Goal: Task Accomplishment & Management: Use online tool/utility

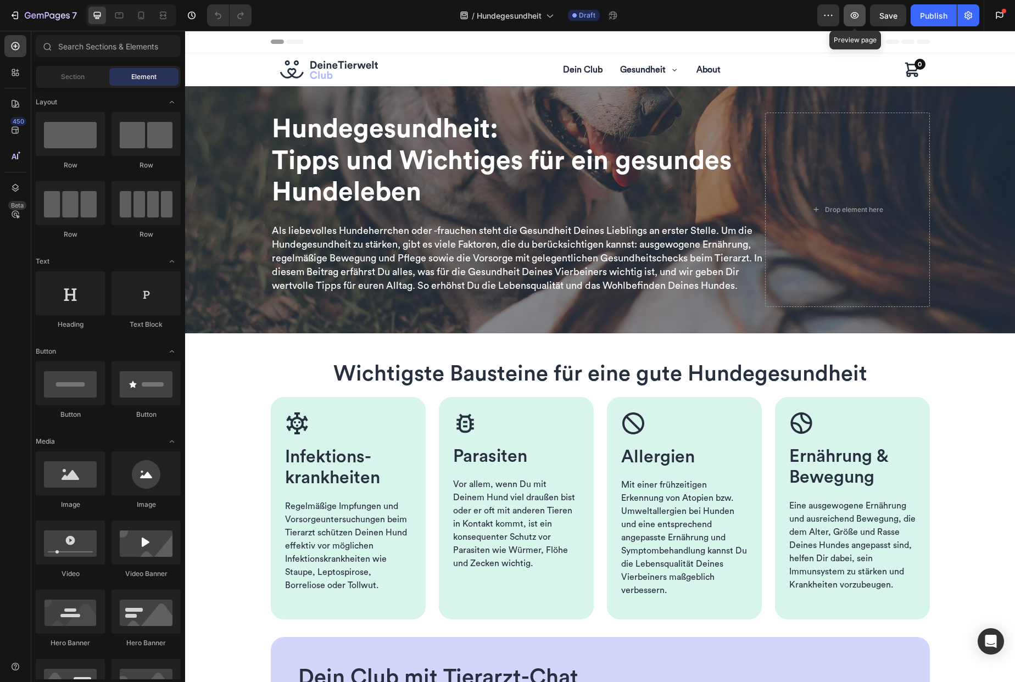
click at [854, 23] on button "button" at bounding box center [855, 15] width 22 height 22
click at [687, 403] on div "Image Allergien Heading Mit einer frühzeitigen Erkennung von Atopien bzw. Umwel…" at bounding box center [684, 504] width 155 height 214
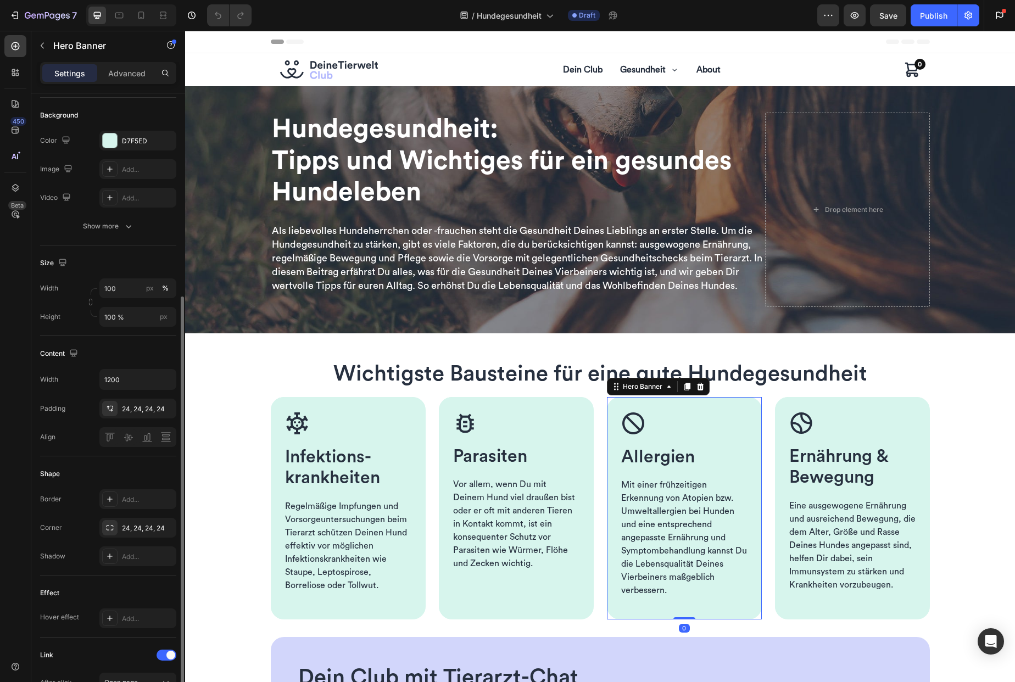
scroll to position [165, 0]
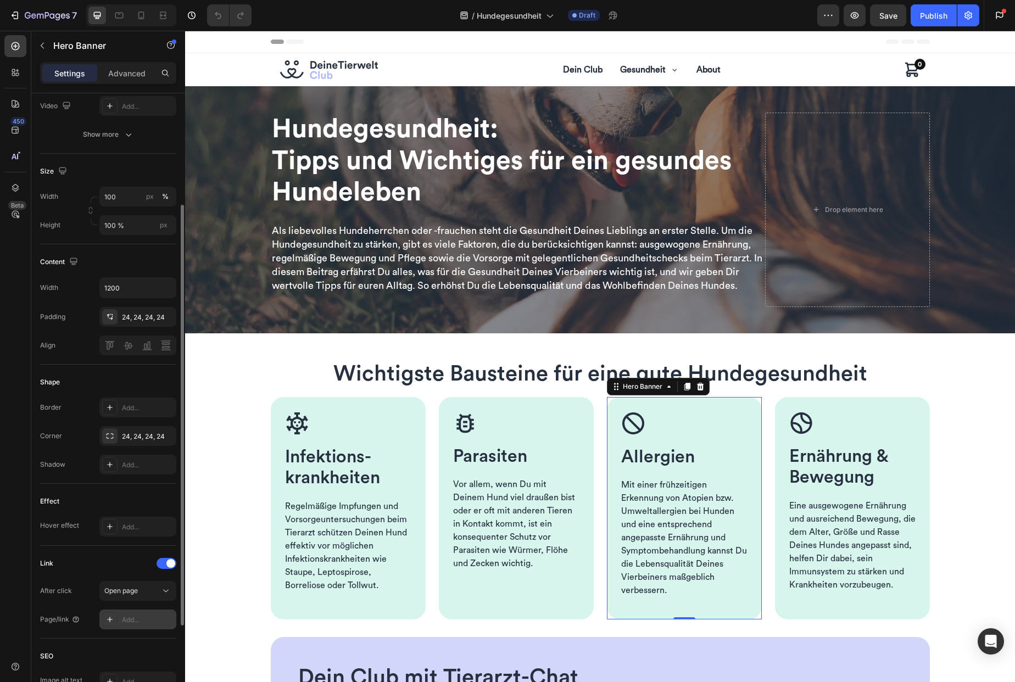
click at [137, 621] on div "Add..." at bounding box center [148, 620] width 52 height 10
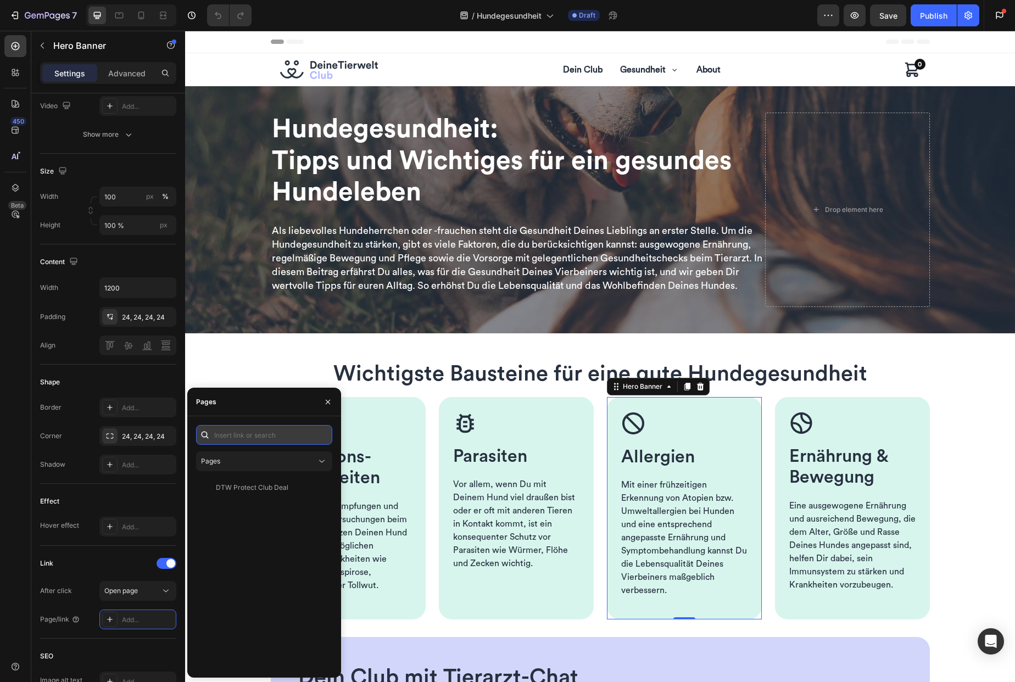
click at [240, 435] on input "text" at bounding box center [264, 435] width 136 height 20
paste input "[URL][DOMAIN_NAME]"
type input "[URL][DOMAIN_NAME]"
click at [247, 459] on div "[URL][DOMAIN_NAME]" at bounding box center [251, 461] width 71 height 10
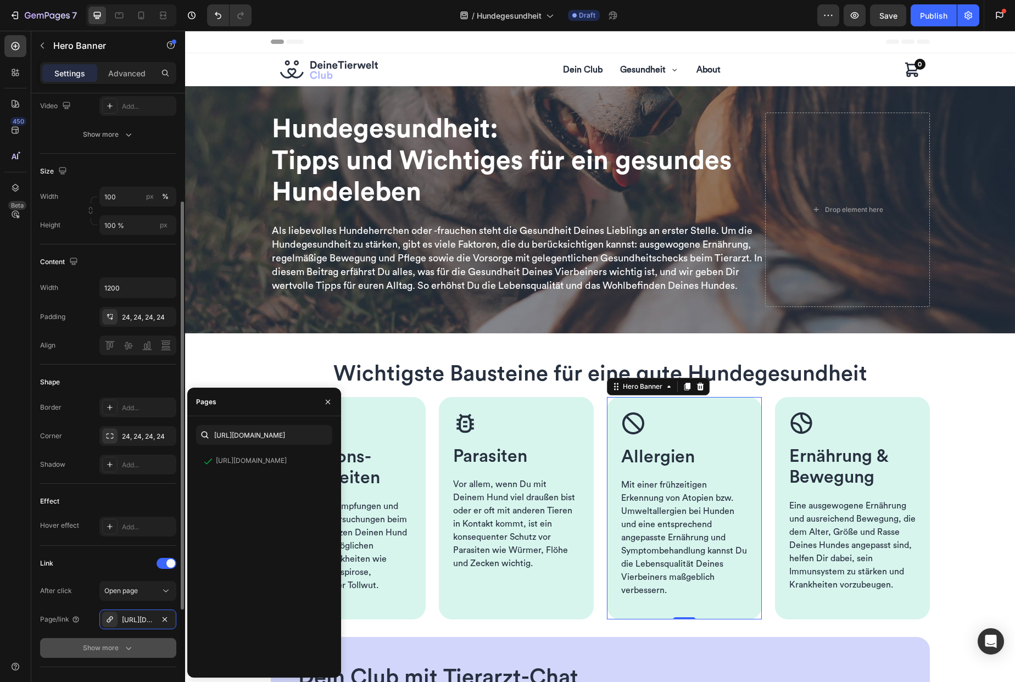
click at [83, 653] on div "Show more" at bounding box center [108, 648] width 51 height 11
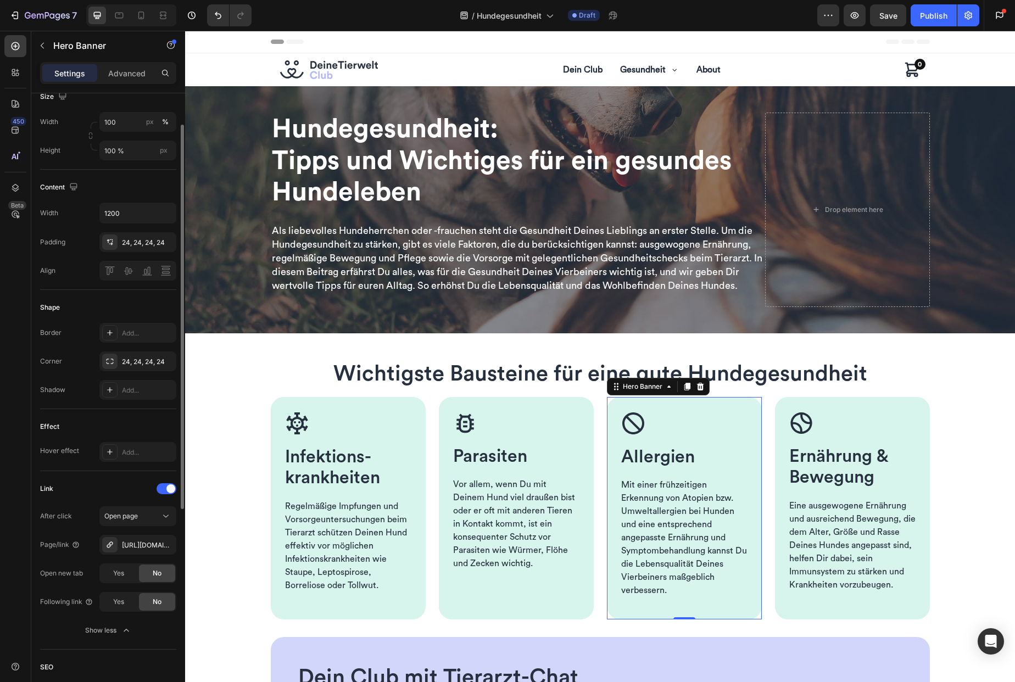
scroll to position [314, 0]
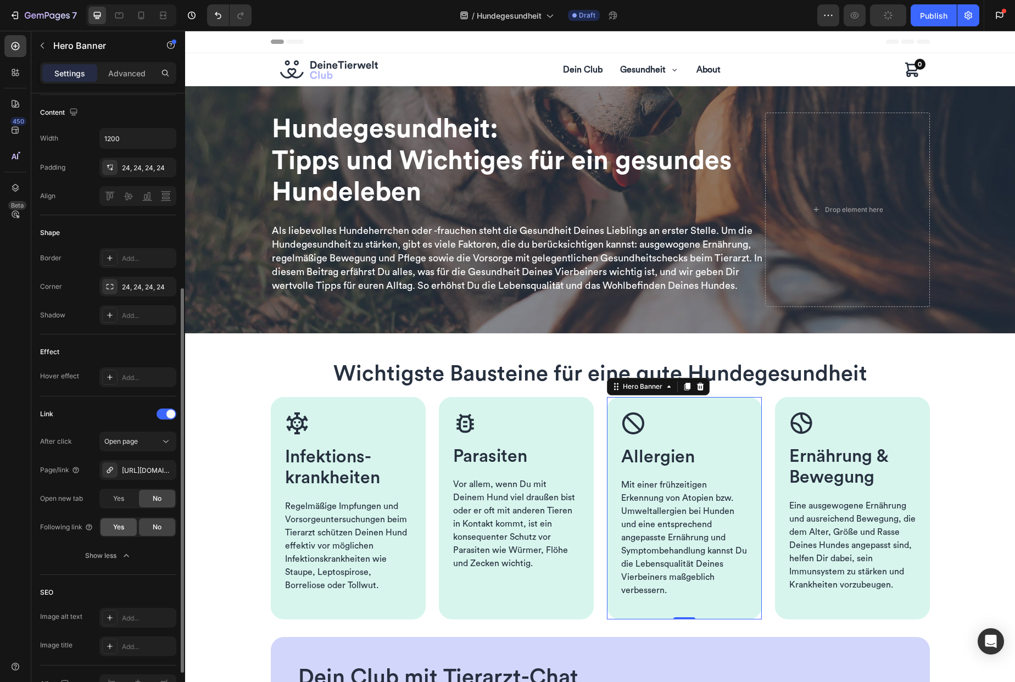
click at [118, 530] on span "Yes" at bounding box center [118, 527] width 11 height 10
click at [159, 522] on div "No" at bounding box center [157, 528] width 36 height 18
click at [126, 521] on div "Yes" at bounding box center [119, 528] width 36 height 18
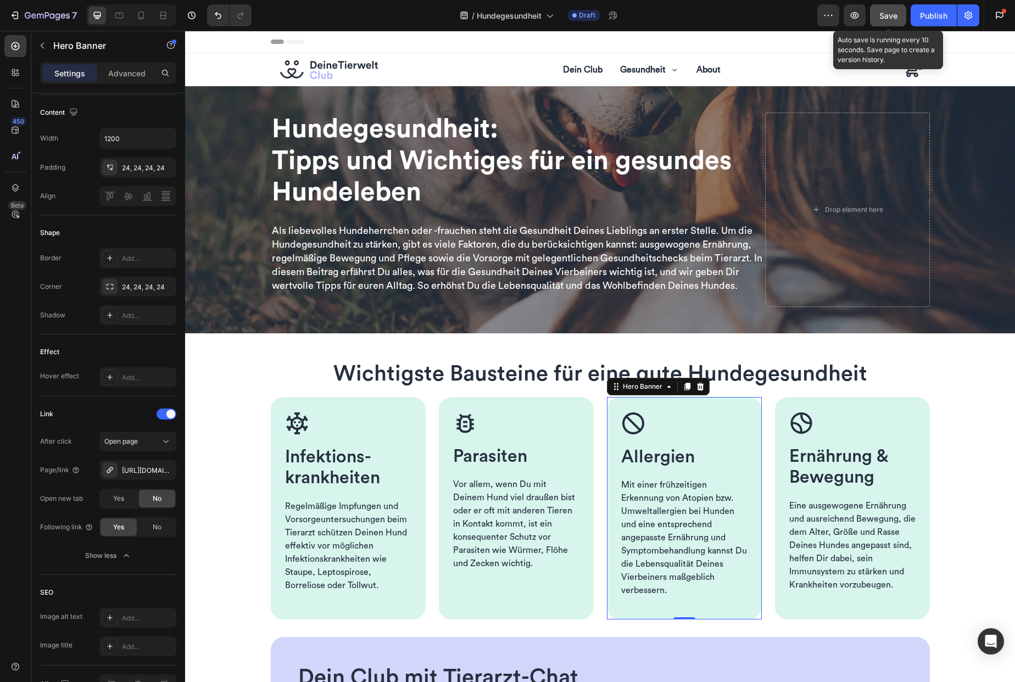
click at [882, 15] on span "Save" at bounding box center [888, 15] width 18 height 9
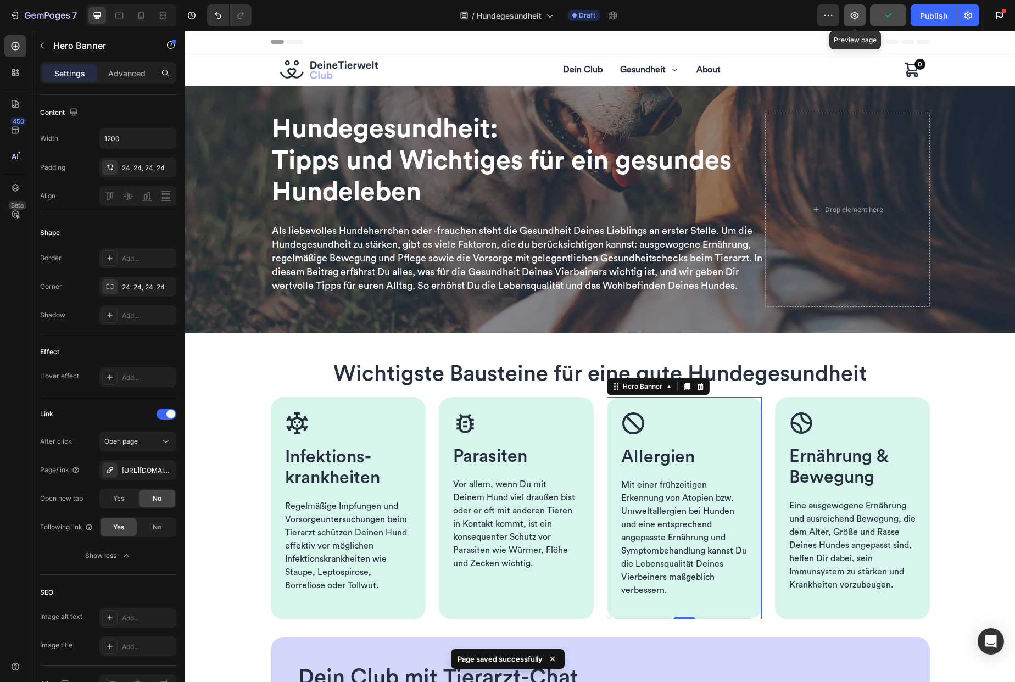
click at [854, 16] on icon "button" at bounding box center [855, 15] width 8 height 7
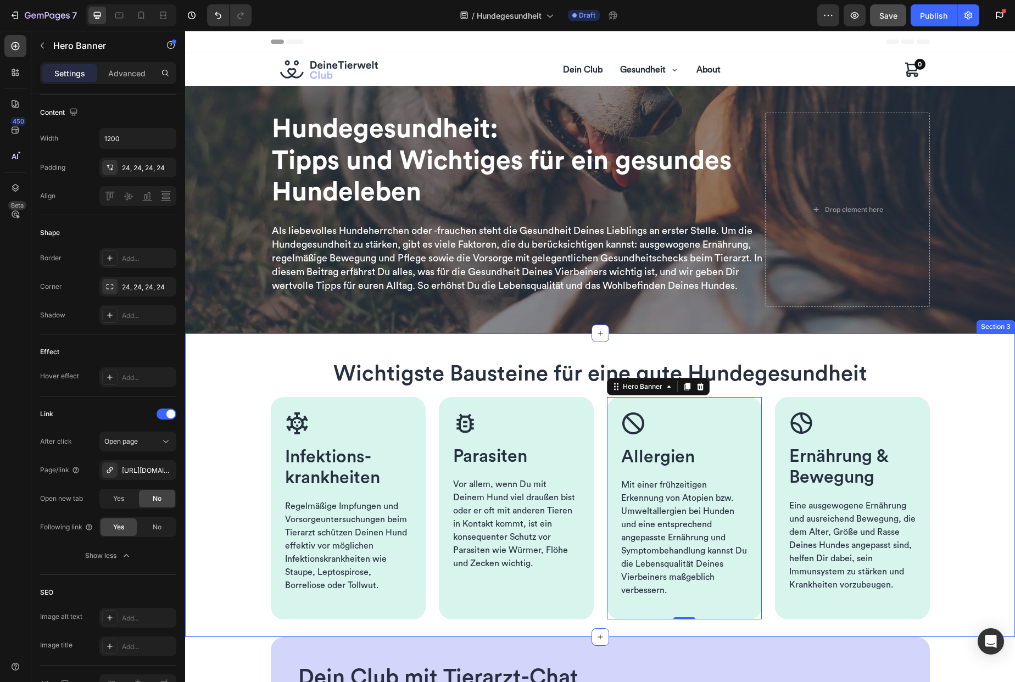
click at [222, 426] on div "Wichtigste Bausteine für eine gute Hundegesundheit Heading Row Image Infektions…" at bounding box center [600, 485] width 830 height 269
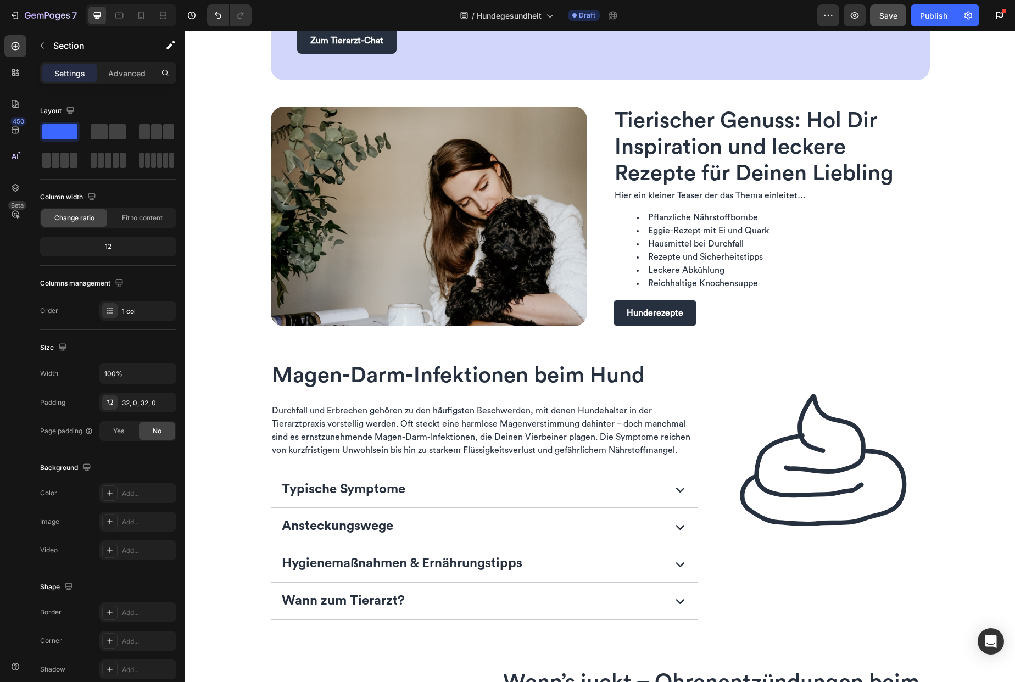
scroll to position [771, 0]
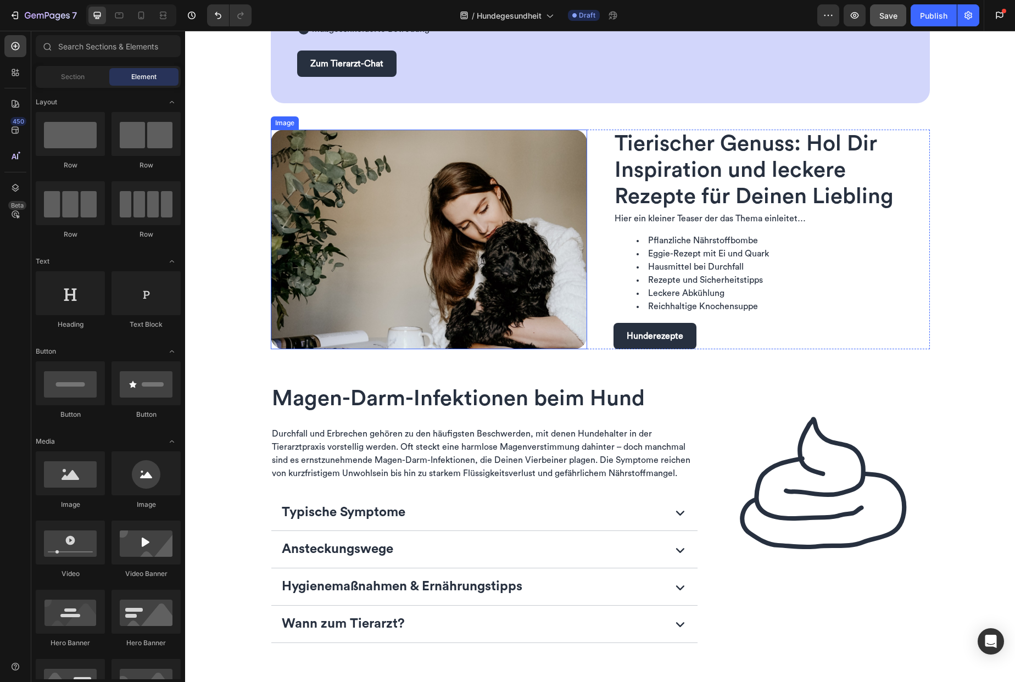
click at [272, 144] on img at bounding box center [429, 240] width 316 height 220
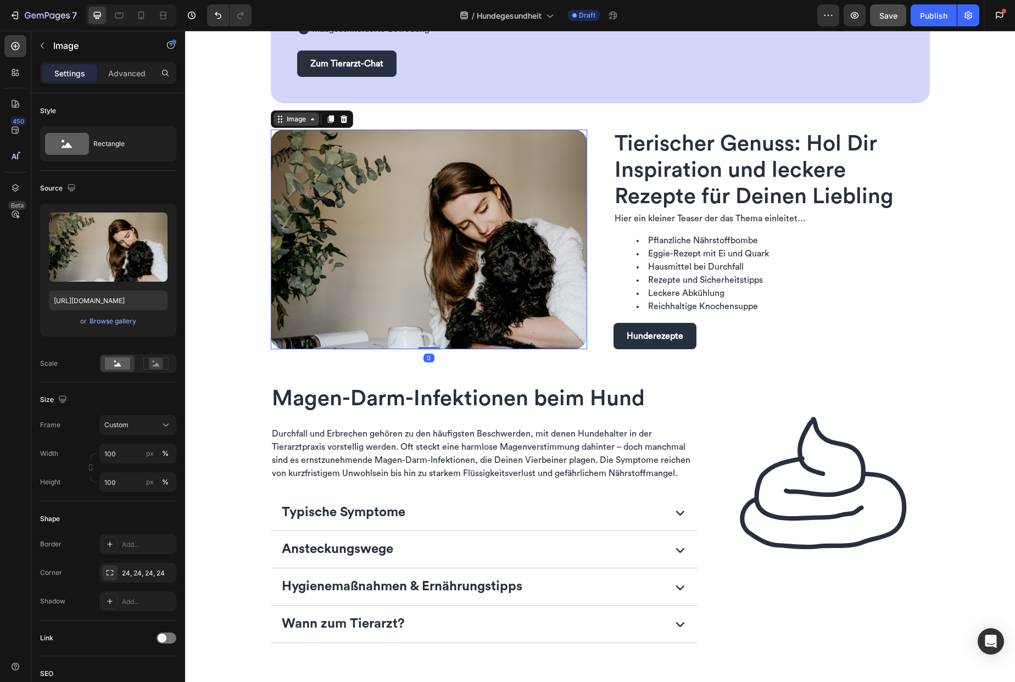
click at [289, 117] on div "Image" at bounding box center [297, 119] width 24 height 10
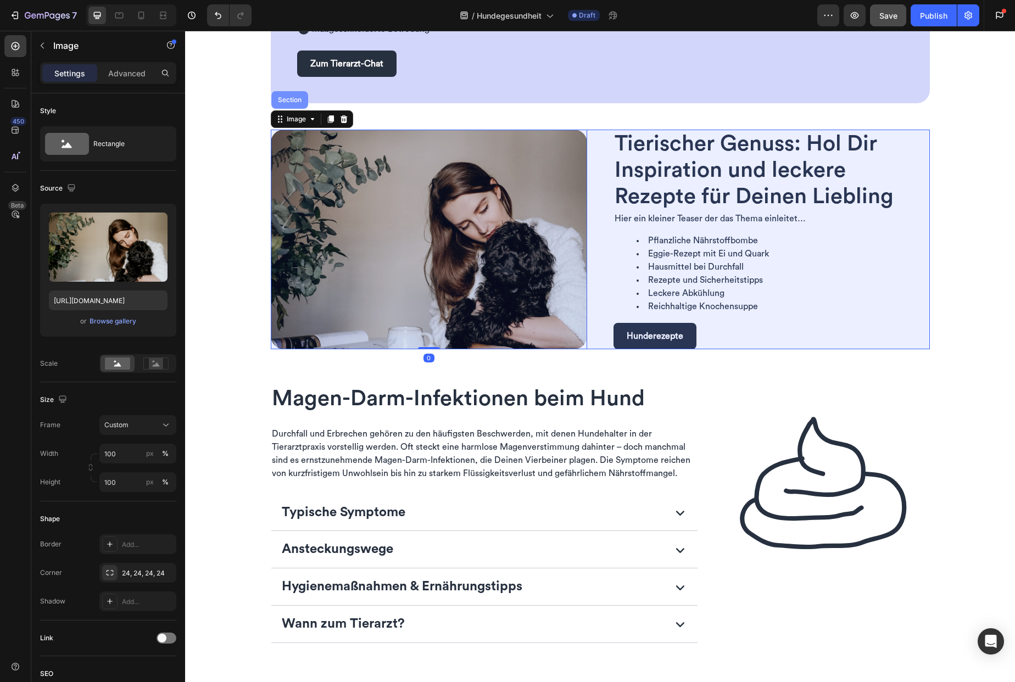
click at [286, 100] on div "Section" at bounding box center [290, 100] width 28 height 7
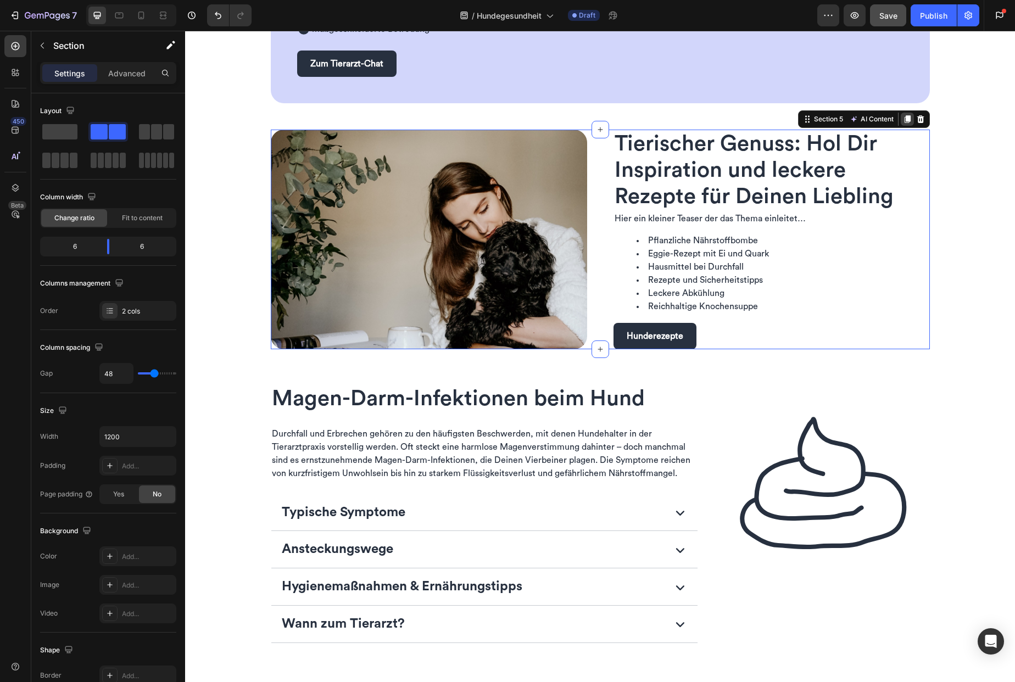
click at [903, 119] on icon at bounding box center [907, 119] width 9 height 9
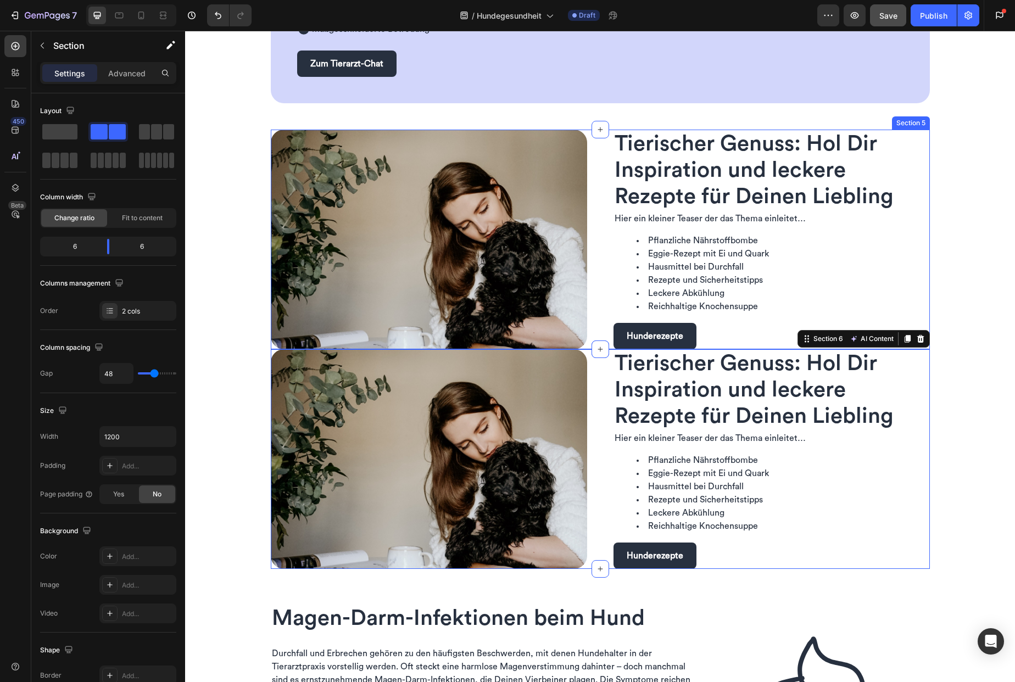
click at [590, 227] on div "Image Tierischer Genuss: Hol Dir Inspiration und leckere Rezepte für Deinen Lie…" at bounding box center [600, 240] width 659 height 220
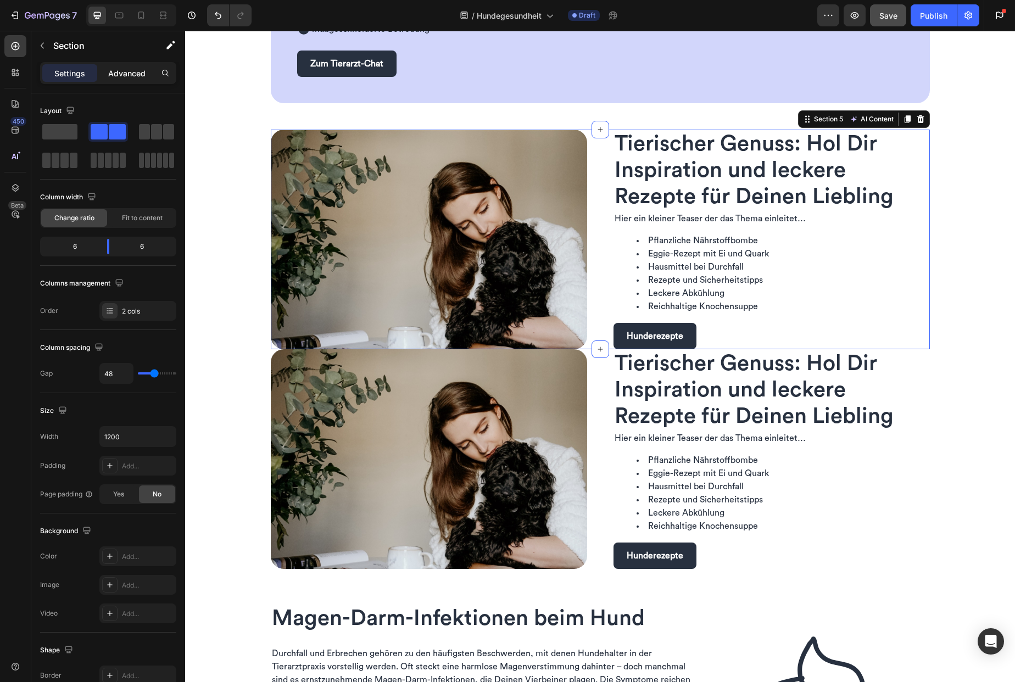
click at [122, 68] on p "Advanced" at bounding box center [126, 74] width 37 height 12
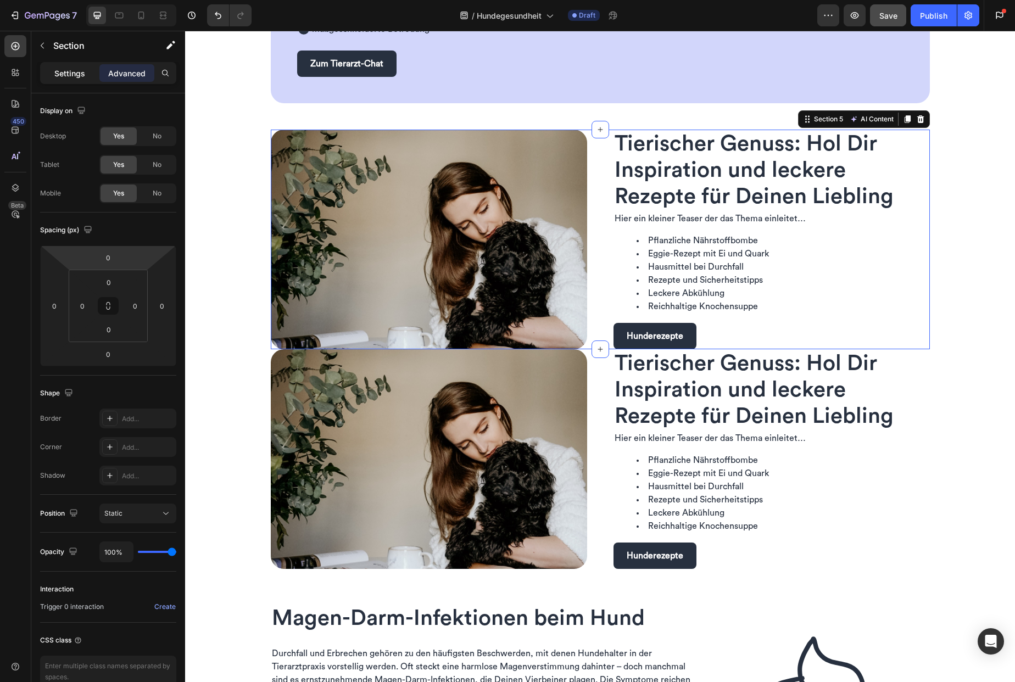
click at [61, 74] on p "Settings" at bounding box center [69, 74] width 31 height 12
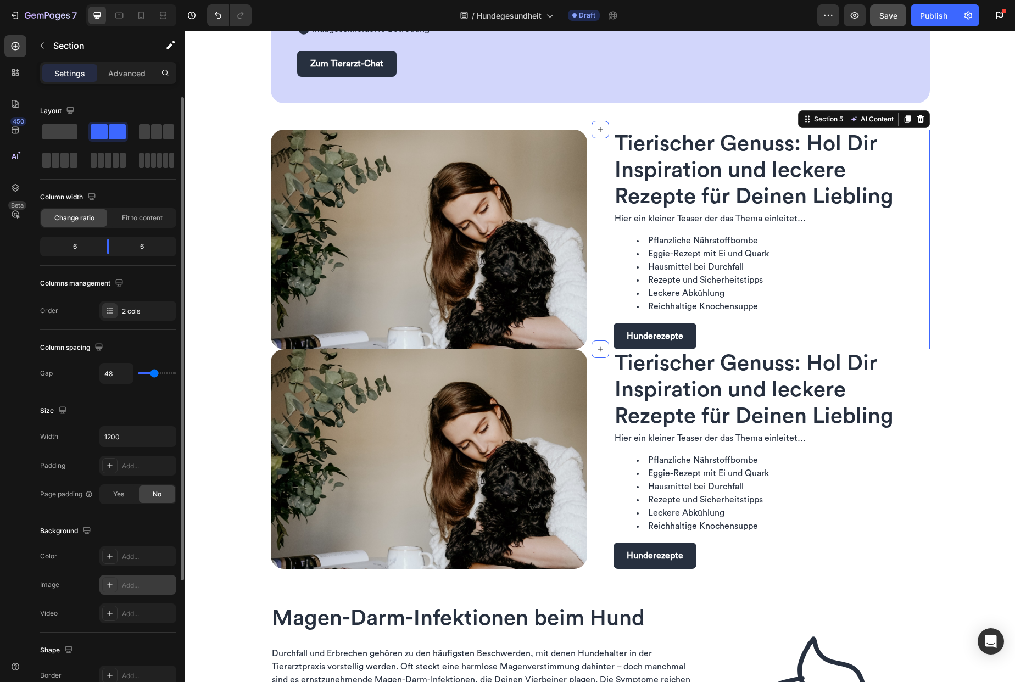
scroll to position [2, 0]
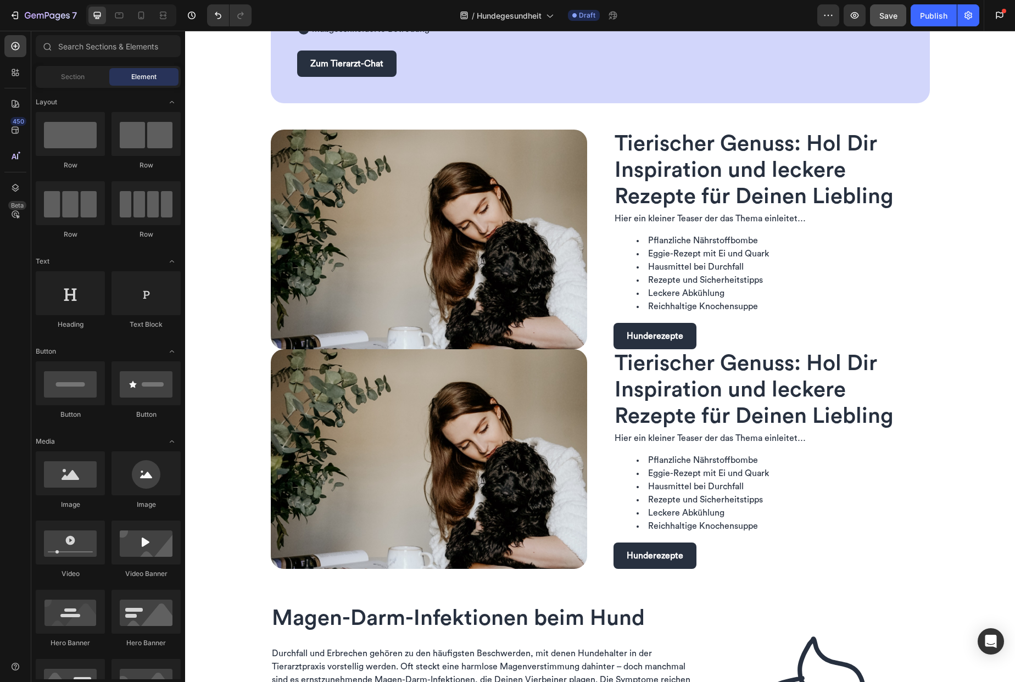
click at [593, 159] on div "Image Tierischer Genuss: Hol Dir Inspiration und leckere Rezepte für Deinen Lie…" at bounding box center [600, 240] width 659 height 220
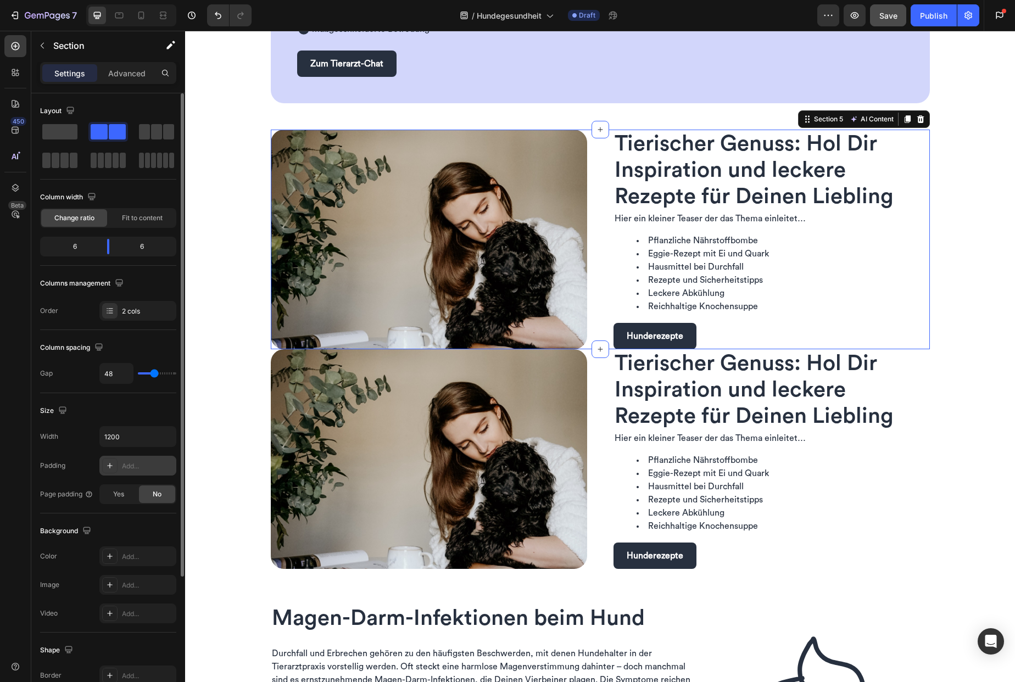
click at [149, 460] on div "Add..." at bounding box center [137, 466] width 77 height 20
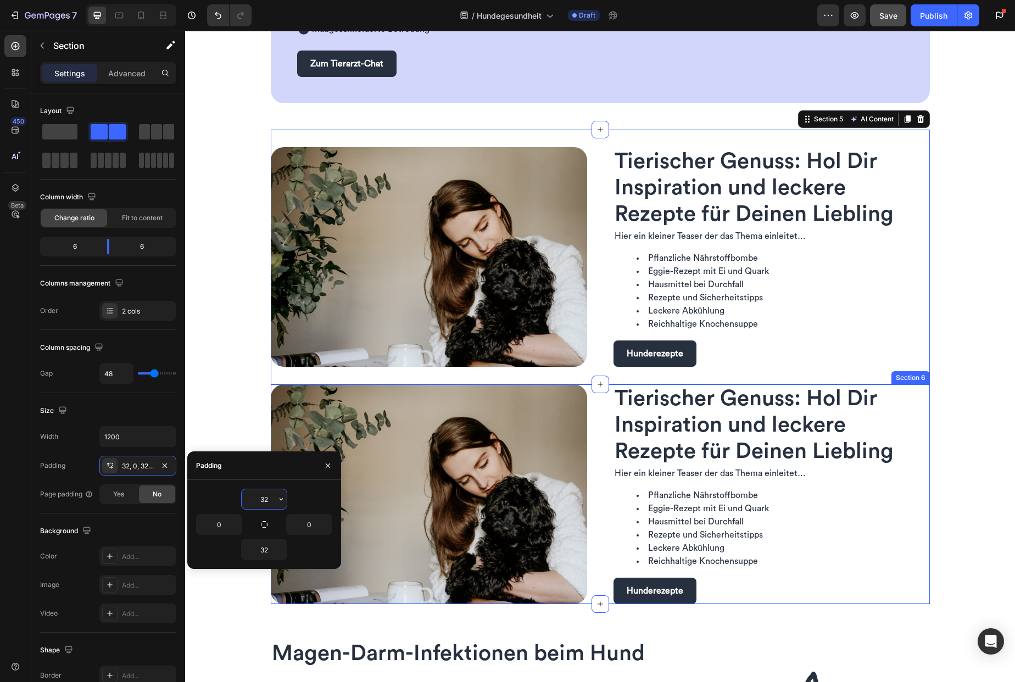
click at [606, 447] on div "Image Tierischer Genuss: Hol Dir Inspiration und leckere Rezepte für Deinen Lie…" at bounding box center [600, 494] width 659 height 220
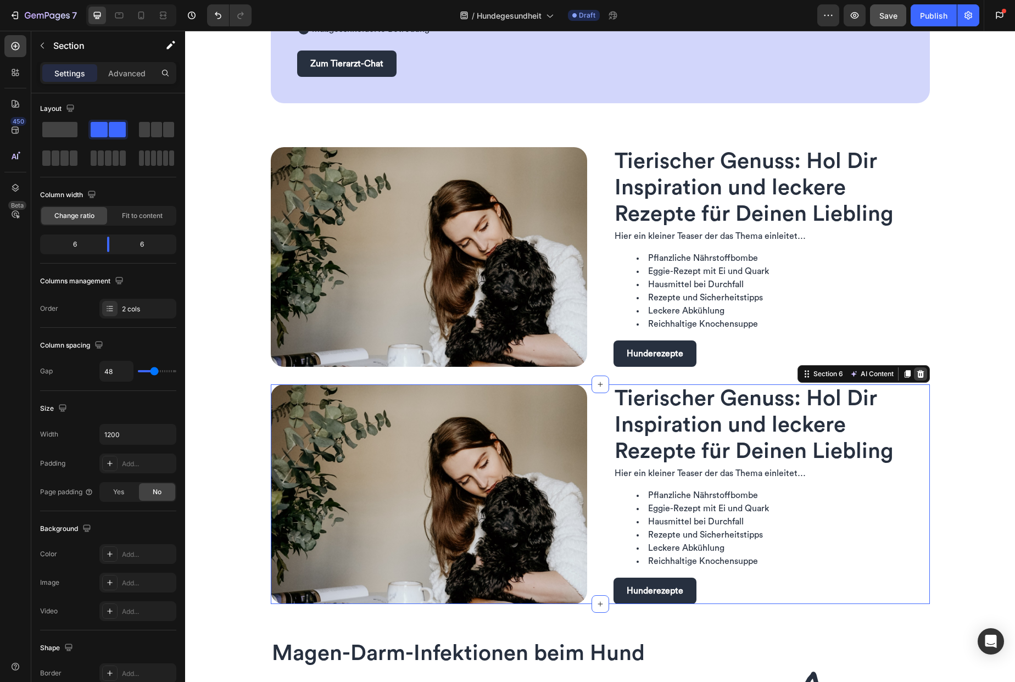
click at [917, 374] on icon at bounding box center [920, 374] width 7 height 8
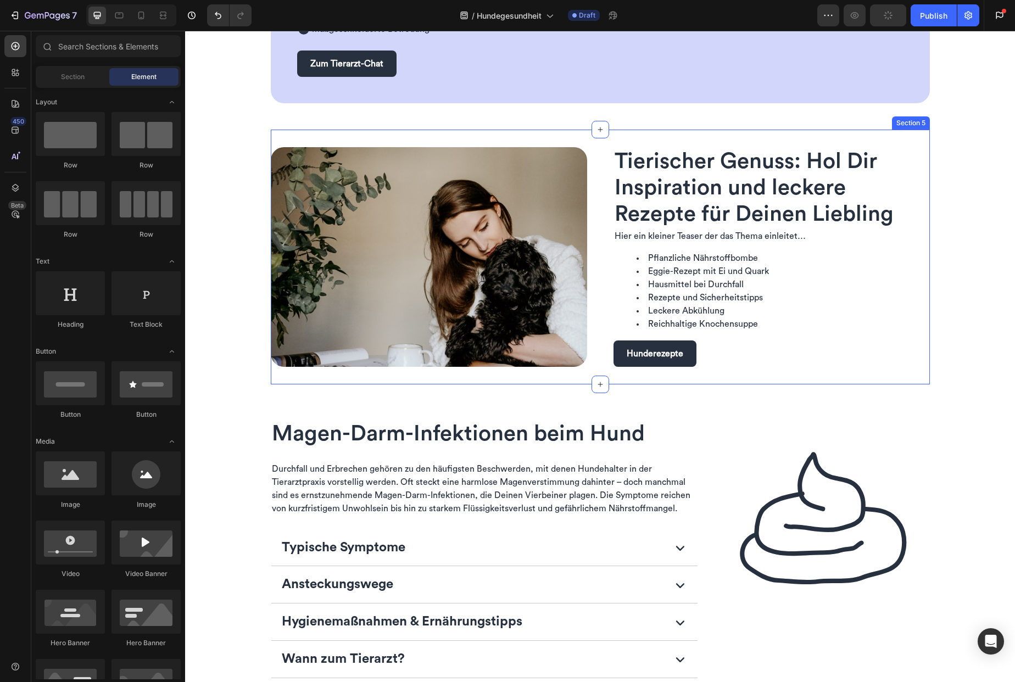
click at [595, 342] on div "Image Tierischer Genuss: Hol Dir Inspiration und leckere Rezepte für Deinen Lie…" at bounding box center [600, 257] width 659 height 255
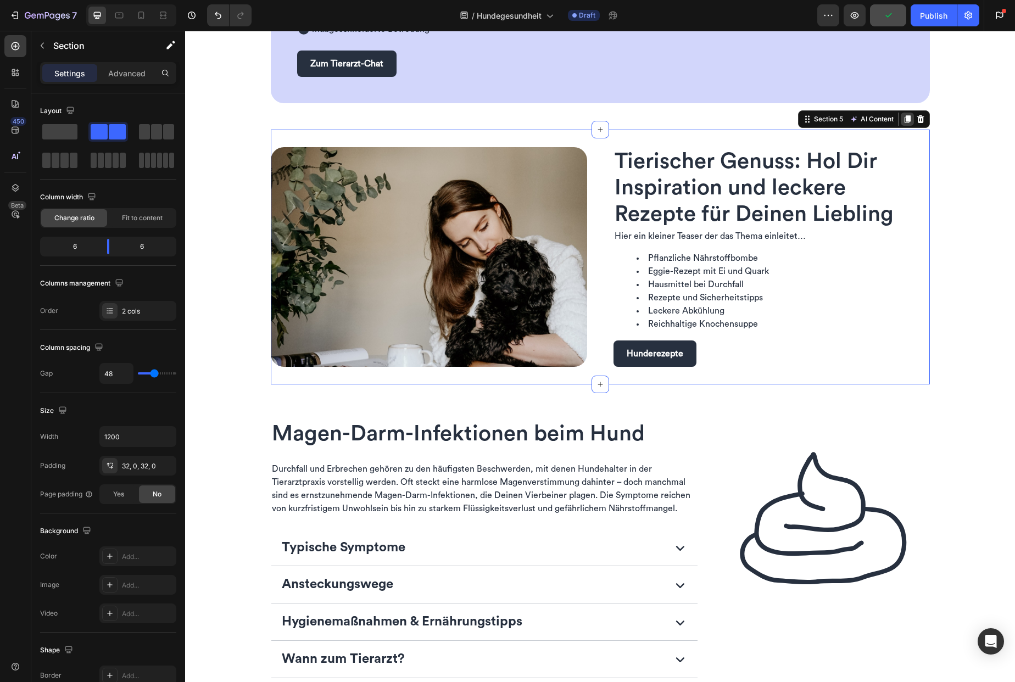
click at [904, 120] on icon at bounding box center [907, 119] width 6 height 8
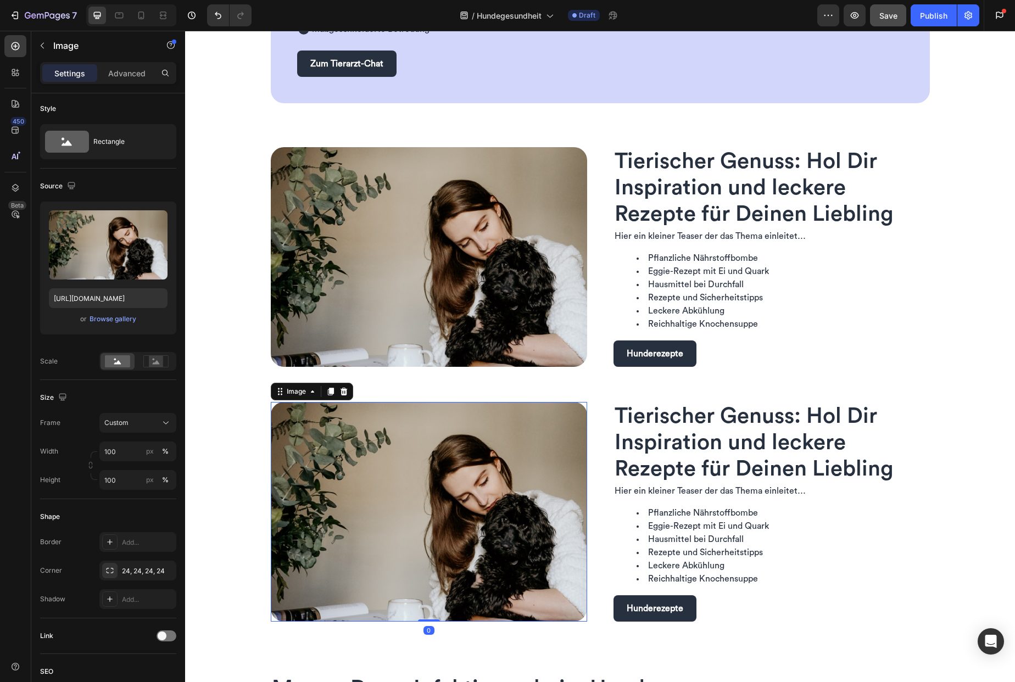
scroll to position [0, 0]
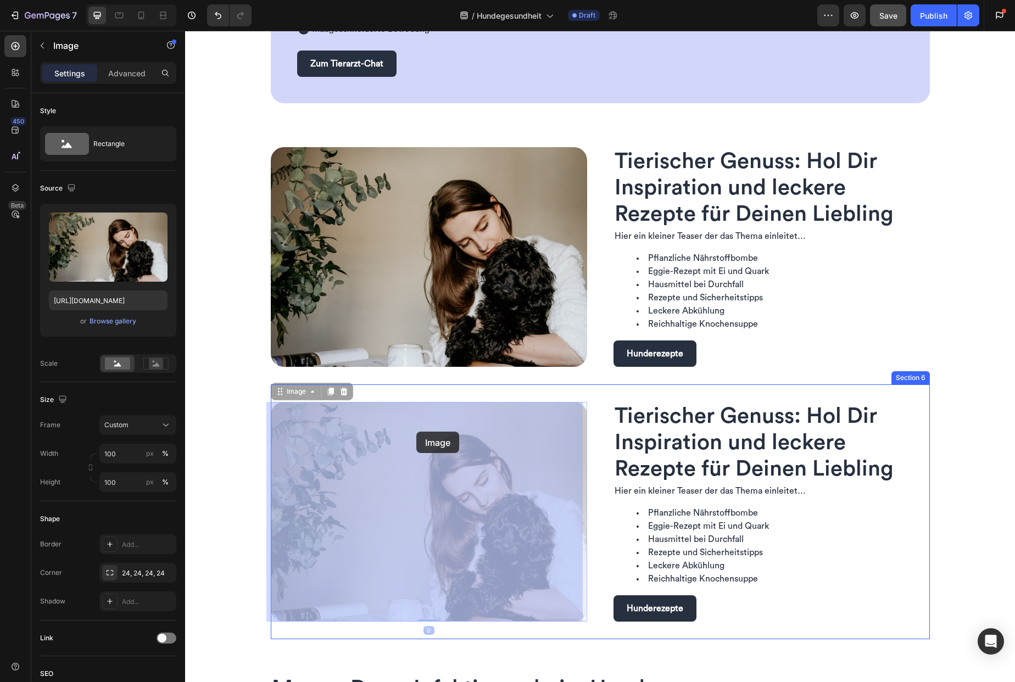
drag, startPoint x: 292, startPoint y: 425, endPoint x: 409, endPoint y: 433, distance: 117.3
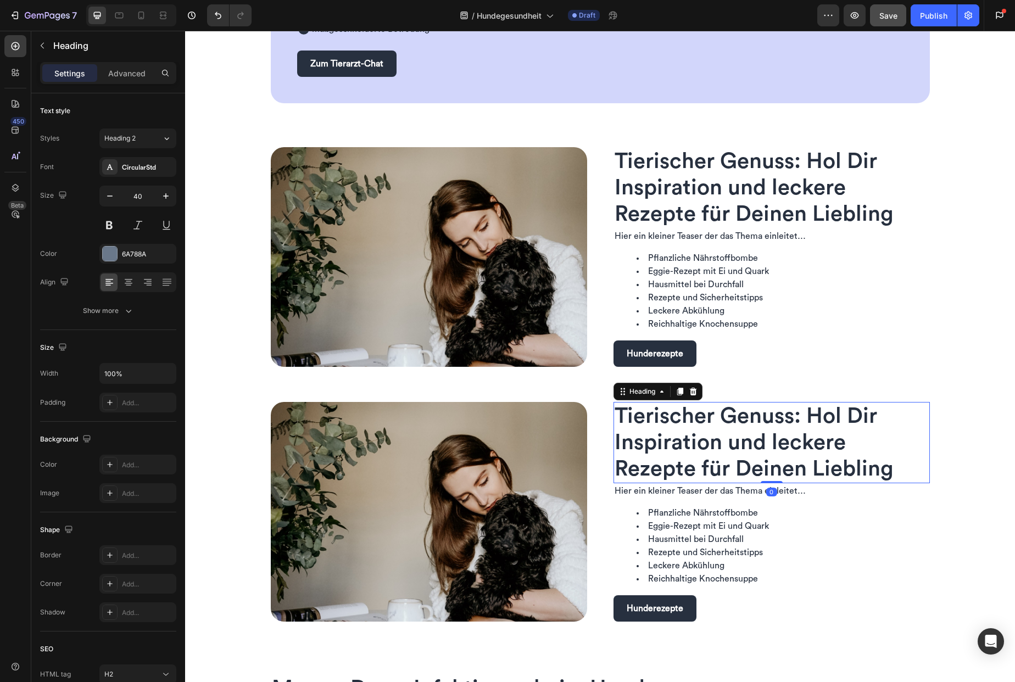
click at [628, 409] on span "Tierischer Genuss: Hol Dir Inspiration und leckere Rezepte für Deinen Liebling" at bounding box center [754, 442] width 279 height 75
click at [590, 428] on div "Image Tierischer Genuss: Hol Dir Inspiration und leckere Rezepte für Deinen Lie…" at bounding box center [600, 511] width 659 height 255
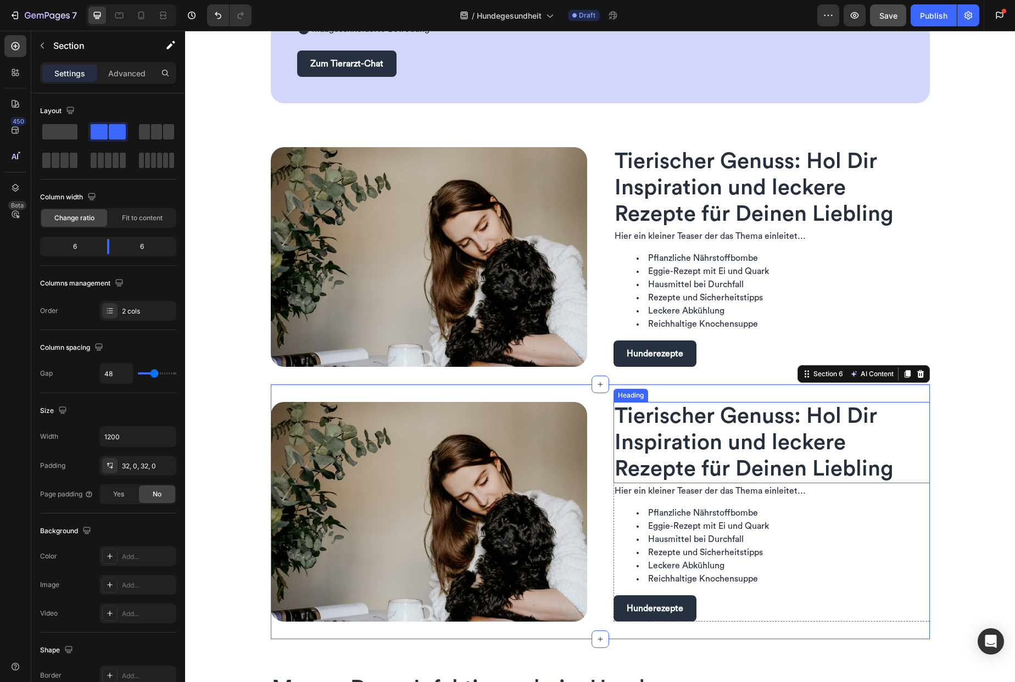
click at [669, 405] on span "Tierischer Genuss: Hol Dir Inspiration und leckere Rezepte für Deinen Liebling" at bounding box center [754, 442] width 279 height 75
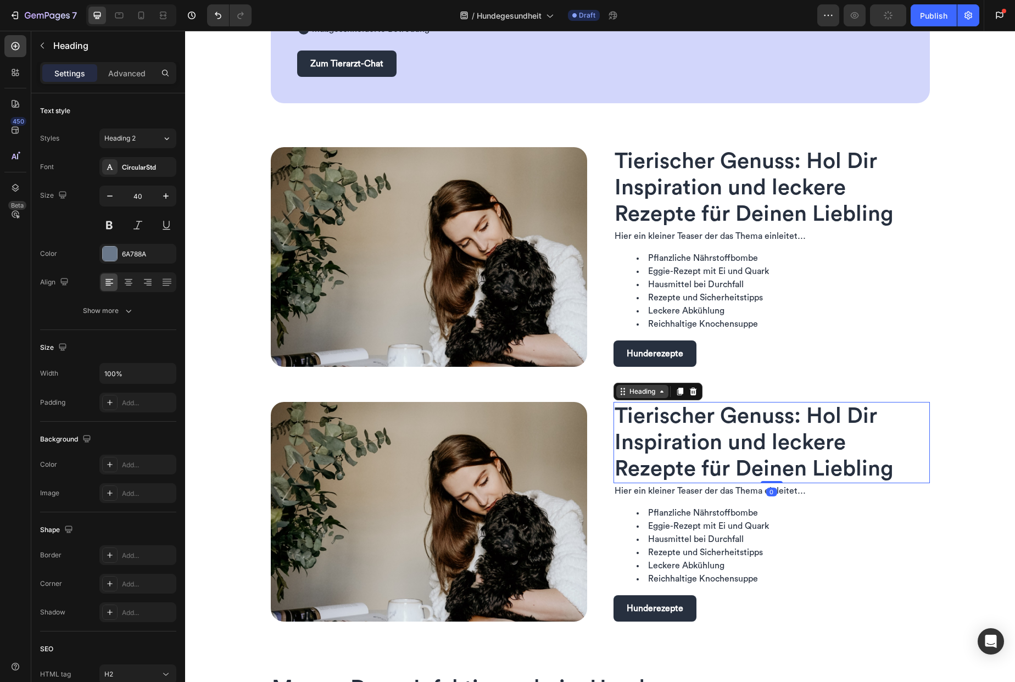
click at [643, 394] on div "Heading" at bounding box center [642, 392] width 30 height 10
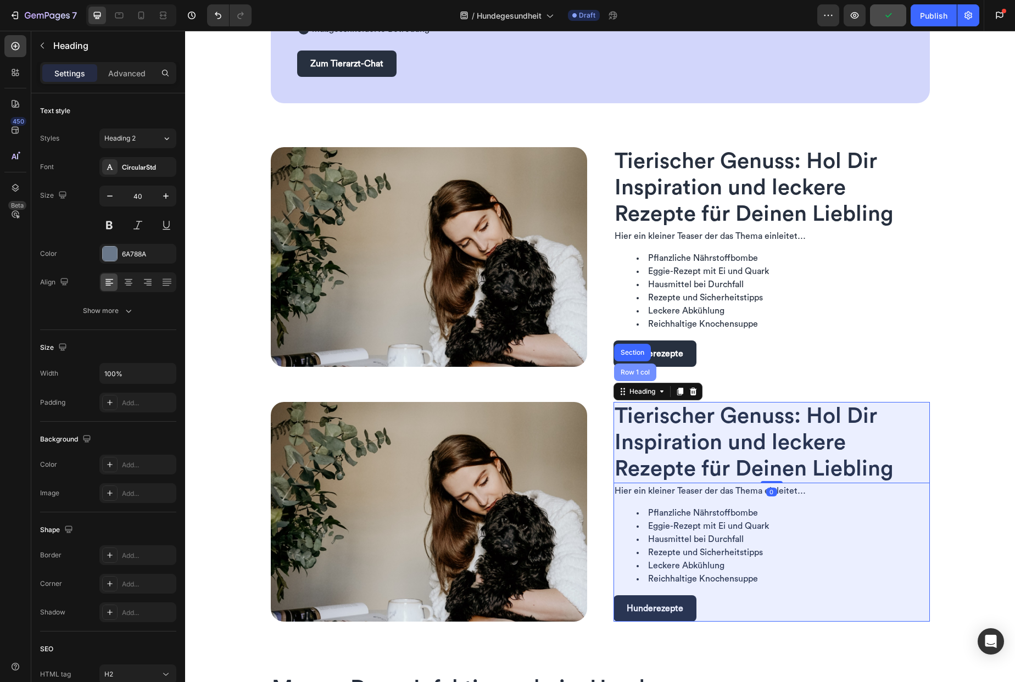
click at [637, 374] on div "Row 1 col" at bounding box center [635, 372] width 34 height 7
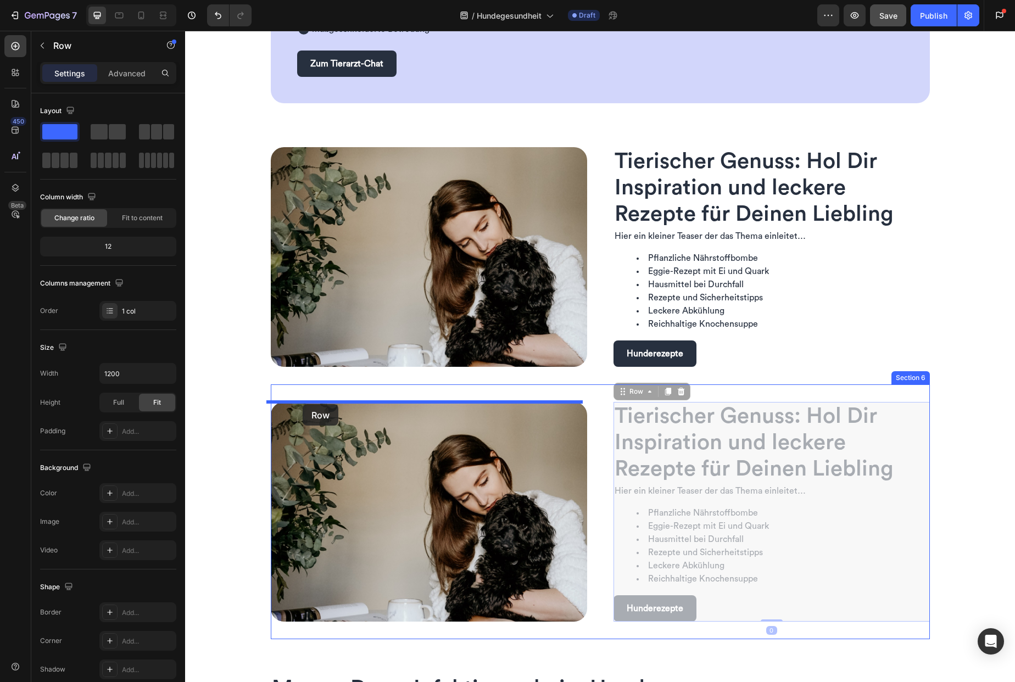
drag, startPoint x: 632, startPoint y: 392, endPoint x: 303, endPoint y: 404, distance: 329.3
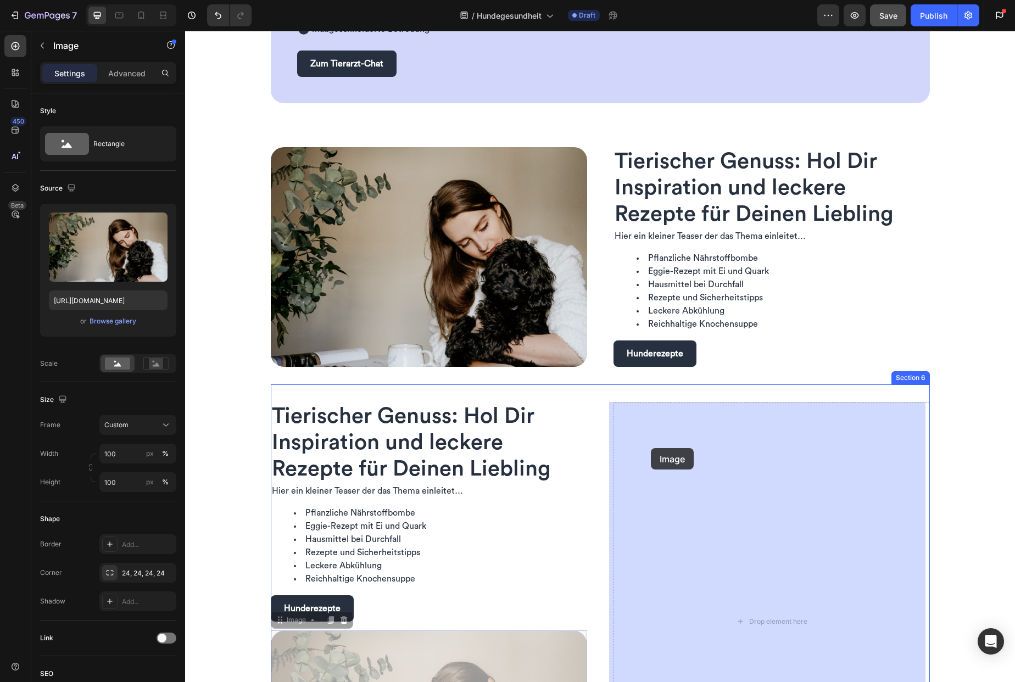
drag, startPoint x: 345, startPoint y: 649, endPoint x: 651, endPoint y: 448, distance: 366.1
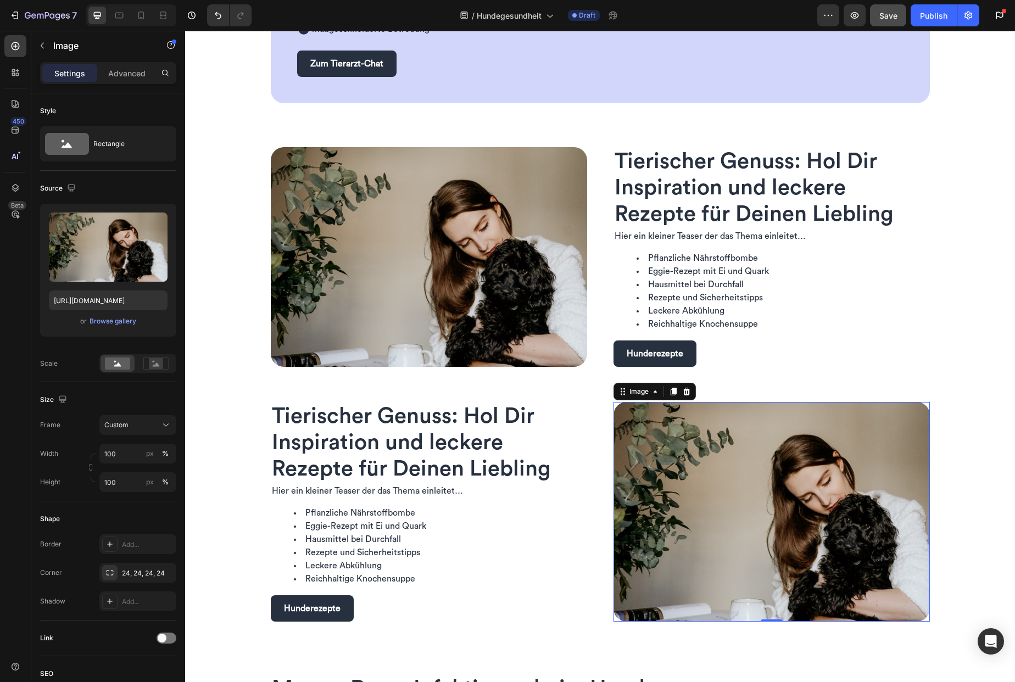
click at [499, 450] on h2 "Tierischer Genuss: Hol Dir Inspiration und leckere Rezepte für Deinen Liebling" at bounding box center [429, 442] width 316 height 81
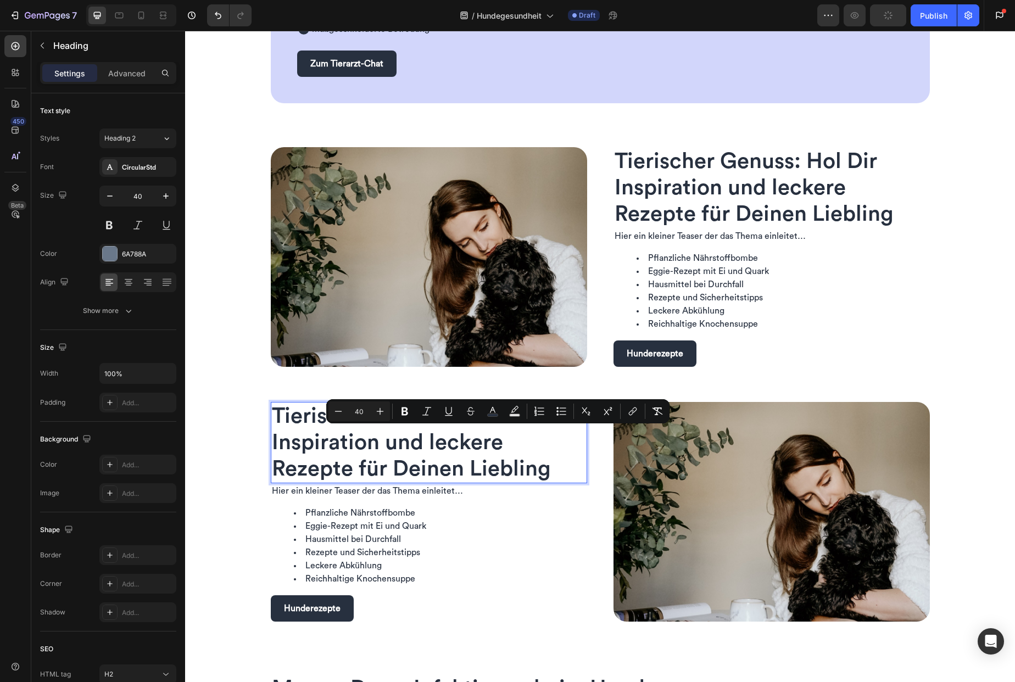
click at [499, 450] on p "Tierischer Genuss: Hol Dir Inspiration und leckere Rezepte für Deinen Liebling" at bounding box center [429, 442] width 314 height 79
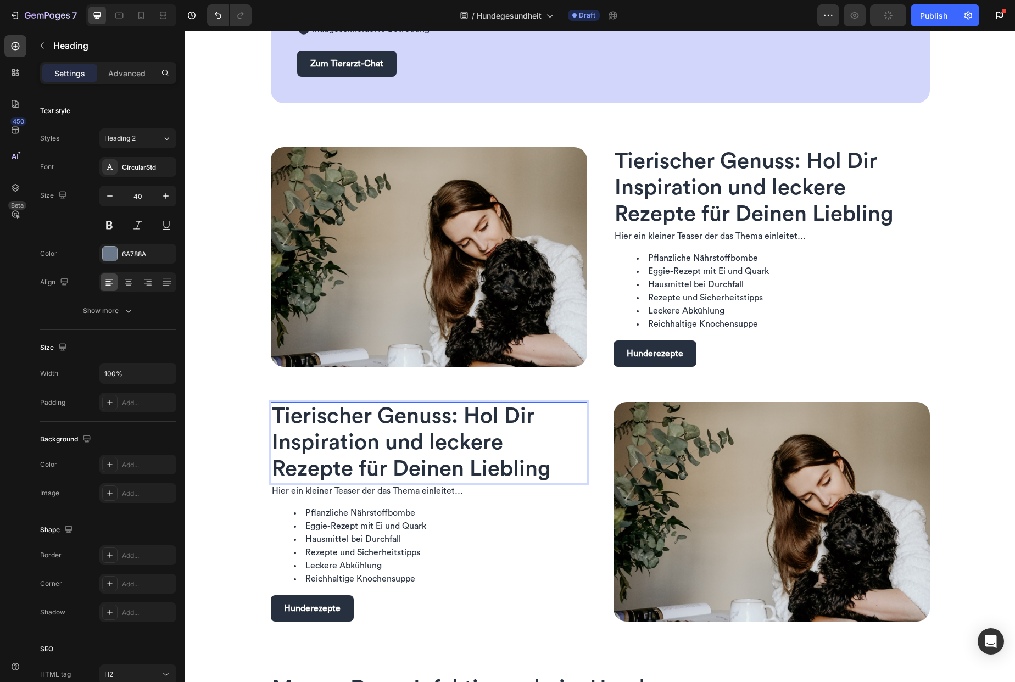
click at [499, 450] on p "Tierischer Genuss: Hol Dir Inspiration und leckere Rezepte für Deinen Liebling" at bounding box center [429, 442] width 314 height 79
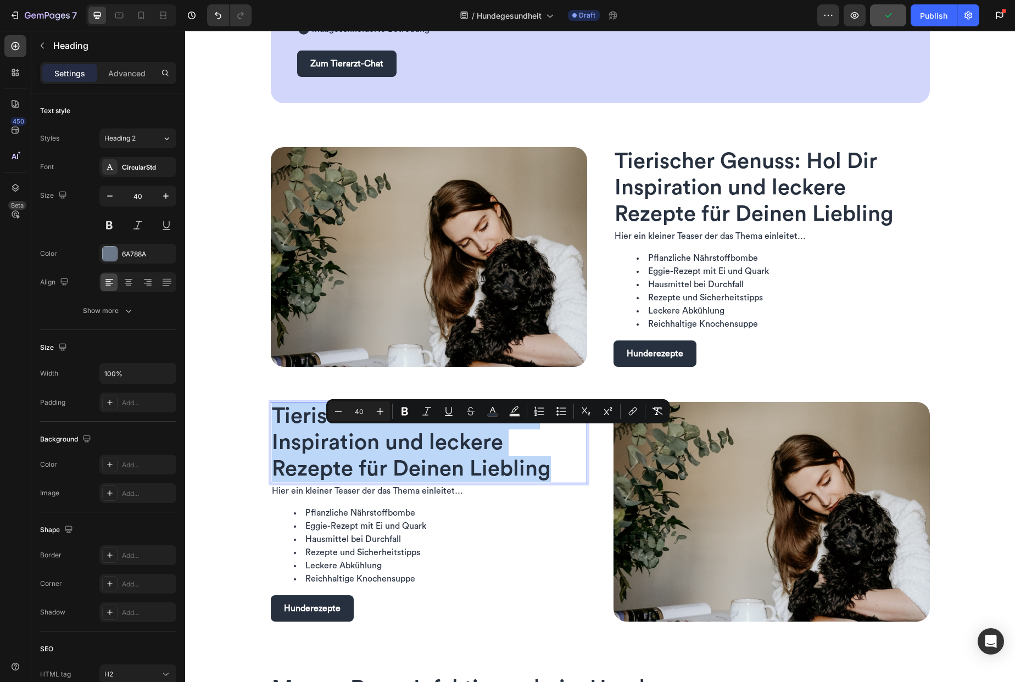
click at [499, 450] on p "Tierischer Genuss: Hol Dir Inspiration und leckere Rezepte für Deinen Liebling" at bounding box center [429, 442] width 314 height 79
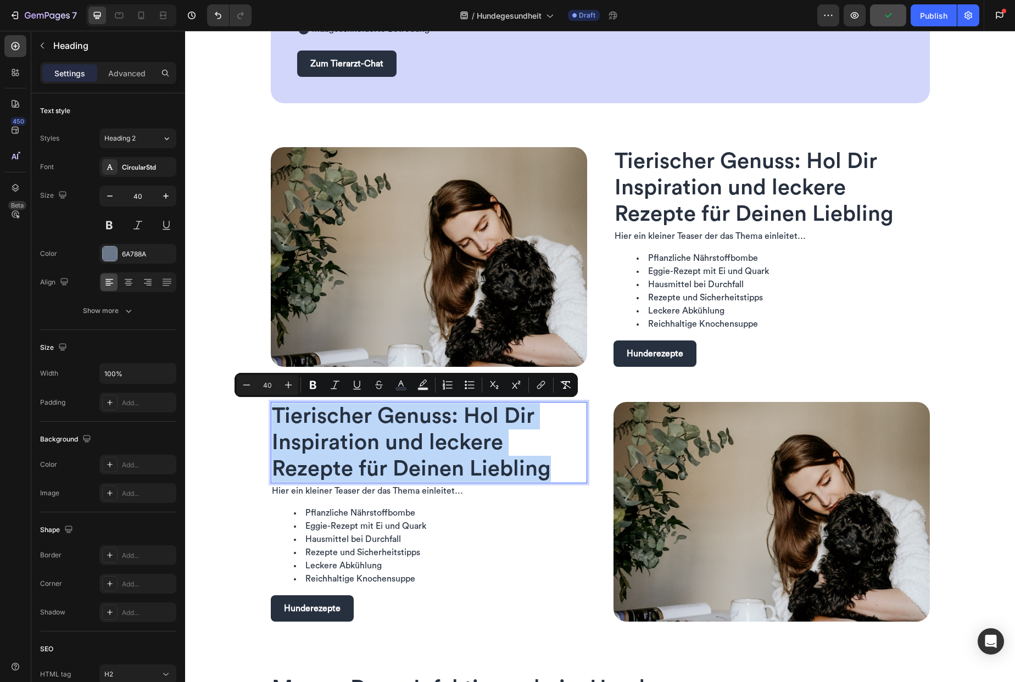
click at [539, 475] on span "Tierischer Genuss: Hol Dir Inspiration und leckere Rezepte für Deinen Liebling" at bounding box center [411, 442] width 279 height 75
drag, startPoint x: 543, startPoint y: 472, endPoint x: 277, endPoint y: 411, distance: 272.1
click at [277, 411] on span "Tierischer Genuss: Hol Dir Inspiration und leckere Rezepte für Deinen Liebling" at bounding box center [411, 442] width 279 height 75
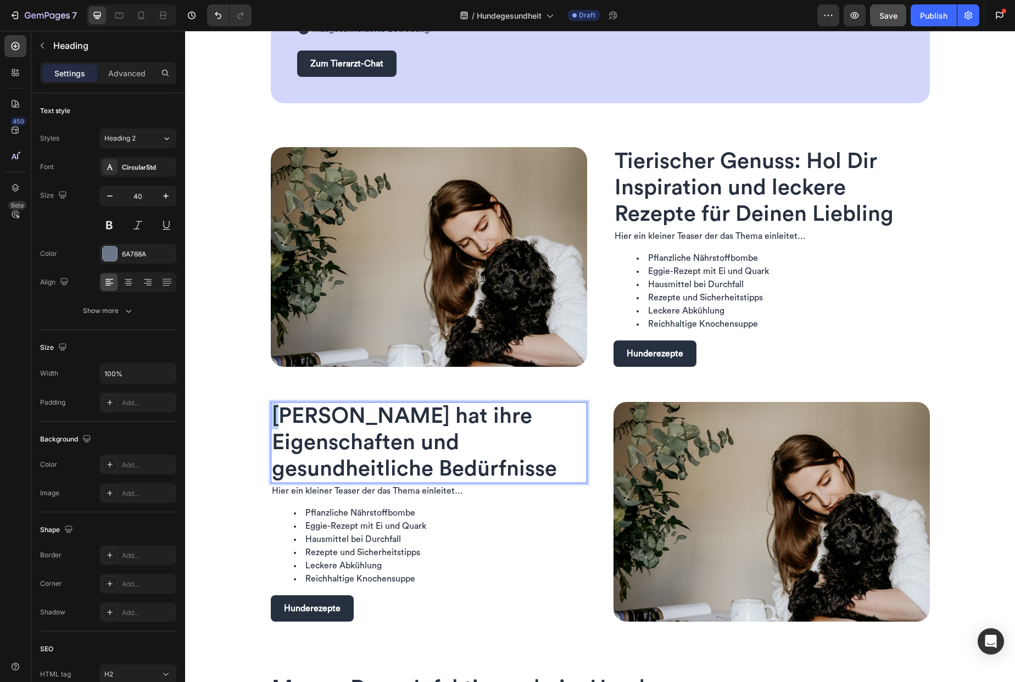
drag, startPoint x: 280, startPoint y: 413, endPoint x: 268, endPoint y: 413, distance: 12.6
click at [272, 413] on span "TJede Hunderasse hat ihre Eigenschaften und gesundheitliche Bedürfnisse" at bounding box center [414, 442] width 285 height 75
click at [371, 510] on li "Pflanzliche Nährstoffbombe" at bounding box center [440, 512] width 292 height 13
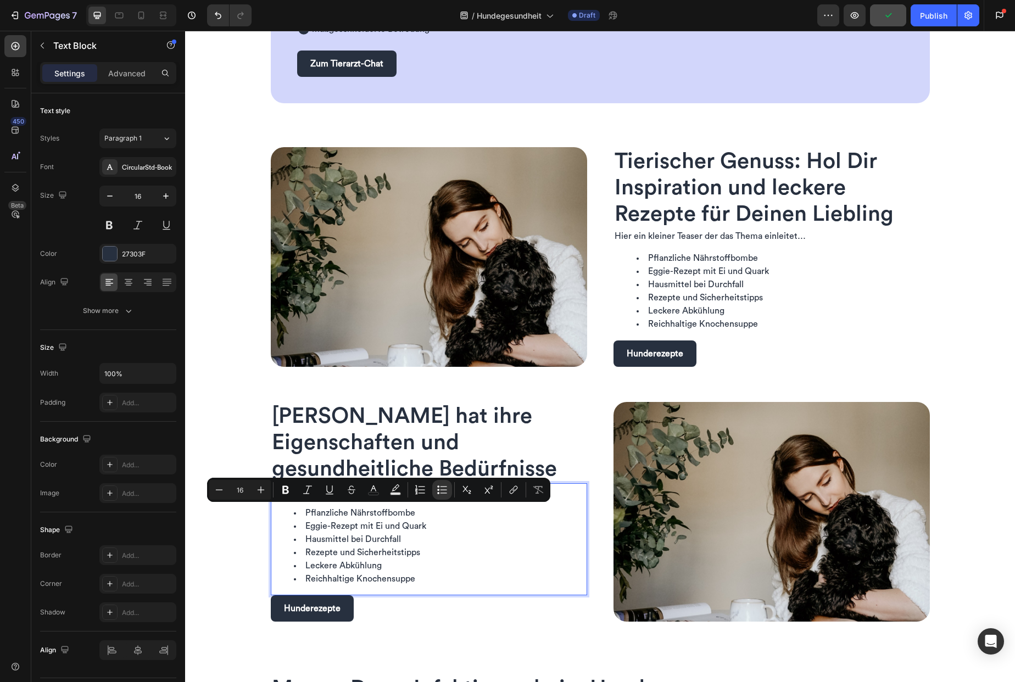
click at [313, 553] on li "Rezepte und Sicherheitstipps" at bounding box center [440, 552] width 292 height 13
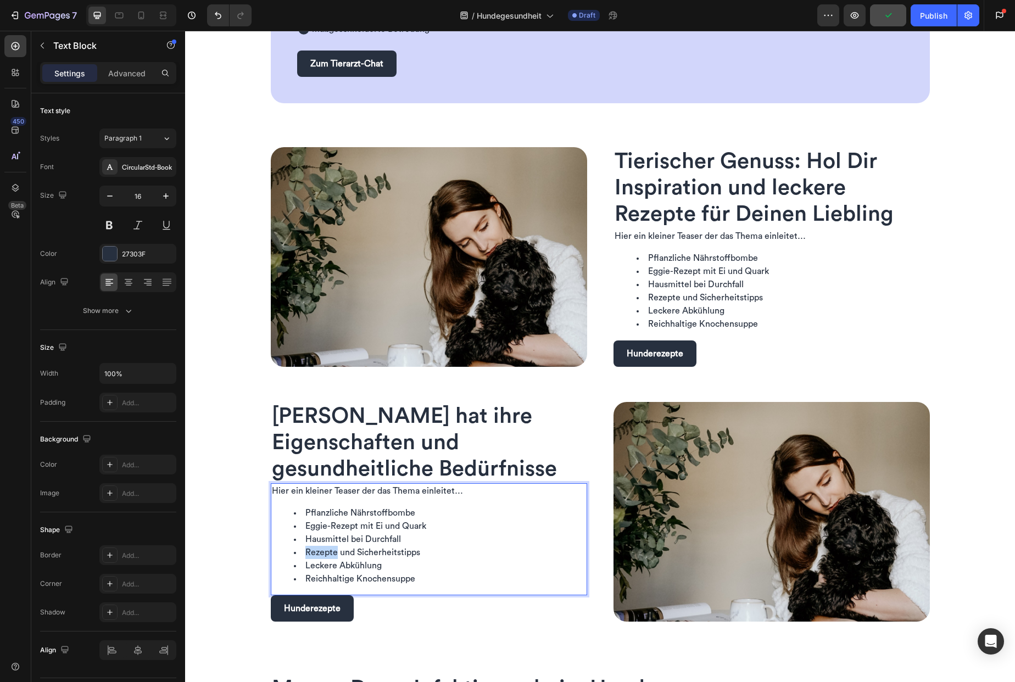
click at [313, 553] on li "Rezepte und Sicherheitstipps" at bounding box center [440, 552] width 292 height 13
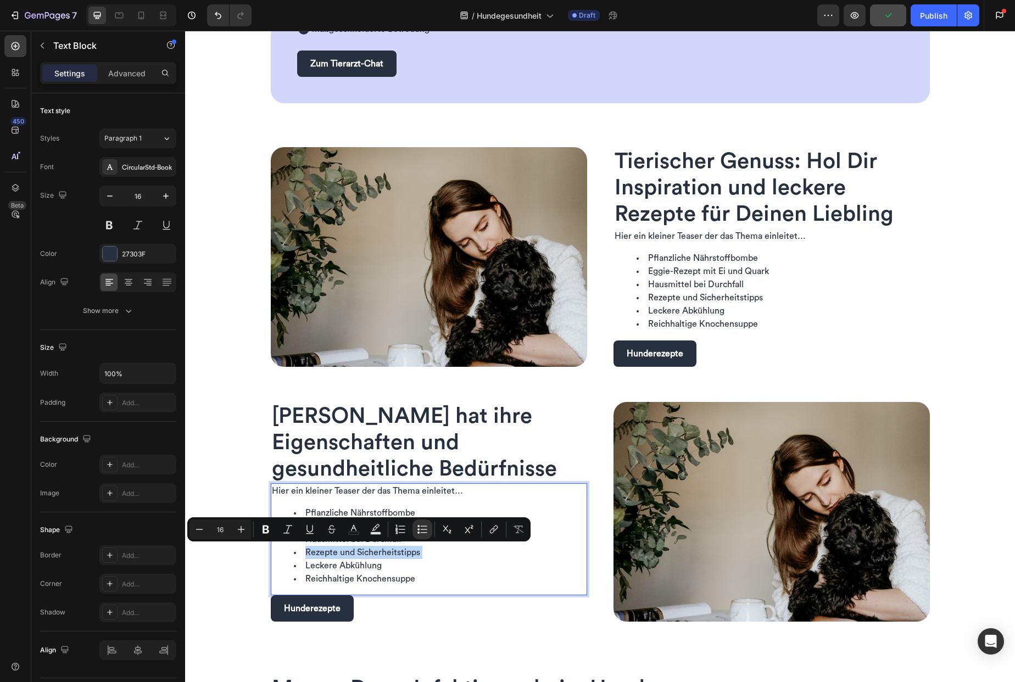
click at [313, 553] on li "Rezepte und Sicherheitstipps" at bounding box center [440, 552] width 292 height 13
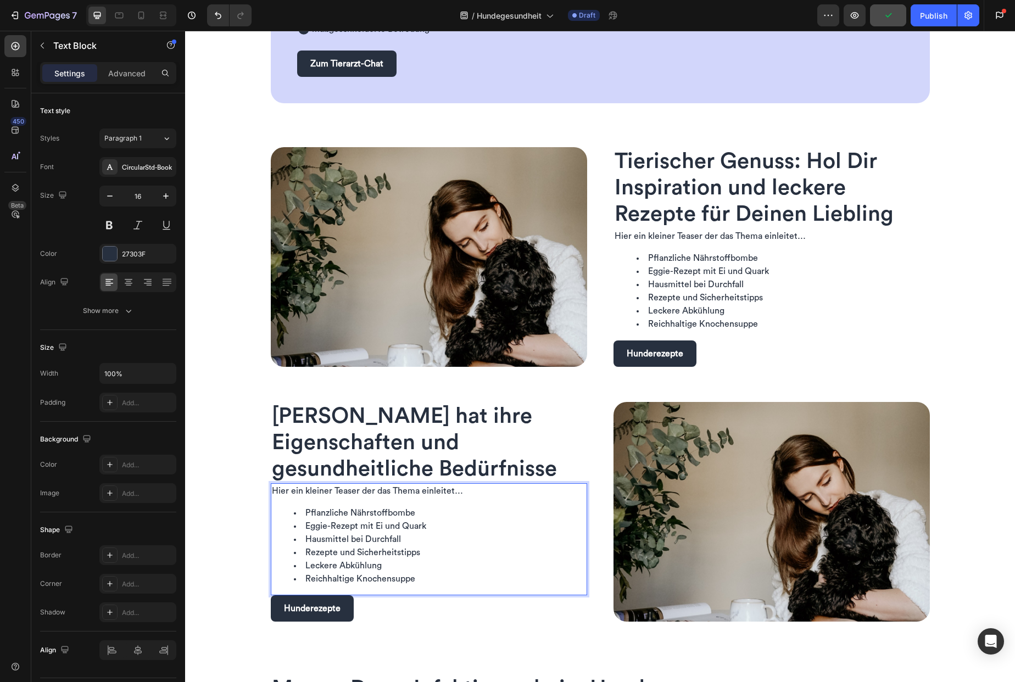
click at [283, 489] on span "Hier ein kleiner Teaser der das Thema einleitet…" at bounding box center [367, 491] width 191 height 9
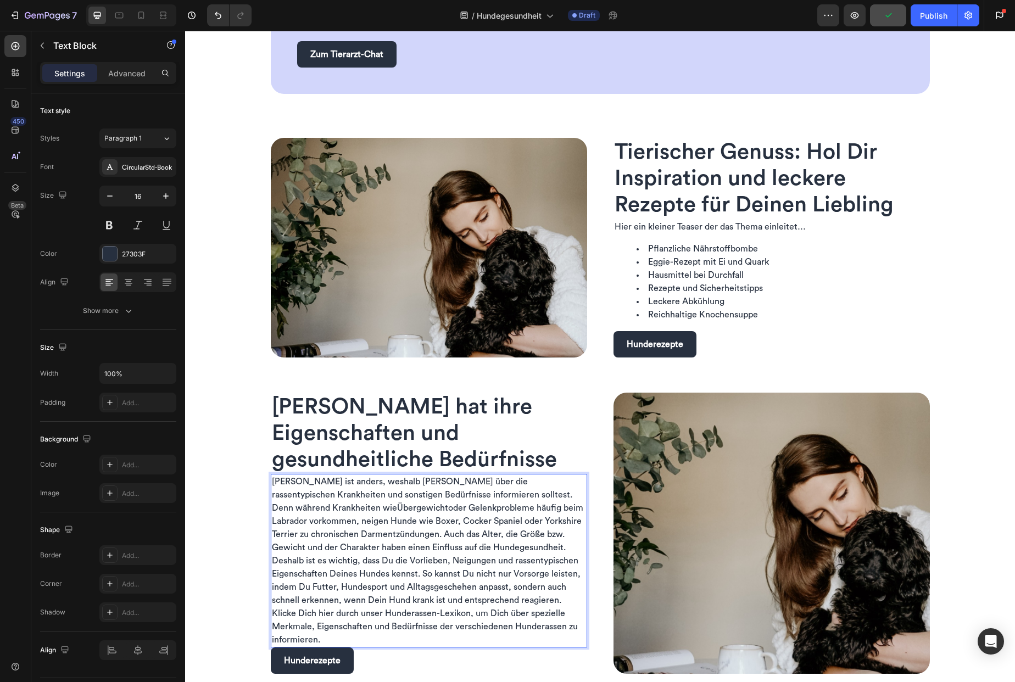
scroll to position [781, 0]
click at [526, 603] on span "oder Gelenkprobleme häufig beim Labrador vorkommen, neigen Hunde wie Boxer, Coc…" at bounding box center [427, 554] width 311 height 101
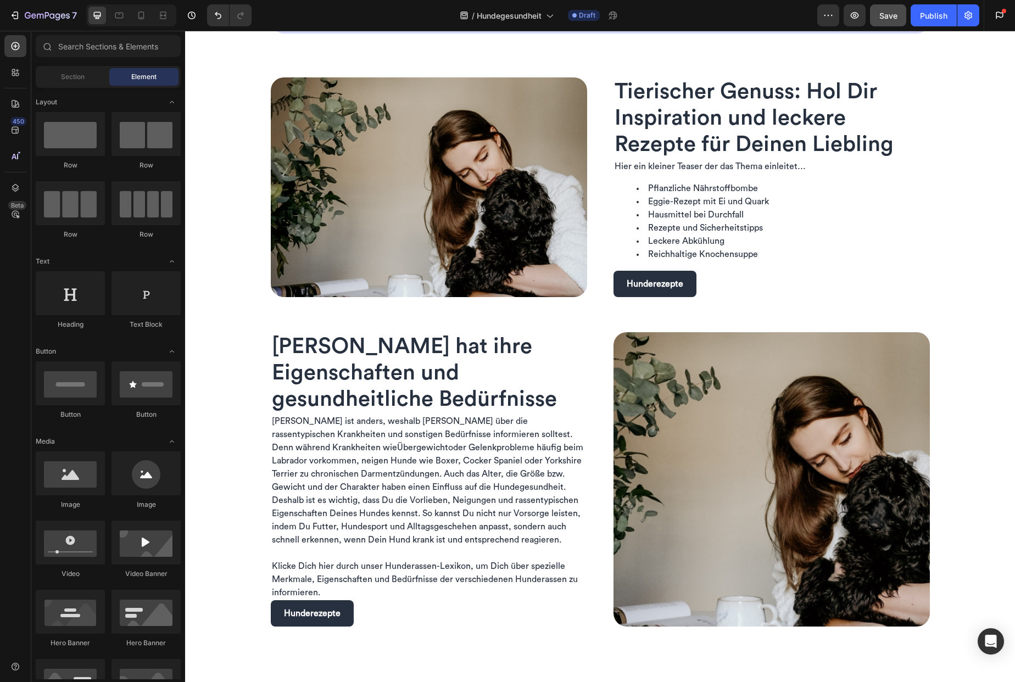
scroll to position [846, 0]
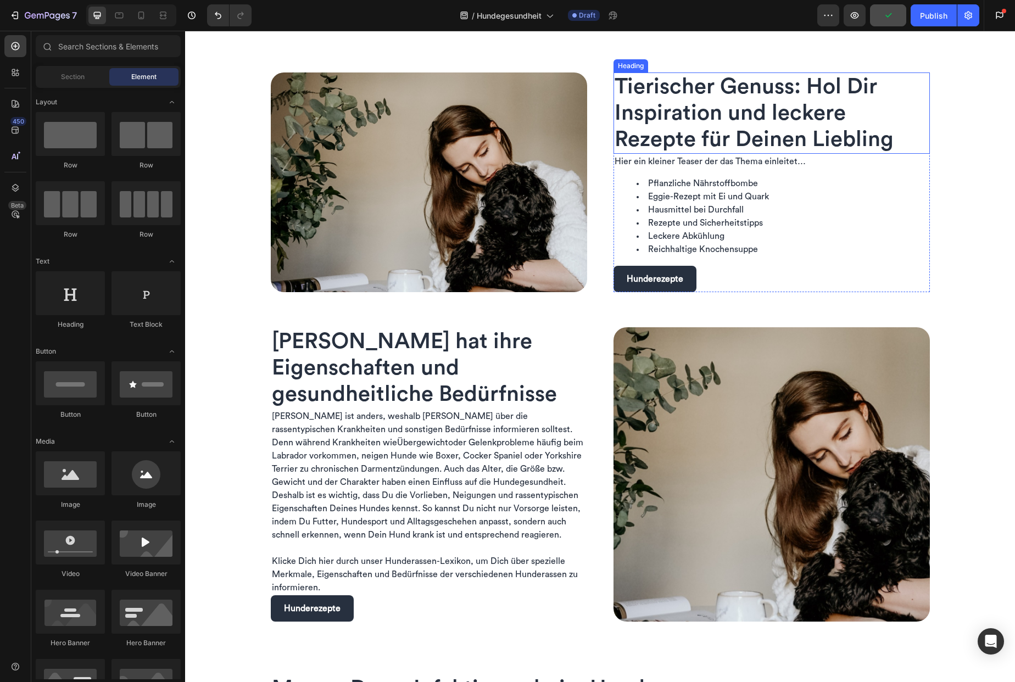
click at [719, 125] on span "Tierischer Genuss: Hol Dir Inspiration und leckere Rezepte für Deinen Liebling" at bounding box center [754, 113] width 279 height 75
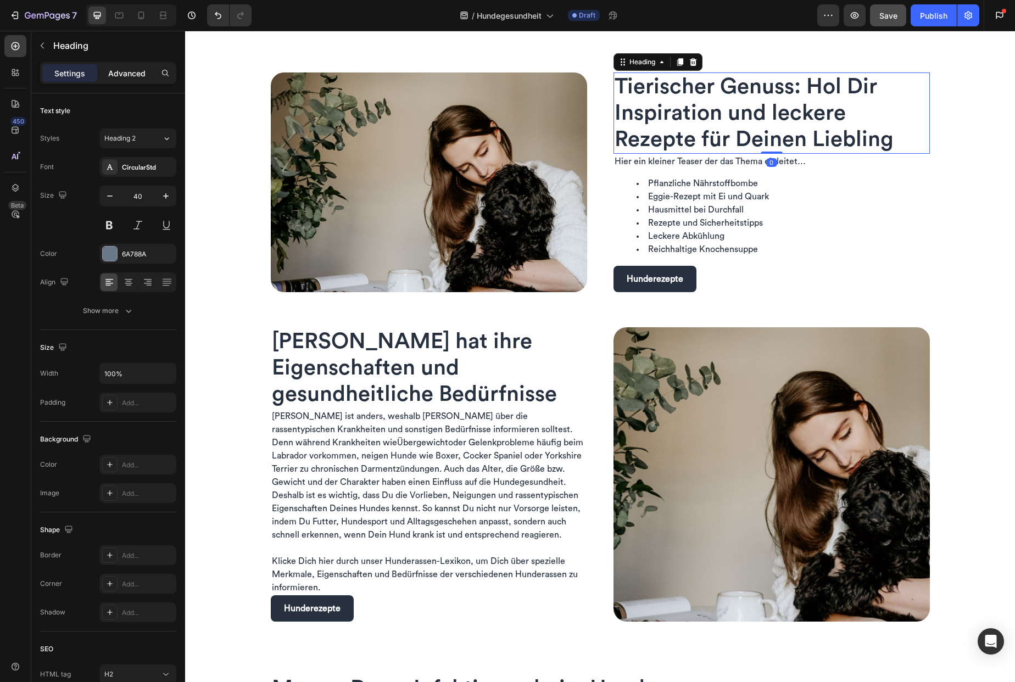
click at [121, 75] on p "Advanced" at bounding box center [126, 74] width 37 height 12
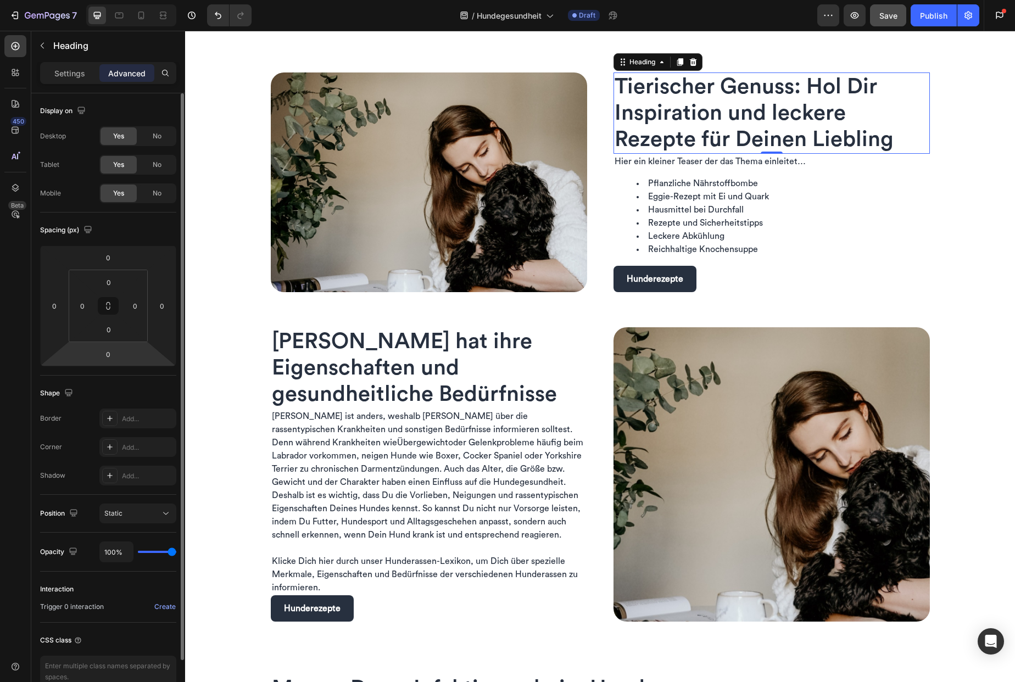
click at [126, 0] on html "7 Version history / Hundegesundheit Draft Preview Save Publish Get started 1 of…" at bounding box center [507, 0] width 1015 height 0
click at [110, 358] on input "0" at bounding box center [108, 354] width 22 height 16
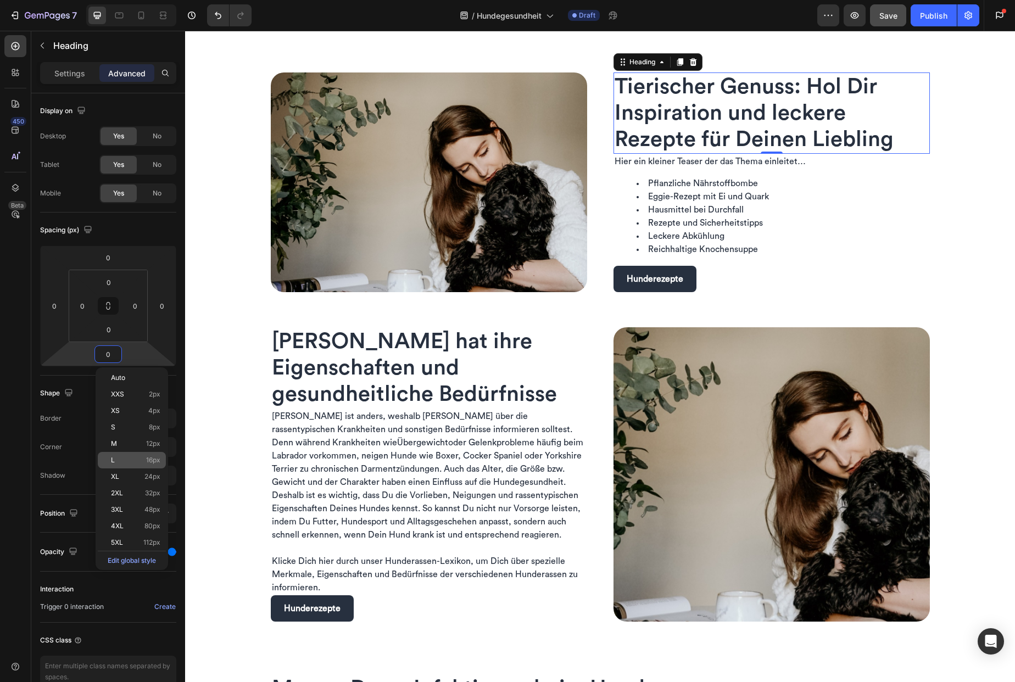
click at [137, 455] on div "L 16px" at bounding box center [132, 460] width 68 height 16
type input "16"
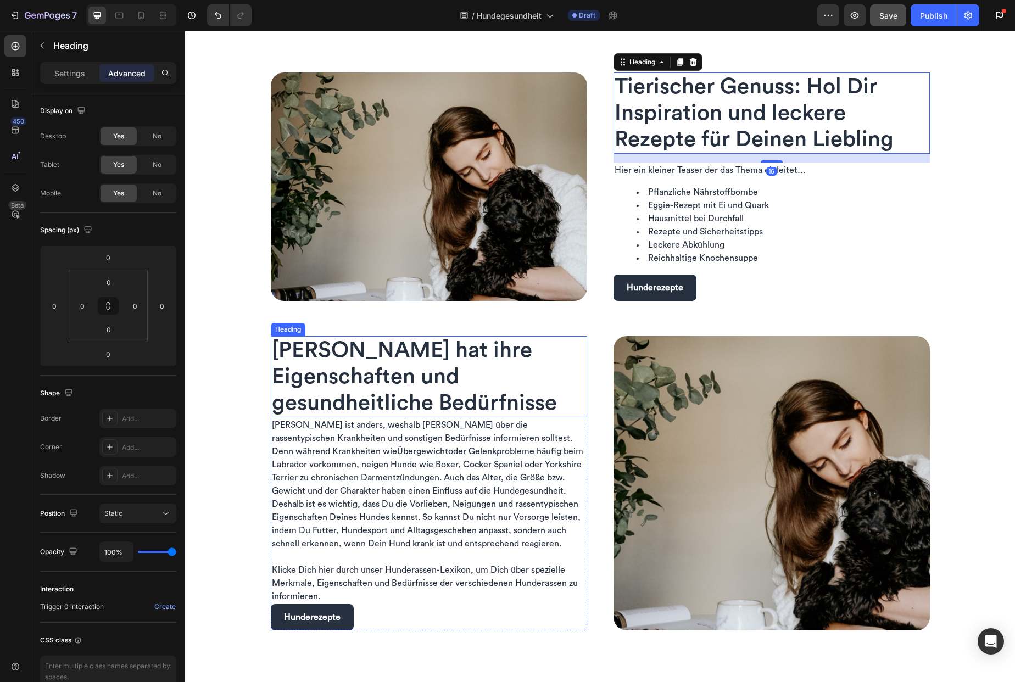
click at [442, 375] on span "[PERSON_NAME] hat ihre Eigenschaften und gesundheitliche Bedürfnisse" at bounding box center [414, 376] width 285 height 75
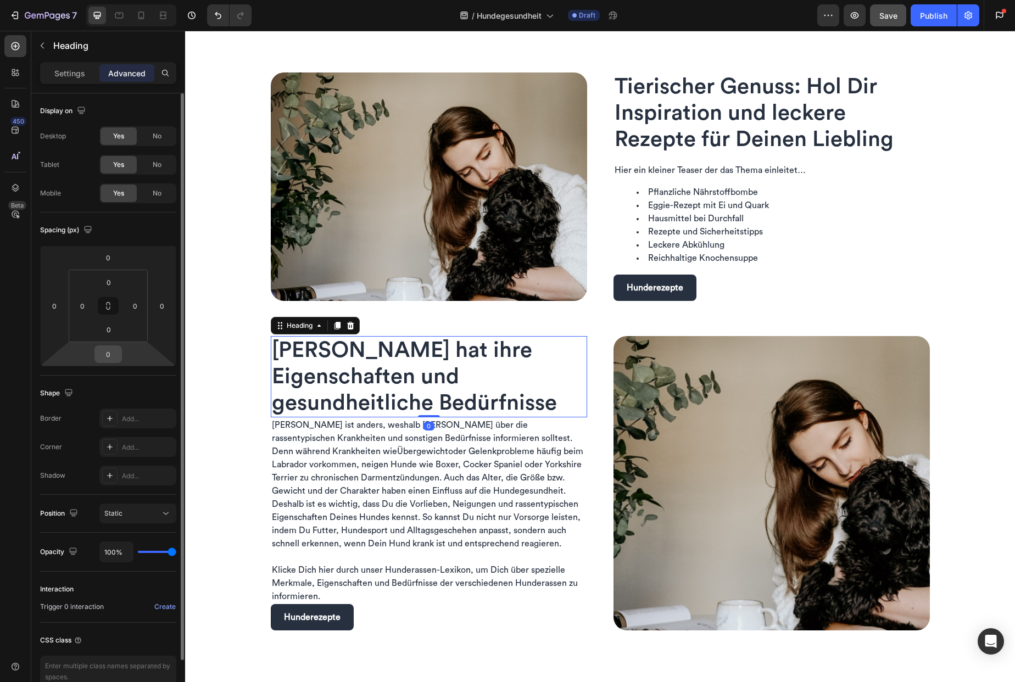
click at [113, 353] on input "0" at bounding box center [108, 354] width 22 height 16
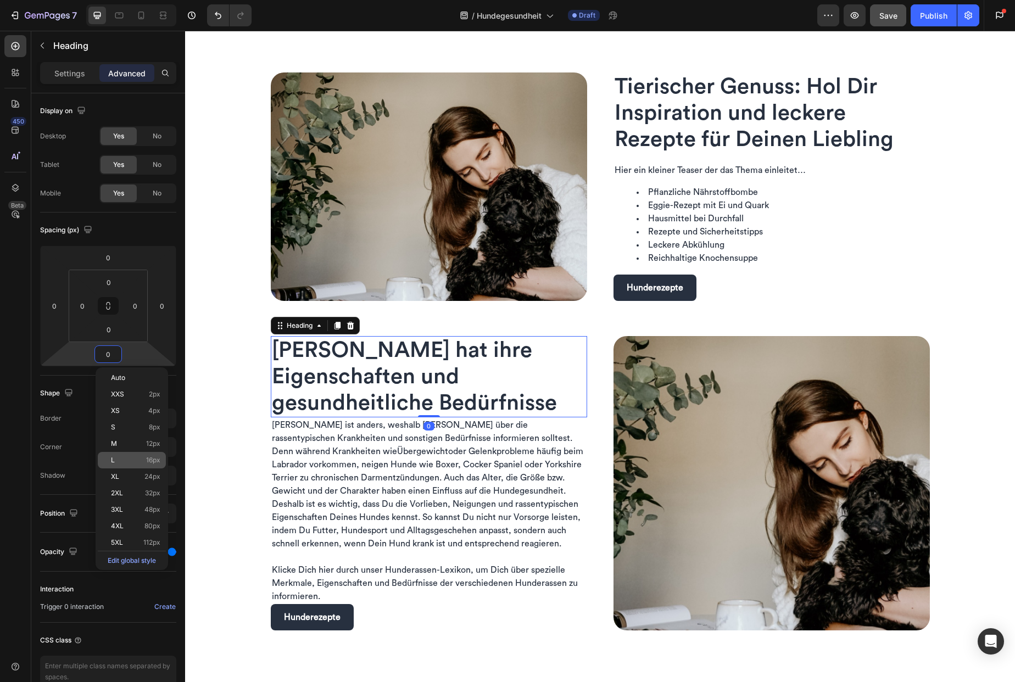
click at [130, 455] on div "L 16px" at bounding box center [132, 460] width 68 height 16
type input "16"
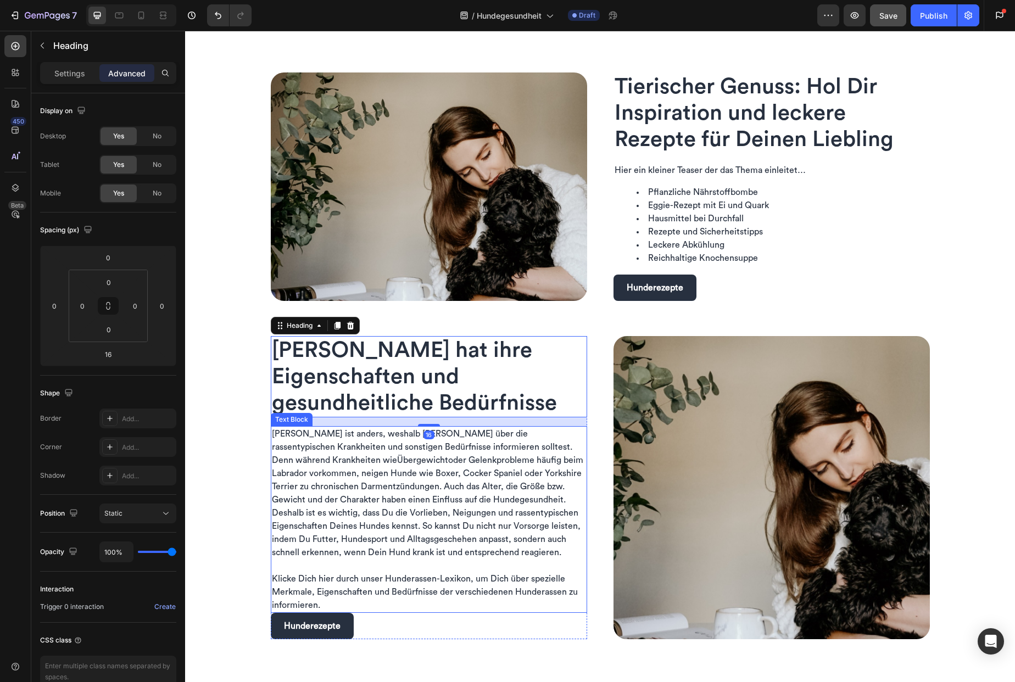
click at [377, 596] on span "Klicke Dich hier durch unser Hunderassen-Lexikon, um Dich über spezielle Merkma…" at bounding box center [425, 592] width 306 height 35
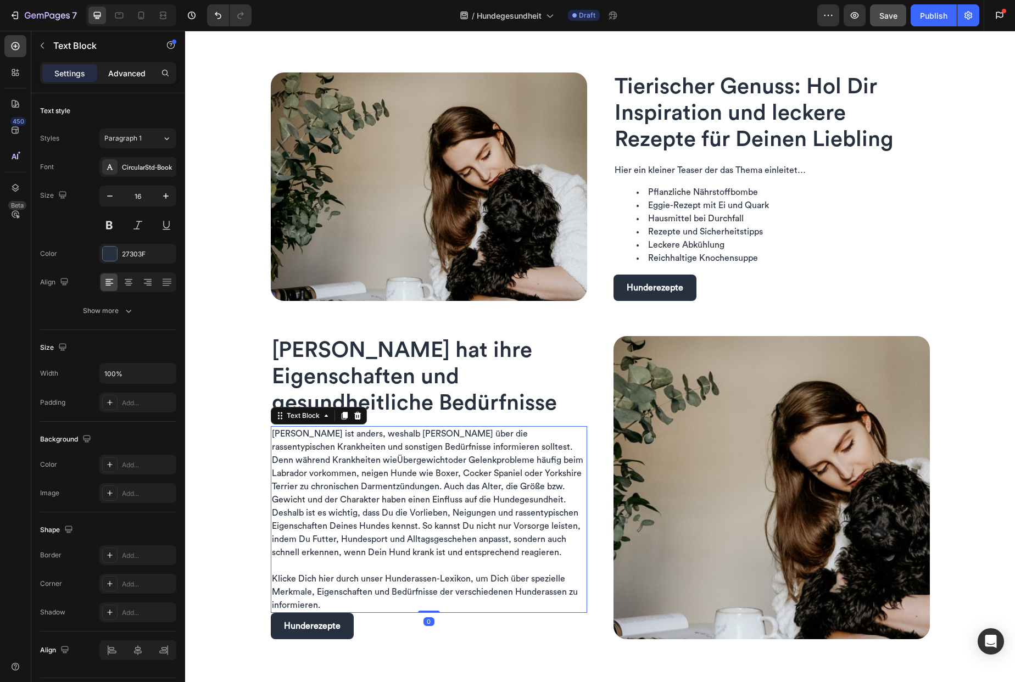
click at [136, 80] on div "Advanced" at bounding box center [126, 73] width 55 height 18
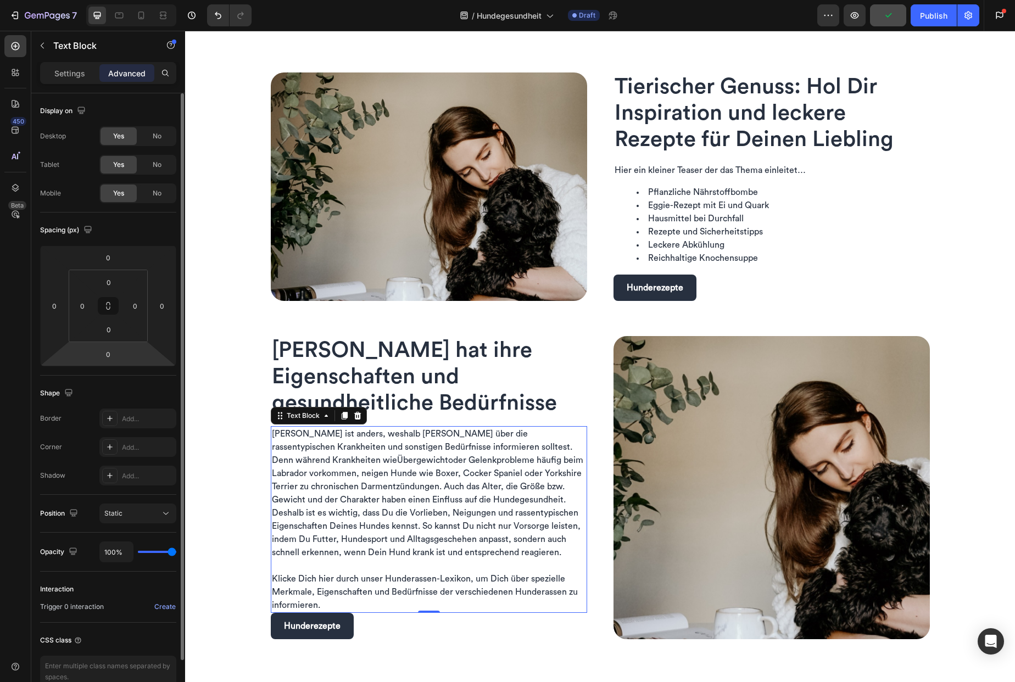
click at [0, 0] on div "Spacing (px) 0 0 0 0 0 0 0 0" at bounding box center [0, 0] width 0 height 0
click at [116, 356] on input "0" at bounding box center [108, 354] width 22 height 16
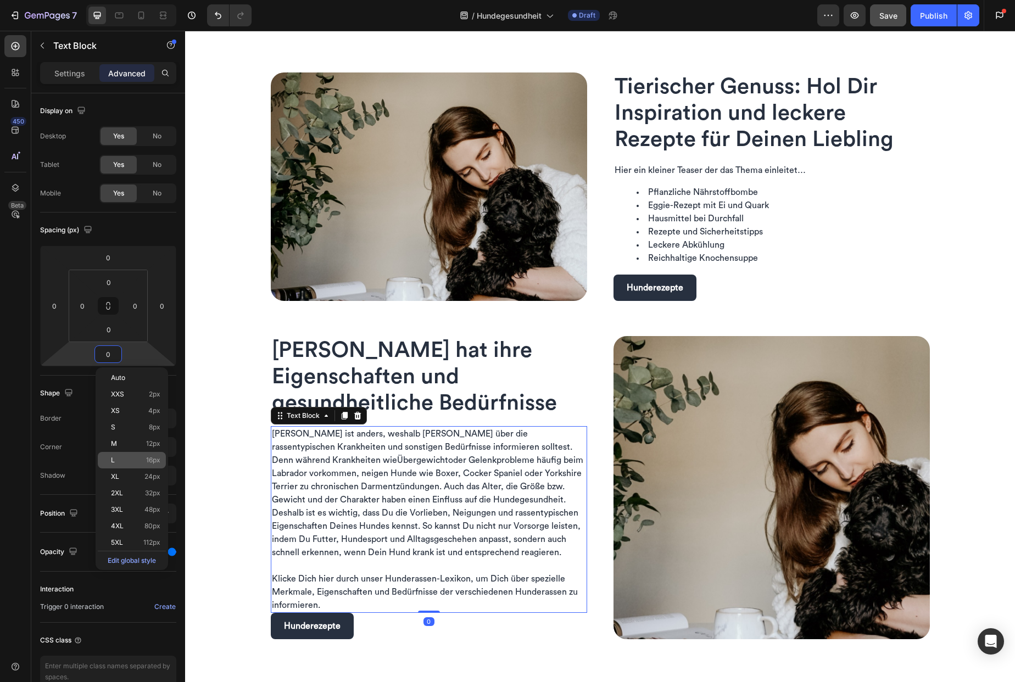
click at [136, 466] on div "L 16px" at bounding box center [132, 460] width 68 height 16
type input "16"
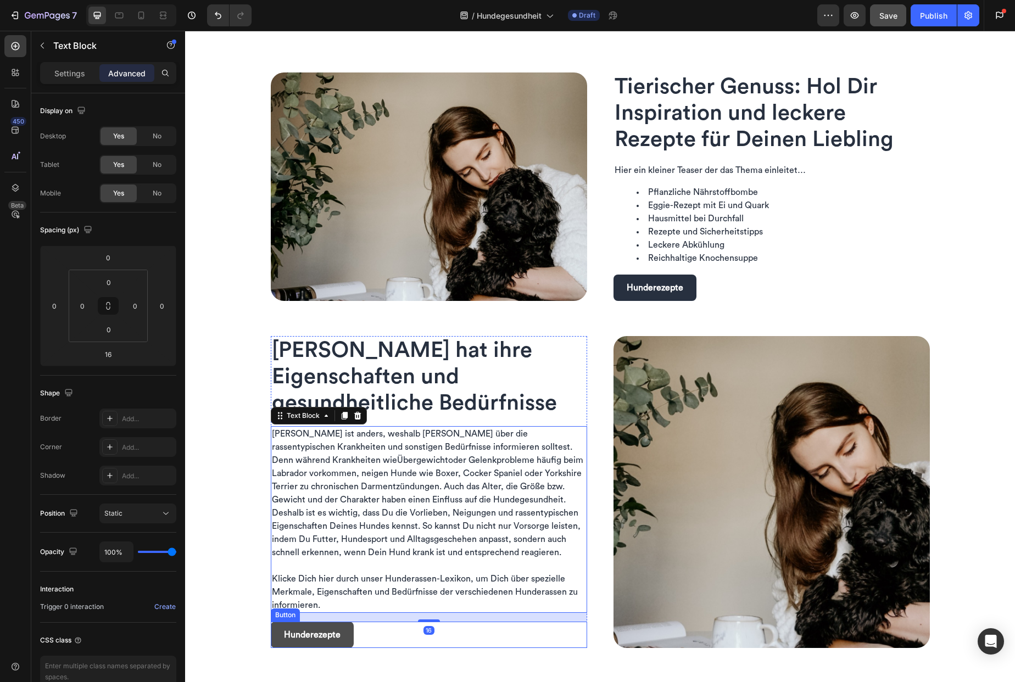
click at [326, 643] on button "Hunderezepte" at bounding box center [312, 635] width 83 height 26
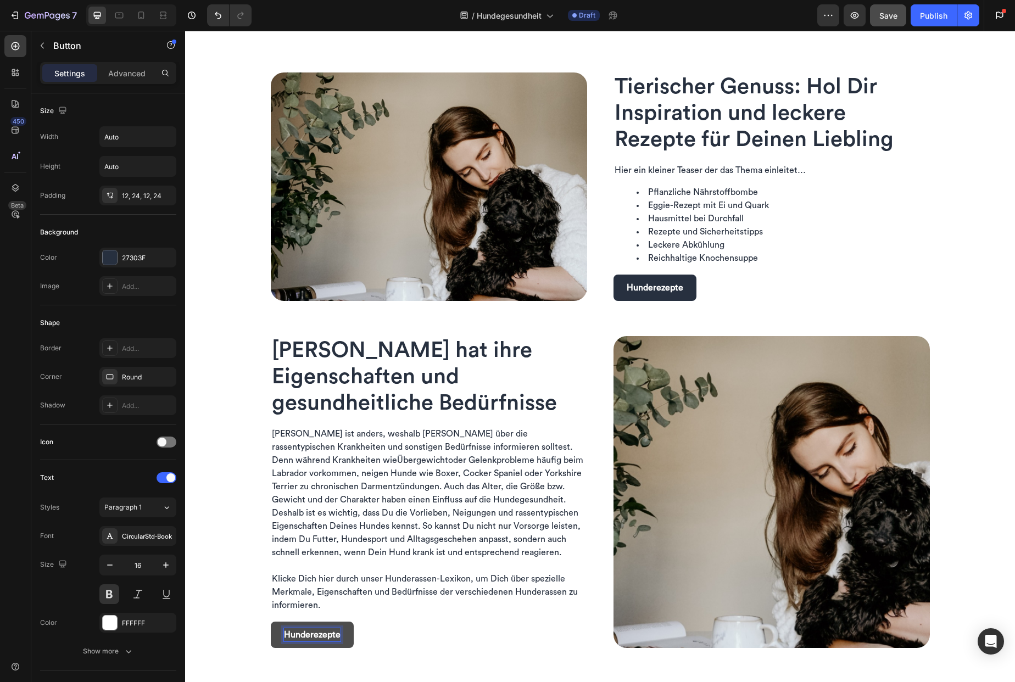
click at [304, 637] on p "Hunderezepte" at bounding box center [312, 634] width 57 height 13
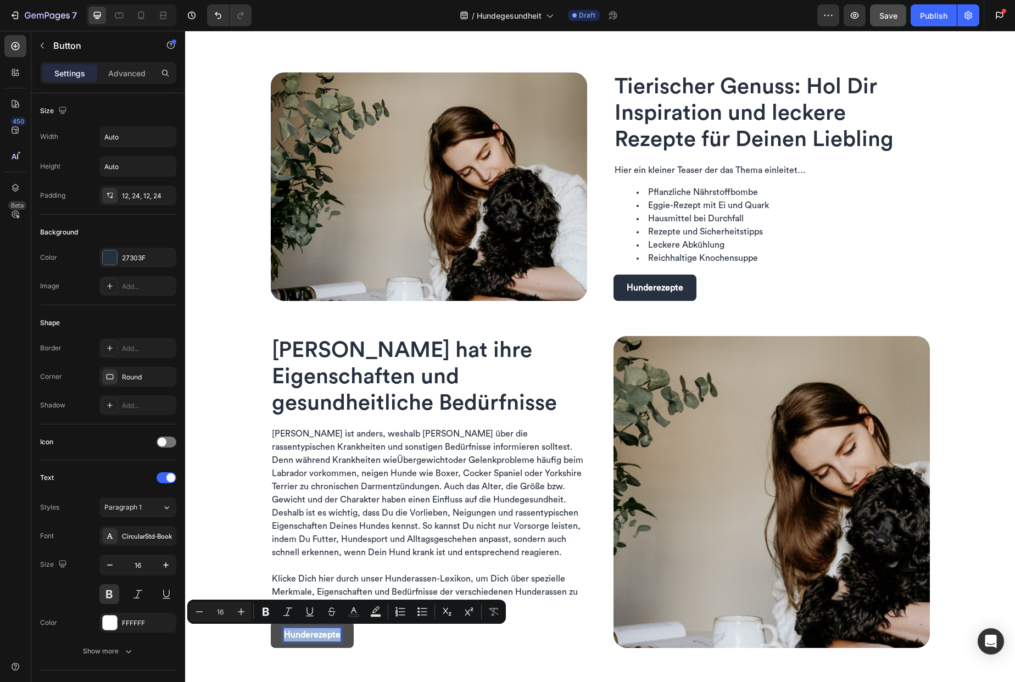
click at [311, 634] on p "Hunderezepte" at bounding box center [312, 634] width 57 height 13
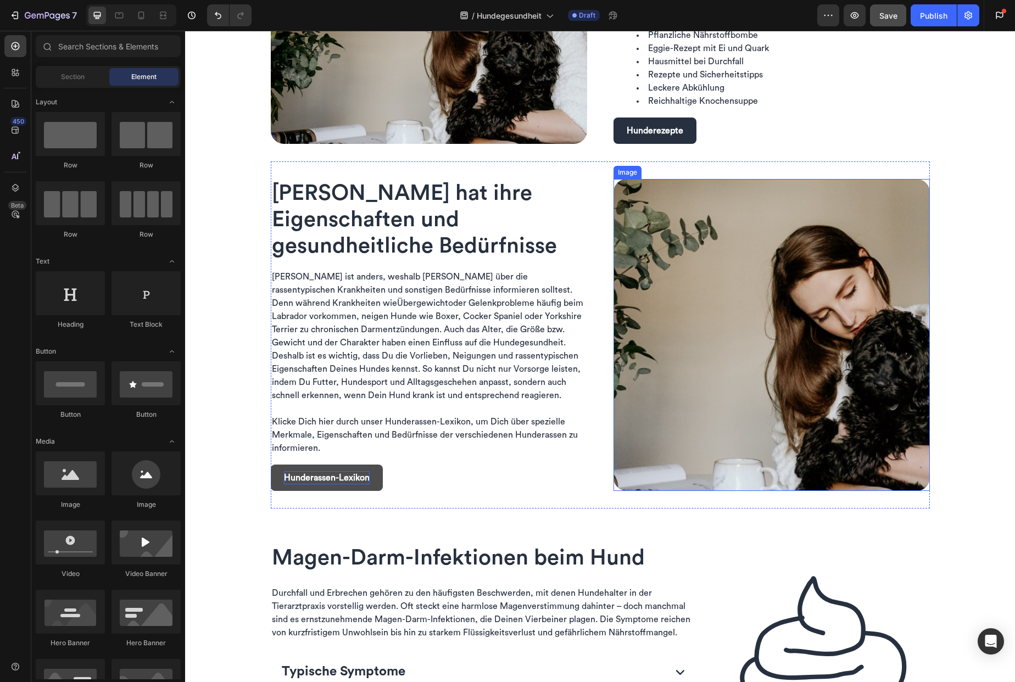
scroll to position [1007, 0]
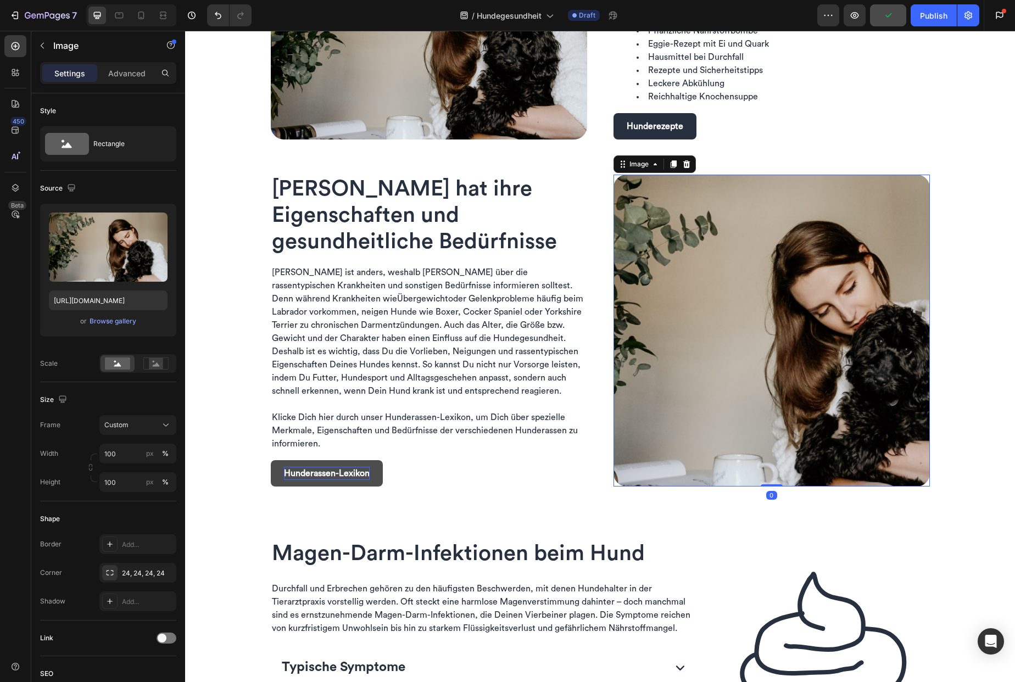
click at [692, 402] on img at bounding box center [772, 331] width 316 height 312
click at [634, 164] on div "Image" at bounding box center [639, 164] width 24 height 10
click at [633, 165] on div "Image" at bounding box center [639, 164] width 24 height 10
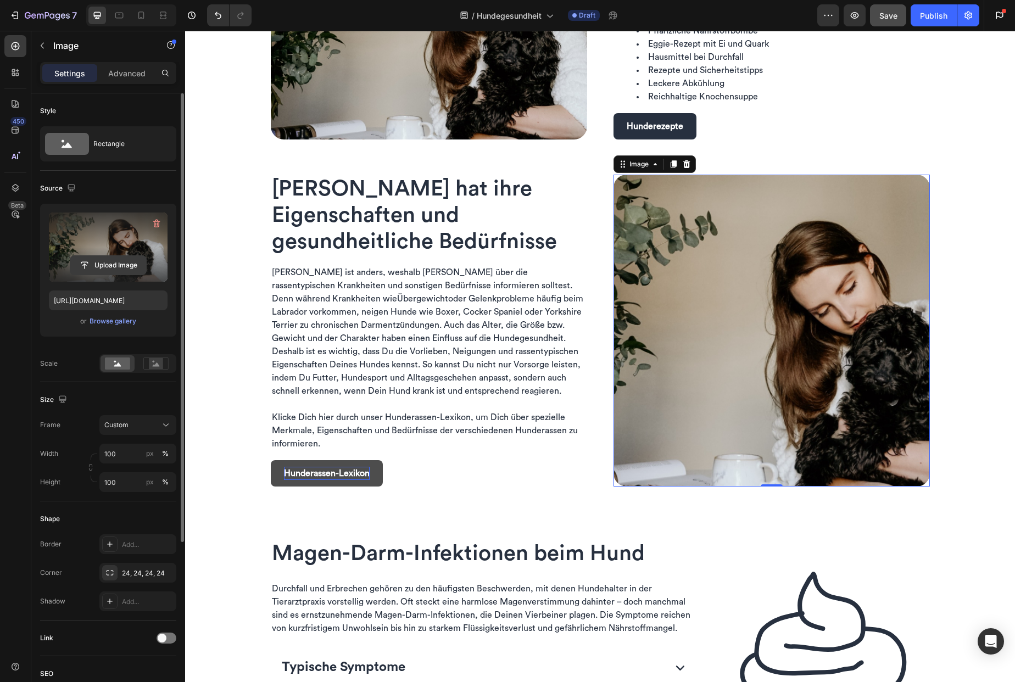
click at [100, 265] on input "file" at bounding box center [108, 265] width 76 height 19
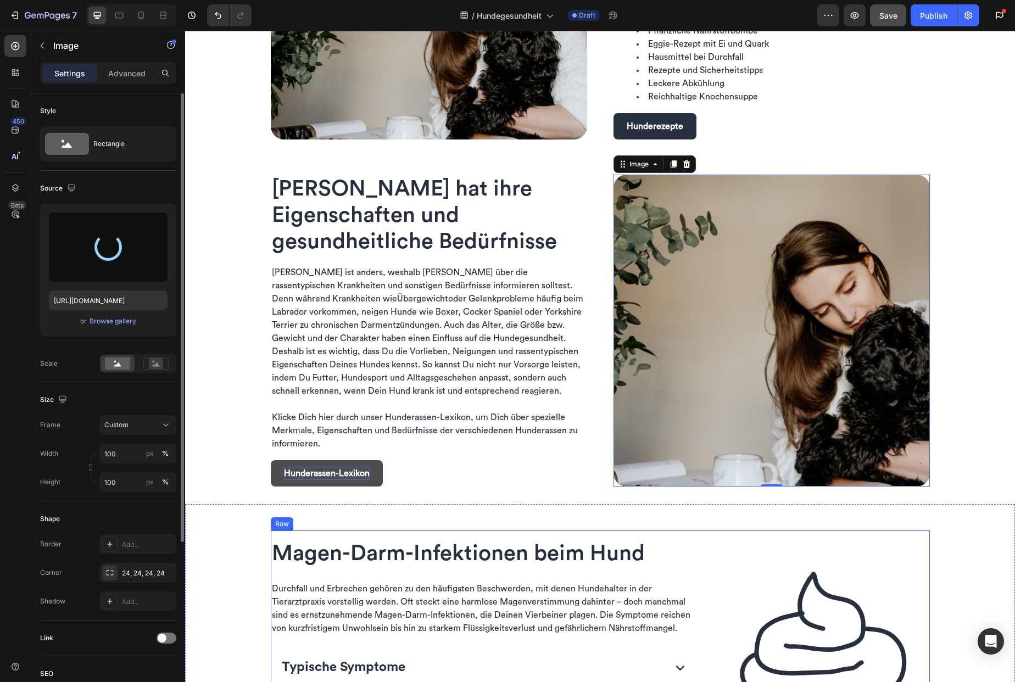
type input "[URL][DOMAIN_NAME]"
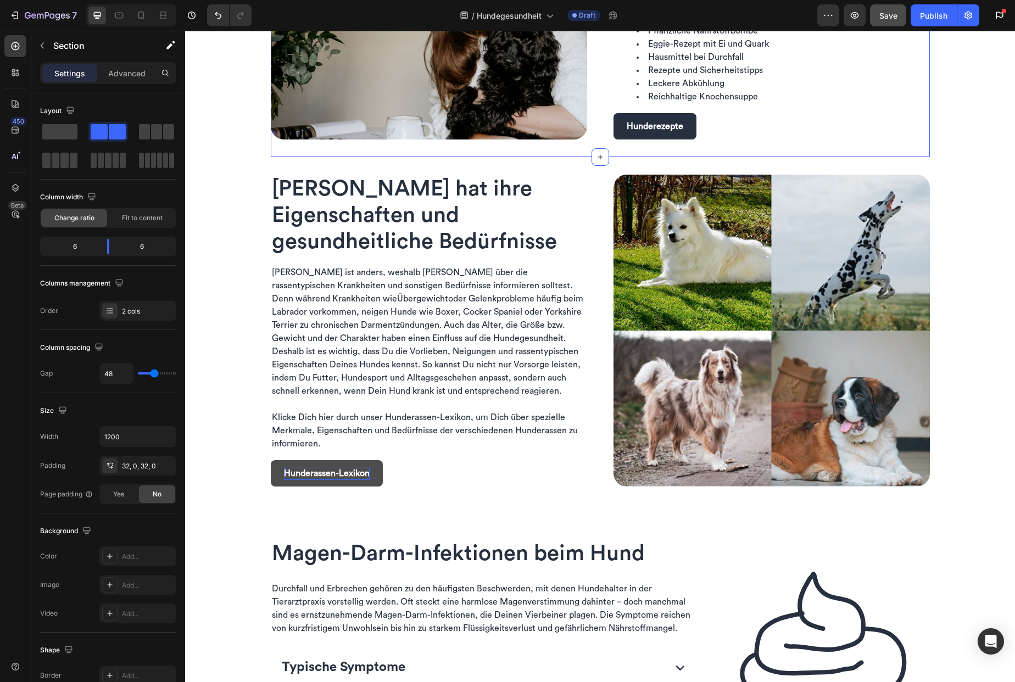
click at [586, 122] on div "Image Tierischer Genuss: Hol Dir Inspiration und leckere Rezepte für Deinen Lie…" at bounding box center [600, 25] width 659 height 264
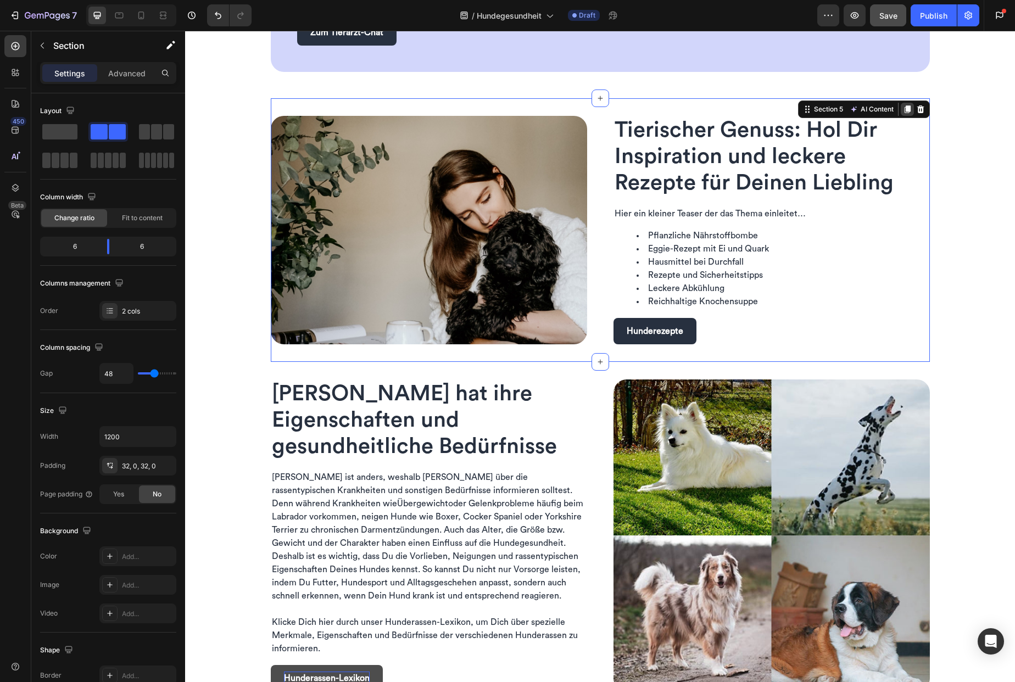
click at [904, 105] on icon at bounding box center [907, 109] width 6 height 8
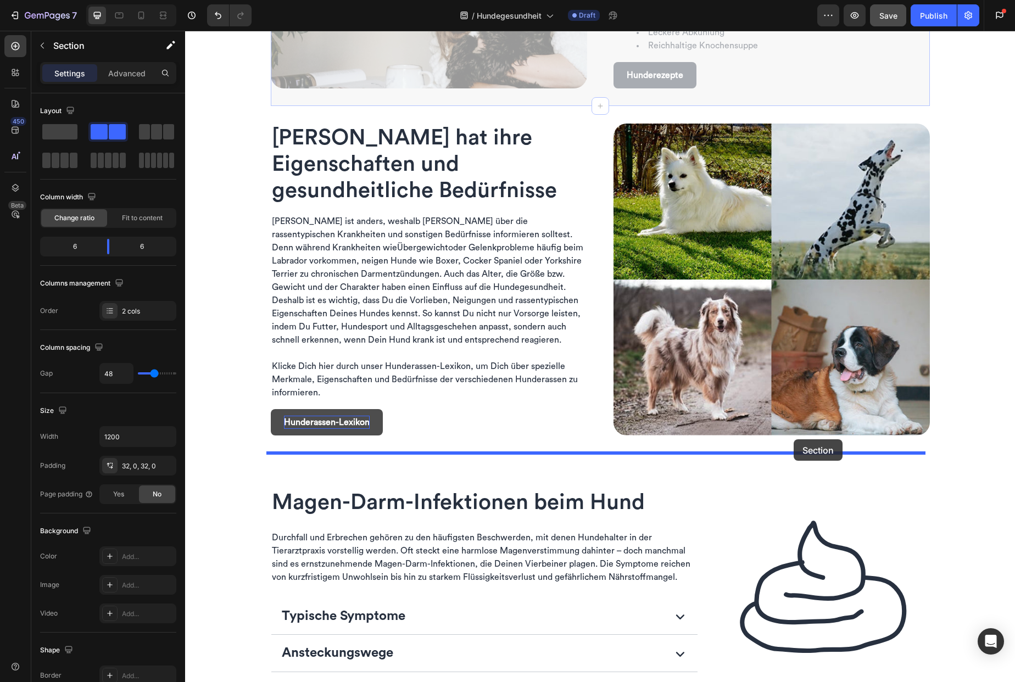
drag, startPoint x: 815, startPoint y: 352, endPoint x: 794, endPoint y: 439, distance: 89.8
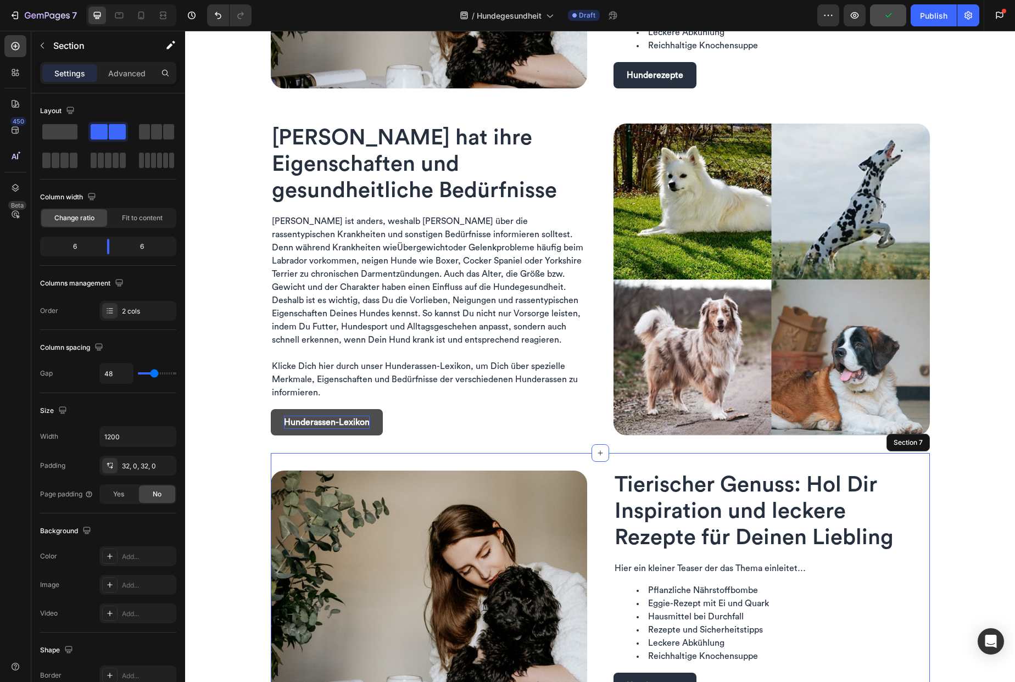
click at [779, 504] on span "Tierischer Genuss: Hol Dir Inspiration und leckere Rezepte für Deinen Liebling" at bounding box center [754, 511] width 279 height 75
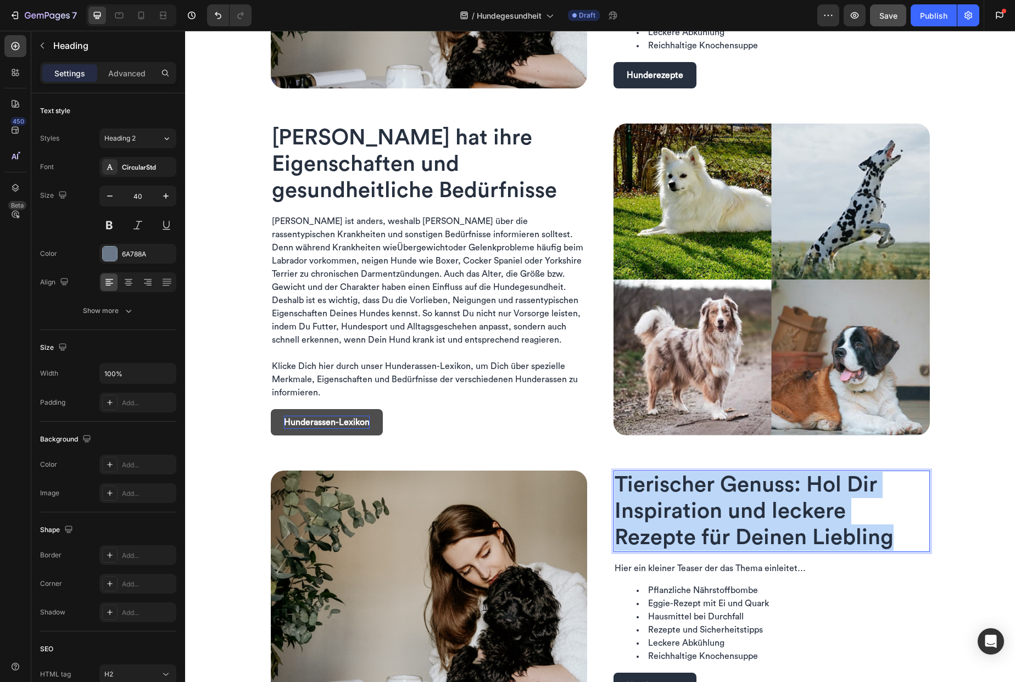
click at [779, 504] on span "Tierischer Genuss: Hol Dir Inspiration und leckere Rezepte für Deinen Liebling" at bounding box center [754, 511] width 279 height 75
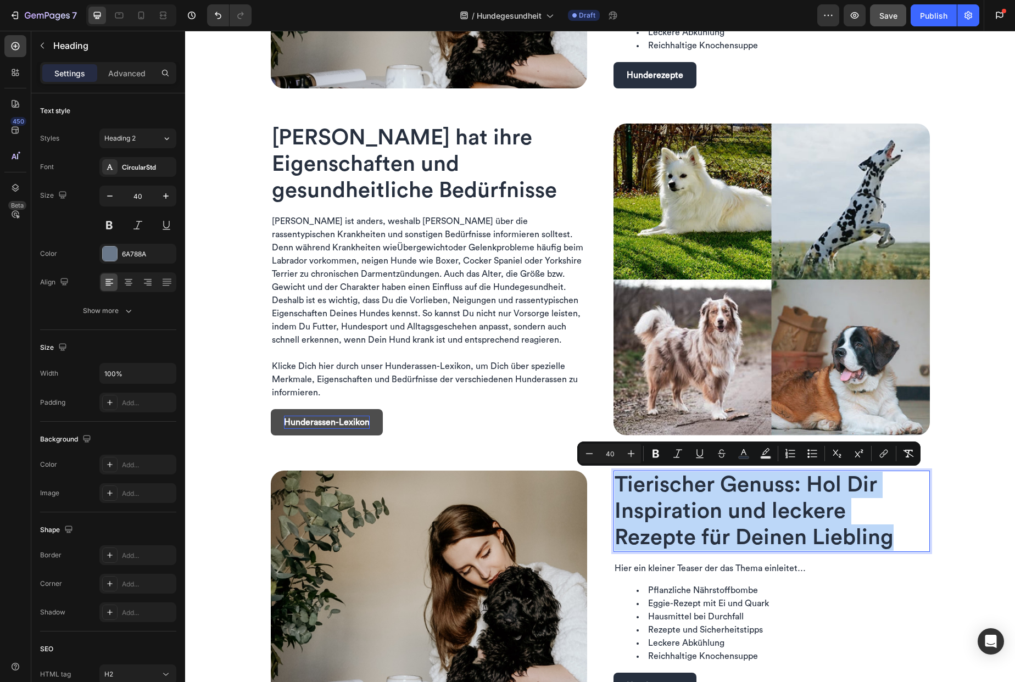
click at [884, 537] on span "Tierischer Genuss: Hol Dir Inspiration und leckere Rezepte für Deinen Liebling" at bounding box center [754, 511] width 279 height 75
drag, startPoint x: 885, startPoint y: 540, endPoint x: 623, endPoint y: 489, distance: 266.9
click at [623, 489] on span "Tierischer Genuss: Hol Dir Inspiration und leckere Rezepte für Deinen Liebling" at bounding box center [754, 511] width 279 height 75
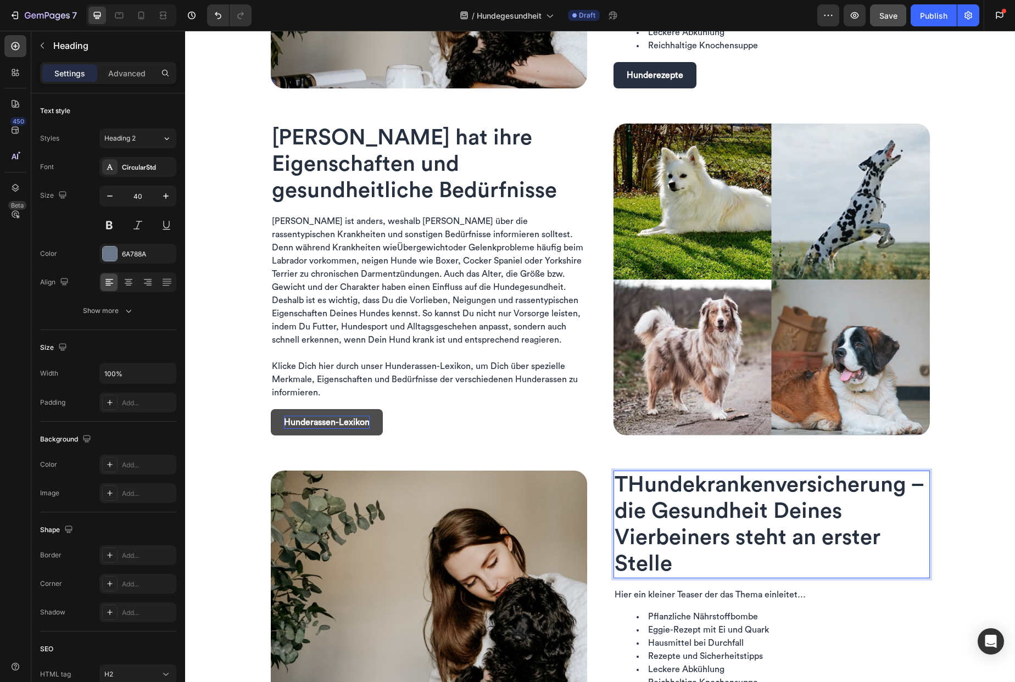
click at [625, 487] on span "THundekrankenversicherung – die Gesundheit Deines Vierbeiners steht an erster S…" at bounding box center [769, 524] width 309 height 101
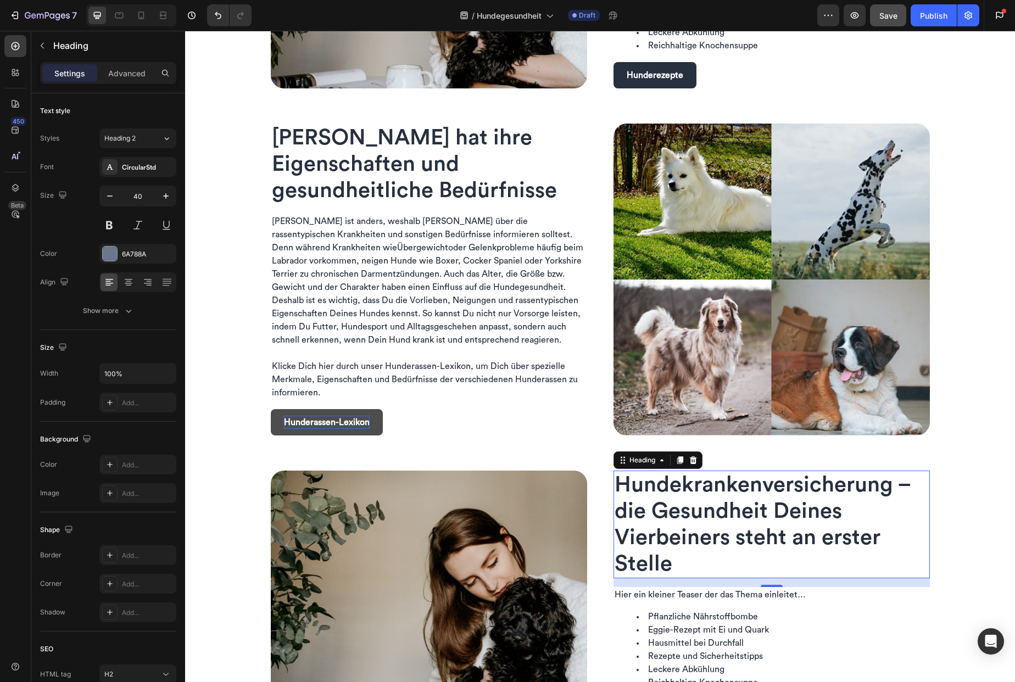
click at [731, 594] on span "Hier ein kleiner Teaser der das Thema einleitet…" at bounding box center [710, 594] width 191 height 9
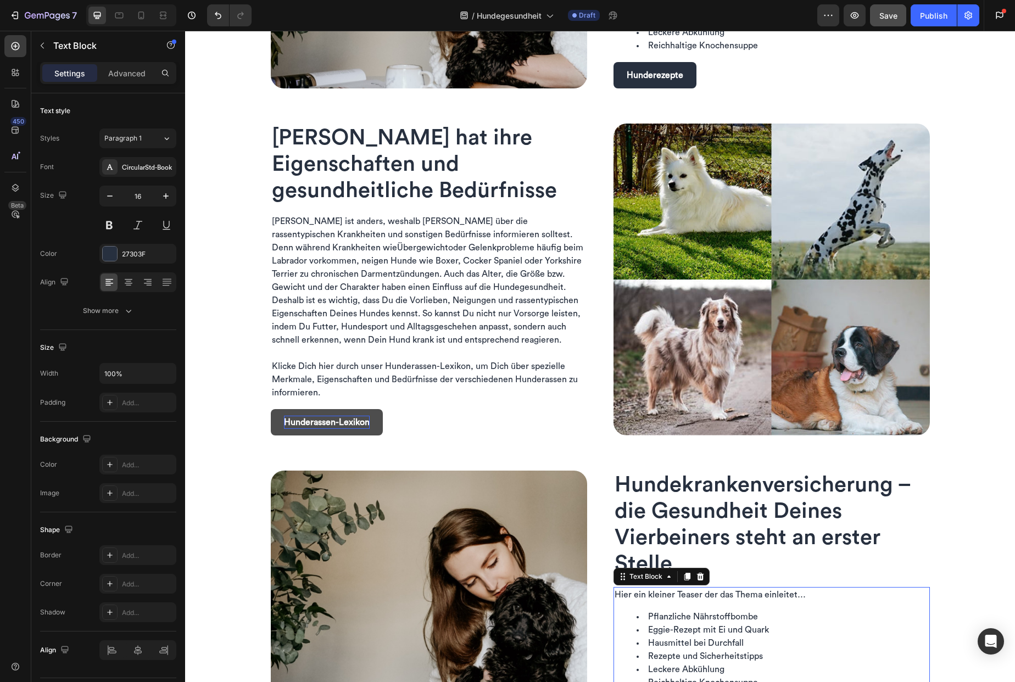
click at [731, 594] on span "Hier ein kleiner Teaser der das Thema einleitet…" at bounding box center [710, 594] width 191 height 9
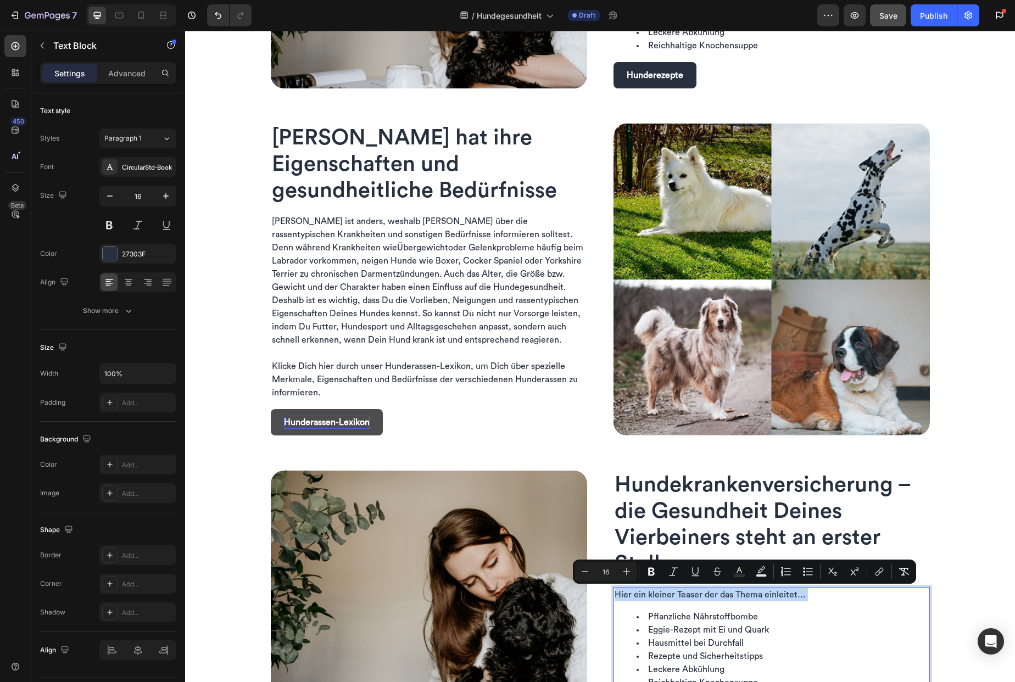
click at [731, 594] on span "Hier ein kleiner Teaser der das Thema einleitet…" at bounding box center [710, 594] width 191 height 9
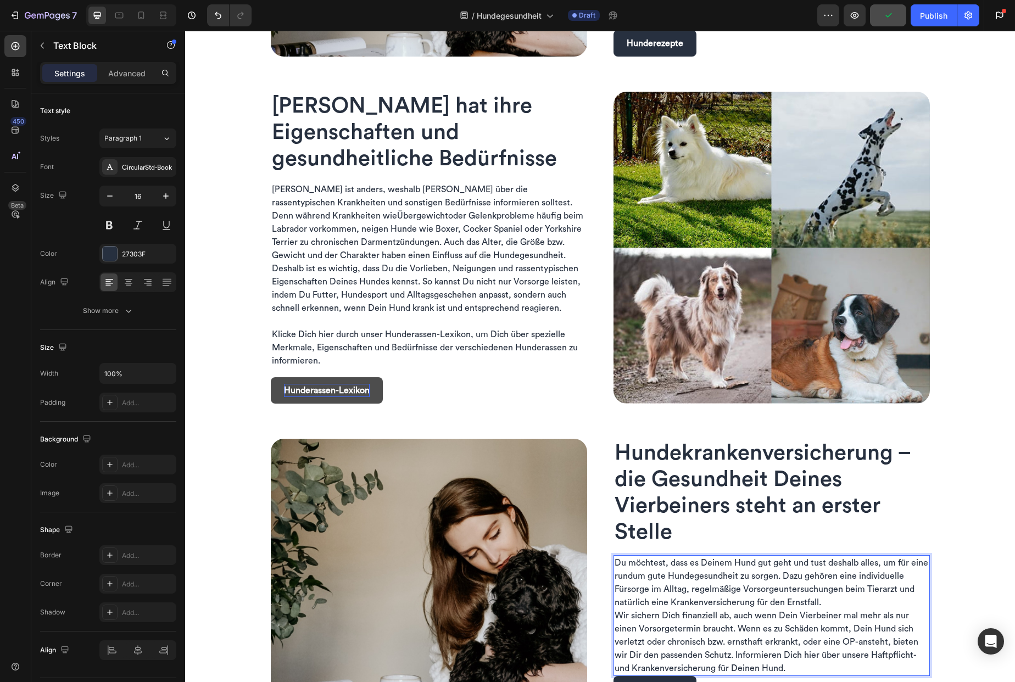
scroll to position [1093, 0]
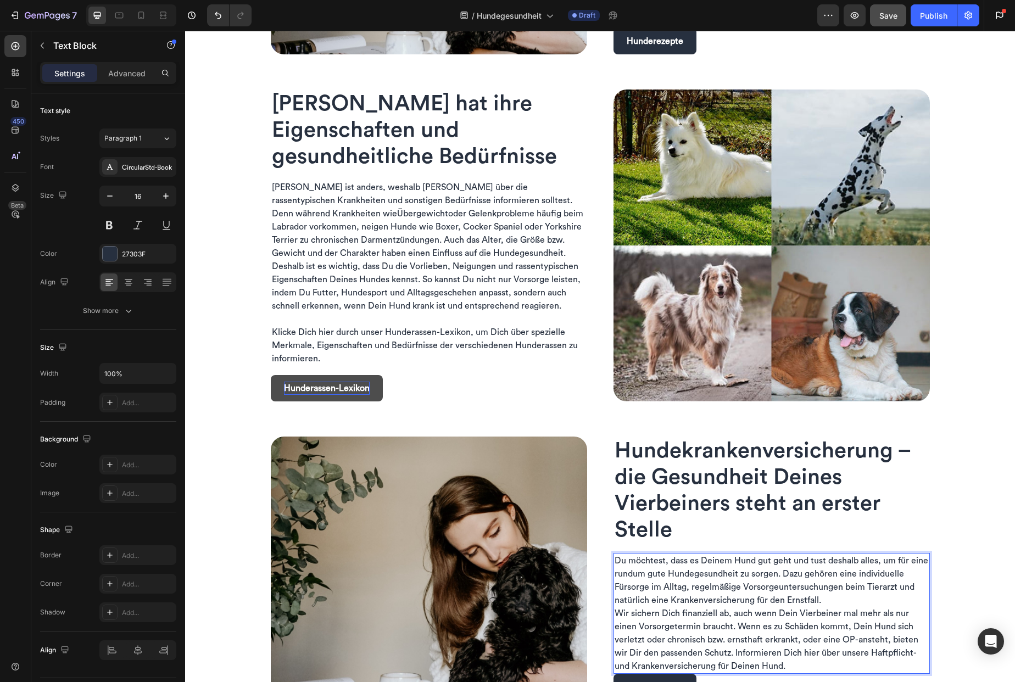
click at [836, 600] on p "Du möchtest, dass es Deinem Hund gut geht und tust deshalb alles, um für eine r…" at bounding box center [772, 580] width 314 height 53
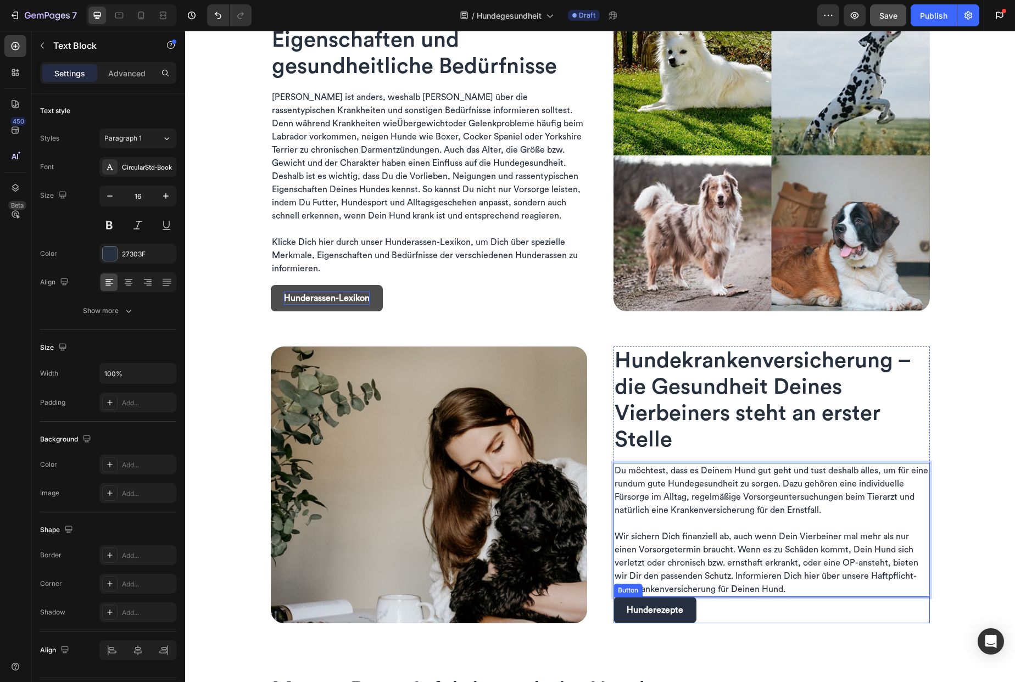
scroll to position [1195, 0]
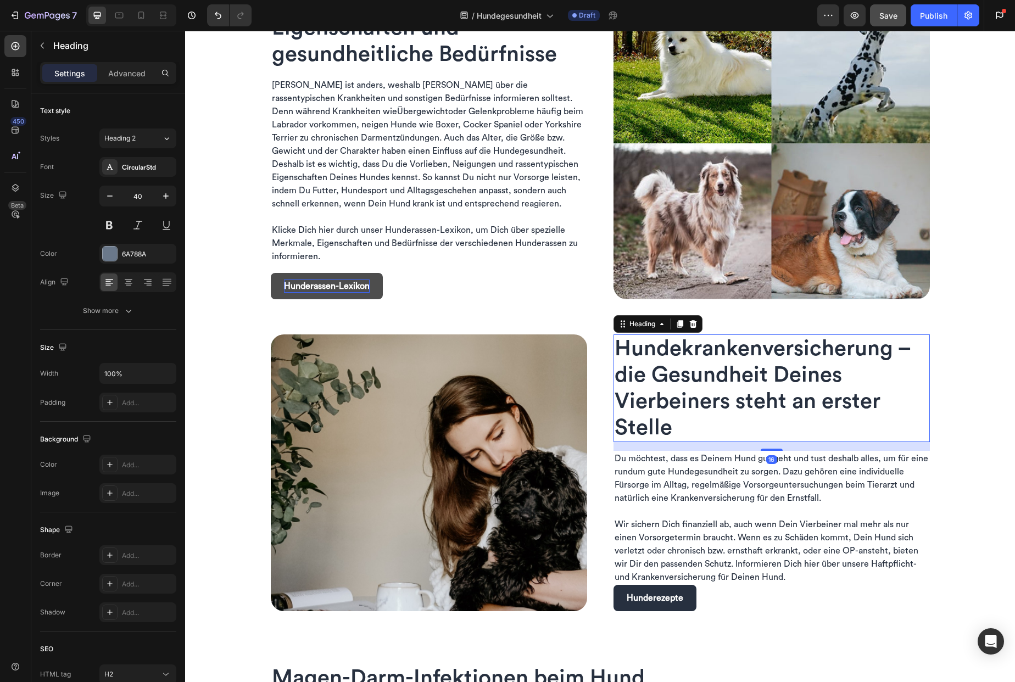
click at [711, 392] on span "Hundekrankenversicherung – die Gesundheit Deines Vierbeiners steht an erster St…" at bounding box center [763, 388] width 296 height 101
click at [135, 75] on p "Advanced" at bounding box center [126, 74] width 37 height 12
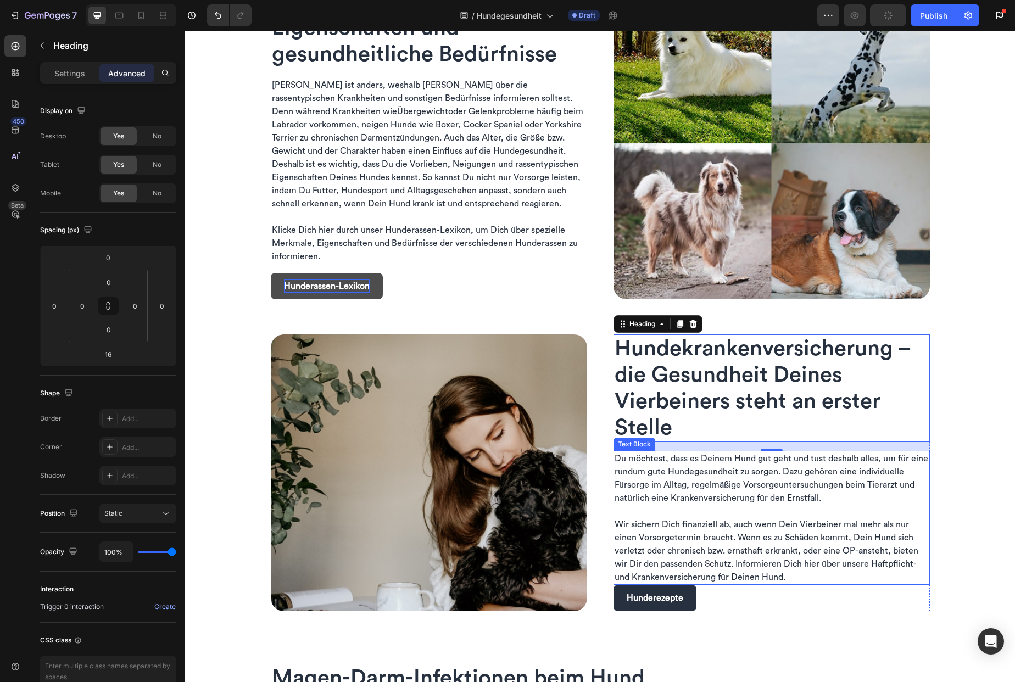
click at [746, 525] on span "Wir sichern Dich finanziell ab, auch wenn Dein Vierbeiner mal mehr als nur eine…" at bounding box center [767, 551] width 304 height 62
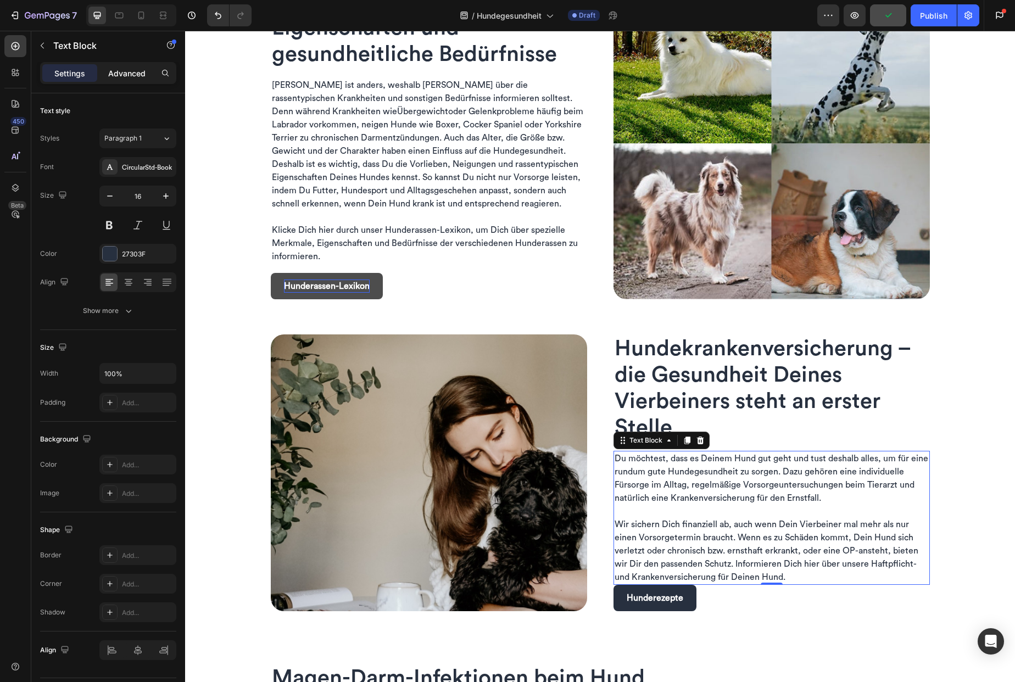
click at [121, 72] on p "Advanced" at bounding box center [126, 74] width 37 height 12
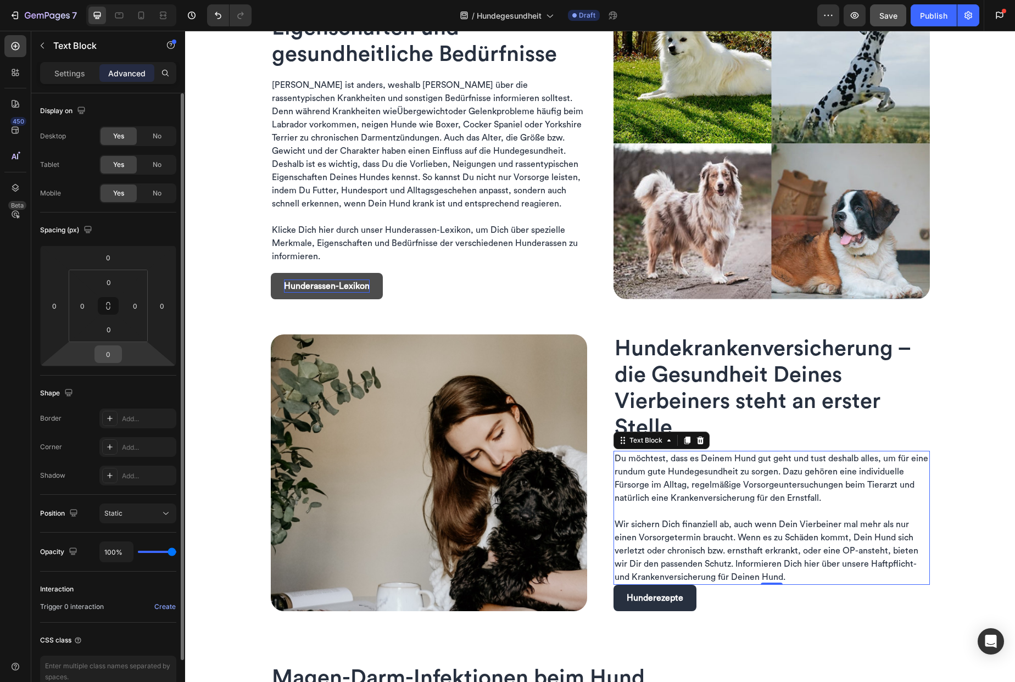
click at [108, 350] on input "0" at bounding box center [108, 354] width 22 height 16
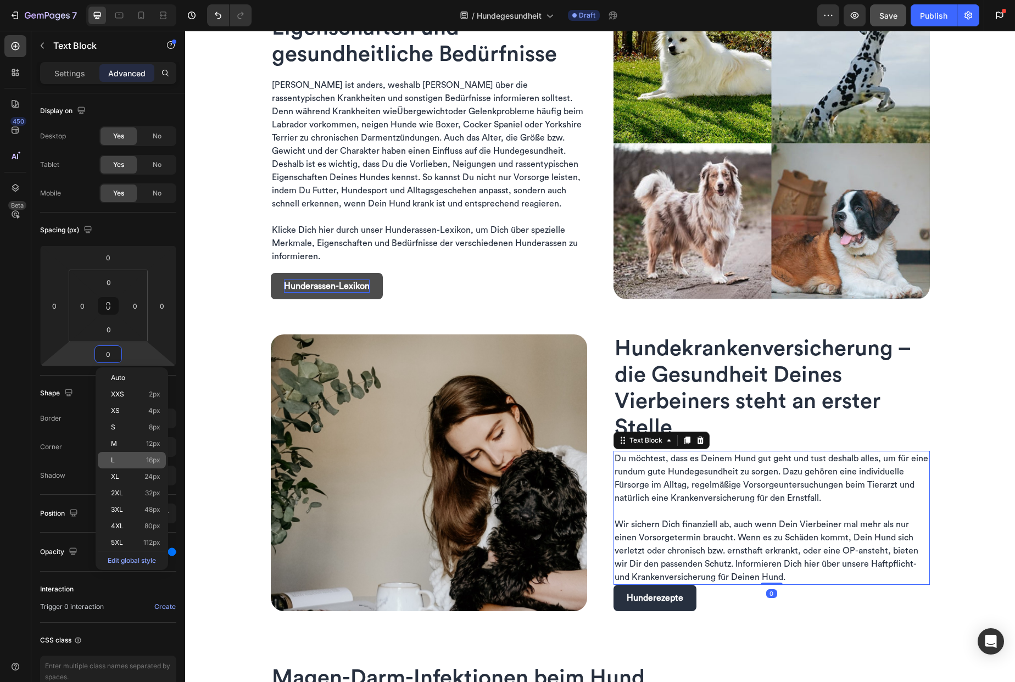
drag, startPoint x: 138, startPoint y: 454, endPoint x: 12, endPoint y: 402, distance: 137.2
click at [138, 454] on div "L 16px" at bounding box center [132, 460] width 68 height 16
type input "16"
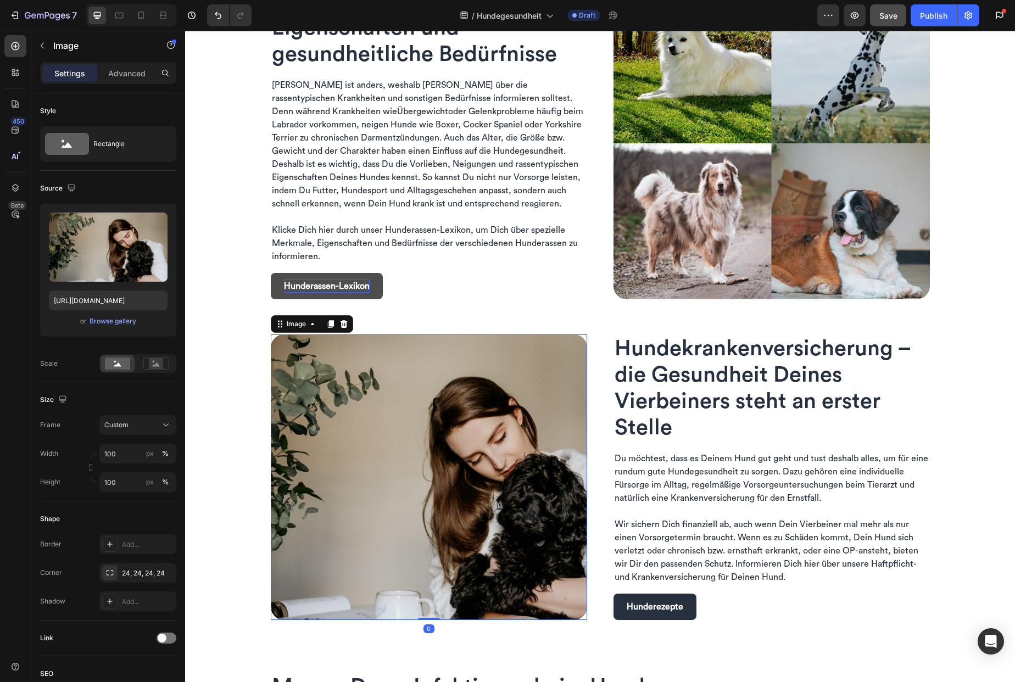
click at [470, 523] on img at bounding box center [429, 478] width 316 height 286
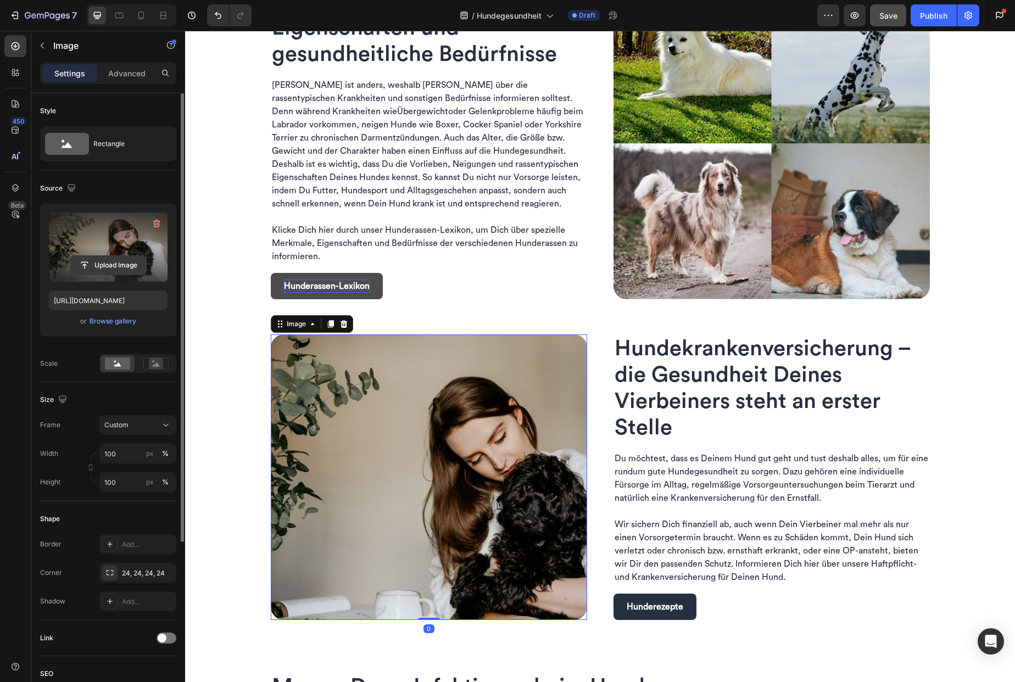
click at [108, 259] on input "file" at bounding box center [108, 265] width 76 height 19
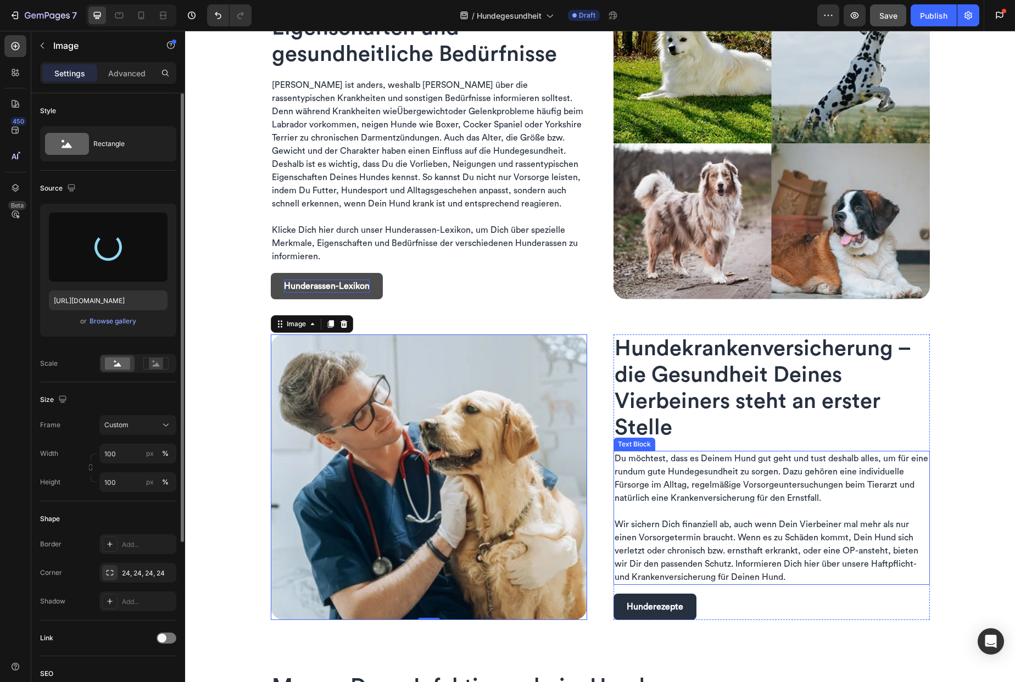
type input "[URL][DOMAIN_NAME]"
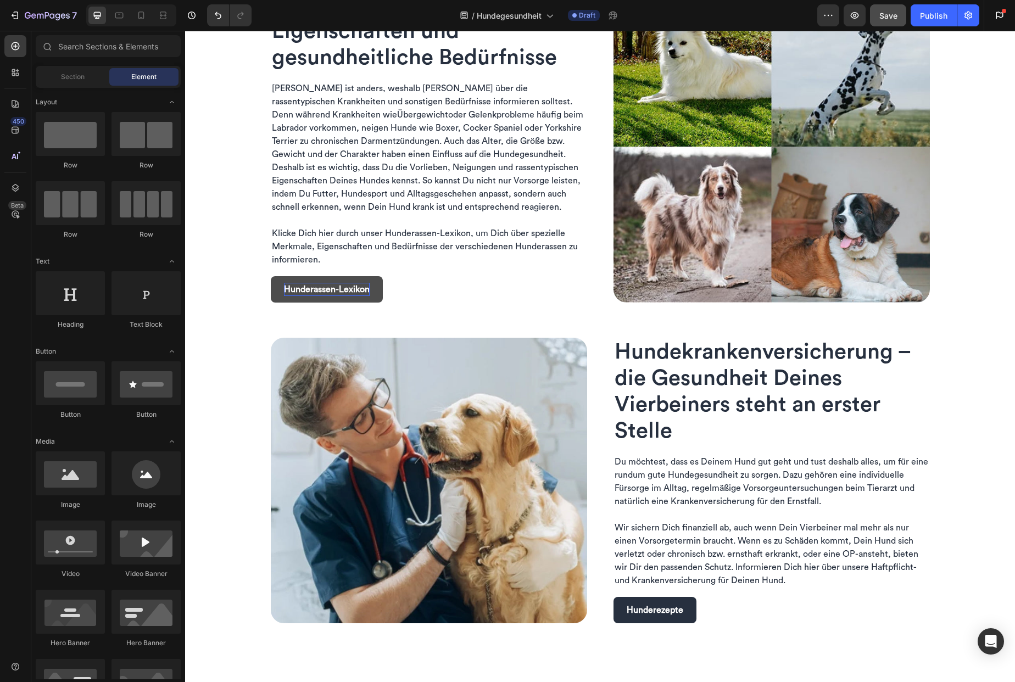
scroll to position [1246, 0]
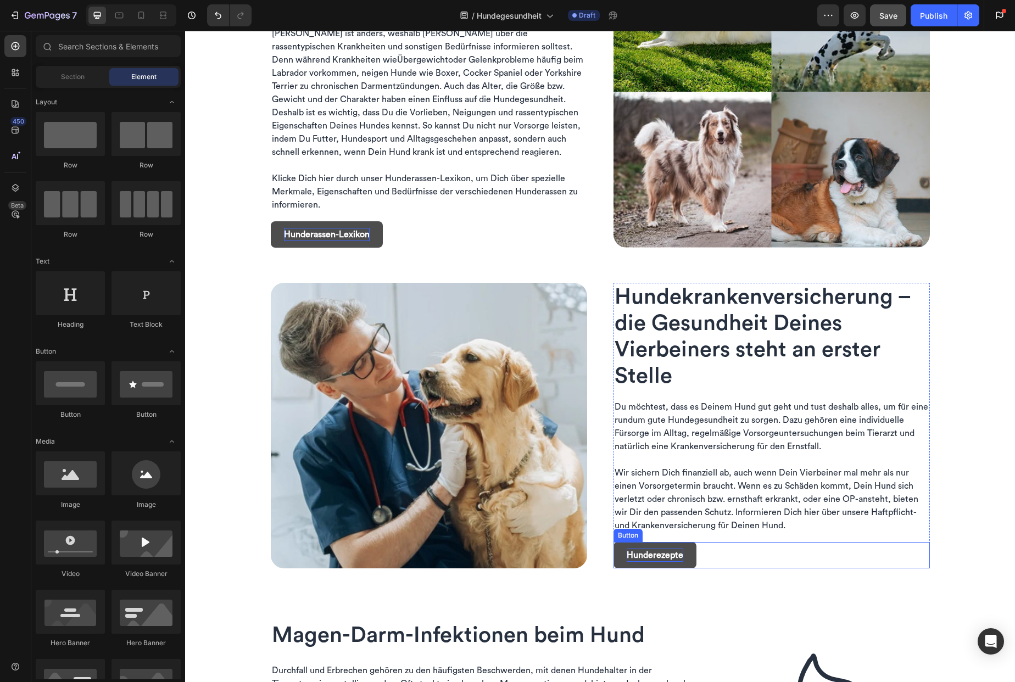
click at [655, 555] on p "Hunderezepte" at bounding box center [655, 555] width 57 height 13
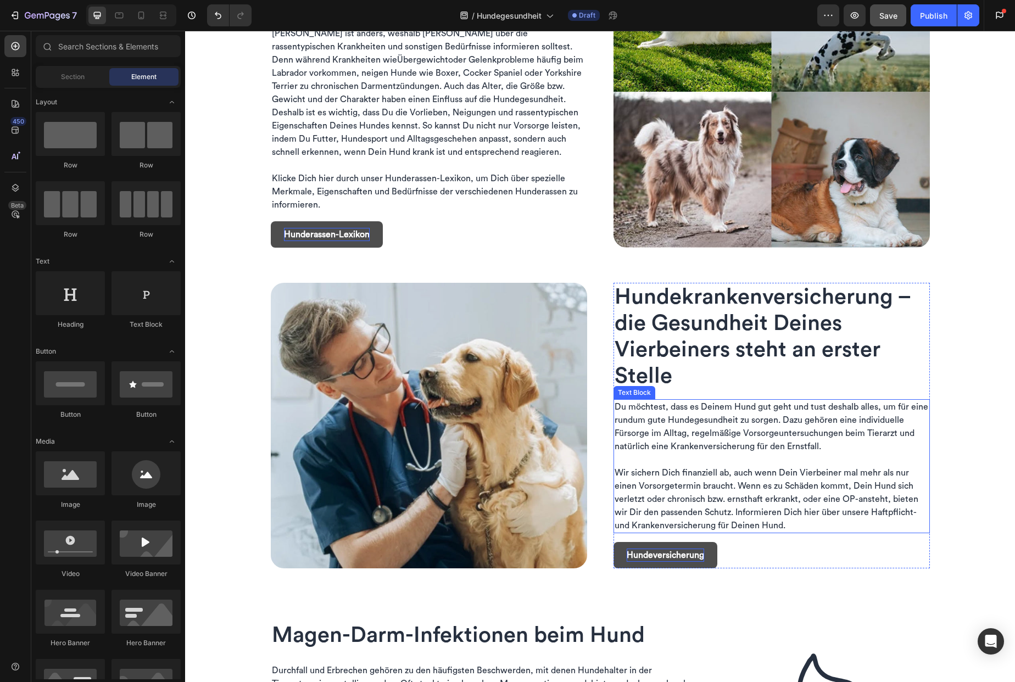
click at [739, 522] on span "Wir sichern Dich finanziell ab, auch wenn Dein Vierbeiner mal mehr als nur eine…" at bounding box center [767, 500] width 304 height 62
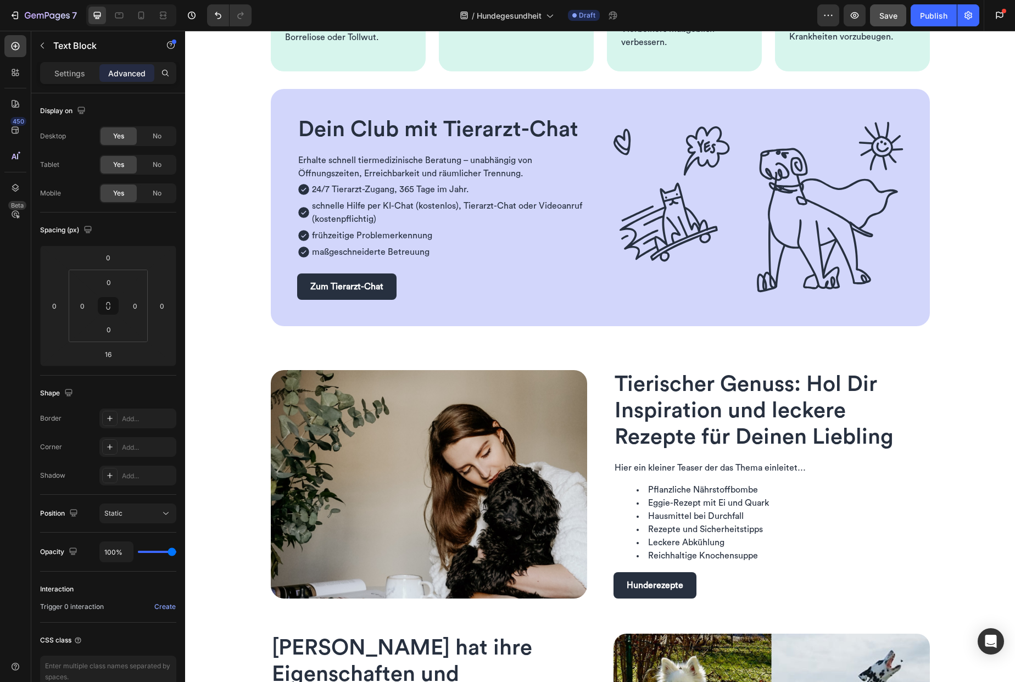
scroll to position [546, 0]
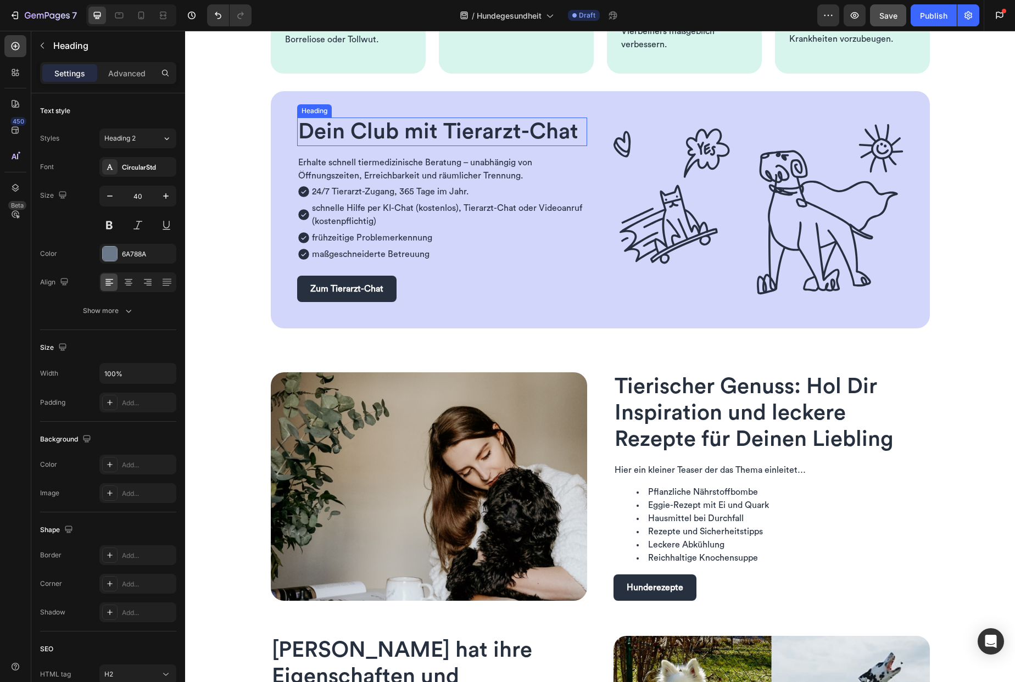
click at [380, 129] on span "Dein Club mit Tierarzt-Chat" at bounding box center [438, 132] width 280 height 22
click at [122, 76] on p "Advanced" at bounding box center [126, 74] width 37 height 12
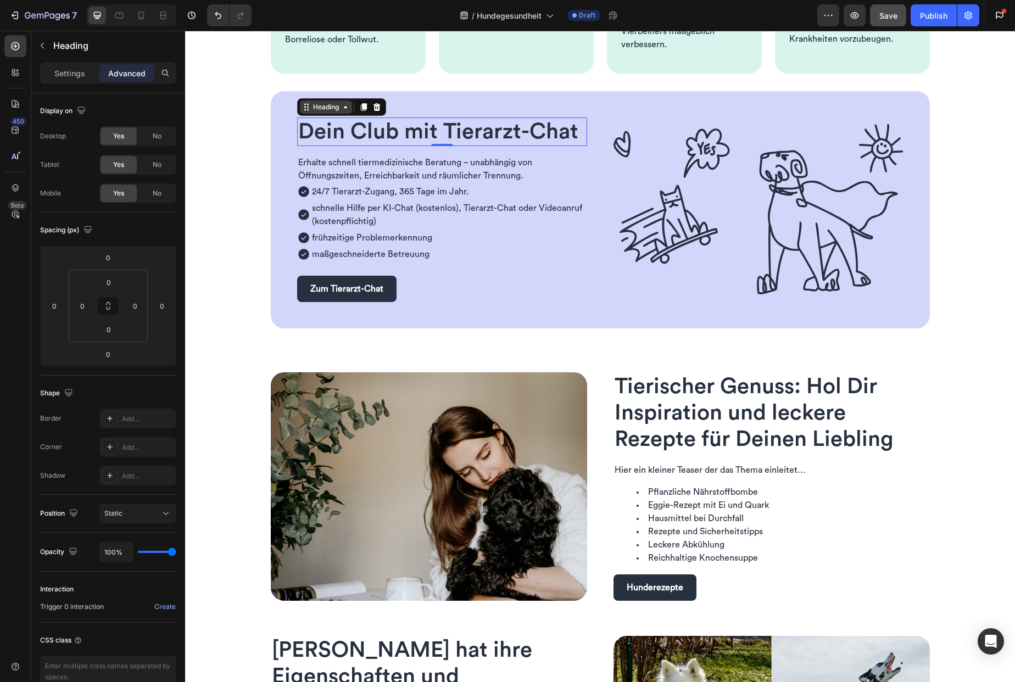
click at [332, 108] on div "Heading" at bounding box center [326, 107] width 30 height 10
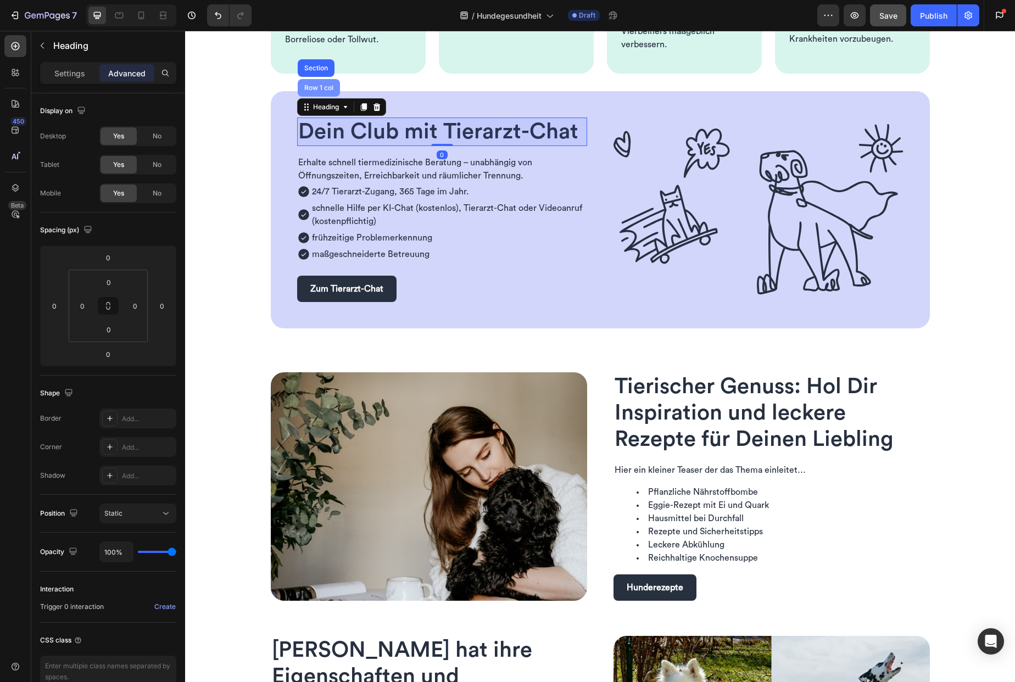
click at [322, 92] on div "Row 1 col" at bounding box center [319, 88] width 42 height 18
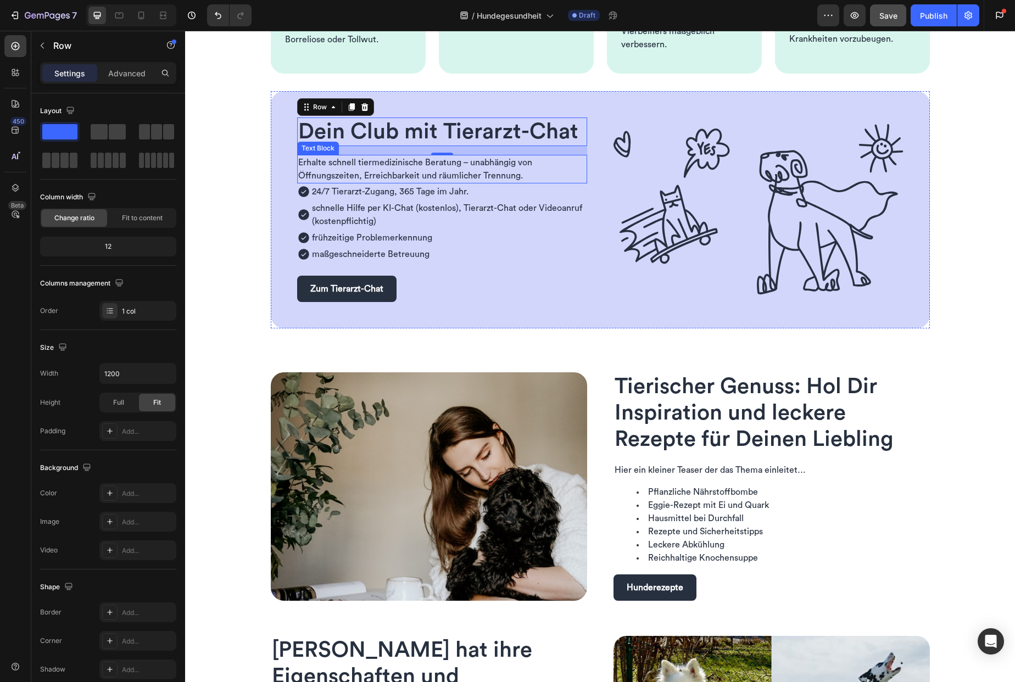
click at [415, 171] on span "Erhalte schnell tiermedizinische Beratung – unabhängig von Öffnungszeiten, Erre…" at bounding box center [415, 169] width 234 height 22
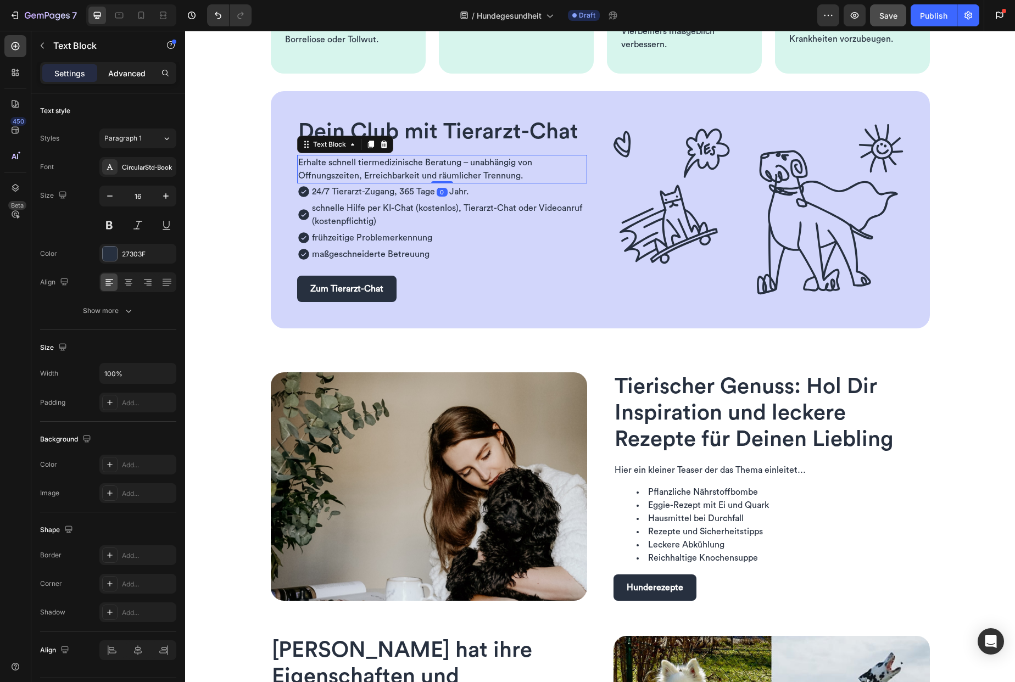
click at [114, 77] on p "Advanced" at bounding box center [126, 74] width 37 height 12
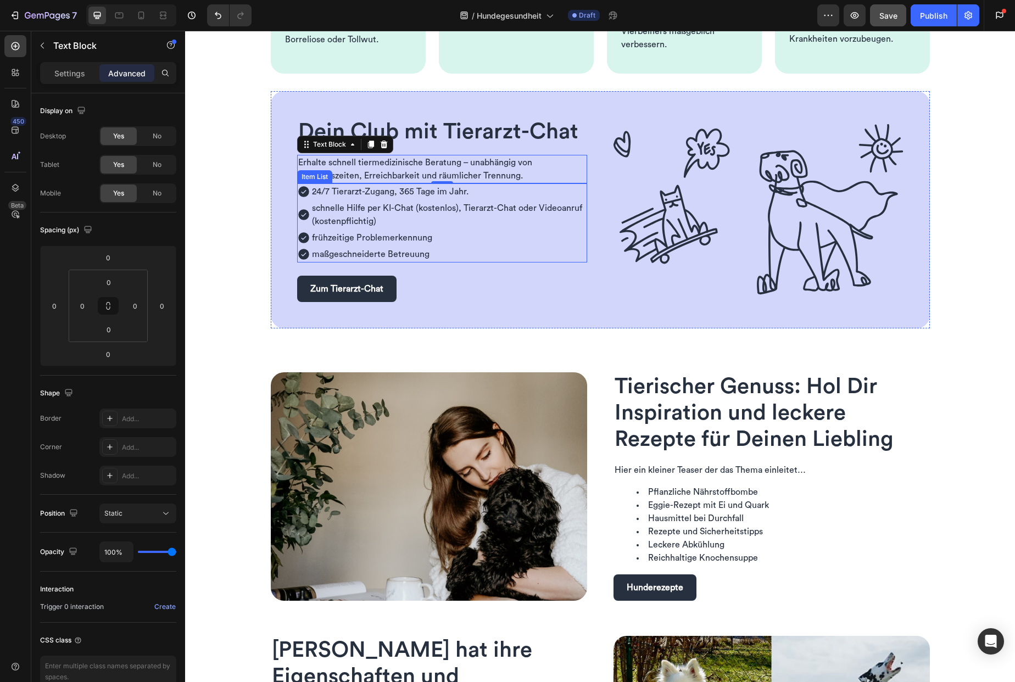
click at [356, 200] on div "schnelle Hilfe per KI-Chat (kostenlos), Tierarzt-Chat oder Videoanruf (kostenpf…" at bounding box center [448, 215] width 277 height 30
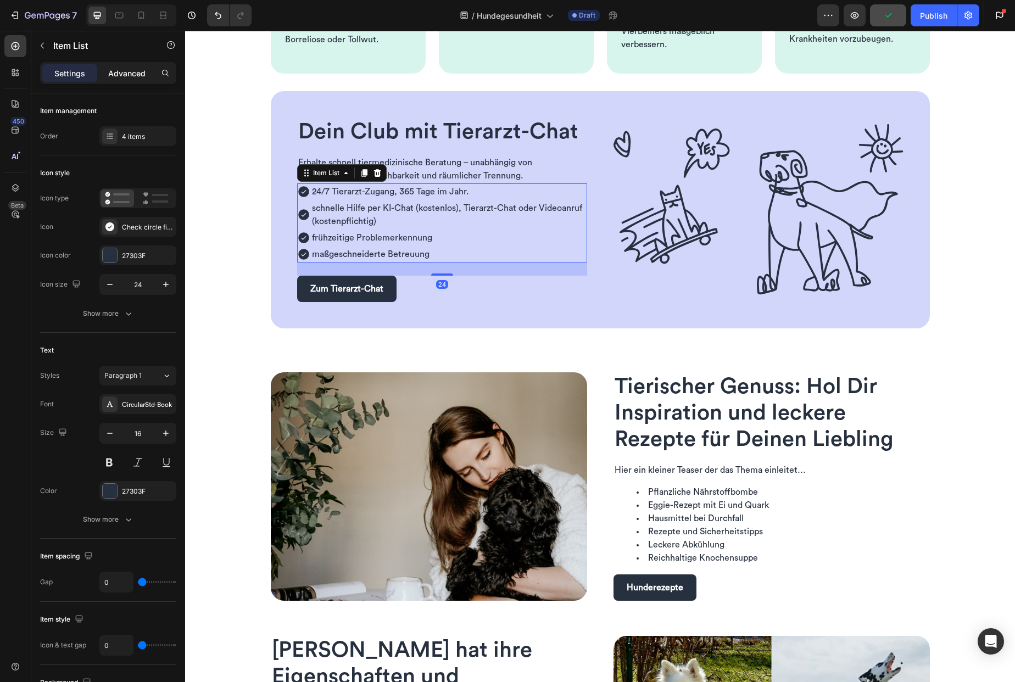
click at [120, 75] on p "Advanced" at bounding box center [126, 74] width 37 height 12
type input "100%"
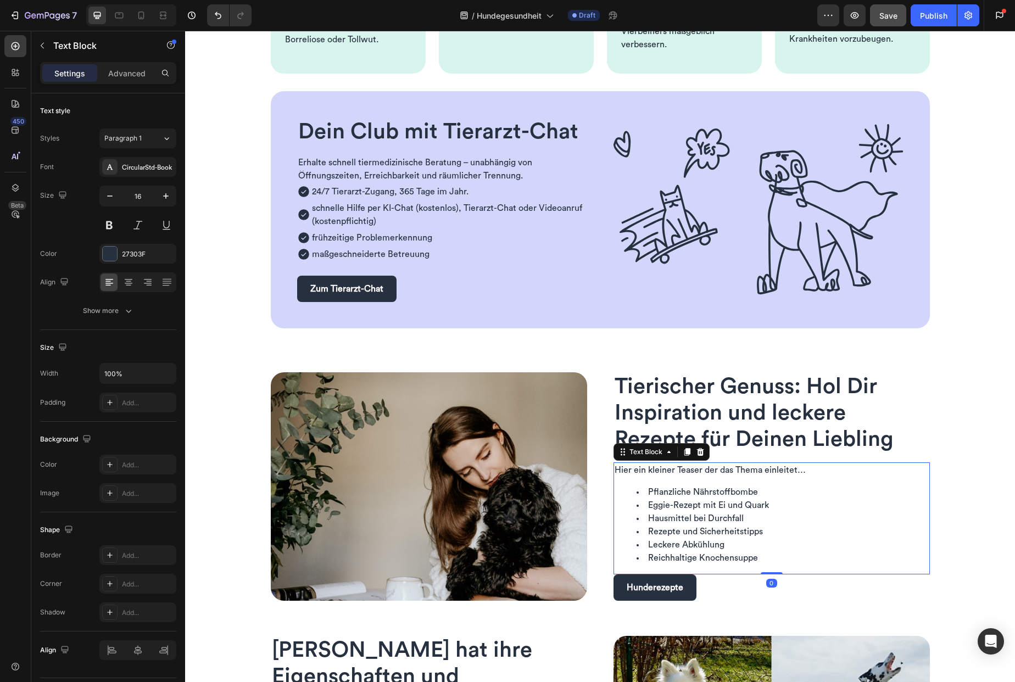
click at [683, 540] on li "Leckere Abkühlung" at bounding box center [783, 544] width 292 height 13
click at [133, 72] on p "Advanced" at bounding box center [126, 74] width 37 height 12
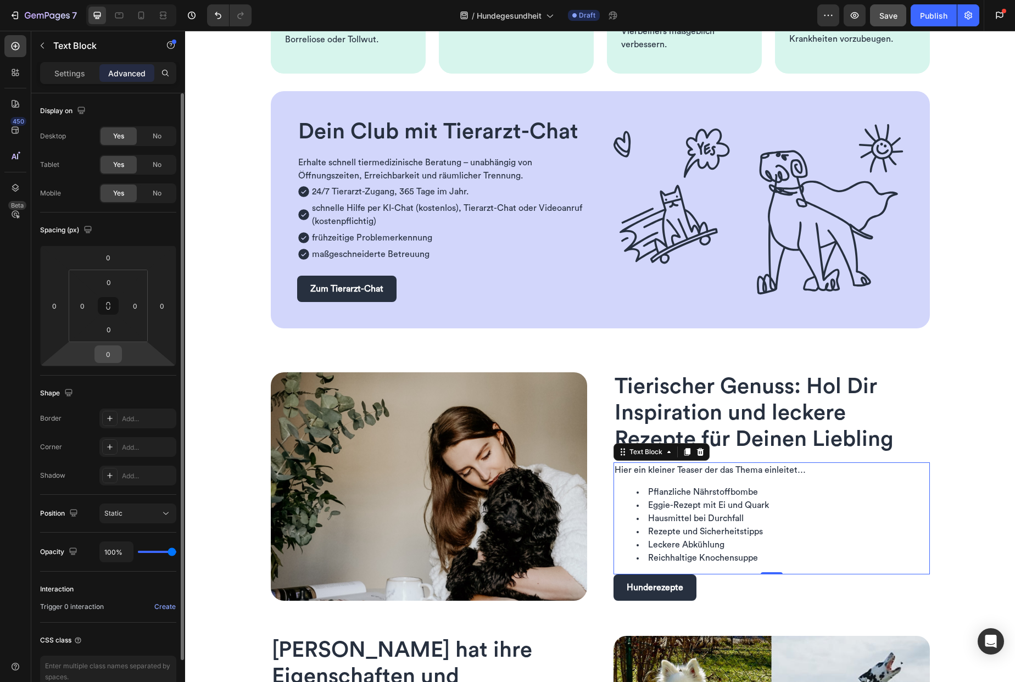
click at [117, 354] on input "0" at bounding box center [108, 354] width 22 height 16
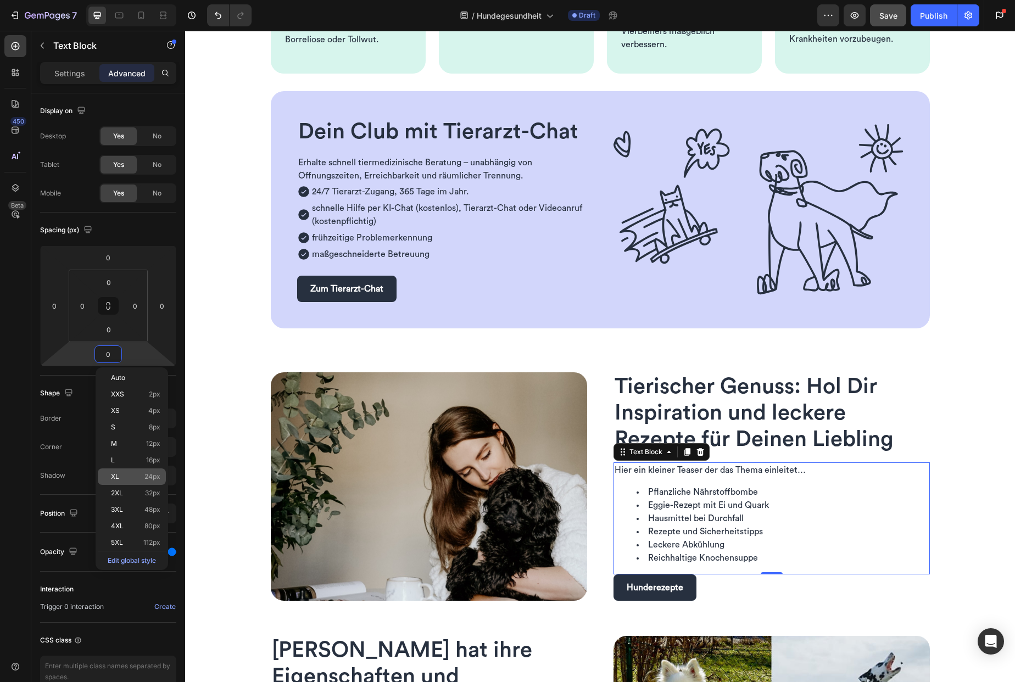
click at [141, 475] on p "XL 24px" at bounding box center [135, 477] width 49 height 8
type input "24"
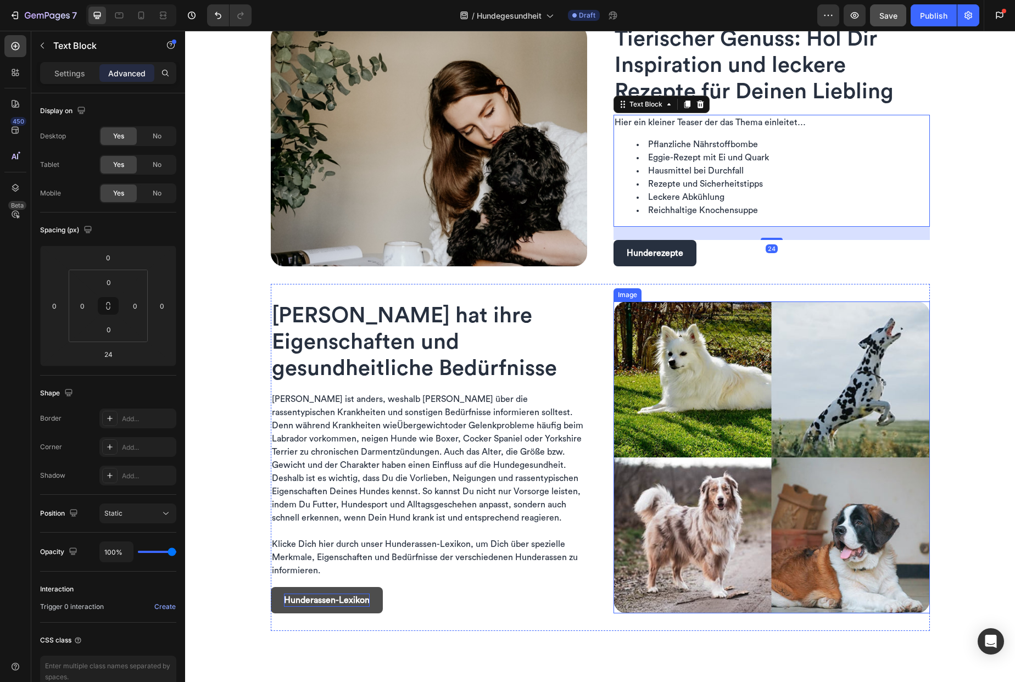
scroll to position [910, 0]
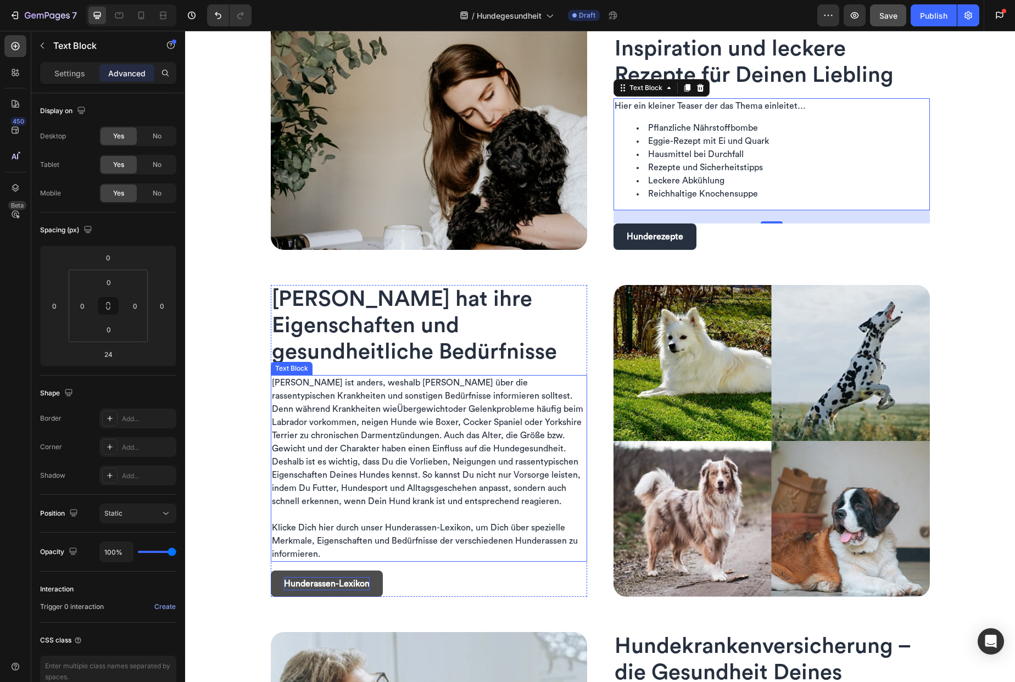
click at [384, 549] on p "Klicke Dich hier durch unser Hunderassen-Lexikon, um Dich über spezielle Merkma…" at bounding box center [429, 541] width 314 height 40
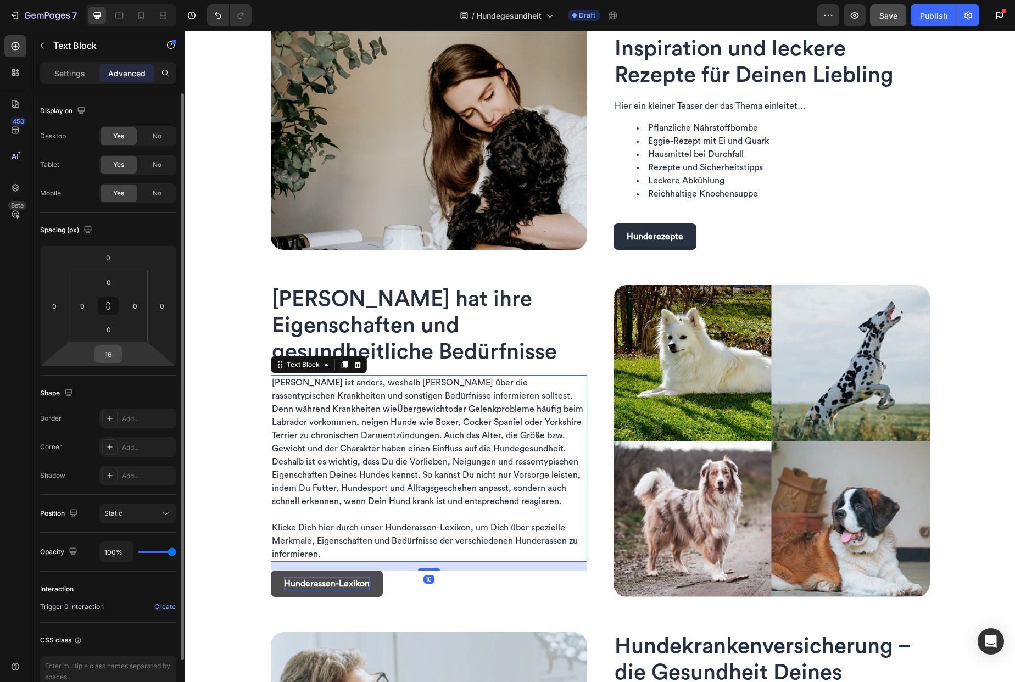
click at [113, 359] on input "16" at bounding box center [108, 354] width 22 height 16
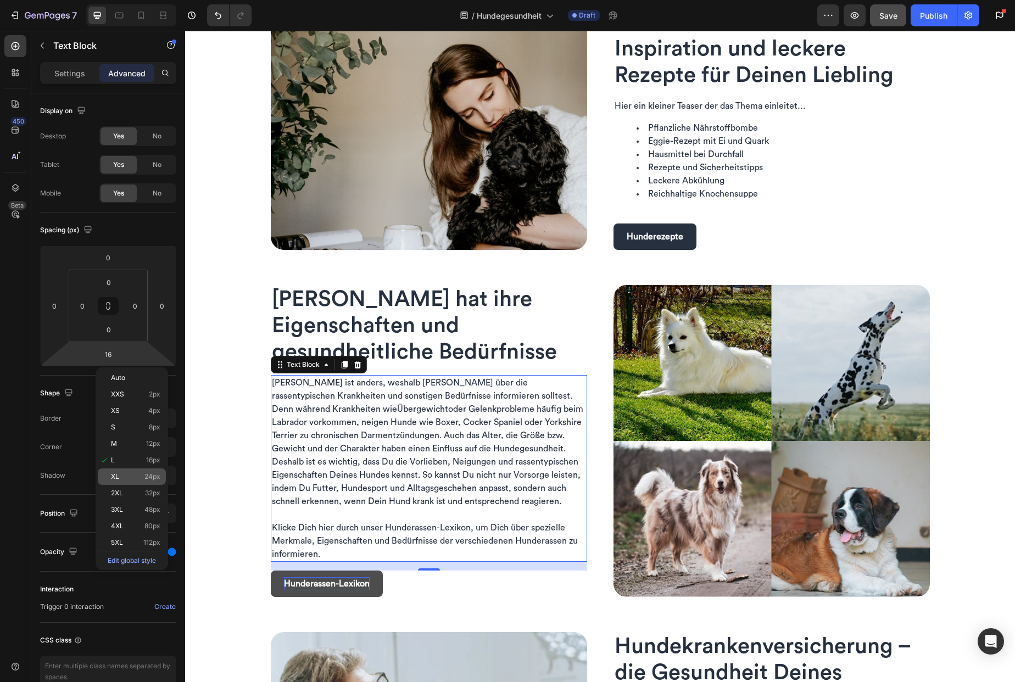
click at [137, 471] on div "XL 24px" at bounding box center [132, 477] width 68 height 16
type input "24"
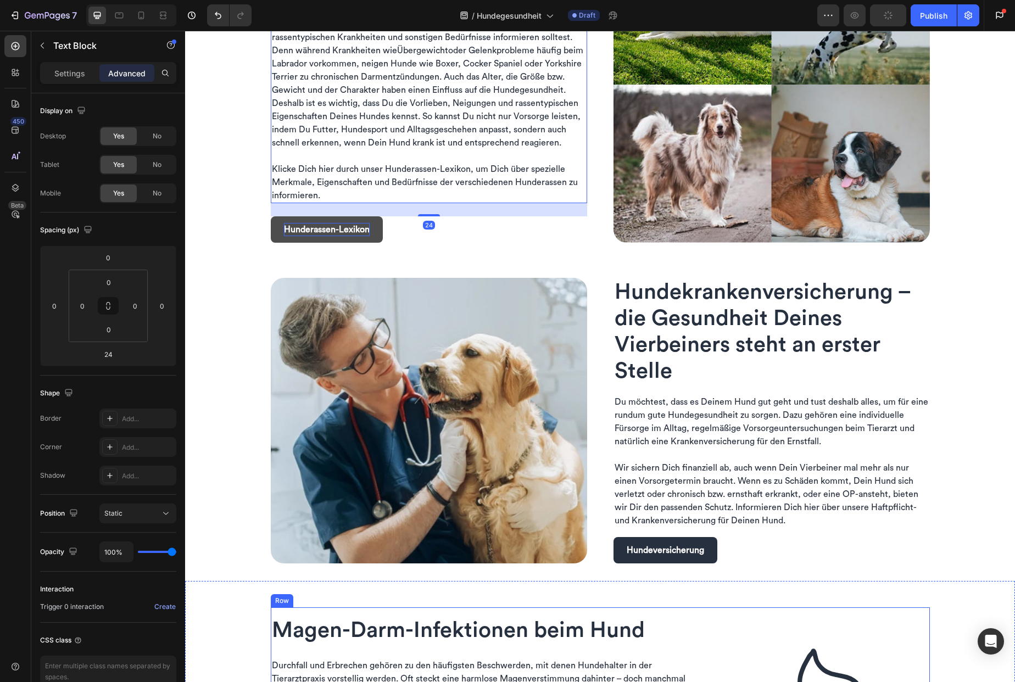
scroll to position [1301, 0]
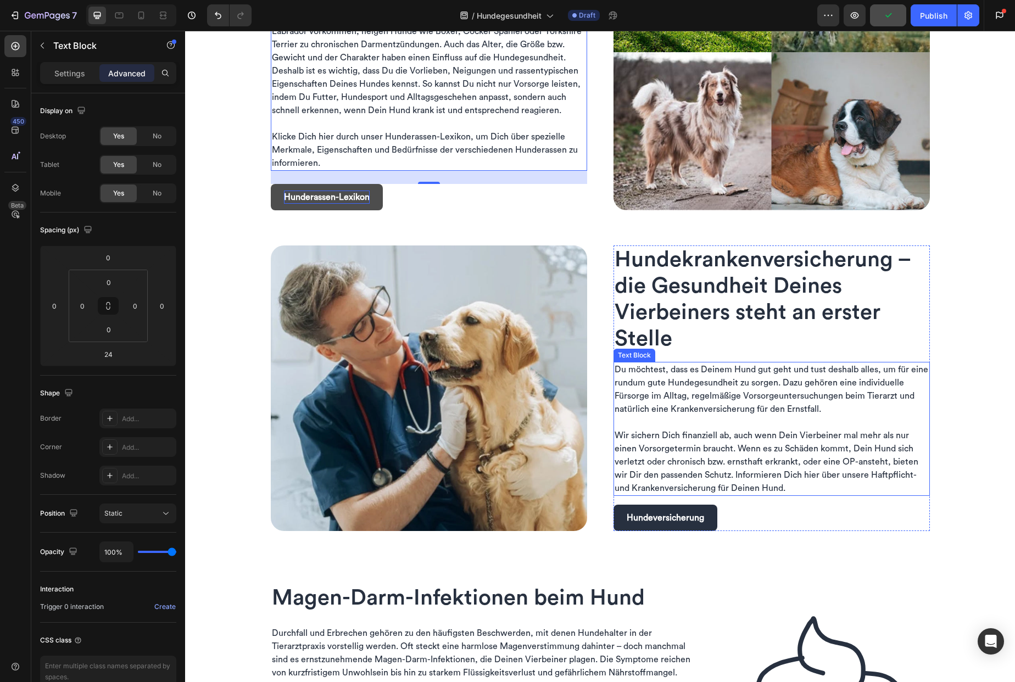
click at [730, 484] on span "Wir sichern Dich finanziell ab, auch wenn Dein Vierbeiner mal mehr als nur eine…" at bounding box center [767, 462] width 304 height 62
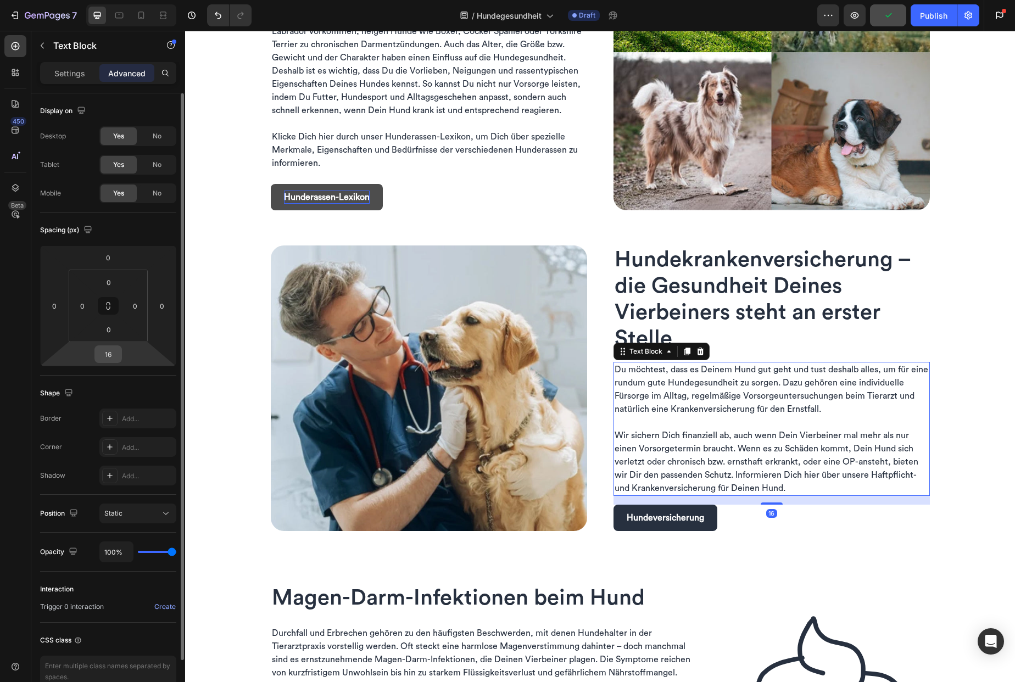
click at [107, 355] on input "16" at bounding box center [108, 354] width 22 height 16
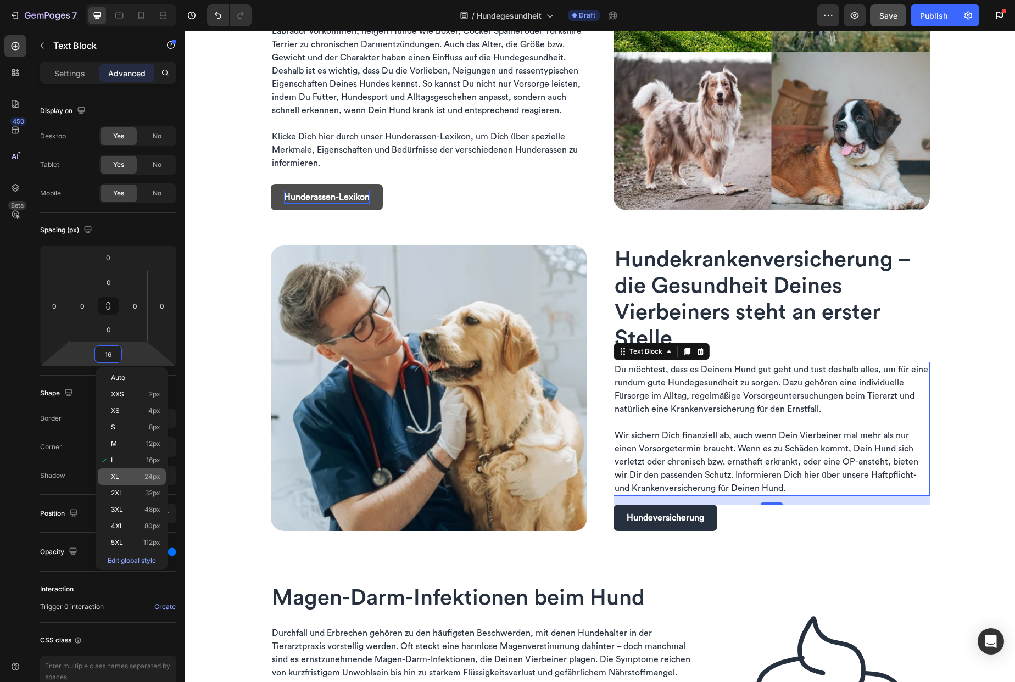
click at [130, 469] on div "XL 24px" at bounding box center [132, 477] width 68 height 16
type input "24"
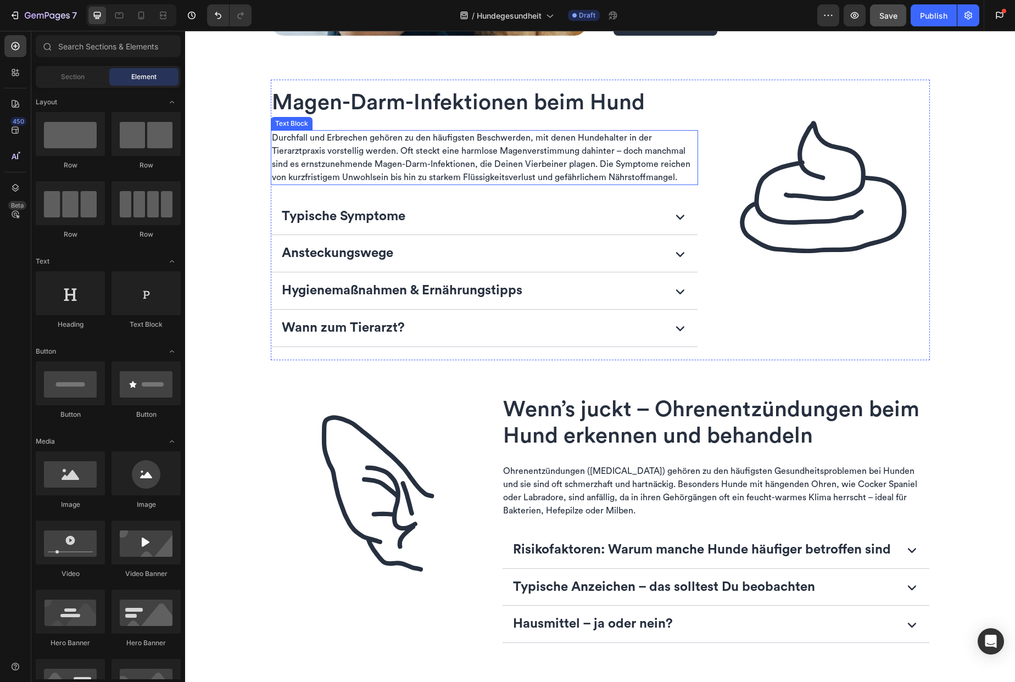
scroll to position [1791, 0]
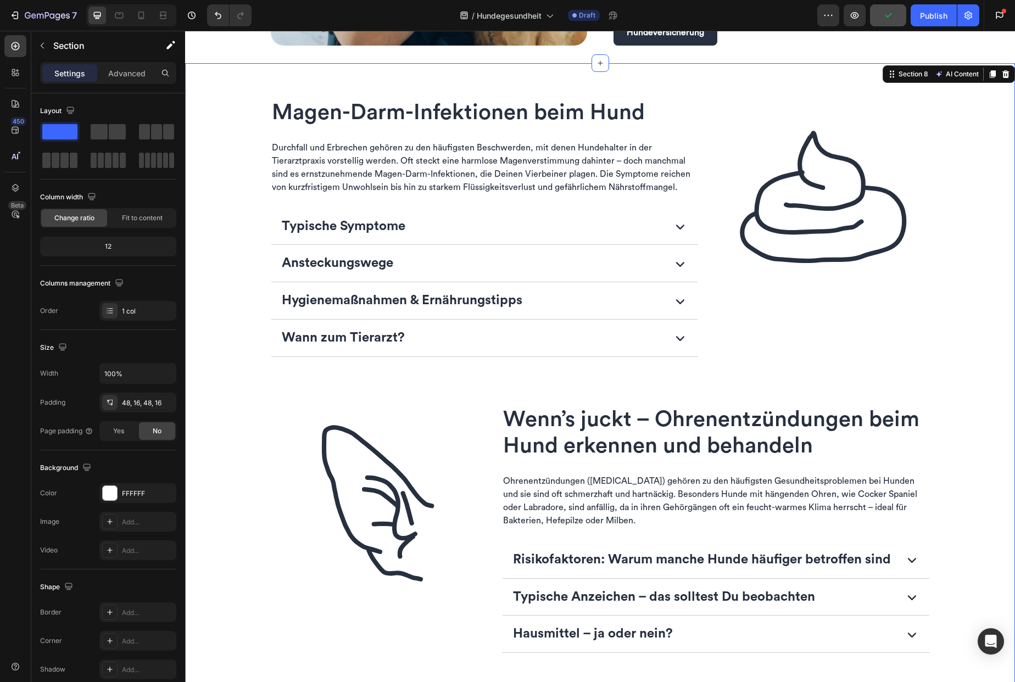
click at [893, 74] on div "Magen-Darm-Infektionen beim Hund Heading Durchfall und Erbrechen gehören zu den…" at bounding box center [600, 642] width 830 height 1159
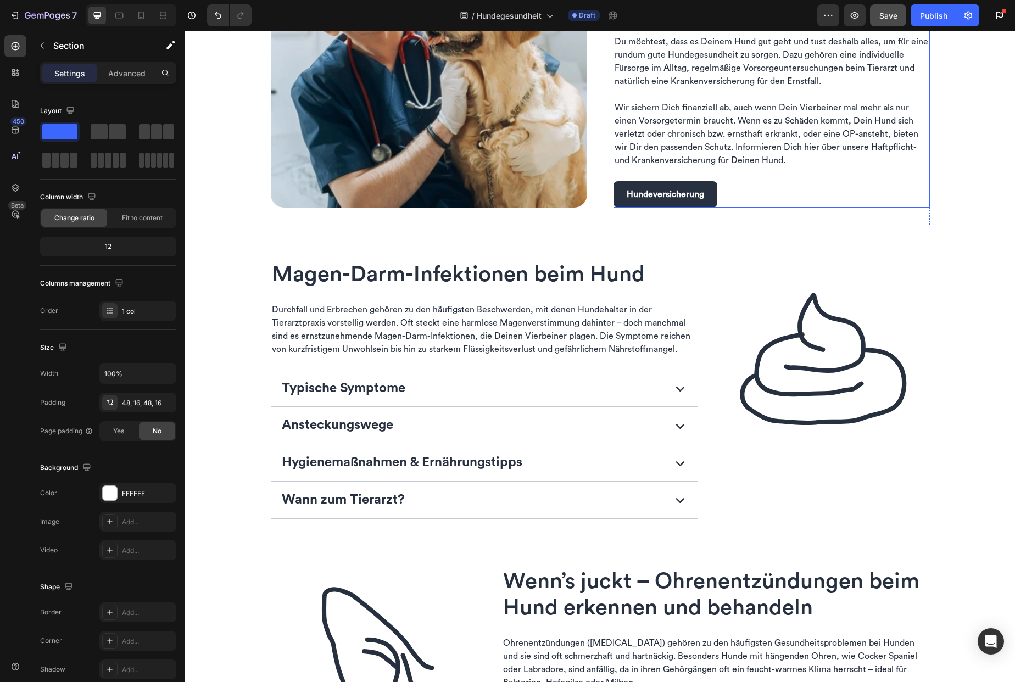
scroll to position [1675, 0]
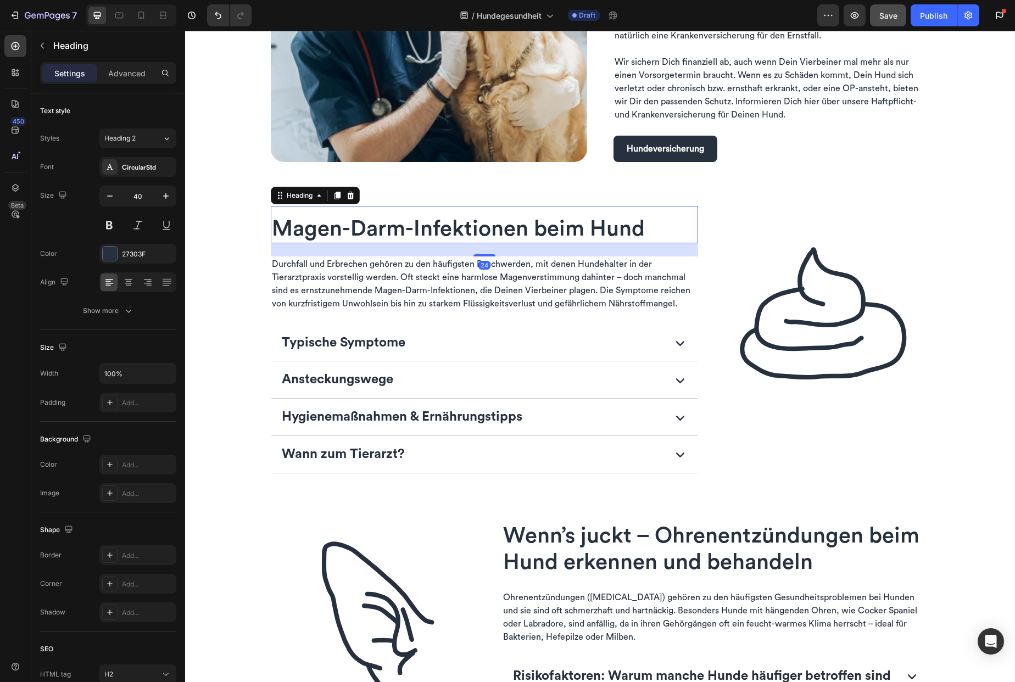
click at [304, 227] on span "Magen-Darm-Infektionen beim Hund" at bounding box center [458, 229] width 373 height 22
click at [291, 195] on div "Heading" at bounding box center [300, 196] width 30 height 10
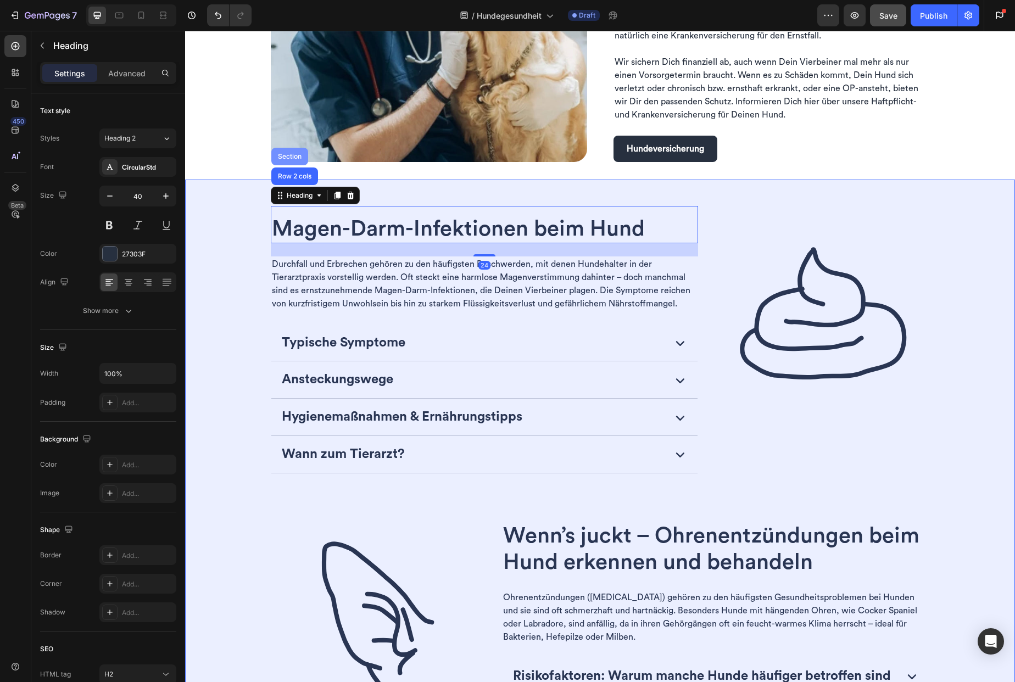
click at [289, 154] on div "Section" at bounding box center [290, 156] width 28 height 7
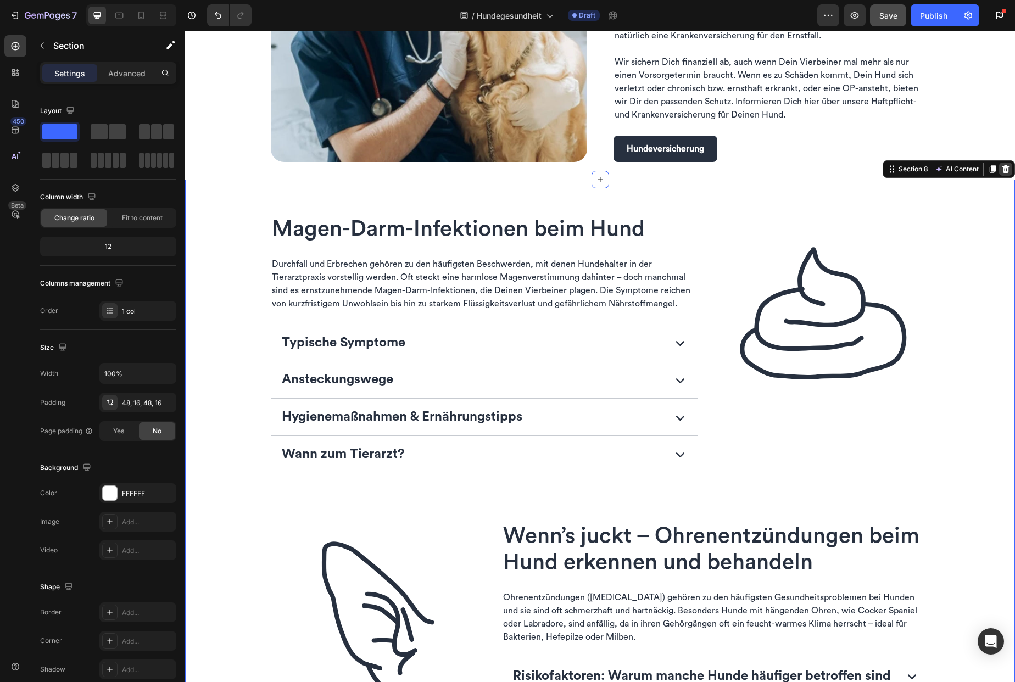
click at [1002, 167] on icon at bounding box center [1005, 169] width 7 height 8
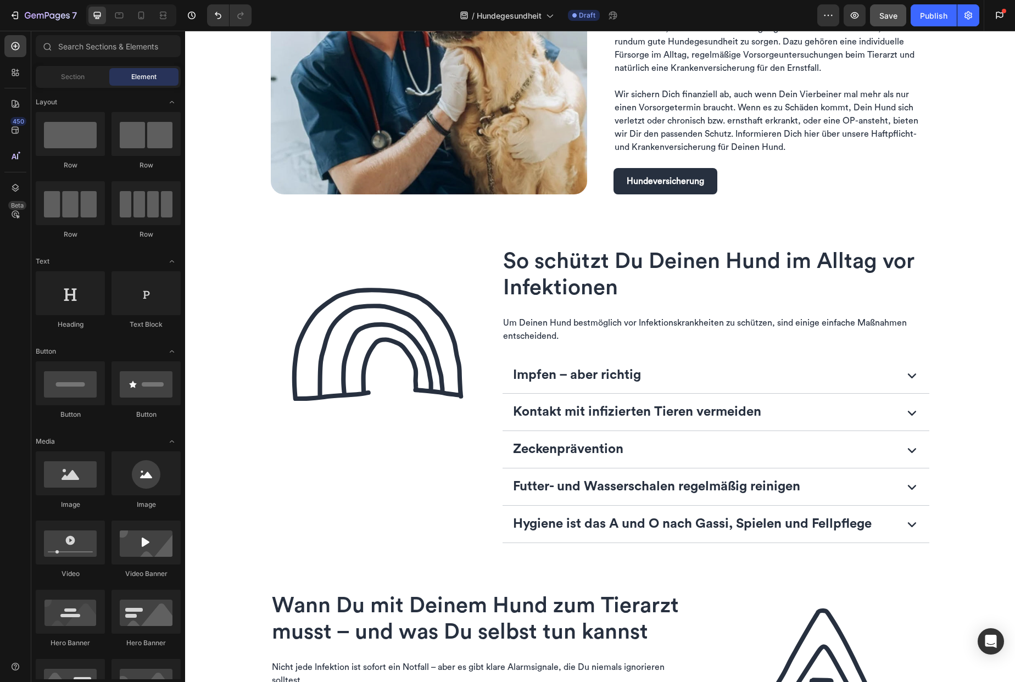
scroll to position [1620, 0]
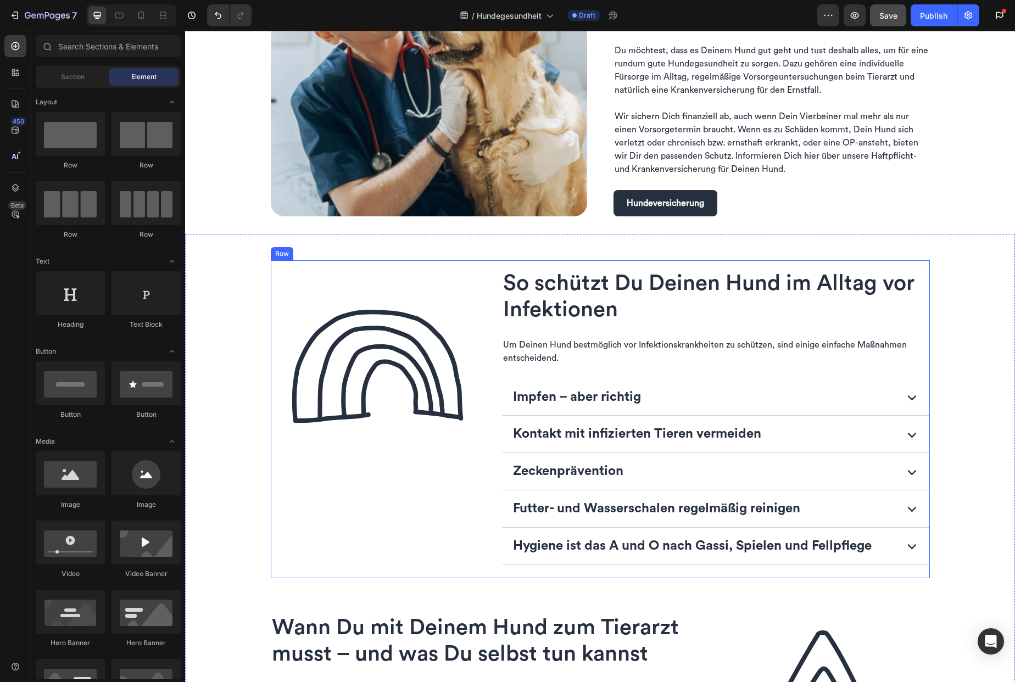
click at [475, 270] on div "Image" at bounding box center [378, 419] width 214 height 318
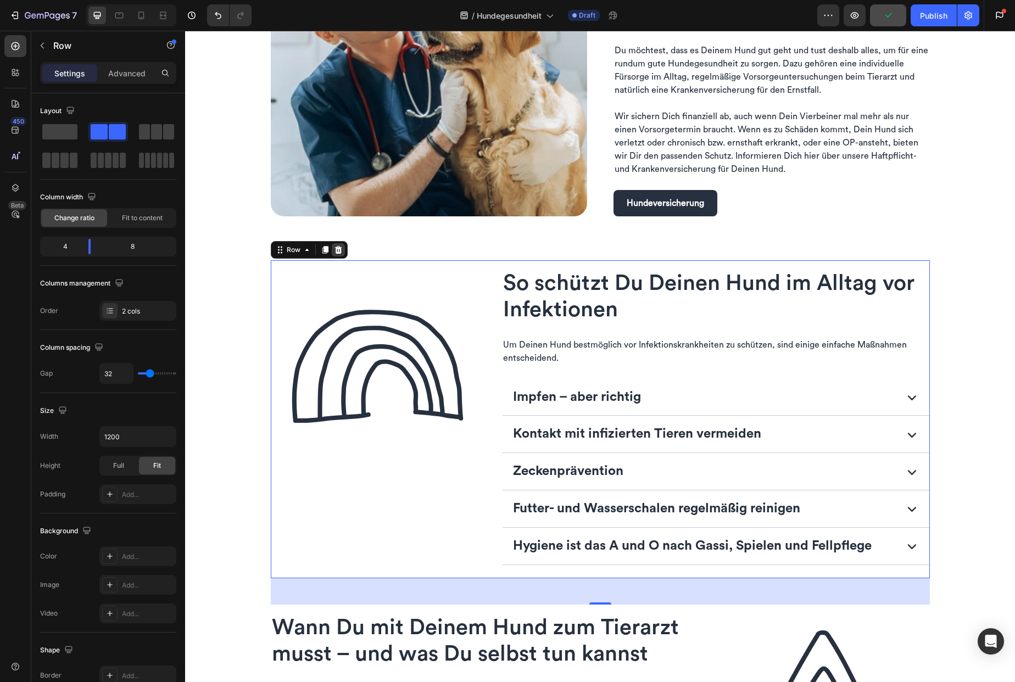
click at [335, 250] on icon at bounding box center [338, 250] width 7 height 8
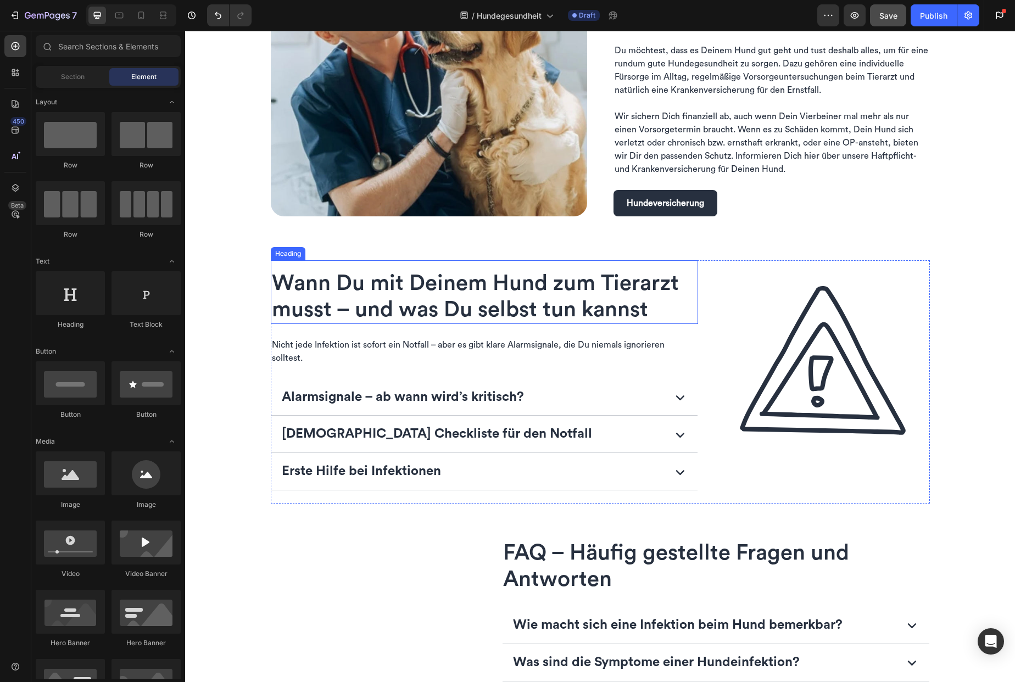
click at [329, 263] on div "Wann Du mit Deinem Hund zum Tierarzt musst – und was Du selbst tun kannst Headi…" at bounding box center [485, 292] width 428 height 64
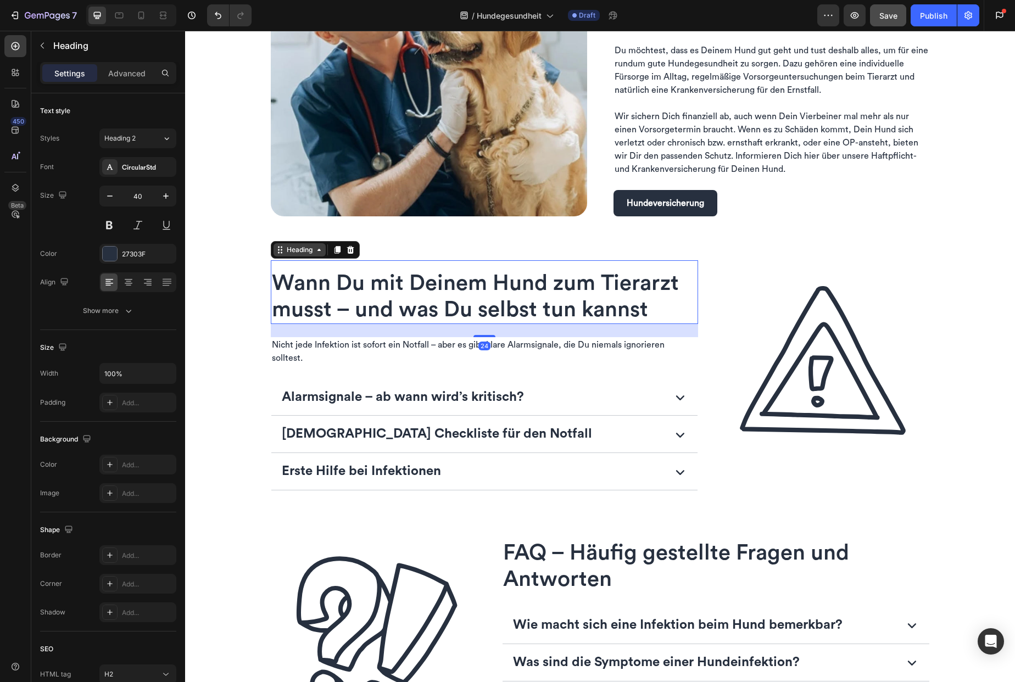
click at [310, 249] on div "Heading" at bounding box center [300, 250] width 30 height 10
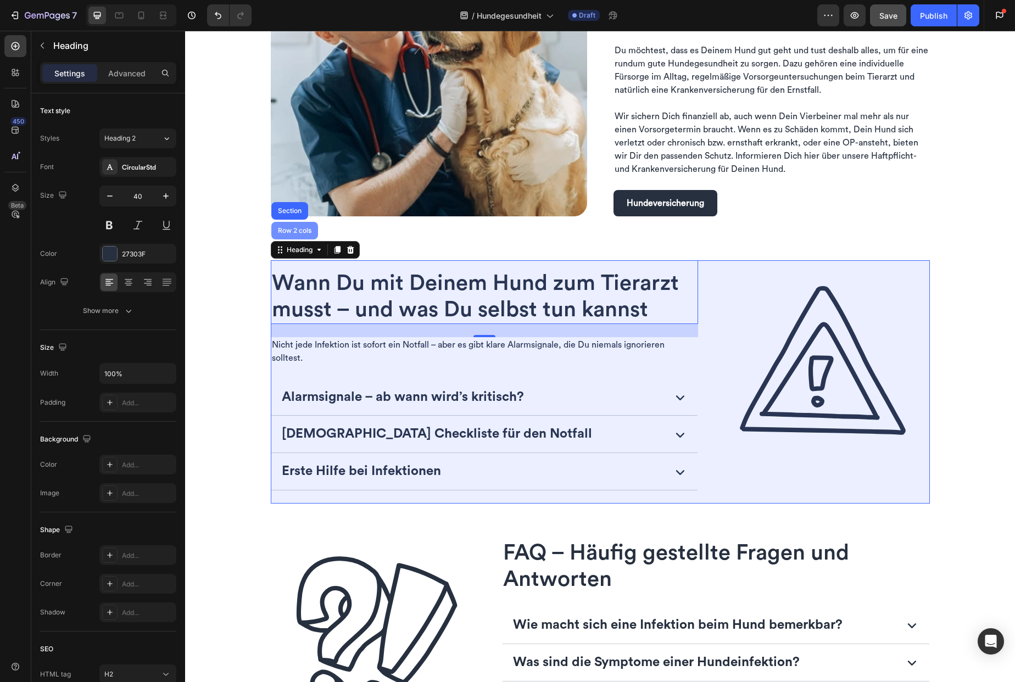
click at [302, 227] on div "Row 2 cols" at bounding box center [295, 230] width 38 height 7
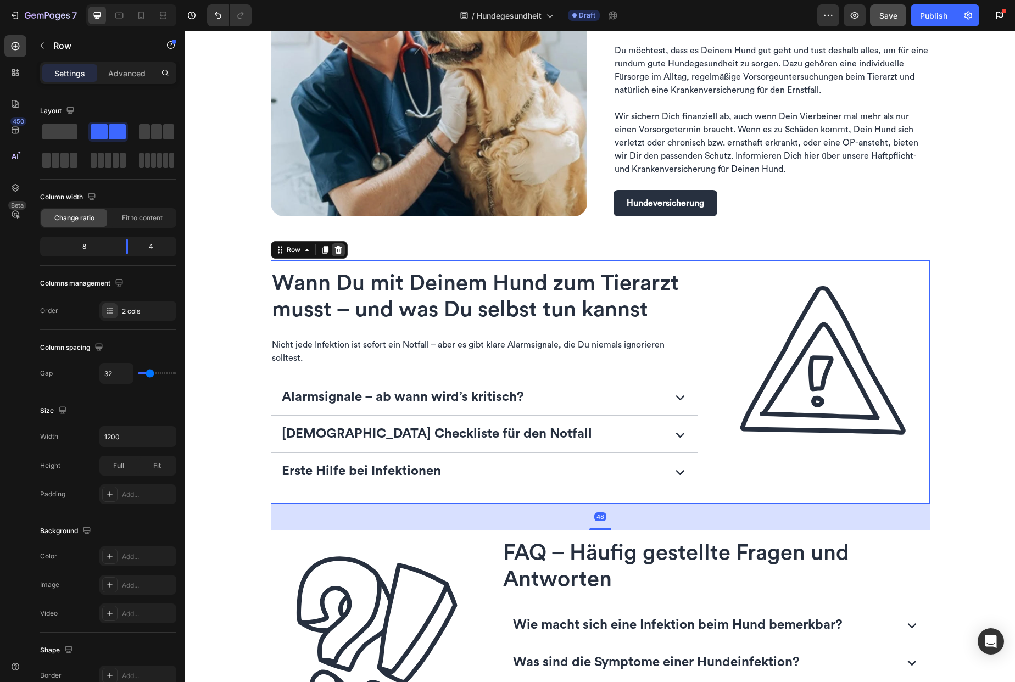
click at [335, 247] on icon at bounding box center [338, 250] width 7 height 8
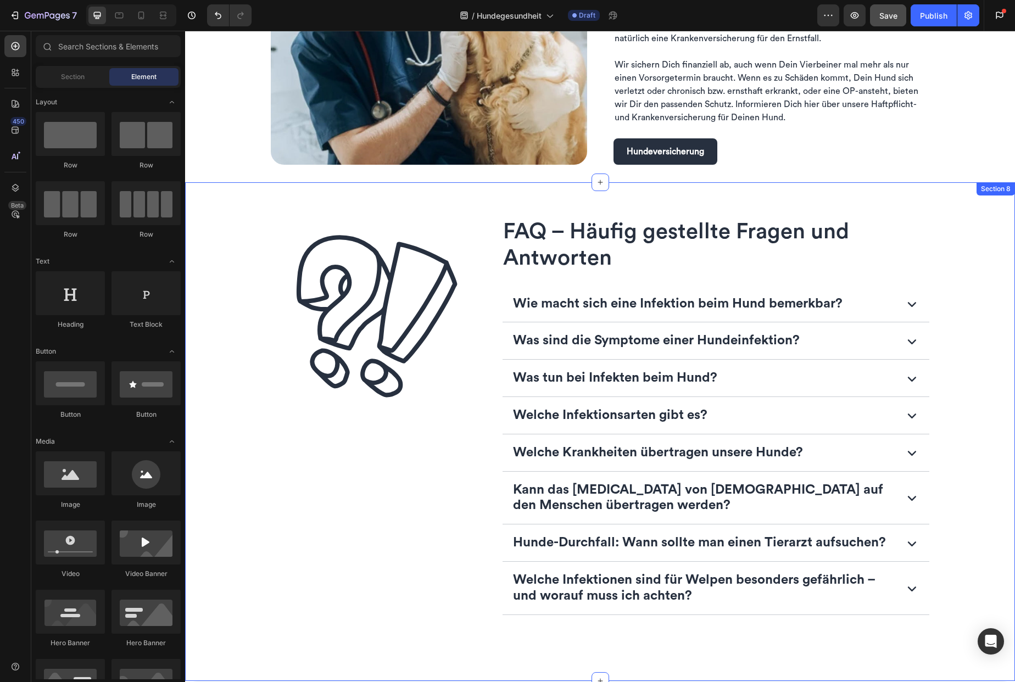
scroll to position [1535, 0]
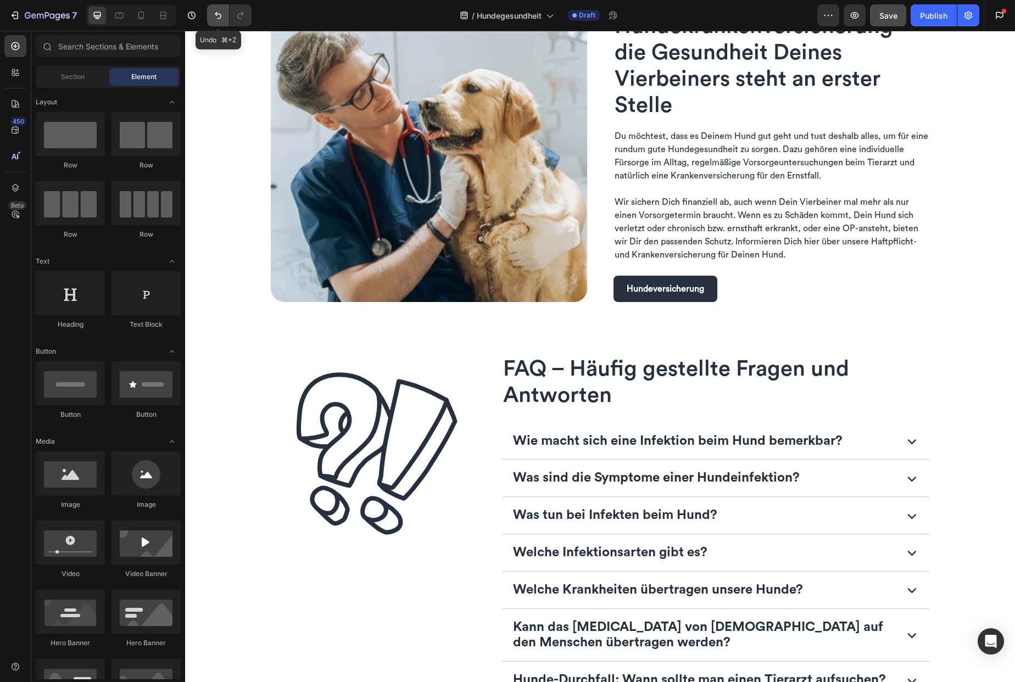
click at [216, 15] on icon "Undo/Redo" at bounding box center [218, 15] width 7 height 7
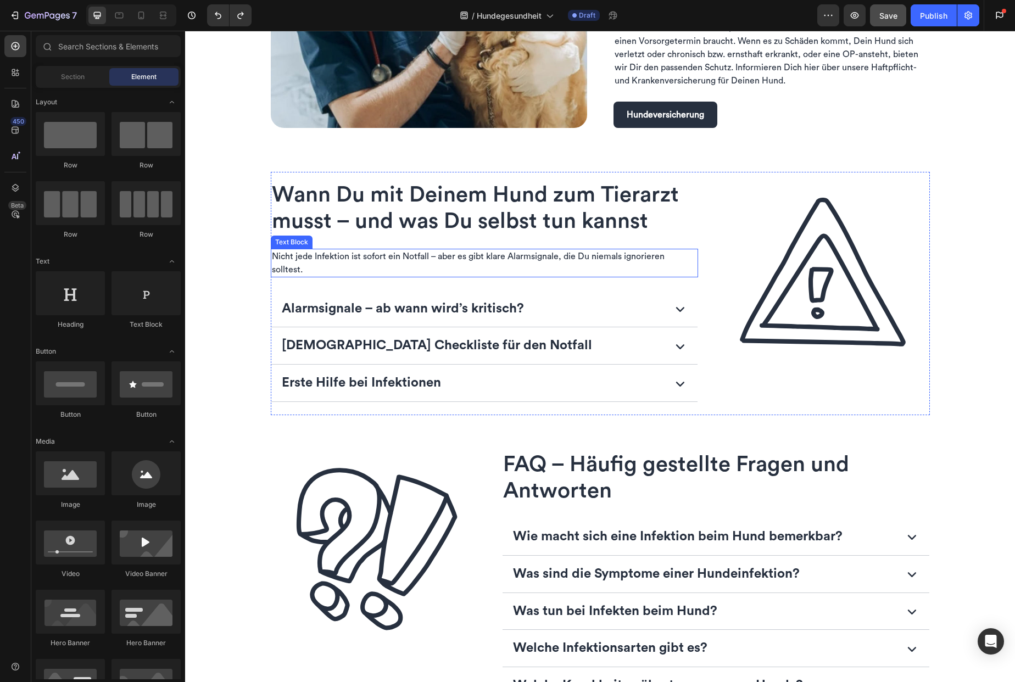
scroll to position [1710, 0]
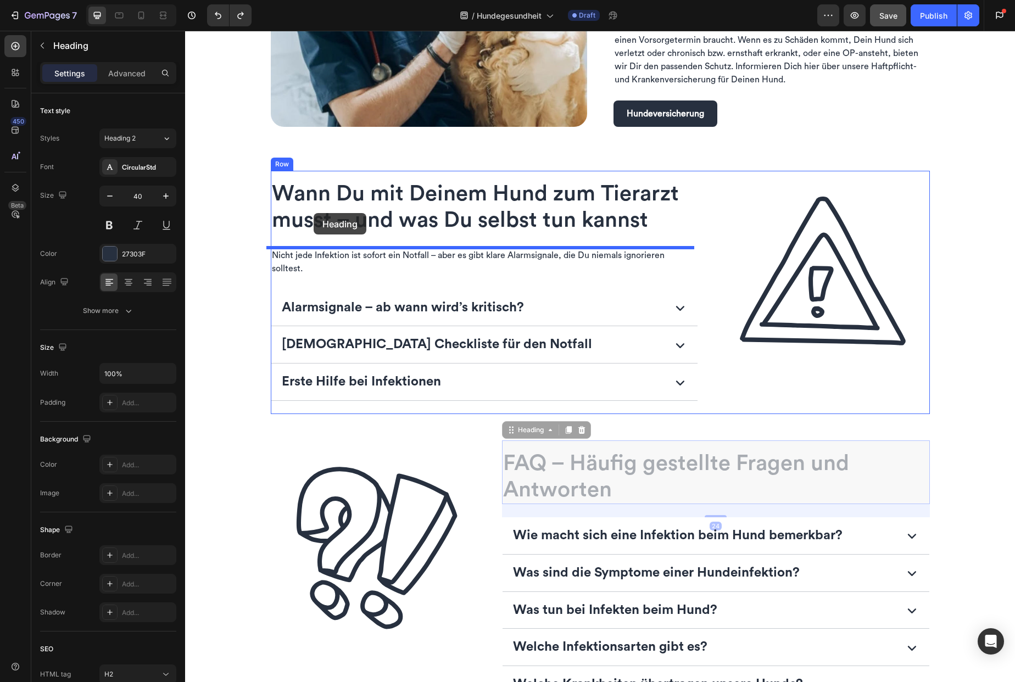
drag, startPoint x: 559, startPoint y: 486, endPoint x: 314, endPoint y: 213, distance: 366.8
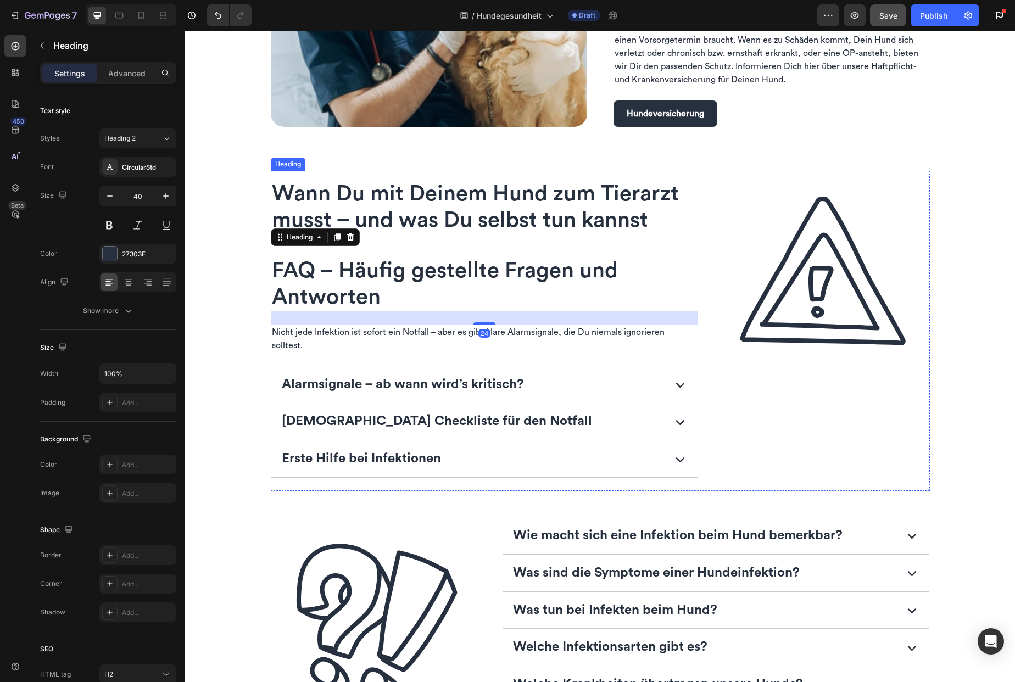
click at [327, 204] on span "Wann Du mit Deinem Hund zum Tierarzt musst – und was Du selbst tun kannst" at bounding box center [475, 207] width 407 height 48
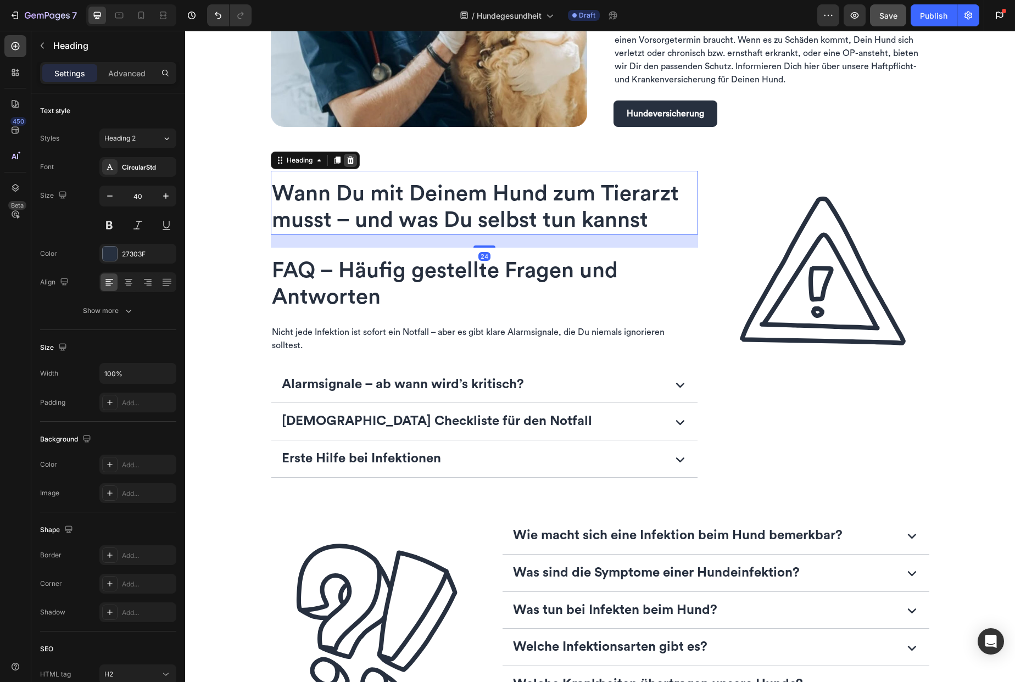
click at [348, 158] on icon at bounding box center [350, 160] width 7 height 8
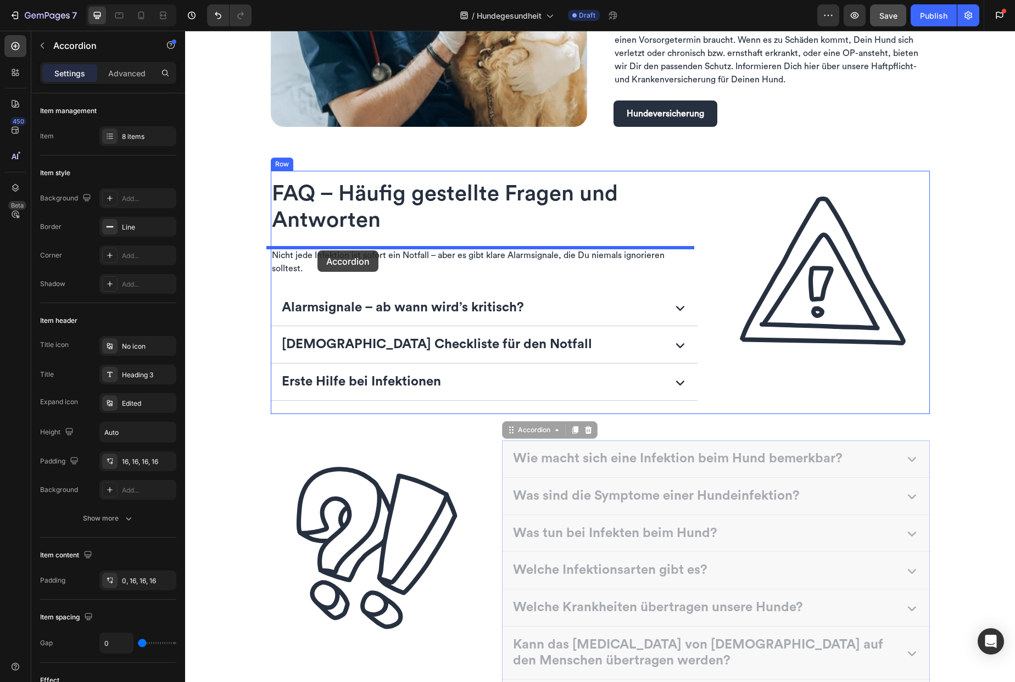
drag, startPoint x: 522, startPoint y: 437, endPoint x: 317, endPoint y: 250, distance: 276.8
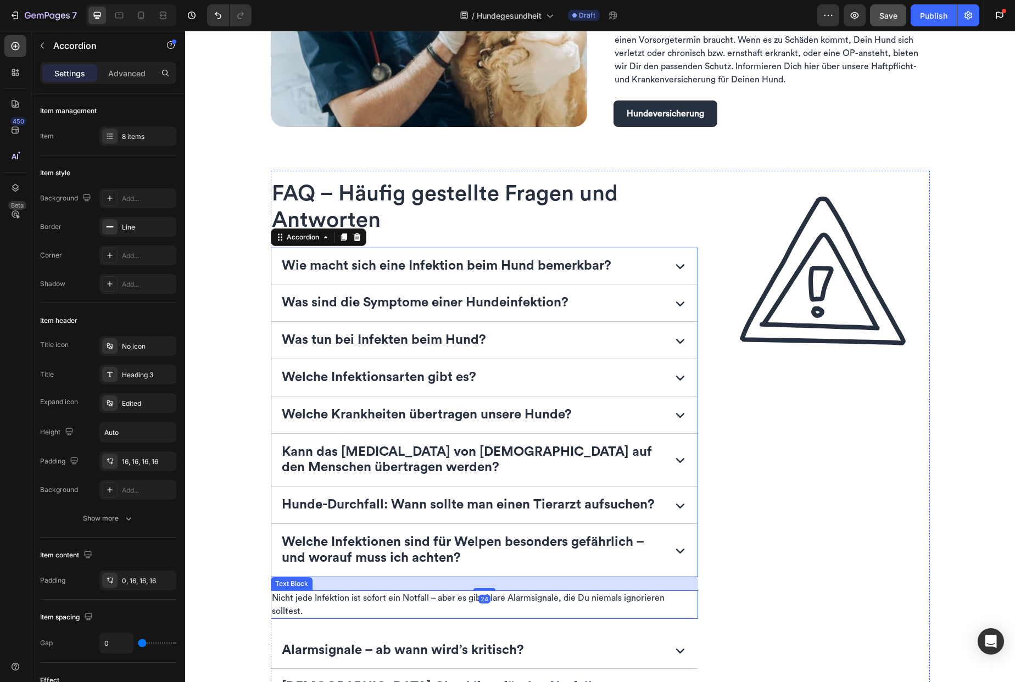
click at [365, 603] on span "Nicht jede Infektion ist sofort ein Notfall – aber es gibt klare Alarmsignale, …" at bounding box center [468, 605] width 393 height 22
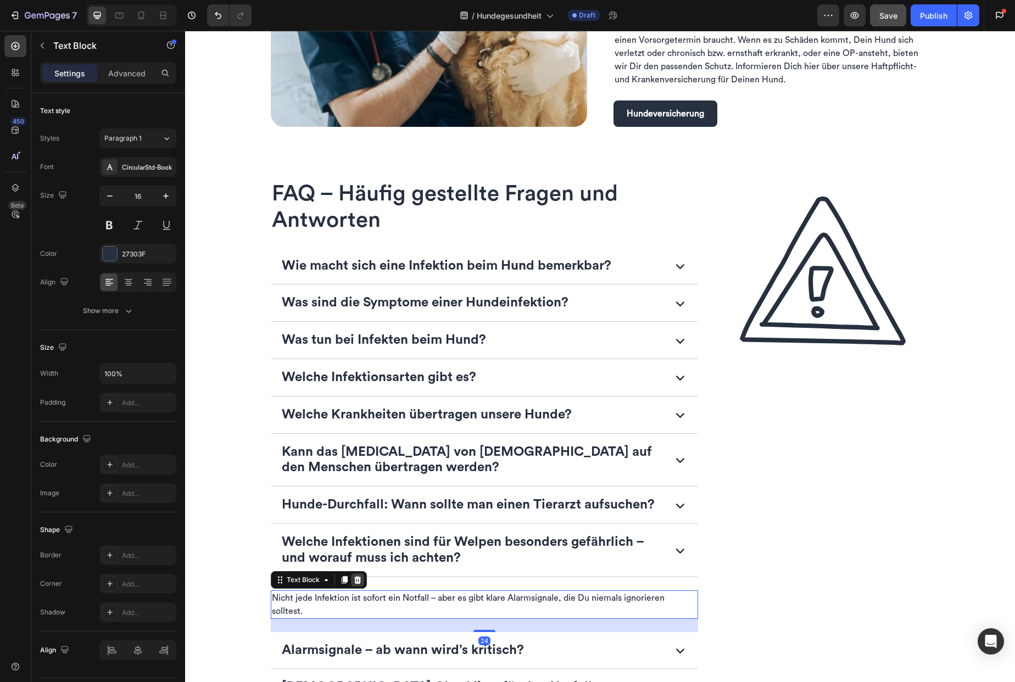
click at [354, 583] on icon at bounding box center [357, 580] width 7 height 8
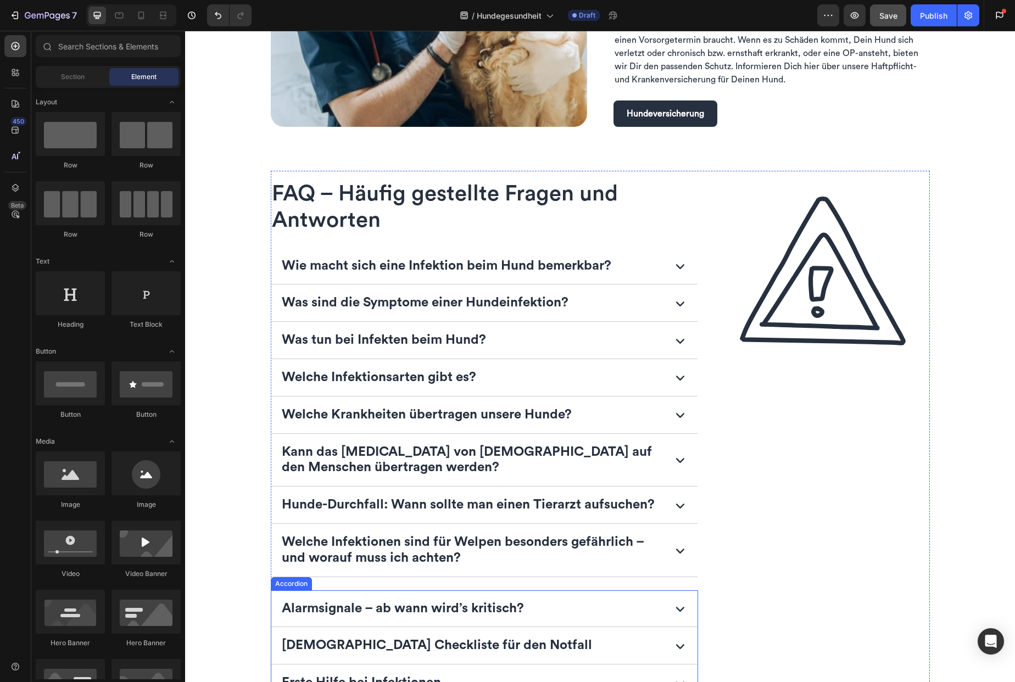
click at [302, 594] on div "Alarmsignale – ab wann wird’s kritisch?" at bounding box center [484, 608] width 427 height 37
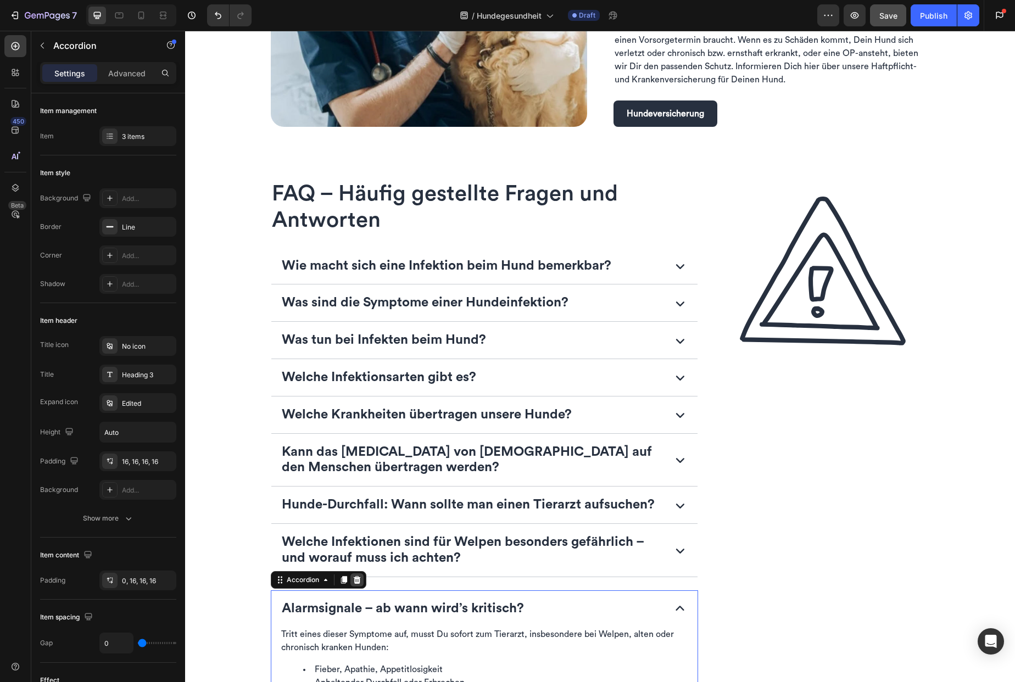
click at [354, 584] on icon at bounding box center [357, 580] width 9 height 9
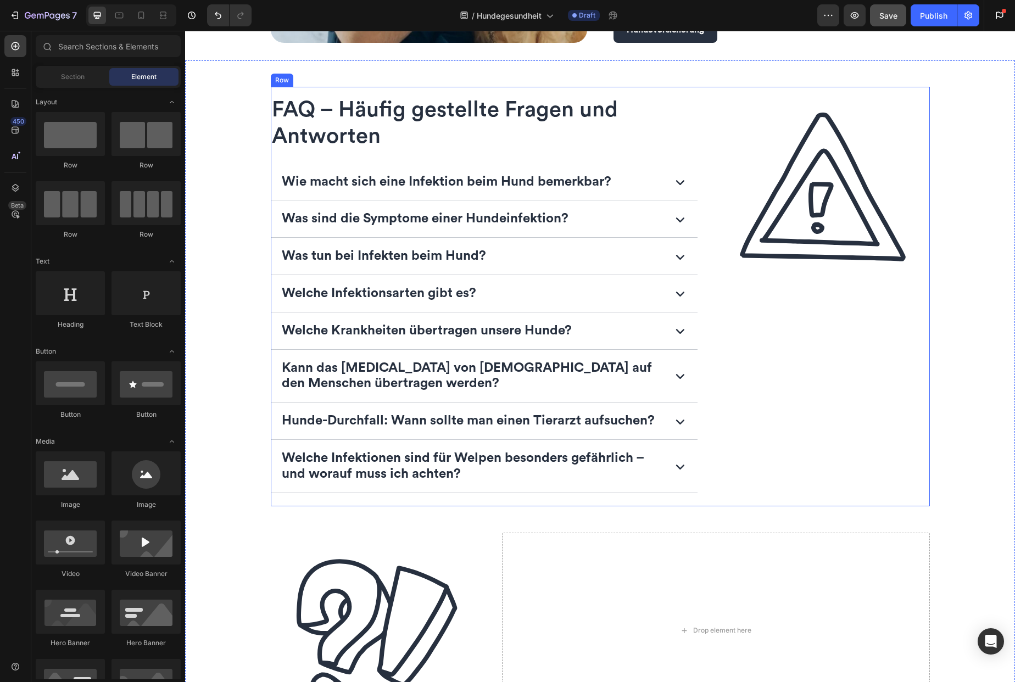
scroll to position [1829, 0]
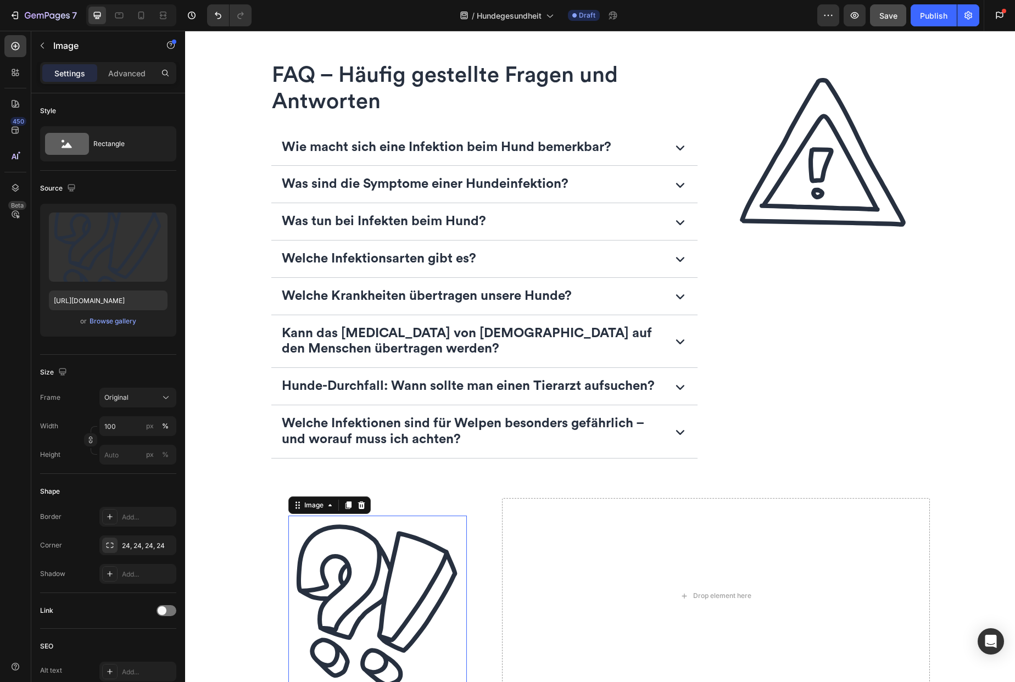
click at [367, 605] on img at bounding box center [377, 605] width 179 height 179
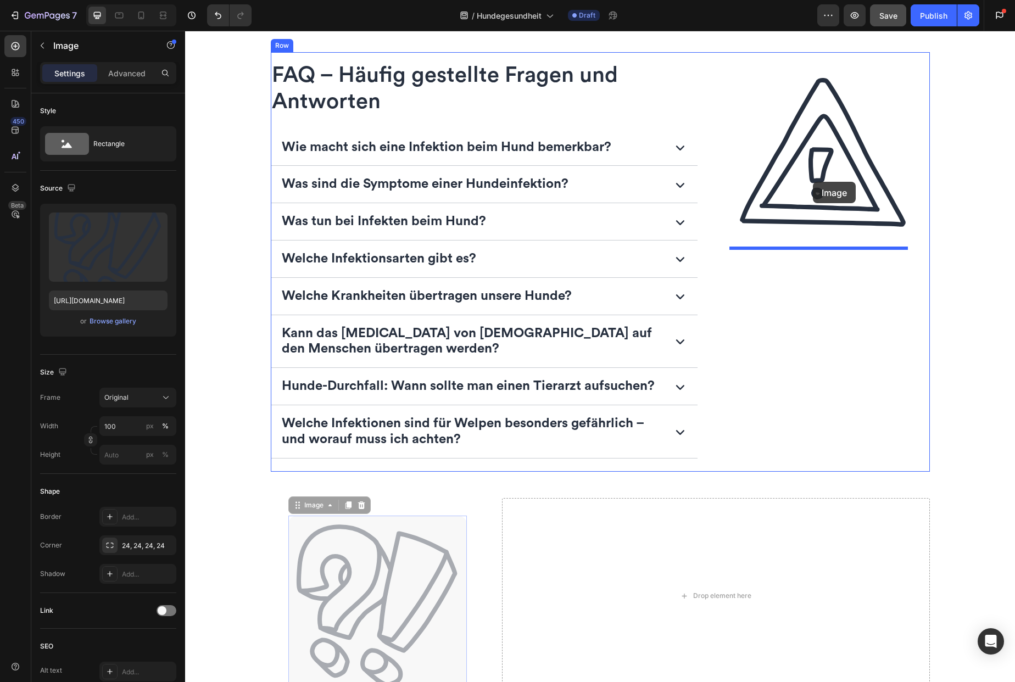
drag, startPoint x: 356, startPoint y: 605, endPoint x: 813, endPoint y: 182, distance: 622.7
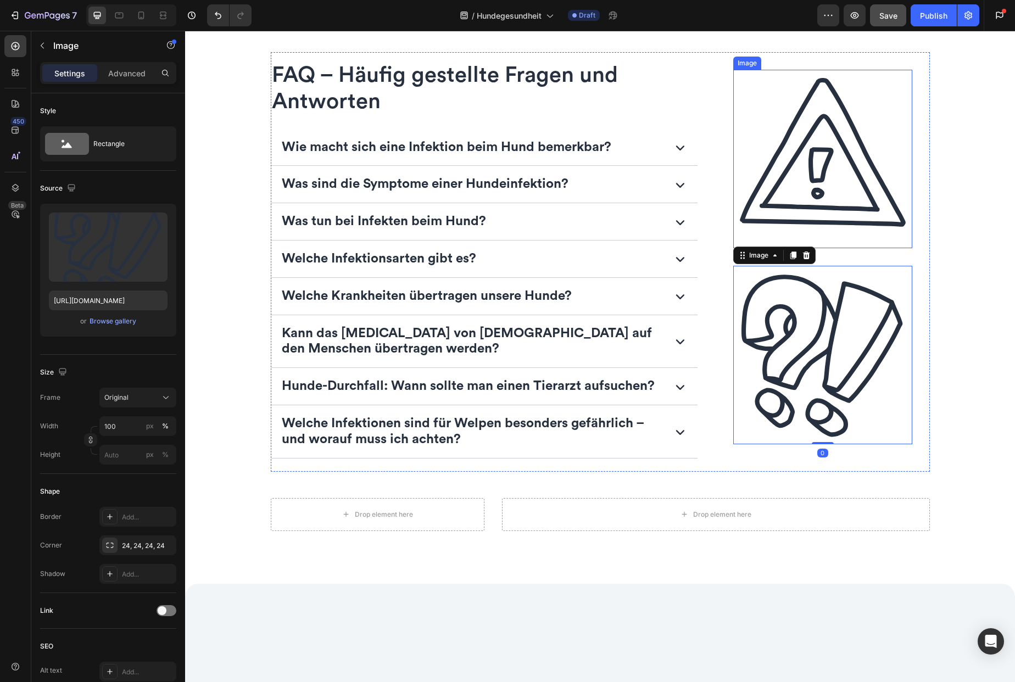
click at [813, 182] on img at bounding box center [822, 159] width 179 height 179
click at [803, 58] on icon at bounding box center [806, 59] width 7 height 8
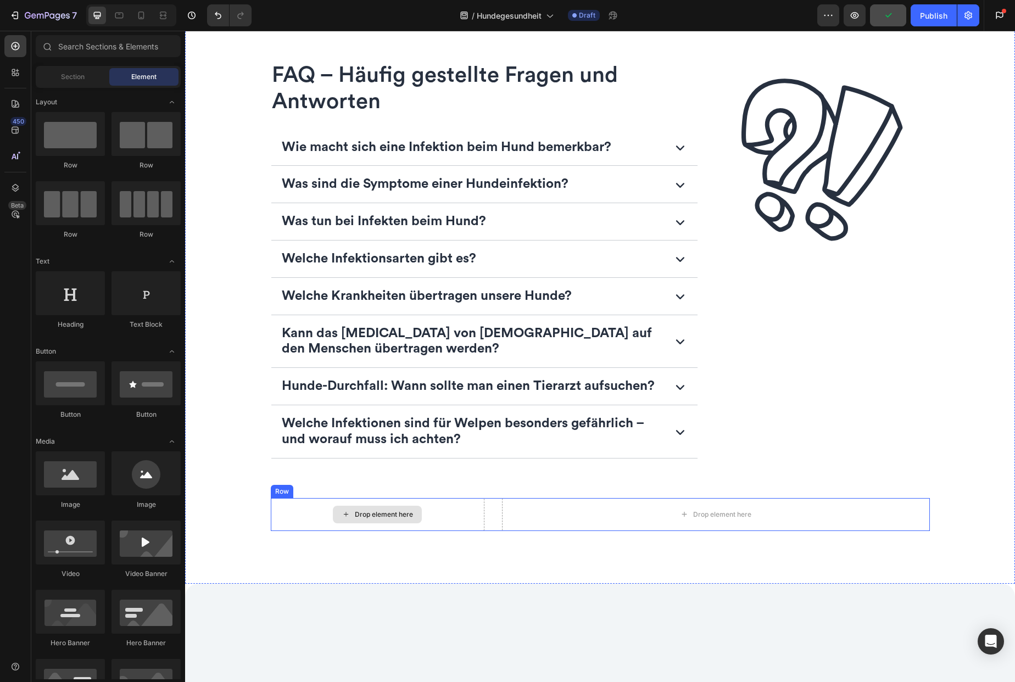
click at [278, 514] on div "Drop element here" at bounding box center [378, 514] width 214 height 33
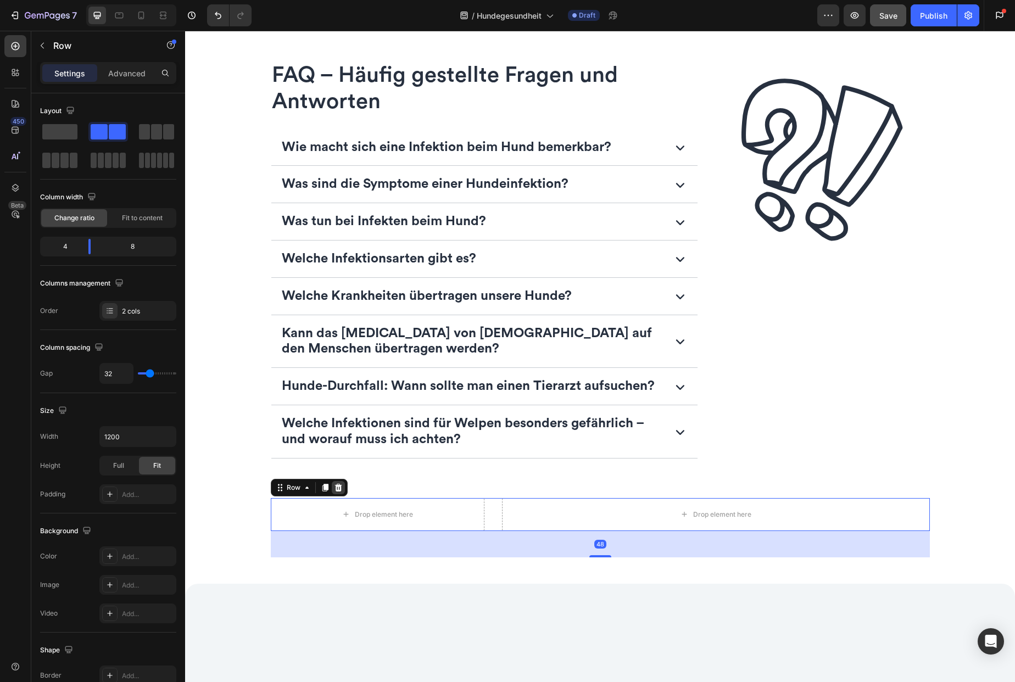
click at [335, 490] on icon at bounding box center [338, 487] width 7 height 8
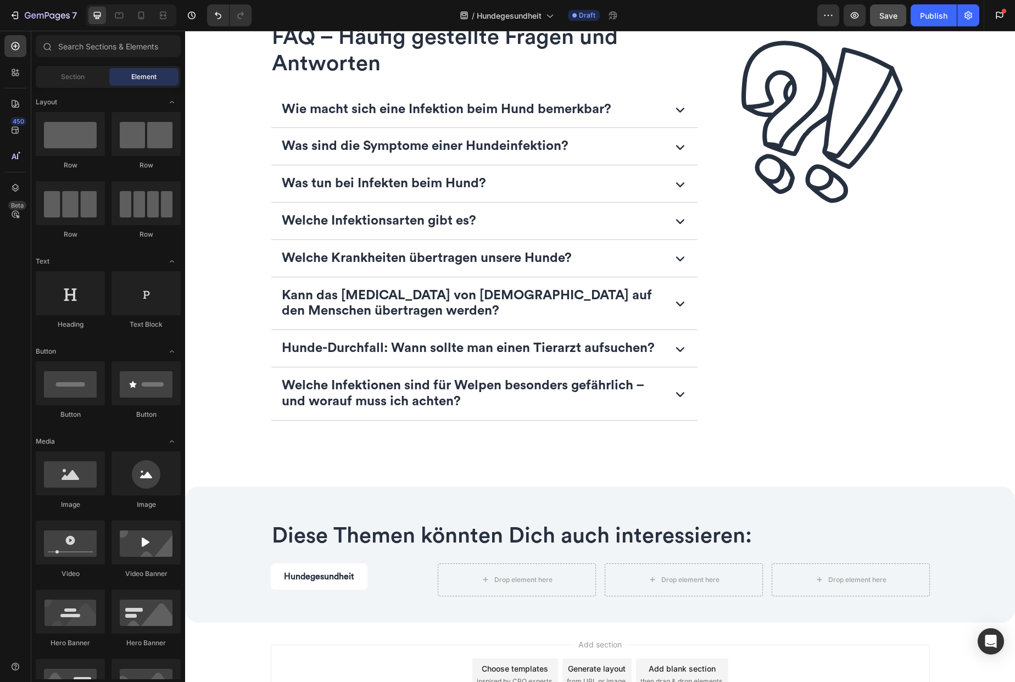
scroll to position [1866, 0]
click at [621, 113] on div "Wie macht sich eine Infektion beim Hund bemerkbar?" at bounding box center [471, 110] width 383 height 19
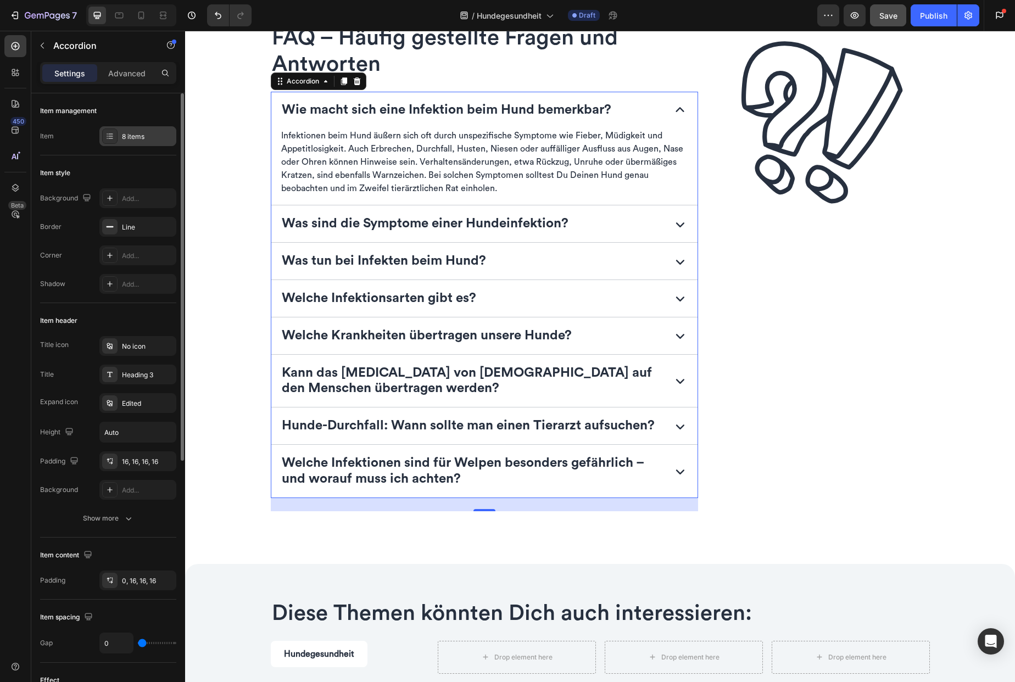
click at [120, 138] on div "8 items" at bounding box center [137, 136] width 77 height 20
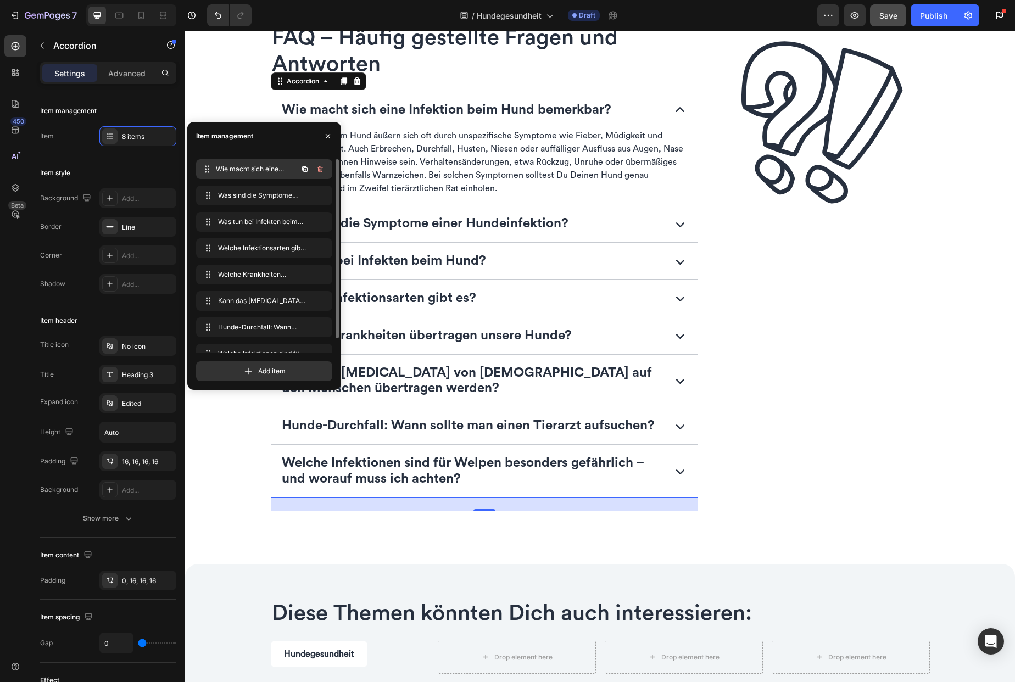
click at [241, 171] on span "Wie macht sich eine Infektion beim Hund bemerkbar?" at bounding box center [256, 169] width 81 height 10
click at [241, 165] on span "Wie macht sich eine Infektion beim Hund bemerkbar?" at bounding box center [249, 169] width 62 height 10
click at [329, 135] on icon "button" at bounding box center [328, 135] width 4 height 4
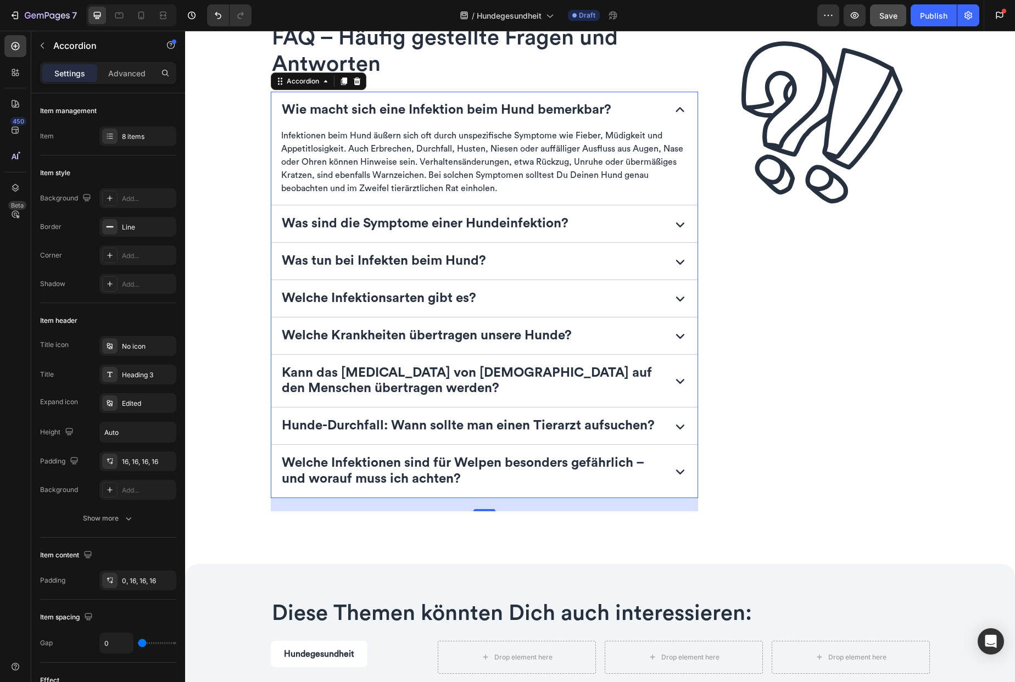
click at [384, 108] on p "Wie macht sich eine Infektion beim Hund bemerkbar?" at bounding box center [447, 110] width 330 height 16
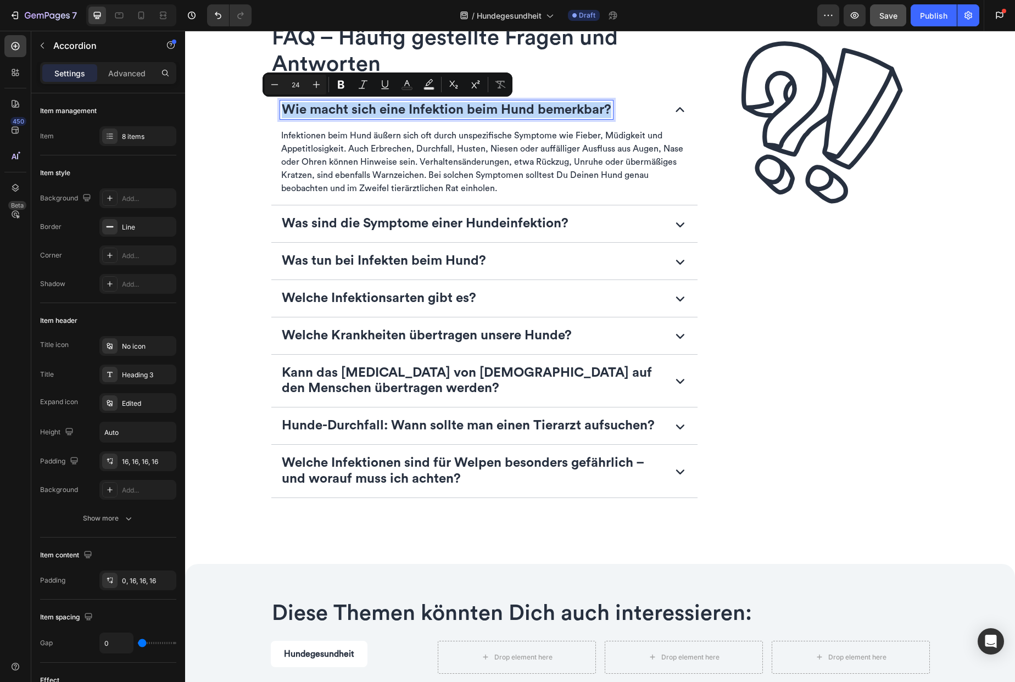
click at [384, 108] on p "Wie macht sich eine Infektion beim Hund bemerkbar?" at bounding box center [447, 110] width 330 height 16
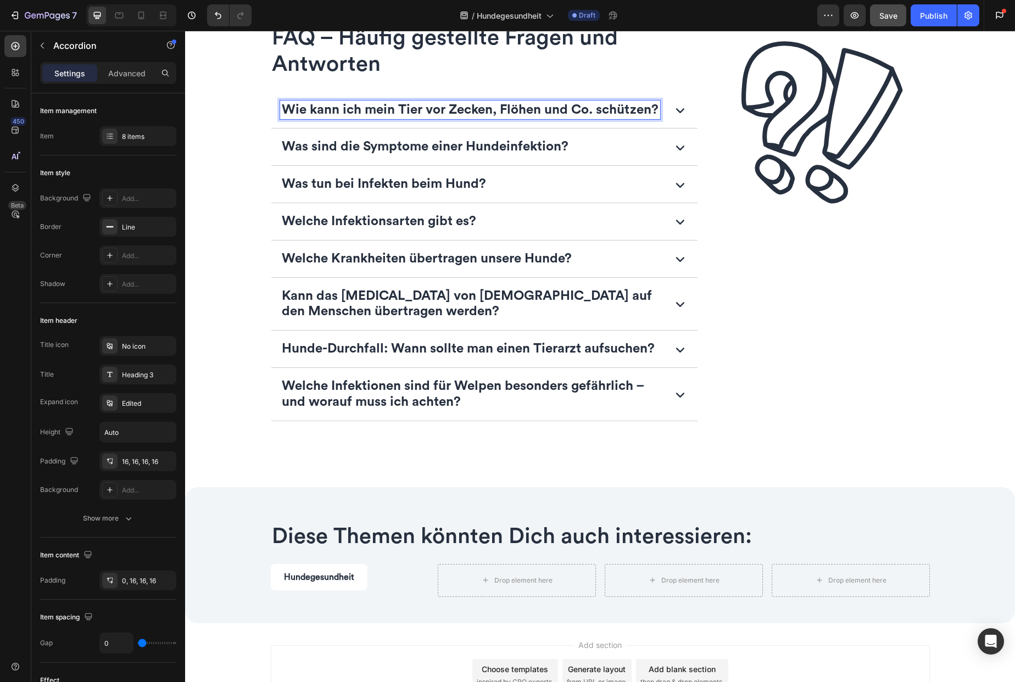
click at [673, 113] on icon at bounding box center [680, 110] width 18 height 18
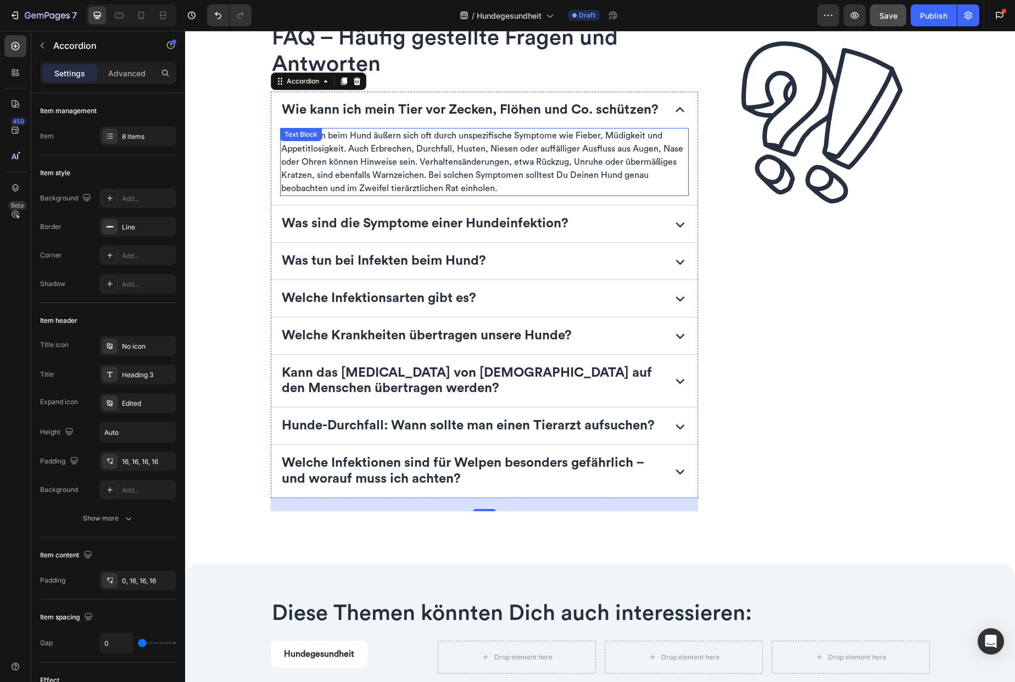
click at [587, 149] on p "Infektionen beim Hund äußern sich oft durch unspezifische Symptome wie Fieber, …" at bounding box center [484, 162] width 407 height 66
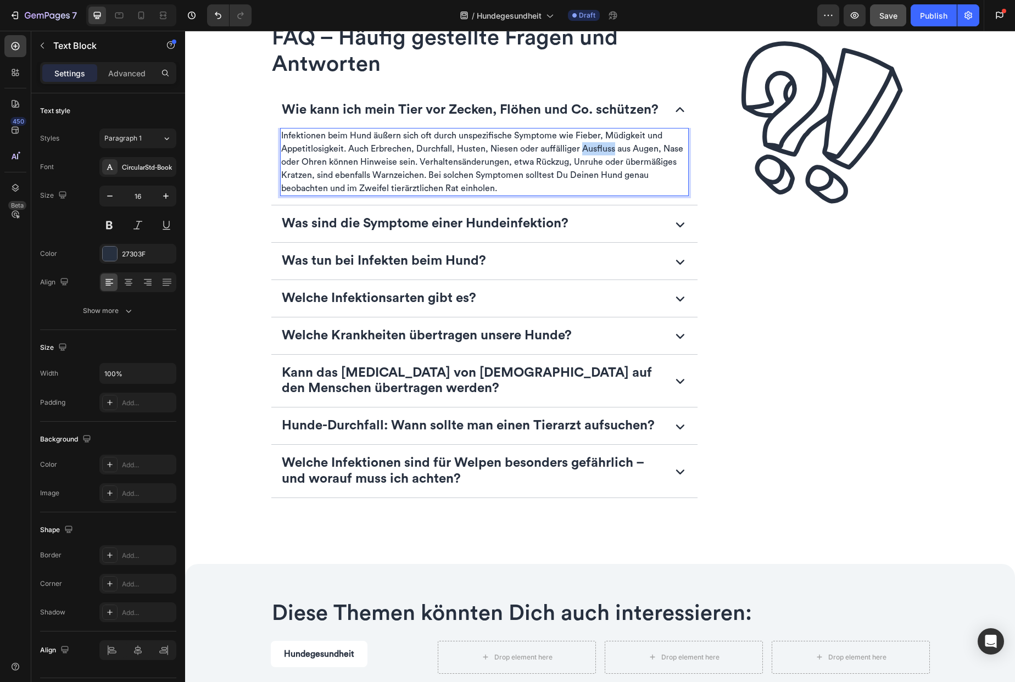
click at [587, 149] on p "Infektionen beim Hund äußern sich oft durch unspezifische Symptome wie Fieber, …" at bounding box center [484, 162] width 407 height 66
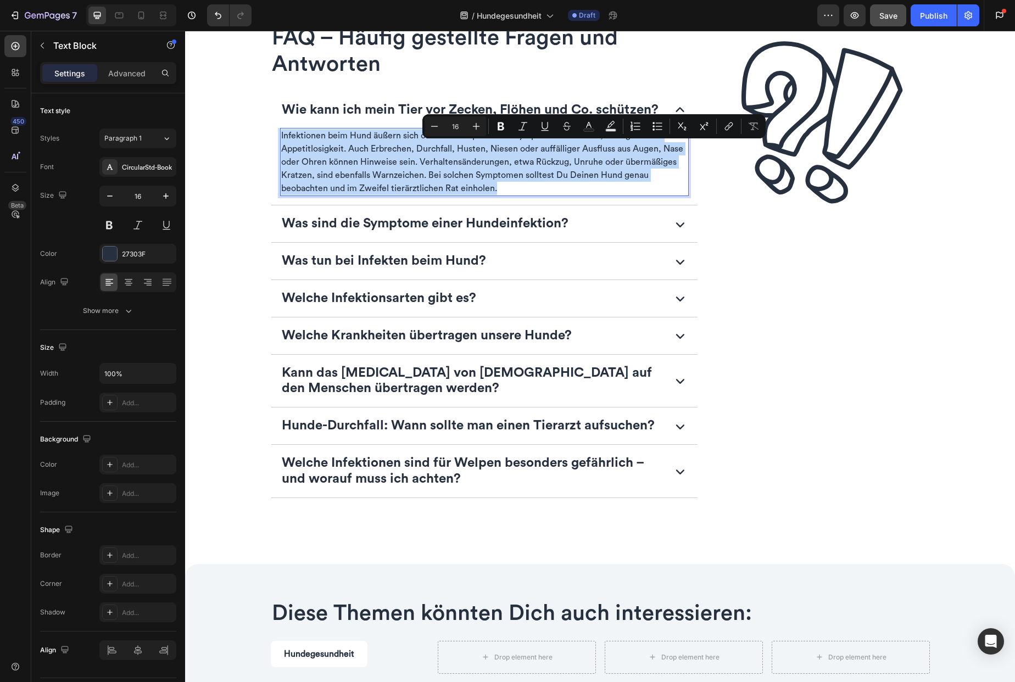
click at [587, 149] on p "Infektionen beim Hund äußern sich oft durch unspezifische Symptome wie Fieber, …" at bounding box center [484, 162] width 407 height 66
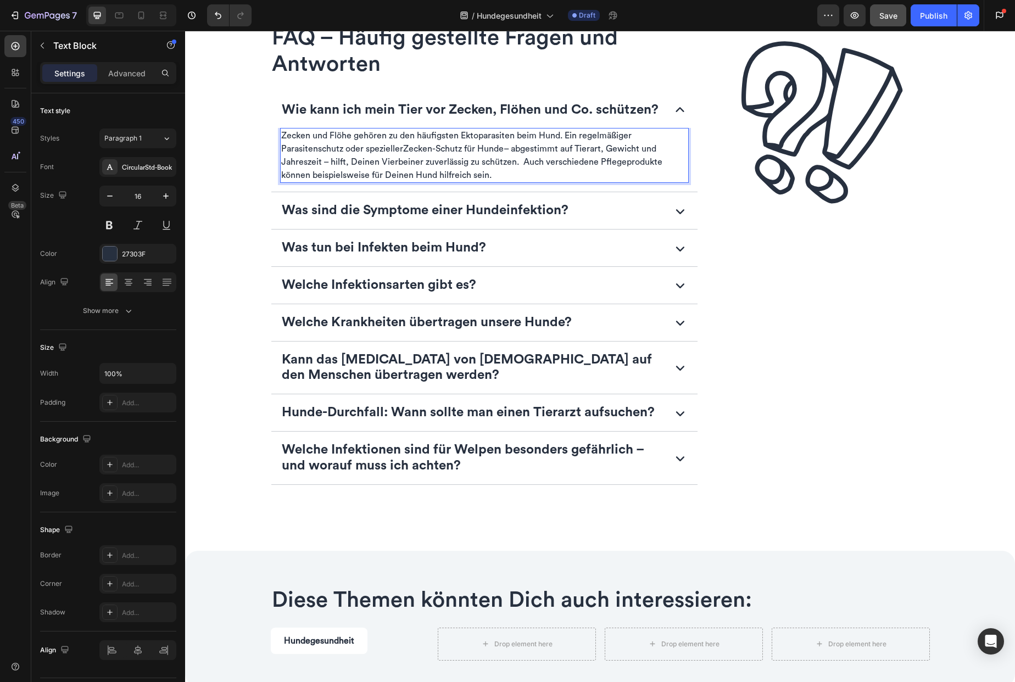
click at [515, 171] on p "Zecken und Flöhe gehören zu den häufigsten Ektoparasiten beim Hund. Ein regelmä…" at bounding box center [484, 155] width 407 height 53
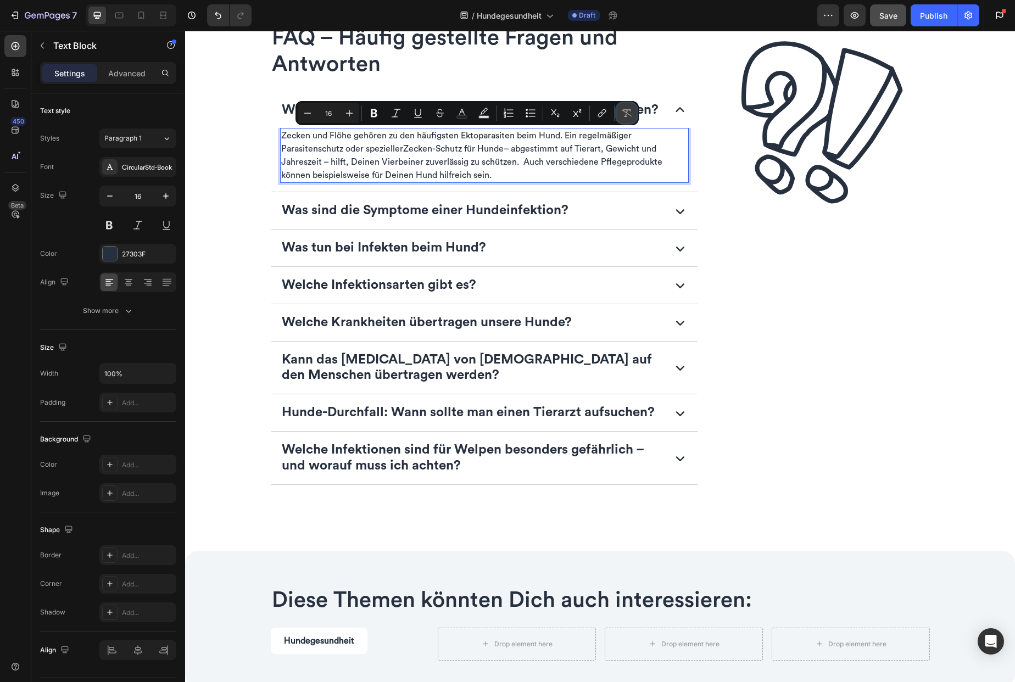
click at [630, 115] on icon "Editor contextual toolbar" at bounding box center [627, 113] width 10 height 8
click at [590, 215] on div "Was sind die Symptome einer Hundeinfektion?" at bounding box center [471, 210] width 383 height 19
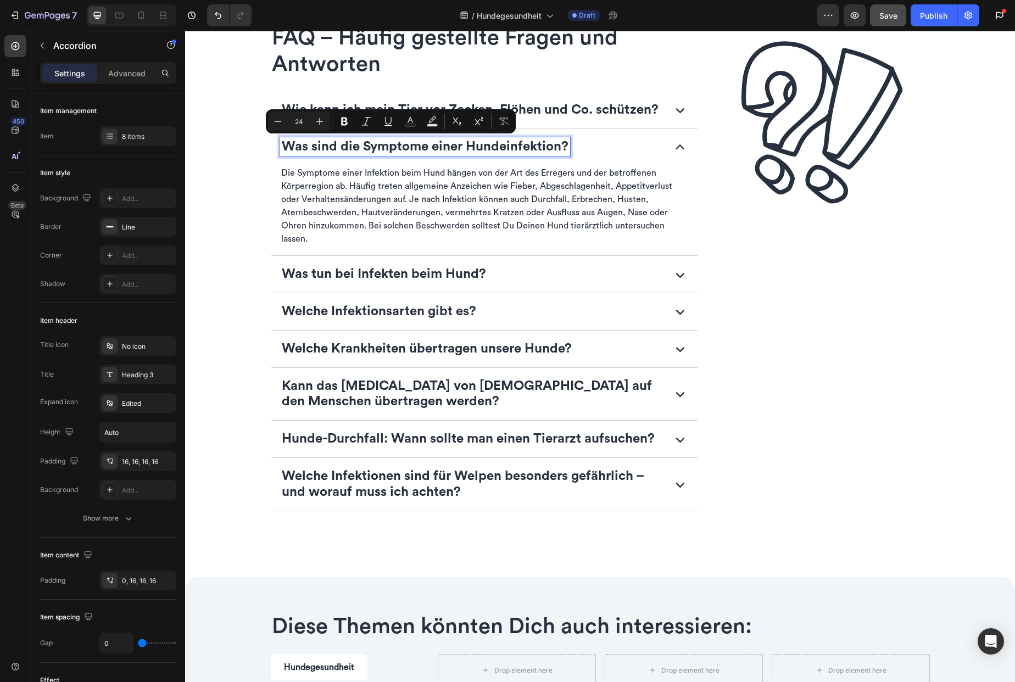
click at [399, 147] on p "Was sind die Symptome einer Hundeinfektion?" at bounding box center [425, 147] width 287 height 16
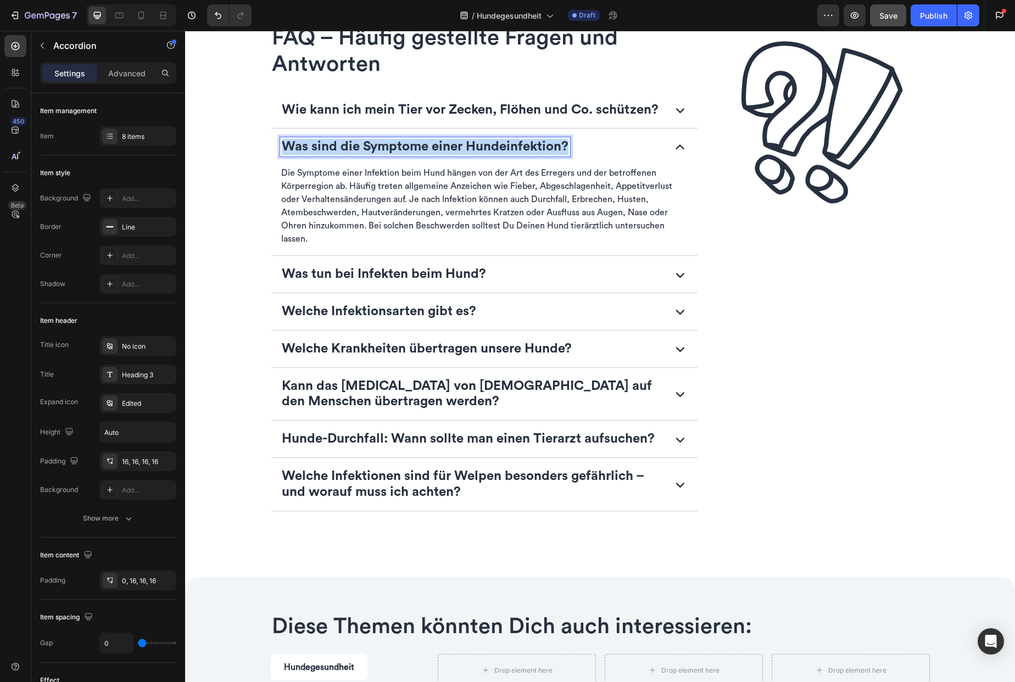
click at [399, 147] on p "Was sind die Symptome einer Hundeinfektion?" at bounding box center [425, 147] width 287 height 16
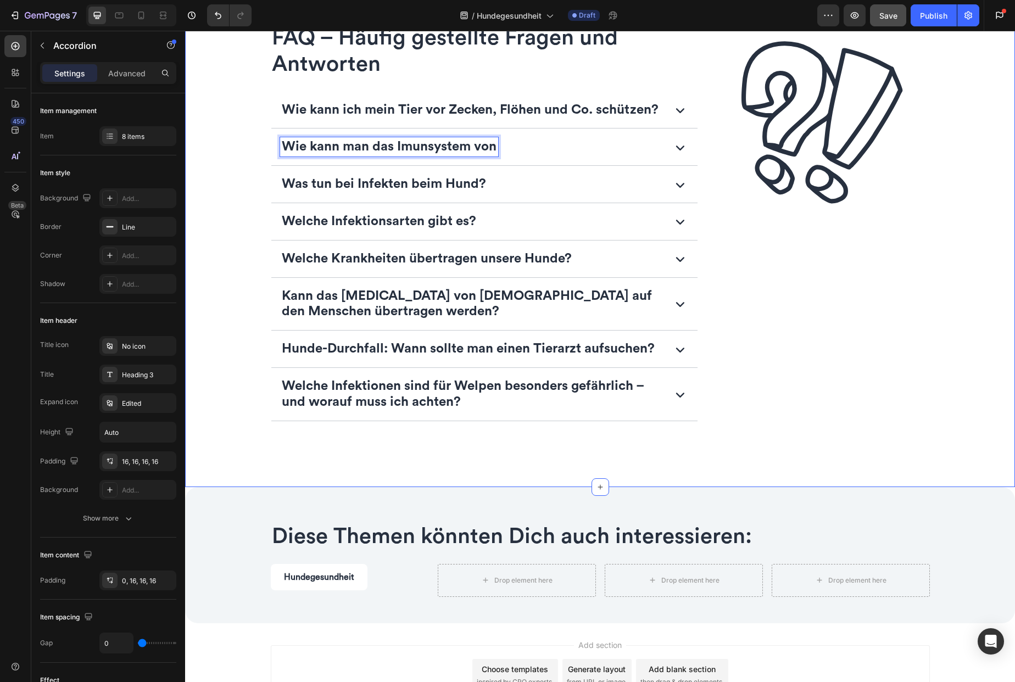
click at [225, 192] on div "FAQ – Häufig gestellte Fragen und Antworten Heading Wie kann ich mein Tier vor …" at bounding box center [600, 238] width 812 height 446
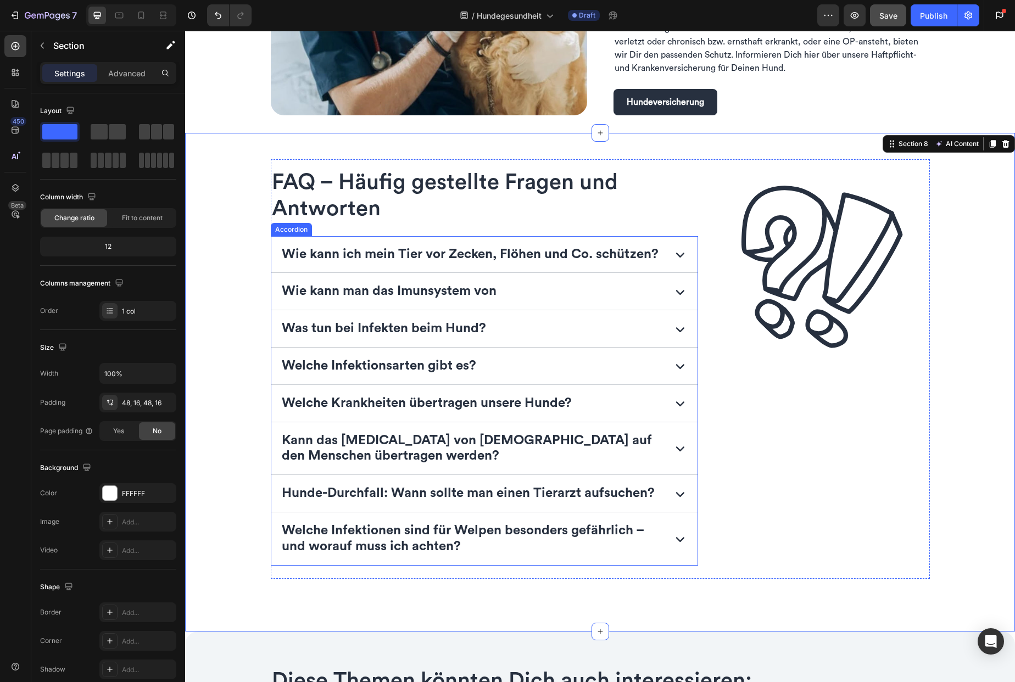
scroll to position [1720, 0]
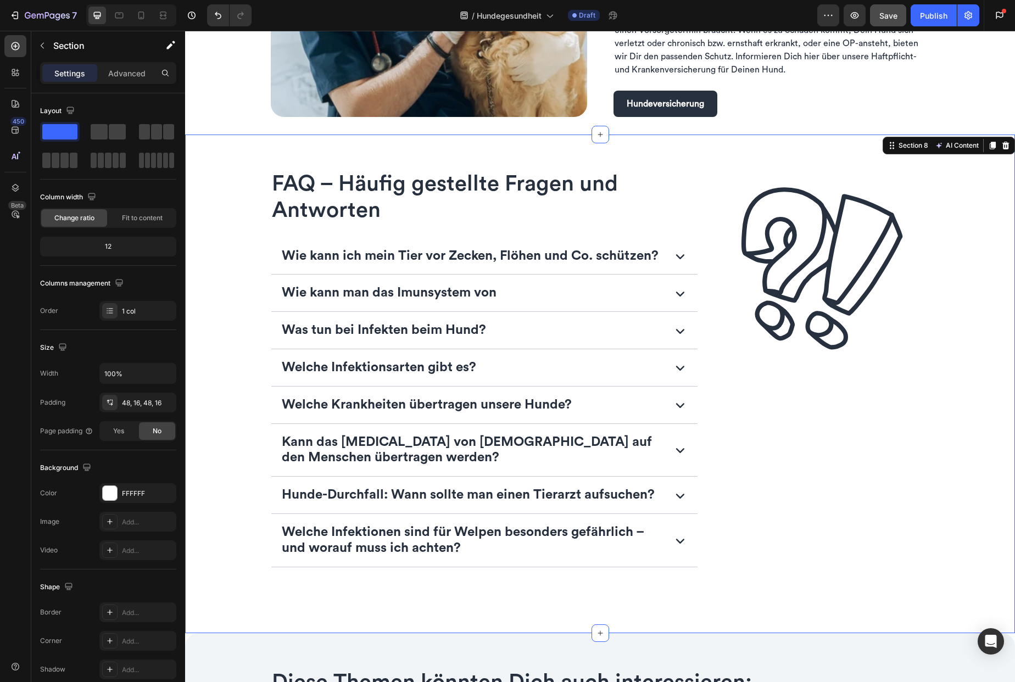
click at [530, 186] on span "FAQ – Häufig gestellte Fragen und Antworten" at bounding box center [445, 197] width 346 height 48
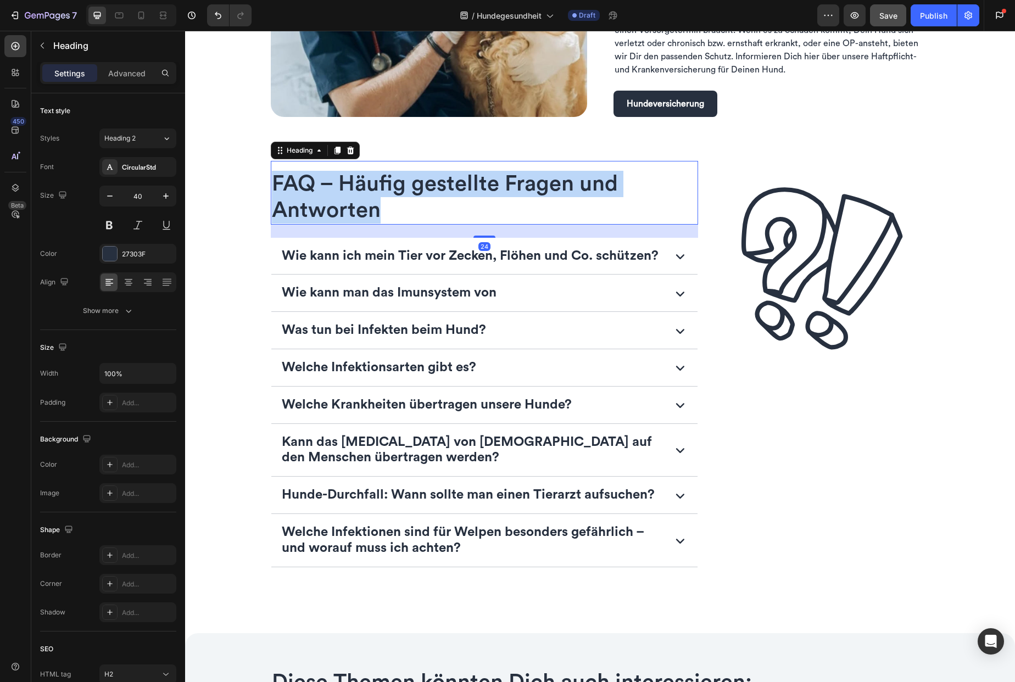
click at [530, 186] on span "FAQ – Häufig gestellte Fragen und Antworten" at bounding box center [445, 197] width 346 height 48
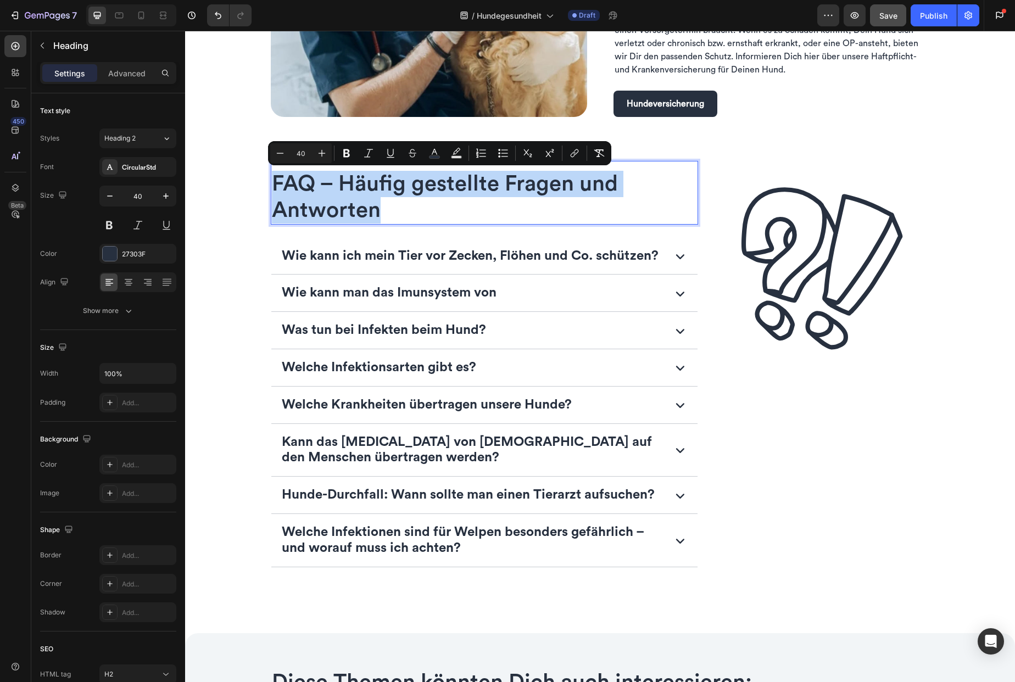
click at [379, 216] on p "FAQ – Häufig gestellte Fragen und Antworten" at bounding box center [485, 197] width 426 height 53
drag, startPoint x: 374, startPoint y: 215, endPoint x: 339, endPoint y: 183, distance: 47.4
click at [339, 183] on span "FAQ – Häufig gestellte Fragen und Antworten" at bounding box center [445, 197] width 346 height 48
drag, startPoint x: 445, startPoint y: 213, endPoint x: 338, endPoint y: 188, distance: 110.6
click at [338, 188] on p "FAQ – Häufig gestellte Fragen zur Hundegesundheit" at bounding box center [485, 197] width 426 height 53
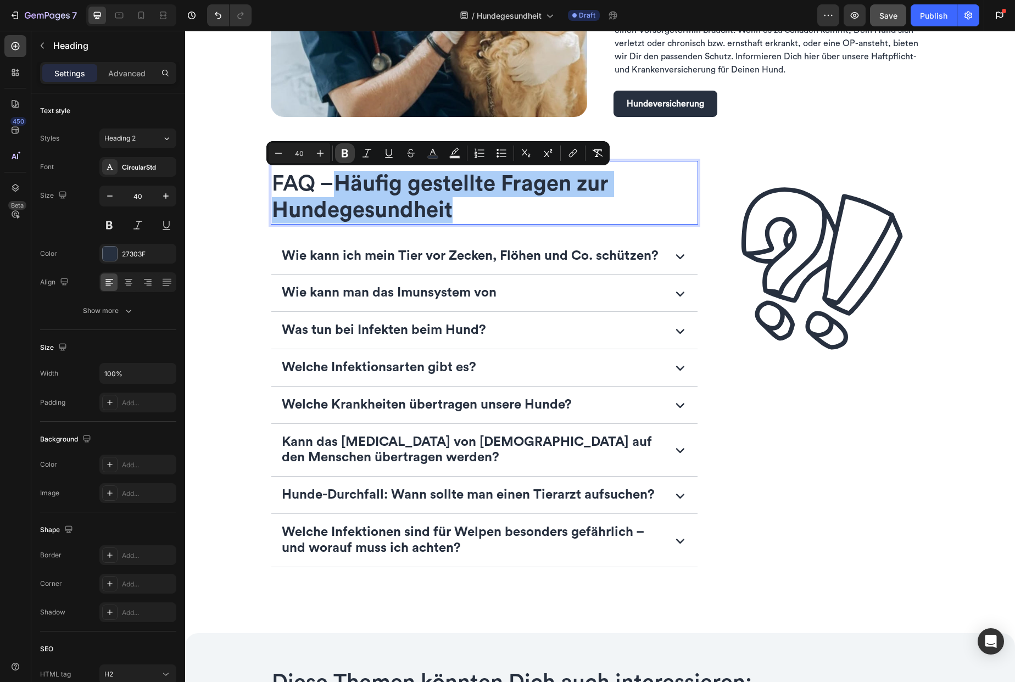
click at [343, 155] on icon "Editor contextual toolbar" at bounding box center [345, 153] width 7 height 8
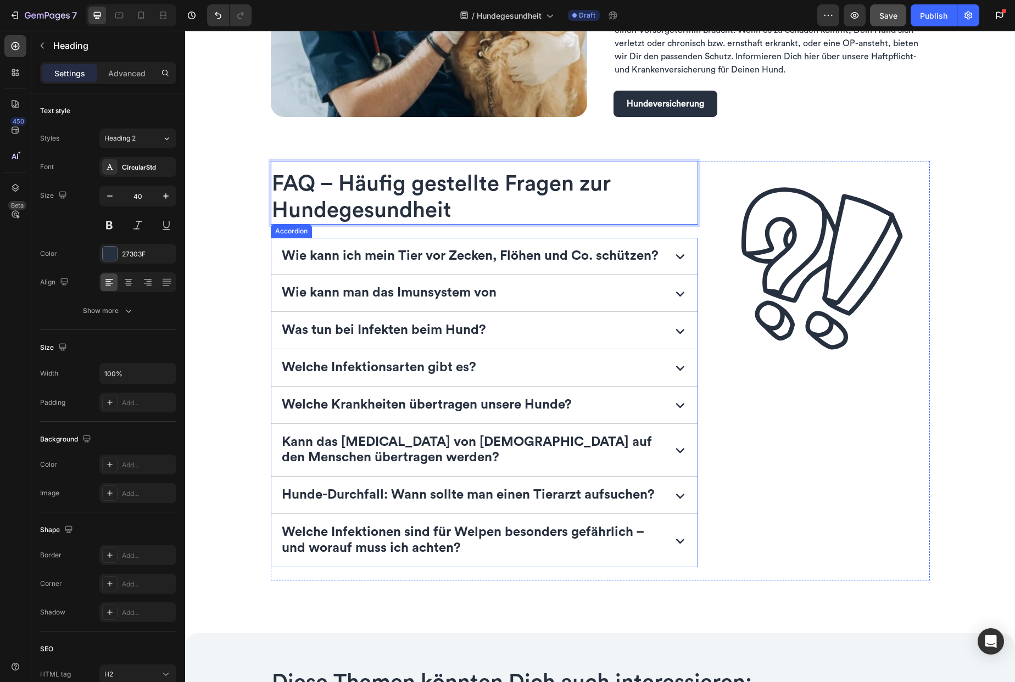
click at [432, 253] on p "Wie kann ich mein Tier vor Zecken, Flöhen und Co. schützen?" at bounding box center [470, 256] width 377 height 16
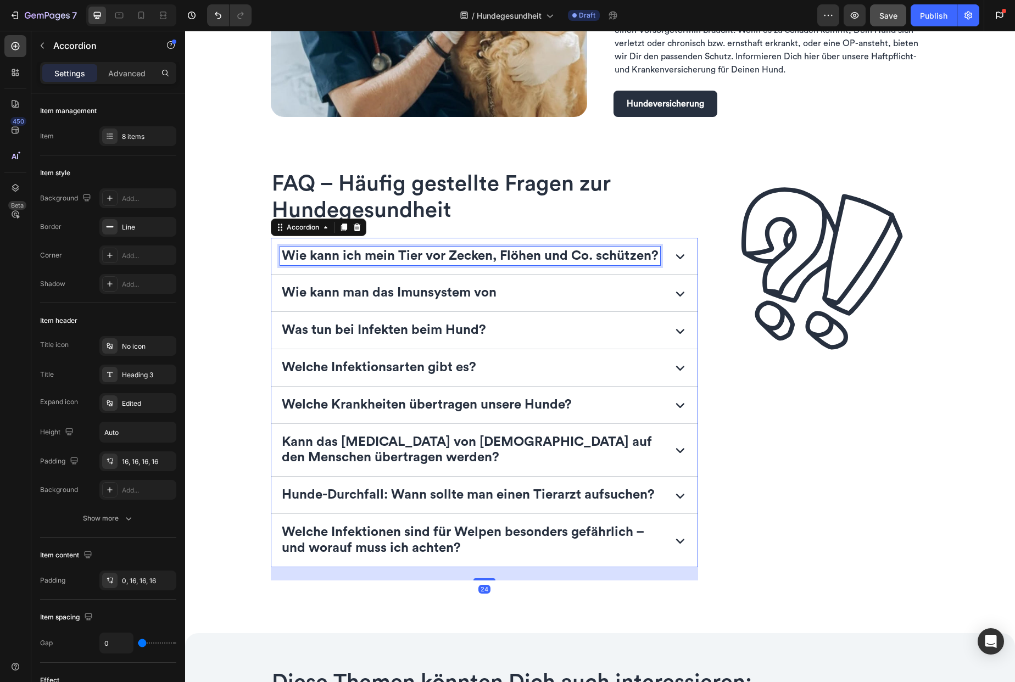
click at [415, 256] on p "Wie kann ich mein Tier vor Zecken, Flöhen und Co. schützen?" at bounding box center [470, 256] width 377 height 16
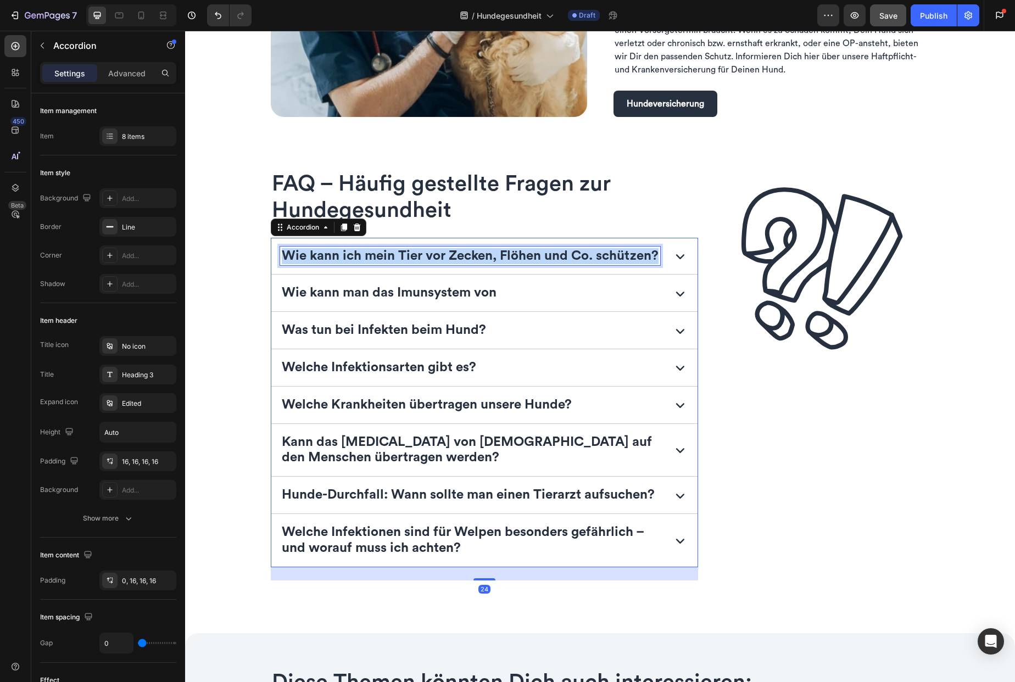
click at [415, 256] on p "Wie kann ich mein Tier vor Zecken, Flöhen und Co. schützen?" at bounding box center [470, 256] width 377 height 16
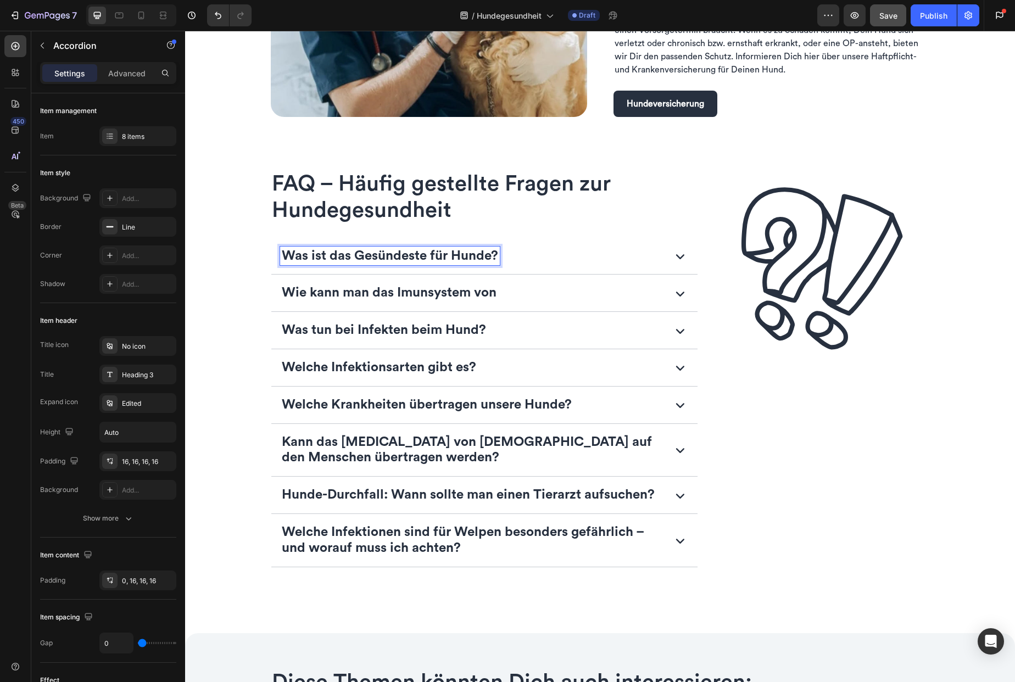
click at [677, 255] on icon at bounding box center [680, 256] width 18 height 18
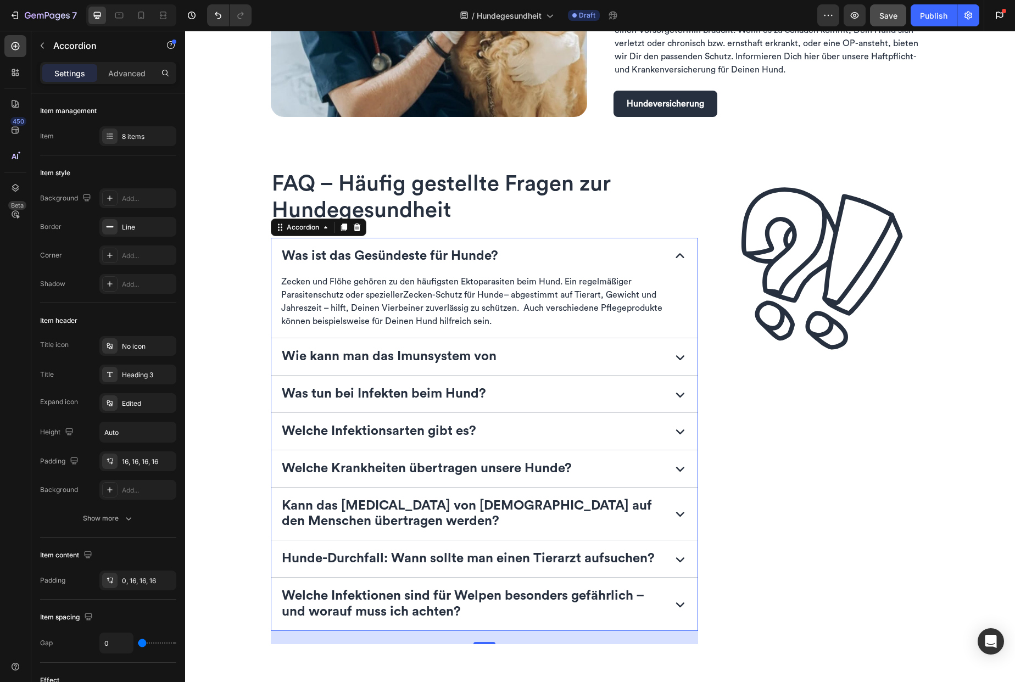
click at [475, 309] on p "Zecken und Flöhe gehören zu den häufigsten Ektoparasiten beim Hund. Ein regelmä…" at bounding box center [484, 301] width 407 height 53
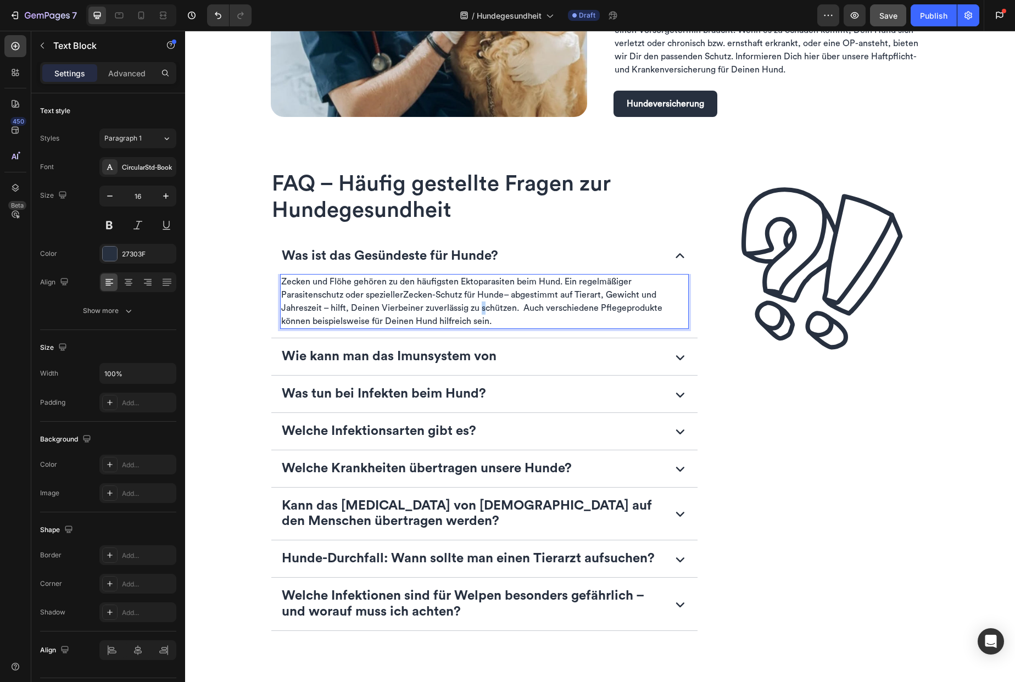
click at [475, 309] on p "Zecken und Flöhe gehören zu den häufigsten Ektoparasiten beim Hund. Ein regelmä…" at bounding box center [484, 301] width 407 height 53
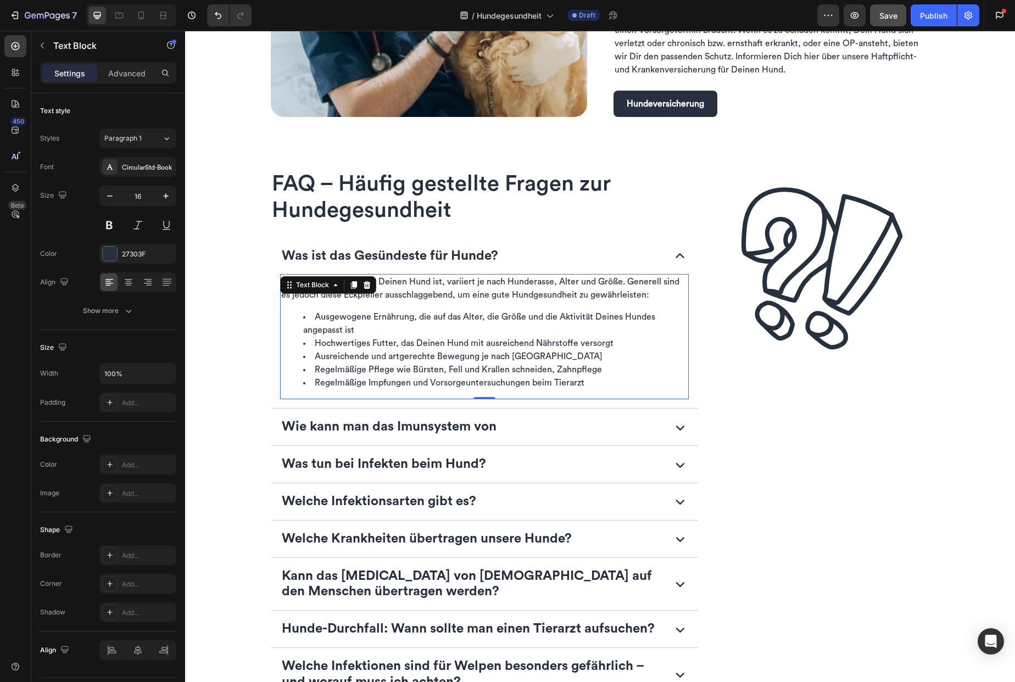
click at [360, 425] on p "Wie kann man das Imunsystem von" at bounding box center [389, 427] width 215 height 16
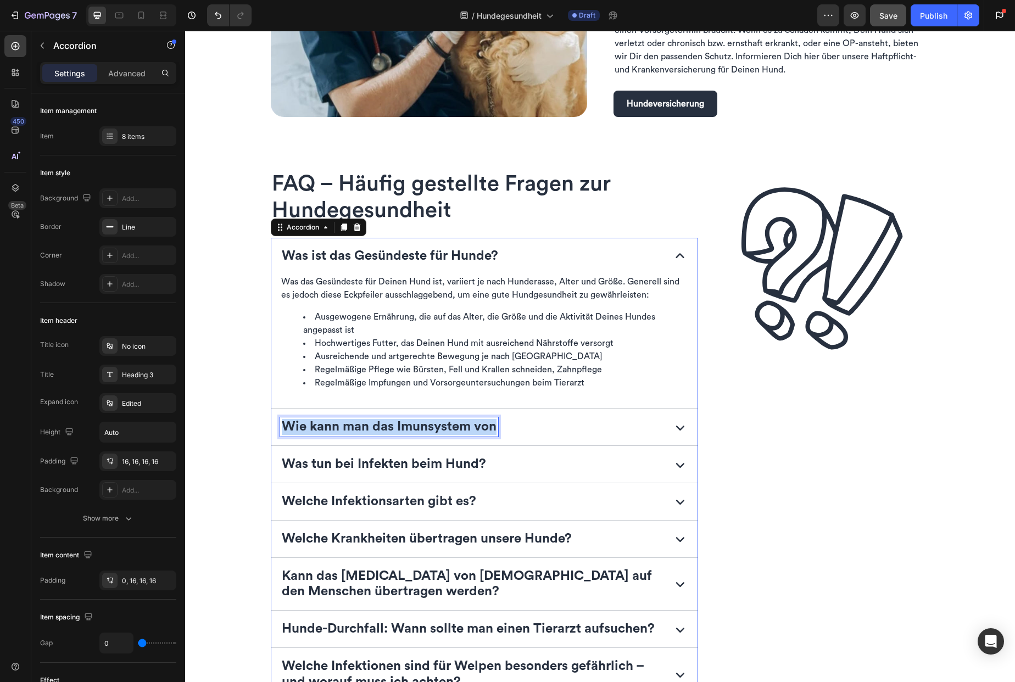
click at [360, 425] on p "Wie kann man das Imunsystem von" at bounding box center [389, 427] width 215 height 16
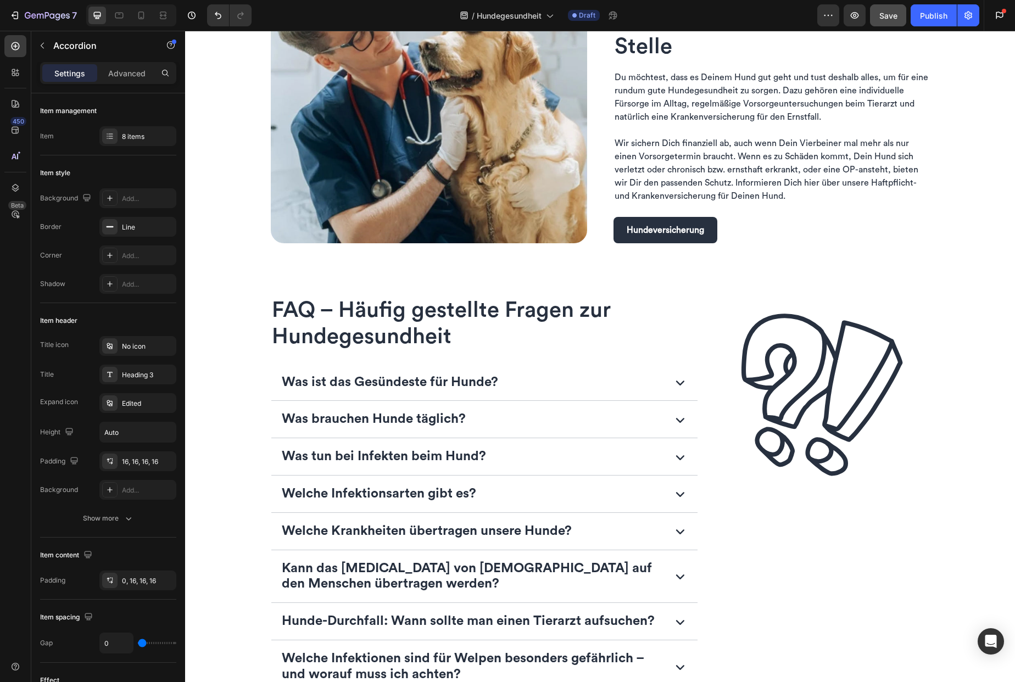
scroll to position [1587, 0]
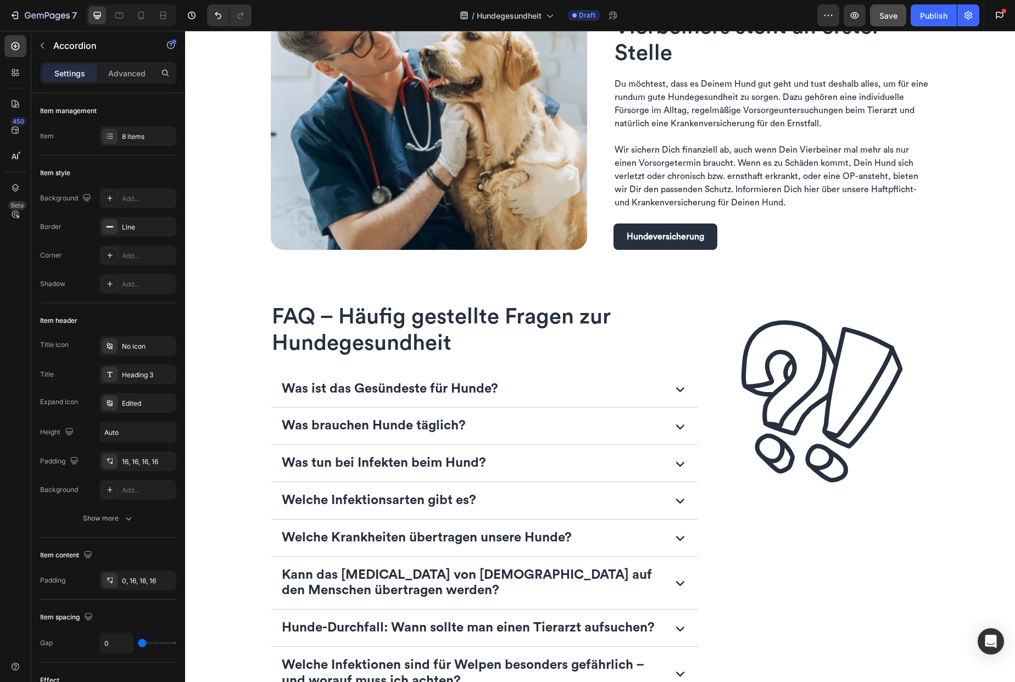
click at [675, 428] on icon at bounding box center [680, 426] width 18 height 18
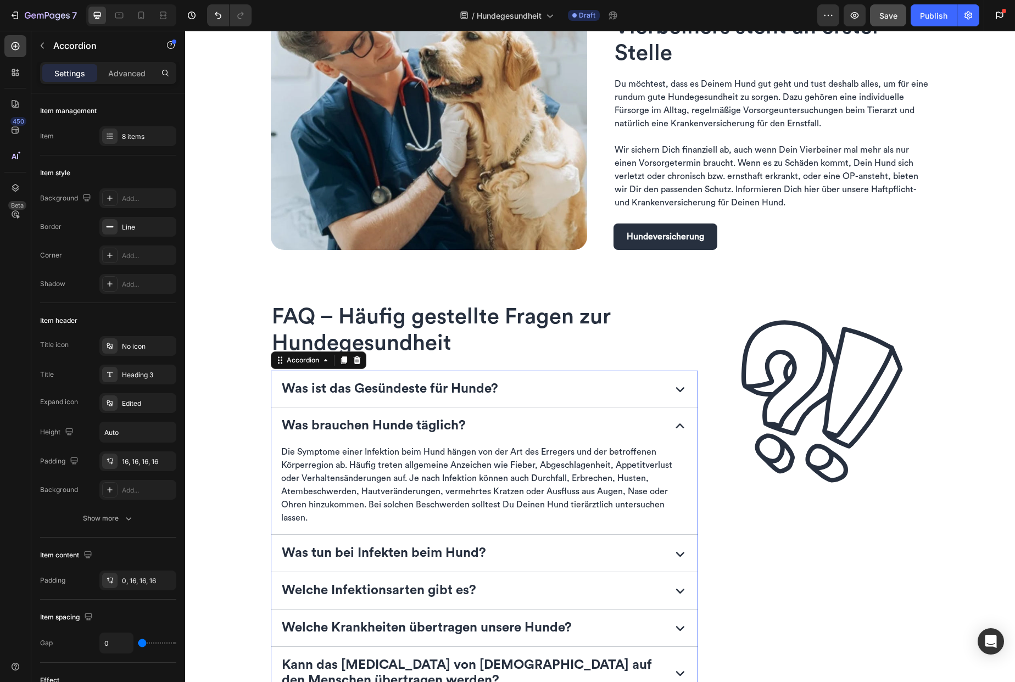
click at [435, 482] on p "Die Symptome einer Infektion beim Hund hängen von der Art des Erregers und der …" at bounding box center [484, 484] width 407 height 79
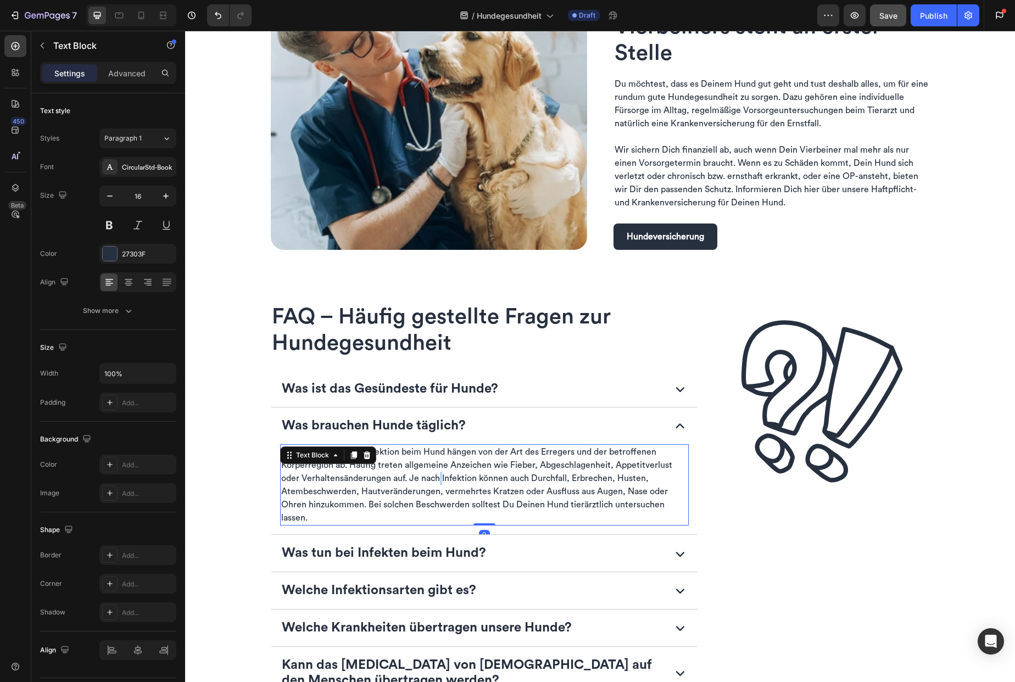
click at [435, 482] on p "Die Symptome einer Infektion beim Hund hängen von der Art des Erregers und der …" at bounding box center [484, 484] width 407 height 79
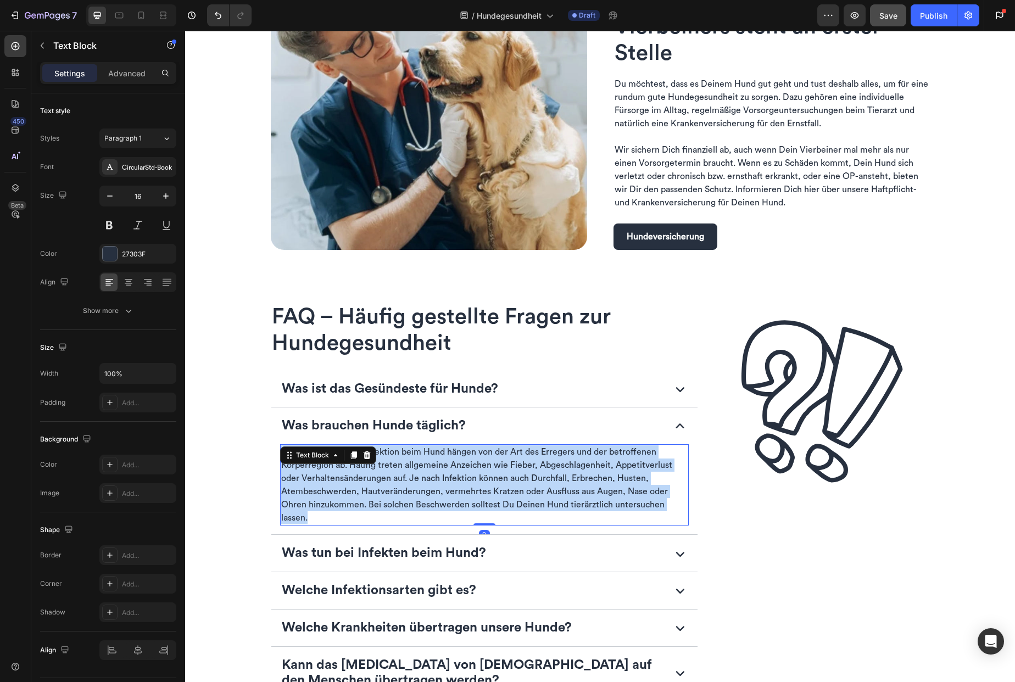
click at [435, 482] on p "Die Symptome einer Infektion beim Hund hängen von der Art des Erregers und der …" at bounding box center [484, 484] width 407 height 79
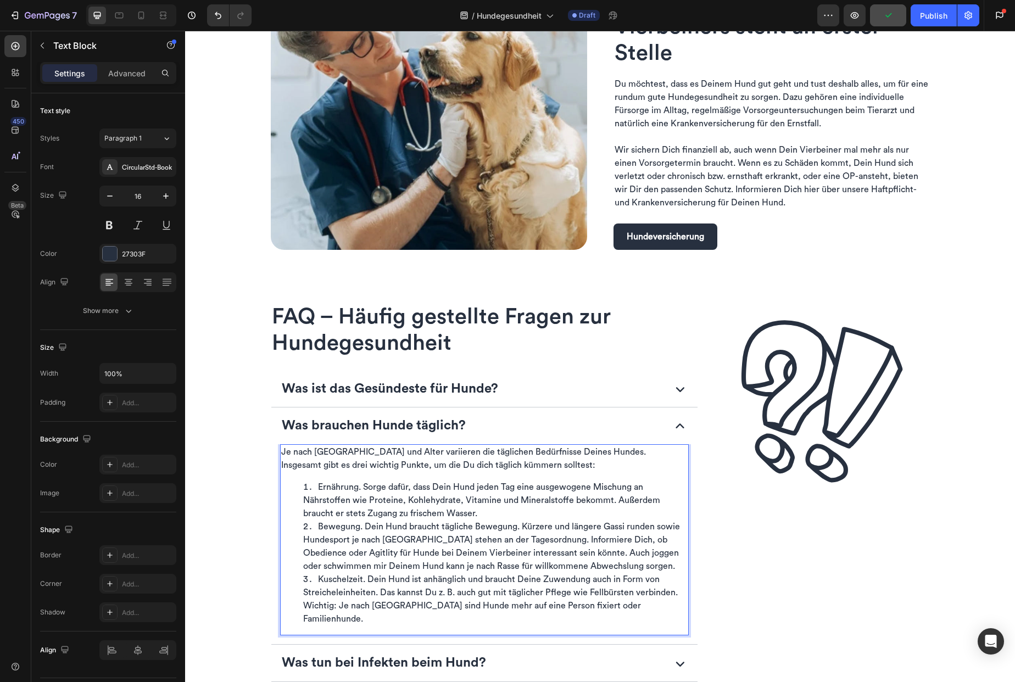
click at [407, 505] on li "Ernährung. Sorge dafür, dass Dein Hund jeden Tag eine ausgewogene Mischung an N…" at bounding box center [495, 501] width 385 height 40
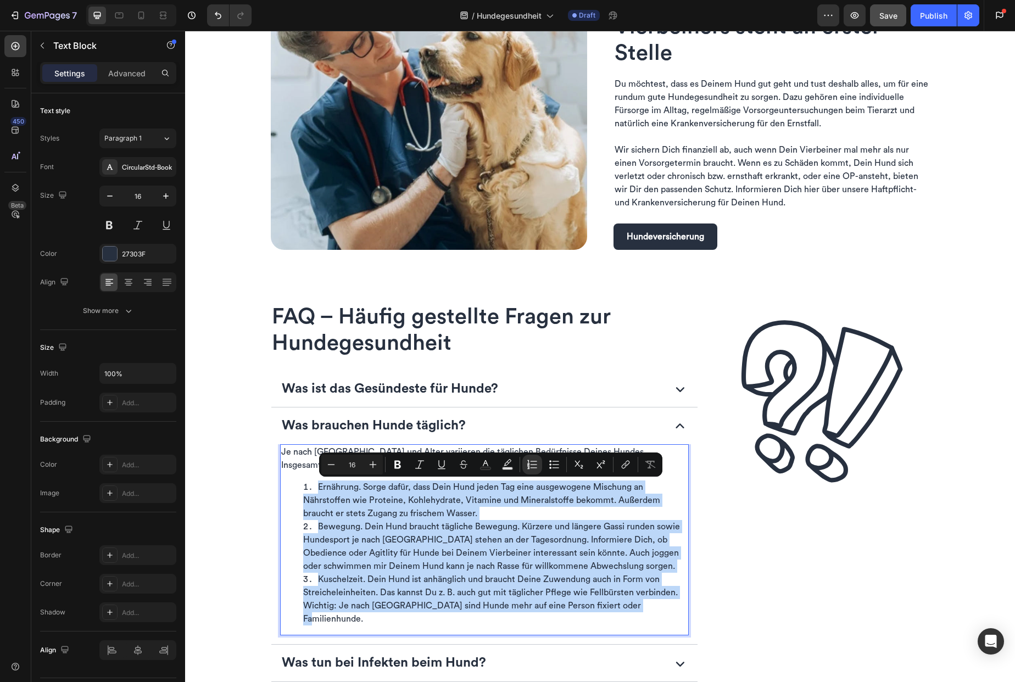
drag, startPoint x: 637, startPoint y: 608, endPoint x: 291, endPoint y: 486, distance: 366.4
click at [291, 486] on ol "Ernährung. Sorge dafür, dass Dein Hund jeden Tag eine ausgewogene Mischung an N…" at bounding box center [484, 553] width 407 height 145
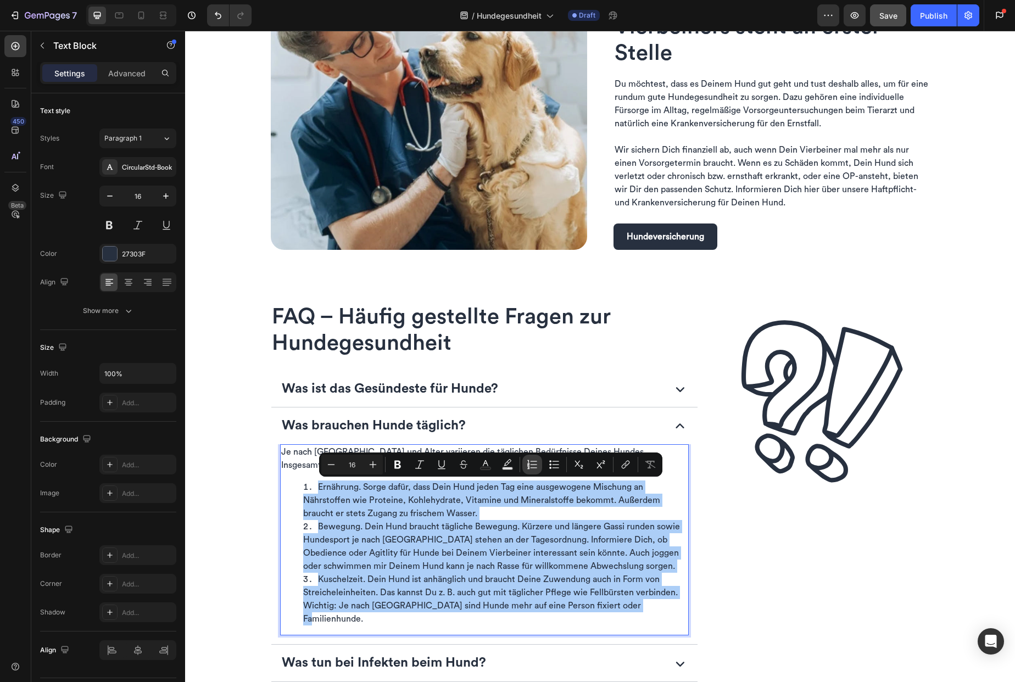
click at [530, 464] on icon "Editor contextual toolbar" at bounding box center [532, 464] width 11 height 11
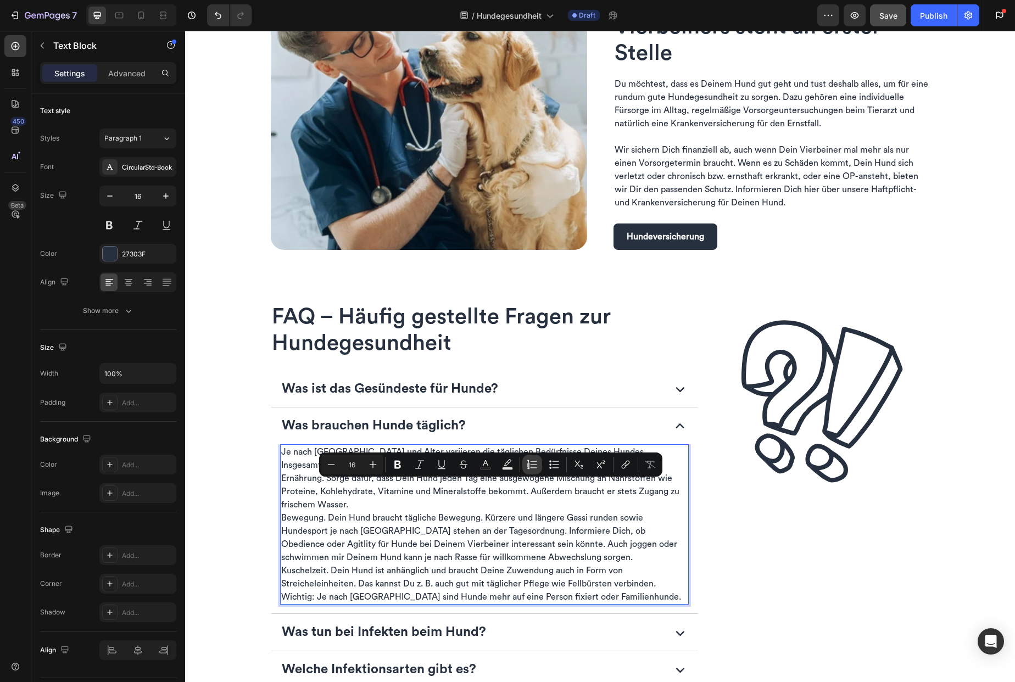
click at [528, 462] on icon "Editor contextual toolbar" at bounding box center [532, 464] width 11 height 11
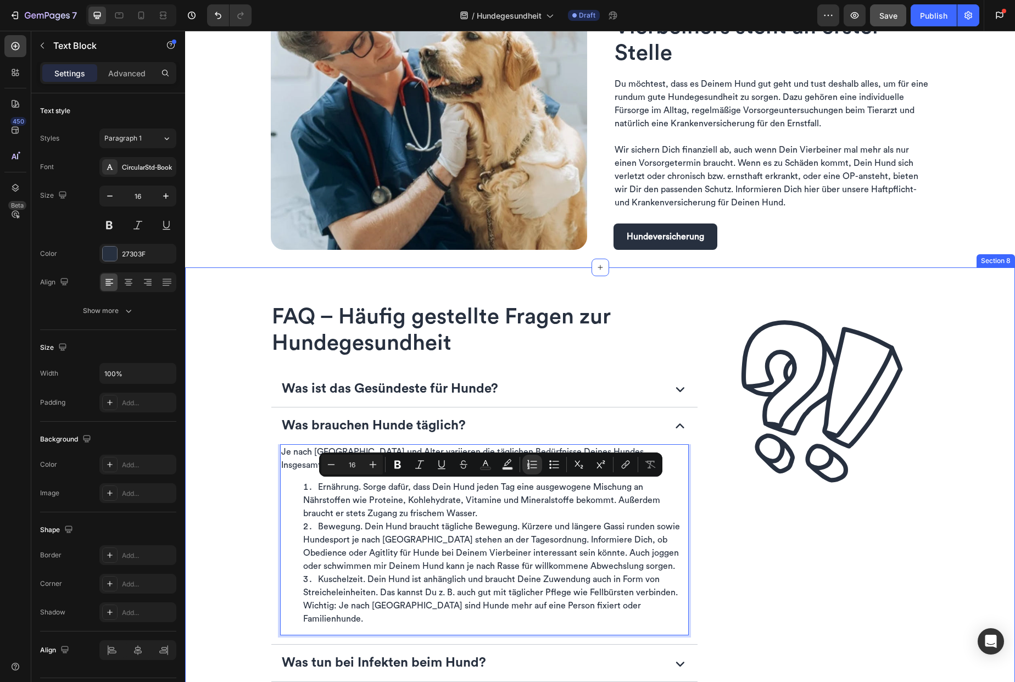
click at [258, 510] on div "⁠⁠⁠⁠⁠⁠⁠ FAQ – Häufig gestellte Fragen zur Hundegesundheit Heading Was ist das G…" at bounding box center [600, 617] width 812 height 646
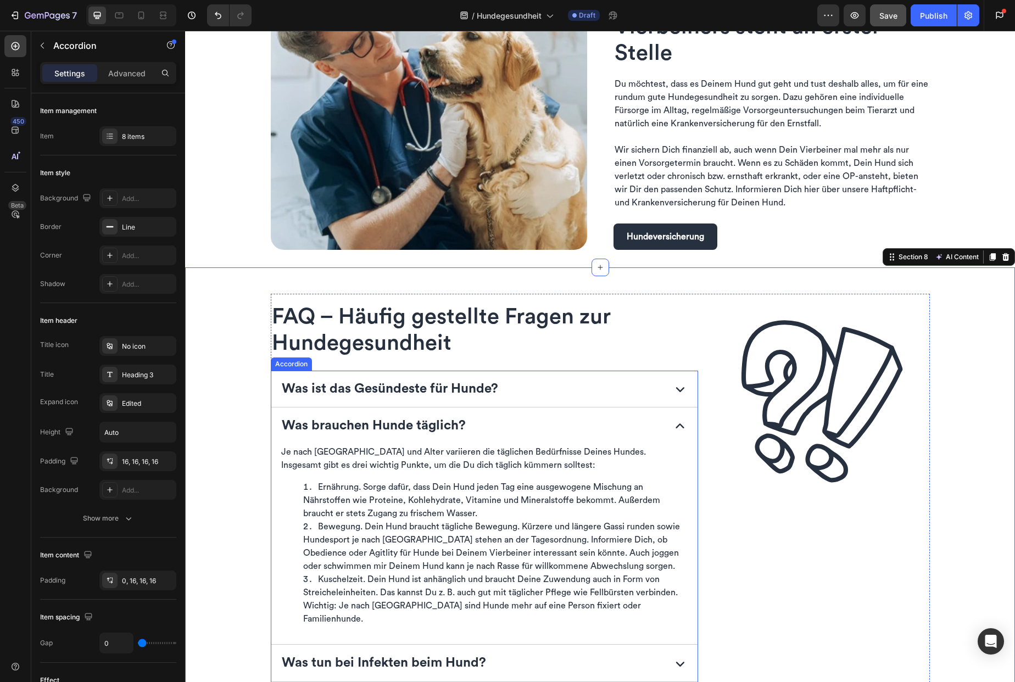
click at [676, 426] on icon at bounding box center [680, 425] width 8 height 5
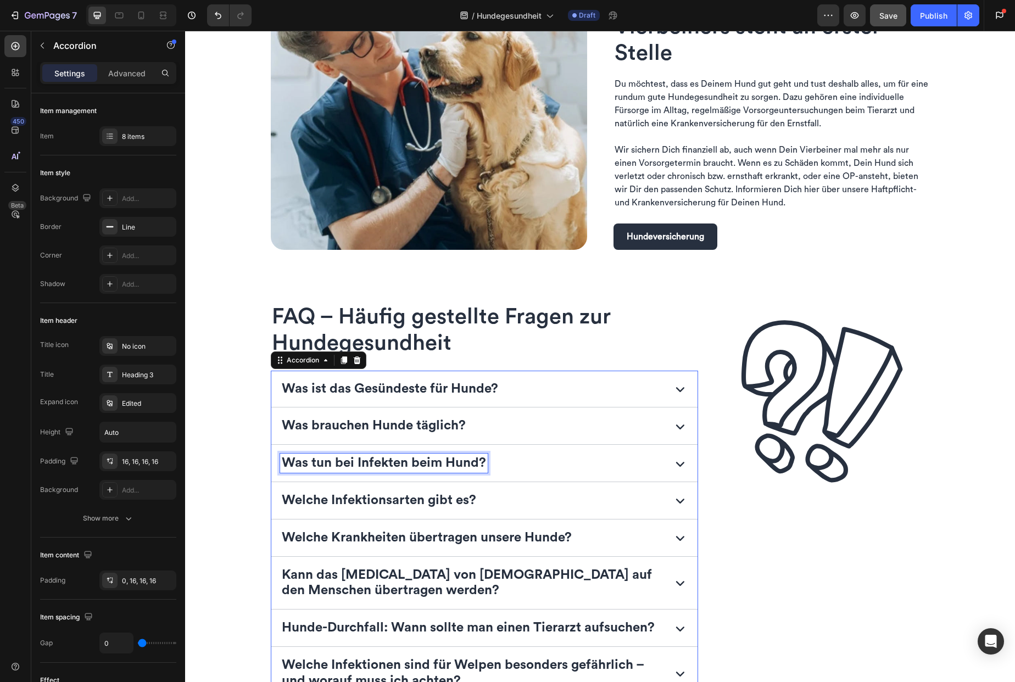
click at [370, 464] on p "Was tun bei Infekten beim Hund?" at bounding box center [384, 463] width 204 height 16
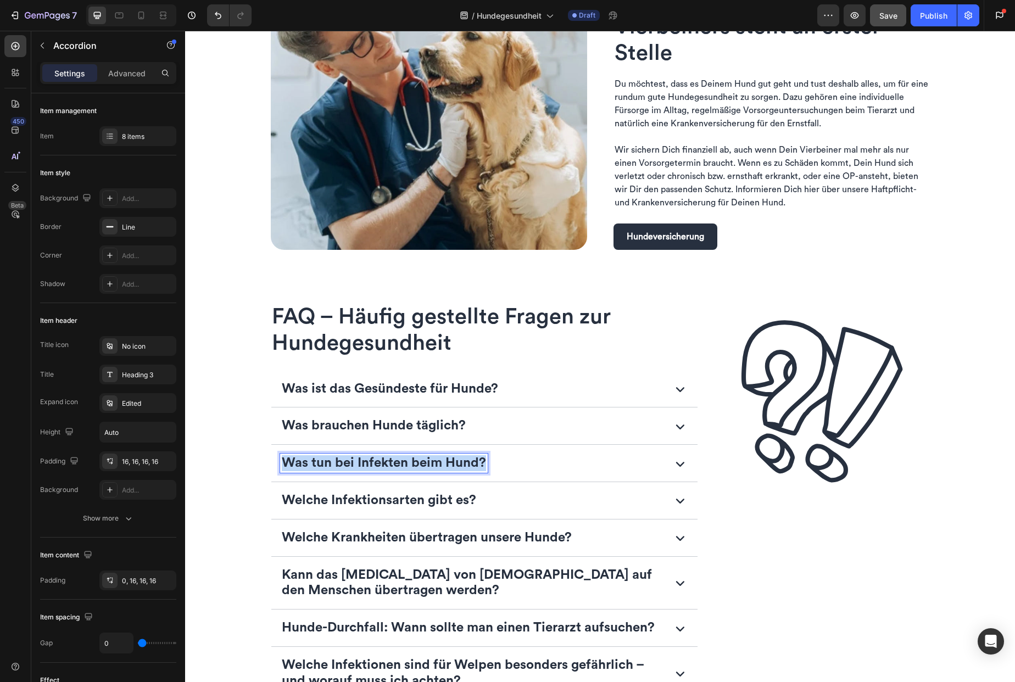
click at [370, 464] on p "Was tun bei Infekten beim Hund?" at bounding box center [384, 463] width 204 height 16
click at [677, 464] on icon at bounding box center [680, 464] width 8 height 5
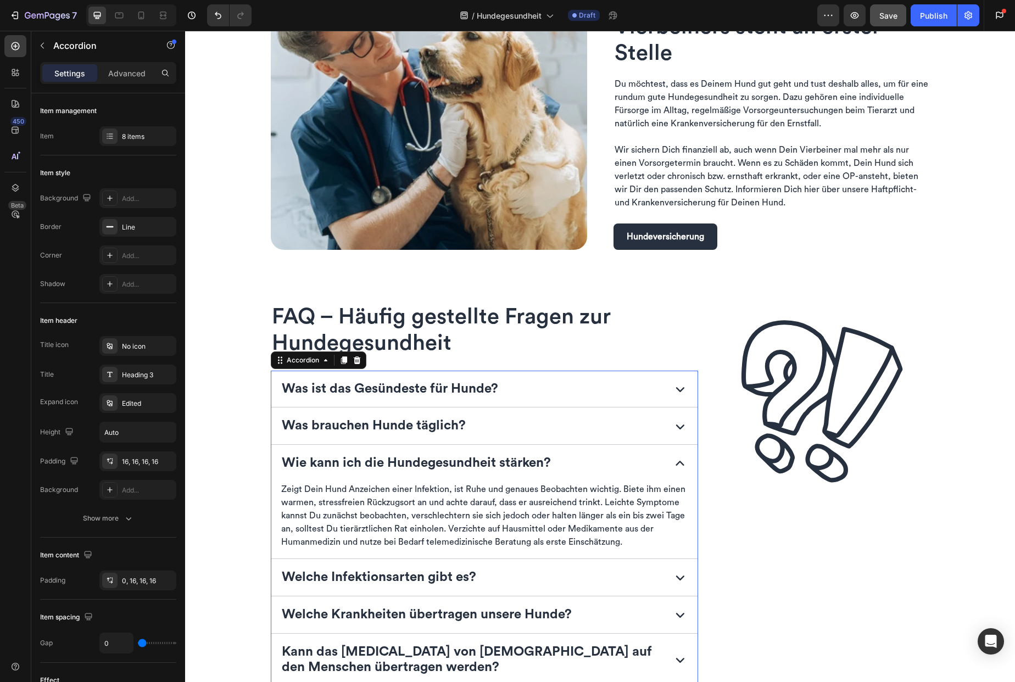
click at [540, 519] on p "Zeigt Dein Hund Anzeichen einer Infektion, ist Ruhe und genaues Beobachten wich…" at bounding box center [484, 516] width 407 height 66
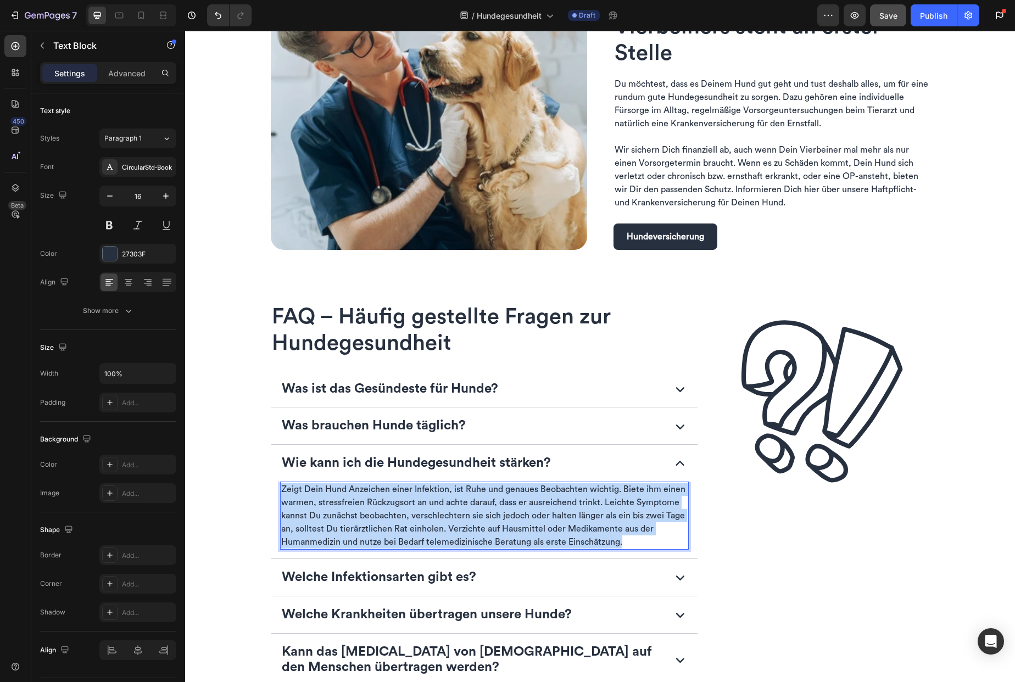
click at [540, 519] on p "Zeigt Dein Hund Anzeichen einer Infektion, ist Ruhe und genaues Beobachten wich…" at bounding box center [484, 516] width 407 height 66
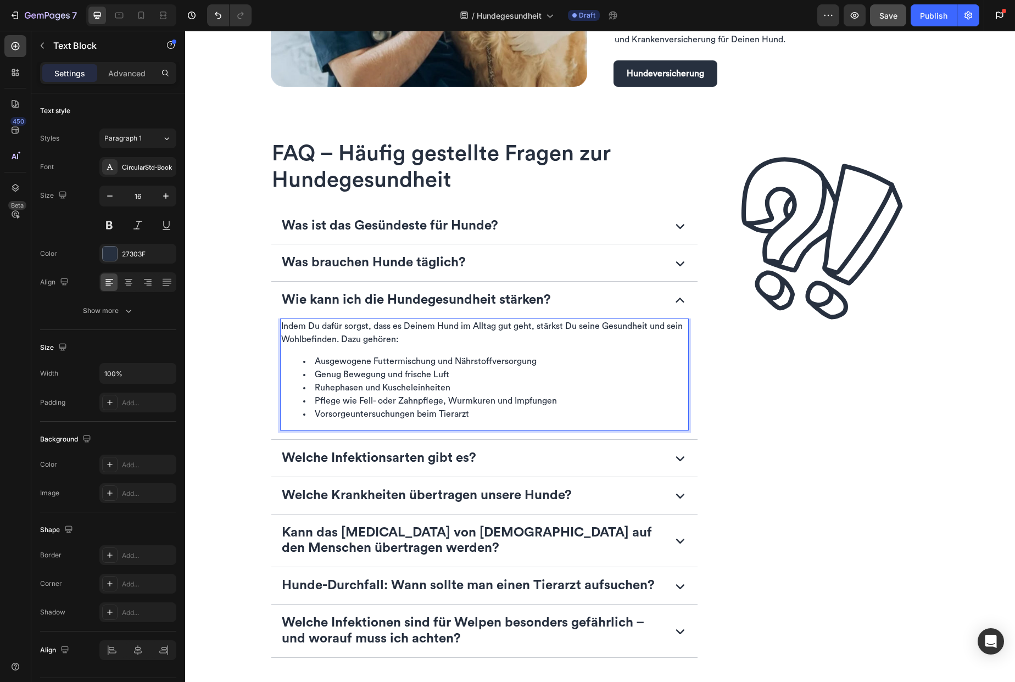
scroll to position [1754, 0]
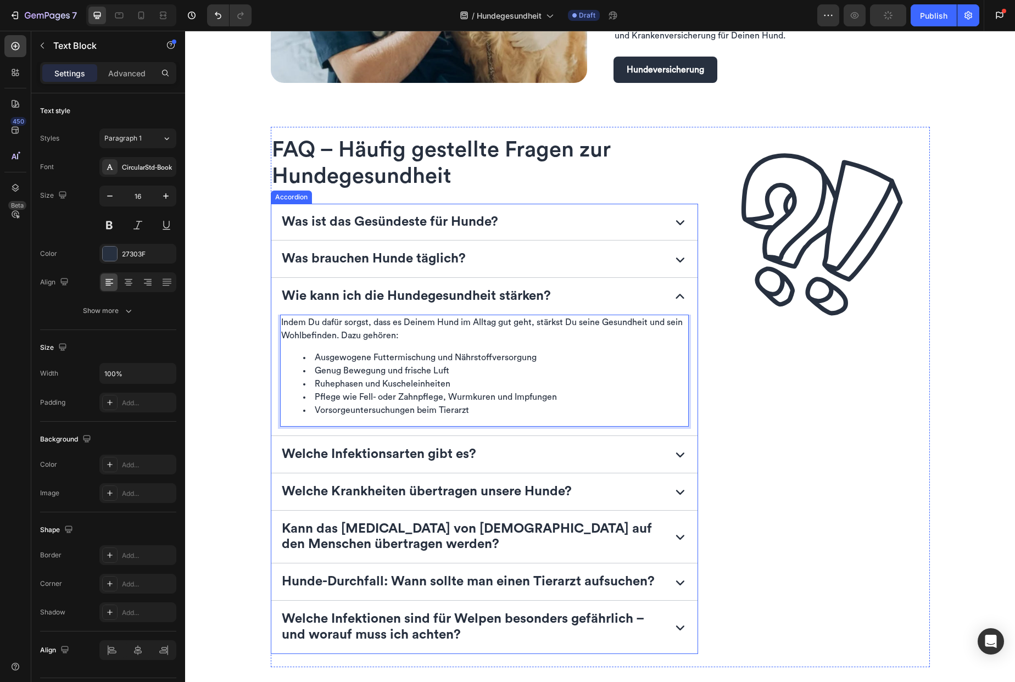
click at [491, 459] on div "Welche Infektionsarten gibt es?" at bounding box center [471, 454] width 383 height 19
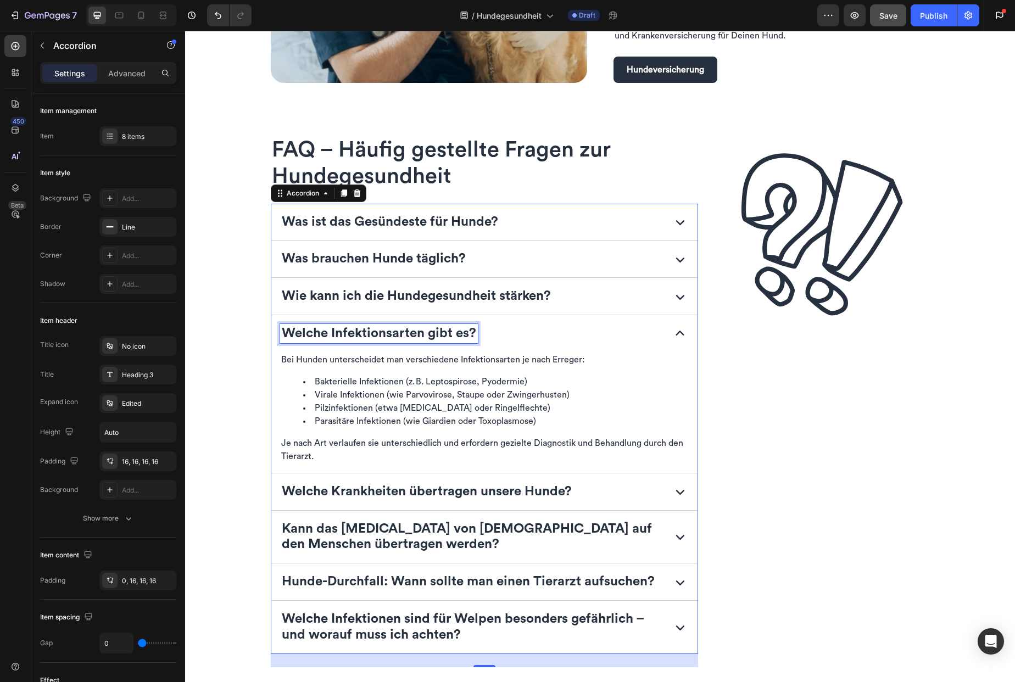
click at [380, 333] on p "Welche Infektionsarten gibt es?" at bounding box center [379, 334] width 194 height 16
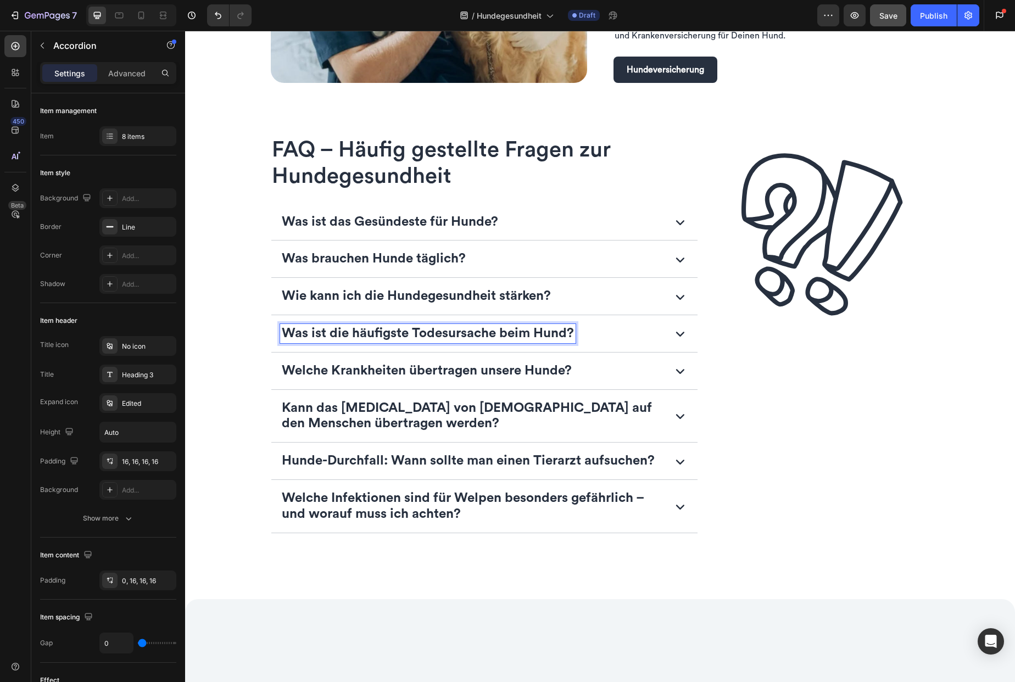
click at [618, 338] on div "Was ist die häufigste Todesursache beim Hund?" at bounding box center [471, 333] width 383 height 19
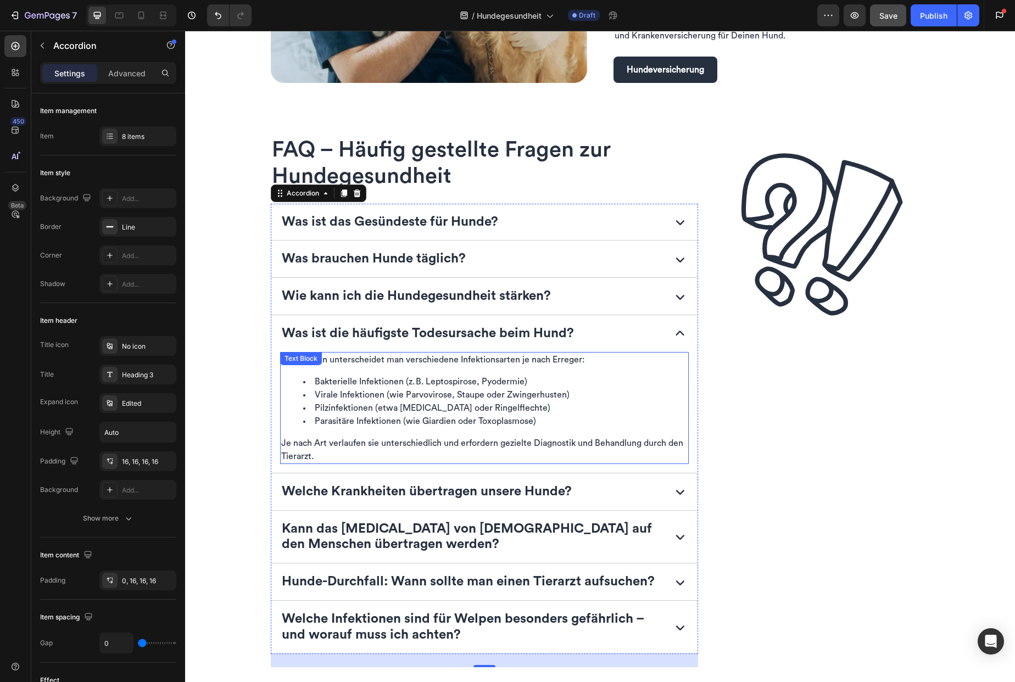
click at [476, 406] on li "Pilzinfektionen (etwa Dermatophytose oder Ringelflechte)" at bounding box center [495, 408] width 385 height 13
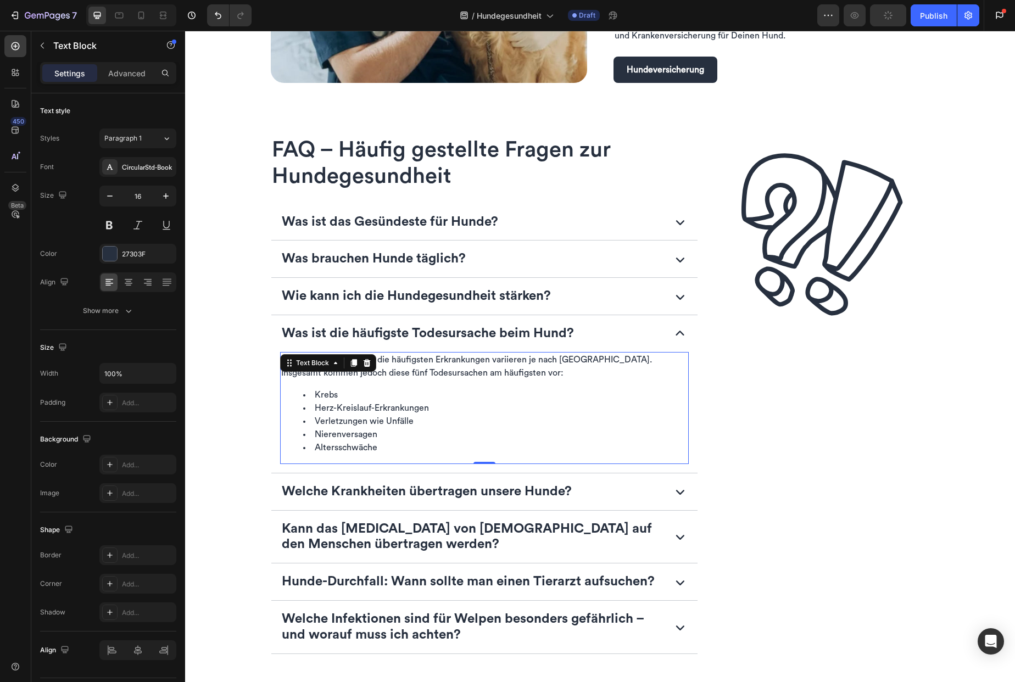
click at [519, 489] on p "Welche Krankheiten übertragen unsere Hunde?" at bounding box center [427, 492] width 290 height 16
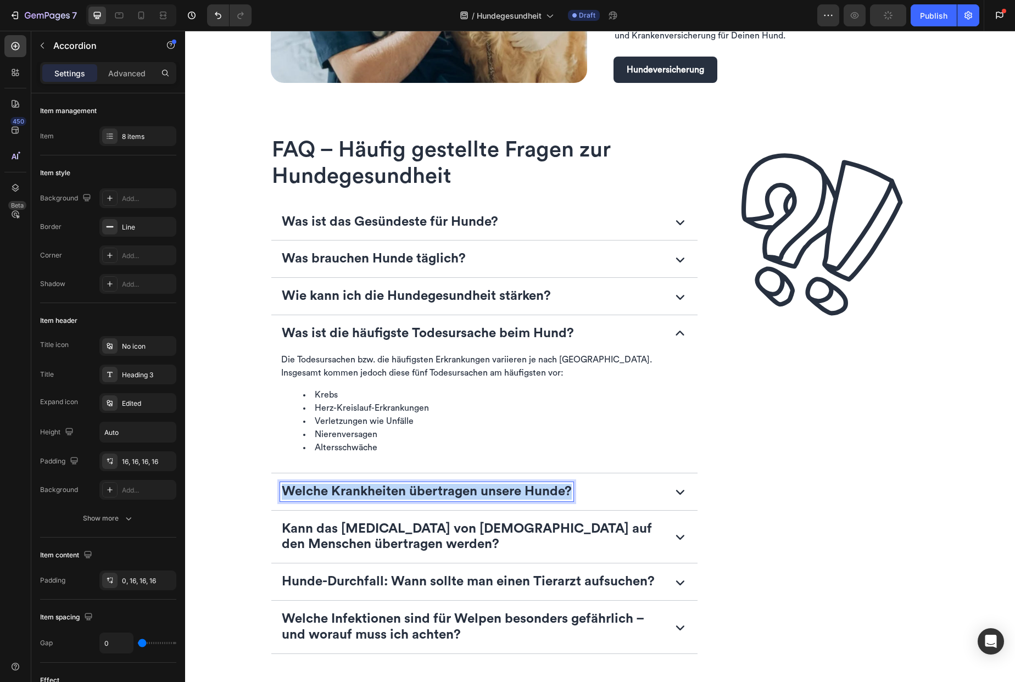
click at [519, 489] on p "Welche Krankheiten übertragen unsere Hunde?" at bounding box center [427, 492] width 290 height 16
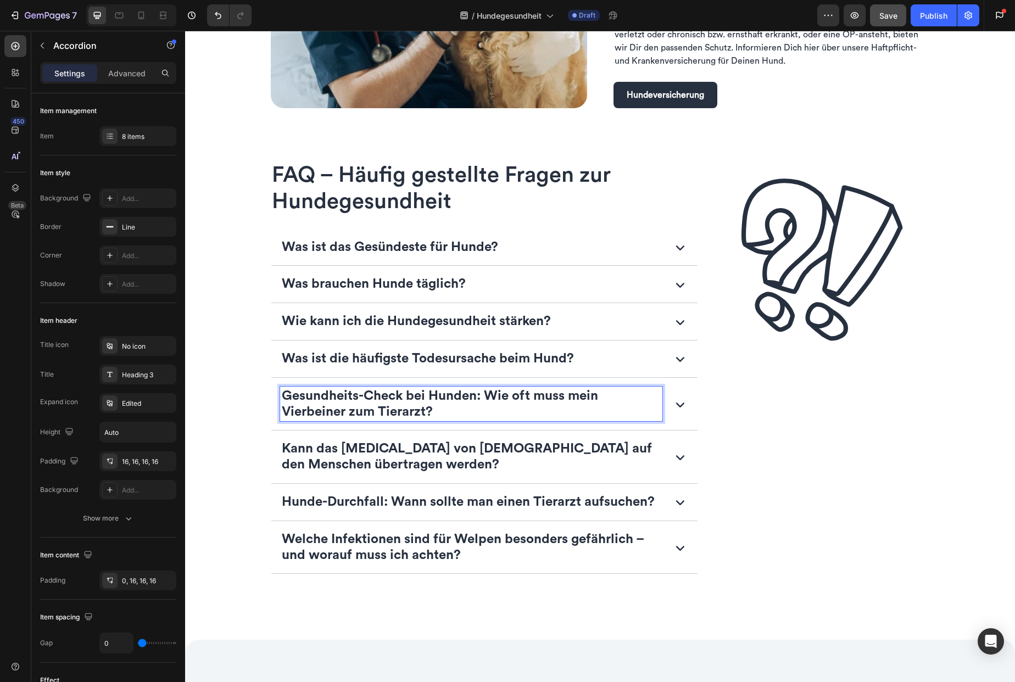
scroll to position [1659, 0]
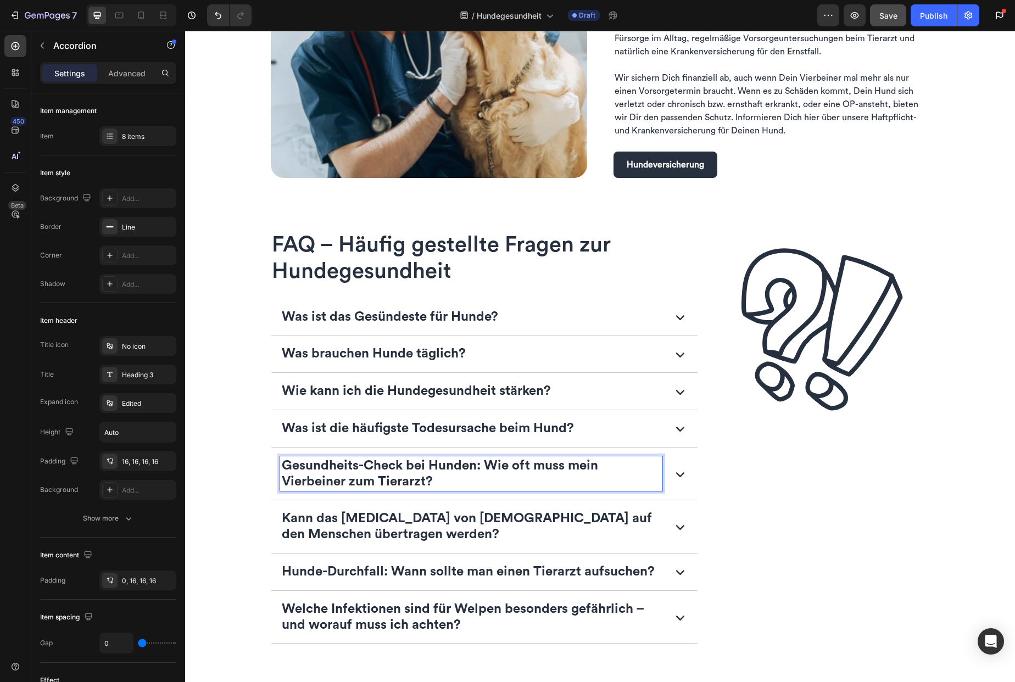
click at [673, 500] on div "Gesundheits-Check bei Hunden: Wie oft muss mein Vierbeiner zum Tierarzt?" at bounding box center [484, 474] width 427 height 53
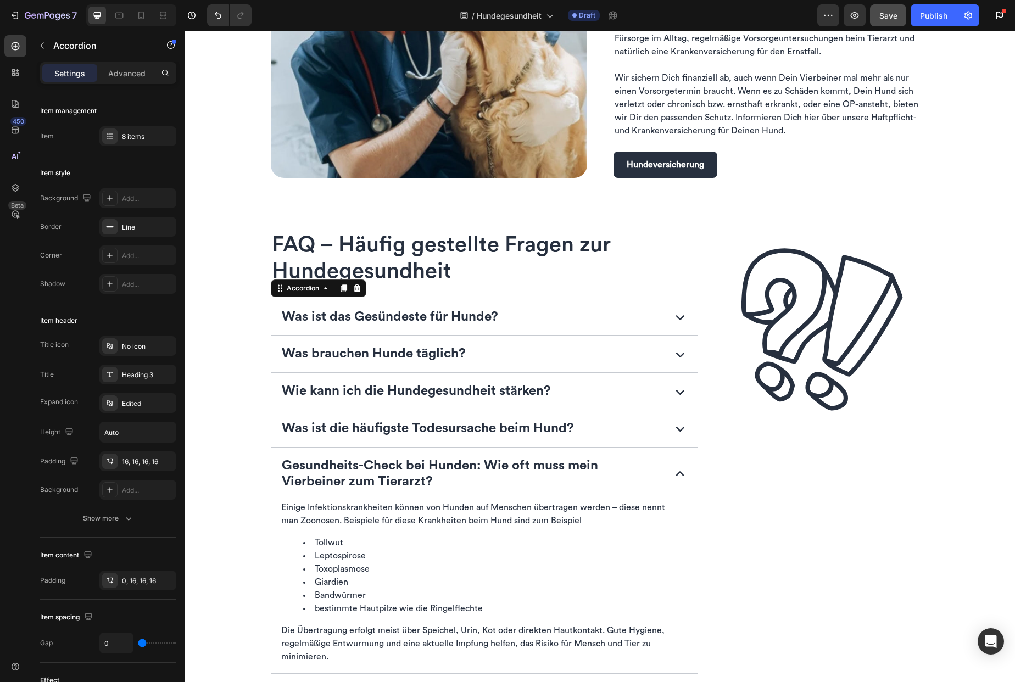
click at [350, 520] on p "Einige Infektionskrankheiten können von Hunden auf Menschen übertragen werden –…" at bounding box center [484, 514] width 407 height 26
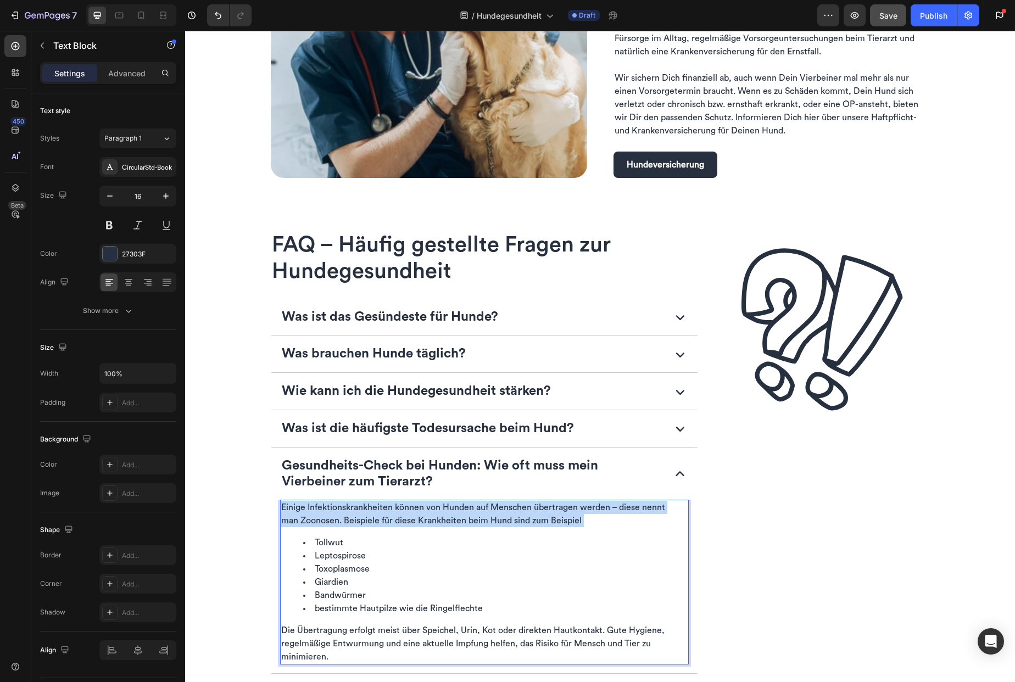
click at [350, 520] on p "Einige Infektionskrankheiten können von Hunden auf Menschen übertragen werden –…" at bounding box center [484, 514] width 407 height 26
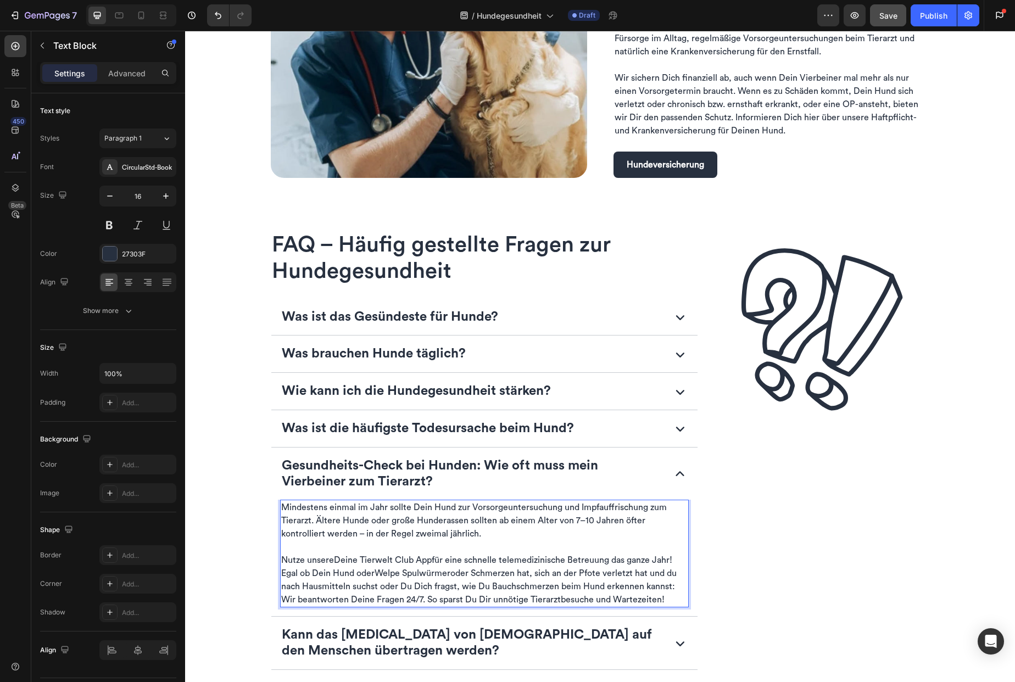
click at [458, 562] on p "Nutze unsere Deine Tierwelt Club App für eine schnelle telemedizinische Betreuu…" at bounding box center [484, 580] width 407 height 53
click at [395, 561] on link "Deine Tierwelt Club App" at bounding box center [383, 560] width 98 height 9
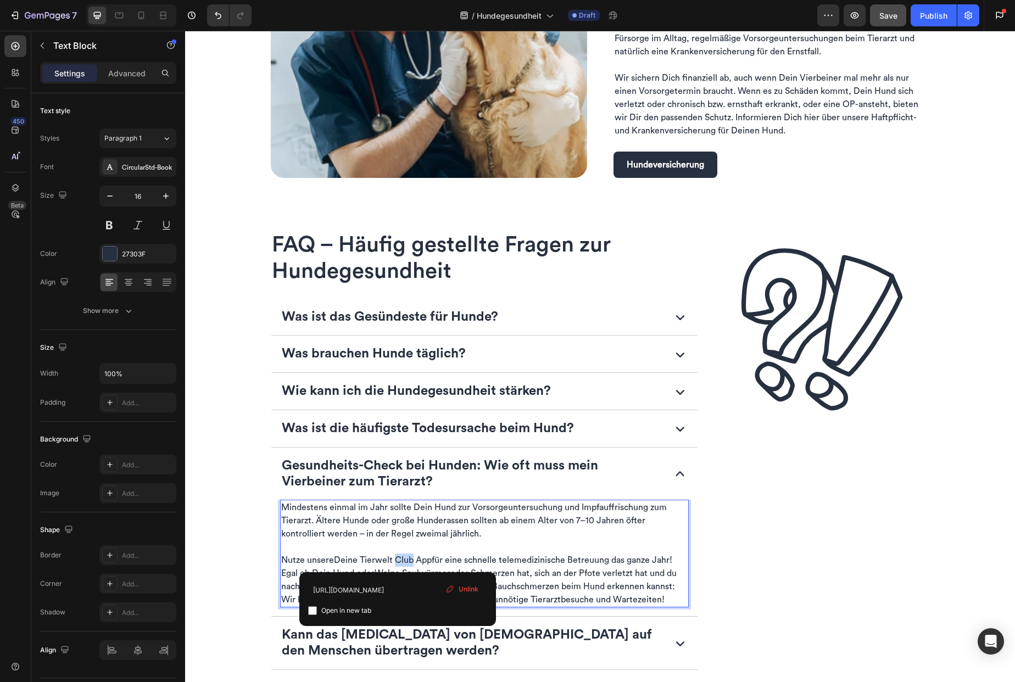
click at [395, 561] on link "Deine Tierwelt Club App" at bounding box center [383, 560] width 98 height 9
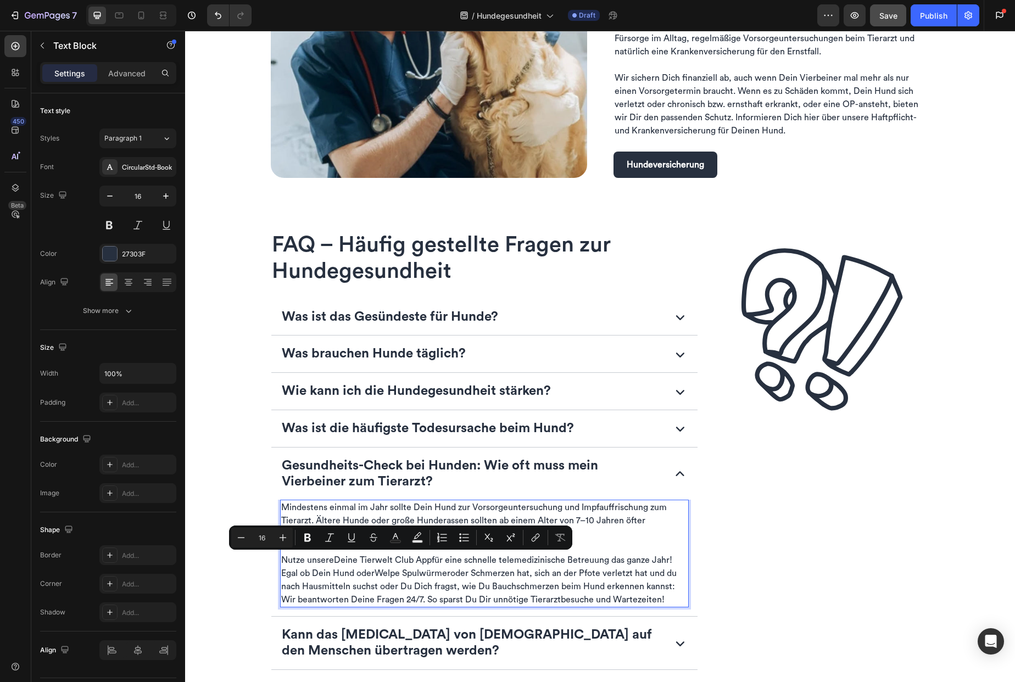
click at [464, 581] on p "Nutze unsere Deine Tierwelt Club App für eine schnelle telemedizinische Betreuu…" at bounding box center [484, 580] width 407 height 53
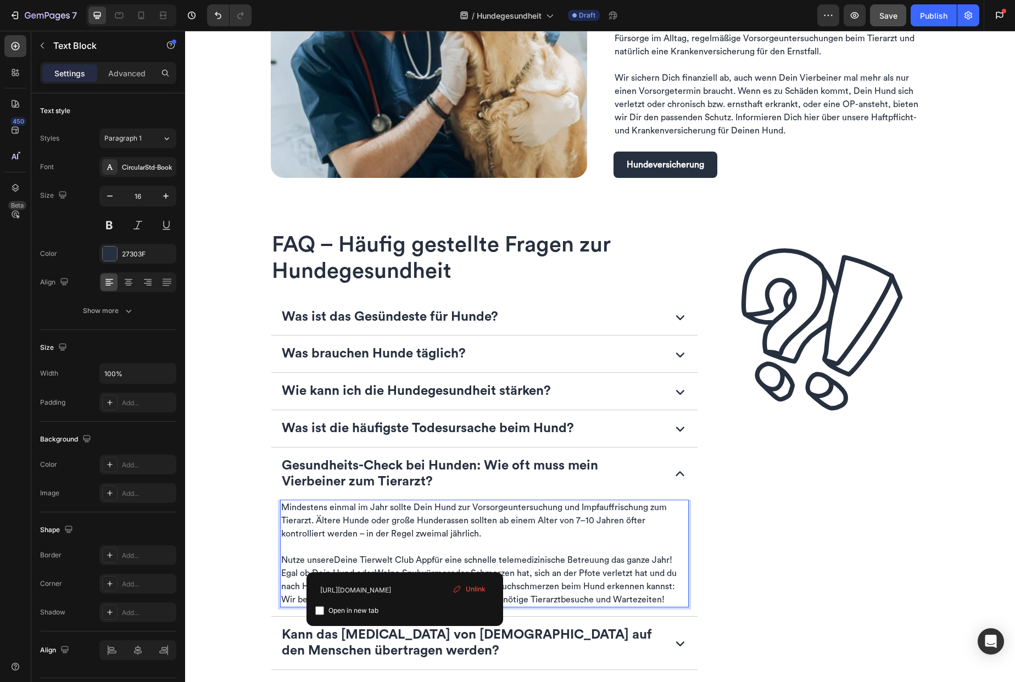
click at [403, 560] on link "Deine Tierwelt Club App" at bounding box center [383, 560] width 98 height 9
click at [599, 589] on p "Nutze unsere Deine Tierwelt Club App für eine schnelle telemedizinische Betreuu…" at bounding box center [484, 580] width 407 height 53
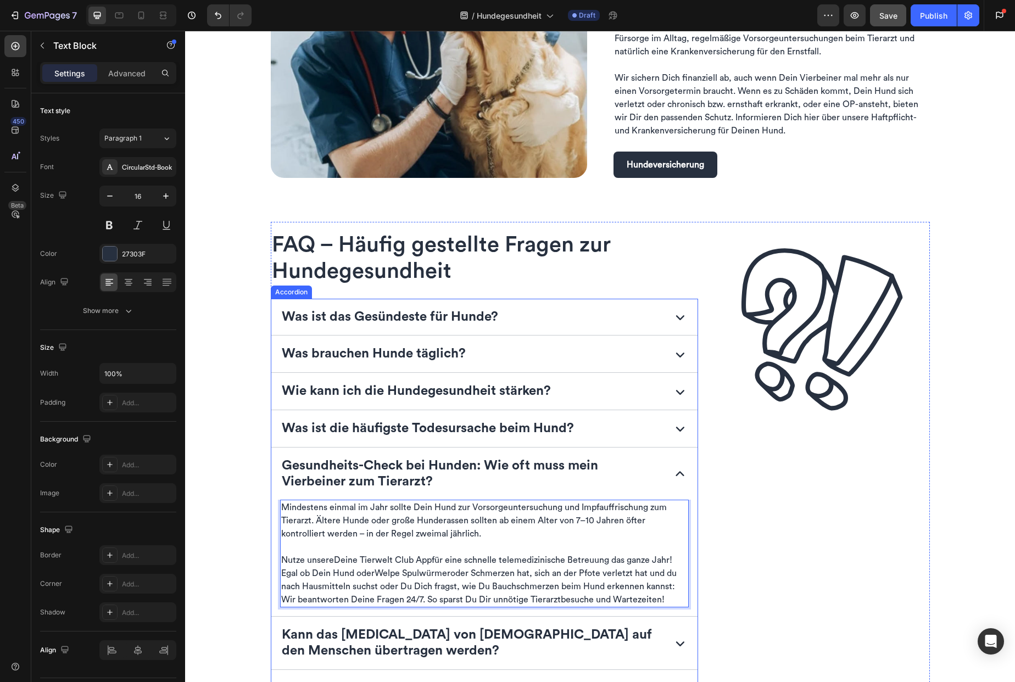
click at [677, 471] on icon at bounding box center [680, 474] width 18 height 18
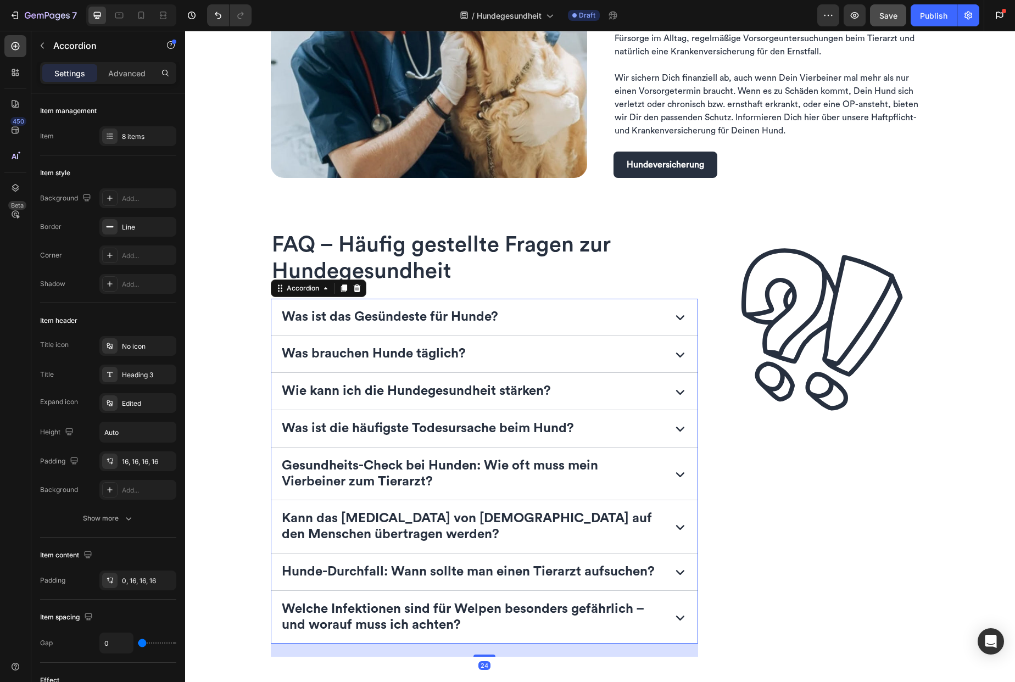
click at [679, 478] on icon at bounding box center [680, 474] width 18 height 18
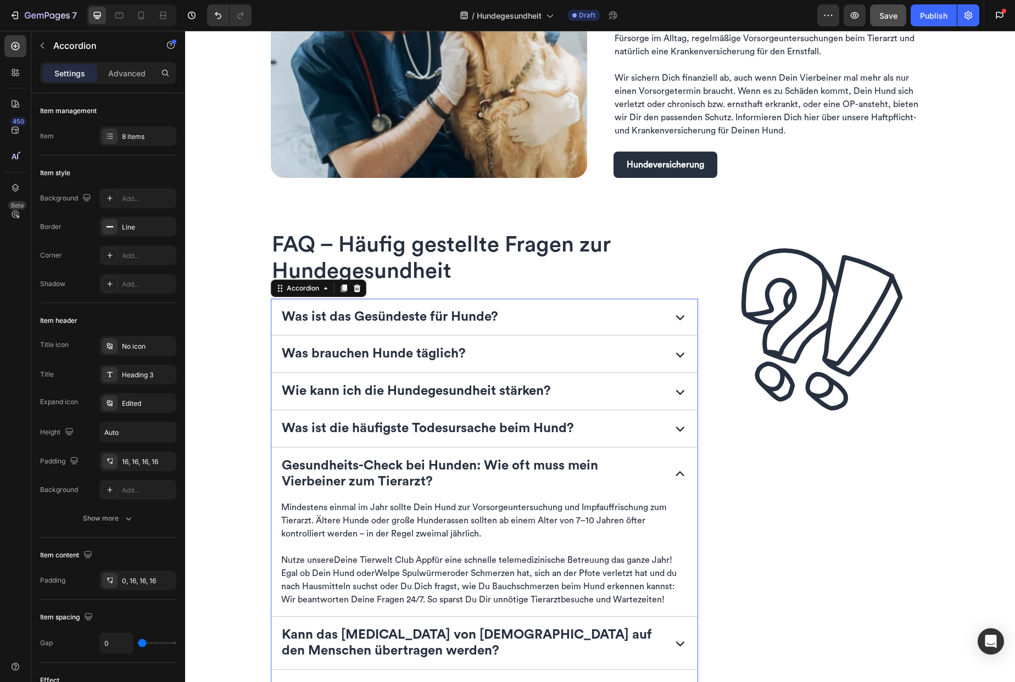
click at [678, 476] on icon at bounding box center [680, 474] width 18 height 18
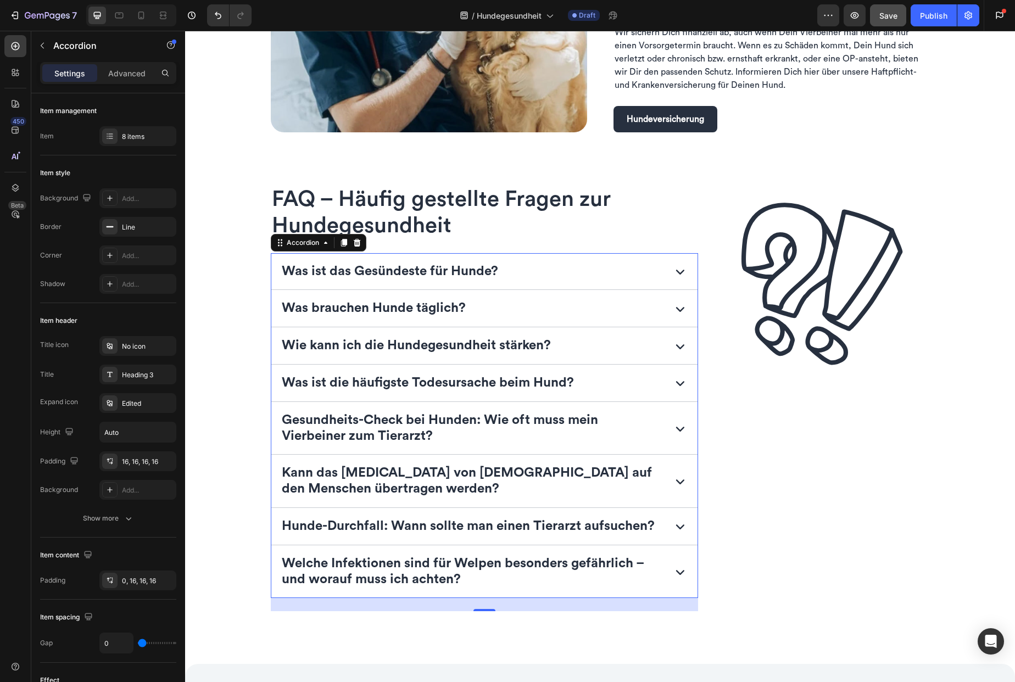
scroll to position [1830, 0]
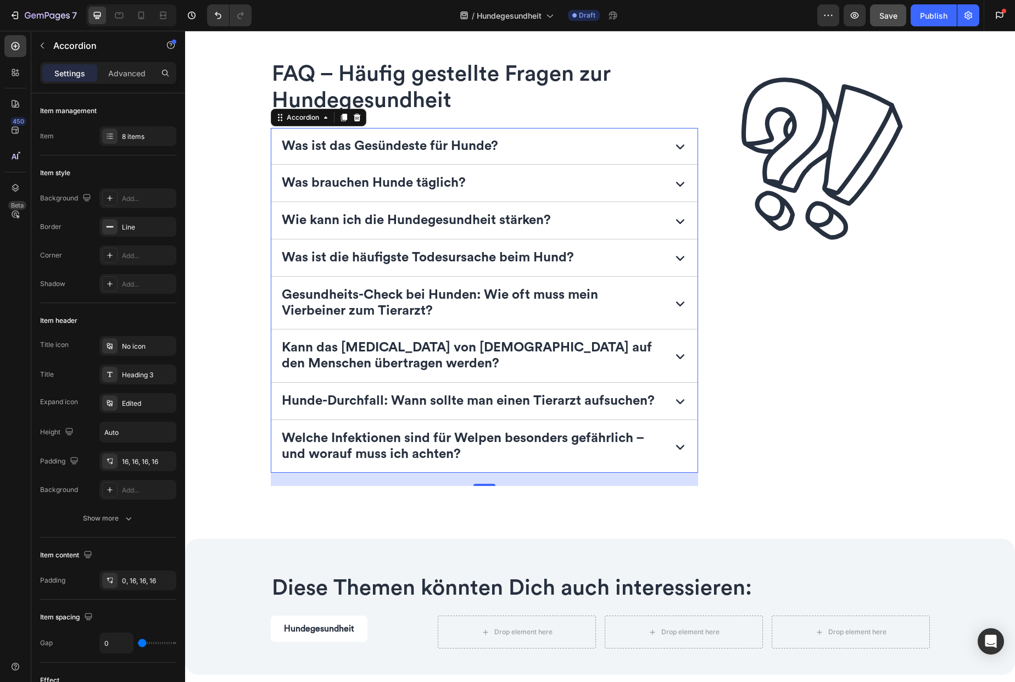
click at [676, 356] on icon at bounding box center [680, 356] width 8 height 5
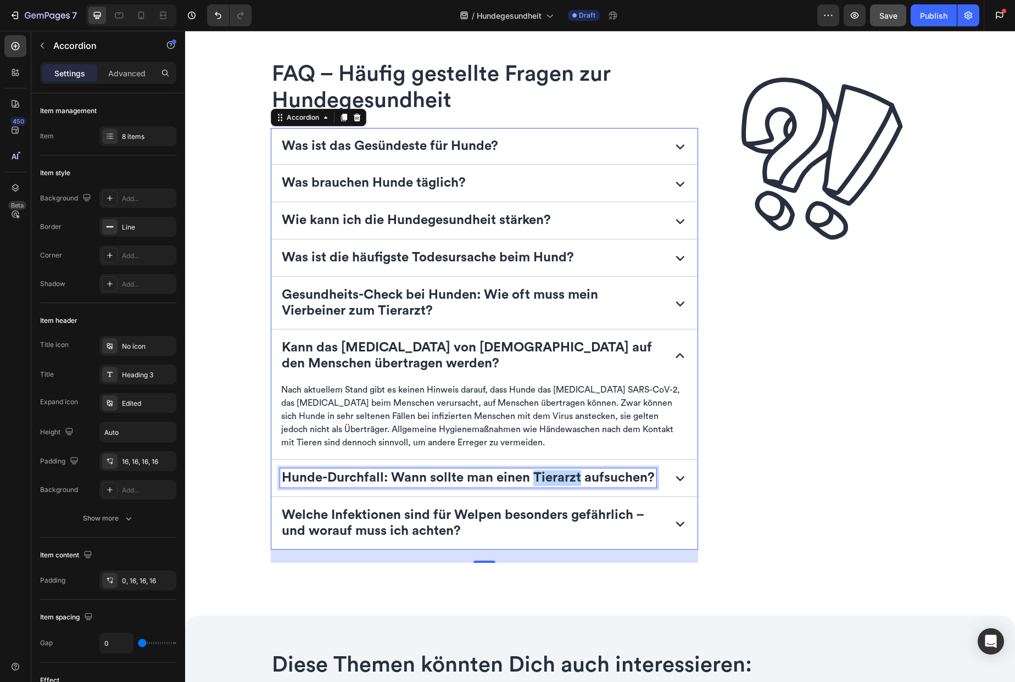
click at [532, 481] on p "Hunde-Durchfall: Wann sollte man einen Tierarzt aufsuchen?" at bounding box center [468, 478] width 373 height 16
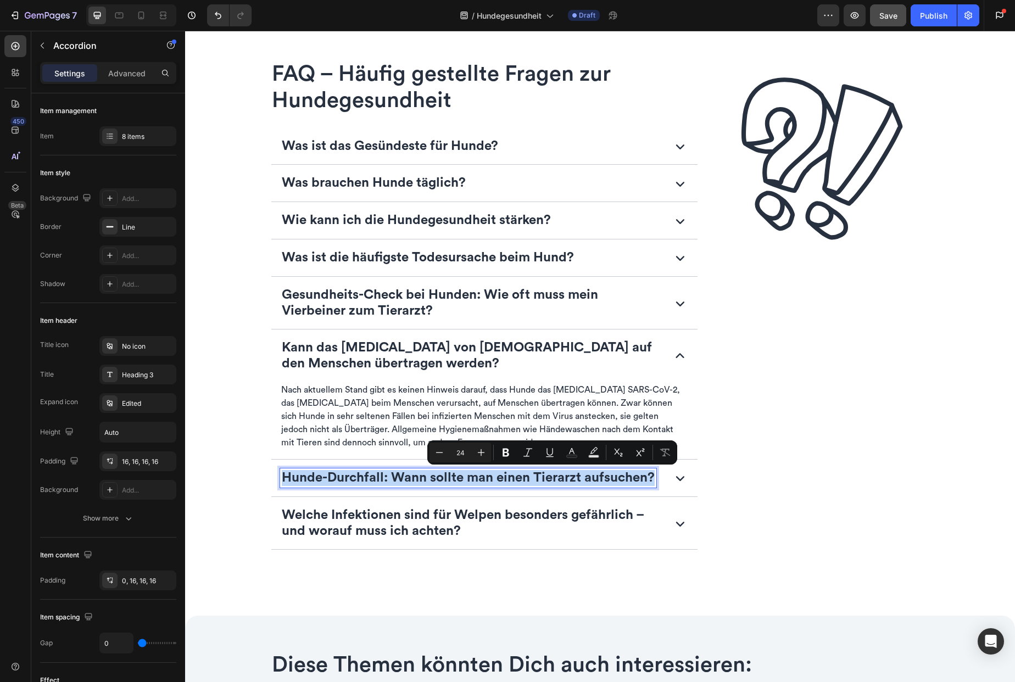
click at [532, 481] on p "Hunde-Durchfall: Wann sollte man einen Tierarzt aufsuchen?" at bounding box center [468, 478] width 373 height 16
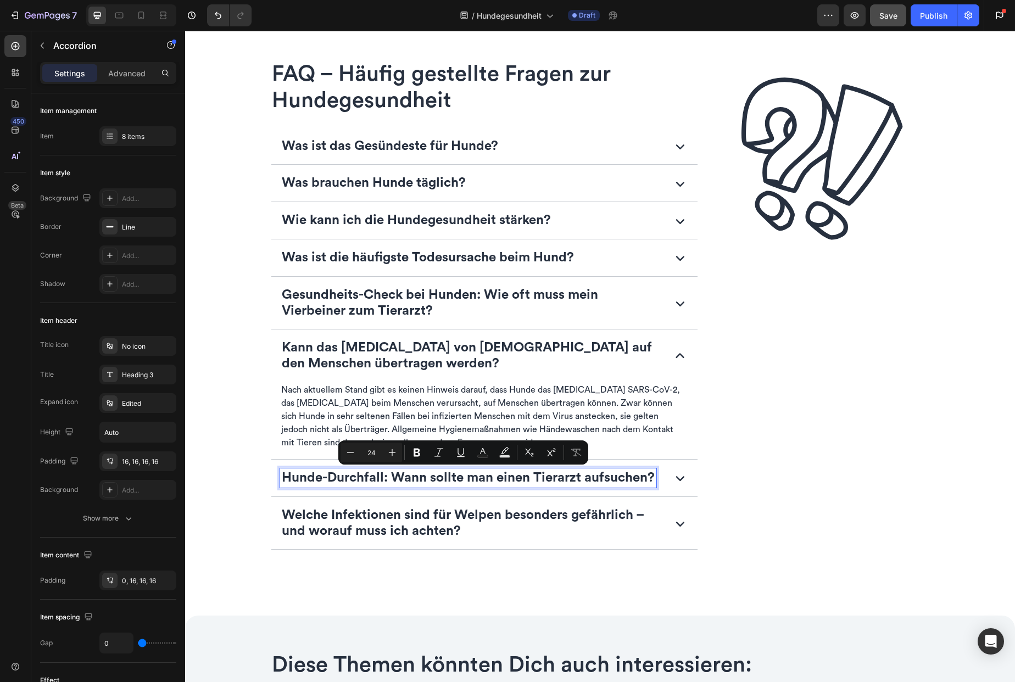
click at [472, 348] on p "Kann das Coronavirus von Hunden auf den Menschen übertragen werden?" at bounding box center [472, 356] width 380 height 32
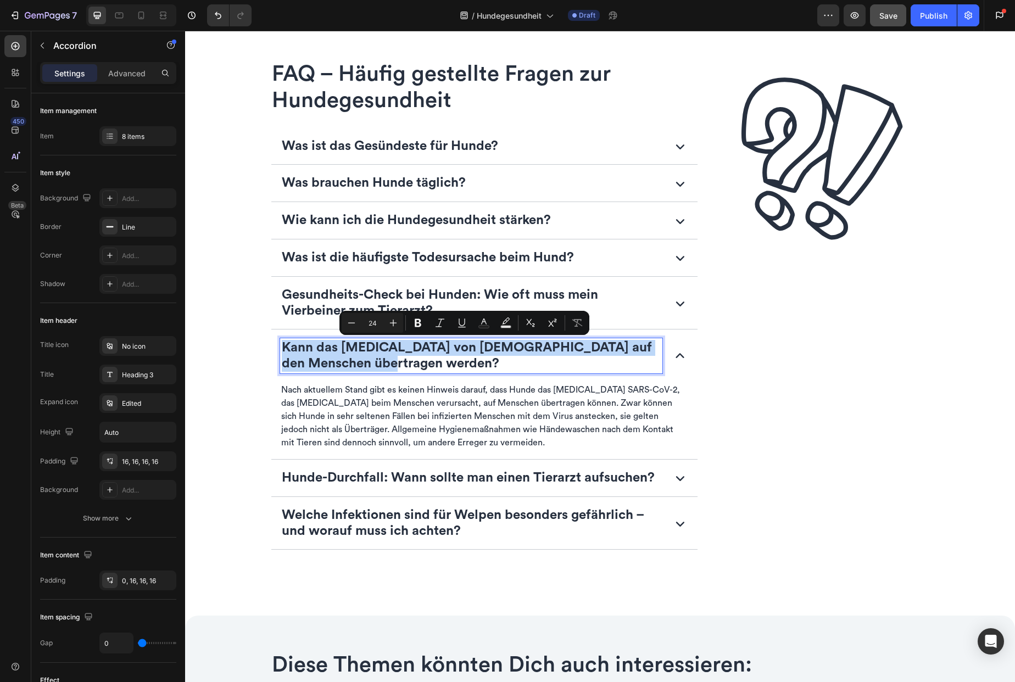
click at [472, 348] on p "Kann das Coronavirus von Hunden auf den Menschen übertragen werden?" at bounding box center [472, 356] width 380 height 32
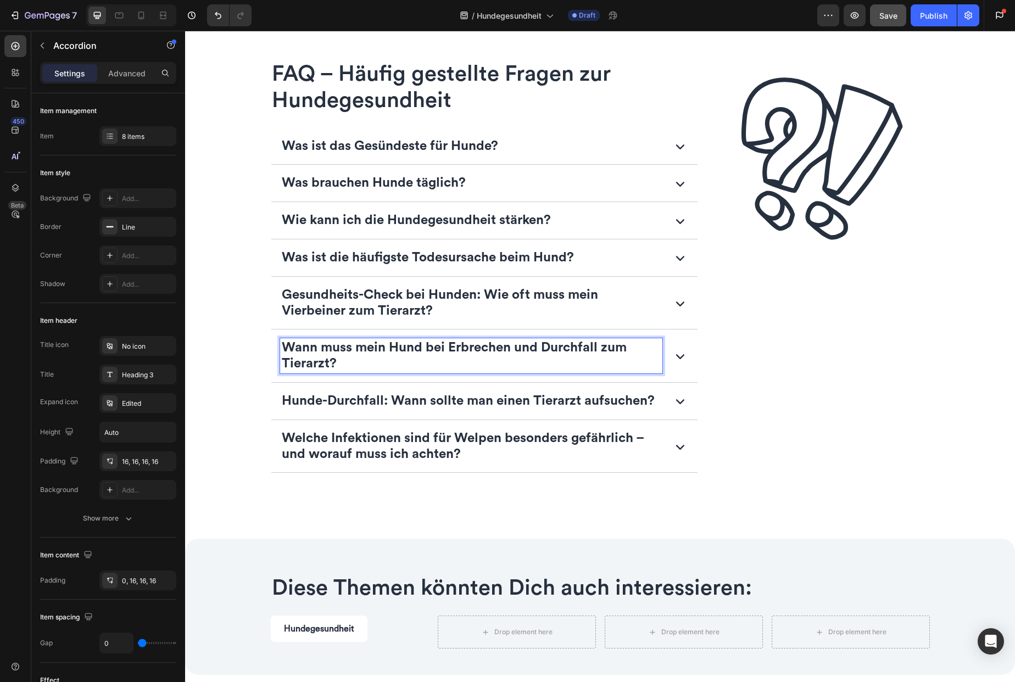
click at [676, 357] on icon at bounding box center [680, 356] width 18 height 18
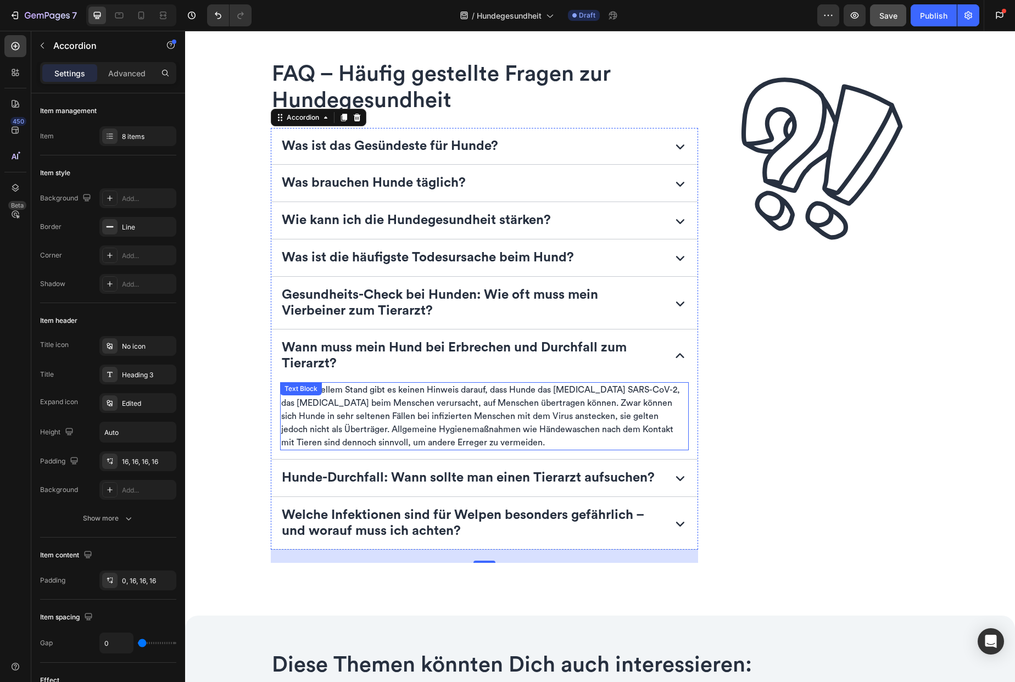
click at [393, 420] on p "Nach aktuellem Stand gibt es keinen Hinweis darauf, dass Hunde das Coronavirus …" at bounding box center [484, 416] width 407 height 66
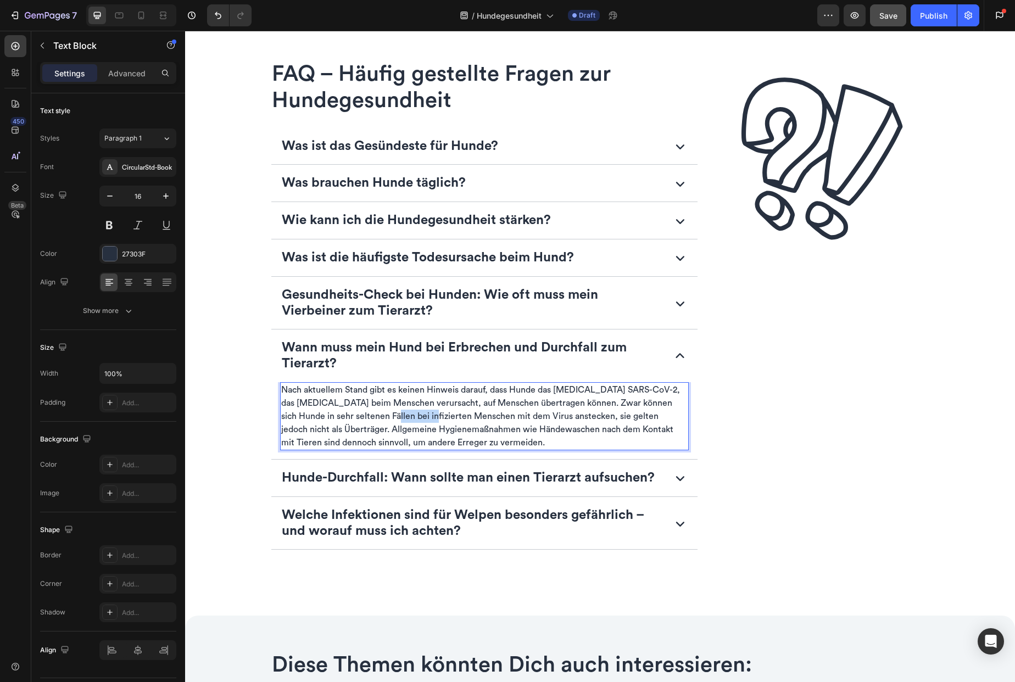
click at [393, 420] on p "Nach aktuellem Stand gibt es keinen Hinweis darauf, dass Hunde das Coronavirus …" at bounding box center [484, 416] width 407 height 66
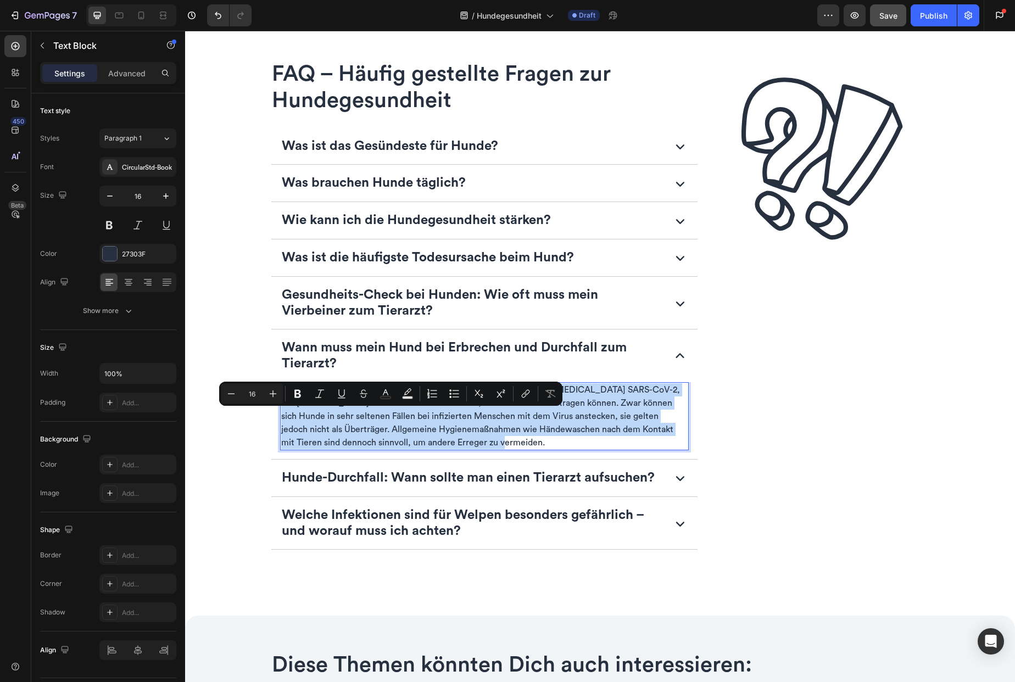
click at [393, 420] on p "Nach aktuellem Stand gibt es keinen Hinweis darauf, dass Hunde das Coronavirus …" at bounding box center [484, 416] width 407 height 66
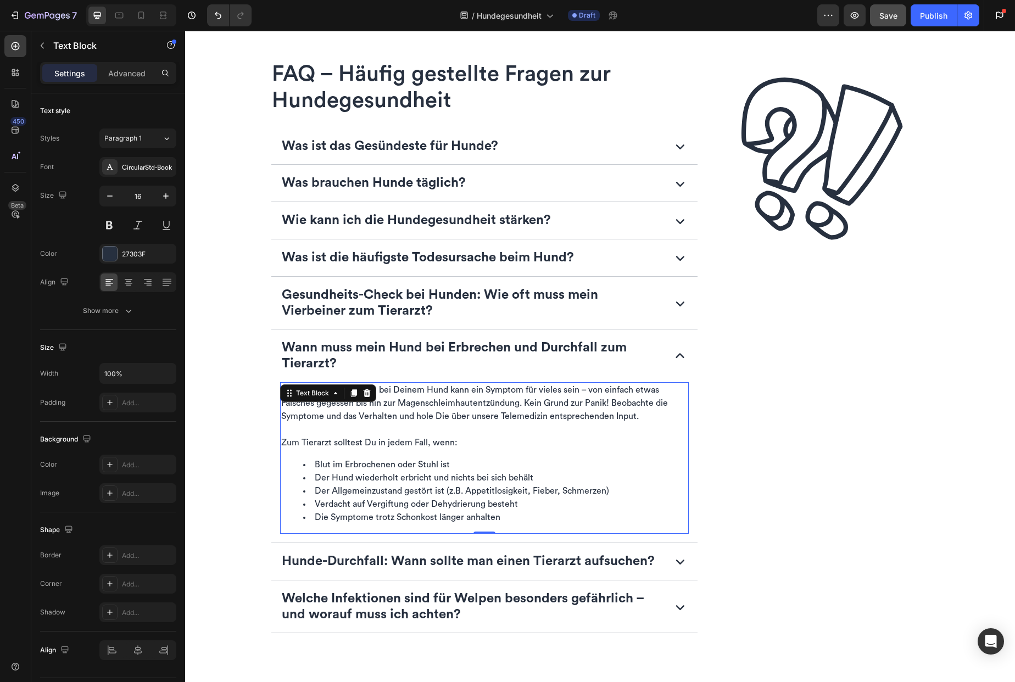
click at [403, 564] on p "Hunde-Durchfall: Wann sollte man einen Tierarzt aufsuchen?" at bounding box center [468, 562] width 373 height 16
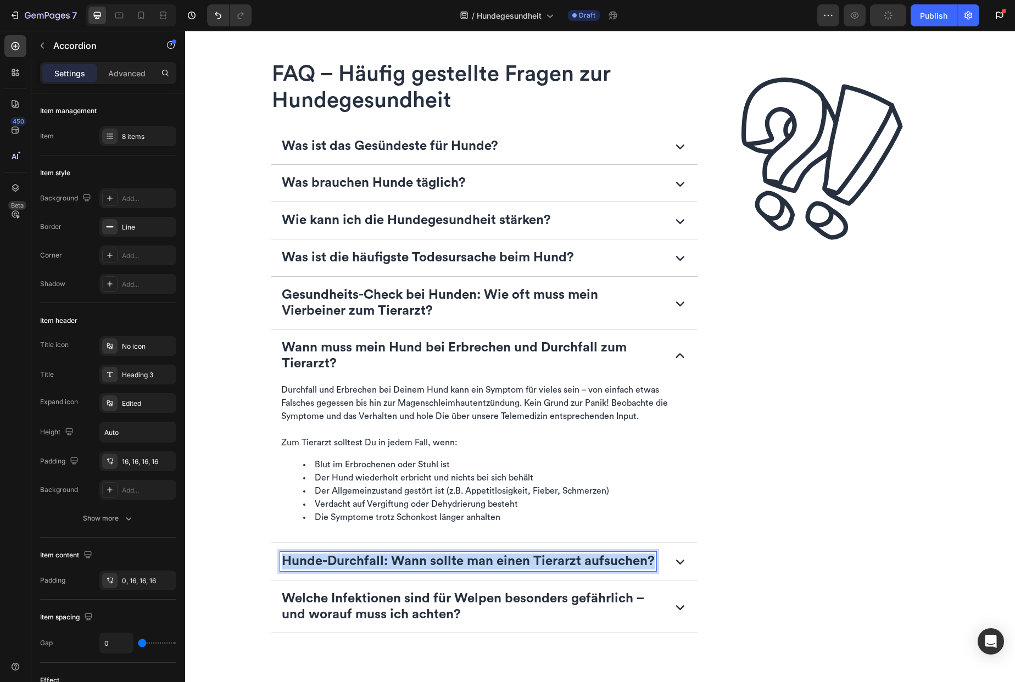
click at [403, 564] on p "Hunde-Durchfall: Wann sollte man einen Tierarzt aufsuchen?" at bounding box center [468, 562] width 373 height 16
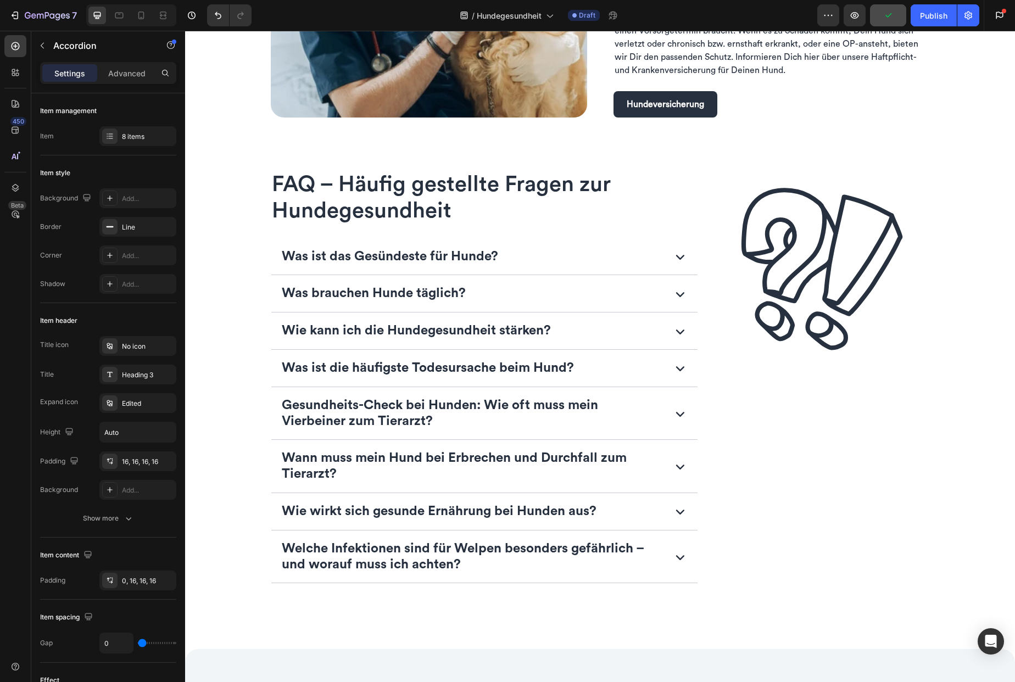
click at [665, 564] on div "Was ist das Gesündeste für Hunde? Was brauchen Hunde täglich? Wie kann ich die …" at bounding box center [485, 410] width 428 height 345
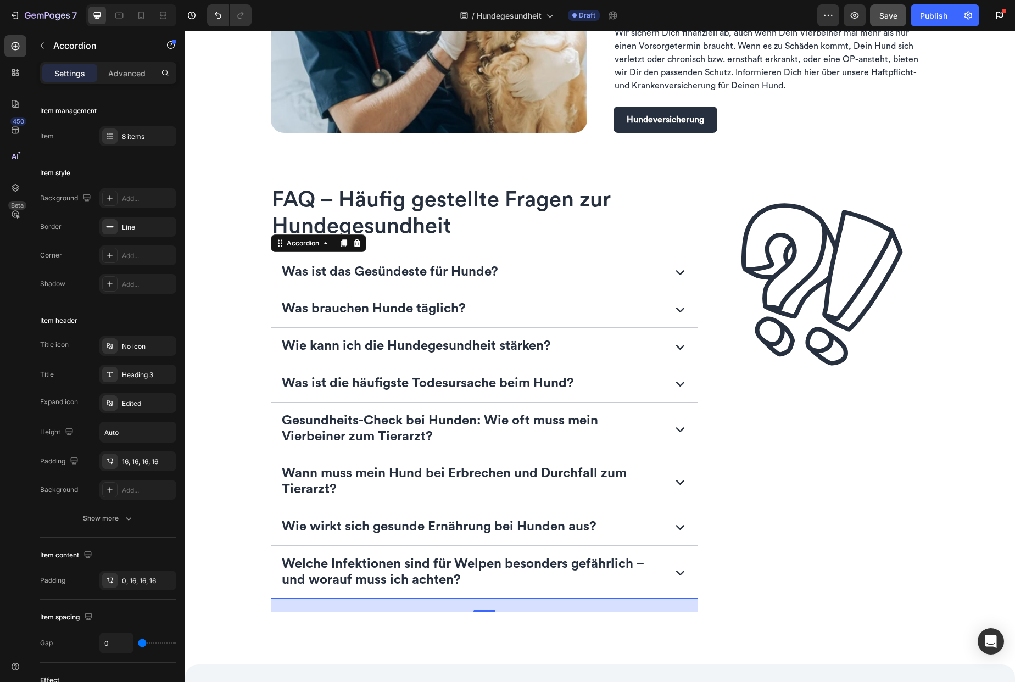
click at [650, 531] on div "Wie wirkt sich gesunde Ernährung bei Hunden aus?" at bounding box center [471, 526] width 383 height 19
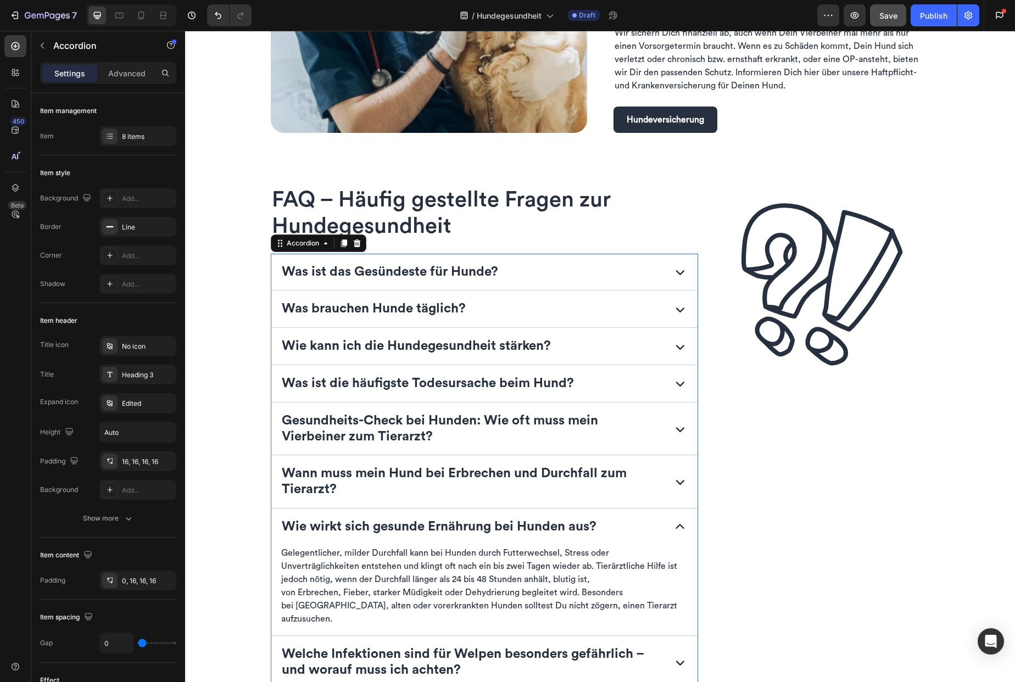
click at [475, 585] on p "Gelegentlicher, milder Durchfall kann bei Hunden durch Futterwechsel, Stress od…" at bounding box center [484, 586] width 407 height 79
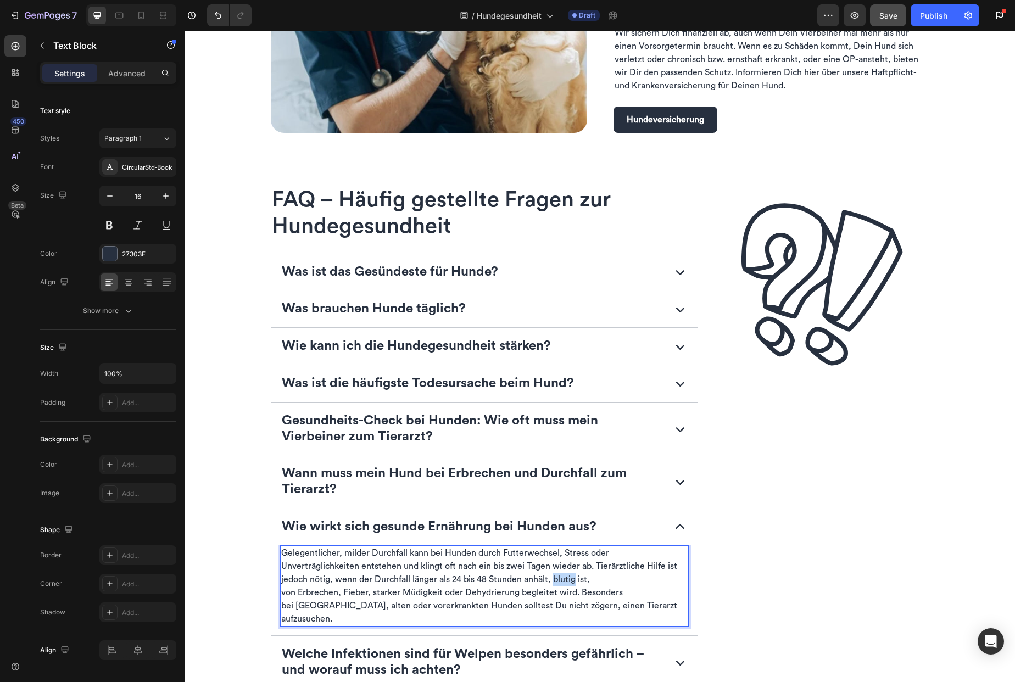
click at [475, 585] on p "Gelegentlicher, milder Durchfall kann bei Hunden durch Futterwechsel, Stress od…" at bounding box center [484, 586] width 407 height 79
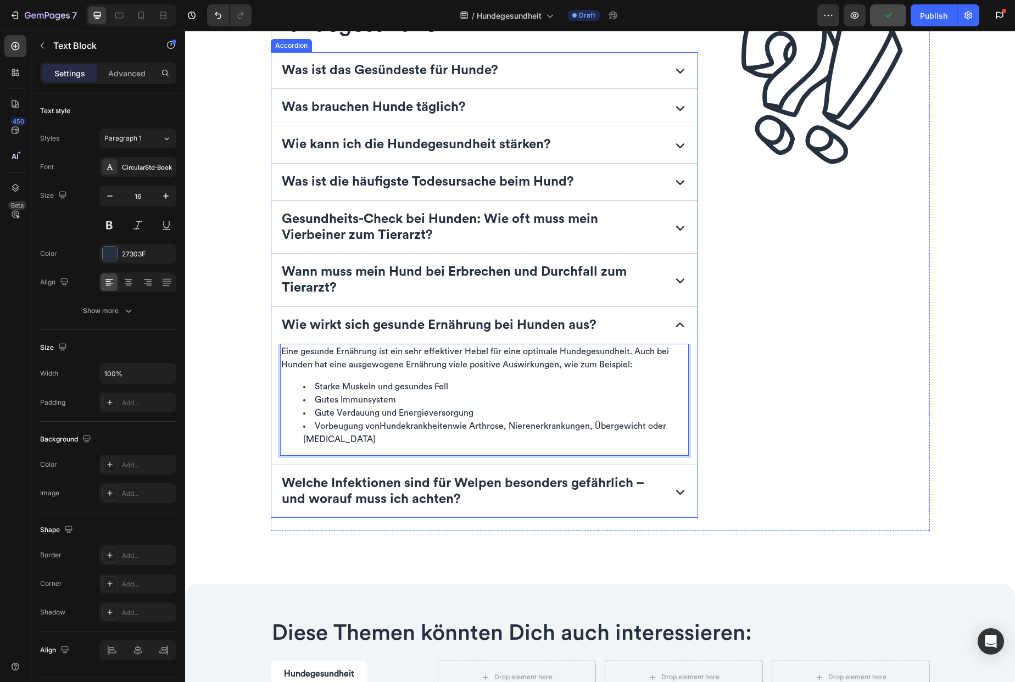
scroll to position [1942, 0]
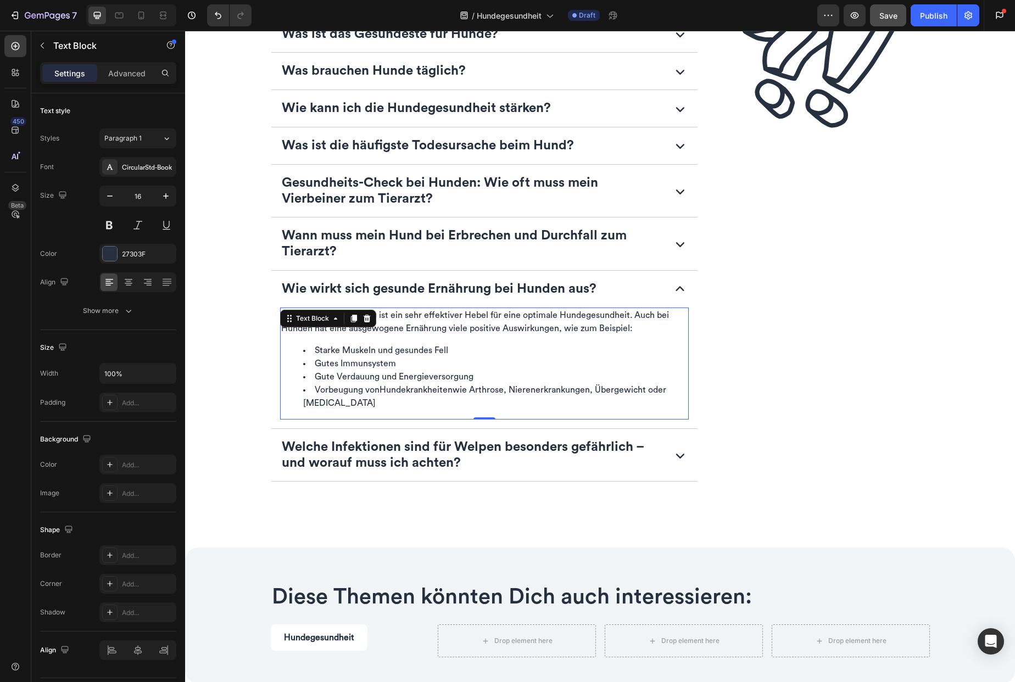
click at [365, 455] on p "Welche Infektionen sind für Welpen besonders gefährlich – und worauf muss ich a…" at bounding box center [472, 455] width 380 height 32
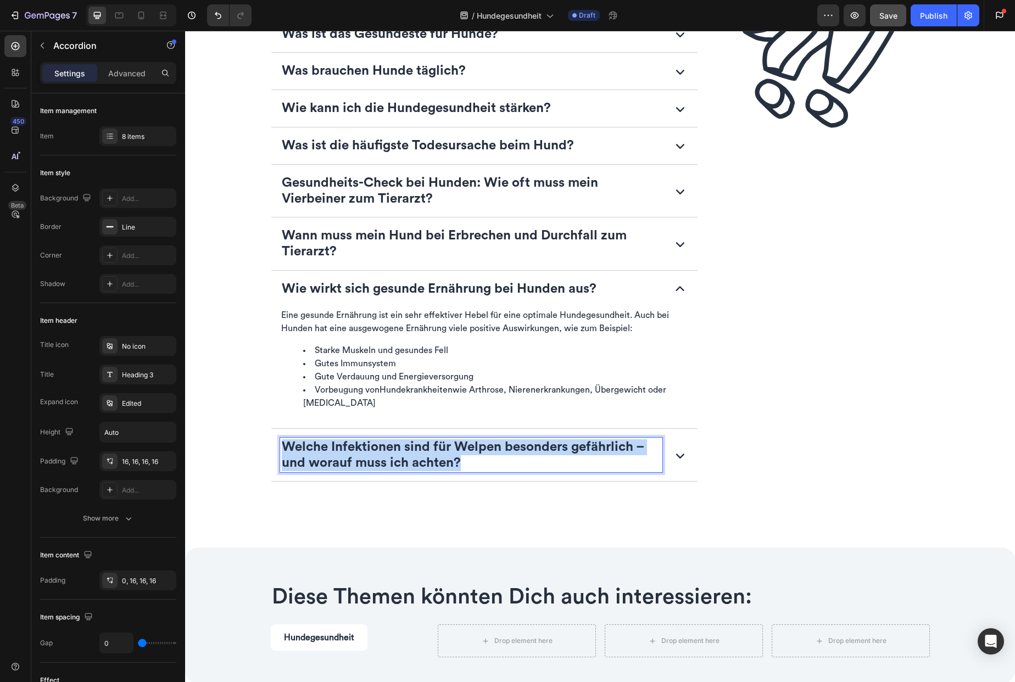
click at [365, 455] on p "Welche Infektionen sind für Welpen besonders gefährlich – und worauf muss ich a…" at bounding box center [472, 455] width 380 height 32
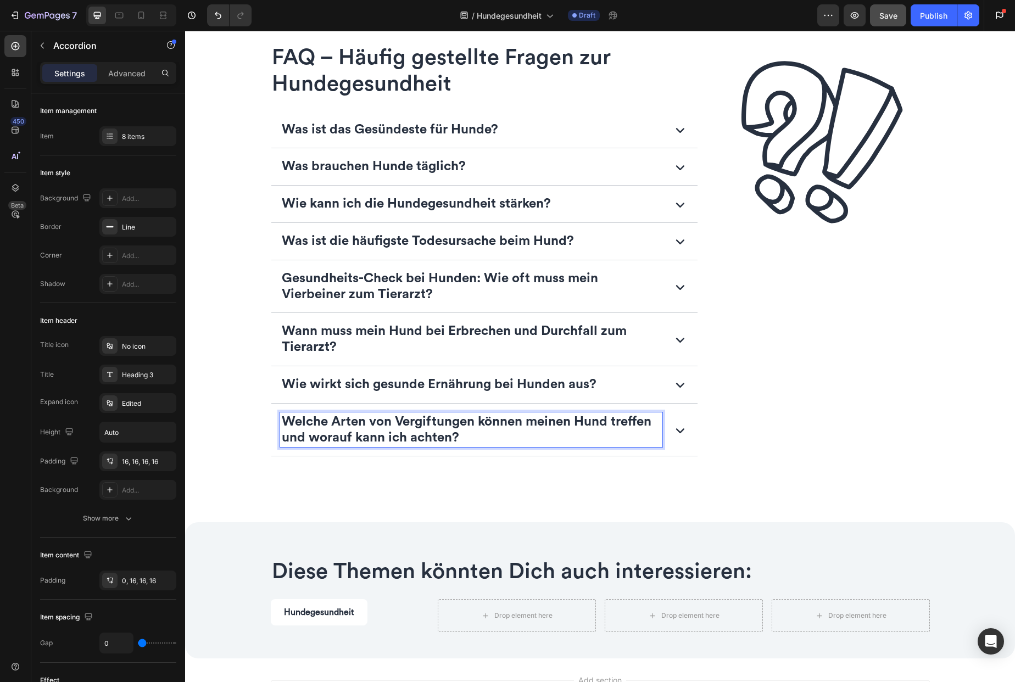
click at [675, 456] on div "Welche Arten von Vergiftungen können meinen Hund treffen und worauf kann ich ac…" at bounding box center [484, 430] width 427 height 53
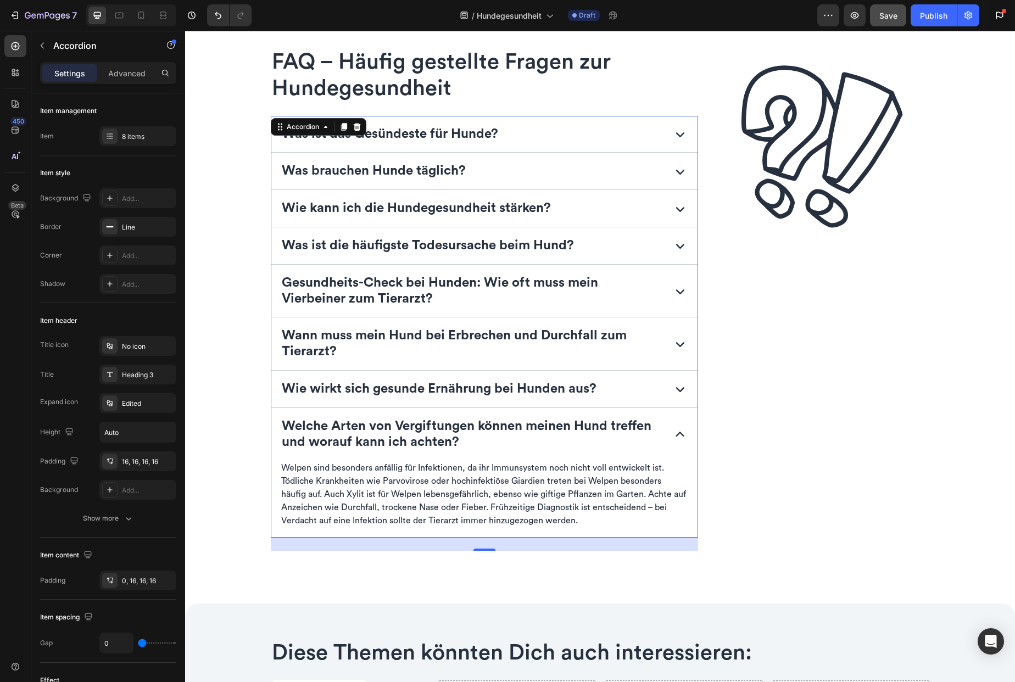
click at [484, 511] on p "Welpen sind besonders anfällig für Infektionen, da ihr Immunsystem noch nicht v…" at bounding box center [484, 494] width 407 height 66
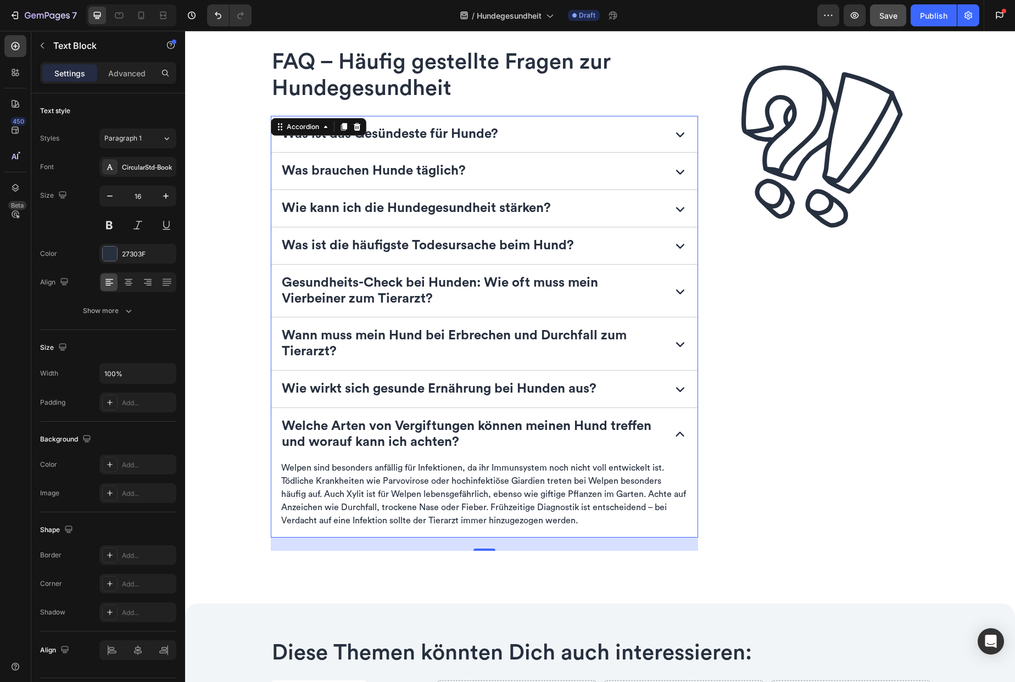
click at [484, 511] on p "Welpen sind besonders anfällig für Infektionen, da ihr Immunsystem noch nicht v…" at bounding box center [484, 494] width 407 height 66
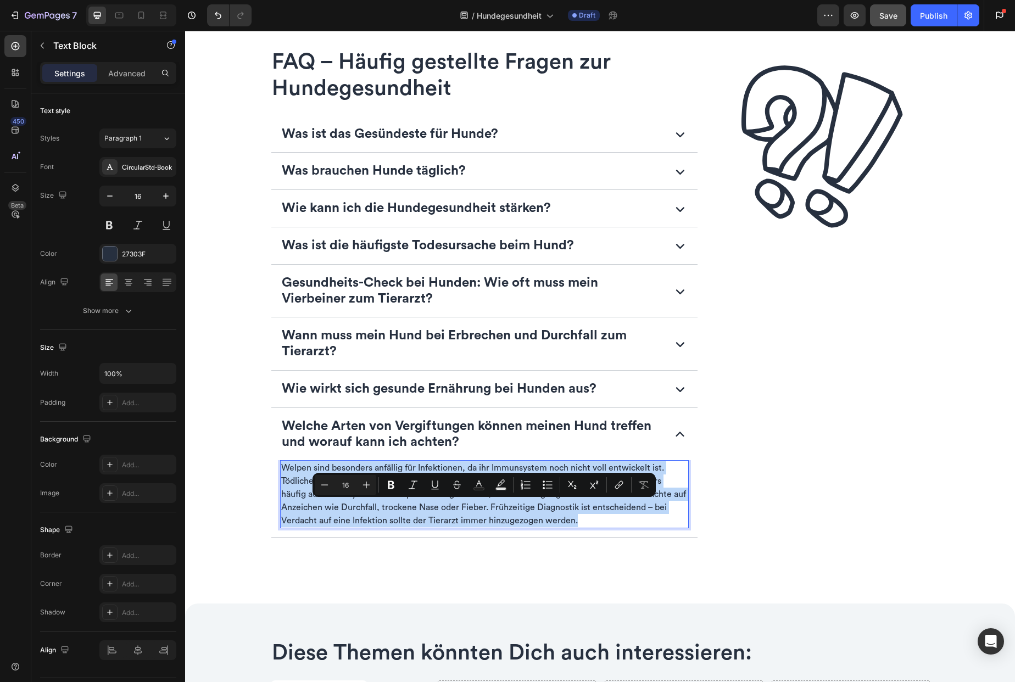
click at [484, 511] on p "Welpen sind besonders anfällig für Infektionen, da ihr Immunsystem noch nicht v…" at bounding box center [484, 494] width 407 height 66
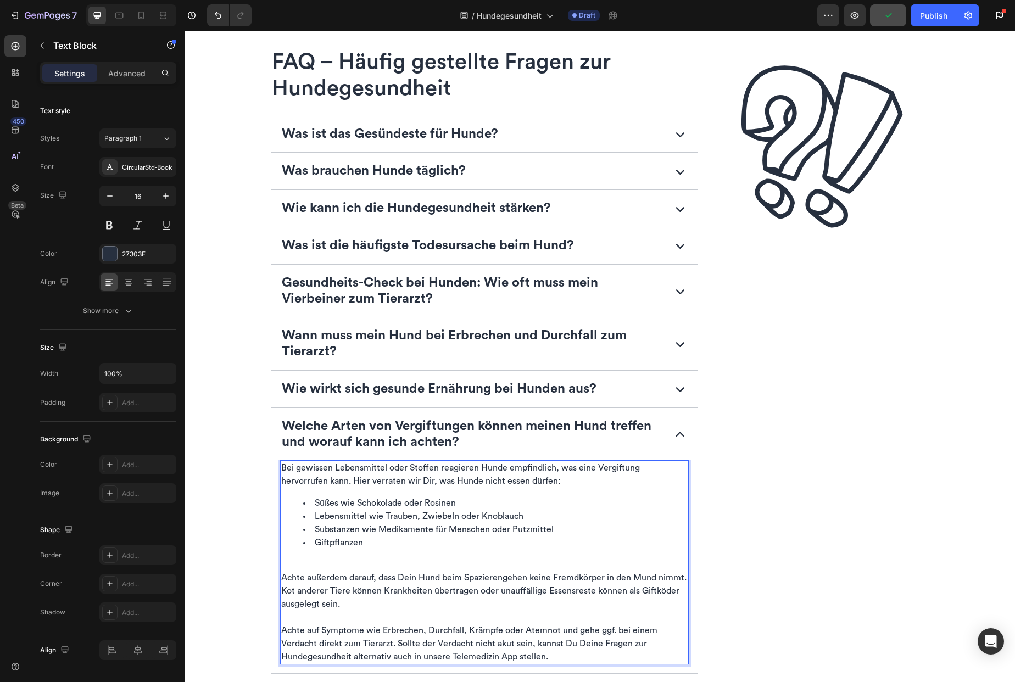
click at [360, 560] on p "Rich Text Editor. Editing area: main" at bounding box center [484, 564] width 407 height 13
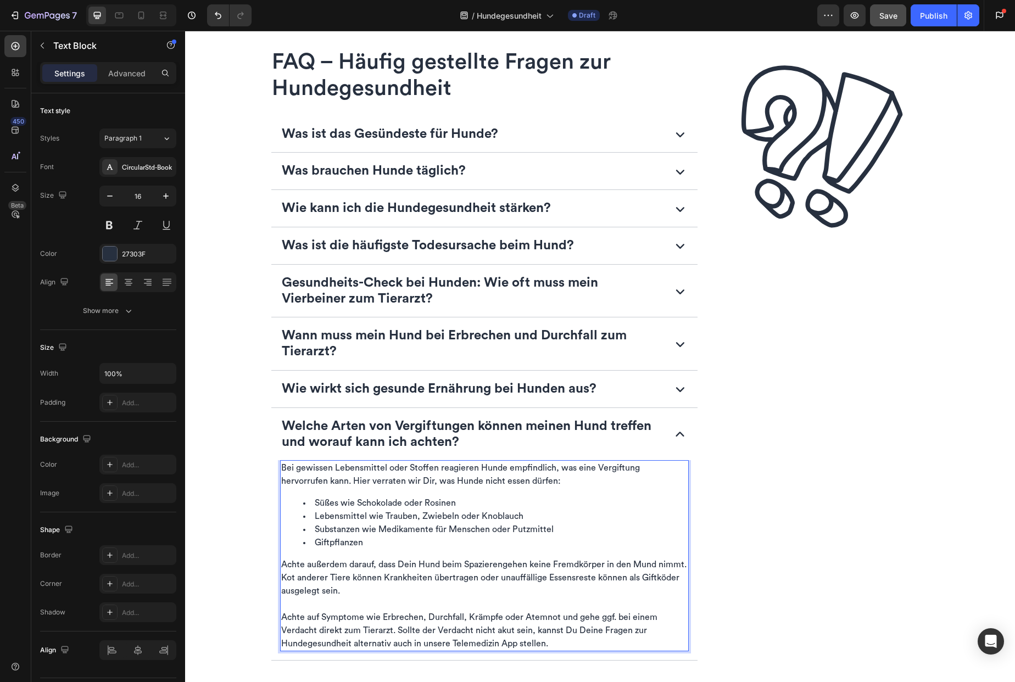
click at [356, 601] on p "Rich Text Editor. Editing area: main" at bounding box center [484, 604] width 407 height 13
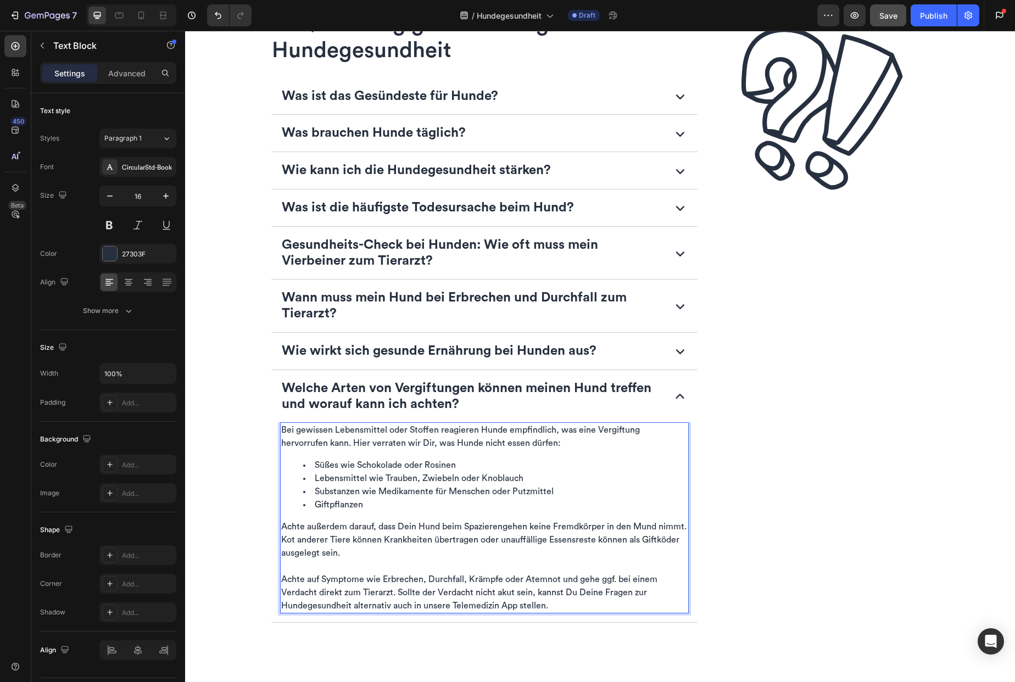
scroll to position [2036, 0]
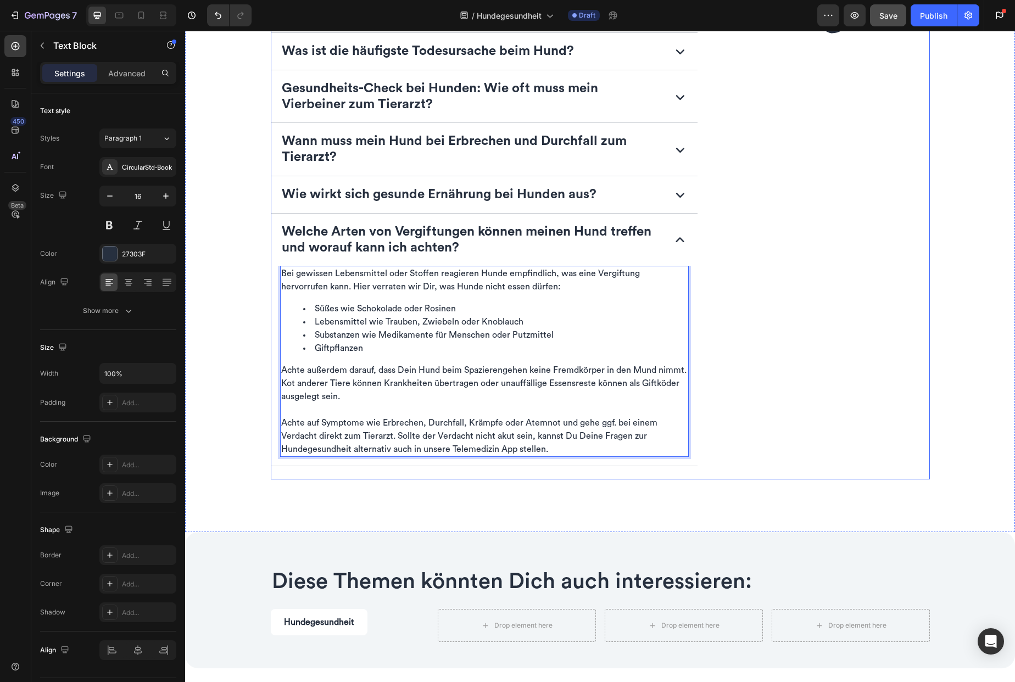
click at [766, 383] on div "Image" at bounding box center [823, 163] width 214 height 636
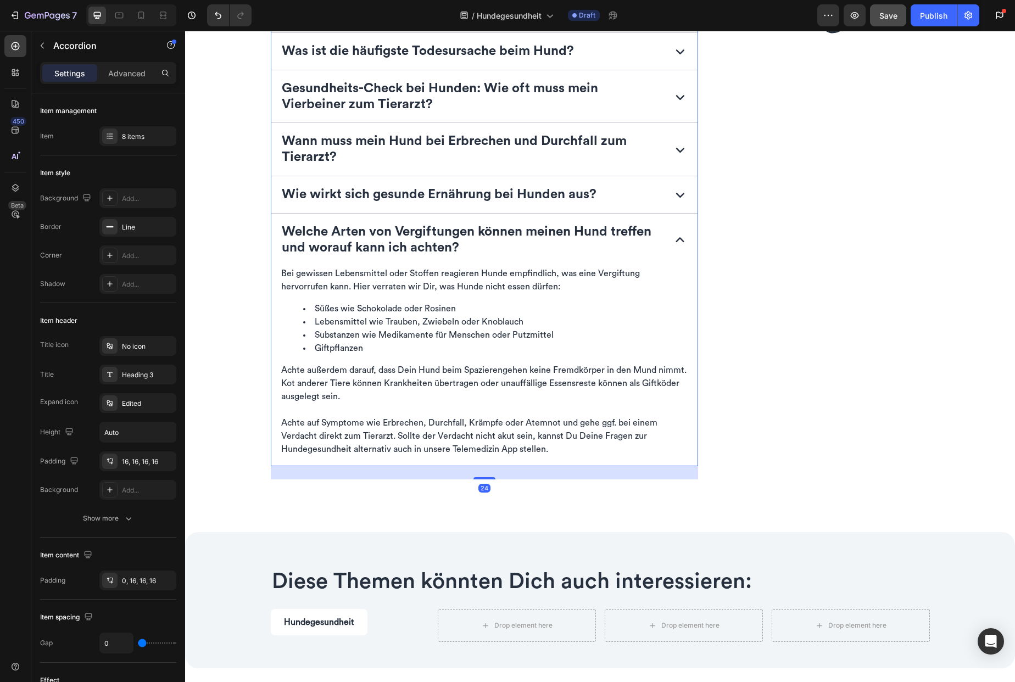
click at [292, 253] on strong "Welche Arten von Vergiftungen können meinen Hund treffen und worauf kann ich ac…" at bounding box center [467, 239] width 370 height 29
click at [144, 134] on div "8 items" at bounding box center [148, 137] width 52 height 10
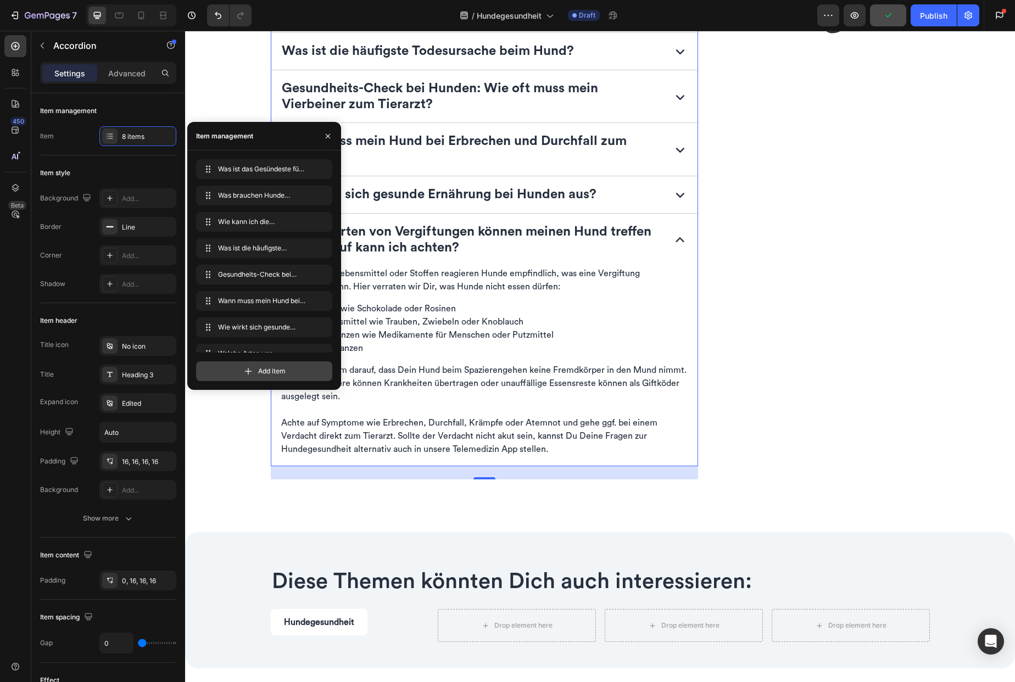
click at [257, 370] on div "Add item" at bounding box center [264, 371] width 136 height 20
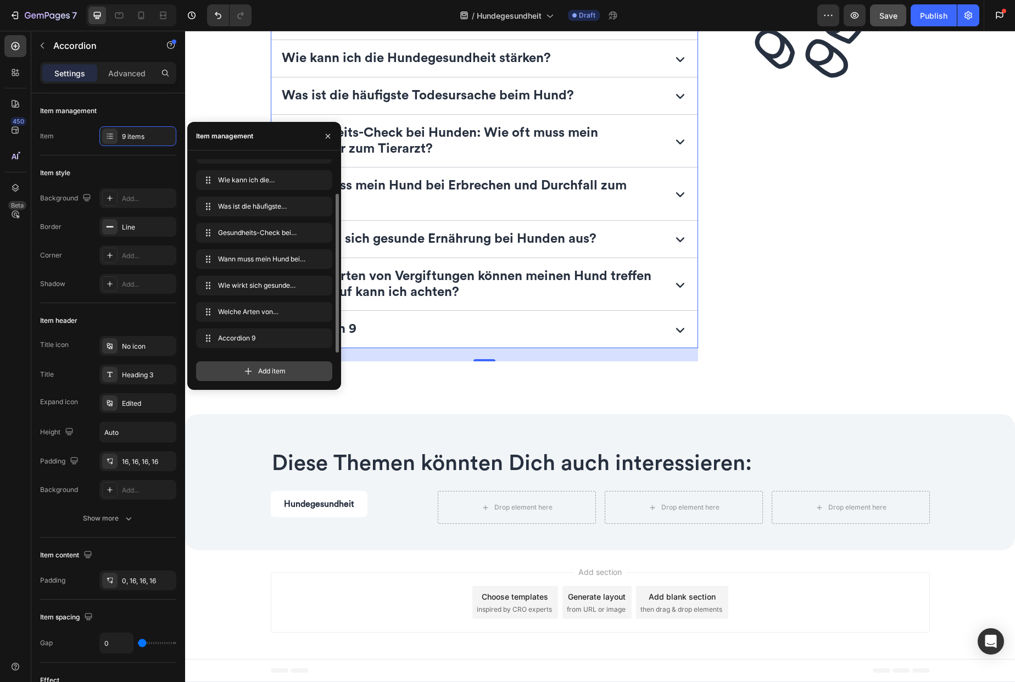
scroll to position [1992, 0]
click at [374, 331] on div "Accordion 9" at bounding box center [471, 329] width 383 height 19
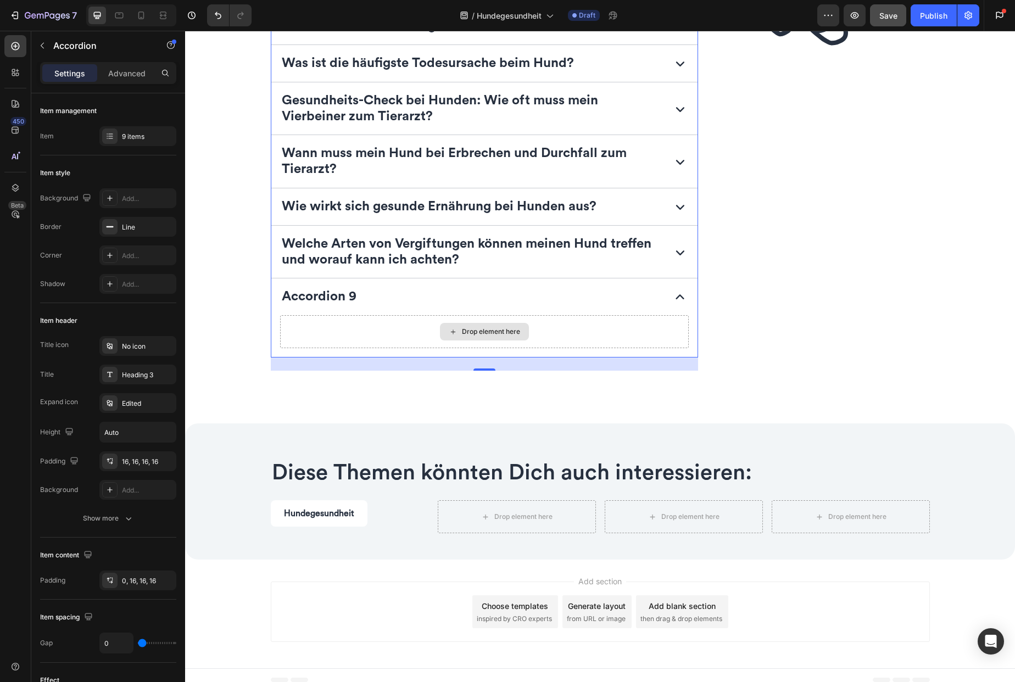
scroll to position [2033, 0]
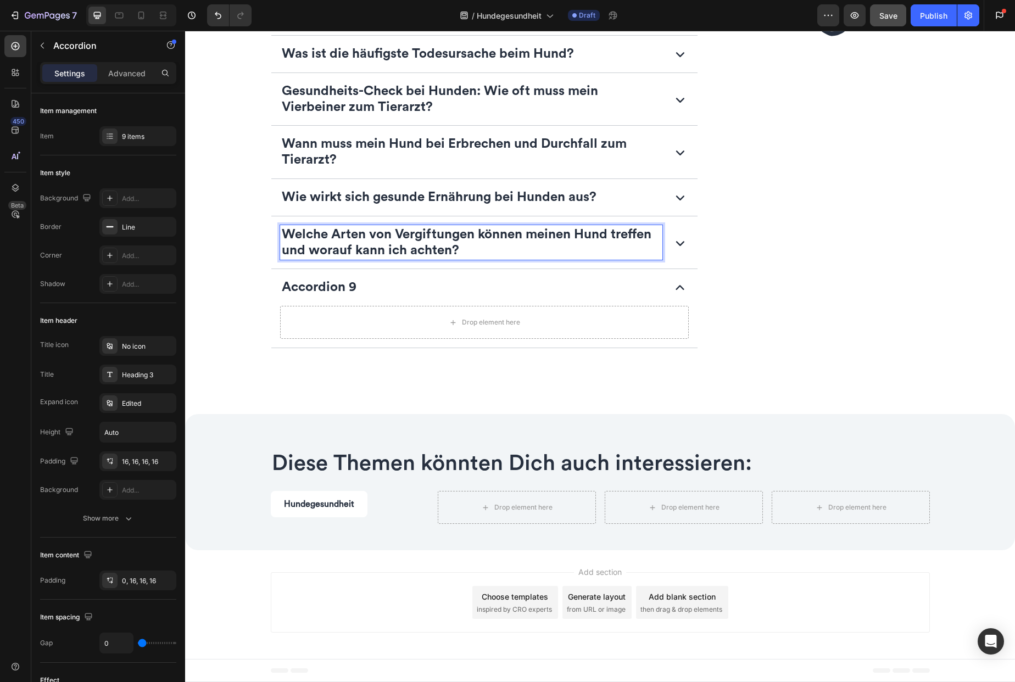
click at [676, 242] on icon at bounding box center [680, 243] width 18 height 18
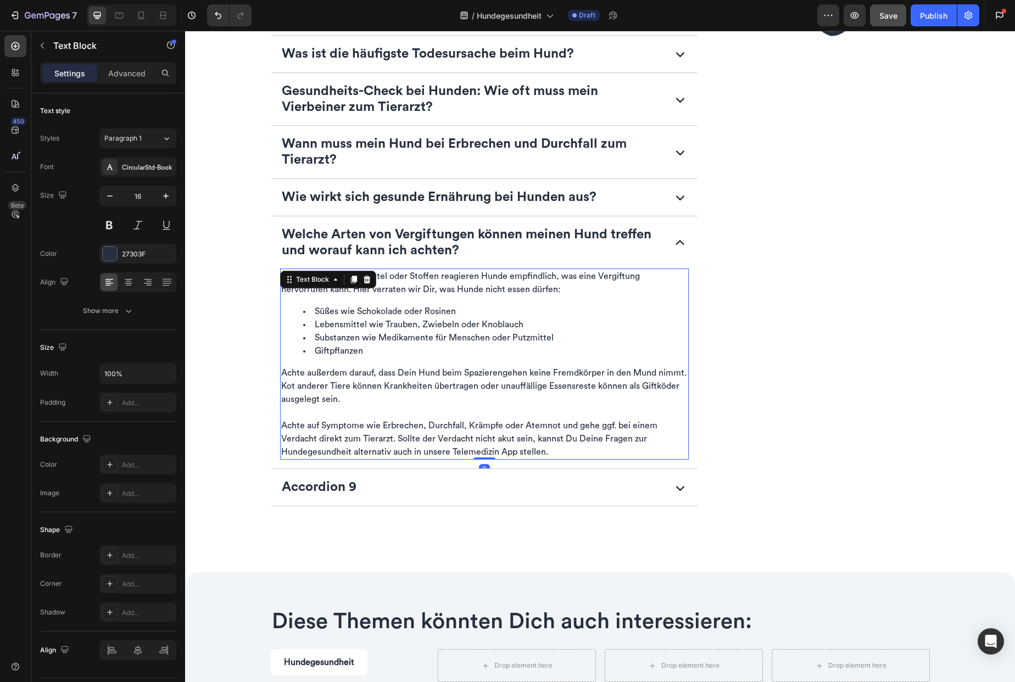
click at [380, 298] on div "Bei gewissen Lebensmittel oder Stoffen reagieren Hunde empfindlich, was eine Ve…" at bounding box center [484, 364] width 409 height 191
click at [350, 281] on icon at bounding box center [353, 280] width 6 height 8
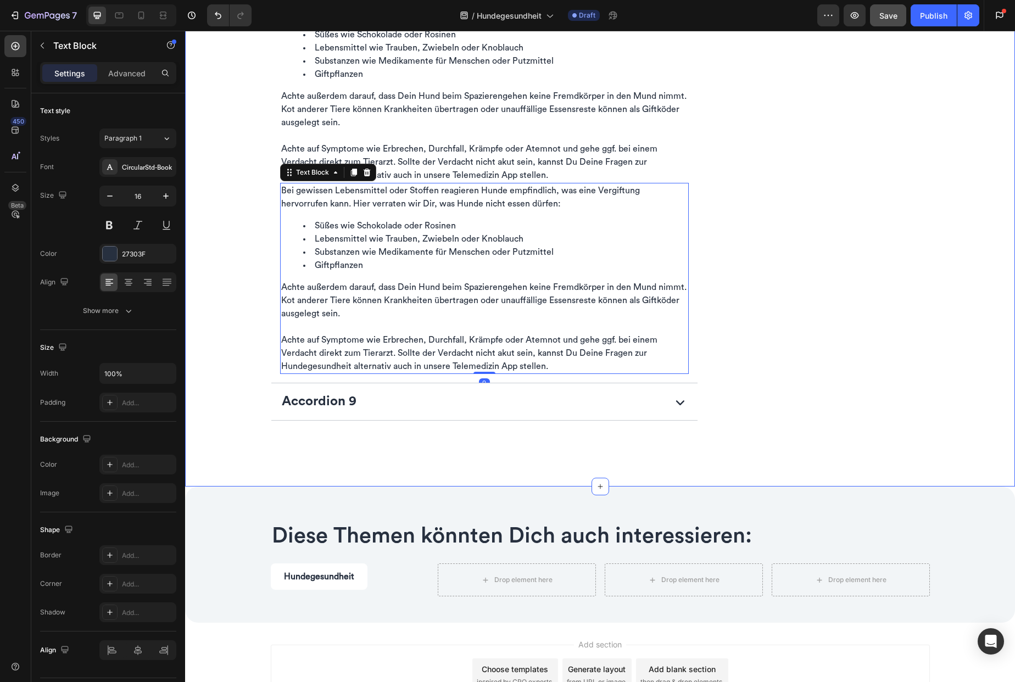
scroll to position [2317, 0]
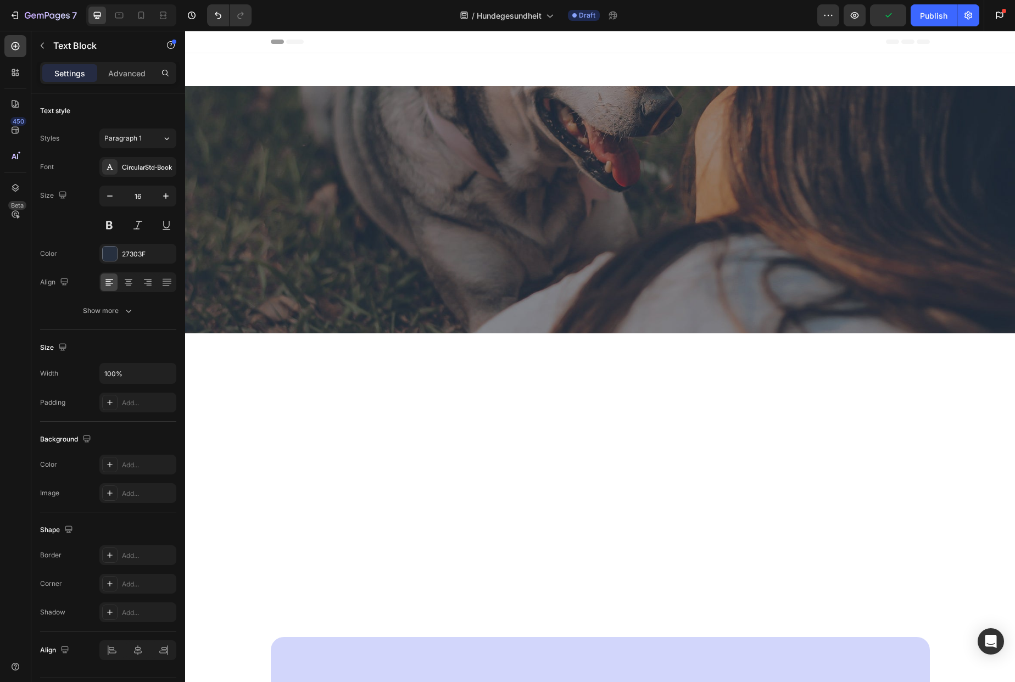
scroll to position [2317, 0]
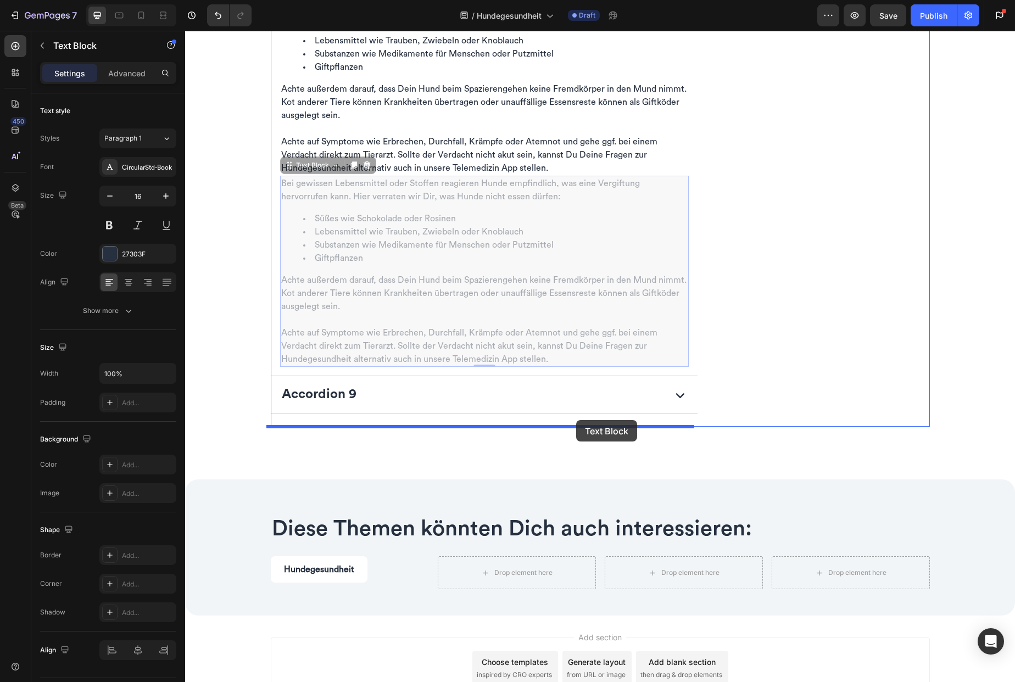
drag, startPoint x: 185, startPoint y: 31, endPoint x: 576, endPoint y: 420, distance: 551.9
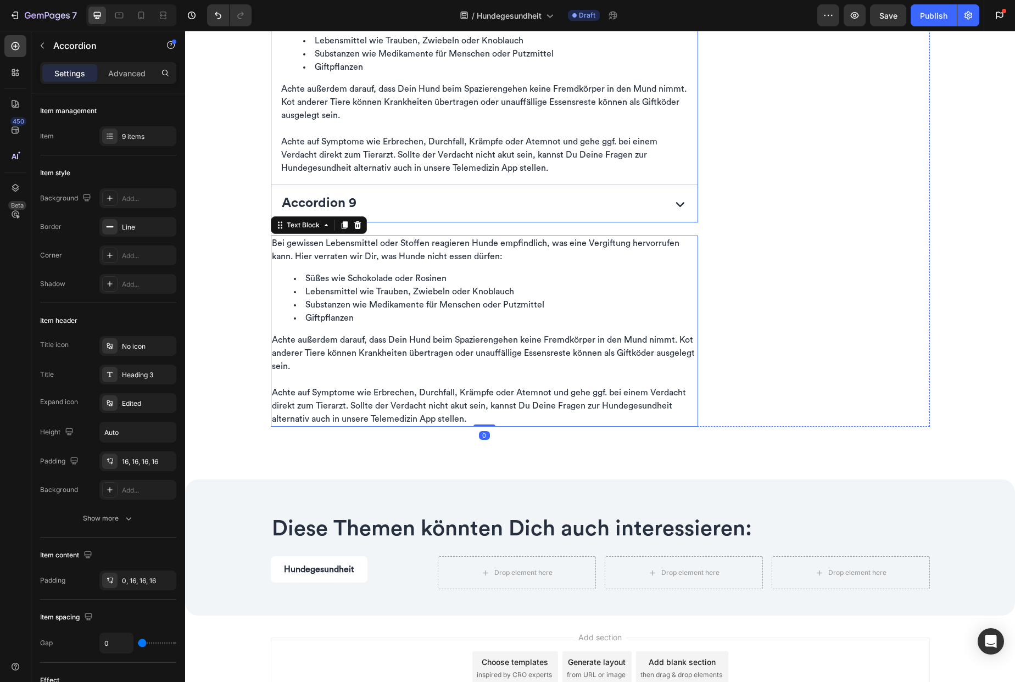
click at [504, 204] on div "Accordion 9" at bounding box center [471, 203] width 383 height 19
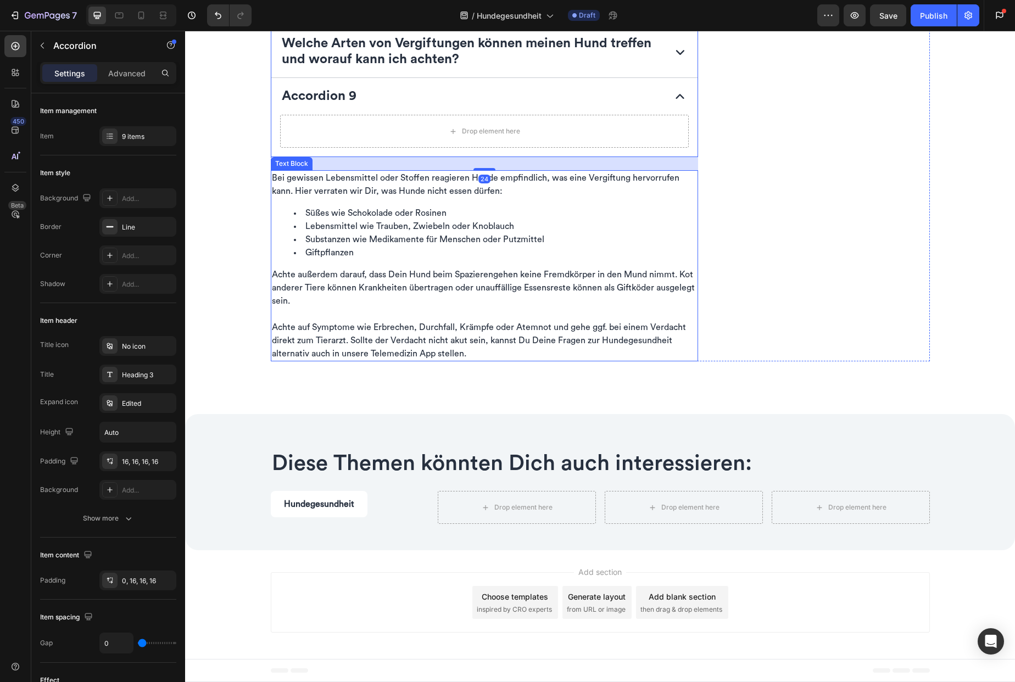
scroll to position [2225, 0]
click at [291, 186] on p "Bei gewissen Lebensmittel oder Stoffen reagieren Hunde empfindlich, was eine Ve…" at bounding box center [485, 184] width 426 height 26
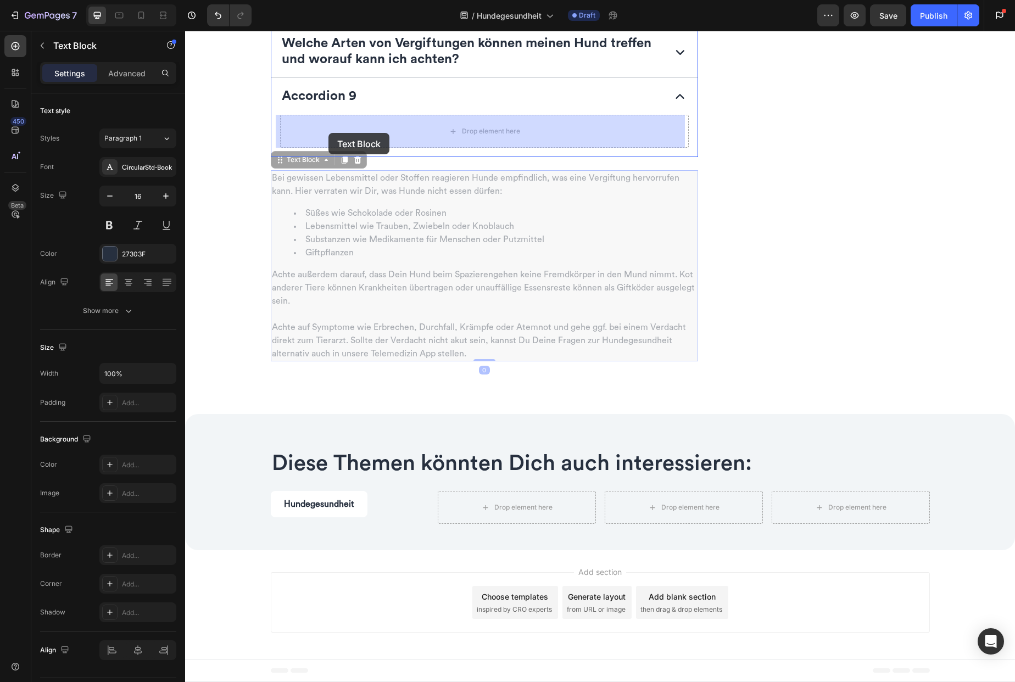
drag, startPoint x: 295, startPoint y: 163, endPoint x: 328, endPoint y: 133, distance: 44.7
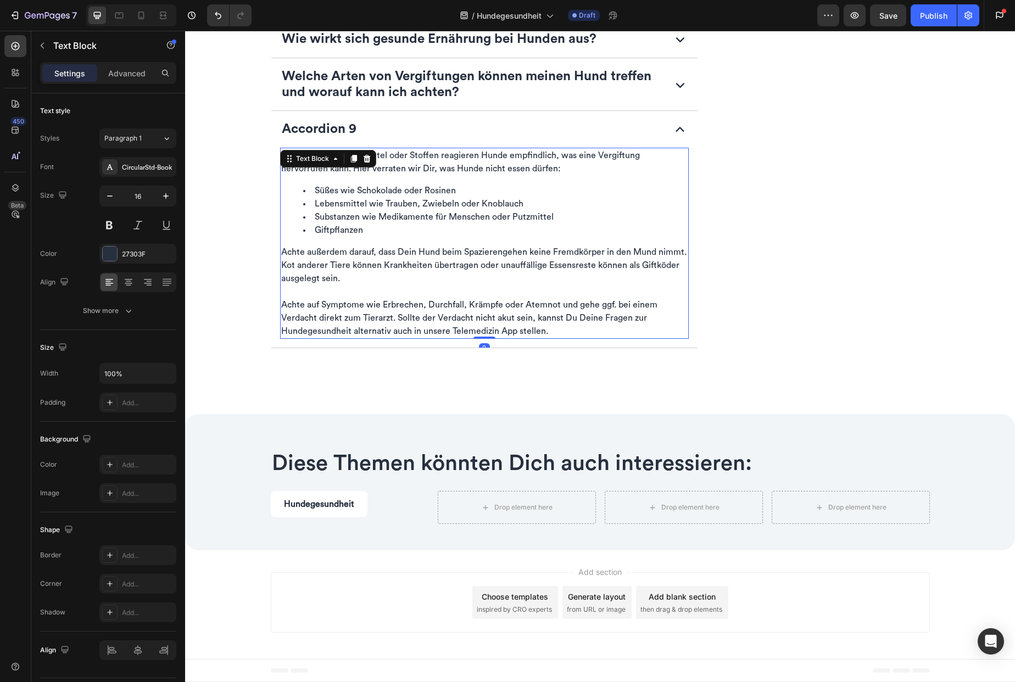
scroll to position [2192, 0]
click at [327, 129] on p "Accordion 9" at bounding box center [319, 129] width 75 height 16
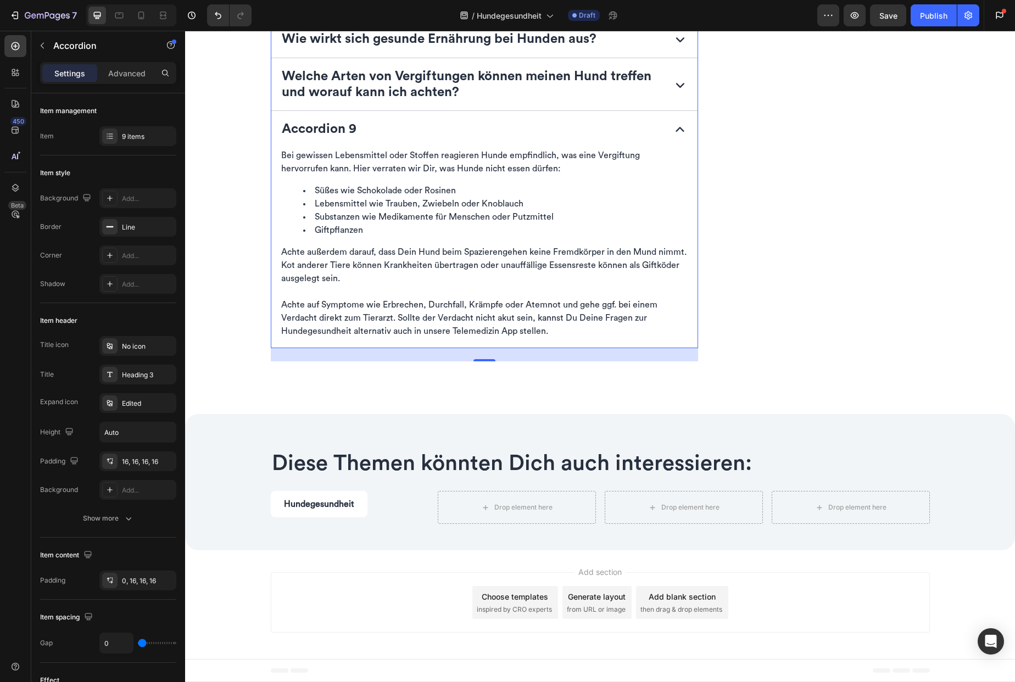
click at [332, 129] on p "Accordion 9" at bounding box center [319, 129] width 75 height 16
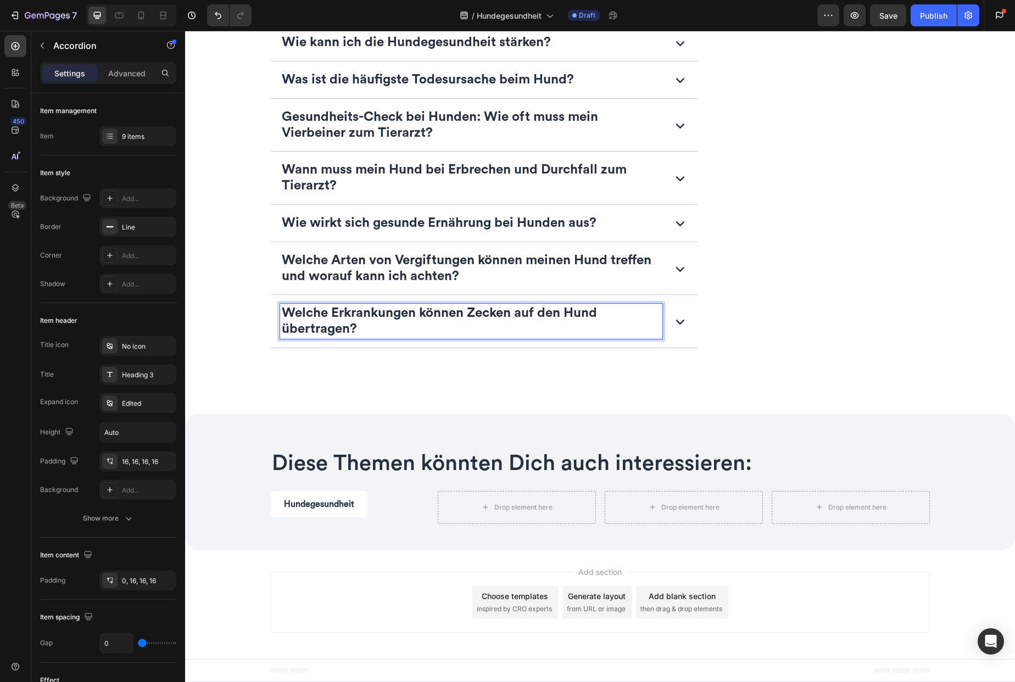
scroll to position [2008, 0]
click at [676, 321] on icon at bounding box center [680, 322] width 8 height 5
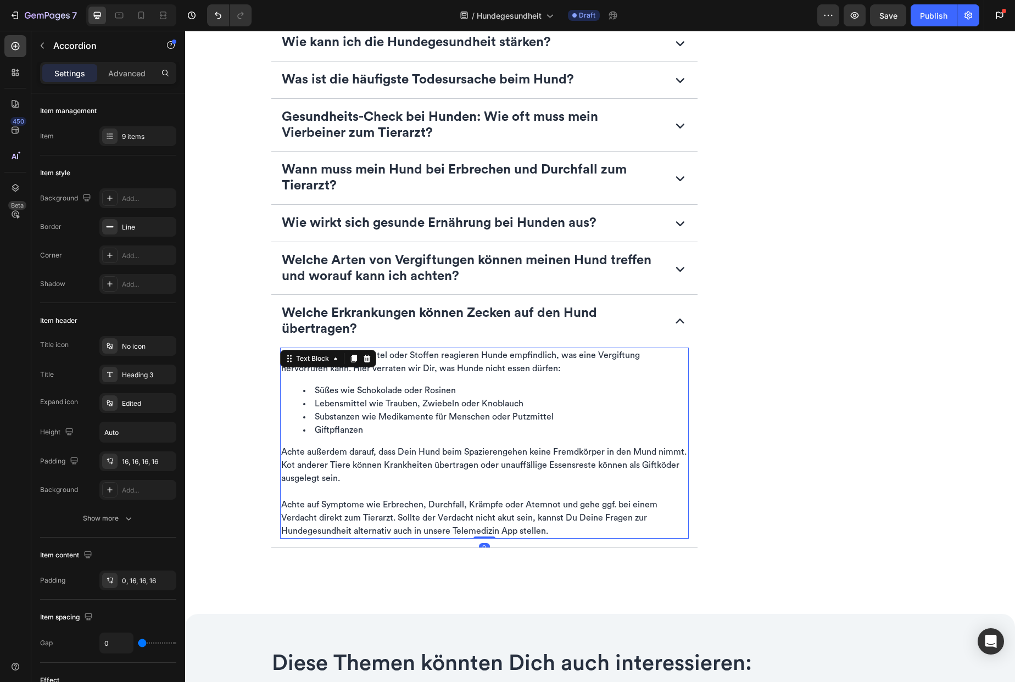
click at [364, 384] on li "Süßes wie Schokolade oder Rosinen" at bounding box center [495, 390] width 385 height 13
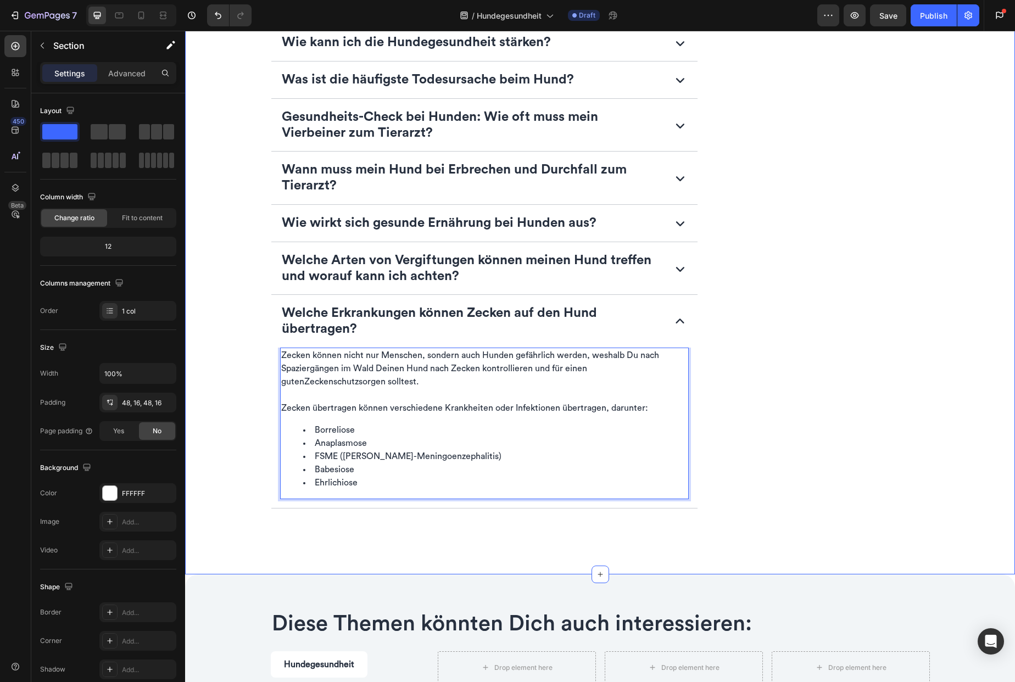
click at [236, 450] on div "⁠⁠⁠⁠⁠⁠⁠ FAQ – Häufig gestellte Fragen zur Hundegesundheit Heading Was ist das G…" at bounding box center [600, 210] width 812 height 675
click at [236, 524] on div "⁠⁠⁠⁠⁠⁠⁠ FAQ – Häufig gestellte Fragen zur Hundegesundheit Heading Was ist das G…" at bounding box center [600, 210] width 812 height 675
click at [575, 532] on div "⁠⁠⁠⁠⁠⁠⁠ FAQ – Häufig gestellte Fragen zur Hundegesundheit Heading Was ist das G…" at bounding box center [600, 210] width 812 height 675
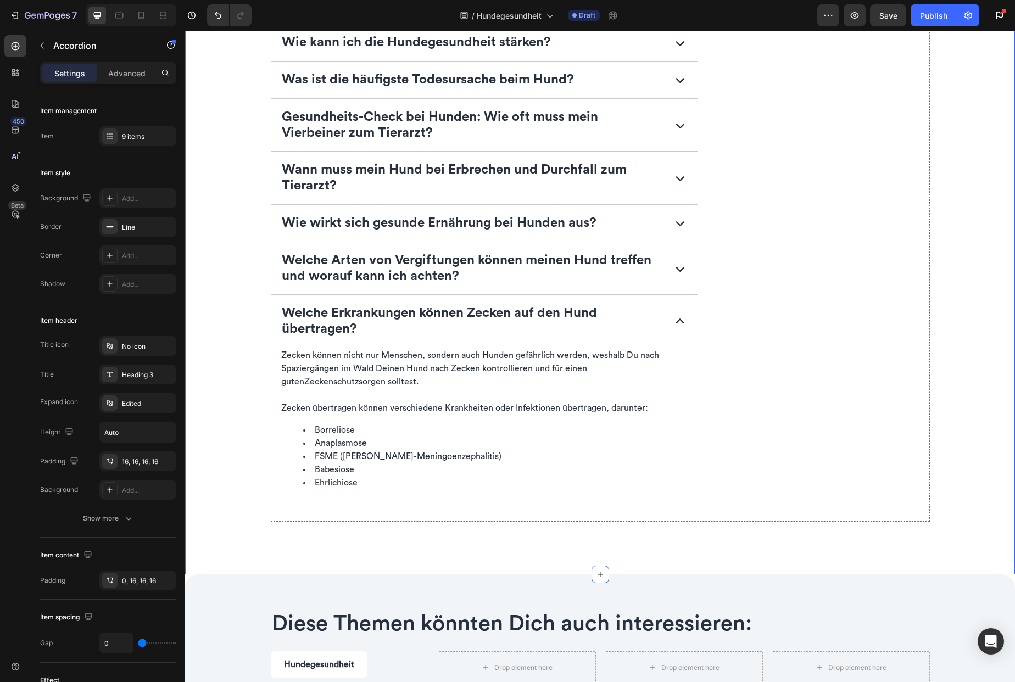
click at [543, 307] on strong "Welche Erkrankungen können Zecken auf den Hund übertragen?" at bounding box center [439, 321] width 315 height 29
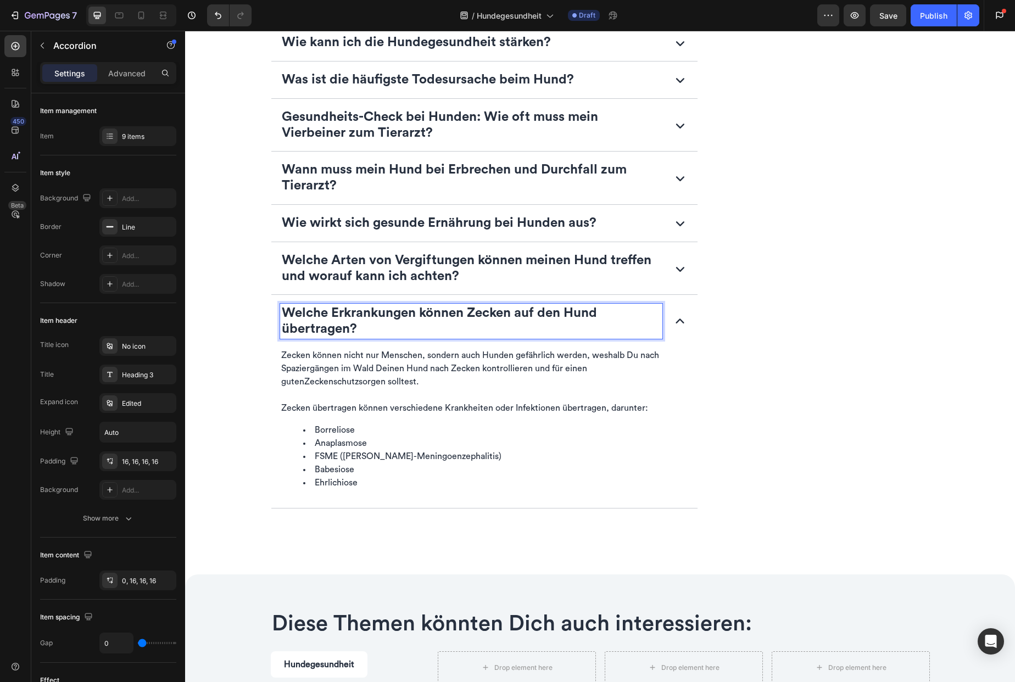
click at [671, 321] on icon at bounding box center [680, 322] width 18 height 18
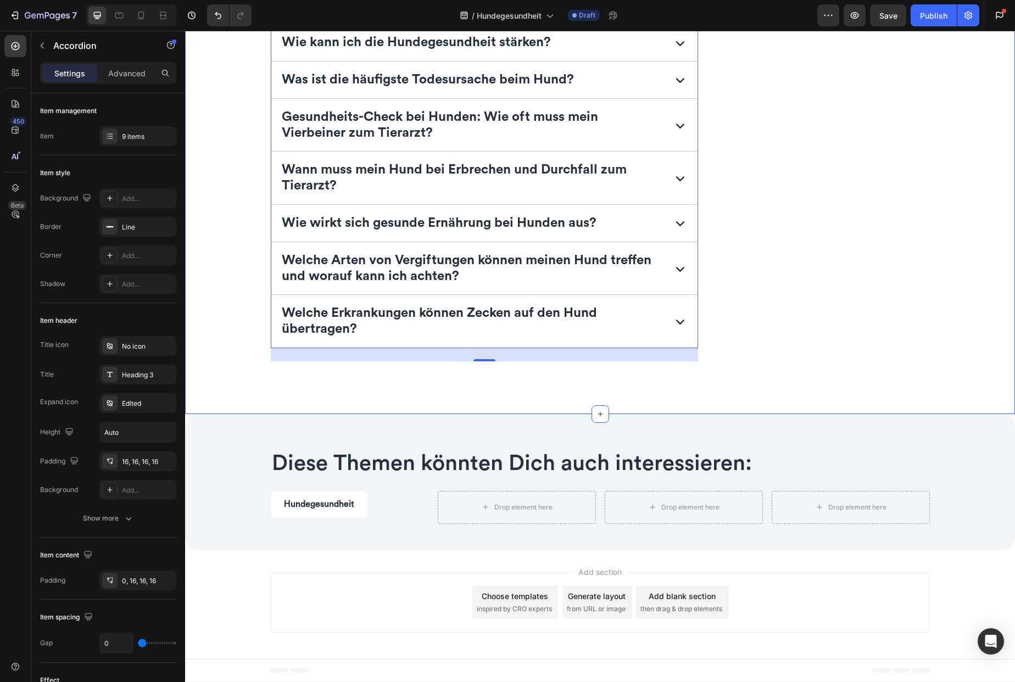
click at [830, 386] on div "⁠⁠⁠⁠⁠⁠⁠ FAQ – Häufig gestellte Fragen zur Hundegesundheit Heading Was ist das G…" at bounding box center [600, 130] width 812 height 515
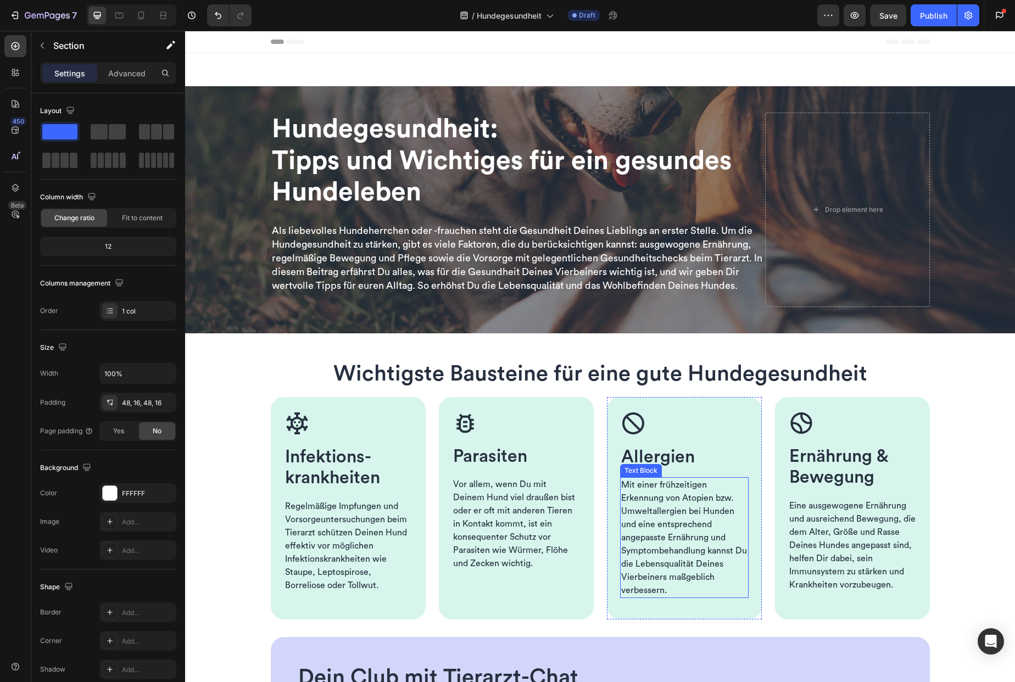
scroll to position [200, 0]
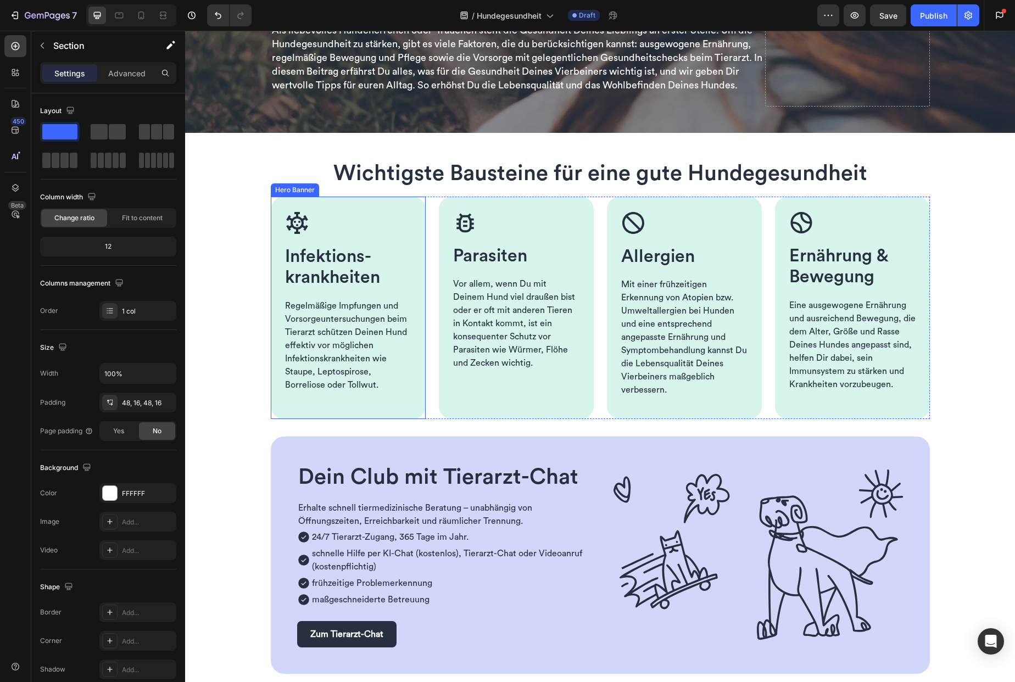
click at [277, 192] on div "Hero Banner" at bounding box center [295, 190] width 44 height 10
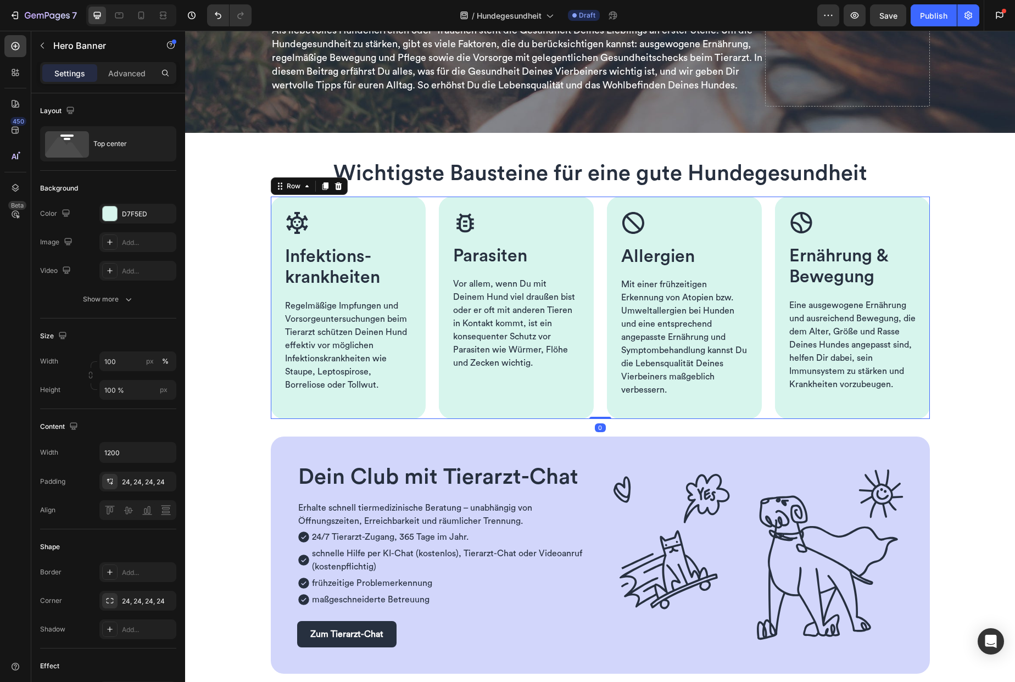
click at [426, 277] on div "Image Infektions­krankheiten Heading Regelmäßige Impfungen und Vorsorge­untersu…" at bounding box center [600, 308] width 659 height 222
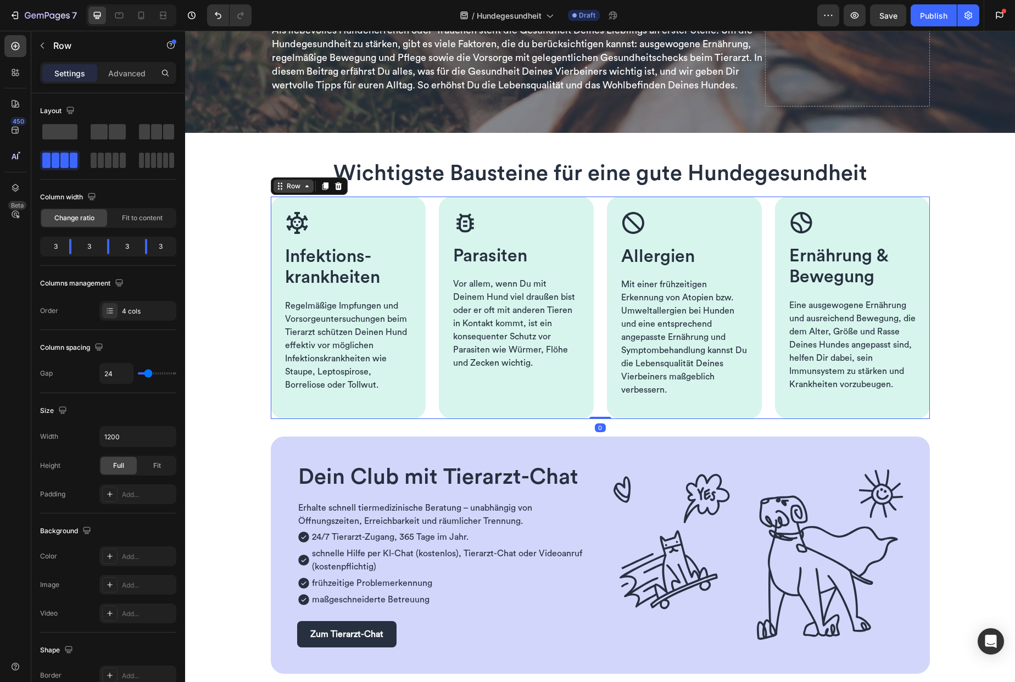
click at [291, 186] on div "Row" at bounding box center [294, 186] width 18 height 10
click at [285, 187] on div "Row" at bounding box center [294, 186] width 18 height 10
click at [303, 185] on icon at bounding box center [307, 186] width 9 height 9
click at [293, 186] on div "Row" at bounding box center [294, 186] width 18 height 10
click at [321, 186] on icon at bounding box center [325, 186] width 9 height 9
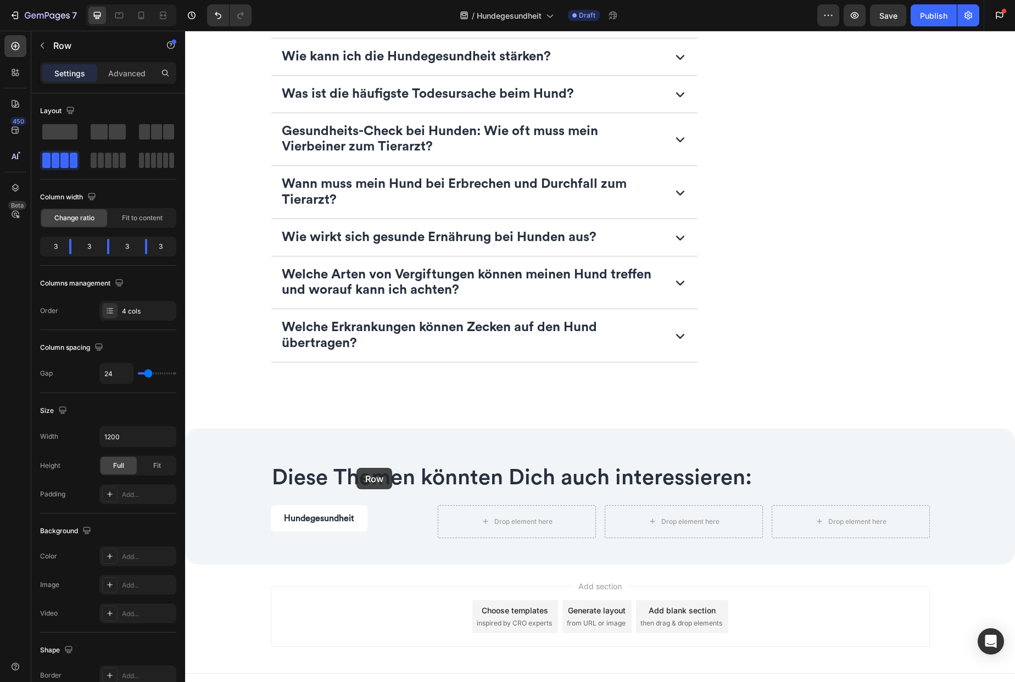
scroll to position [2230, 0]
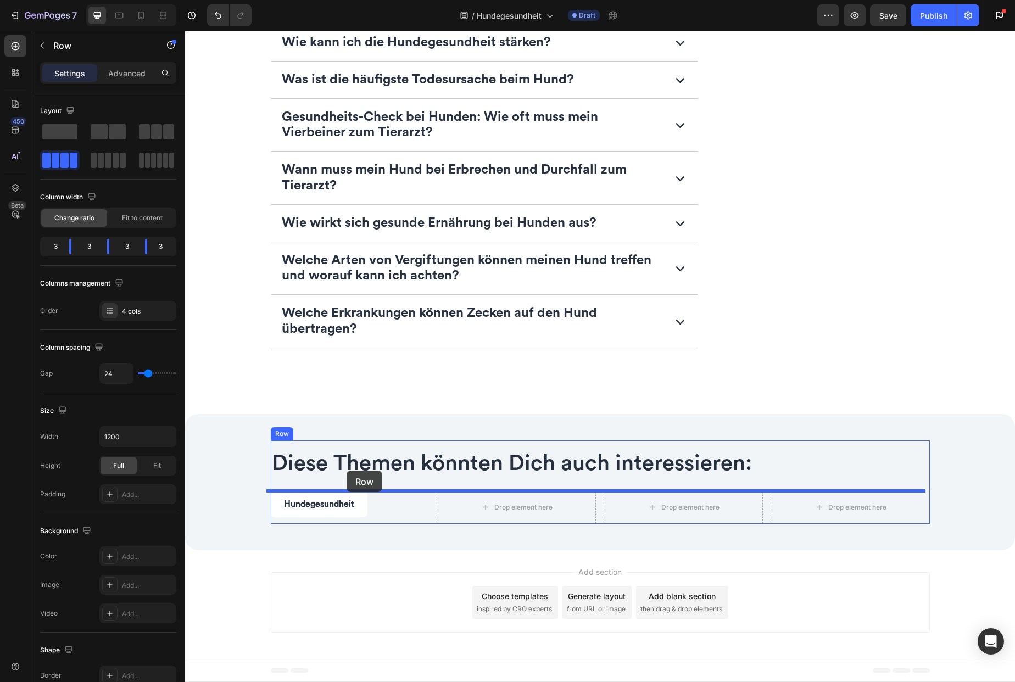
drag, startPoint x: 282, startPoint y: 410, endPoint x: 347, endPoint y: 471, distance: 89.0
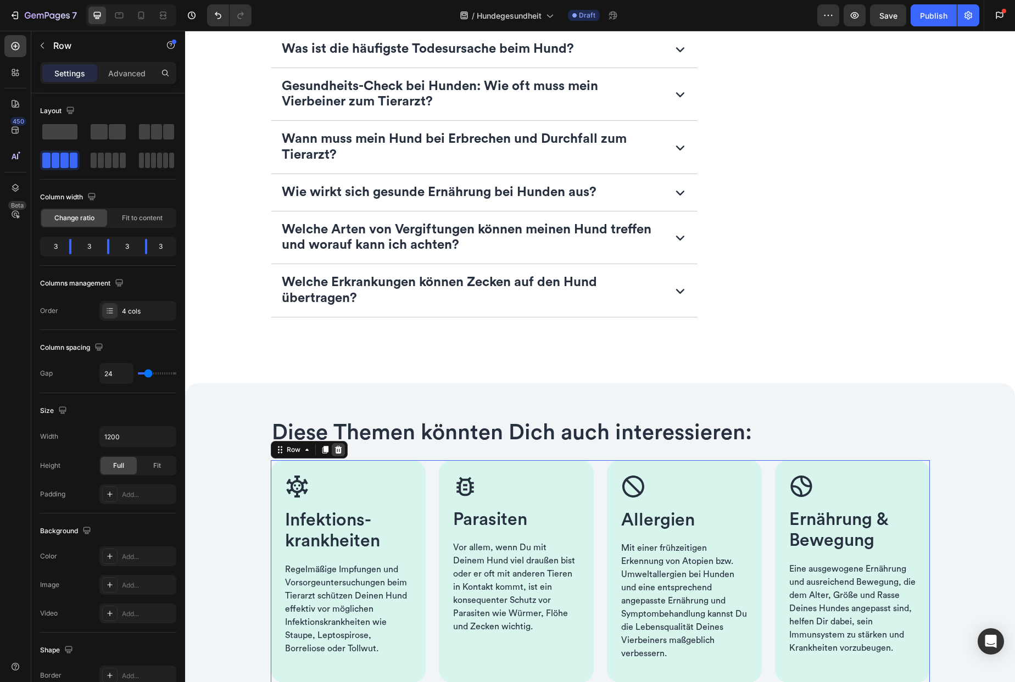
scroll to position [2465, 0]
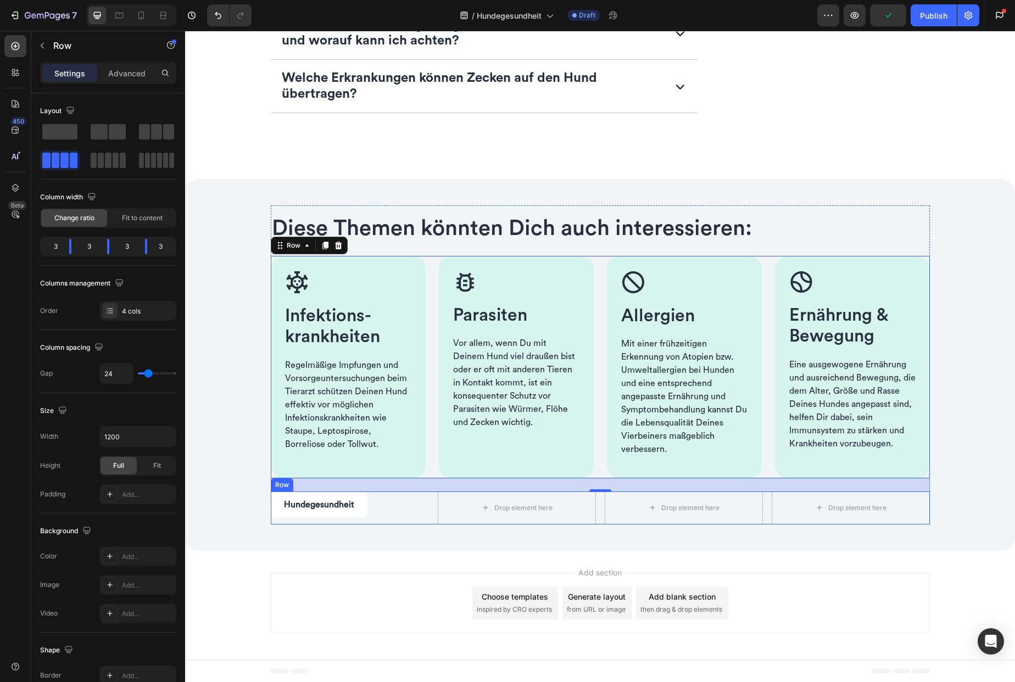
click at [405, 521] on div "Hundegesundheit Button" at bounding box center [350, 508] width 158 height 33
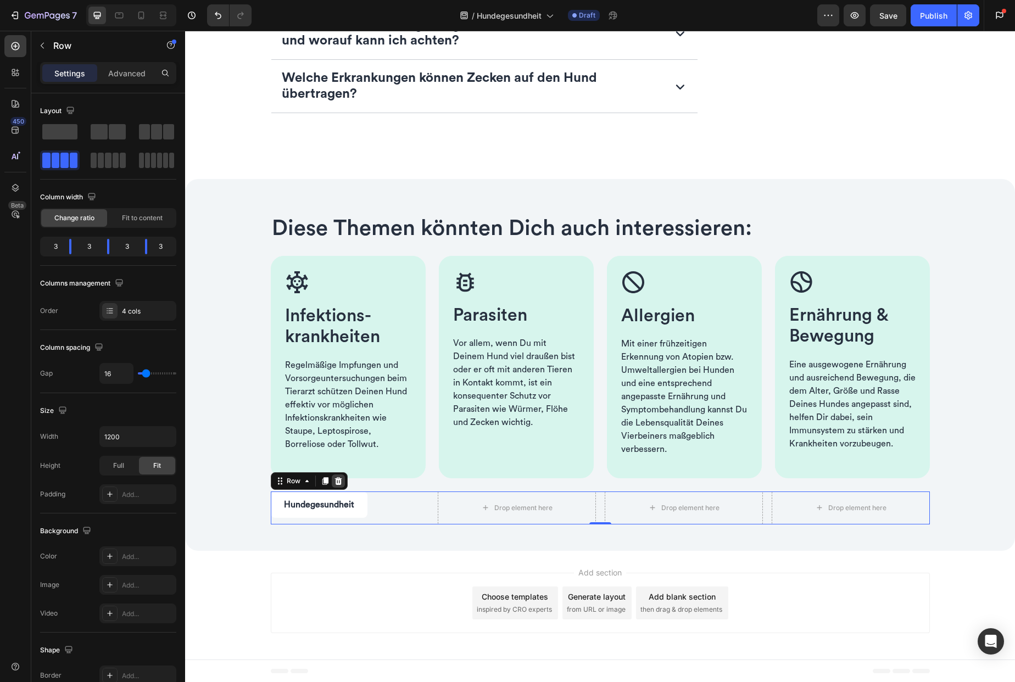
click at [335, 478] on icon at bounding box center [338, 481] width 7 height 8
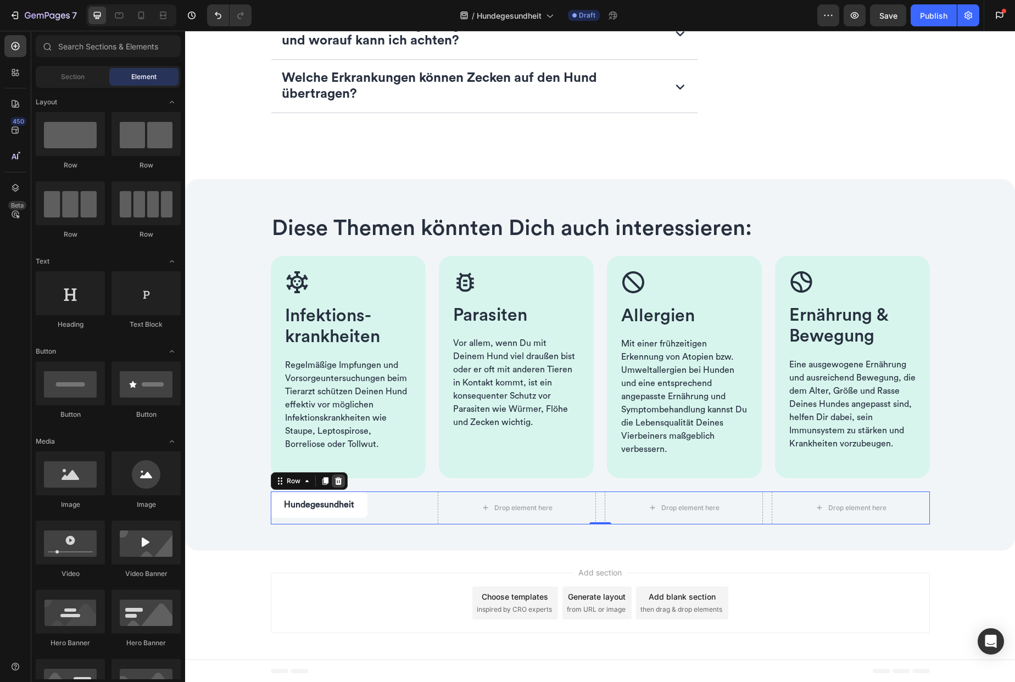
scroll to position [2432, 0]
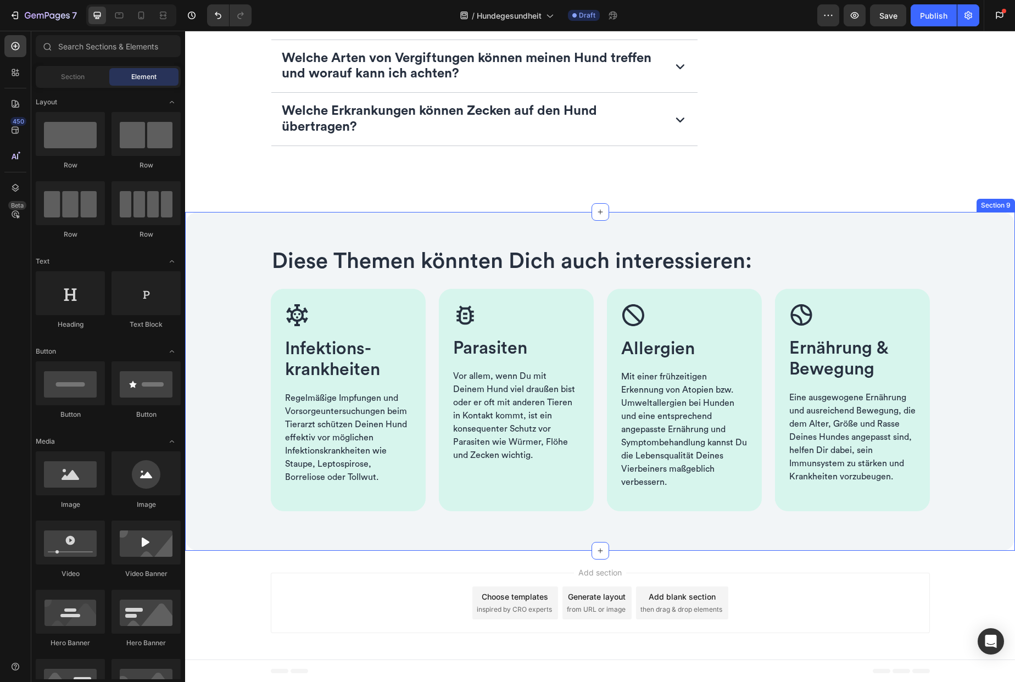
click at [229, 239] on div "Diese Themen könnten Dich auch interessieren: Heading Image Infektions­krankhei…" at bounding box center [599, 381] width 777 height 286
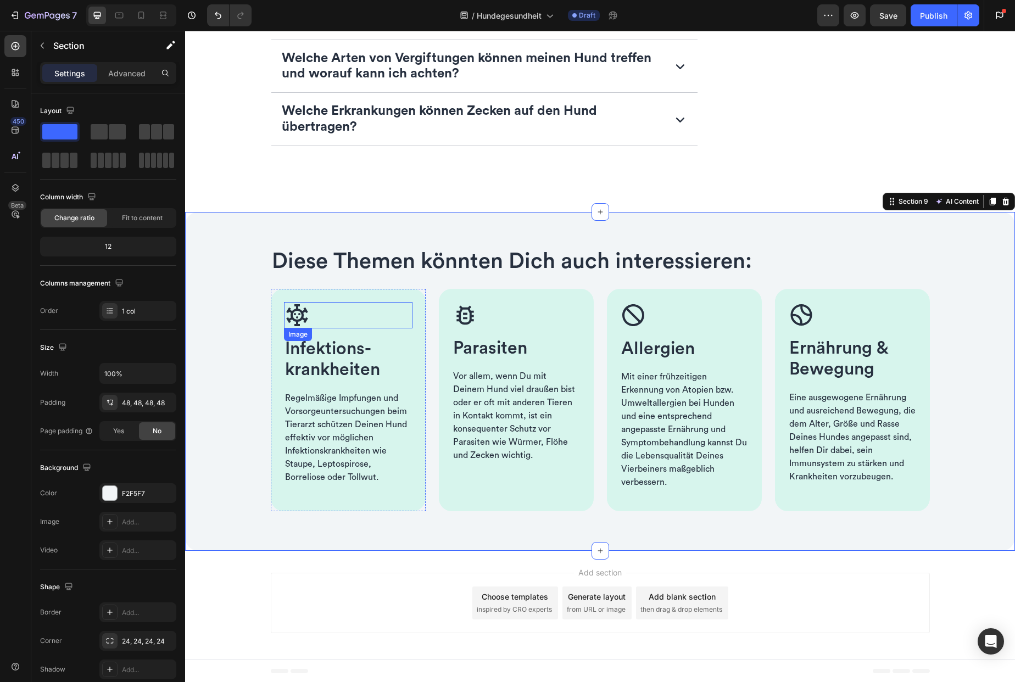
click at [298, 319] on img at bounding box center [297, 315] width 26 height 26
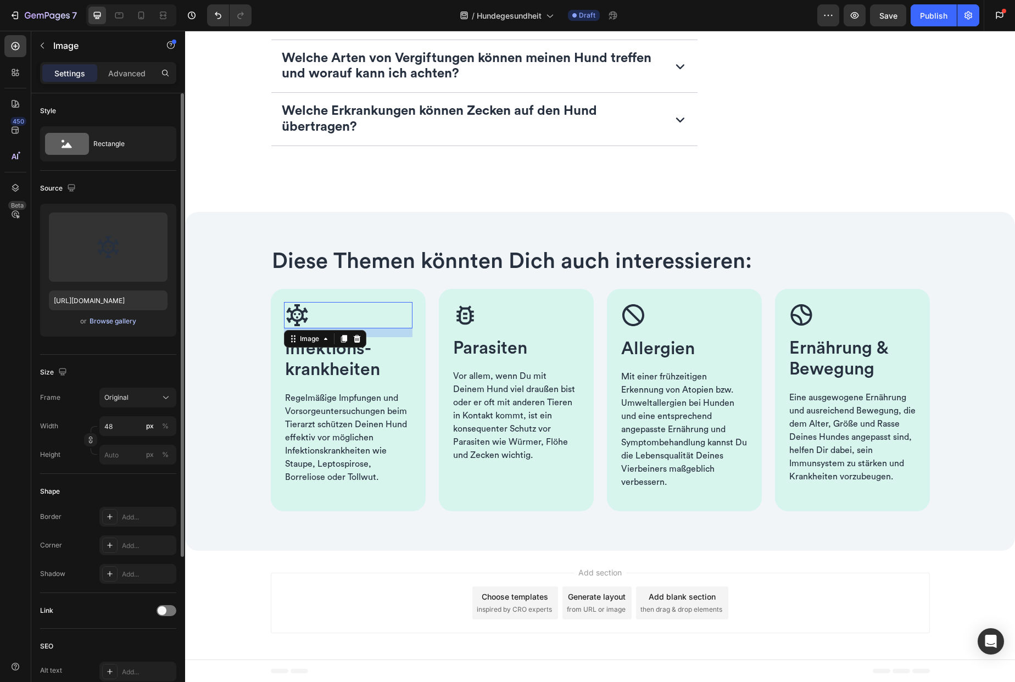
click at [107, 322] on div "Browse gallery" at bounding box center [113, 321] width 47 height 10
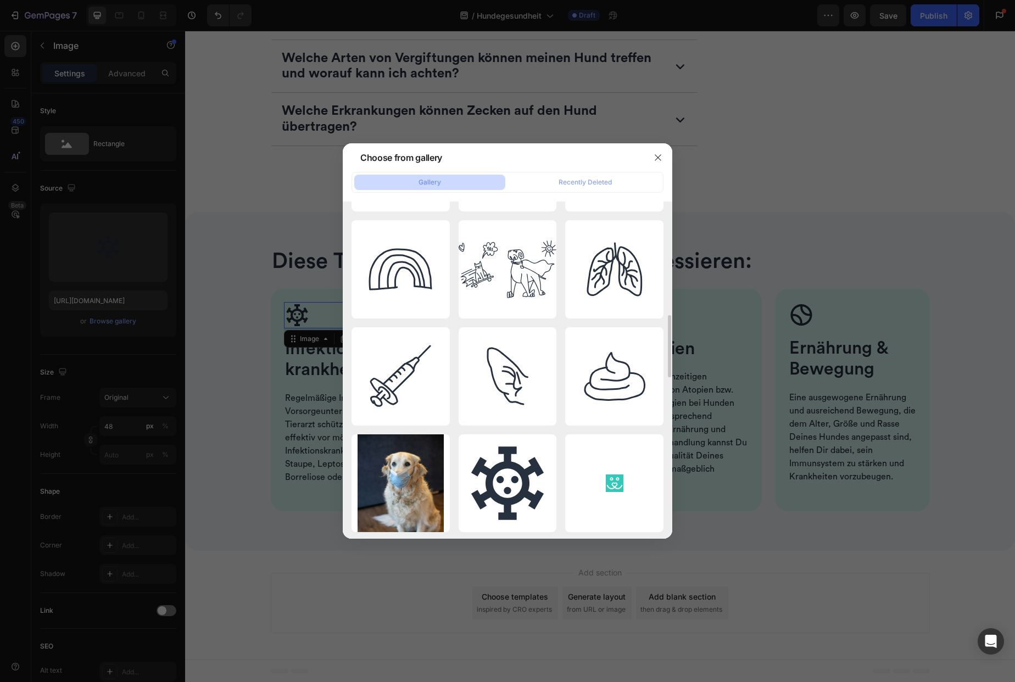
scroll to position [539, 0]
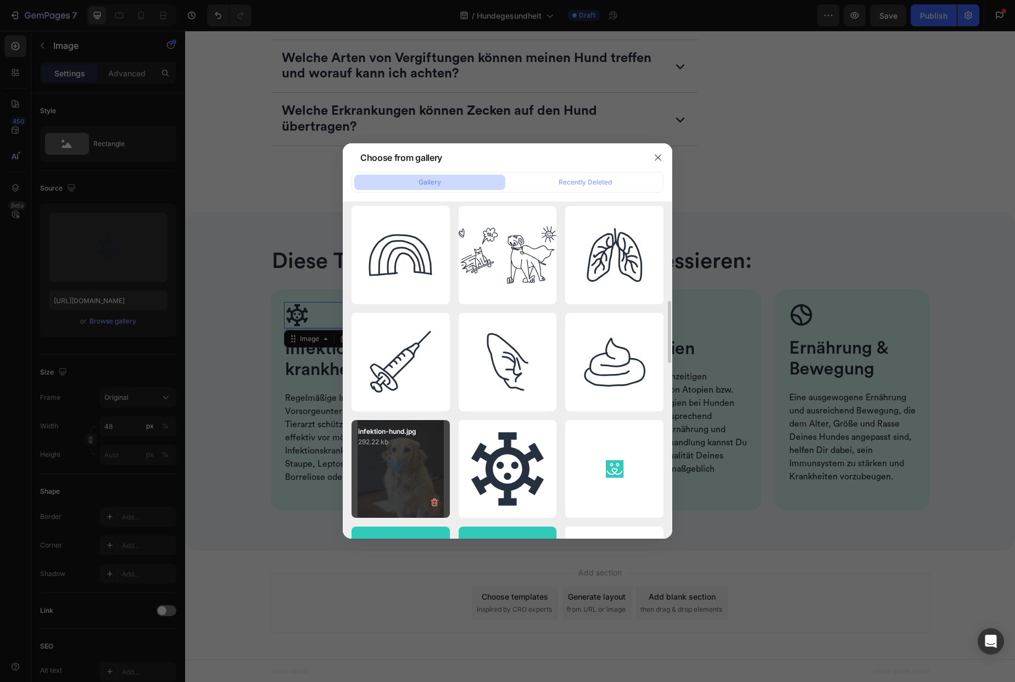
click at [414, 448] on div "infektion-hund.jpg 292.22 kb" at bounding box center [401, 469] width 98 height 98
type input "https://cdn.shopify.com/s/files/1/0285/1697/4685/files/gempages_549455265766835…"
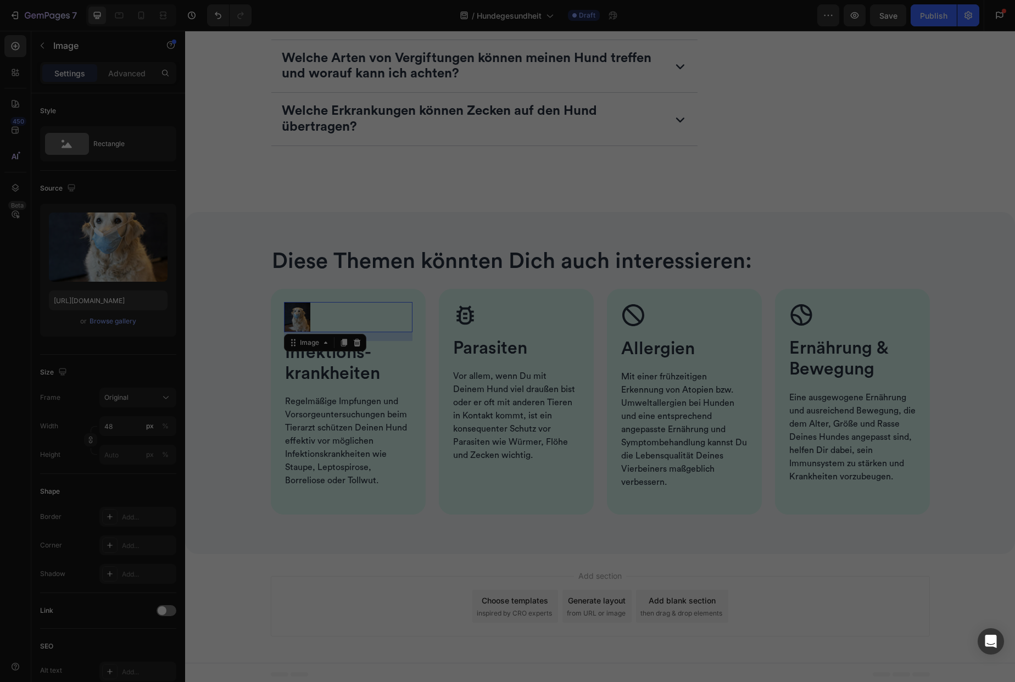
scroll to position [2436, 0]
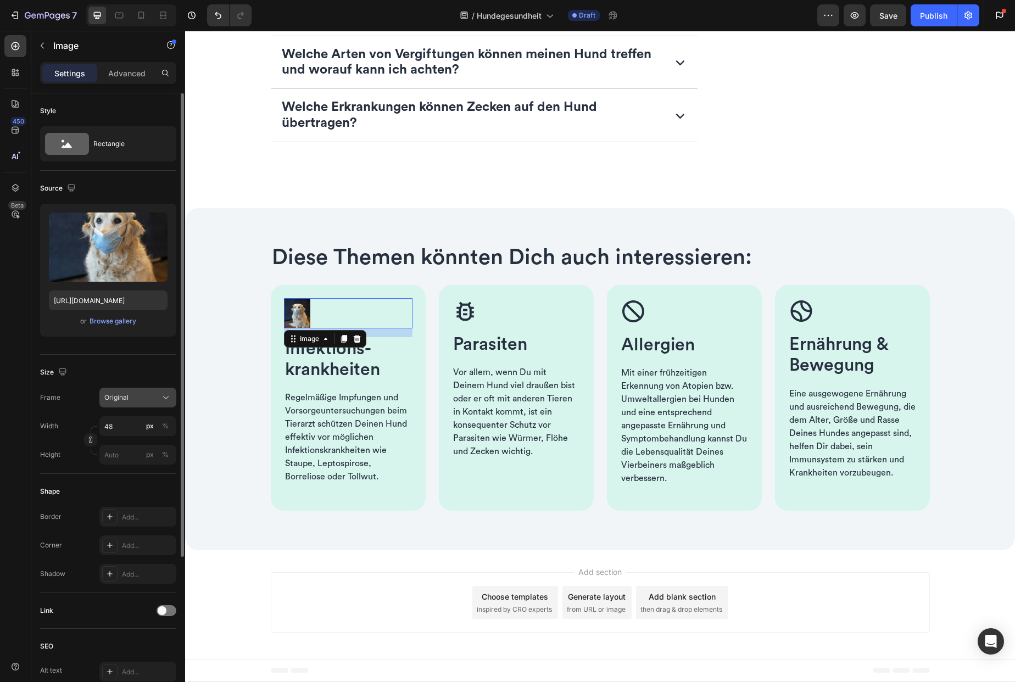
click at [140, 399] on div "Original" at bounding box center [131, 398] width 54 height 10
click at [132, 466] on span "Horizontal" at bounding box center [120, 466] width 32 height 11
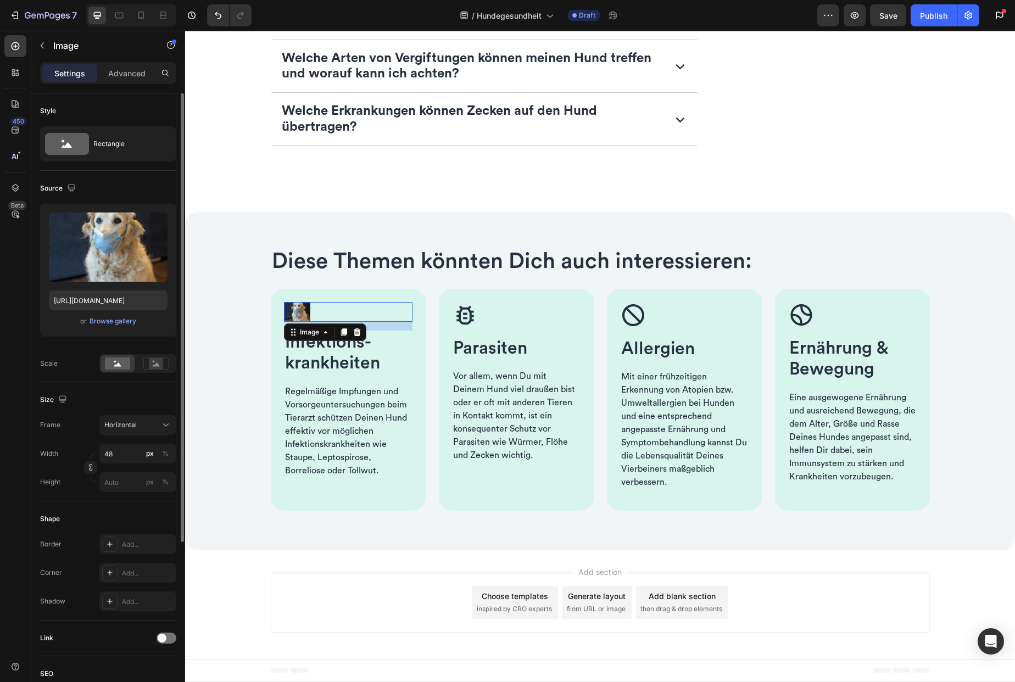
scroll to position [2432, 0]
click at [112, 456] on input "48" at bounding box center [137, 454] width 77 height 20
click at [125, 481] on p "Full 100%" at bounding box center [136, 480] width 64 height 10
type input "100"
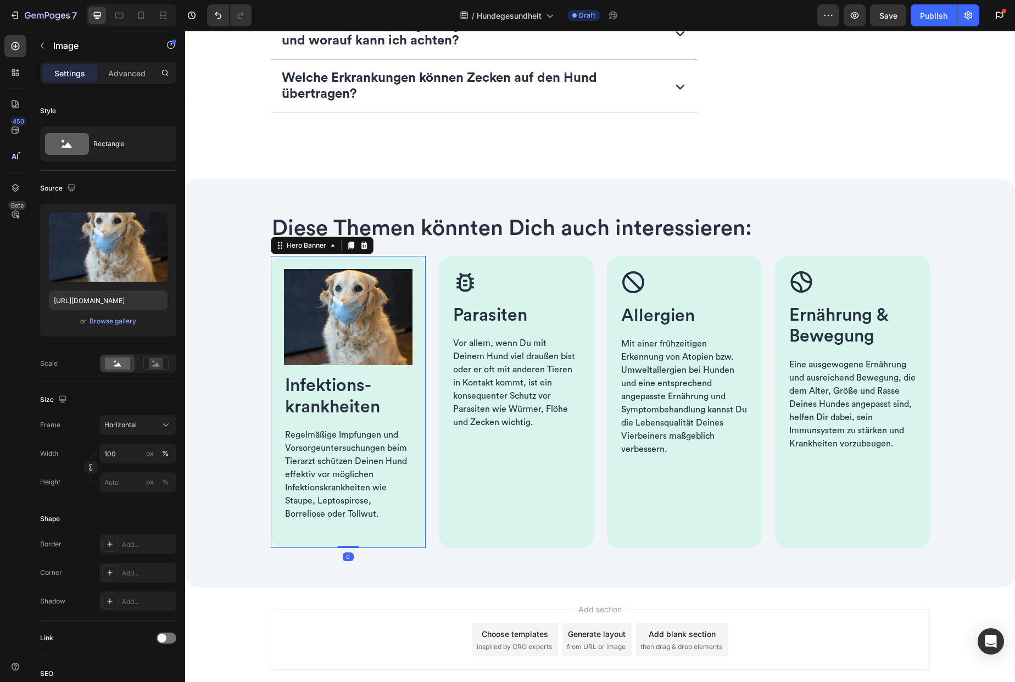
click at [352, 542] on div "Image Infektions­krankheiten Heading Regelmäßige Impfungen und Vorsorge­untersu…" at bounding box center [348, 402] width 155 height 292
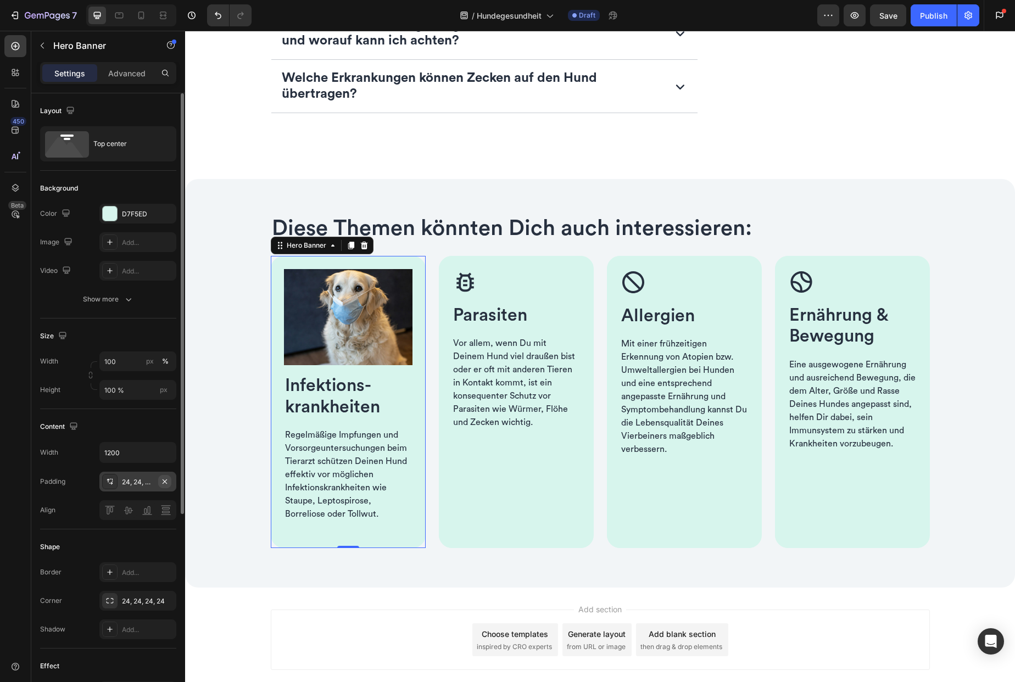
click at [166, 481] on icon "button" at bounding box center [164, 481] width 9 height 9
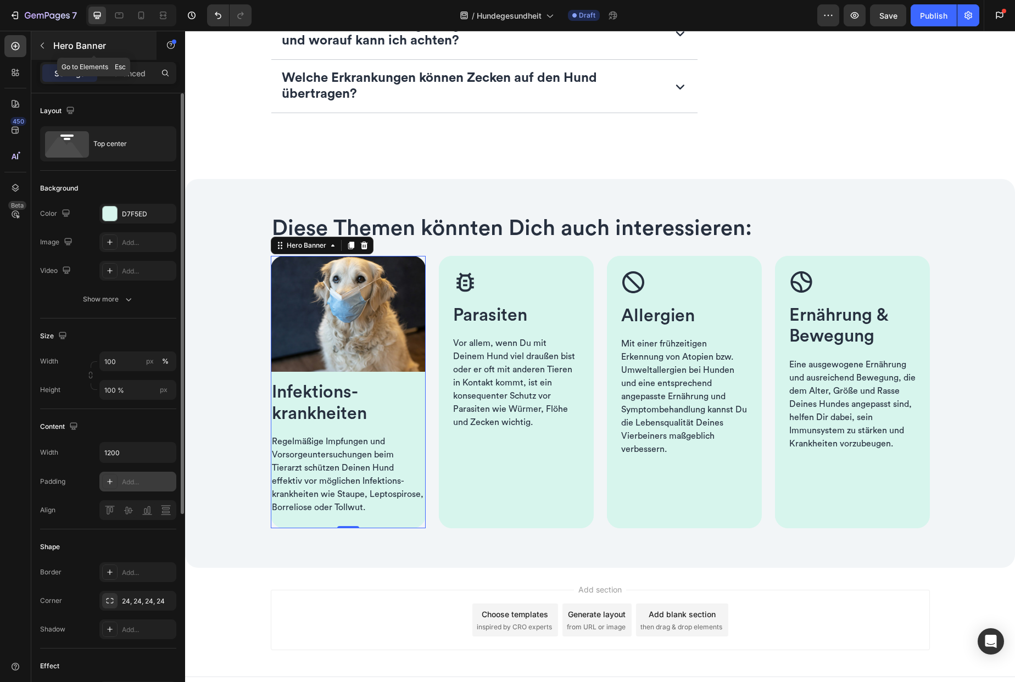
click at [41, 44] on icon "button" at bounding box center [42, 45] width 9 height 9
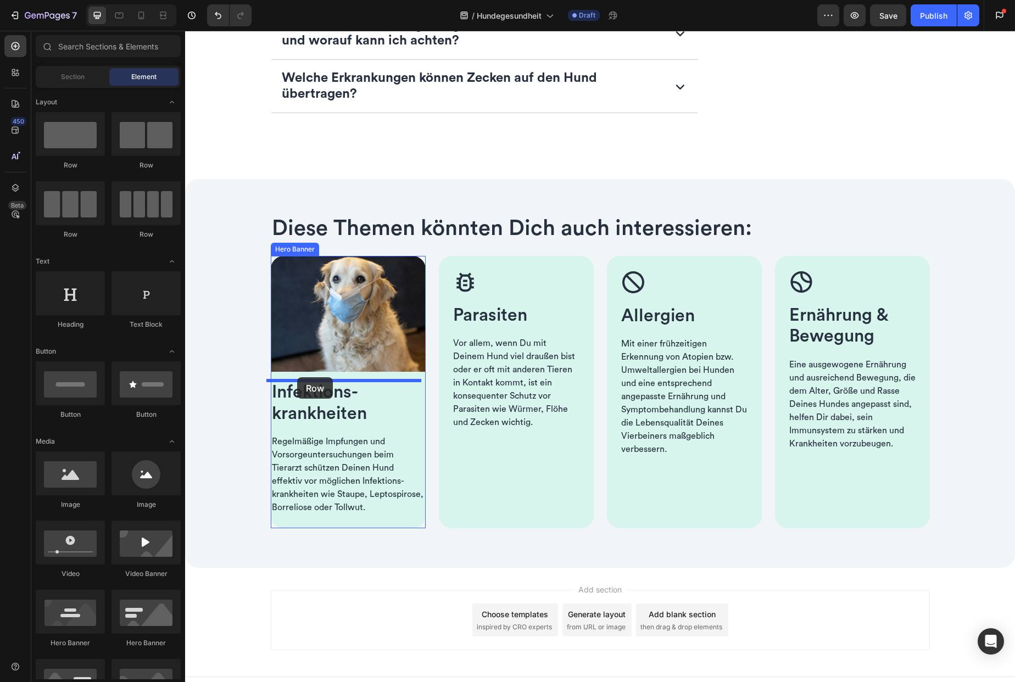
drag, startPoint x: 253, startPoint y: 176, endPoint x: 297, endPoint y: 377, distance: 206.3
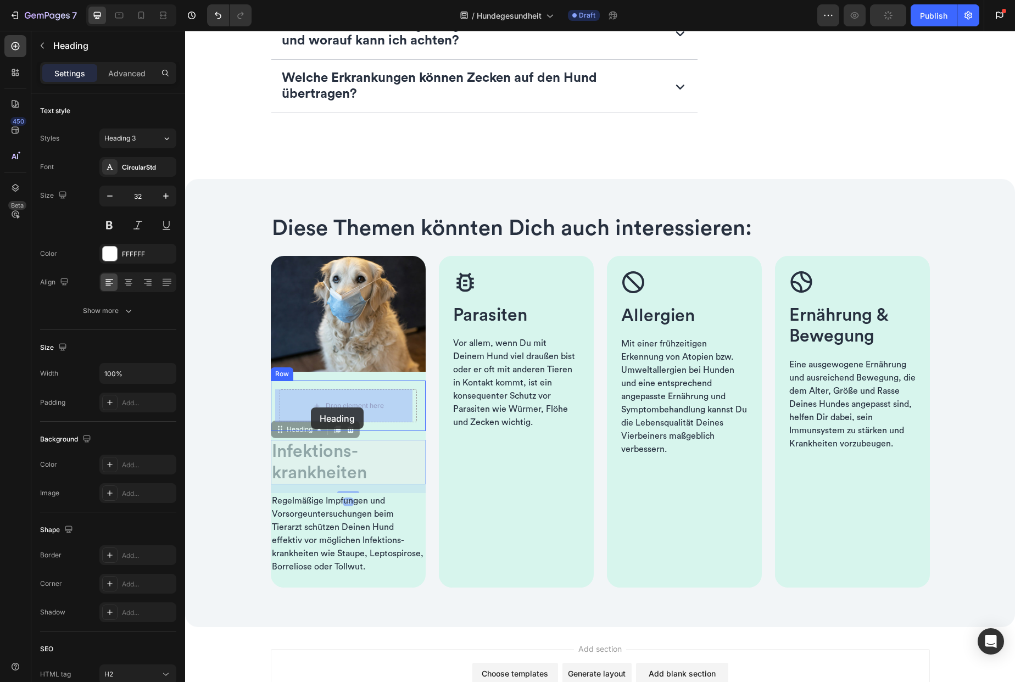
drag, startPoint x: 280, startPoint y: 436, endPoint x: 311, endPoint y: 408, distance: 41.6
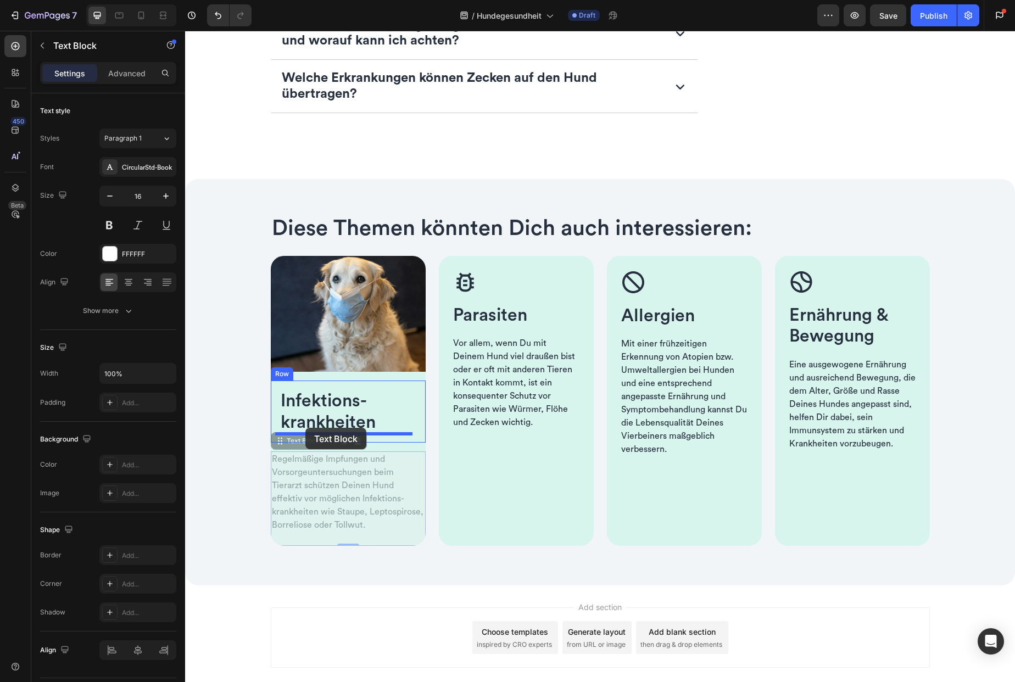
drag, startPoint x: 291, startPoint y: 446, endPoint x: 305, endPoint y: 428, distance: 23.1
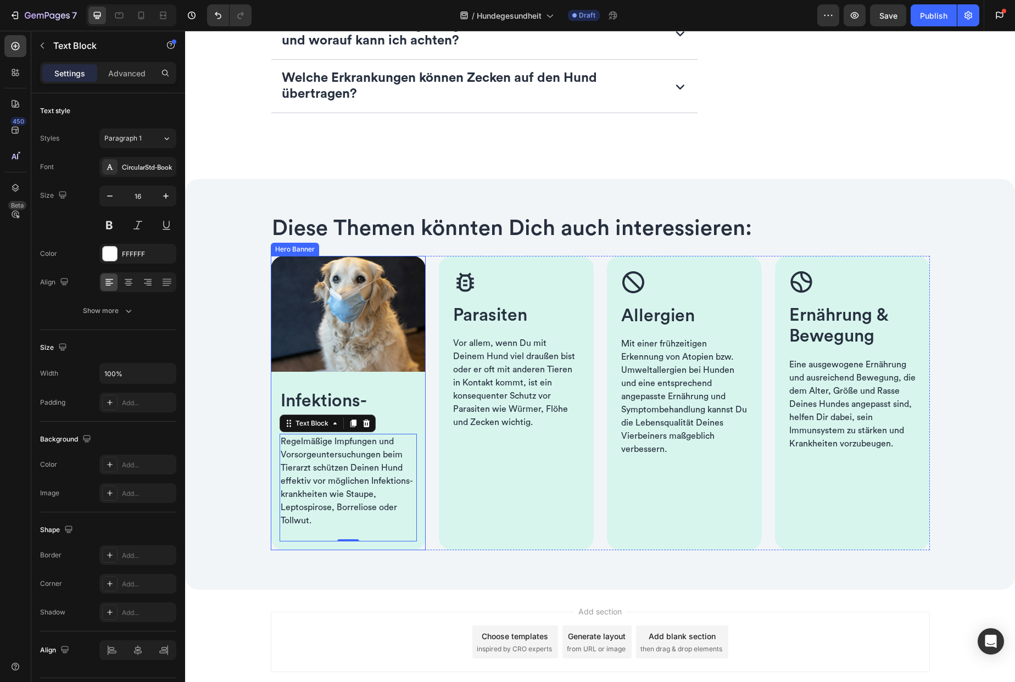
click at [310, 375] on div "Image Infektions­krankheiten Heading Regelmäßige Impfungen und Vorsorge­untersu…" at bounding box center [348, 403] width 155 height 294
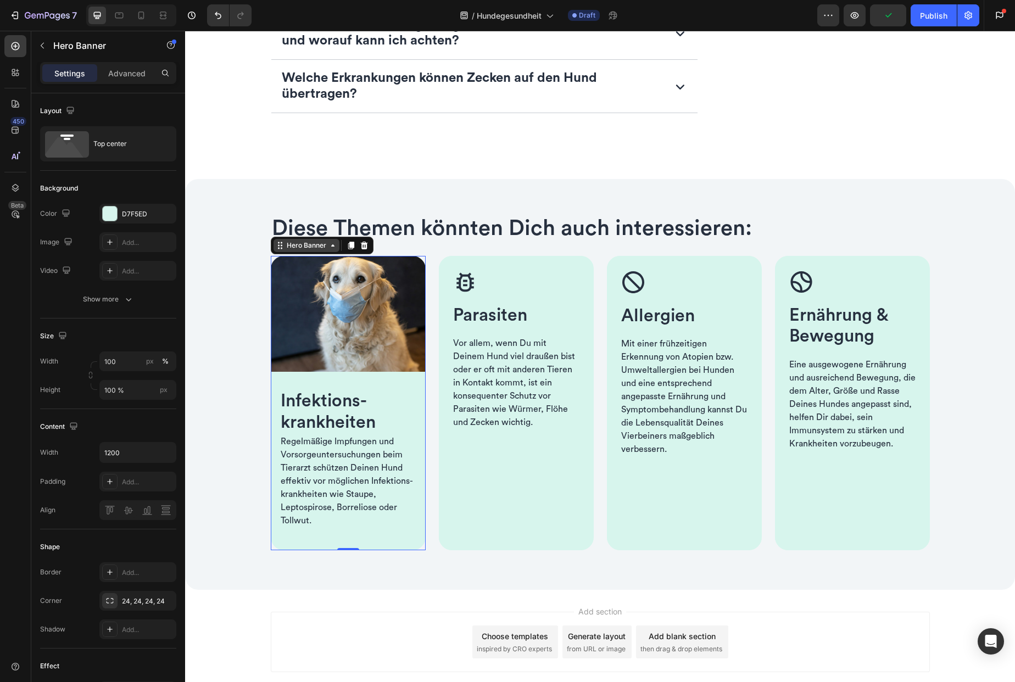
click at [297, 248] on div "Hero Banner" at bounding box center [307, 246] width 44 height 10
click at [290, 243] on div "Hero Banner" at bounding box center [307, 246] width 44 height 10
click at [342, 342] on img at bounding box center [348, 314] width 155 height 116
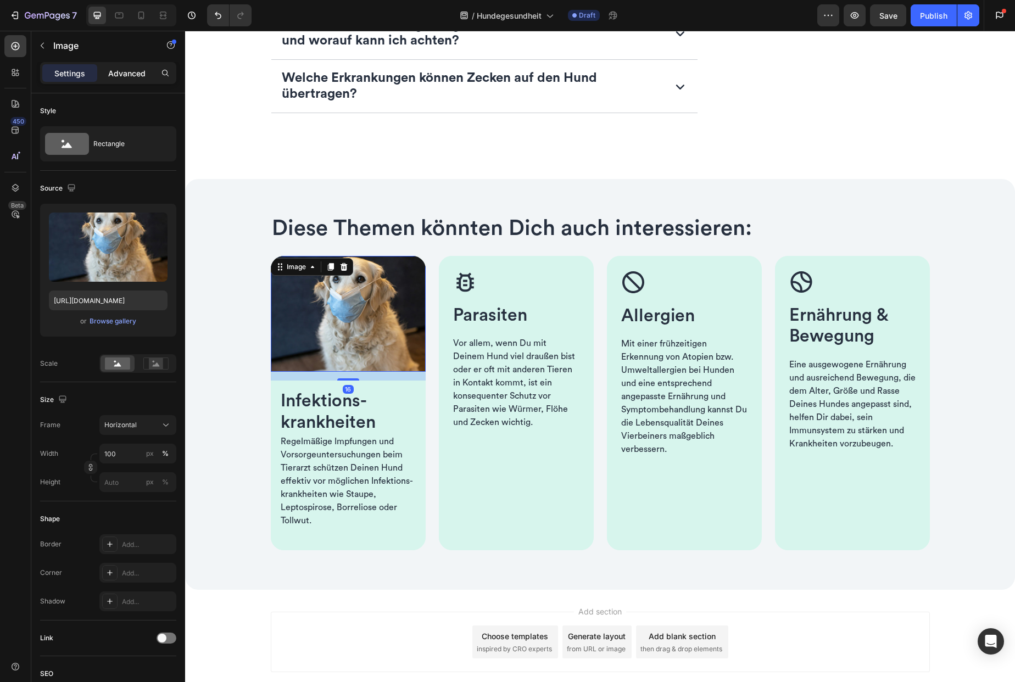
click at [119, 80] on div "Advanced" at bounding box center [126, 73] width 55 height 18
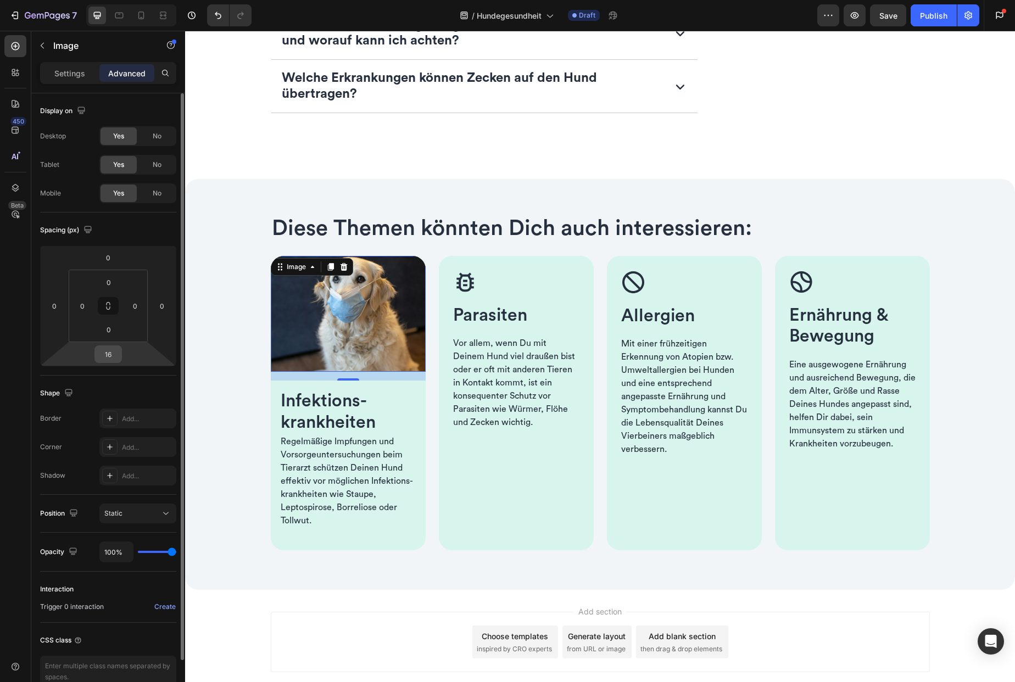
click at [115, 361] on input "16" at bounding box center [108, 354] width 22 height 16
type input "0"
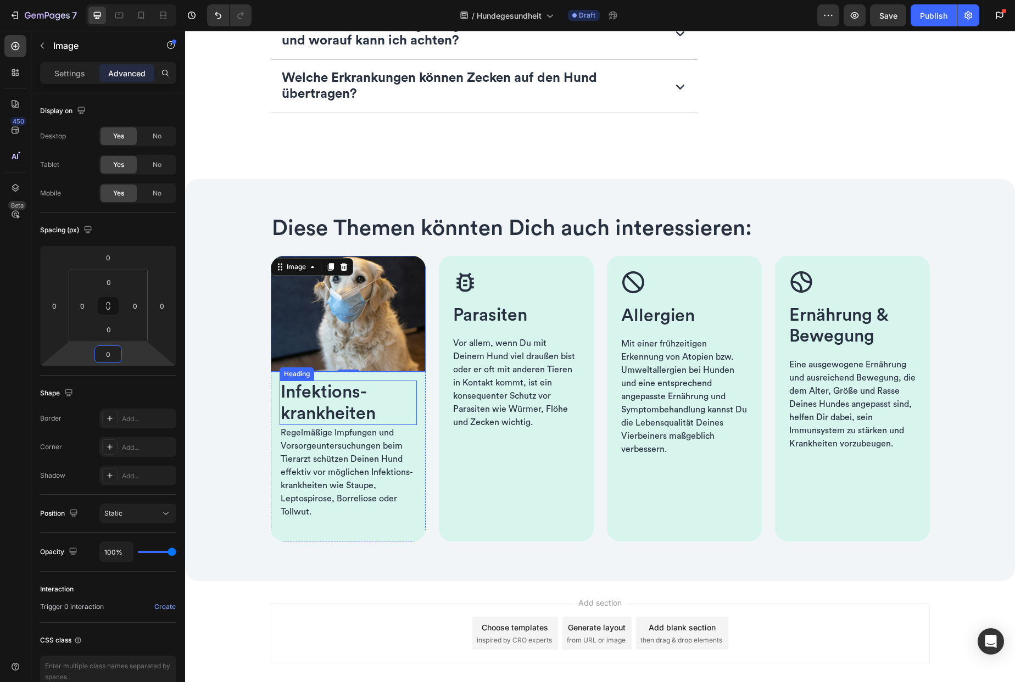
click at [307, 410] on span "Infektions­krankheiten" at bounding box center [328, 402] width 95 height 38
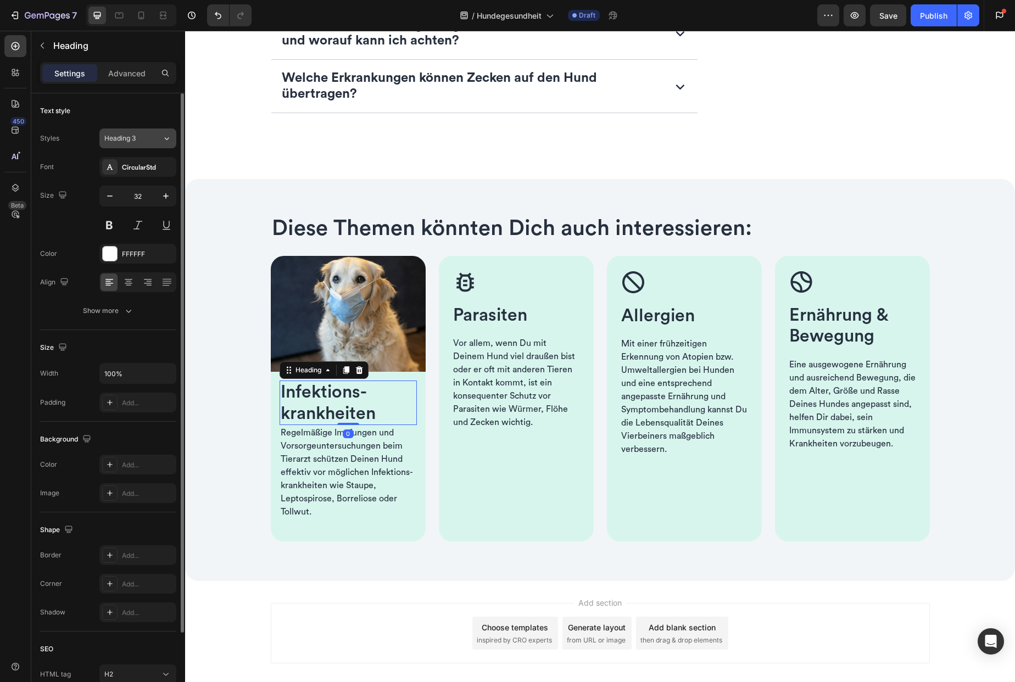
click at [131, 138] on span "Heading 3" at bounding box center [119, 138] width 31 height 10
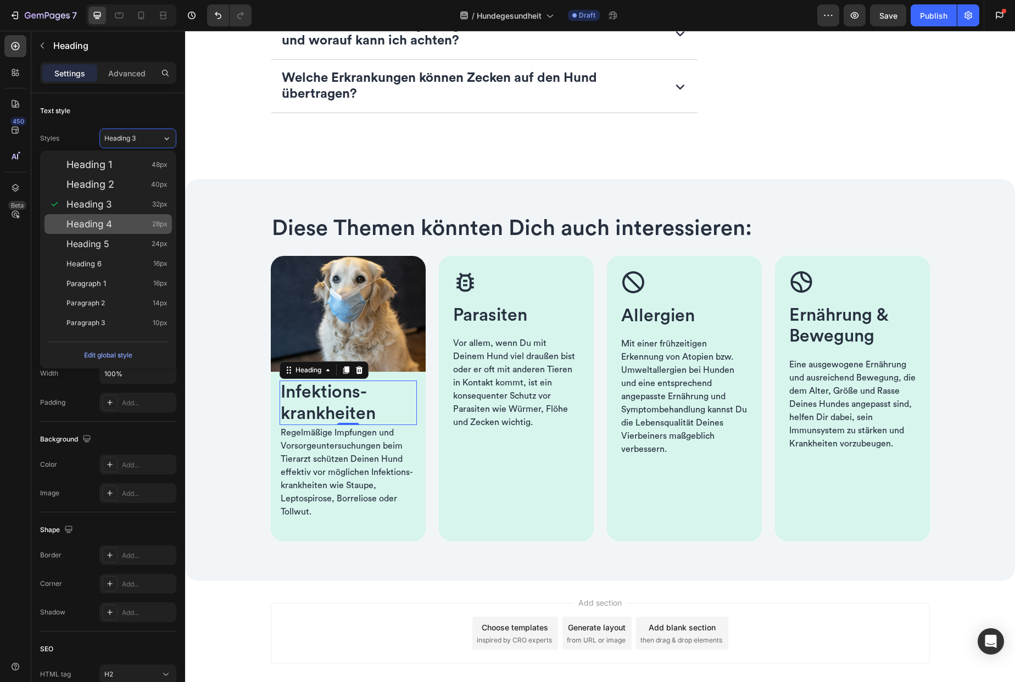
click at [112, 228] on div "Heading 4 28px" at bounding box center [116, 224] width 101 height 11
type input "28"
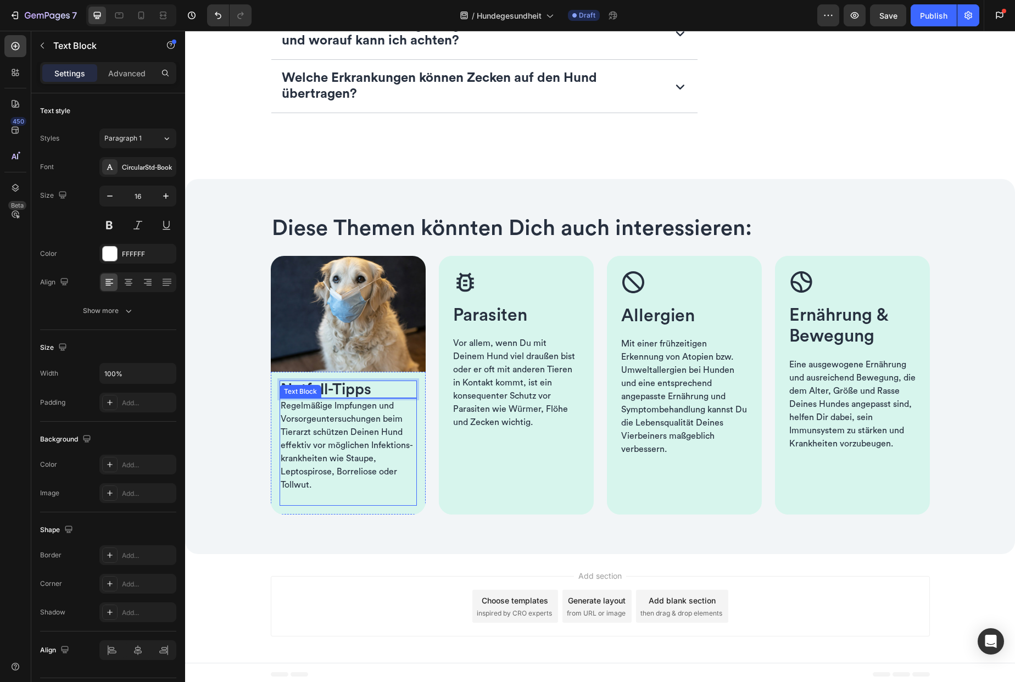
click at [319, 445] on span "Regelmäßige Impfungen und Vorsorge­untersuchungen beim Tierarzt schützen Deinen…" at bounding box center [347, 446] width 132 height 88
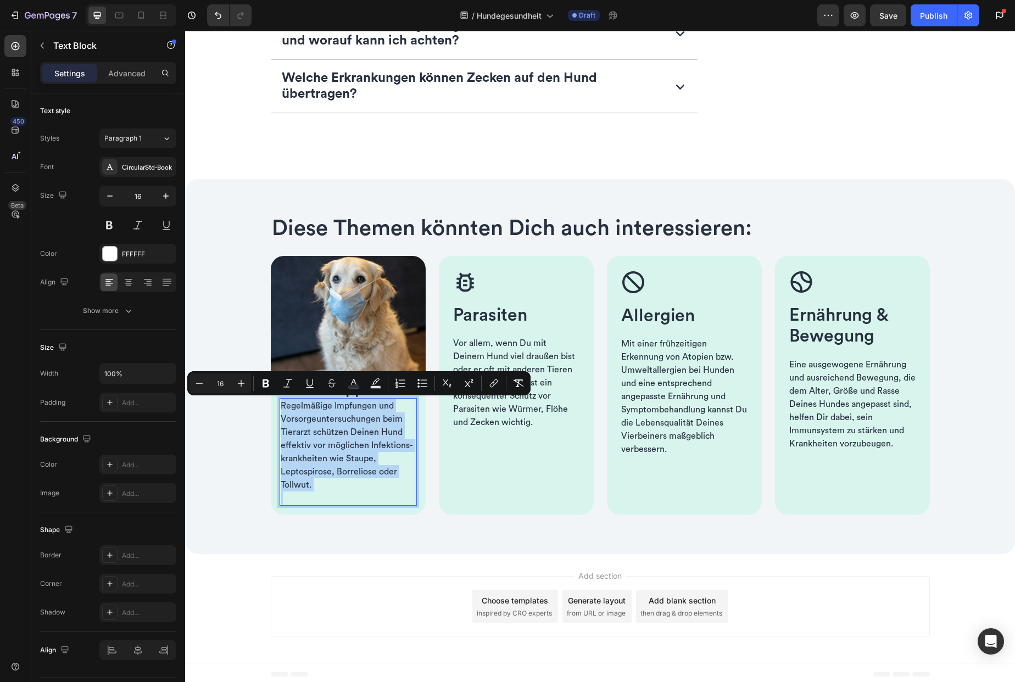
click at [312, 454] on span "Regelmäßige Impfungen und Vorsorge­untersuchungen beim Tierarzt schützen Deinen…" at bounding box center [347, 446] width 132 height 88
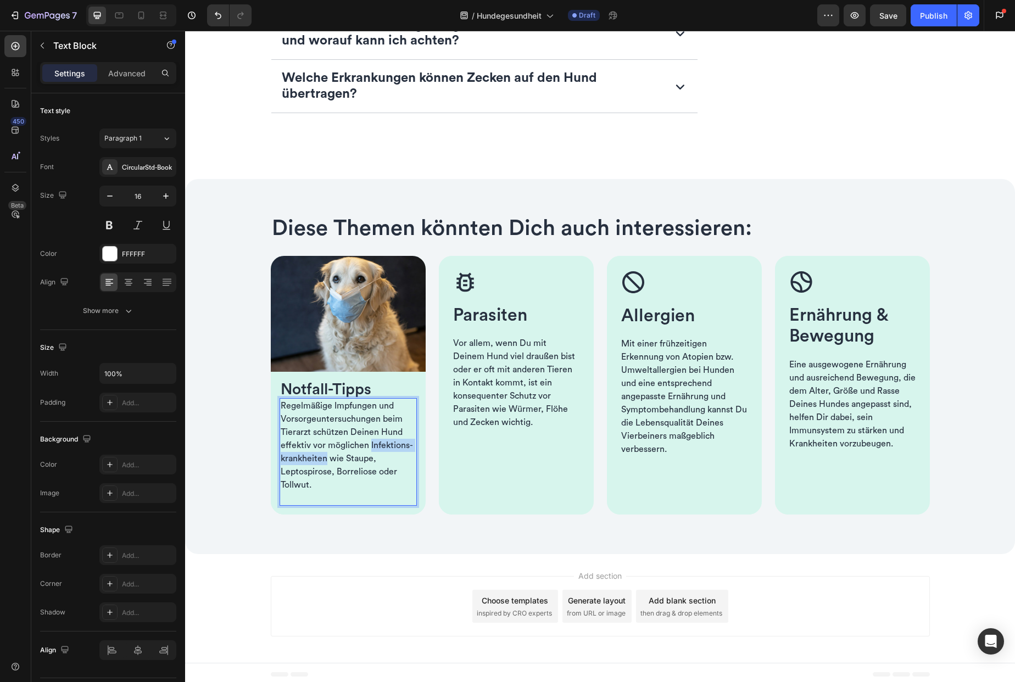
click at [312, 454] on span "Regelmäßige Impfungen und Vorsorge­untersuchungen beim Tierarzt schützen Deinen…" at bounding box center [347, 446] width 132 height 88
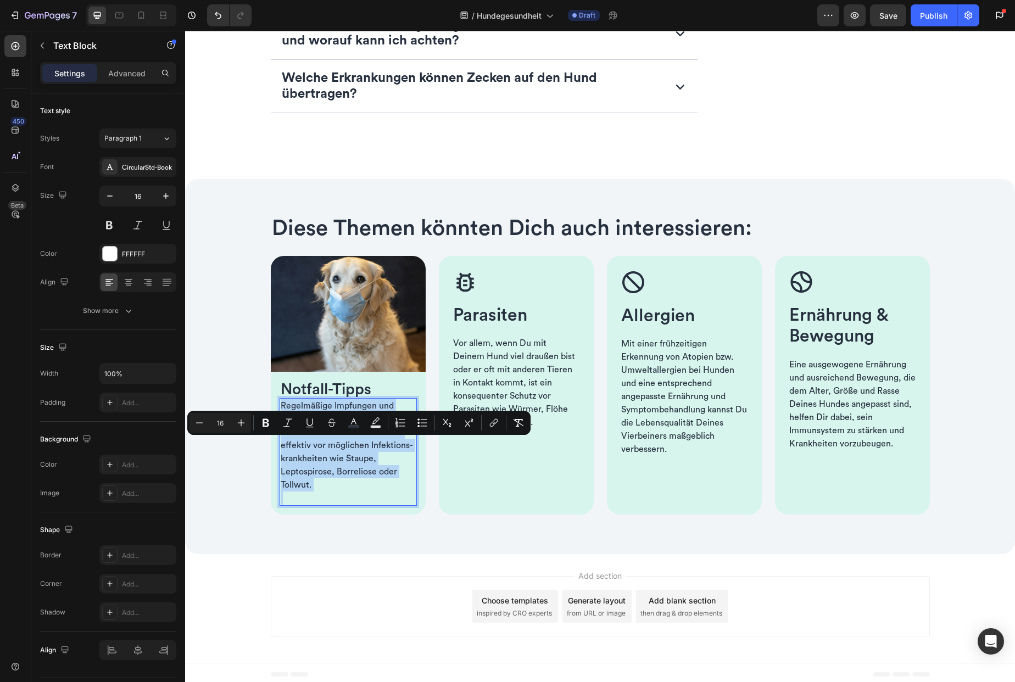
click at [312, 454] on span "Regelmäßige Impfungen und Vorsorge­untersuchungen beim Tierarzt schützen Deinen…" at bounding box center [347, 446] width 132 height 88
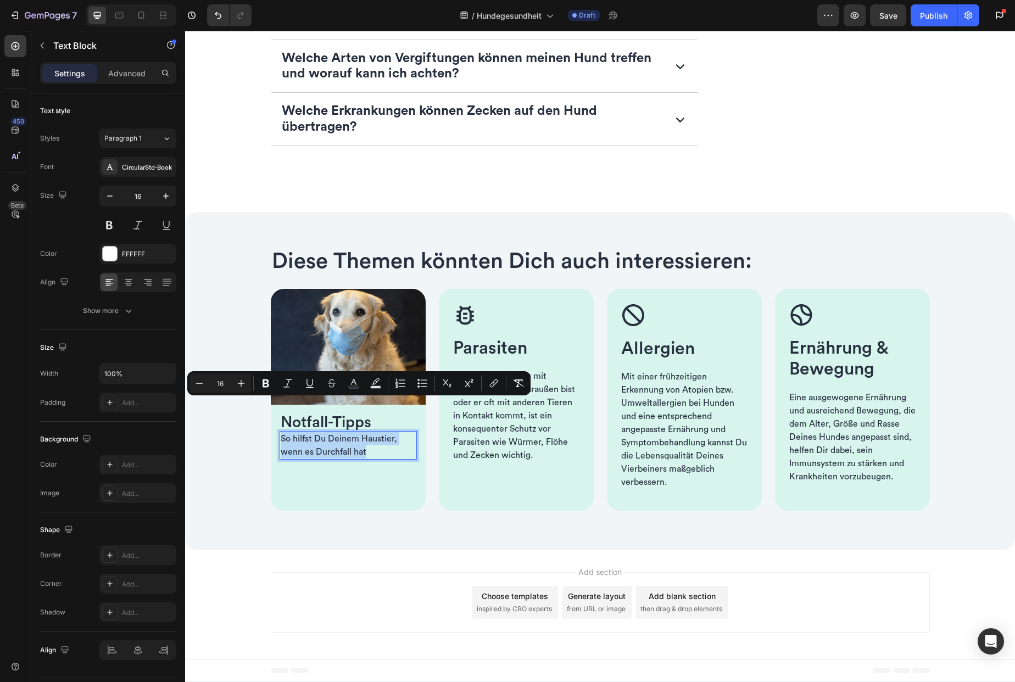
scroll to position [2432, 0]
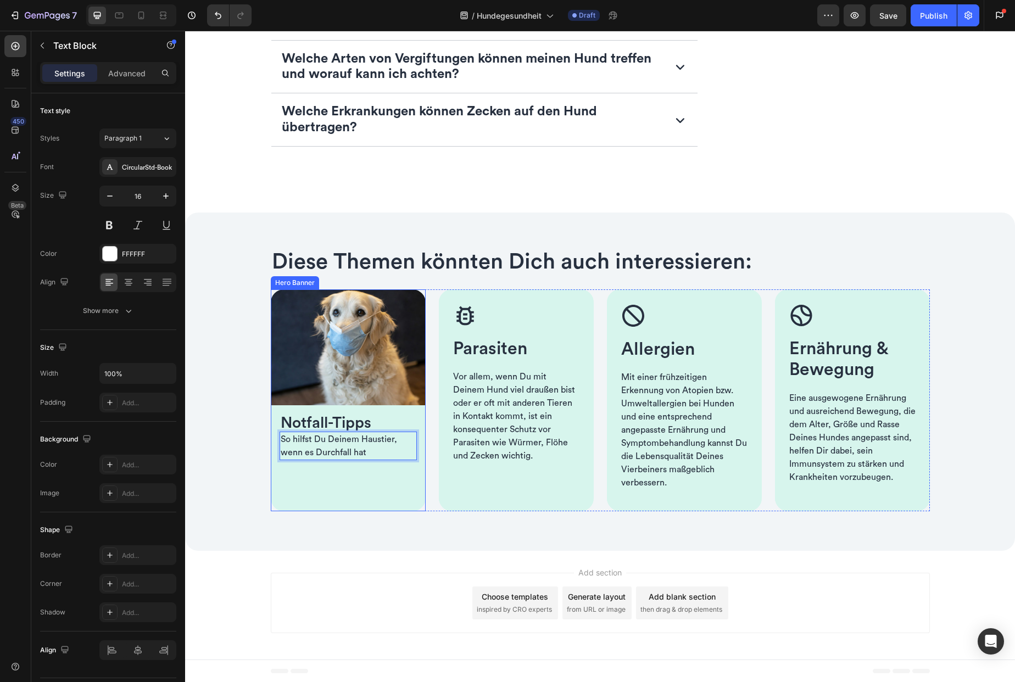
click at [329, 480] on div "Background Image" at bounding box center [348, 455] width 155 height 333
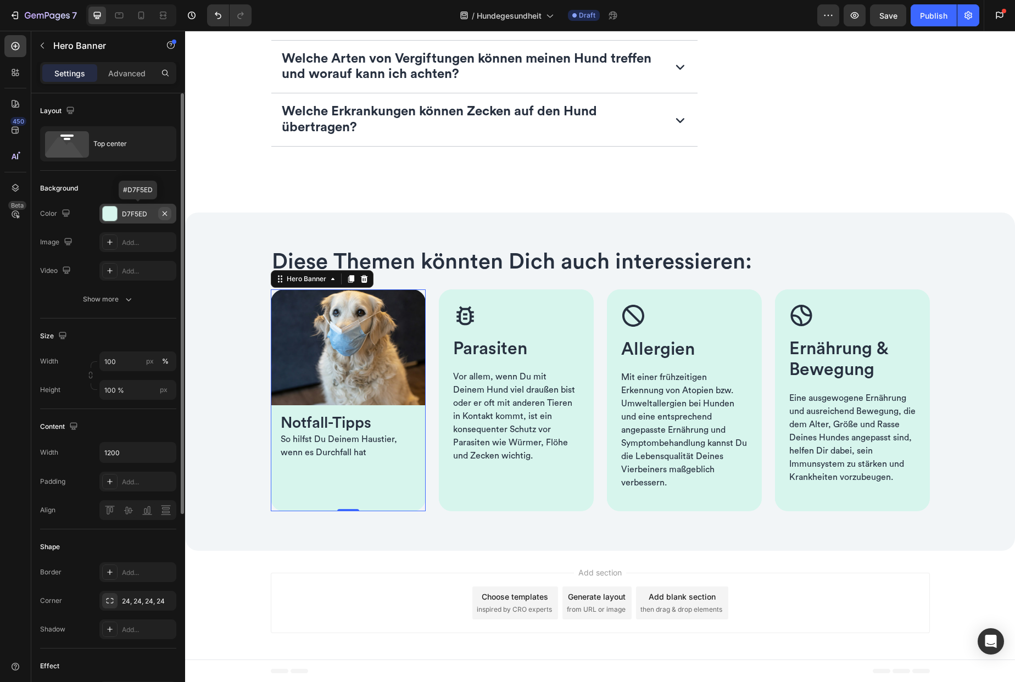
click at [165, 211] on icon "button" at bounding box center [164, 213] width 9 height 9
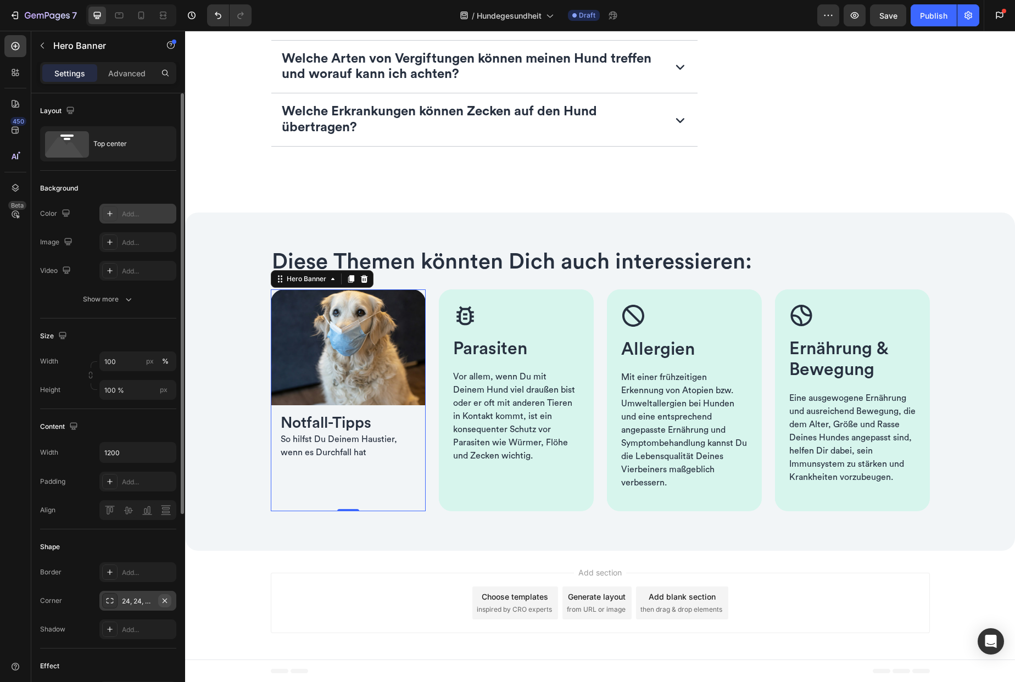
click at [165, 601] on icon "button" at bounding box center [165, 600] width 4 height 4
click at [378, 377] on img at bounding box center [348, 347] width 155 height 116
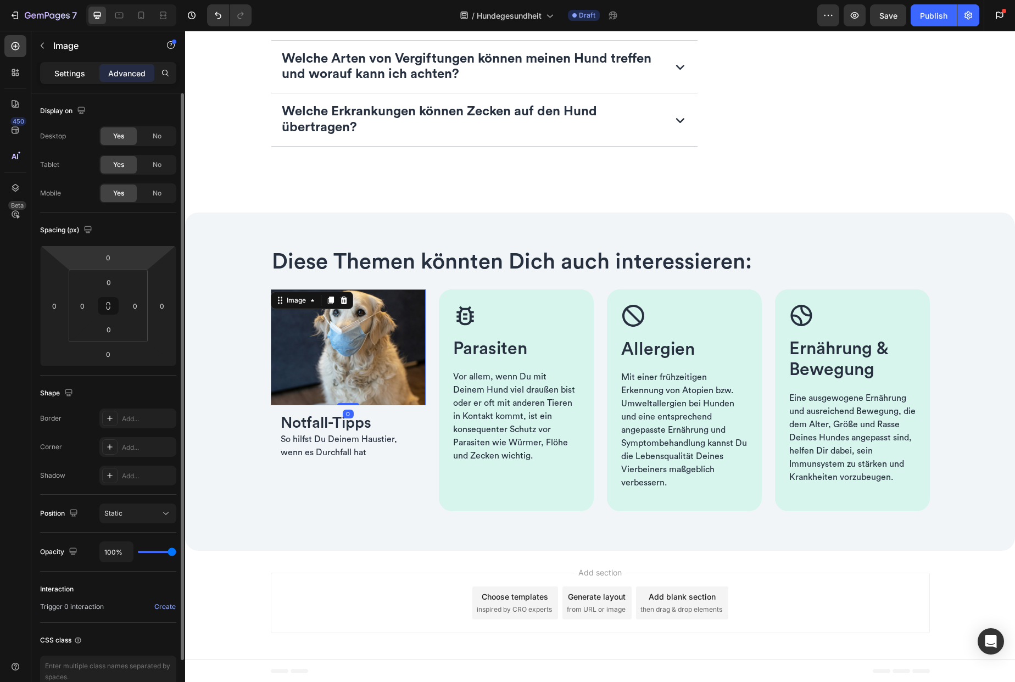
click at [62, 70] on p "Settings" at bounding box center [69, 74] width 31 height 12
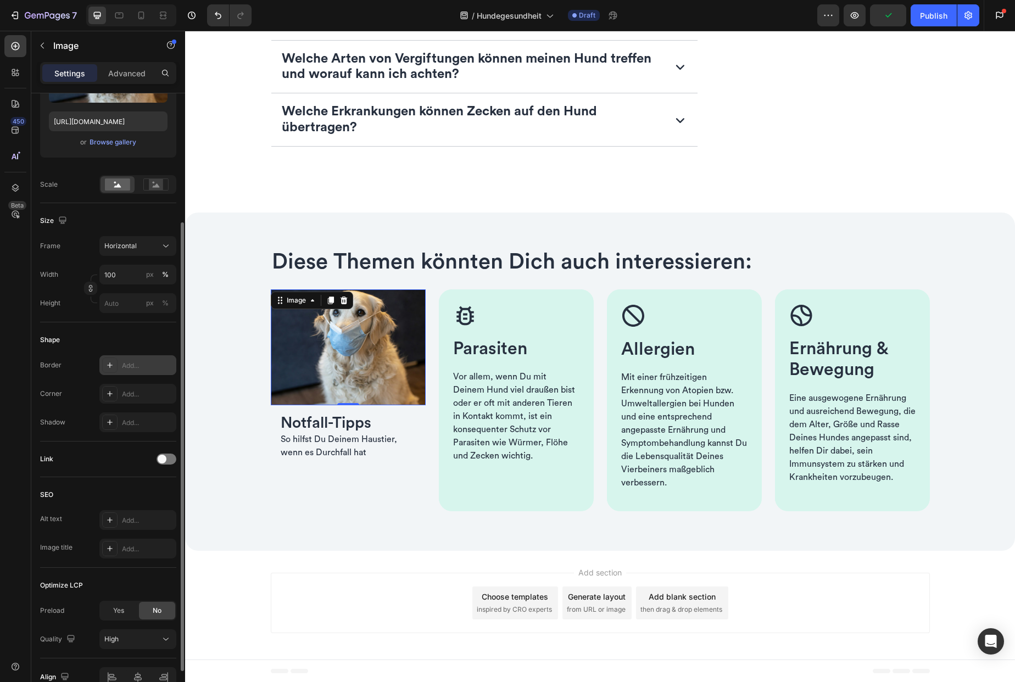
scroll to position [181, 0]
click at [143, 387] on div "Add..." at bounding box center [148, 392] width 52 height 10
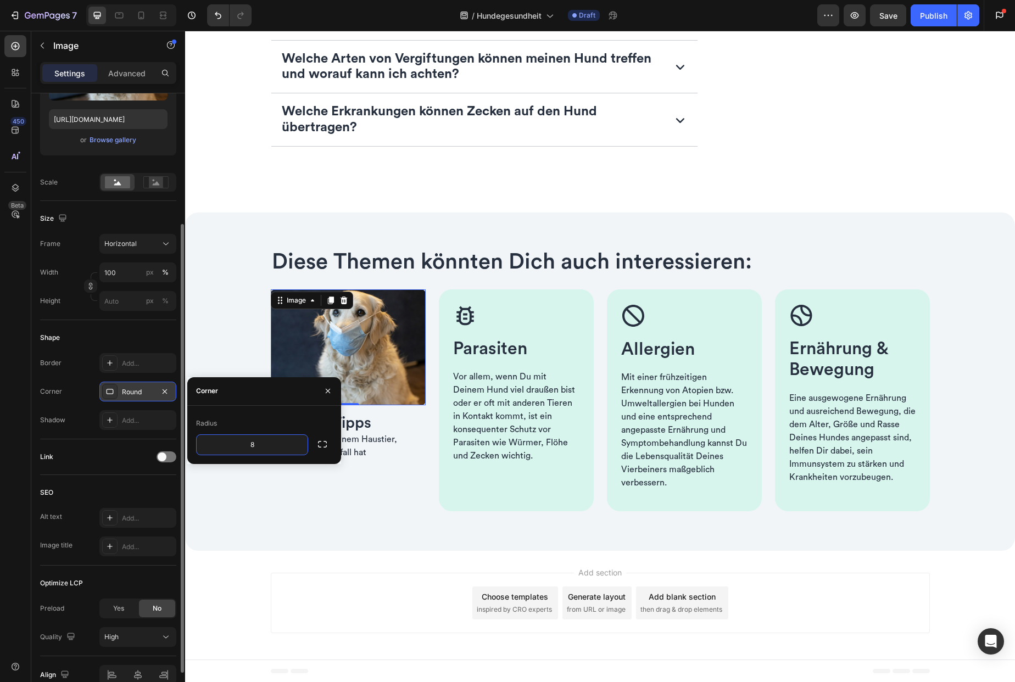
click at [222, 576] on div "Add section Choose templates inspired by CRO experts Generate layout from URL o…" at bounding box center [600, 605] width 830 height 109
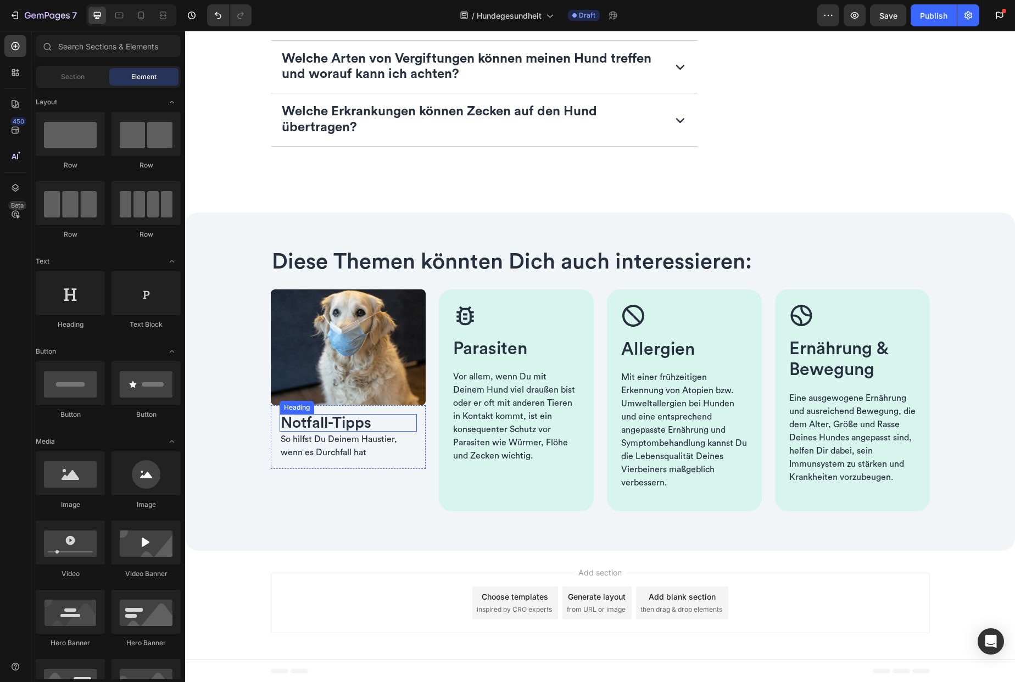
click at [332, 423] on span "Notfall-Tipps" at bounding box center [326, 422] width 91 height 15
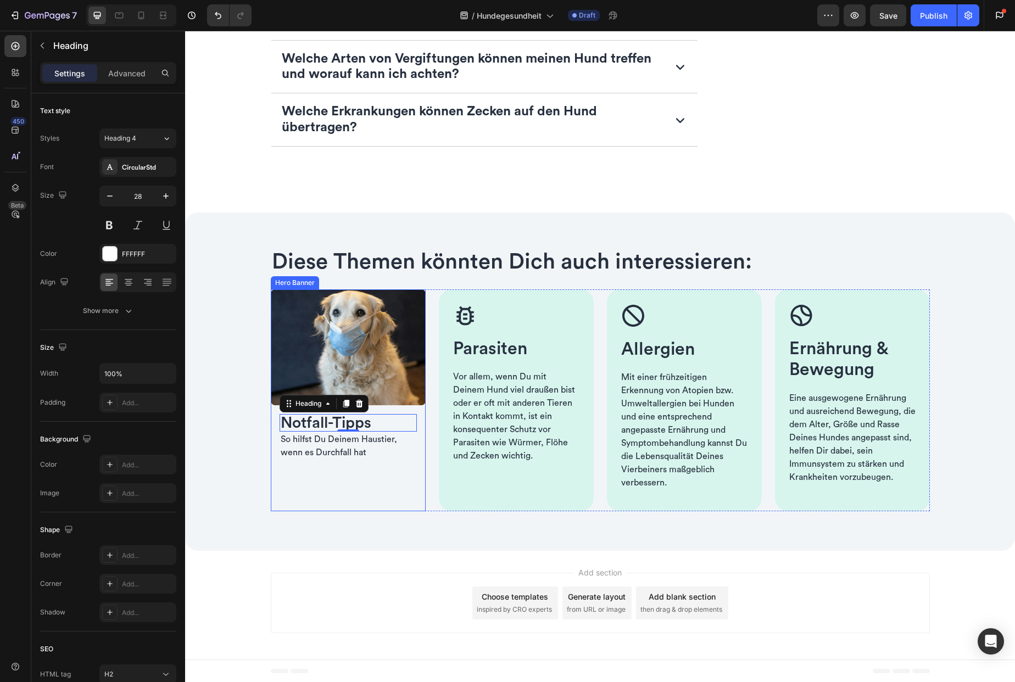
click at [330, 491] on div "Background Image" at bounding box center [348, 455] width 155 height 333
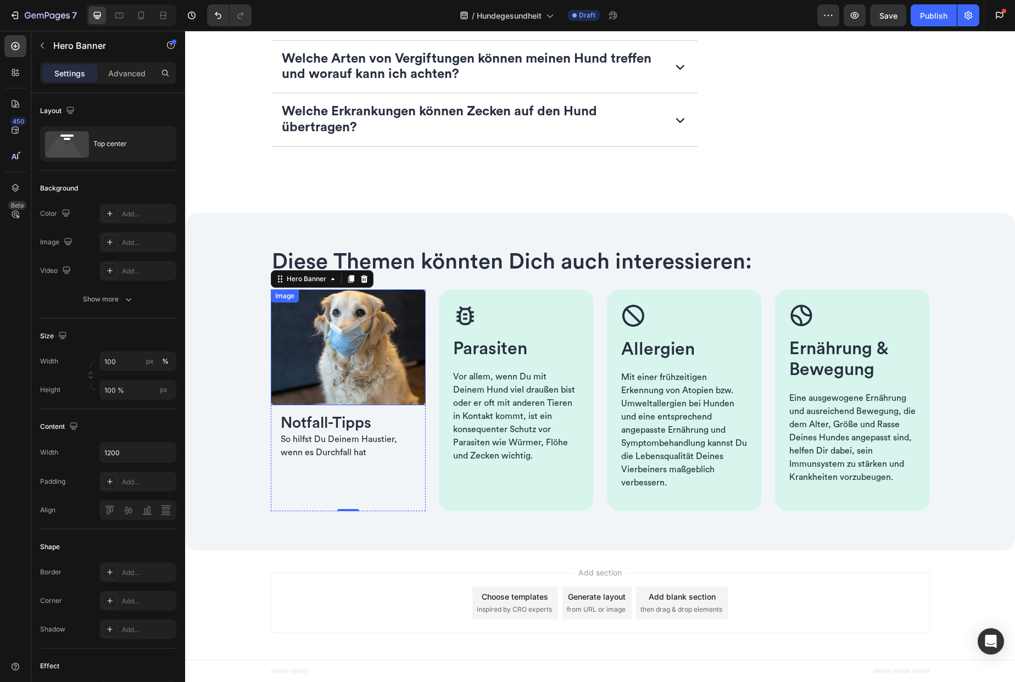
click at [302, 375] on img at bounding box center [348, 347] width 155 height 116
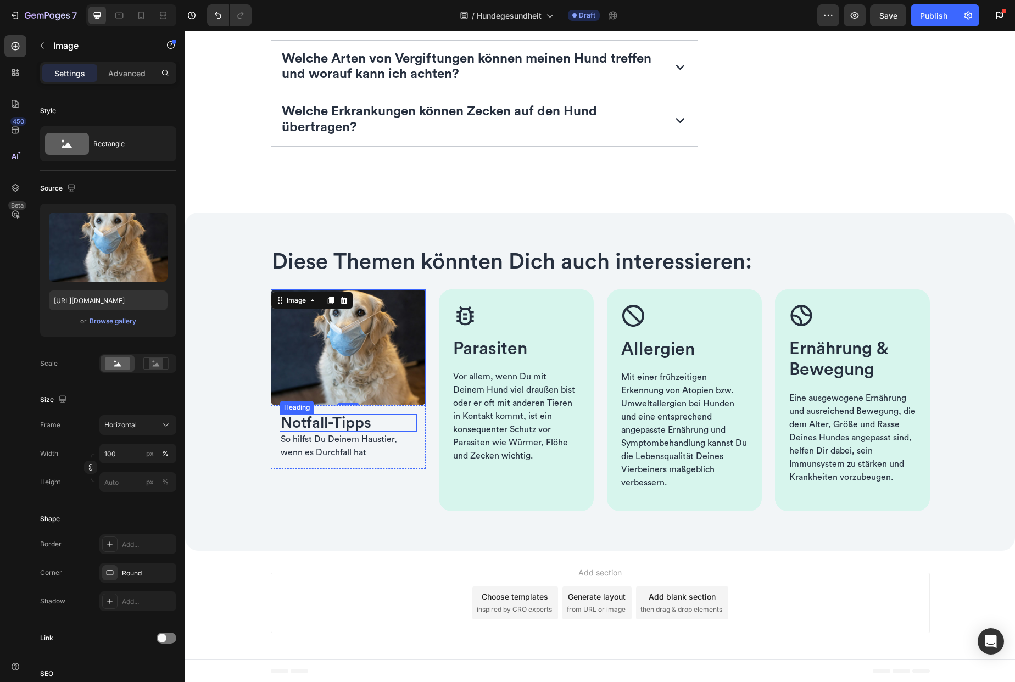
click at [348, 426] on span "Notfall-Tipps" at bounding box center [326, 422] width 91 height 15
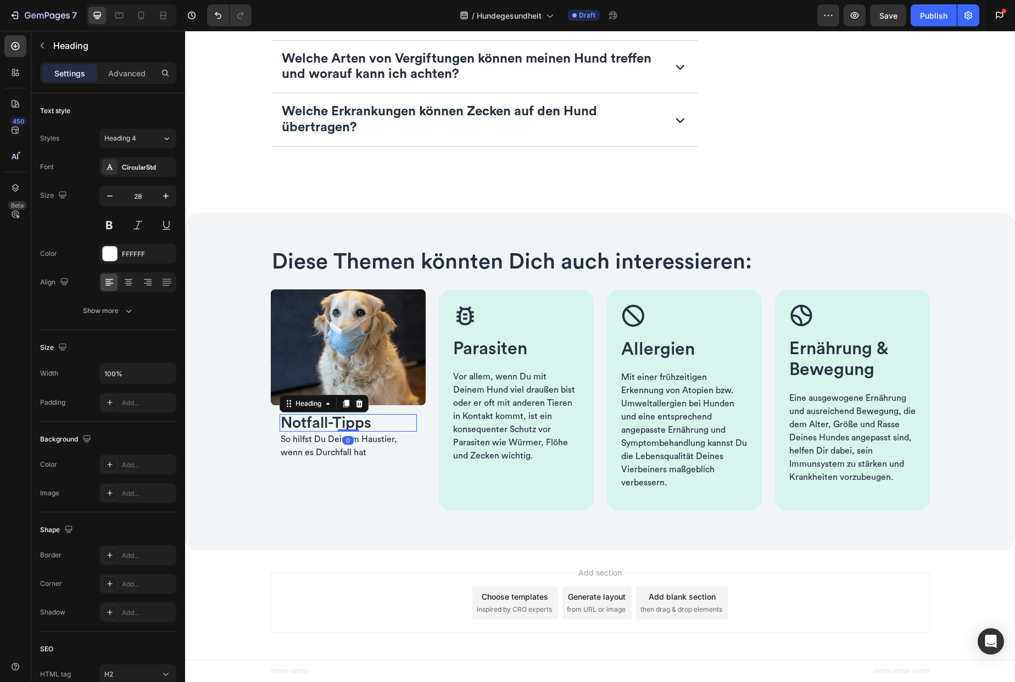
click at [230, 564] on div "Add section Choose templates inspired by CRO experts Generate layout from URL o…" at bounding box center [600, 605] width 830 height 109
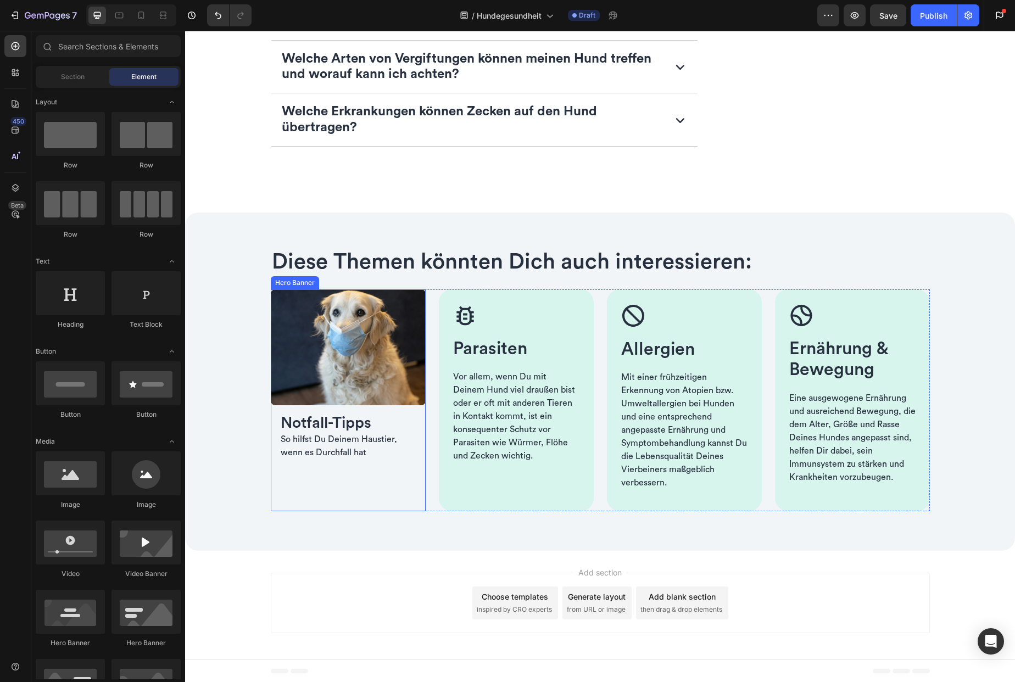
click at [308, 481] on div "Background Image" at bounding box center [348, 455] width 155 height 333
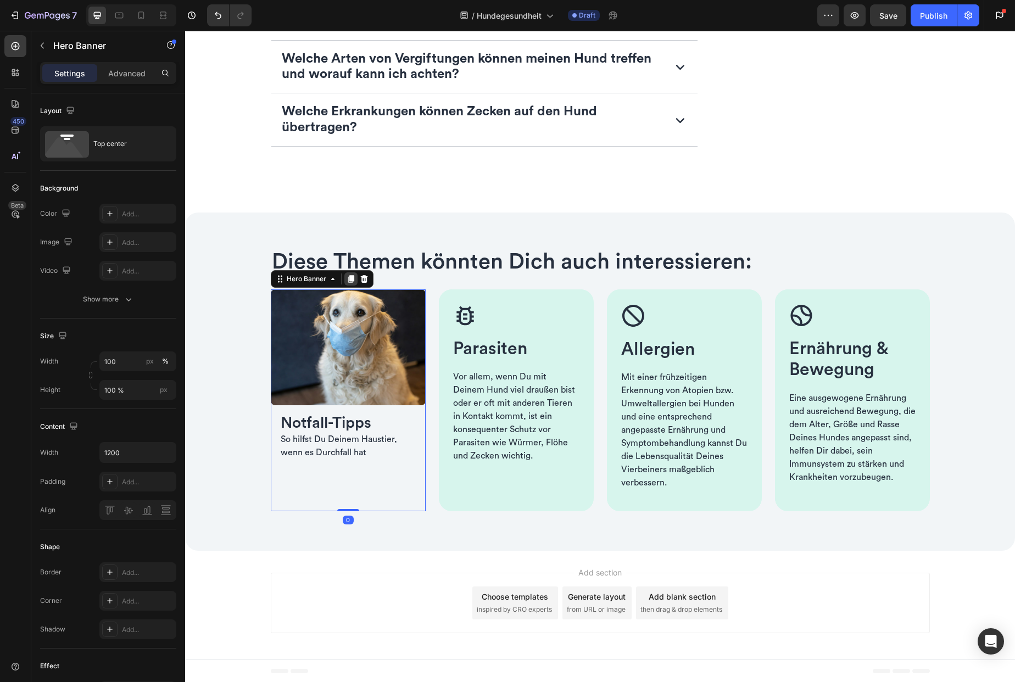
click at [348, 277] on icon at bounding box center [351, 279] width 6 height 8
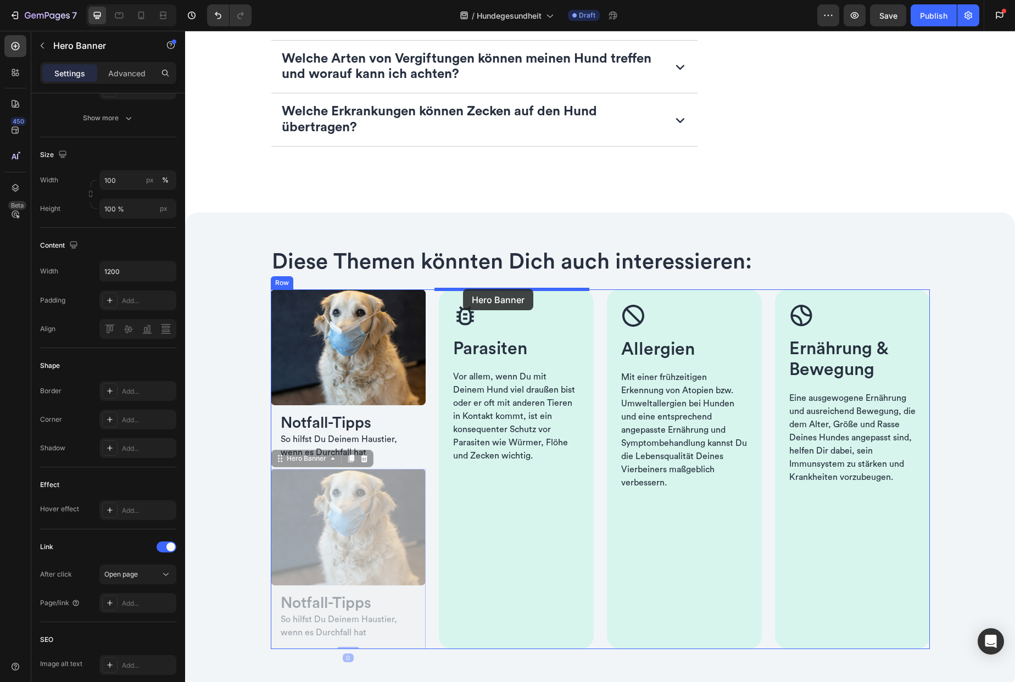
drag, startPoint x: 295, startPoint y: 448, endPoint x: 463, endPoint y: 289, distance: 231.6
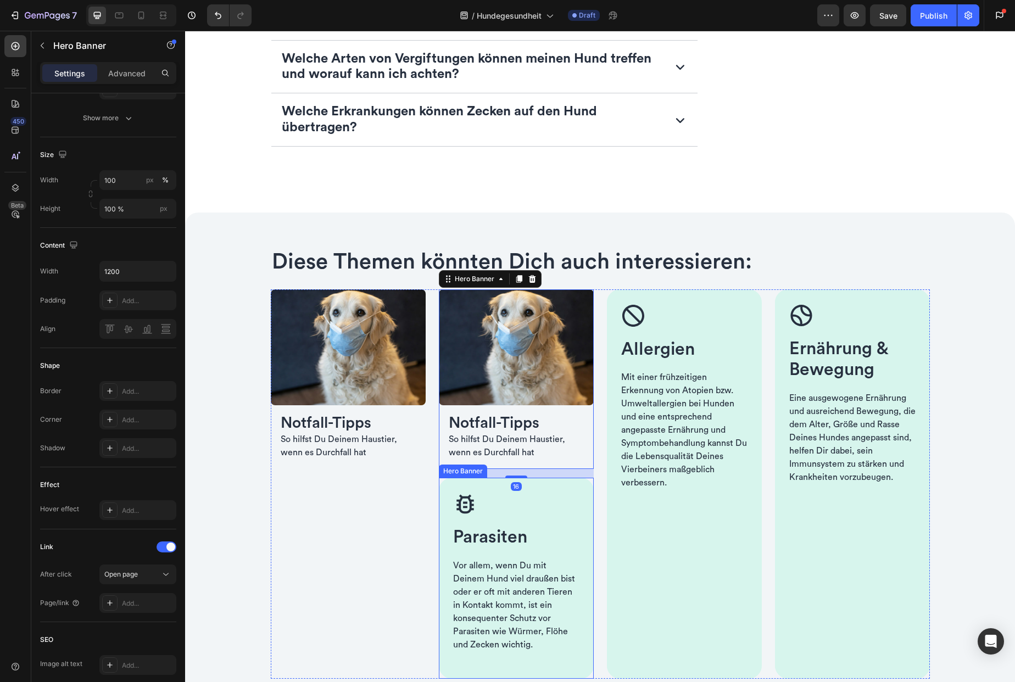
click at [479, 488] on div "Image Parasiten Heading Vor allem, wenn Du mit Deinem Hund viel draußen bist od…" at bounding box center [516, 578] width 155 height 200
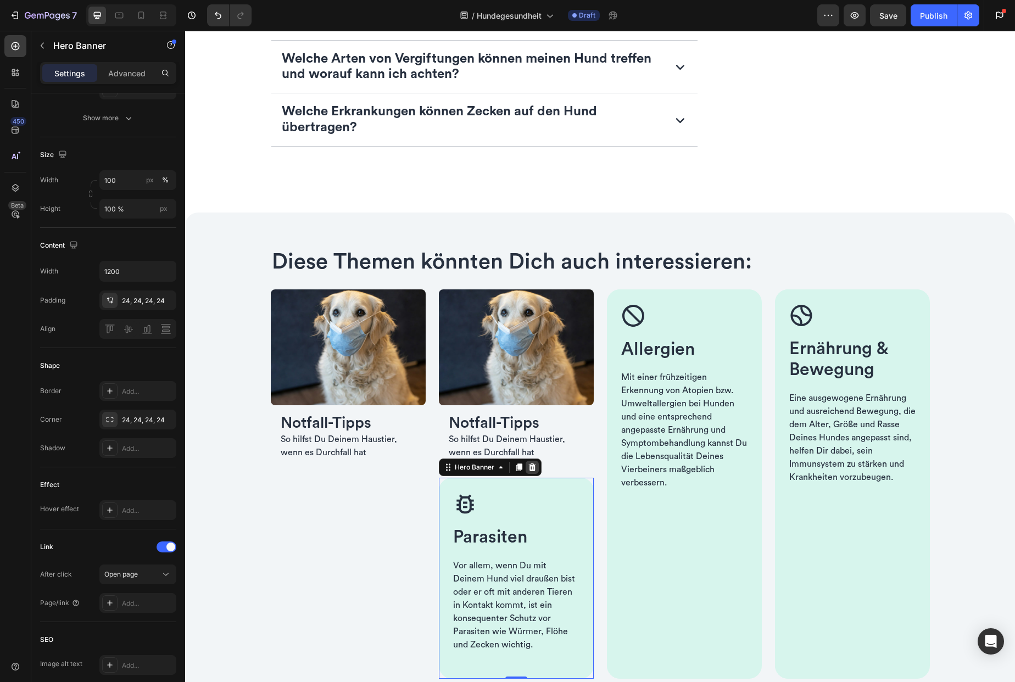
click at [531, 469] on icon at bounding box center [532, 467] width 9 height 9
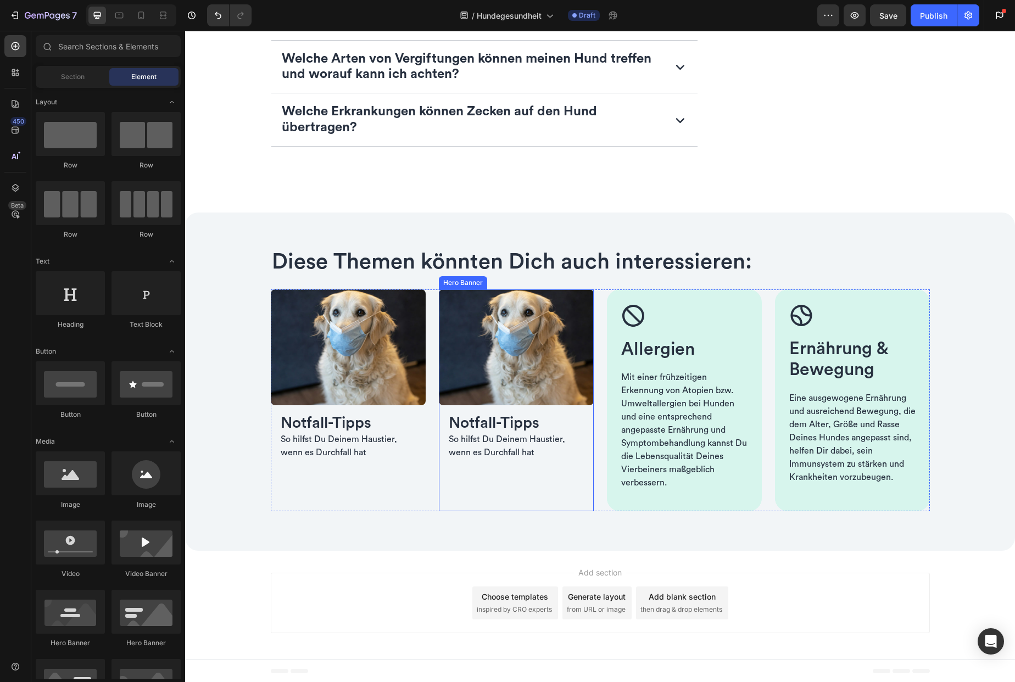
click at [465, 498] on div "Background Image" at bounding box center [516, 455] width 155 height 333
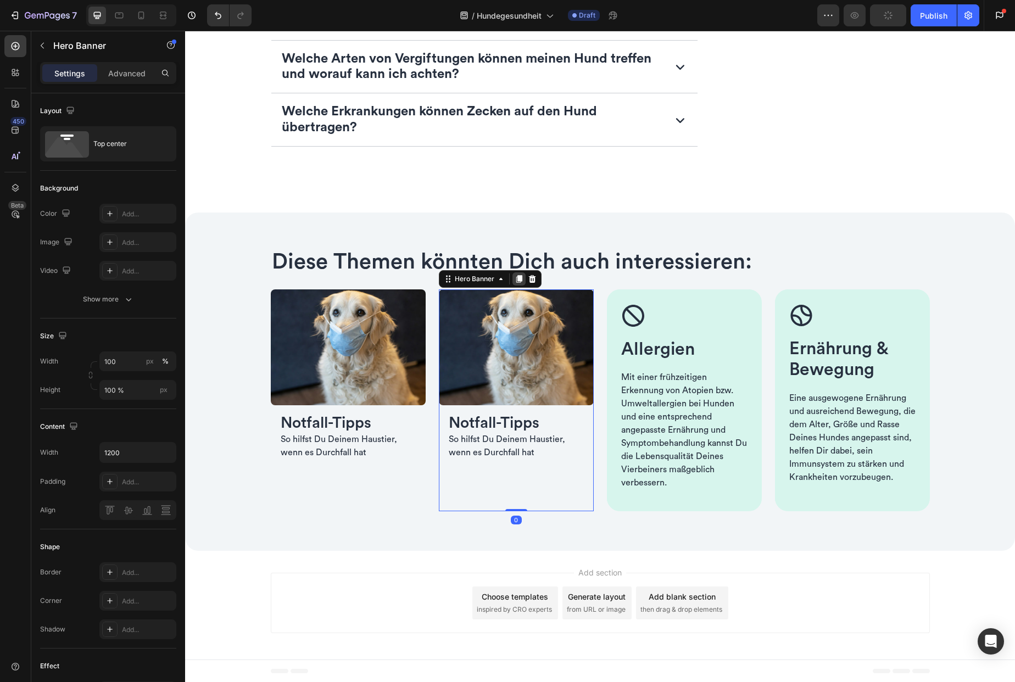
click at [516, 278] on icon at bounding box center [519, 279] width 6 height 8
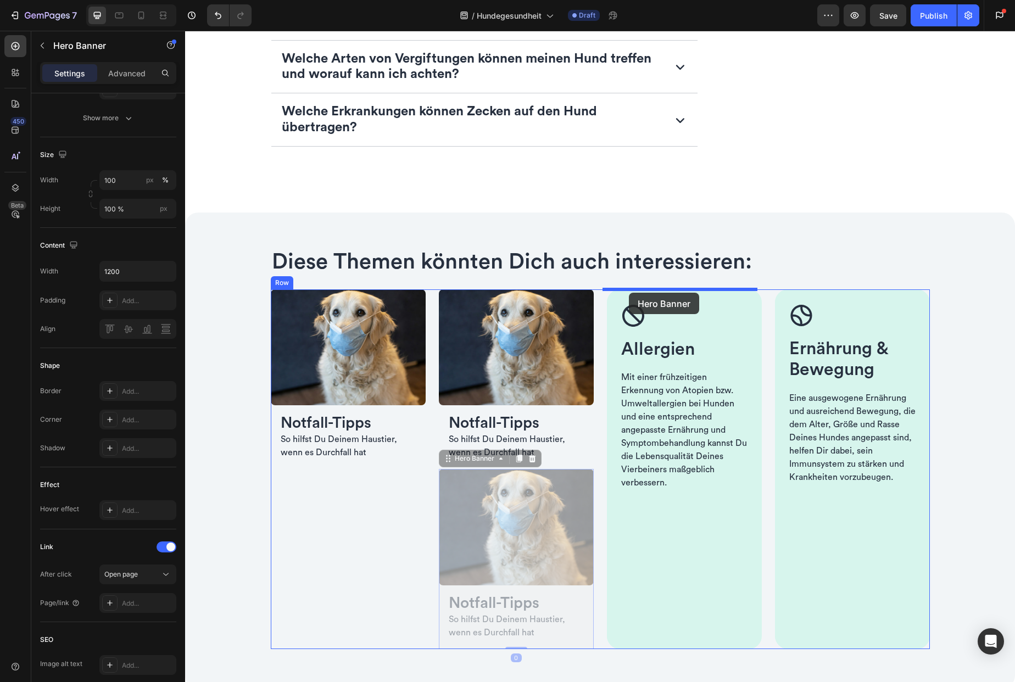
drag, startPoint x: 450, startPoint y: 459, endPoint x: 629, endPoint y: 293, distance: 244.1
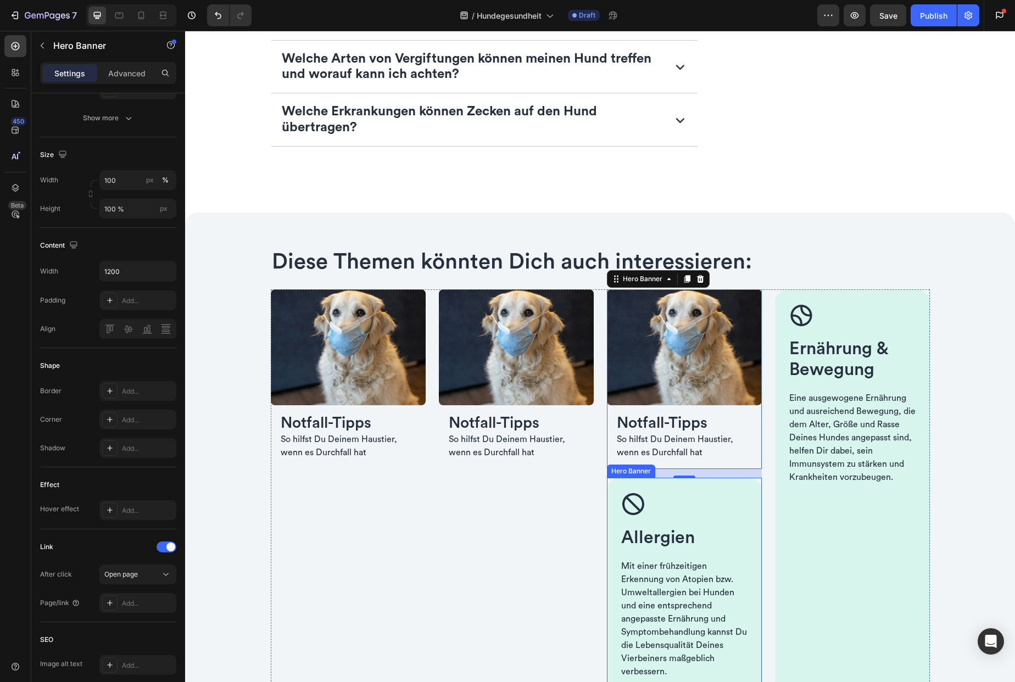
click at [632, 482] on div "Image Allergien Heading Mit einer frühzeitigen Erkennung von Atopien bzw. Umwel…" at bounding box center [684, 585] width 155 height 214
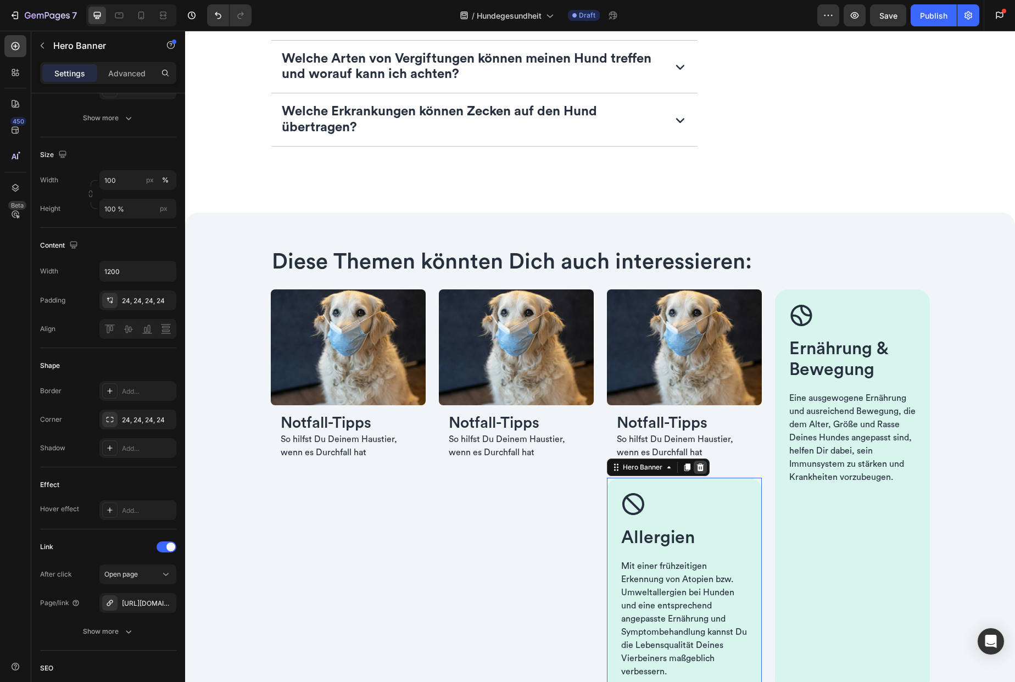
click at [698, 467] on icon at bounding box center [699, 468] width 7 height 8
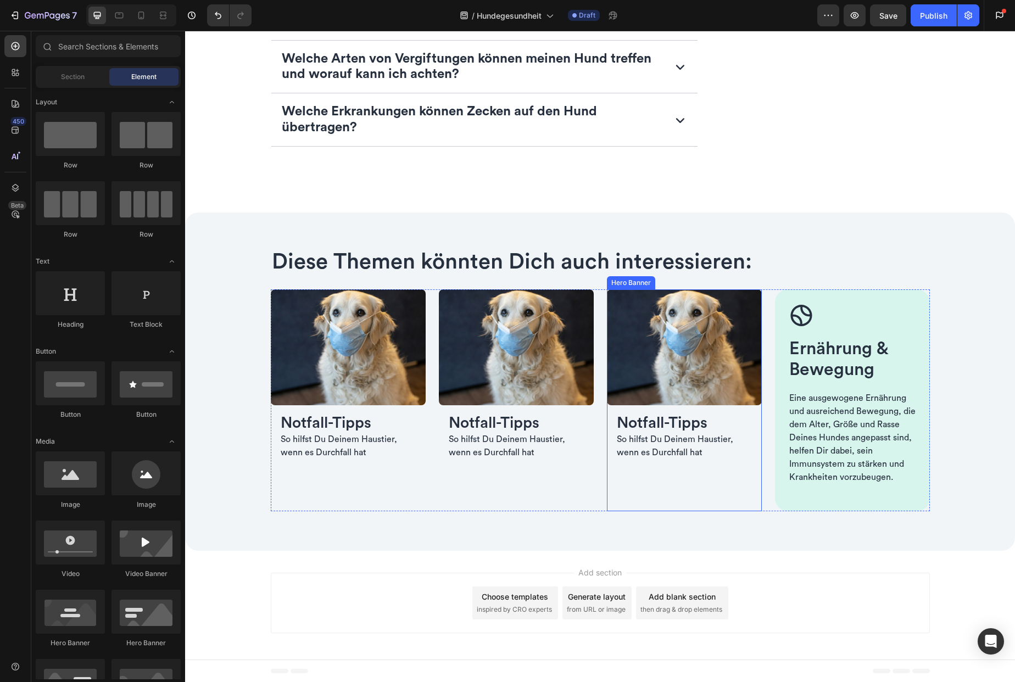
click at [637, 483] on div "Background Image" at bounding box center [684, 455] width 155 height 333
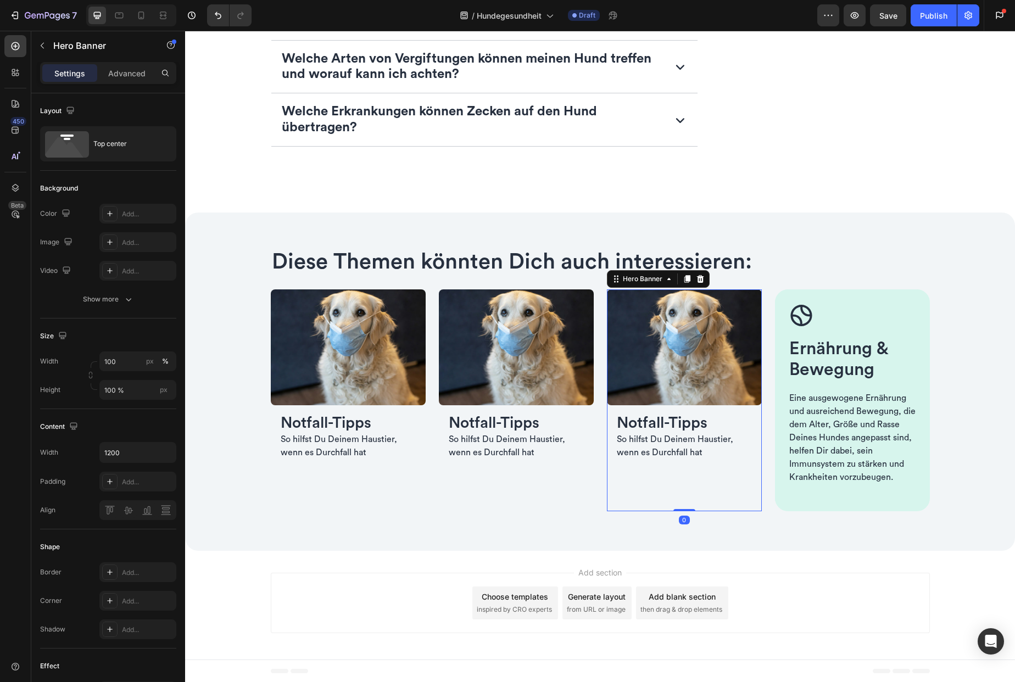
click at [684, 280] on icon at bounding box center [687, 279] width 6 height 8
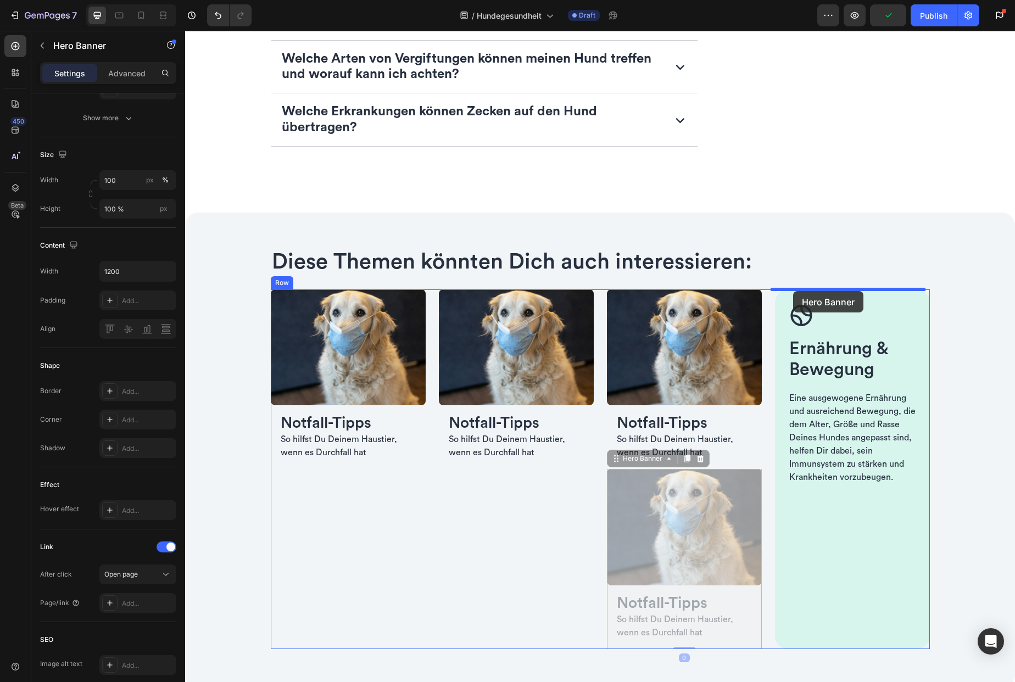
drag, startPoint x: 628, startPoint y: 453, endPoint x: 793, endPoint y: 291, distance: 231.1
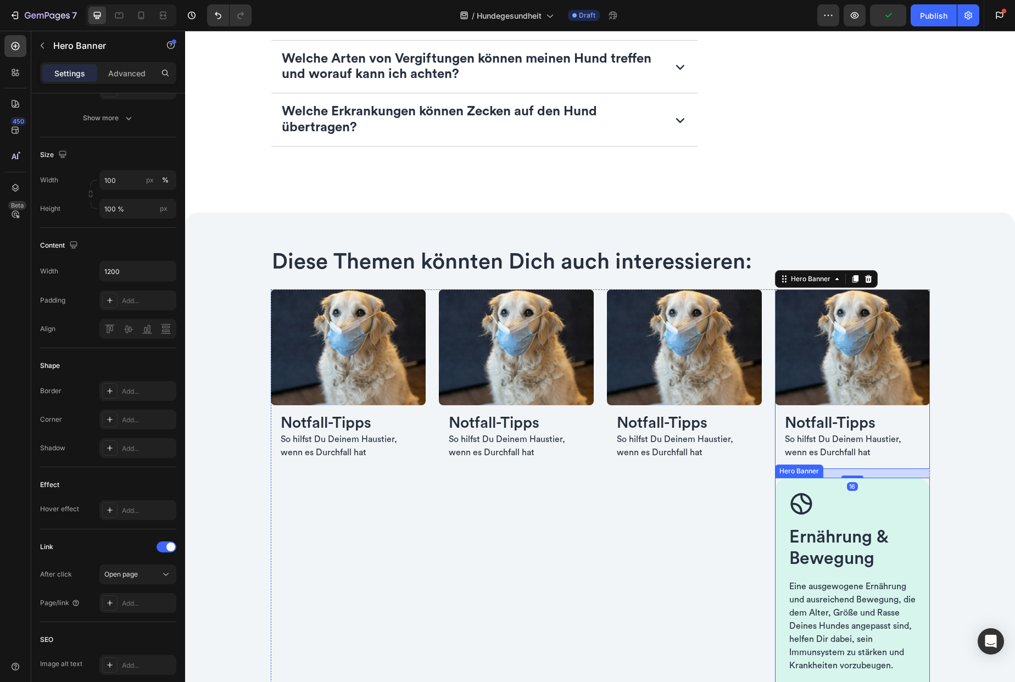
click at [792, 486] on div "Image Ernährung & Bewegung Heading Eine ausgewogene Ernährung und ausreichend B…" at bounding box center [852, 589] width 155 height 222
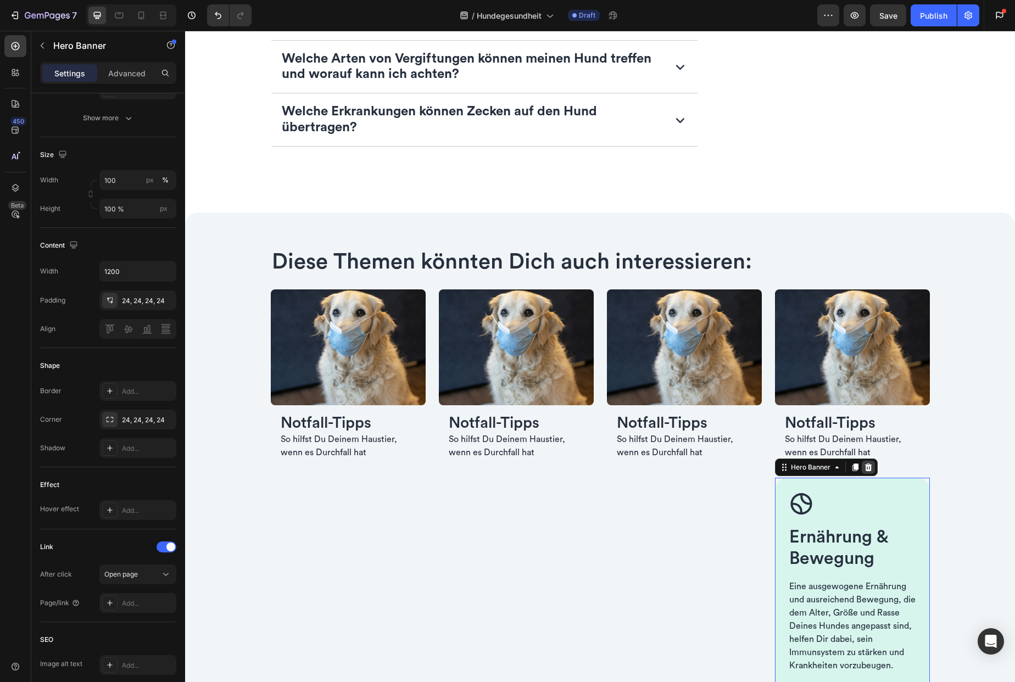
click at [865, 468] on icon at bounding box center [868, 468] width 7 height 8
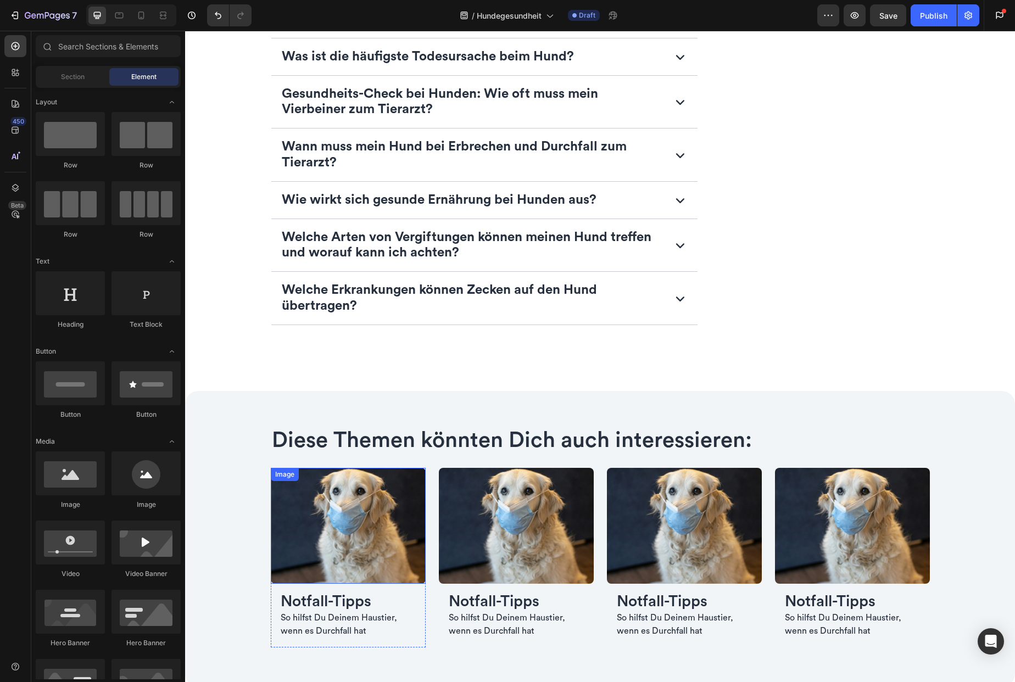
scroll to position [2254, 0]
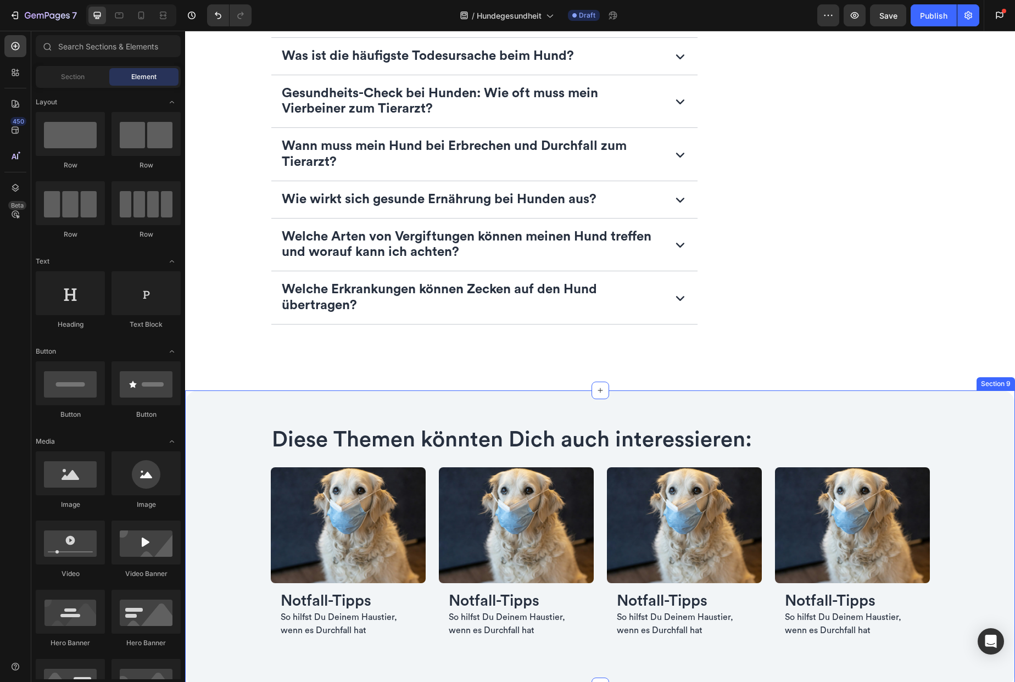
click at [972, 418] on div "Diese Themen könnten Dich auch interessieren: Heading Image ⁠⁠⁠⁠⁠⁠⁠ Notfall-Tip…" at bounding box center [599, 539] width 777 height 244
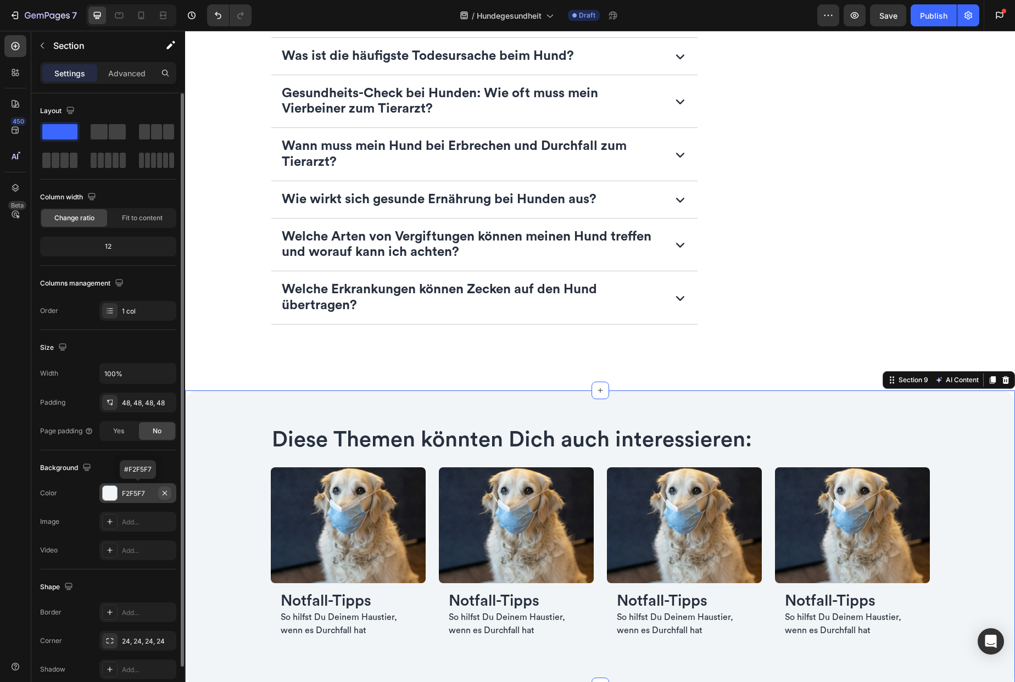
click at [165, 494] on icon "button" at bounding box center [164, 493] width 9 height 9
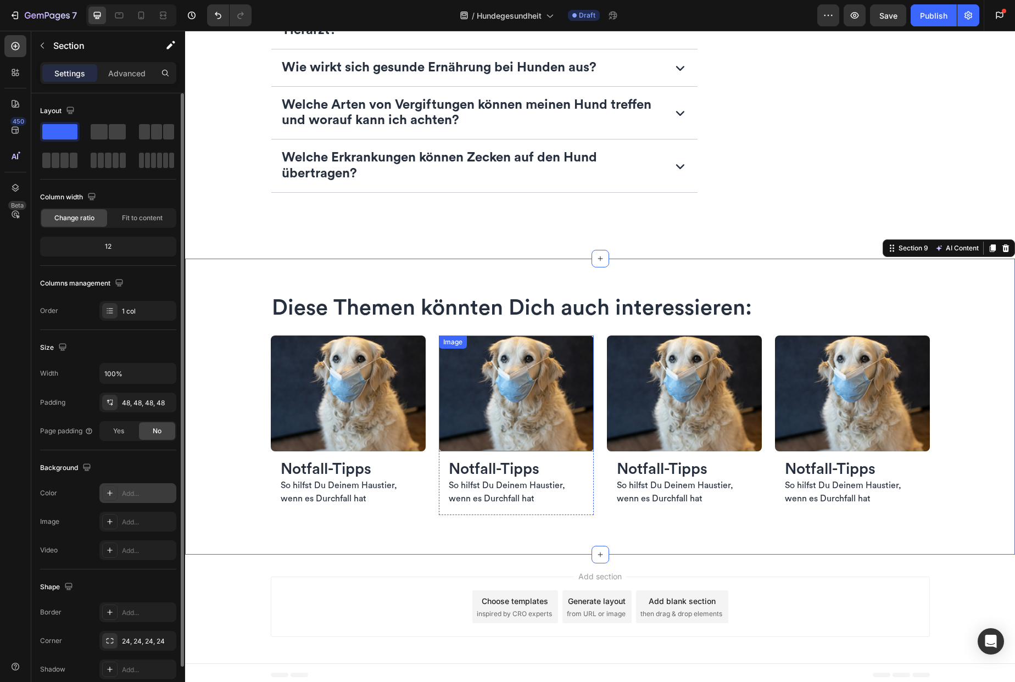
scroll to position [2390, 0]
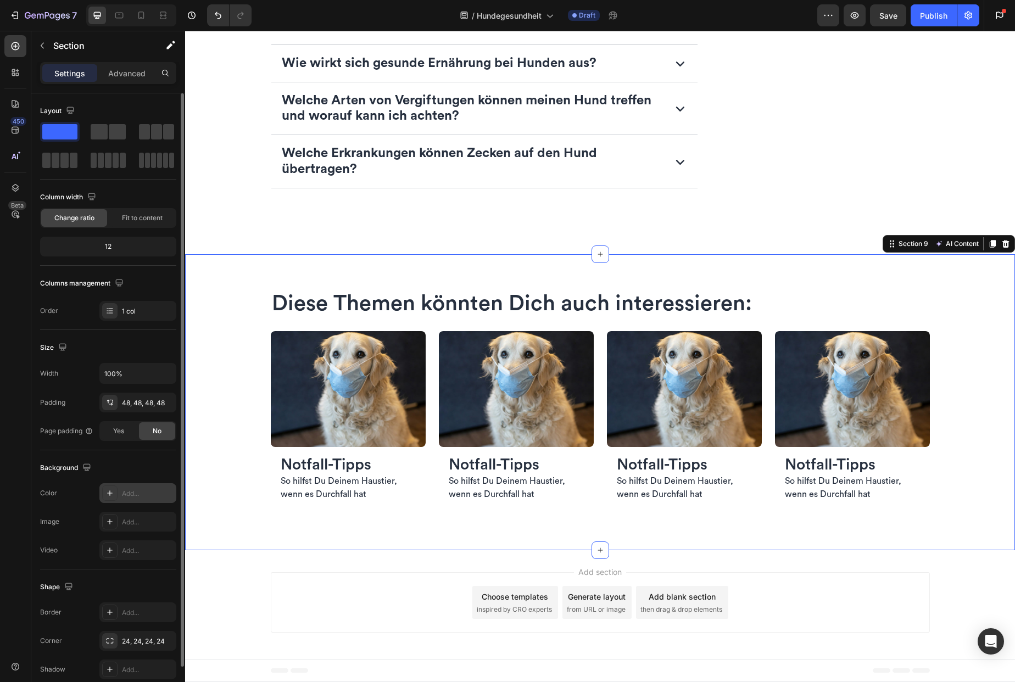
click at [226, 590] on div "Add section Choose templates inspired by CRO experts Generate layout from URL o…" at bounding box center [600, 604] width 830 height 109
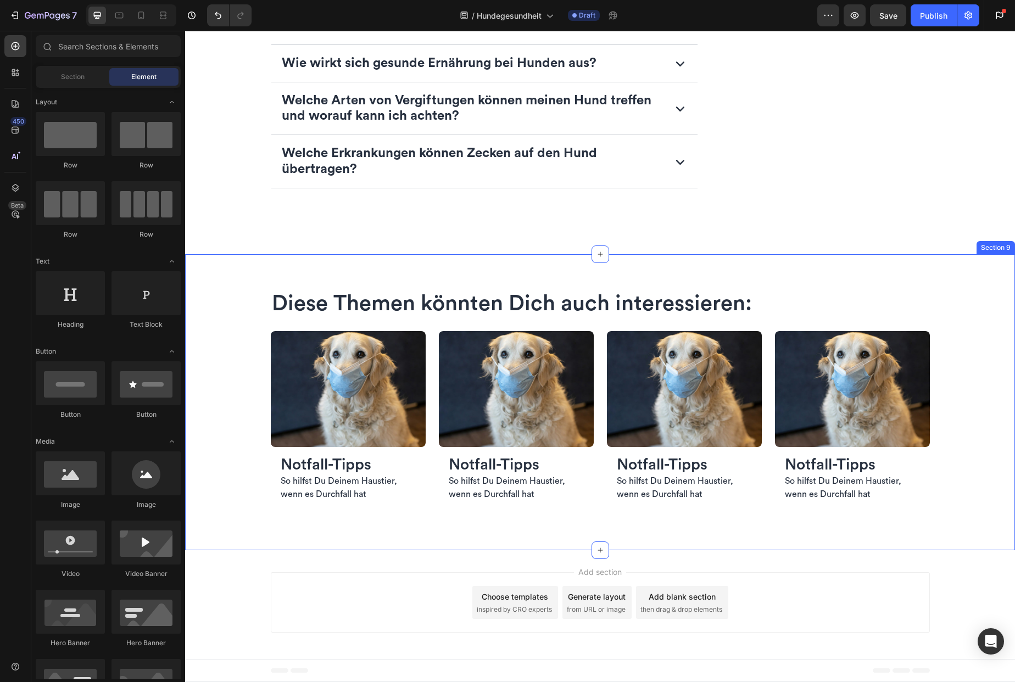
click at [264, 275] on div "Diese Themen könnten Dich auch interessieren: Heading Image ⁠⁠⁠⁠⁠⁠⁠ Notfall-Tip…" at bounding box center [600, 402] width 830 height 297
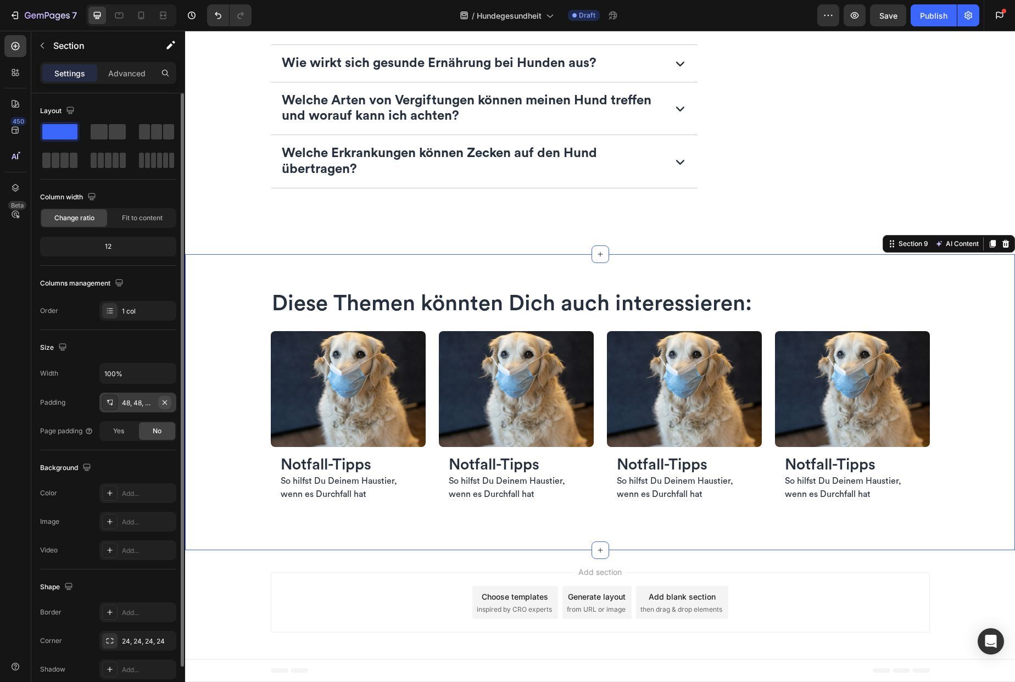
click at [170, 406] on button "button" at bounding box center [164, 402] width 13 height 13
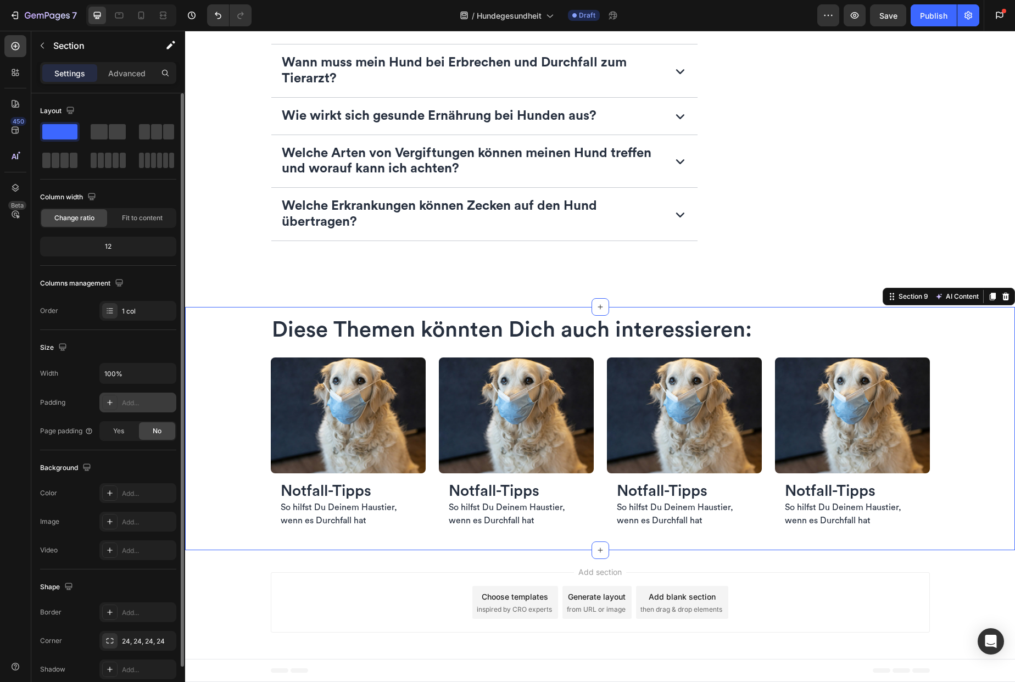
click at [254, 589] on div "Add section Choose templates inspired by CRO experts Generate layout from URL o…" at bounding box center [600, 604] width 830 height 109
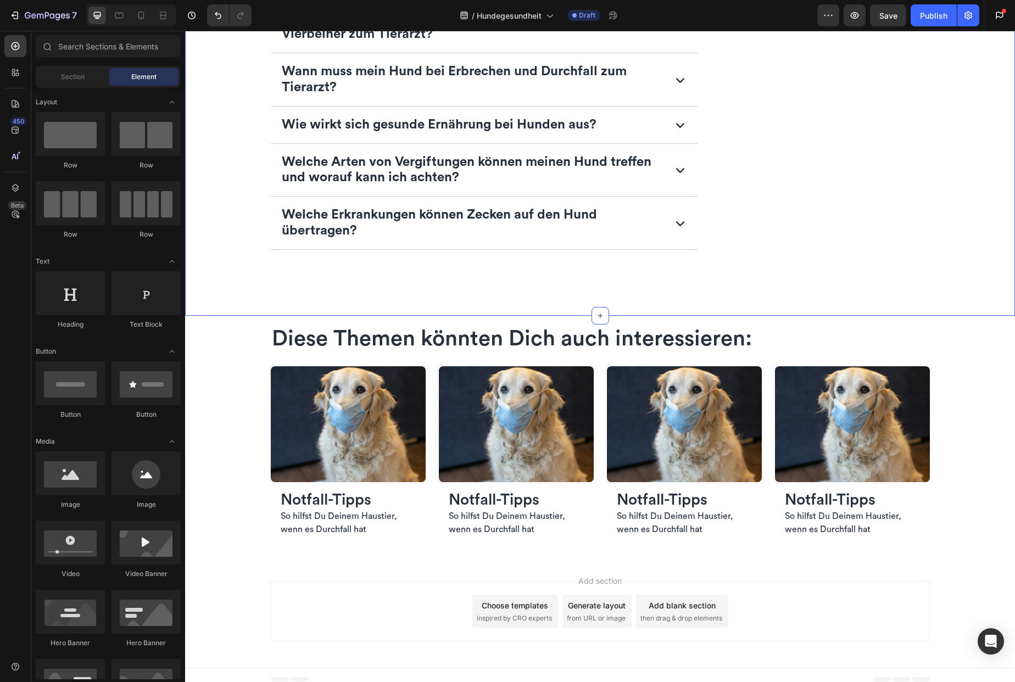
scroll to position [2328, 0]
click at [413, 280] on div "FAQ – Häufig gestellte Fragen zur Hundegesundheit Heading Was ist das Gesündest…" at bounding box center [600, 32] width 812 height 515
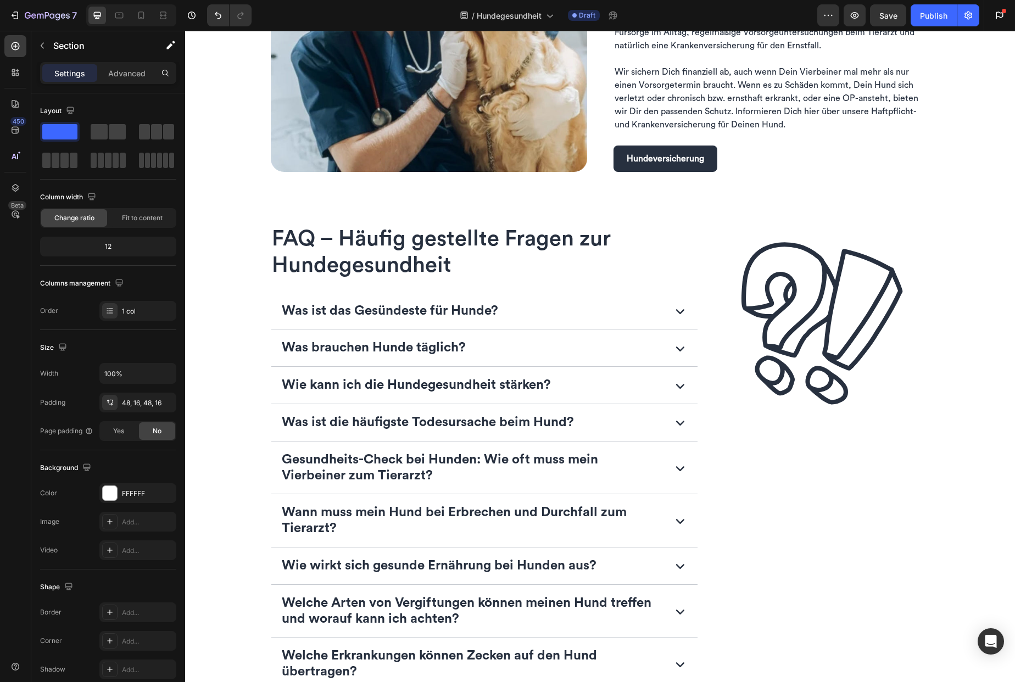
scroll to position [1686, 0]
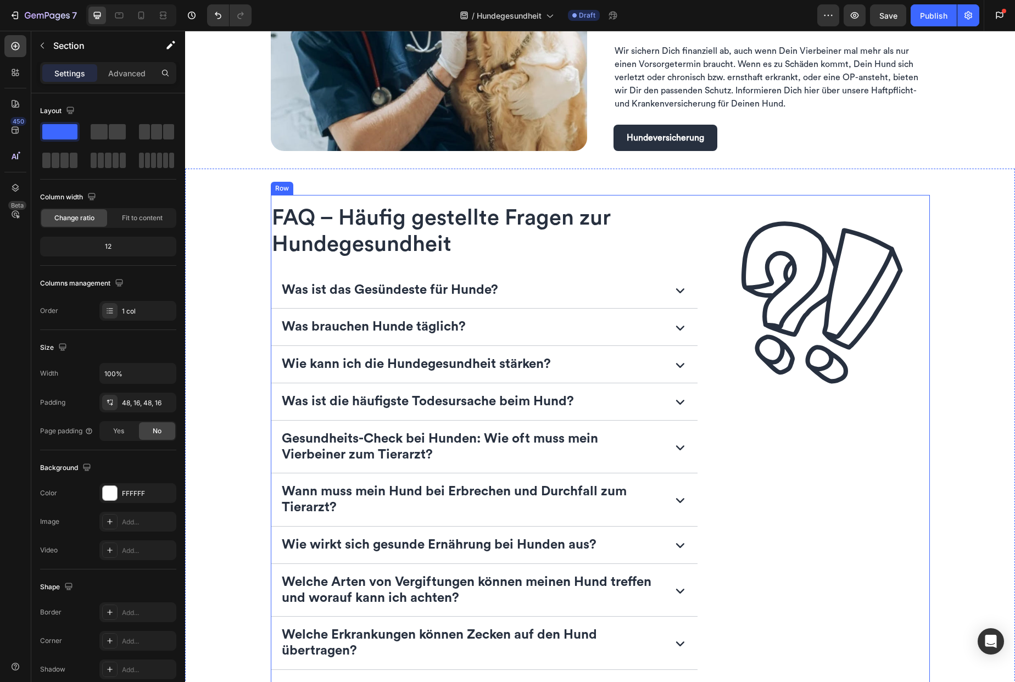
click at [707, 233] on div "FAQ – Häufig gestellte Fragen zur Hundegesundheit Heading Was ist das Gesündest…" at bounding box center [600, 439] width 659 height 488
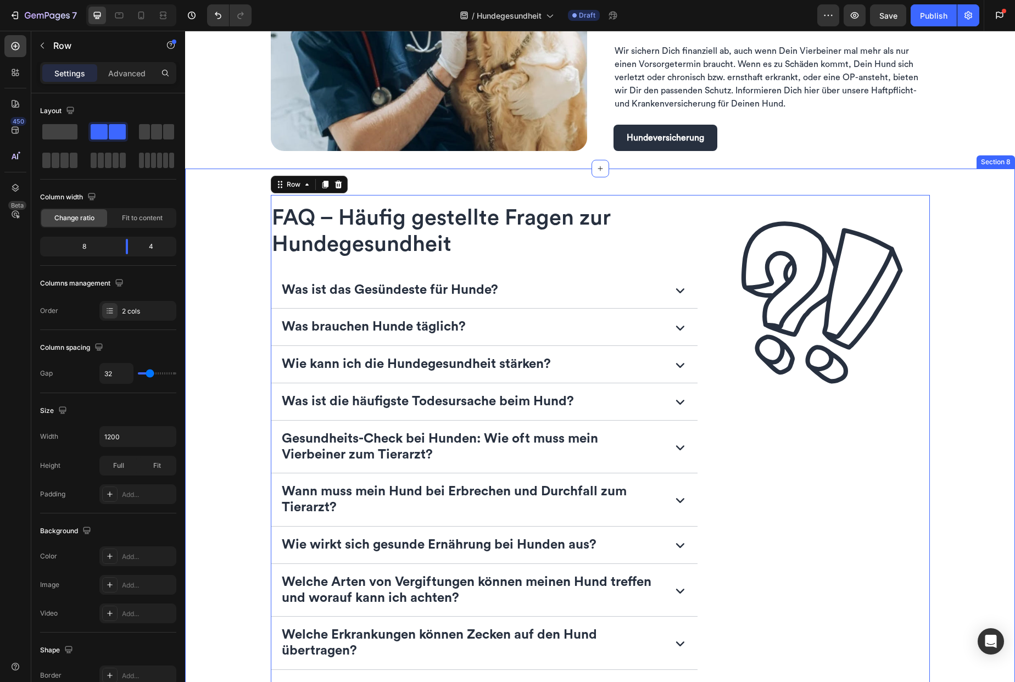
click at [957, 191] on div "FAQ – Häufig gestellte Fragen zur Hundegesundheit Heading Was ist das Gesündest…" at bounding box center [600, 452] width 830 height 567
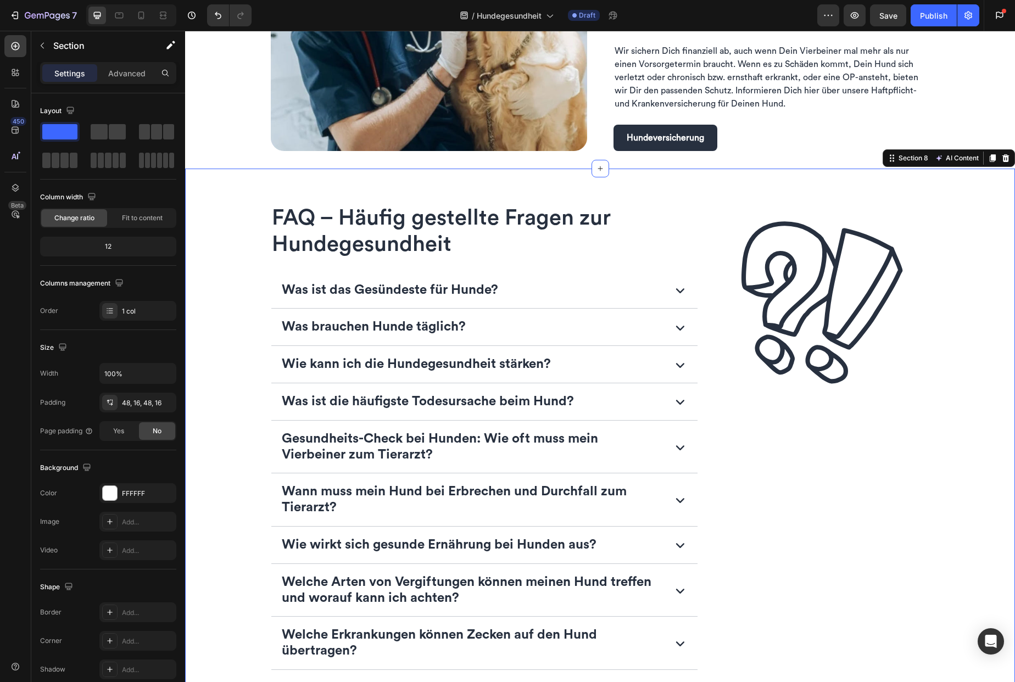
click at [230, 328] on div "FAQ – Häufig gestellte Fragen zur Hundegesundheit Heading Was ist das Gesündest…" at bounding box center [600, 452] width 812 height 515
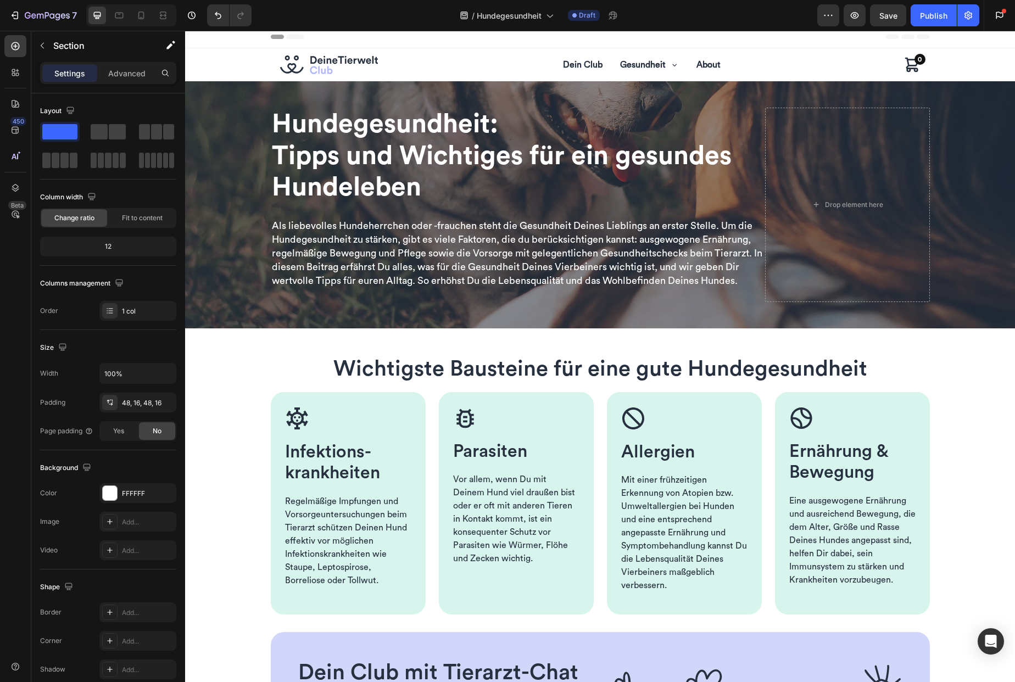
scroll to position [0, 0]
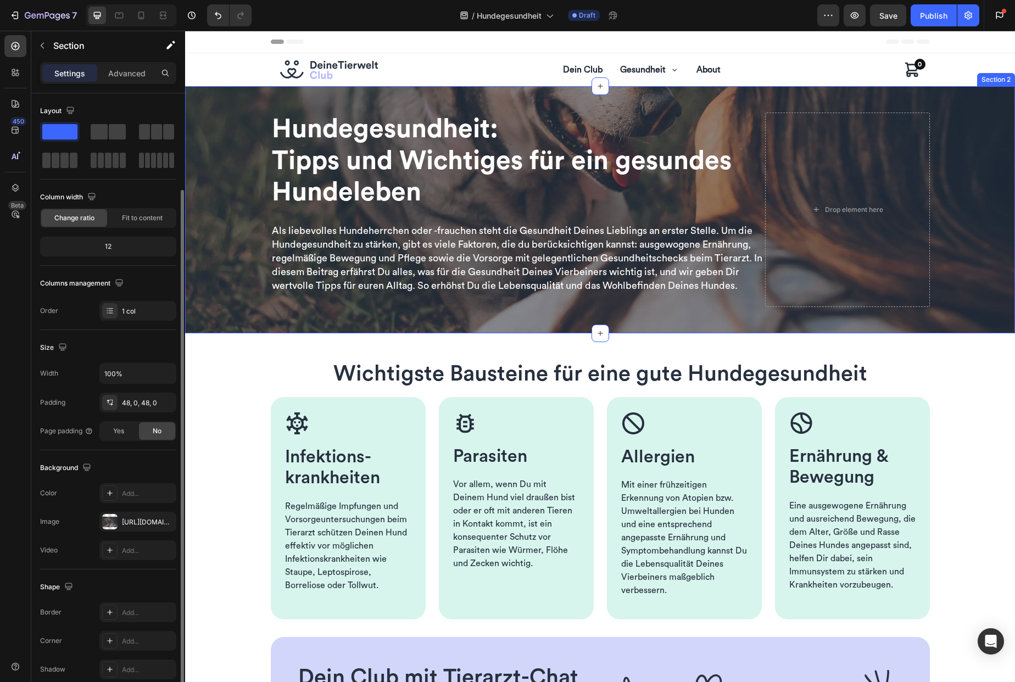
click at [252, 314] on div "Hundegesundheit: Tipps und Wichtiges für ein gesundes Hundeleben Heading Als li…" at bounding box center [600, 209] width 830 height 247
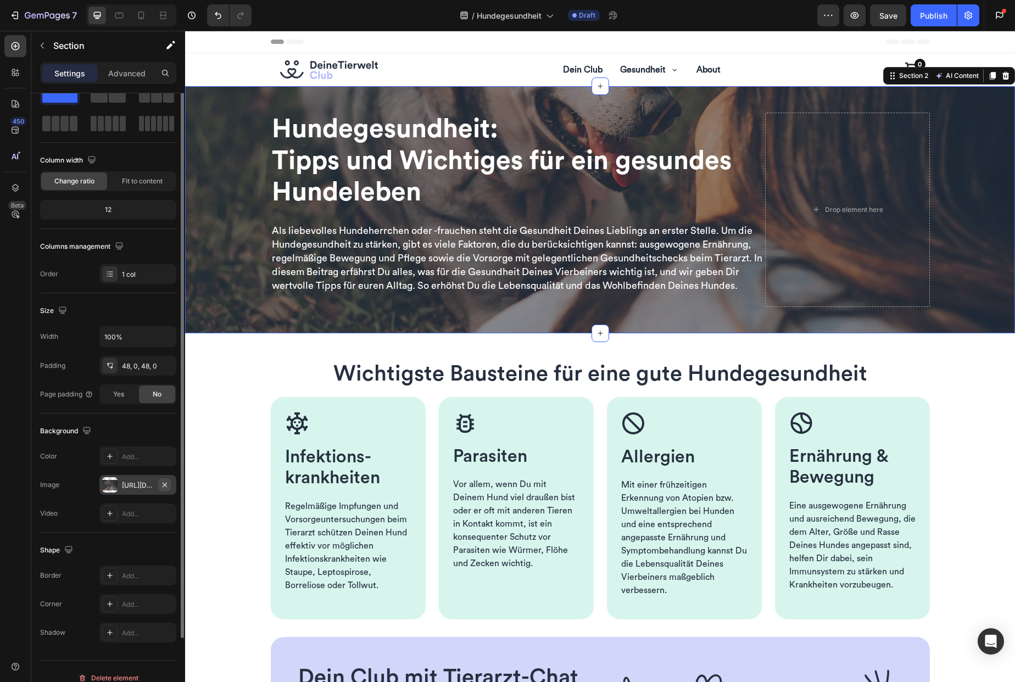
scroll to position [4, 0]
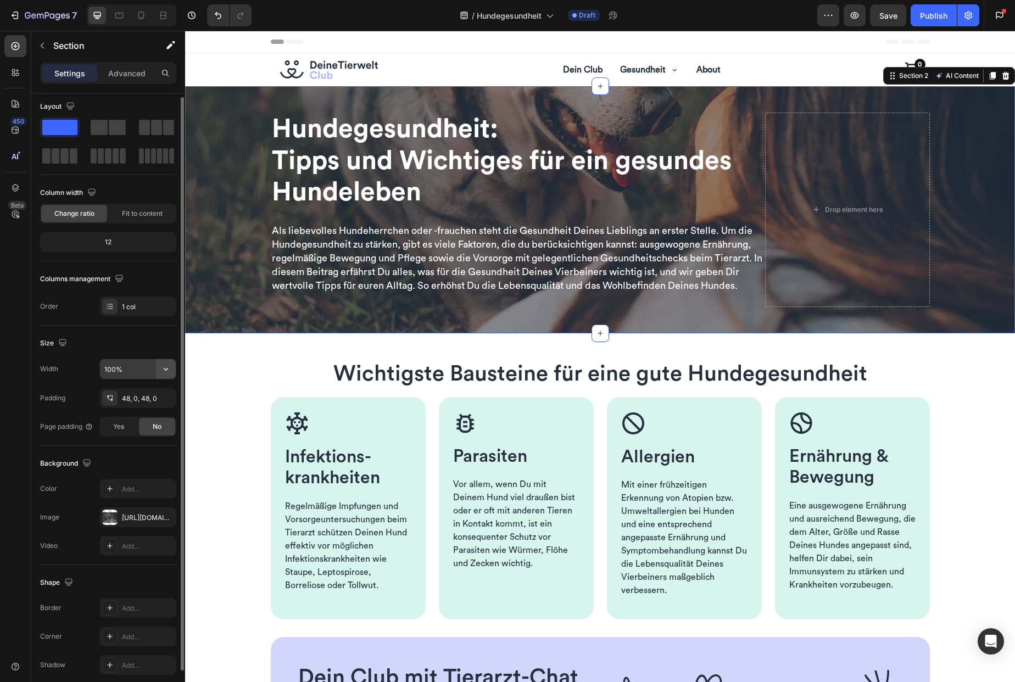
click at [165, 371] on icon "button" at bounding box center [165, 369] width 11 height 11
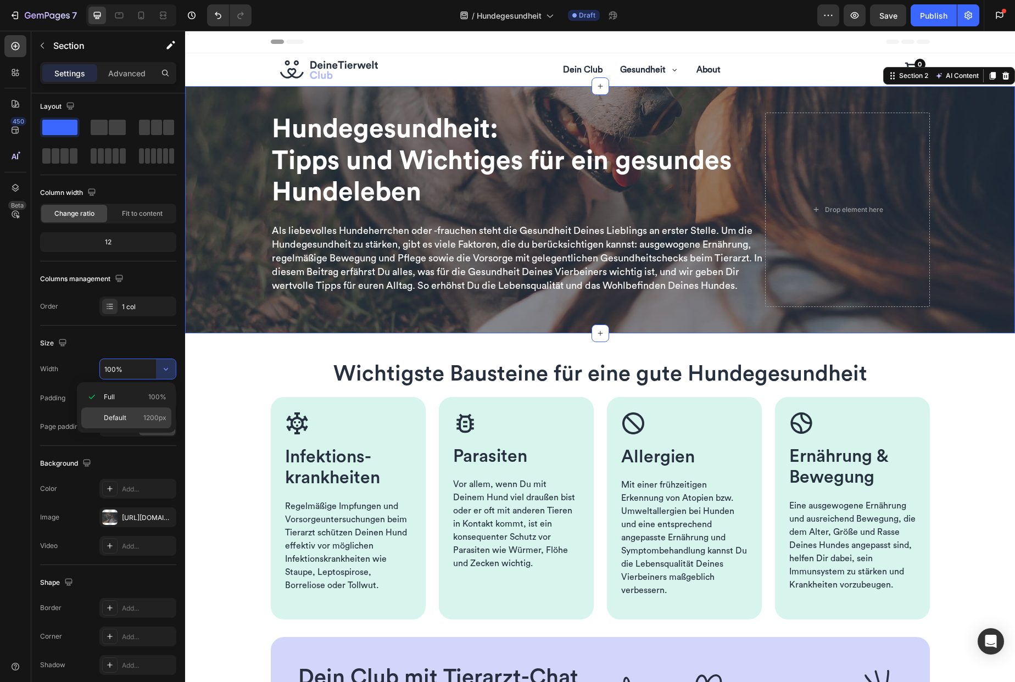
click at [149, 423] on div "Default 1200px" at bounding box center [126, 418] width 90 height 21
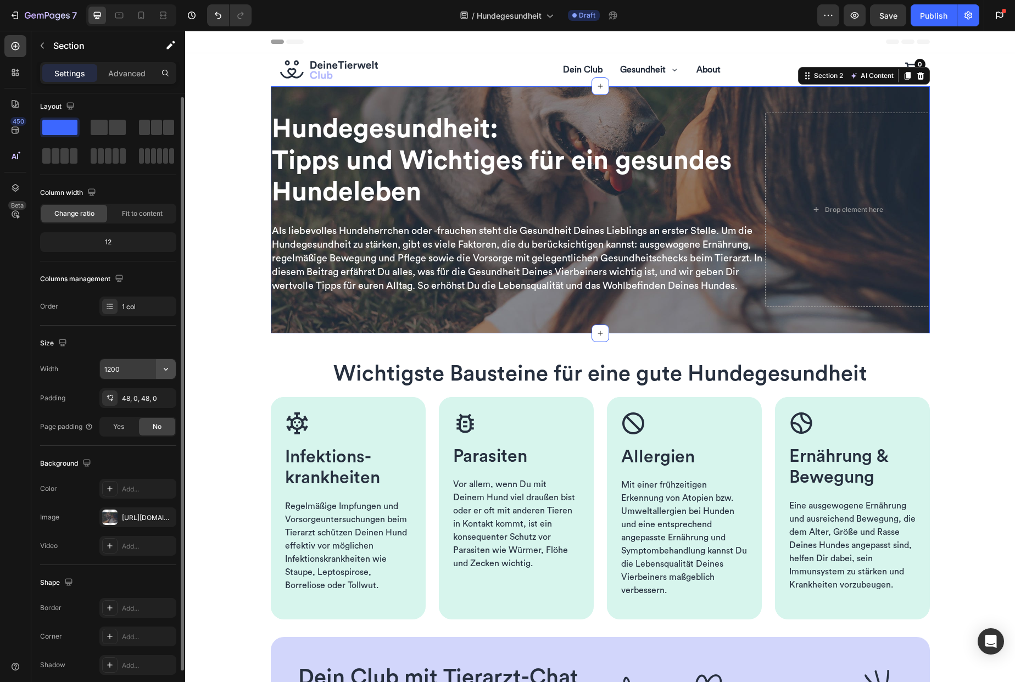
click at [166, 371] on icon "button" at bounding box center [165, 369] width 11 height 11
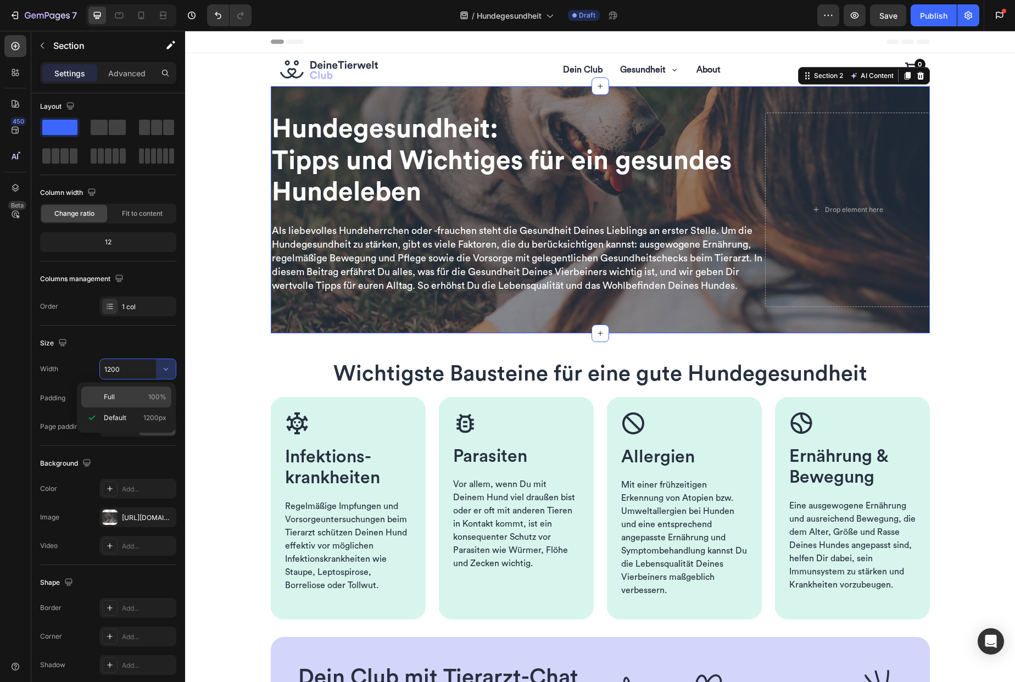
click at [134, 398] on p "Full 100%" at bounding box center [135, 397] width 63 height 10
type input "100%"
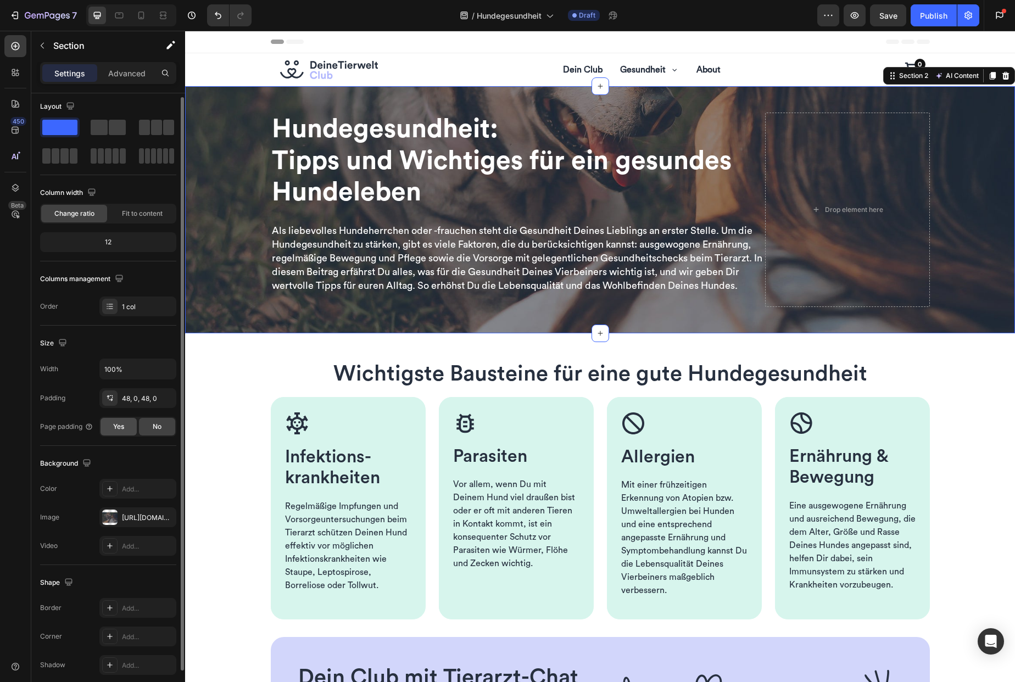
click at [122, 432] on div "Yes" at bounding box center [119, 427] width 36 height 18
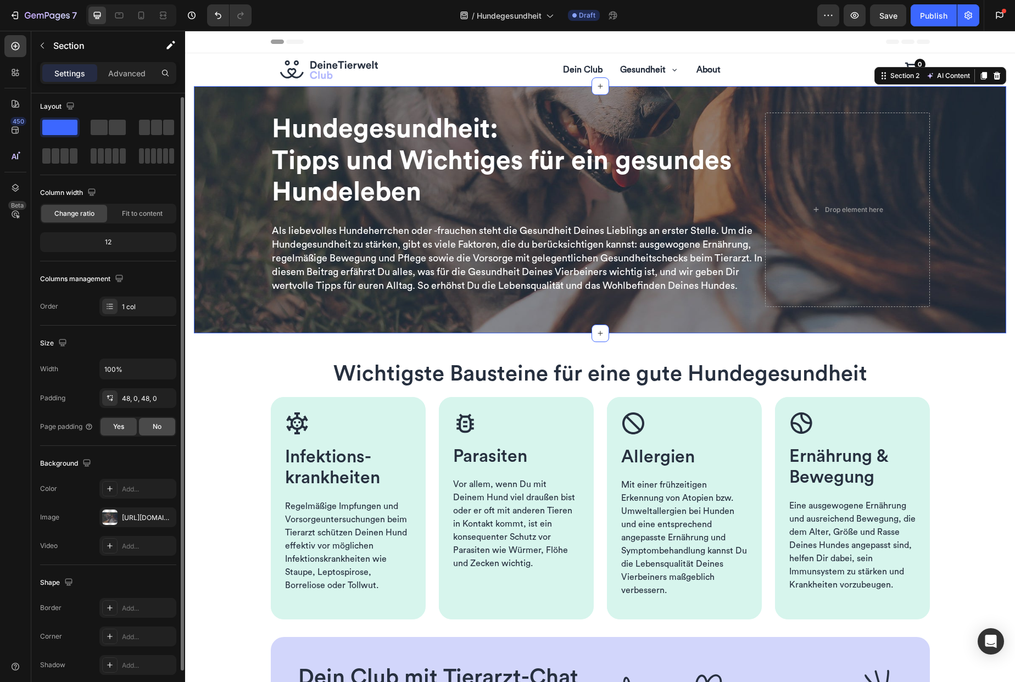
click at [151, 428] on div "No" at bounding box center [157, 427] width 36 height 18
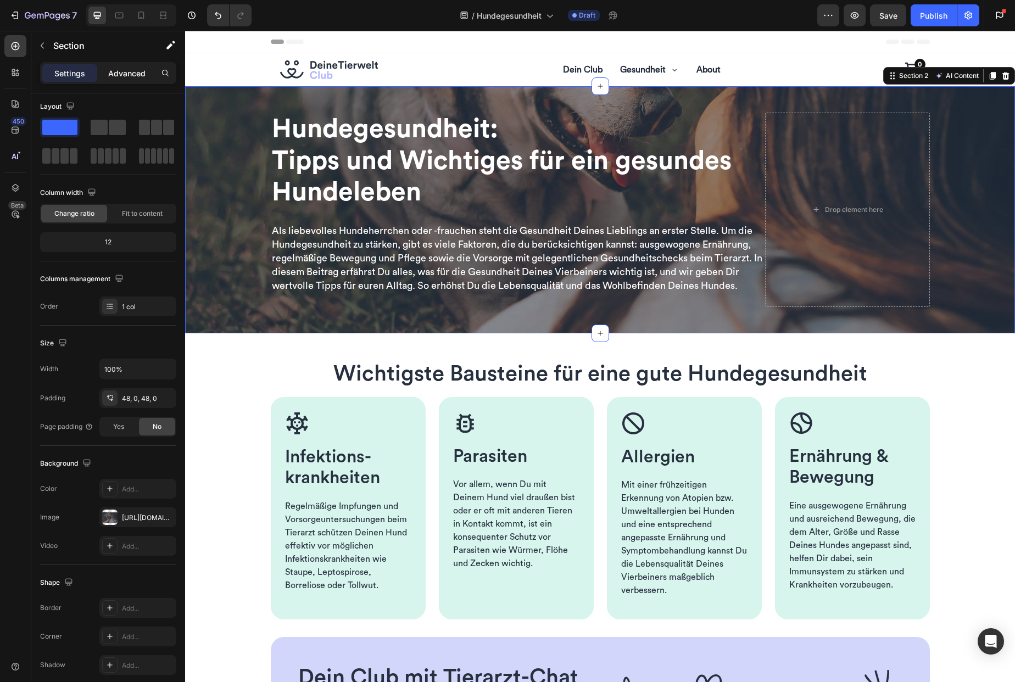
click at [124, 72] on p "Advanced" at bounding box center [126, 74] width 37 height 12
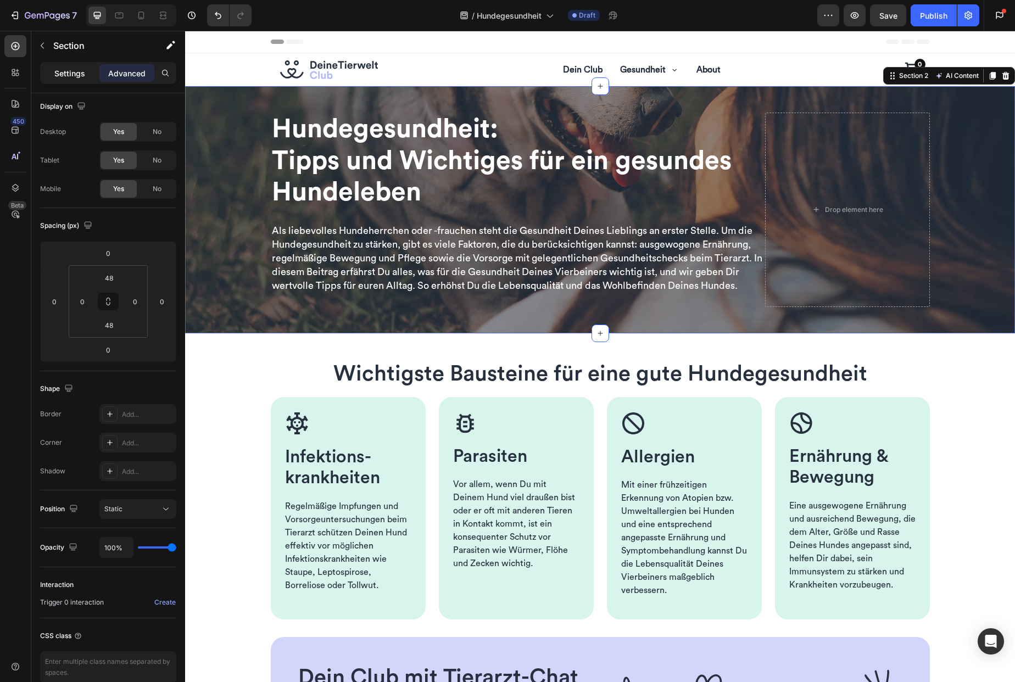
click at [68, 77] on p "Settings" at bounding box center [69, 74] width 31 height 12
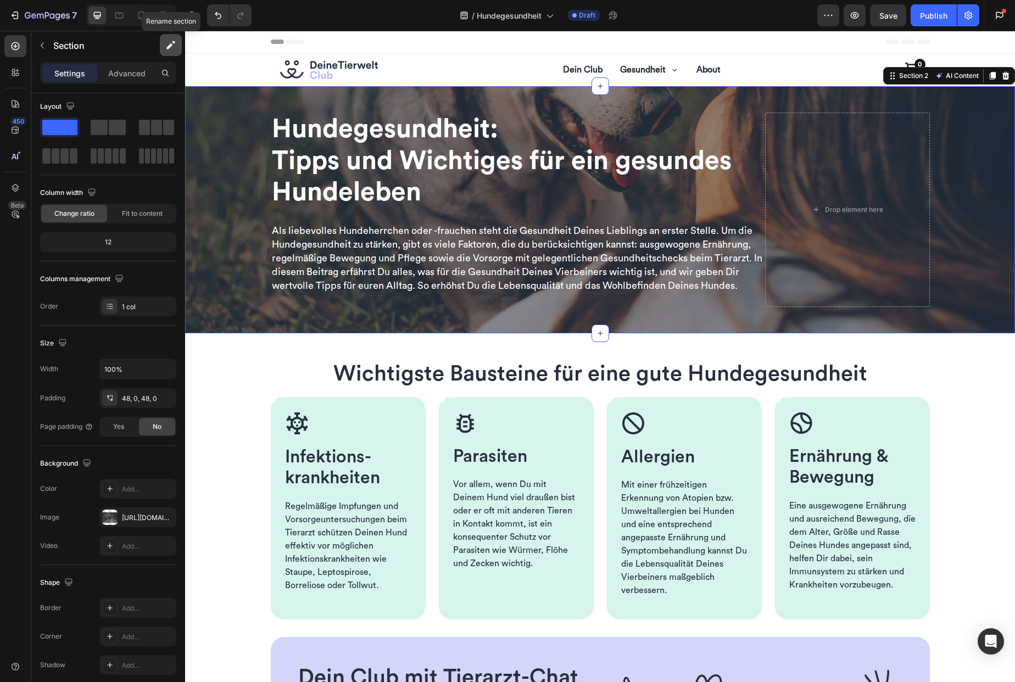
click at [169, 46] on icon "button" at bounding box center [169, 46] width 6 height 6
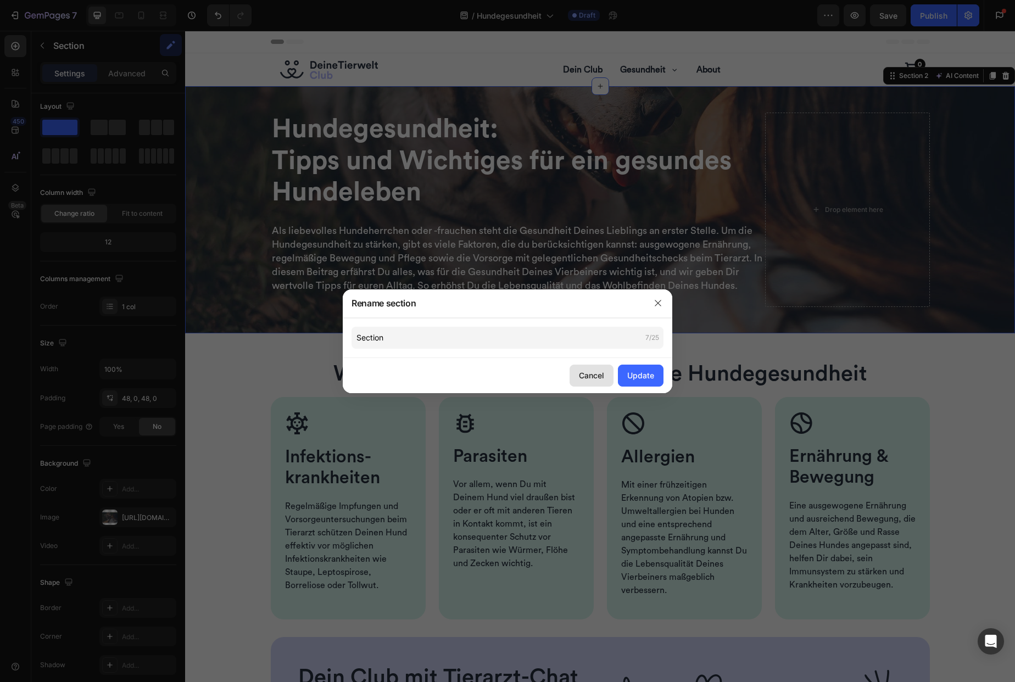
click at [584, 374] on div "Cancel" at bounding box center [591, 376] width 25 height 12
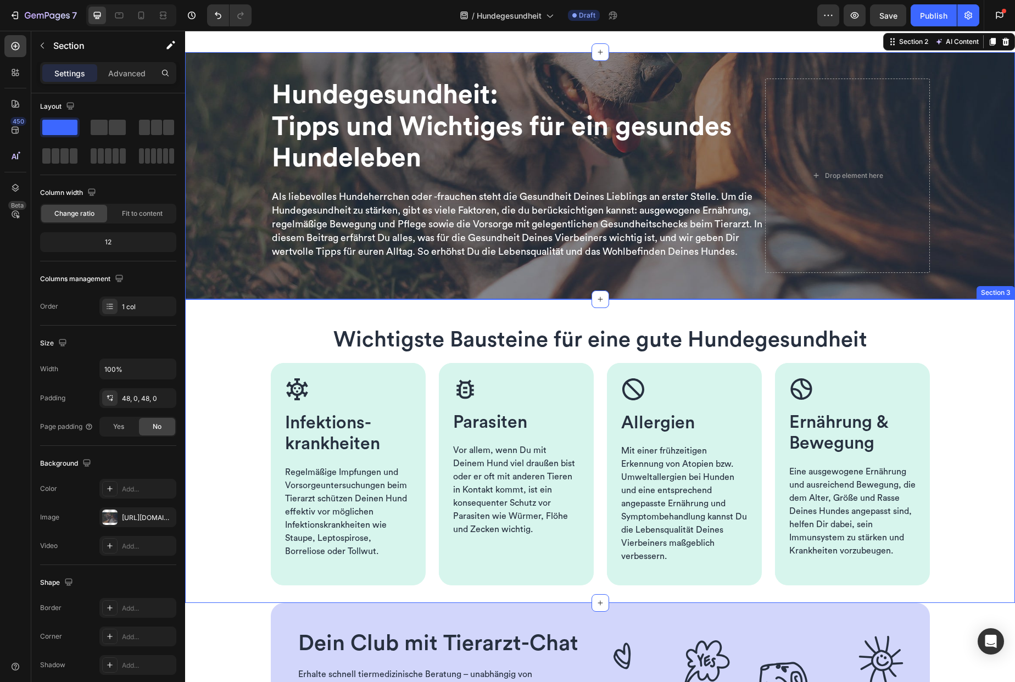
scroll to position [163, 0]
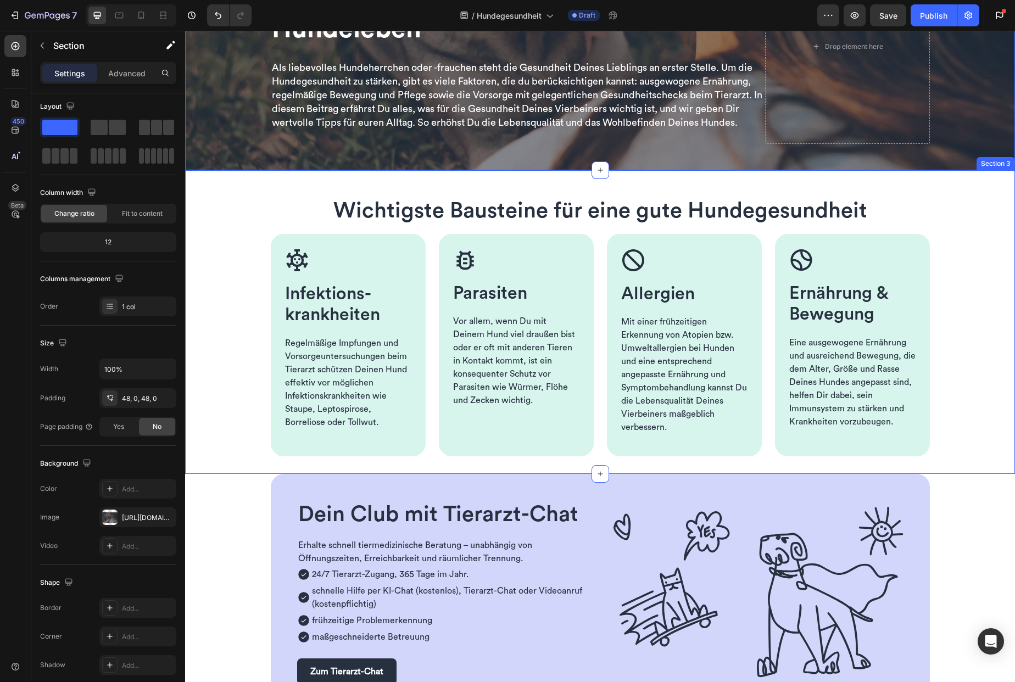
click at [233, 336] on div "Wichtigste Bausteine für eine gute Hundegesundheit Heading Row Image Infektions…" at bounding box center [600, 322] width 830 height 269
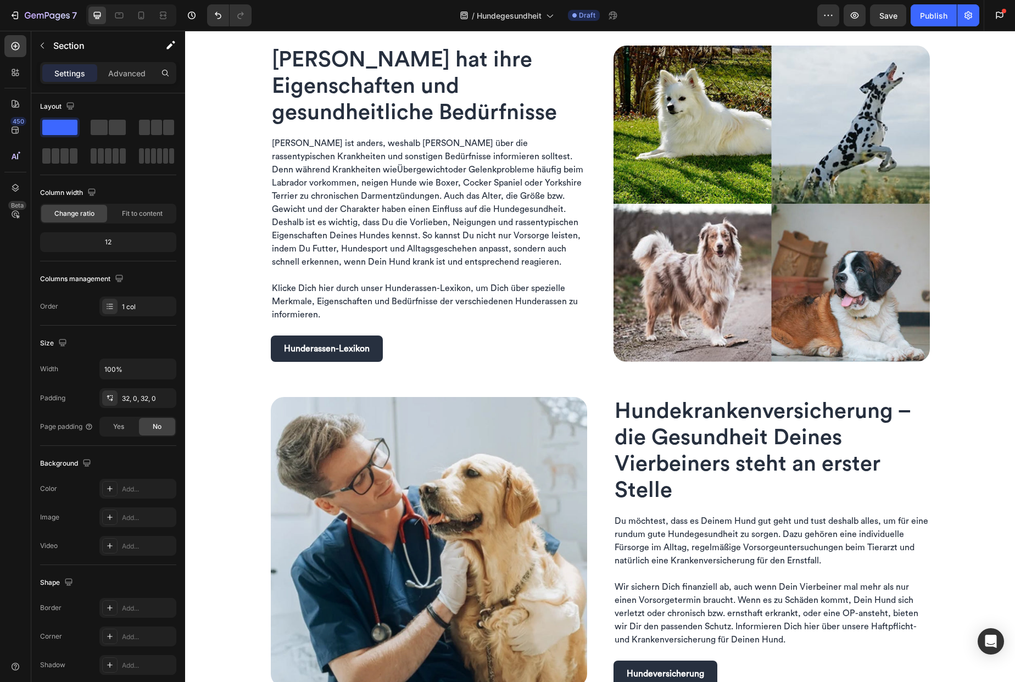
scroll to position [1149, 0]
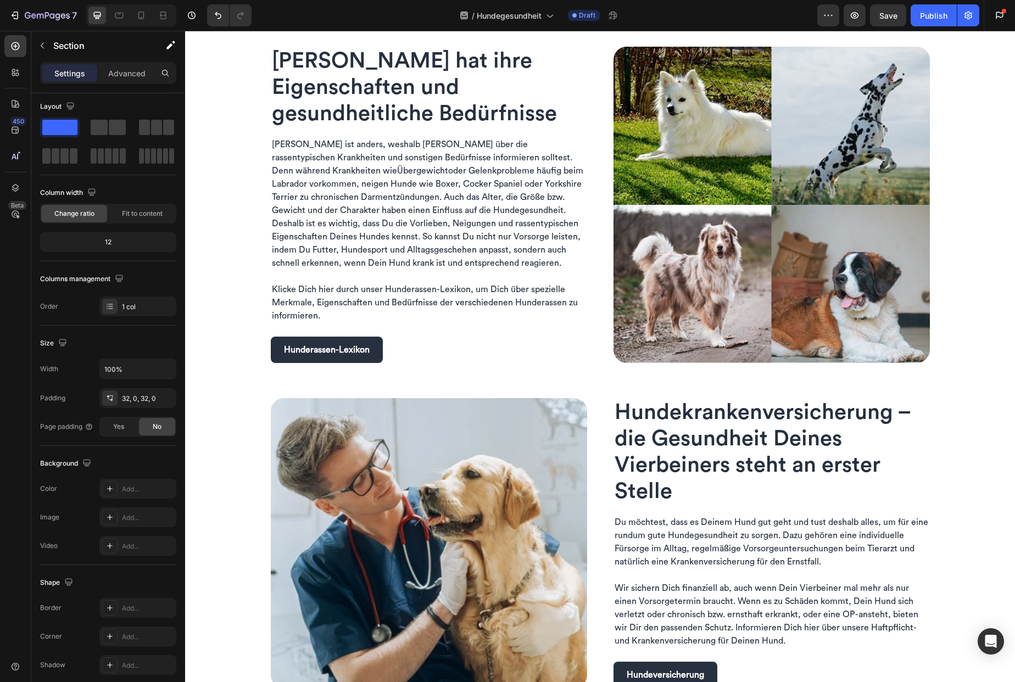
click at [397, 170] on span "Übergewicht" at bounding box center [422, 170] width 51 height 9
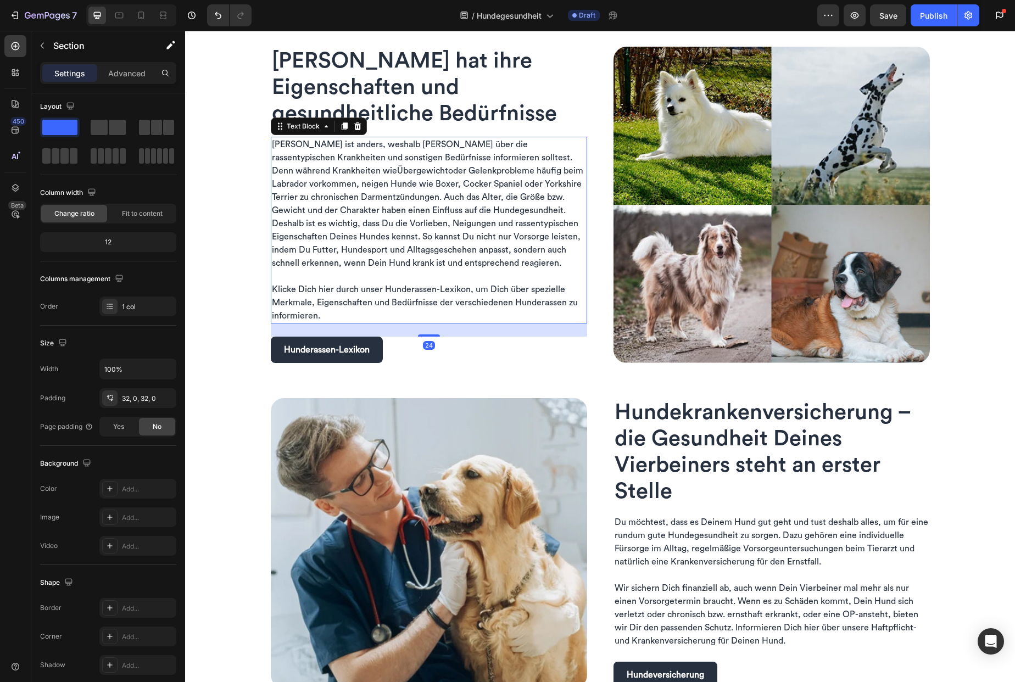
click at [397, 170] on span "Übergewicht" at bounding box center [422, 170] width 51 height 9
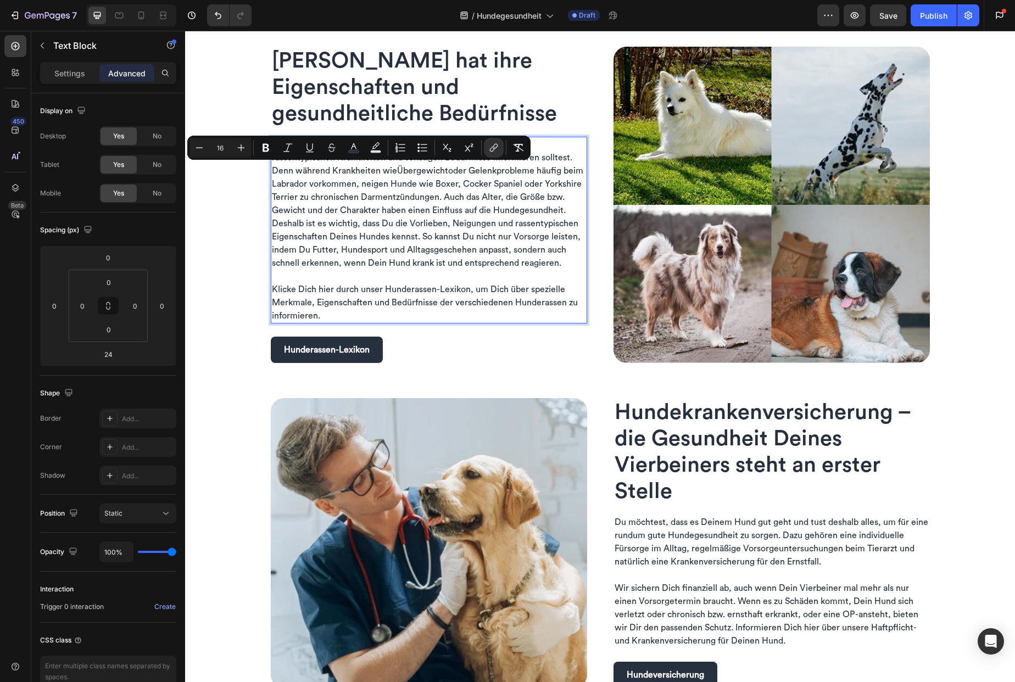
drag, startPoint x: 336, startPoint y: 191, endPoint x: 312, endPoint y: 175, distance: 28.2
click at [336, 191] on span "oder Gelenkprobleme häufig beim Labrador vorkommen, neigen Hunde wie Boxer, Coc…" at bounding box center [427, 216] width 311 height 101
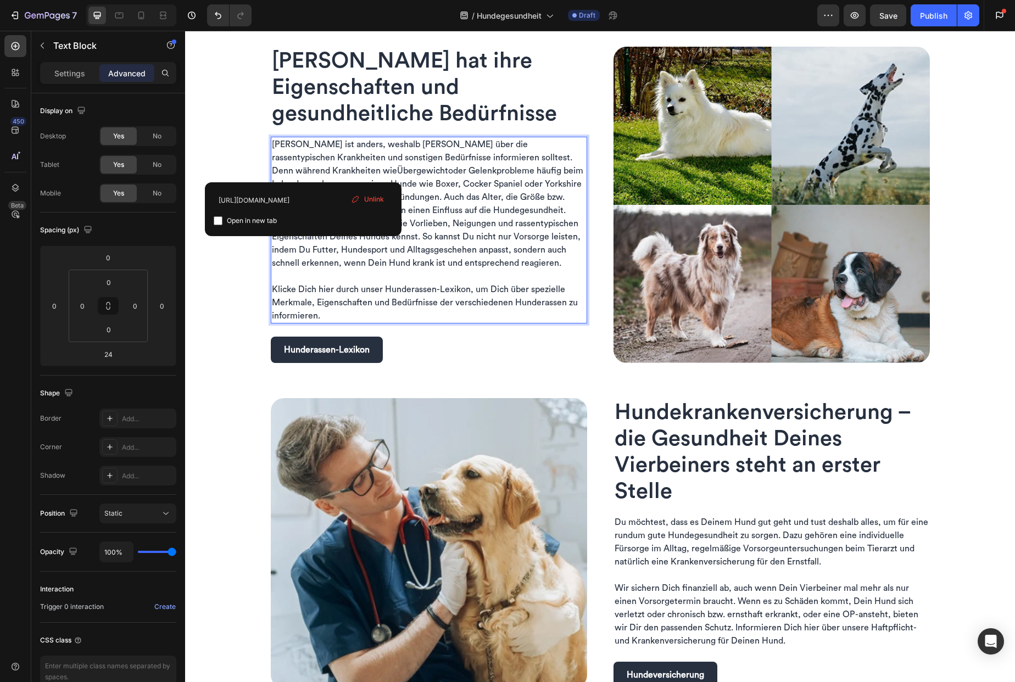
click at [397, 169] on span "Übergewicht" at bounding box center [422, 170] width 51 height 9
click at [397, 171] on span "Übergewicht" at bounding box center [422, 170] width 51 height 9
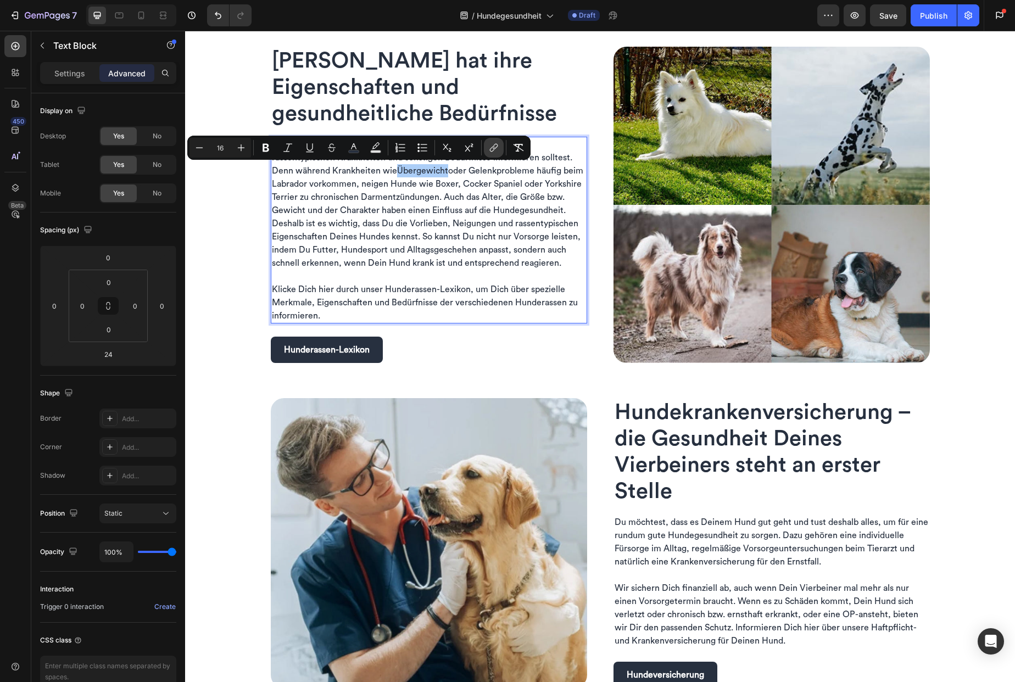
click at [491, 149] on icon "Editor contextual toolbar" at bounding box center [493, 147] width 11 height 11
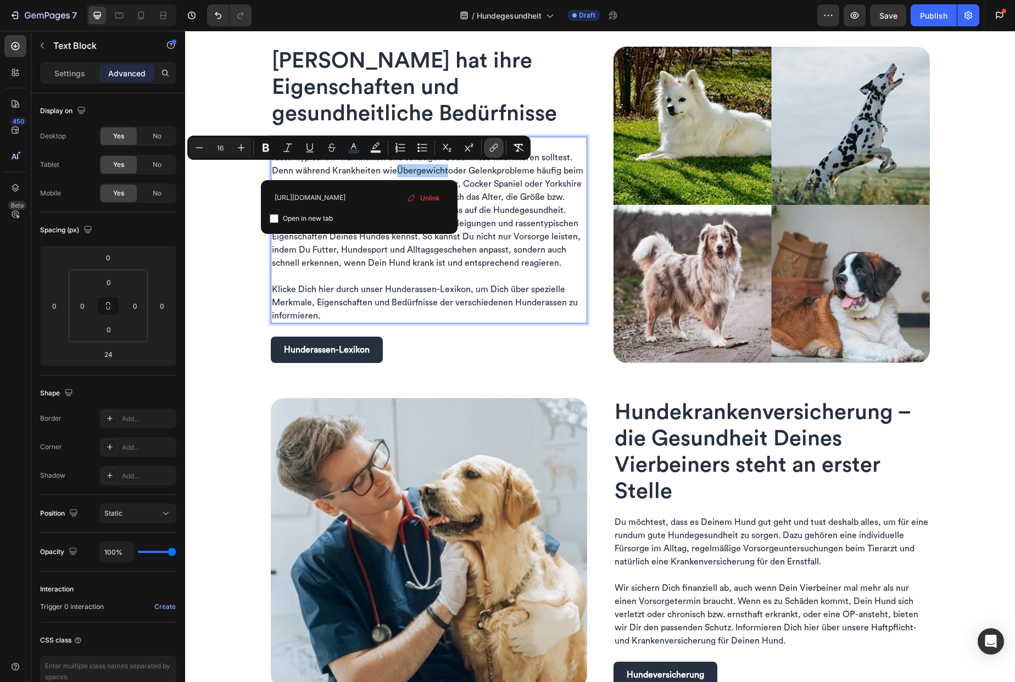
scroll to position [0, 197]
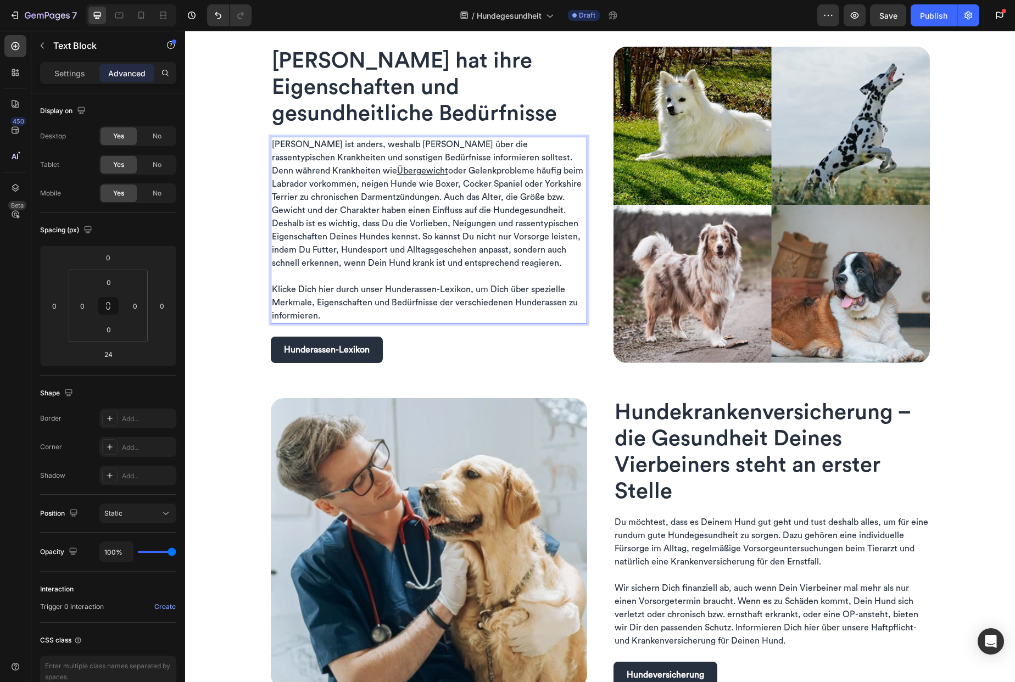
click at [516, 210] on span "oder Gelenkprobleme häufig beim Labrador vorkommen, neigen Hunde wie Boxer, Coc…" at bounding box center [427, 216] width 311 height 101
click at [248, 198] on div "Jede Hunderasse hat ihre Eigenschaften und gesundheitliche Bedürfnisse Heading …" at bounding box center [600, 211] width 830 height 2612
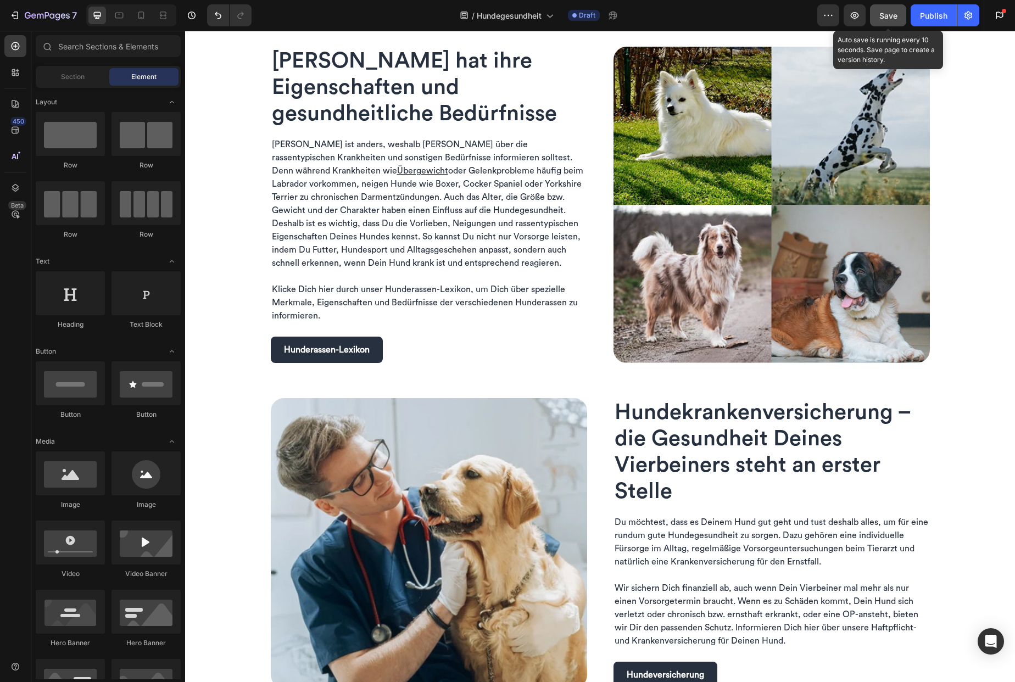
click at [888, 14] on span "Save" at bounding box center [888, 15] width 18 height 9
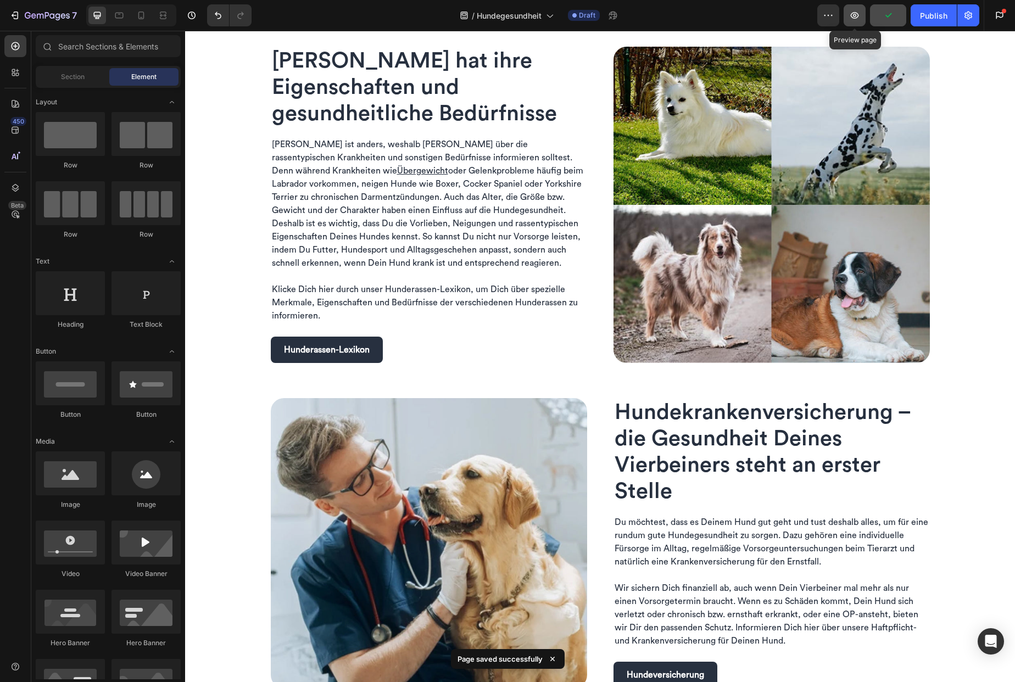
click at [854, 16] on icon "button" at bounding box center [854, 15] width 11 height 11
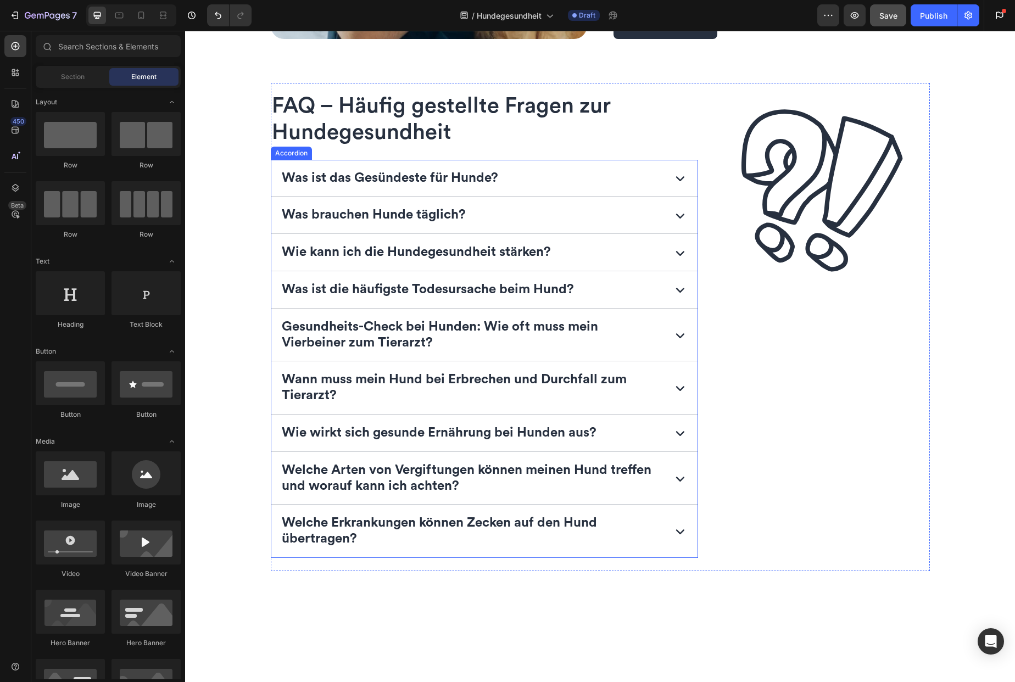
scroll to position [1686, 0]
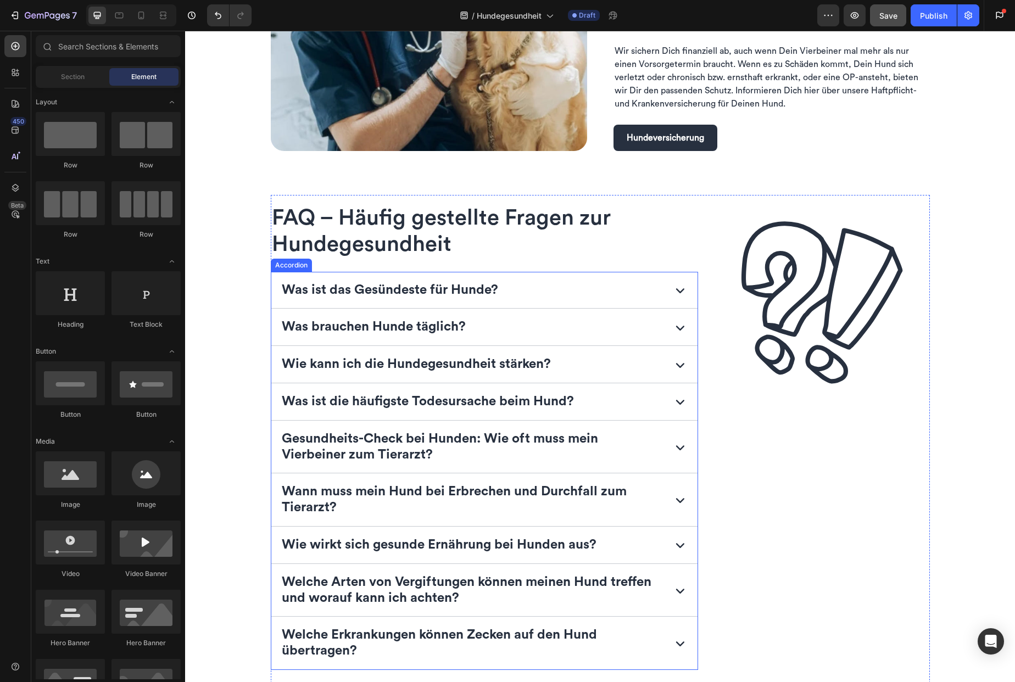
click at [667, 456] on div "Gesundheits-Check bei Hunden: Wie oft muss mein Vierbeiner zum Tierarzt?" at bounding box center [484, 447] width 427 height 53
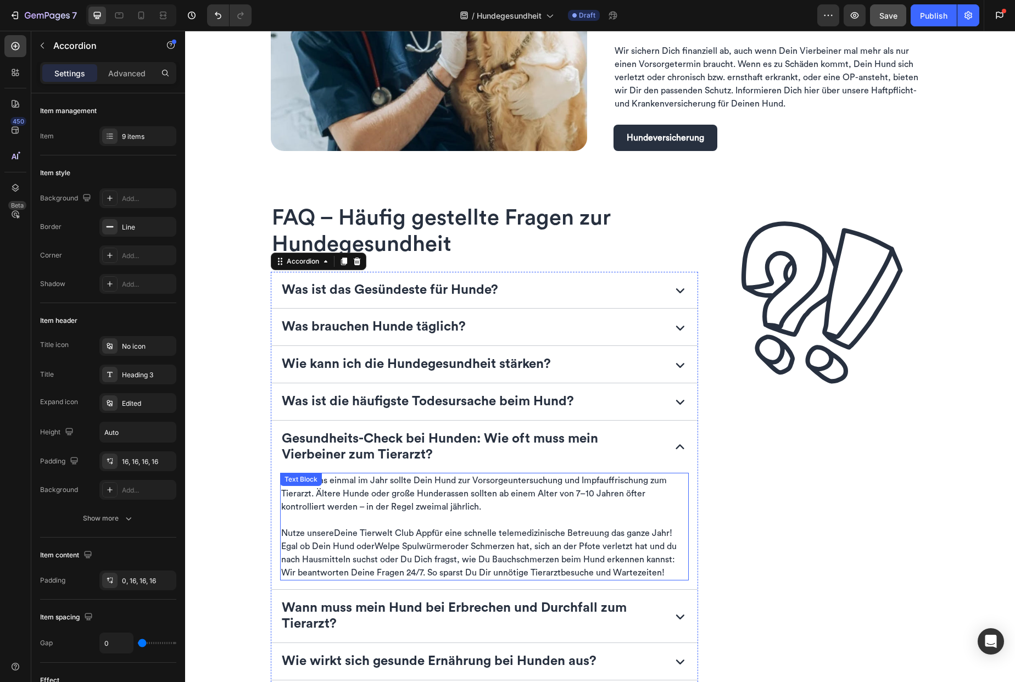
click at [432, 534] on p "Nutze unsere Deine Tierwelt Club App für eine schnelle telemedizinische Betreuu…" at bounding box center [484, 553] width 407 height 53
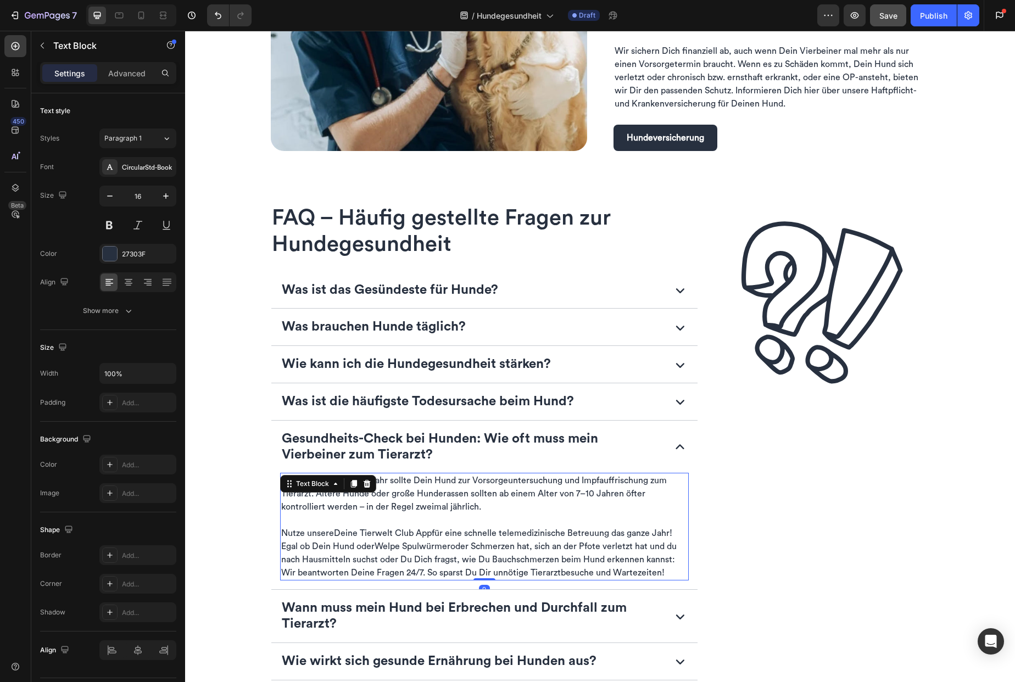
click at [344, 532] on link "Deine Tierwelt Club App" at bounding box center [383, 533] width 98 height 9
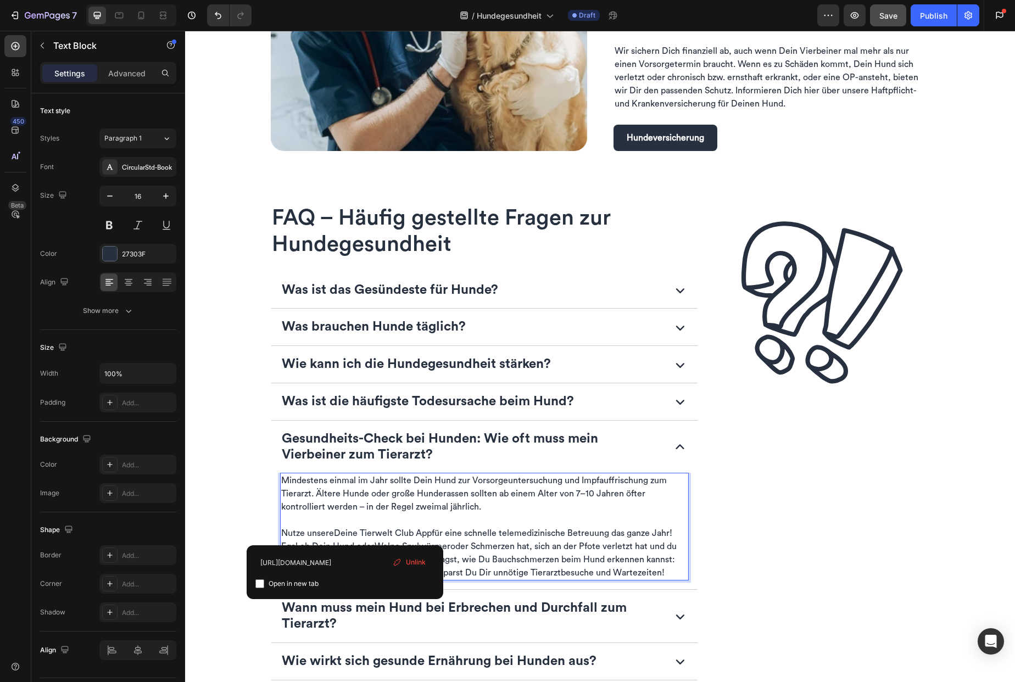
click at [344, 532] on link "Deine Tierwelt Club App" at bounding box center [383, 533] width 98 height 9
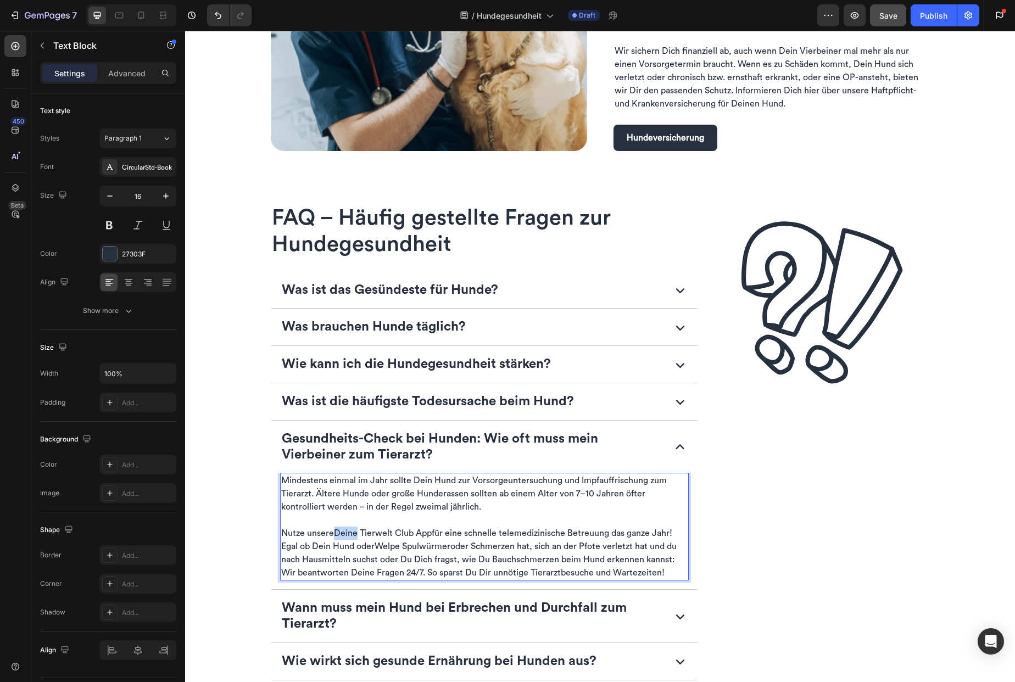
click at [344, 532] on link "Deine Tierwelt Club App" at bounding box center [383, 533] width 98 height 9
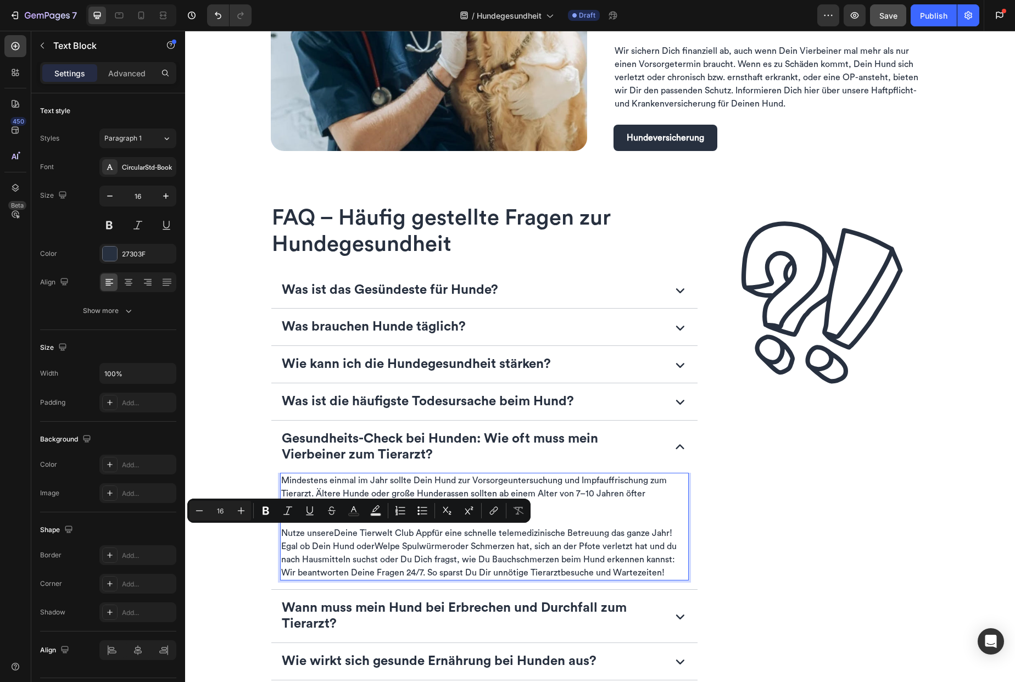
click at [330, 535] on p "Nutze unsere Deine Tierwelt Club App für eine schnelle telemedizinische Betreuu…" at bounding box center [484, 553] width 407 height 53
drag, startPoint x: 333, startPoint y: 534, endPoint x: 426, endPoint y: 533, distance: 92.8
click at [426, 533] on link "Deine Tierwelt Club App" at bounding box center [383, 533] width 98 height 9
click at [518, 512] on icon "Editor contextual toolbar" at bounding box center [514, 510] width 11 height 11
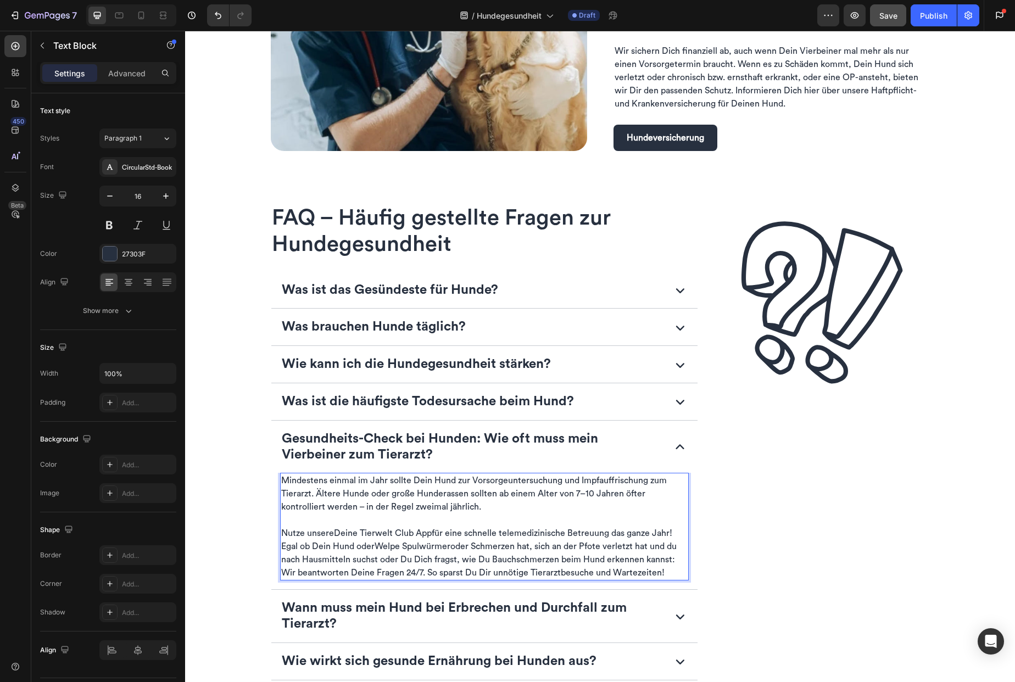
click at [526, 553] on p "Nutze unsere Deine Tierwelt Club App für eine schnelle telemedizinische Betreuu…" at bounding box center [484, 553] width 407 height 53
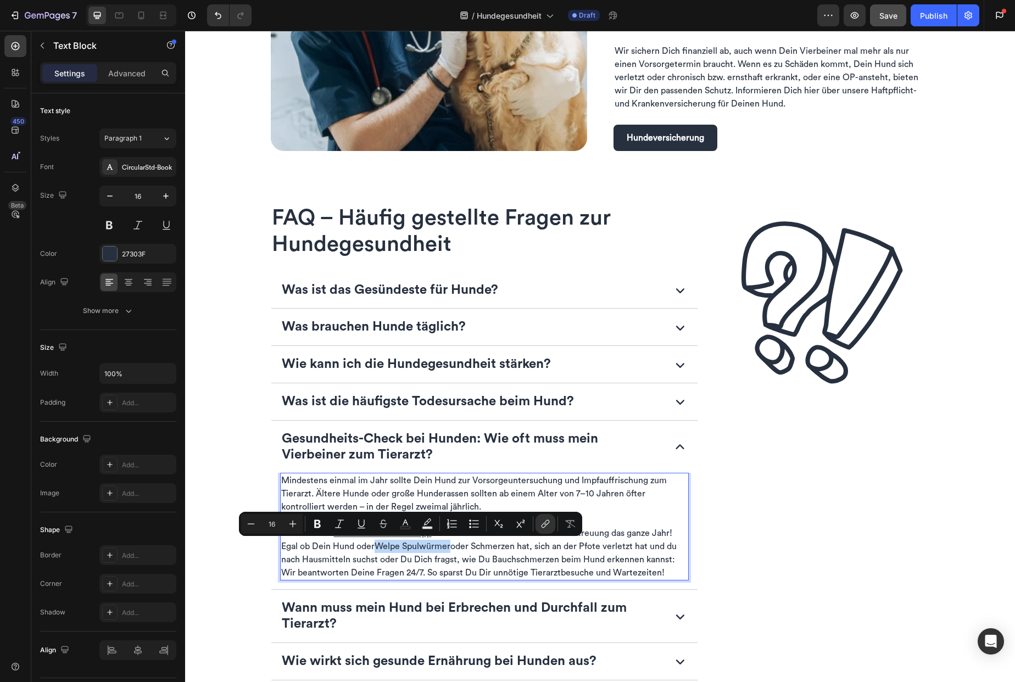
drag, startPoint x: 374, startPoint y: 547, endPoint x: 449, endPoint y: 547, distance: 75.3
click at [449, 547] on p "Nutze unsere Deine Tierwelt Club App für eine schnelle telemedizinische Betreuu…" at bounding box center [484, 553] width 407 height 53
click at [548, 524] on icon "Editor contextual toolbar" at bounding box center [545, 524] width 11 height 11
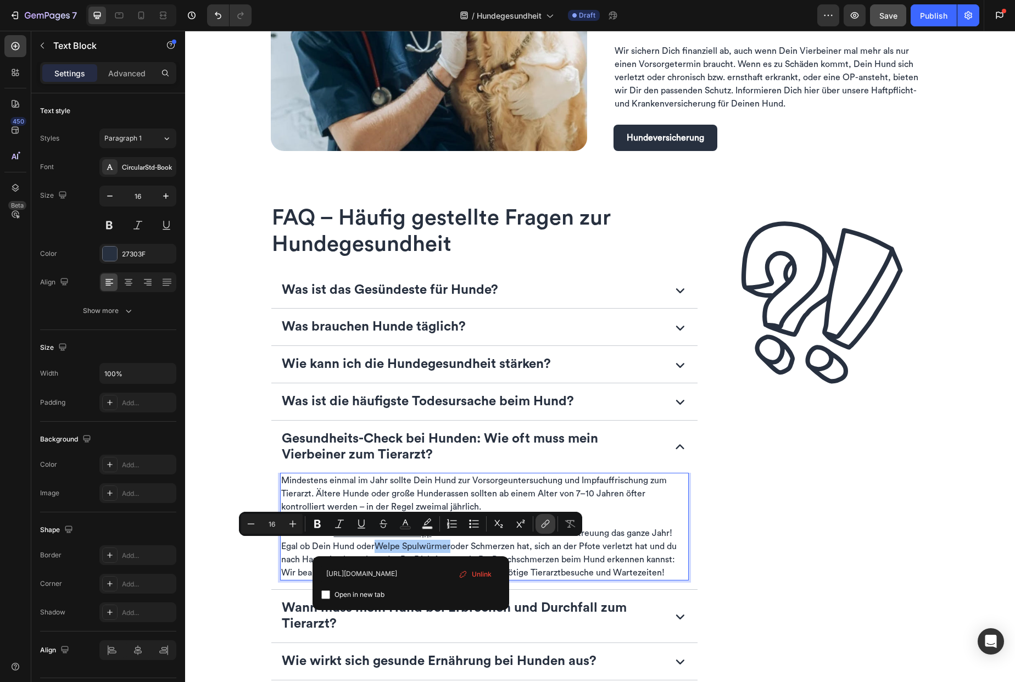
scroll to position [0, 244]
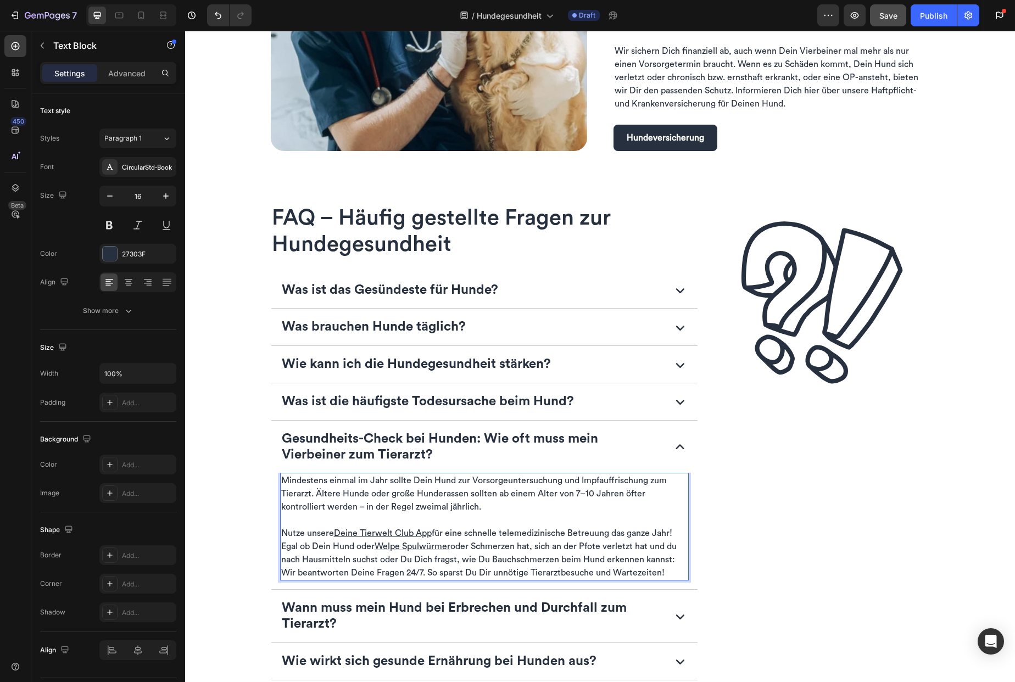
click at [571, 556] on p "Nutze unsere Deine Tierwelt Club App für eine schnelle telemedizinische Betreuu…" at bounding box center [484, 553] width 407 height 53
click at [682, 447] on icon at bounding box center [680, 447] width 18 height 18
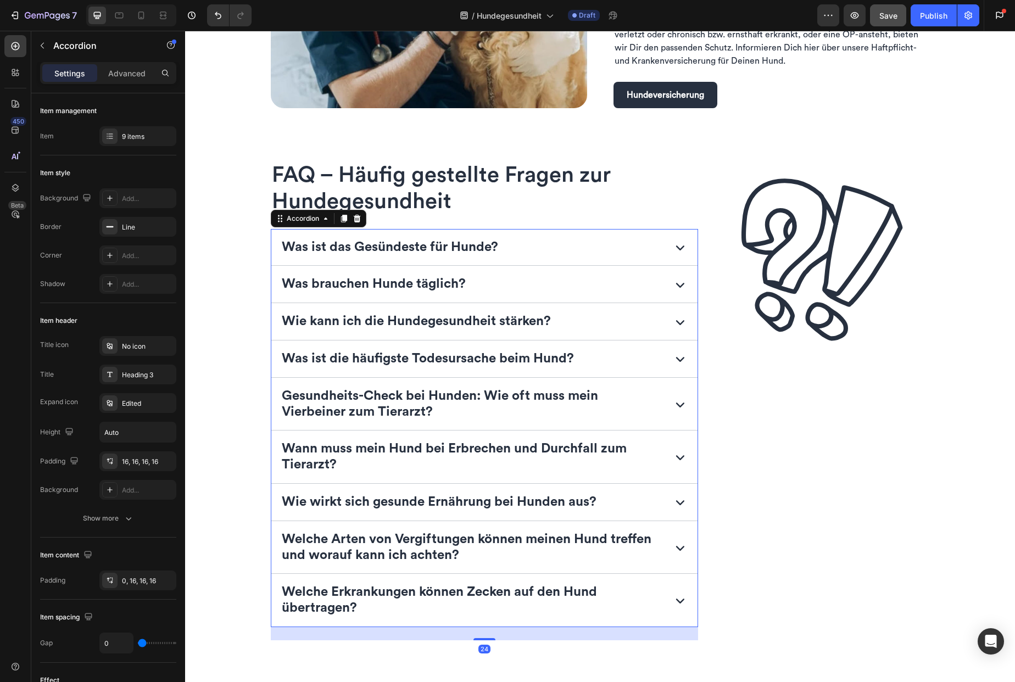
scroll to position [1731, 0]
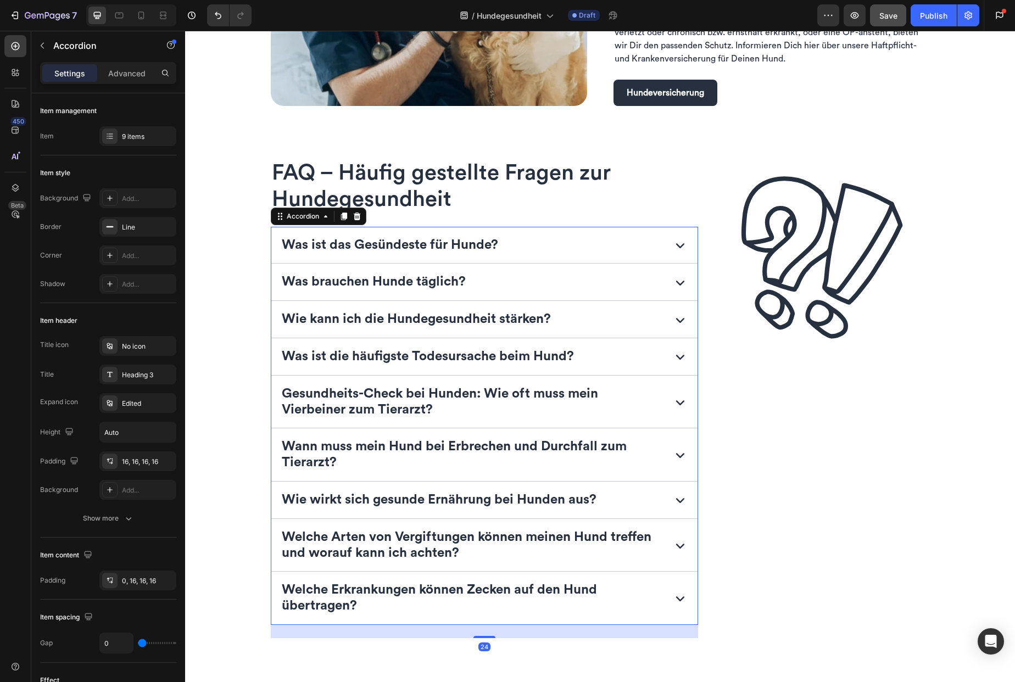
click at [626, 501] on div "Wie wirkt sich gesunde Ernährung bei Hunden aus?" at bounding box center [471, 500] width 383 height 19
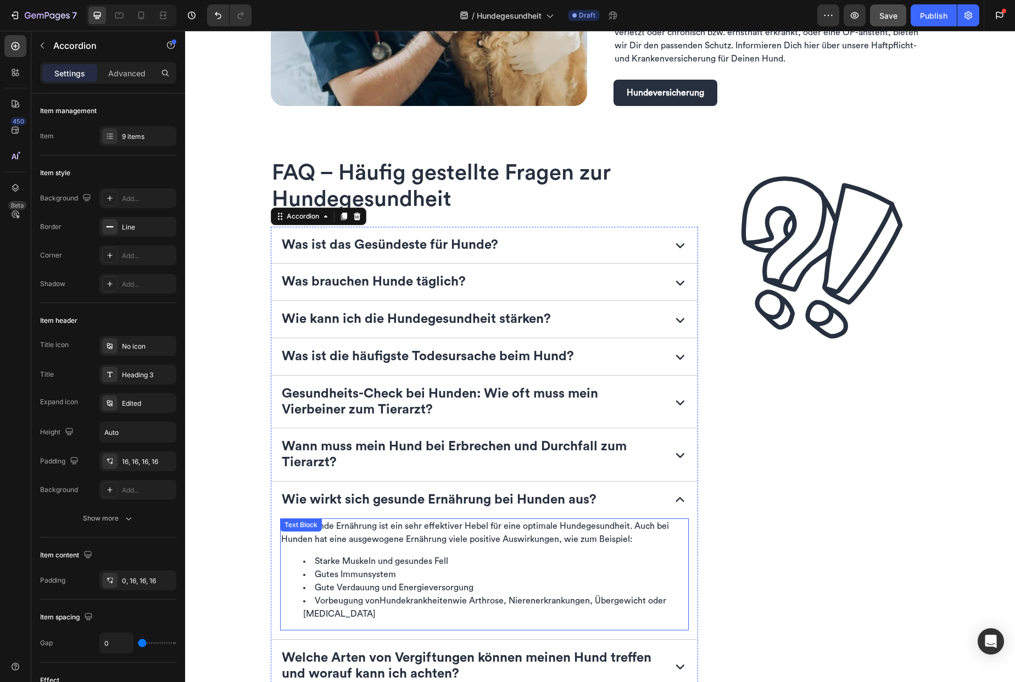
click at [407, 602] on link "Hundekrankheiten" at bounding box center [416, 601] width 73 height 9
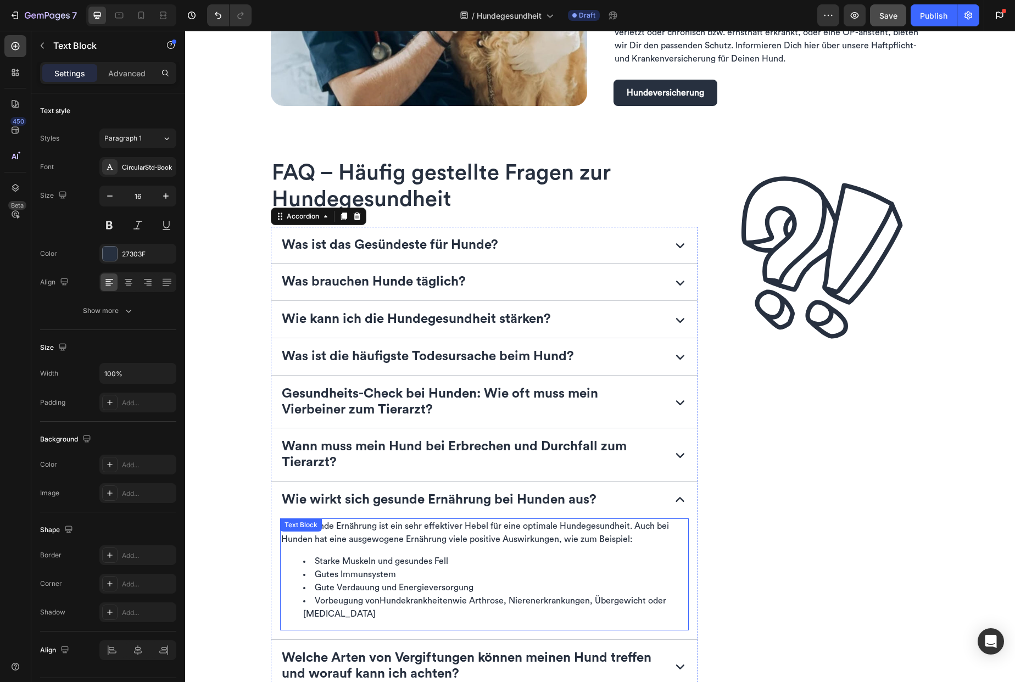
click at [407, 602] on link "Hundekrankheiten" at bounding box center [416, 601] width 73 height 9
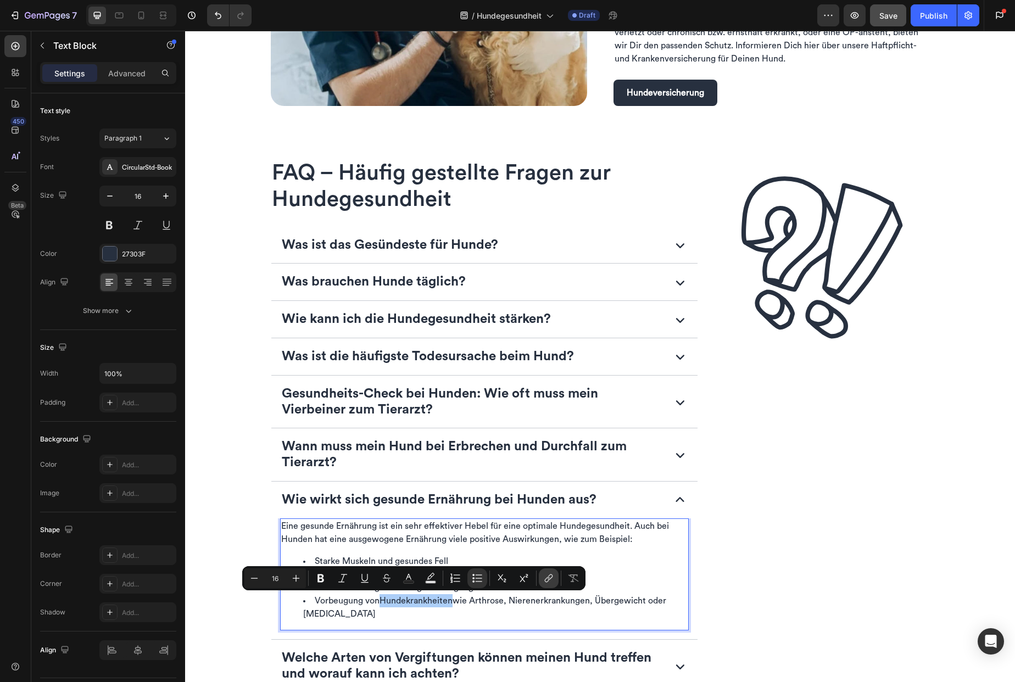
click at [552, 579] on icon "Editor contextual toolbar" at bounding box center [548, 578] width 11 height 11
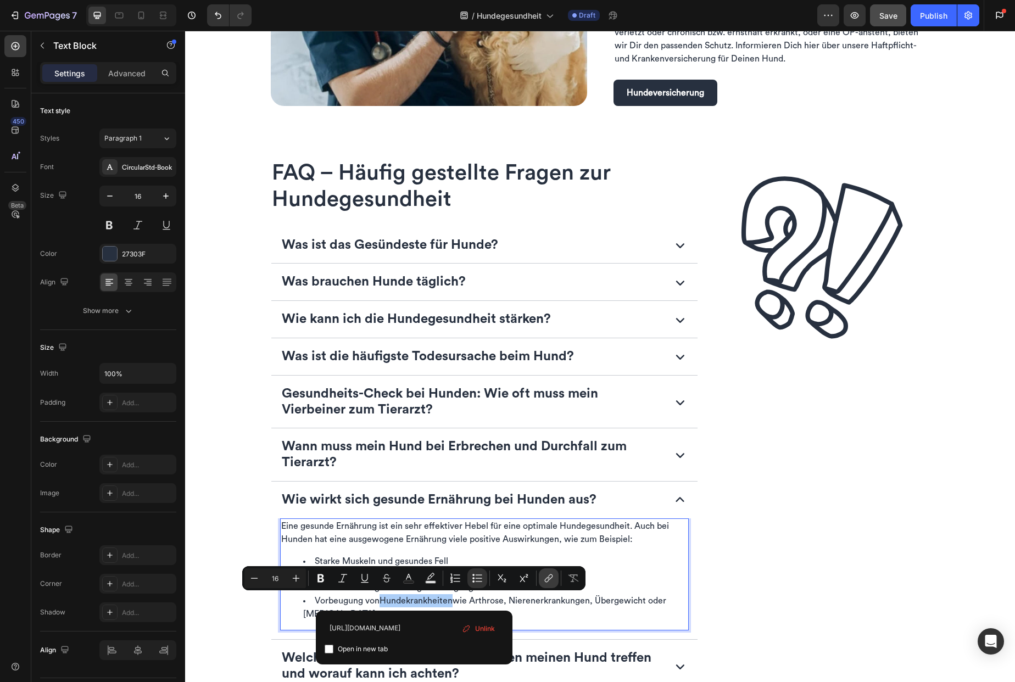
scroll to position [0, 202]
click at [601, 611] on li "Vorbeugung von Hundekrankheiten wie Arthrose, Nierenerkrankungen, Übergewicht o…" at bounding box center [495, 607] width 385 height 26
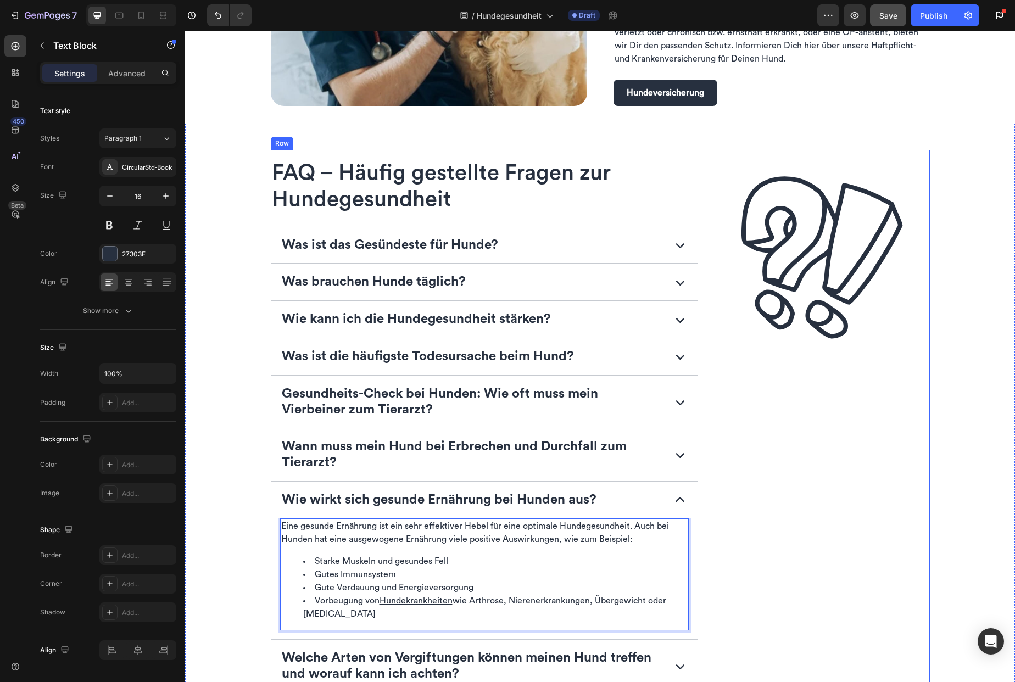
click at [789, 590] on div "Image" at bounding box center [823, 454] width 214 height 609
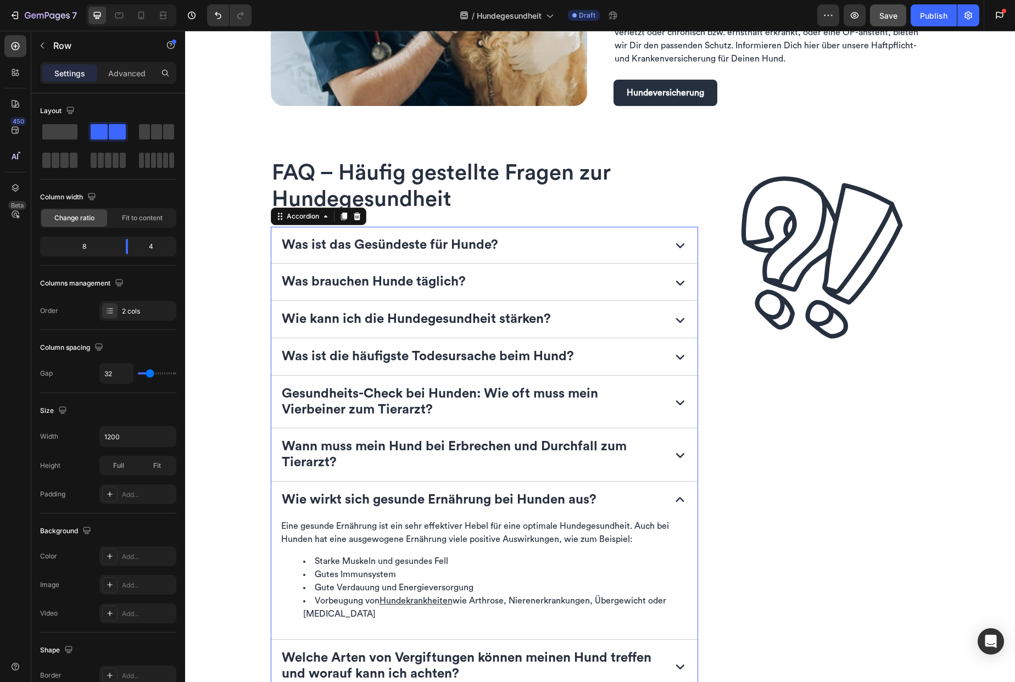
click at [679, 500] on icon at bounding box center [680, 500] width 8 height 5
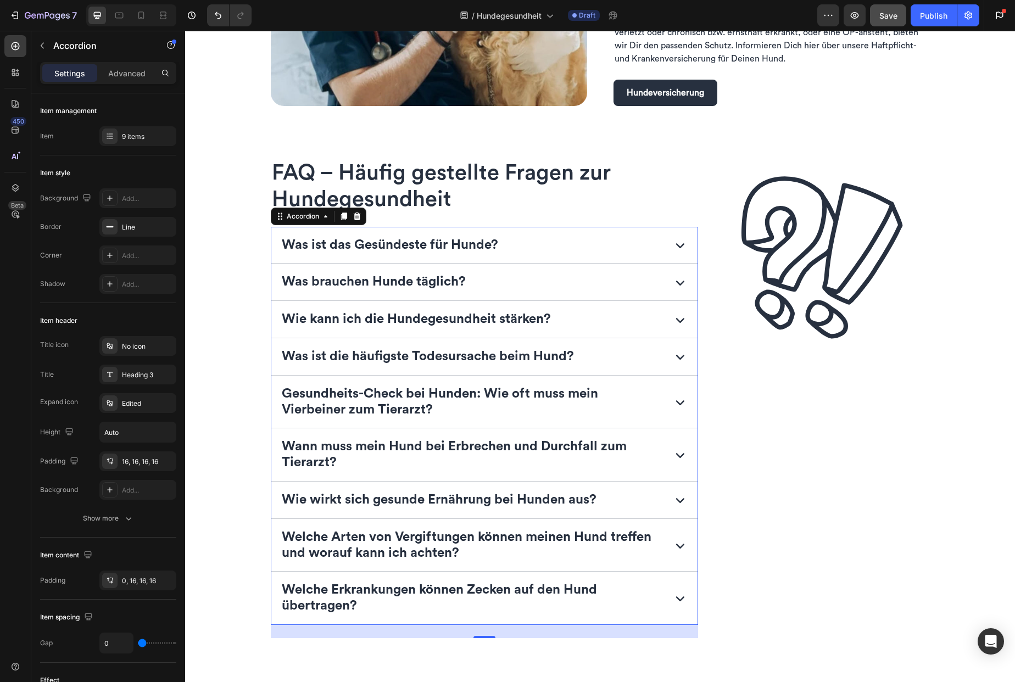
click at [671, 597] on icon at bounding box center [680, 598] width 18 height 18
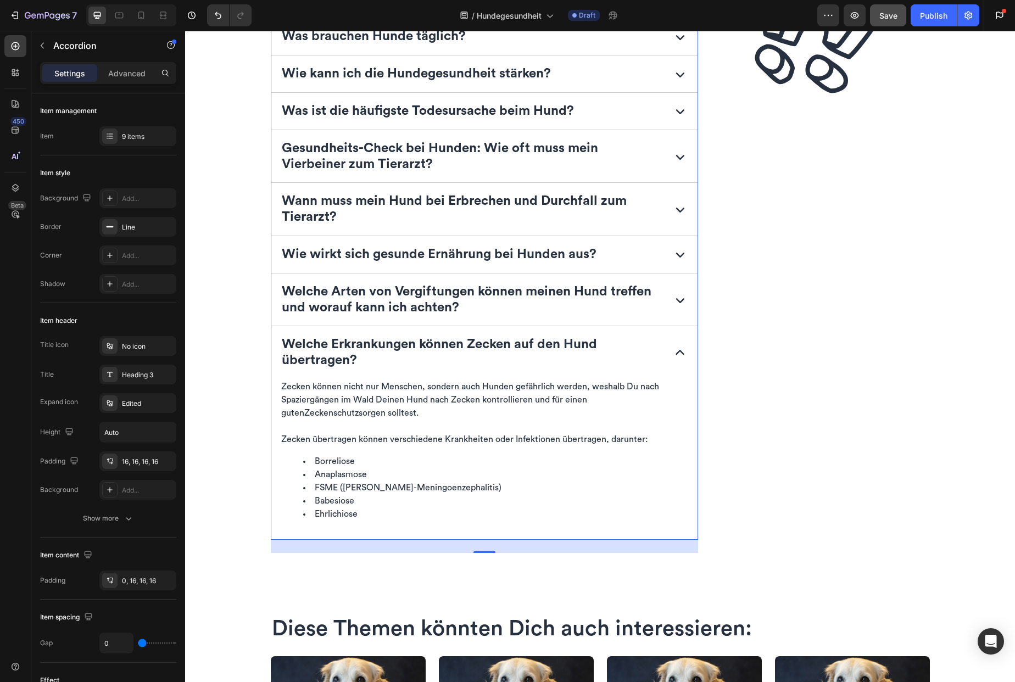
scroll to position [1978, 0]
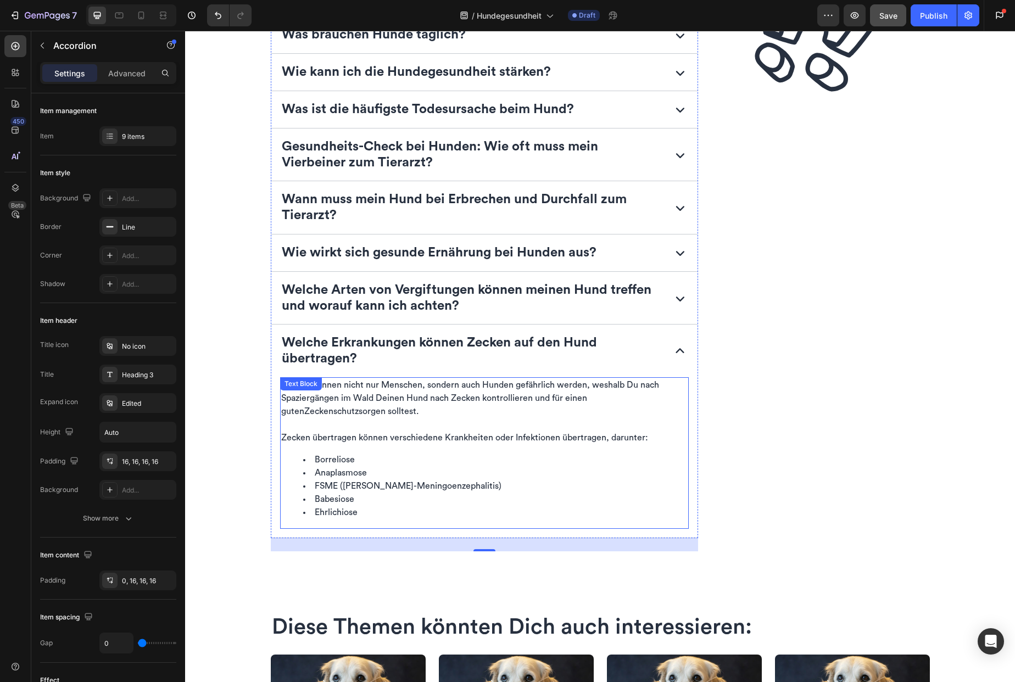
click at [593, 398] on p "Zecken können nicht nur Menschen, sondern auch Hunden gefährlich werden, weshal…" at bounding box center [484, 398] width 407 height 40
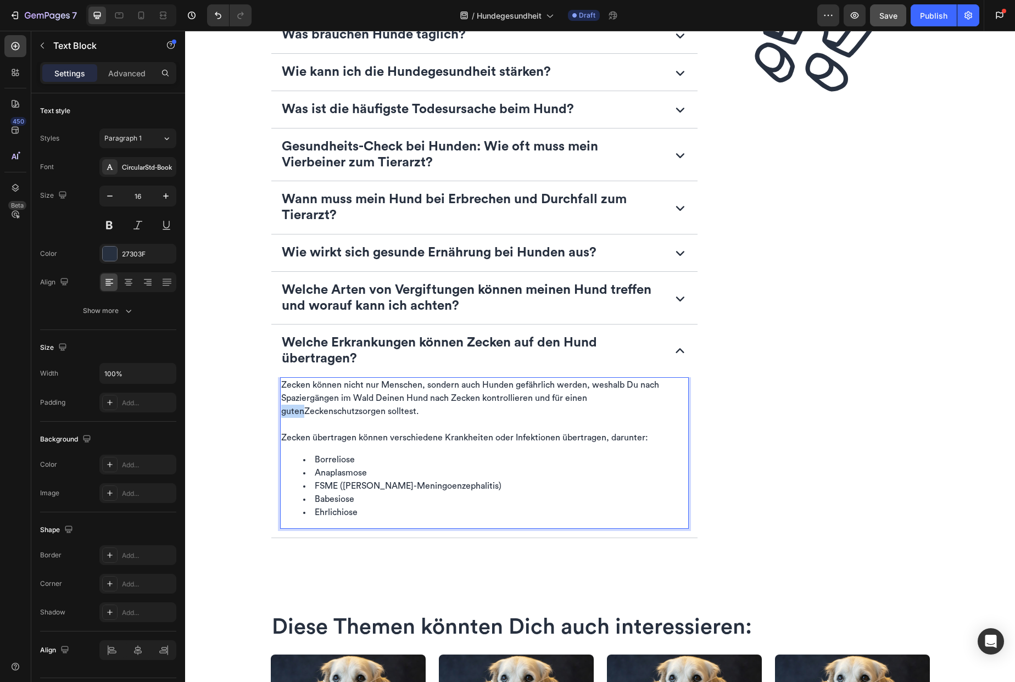
click at [593, 398] on p "Zecken können nicht nur Menschen, sondern auch Hunden gefährlich werden, weshal…" at bounding box center [484, 398] width 407 height 40
drag, startPoint x: 611, startPoint y: 398, endPoint x: 666, endPoint y: 400, distance: 55.0
click at [666, 400] on p "Zecken können nicht nur Menschen, sondern auch Hunden gefährlich werden, weshal…" at bounding box center [484, 398] width 407 height 40
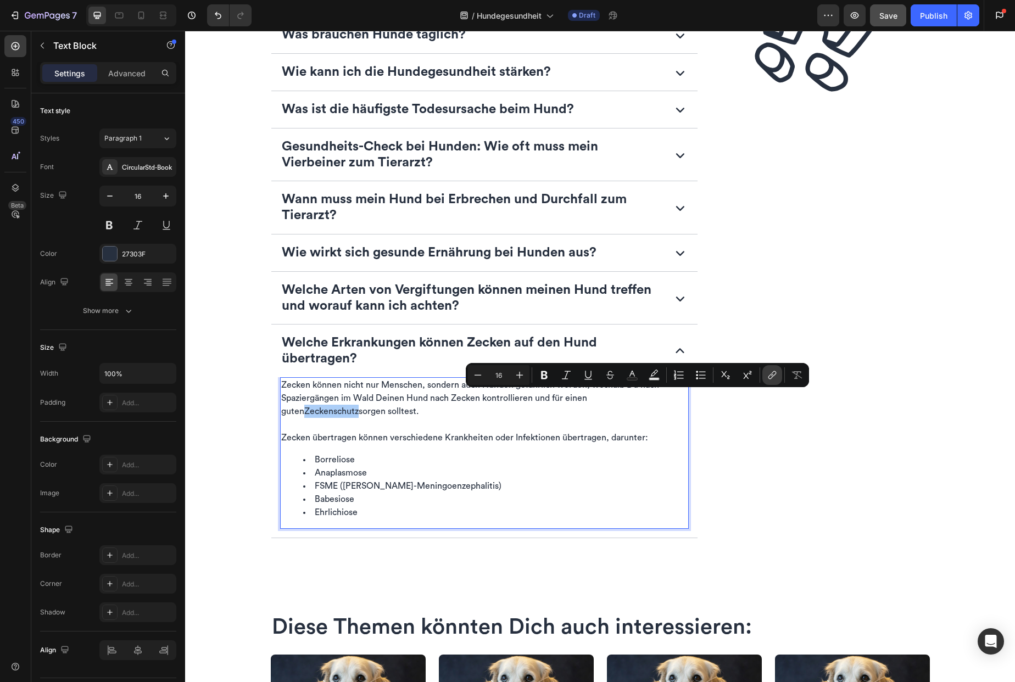
click at [769, 376] on icon "Editor contextual toolbar" at bounding box center [770, 376] width 5 height 5
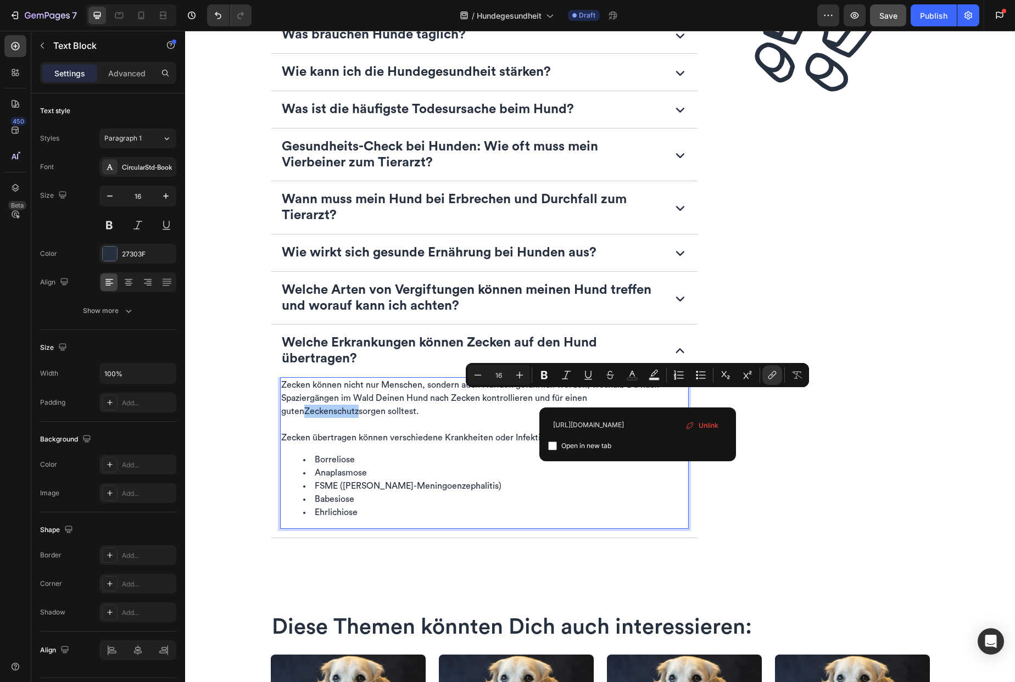
scroll to position [0, 200]
click at [484, 425] on p "Rich Text Editor. Editing area: main" at bounding box center [484, 424] width 407 height 13
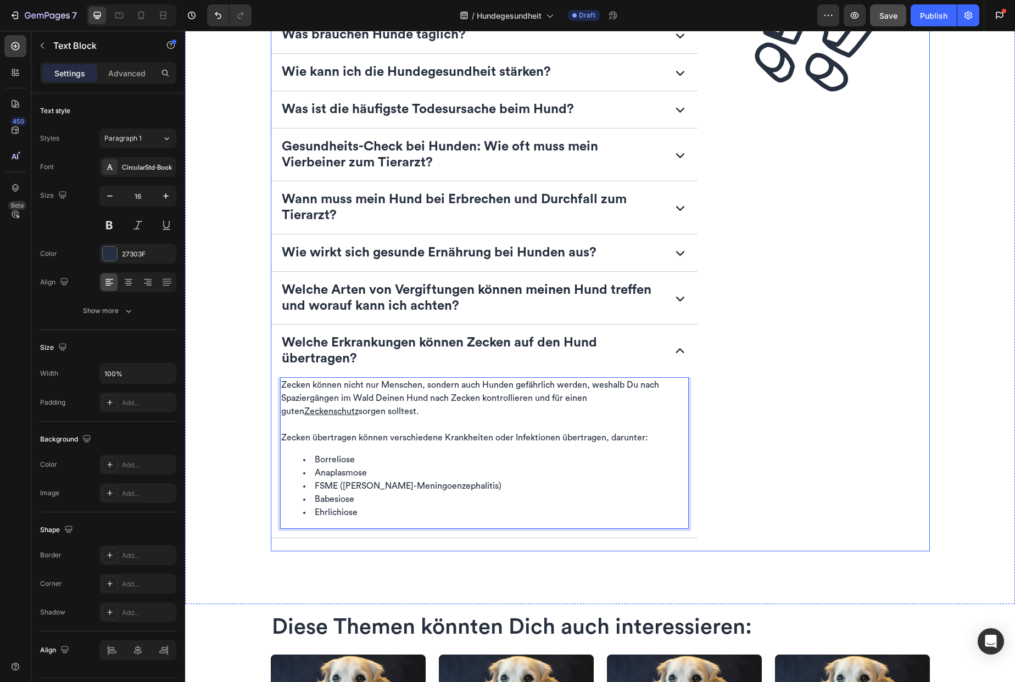
click at [734, 494] on div "Image" at bounding box center [823, 227] width 214 height 649
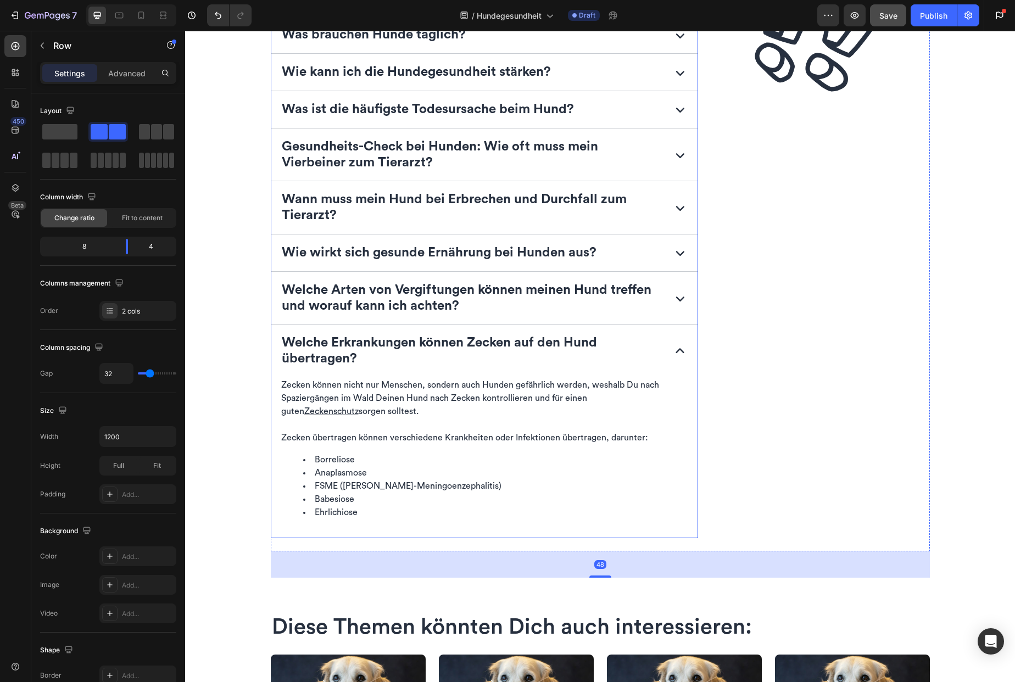
click at [671, 349] on icon at bounding box center [680, 351] width 18 height 18
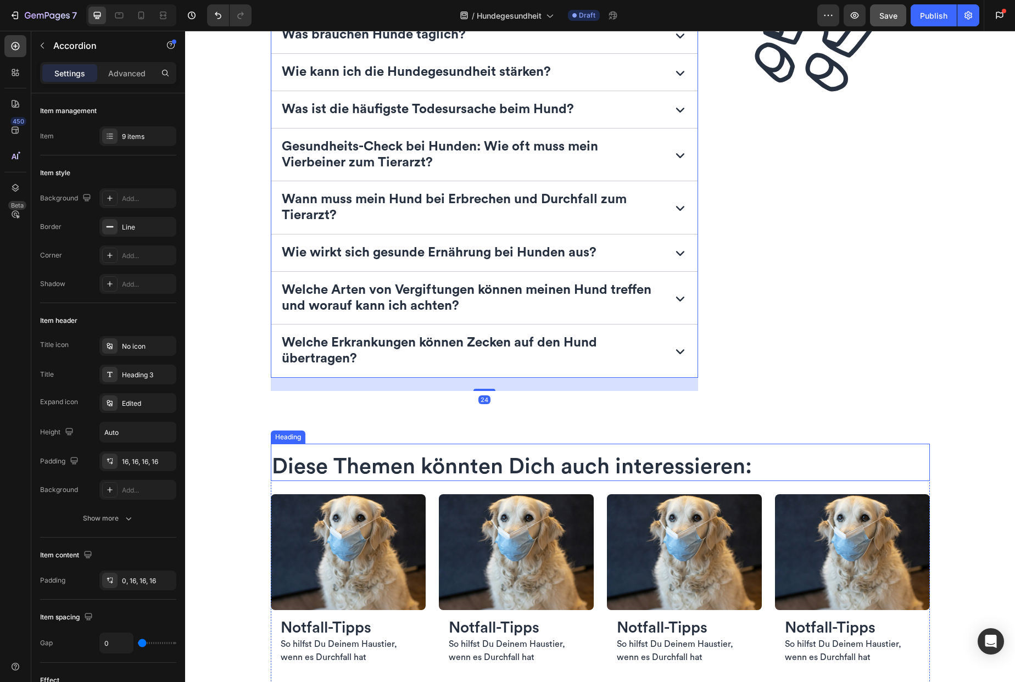
click at [888, 452] on div "Diese Themen könnten Dich auch interessieren: Heading" at bounding box center [600, 462] width 659 height 37
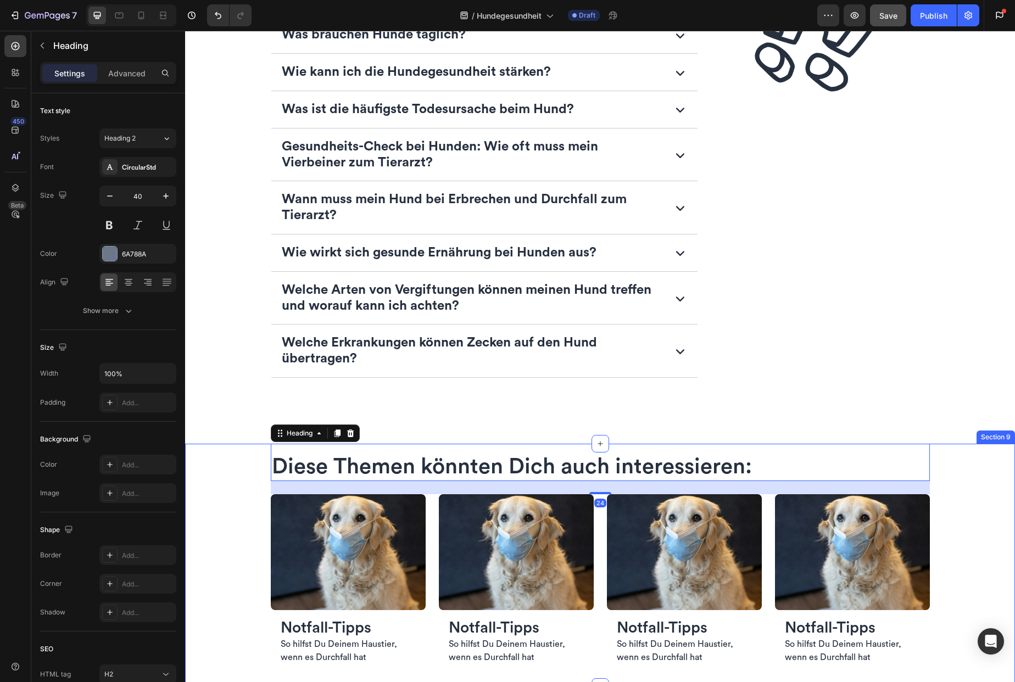
click at [218, 475] on div "Diese Themen könnten Dich auch interessieren: Heading 24 Image Notfall-Tipps He…" at bounding box center [600, 566] width 830 height 244
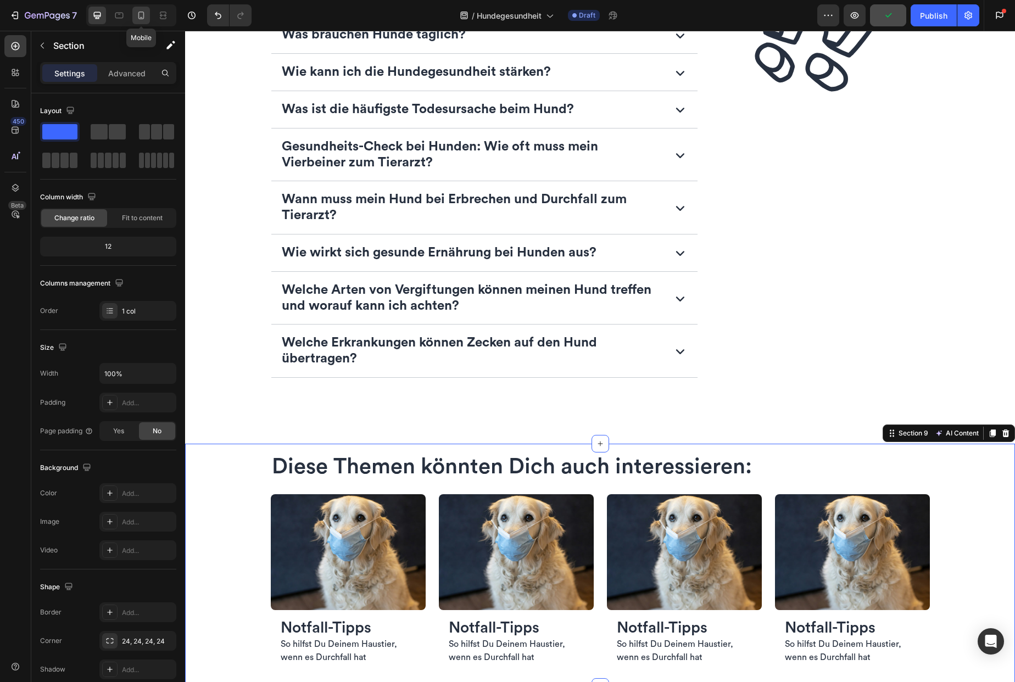
click at [137, 13] on icon at bounding box center [141, 15] width 11 height 11
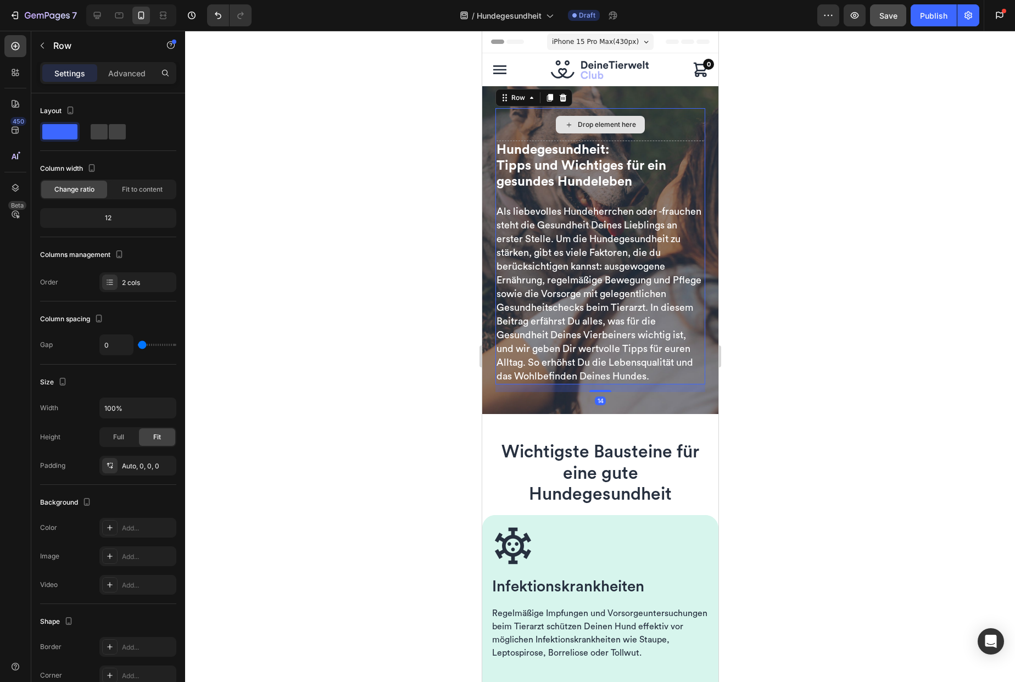
click at [681, 127] on div "Drop element here" at bounding box center [600, 124] width 210 height 33
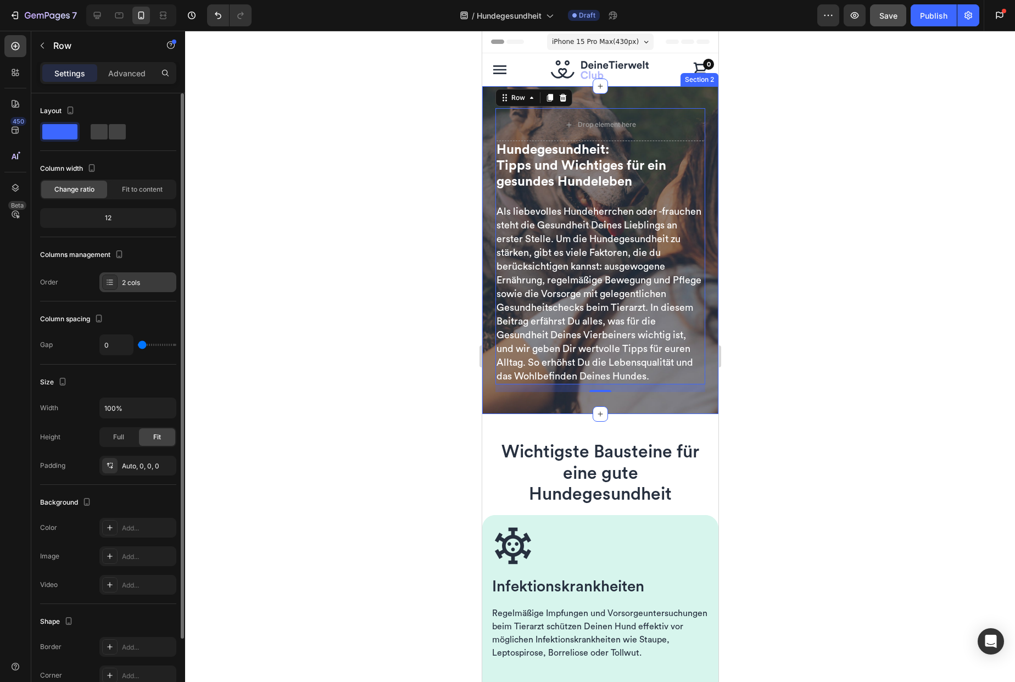
click at [163, 285] on div "2 cols" at bounding box center [148, 283] width 52 height 10
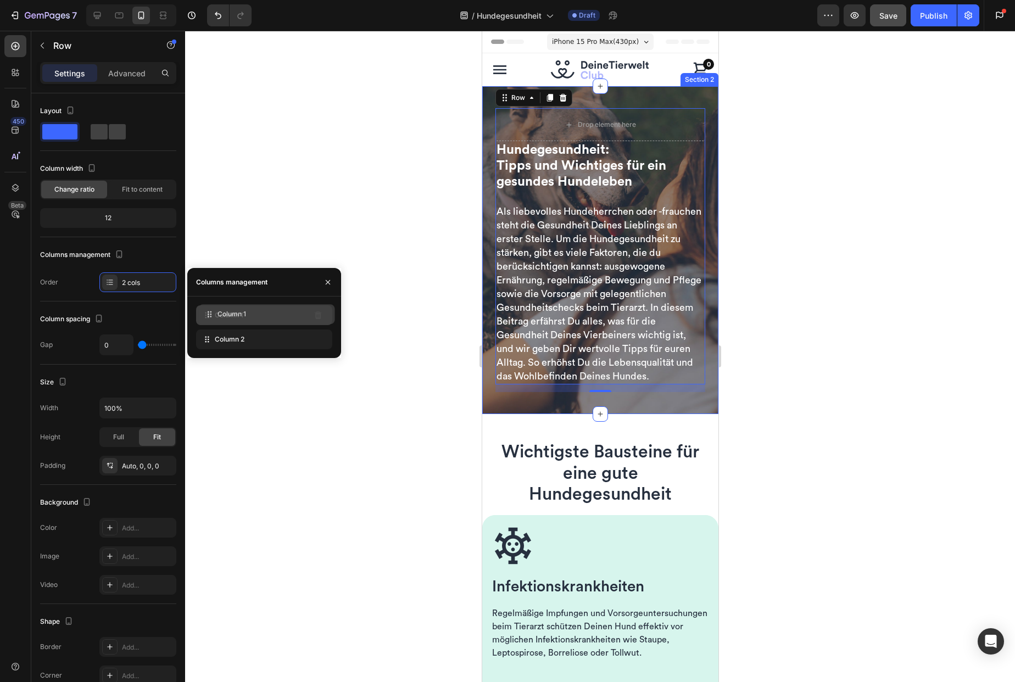
drag, startPoint x: 231, startPoint y: 342, endPoint x: 233, endPoint y: 317, distance: 25.3
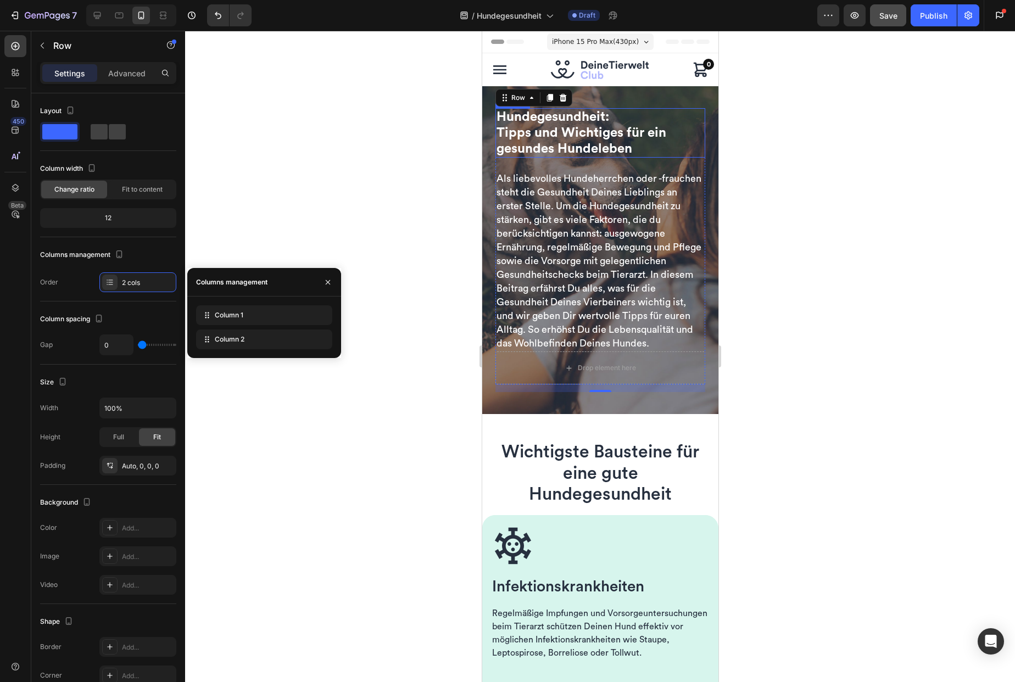
click at [563, 130] on span "Tipps und Wichtiges für ein gesundes Hundeleben" at bounding box center [581, 140] width 170 height 29
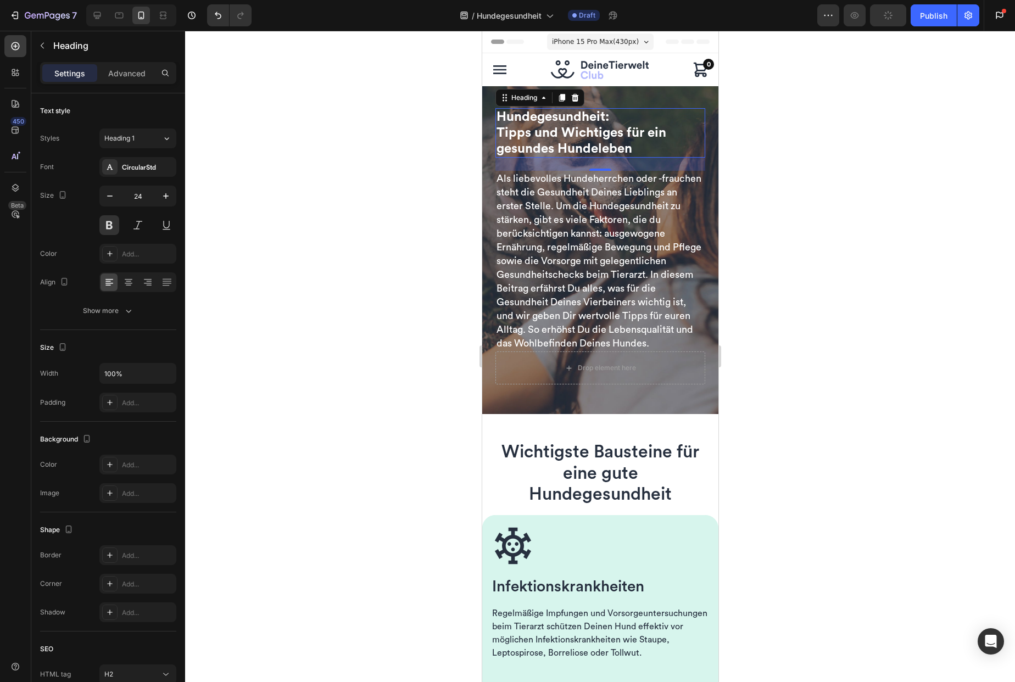
click at [382, 479] on div at bounding box center [600, 356] width 830 height 651
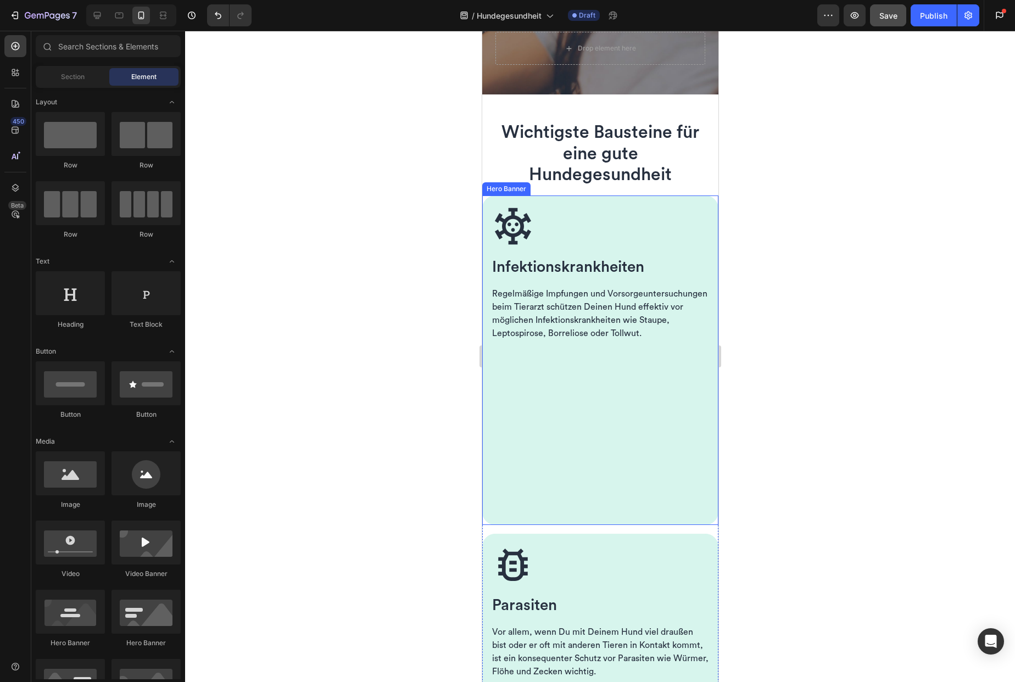
scroll to position [356, 0]
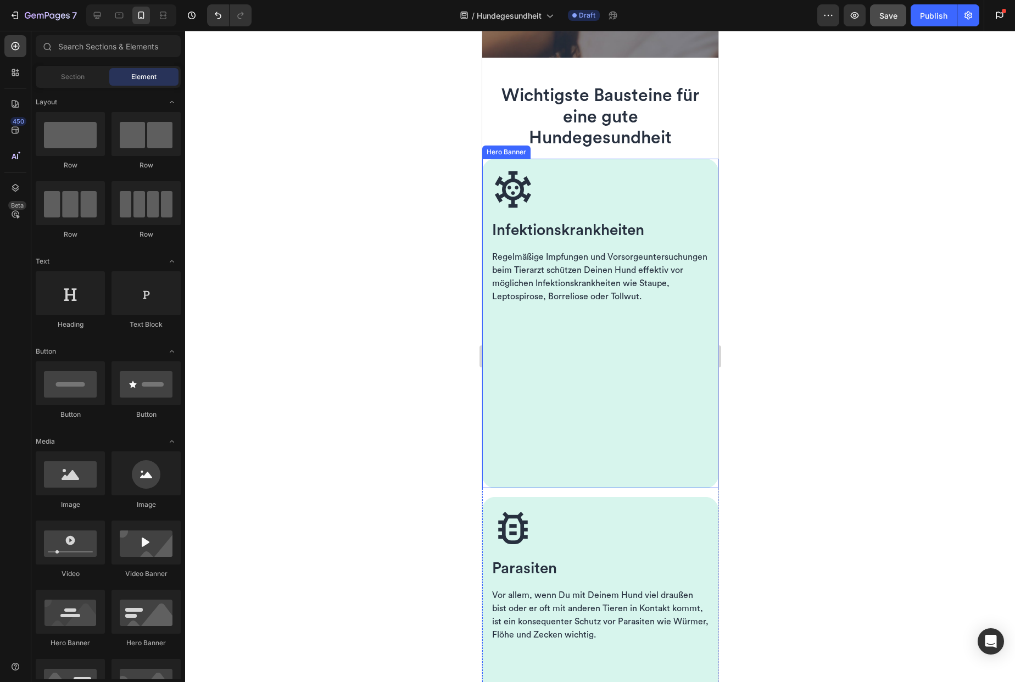
click at [550, 448] on div "Background Image" at bounding box center [600, 406] width 236 height 494
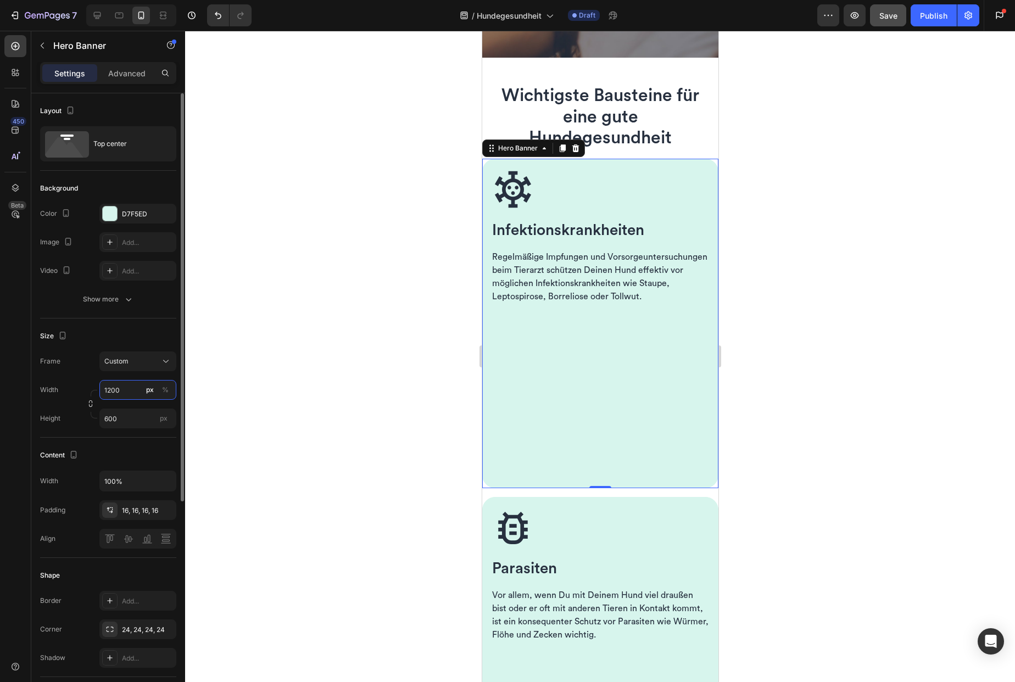
click at [109, 389] on input "1200" at bounding box center [137, 390] width 77 height 20
click at [74, 392] on div "Width 1200 px %" at bounding box center [108, 390] width 136 height 20
click at [146, 422] on input "600" at bounding box center [137, 419] width 77 height 20
click at [141, 447] on p "Fit content Auto" at bounding box center [136, 445] width 64 height 10
type input "Auto"
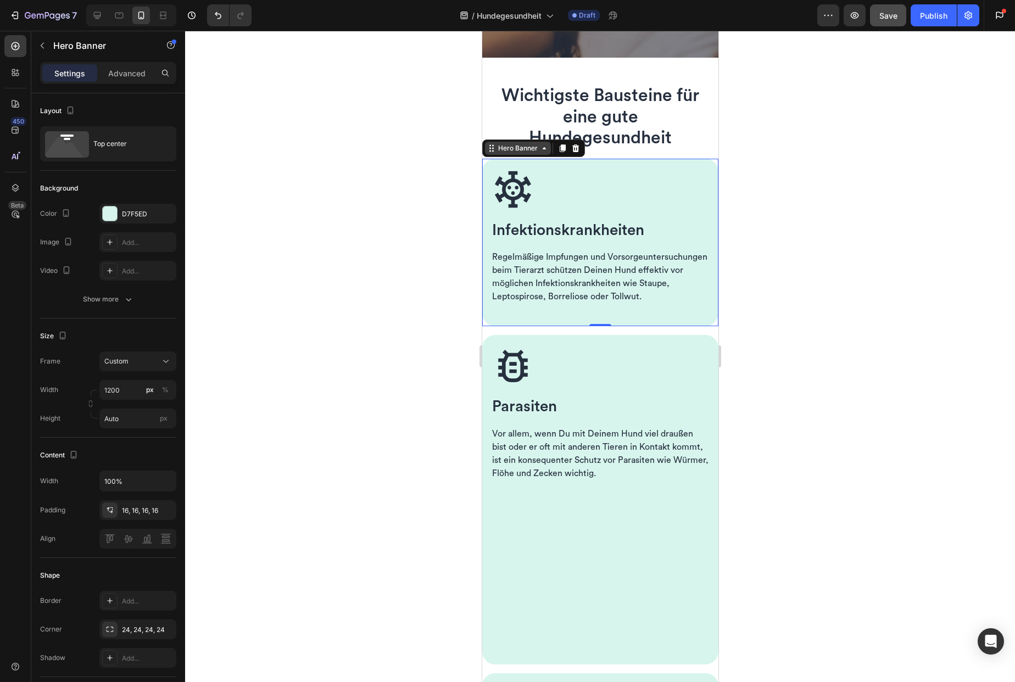
click at [539, 153] on div "Hero Banner" at bounding box center [517, 148] width 44 height 10
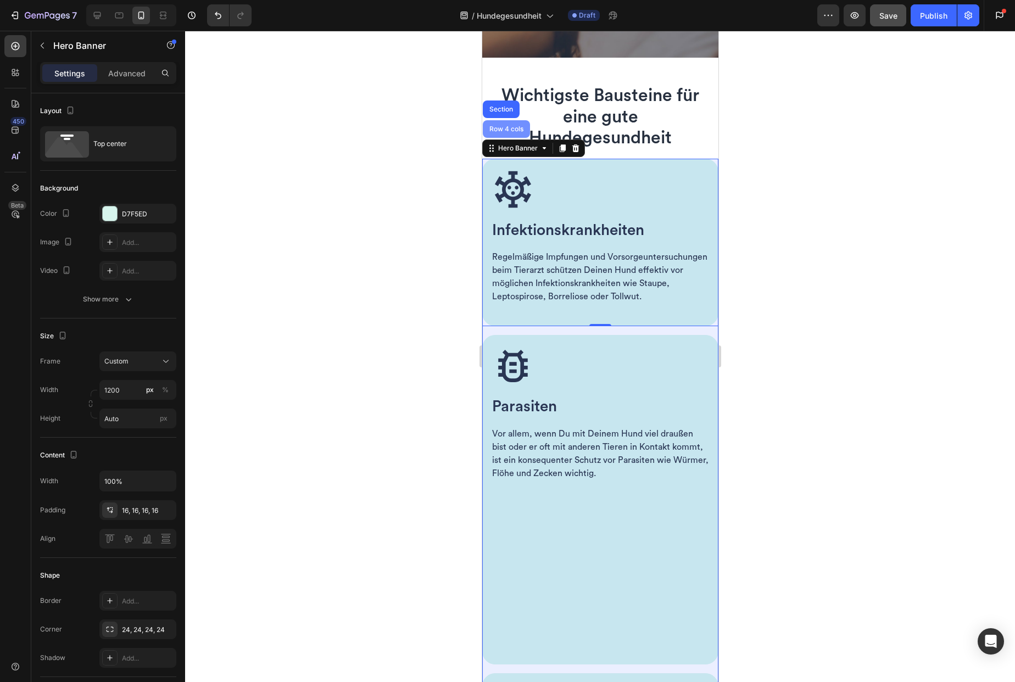
click at [513, 132] on div "Row 4 cols" at bounding box center [506, 129] width 38 height 7
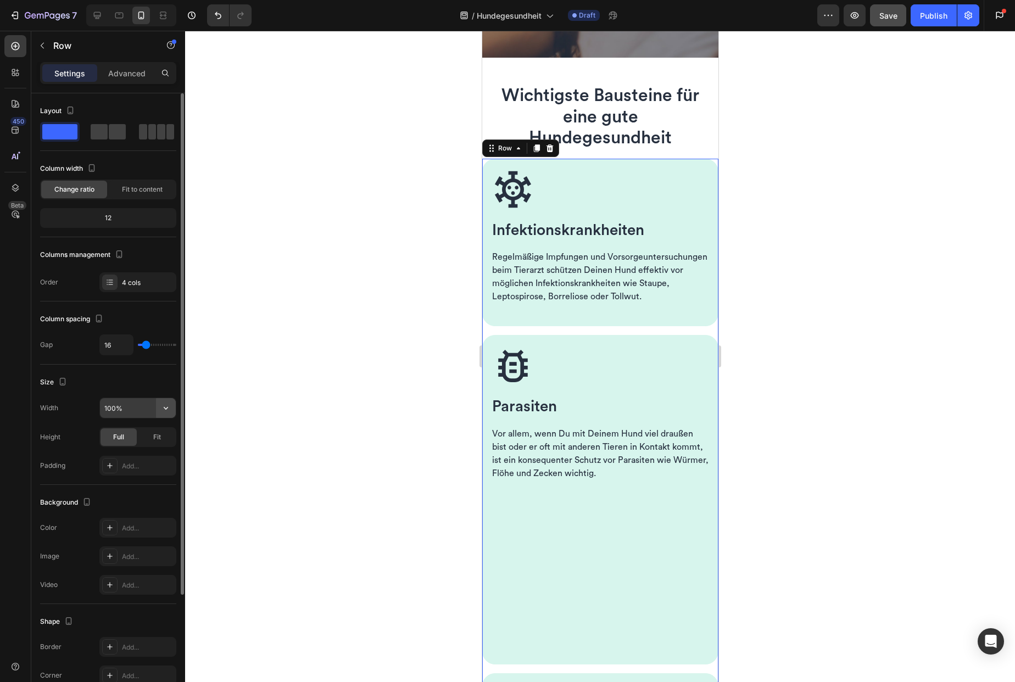
click at [164, 411] on icon "button" at bounding box center [165, 408] width 11 height 11
click at [166, 381] on div "Size" at bounding box center [108, 383] width 136 height 18
click at [153, 434] on div "Fit" at bounding box center [157, 437] width 36 height 18
click at [123, 435] on span "Full" at bounding box center [118, 437] width 11 height 10
click at [159, 442] on div "Fit" at bounding box center [157, 437] width 36 height 18
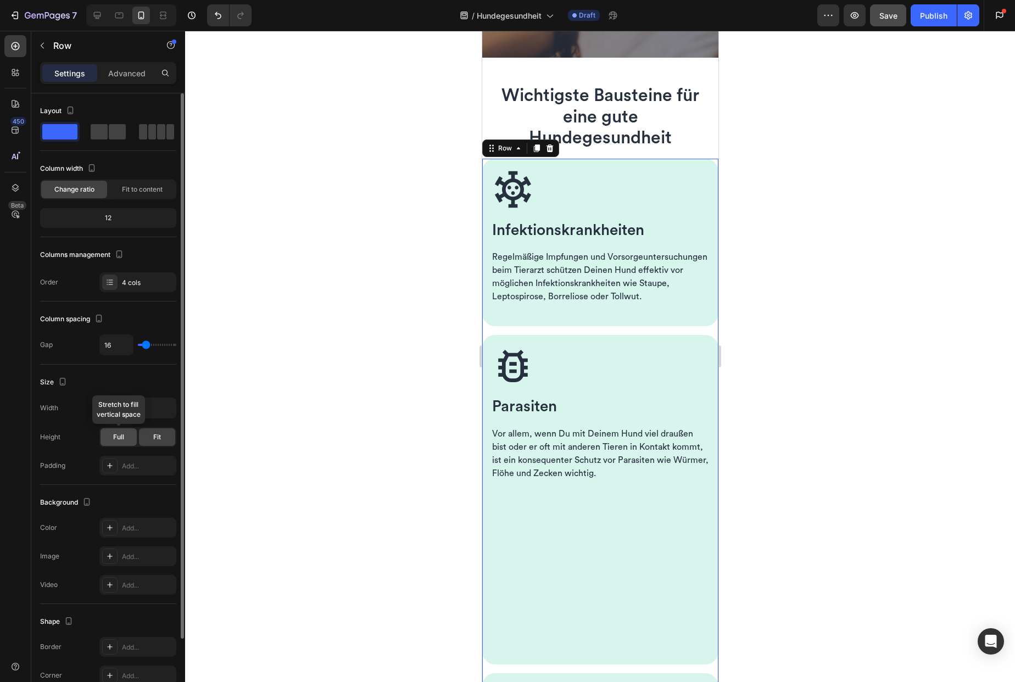
click at [125, 442] on div "Full" at bounding box center [119, 437] width 36 height 18
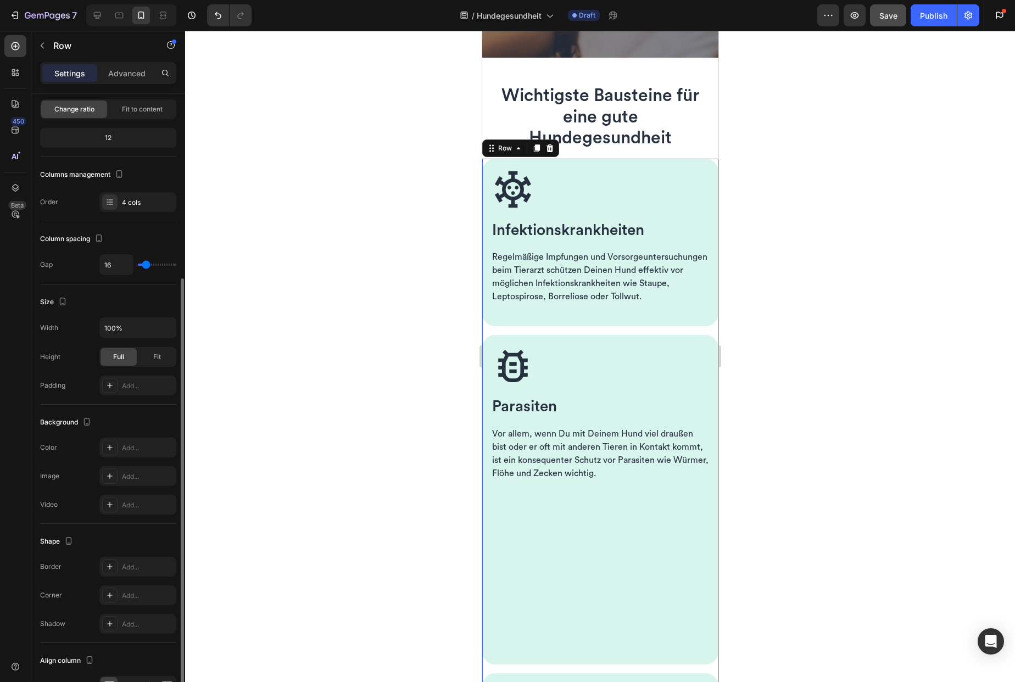
scroll to position [147, 0]
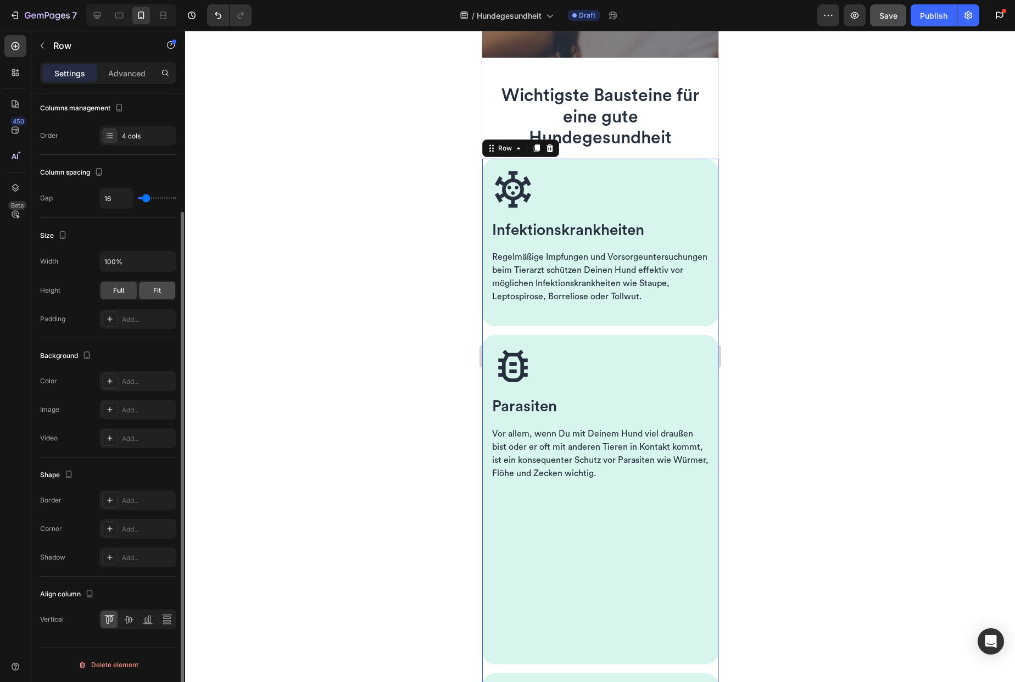
click at [155, 294] on span "Fit" at bounding box center [157, 291] width 8 height 10
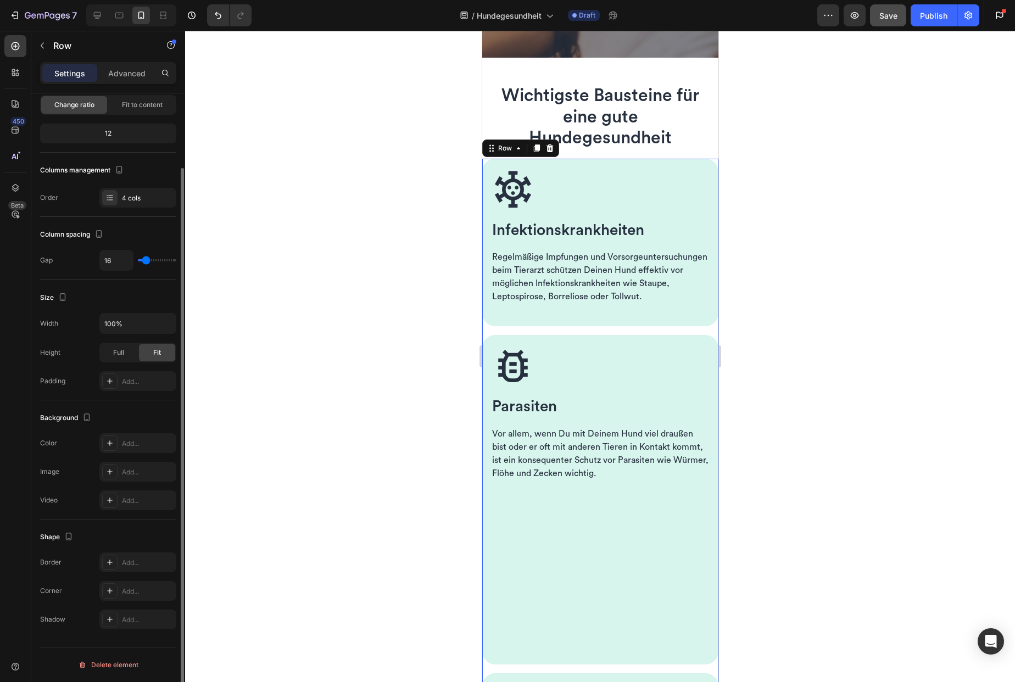
scroll to position [85, 0]
click at [123, 353] on span "Full" at bounding box center [118, 353] width 11 height 10
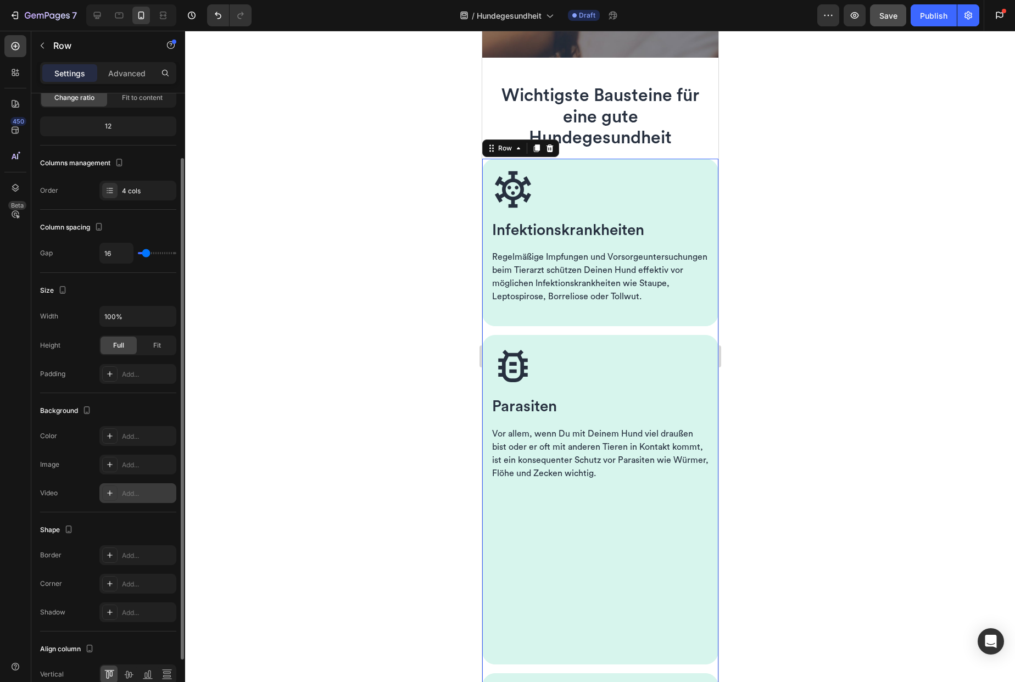
scroll to position [147, 0]
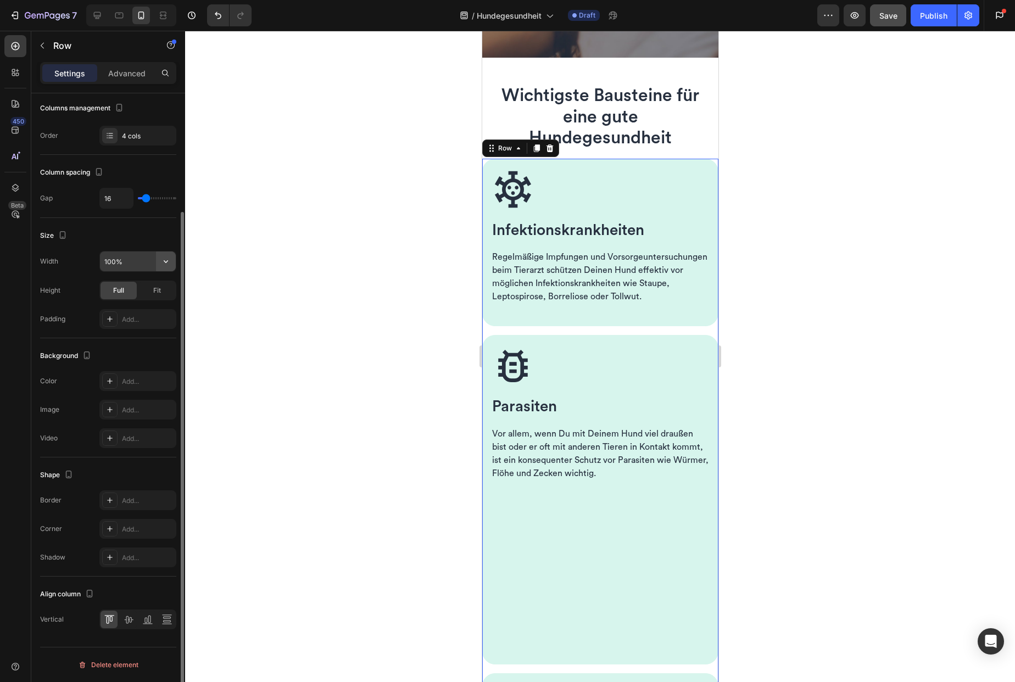
click at [165, 265] on icon "button" at bounding box center [165, 261] width 11 height 11
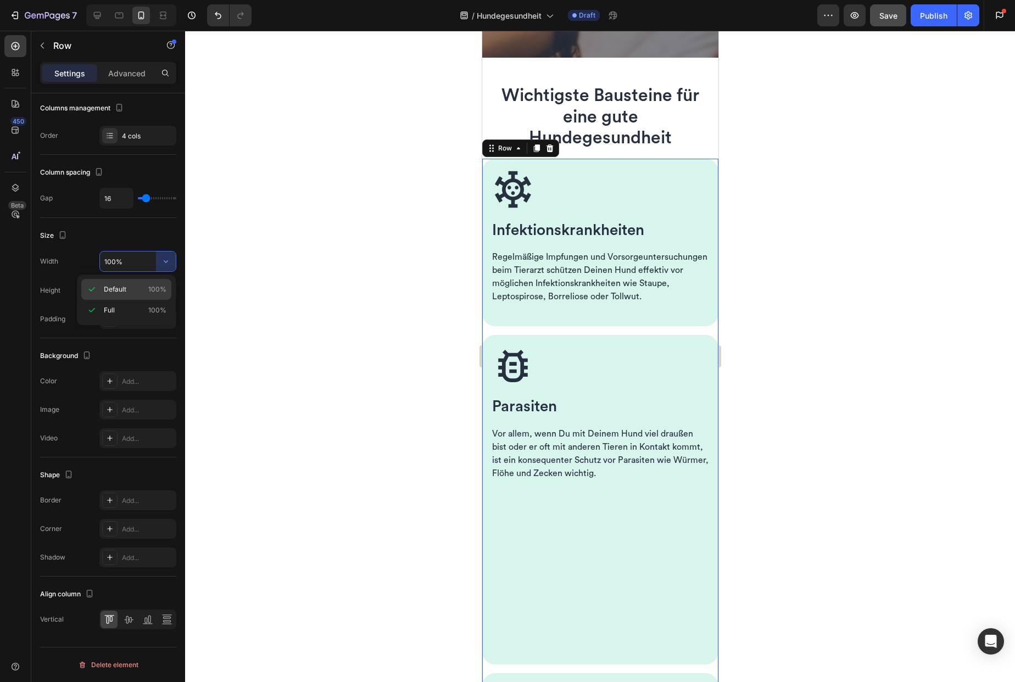
click at [151, 292] on span "100%" at bounding box center [157, 290] width 18 height 10
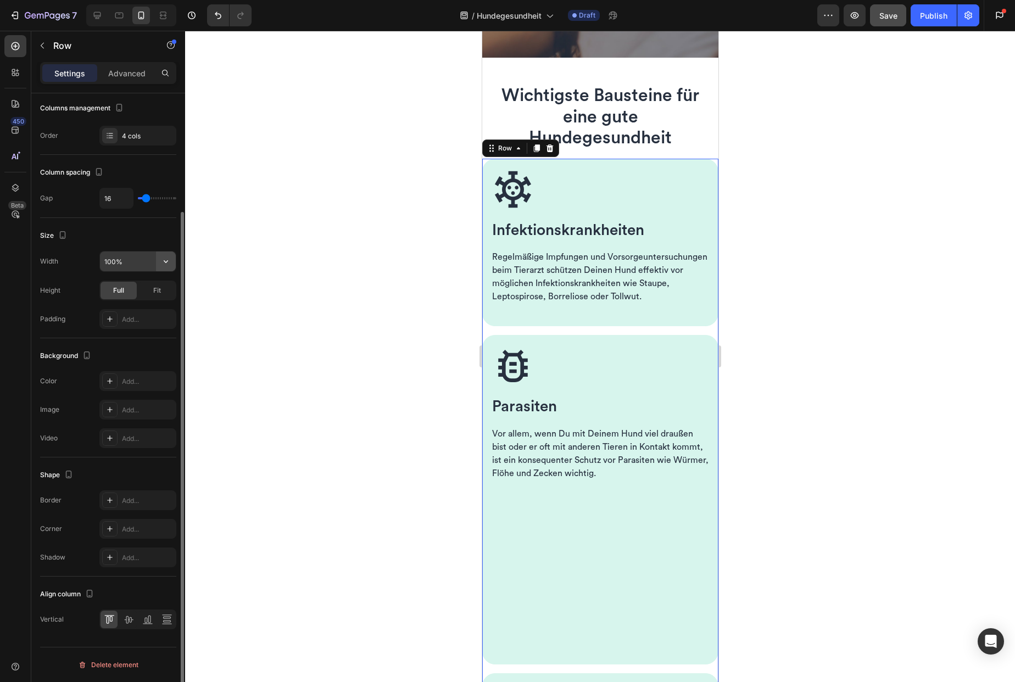
click at [163, 265] on icon "button" at bounding box center [165, 261] width 11 height 11
click at [141, 305] on p "Full 100%" at bounding box center [135, 310] width 63 height 10
click at [160, 321] on div "Add..." at bounding box center [148, 320] width 52 height 10
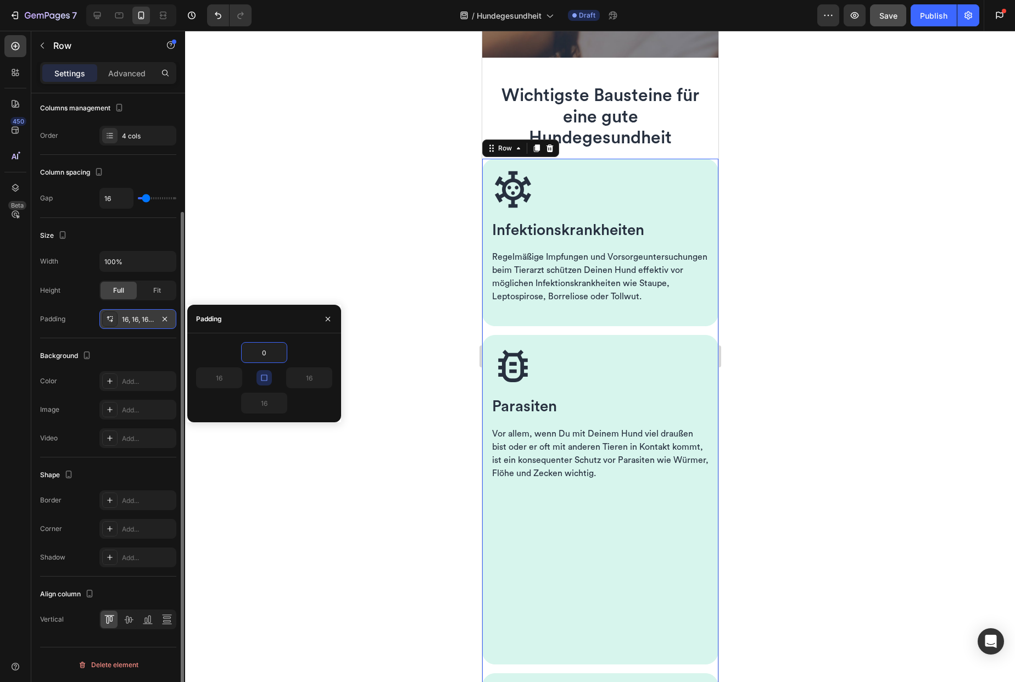
type input "0"
click at [265, 375] on icon "button" at bounding box center [264, 378] width 9 height 9
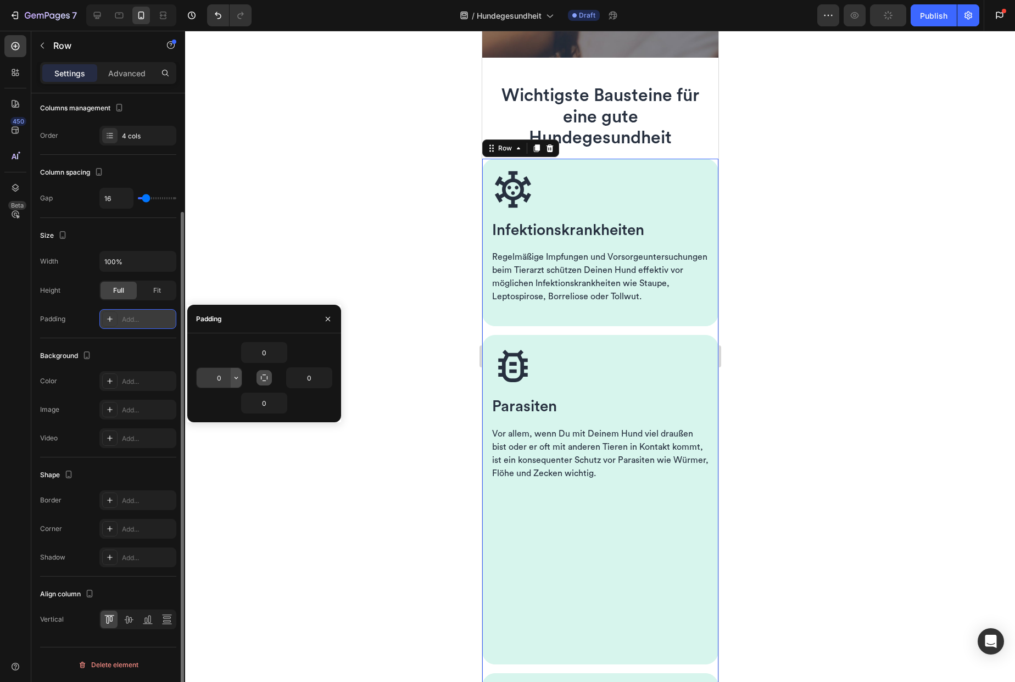
click at [235, 378] on icon "button" at bounding box center [236, 378] width 9 height 9
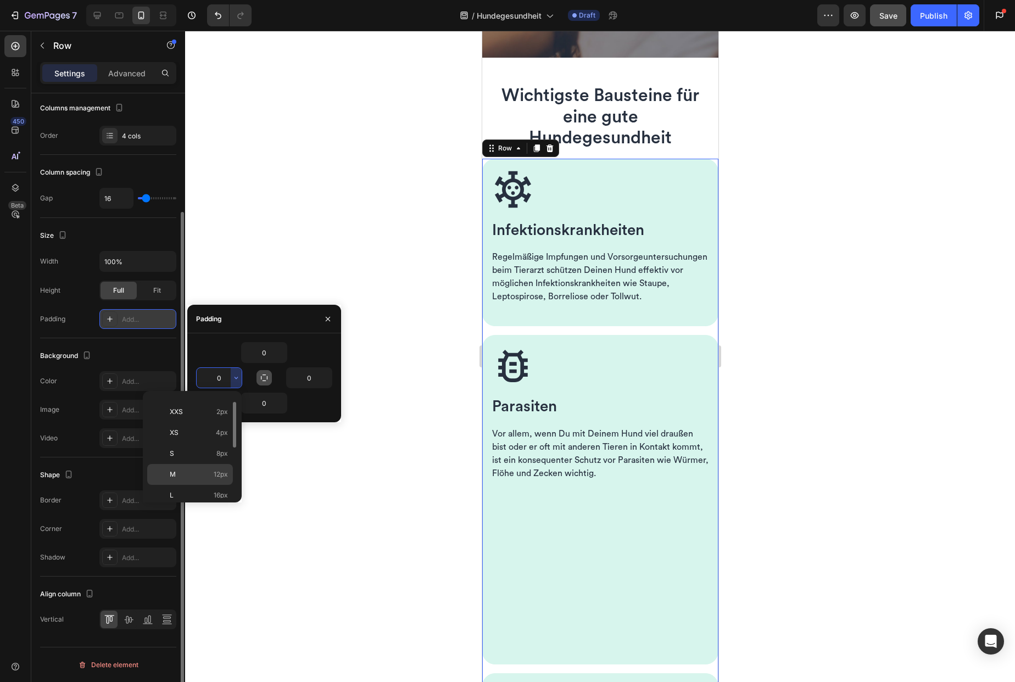
scroll to position [17, 0]
click at [216, 489] on span "16px" at bounding box center [221, 493] width 14 height 10
type input "16"
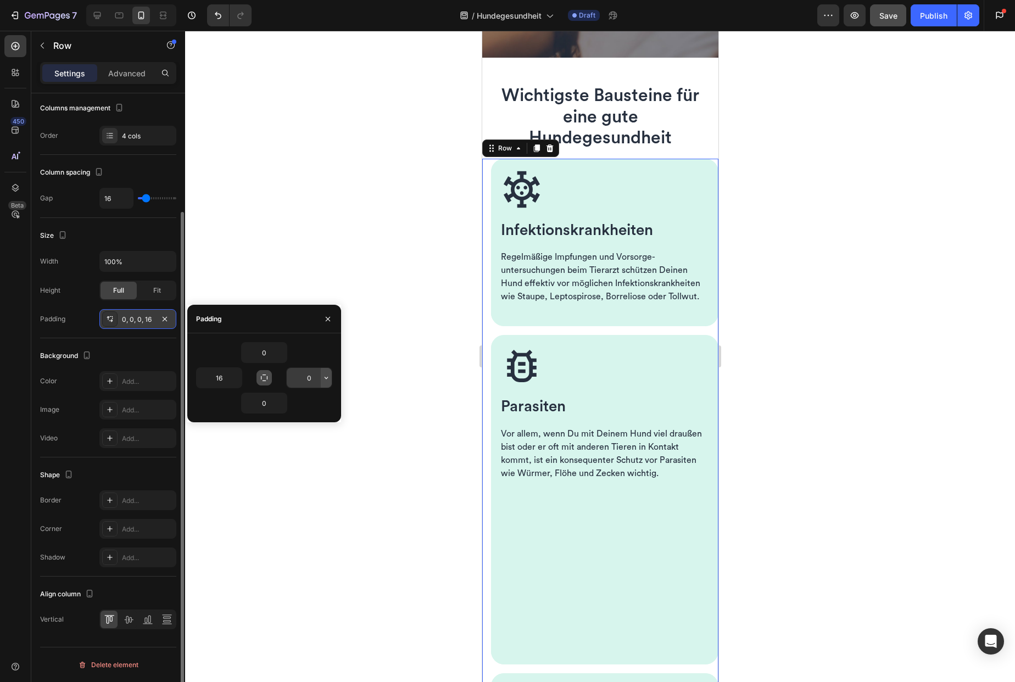
click at [323, 379] on icon "button" at bounding box center [326, 378] width 9 height 9
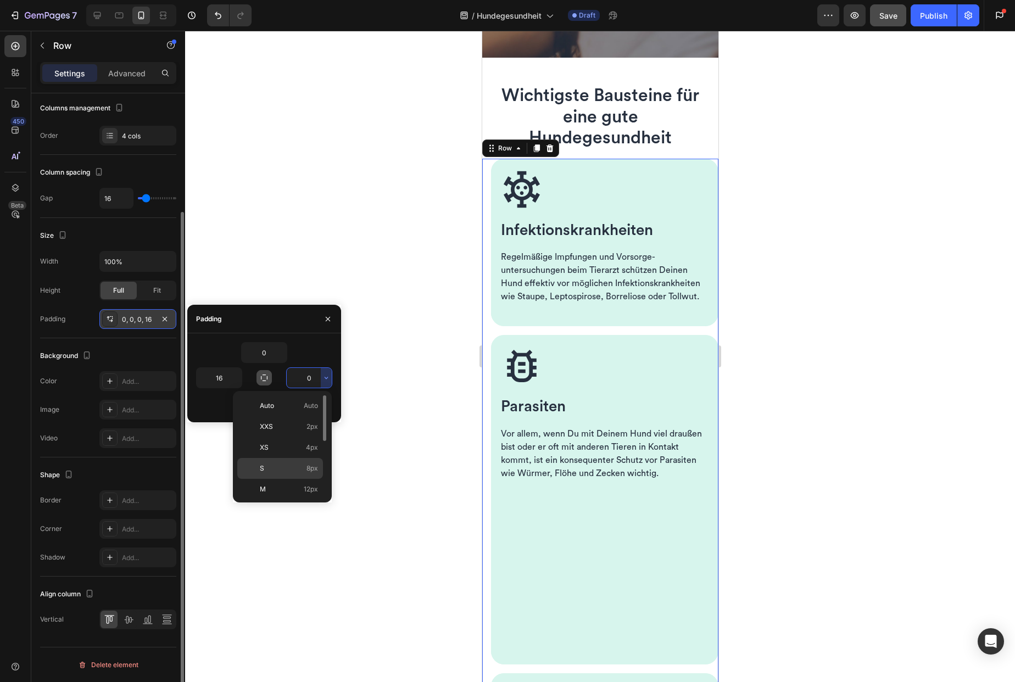
scroll to position [14, 0]
click at [305, 493] on span "16px" at bounding box center [311, 497] width 14 height 10
type input "16"
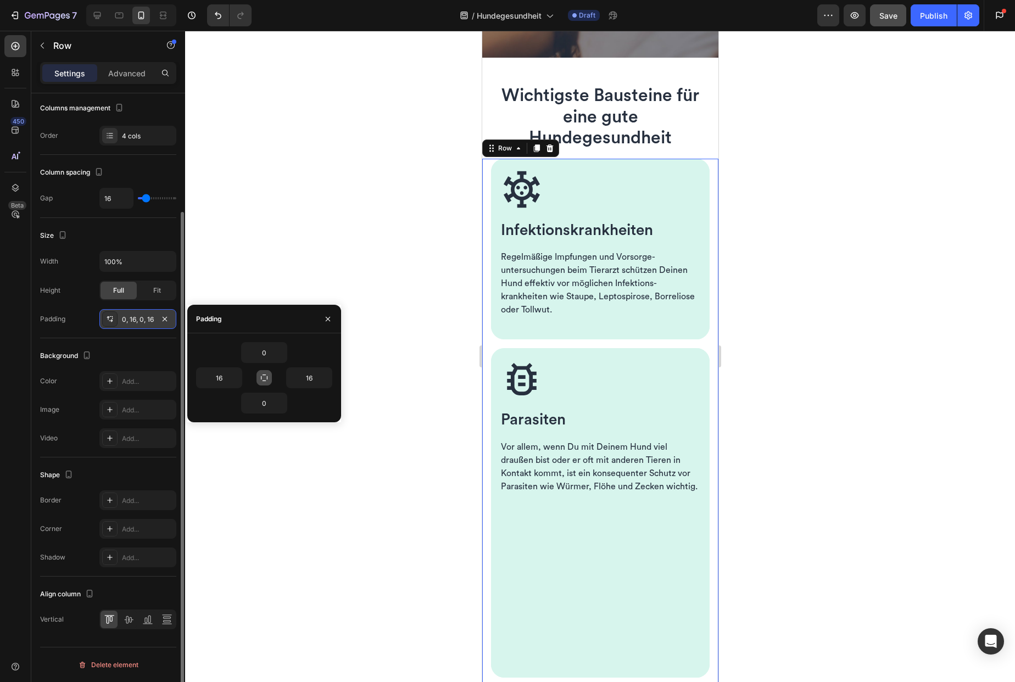
click at [392, 257] on div at bounding box center [600, 356] width 830 height 651
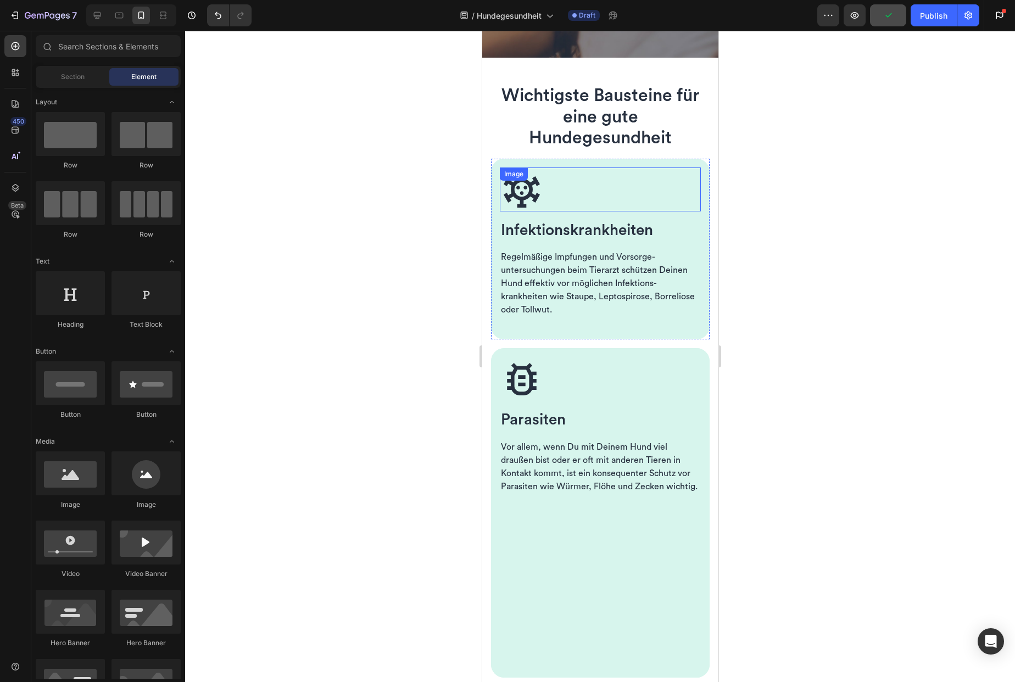
click at [523, 205] on img at bounding box center [521, 190] width 44 height 44
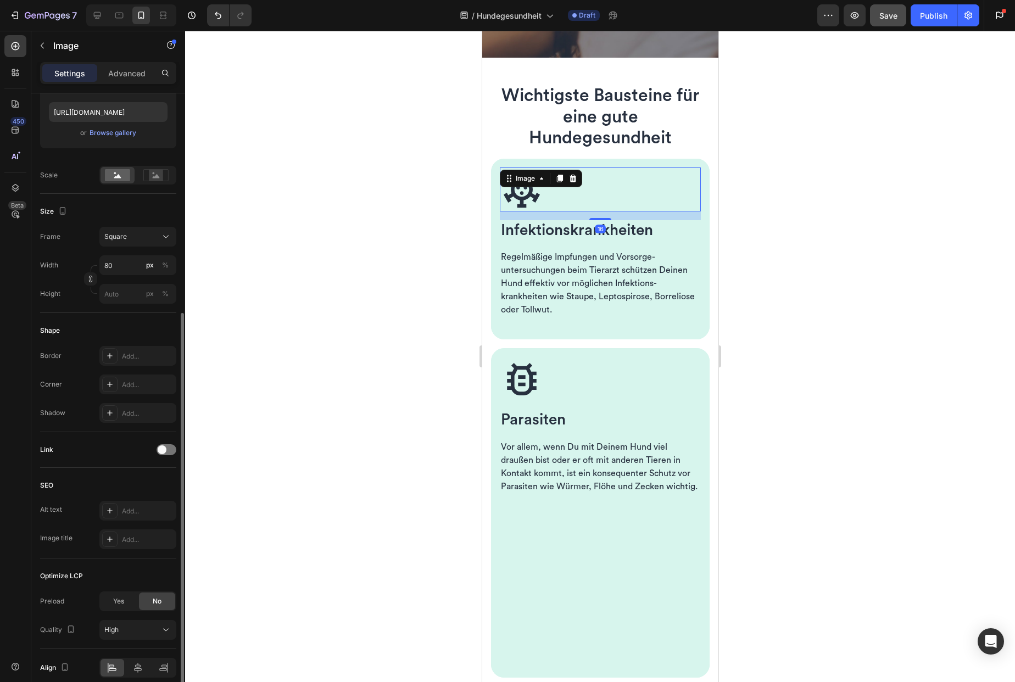
scroll to position [237, 0]
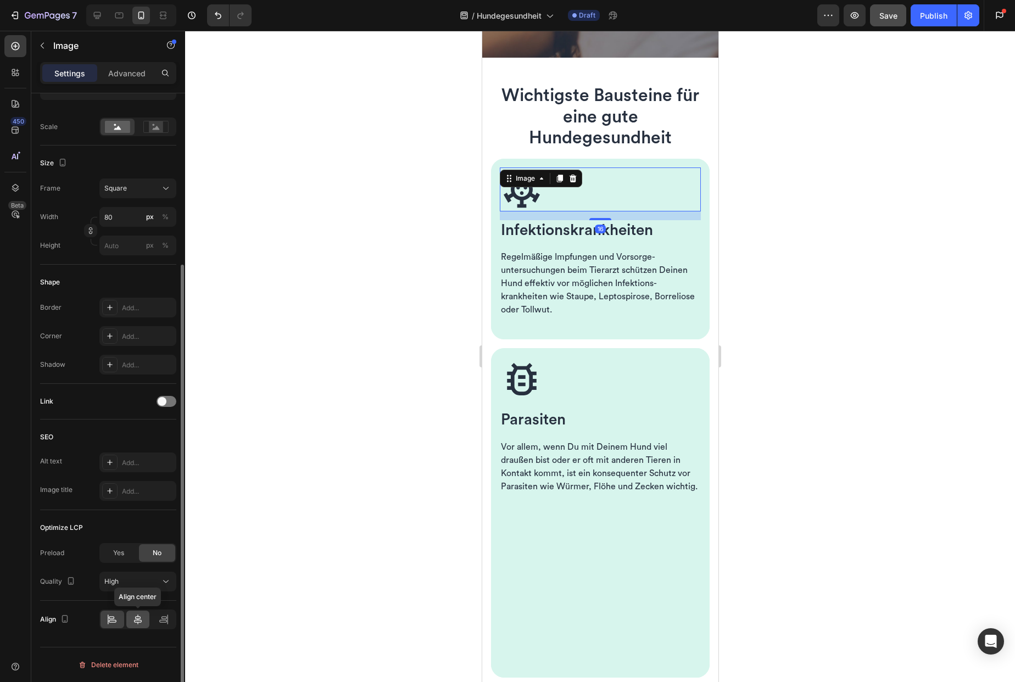
click at [136, 621] on icon at bounding box center [137, 619] width 11 height 11
click at [110, 618] on icon at bounding box center [111, 617] width 5 height 3
click at [409, 286] on div at bounding box center [600, 356] width 830 height 651
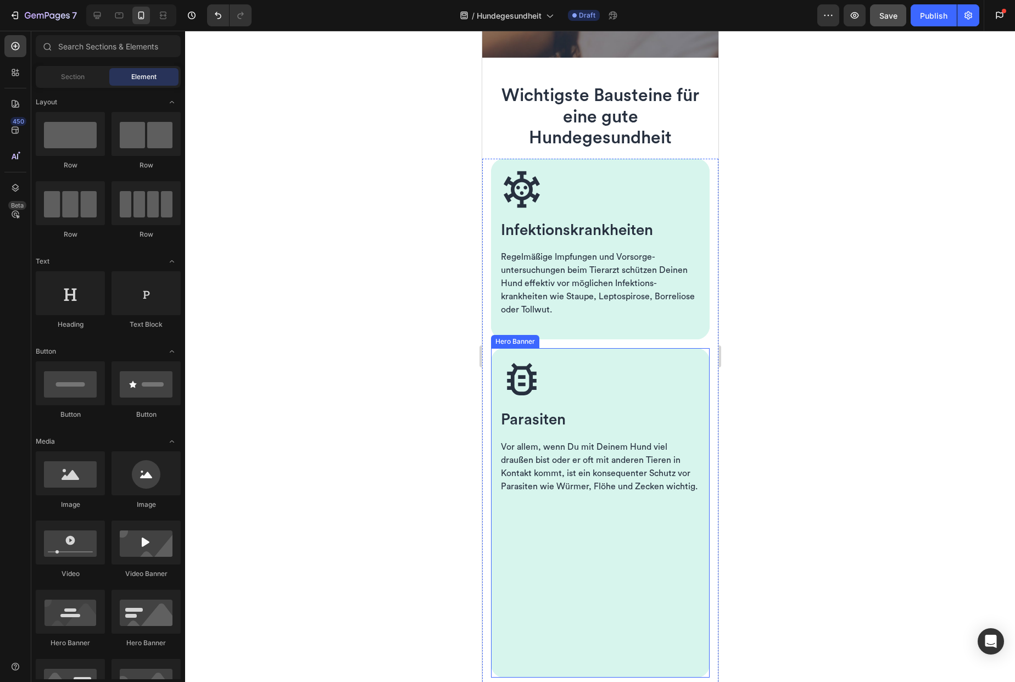
click at [559, 570] on div "Background Image" at bounding box center [600, 595] width 219 height 494
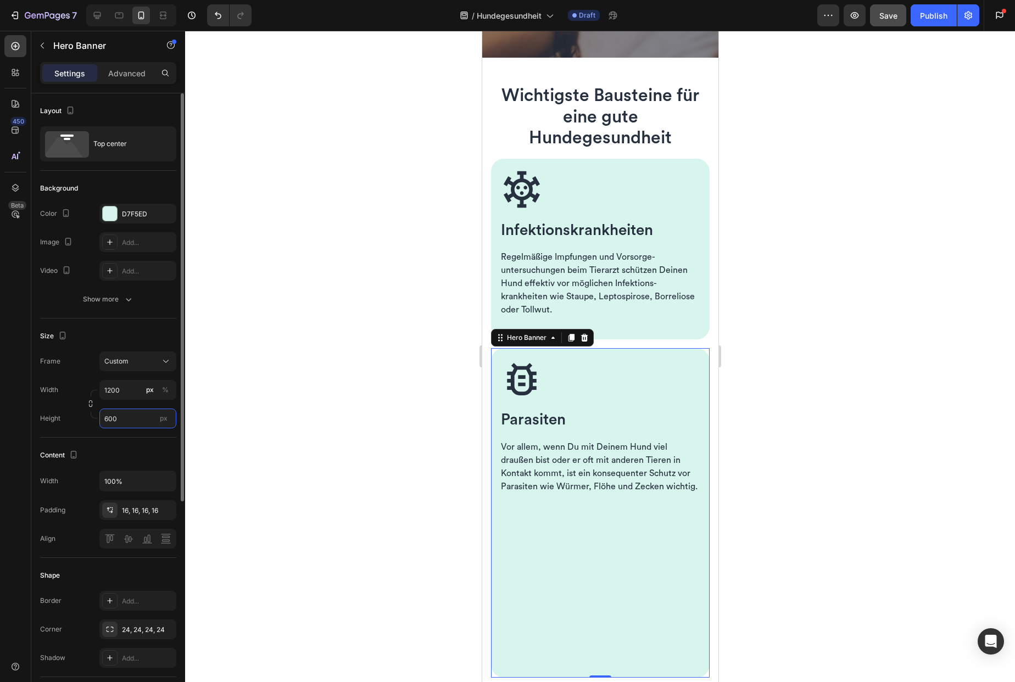
click at [130, 423] on input "600" at bounding box center [137, 419] width 77 height 20
click at [133, 449] on span "Fit content" at bounding box center [120, 445] width 33 height 10
type input "Auto"
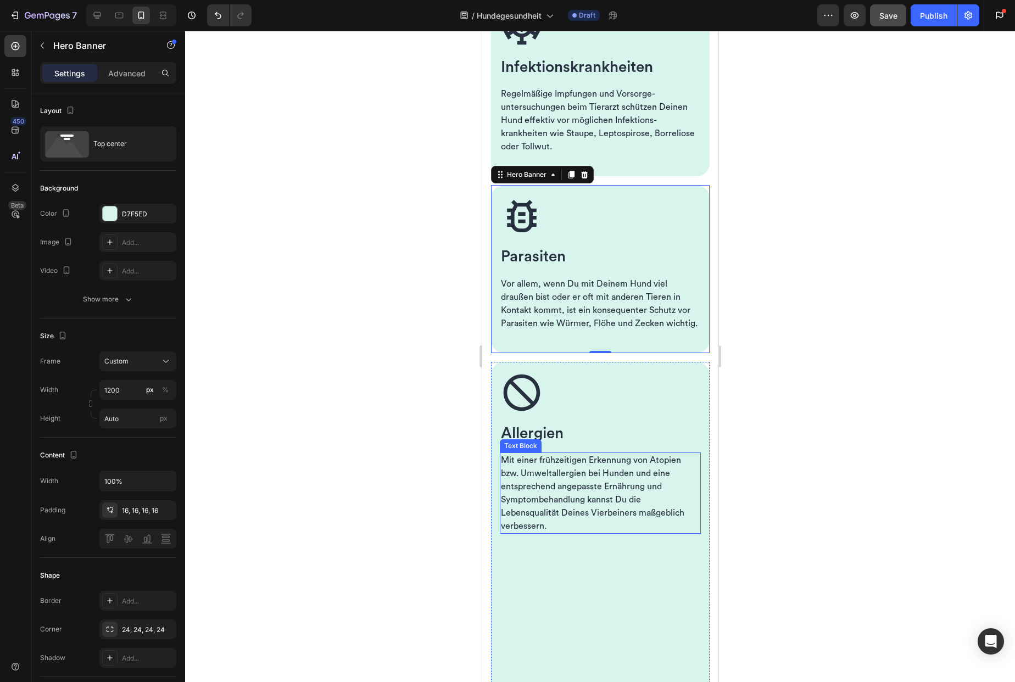
scroll to position [622, 0]
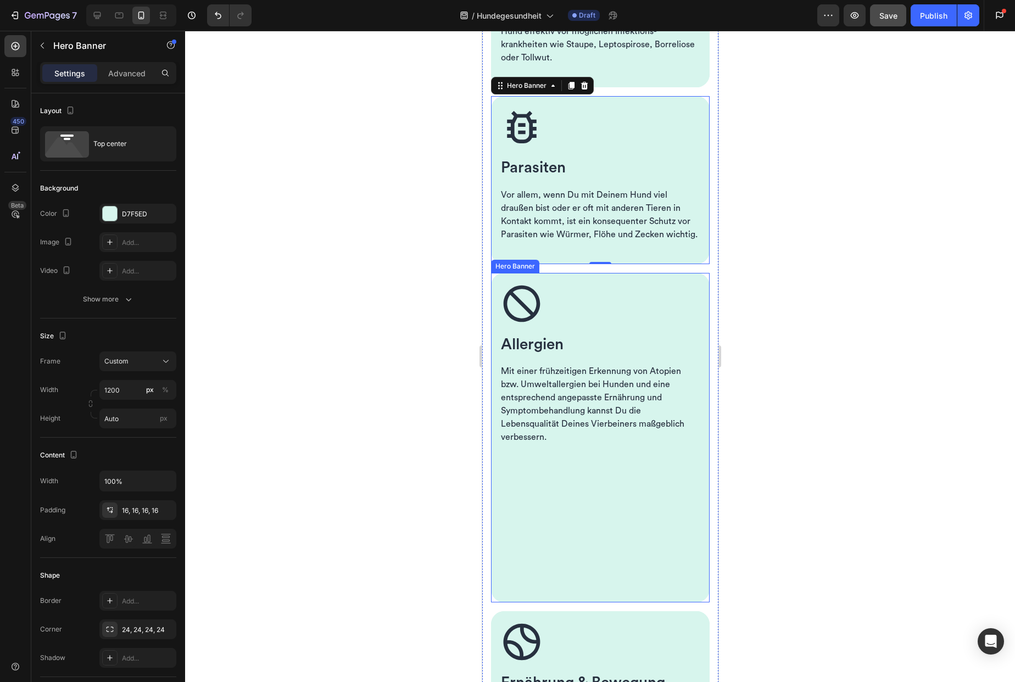
click at [569, 292] on div "Image Allergien Heading Mit einer frühzeitigen Erkennung von Atopien bzw. Umwel…" at bounding box center [600, 363] width 219 height 181
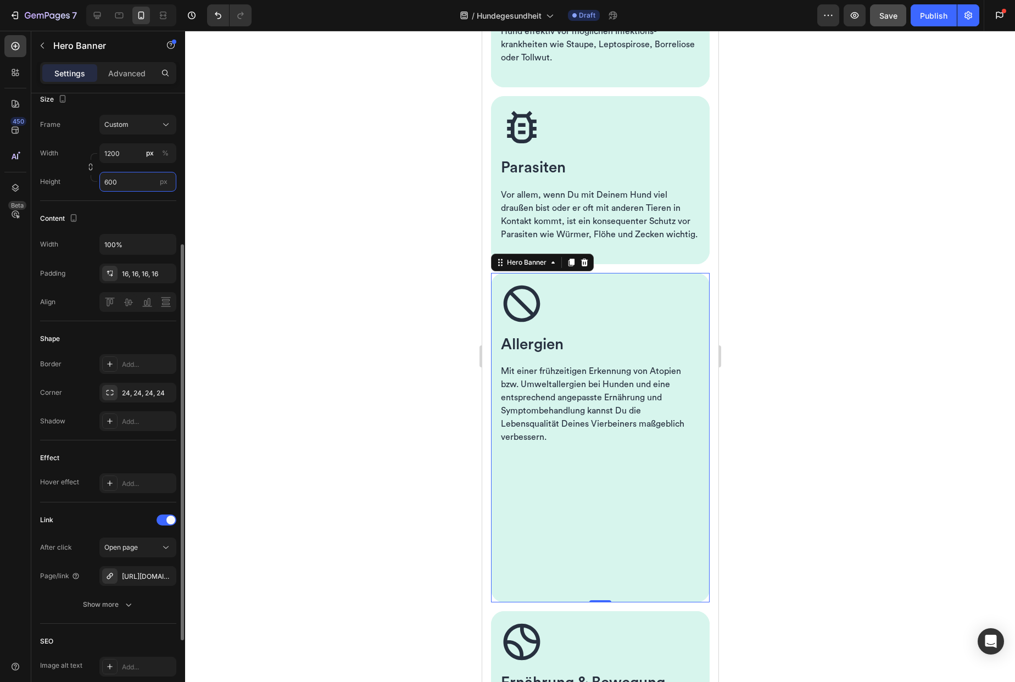
click at [130, 184] on input "600" at bounding box center [137, 182] width 77 height 20
click at [133, 208] on span "Fit content" at bounding box center [120, 208] width 33 height 10
type input "Auto"
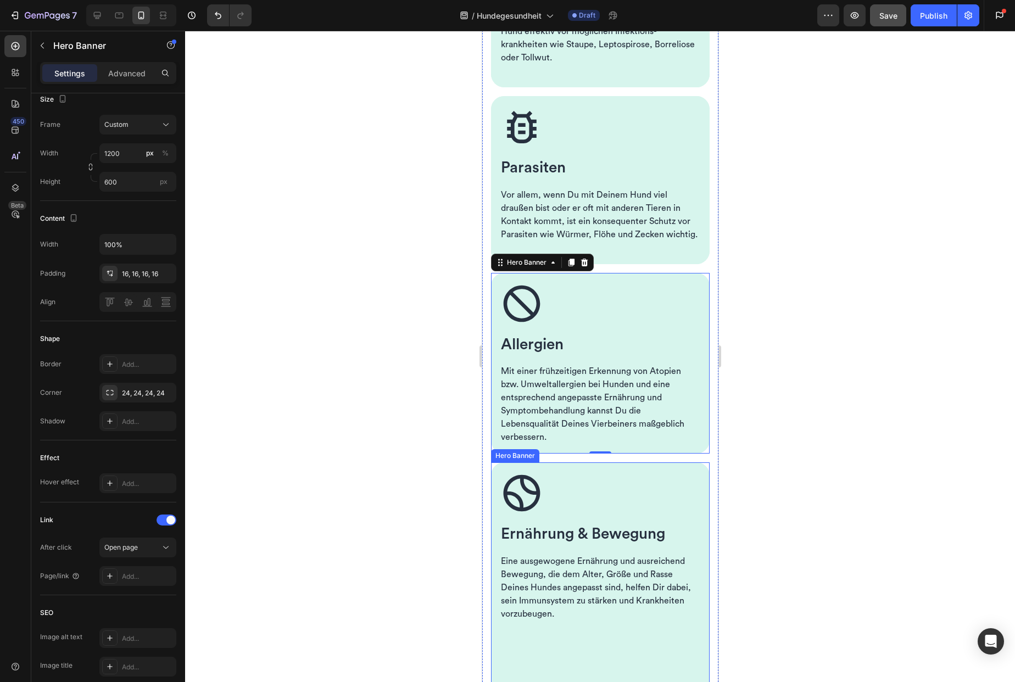
click at [562, 483] on div "Image Ernährung & Bewegung Heading Eine ausgewogene Ernährung und ausreichend B…" at bounding box center [600, 552] width 219 height 181
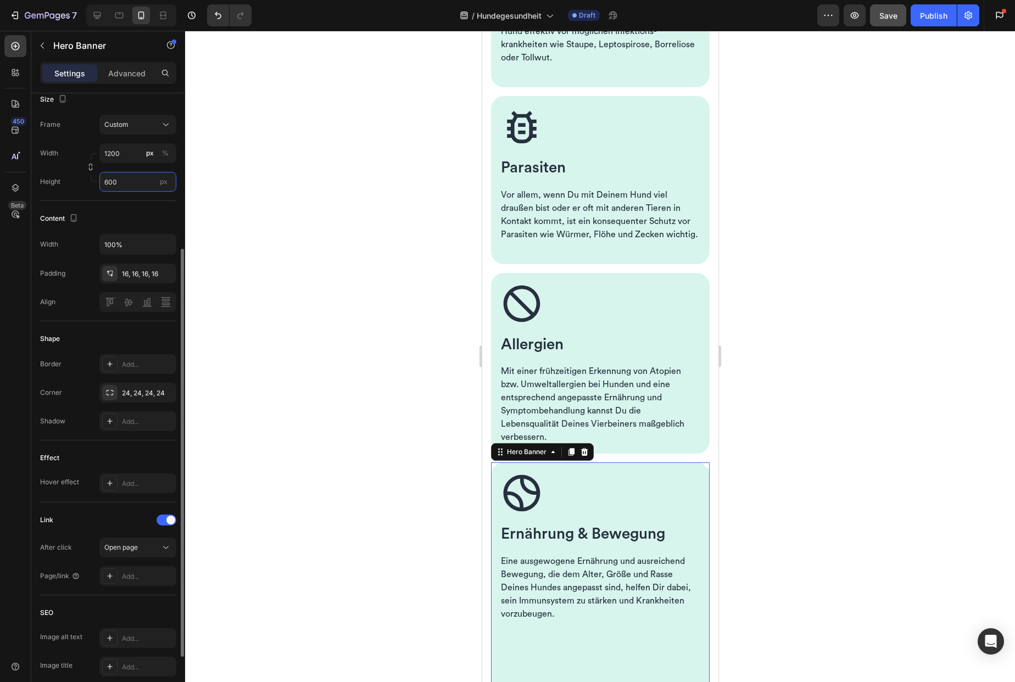
click at [133, 186] on input "600" at bounding box center [137, 182] width 77 height 20
click at [125, 210] on span "Fit content" at bounding box center [120, 208] width 33 height 10
type input "Auto"
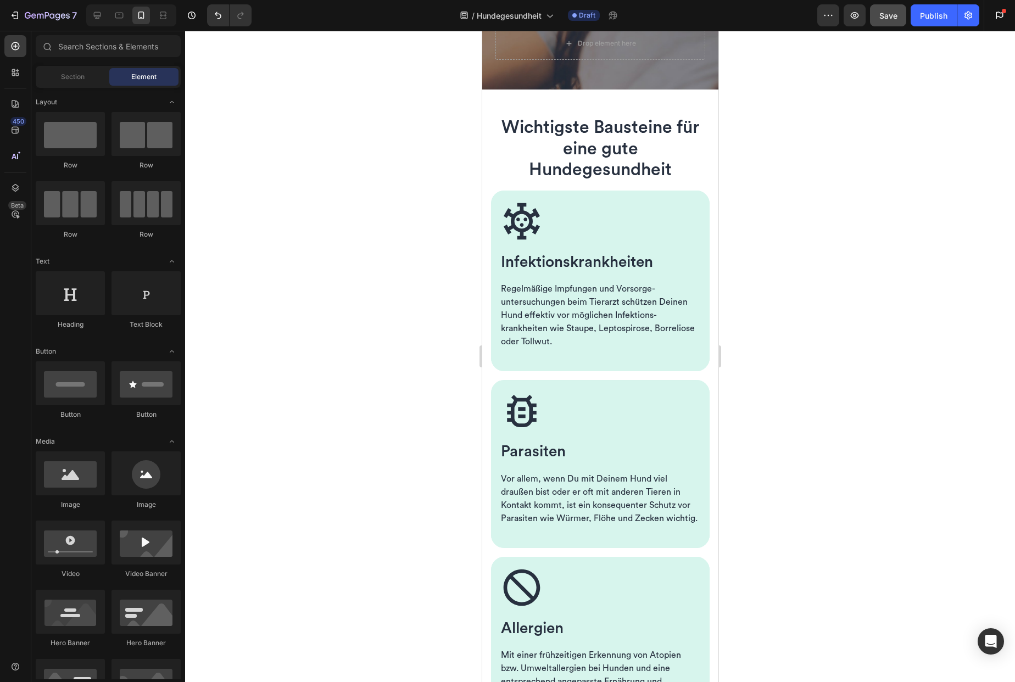
scroll to position [287, 0]
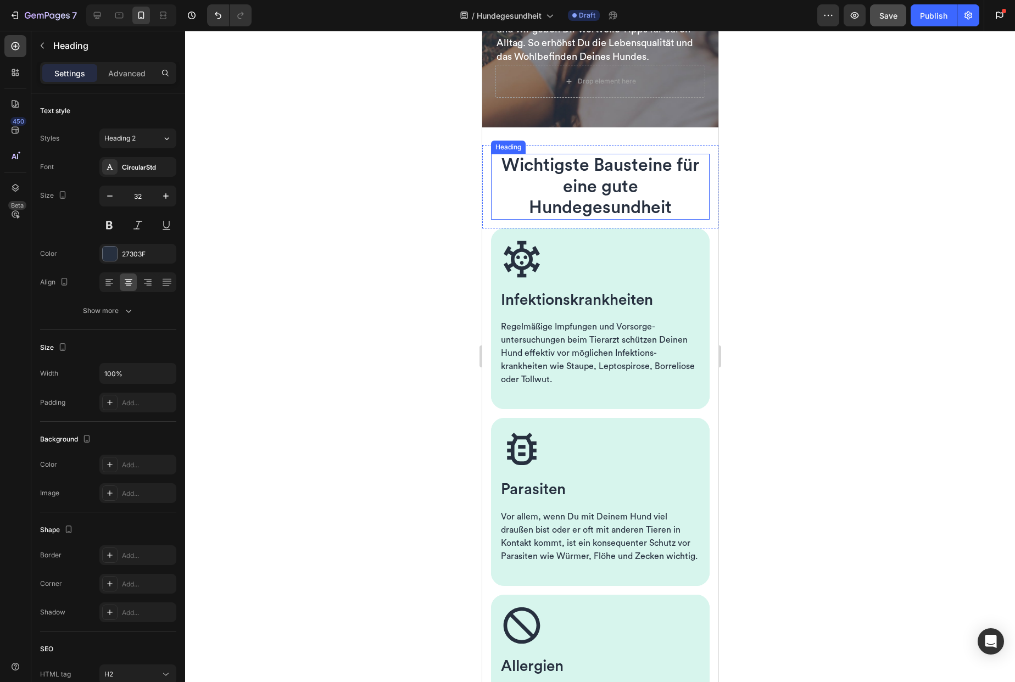
click at [615, 196] on span "Wichtigste Bausteine für eine gute Hundegesundheit" at bounding box center [600, 187] width 198 height 60
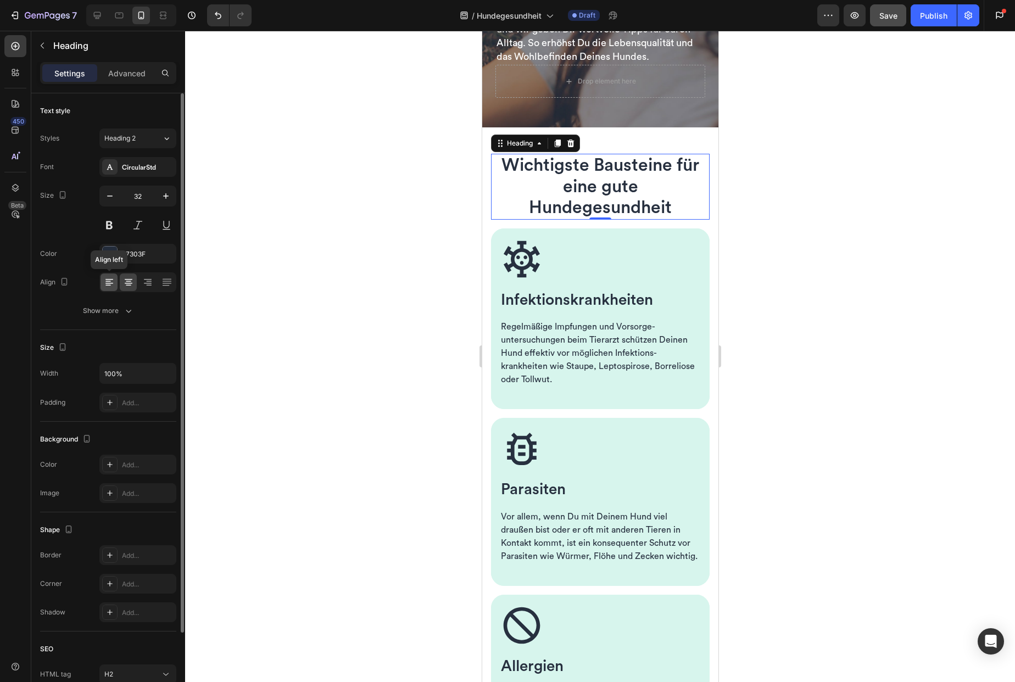
click at [106, 284] on icon at bounding box center [109, 282] width 11 height 11
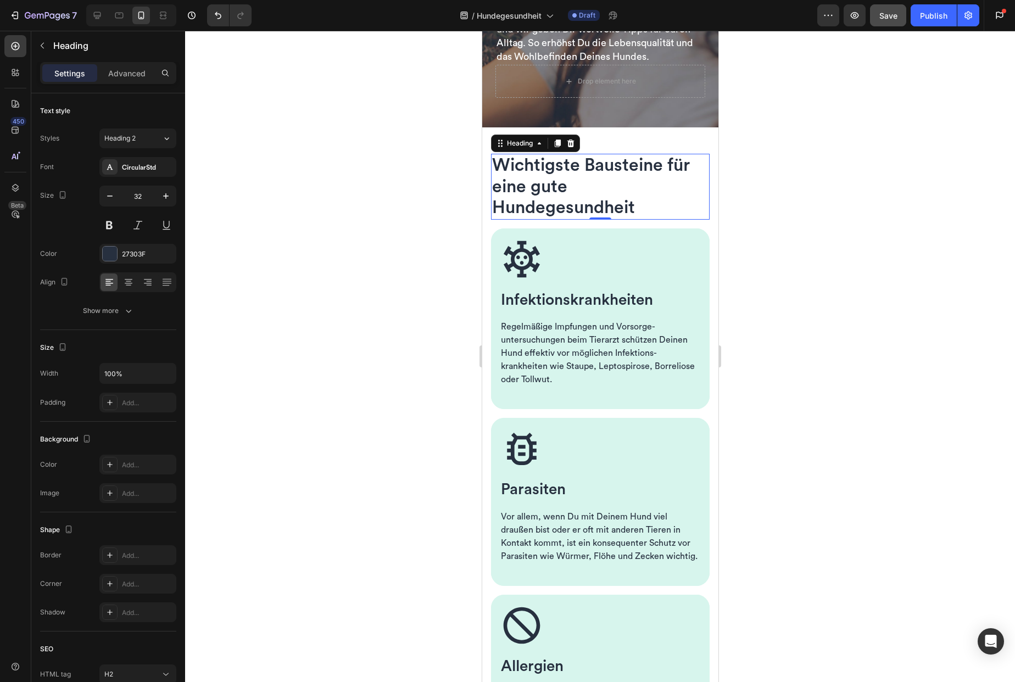
click at [377, 216] on div at bounding box center [600, 356] width 830 height 651
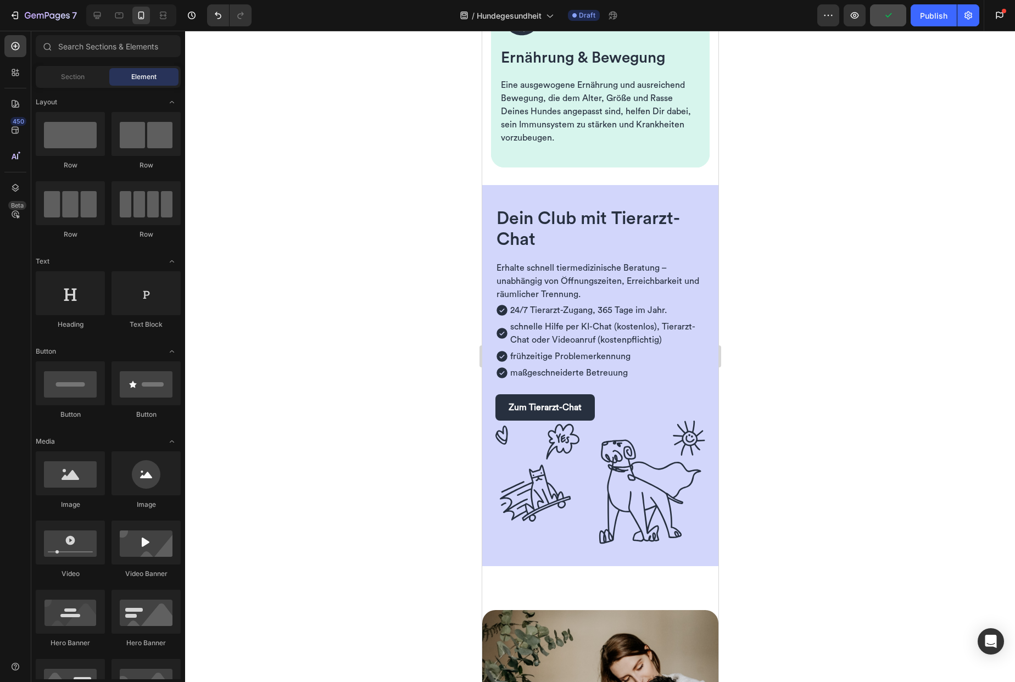
scroll to position [1116, 0]
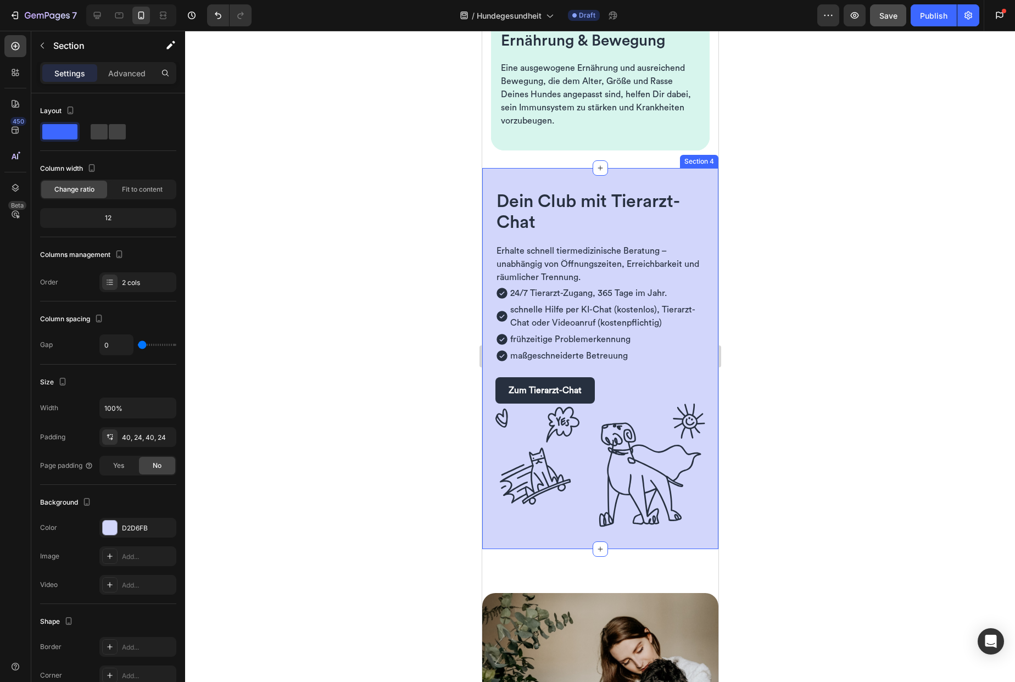
click at [500, 190] on div "Dein Club mit Tierarzt-Chat Heading Row Erhalte schnell tiermedizinische Beratu…" at bounding box center [600, 358] width 236 height 381
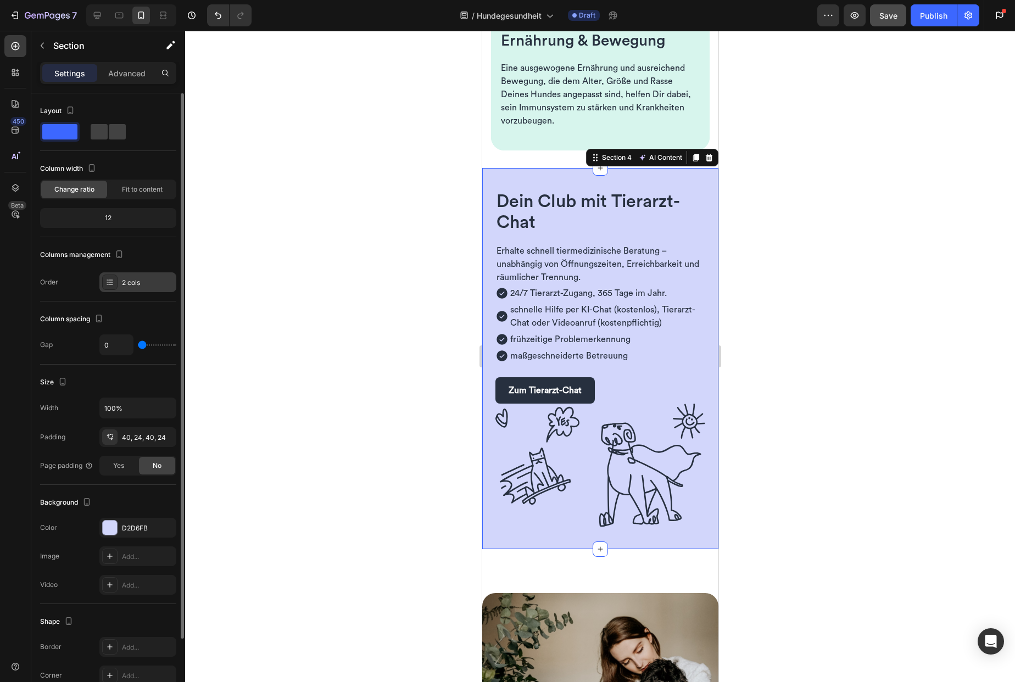
click at [147, 280] on div "2 cols" at bounding box center [148, 283] width 52 height 10
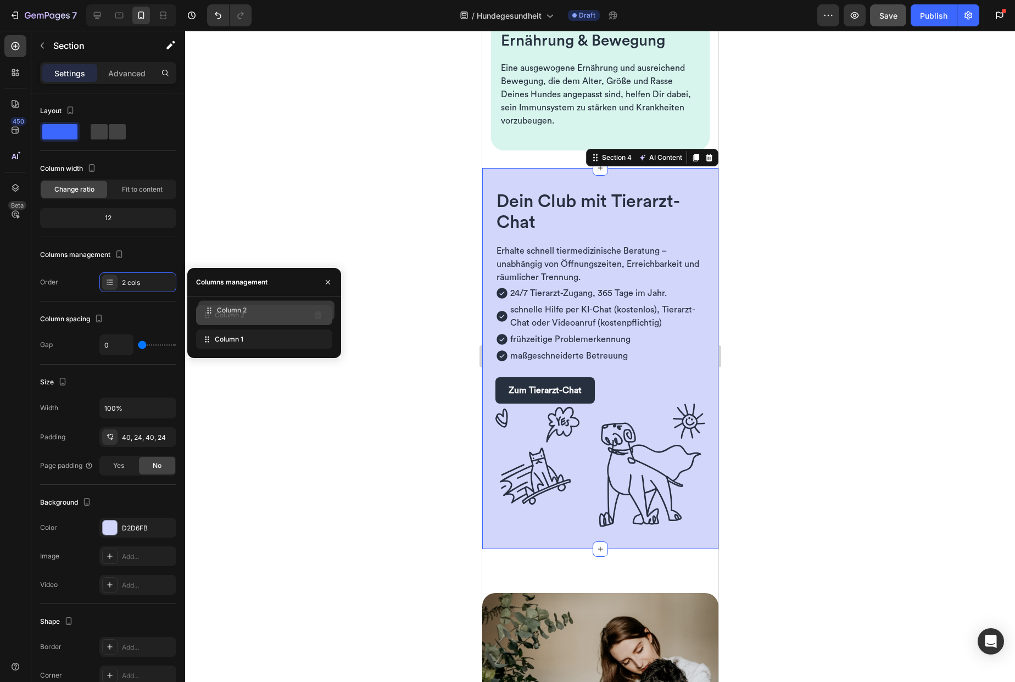
drag, startPoint x: 233, startPoint y: 340, endPoint x: 236, endPoint y: 311, distance: 29.2
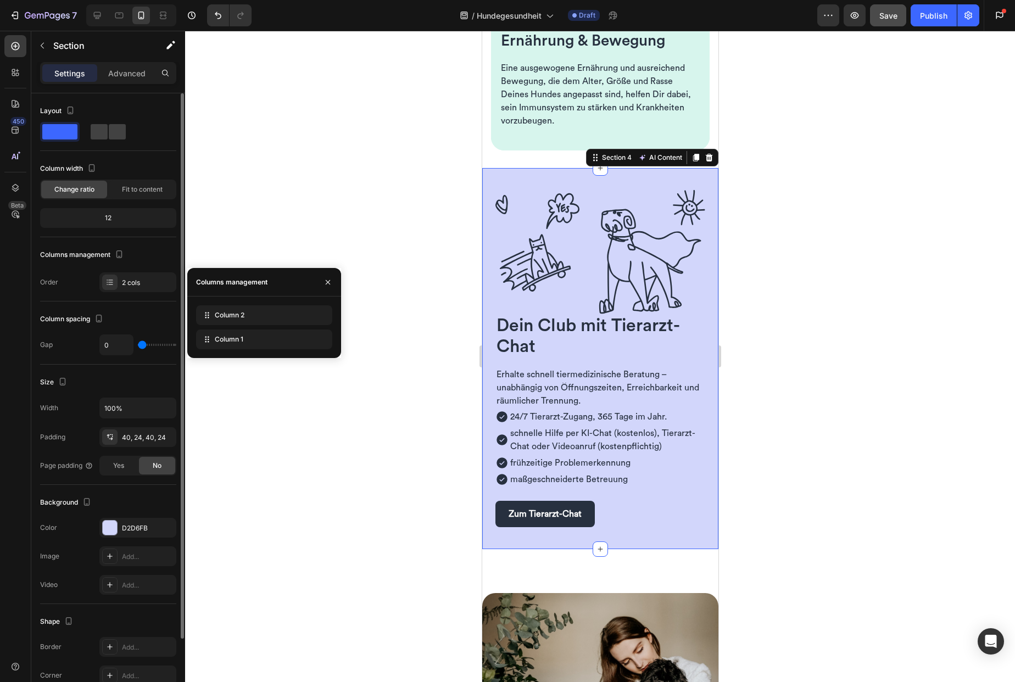
type input "20"
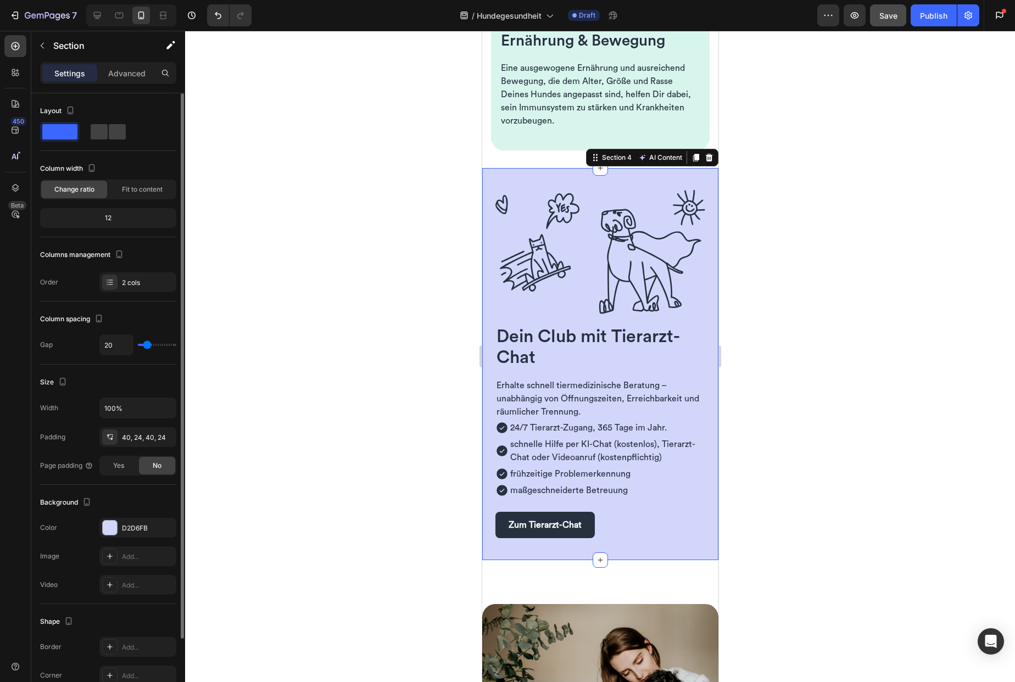
type input "22"
type input "23"
type input "22"
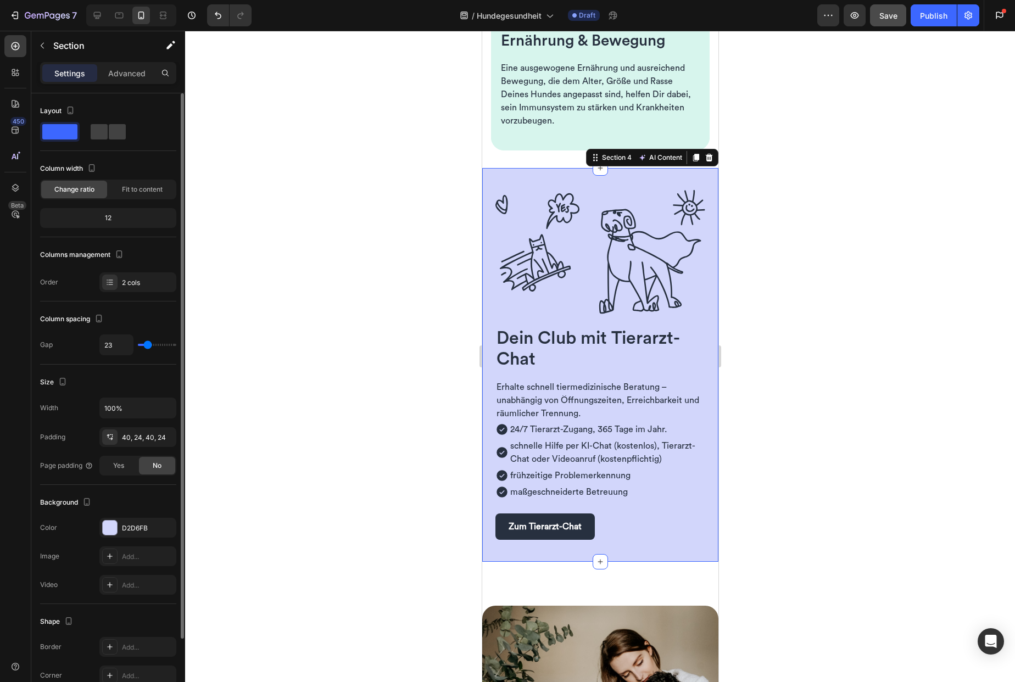
type input "22"
type input "21"
type input "20"
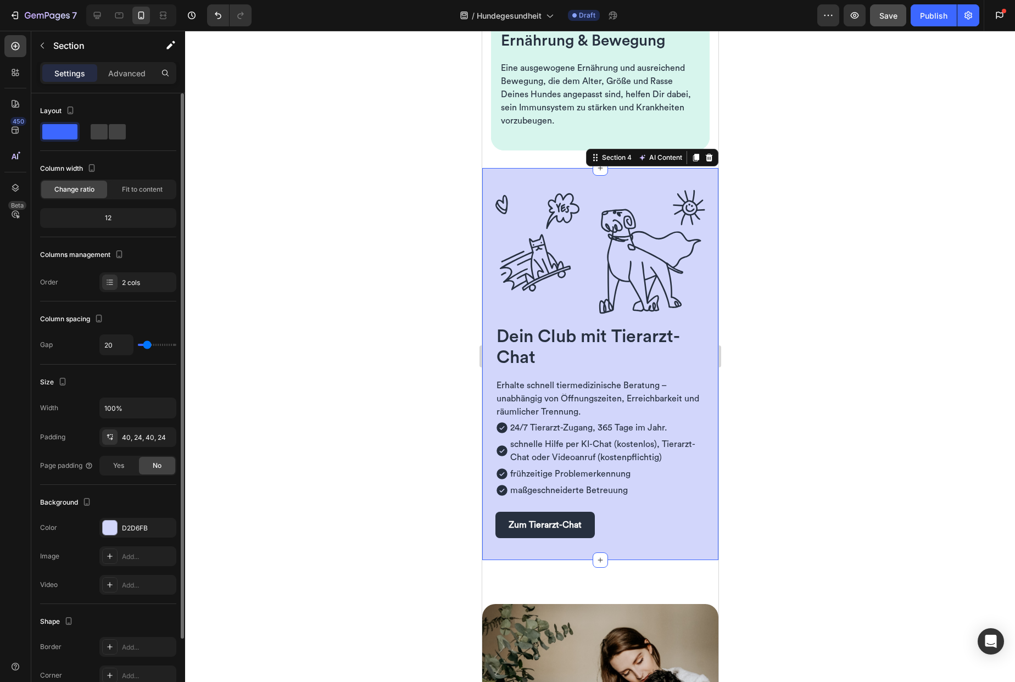
type input "19"
click at [147, 344] on input "range" at bounding box center [157, 345] width 38 height 2
click at [120, 345] on input "19" at bounding box center [116, 345] width 33 height 20
type input "2"
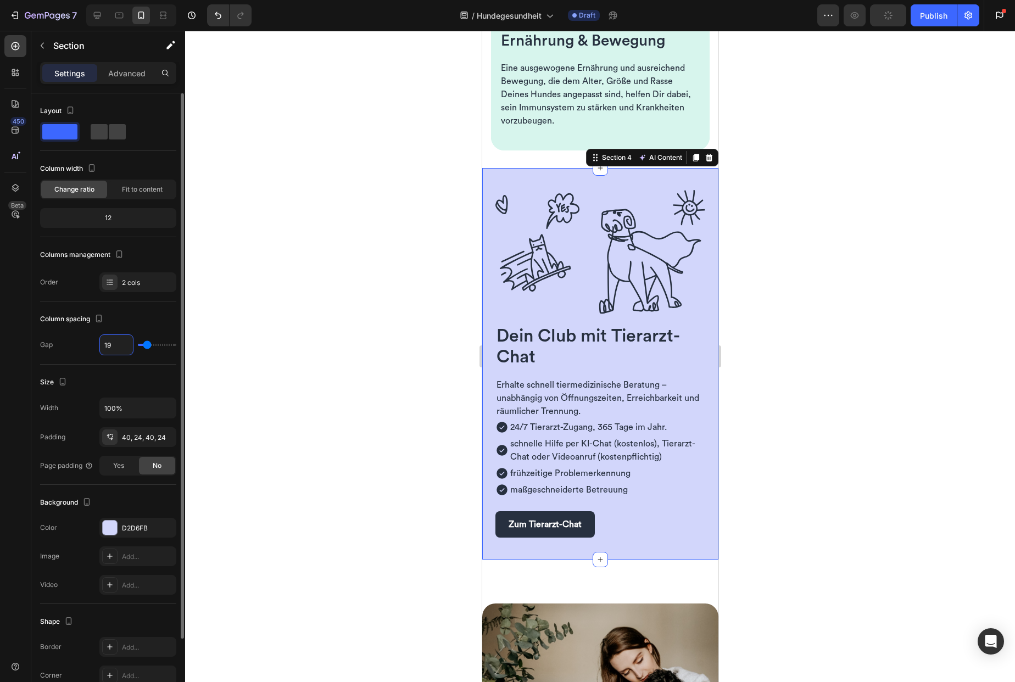
type input "2"
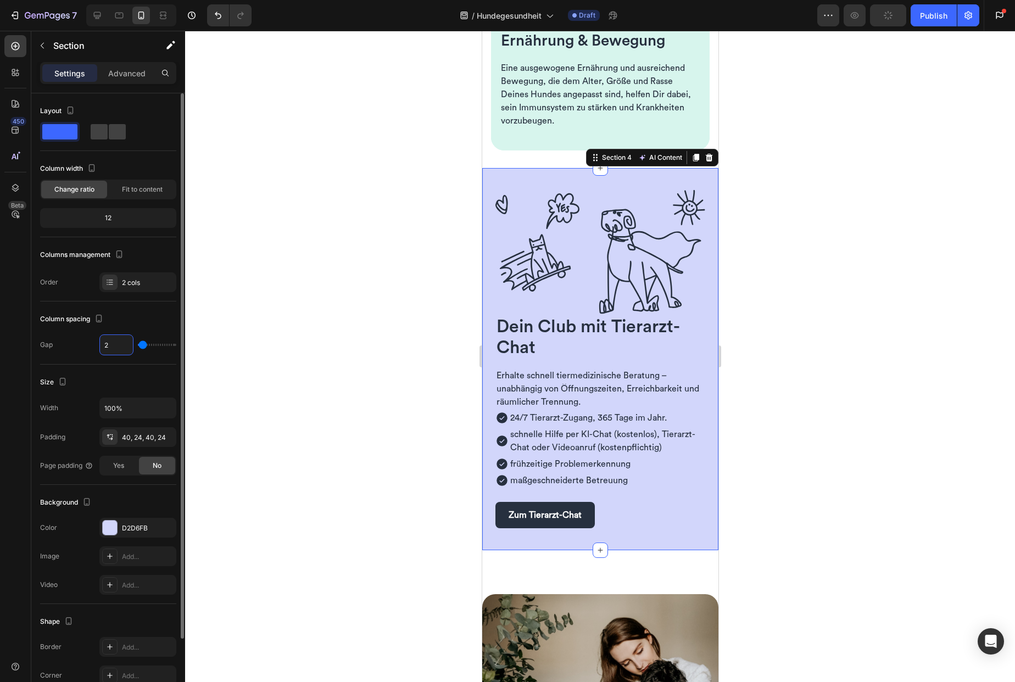
type input "24"
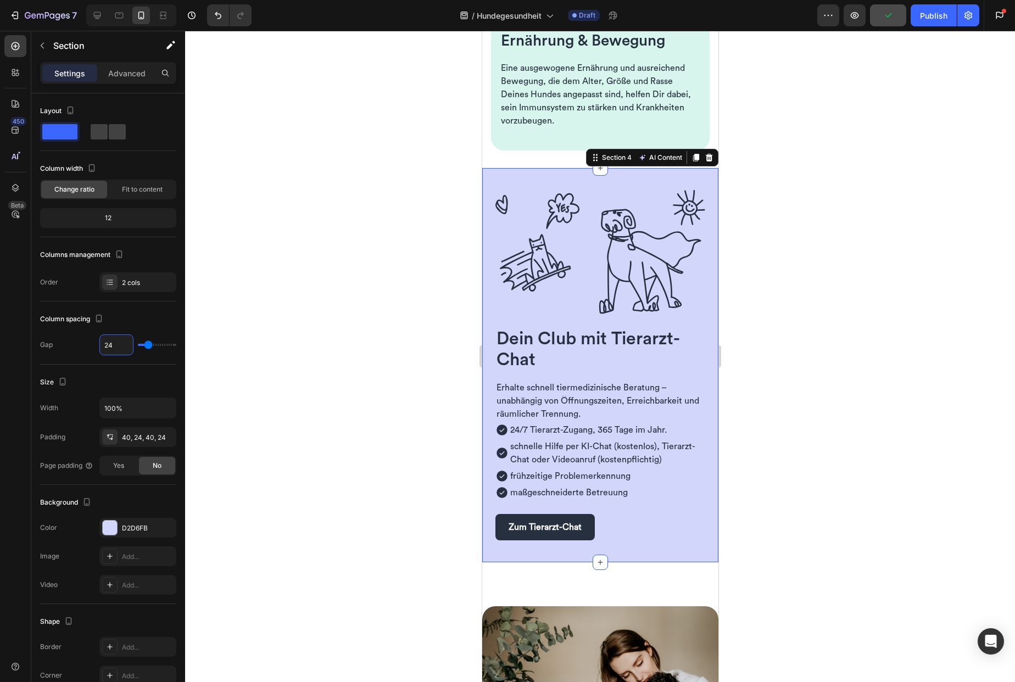
click at [394, 310] on div at bounding box center [600, 356] width 830 height 651
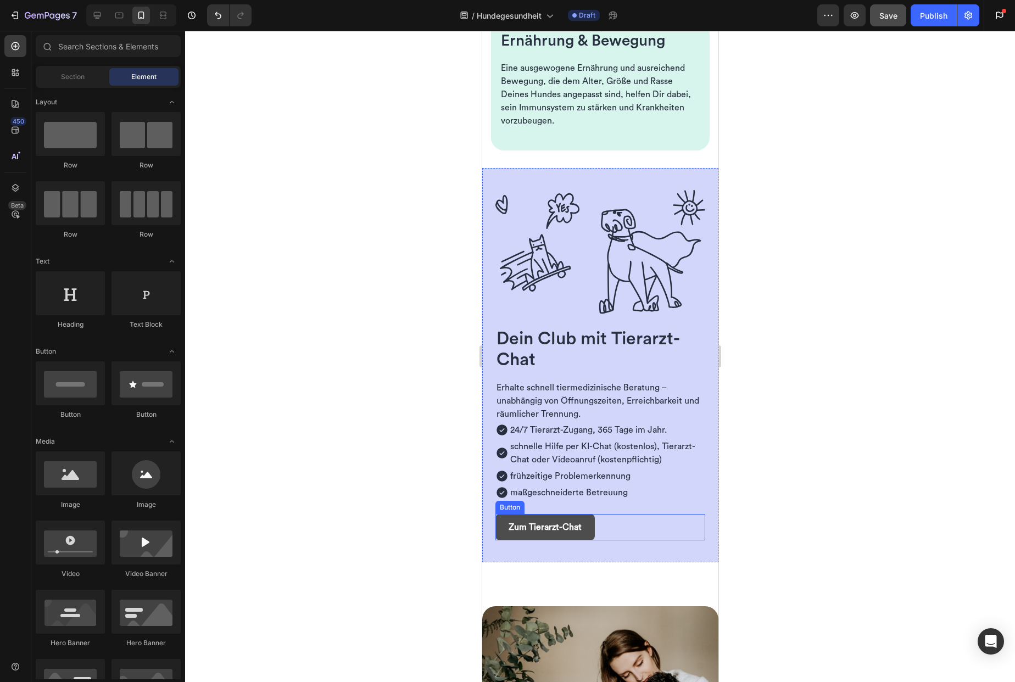
click at [591, 540] on button "Zum Tierarzt-Chat" at bounding box center [544, 527] width 99 height 26
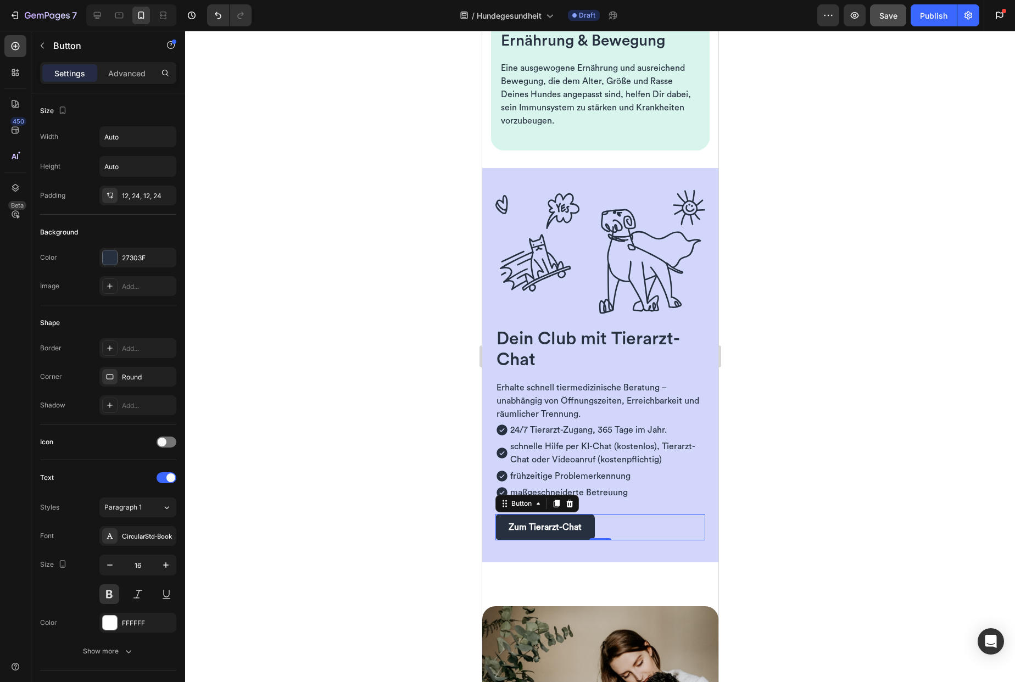
click at [395, 423] on div at bounding box center [600, 356] width 830 height 651
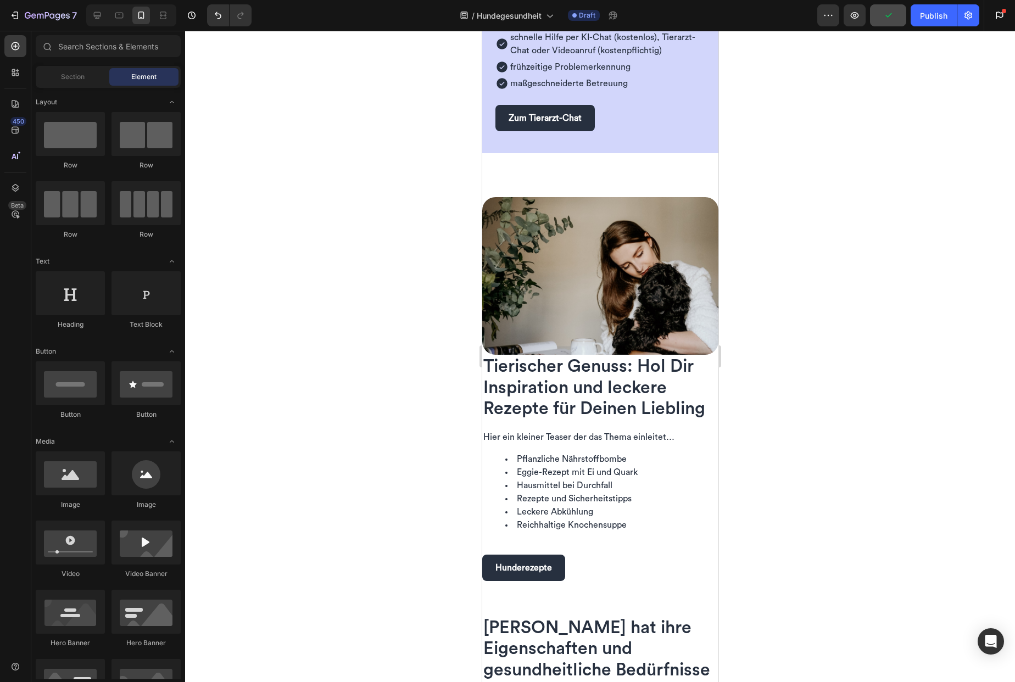
scroll to position [1517, 0]
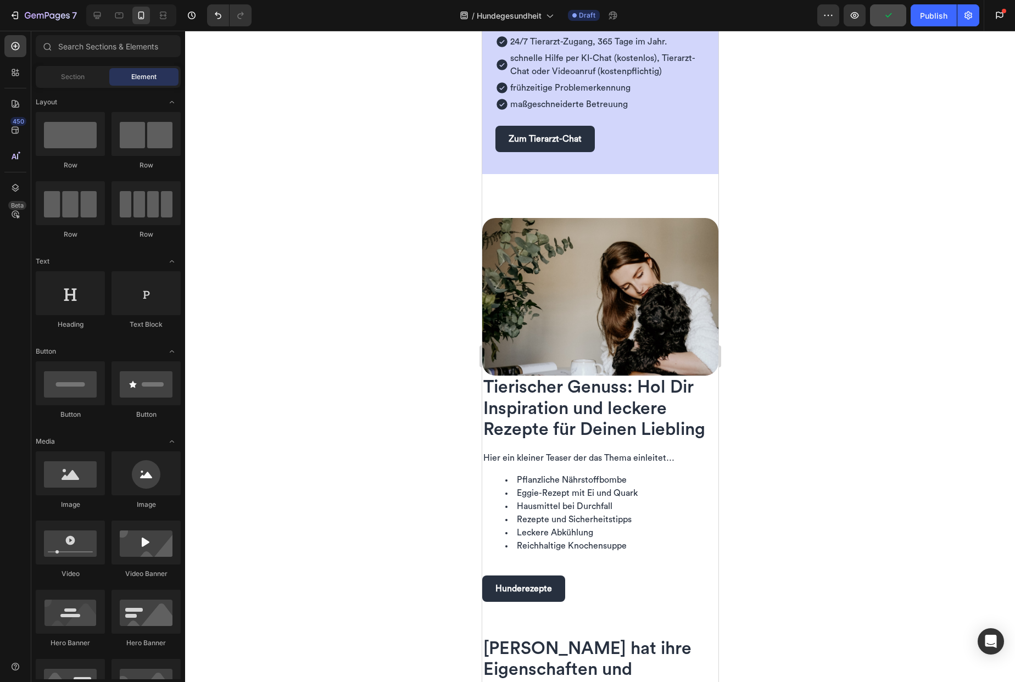
drag, startPoint x: 714, startPoint y: 230, endPoint x: 1202, endPoint y: 310, distance: 494.9
click at [567, 207] on div "Image Tierischer Genuss: Hol Dir Inspiration und leckere Rezepte für Deinen Lie…" at bounding box center [600, 409] width 236 height 419
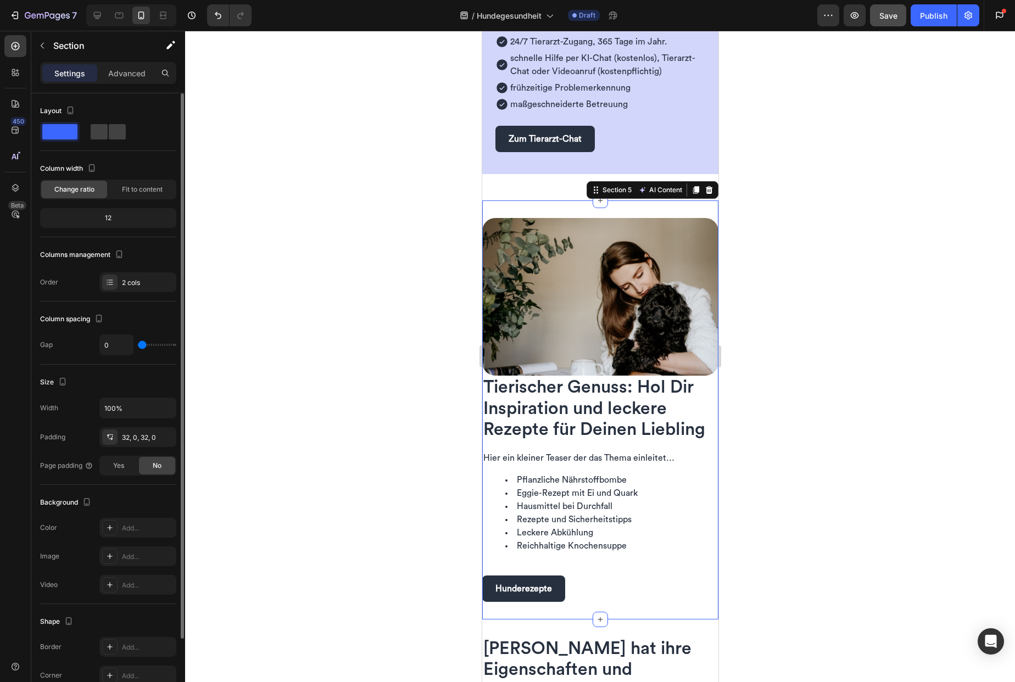
type input "12"
type input "13"
type input "17"
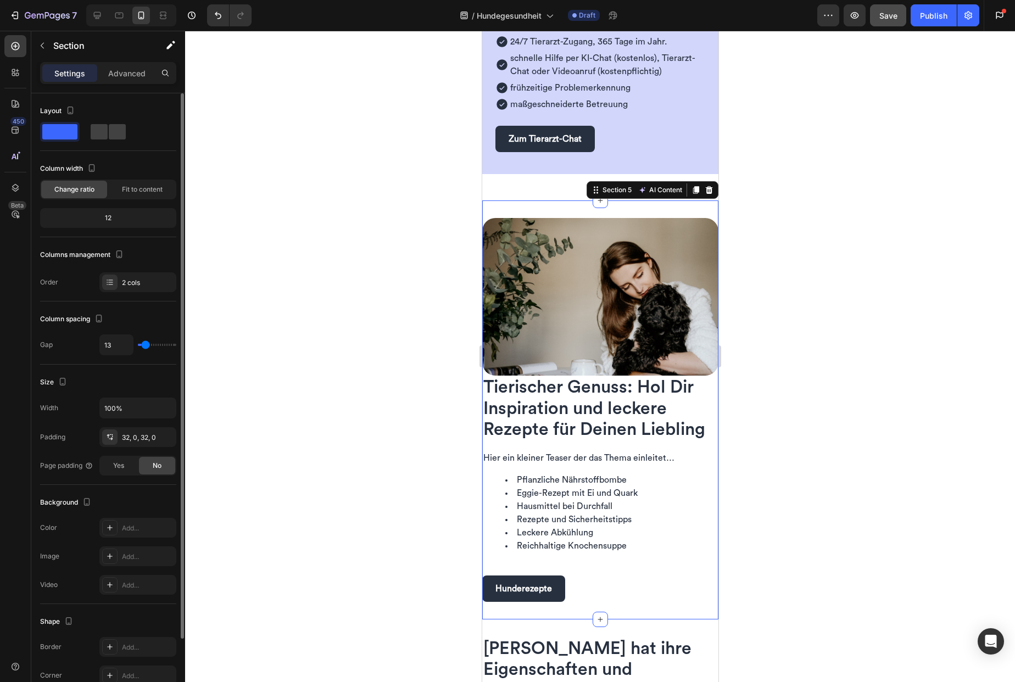
type input "17"
type input "18"
type input "19"
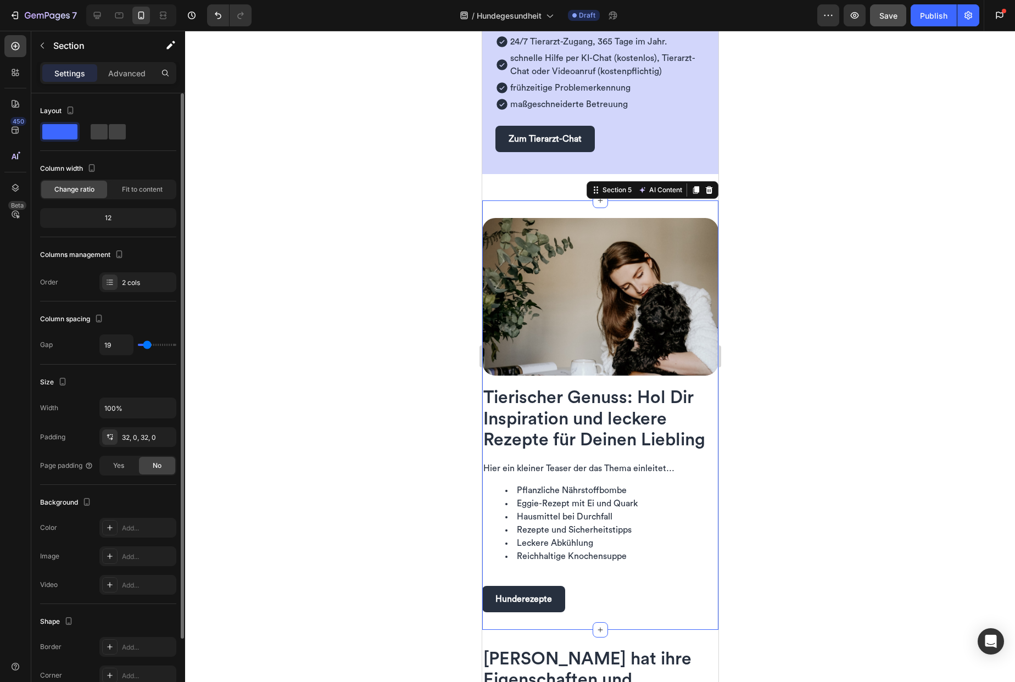
type input "19"
click at [147, 345] on input "range" at bounding box center [157, 345] width 38 height 2
click at [110, 347] on input "19" at bounding box center [116, 345] width 33 height 20
type input "2"
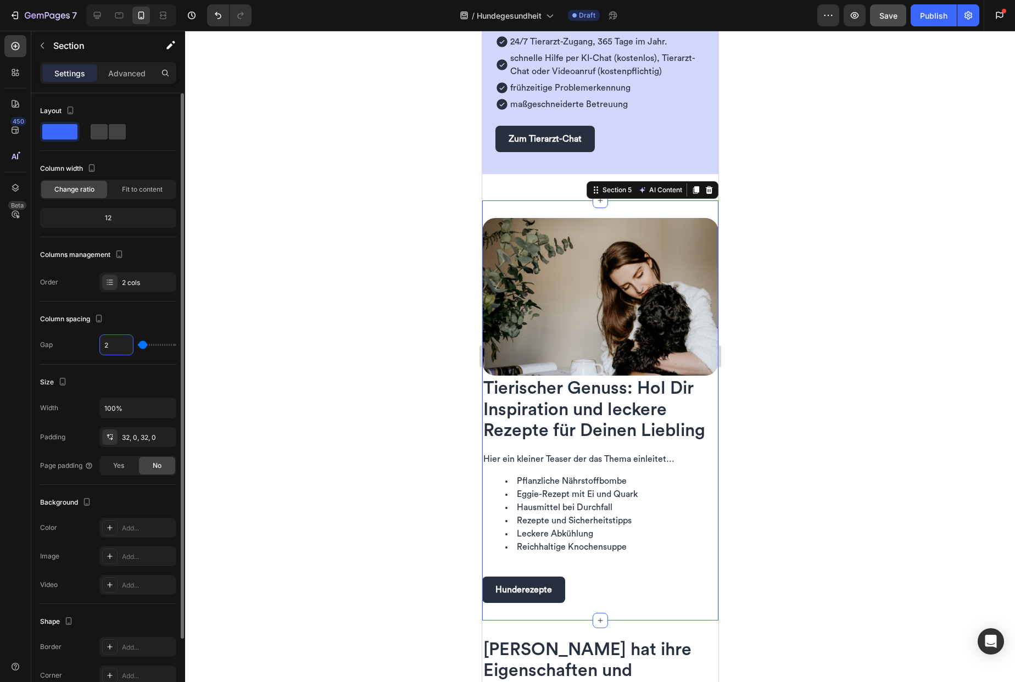
type input "24"
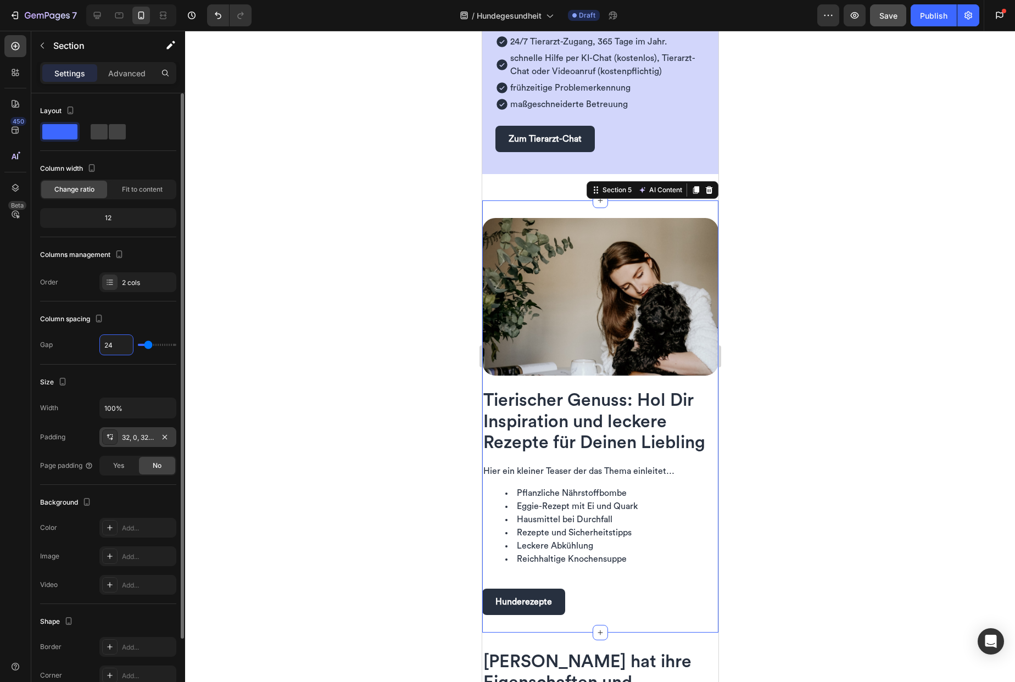
type input "24"
click at [136, 440] on div "32, 0, 32, 0" at bounding box center [138, 438] width 32 height 10
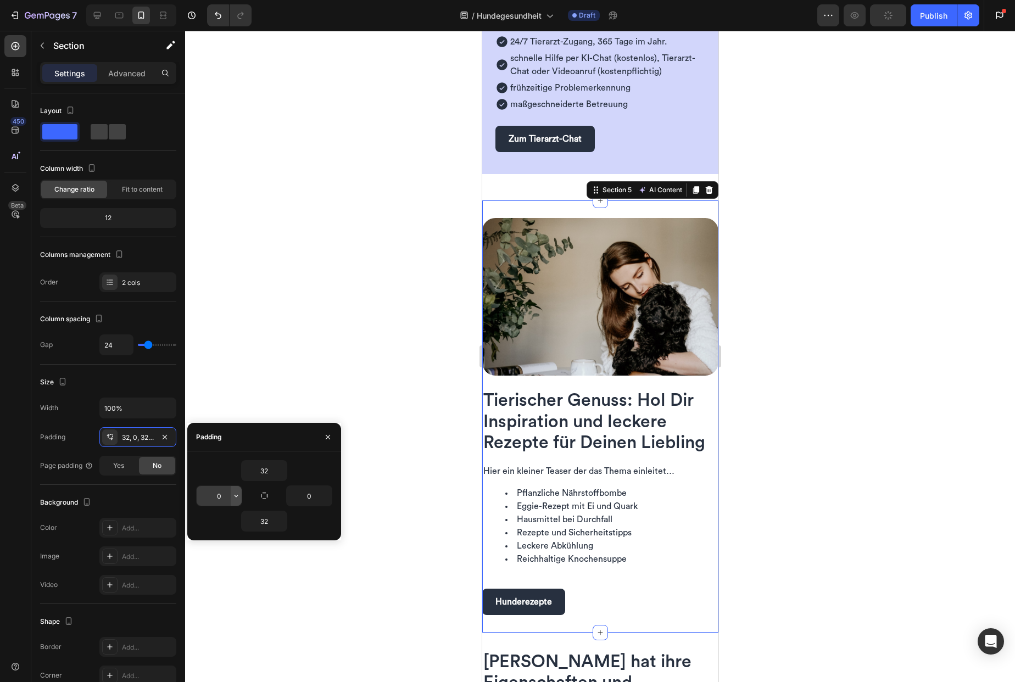
click at [236, 498] on icon "button" at bounding box center [236, 496] width 9 height 9
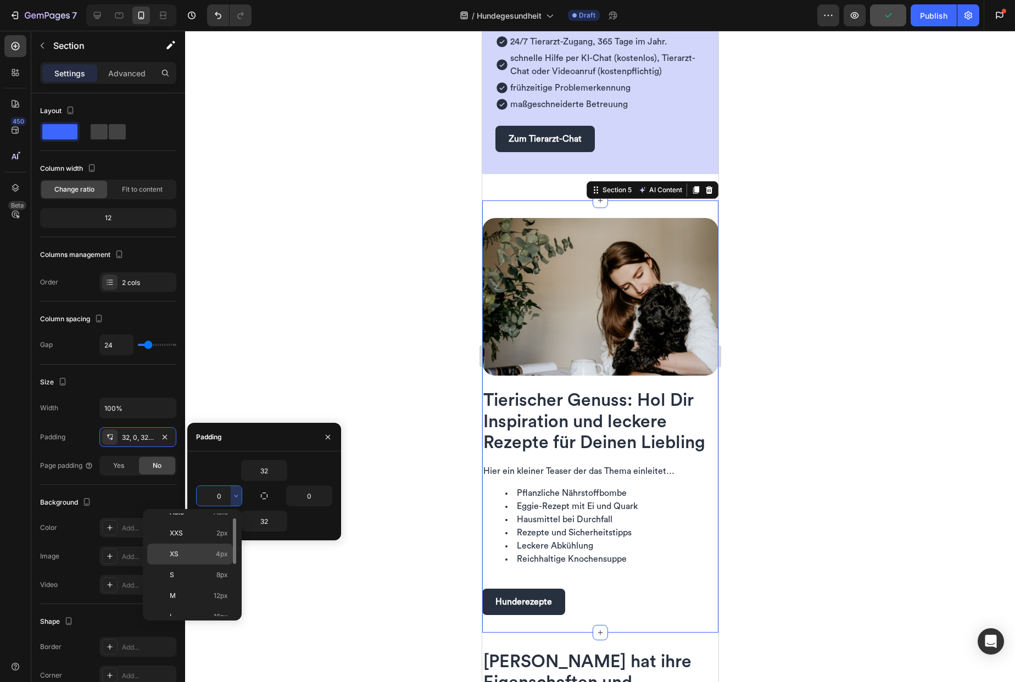
scroll to position [27, 0]
click at [219, 599] on span "16px" at bounding box center [221, 602] width 14 height 10
type input "16"
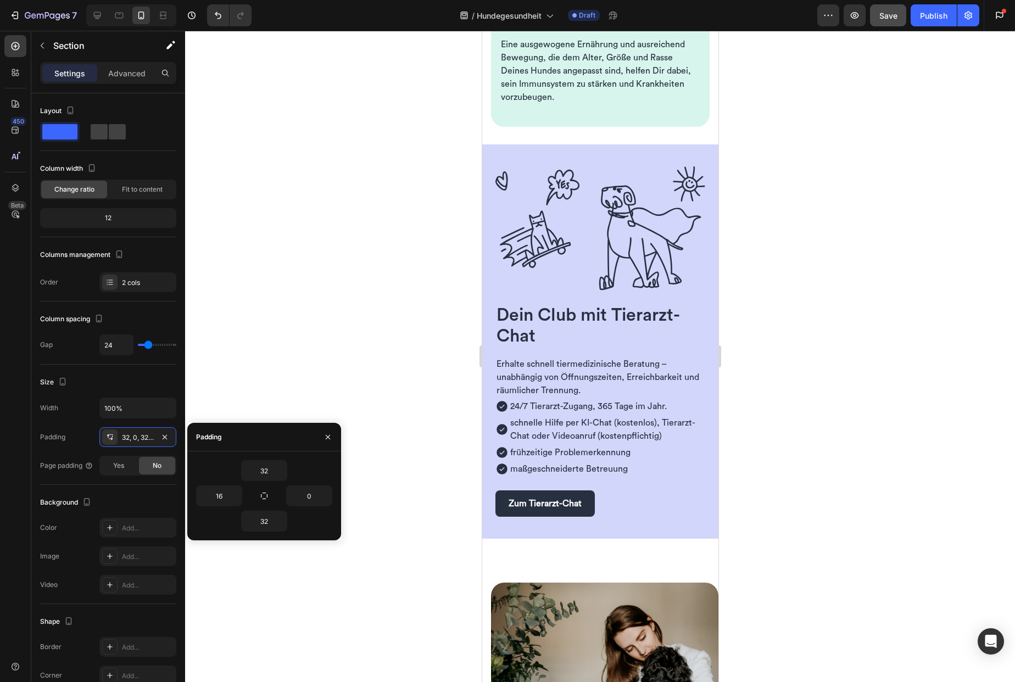
scroll to position [1359, 0]
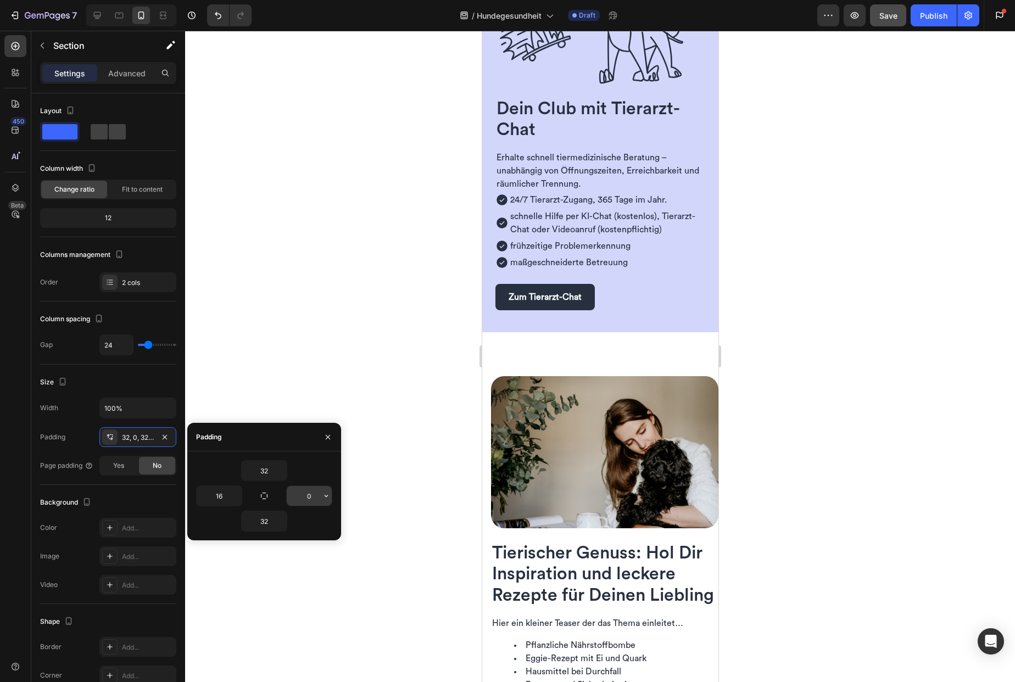
click at [329, 497] on icon "button" at bounding box center [326, 496] width 9 height 9
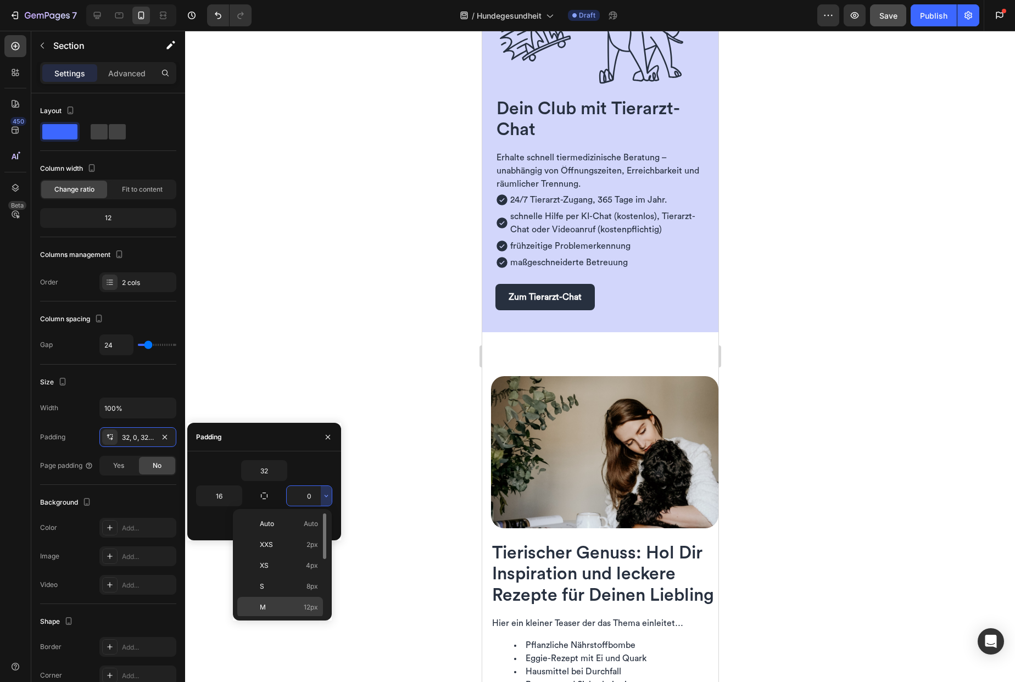
scroll to position [16, 0]
click at [307, 623] on div "L 16px" at bounding box center [280, 633] width 86 height 21
type input "16"
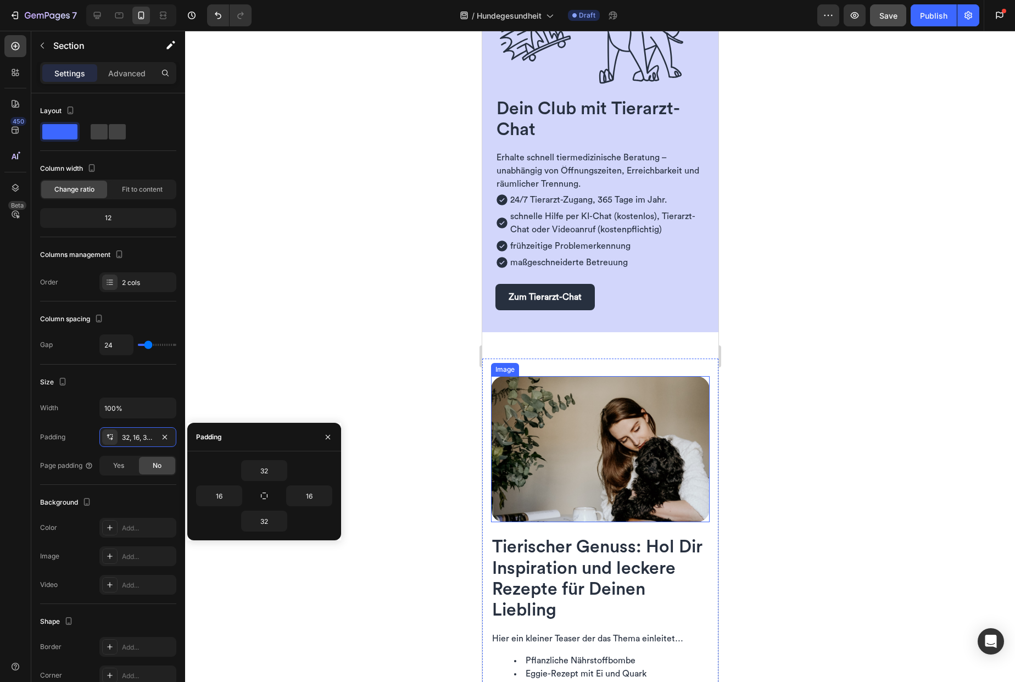
click at [590, 415] on img at bounding box center [600, 449] width 219 height 146
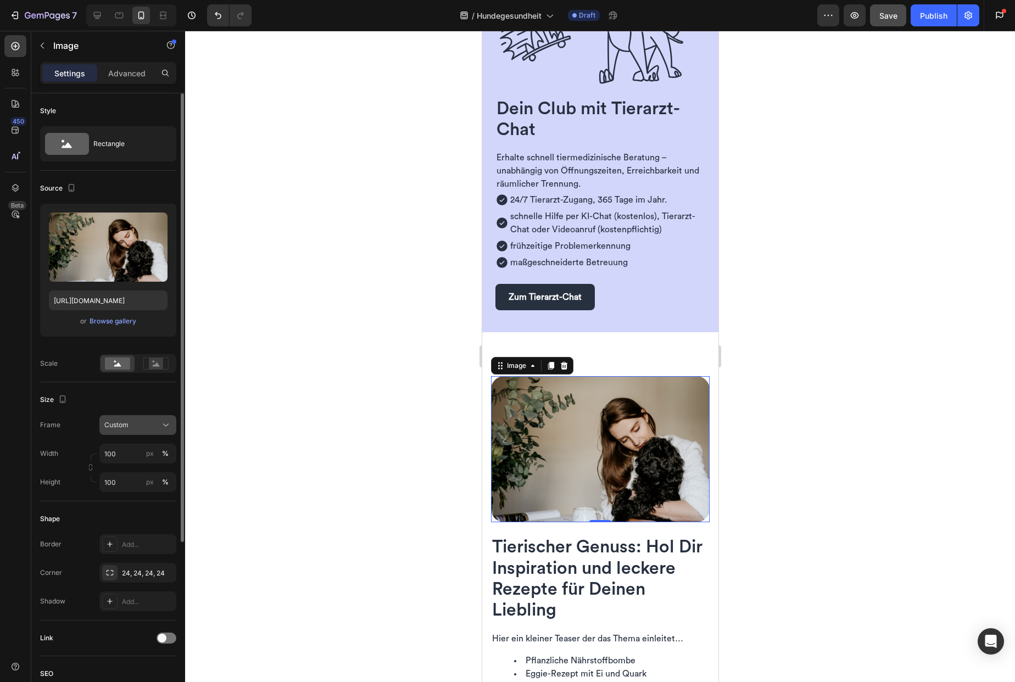
click at [168, 426] on icon at bounding box center [165, 425] width 11 height 11
click at [159, 494] on icon at bounding box center [162, 493] width 11 height 11
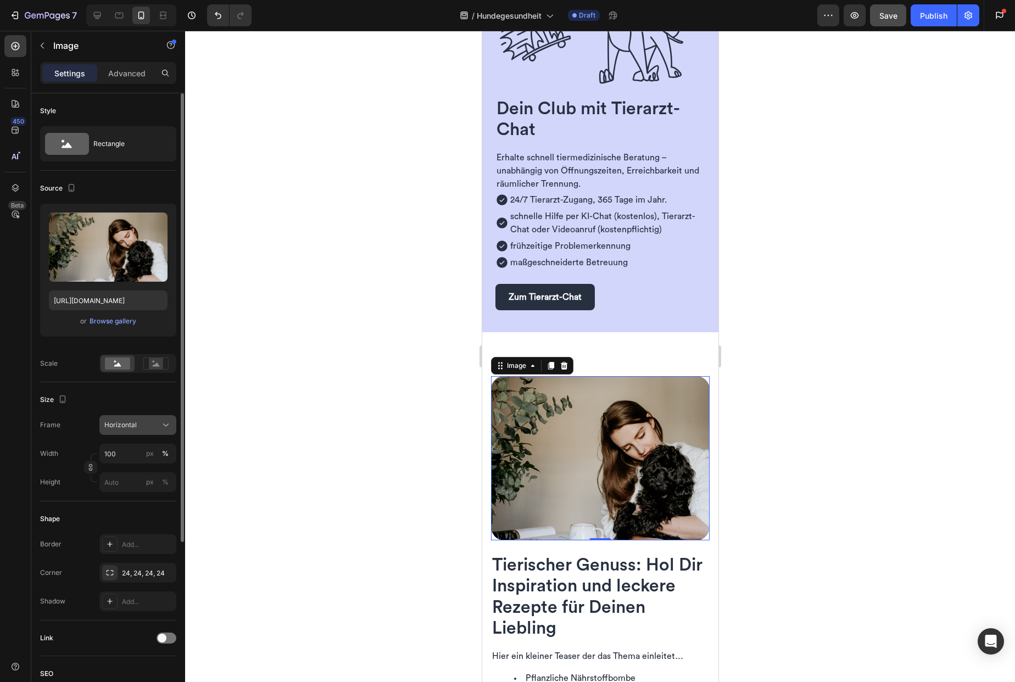
click at [170, 422] on icon at bounding box center [165, 425] width 11 height 11
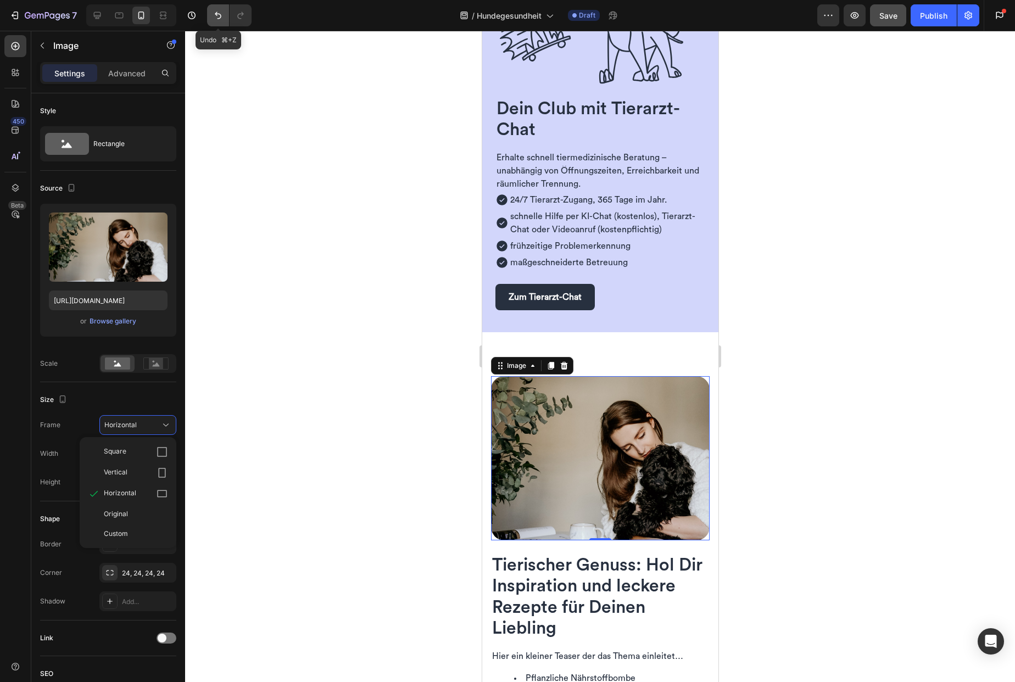
click at [214, 13] on icon "Undo/Redo" at bounding box center [218, 15] width 11 height 11
type input "100"
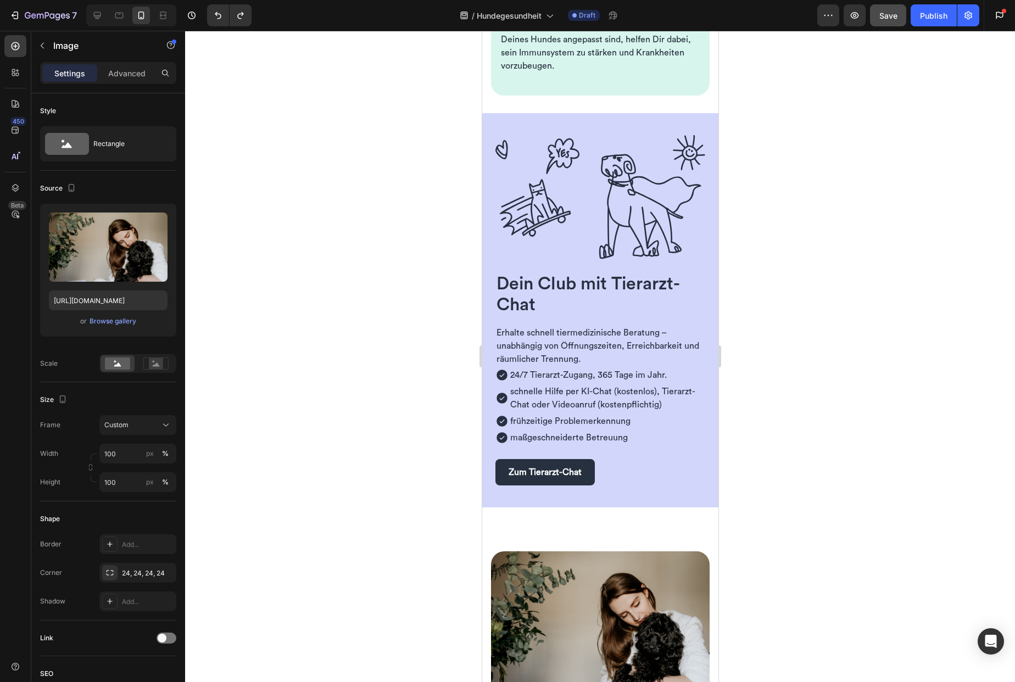
scroll to position [1339, 0]
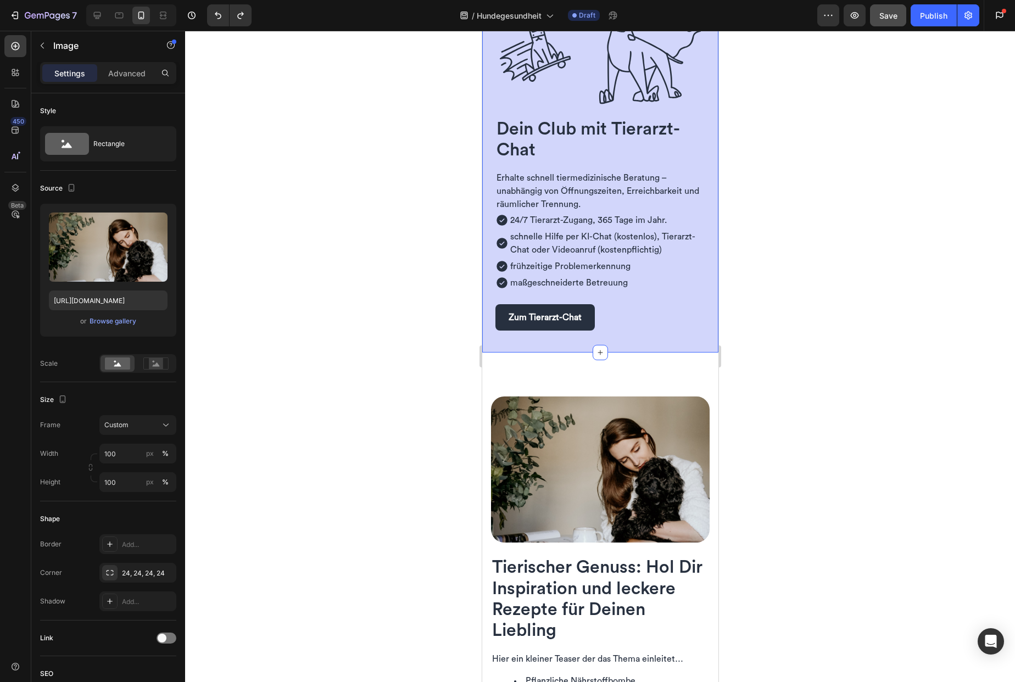
click at [499, 336] on div "Dein Club mit Tierarzt-Chat Heading Row Erhalte schnell tiermedizinische Beratu…" at bounding box center [600, 155] width 236 height 394
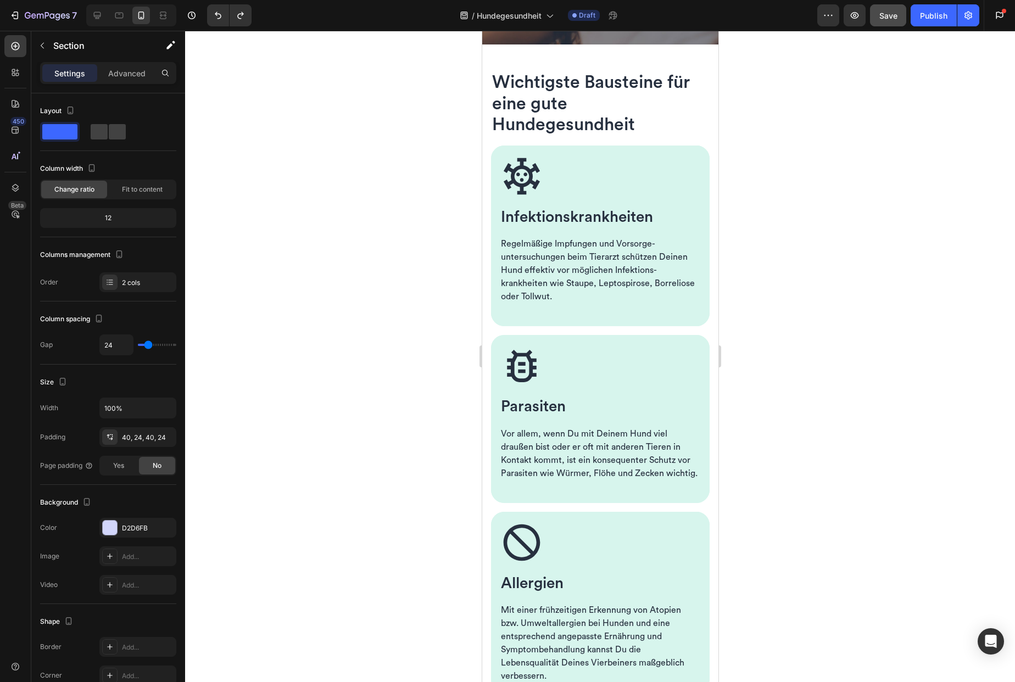
scroll to position [314, 0]
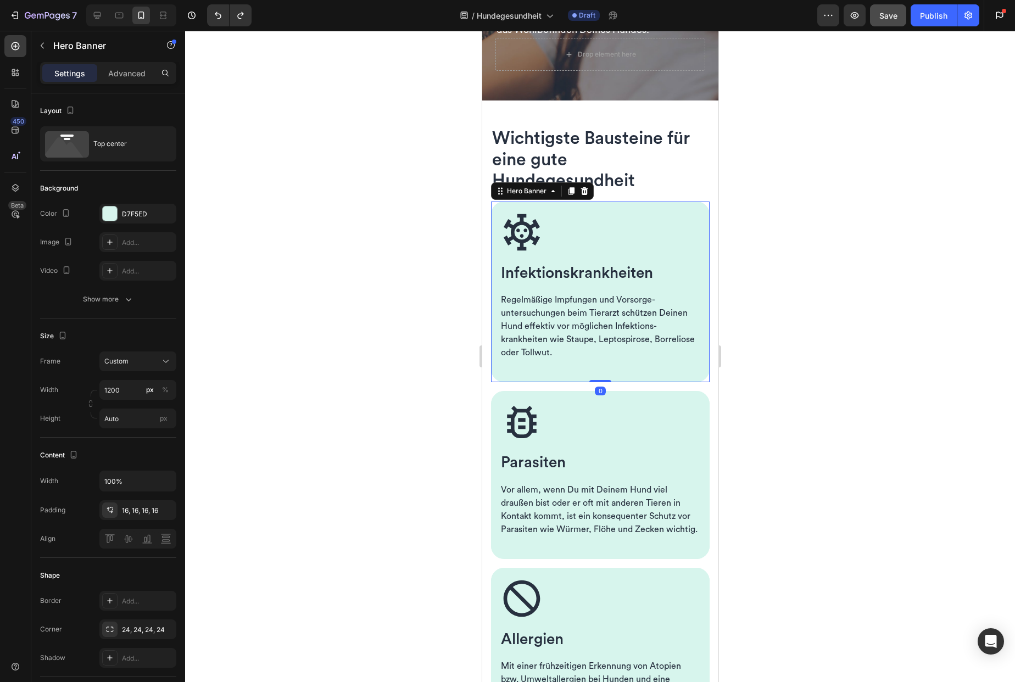
click at [570, 219] on div "Image Infektions­krankheiten Heading Regelmäßige Impfungen und Vorsorge­untersu…" at bounding box center [600, 292] width 219 height 181
click at [140, 510] on div "16, 16, 16, 16" at bounding box center [138, 511] width 32 height 10
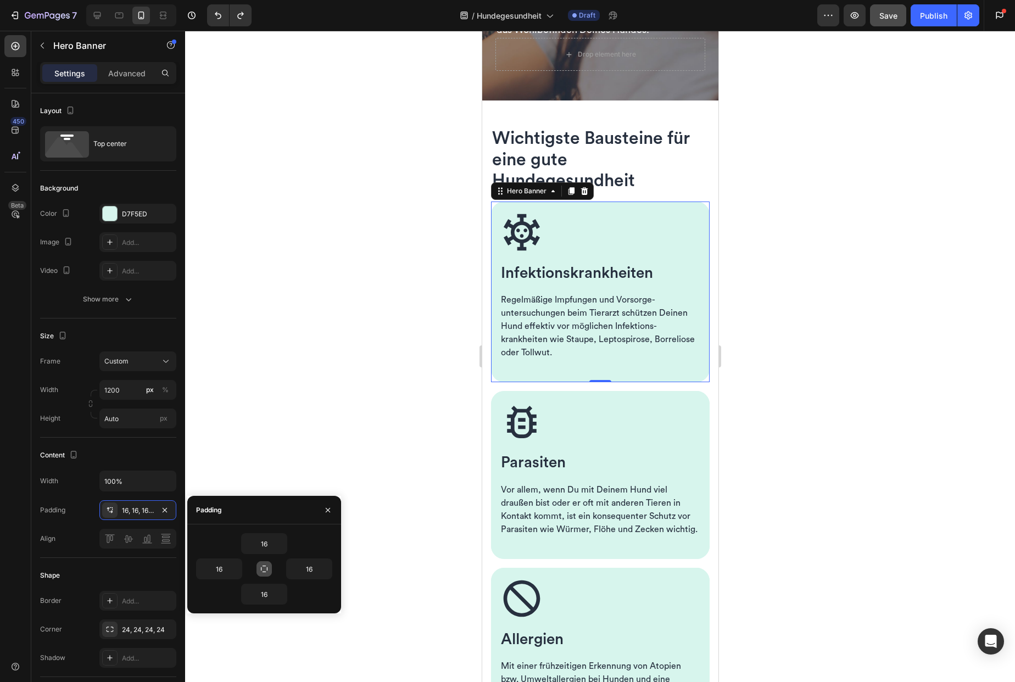
click at [265, 569] on icon "button" at bounding box center [264, 569] width 9 height 9
click at [281, 547] on icon "button" at bounding box center [281, 543] width 9 height 9
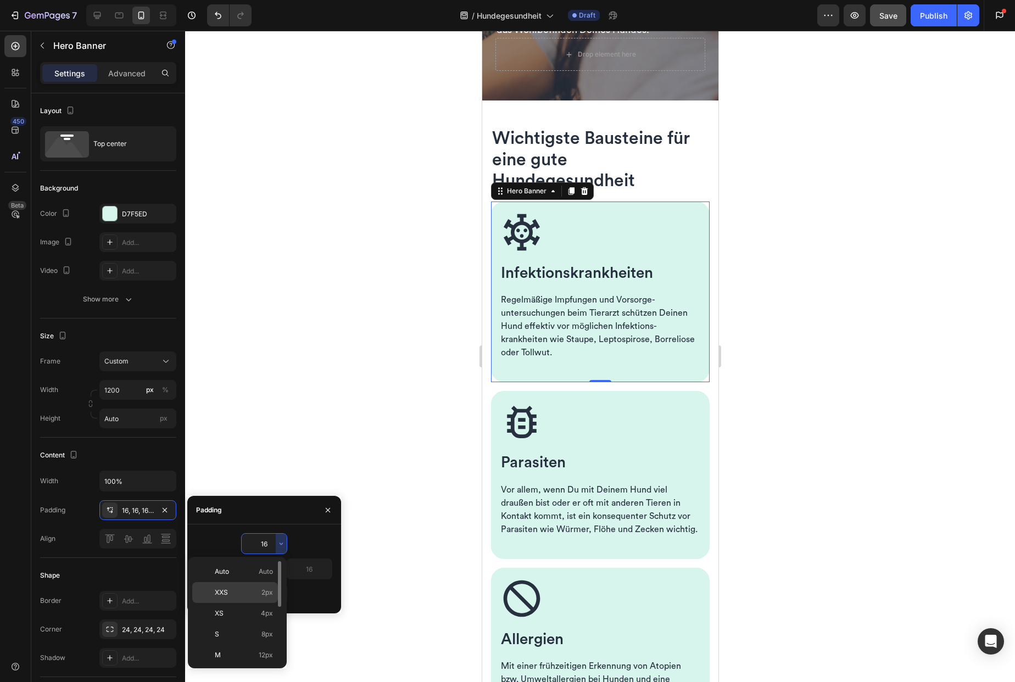
scroll to position [75, 0]
click at [248, 620] on p "XL 24px" at bounding box center [244, 622] width 58 height 10
type input "24"
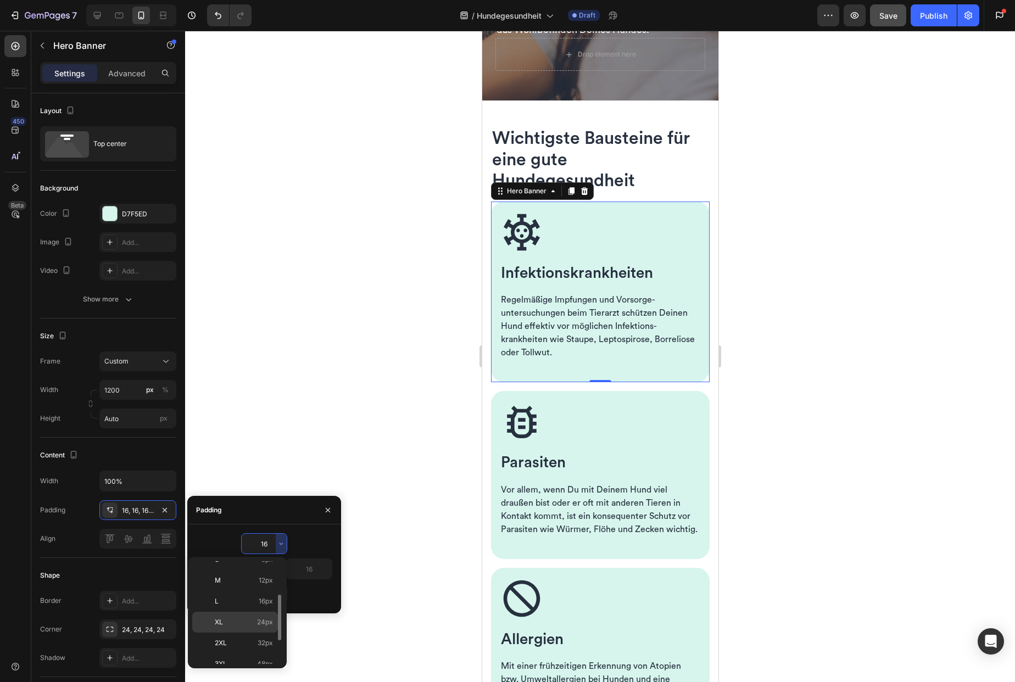
type input "24"
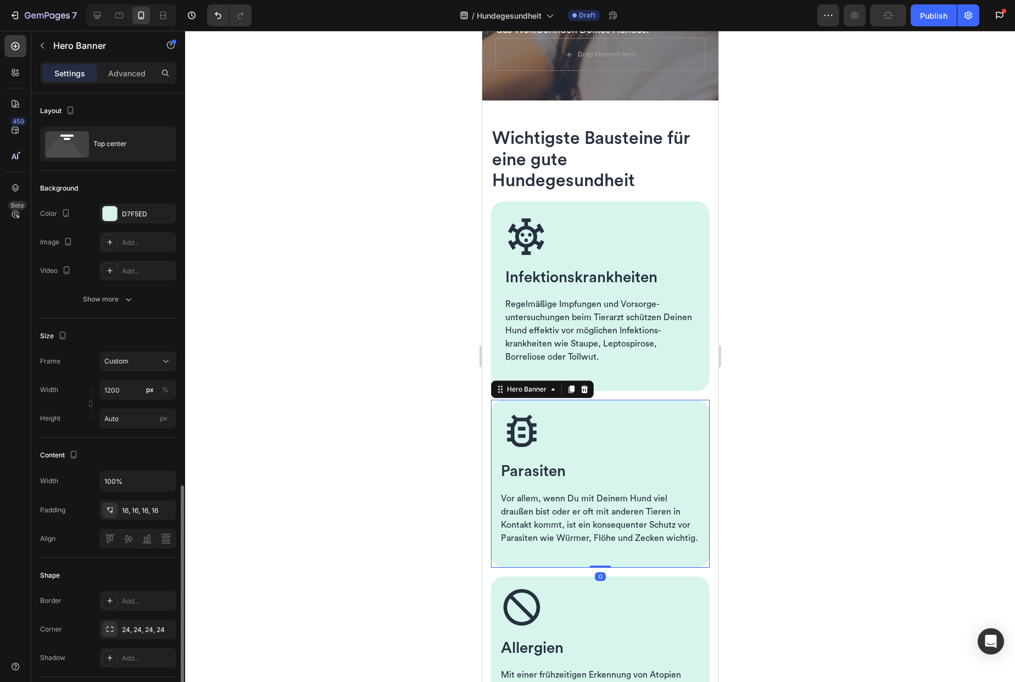
click at [566, 421] on div "Image Parasiten Heading Vor allem, wenn Du mit Deinem Hund viel draußen bist od…" at bounding box center [600, 484] width 219 height 168
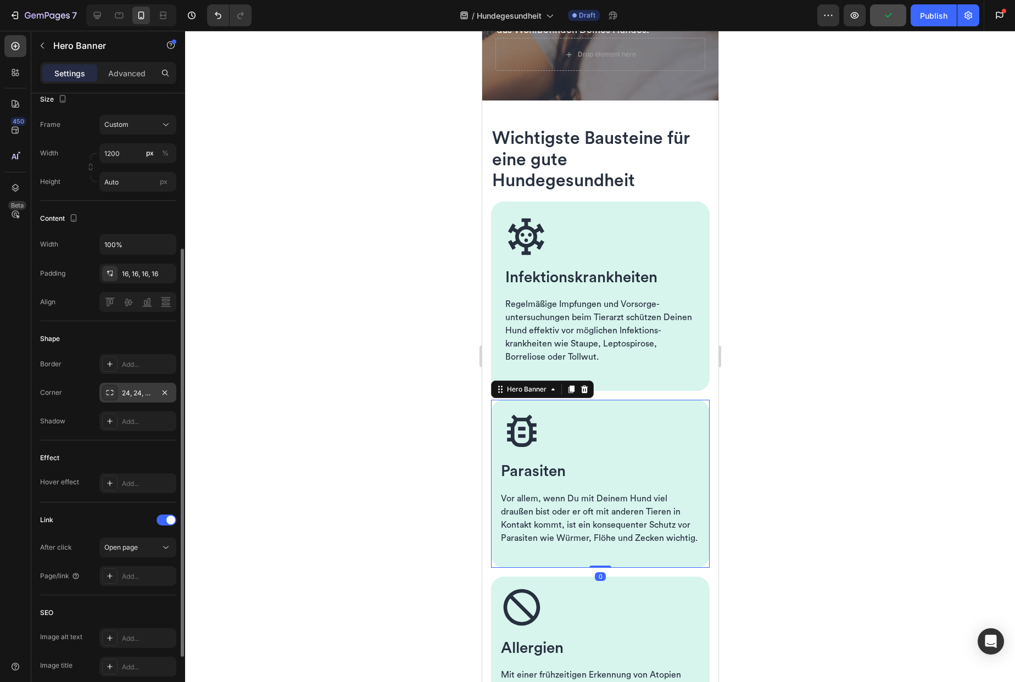
click at [148, 394] on div "24, 24, 24, 24" at bounding box center [138, 393] width 32 height 10
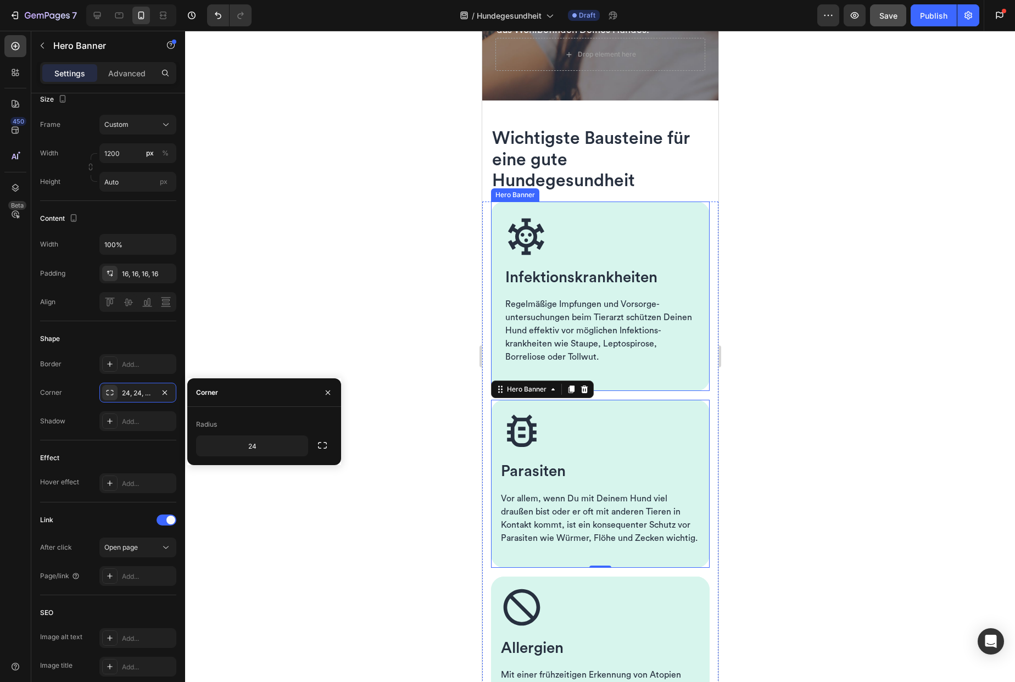
click at [530, 222] on div "Image Infektions­krankheiten Heading Regelmäßige Impfungen und Vorsorge­untersu…" at bounding box center [600, 297] width 219 height 190
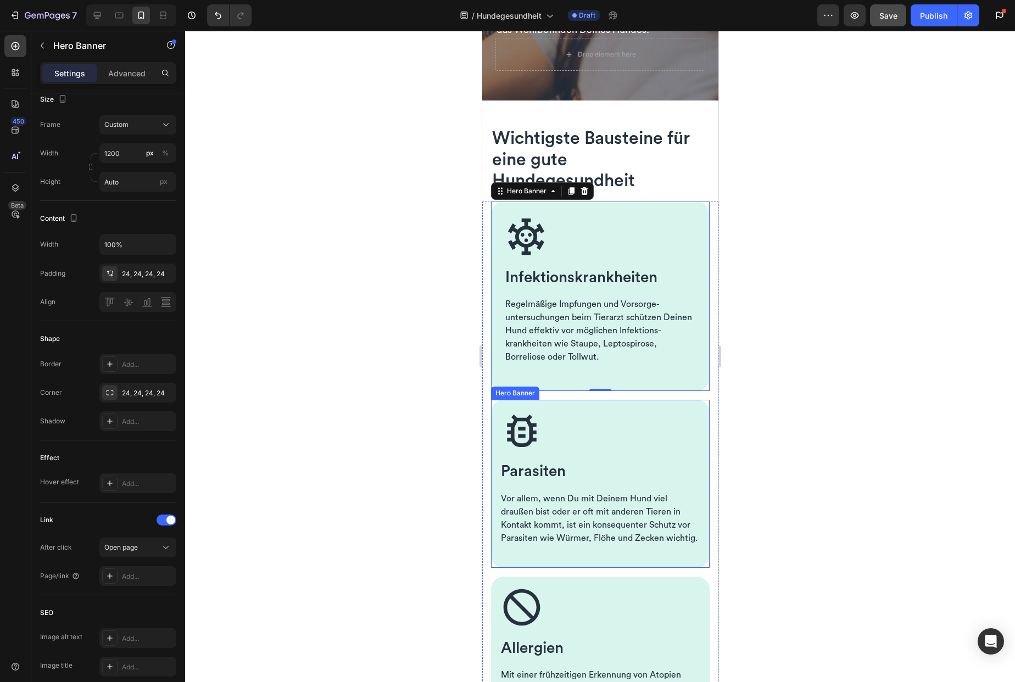
click at [538, 419] on div "Image Parasiten Heading Vor allem, wenn Du mit Deinem Hund viel draußen bist od…" at bounding box center [600, 484] width 219 height 168
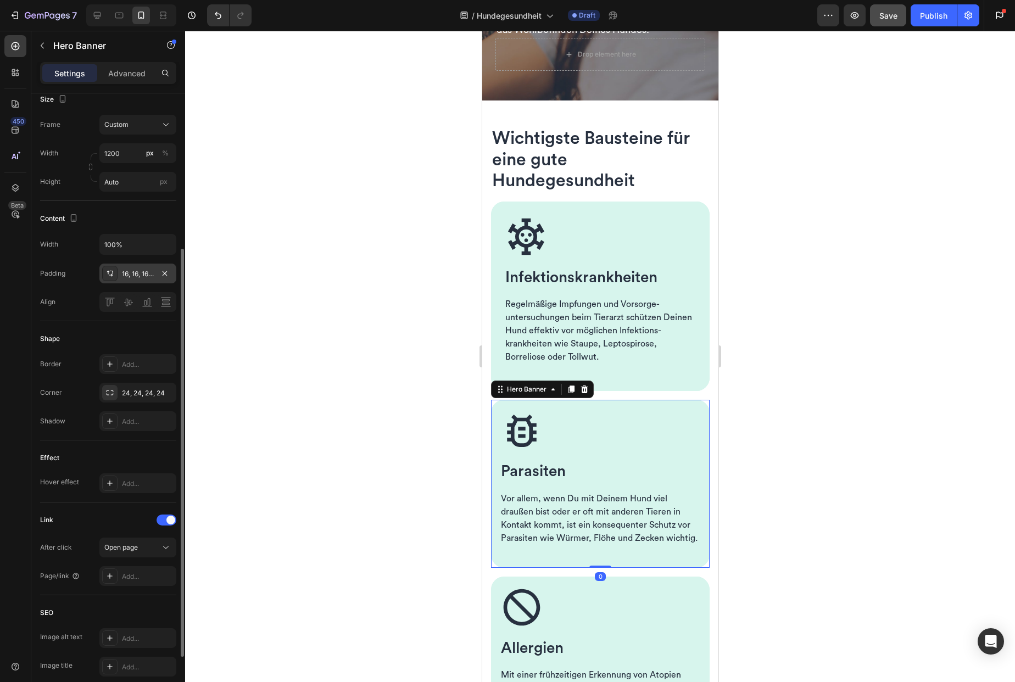
click at [139, 272] on div "16, 16, 16, 16" at bounding box center [138, 274] width 32 height 10
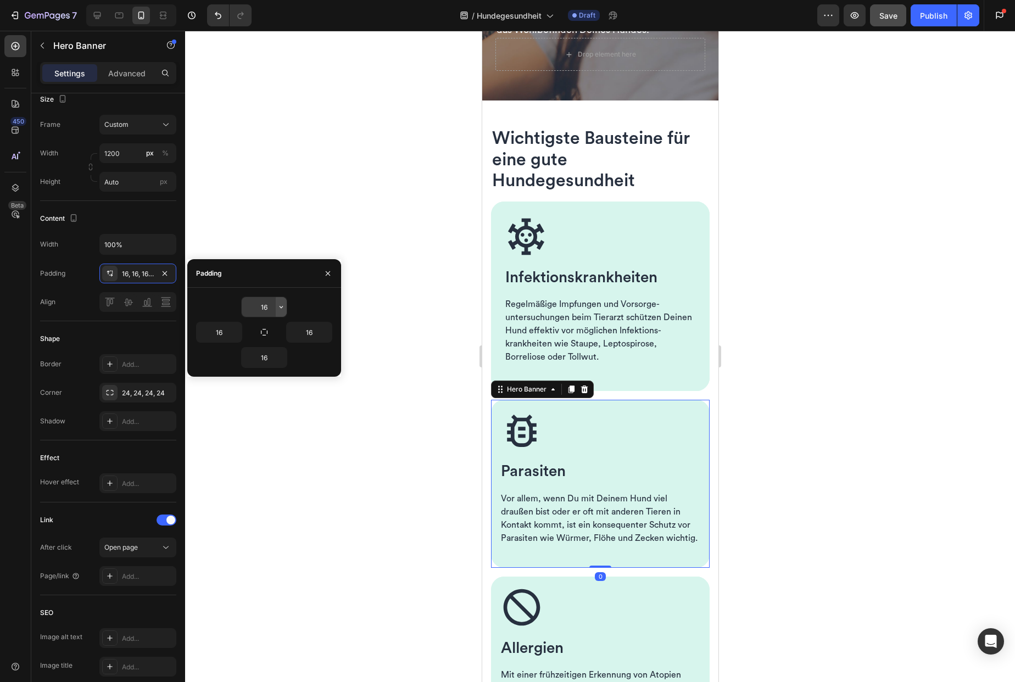
click at [276, 308] on button "button" at bounding box center [281, 307] width 11 height 20
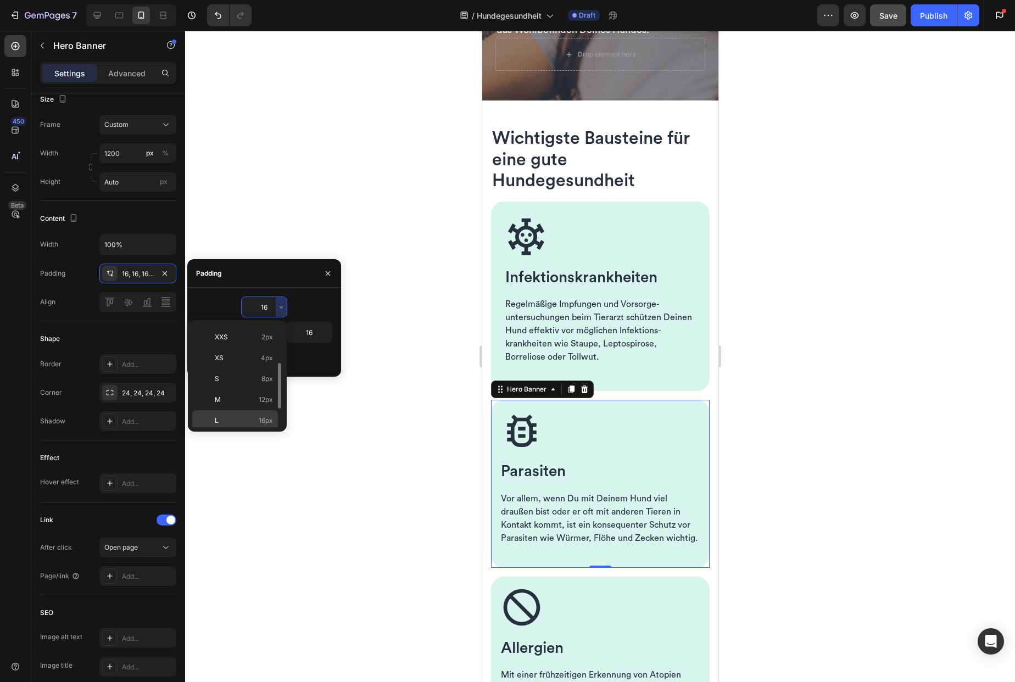
scroll to position [40, 0]
click at [265, 431] on div "XL 24px" at bounding box center [235, 441] width 86 height 21
type input "24"
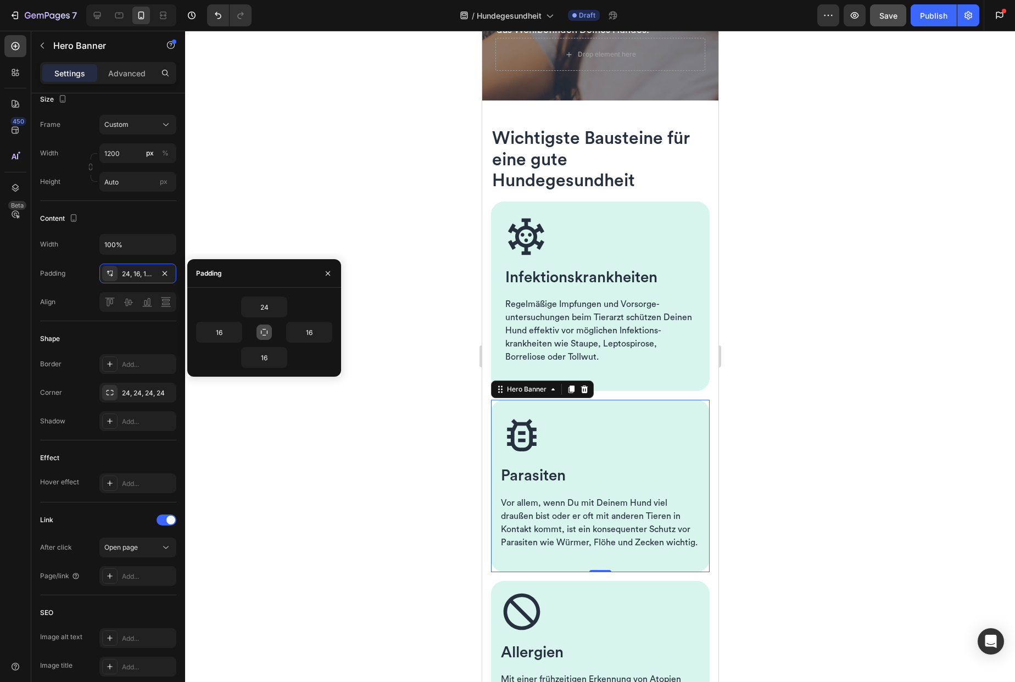
click at [268, 336] on icon "button" at bounding box center [264, 332] width 9 height 9
type input "24"
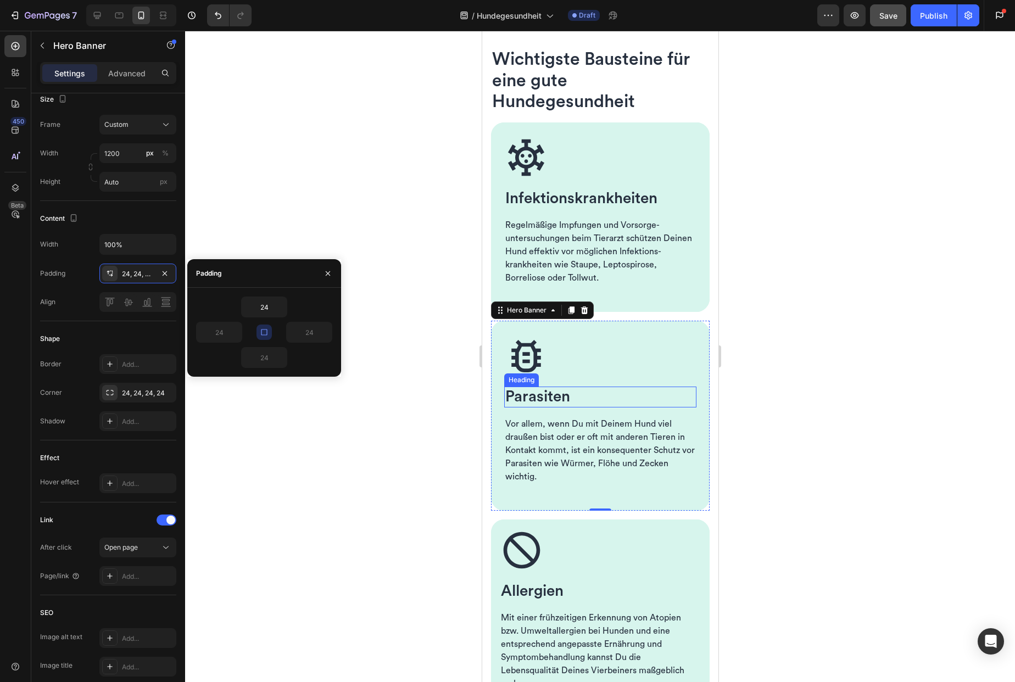
scroll to position [437, 0]
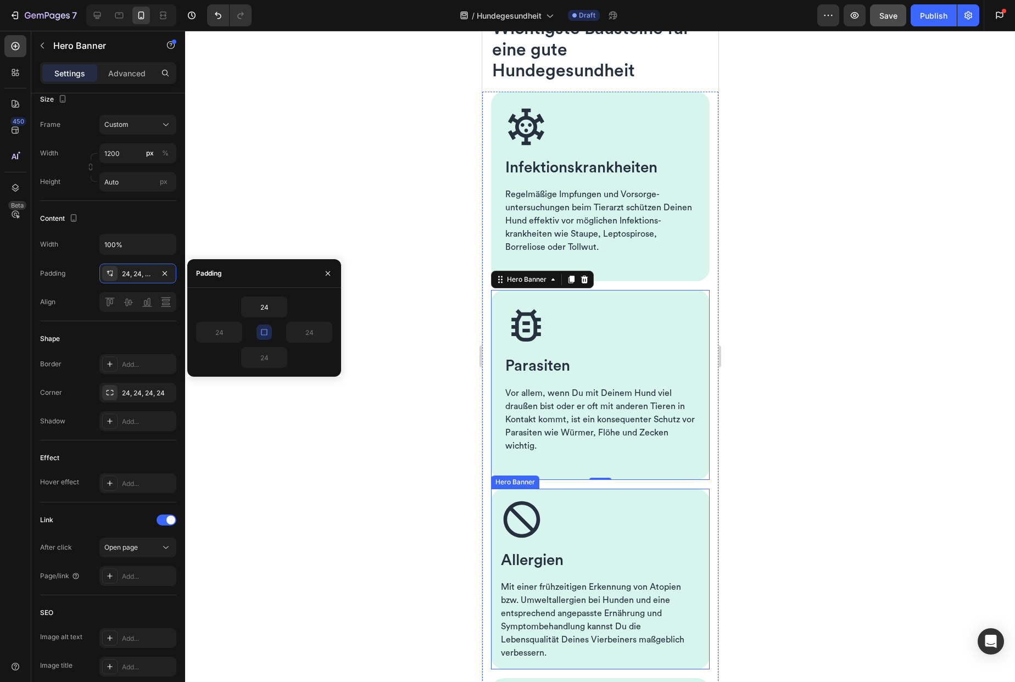
click at [544, 495] on div "Image Allergien Heading Mit einer frühzeitigen Erkennung von Atopien bzw. Umwel…" at bounding box center [600, 579] width 219 height 181
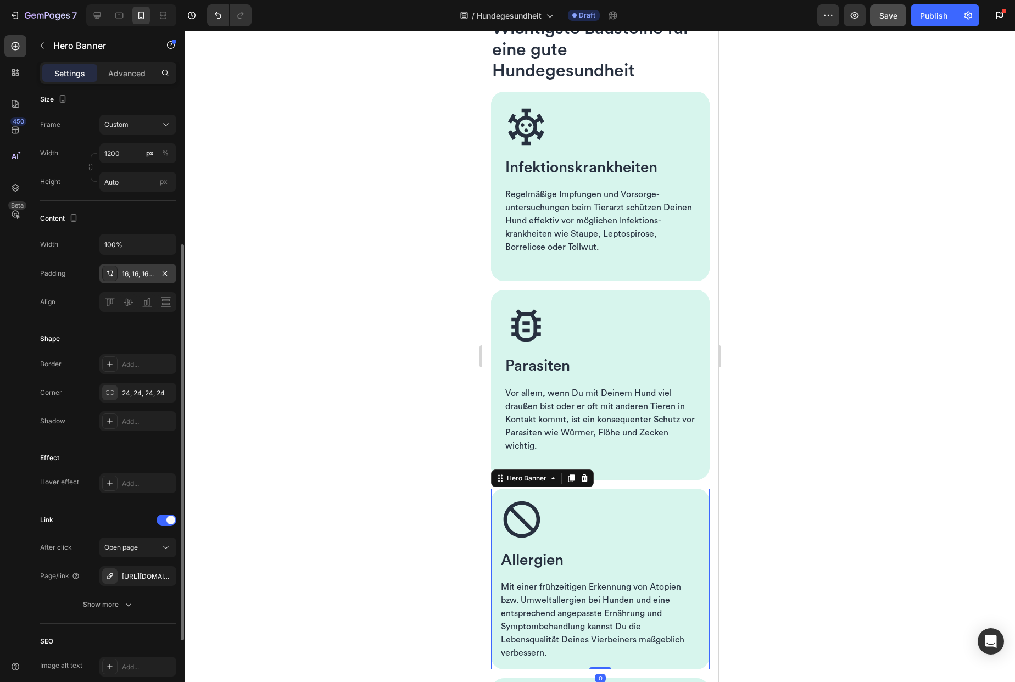
click at [144, 275] on div "16, 16, 16, 16" at bounding box center [138, 274] width 32 height 10
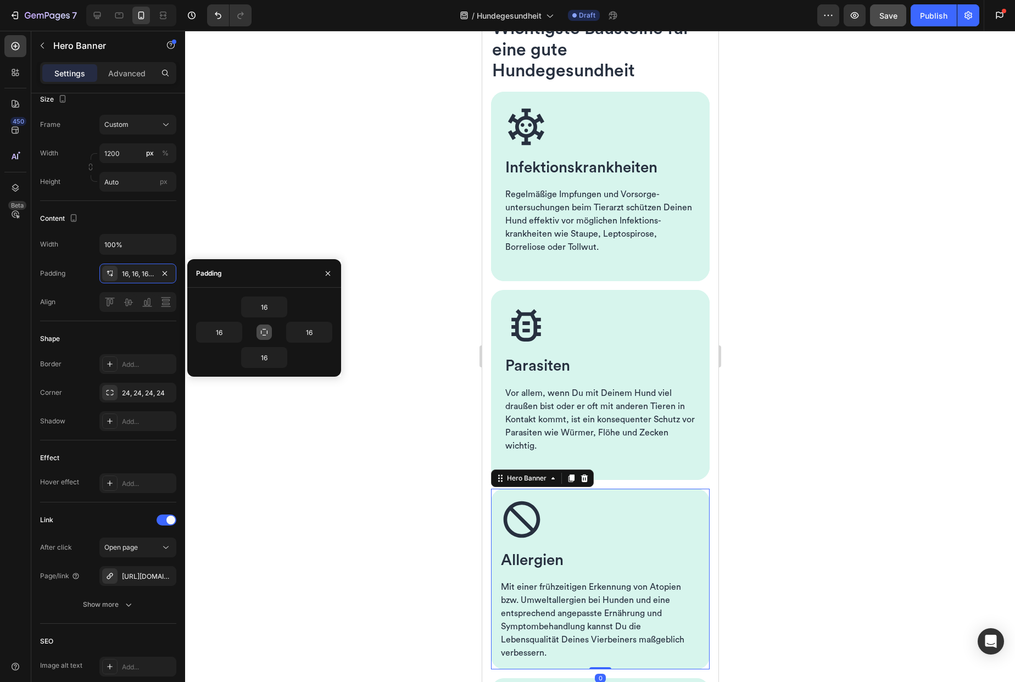
click at [264, 333] on icon "button" at bounding box center [264, 332] width 9 height 9
click at [273, 307] on input "16" at bounding box center [264, 307] width 45 height 20
click at [282, 308] on icon "button" at bounding box center [281, 307] width 9 height 9
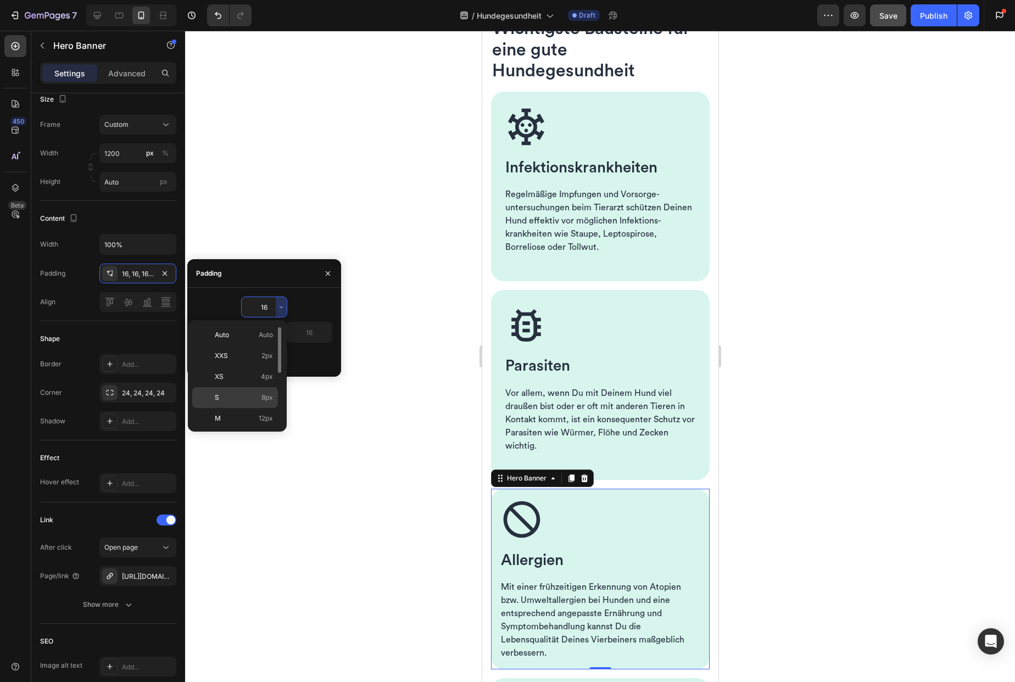
scroll to position [82, 0]
click at [253, 376] on p "XL 24px" at bounding box center [244, 379] width 58 height 10
type input "24"
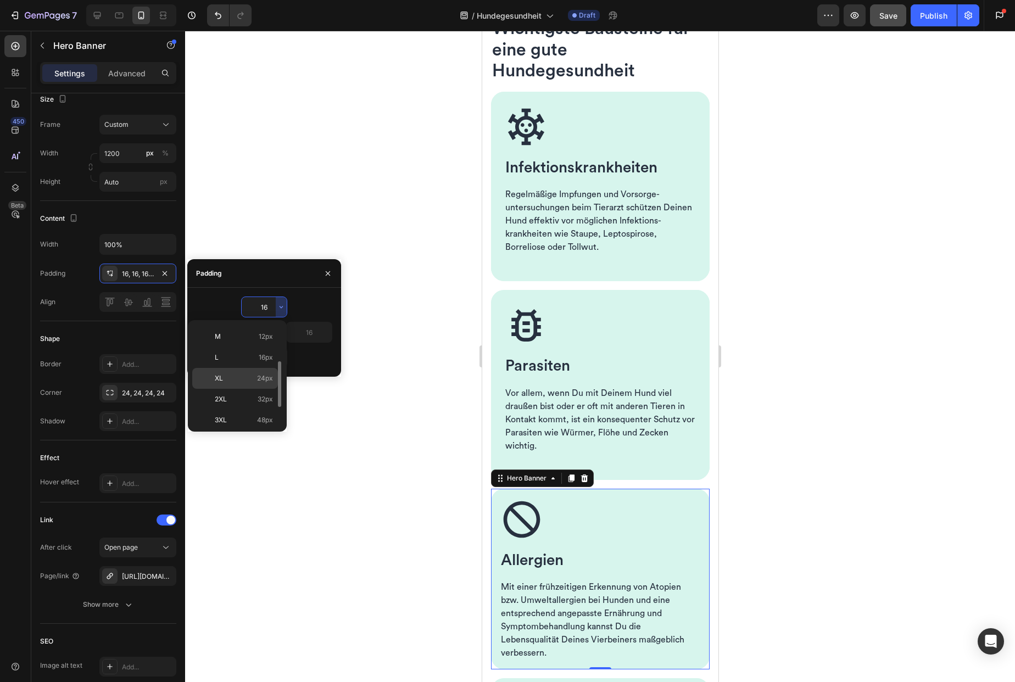
type input "24"
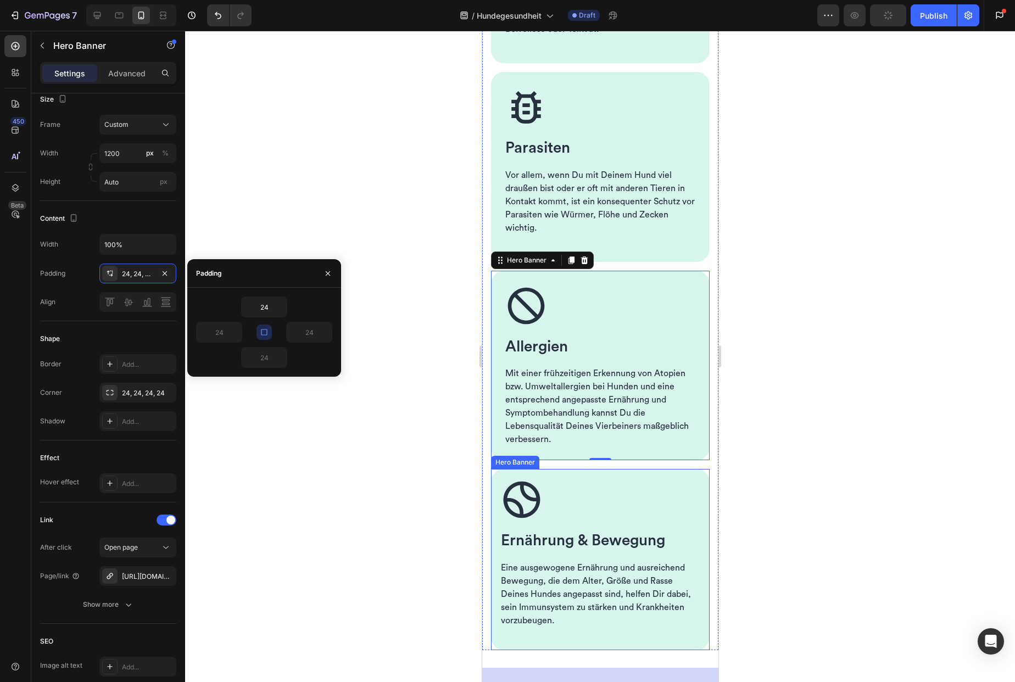
scroll to position [761, 0]
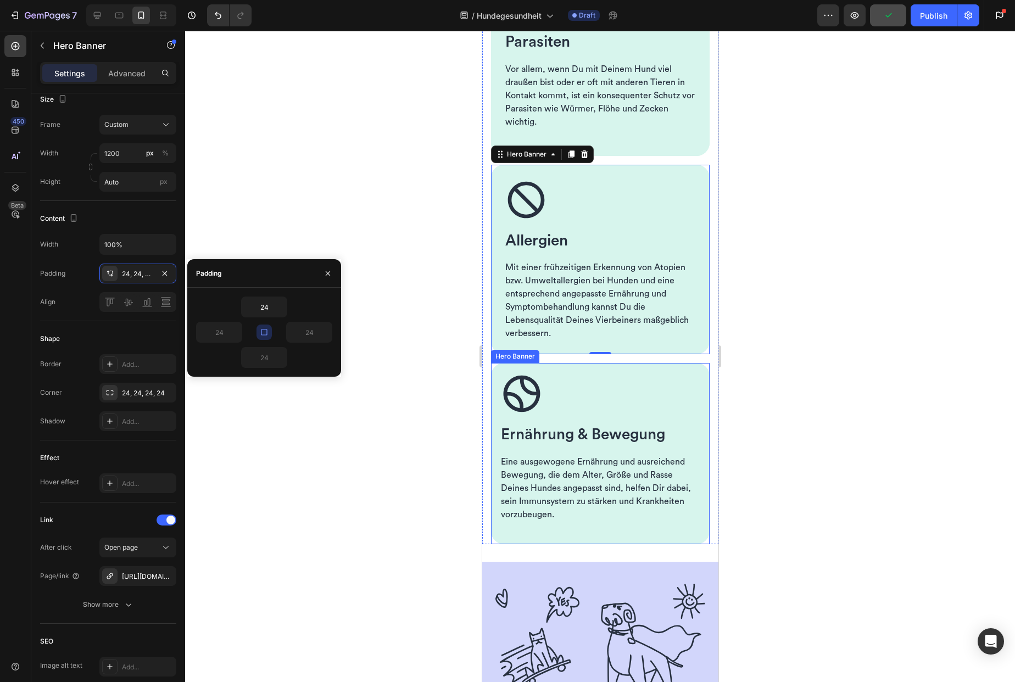
click at [564, 366] on div "Image Ernährung & Bewegung Heading Eine ausgewogene Ernährung und ausreichend B…" at bounding box center [600, 453] width 219 height 181
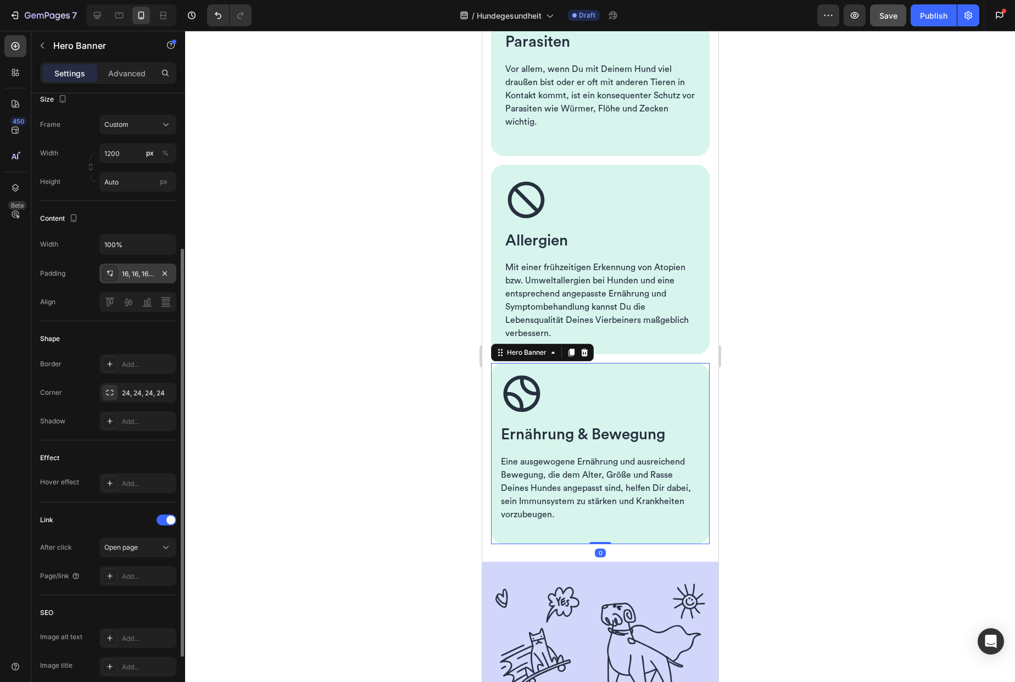
click at [141, 277] on div "16, 16, 16, 16" at bounding box center [138, 274] width 32 height 10
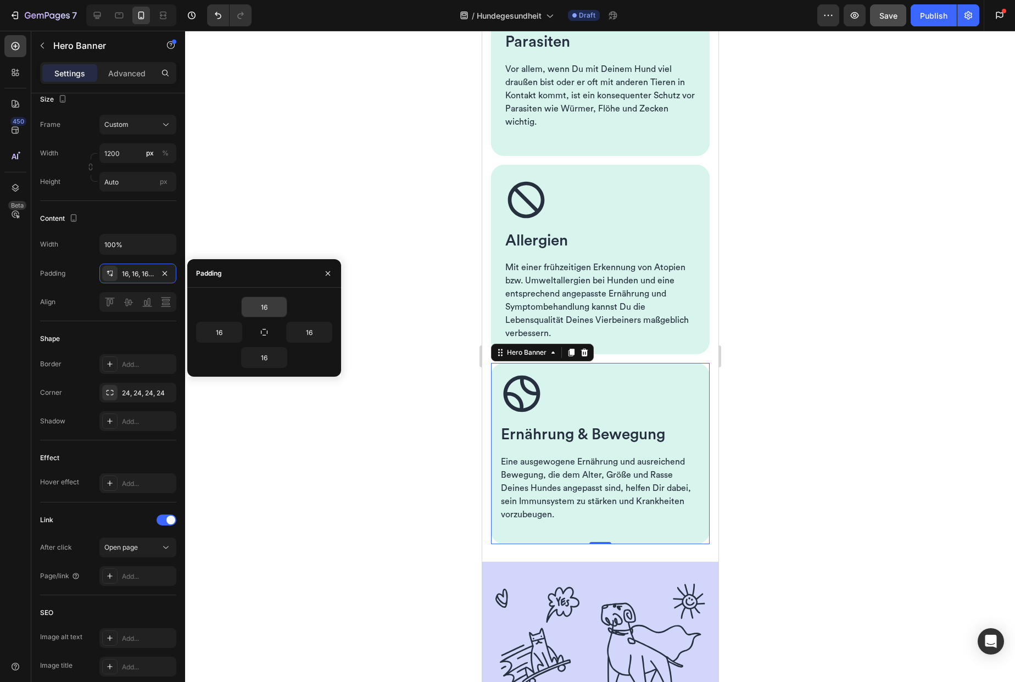
drag, startPoint x: 265, startPoint y: 335, endPoint x: 277, endPoint y: 315, distance: 23.2
click at [265, 335] on icon "button" at bounding box center [264, 332] width 9 height 9
click at [268, 309] on input "16" at bounding box center [264, 307] width 45 height 20
click at [281, 306] on icon "button" at bounding box center [281, 307] width 9 height 9
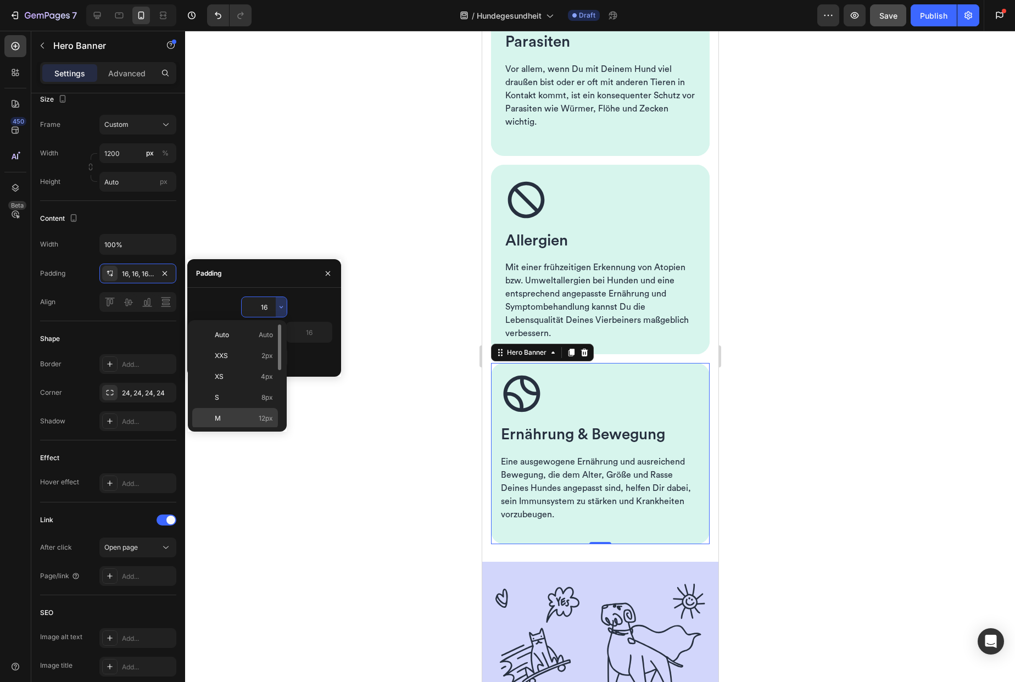
scroll to position [101, 0]
click at [264, 358] on span "24px" at bounding box center [265, 359] width 16 height 10
type input "24"
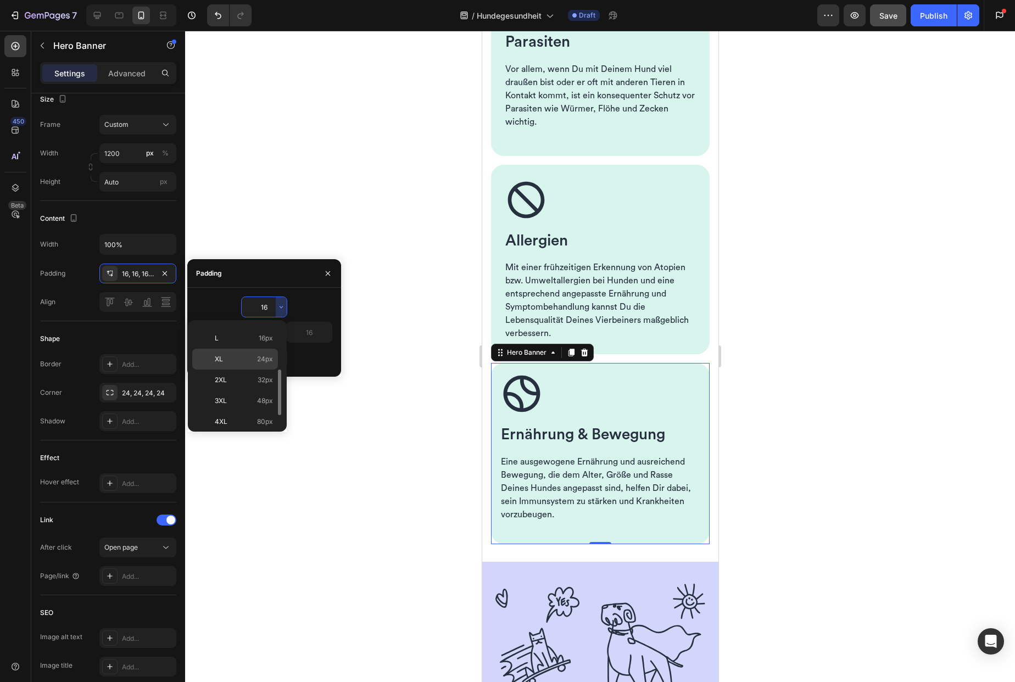
type input "24"
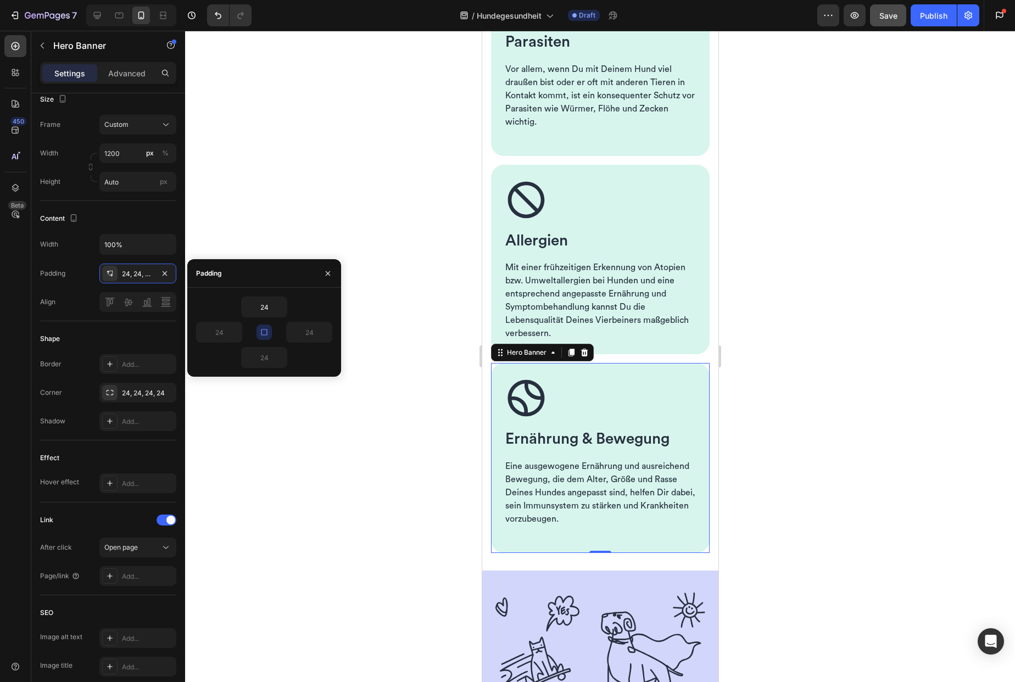
click at [404, 469] on div at bounding box center [600, 356] width 830 height 651
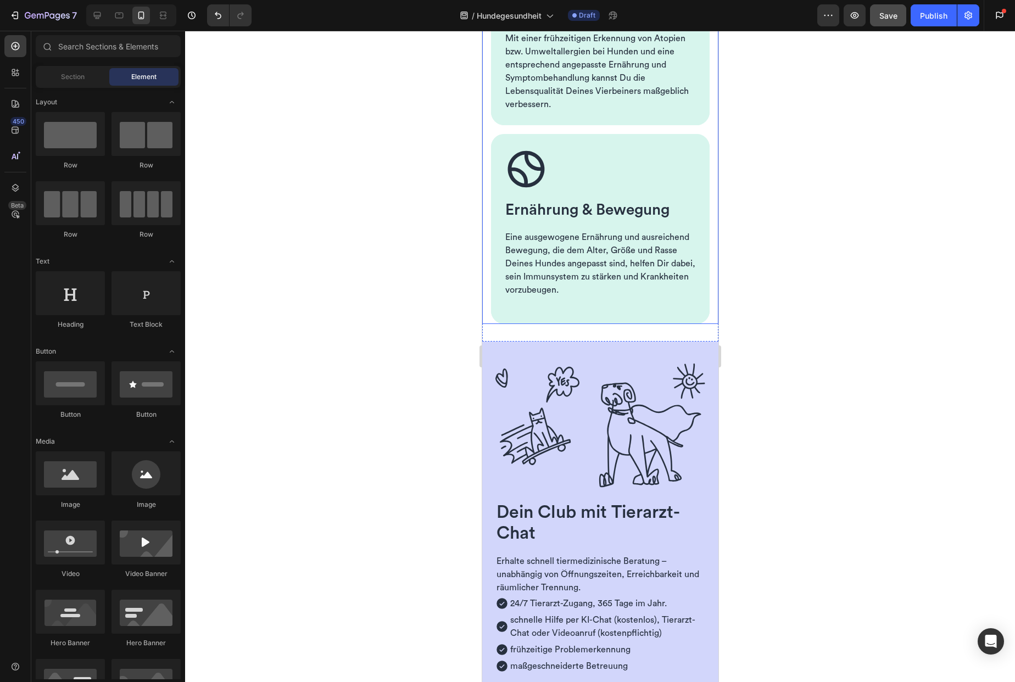
scroll to position [1031, 0]
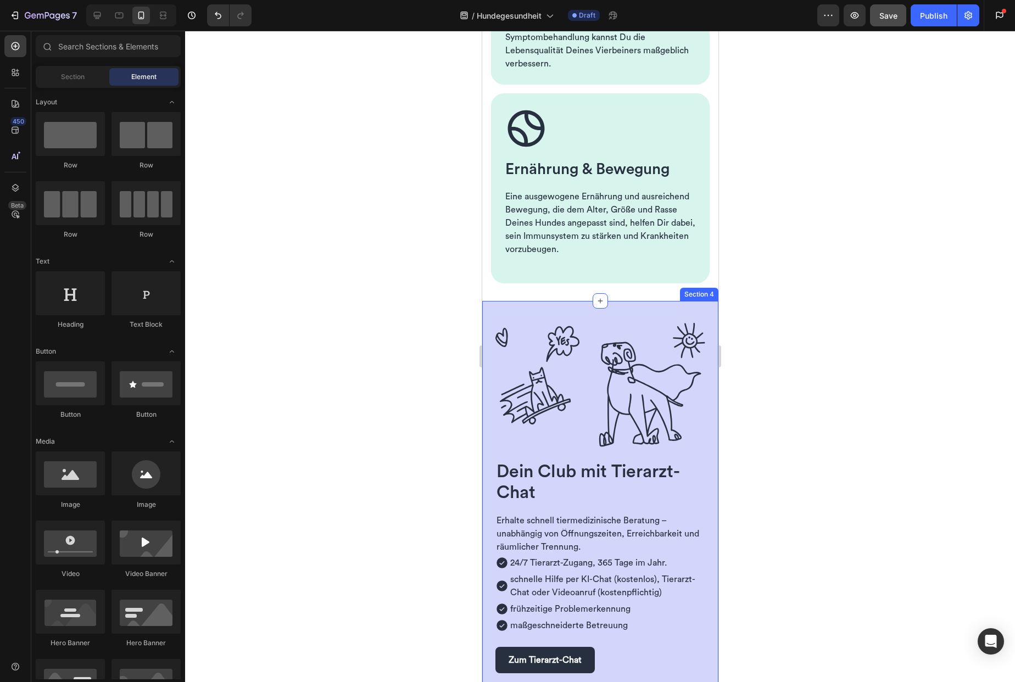
click at [489, 438] on div "Dein Club mit Tierarzt-Chat Heading Row Erhalte schnell tiermedizinische Beratu…" at bounding box center [600, 498] width 236 height 394
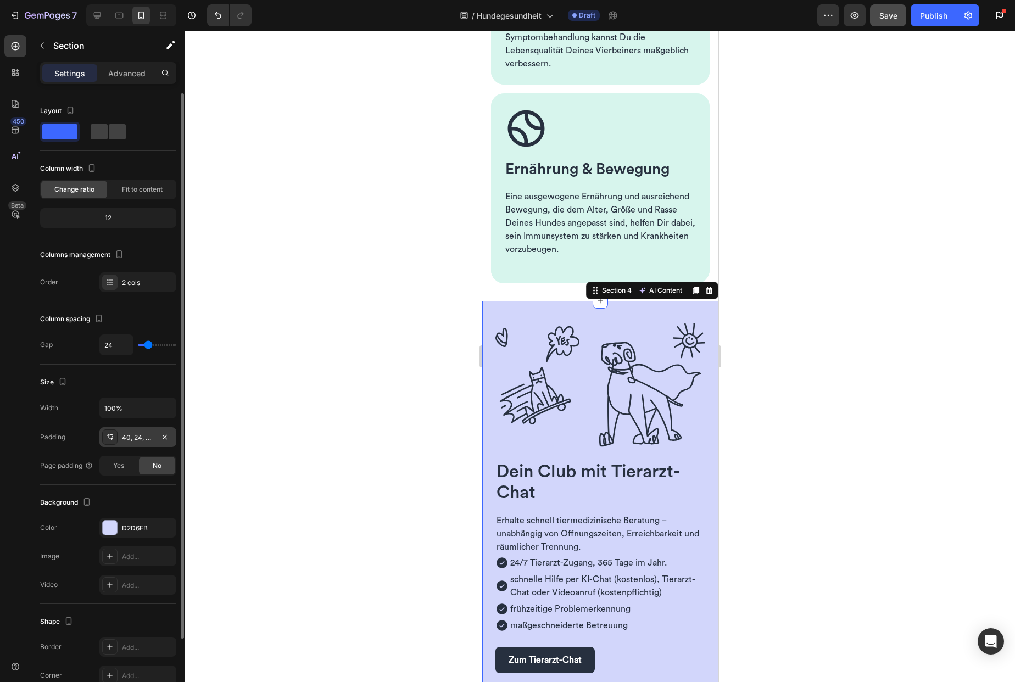
click at [137, 438] on div "40, 24, 40, 24" at bounding box center [138, 438] width 32 height 10
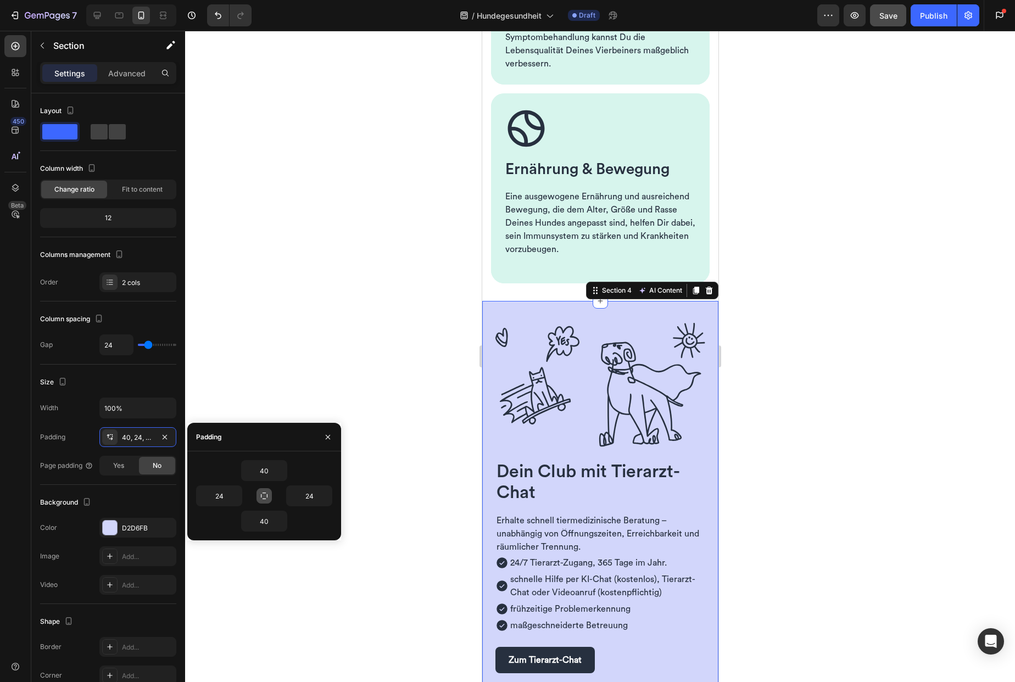
click at [267, 496] on icon "button" at bounding box center [264, 496] width 7 height 7
type input "40"
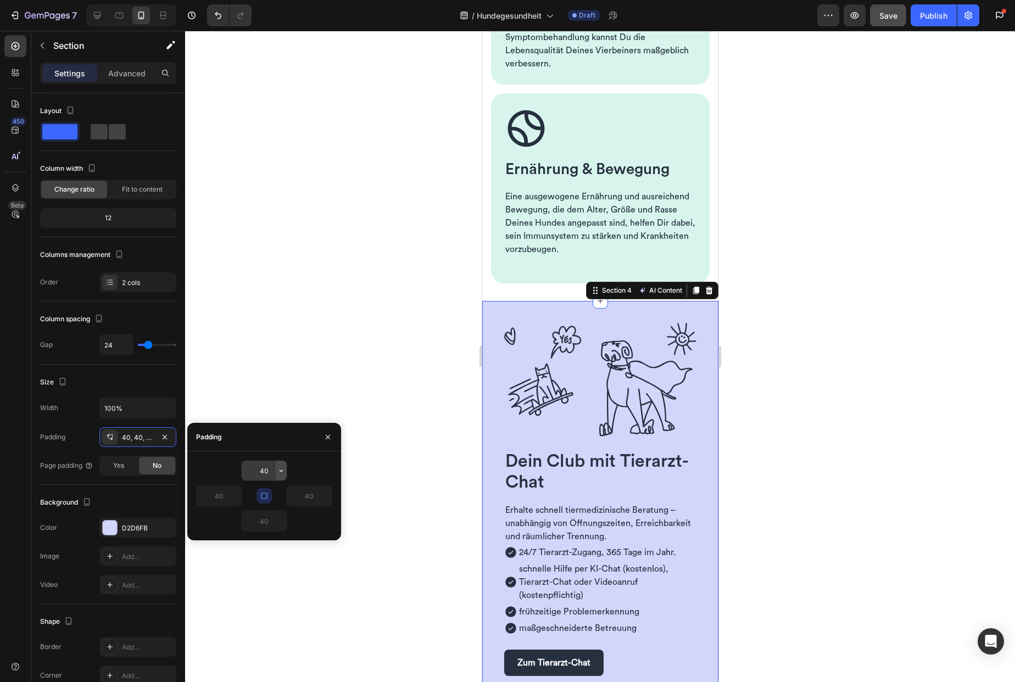
click at [278, 467] on icon "button" at bounding box center [281, 470] width 9 height 9
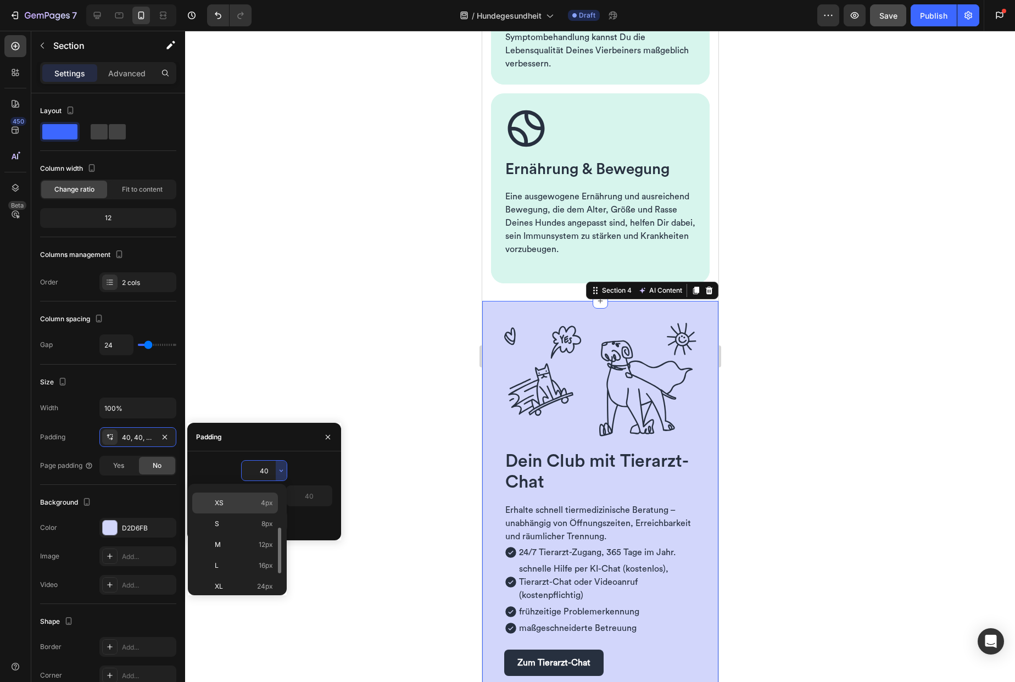
scroll to position [98, 0]
click at [258, 558] on div "2XL 32px" at bounding box center [235, 568] width 86 height 21
type input "32"
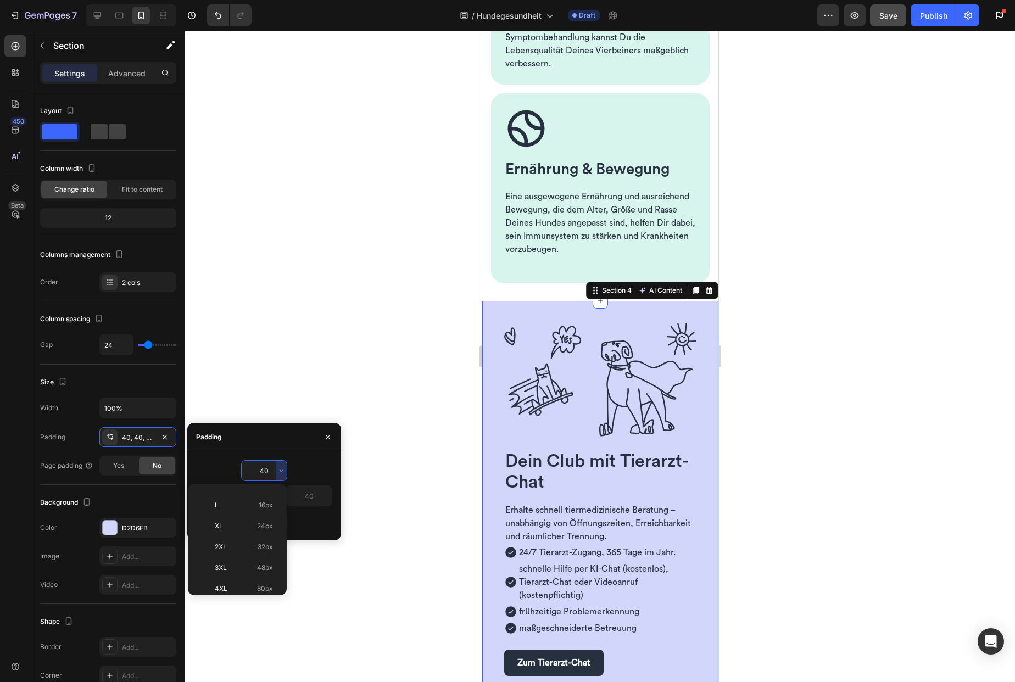
type input "32"
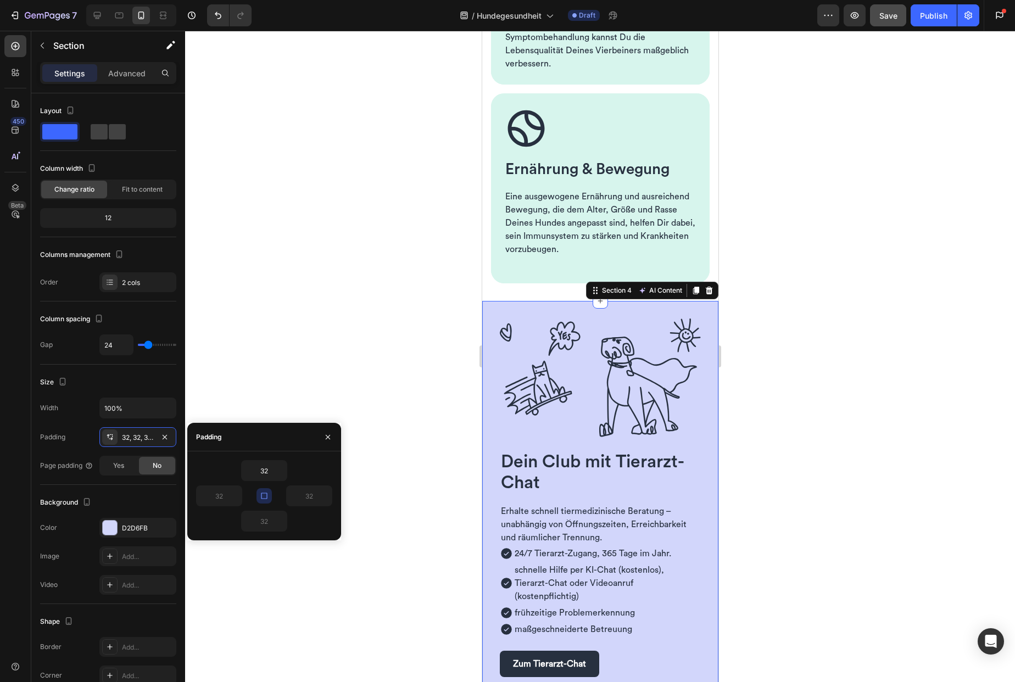
click at [432, 382] on div at bounding box center [600, 356] width 830 height 651
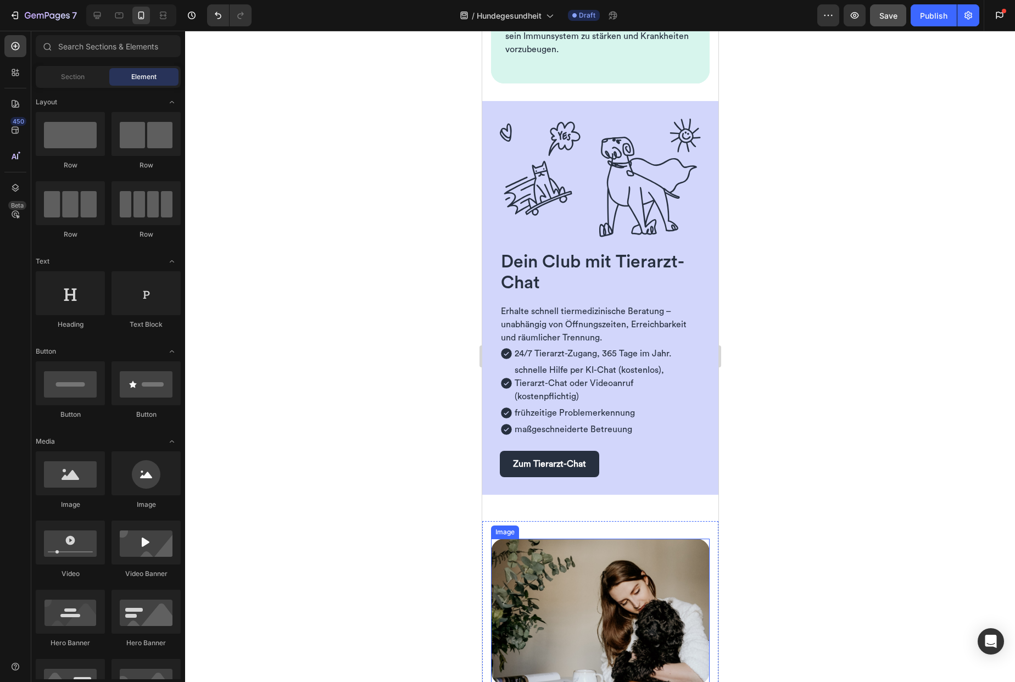
scroll to position [1357, 0]
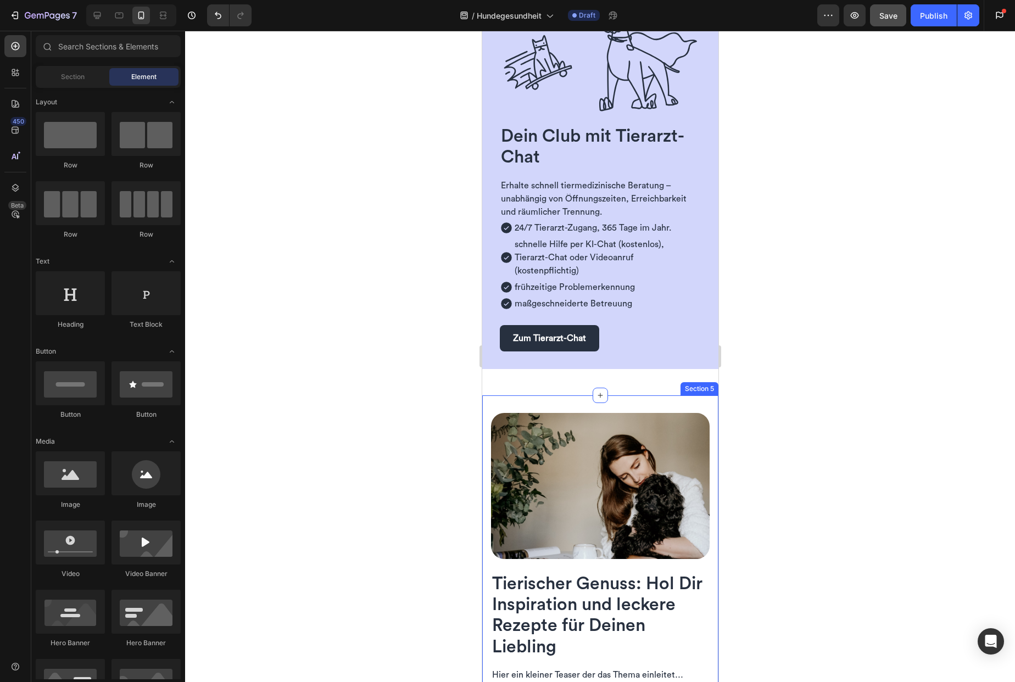
click at [534, 395] on div "Image Tierischer Genuss: Hol Dir Inspiration und leckere Rezepte für Deinen Lie…" at bounding box center [600, 615] width 236 height 441
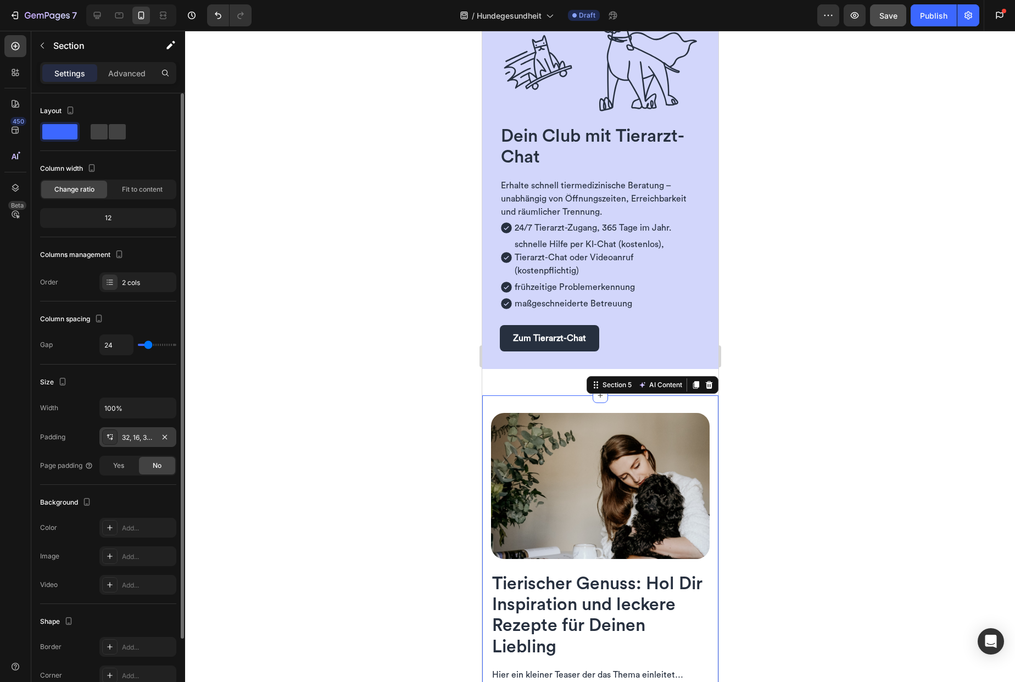
click at [146, 440] on div "32, 16, 32, 16" at bounding box center [138, 438] width 32 height 10
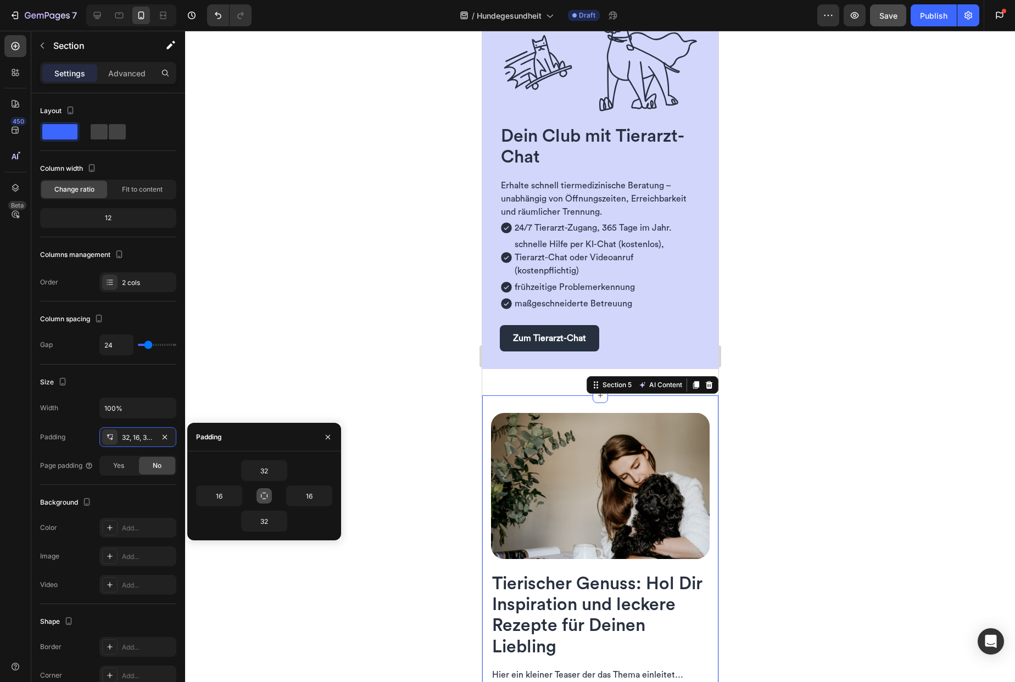
click at [268, 497] on icon "button" at bounding box center [264, 496] width 9 height 9
type input "32"
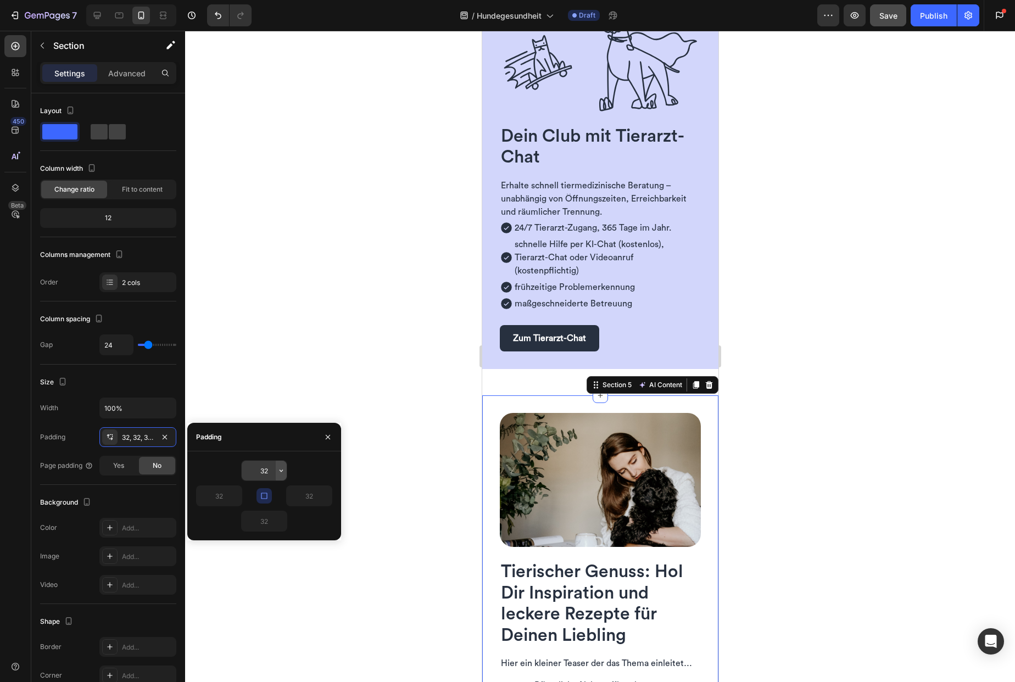
click at [280, 473] on icon "button" at bounding box center [281, 470] width 9 height 9
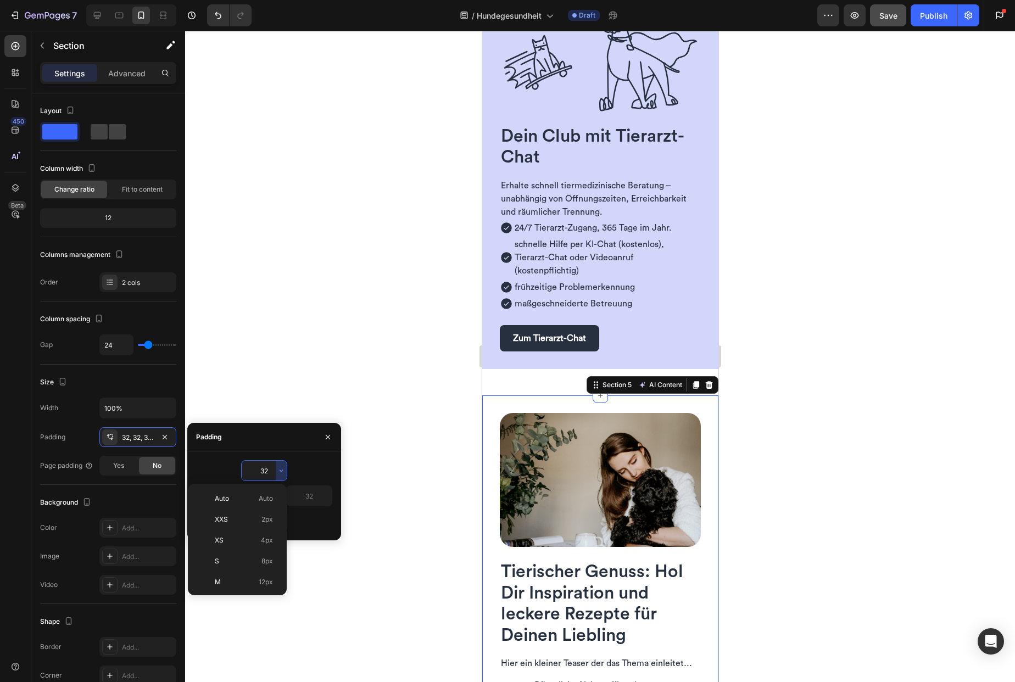
scroll to position [79, 0]
click at [263, 545] on span "24px" at bounding box center [265, 545] width 16 height 10
type input "24"
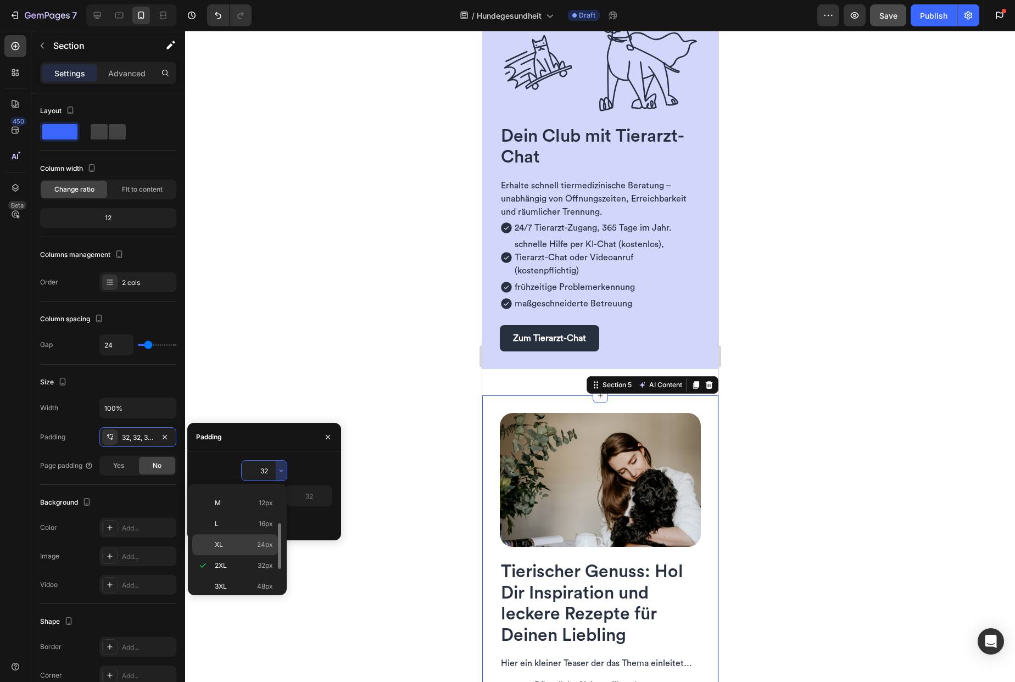
type input "24"
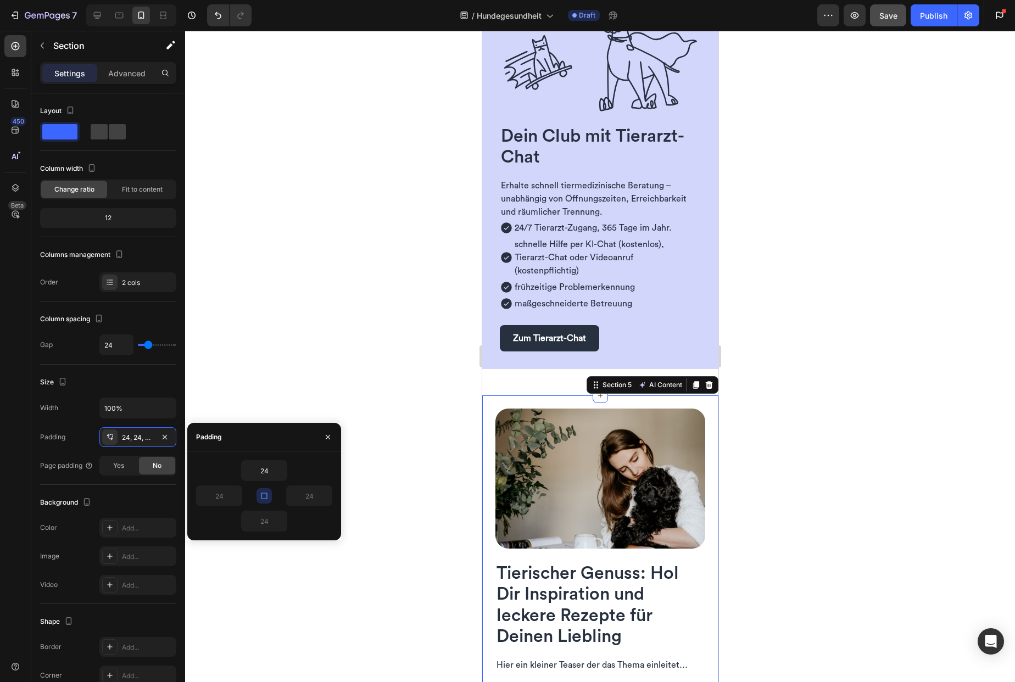
click at [442, 398] on div at bounding box center [600, 356] width 830 height 651
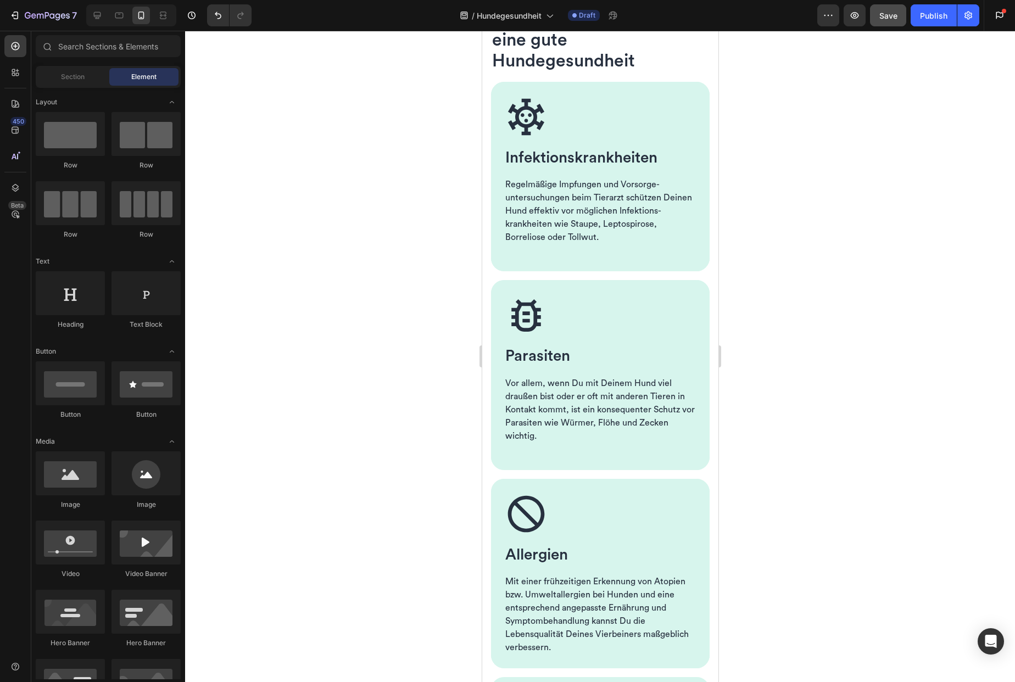
scroll to position [342, 0]
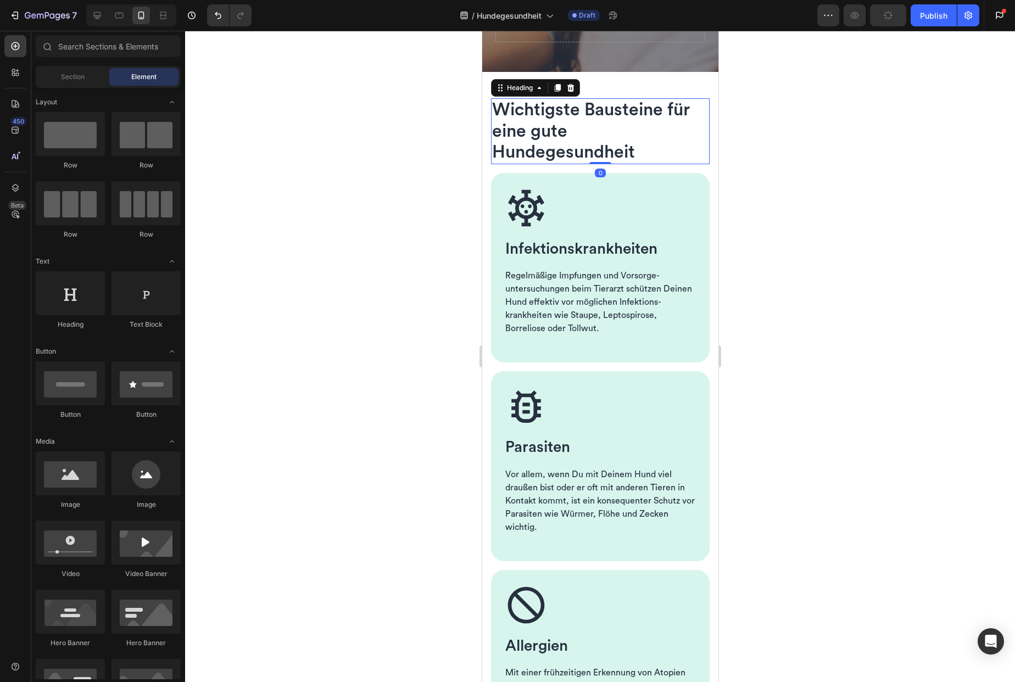
click at [575, 149] on h2 "Wichtigste Bausteine für eine gute Hundegesundheit" at bounding box center [600, 130] width 219 height 65
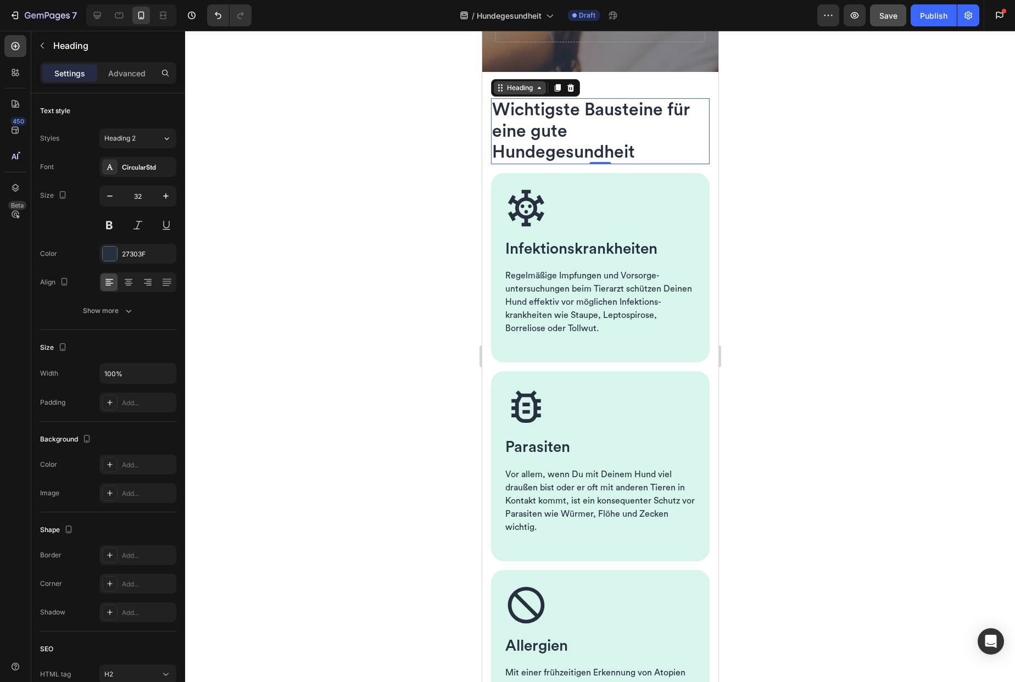
click at [512, 93] on div "Heading" at bounding box center [519, 88] width 30 height 10
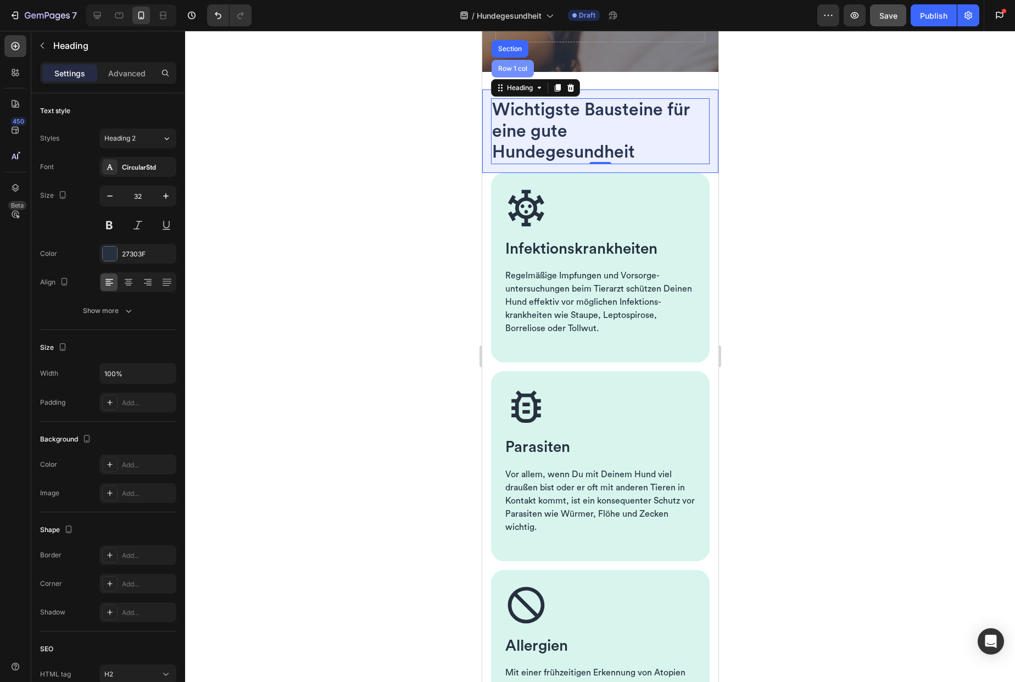
click at [509, 77] on div "Row 1 col" at bounding box center [512, 69] width 42 height 18
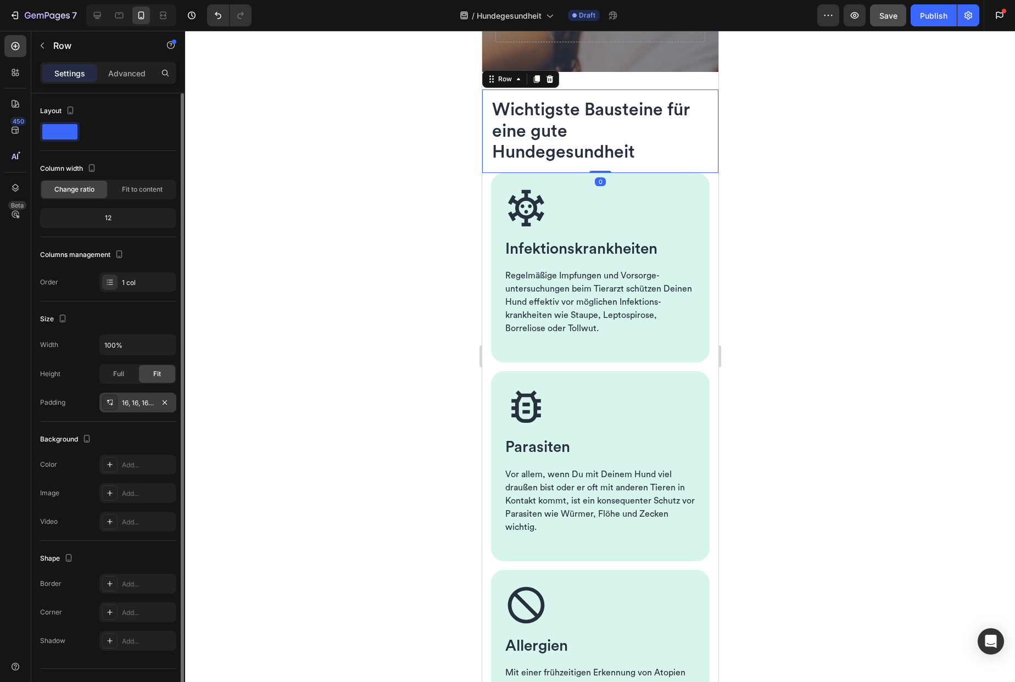
click at [119, 400] on div "16, 16, 16, 16" at bounding box center [137, 403] width 77 height 20
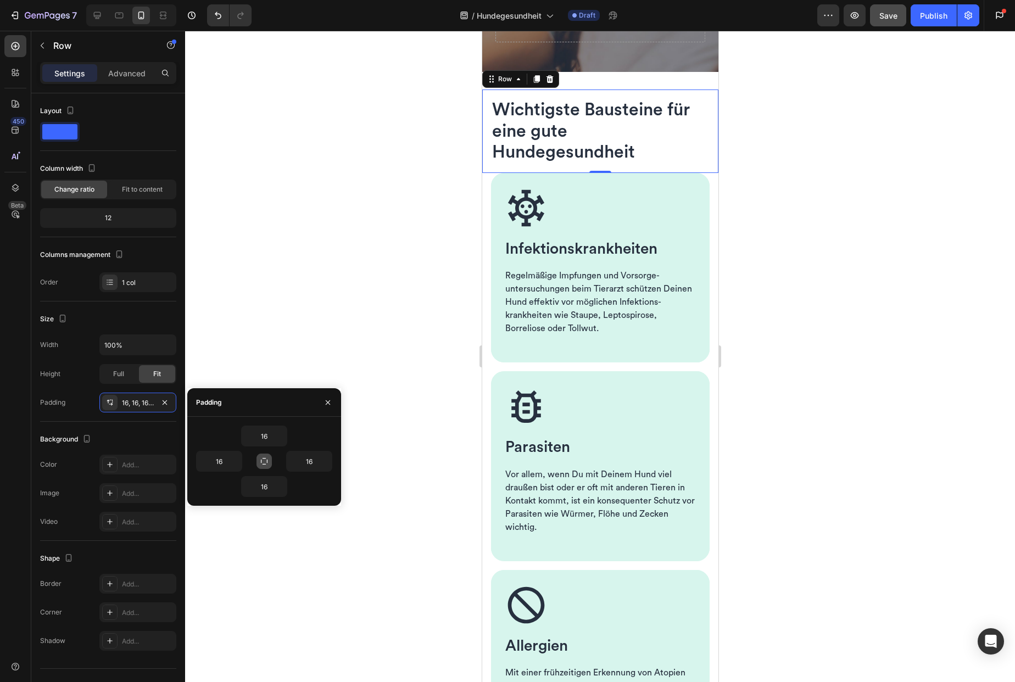
click at [261, 460] on icon "button" at bounding box center [264, 461] width 7 height 7
click at [279, 434] on icon "button" at bounding box center [281, 436] width 9 height 9
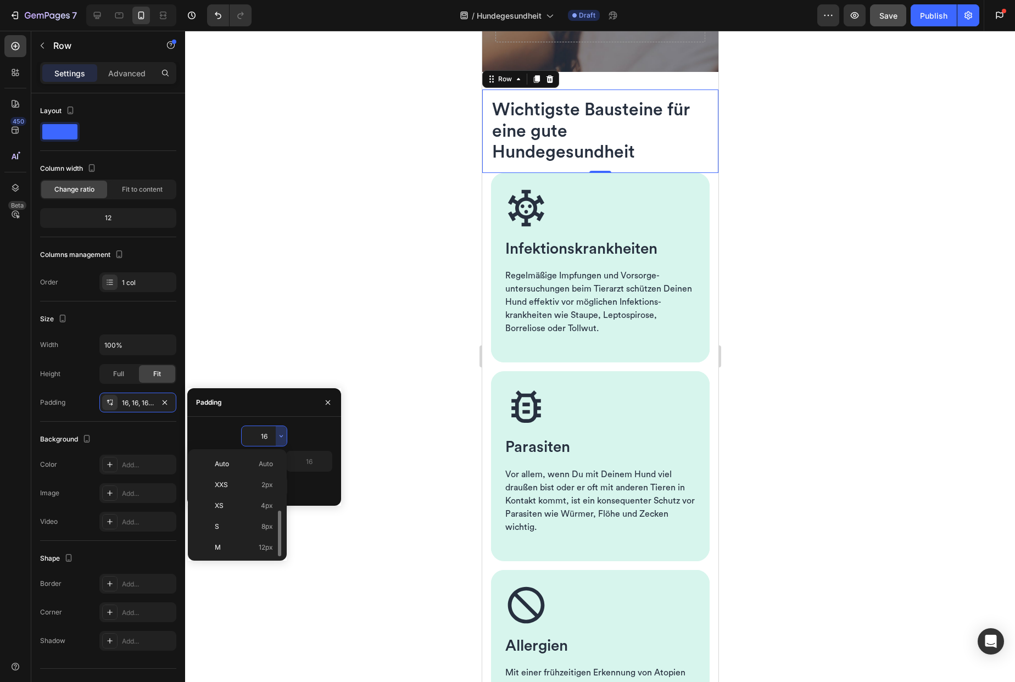
scroll to position [40, 0]
click at [255, 547] on p "XL 24px" at bounding box center [244, 550] width 58 height 10
type input "24"
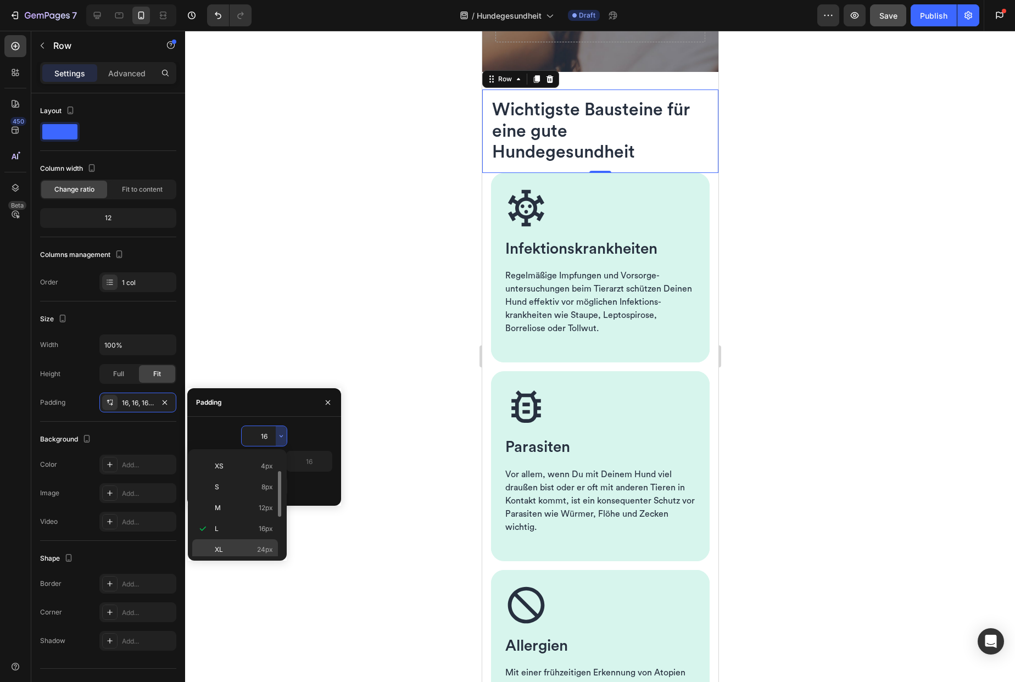
type input "24"
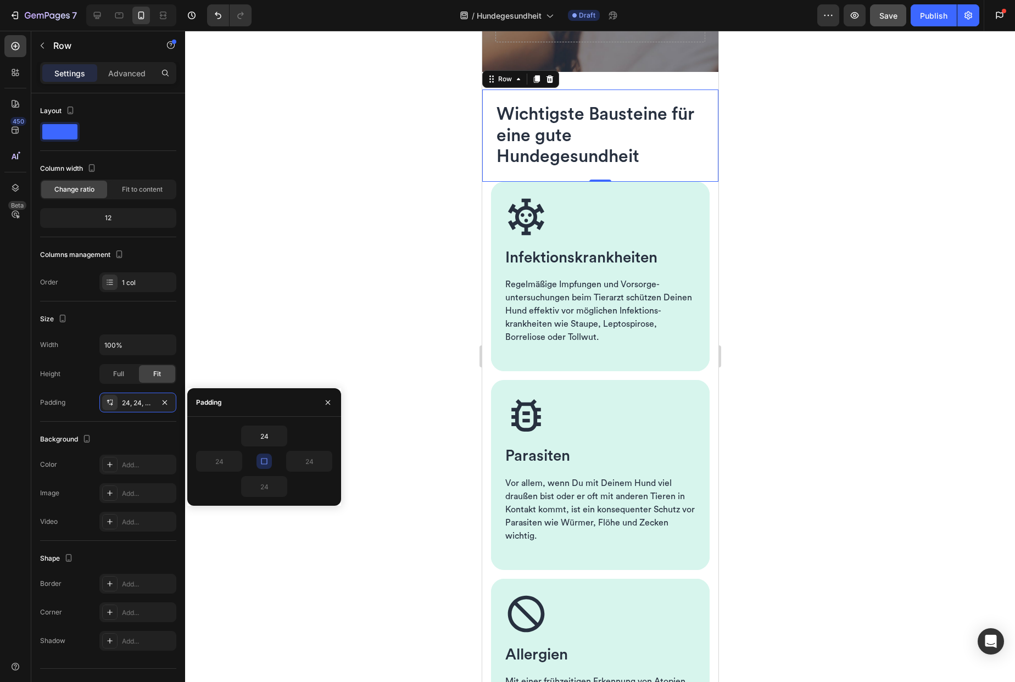
click at [425, 199] on div at bounding box center [600, 356] width 830 height 651
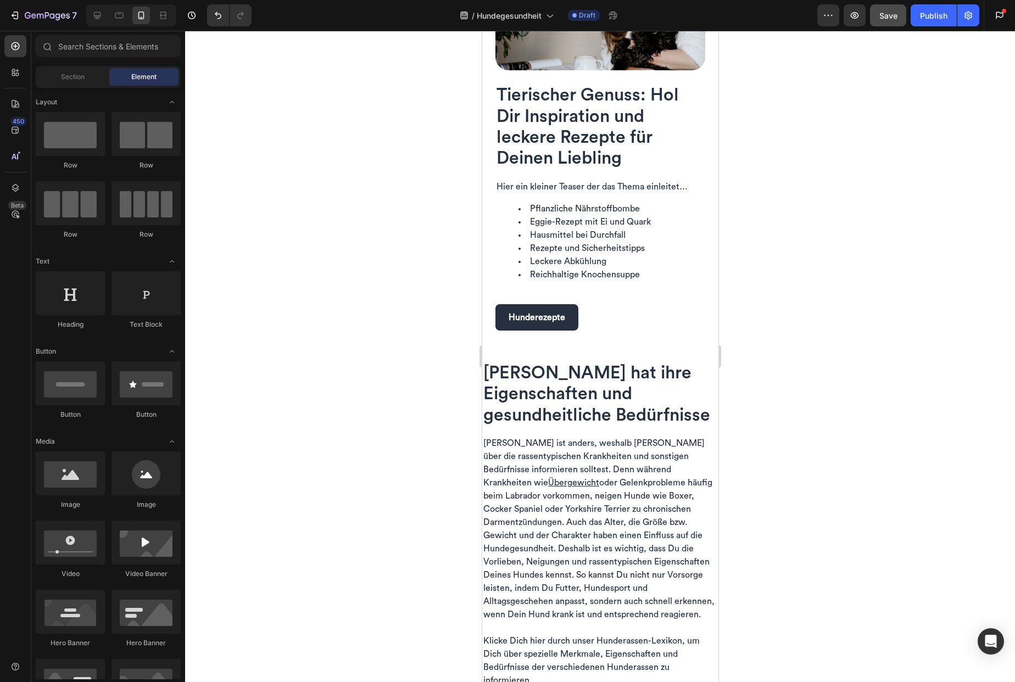
scroll to position [1853, 0]
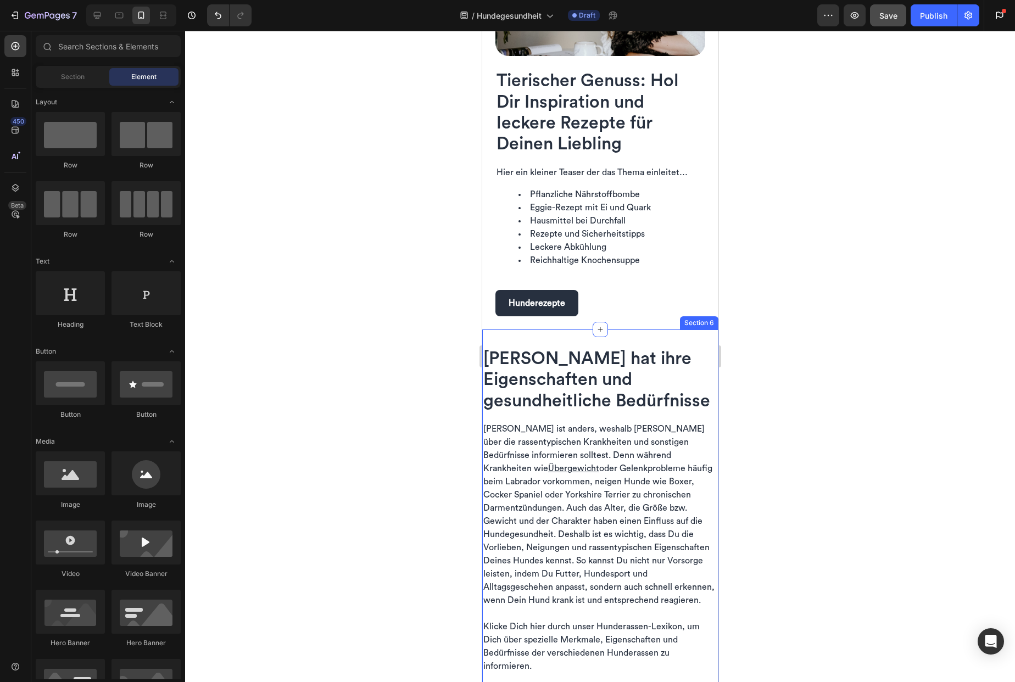
click at [599, 337] on div "Jede Hunderasse hat ihre Eigenschaften und gesundheitliche Bedürfnisse Heading …" at bounding box center [600, 643] width 236 height 627
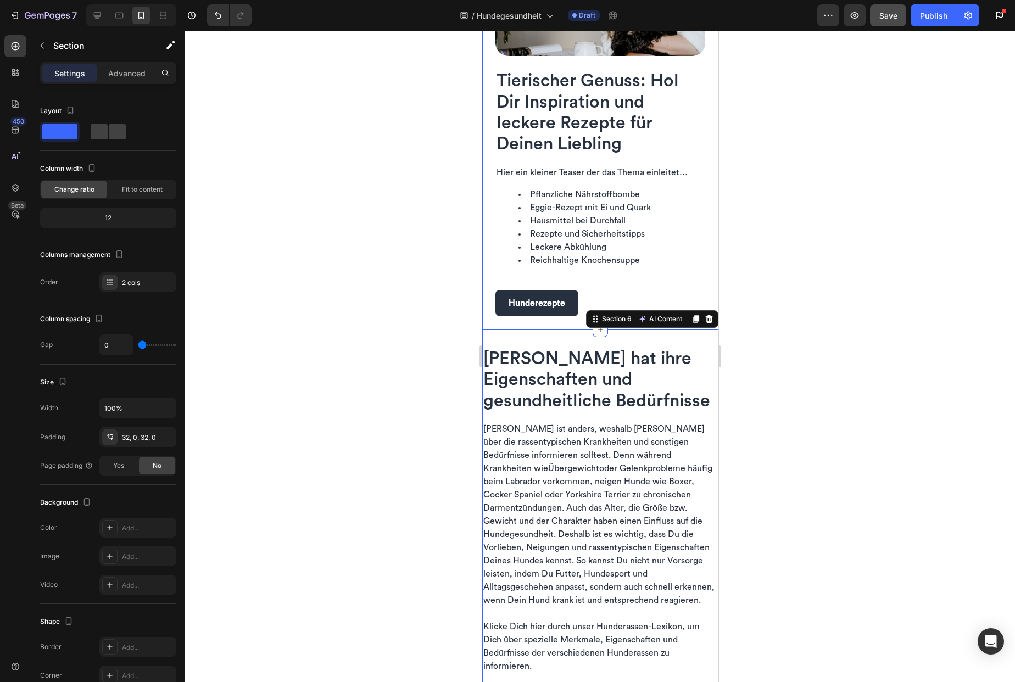
click at [548, 320] on div "Image Tierischer Genuss: Hol Dir Inspiration und leckere Rezepte für Deinen Lie…" at bounding box center [600, 116] width 236 height 427
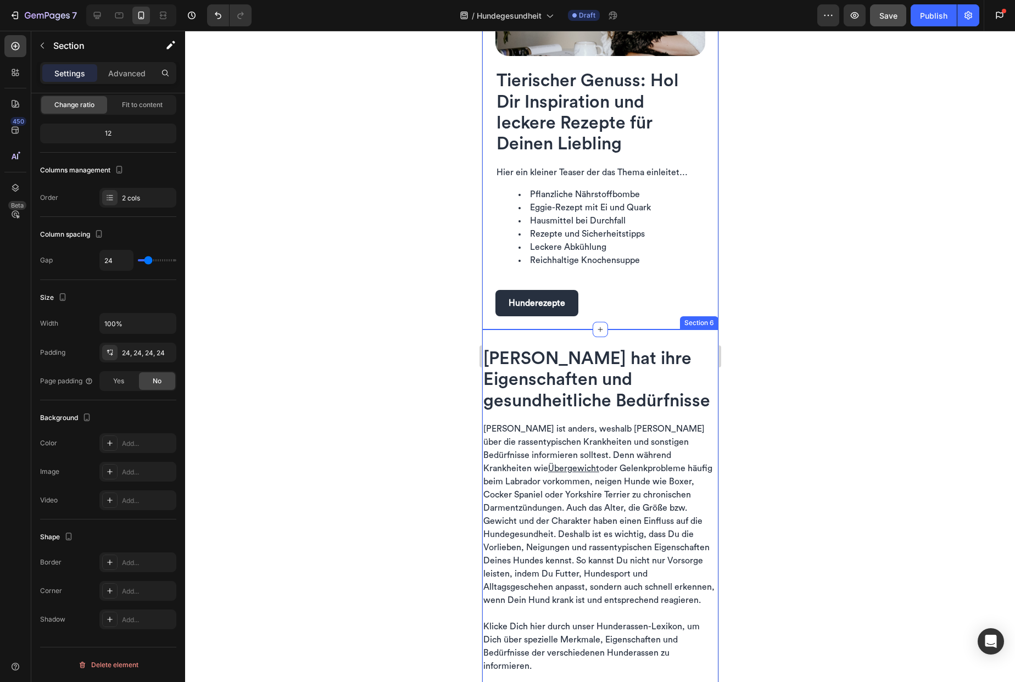
click at [549, 330] on div "Jede Hunderasse hat ihre Eigenschaften und gesundheitliche Bedürfnisse Heading …" at bounding box center [600, 643] width 236 height 627
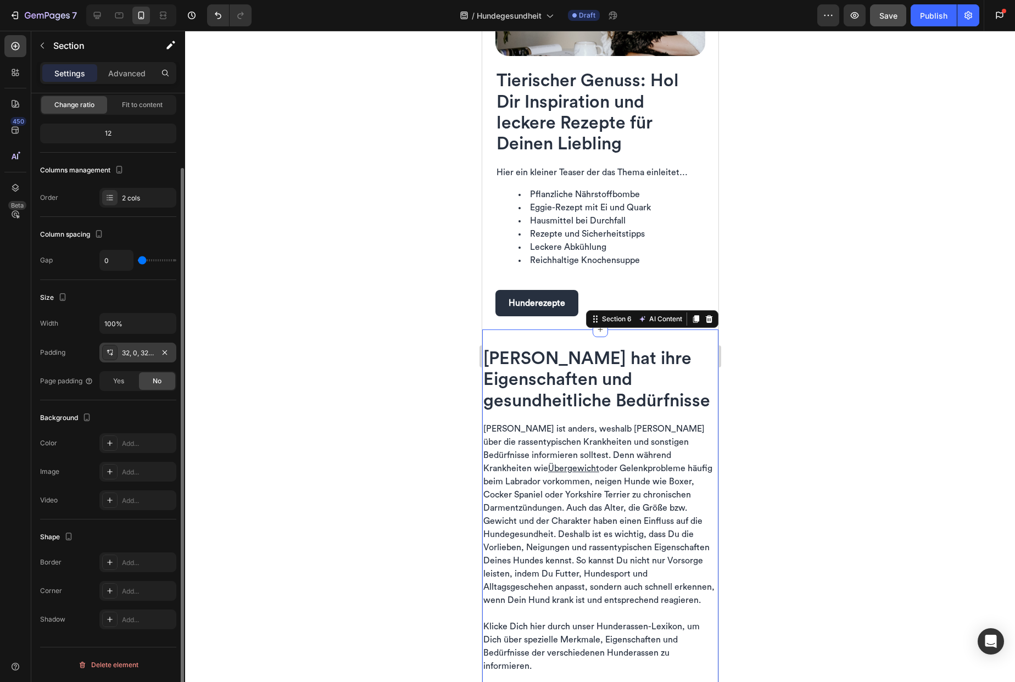
click at [130, 356] on div "32, 0, 32, 0" at bounding box center [138, 353] width 32 height 10
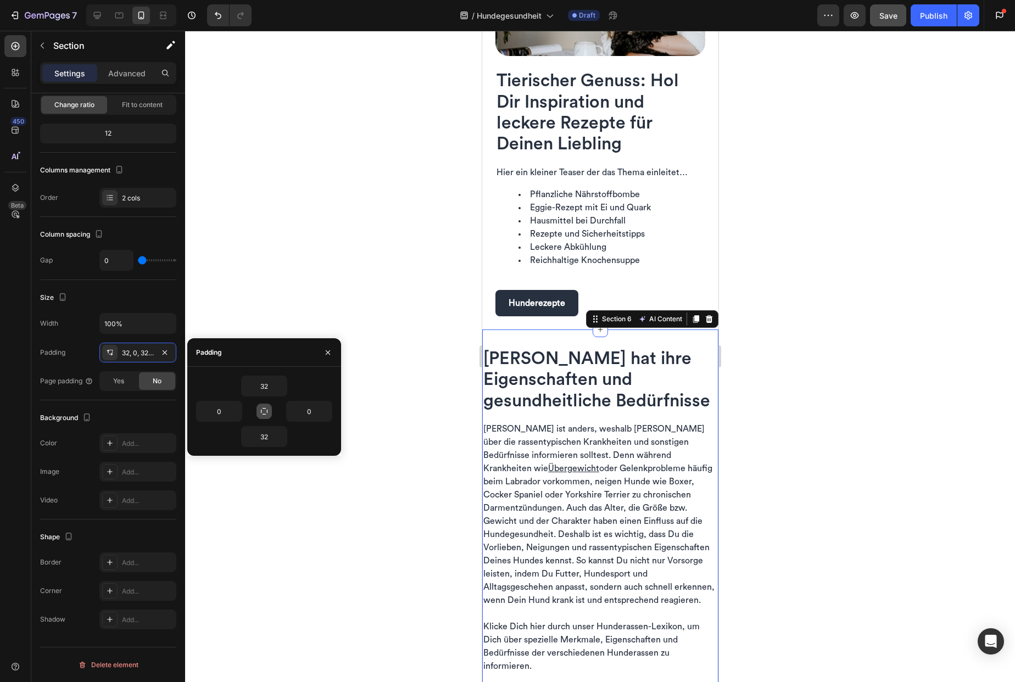
click at [261, 410] on icon "button" at bounding box center [264, 411] width 7 height 7
type input "32"
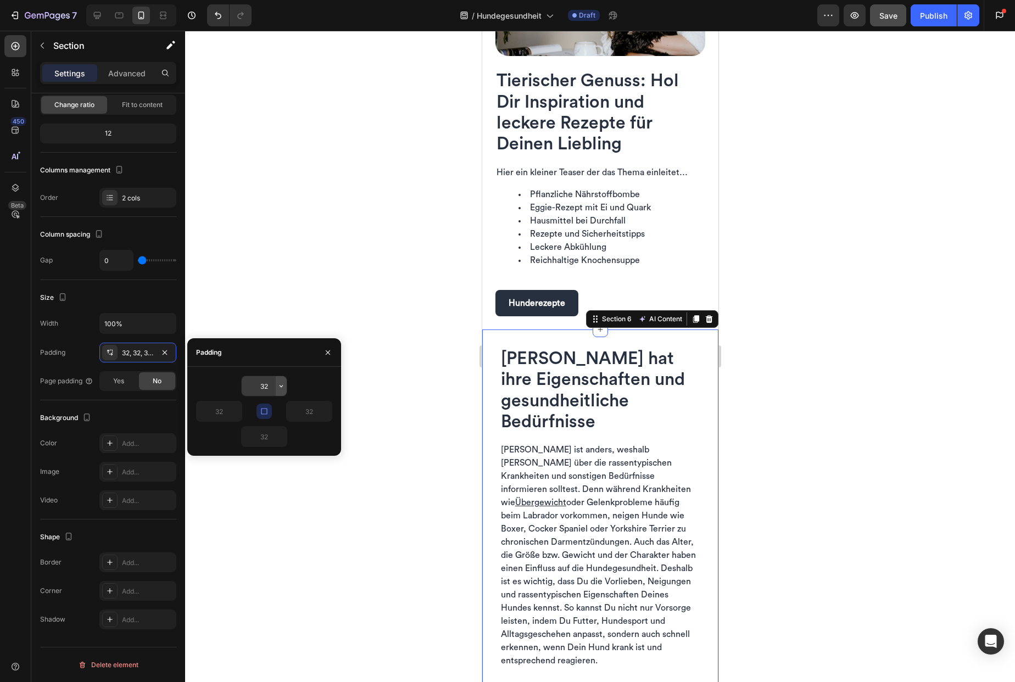
click at [281, 387] on icon "button" at bounding box center [281, 386] width 9 height 9
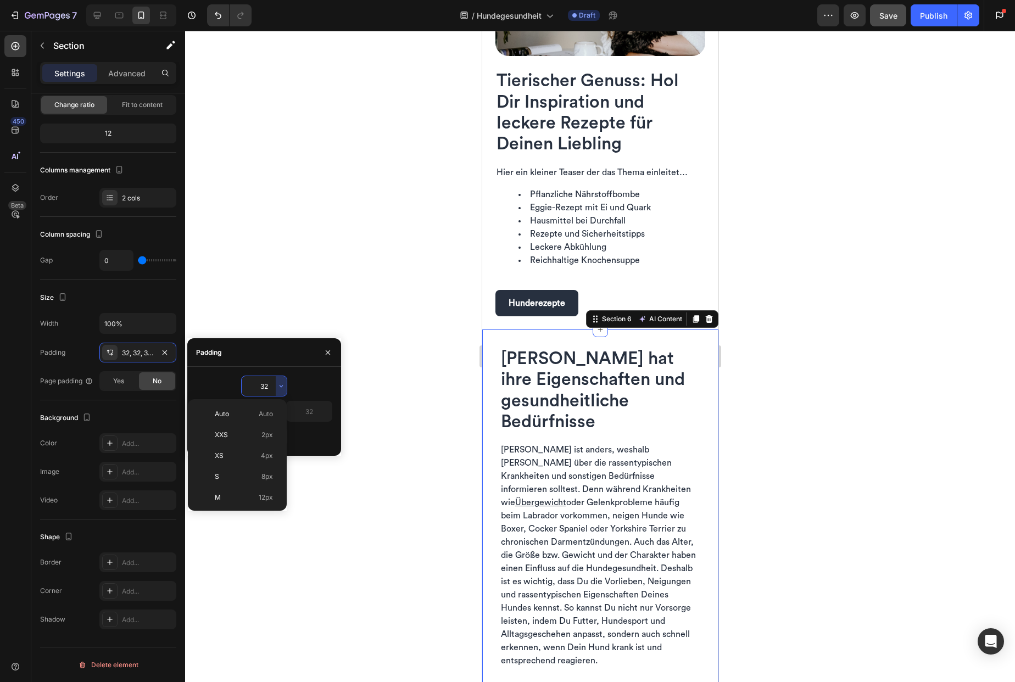
scroll to position [79, 0]
click at [256, 466] on div "XL 24px" at bounding box center [235, 460] width 86 height 21
type input "24"
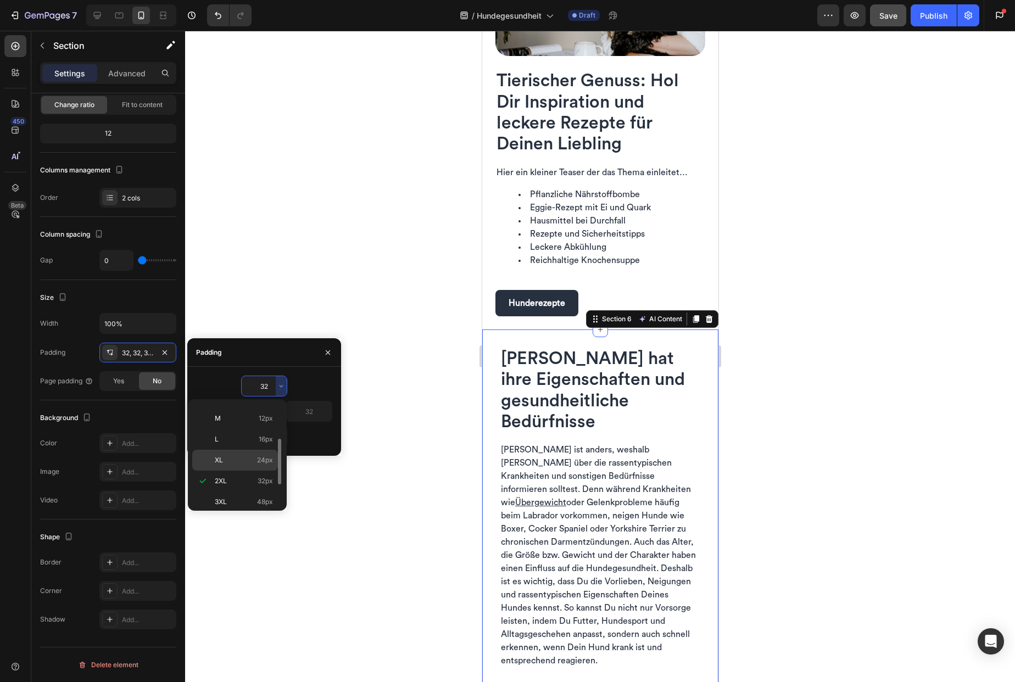
type input "24"
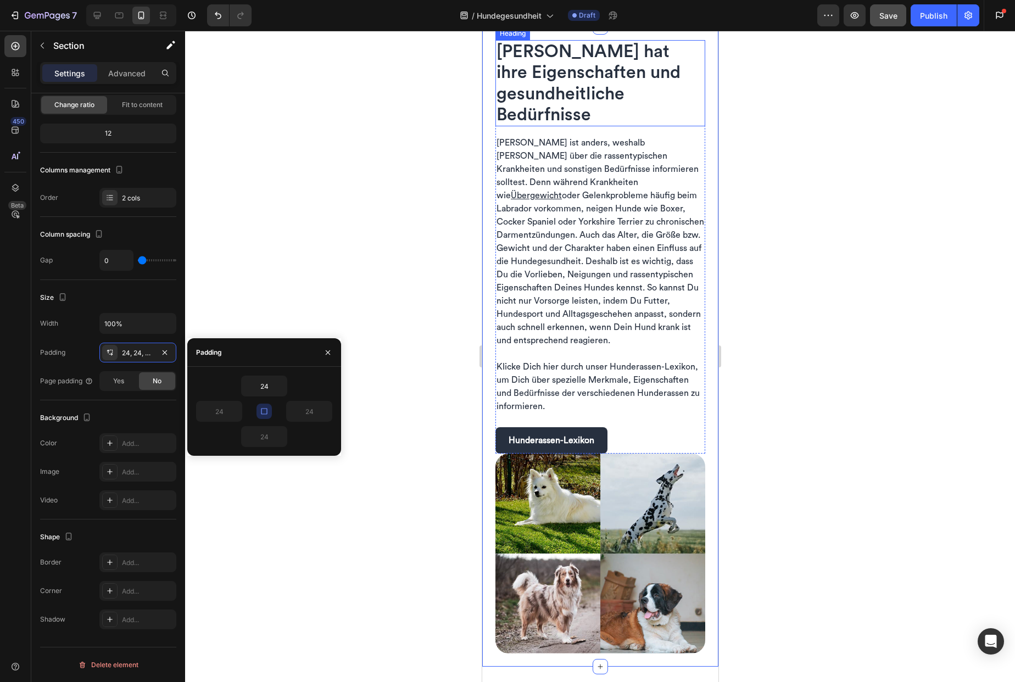
scroll to position [2177, 0]
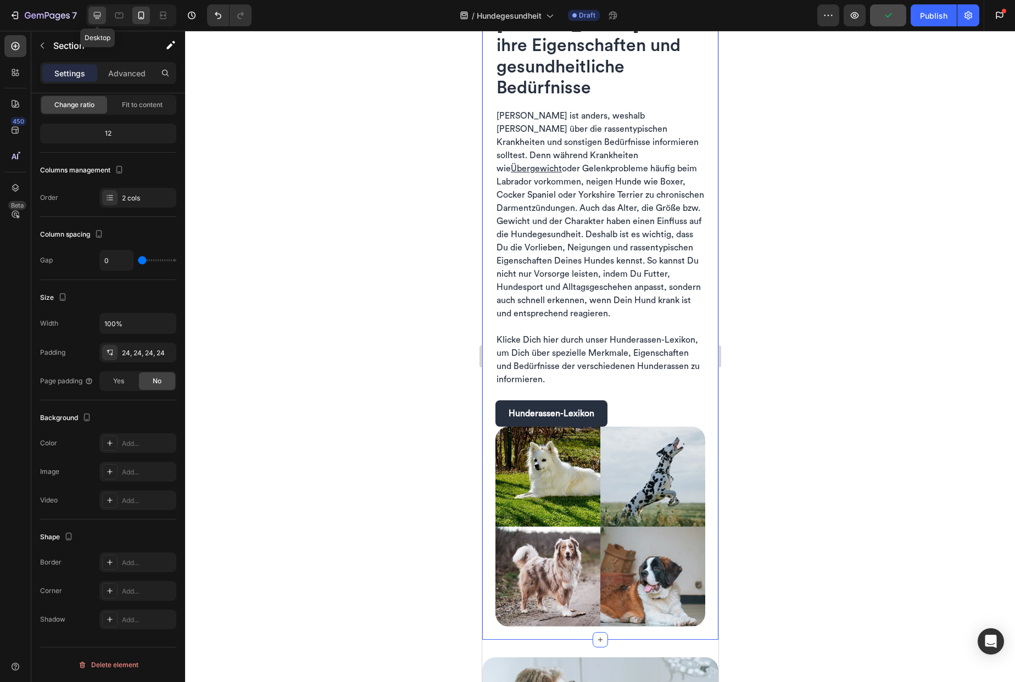
click at [96, 15] on icon at bounding box center [97, 15] width 7 height 7
type input "48"
type input "1200"
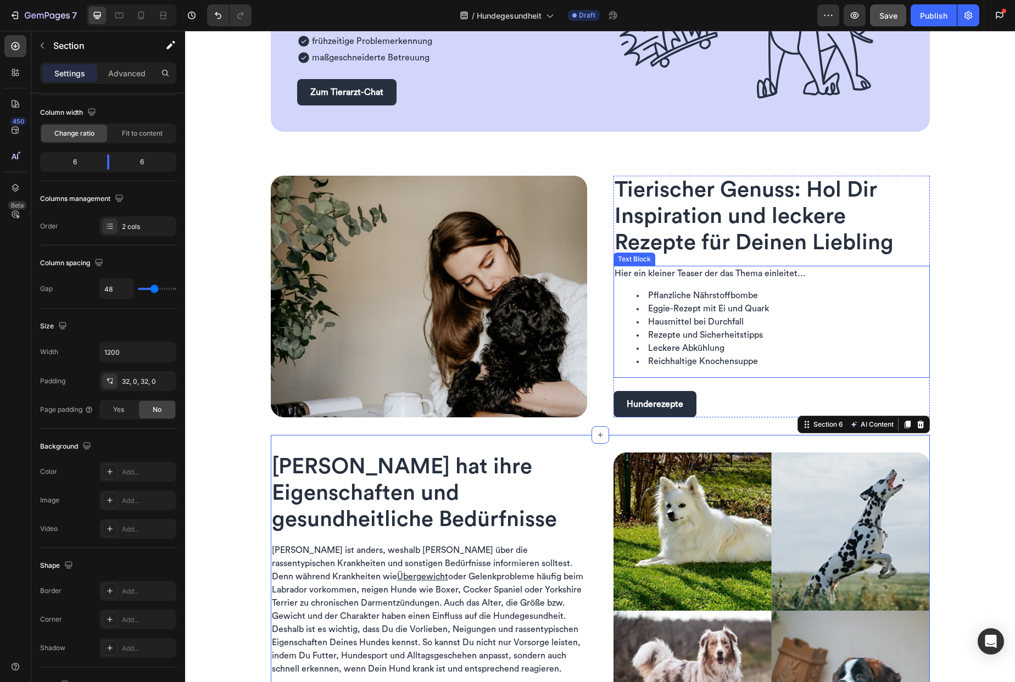
scroll to position [1456, 0]
click at [769, 165] on div "Image Tierischer Genuss: Hol Dir Inspiration und leckere Rezepte für Deinen Lie…" at bounding box center [600, 296] width 659 height 277
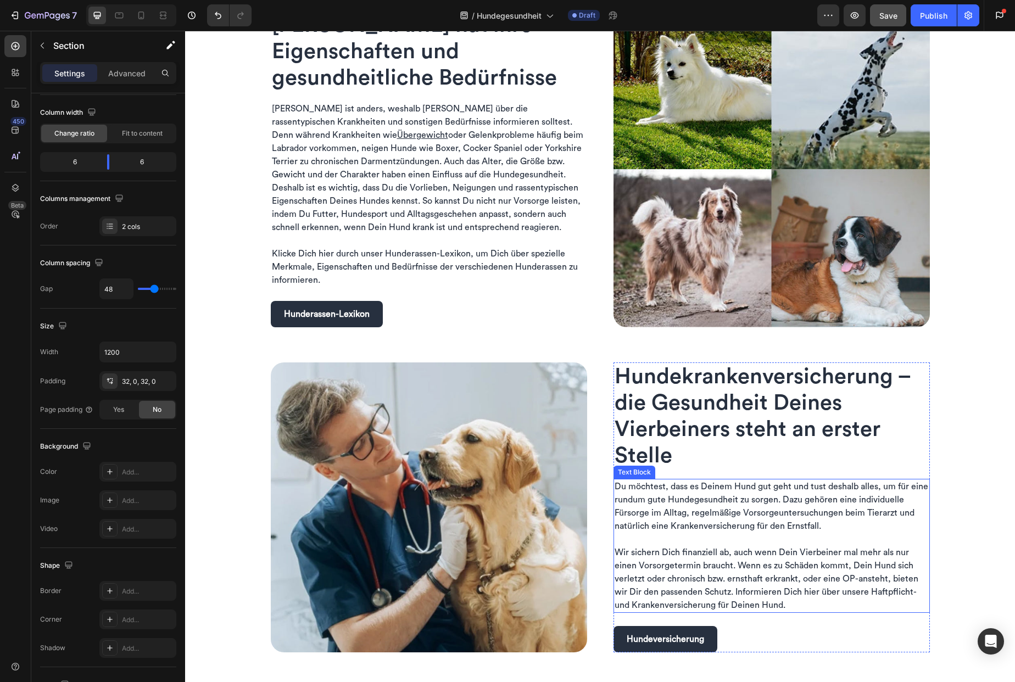
scroll to position [1829, 0]
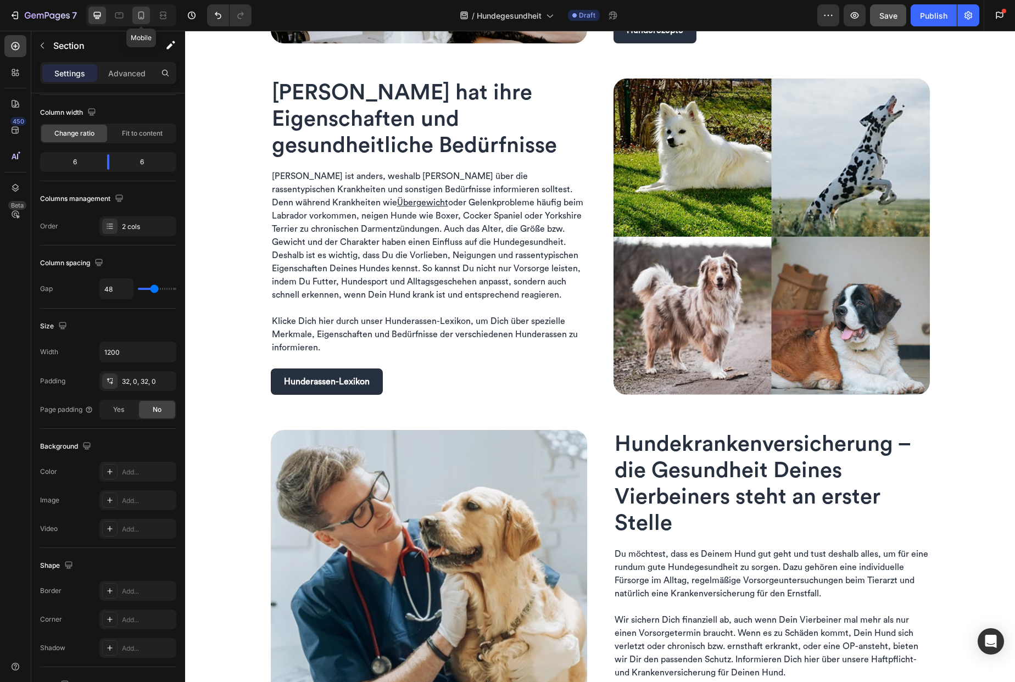
click at [136, 10] on icon at bounding box center [141, 15] width 11 height 11
type input "24"
type input "100%"
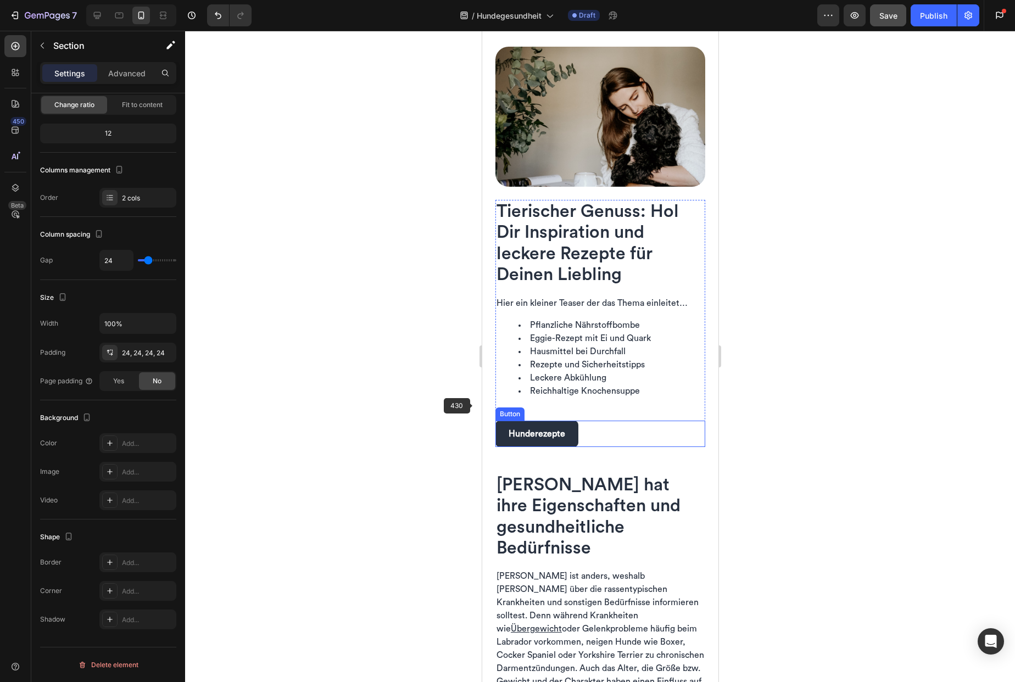
scroll to position [1518, 0]
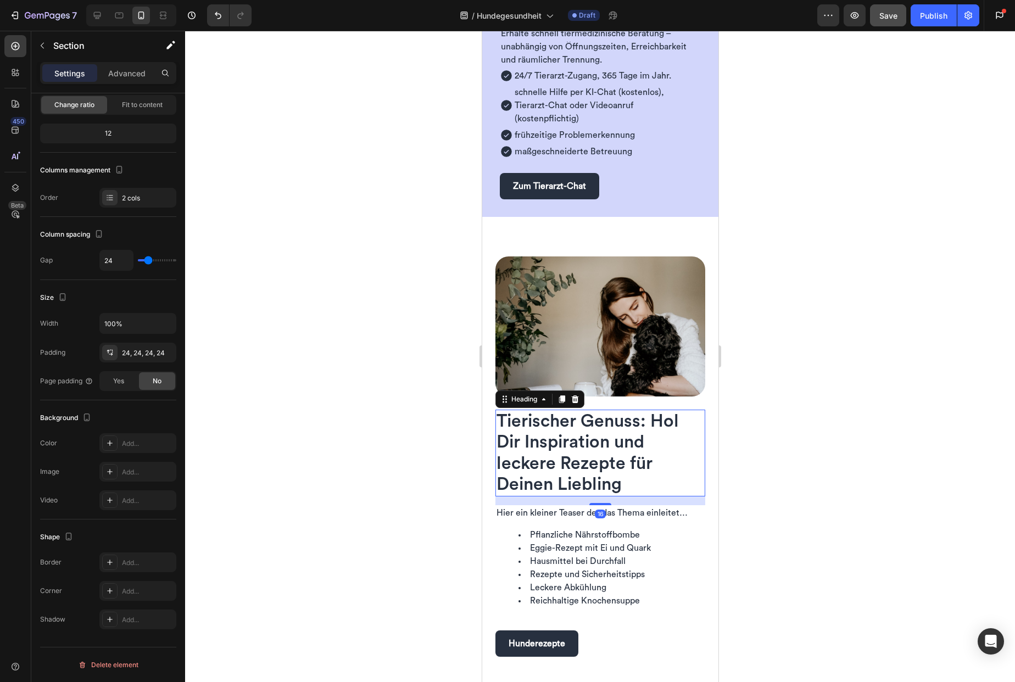
click at [522, 413] on span "Tierischer Genuss: Hol Dir Inspiration und leckere Rezepte für Deinen Liebling" at bounding box center [587, 453] width 182 height 81
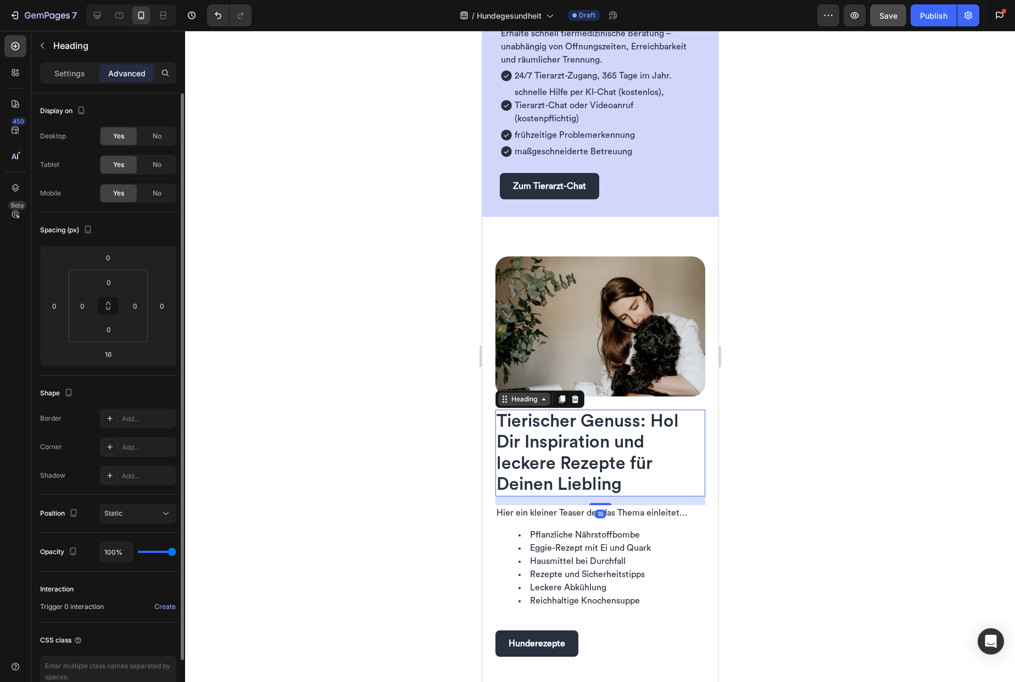
click at [541, 393] on div "Heading" at bounding box center [524, 399] width 52 height 13
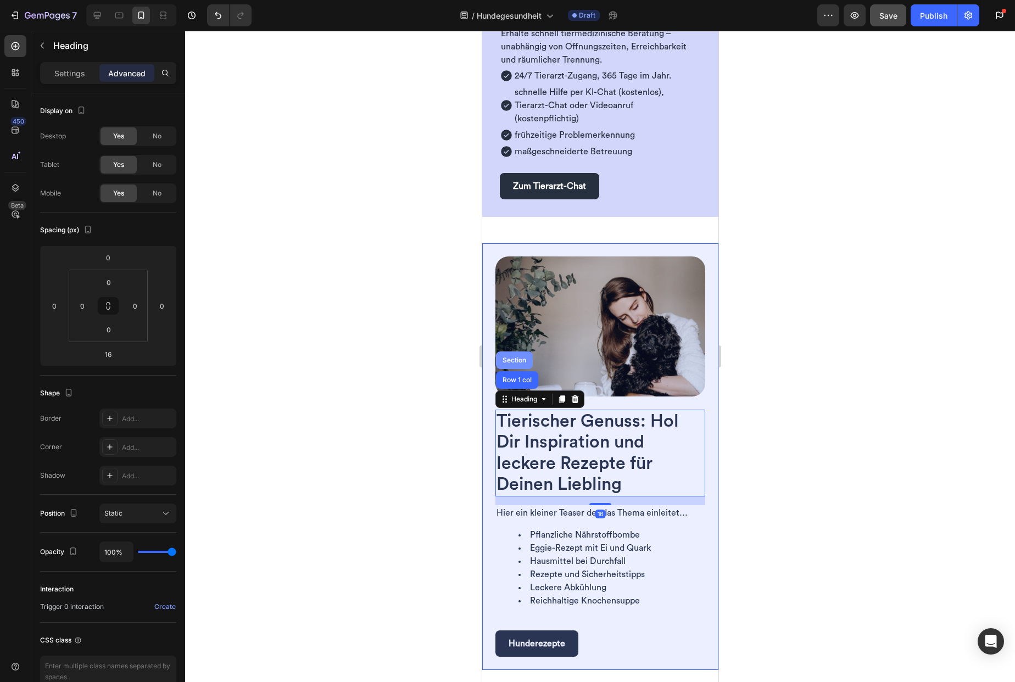
click at [517, 357] on div "Section" at bounding box center [514, 360] width 28 height 7
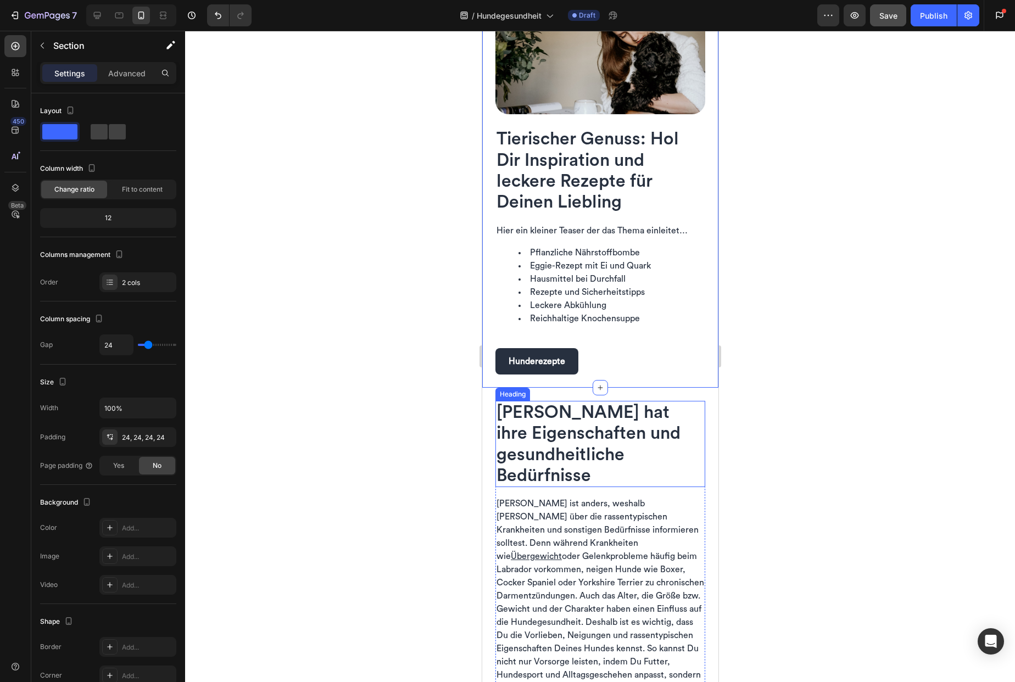
scroll to position [1800, 0]
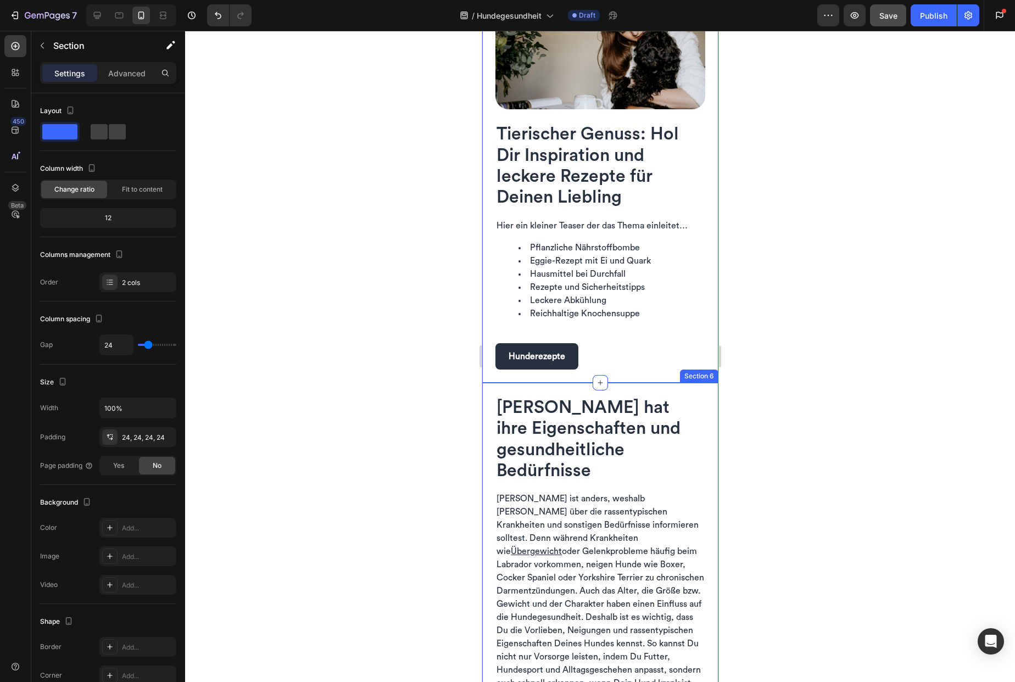
click at [488, 372] on div "Image Tierischer Genuss: Hol Dir Inspiration und leckere Rezepte für Deinen Lie…" at bounding box center [600, 169] width 236 height 427
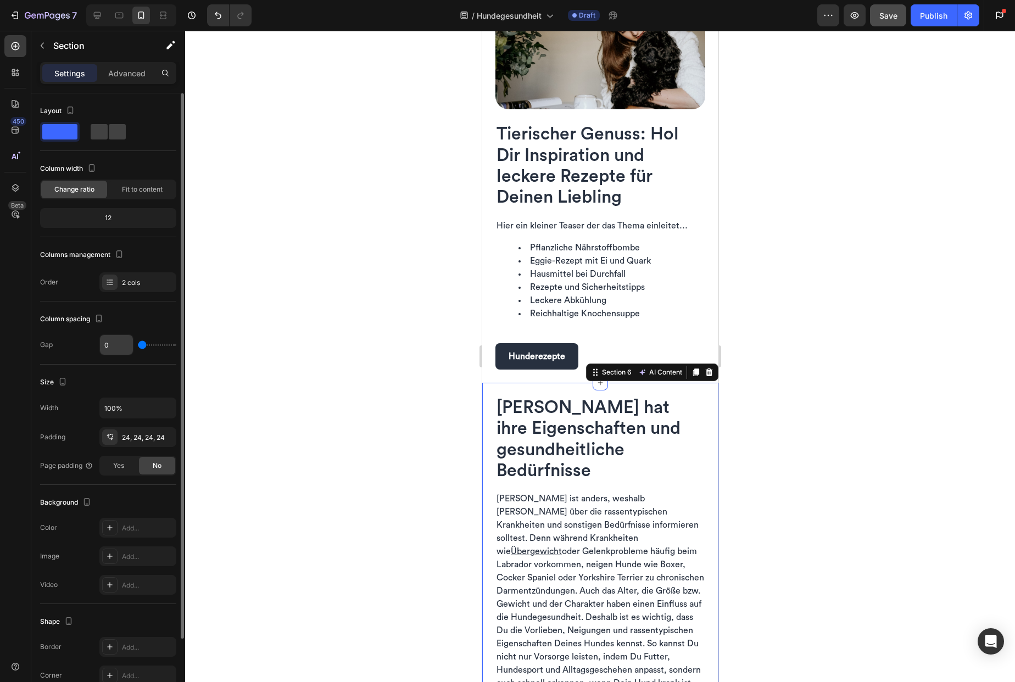
click at [121, 350] on input "0" at bounding box center [116, 345] width 33 height 20
type input "2"
type input "24"
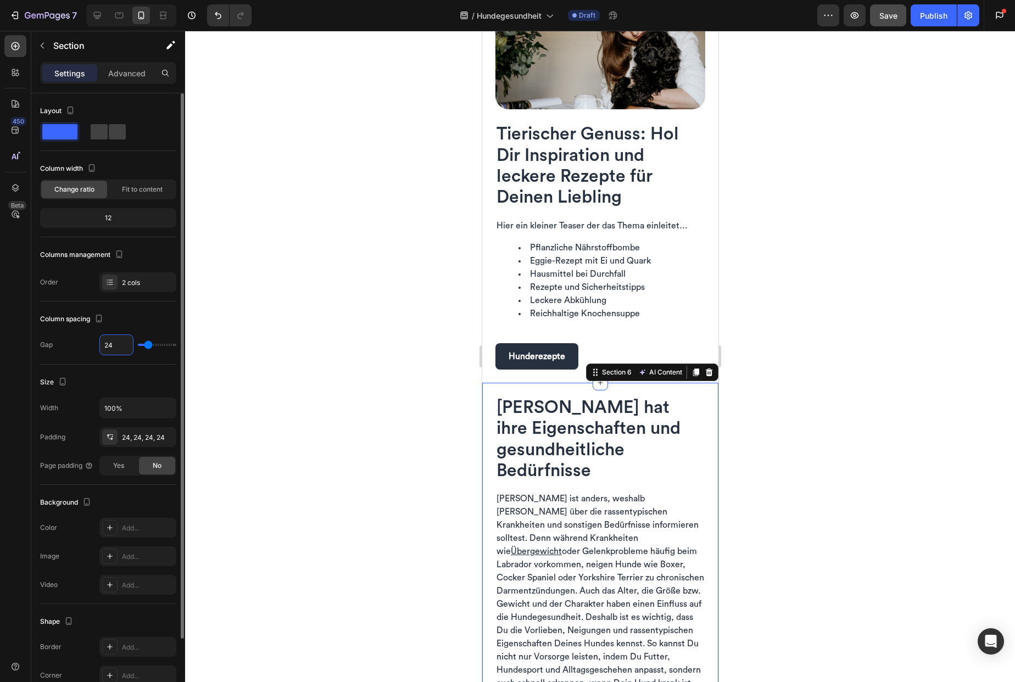
type input "24"
click at [145, 281] on div "2 cols" at bounding box center [148, 283] width 52 height 10
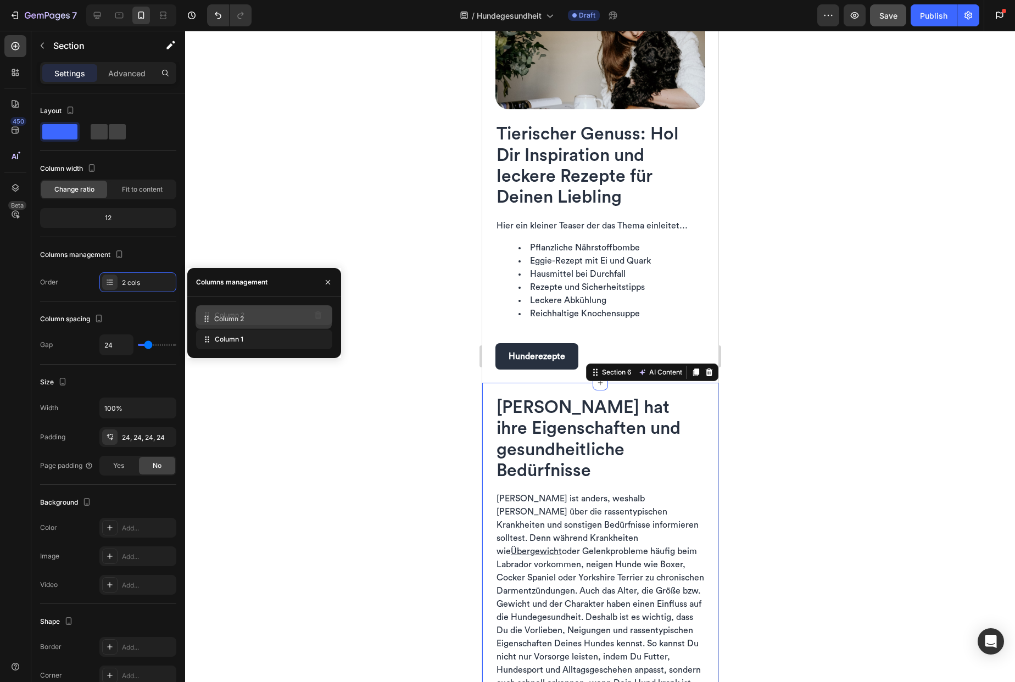
drag, startPoint x: 246, startPoint y: 341, endPoint x: 245, endPoint y: 320, distance: 20.9
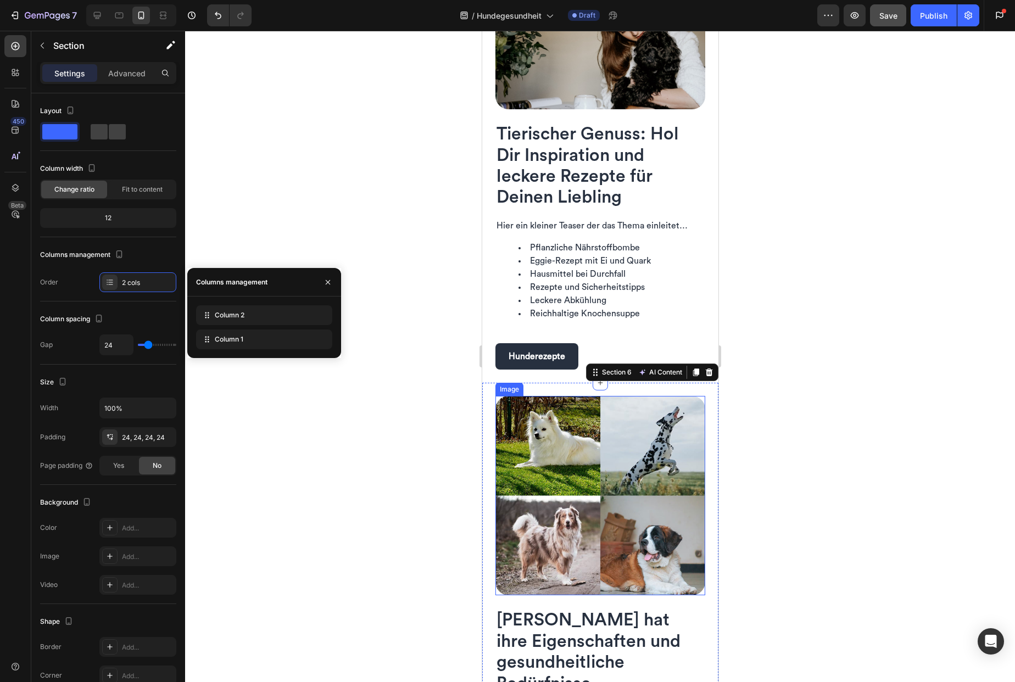
click at [612, 504] on img at bounding box center [600, 496] width 210 height 200
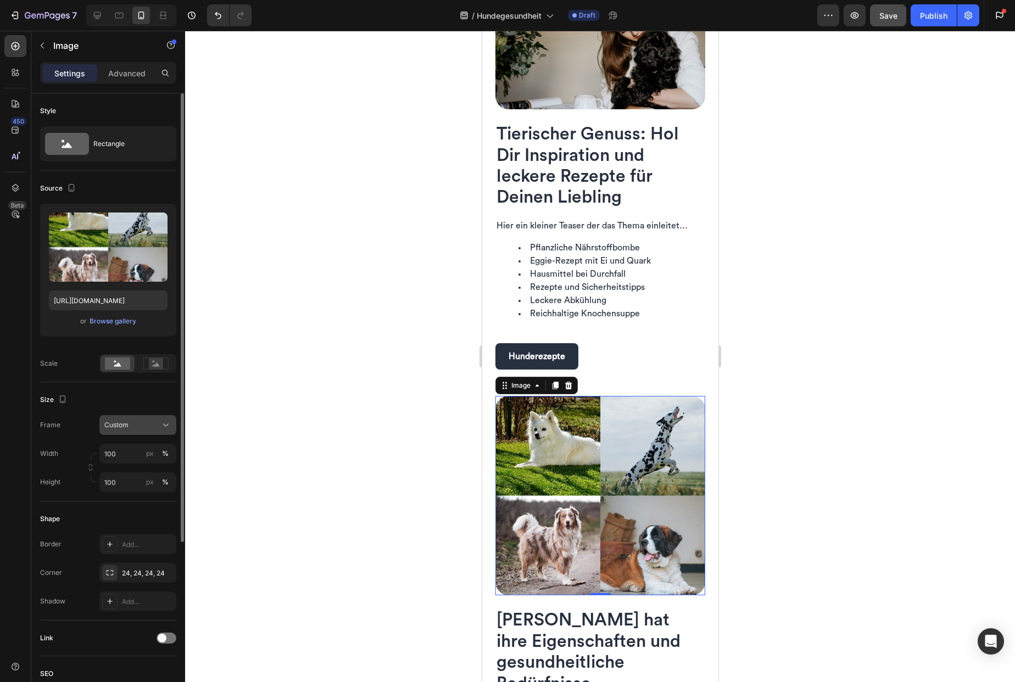
click at [159, 428] on div "Custom" at bounding box center [137, 425] width 67 height 11
click at [146, 493] on div "Horizontal" at bounding box center [136, 493] width 64 height 11
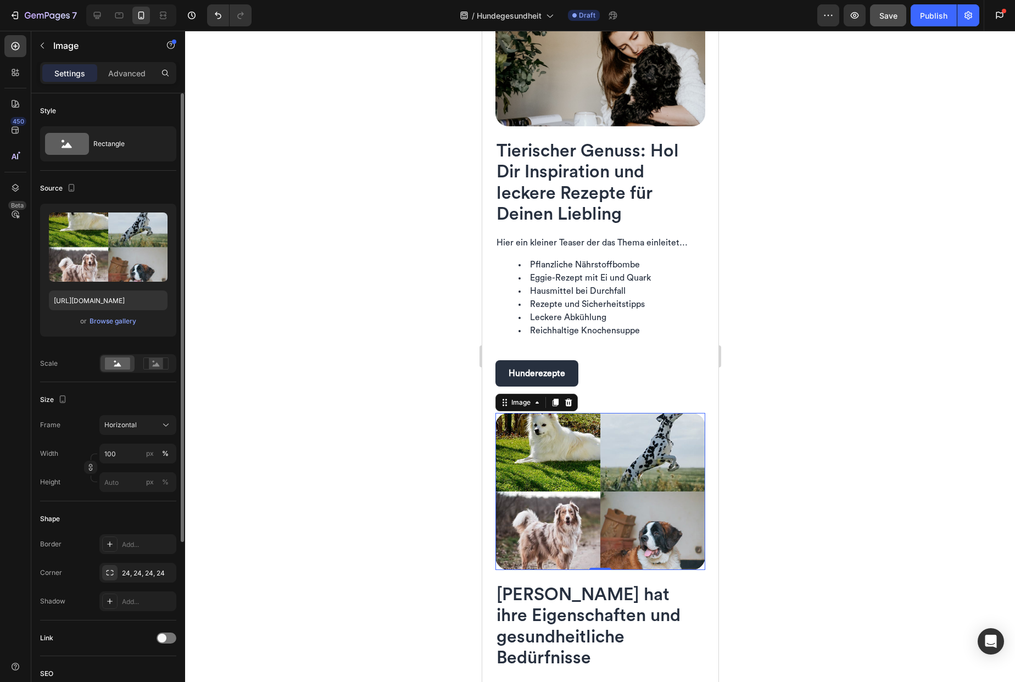
scroll to position [1665, 0]
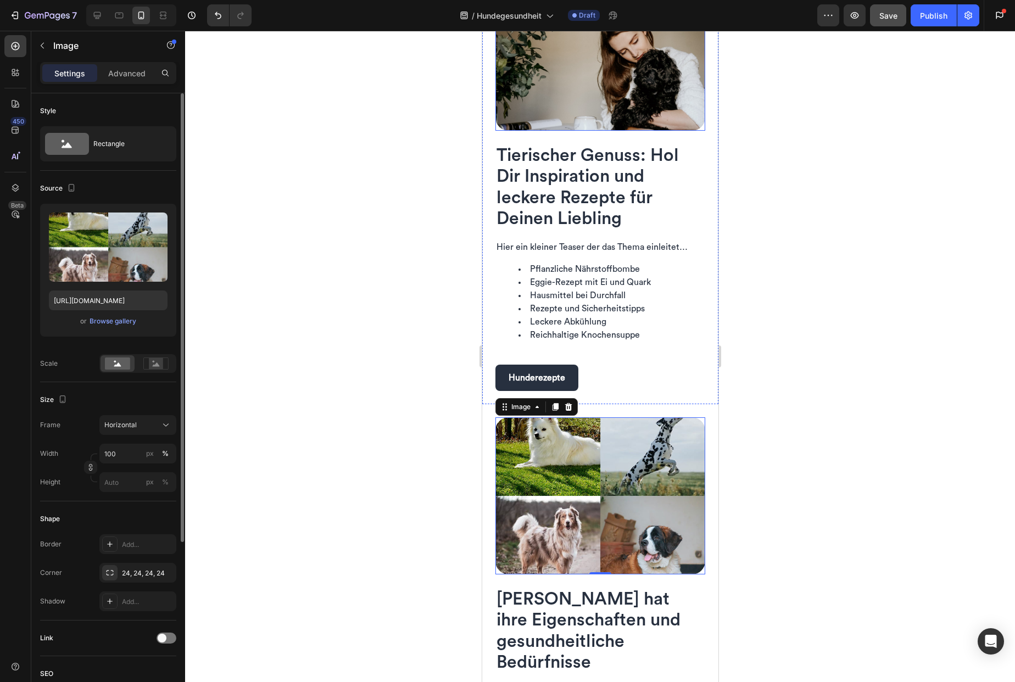
click at [596, 95] on img at bounding box center [600, 61] width 210 height 140
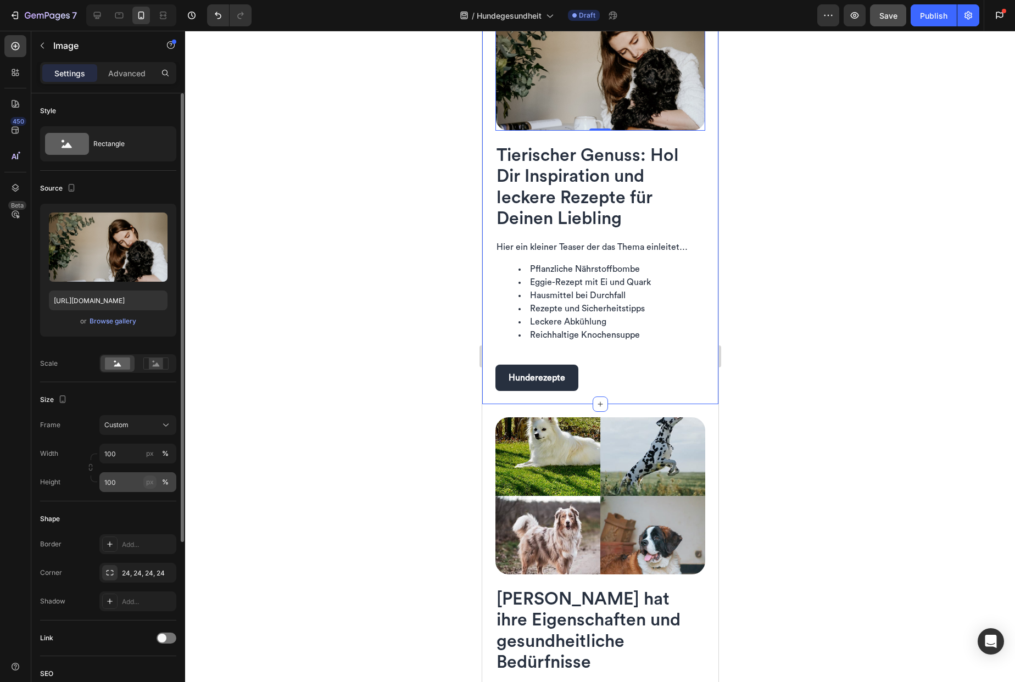
click at [149, 484] on div "px" at bounding box center [150, 482] width 8 height 10
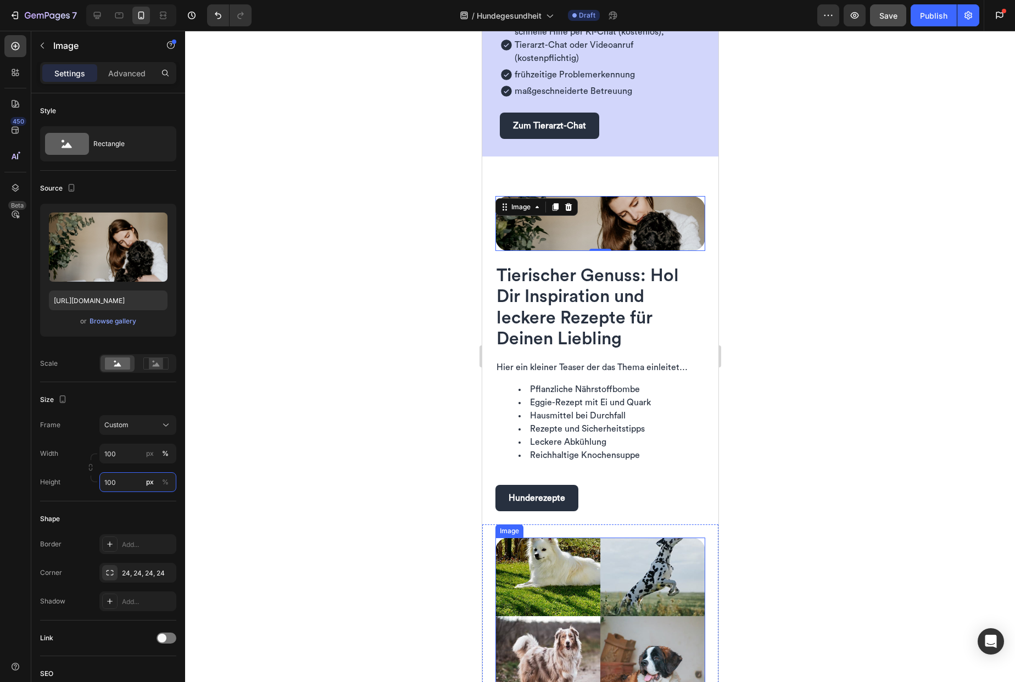
scroll to position [1540, 0]
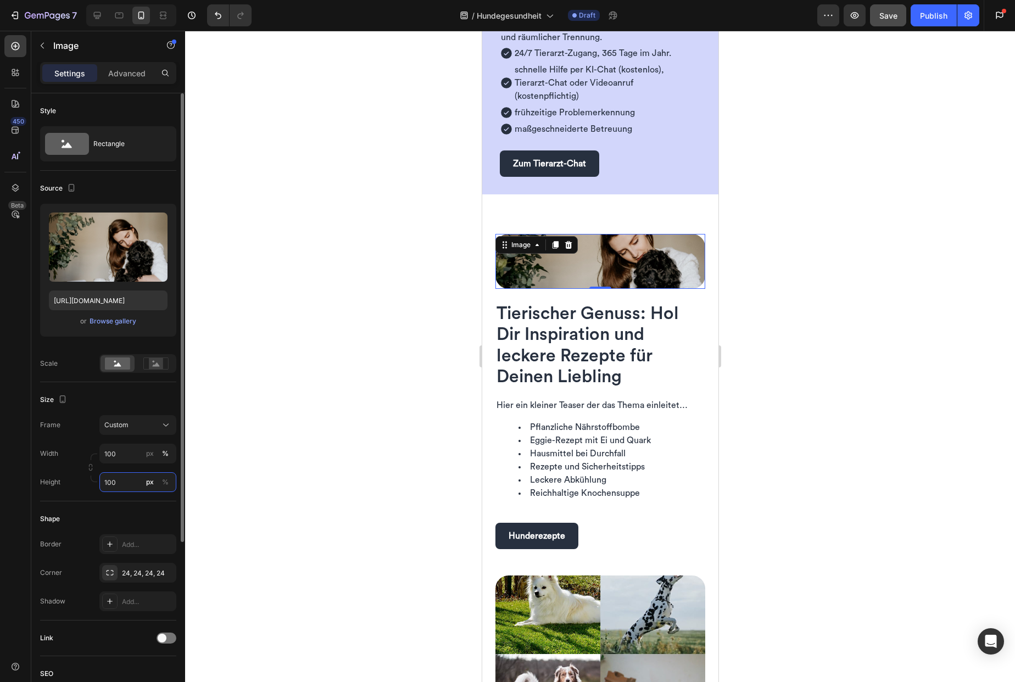
click at [123, 482] on input "100" at bounding box center [137, 482] width 77 height 20
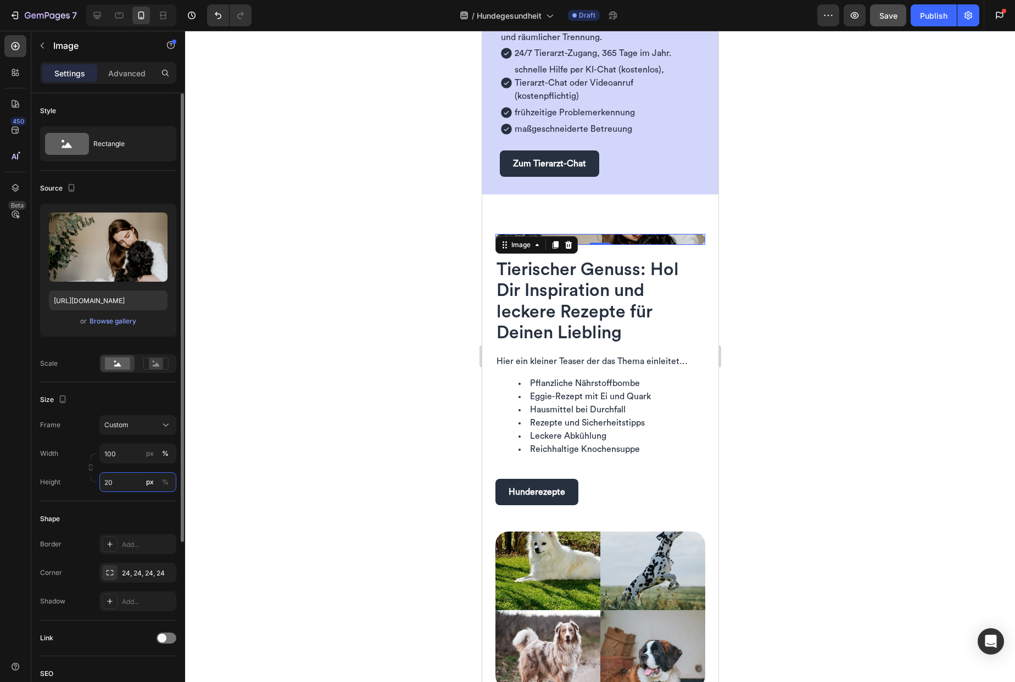
type input "200"
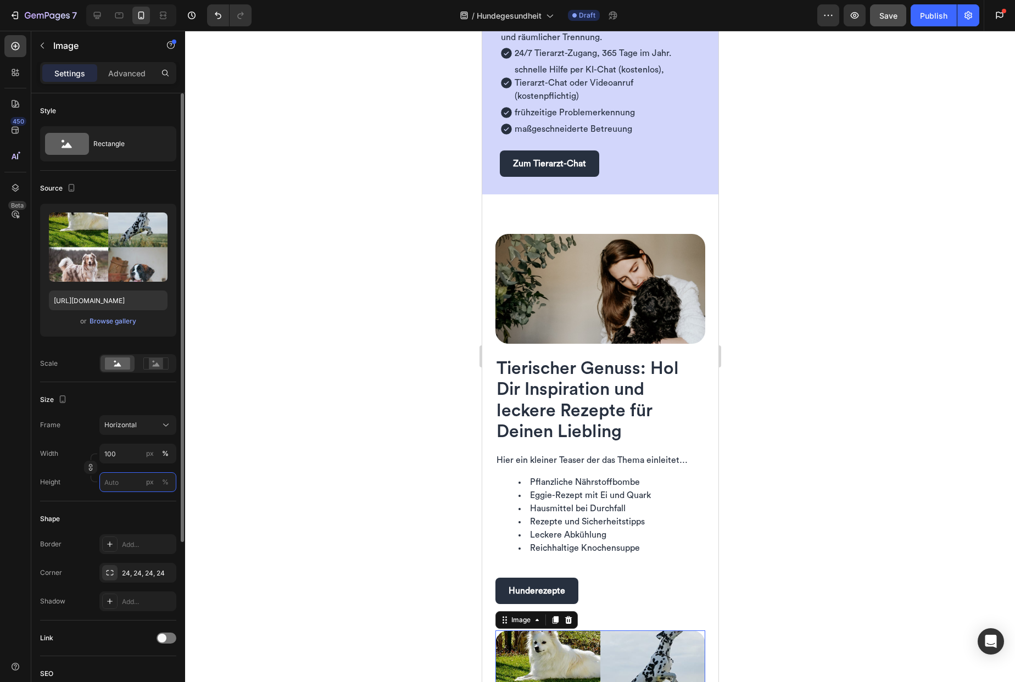
click at [128, 484] on input "px %" at bounding box center [137, 482] width 77 height 20
type input "3"
type input "2"
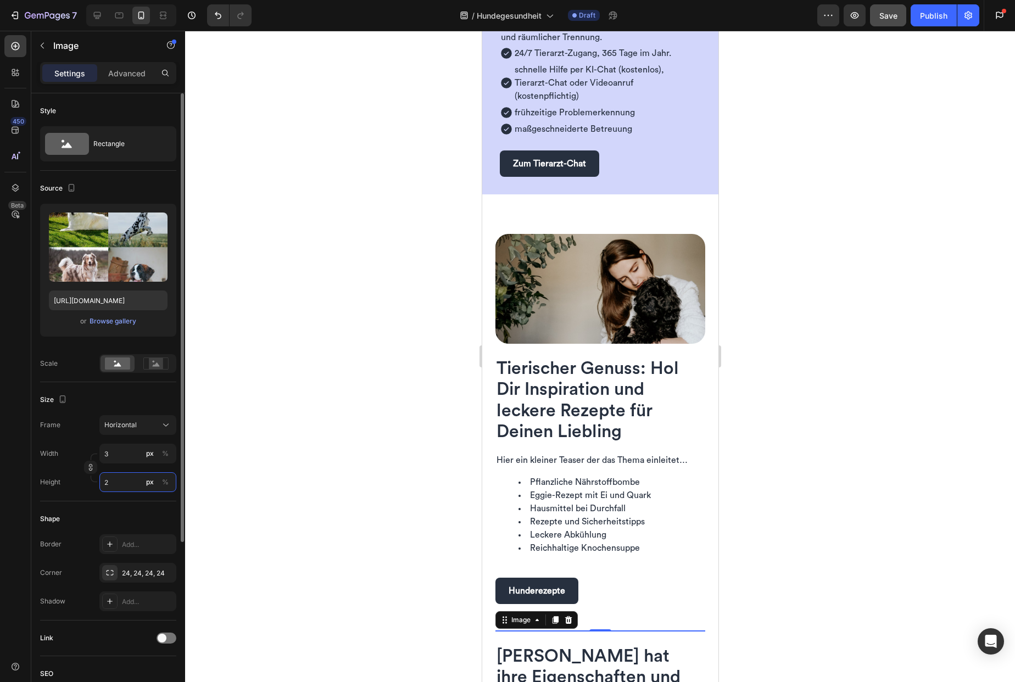
type input "27"
type input "20"
type input "267"
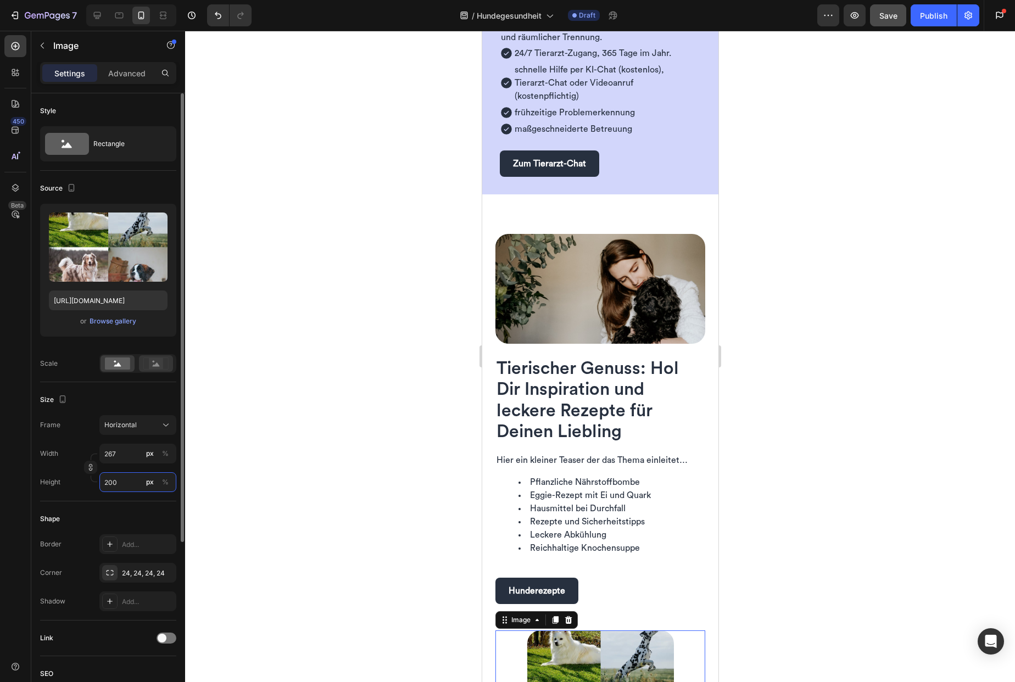
type input "200"
click at [154, 360] on rect at bounding box center [156, 363] width 14 height 11
click at [121, 365] on rect at bounding box center [117, 364] width 25 height 12
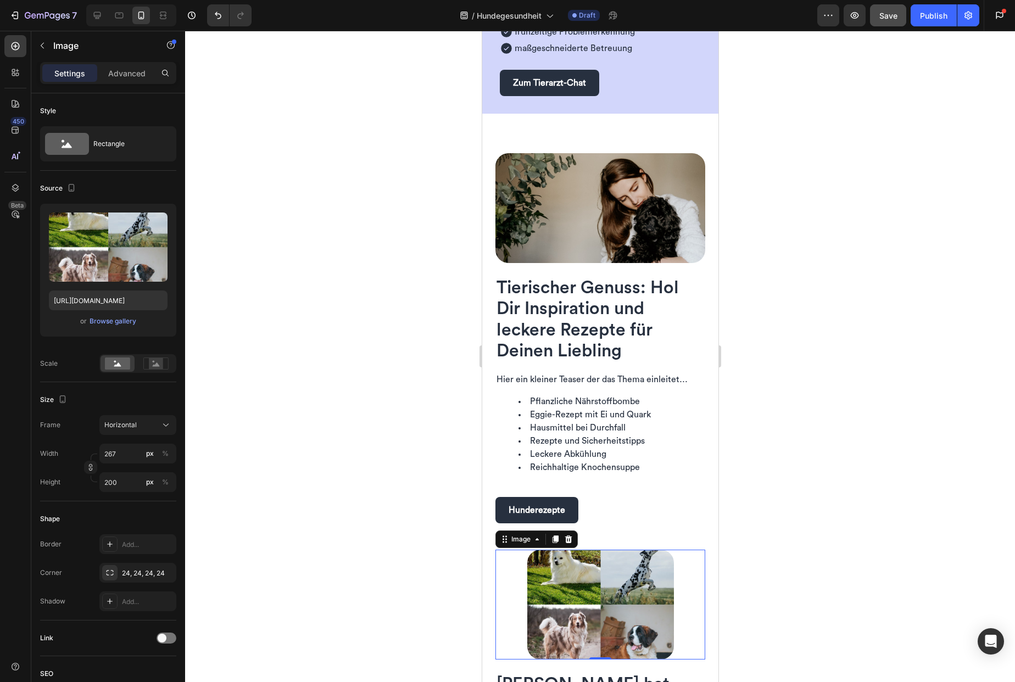
scroll to position [1630, 0]
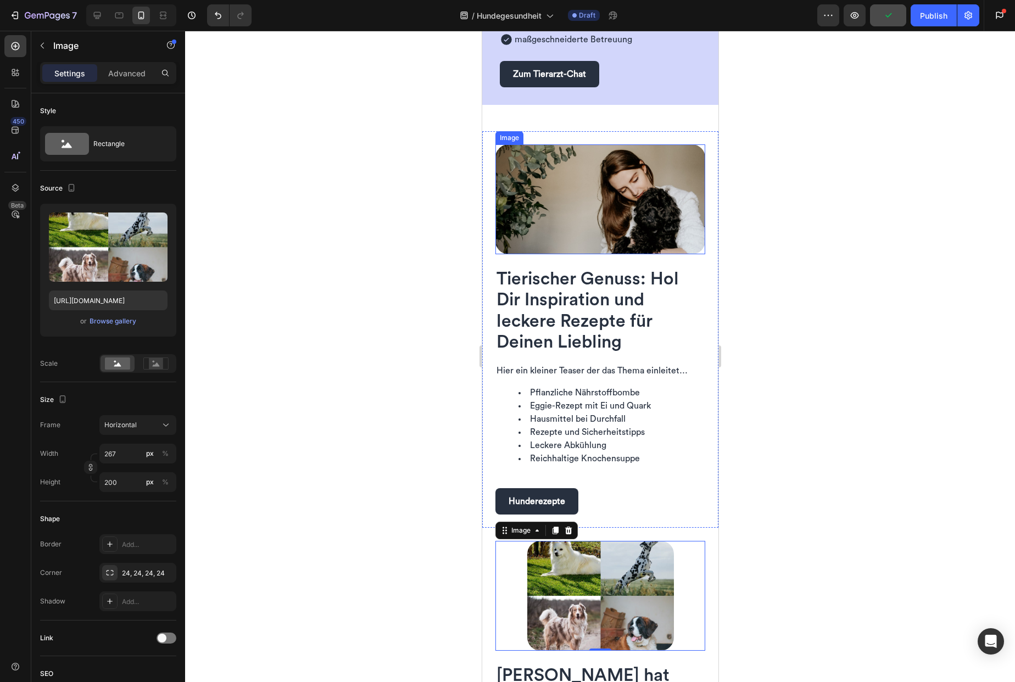
click at [556, 211] on img at bounding box center [600, 199] width 210 height 110
drag, startPoint x: 551, startPoint y: 592, endPoint x: 922, endPoint y: 598, distance: 370.3
click at [551, 592] on img at bounding box center [600, 596] width 147 height 110
click at [122, 457] on input "267" at bounding box center [137, 454] width 77 height 20
type input "1"
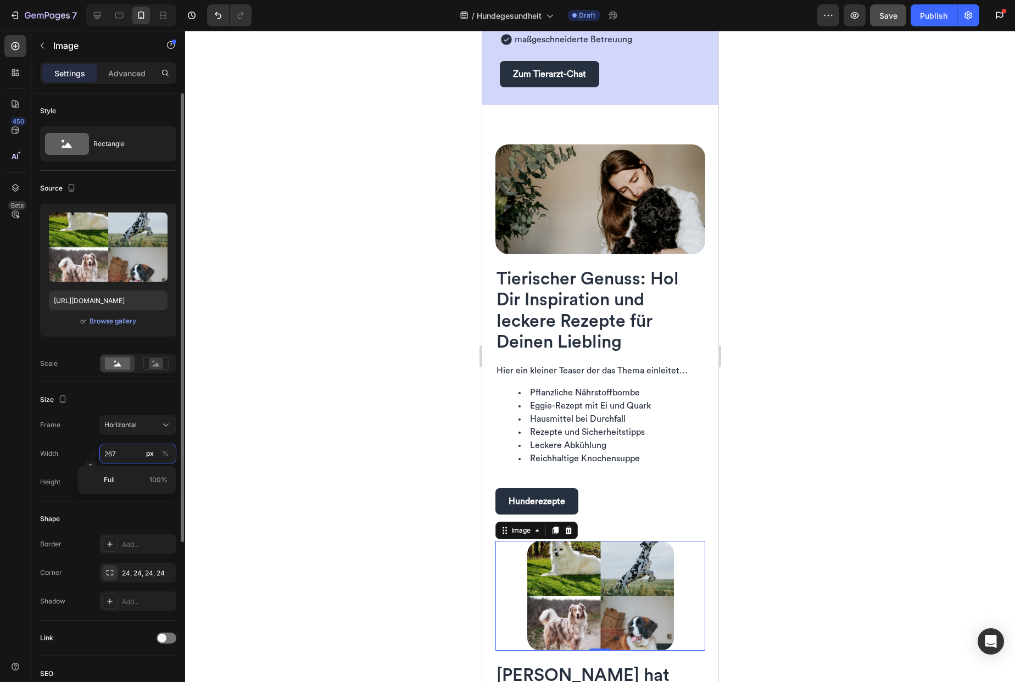
type input "1"
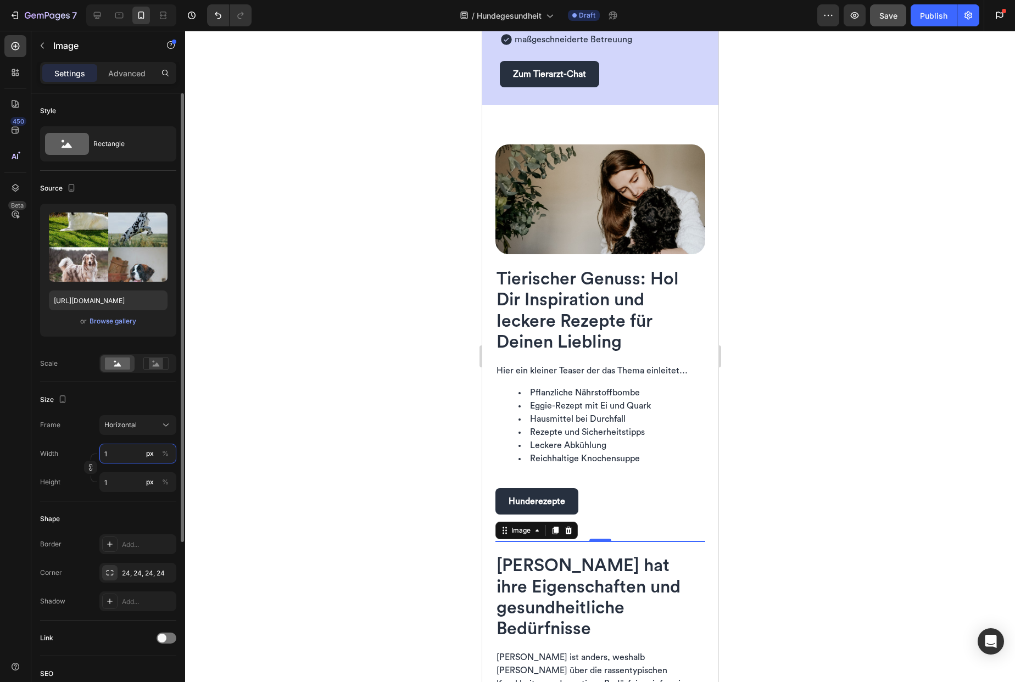
type input "10"
type input "8"
type input "100"
type input "75"
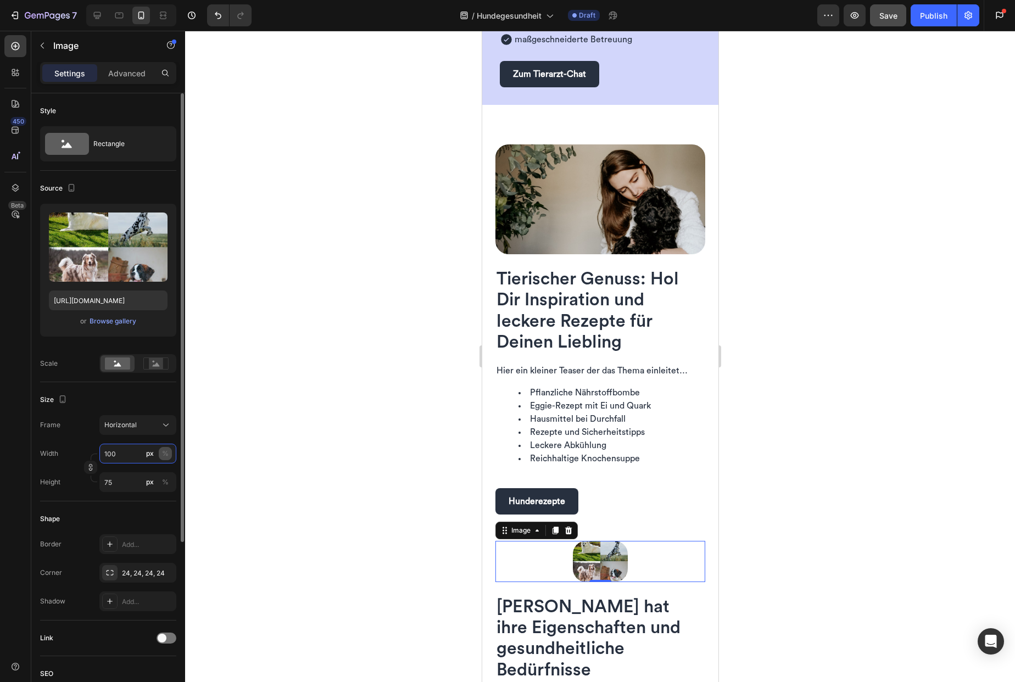
type input "100"
click at [166, 454] on div "%" at bounding box center [165, 454] width 7 height 10
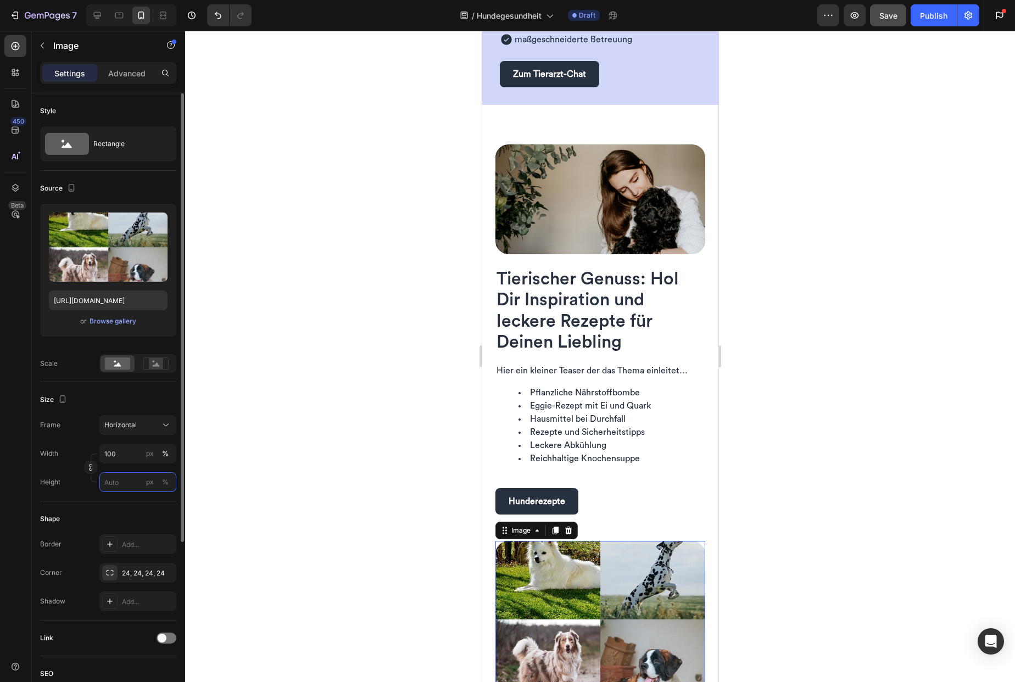
click at [124, 487] on input "px %" at bounding box center [137, 482] width 77 height 20
type input "3"
type input "2"
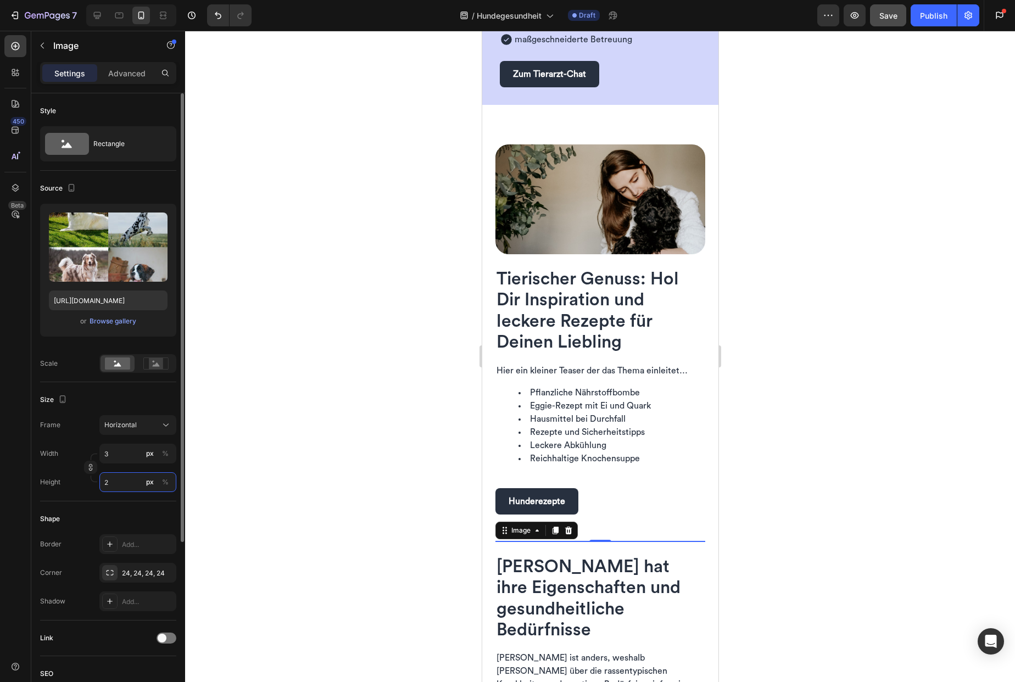
type input "27"
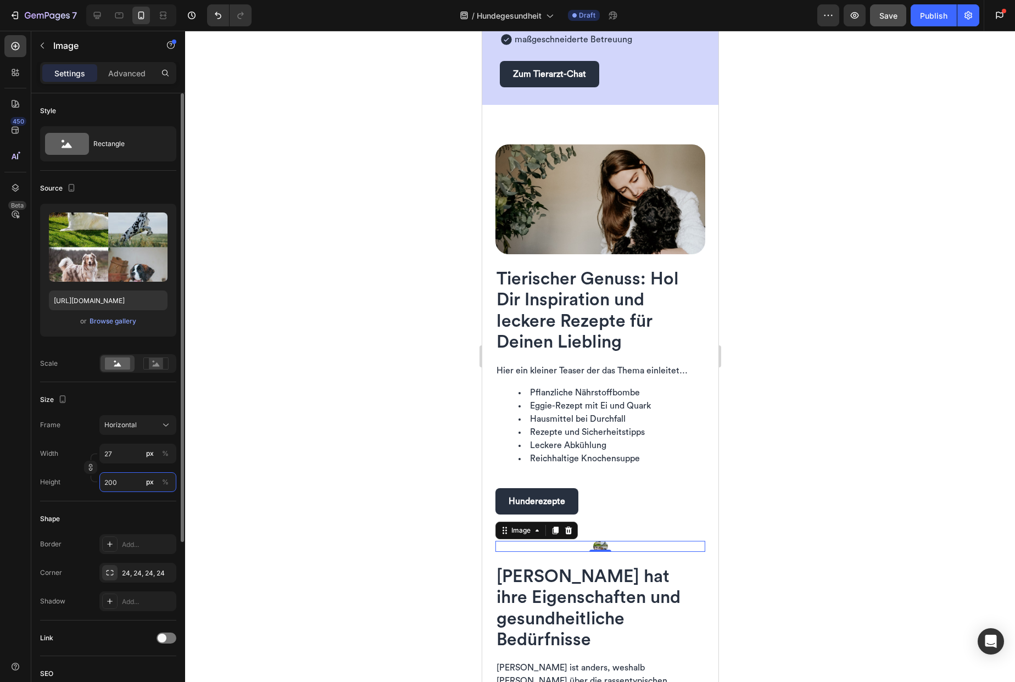
type input "200"
click at [588, 210] on img at bounding box center [600, 199] width 210 height 110
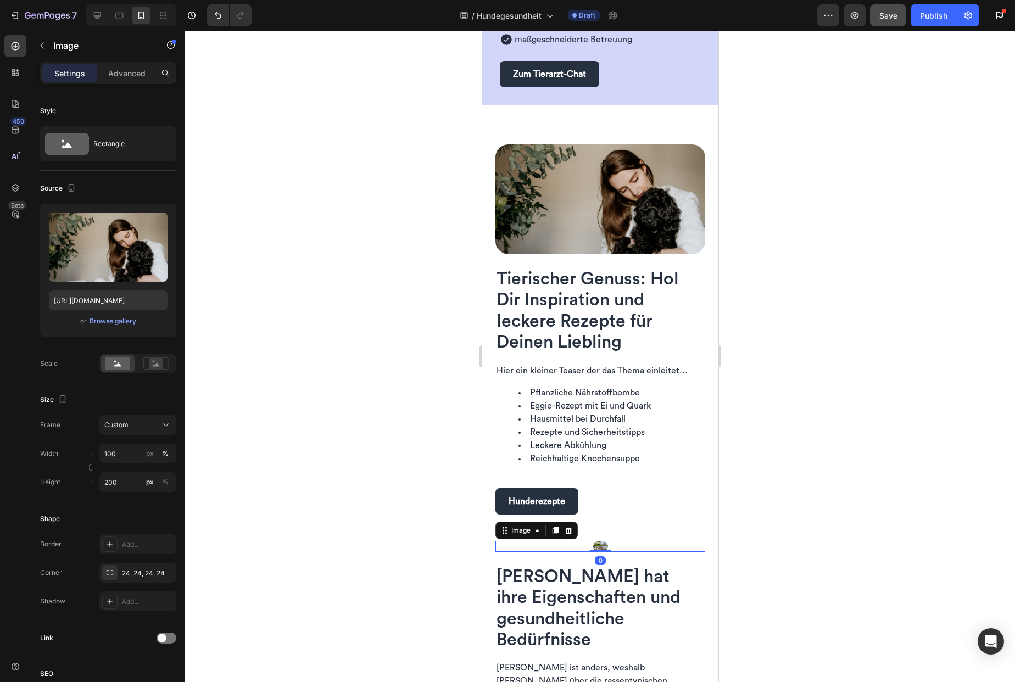
click at [597, 541] on img at bounding box center [600, 546] width 15 height 11
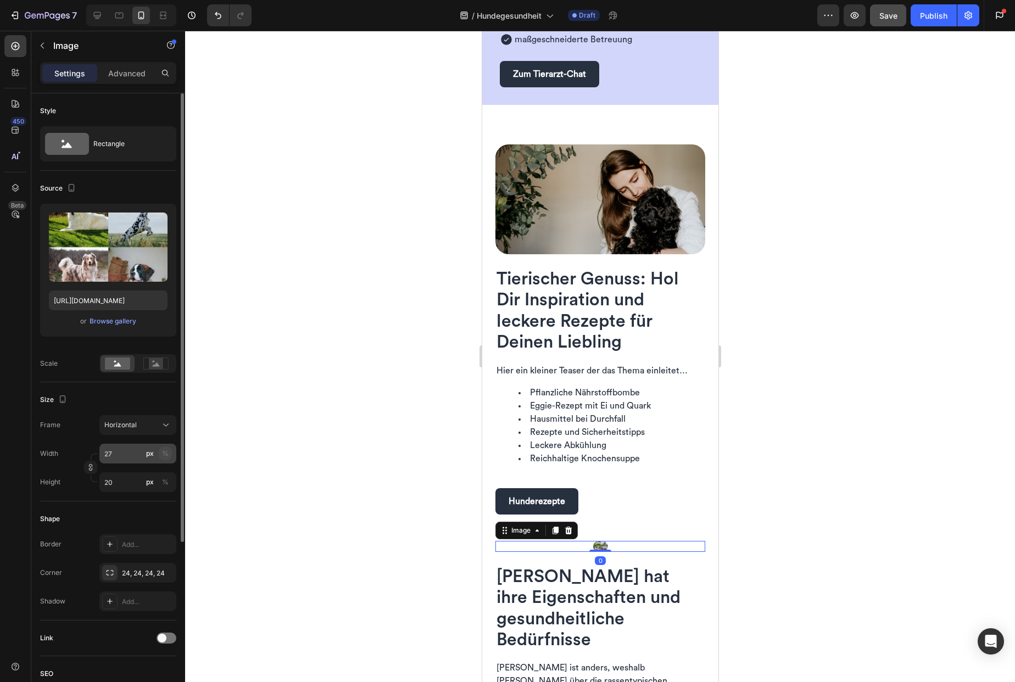
click at [168, 452] on div "%" at bounding box center [165, 454] width 7 height 10
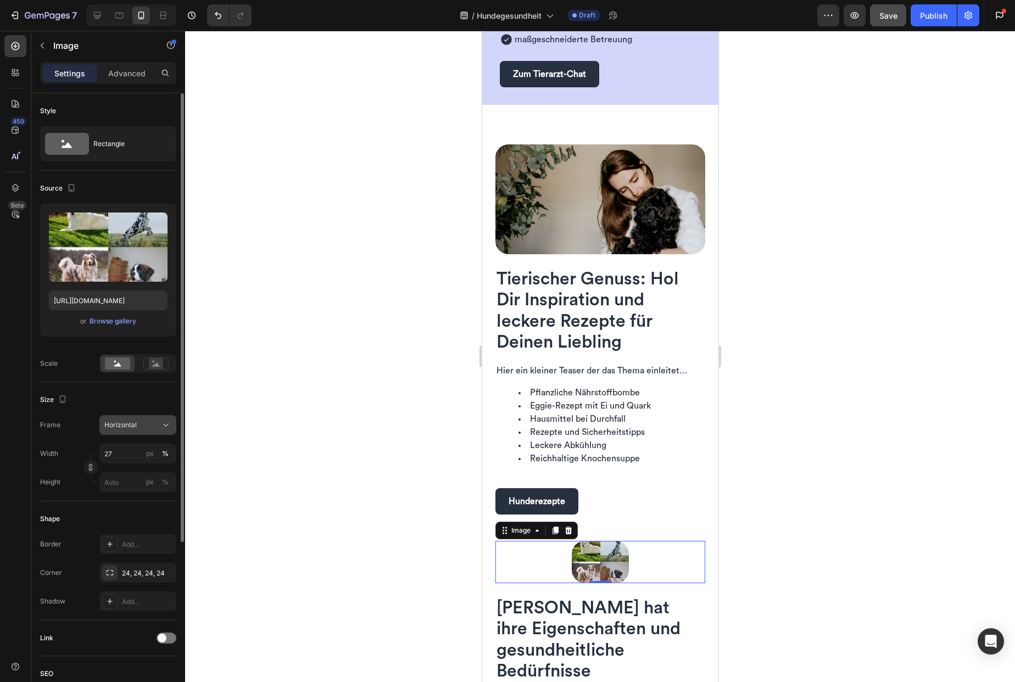
click at [169, 424] on icon at bounding box center [165, 425] width 11 height 11
click at [133, 497] on span "Horizontal" at bounding box center [120, 493] width 32 height 11
click at [120, 453] on input "27" at bounding box center [137, 454] width 77 height 20
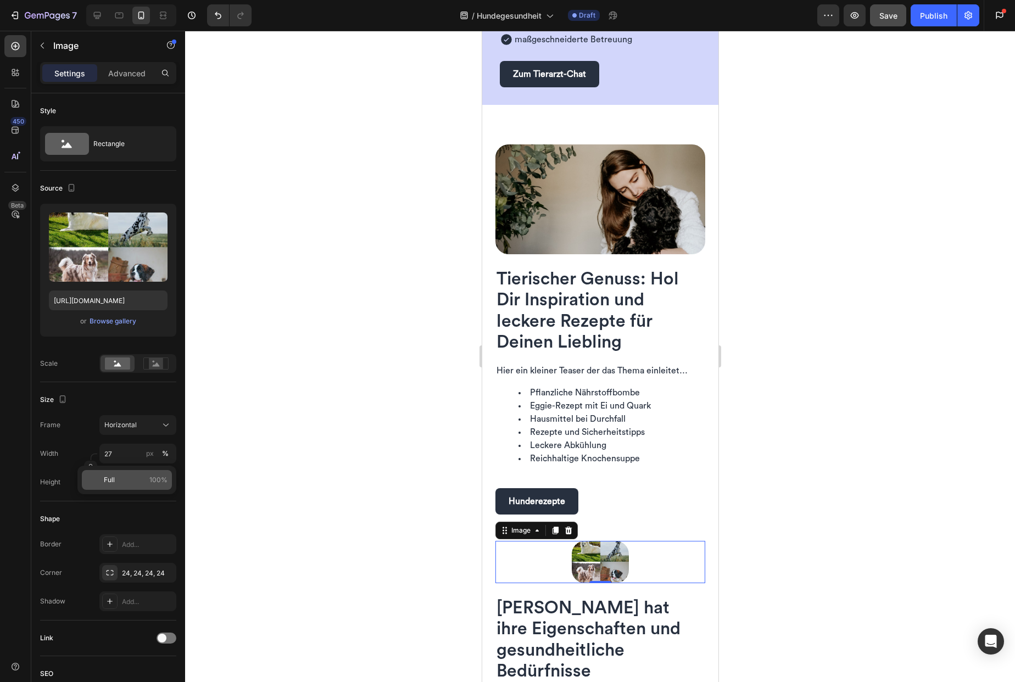
click at [142, 483] on p "Full 100%" at bounding box center [136, 480] width 64 height 10
type input "100"
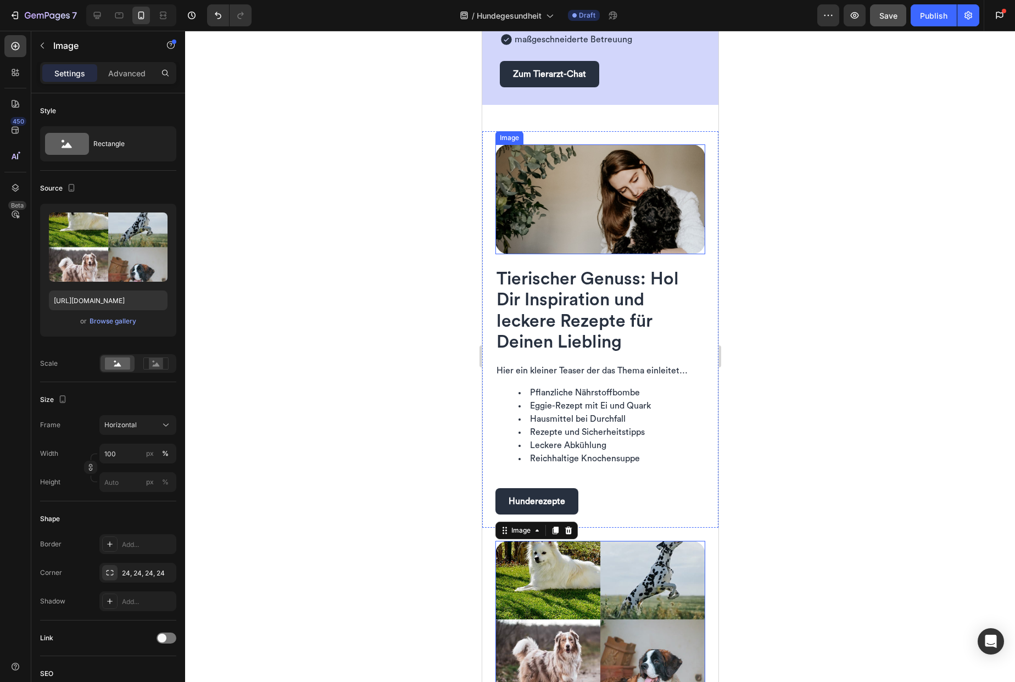
click at [543, 220] on img at bounding box center [600, 199] width 210 height 110
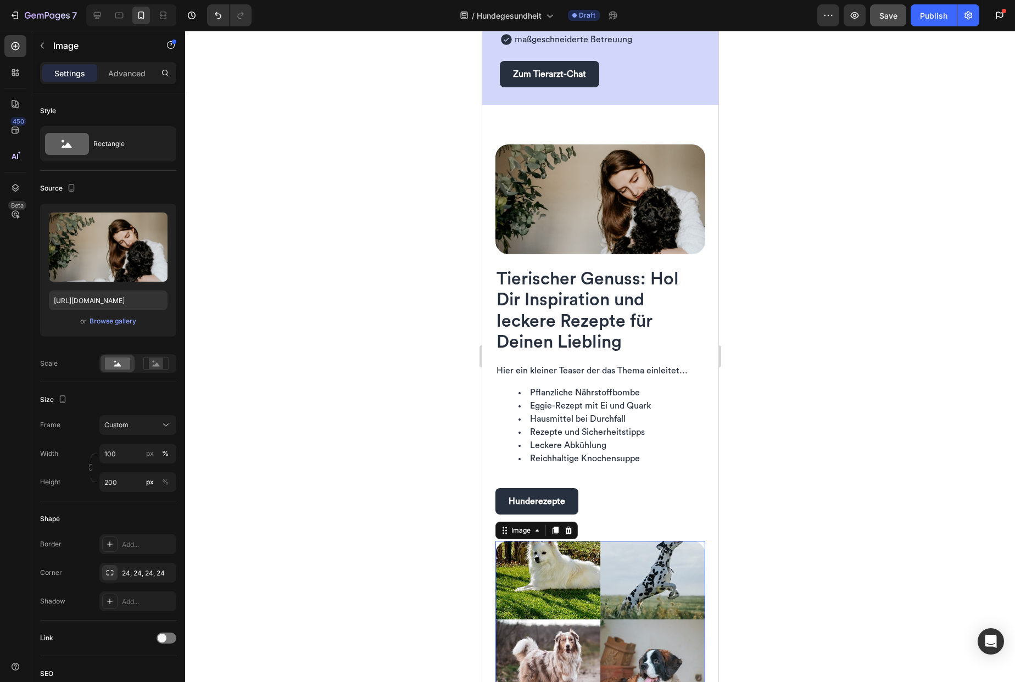
click at [547, 620] on img at bounding box center [600, 620] width 210 height 158
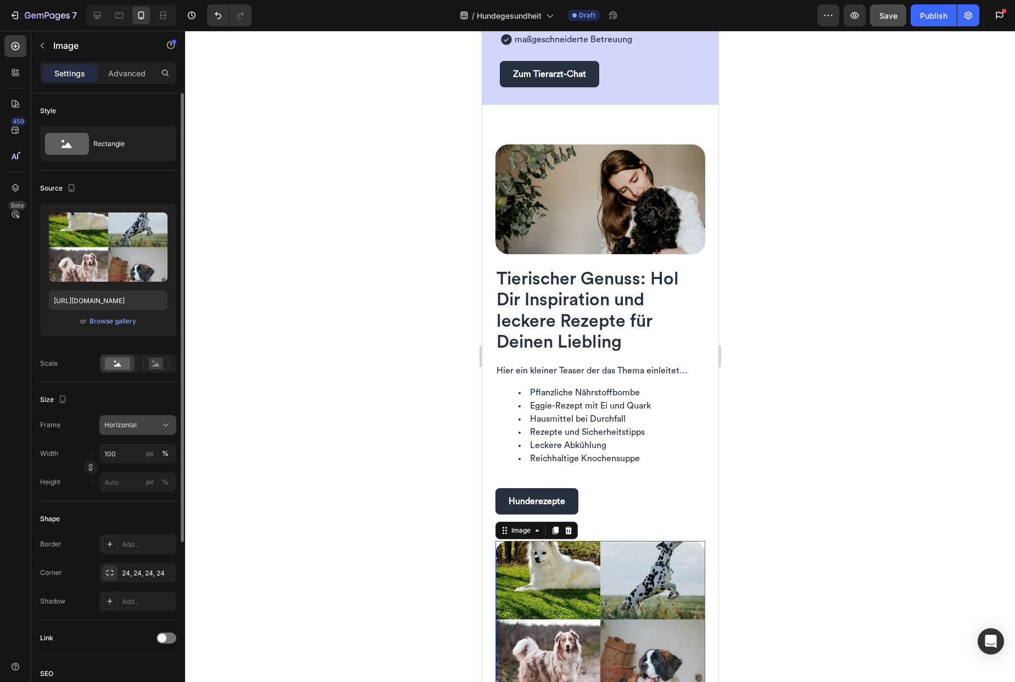
click at [147, 430] on div "Horizontal" at bounding box center [131, 425] width 54 height 10
click at [131, 536] on div "Custom" at bounding box center [136, 534] width 64 height 10
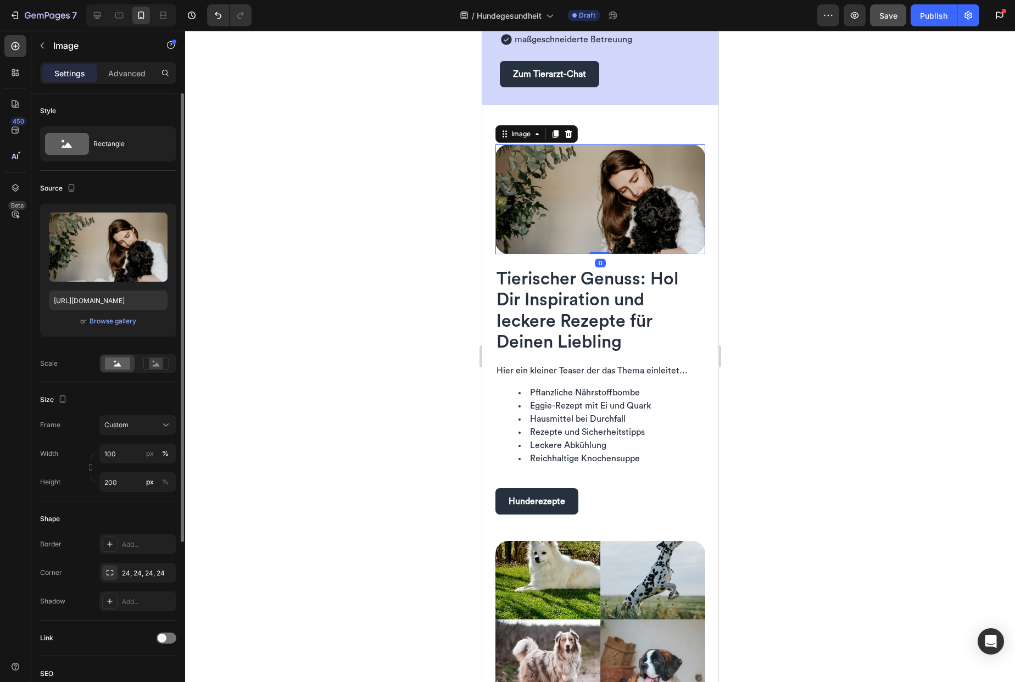
click at [553, 229] on img at bounding box center [600, 199] width 210 height 110
click at [522, 578] on img at bounding box center [600, 620] width 210 height 158
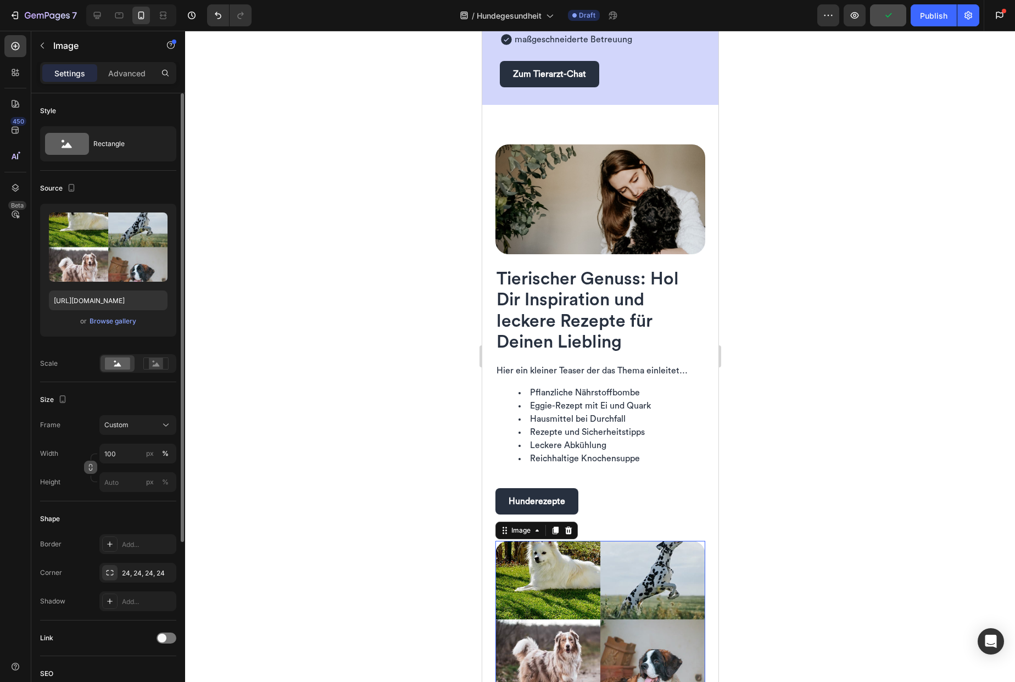
click at [90, 466] on icon "button" at bounding box center [91, 468] width 8 height 8
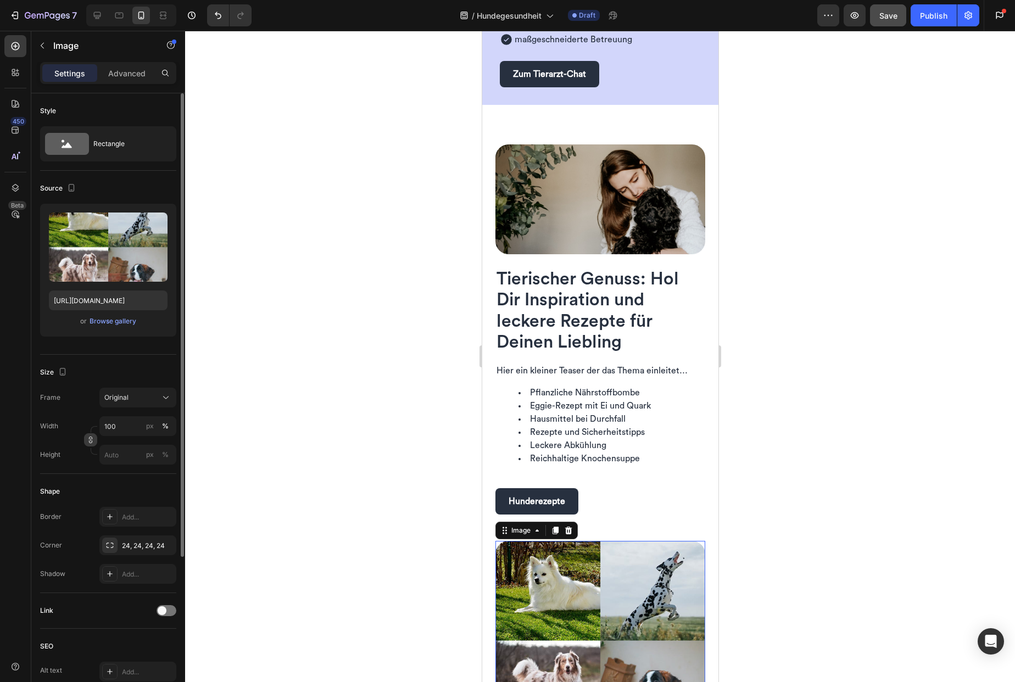
click at [90, 440] on icon "button" at bounding box center [91, 440] width 8 height 8
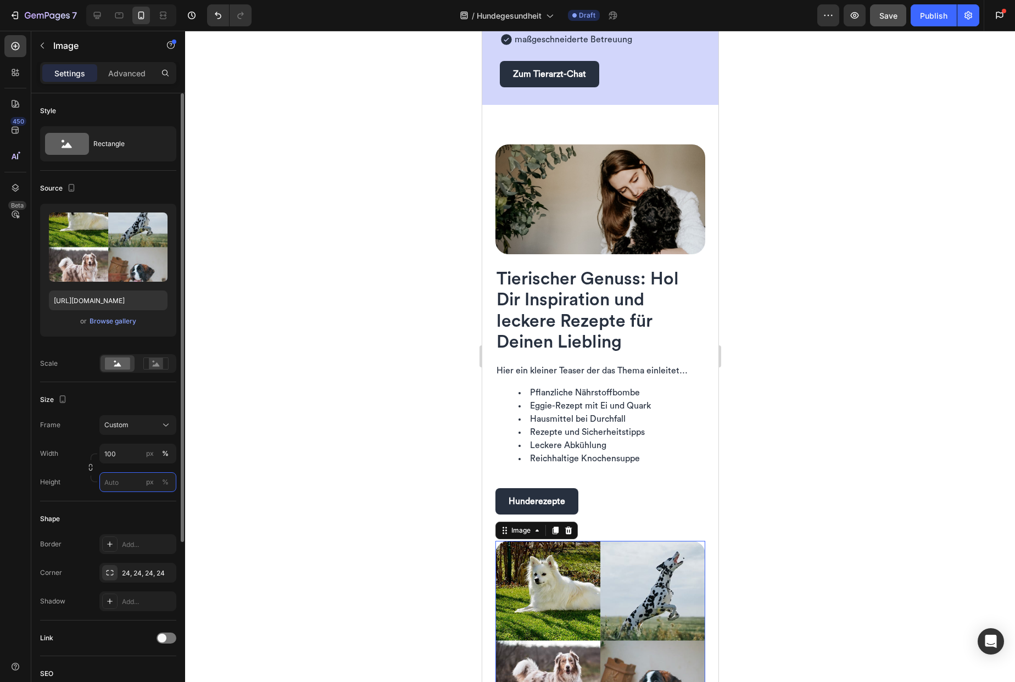
click at [126, 479] on input "px %" at bounding box center [137, 482] width 77 height 20
click at [151, 483] on div "px" at bounding box center [150, 482] width 8 height 10
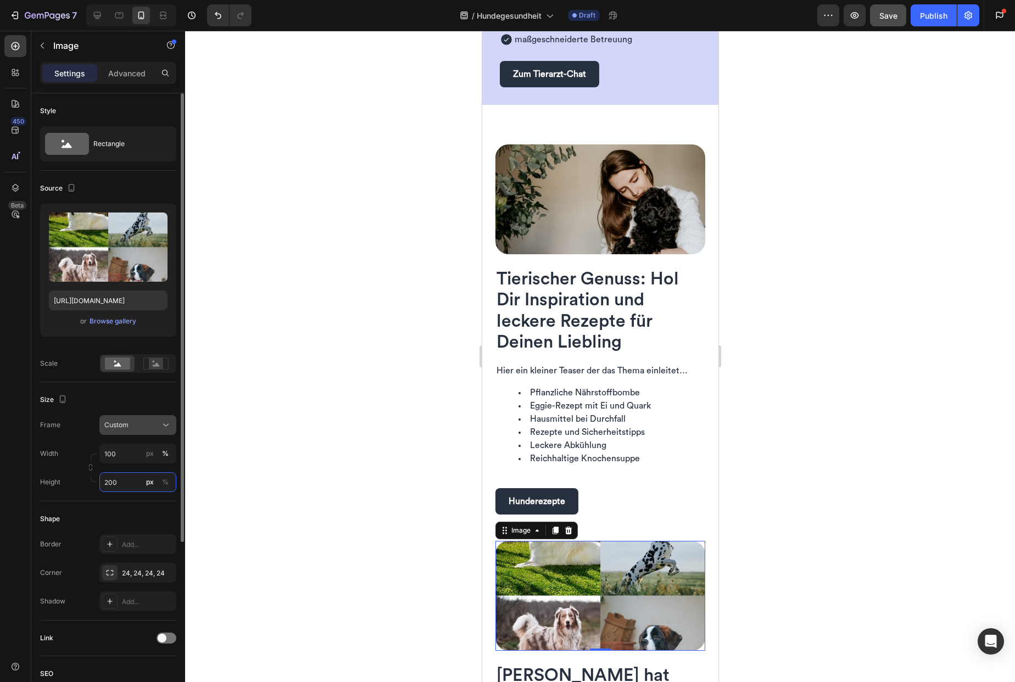
type input "200"
click at [163, 422] on icon at bounding box center [165, 425] width 11 height 11
click at [133, 495] on span "Horizontal" at bounding box center [120, 493] width 32 height 11
type input "267"
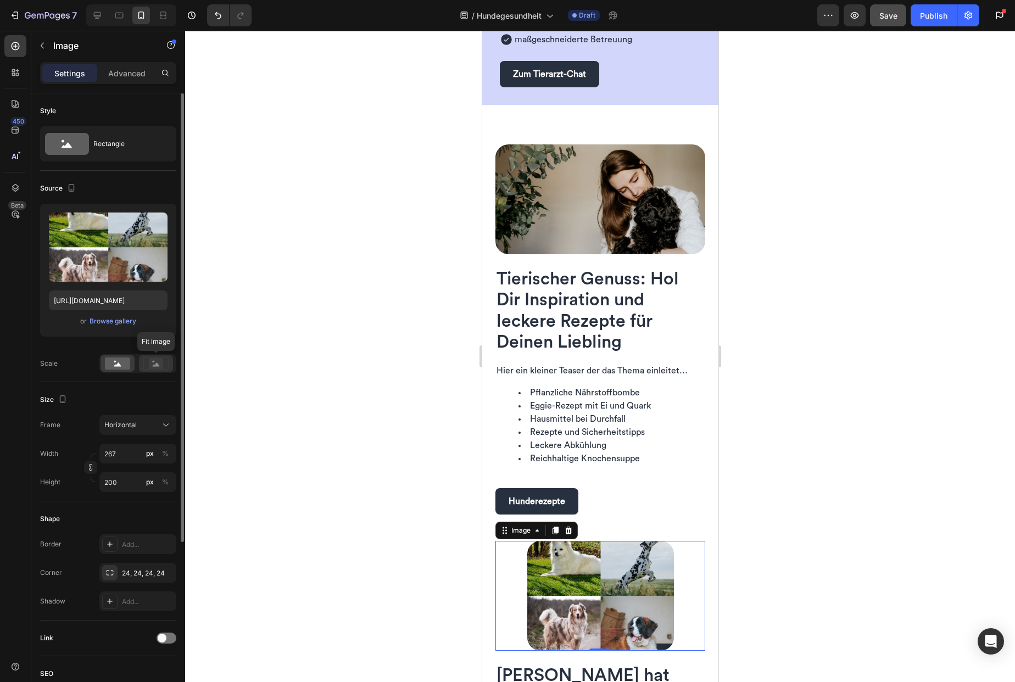
click at [155, 363] on rect at bounding box center [156, 363] width 14 height 11
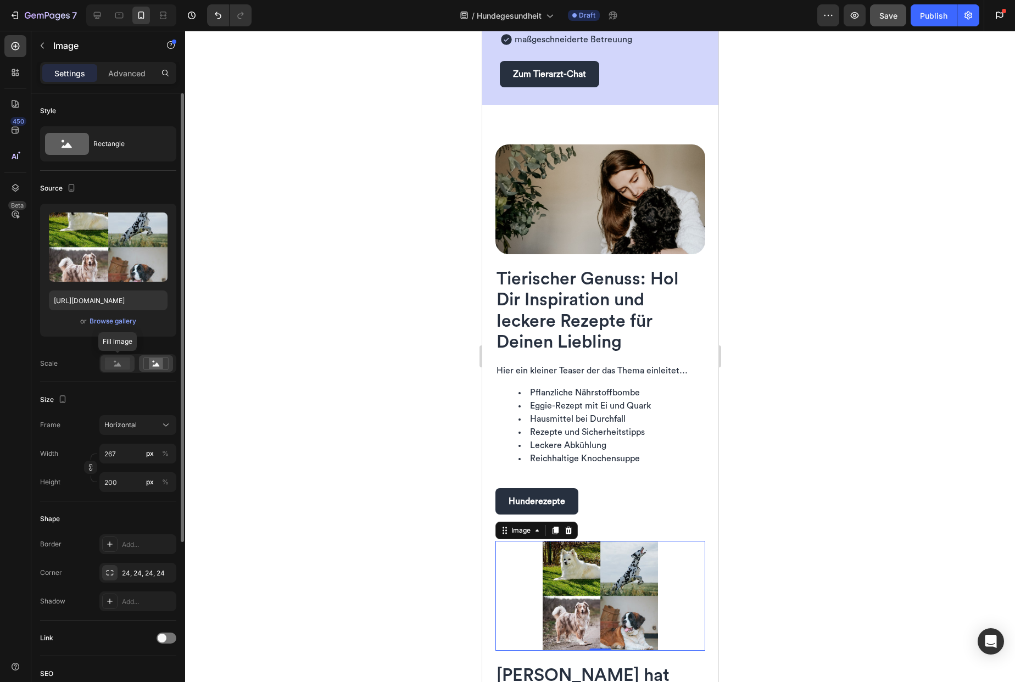
click at [117, 365] on icon at bounding box center [117, 365] width 7 height 4
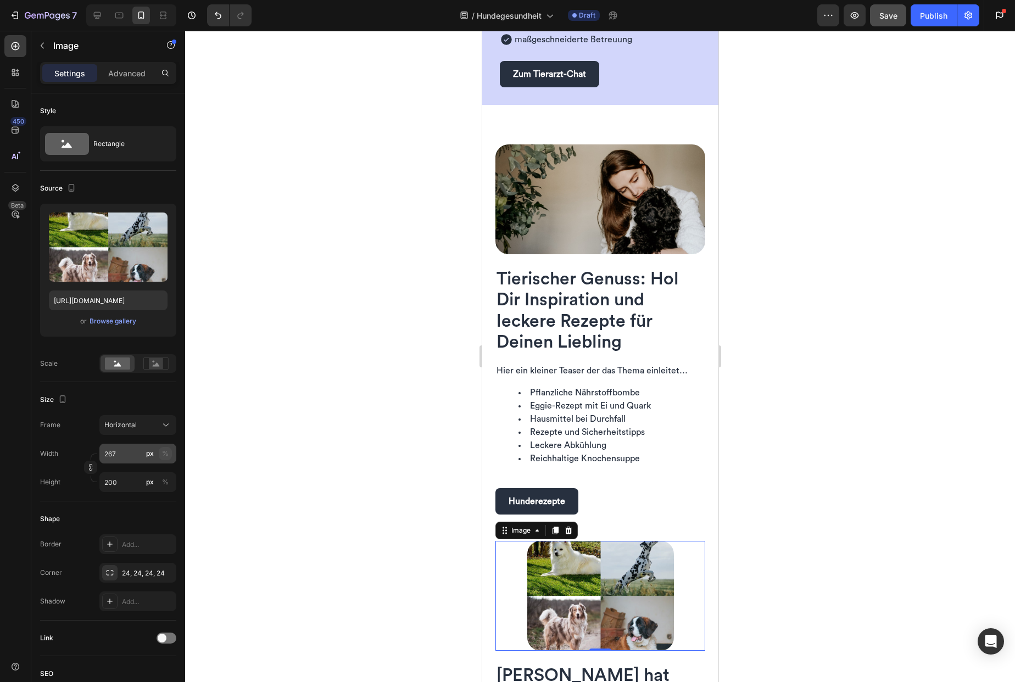
click at [166, 453] on div "%" at bounding box center [165, 454] width 7 height 10
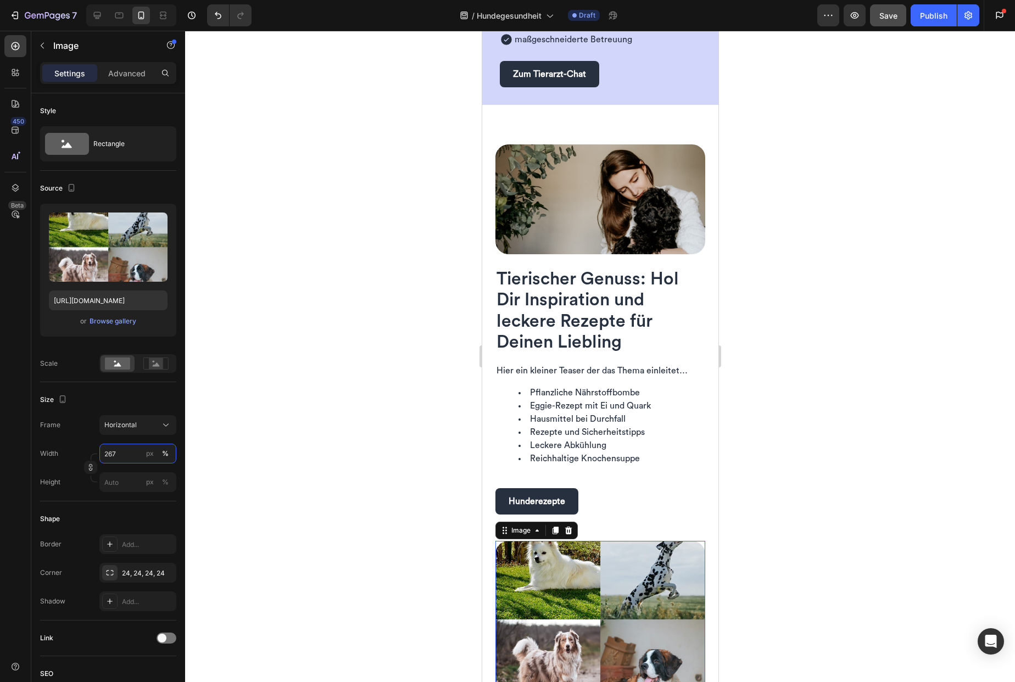
click at [126, 455] on input "267" at bounding box center [137, 454] width 77 height 20
click at [122, 480] on p "Full 100%" at bounding box center [136, 480] width 64 height 10
type input "100"
click at [559, 213] on img at bounding box center [600, 199] width 210 height 110
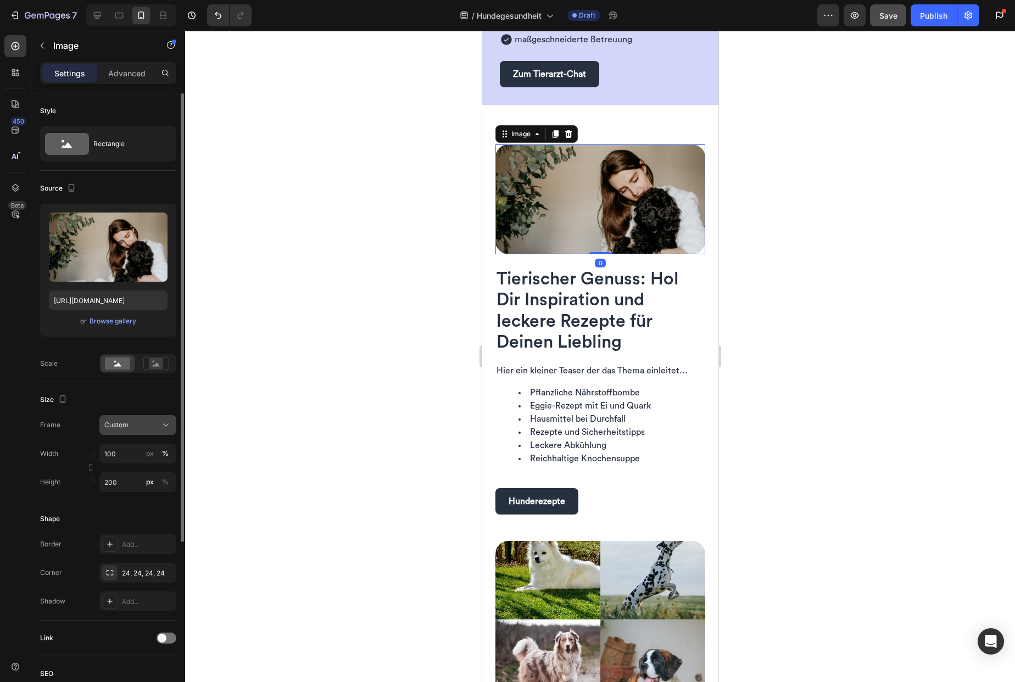
click at [154, 420] on div "Custom" at bounding box center [137, 425] width 67 height 11
click at [144, 489] on div "Horizontal" at bounding box center [136, 493] width 64 height 11
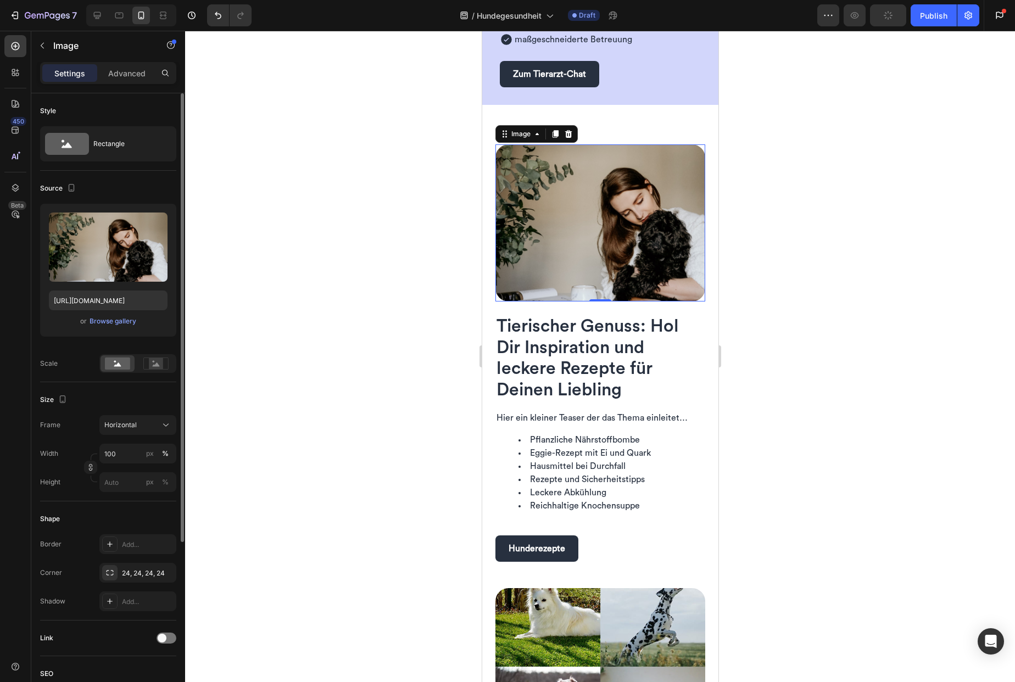
click at [403, 473] on div at bounding box center [600, 356] width 830 height 651
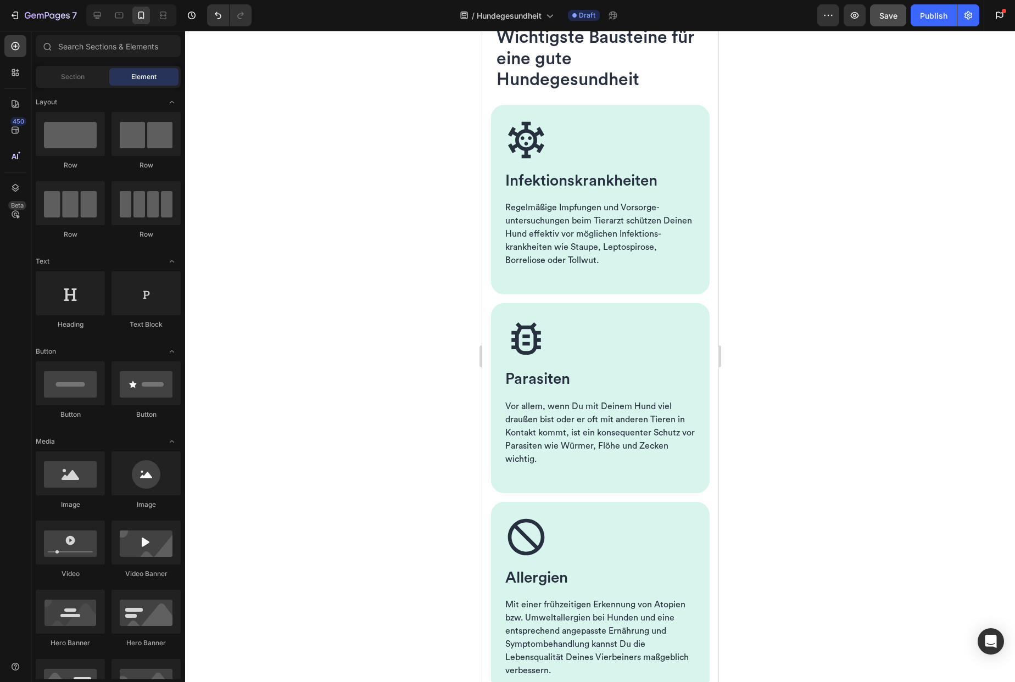
scroll to position [428, 0]
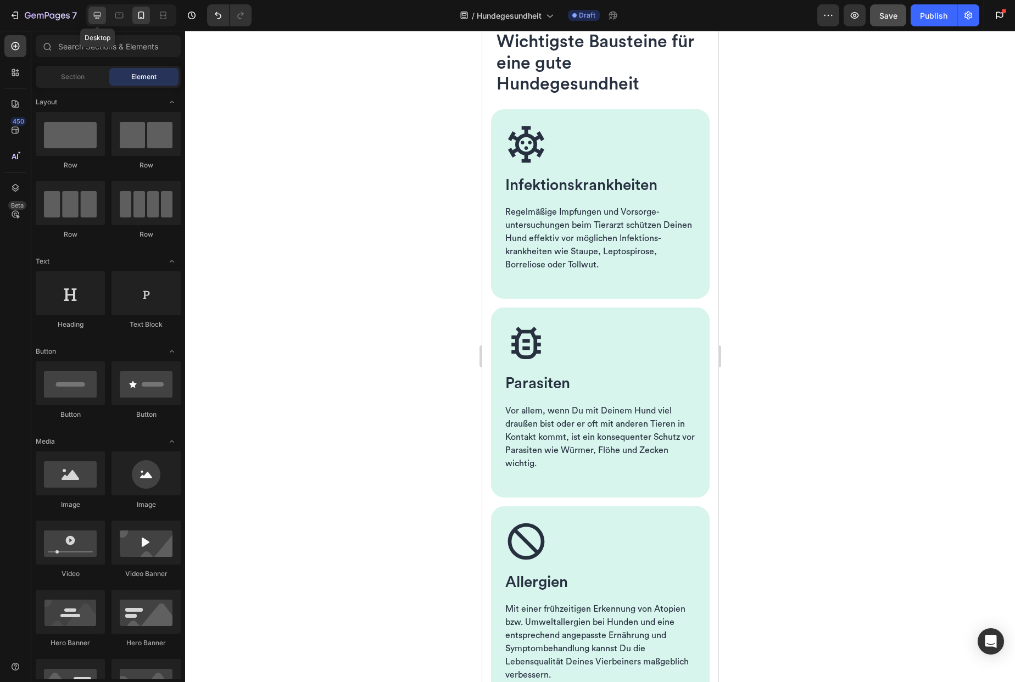
click at [99, 15] on icon at bounding box center [97, 15] width 7 height 7
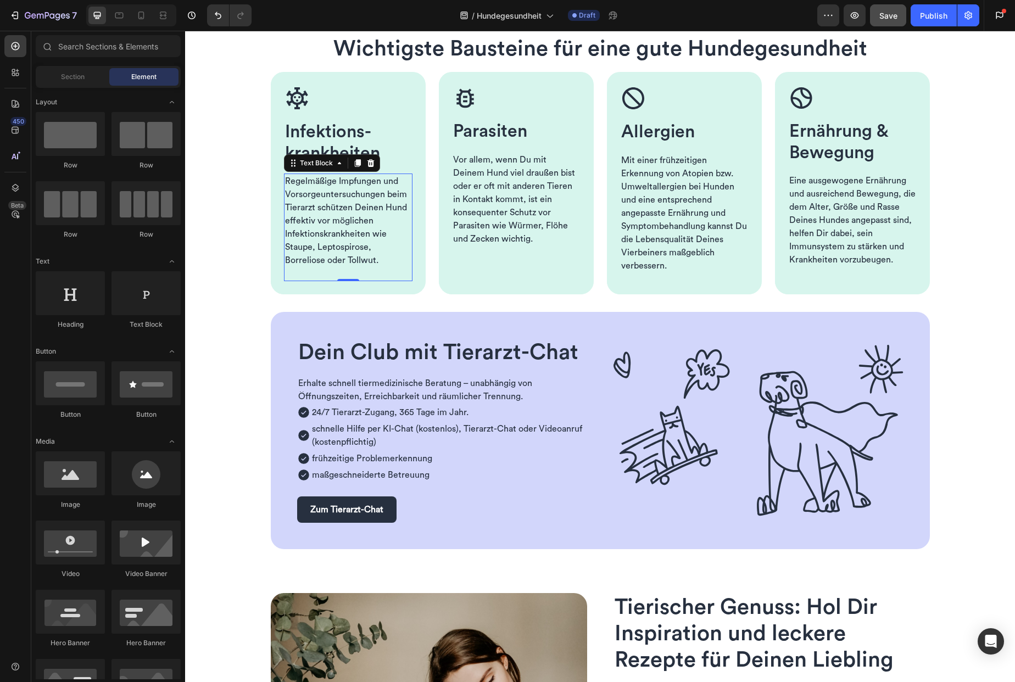
click at [354, 252] on span "Regelmäßige Impfungen und Vorsorge­untersuchungen beim Tierarzt schützen Deinen…" at bounding box center [346, 221] width 122 height 88
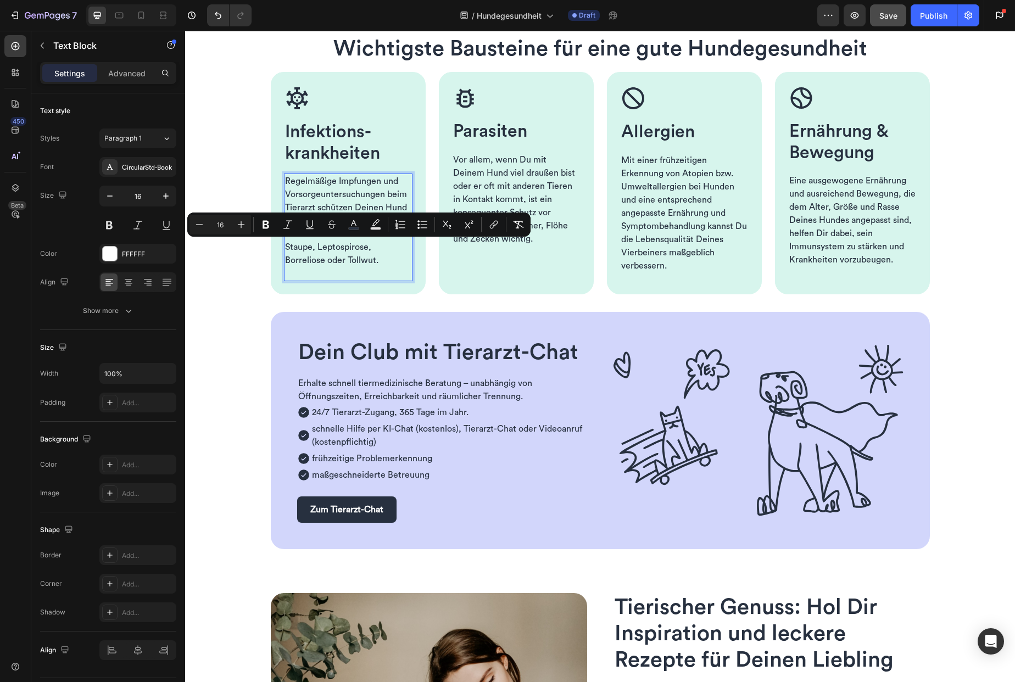
click at [370, 258] on span "Regelmäßige Impfungen und Vorsorge­untersuchungen beim Tierarzt schützen Deinen…" at bounding box center [346, 221] width 122 height 88
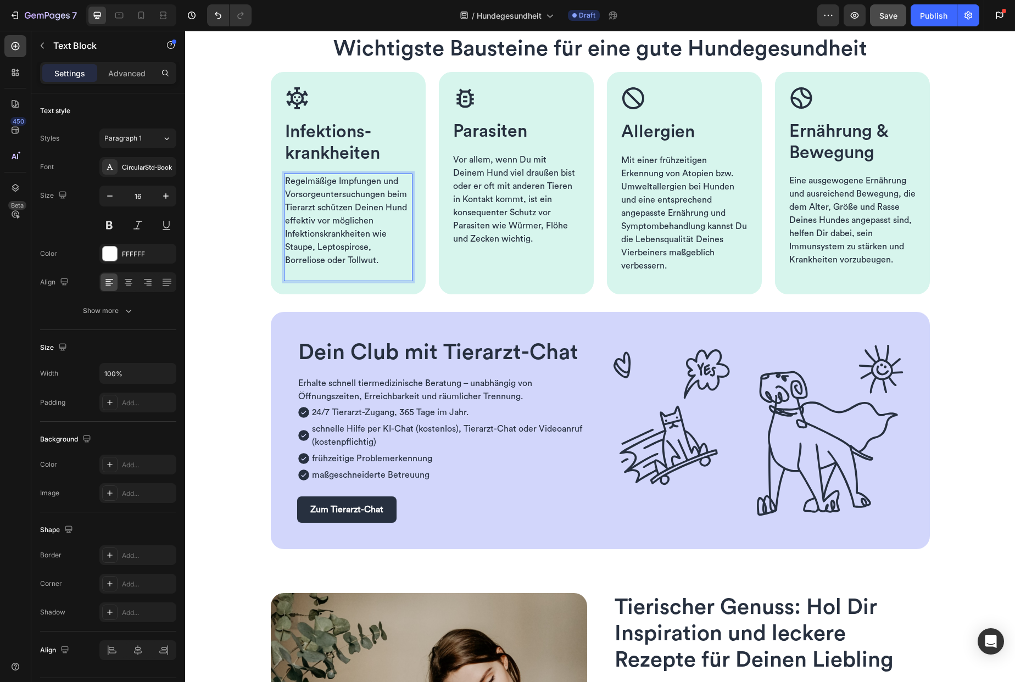
click at [377, 264] on p "Regelmäßige Impfungen und Vorsorge­untersuchungen beim Tierarzt schützen Deinen…" at bounding box center [348, 221] width 126 height 92
click at [490, 237] on span "Vor allem, wenn Du mit Deinem Hund viel draußen bist oder er oft mit anderen Ti…" at bounding box center [514, 199] width 122 height 88
click at [531, 246] on p at bounding box center [516, 252] width 126 height 13
click at [531, 246] on p "Rich Text Editor. Editing area: main" at bounding box center [516, 252] width 126 height 13
click at [534, 241] on p "Vor allem, wenn Du mit Deinem Hund viel draußen bist oder er oft mit anderen Ti…" at bounding box center [516, 199] width 126 height 92
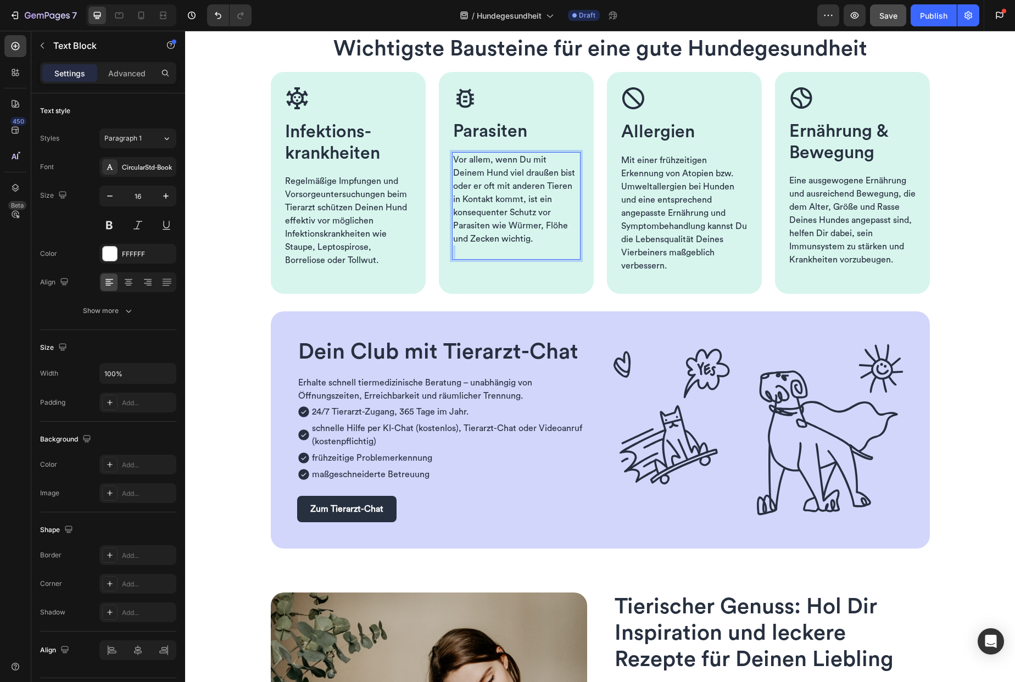
click at [534, 241] on p "Vor allem, wenn Du mit Deinem Hund viel draußen bist oder er oft mit anderen Ti…" at bounding box center [516, 199] width 126 height 92
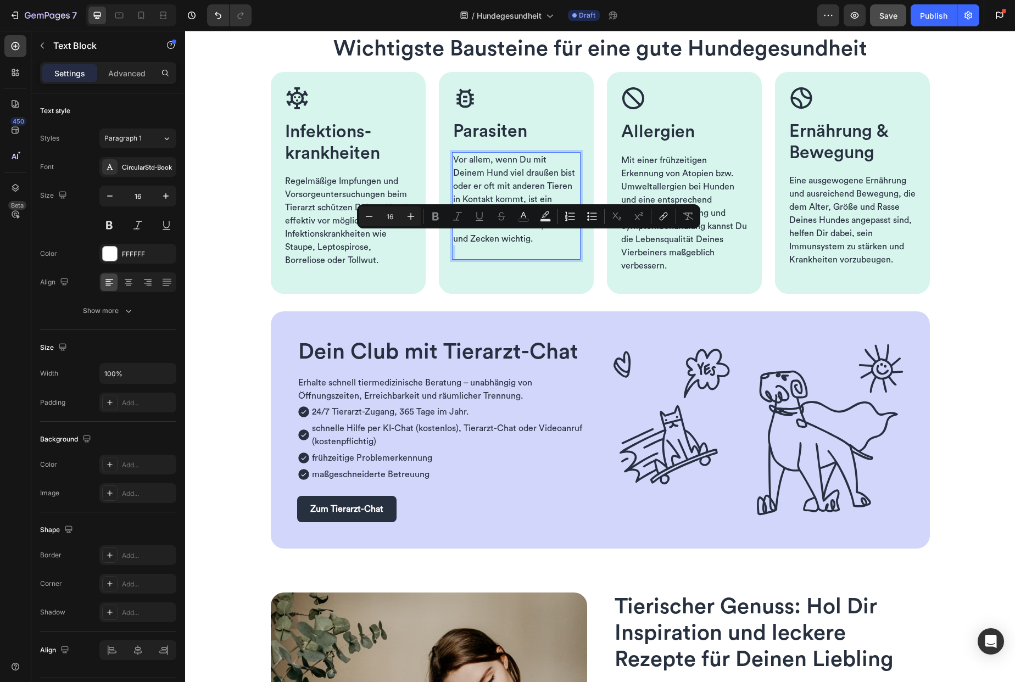
click at [528, 239] on span "Vor allem, wenn Du mit Deinem Hund viel draußen bist oder er oft mit anderen Ti…" at bounding box center [514, 199] width 122 height 88
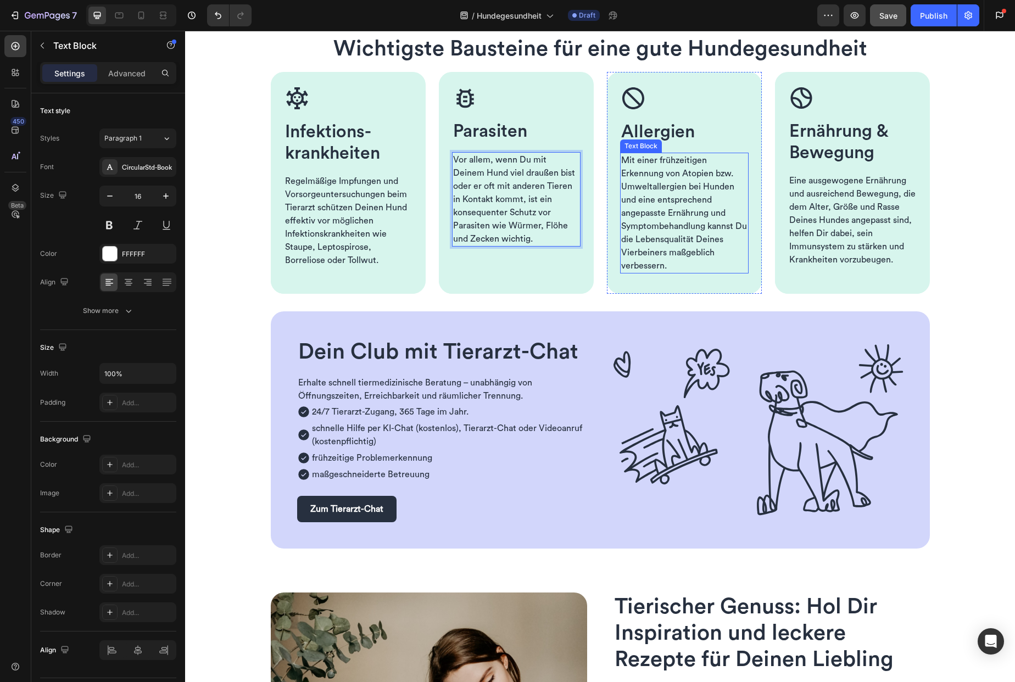
click at [665, 261] on p "Mit einer frühzeitigen Erkennung von Atopien bzw. Umweltallergien bei Hunden un…" at bounding box center [684, 213] width 126 height 119
click at [675, 265] on p "Mit einer frühzeitigen Erkennung von Atopien bzw. Umweltallergien bei Hunden un…" at bounding box center [684, 213] width 126 height 119
click at [871, 255] on span "Eine ausgewogene Ernährung und ausreichend Bewegung, die dem Alter, Größe und R…" at bounding box center [852, 220] width 126 height 88
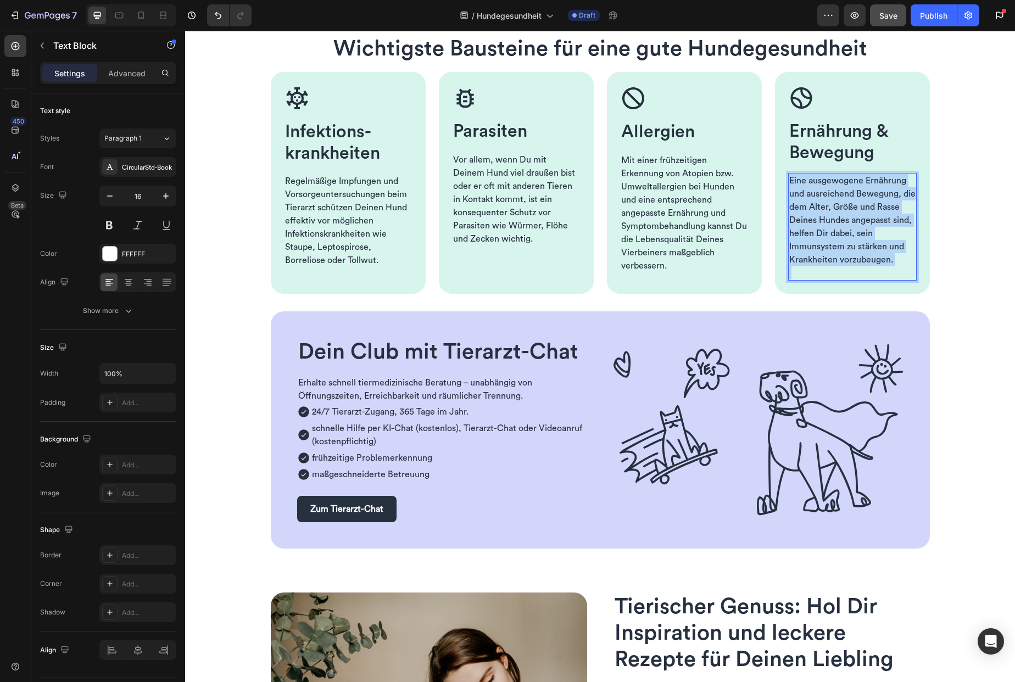
click at [871, 255] on span "Eine ausgewogene Ernährung und ausreichend Bewegung, die dem Alter, Größe und R…" at bounding box center [852, 220] width 126 height 88
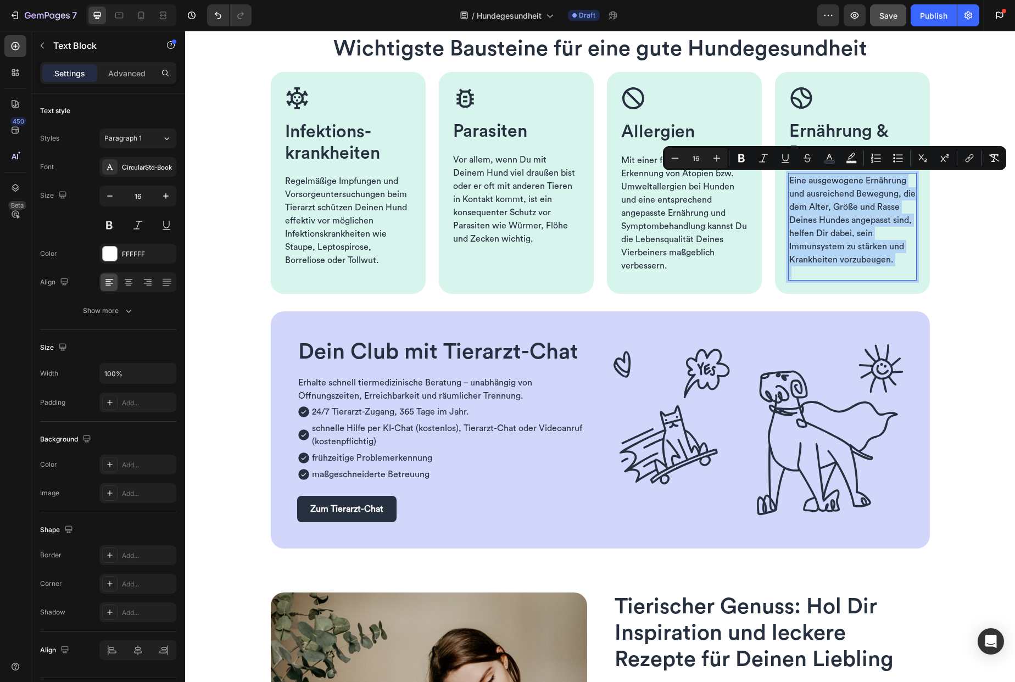
click at [899, 263] on p "Eine ausgewogene Ernährung und ausreichend Bewegung, die dem Alter, Größe und R…" at bounding box center [852, 220] width 126 height 92
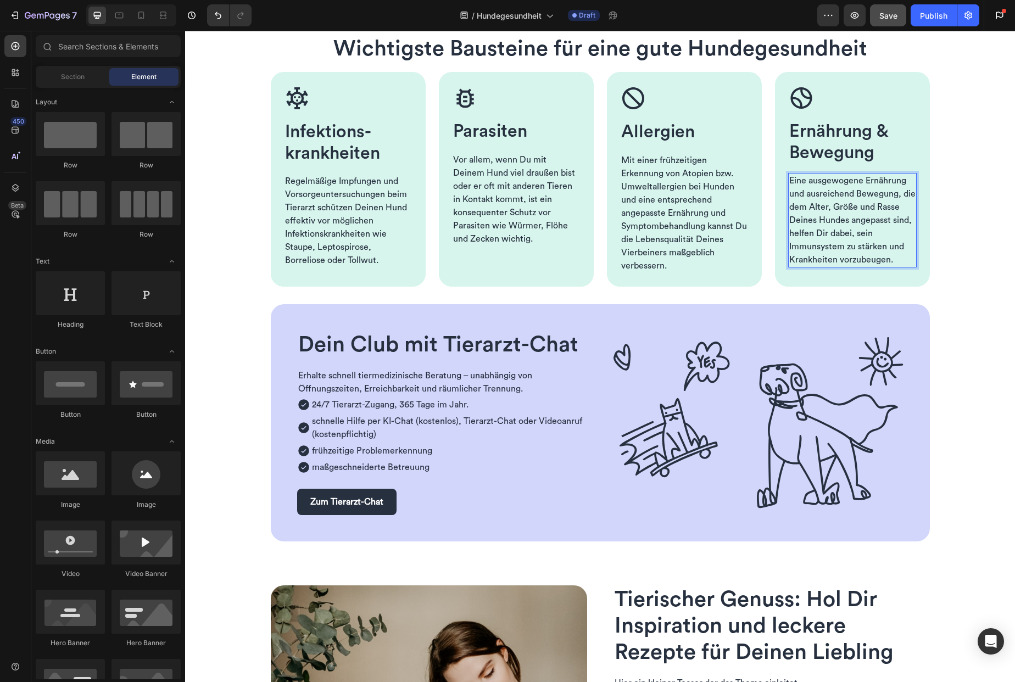
click at [140, 16] on icon at bounding box center [141, 15] width 11 height 11
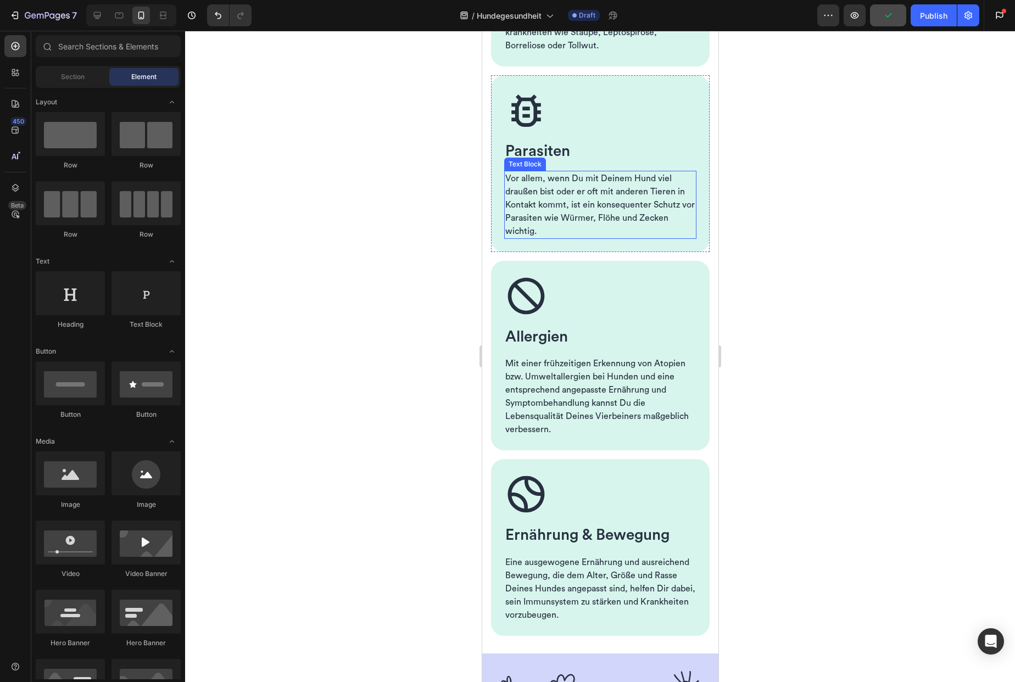
scroll to position [677, 0]
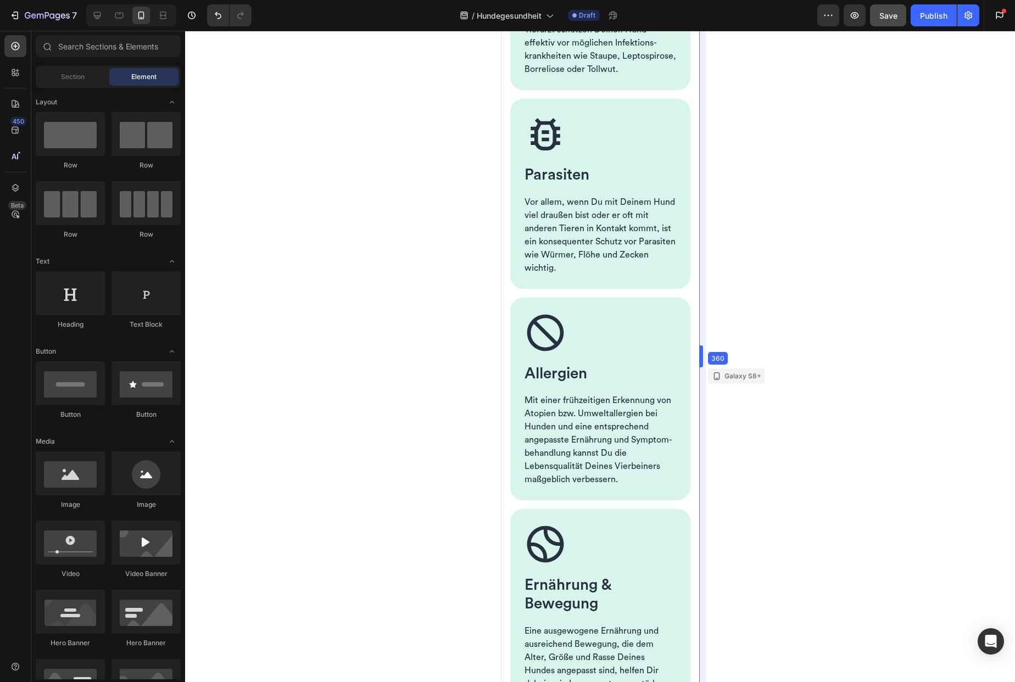
drag, startPoint x: 719, startPoint y: 366, endPoint x: 681, endPoint y: 374, distance: 39.2
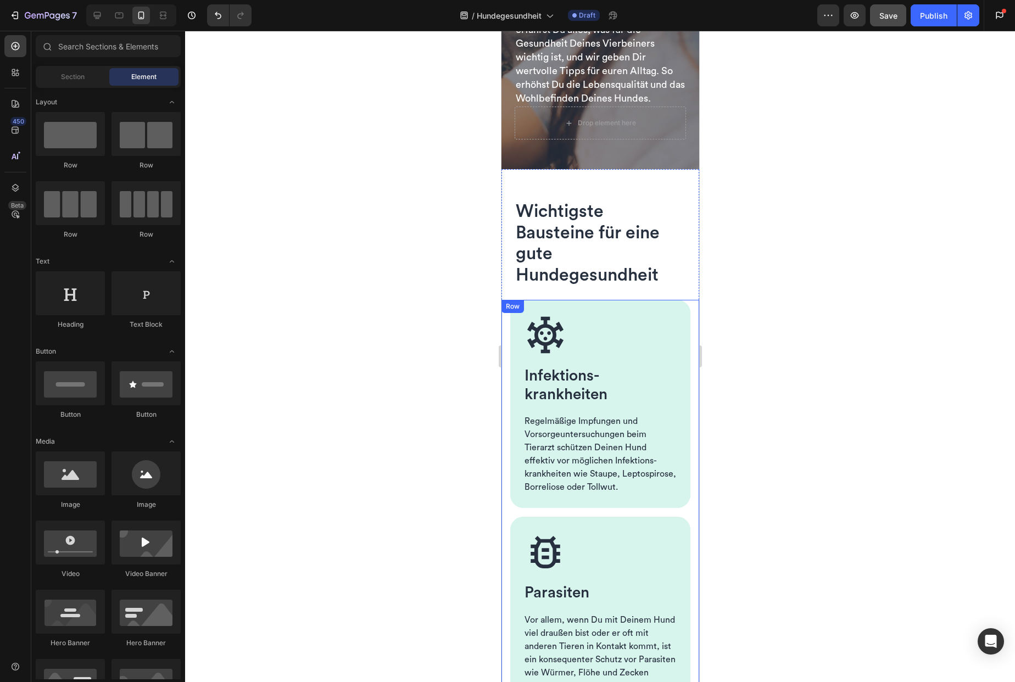
scroll to position [213, 0]
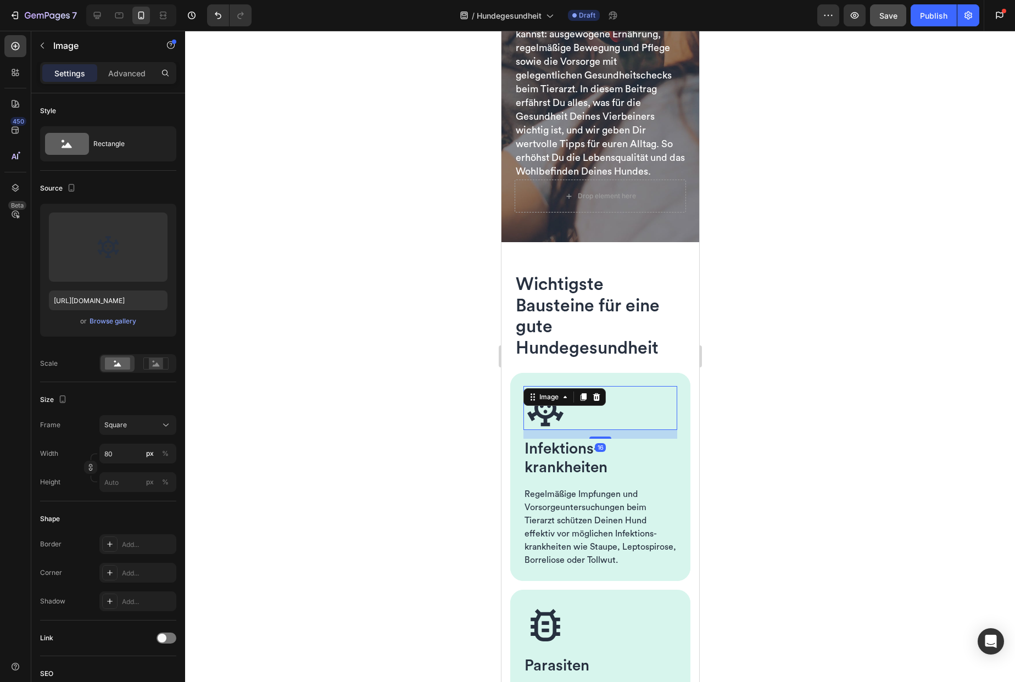
click at [545, 430] on img at bounding box center [545, 408] width 44 height 44
click at [124, 453] on input "80" at bounding box center [137, 454] width 77 height 20
type input "6"
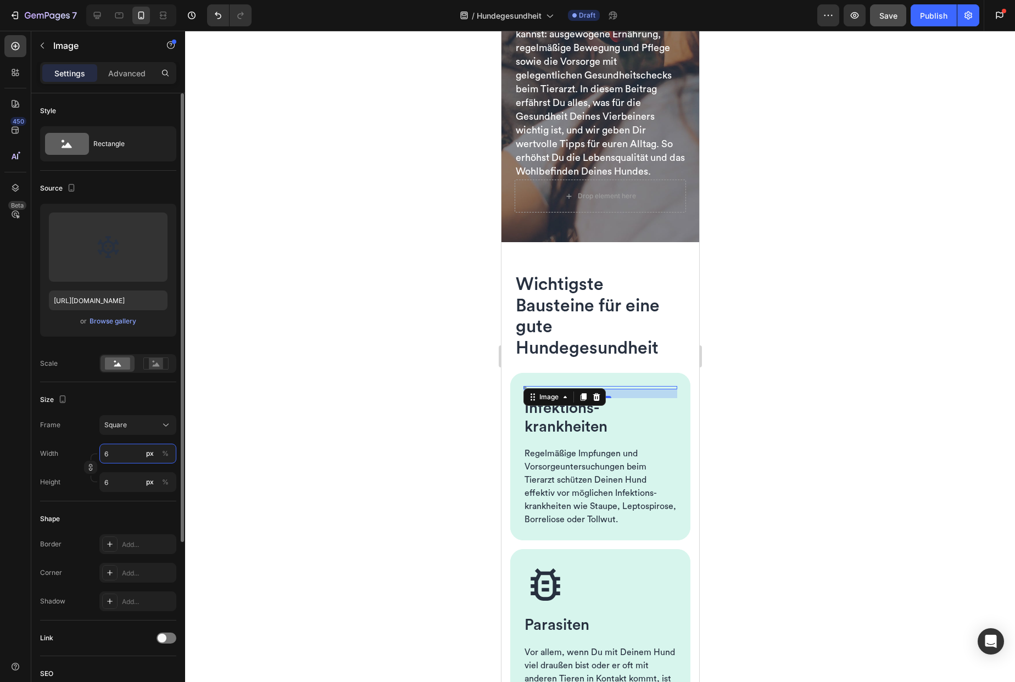
type input "64"
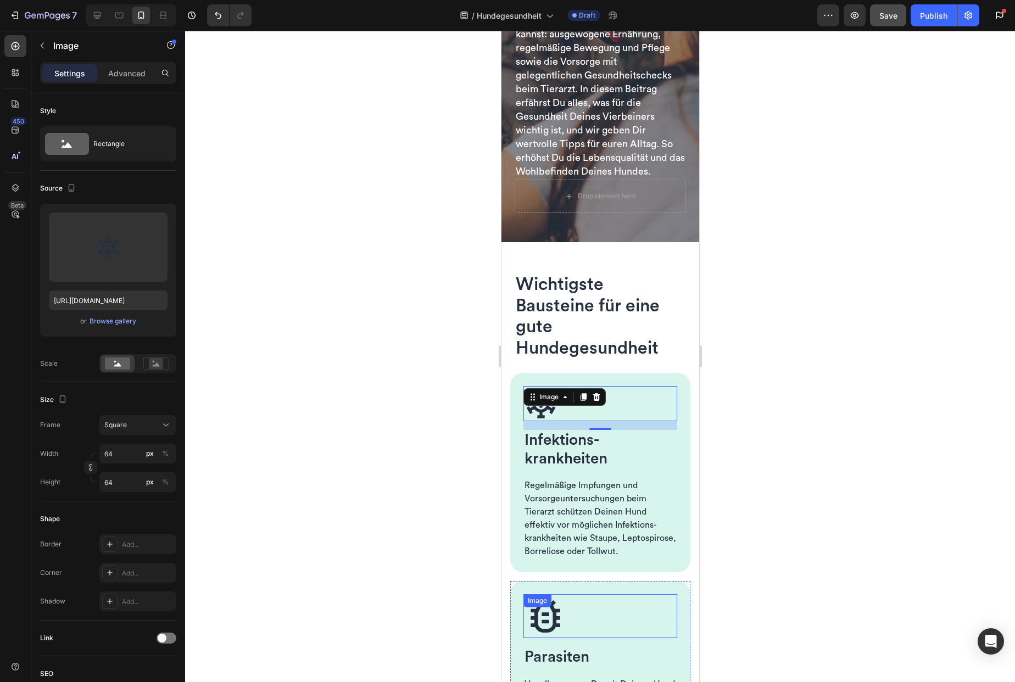
click at [549, 638] on img at bounding box center [545, 616] width 44 height 44
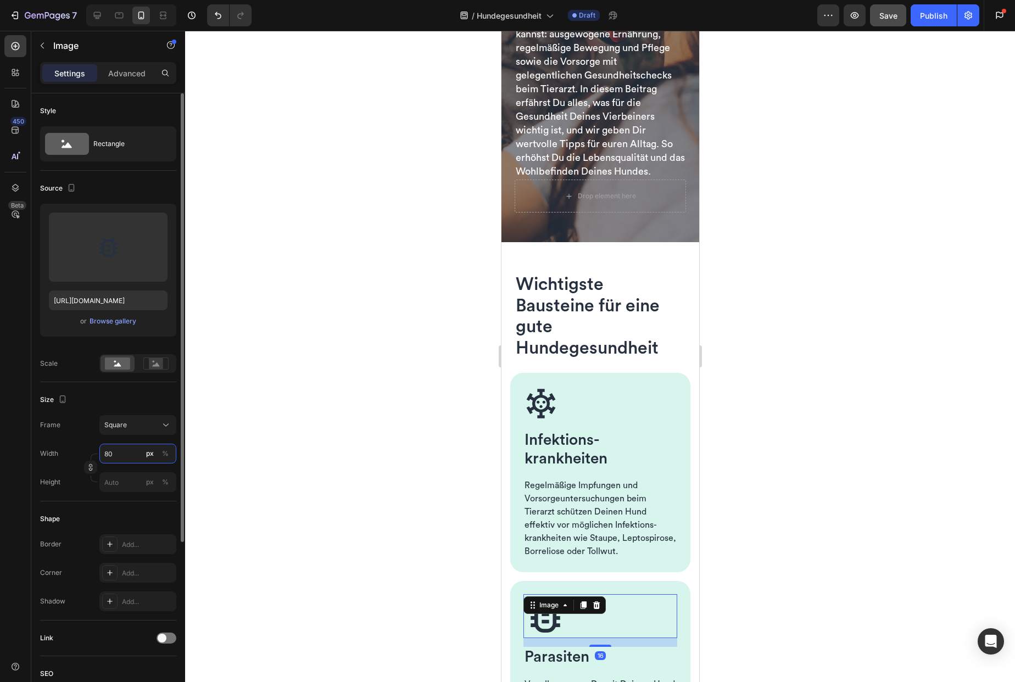
click at [122, 454] on input "80" at bounding box center [137, 454] width 77 height 20
type input "6"
type input "64"
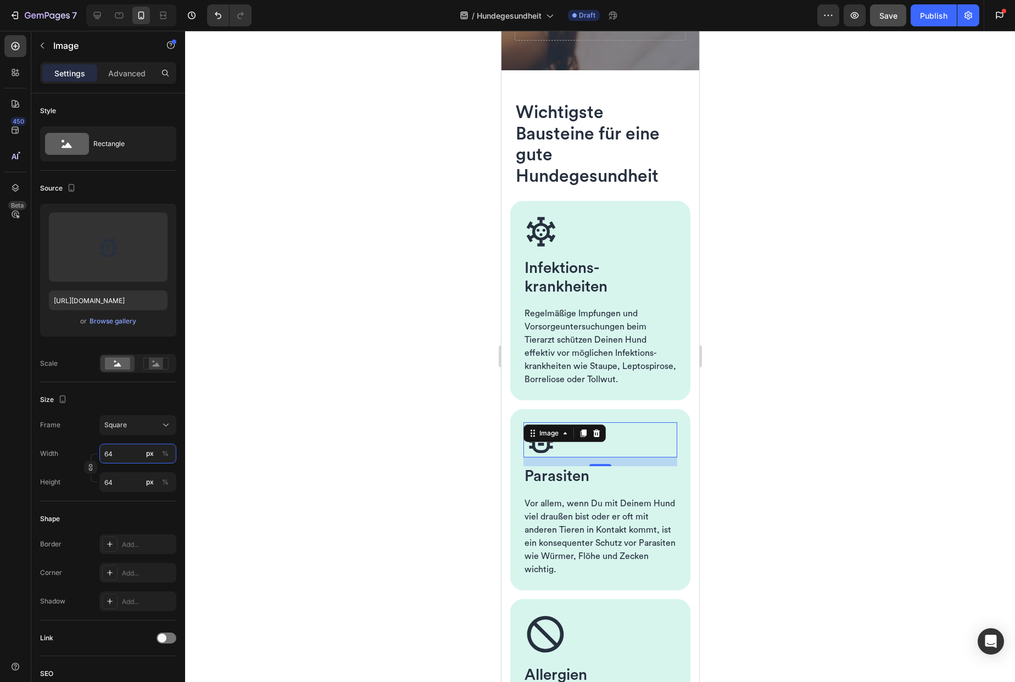
scroll to position [450, 0]
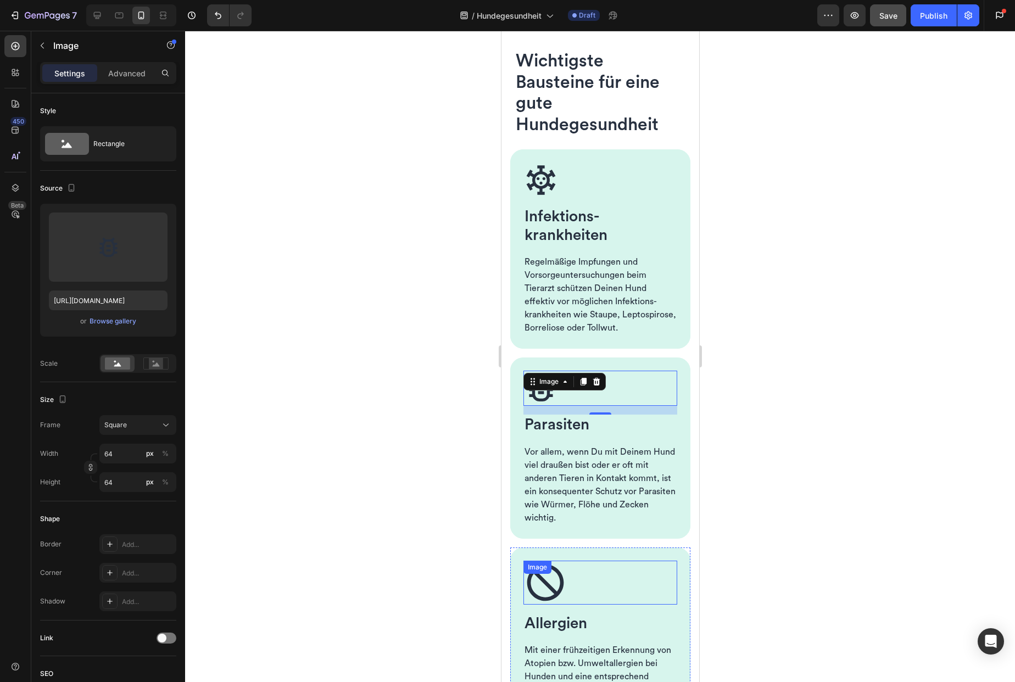
click at [544, 591] on div "Image" at bounding box center [600, 583] width 154 height 44
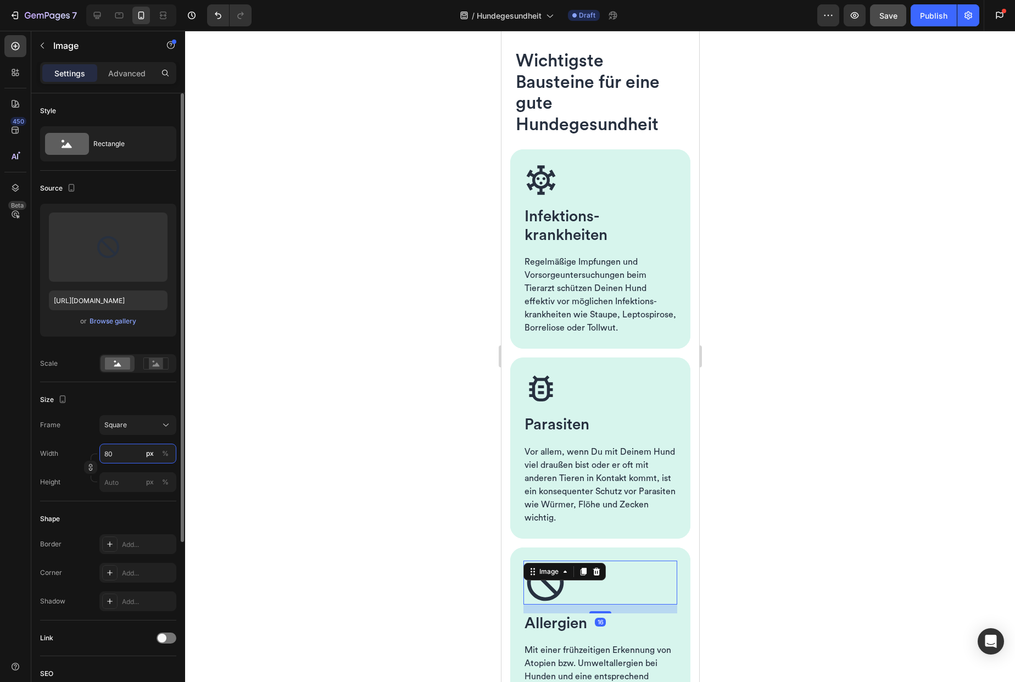
click at [123, 456] on input "80" at bounding box center [137, 454] width 77 height 20
type input "6"
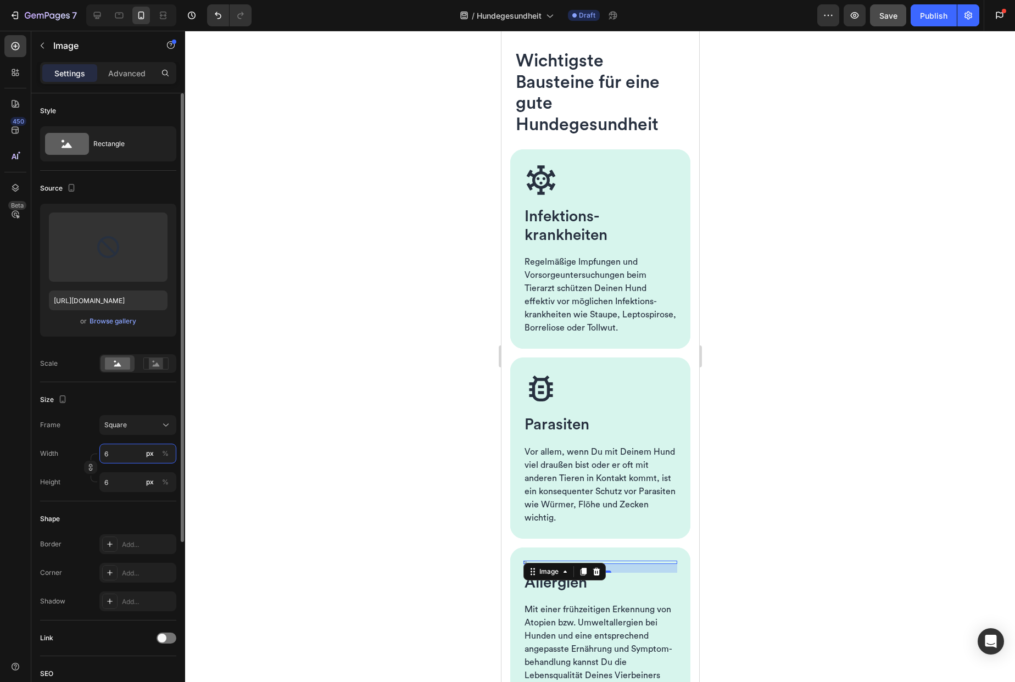
type input "64"
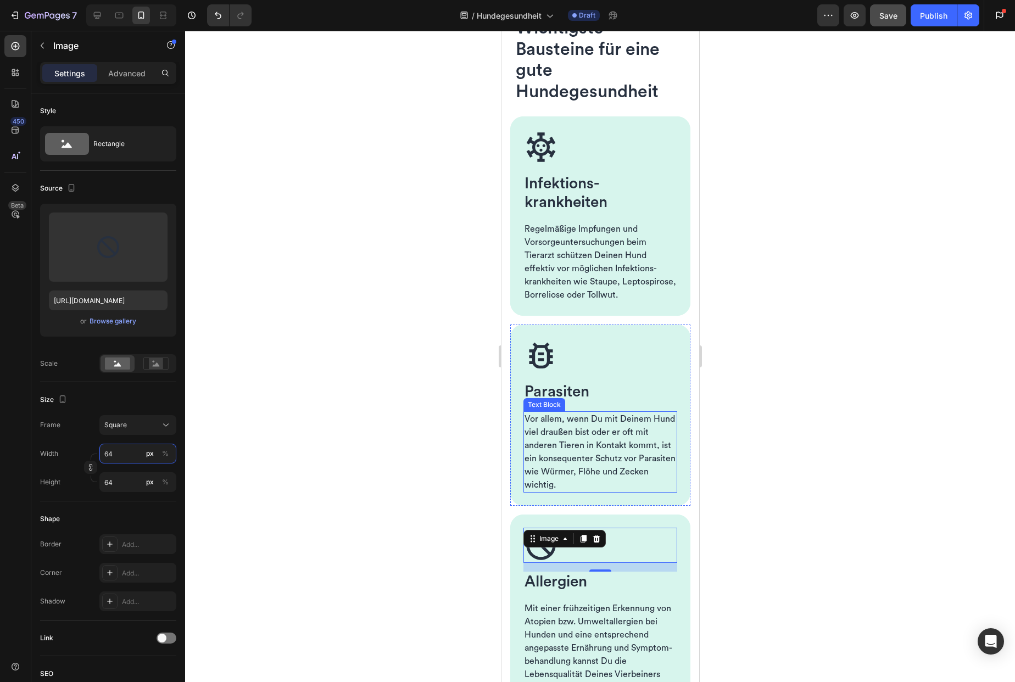
scroll to position [743, 0]
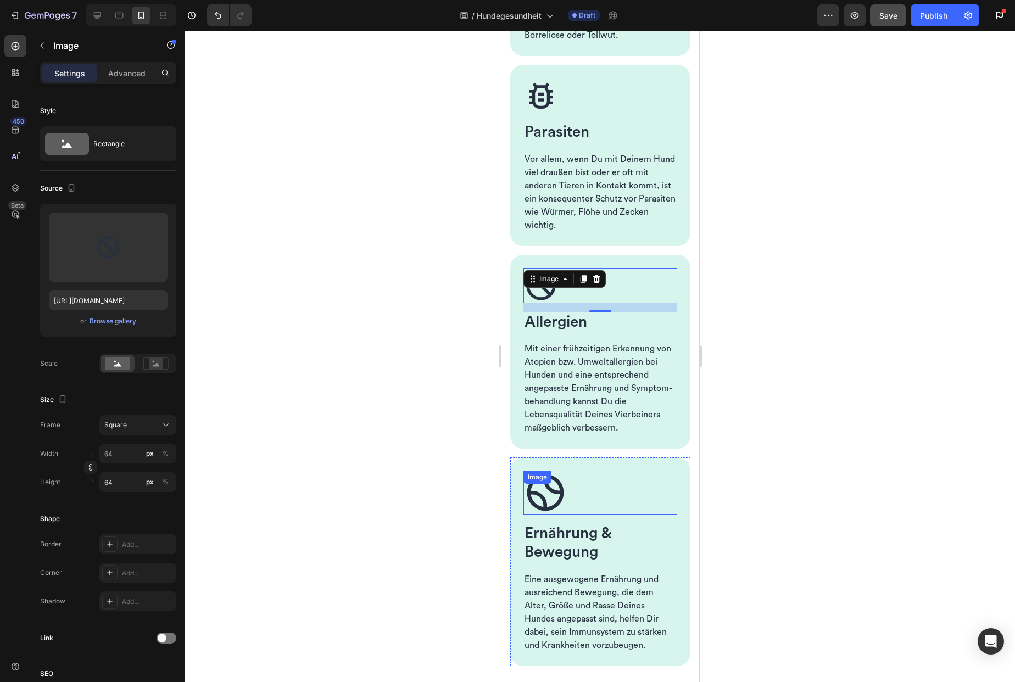
click at [544, 508] on img at bounding box center [545, 493] width 44 height 44
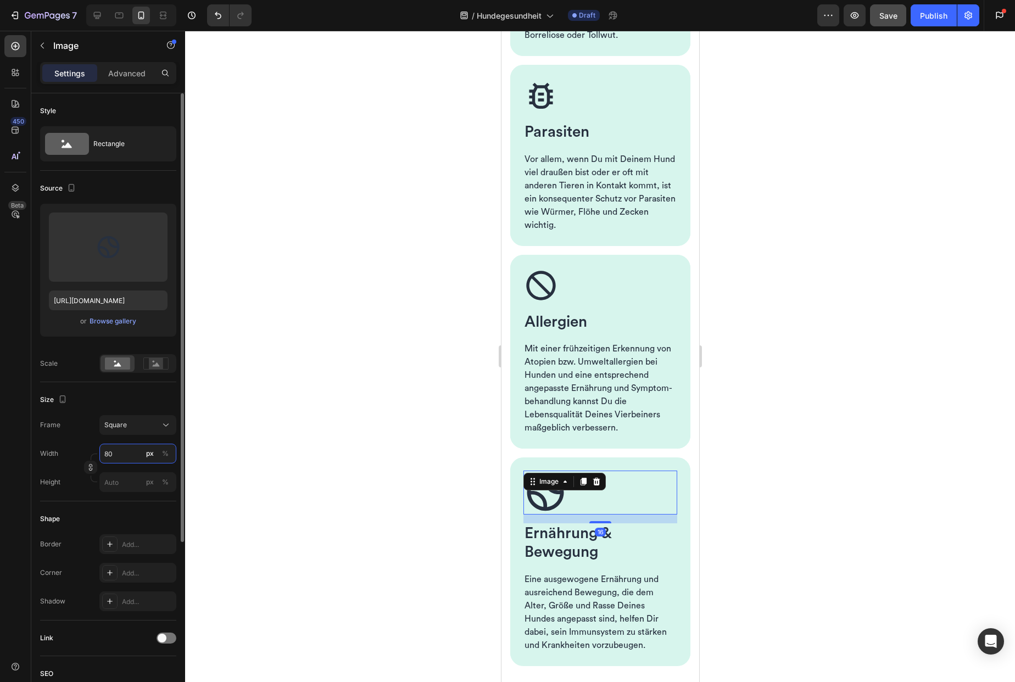
click at [127, 453] on input "80" at bounding box center [137, 454] width 77 height 20
type input "6"
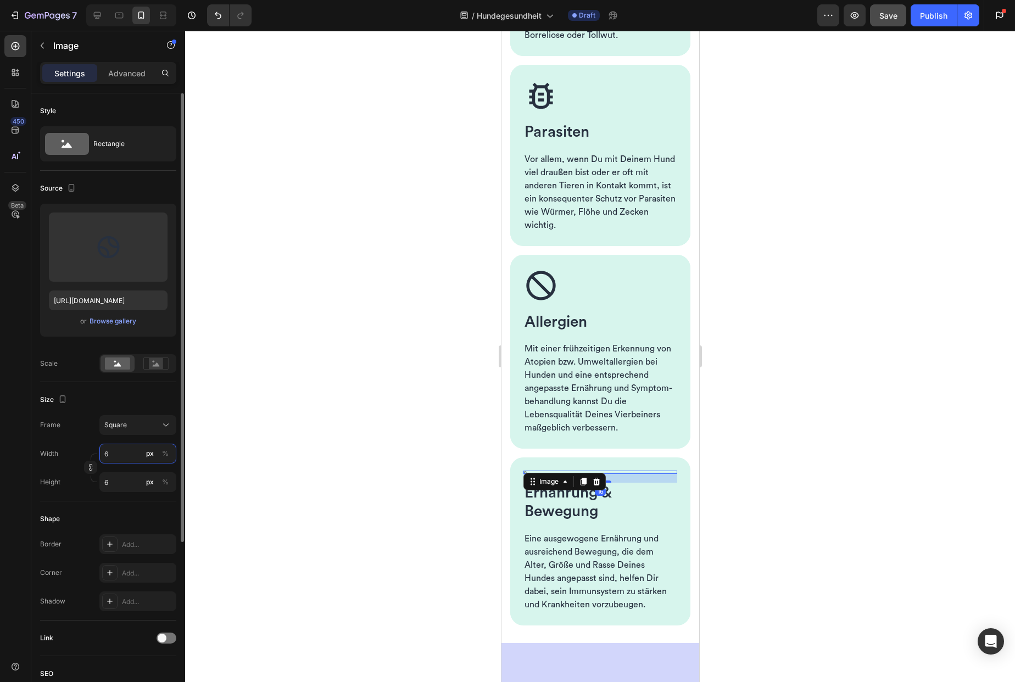
type input "64"
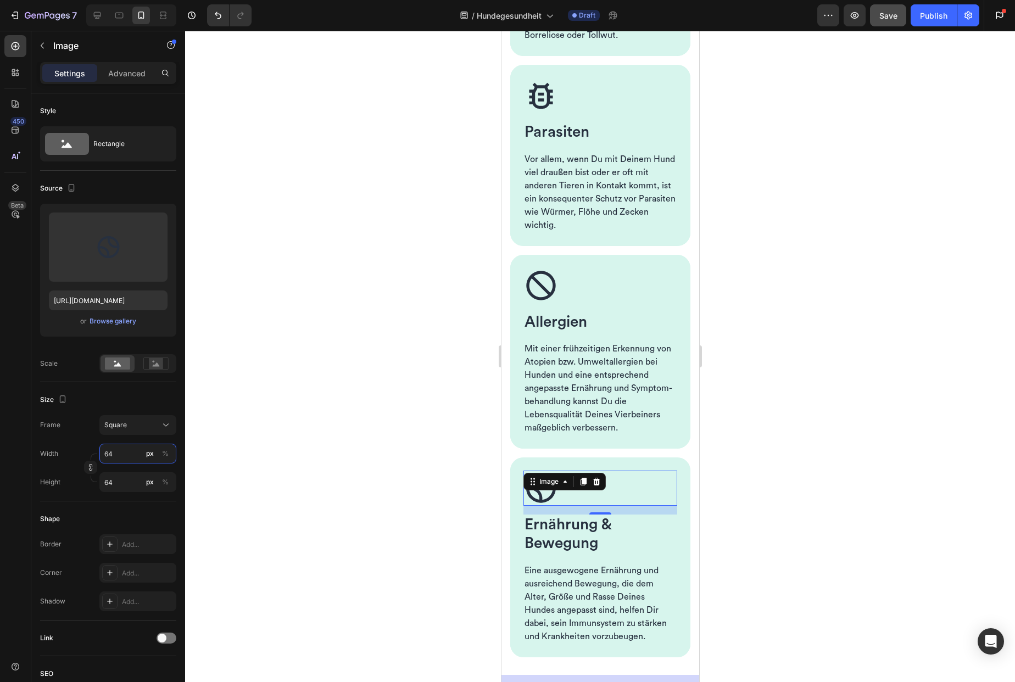
type input "64"
click at [427, 480] on div at bounding box center [600, 356] width 830 height 651
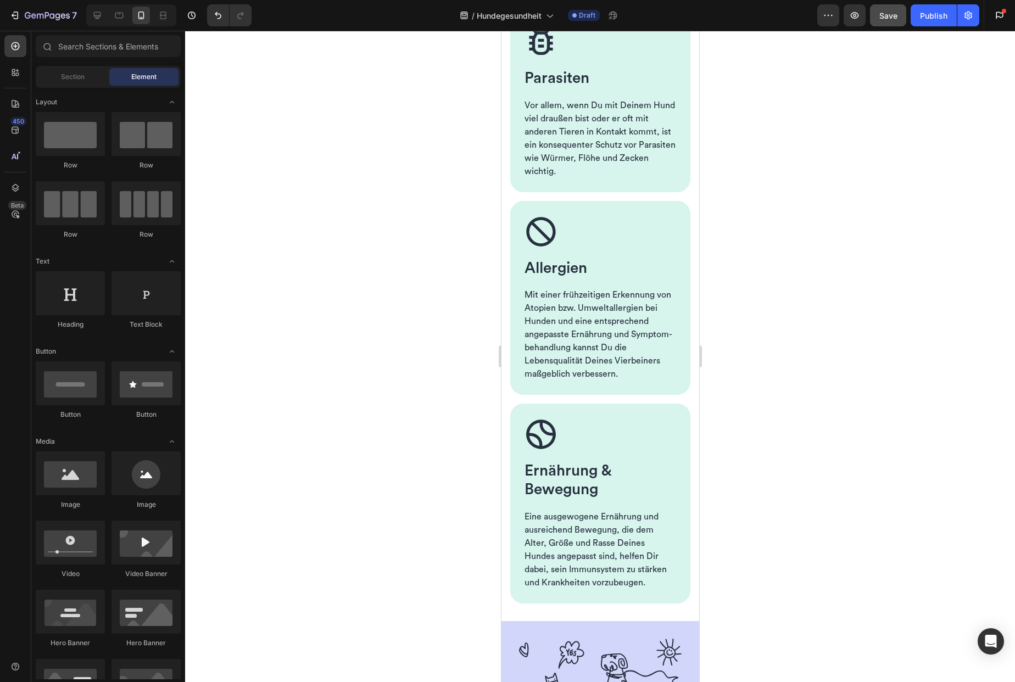
scroll to position [793, 0]
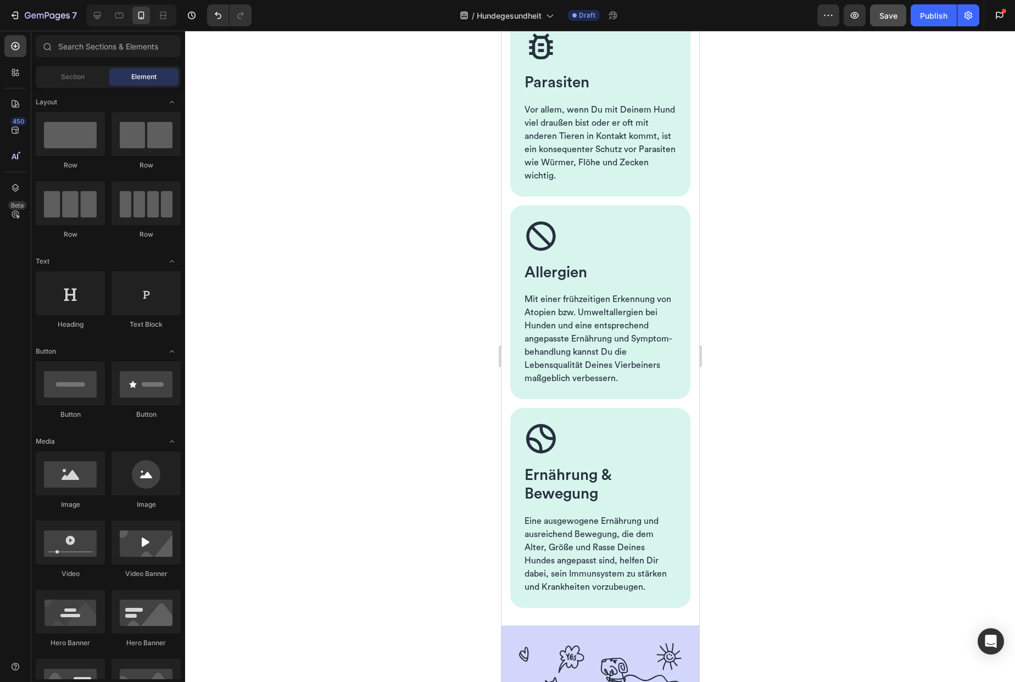
drag, startPoint x: 695, startPoint y: 185, endPoint x: 1210, endPoint y: 242, distance: 517.8
click at [890, 14] on span "Save" at bounding box center [888, 15] width 18 height 9
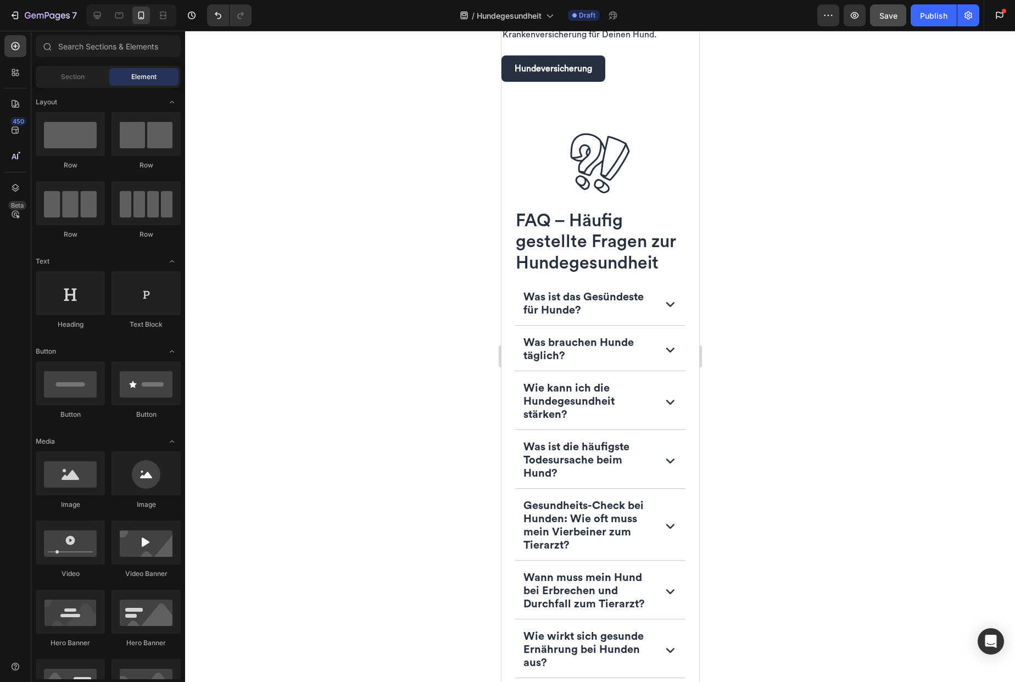
scroll to position [3352, 0]
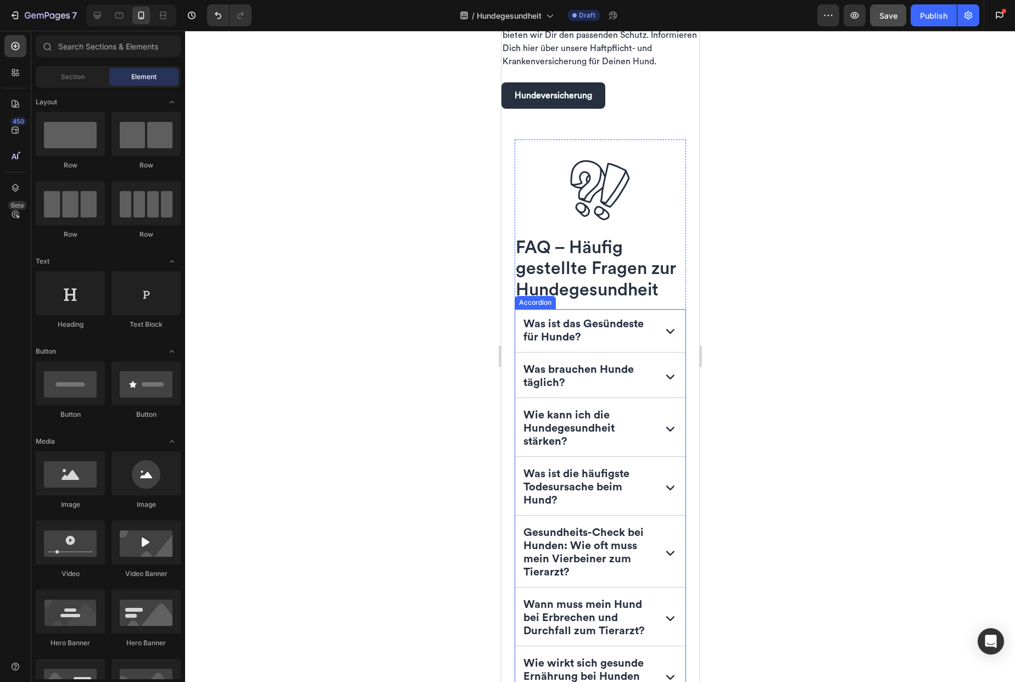
click at [543, 327] on strong "Was ist das Gesündeste für Hunde?" at bounding box center [583, 331] width 120 height 24
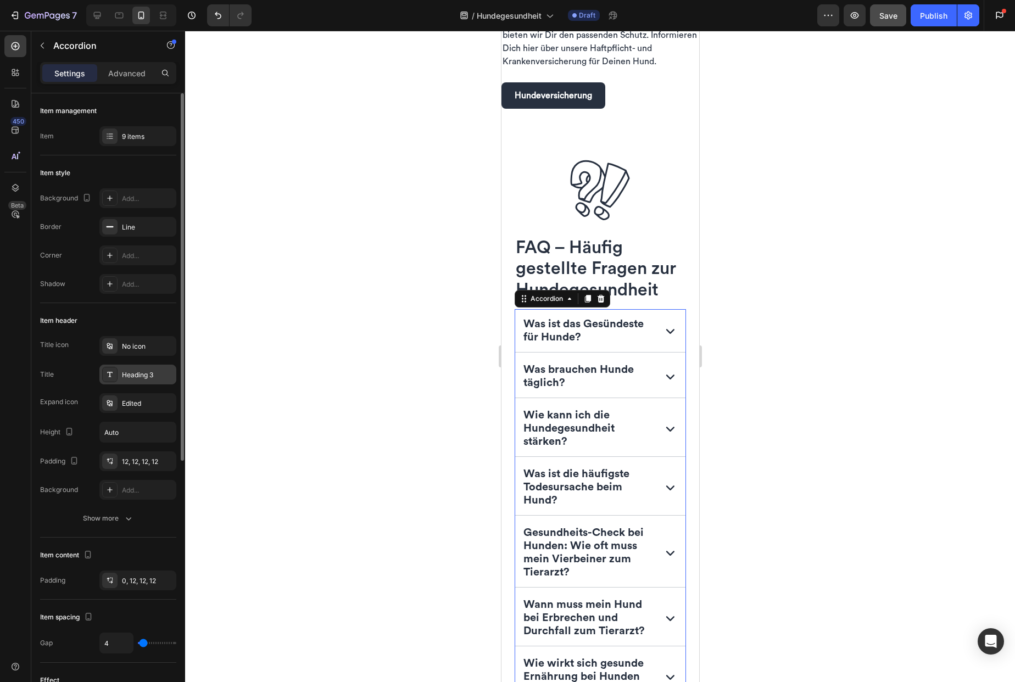
click at [163, 378] on div "Heading 3" at bounding box center [148, 375] width 52 height 10
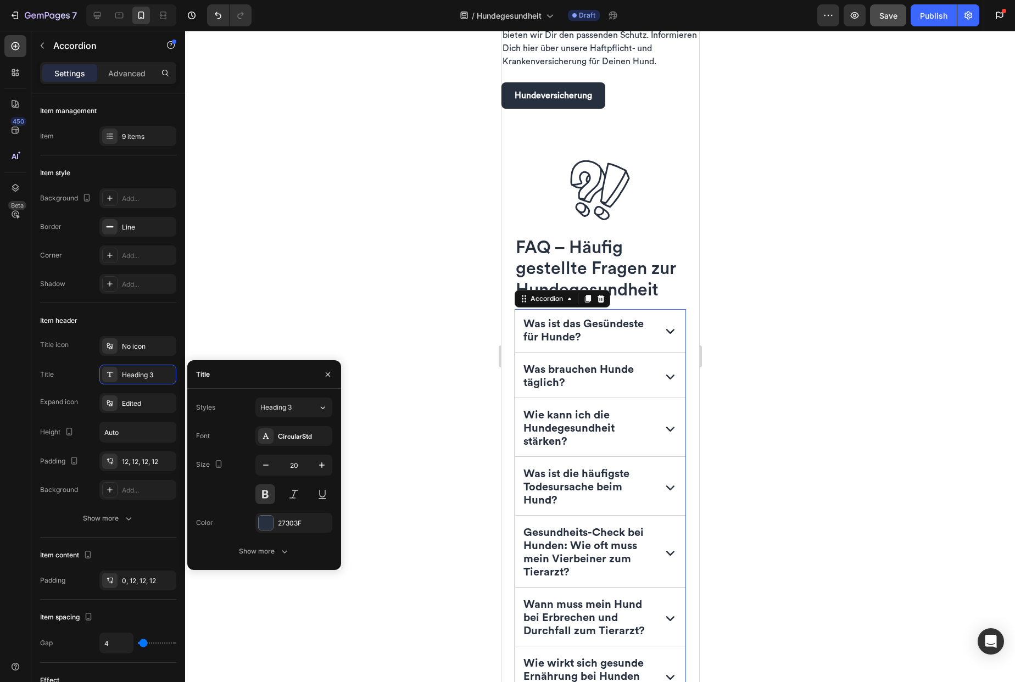
click at [455, 417] on div at bounding box center [600, 356] width 830 height 651
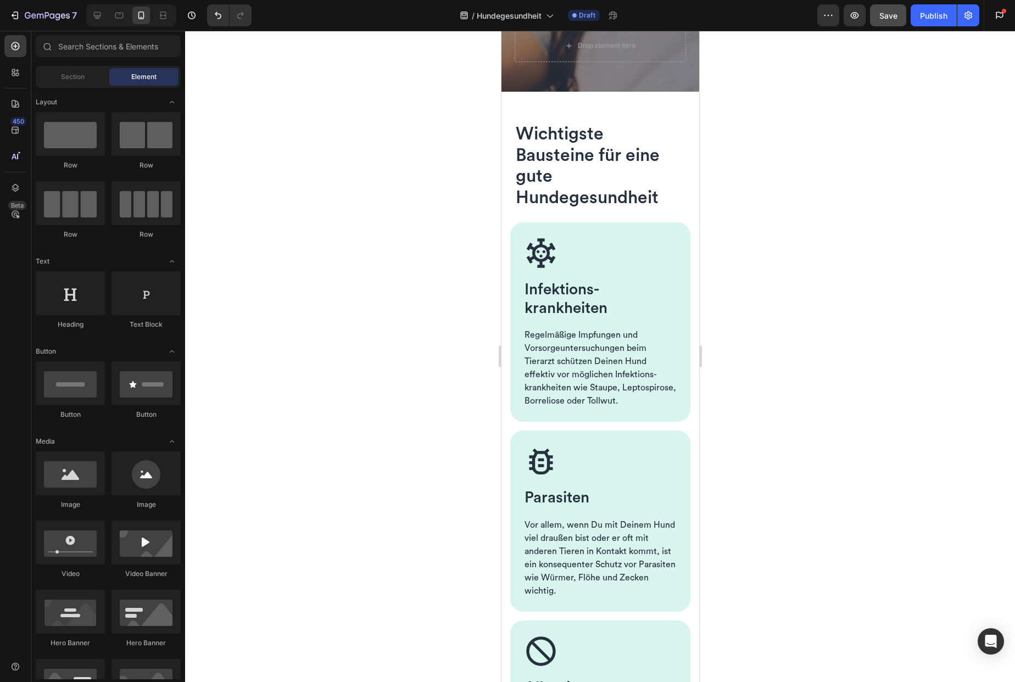
scroll to position [282, 0]
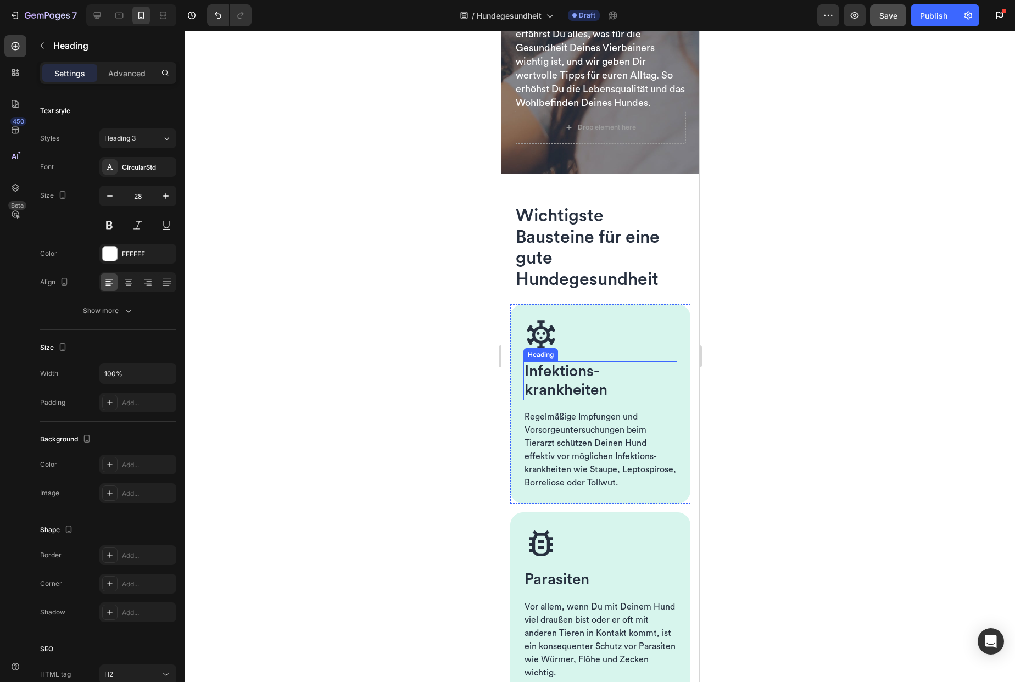
click at [562, 398] on span "Infektions­krankheiten" at bounding box center [565, 381] width 83 height 34
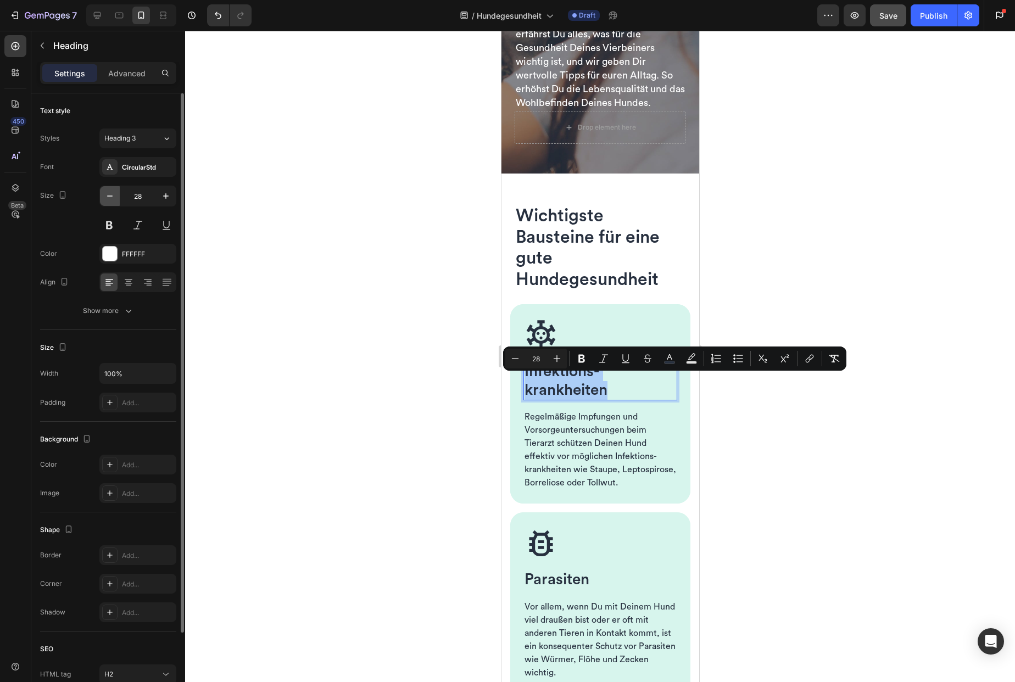
click at [110, 196] on icon "button" at bounding box center [109, 196] width 5 height 1
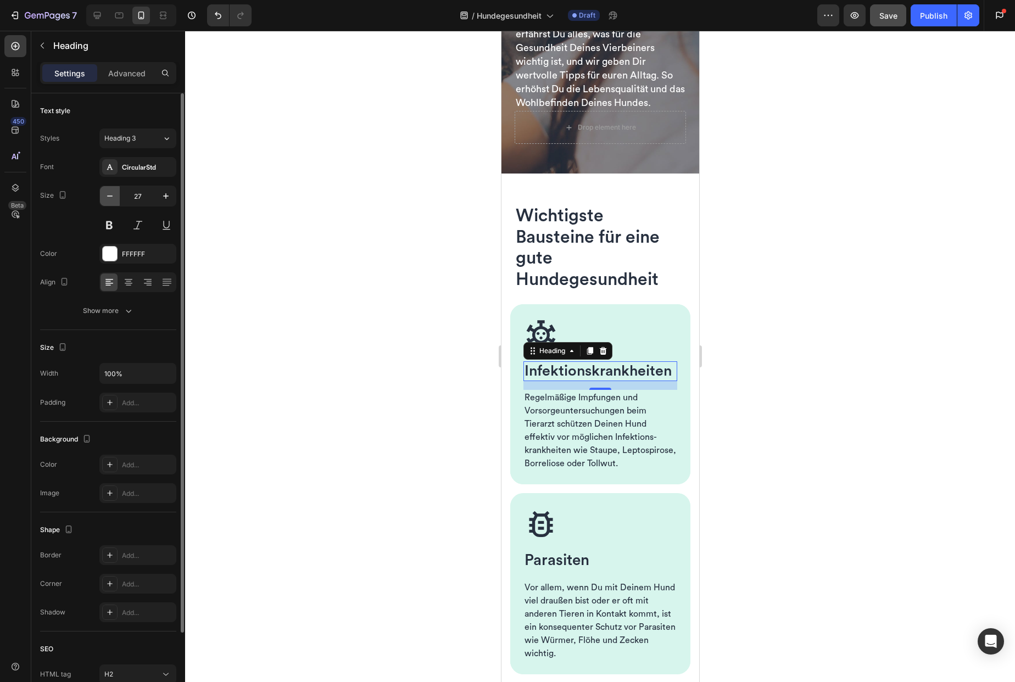
click at [110, 196] on icon "button" at bounding box center [109, 196] width 5 height 1
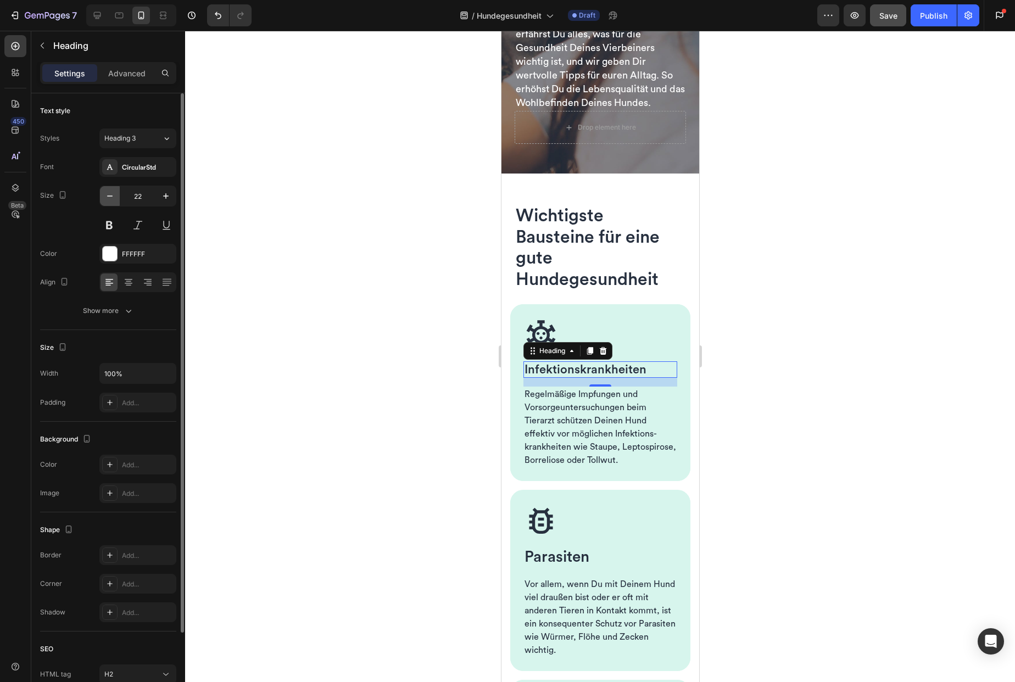
click at [110, 196] on icon "button" at bounding box center [109, 196] width 5 height 1
type input "20"
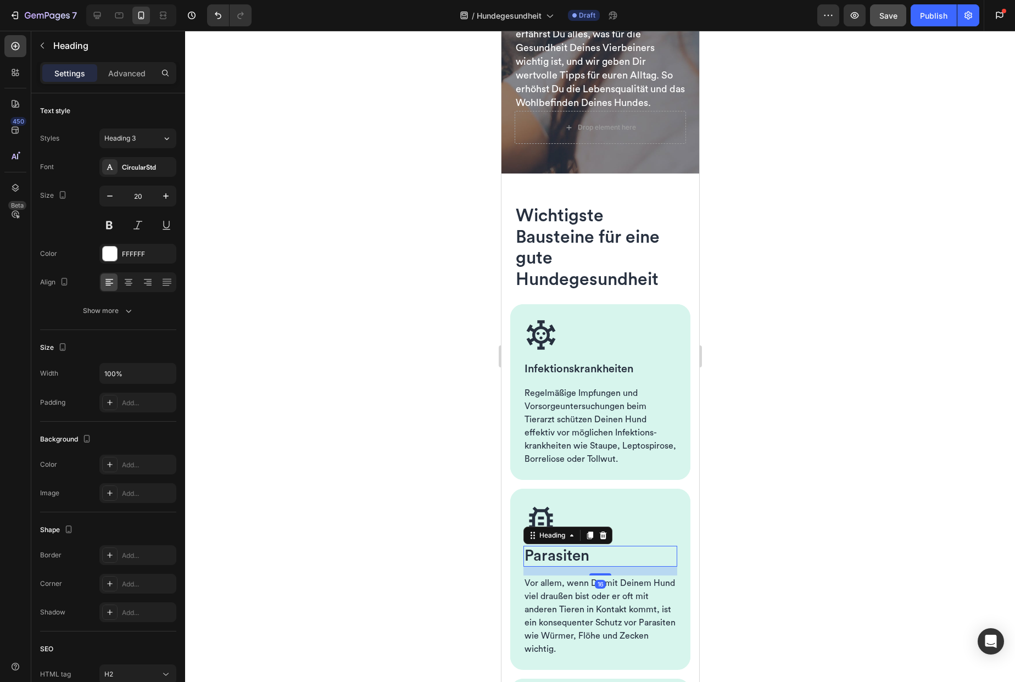
click at [562, 564] on span "Parasiten" at bounding box center [556, 555] width 65 height 15
click at [571, 564] on span "Parasiten" at bounding box center [556, 555] width 65 height 15
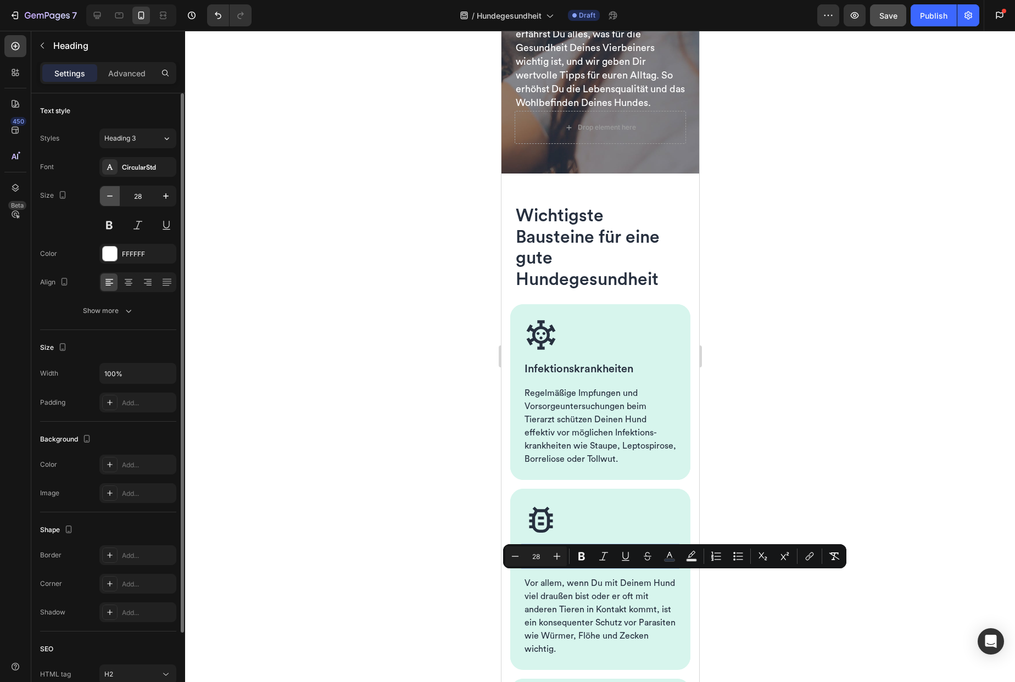
click at [110, 198] on icon "button" at bounding box center [109, 196] width 11 height 11
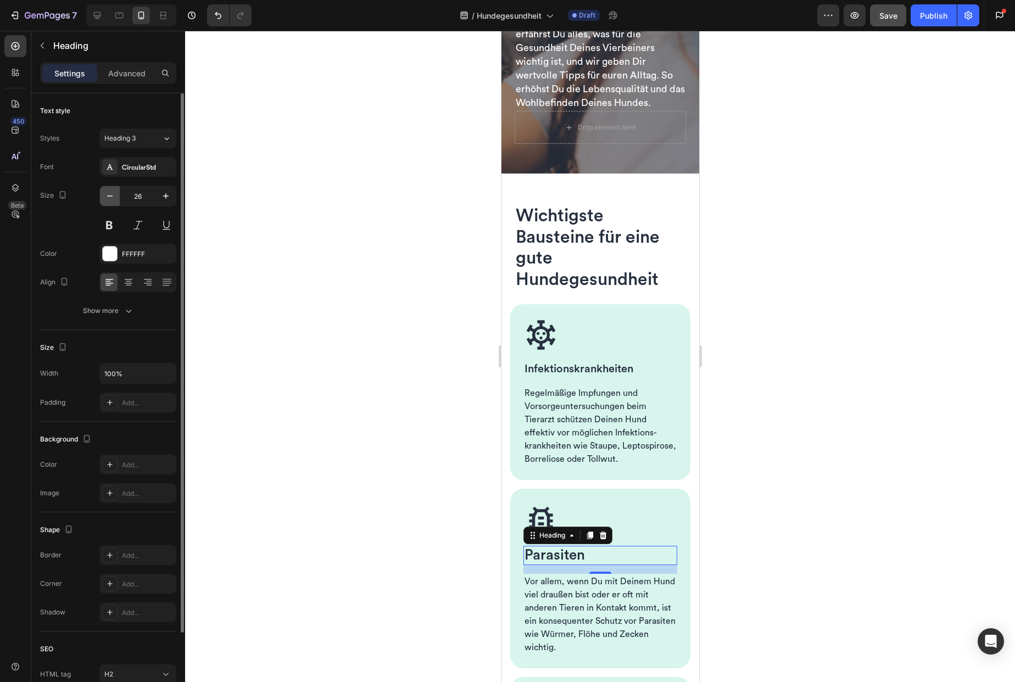
click at [110, 198] on icon "button" at bounding box center [109, 196] width 11 height 11
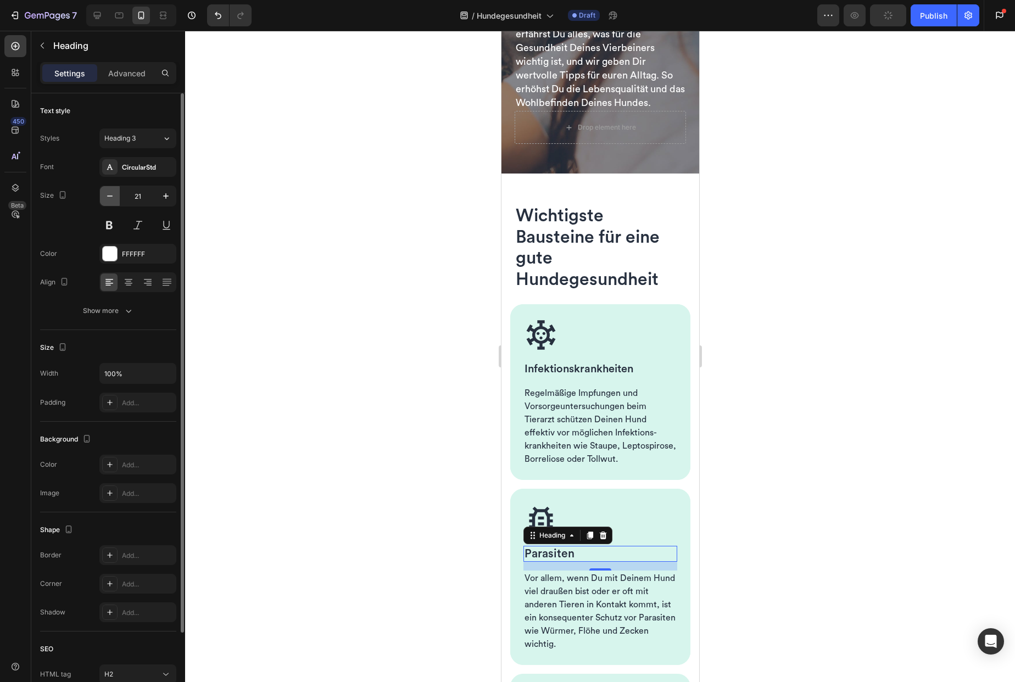
click at [110, 198] on icon "button" at bounding box center [109, 196] width 11 height 11
type input "20"
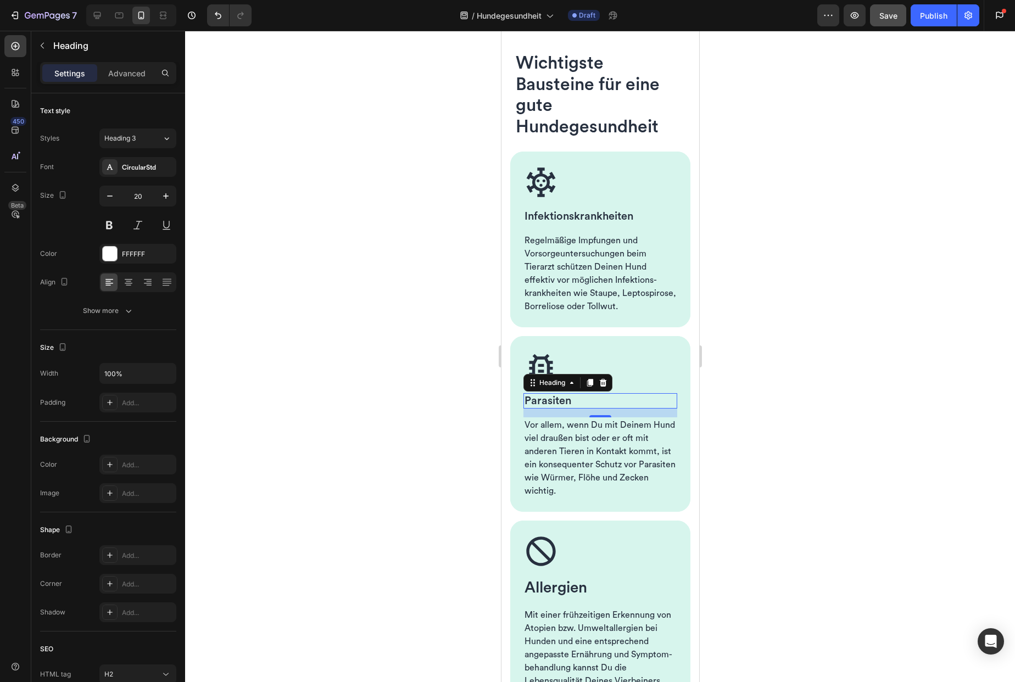
scroll to position [485, 0]
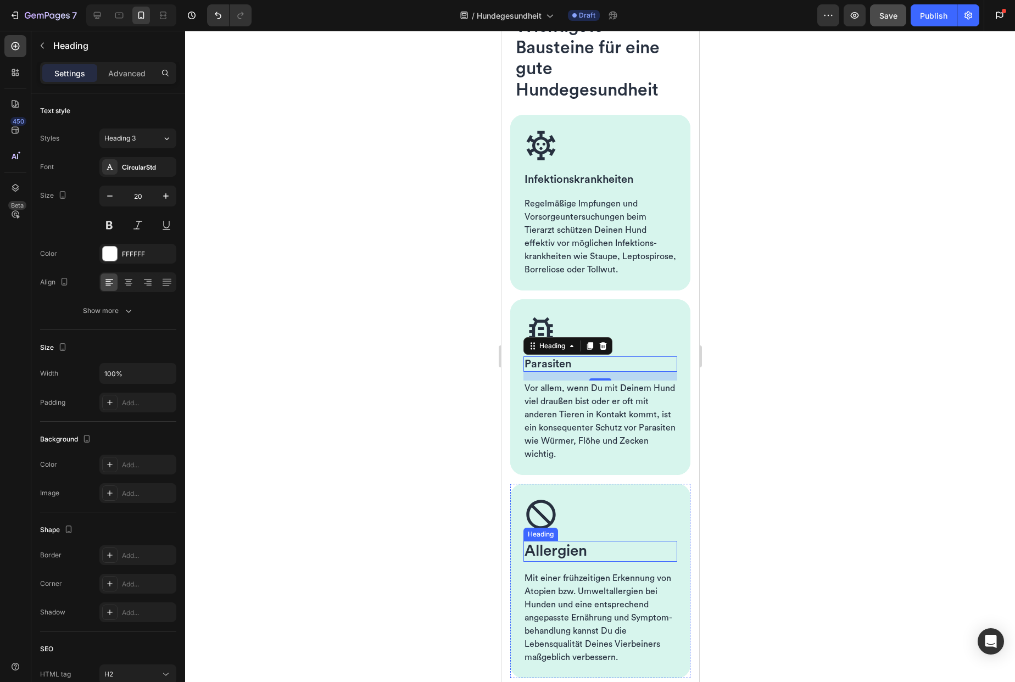
click at [565, 559] on span "Allergien" at bounding box center [555, 550] width 63 height 15
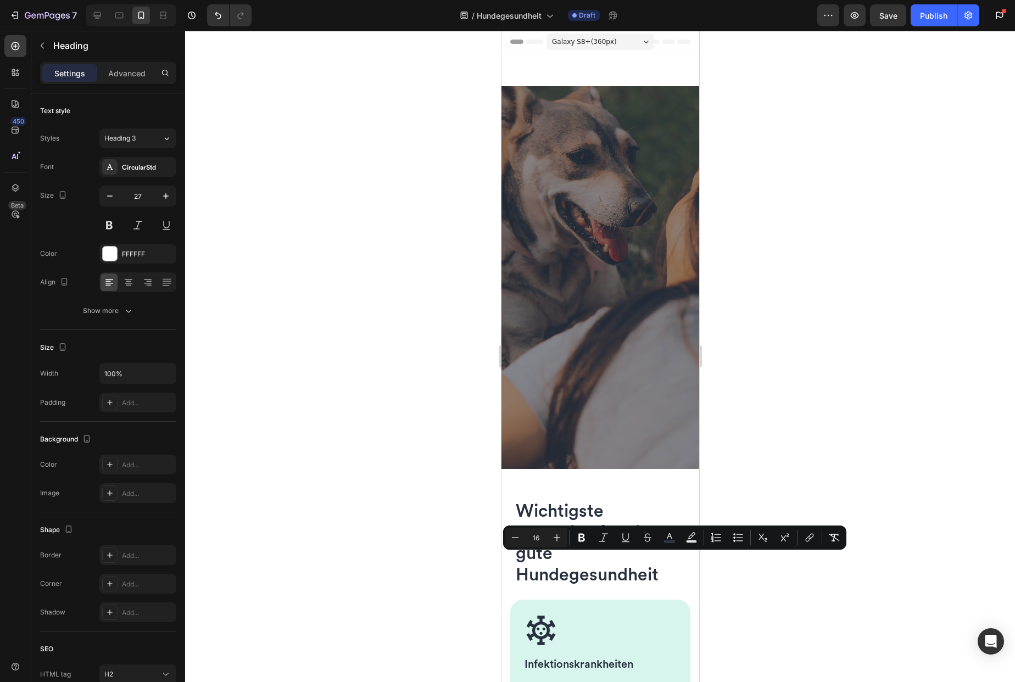
scroll to position [485, 0]
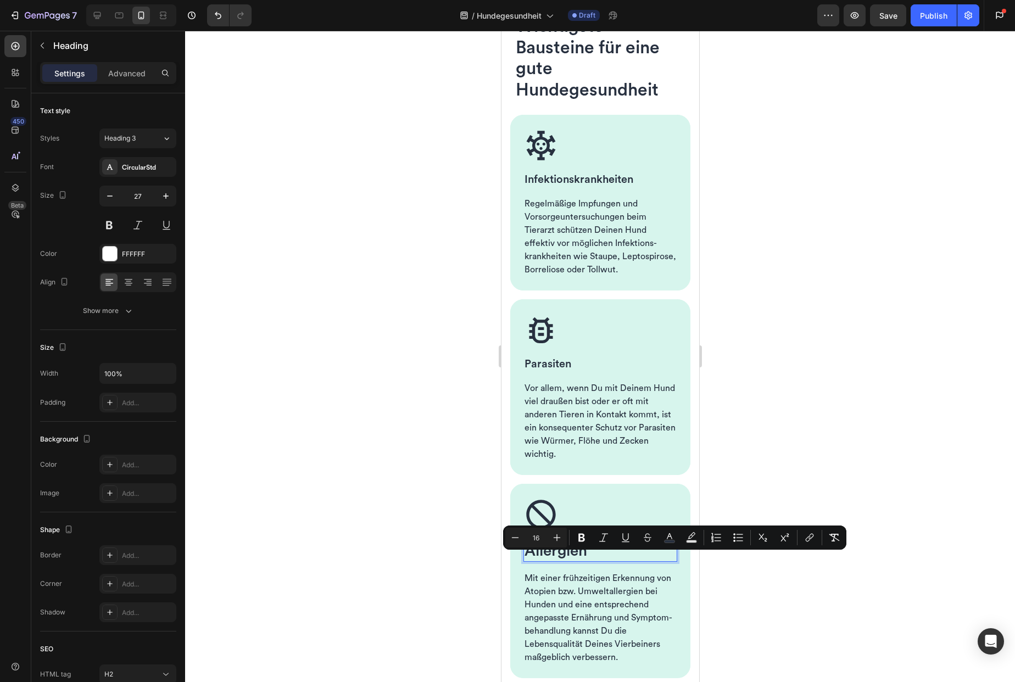
click at [112, 199] on icon "button" at bounding box center [109, 196] width 11 height 11
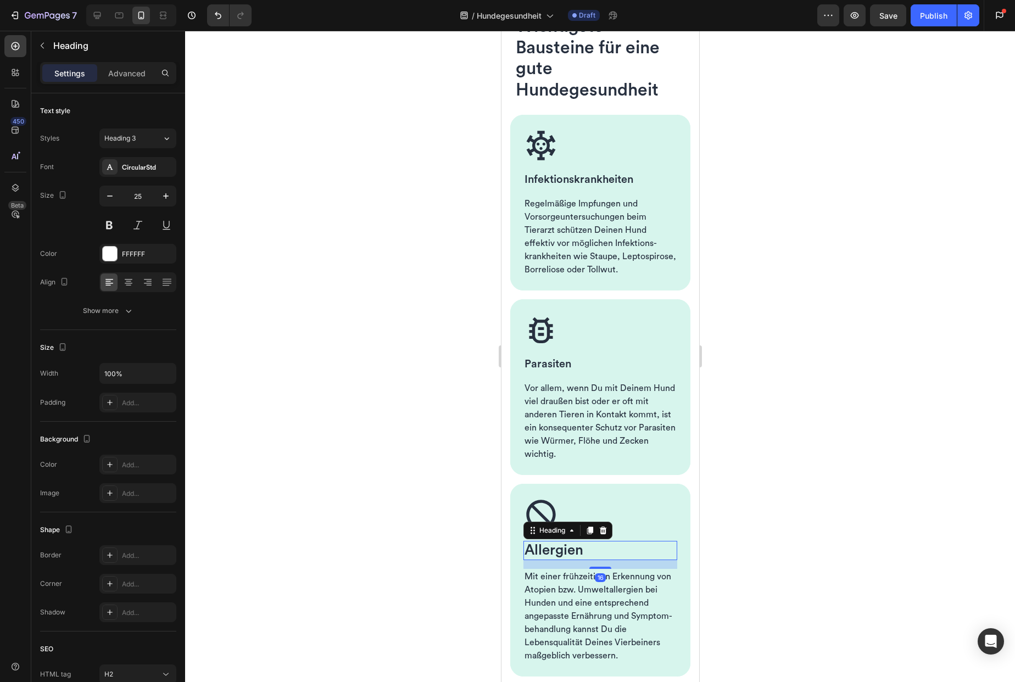
click at [112, 199] on icon "button" at bounding box center [109, 196] width 11 height 11
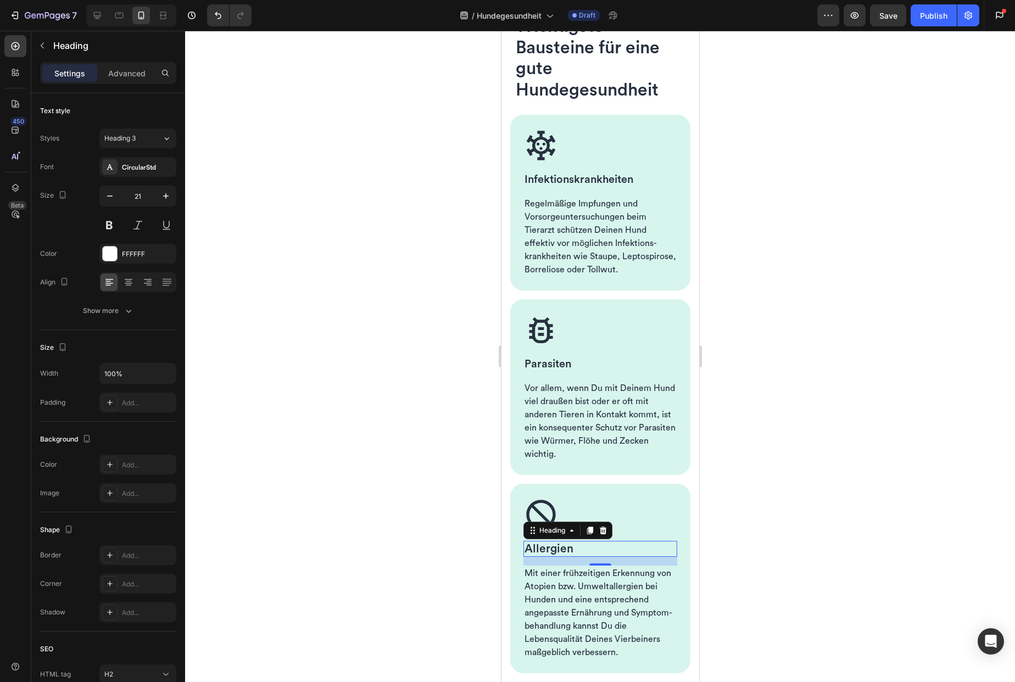
type input "20"
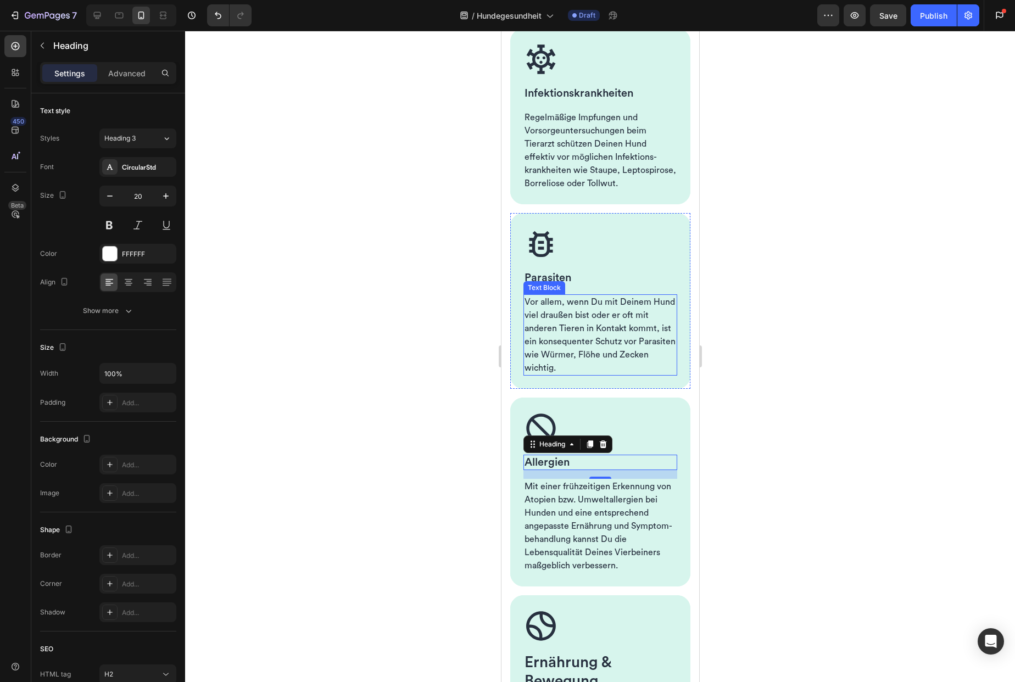
scroll to position [578, 0]
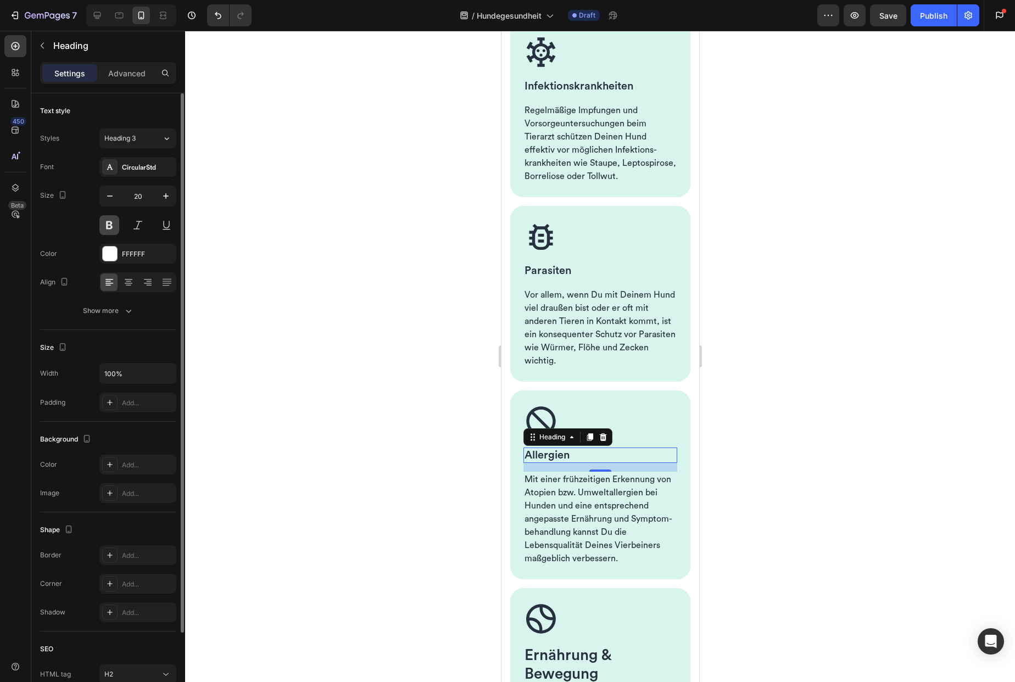
click at [108, 226] on button at bounding box center [109, 225] width 20 height 20
click at [564, 276] on span "Parasiten" at bounding box center [547, 270] width 47 height 11
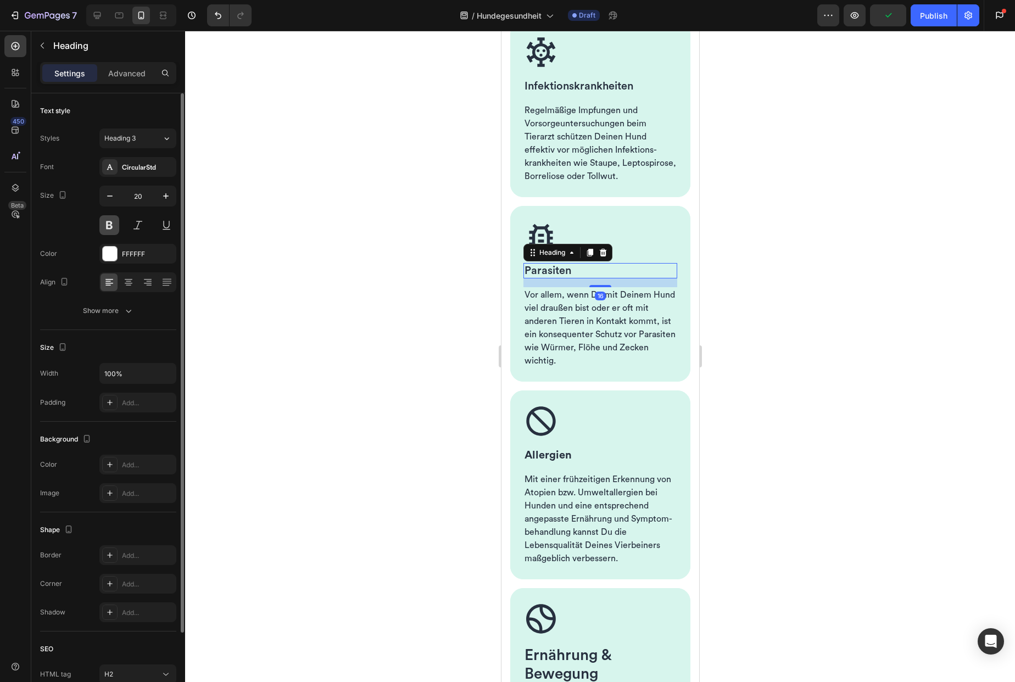
click at [112, 222] on button at bounding box center [109, 225] width 20 height 20
click at [548, 86] on span "Infektions­krankheiten" at bounding box center [578, 86] width 109 height 11
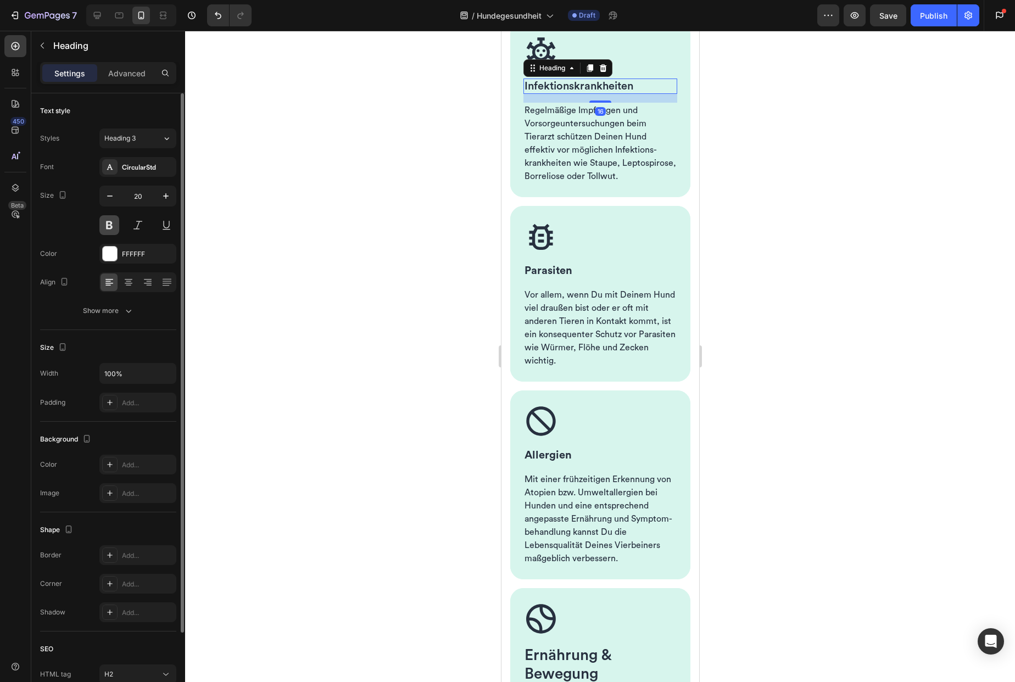
click at [110, 224] on button at bounding box center [109, 225] width 20 height 20
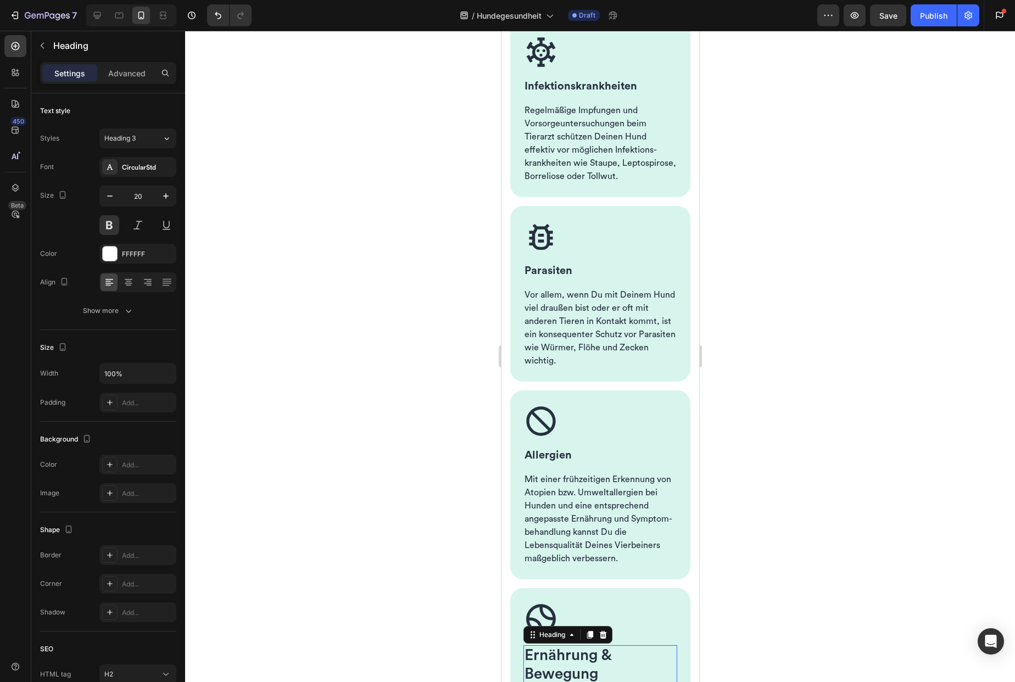
click at [566, 668] on span "Ernährung & Bewegung" at bounding box center [567, 665] width 87 height 34
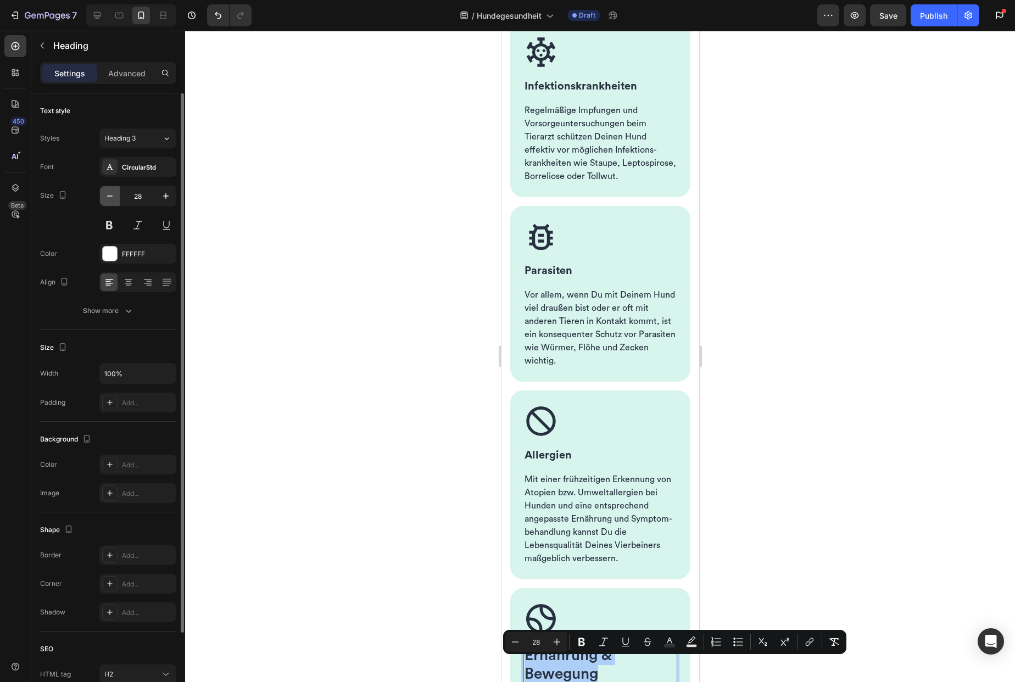
click at [109, 199] on icon "button" at bounding box center [109, 196] width 11 height 11
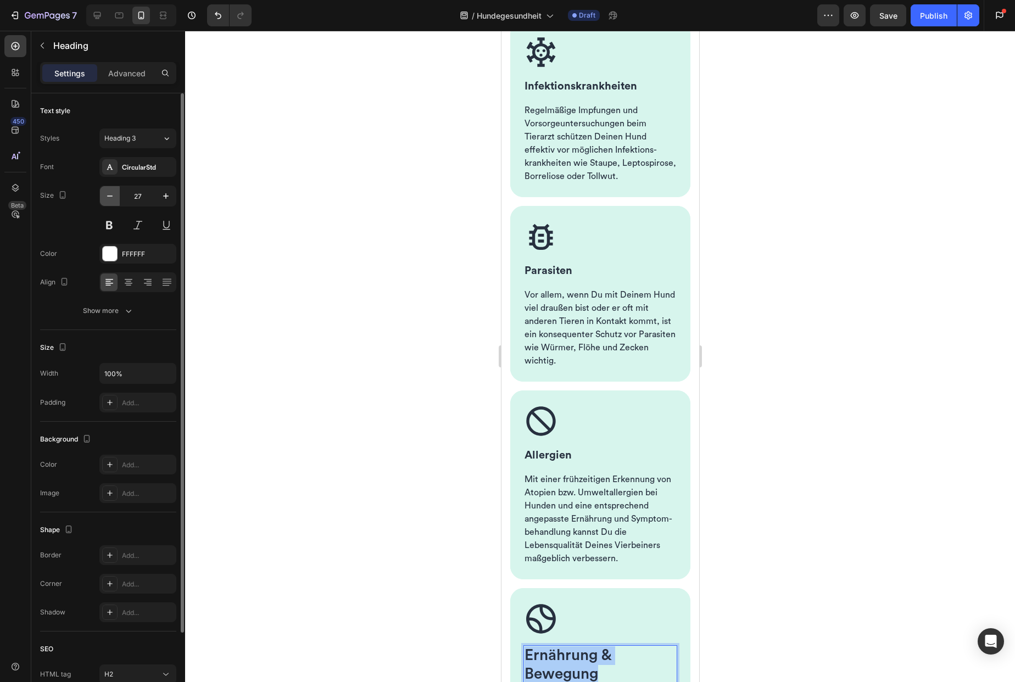
click at [109, 199] on icon "button" at bounding box center [109, 196] width 11 height 11
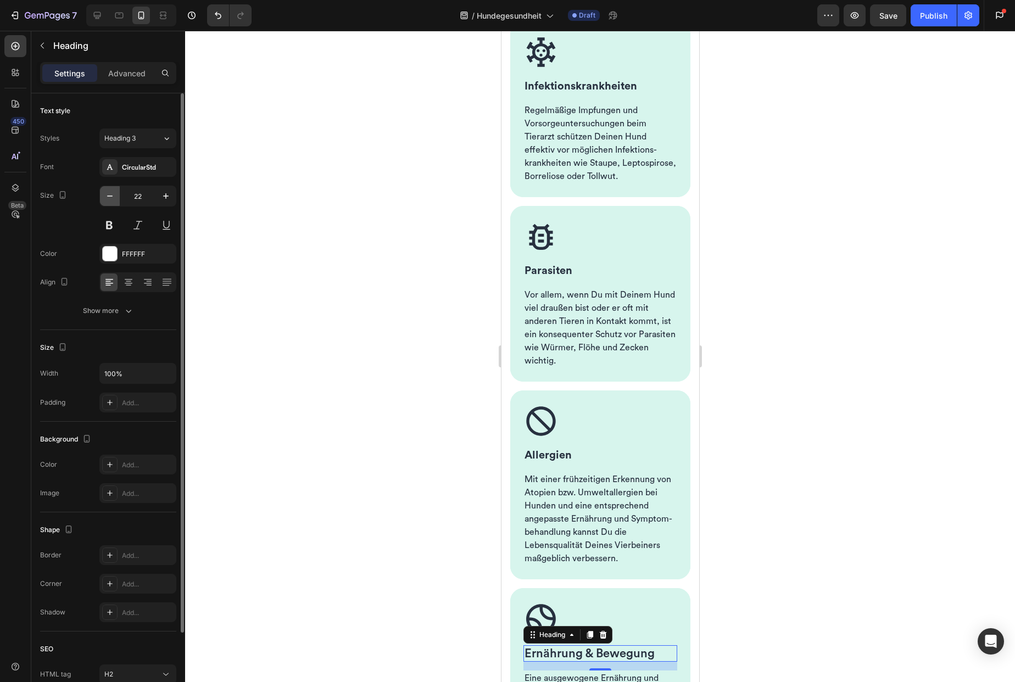
click at [109, 199] on icon "button" at bounding box center [109, 196] width 11 height 11
type input "20"
click at [110, 226] on button at bounding box center [109, 225] width 20 height 20
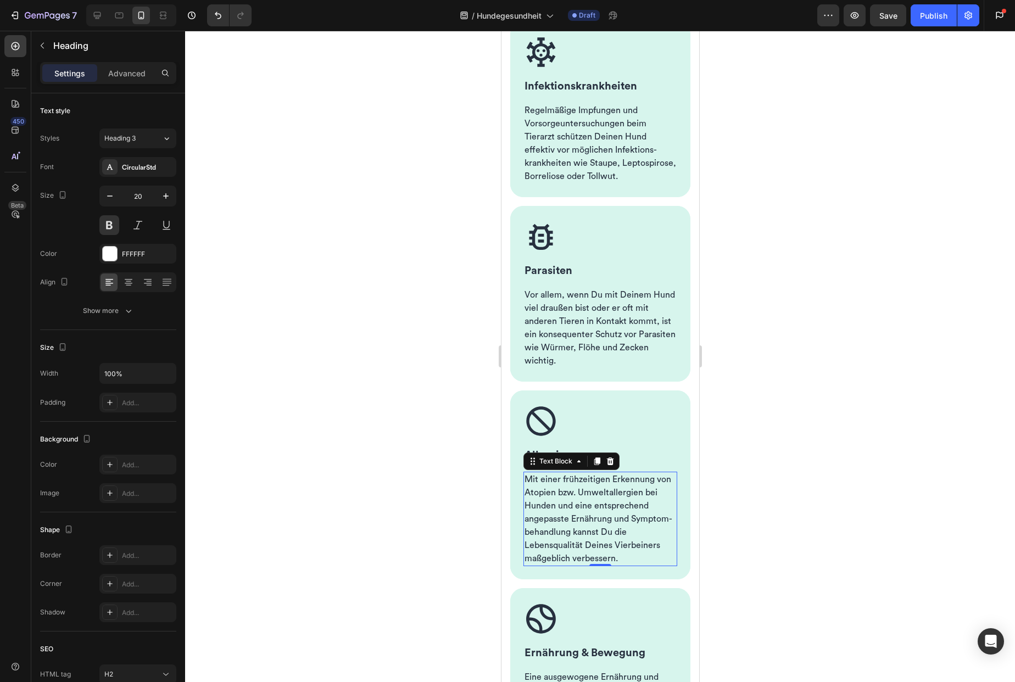
click at [554, 519] on span "Mit einer frühzeitigen Erkennung von Atopien bzw. Umweltallergien bei Hunden un…" at bounding box center [598, 519] width 148 height 88
click at [480, 506] on div at bounding box center [600, 356] width 830 height 651
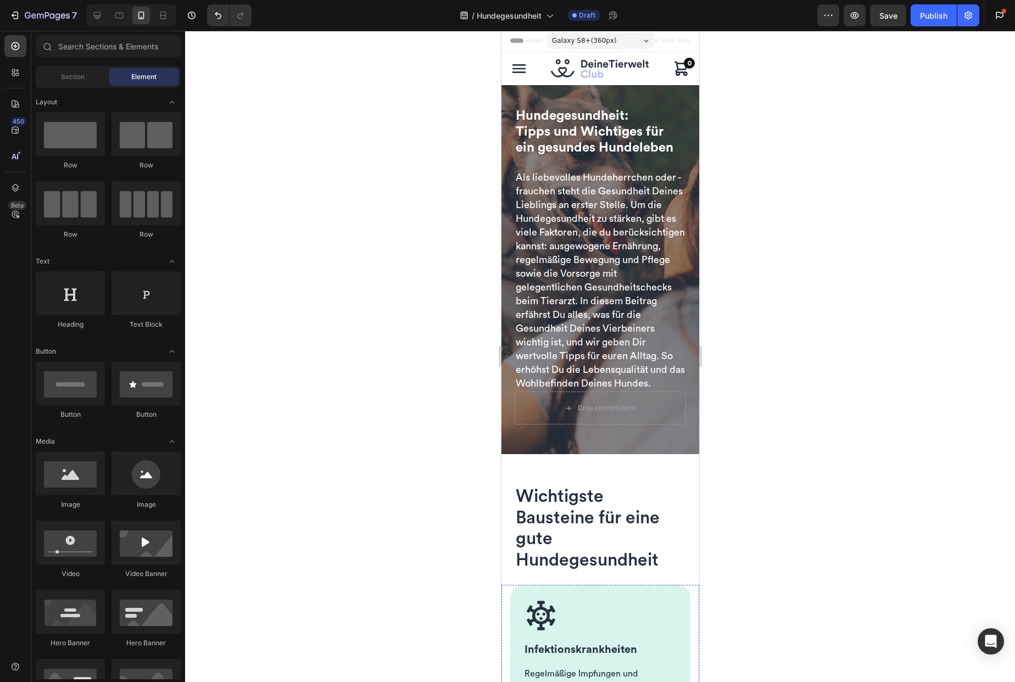
scroll to position [0, 0]
click at [586, 289] on span "Als liebevolles Hundeherrchen oder -frauchen steht die Gesundheit Deines Liebli…" at bounding box center [599, 282] width 169 height 216
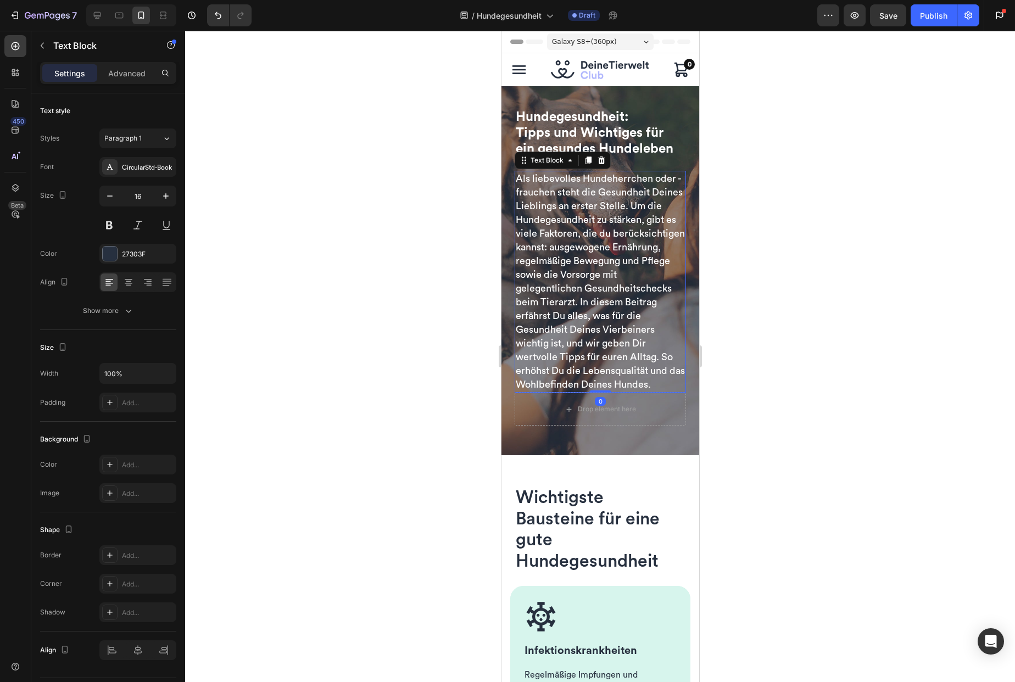
click at [586, 289] on span "Als liebevolles Hundeherrchen oder -frauchen steht die Gesundheit Deines Liebli…" at bounding box center [599, 282] width 169 height 216
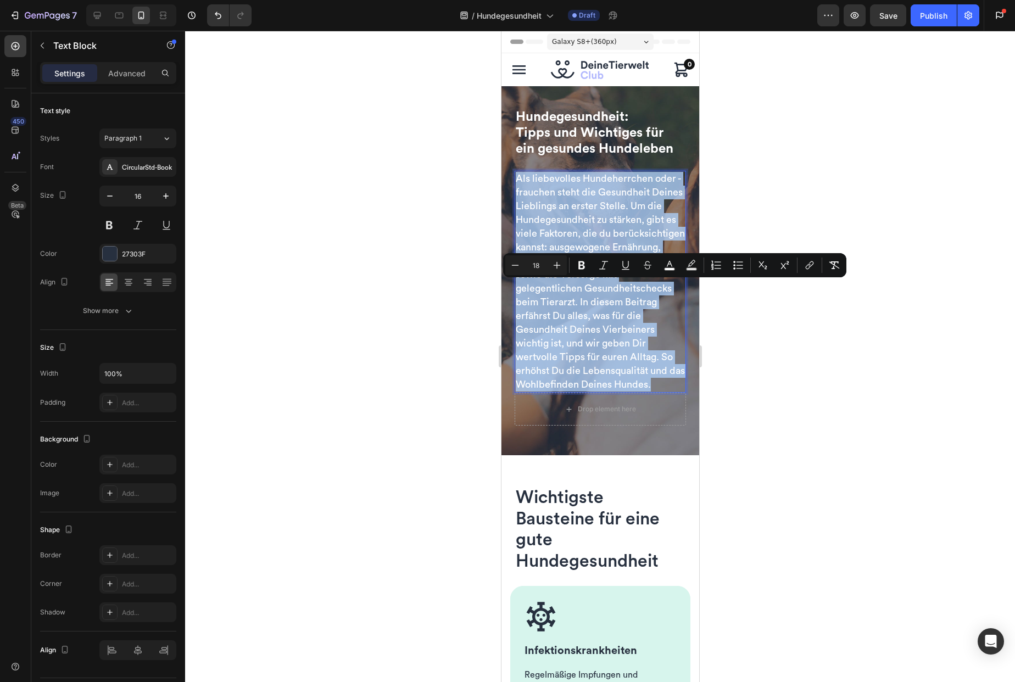
click at [586, 289] on span "Als liebevolles Hundeherrchen oder -frauchen steht die Gesundheit Deines Liebli…" at bounding box center [599, 282] width 169 height 216
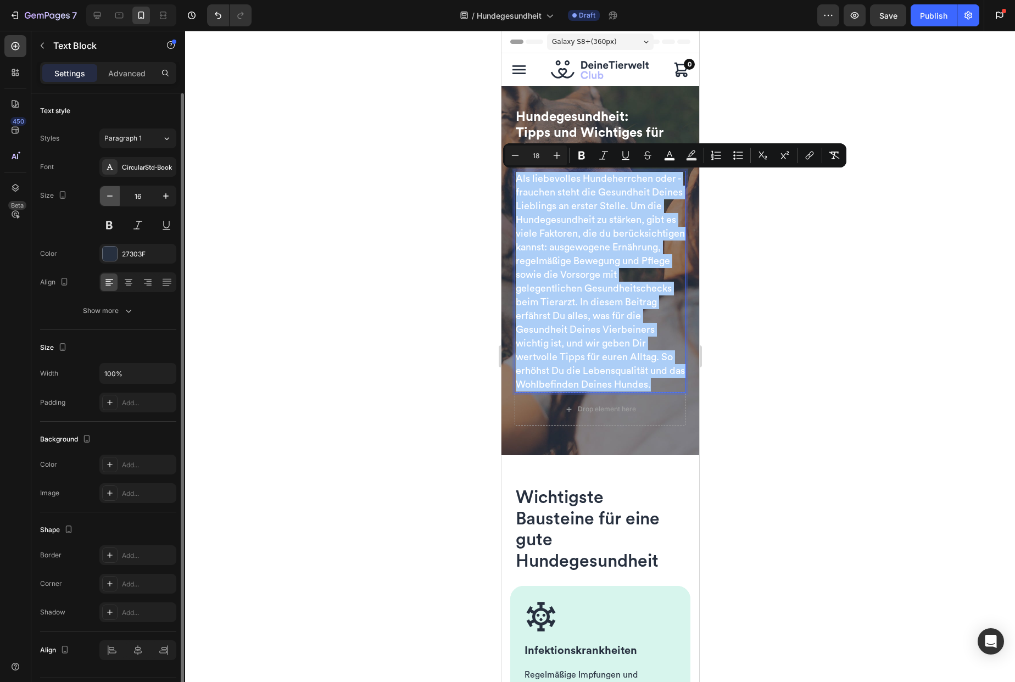
click at [110, 199] on icon "button" at bounding box center [109, 196] width 11 height 11
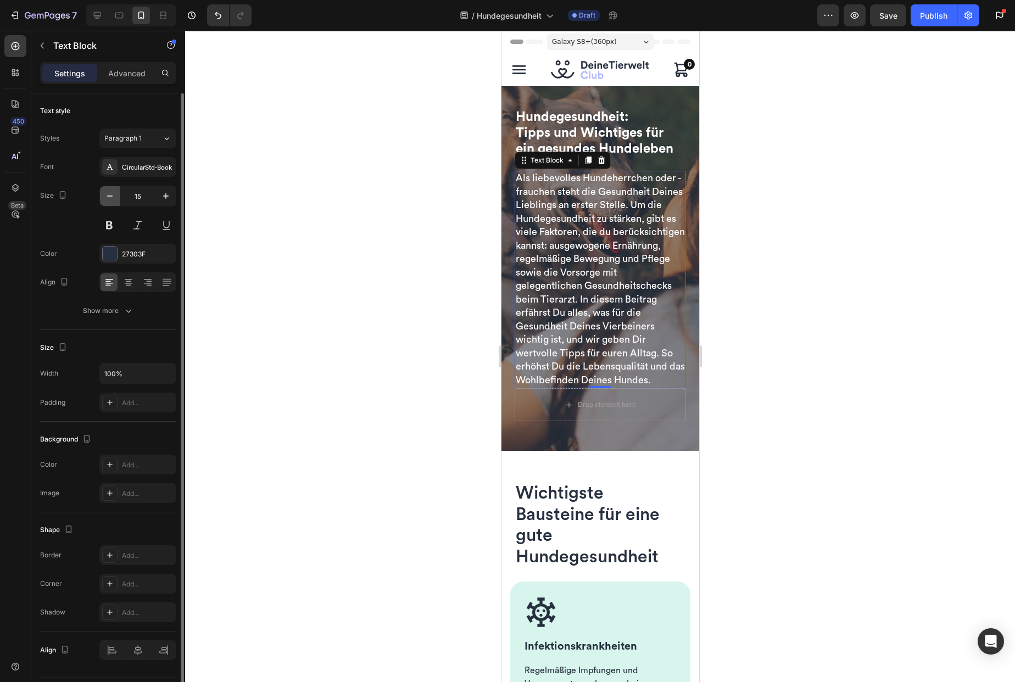
click at [110, 199] on icon "button" at bounding box center [109, 196] width 11 height 11
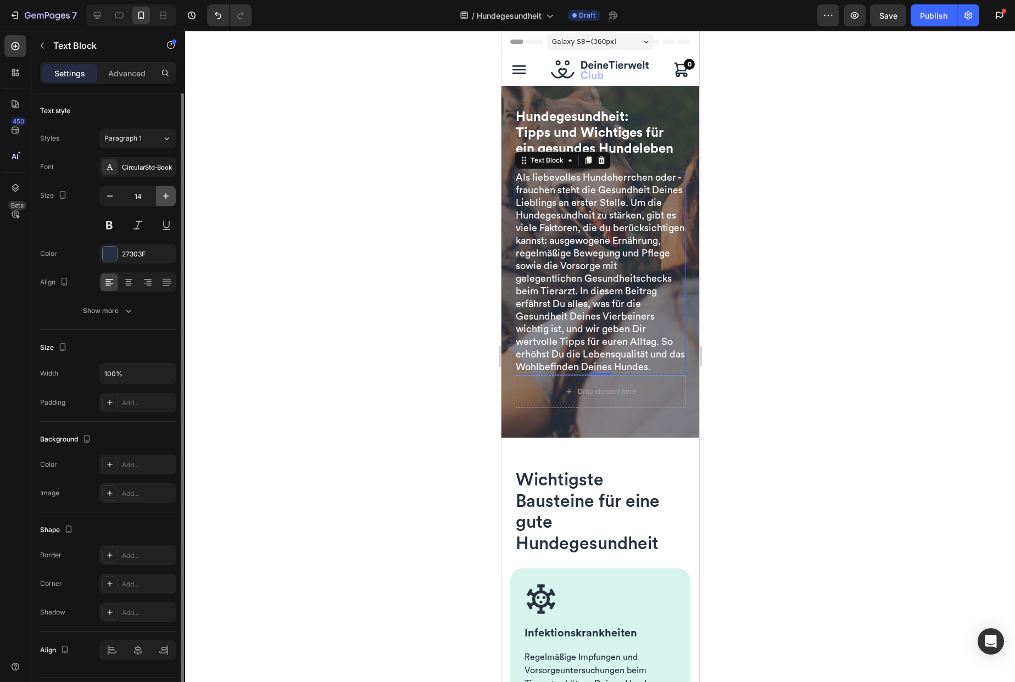
click at [169, 199] on icon "button" at bounding box center [165, 196] width 11 height 11
type input "16"
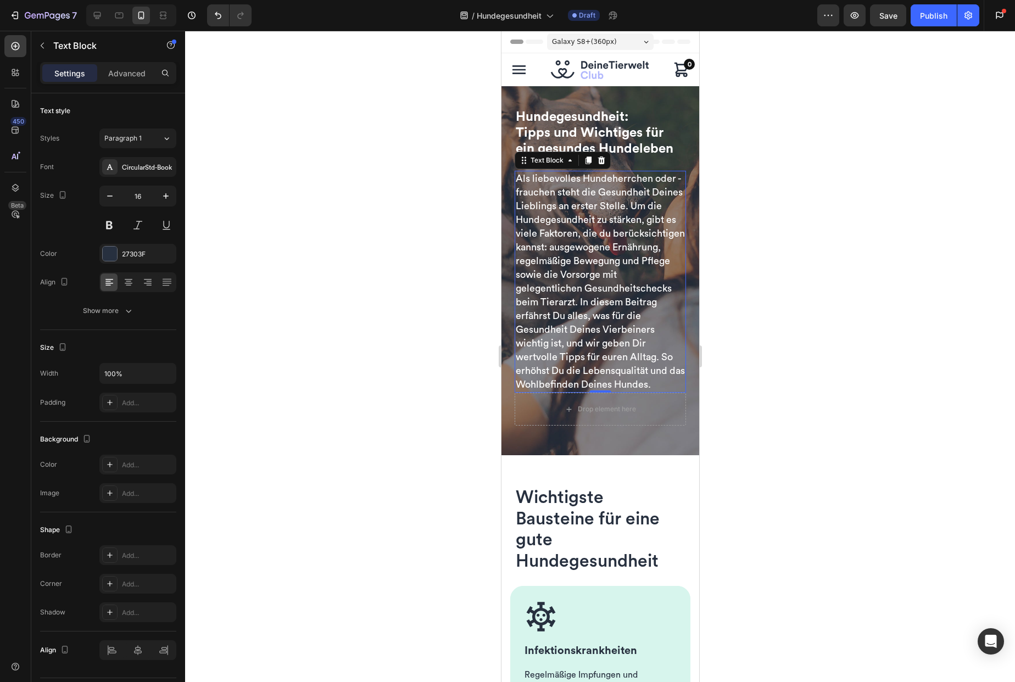
click at [584, 211] on span "Als liebevolles Hundeherrchen oder -frauchen steht die Gesundheit Deines Liebli…" at bounding box center [599, 282] width 169 height 216
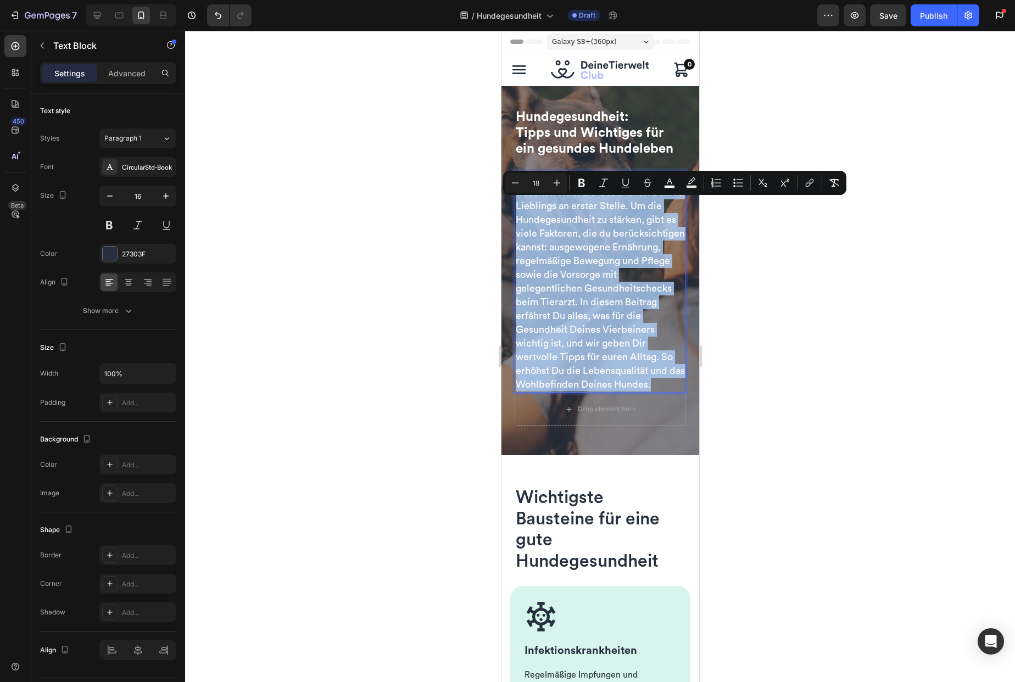
click at [584, 211] on span "Als liebevolles Hundeherrchen oder -frauchen steht die Gesundheit Deines Liebli…" at bounding box center [599, 282] width 169 height 216
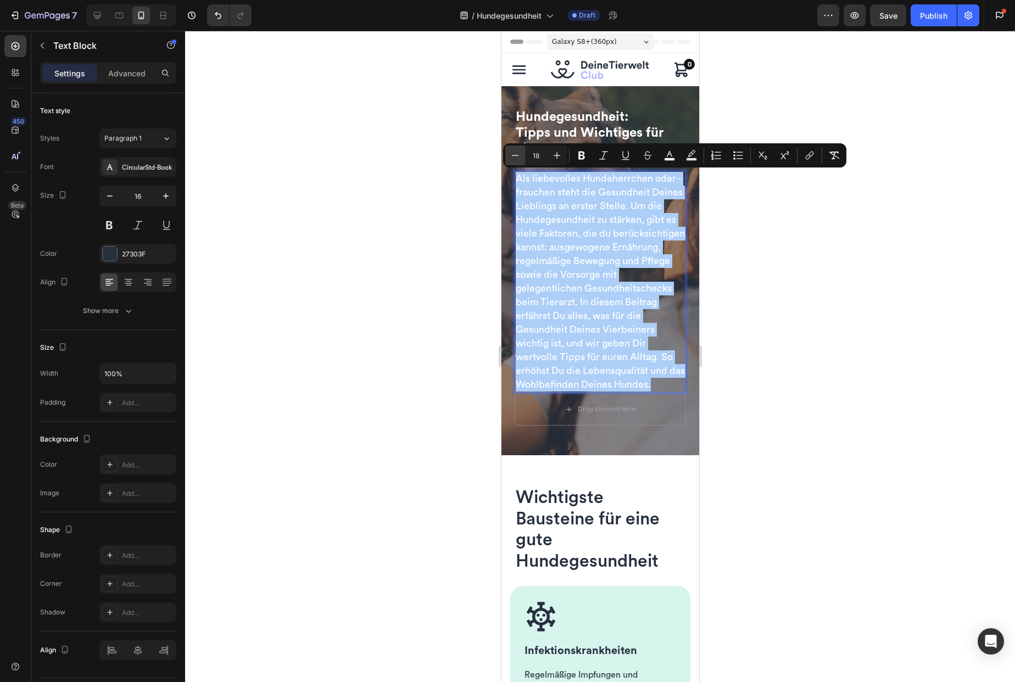
click at [512, 155] on icon "Editor contextual toolbar" at bounding box center [515, 155] width 11 height 11
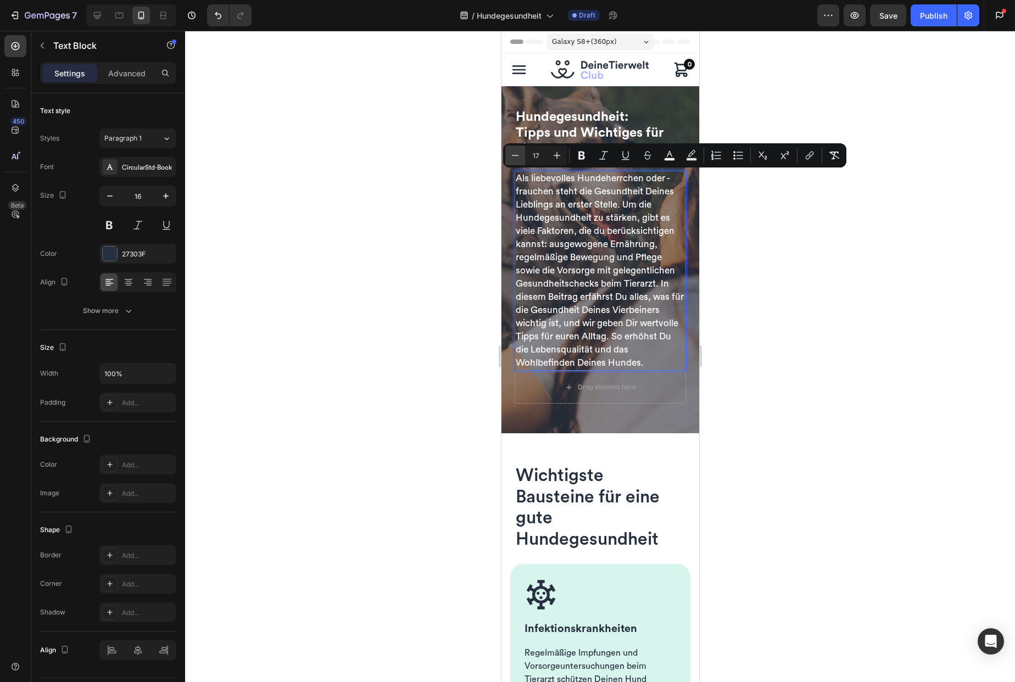
click at [512, 155] on icon "Editor contextual toolbar" at bounding box center [515, 155] width 11 height 11
type input "16"
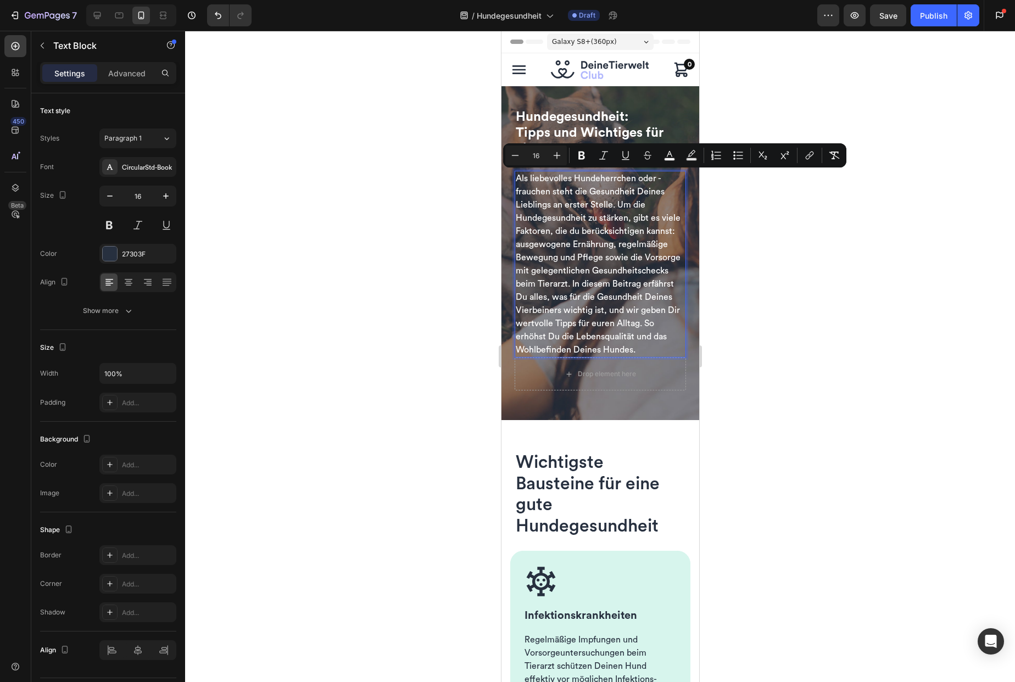
click at [447, 290] on div at bounding box center [600, 356] width 830 height 651
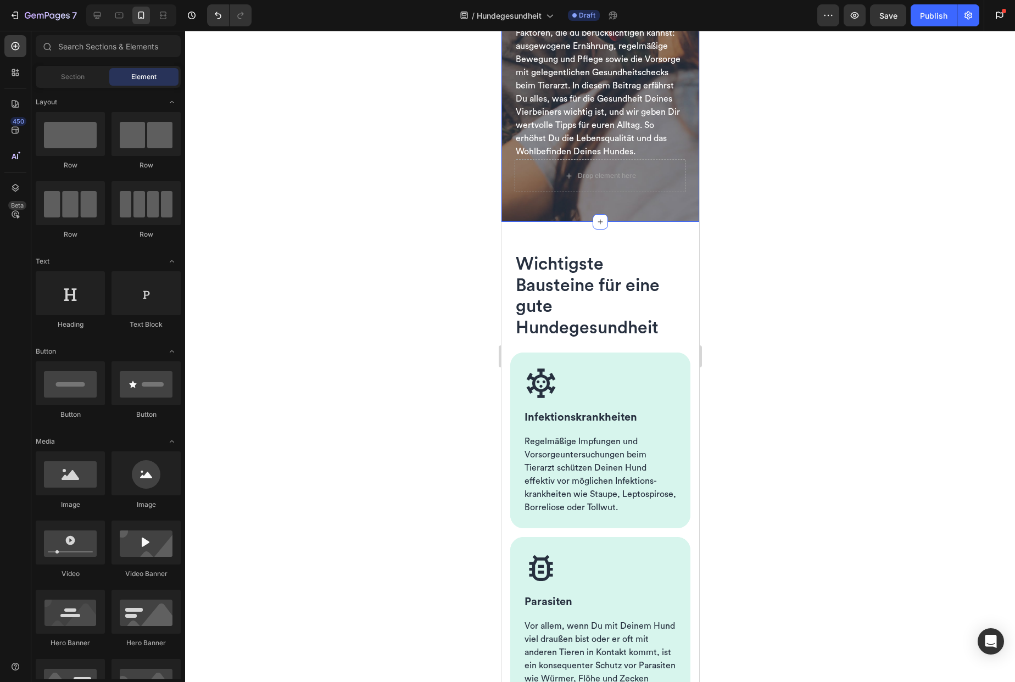
scroll to position [378, 0]
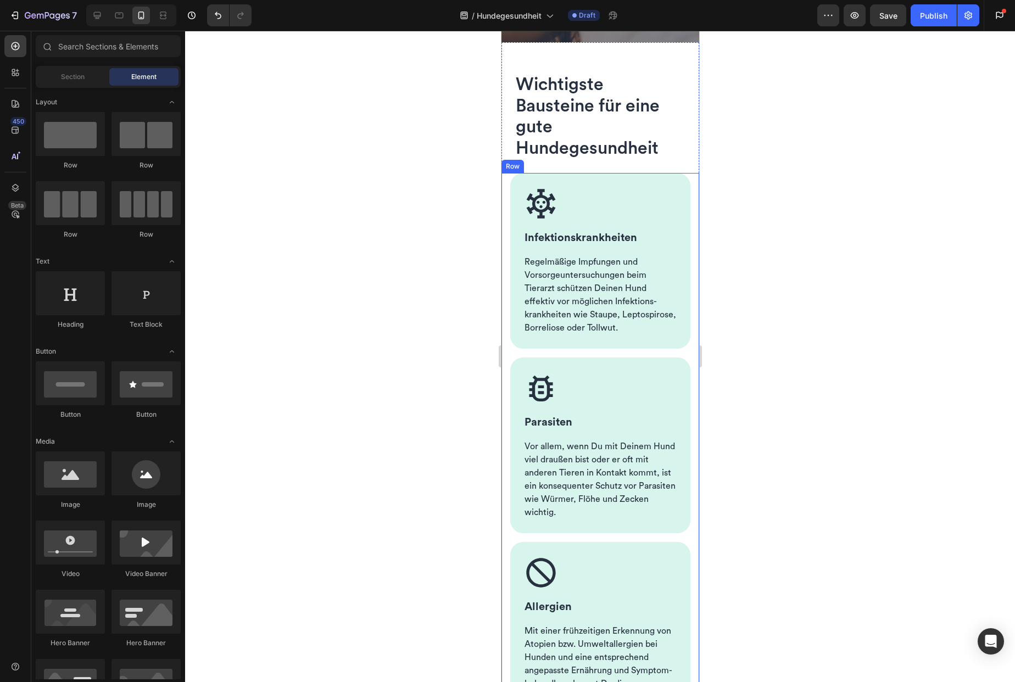
click at [735, 271] on div at bounding box center [600, 356] width 830 height 651
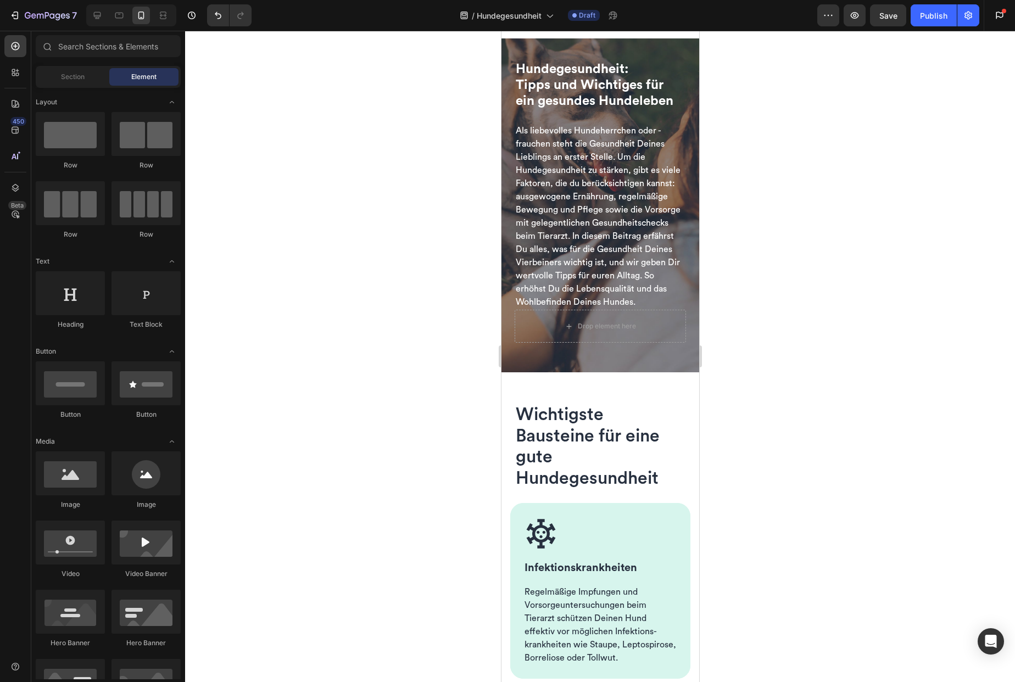
scroll to position [0, 0]
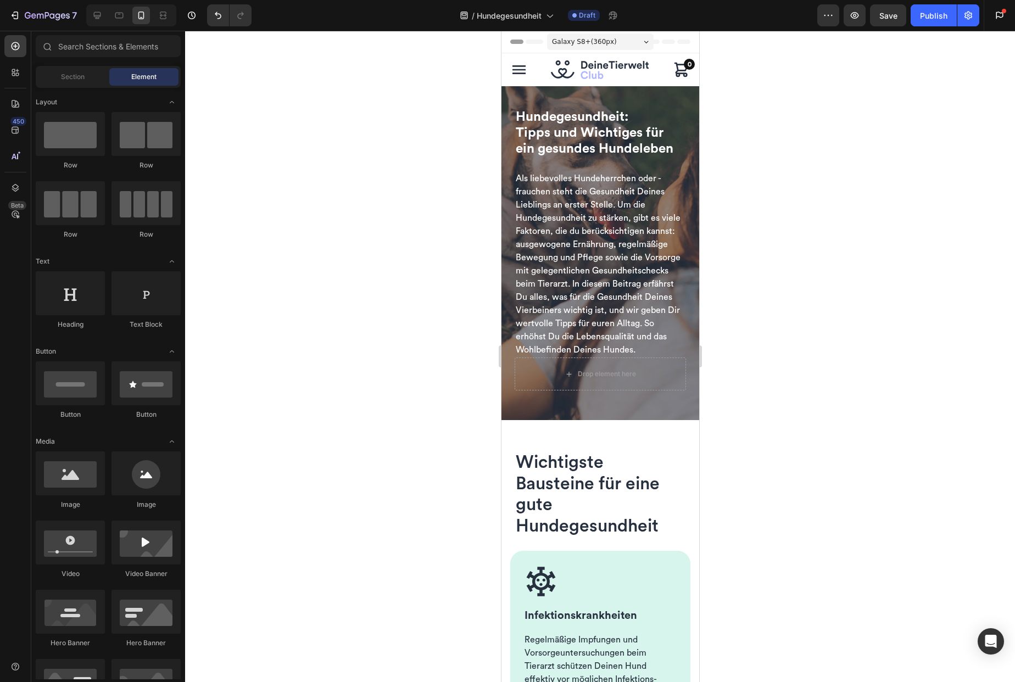
drag, startPoint x: 695, startPoint y: 121, endPoint x: 1201, endPoint y: 131, distance: 506.0
click at [582, 152] on span "Tipps und Wichtiges für ein gesundes Hundeleben" at bounding box center [594, 140] width 158 height 29
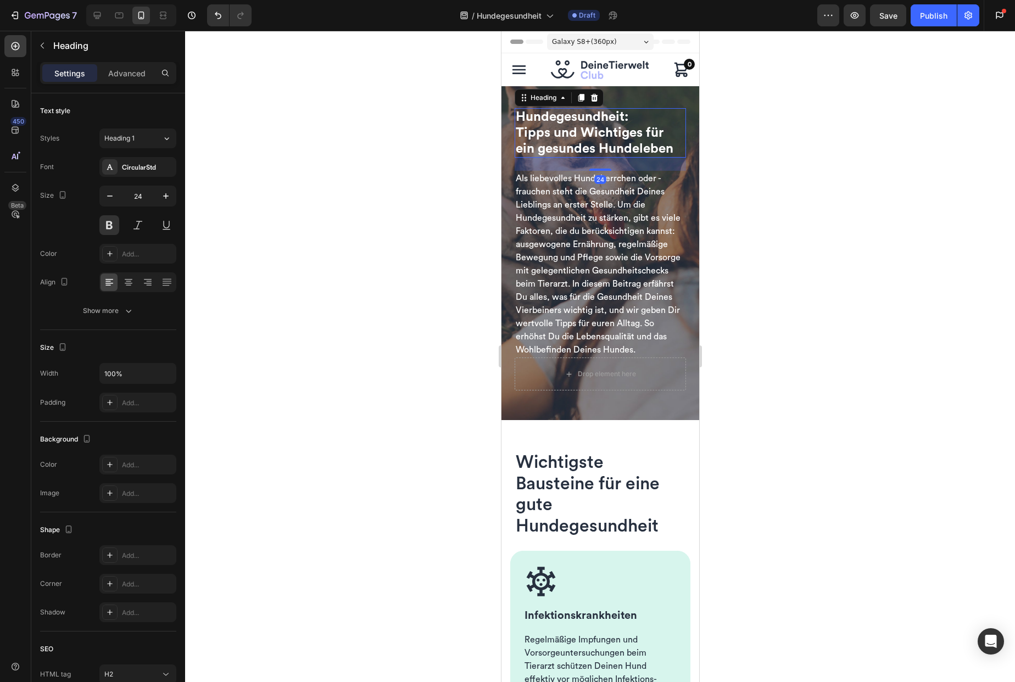
click at [430, 330] on div at bounding box center [600, 356] width 830 height 651
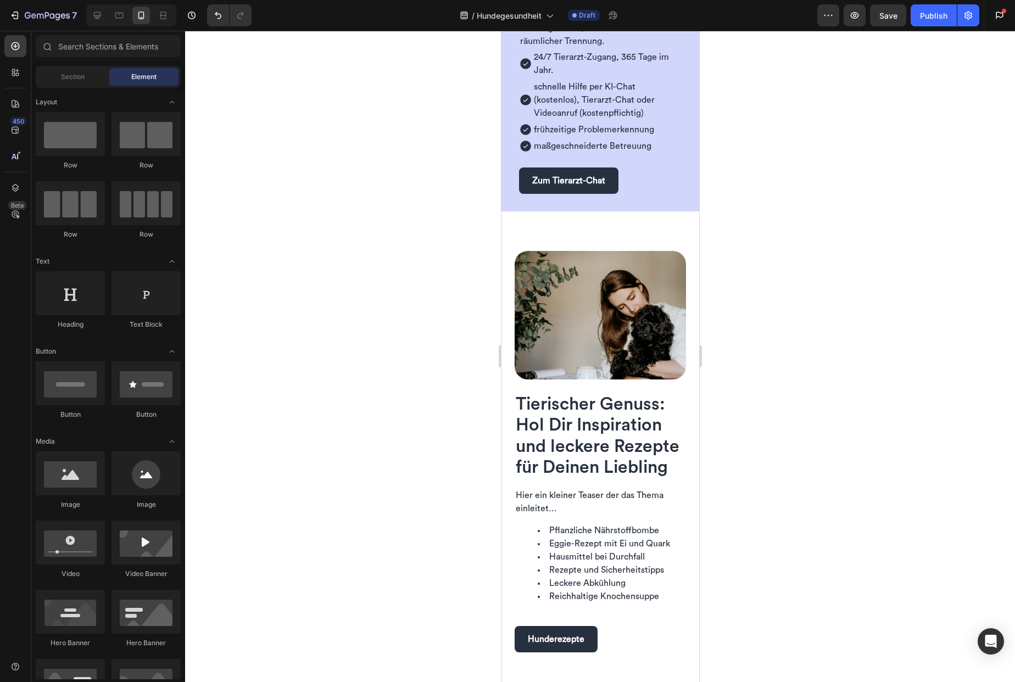
scroll to position [1430, 0]
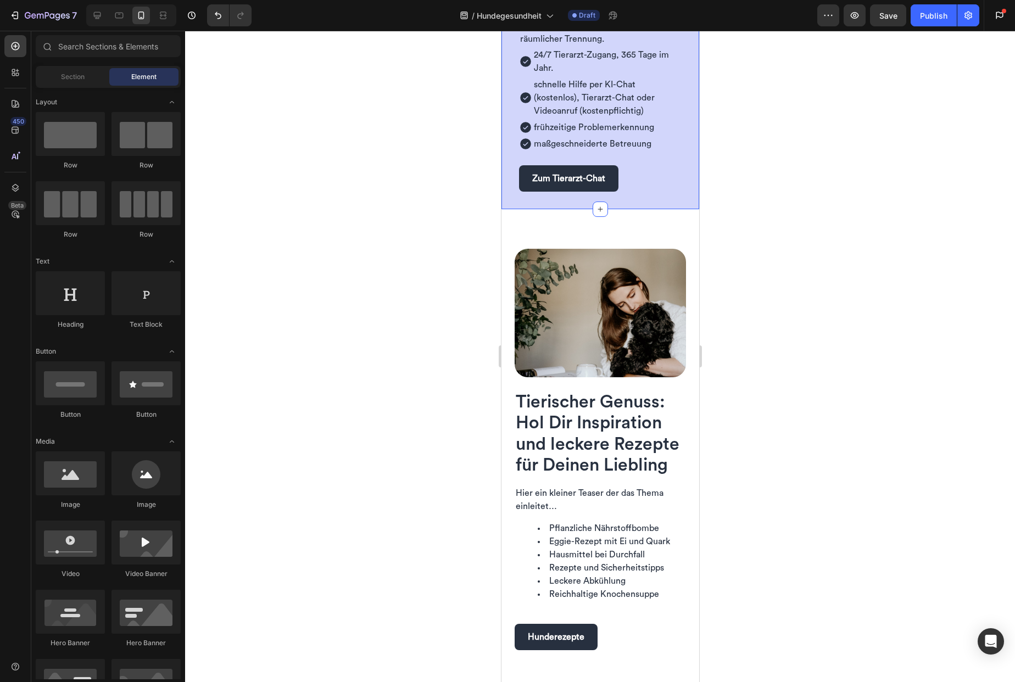
click at [558, 209] on div "Dein Club mit Tierarzt-Chat Heading Row Erhalte schnell tiermedizinische Beratu…" at bounding box center [600, 59] width 198 height 302
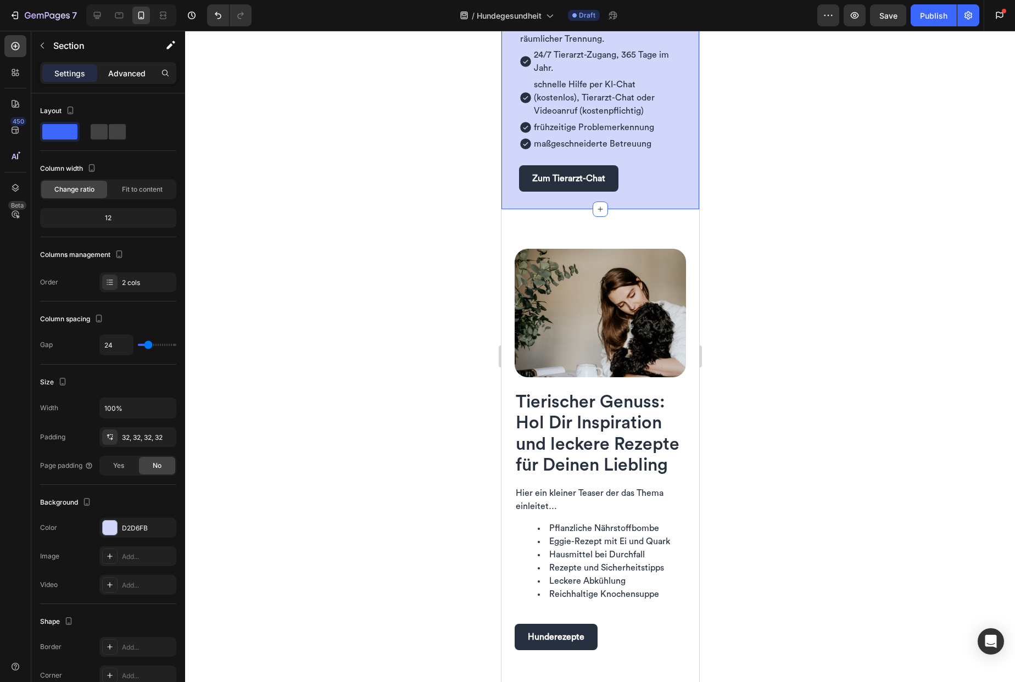
click at [129, 77] on p "Advanced" at bounding box center [126, 74] width 37 height 12
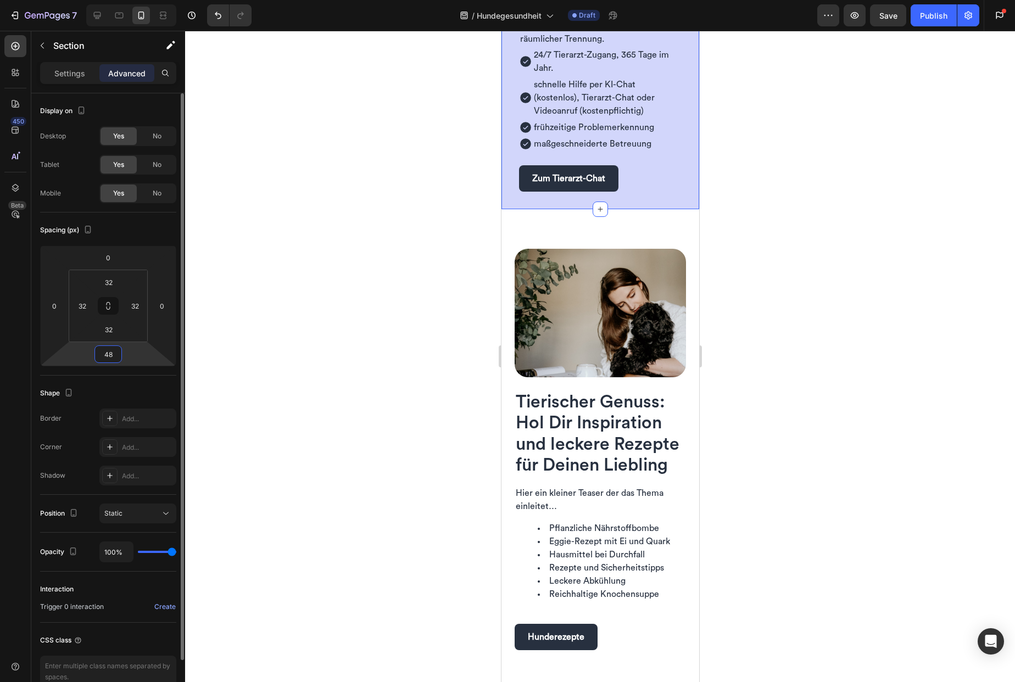
click at [118, 355] on input "48" at bounding box center [108, 354] width 22 height 16
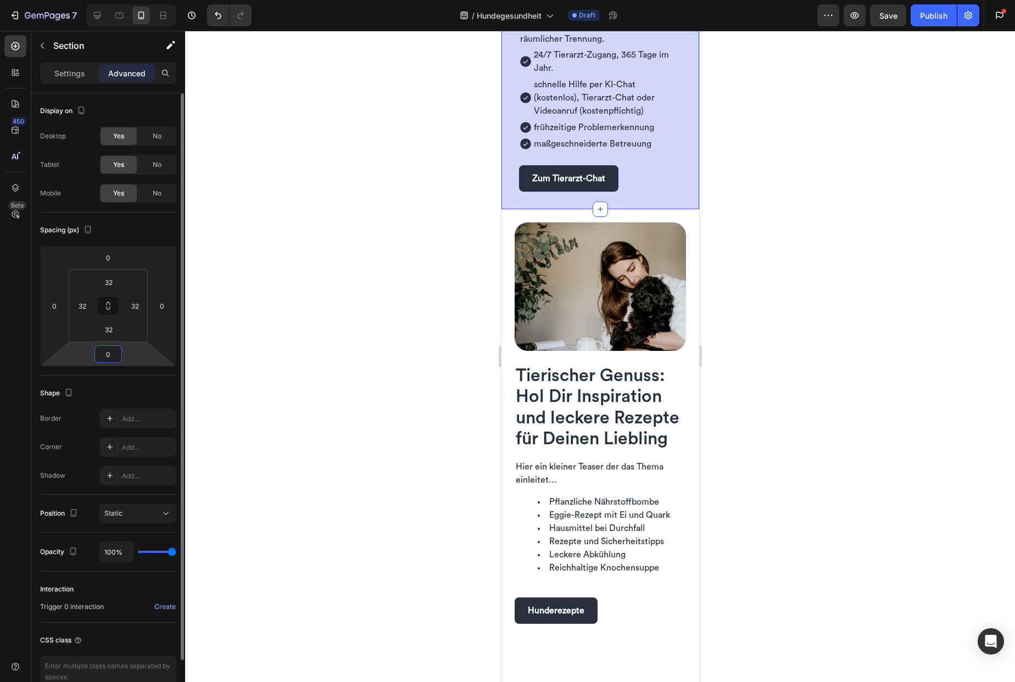
click at [116, 356] on input "0" at bounding box center [108, 354] width 22 height 16
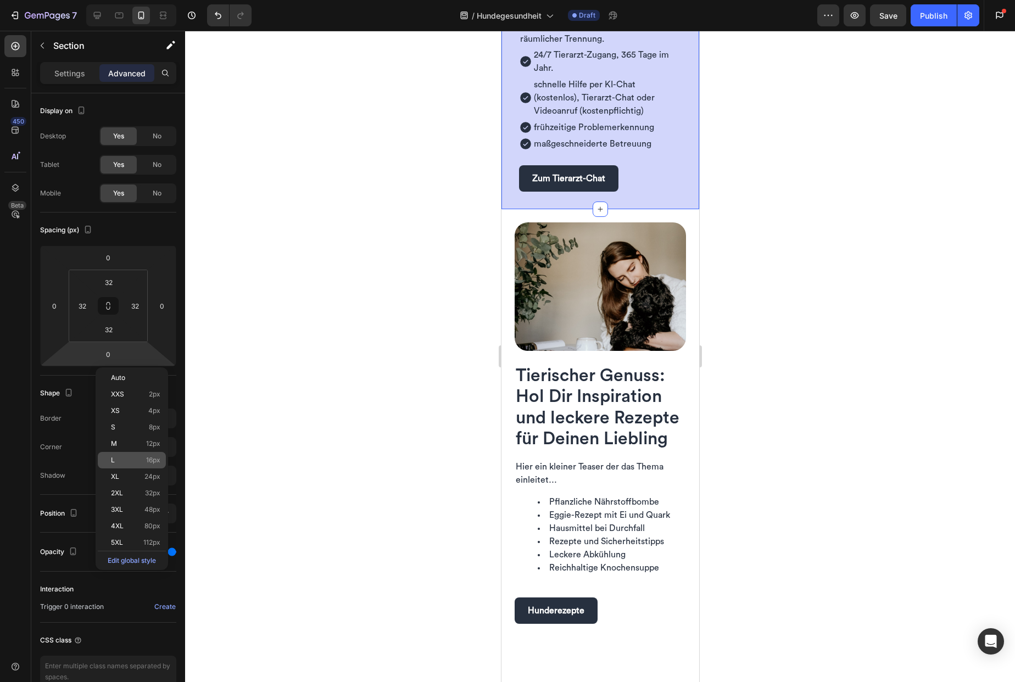
click at [149, 459] on span "16px" at bounding box center [153, 460] width 14 height 8
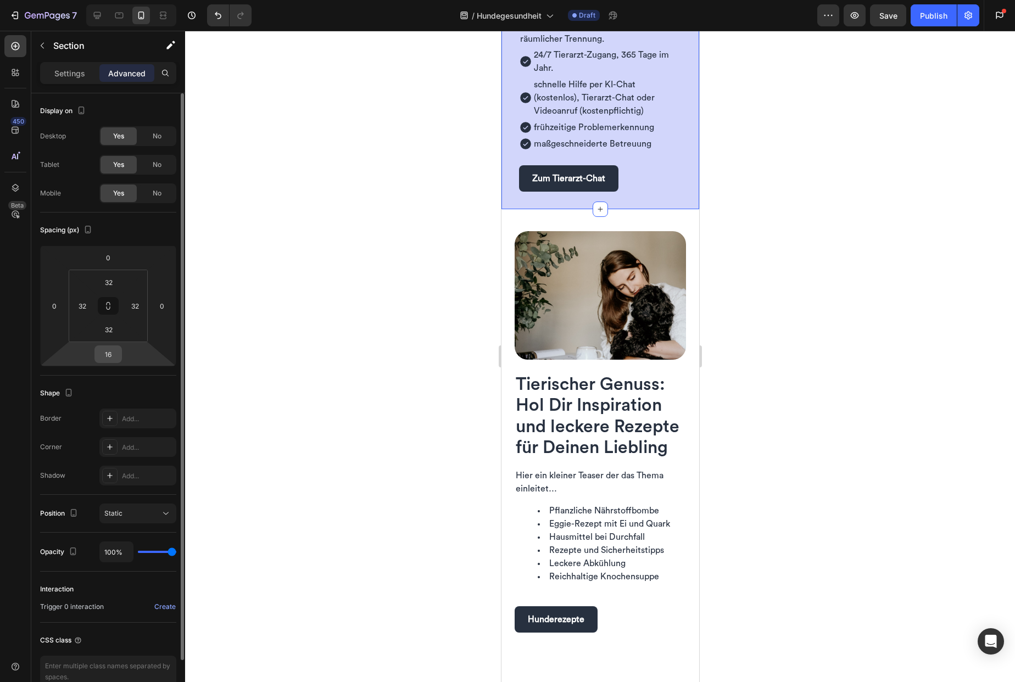
click at [120, 358] on div "16" at bounding box center [107, 354] width 27 height 18
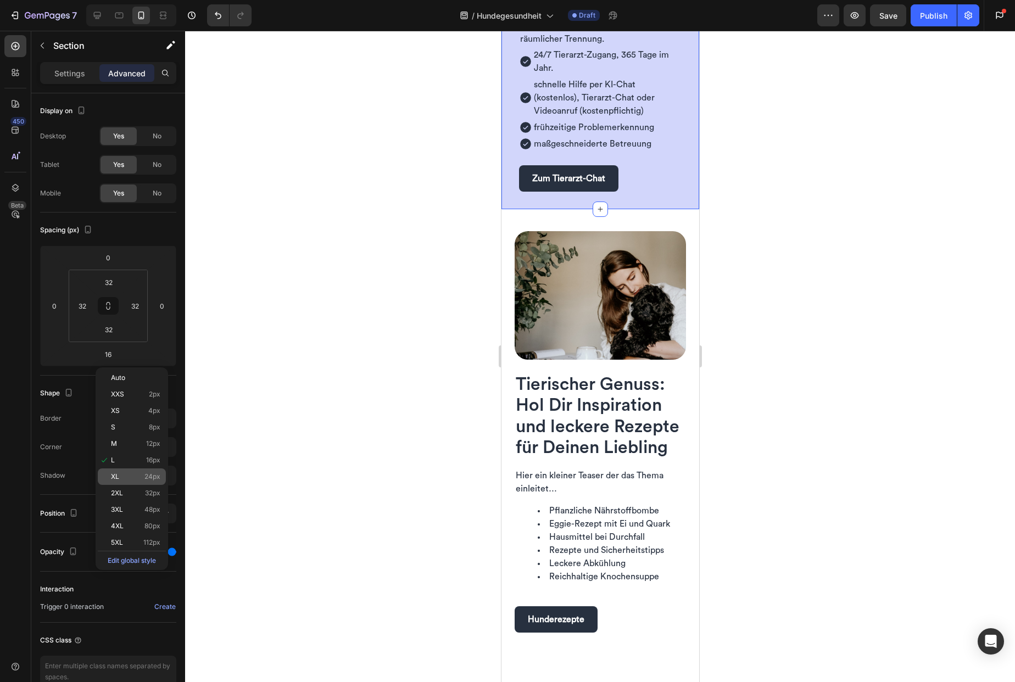
click at [144, 475] on span "24px" at bounding box center [152, 477] width 16 height 8
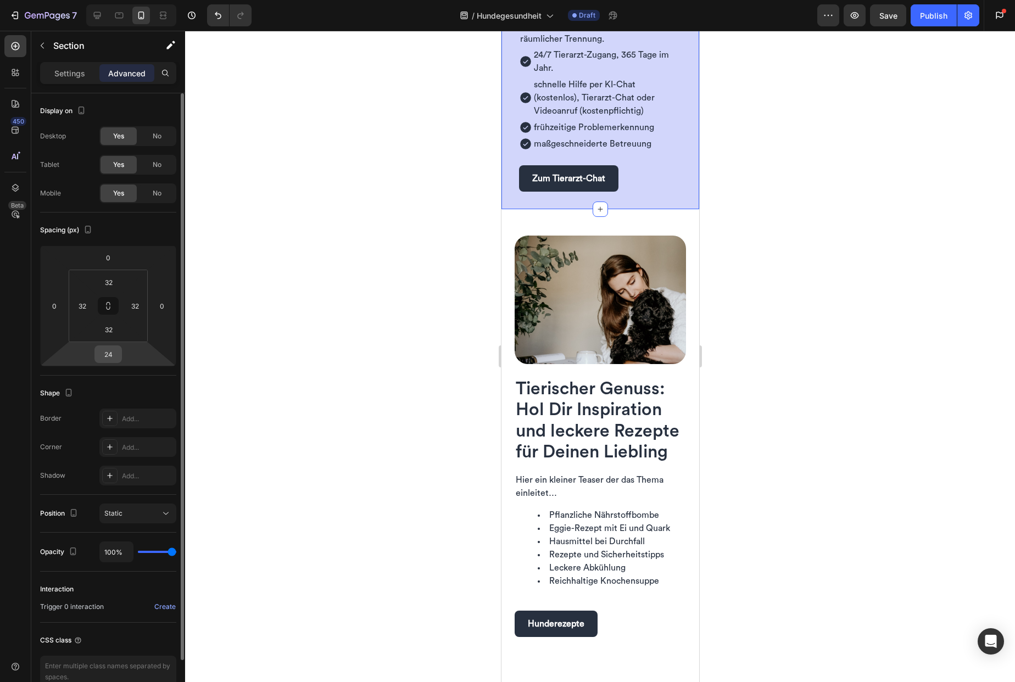
click at [113, 352] on input "24" at bounding box center [108, 354] width 22 height 16
type input "0"
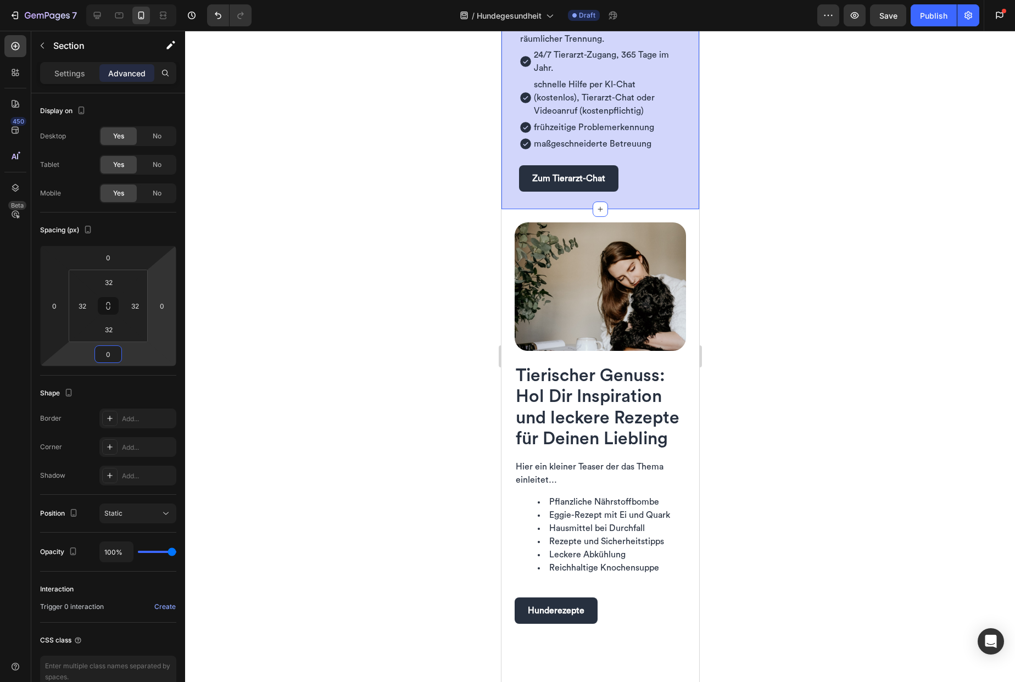
click at [452, 269] on div at bounding box center [600, 356] width 830 height 651
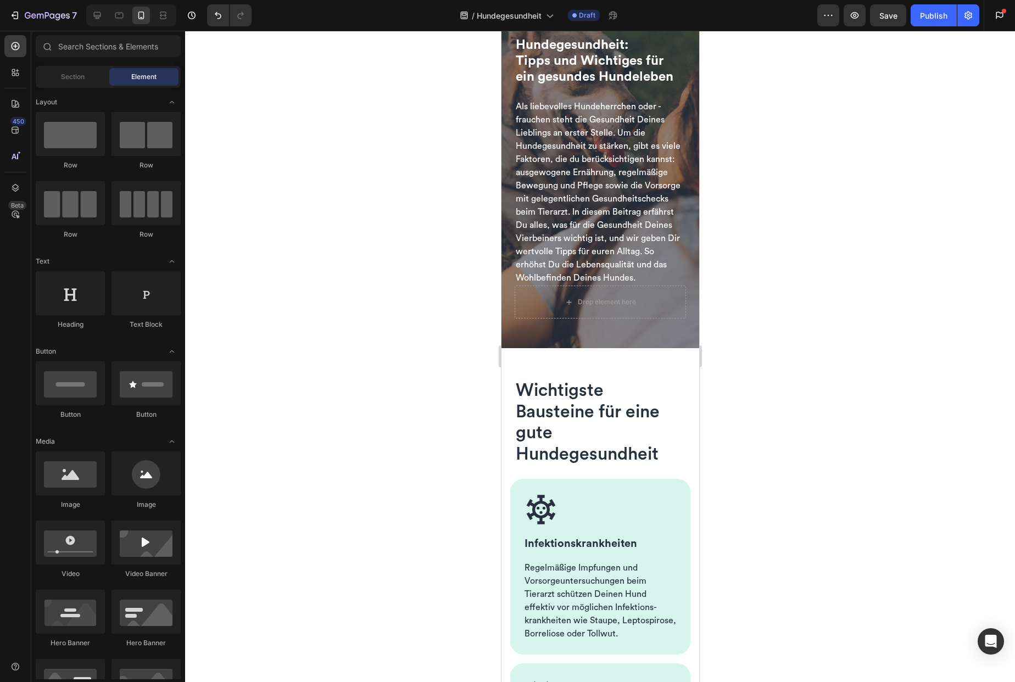
scroll to position [0, 0]
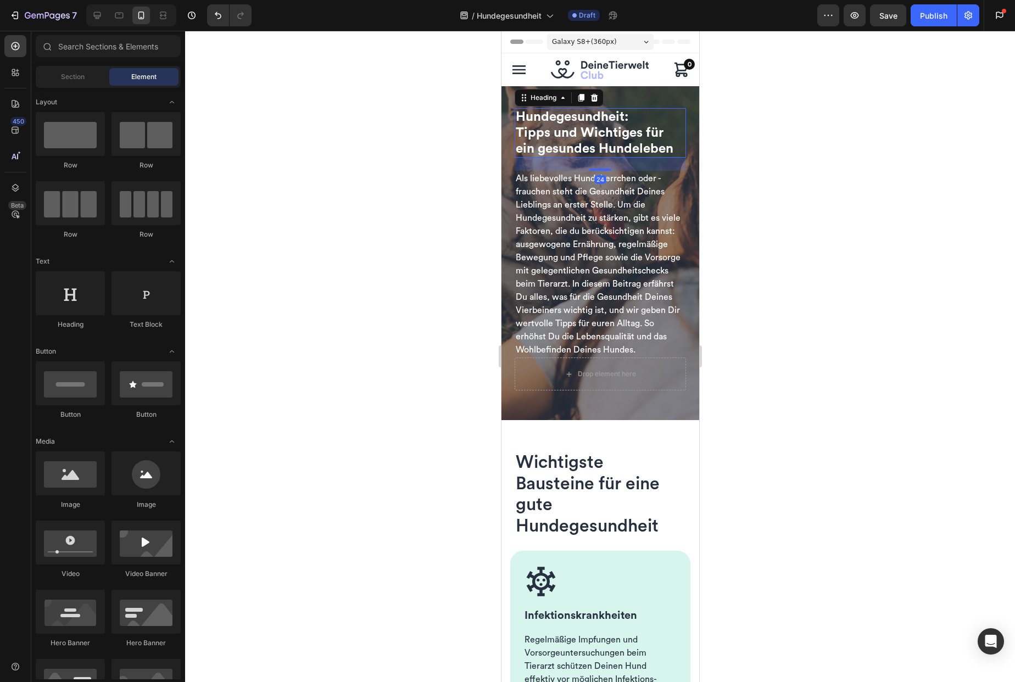
click at [609, 126] on span "Tipps und Wichtiges für ein gesundes Hundeleben" at bounding box center [594, 140] width 158 height 29
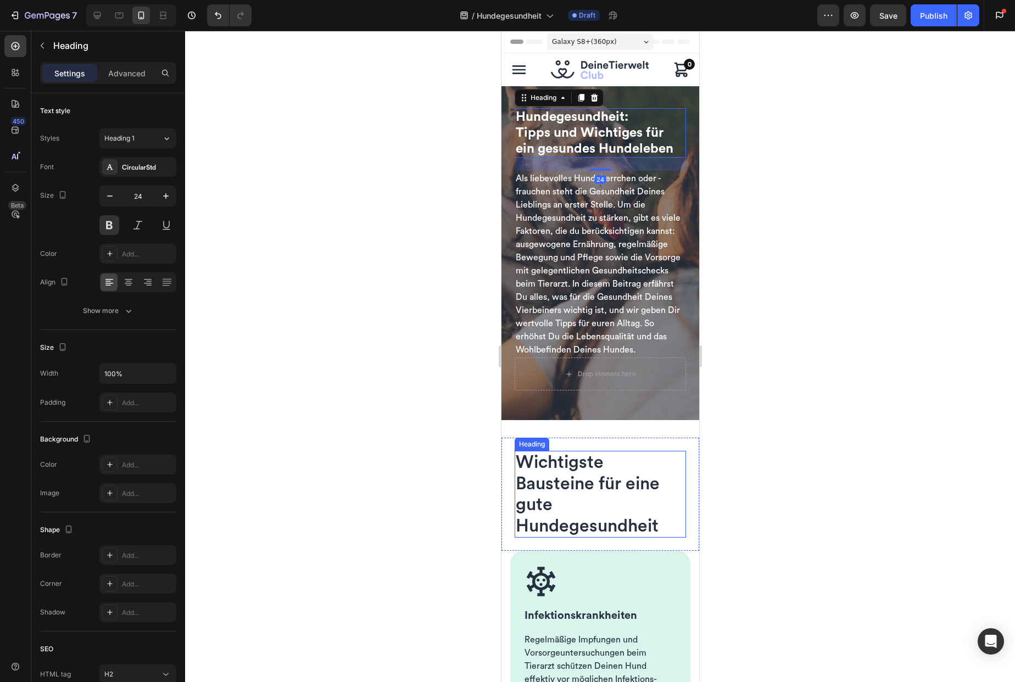
click at [546, 509] on span "Wichtigste Bausteine für eine gute Hundegesundheit" at bounding box center [587, 494] width 144 height 81
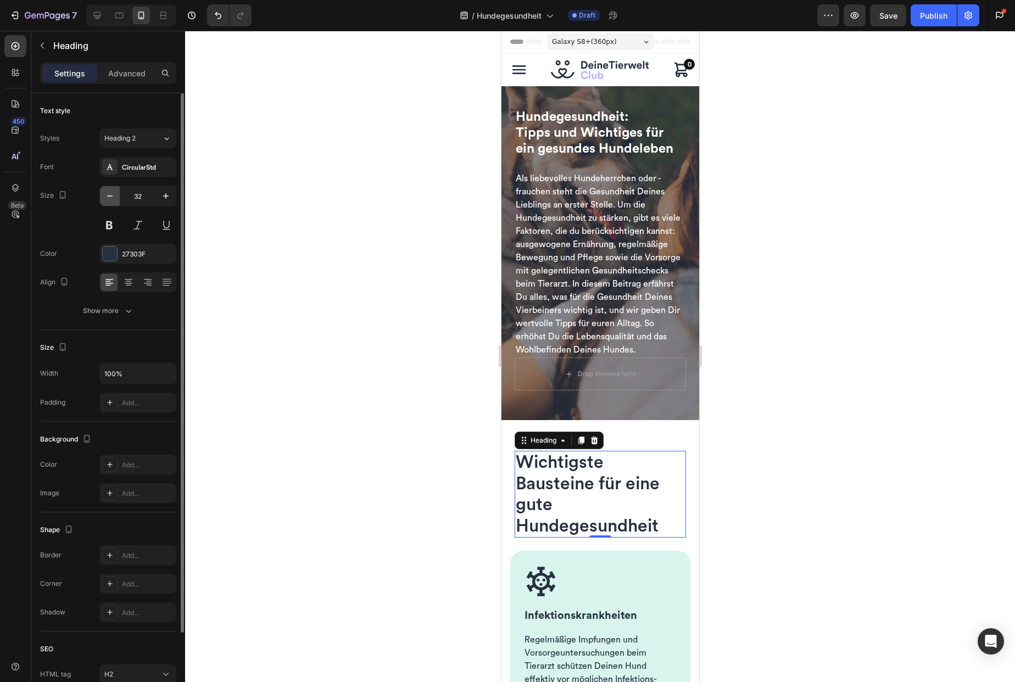
click at [109, 193] on icon "button" at bounding box center [109, 196] width 11 height 11
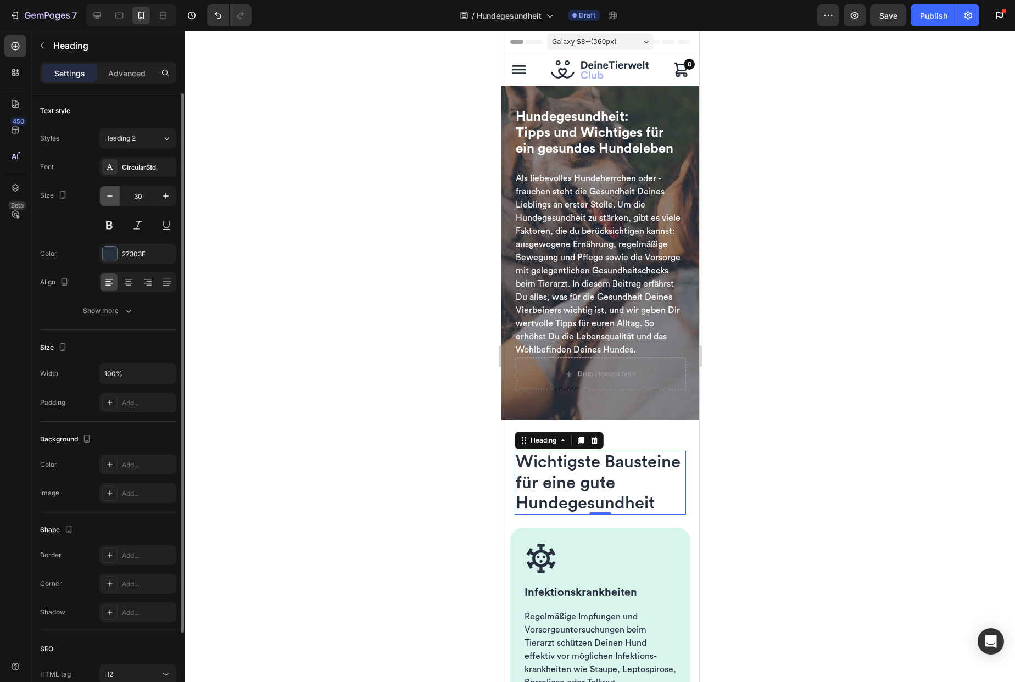
click at [109, 193] on icon "button" at bounding box center [109, 196] width 11 height 11
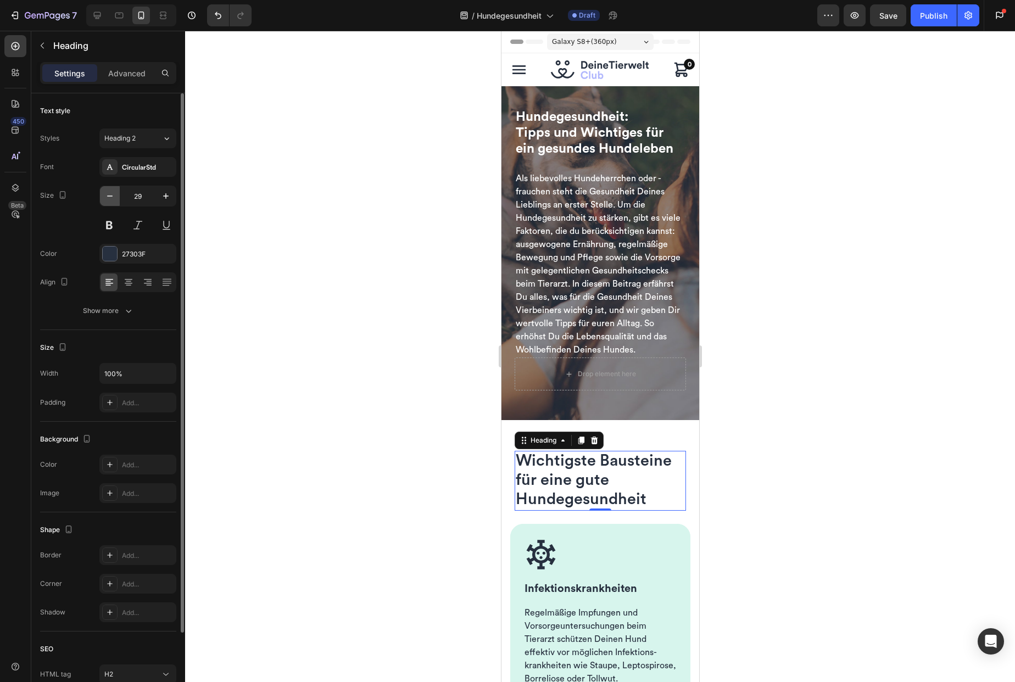
click at [109, 193] on icon "button" at bounding box center [109, 196] width 11 height 11
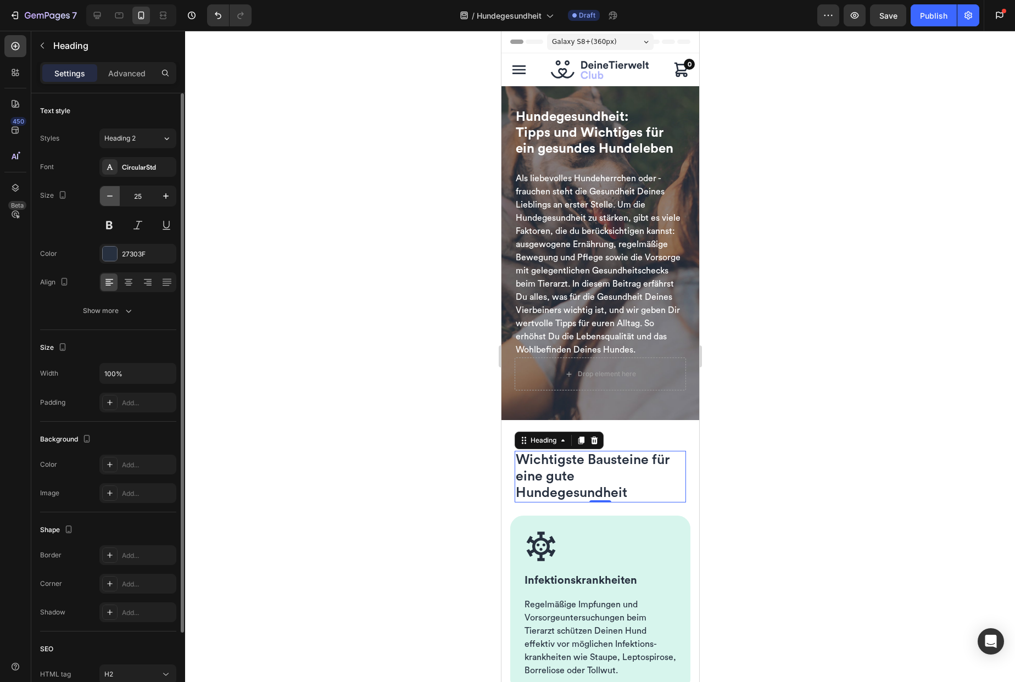
click at [109, 193] on icon "button" at bounding box center [109, 196] width 11 height 11
type input "24"
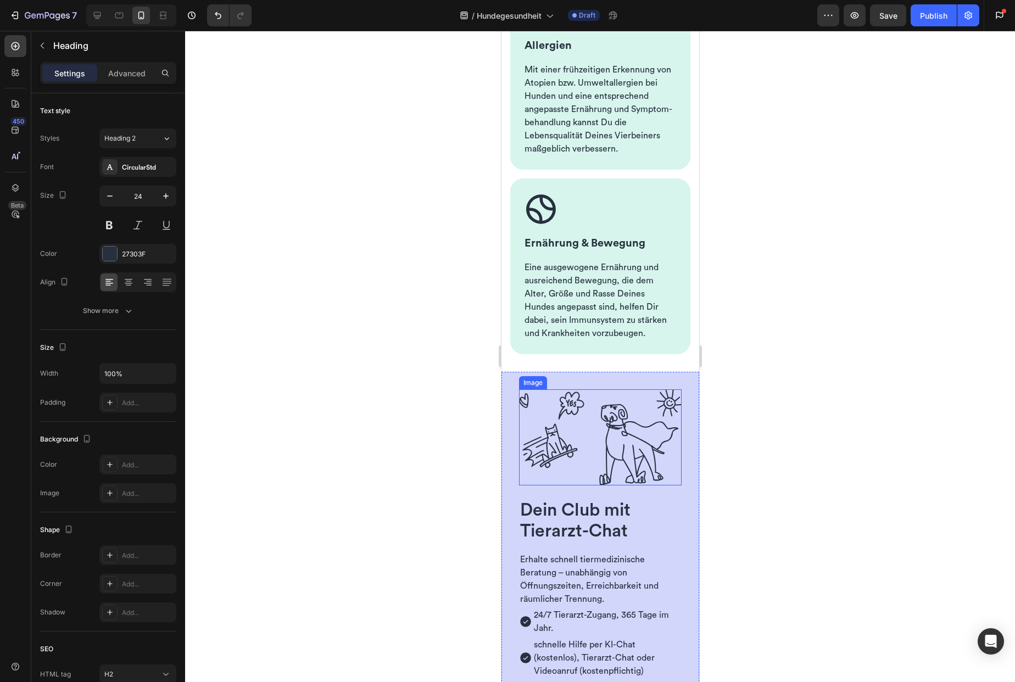
scroll to position [991, 0]
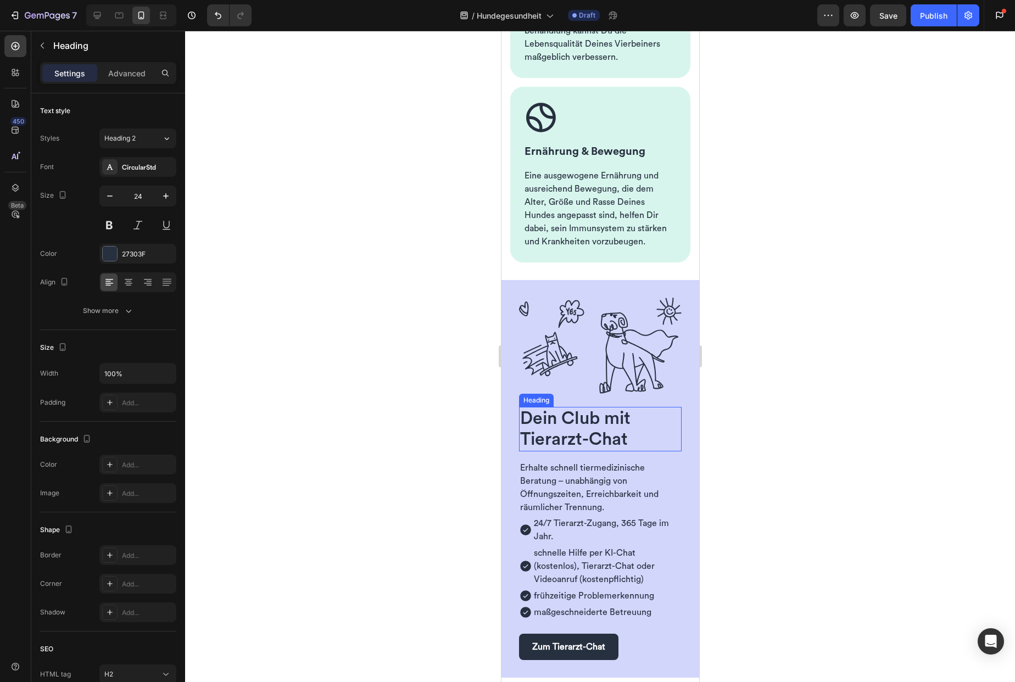
click at [542, 448] on span "Dein Club mit Tierarzt-Chat" at bounding box center [575, 429] width 110 height 38
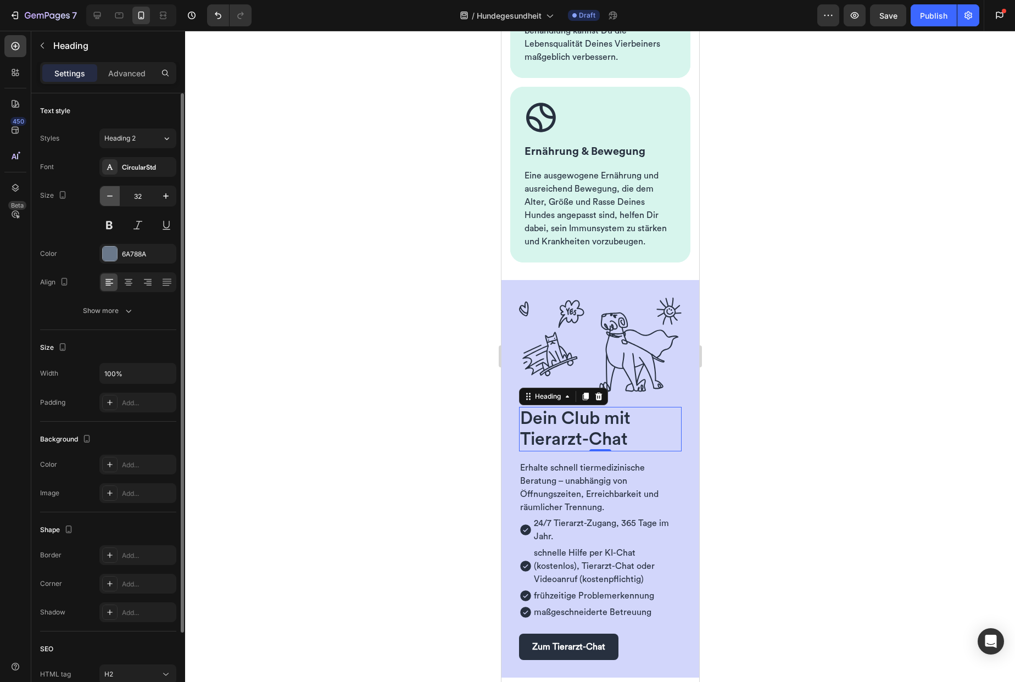
click at [109, 197] on icon "button" at bounding box center [109, 196] width 11 height 11
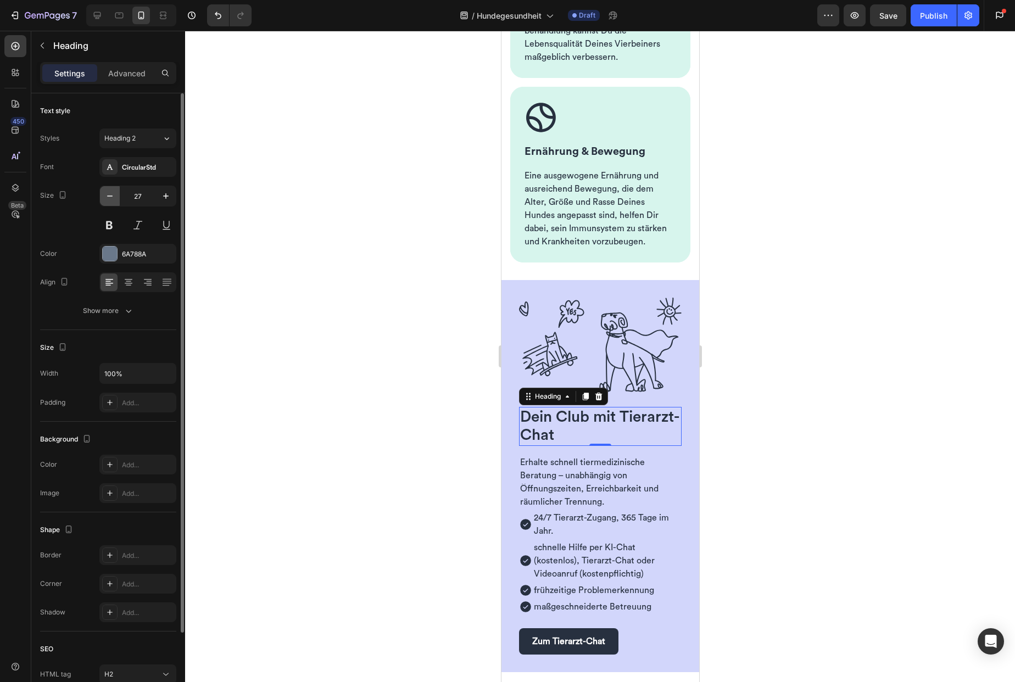
click at [109, 197] on icon "button" at bounding box center [109, 196] width 11 height 11
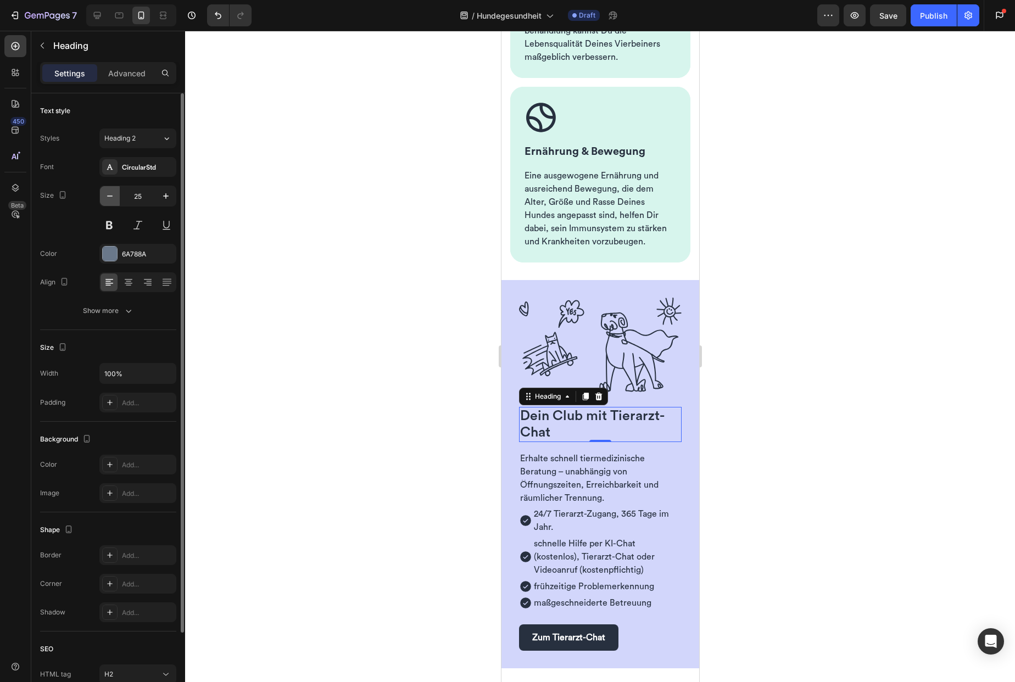
click at [109, 197] on icon "button" at bounding box center [109, 196] width 11 height 11
type input "24"
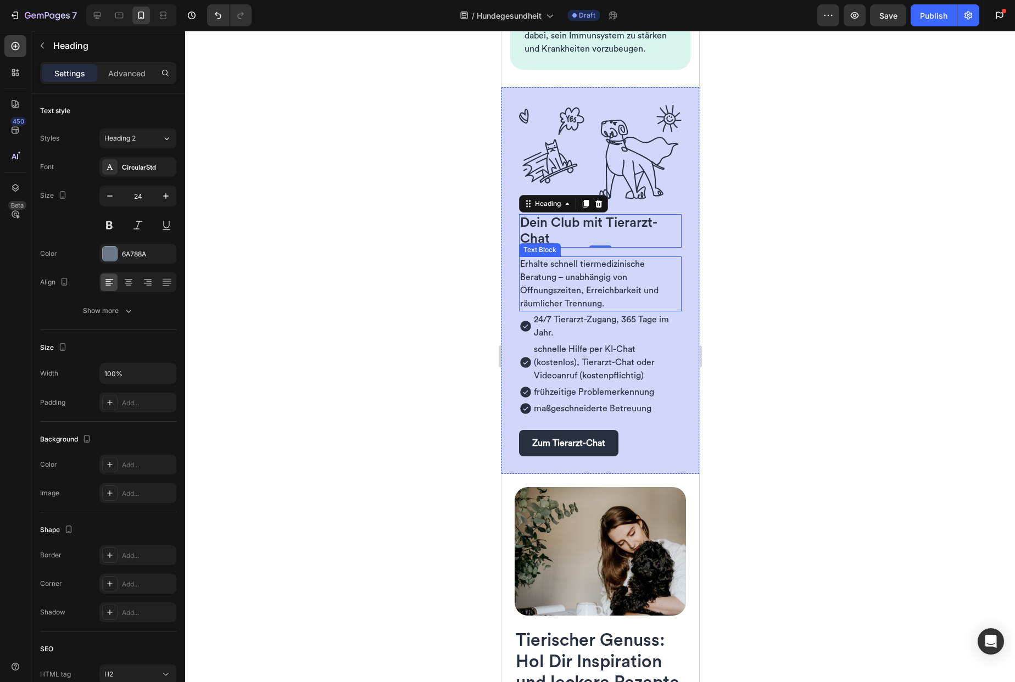
scroll to position [1208, 0]
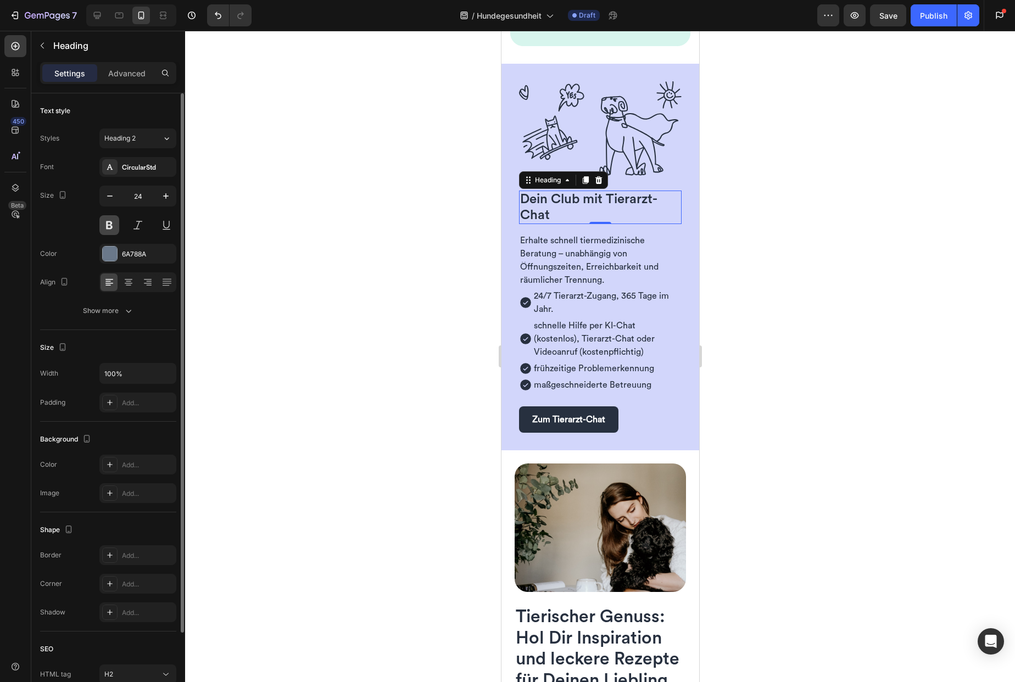
click at [110, 222] on button at bounding box center [109, 225] width 20 height 20
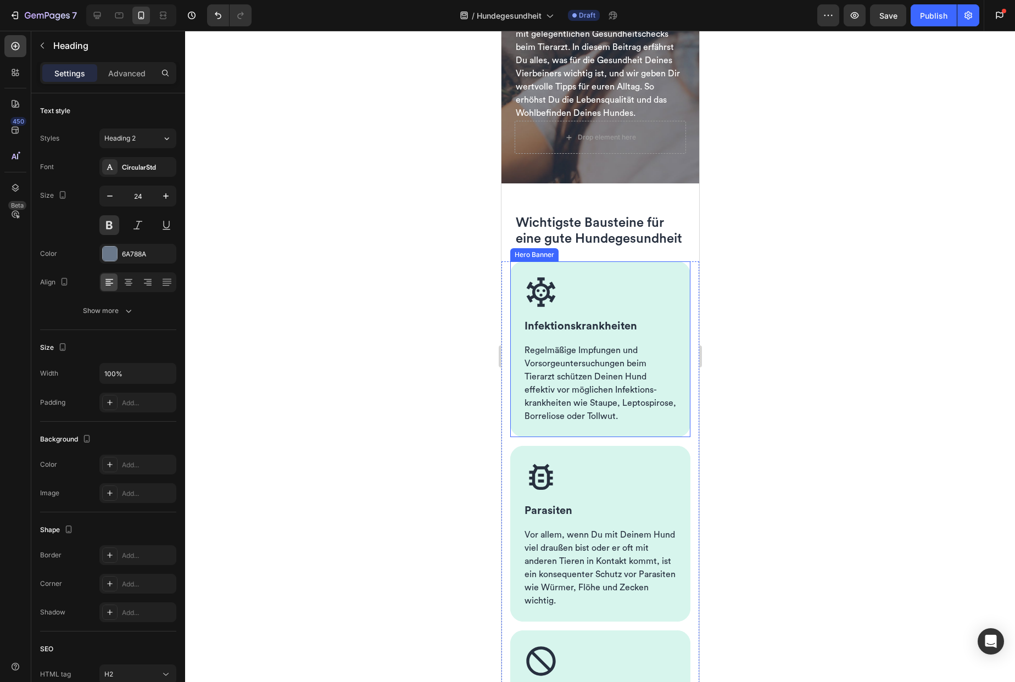
scroll to position [230, 0]
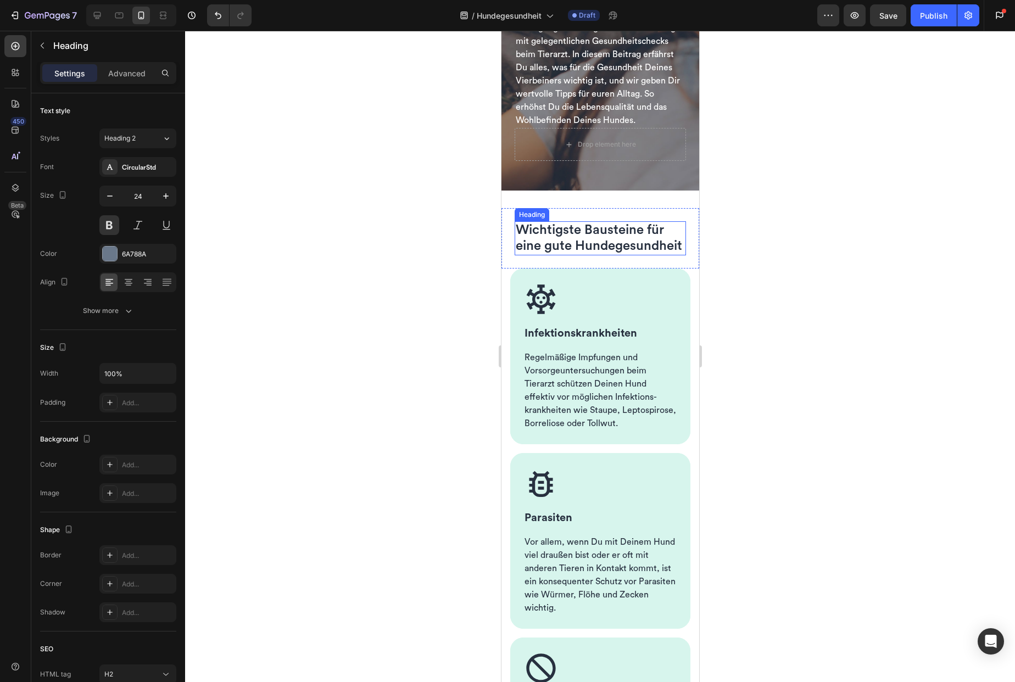
click at [546, 253] on span "Wichtigste Bausteine für eine gute Hundegesundheit" at bounding box center [598, 238] width 166 height 29
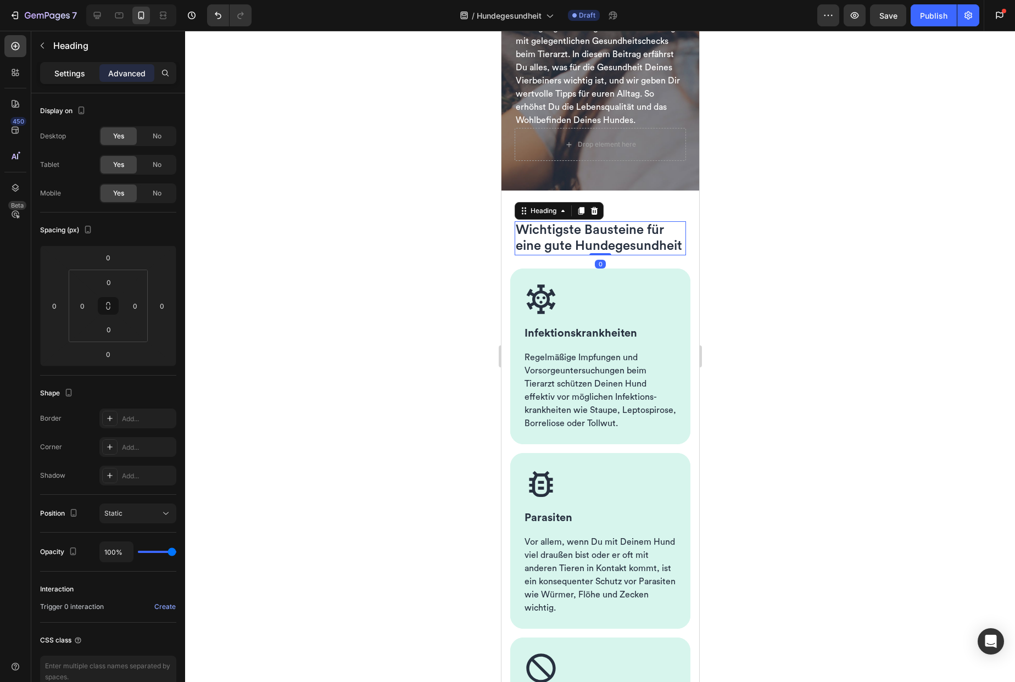
click at [59, 77] on p "Settings" at bounding box center [69, 74] width 31 height 12
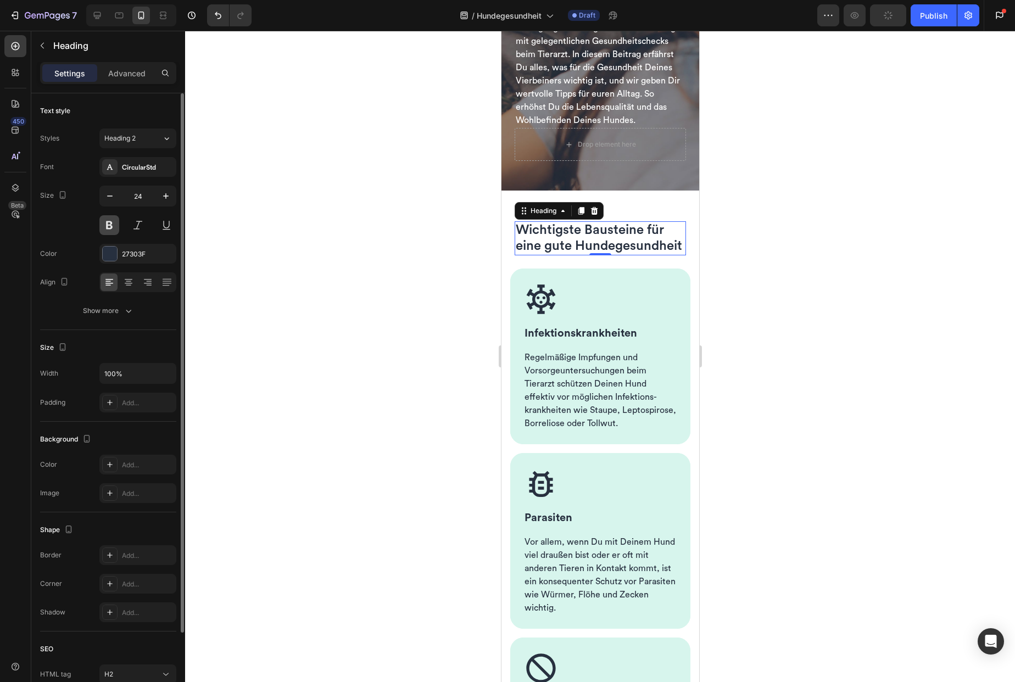
click at [112, 226] on button at bounding box center [109, 225] width 20 height 20
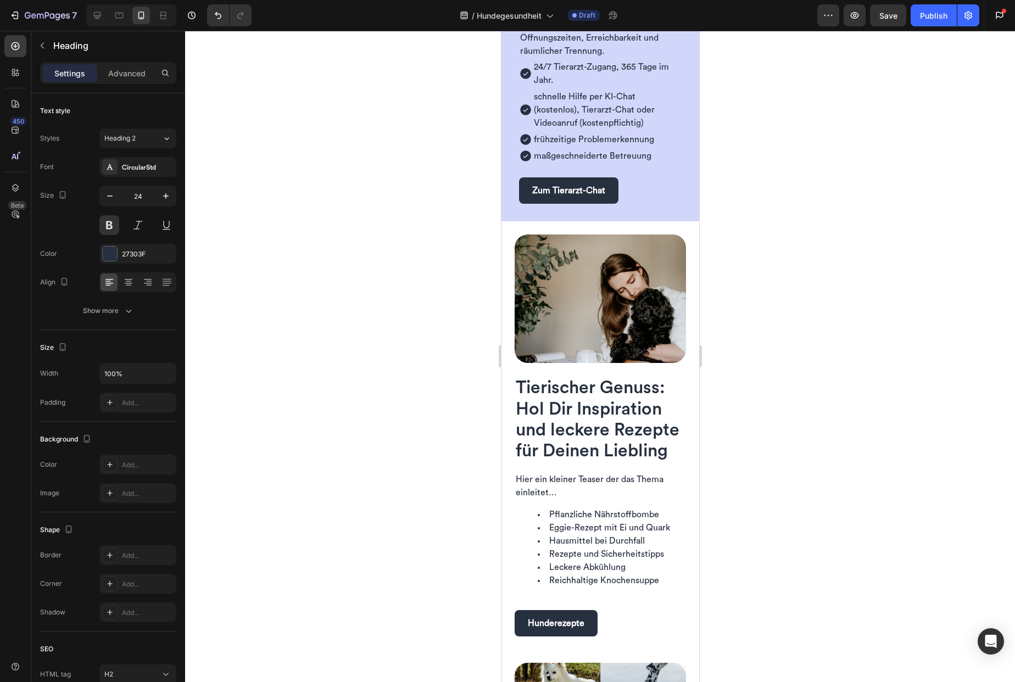
scroll to position [1468, 0]
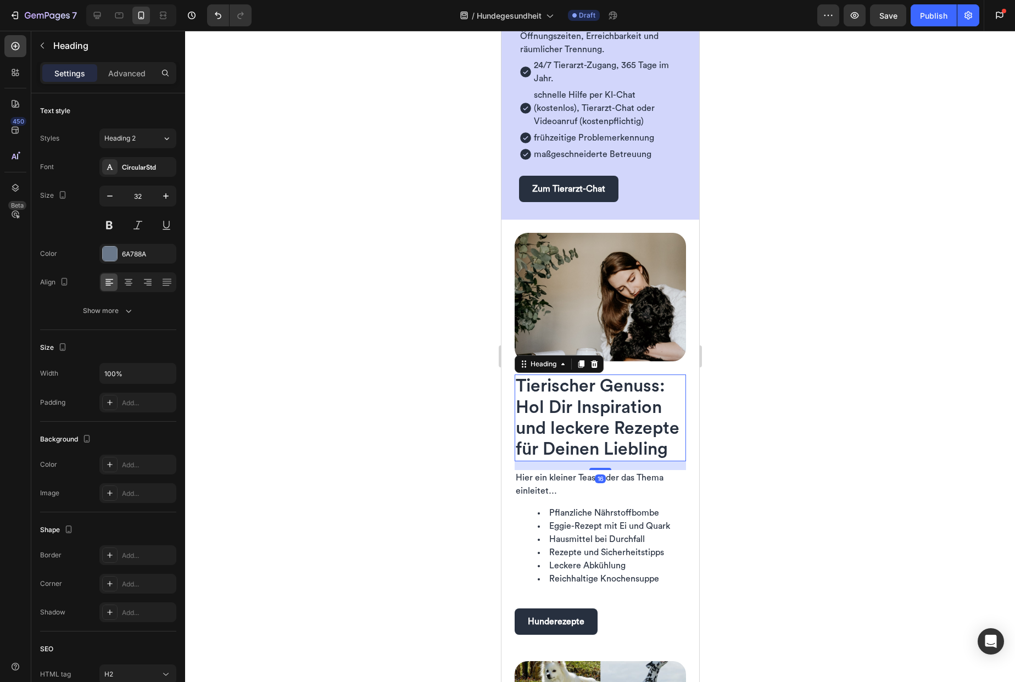
click at [556, 389] on span "Tierischer Genuss: Hol Dir Inspiration und leckere Rezepte für Deinen Liebling" at bounding box center [597, 417] width 164 height 81
click at [109, 196] on icon "button" at bounding box center [109, 196] width 5 height 1
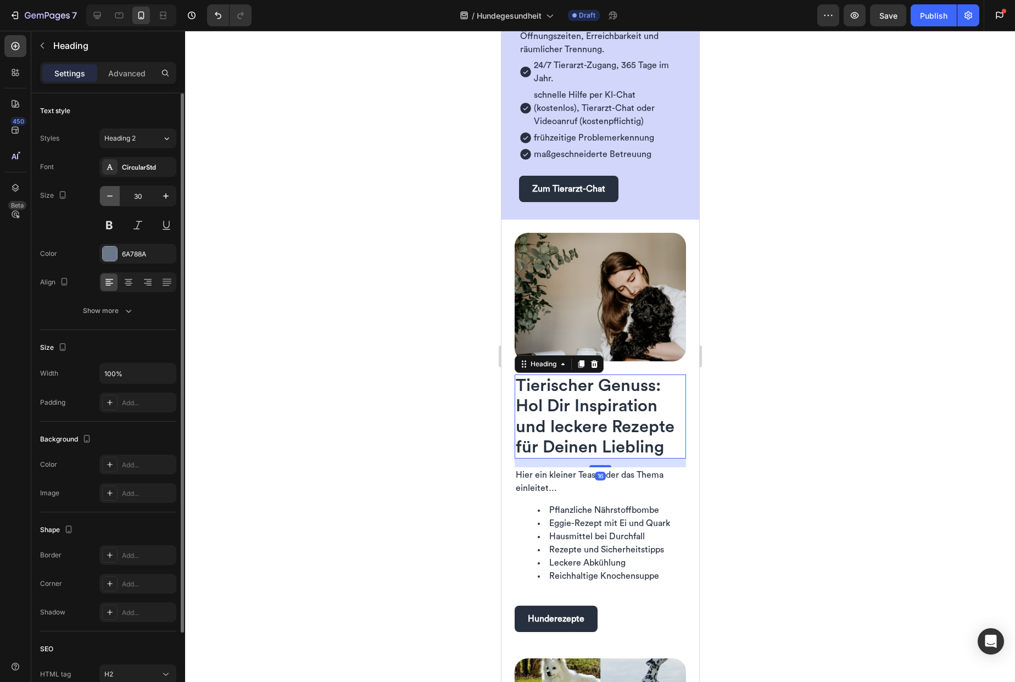
click at [109, 196] on icon "button" at bounding box center [109, 196] width 5 height 1
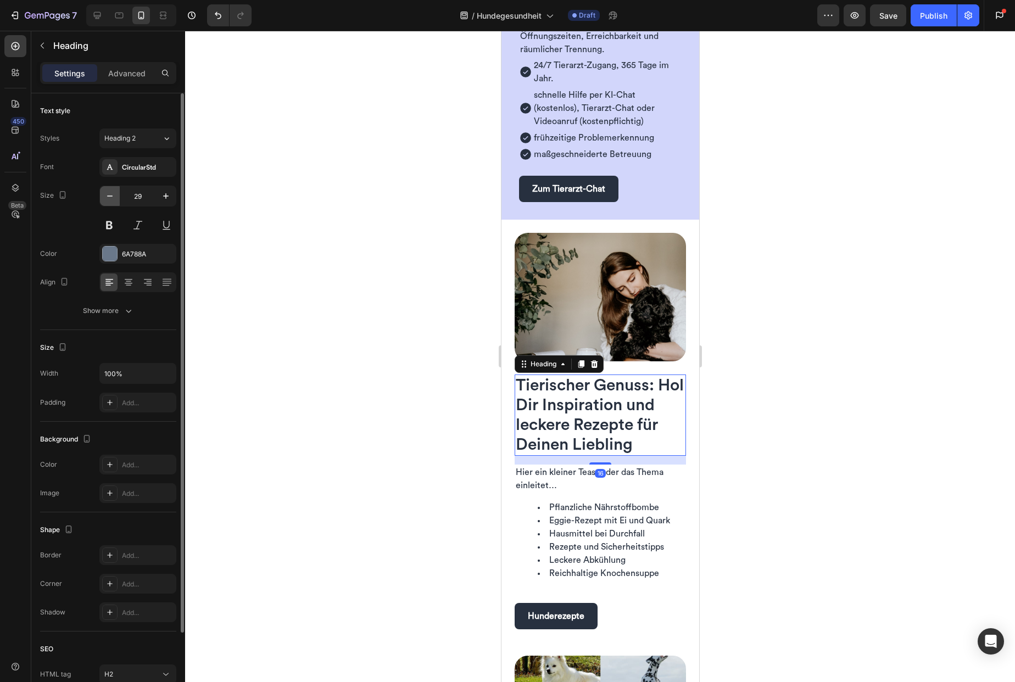
click at [109, 196] on icon "button" at bounding box center [109, 196] width 5 height 1
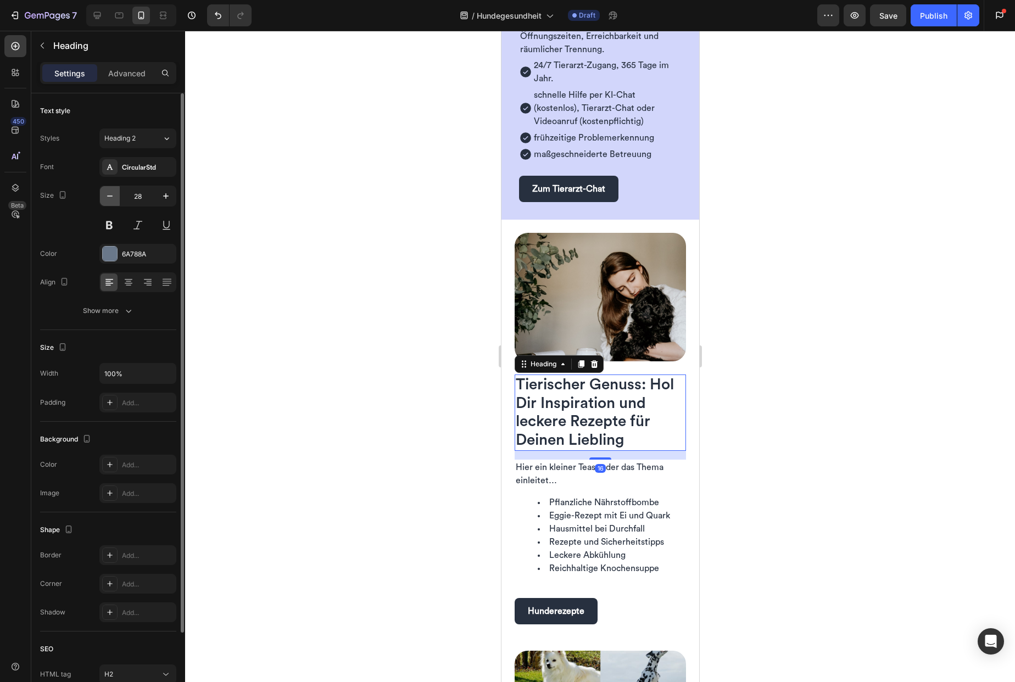
click at [109, 196] on icon "button" at bounding box center [109, 196] width 5 height 1
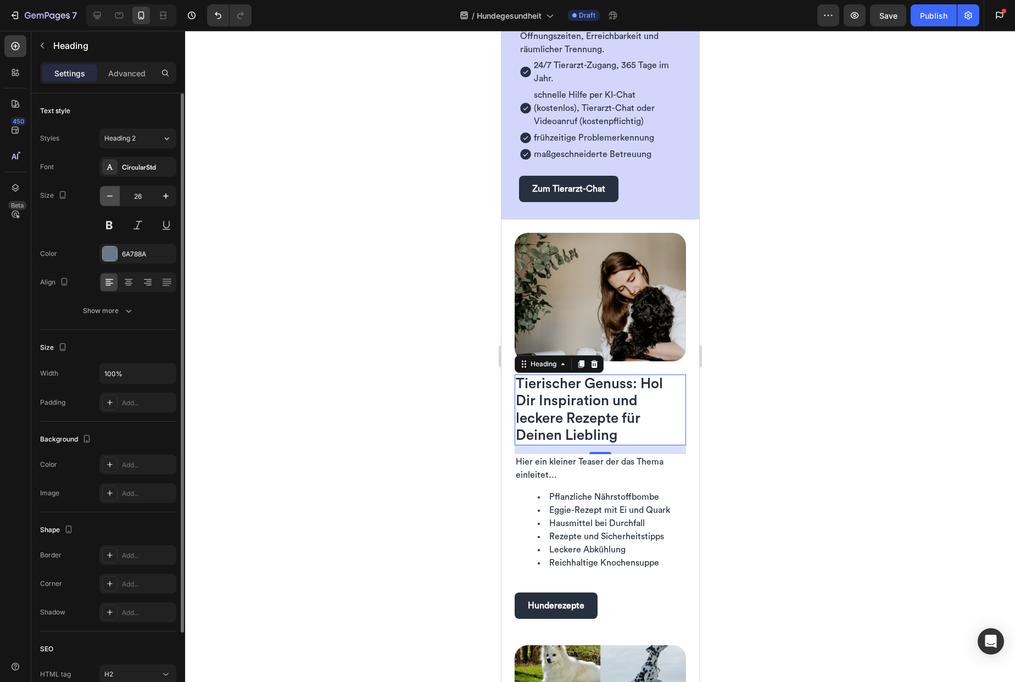
click at [109, 196] on icon "button" at bounding box center [109, 196] width 5 height 1
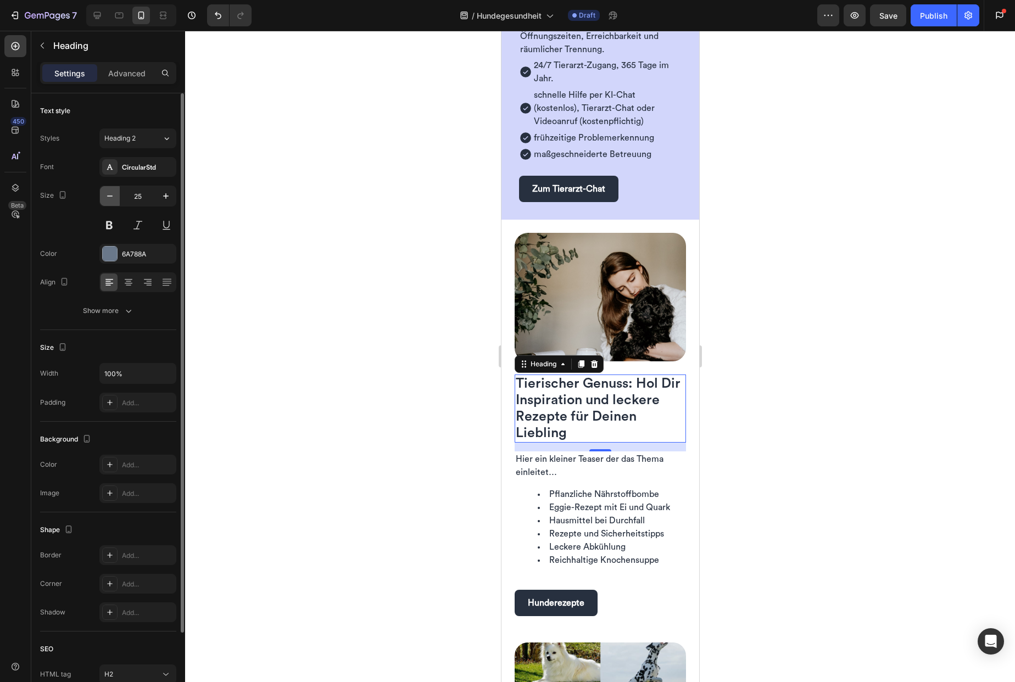
click at [109, 196] on icon "button" at bounding box center [109, 196] width 5 height 1
type input "24"
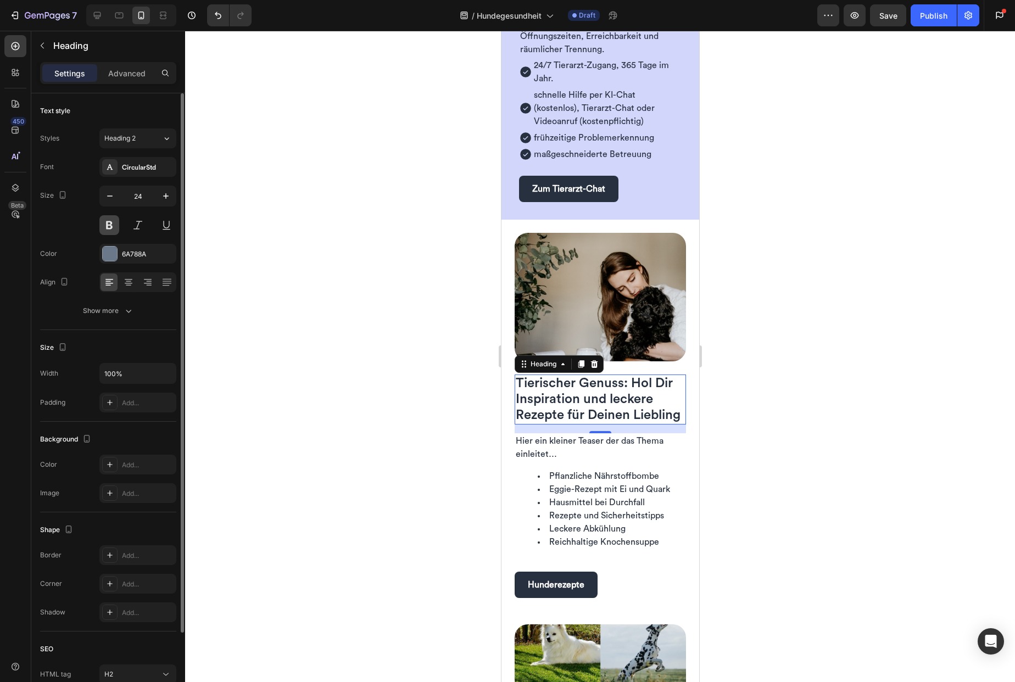
click at [114, 228] on button at bounding box center [109, 225] width 20 height 20
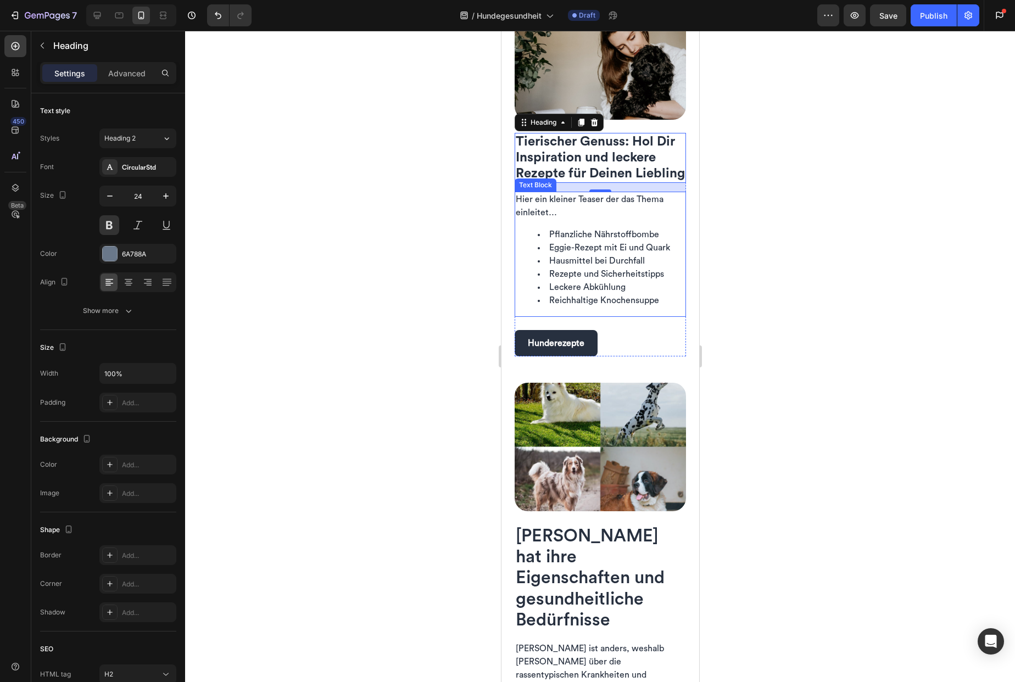
scroll to position [1725, 0]
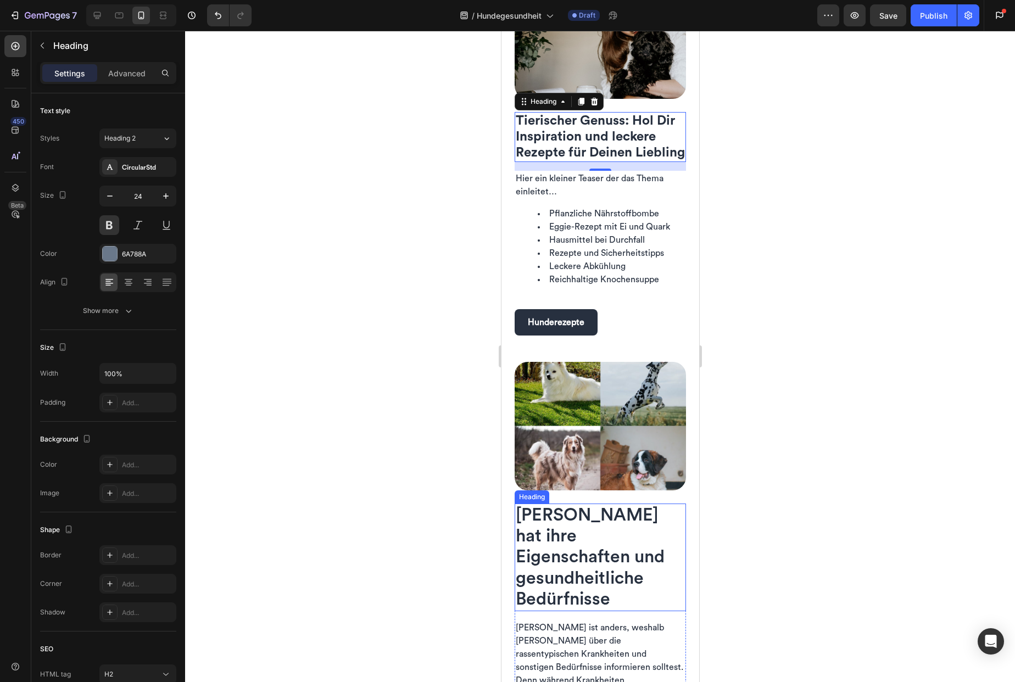
click at [554, 547] on span "[PERSON_NAME] hat ihre Eigenschaften und gesundheitliche Bedürfnisse" at bounding box center [589, 557] width 149 height 102
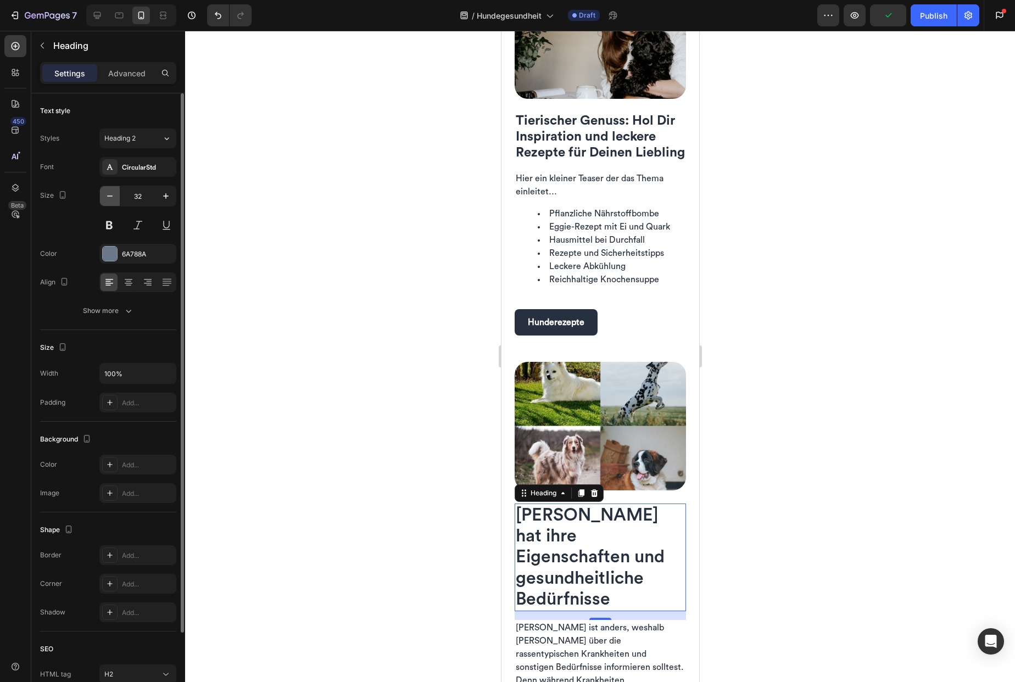
click at [113, 197] on icon "button" at bounding box center [109, 196] width 11 height 11
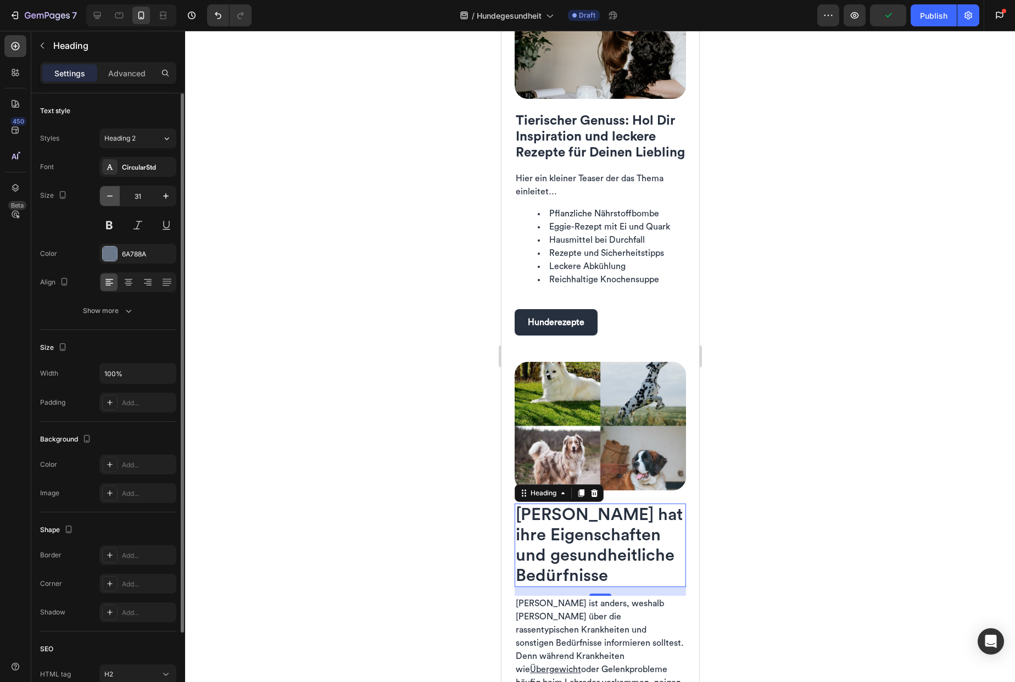
click at [113, 197] on icon "button" at bounding box center [109, 196] width 11 height 11
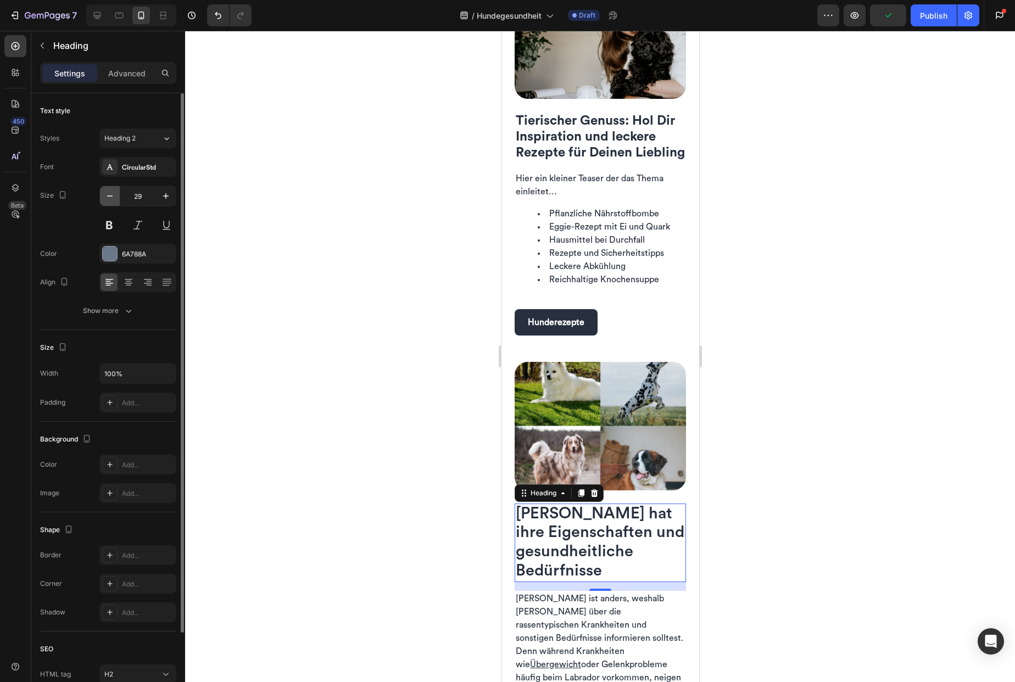
click at [113, 197] on icon "button" at bounding box center [109, 196] width 11 height 11
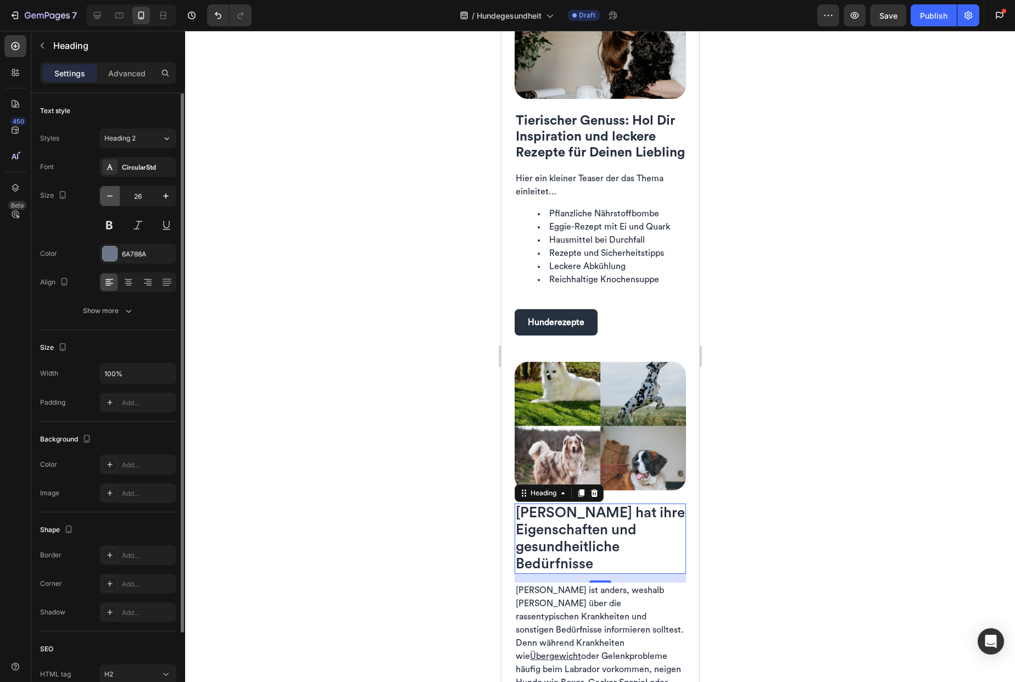
click at [113, 197] on icon "button" at bounding box center [109, 196] width 11 height 11
type input "24"
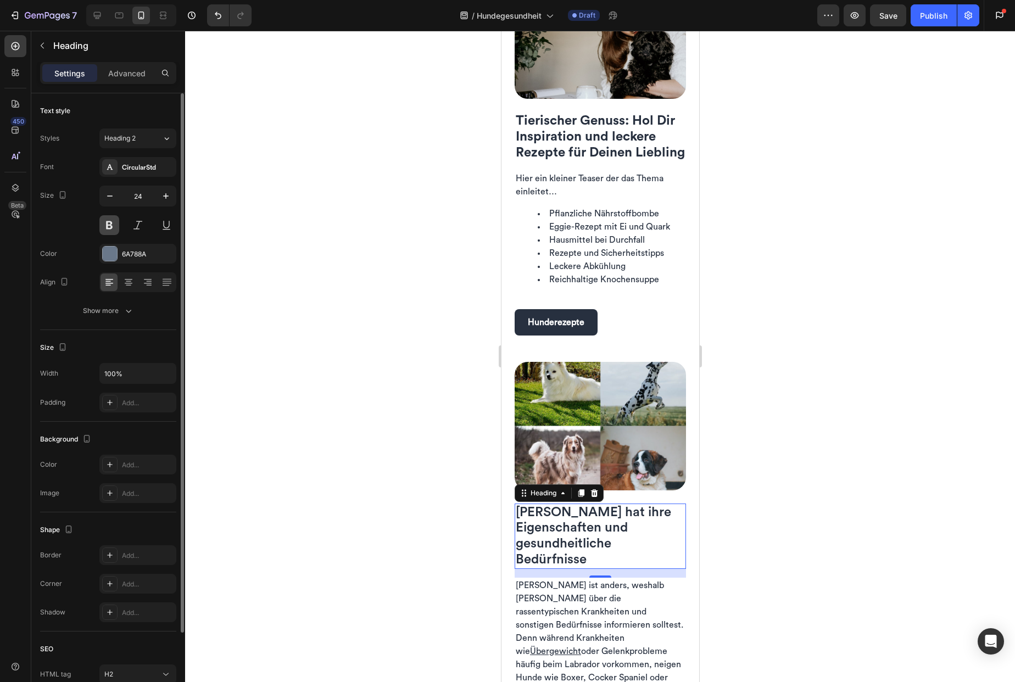
click at [112, 226] on button at bounding box center [109, 225] width 20 height 20
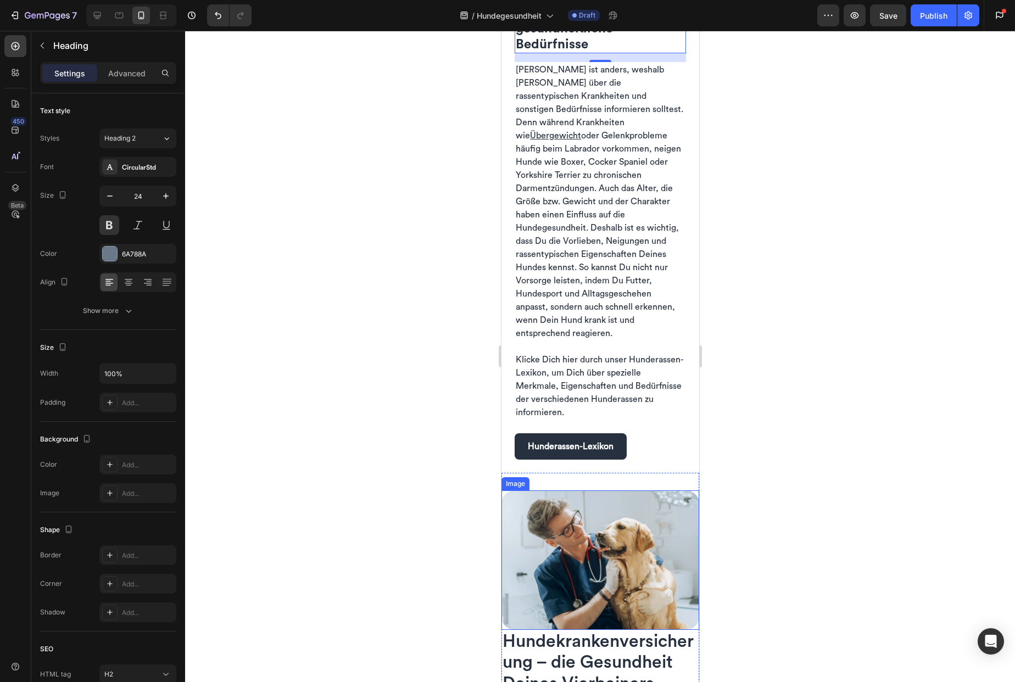
scroll to position [2310, 0]
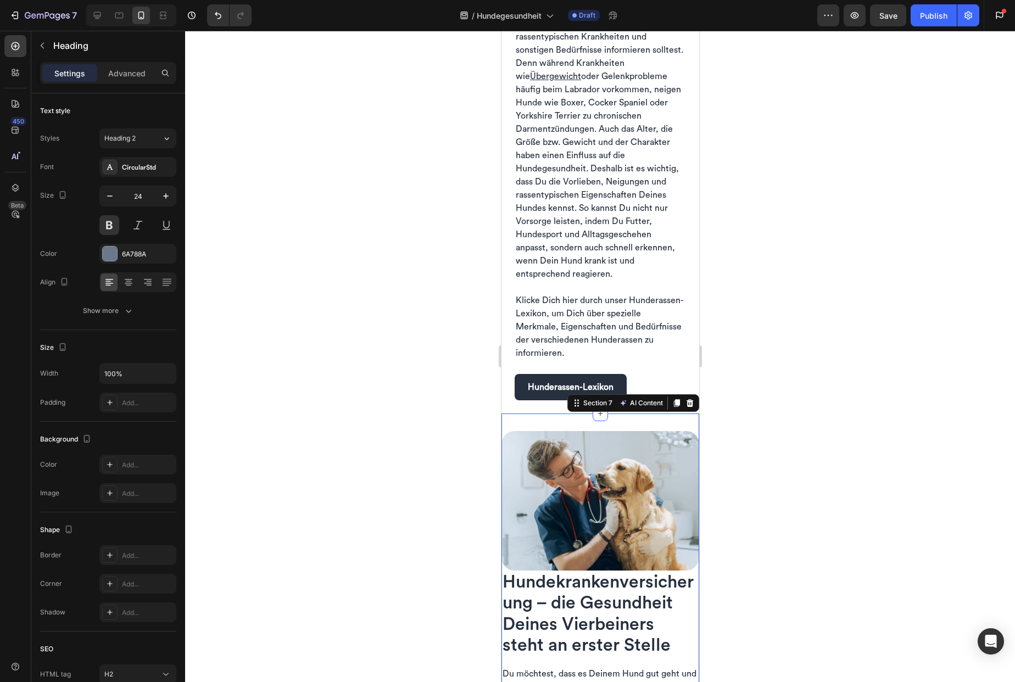
click at [551, 414] on div "Image Hundekrankenversicherung – die Gesundheit Deines Vierbeiners steht an ers…" at bounding box center [600, 675] width 198 height 522
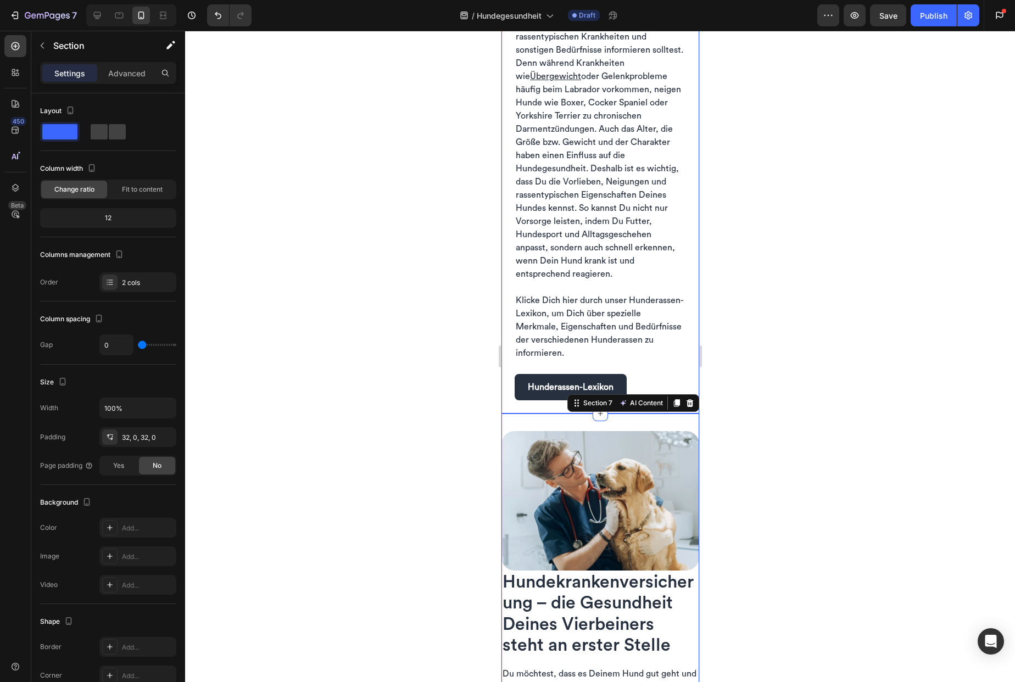
click at [516, 389] on div "[PERSON_NAME] hat ihre Eigenschaften und gesundheitliche Bedürfnisse Heading Je…" at bounding box center [600, 94] width 198 height 640
click at [566, 414] on div "Image Hundekrankenversicherung – die Gesundheit Deines Vierbeiners steht an ers…" at bounding box center [600, 675] width 198 height 522
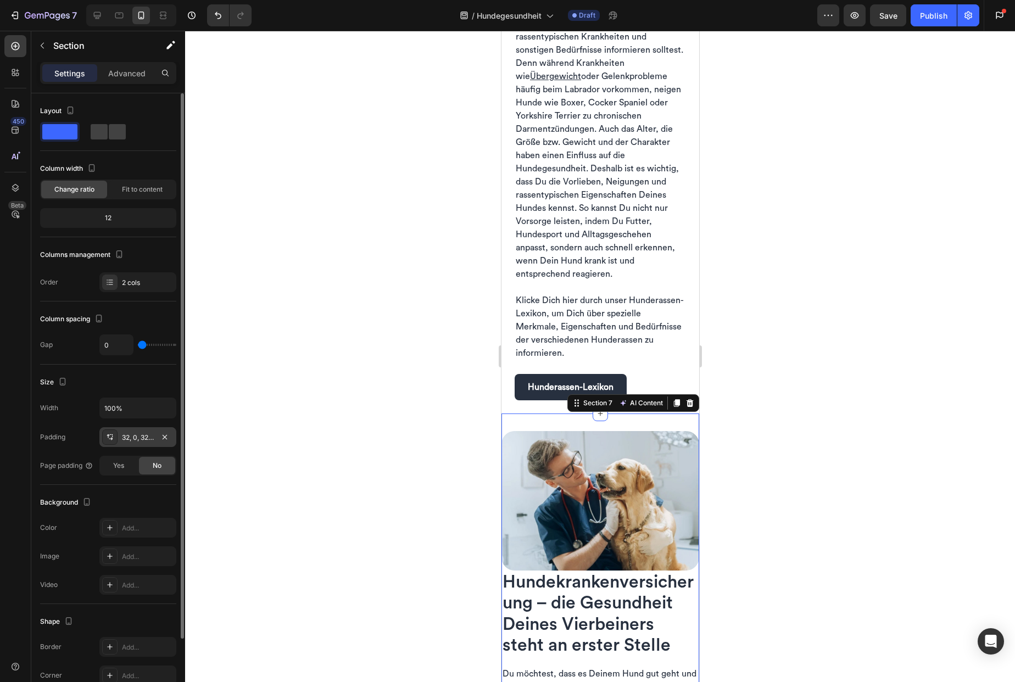
click at [140, 437] on div "32, 0, 32, 0" at bounding box center [138, 438] width 32 height 10
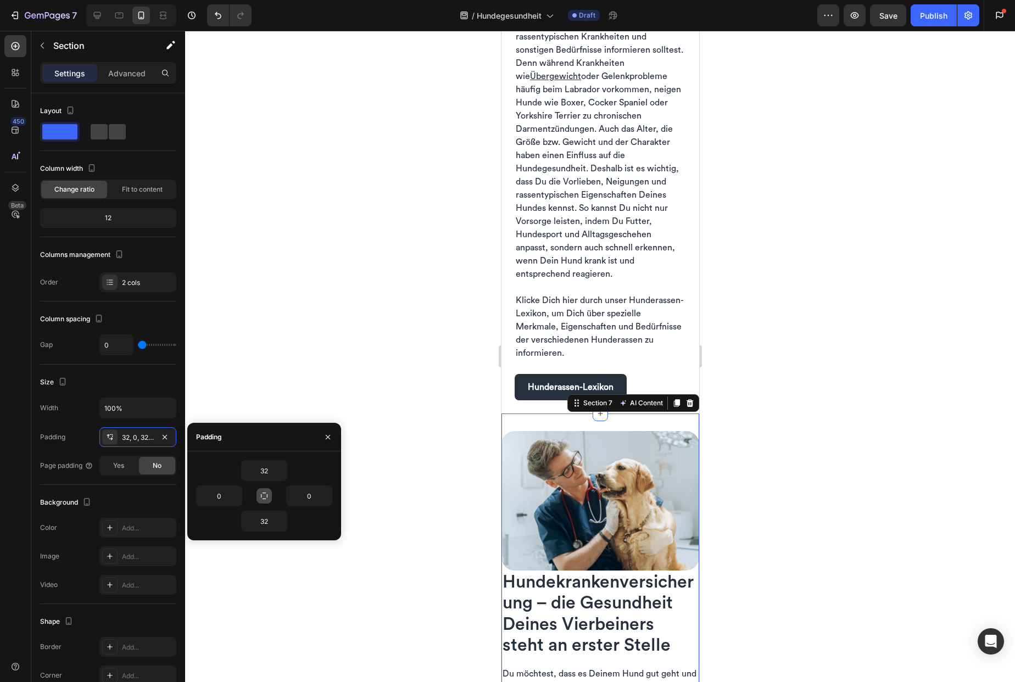
click at [266, 497] on icon "button" at bounding box center [264, 496] width 9 height 9
type input "32"
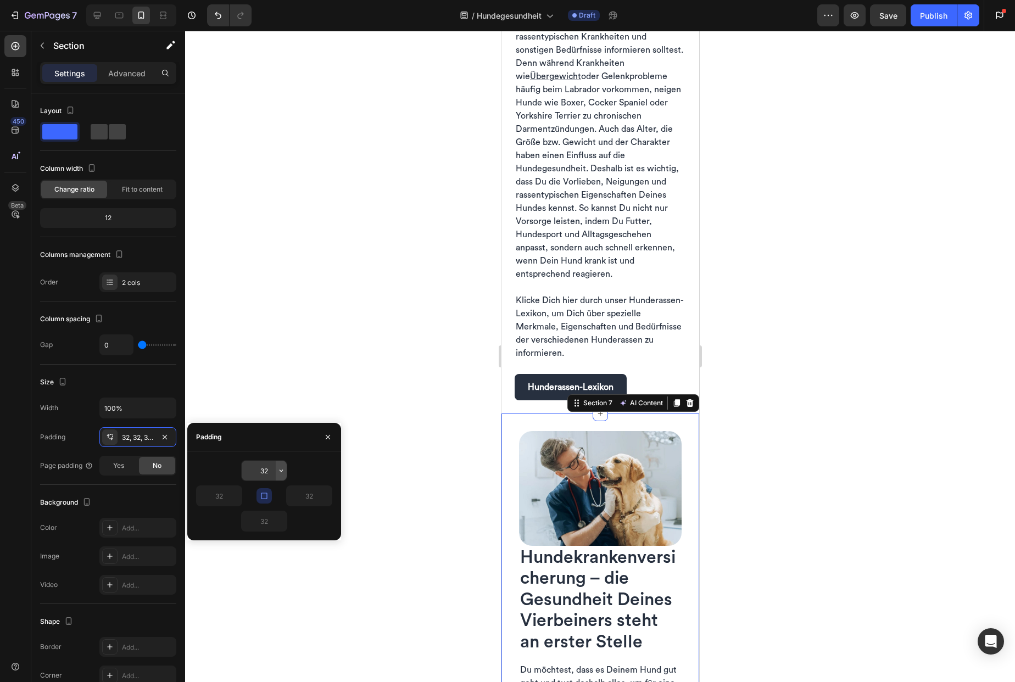
click at [278, 471] on icon "button" at bounding box center [281, 470] width 9 height 9
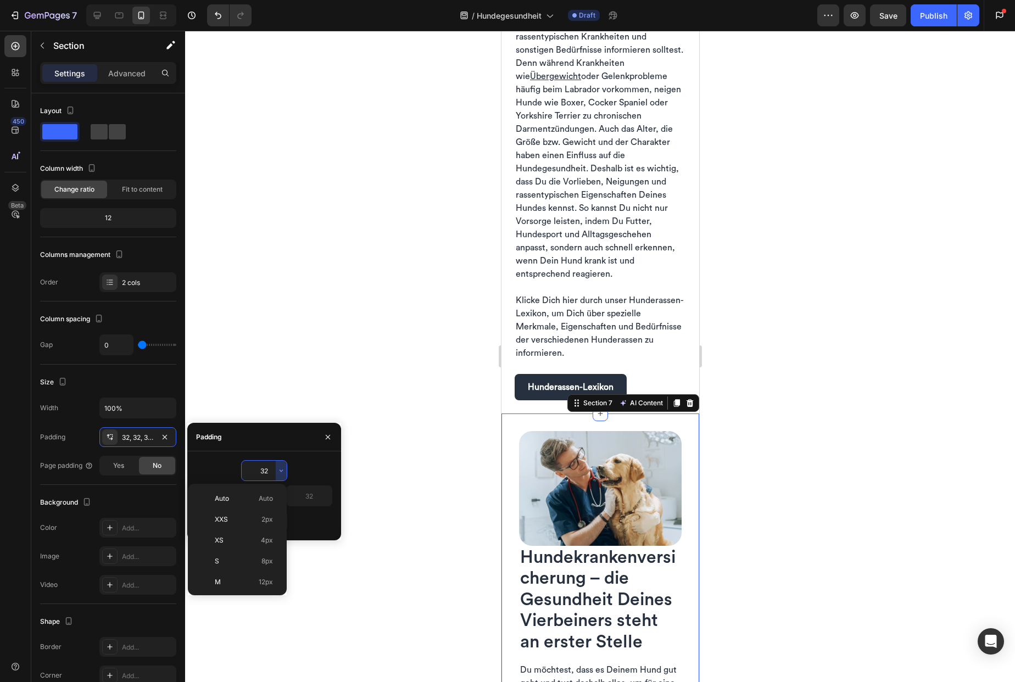
scroll to position [79, 0]
click at [256, 549] on p "XL 24px" at bounding box center [244, 545] width 58 height 10
type input "24"
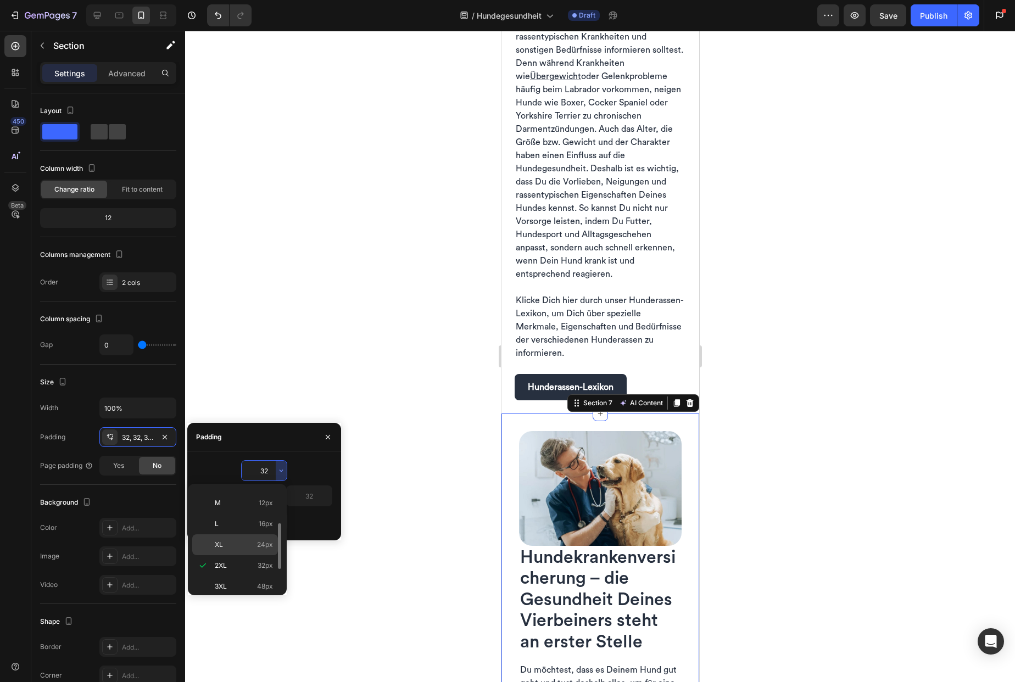
type input "24"
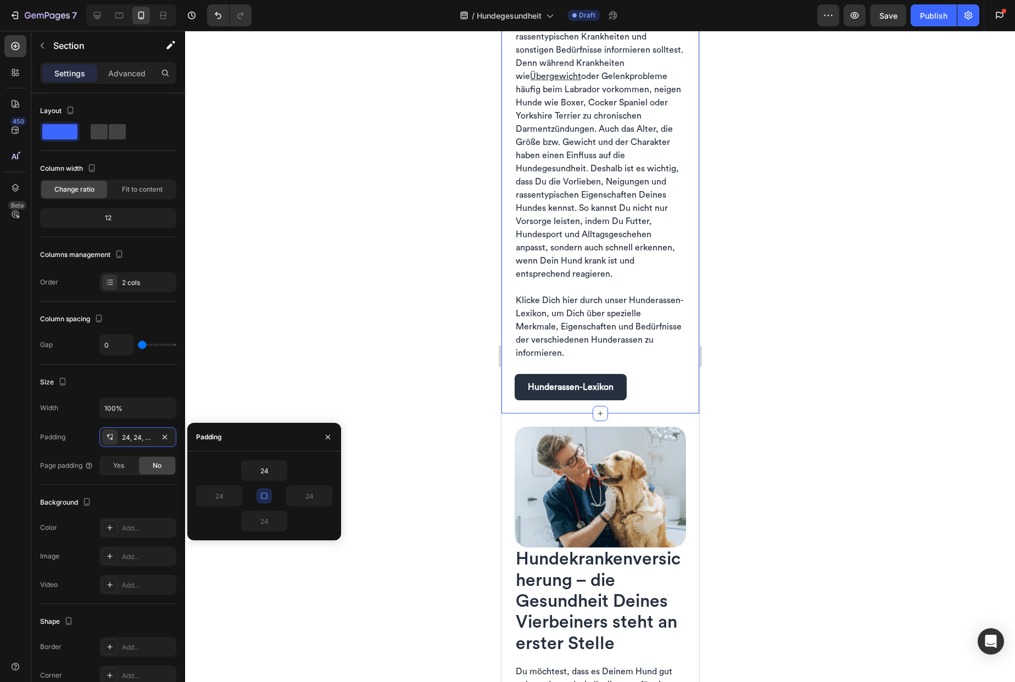
click at [509, 389] on div "[PERSON_NAME] hat ihre Eigenschaften und gesundheitliche Bedürfnisse Heading Je…" at bounding box center [600, 94] width 198 height 640
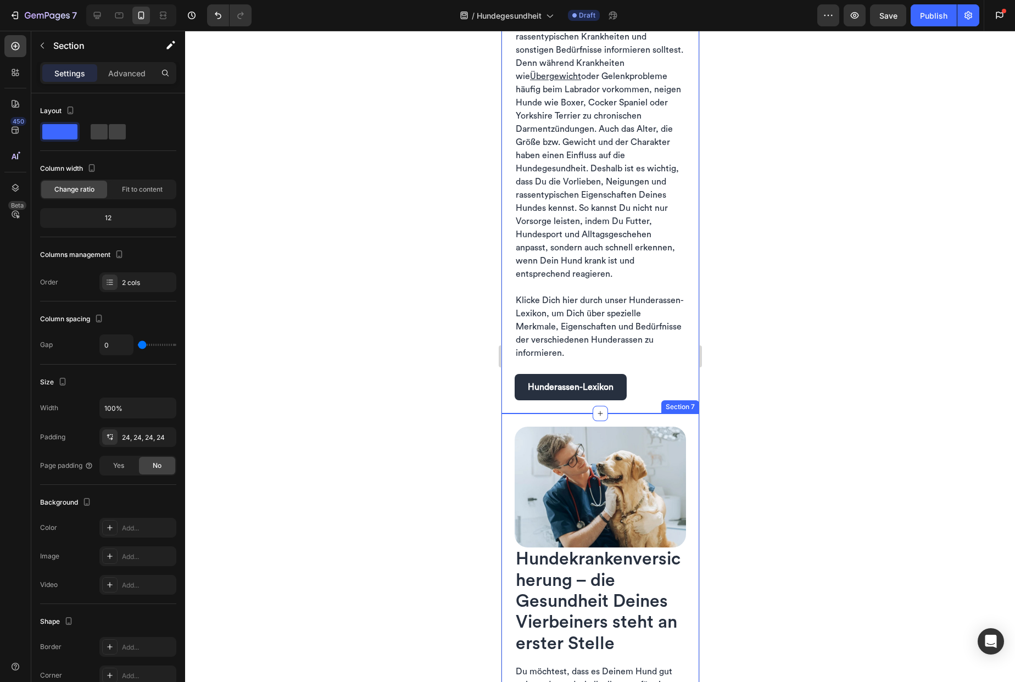
click at [507, 414] on div "Image Hundekrankenversicherung – die Gesundheit Deines Vierbeiners steht an ers…" at bounding box center [600, 685] width 198 height 543
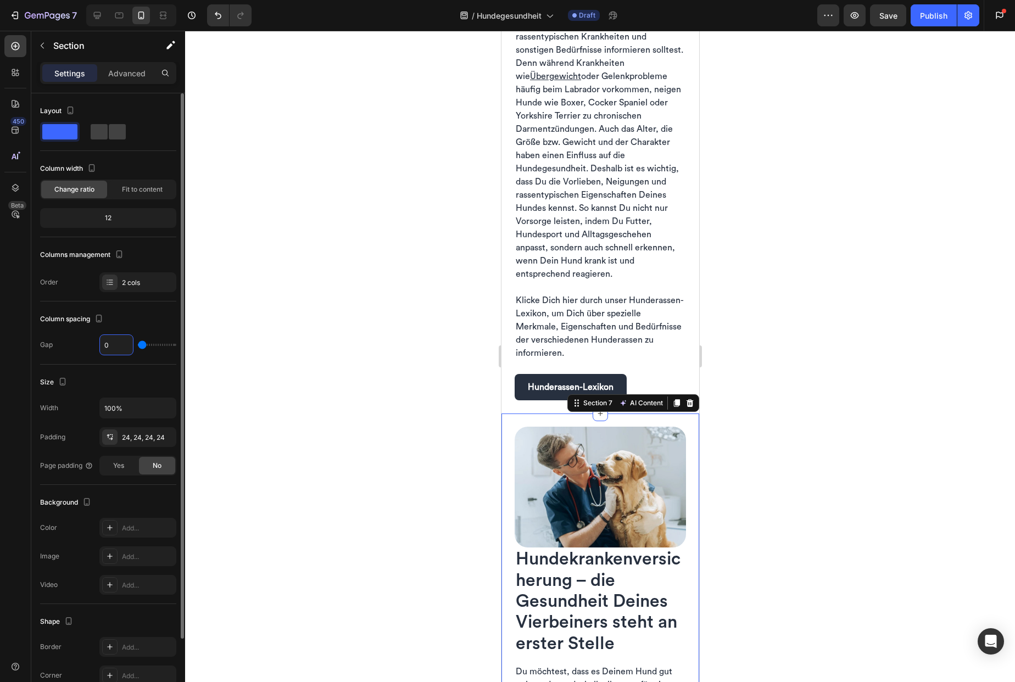
click at [120, 348] on input "0" at bounding box center [116, 345] width 33 height 20
type input "2"
type input "24"
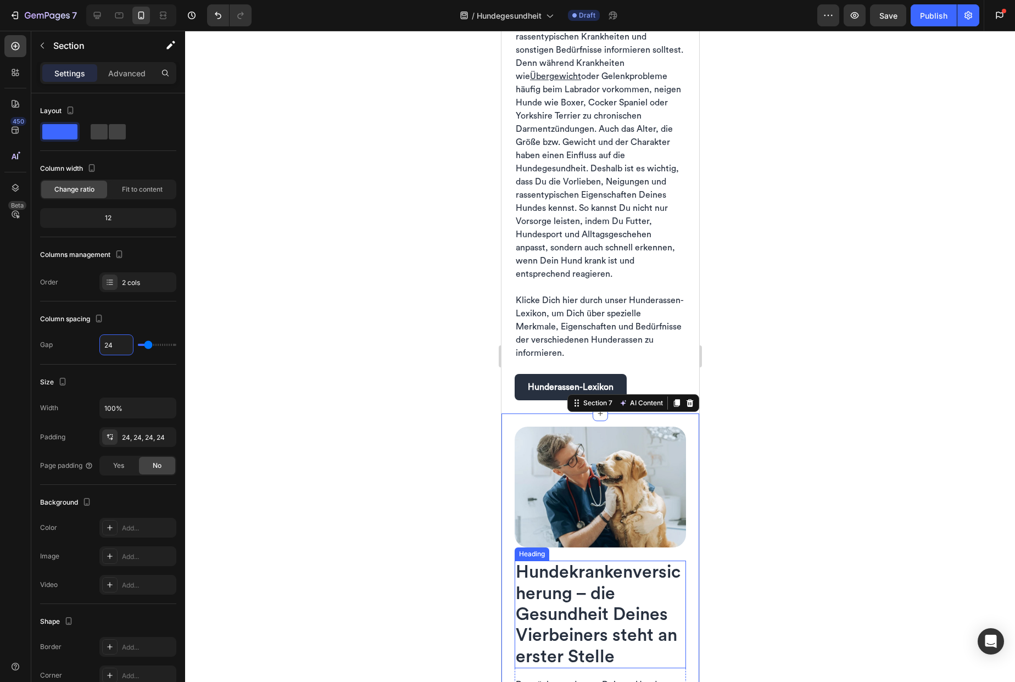
click at [556, 569] on span "Hundekrankenversicherung – die Gesundheit Deines Vierbeiners steht an erster St…" at bounding box center [597, 615] width 165 height 102
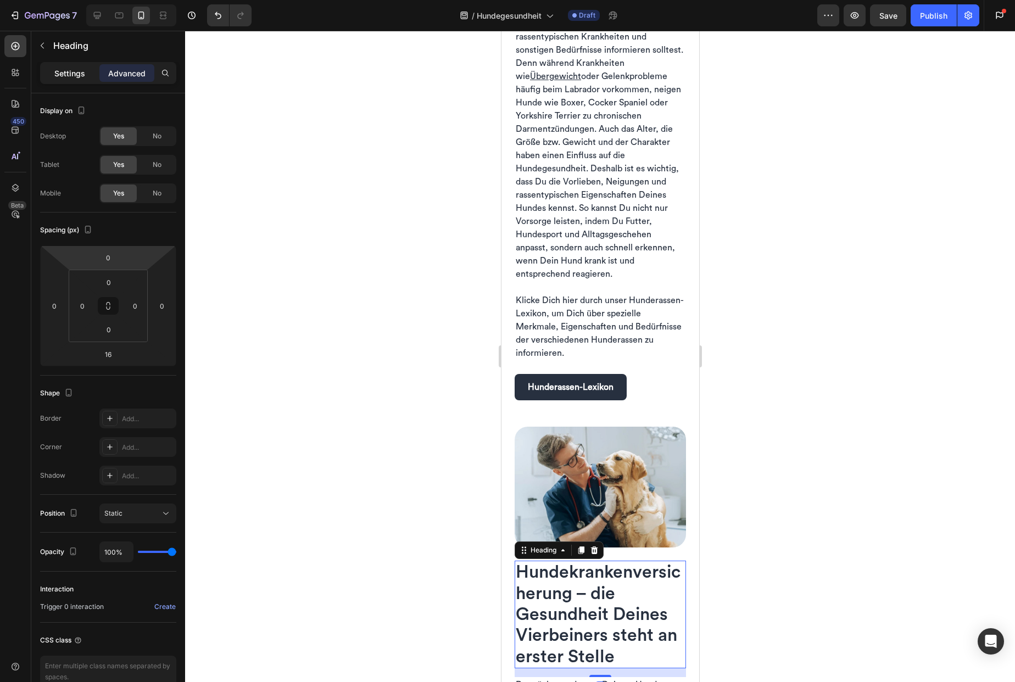
click at [71, 72] on p "Settings" at bounding box center [69, 74] width 31 height 12
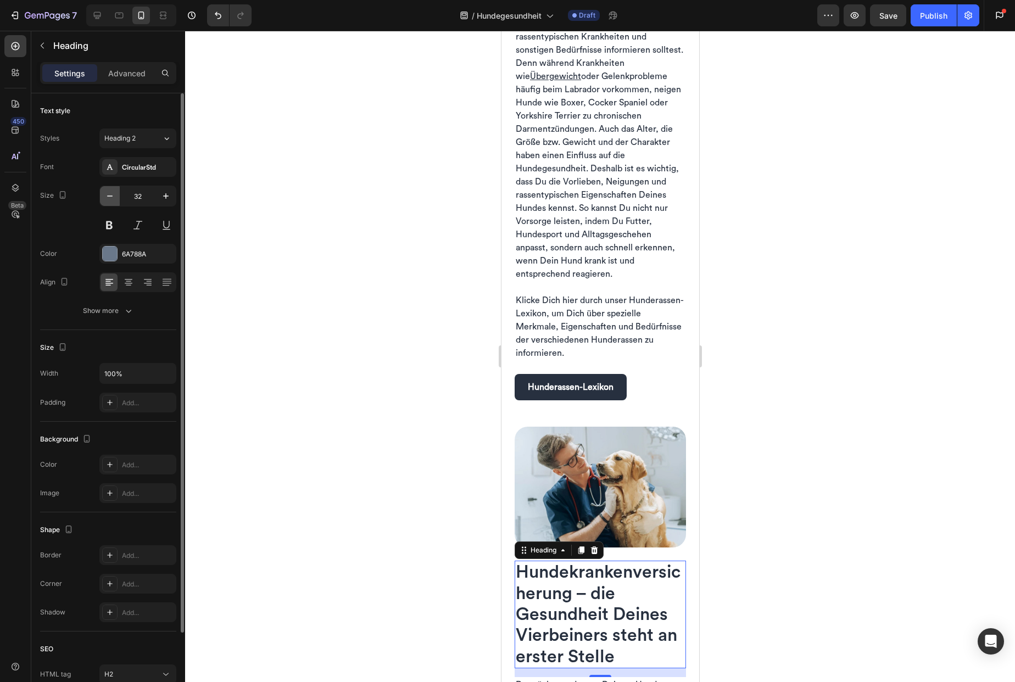
click at [110, 199] on icon "button" at bounding box center [109, 196] width 11 height 11
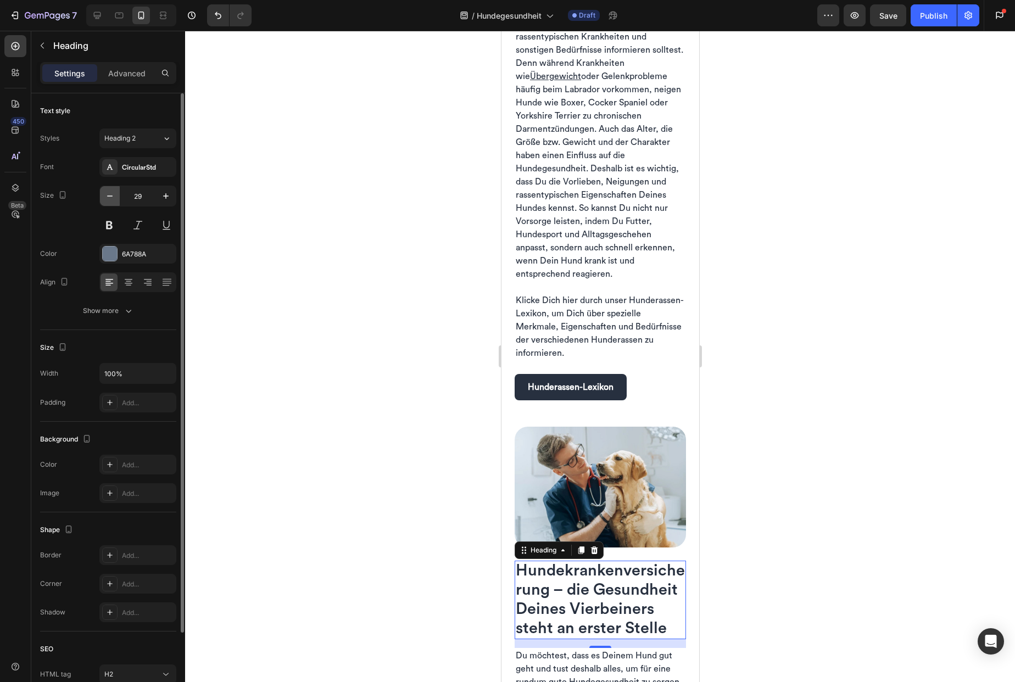
click at [110, 199] on icon "button" at bounding box center [109, 196] width 11 height 11
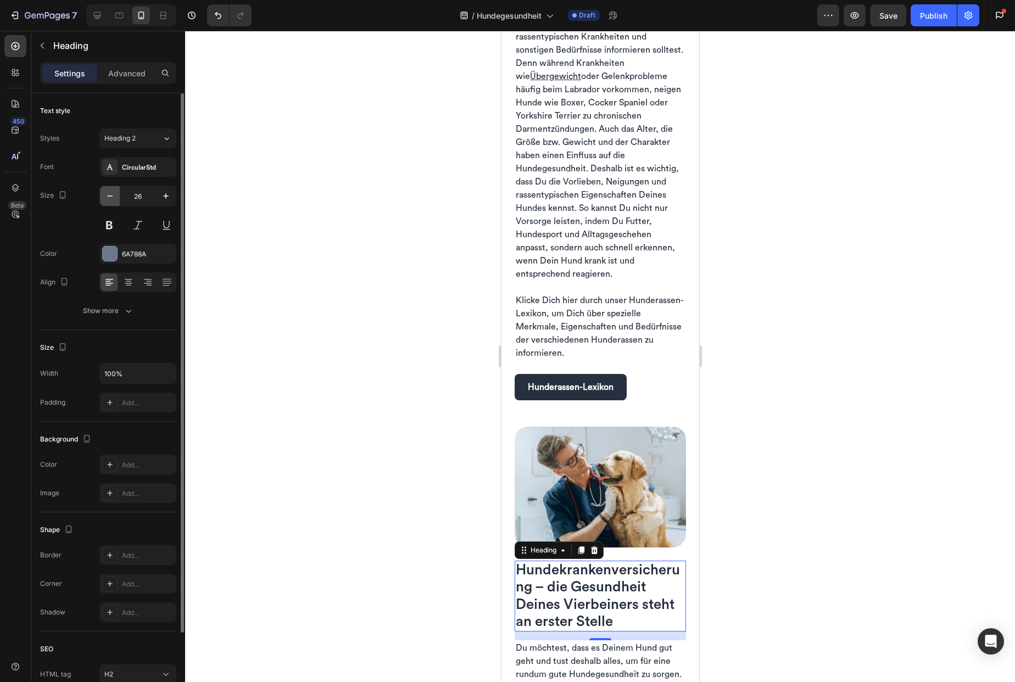
click at [110, 199] on icon "button" at bounding box center [109, 196] width 11 height 11
type input "24"
click at [109, 226] on button at bounding box center [109, 225] width 20 height 20
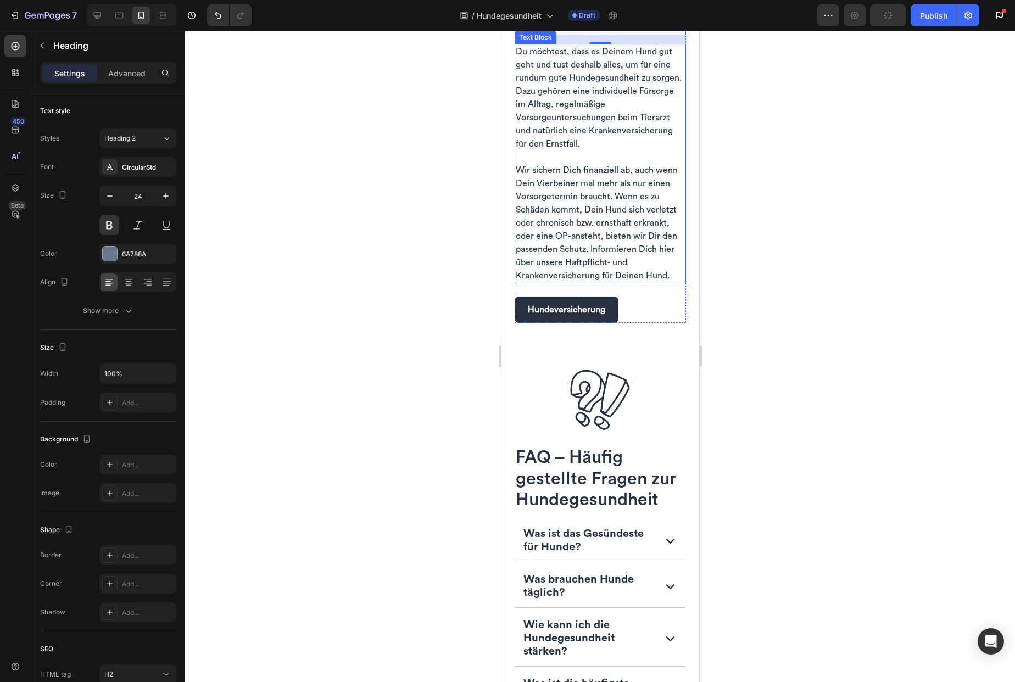
scroll to position [2895, 0]
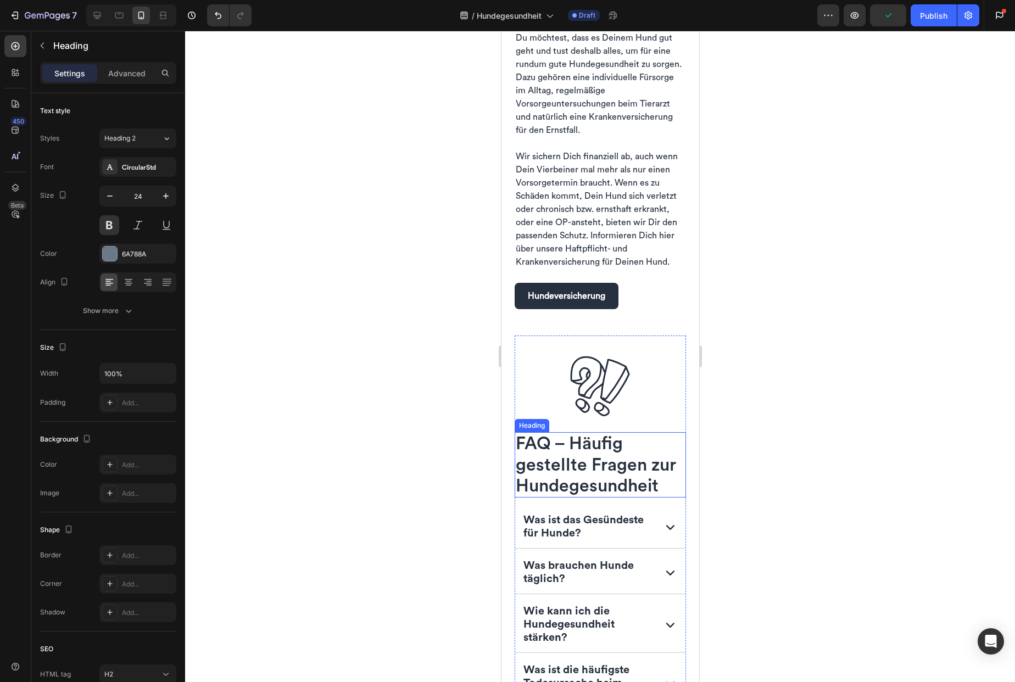
click at [599, 473] on span "FAQ – Häufig gestellte Fragen zur Hundegesundheit" at bounding box center [595, 465] width 160 height 60
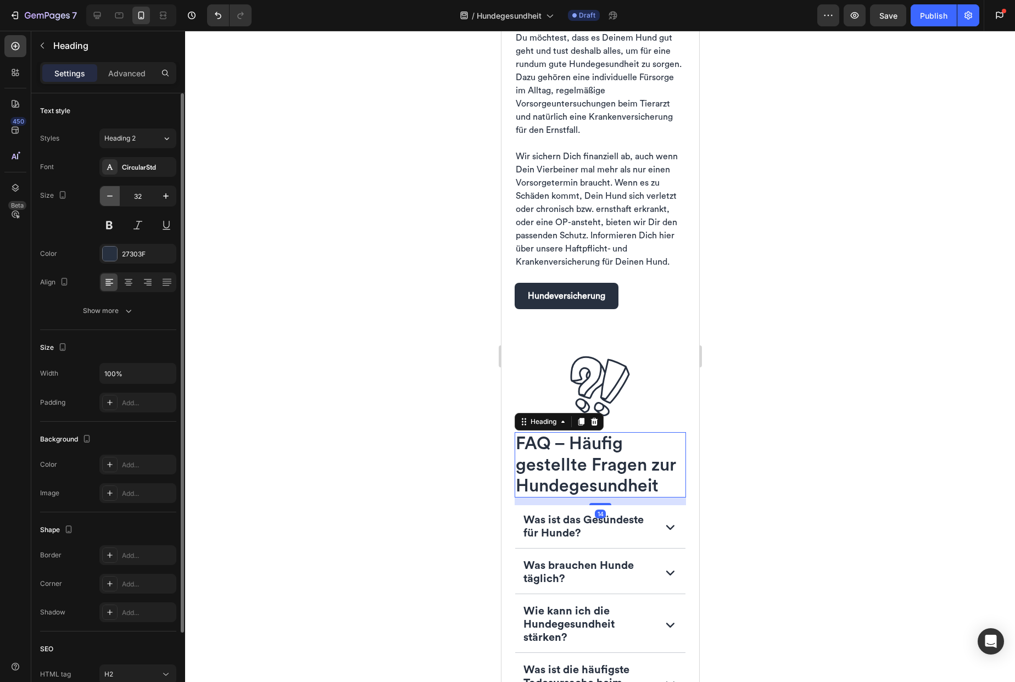
click at [113, 195] on icon "button" at bounding box center [109, 196] width 11 height 11
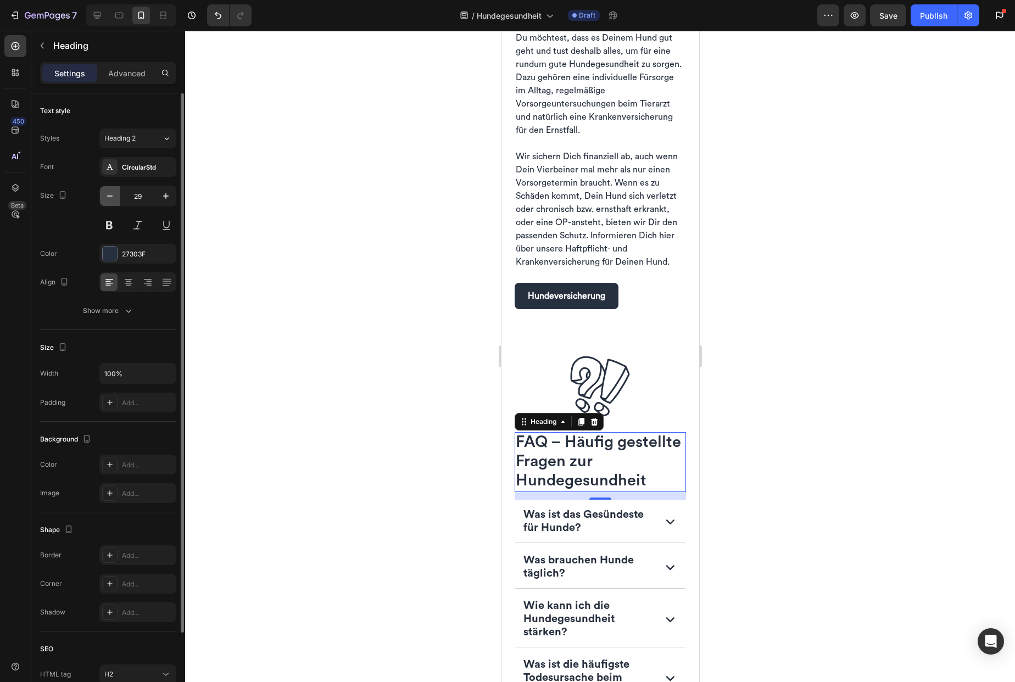
click at [113, 195] on icon "button" at bounding box center [109, 196] width 11 height 11
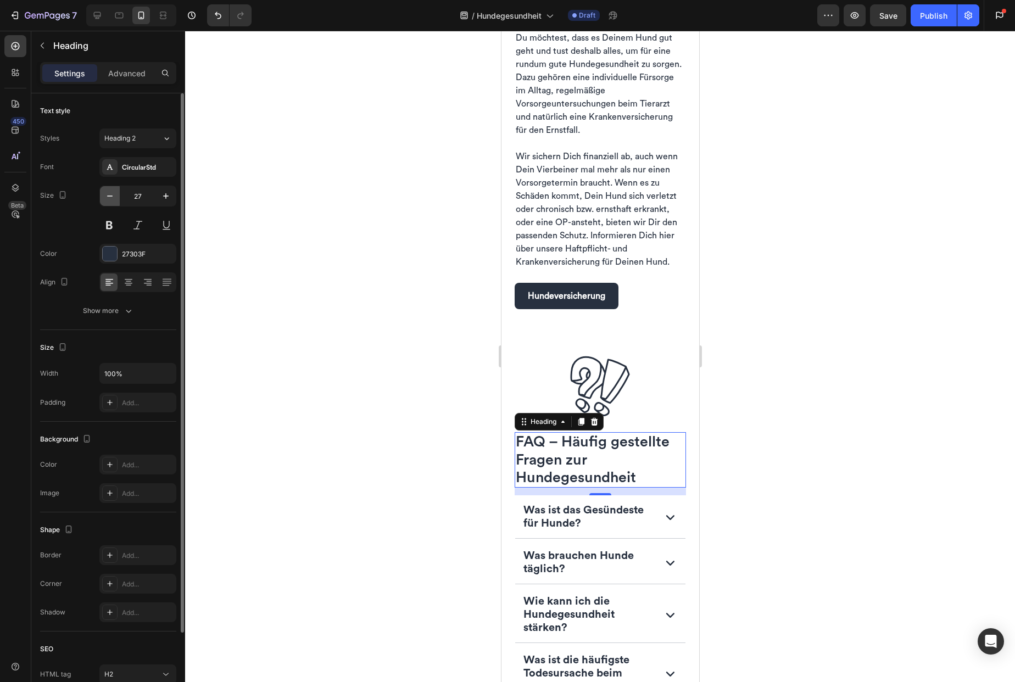
click at [113, 195] on icon "button" at bounding box center [109, 196] width 11 height 11
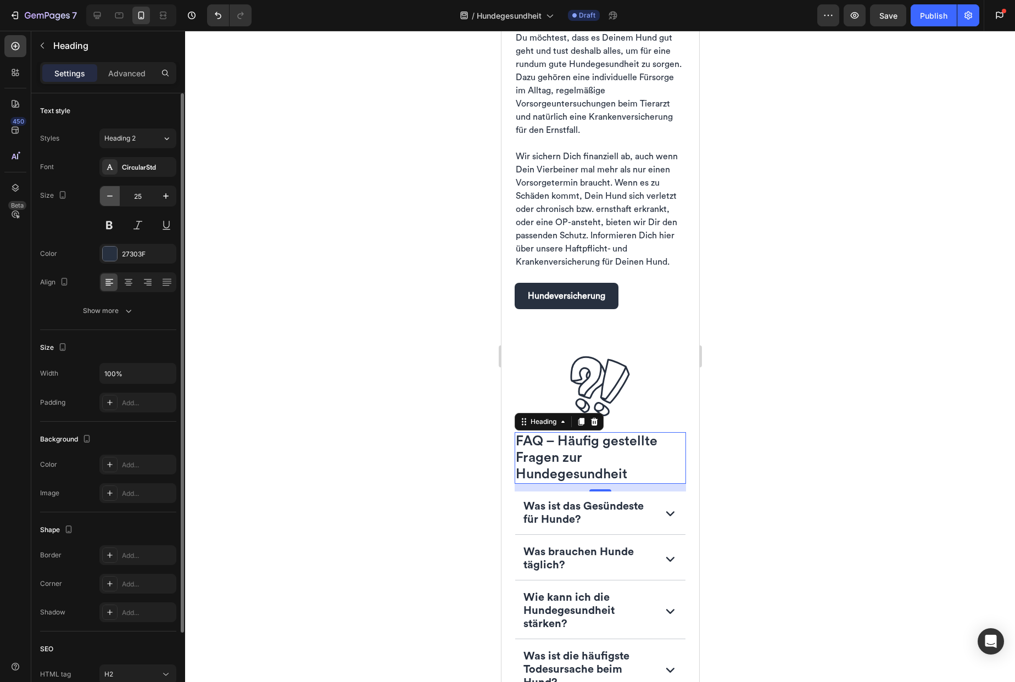
click at [112, 198] on icon "button" at bounding box center [109, 196] width 11 height 11
type input "24"
click at [109, 224] on button at bounding box center [109, 225] width 20 height 20
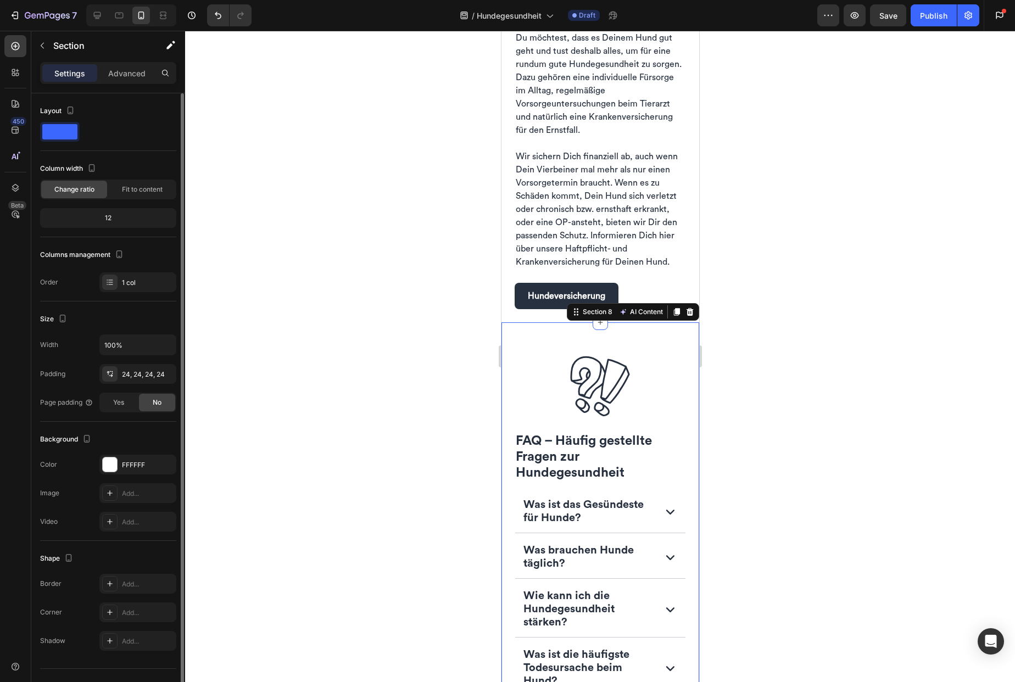
click at [424, 438] on div at bounding box center [600, 356] width 830 height 651
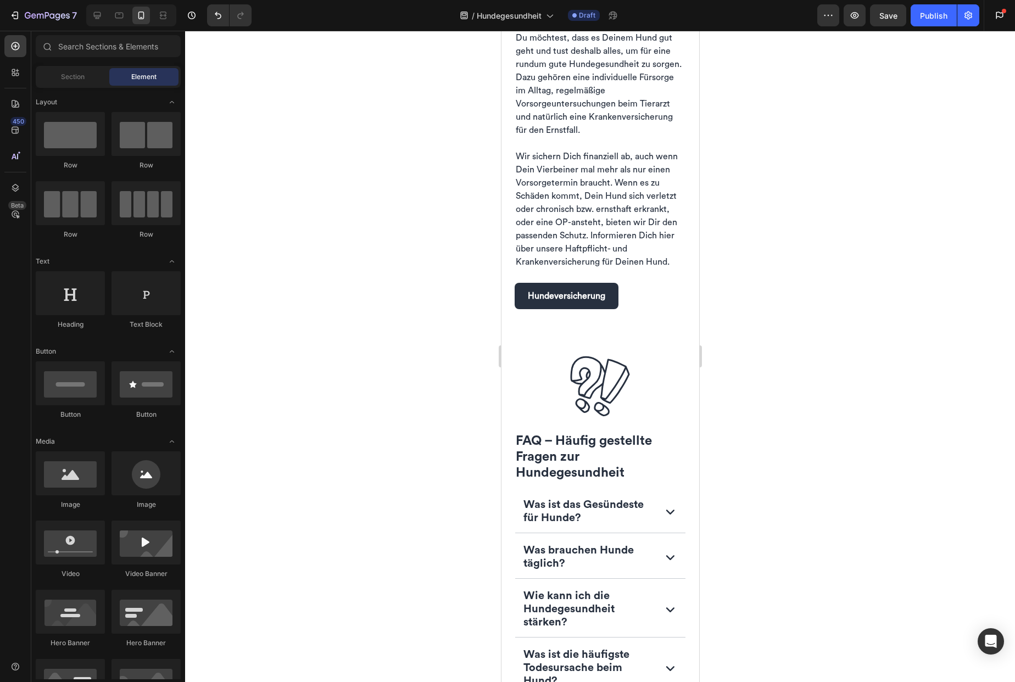
click at [739, 437] on div at bounding box center [600, 356] width 830 height 651
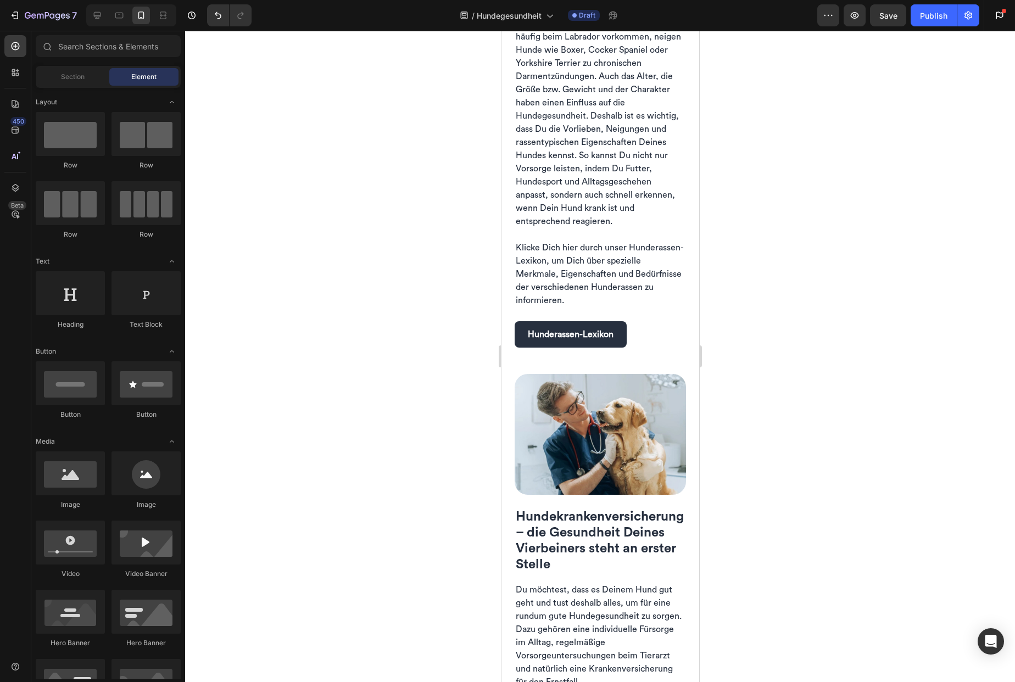
scroll to position [2365, 0]
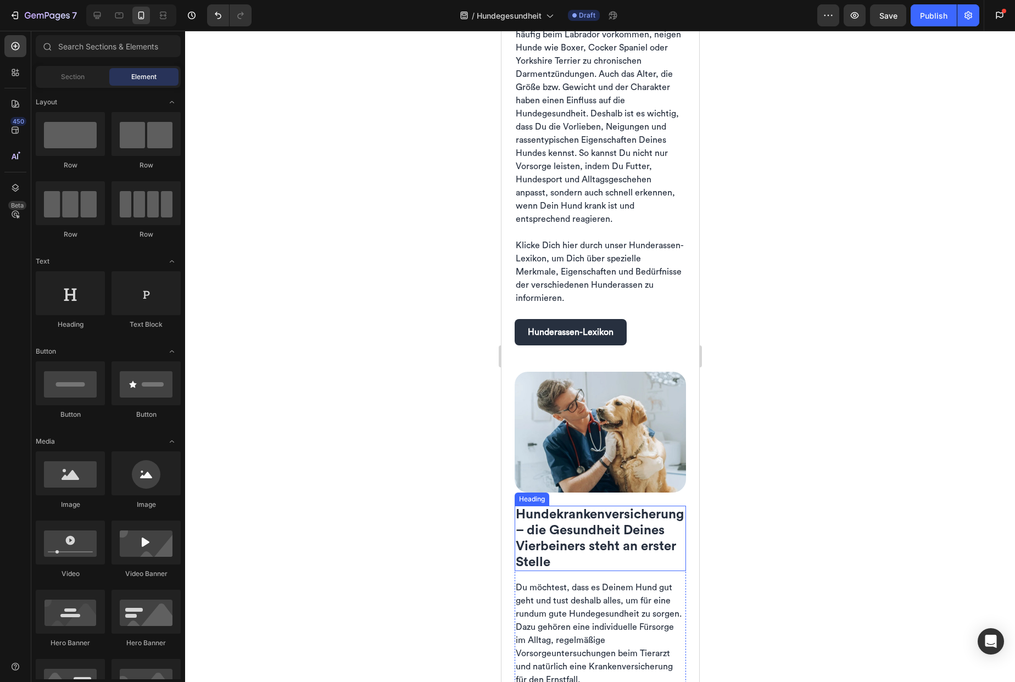
click at [609, 508] on span "Hundekrankenversicherung – die Gesundheit Deines Vierbeiners steht an erster St…" at bounding box center [599, 538] width 168 height 60
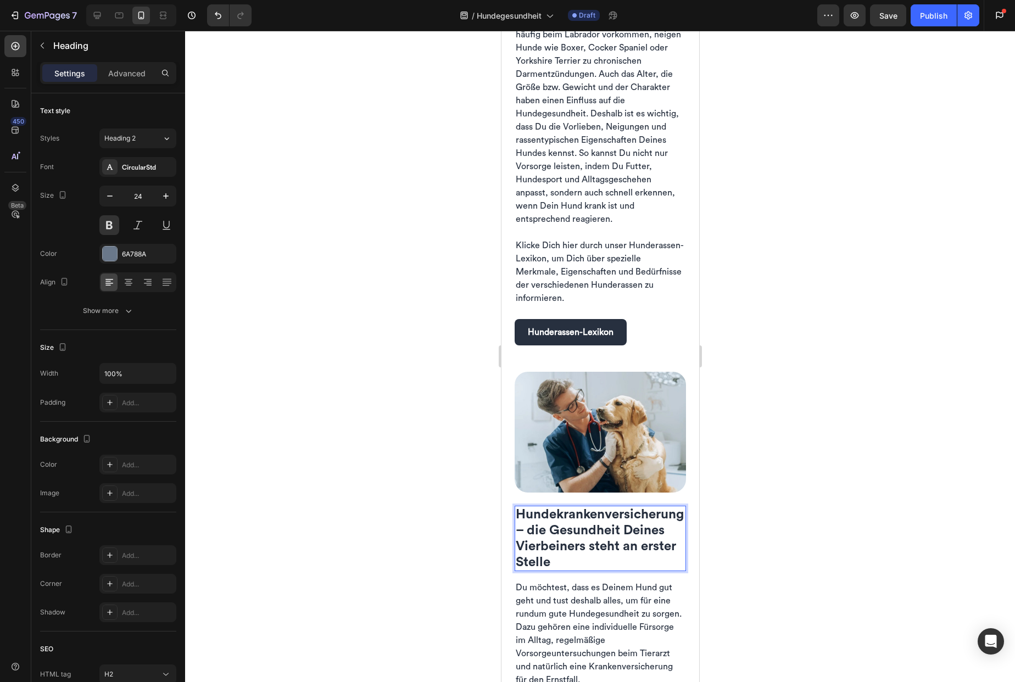
click at [604, 508] on span "Hundekrankenversicherung – die Gesundheit Deines Vierbeiners steht an erster St…" at bounding box center [599, 538] width 168 height 60
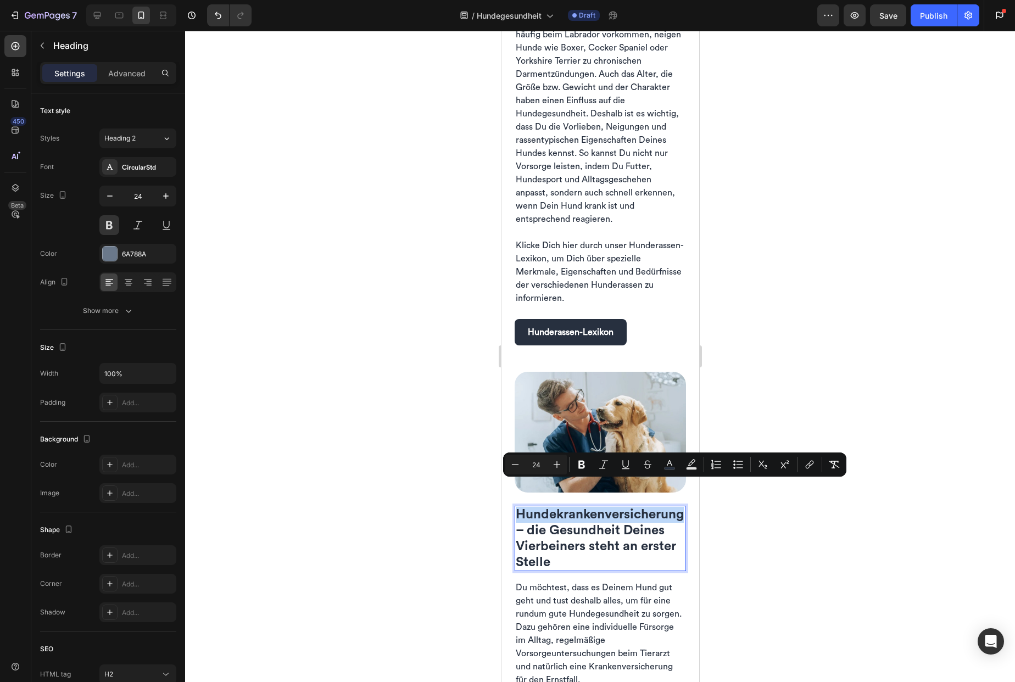
click at [605, 508] on span "Hundekrankenversicherung – die Gesundheit Deines Vierbeiners steht an erster St…" at bounding box center [599, 538] width 168 height 60
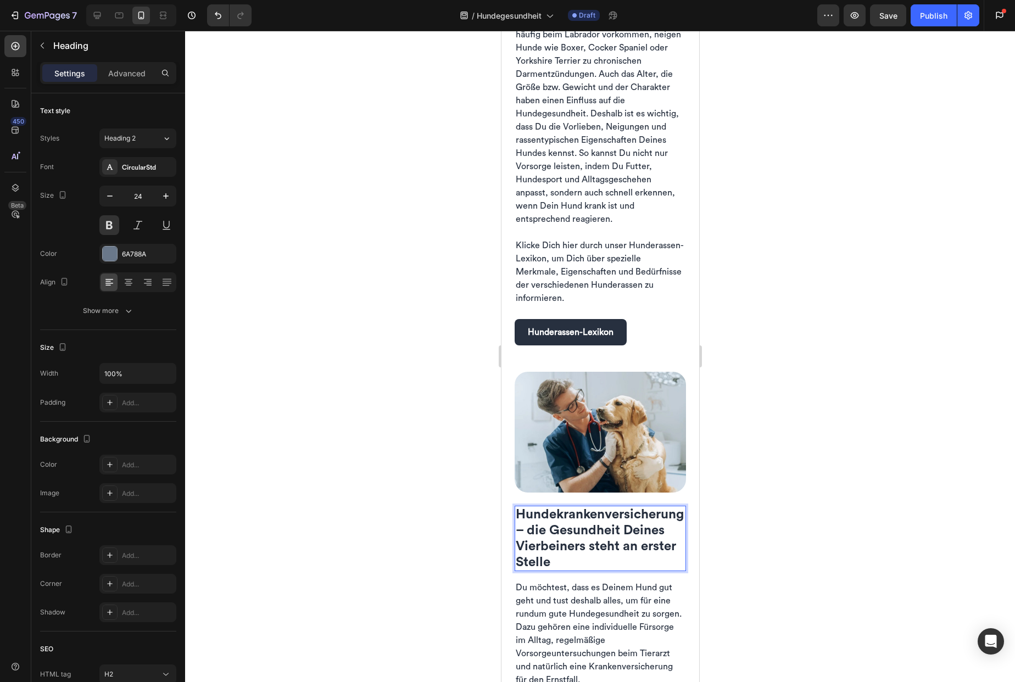
click at [556, 508] on span "Hundekranken­versicherung – die Gesundheit Deines Vierbeiners steht an erster S…" at bounding box center [599, 538] width 168 height 60
click at [739, 530] on div at bounding box center [600, 356] width 830 height 651
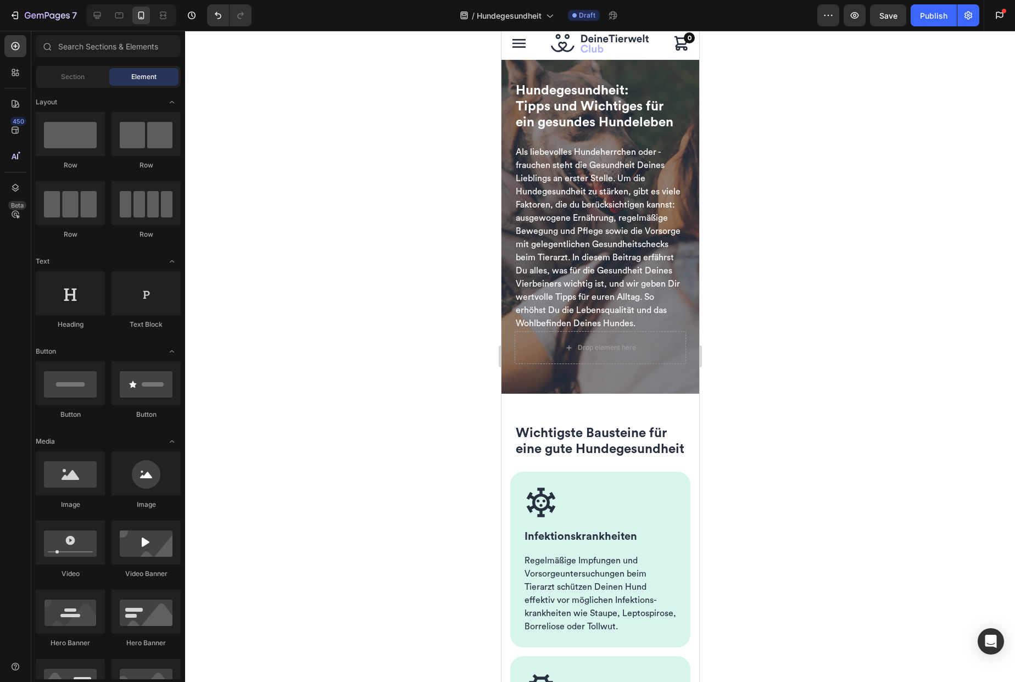
scroll to position [0, 0]
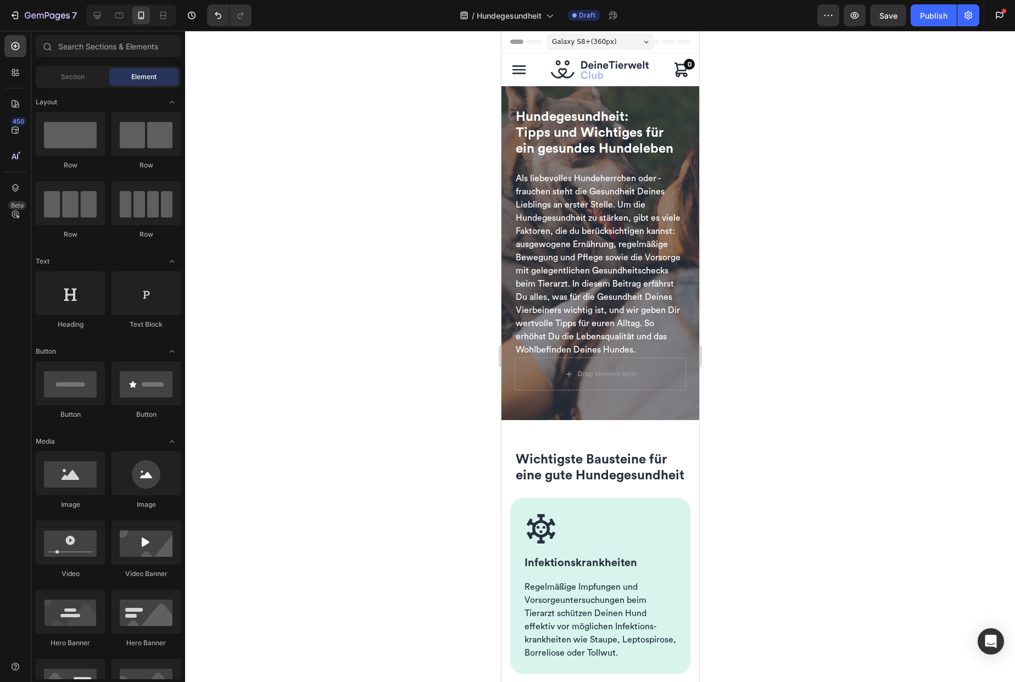
drag, startPoint x: 694, startPoint y: 354, endPoint x: 1200, endPoint y: 112, distance: 560.7
click at [887, 20] on div "Save" at bounding box center [888, 16] width 18 height 12
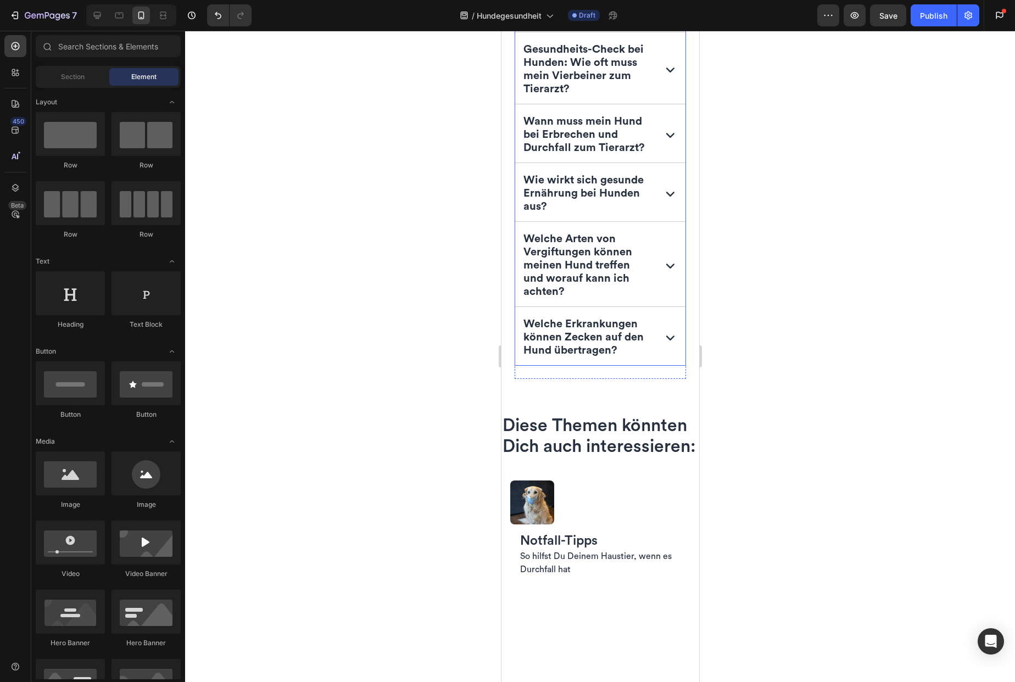
scroll to position [3610, 0]
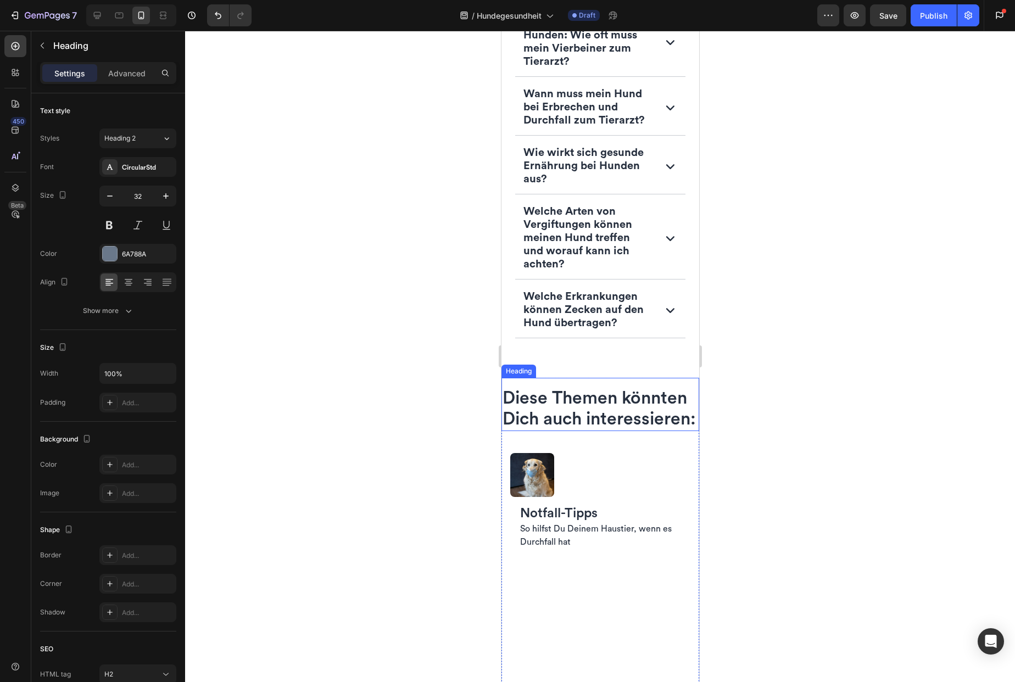
click at [559, 428] on span "Diese Themen könnten Dich auch interessieren:" at bounding box center [598, 408] width 193 height 38
click at [539, 376] on div "Heading" at bounding box center [545, 368] width 89 height 18
click at [536, 372] on div "Heading" at bounding box center [530, 368] width 30 height 10
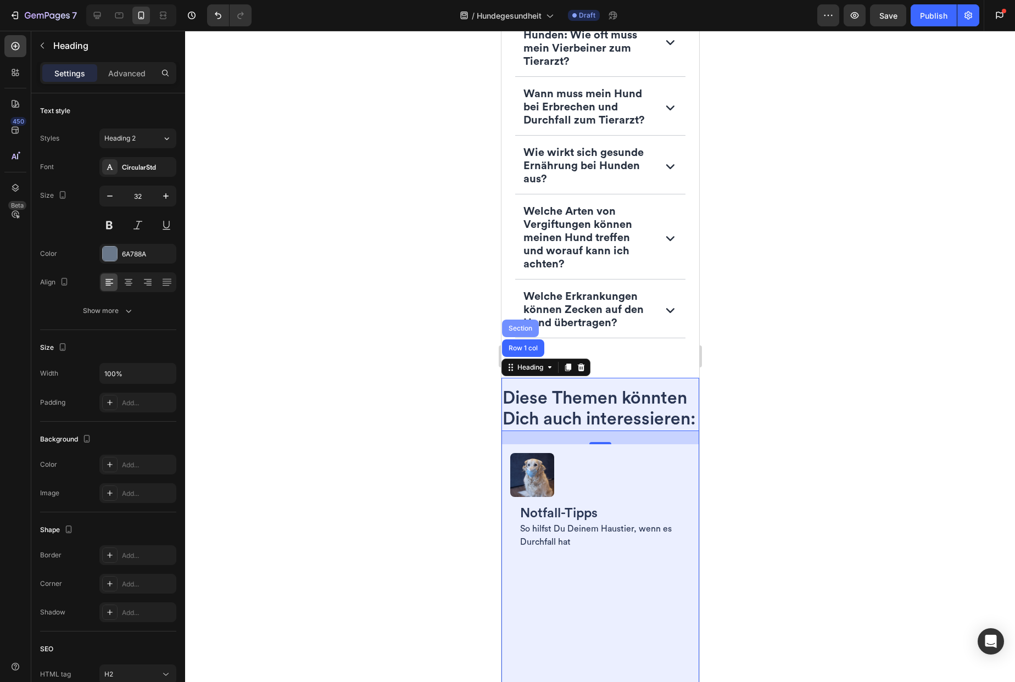
click at [523, 332] on div "Section" at bounding box center [520, 328] width 28 height 7
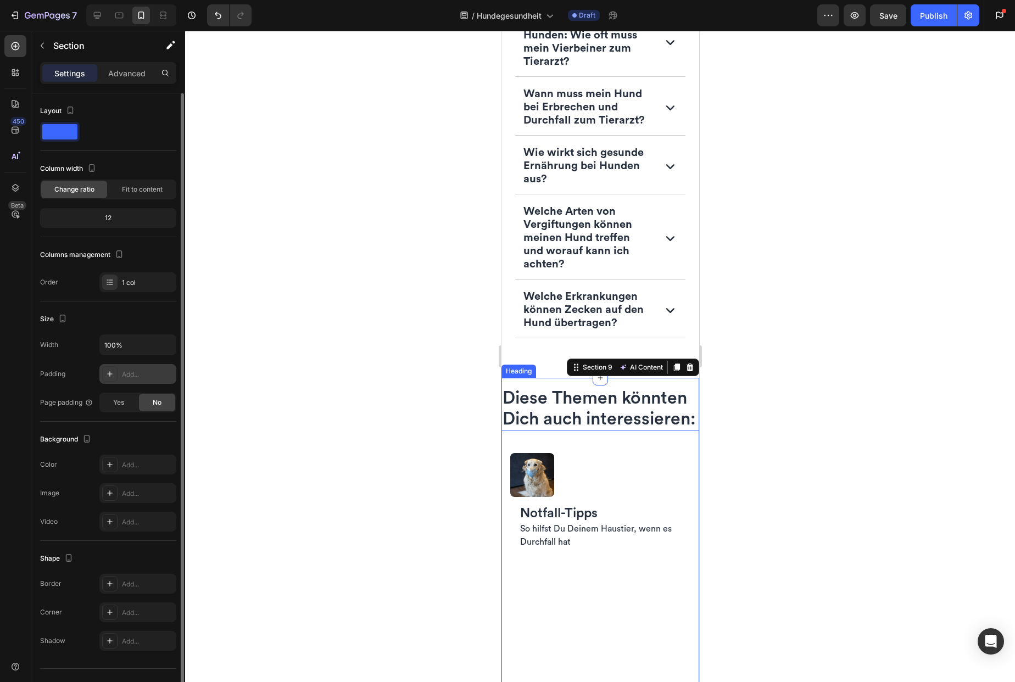
click at [143, 380] on div "Add..." at bounding box center [137, 374] width 77 height 20
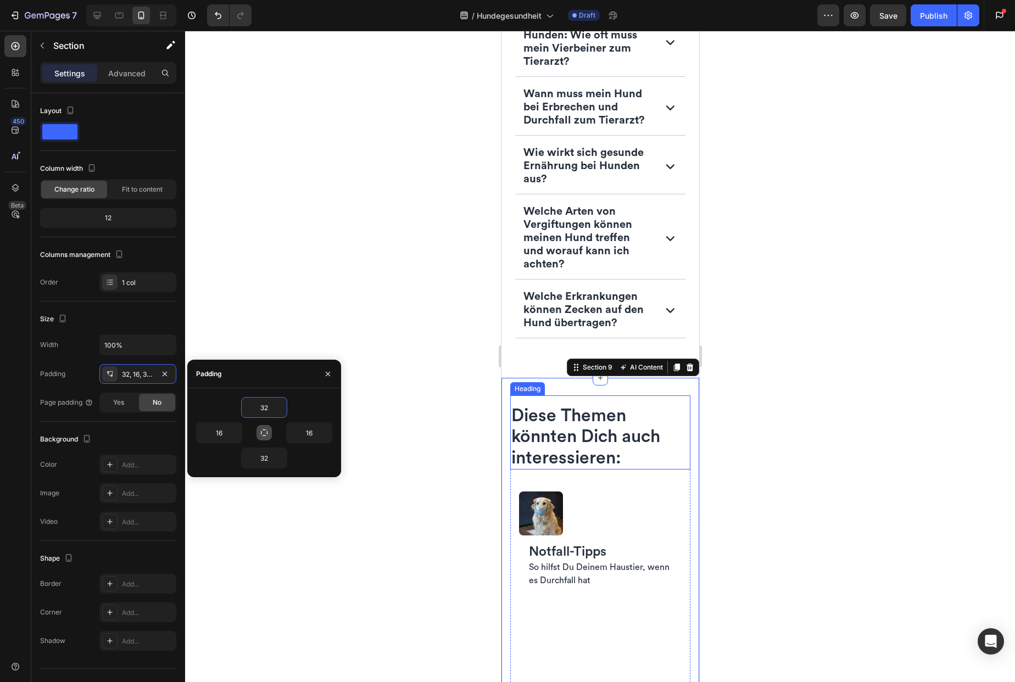
click at [264, 432] on icon "button" at bounding box center [264, 432] width 9 height 9
type input "32"
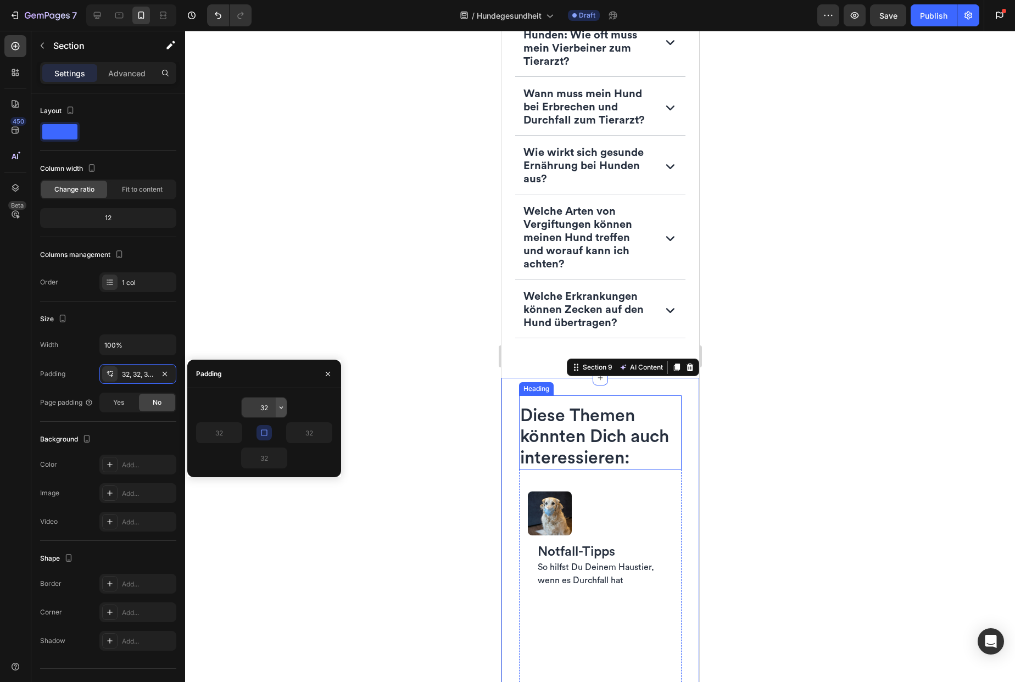
click at [278, 402] on button "button" at bounding box center [281, 408] width 11 height 20
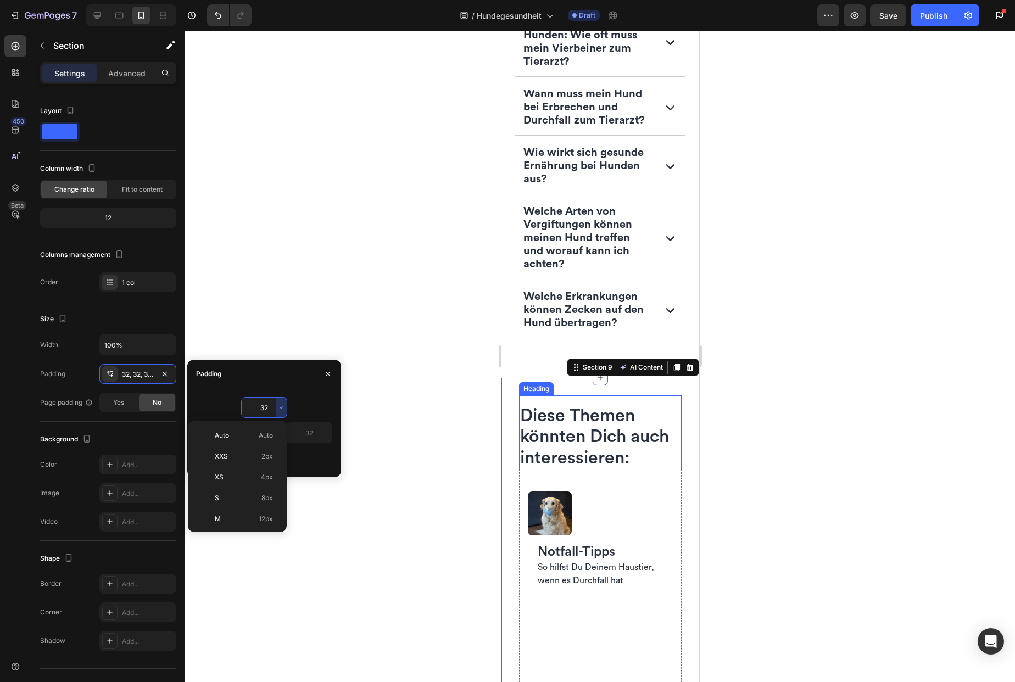
scroll to position [79, 0]
click at [259, 478] on span "24px" at bounding box center [265, 482] width 16 height 10
type input "24"
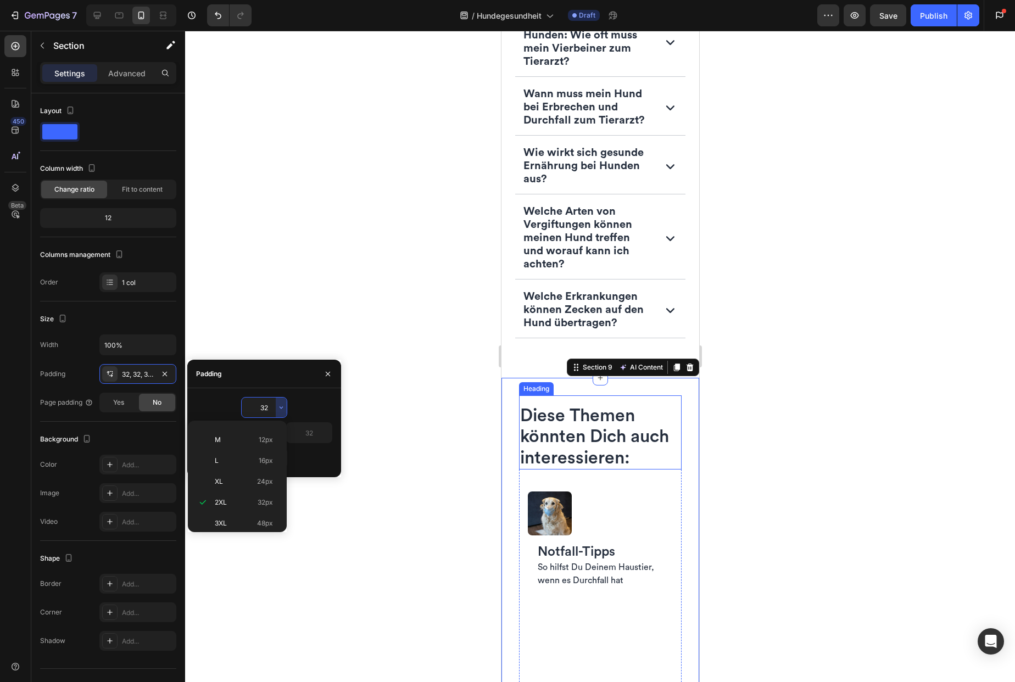
type input "24"
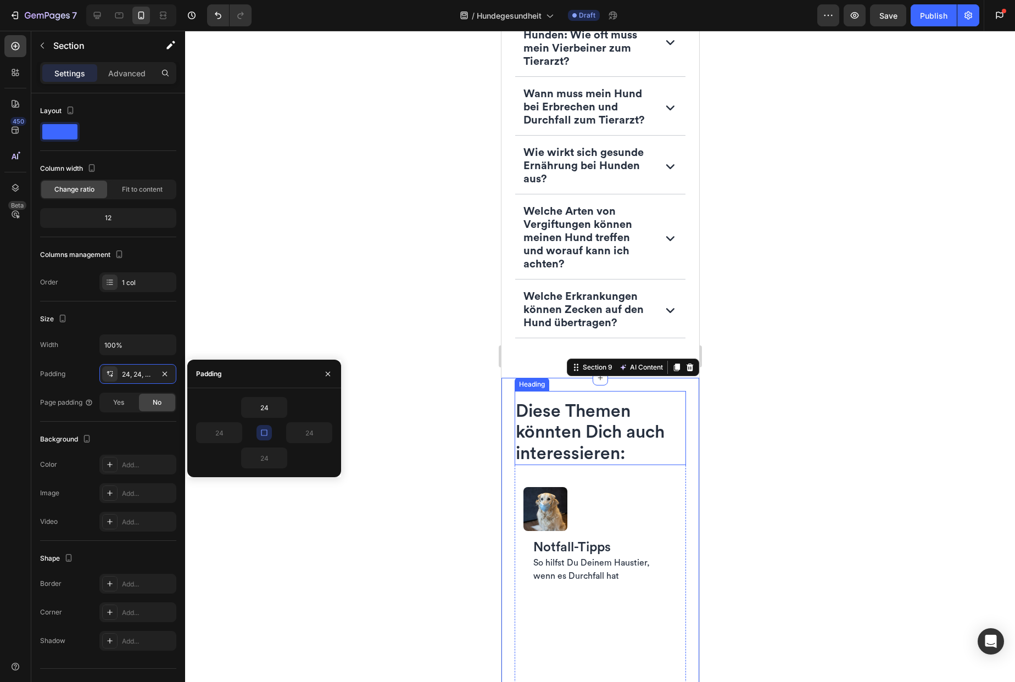
click at [600, 462] on span "Diese Themen könnten Dich auch interessieren:" at bounding box center [589, 433] width 149 height 60
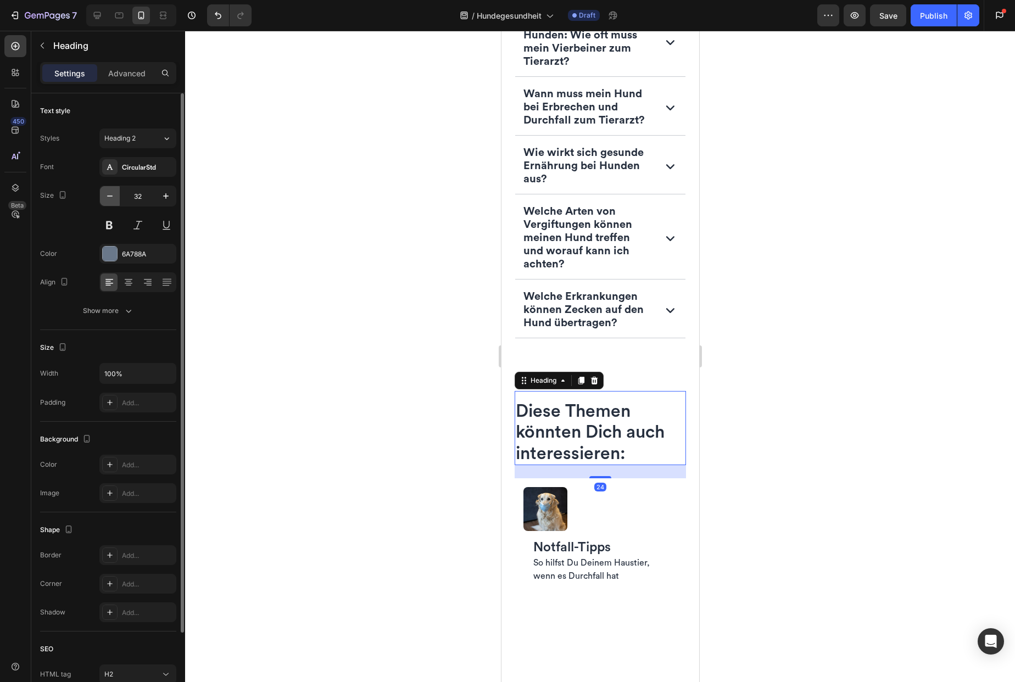
click at [108, 193] on icon "button" at bounding box center [109, 196] width 11 height 11
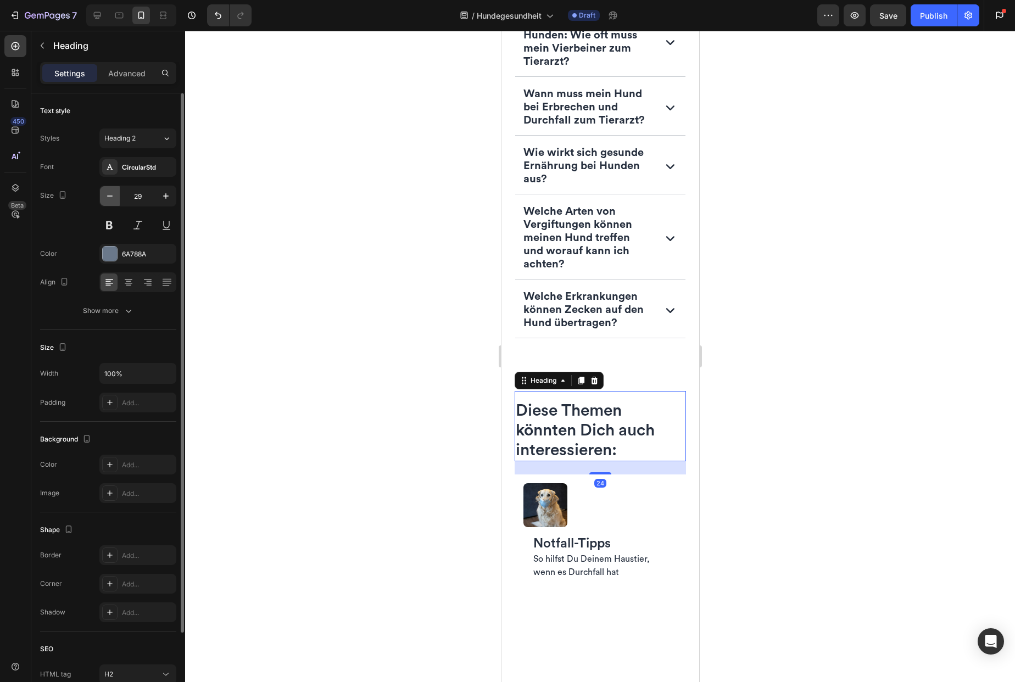
click at [108, 193] on icon "button" at bounding box center [109, 196] width 11 height 11
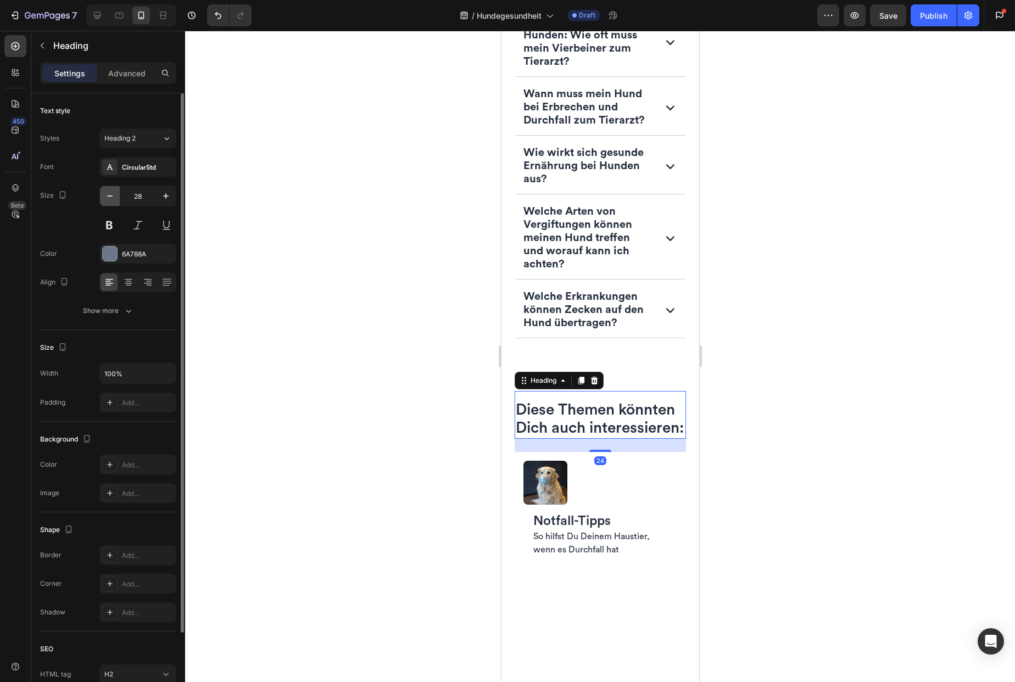
click at [108, 193] on icon "button" at bounding box center [109, 196] width 11 height 11
type input "24"
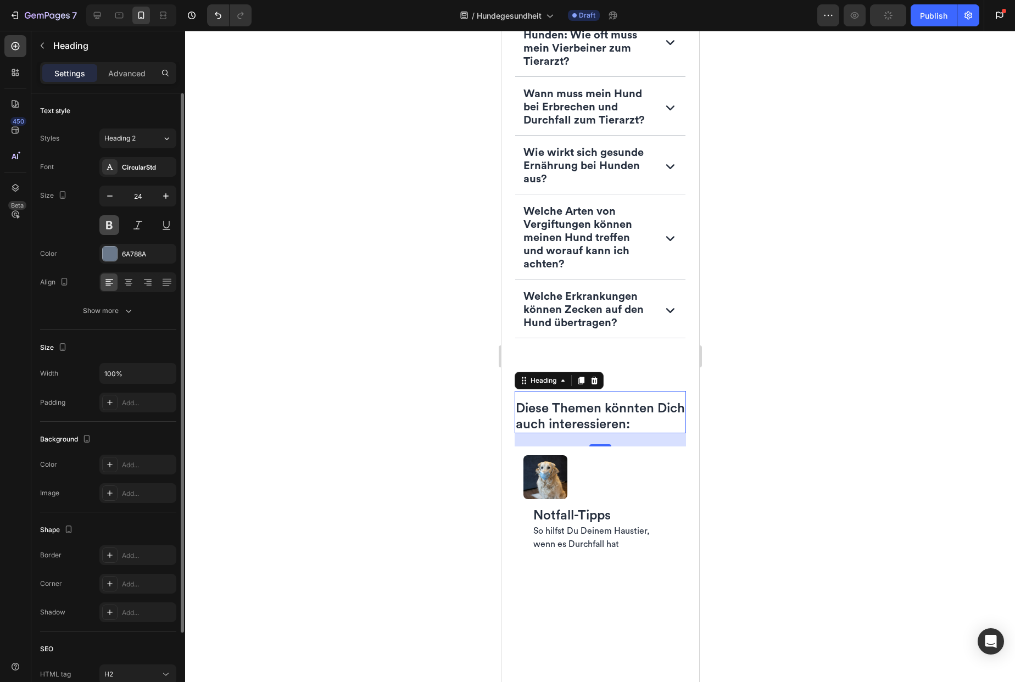
click at [110, 224] on button at bounding box center [109, 225] width 20 height 20
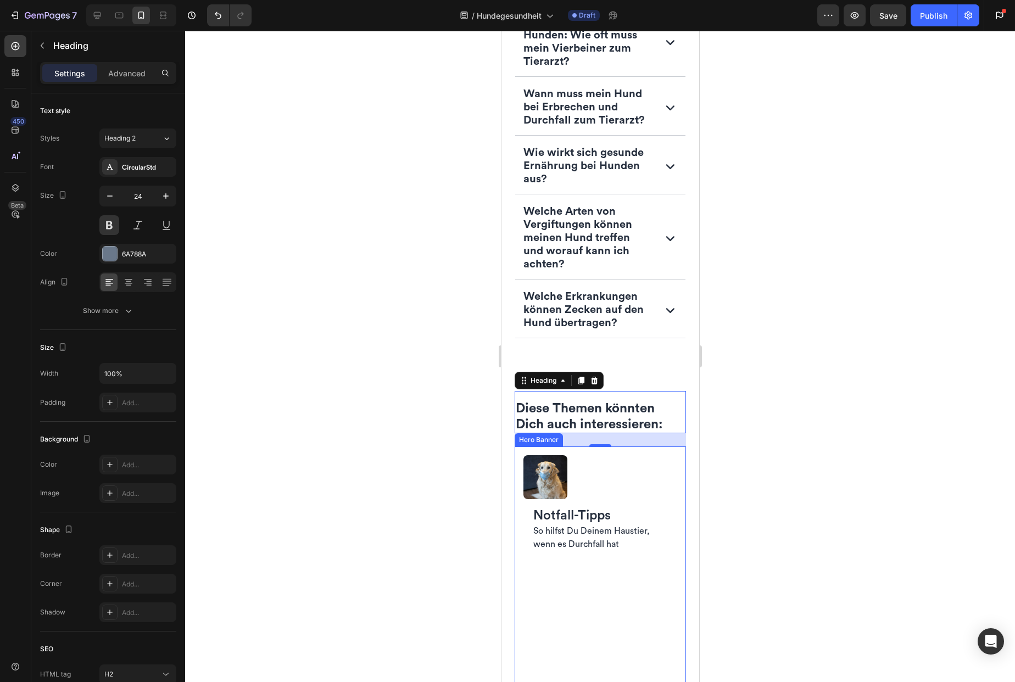
click at [518, 493] on div "Image Notfall-Tipps Heading So hilfst Du Deinem Haustier, wenn es Durchfall hat…" at bounding box center [599, 508] width 171 height 123
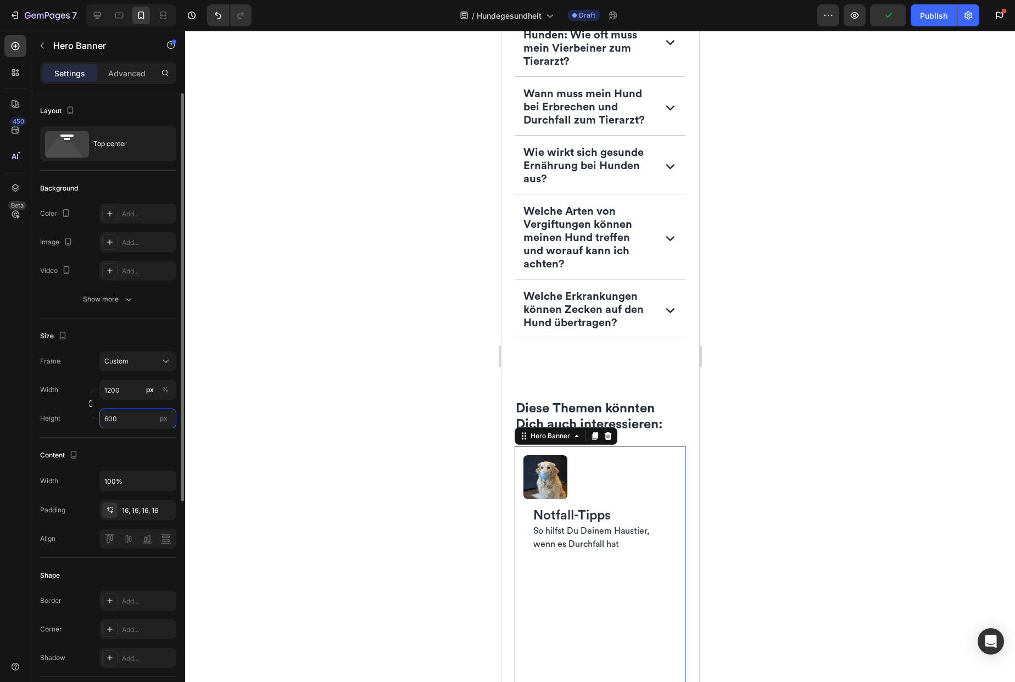
click at [140, 418] on input "600" at bounding box center [137, 419] width 77 height 20
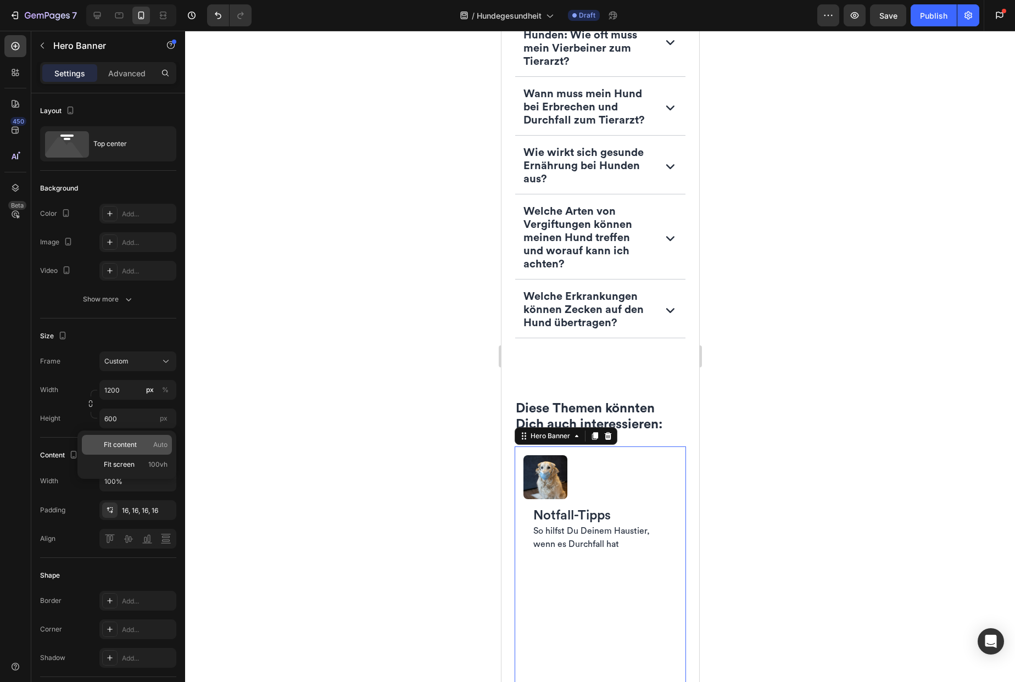
click at [136, 443] on span "Fit content" at bounding box center [120, 445] width 33 height 10
type input "Auto"
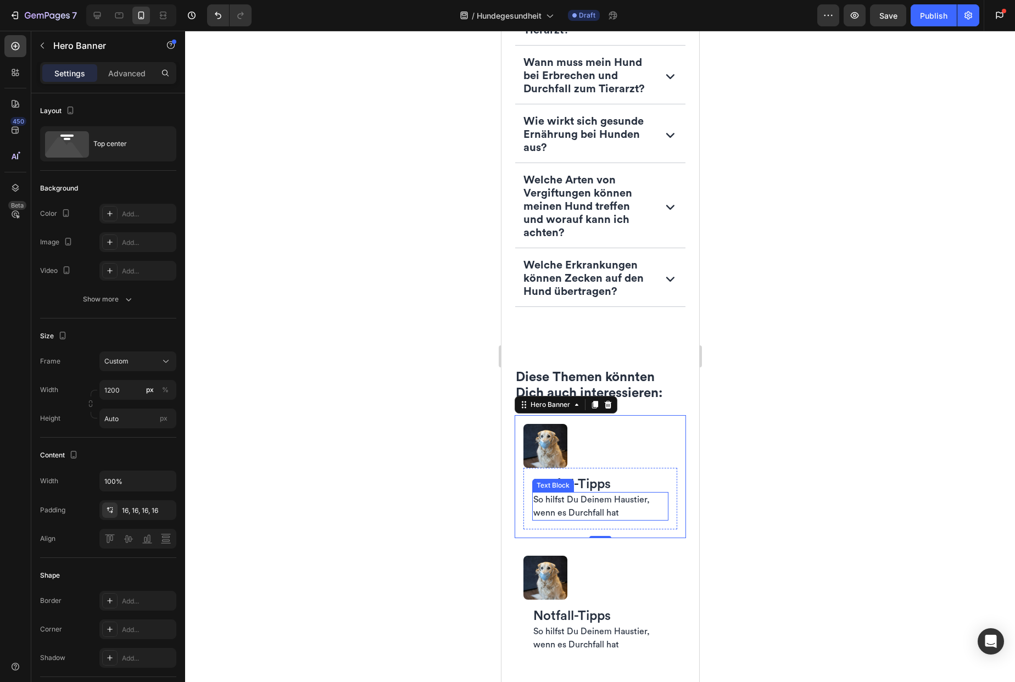
scroll to position [3643, 0]
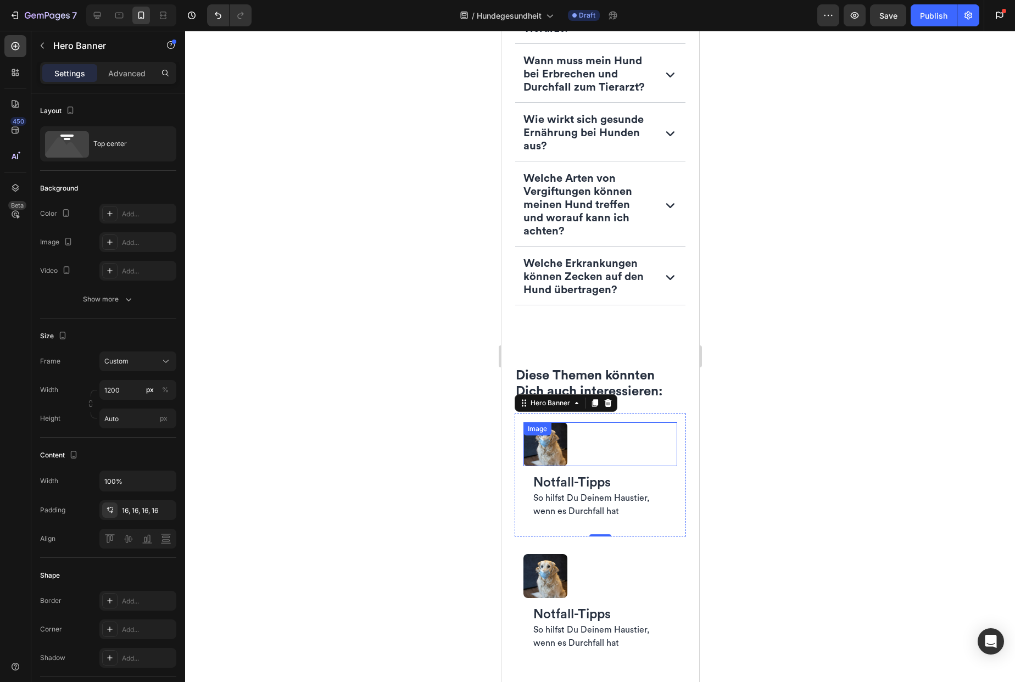
click at [560, 466] on img at bounding box center [545, 444] width 44 height 44
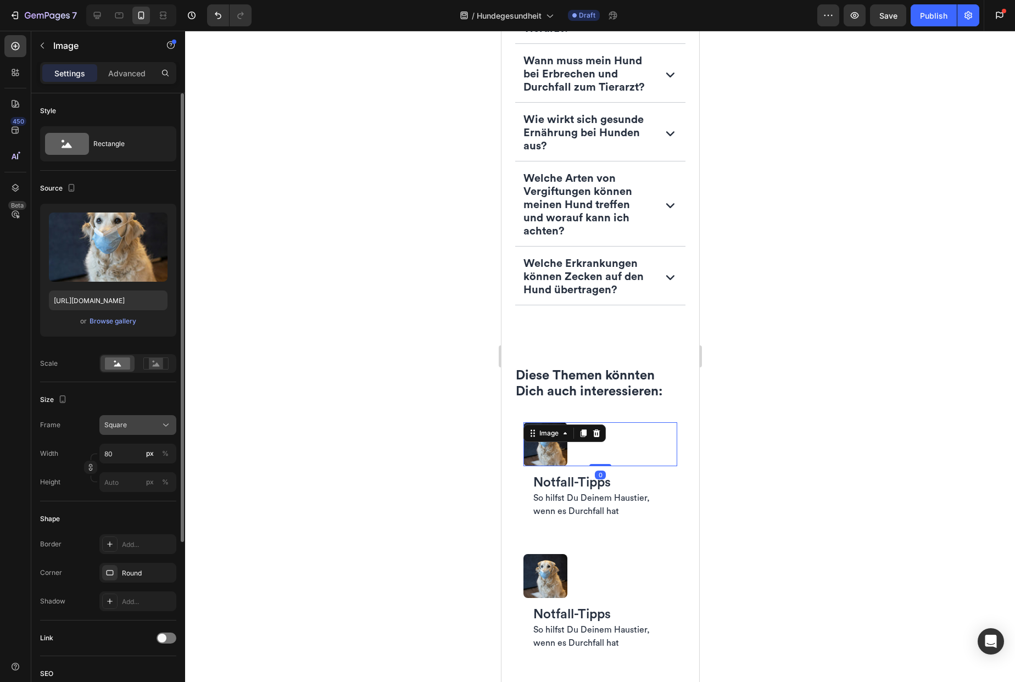
click at [147, 428] on div "Square" at bounding box center [131, 425] width 54 height 10
click at [141, 492] on div "Horizontal" at bounding box center [136, 493] width 64 height 11
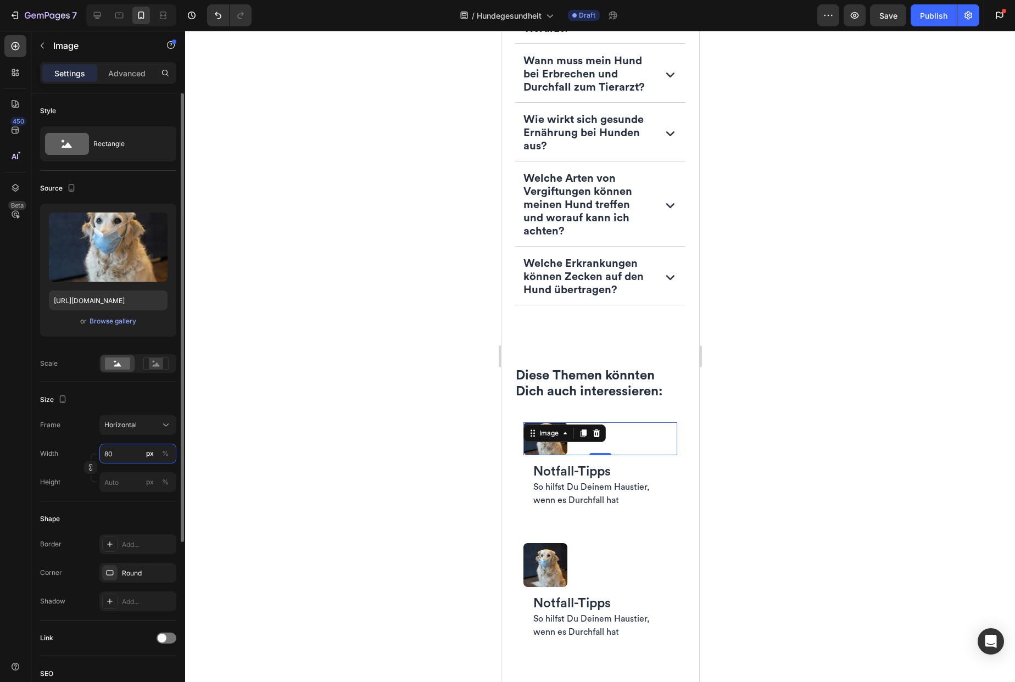
click at [131, 454] on input "80" at bounding box center [137, 454] width 77 height 20
click at [124, 476] on p "Full 100%" at bounding box center [136, 480] width 64 height 10
type input "100"
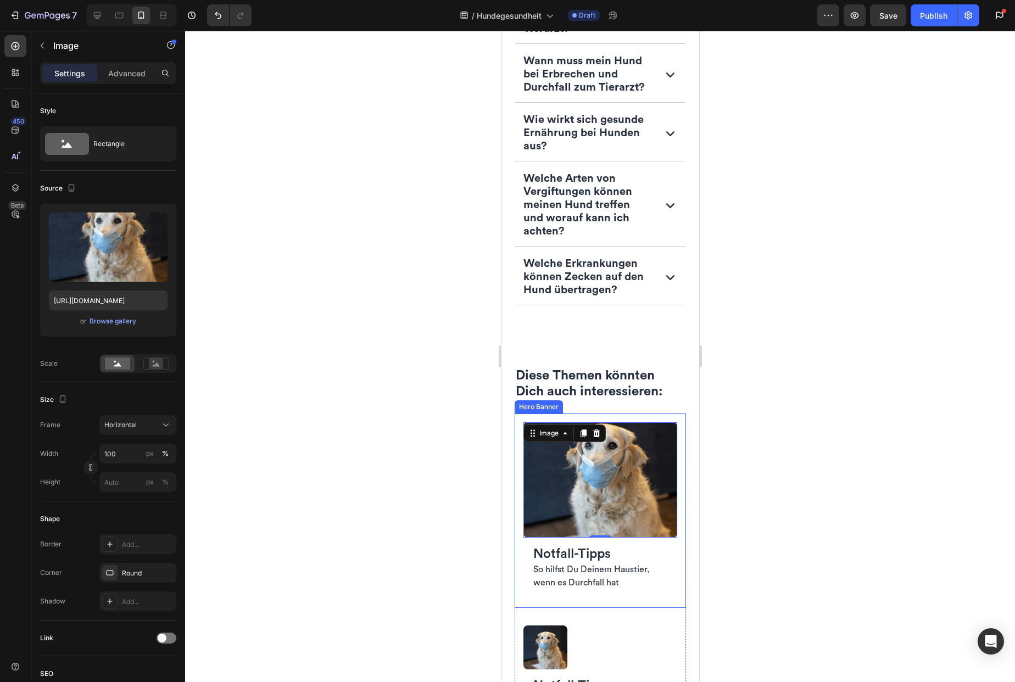
click at [542, 414] on div "Hero Banner" at bounding box center [538, 406] width 48 height 13
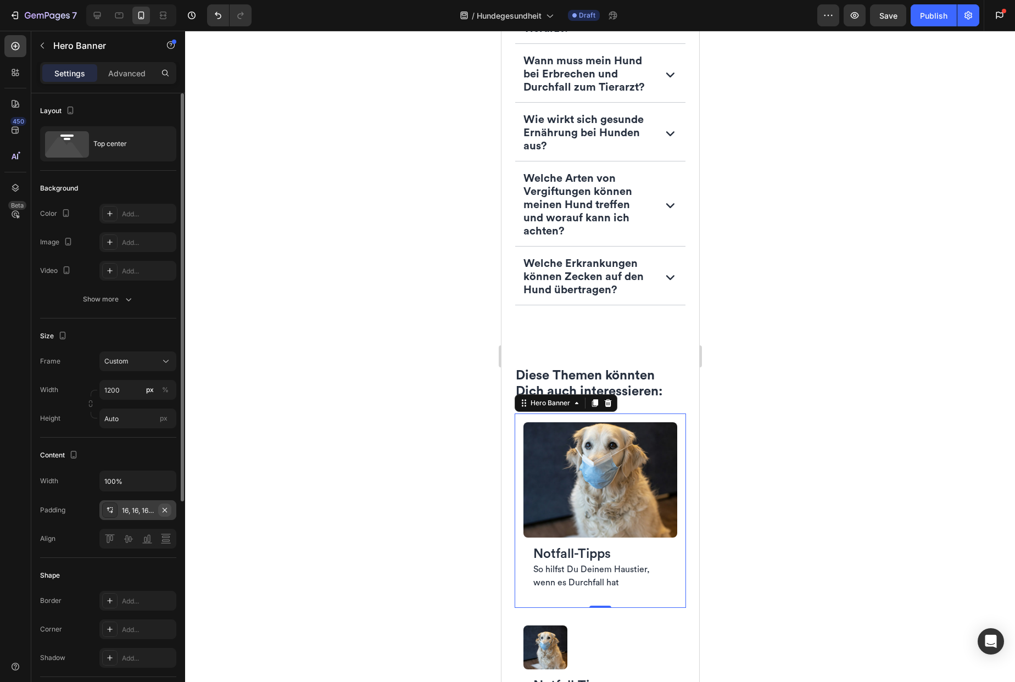
click at [165, 511] on icon "button" at bounding box center [165, 510] width 4 height 4
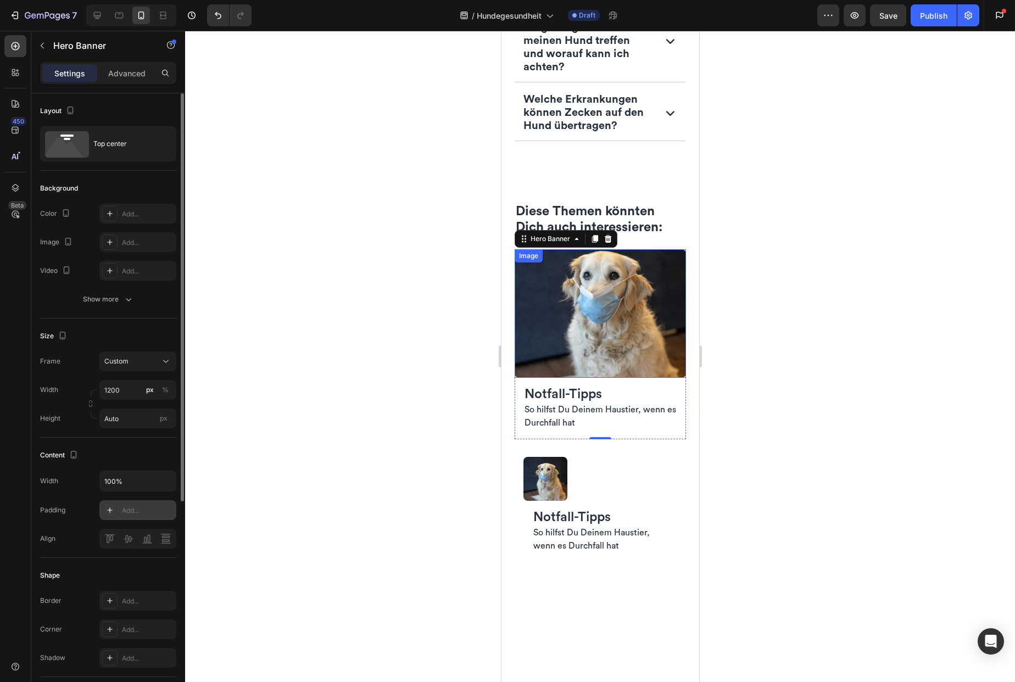
scroll to position [3837, 0]
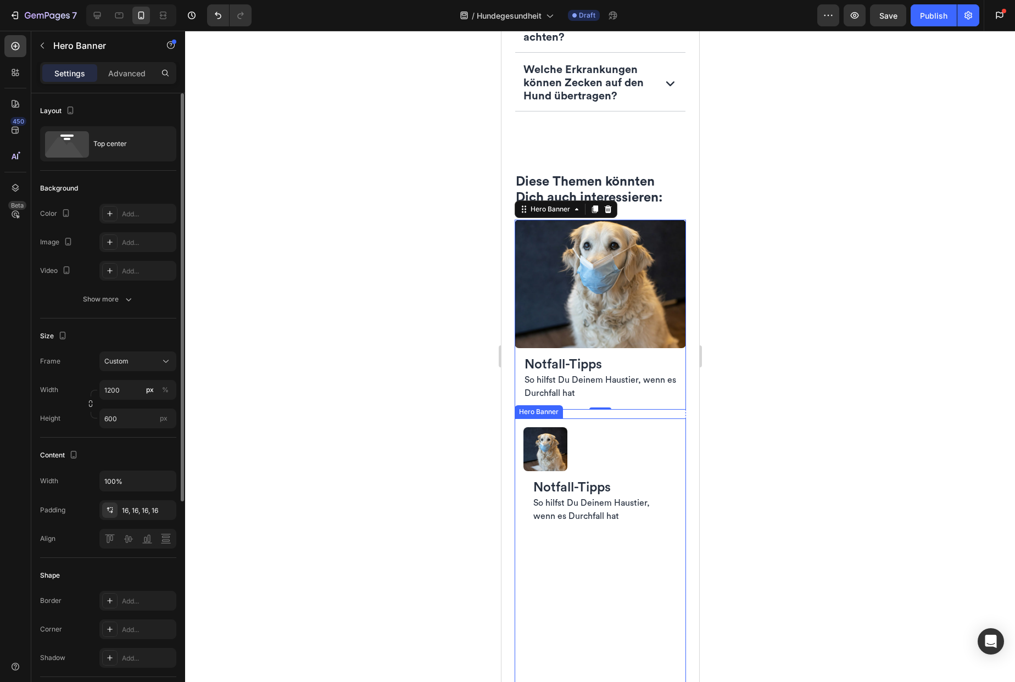
click at [557, 443] on div "Image Notfall-Tipps Heading So hilfst Du Deinem Haustier, wenn es Durchfall hat…" at bounding box center [599, 480] width 171 height 123
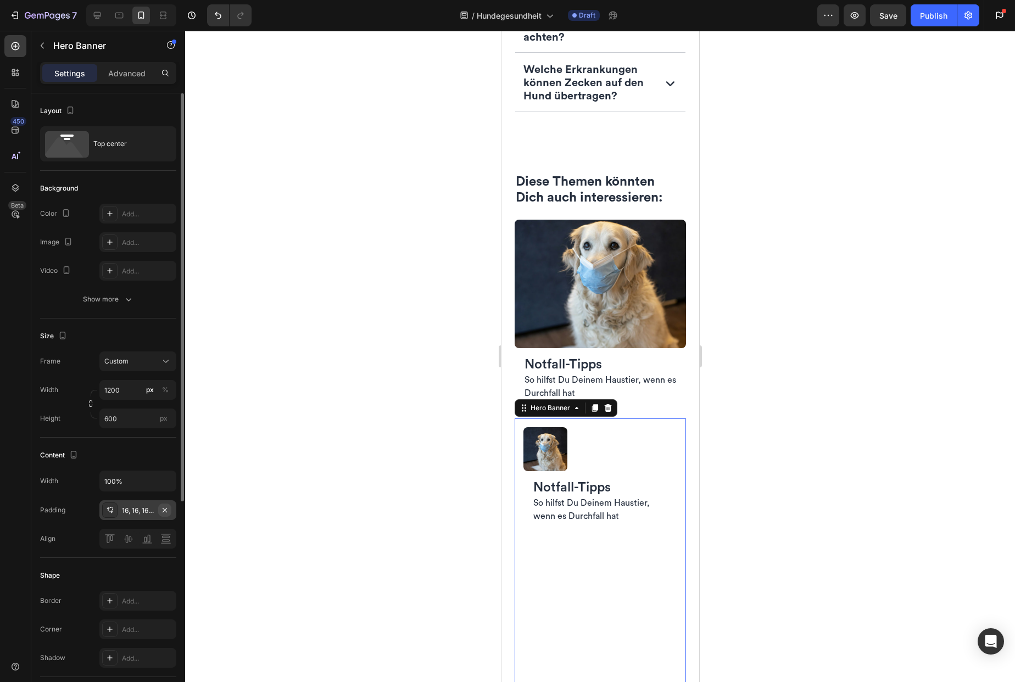
click at [168, 512] on icon "button" at bounding box center [164, 510] width 9 height 9
click at [132, 419] on input "600" at bounding box center [137, 419] width 77 height 20
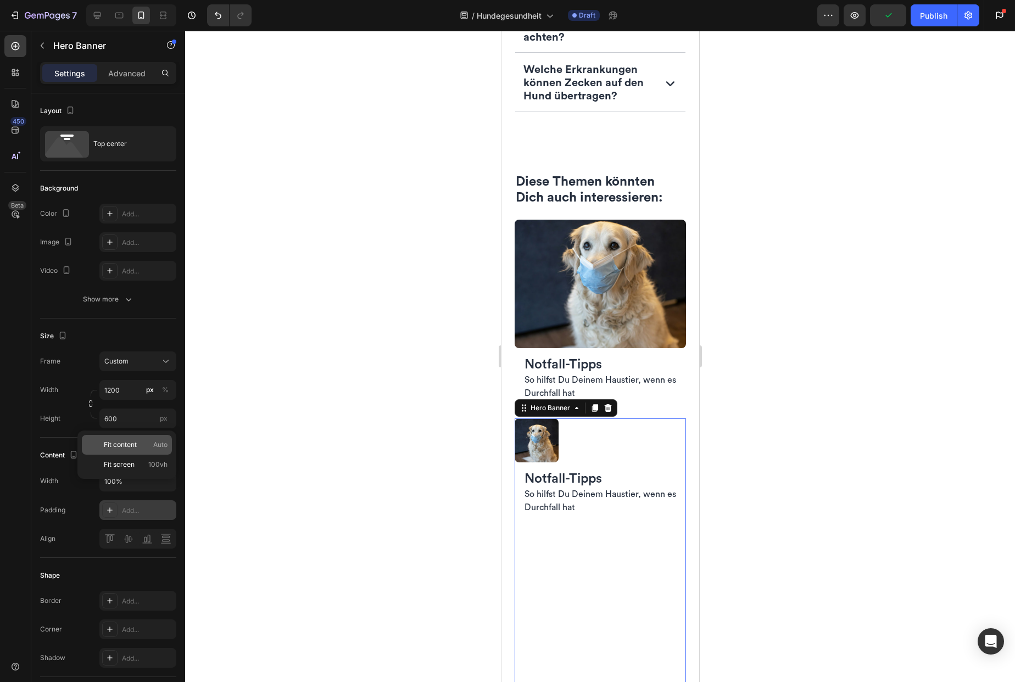
click at [136, 445] on span "Fit content" at bounding box center [120, 445] width 33 height 10
type input "Auto"
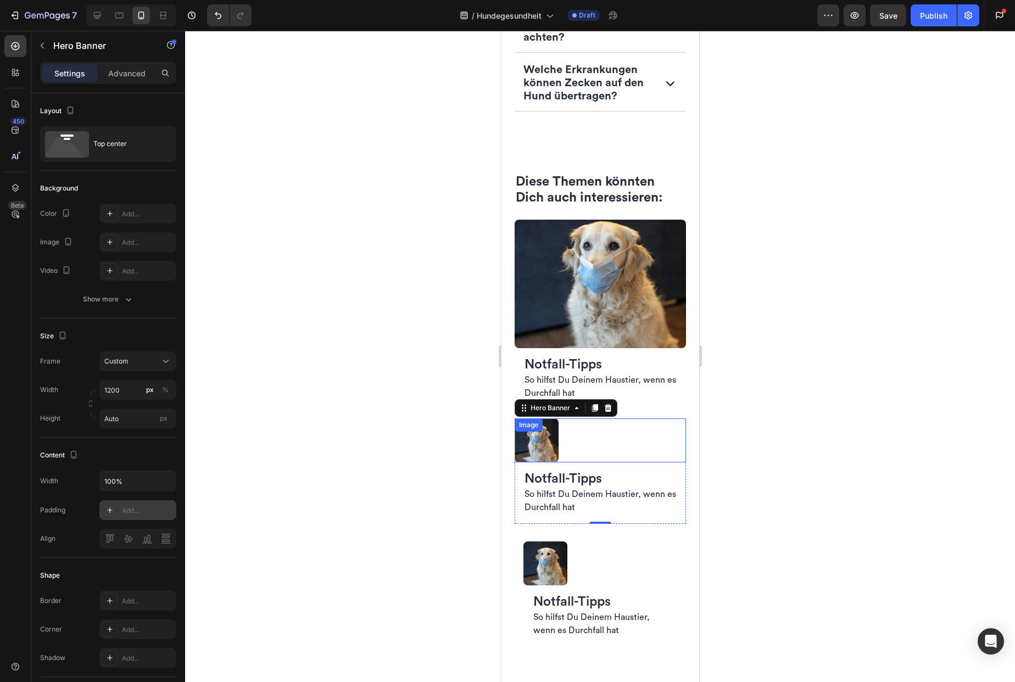
click at [548, 462] on img at bounding box center [536, 441] width 44 height 44
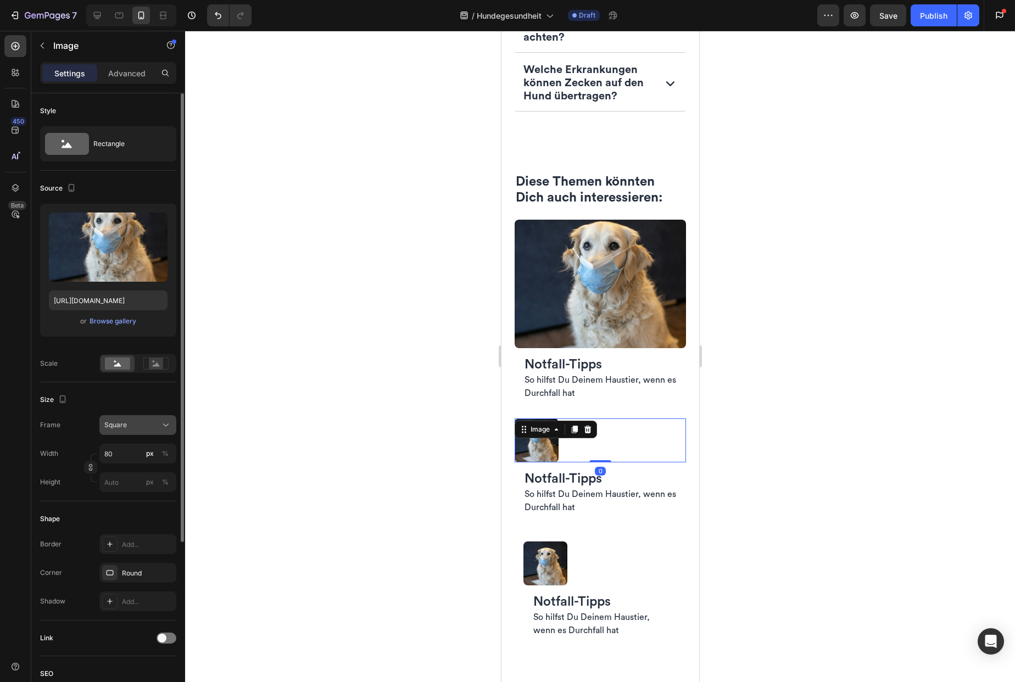
click at [137, 428] on div "Square" at bounding box center [131, 425] width 54 height 10
click at [136, 488] on div "Horizontal" at bounding box center [136, 493] width 64 height 11
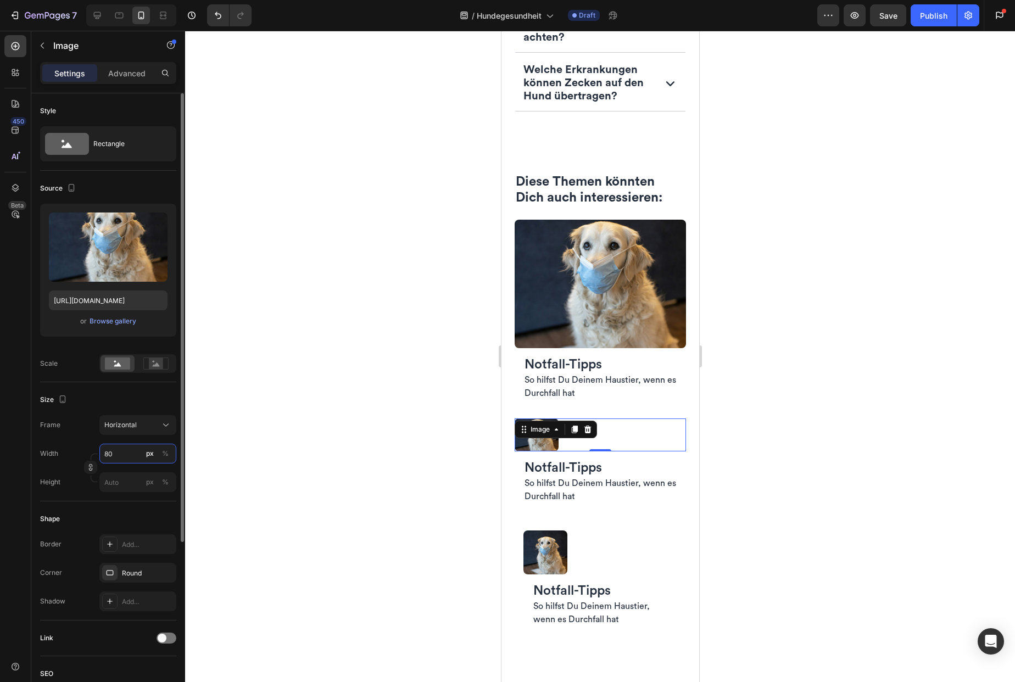
click at [125, 456] on input "80" at bounding box center [137, 454] width 77 height 20
click at [124, 480] on p "Full 100%" at bounding box center [136, 480] width 64 height 10
type input "100"
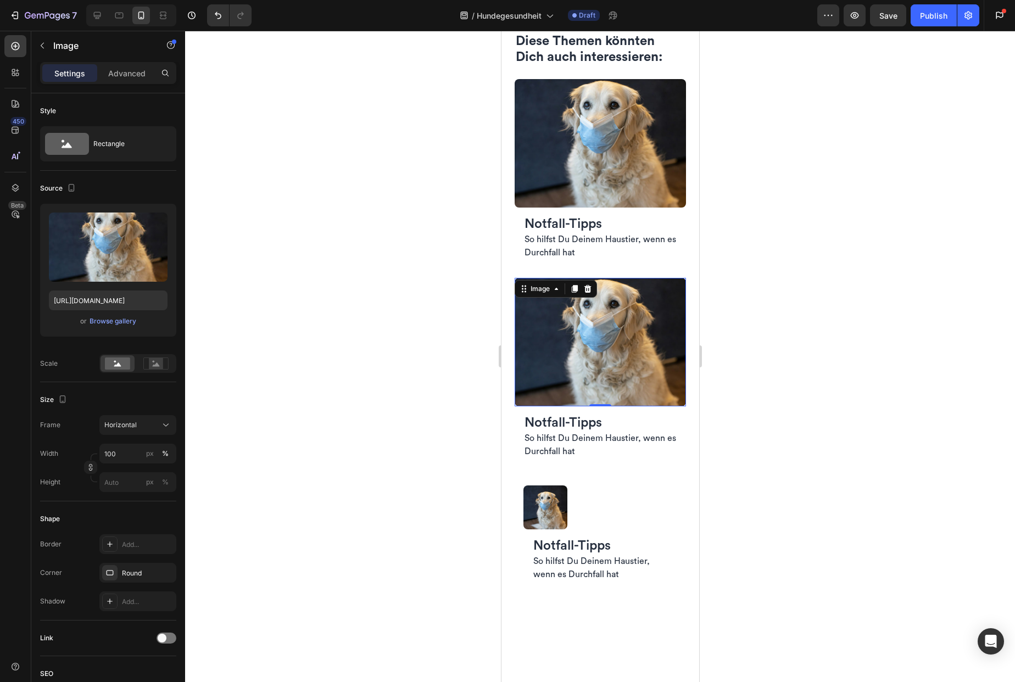
scroll to position [4034, 0]
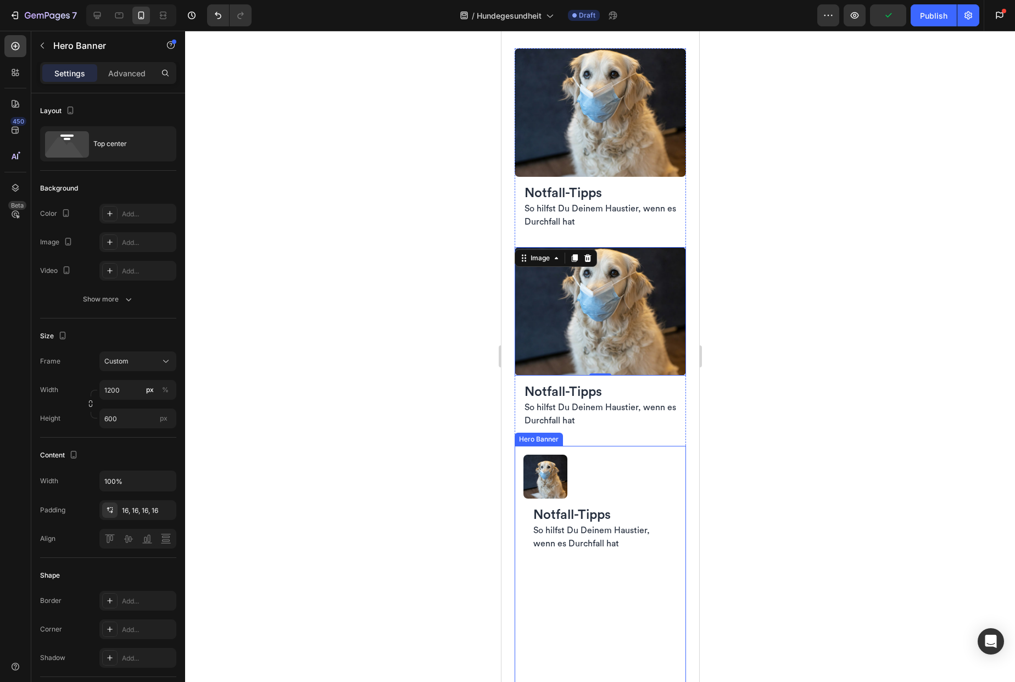
click at [532, 562] on div "Background Image" at bounding box center [599, 693] width 171 height 494
click at [167, 511] on icon "button" at bounding box center [164, 510] width 9 height 9
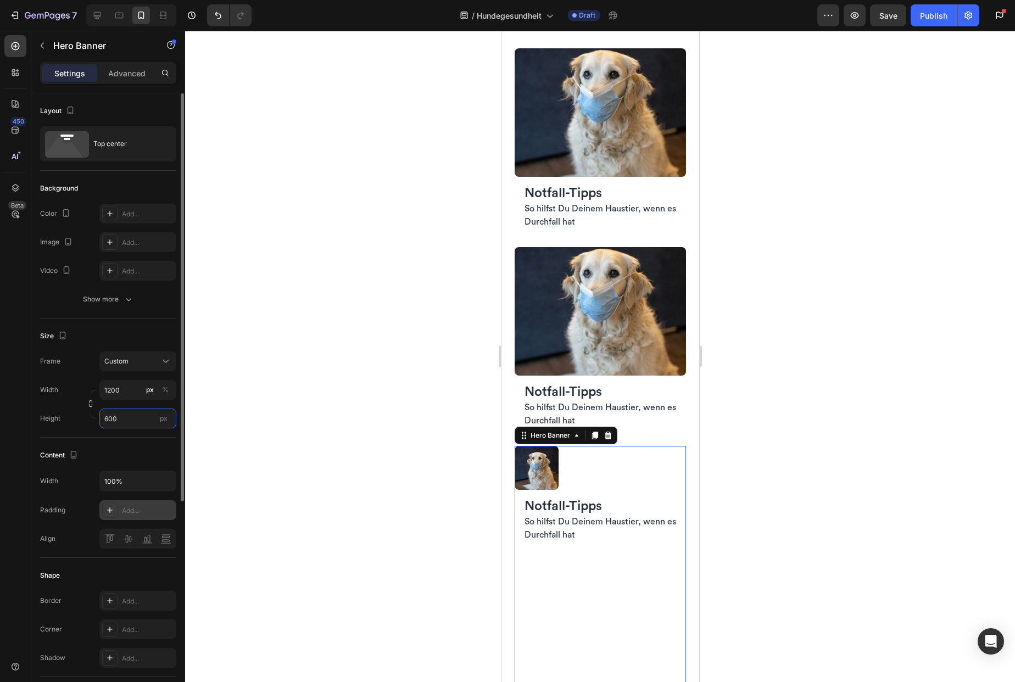
click at [133, 421] on input "600" at bounding box center [137, 419] width 77 height 20
click at [129, 448] on span "Fit content" at bounding box center [120, 445] width 33 height 10
type input "Auto"
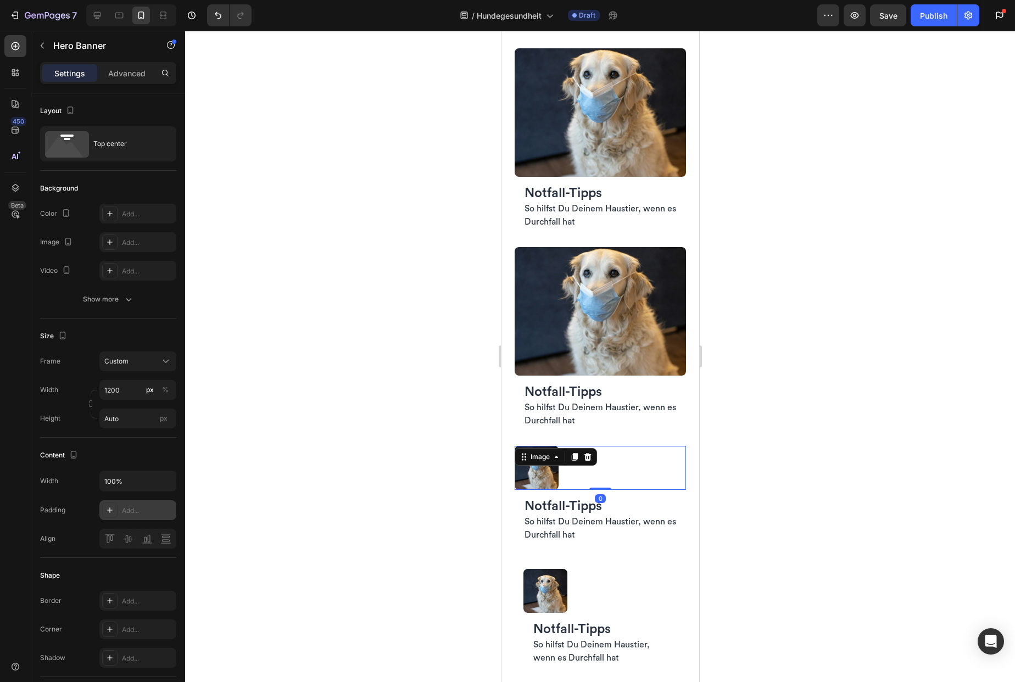
drag, startPoint x: 538, startPoint y: 456, endPoint x: 1001, endPoint y: 485, distance: 464.5
click at [538, 456] on img at bounding box center [536, 468] width 44 height 44
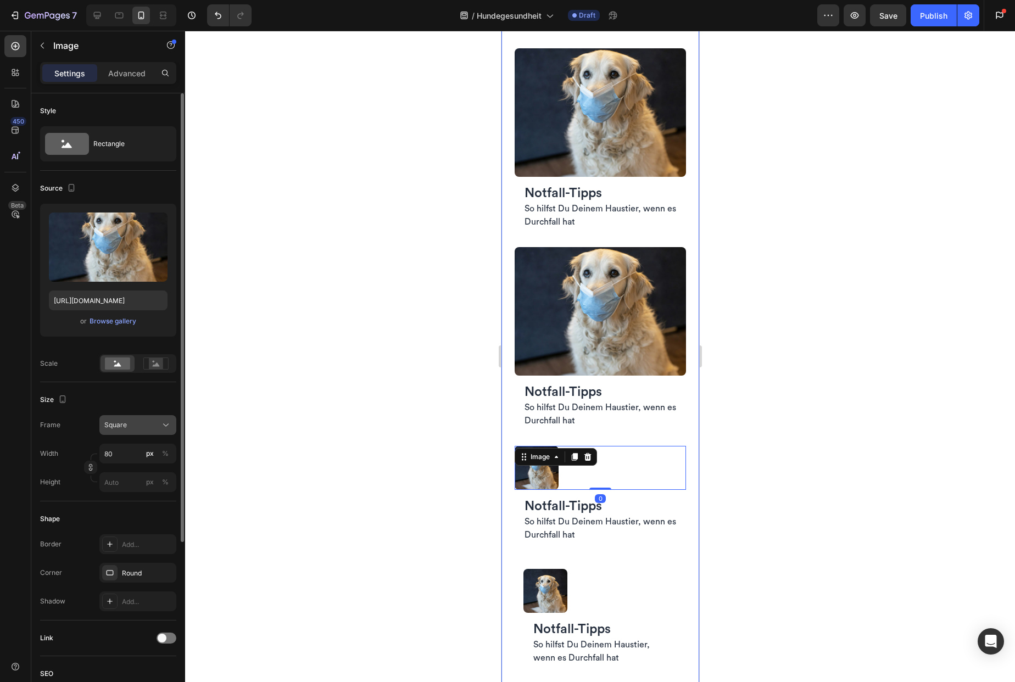
click at [141, 428] on div "Square" at bounding box center [131, 425] width 54 height 10
click at [136, 493] on div "Horizontal" at bounding box center [136, 493] width 64 height 11
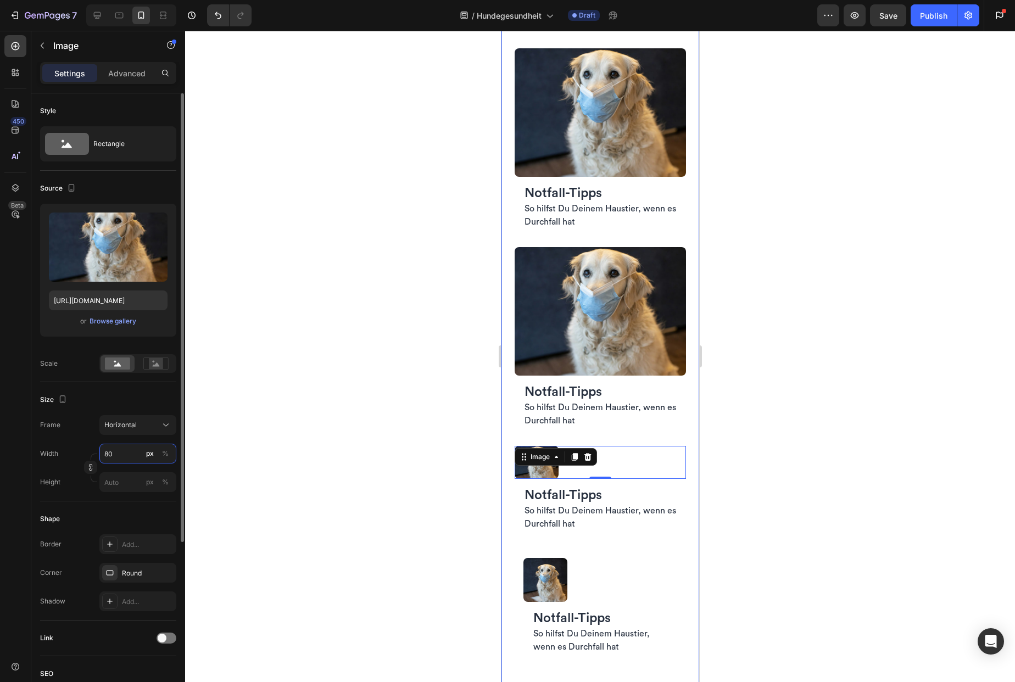
click at [133, 457] on input "80" at bounding box center [137, 454] width 77 height 20
click at [131, 477] on p "Full 100%" at bounding box center [136, 480] width 64 height 10
type input "100"
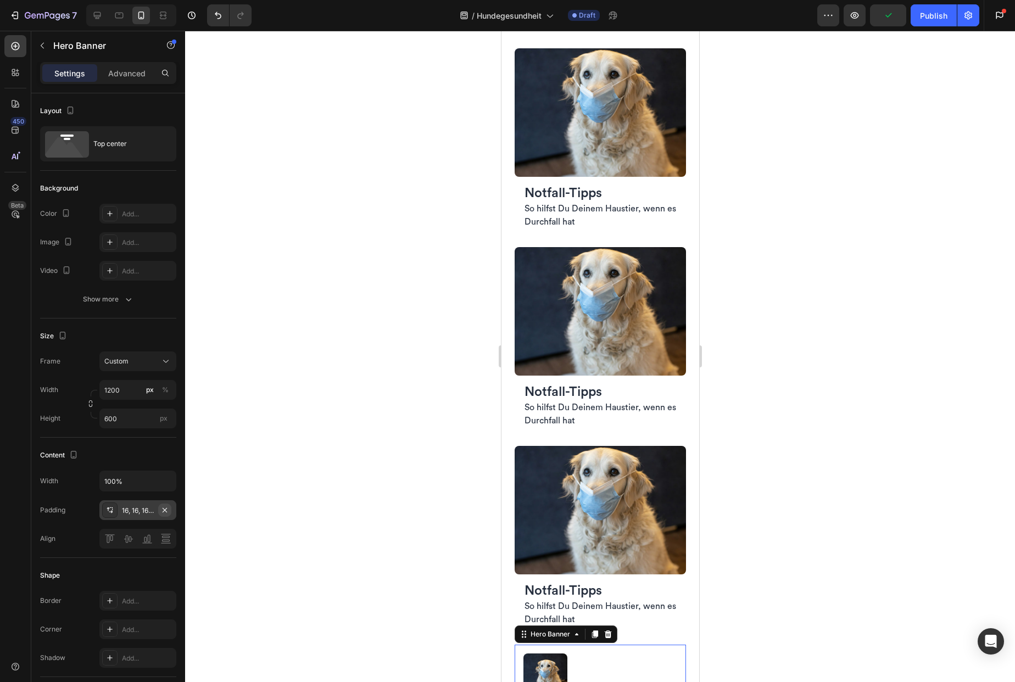
click at [168, 512] on icon "button" at bounding box center [164, 510] width 9 height 9
click at [142, 421] on input "600" at bounding box center [137, 419] width 77 height 20
click at [129, 448] on span "Fit content" at bounding box center [120, 445] width 33 height 10
type input "Auto"
click at [148, 363] on div "Custom" at bounding box center [131, 361] width 54 height 10
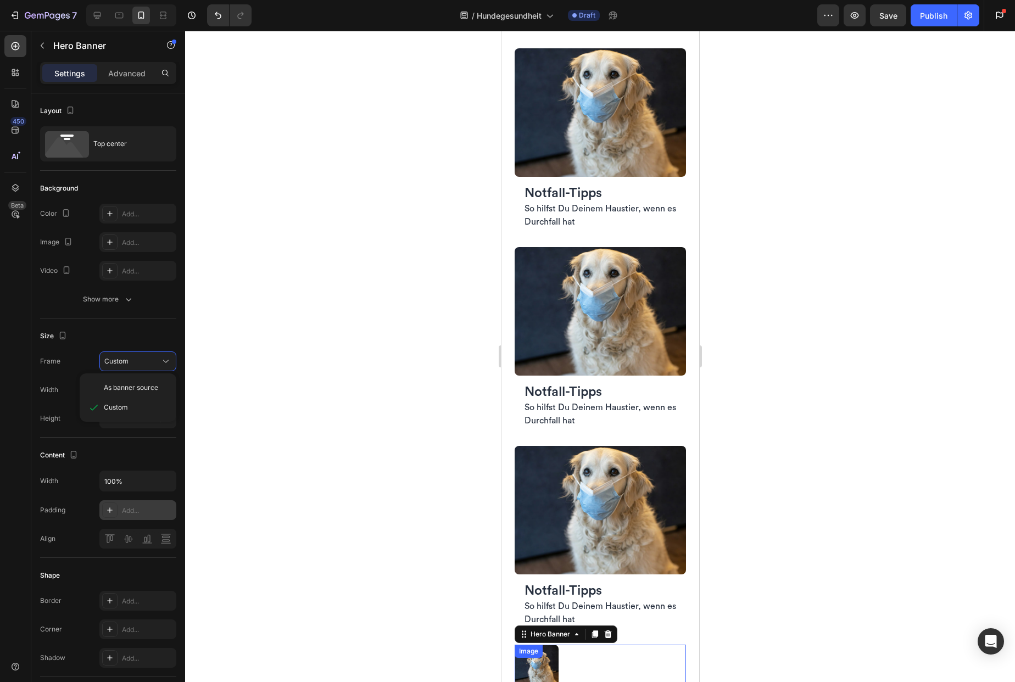
click at [529, 659] on img at bounding box center [536, 667] width 44 height 44
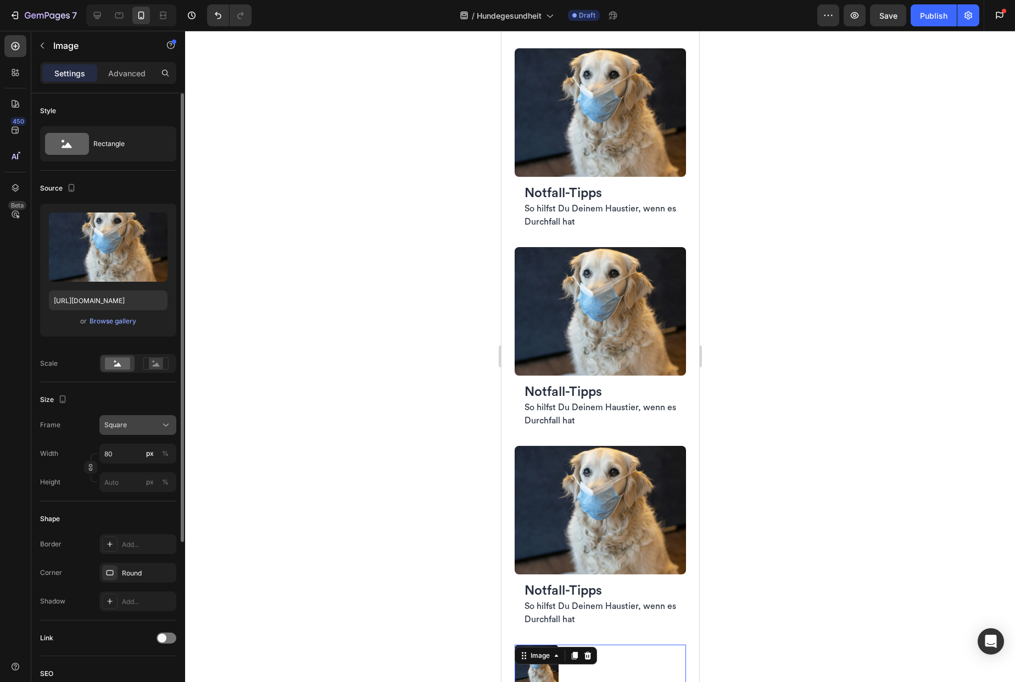
click at [126, 425] on span "Square" at bounding box center [115, 425] width 23 height 10
click at [129, 497] on span "Horizontal" at bounding box center [120, 493] width 32 height 11
click at [124, 455] on input "80" at bounding box center [137, 454] width 77 height 20
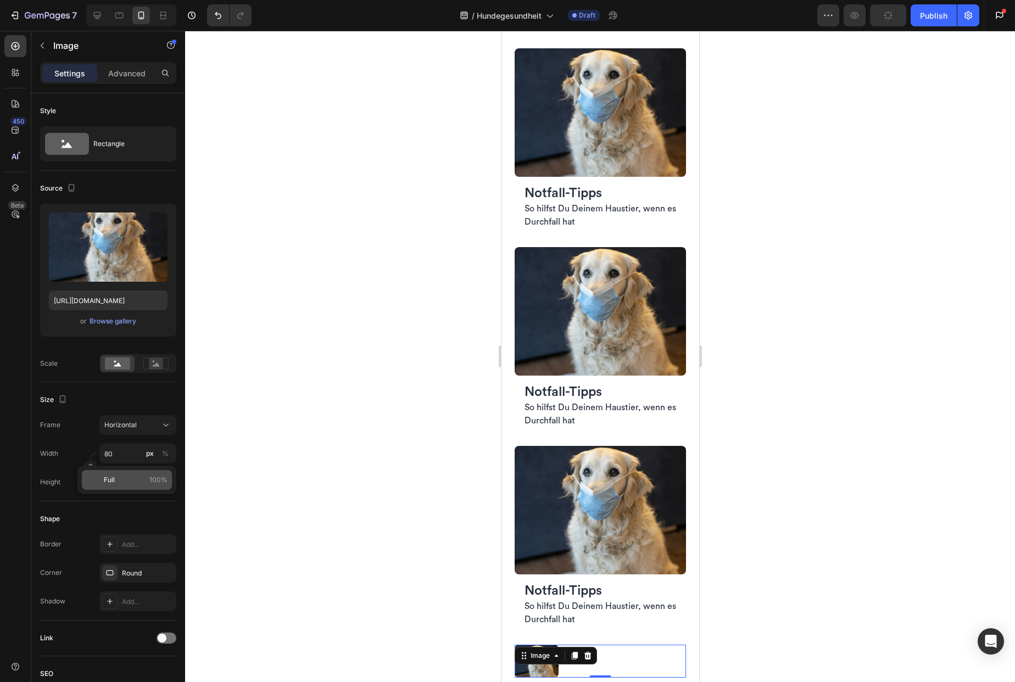
click at [124, 481] on p "Full 100%" at bounding box center [136, 480] width 64 height 10
type input "100"
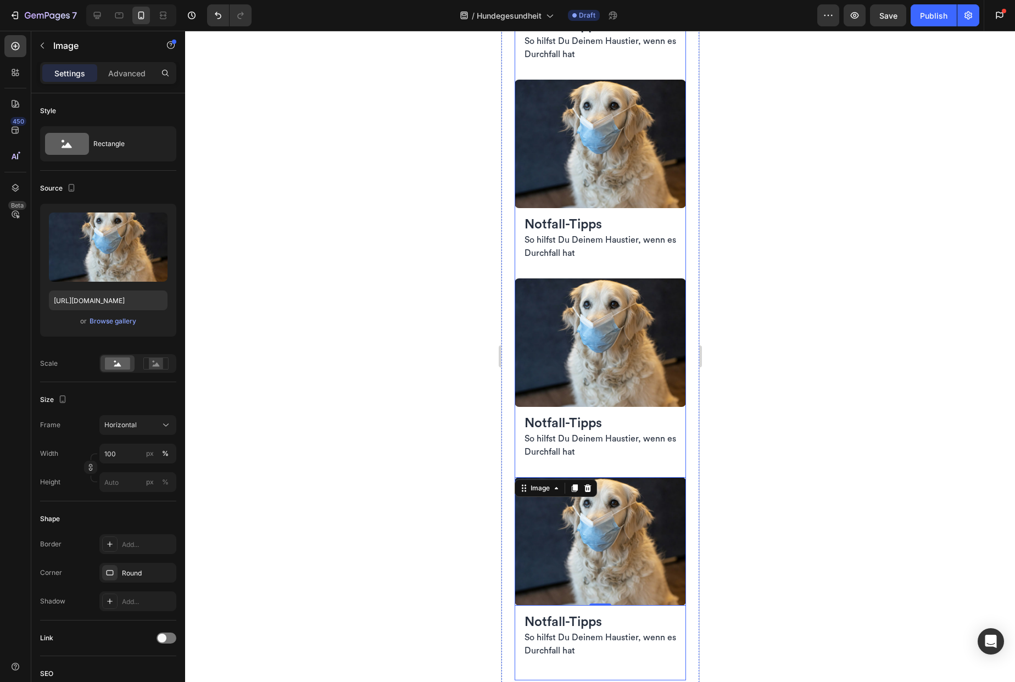
scroll to position [4181, 0]
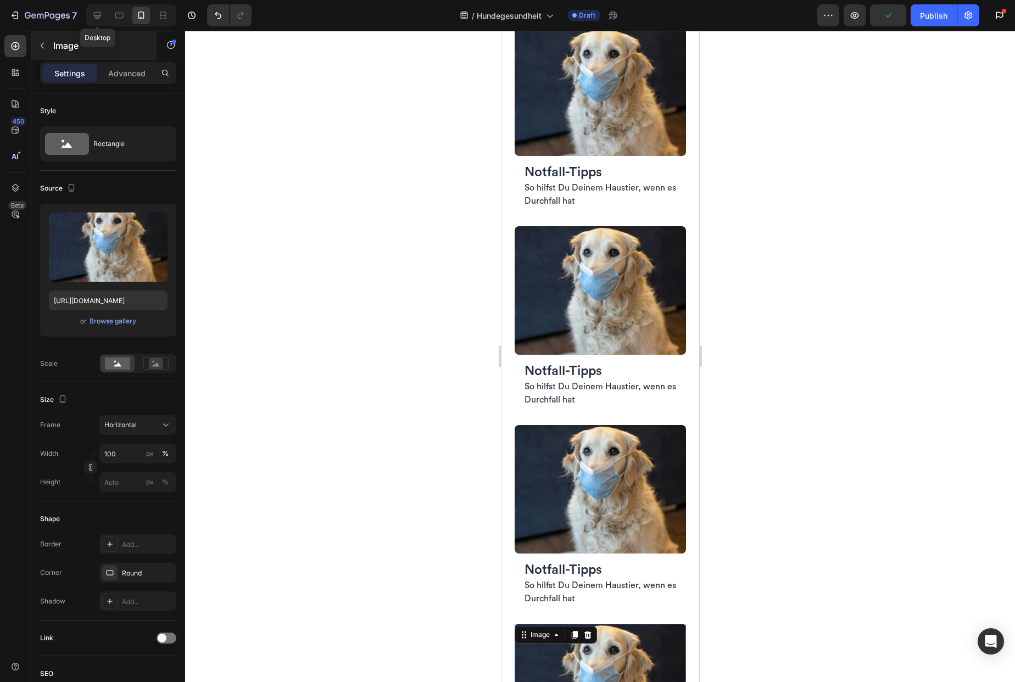
click at [98, 15] on icon at bounding box center [97, 15] width 11 height 11
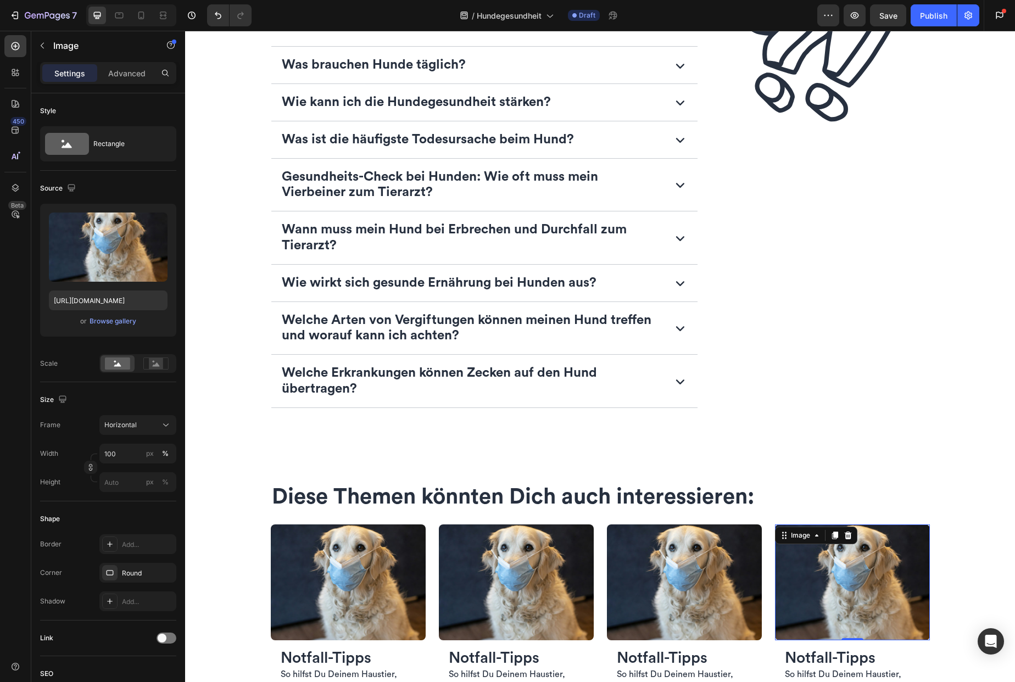
scroll to position [3414, 0]
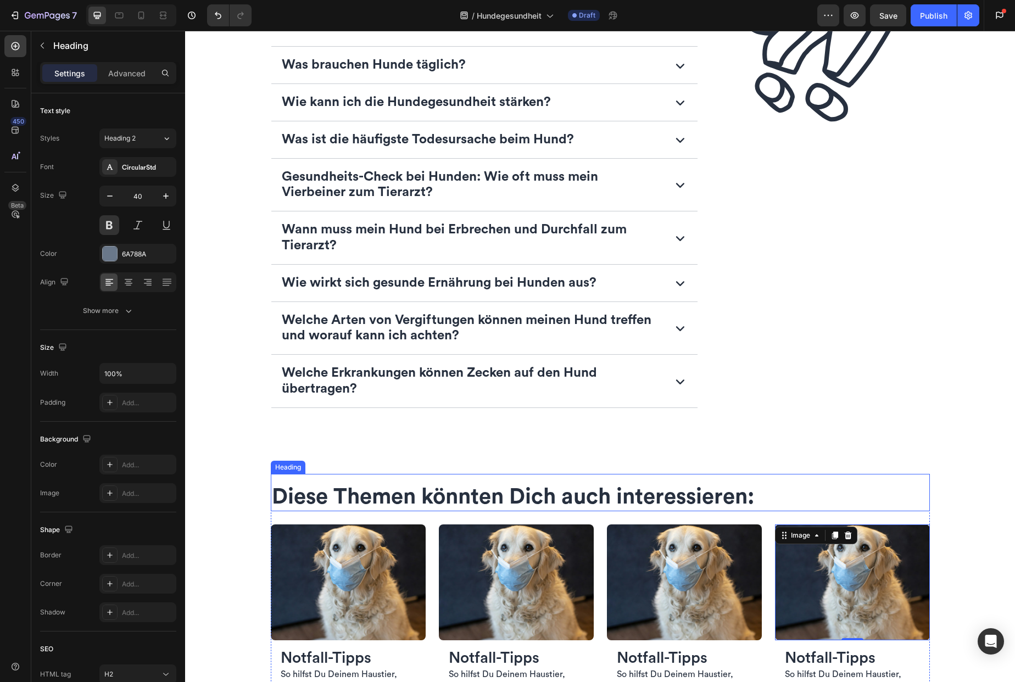
click at [411, 493] on span "Diese Themen könnten Dich auch interessieren:" at bounding box center [513, 497] width 482 height 22
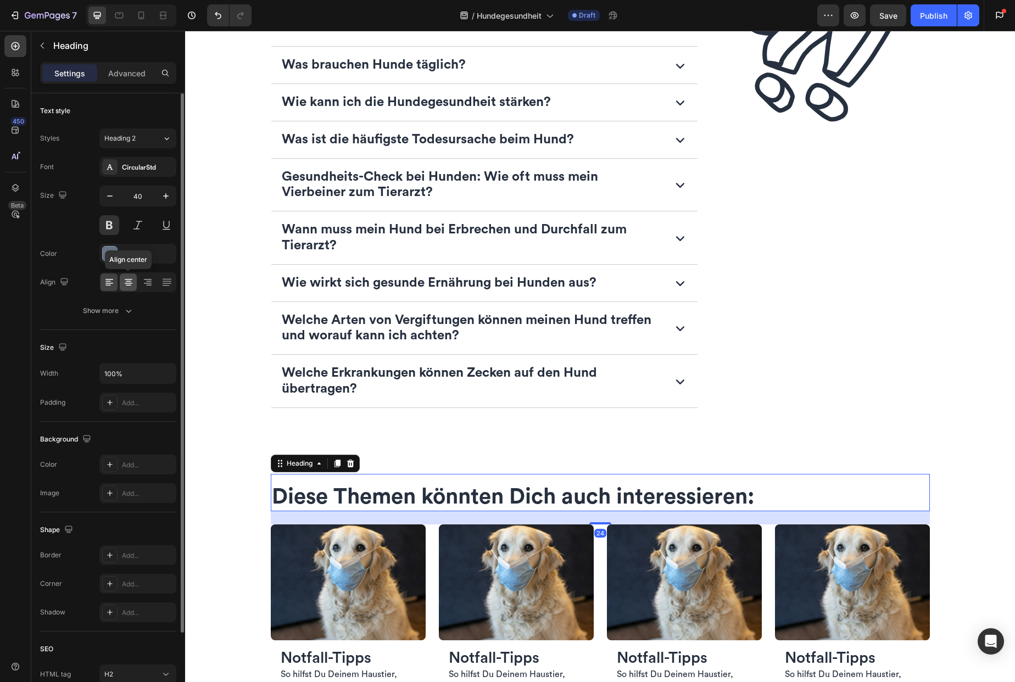
click at [129, 278] on icon at bounding box center [128, 282] width 11 height 11
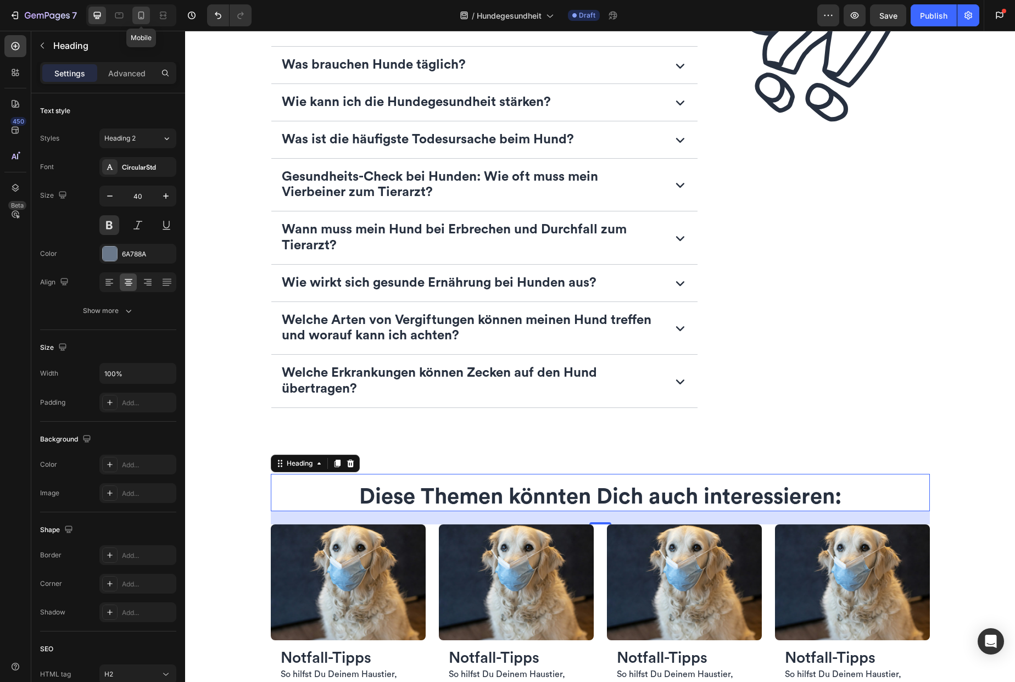
click at [138, 12] on icon at bounding box center [141, 15] width 11 height 11
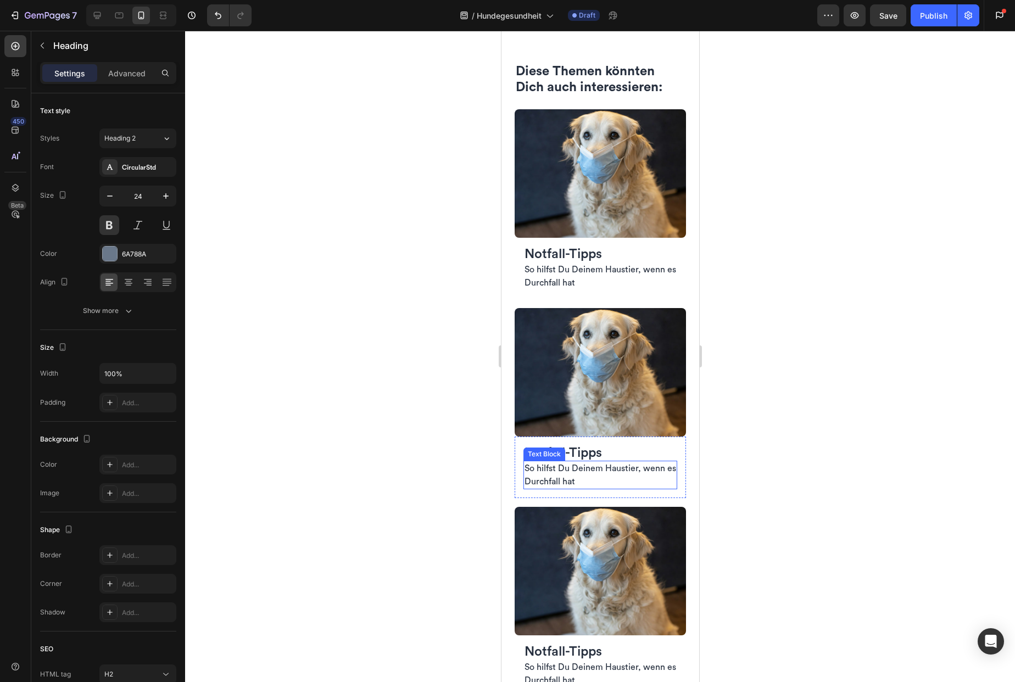
scroll to position [3958, 0]
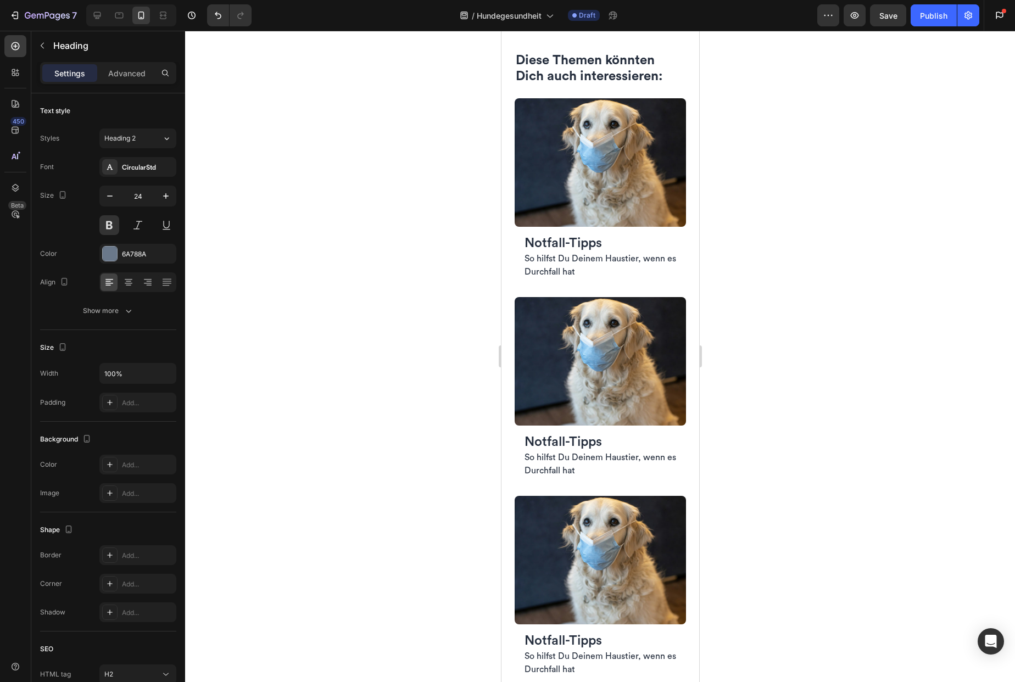
click at [571, 83] on span "Diese Themen könnten Dich auch interessieren:" at bounding box center [588, 68] width 147 height 29
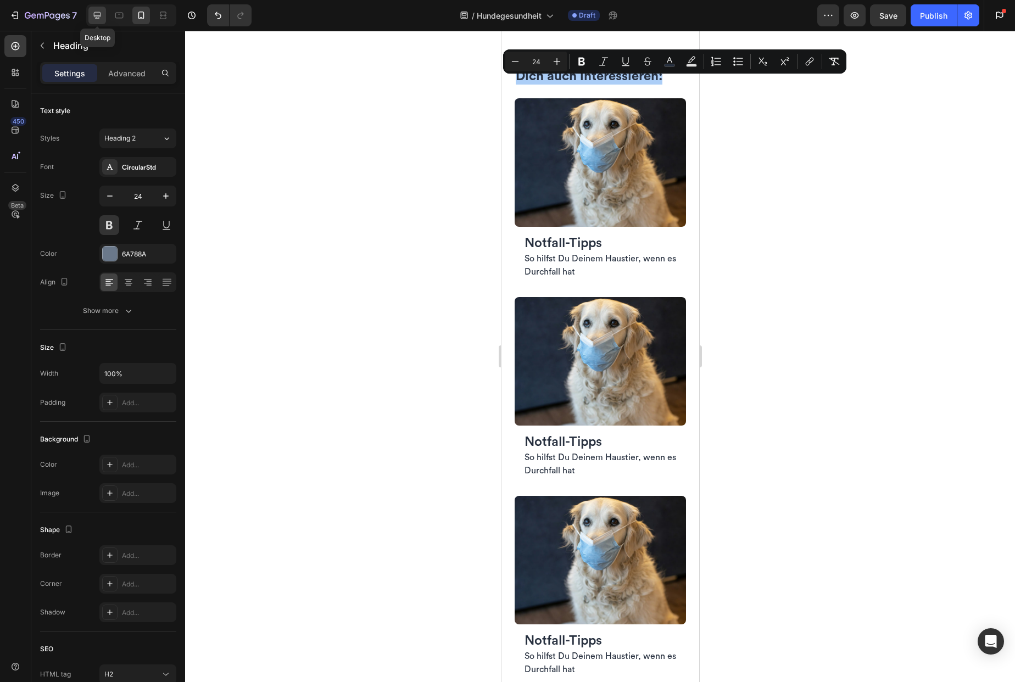
click at [94, 14] on icon at bounding box center [97, 15] width 7 height 7
type input "40"
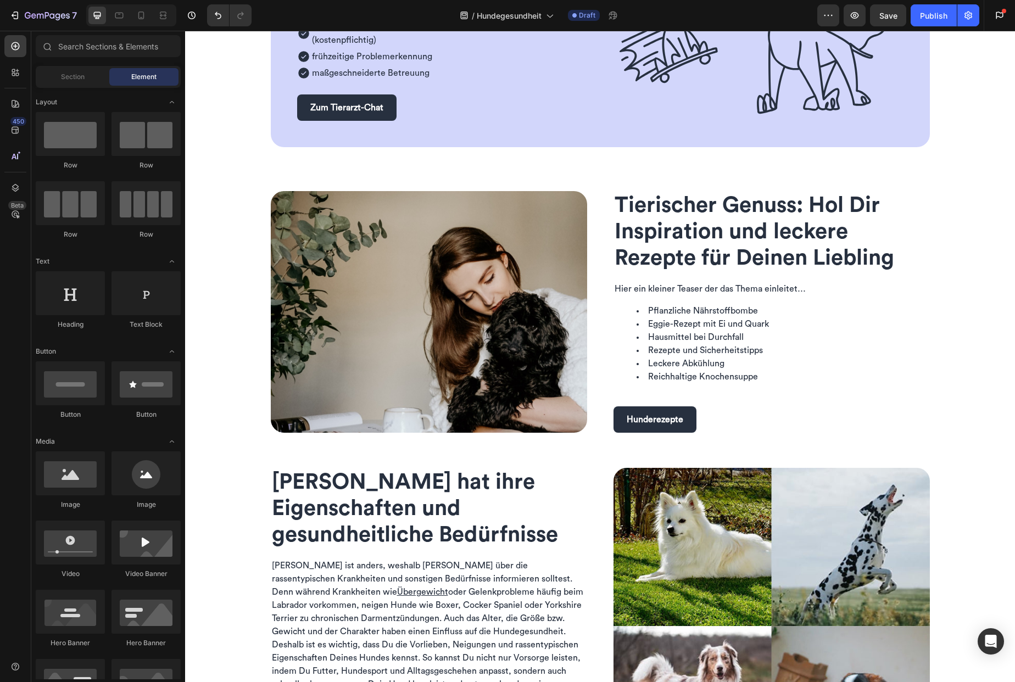
scroll to position [708, 0]
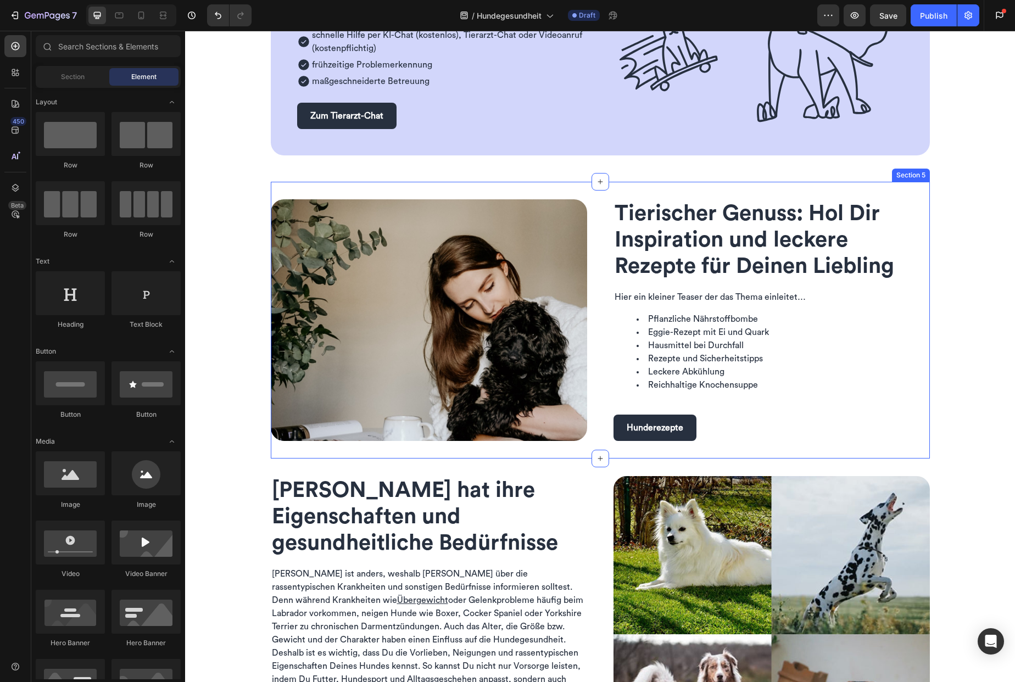
click at [591, 196] on div "Image Tierischer Genuss: Hol Dir Inspiration und leckere Rezepte für Deinen Lie…" at bounding box center [600, 320] width 659 height 277
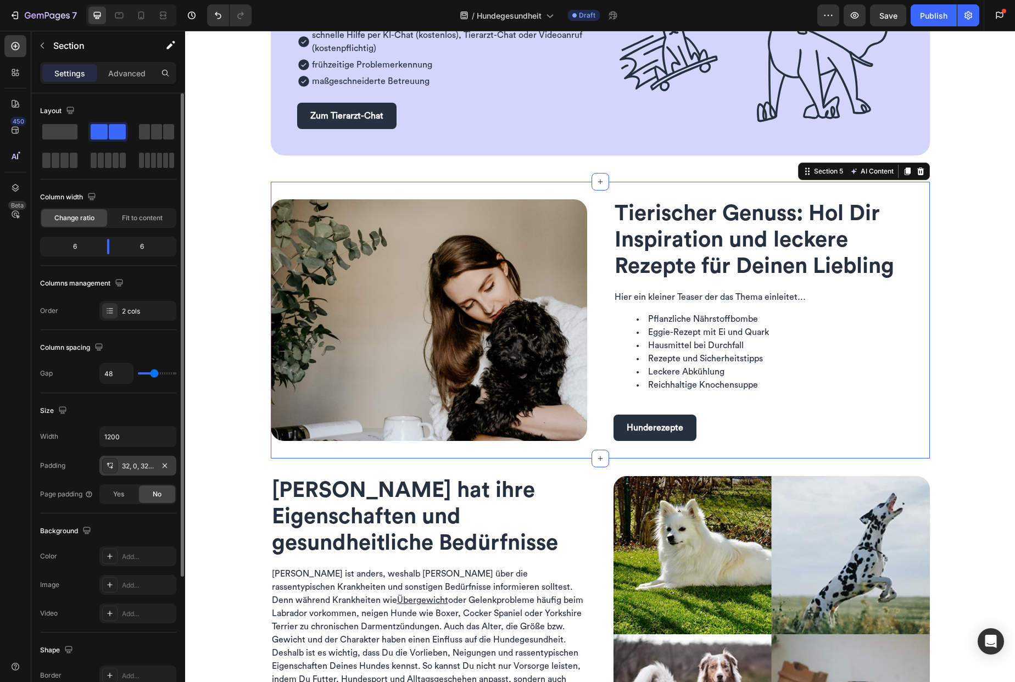
click at [151, 470] on div "32, 0, 32, 0" at bounding box center [138, 466] width 32 height 10
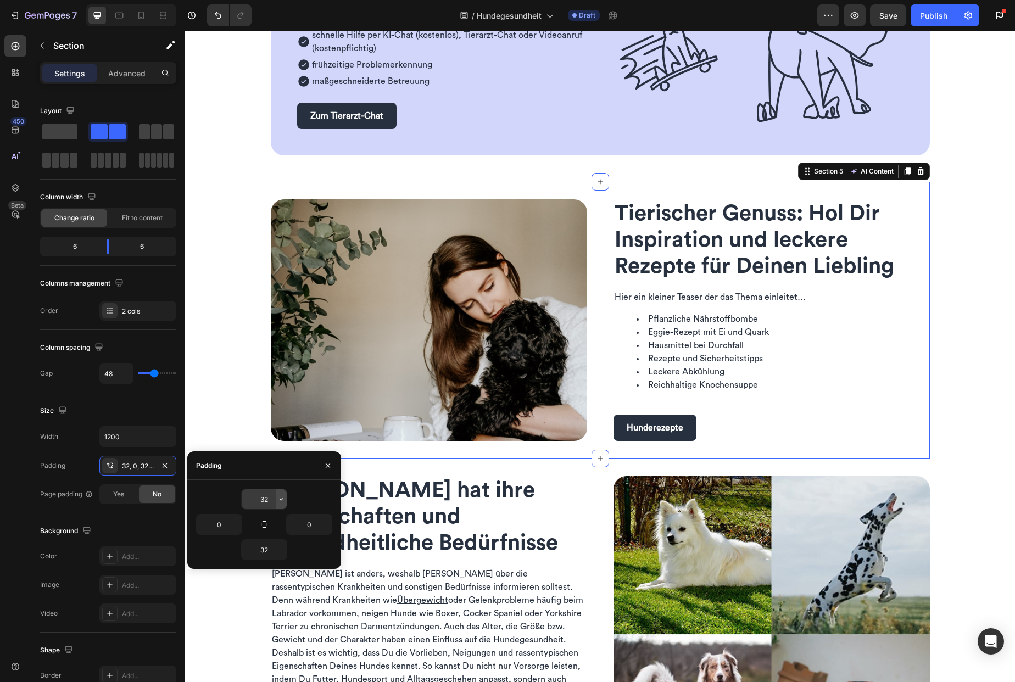
click at [282, 501] on icon "button" at bounding box center [281, 499] width 9 height 9
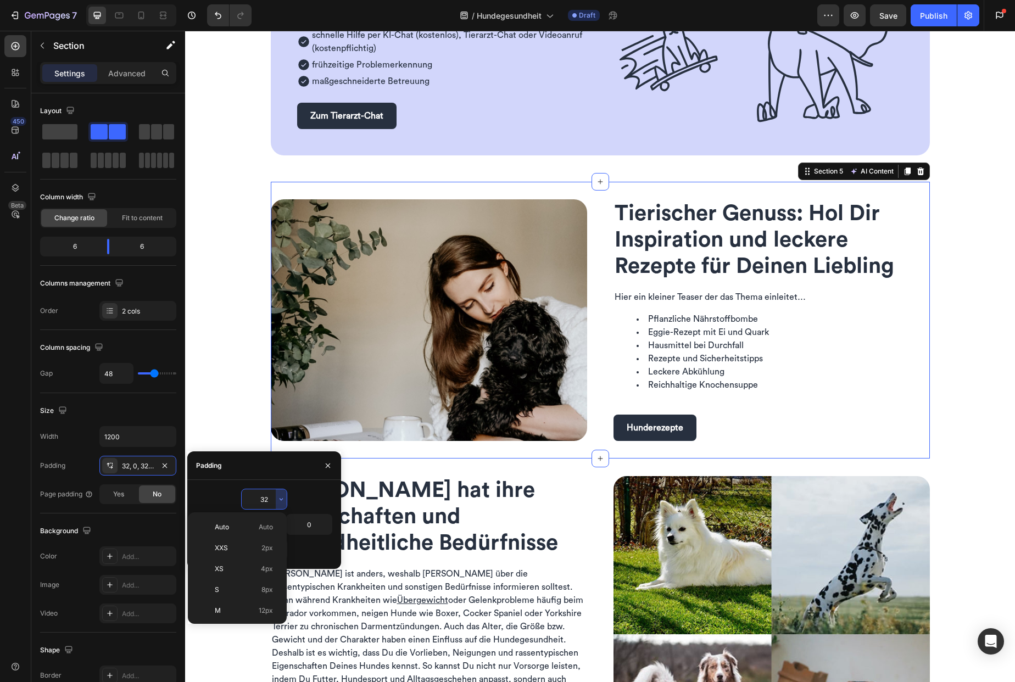
scroll to position [79, 0]
drag, startPoint x: 253, startPoint y: 611, endPoint x: 86, endPoint y: 543, distance: 180.5
click at [253, 611] on p "3XL 48px" at bounding box center [244, 615] width 58 height 10
type input "48"
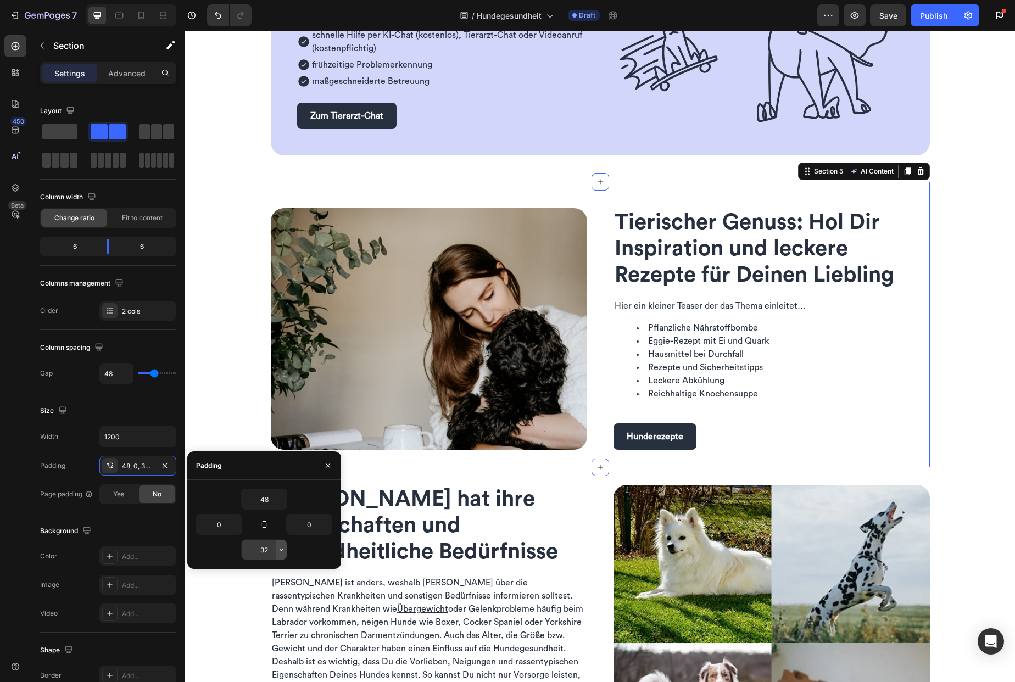
click at [280, 553] on icon "button" at bounding box center [281, 549] width 9 height 9
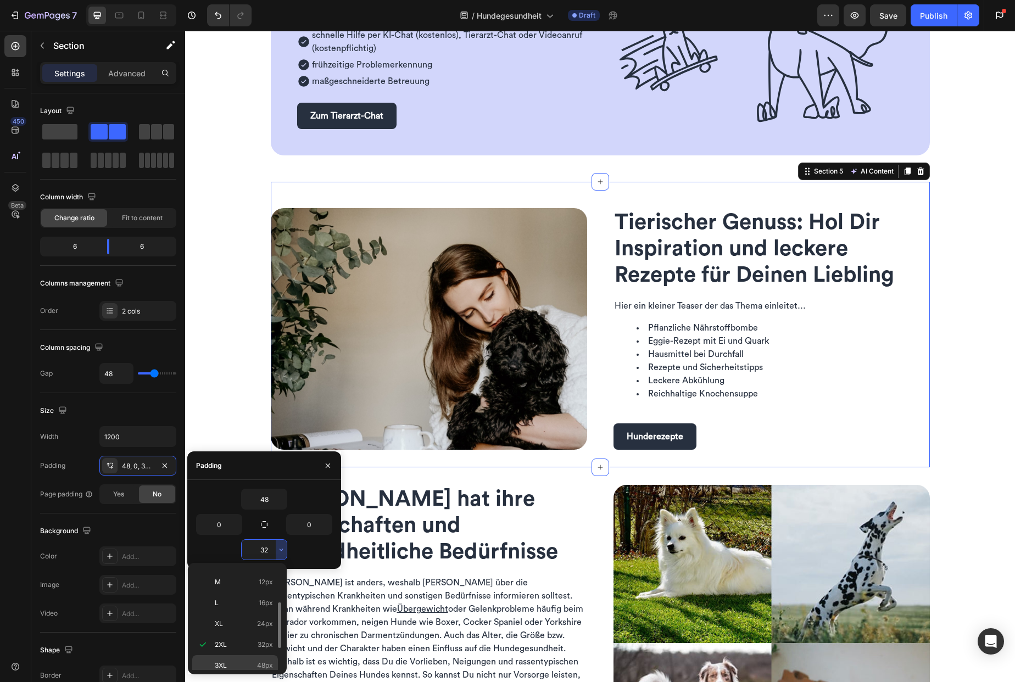
click at [248, 676] on div "3XL 48px" at bounding box center [235, 686] width 86 height 21
type input "48"
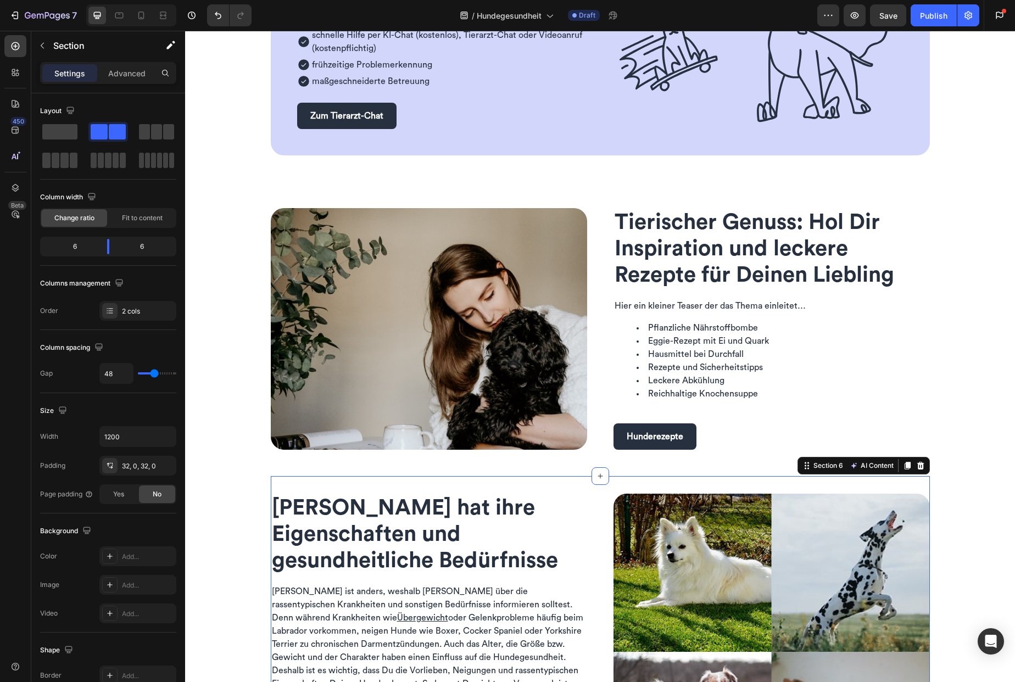
click at [578, 485] on div "[PERSON_NAME] hat ihre Eigenschaften und gesundheitliche Bedürfnisse Heading Je…" at bounding box center [600, 652] width 659 height 352
click at [151, 469] on div "32, 0, 32, 0" at bounding box center [138, 466] width 32 height 10
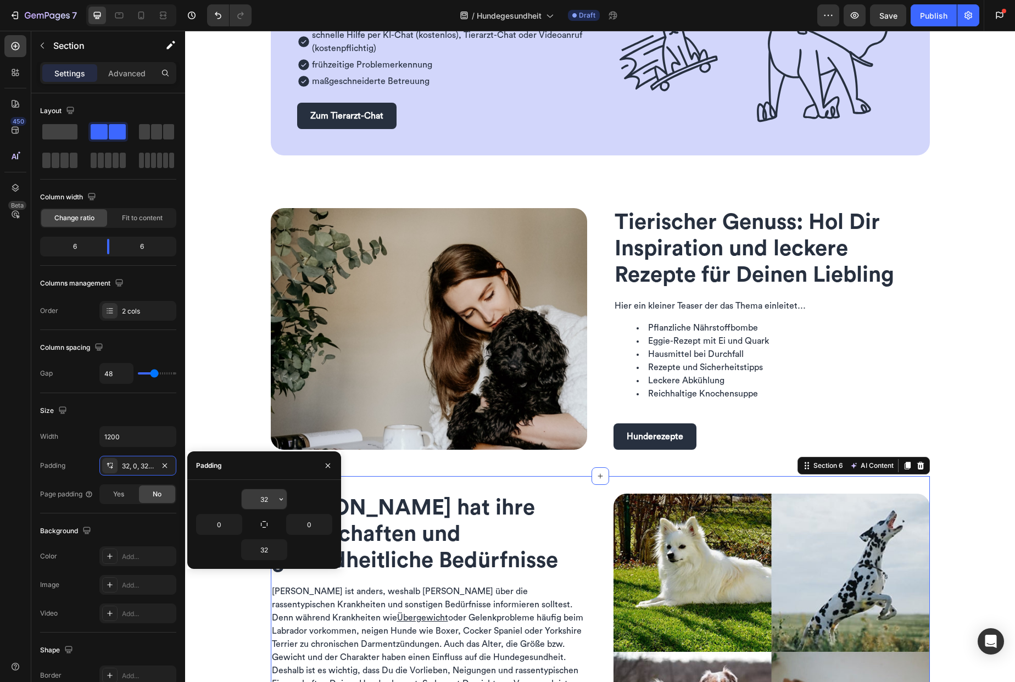
click at [272, 502] on input "32" at bounding box center [264, 499] width 45 height 20
click at [282, 501] on icon "button" at bounding box center [281, 499] width 9 height 9
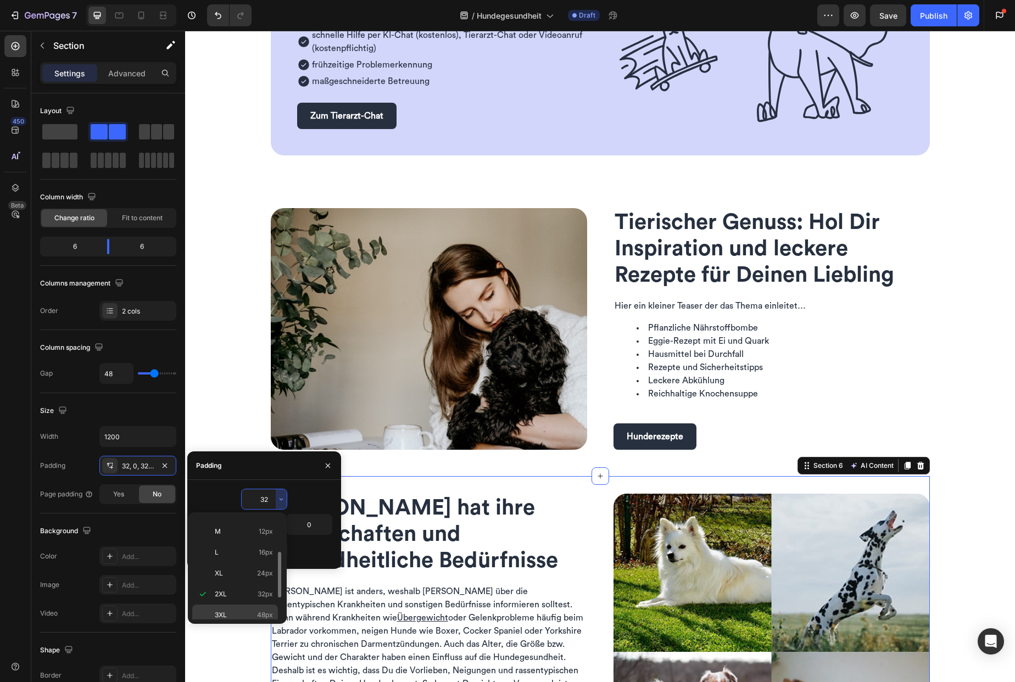
click at [256, 611] on p "3XL 48px" at bounding box center [244, 615] width 58 height 10
type input "48"
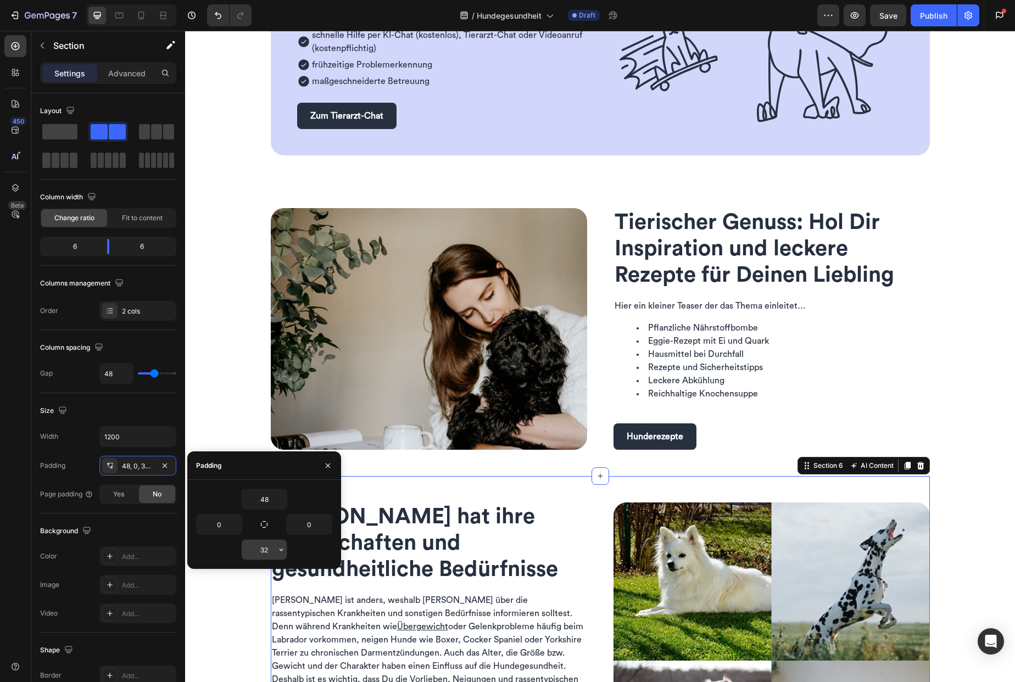
click at [276, 553] on button "button" at bounding box center [281, 550] width 11 height 20
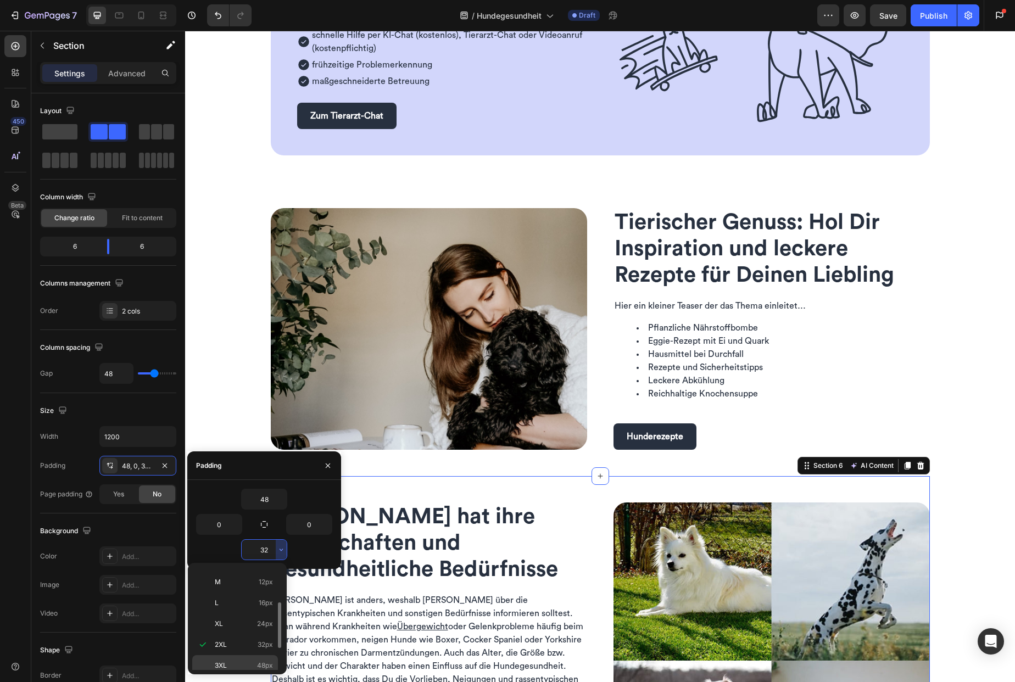
drag, startPoint x: 253, startPoint y: 659, endPoint x: 204, endPoint y: 578, distance: 94.7
click at [253, 676] on div "3XL 48px" at bounding box center [235, 686] width 86 height 21
type input "48"
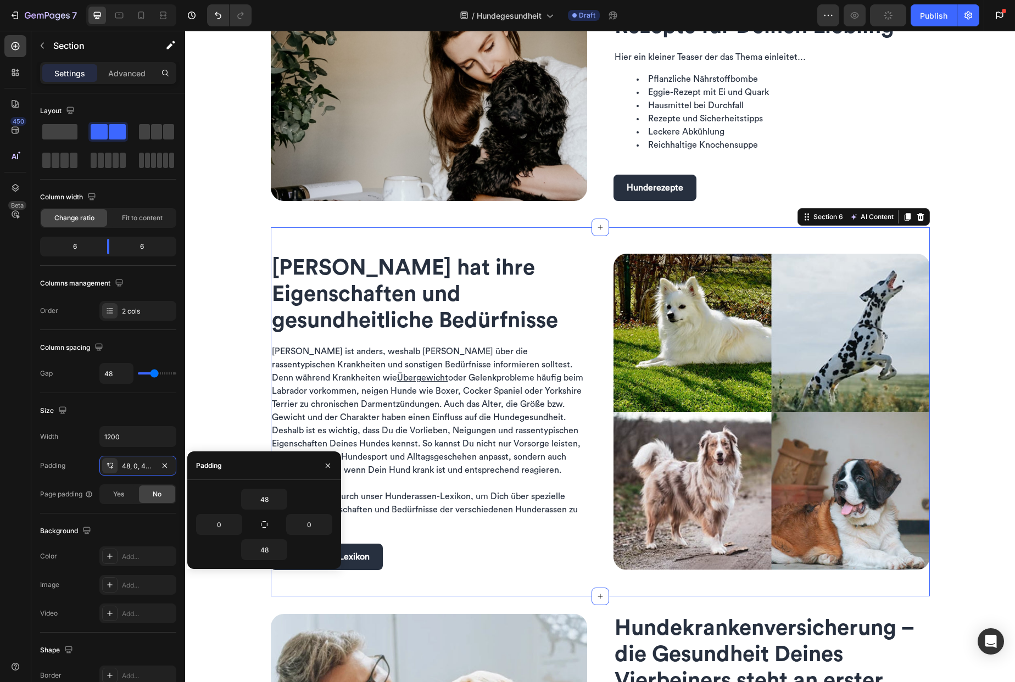
scroll to position [1138, 0]
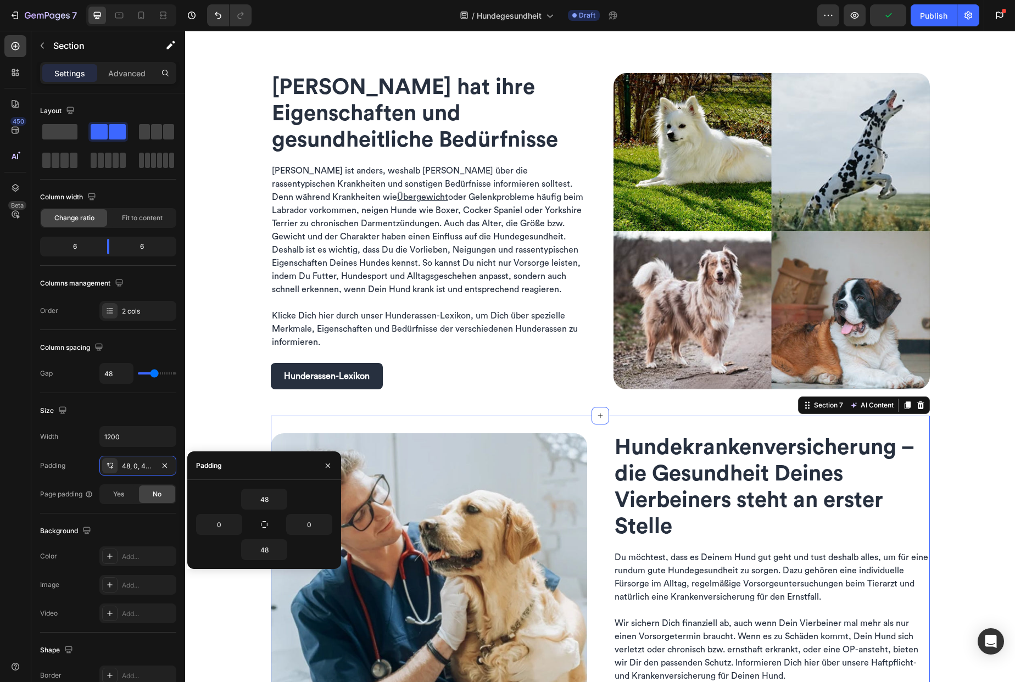
click at [595, 461] on div "Image Hunde­kranken­versicherung – die Gesundheit Deines Vierbeiners steht an e…" at bounding box center [600, 578] width 659 height 325
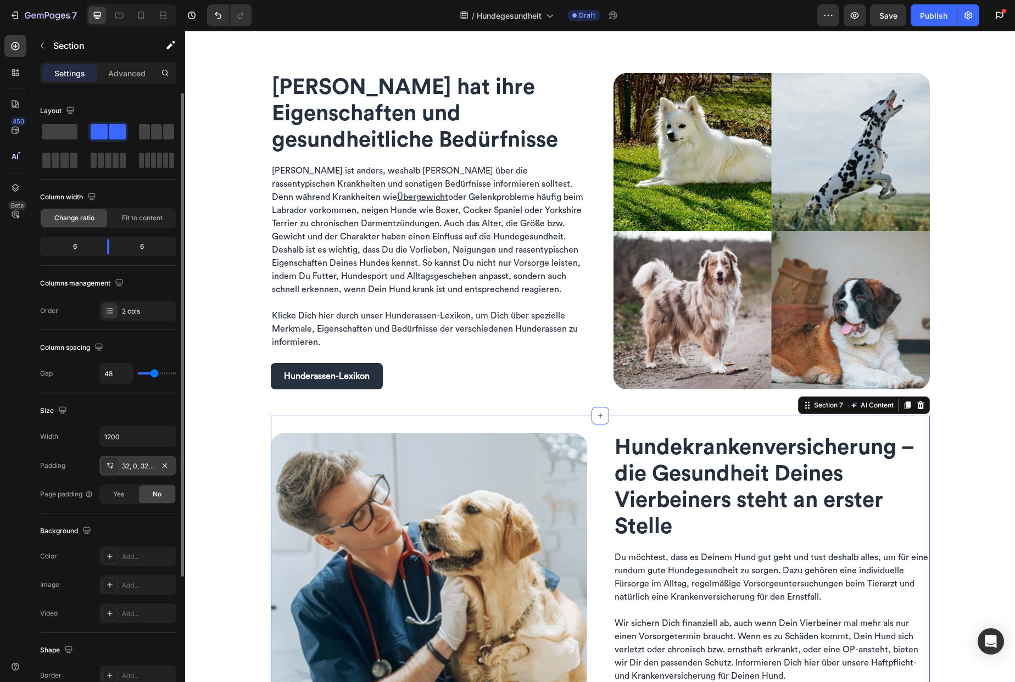
click at [136, 471] on div "32, 0, 32, 0" at bounding box center [138, 466] width 32 height 10
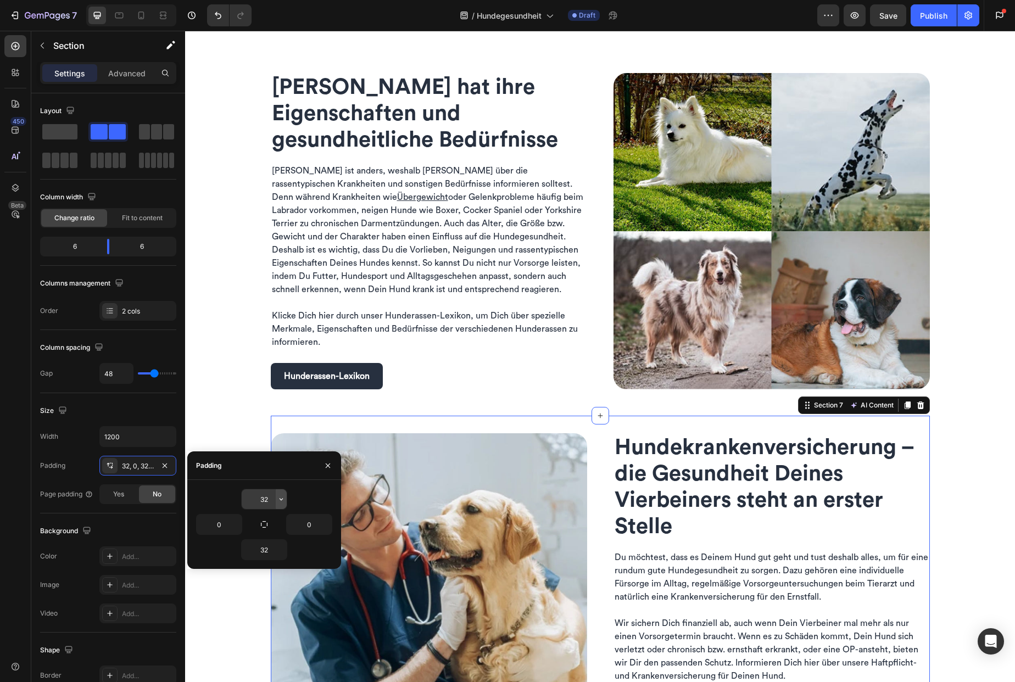
click at [280, 502] on icon "button" at bounding box center [281, 499] width 9 height 9
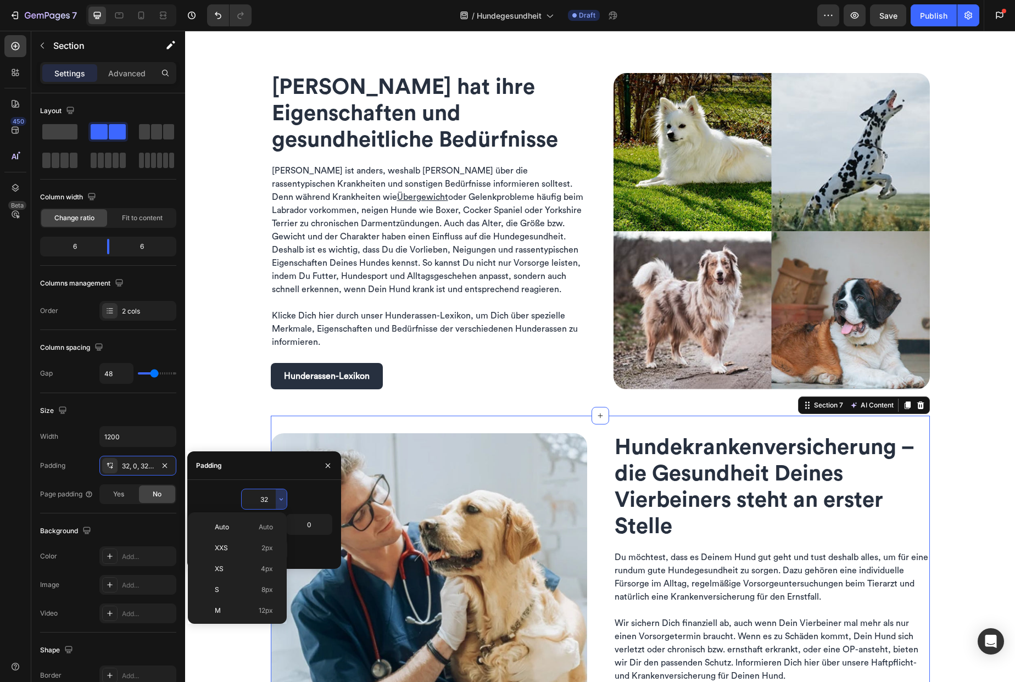
scroll to position [79, 0]
click at [244, 626] on div "3XL 48px" at bounding box center [235, 636] width 86 height 21
type input "48"
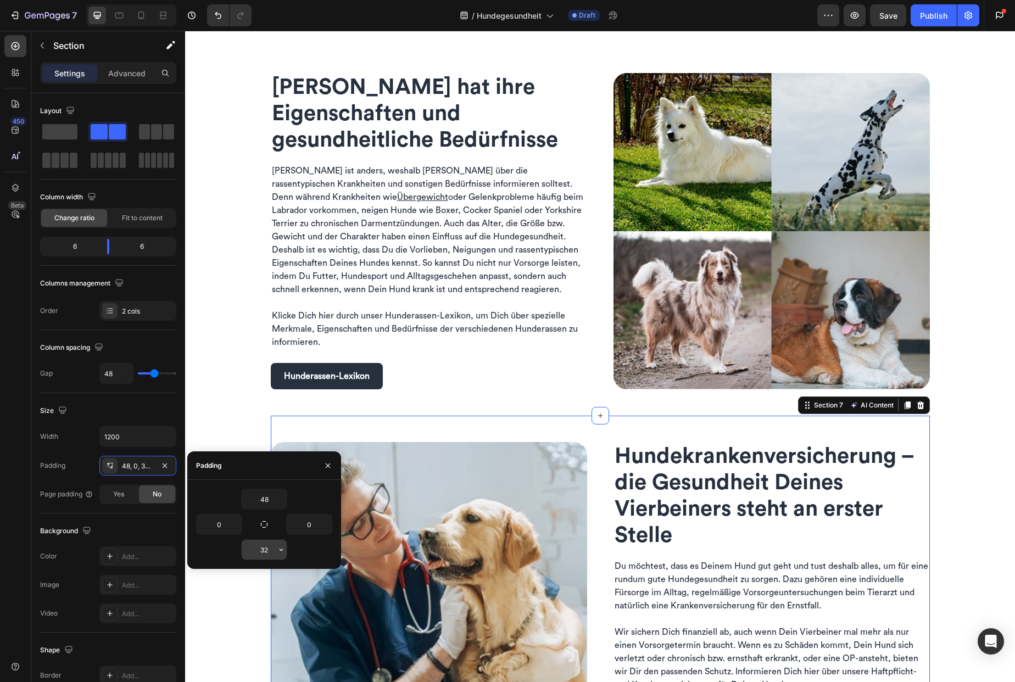
click at [271, 550] on input "32" at bounding box center [264, 550] width 45 height 20
click at [276, 554] on button "button" at bounding box center [281, 550] width 11 height 20
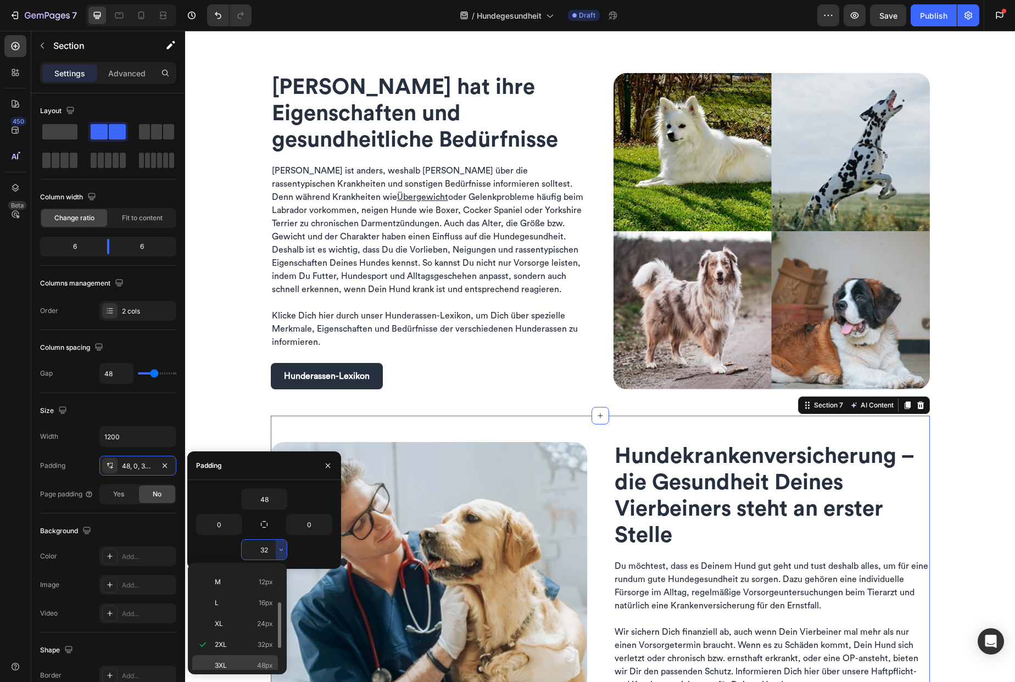
click at [248, 676] on div "3XL 48px" at bounding box center [235, 686] width 86 height 21
type input "48"
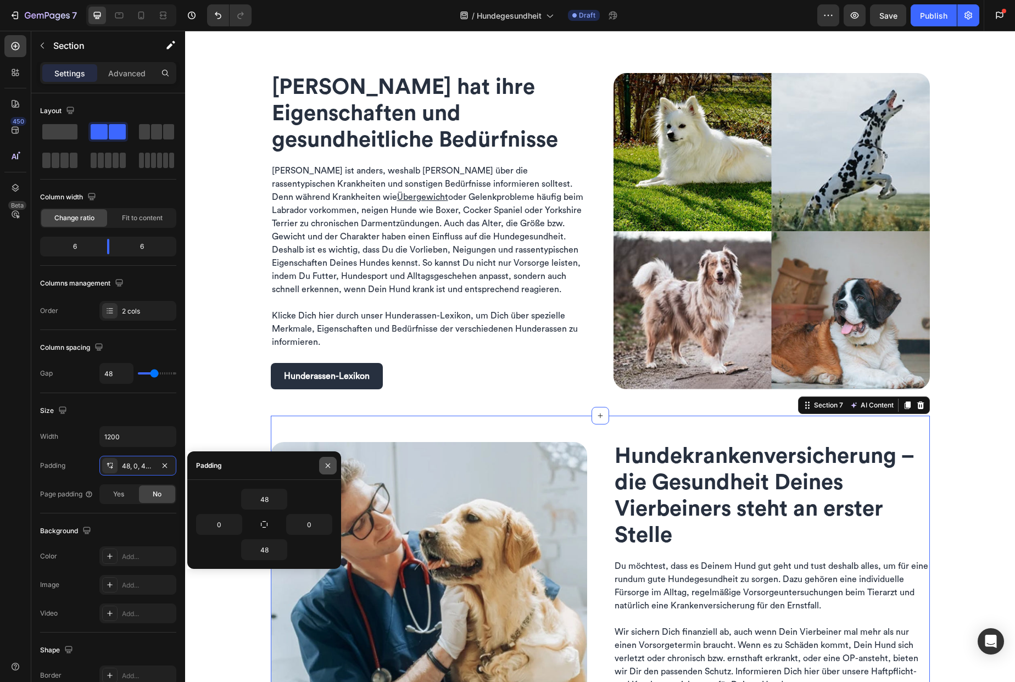
click at [327, 465] on icon "button" at bounding box center [328, 465] width 4 height 4
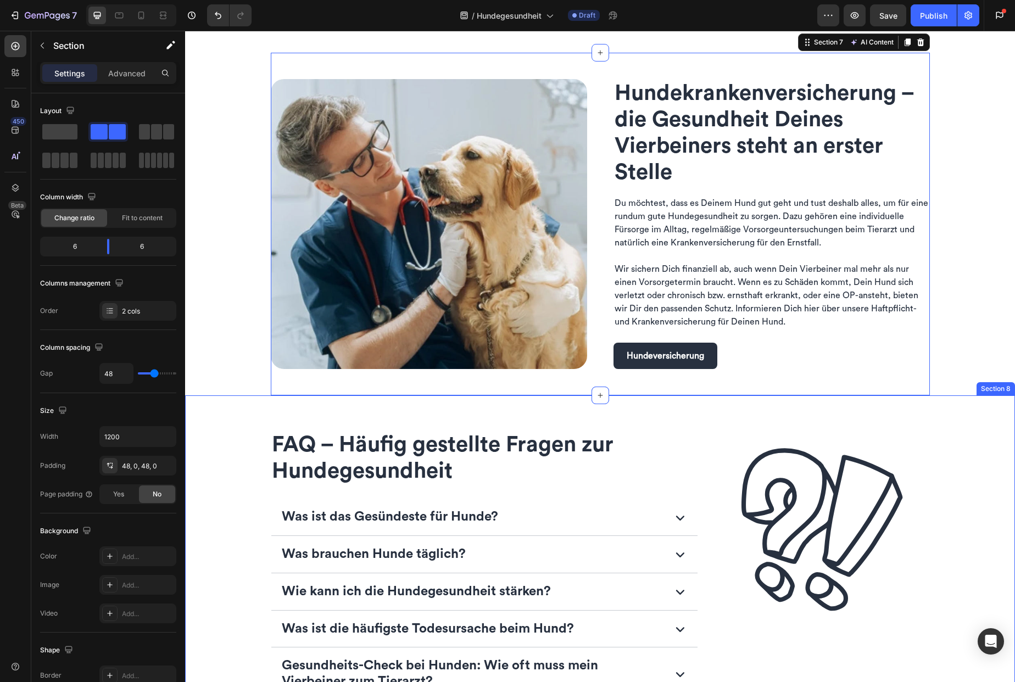
scroll to position [1502, 0]
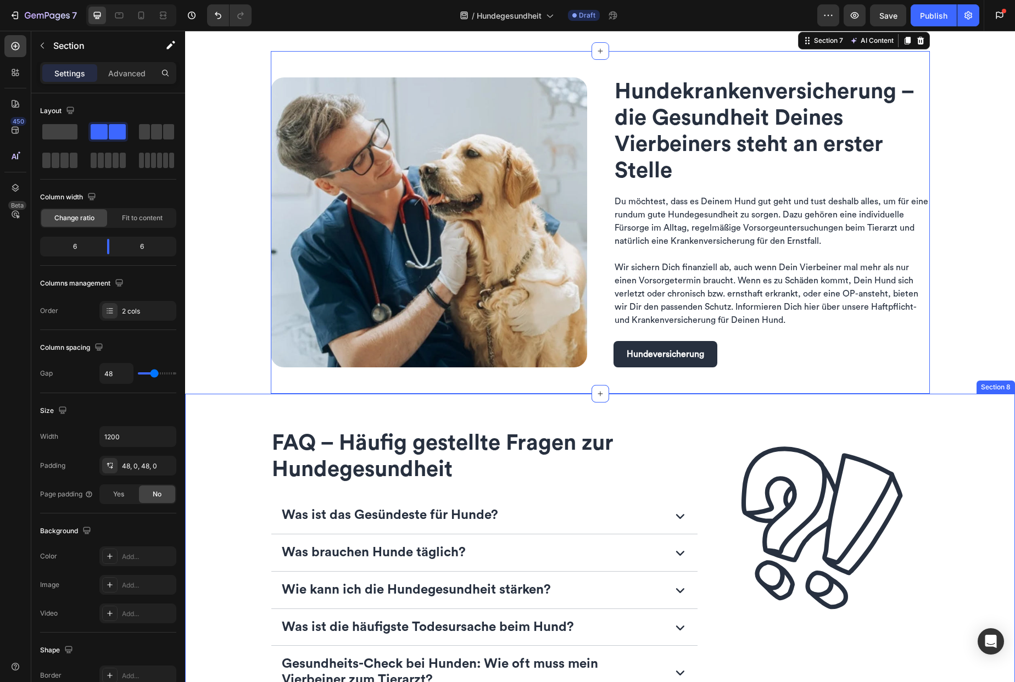
click at [250, 477] on div "FAQ – Häufig gestellte Fragen zur Hundegesundheit Heading Was ist das Gesündest…" at bounding box center [600, 677] width 812 height 515
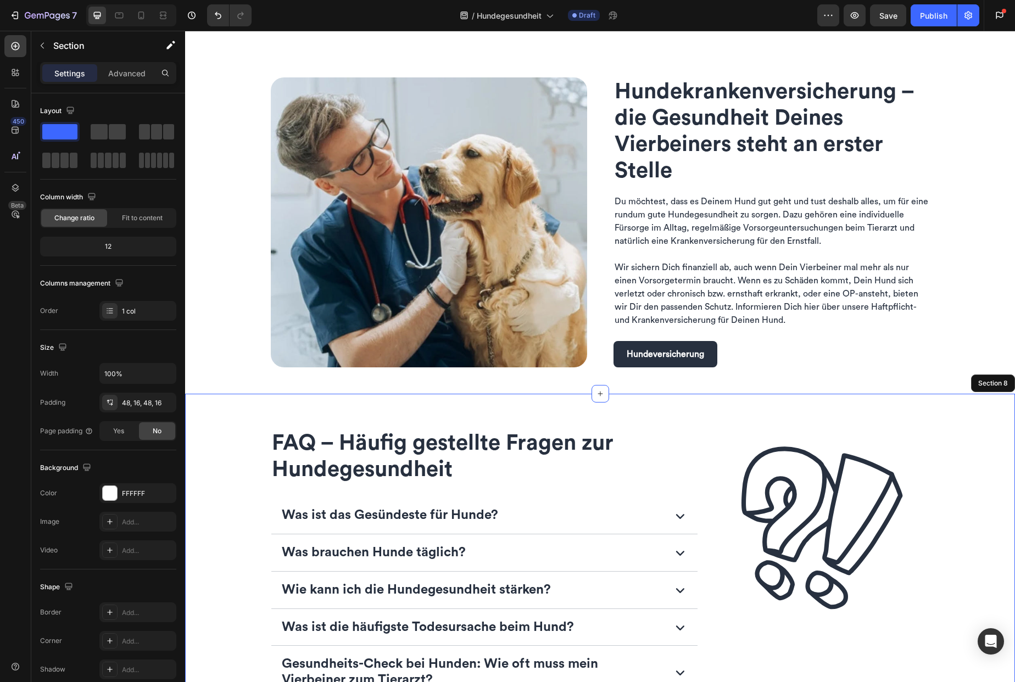
click at [248, 476] on div "FAQ – Häufig gestellte Fragen zur Hundegesundheit Heading Was ist das Gesündest…" at bounding box center [600, 677] width 812 height 515
click at [230, 497] on div "FAQ – Häufig gestellte Fragen zur Hundegesundheit Heading Was ist das Gesündest…" at bounding box center [600, 677] width 812 height 515
click at [420, 413] on div "FAQ – Häufig gestellte Fragen zur Hundegesundheit Heading Was ist das Gesündest…" at bounding box center [600, 677] width 830 height 567
click at [46, 43] on icon "button" at bounding box center [42, 45] width 9 height 9
click at [357, 409] on div "FAQ – Häufig gestellte Fragen zur Hundegesundheit Heading Was ist das Gesündest…" at bounding box center [600, 677] width 830 height 567
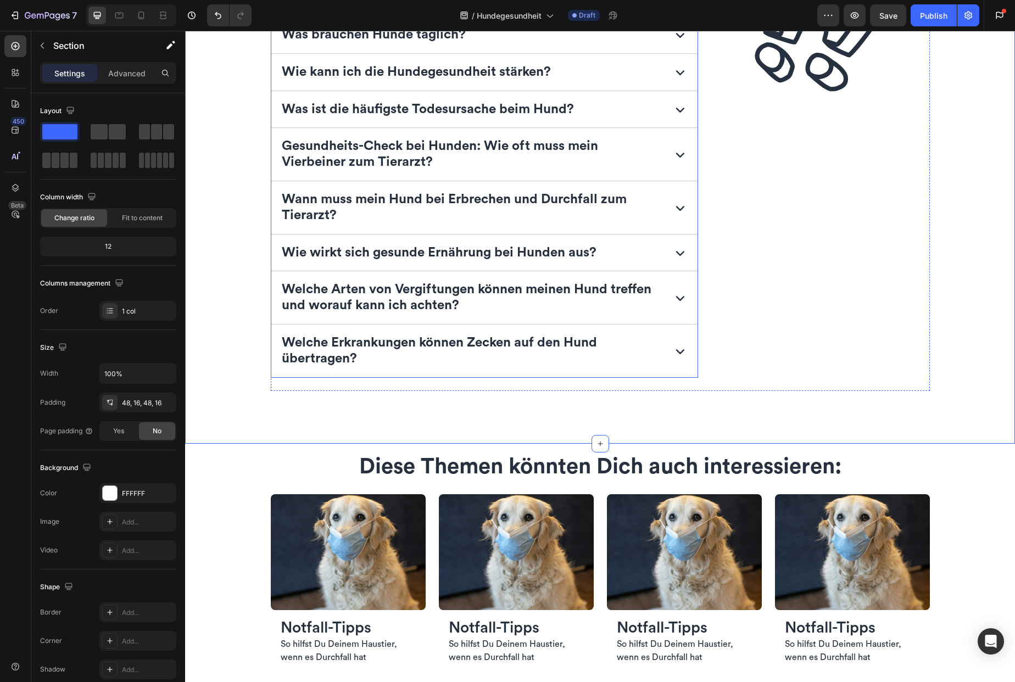
scroll to position [2020, 0]
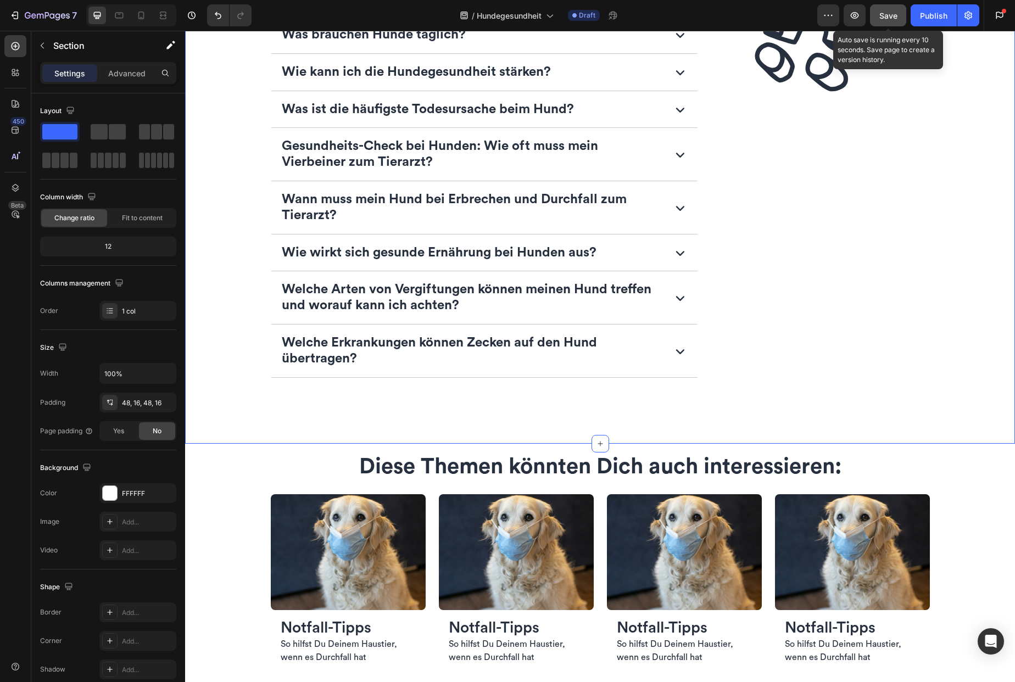
click at [893, 14] on span "Save" at bounding box center [888, 15] width 18 height 9
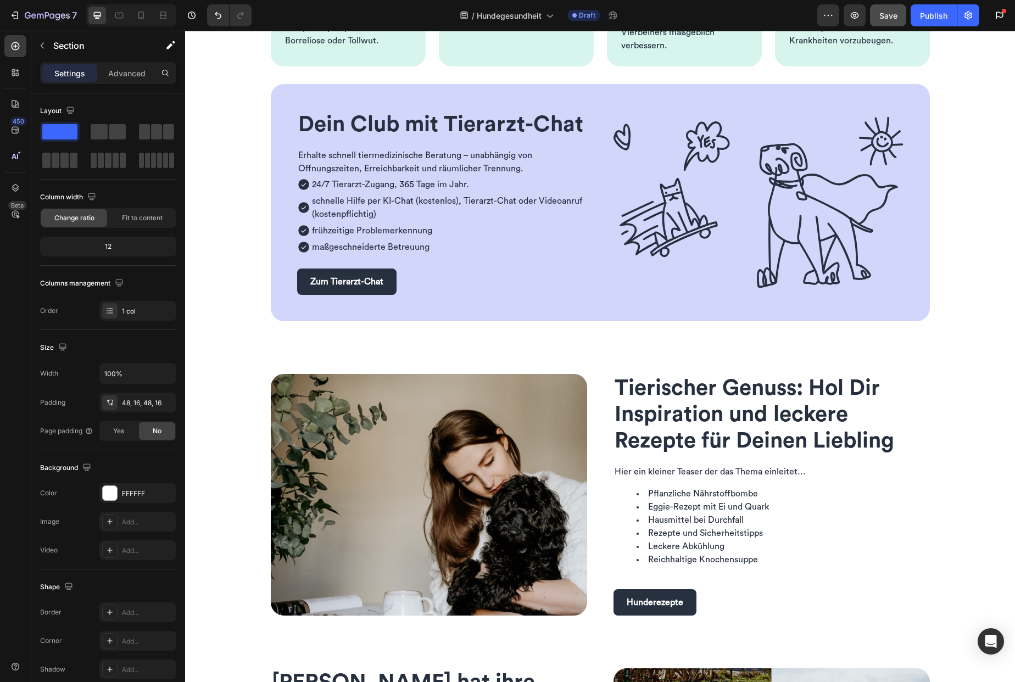
scroll to position [343, 0]
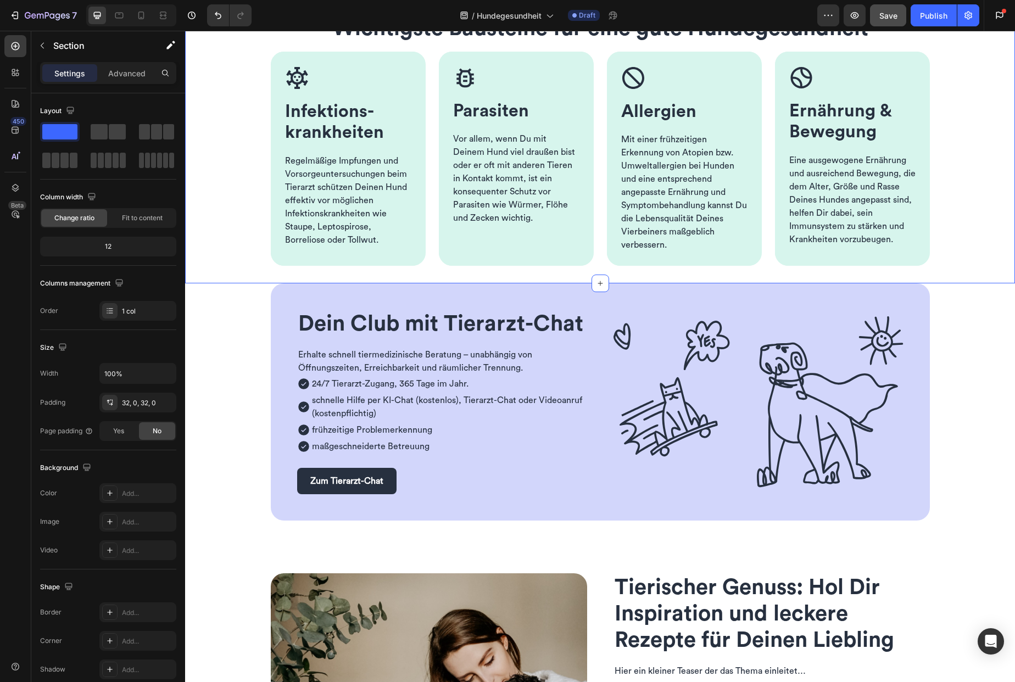
click at [946, 214] on div "Wichtigste Bausteine für eine gute Hundegesundheit Heading Row Image Infektions…" at bounding box center [600, 135] width 830 height 260
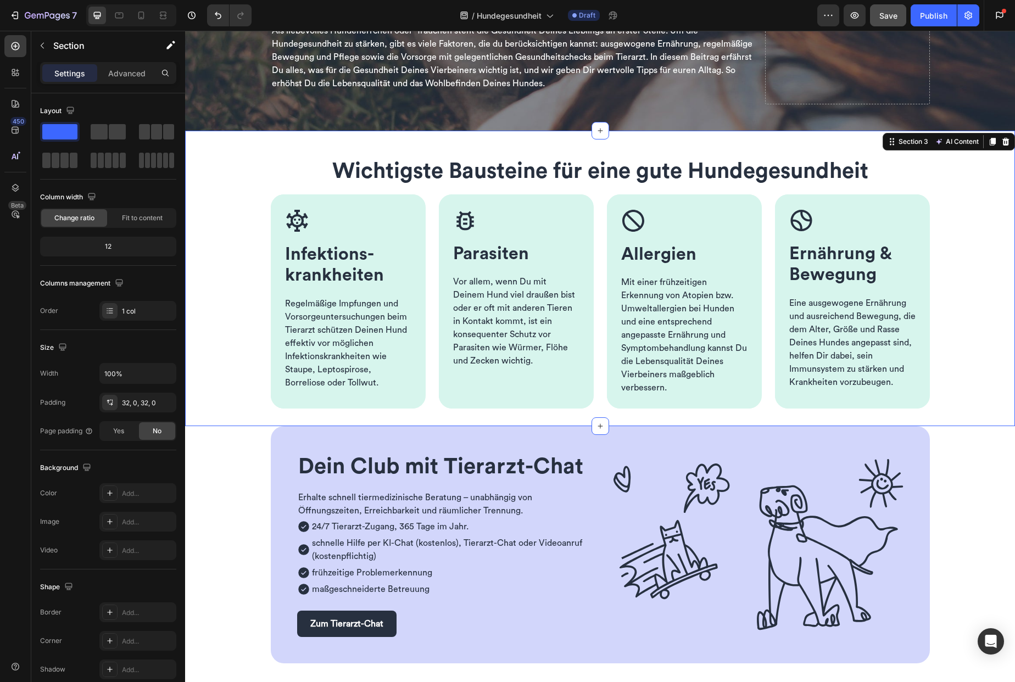
scroll to position [168, 0]
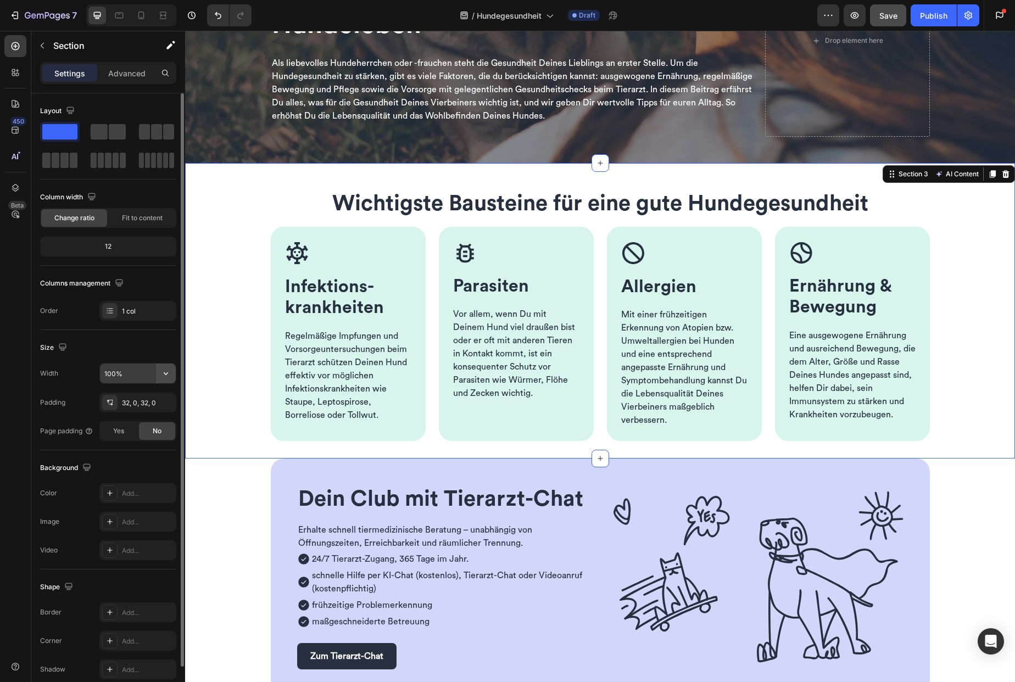
click at [159, 374] on button "button" at bounding box center [166, 374] width 20 height 20
click at [151, 420] on span "1200px" at bounding box center [154, 422] width 23 height 10
type input "1200"
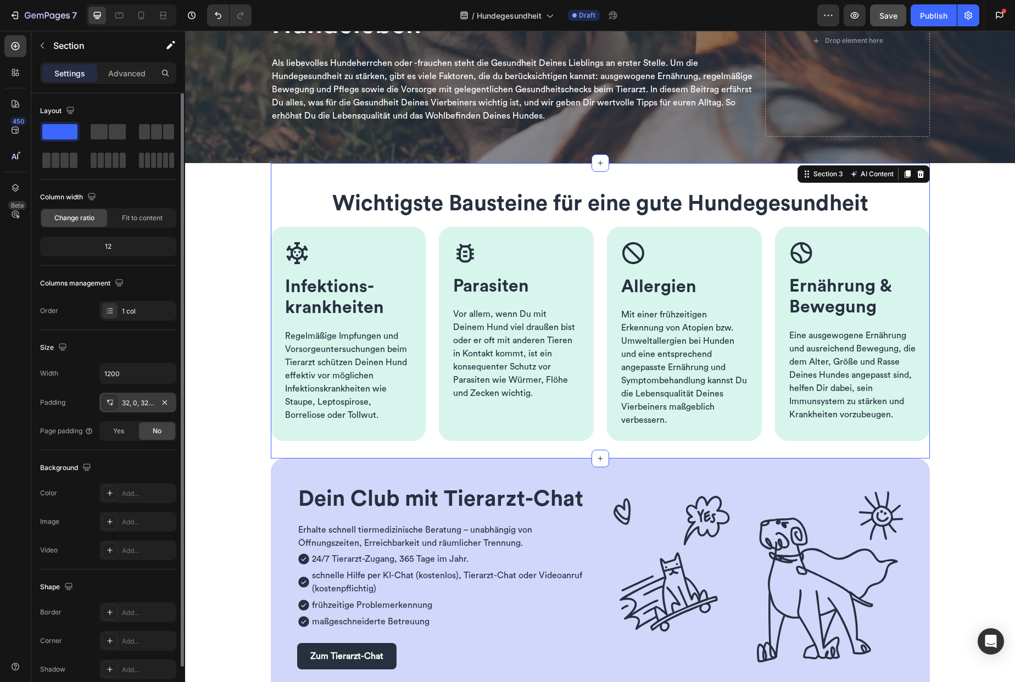
click at [135, 401] on div "32, 0, 32, 0" at bounding box center [138, 403] width 32 height 10
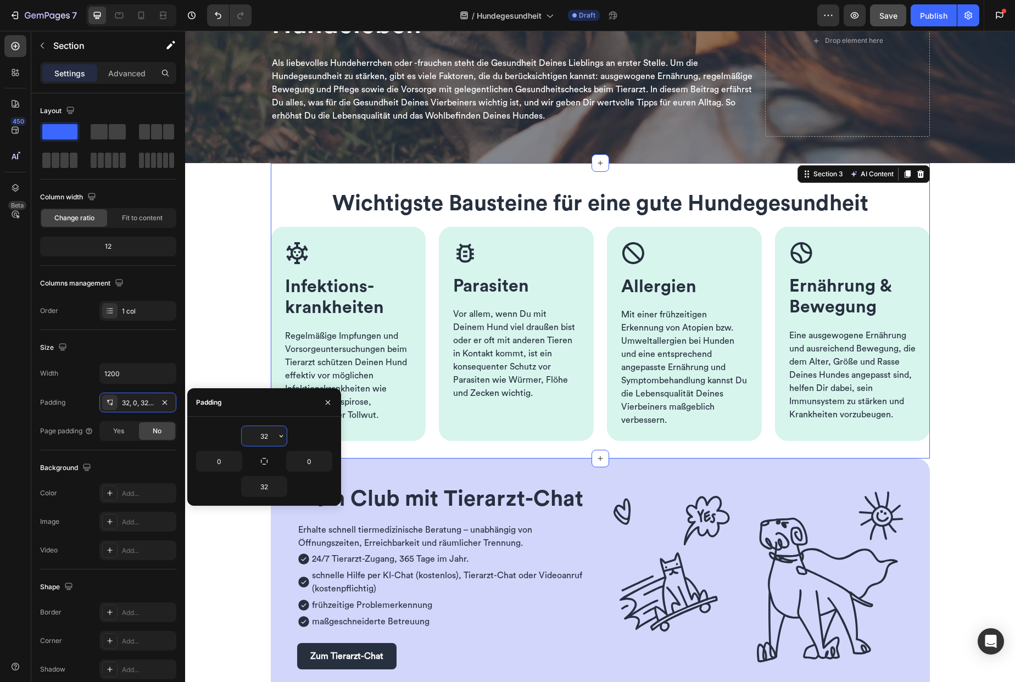
click at [268, 434] on input "32" at bounding box center [264, 436] width 45 height 20
click at [281, 432] on icon "button" at bounding box center [281, 436] width 9 height 9
click at [263, 551] on span "48px" at bounding box center [265, 552] width 16 height 10
type input "48"
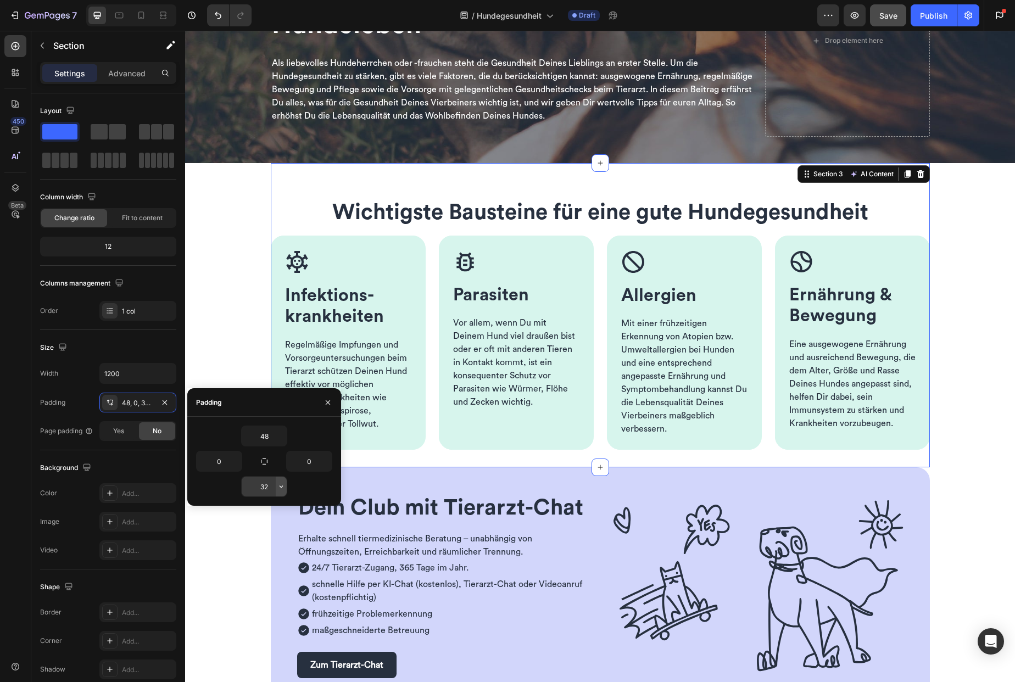
click at [277, 489] on icon "button" at bounding box center [281, 486] width 9 height 9
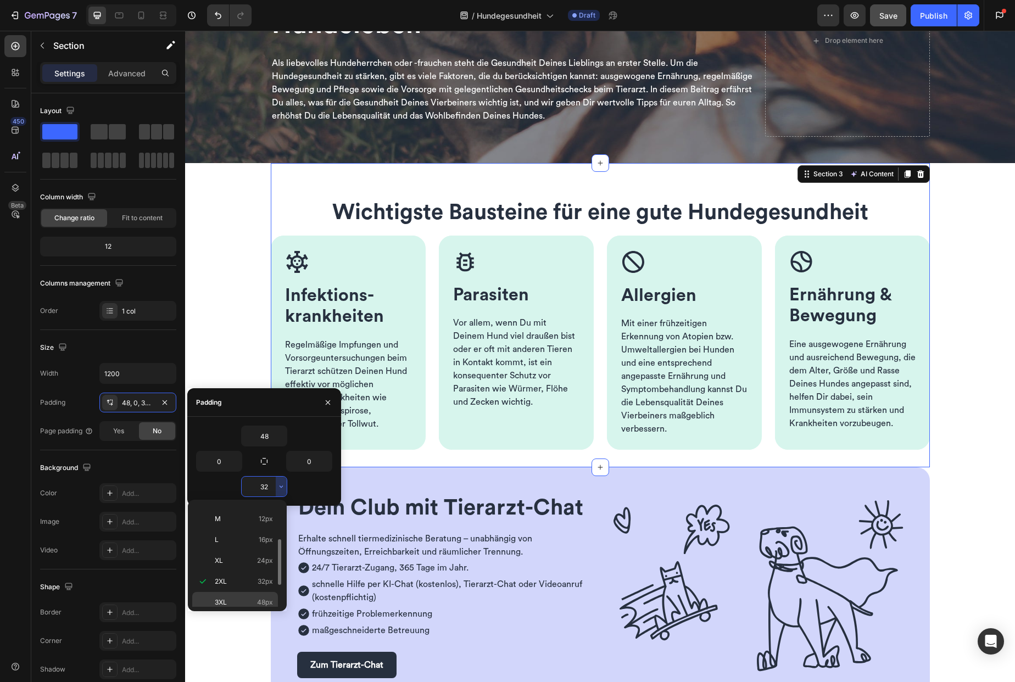
click at [257, 603] on span "48px" at bounding box center [265, 603] width 16 height 10
type input "48"
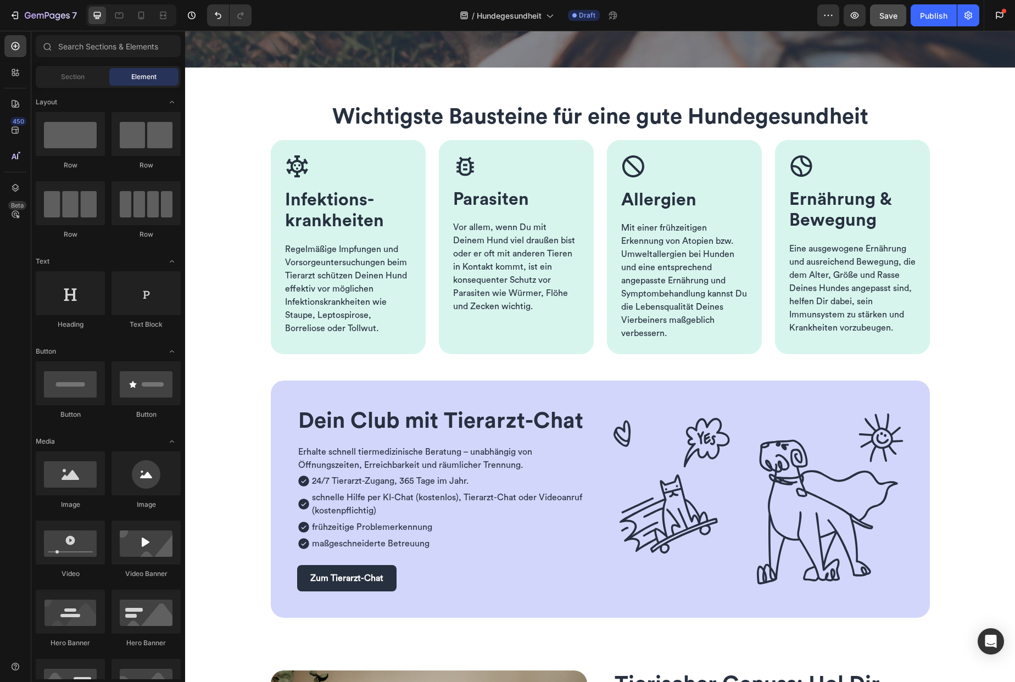
scroll to position [307, 0]
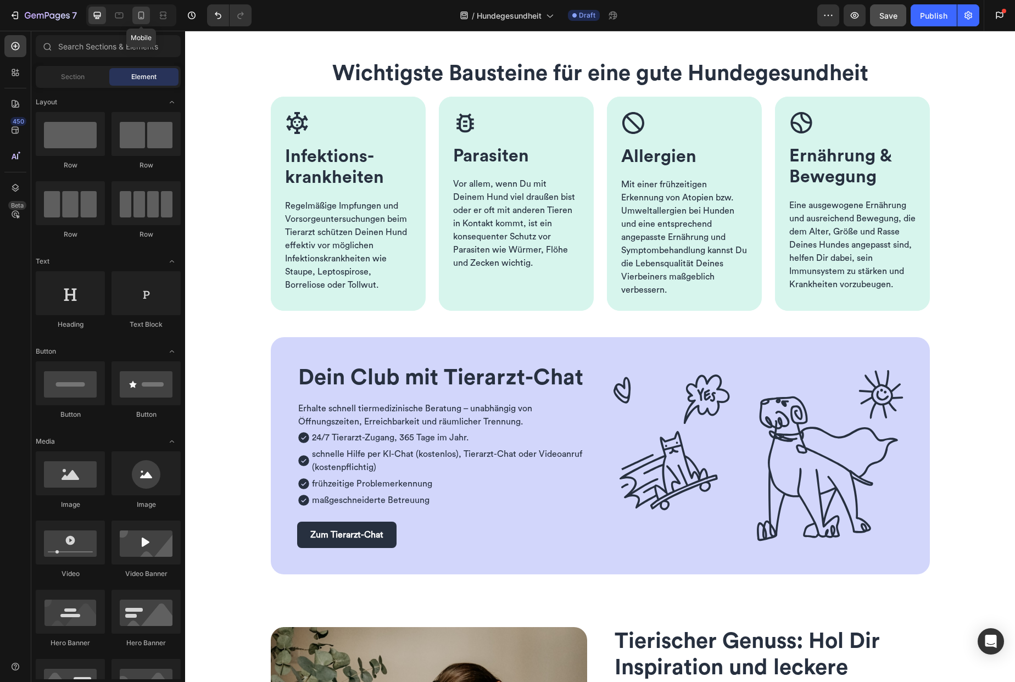
click at [142, 12] on icon at bounding box center [141, 16] width 6 height 8
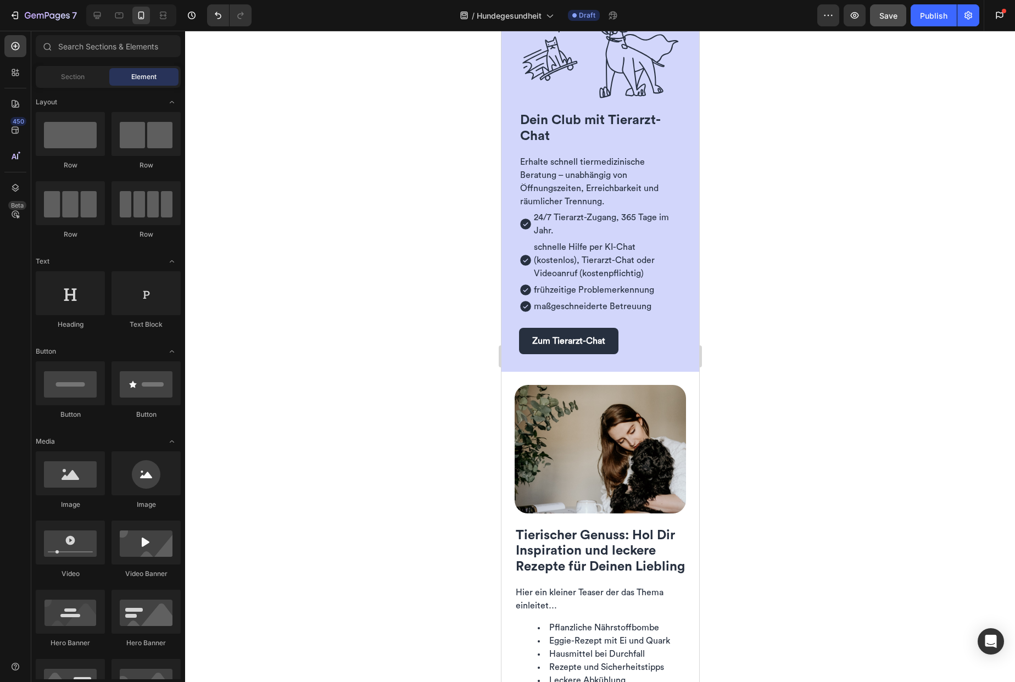
scroll to position [1336, 0]
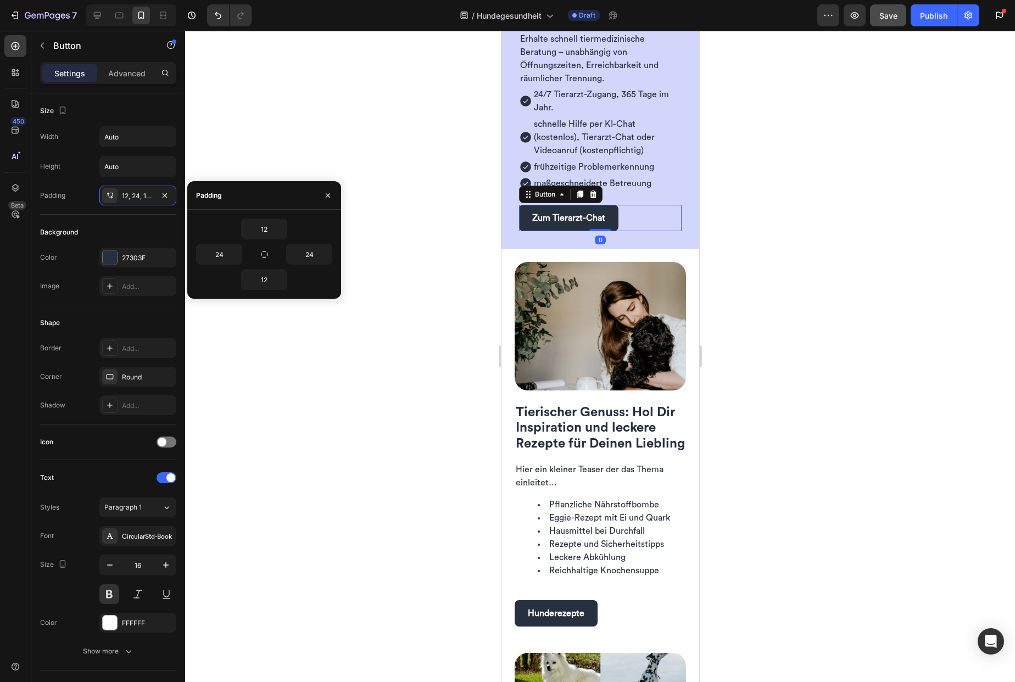
click at [622, 221] on div "Zum Tierarzt-Chat Button 0" at bounding box center [600, 218] width 163 height 26
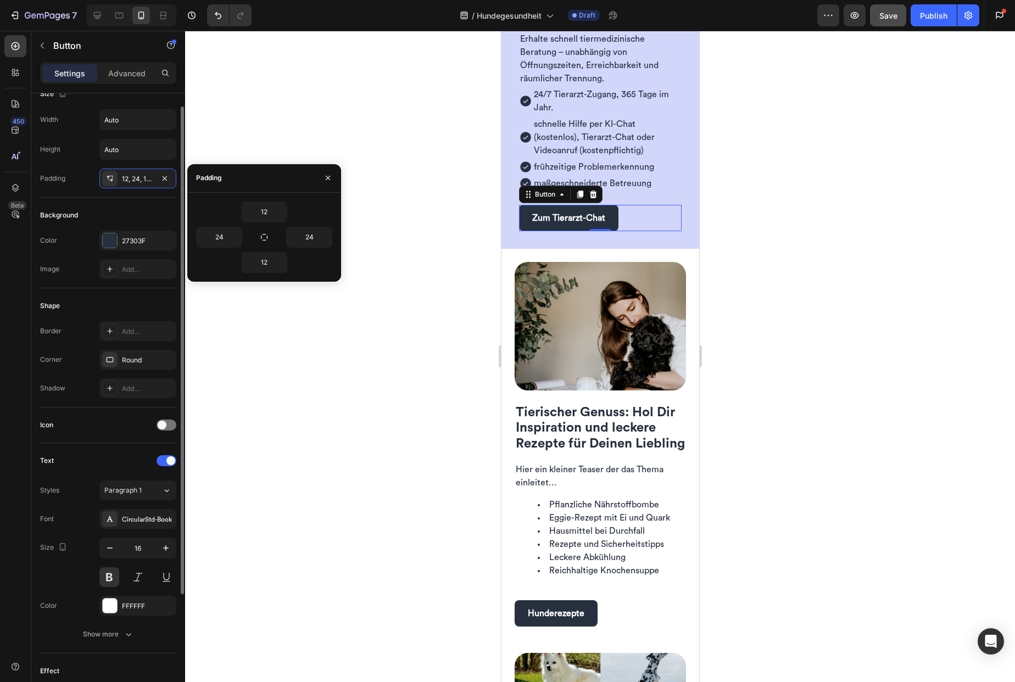
scroll to position [0, 0]
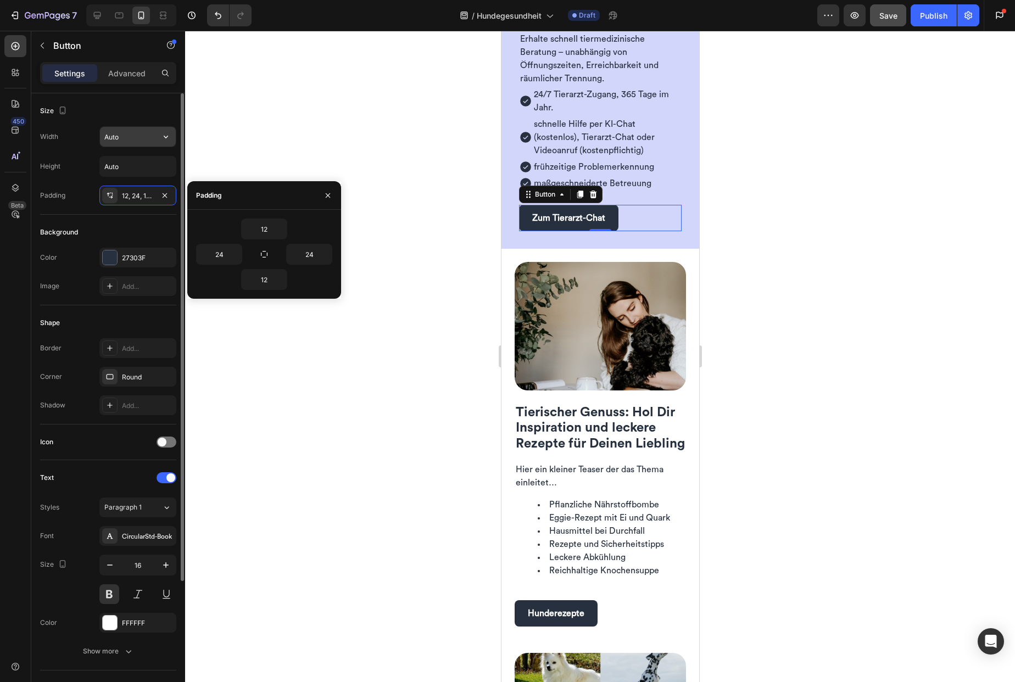
click at [144, 146] on input "Auto" at bounding box center [138, 137] width 76 height 20
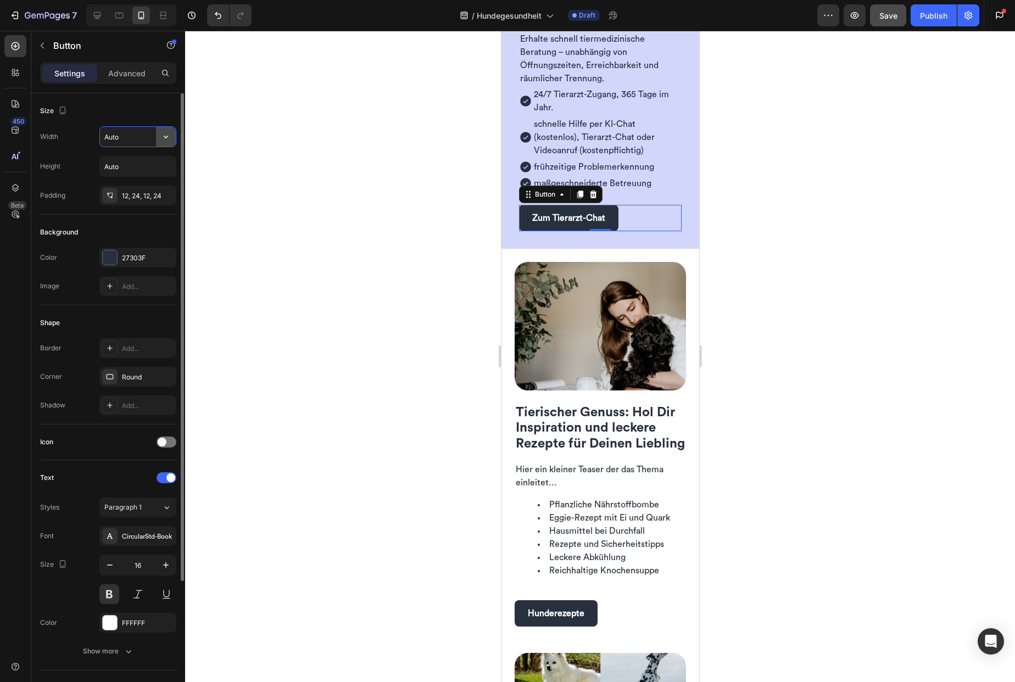
click at [162, 137] on icon "button" at bounding box center [165, 136] width 11 height 11
click at [131, 192] on div "Full 100%" at bounding box center [126, 185] width 90 height 21
type input "100%"
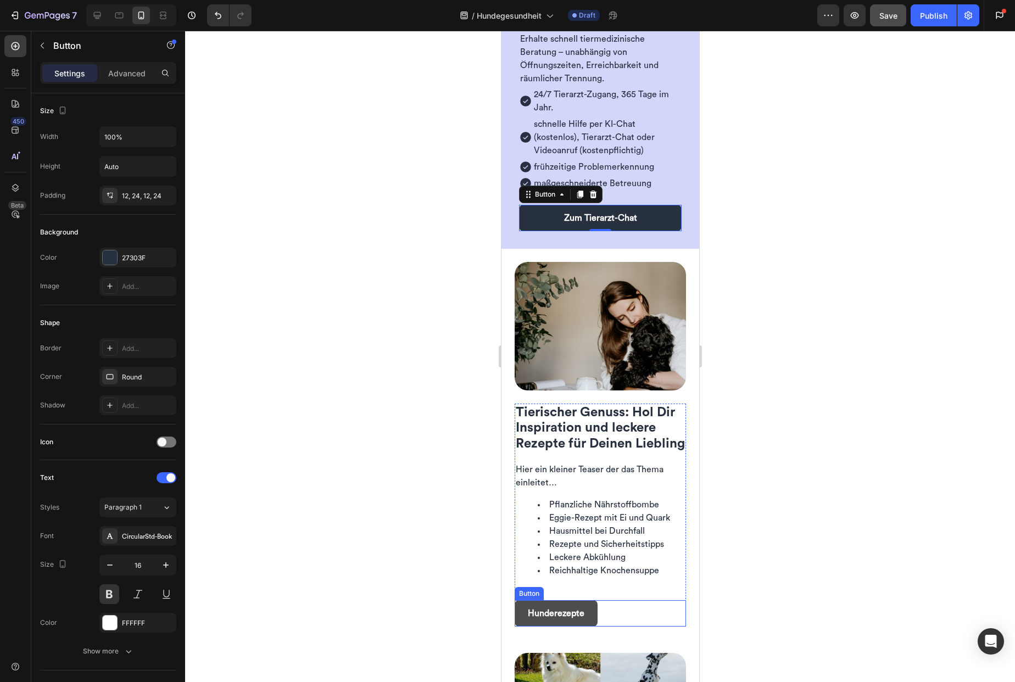
click at [587, 620] on button "Hunderezepte" at bounding box center [555, 613] width 83 height 26
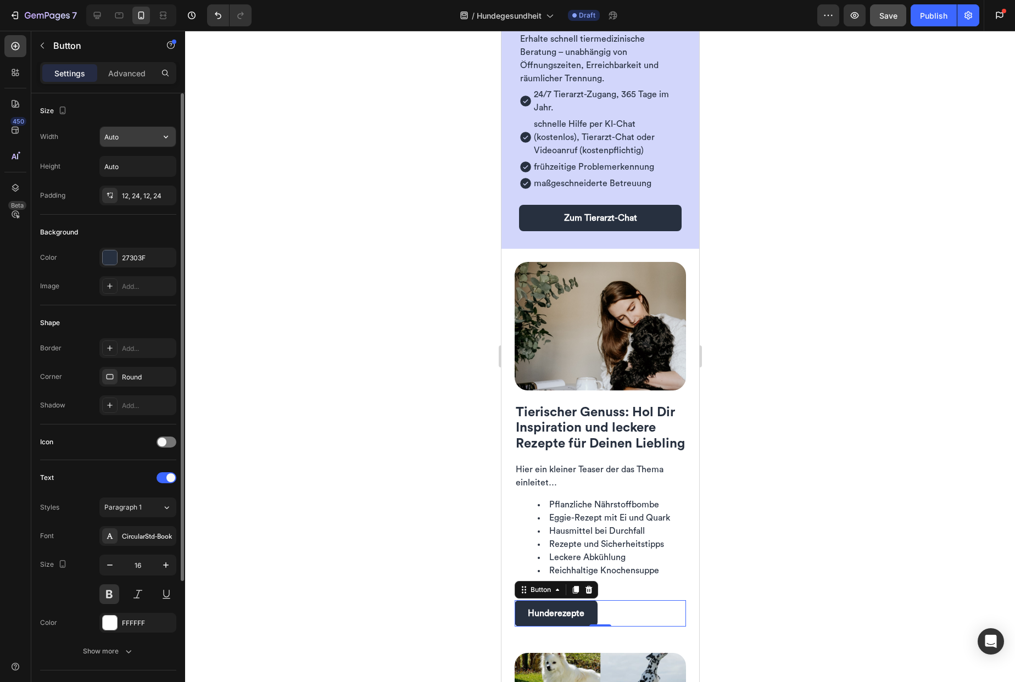
click at [144, 142] on input "Auto" at bounding box center [138, 137] width 76 height 20
click at [167, 136] on icon "button" at bounding box center [166, 137] width 4 height 3
click at [131, 183] on p "Full 100%" at bounding box center [135, 186] width 63 height 10
type input "100%"
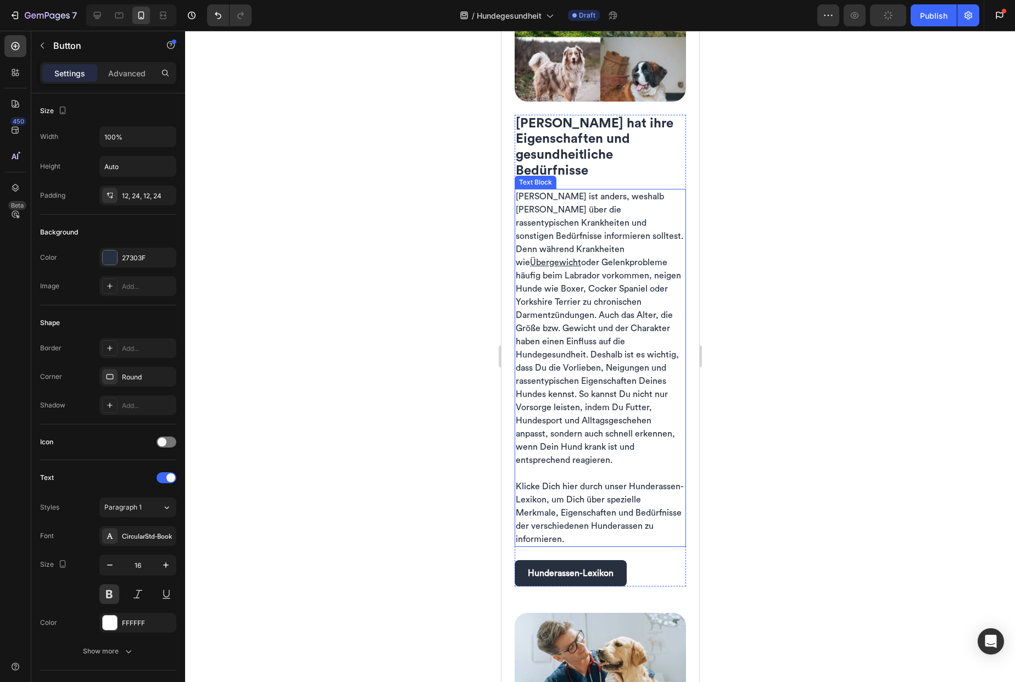
scroll to position [2048, 0]
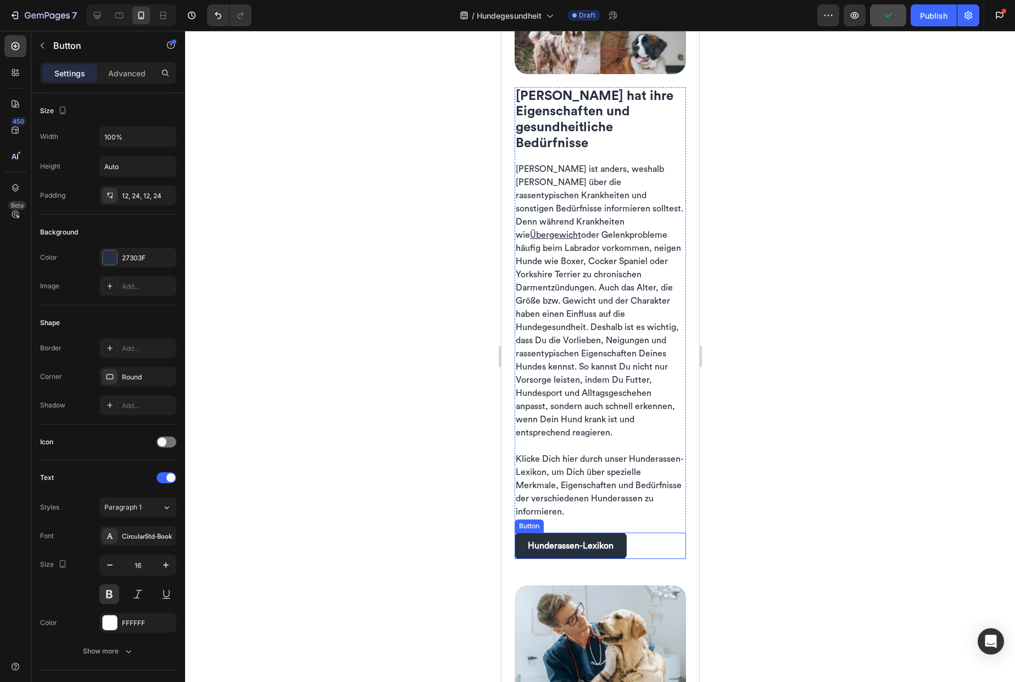
click at [638, 533] on div "Hunderassen-Lexikon Button" at bounding box center [599, 546] width 171 height 26
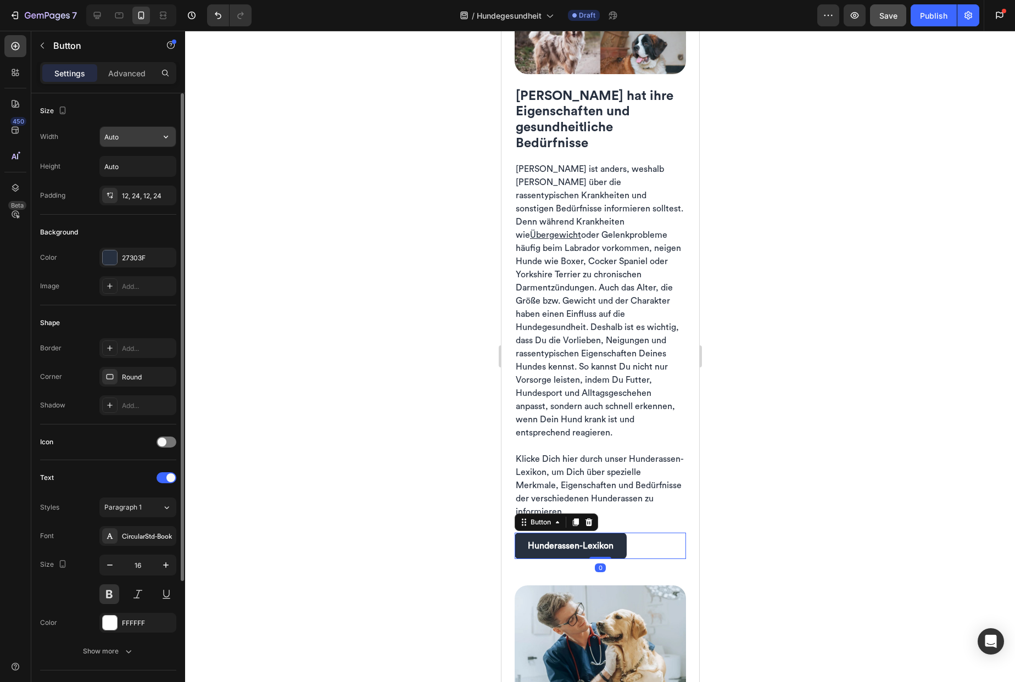
click at [141, 142] on input "Auto" at bounding box center [138, 137] width 76 height 20
click at [148, 138] on input "Auto" at bounding box center [138, 137] width 76 height 20
click at [164, 139] on icon "button" at bounding box center [165, 136] width 11 height 11
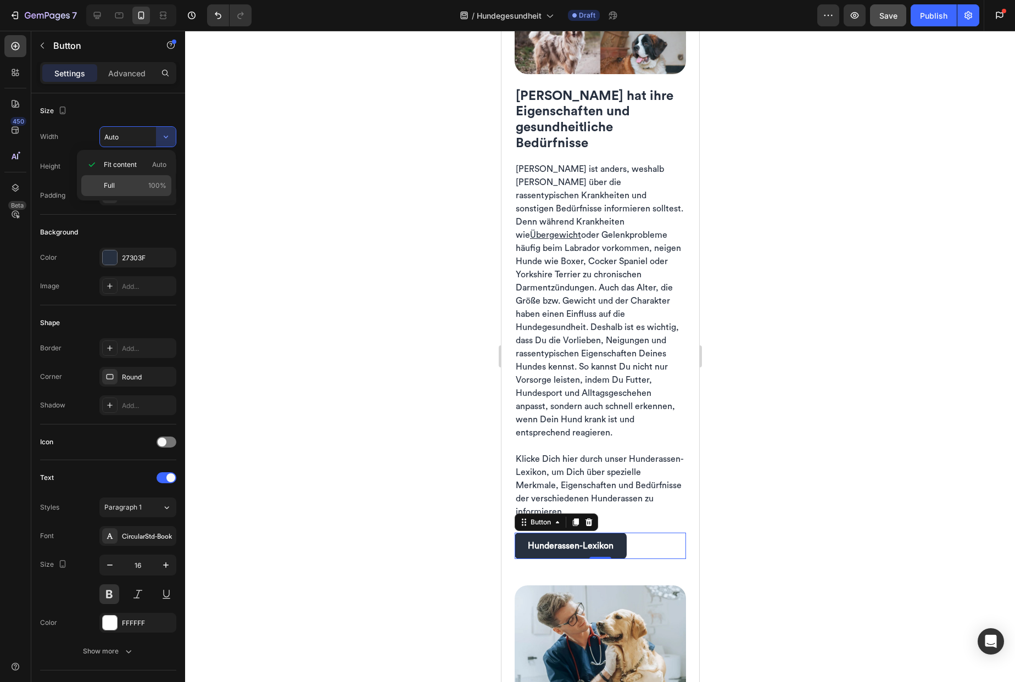
click at [139, 183] on p "Full 100%" at bounding box center [135, 186] width 63 height 10
type input "100%"
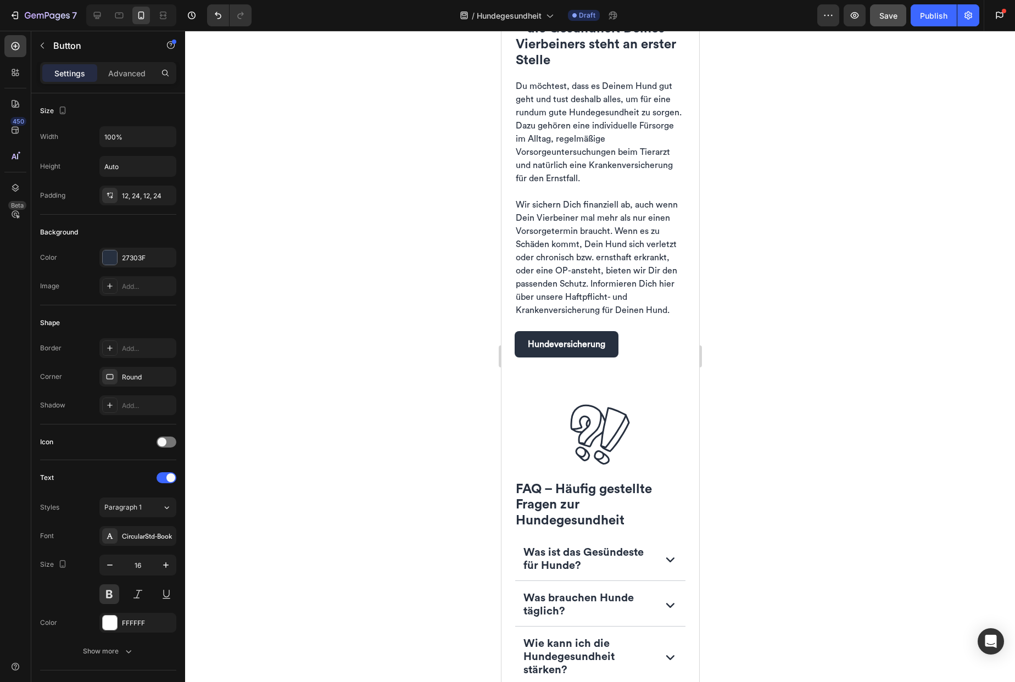
scroll to position [2745, 0]
click at [615, 357] on button "Hundeversicherung" at bounding box center [566, 344] width 104 height 26
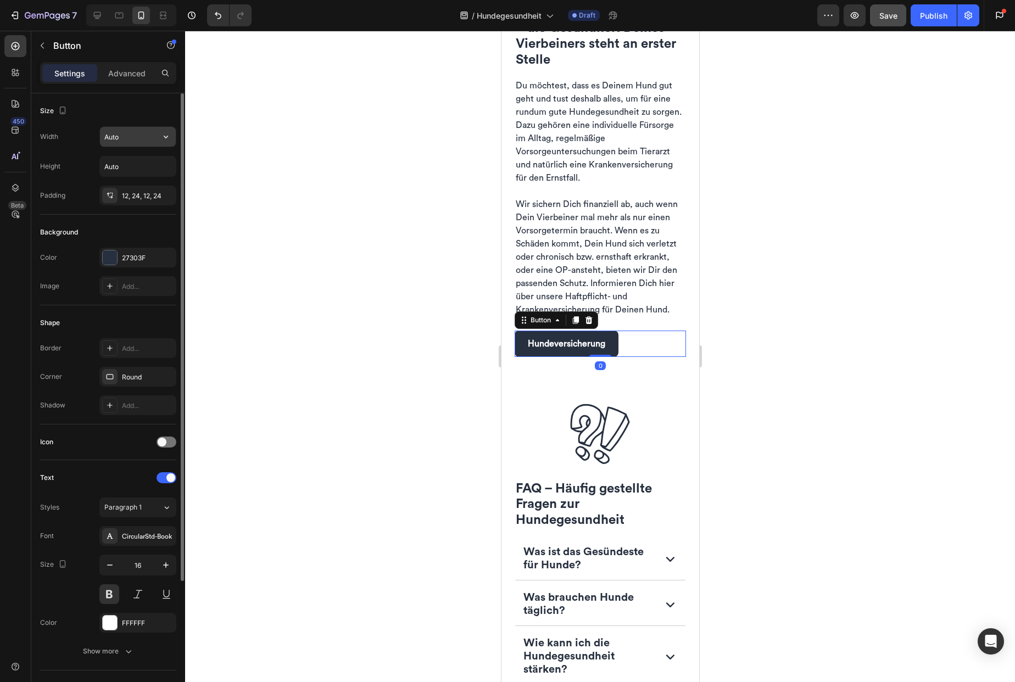
click at [133, 140] on input "Auto" at bounding box center [138, 137] width 76 height 20
click at [147, 134] on input "Auto" at bounding box center [138, 137] width 76 height 20
click at [164, 135] on icon "button" at bounding box center [165, 136] width 11 height 11
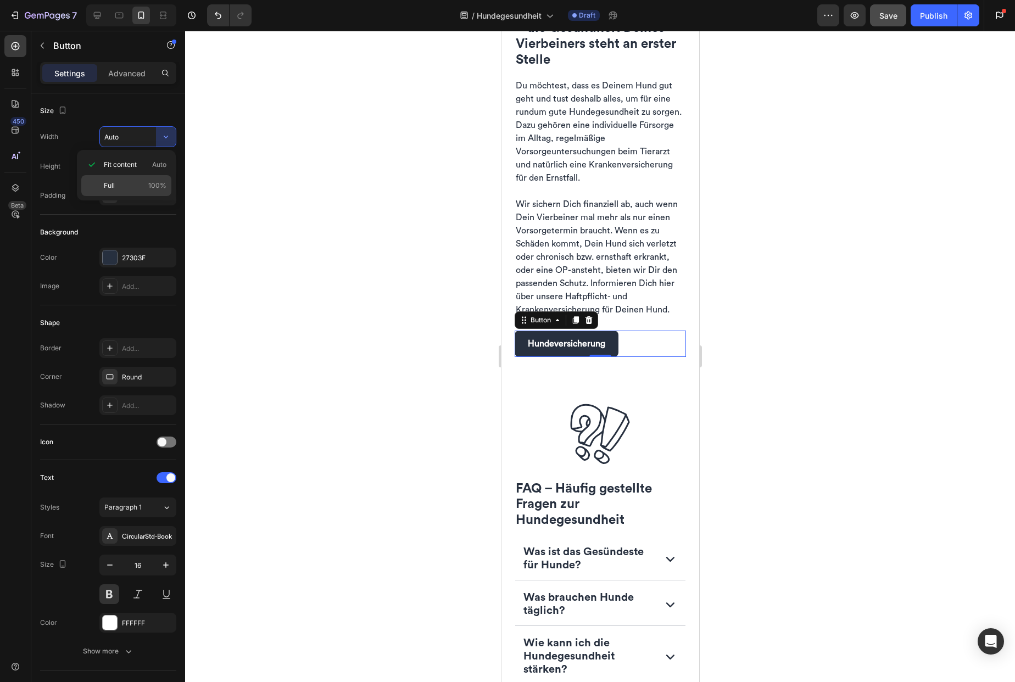
click at [129, 180] on div "Full 100%" at bounding box center [126, 185] width 90 height 21
type input "100%"
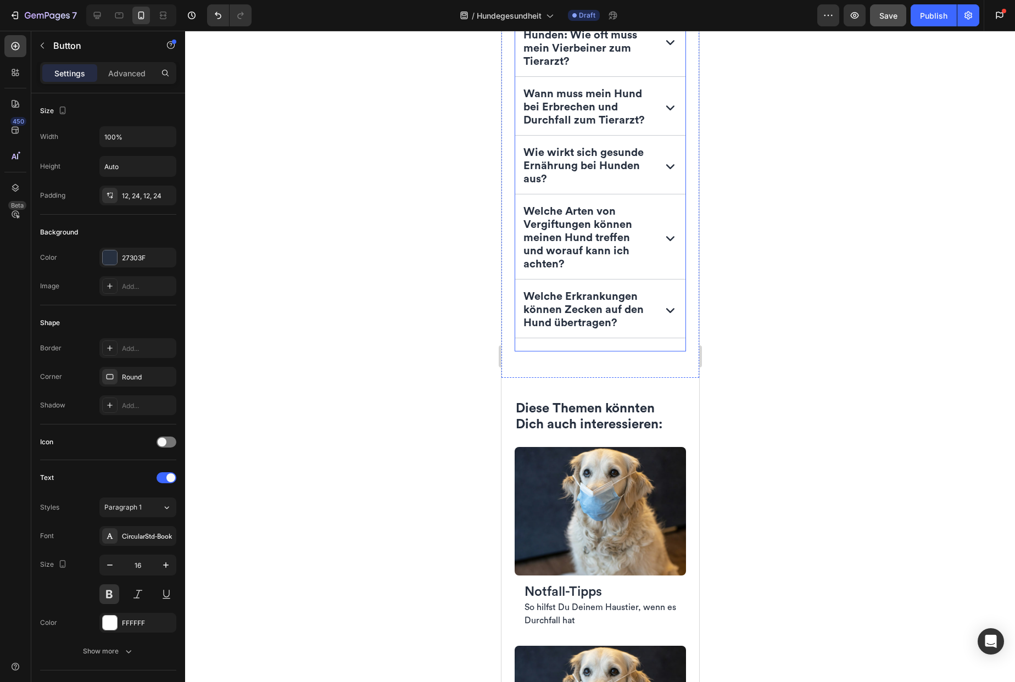
scroll to position [3693, 0]
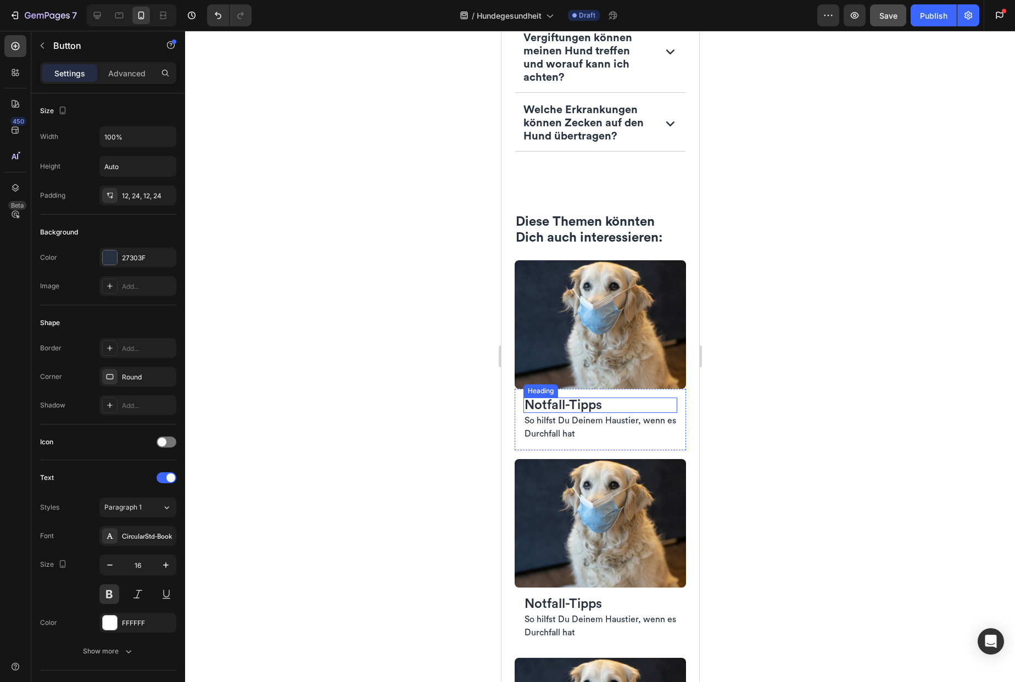
click at [604, 413] on h2 "Notfall-Tipps" at bounding box center [600, 405] width 154 height 15
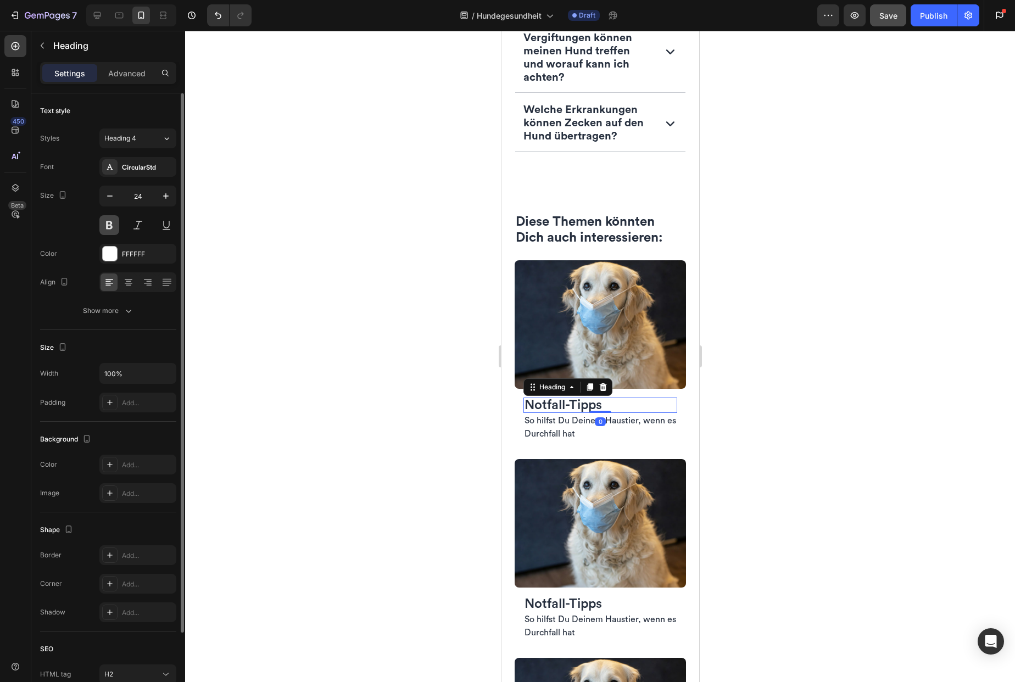
click at [110, 219] on button at bounding box center [109, 225] width 20 height 20
click at [599, 611] on span "Notfall-Tipps" at bounding box center [562, 604] width 77 height 13
click at [107, 226] on button at bounding box center [109, 225] width 20 height 20
click at [605, 413] on h2 "Notfall-Tipps" at bounding box center [600, 405] width 154 height 15
click at [109, 194] on icon "button" at bounding box center [109, 196] width 11 height 11
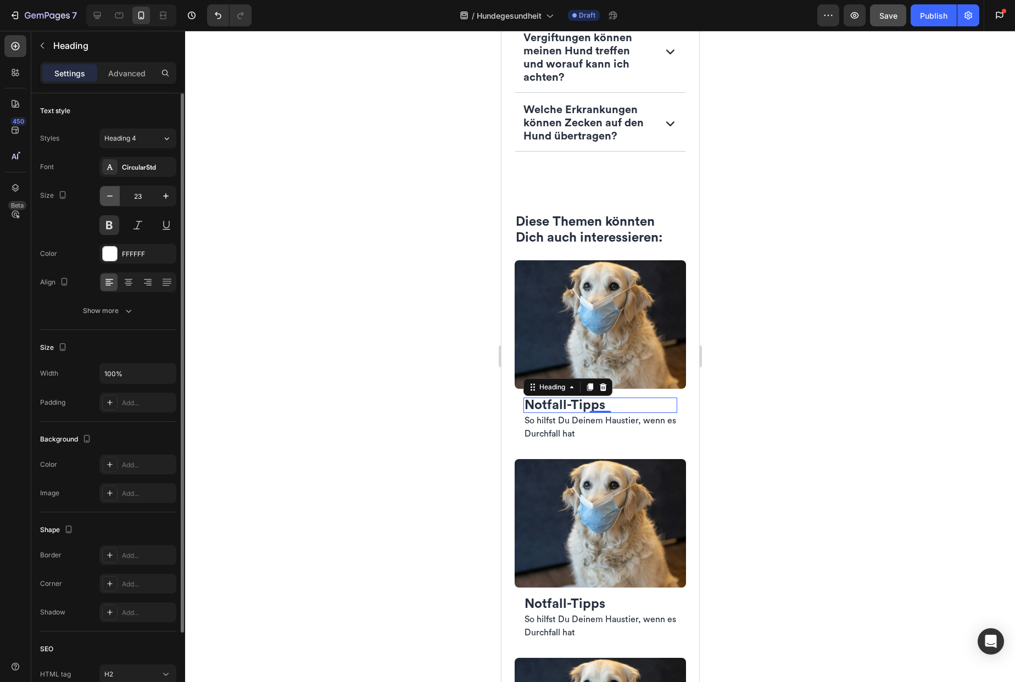
click at [109, 194] on icon "button" at bounding box center [109, 196] width 11 height 11
type input "20"
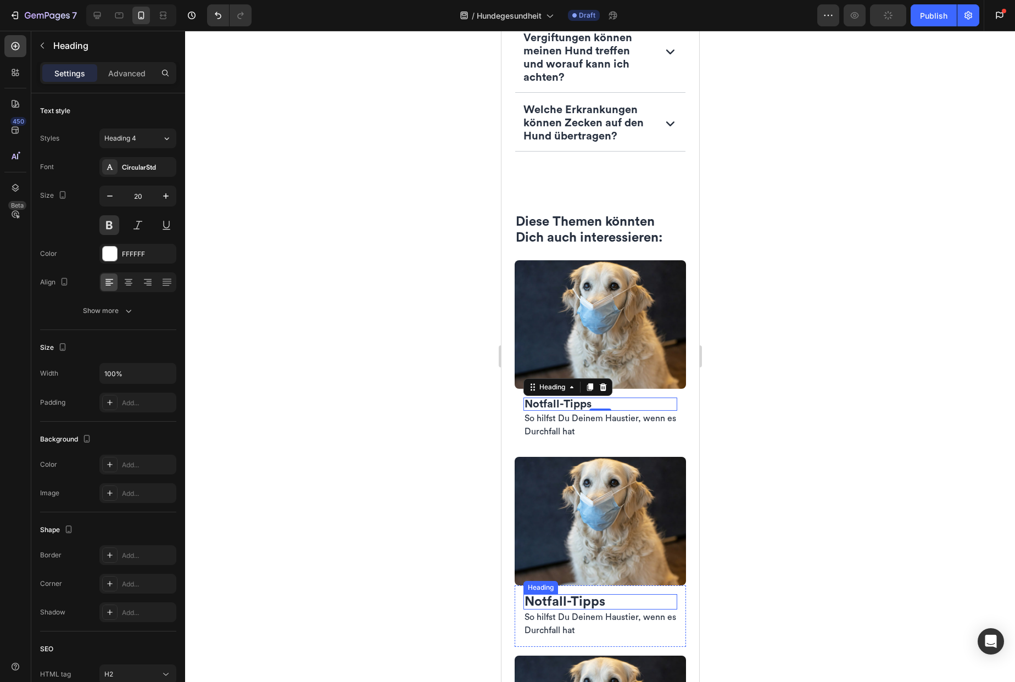
click at [596, 609] on span "Notfall-Tipps" at bounding box center [564, 601] width 81 height 13
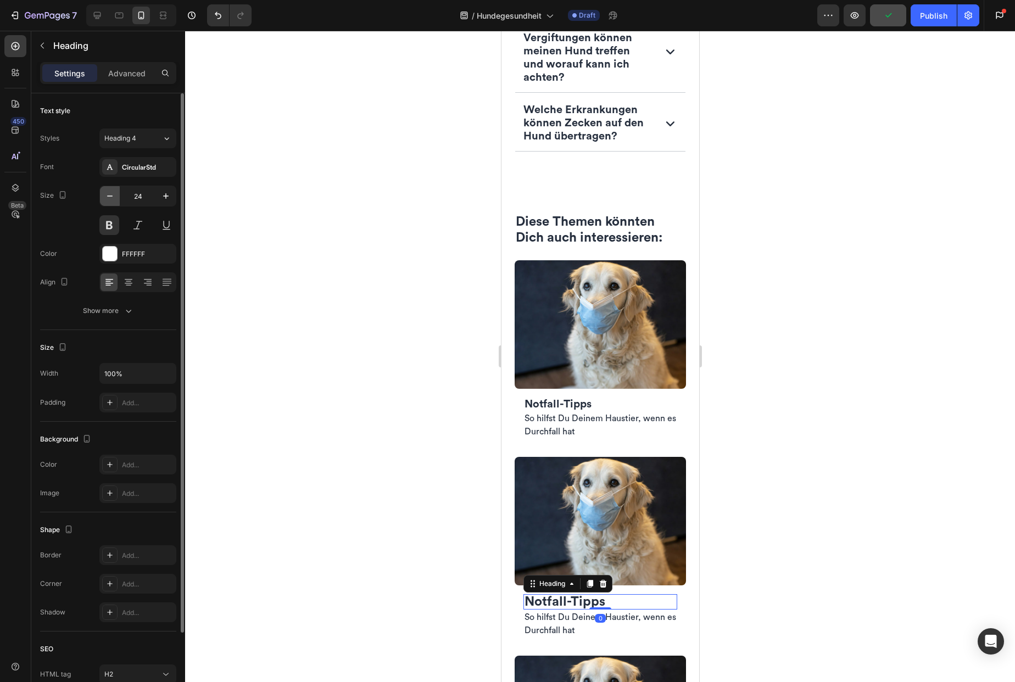
click at [109, 194] on icon "button" at bounding box center [109, 196] width 11 height 11
type input "20"
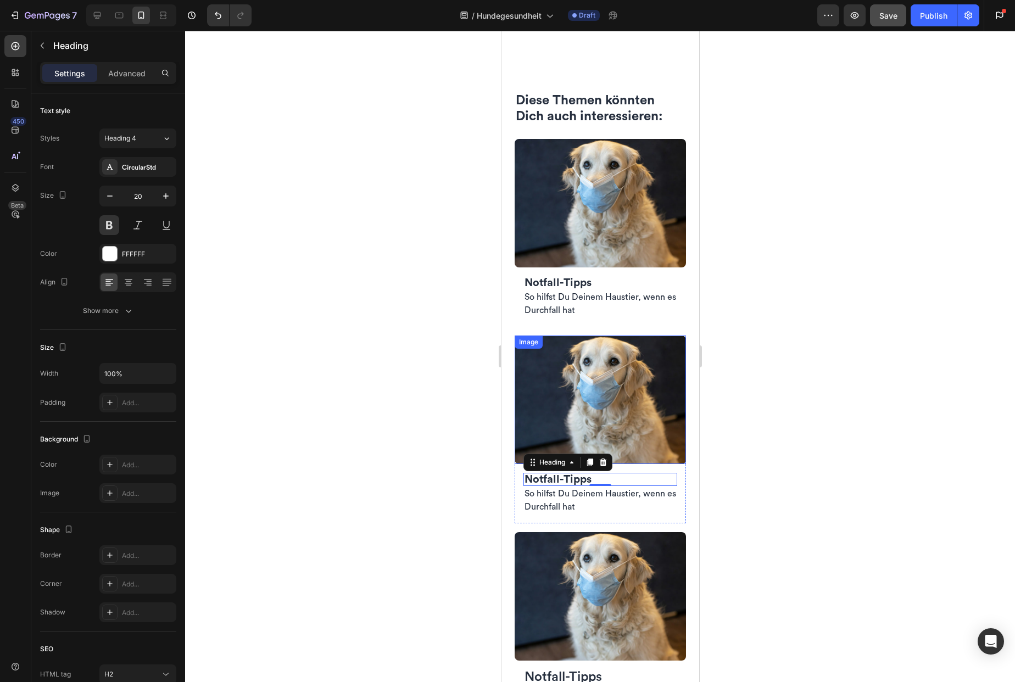
scroll to position [3846, 0]
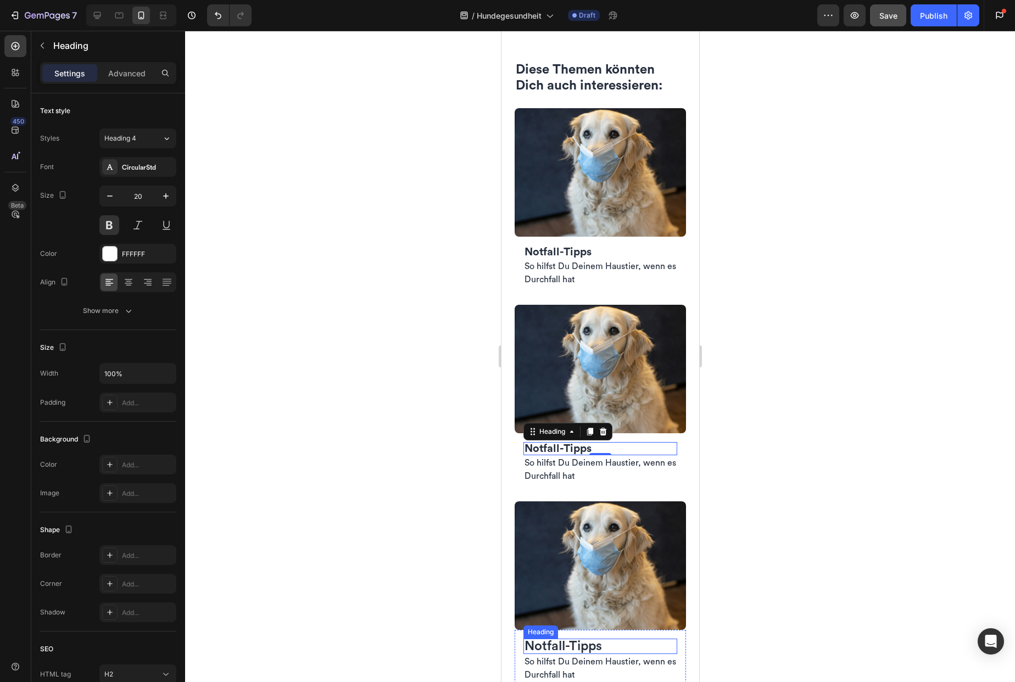
click at [583, 653] on span "Notfall-Tipps" at bounding box center [562, 646] width 77 height 13
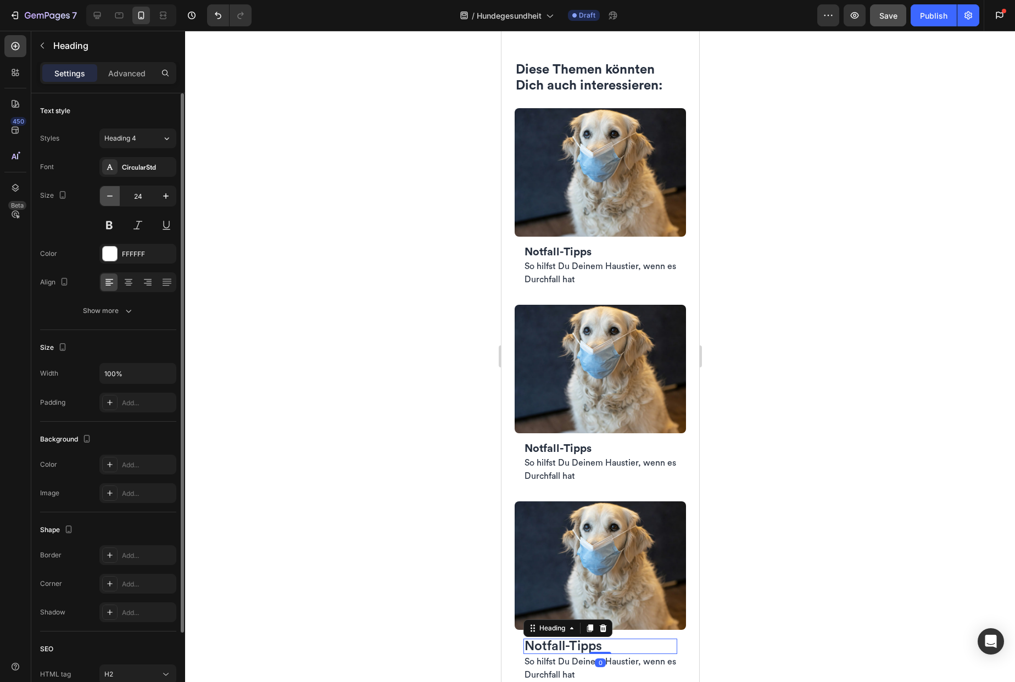
click at [105, 198] on icon "button" at bounding box center [109, 196] width 11 height 11
type input "20"
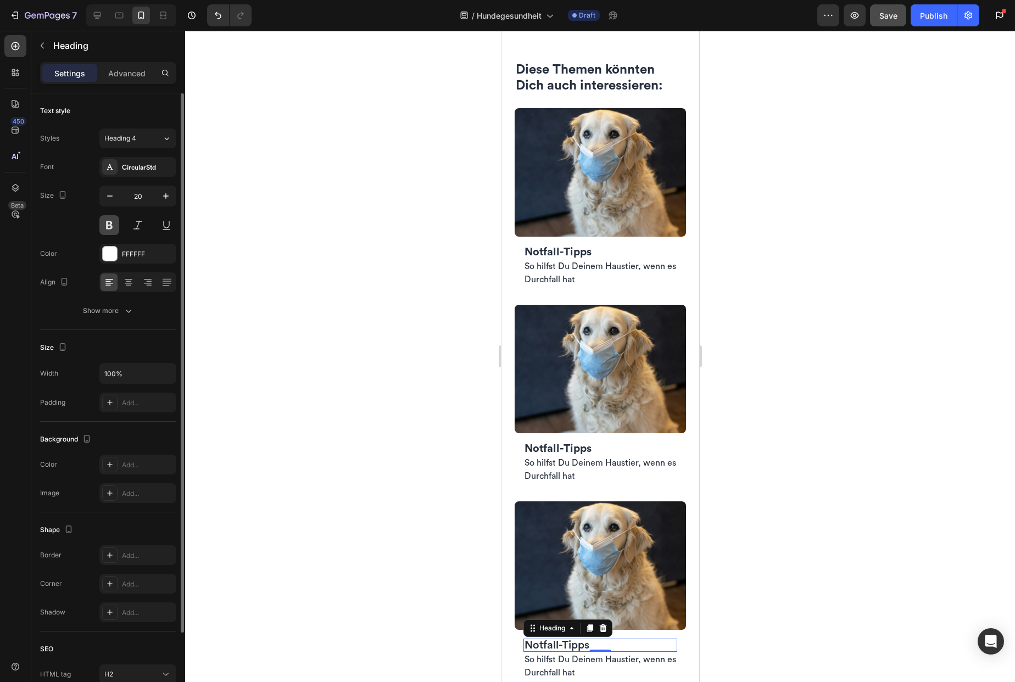
click at [109, 225] on button at bounding box center [109, 225] width 20 height 20
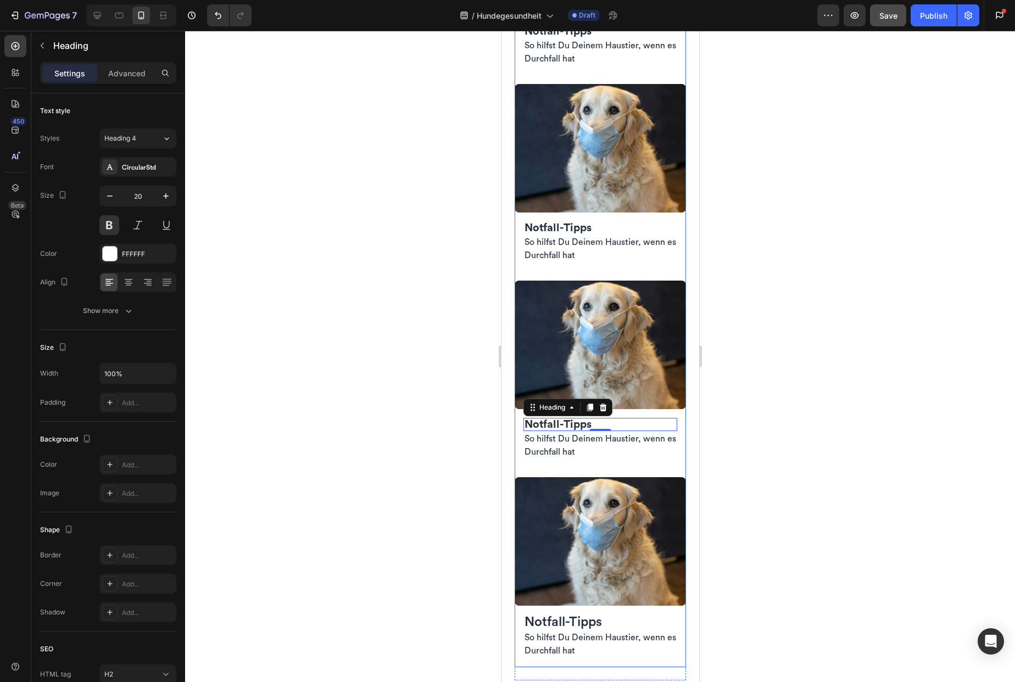
scroll to position [4155, 0]
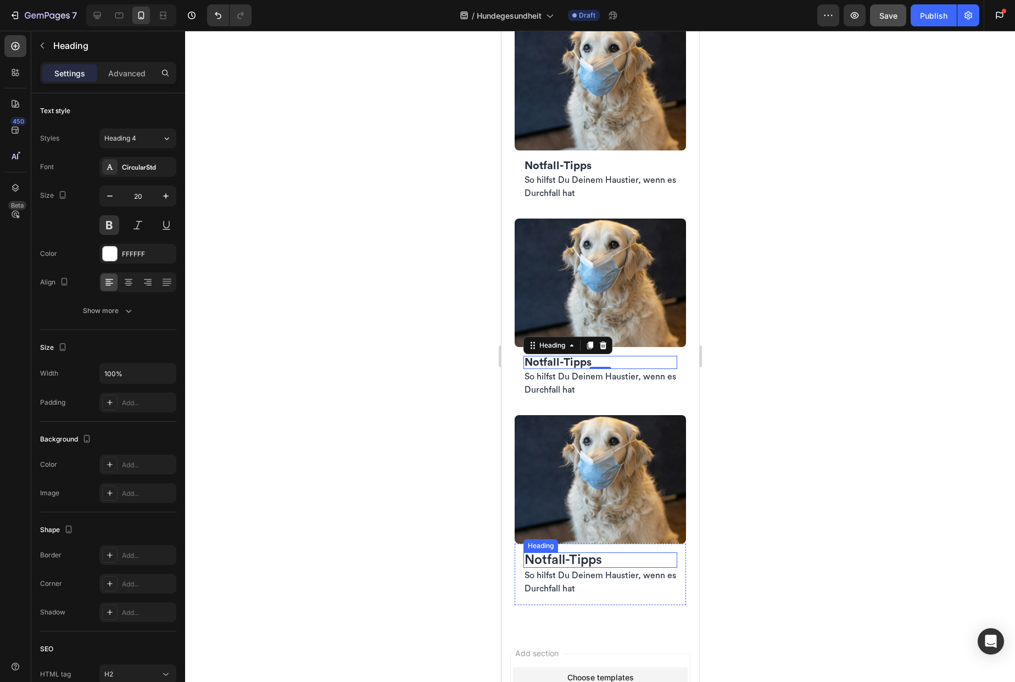
click at [609, 553] on h2 "Notfall-Tipps" at bounding box center [600, 560] width 154 height 15
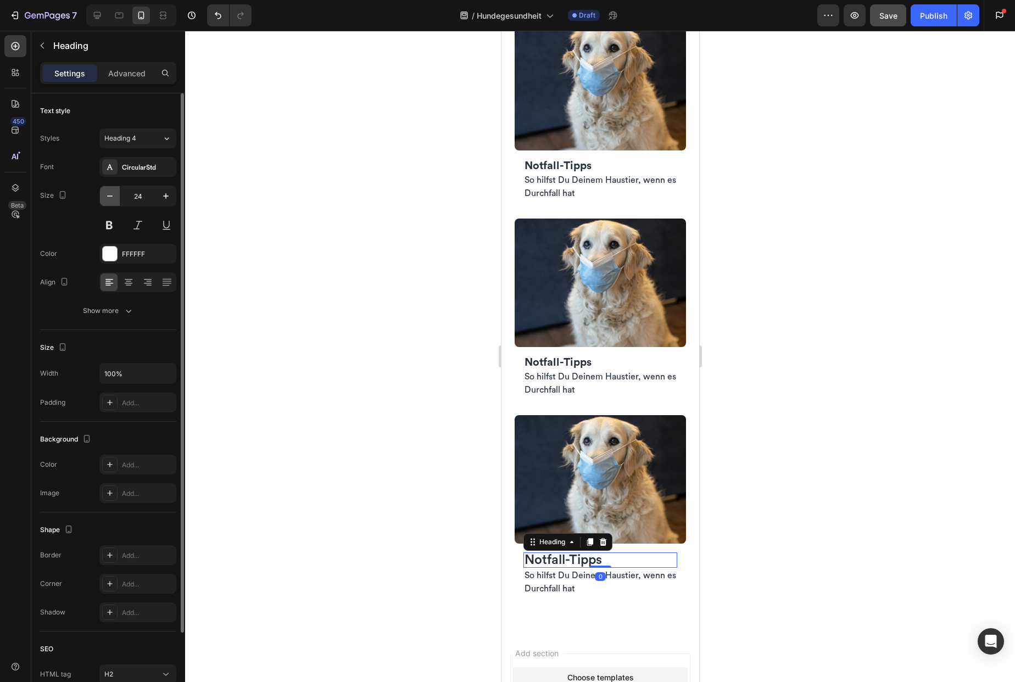
click at [108, 198] on icon "button" at bounding box center [109, 196] width 11 height 11
type input "20"
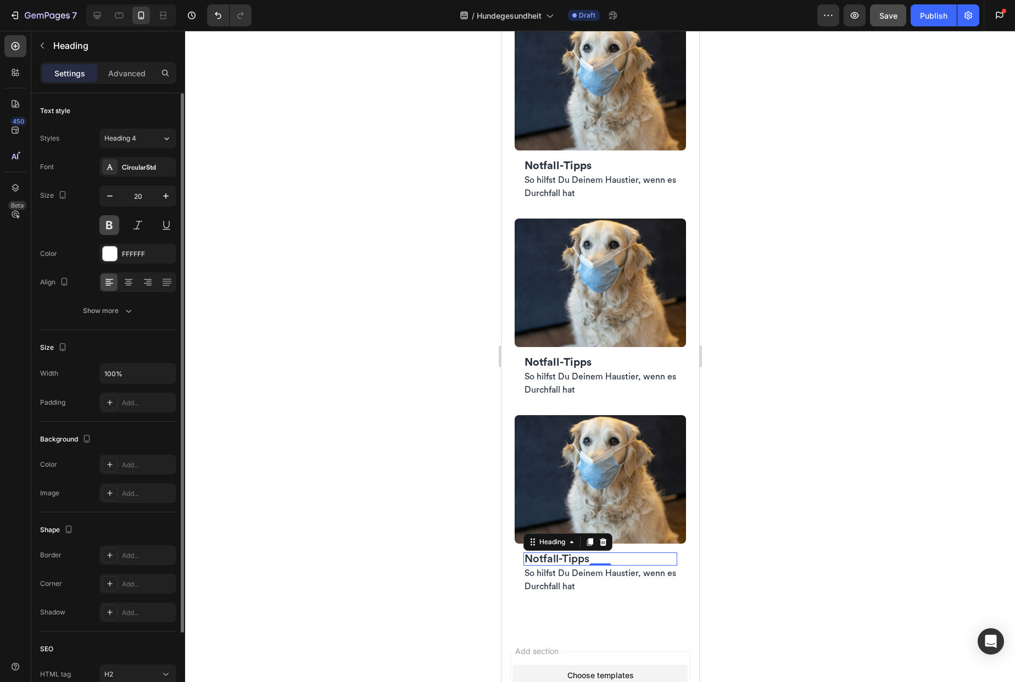
click at [109, 231] on button at bounding box center [109, 225] width 20 height 20
click at [762, 547] on div at bounding box center [600, 356] width 830 height 651
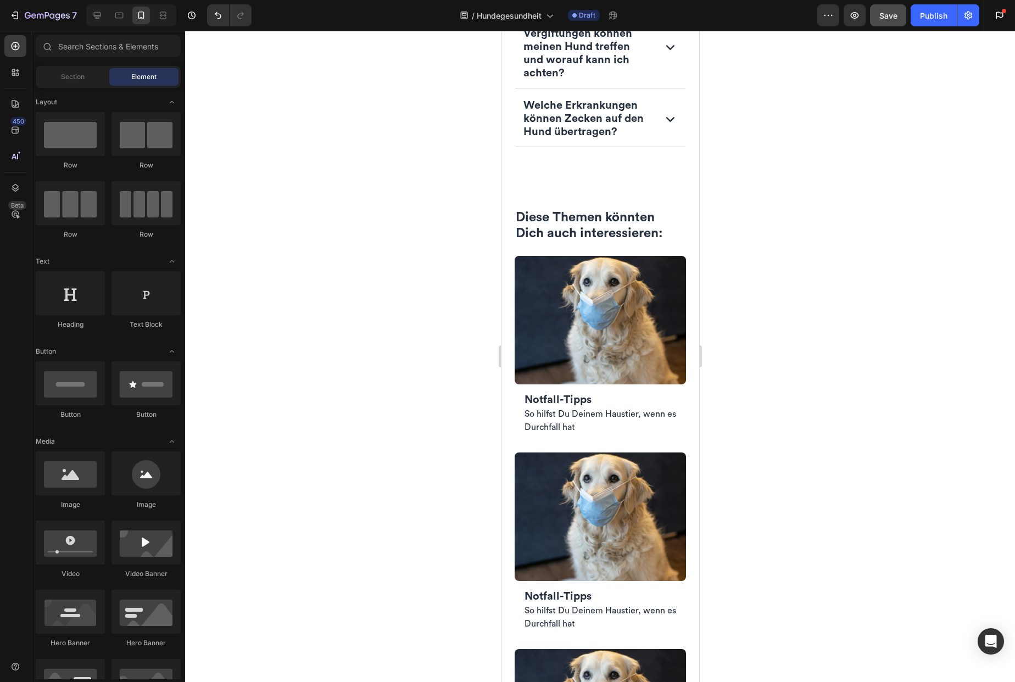
scroll to position [3678, 0]
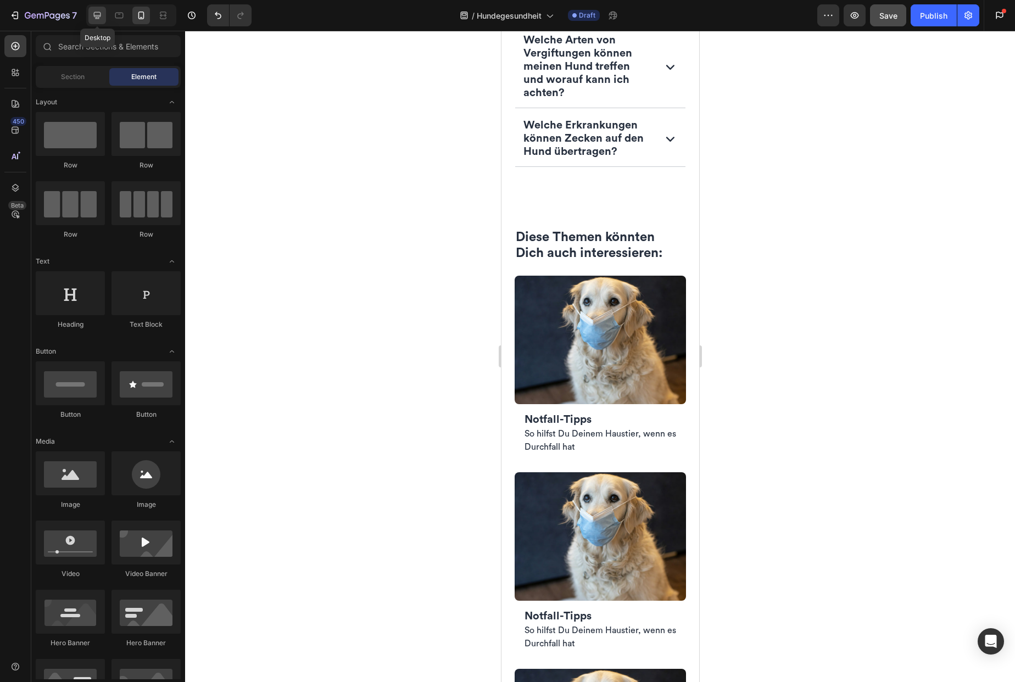
click at [96, 12] on icon at bounding box center [97, 15] width 7 height 7
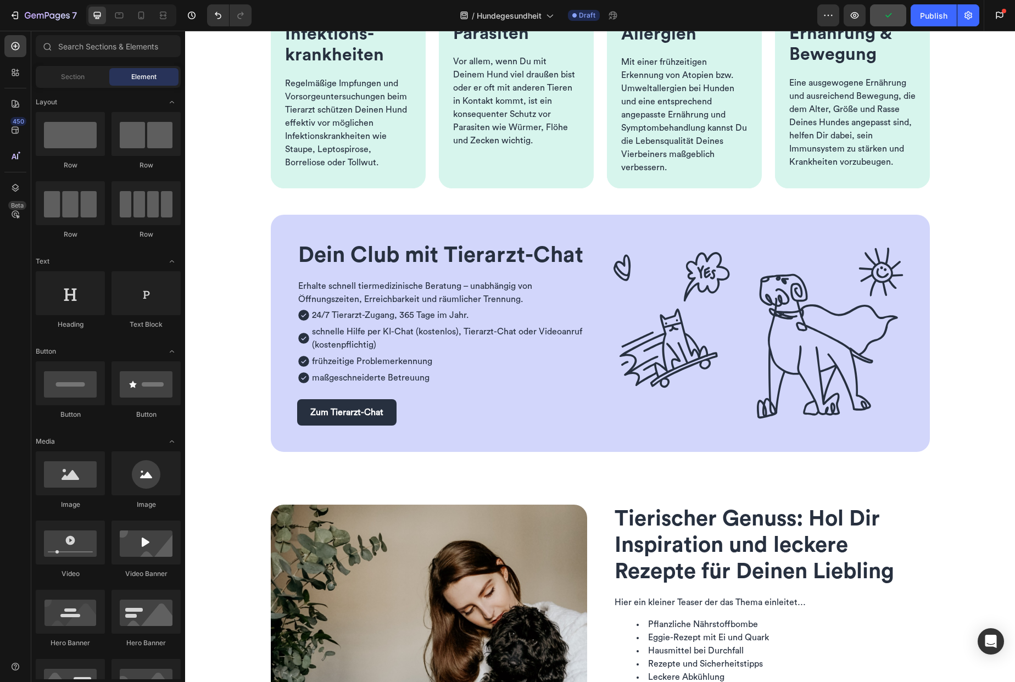
scroll to position [431, 0]
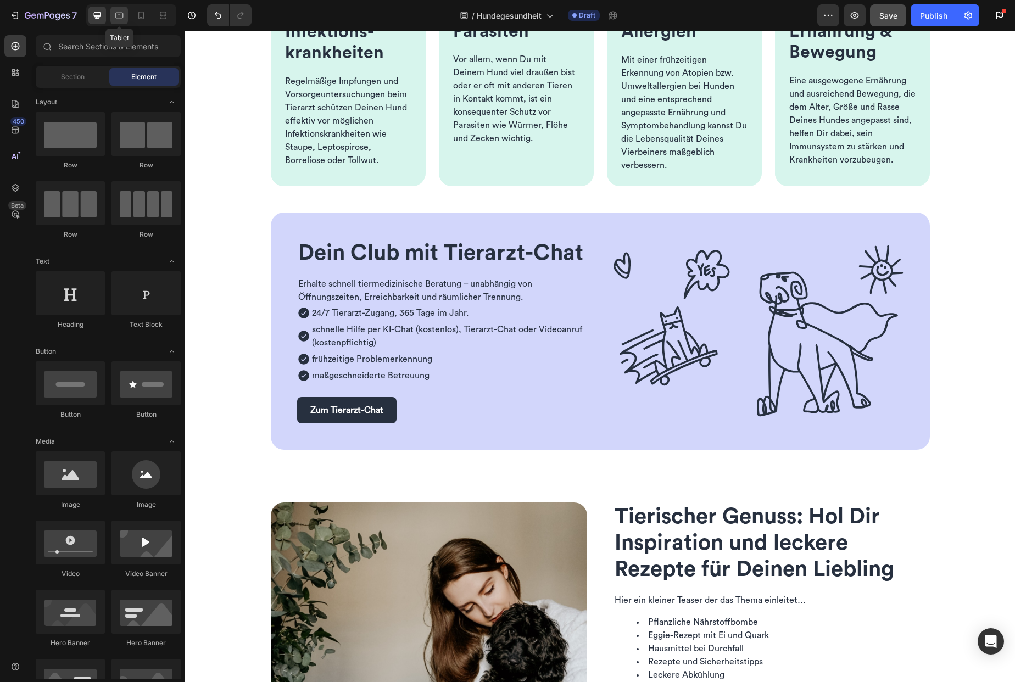
click at [118, 18] on icon at bounding box center [119, 16] width 8 height 6
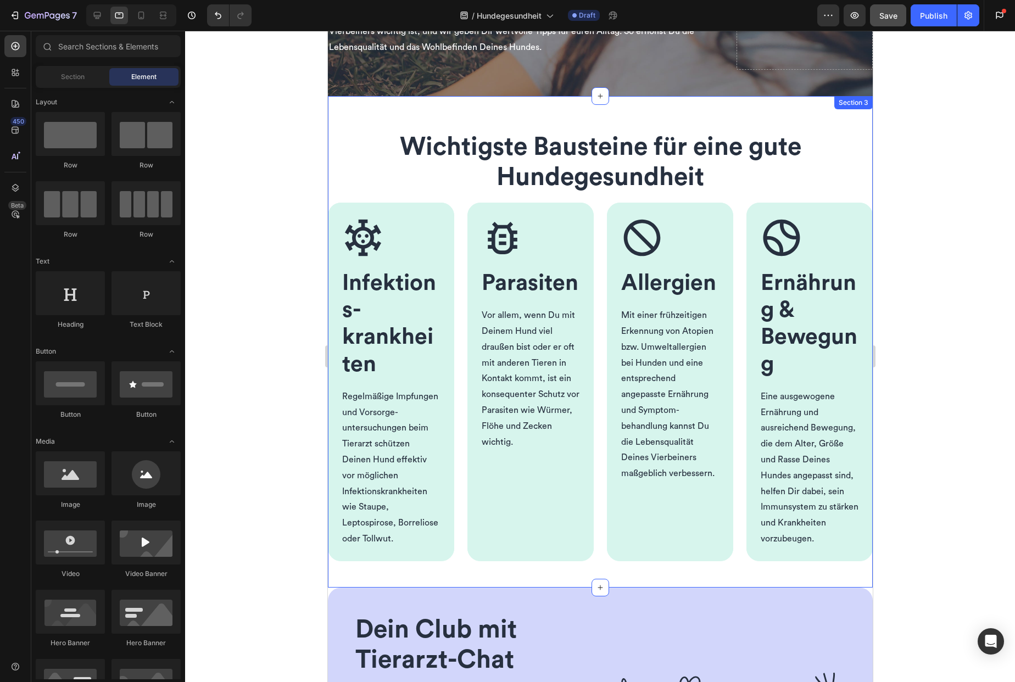
scroll to position [261, 0]
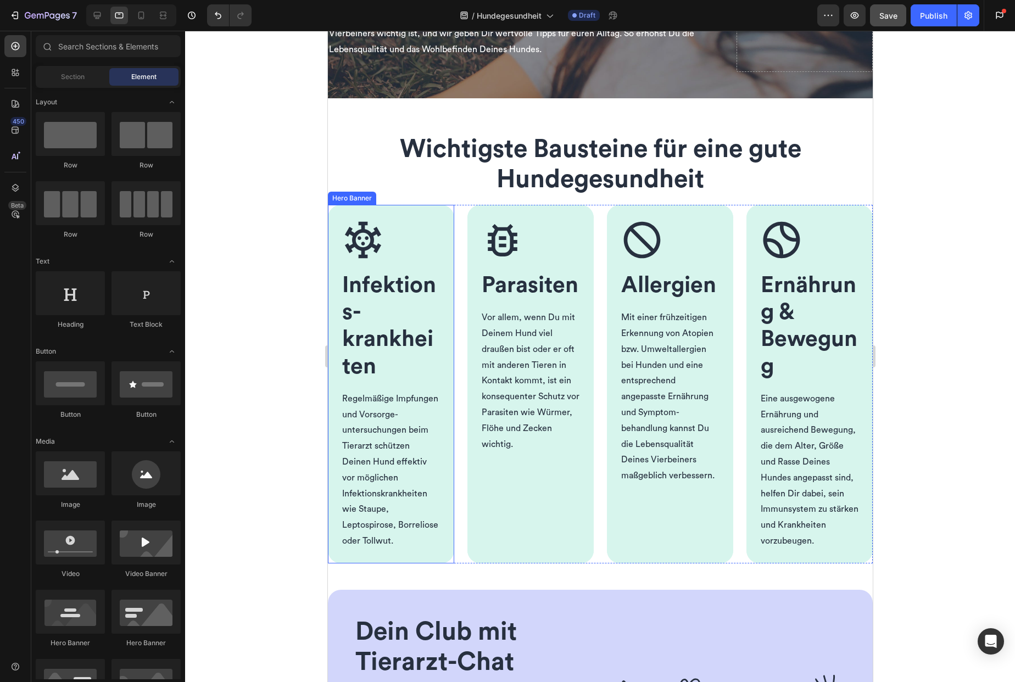
click at [364, 199] on div "Hero Banner" at bounding box center [352, 198] width 44 height 10
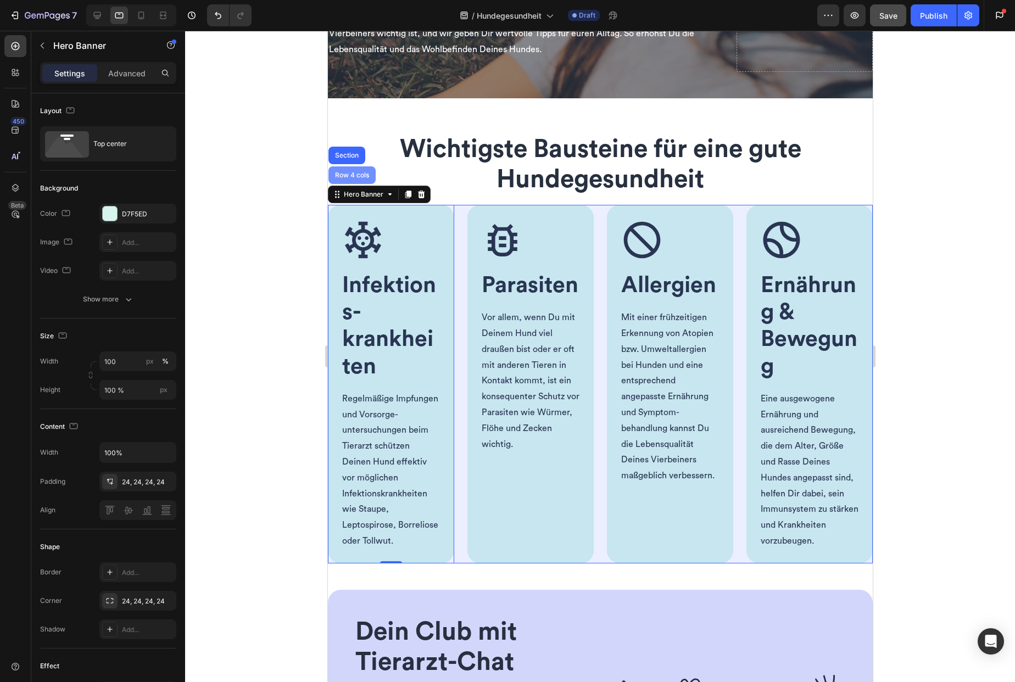
click at [352, 174] on div "Row 4 cols" at bounding box center [351, 175] width 38 height 7
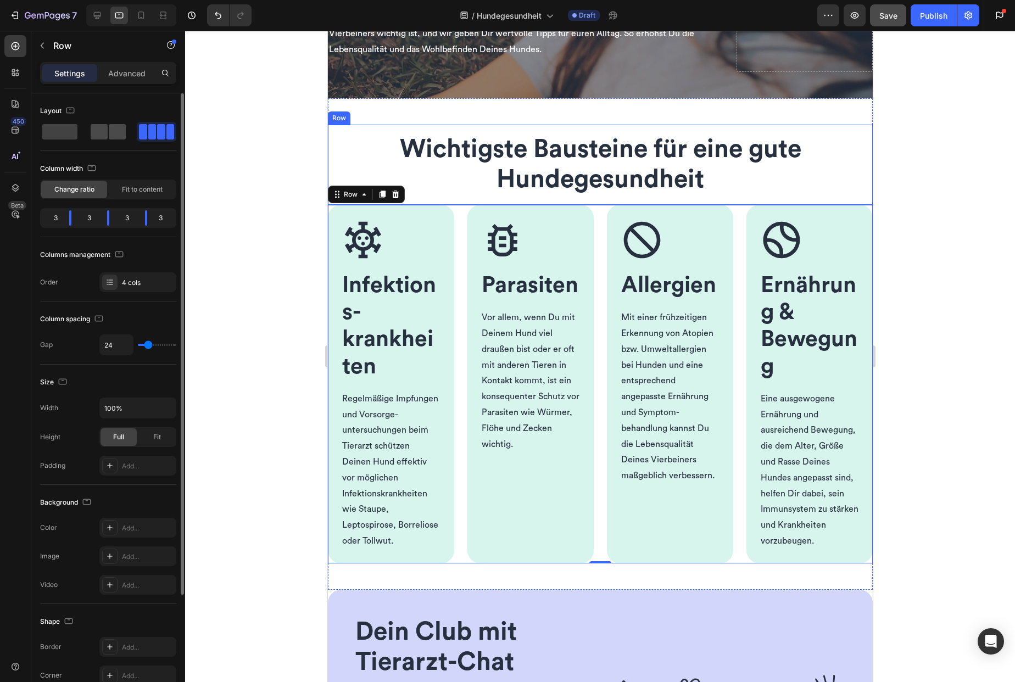
click at [108, 134] on div at bounding box center [108, 131] width 35 height 15
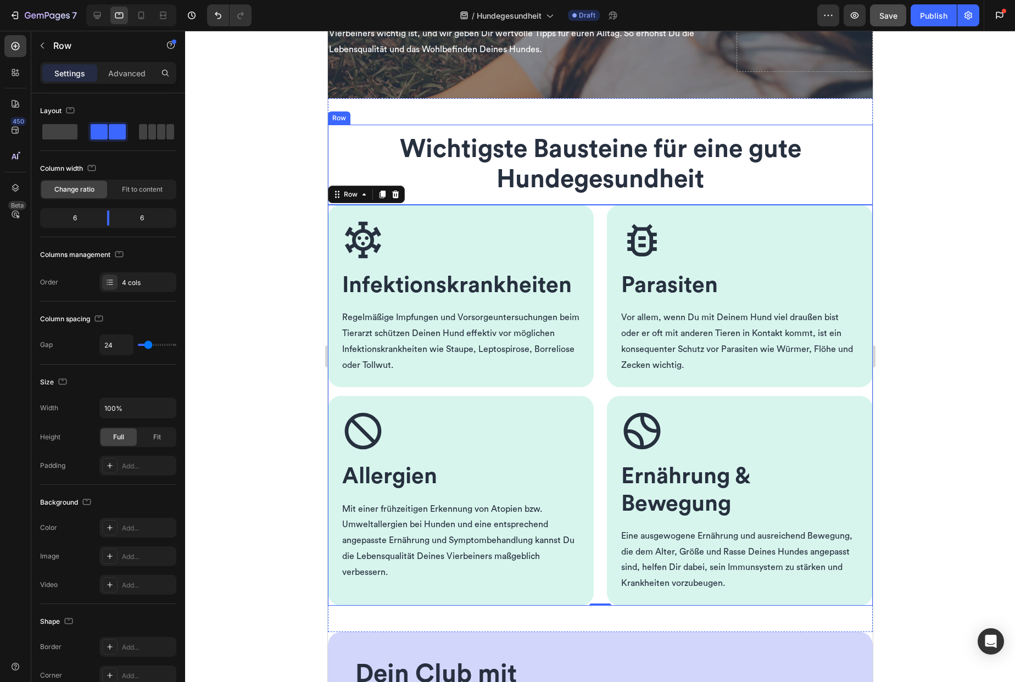
click at [331, 133] on div "Wichtigste Bausteine für eine gute Hundegesundheit Heading Row" at bounding box center [599, 165] width 545 height 80
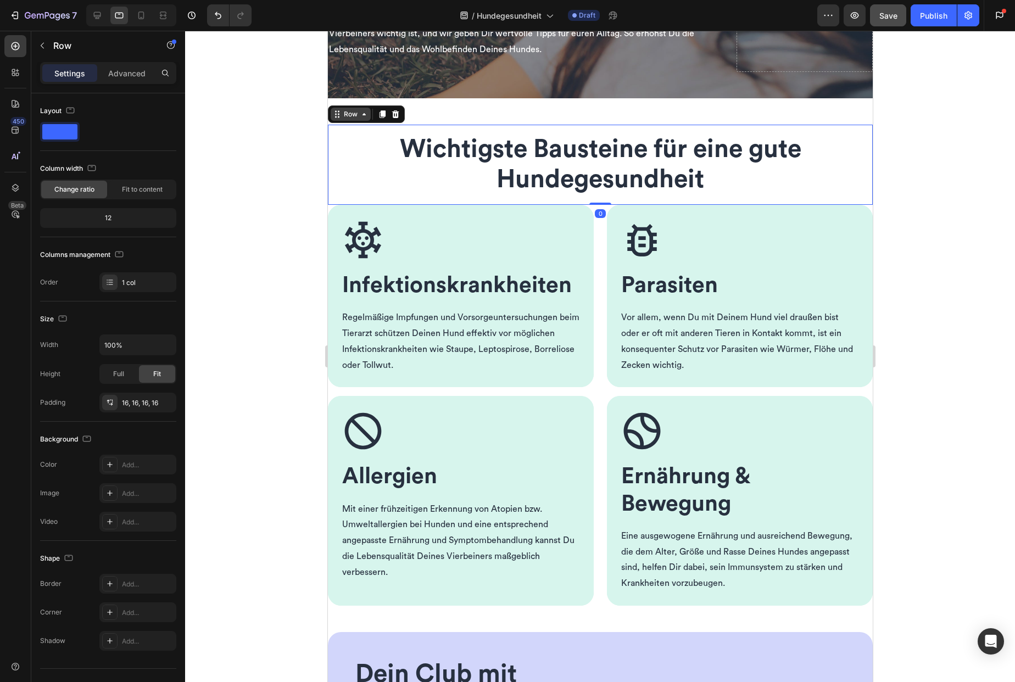
click at [353, 116] on div "Row" at bounding box center [350, 114] width 18 height 10
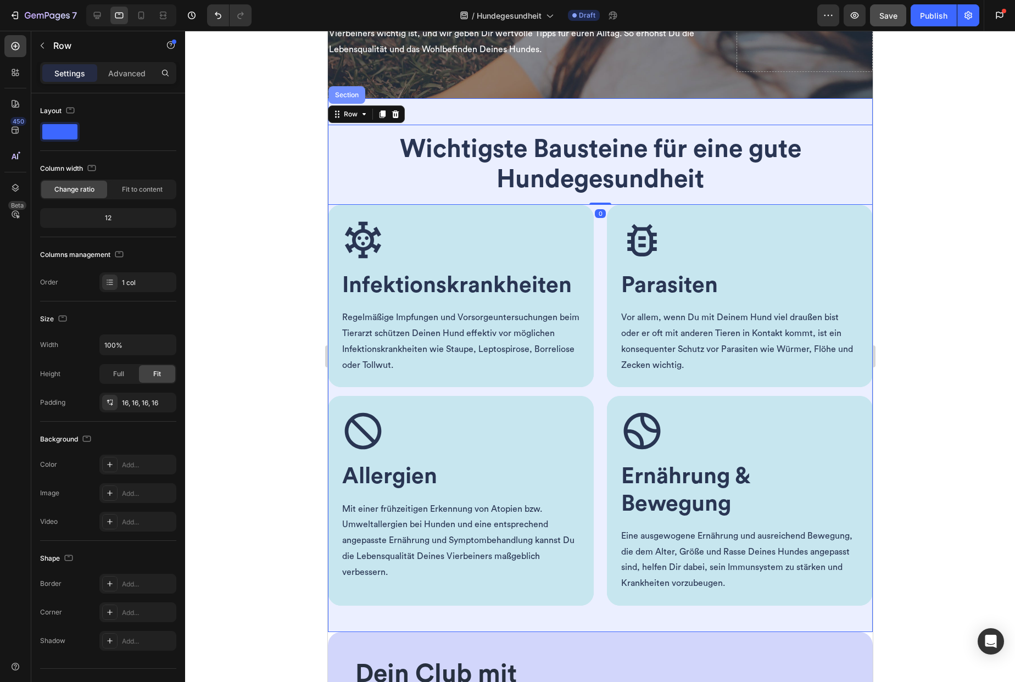
click at [352, 101] on div "Section" at bounding box center [346, 95] width 37 height 18
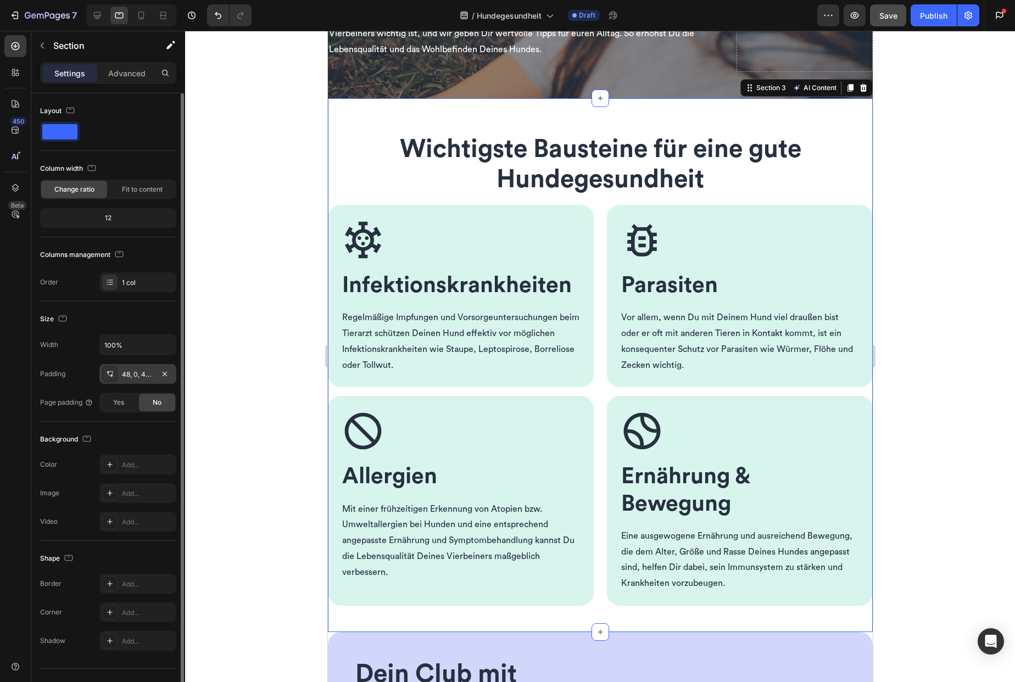
click at [147, 373] on div "48, 0, 48, 0" at bounding box center [138, 375] width 32 height 10
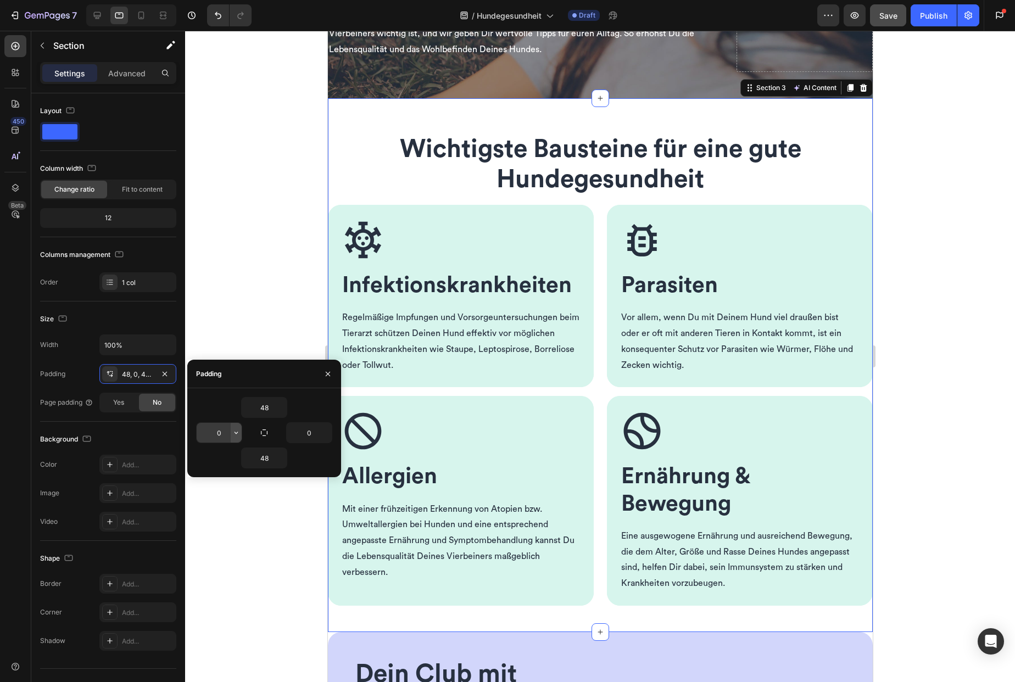
click at [234, 432] on icon "button" at bounding box center [236, 432] width 9 height 9
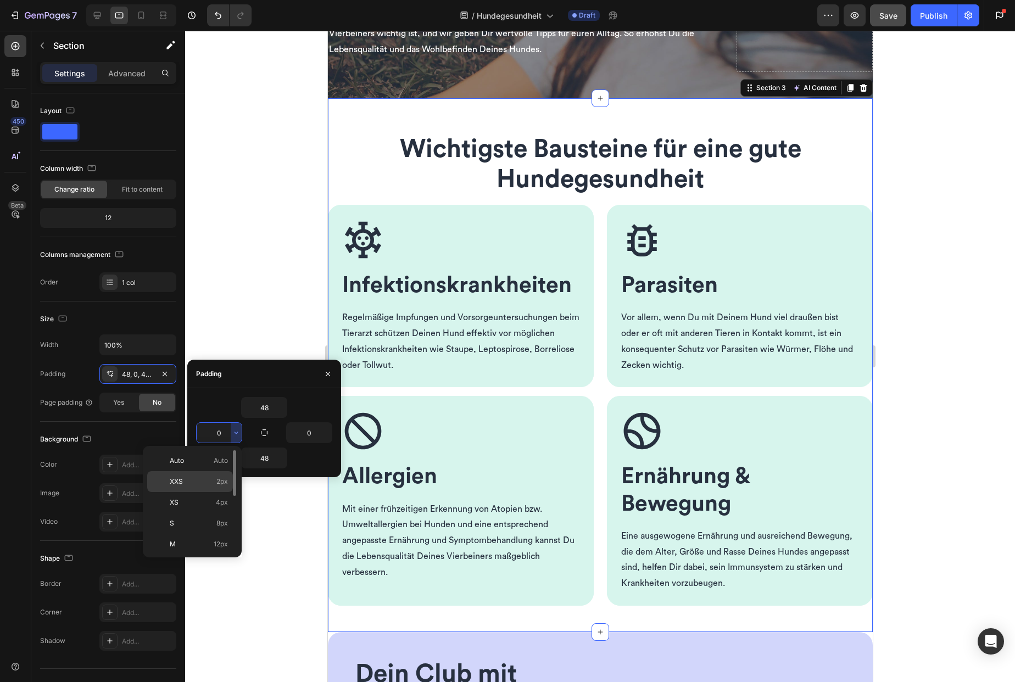
scroll to position [14, 0]
click at [225, 549] on span "16px" at bounding box center [221, 551] width 14 height 10
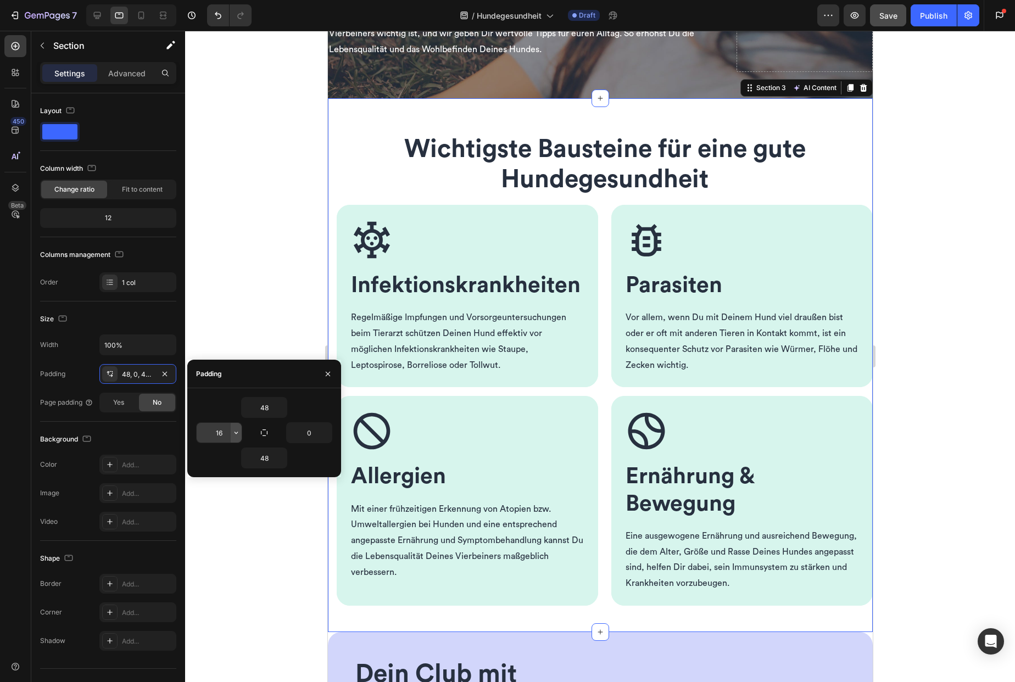
click at [237, 432] on icon "button" at bounding box center [236, 433] width 3 height 2
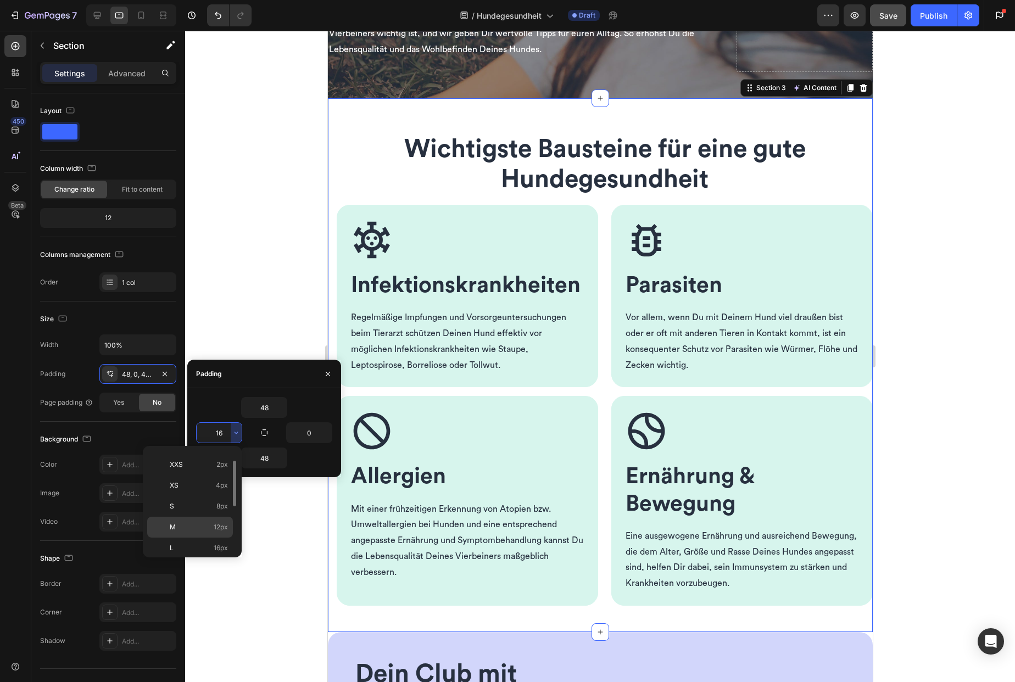
scroll to position [36, 0]
click at [220, 560] on div "XL 24px" at bounding box center [190, 570] width 86 height 21
type input "24"
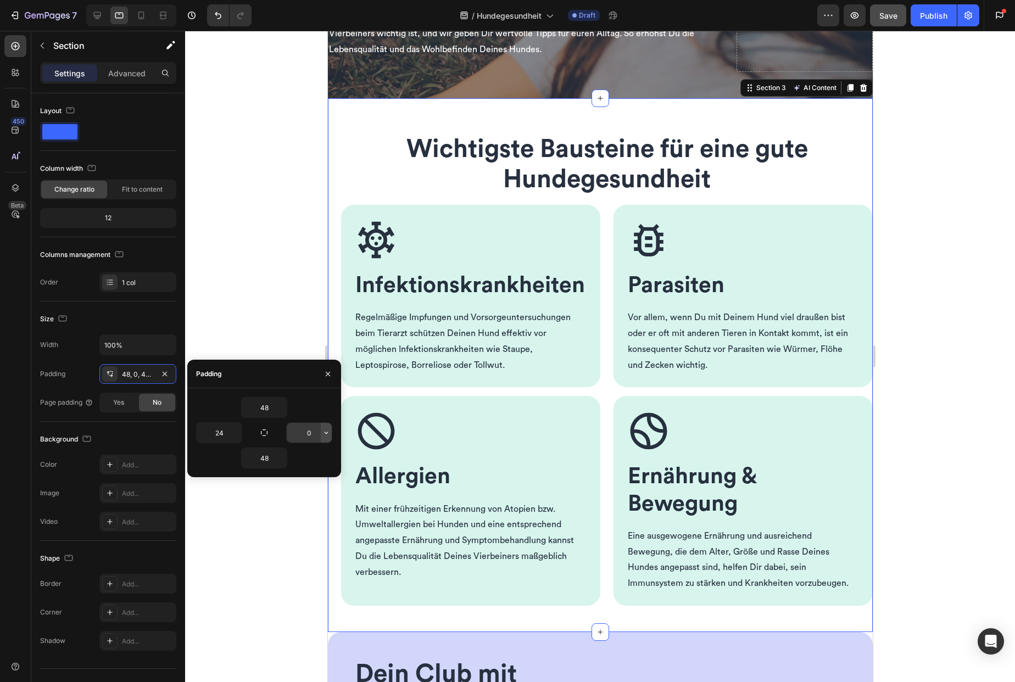
click at [324, 433] on icon "button" at bounding box center [326, 432] width 9 height 9
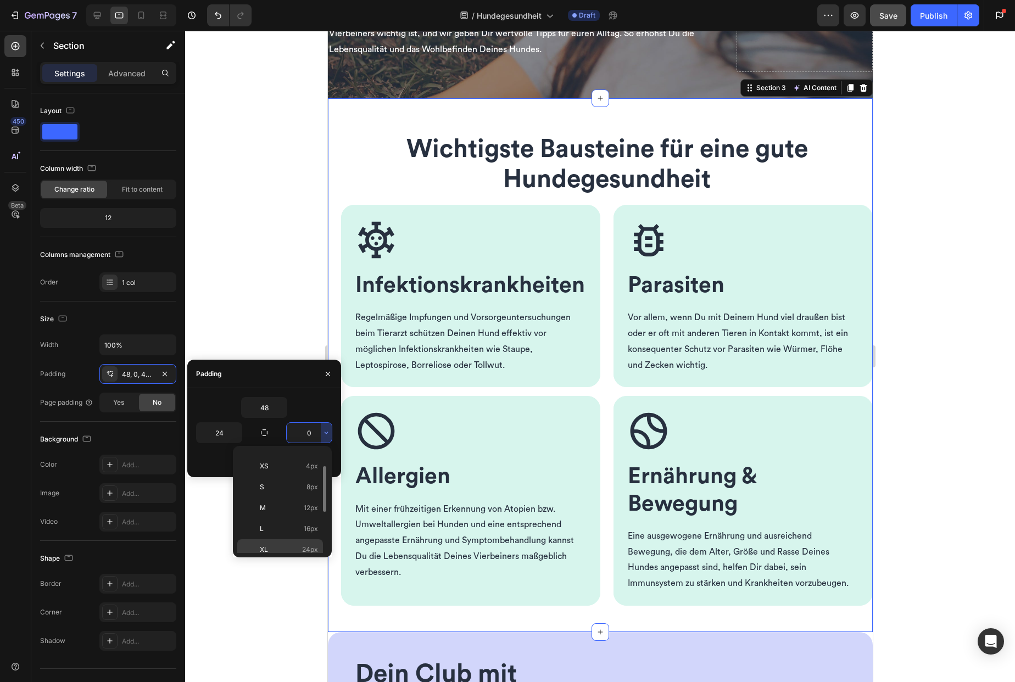
click at [295, 545] on p "XL 24px" at bounding box center [289, 550] width 58 height 10
type input "24"
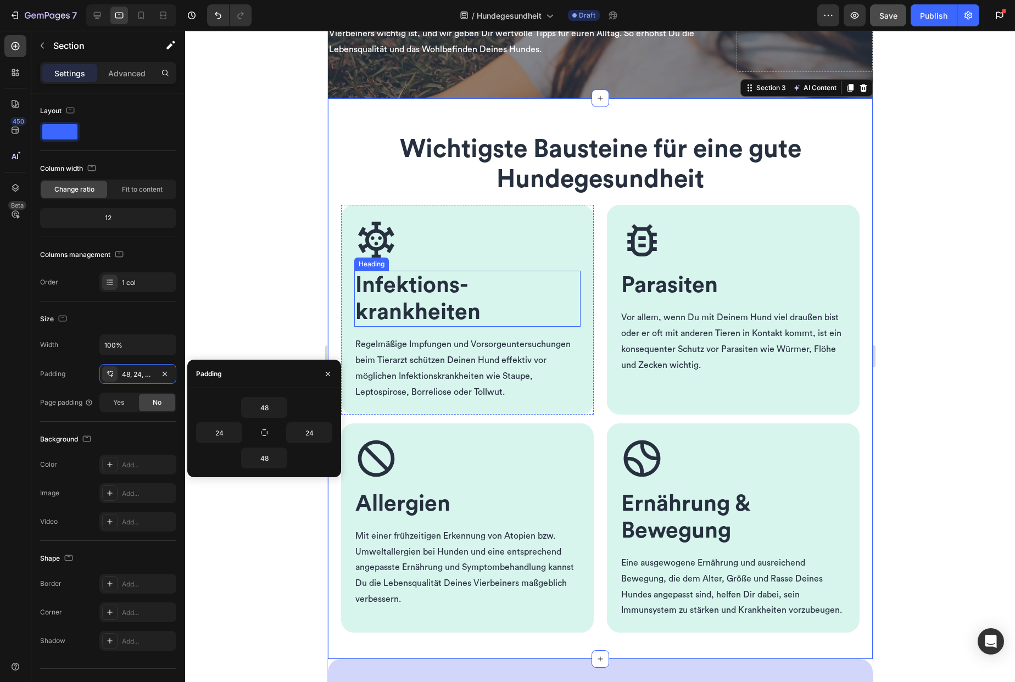
click at [395, 303] on span "Infektions­krankheiten" at bounding box center [417, 298] width 125 height 49
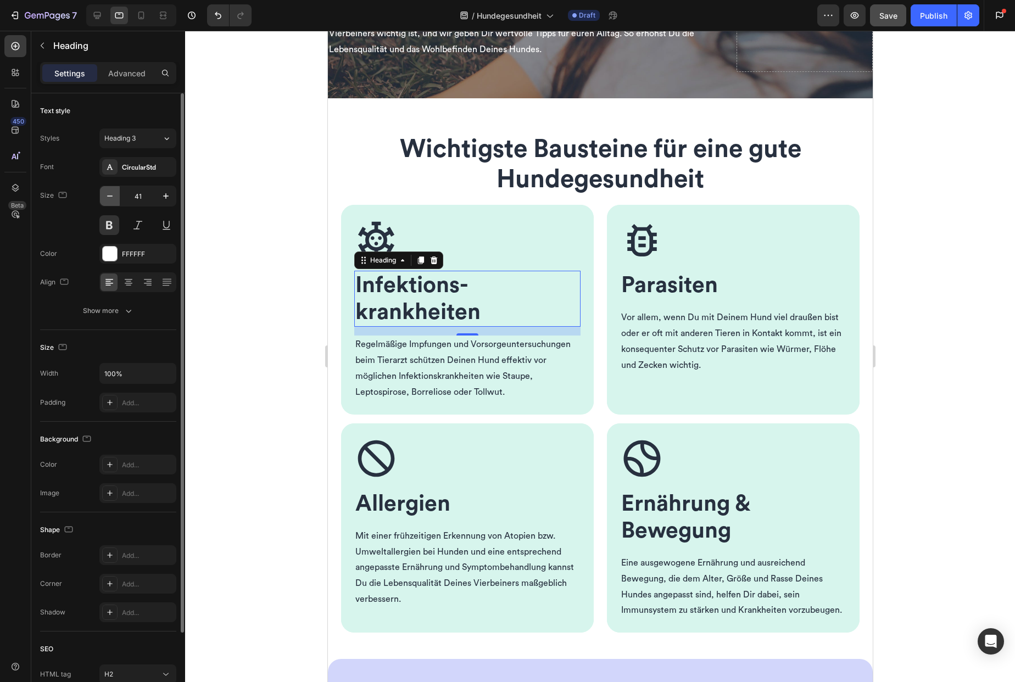
click at [104, 198] on icon "button" at bounding box center [109, 196] width 11 height 11
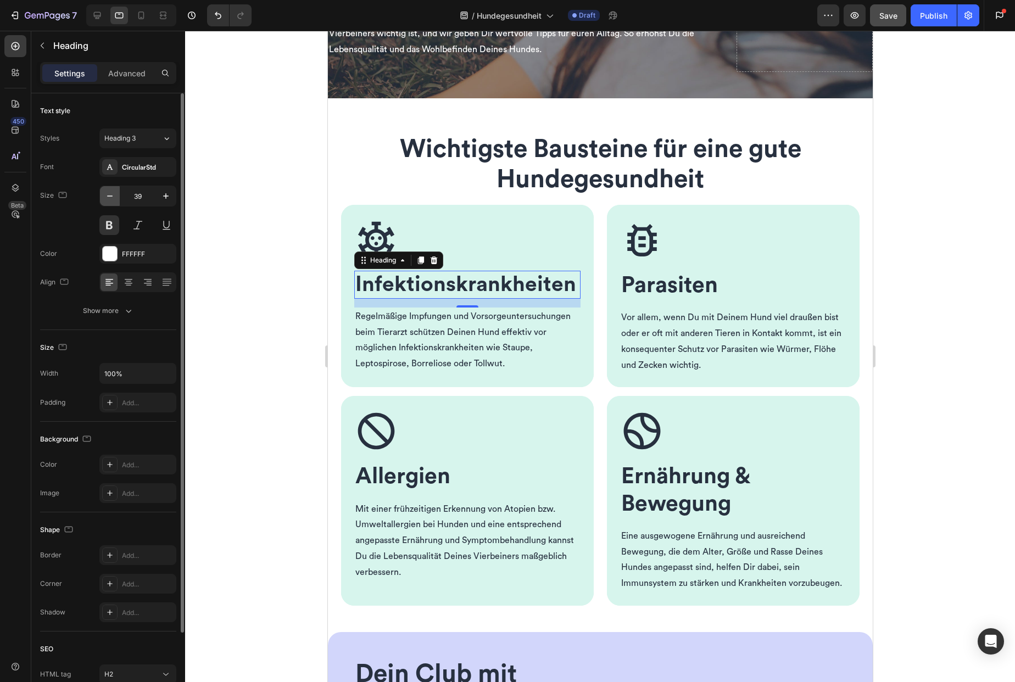
click at [104, 198] on icon "button" at bounding box center [109, 196] width 11 height 11
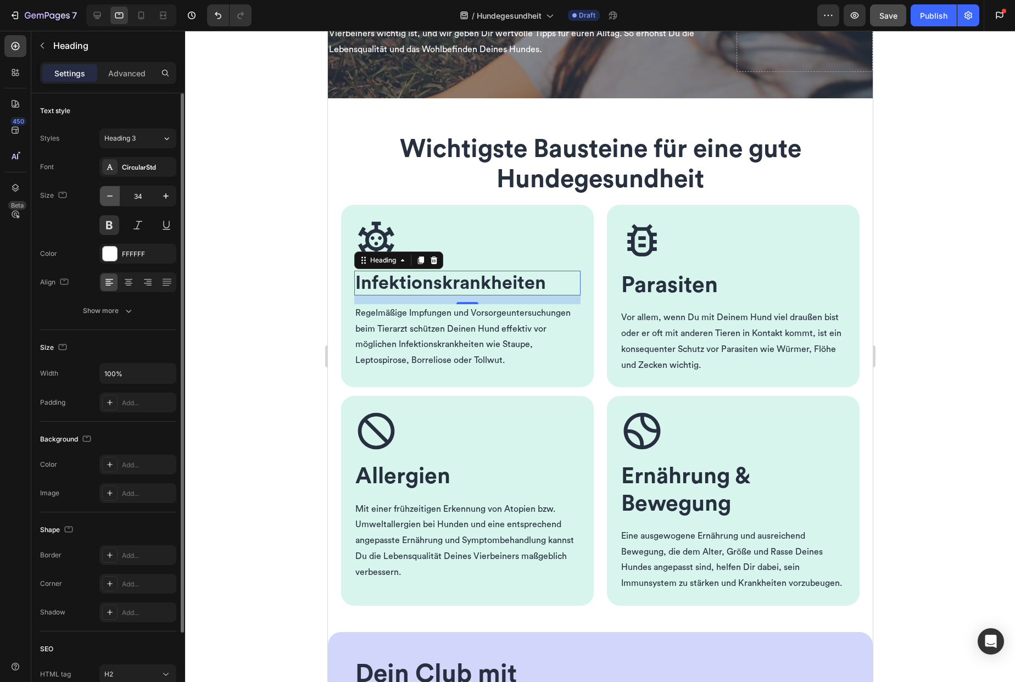
click at [104, 198] on icon "button" at bounding box center [109, 196] width 11 height 11
click at [167, 198] on icon "button" at bounding box center [165, 196] width 11 height 11
type input "32"
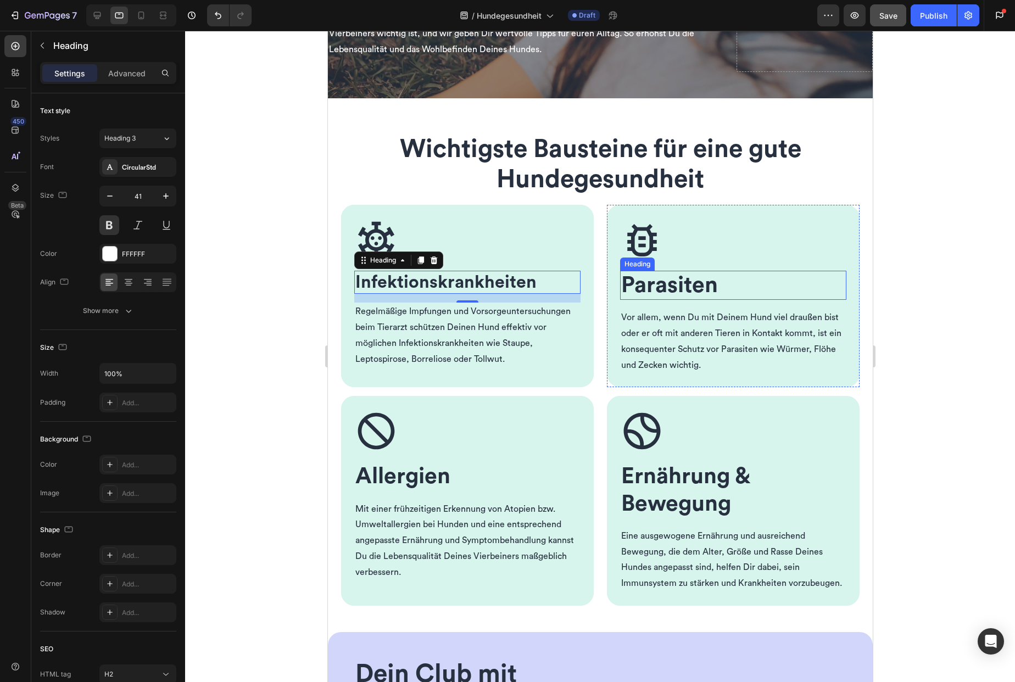
click at [665, 285] on span "Parasiten" at bounding box center [669, 285] width 97 height 23
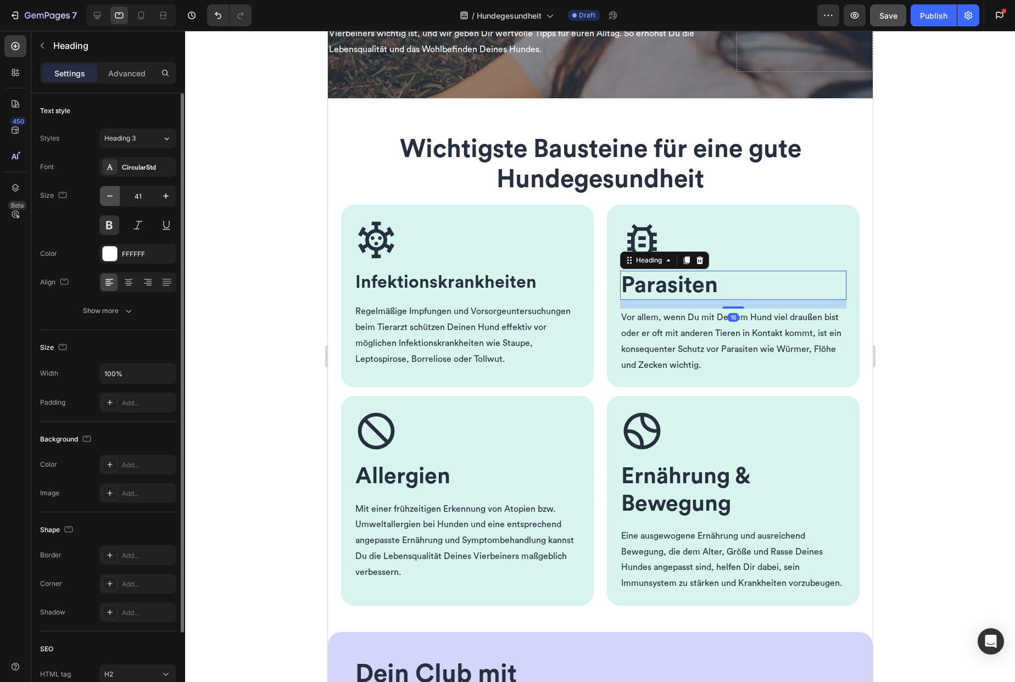
click at [111, 196] on icon "button" at bounding box center [109, 196] width 5 height 1
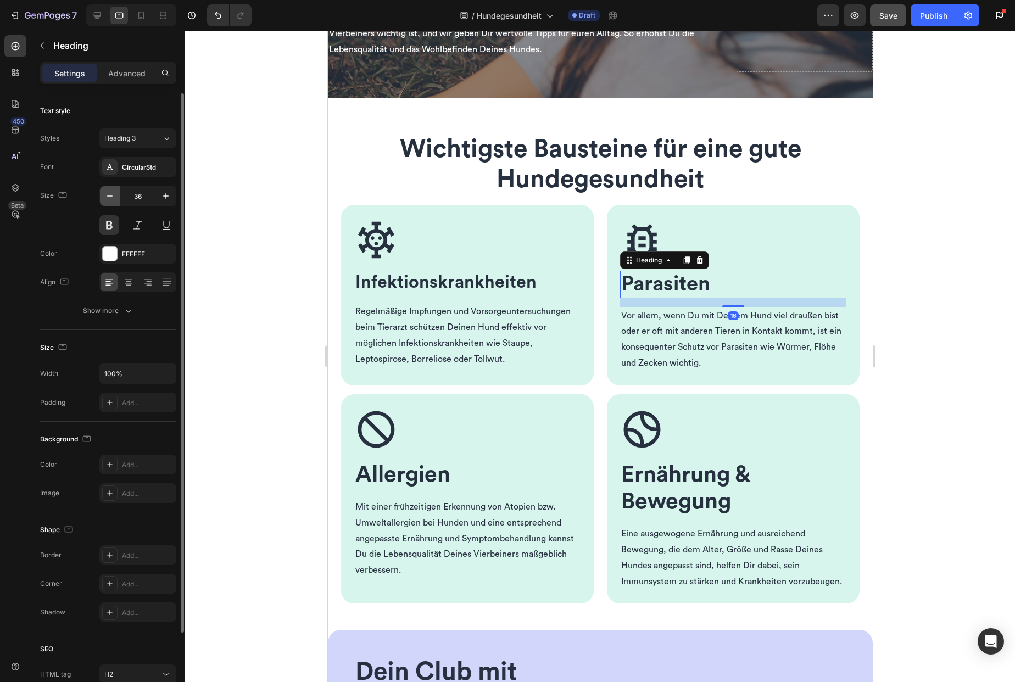
click at [111, 196] on icon "button" at bounding box center [109, 196] width 5 height 1
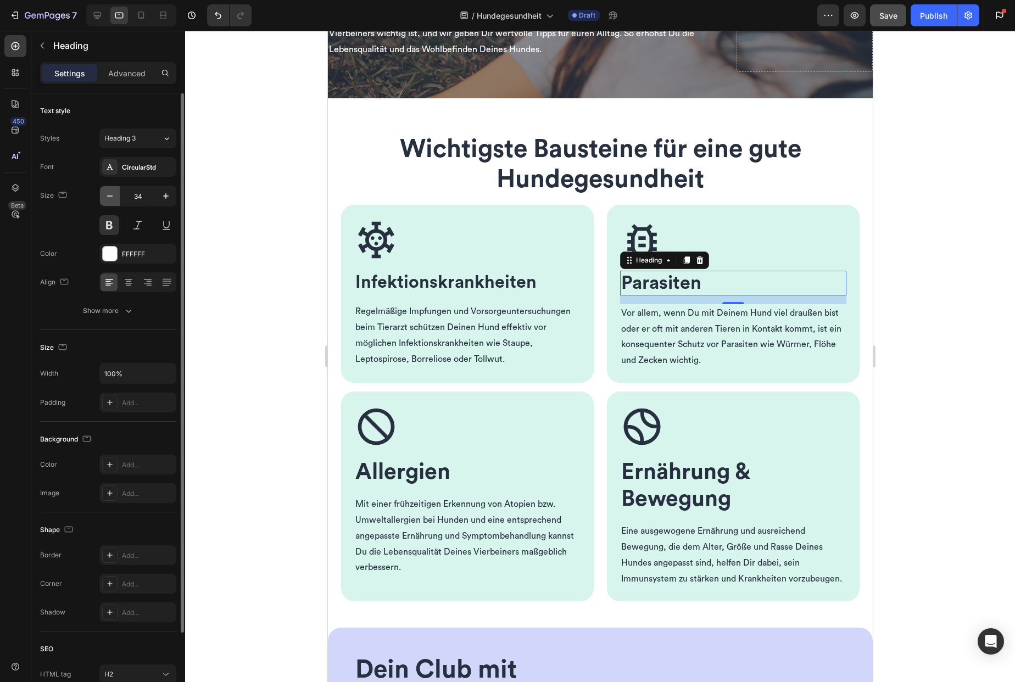
click at [111, 196] on icon "button" at bounding box center [109, 196] width 5 height 1
type input "32"
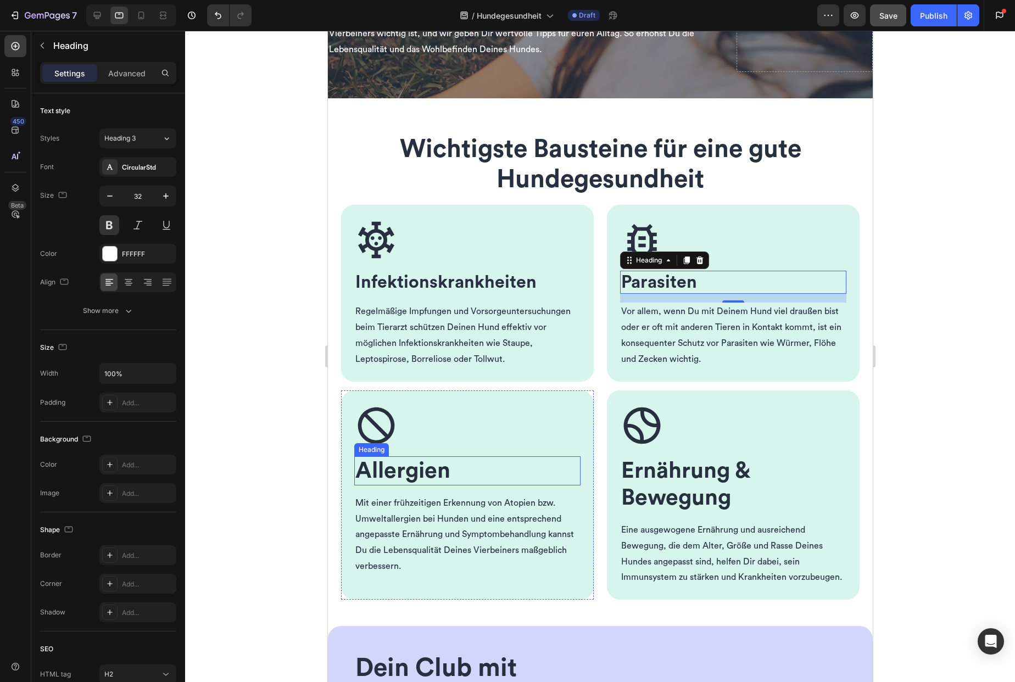
click at [384, 473] on span "Allergien" at bounding box center [402, 471] width 95 height 23
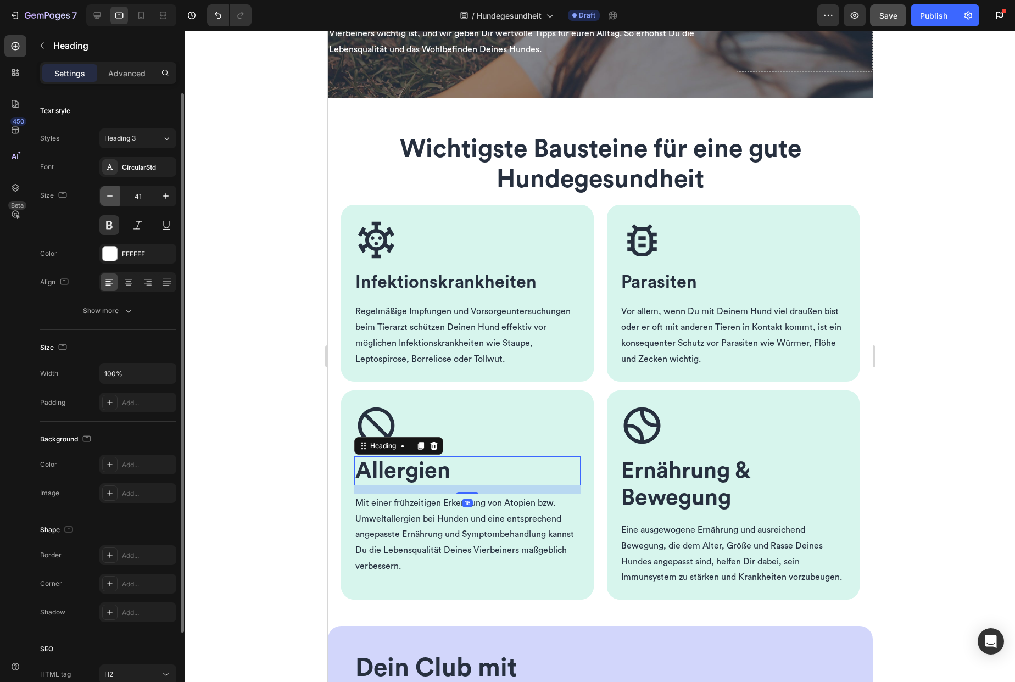
click at [109, 198] on icon "button" at bounding box center [109, 196] width 11 height 11
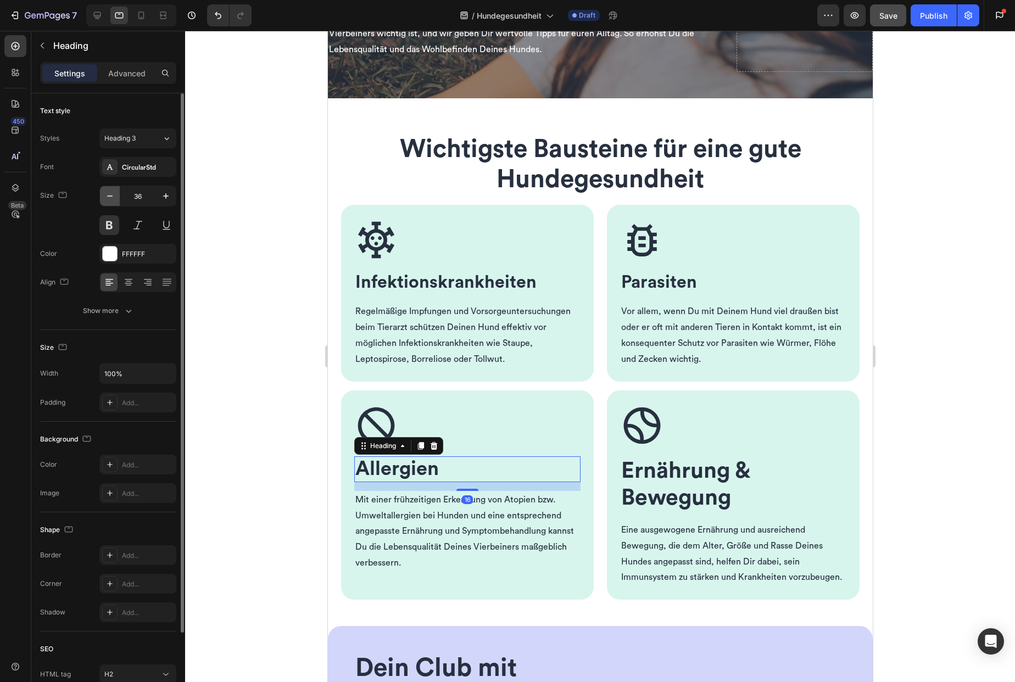
click at [109, 198] on icon "button" at bounding box center [109, 196] width 11 height 11
type input "32"
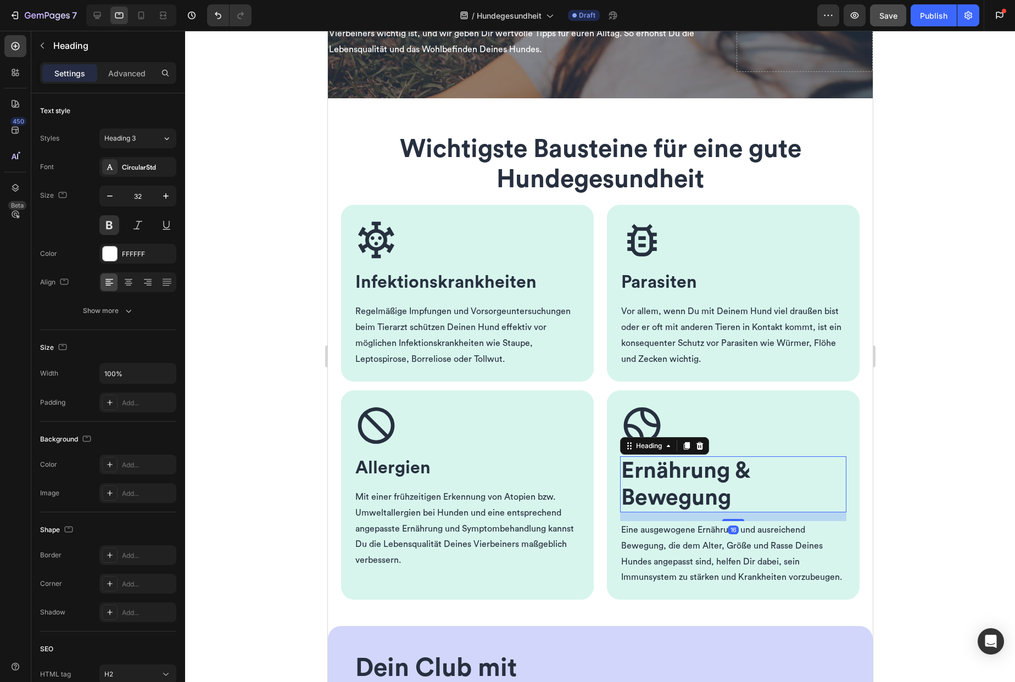
click at [657, 469] on span "Ernährung & Bewegung" at bounding box center [685, 484] width 128 height 49
click at [107, 198] on icon "button" at bounding box center [109, 196] width 11 height 11
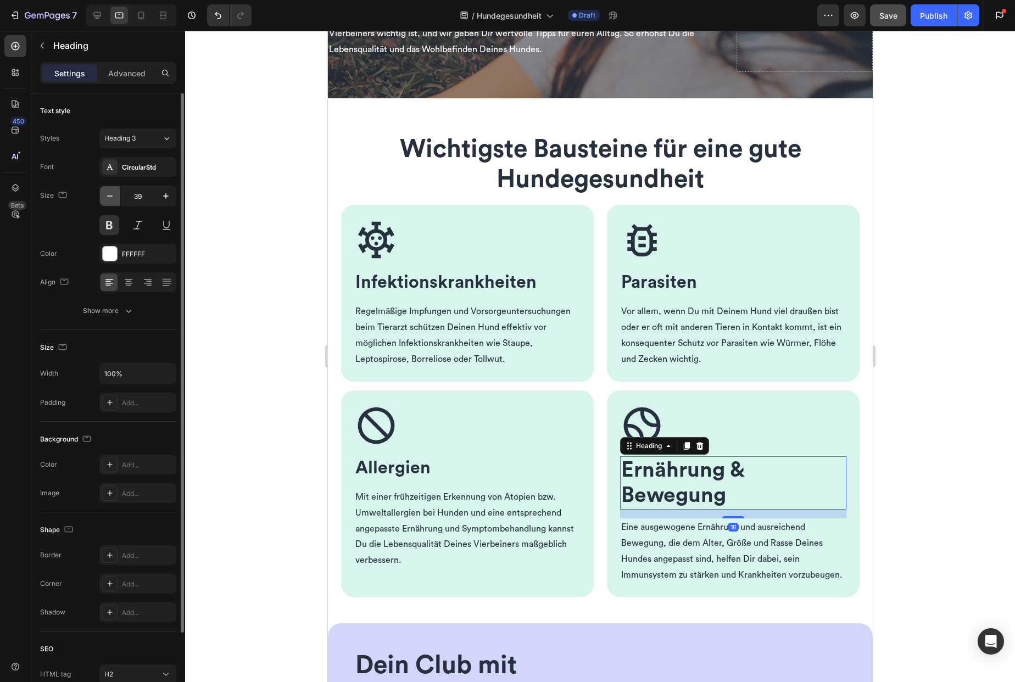
click at [107, 198] on icon "button" at bounding box center [109, 196] width 11 height 11
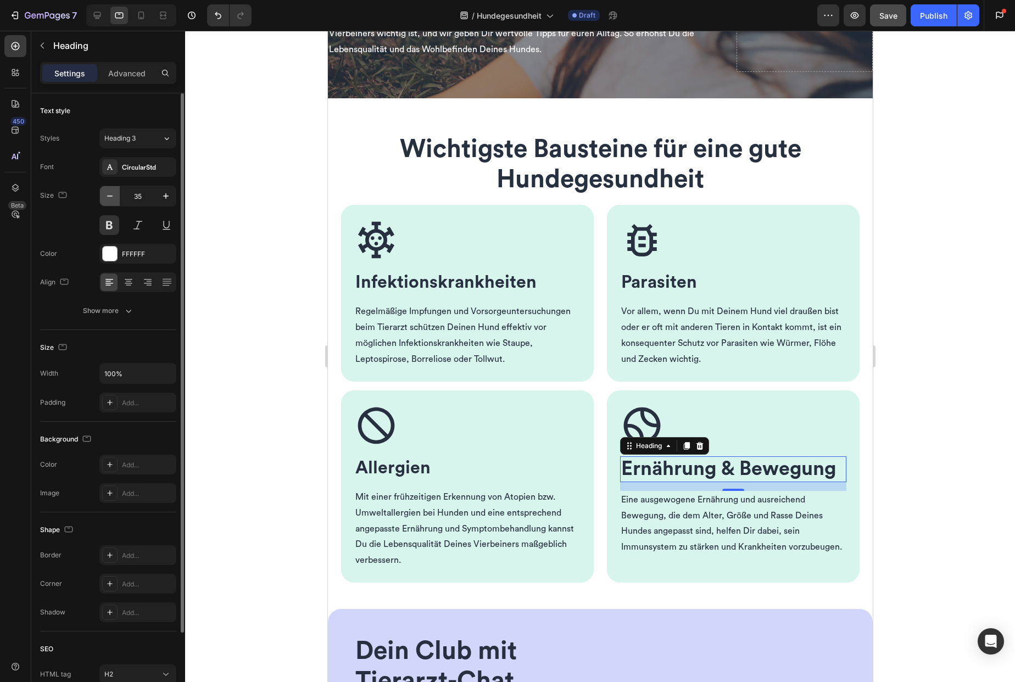
click at [107, 198] on icon "button" at bounding box center [109, 196] width 11 height 11
type input "32"
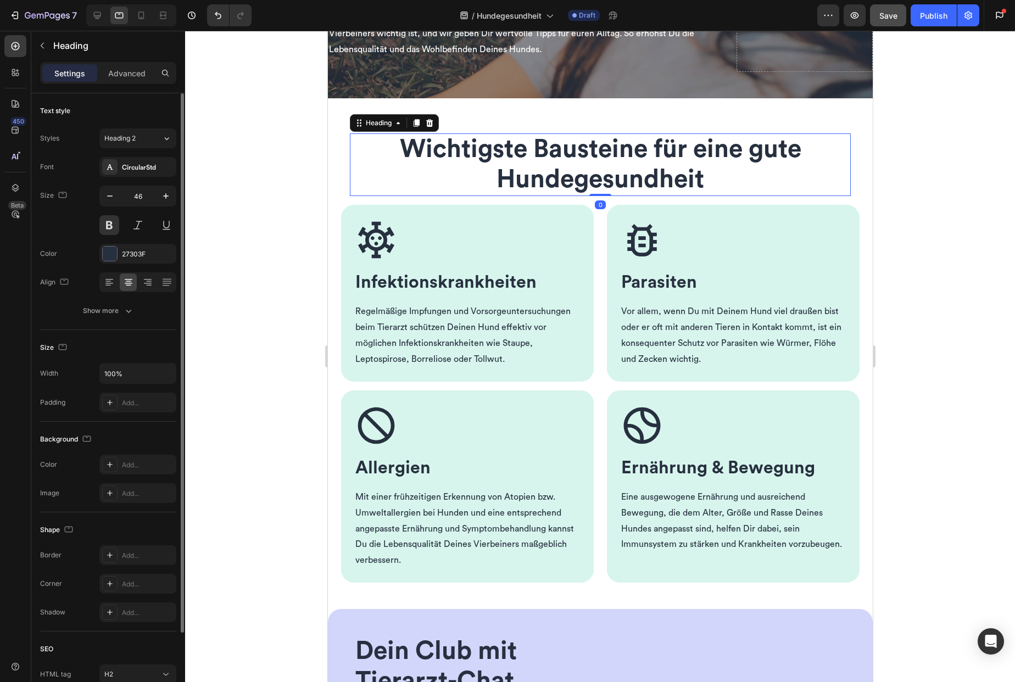
click at [500, 181] on span "Wichtigste Bausteine für eine gute Hundegesundheit" at bounding box center [600, 164] width 402 height 55
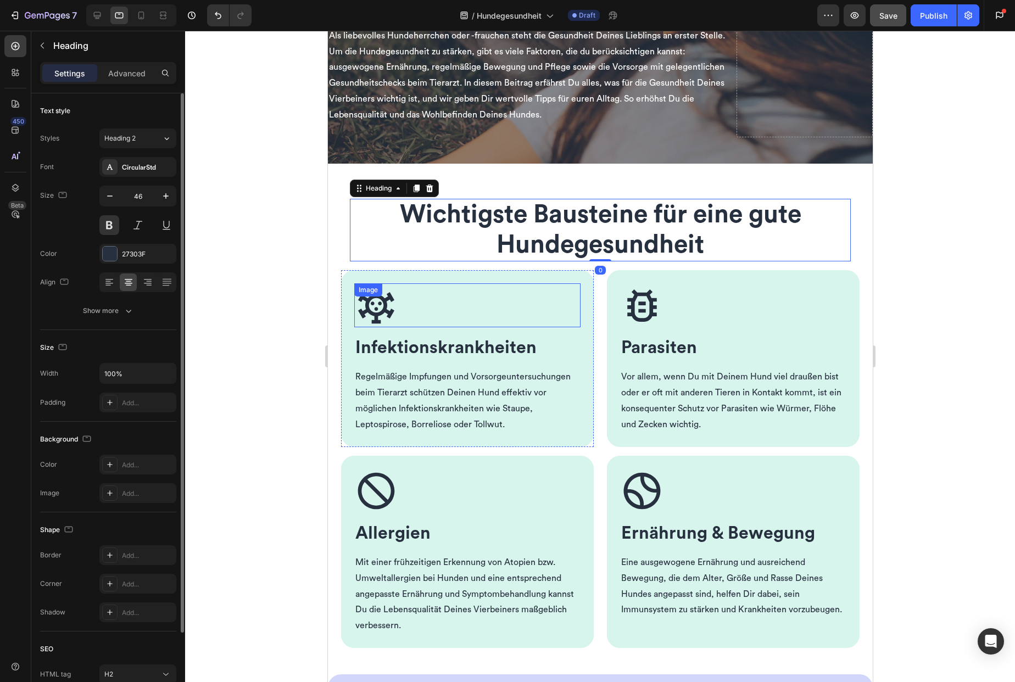
scroll to position [0, 0]
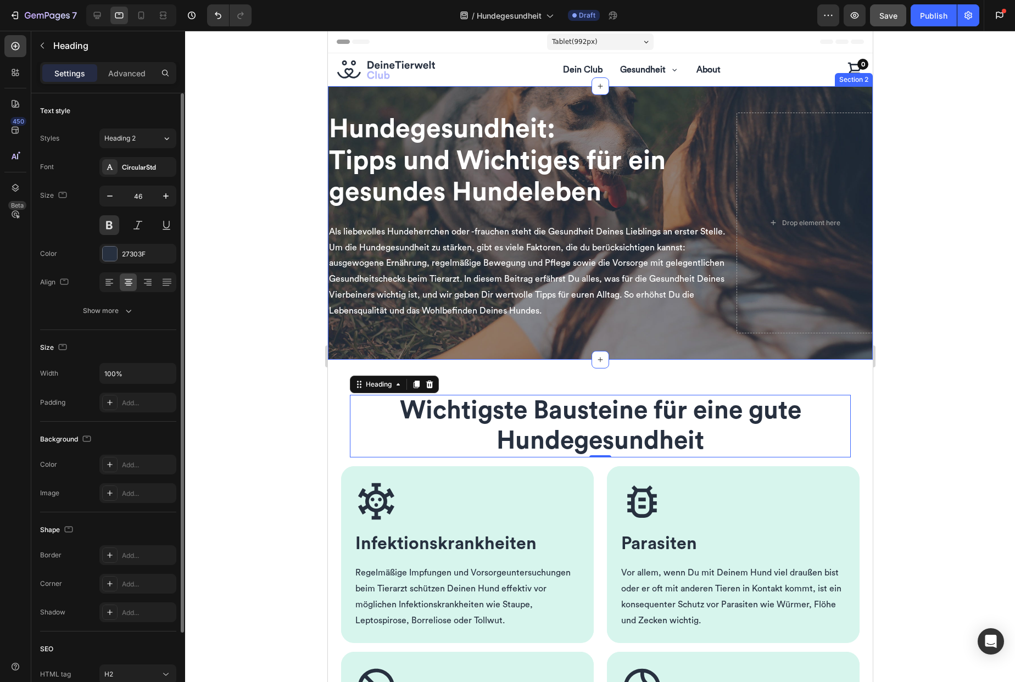
click at [337, 96] on div "Hundegesundheit: Tipps und Wichtiges für ein gesundes Hundeleben Heading Als li…" at bounding box center [599, 223] width 545 height 274
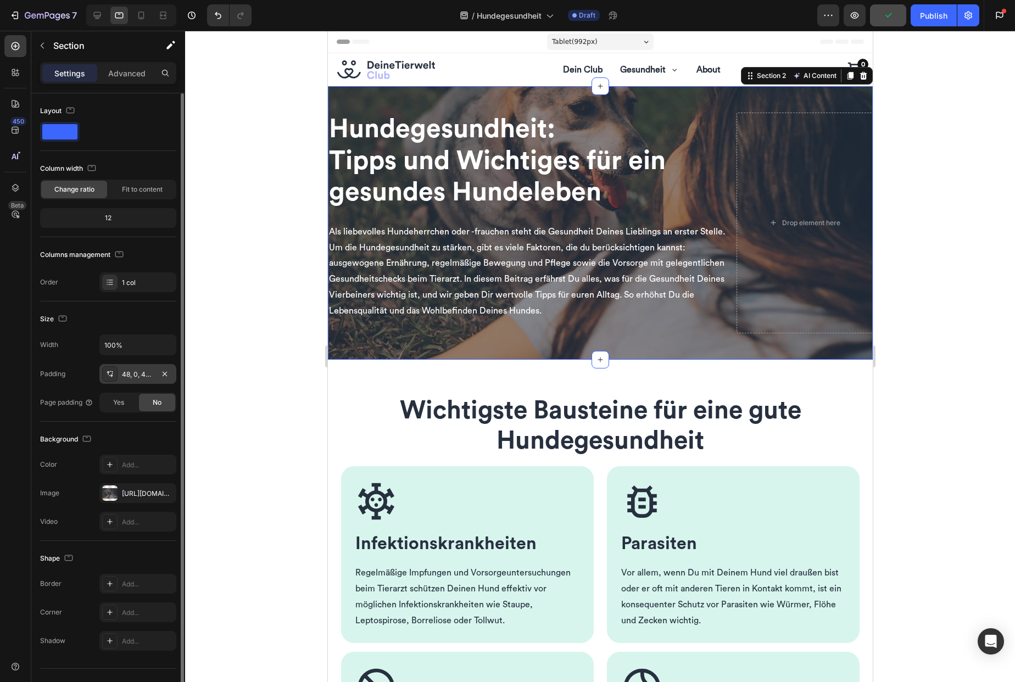
click at [132, 377] on div "48, 0, 48, 0" at bounding box center [138, 375] width 32 height 10
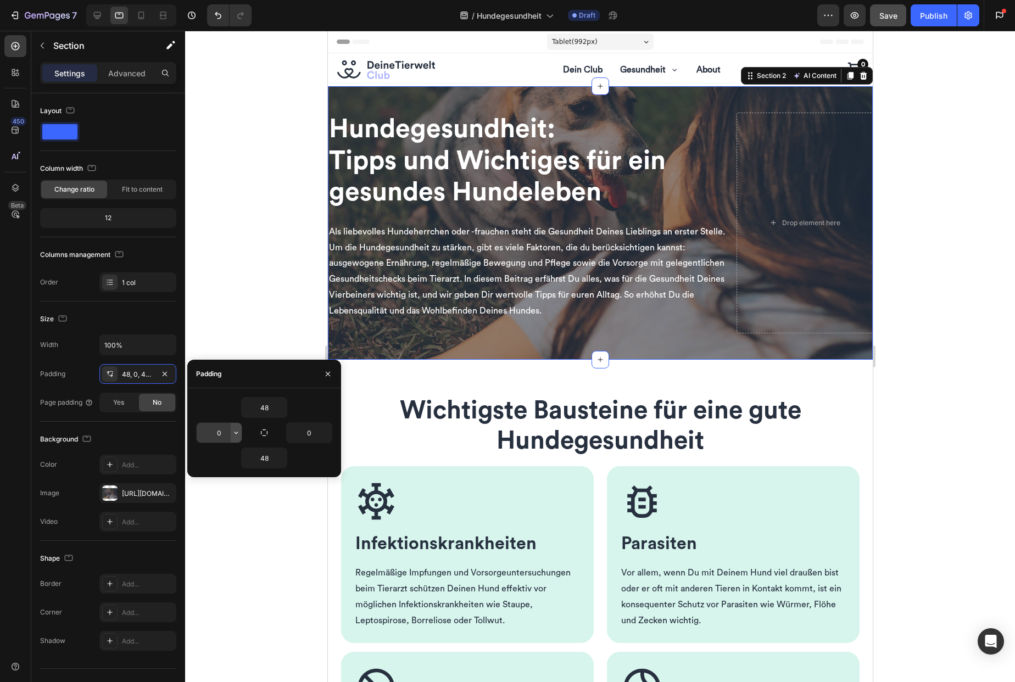
click at [236, 436] on icon "button" at bounding box center [236, 432] width 9 height 9
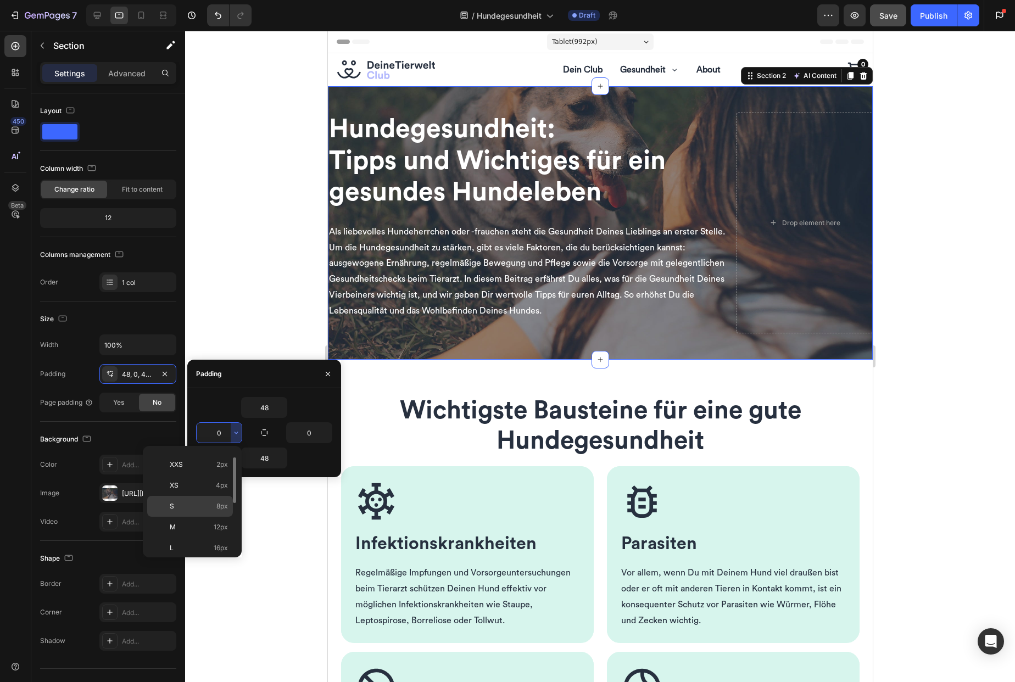
scroll to position [37, 0]
click at [214, 560] on div "XL 24px" at bounding box center [190, 570] width 86 height 21
type input "24"
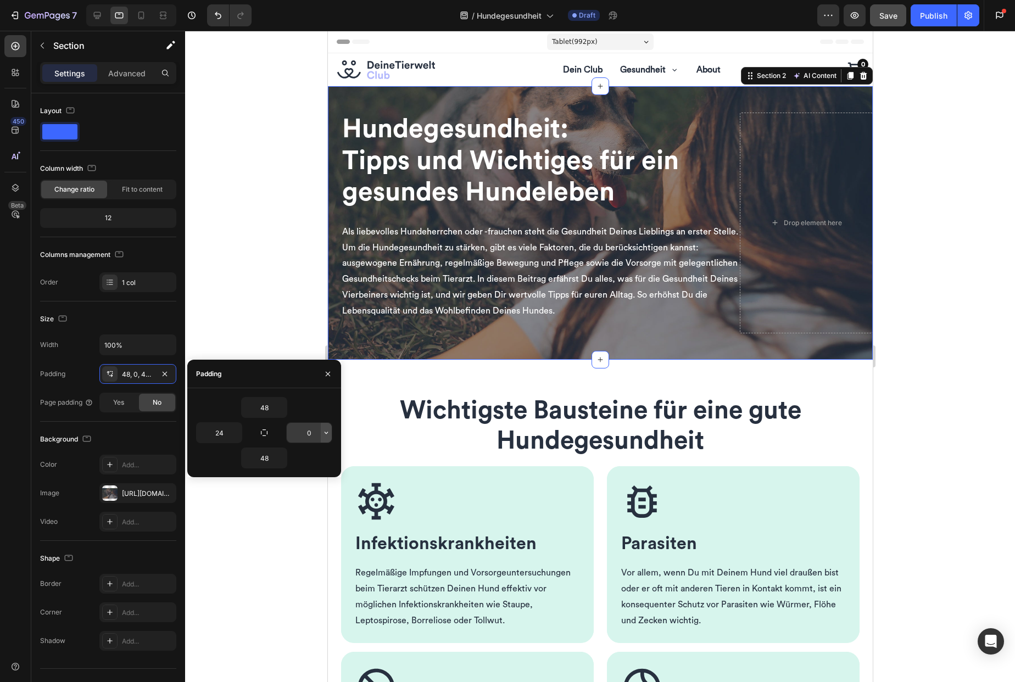
click at [325, 435] on icon "button" at bounding box center [326, 432] width 9 height 9
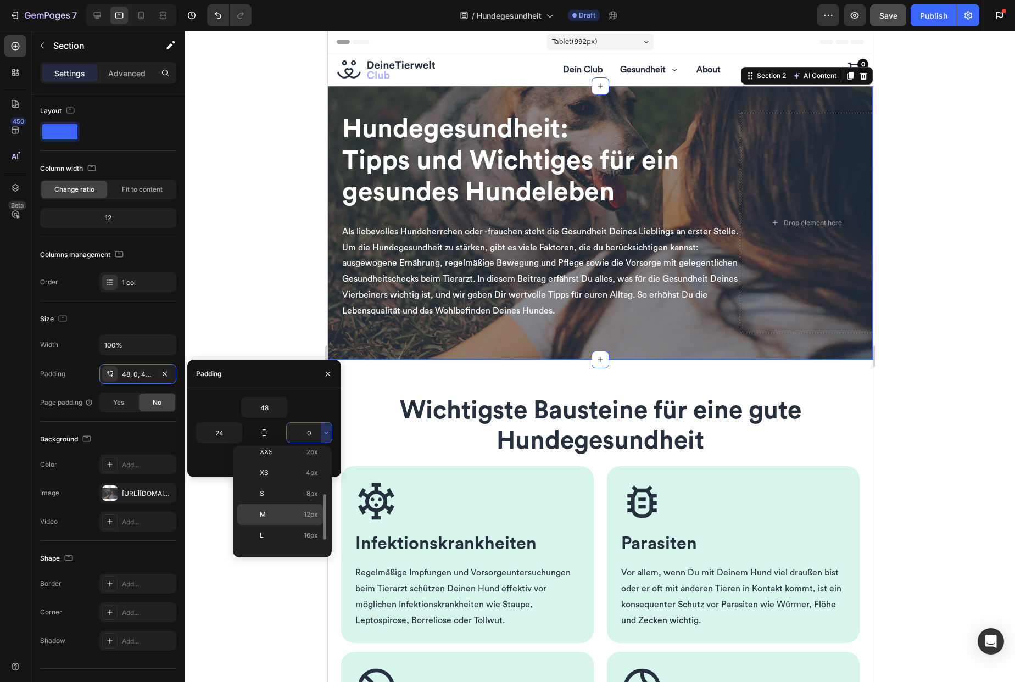
scroll to position [51, 0]
click at [286, 534] on p "XL 24px" at bounding box center [289, 535] width 58 height 10
type input "24"
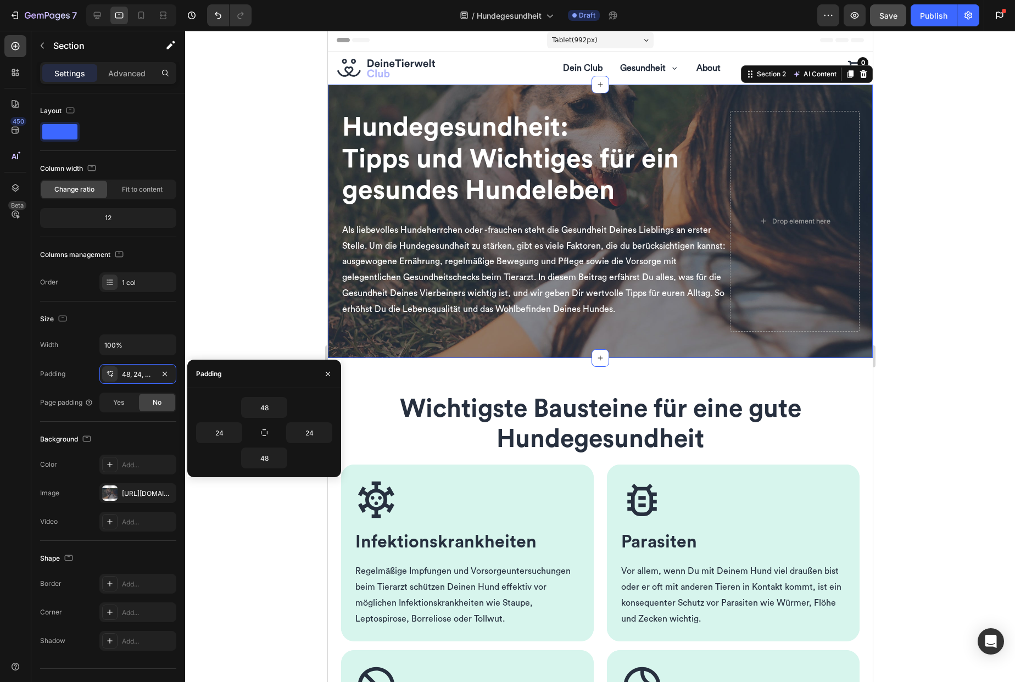
scroll to position [0, 0]
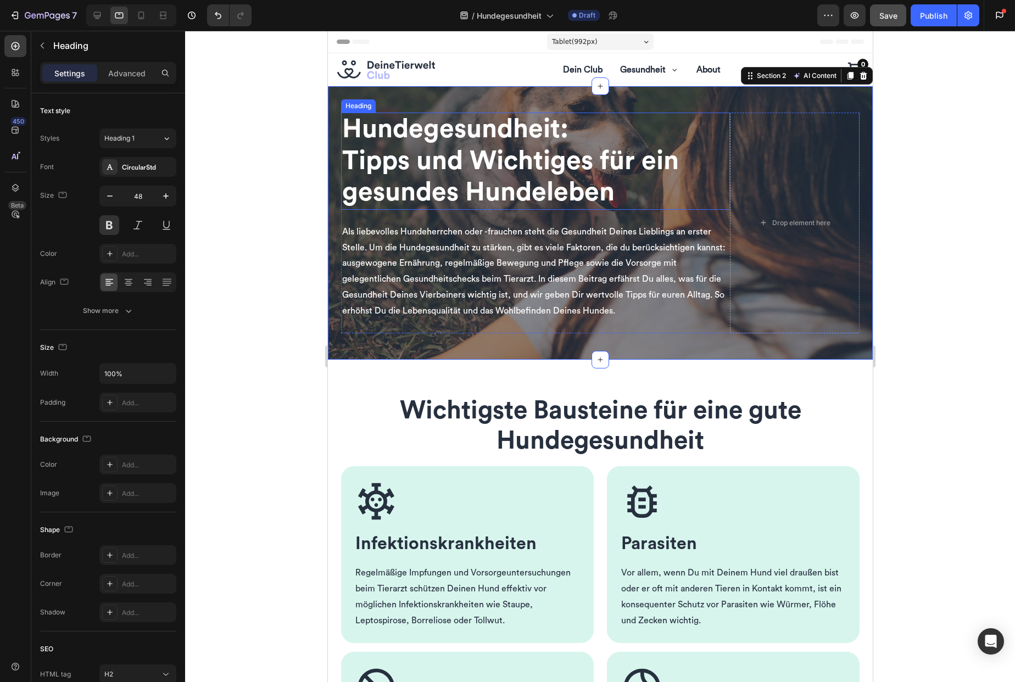
click at [425, 176] on span "Tipps und Wichtiges für ein gesundes Hundeleben" at bounding box center [510, 177] width 337 height 58
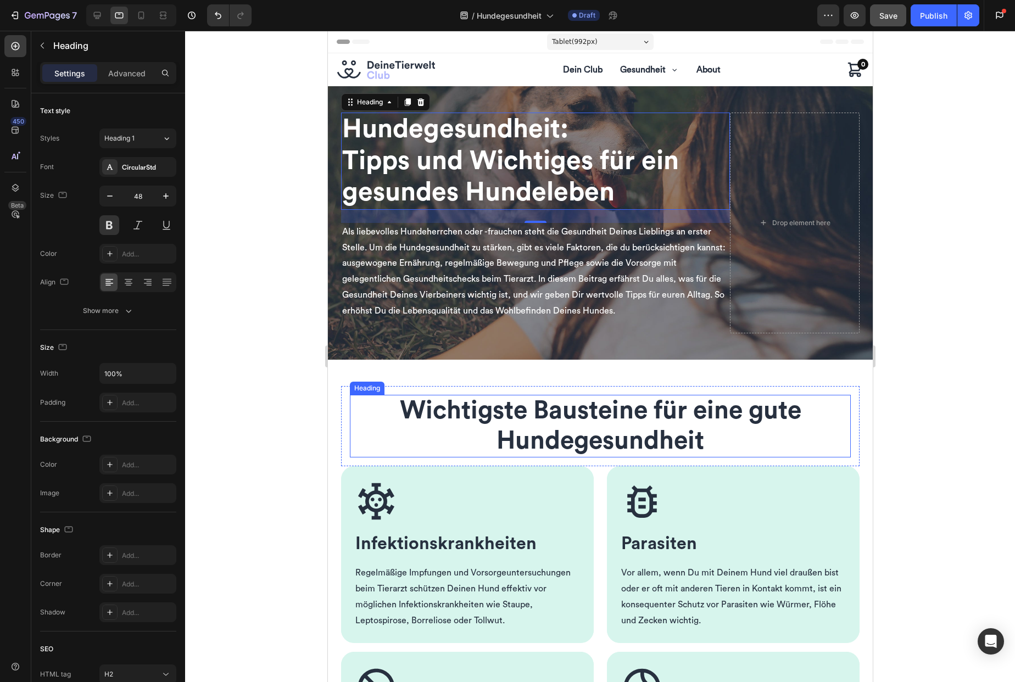
click at [458, 410] on span "Wichtigste Bausteine für eine gute Hundegesundheit" at bounding box center [600, 425] width 402 height 55
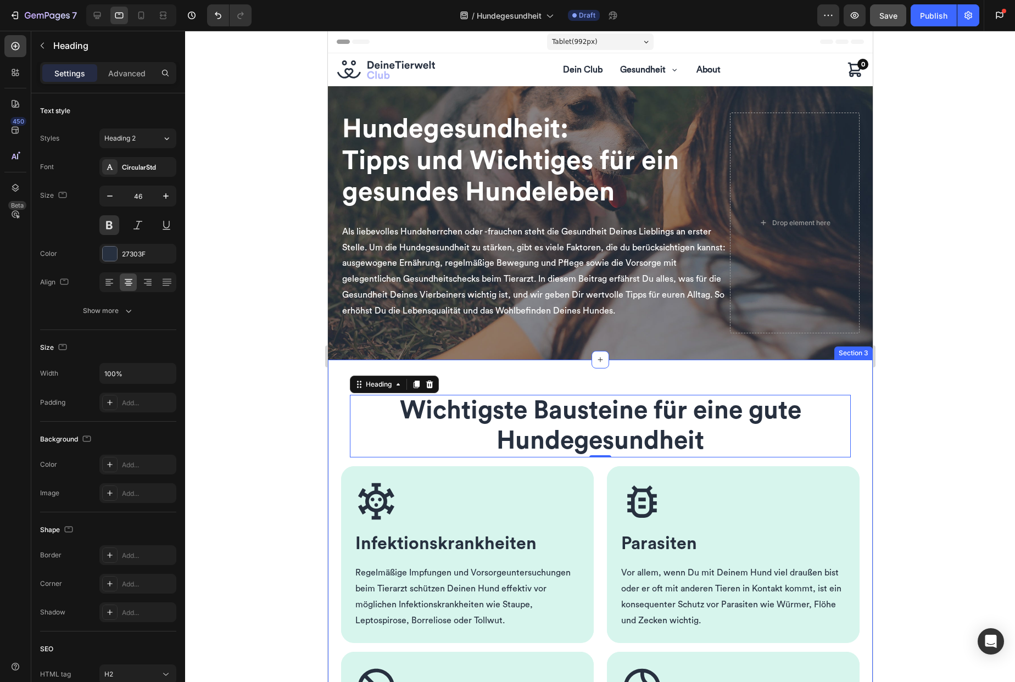
click at [302, 388] on div at bounding box center [600, 356] width 830 height 651
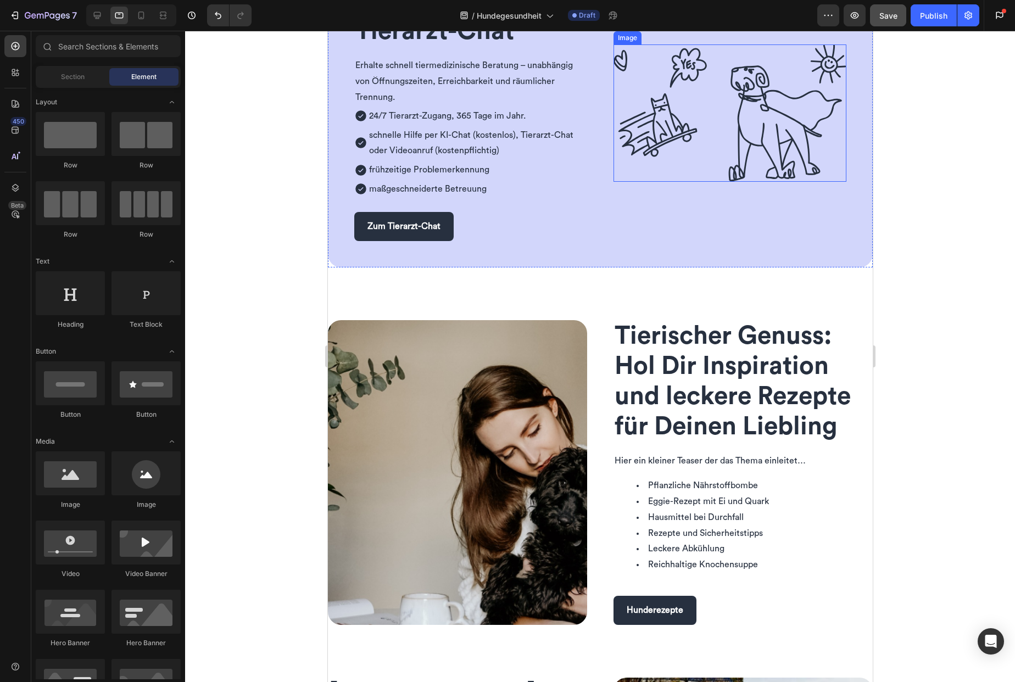
scroll to position [973, 0]
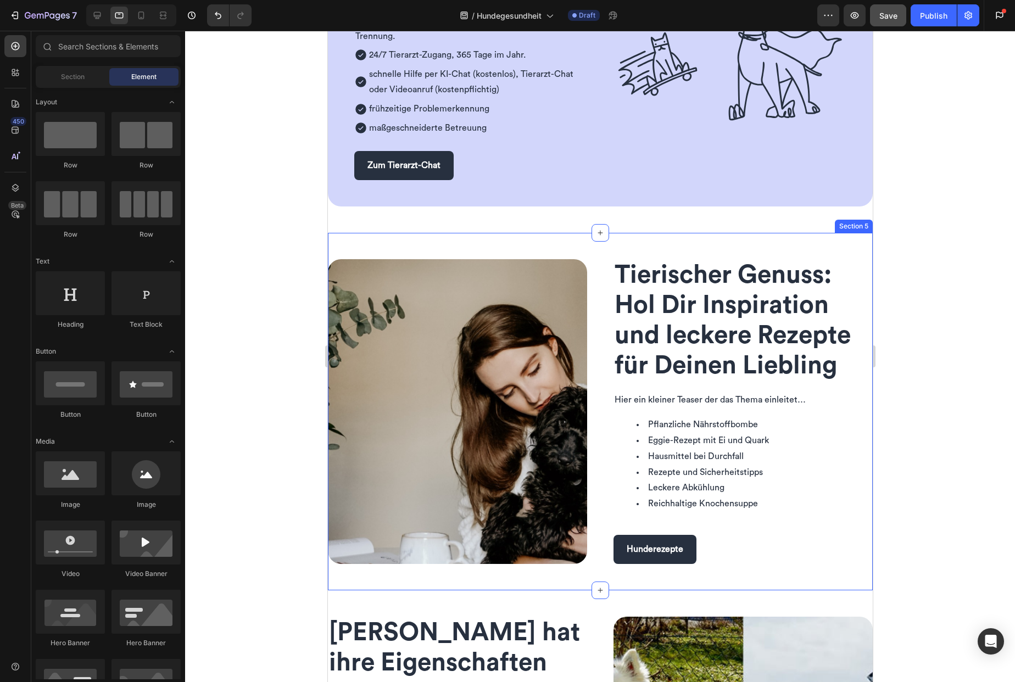
click at [548, 248] on div "Image Tierischer Genuss: Hol Dir Inspiration und leckere Rezepte für Deinen Lie…" at bounding box center [599, 412] width 545 height 358
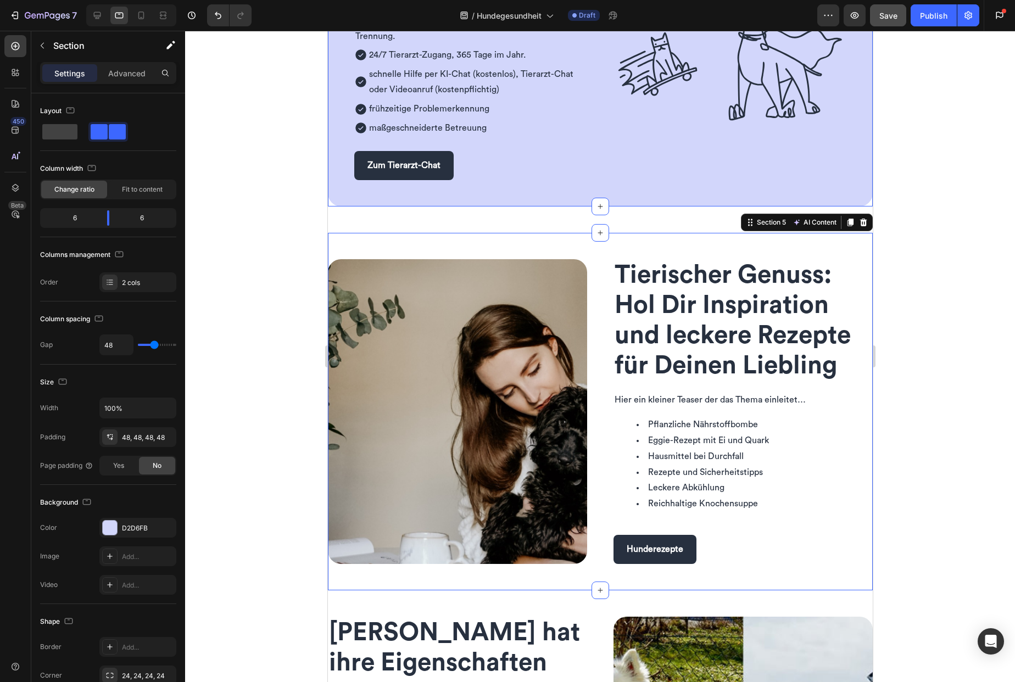
click at [475, 192] on div "Dein Club mit Tierarzt-Chat Heading Row Erhalte schnell tiermedizinische Beratu…" at bounding box center [599, 52] width 545 height 309
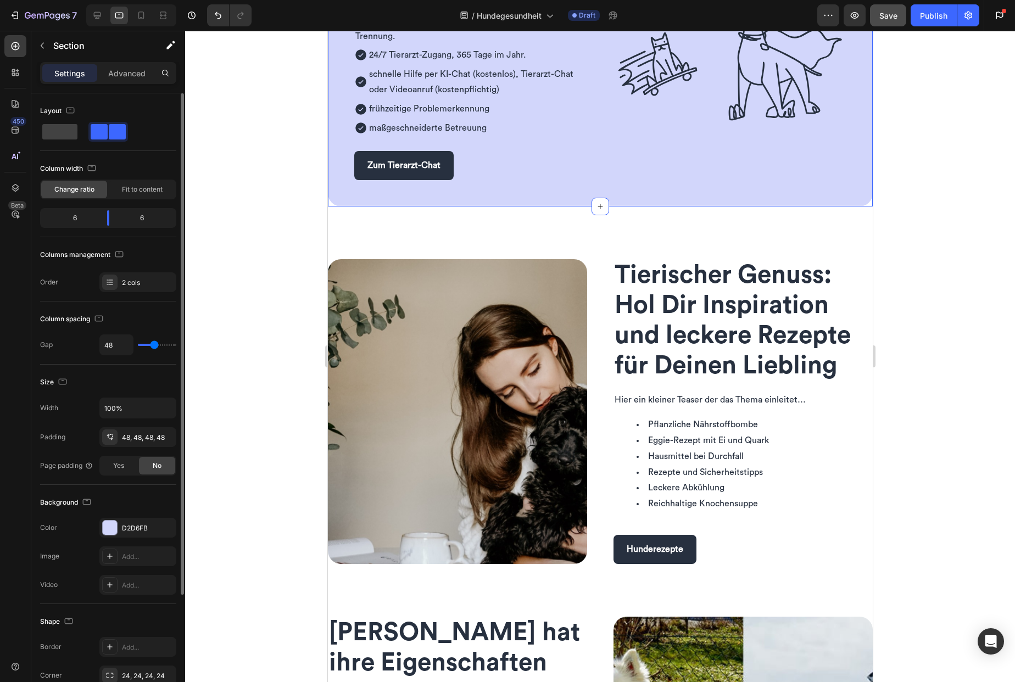
scroll to position [65, 0]
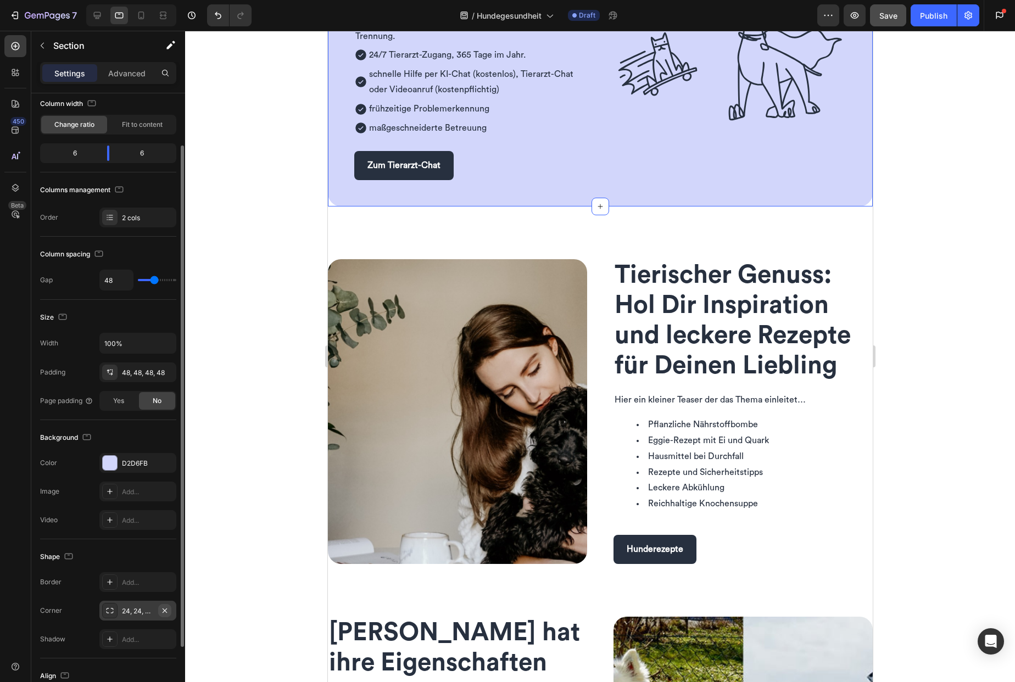
click at [168, 611] on icon "button" at bounding box center [164, 610] width 9 height 9
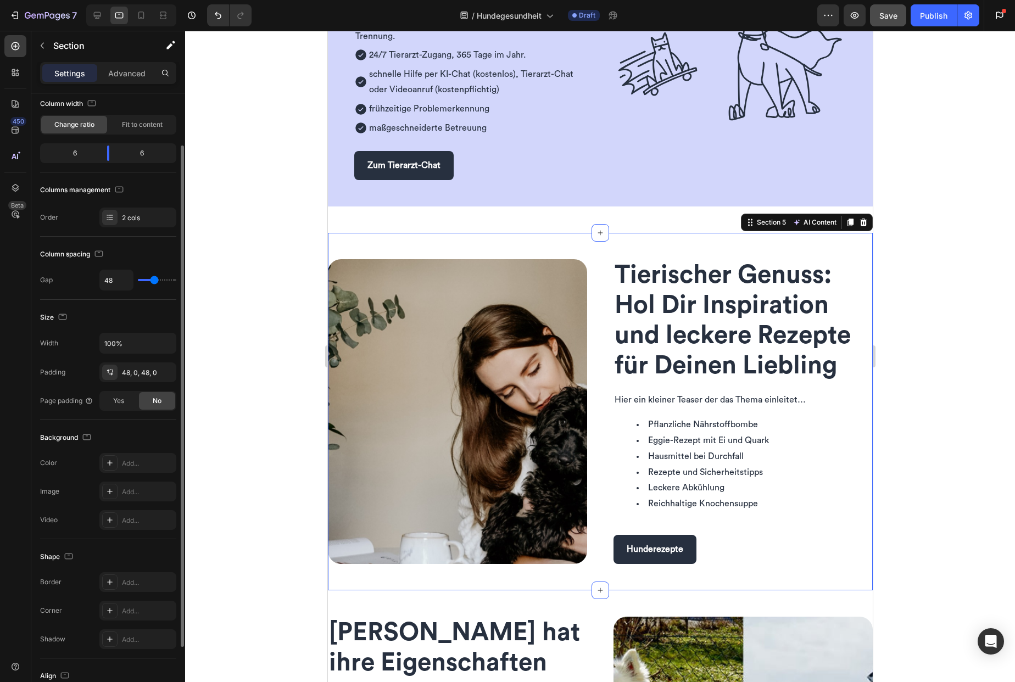
click at [599, 256] on div "Image Tierischer Genuss: Hol Dir Inspiration und leckere Rezepte für Deinen Lie…" at bounding box center [599, 412] width 545 height 358
click at [148, 374] on div "48, 0, 48, 0" at bounding box center [138, 373] width 32 height 10
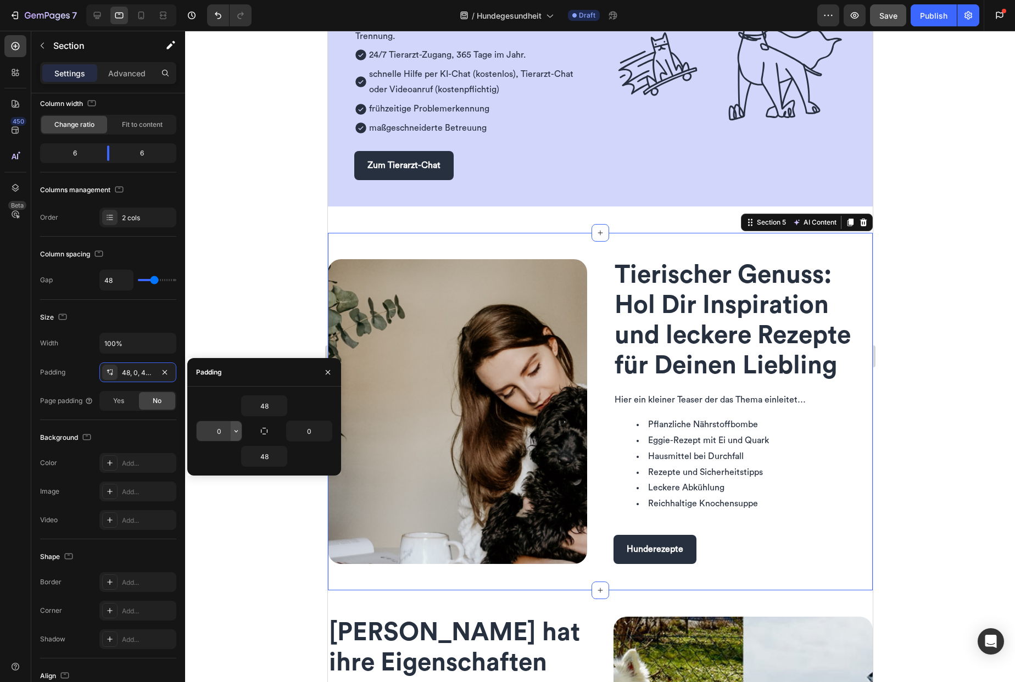
click at [239, 432] on icon "button" at bounding box center [236, 431] width 9 height 9
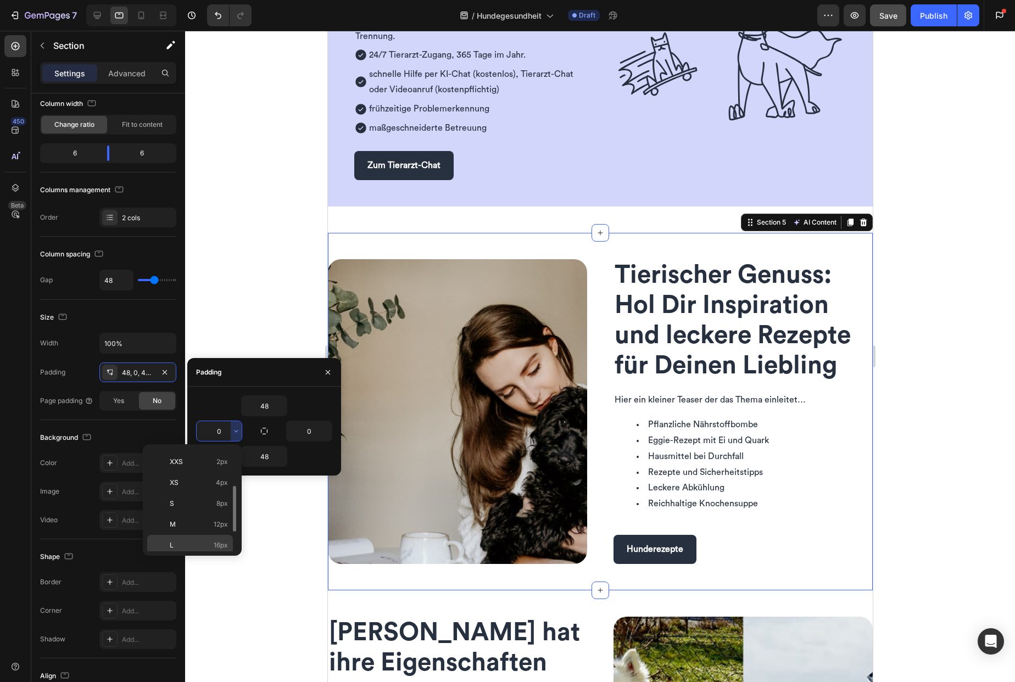
scroll to position [38, 0]
click at [225, 543] on span "24px" at bounding box center [220, 546] width 16 height 10
type input "24"
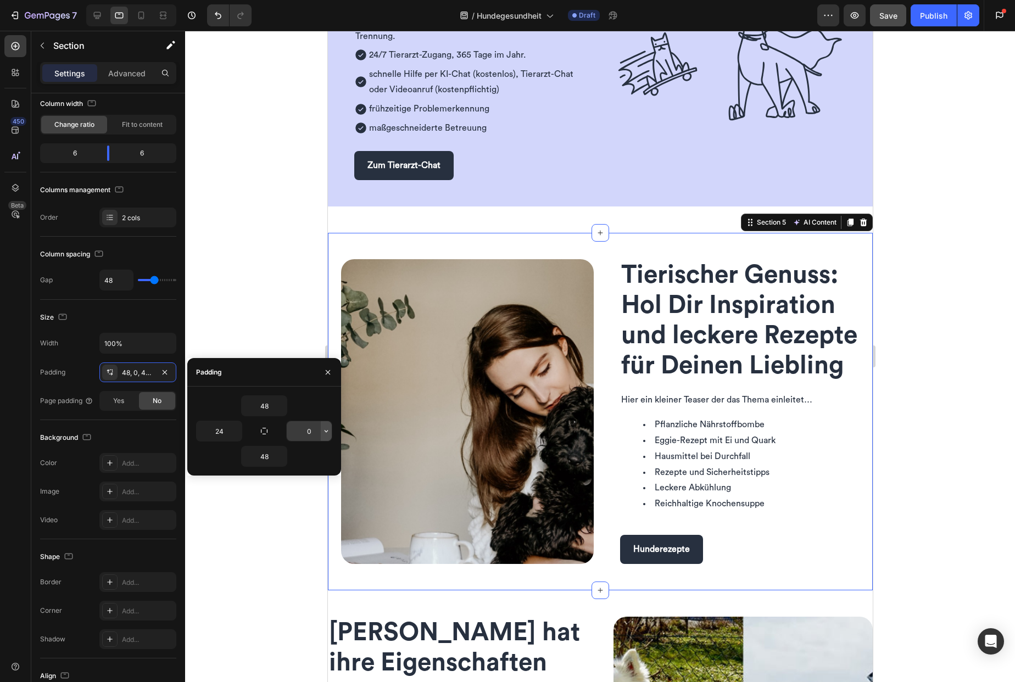
click at [324, 431] on icon "button" at bounding box center [326, 431] width 9 height 9
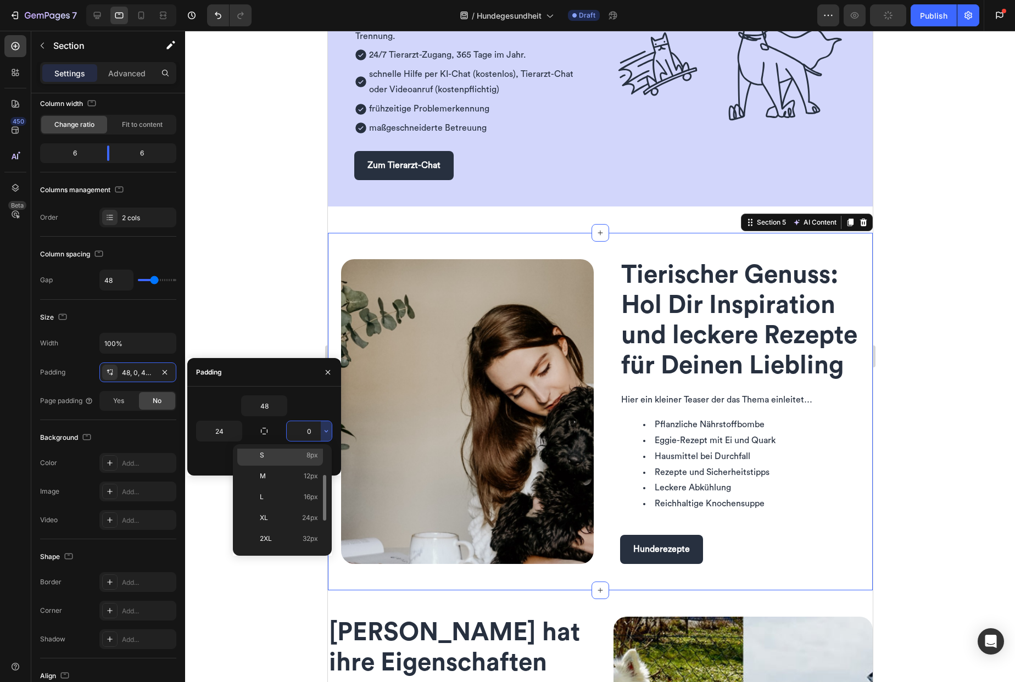
scroll to position [57, 0]
click at [291, 526] on p "XL 24px" at bounding box center [289, 528] width 58 height 10
type input "24"
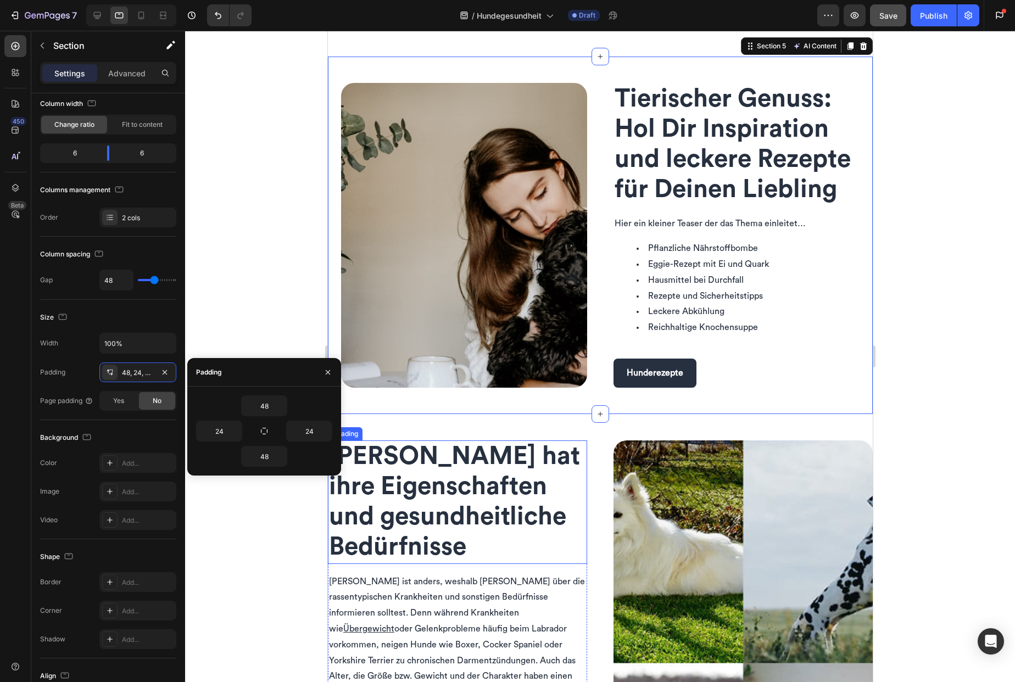
scroll to position [1158, 0]
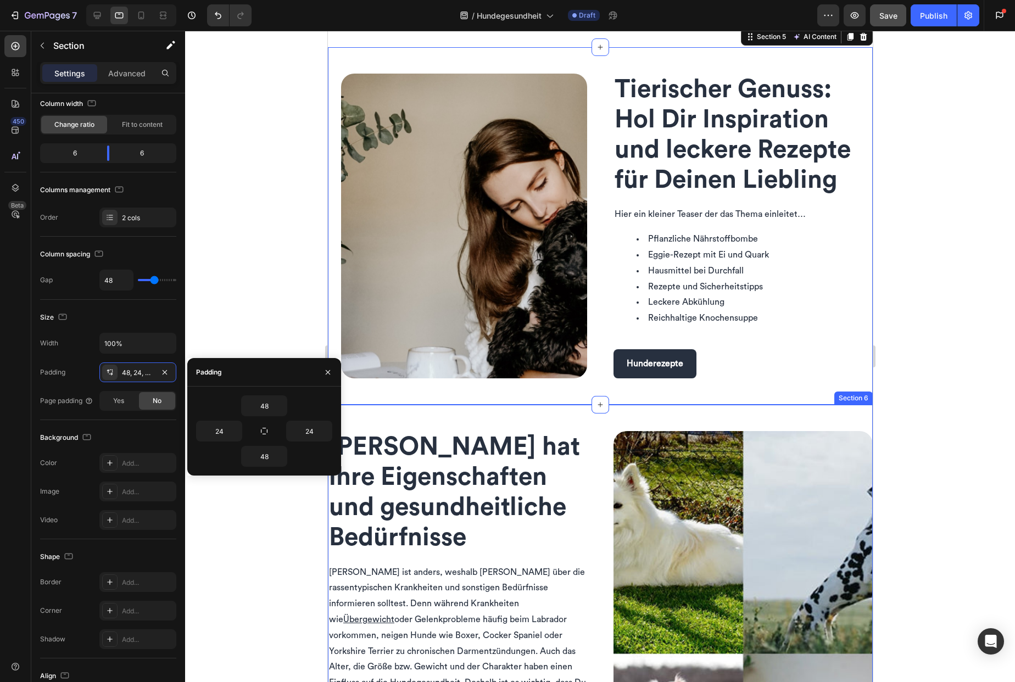
click at [465, 417] on div "Jede Hunderasse hat ihre Eigenschaften und gesundheitliche Bedürfnisse Heading …" at bounding box center [599, 654] width 545 height 498
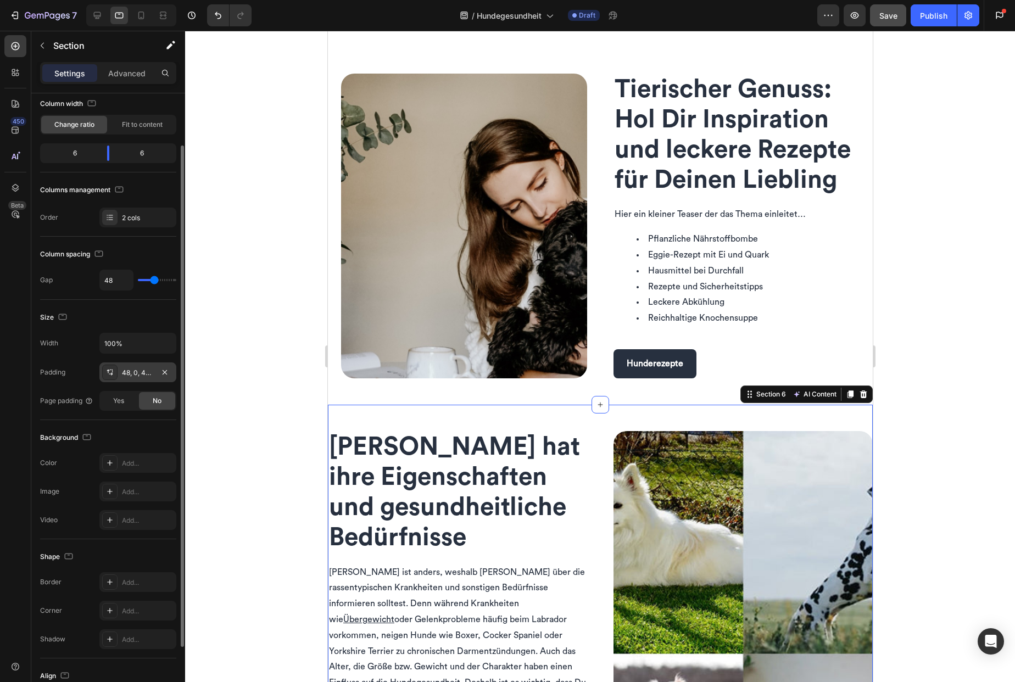
click at [142, 374] on div "48, 0, 48, 0" at bounding box center [138, 373] width 32 height 10
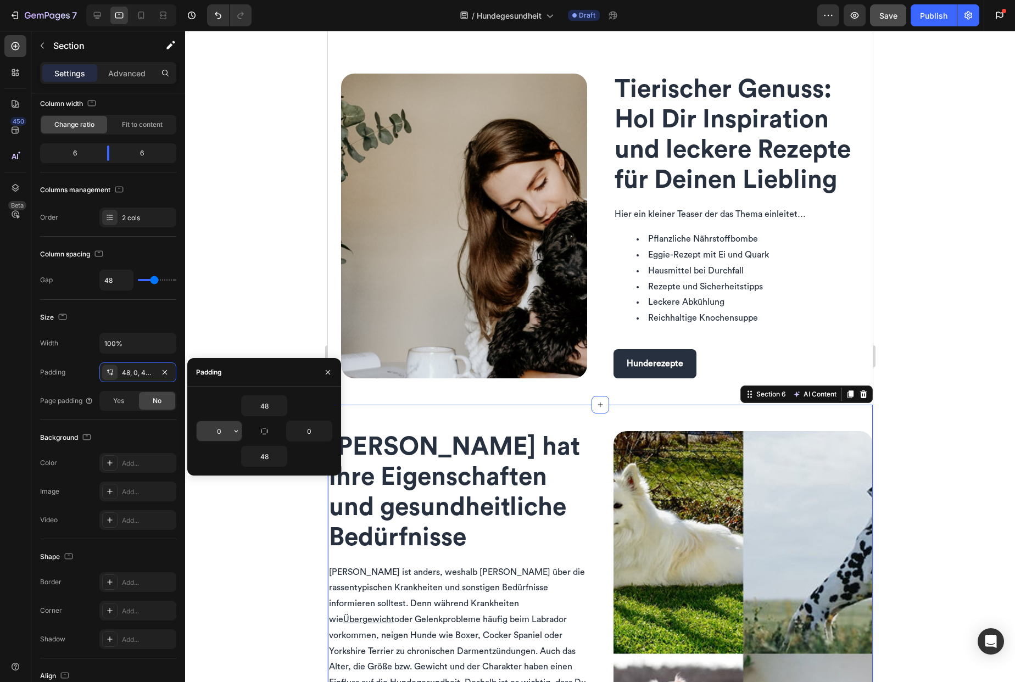
click at [229, 434] on input "0" at bounding box center [219, 431] width 45 height 20
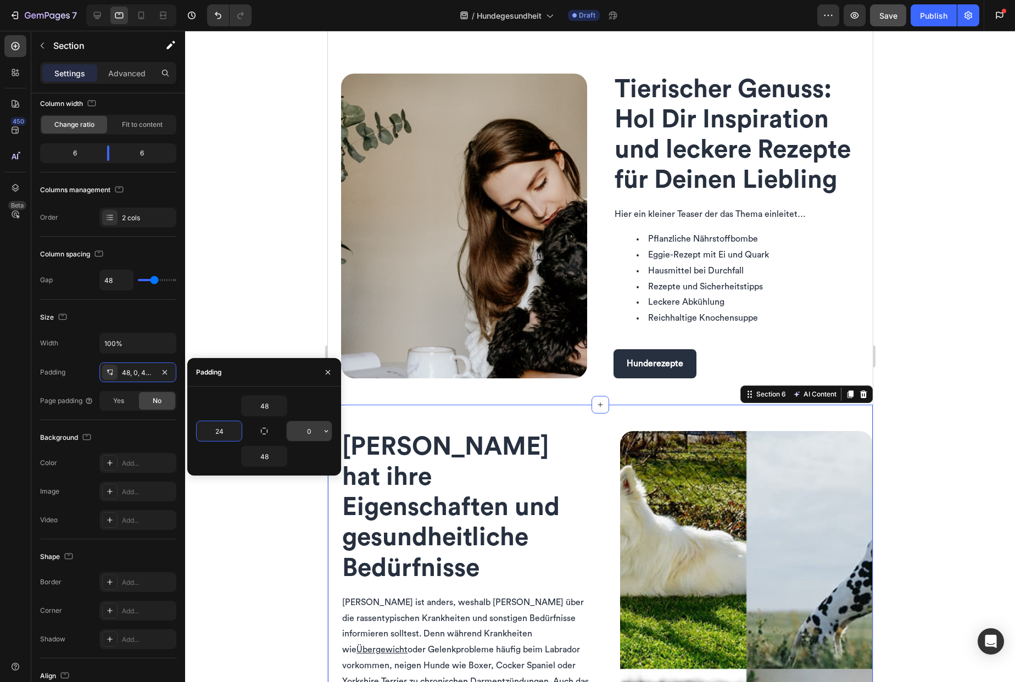
type input "24"
click at [311, 433] on input "0" at bounding box center [309, 431] width 45 height 20
type input "24"
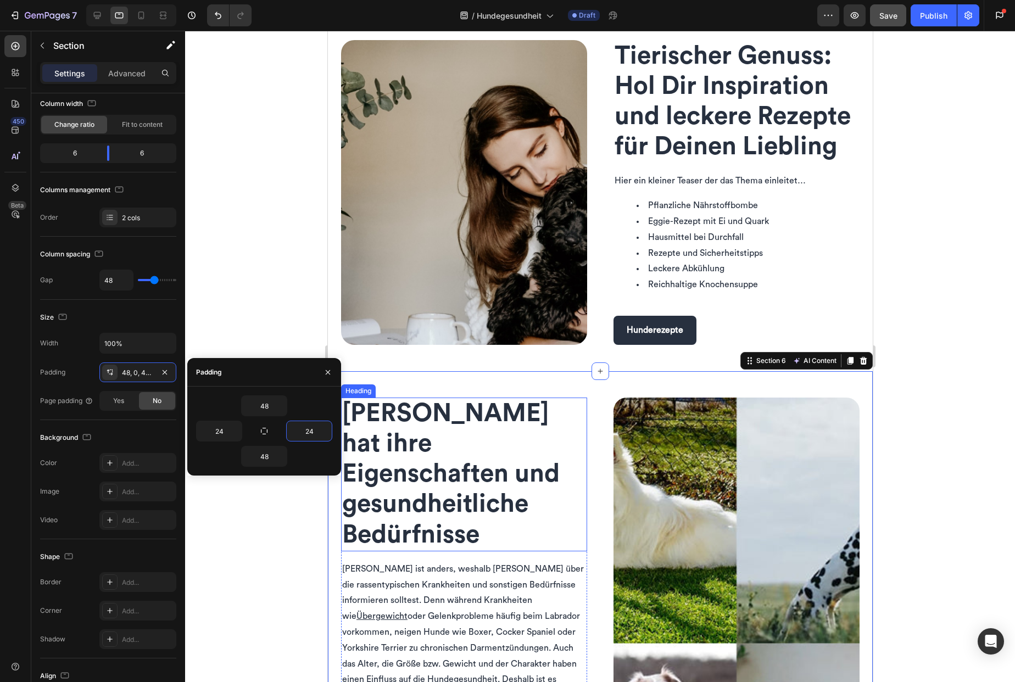
scroll to position [1172, 0]
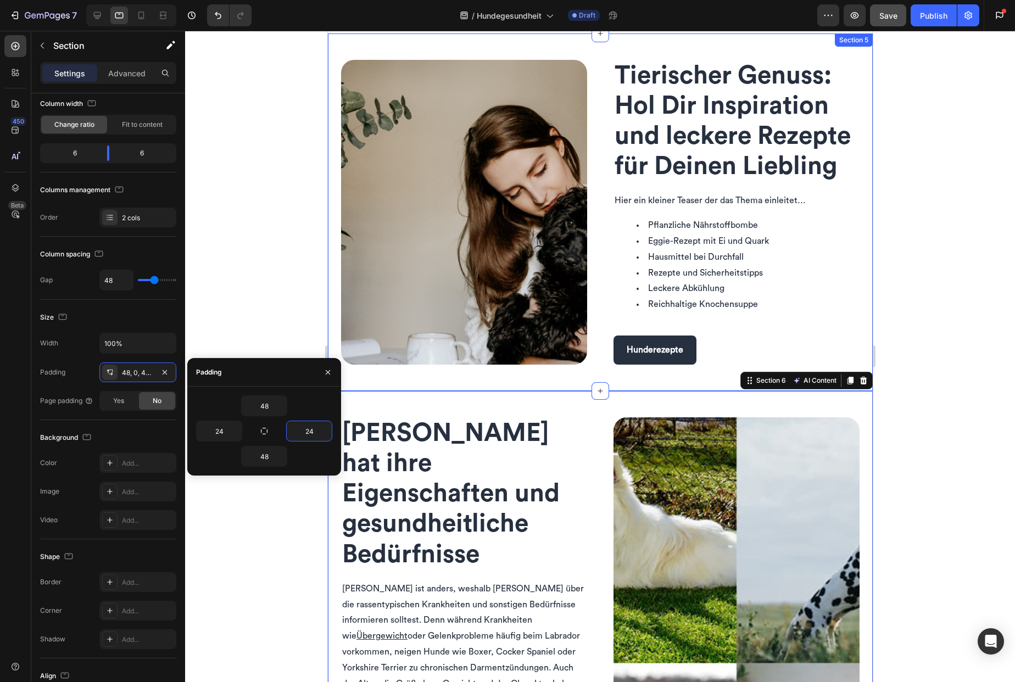
click at [595, 263] on div "Image Tierischer Genuss: Hol Dir Inspiration und leckere Rezepte für Deinen Lie…" at bounding box center [599, 213] width 545 height 358
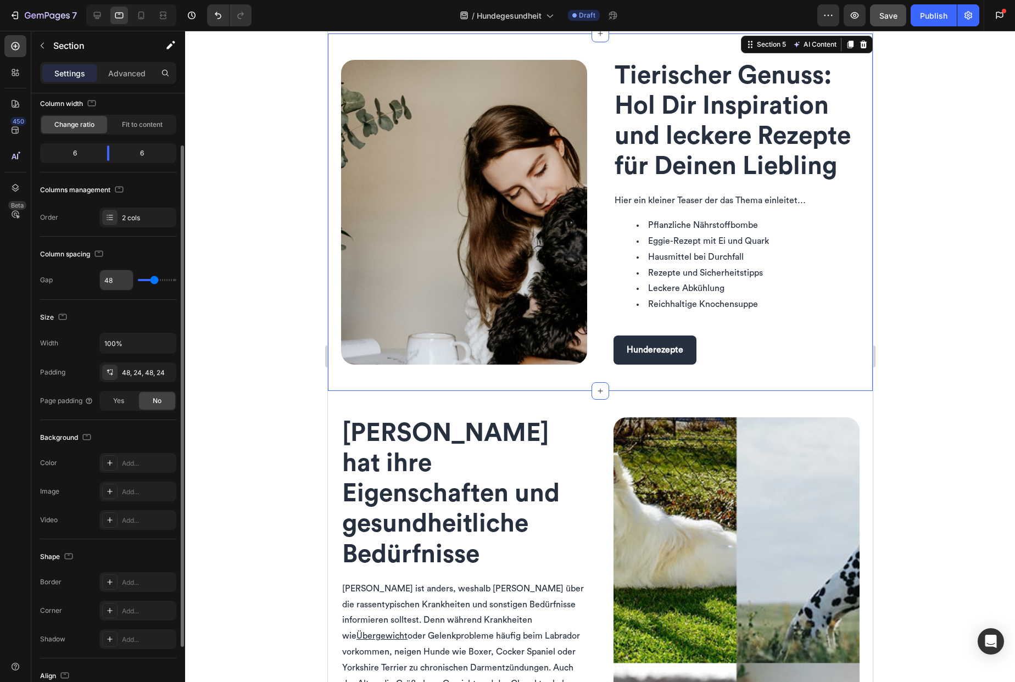
click at [124, 282] on input "48" at bounding box center [116, 280] width 33 height 20
type input "2"
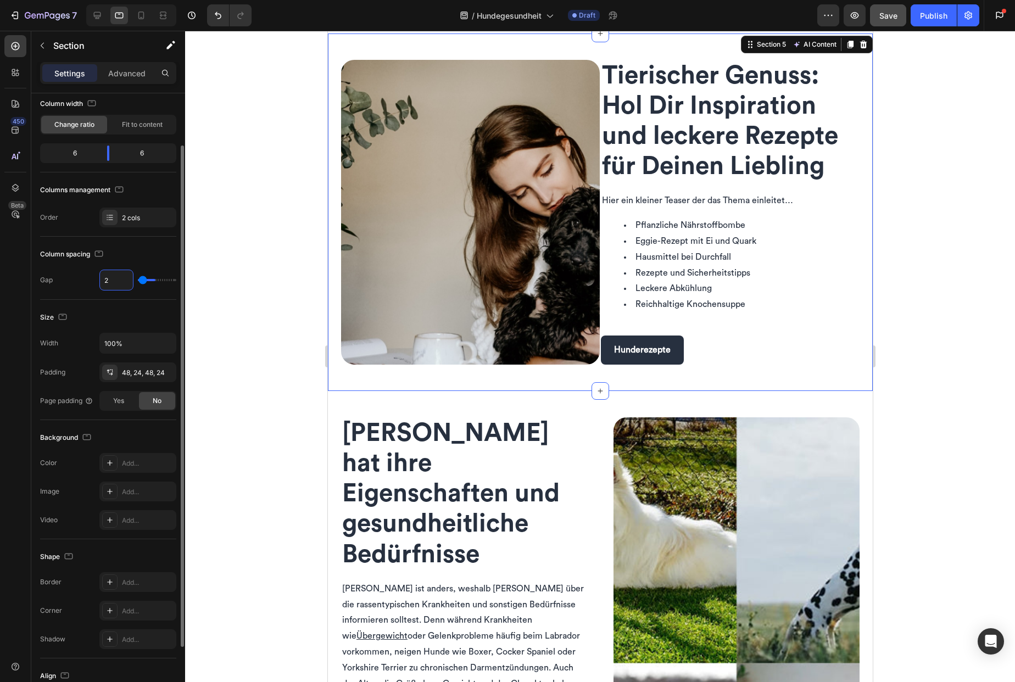
type input "24"
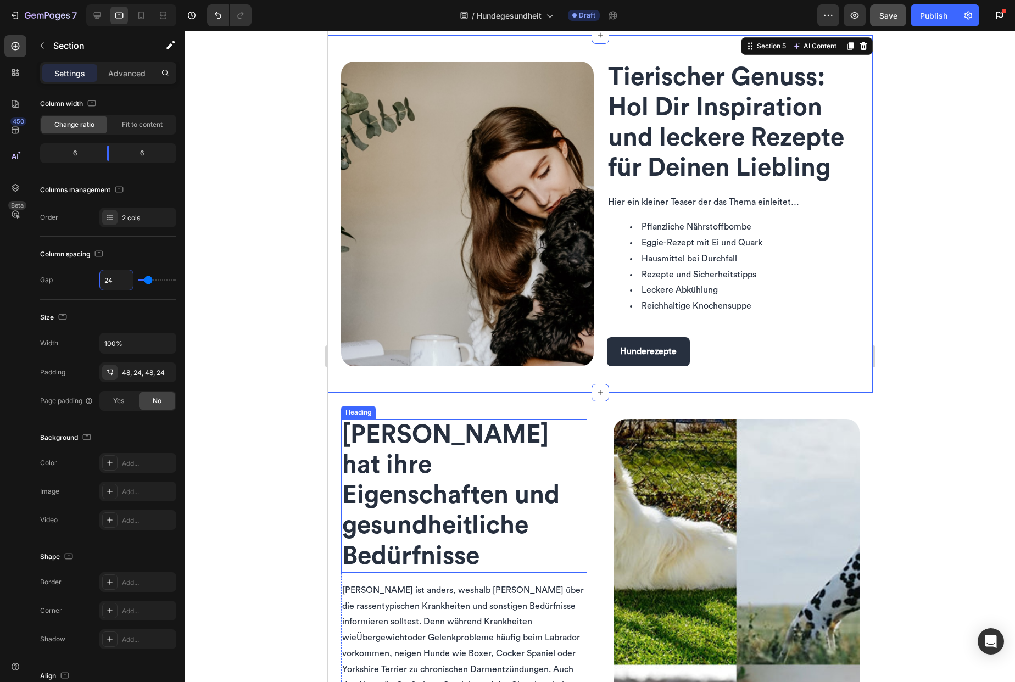
scroll to position [1170, 0]
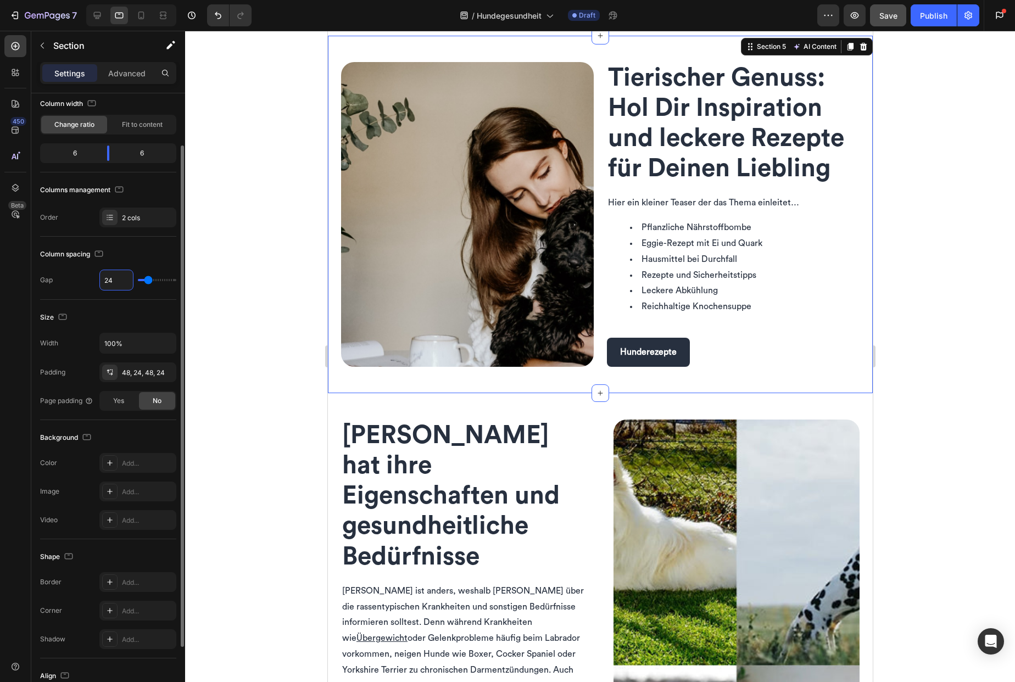
drag, startPoint x: 116, startPoint y: 280, endPoint x: 92, endPoint y: 281, distance: 24.2
click at [92, 281] on div "Gap 24" at bounding box center [108, 280] width 136 height 21
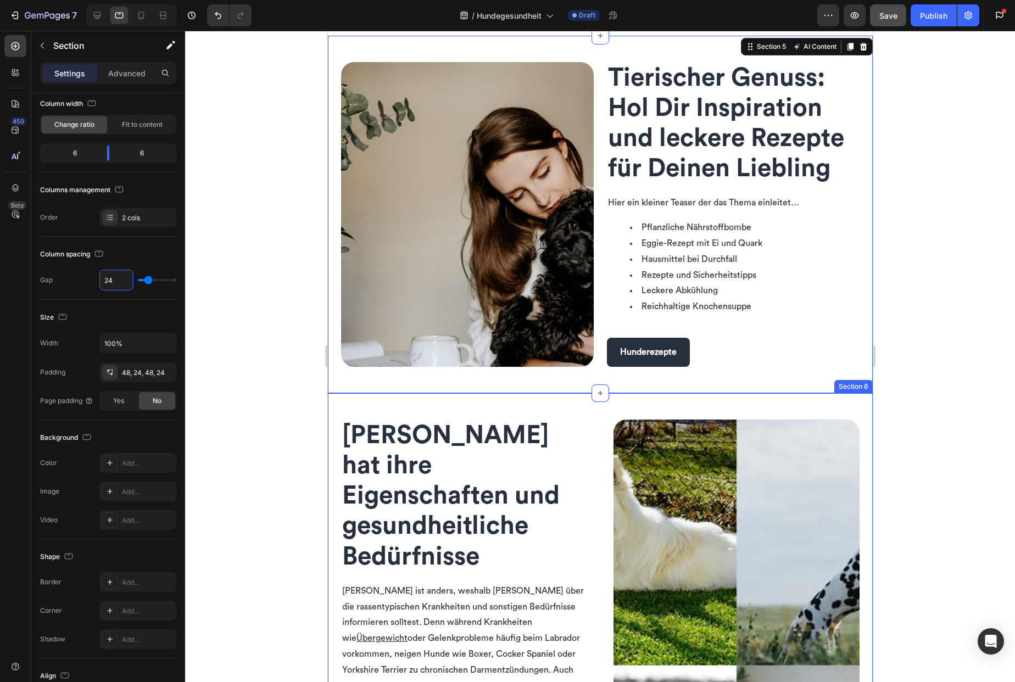
click at [596, 453] on div "Jede Hunderasse hat ihre Eigenschaften und gesundheitliche Bedürfnisse Heading …" at bounding box center [599, 665] width 545 height 544
click at [593, 336] on div "Image Tierischer Genuss: Hol Dir Inspiration und leckere Rezepte für Deinen Lie…" at bounding box center [599, 215] width 545 height 358
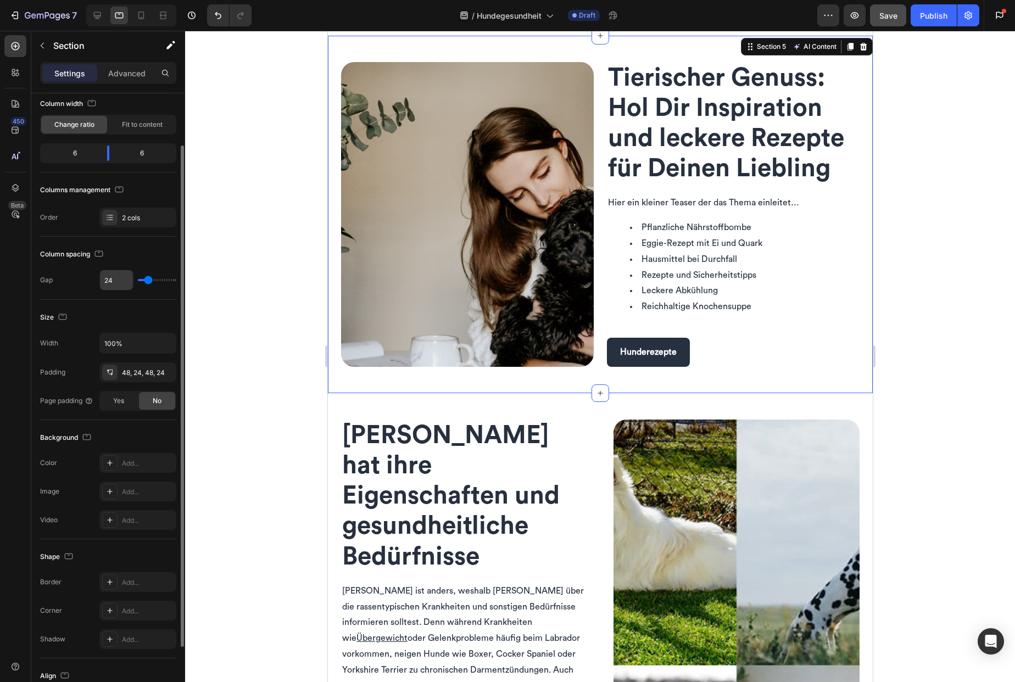
click at [115, 283] on input "24" at bounding box center [116, 280] width 33 height 20
type input "4"
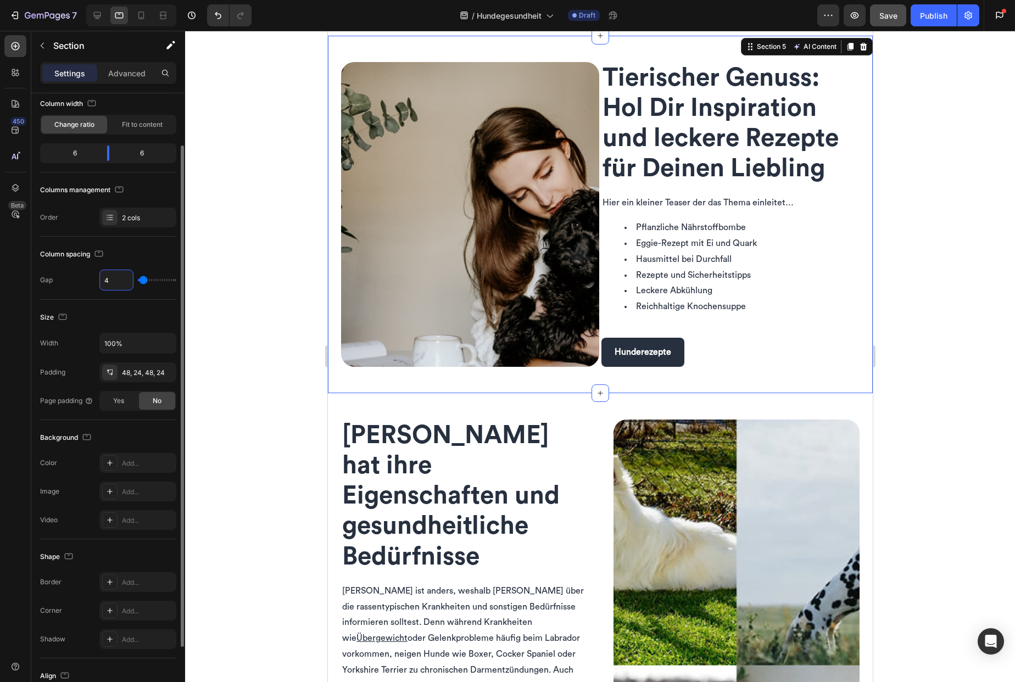
type input "48"
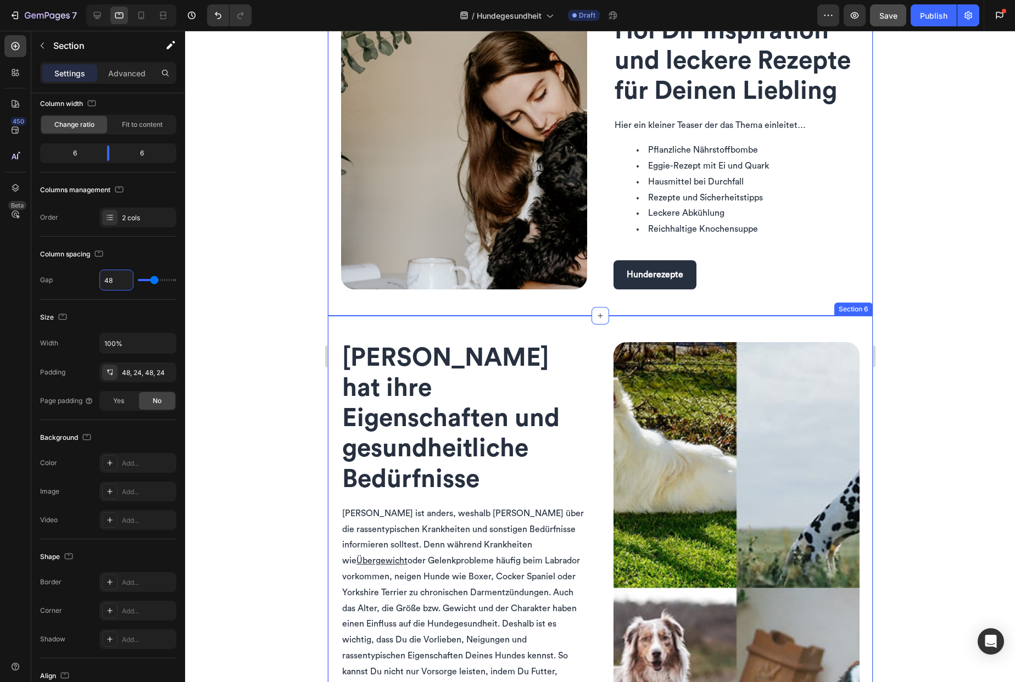
scroll to position [1137, 0]
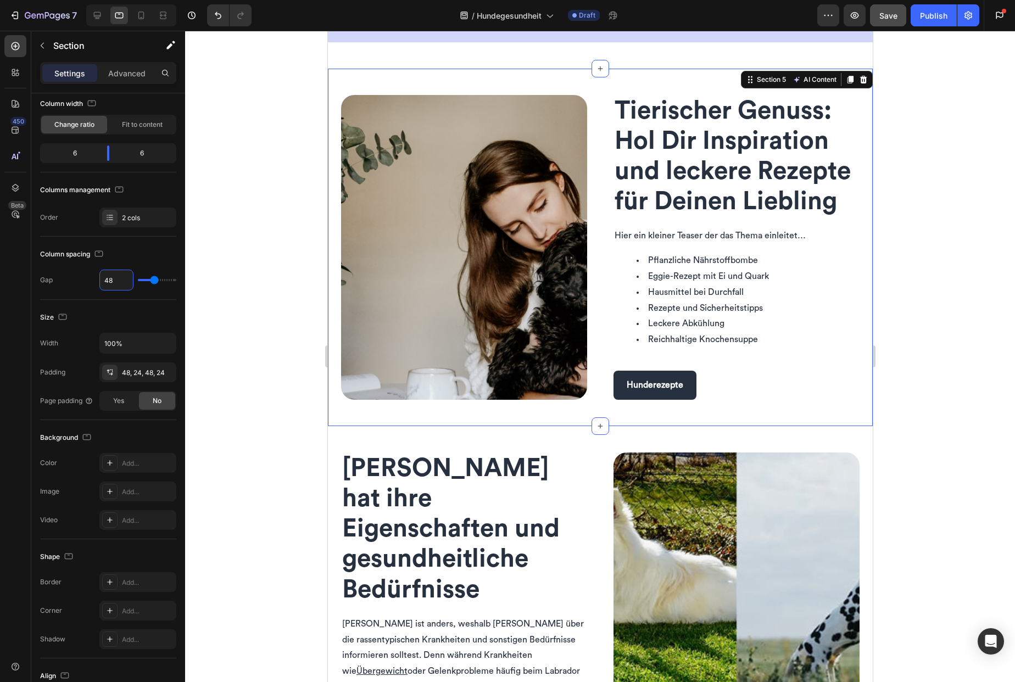
type input "48"
click at [550, 415] on div "Image Tierischer Genuss: Hol Dir Inspiration und leckere Rezepte für Deinen Lie…" at bounding box center [599, 248] width 545 height 358
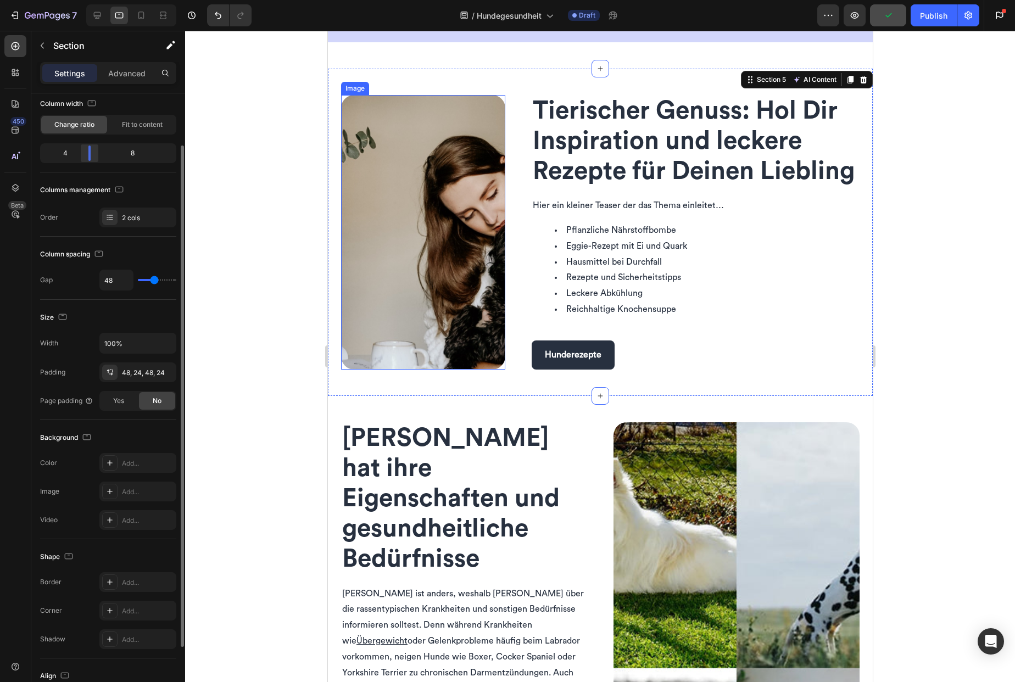
drag, startPoint x: 107, startPoint y: 151, endPoint x: 85, endPoint y: 156, distance: 22.0
click at [85, 156] on div at bounding box center [90, 153] width 20 height 15
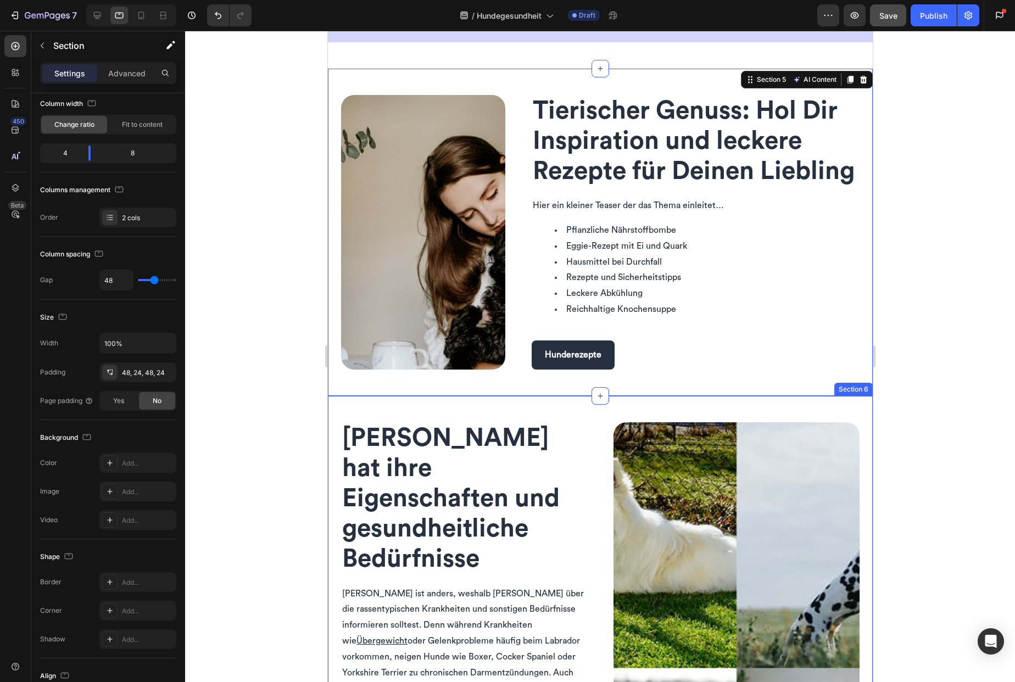
click at [595, 489] on div "Jede Hunderasse hat ihre Eigenschaften und gesundheitliche Bedürfnisse Heading …" at bounding box center [599, 668] width 545 height 544
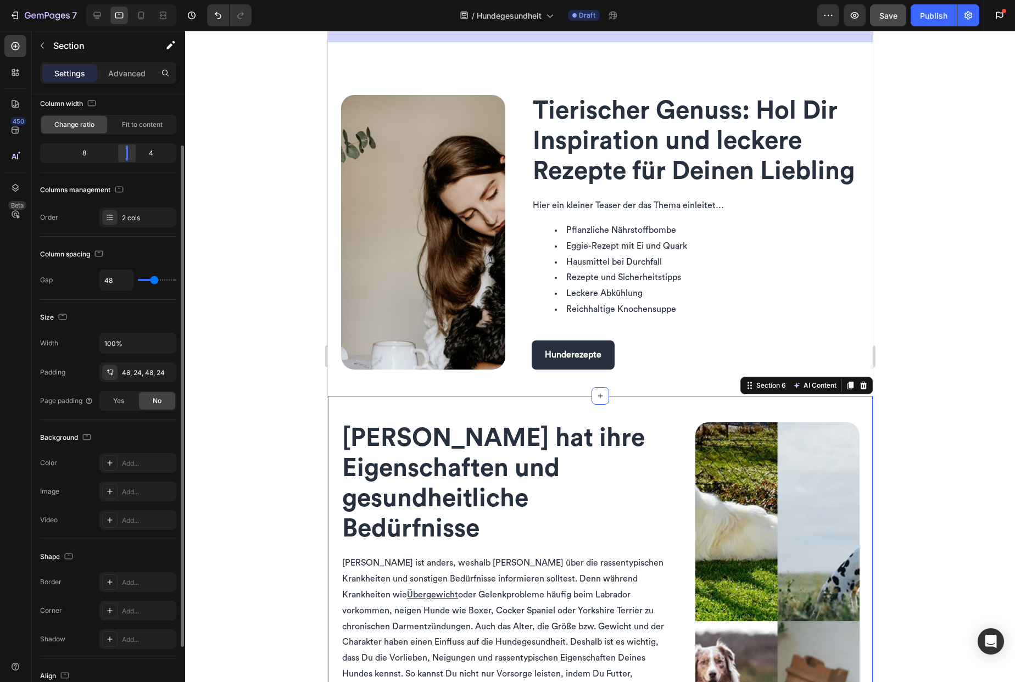
drag, startPoint x: 109, startPoint y: 154, endPoint x: 130, endPoint y: 154, distance: 20.9
click at [130, 154] on div at bounding box center [127, 153] width 20 height 15
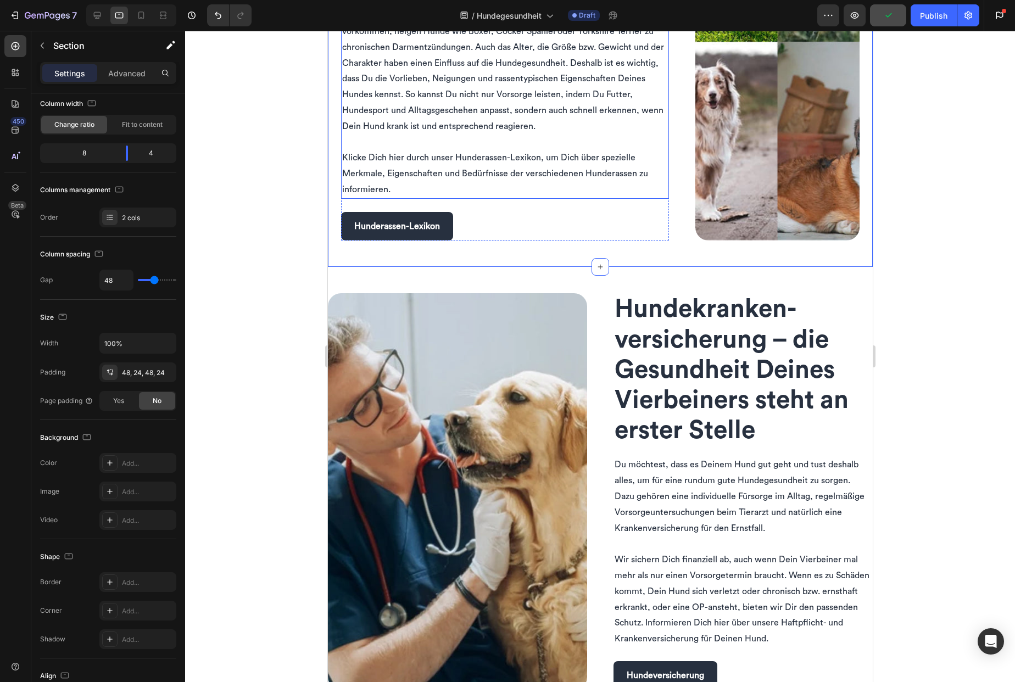
scroll to position [1770, 0]
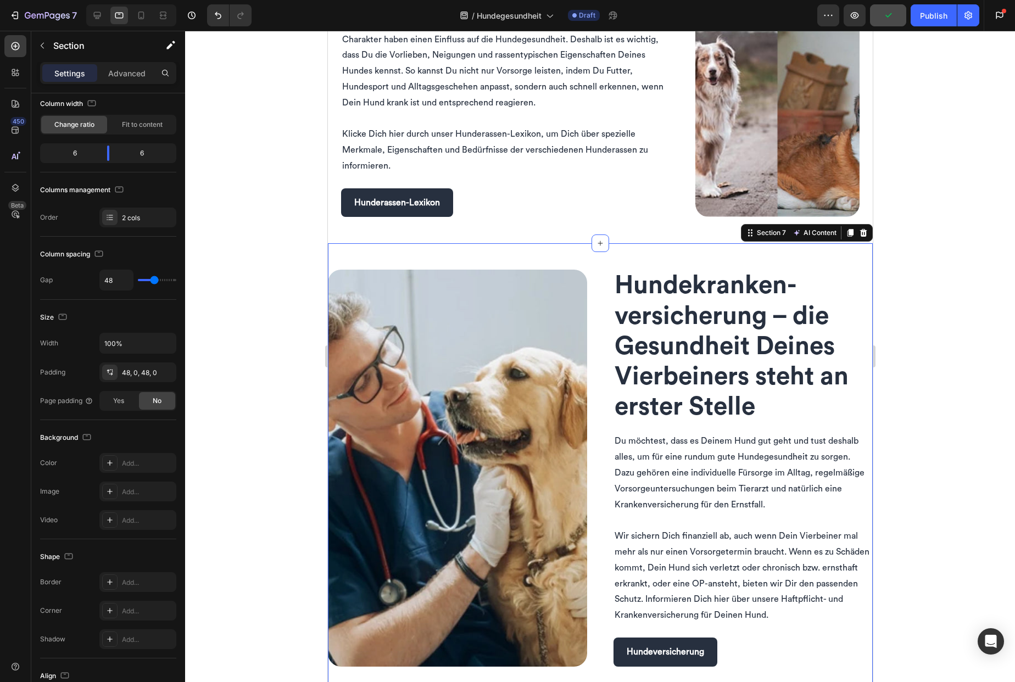
click at [588, 472] on div "Image Hunde­kranken­versicherung – die Gesundheit Deines Vierbeiners steht an e…" at bounding box center [599, 467] width 545 height 449
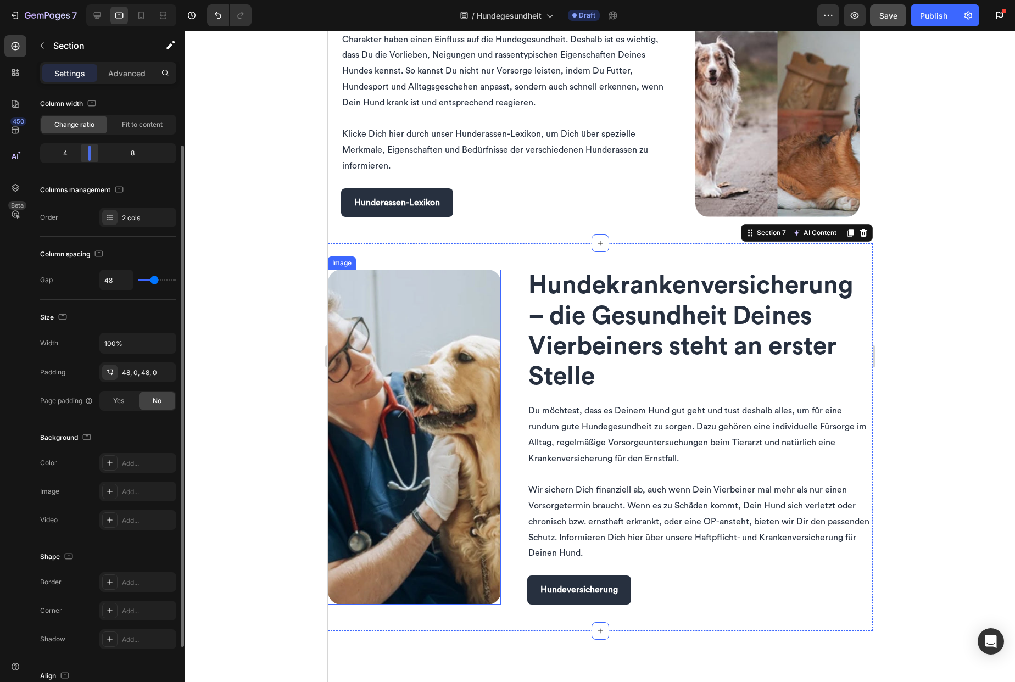
drag, startPoint x: 109, startPoint y: 156, endPoint x: 87, endPoint y: 157, distance: 22.0
click at [87, 157] on div at bounding box center [90, 153] width 20 height 15
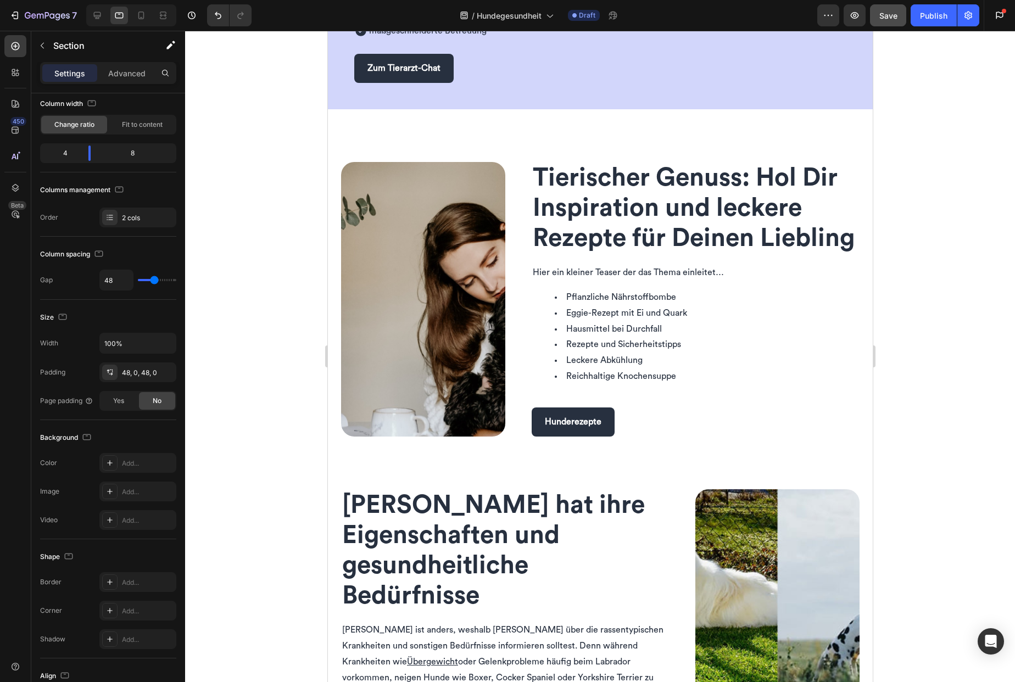
scroll to position [1069, 0]
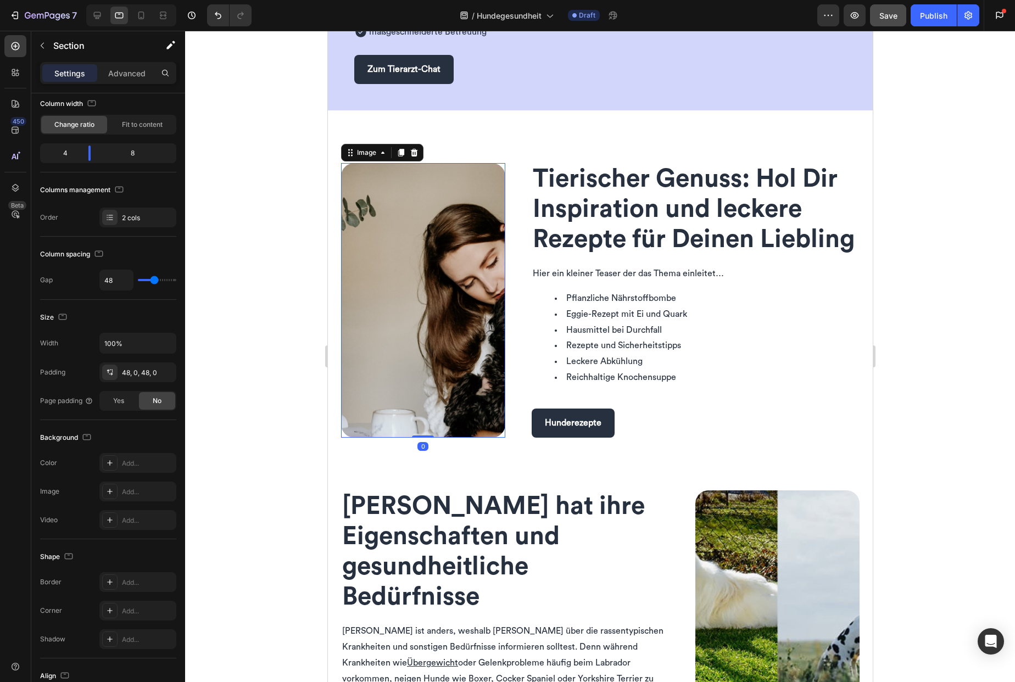
click at [471, 308] on img at bounding box center [423, 300] width 164 height 275
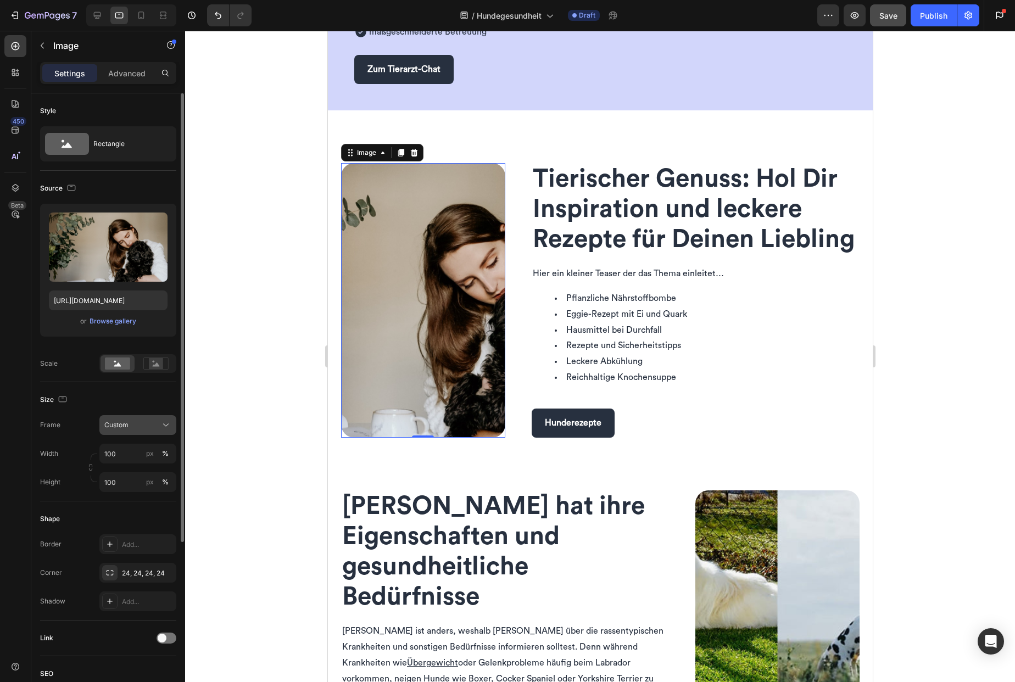
click at [146, 428] on div "Custom" at bounding box center [131, 425] width 54 height 10
click at [150, 470] on div "Vertical" at bounding box center [136, 472] width 64 height 11
click at [166, 425] on icon at bounding box center [165, 425] width 5 height 3
click at [143, 452] on div "Square" at bounding box center [136, 452] width 64 height 11
click at [139, 425] on div "Square" at bounding box center [131, 425] width 54 height 10
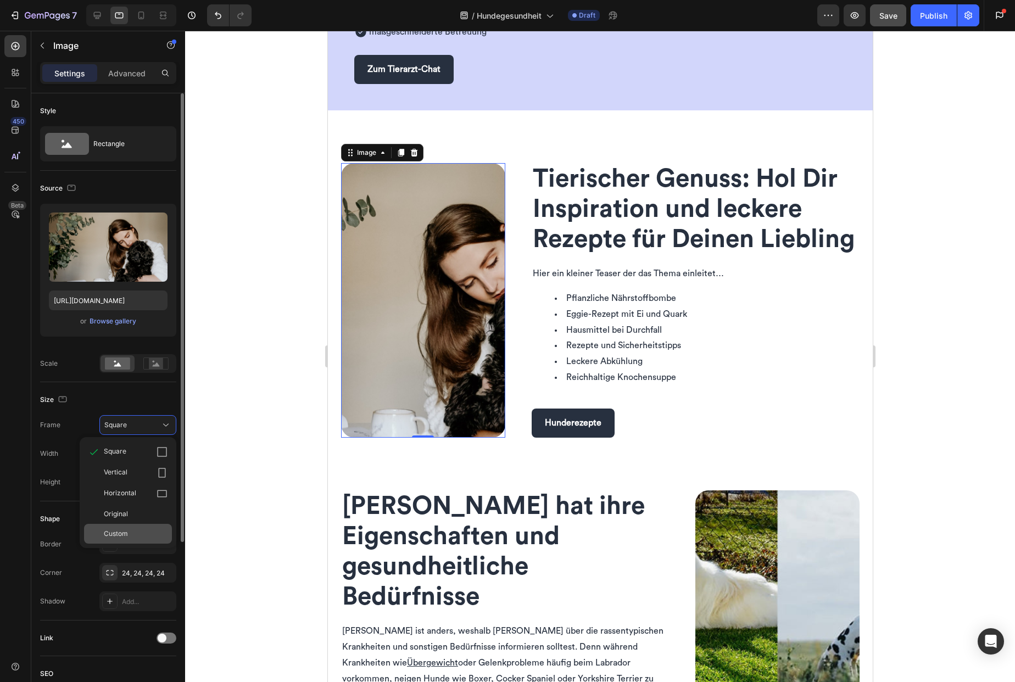
click at [132, 530] on div "Custom" at bounding box center [136, 534] width 64 height 10
click at [132, 483] on input "px %" at bounding box center [137, 482] width 77 height 20
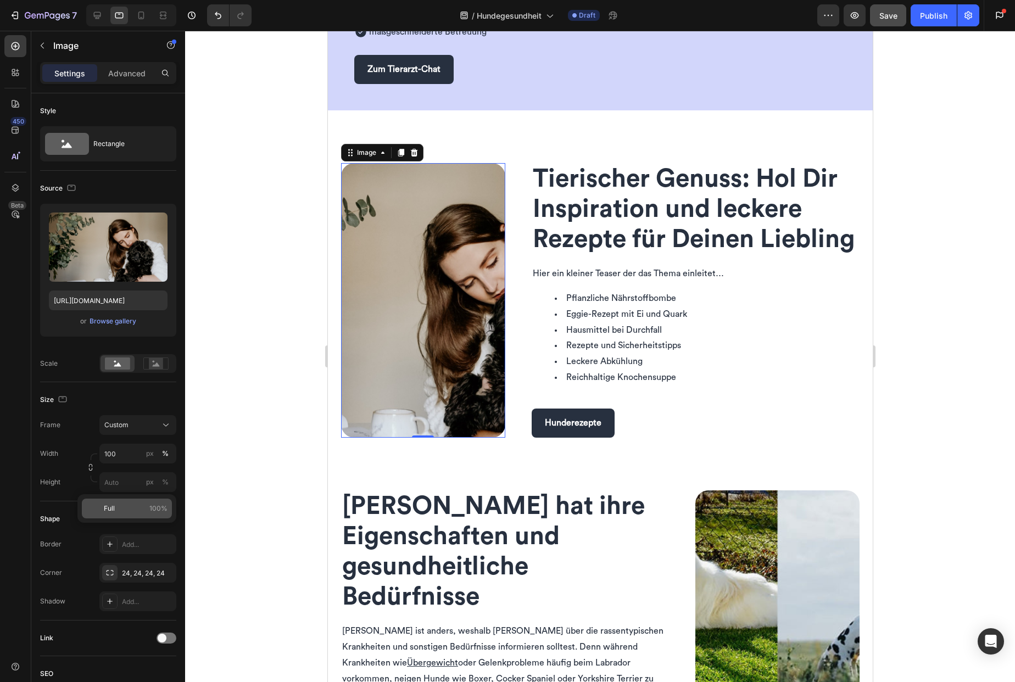
click at [134, 504] on p "Full 100%" at bounding box center [136, 509] width 64 height 10
type input "100"
click at [125, 454] on input "100" at bounding box center [137, 454] width 77 height 20
type input "u"
type input "Auto"
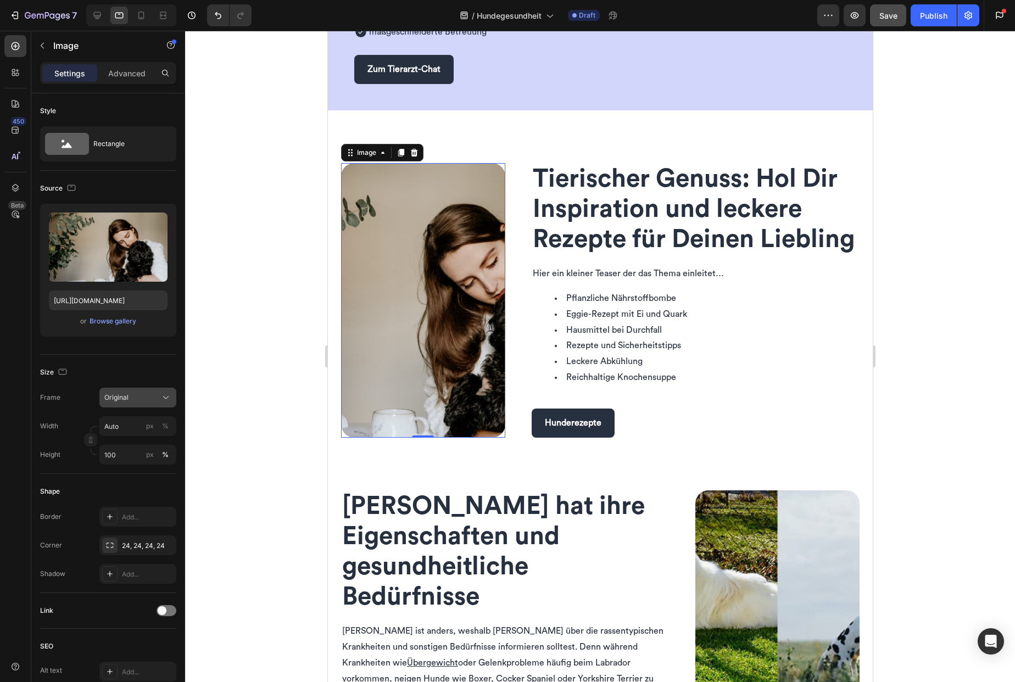
click at [147, 401] on div "Original" at bounding box center [131, 398] width 54 height 10
click at [147, 424] on div "Square" at bounding box center [136, 424] width 64 height 11
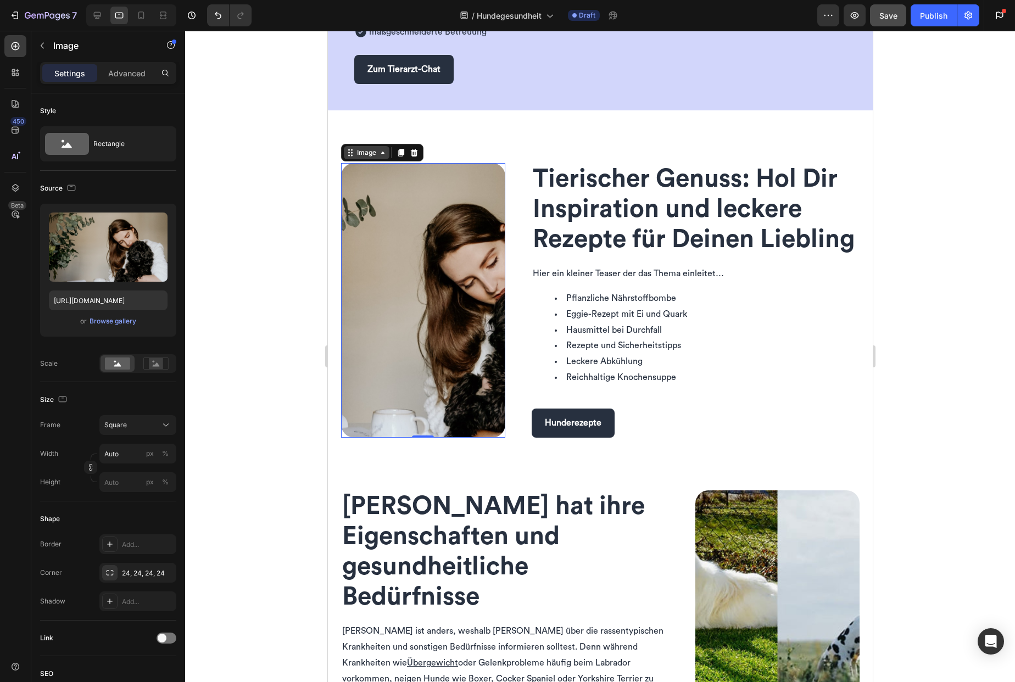
click at [359, 153] on div "Image" at bounding box center [366, 153] width 24 height 10
click at [135, 483] on input "px %" at bounding box center [137, 482] width 77 height 20
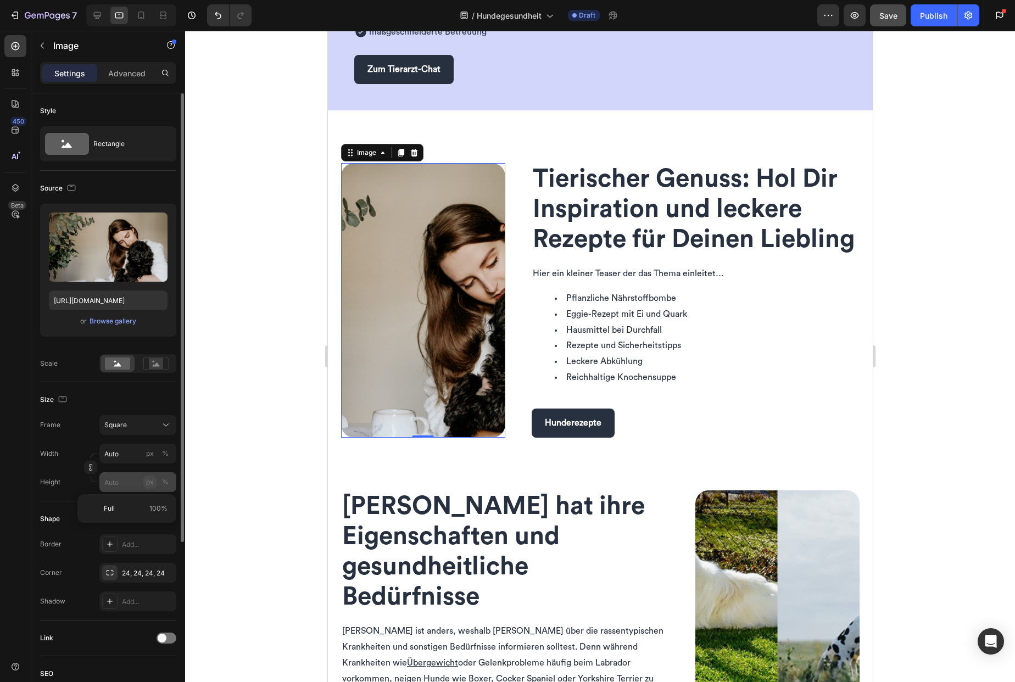
click at [149, 482] on div "px" at bounding box center [150, 482] width 8 height 10
type input "4"
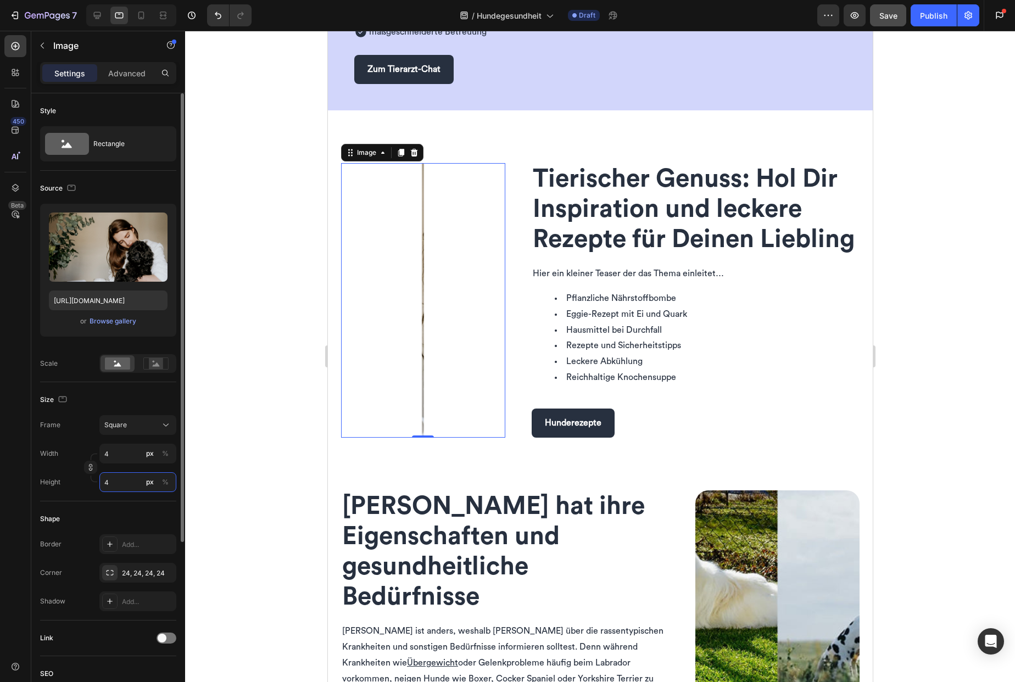
type input "40"
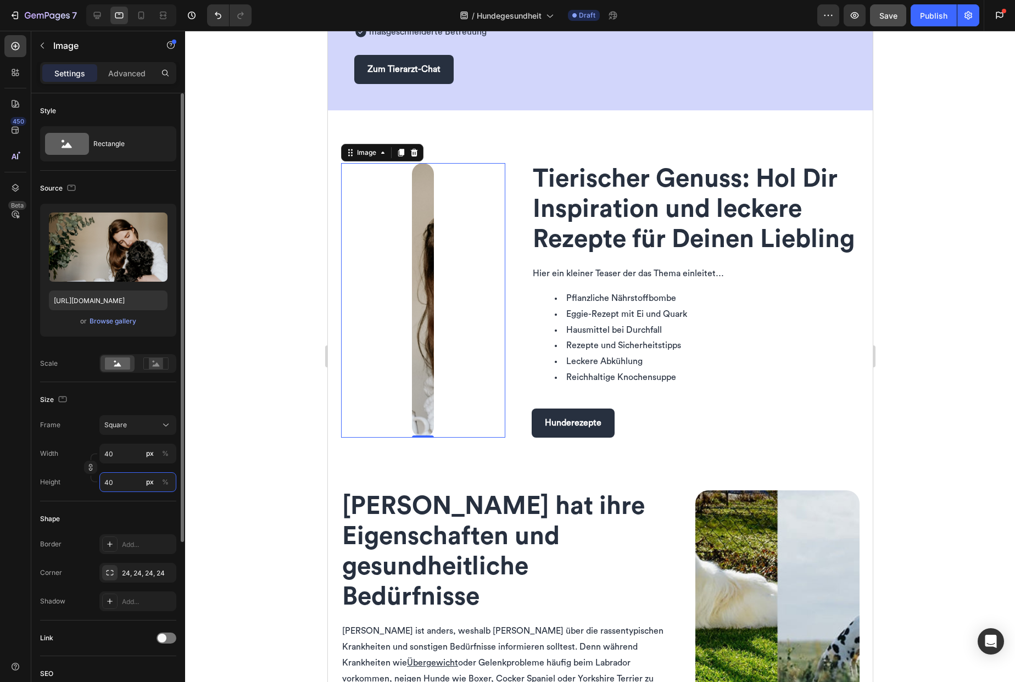
type input "400"
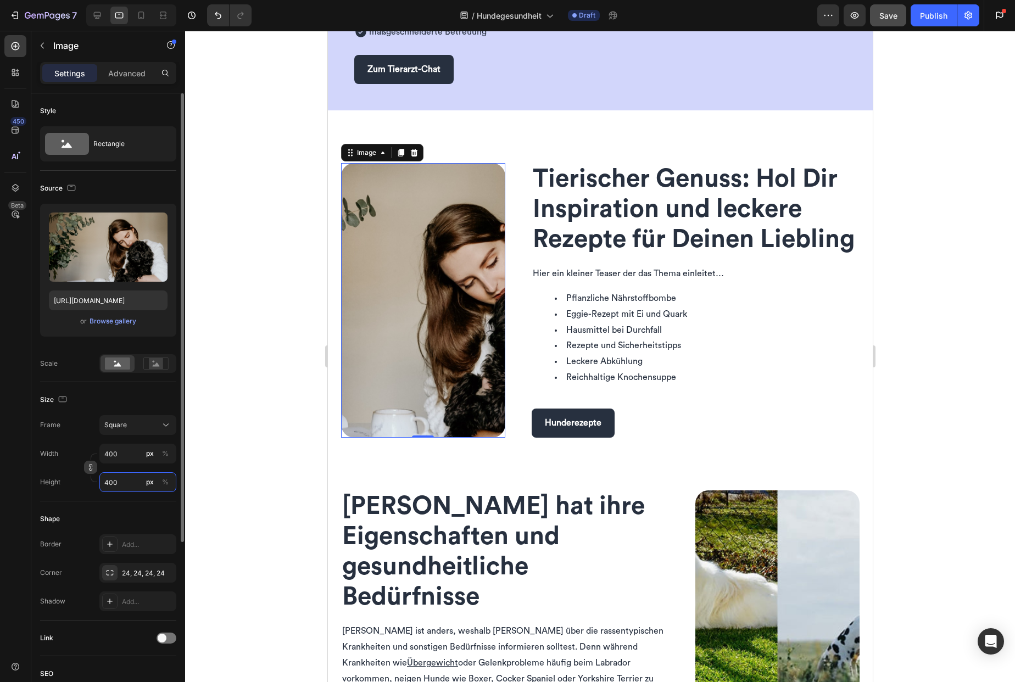
type input "400"
click at [91, 469] on icon "button" at bounding box center [91, 468] width 8 height 8
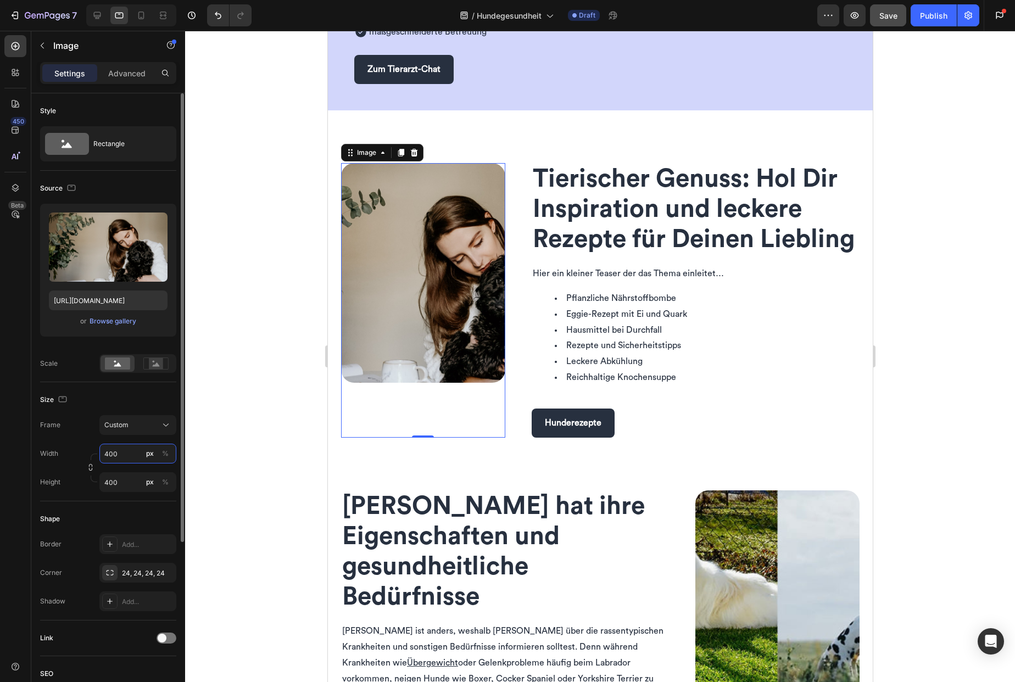
click at [131, 452] on input "400" at bounding box center [137, 454] width 77 height 20
click at [146, 478] on p "Full 100%" at bounding box center [136, 480] width 64 height 10
type input "100"
click at [125, 483] on input "400" at bounding box center [137, 482] width 77 height 20
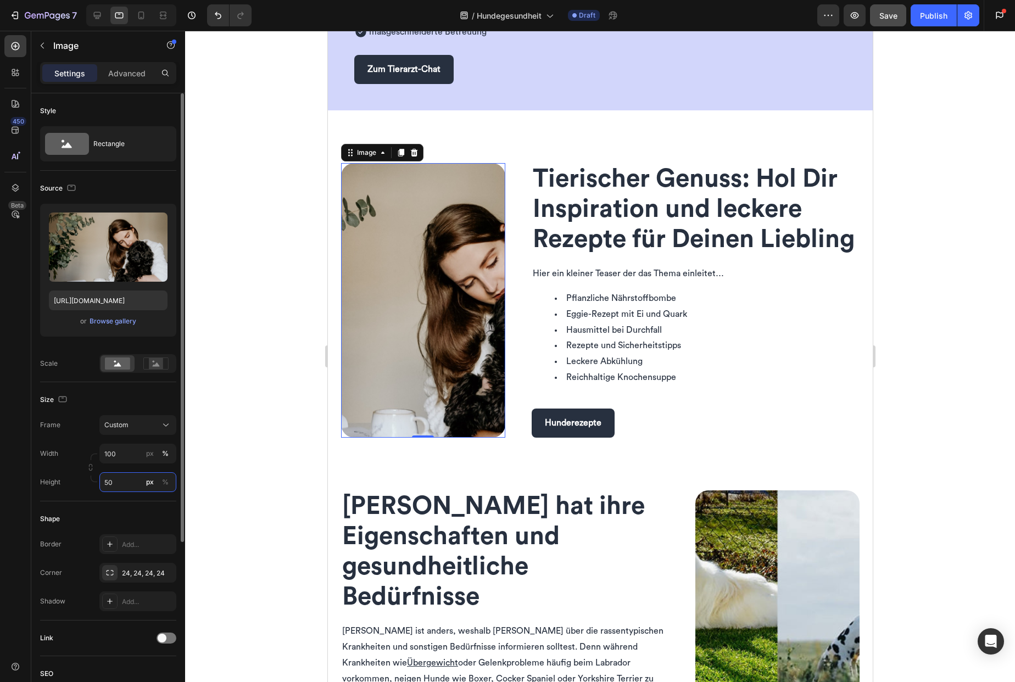
type input "5"
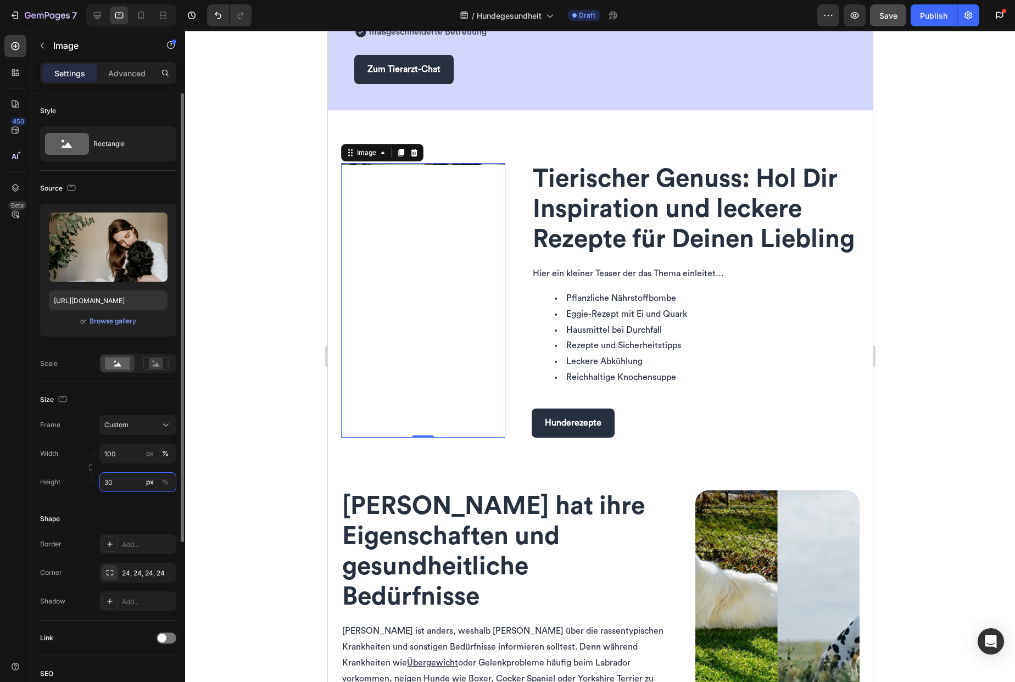
type input "300"
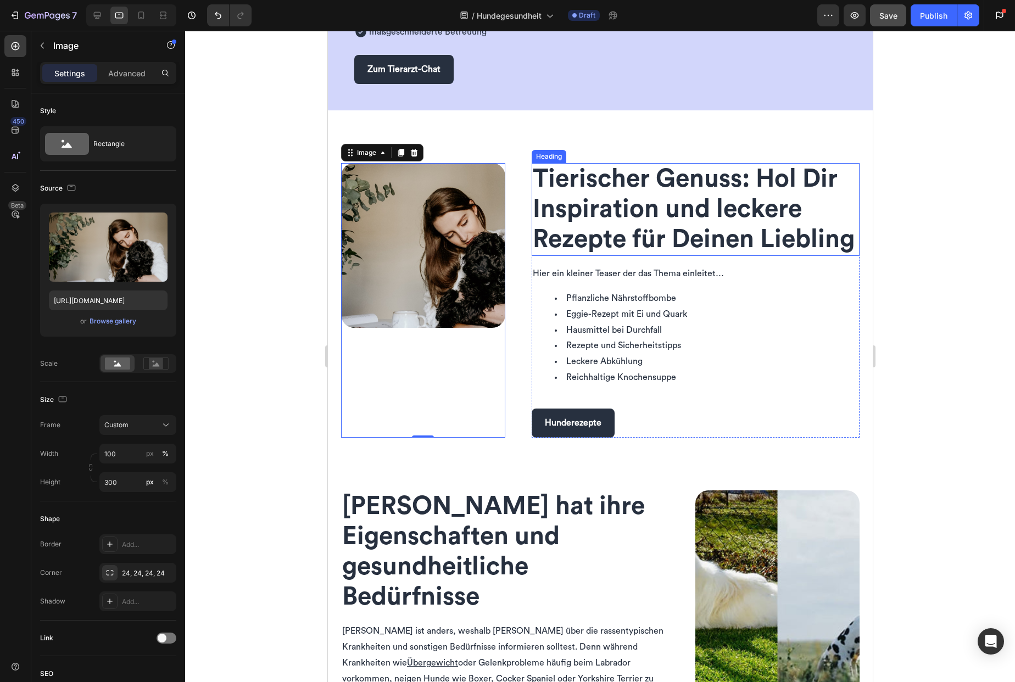
click at [617, 239] on span "Tierischer Genuss: Hol Dir Inspiration und leckere Rezepte für Deinen Liebling" at bounding box center [693, 209] width 322 height 86
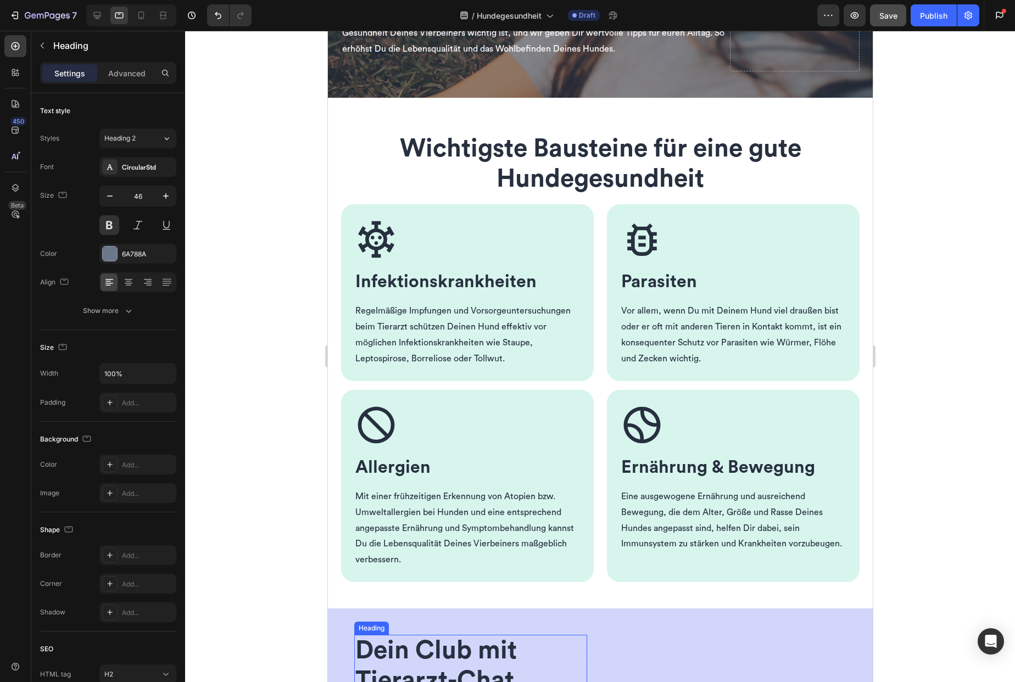
scroll to position [39, 0]
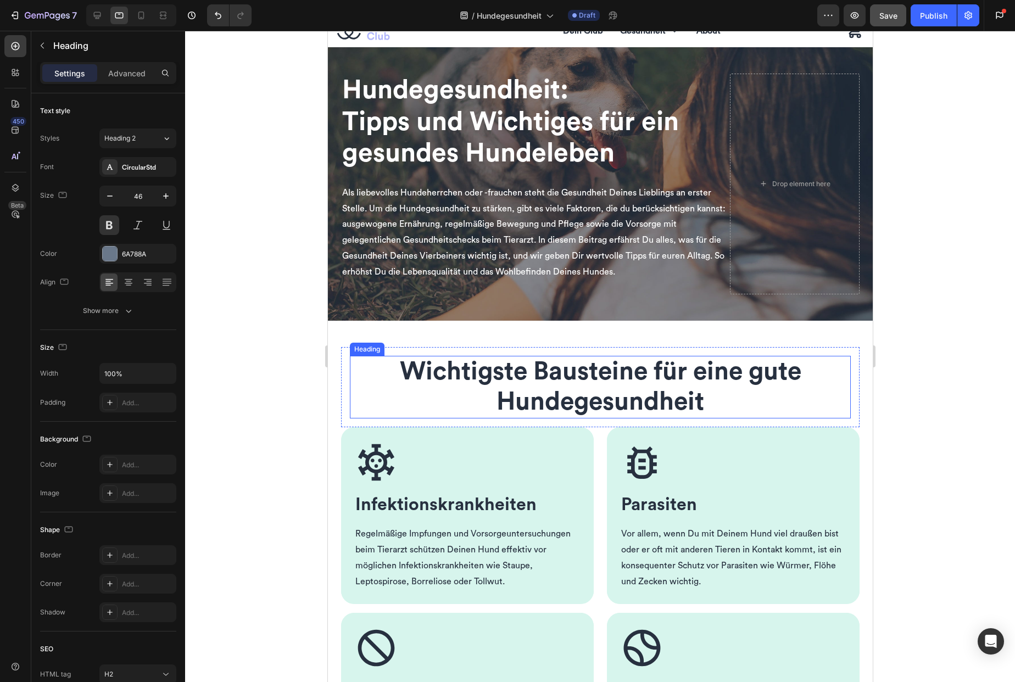
click at [530, 372] on span "Wichtigste Bausteine für eine gute Hundegesundheit" at bounding box center [600, 386] width 402 height 55
click at [488, 128] on span "Tipps und Wichtiges für ein gesundes Hundeleben" at bounding box center [510, 138] width 337 height 58
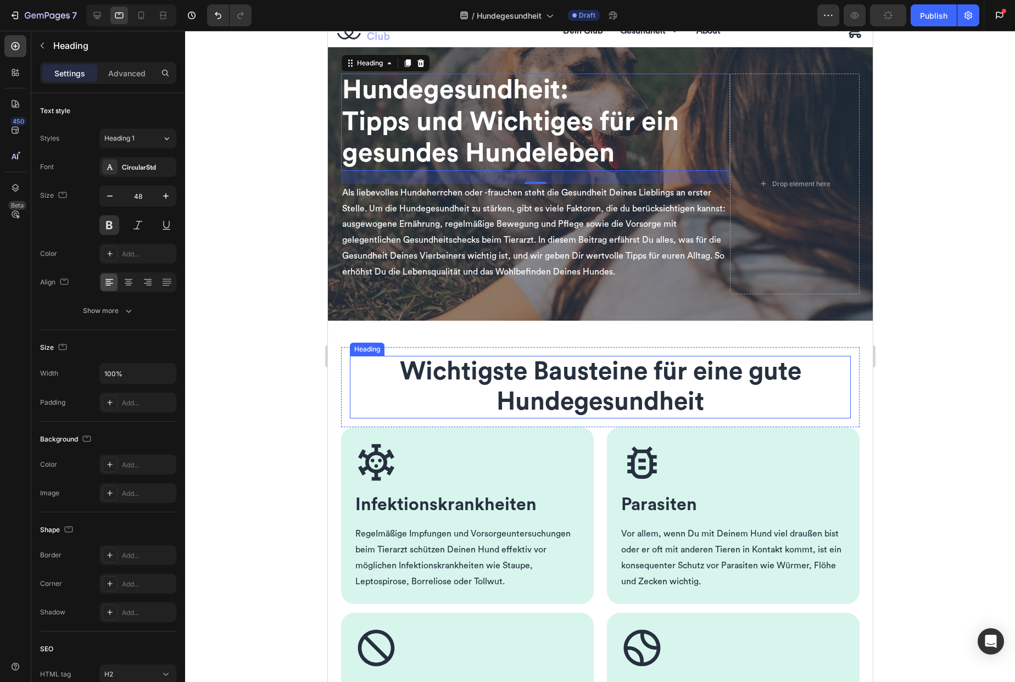
click at [544, 384] on span "Wichtigste Bausteine für eine gute Hundegesundheit" at bounding box center [600, 386] width 402 height 55
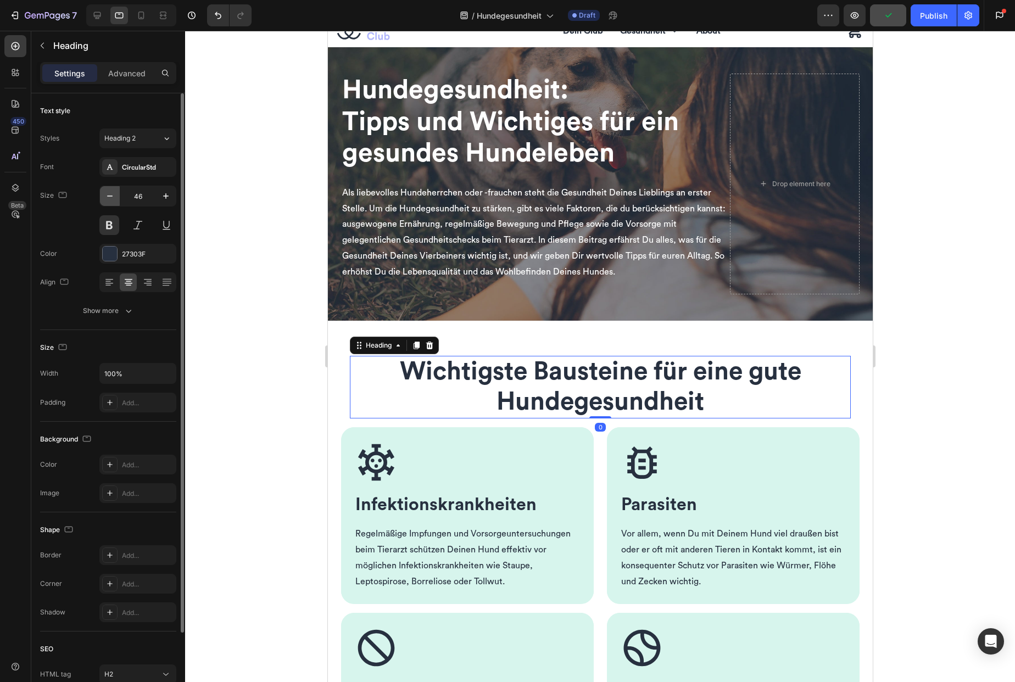
click at [110, 197] on icon "button" at bounding box center [109, 196] width 11 height 11
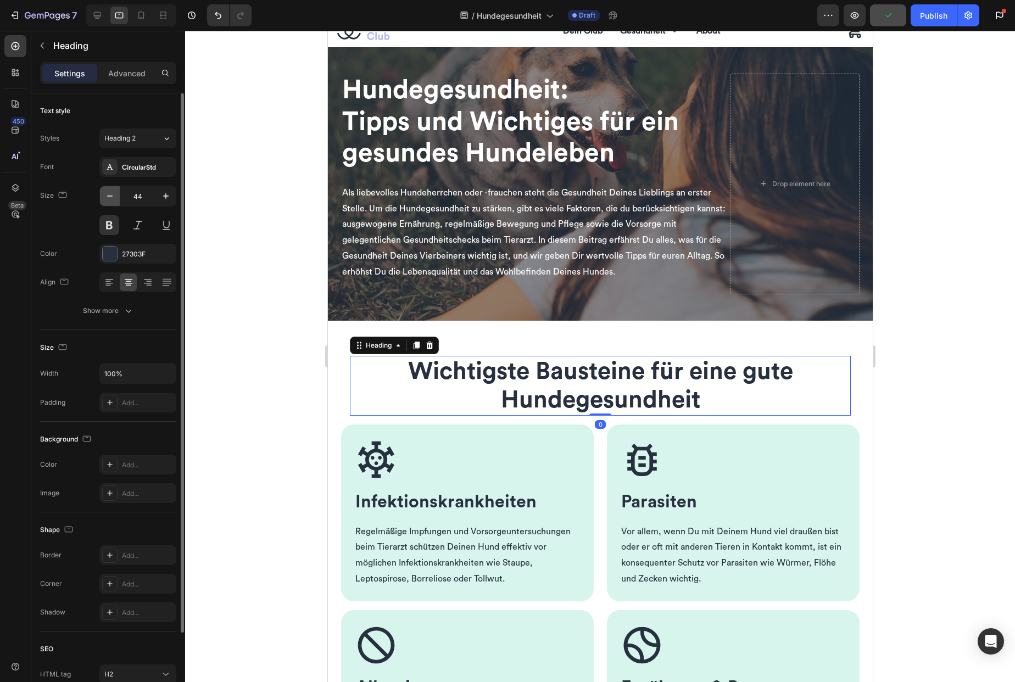
click at [110, 197] on icon "button" at bounding box center [109, 196] width 11 height 11
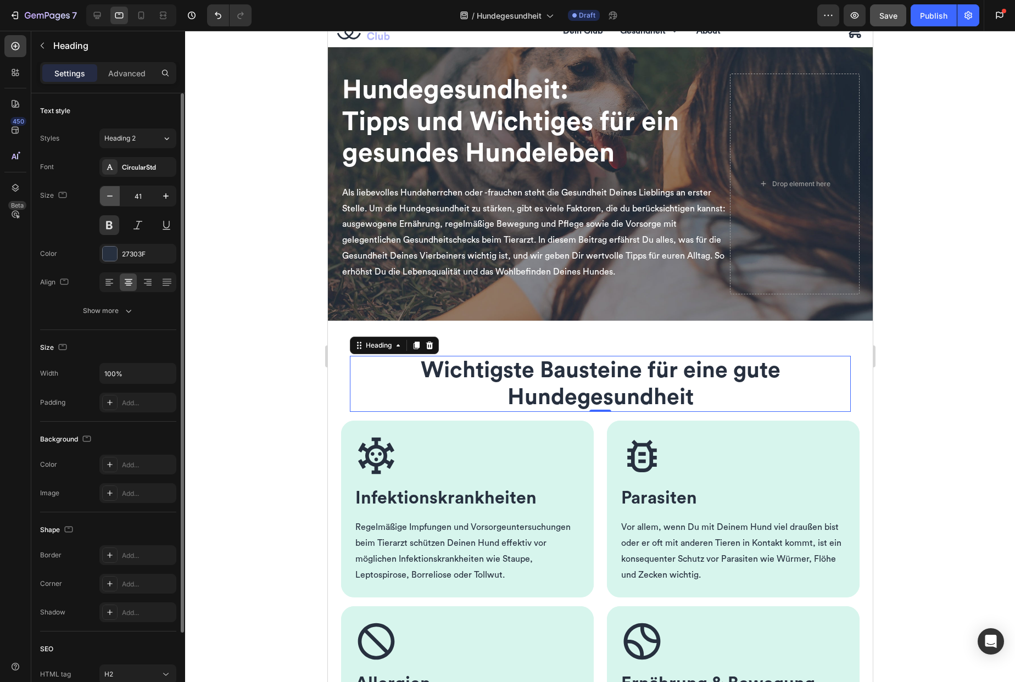
click at [110, 197] on icon "button" at bounding box center [109, 196] width 11 height 11
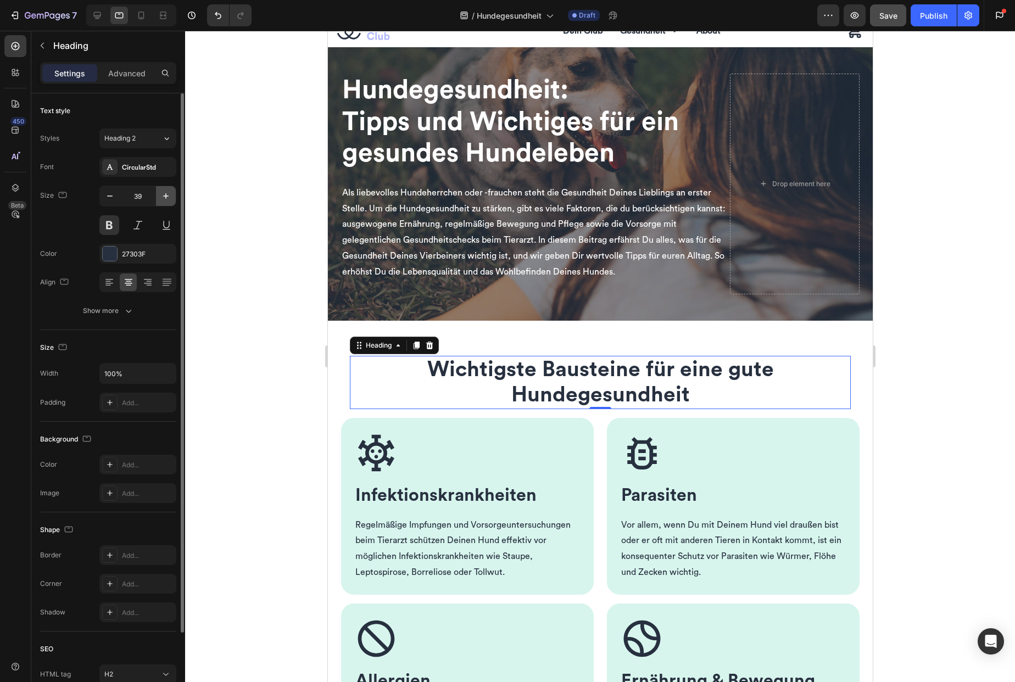
click at [169, 196] on icon "button" at bounding box center [165, 196] width 11 height 11
type input "40"
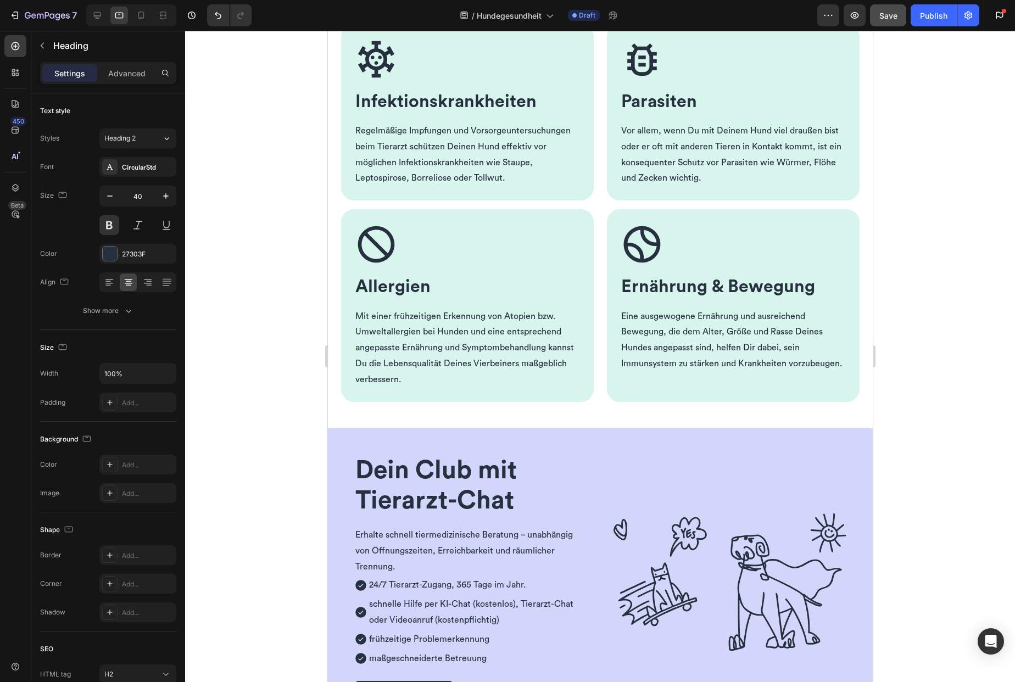
scroll to position [439, 0]
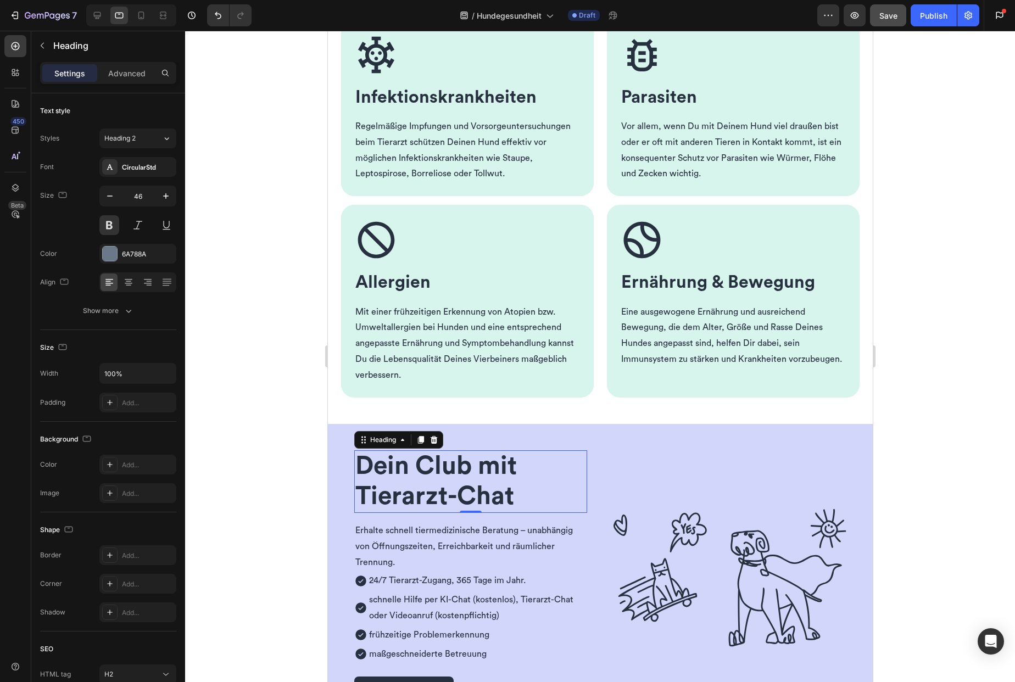
drag, startPoint x: 449, startPoint y: 482, endPoint x: 517, endPoint y: 316, distance: 179.5
click at [449, 482] on span "Dein Club mit Tierarzt-Chat" at bounding box center [435, 481] width 161 height 55
click at [110, 198] on icon "button" at bounding box center [109, 196] width 11 height 11
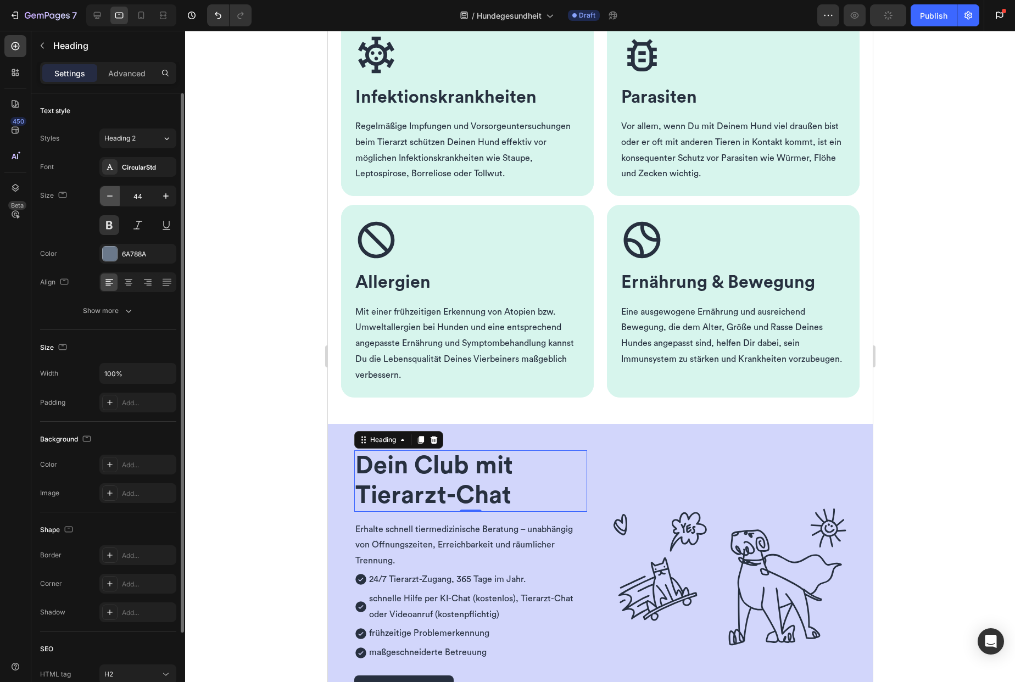
click at [110, 198] on icon "button" at bounding box center [109, 196] width 11 height 11
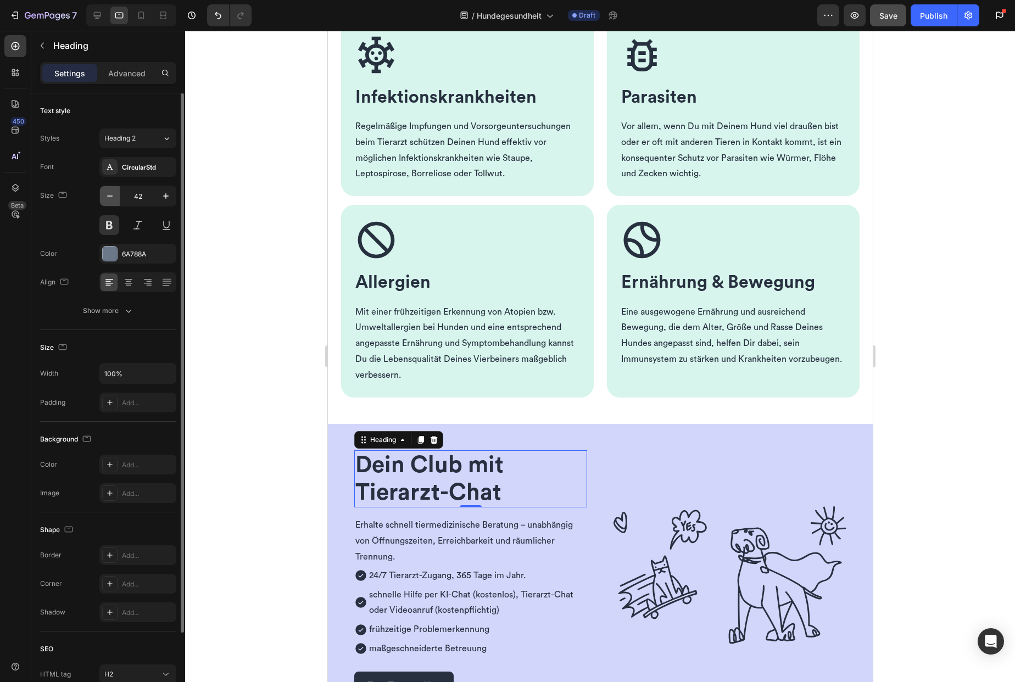
click at [110, 198] on icon "button" at bounding box center [109, 196] width 11 height 11
click at [105, 198] on icon "button" at bounding box center [109, 196] width 11 height 11
type input "40"
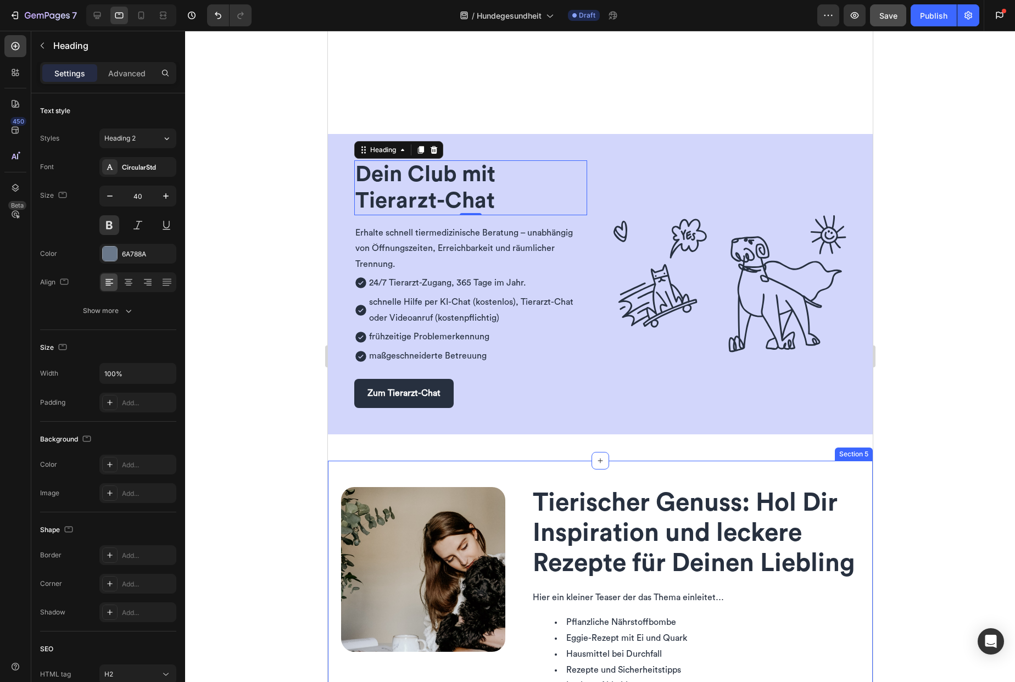
scroll to position [870, 0]
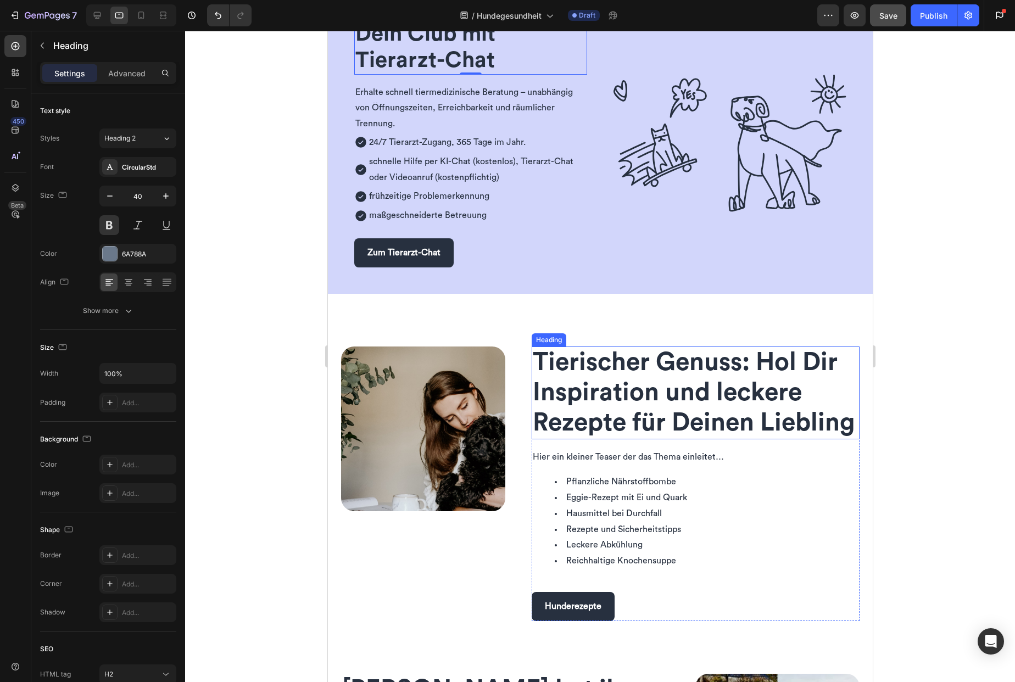
click at [582, 422] on span "Tierischer Genuss: Hol Dir Inspiration und leckere Rezepte für Deinen Liebling" at bounding box center [693, 393] width 322 height 86
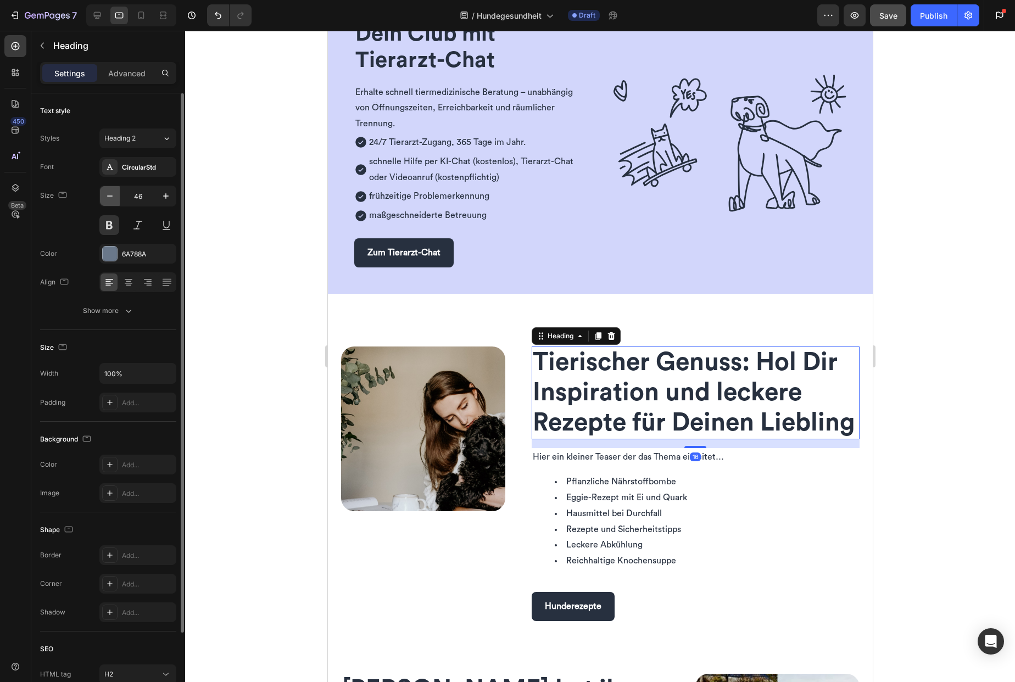
click at [113, 196] on icon "button" at bounding box center [109, 196] width 11 height 11
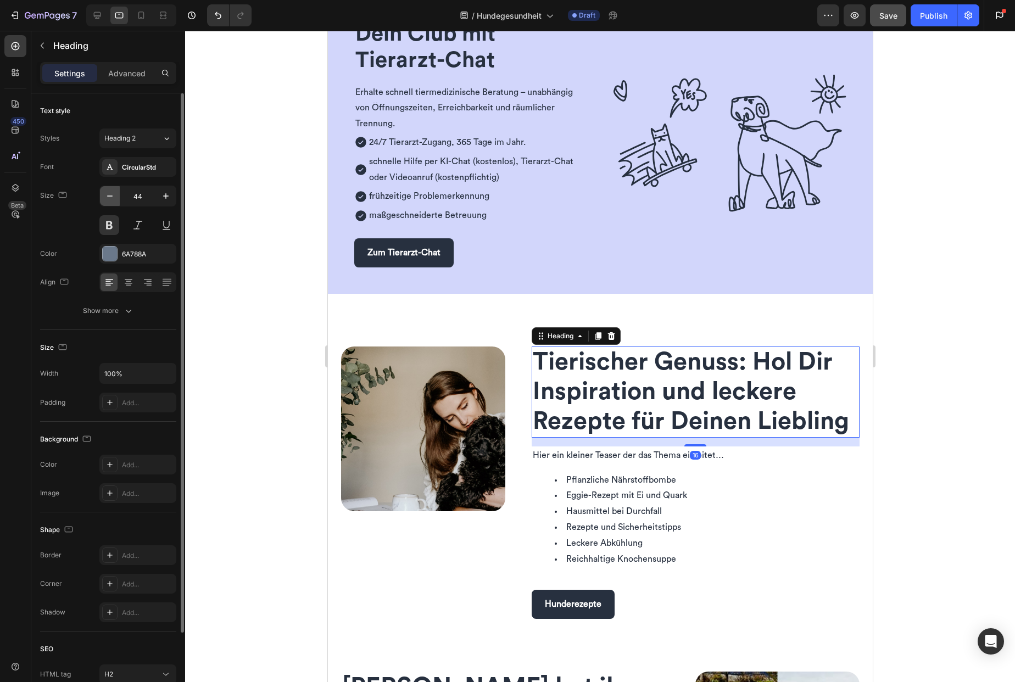
click at [113, 196] on icon "button" at bounding box center [109, 196] width 11 height 11
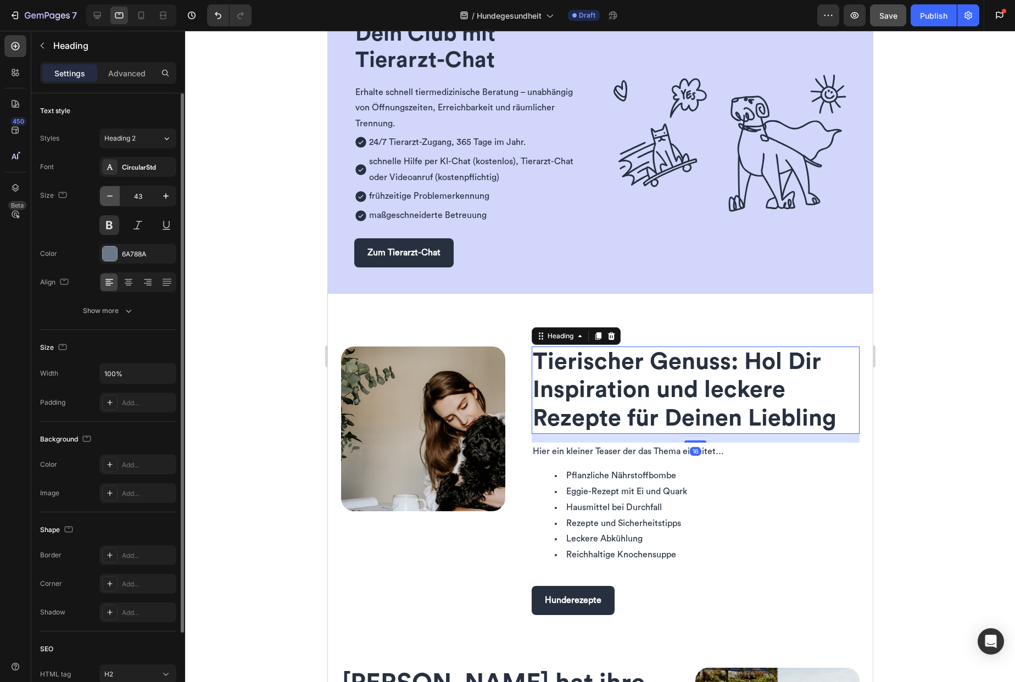
click at [113, 196] on icon "button" at bounding box center [109, 196] width 11 height 11
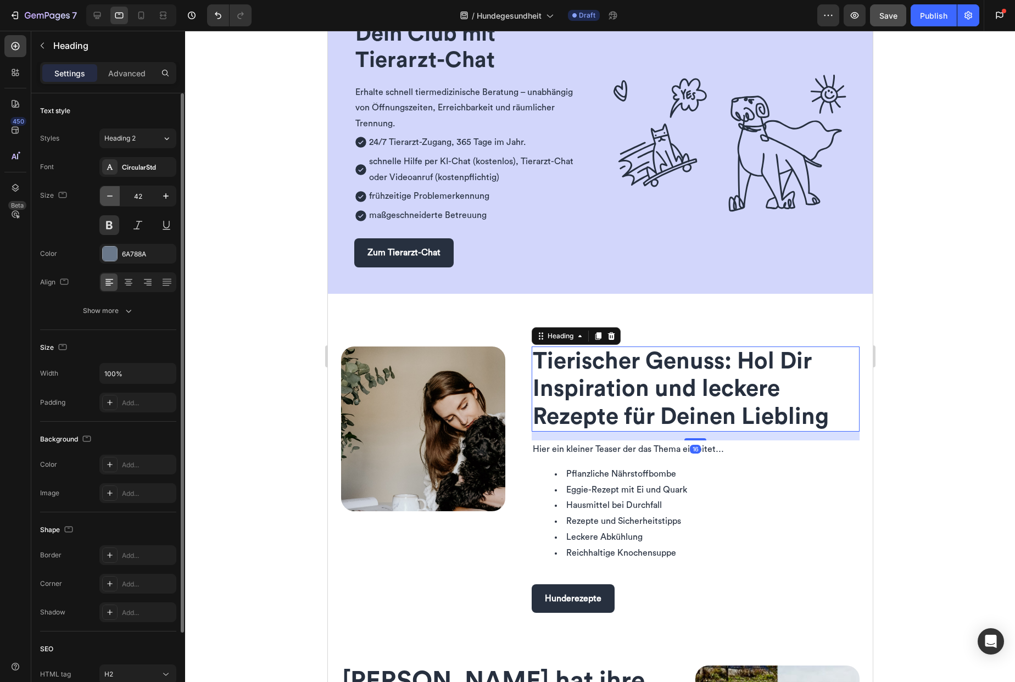
click at [113, 196] on icon "button" at bounding box center [109, 196] width 11 height 11
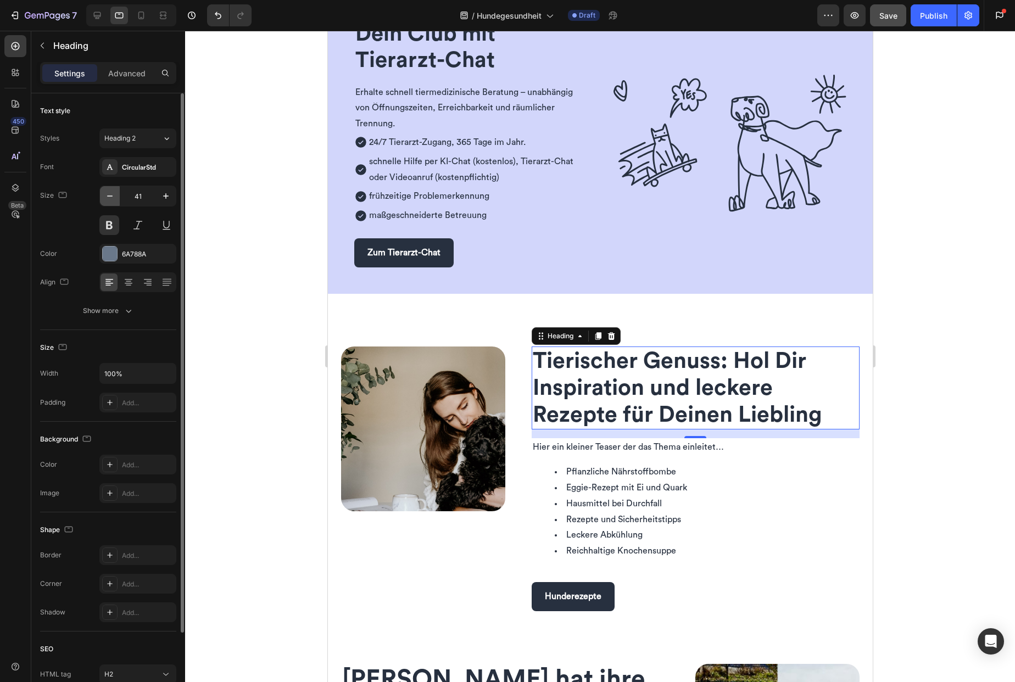
click at [113, 196] on icon "button" at bounding box center [109, 196] width 11 height 11
type input "40"
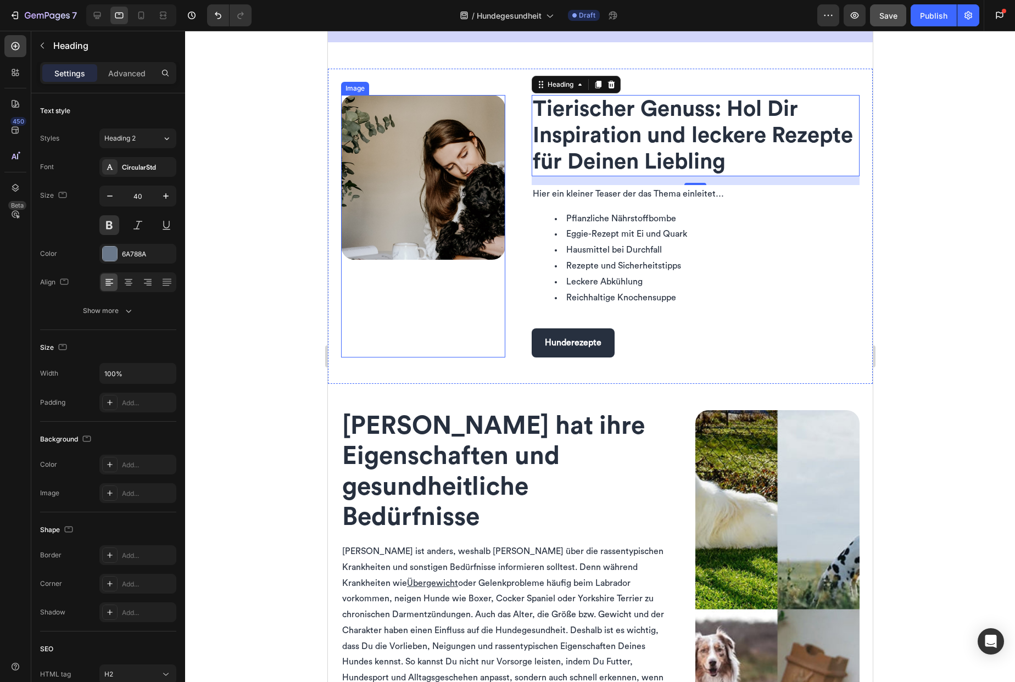
scroll to position [1184, 0]
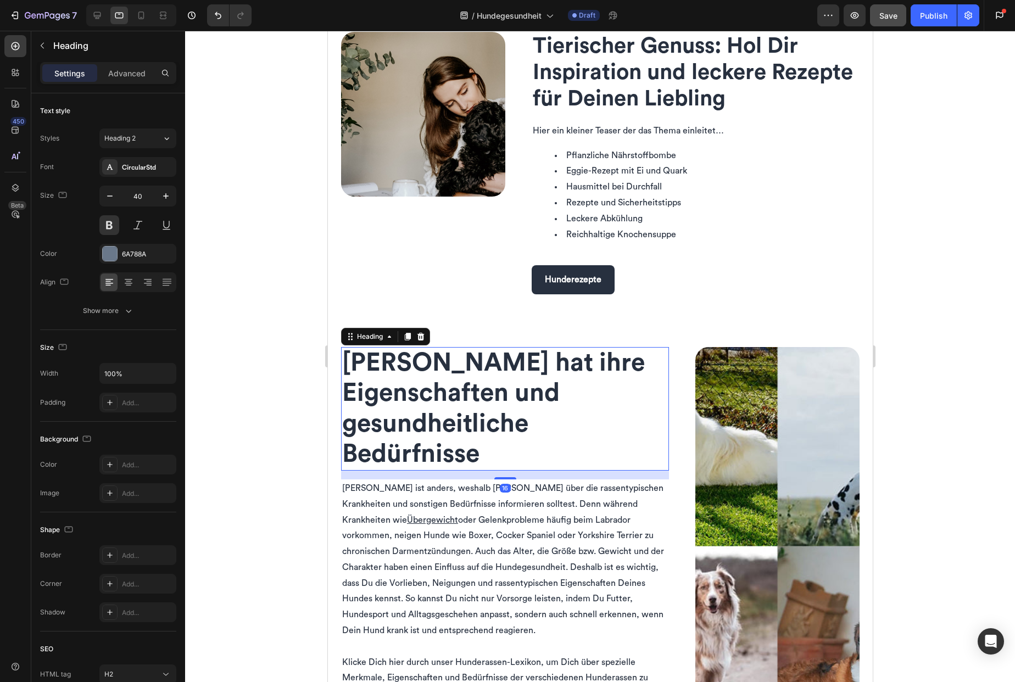
click at [394, 422] on span "Jede Hunderasse hat ihre Eigenschaften und gesundheitliche Bedürfnisse" at bounding box center [493, 408] width 303 height 116
click at [104, 196] on icon "button" at bounding box center [109, 196] width 11 height 11
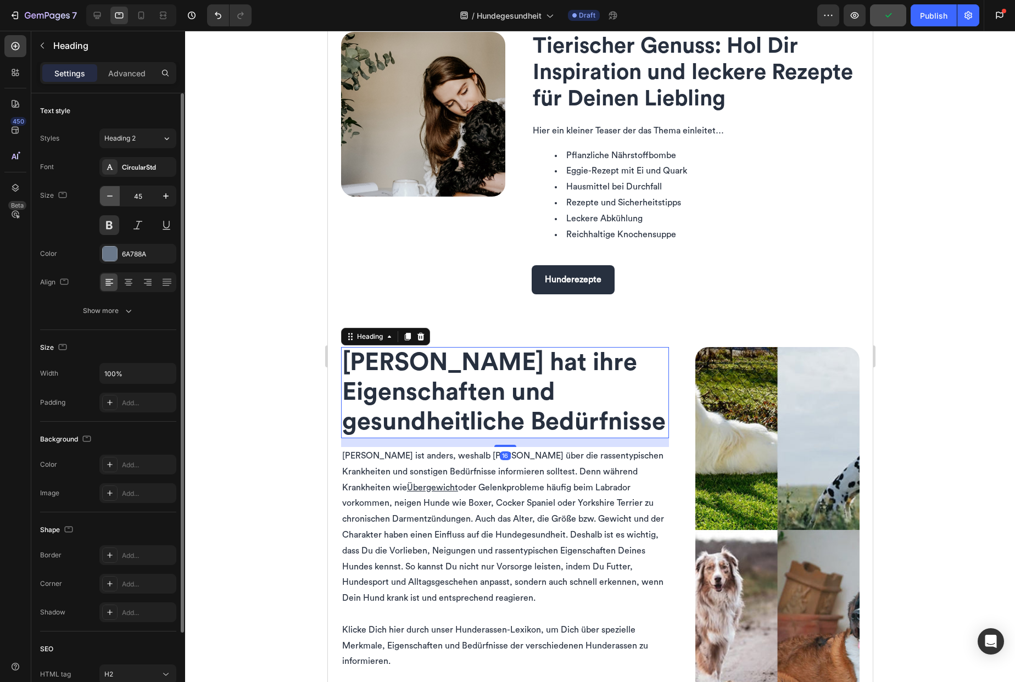
click at [104, 196] on icon "button" at bounding box center [109, 196] width 11 height 11
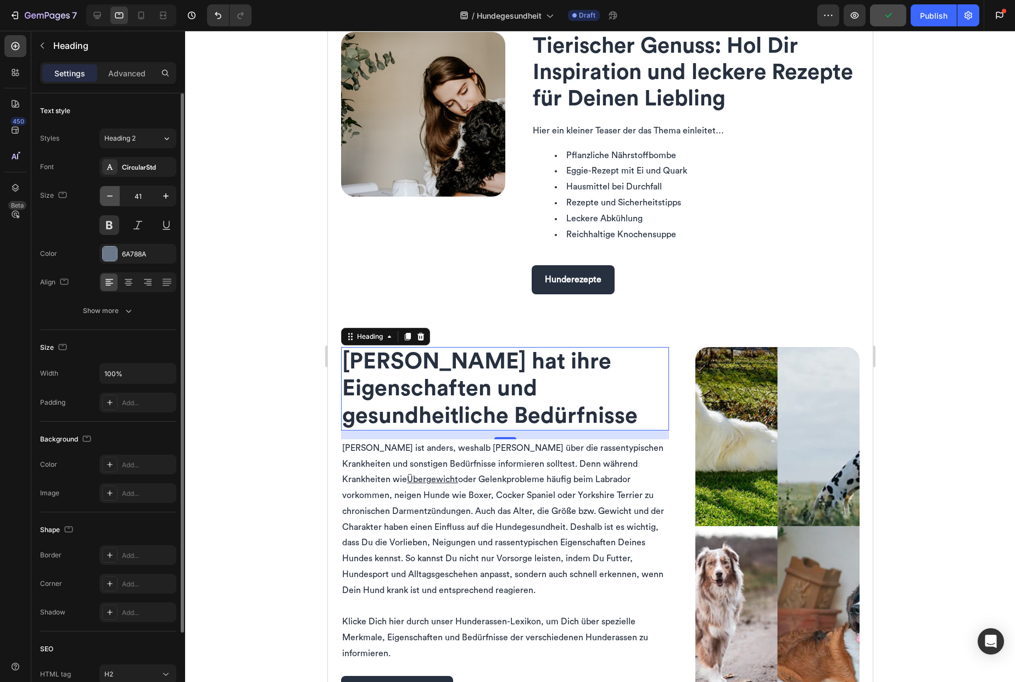
click at [104, 196] on icon "button" at bounding box center [109, 196] width 11 height 11
type input "40"
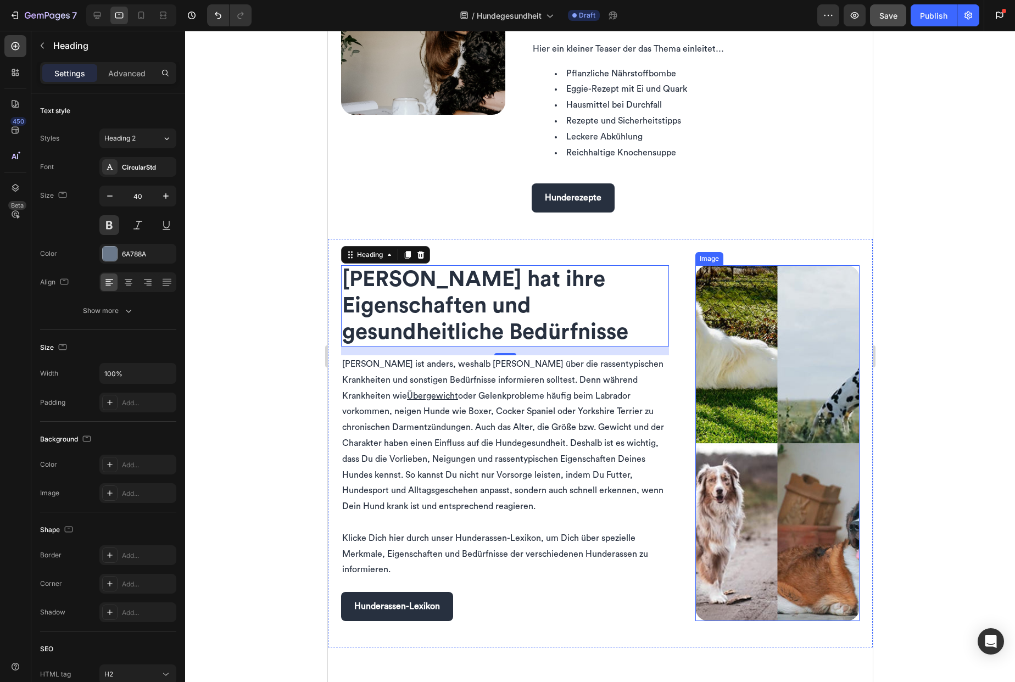
scroll to position [1107, 0]
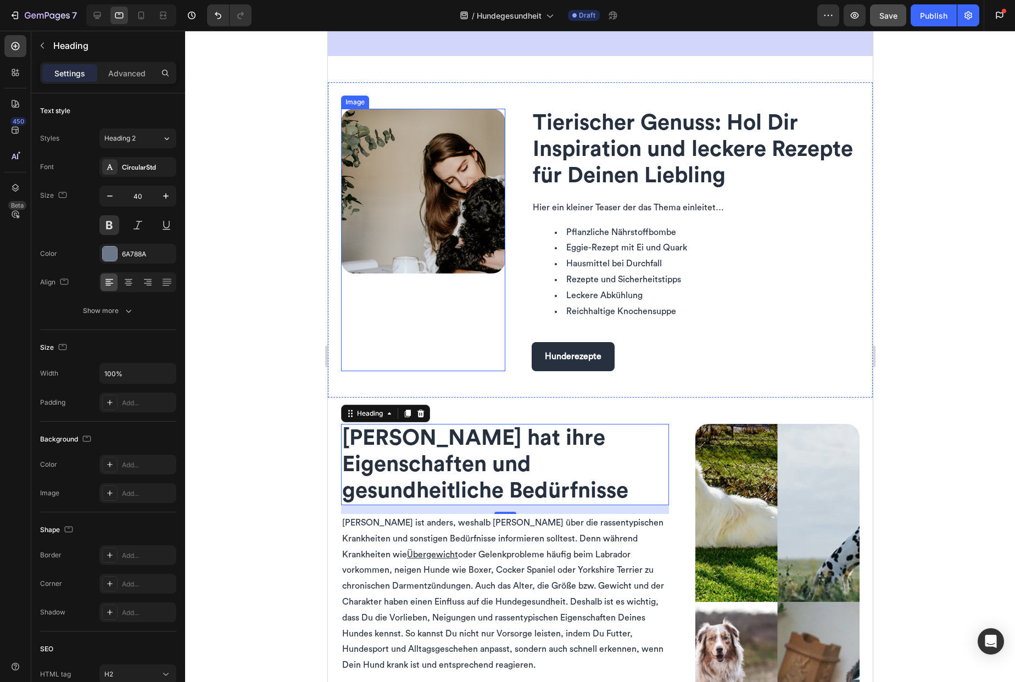
click at [459, 265] on img at bounding box center [423, 191] width 164 height 165
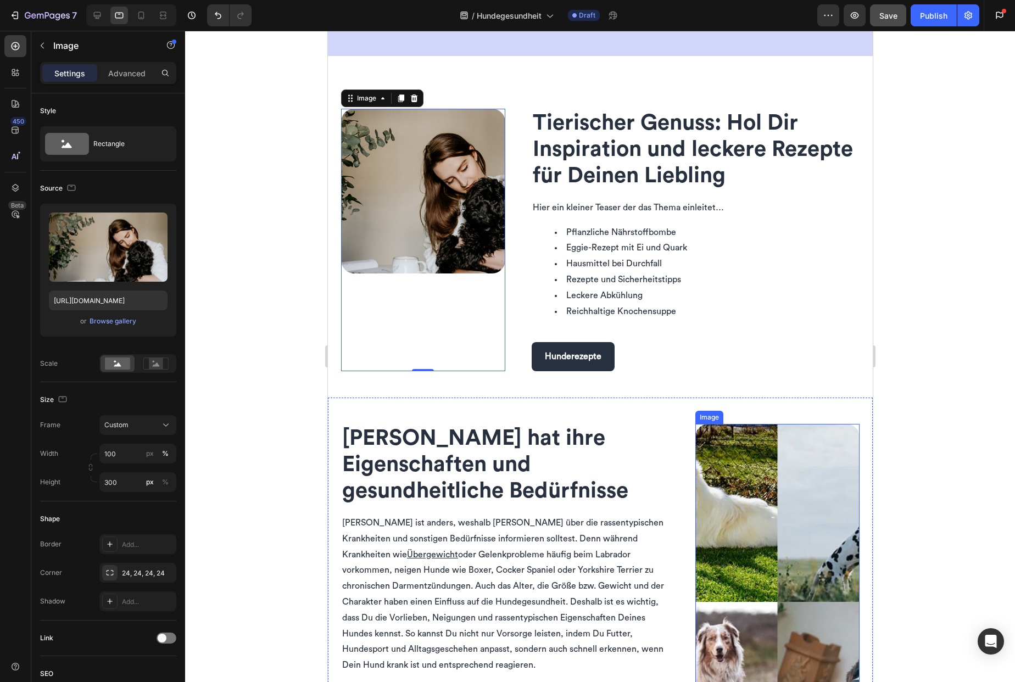
click at [760, 545] on img at bounding box center [777, 602] width 164 height 356
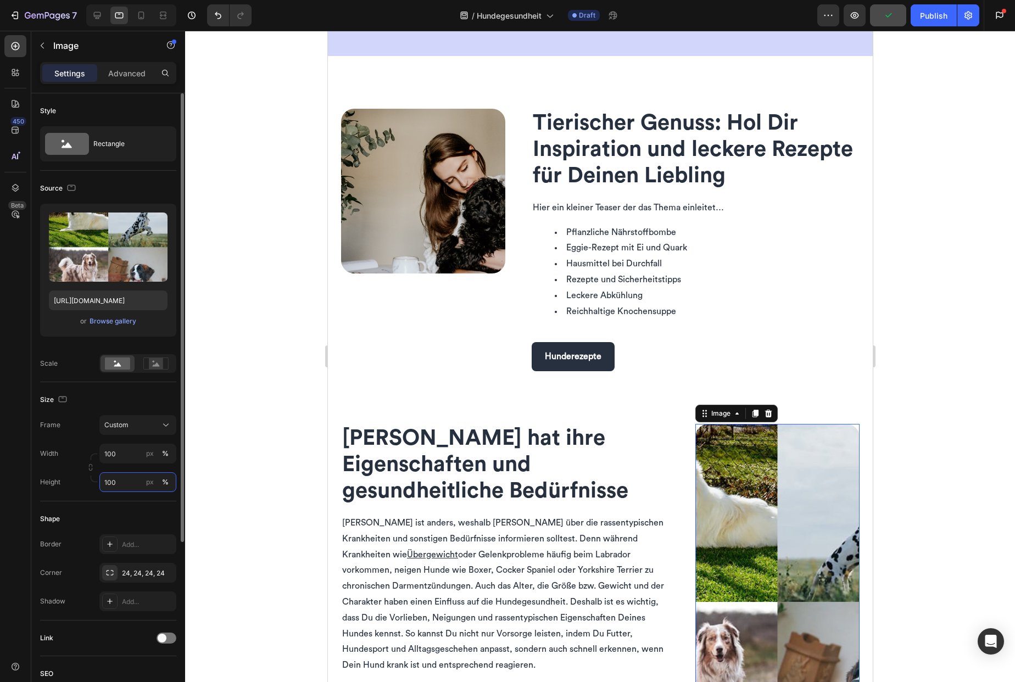
click at [124, 487] on input "100" at bounding box center [137, 482] width 77 height 20
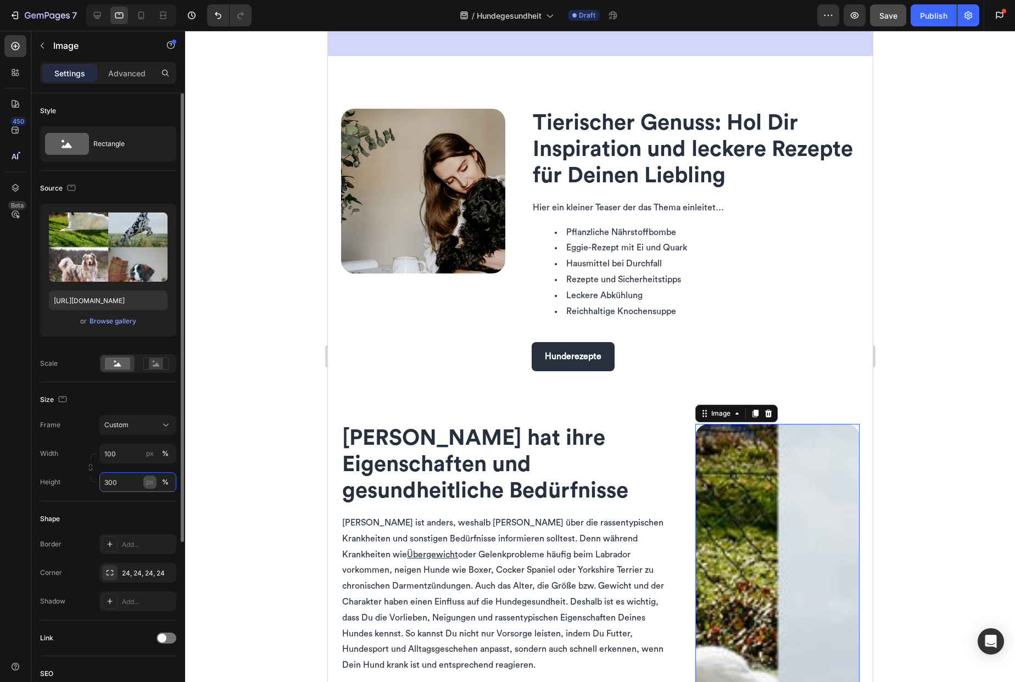
type input "300"
click at [151, 483] on div "px" at bounding box center [150, 482] width 8 height 10
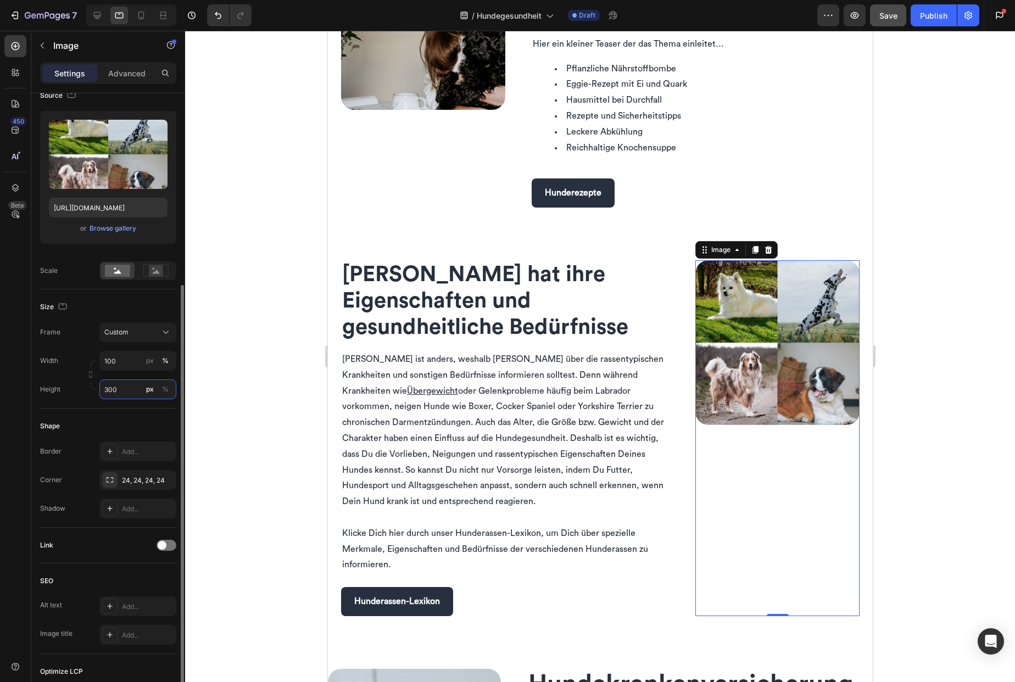
scroll to position [237, 0]
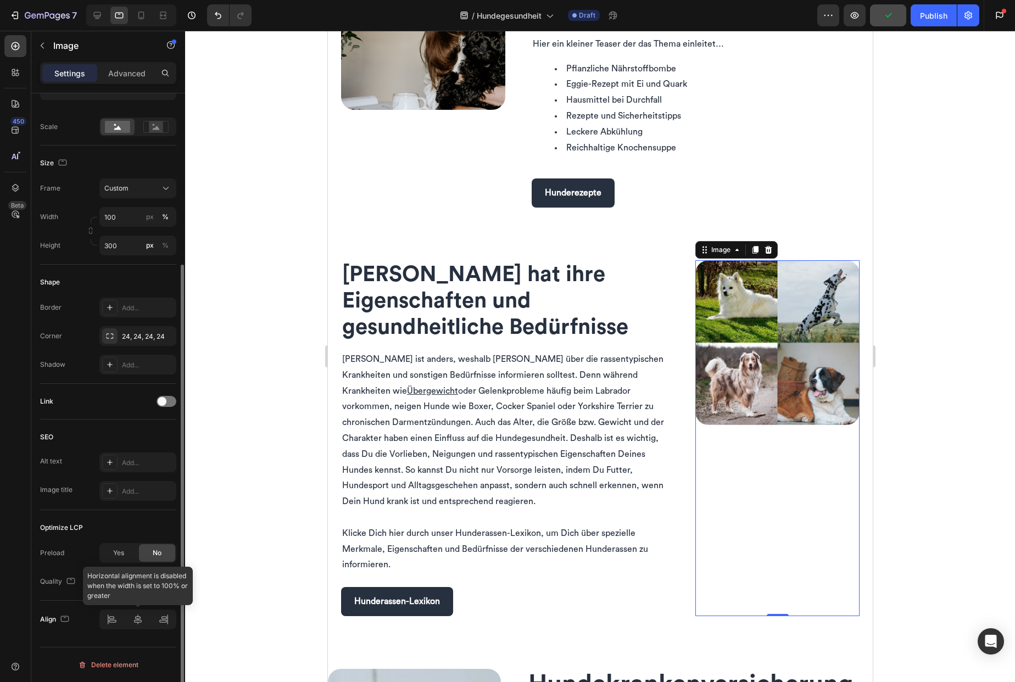
click at [138, 619] on div at bounding box center [137, 620] width 77 height 20
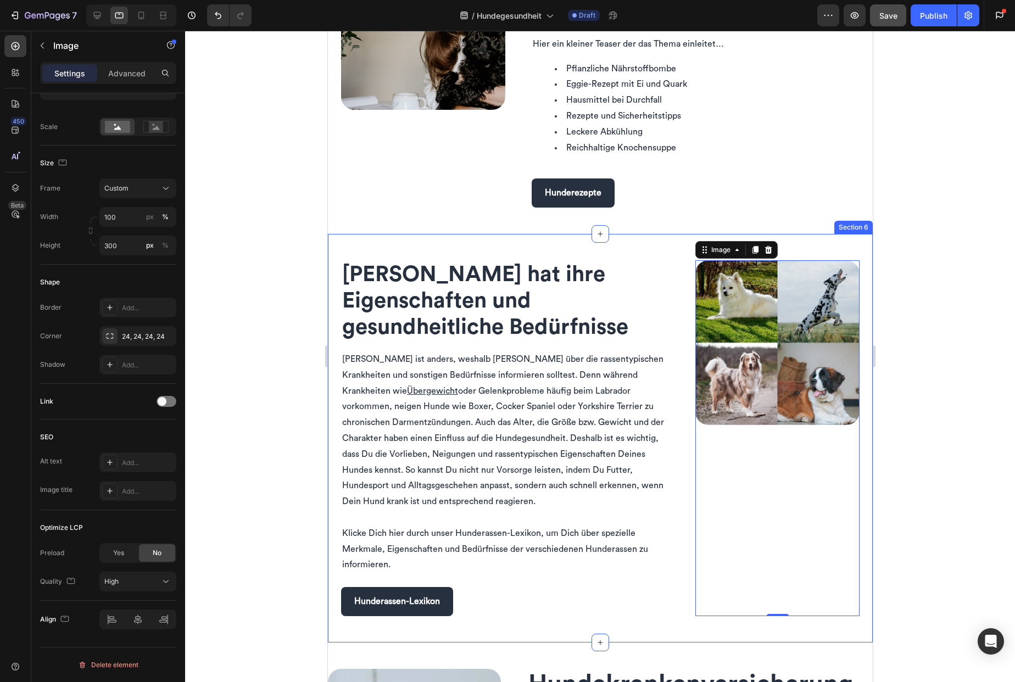
click at [669, 523] on div "Jede Hunderasse hat ihre Eigenschaften und gesundheitliche Bedürfnisse Heading …" at bounding box center [599, 438] width 545 height 409
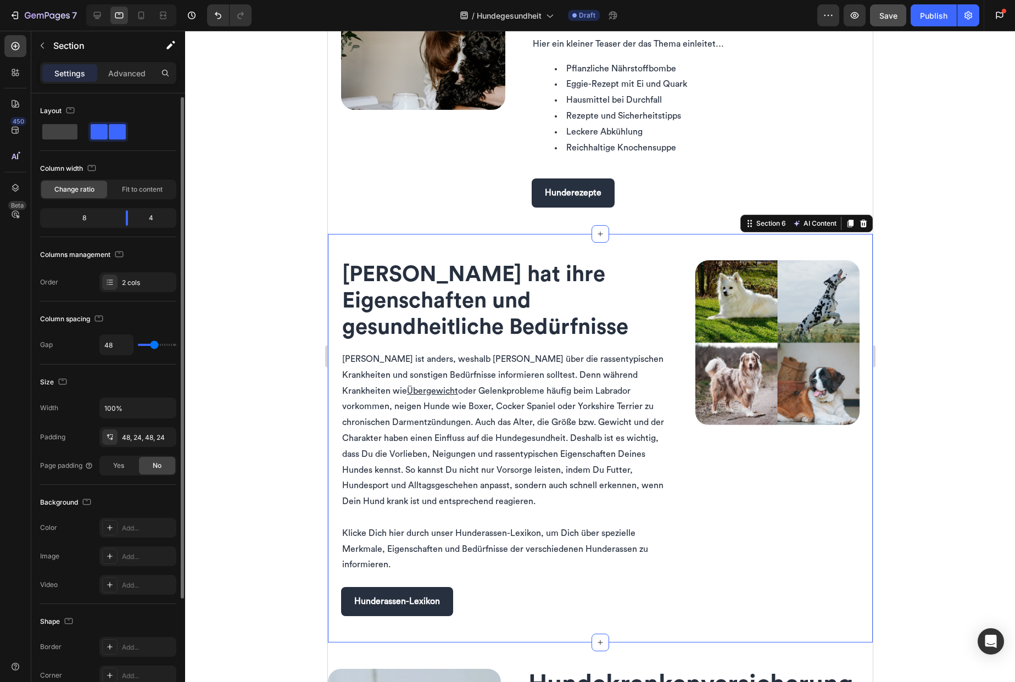
scroll to position [147, 0]
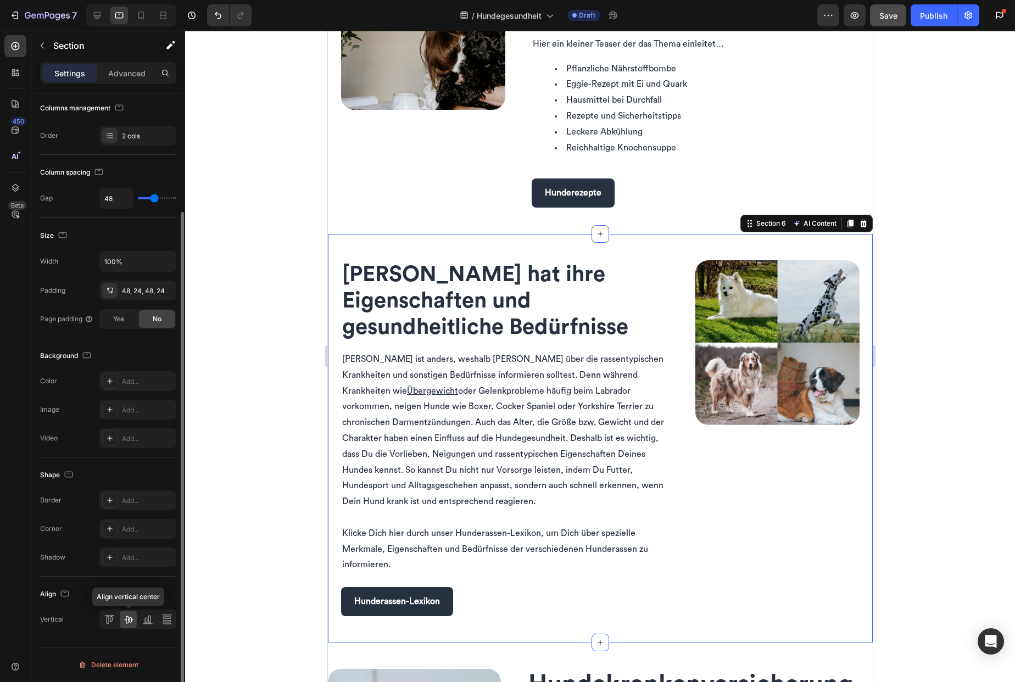
click at [130, 620] on icon at bounding box center [128, 619] width 11 height 11
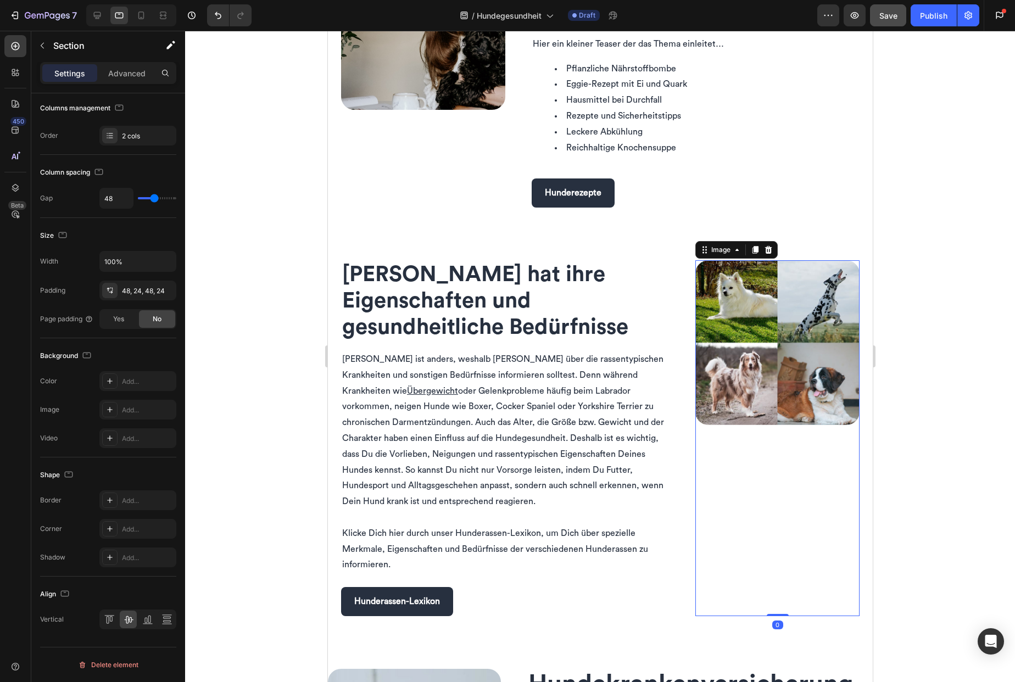
click at [743, 453] on div at bounding box center [777, 438] width 164 height 356
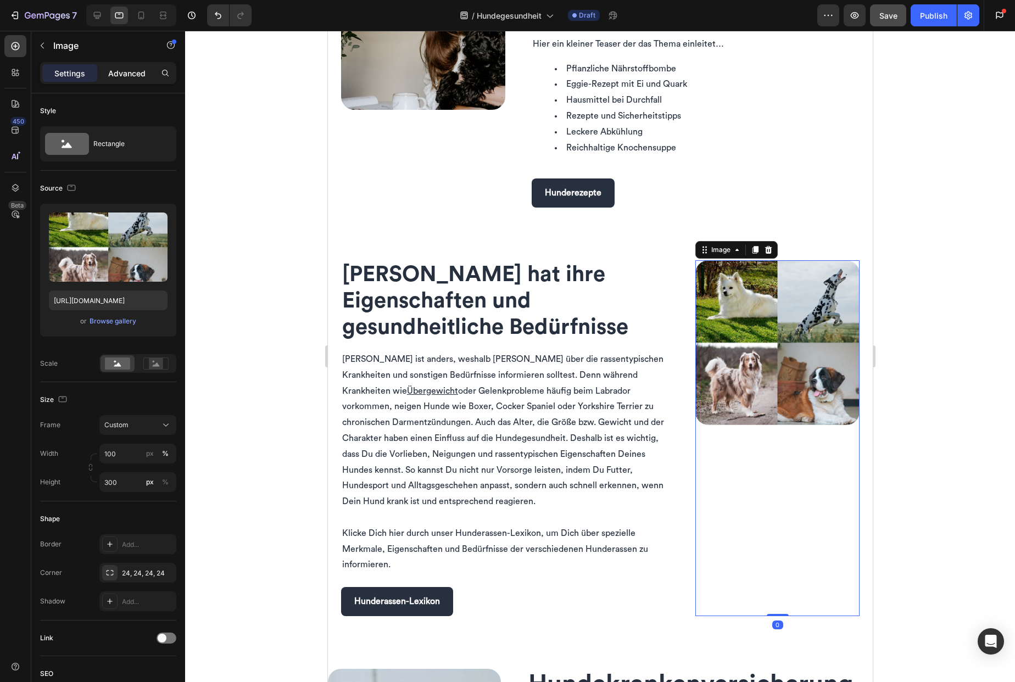
click at [131, 68] on p "Advanced" at bounding box center [126, 74] width 37 height 12
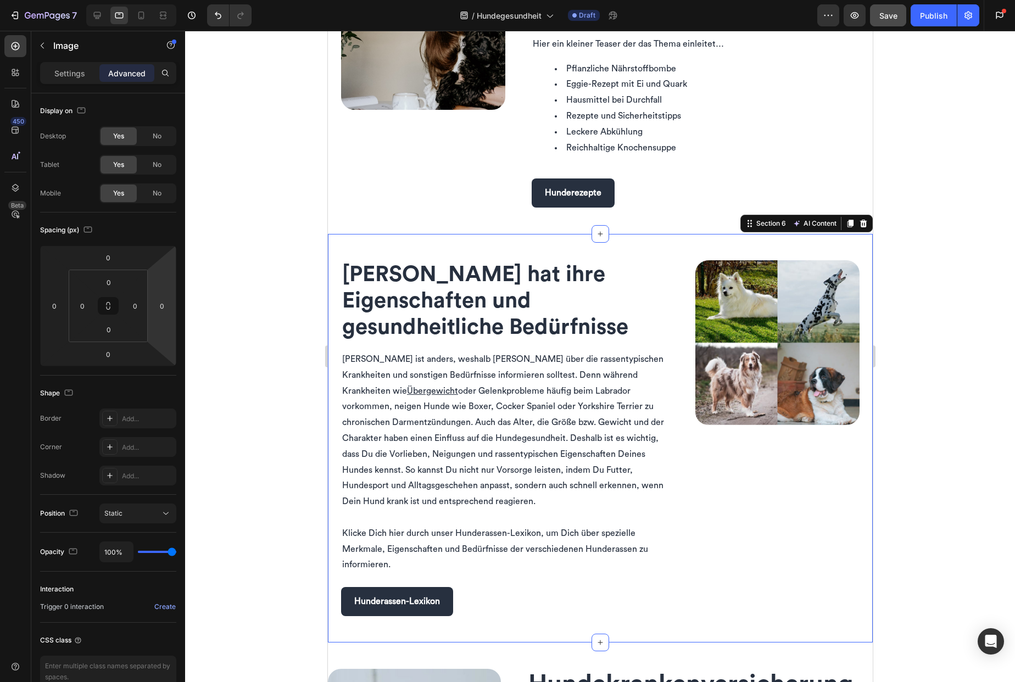
click at [682, 306] on div "Jede Hunderasse hat ihre Eigenschaften und gesundheitliche Bedürfnisse Heading …" at bounding box center [599, 438] width 545 height 409
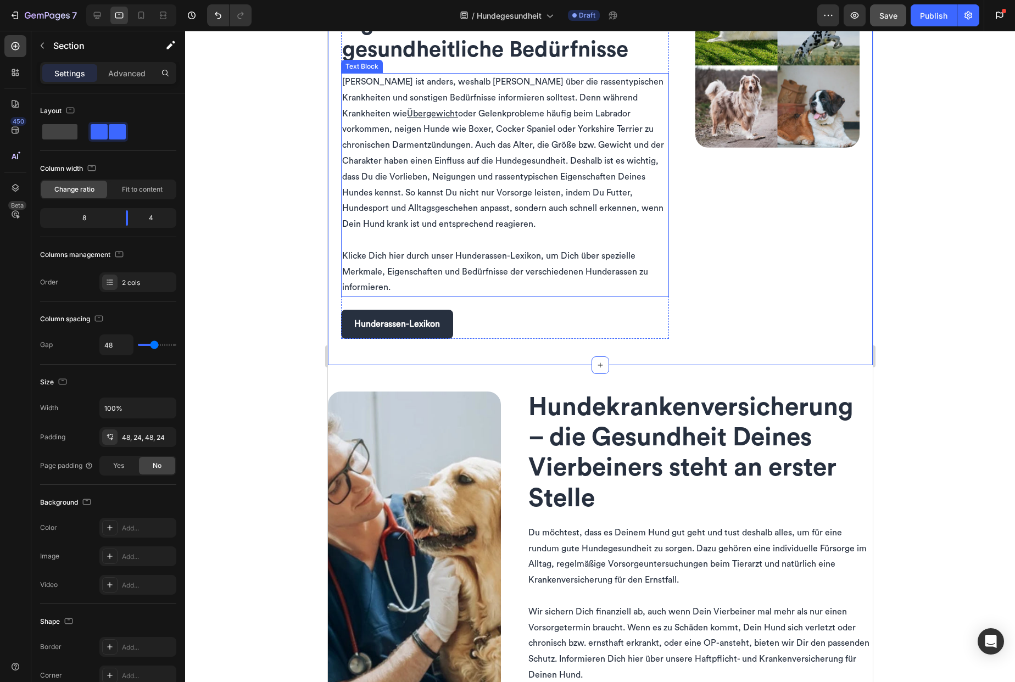
scroll to position [1554, 0]
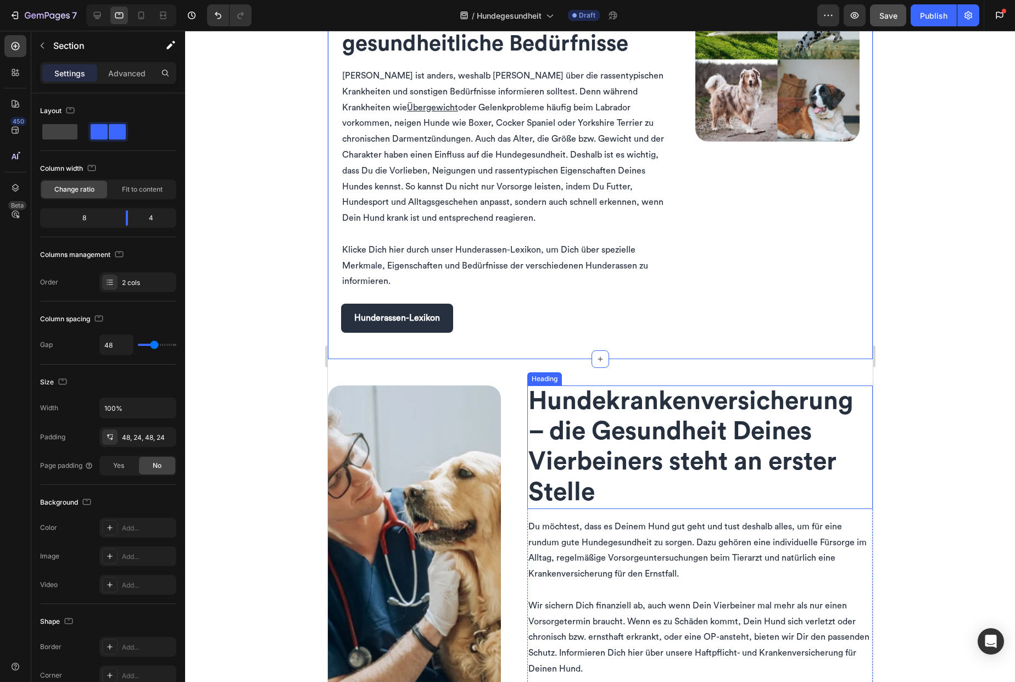
click at [579, 447] on span "Hunde­kranken­versicherung – die Gesundheit Deines Vierbeiners steht an erster …" at bounding box center [690, 447] width 325 height 116
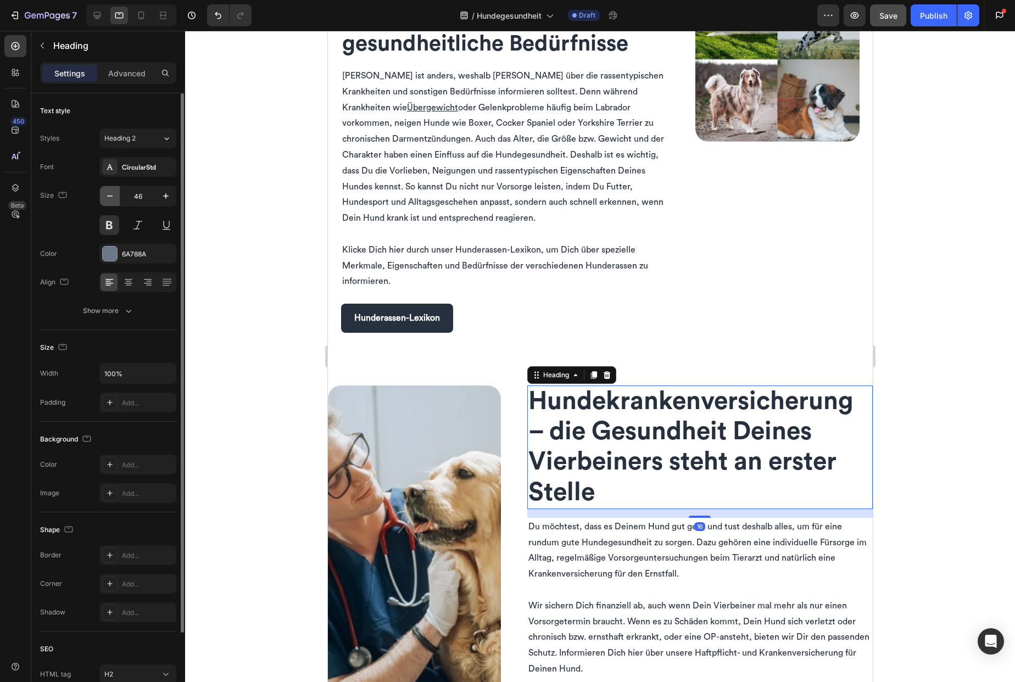
click at [108, 197] on icon "button" at bounding box center [109, 196] width 11 height 11
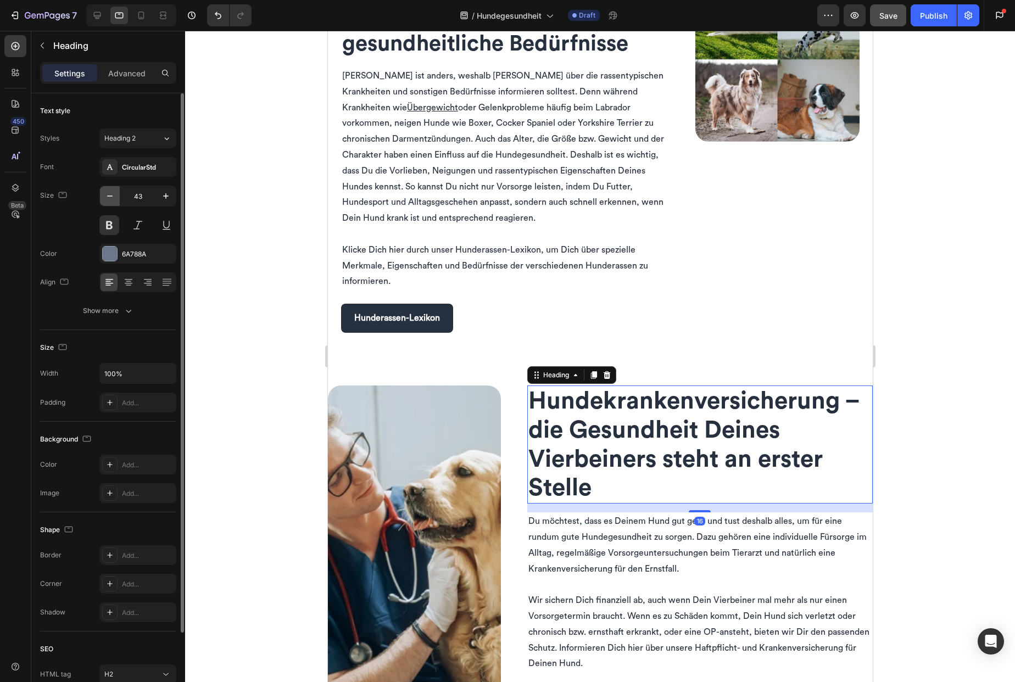
click at [108, 197] on icon "button" at bounding box center [109, 196] width 11 height 11
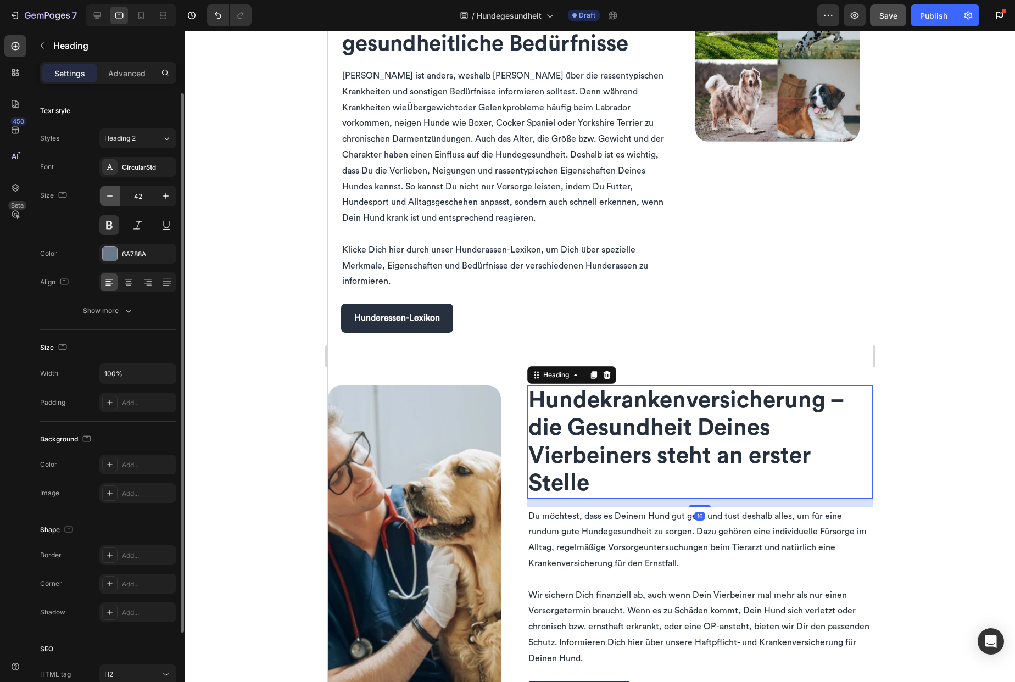
click at [108, 197] on icon "button" at bounding box center [109, 196] width 11 height 11
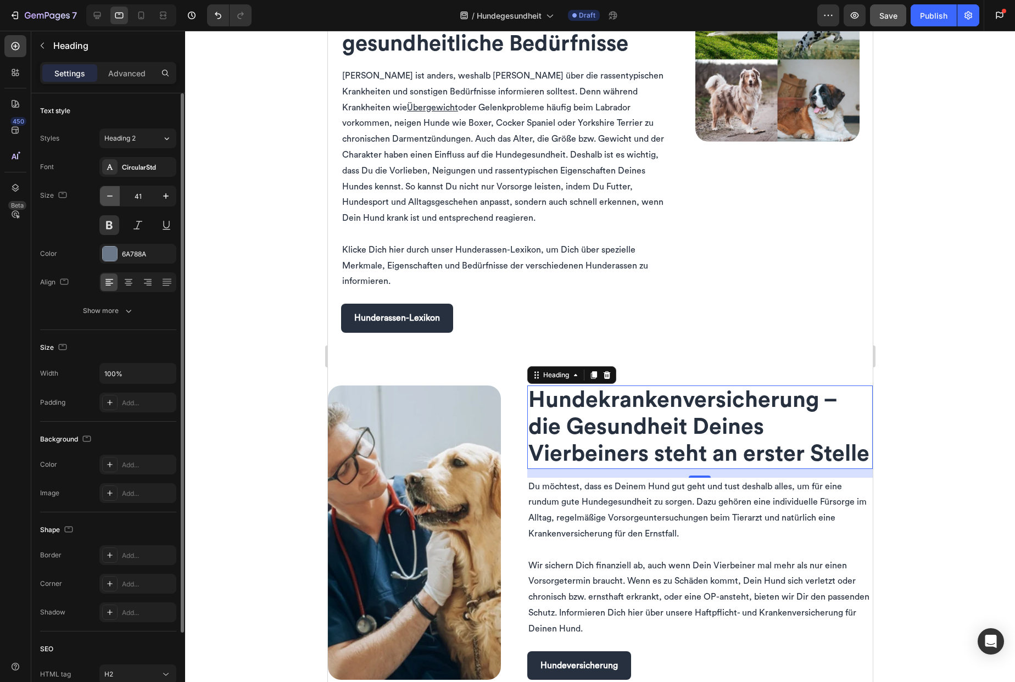
click at [108, 197] on icon "button" at bounding box center [109, 196] width 11 height 11
type input "40"
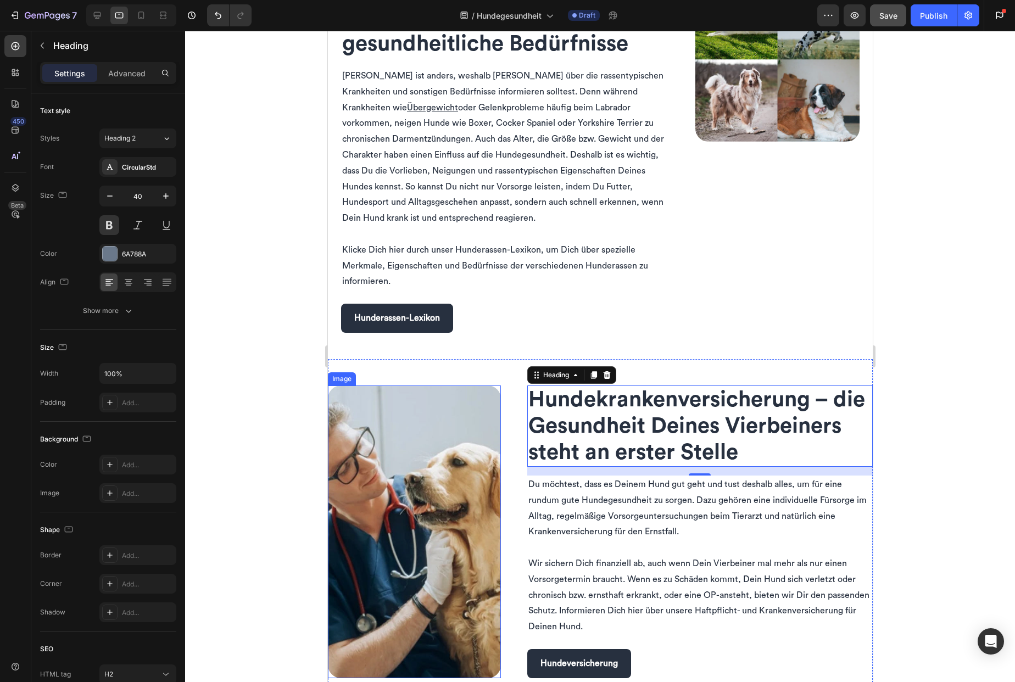
click at [443, 485] on img at bounding box center [413, 532] width 173 height 293
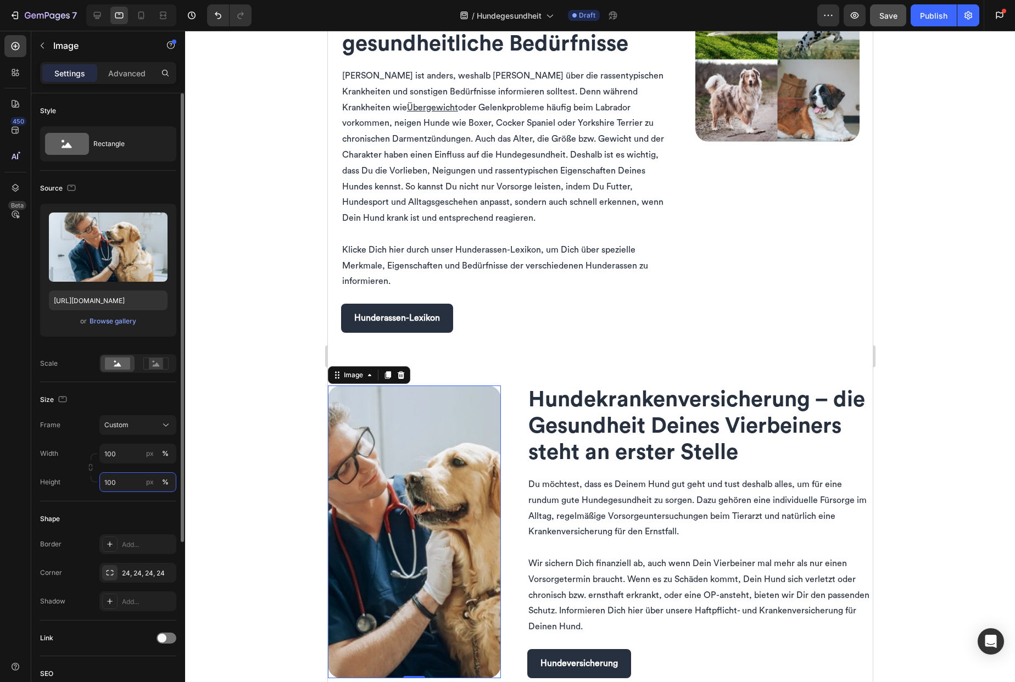
click at [129, 486] on input "100" at bounding box center [137, 482] width 77 height 20
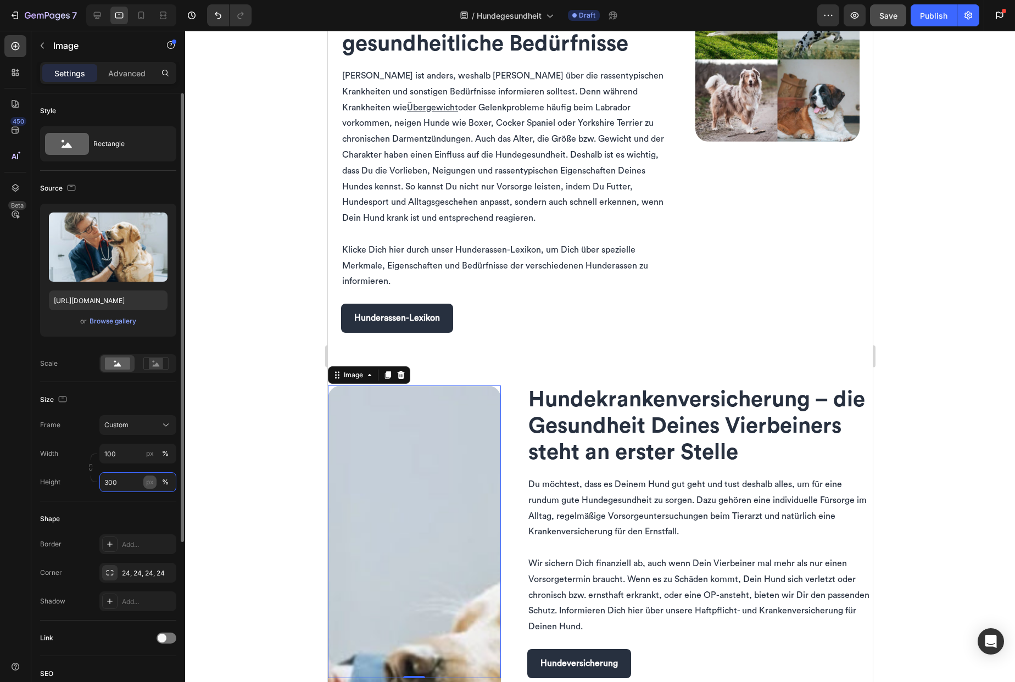
type input "300"
click at [152, 482] on div "px" at bounding box center [150, 482] width 8 height 10
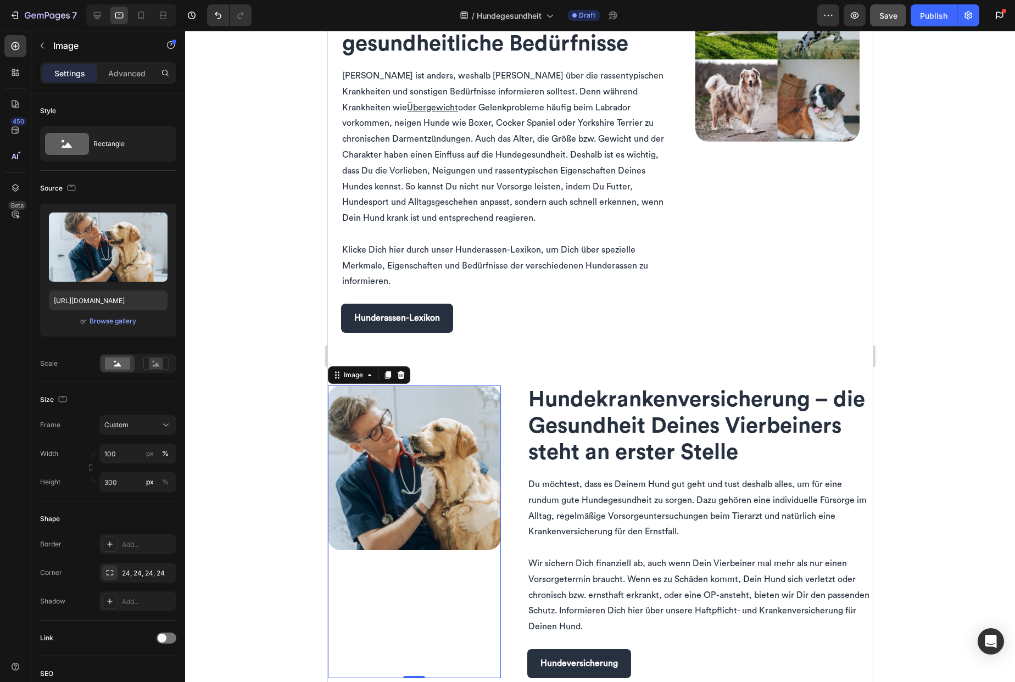
click at [248, 480] on div at bounding box center [600, 356] width 830 height 651
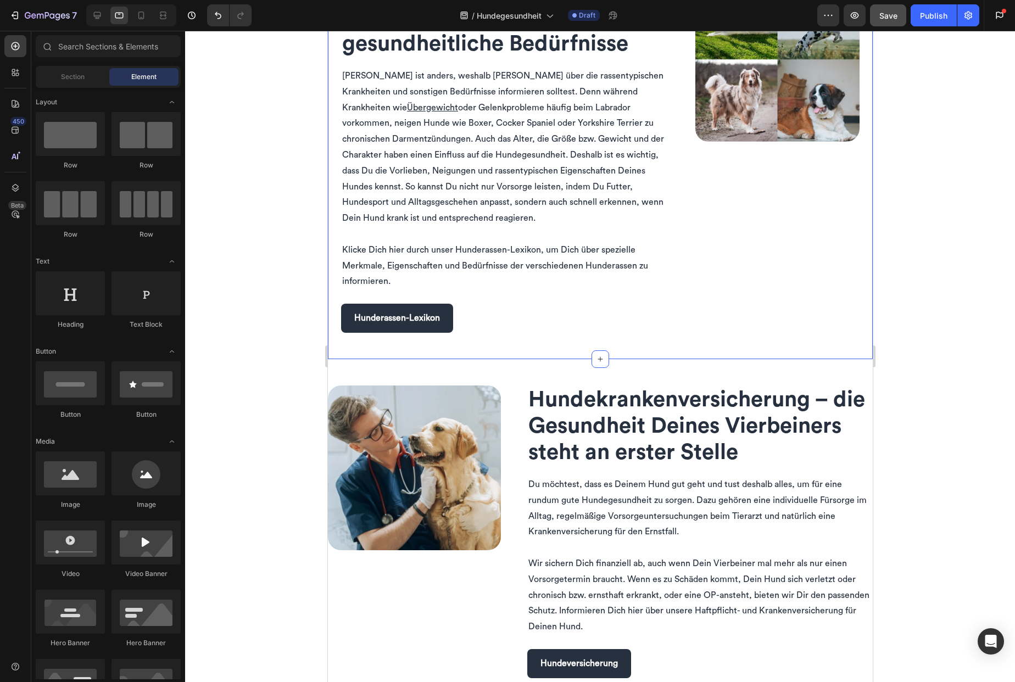
click at [492, 342] on div "Jede Hunderasse hat ihre Eigenschaften und gesundheitliche Bedürfnisse Heading …" at bounding box center [599, 155] width 545 height 409
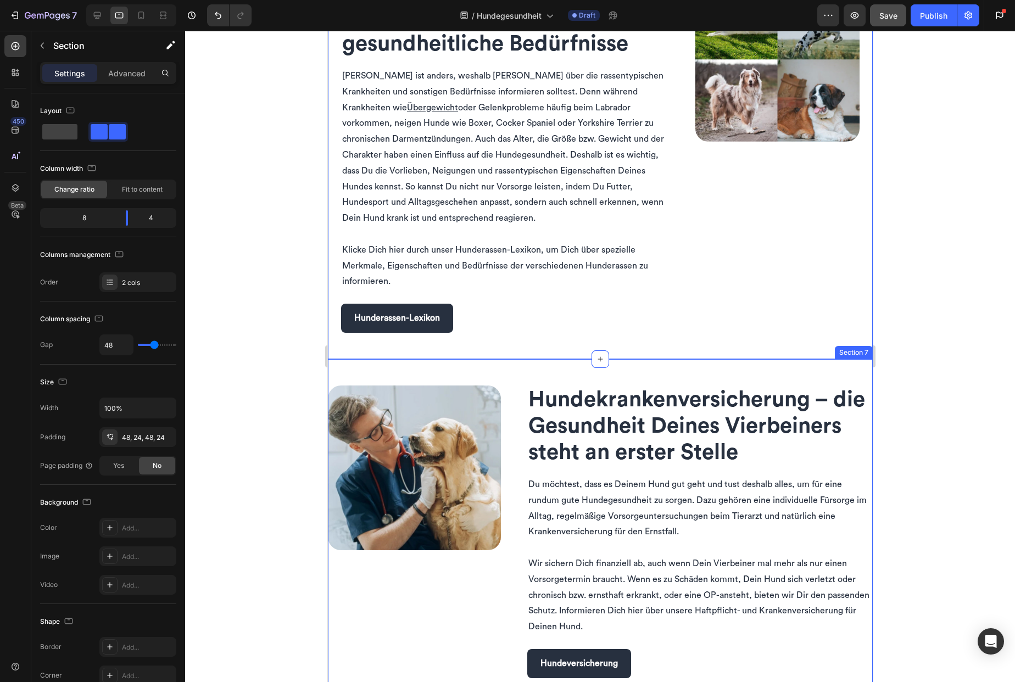
click at [486, 375] on div "Image Hunde­kranken­versicherung – die Gesundheit Deines Vierbeiners steht an e…" at bounding box center [599, 531] width 545 height 345
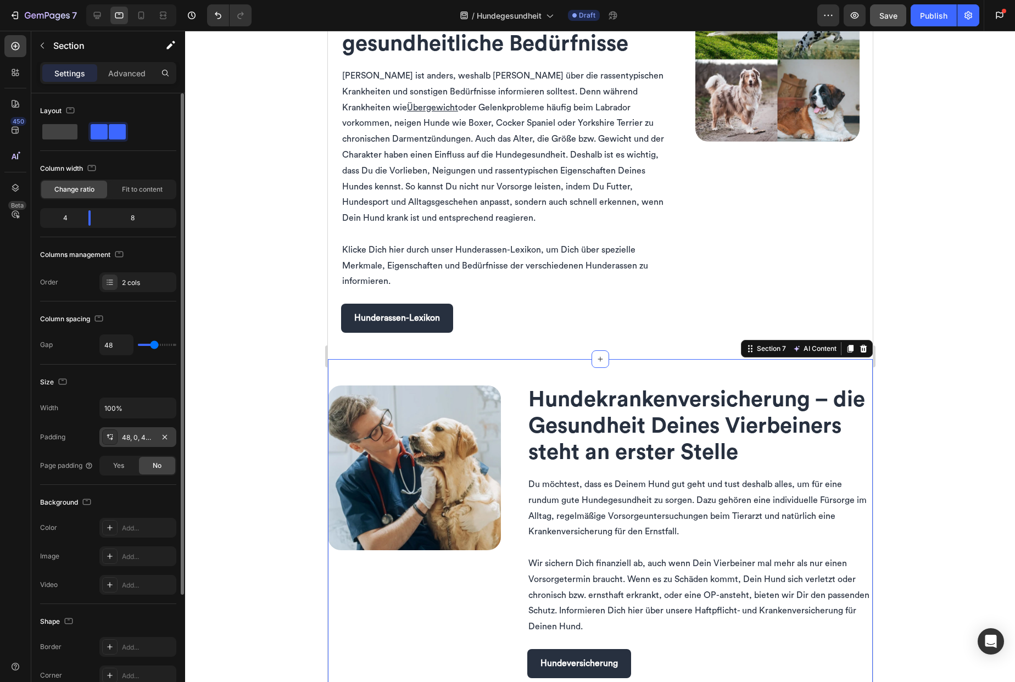
click at [142, 441] on div "48, 0, 48, 0" at bounding box center [138, 438] width 32 height 10
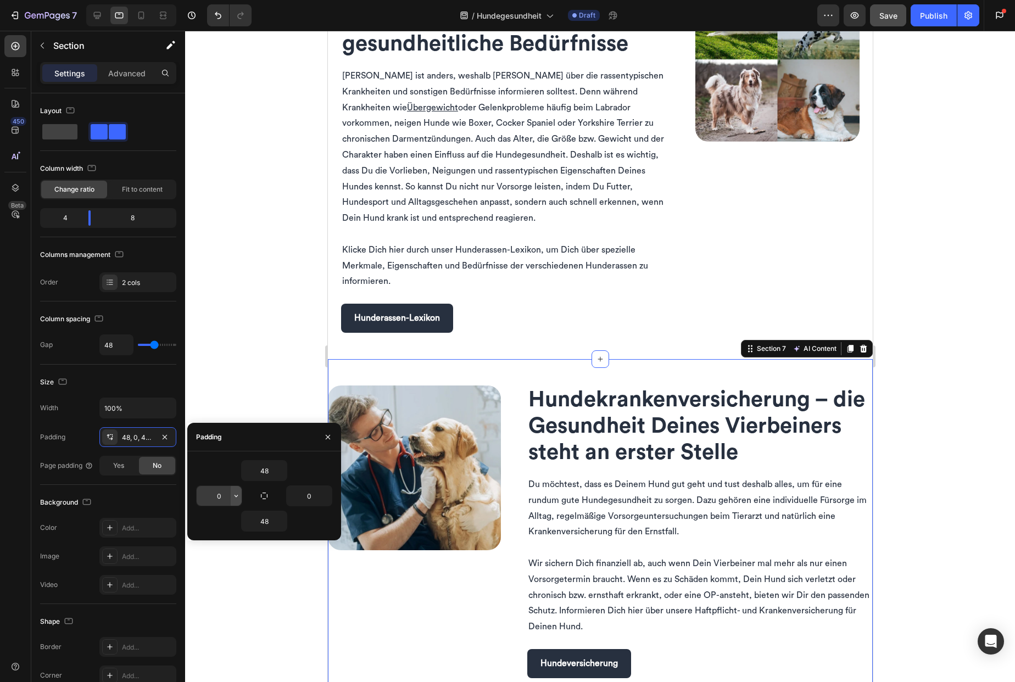
click at [231, 500] on button "button" at bounding box center [236, 496] width 11 height 20
click at [215, 494] on input "0" at bounding box center [219, 496] width 45 height 20
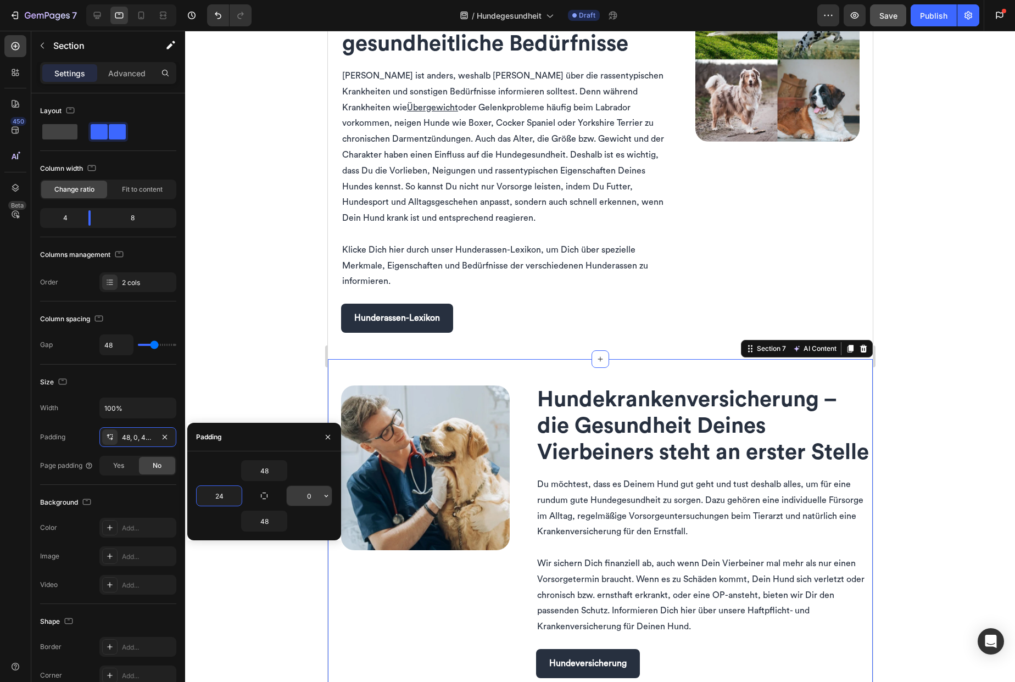
type input "24"
click at [308, 496] on input "0" at bounding box center [309, 496] width 45 height 20
type input "24"
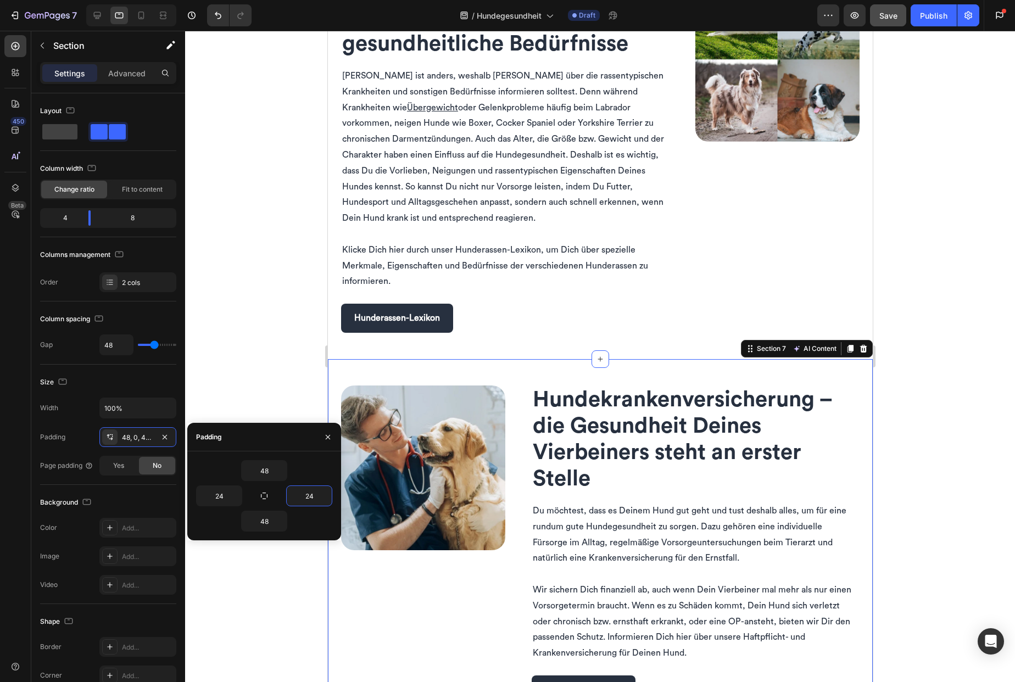
click at [276, 380] on div at bounding box center [600, 356] width 830 height 651
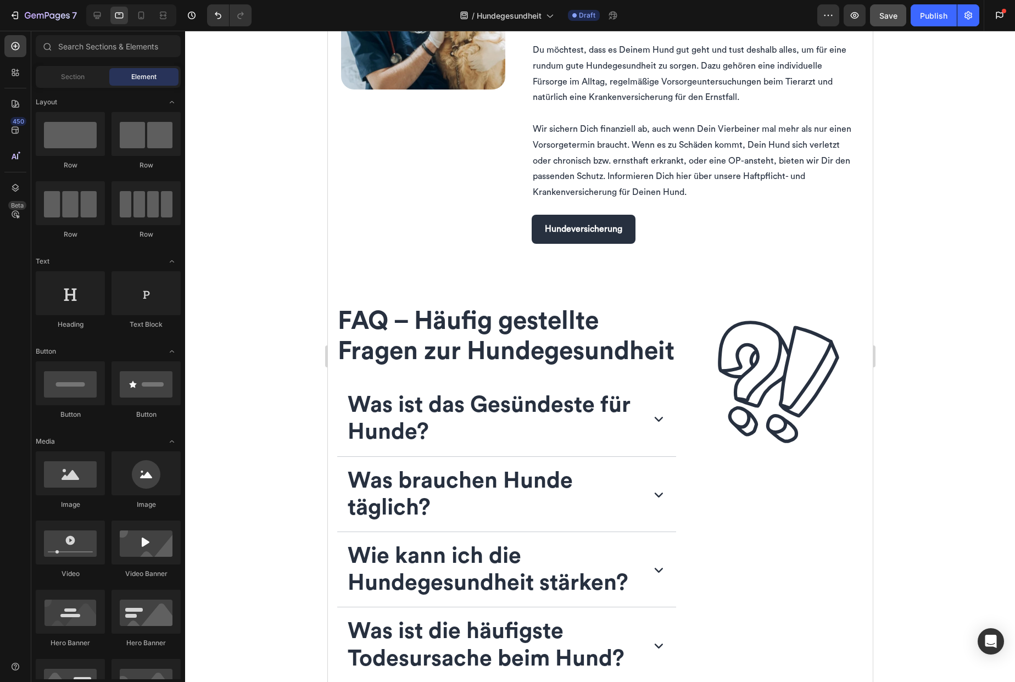
scroll to position [2018, 0]
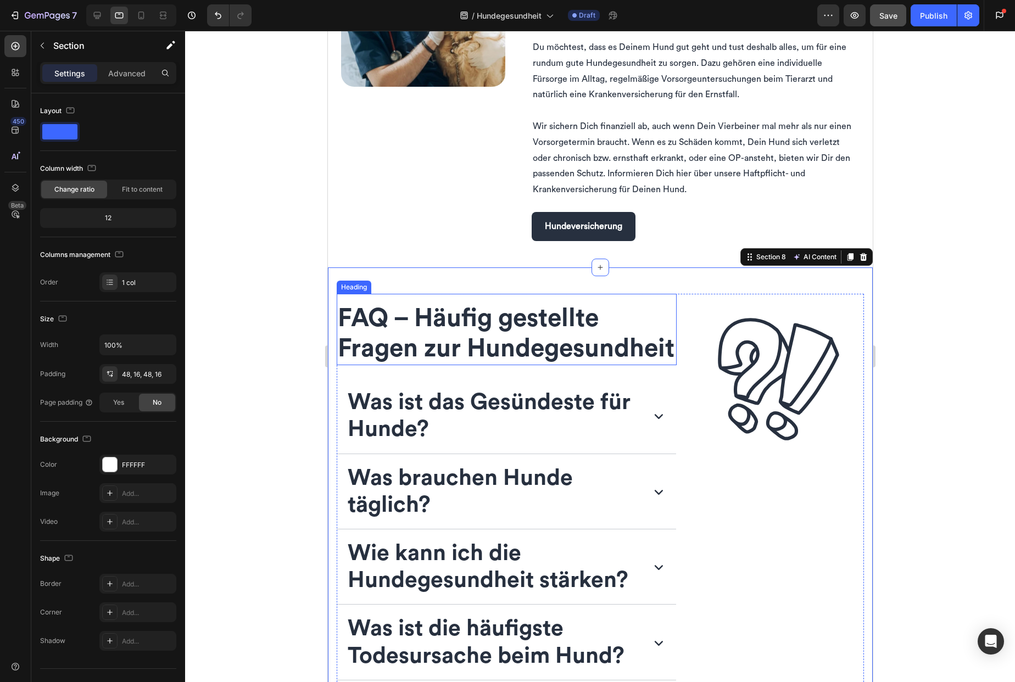
click at [399, 361] on span "FAQ – Häufig gestellte Fragen zur Hundegesundheit" at bounding box center [505, 333] width 337 height 55
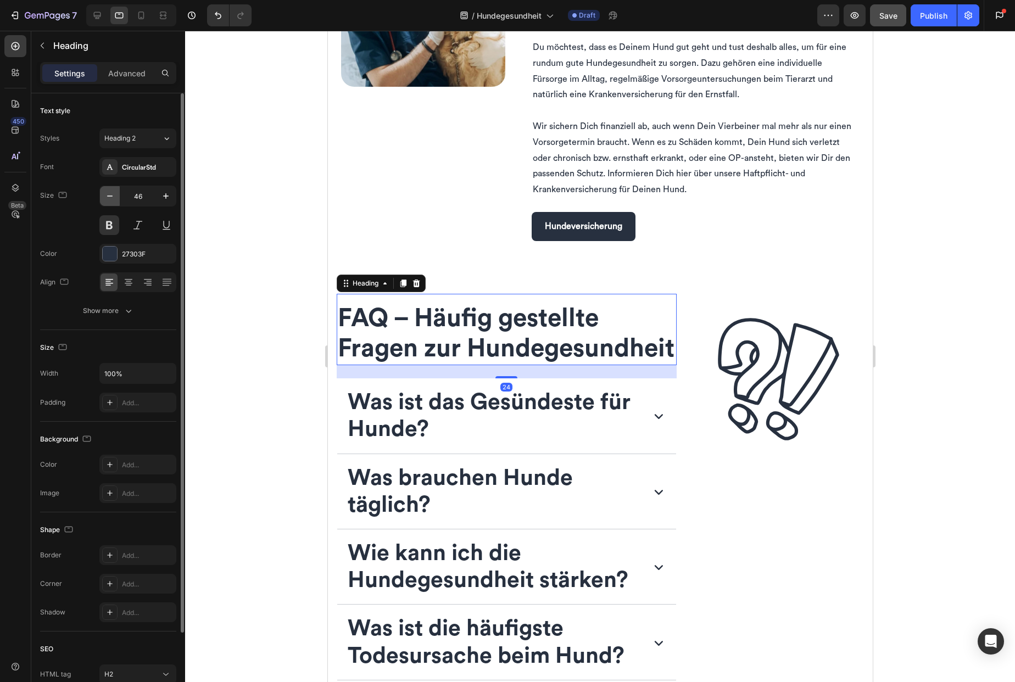
click at [113, 196] on icon "button" at bounding box center [109, 196] width 11 height 11
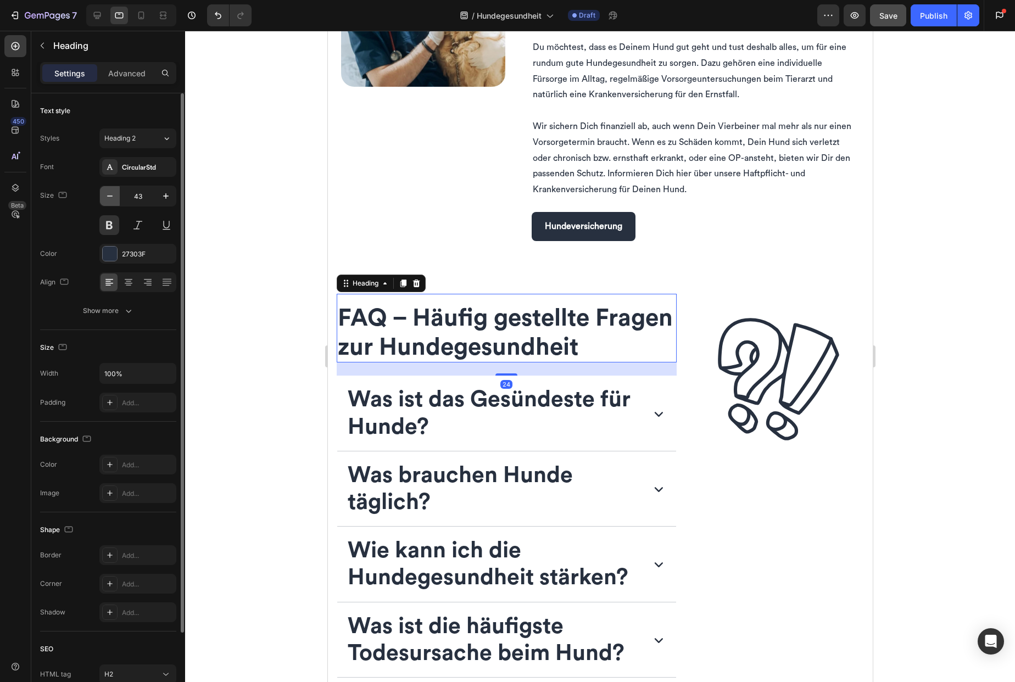
click at [113, 196] on icon "button" at bounding box center [109, 196] width 11 height 11
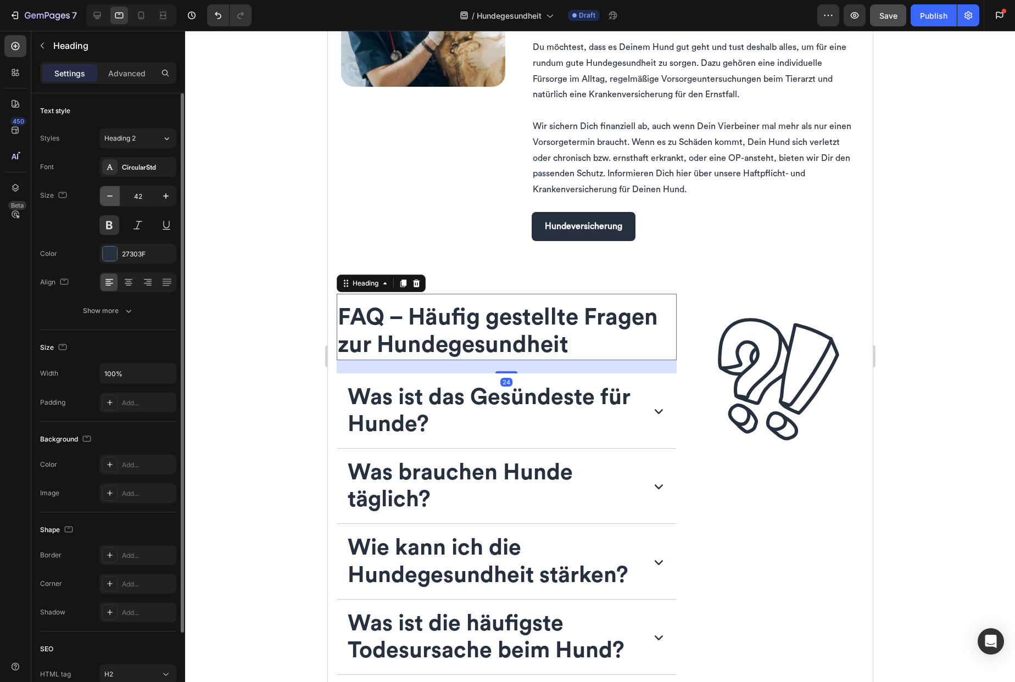
click at [113, 196] on icon "button" at bounding box center [109, 196] width 11 height 11
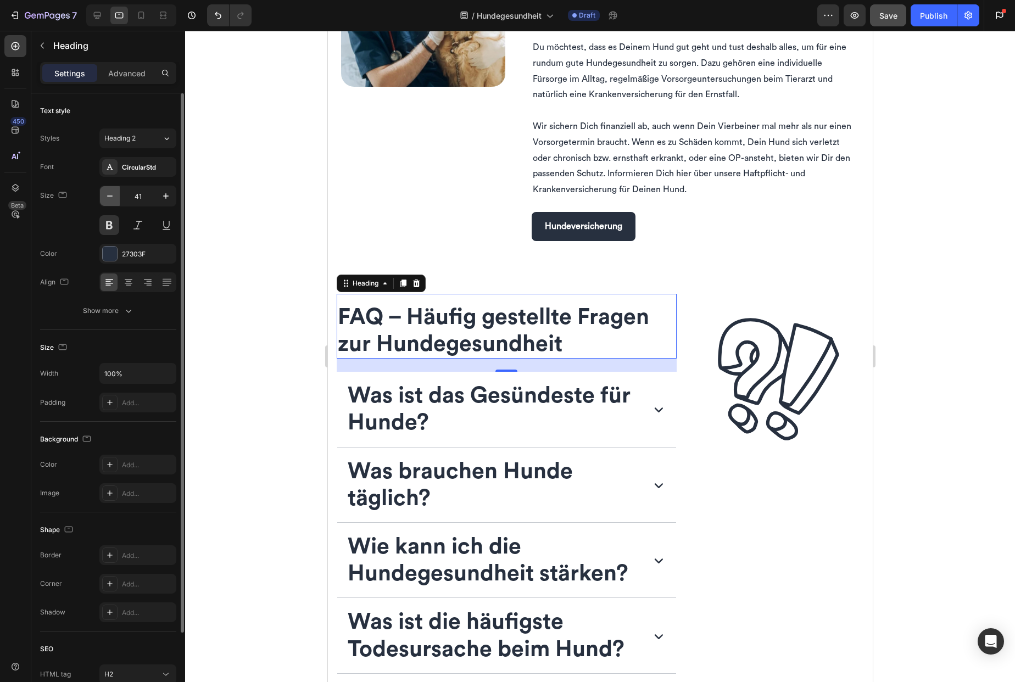
click at [113, 196] on icon "button" at bounding box center [109, 196] width 11 height 11
type input "40"
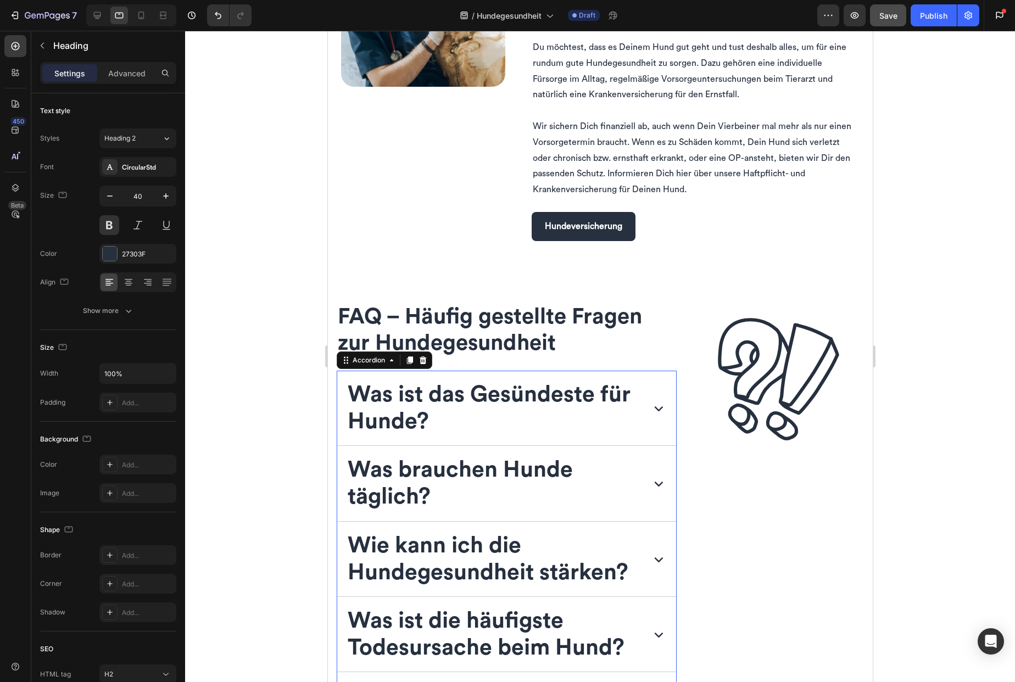
click at [429, 403] on strong "Was ist das Gesündeste für Hunde?" at bounding box center [488, 407] width 283 height 49
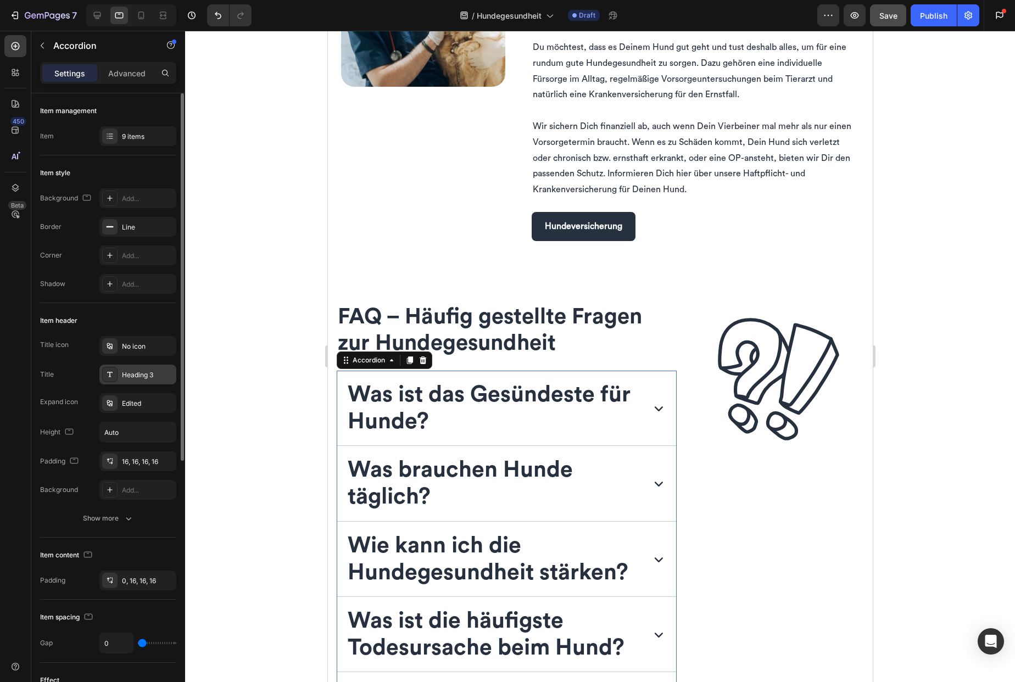
click at [162, 376] on div "Heading 3" at bounding box center [148, 375] width 52 height 10
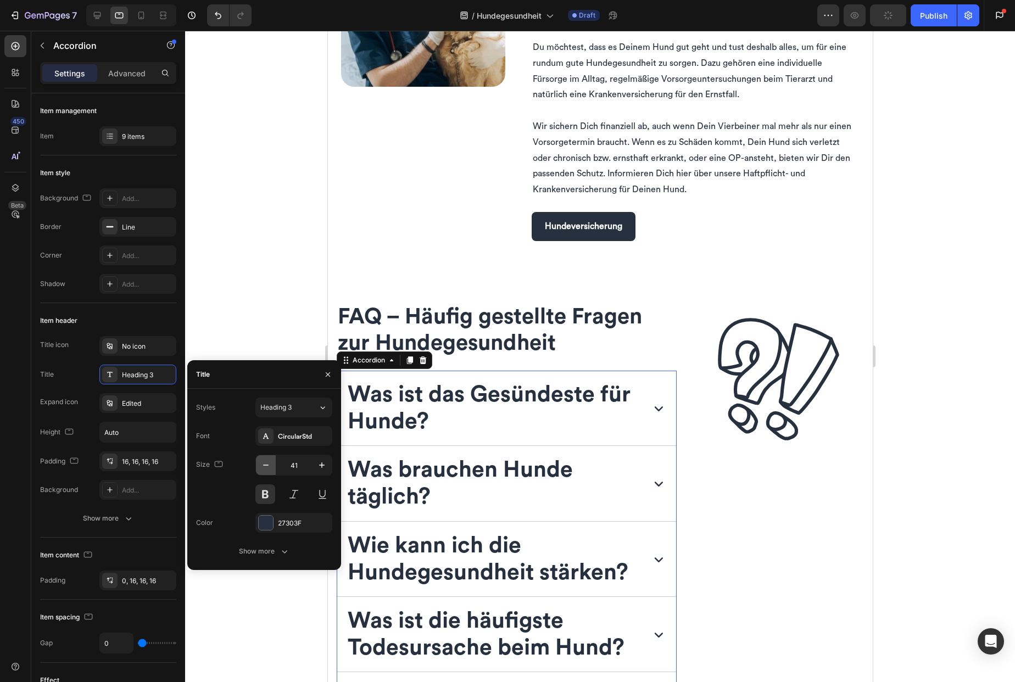
click at [264, 467] on icon "button" at bounding box center [265, 465] width 11 height 11
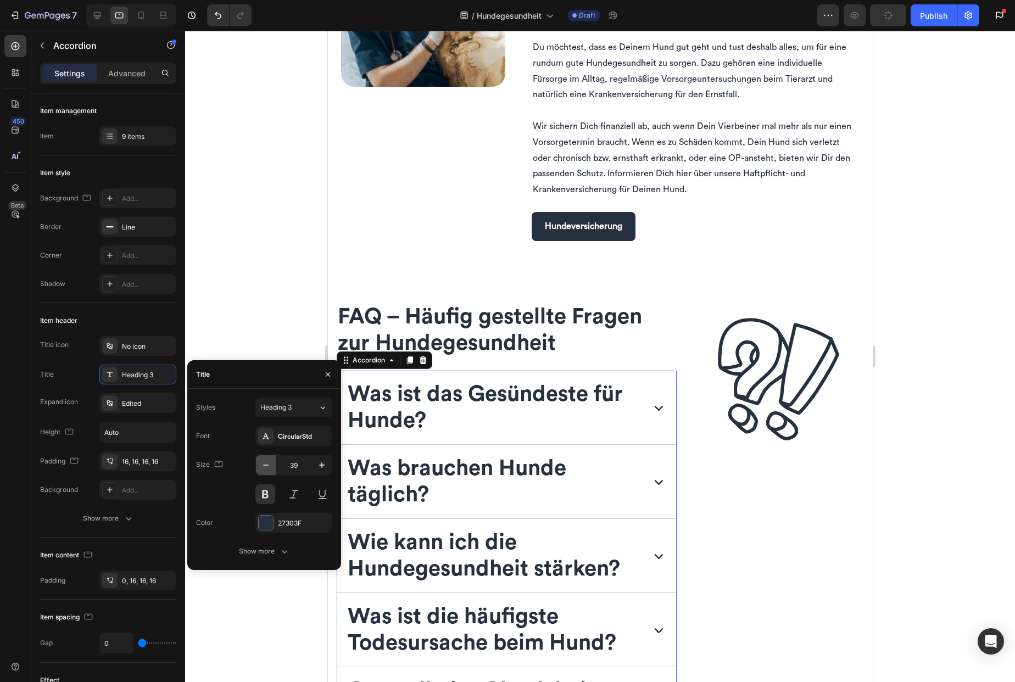
click at [264, 467] on icon "button" at bounding box center [265, 465] width 11 height 11
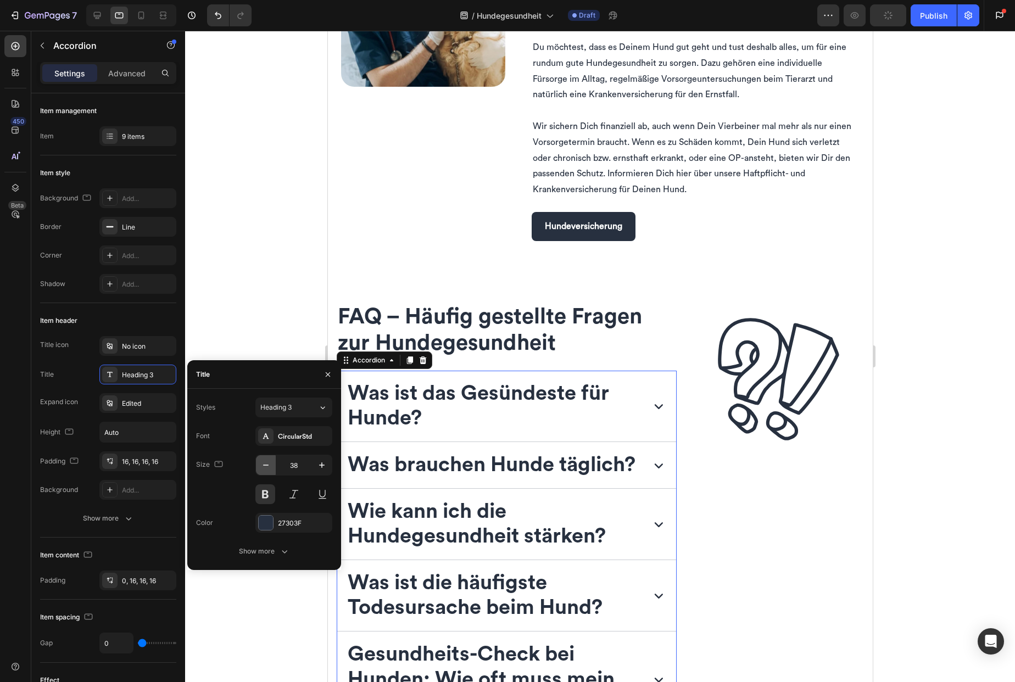
click at [264, 467] on icon "button" at bounding box center [265, 465] width 11 height 11
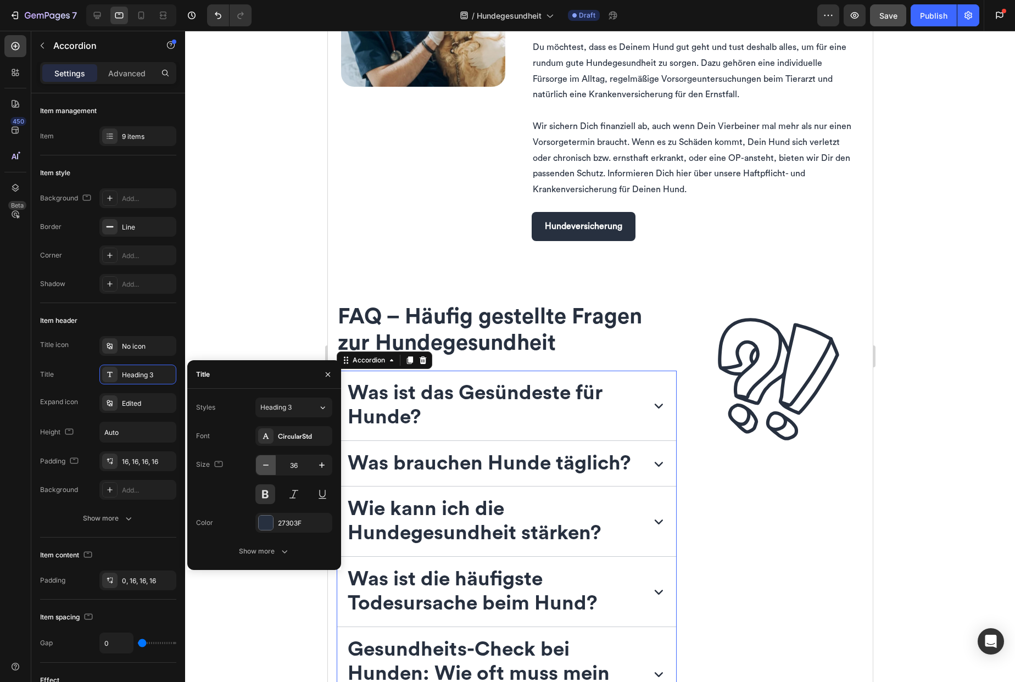
click at [264, 467] on icon "button" at bounding box center [265, 465] width 11 height 11
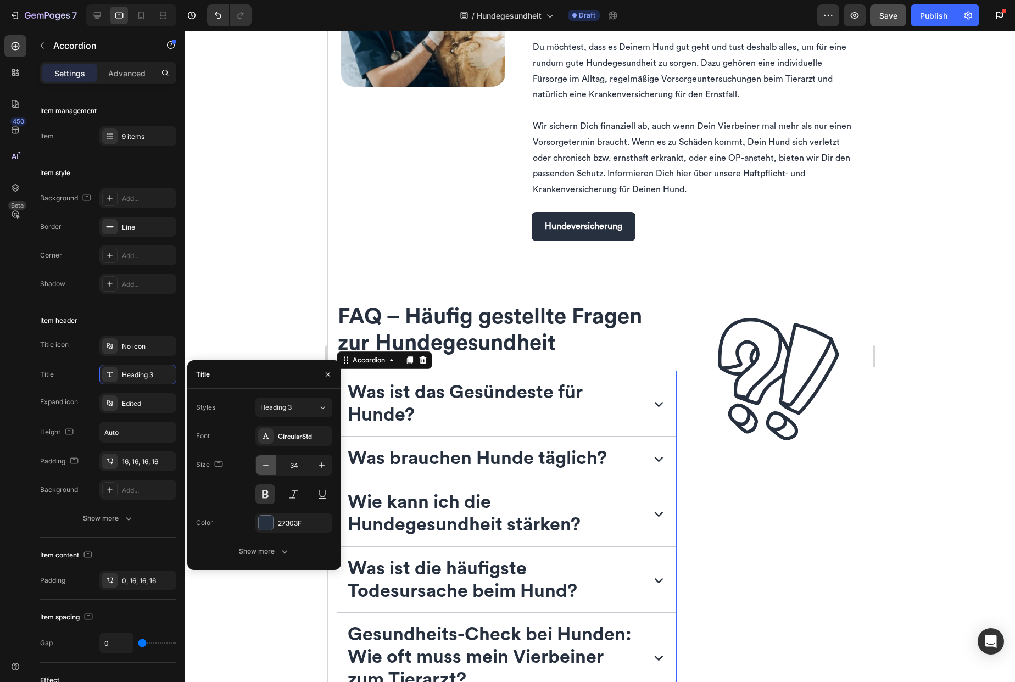
click at [264, 467] on icon "button" at bounding box center [265, 465] width 11 height 11
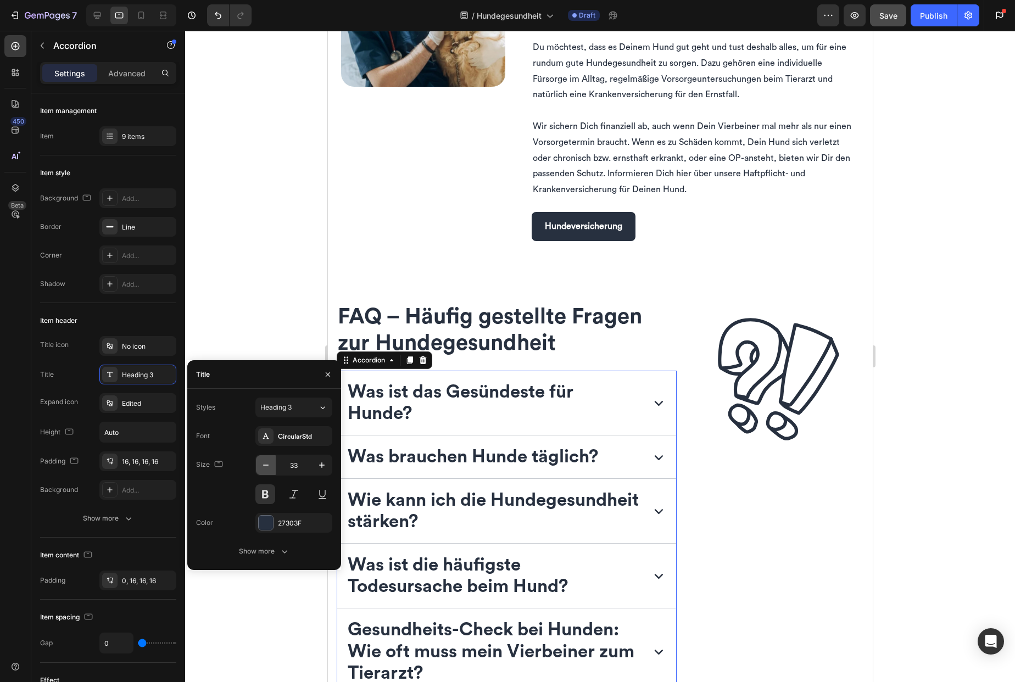
click at [264, 467] on icon "button" at bounding box center [265, 465] width 11 height 11
type input "32"
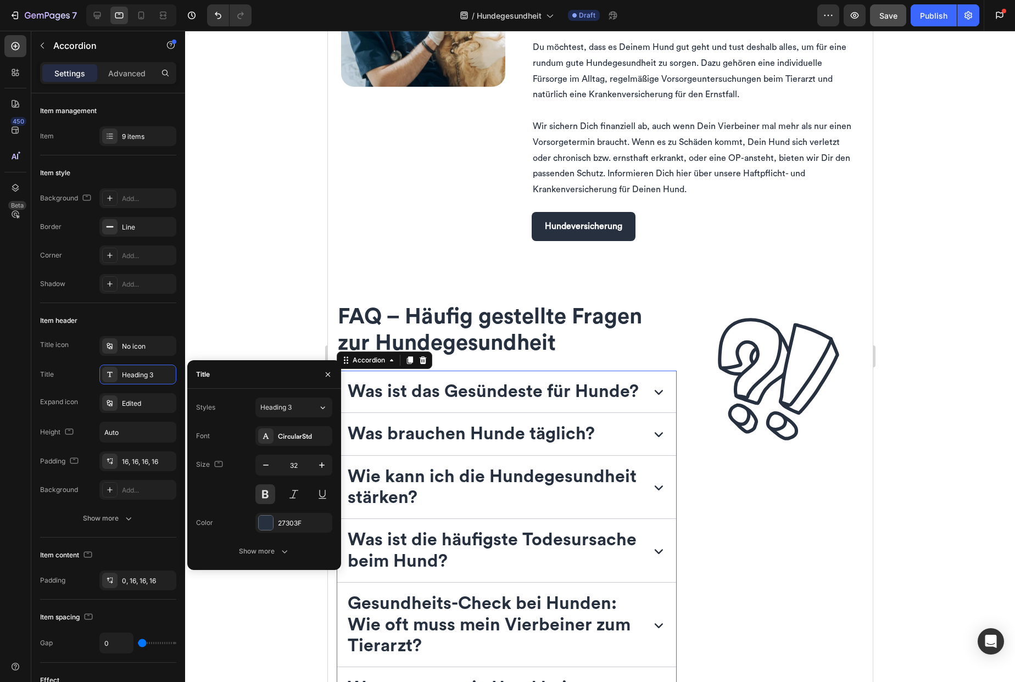
click at [656, 400] on icon at bounding box center [658, 392] width 18 height 18
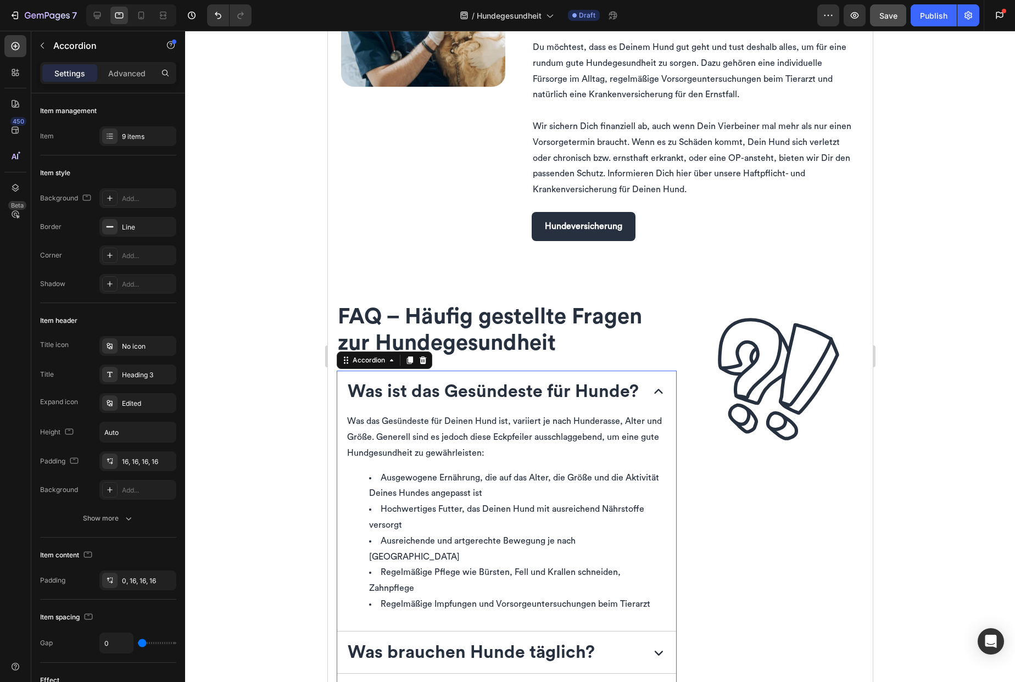
click at [656, 400] on icon at bounding box center [658, 392] width 18 height 18
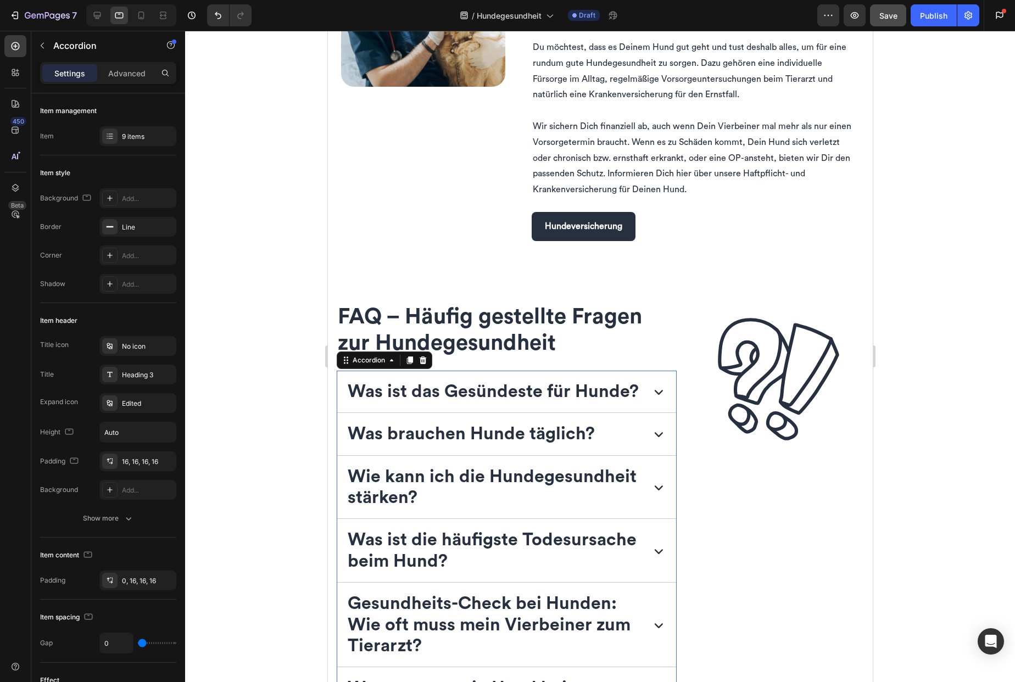
click at [656, 400] on icon at bounding box center [658, 392] width 18 height 18
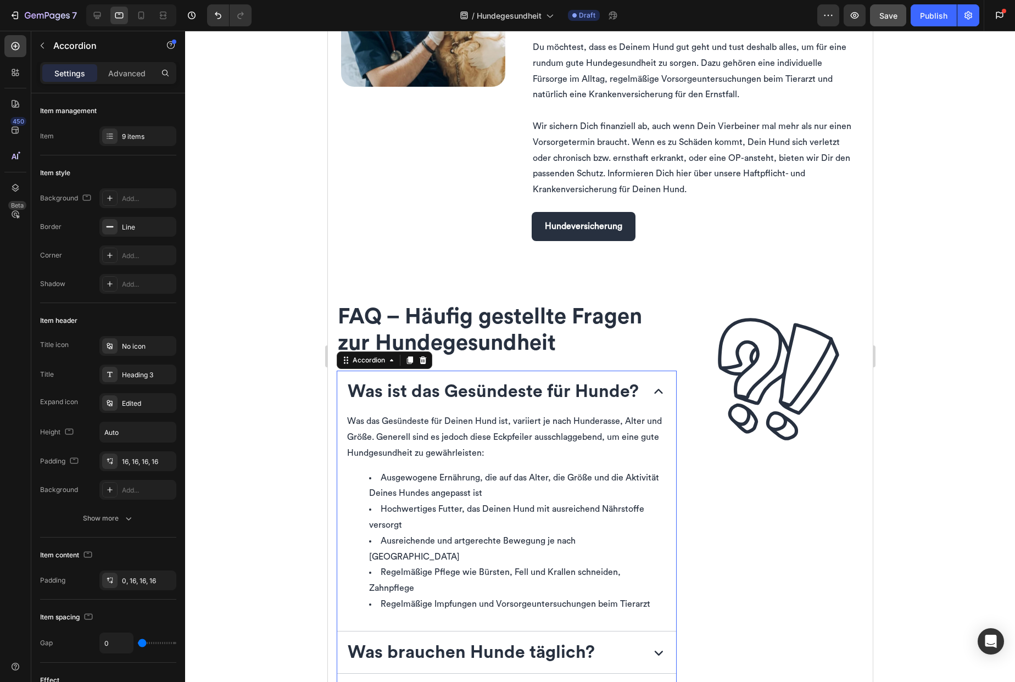
click at [656, 400] on icon at bounding box center [658, 392] width 18 height 18
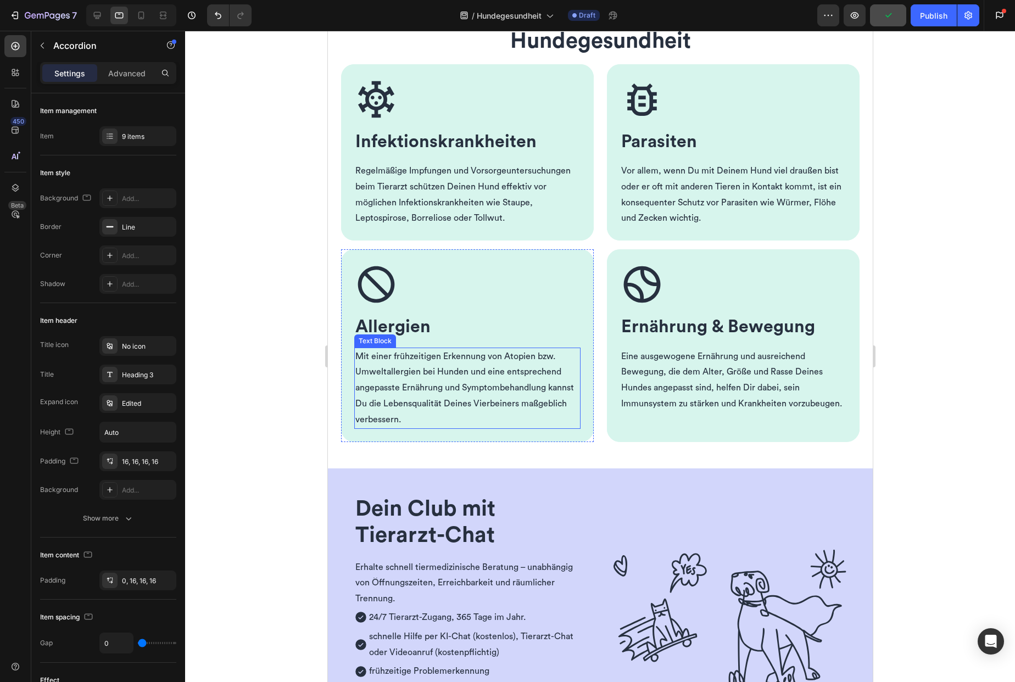
scroll to position [394, 0]
click at [452, 140] on span "Infektions­krankheiten" at bounding box center [445, 142] width 181 height 18
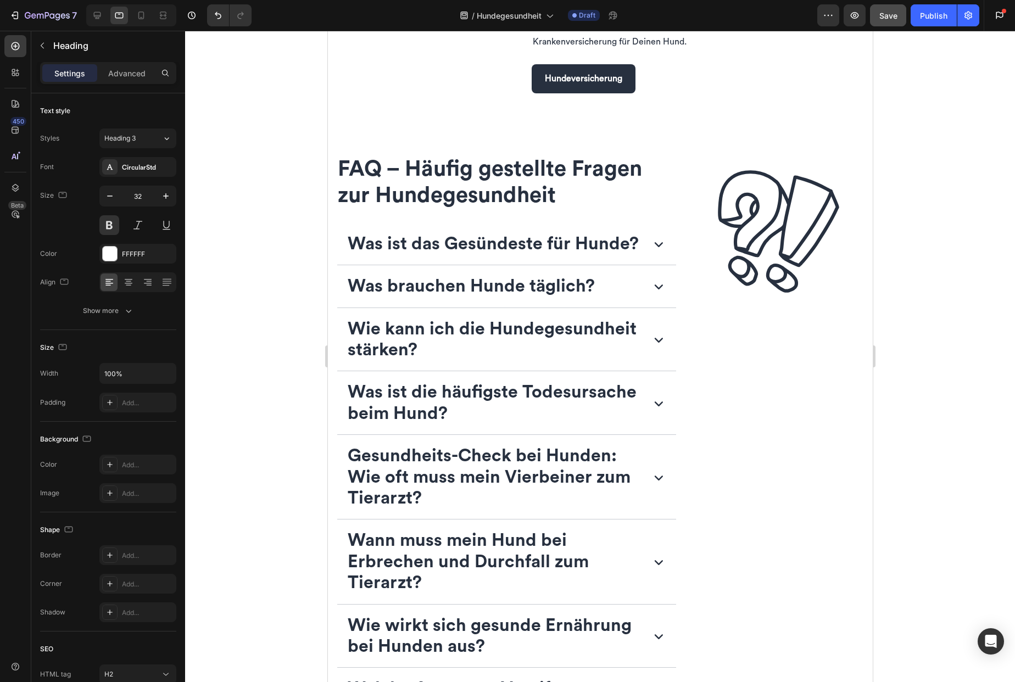
scroll to position [2169, 0]
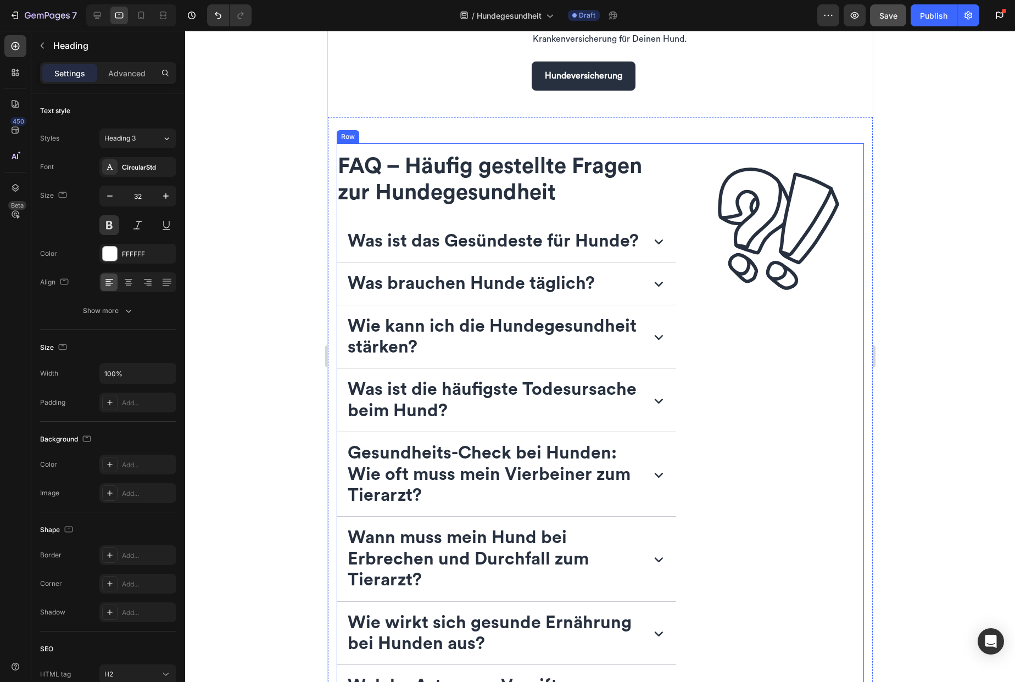
click at [721, 343] on div "Image" at bounding box center [779, 485] width 170 height 684
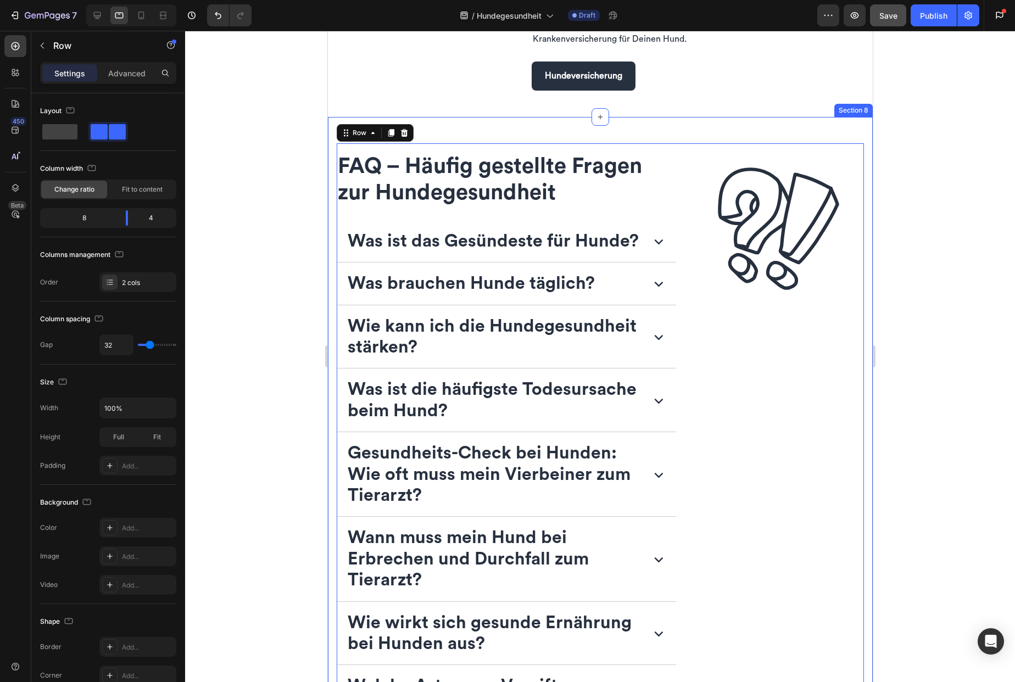
click at [270, 277] on div at bounding box center [600, 356] width 830 height 651
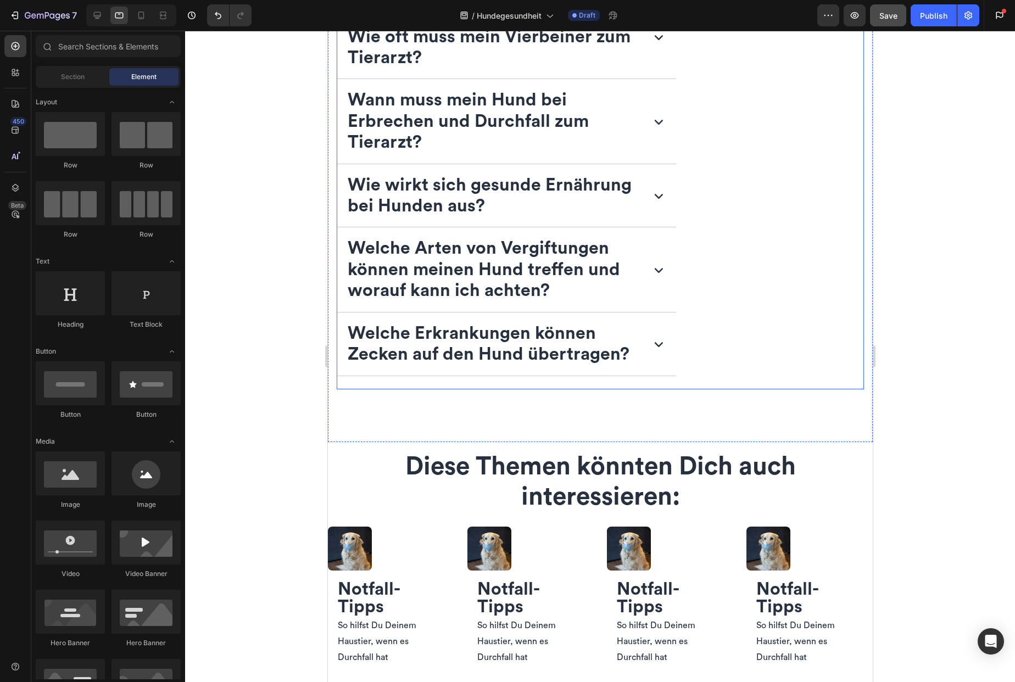
scroll to position [2735, 0]
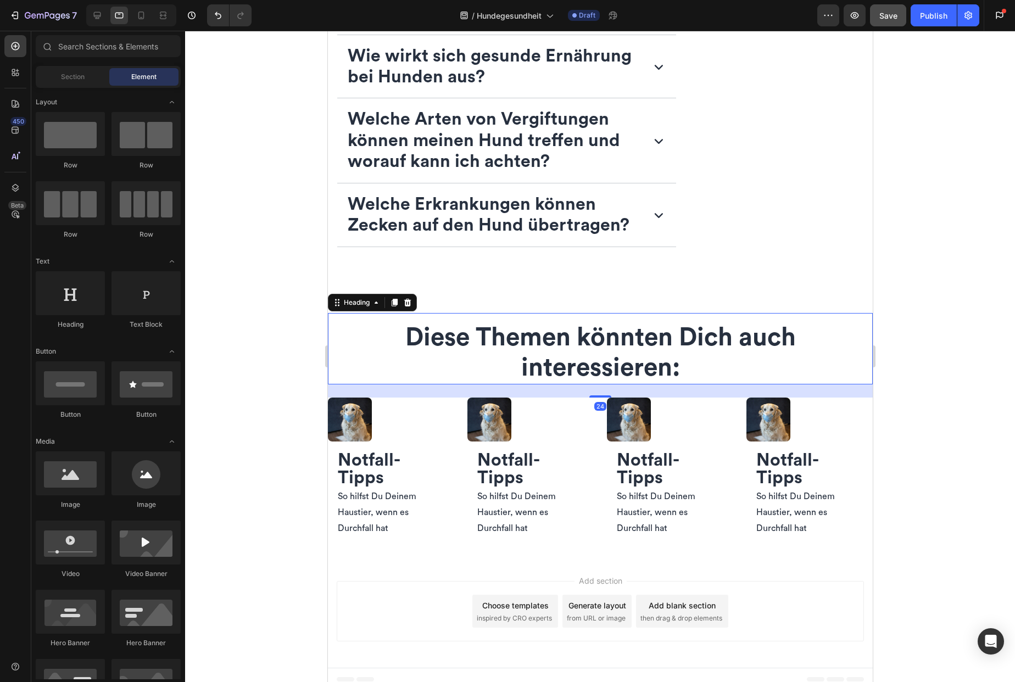
click at [718, 361] on span "Diese Themen könnten Dich auch interessieren:" at bounding box center [600, 352] width 391 height 55
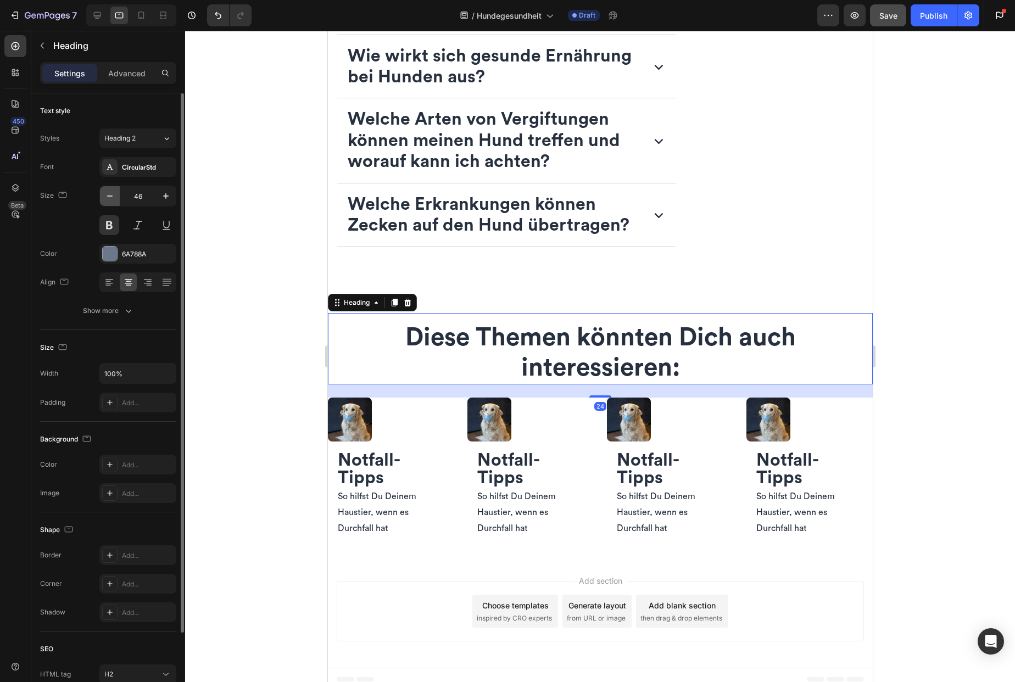
click at [109, 199] on icon "button" at bounding box center [109, 196] width 11 height 11
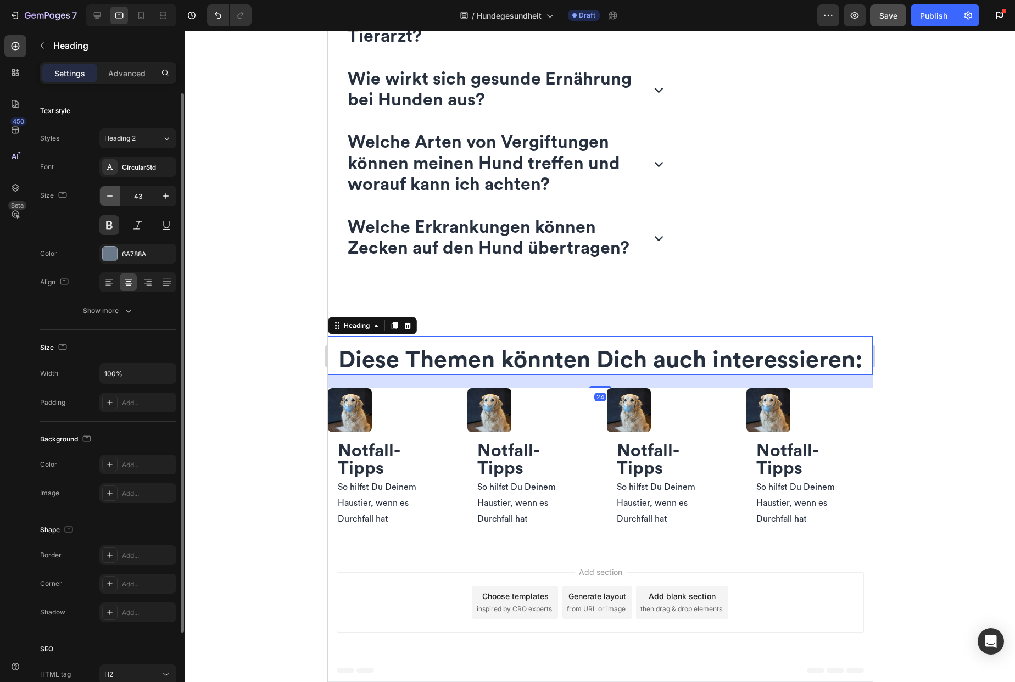
click at [109, 199] on icon "button" at bounding box center [109, 196] width 11 height 11
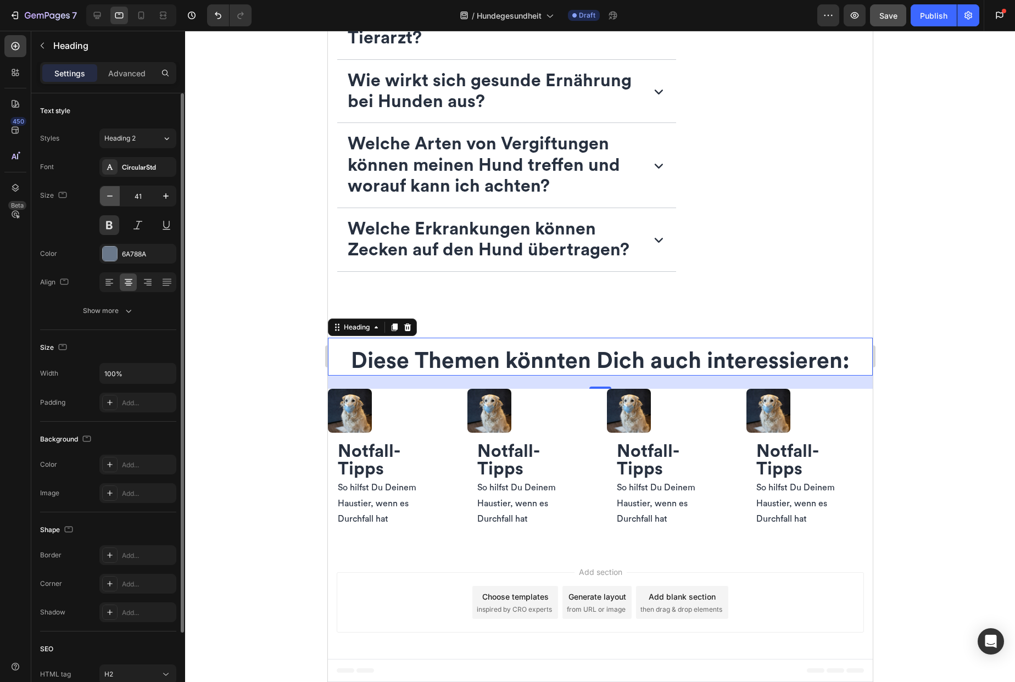
click at [109, 199] on icon "button" at bounding box center [109, 196] width 11 height 11
type input "40"
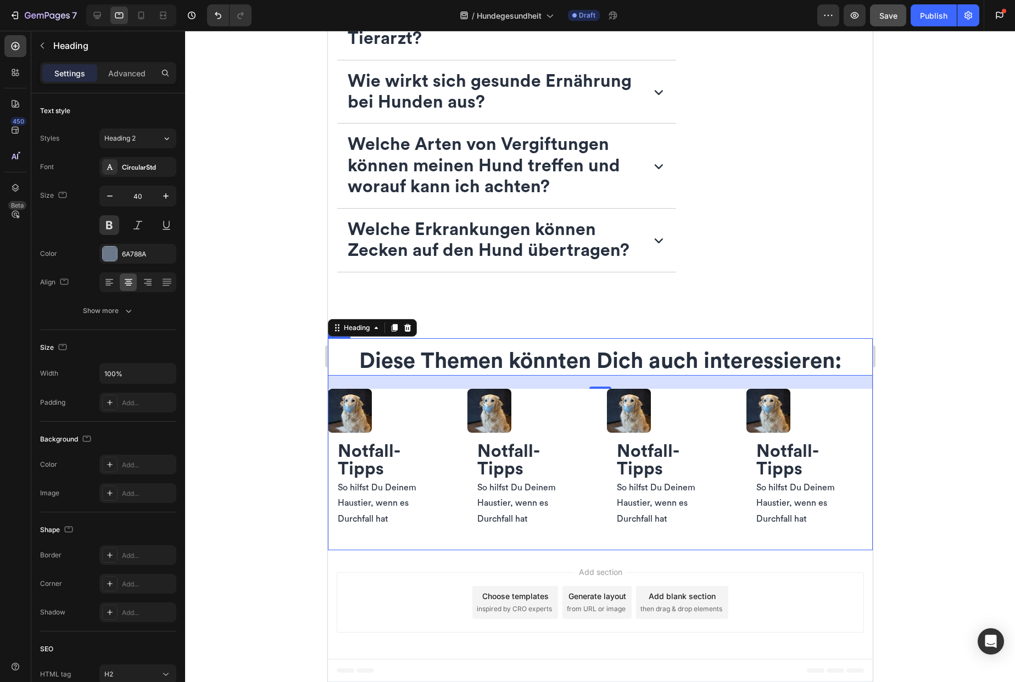
click at [410, 542] on div "Diese Themen könnten Dich auch interessieren: Heading 24 Image Notfall-Tipps He…" at bounding box center [599, 444] width 545 height 212
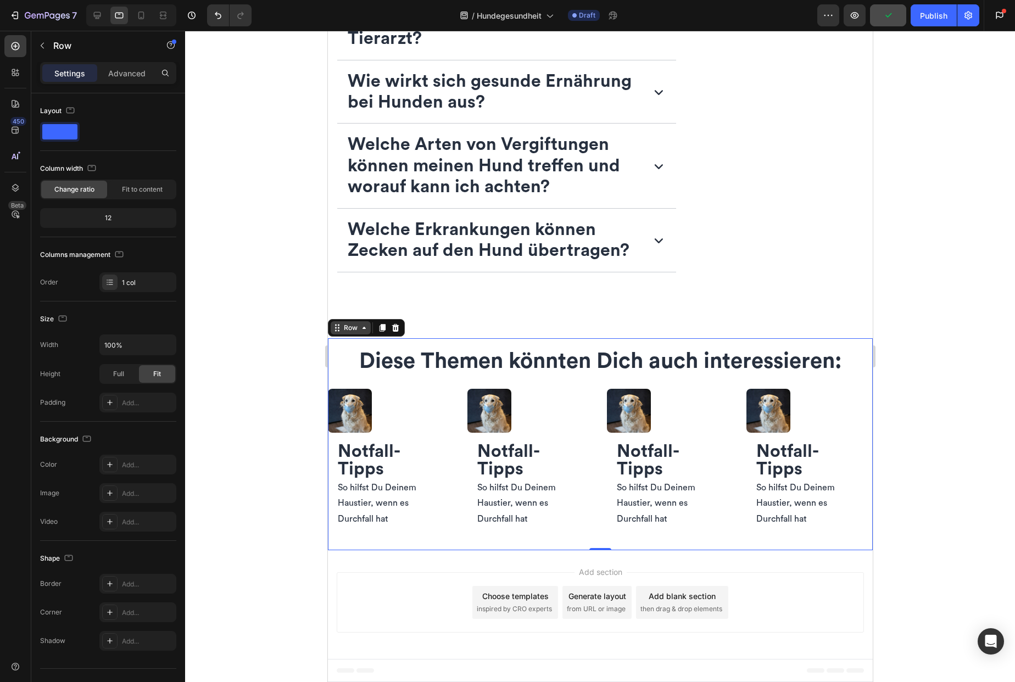
click at [364, 332] on div "Row" at bounding box center [350, 327] width 40 height 13
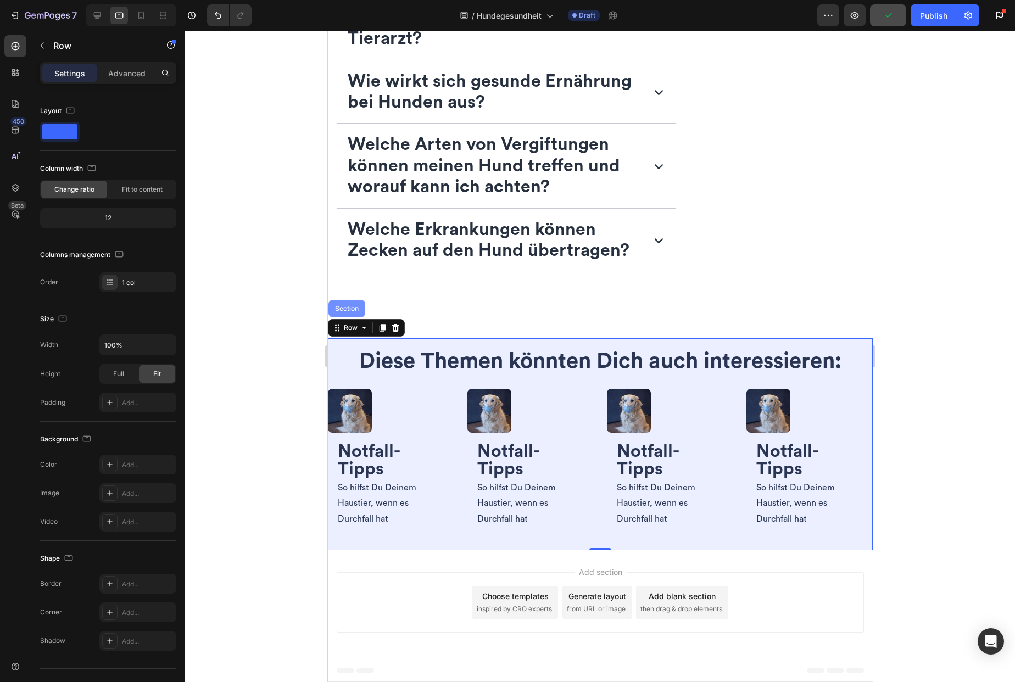
click at [350, 310] on div "Section" at bounding box center [346, 308] width 28 height 7
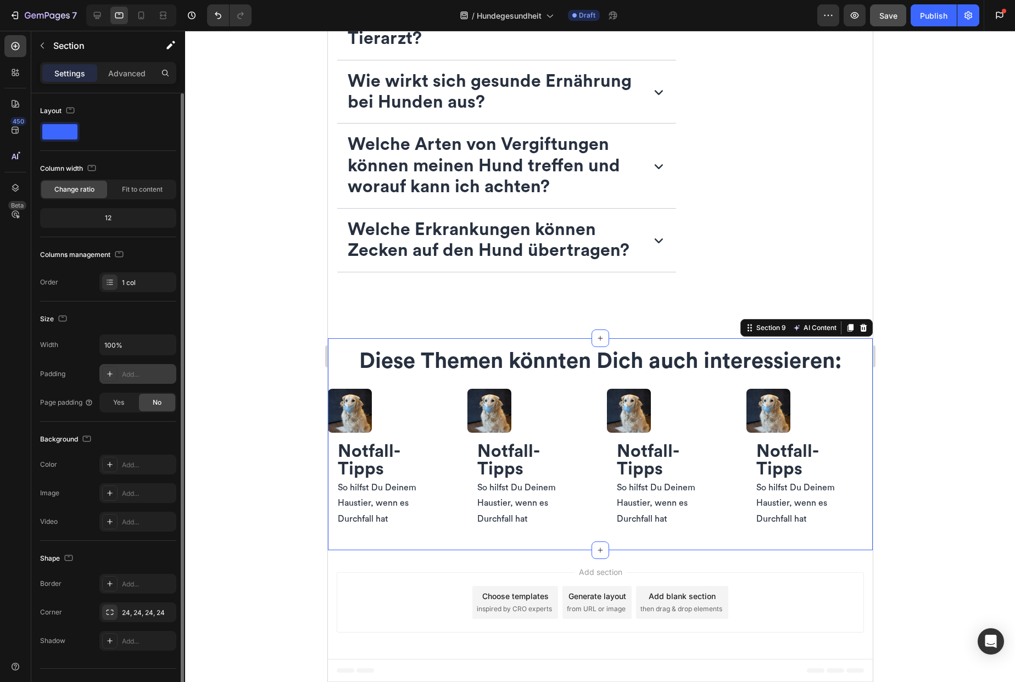
click at [151, 378] on div "Add..." at bounding box center [148, 375] width 52 height 10
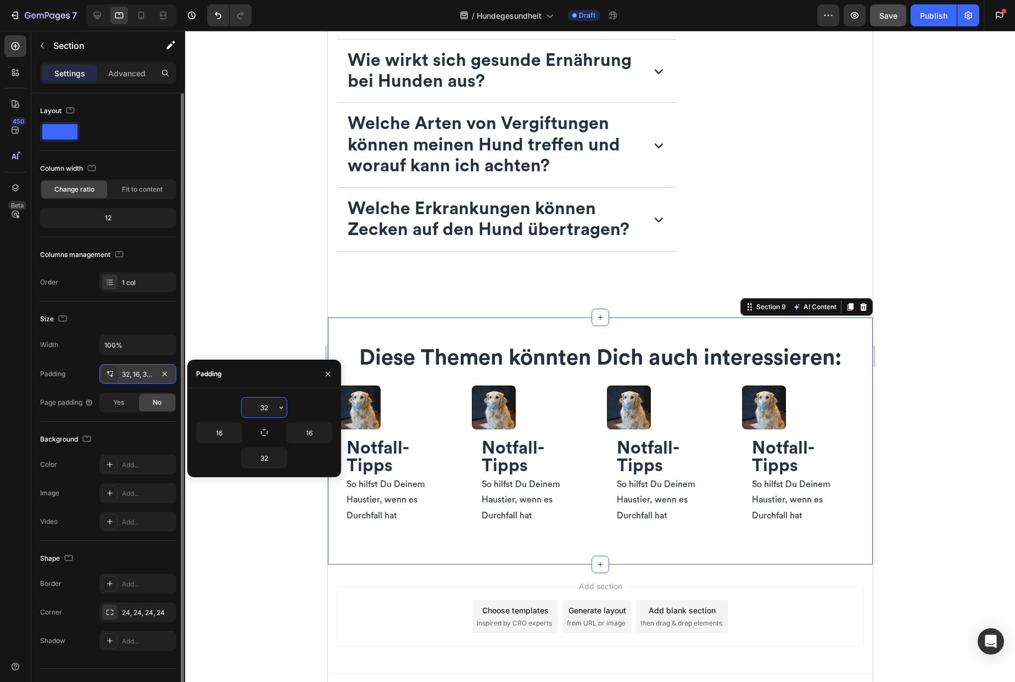
scroll to position [2735, 0]
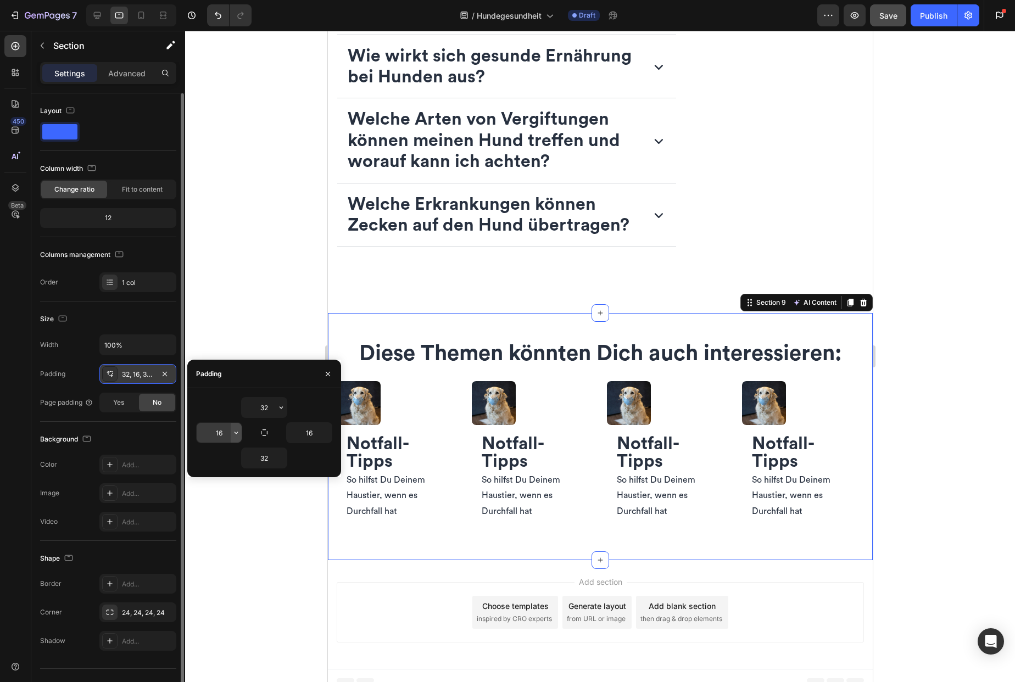
click at [234, 431] on icon "button" at bounding box center [236, 432] width 9 height 9
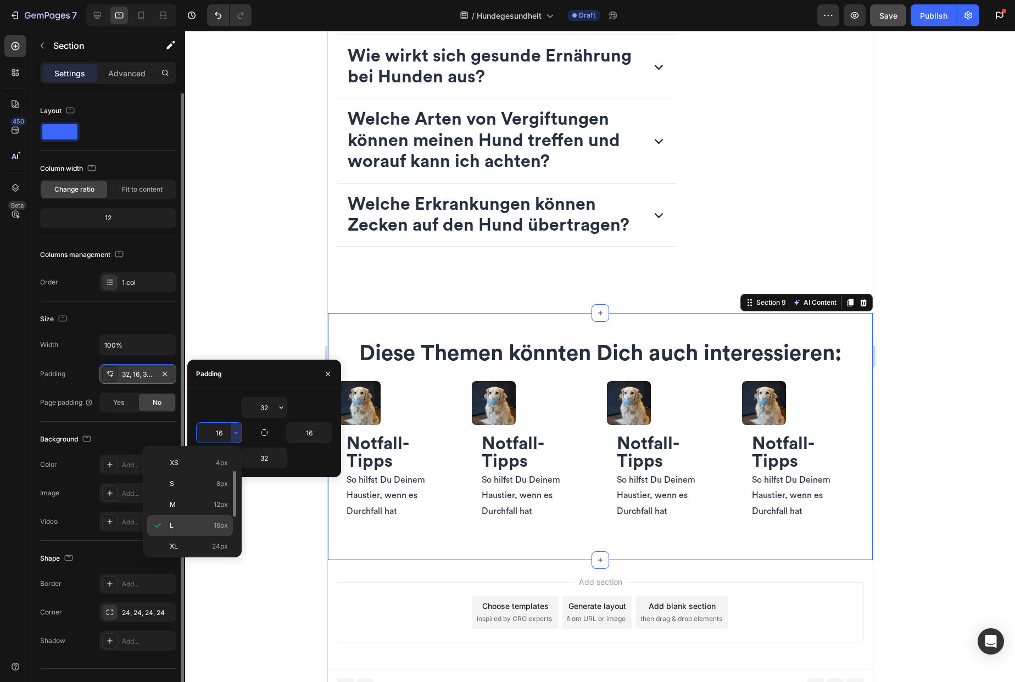
scroll to position [42, 0]
click at [197, 555] on div "XL 24px" at bounding box center [190, 565] width 86 height 21
type input "24"
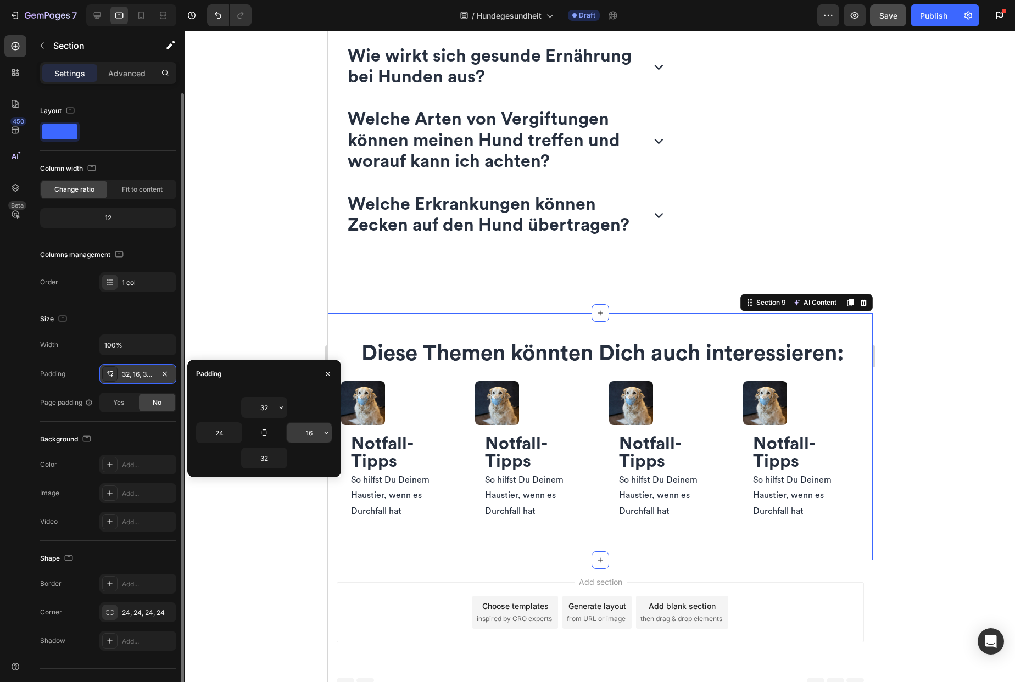
click at [325, 436] on icon "button" at bounding box center [326, 432] width 9 height 9
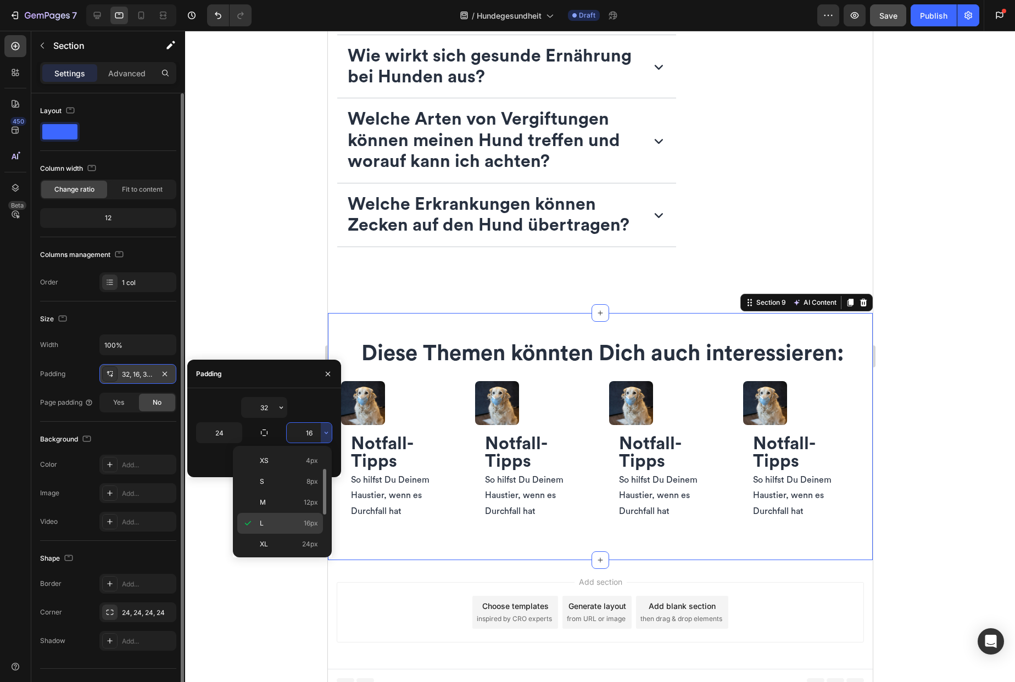
scroll to position [57, 0]
click at [295, 540] on div "XL 24px" at bounding box center [280, 550] width 86 height 21
type input "24"
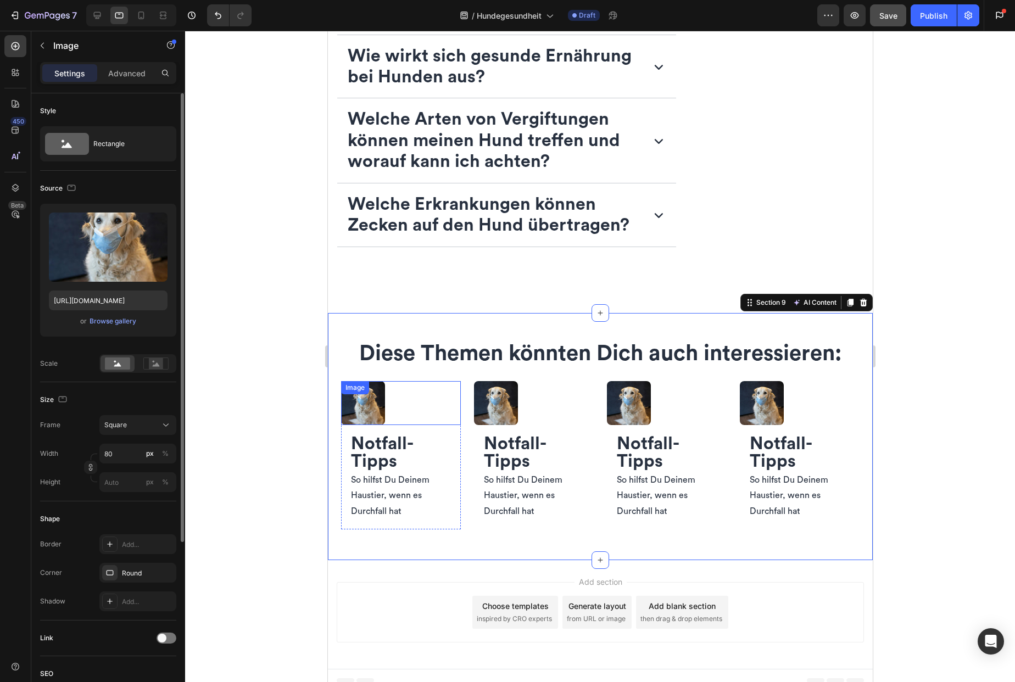
click at [381, 425] on img at bounding box center [363, 403] width 44 height 44
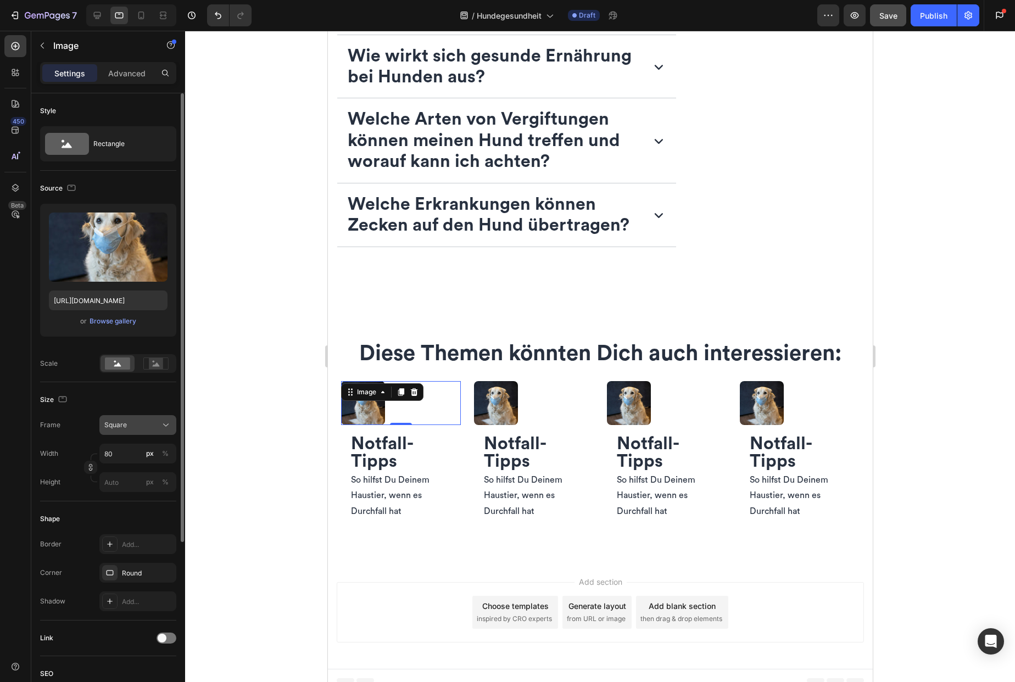
click at [148, 425] on div "Square" at bounding box center [131, 425] width 54 height 10
click at [149, 489] on div "Horizontal" at bounding box center [136, 493] width 64 height 11
click at [125, 455] on input "80" at bounding box center [137, 454] width 77 height 20
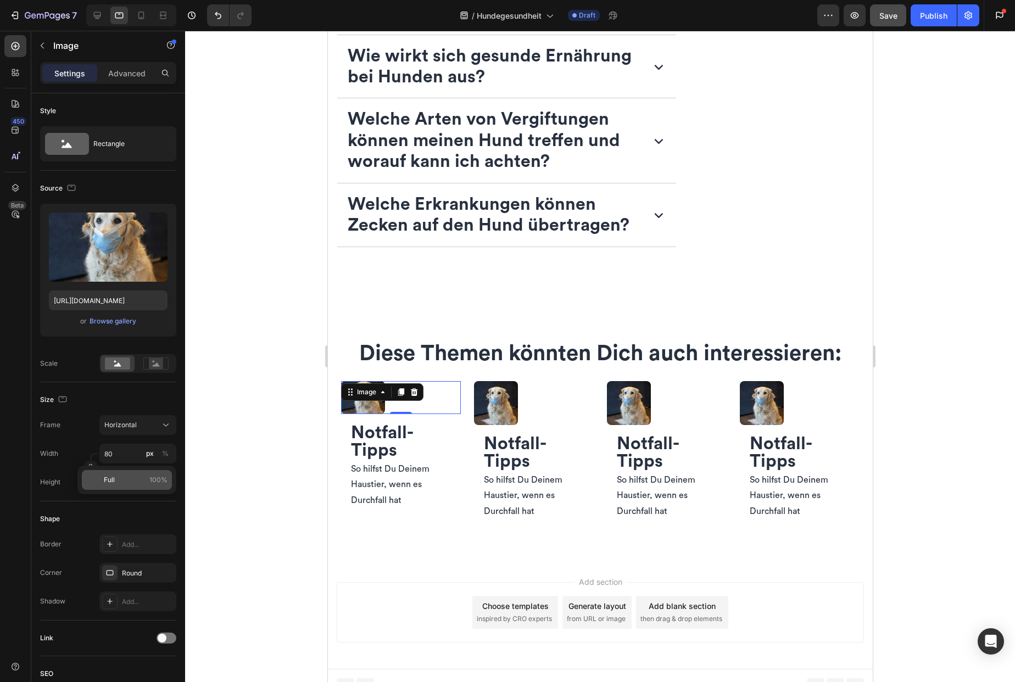
click at [131, 476] on p "Full 100%" at bounding box center [136, 480] width 64 height 10
type input "100"
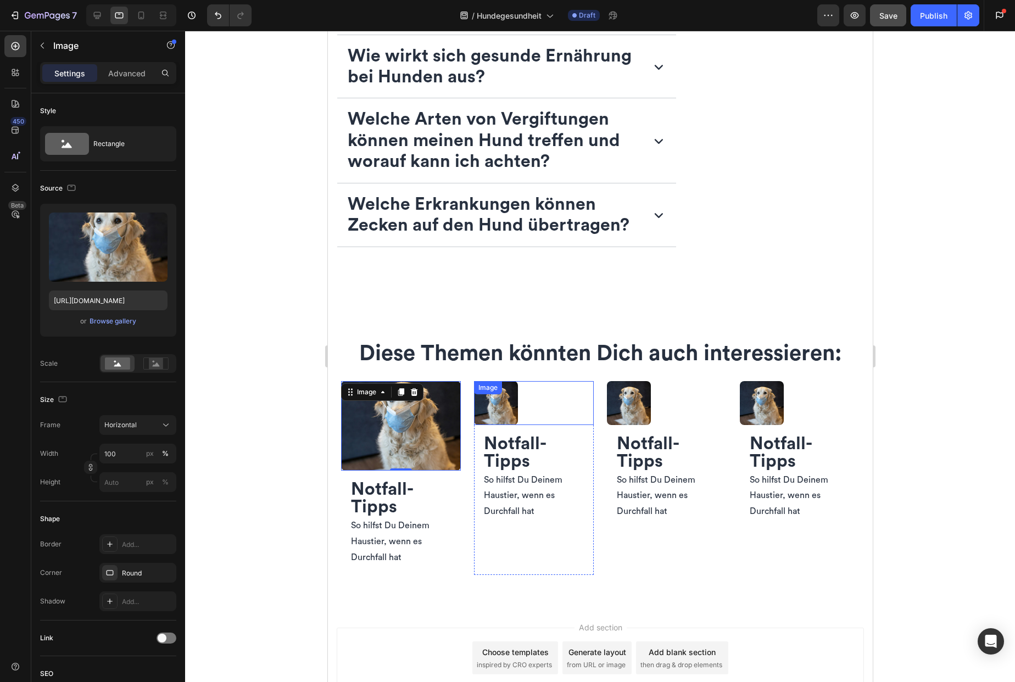
click at [499, 425] on img at bounding box center [495, 403] width 44 height 44
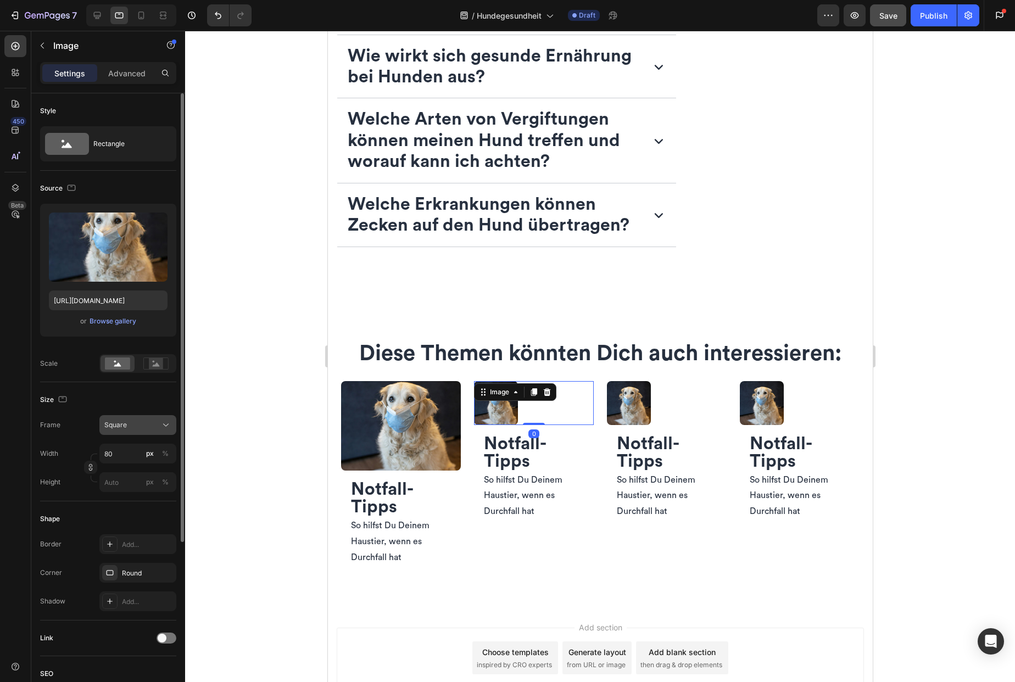
click at [132, 429] on div "Square" at bounding box center [131, 425] width 54 height 10
click at [131, 489] on span "Horizontal" at bounding box center [120, 493] width 32 height 11
click at [124, 458] on input "80" at bounding box center [137, 454] width 77 height 20
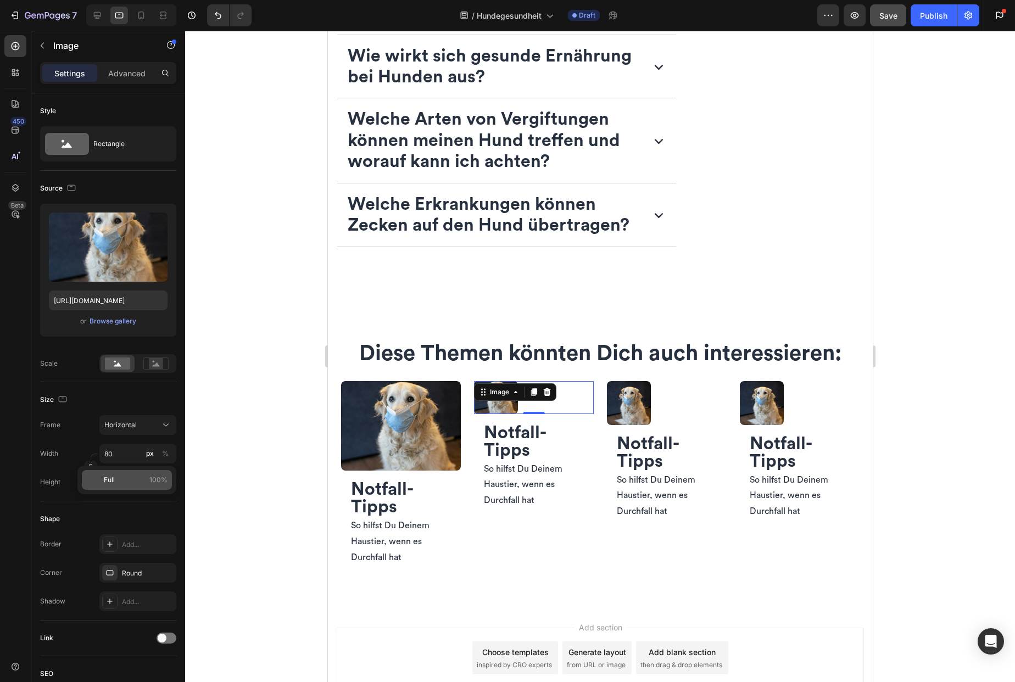
click at [125, 477] on p "Full 100%" at bounding box center [136, 480] width 64 height 10
type input "100"
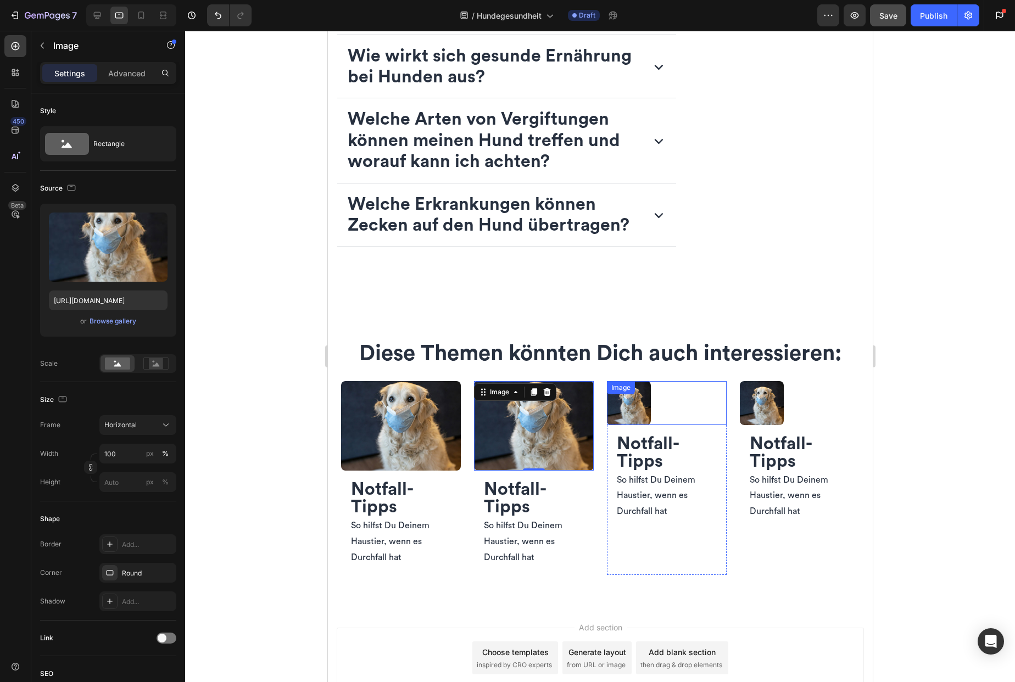
click at [648, 425] on div at bounding box center [666, 403] width 120 height 44
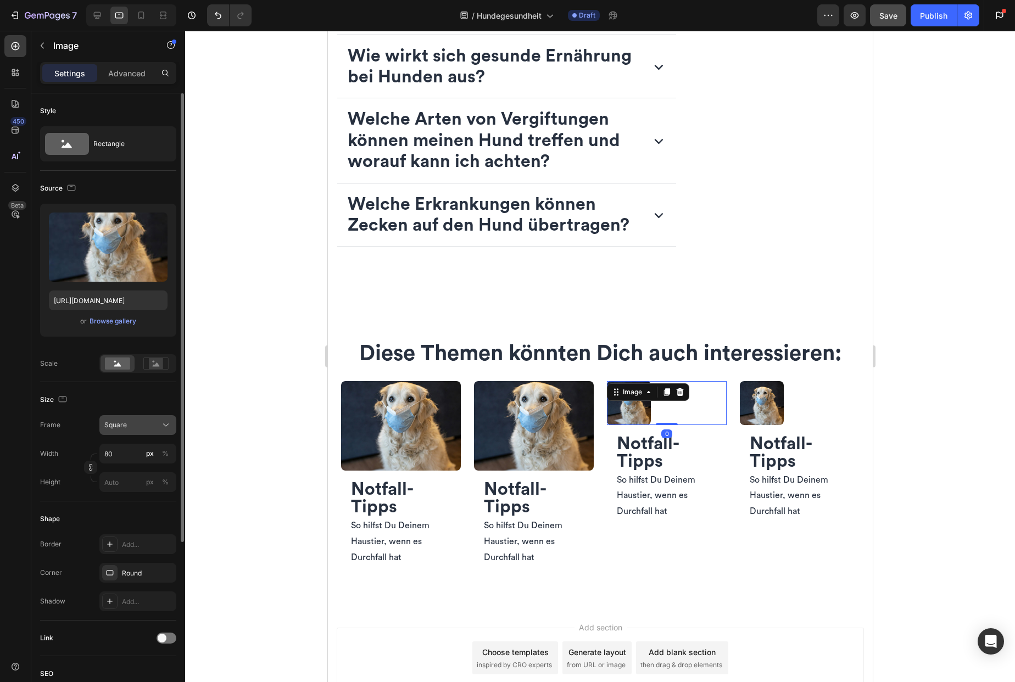
click at [127, 426] on div "Square" at bounding box center [131, 425] width 54 height 10
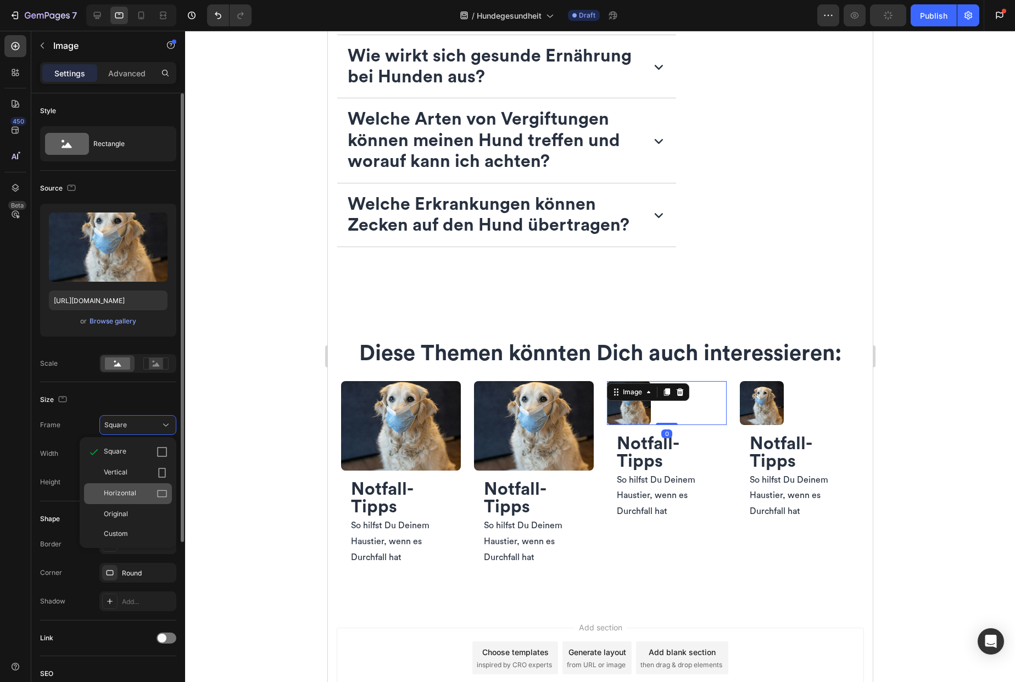
click at [121, 488] on span "Horizontal" at bounding box center [120, 493] width 32 height 11
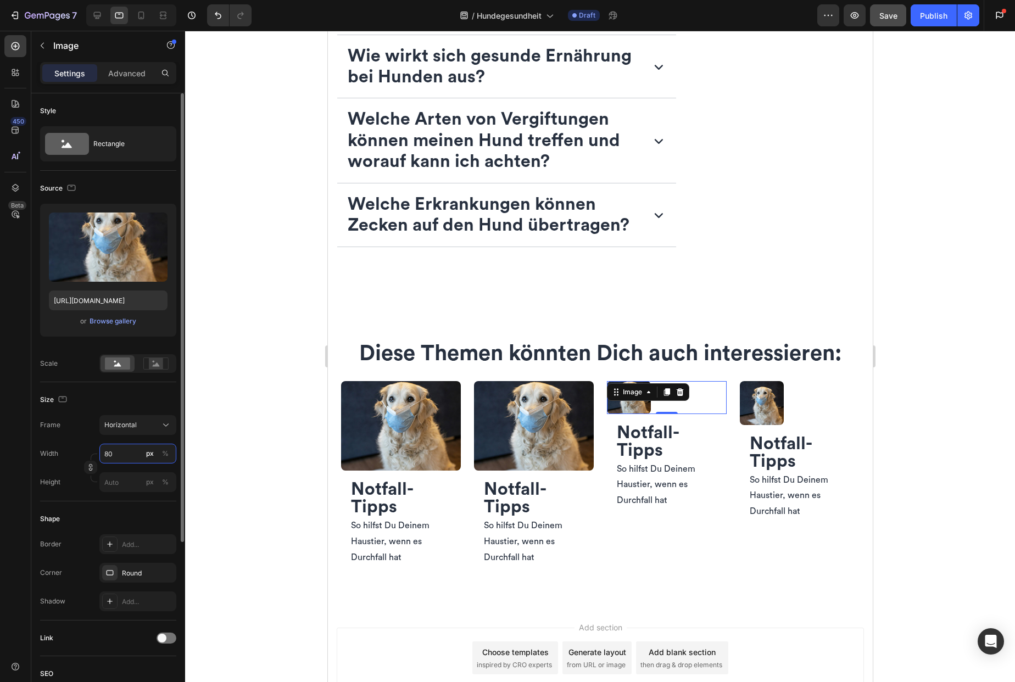
click at [129, 454] on input "80" at bounding box center [137, 454] width 77 height 20
click at [128, 484] on p "Full 100%" at bounding box center [136, 480] width 64 height 10
type input "100"
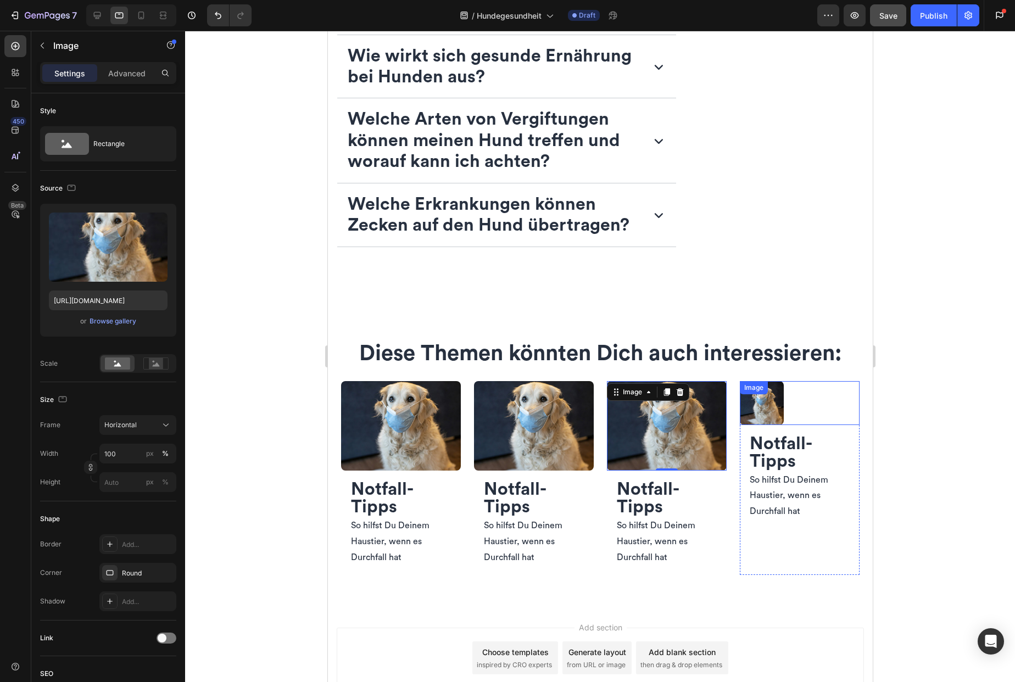
click at [807, 425] on div at bounding box center [799, 403] width 120 height 44
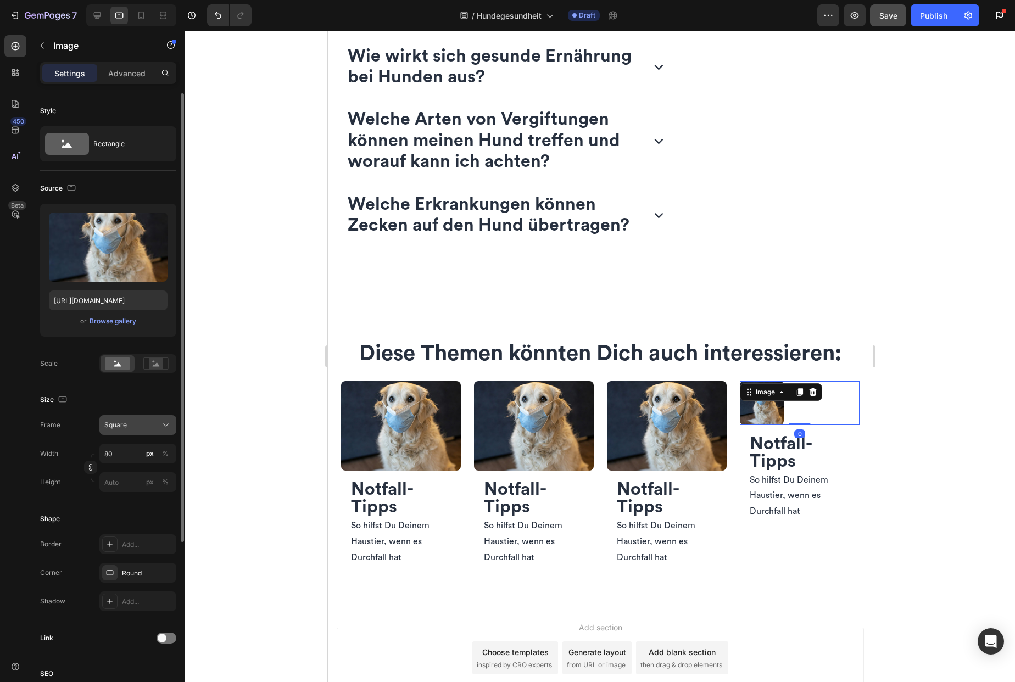
click at [139, 426] on div "Square" at bounding box center [131, 425] width 54 height 10
click at [138, 488] on div "Horizontal" at bounding box center [136, 493] width 64 height 11
click at [126, 456] on input "80" at bounding box center [137, 454] width 77 height 20
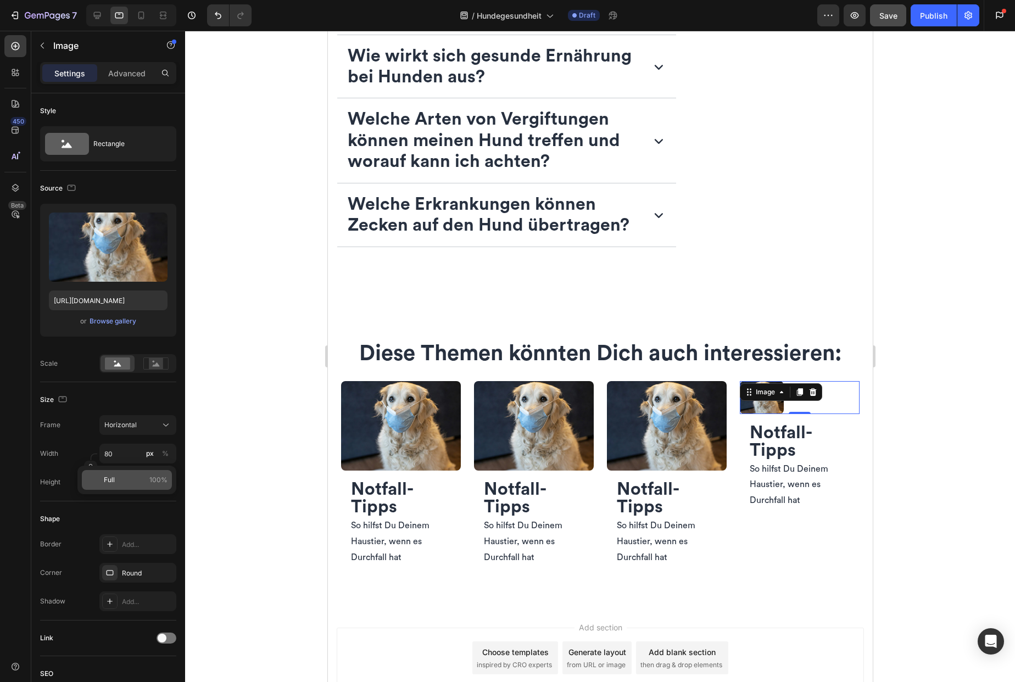
click at [129, 478] on p "Full 100%" at bounding box center [136, 480] width 64 height 10
type input "100"
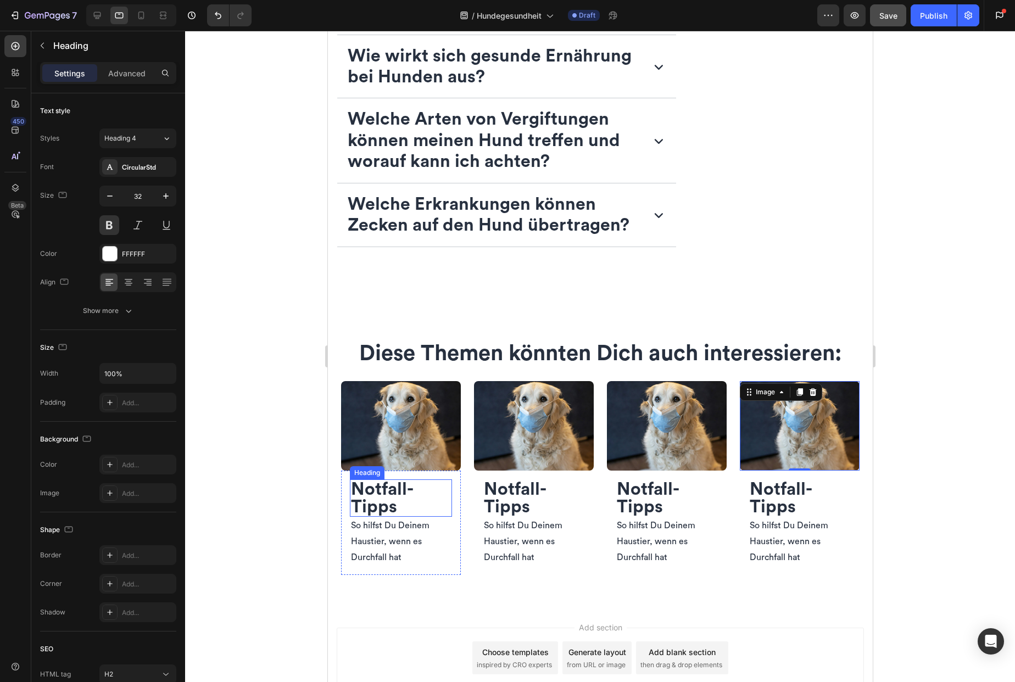
click at [369, 516] on span "Notfall-Tipps" at bounding box center [381, 498] width 63 height 35
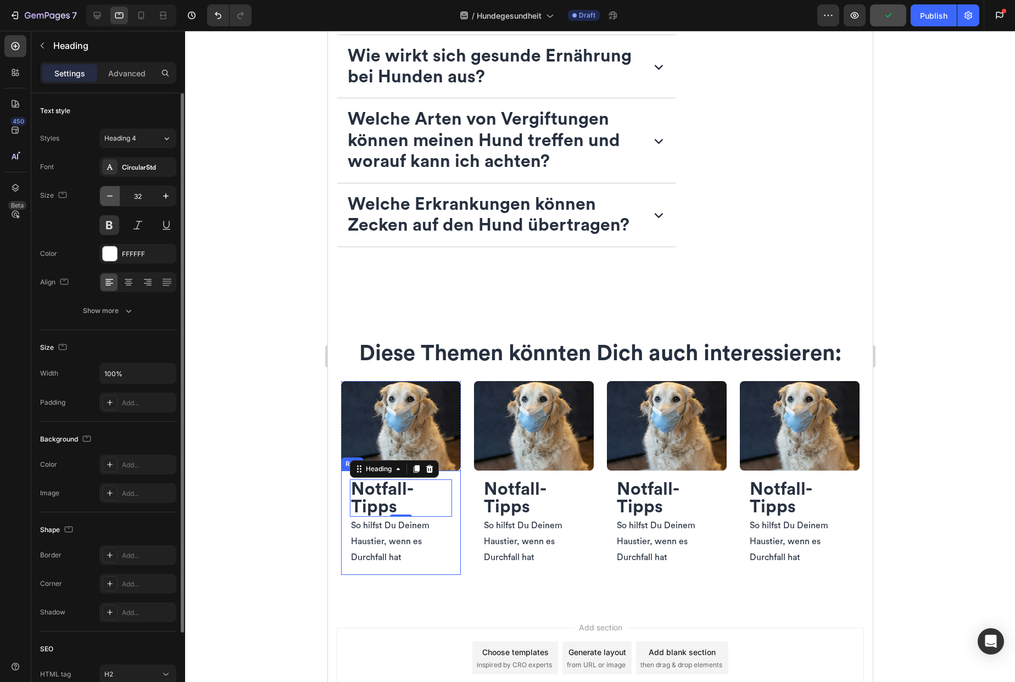
click at [109, 194] on icon "button" at bounding box center [109, 196] width 11 height 11
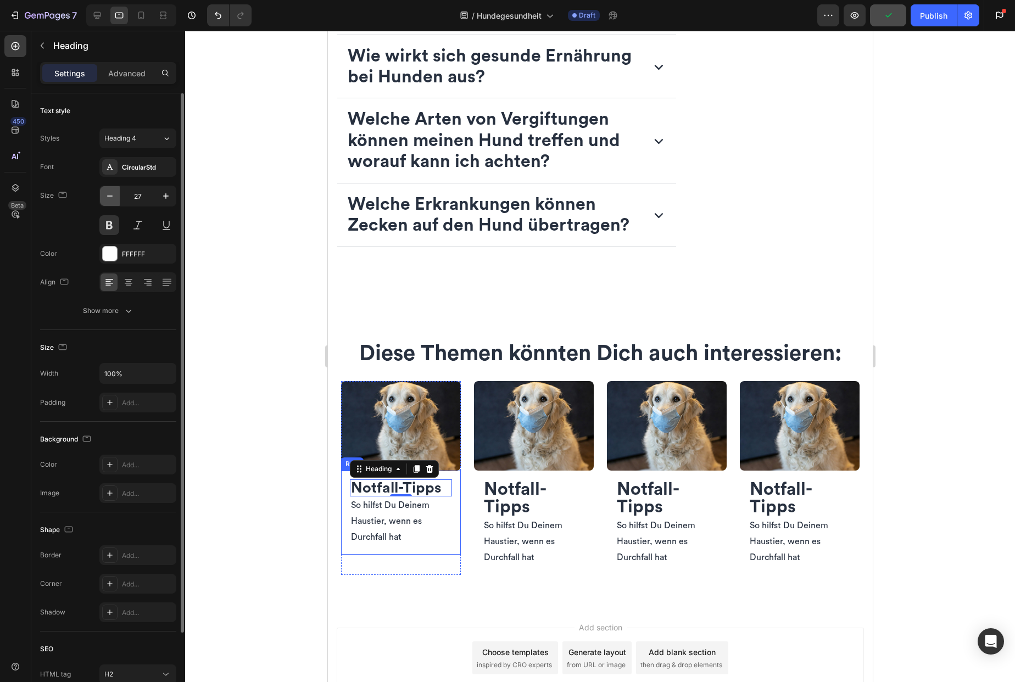
click at [109, 194] on icon "button" at bounding box center [109, 196] width 11 height 11
type input "24"
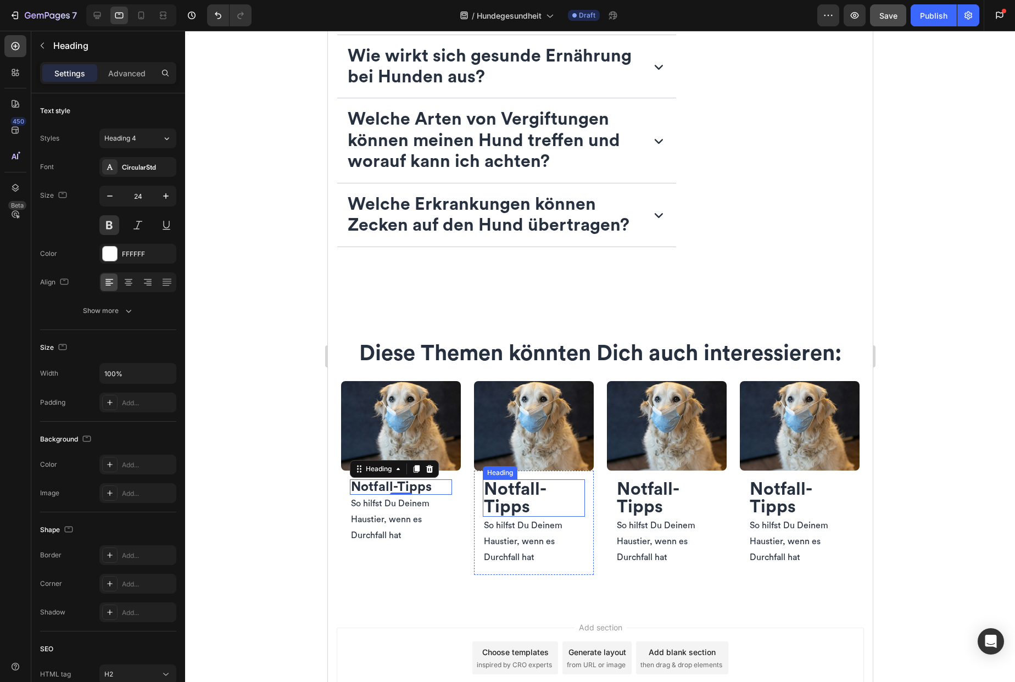
click at [520, 511] on span "Notfall-Tipps" at bounding box center [514, 498] width 63 height 35
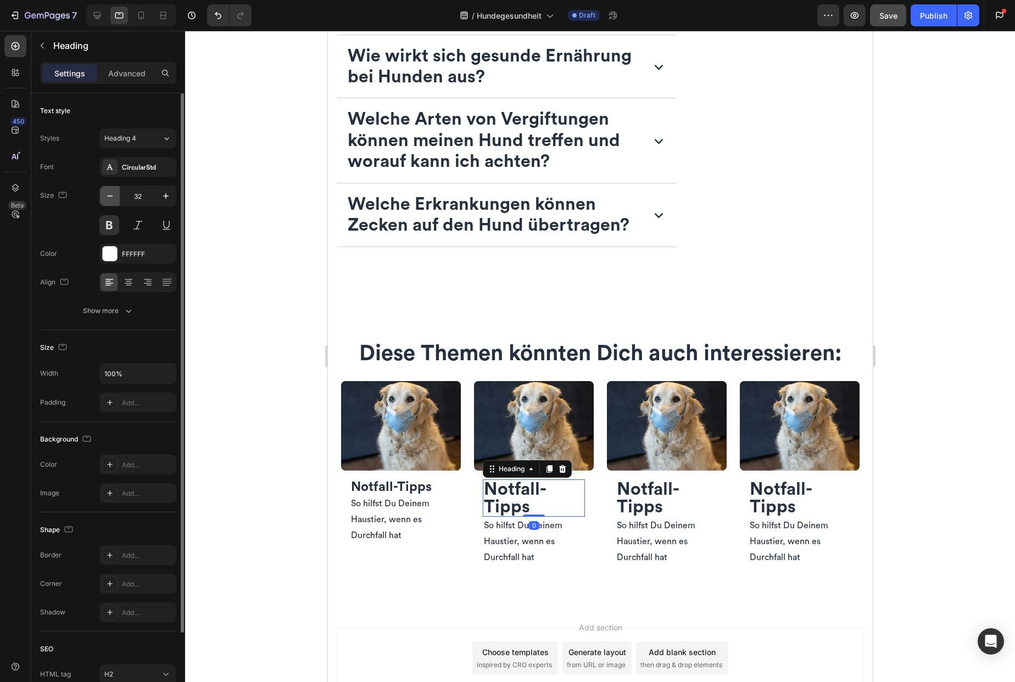
click at [109, 196] on icon "button" at bounding box center [109, 196] width 5 height 1
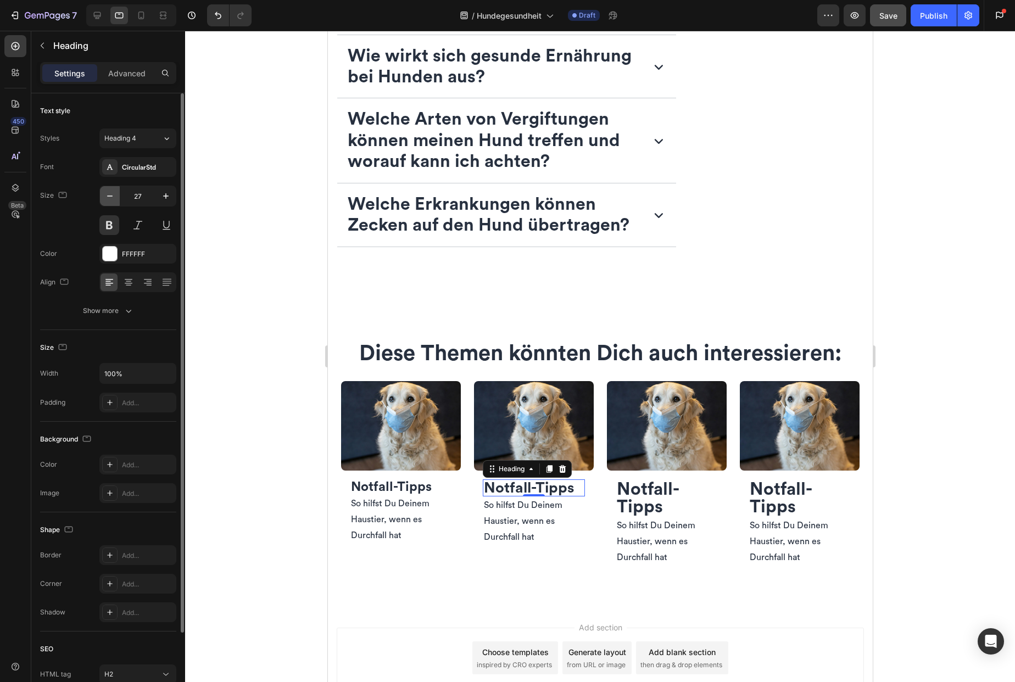
click at [109, 196] on icon "button" at bounding box center [109, 196] width 5 height 1
type input "24"
click at [654, 510] on span "Notfall-Tipps" at bounding box center [647, 498] width 63 height 35
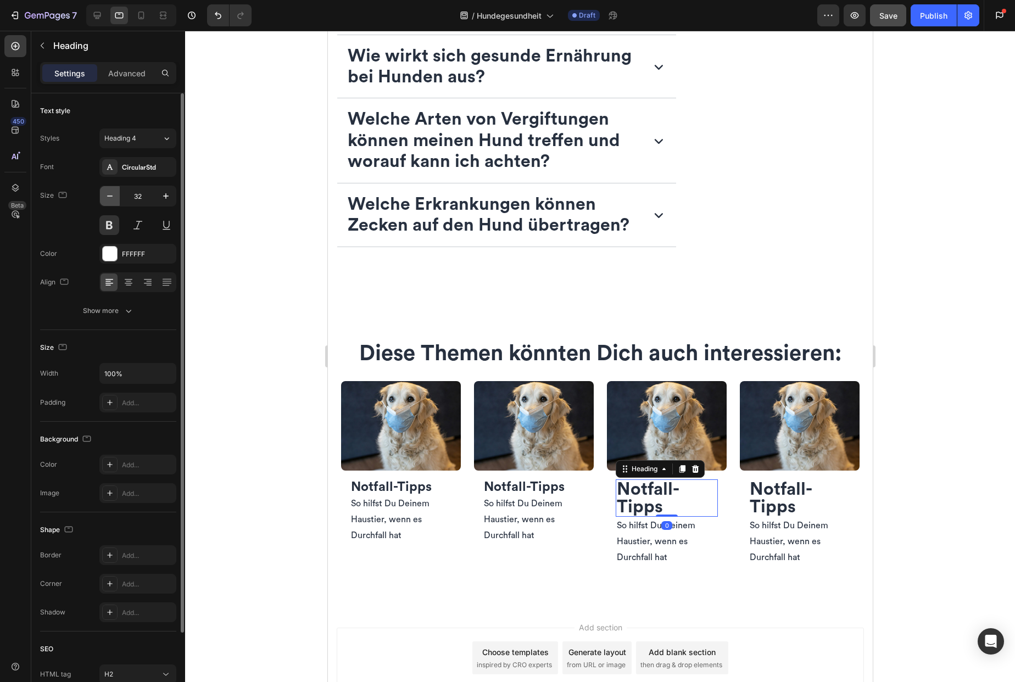
click at [109, 199] on icon "button" at bounding box center [109, 196] width 11 height 11
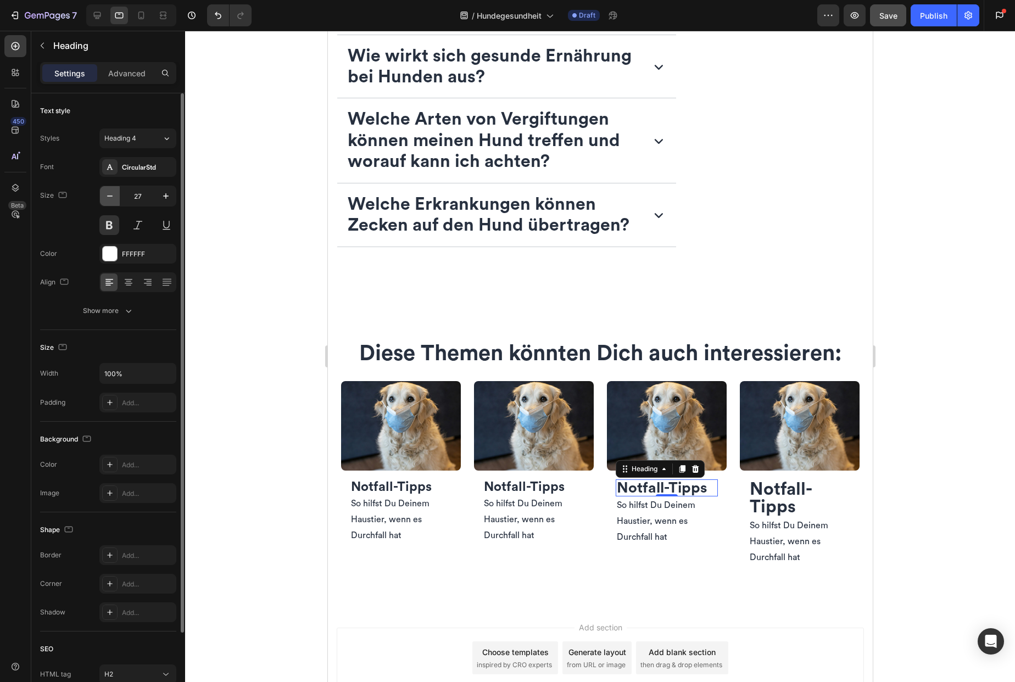
click at [109, 199] on icon "button" at bounding box center [109, 196] width 11 height 11
type input "24"
click at [766, 516] on span "Notfall-Tipps" at bounding box center [780, 498] width 63 height 35
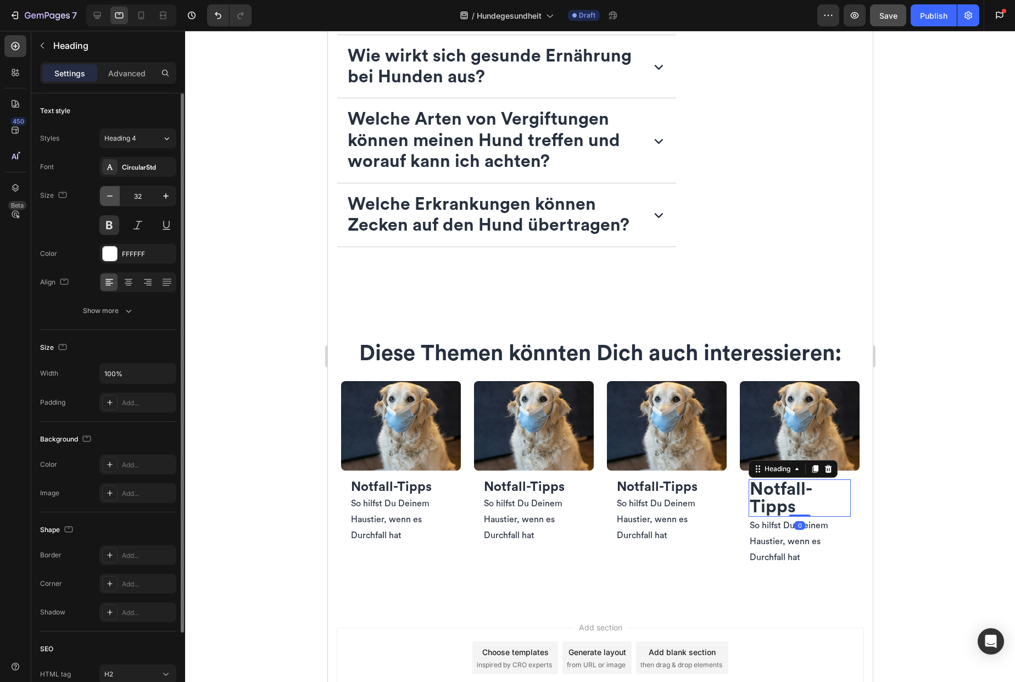
click at [109, 193] on icon "button" at bounding box center [109, 196] width 11 height 11
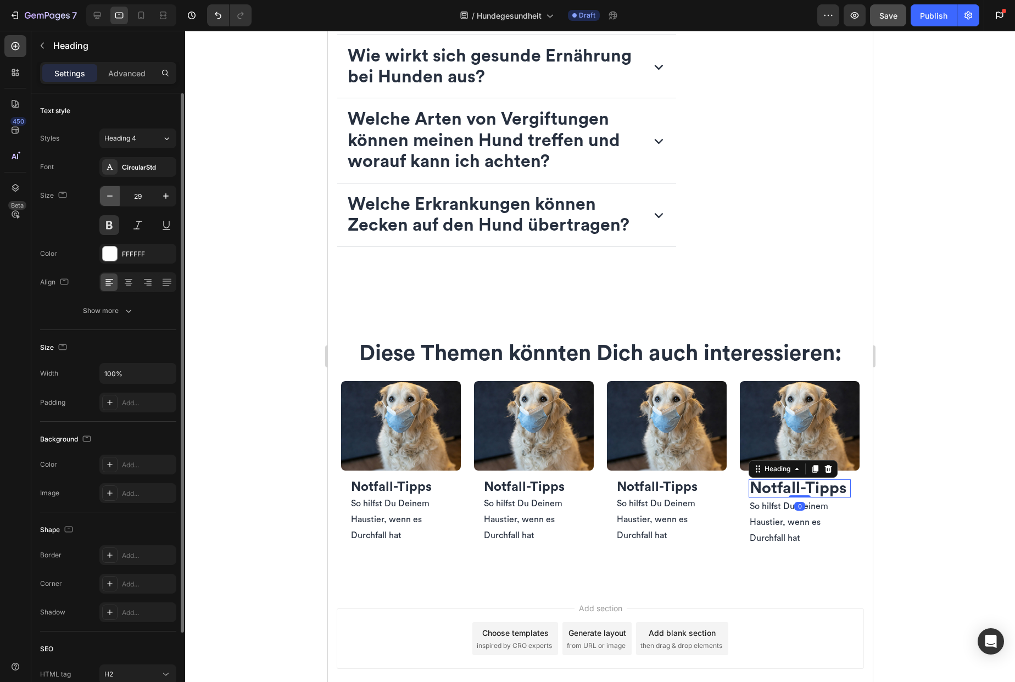
click at [109, 193] on icon "button" at bounding box center [109, 196] width 11 height 11
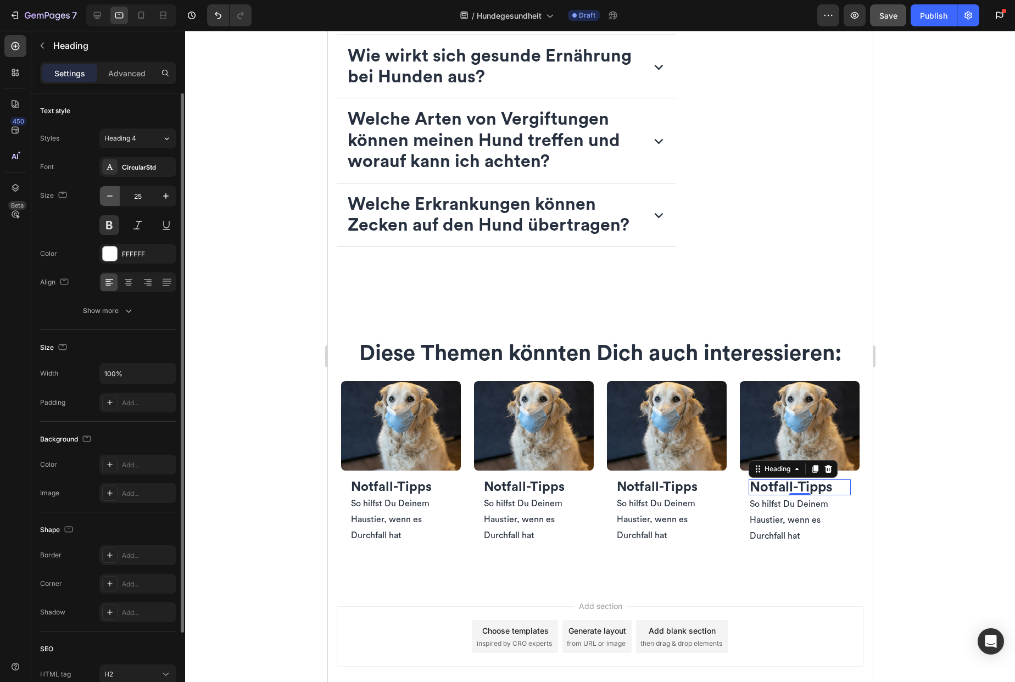
type input "24"
click at [242, 380] on div at bounding box center [600, 356] width 830 height 651
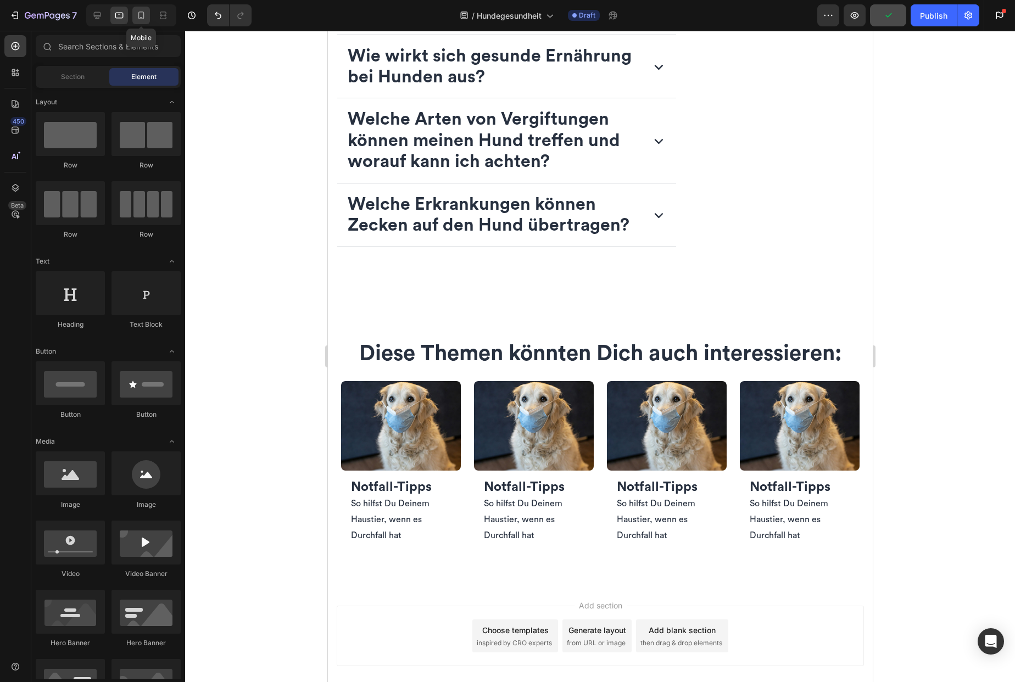
click at [143, 16] on icon at bounding box center [141, 15] width 11 height 11
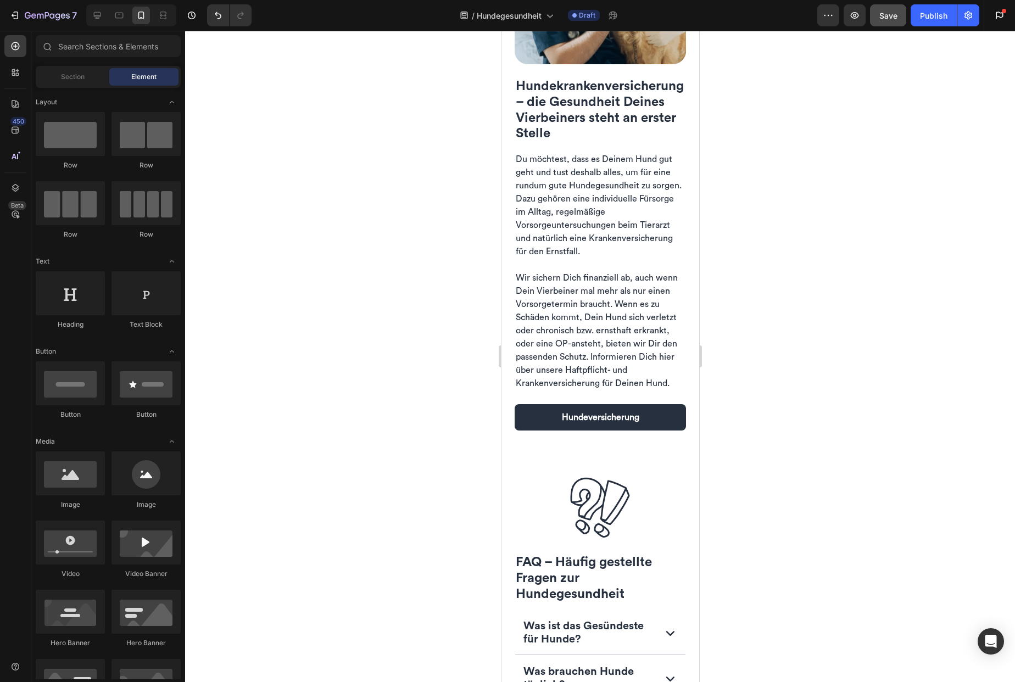
scroll to position [1911, 0]
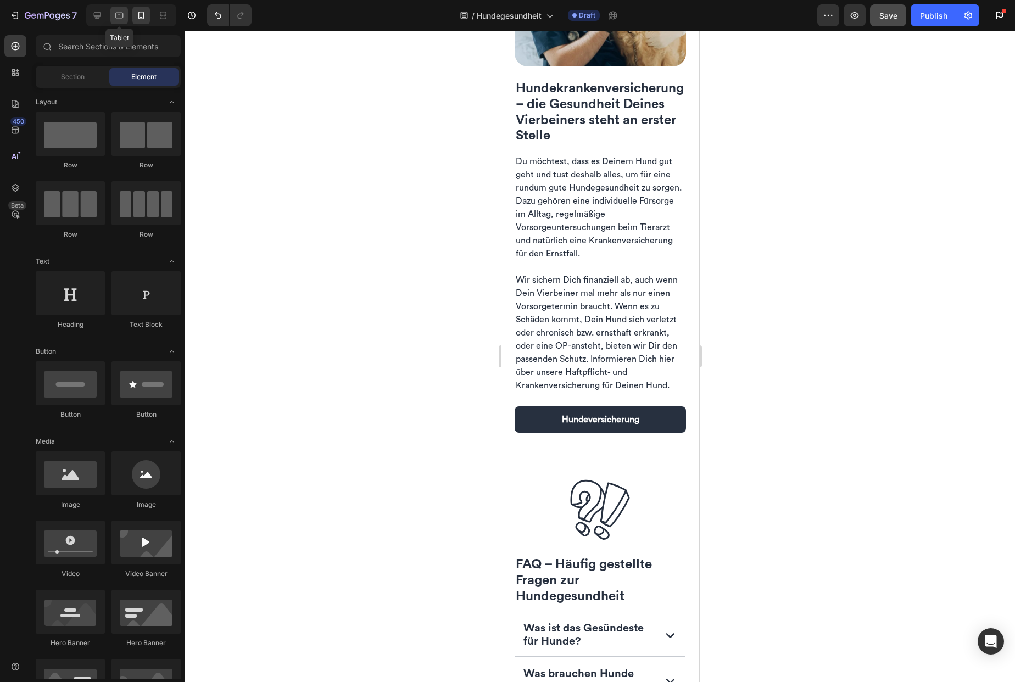
click at [121, 18] on icon at bounding box center [119, 16] width 8 height 6
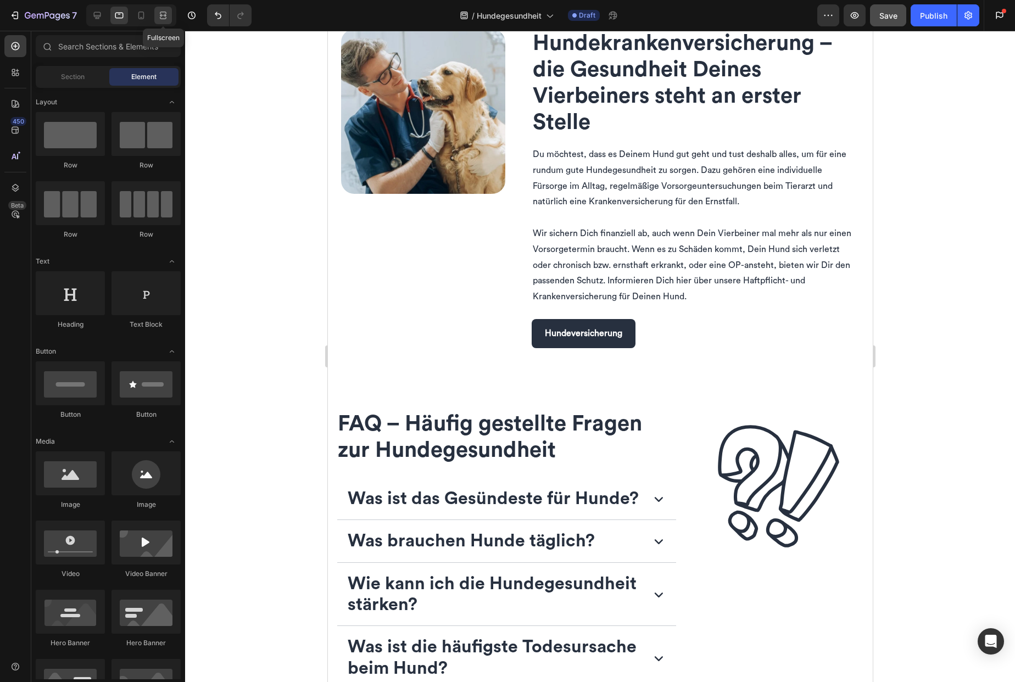
click at [163, 14] on icon at bounding box center [164, 15] width 3 height 3
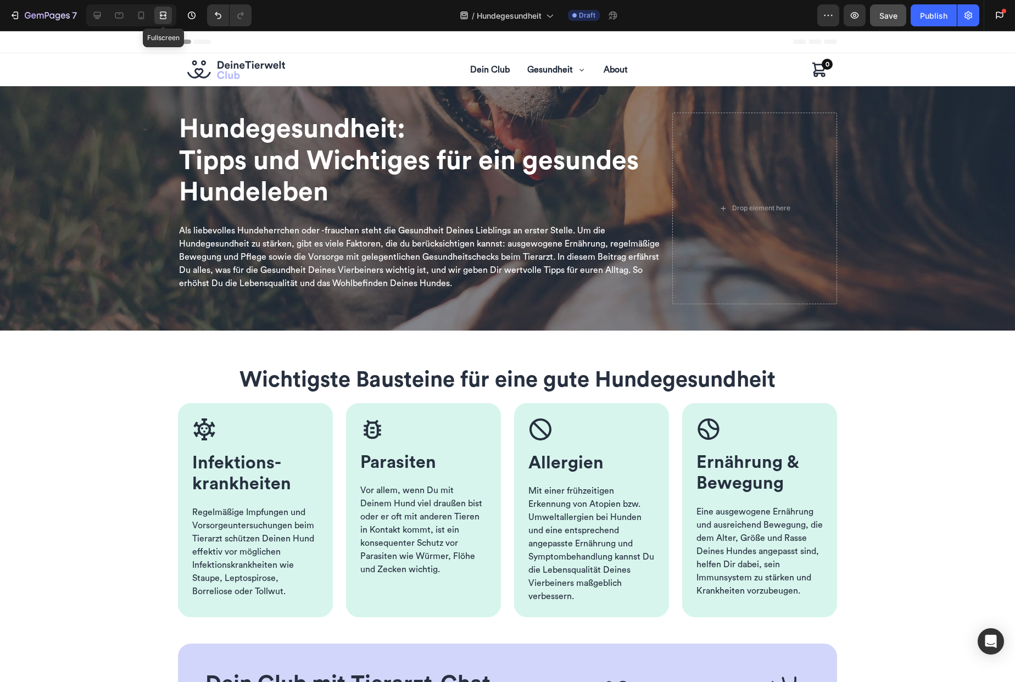
click at [163, 16] on icon at bounding box center [163, 15] width 11 height 11
click at [119, 15] on icon at bounding box center [119, 15] width 11 height 11
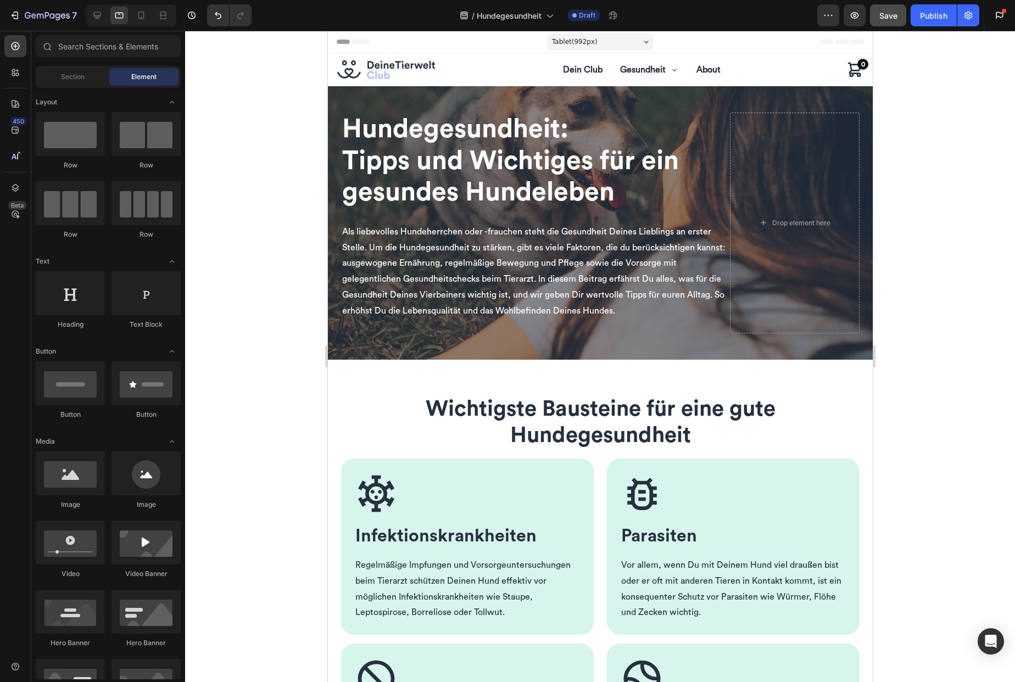
click at [280, 322] on div at bounding box center [600, 356] width 830 height 651
click at [854, 15] on icon "button" at bounding box center [855, 15] width 8 height 7
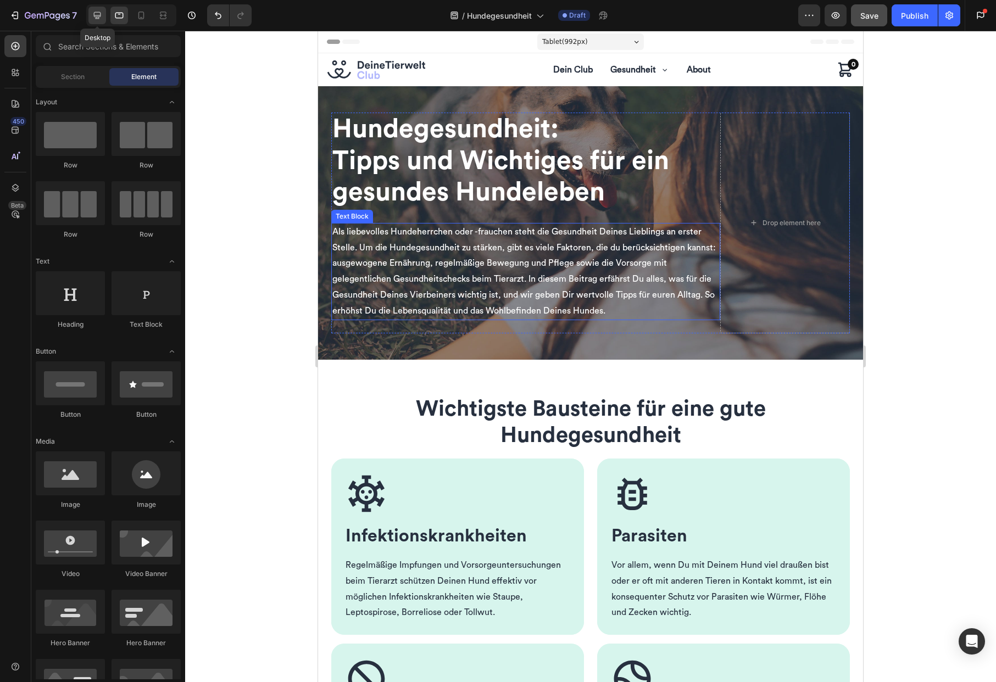
click at [99, 12] on icon at bounding box center [97, 15] width 7 height 7
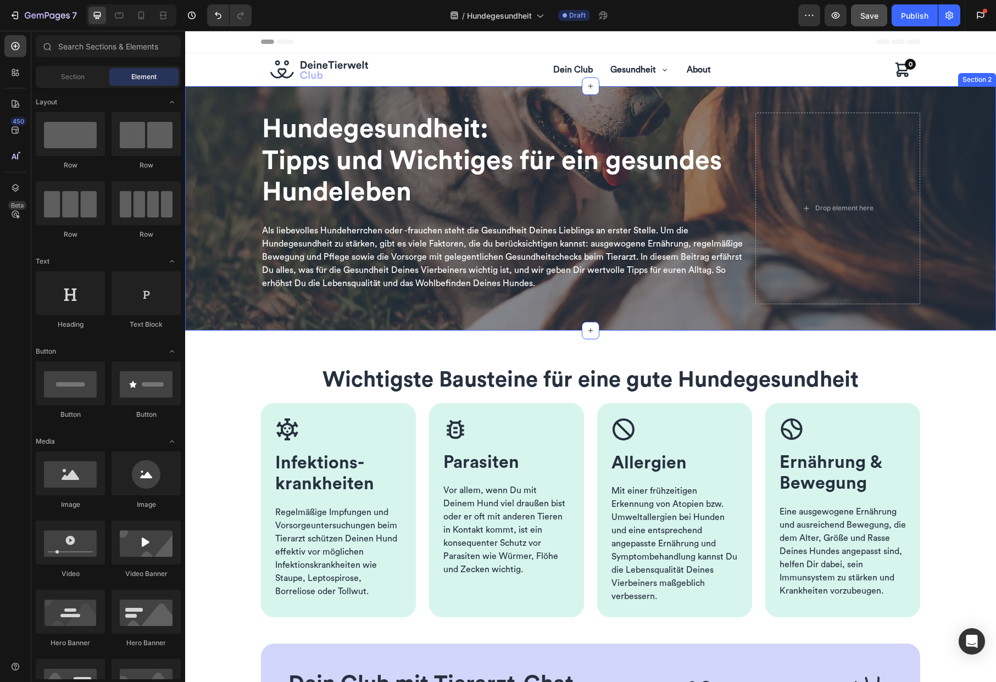
click at [319, 98] on div "Hundegesundheit: Tipps und Wichtiges für ein gesundes Hundeleben Heading Als li…" at bounding box center [590, 208] width 811 height 244
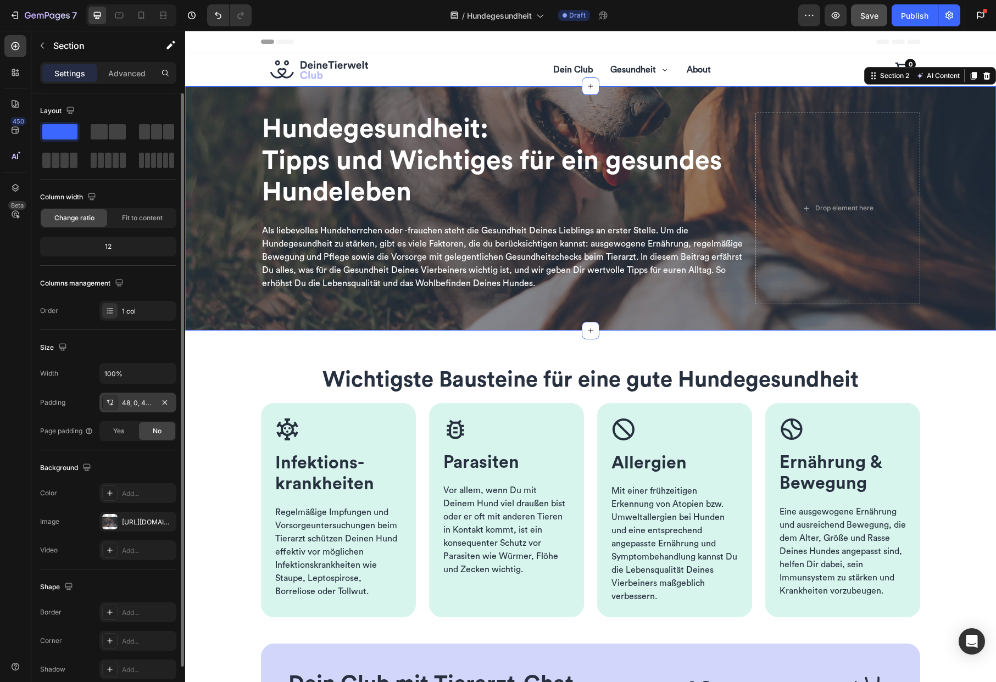
click at [148, 405] on div "48, 0, 48, 0" at bounding box center [138, 403] width 32 height 10
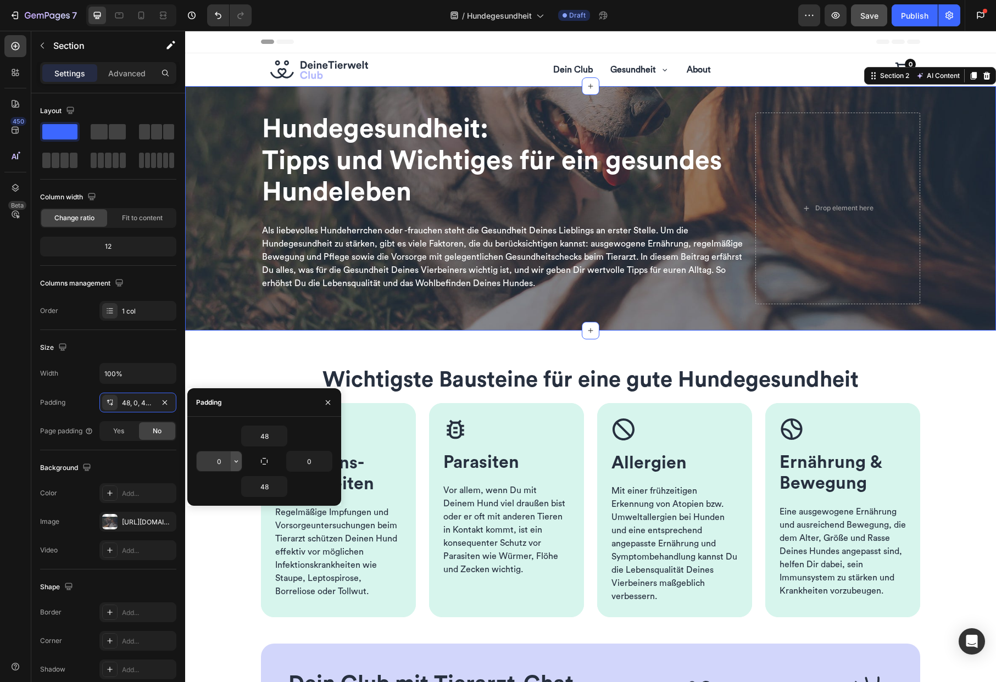
click at [234, 466] on button "button" at bounding box center [236, 462] width 11 height 20
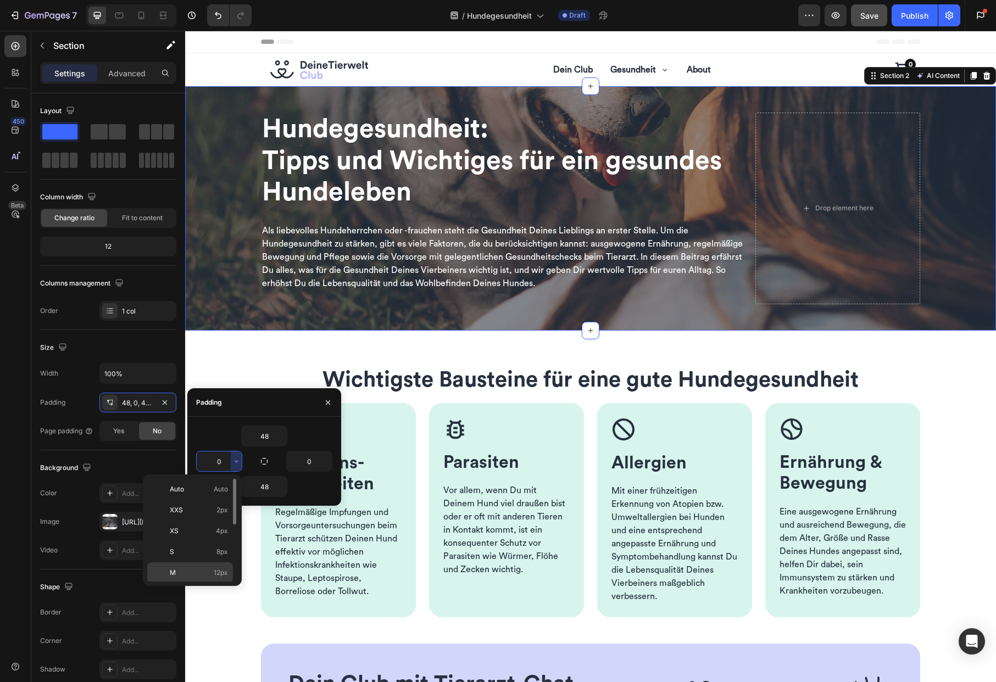
scroll to position [77, 0]
click at [218, 538] on span "24px" at bounding box center [220, 538] width 16 height 10
type input "24"
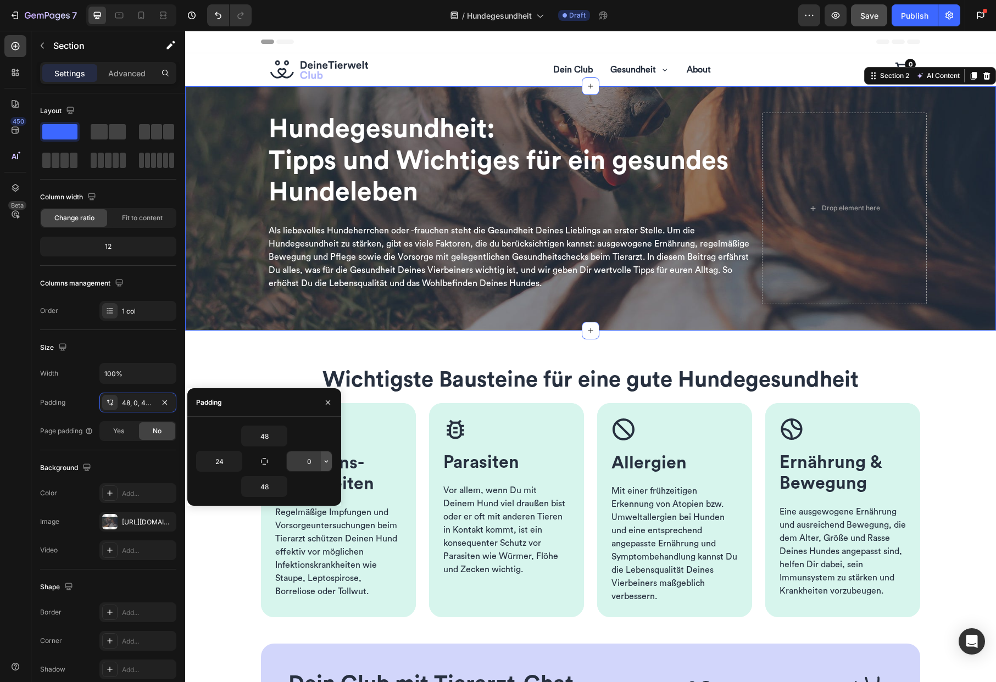
click at [325, 464] on icon "button" at bounding box center [326, 461] width 9 height 9
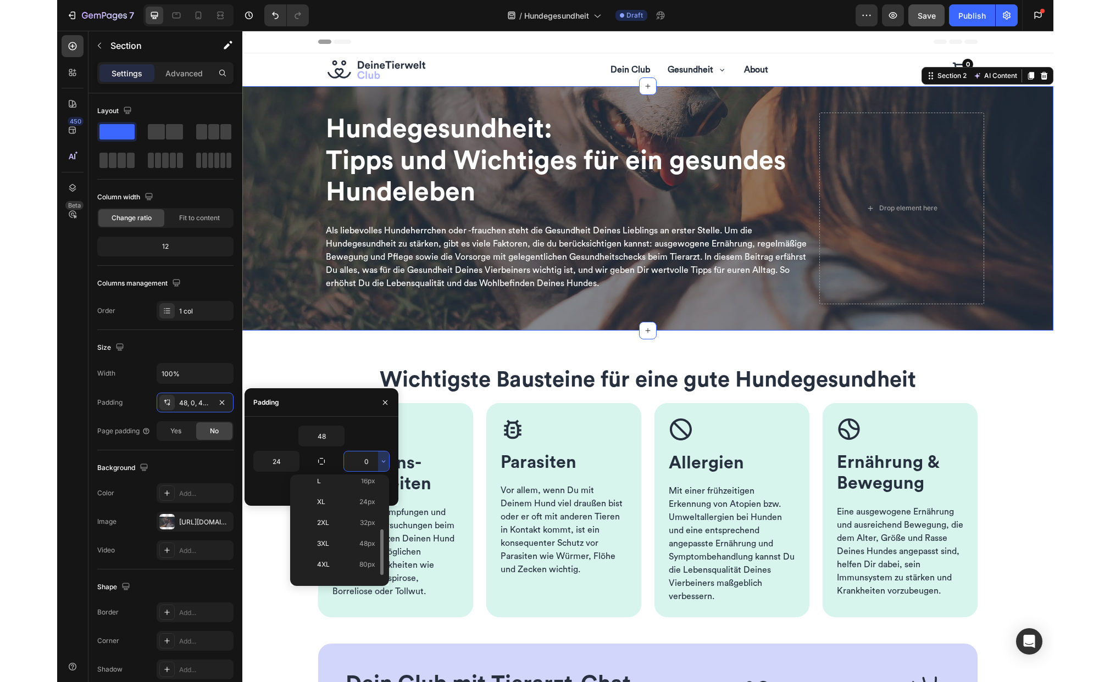
scroll to position [88, 0]
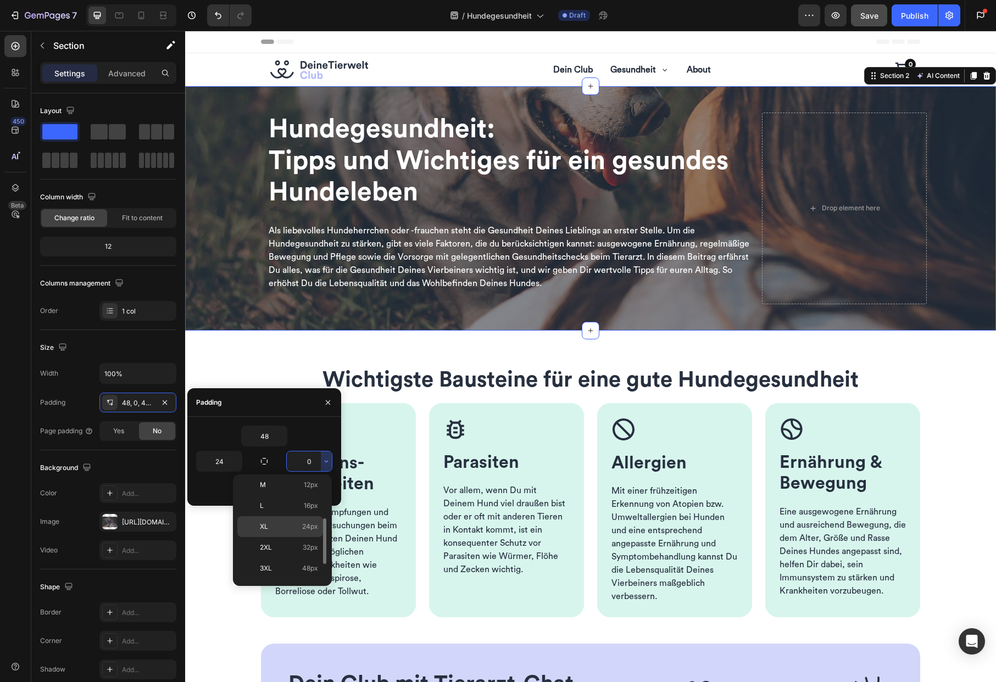
click at [296, 527] on p "XL 24px" at bounding box center [289, 527] width 58 height 10
type input "24"
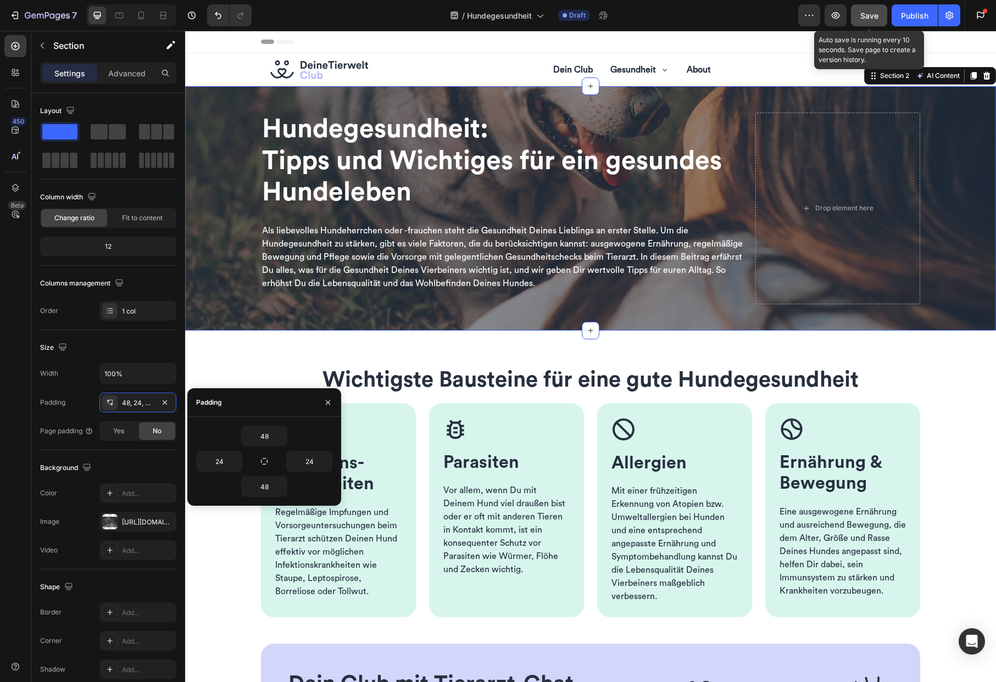
click at [868, 15] on span "Save" at bounding box center [869, 15] width 18 height 9
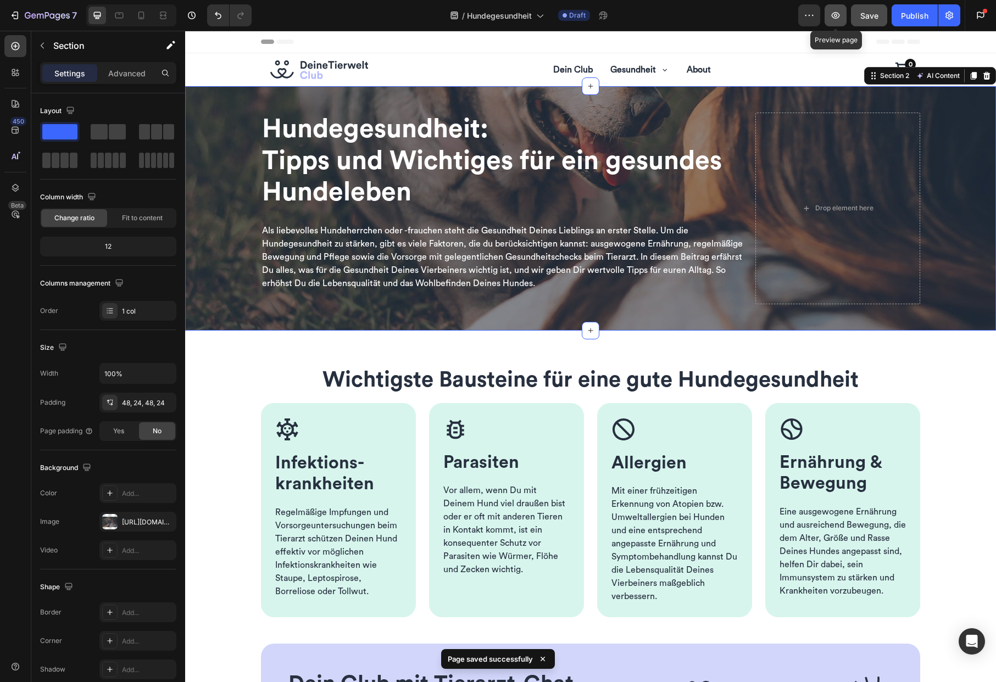
click at [840, 14] on icon "button" at bounding box center [835, 15] width 11 height 11
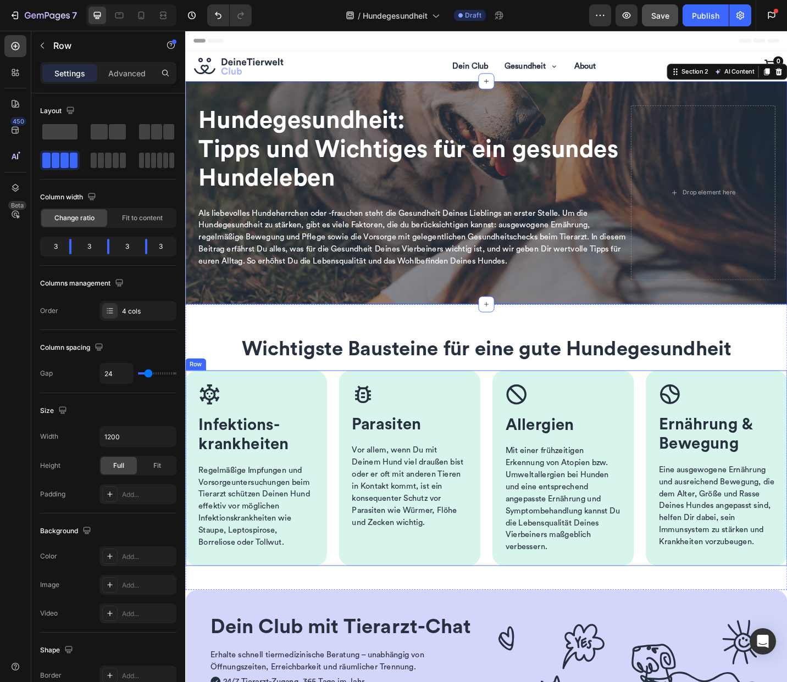
click at [342, 419] on div "Image Infektions­krankheiten Heading Regelmäßige Impfungen und Vorsorge­untersu…" at bounding box center [514, 510] width 659 height 214
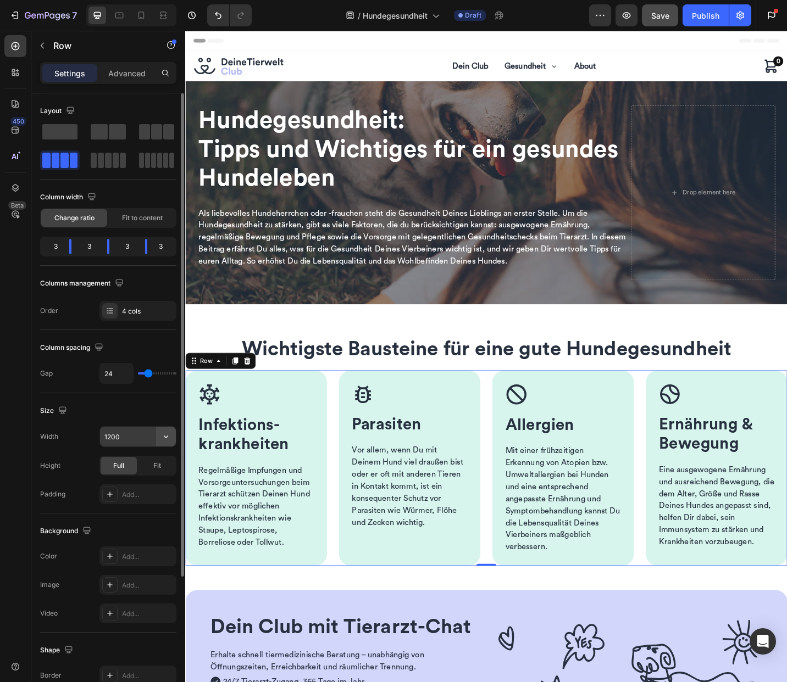
click at [162, 436] on icon "button" at bounding box center [165, 436] width 11 height 11
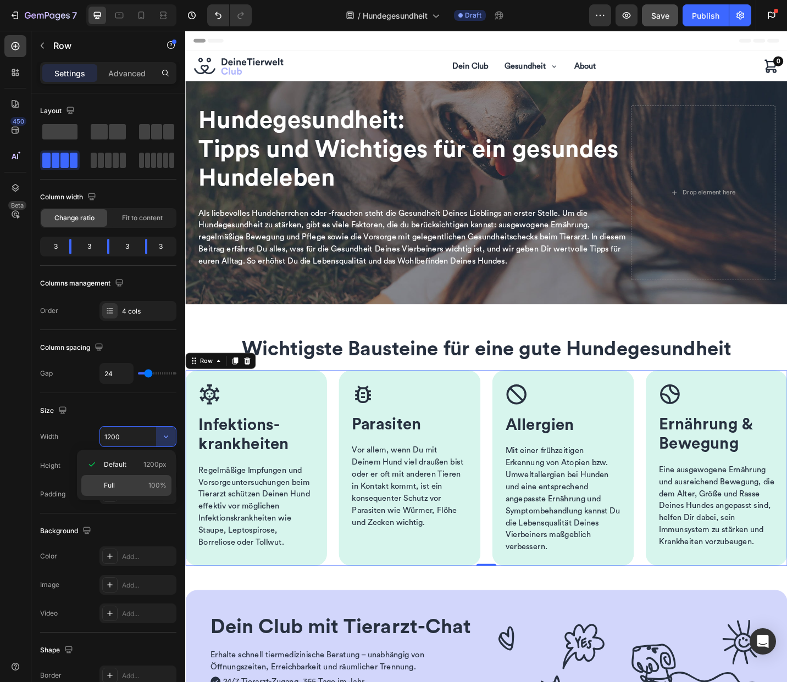
click at [154, 482] on span "100%" at bounding box center [157, 486] width 18 height 10
type input "100%"
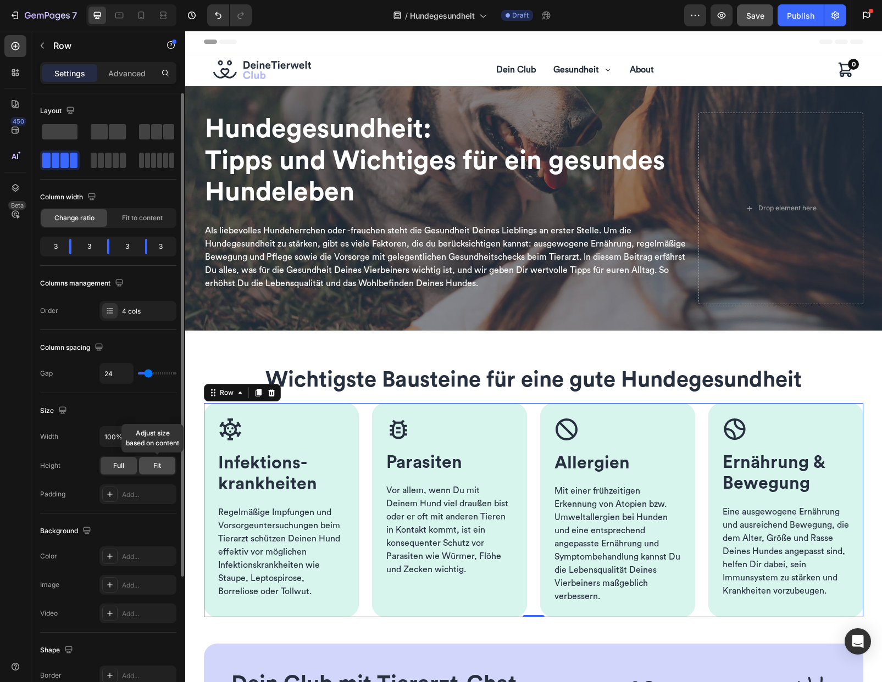
click at [160, 464] on span "Fit" at bounding box center [157, 466] width 8 height 10
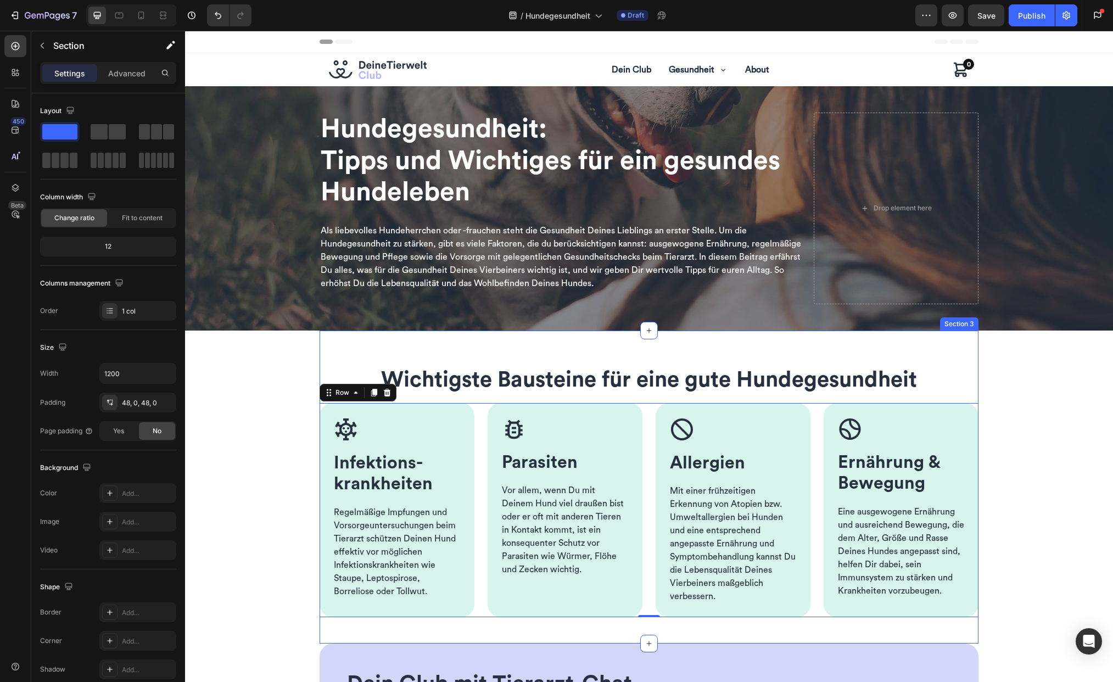
click at [342, 339] on div "Wichtigste Bausteine für eine gute Hundegesundheit Heading Row Image Infektions…" at bounding box center [649, 487] width 659 height 313
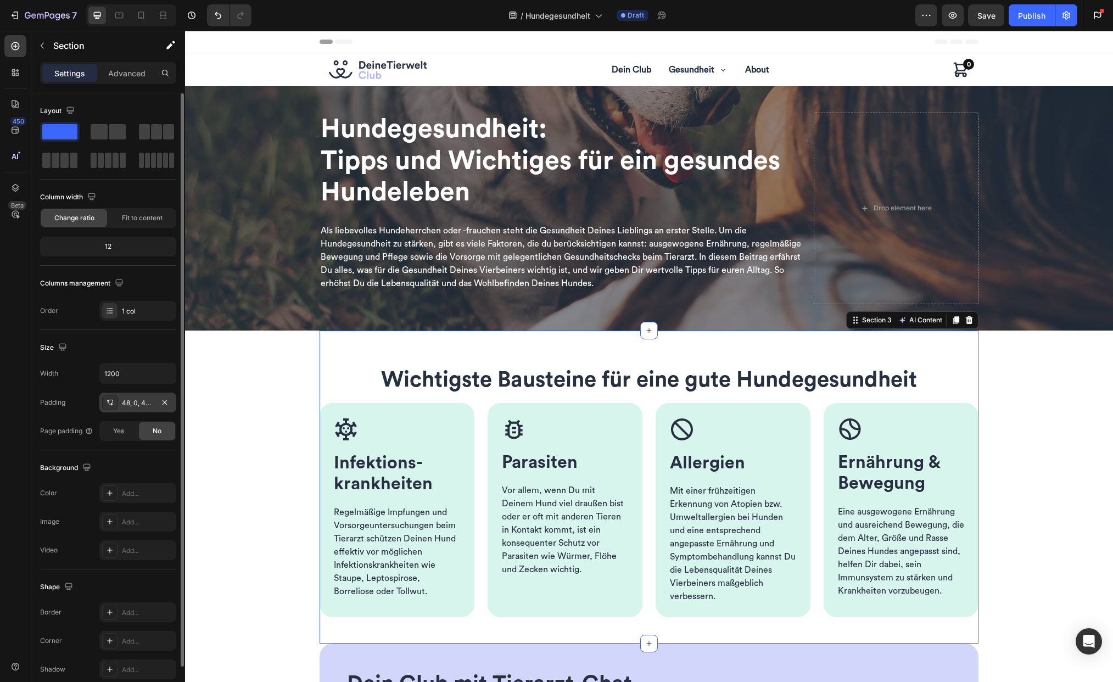
click at [141, 405] on div "48, 0, 48, 0" at bounding box center [138, 403] width 32 height 10
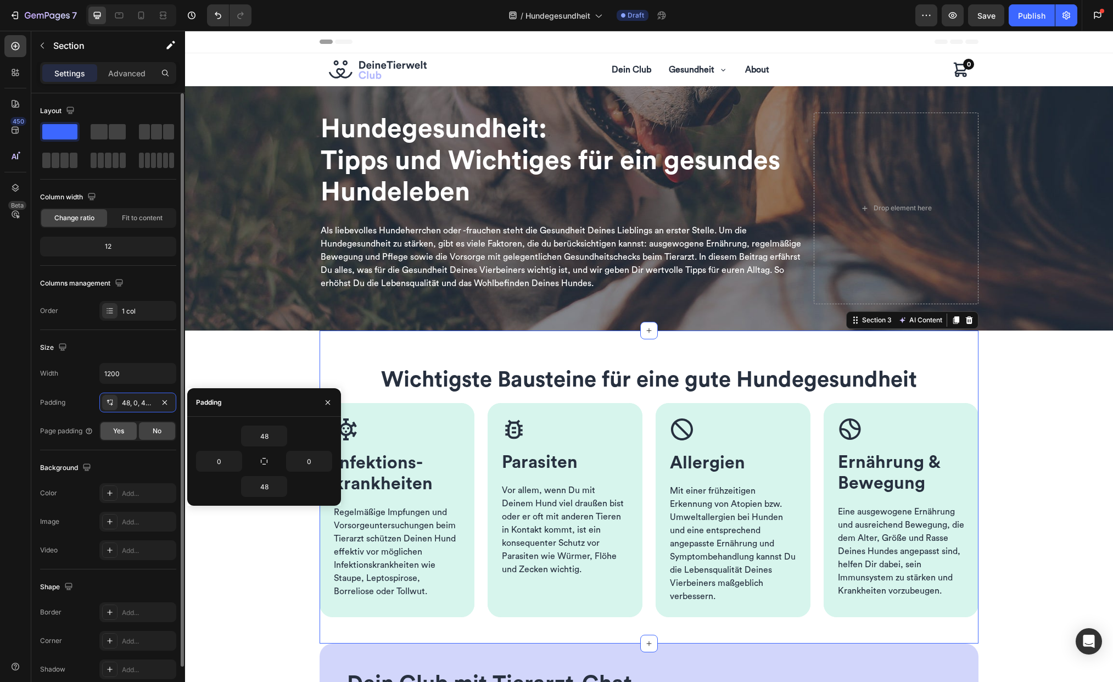
click at [115, 432] on span "Yes" at bounding box center [118, 431] width 11 height 10
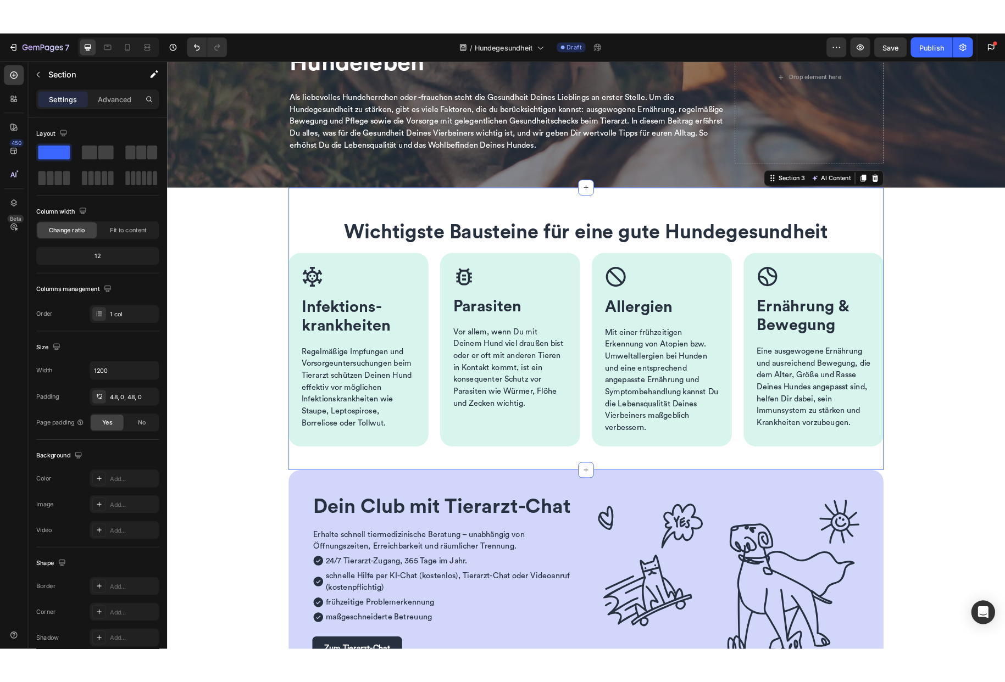
scroll to position [254, 0]
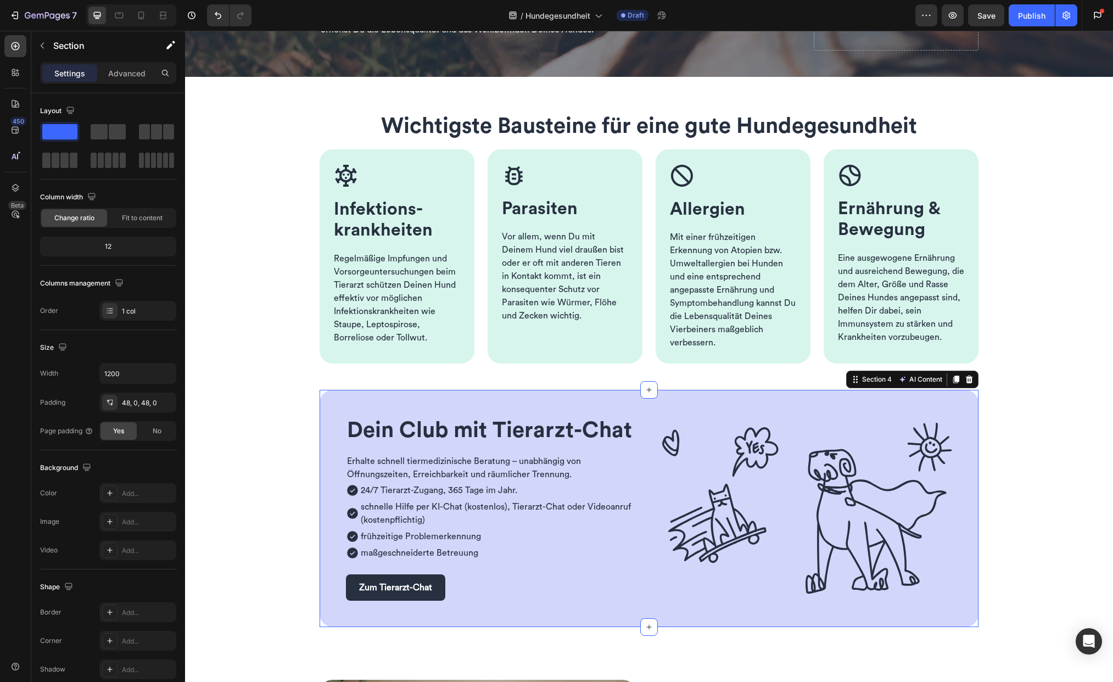
click at [330, 403] on div "Dein Club mit Tierarzt-Chat Heading Row Erhalte schnell tiermedizinische Beratu…" at bounding box center [649, 508] width 659 height 237
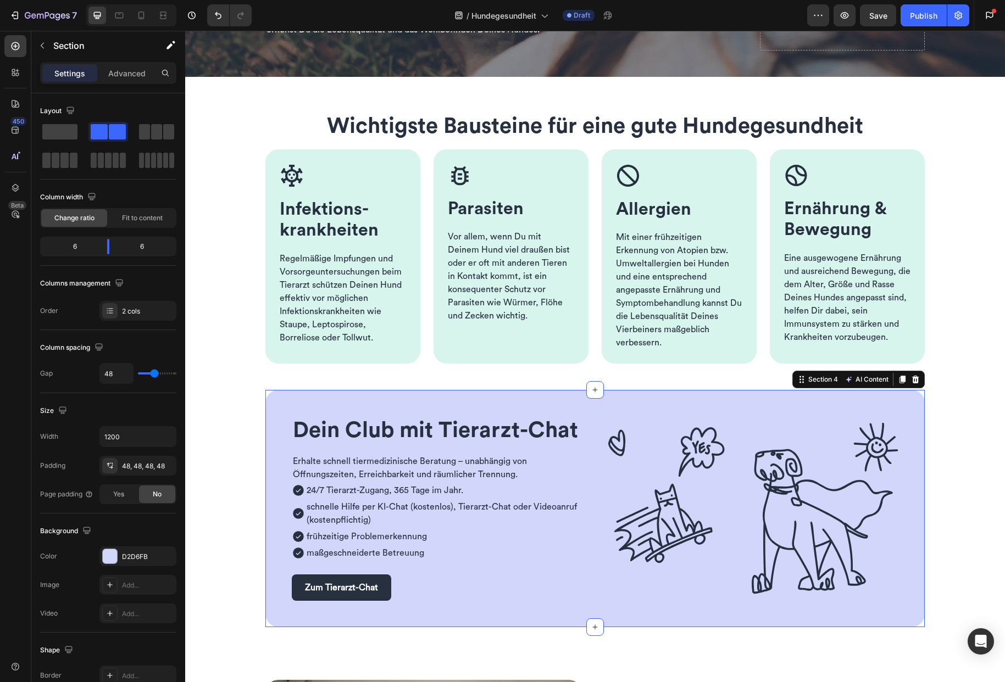
click at [282, 400] on div "Dein Club mit Tierarzt-Chat Heading Row Erhalte schnell tiermedizinische Beratu…" at bounding box center [594, 508] width 659 height 237
click at [53, 43] on div "Section" at bounding box center [88, 45] width 114 height 29
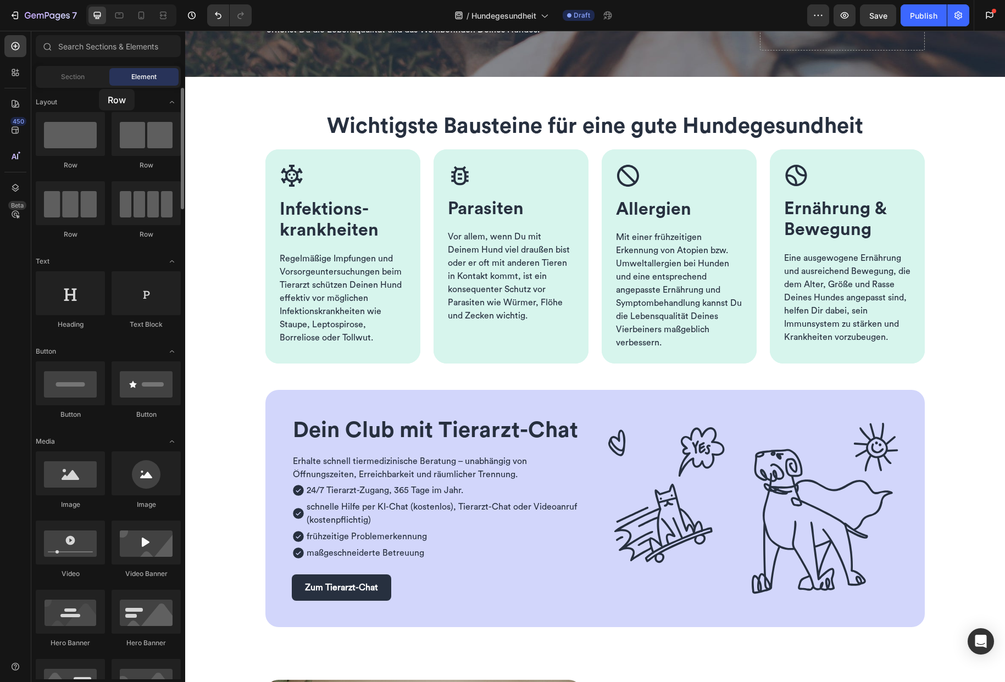
drag, startPoint x: 71, startPoint y: 159, endPoint x: 98, endPoint y: 88, distance: 75.8
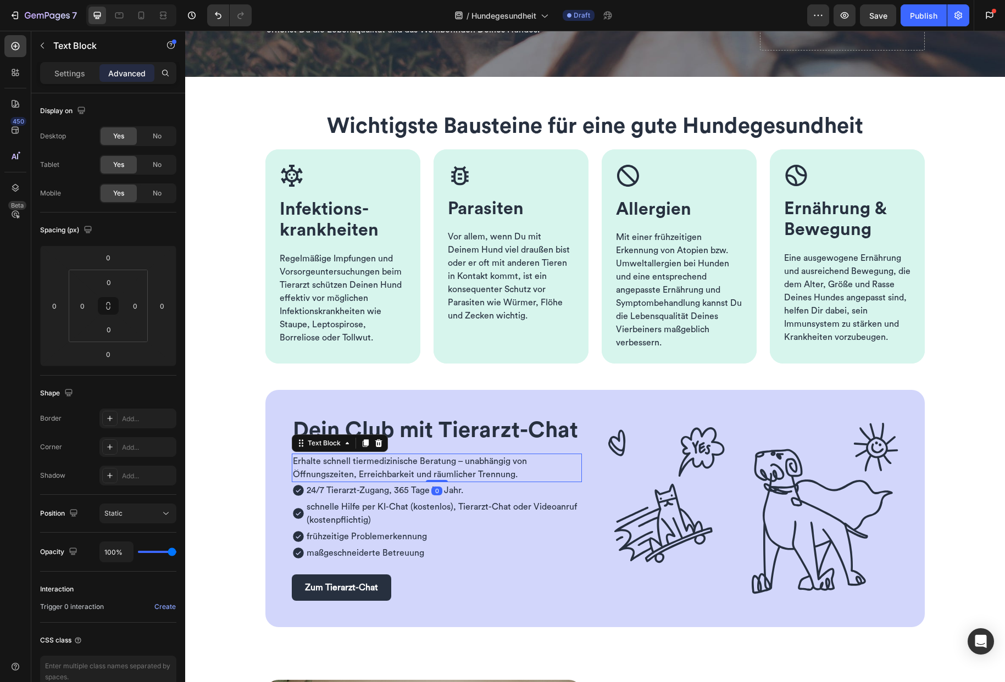
click at [348, 460] on span "Erhalte schnell tiermedizinische Beratung – unabhängig von Öffnungszeiten, Erre…" at bounding box center [410, 468] width 234 height 22
click at [318, 441] on div "Text Block" at bounding box center [323, 443] width 37 height 10
click at [363, 421] on span "Dein Club mit Tierarzt-Chat" at bounding box center [435, 431] width 285 height 22
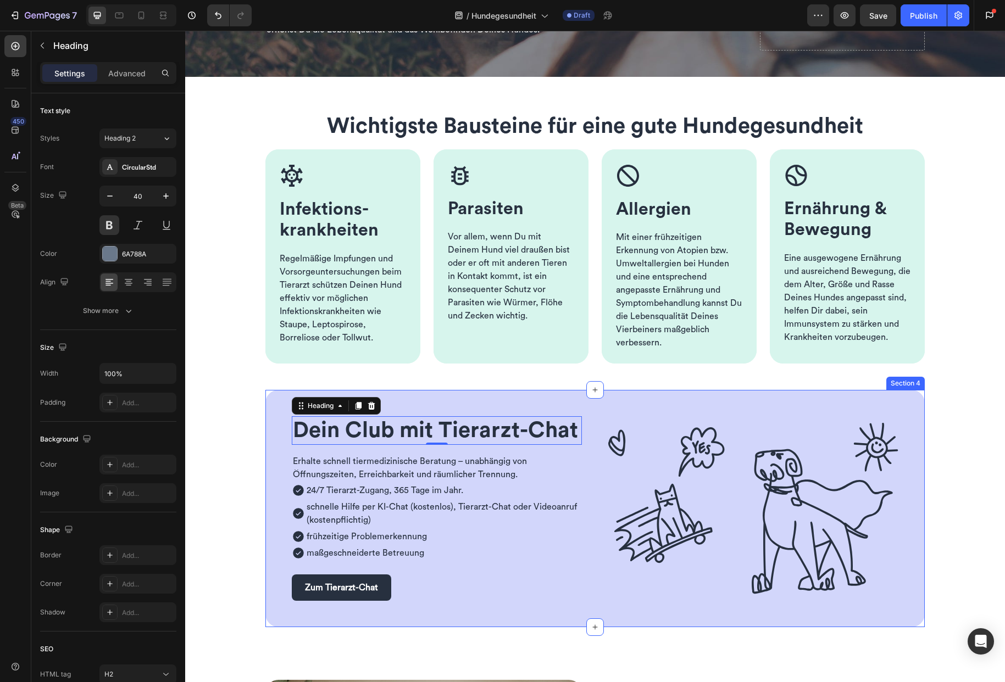
click at [275, 430] on div "Dein Club mit Tierarzt-Chat Heading 0 Row Erhalte schnell tiermedizinische Bera…" at bounding box center [594, 508] width 659 height 237
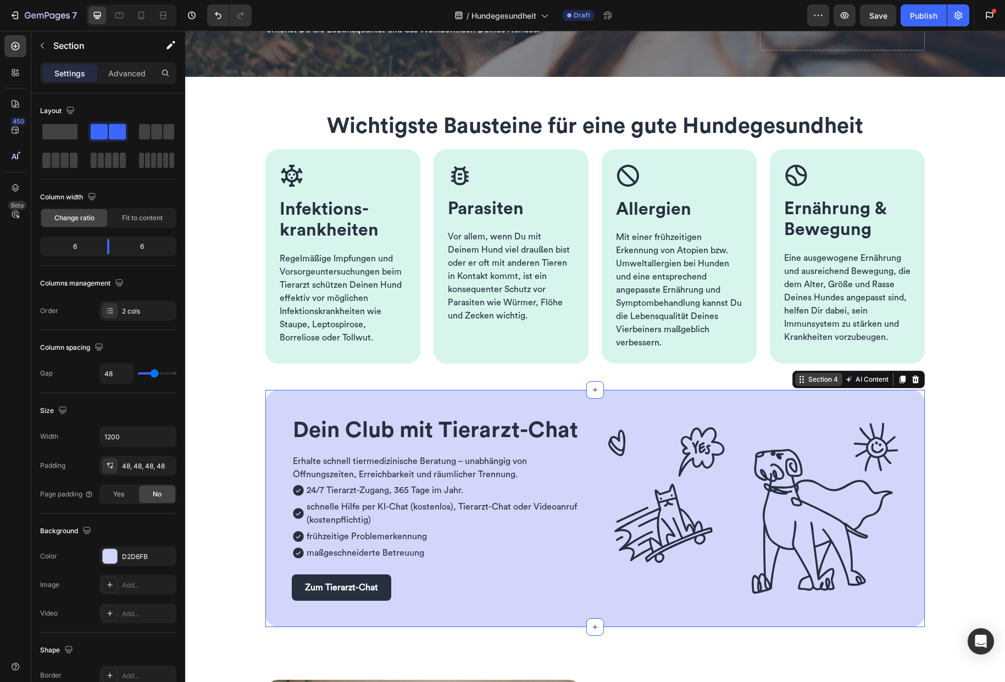
click at [816, 382] on div "Section 4" at bounding box center [823, 380] width 34 height 10
click at [165, 437] on icon "button" at bounding box center [166, 437] width 4 height 3
click at [134, 465] on p "Full 100%" at bounding box center [135, 465] width 63 height 10
type input "100%"
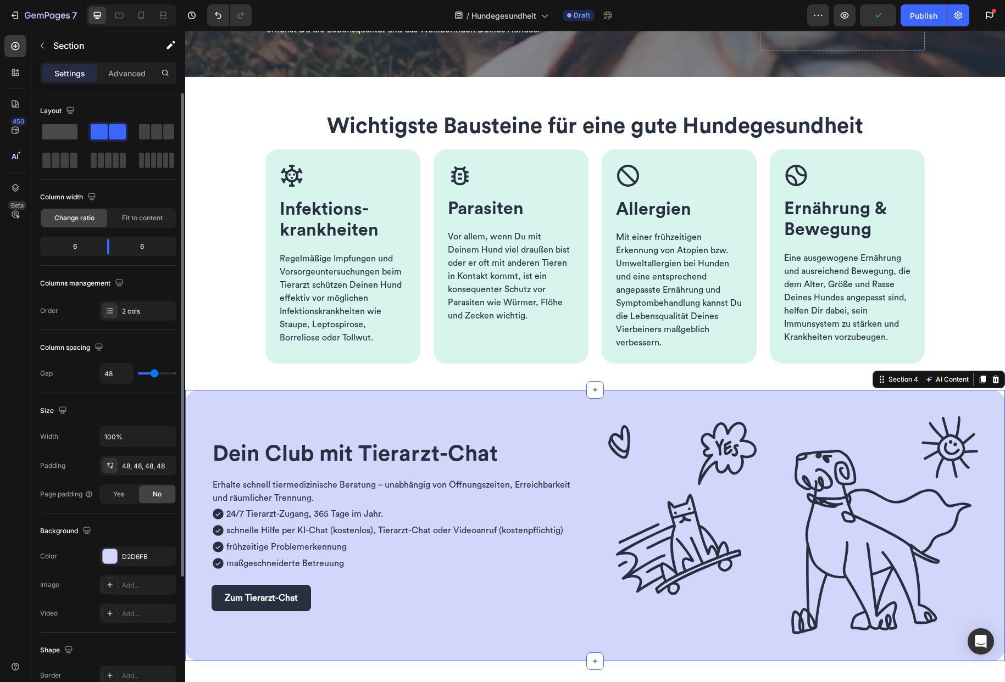
click at [57, 131] on span at bounding box center [59, 131] width 35 height 15
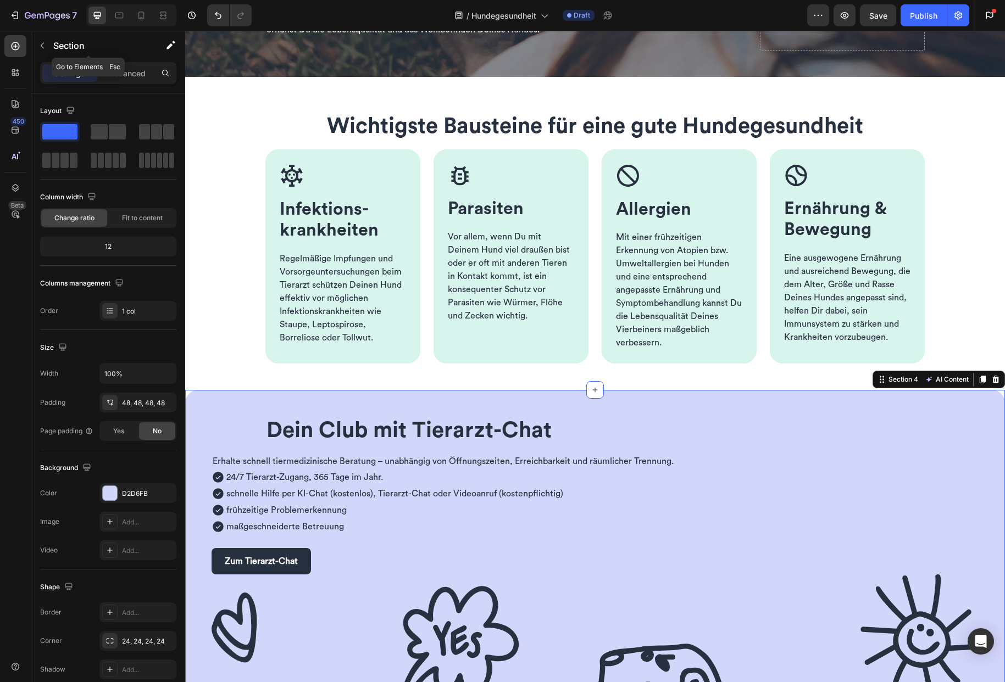
click at [51, 42] on button "button" at bounding box center [43, 46] width 18 height 18
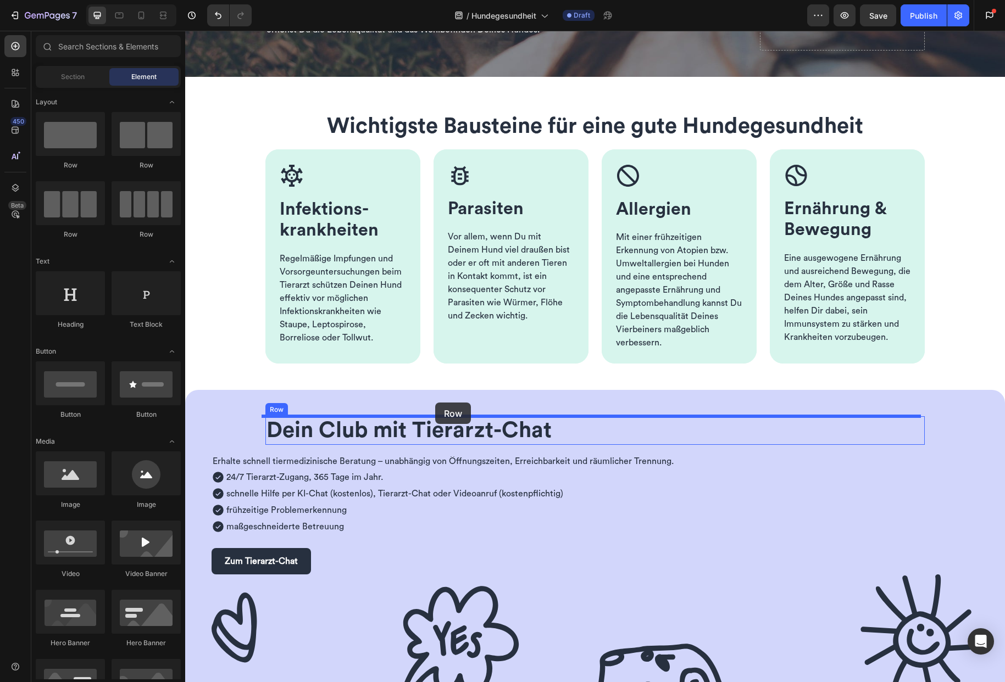
drag, startPoint x: 315, startPoint y: 173, endPoint x: 435, endPoint y: 403, distance: 258.9
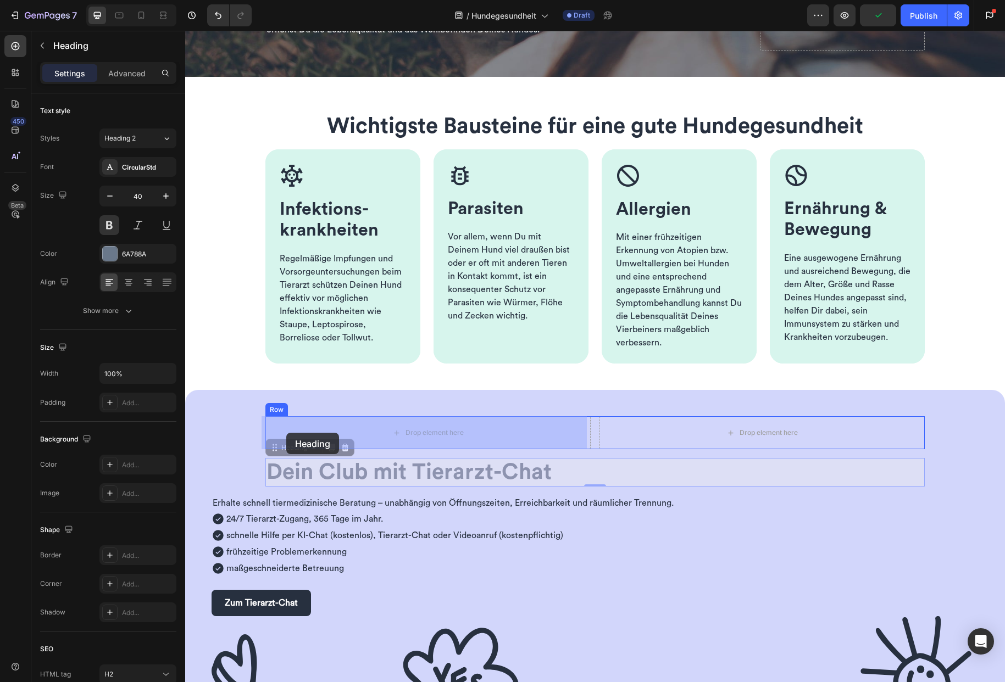
drag, startPoint x: 277, startPoint y: 453, endPoint x: 286, endPoint y: 433, distance: 22.4
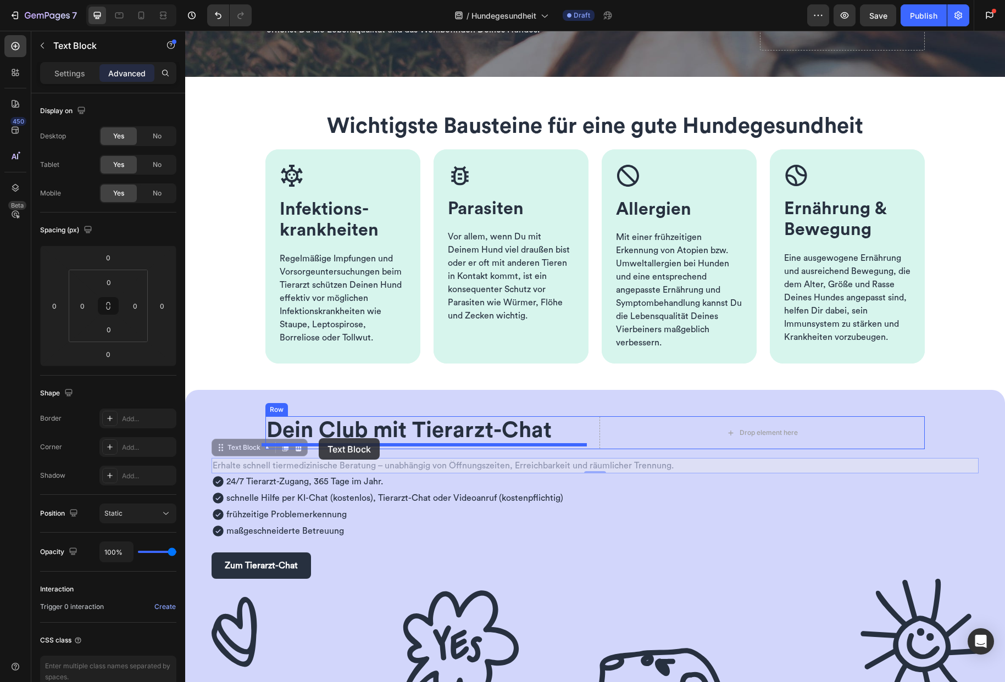
drag, startPoint x: 239, startPoint y: 453, endPoint x: 319, endPoint y: 438, distance: 81.0
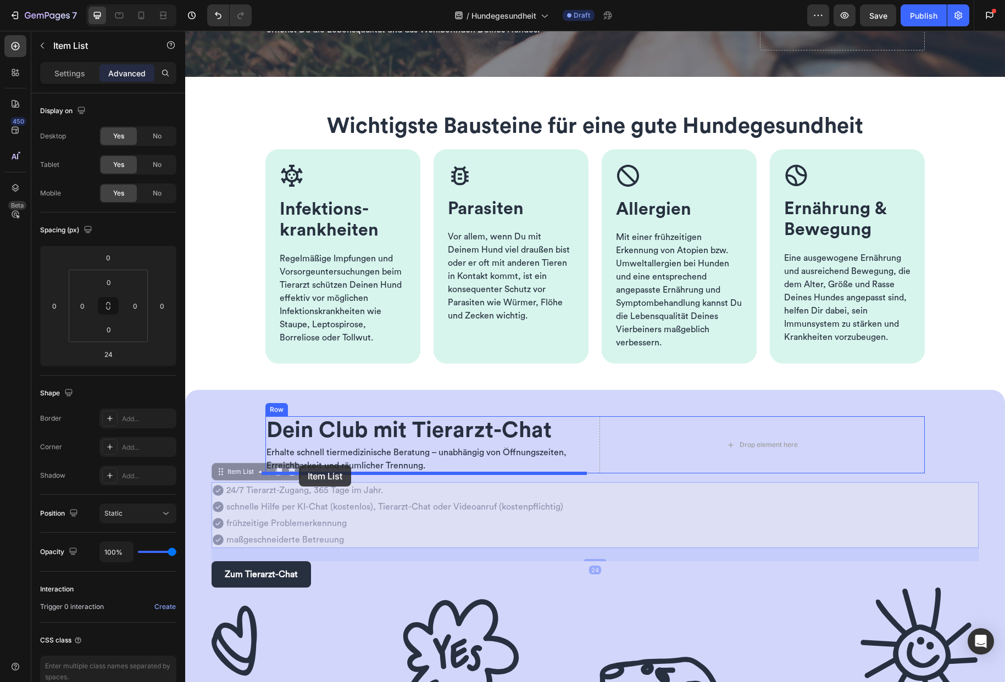
drag, startPoint x: 234, startPoint y: 477, endPoint x: 299, endPoint y: 465, distance: 65.9
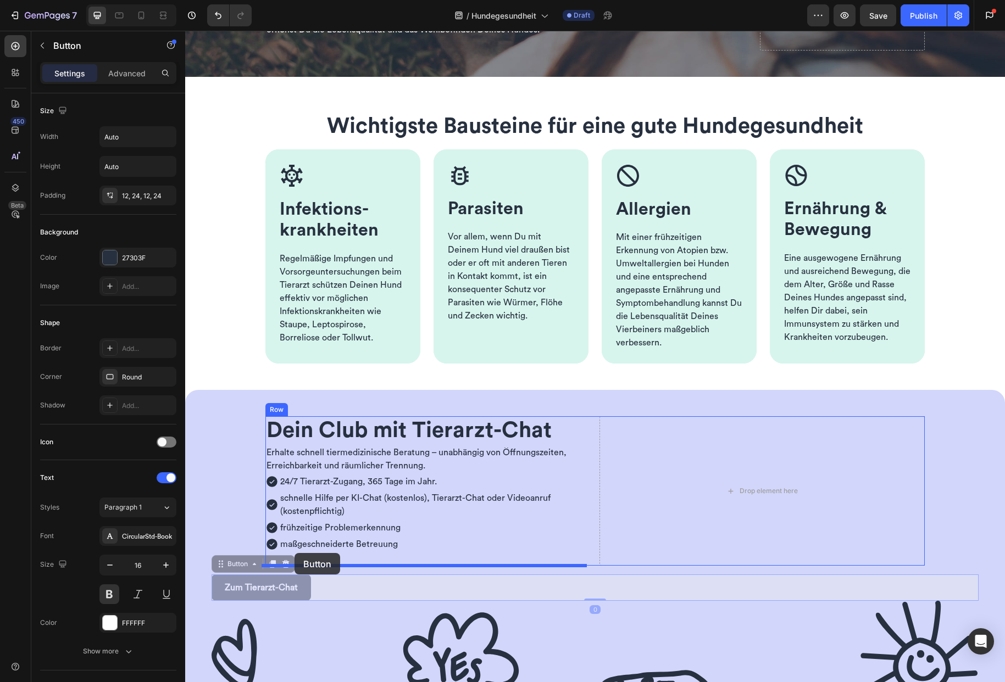
drag, startPoint x: 224, startPoint y: 570, endPoint x: 294, endPoint y: 553, distance: 72.3
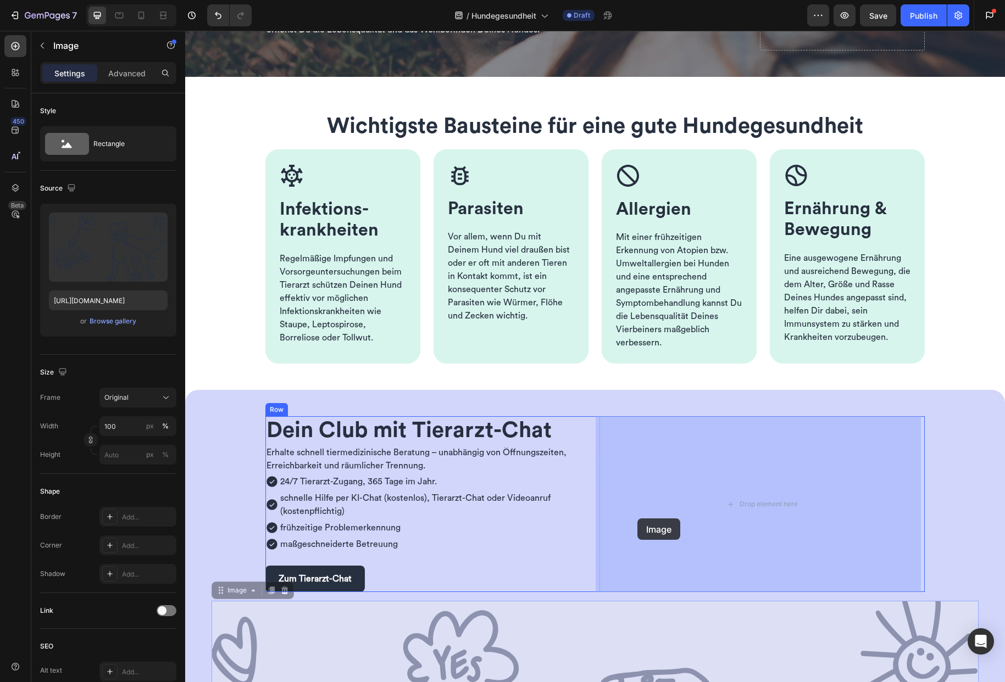
drag, startPoint x: 260, startPoint y: 644, endPoint x: 637, endPoint y: 519, distance: 397.6
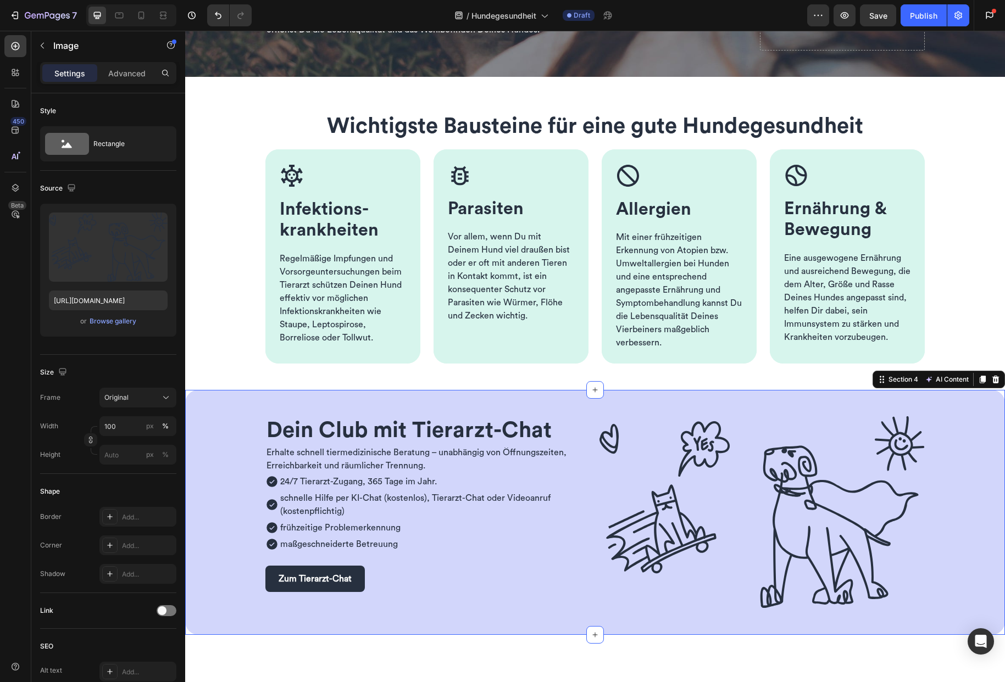
click at [258, 405] on div "Dein Club mit Tierarzt-Chat Heading Erhalte schnell tiermedizinische Beratung –…" at bounding box center [595, 512] width 820 height 245
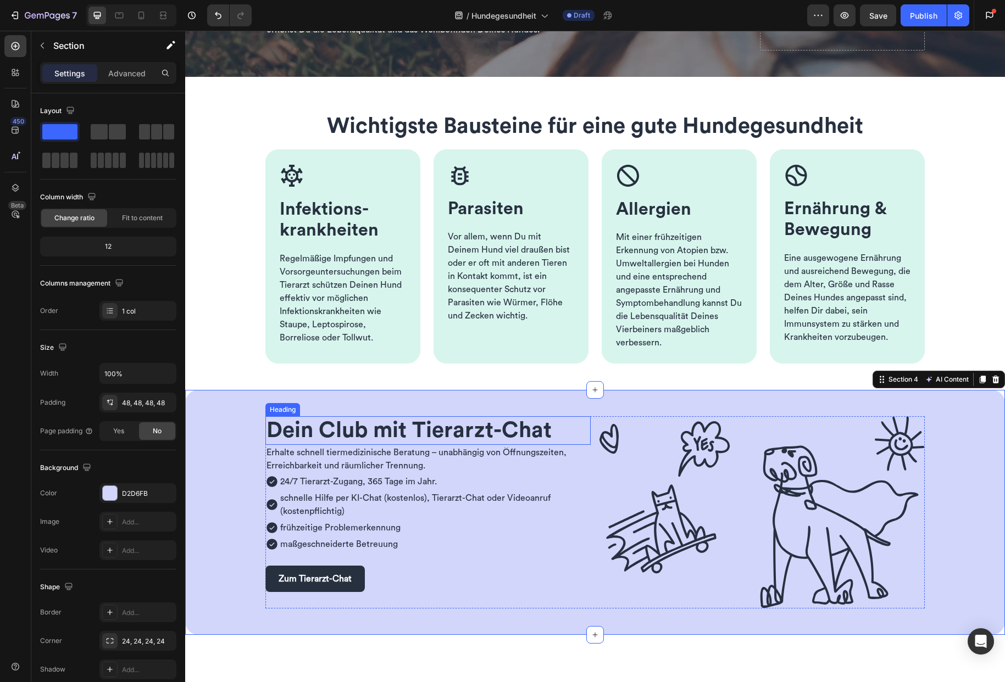
click at [275, 413] on div "Heading" at bounding box center [282, 409] width 35 height 13
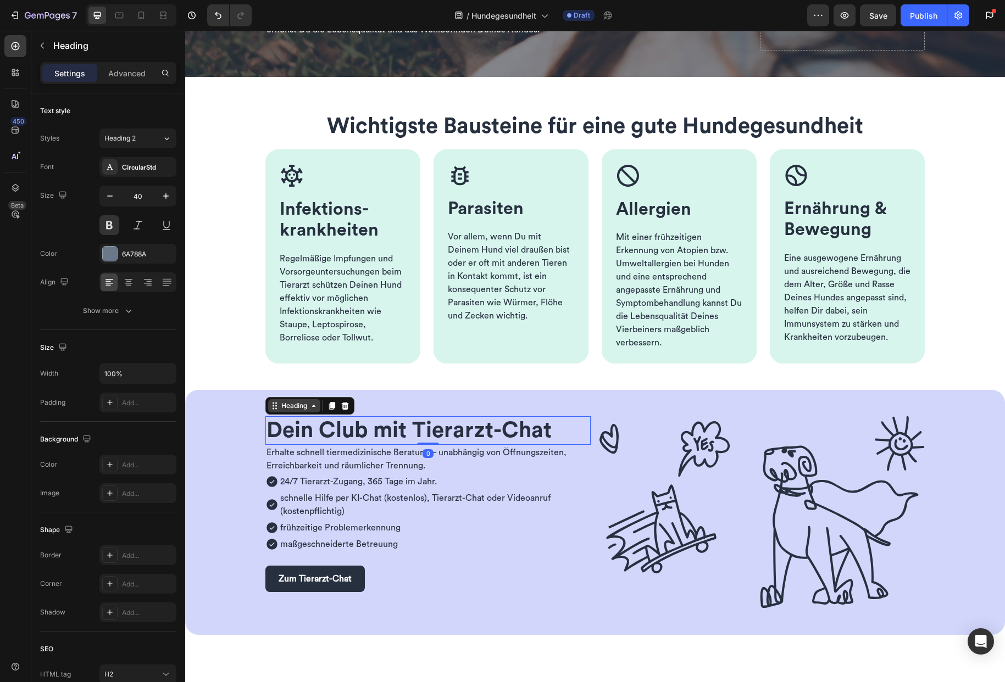
click at [285, 406] on div "Heading" at bounding box center [294, 406] width 30 height 10
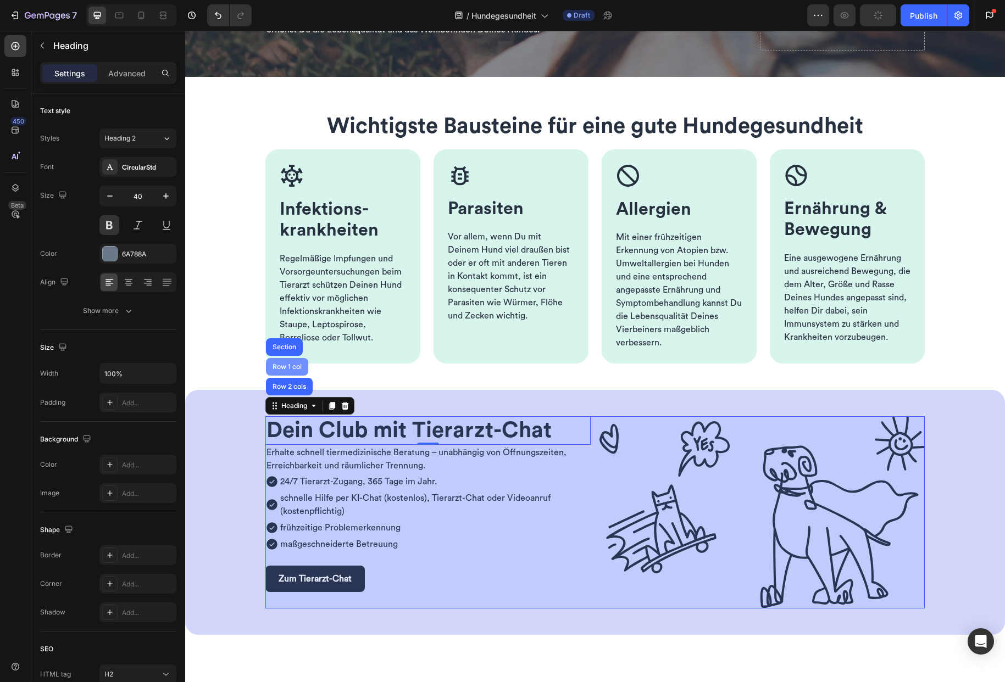
click at [285, 370] on div "Row 1 col" at bounding box center [287, 367] width 34 height 7
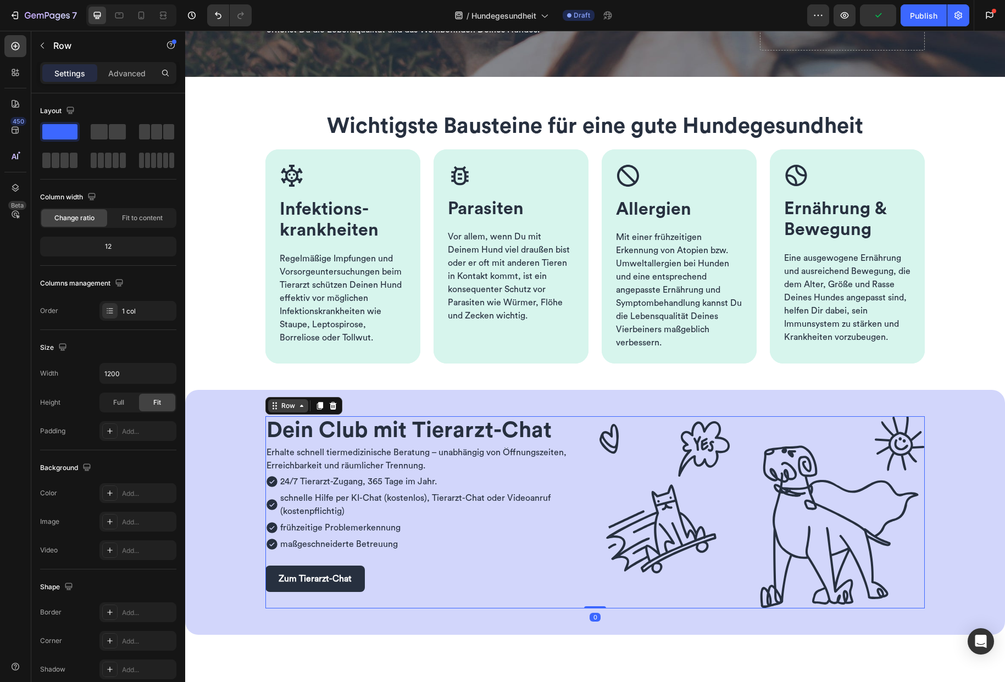
click at [298, 405] on icon at bounding box center [301, 406] width 9 height 9
click at [297, 406] on icon at bounding box center [301, 406] width 9 height 9
click at [299, 406] on icon at bounding box center [301, 406] width 9 height 9
click at [229, 458] on div "Dein Club mit Tierarzt-Chat Heading Erhalte schnell tiermedizinische Beratung –…" at bounding box center [594, 512] width 767 height 192
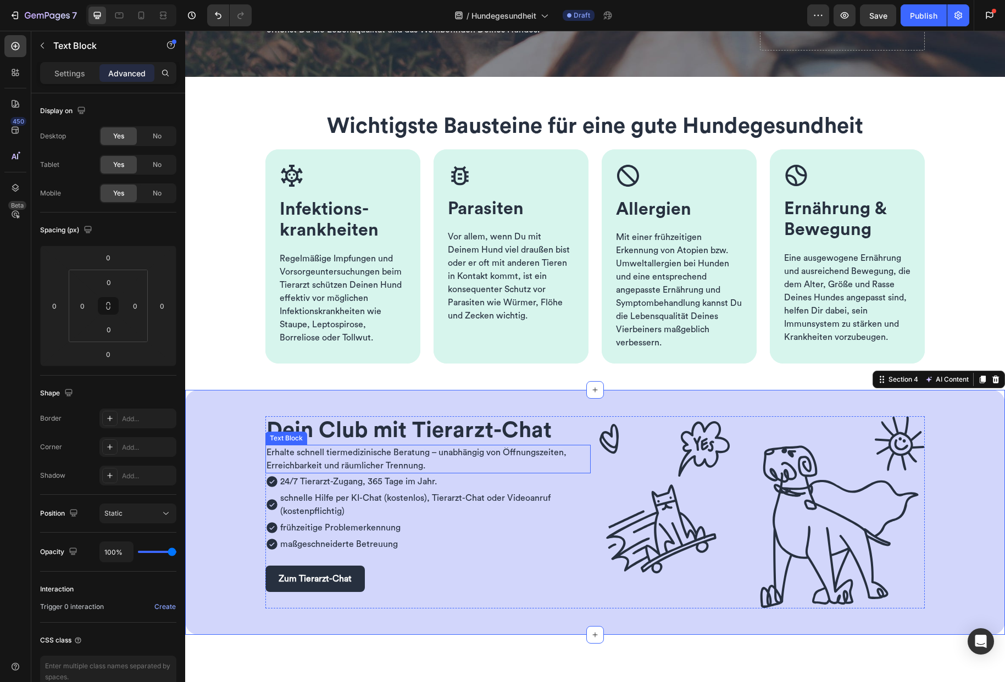
click at [316, 450] on span "Erhalte schnell tiermedizinische Beratung – unabhängig von Öffnungszeiten, Erre…" at bounding box center [416, 459] width 300 height 22
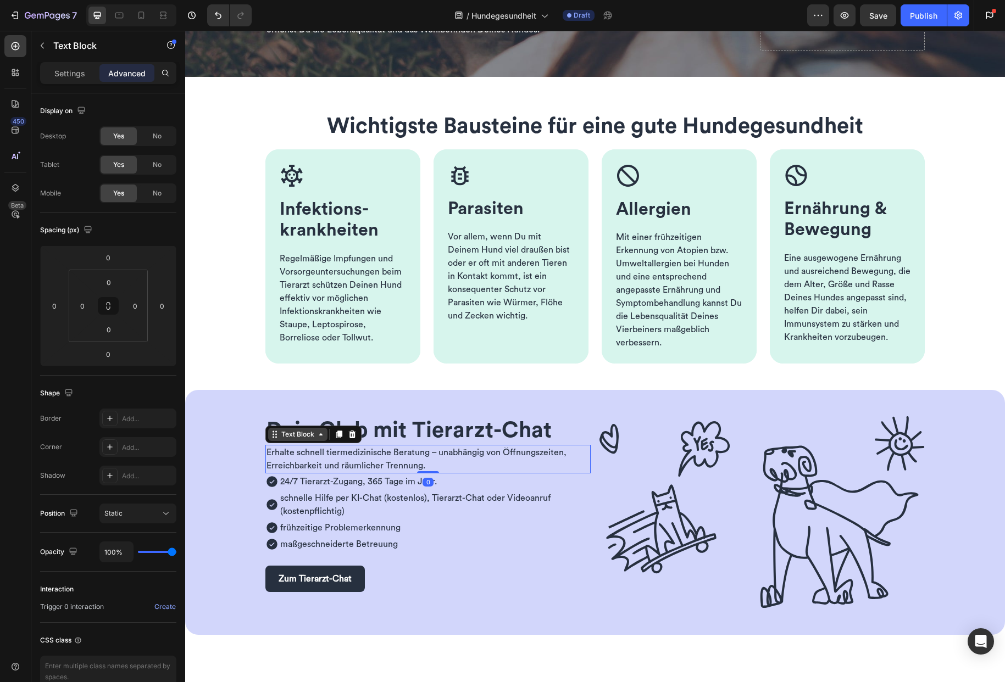
click at [319, 436] on icon at bounding box center [320, 434] width 3 height 2
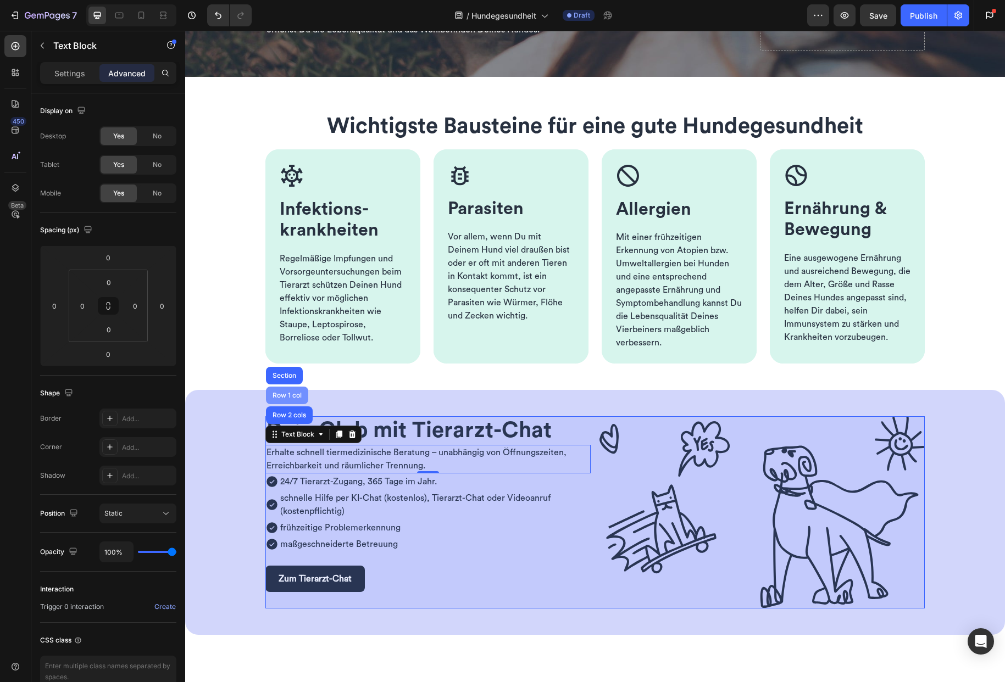
click at [294, 395] on div "Row 1 col" at bounding box center [287, 395] width 34 height 7
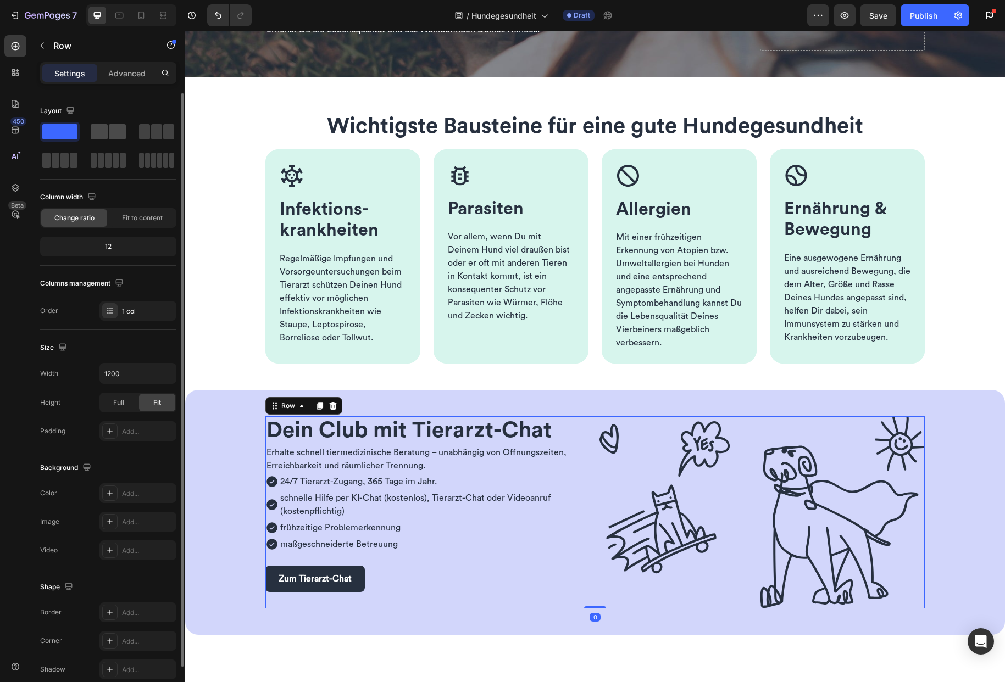
click at [115, 134] on span at bounding box center [117, 131] width 17 height 15
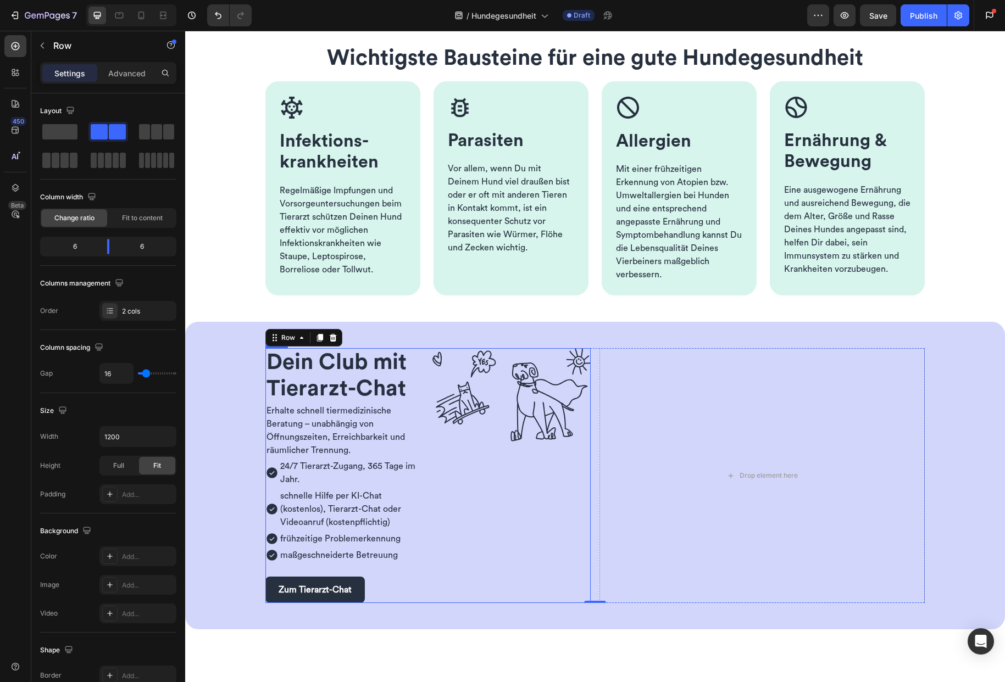
scroll to position [322, 0]
click at [327, 393] on span "Dein Club mit Tierarzt-Chat" at bounding box center [336, 375] width 140 height 48
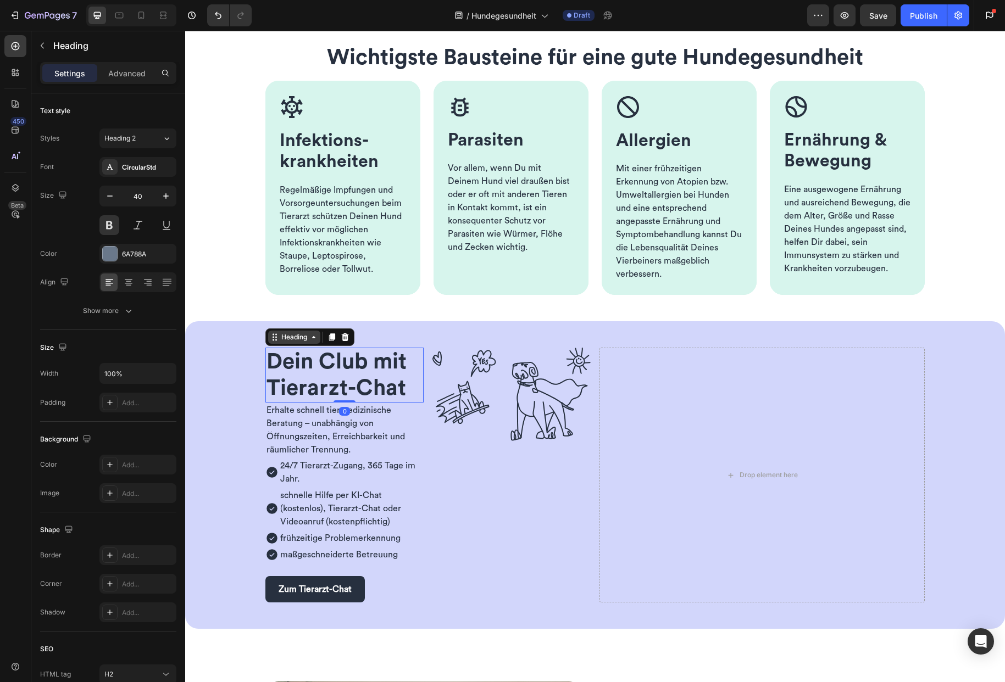
click at [309, 333] on icon at bounding box center [313, 337] width 9 height 9
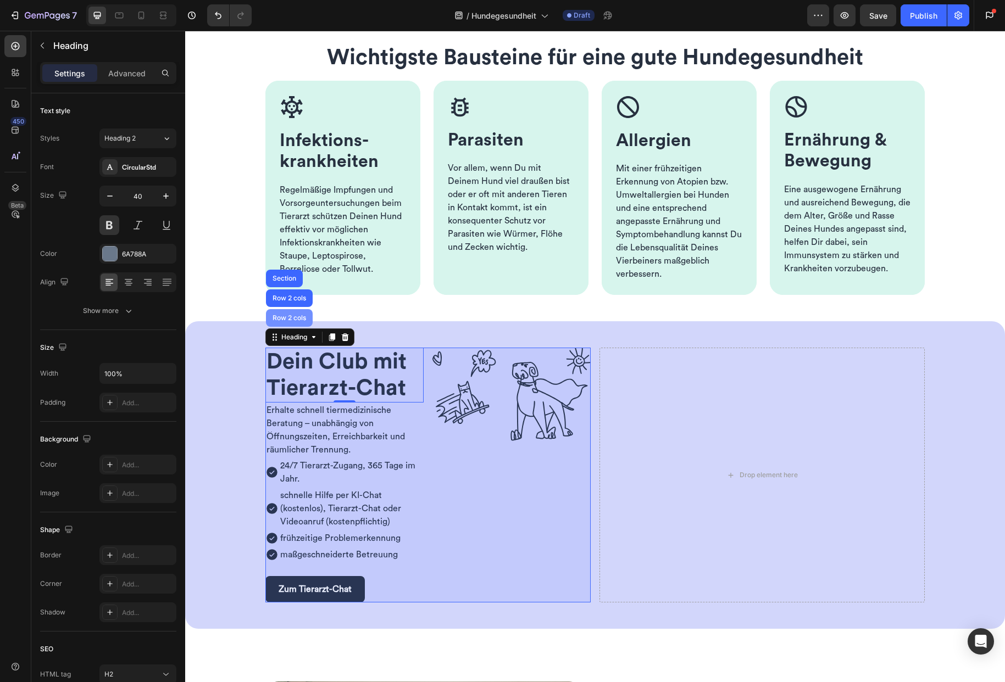
click at [298, 316] on div "Row 2 cols" at bounding box center [289, 318] width 38 height 7
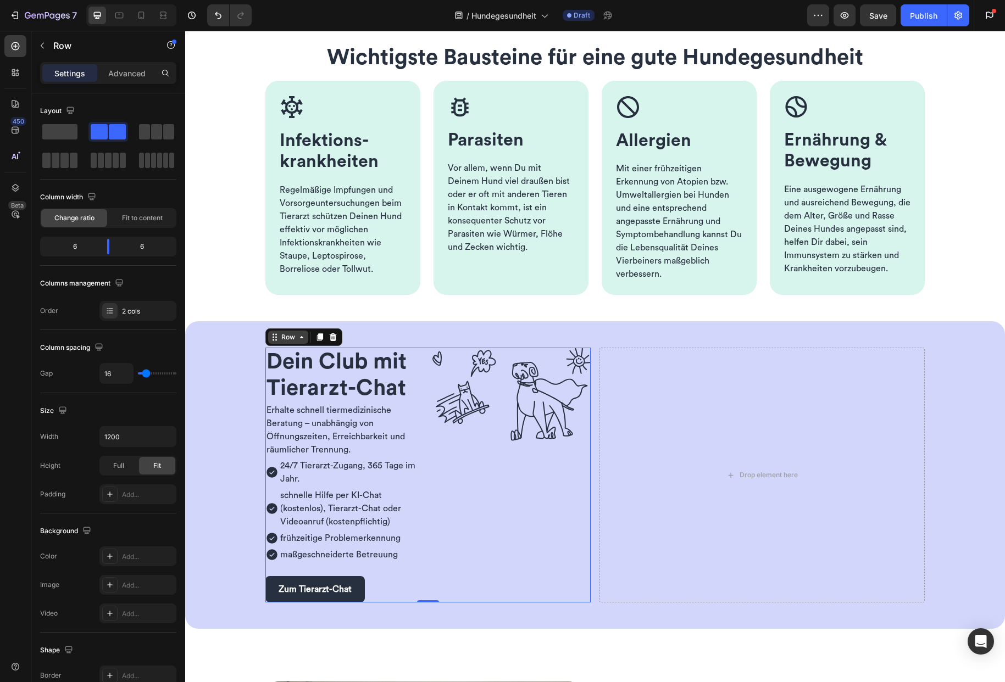
click at [299, 340] on icon at bounding box center [301, 337] width 9 height 9
click at [219, 378] on div "Dein Club mit Tierarzt-Chat Heading Erhalte schnell tiermedizinische Beratung –…" at bounding box center [594, 475] width 767 height 255
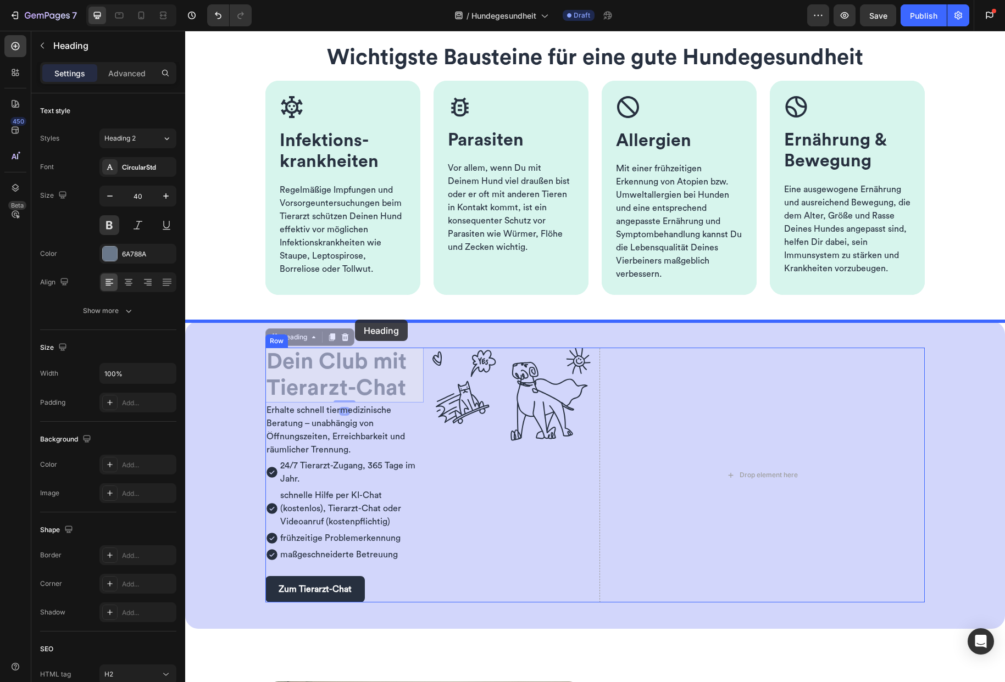
drag, startPoint x: 341, startPoint y: 385, endPoint x: 355, endPoint y: 320, distance: 66.9
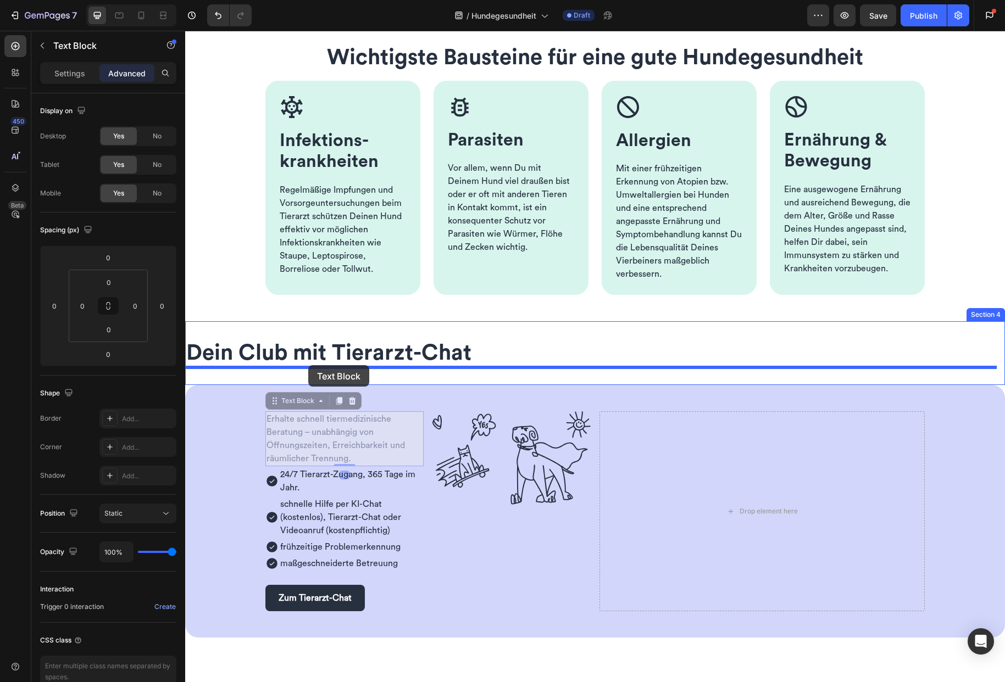
drag, startPoint x: 288, startPoint y: 404, endPoint x: 308, endPoint y: 365, distance: 43.7
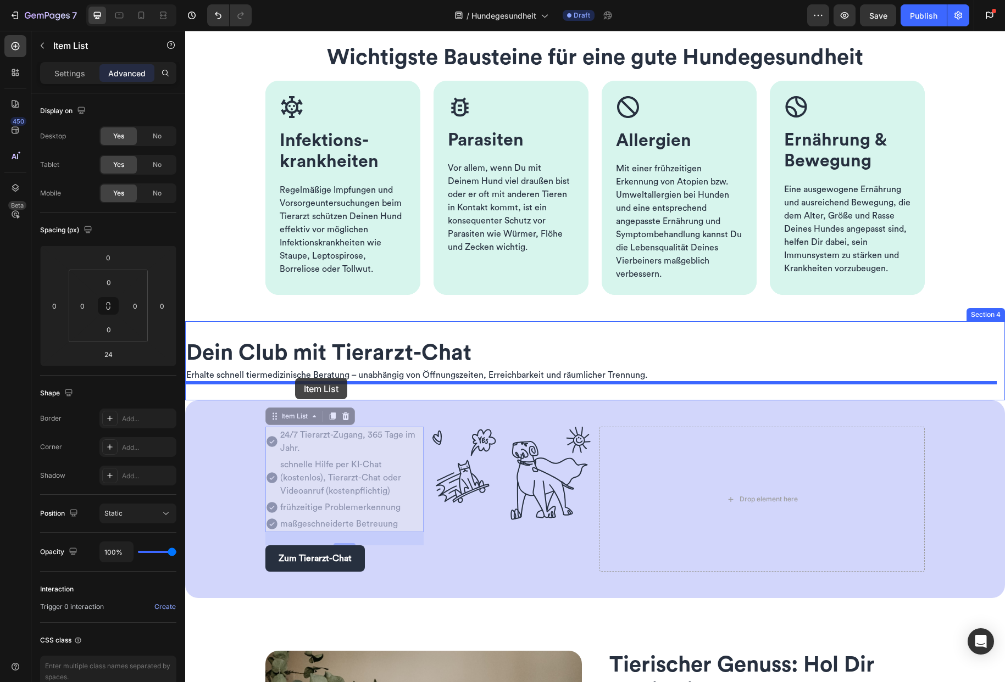
drag, startPoint x: 290, startPoint y: 412, endPoint x: 295, endPoint y: 378, distance: 34.4
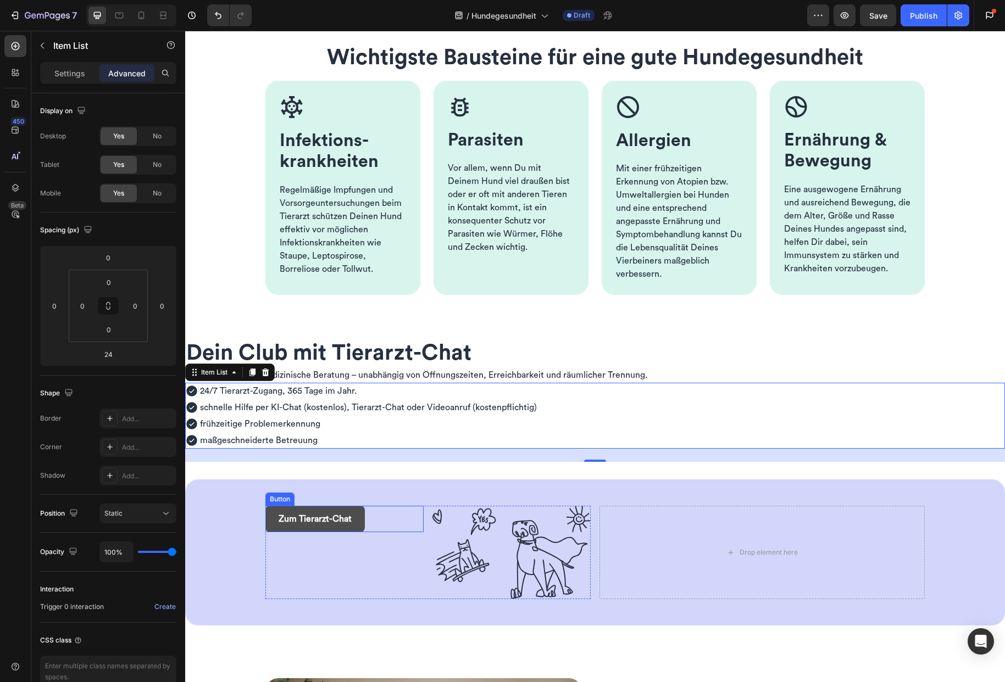
click at [280, 510] on button "Zum Tierarzt-Chat" at bounding box center [314, 519] width 99 height 26
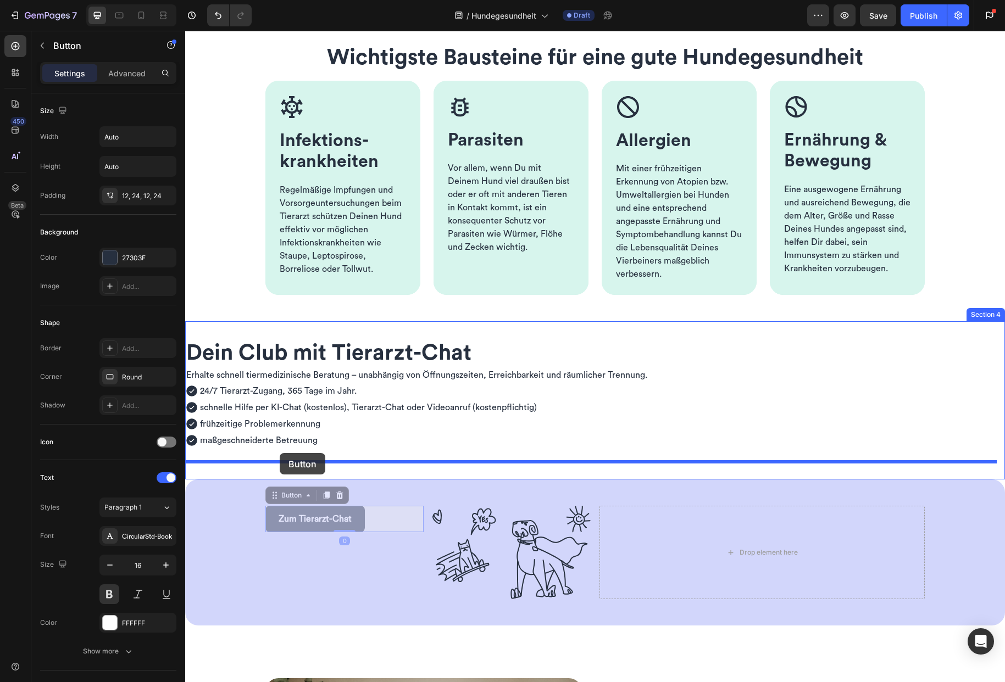
drag, startPoint x: 279, startPoint y: 499, endPoint x: 280, endPoint y: 453, distance: 45.6
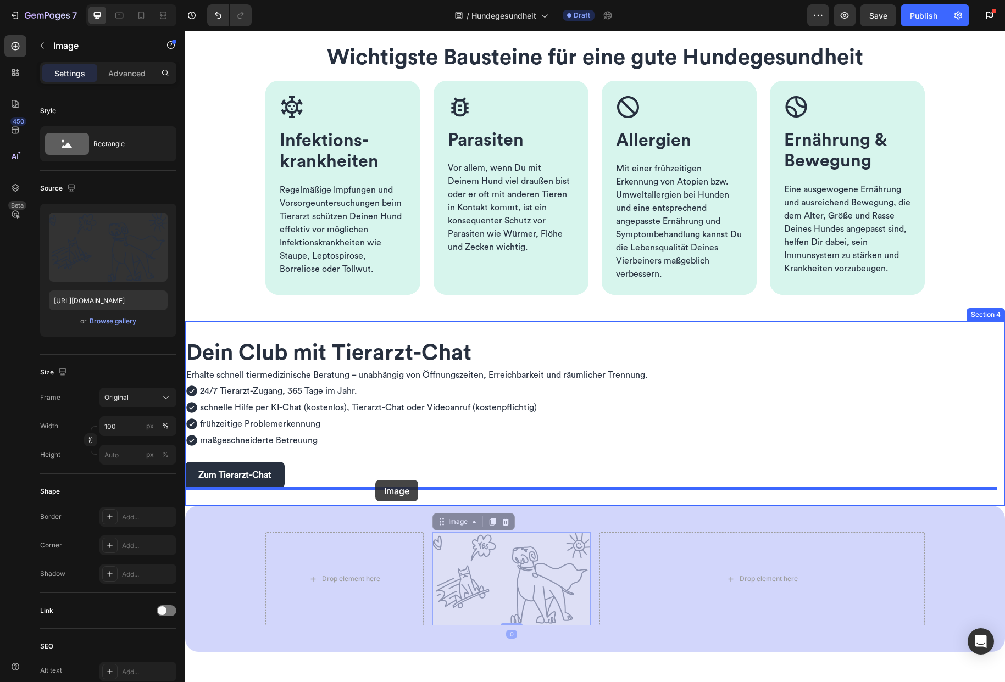
drag, startPoint x: 444, startPoint y: 526, endPoint x: 375, endPoint y: 480, distance: 82.7
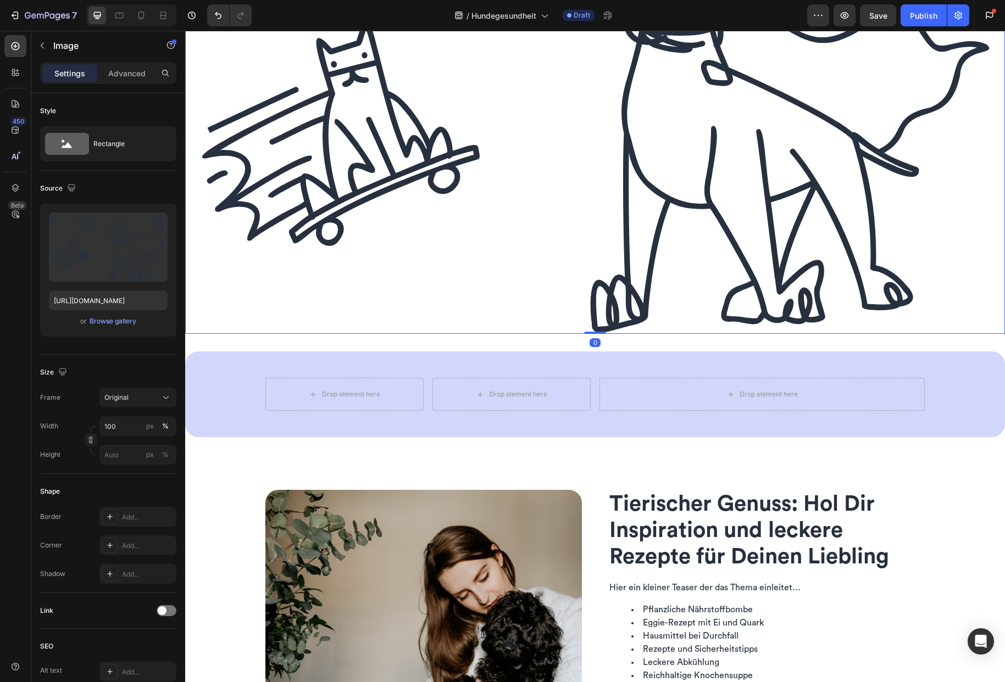
scroll to position [1001, 0]
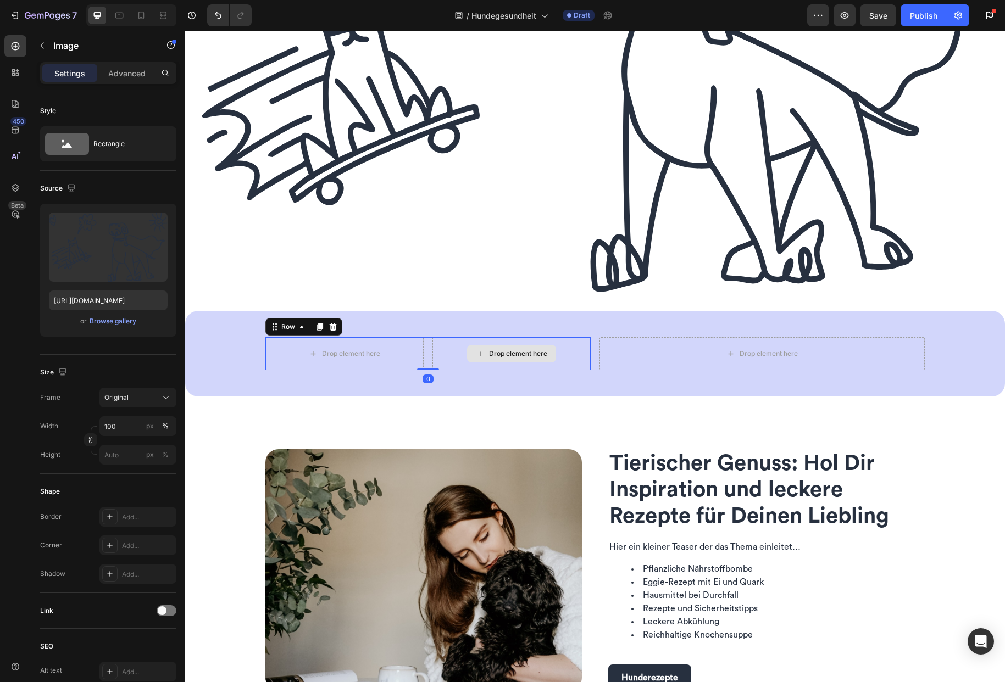
click at [506, 364] on div "Drop element here" at bounding box center [511, 353] width 158 height 33
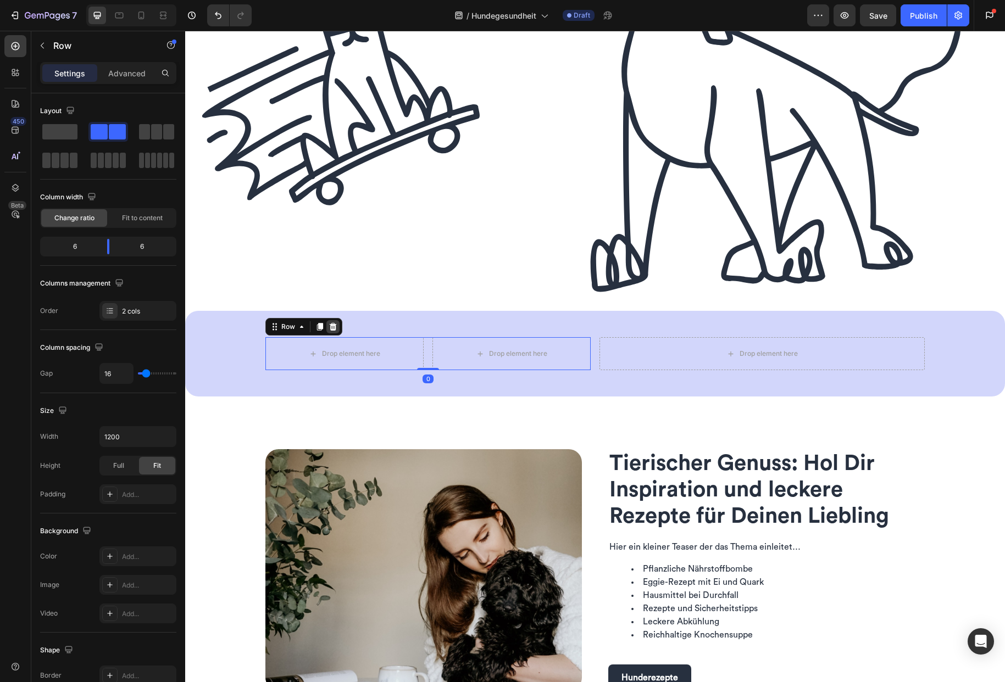
click at [331, 322] on icon at bounding box center [332, 326] width 9 height 9
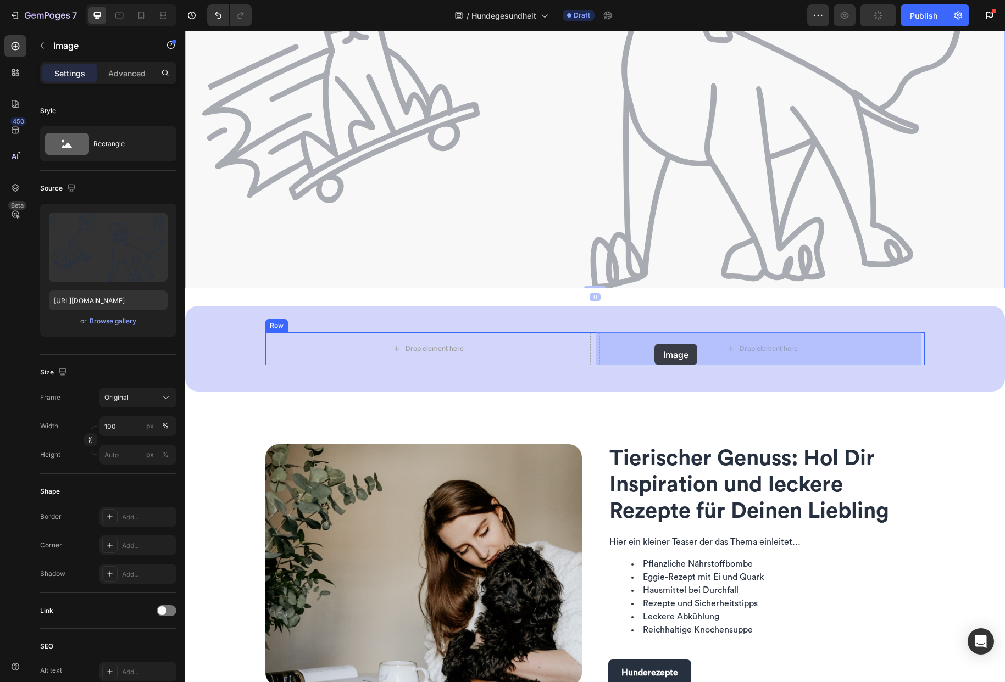
drag, startPoint x: 336, startPoint y: 165, endPoint x: 654, endPoint y: 344, distance: 365.7
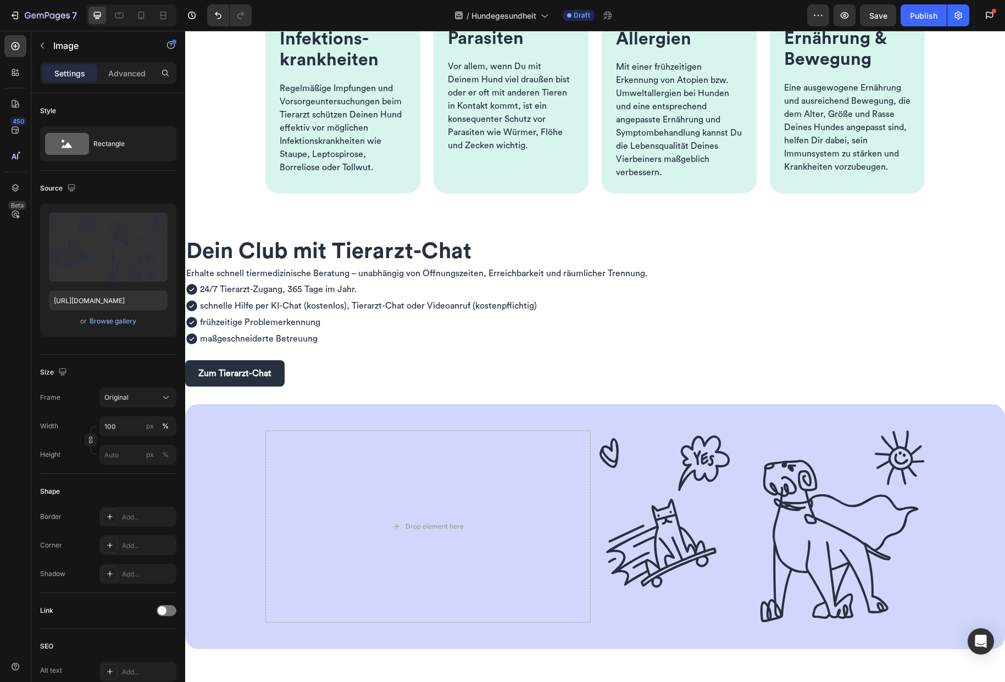
scroll to position [413, 0]
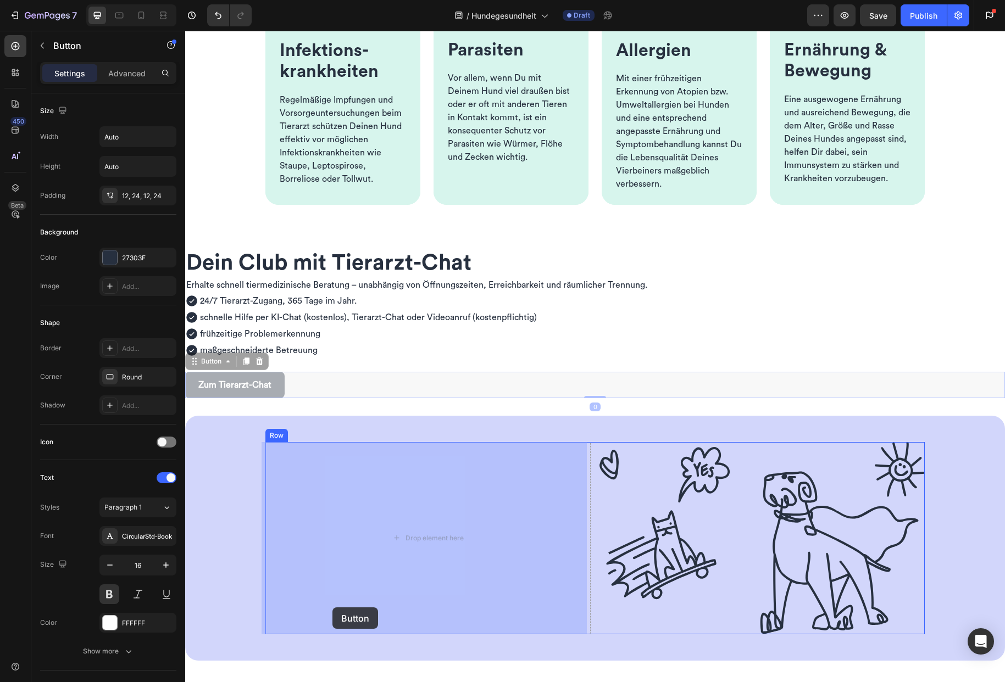
drag, startPoint x: 276, startPoint y: 382, endPoint x: 332, endPoint y: 608, distance: 232.2
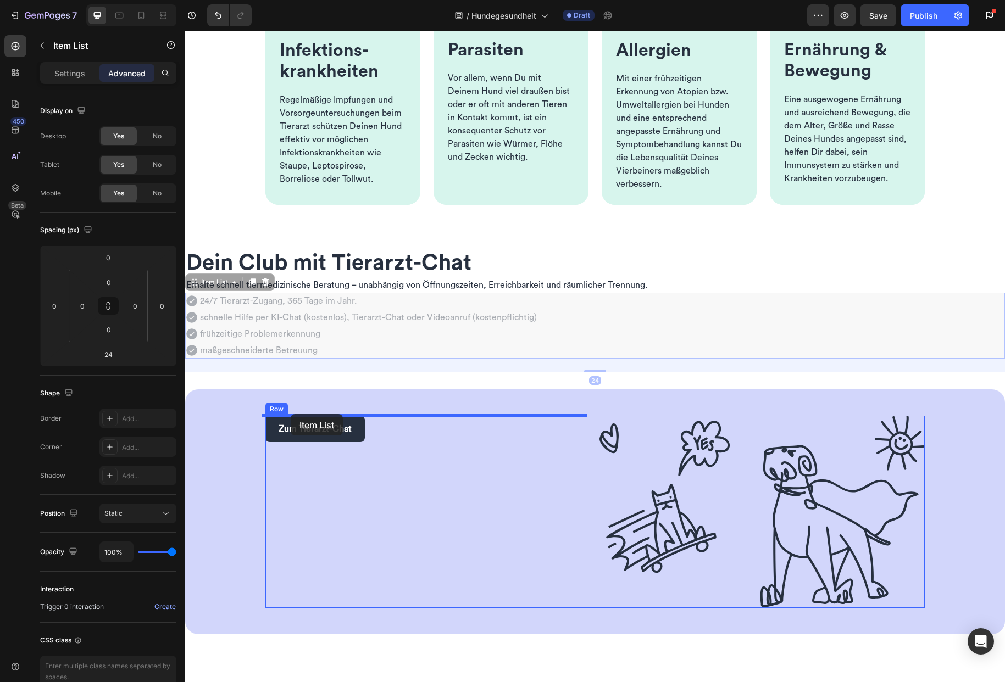
drag, startPoint x: 198, startPoint y: 287, endPoint x: 291, endPoint y: 414, distance: 156.9
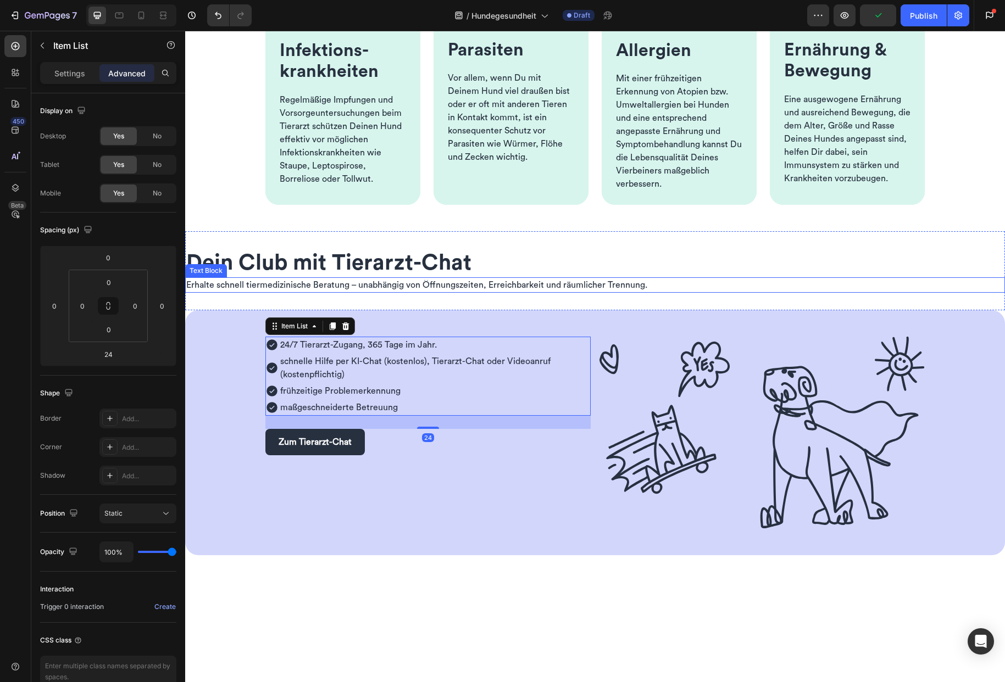
click at [256, 283] on span "Erhalte schnell tiermedizinische Beratung – unabhängig von Öffnungszeiten, Erre…" at bounding box center [416, 285] width 461 height 9
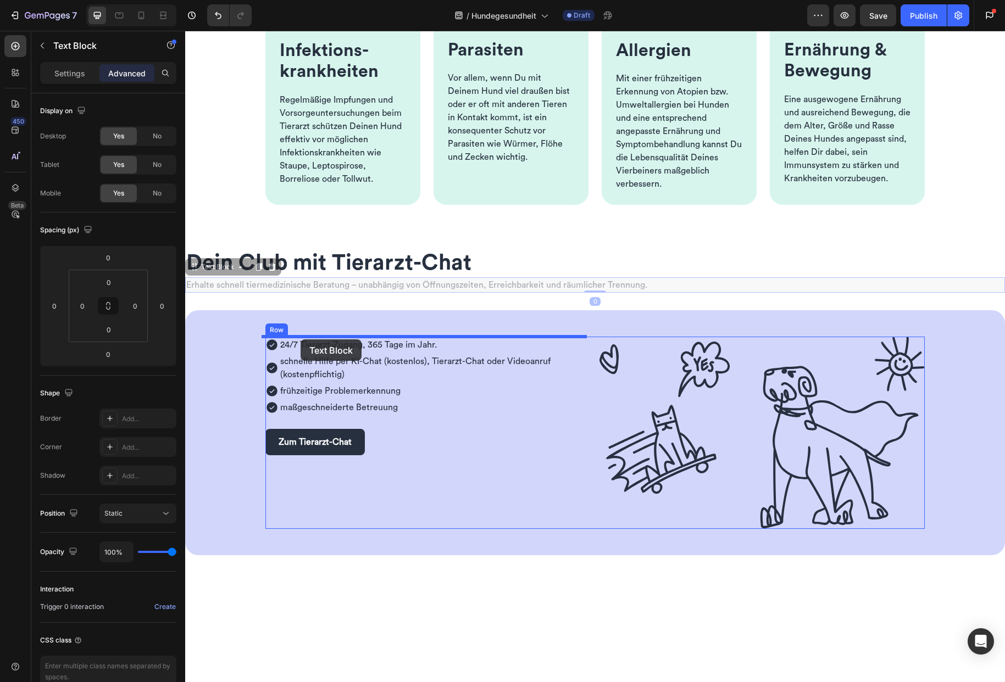
drag, startPoint x: 221, startPoint y: 268, endPoint x: 300, endPoint y: 339, distance: 107.3
type input "24"
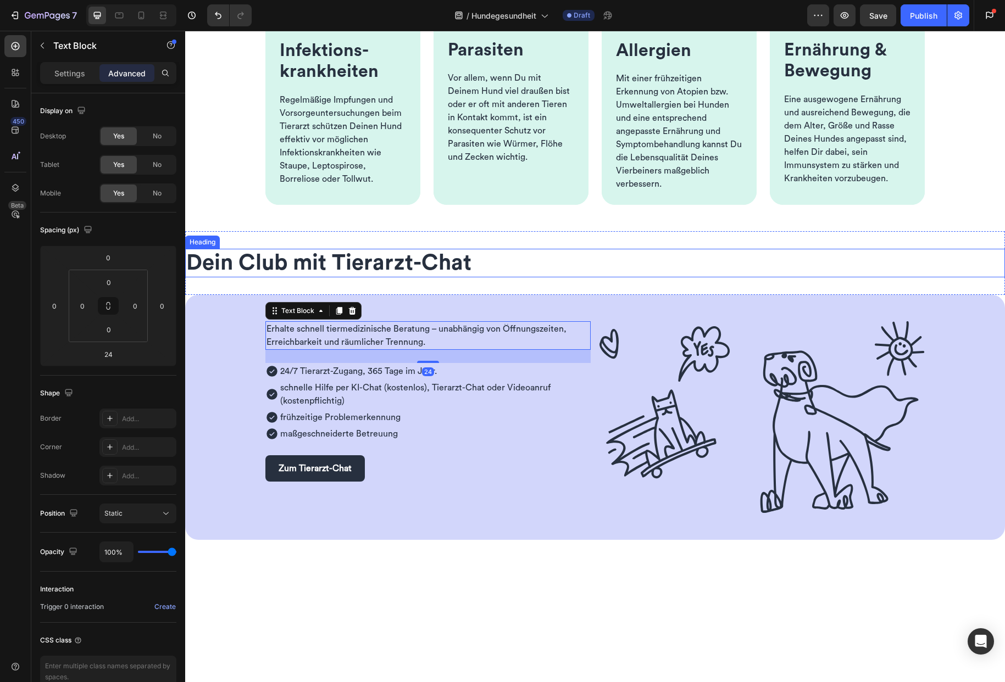
click at [254, 269] on span "Dein Club mit Tierarzt-Chat" at bounding box center [328, 263] width 285 height 22
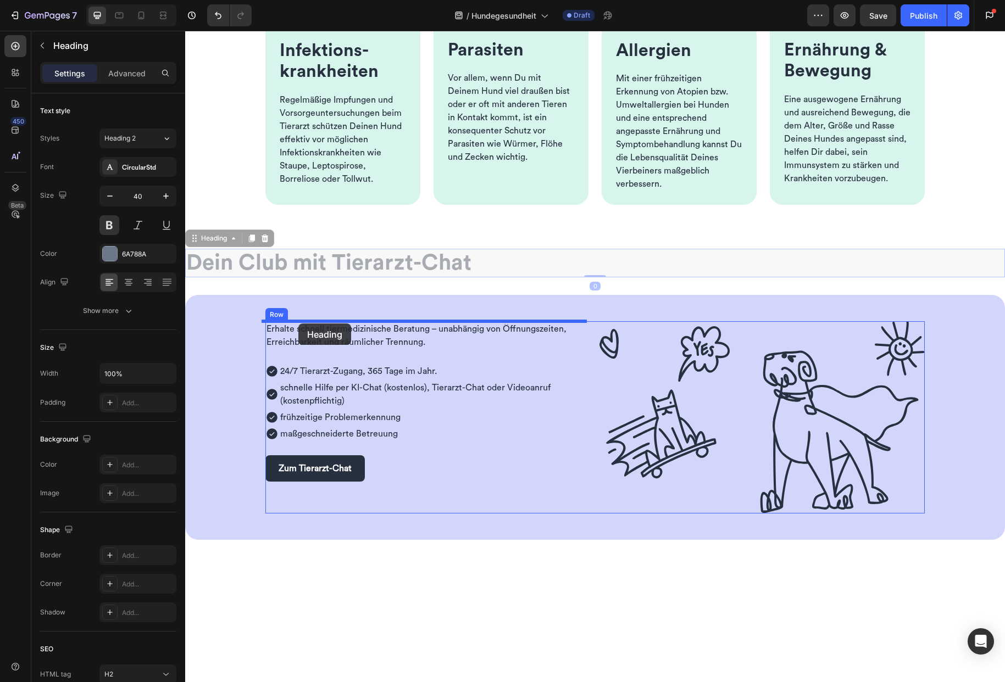
drag, startPoint x: 215, startPoint y: 240, endPoint x: 298, endPoint y: 324, distance: 117.7
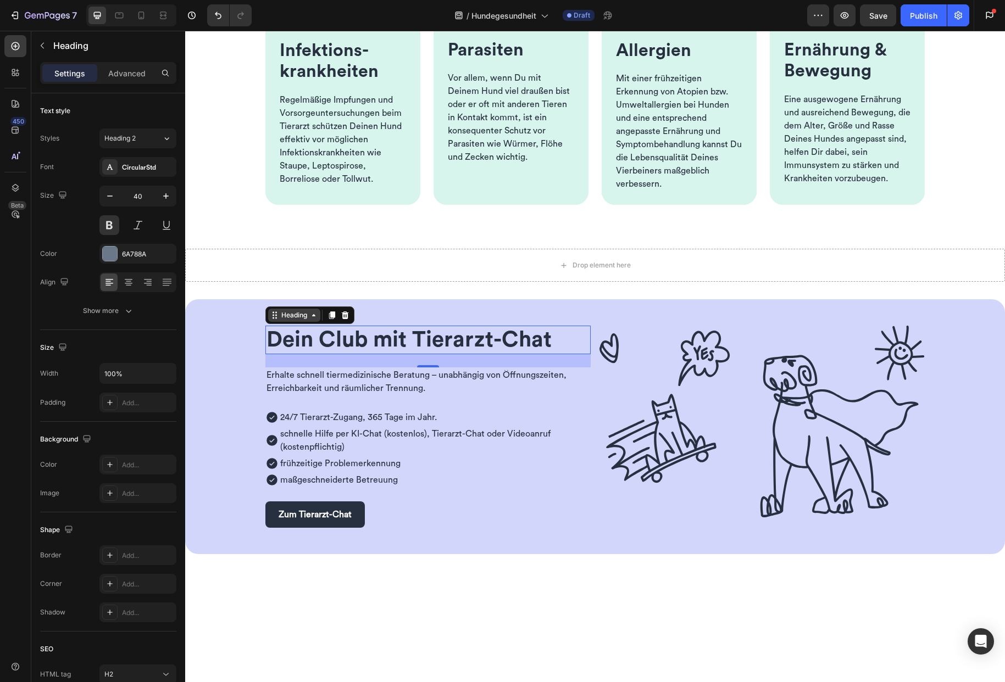
click at [312, 316] on icon at bounding box center [313, 315] width 3 height 2
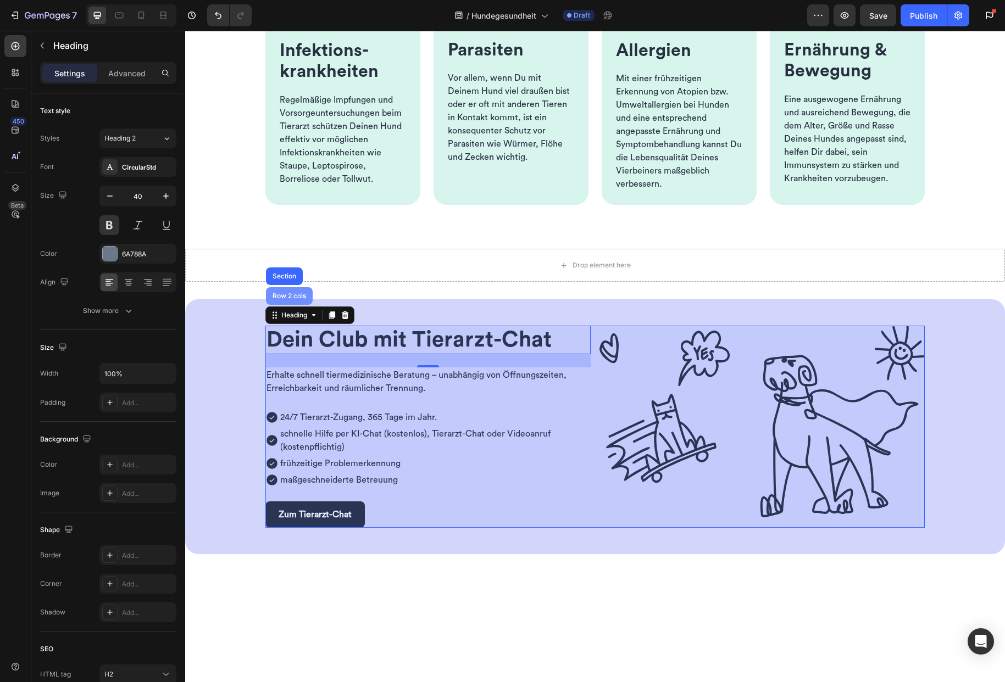
click at [297, 298] on div "Row 2 cols" at bounding box center [289, 296] width 38 height 7
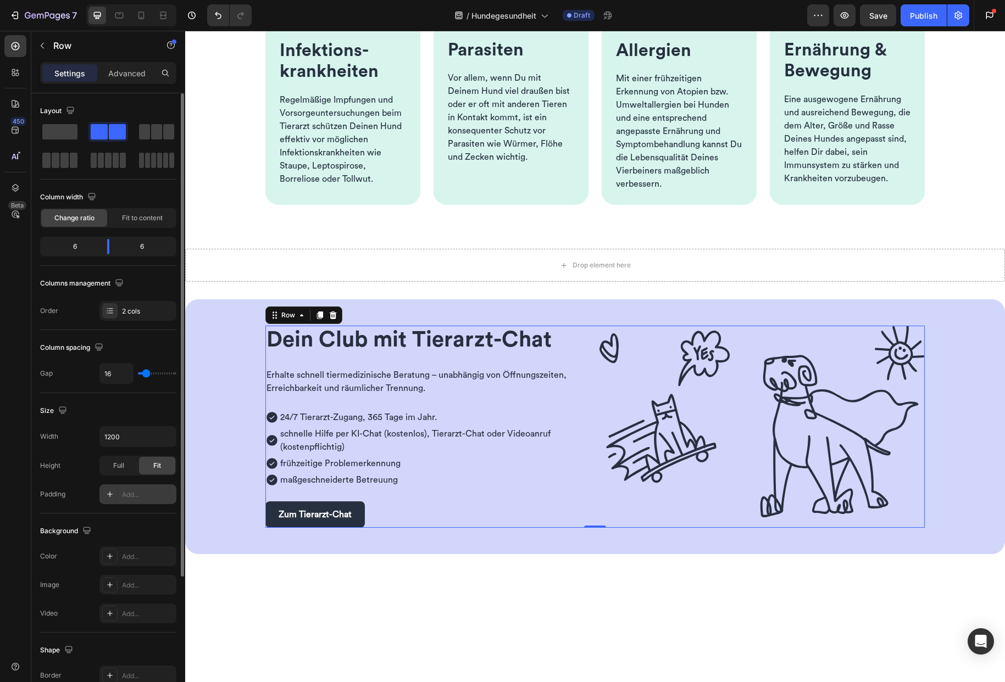
click at [153, 494] on div "Add..." at bounding box center [148, 495] width 52 height 10
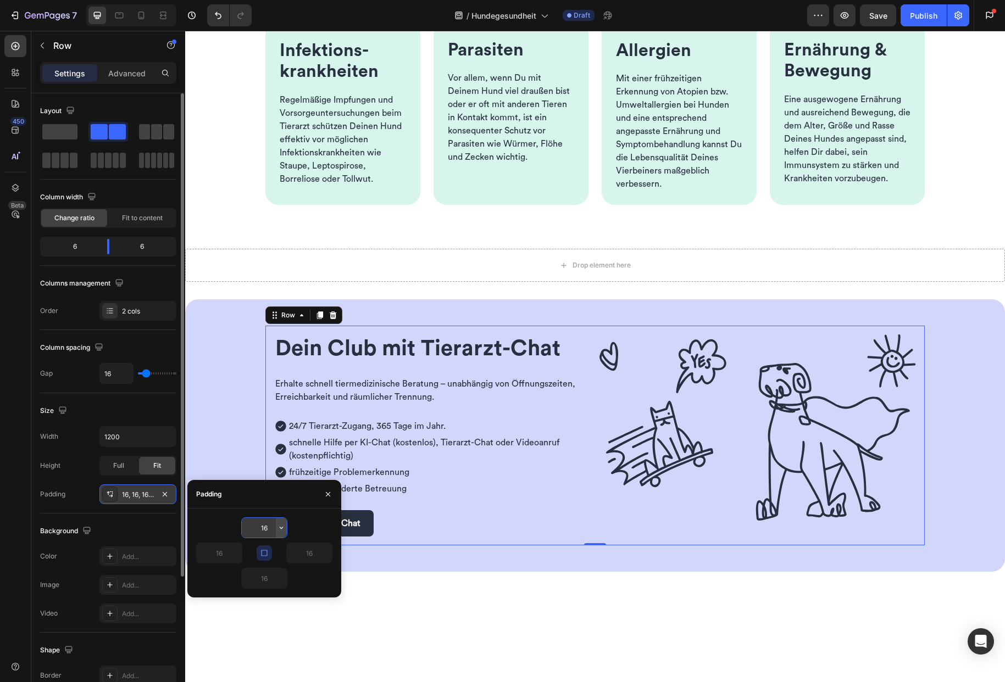
click at [281, 530] on icon "button" at bounding box center [281, 527] width 9 height 9
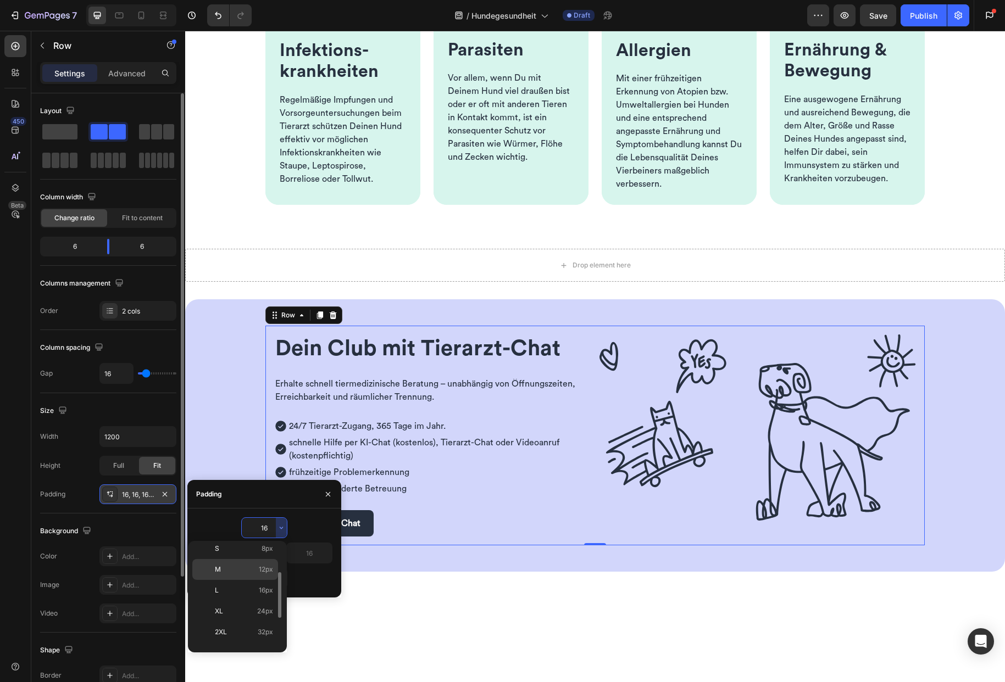
scroll to position [67, 0]
click at [265, 616] on span "24px" at bounding box center [265, 614] width 16 height 10
type input "24"
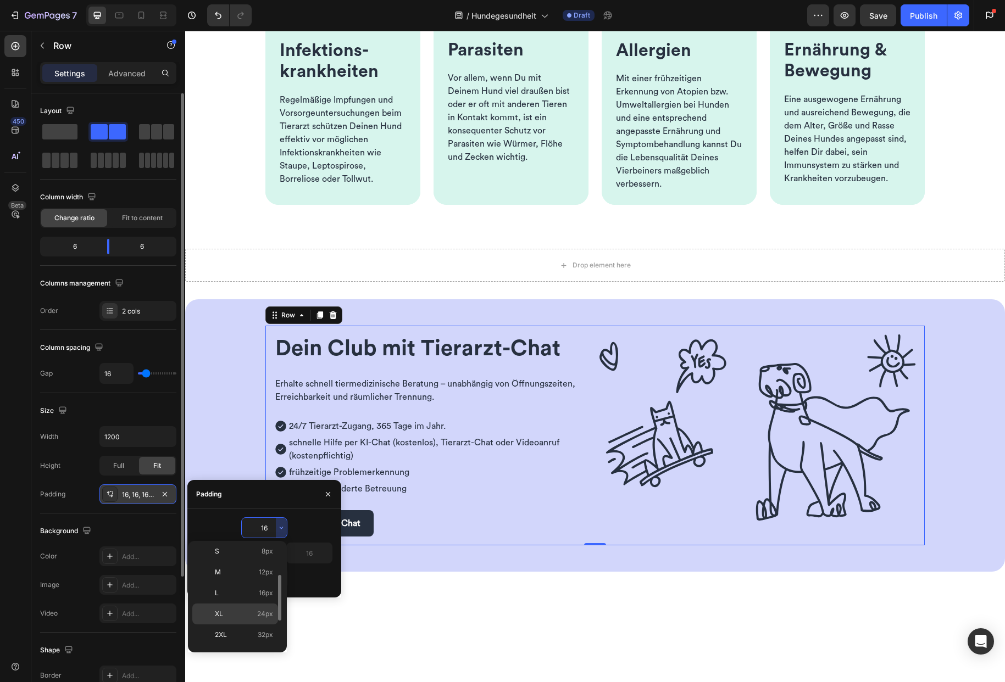
type input "24"
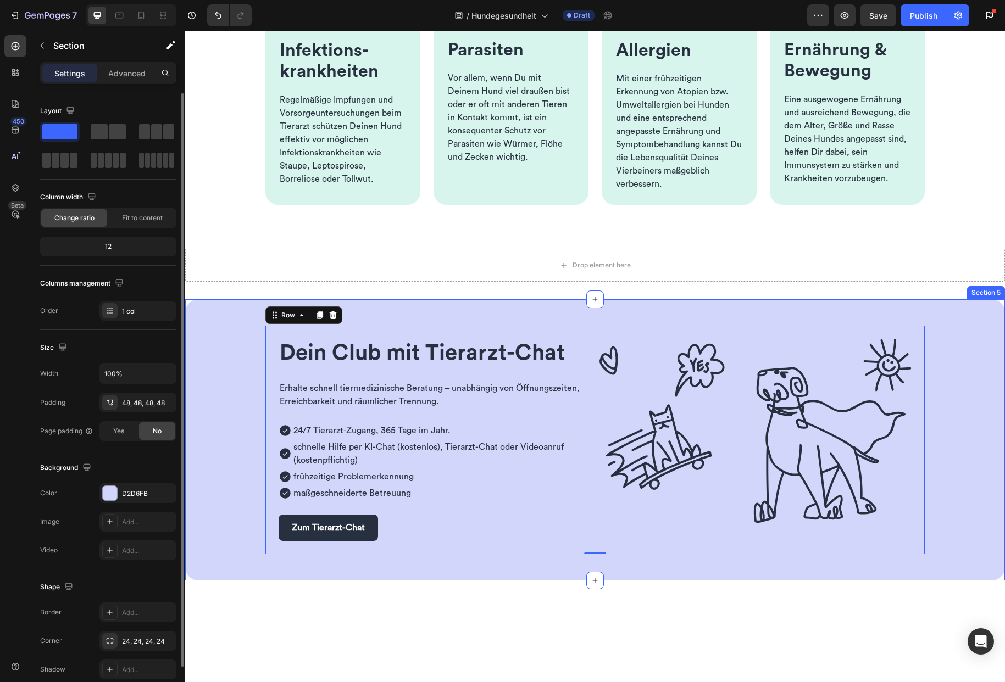
click at [209, 374] on div "Dein Club mit Tierarzt-Chat Heading Erhalte schnell tiermedizinische Beratung –…" at bounding box center [595, 439] width 820 height 281
click at [142, 493] on div "D2D6FB" at bounding box center [138, 494] width 32 height 10
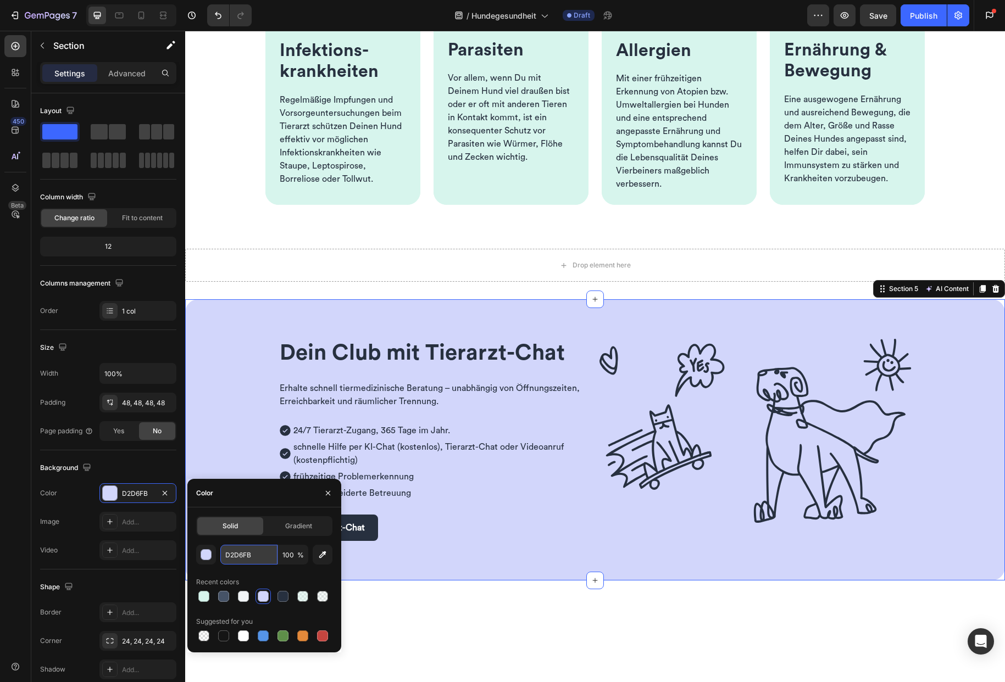
click at [239, 558] on input "D2D6FB" at bounding box center [248, 555] width 57 height 20
click at [164, 494] on icon "button" at bounding box center [164, 493] width 9 height 9
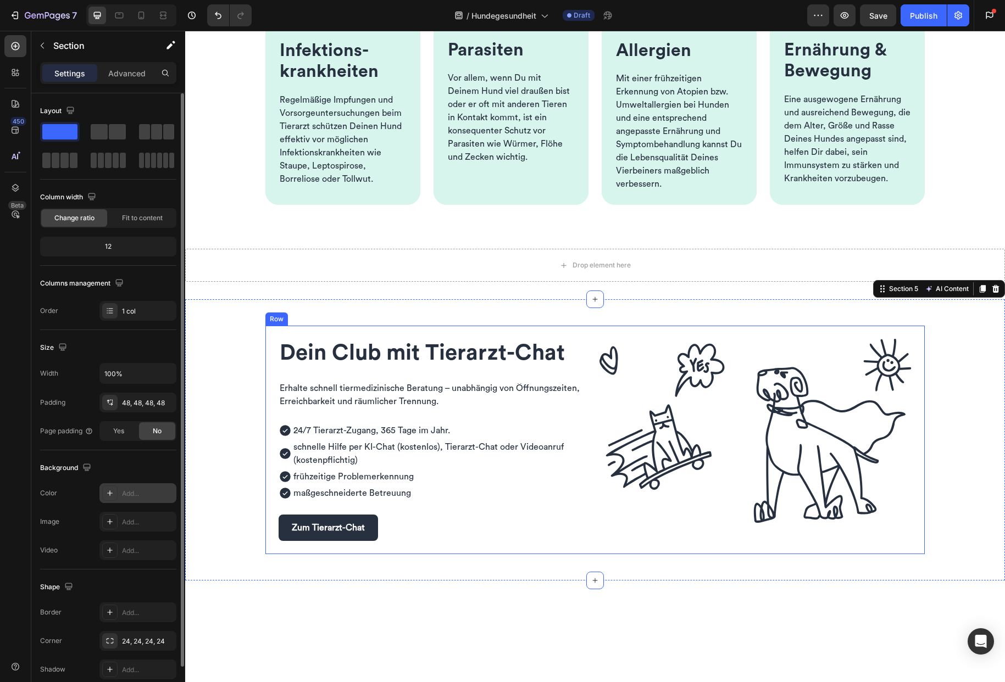
click at [335, 334] on div "Dein Club mit Tierarzt-Chat Heading Erhalte schnell tiermedizinische Beratung –…" at bounding box center [594, 440] width 659 height 229
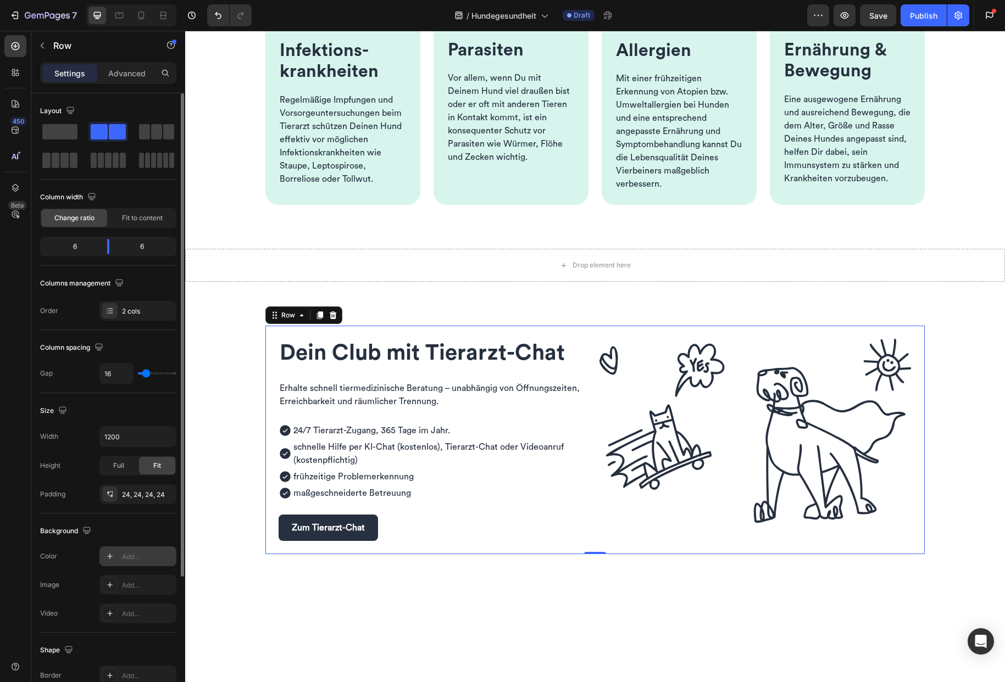
click at [149, 560] on div "Add..." at bounding box center [148, 557] width 52 height 10
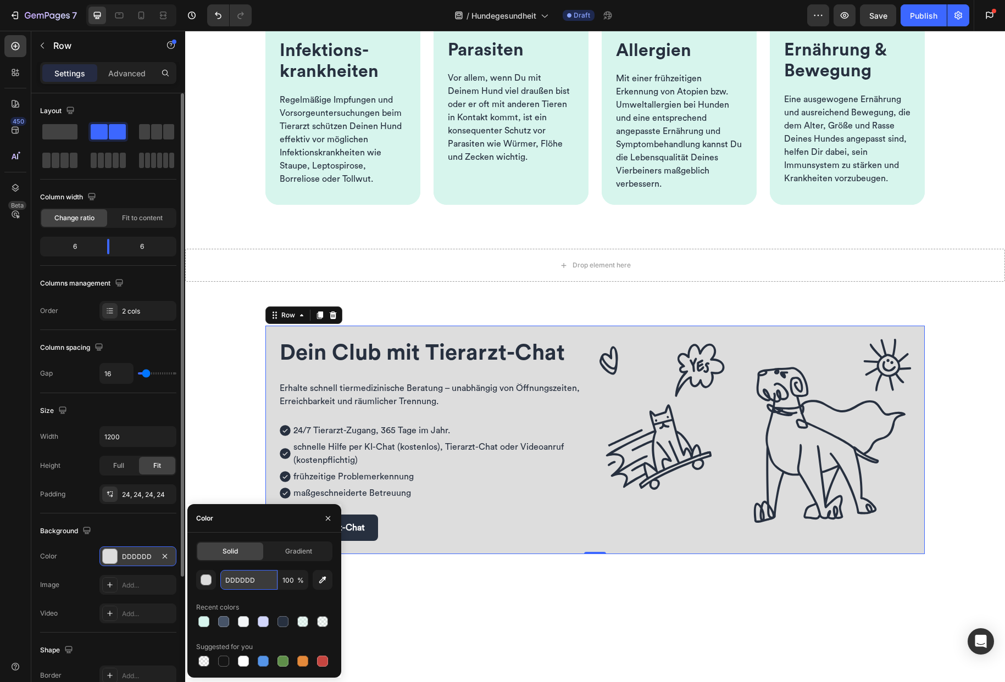
click at [238, 575] on input "DDDDDD" at bounding box center [248, 580] width 57 height 20
paste input "2D6FB"
type input "D2D6FB"
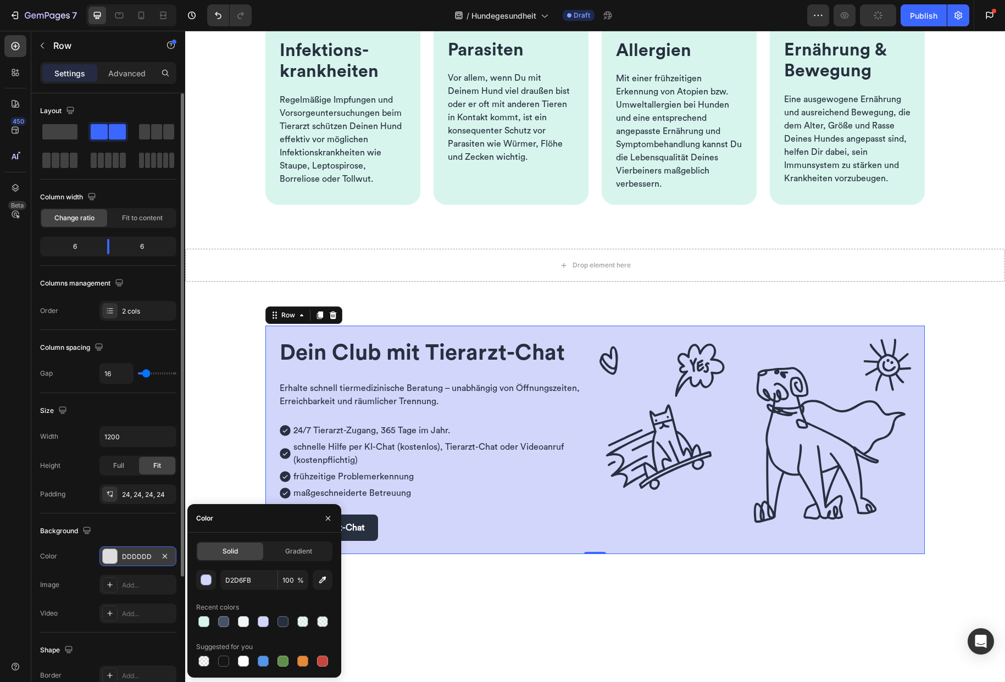
click at [267, 411] on div "Dein Club mit Tierarzt-Chat Heading Erhalte schnell tiermedizinische Beratung –…" at bounding box center [594, 440] width 659 height 229
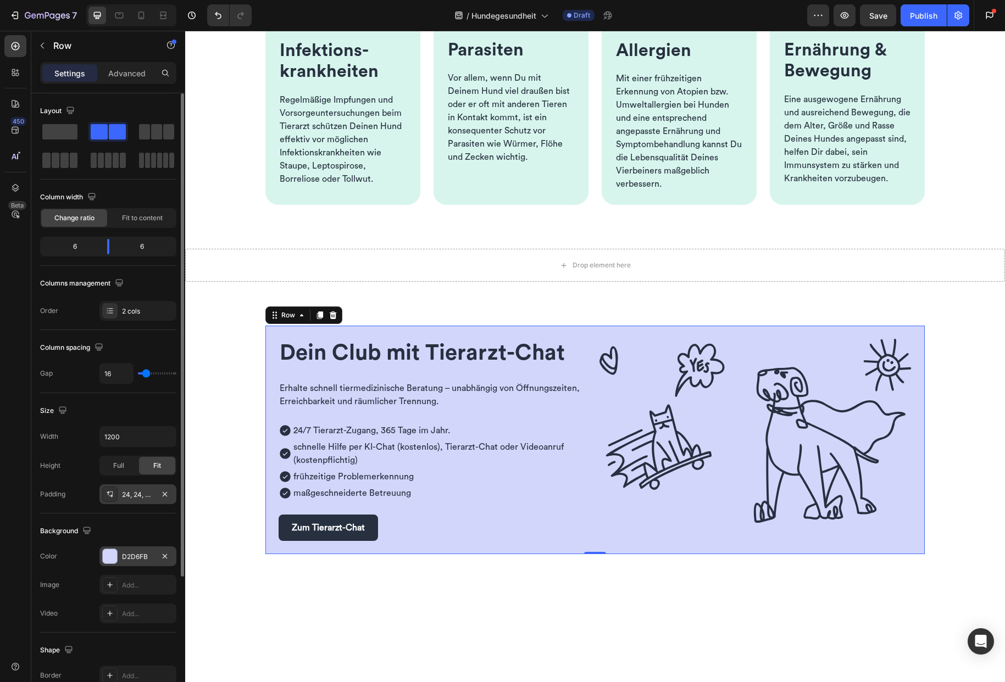
click at [147, 493] on div "24, 24, 24, 24" at bounding box center [138, 495] width 32 height 10
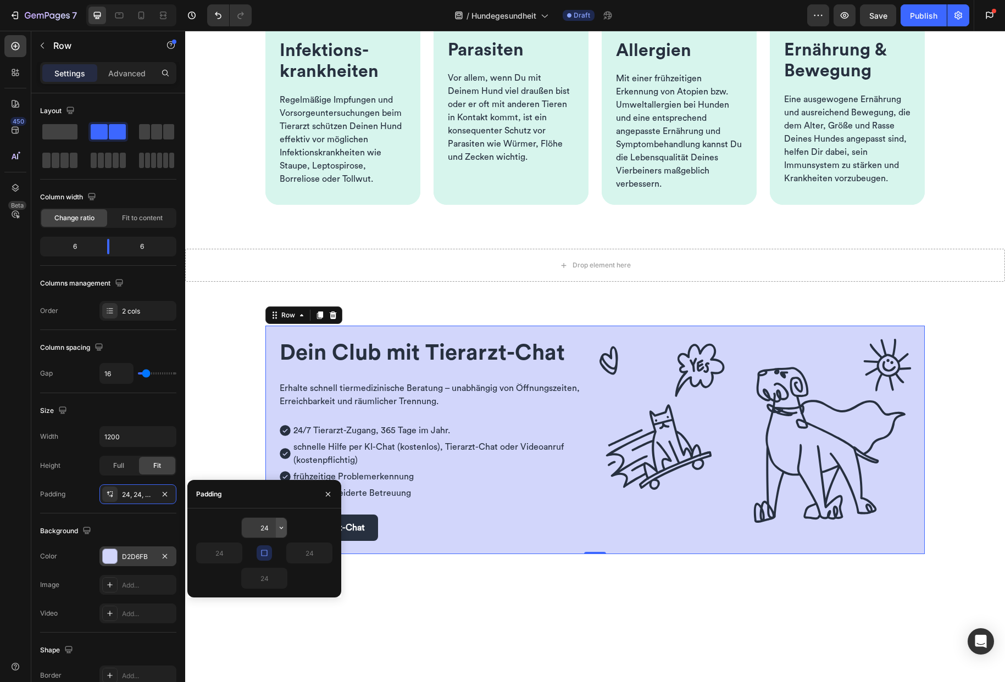
click at [279, 532] on icon "button" at bounding box center [281, 527] width 9 height 9
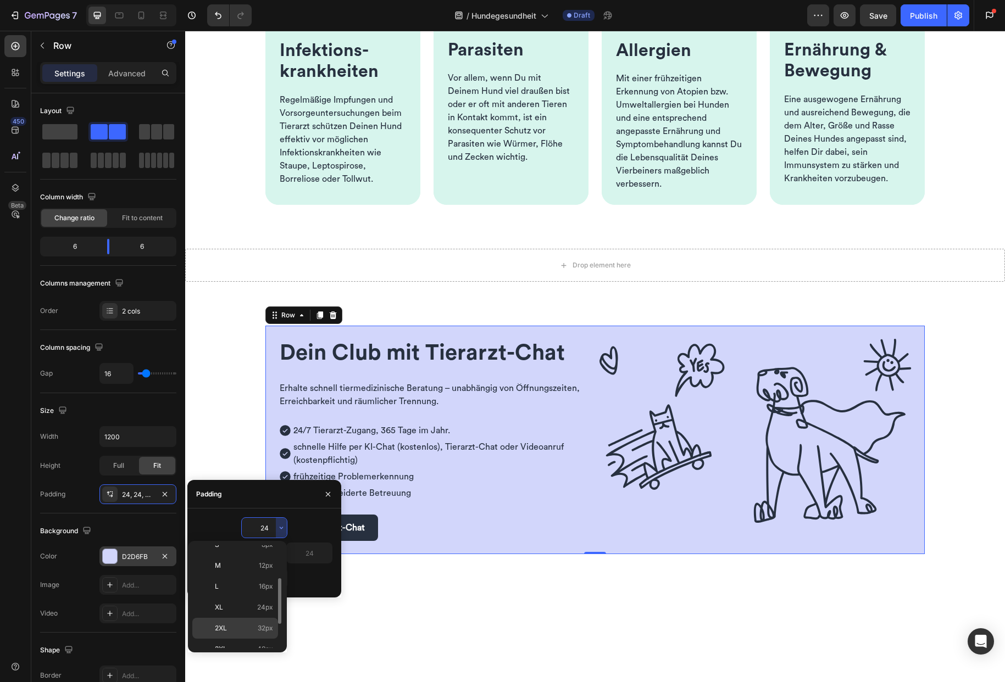
scroll to position [84, 0]
click at [260, 634] on span "48px" at bounding box center [265, 639] width 16 height 10
type input "48"
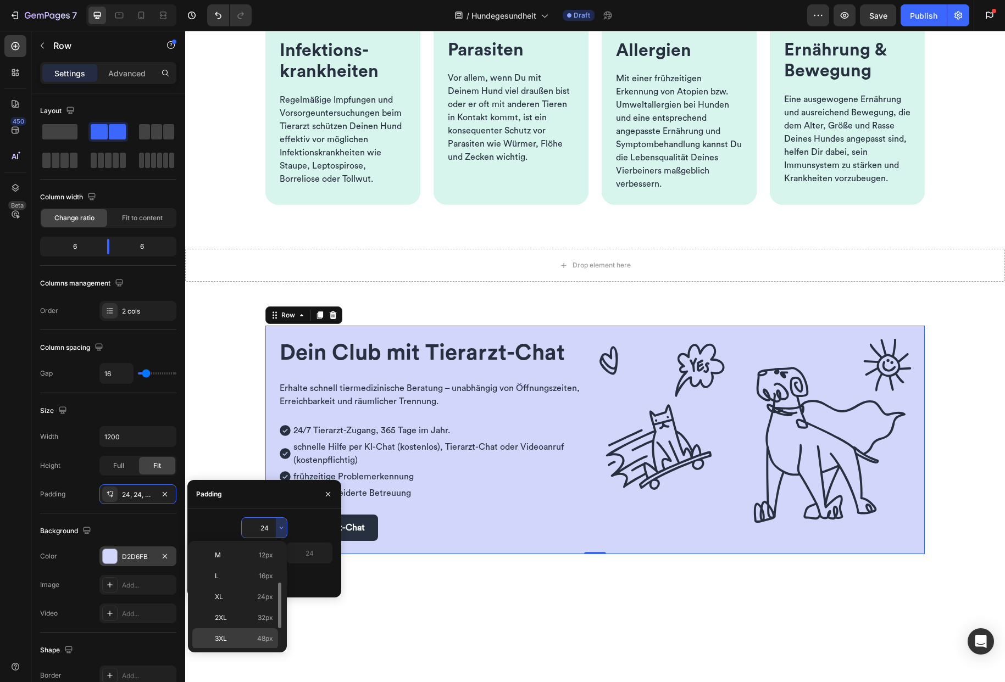
type input "48"
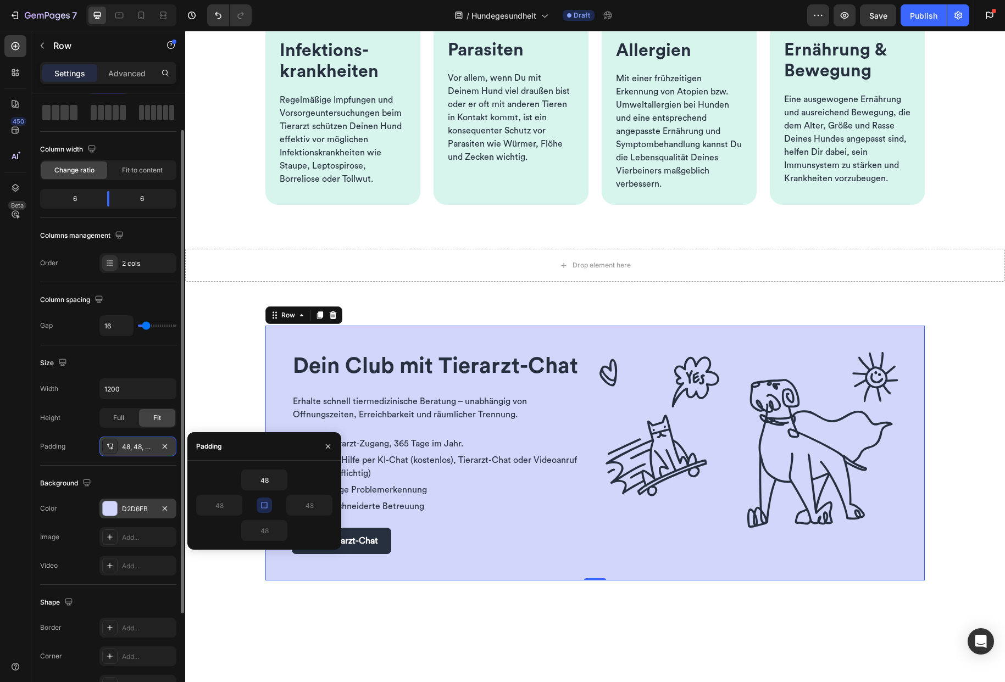
scroll to position [124, 0]
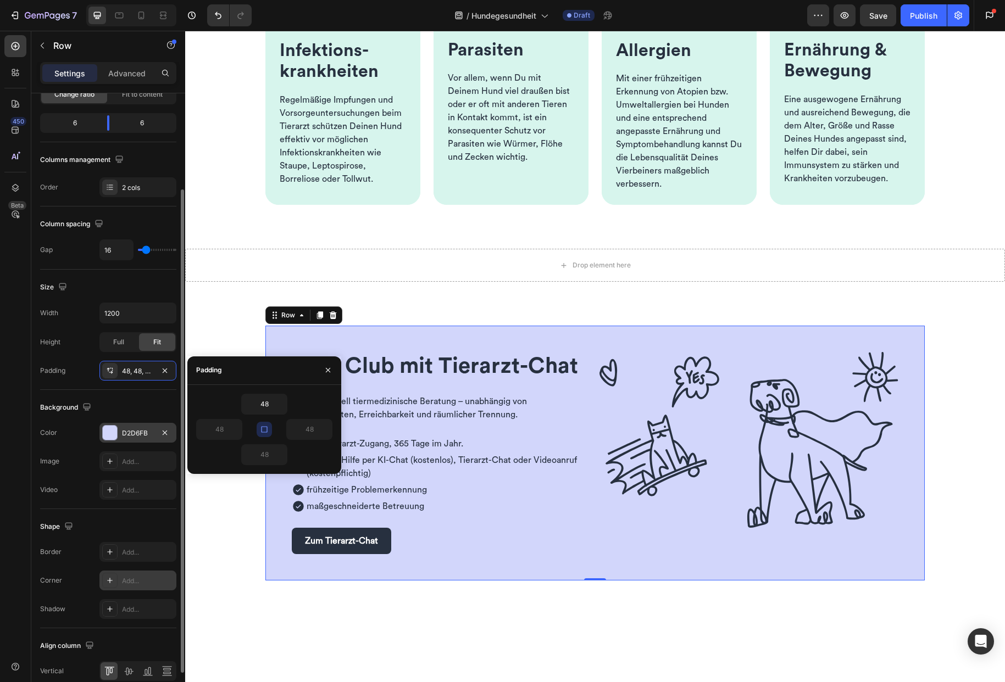
click at [153, 577] on div "Add..." at bounding box center [148, 581] width 52 height 10
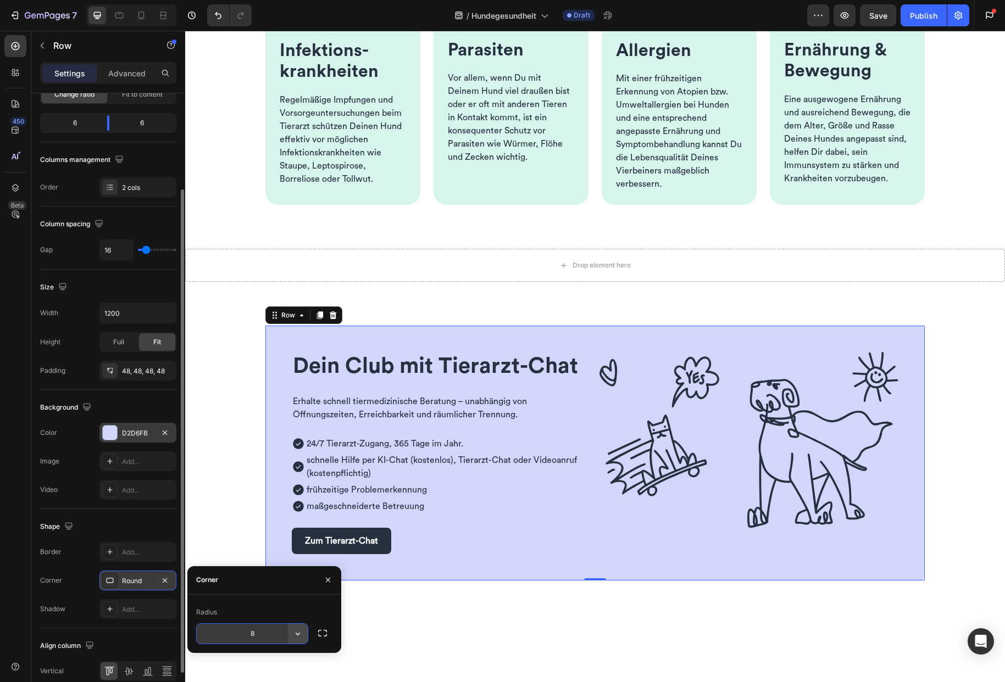
click at [303, 638] on icon "button" at bounding box center [297, 633] width 11 height 11
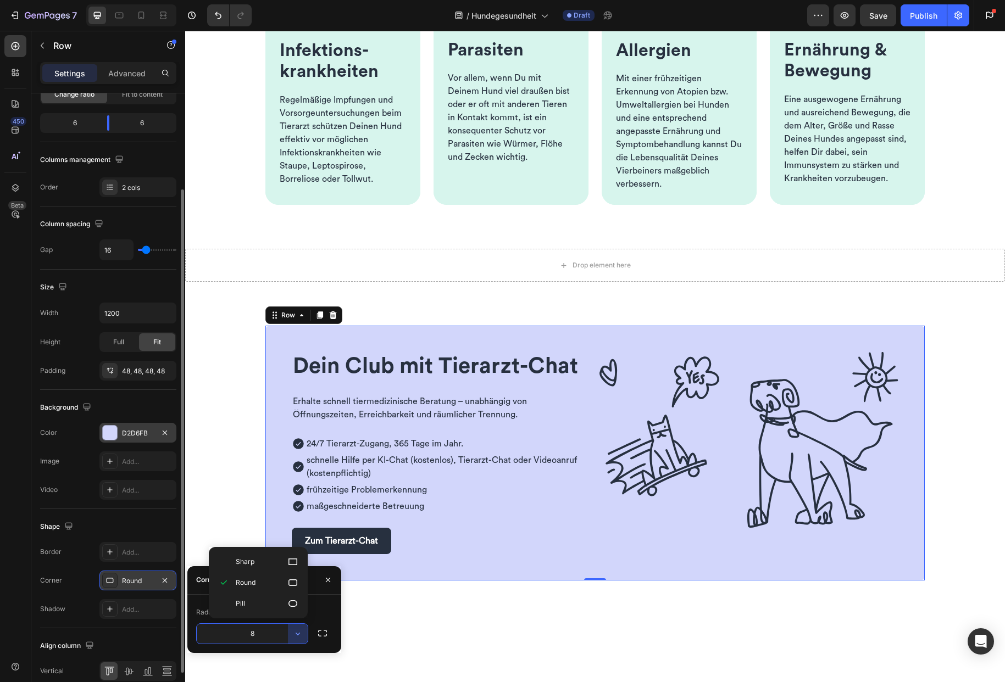
click at [262, 634] on input "8" at bounding box center [252, 634] width 111 height 20
type input "4"
type input "24"
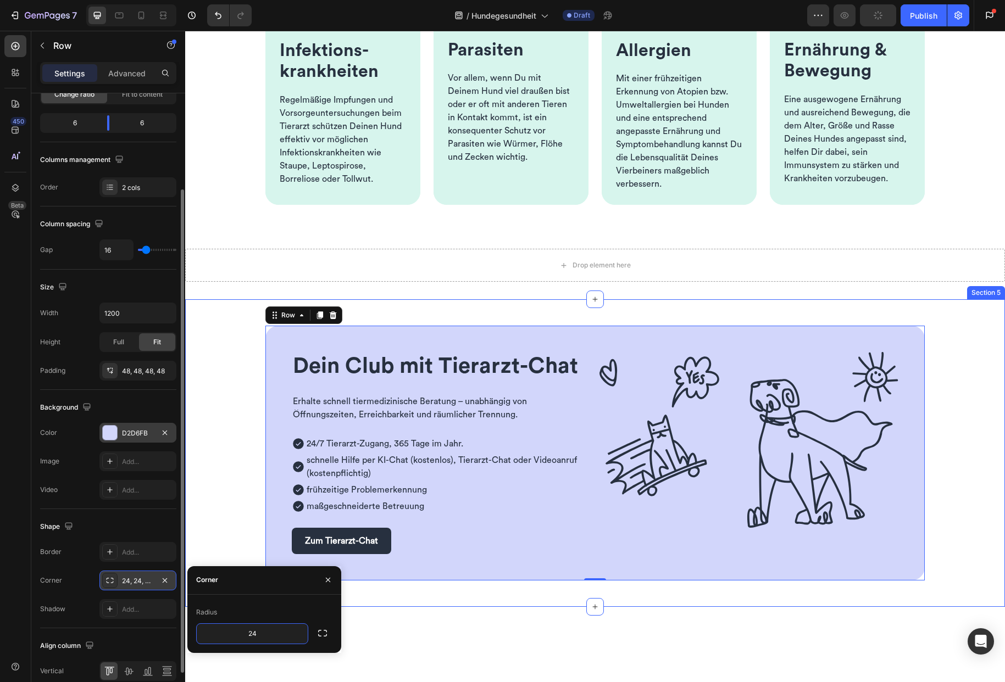
click at [226, 431] on div "Dein Club mit Tierarzt-Chat Heading Erhalte schnell tiermedizinische Beratung –…" at bounding box center [594, 453] width 767 height 255
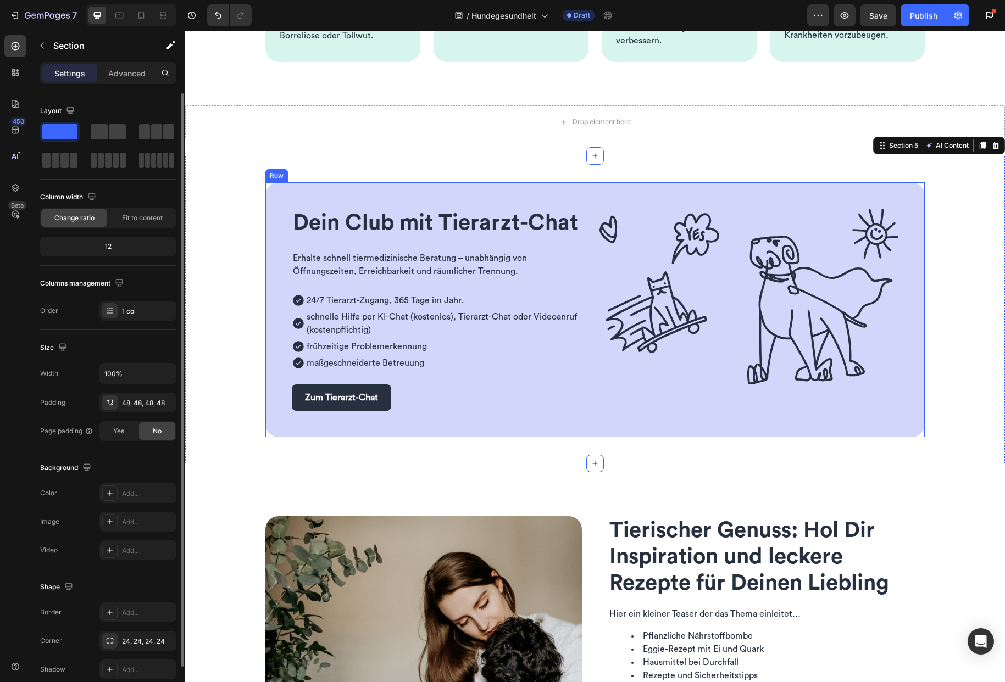
scroll to position [558, 0]
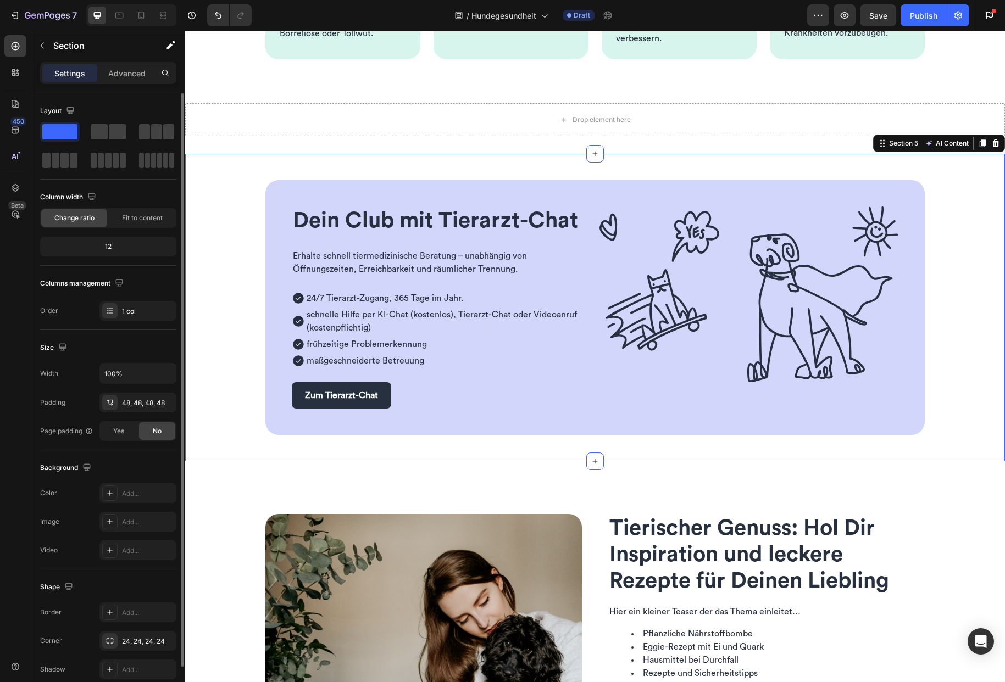
click at [230, 284] on div "Dein Club mit Tierarzt-Chat Heading Erhalte schnell tiermedizinische Beratung –…" at bounding box center [594, 307] width 767 height 255
click at [901, 143] on div "Section 5" at bounding box center [904, 143] width 34 height 10
click at [165, 402] on icon "button" at bounding box center [165, 402] width 4 height 4
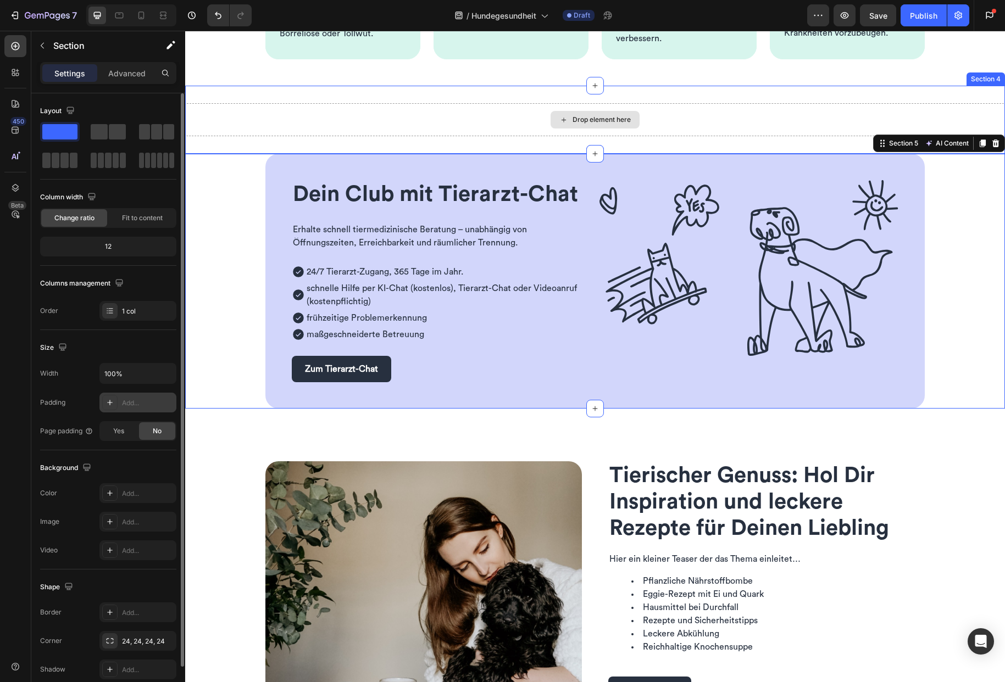
click at [450, 126] on div "Drop element here" at bounding box center [595, 119] width 820 height 33
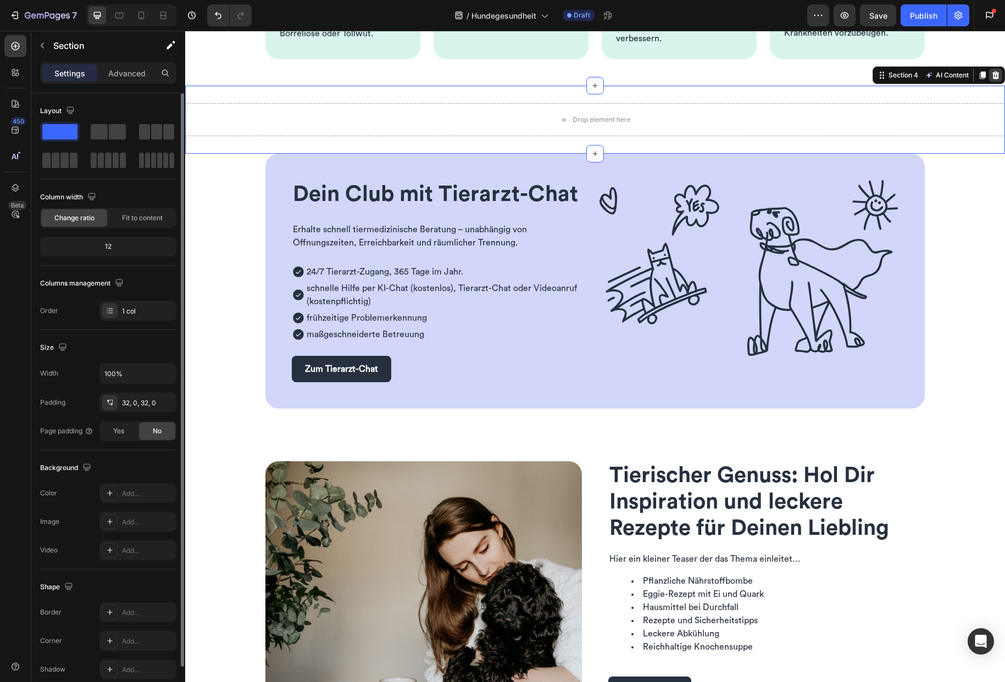
click at [992, 74] on icon at bounding box center [995, 75] width 7 height 8
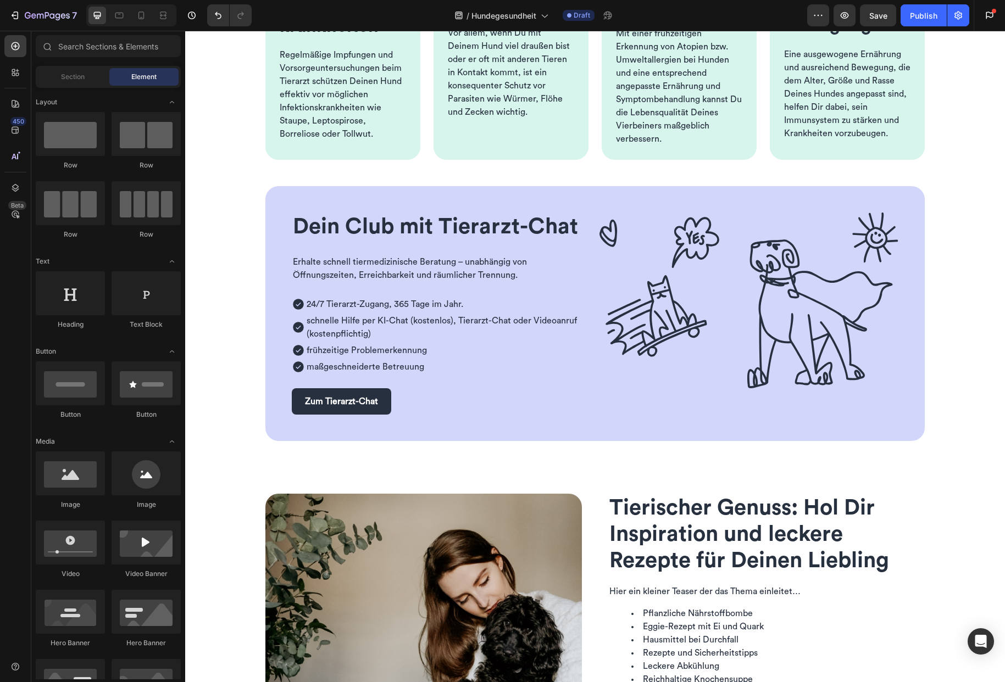
scroll to position [438, 0]
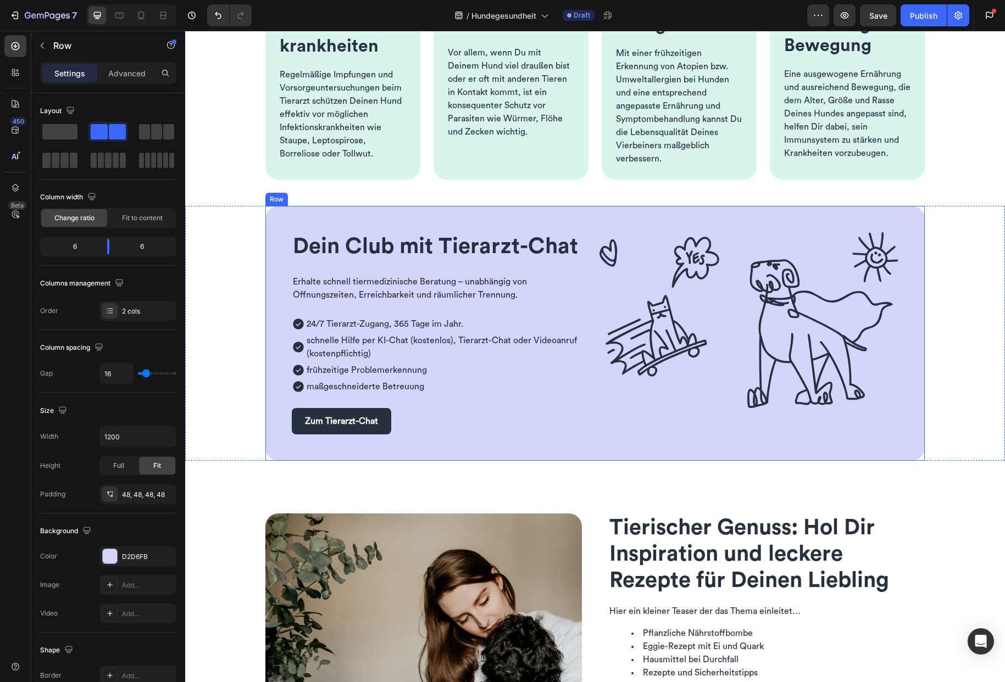
click at [593, 408] on div "Dein Club mit Tierarzt-Chat Heading Erhalte schnell tiermedizinische Beratung –…" at bounding box center [594, 333] width 659 height 255
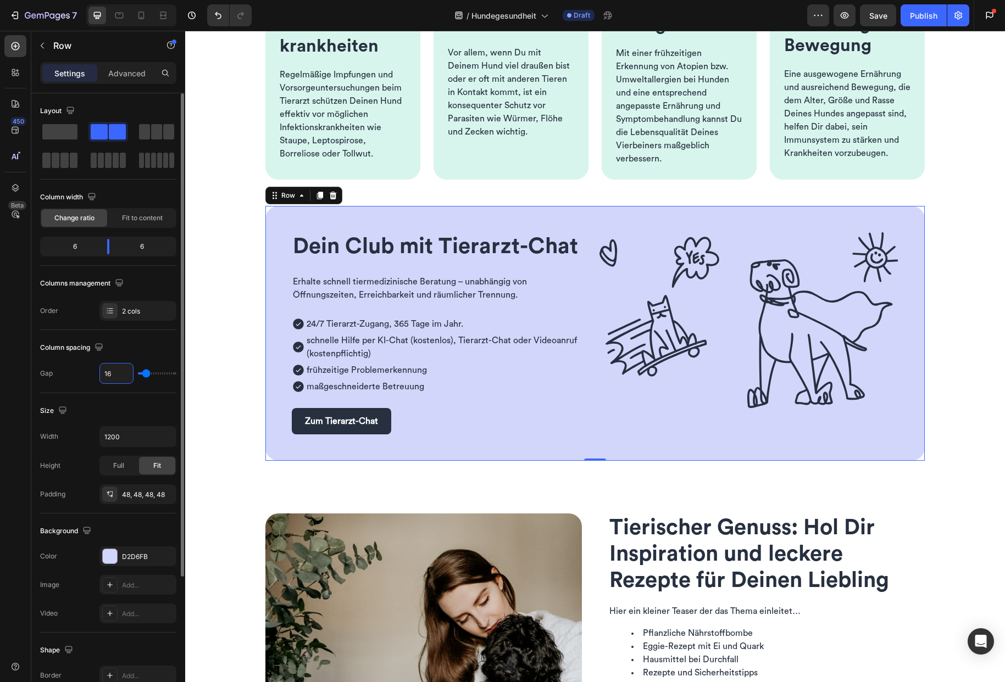
click at [114, 375] on input "16" at bounding box center [116, 374] width 33 height 20
type input "4"
type input "48"
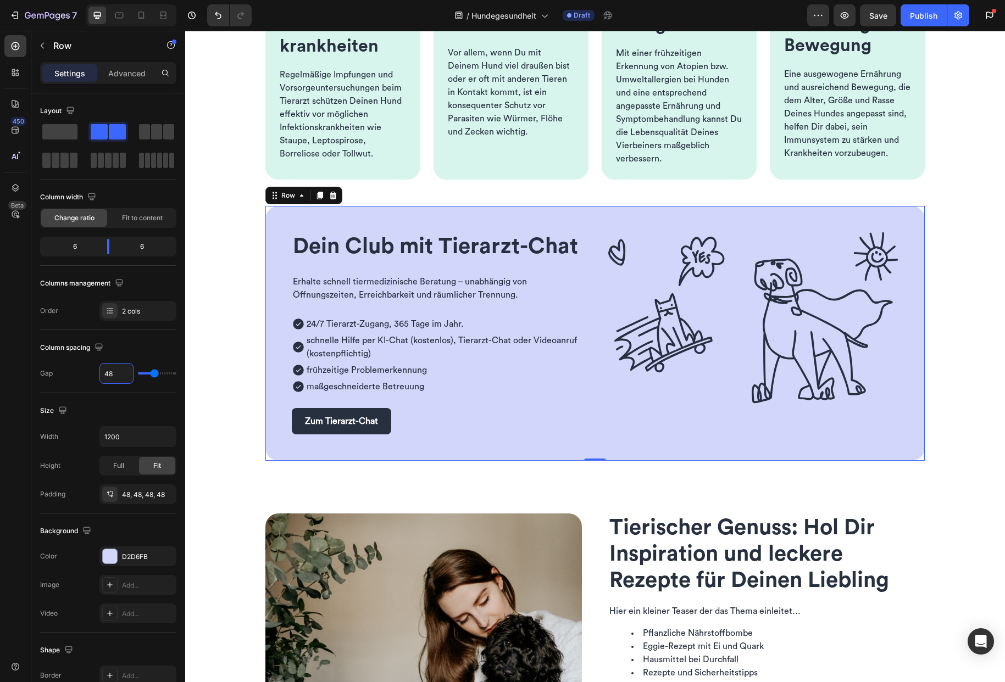
click at [274, 221] on div "Dein Club mit Tierarzt-Chat Heading Erhalte schnell tiermedizinische Beratung –…" at bounding box center [594, 333] width 659 height 255
click at [136, 14] on icon at bounding box center [141, 15] width 11 height 11
type input "0"
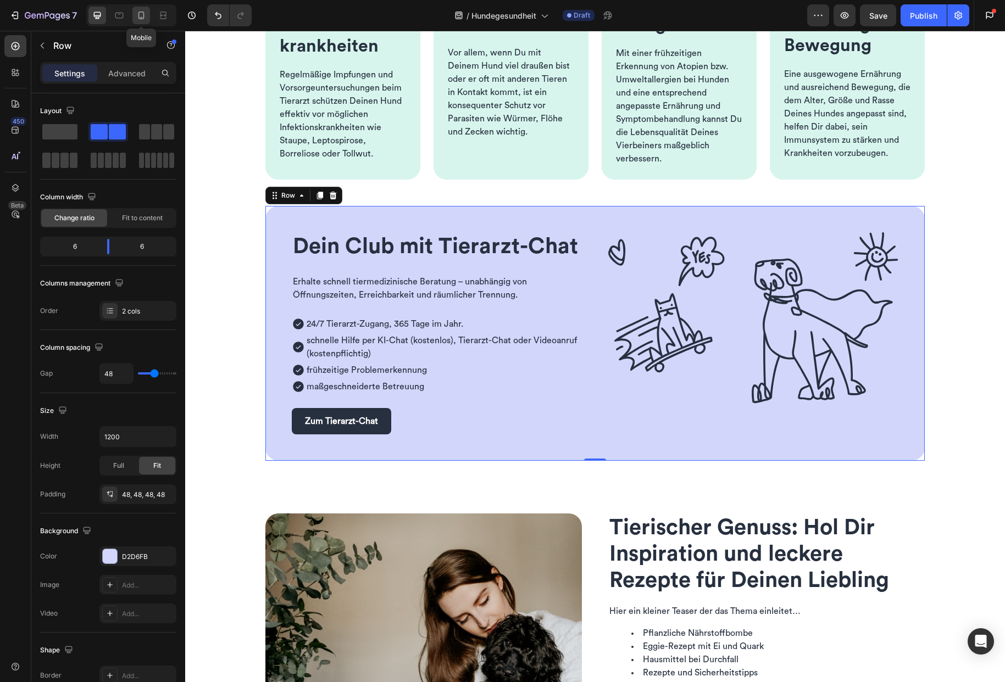
type input "100%"
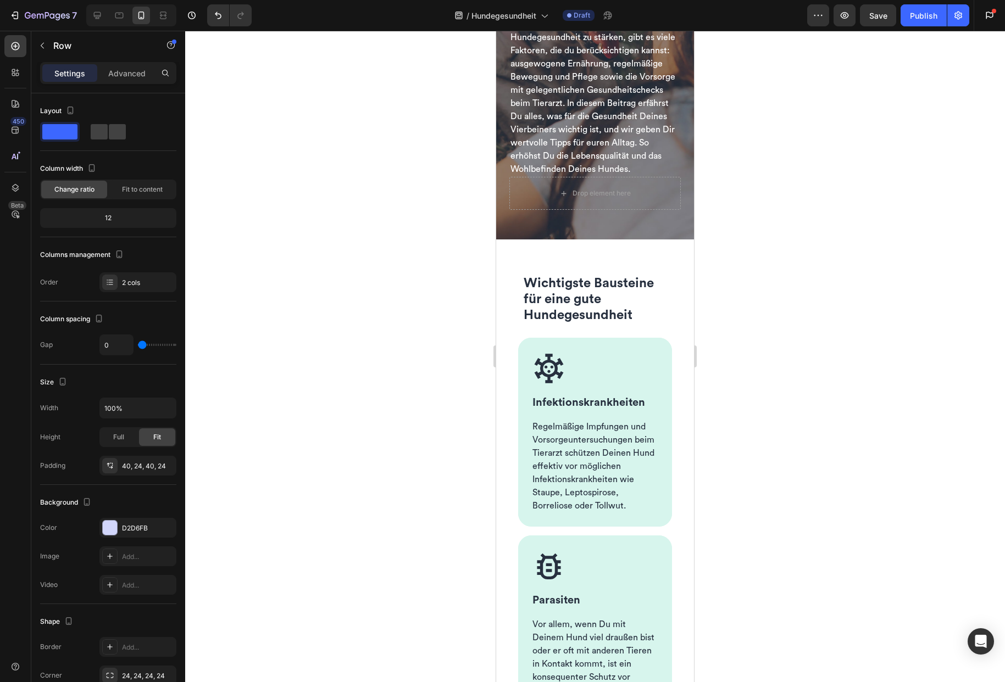
scroll to position [198, 0]
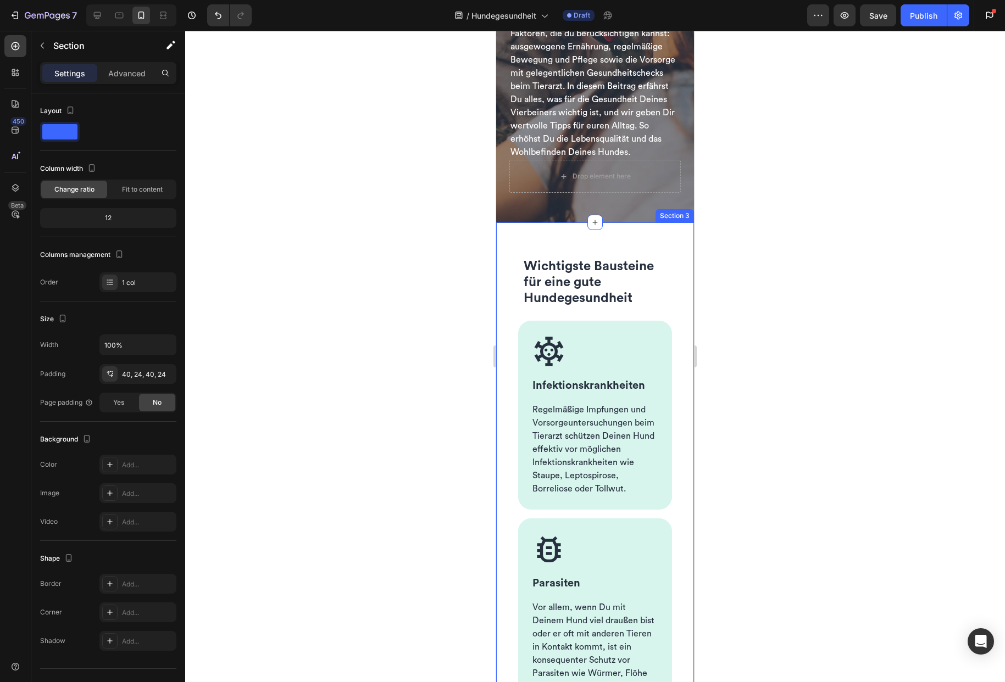
click at [505, 284] on div "Wichtigste Bausteine für eine gute Hundegesundheit Heading Row Image Infektions…" at bounding box center [595, 686] width 198 height 928
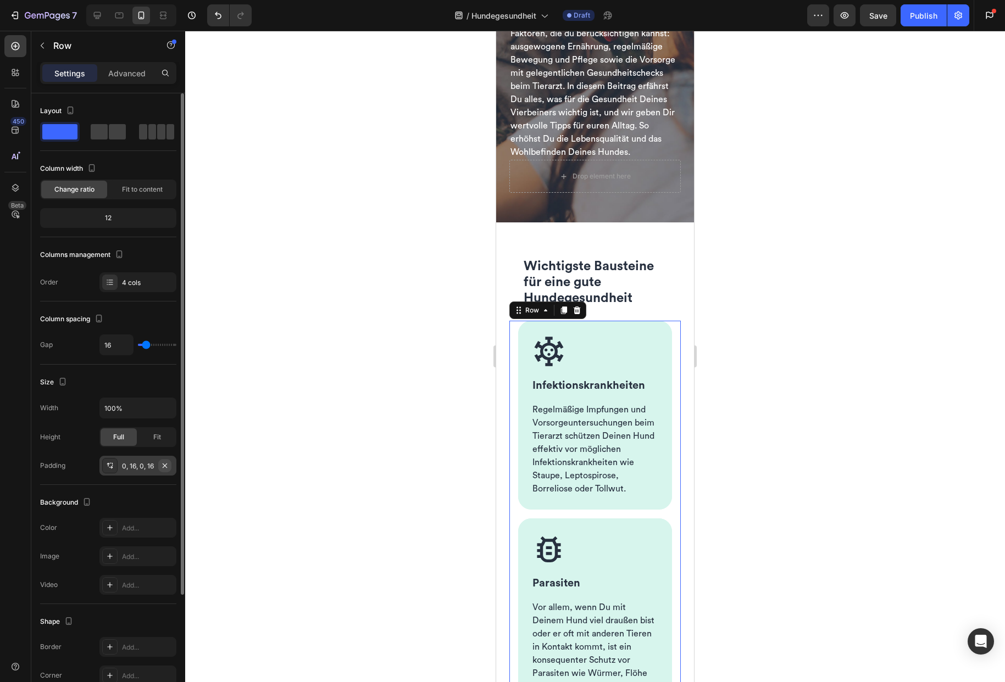
click at [165, 464] on icon "button" at bounding box center [165, 465] width 4 height 4
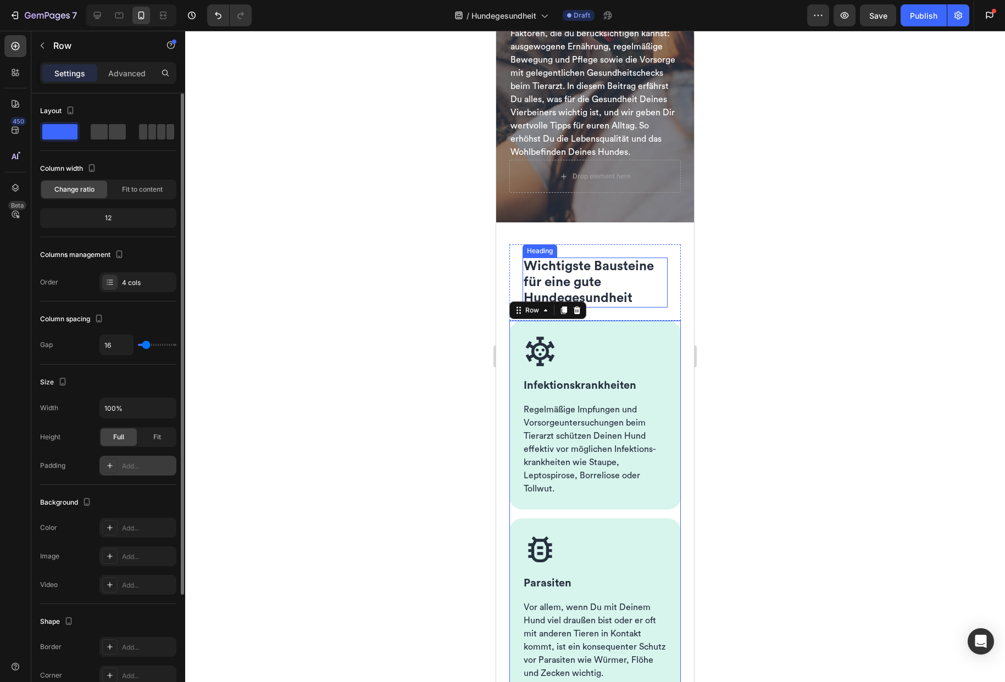
click at [620, 283] on span "Wichtigste Bausteine für eine gute Hundegesundheit" at bounding box center [588, 282] width 130 height 45
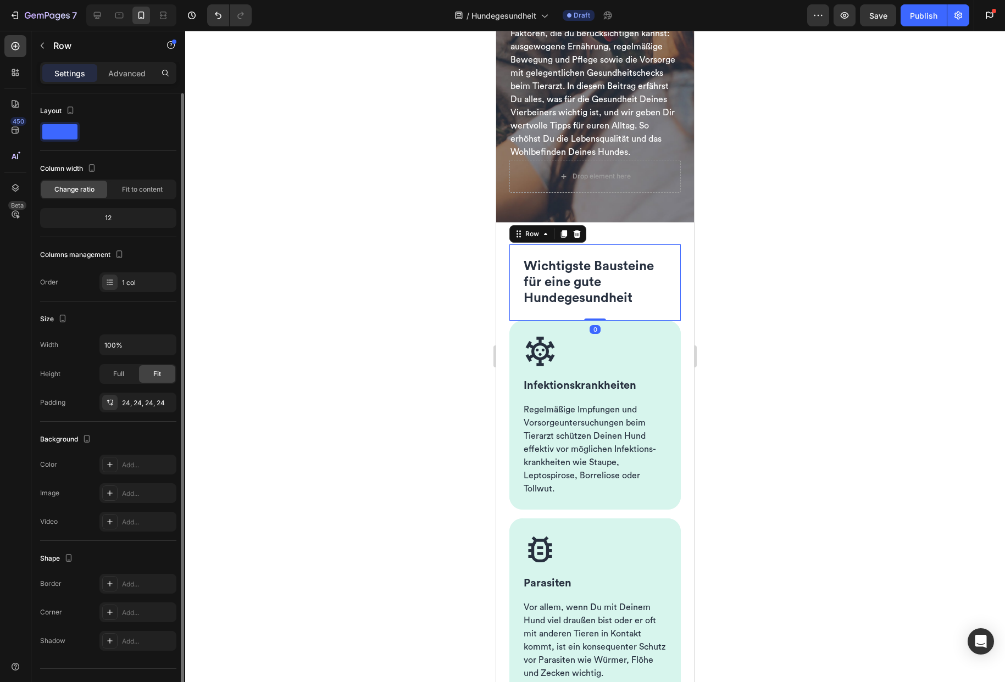
click at [515, 295] on div "Wichtigste Bausteine für eine gute Hundegesundheit Heading Row 0" at bounding box center [594, 282] width 171 height 76
click at [168, 402] on icon "button" at bounding box center [164, 402] width 9 height 9
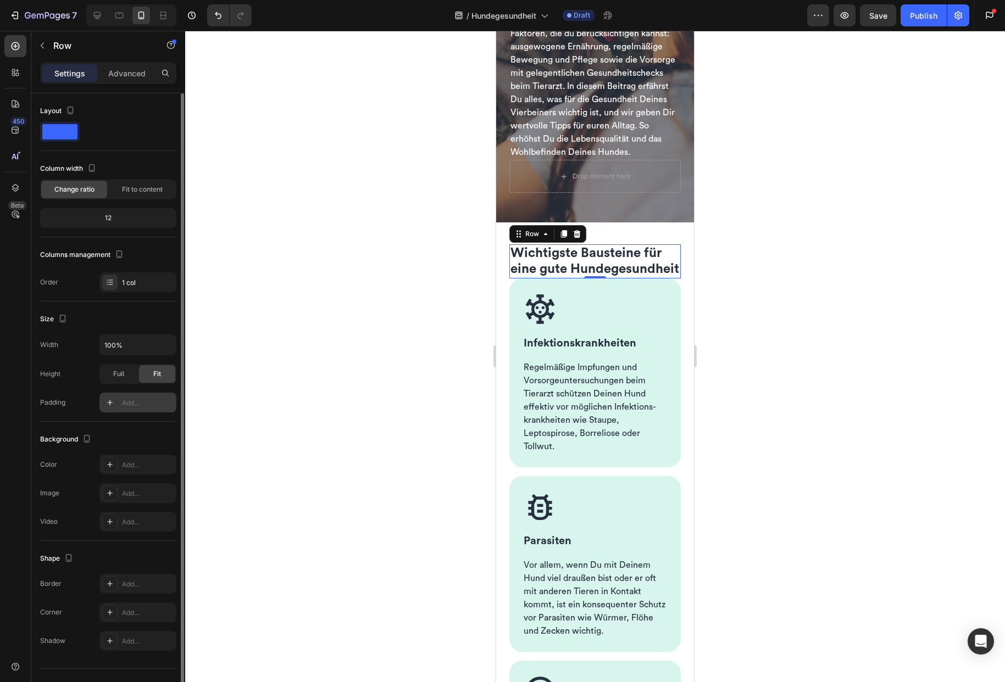
click at [159, 402] on div "Add..." at bounding box center [148, 403] width 52 height 10
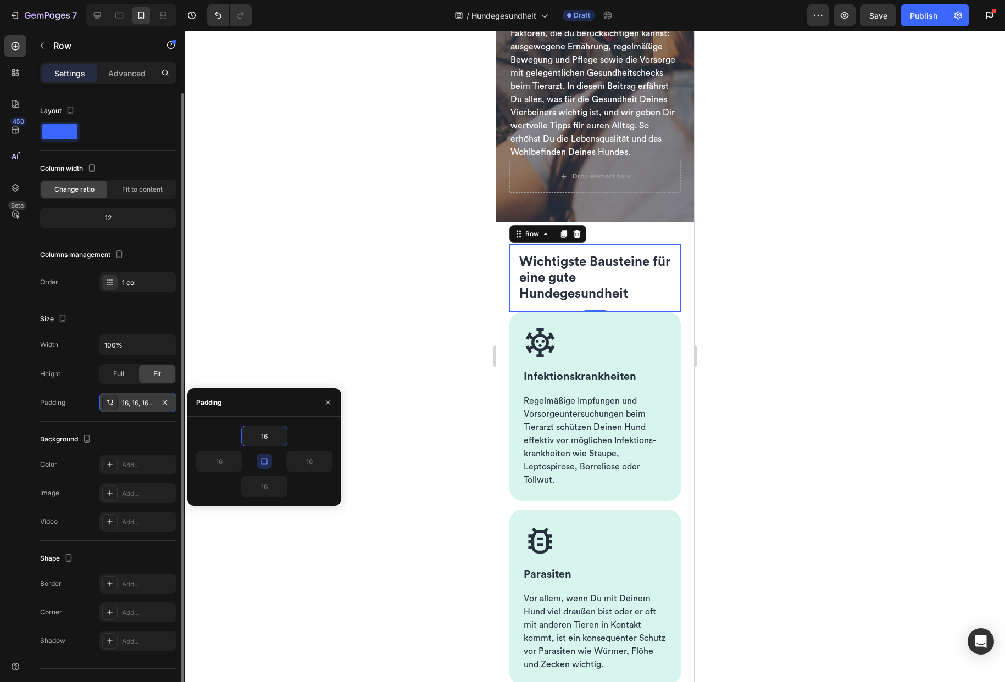
click at [264, 461] on icon "button" at bounding box center [264, 461] width 9 height 9
click at [282, 436] on icon "button" at bounding box center [281, 436] width 3 height 2
click at [266, 438] on input "16" at bounding box center [264, 436] width 45 height 20
type input "1"
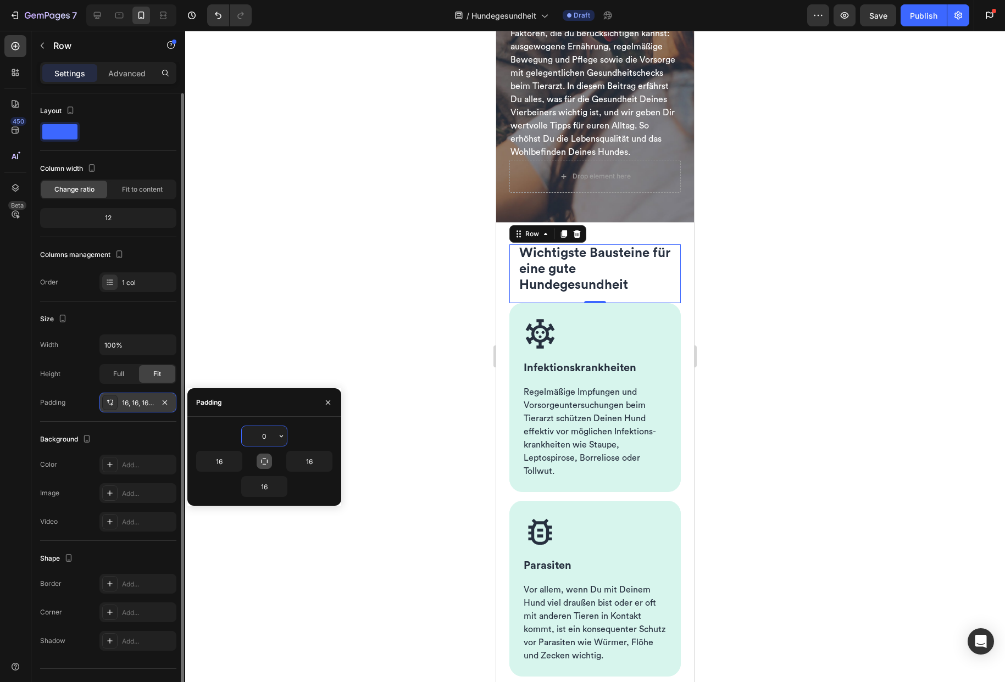
type input "0"
click at [260, 459] on icon "button" at bounding box center [264, 461] width 9 height 9
type input "0"
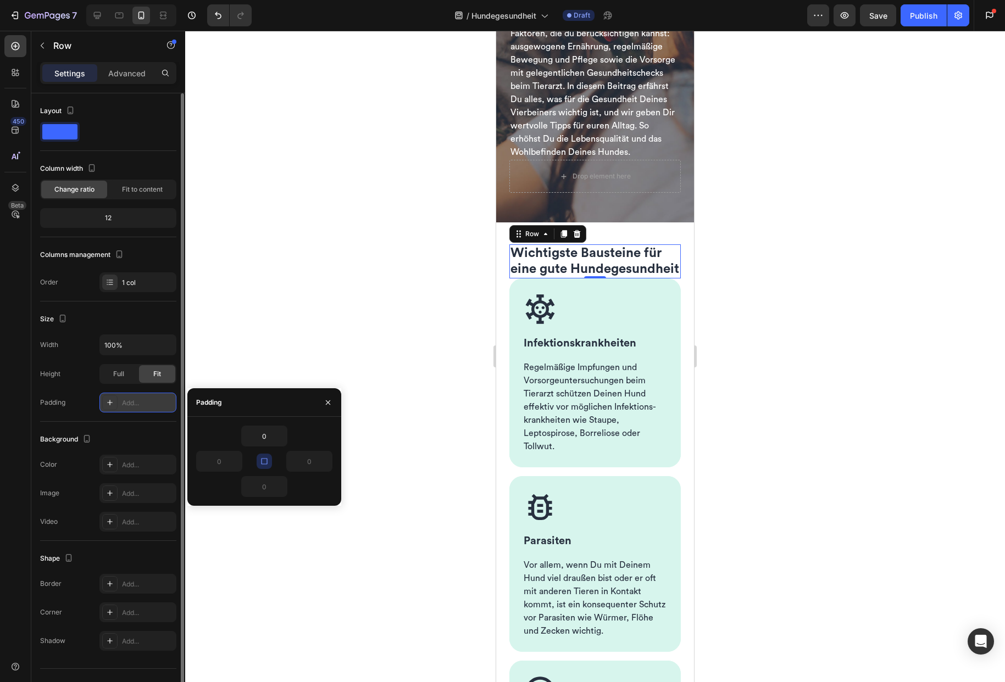
click at [261, 464] on icon "button" at bounding box center [264, 461] width 6 height 6
click at [282, 491] on icon "button" at bounding box center [281, 486] width 9 height 9
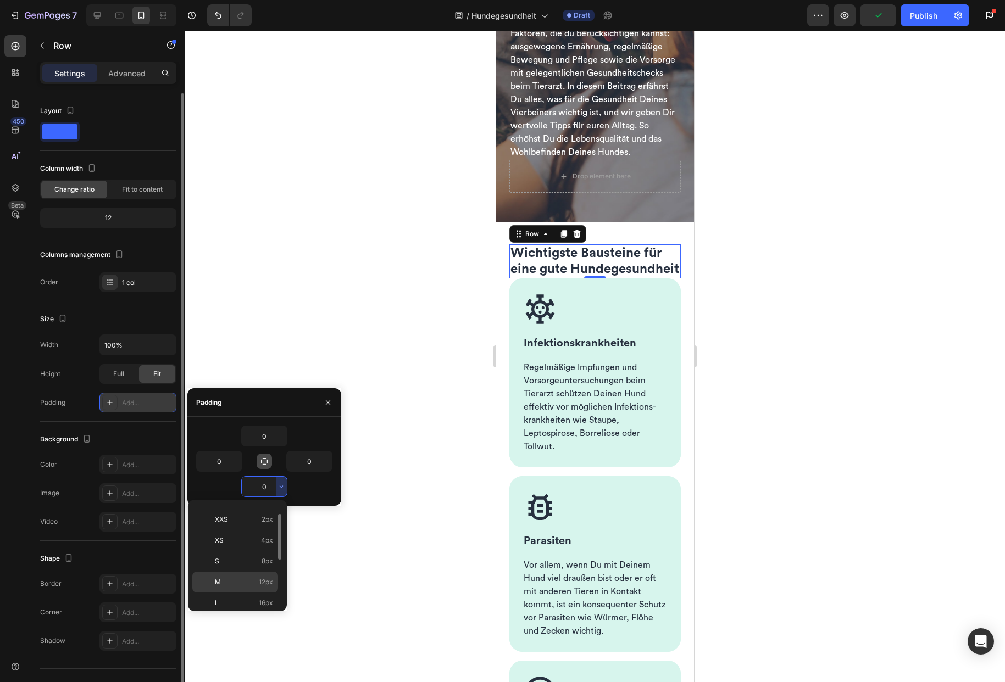
scroll to position [32, 0]
click at [263, 598] on div "L 16px" at bounding box center [235, 608] width 86 height 21
type input "16"
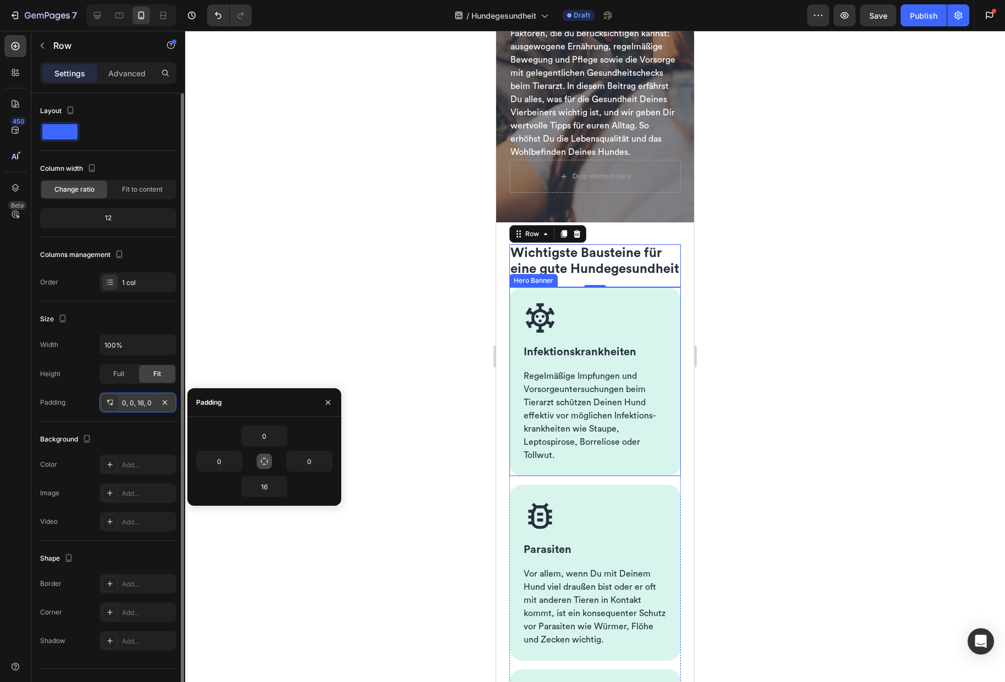
click at [519, 370] on div "Image Infektions­krankheiten Heading Regelmäßige Impfungen und Vorsorge­untersu…" at bounding box center [594, 381] width 171 height 189
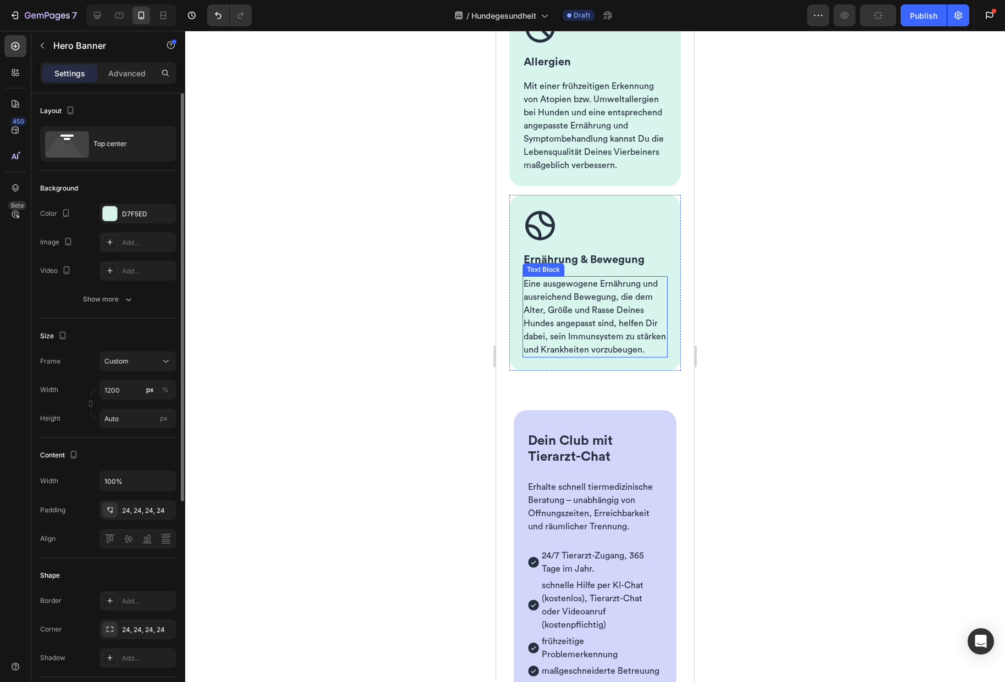
scroll to position [969, 0]
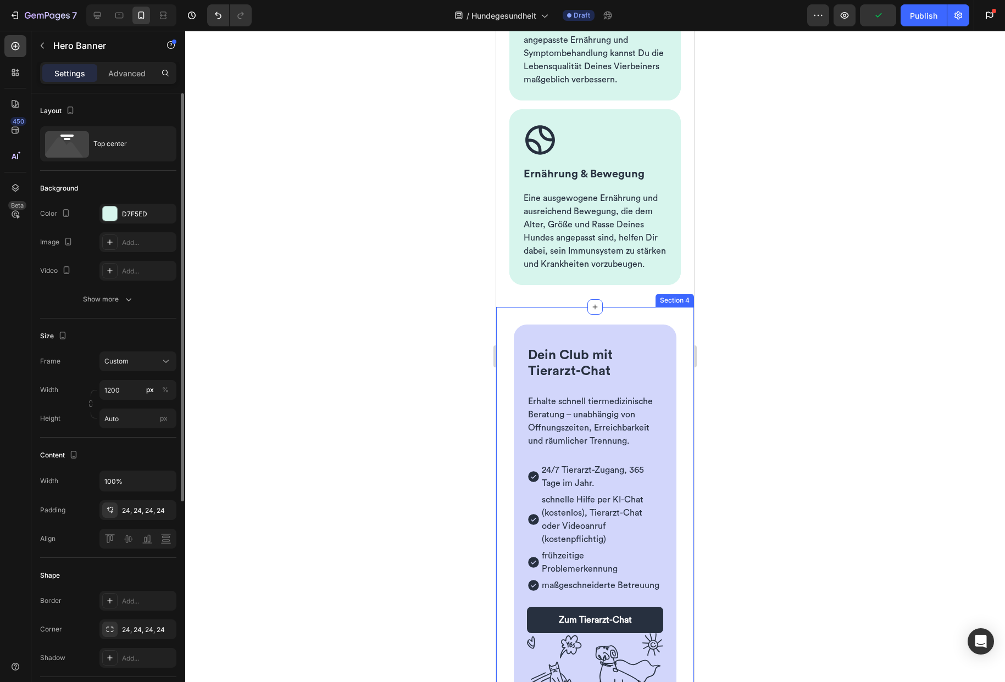
click at [550, 370] on div "Dein Club mit Tierarzt-Chat Heading Erhalte schnell tiermedizinische Beratung –…" at bounding box center [595, 530] width 198 height 446
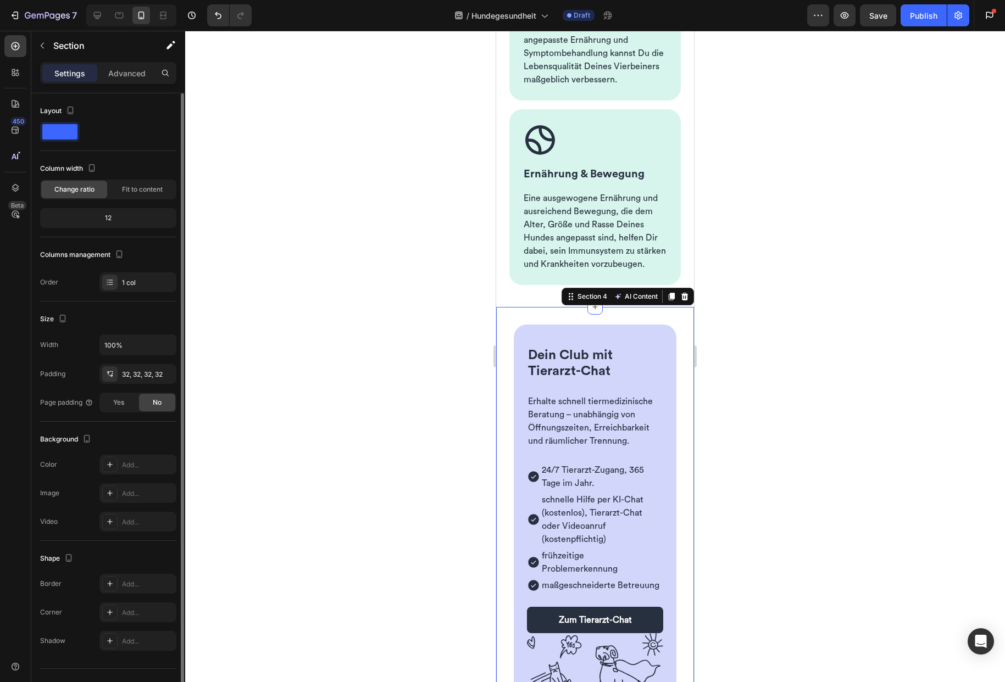
click at [508, 390] on div "Dein Club mit Tierarzt-Chat Heading Erhalte schnell tiermedizinische Beratung –…" at bounding box center [595, 530] width 198 height 446
click at [166, 375] on icon "button" at bounding box center [165, 373] width 4 height 4
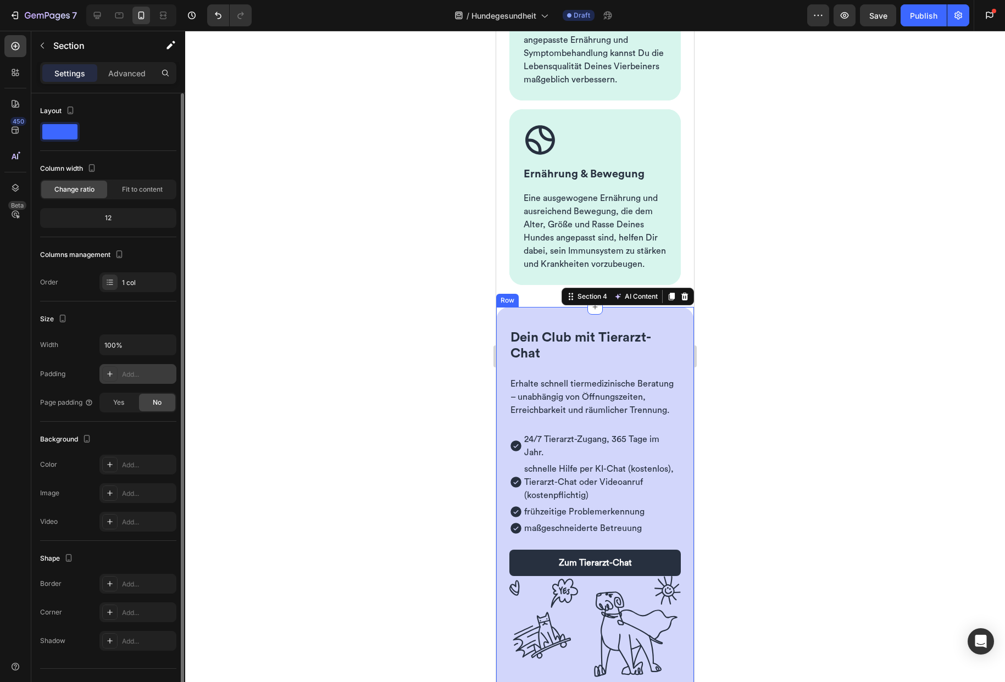
click at [526, 374] on div "Dein Club mit Tierarzt-Chat Heading Erhalte schnell tiermedizinische Beratung –…" at bounding box center [595, 503] width 198 height 392
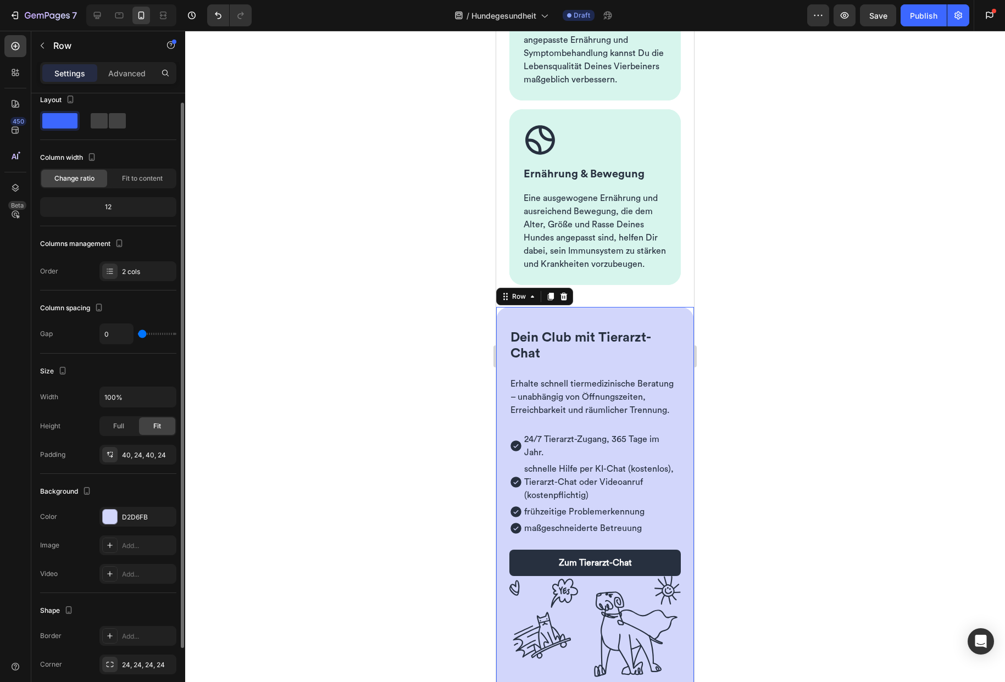
scroll to position [45, 0]
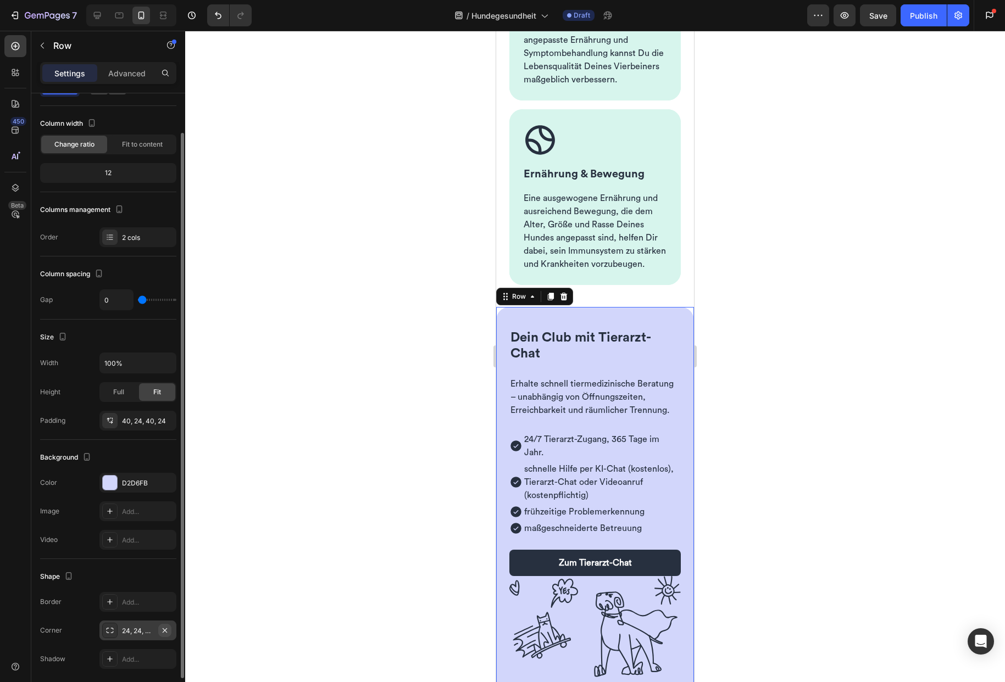
click at [166, 631] on icon "button" at bounding box center [165, 630] width 4 height 4
click at [120, 300] on input "0" at bounding box center [116, 300] width 33 height 20
type input "2"
type input "24"
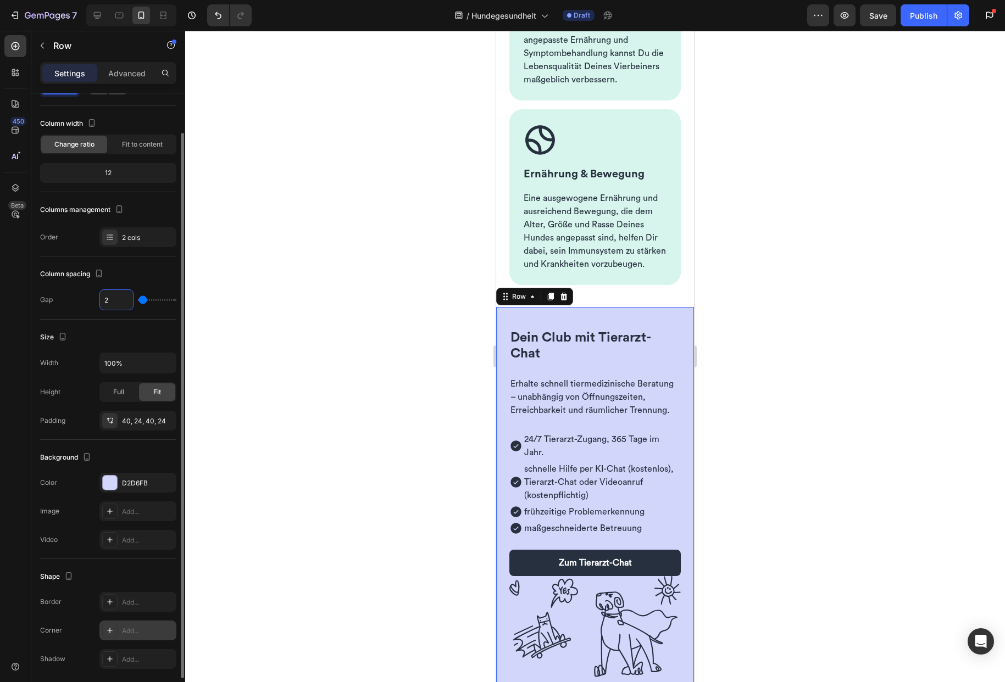
type input "24"
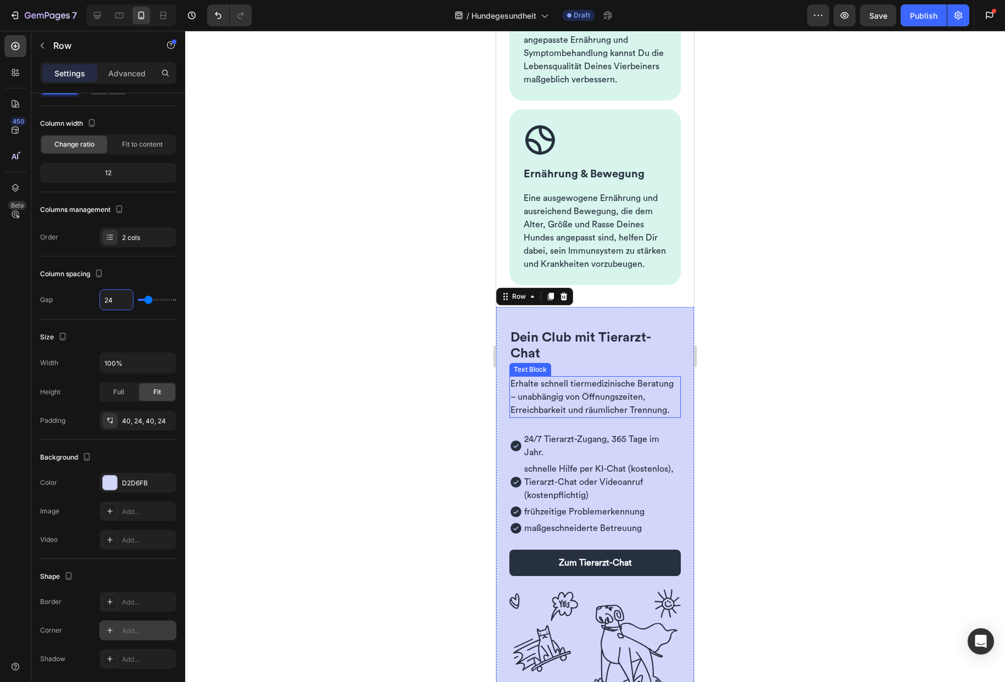
scroll to position [1060, 0]
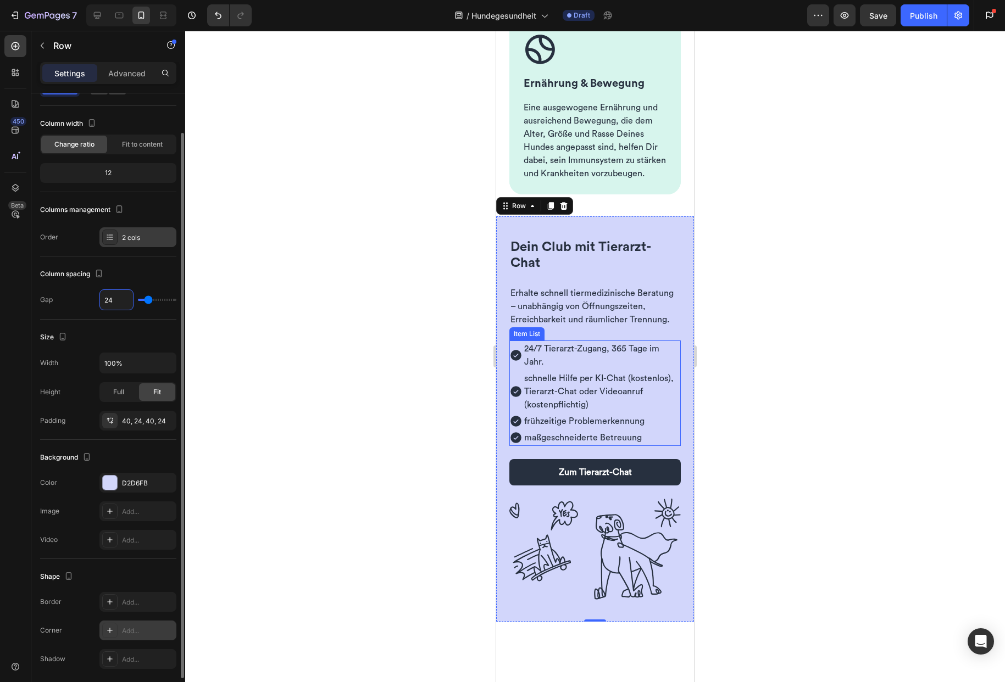
type input "24"
click at [131, 233] on div "2 cols" at bounding box center [148, 238] width 52 height 10
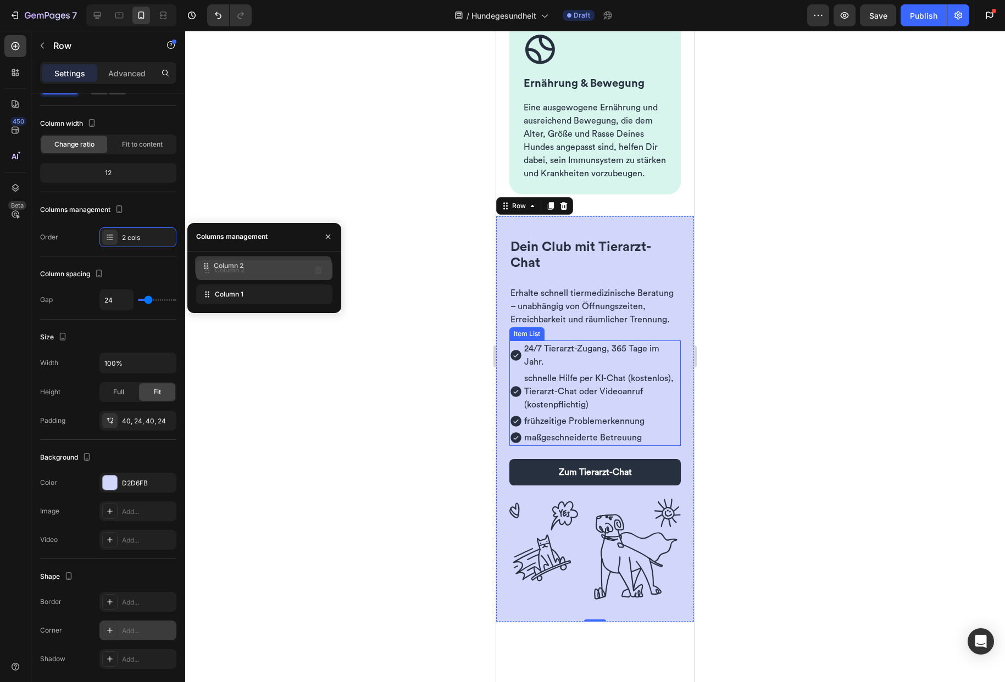
drag, startPoint x: 229, startPoint y: 299, endPoint x: 227, endPoint y: 270, distance: 28.6
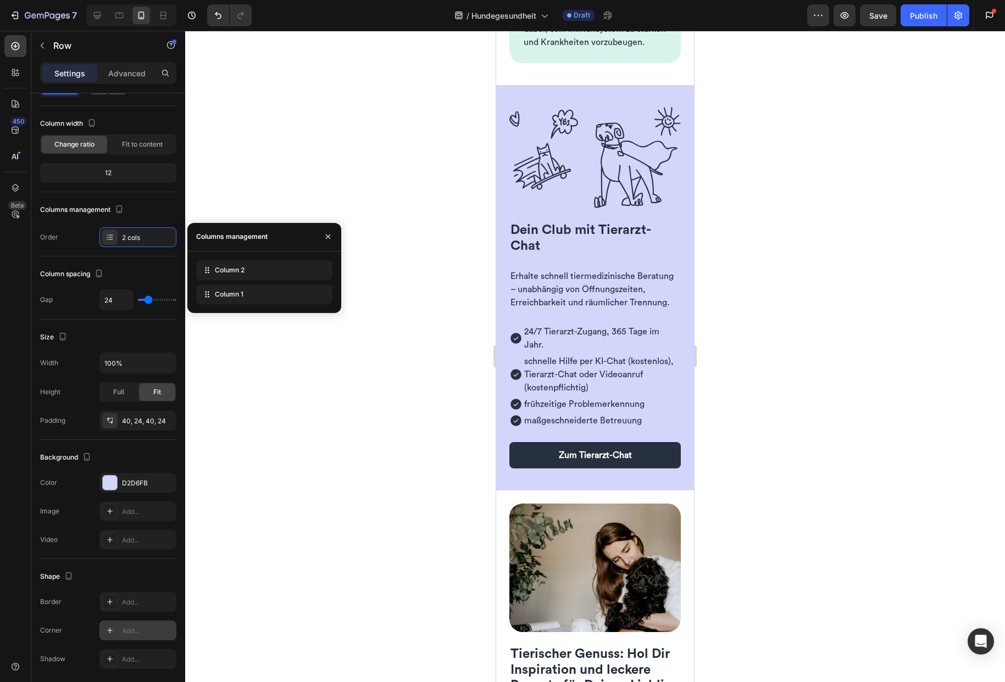
scroll to position [822, 0]
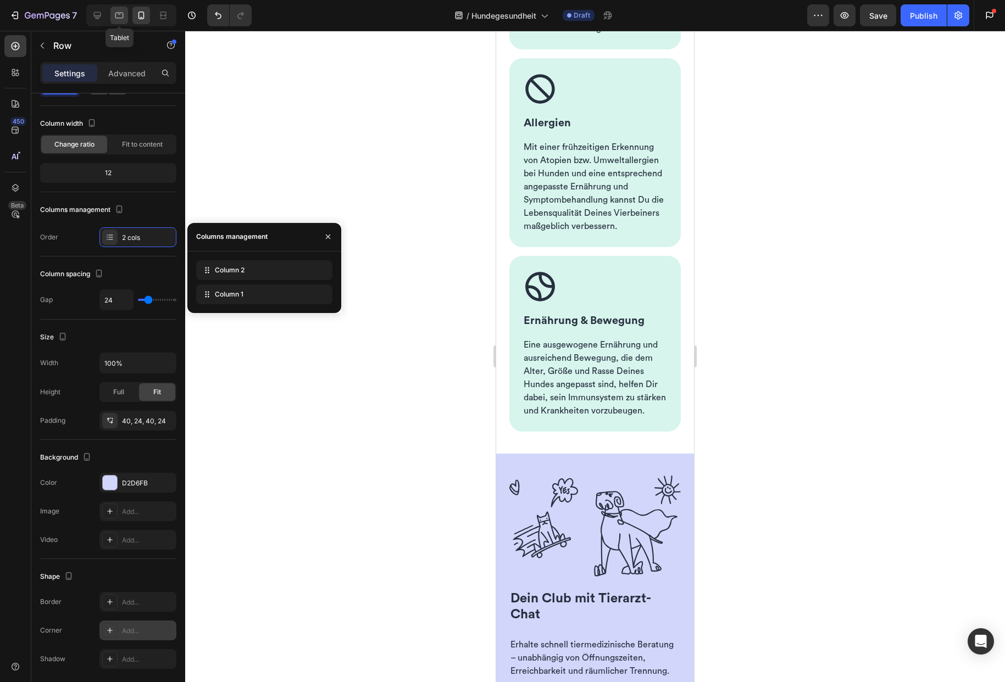
click at [117, 16] on icon at bounding box center [119, 15] width 11 height 11
type input "48"
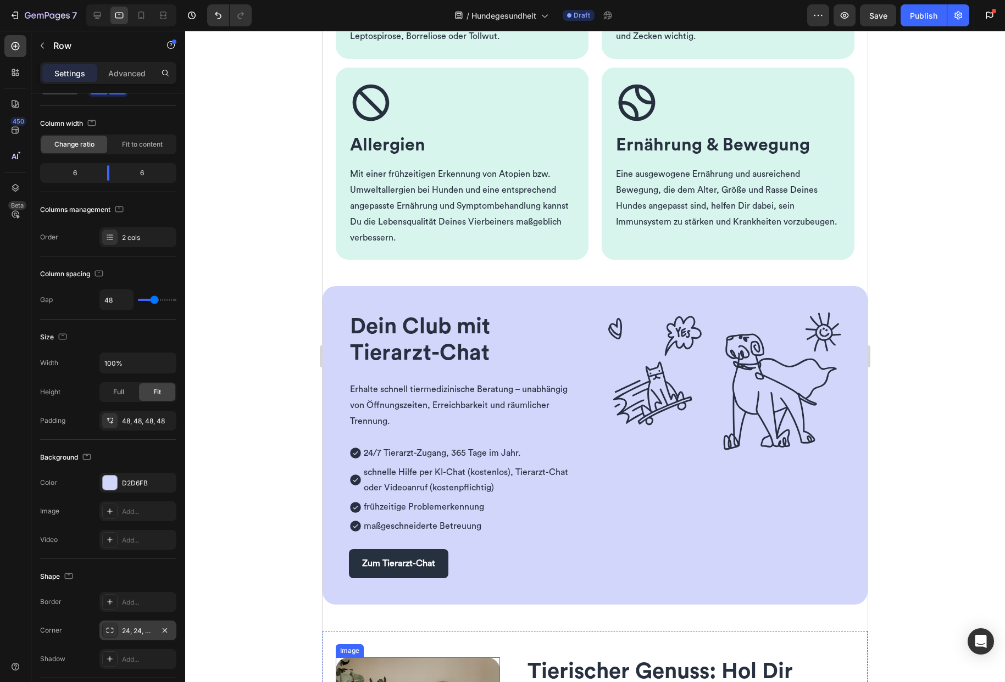
scroll to position [653, 0]
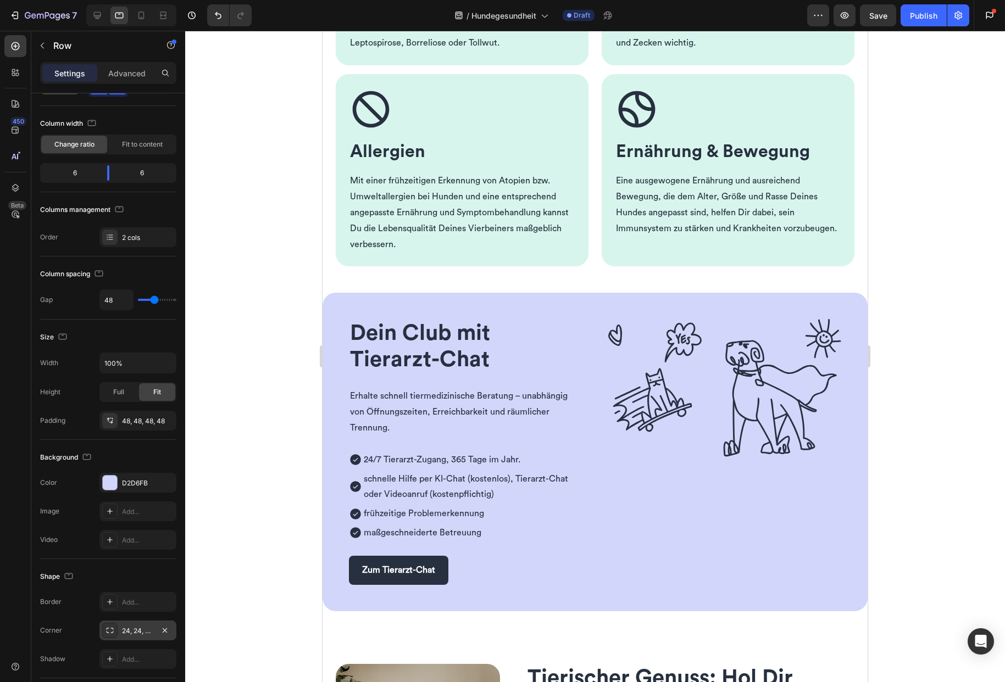
click at [342, 313] on div "Dein Club mit Tierarzt-Chat Heading Erhalte schnell tiermedizinische Beratung –…" at bounding box center [594, 452] width 545 height 318
click at [329, 317] on div "Dein Club mit Tierarzt-Chat Heading Erhalte schnell tiermedizinische Beratung –…" at bounding box center [594, 452] width 545 height 318
click at [382, 349] on span "Dein Club mit Tierarzt-Chat" at bounding box center [420, 346] width 140 height 48
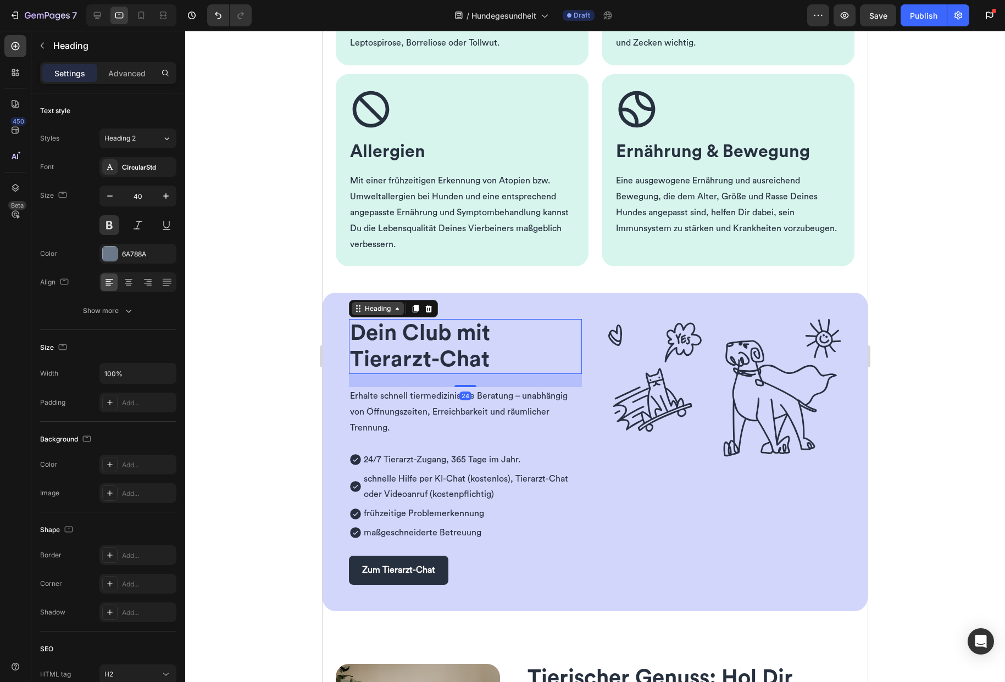
click at [373, 308] on div "Heading" at bounding box center [378, 309] width 30 height 10
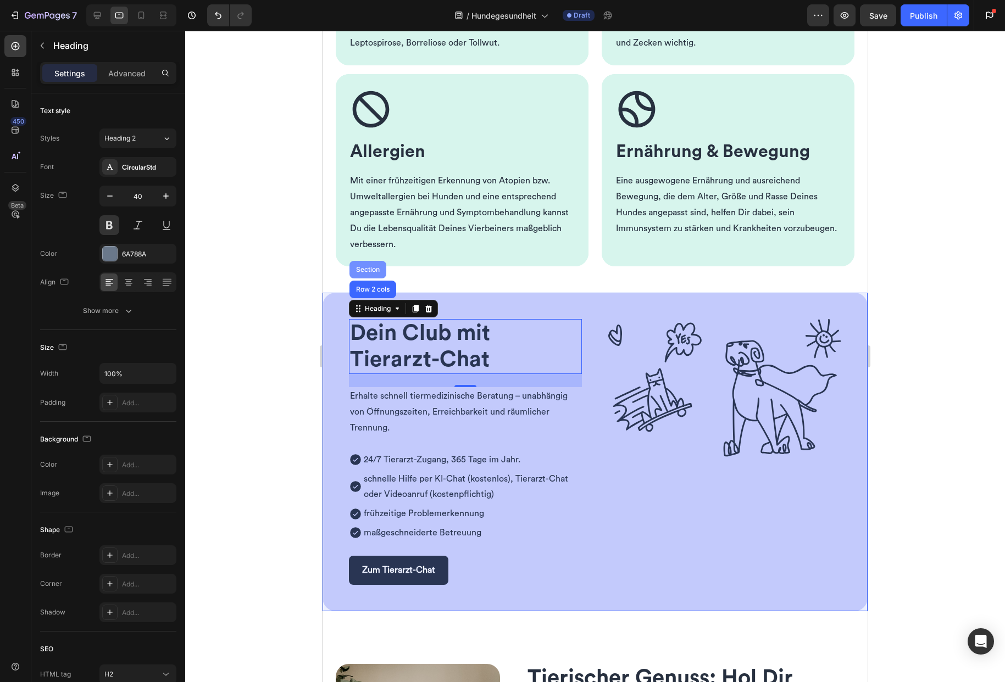
click at [370, 264] on div "Section" at bounding box center [367, 270] width 37 height 18
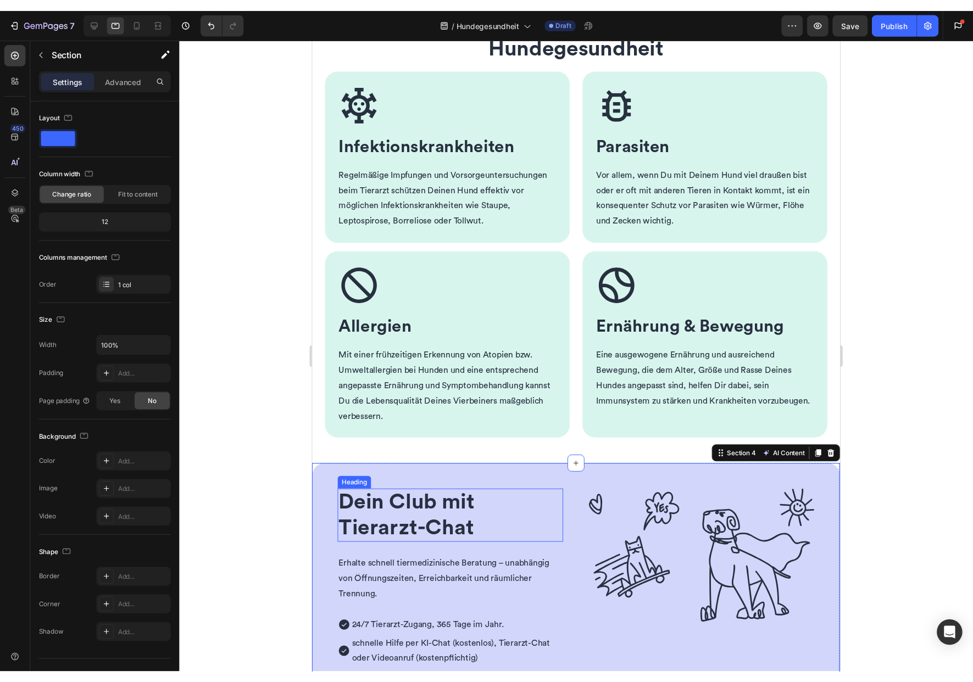
scroll to position [386, 0]
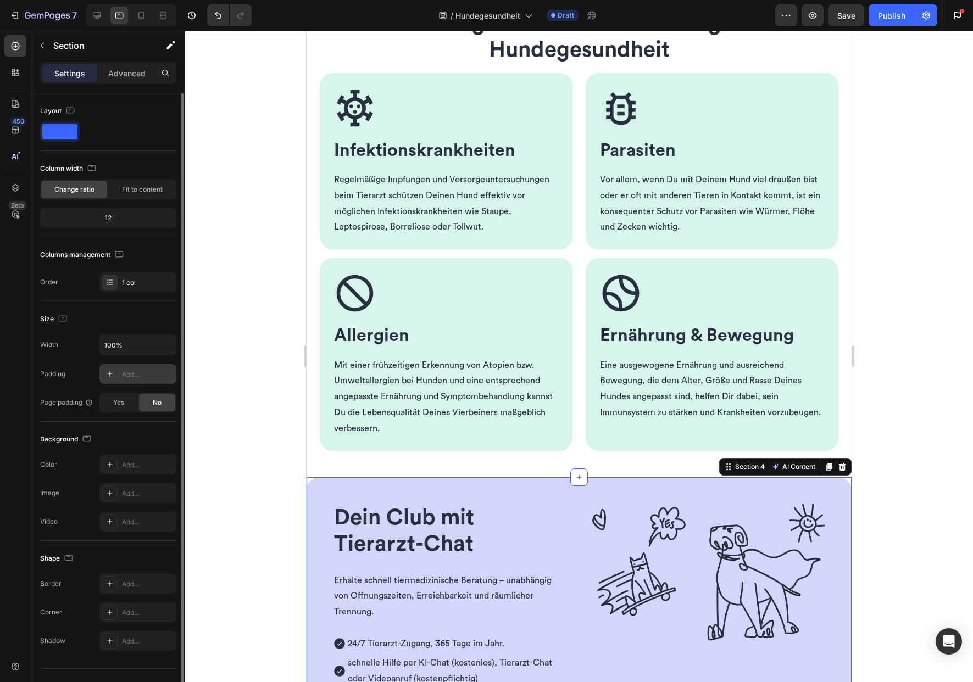
click at [164, 373] on div "Add..." at bounding box center [148, 375] width 52 height 10
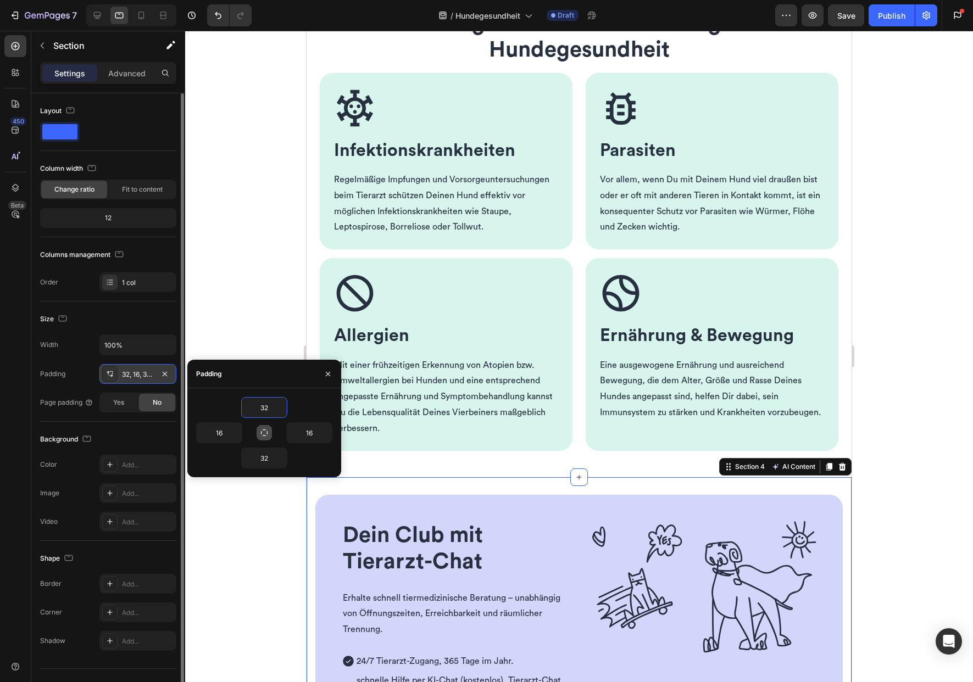
click at [263, 437] on button "button" at bounding box center [264, 432] width 15 height 15
type input "32"
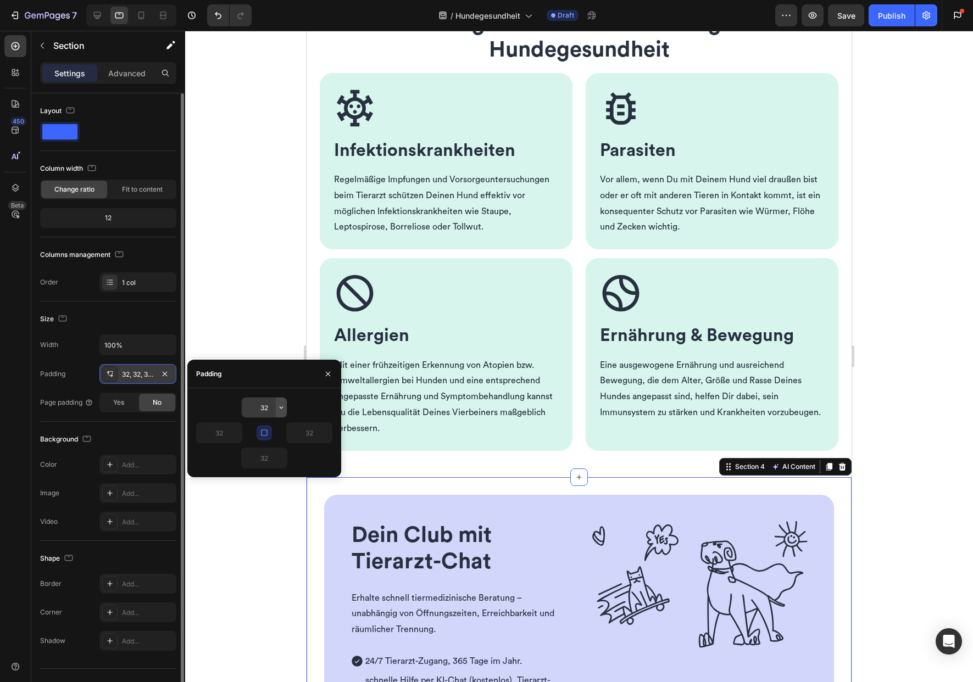
click at [280, 410] on icon "button" at bounding box center [281, 407] width 9 height 9
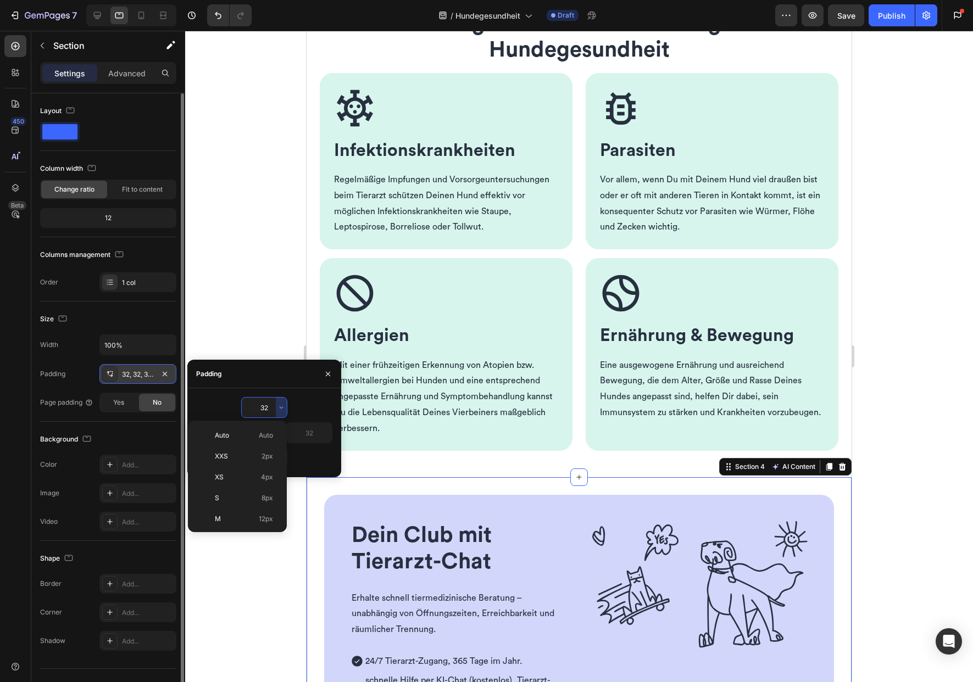
scroll to position [79, 0]
click at [265, 484] on span "24px" at bounding box center [265, 482] width 16 height 10
type input "24"
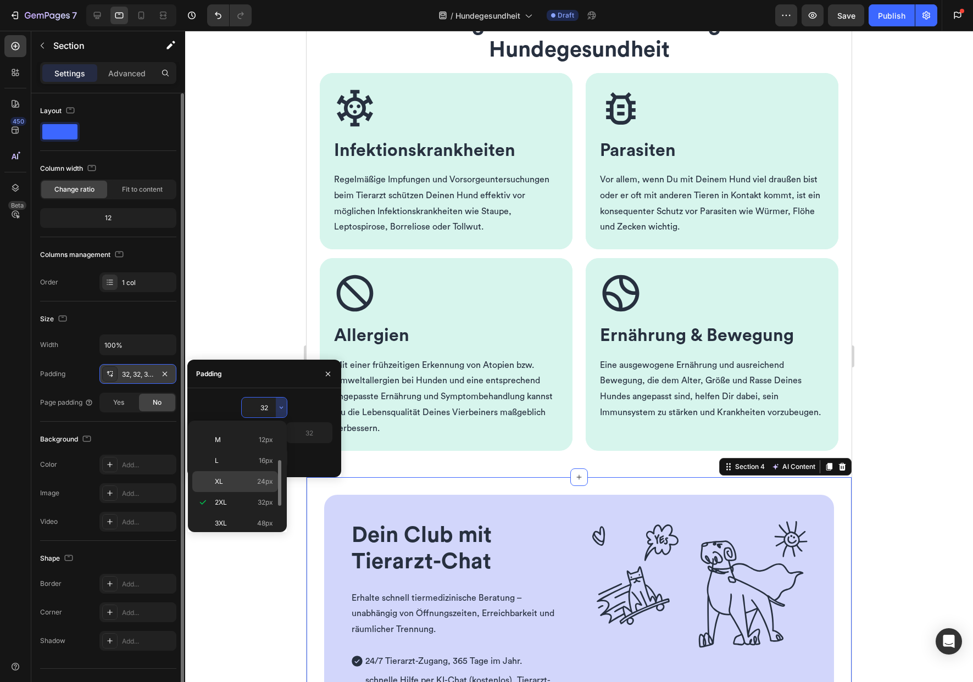
type input "24"
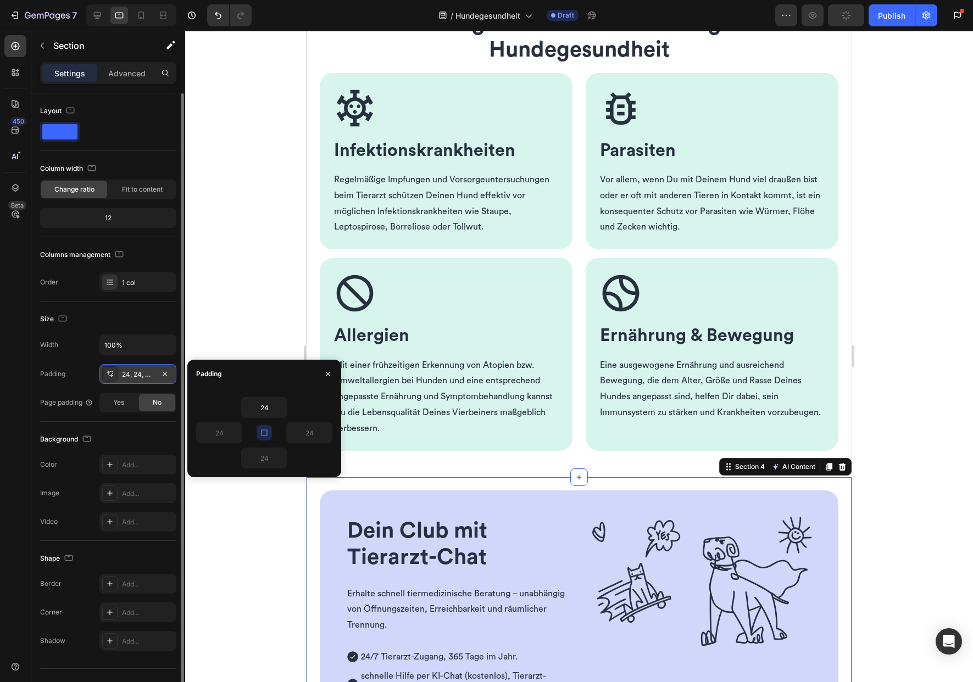
drag, startPoint x: 240, startPoint y: 304, endPoint x: 186, endPoint y: 144, distance: 168.3
click at [240, 304] on div at bounding box center [579, 356] width 788 height 651
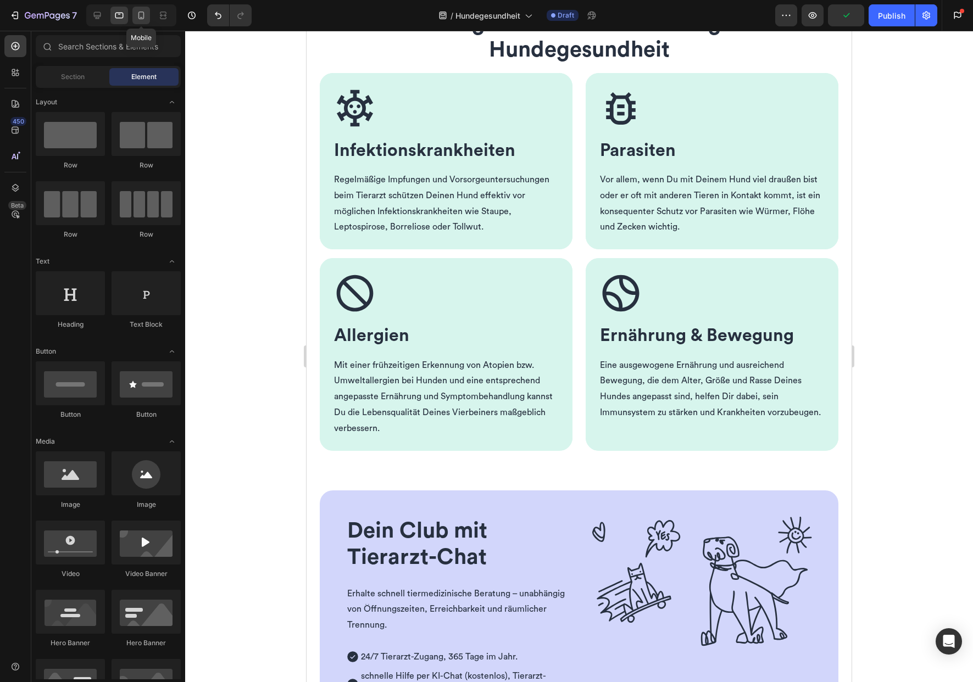
click at [142, 15] on icon at bounding box center [141, 15] width 11 height 11
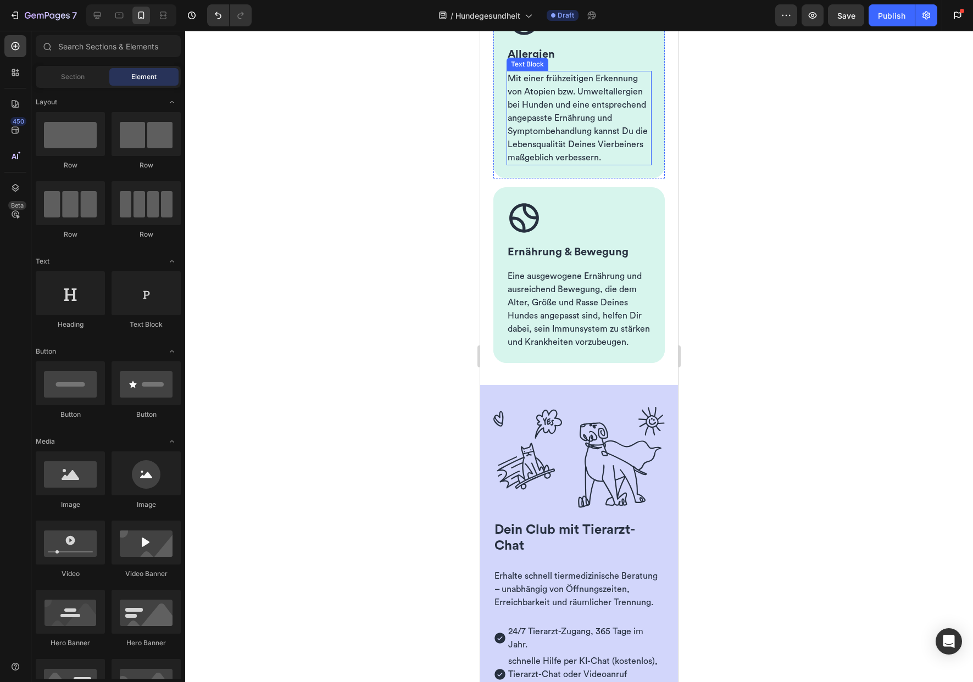
scroll to position [865, 0]
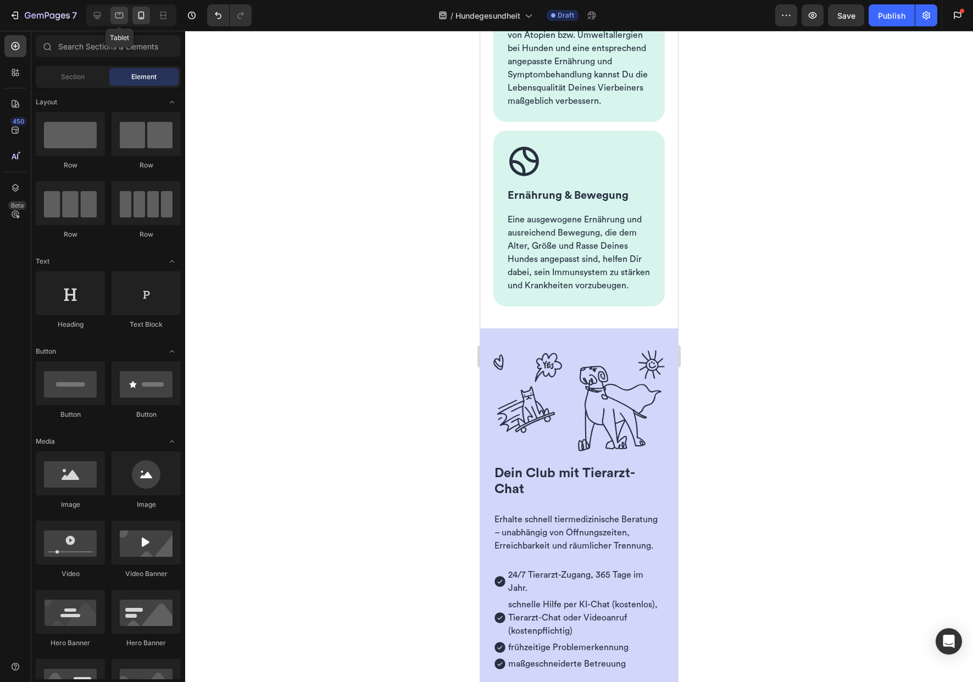
click at [119, 12] on icon at bounding box center [119, 15] width 11 height 11
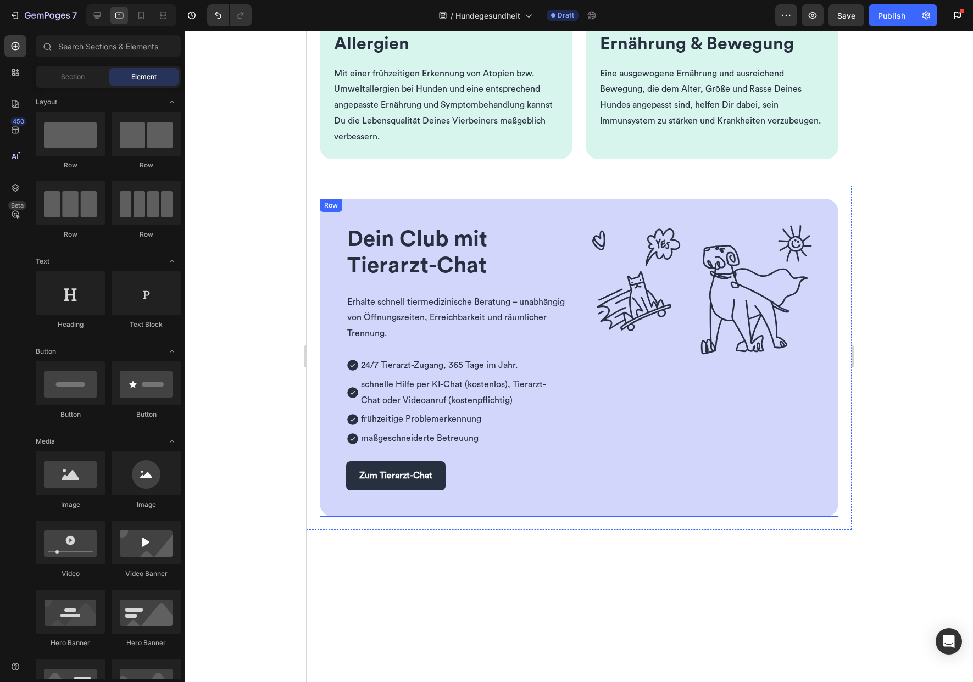
scroll to position [518, 0]
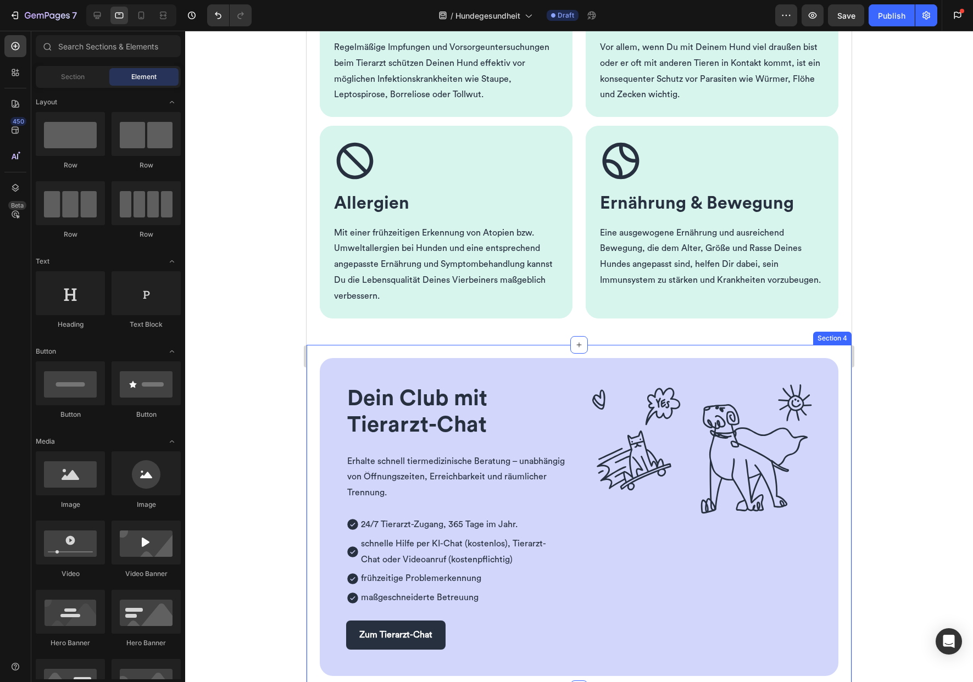
click at [314, 419] on div "Dein Club mit Tierarzt-Chat Heading Erhalte schnell tiermedizinische Beratung –…" at bounding box center [579, 517] width 545 height 344
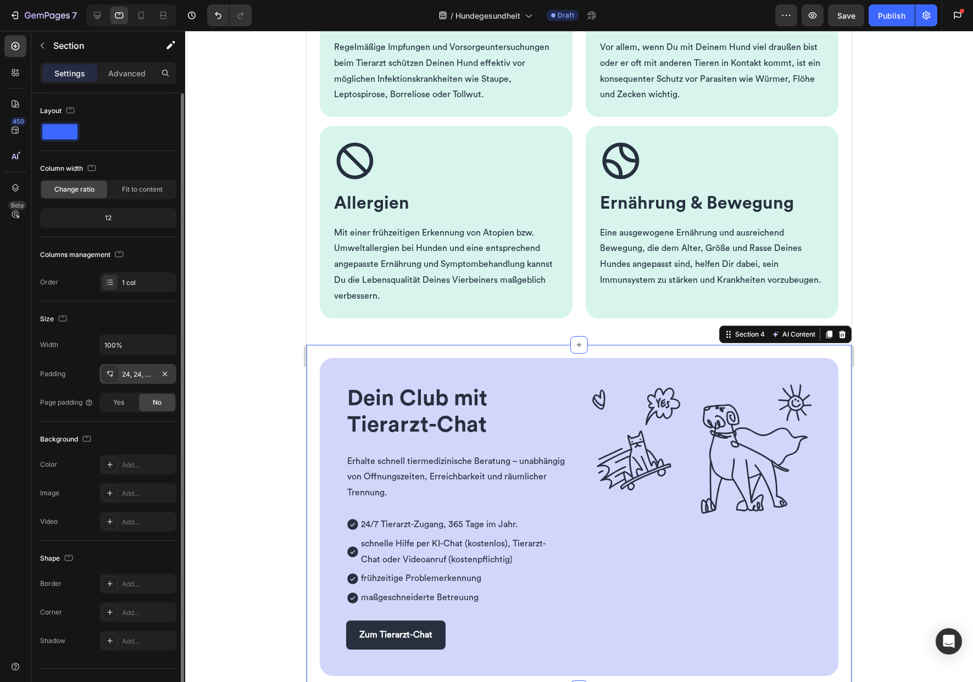
click at [138, 375] on div "24, 24, 24, 24" at bounding box center [138, 375] width 32 height 10
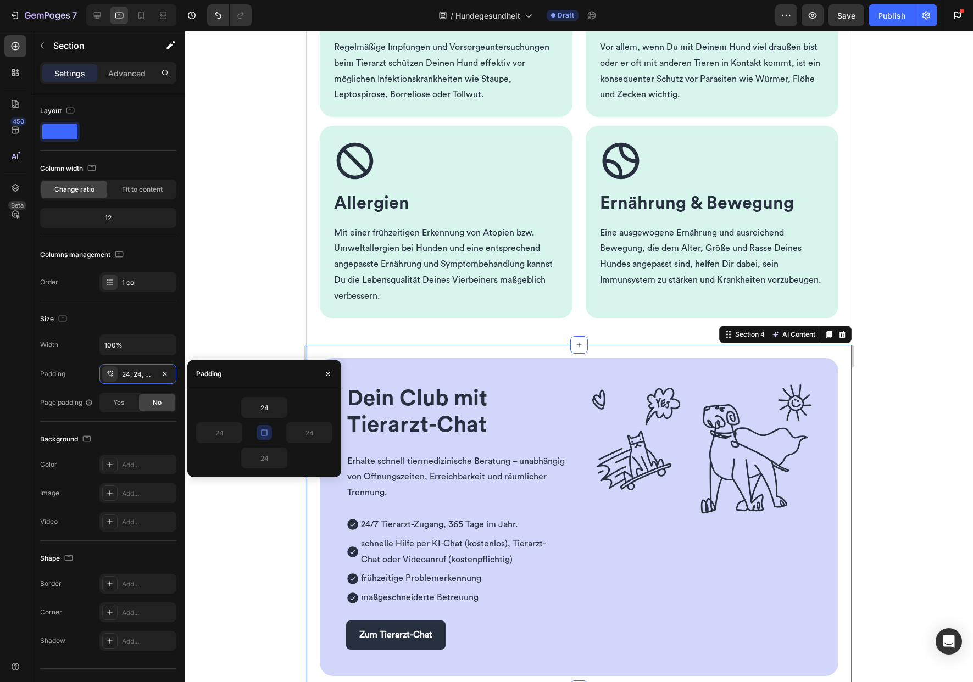
click at [264, 432] on icon "button" at bounding box center [264, 432] width 9 height 9
click at [263, 410] on input "24" at bounding box center [264, 408] width 45 height 20
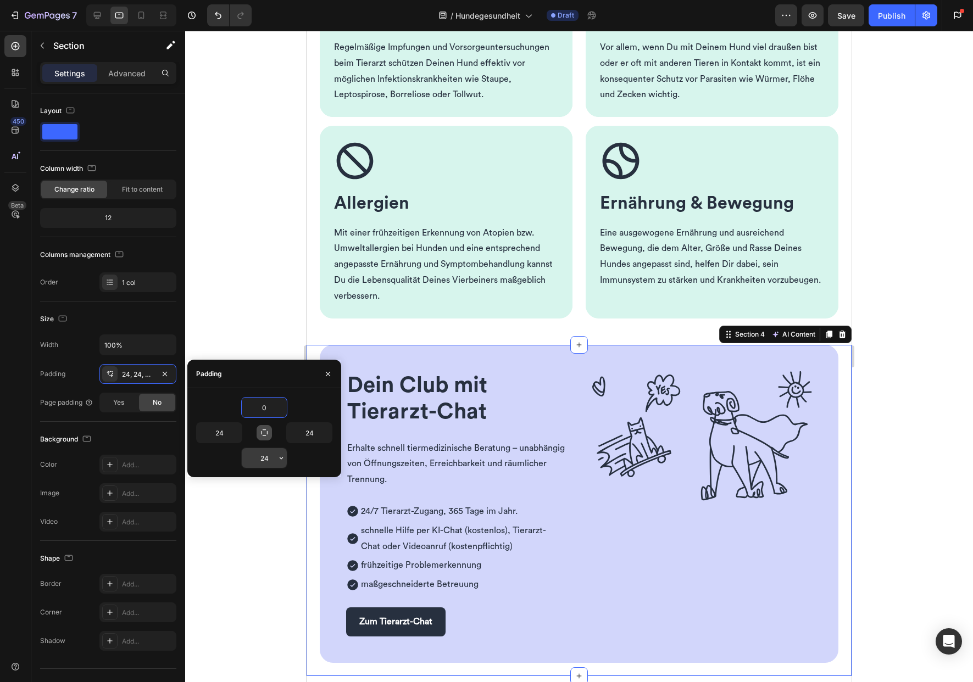
type input "0"
click at [264, 459] on input "24" at bounding box center [264, 458] width 45 height 20
click at [269, 458] on input "04" at bounding box center [264, 458] width 45 height 20
type input "0"
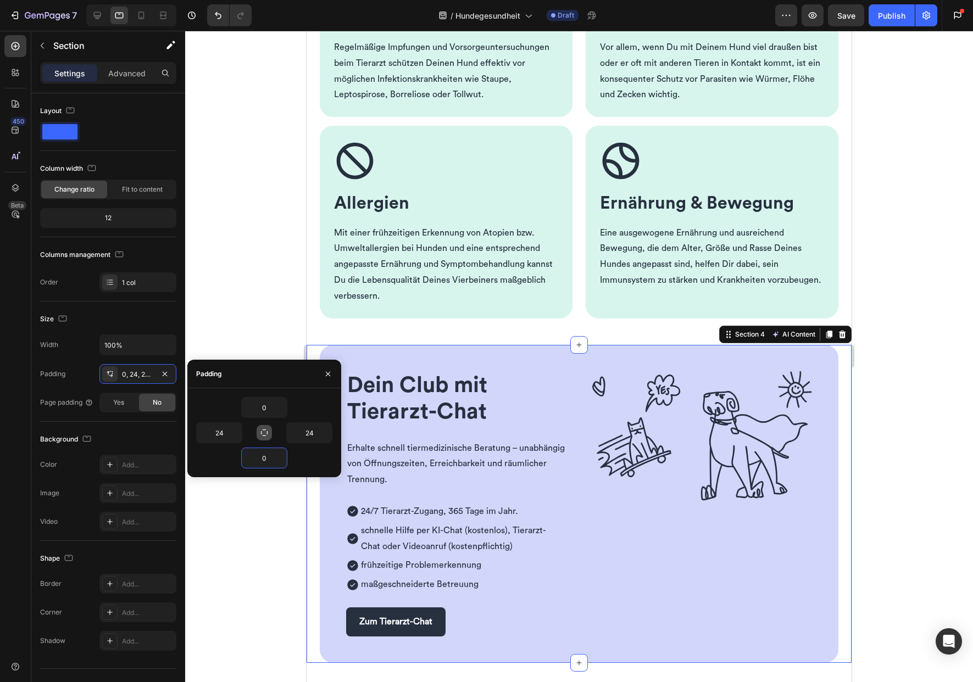
click at [266, 320] on div at bounding box center [579, 356] width 788 height 651
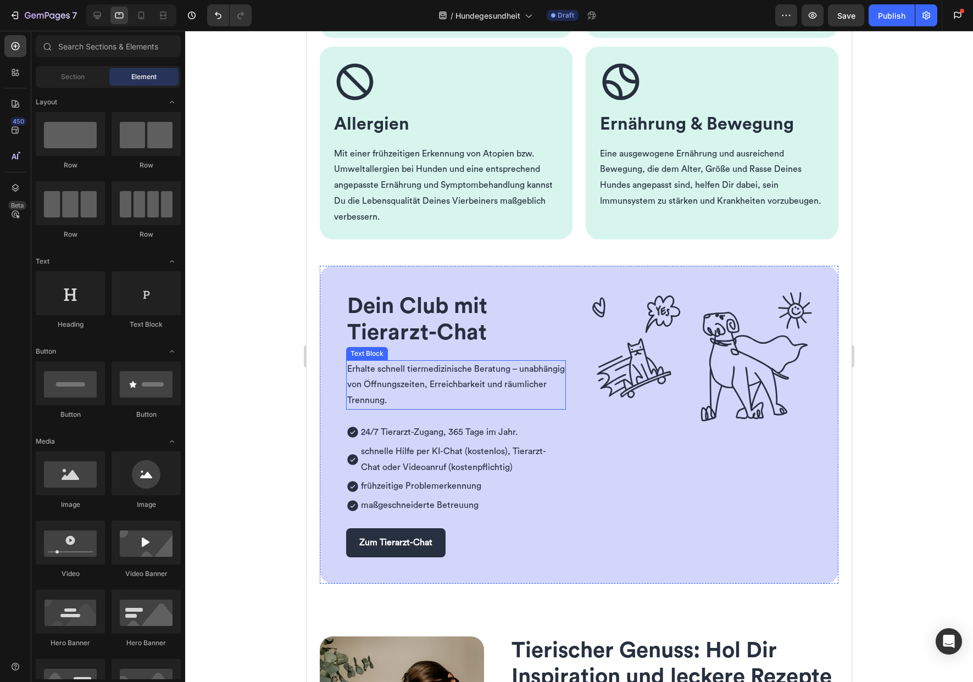
scroll to position [653, 0]
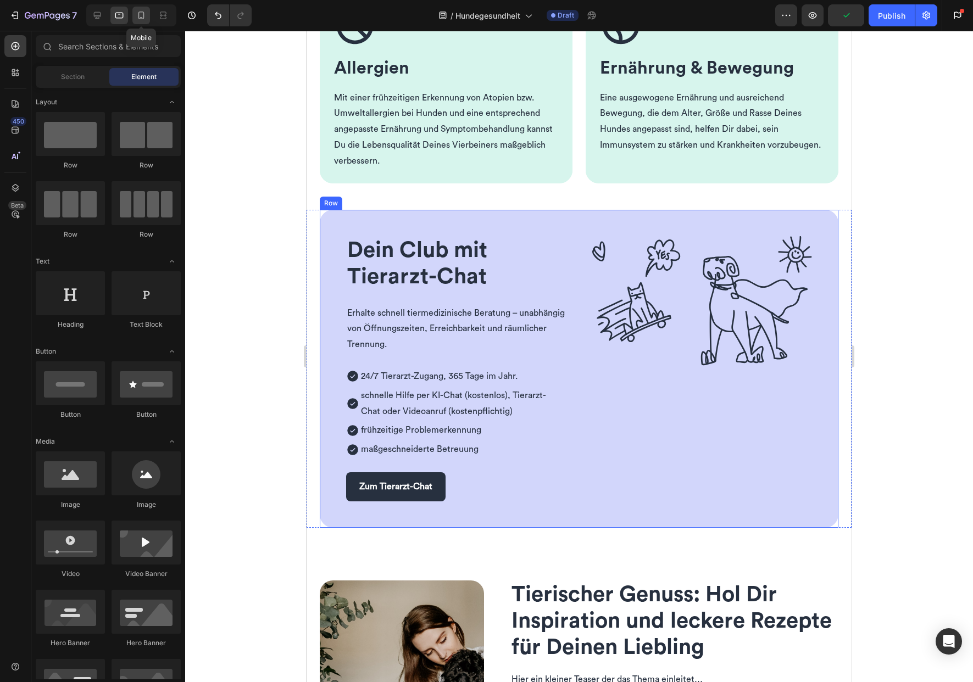
click at [142, 16] on icon at bounding box center [141, 15] width 11 height 11
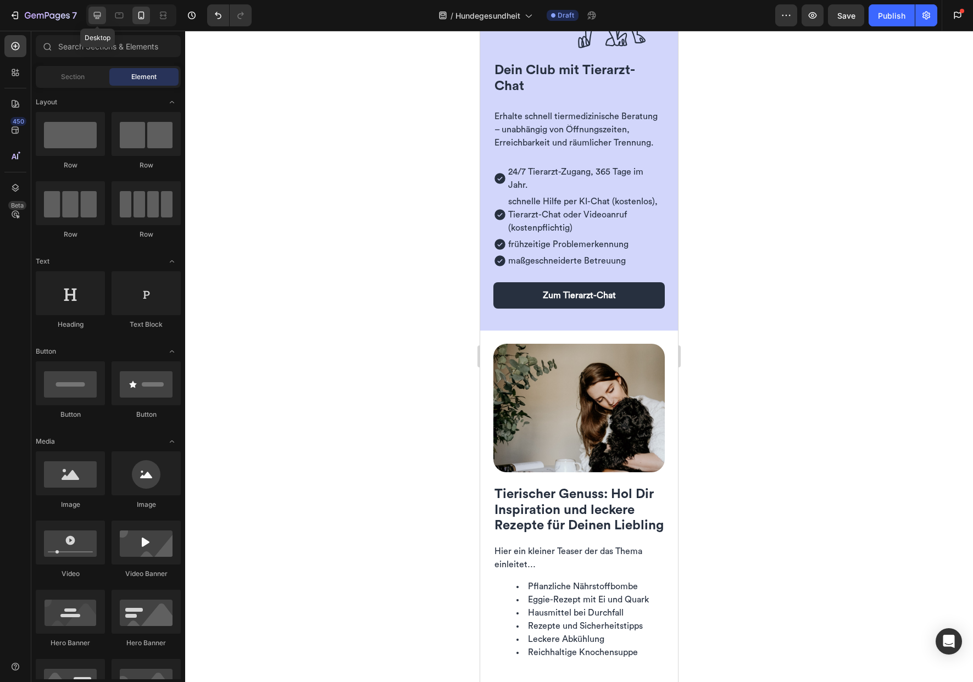
click at [91, 13] on div at bounding box center [97, 16] width 18 height 18
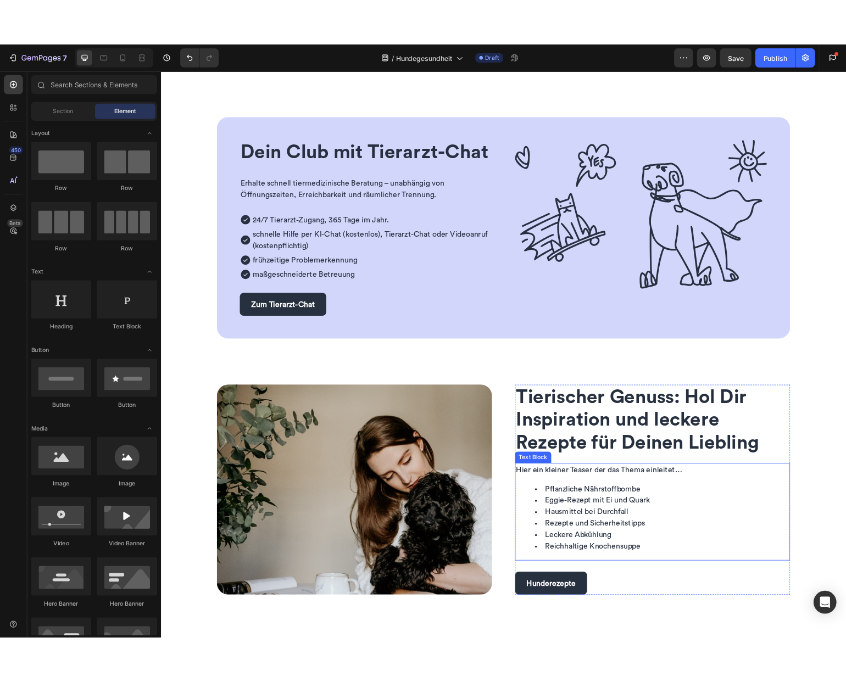
scroll to position [1035, 0]
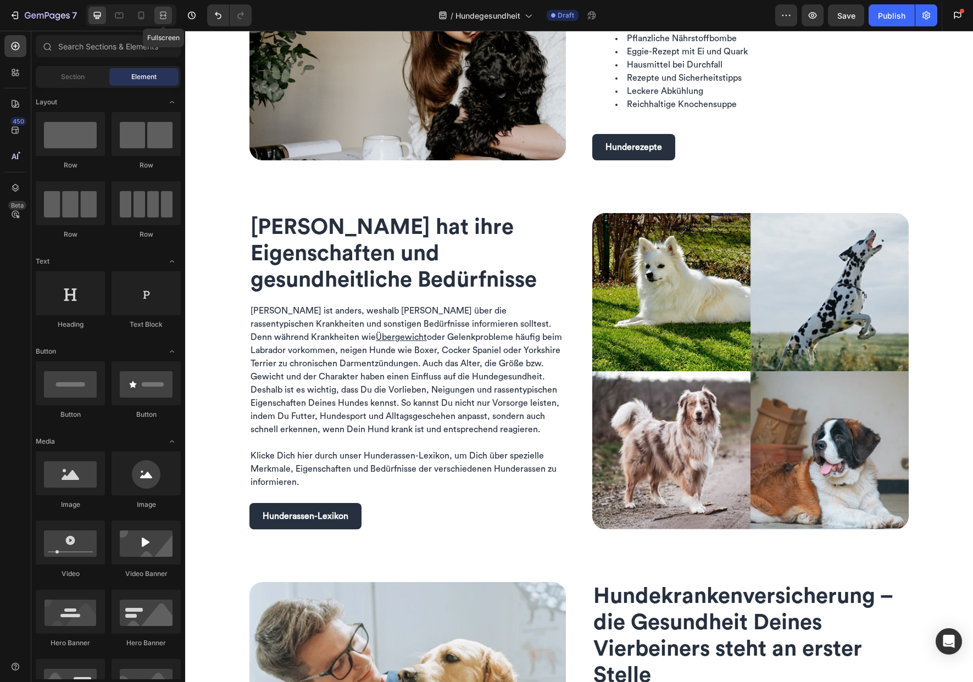
click at [160, 10] on icon at bounding box center [163, 15] width 11 height 11
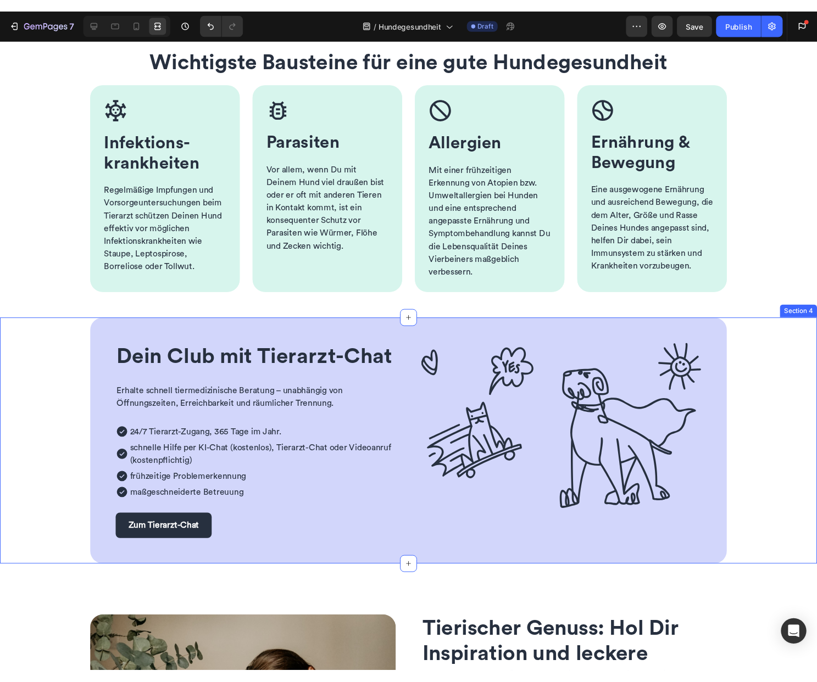
scroll to position [355, 0]
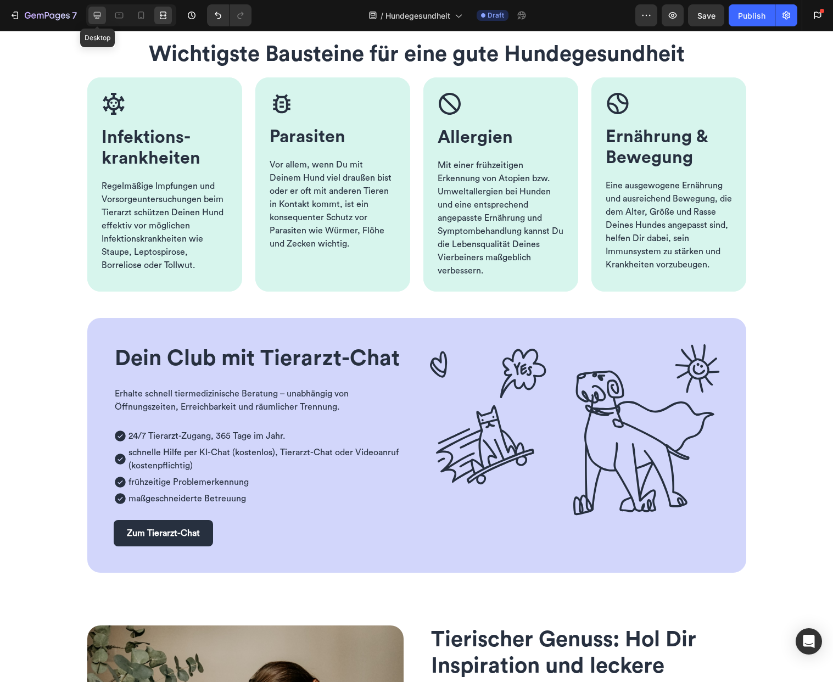
click at [98, 15] on icon at bounding box center [97, 15] width 11 height 11
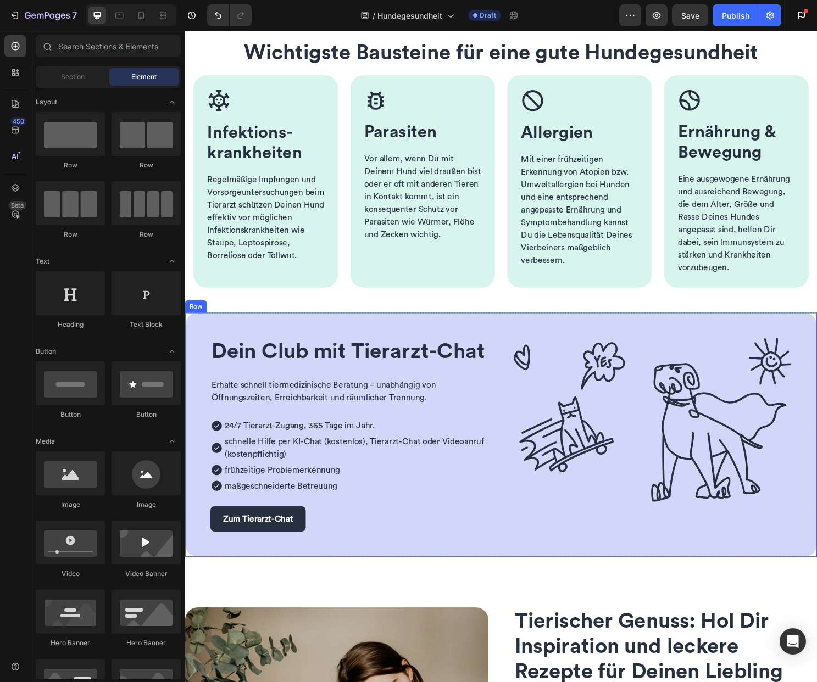
click at [255, 331] on div "Dein Club mit Tierarzt-Chat Heading Erhalte schnell tiermedizinische Beratung –…" at bounding box center [514, 452] width 659 height 255
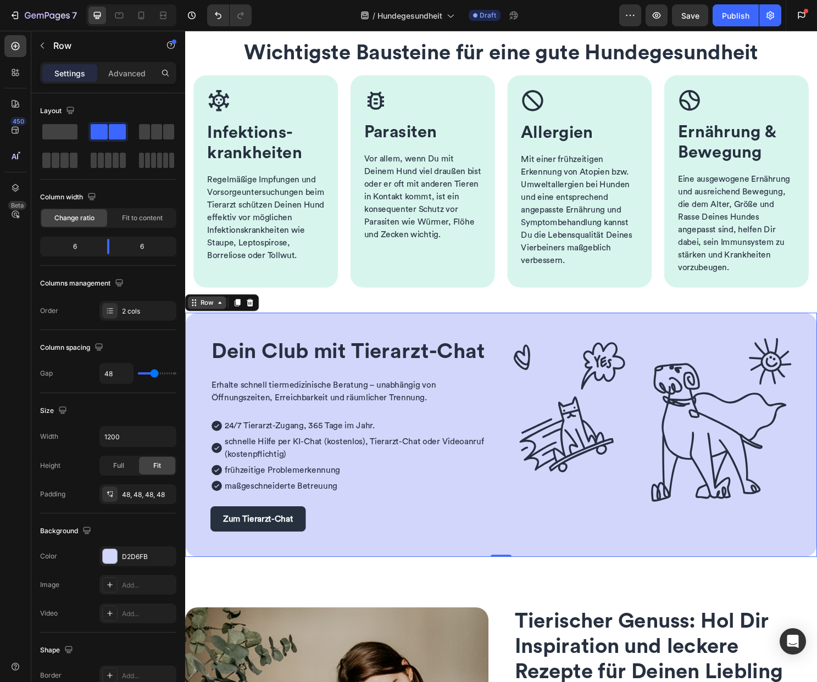
click at [218, 316] on icon at bounding box center [221, 314] width 9 height 9
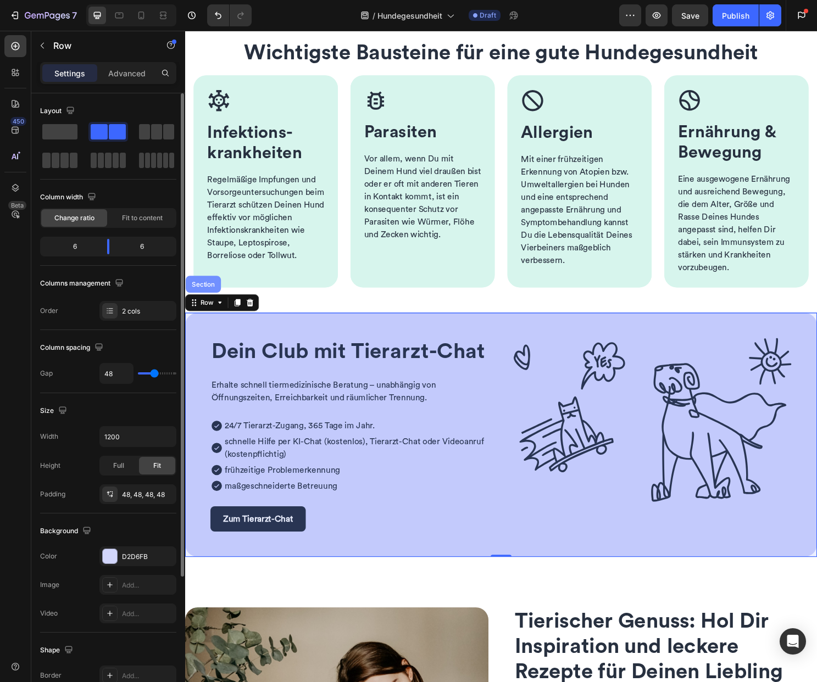
click at [208, 292] on div "Section" at bounding box center [204, 296] width 37 height 18
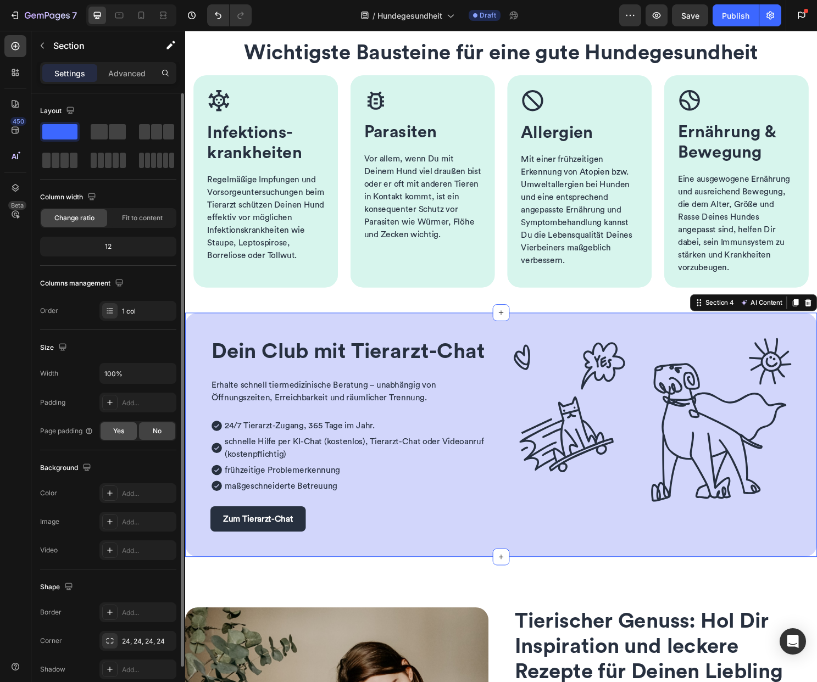
click at [114, 431] on span "Yes" at bounding box center [118, 431] width 11 height 10
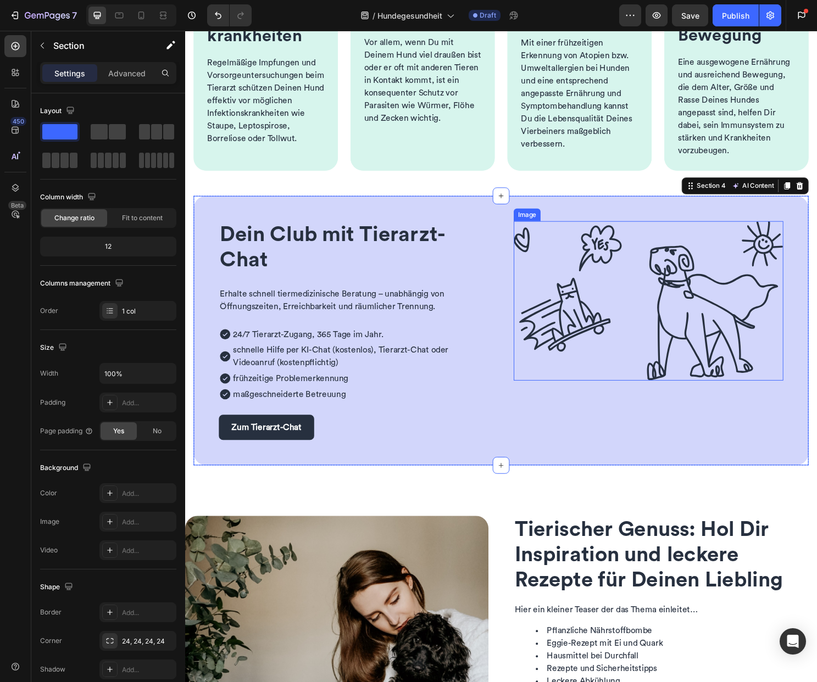
scroll to position [489, 0]
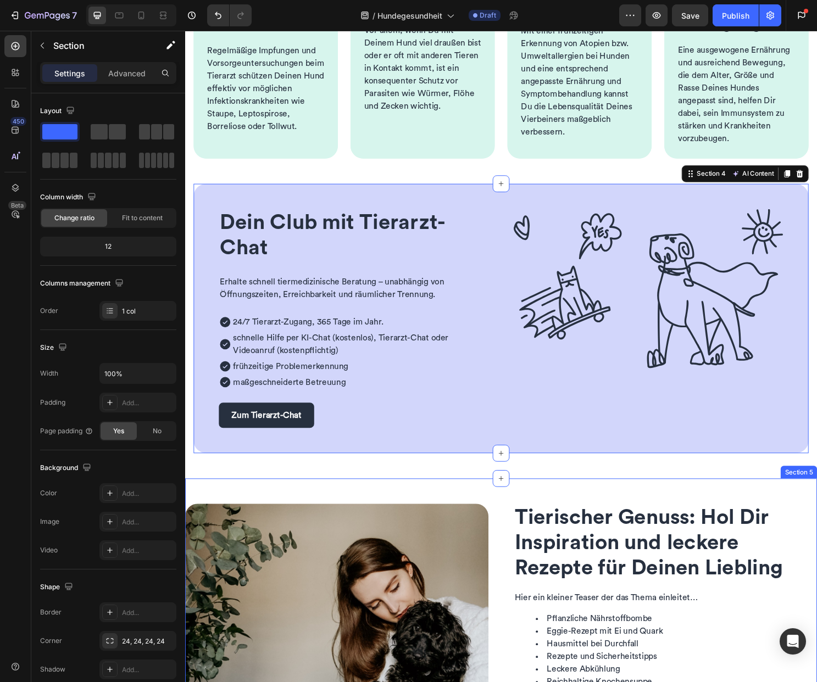
click at [480, 512] on div "Image Tierischer Genuss: Hol Dir Inspiration und leckere Rezepte für Deinen Lie…" at bounding box center [514, 645] width 659 height 294
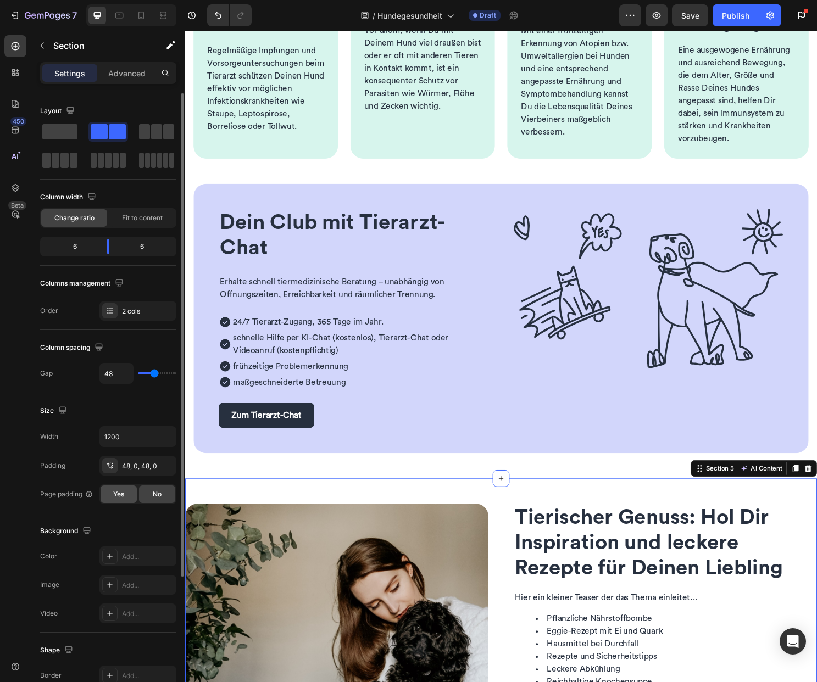
click at [119, 494] on span "Yes" at bounding box center [118, 494] width 11 height 10
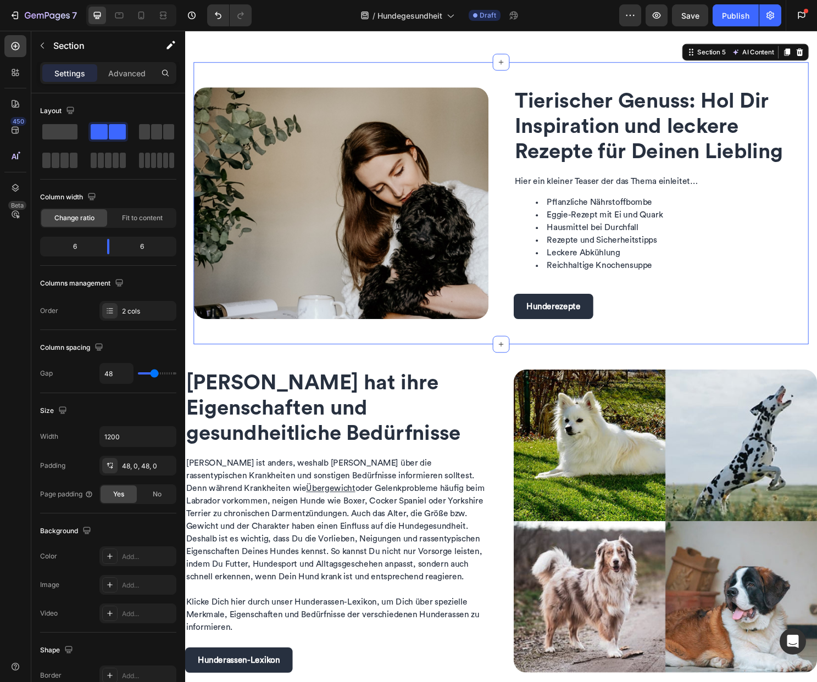
scroll to position [1068, 0]
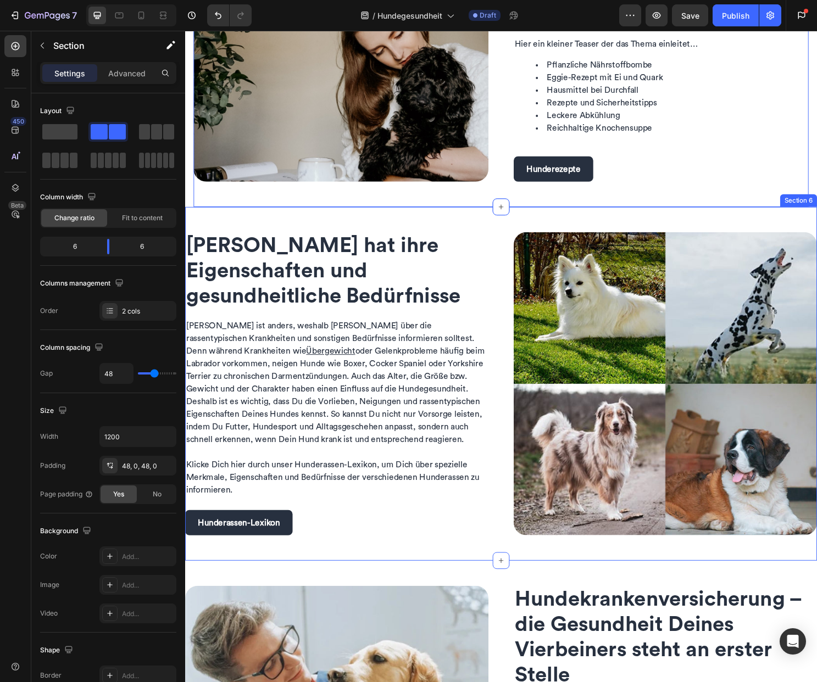
click at [492, 235] on div "[PERSON_NAME] hat ihre Eigenschaften und gesundheitliche Bedürfnisse Heading Je…" at bounding box center [514, 399] width 659 height 369
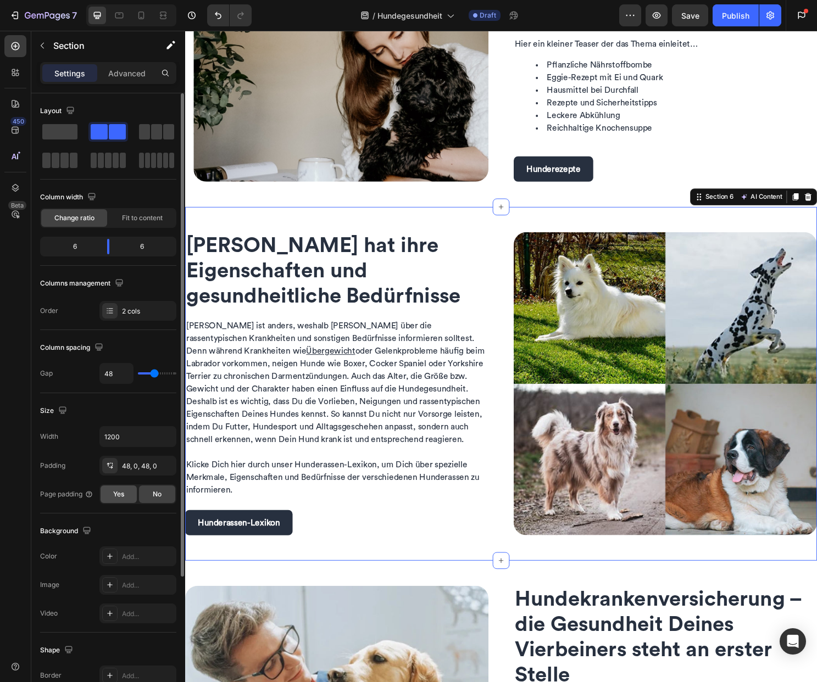
click at [125, 497] on div "Yes" at bounding box center [119, 495] width 36 height 18
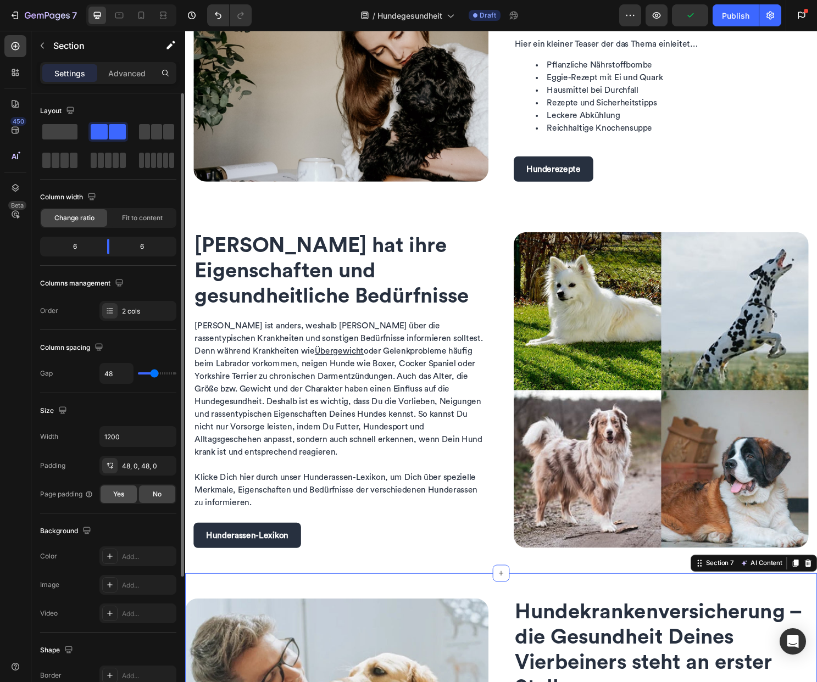
click at [119, 495] on span "Yes" at bounding box center [118, 494] width 11 height 10
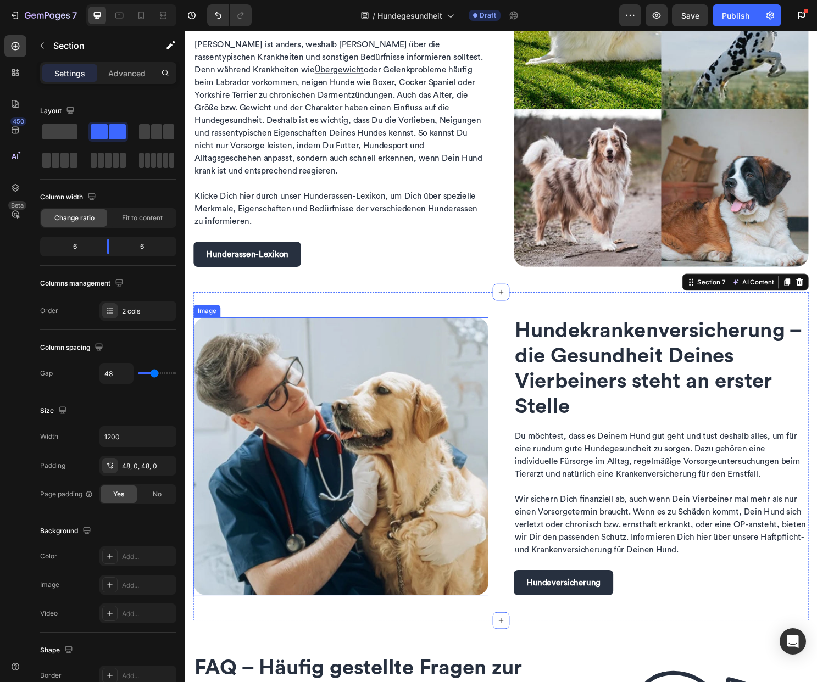
scroll to position [1574, 0]
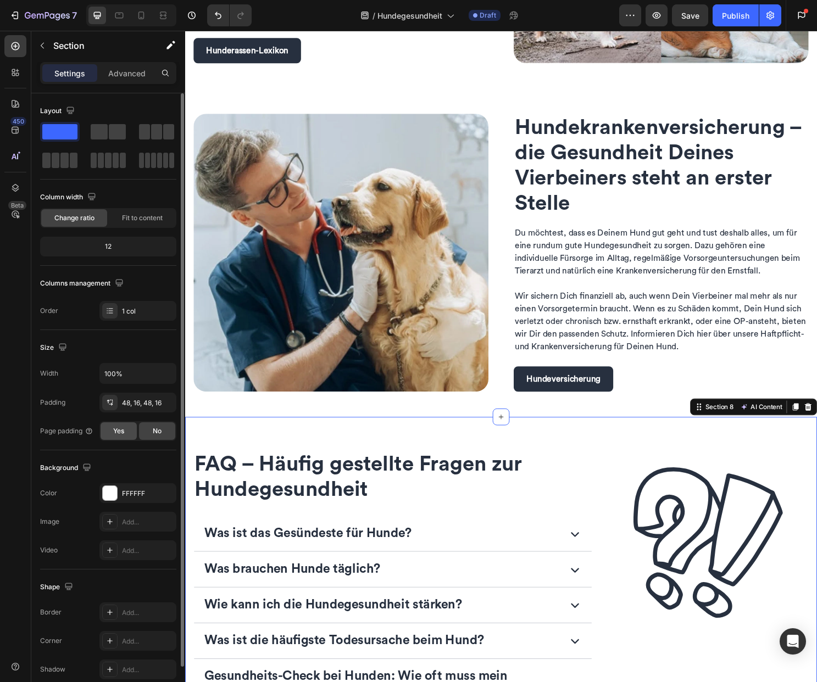
click at [118, 428] on span "Yes" at bounding box center [118, 431] width 11 height 10
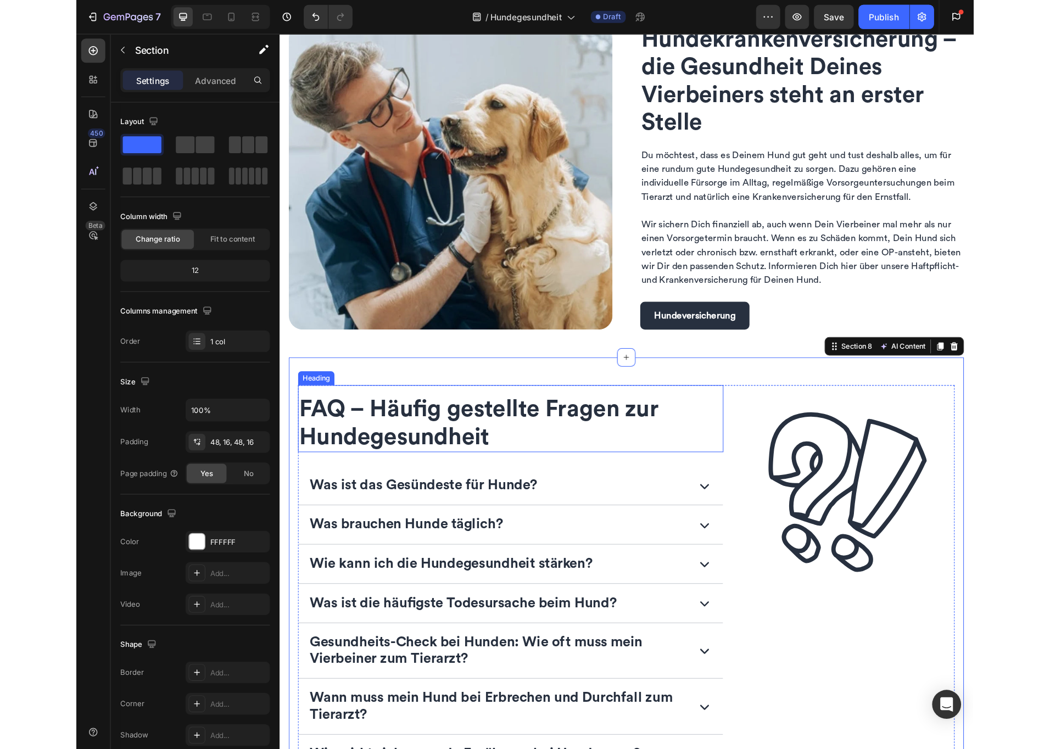
scroll to position [1713, 0]
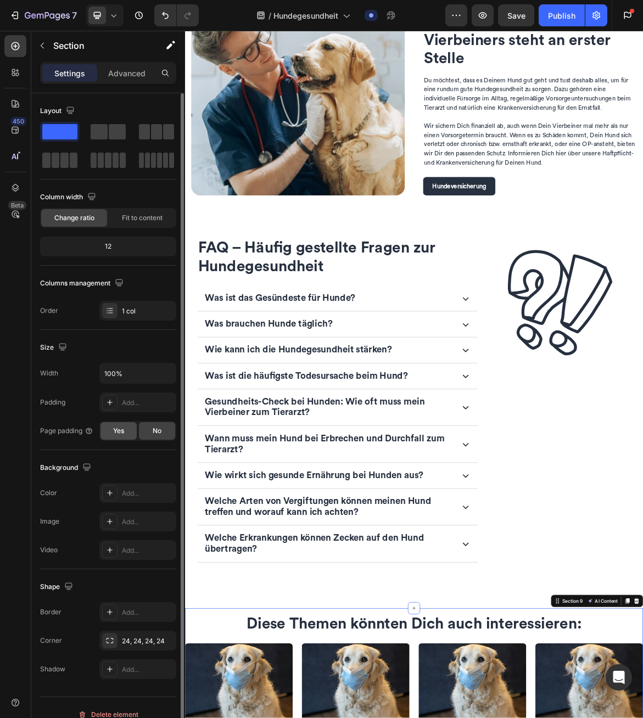
click at [109, 431] on div "Yes" at bounding box center [119, 431] width 36 height 18
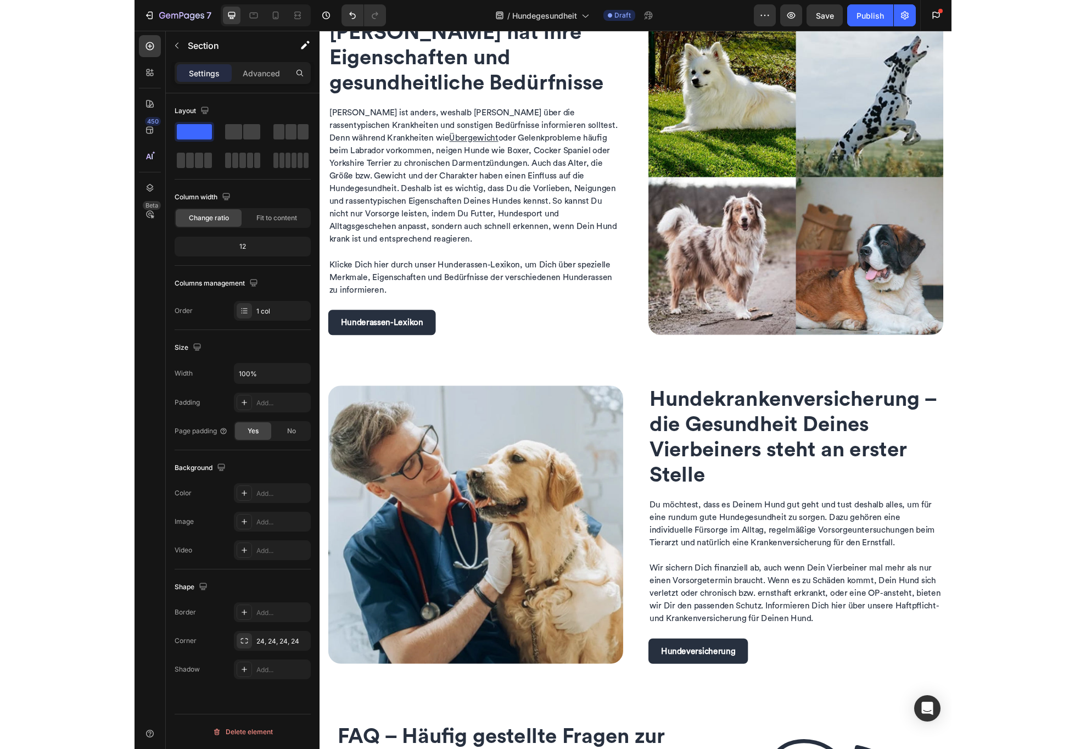
scroll to position [1306, 0]
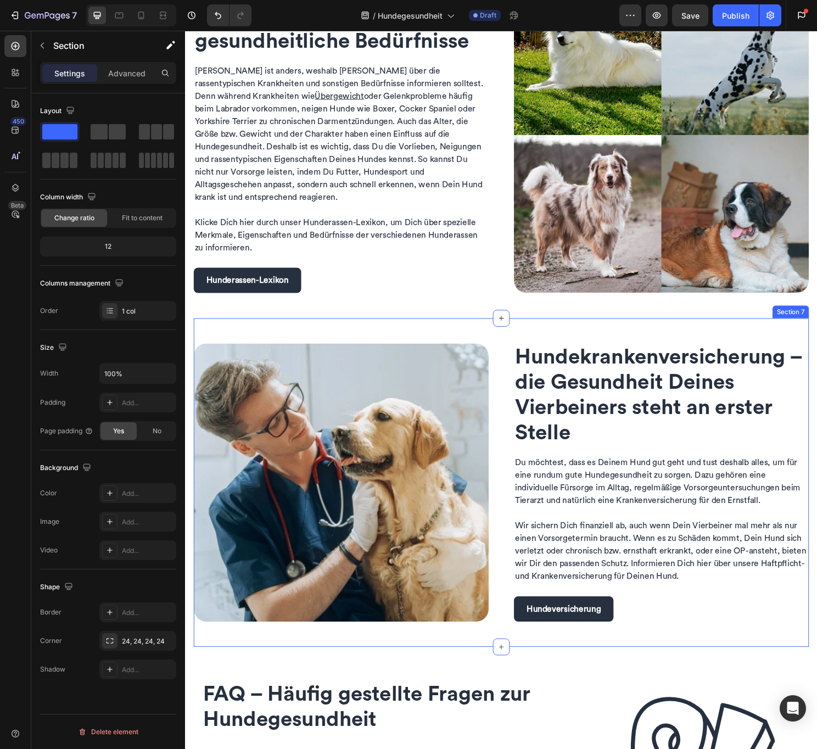
click at [518, 475] on div "Image Hunde­kranken­versicherung – die Gesundheit Deines Vierbeiners steht an e…" at bounding box center [515, 502] width 642 height 343
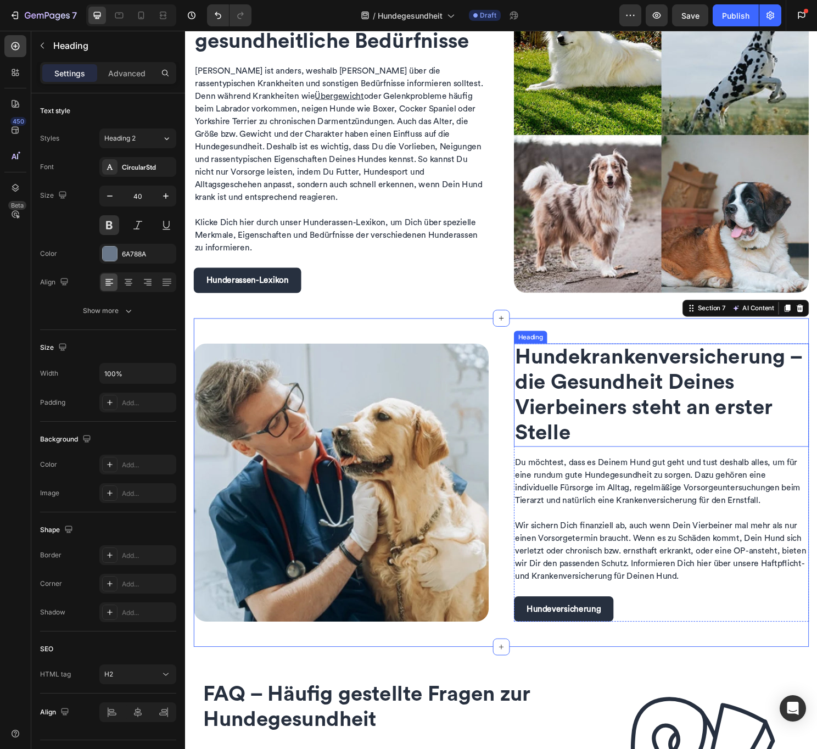
click at [588, 430] on span "Hunde­kranken­versicherung – die Gesundheit Deines Vierbeiners steht an erster …" at bounding box center [678, 410] width 299 height 101
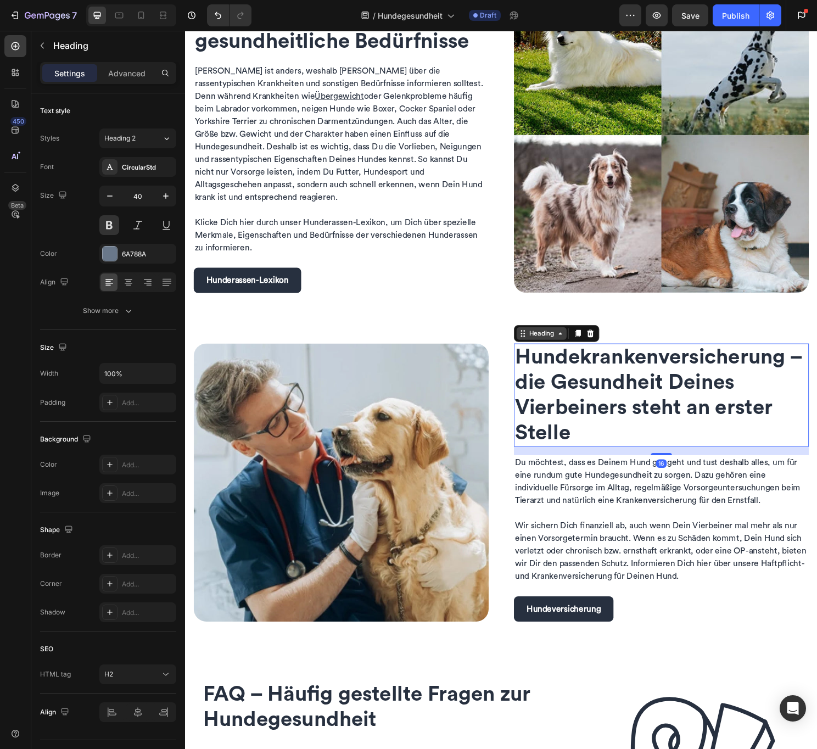
click at [543, 352] on div "Heading" at bounding box center [557, 346] width 52 height 13
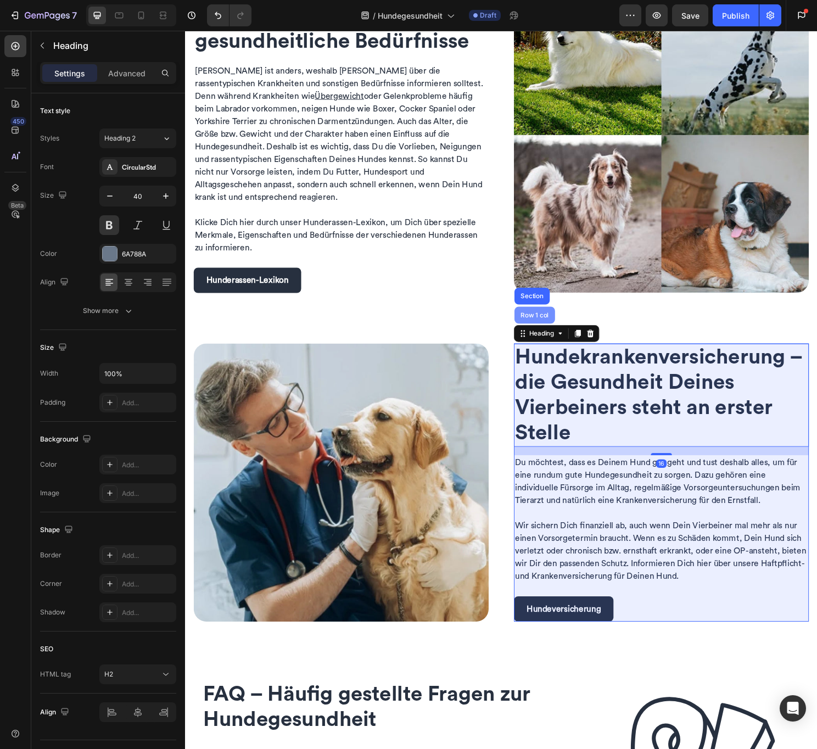
click at [543, 331] on div "Row 1 col" at bounding box center [549, 328] width 42 height 18
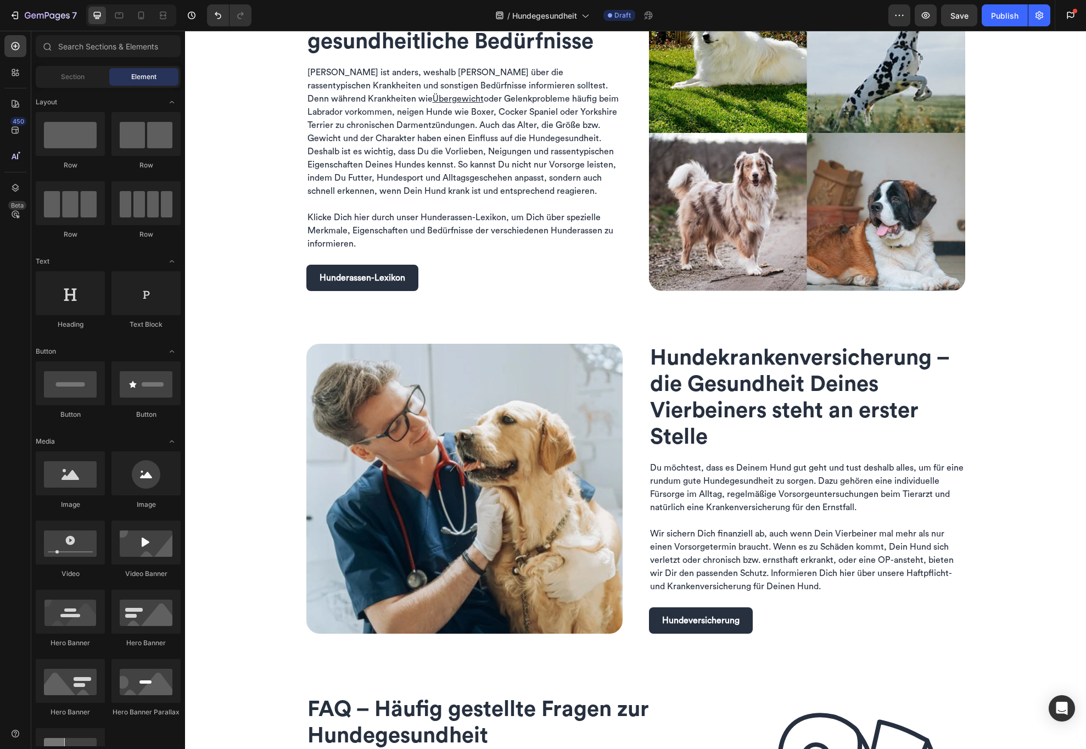
click at [1067, 566] on div "[PERSON_NAME] hat ihre Eigenschaften und gesundheitliche Bedürfnisse Heading Je…" at bounding box center [635, 107] width 901 height 2719
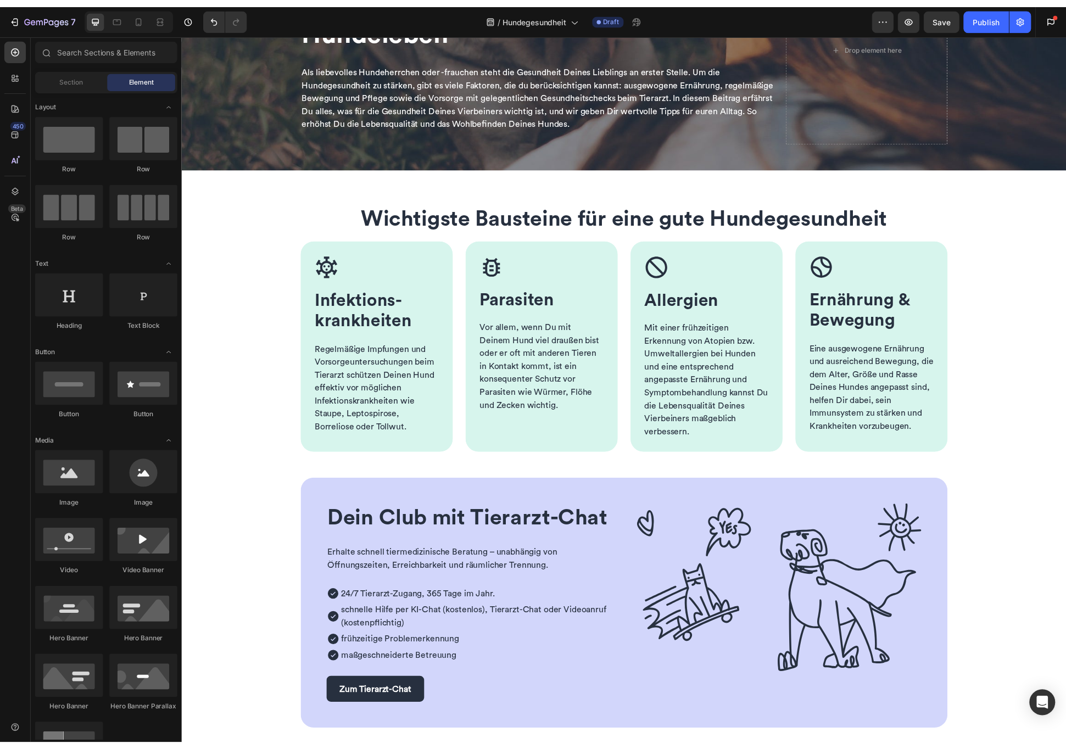
scroll to position [0, 0]
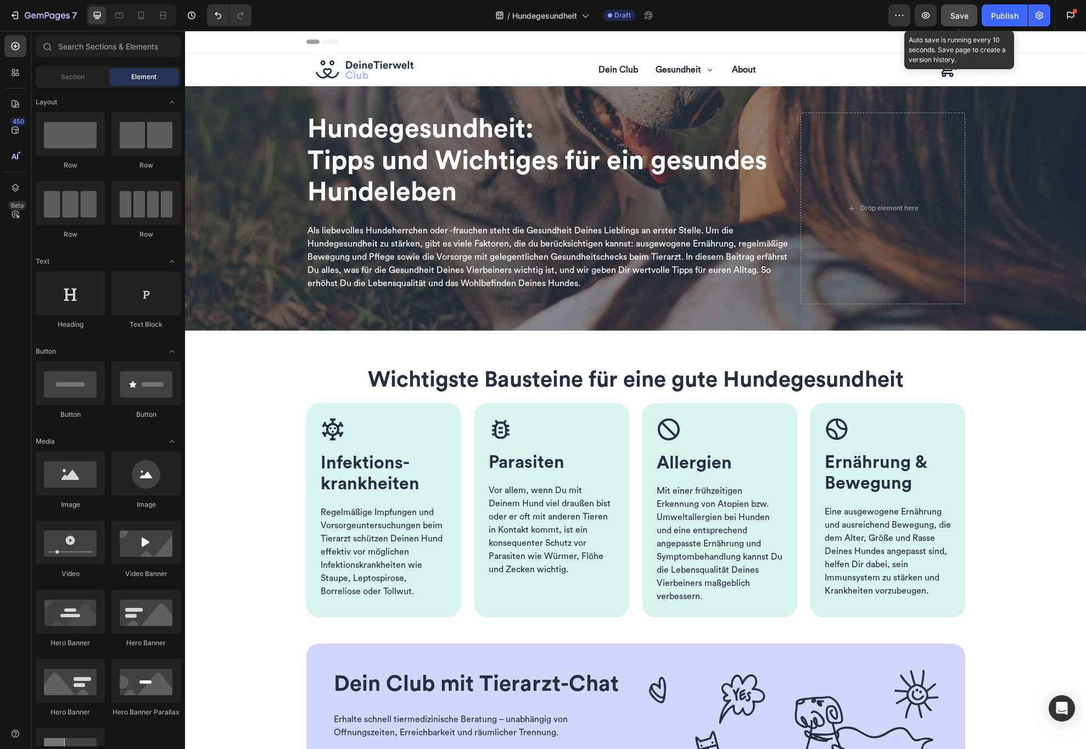
click at [952, 18] on span "Save" at bounding box center [960, 15] width 18 height 9
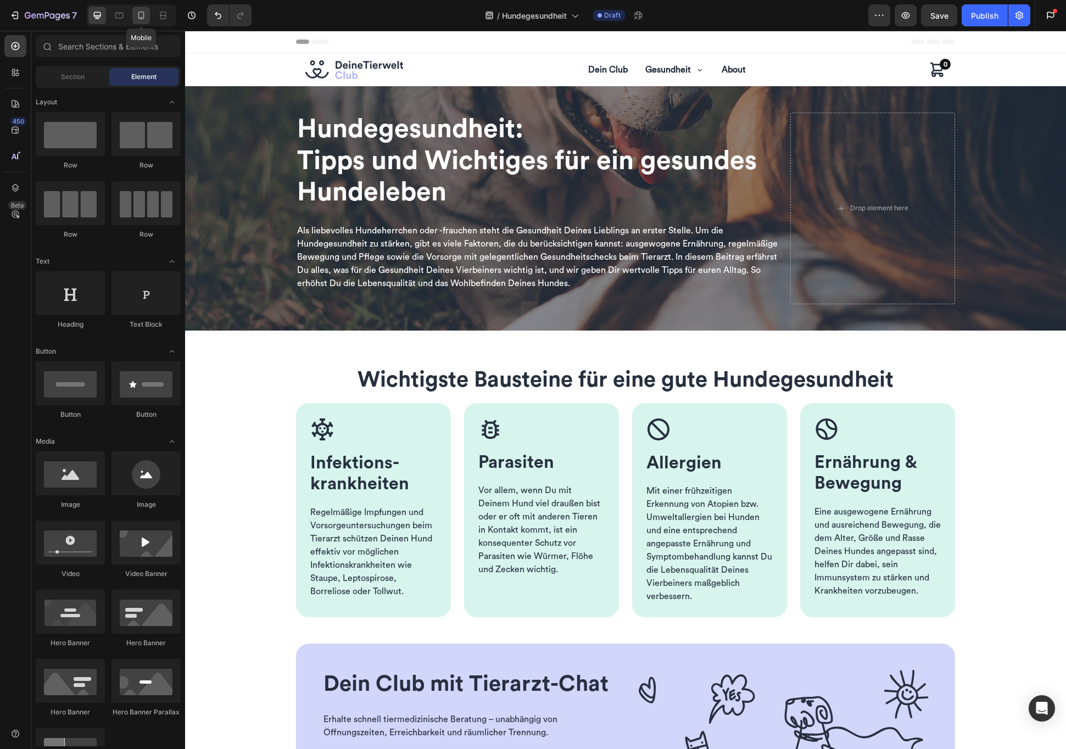
click at [138, 15] on icon at bounding box center [141, 15] width 11 height 11
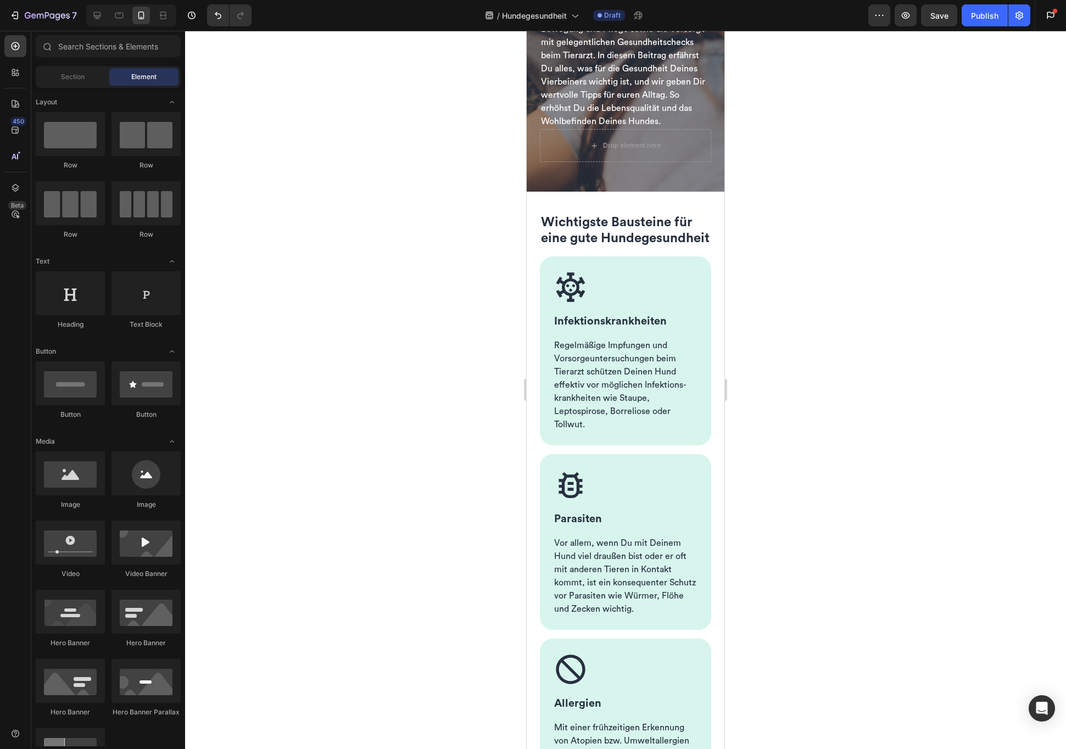
scroll to position [210, 0]
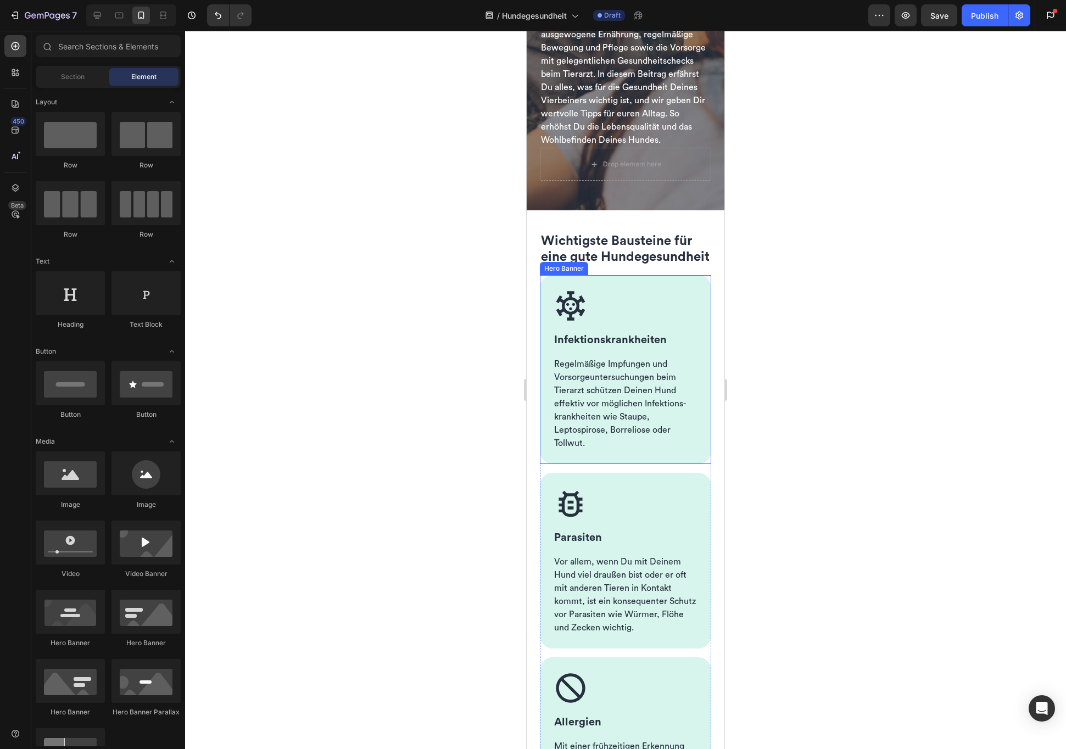
click at [551, 316] on div "Image Infektions­krankheiten Heading Regelmäßige Impfungen und Vorsorge­untersu…" at bounding box center [625, 369] width 171 height 189
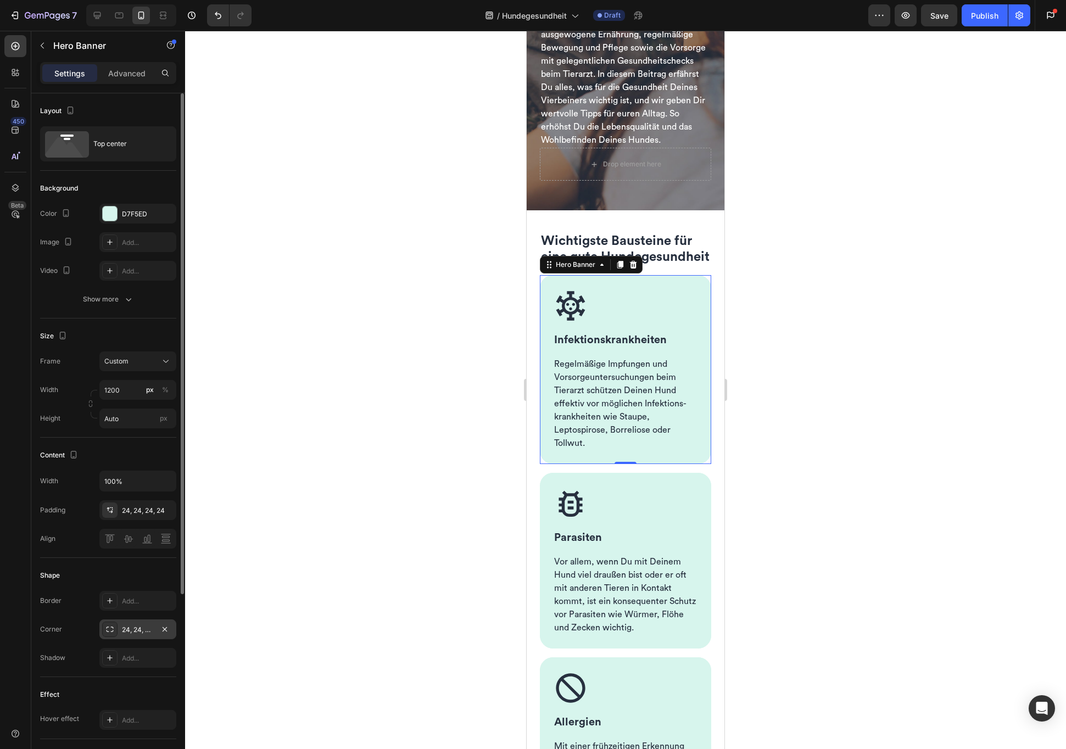
click at [143, 633] on div "24, 24, 24, 24" at bounding box center [138, 630] width 32 height 10
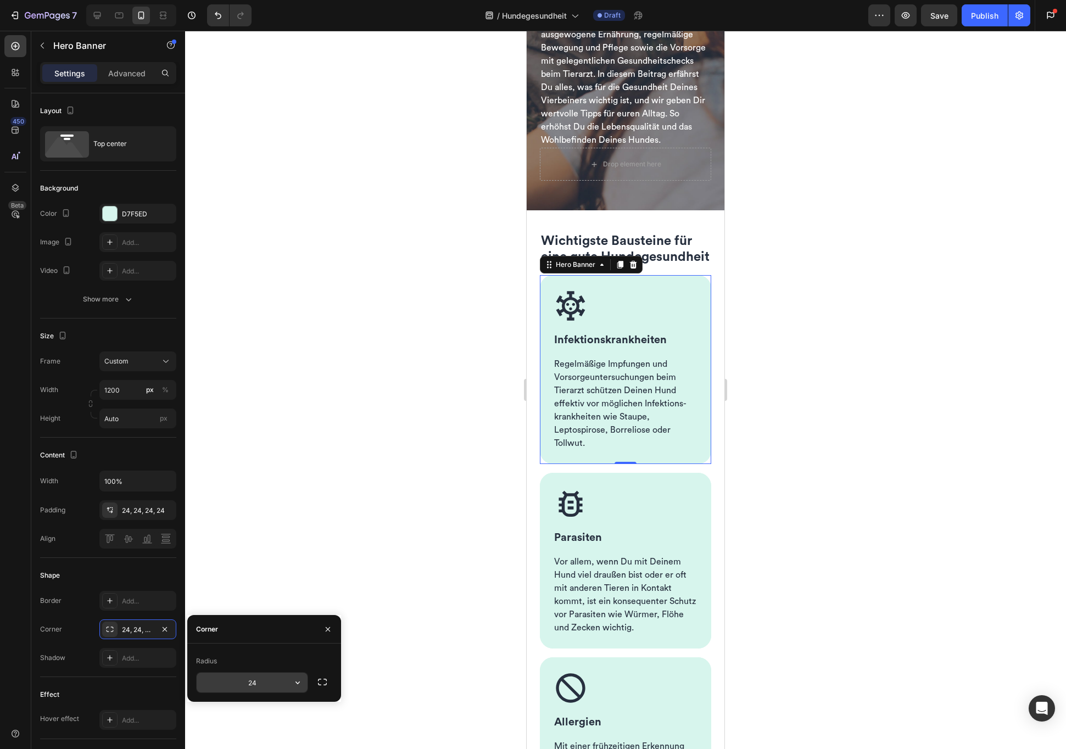
click at [267, 681] on input "24" at bounding box center [252, 683] width 111 height 20
type input "16"
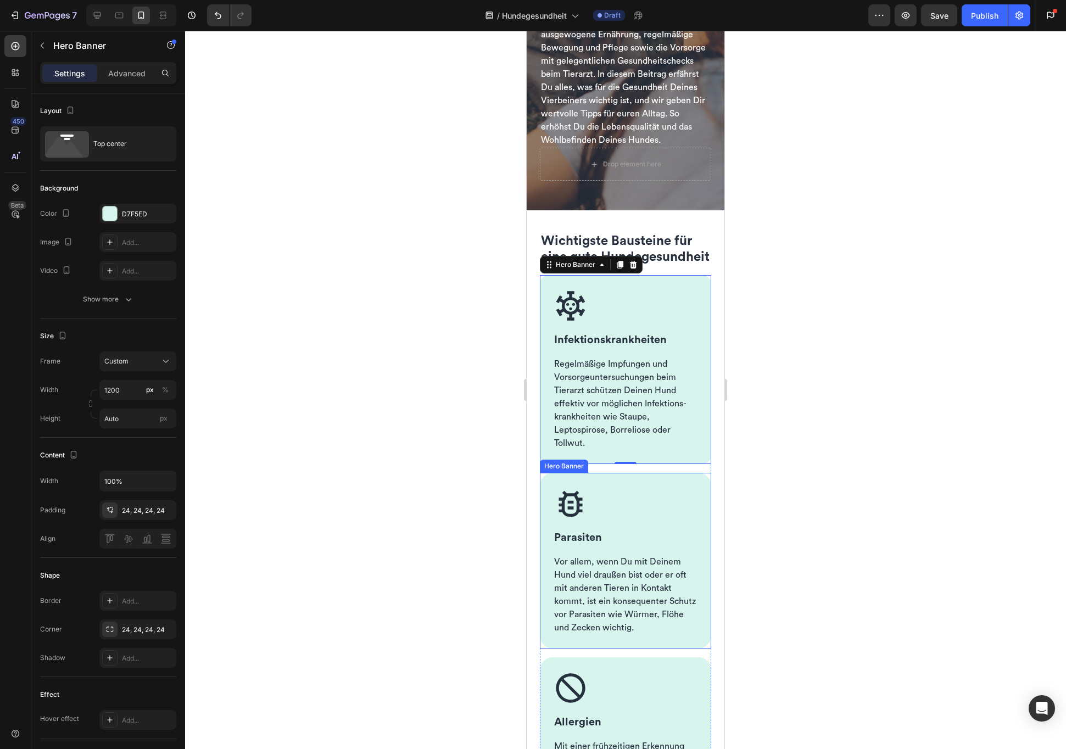
click at [693, 519] on div "Image Parasiten Heading Vor allem, wenn Du mit Deinem Hund viel draußen bist od…" at bounding box center [625, 561] width 171 height 176
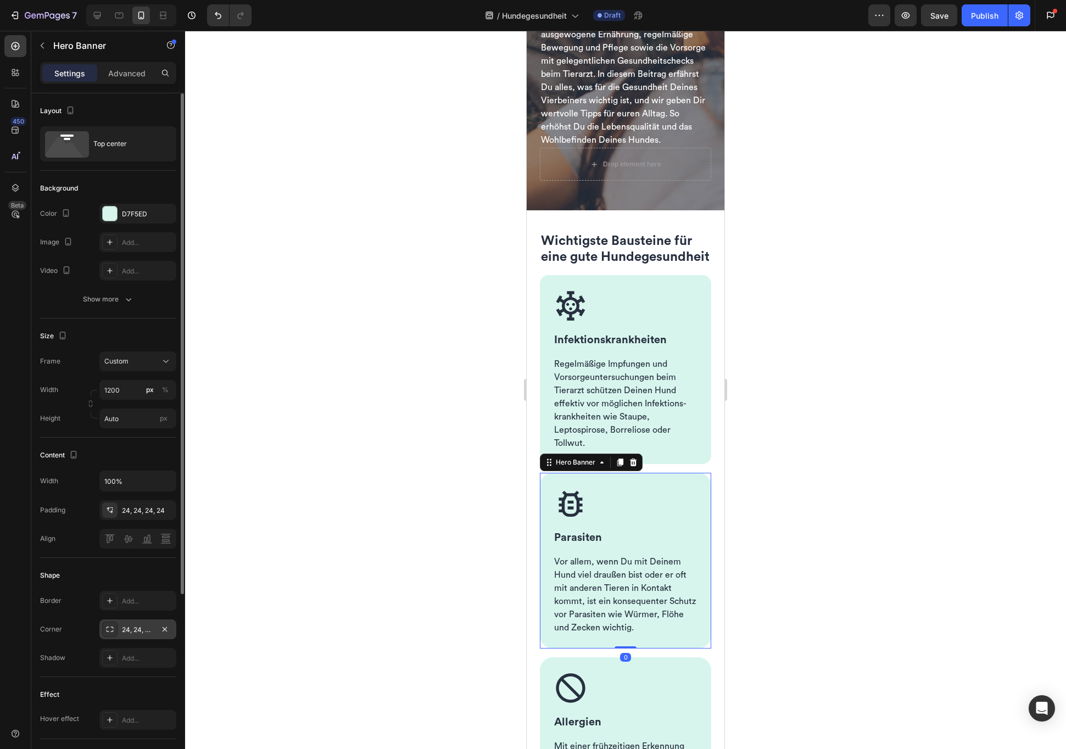
click at [137, 627] on div "24, 24, 24, 24" at bounding box center [138, 630] width 32 height 10
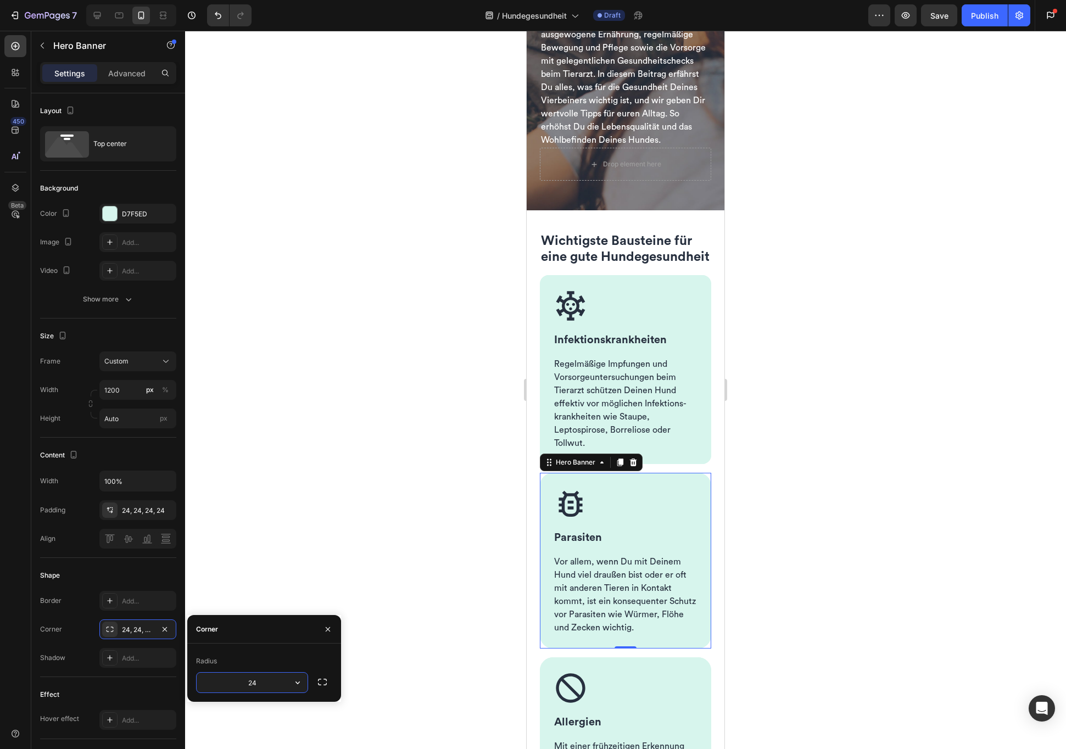
click at [257, 678] on input "24" at bounding box center [252, 683] width 111 height 20
type input "16"
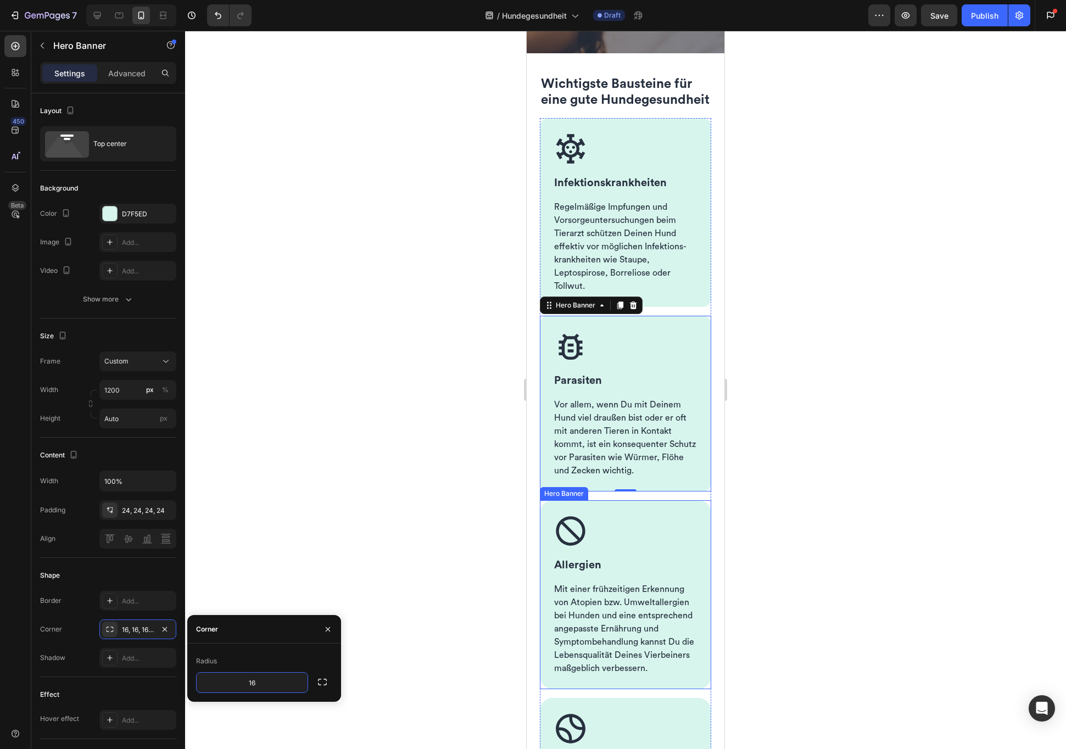
click at [595, 537] on div "Image Allergien Heading Mit einer frühzeitigen Erkennung von Atopien bzw. Umwel…" at bounding box center [625, 594] width 171 height 189
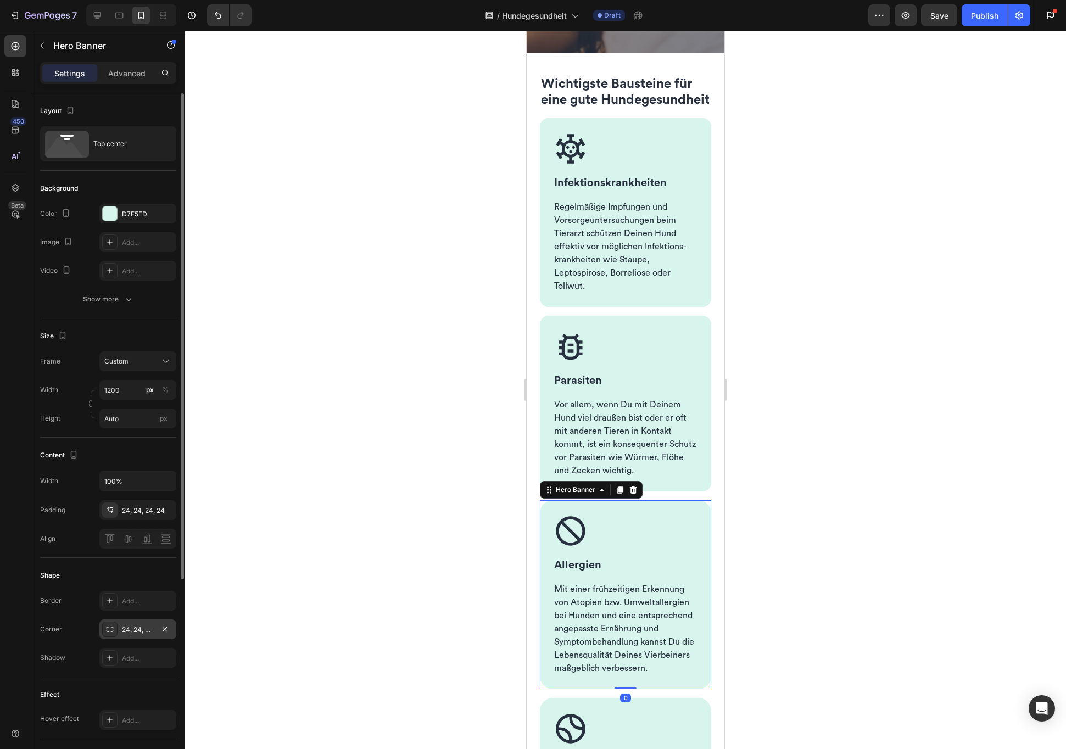
click at [138, 631] on div "24, 24, 24, 24" at bounding box center [138, 630] width 32 height 10
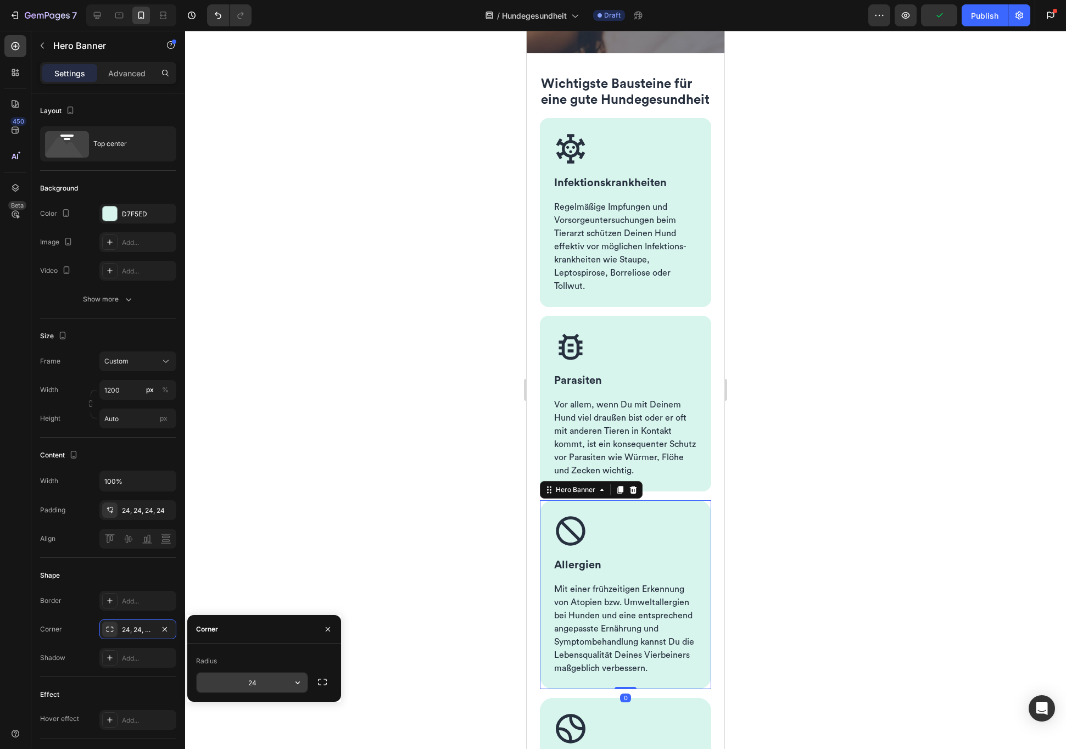
click at [263, 682] on input "24" at bounding box center [252, 683] width 111 height 20
type input "16"
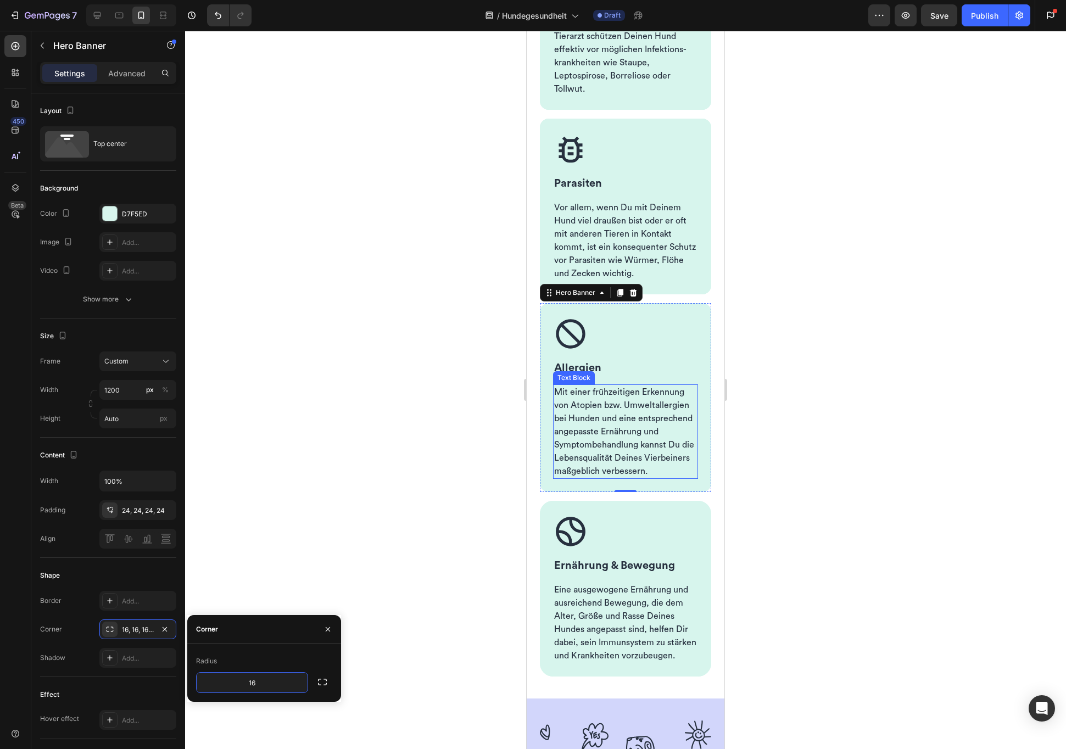
scroll to position [723, 0]
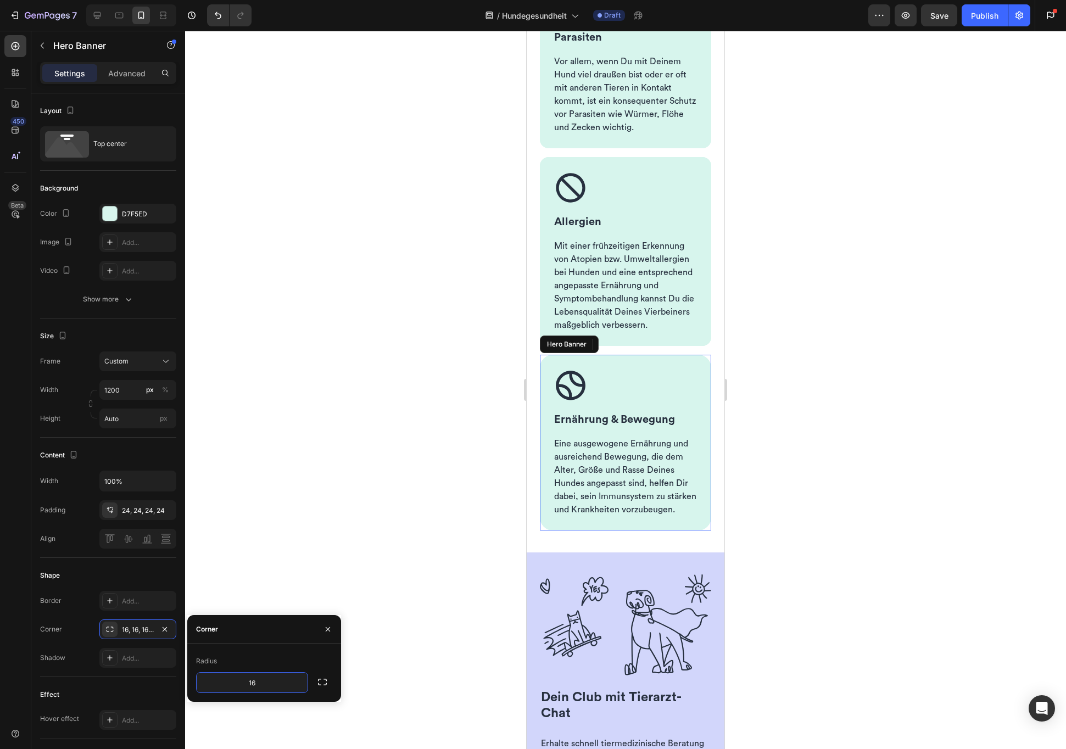
click at [553, 400] on div "Image Ernährung & Bewegung Heading Eine ausgewogene Ernährung und ausreichend B…" at bounding box center [625, 443] width 171 height 176
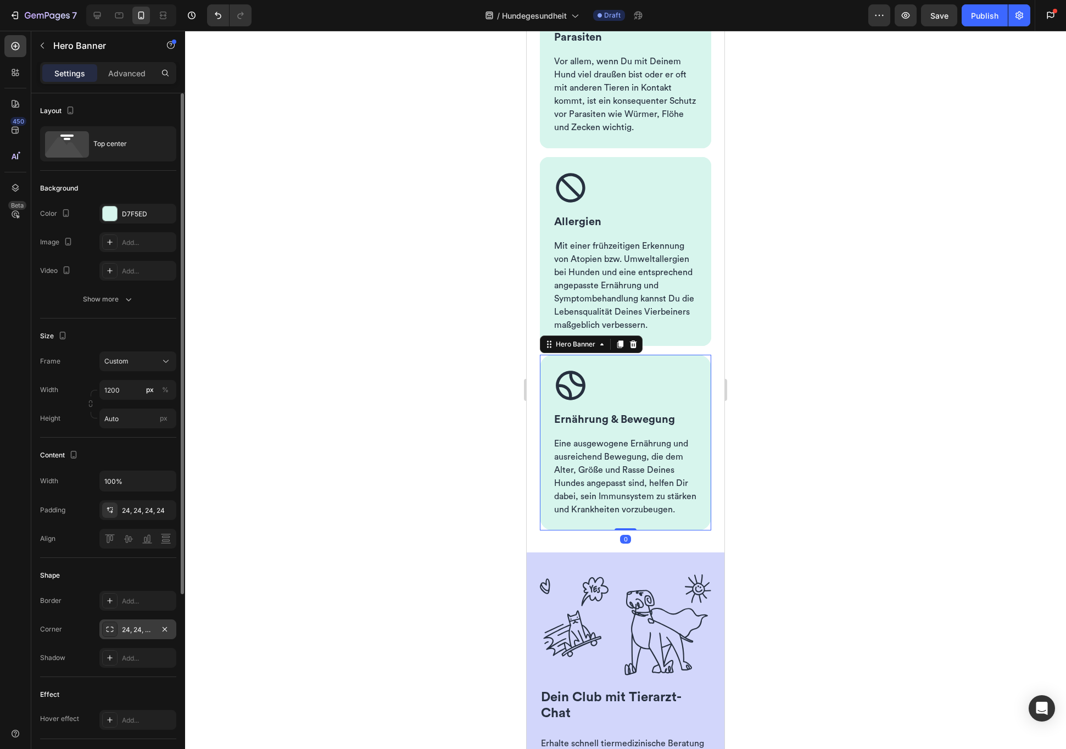
click at [132, 636] on div "24, 24, 24, 24" at bounding box center [137, 630] width 77 height 20
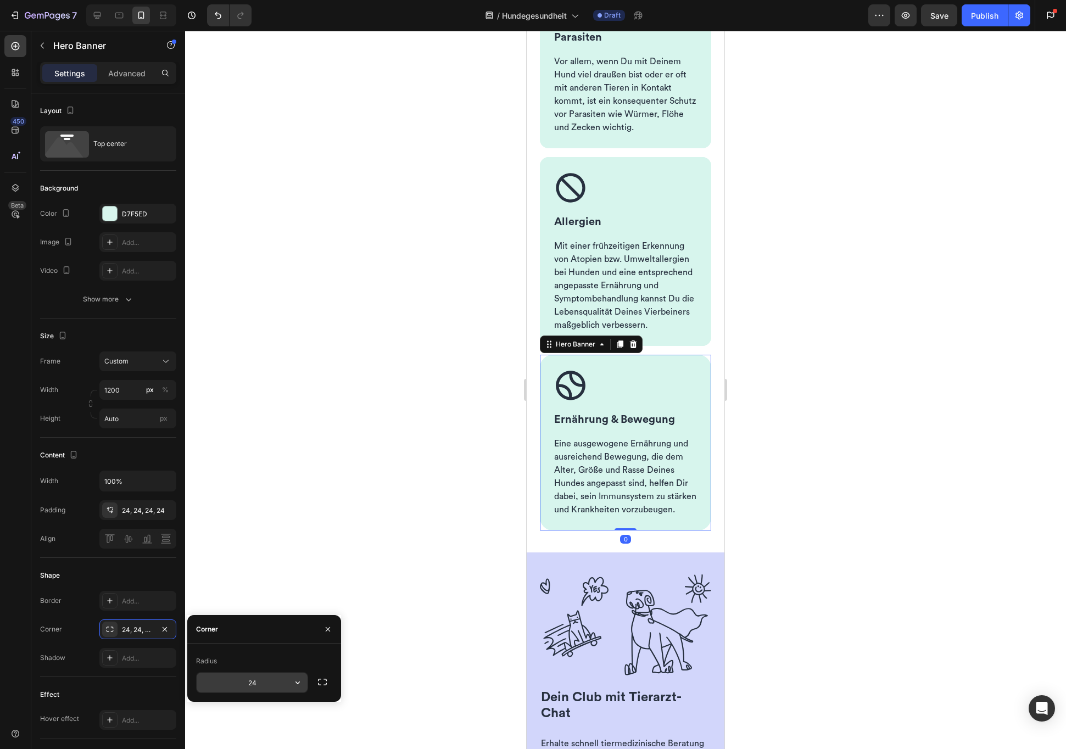
click at [271, 681] on input "24" at bounding box center [252, 683] width 111 height 20
type input "16"
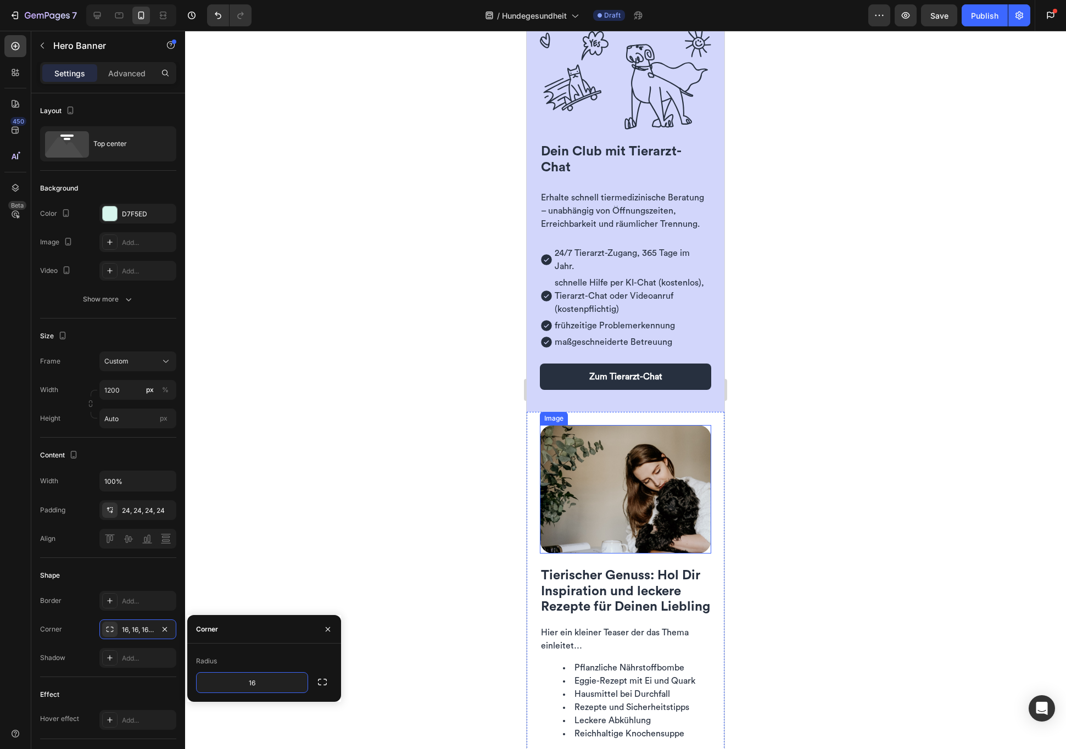
scroll to position [1272, 0]
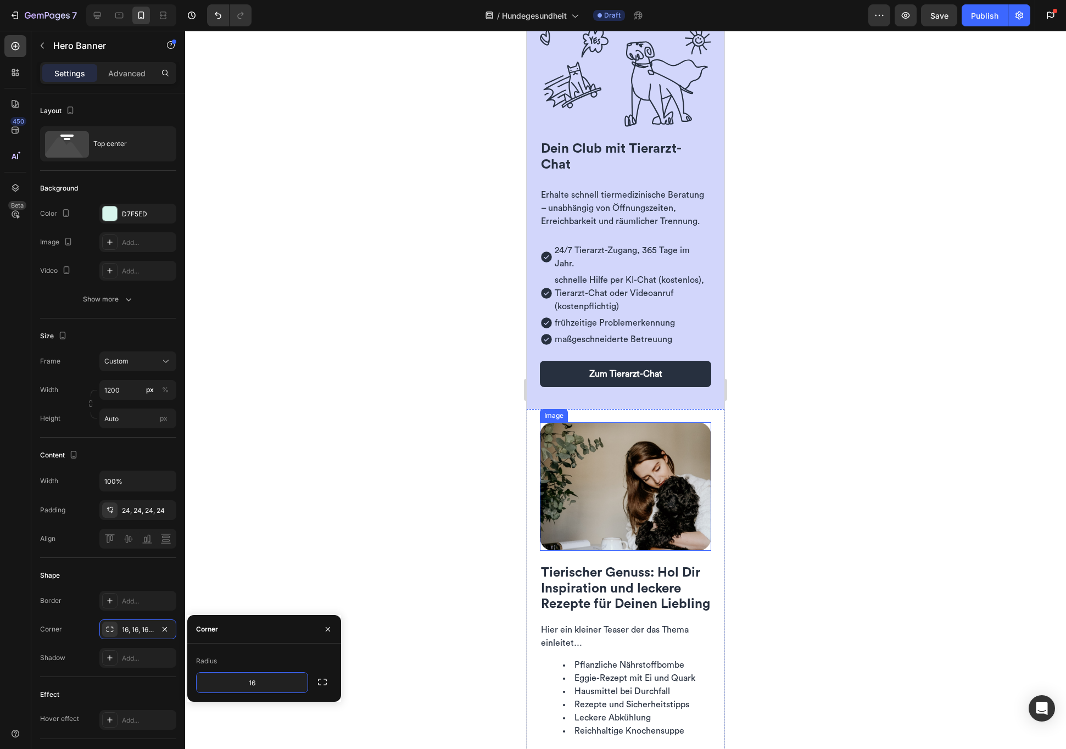
click at [586, 551] on img at bounding box center [625, 486] width 171 height 129
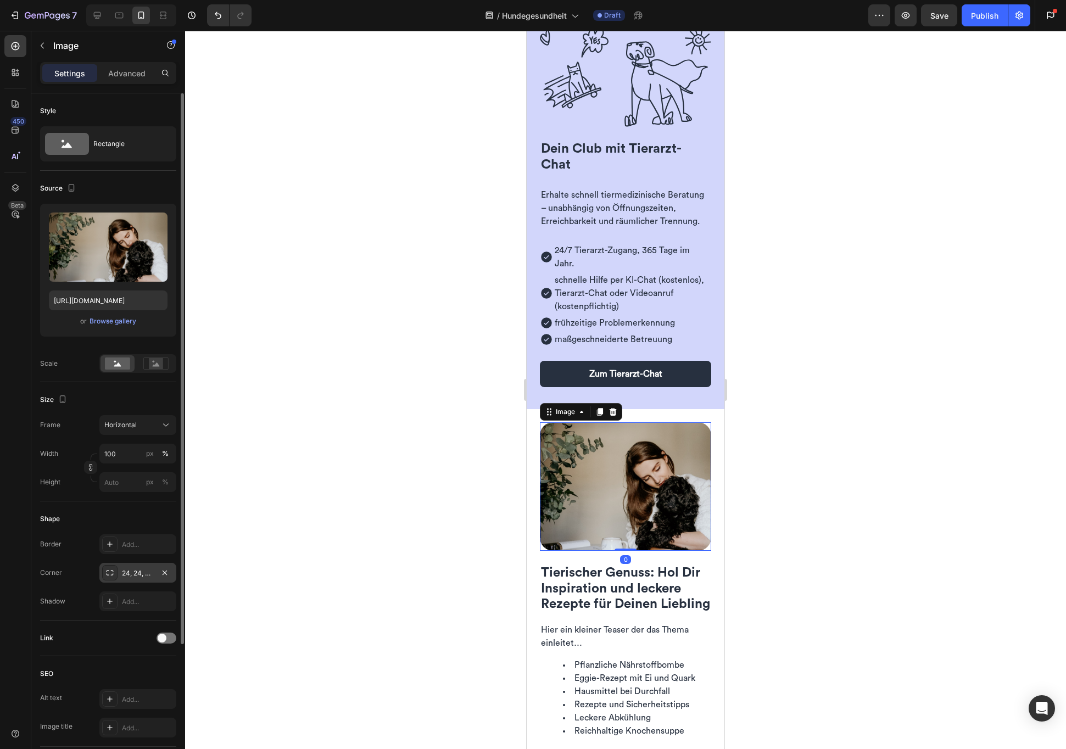
click at [137, 573] on div "24, 24, 24, 24" at bounding box center [138, 574] width 32 height 10
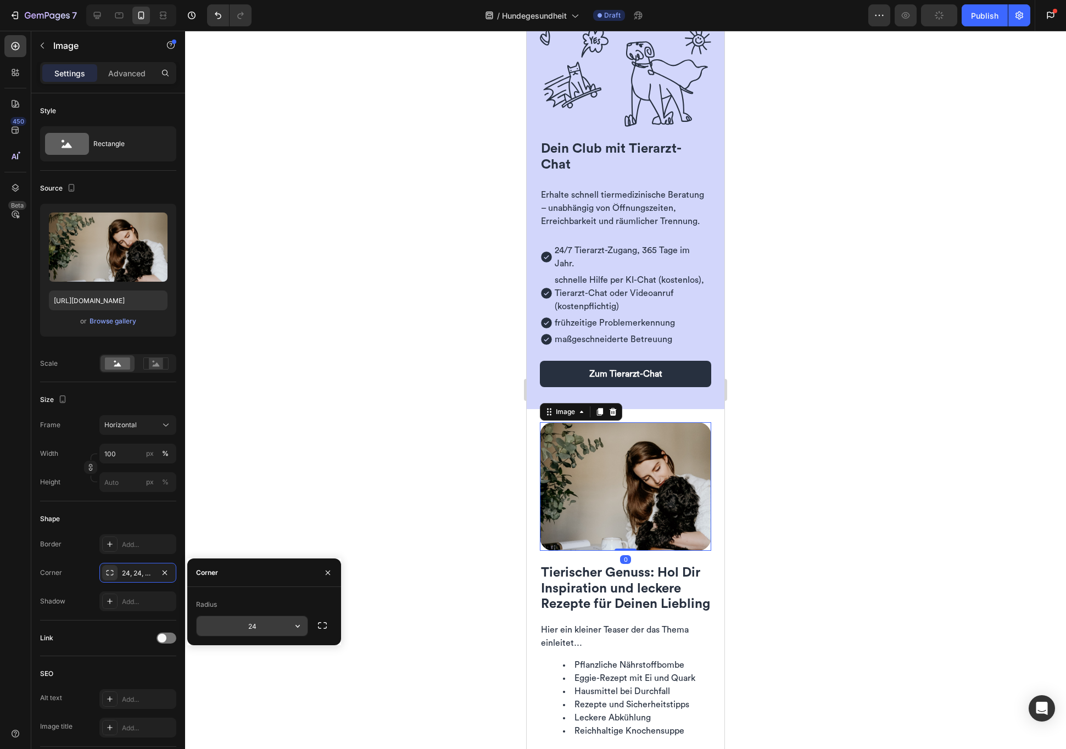
click at [270, 631] on input "24" at bounding box center [252, 626] width 111 height 20
type input "16"
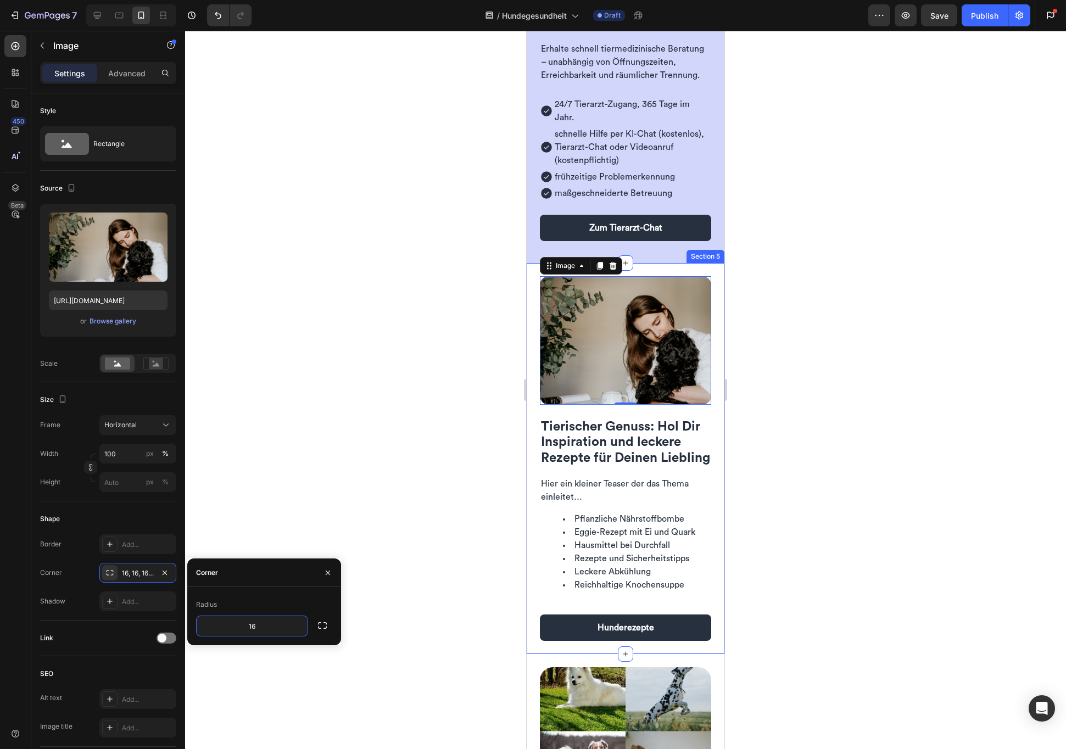
scroll to position [1621, 0]
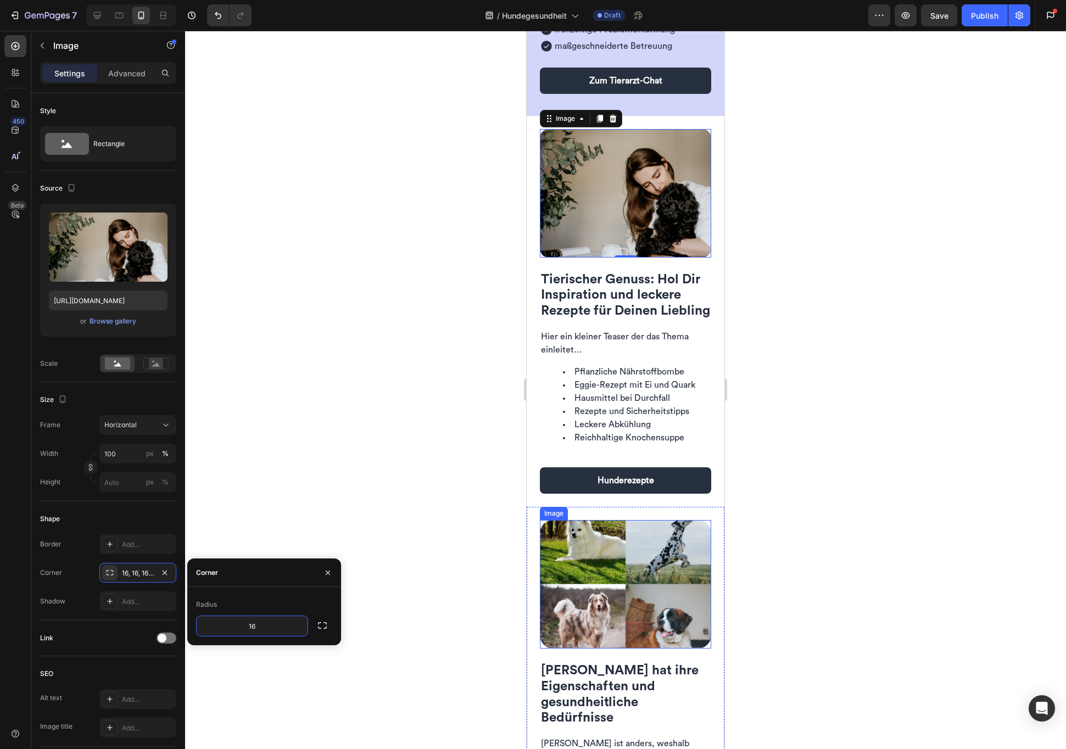
click at [580, 601] on img at bounding box center [625, 584] width 171 height 129
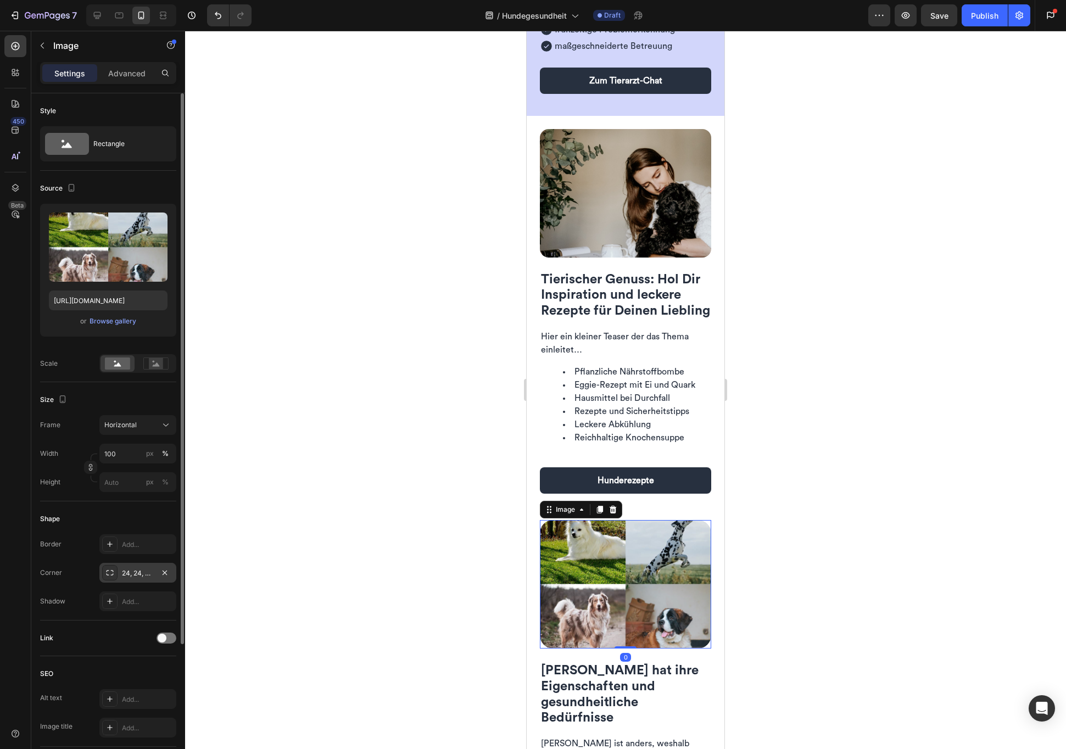
click at [151, 576] on div "24, 24, 24, 24" at bounding box center [138, 574] width 32 height 10
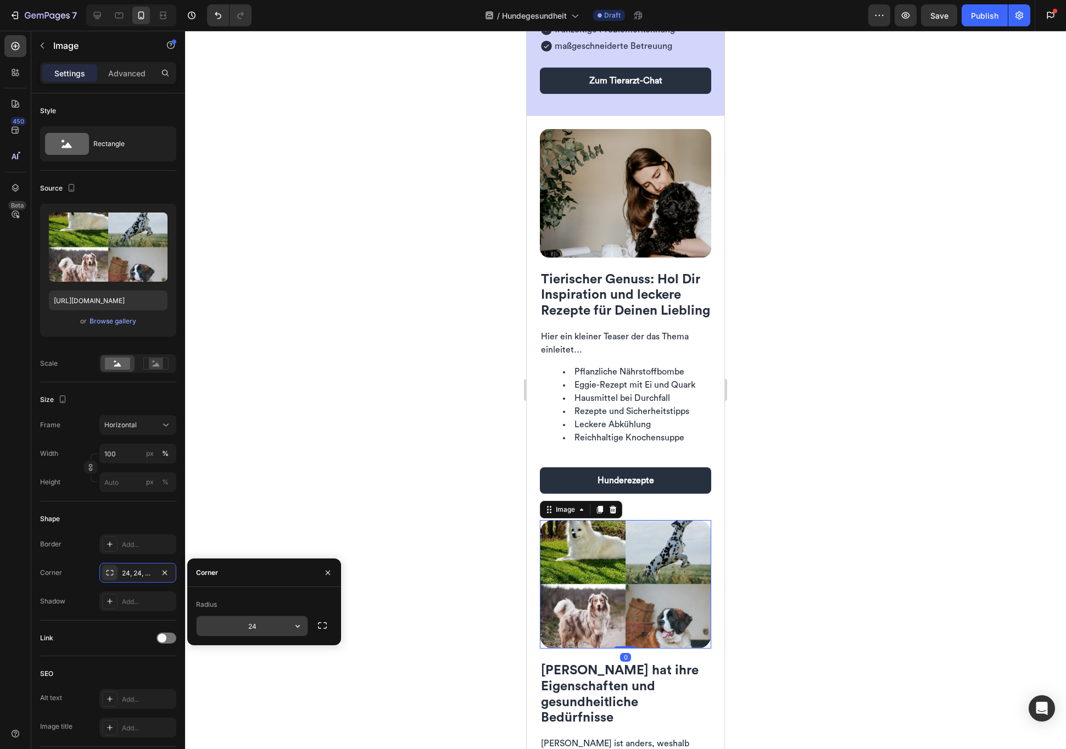
click at [262, 627] on input "24" at bounding box center [252, 626] width 111 height 20
type input "16"
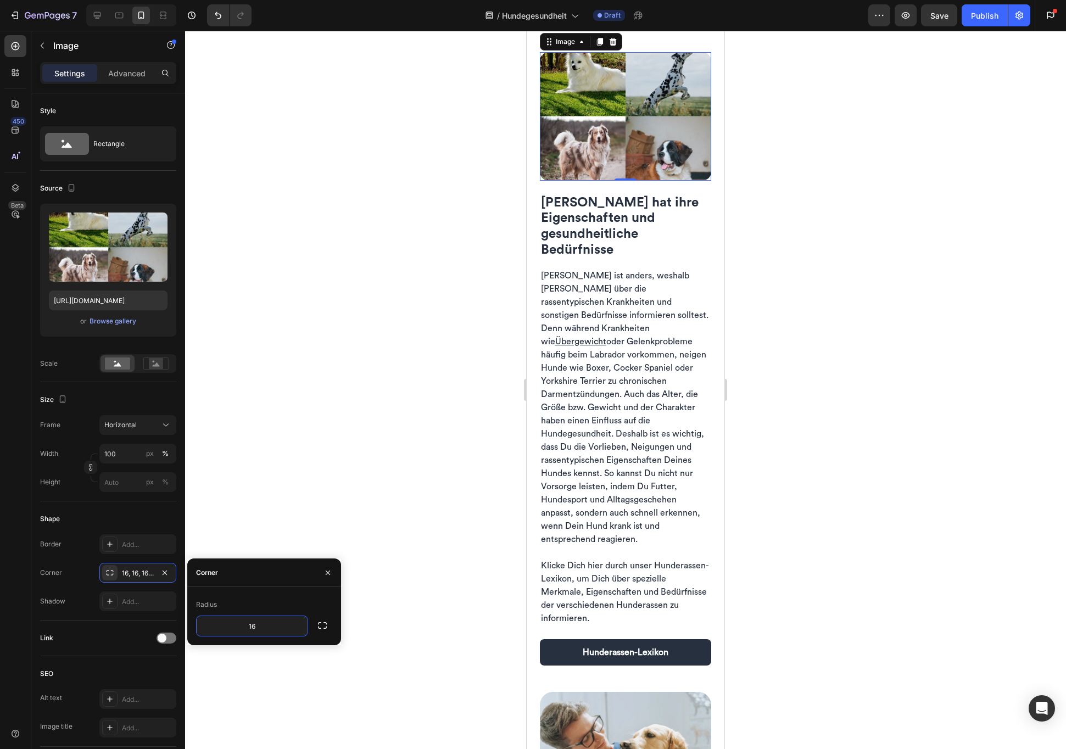
scroll to position [2204, 0]
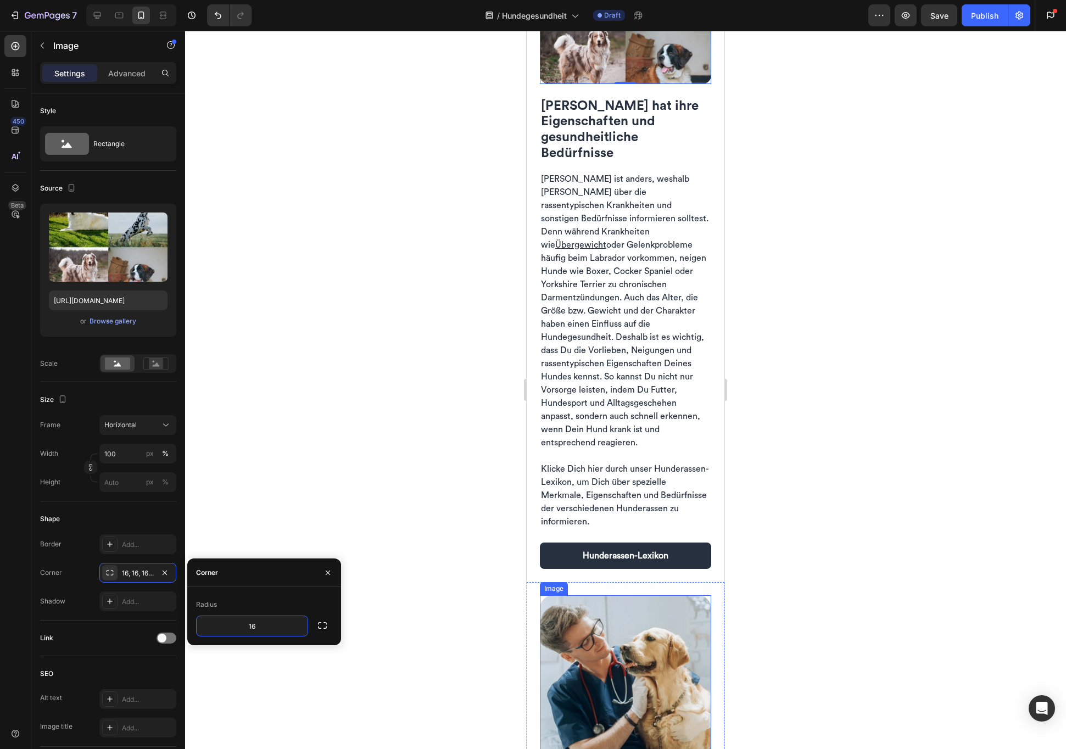
click at [637, 622] on img at bounding box center [625, 677] width 171 height 165
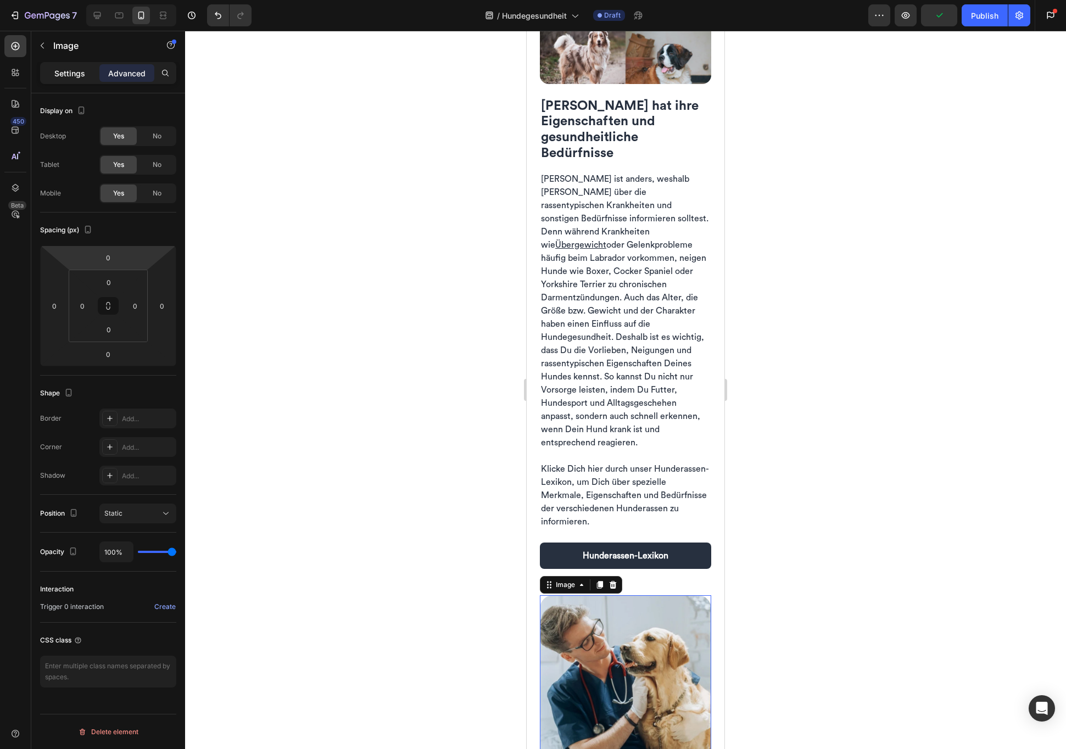
click at [65, 70] on p "Settings" at bounding box center [69, 74] width 31 height 12
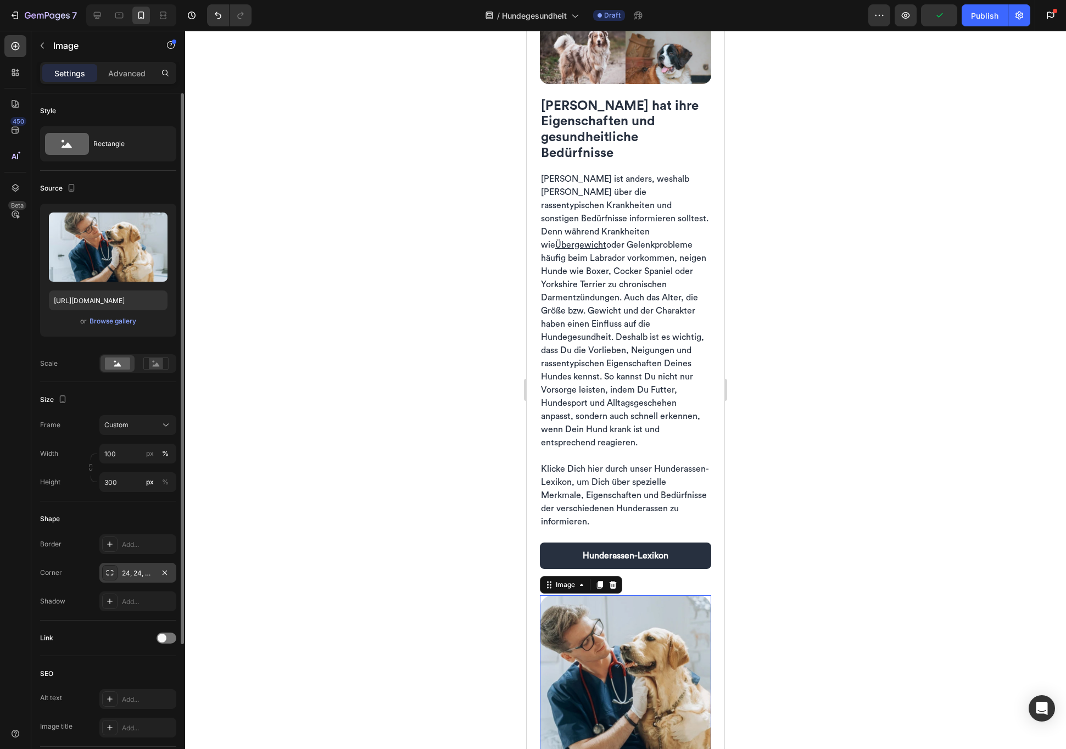
click at [142, 571] on div "24, 24, 24, 24" at bounding box center [138, 574] width 32 height 10
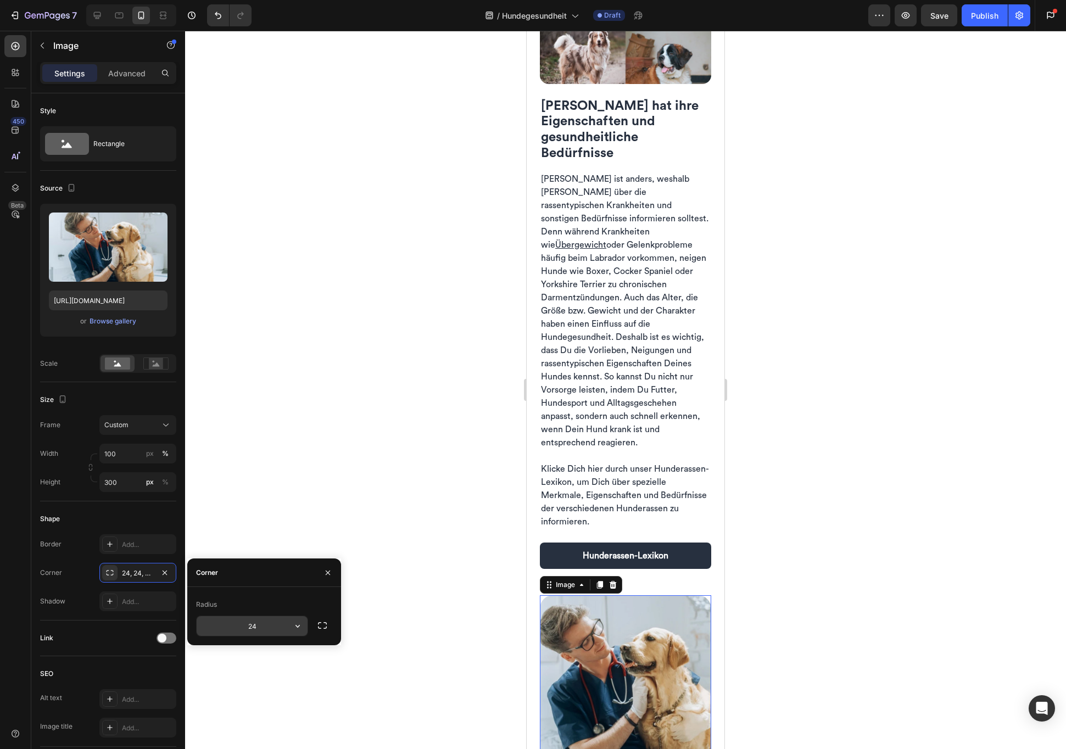
click at [258, 626] on input "24" at bounding box center [252, 626] width 111 height 20
type input "16"
click at [138, 426] on div "Custom" at bounding box center [131, 425] width 54 height 10
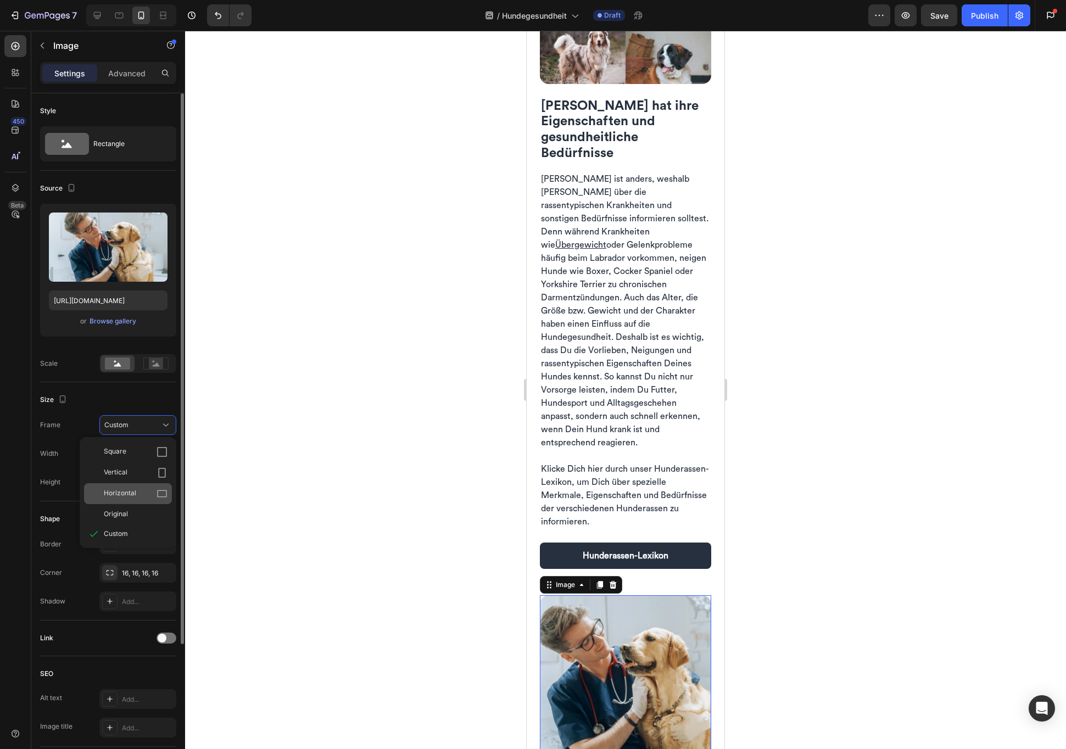
click at [134, 493] on span "Horizontal" at bounding box center [120, 493] width 32 height 11
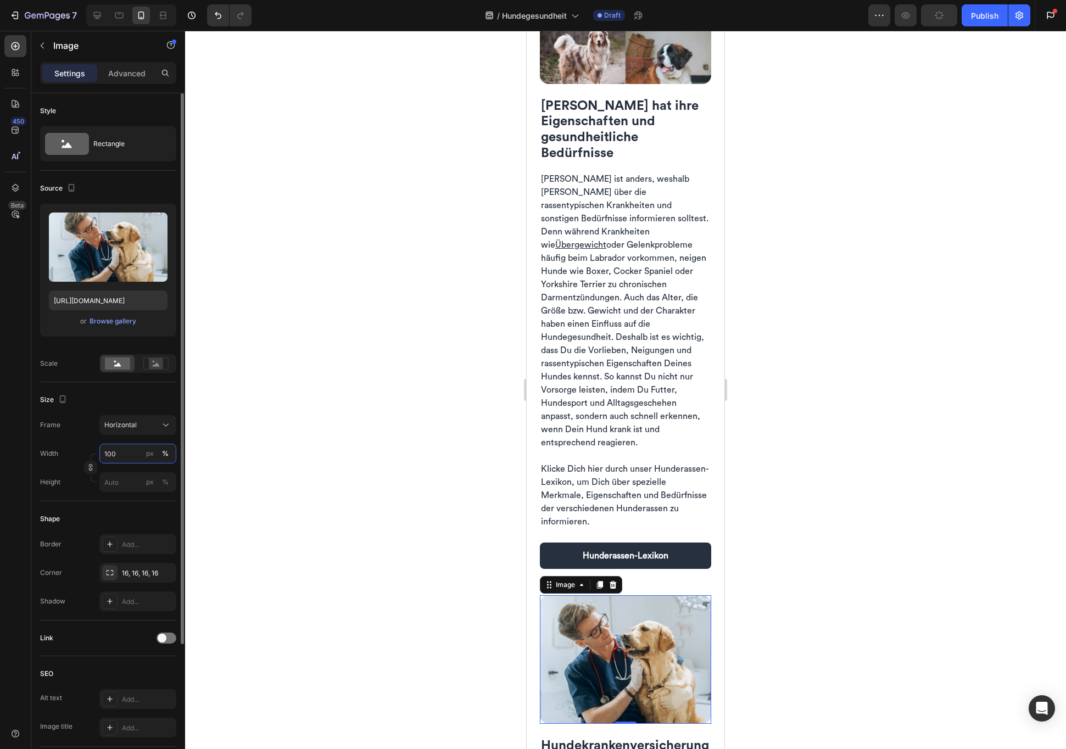
click at [137, 453] on input "100" at bounding box center [137, 454] width 77 height 20
click at [127, 484] on p "Full 100%" at bounding box center [136, 480] width 64 height 10
click at [424, 538] on div at bounding box center [625, 390] width 881 height 718
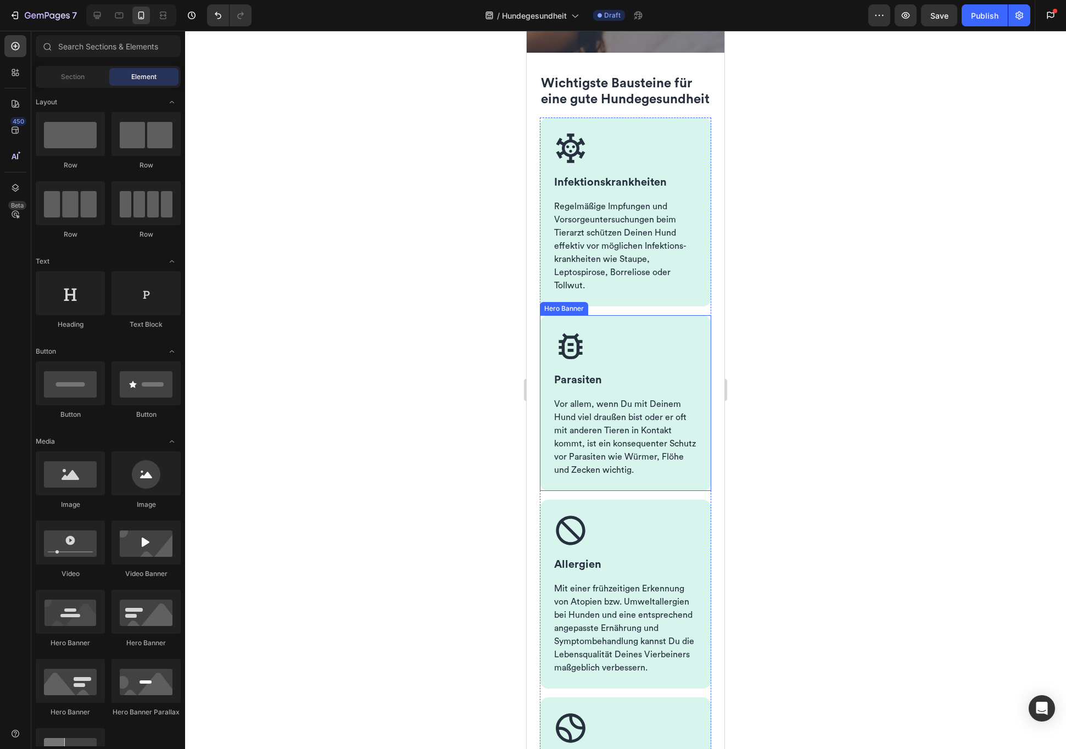
scroll to position [367, 0]
click at [696, 205] on div "Image Infektions­krankheiten Heading Regelmäßige Impfungen und Vorsorge­untersu…" at bounding box center [625, 212] width 171 height 189
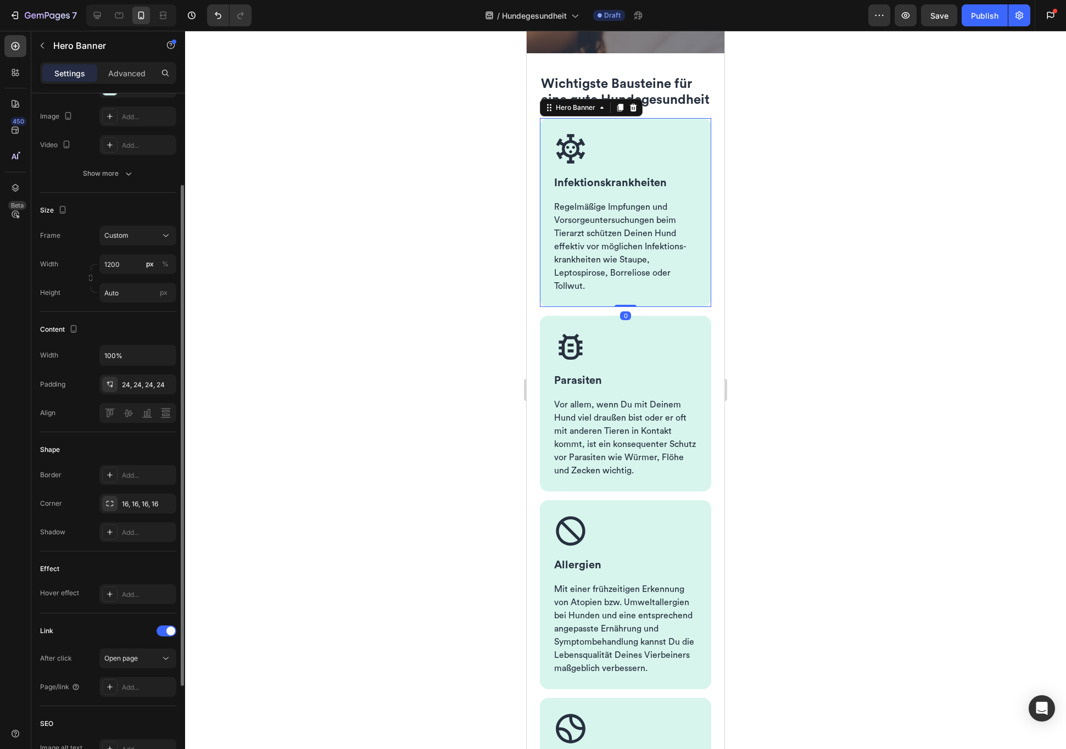
scroll to position [206, 0]
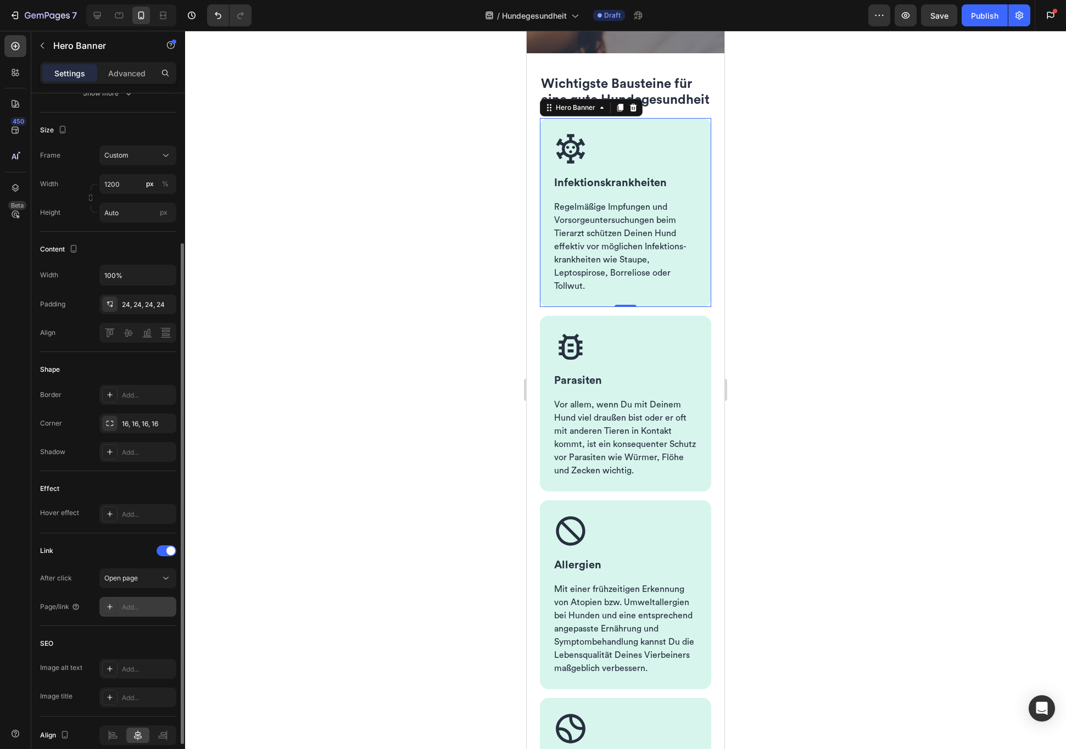
click at [142, 608] on div "Add..." at bounding box center [148, 608] width 52 height 10
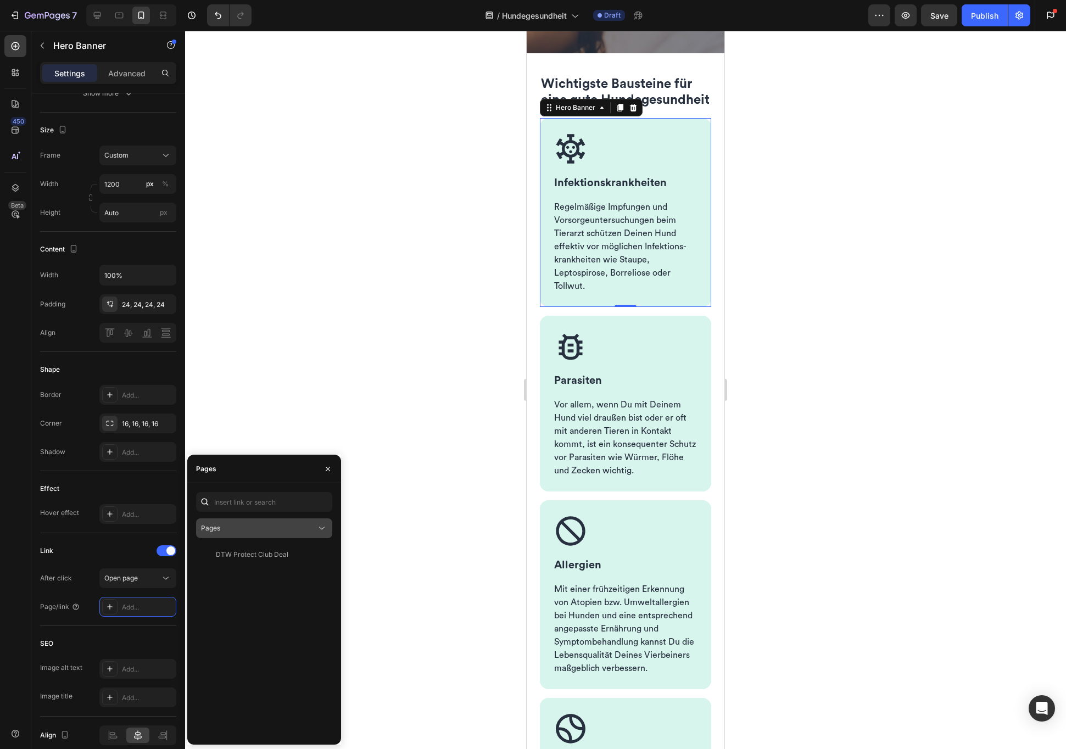
click at [316, 528] on icon at bounding box center [321, 528] width 11 height 11
click at [277, 608] on div "DTW Protect Club Deal View" at bounding box center [264, 640] width 136 height 191
click at [449, 539] on div at bounding box center [625, 390] width 881 height 718
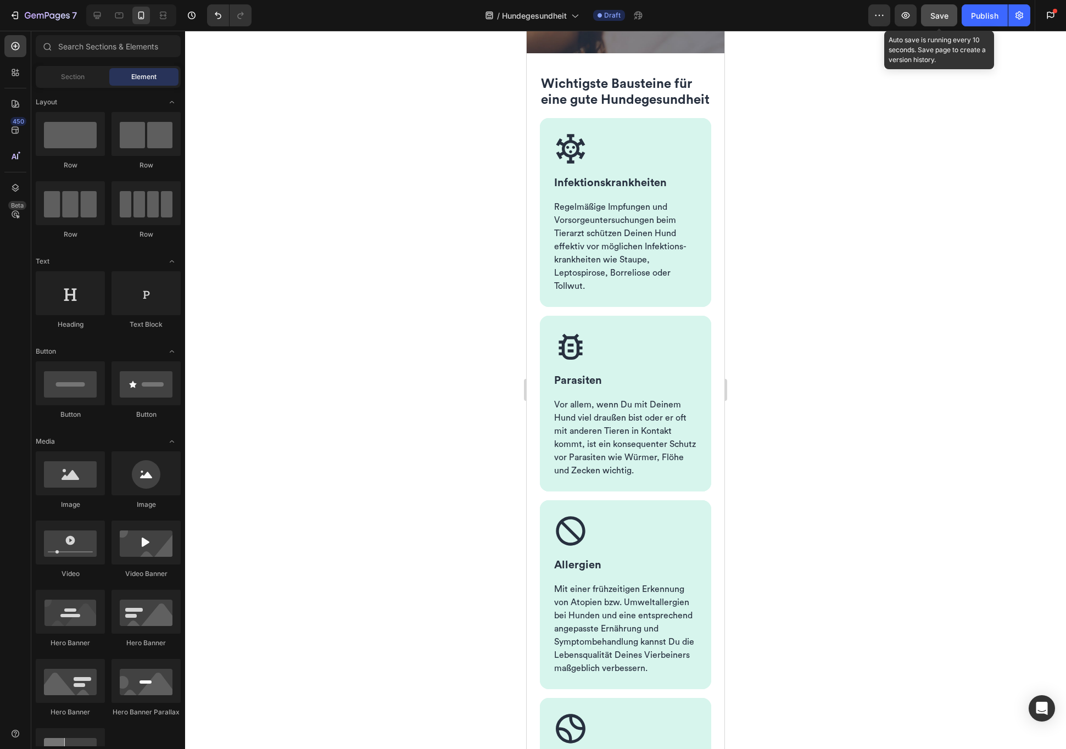
click at [939, 17] on span "Save" at bounding box center [939, 15] width 18 height 9
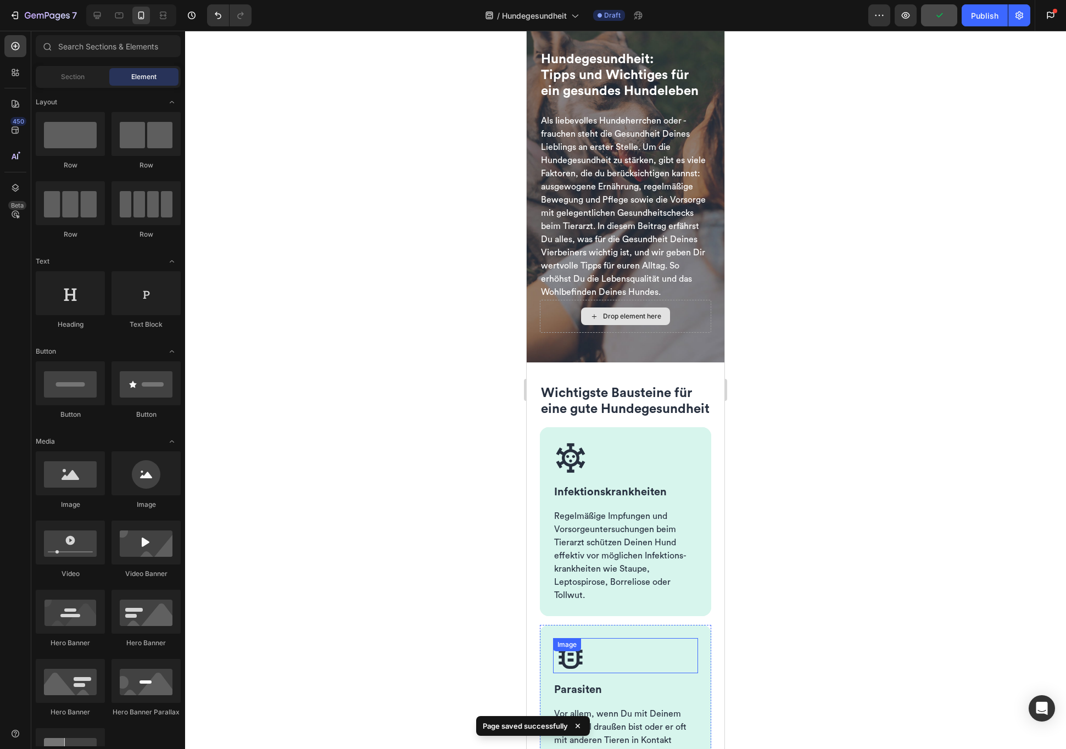
scroll to position [0, 0]
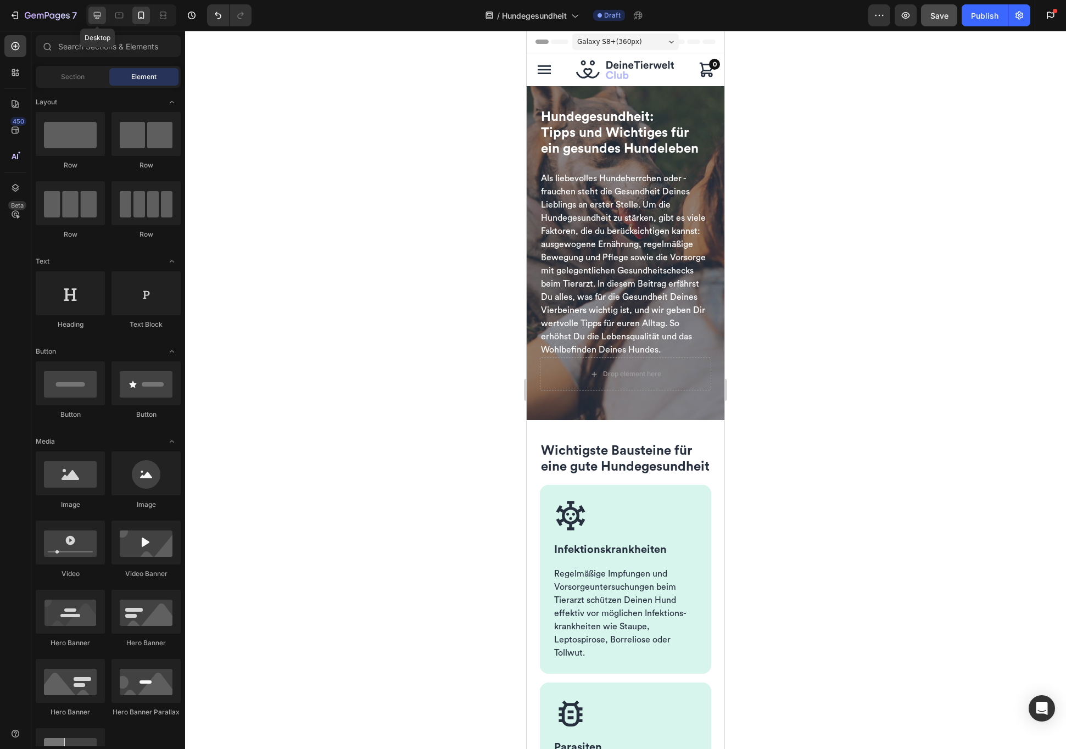
click at [94, 16] on icon at bounding box center [97, 15] width 7 height 7
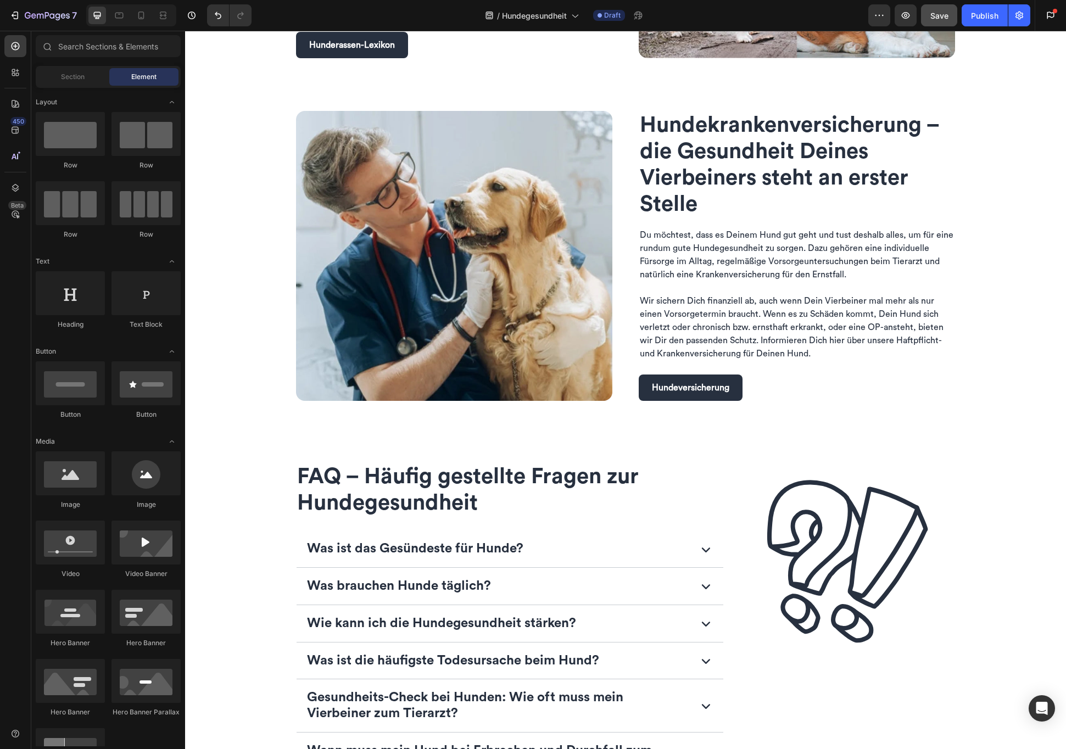
scroll to position [1725, 0]
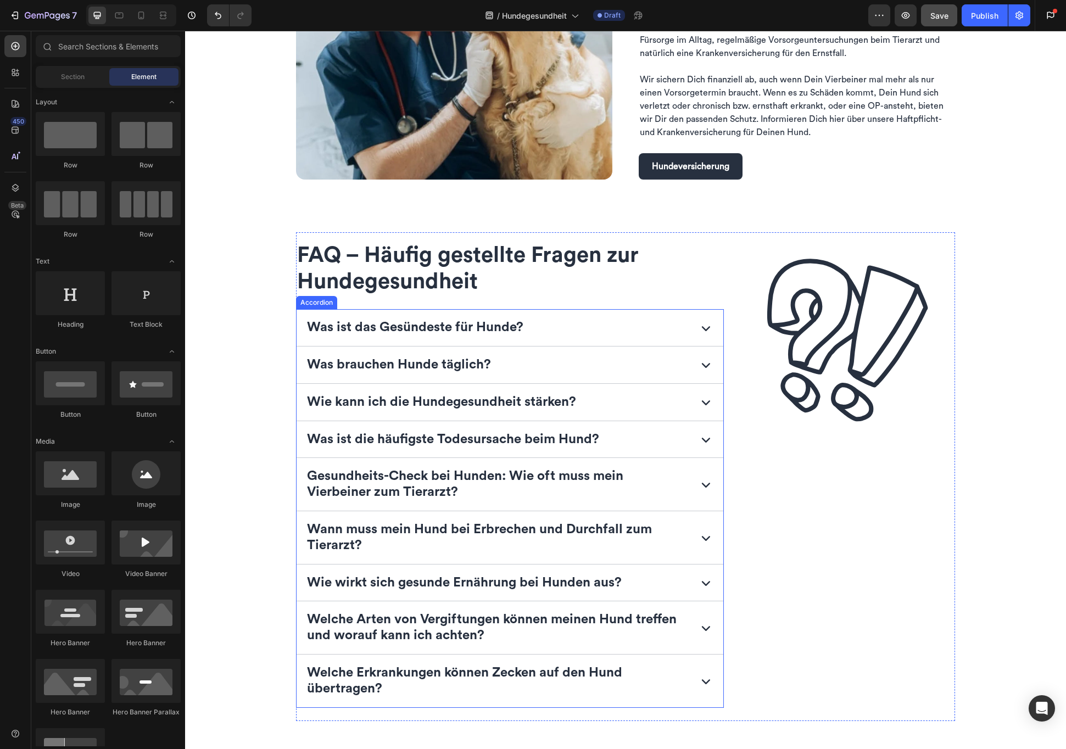
click at [437, 328] on strong "Was ist das Gesündeste für Hunde?" at bounding box center [415, 327] width 216 height 13
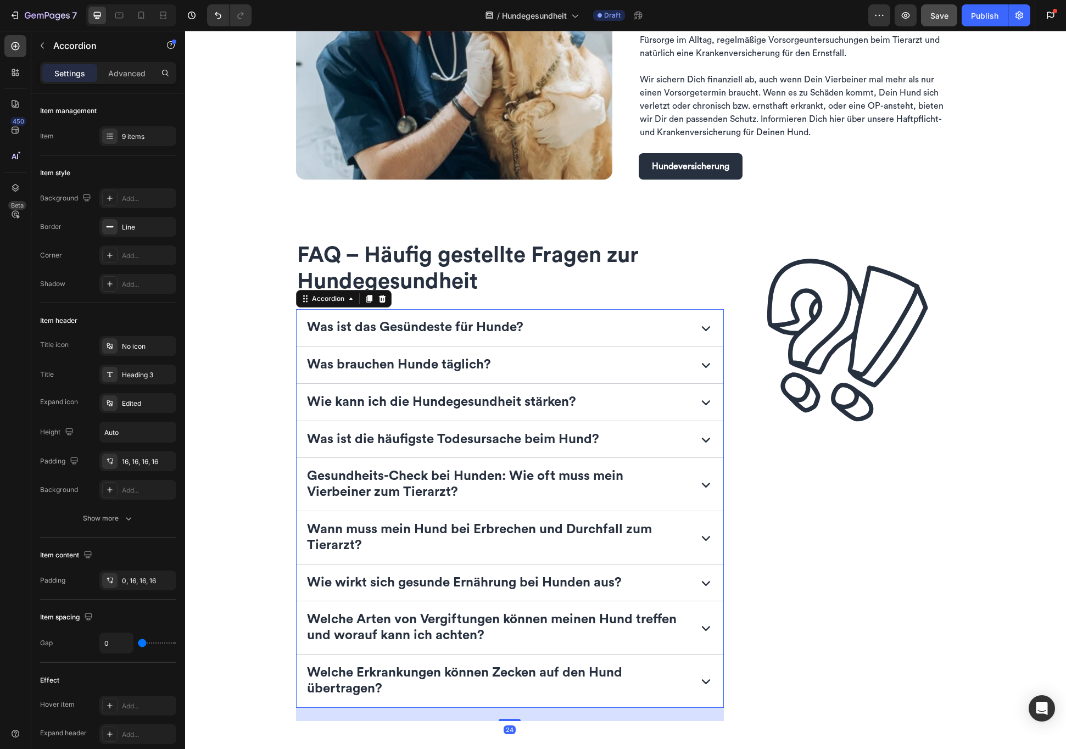
click at [437, 328] on strong "Was ist das Gesündeste für Hunde?" at bounding box center [415, 327] width 216 height 13
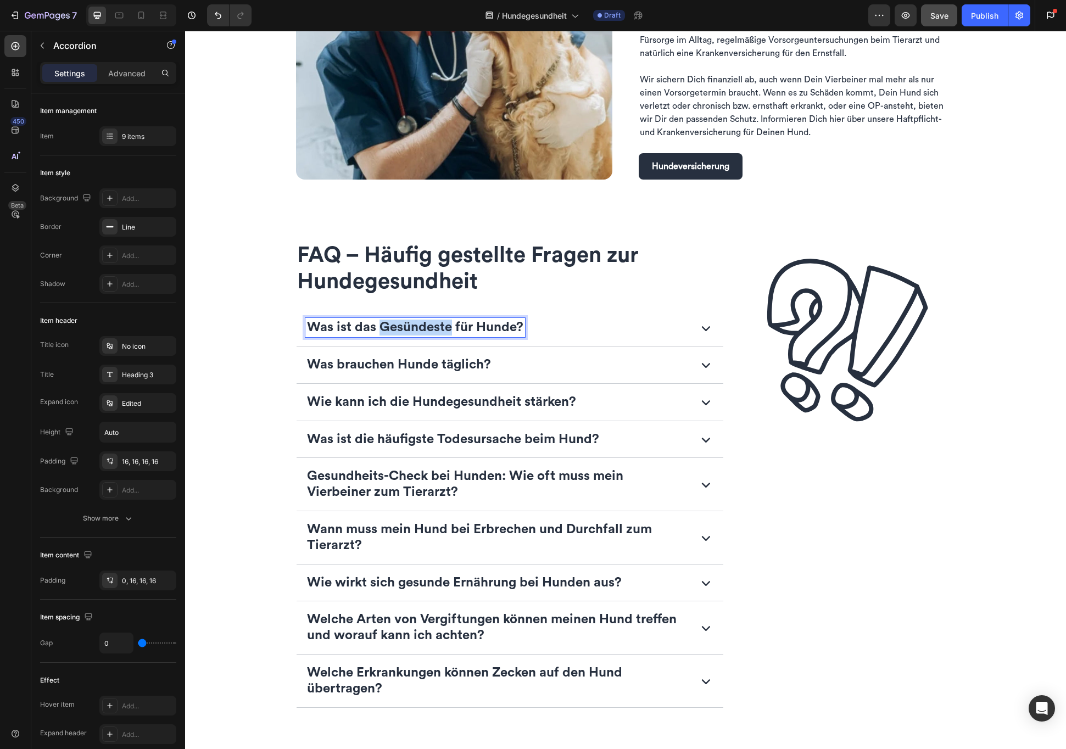
click at [437, 328] on strong "Was ist das Gesündeste für Hunde?" at bounding box center [415, 327] width 216 height 13
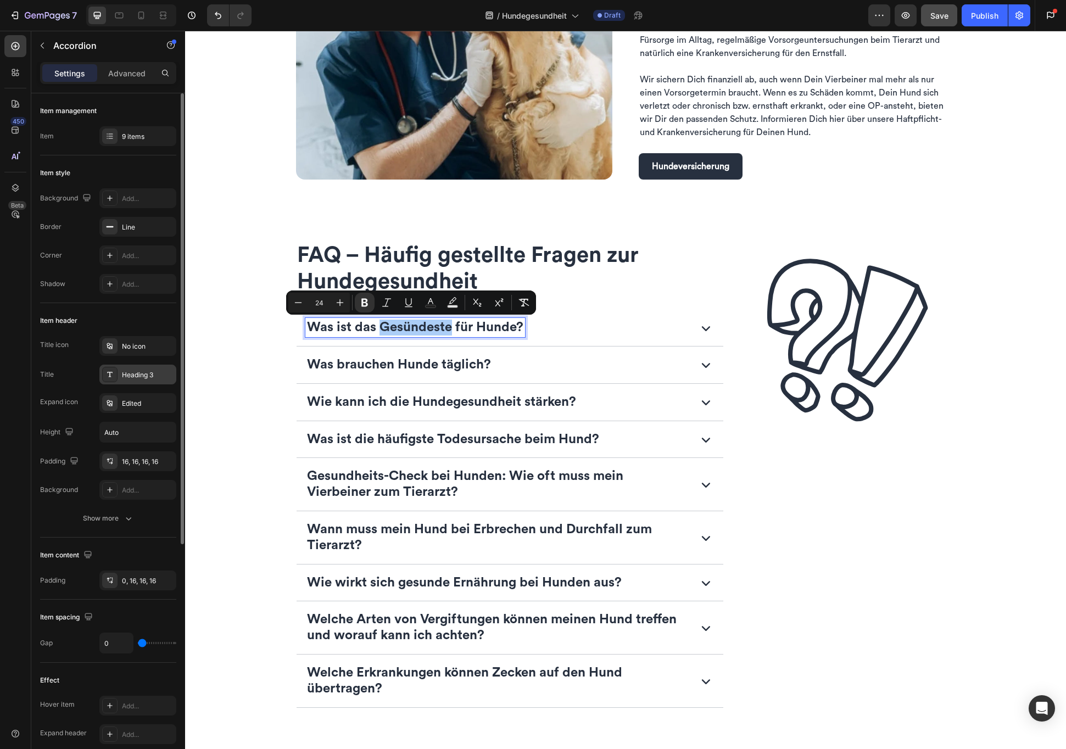
click at [159, 382] on div "Heading 3" at bounding box center [137, 375] width 77 height 20
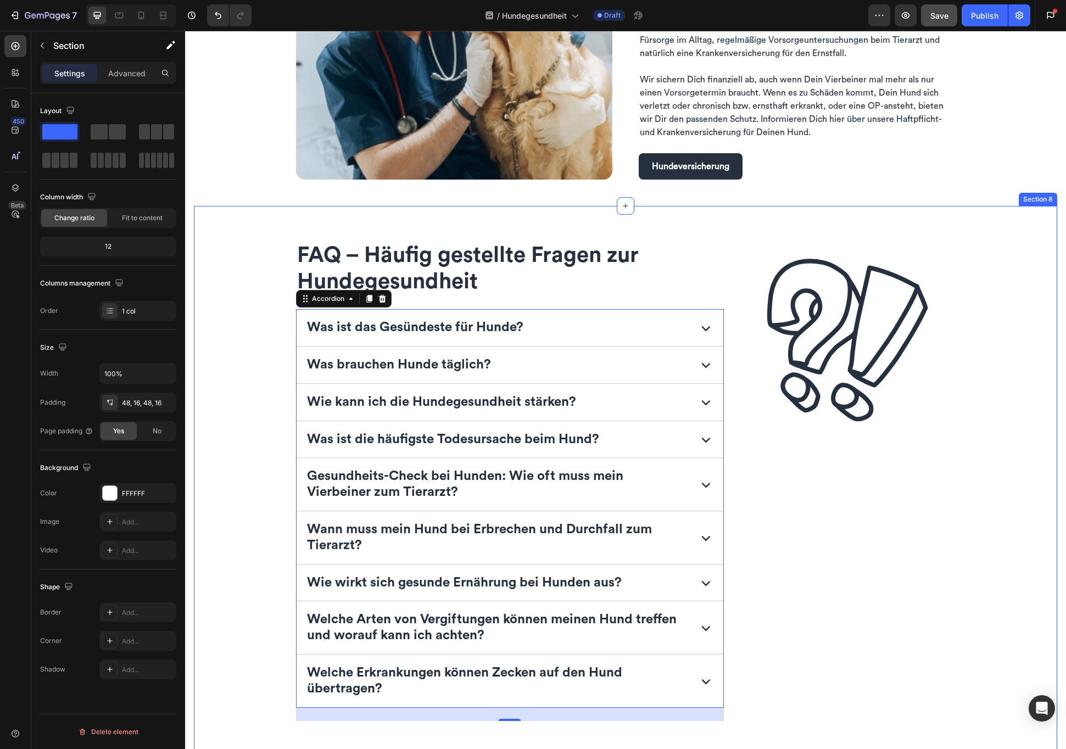
click at [276, 322] on div "FAQ – Häufig gestellte Fragen zur Hundegesundheit Heading Was ist das Gesündest…" at bounding box center [626, 489] width 846 height 515
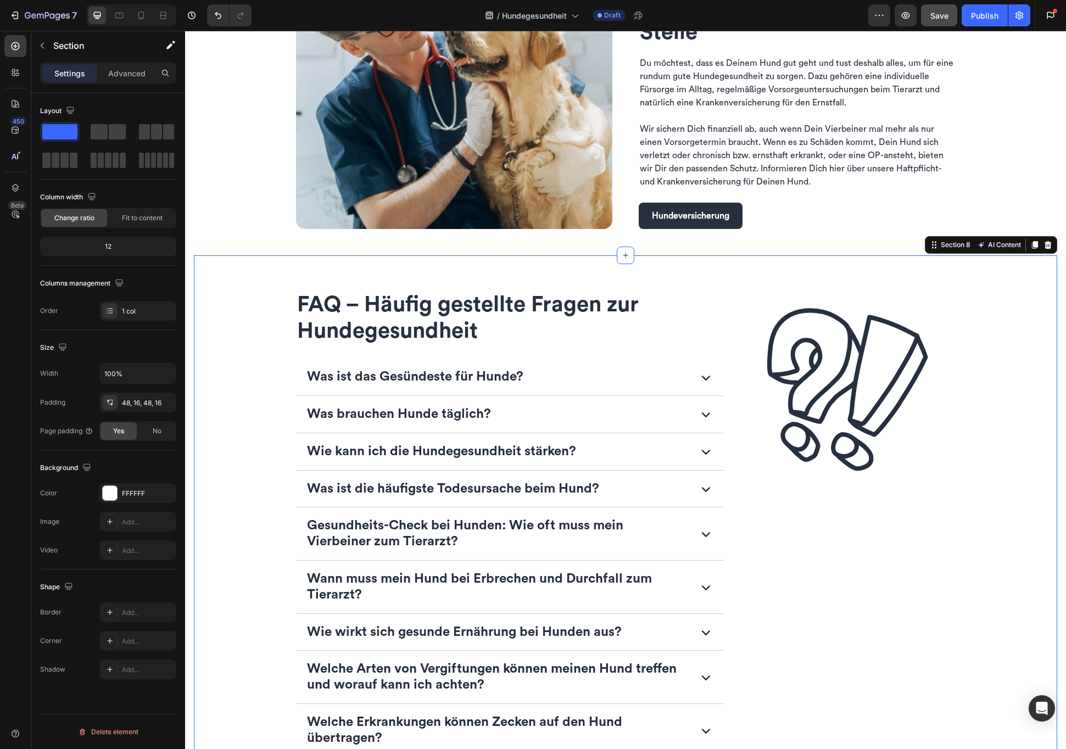
scroll to position [1660, 0]
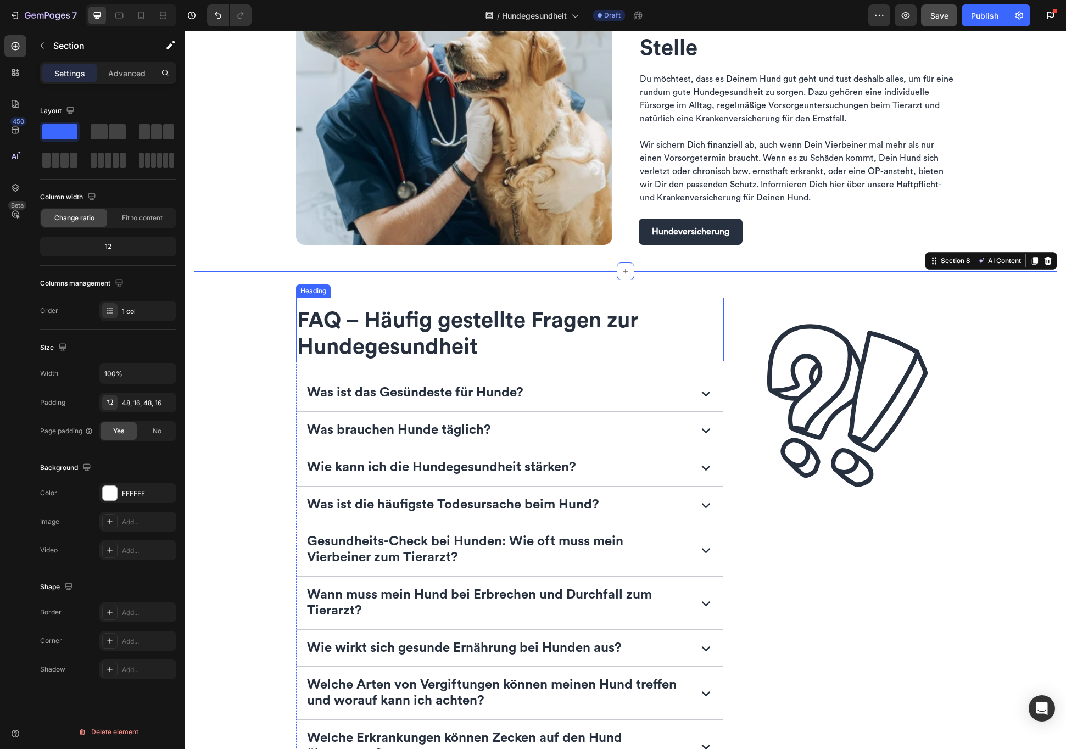
click at [366, 333] on span "FAQ – Häufig gestellte Fragen zur Hundegesundheit" at bounding box center [468, 334] width 342 height 48
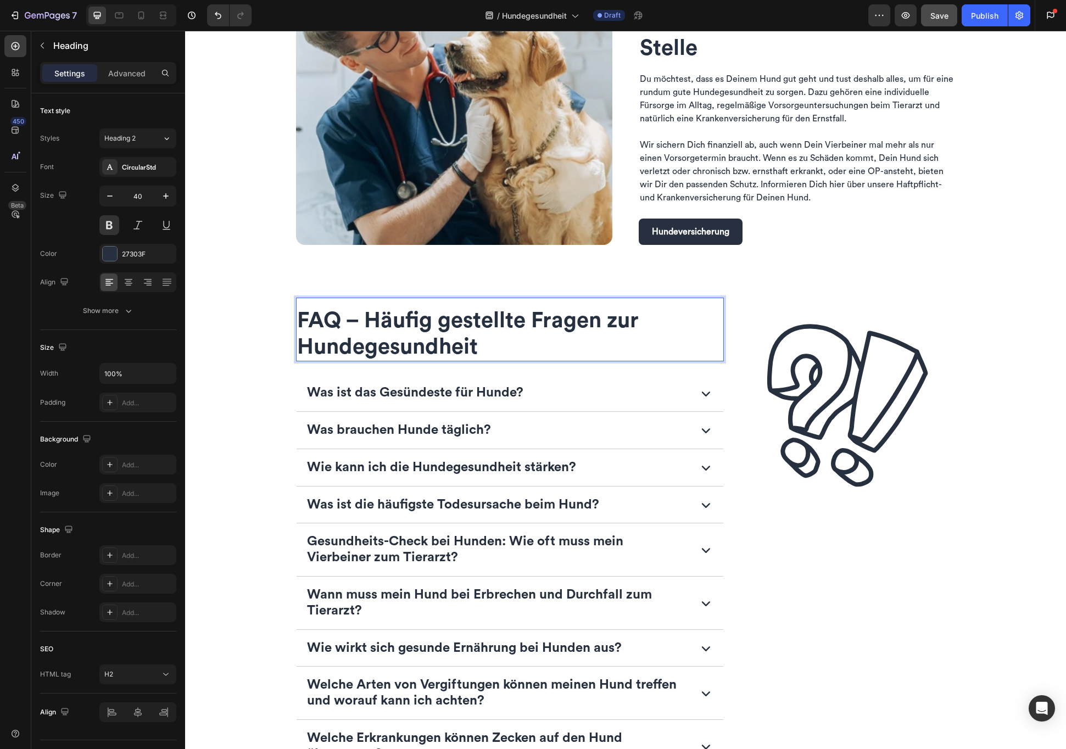
click at [369, 319] on span "FAQ – Häufig gestellte Fragen zur Hundegesundheit" at bounding box center [468, 334] width 342 height 48
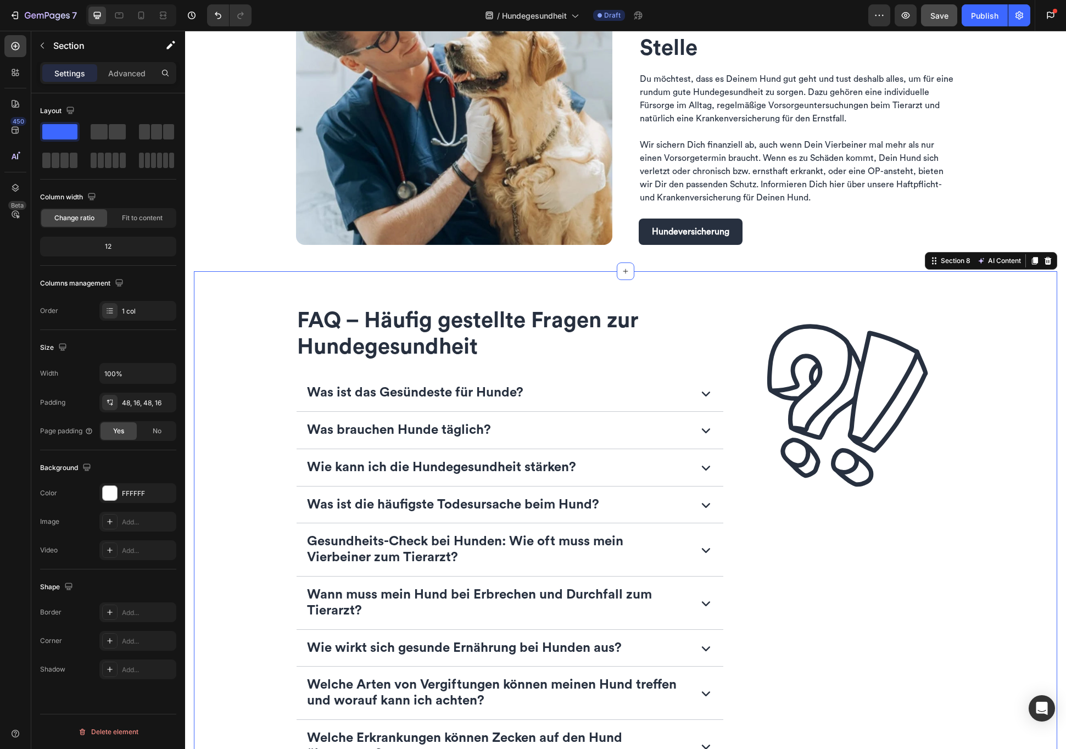
click at [262, 339] on div "⁠⁠⁠⁠⁠⁠⁠ FAQ – Häufig gestellte Fragen zur Hundegesundheit Heading Was ist das G…" at bounding box center [626, 555] width 846 height 515
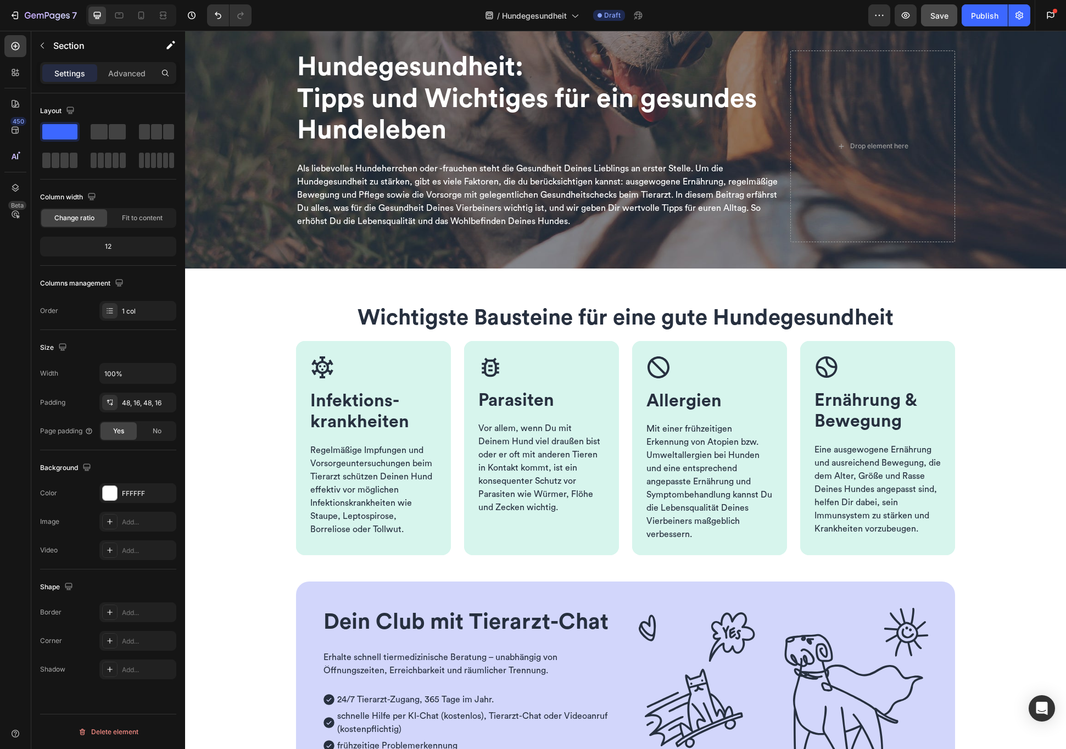
scroll to position [0, 0]
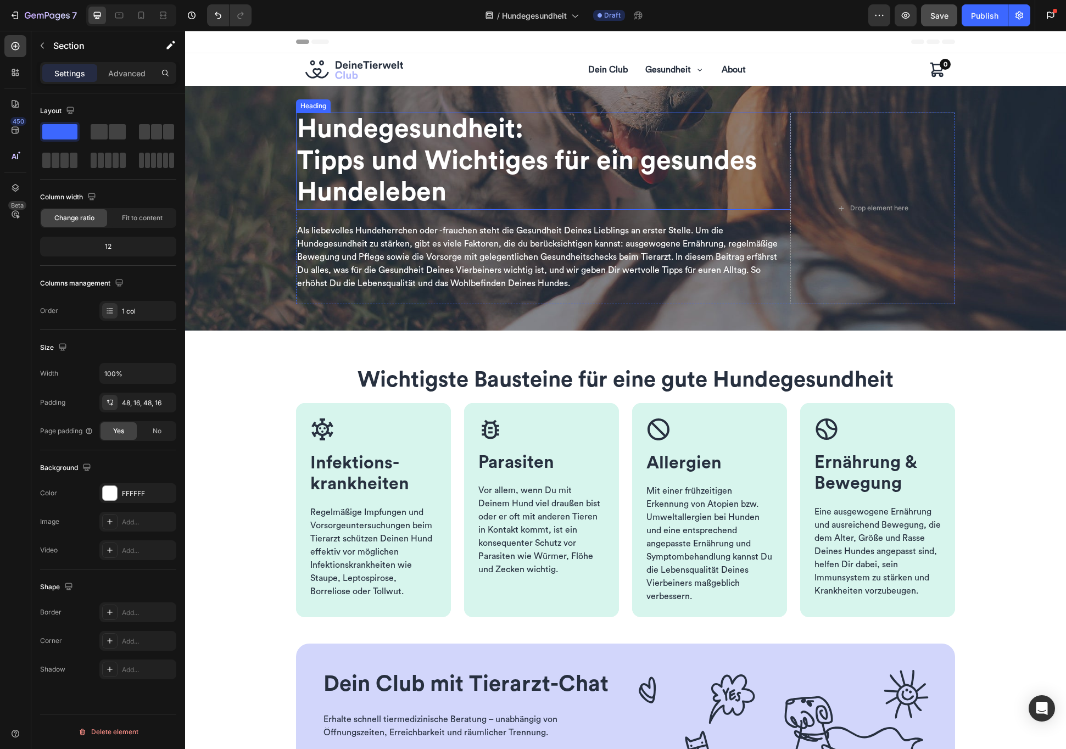
click at [397, 169] on span "Tipps und Wichtiges für ein gesundes Hundeleben" at bounding box center [527, 177] width 460 height 58
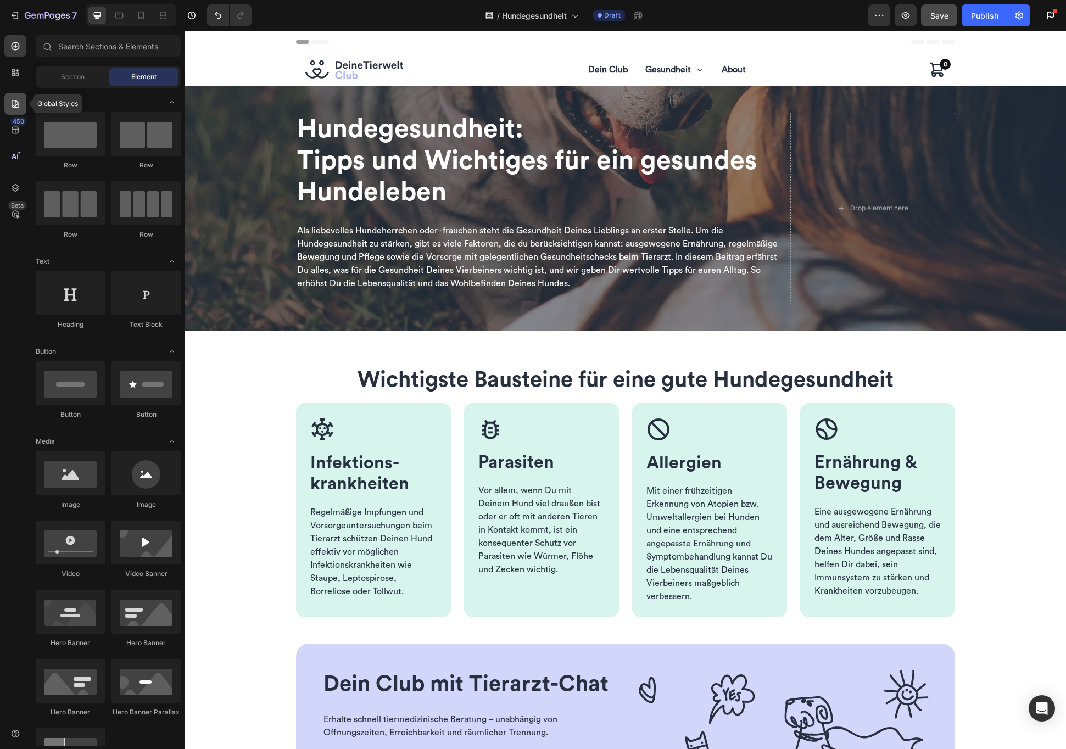
click at [11, 102] on icon at bounding box center [15, 103] width 11 height 11
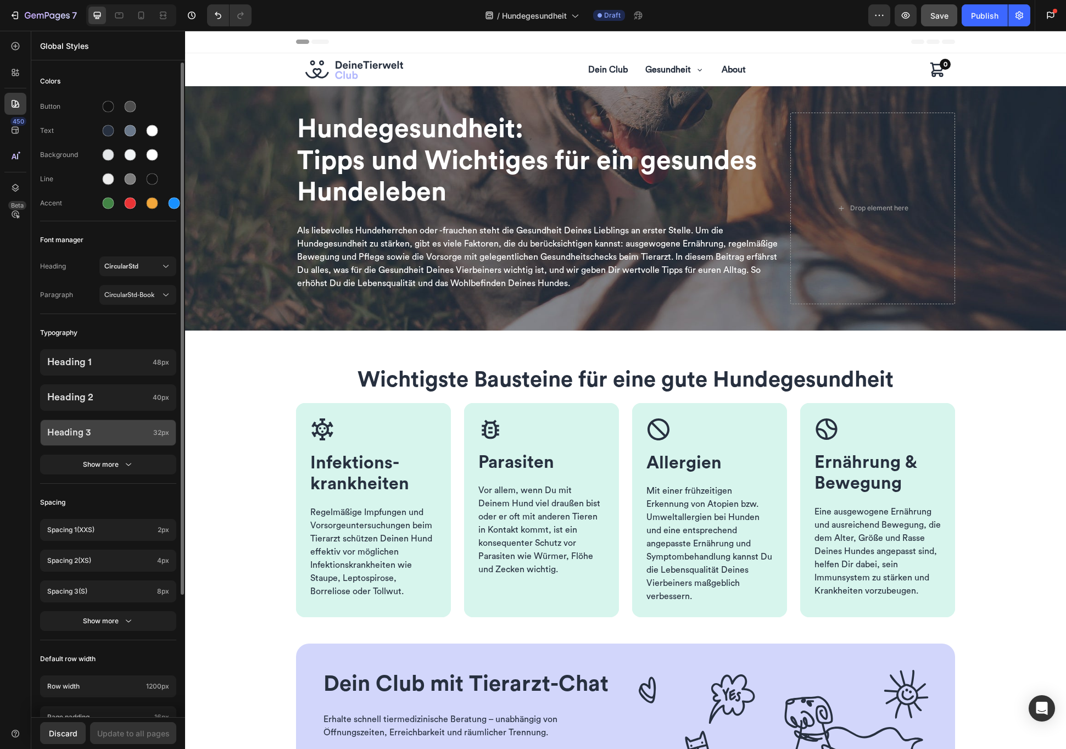
click at [132, 432] on p "Heading 3" at bounding box center [98, 432] width 102 height 11
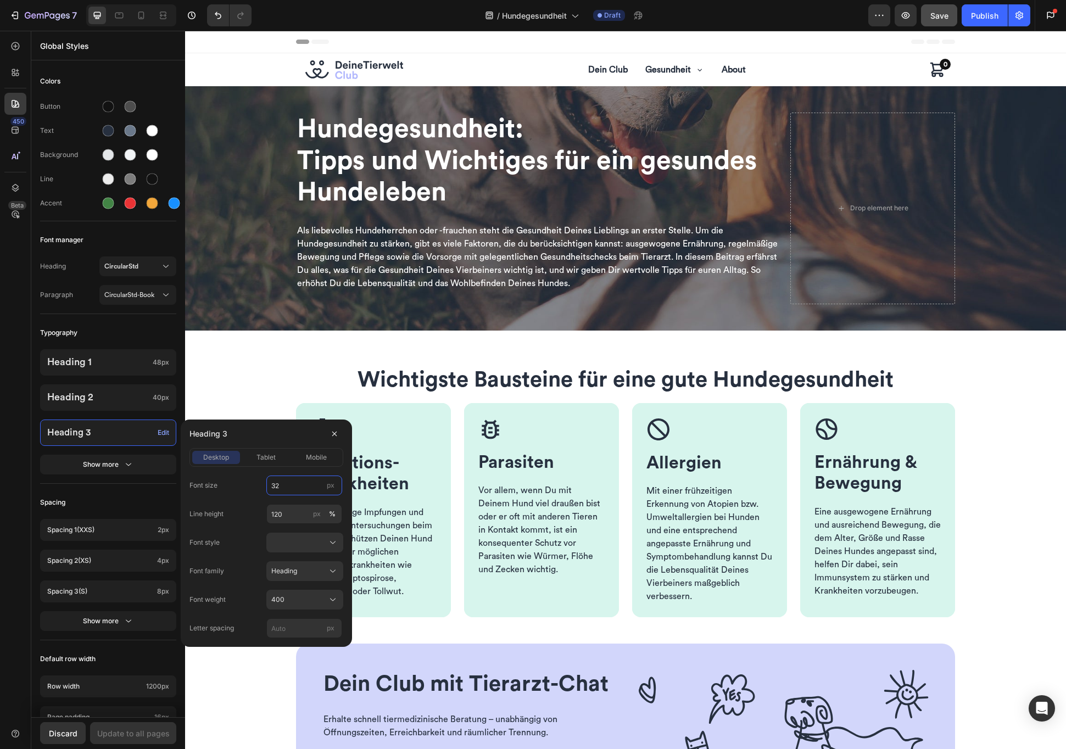
click at [303, 487] on input "32" at bounding box center [304, 486] width 76 height 20
type input "24"
click at [154, 682] on div "Update to all pages" at bounding box center [133, 734] width 73 height 12
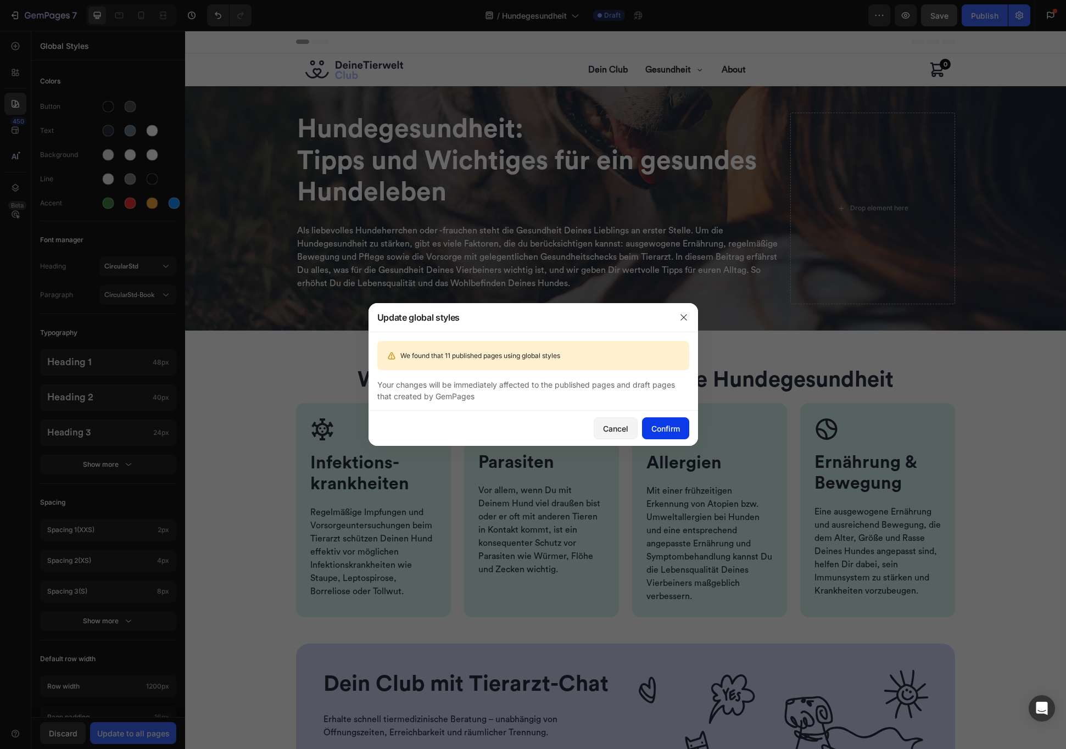
click at [659, 432] on div "Confirm" at bounding box center [665, 429] width 29 height 12
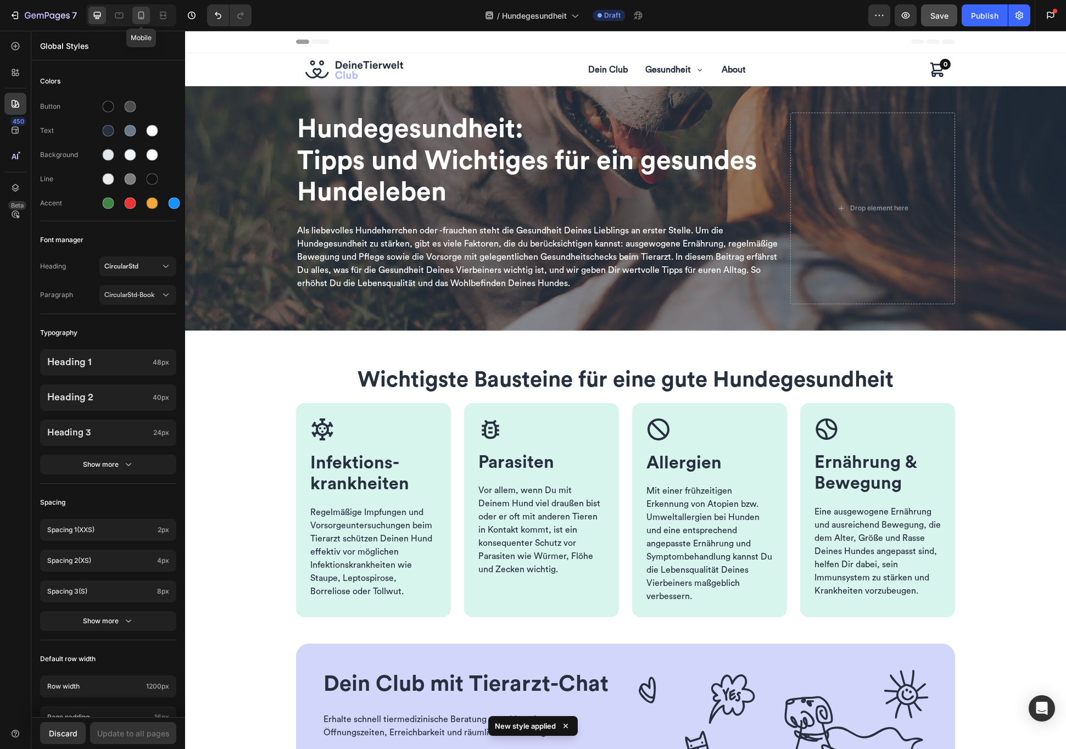
click at [142, 14] on icon at bounding box center [141, 15] width 11 height 11
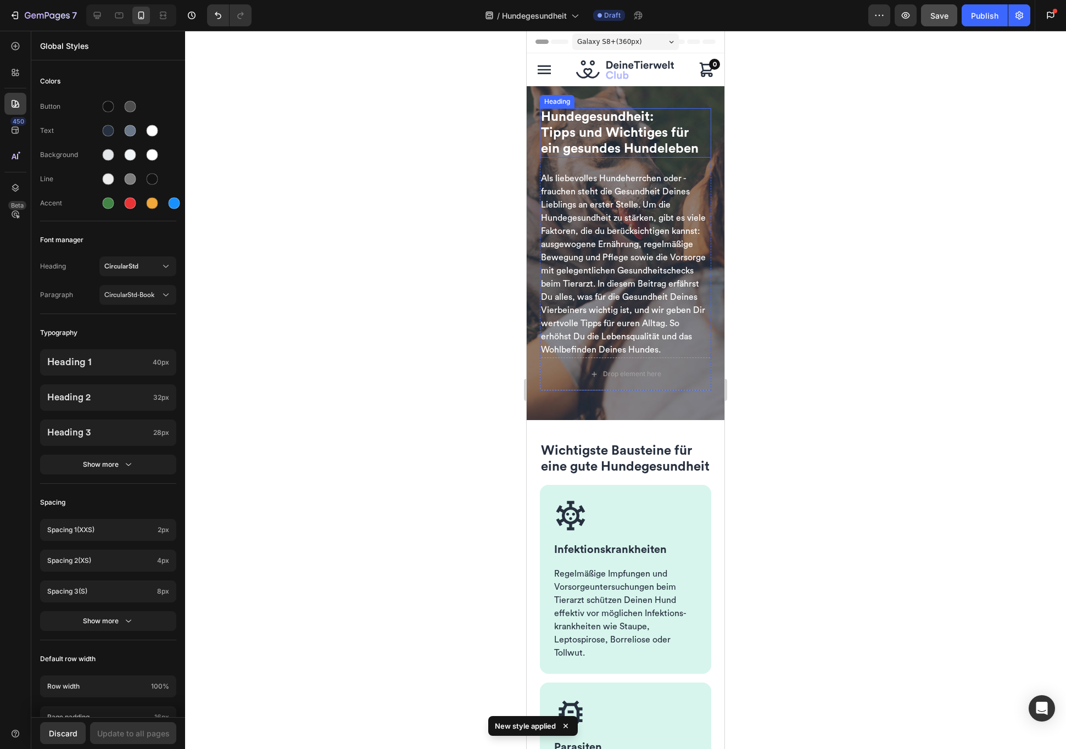
click at [594, 131] on span "Tipps und Wichtiges für ein gesundes Hundeleben" at bounding box center [620, 140] width 158 height 29
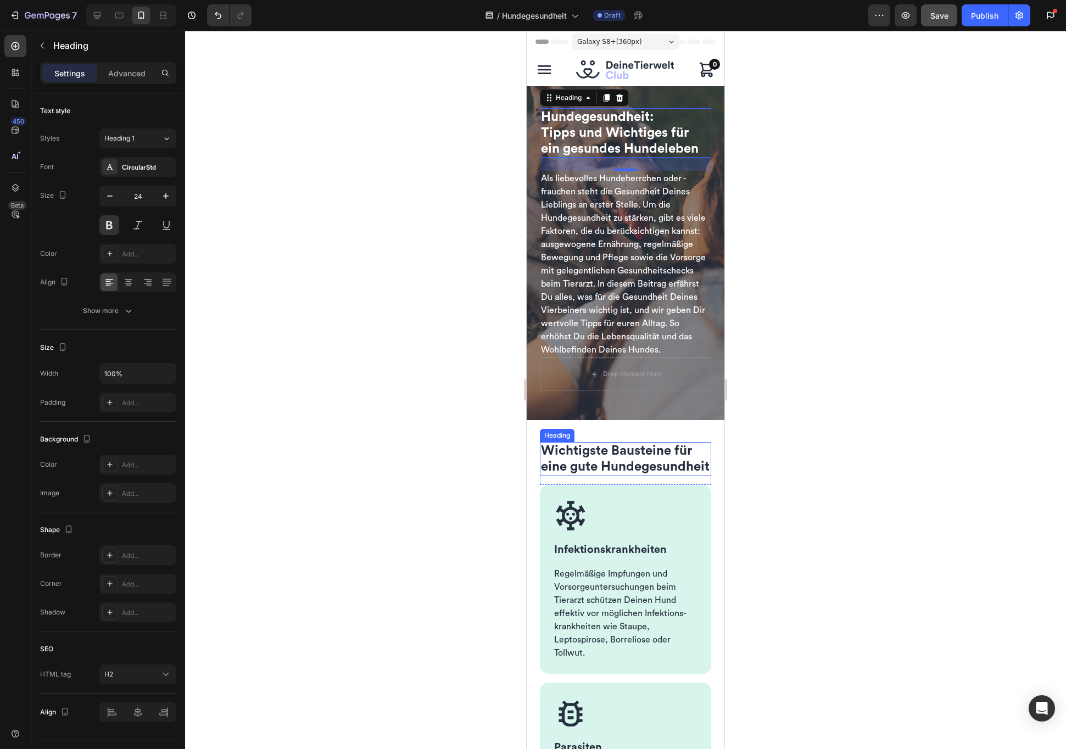
click at [590, 473] on span "Wichtigste Bausteine für eine gute Hundegesundheit" at bounding box center [625, 458] width 169 height 29
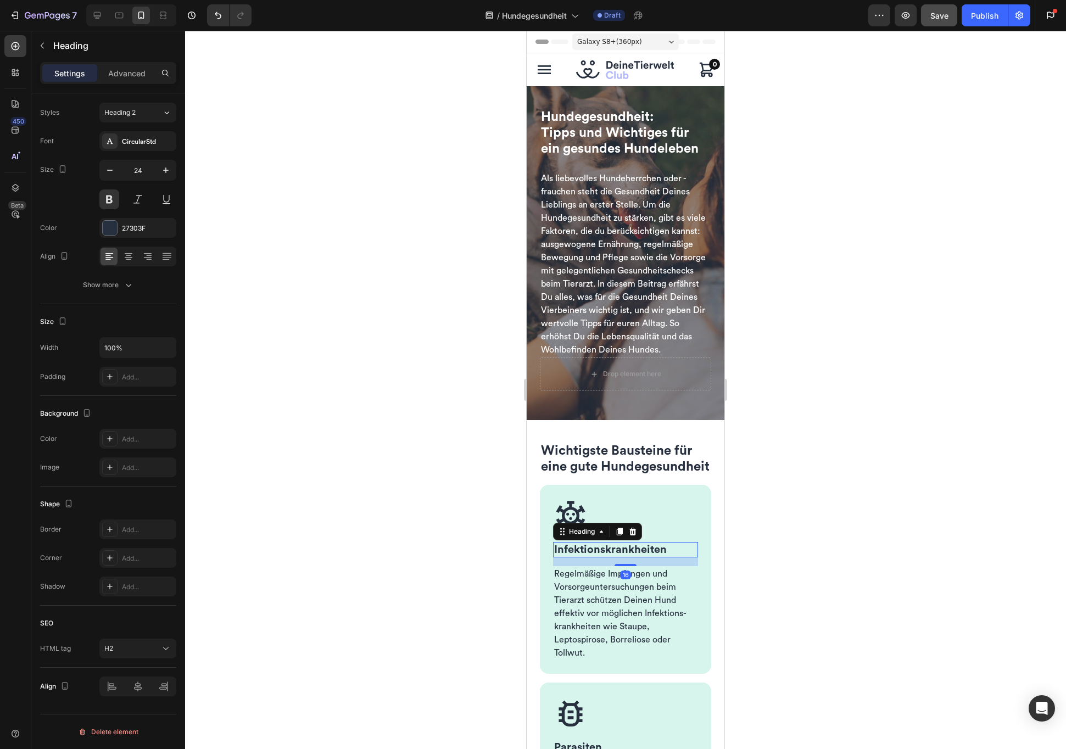
click at [587, 555] on span "Infektions­krankheiten" at bounding box center [610, 549] width 113 height 11
click at [19, 105] on icon at bounding box center [15, 103] width 11 height 11
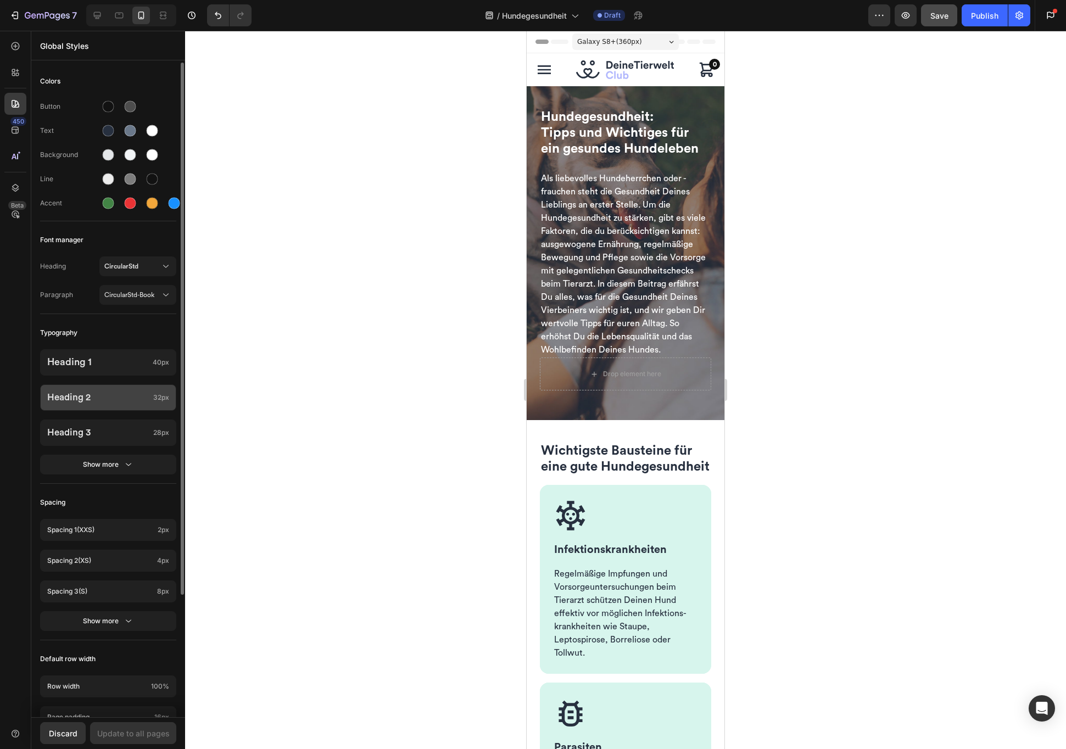
click at [129, 397] on p "Heading 2" at bounding box center [98, 397] width 102 height 11
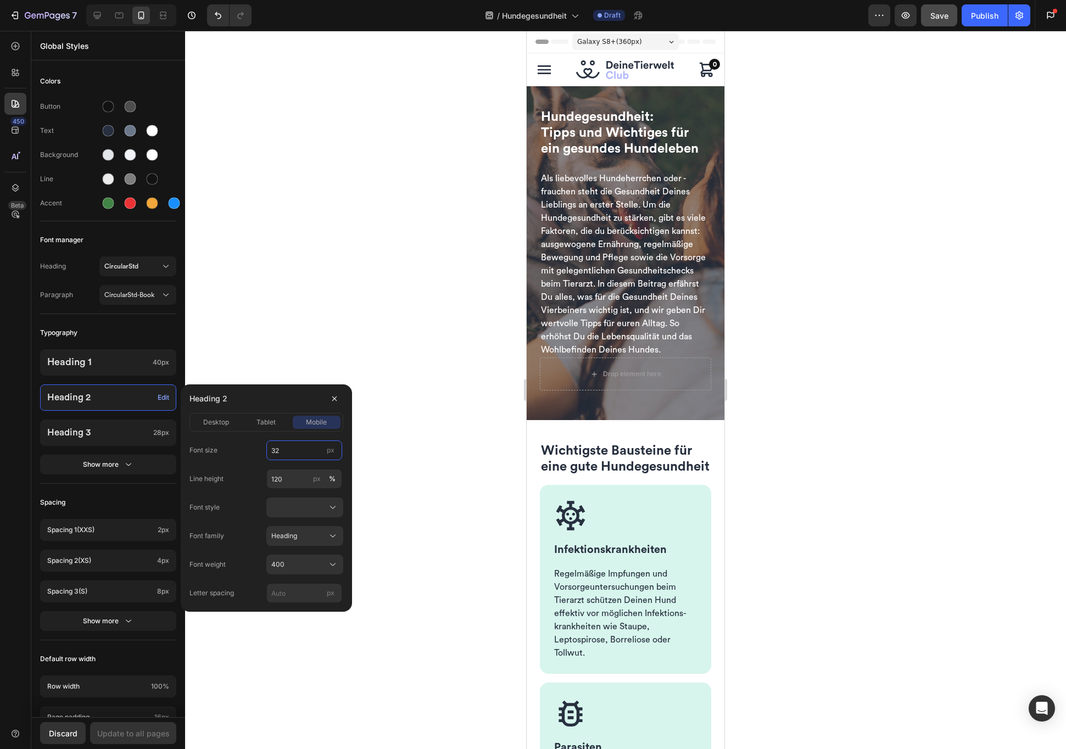
click at [301, 452] on input "32" at bounding box center [304, 451] width 76 height 20
type input "24"
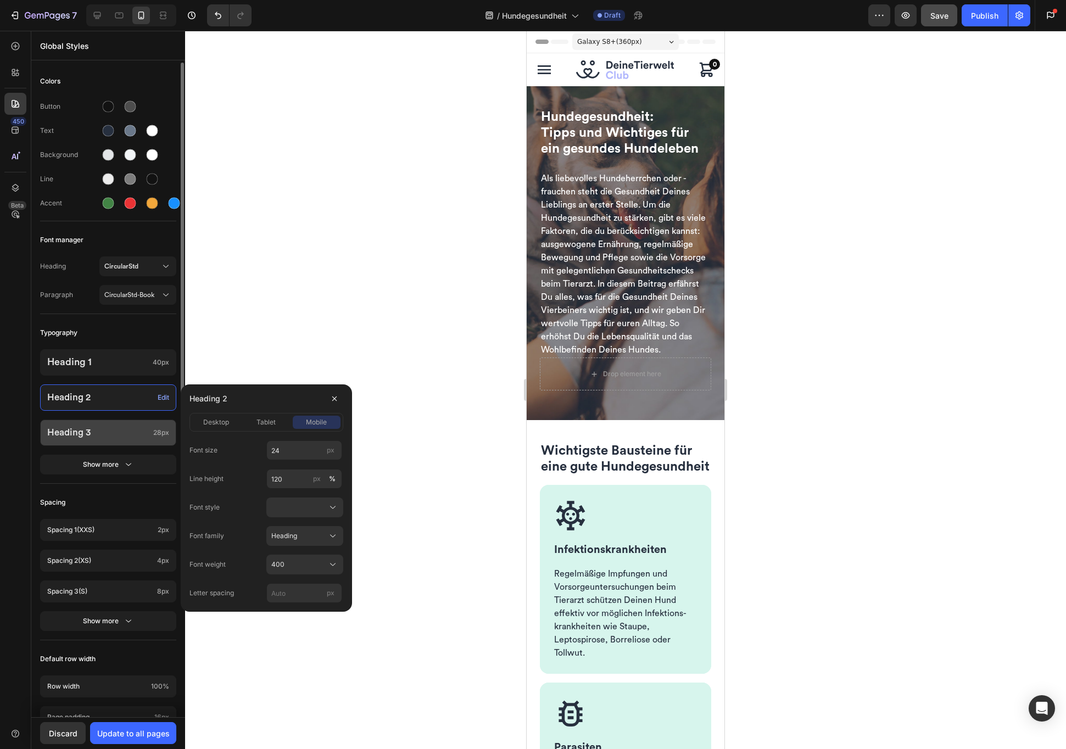
click at [134, 435] on p "Heading 3" at bounding box center [98, 432] width 102 height 11
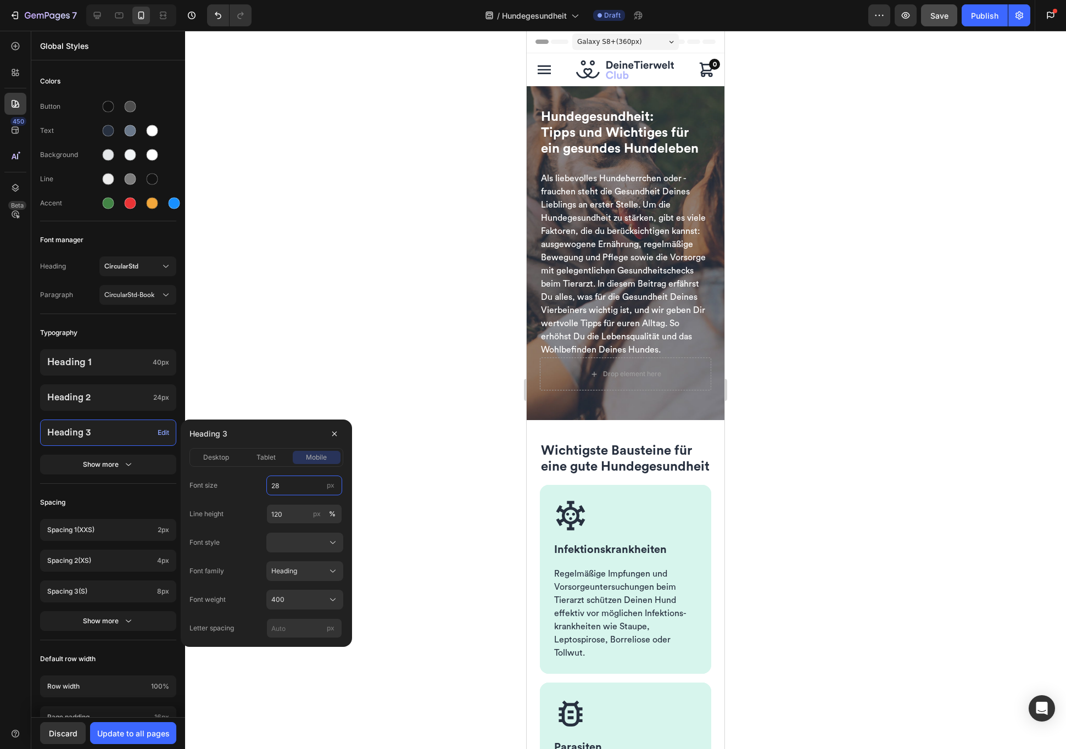
click at [294, 488] on input "28" at bounding box center [304, 486] width 76 height 20
type input "20"
click at [124, 439] on div "Heading 3 20px" at bounding box center [108, 433] width 136 height 26
click at [153, 682] on div "Update to all pages" at bounding box center [133, 734] width 73 height 12
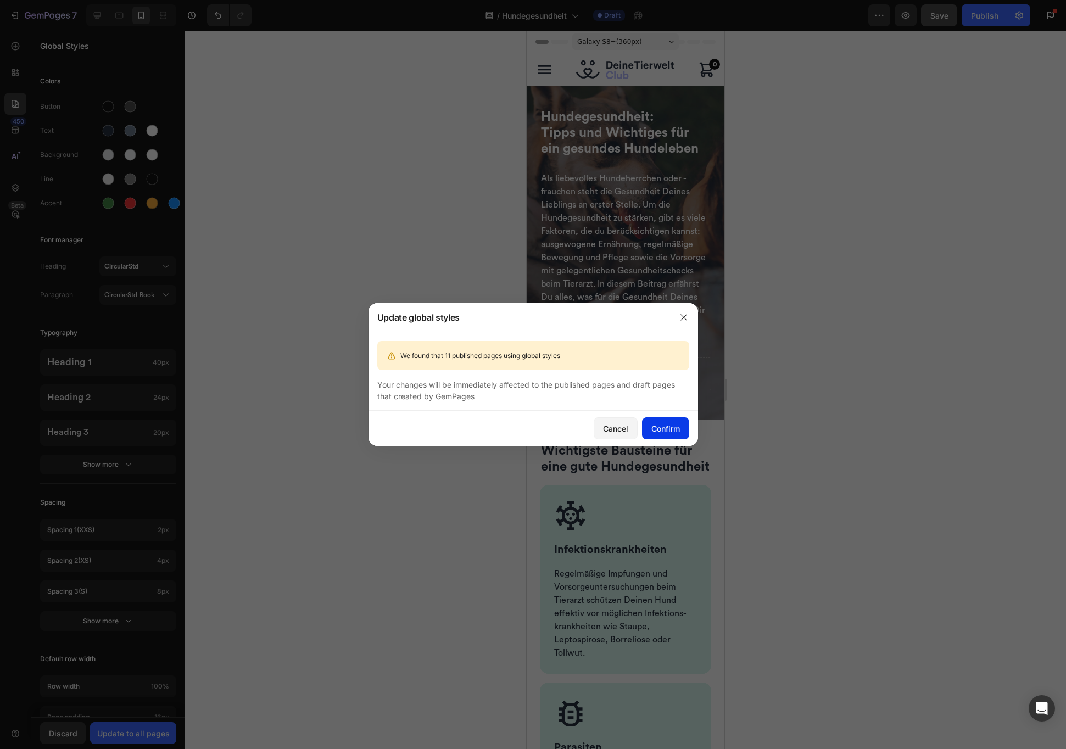
click at [671, 431] on div "Confirm" at bounding box center [665, 429] width 29 height 12
click at [608, 682] on icon at bounding box center [608, 724] width 4 height 4
click at [615, 432] on div "Cancel" at bounding box center [615, 429] width 25 height 12
click at [684, 315] on icon "button" at bounding box center [683, 317] width 9 height 9
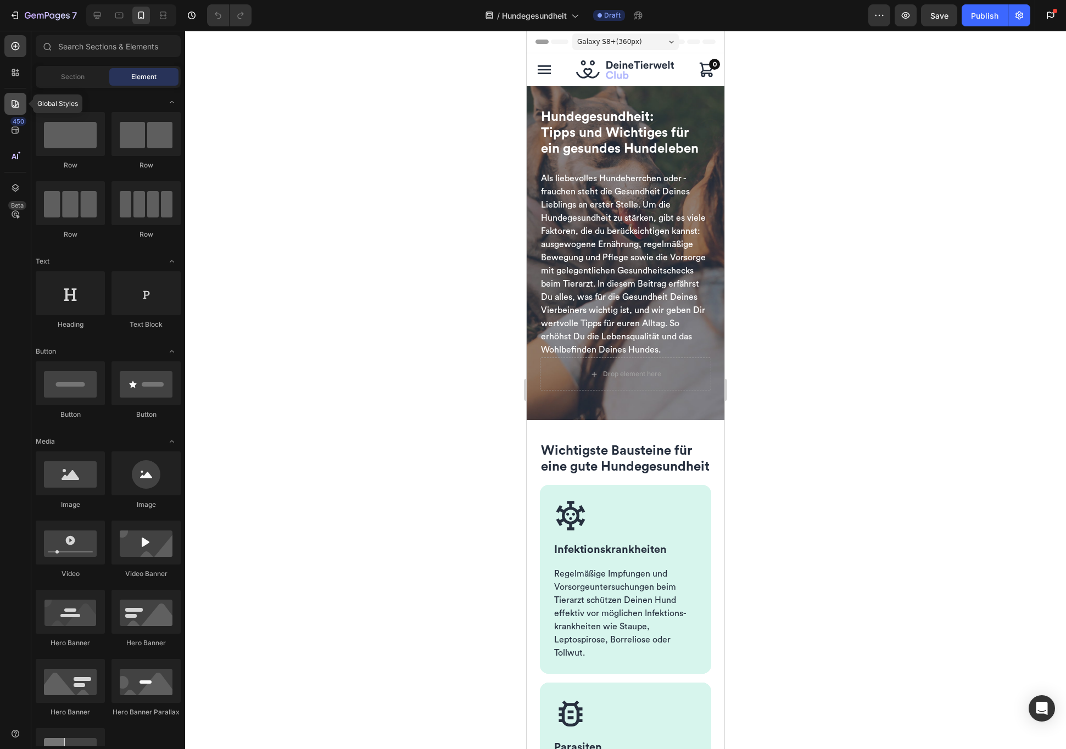
click at [16, 98] on icon at bounding box center [15, 103] width 11 height 11
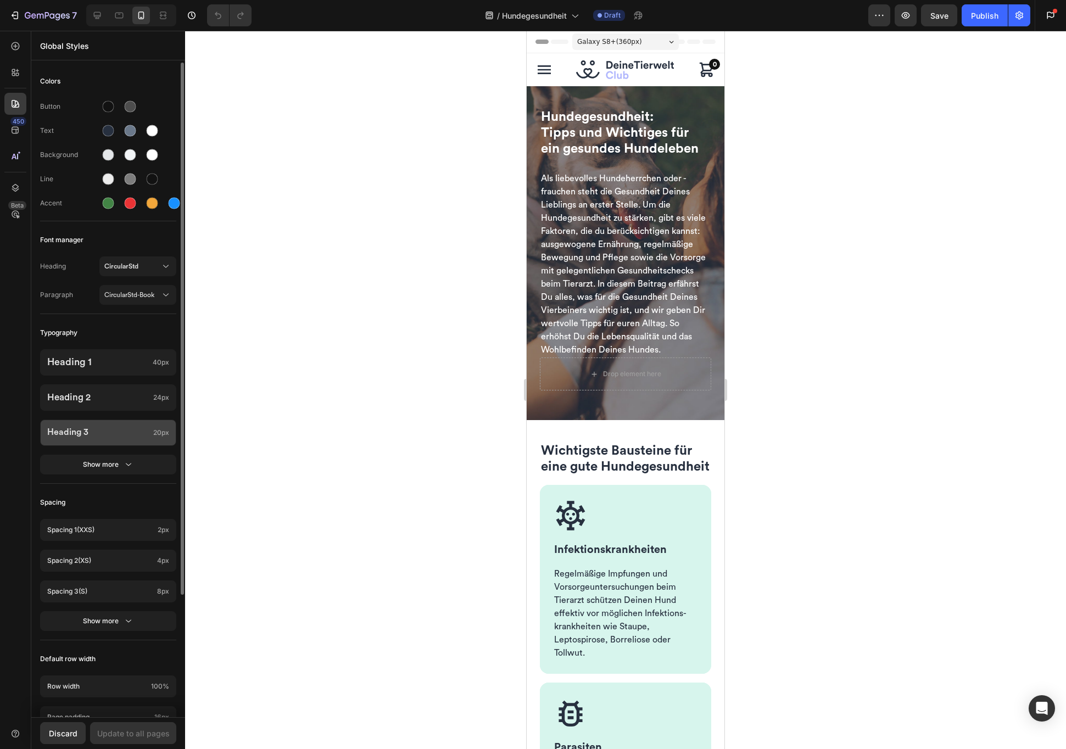
click at [129, 436] on p "Heading 3" at bounding box center [98, 432] width 102 height 10
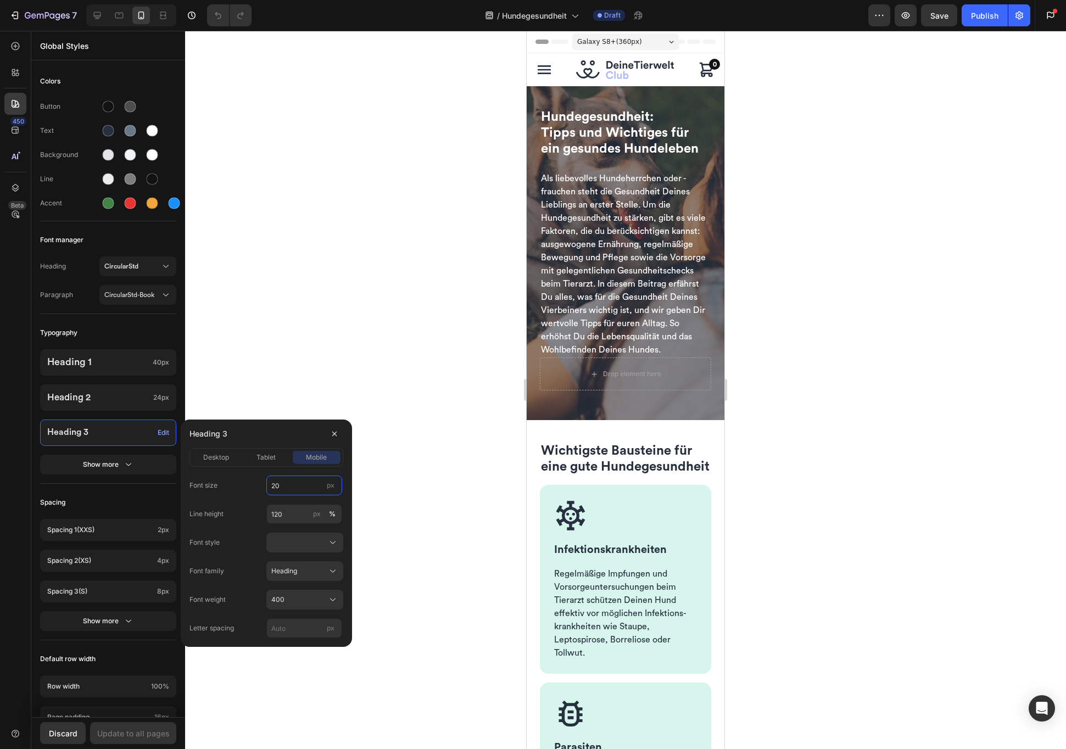
click at [307, 488] on input "20" at bounding box center [304, 486] width 76 height 20
drag, startPoint x: 294, startPoint y: 257, endPoint x: 270, endPoint y: 207, distance: 55.5
click at [294, 257] on div at bounding box center [625, 390] width 881 height 718
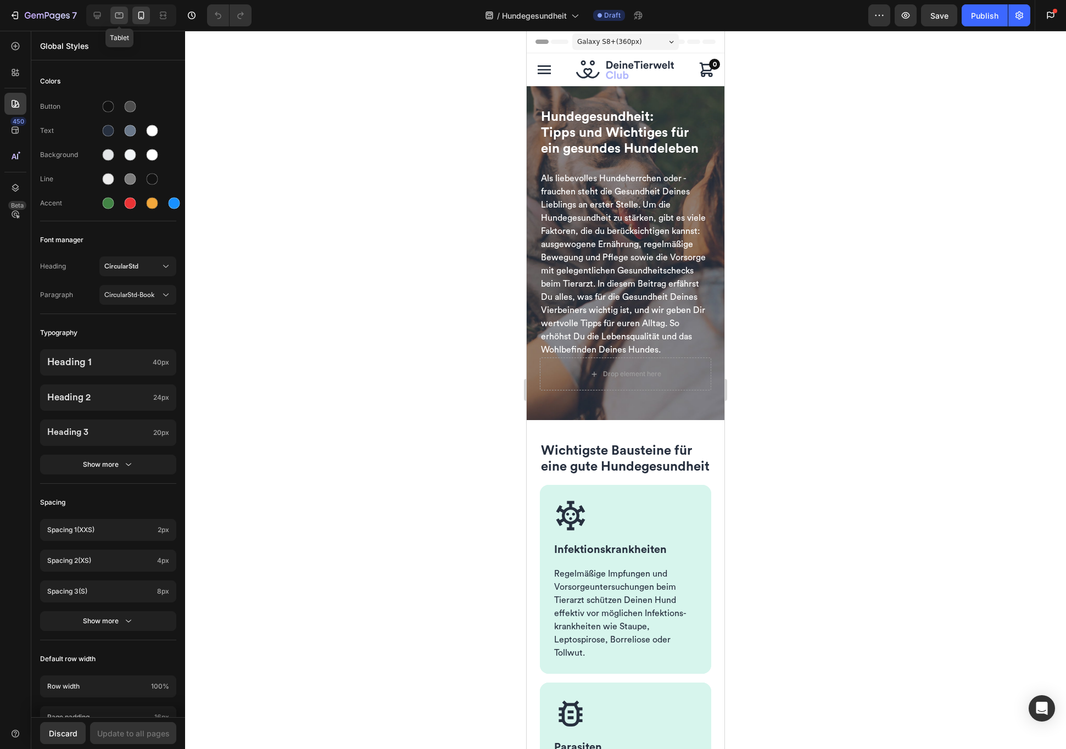
click at [117, 16] on icon at bounding box center [119, 15] width 11 height 11
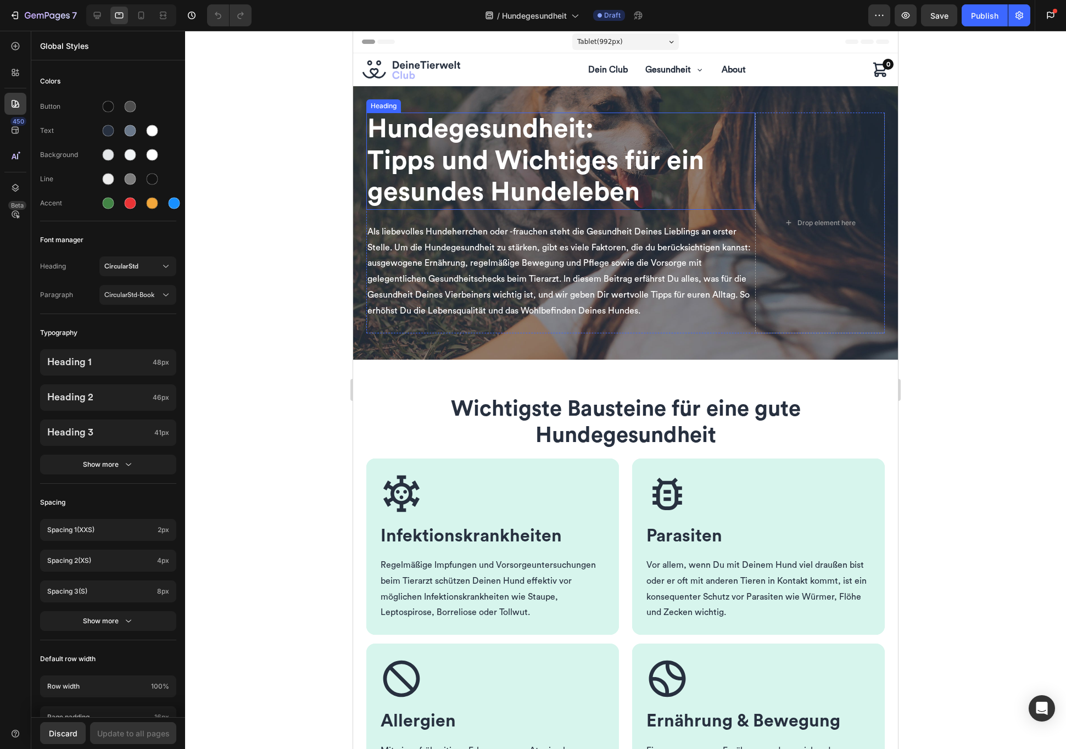
click at [484, 181] on span "Tipps und Wichtiges für ein gesundes Hundeleben" at bounding box center [535, 177] width 337 height 58
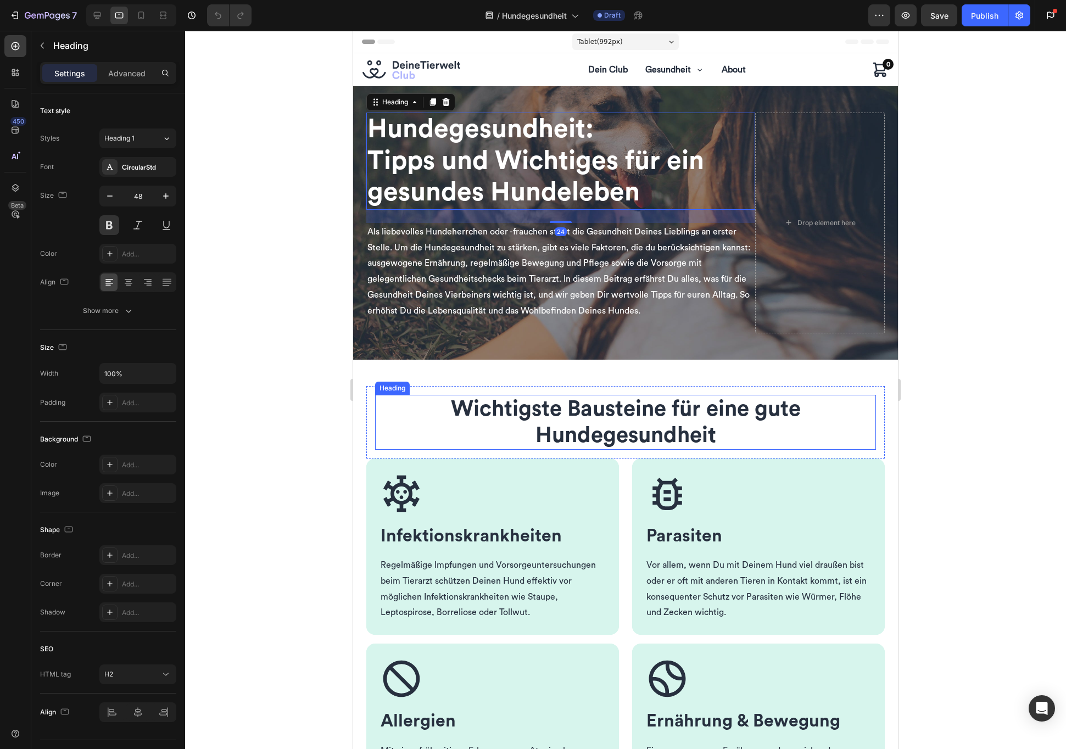
click at [519, 416] on span "Wichtigste Bausteine für eine gute Hundegesundheit" at bounding box center [626, 422] width 350 height 48
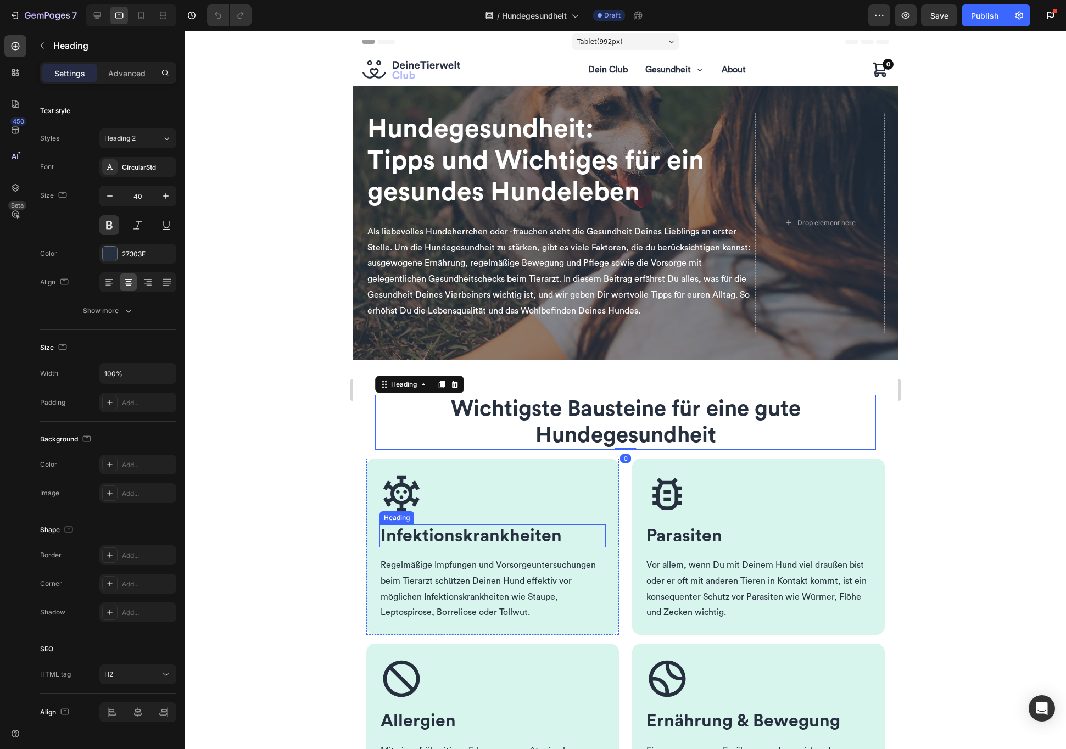
click at [458, 539] on span "Infektions­krankheiten" at bounding box center [471, 536] width 181 height 18
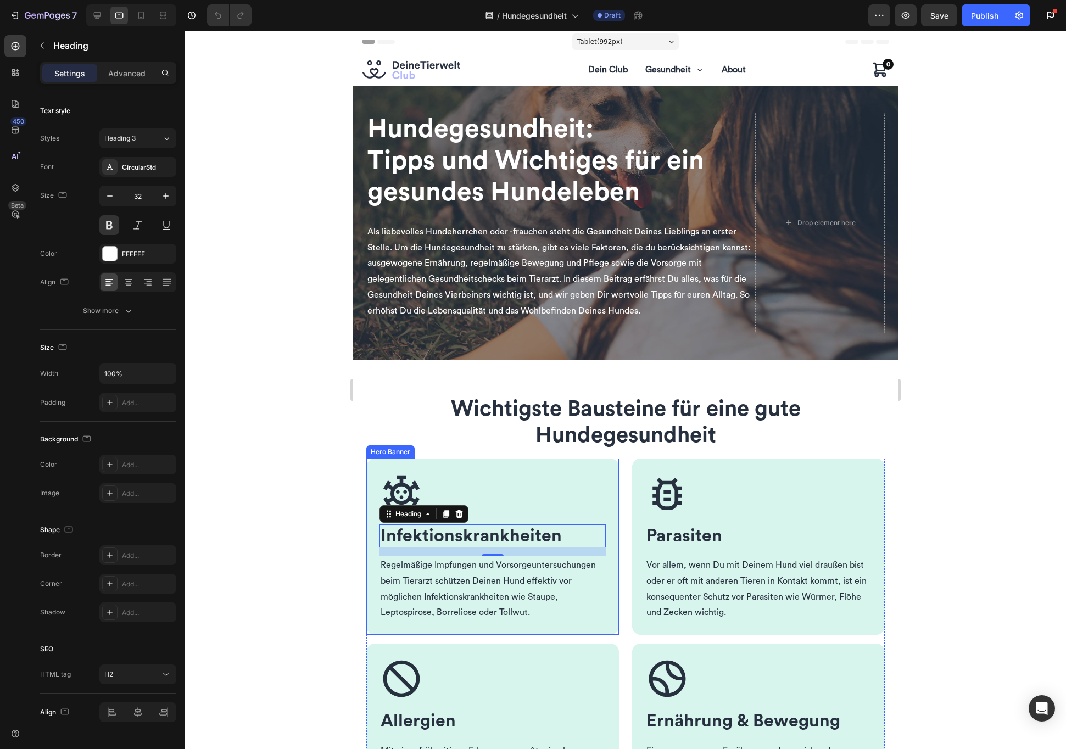
click at [294, 491] on div at bounding box center [625, 390] width 881 height 718
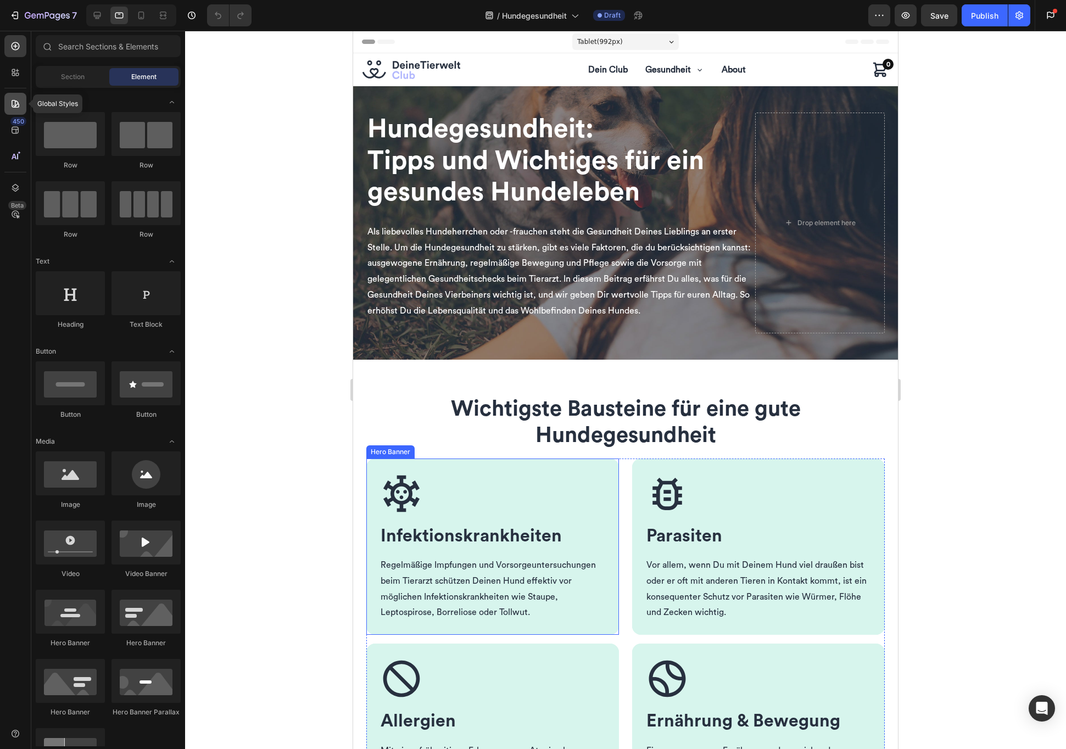
click at [18, 108] on icon at bounding box center [15, 103] width 11 height 11
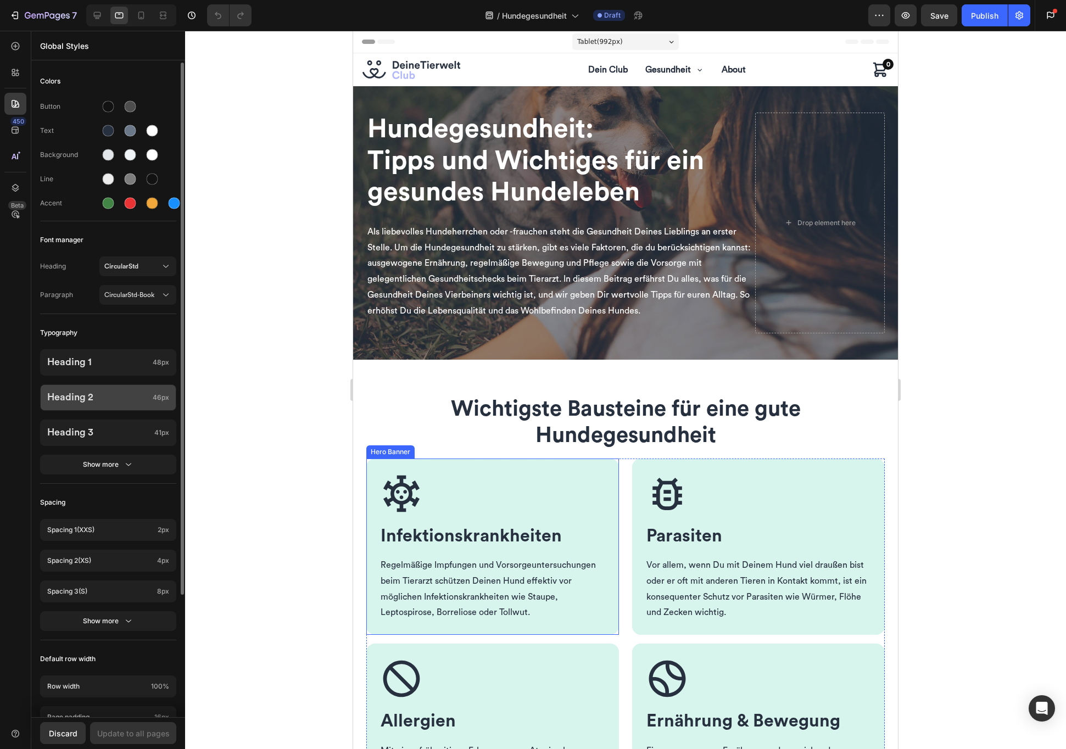
click at [124, 399] on p "Heading 2" at bounding box center [97, 398] width 101 height 12
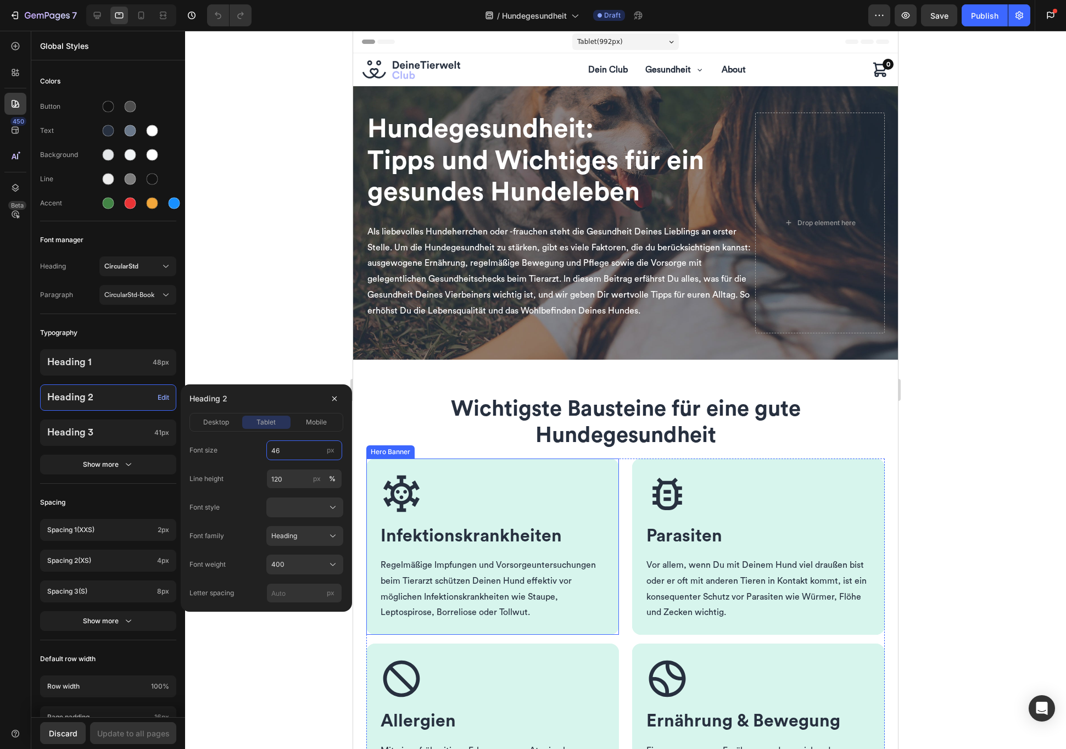
click at [302, 453] on input "46" at bounding box center [304, 451] width 76 height 20
type input "40"
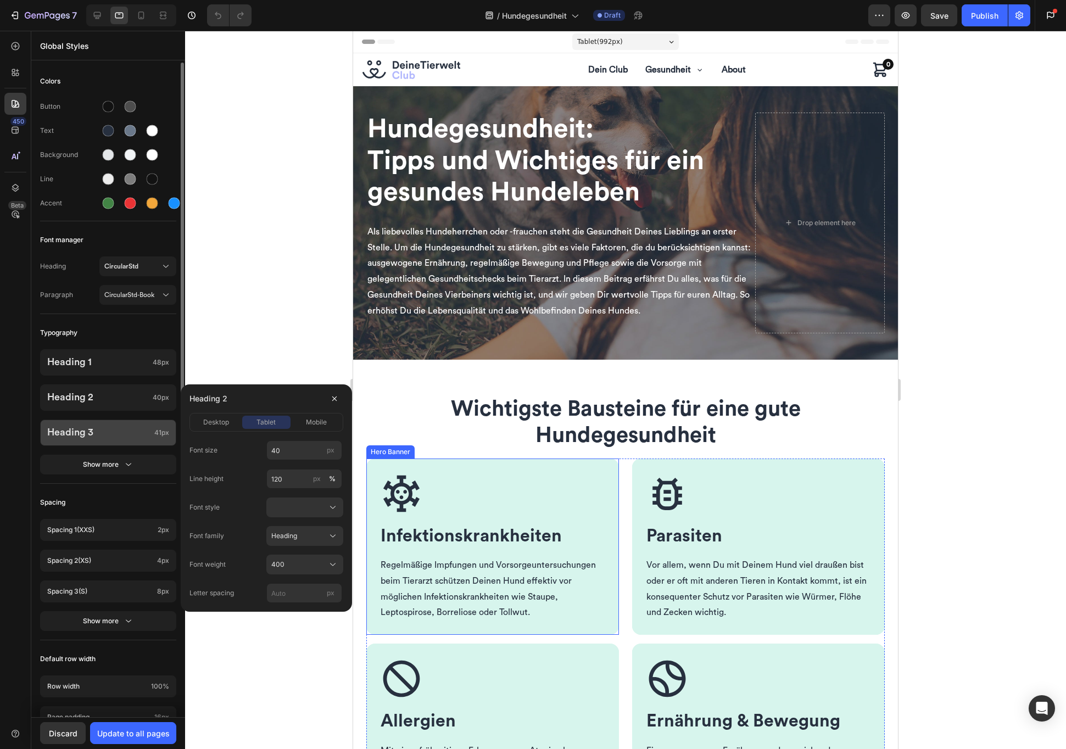
click at [123, 438] on p "Heading 3" at bounding box center [98, 433] width 103 height 12
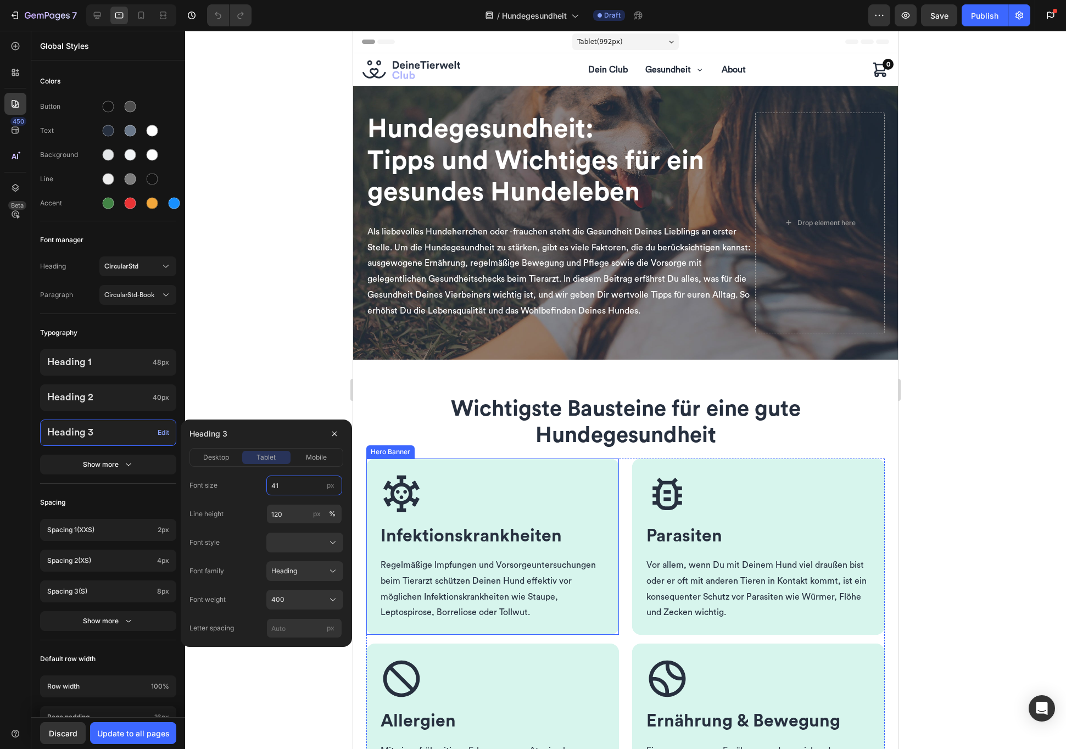
click at [300, 489] on input "41" at bounding box center [304, 486] width 76 height 20
type input "32"
click at [153, 737] on div "Update to all pages" at bounding box center [133, 734] width 73 height 12
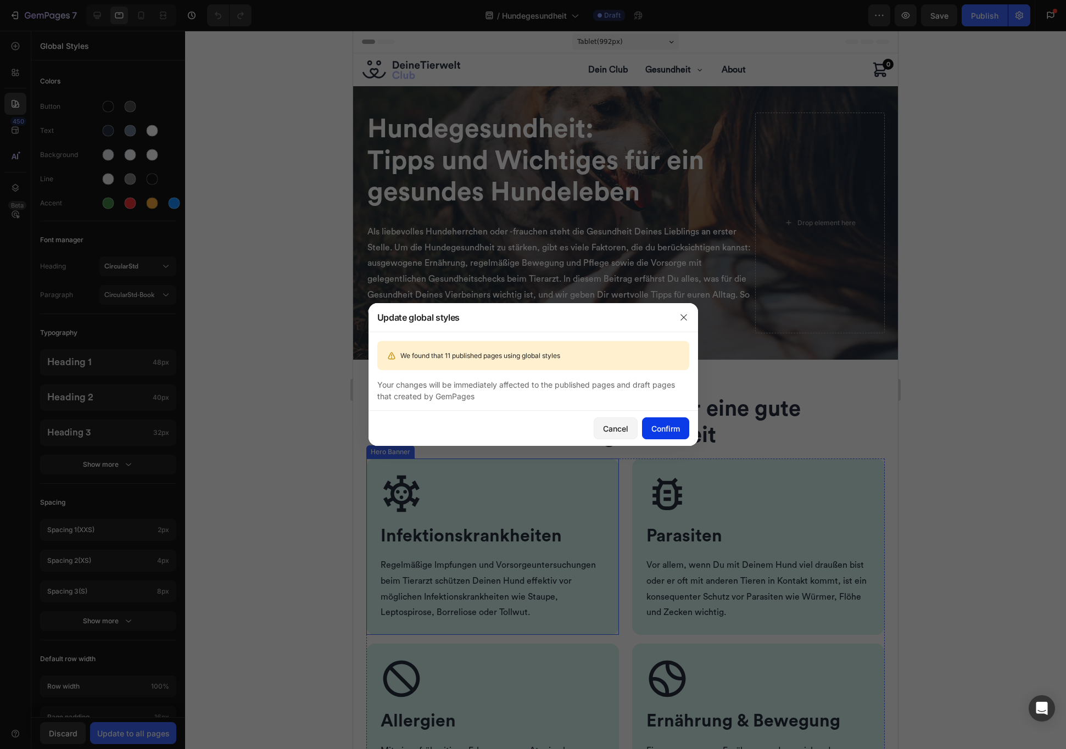
click at [670, 425] on div "Confirm" at bounding box center [665, 429] width 29 height 12
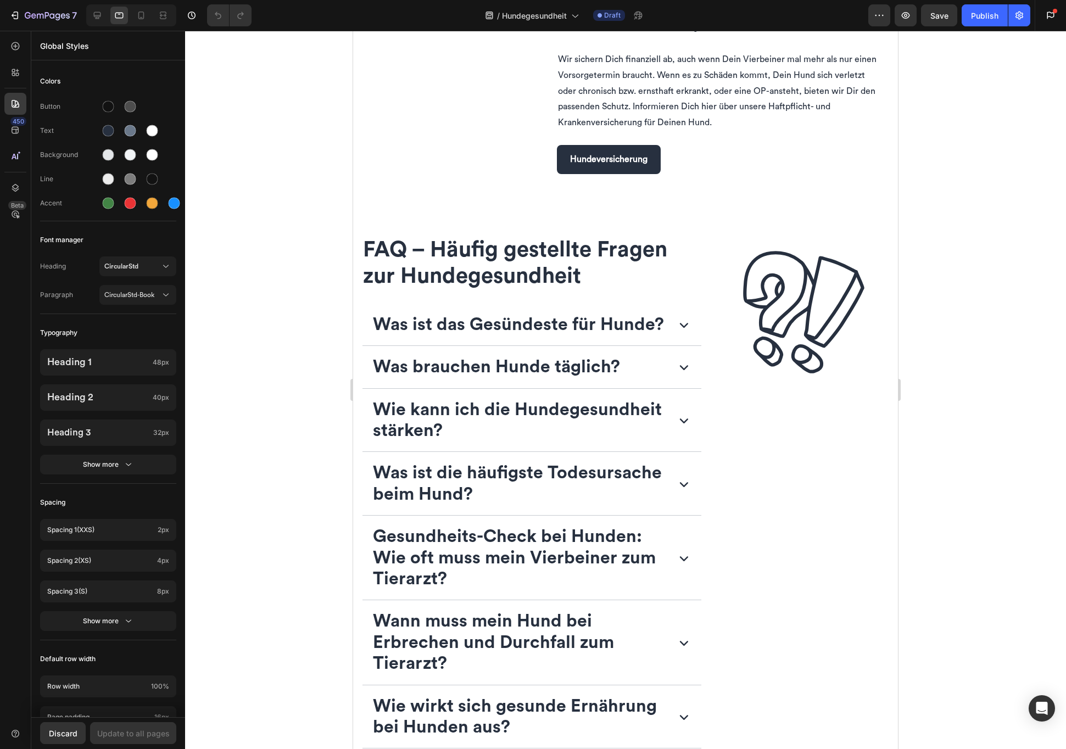
scroll to position [2157, 0]
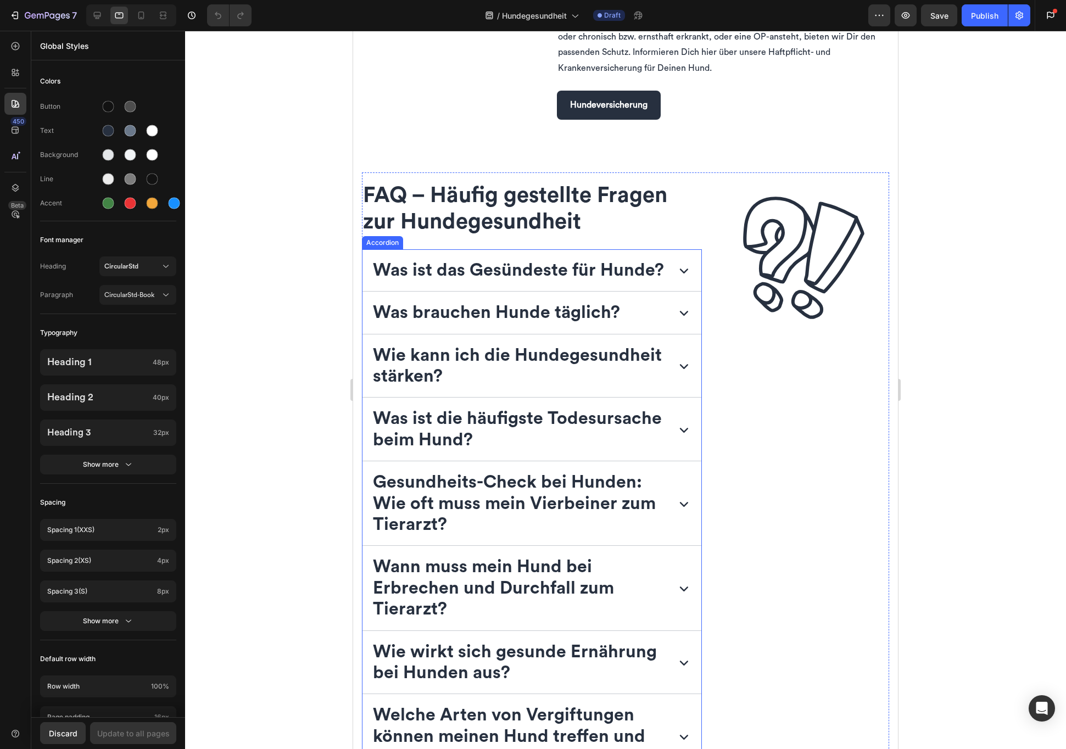
click at [469, 276] on strong "Was ist das Gesündeste für Hunde?" at bounding box center [518, 270] width 291 height 18
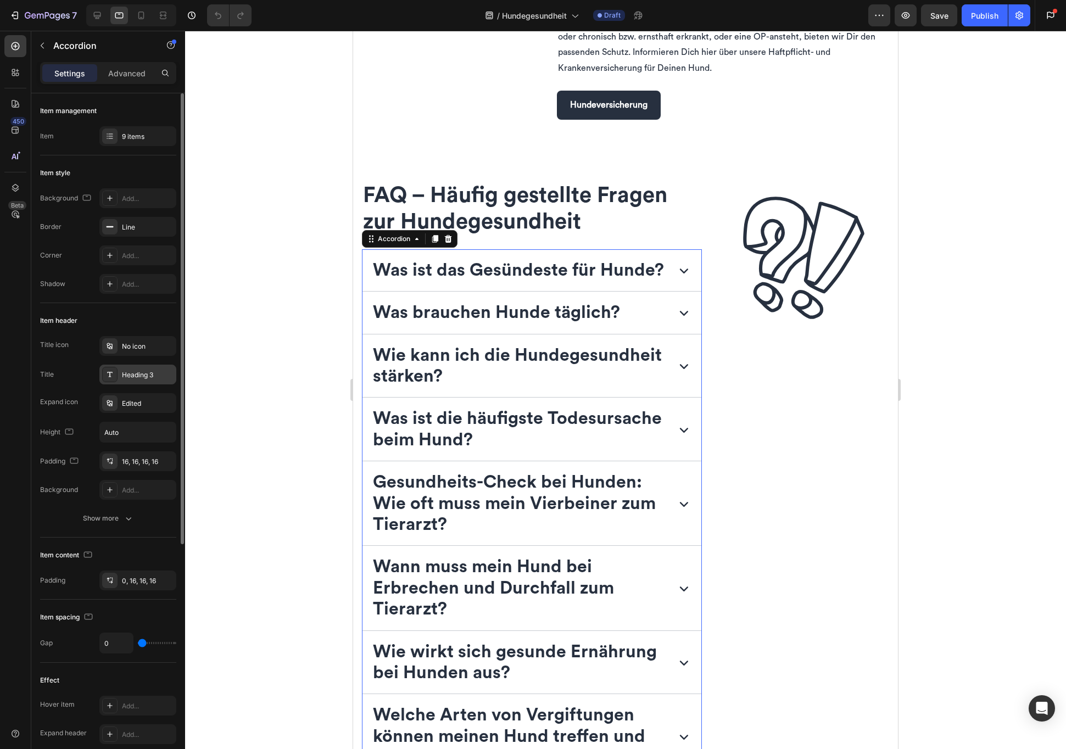
click at [163, 375] on div "Heading 3" at bounding box center [148, 375] width 52 height 10
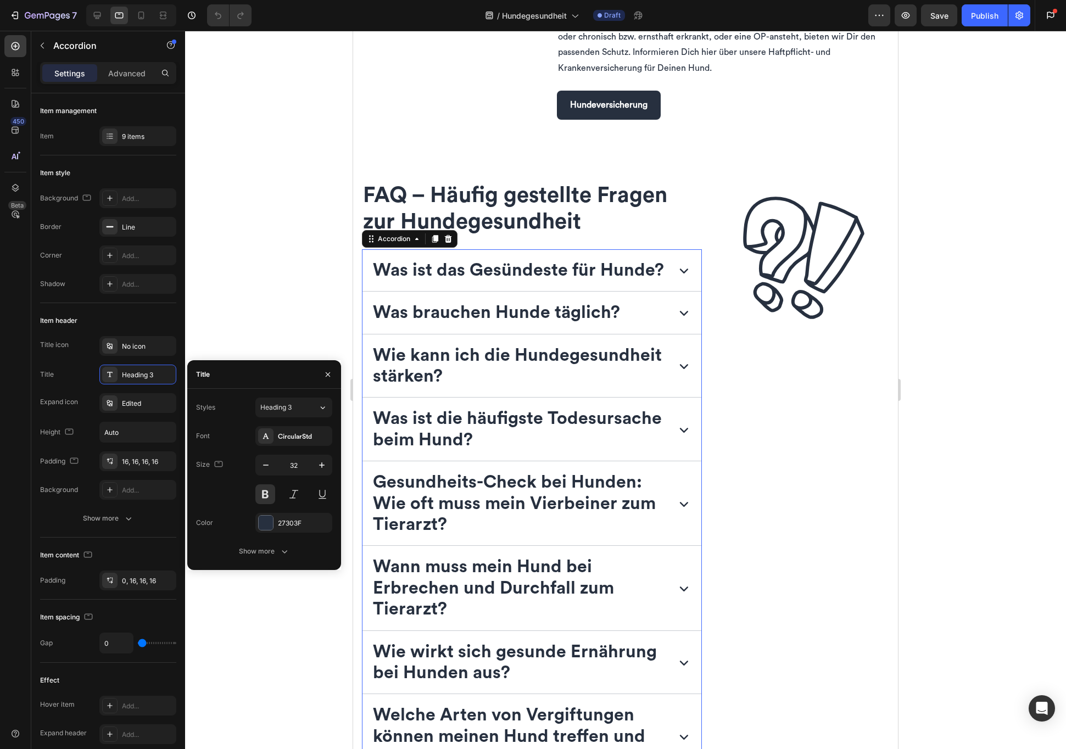
click at [304, 306] on div at bounding box center [625, 390] width 881 height 718
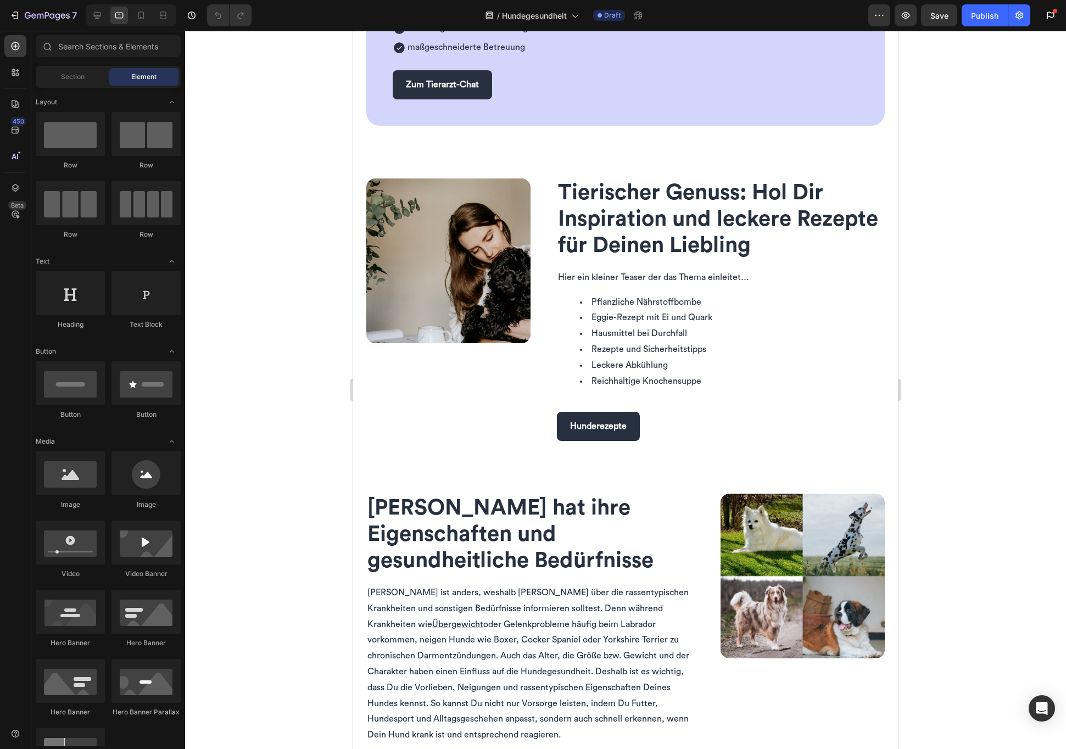
scroll to position [0, 0]
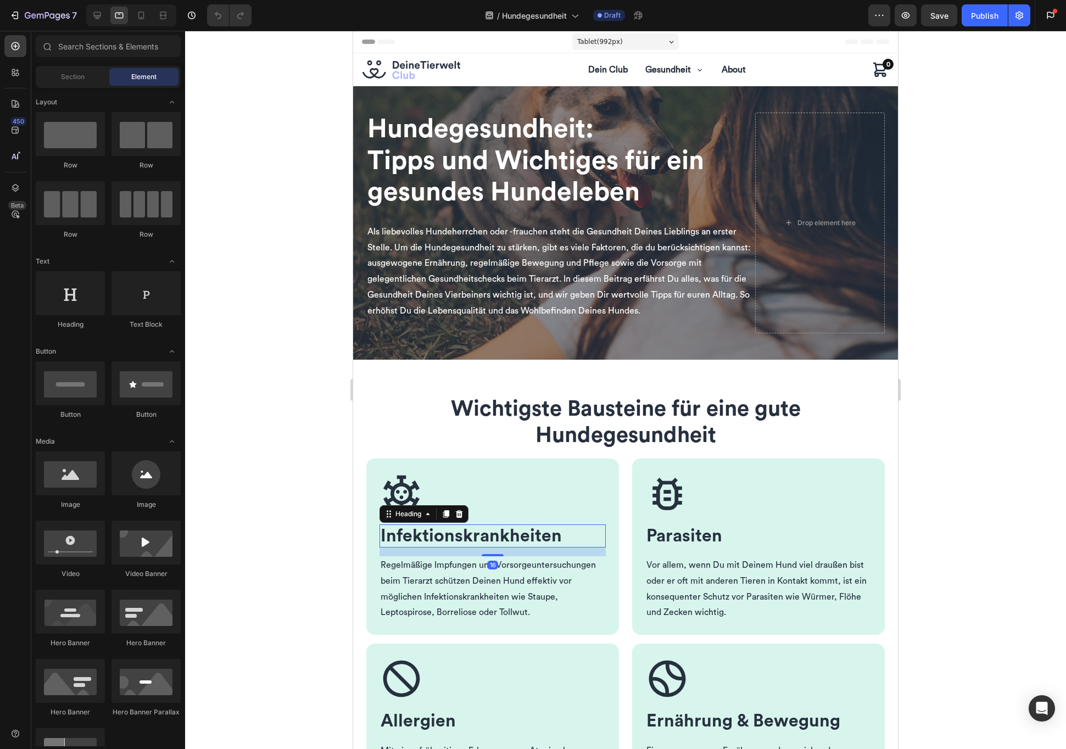
click at [454, 533] on span "Infektions­krankheiten" at bounding box center [471, 536] width 181 height 18
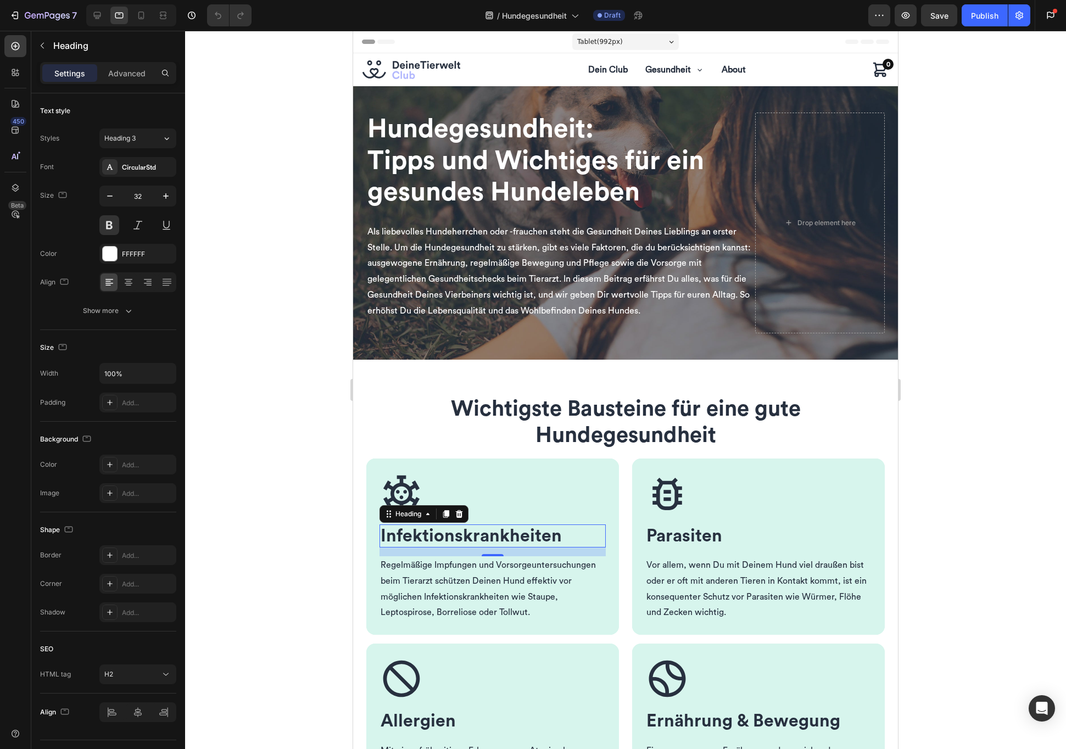
click at [267, 523] on div at bounding box center [625, 390] width 881 height 718
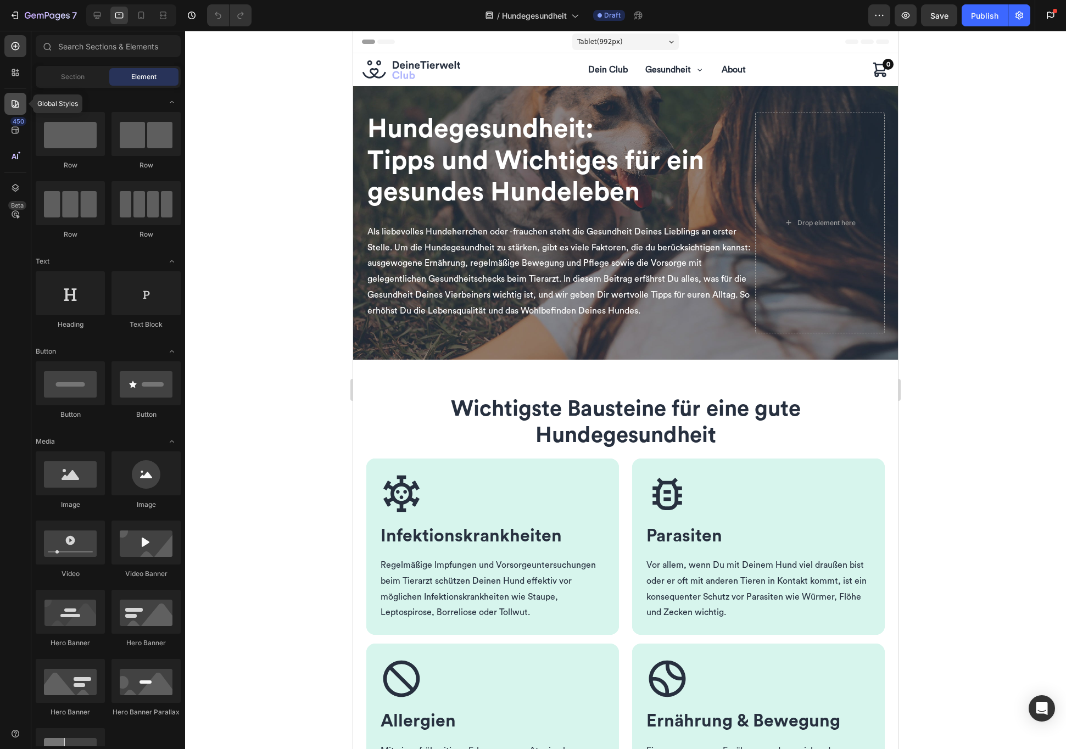
click at [17, 102] on icon at bounding box center [16, 104] width 8 height 8
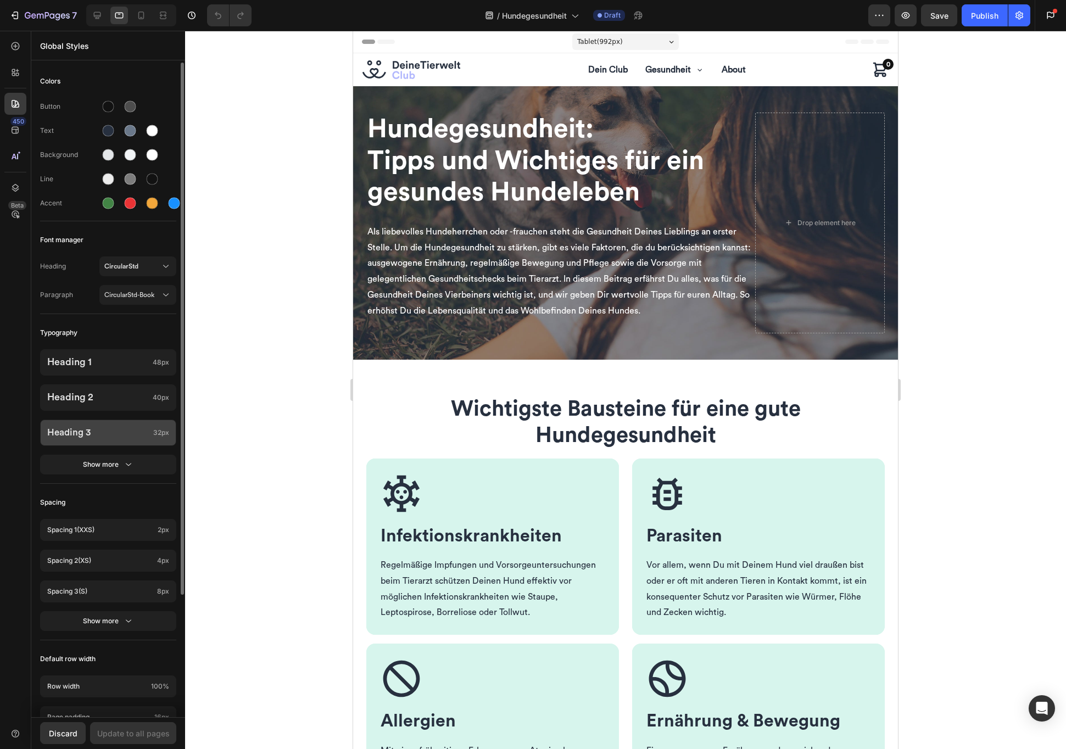
click at [129, 439] on div "Heading 3 32px" at bounding box center [108, 433] width 136 height 26
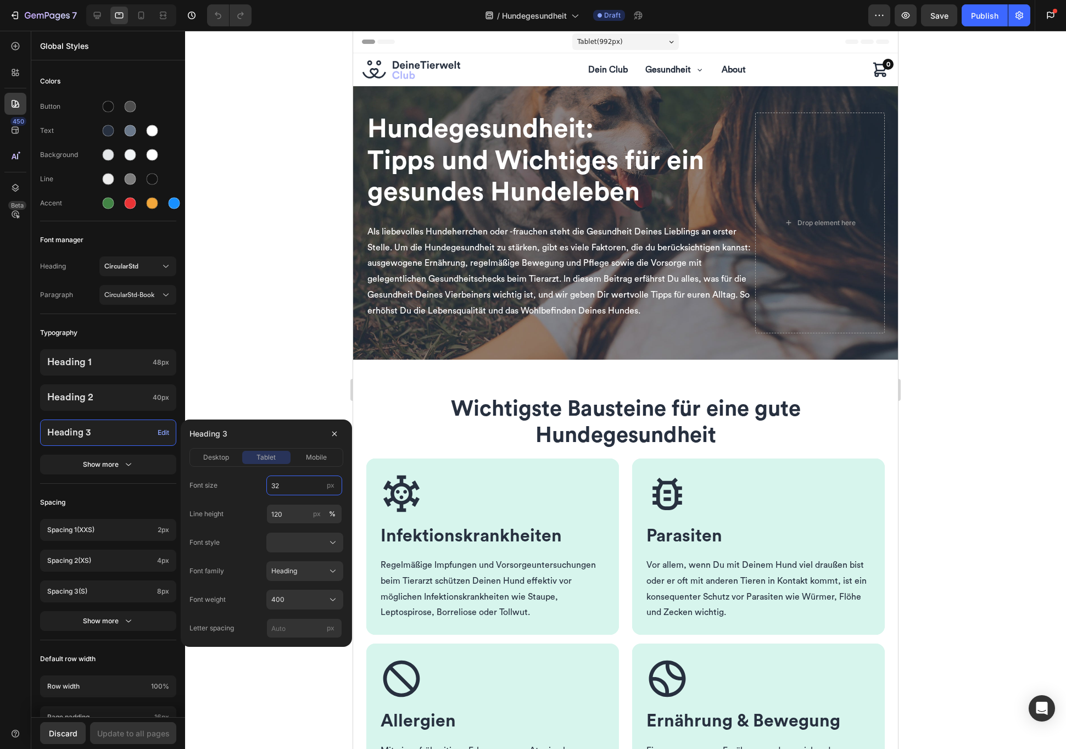
click at [293, 491] on input "32" at bounding box center [304, 486] width 76 height 20
type input "28"
click at [139, 736] on div "Update to all pages" at bounding box center [133, 734] width 73 height 12
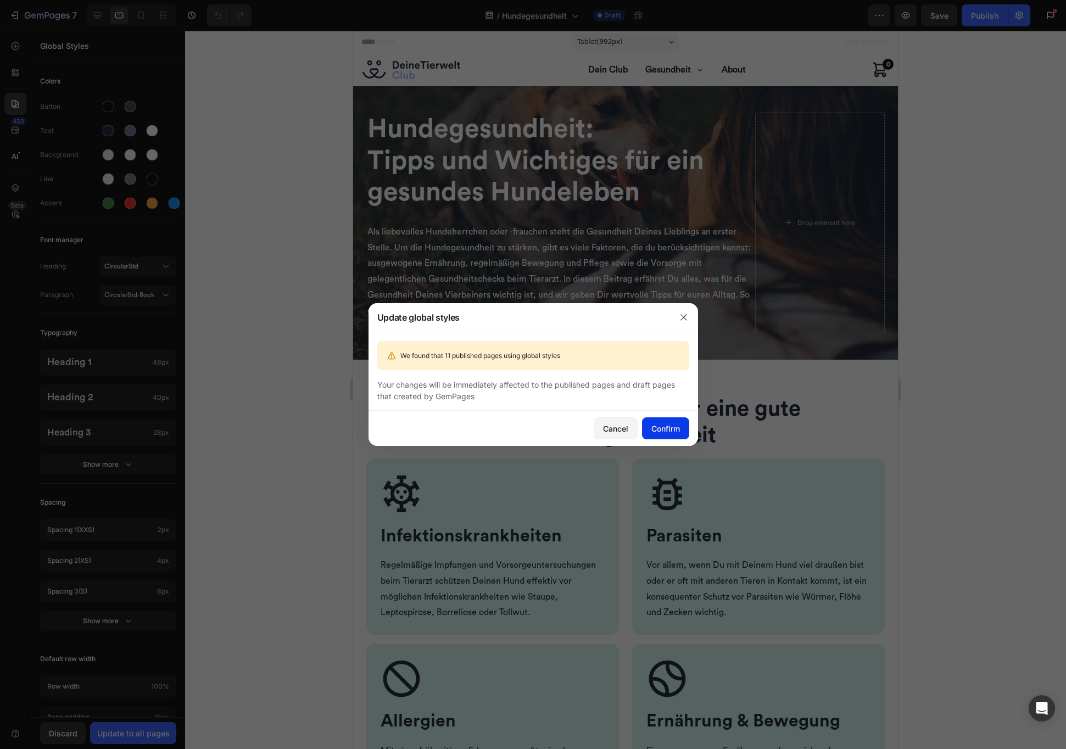
click at [665, 432] on div "Confirm" at bounding box center [665, 429] width 29 height 12
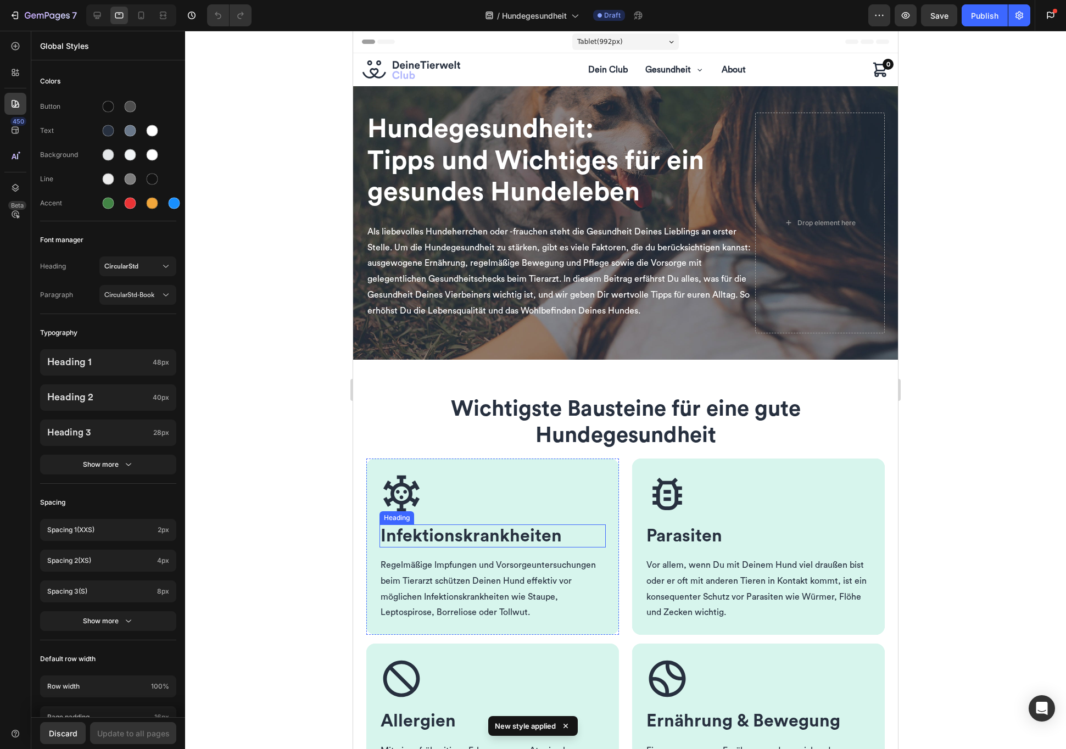
click at [479, 541] on span "Infektions­krankheiten" at bounding box center [471, 536] width 181 height 18
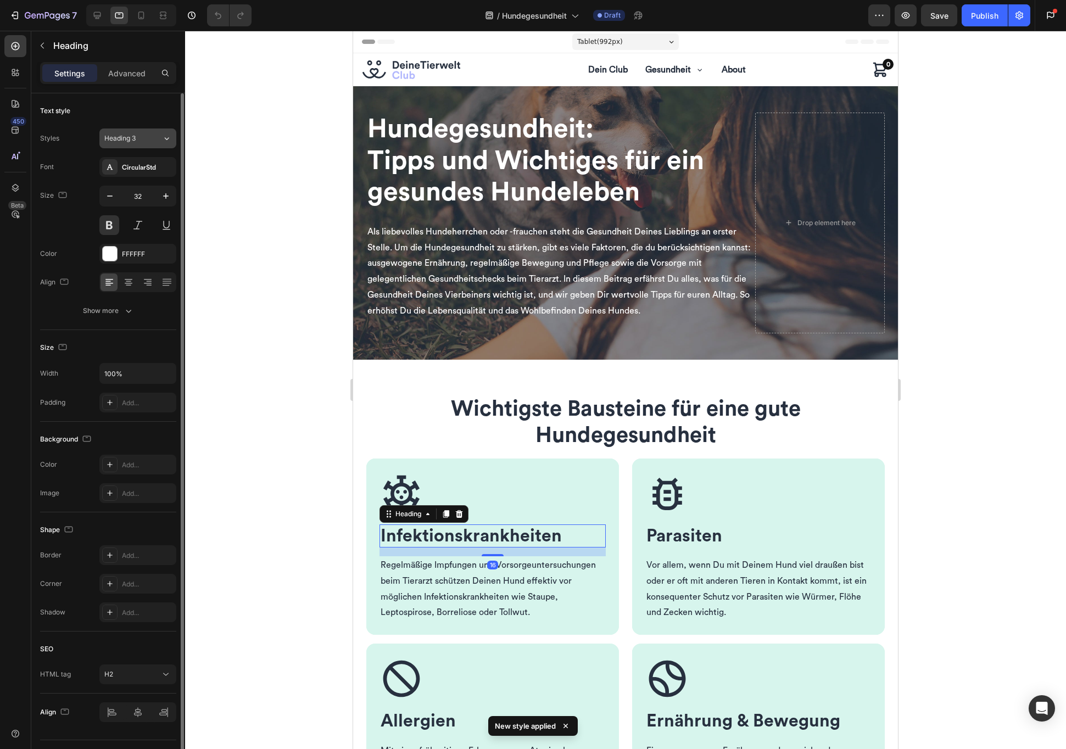
click at [135, 132] on button "Heading 3" at bounding box center [137, 139] width 77 height 20
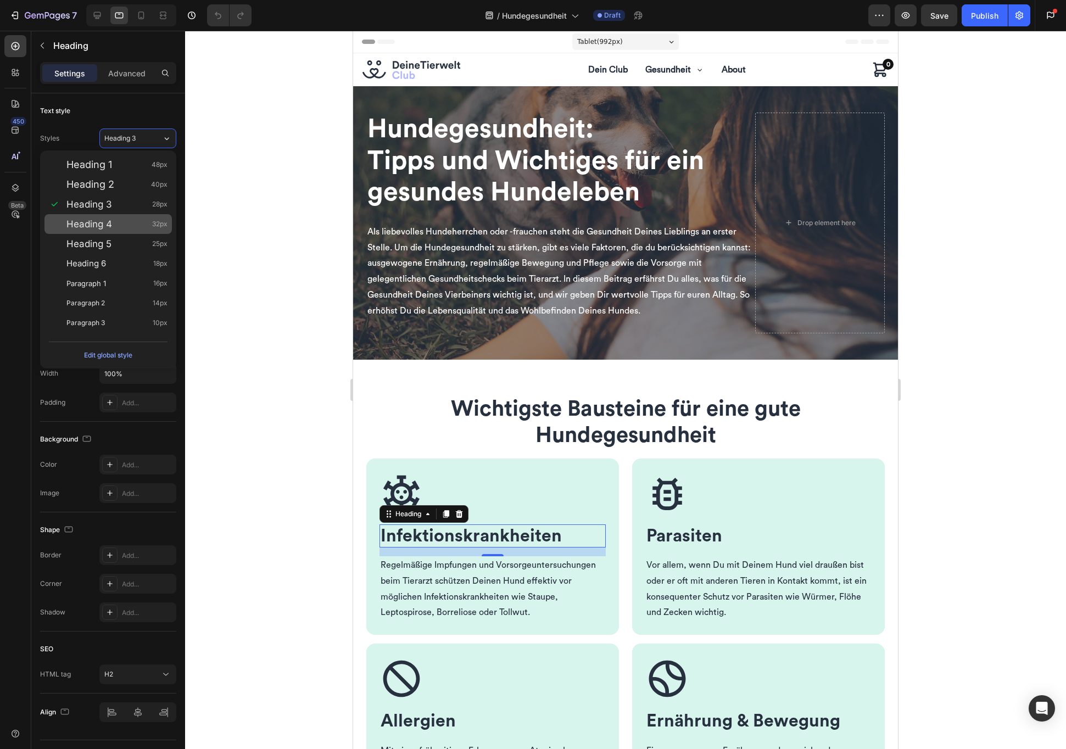
click at [113, 226] on div "Heading 4 32px" at bounding box center [116, 224] width 101 height 11
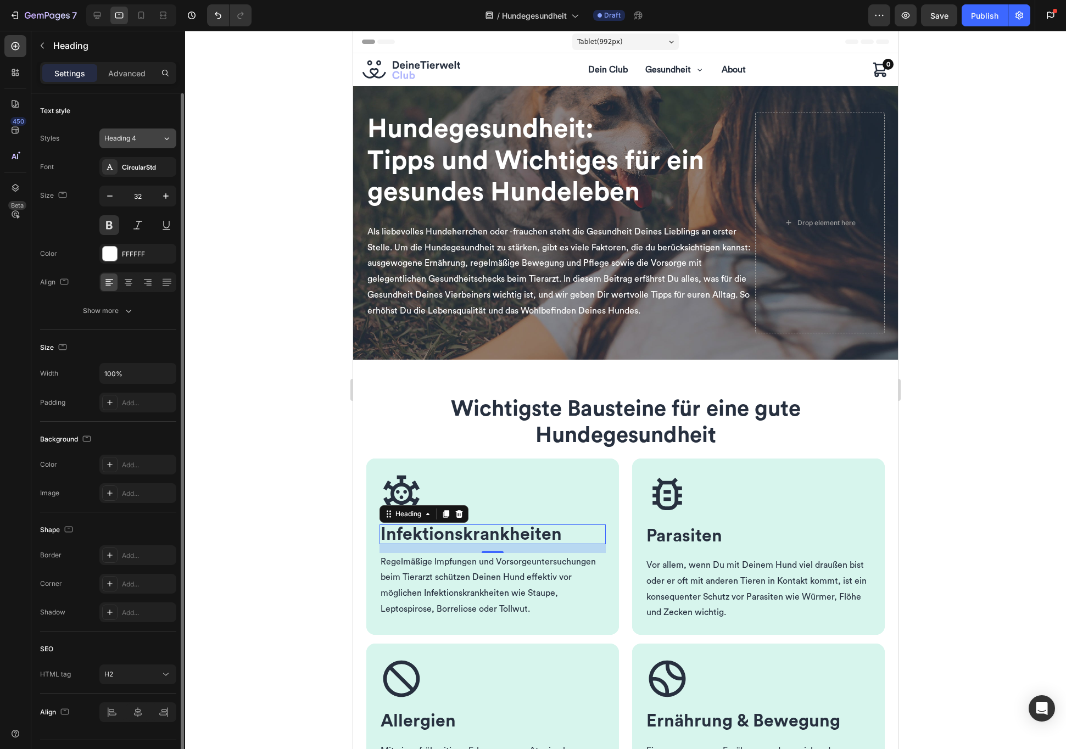
click at [155, 140] on div "Heading 4" at bounding box center [133, 138] width 58 height 10
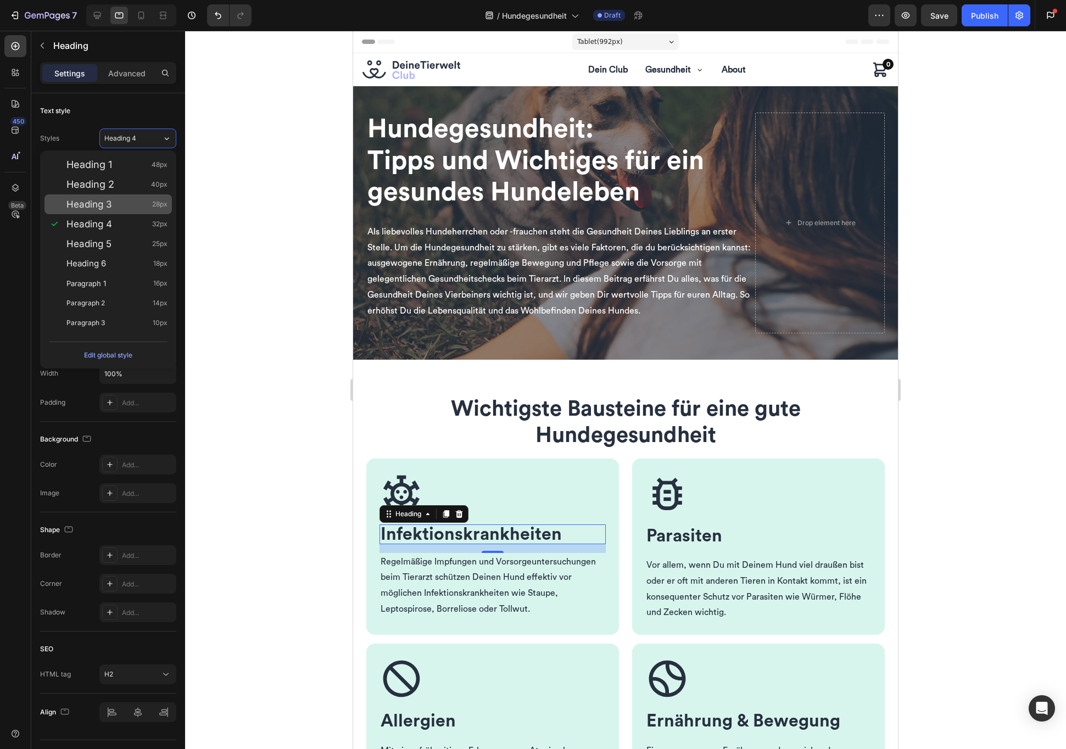
click at [119, 210] on div "Heading 3 28px" at bounding box center [107, 204] width 127 height 20
type input "28"
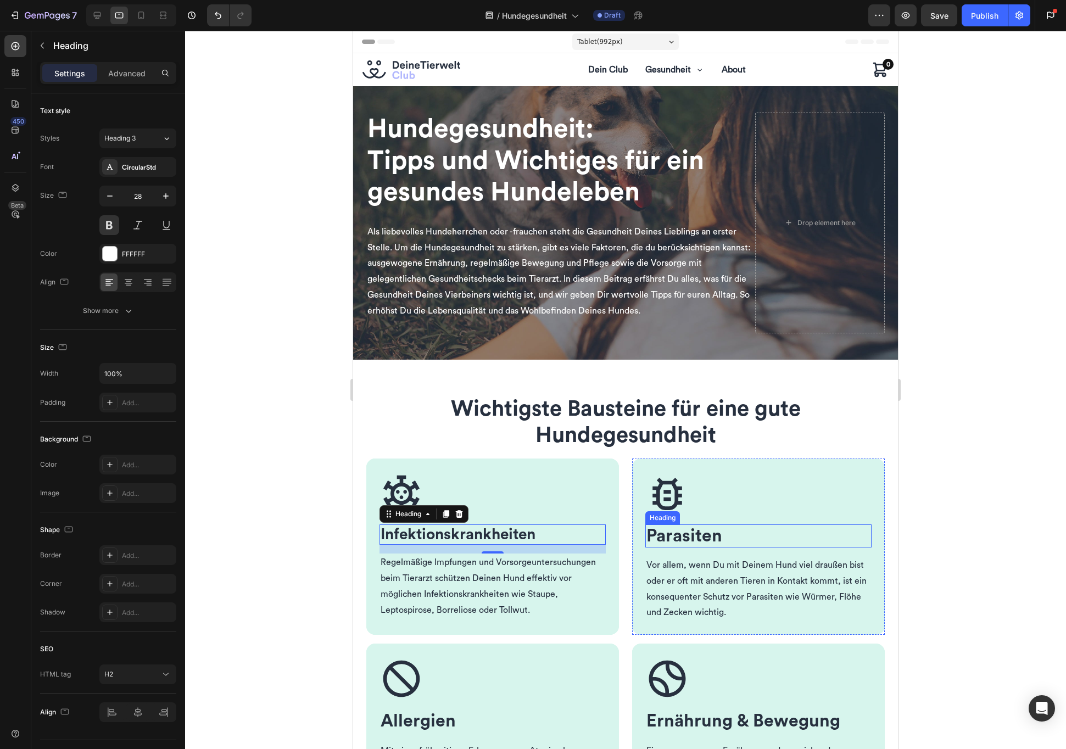
click at [682, 536] on span "Parasiten" at bounding box center [685, 536] width 76 height 18
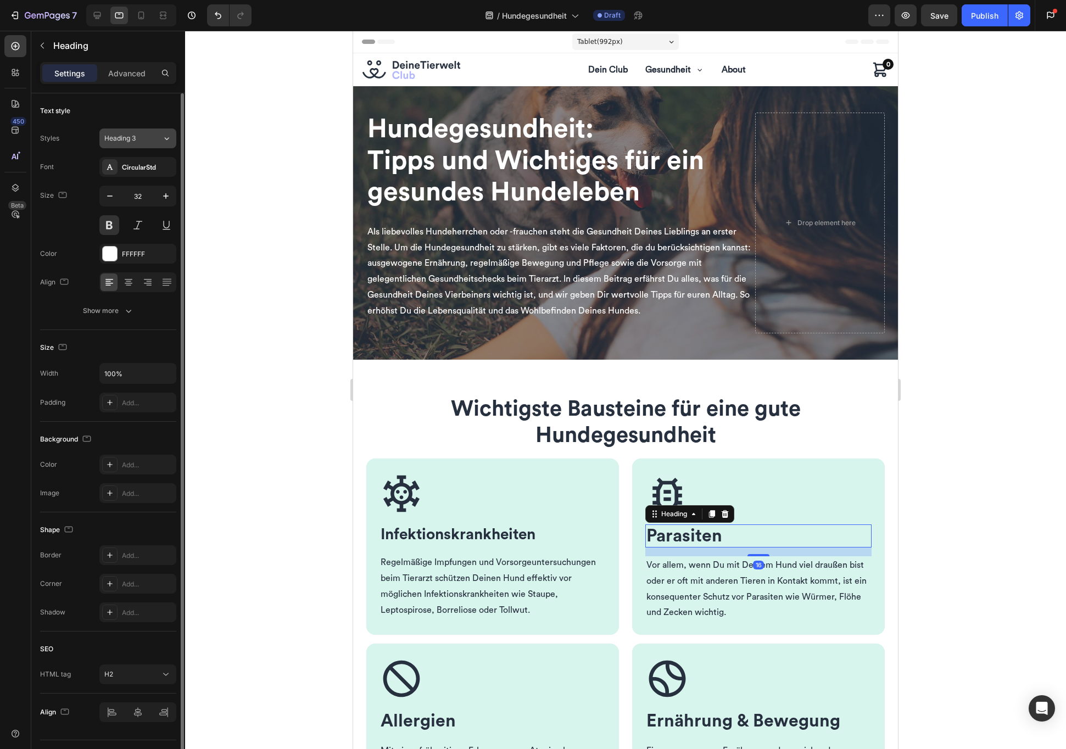
click at [164, 141] on icon at bounding box center [166, 138] width 9 height 11
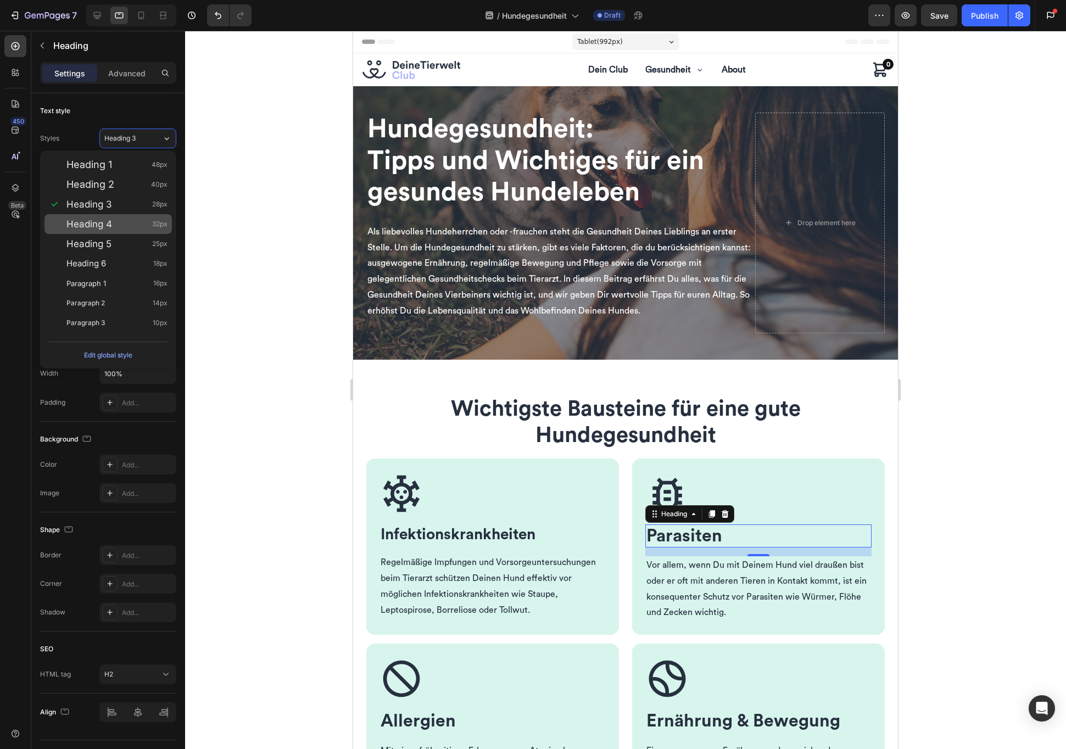
click at [136, 223] on div "Heading 4 32px" at bounding box center [116, 224] width 101 height 11
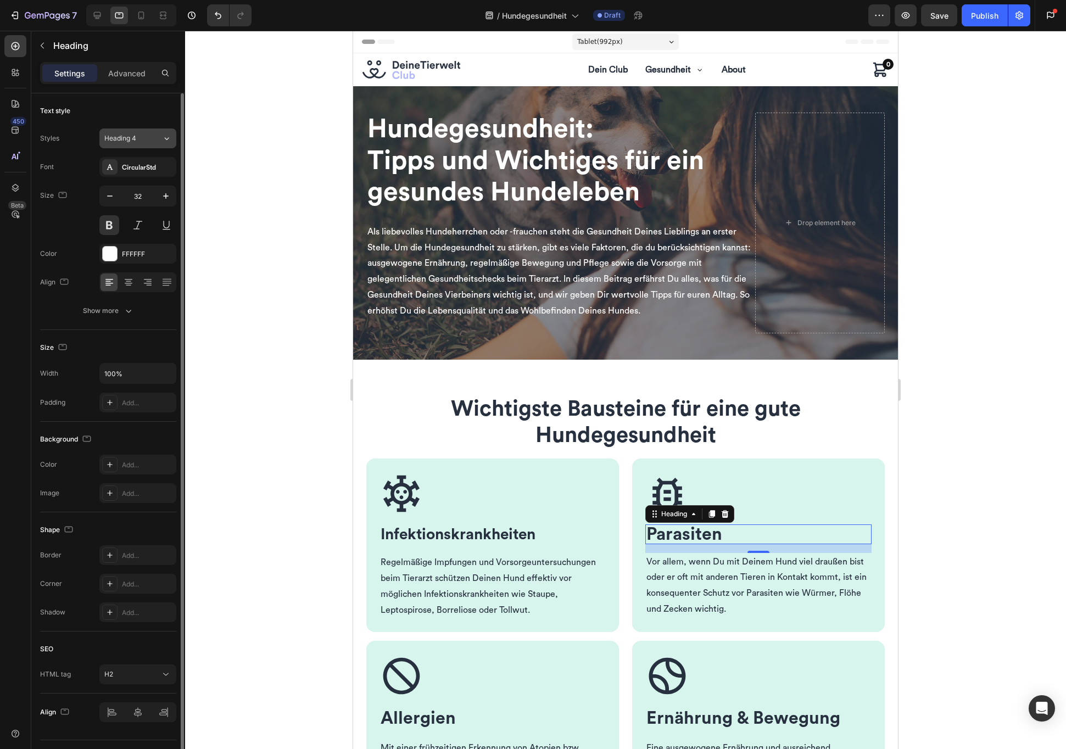
click at [157, 141] on div "Heading 4" at bounding box center [133, 138] width 58 height 10
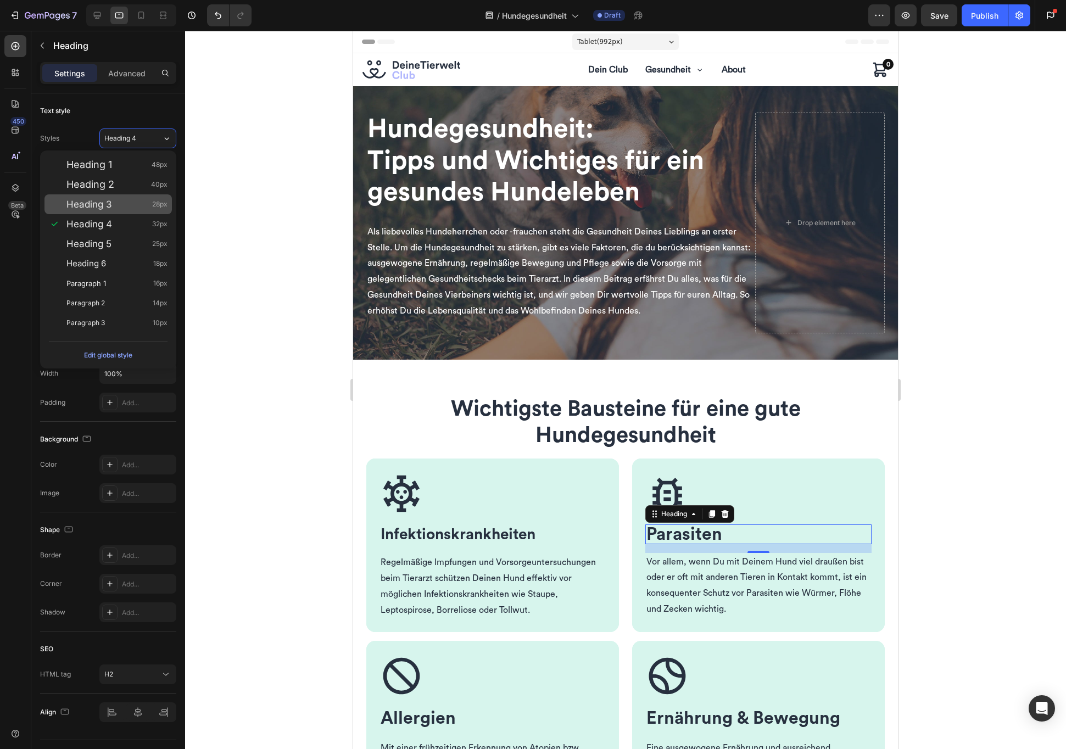
click at [126, 208] on div "Heading 3 28px" at bounding box center [116, 204] width 101 height 11
type input "28"
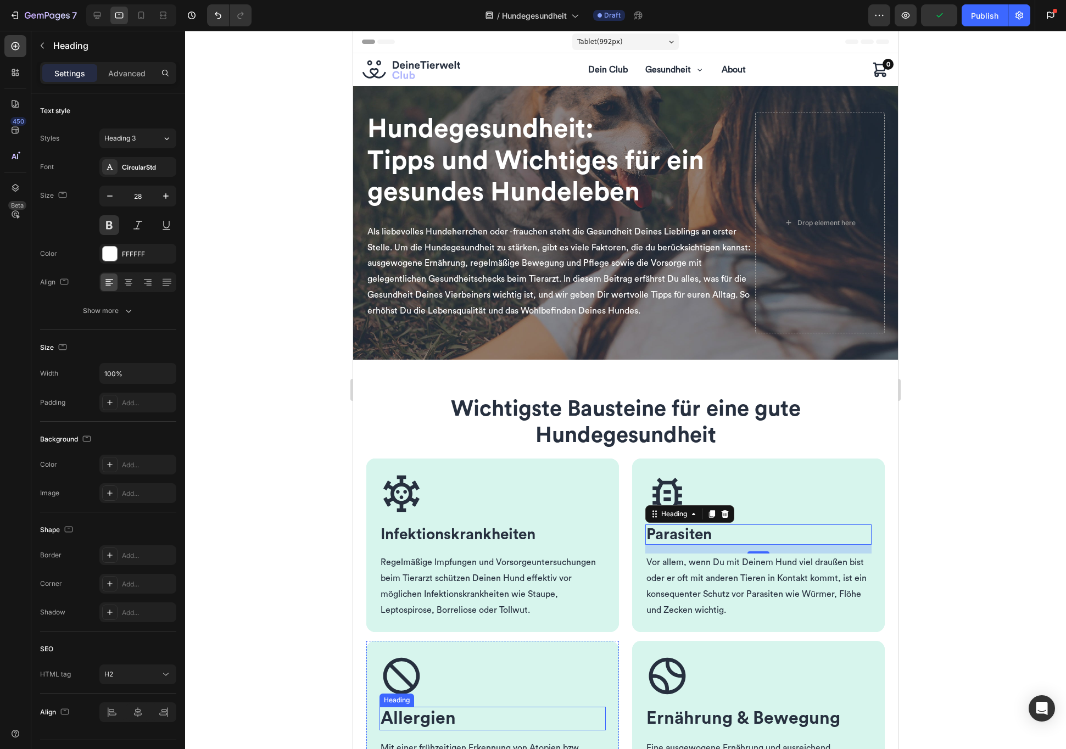
click at [425, 718] on span "Allergien" at bounding box center [418, 719] width 75 height 18
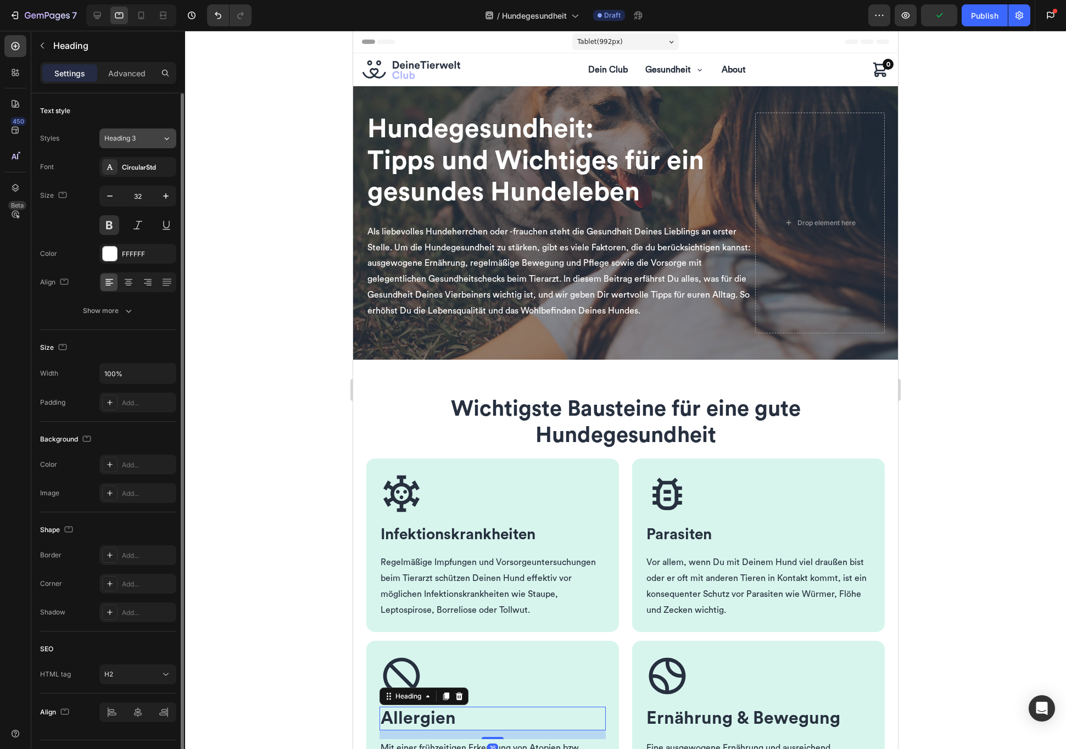
click at [164, 138] on icon at bounding box center [166, 138] width 9 height 11
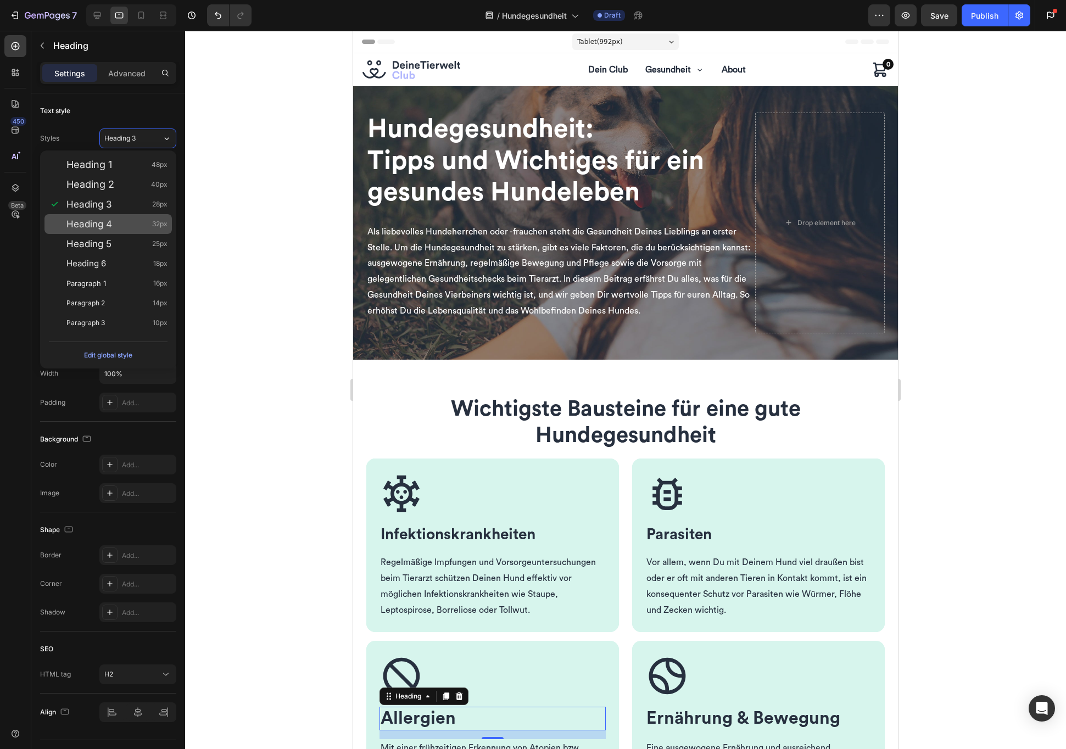
click at [109, 229] on span "Heading 4" at bounding box center [89, 224] width 46 height 11
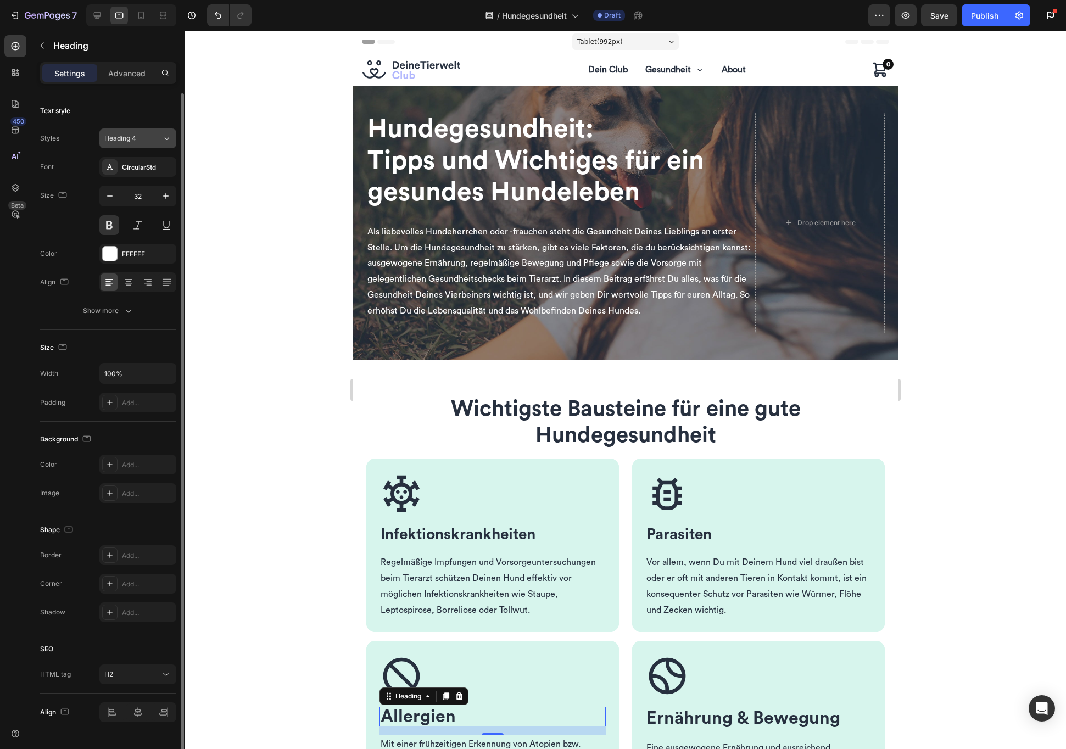
click at [153, 139] on div "Heading 4" at bounding box center [133, 138] width 58 height 10
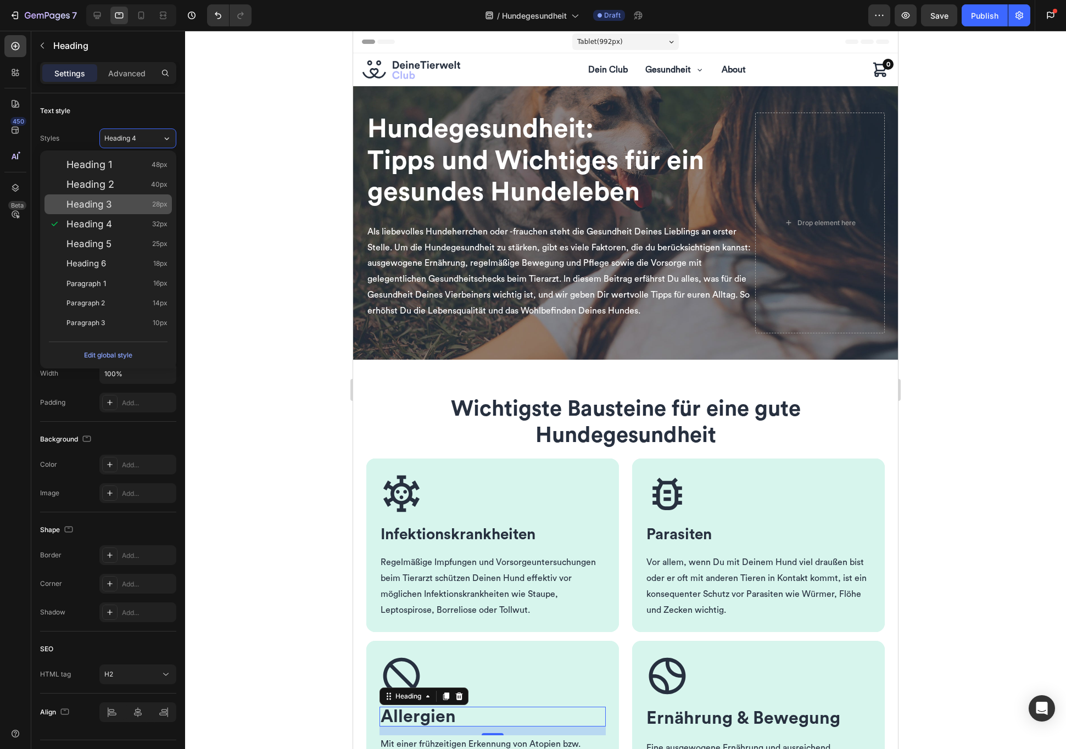
click at [121, 211] on div "Heading 3 28px" at bounding box center [107, 204] width 127 height 20
type input "28"
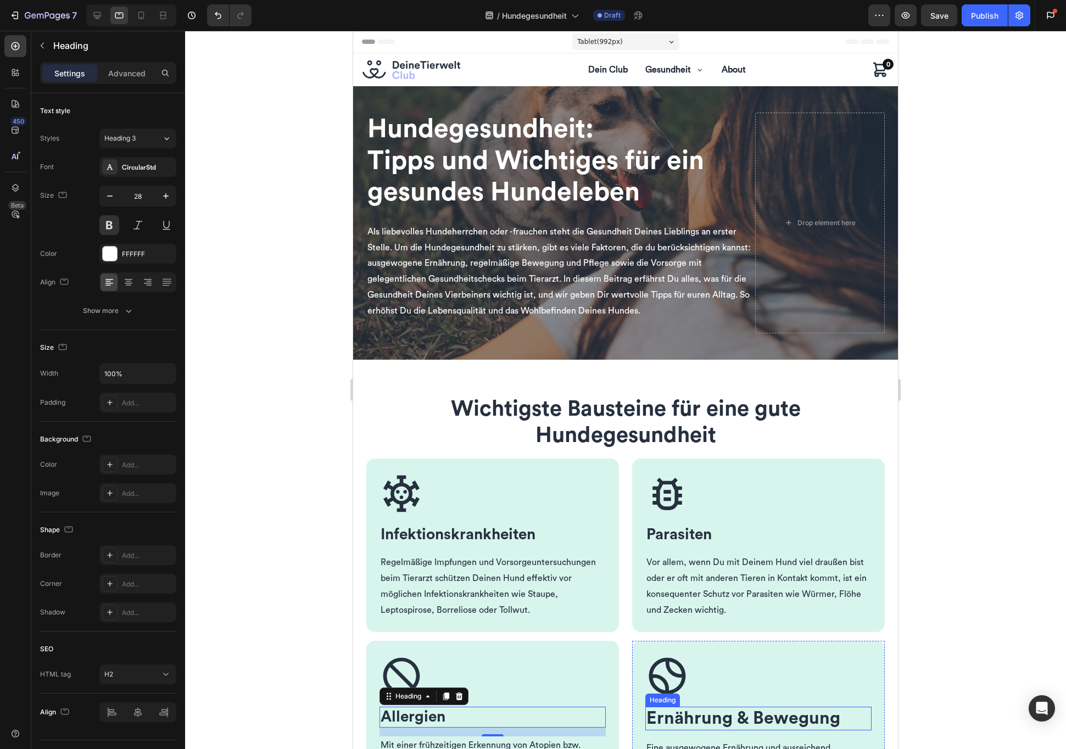
click at [707, 714] on span "Ernährung & Bewegung" at bounding box center [744, 719] width 194 height 18
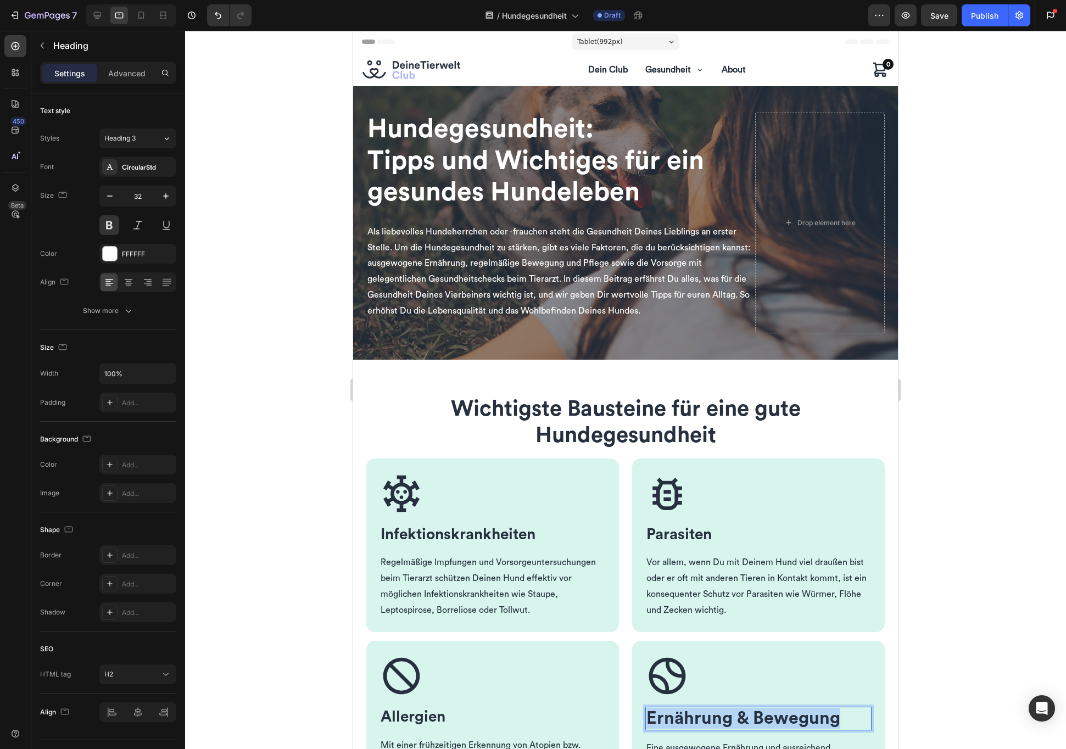
click at [706, 714] on span "Ernährung & Bewegung" at bounding box center [744, 719] width 194 height 18
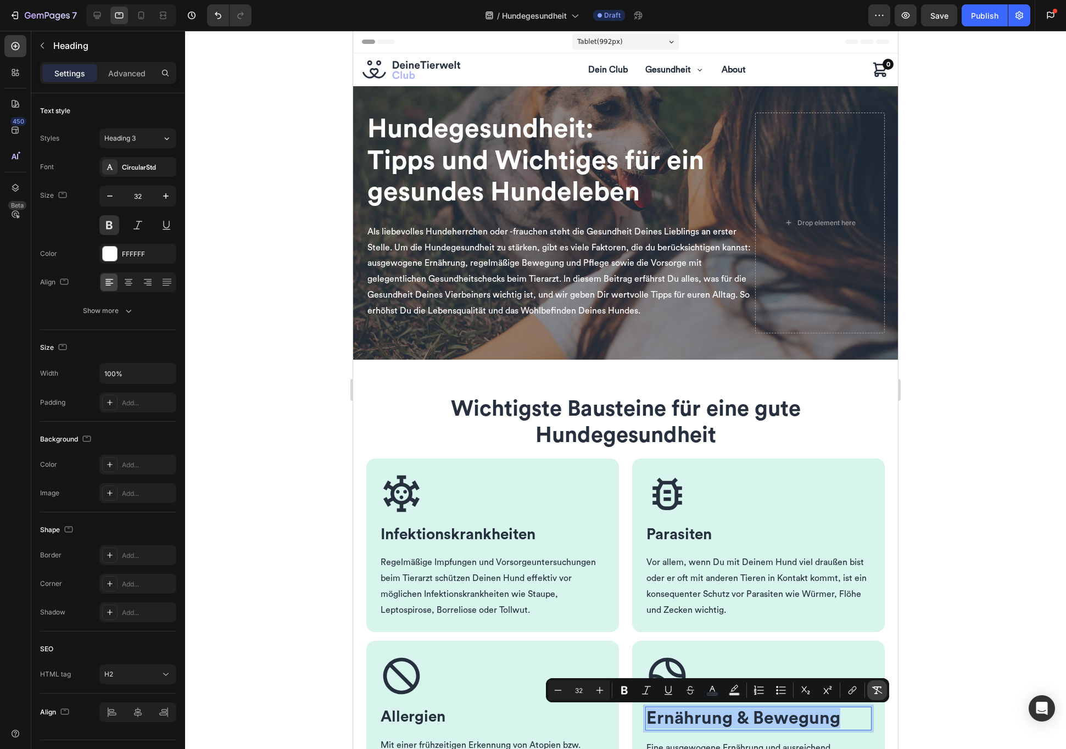
click at [876, 690] on icon "Editor contextual toolbar" at bounding box center [877, 690] width 11 height 11
click at [214, 14] on icon "Undo/Redo" at bounding box center [218, 15] width 11 height 11
type input "16"
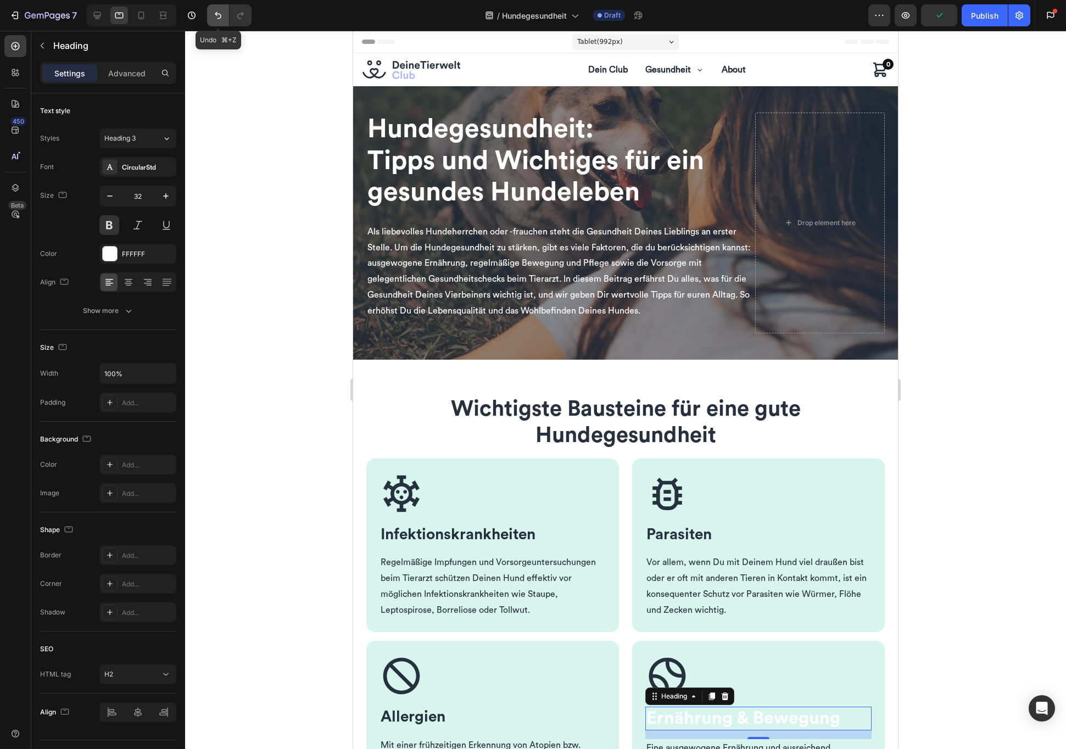
drag, startPoint x: 216, startPoint y: 14, endPoint x: 221, endPoint y: 19, distance: 7.4
click at [216, 14] on icon "Undo/Redo" at bounding box center [218, 15] width 7 height 7
click at [304, 662] on div at bounding box center [625, 390] width 881 height 718
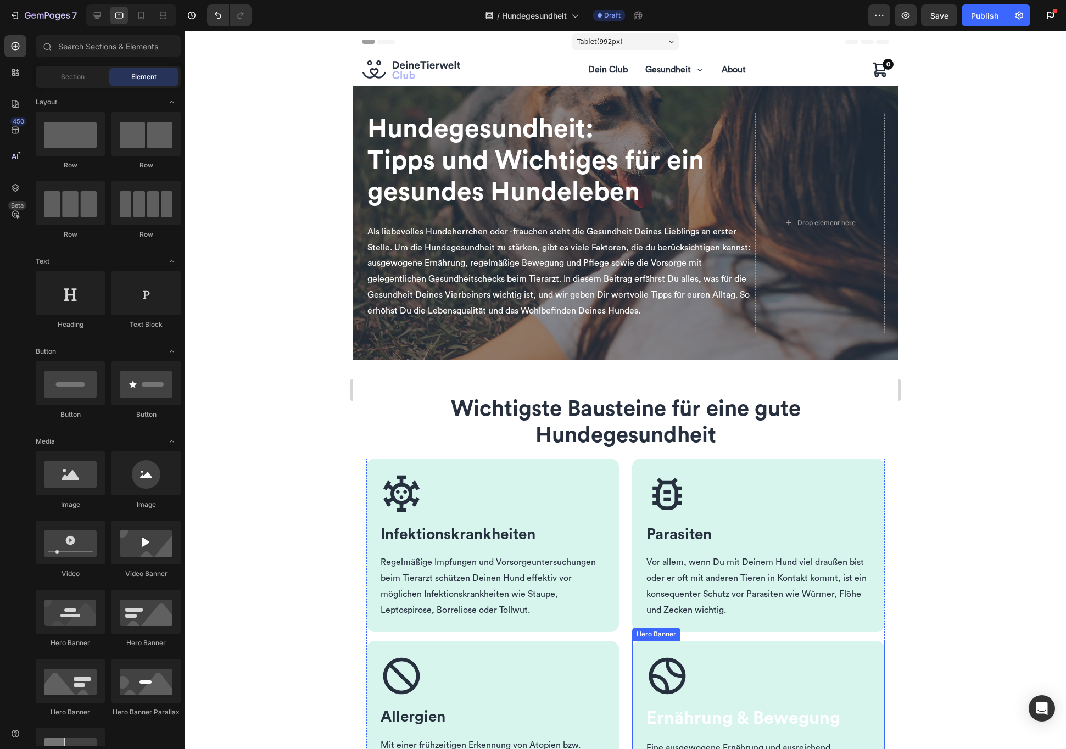
click at [787, 723] on h2 "Ernährung & Bewegung" at bounding box center [758, 718] width 226 height 23
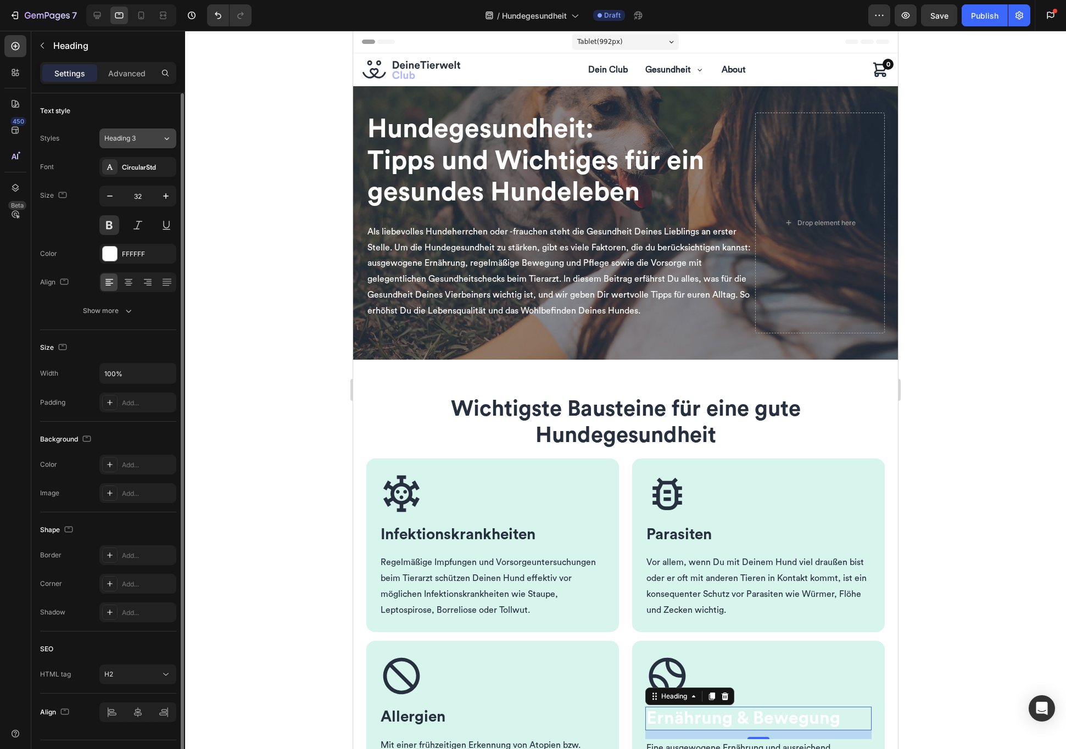
click at [144, 141] on div "Heading 3" at bounding box center [126, 138] width 44 height 10
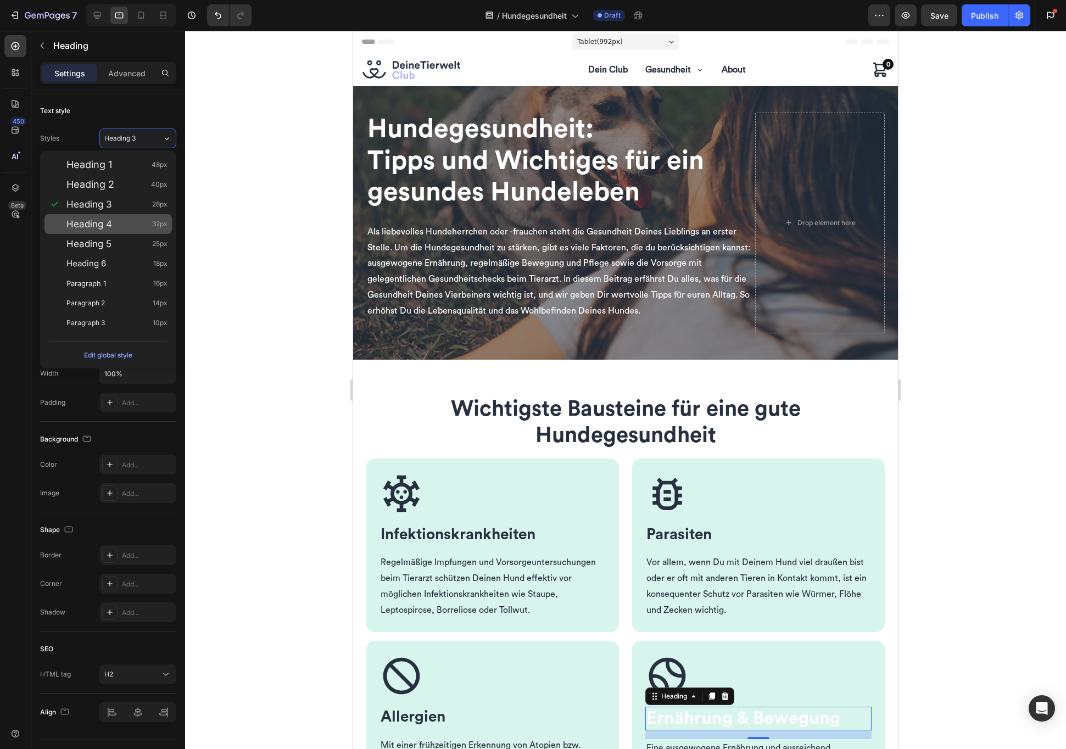
click at [98, 219] on span "Heading 4" at bounding box center [89, 224] width 46 height 11
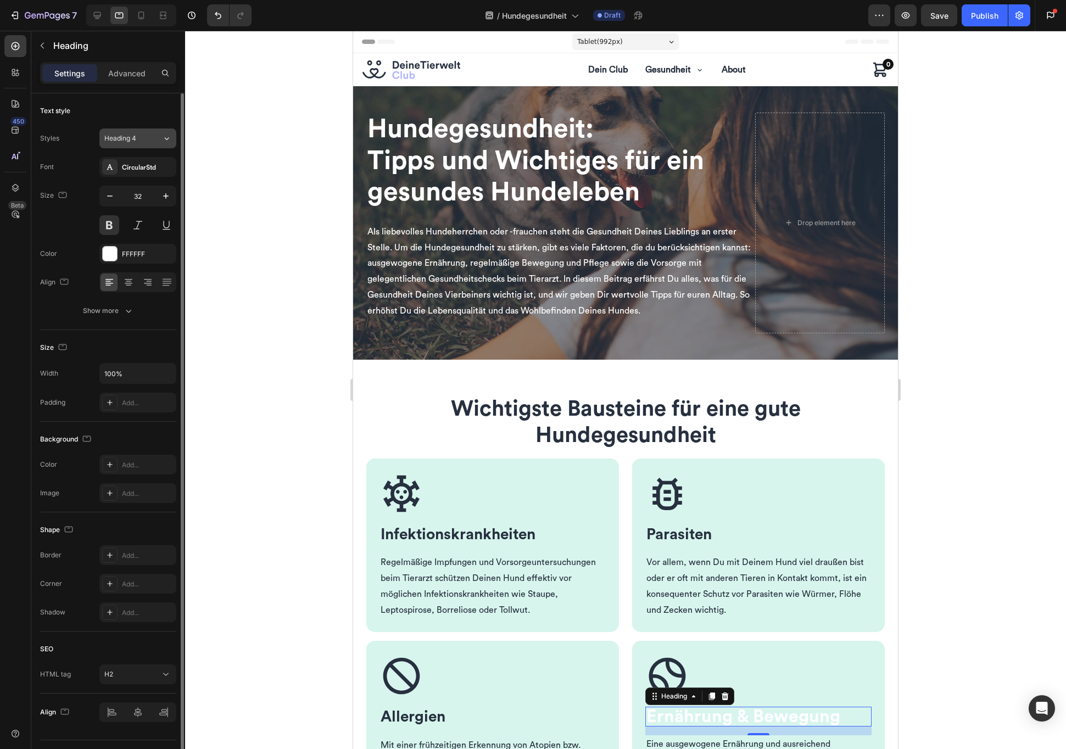
click at [151, 139] on div "Heading 4" at bounding box center [133, 138] width 58 height 10
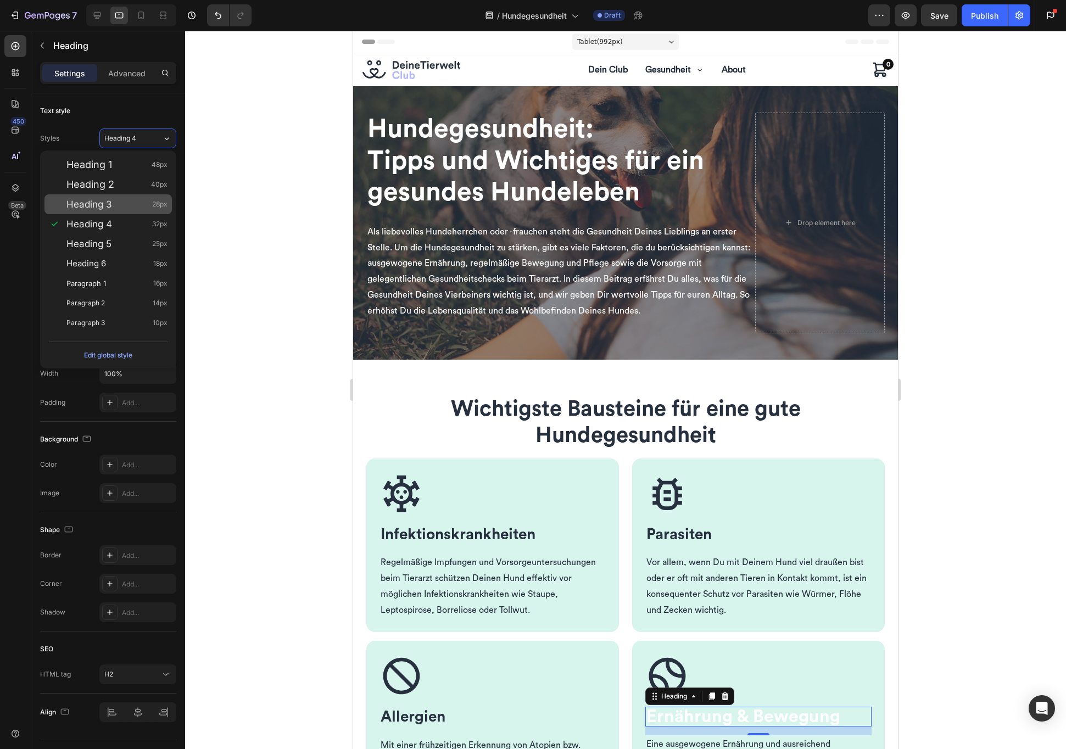
click at [118, 203] on div "Heading 3 28px" at bounding box center [116, 204] width 101 height 11
type input "28"
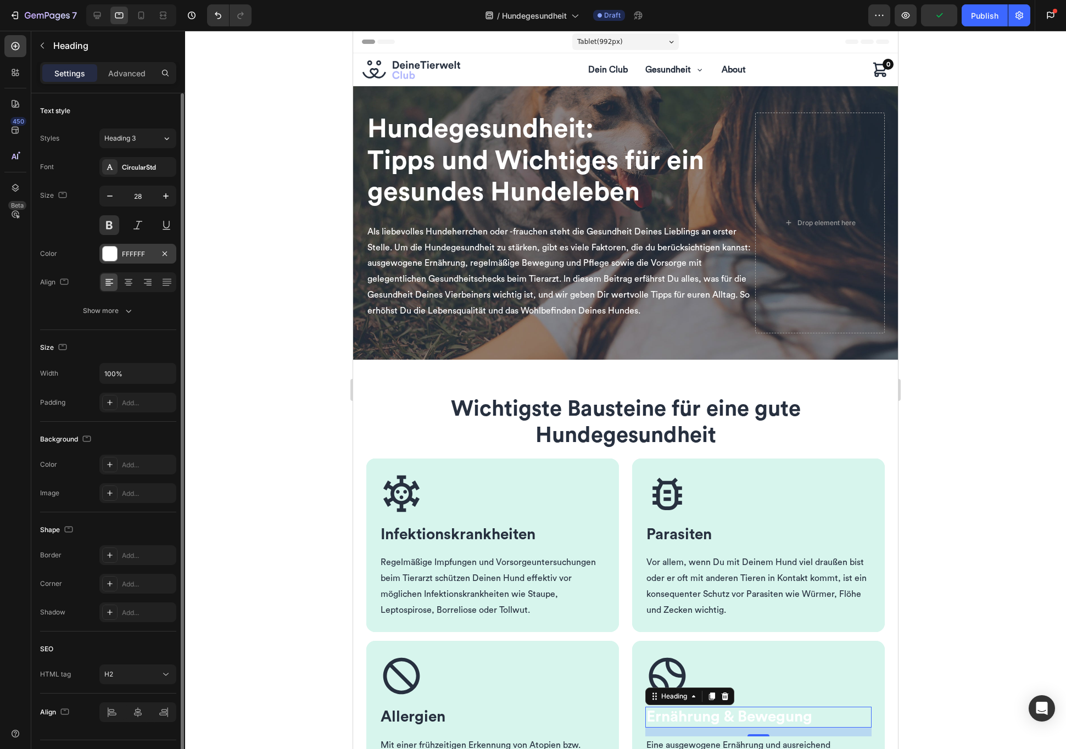
click at [112, 255] on div at bounding box center [110, 254] width 14 height 14
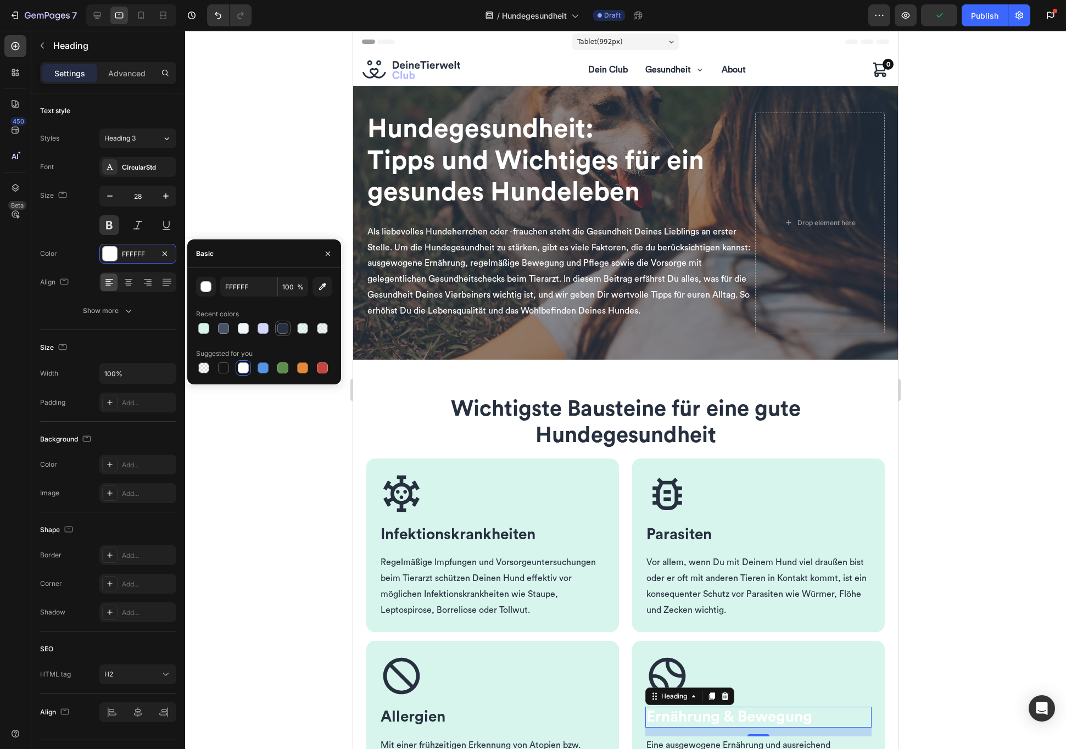
click at [286, 330] on div at bounding box center [282, 328] width 11 height 11
type input "27303F"
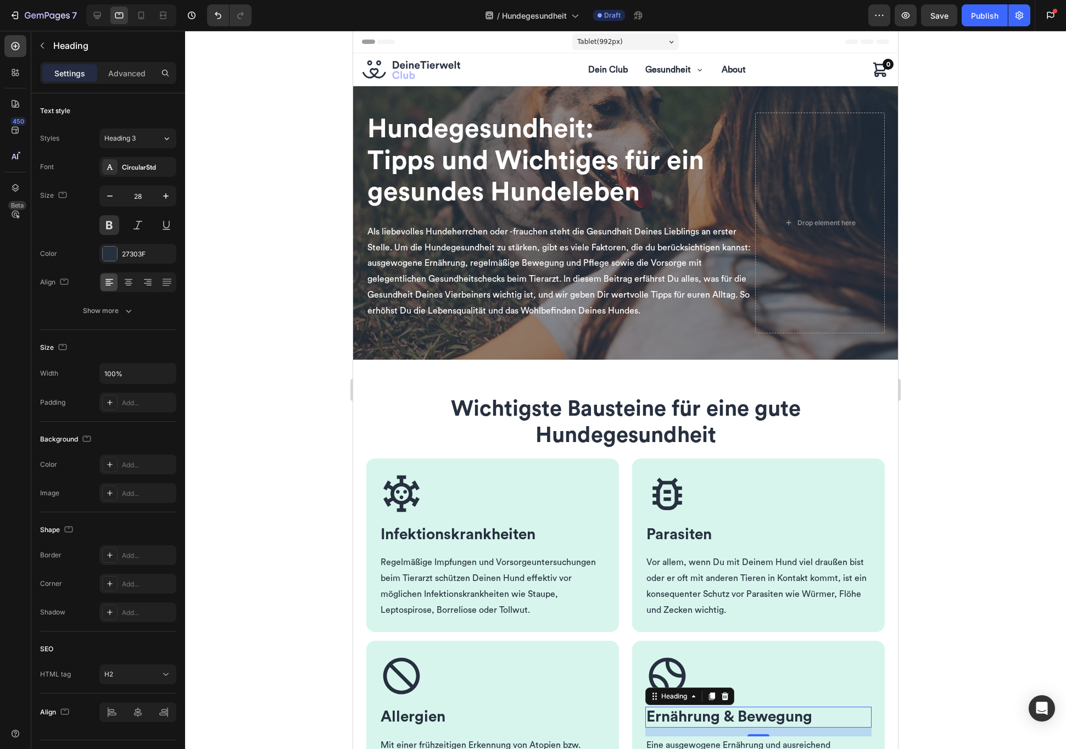
drag, startPoint x: 292, startPoint y: 496, endPoint x: 315, endPoint y: 586, distance: 93.1
click at [315, 586] on div at bounding box center [625, 390] width 881 height 718
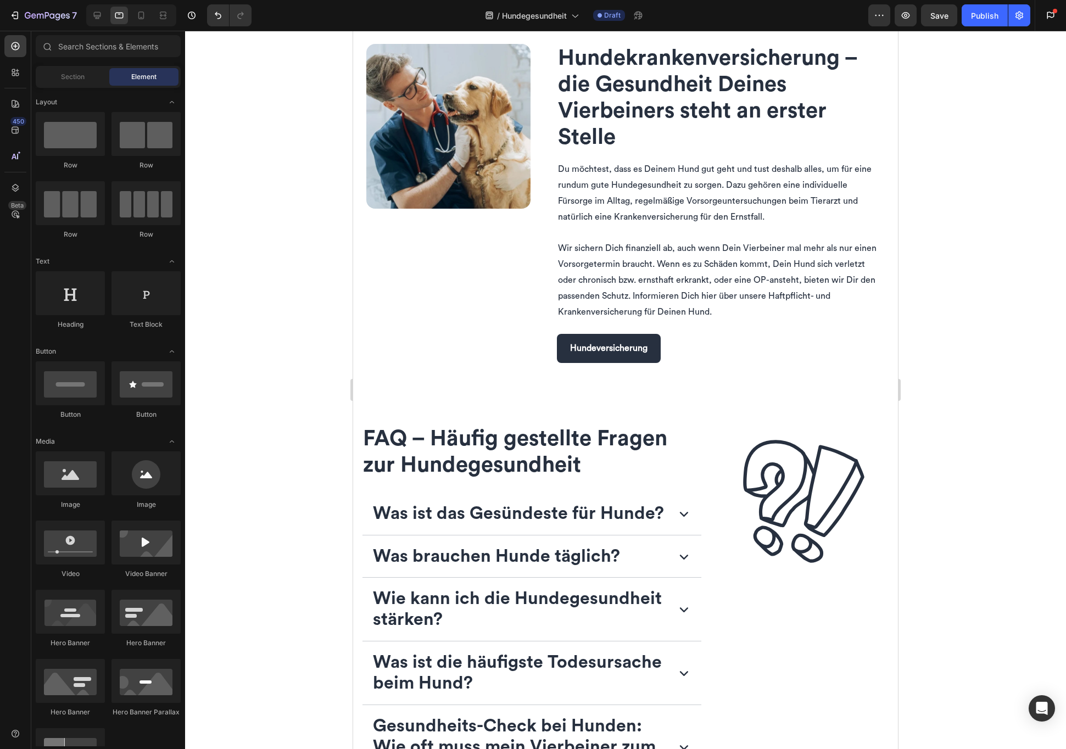
scroll to position [1977, 0]
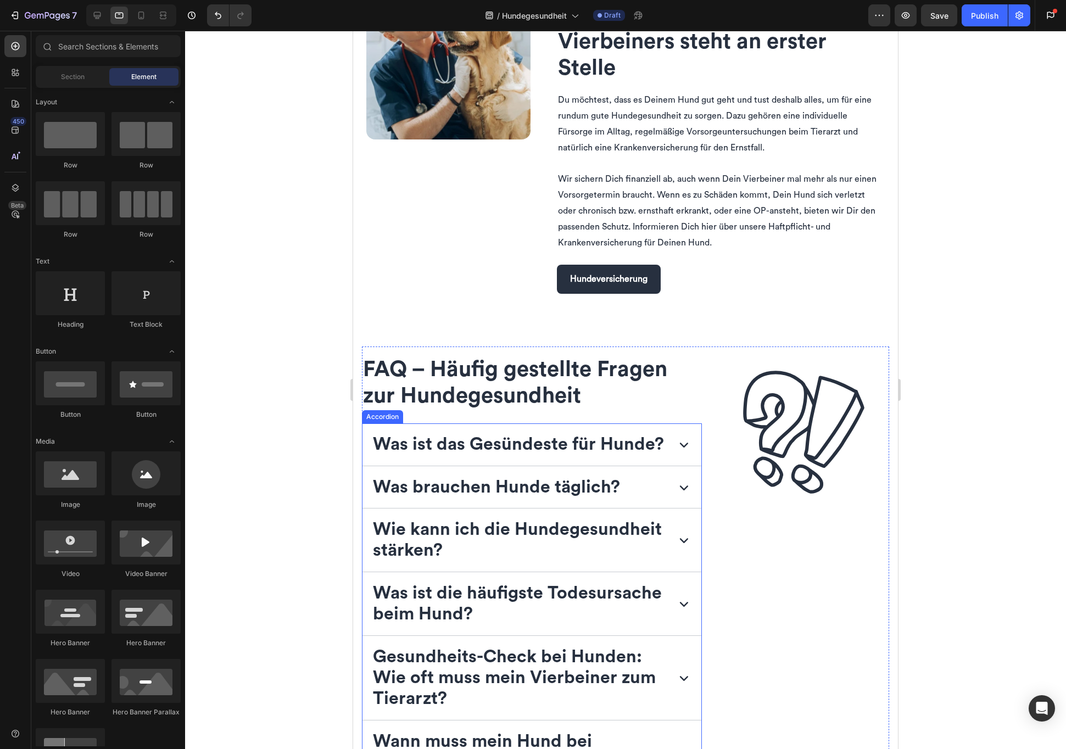
click at [465, 452] on strong "Was ist das Gesündeste für Hunde?" at bounding box center [518, 445] width 291 height 18
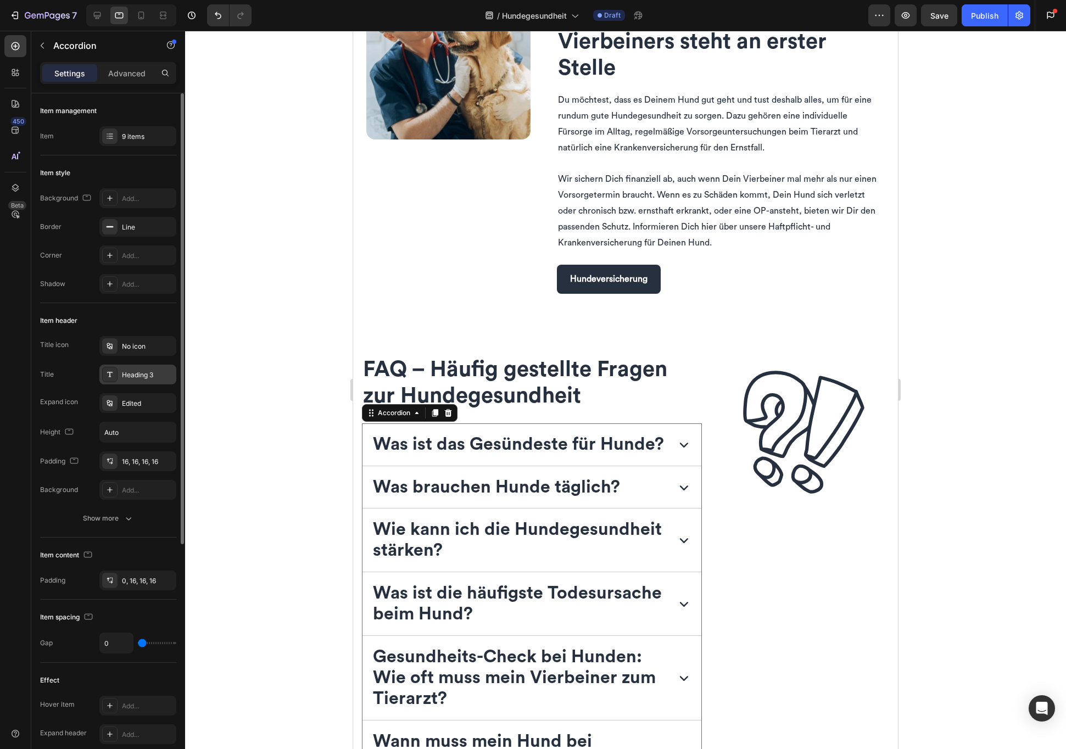
click at [167, 378] on div "Heading 3" at bounding box center [148, 375] width 52 height 10
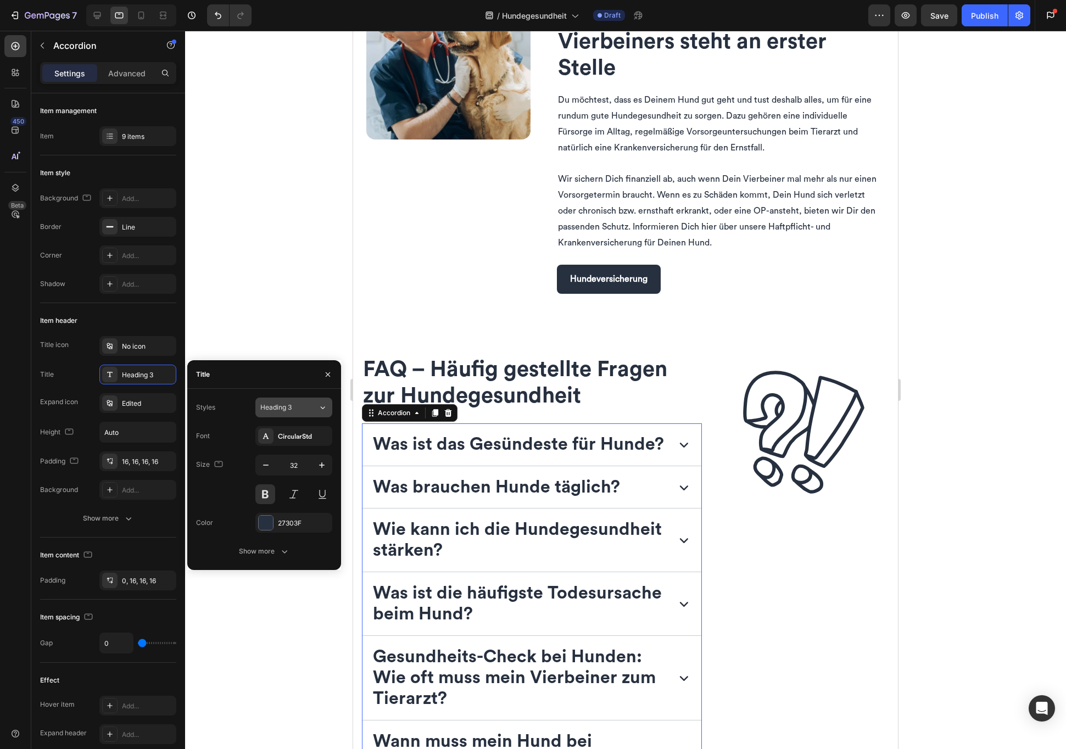
click at [300, 411] on div "Heading 3" at bounding box center [282, 408] width 44 height 10
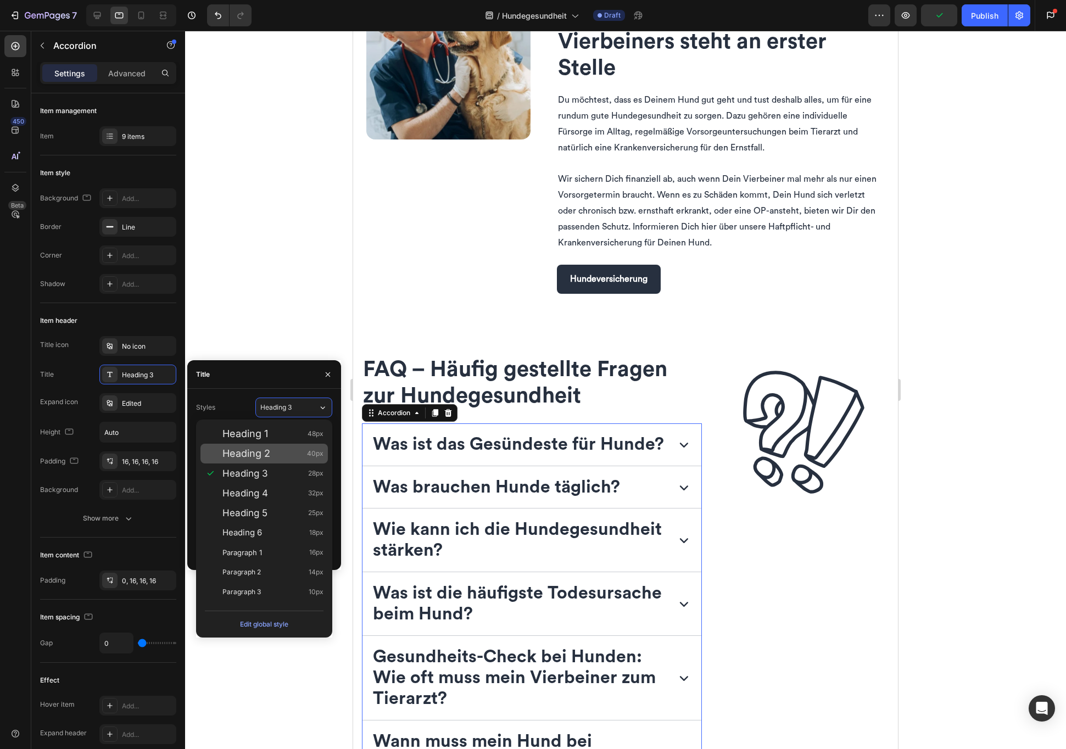
click at [270, 453] on span "Heading 2" at bounding box center [246, 453] width 48 height 11
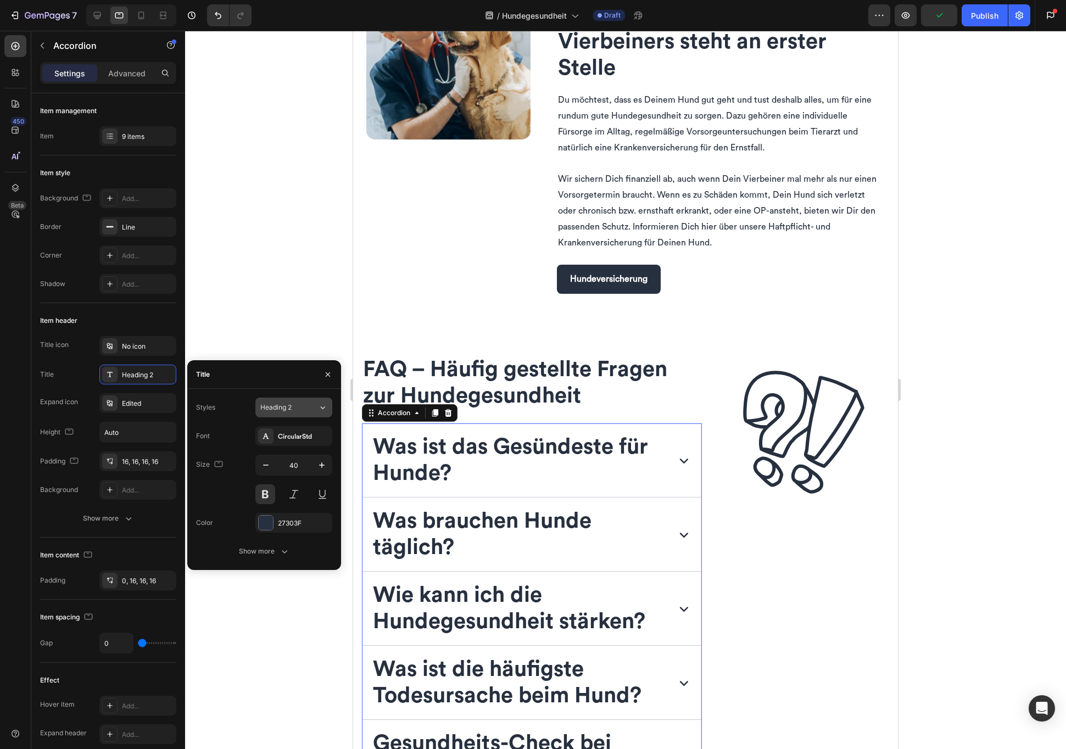
click at [303, 409] on div "Heading 2" at bounding box center [282, 408] width 44 height 10
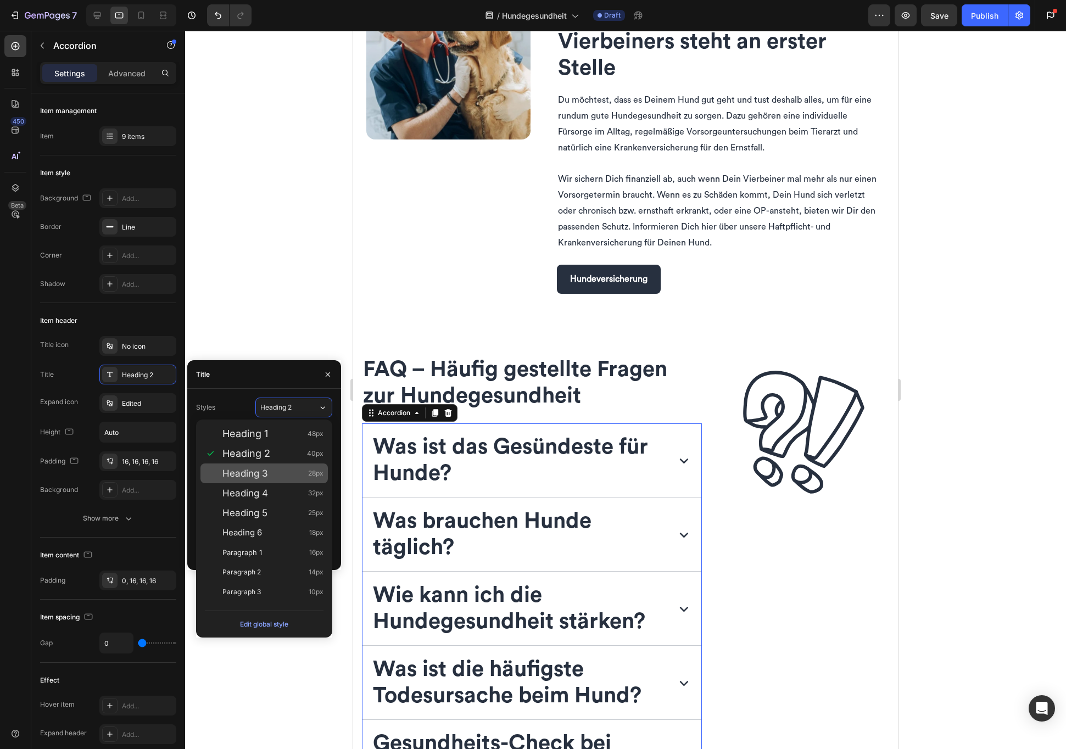
click at [280, 476] on div "Heading 3 28px" at bounding box center [272, 473] width 101 height 11
type input "28"
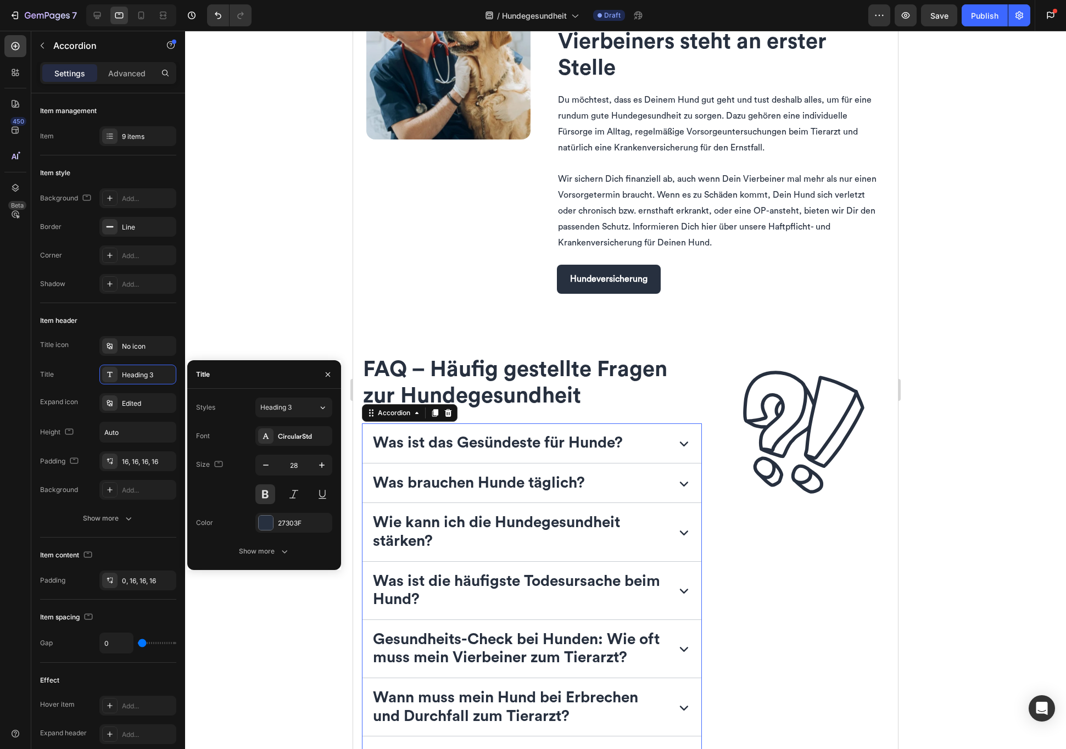
click at [320, 620] on div at bounding box center [625, 390] width 881 height 718
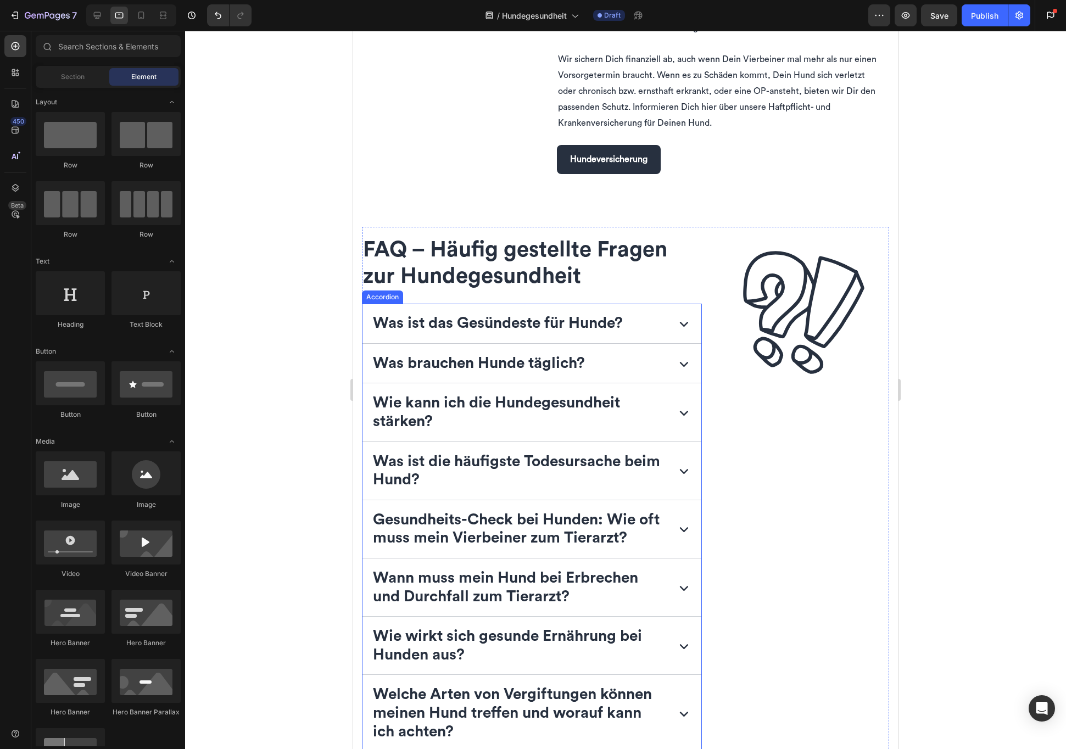
scroll to position [2310, 0]
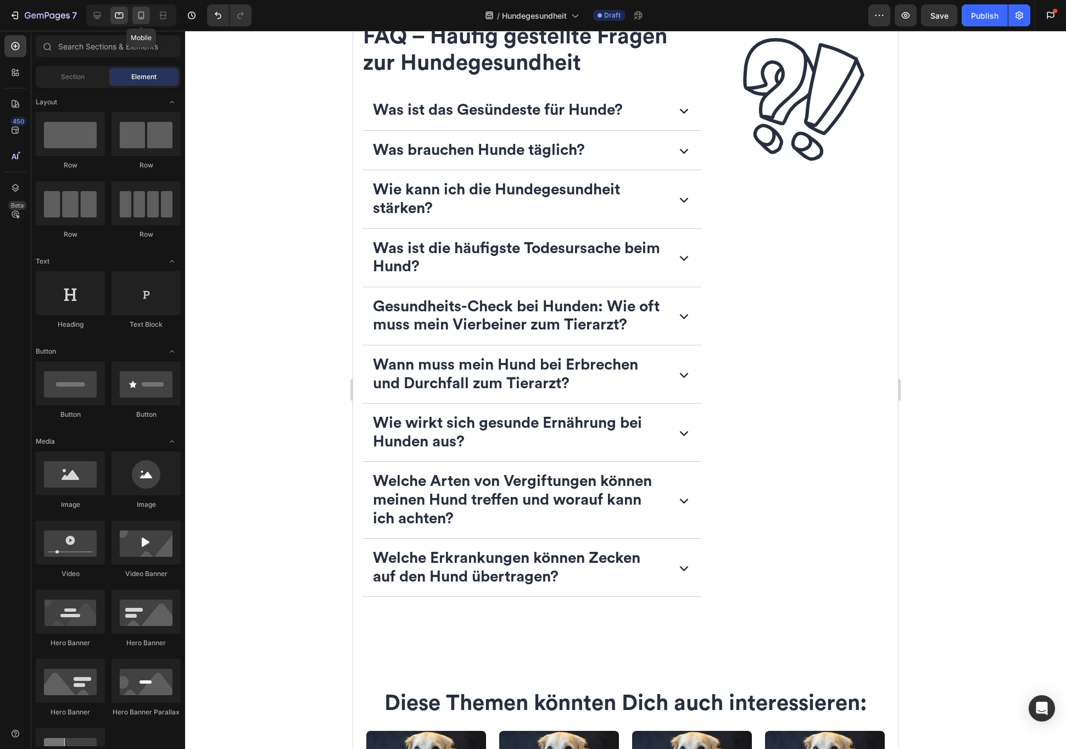
click at [141, 15] on icon at bounding box center [141, 15] width 11 height 11
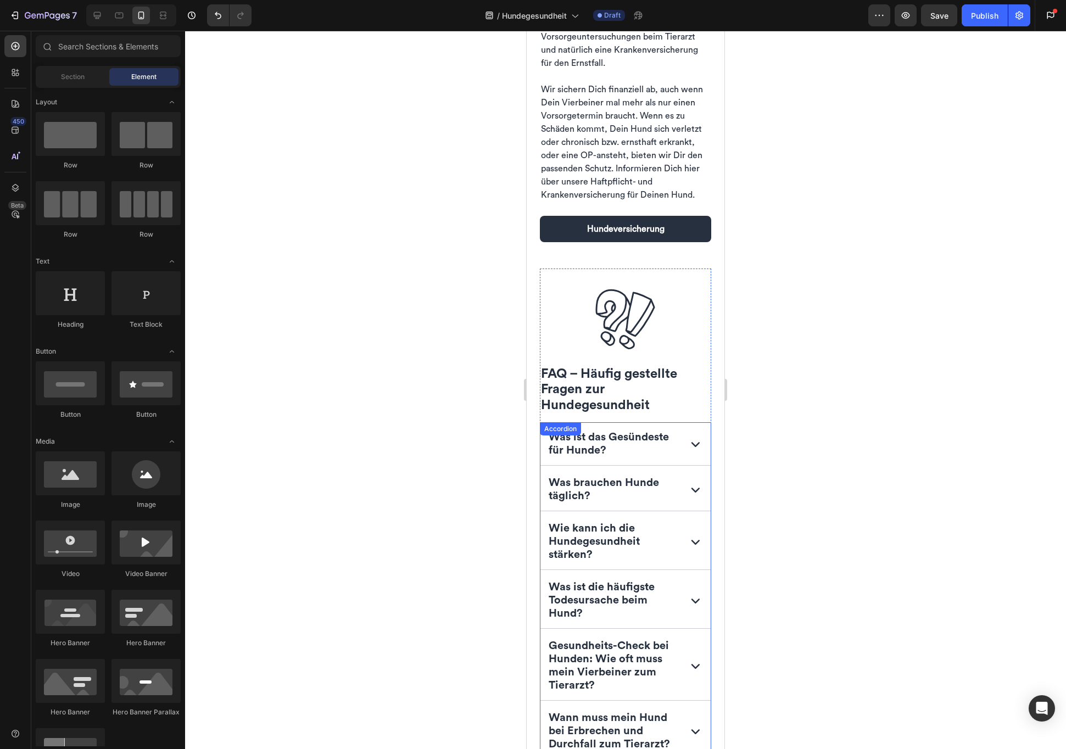
scroll to position [2094, 0]
click at [564, 422] on div "Accordion" at bounding box center [560, 418] width 37 height 10
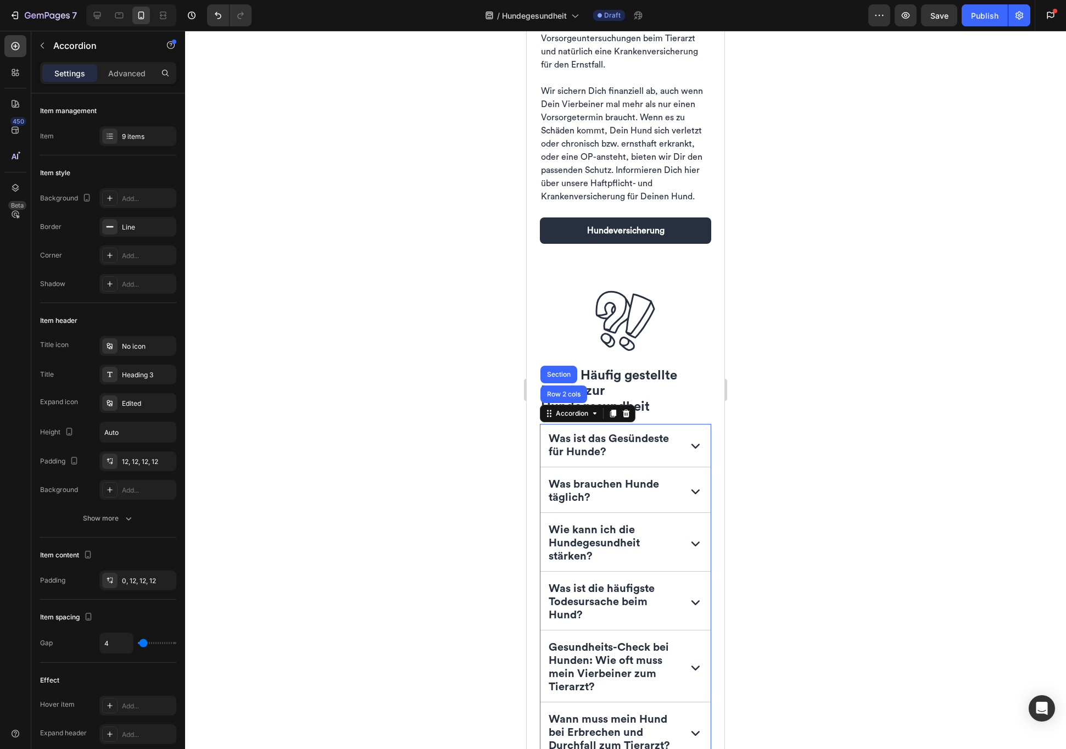
click at [375, 541] on div at bounding box center [625, 390] width 881 height 718
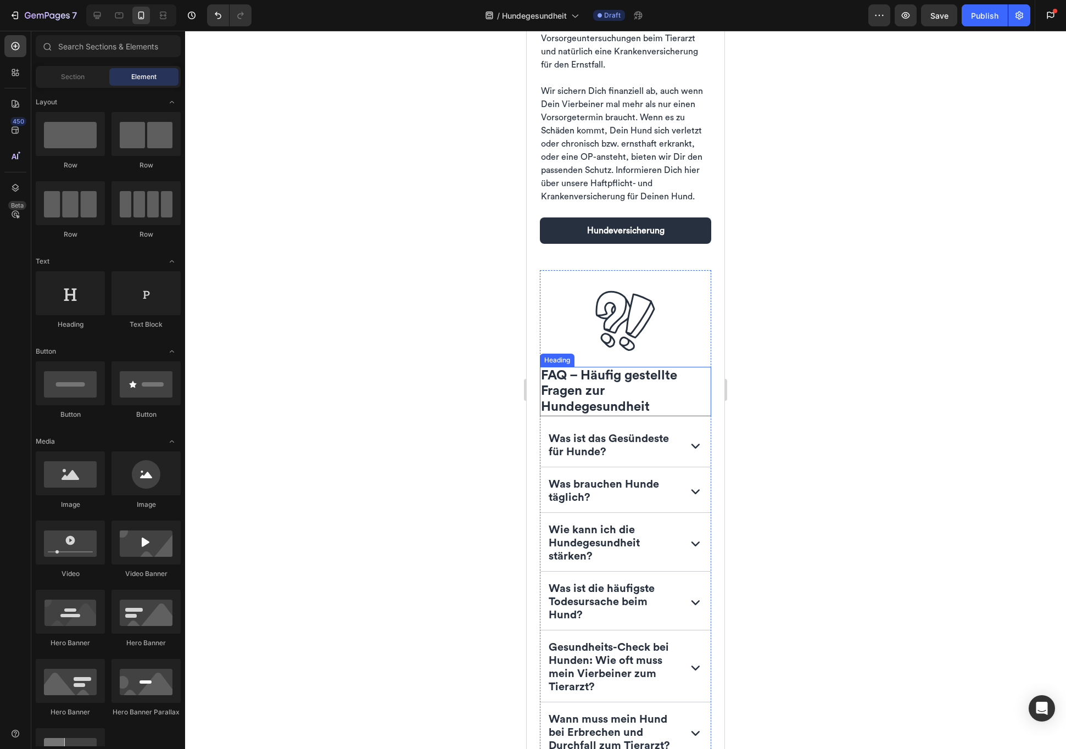
click at [579, 414] on span "FAQ – Häufig gestellte Fragen zur Hundegesundheit" at bounding box center [609, 391] width 136 height 45
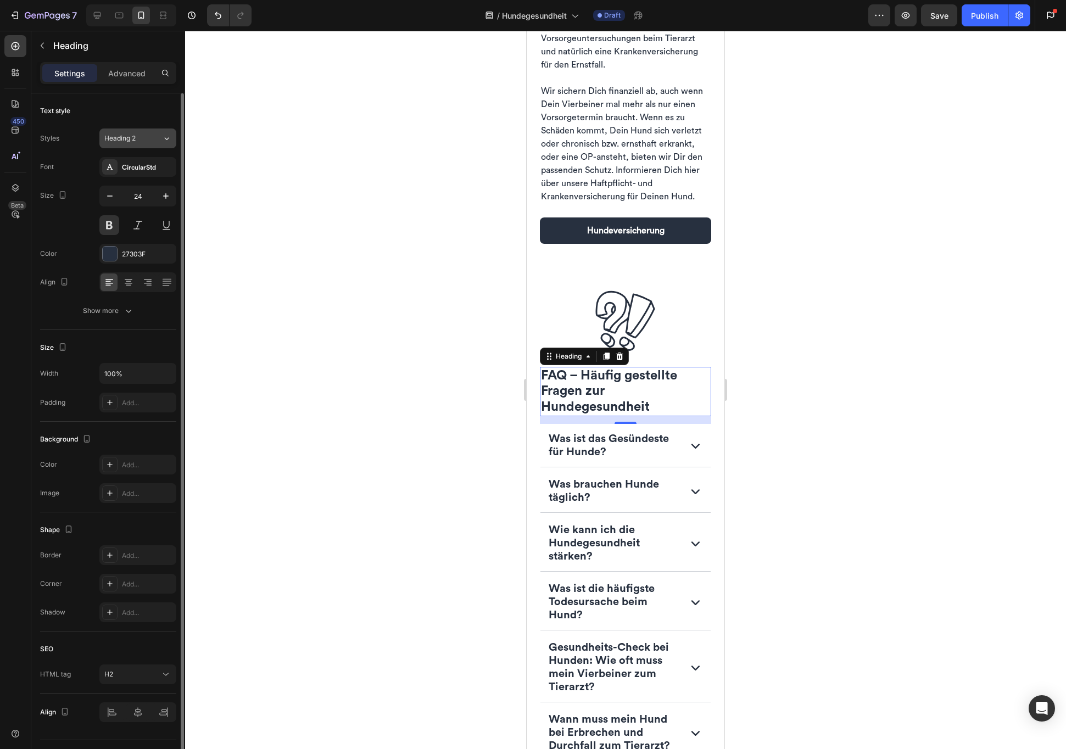
click at [146, 139] on div "Heading 2" at bounding box center [126, 138] width 44 height 10
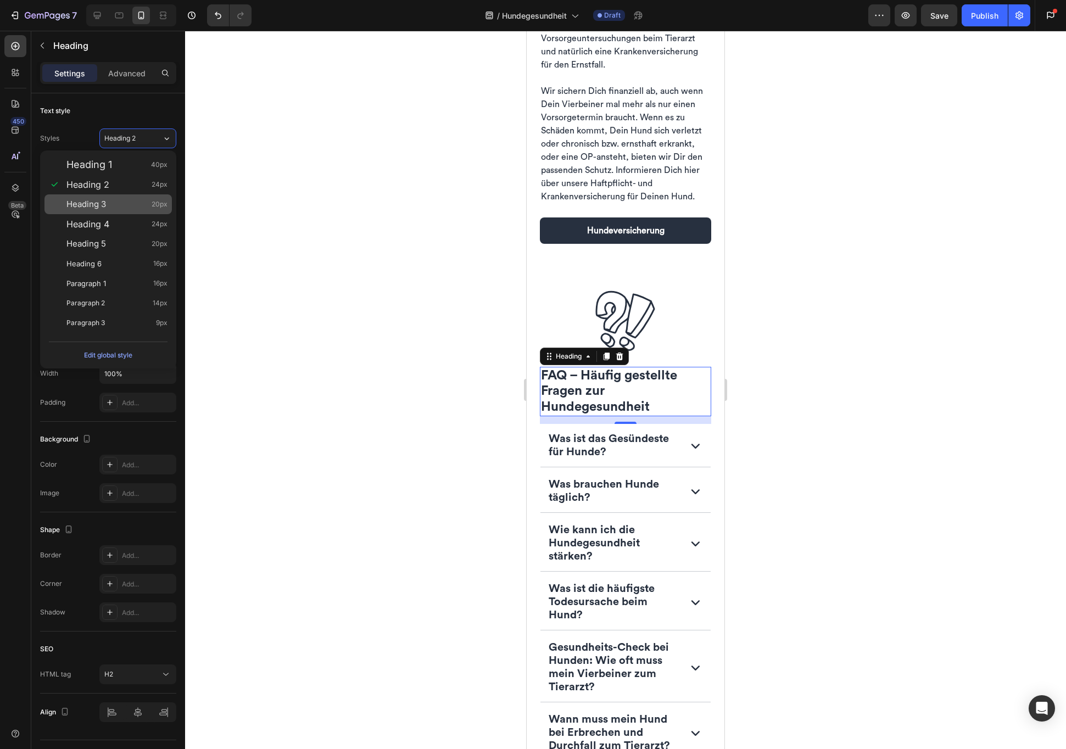
click at [119, 209] on div "Heading 3 20px" at bounding box center [116, 204] width 101 height 11
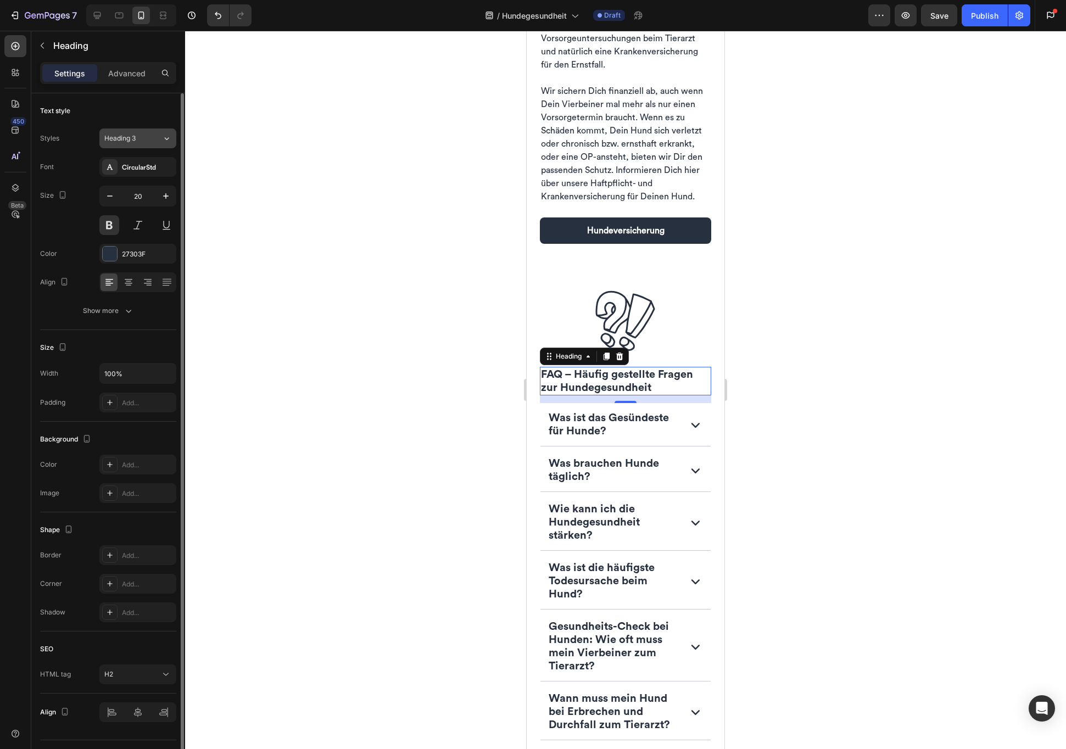
click at [153, 136] on div "Heading 3" at bounding box center [133, 138] width 58 height 10
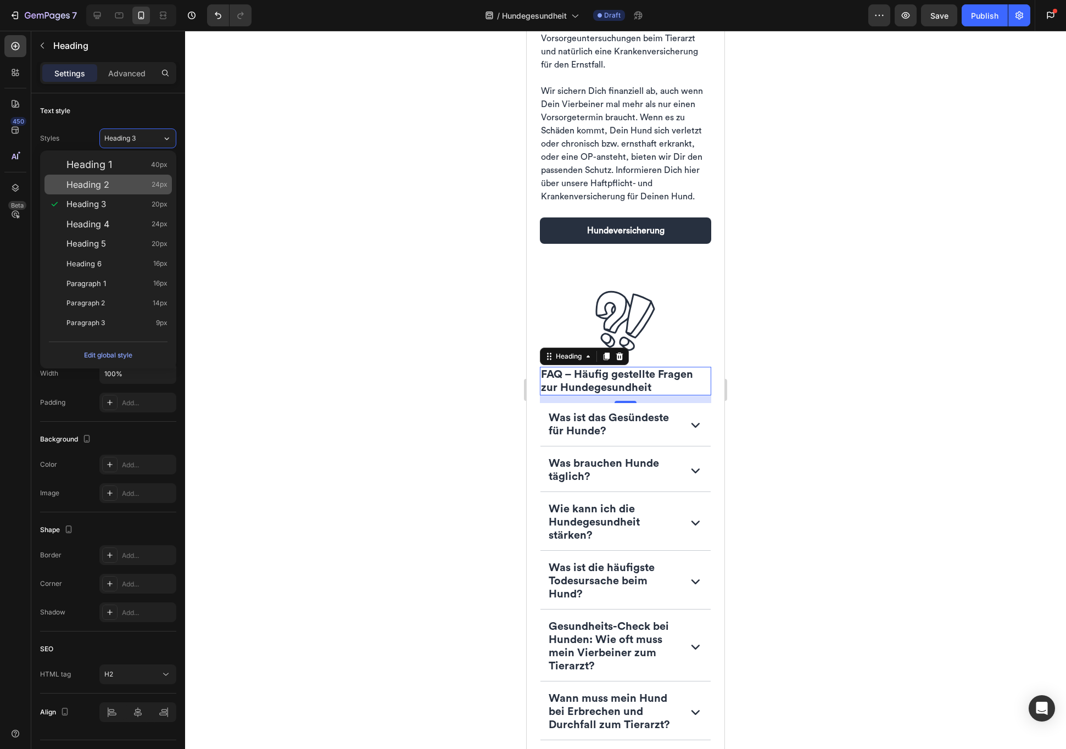
click at [124, 188] on div "Heading 2 24px" at bounding box center [116, 184] width 101 height 11
type input "24"
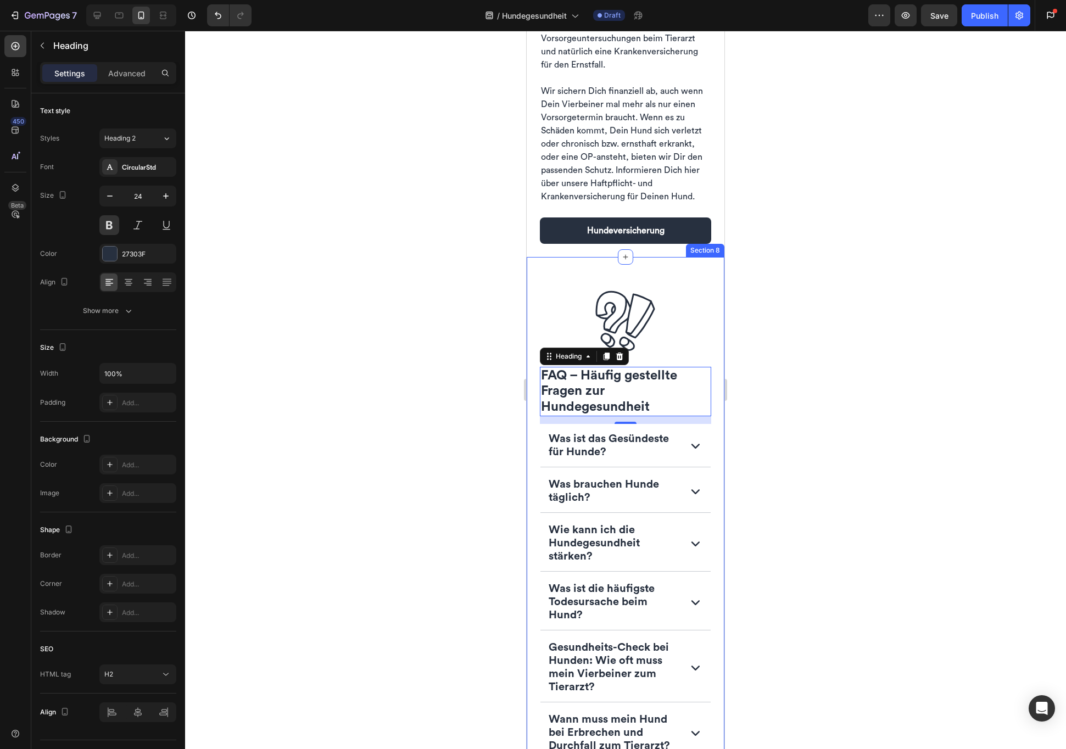
click at [489, 434] on div at bounding box center [625, 390] width 881 height 718
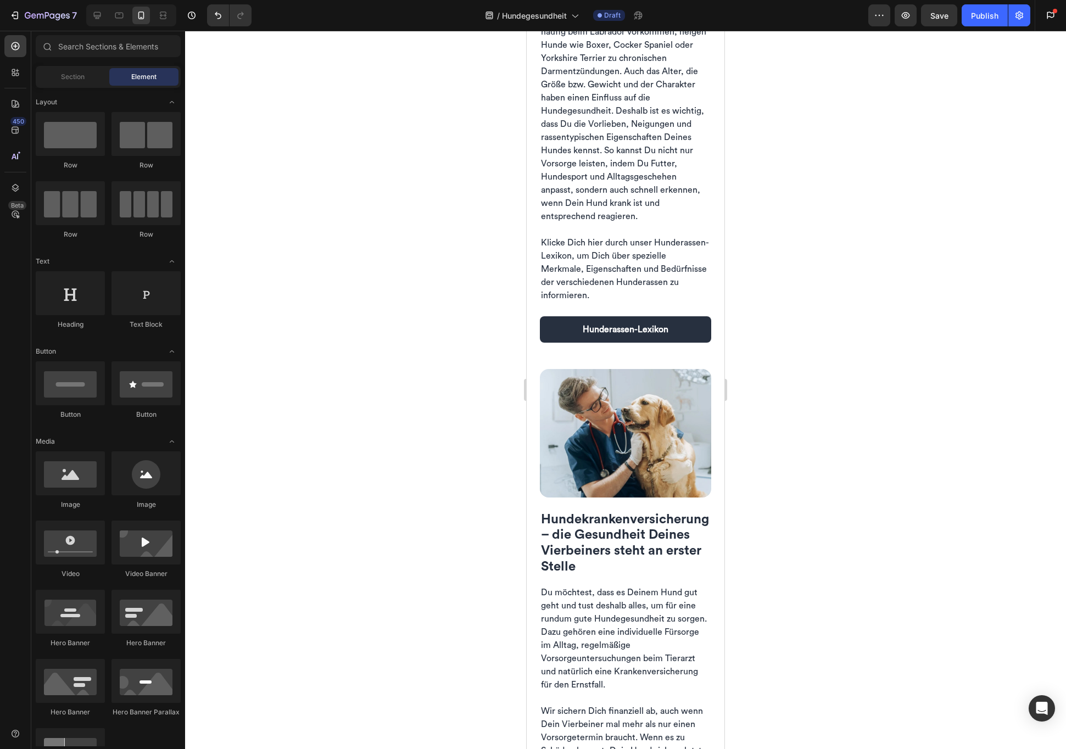
scroll to position [1731, 0]
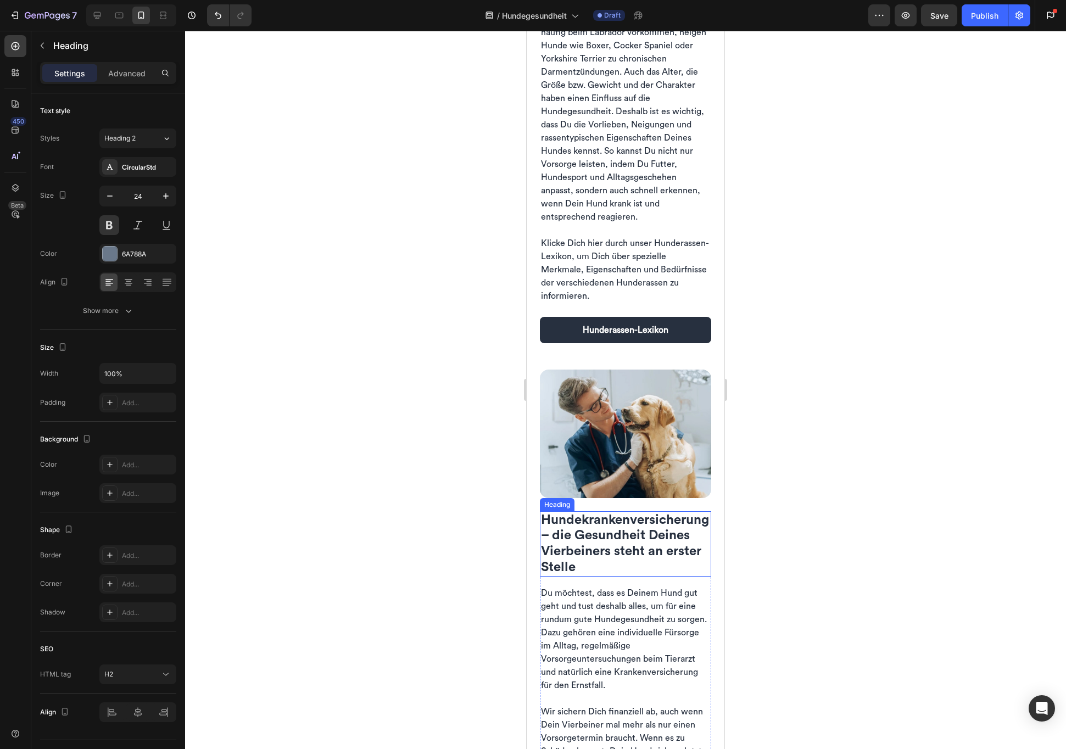
click at [597, 522] on span "Hunde­kranken­versicherung – die Gesundheit Deines Vierbeiners steht an erster …" at bounding box center [625, 544] width 168 height 60
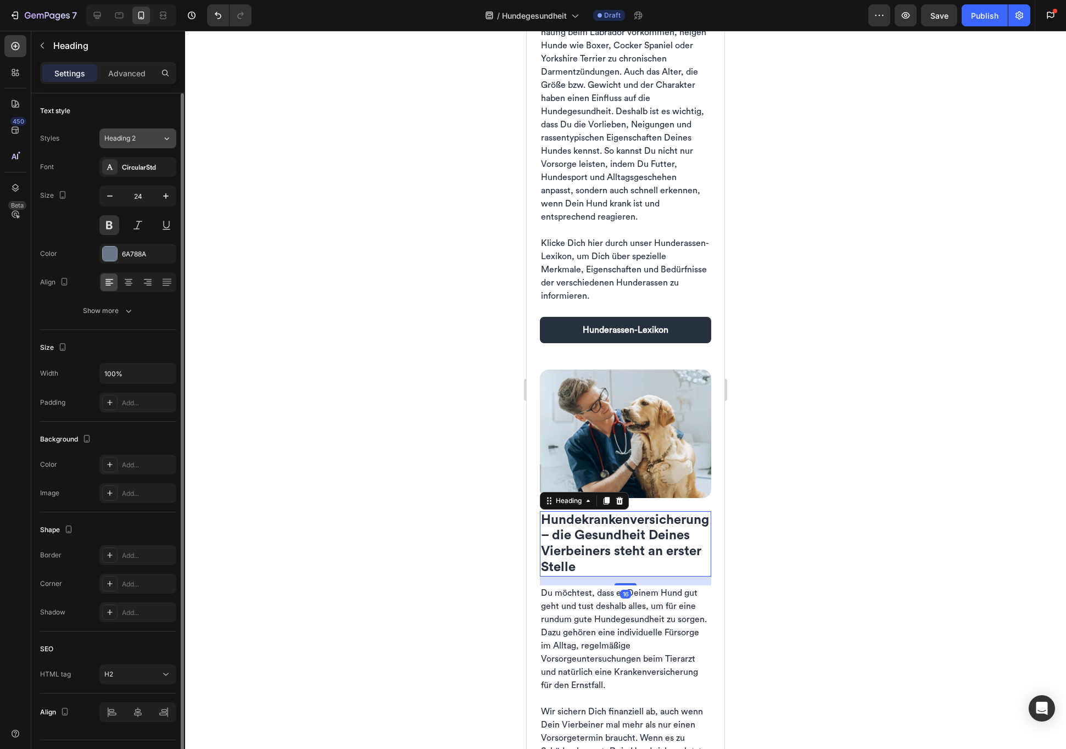
click at [166, 141] on icon at bounding box center [166, 138] width 9 height 11
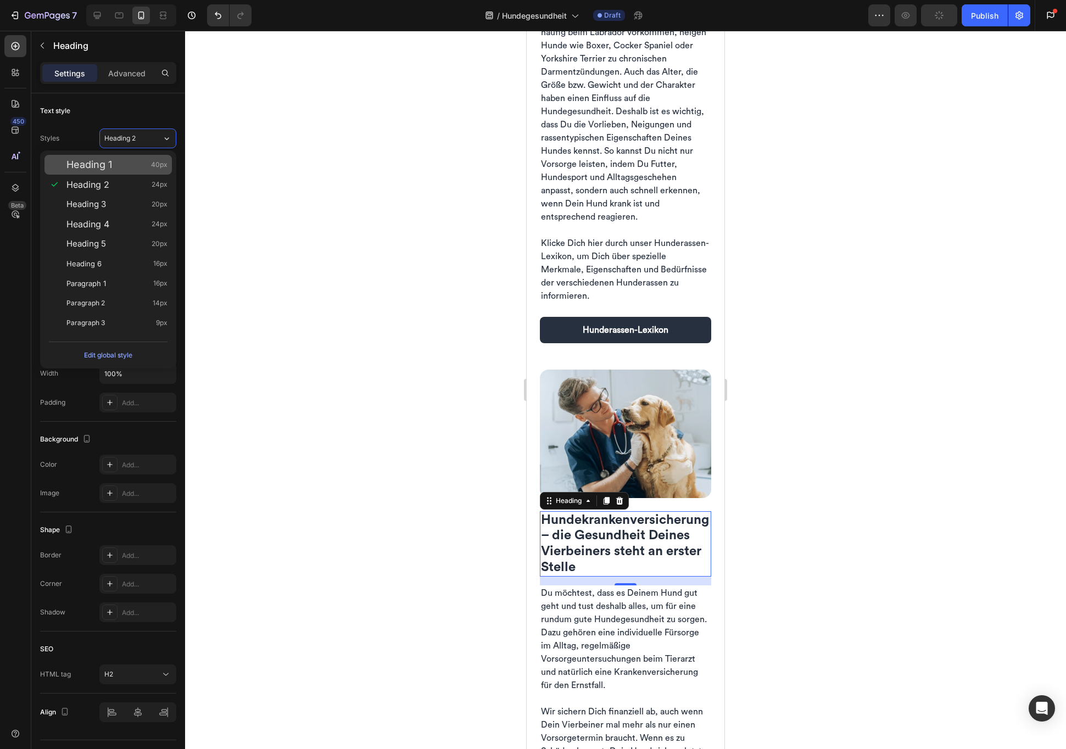
click at [136, 171] on div "Heading 1 40px" at bounding box center [107, 165] width 127 height 20
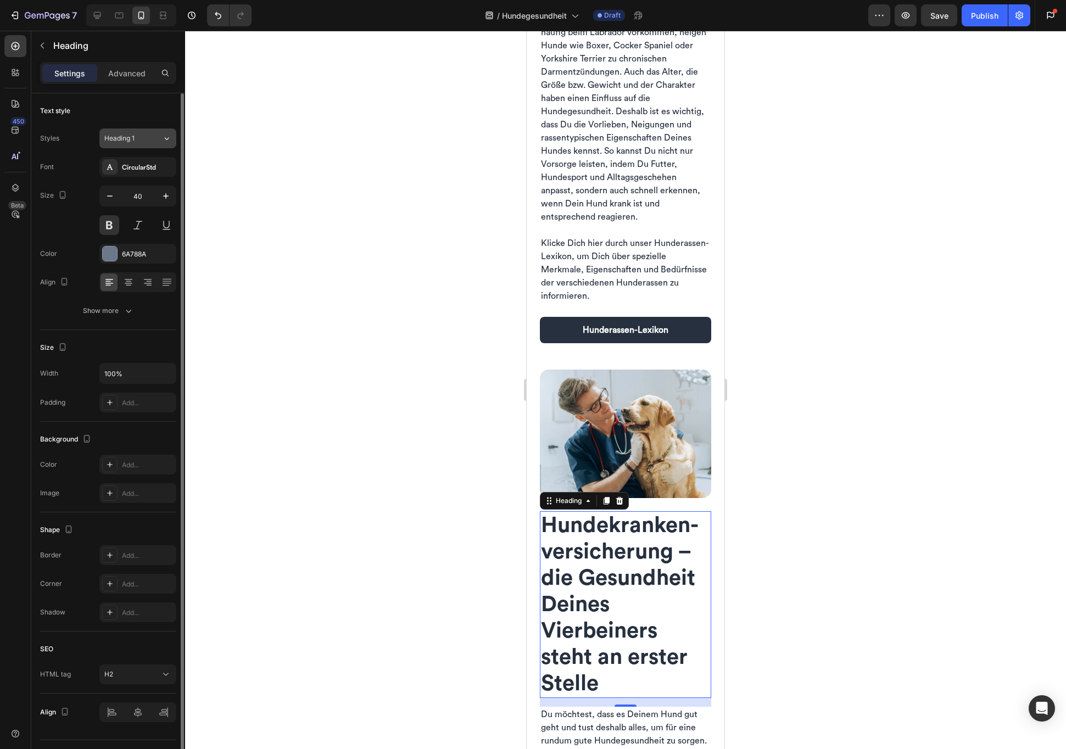
click at [151, 141] on div "Heading 1" at bounding box center [133, 138] width 58 height 10
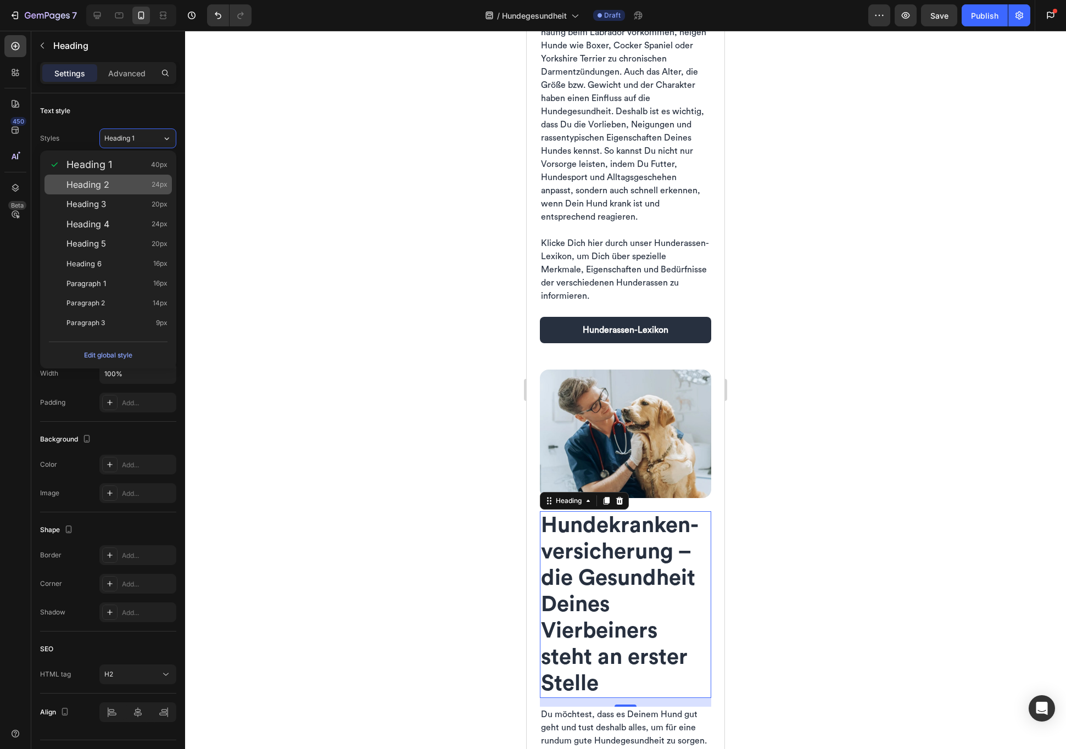
click at [122, 180] on div "Heading 2 24px" at bounding box center [116, 184] width 101 height 11
type input "24"
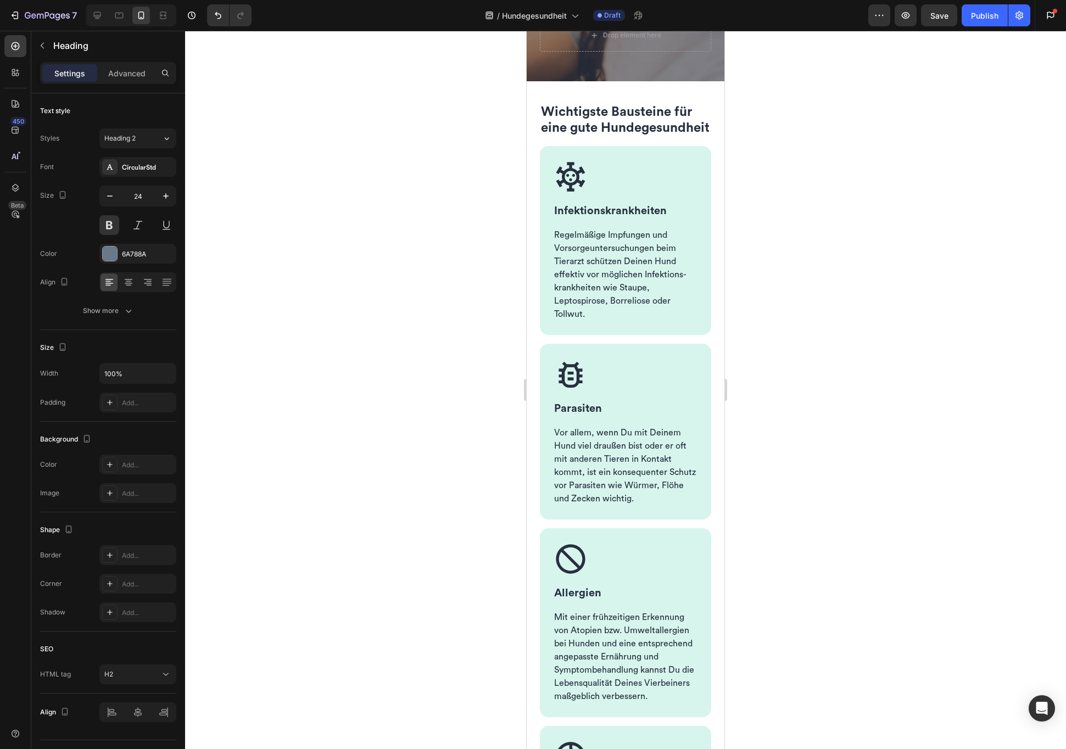
scroll to position [0, 0]
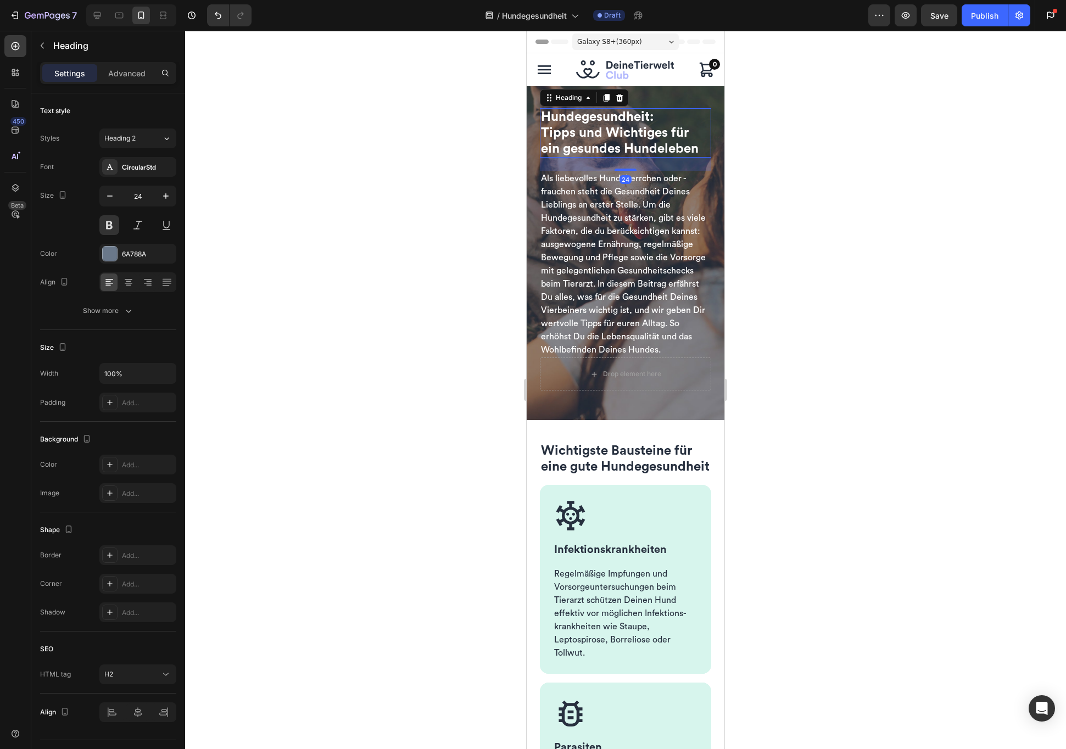
click at [590, 136] on span "Tipps und Wichtiges für ein gesundes Hundeleben" at bounding box center [620, 140] width 158 height 29
click at [451, 257] on div at bounding box center [625, 390] width 881 height 718
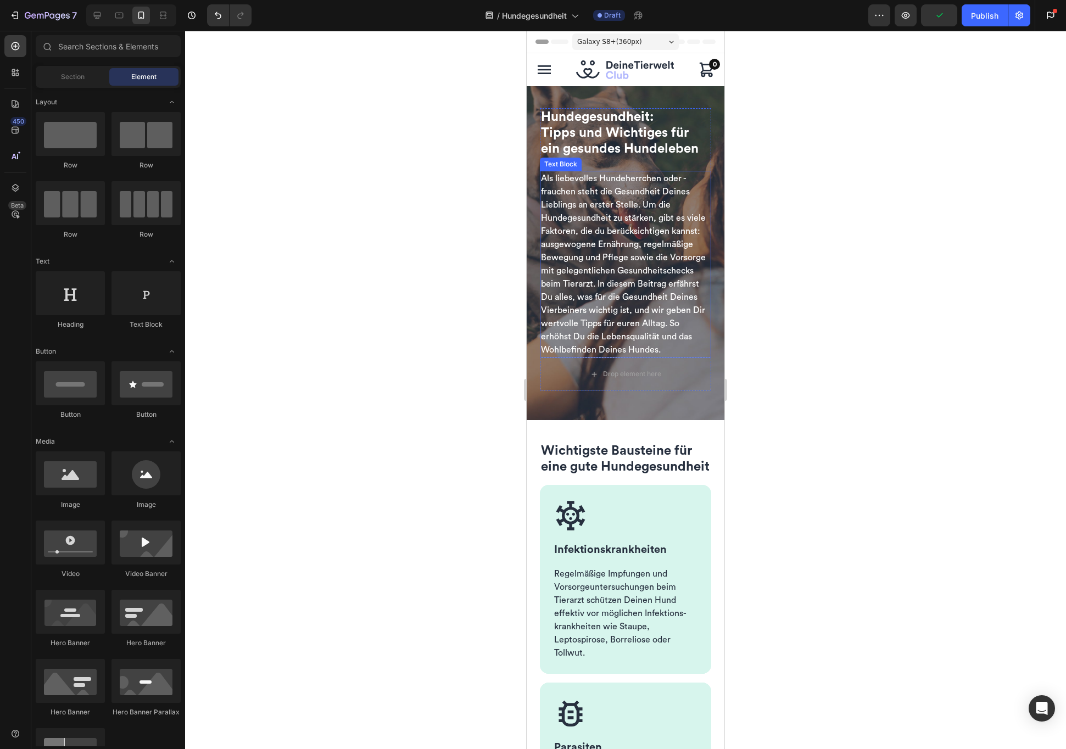
click at [451, 257] on div at bounding box center [625, 390] width 881 height 718
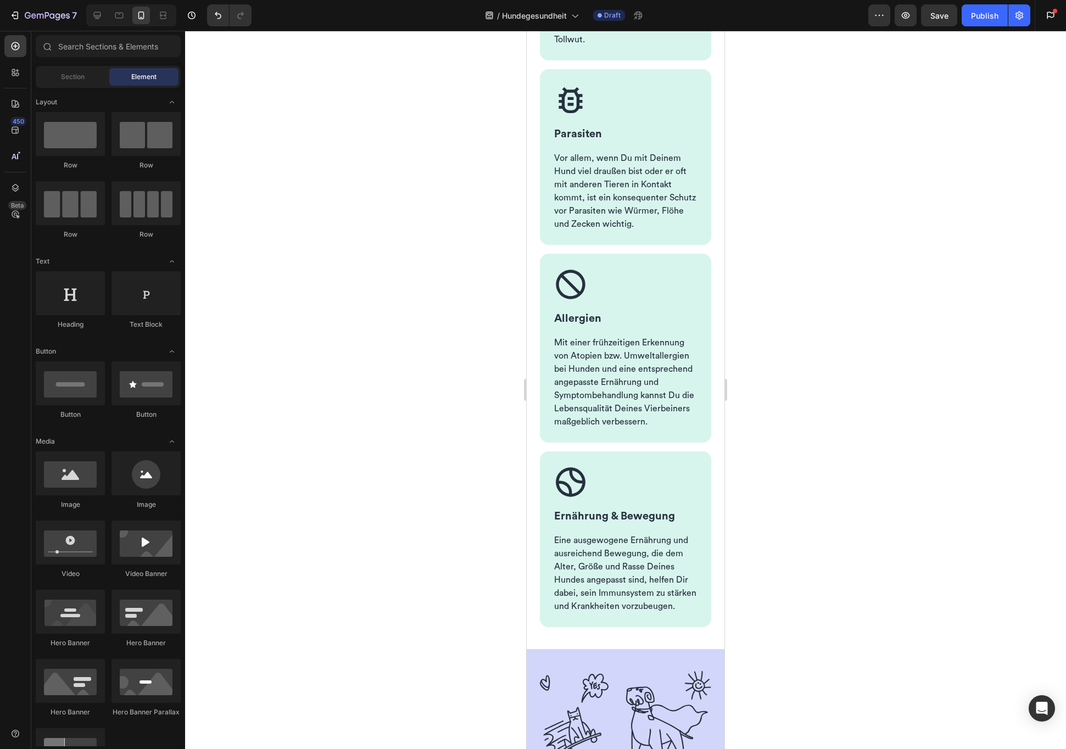
scroll to position [629, 0]
click at [101, 15] on icon at bounding box center [97, 15] width 11 height 11
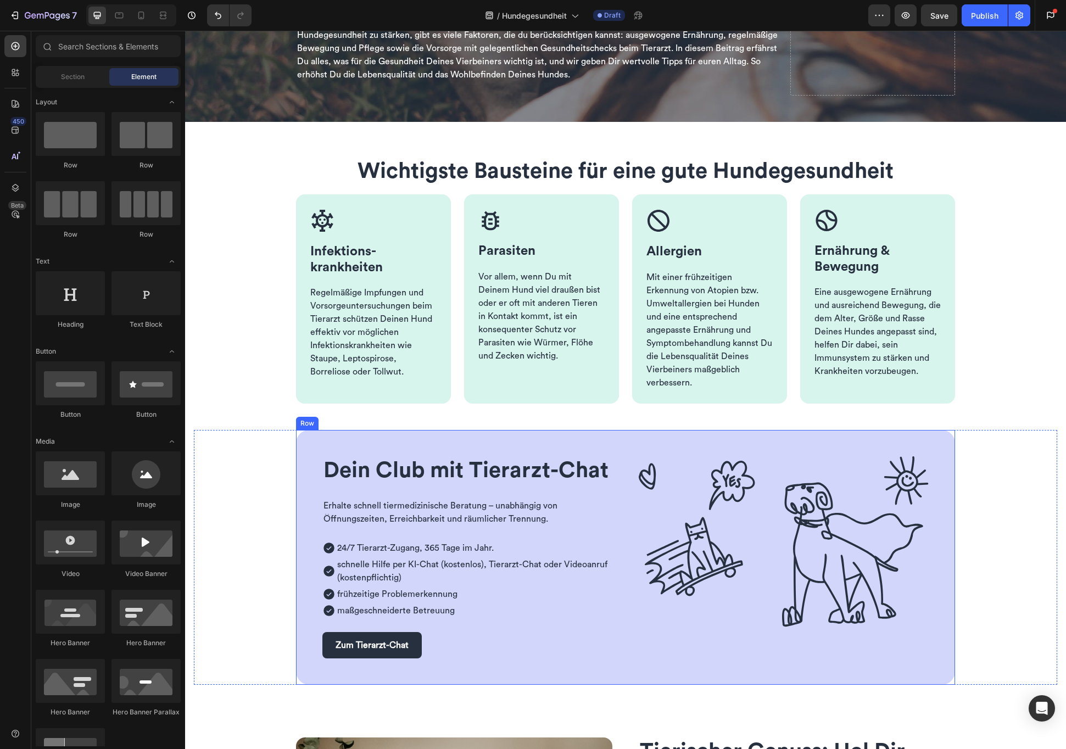
scroll to position [102, 0]
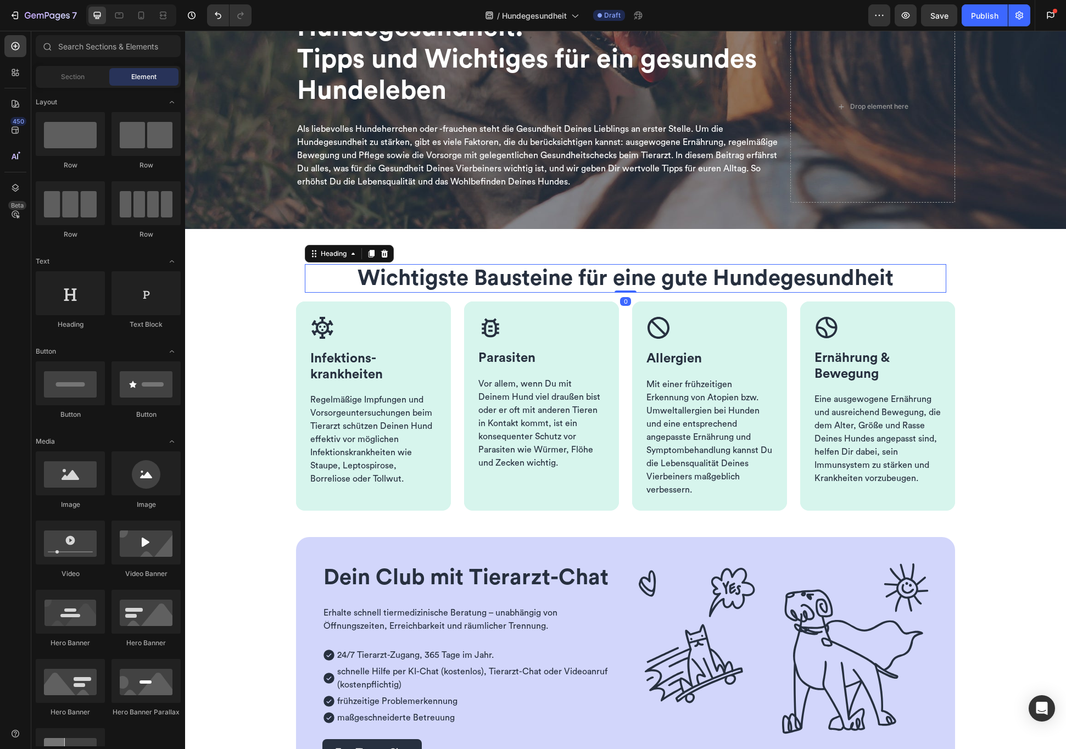
click at [684, 286] on span "Wichtigste Bausteine für eine gute Hundegesundheit" at bounding box center [626, 279] width 536 height 22
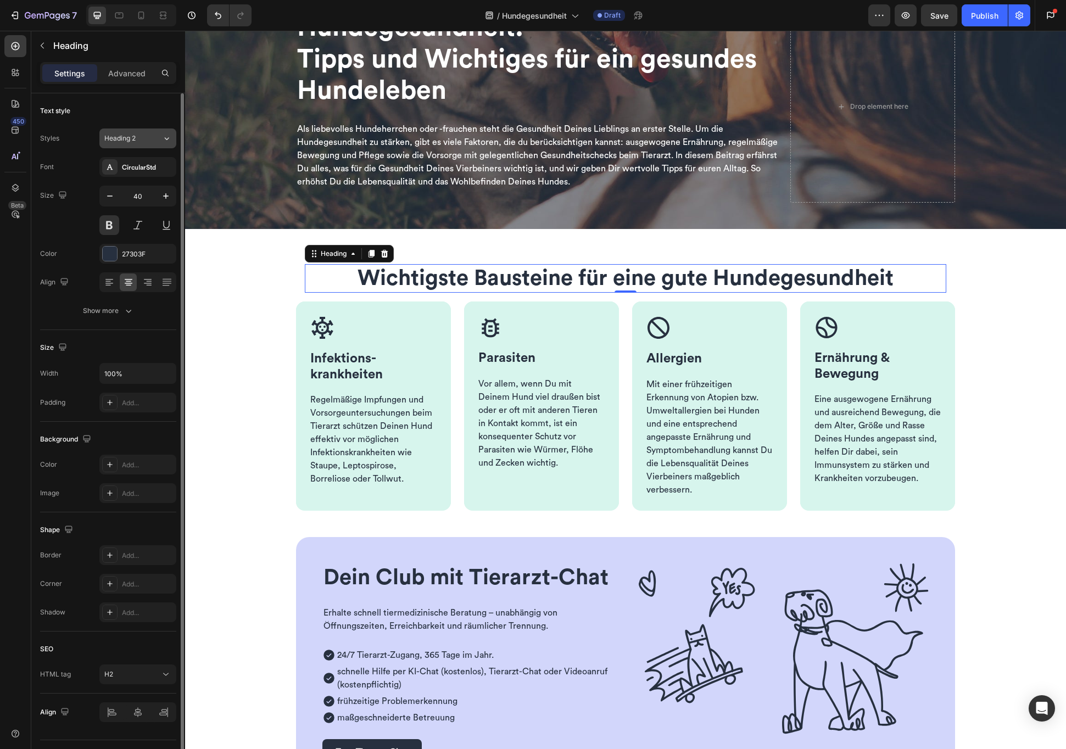
click at [165, 133] on icon at bounding box center [166, 138] width 9 height 11
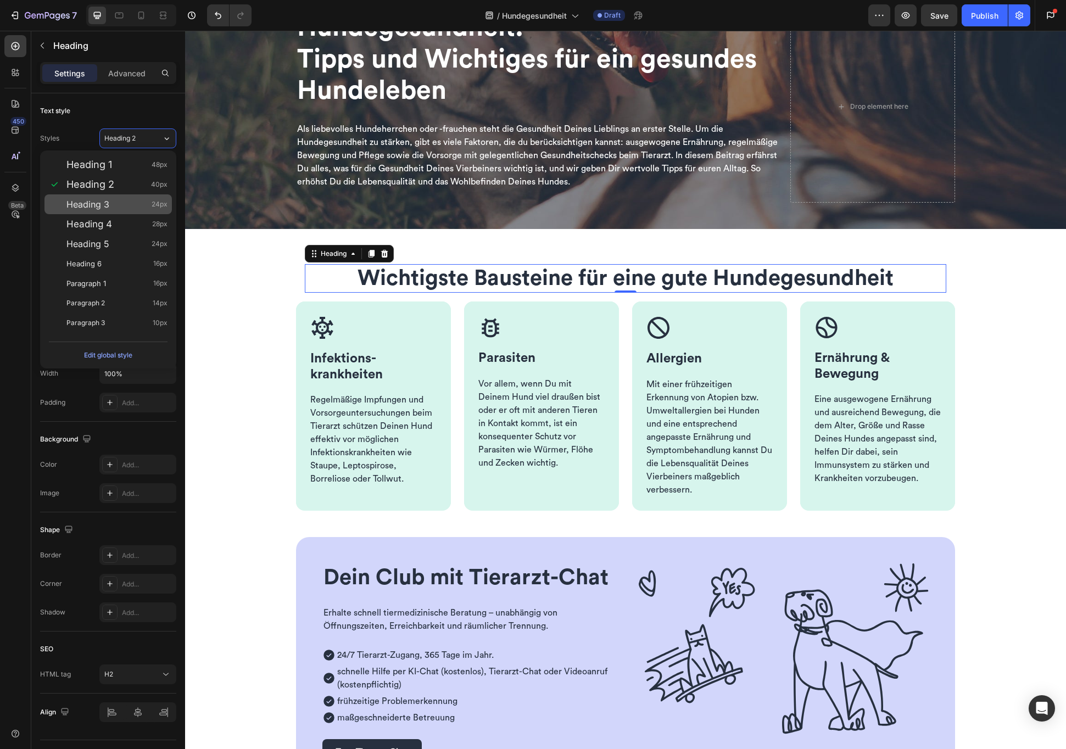
click at [115, 205] on div "Heading 3 24px" at bounding box center [116, 204] width 101 height 11
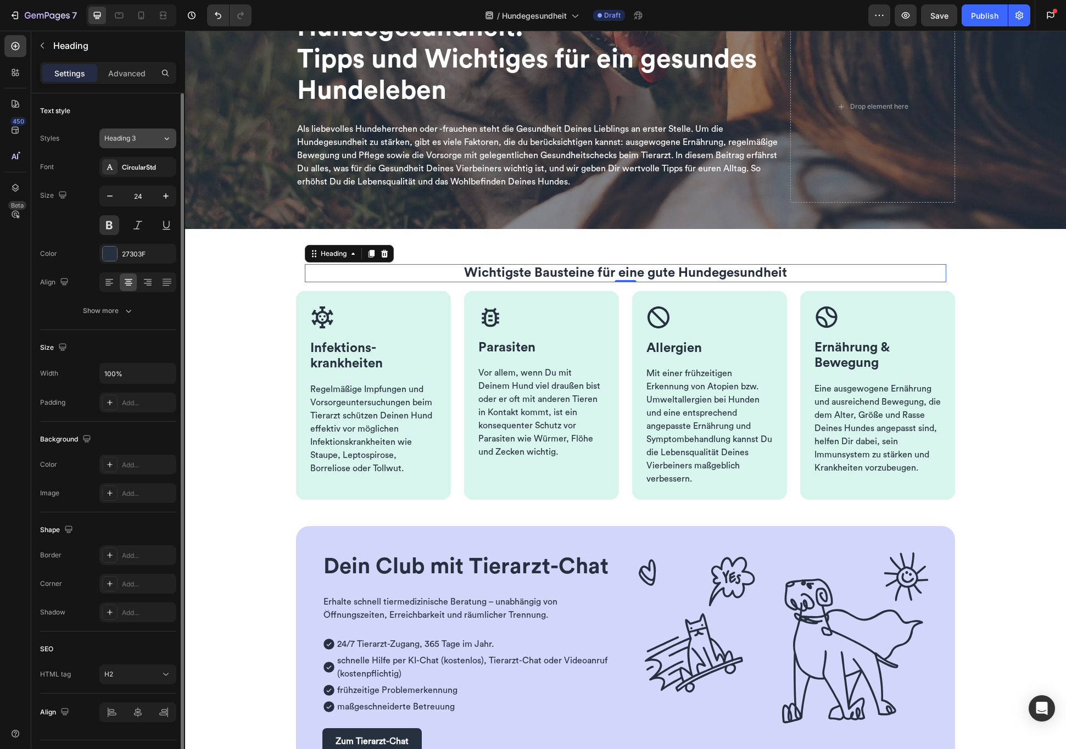
click at [161, 141] on div "Heading 3" at bounding box center [133, 138] width 58 height 10
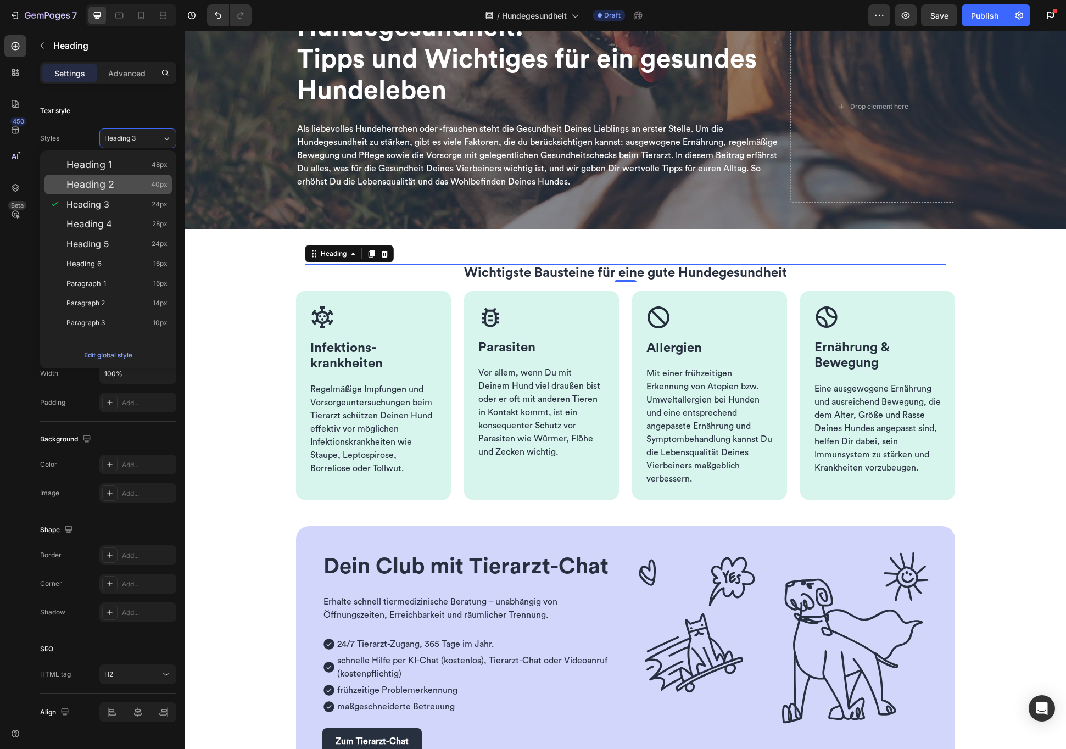
click at [124, 187] on div "Heading 2 40px" at bounding box center [116, 184] width 101 height 11
type input "40"
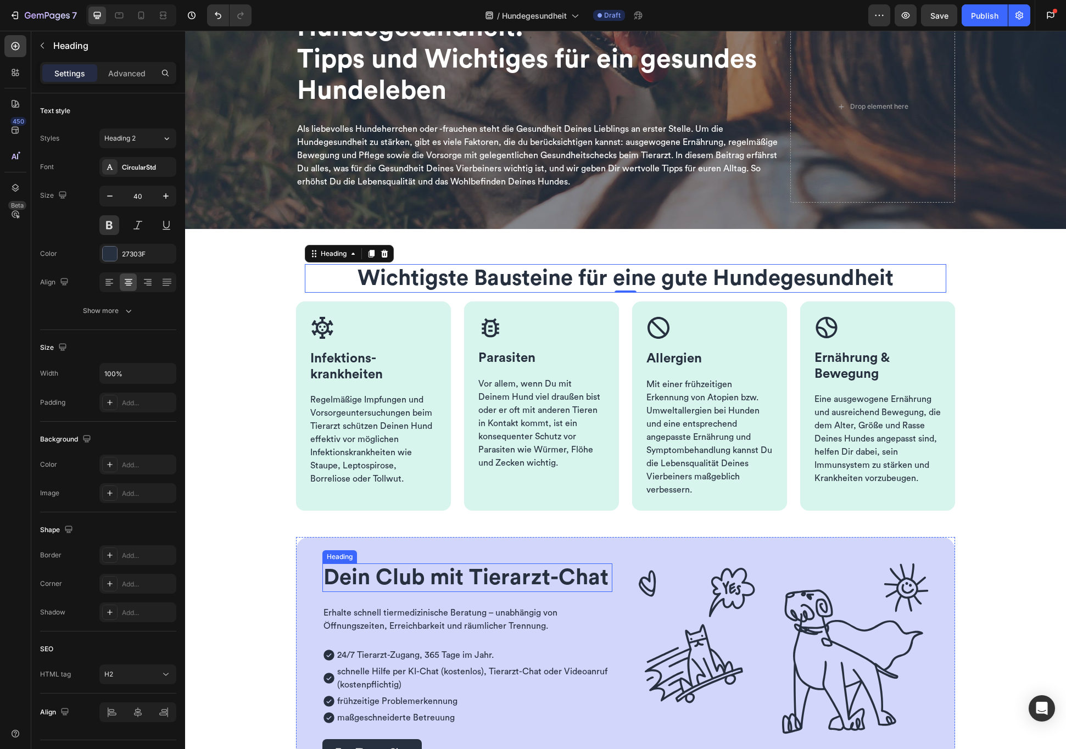
click at [483, 582] on span "Dein Club mit Tierarzt-Chat" at bounding box center [466, 578] width 285 height 22
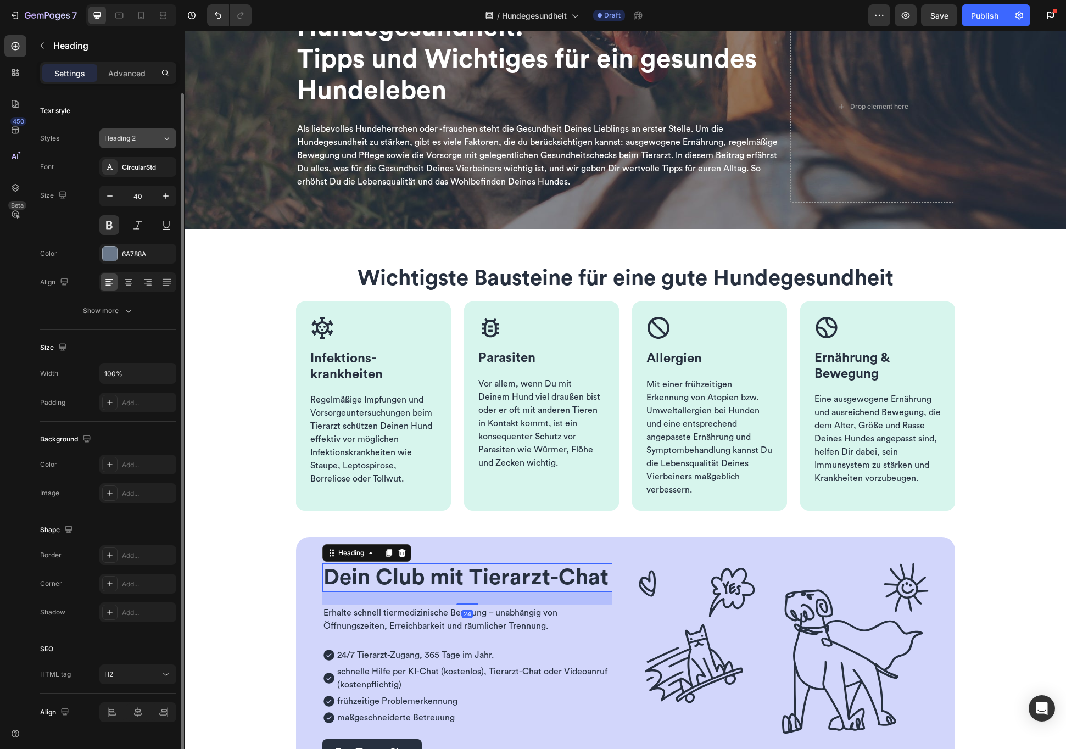
click at [166, 135] on icon at bounding box center [166, 138] width 9 height 11
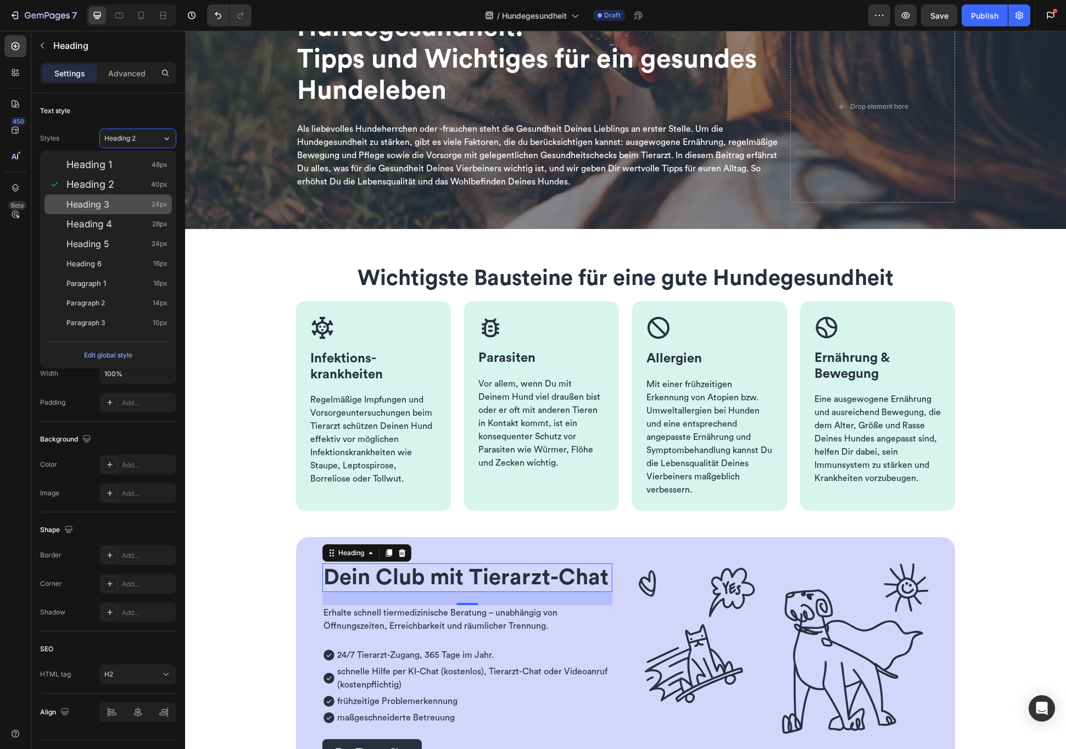
click at [116, 197] on div "Heading 3 24px" at bounding box center [107, 204] width 127 height 20
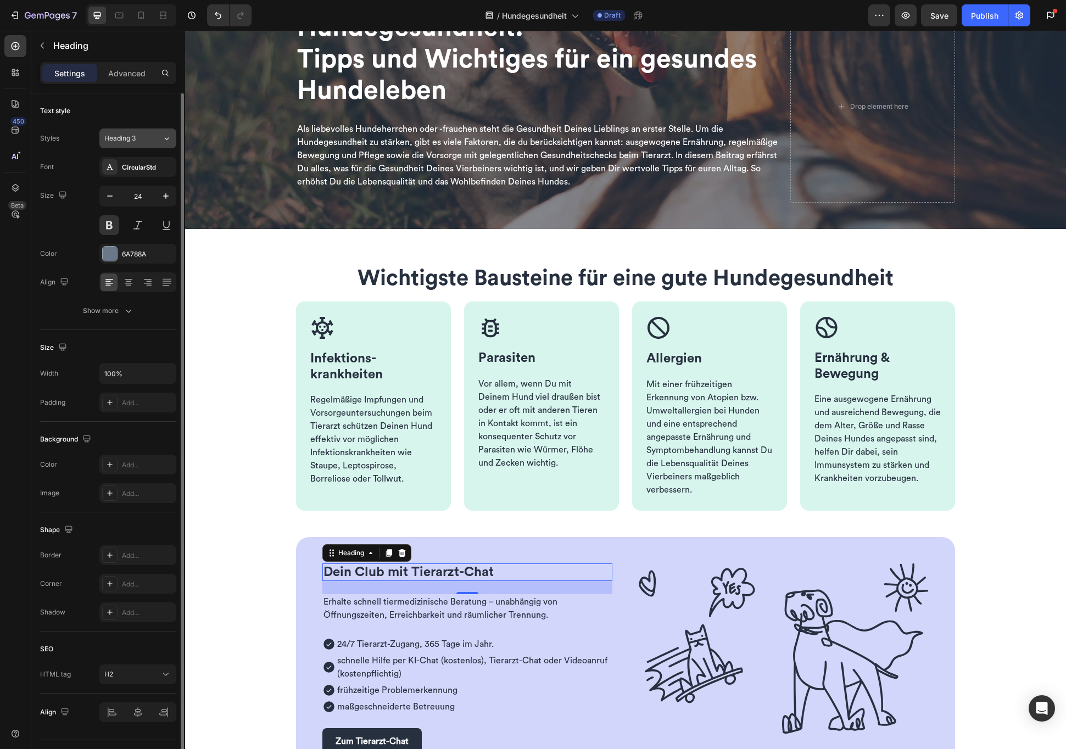
click at [160, 138] on div "Heading 3" at bounding box center [133, 138] width 58 height 10
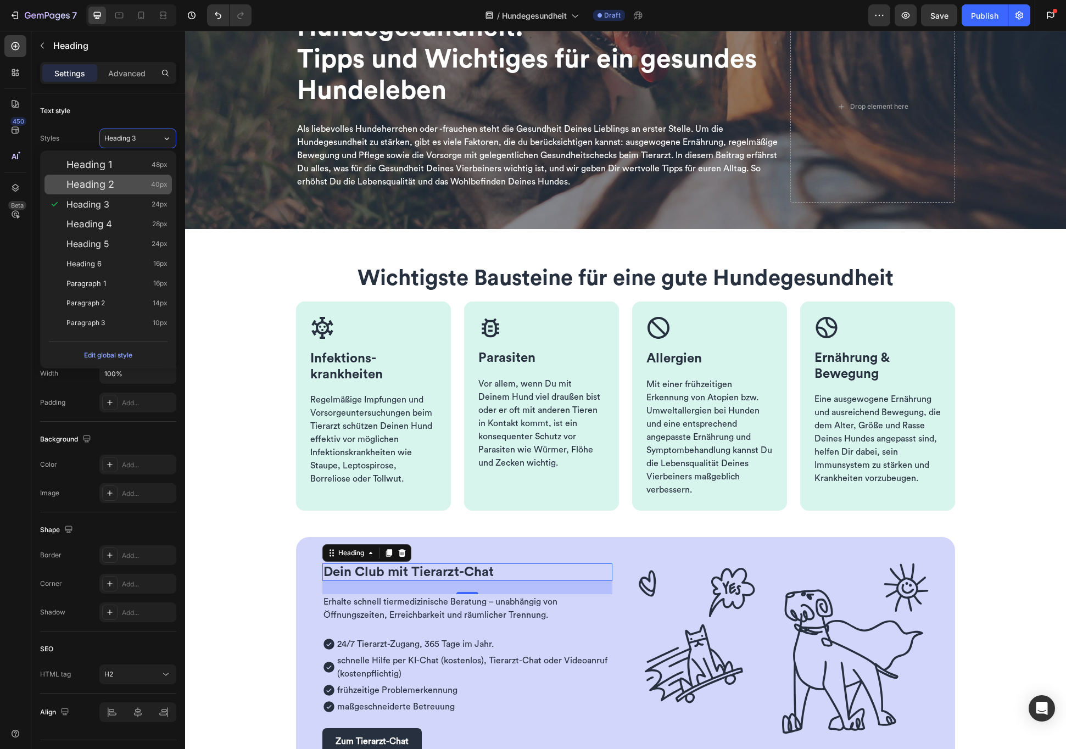
click at [112, 186] on span "Heading 2" at bounding box center [90, 184] width 48 height 11
type input "40"
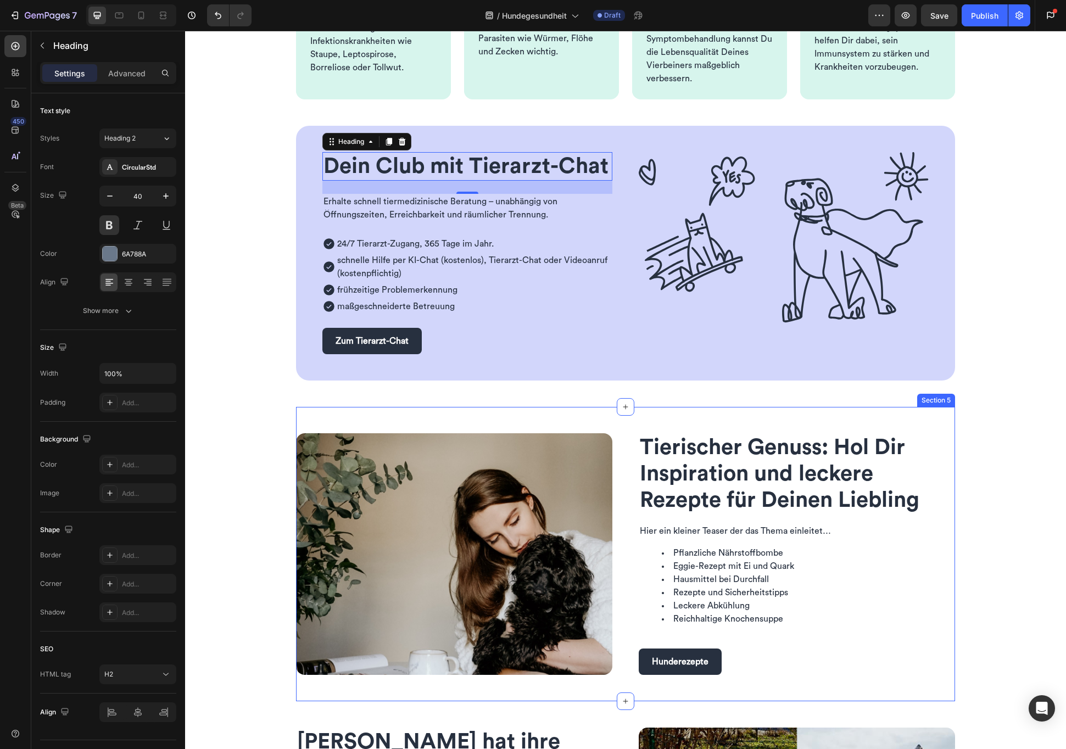
scroll to position [570, 0]
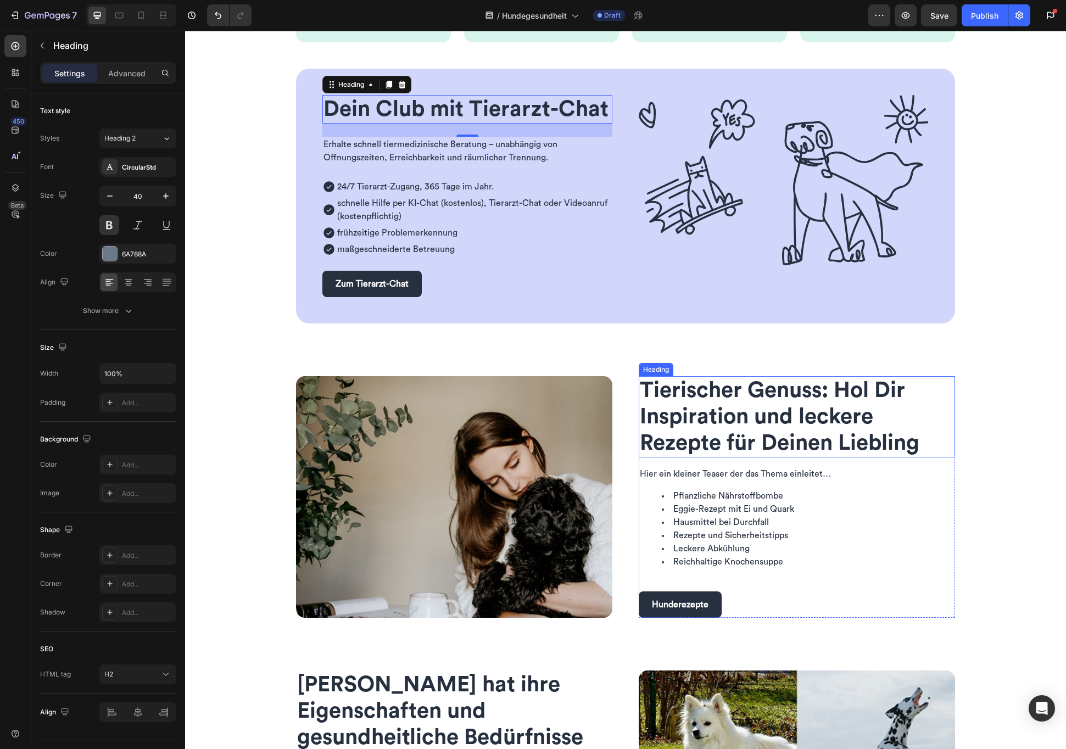
click at [754, 404] on span "Tierischer Genuss: Hol Dir Inspiration und leckere Rezepte für Deinen Liebling" at bounding box center [780, 417] width 280 height 75
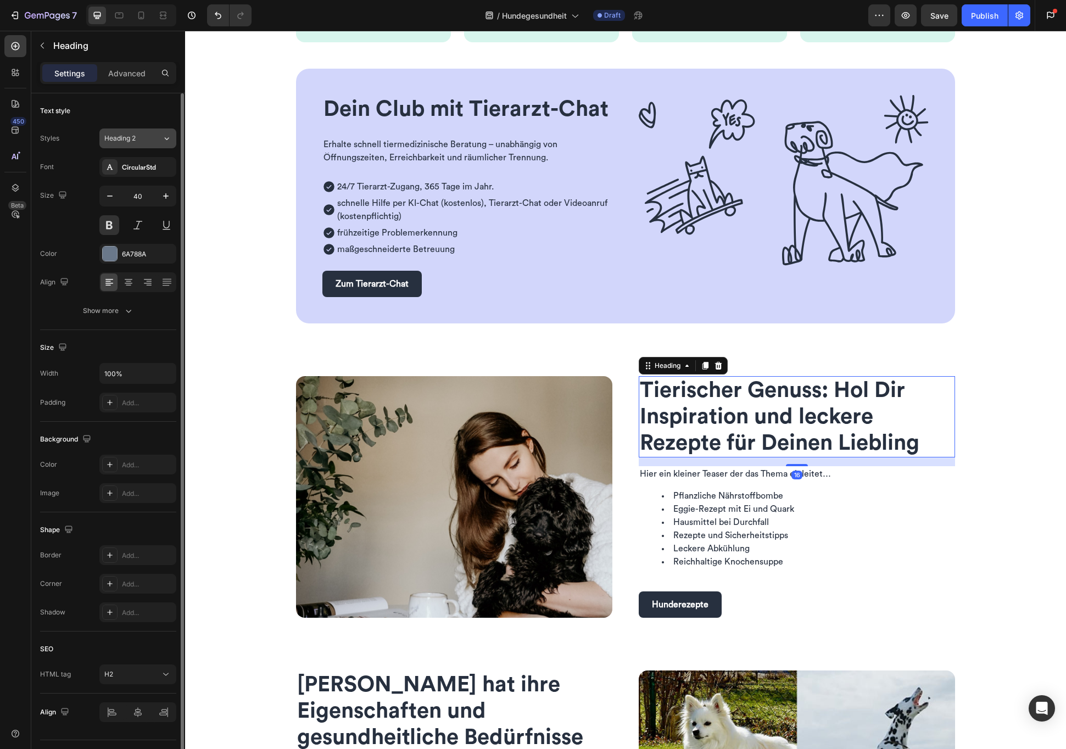
click at [170, 138] on icon at bounding box center [166, 138] width 9 height 11
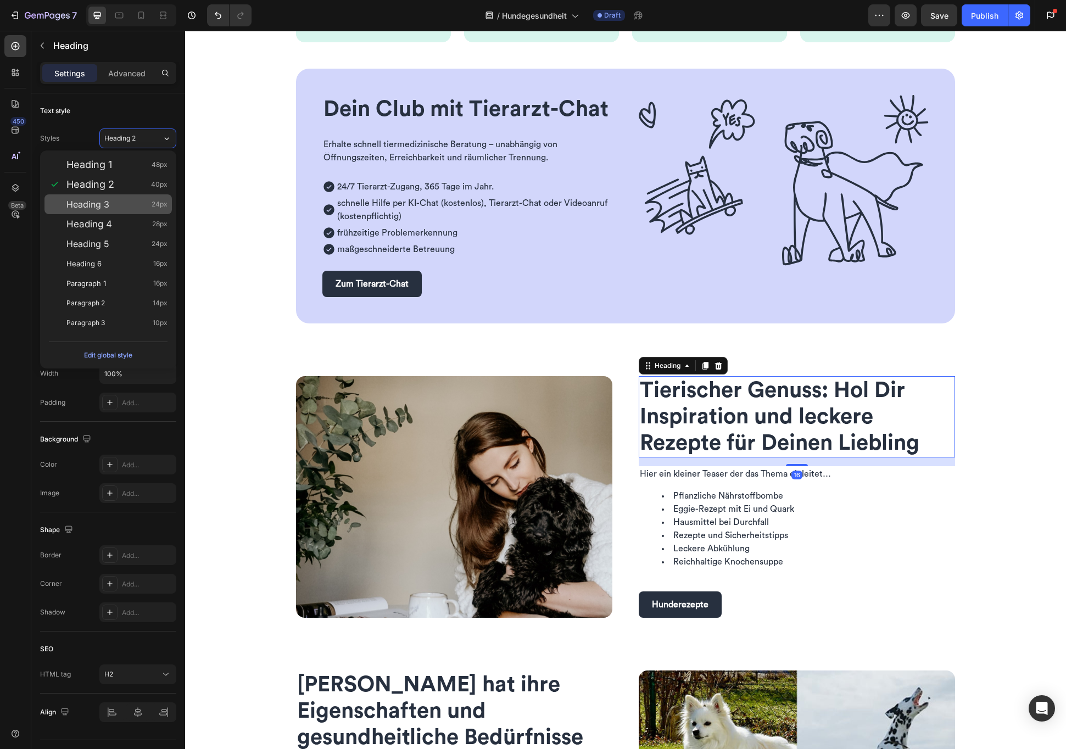
click at [109, 201] on span "Heading 3" at bounding box center [87, 204] width 43 height 11
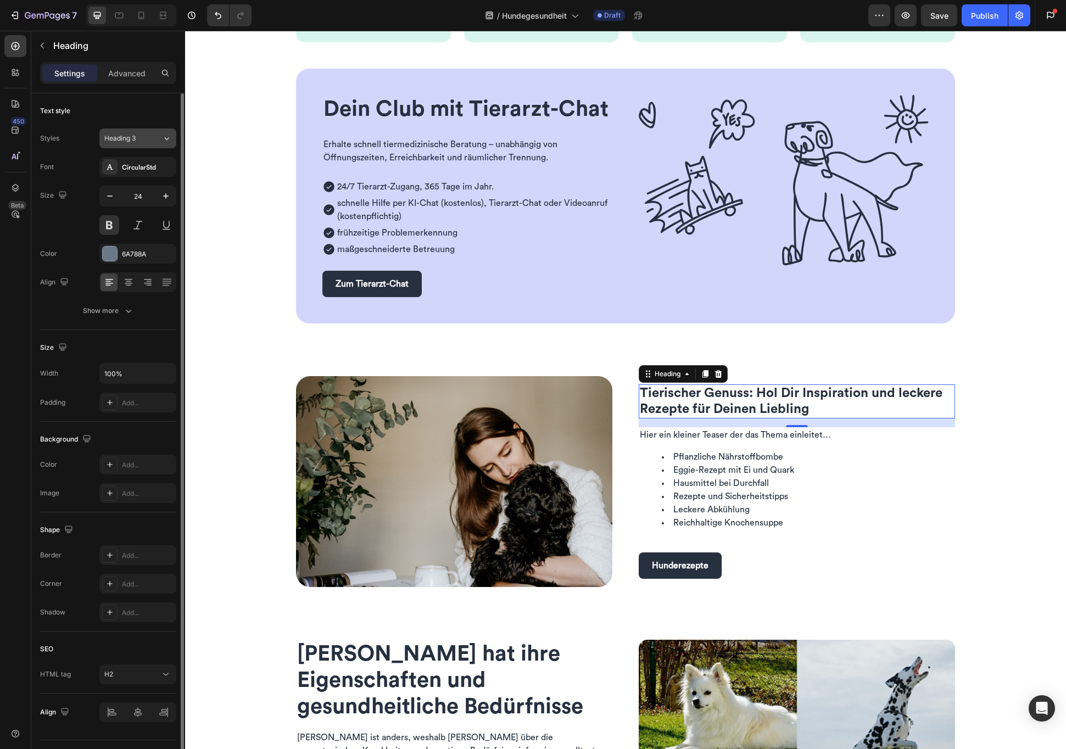
click at [169, 133] on icon at bounding box center [166, 138] width 9 height 11
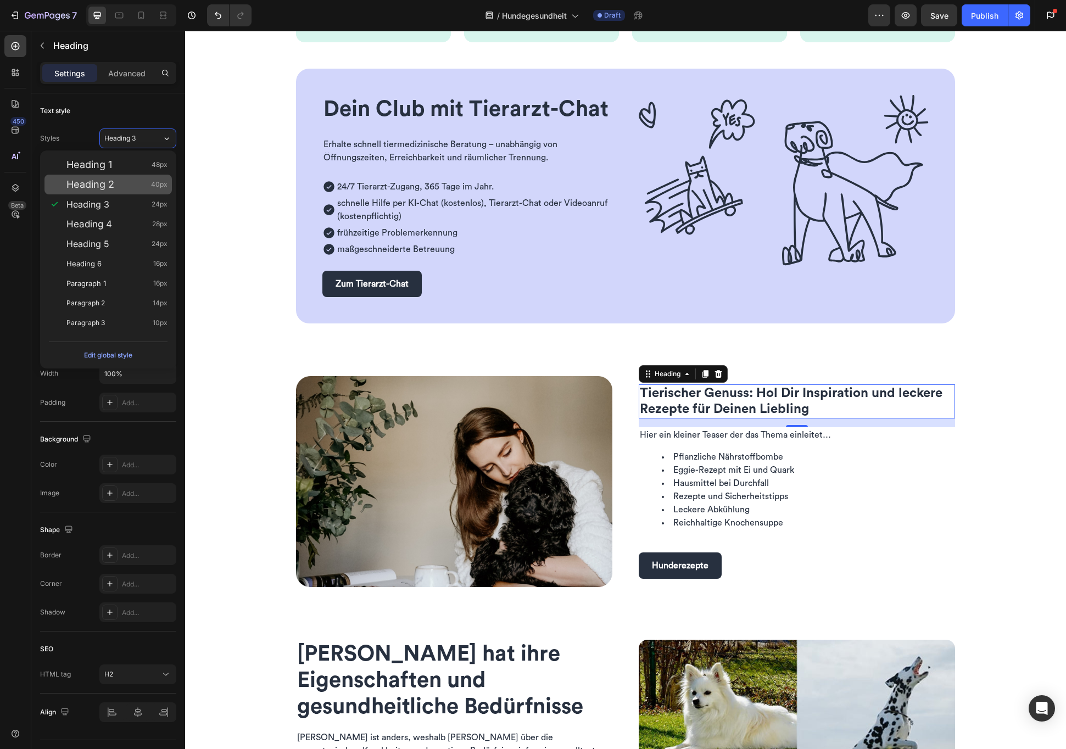
click at [105, 186] on span "Heading 2" at bounding box center [90, 184] width 48 height 11
type input "40"
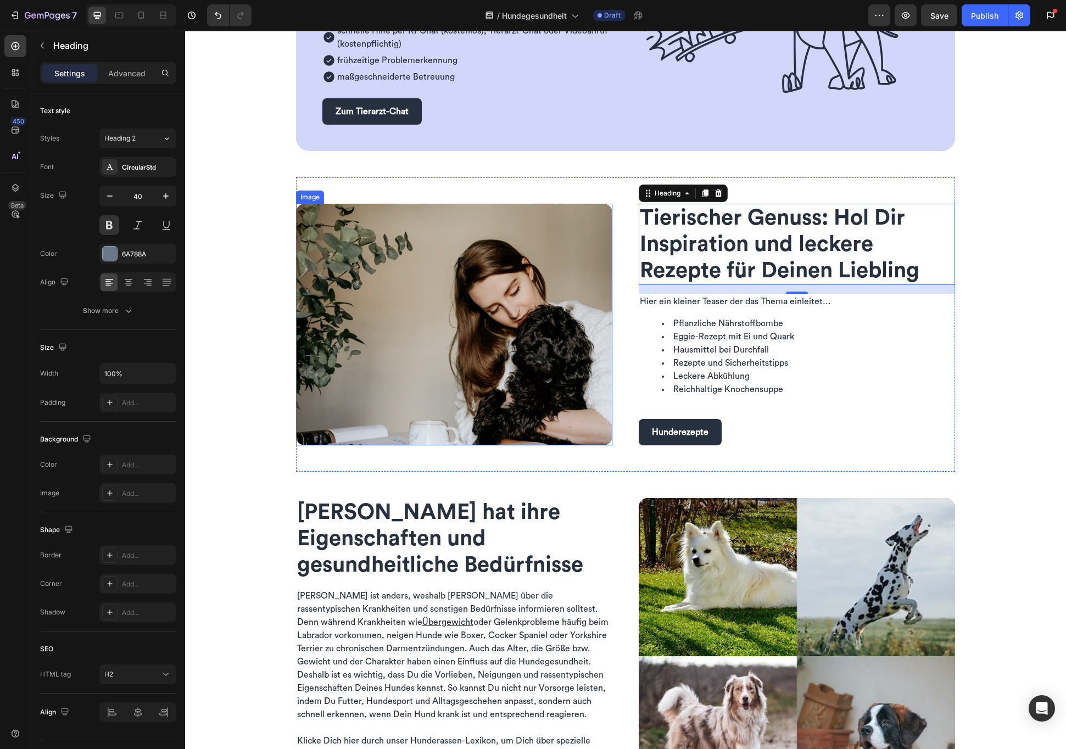
scroll to position [805, 0]
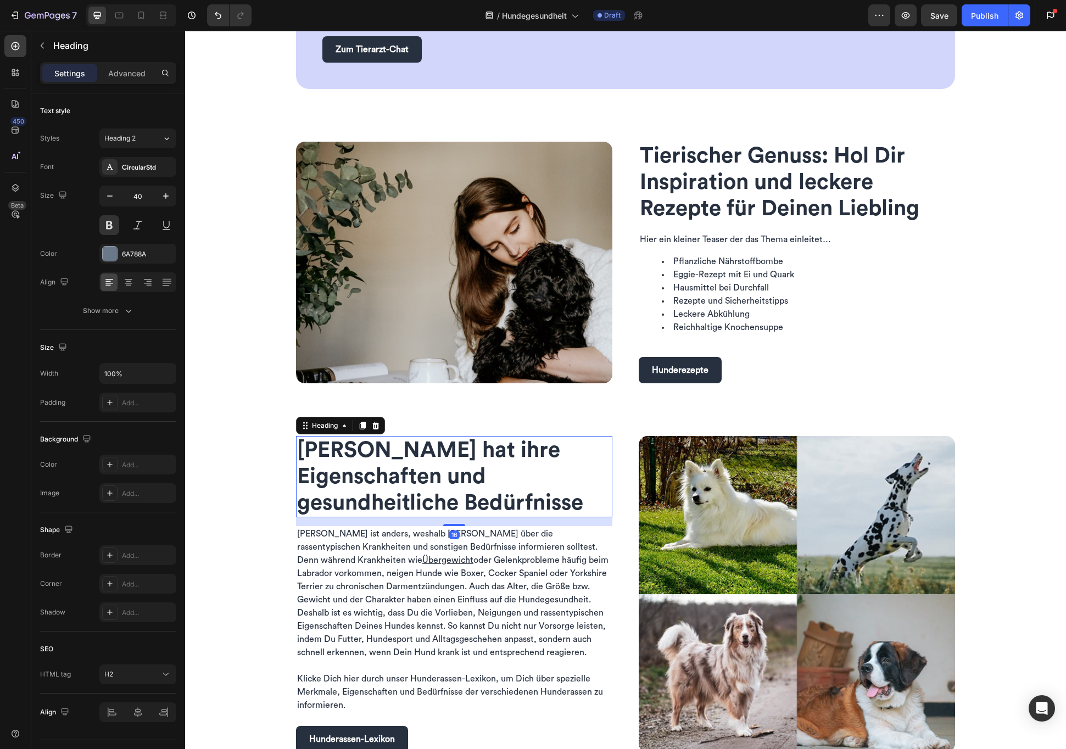
click at [492, 473] on h2 "Jede Hunderasse hat ihre Eigenschaften und gesundheitliche Bedürfnisse" at bounding box center [454, 476] width 316 height 81
click at [165, 141] on icon at bounding box center [166, 138] width 9 height 11
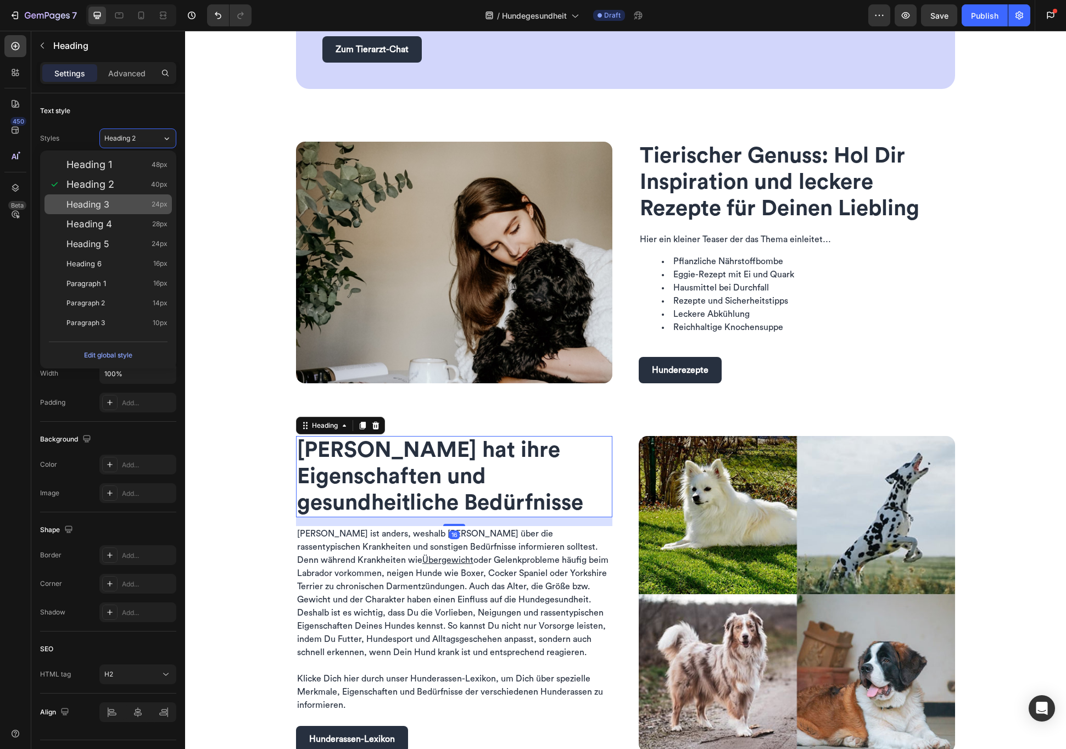
click at [115, 206] on div "Heading 3 24px" at bounding box center [116, 204] width 101 height 11
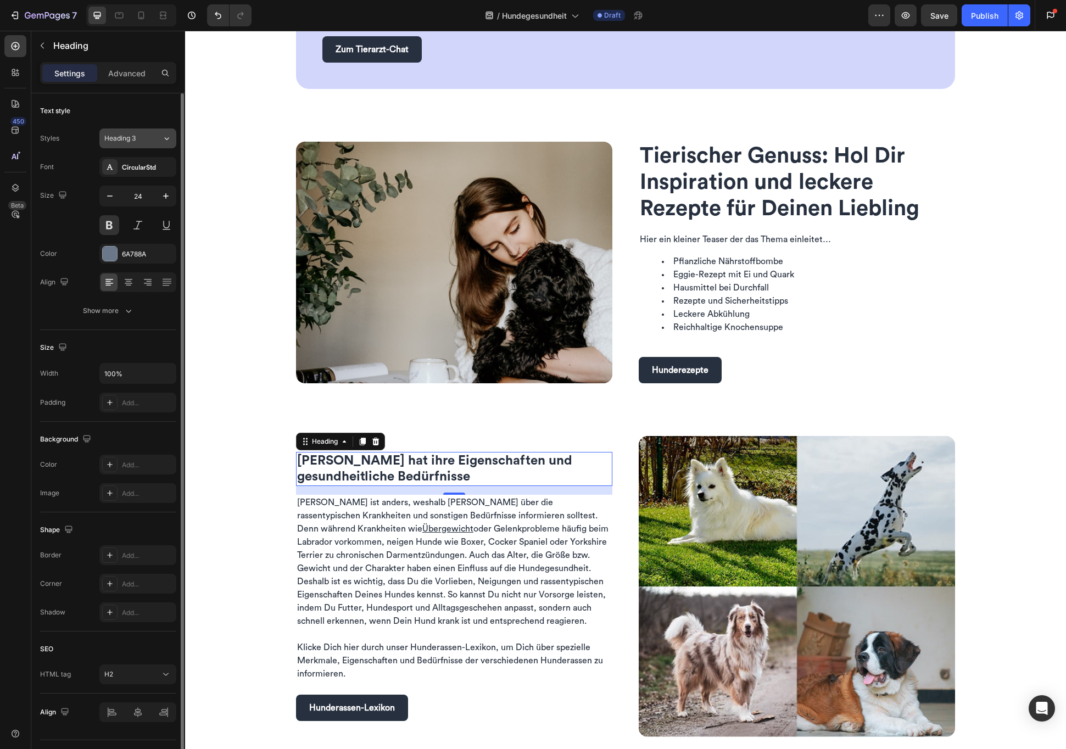
click at [165, 143] on icon at bounding box center [166, 138] width 9 height 11
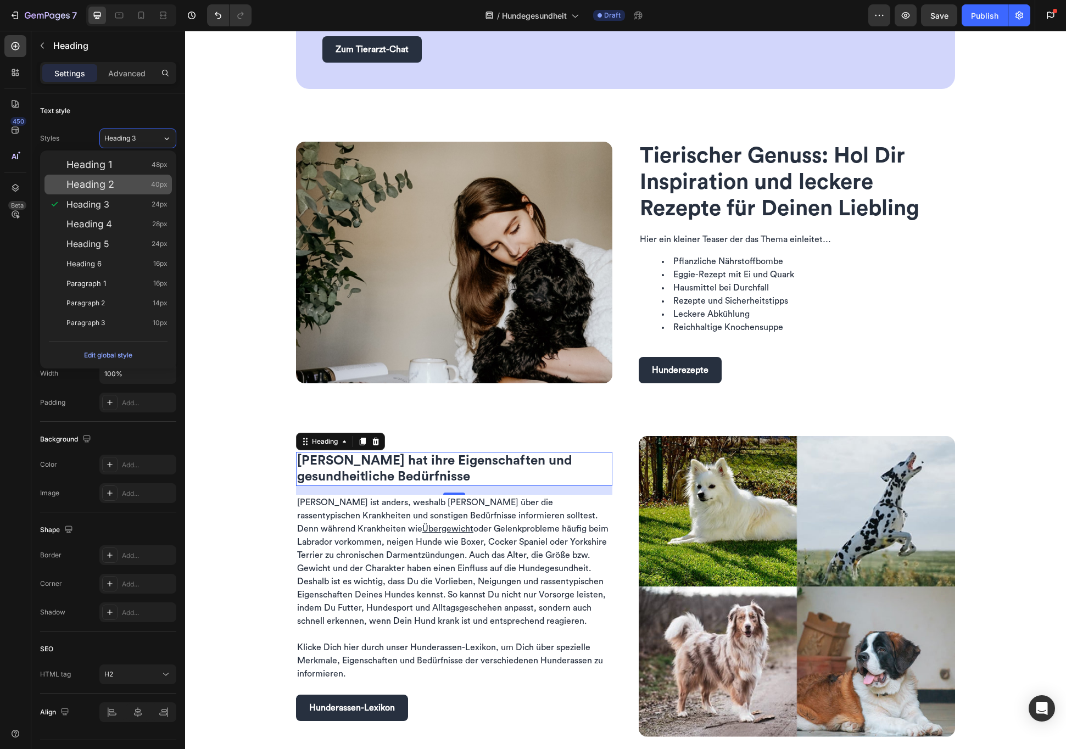
click at [116, 190] on div "Heading 2 40px" at bounding box center [107, 185] width 127 height 20
type input "40"
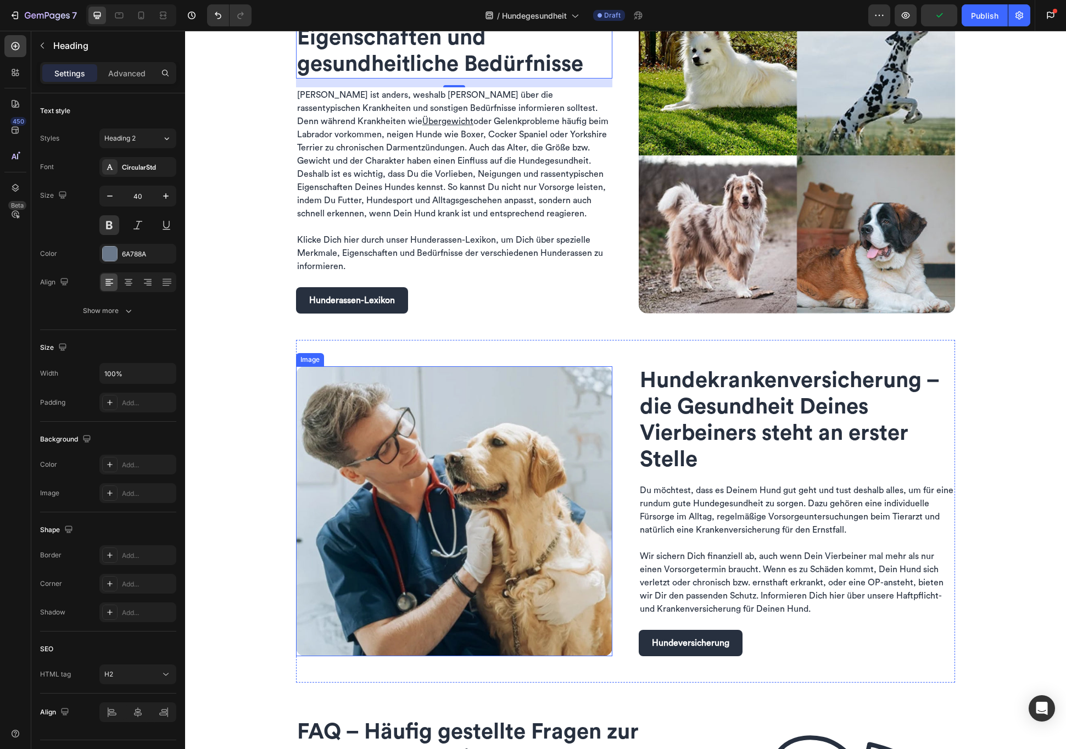
scroll to position [1272, 0]
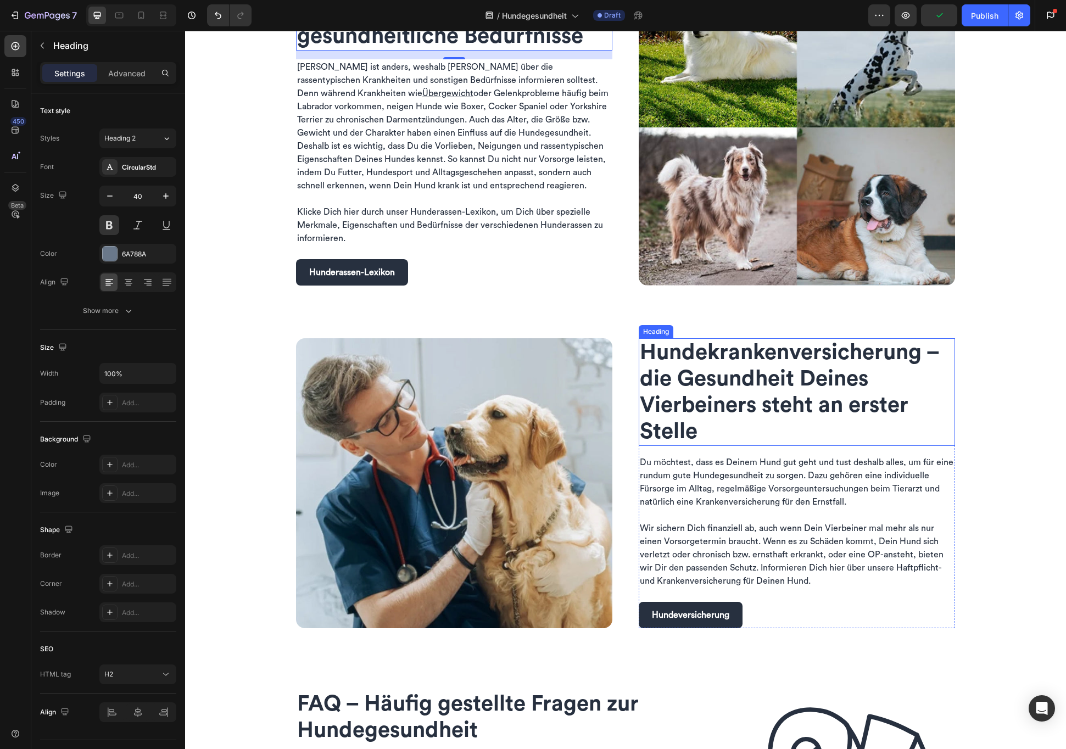
click at [738, 378] on span "Hunde­kranken­versicherung – die Gesundheit Deines Vierbeiners steht an erster …" at bounding box center [789, 392] width 299 height 101
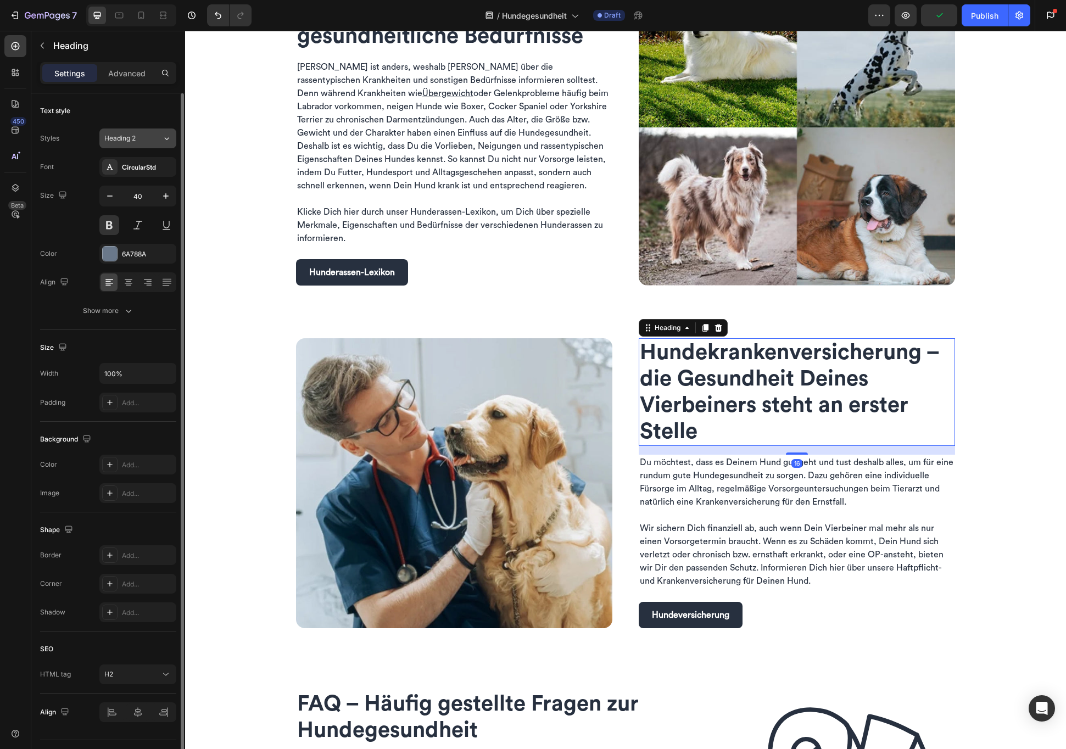
click at [157, 137] on div "Heading 2" at bounding box center [133, 138] width 58 height 10
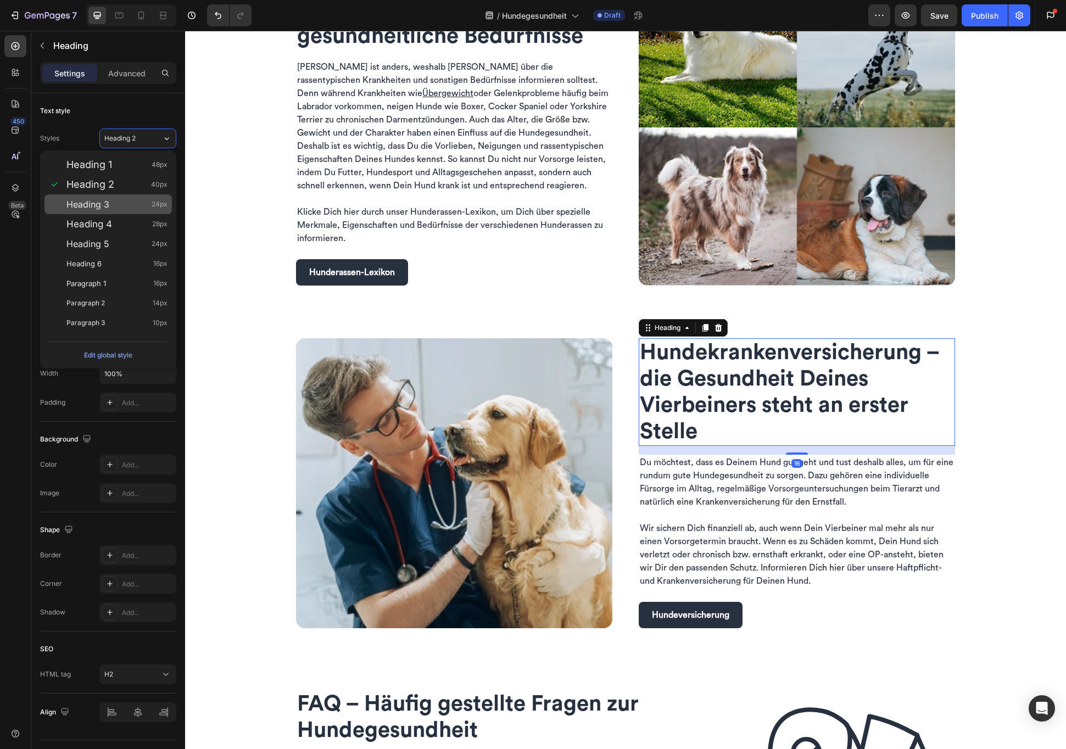
click at [105, 209] on span "Heading 3" at bounding box center [87, 204] width 43 height 11
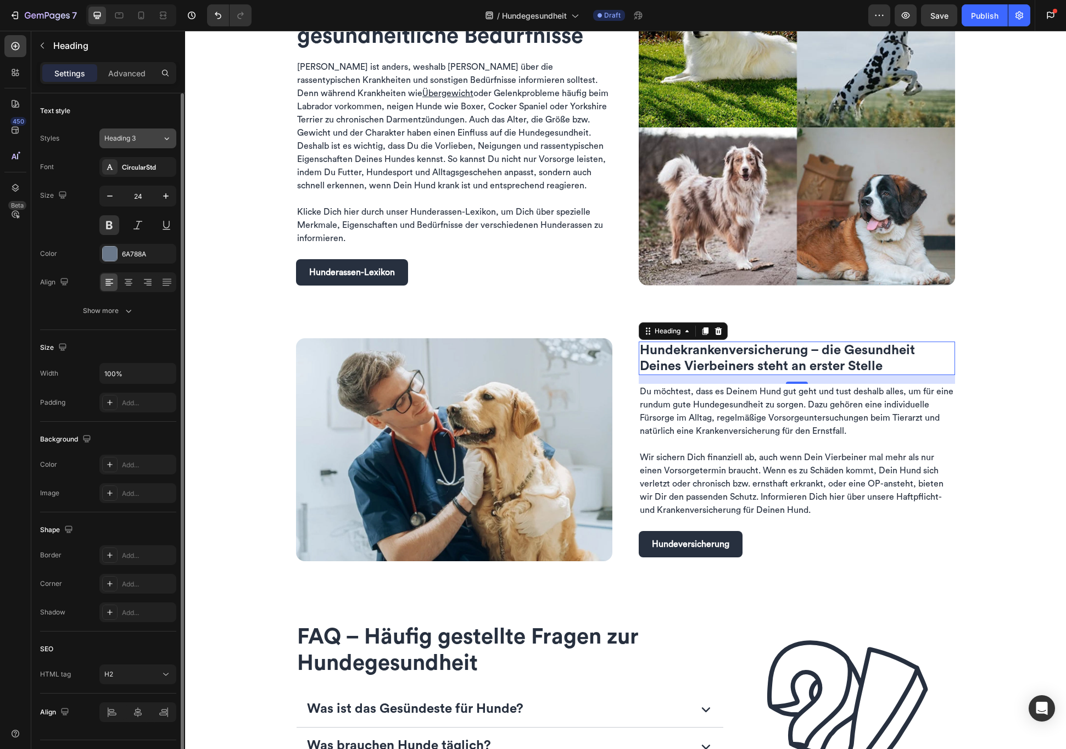
click at [172, 136] on button "Heading 3" at bounding box center [137, 139] width 77 height 20
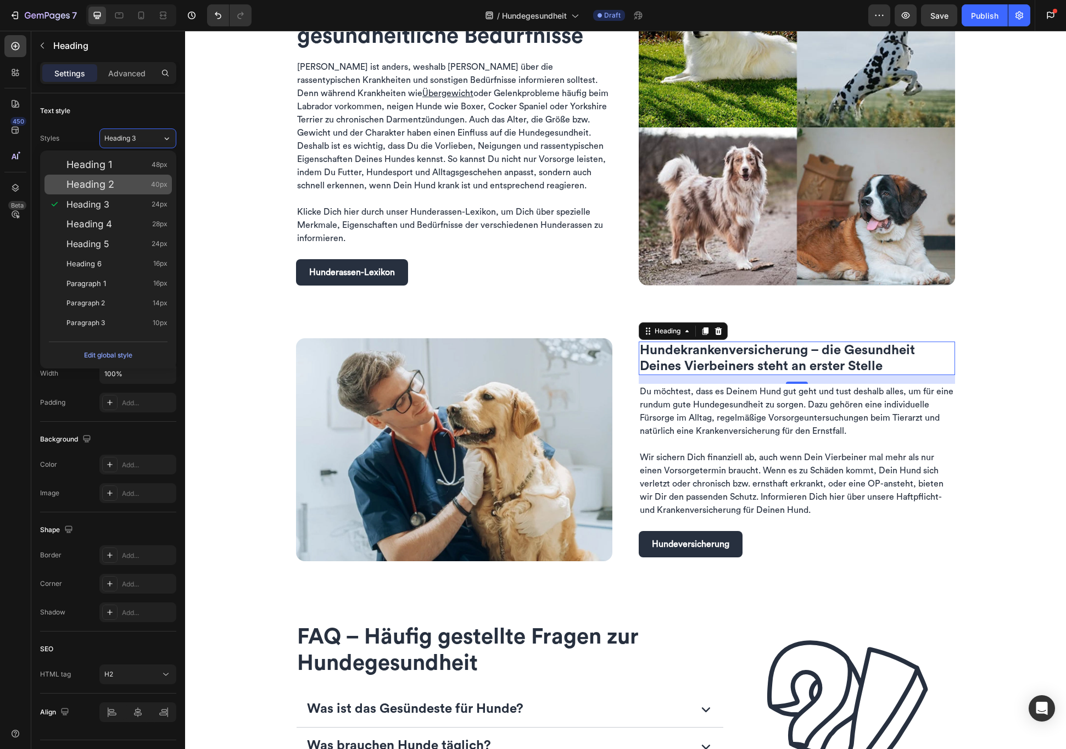
click at [109, 191] on div "Heading 2 40px" at bounding box center [107, 185] width 127 height 20
type input "40"
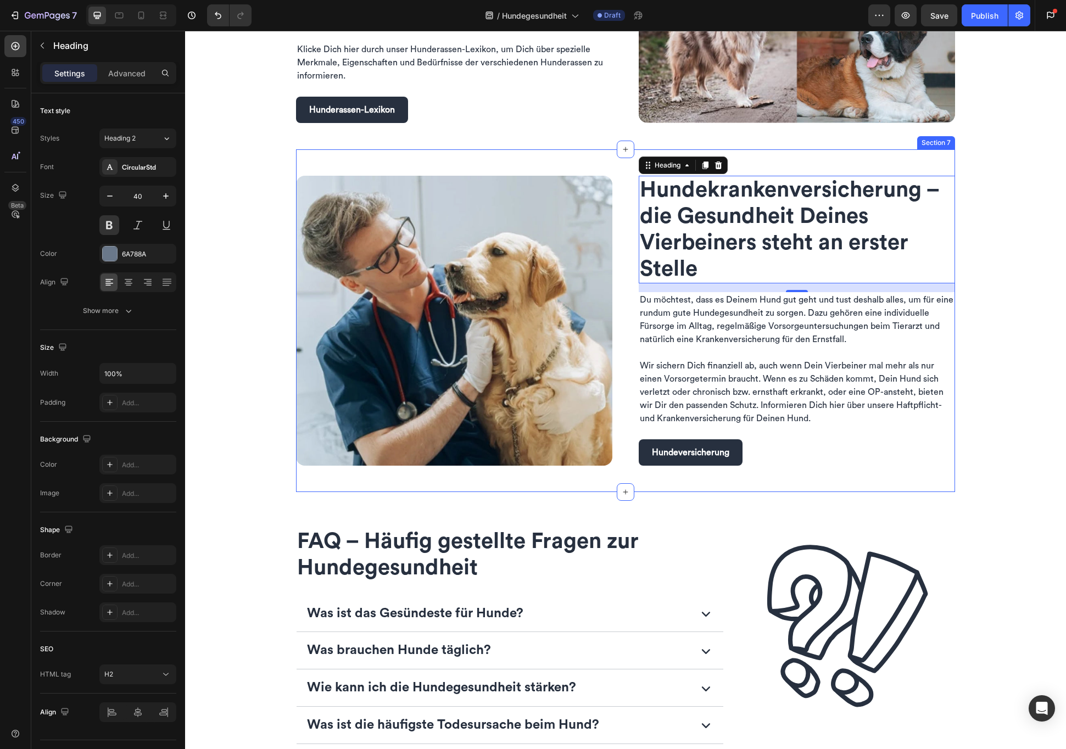
scroll to position [1435, 0]
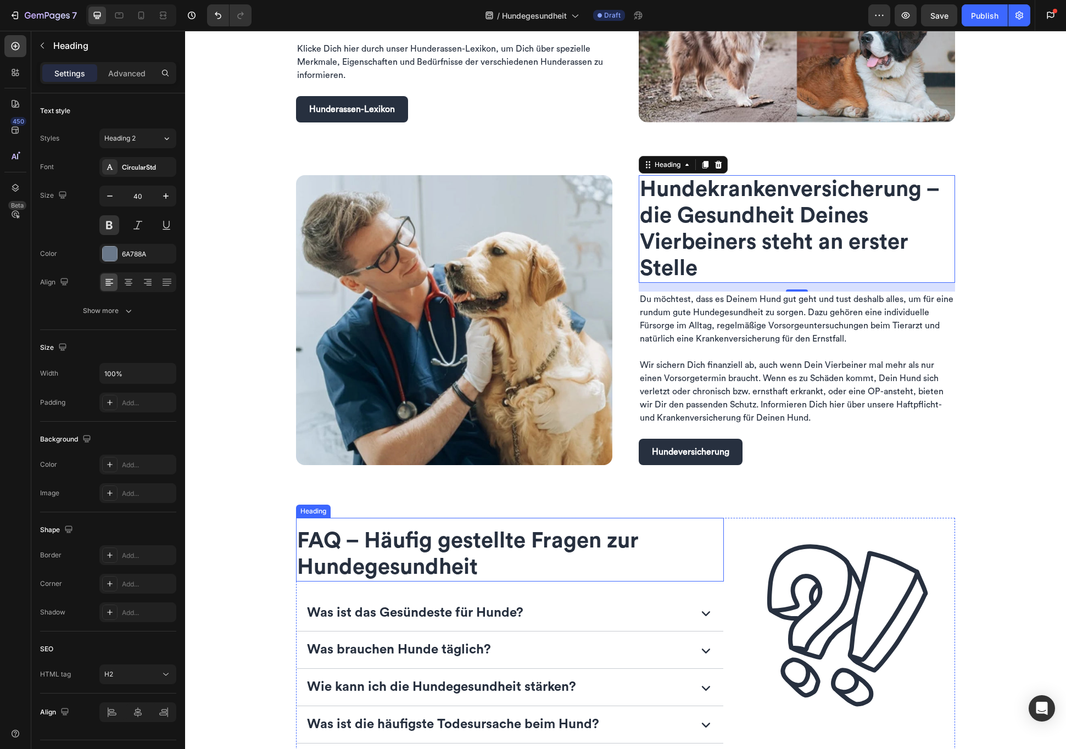
click at [452, 556] on span "FAQ – Häufig gestellte Fragen zur Hundegesundheit" at bounding box center [468, 554] width 342 height 48
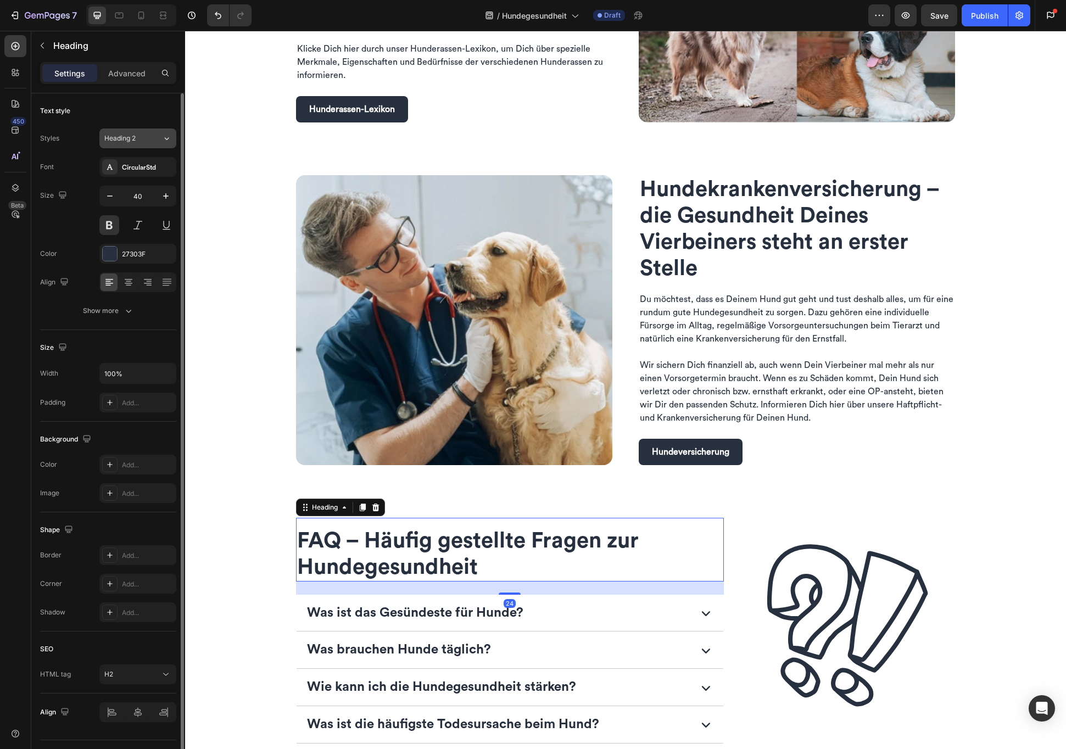
click at [166, 141] on icon at bounding box center [166, 138] width 9 height 11
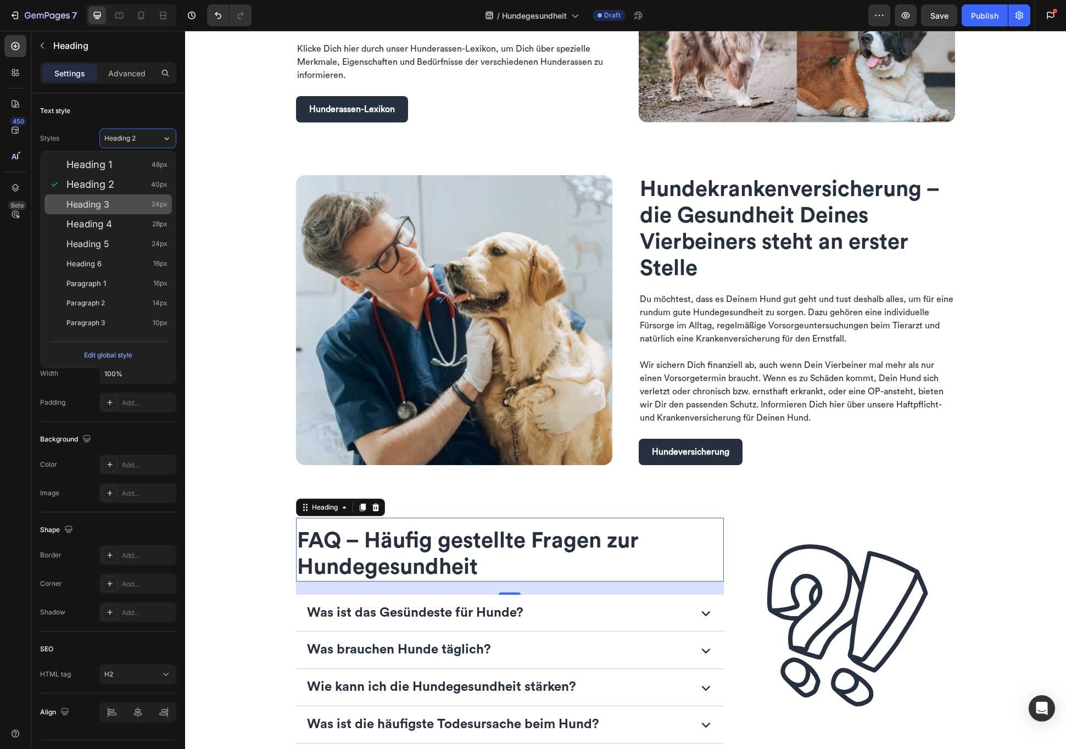
click at [132, 201] on div "Heading 3 24px" at bounding box center [116, 204] width 101 height 11
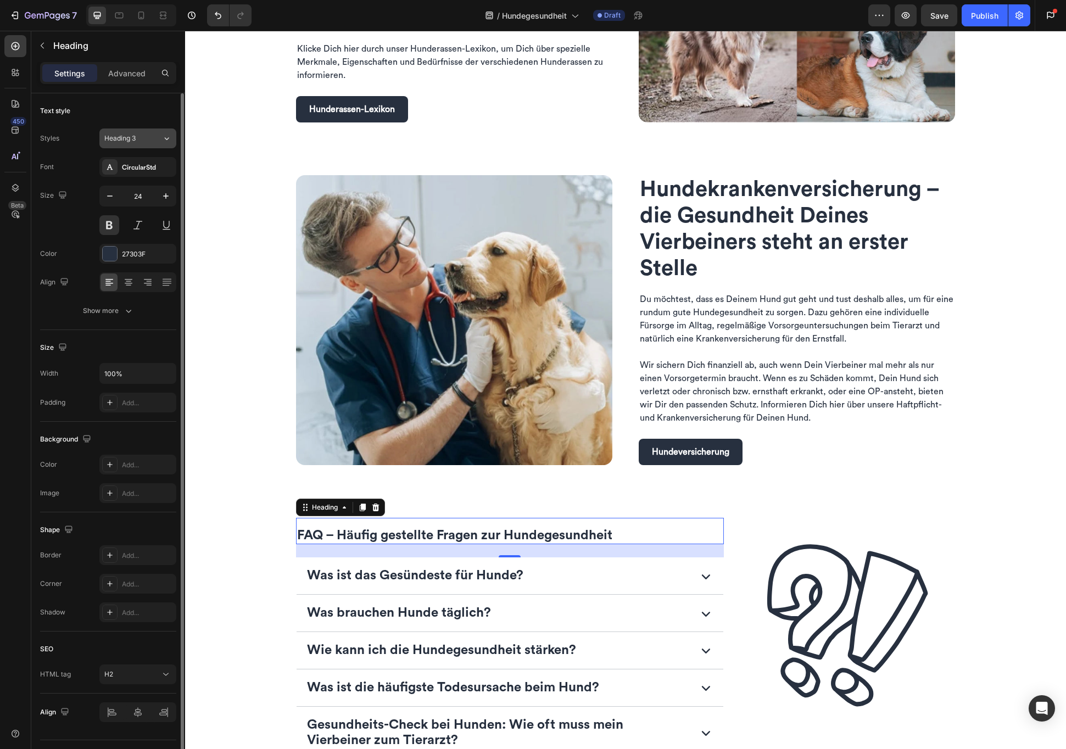
click at [163, 141] on icon at bounding box center [166, 138] width 9 height 11
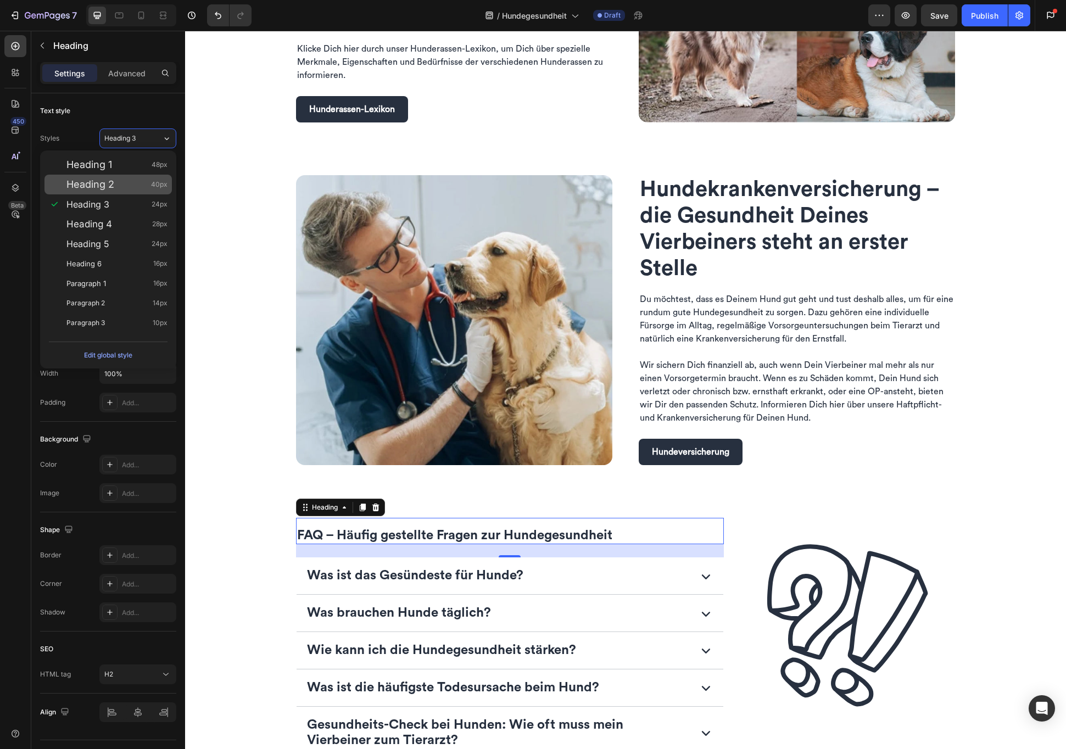
click at [122, 185] on div "Heading 2 40px" at bounding box center [116, 184] width 101 height 11
type input "40"
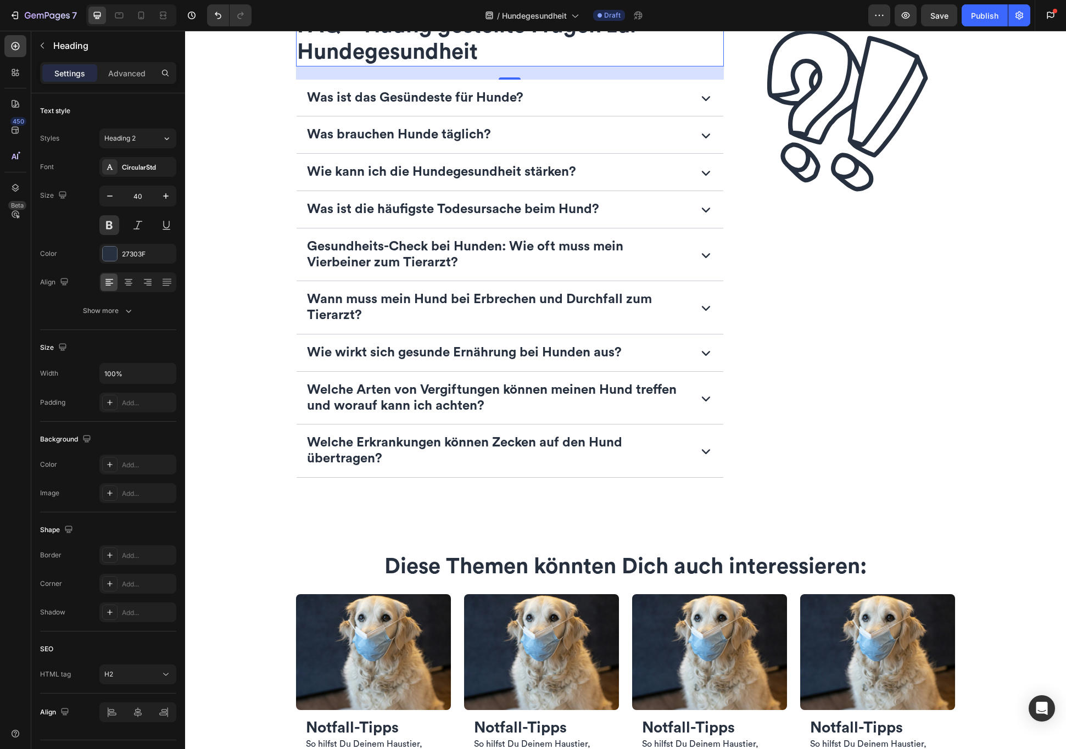
scroll to position [2011, 0]
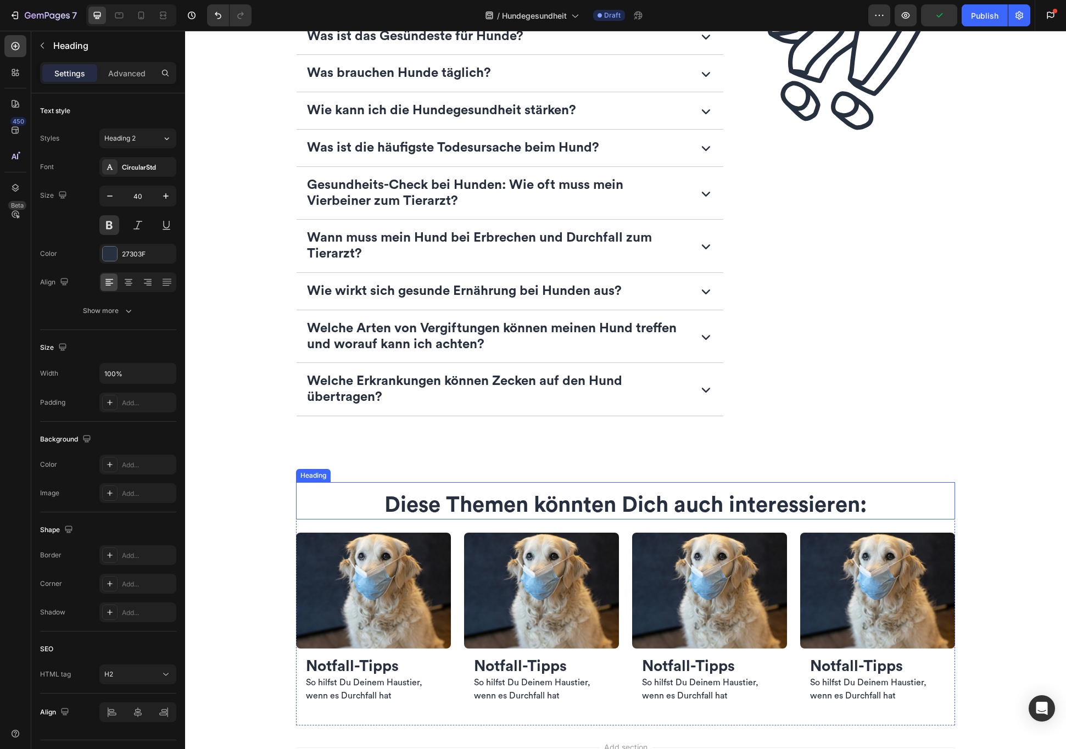
click at [455, 501] on span "Diese Themen könnten Dich auch interessieren:" at bounding box center [625, 505] width 482 height 22
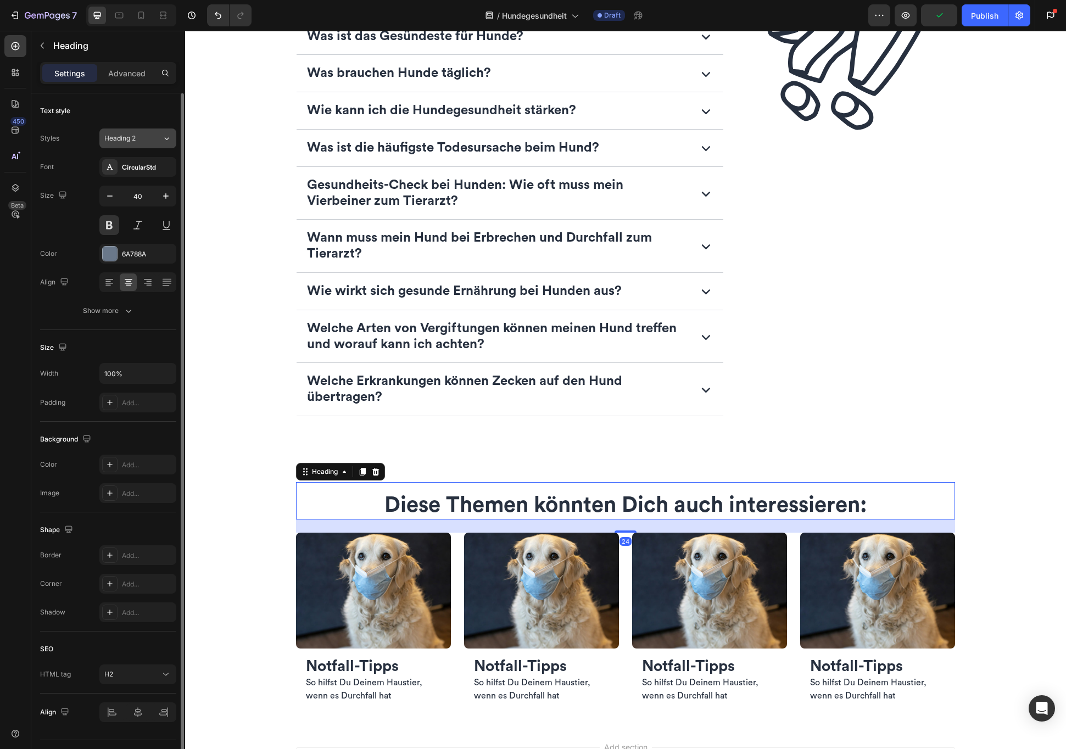
click at [164, 133] on icon at bounding box center [166, 138] width 9 height 11
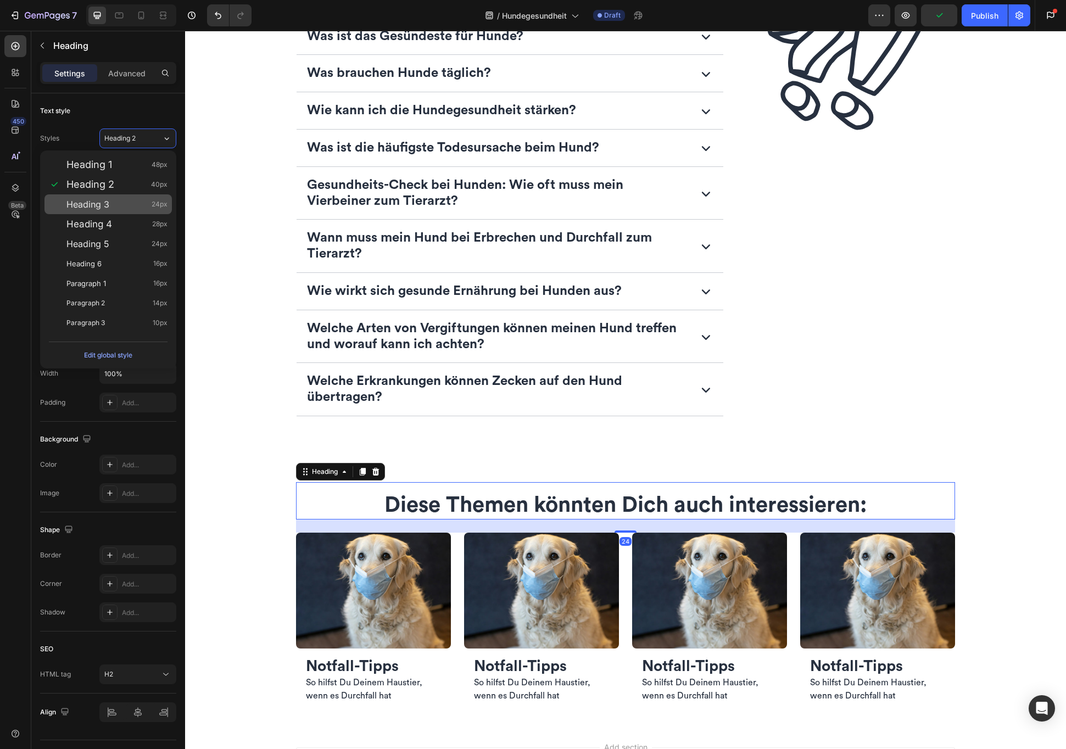
click at [111, 204] on div "Heading 3 24px" at bounding box center [116, 204] width 101 height 11
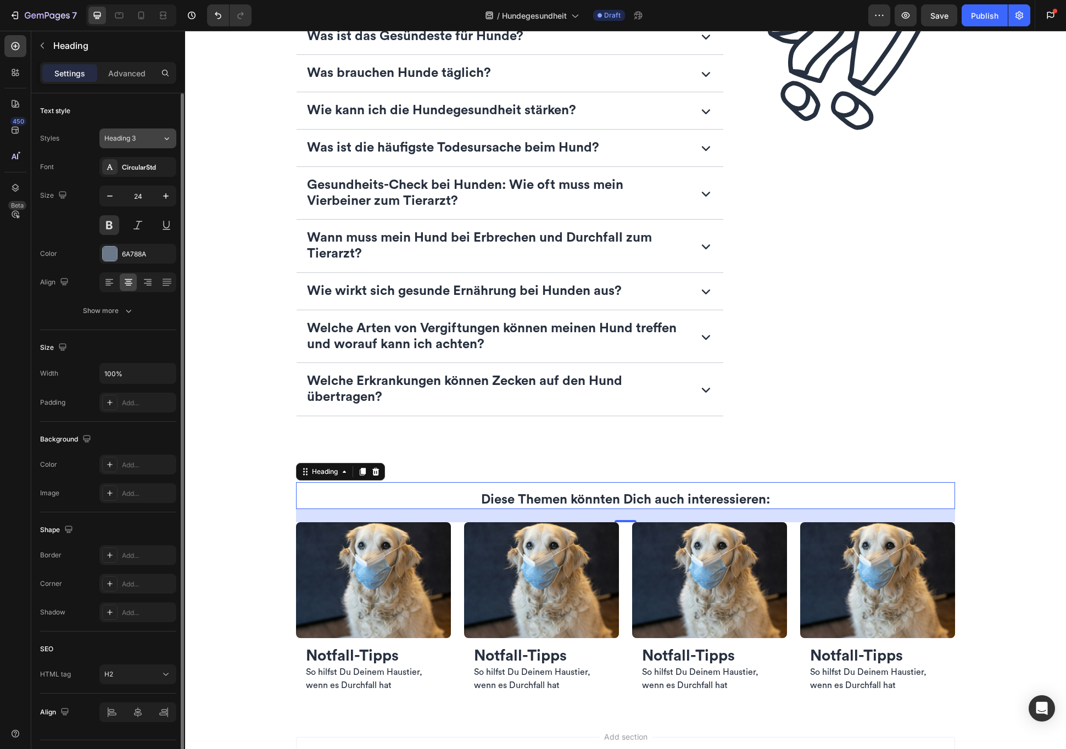
click at [164, 138] on icon at bounding box center [166, 138] width 9 height 11
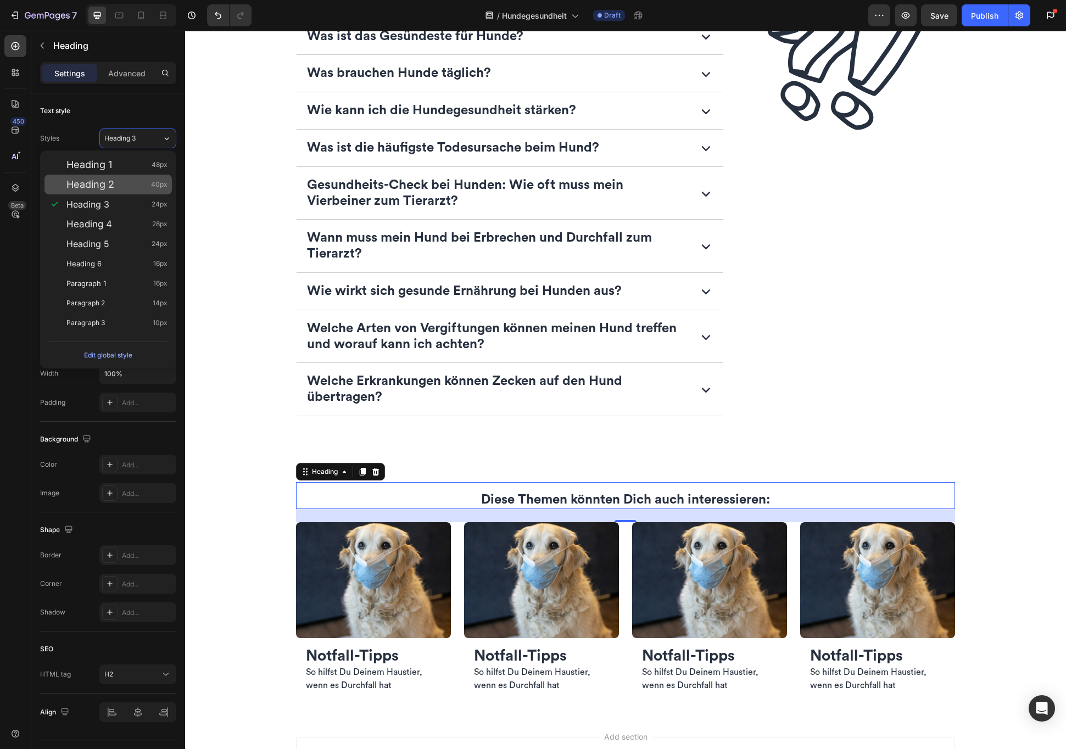
click at [105, 187] on span "Heading 2" at bounding box center [90, 184] width 48 height 11
type input "40"
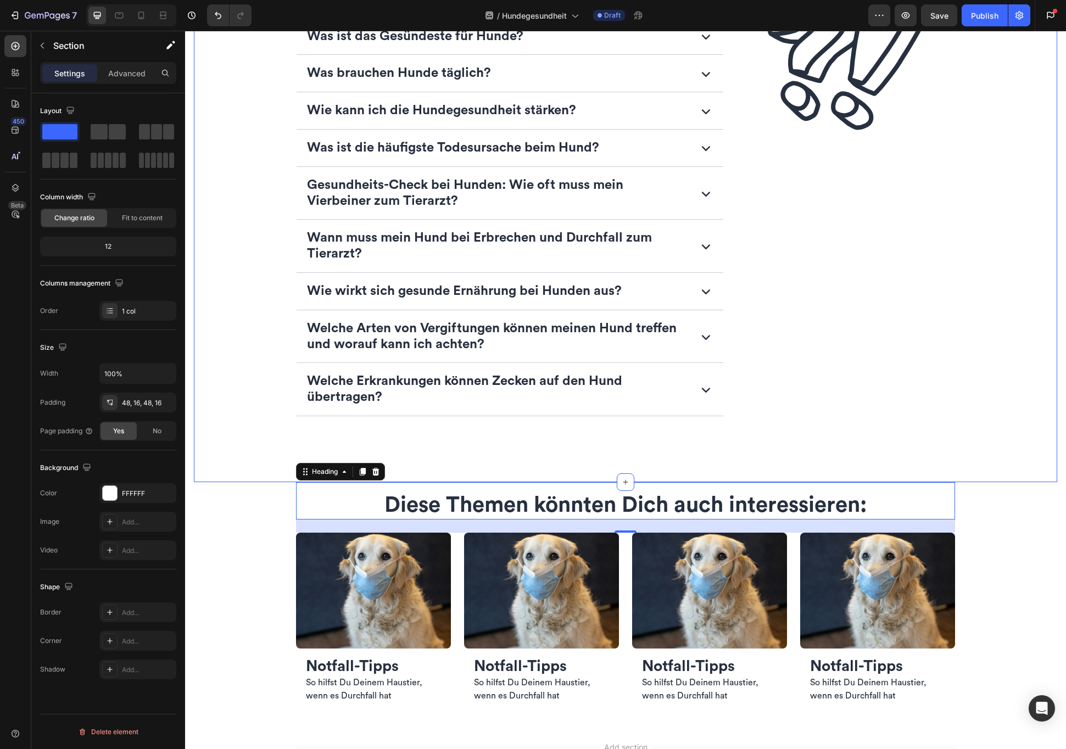
click at [233, 331] on div "FAQ – Häufig gestellte Fragen zur Hundegesundheit Heading Was ist das Gesündest…" at bounding box center [626, 198] width 846 height 515
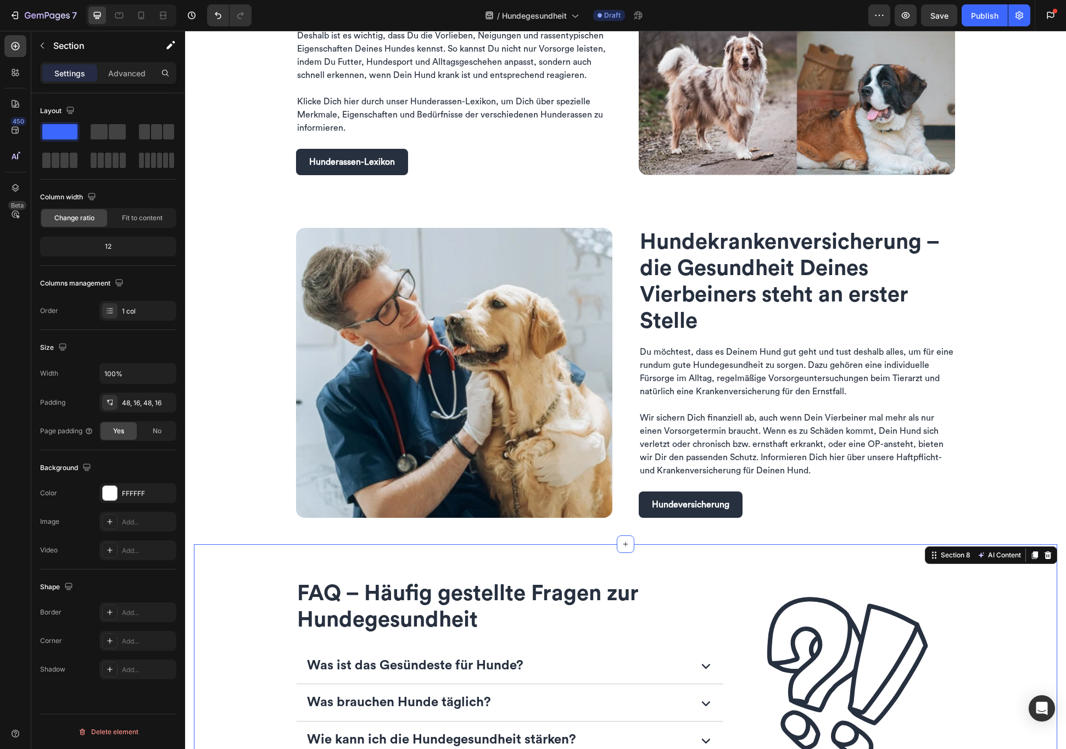
scroll to position [1323, 0]
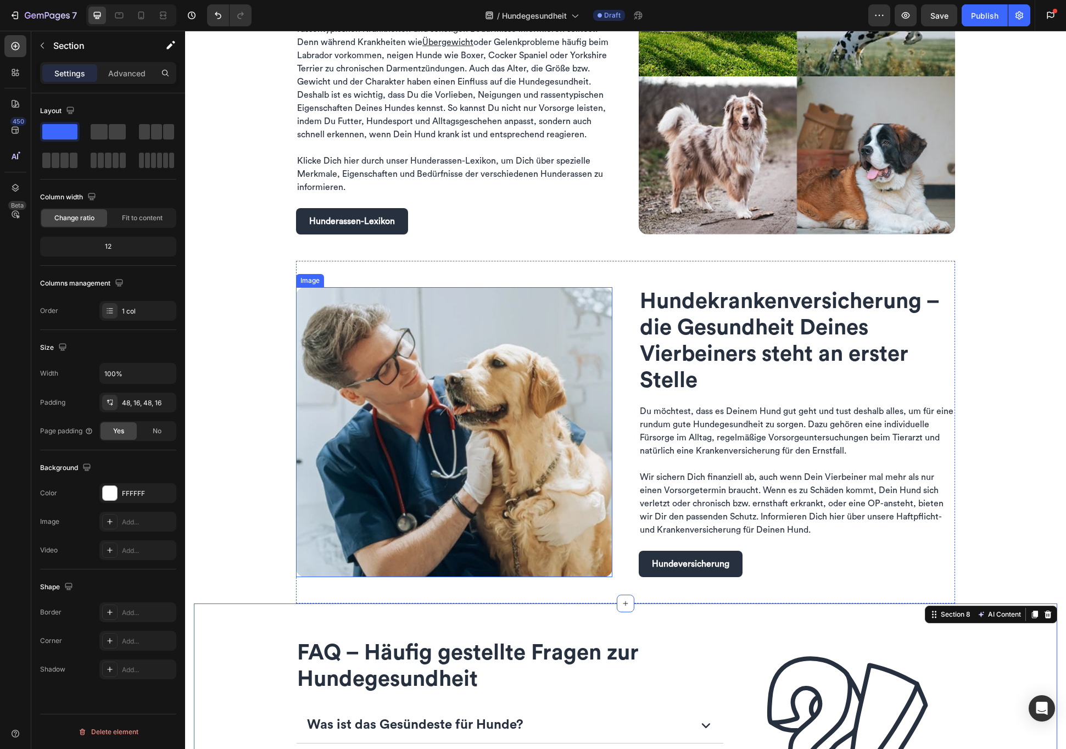
click at [268, 546] on div "Jede Hunderasse hat ihre Eigenschaften und gesundheitliche Bedürfnisse Heading …" at bounding box center [625, 73] width 881 height 2684
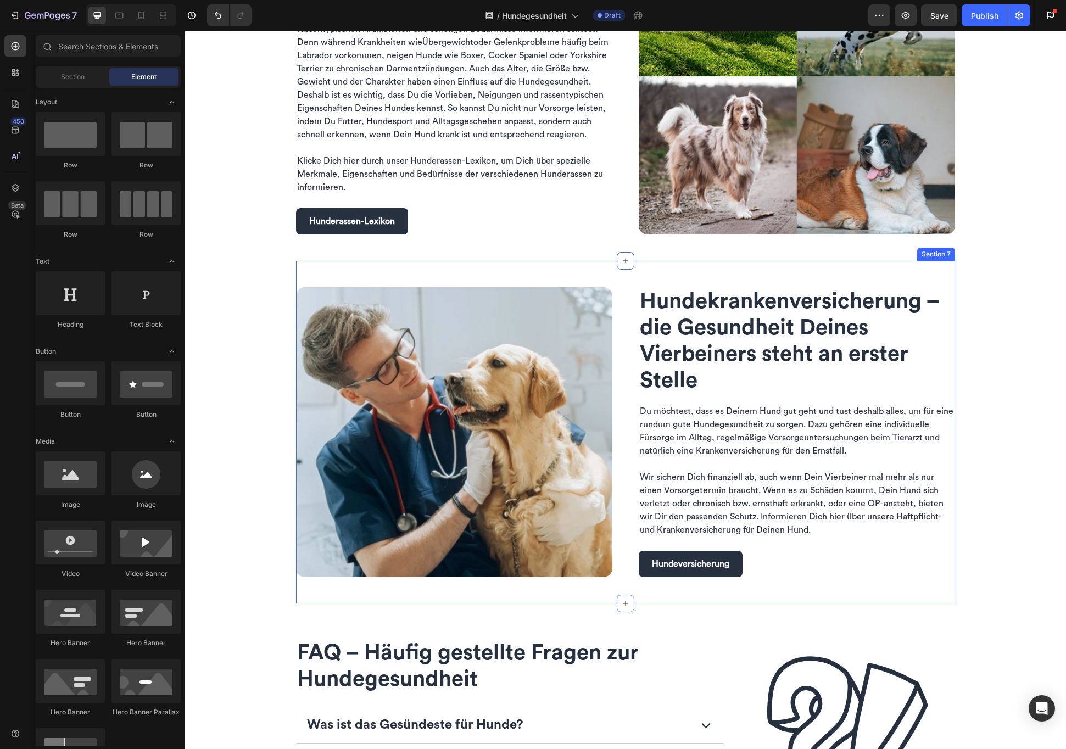
click at [338, 599] on div "Image Hunde­kranken­versicherung – die Gesundheit Deines Vierbeiners steht an e…" at bounding box center [625, 432] width 659 height 343
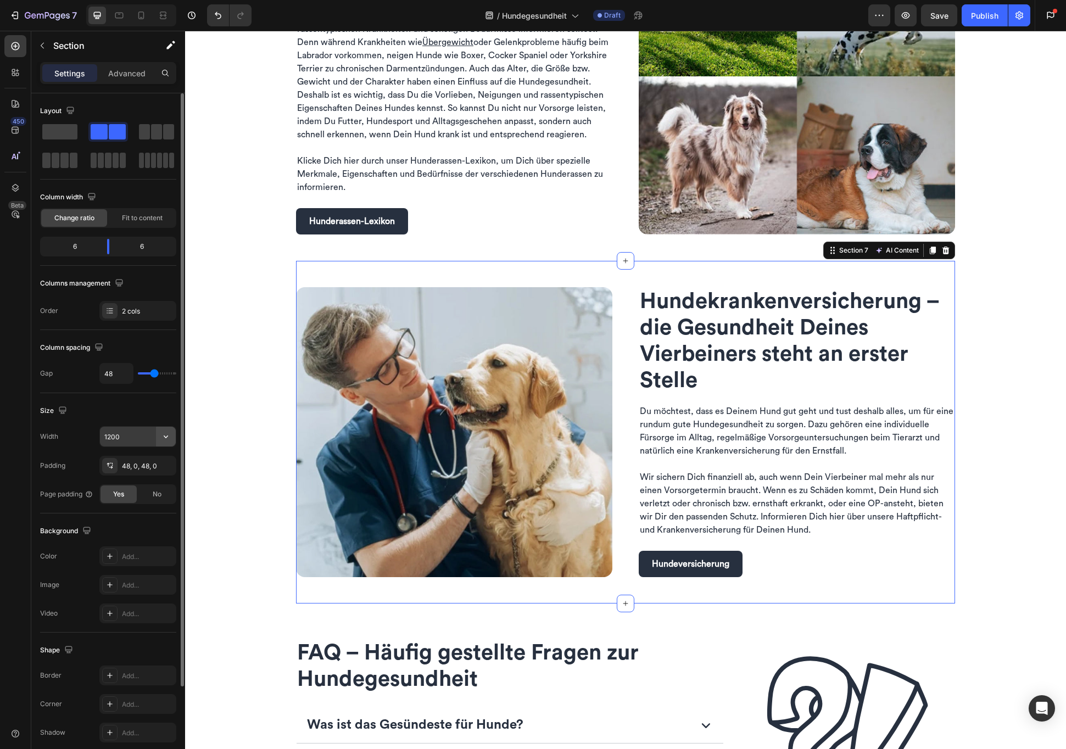
click at [168, 441] on icon "button" at bounding box center [165, 436] width 11 height 11
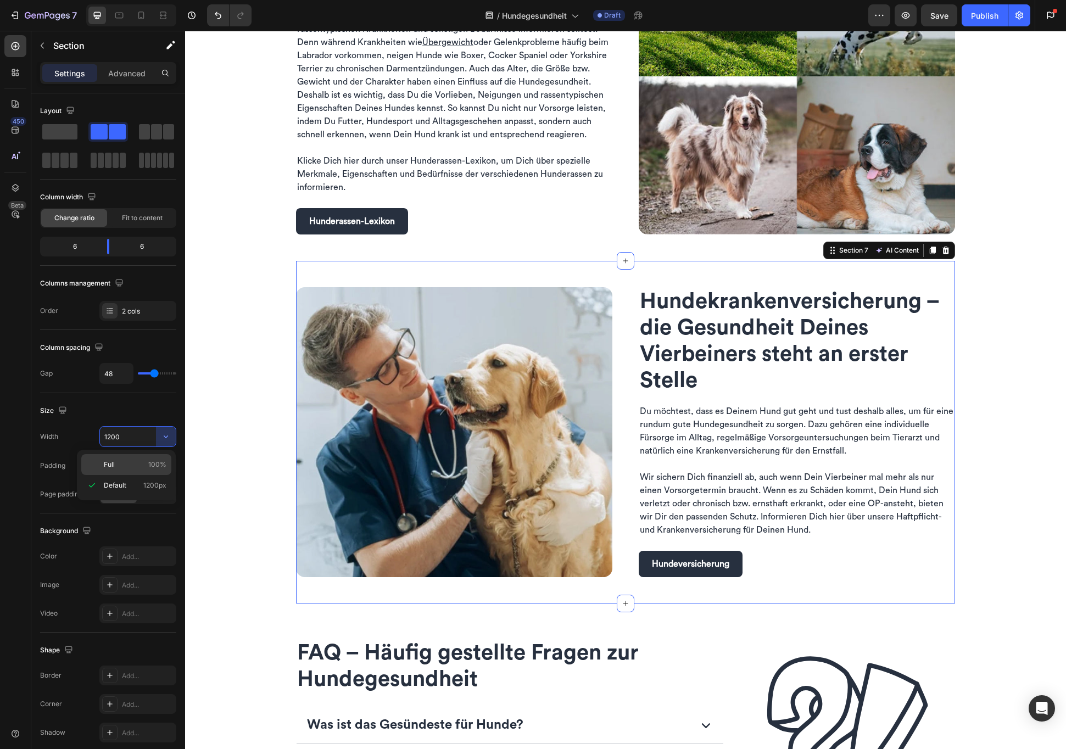
click at [154, 460] on span "100%" at bounding box center [157, 465] width 18 height 10
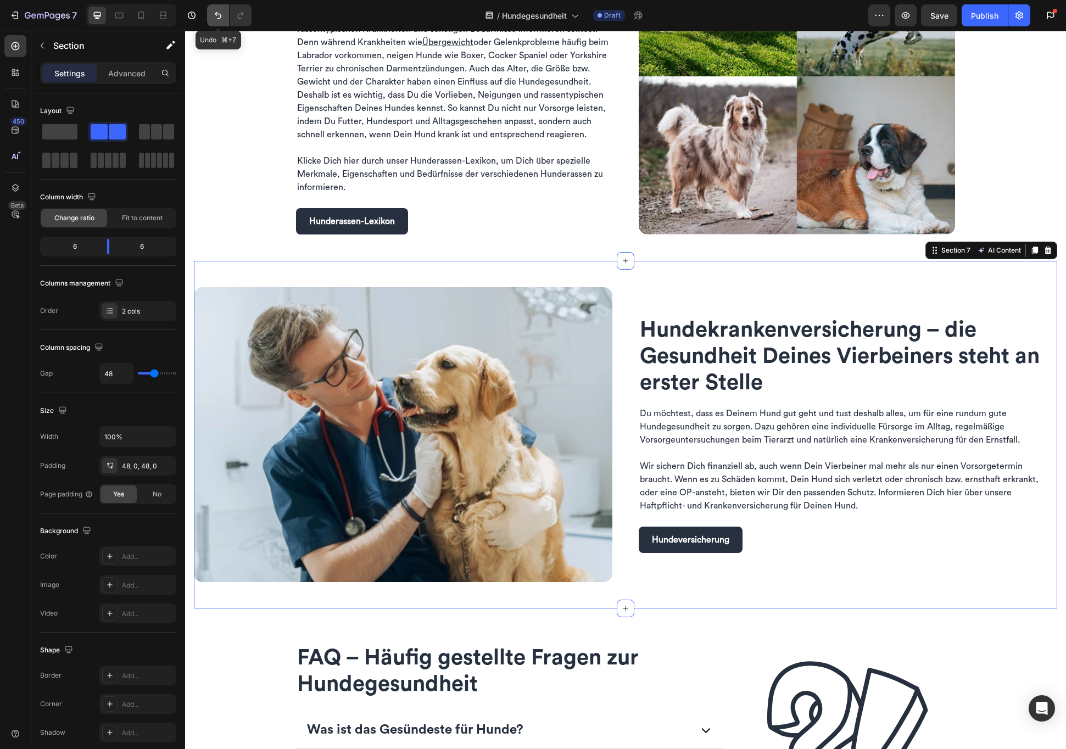
click at [218, 14] on icon "Undo/Redo" at bounding box center [218, 15] width 11 height 11
type input "1200"
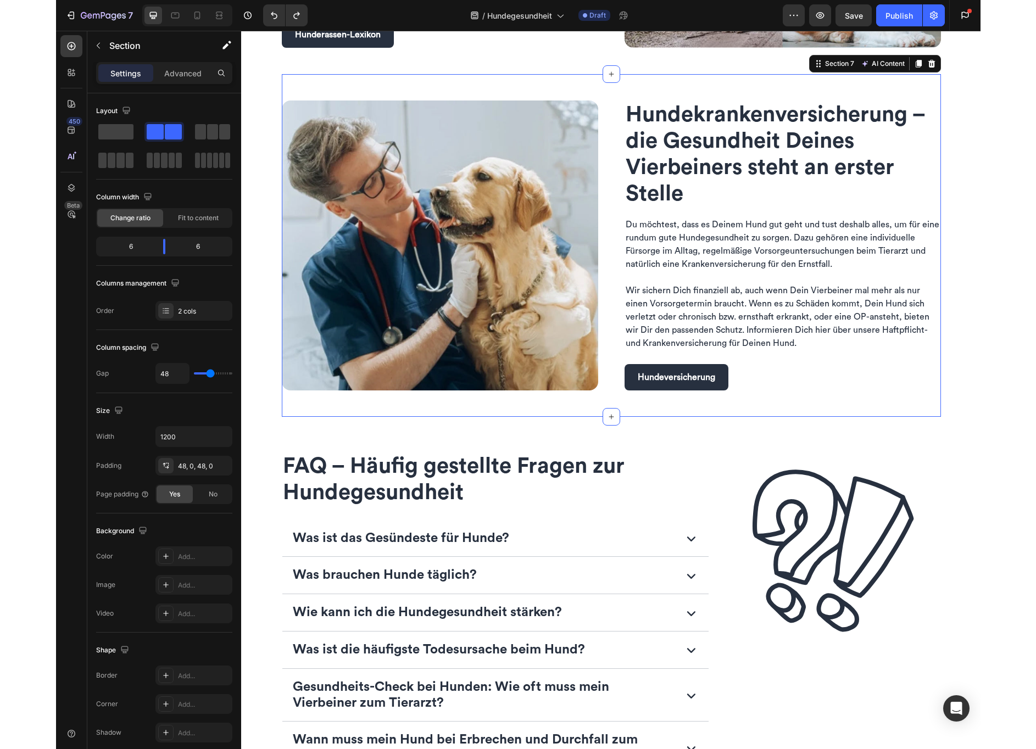
scroll to position [1496, 0]
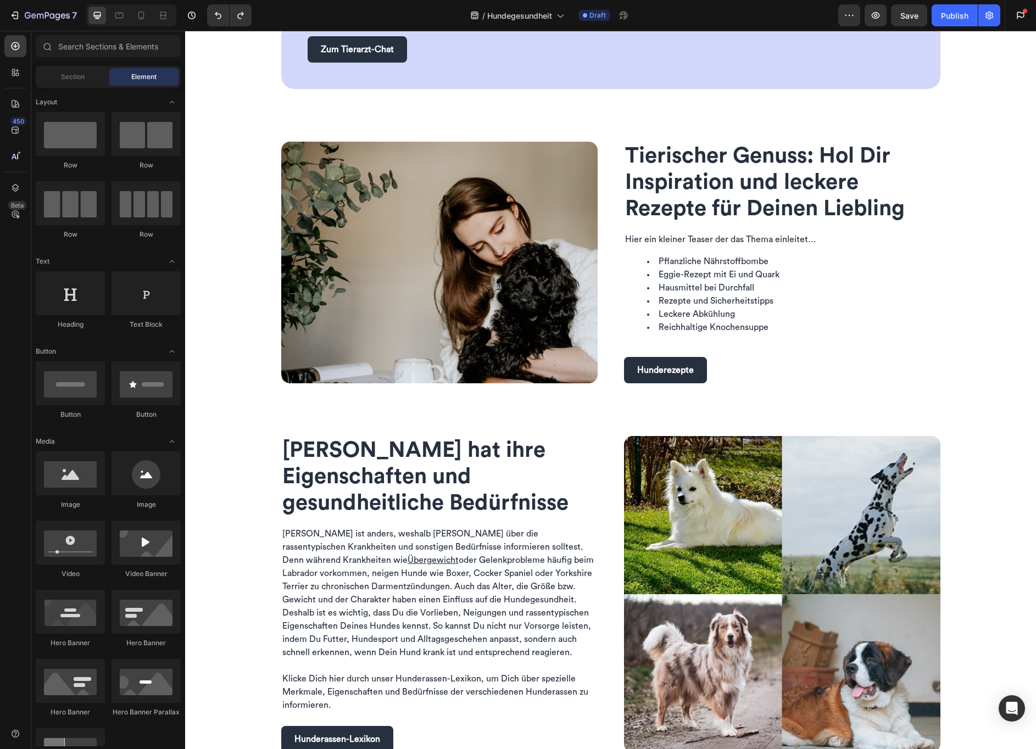
scroll to position [789, 0]
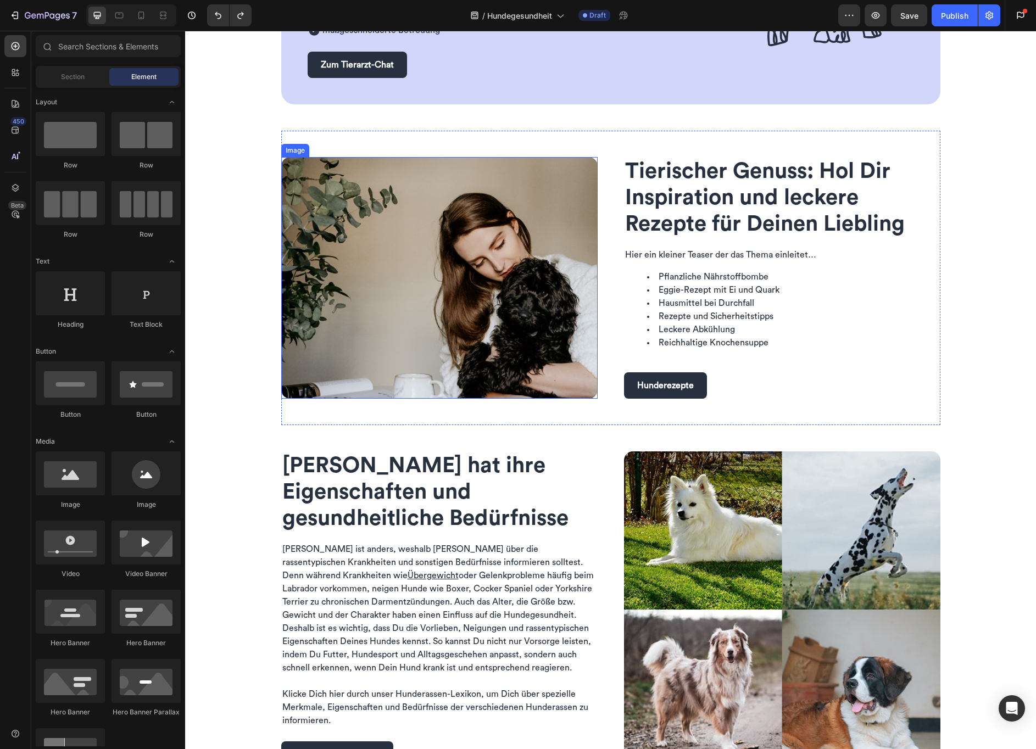
click at [467, 250] on img at bounding box center [439, 278] width 316 height 242
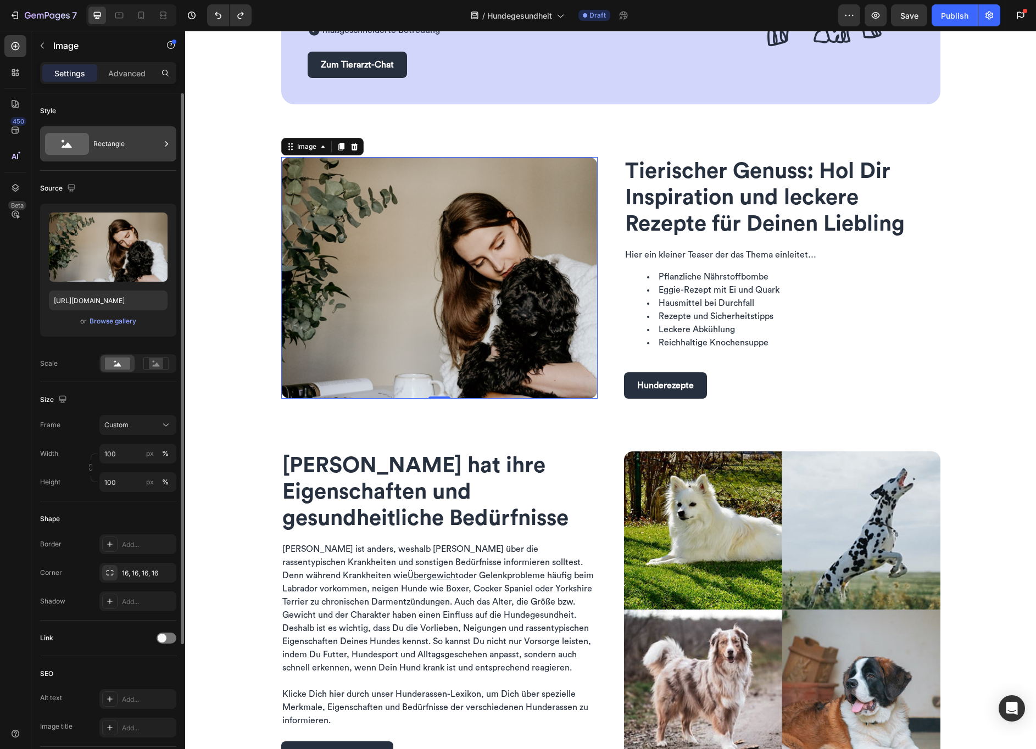
click at [105, 140] on div "Rectangle" at bounding box center [126, 143] width 67 height 25
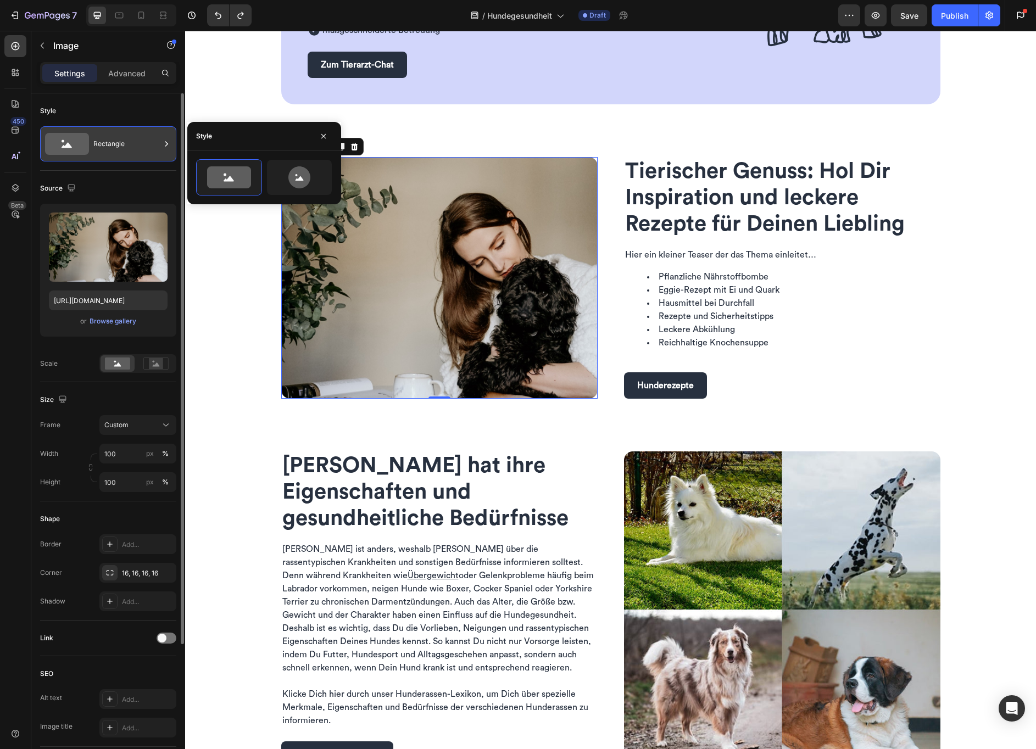
click at [105, 140] on div "Rectangle" at bounding box center [126, 143] width 67 height 25
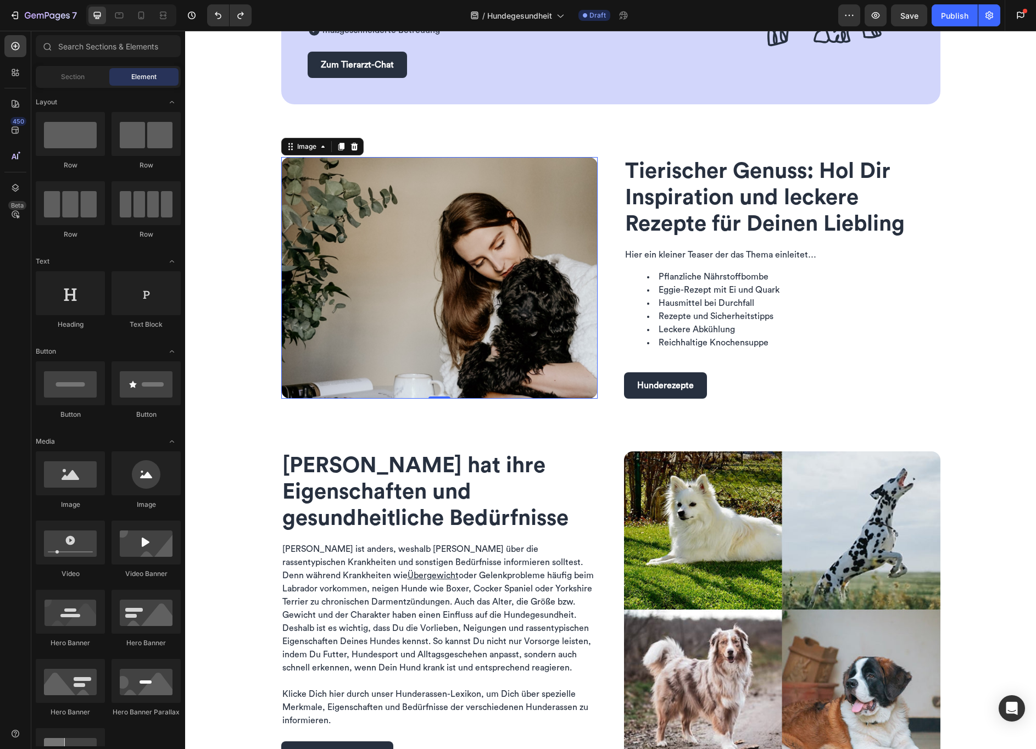
click at [198, 167] on div "Dein Club mit Tierarzt-Chat Heading Erhalte schnell tiermedizinische Beratung –…" at bounding box center [610, 606] width 851 height 2684
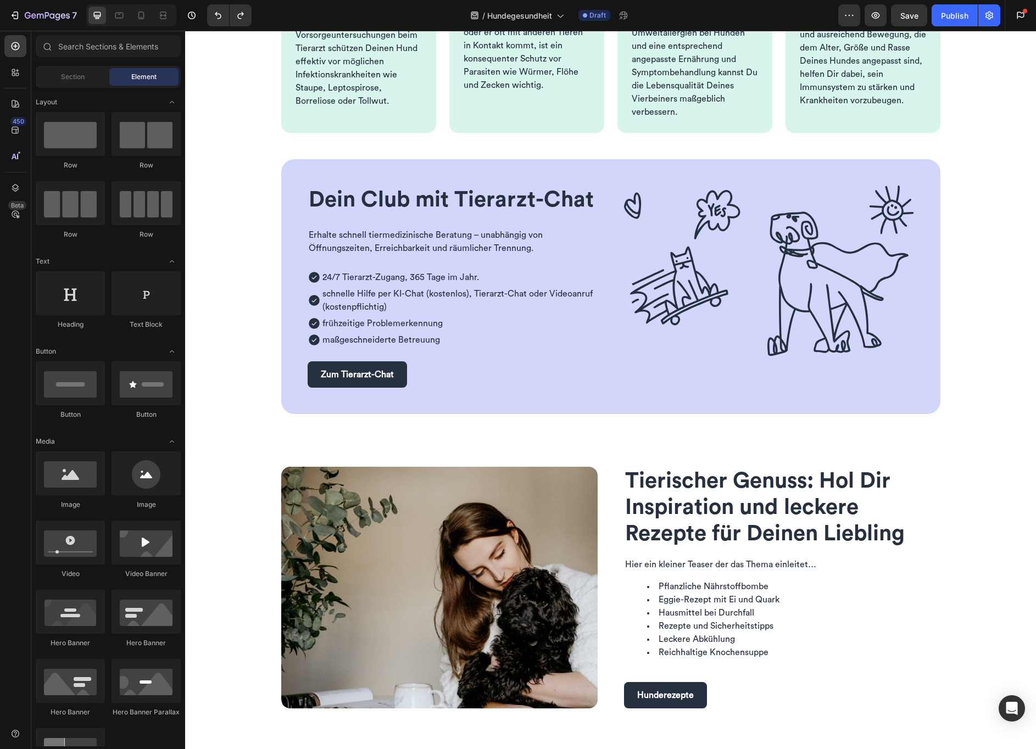
scroll to position [476, 0]
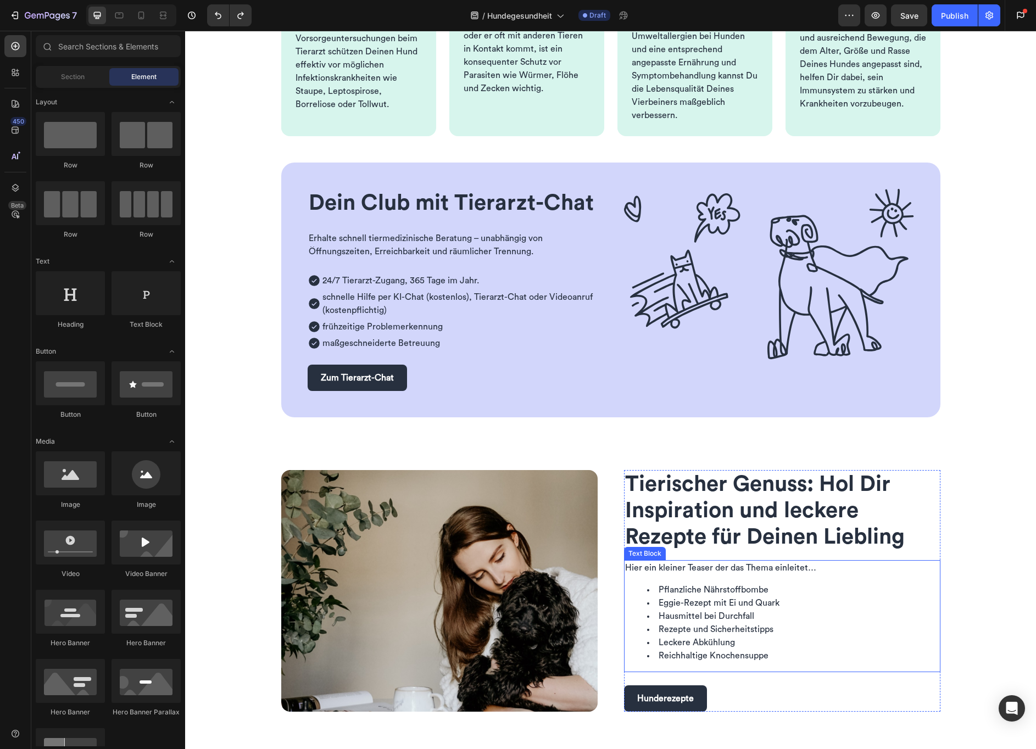
click at [899, 598] on li "Eggie-Rezept mit Ei und Quark" at bounding box center [793, 603] width 292 height 13
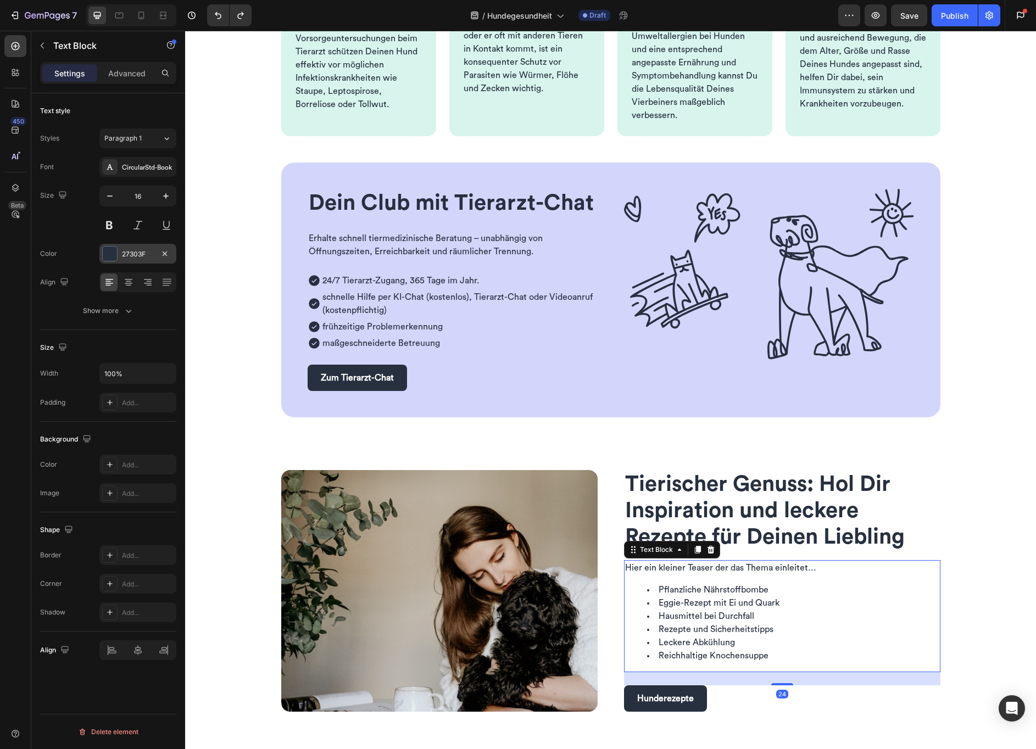
click at [106, 254] on div at bounding box center [110, 254] width 14 height 14
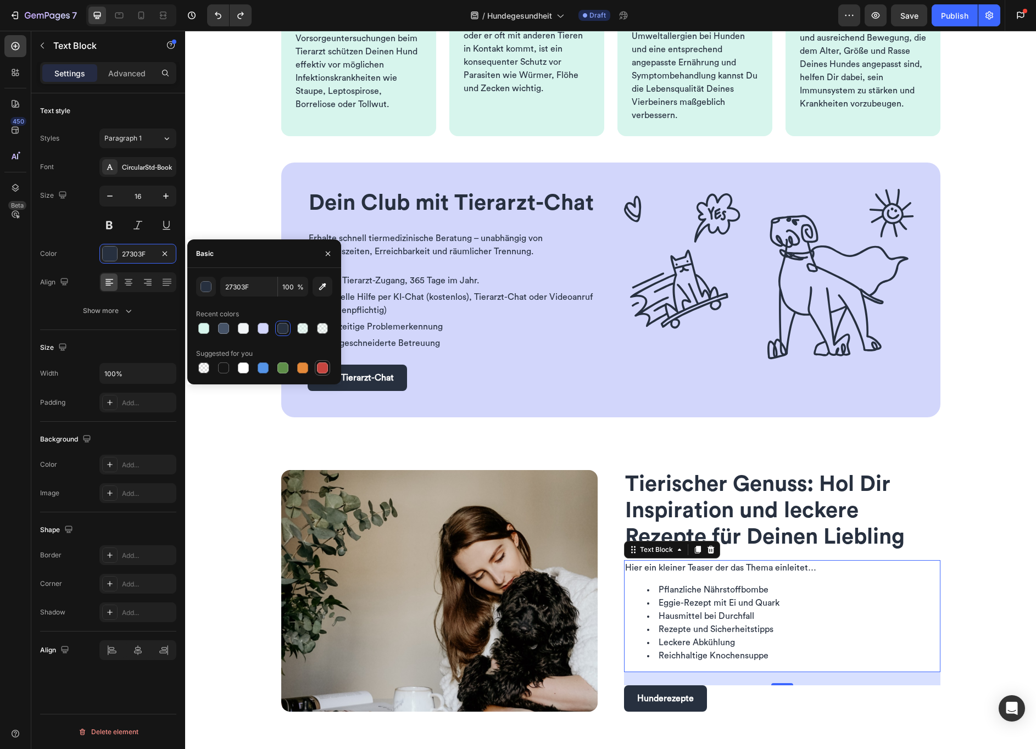
click at [319, 371] on div at bounding box center [322, 368] width 11 height 11
type input "C5453F"
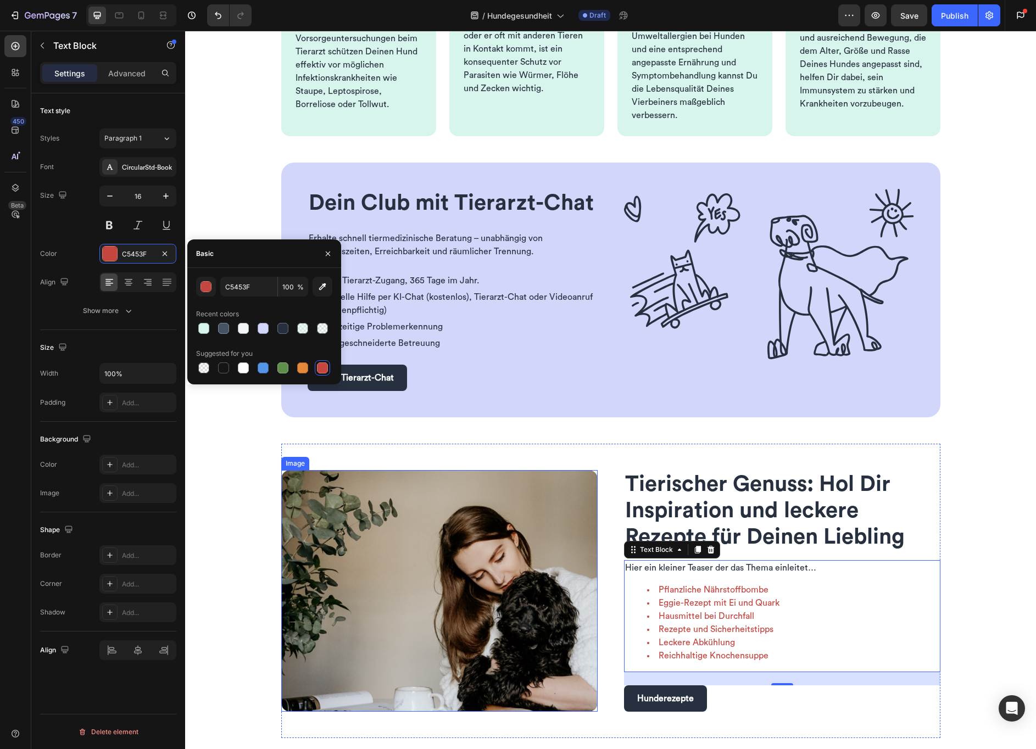
click at [365, 553] on img at bounding box center [439, 591] width 316 height 242
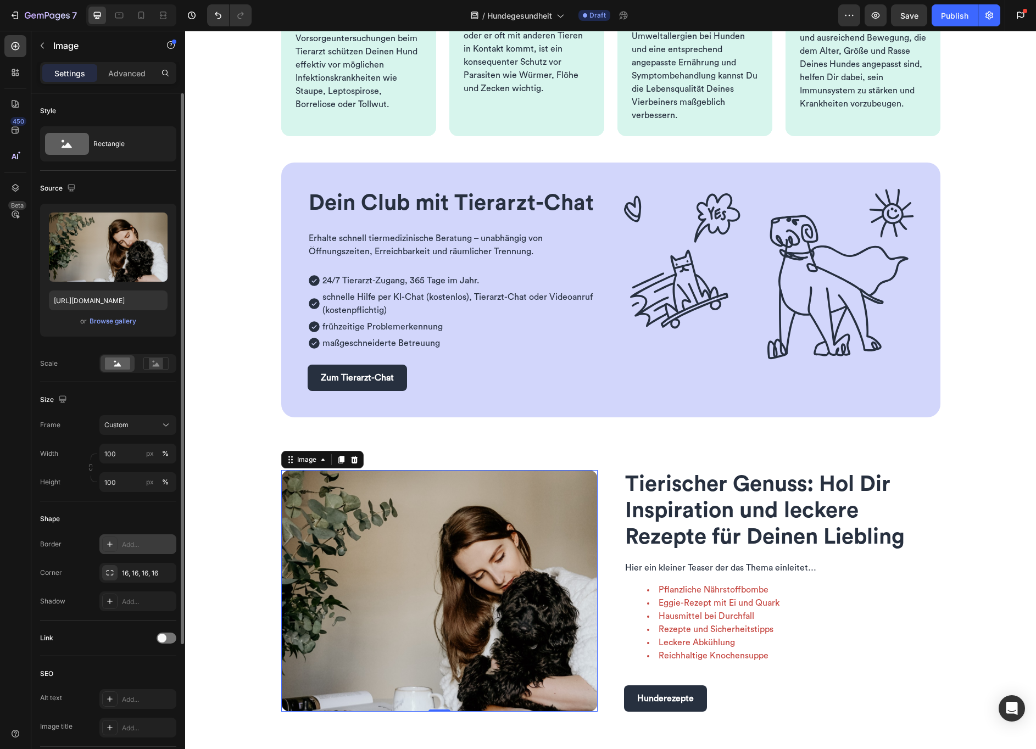
click at [142, 543] on div "Add..." at bounding box center [148, 545] width 52 height 10
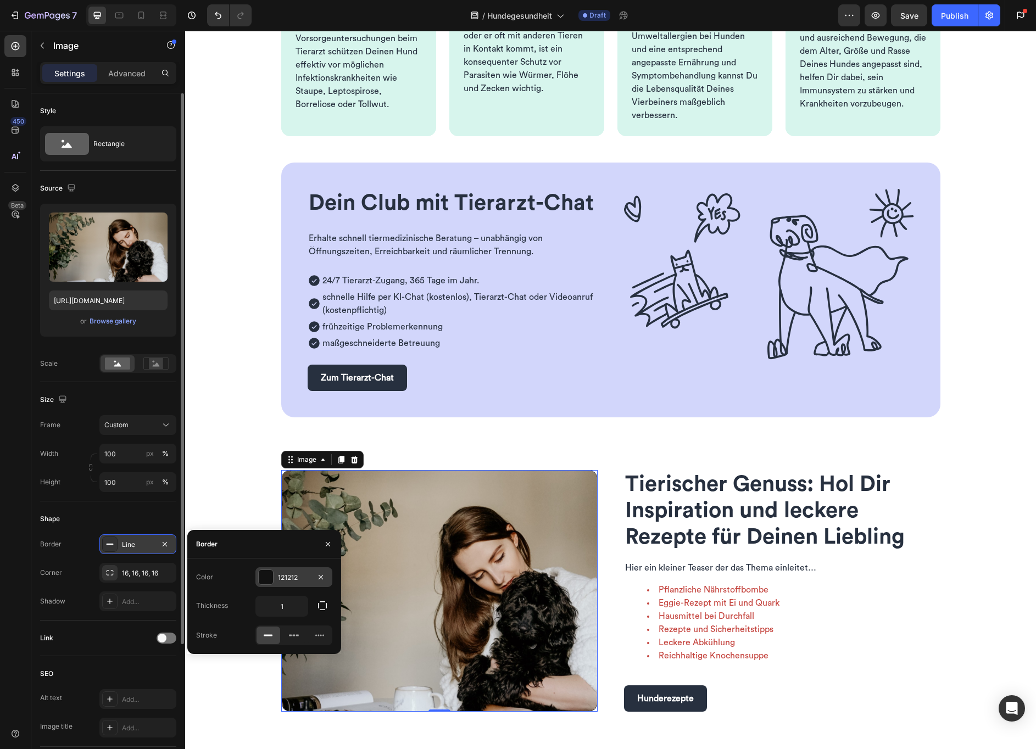
click at [268, 578] on div at bounding box center [266, 577] width 14 height 14
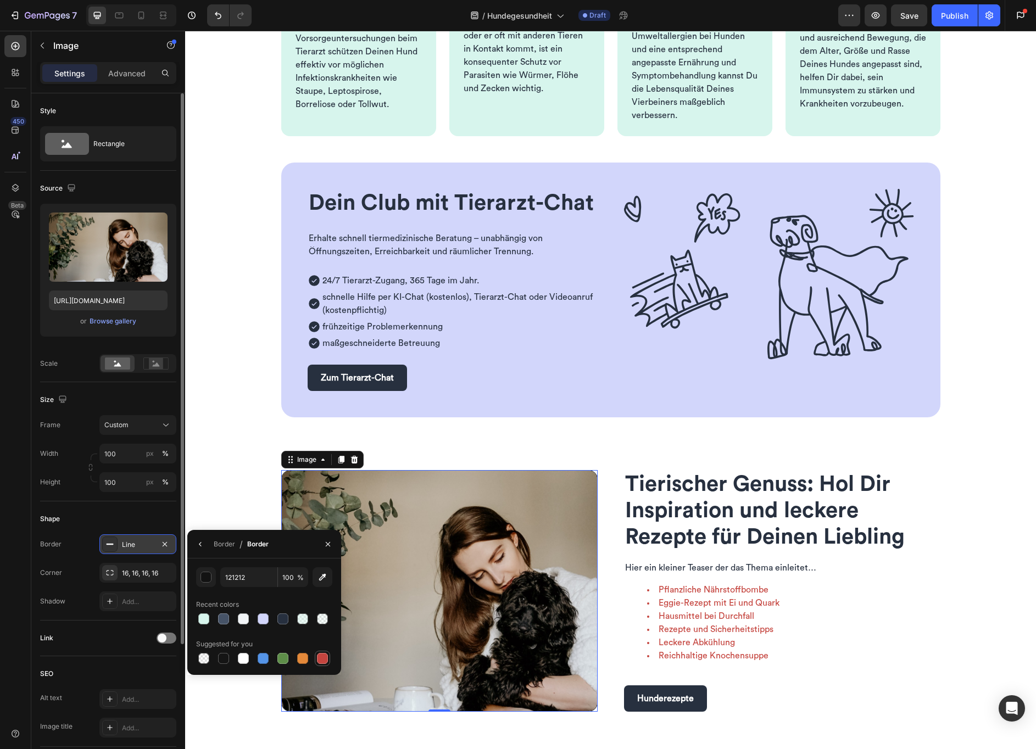
click at [324, 662] on div at bounding box center [322, 658] width 11 height 11
type input "C5453F"
click at [202, 544] on icon "button" at bounding box center [200, 544] width 9 height 9
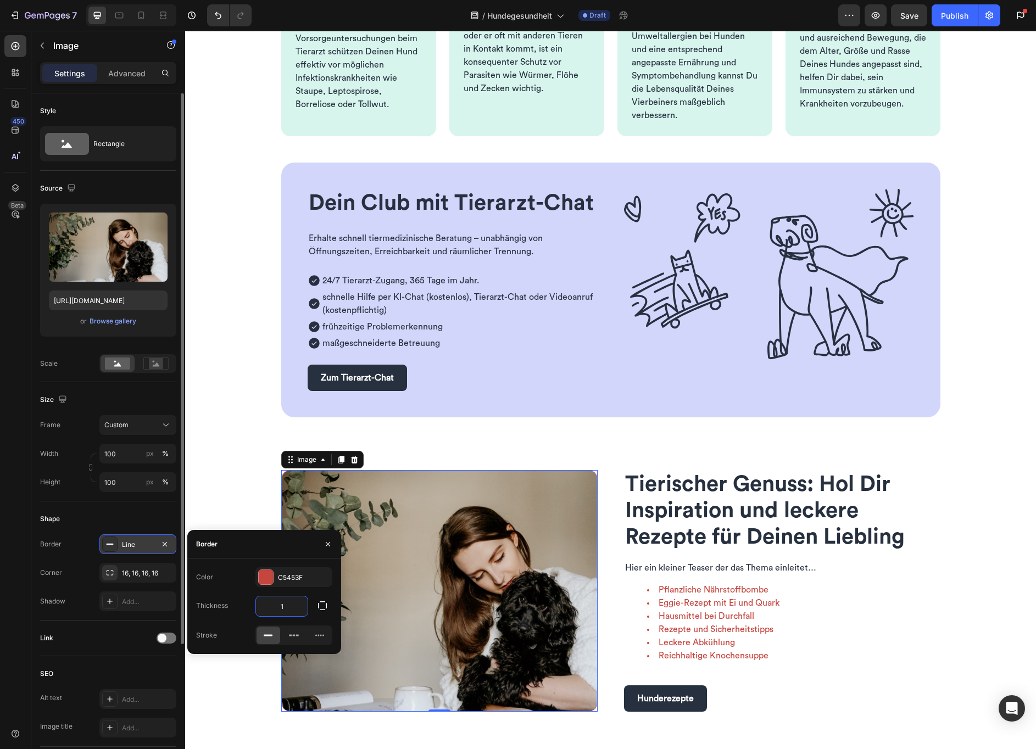
click at [296, 606] on input "1" at bounding box center [282, 607] width 52 height 20
type input "20"
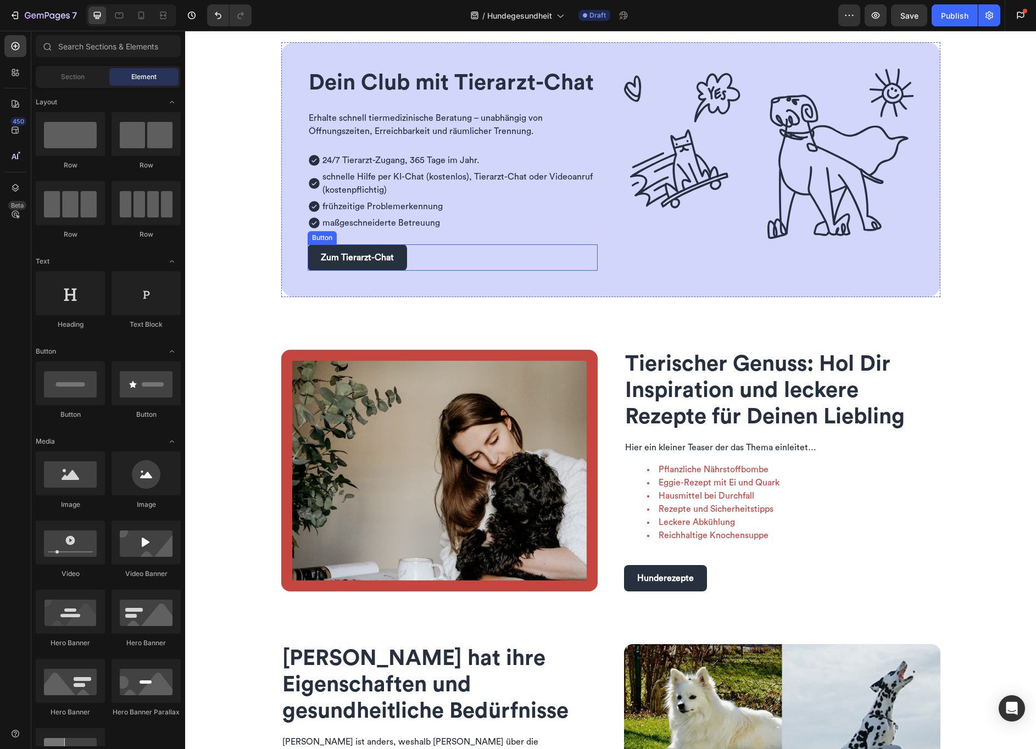
scroll to position [459, 0]
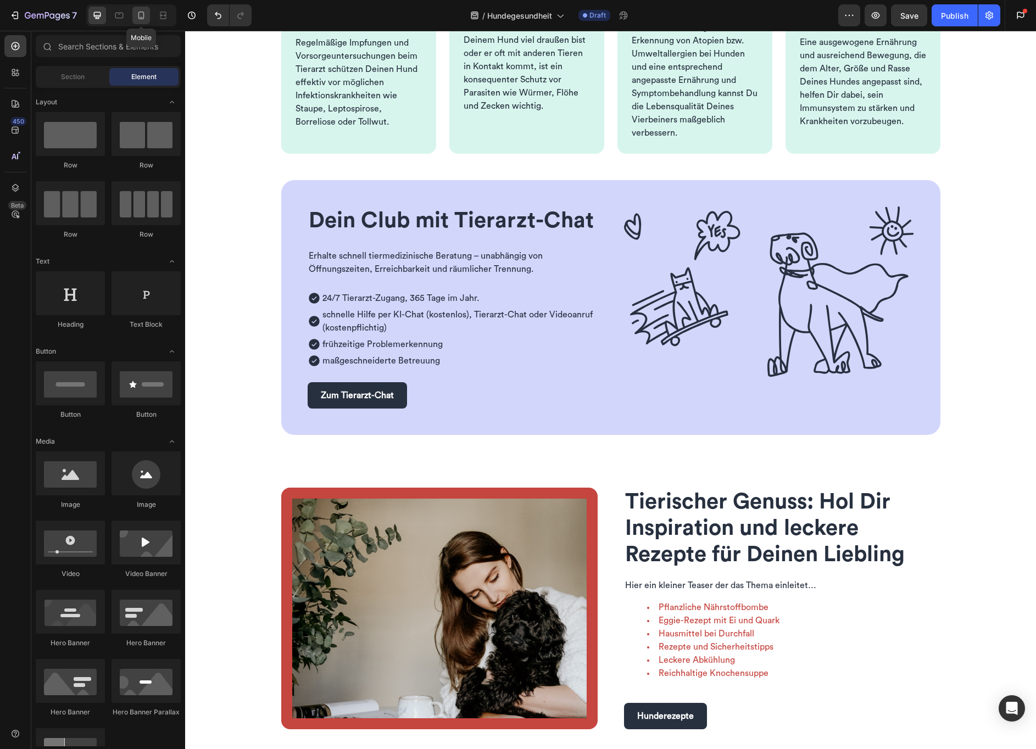
click at [140, 16] on icon at bounding box center [141, 15] width 11 height 11
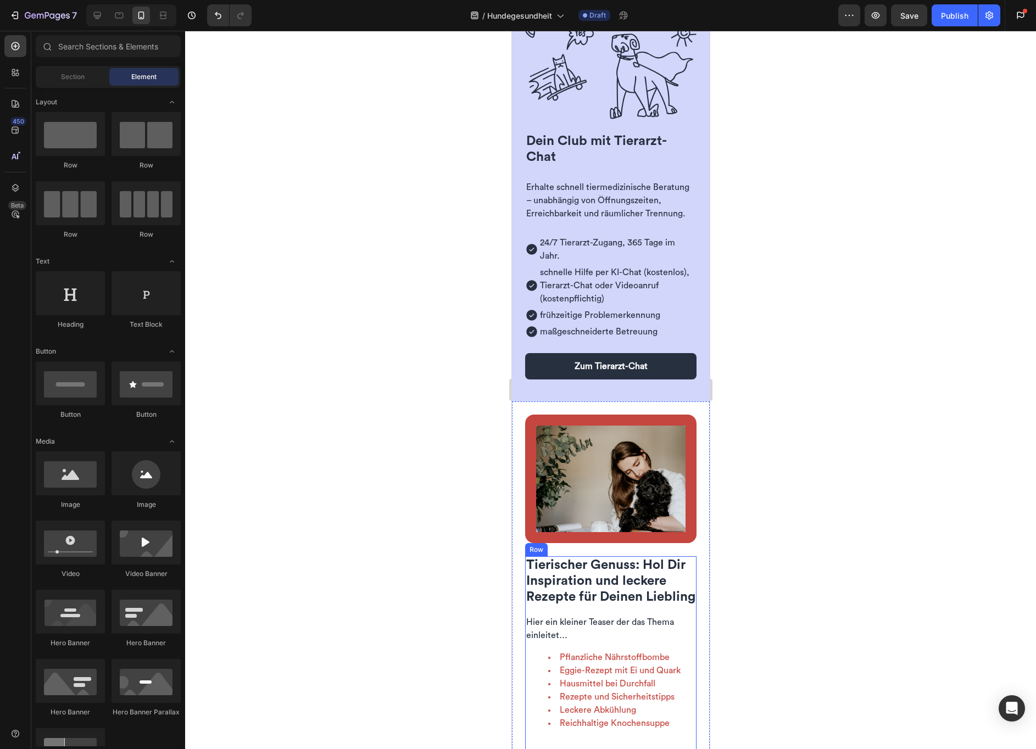
scroll to position [732, 0]
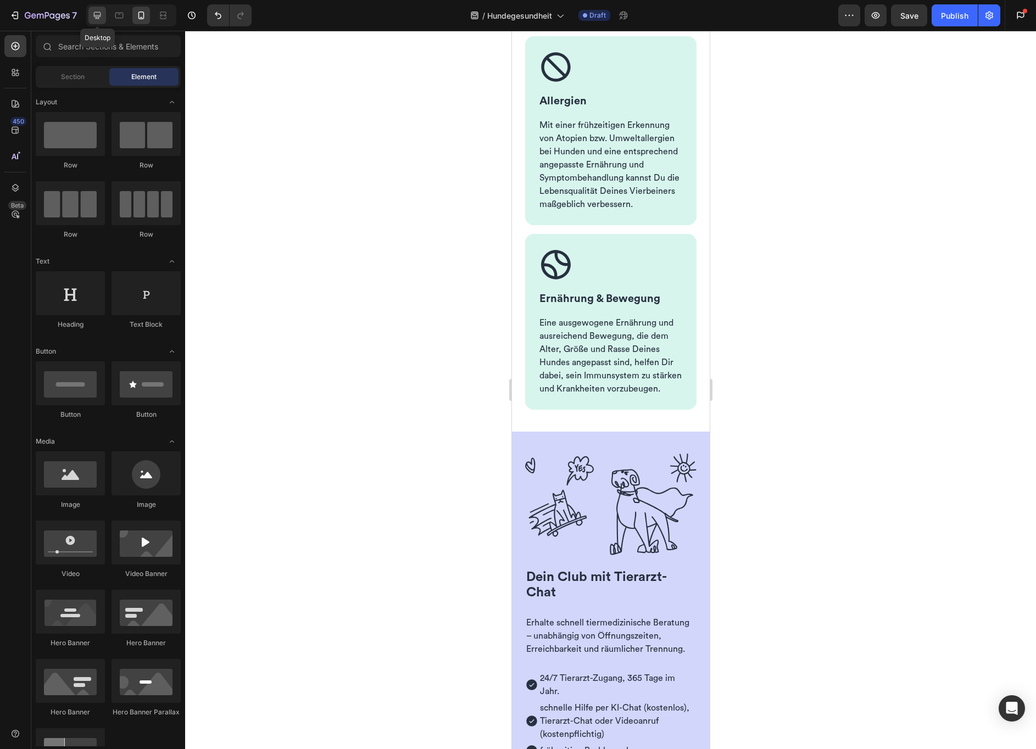
click at [98, 15] on icon at bounding box center [97, 15] width 11 height 11
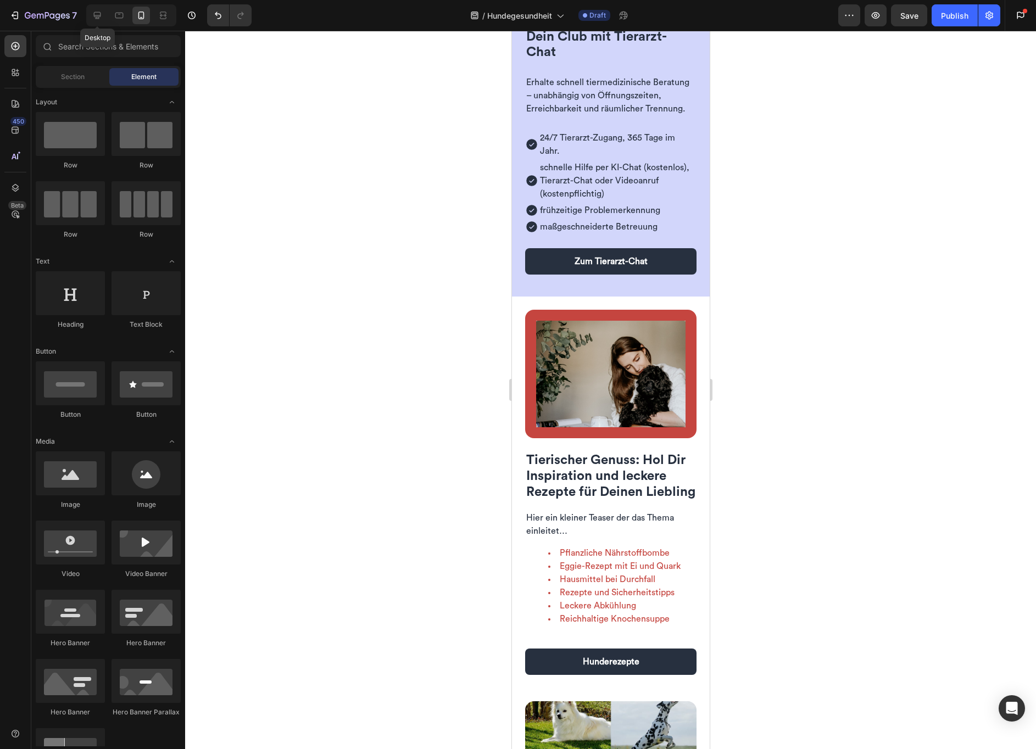
scroll to position [706, 0]
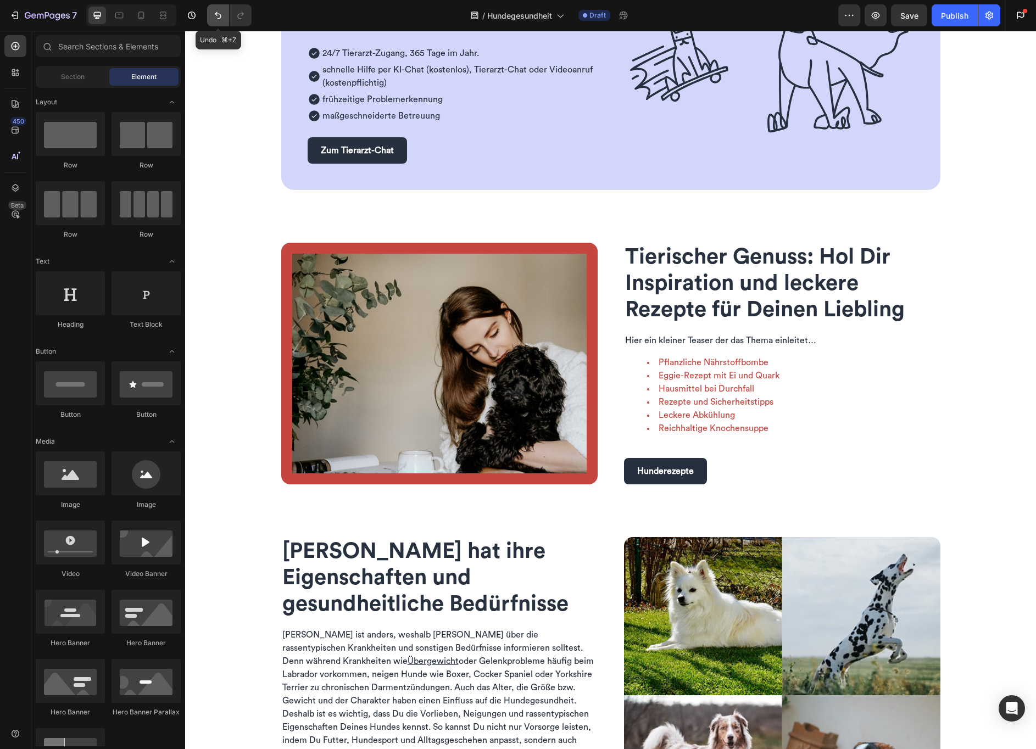
click at [214, 12] on icon "Undo/Redo" at bounding box center [218, 15] width 11 height 11
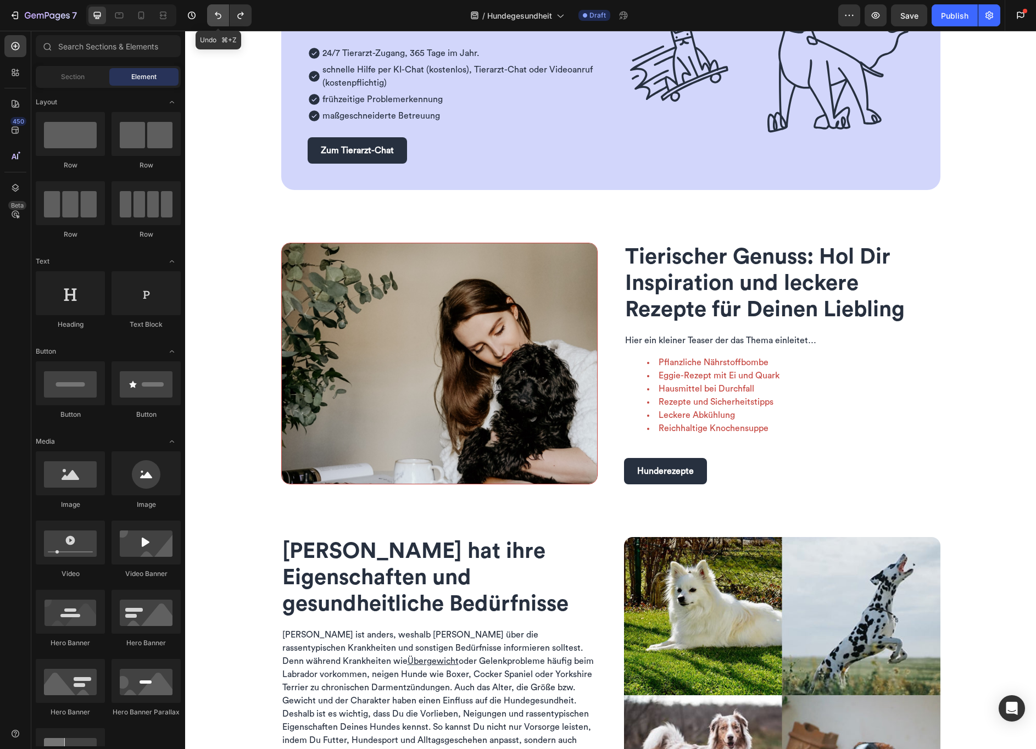
click at [214, 12] on icon "Undo/Redo" at bounding box center [218, 15] width 11 height 11
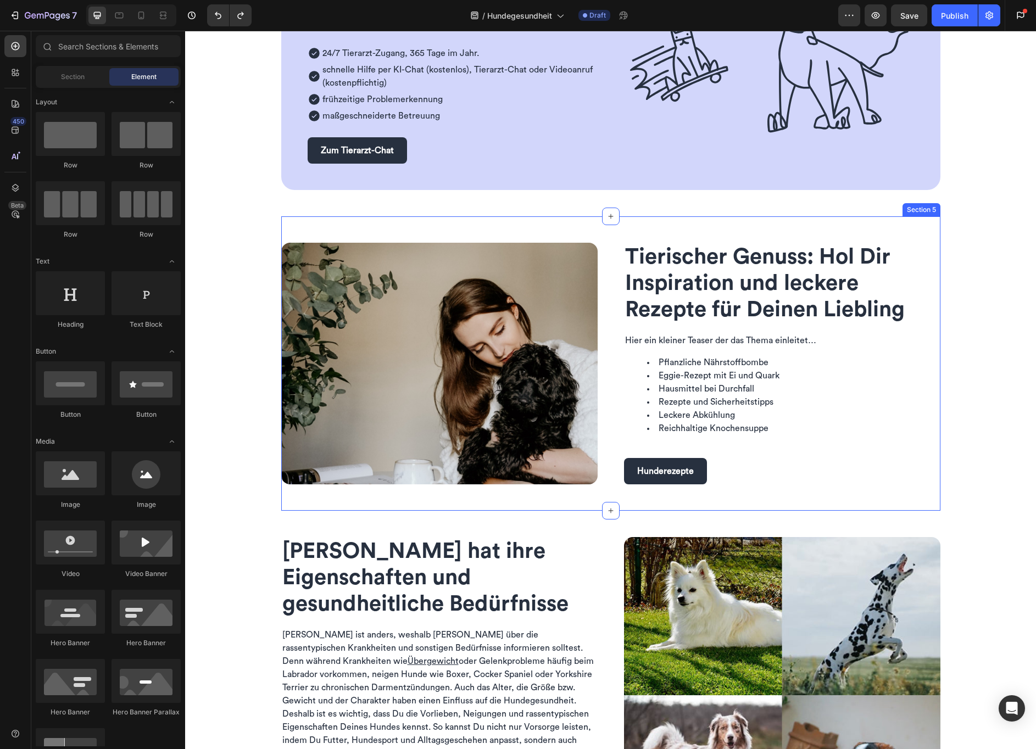
click at [315, 233] on div "Image Tierischer Genuss: Hol Dir Inspiration und leckere Rezepte für Deinen Lie…" at bounding box center [610, 363] width 659 height 294
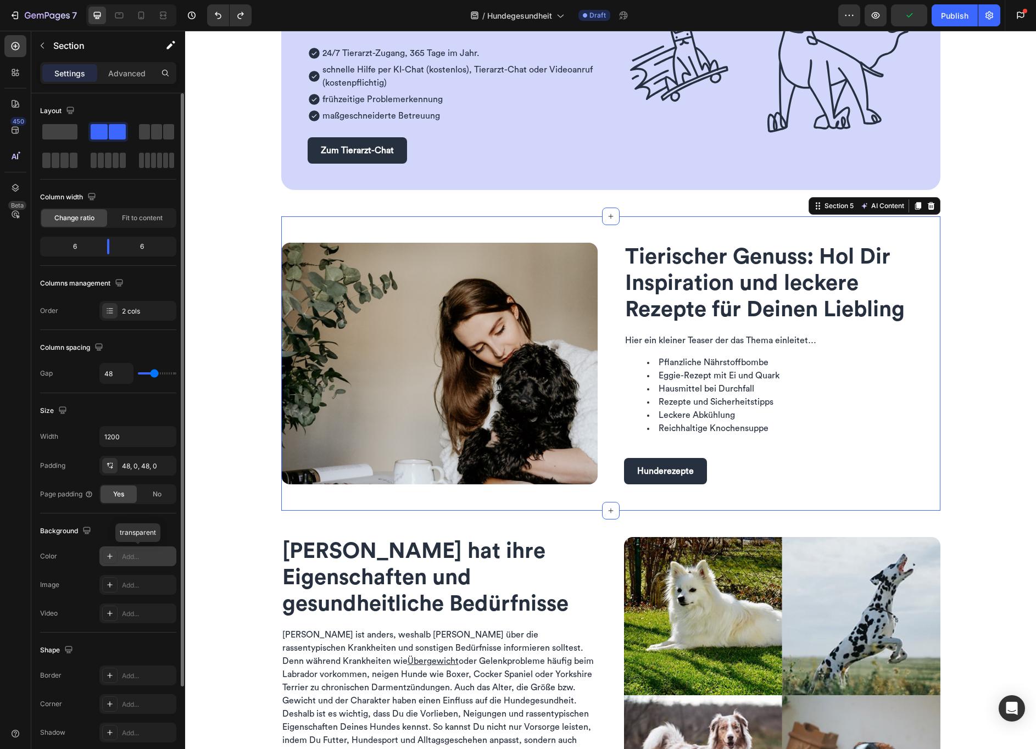
click at [144, 556] on div "Add..." at bounding box center [148, 557] width 52 height 10
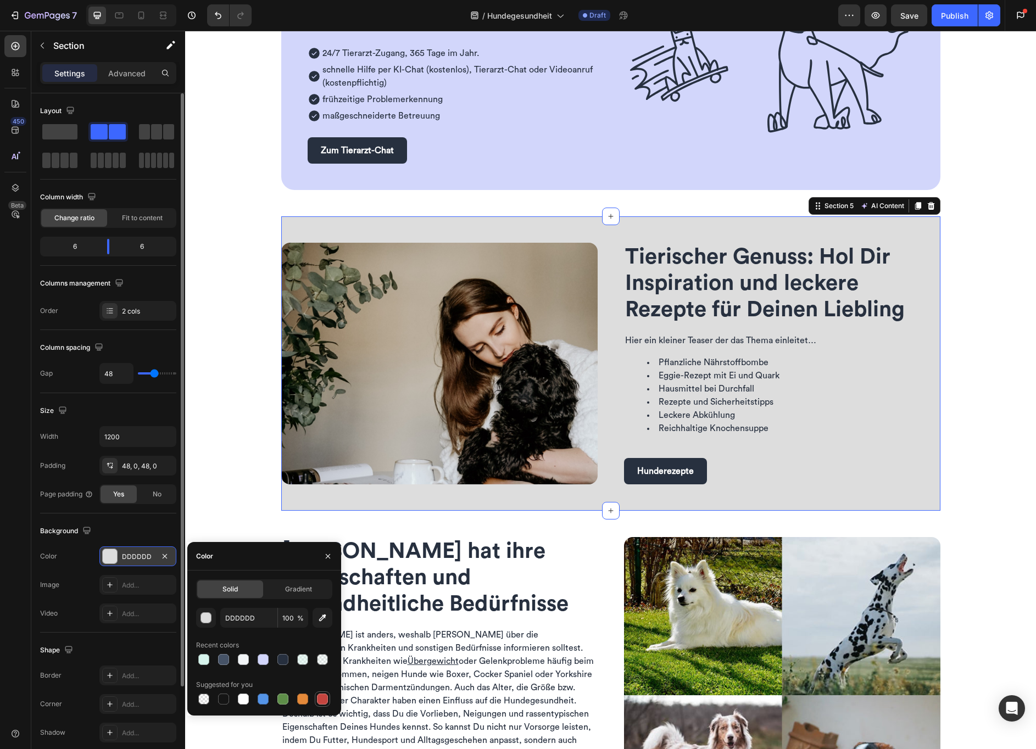
click at [321, 704] on div at bounding box center [322, 699] width 11 height 11
type input "C5453F"
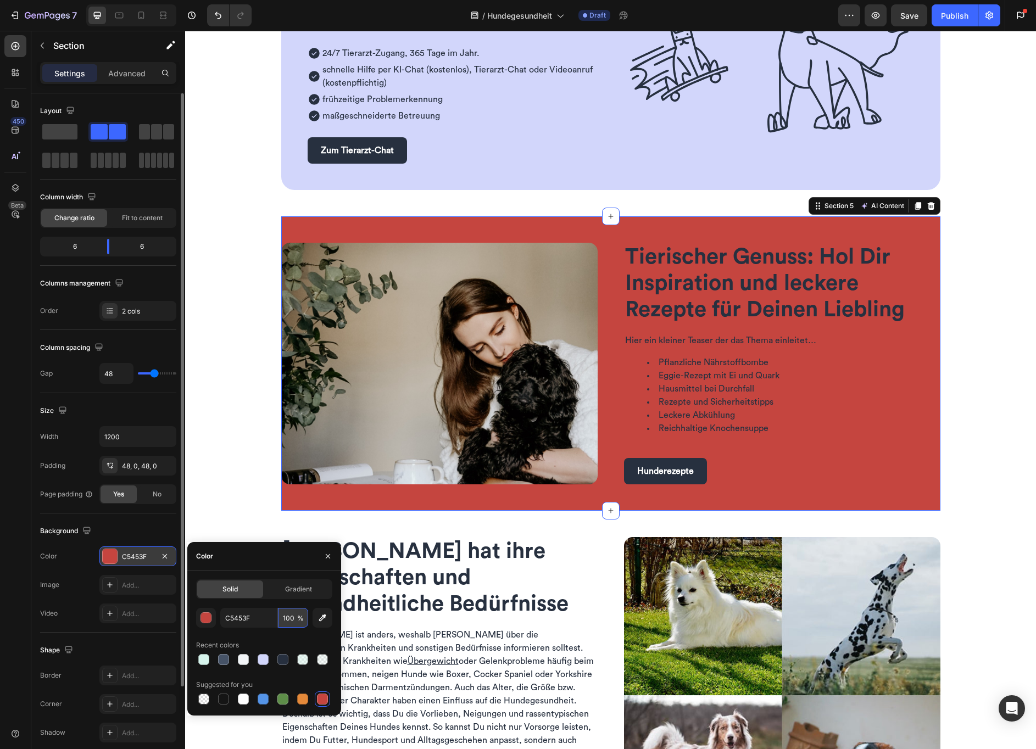
click at [283, 616] on input "100" at bounding box center [293, 618] width 30 height 20
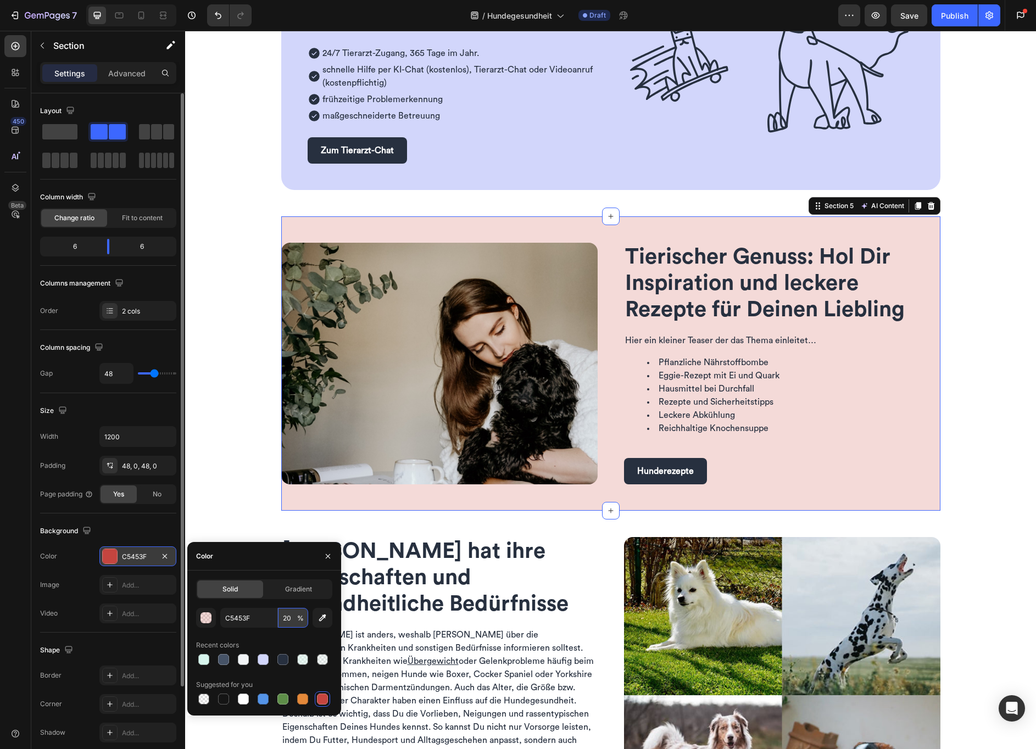
click at [286, 619] on input "20" at bounding box center [293, 618] width 30 height 20
drag, startPoint x: 289, startPoint y: 618, endPoint x: 277, endPoint y: 618, distance: 12.1
click at [277, 618] on div "C5453F 20 %" at bounding box center [264, 618] width 88 height 20
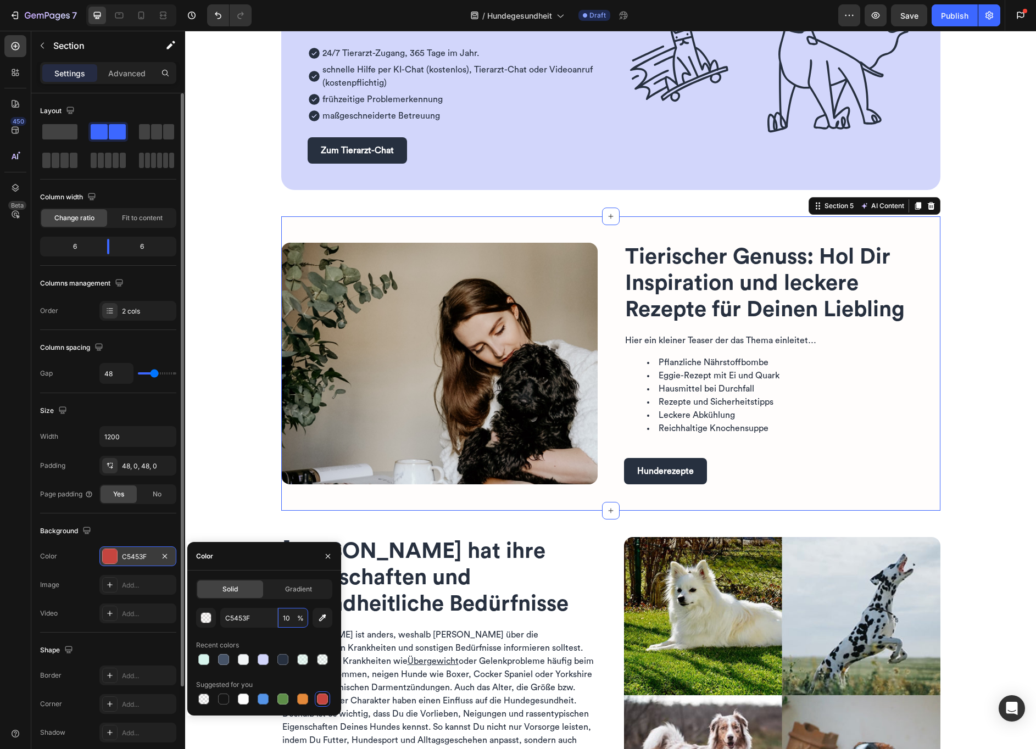
type input "100"
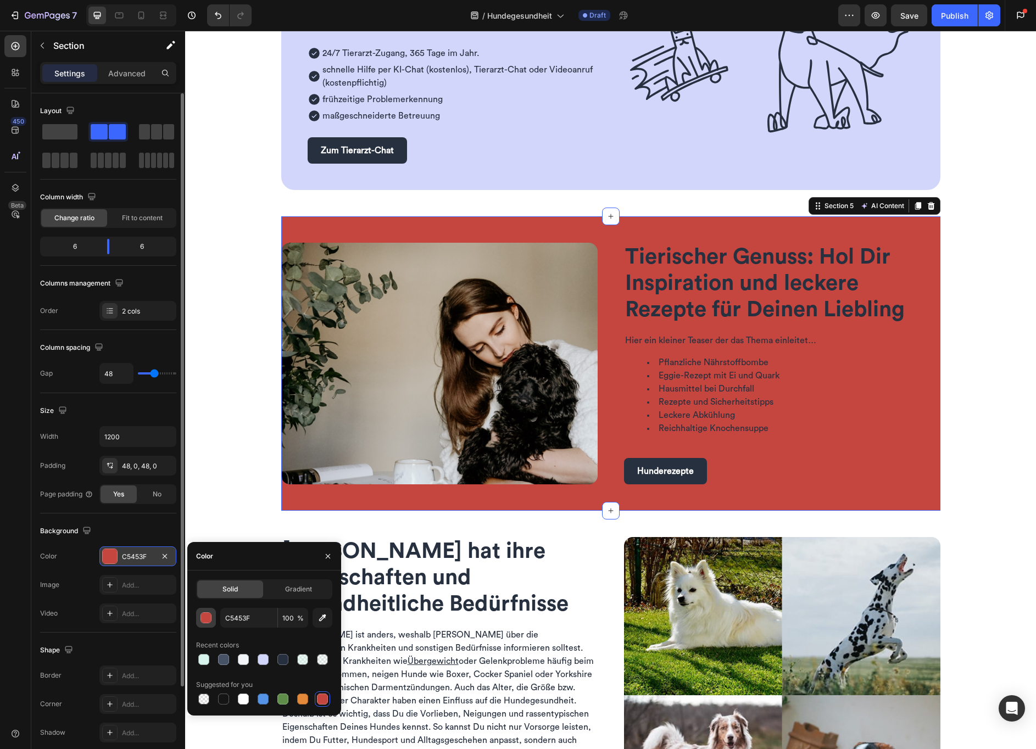
click at [205, 620] on div "button" at bounding box center [206, 618] width 11 height 11
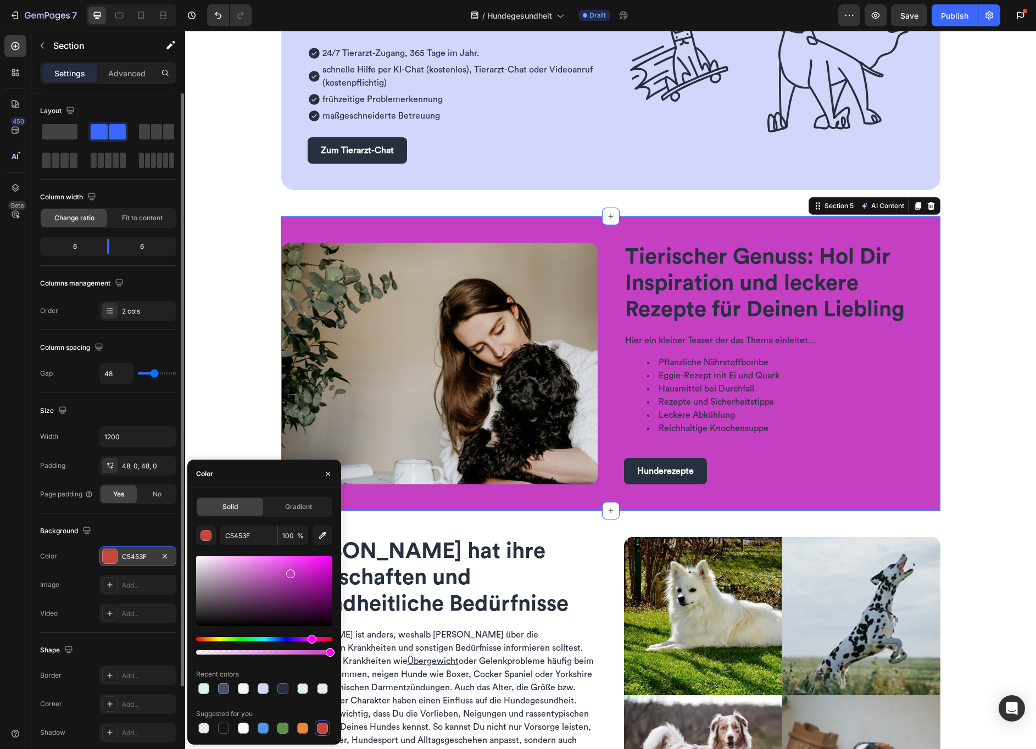
click at [310, 639] on div "Hue" at bounding box center [264, 639] width 136 height 4
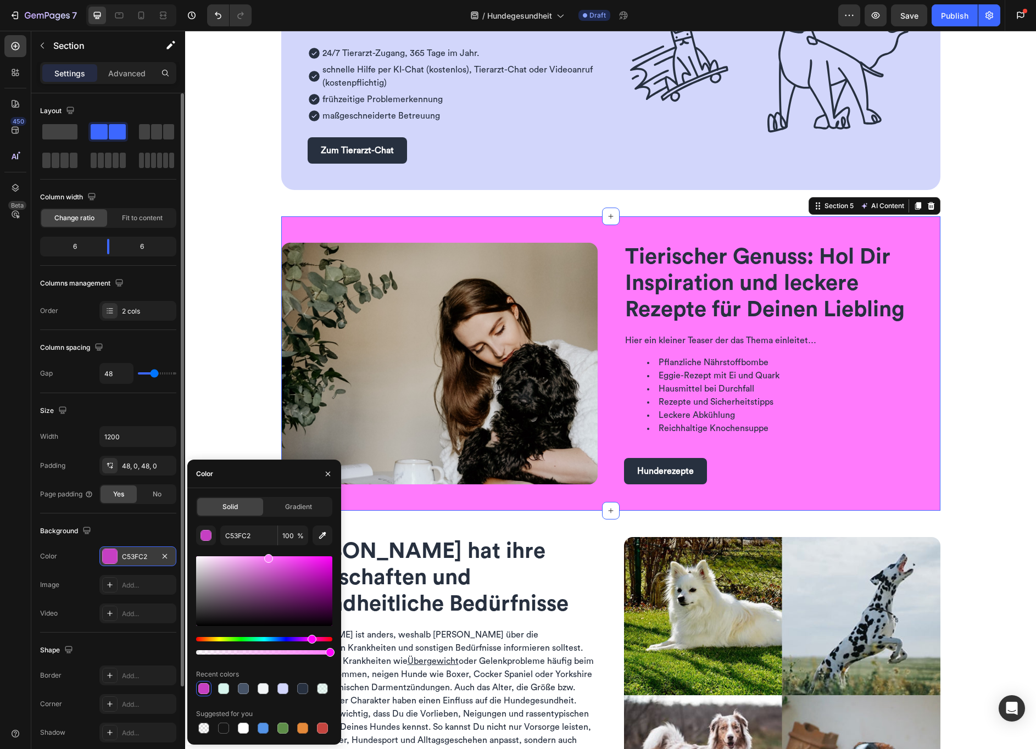
drag, startPoint x: 303, startPoint y: 558, endPoint x: 268, endPoint y: 549, distance: 36.8
click at [268, 549] on div "C53FC2 100 % Recent colors Suggested for you" at bounding box center [264, 631] width 136 height 210
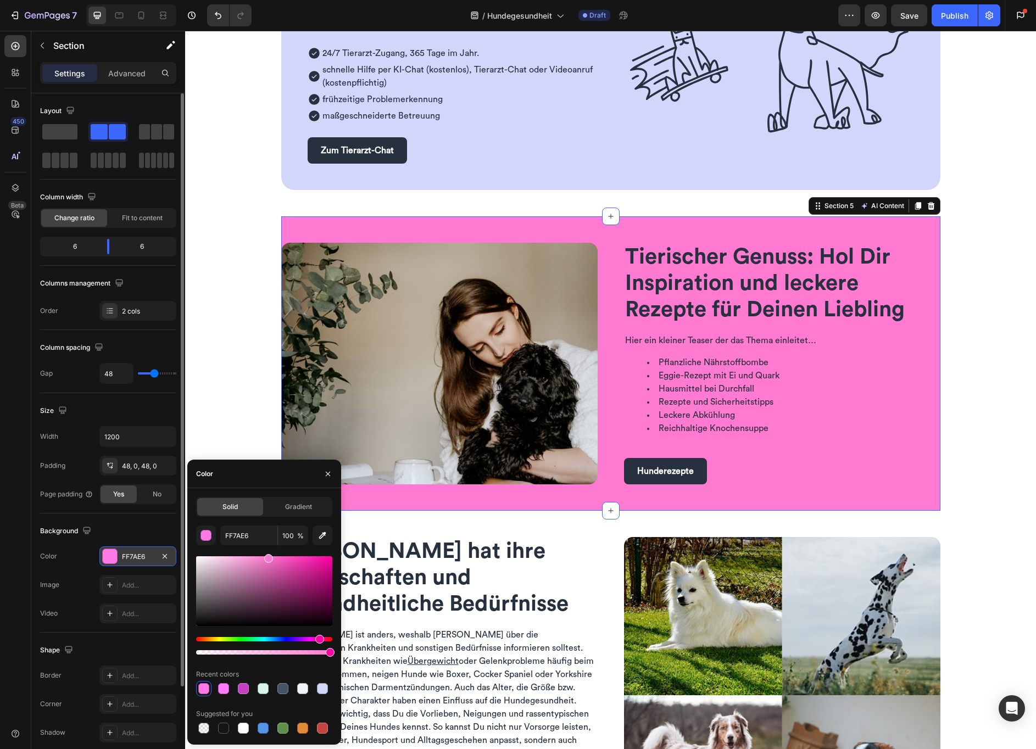
type input "FF7AD0"
click at [318, 639] on div "Hue" at bounding box center [319, 639] width 9 height 9
click at [224, 400] on div "Dein Club mit Tierarzt-Chat Heading Erhalte schnell tiermedizinische Beratung –…" at bounding box center [610, 690] width 851 height 2687
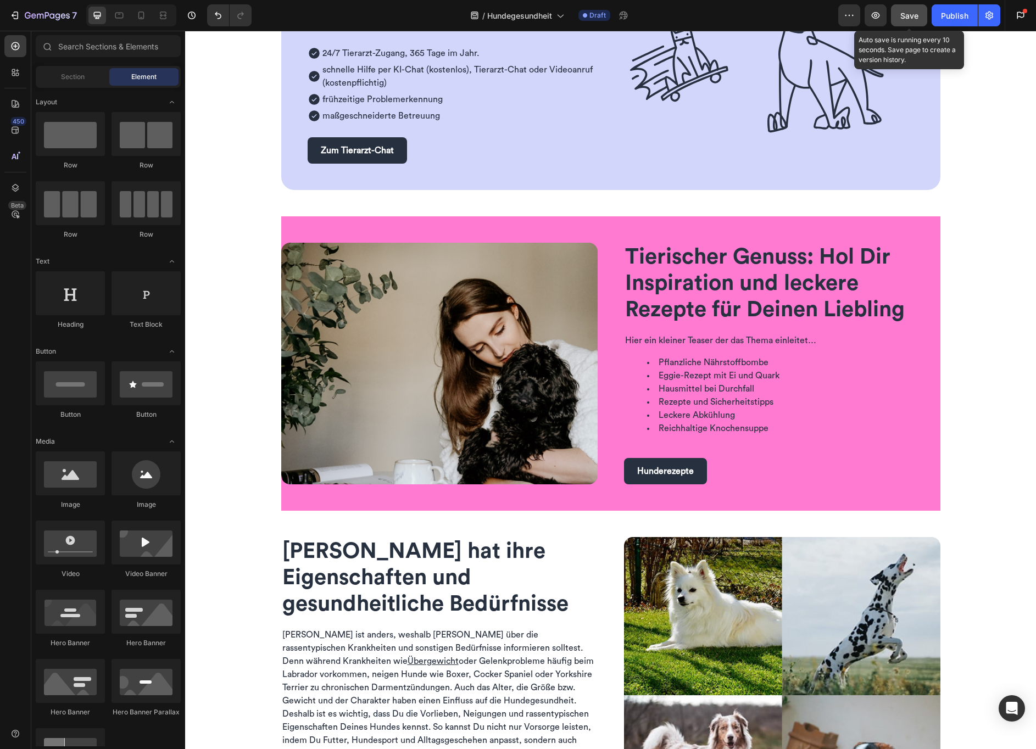
click at [906, 19] on span "Save" at bounding box center [909, 15] width 18 height 9
click at [23, 45] on div at bounding box center [15, 46] width 22 height 22
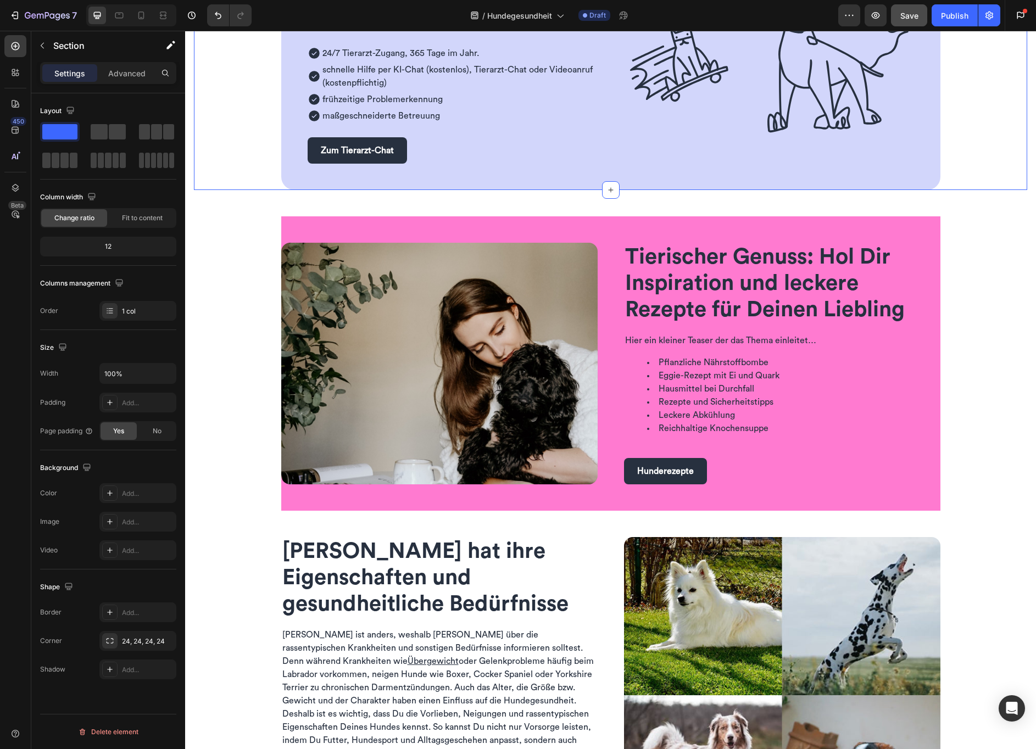
click at [230, 104] on div "Dein Club mit Tierarzt-Chat Heading Erhalte schnell tiermedizinische Beratung –…" at bounding box center [610, 62] width 833 height 255
click at [237, 286] on div "Dein Club mit Tierarzt-Chat Heading Erhalte schnell tiermedizinische Beratung –…" at bounding box center [610, 690] width 851 height 2687
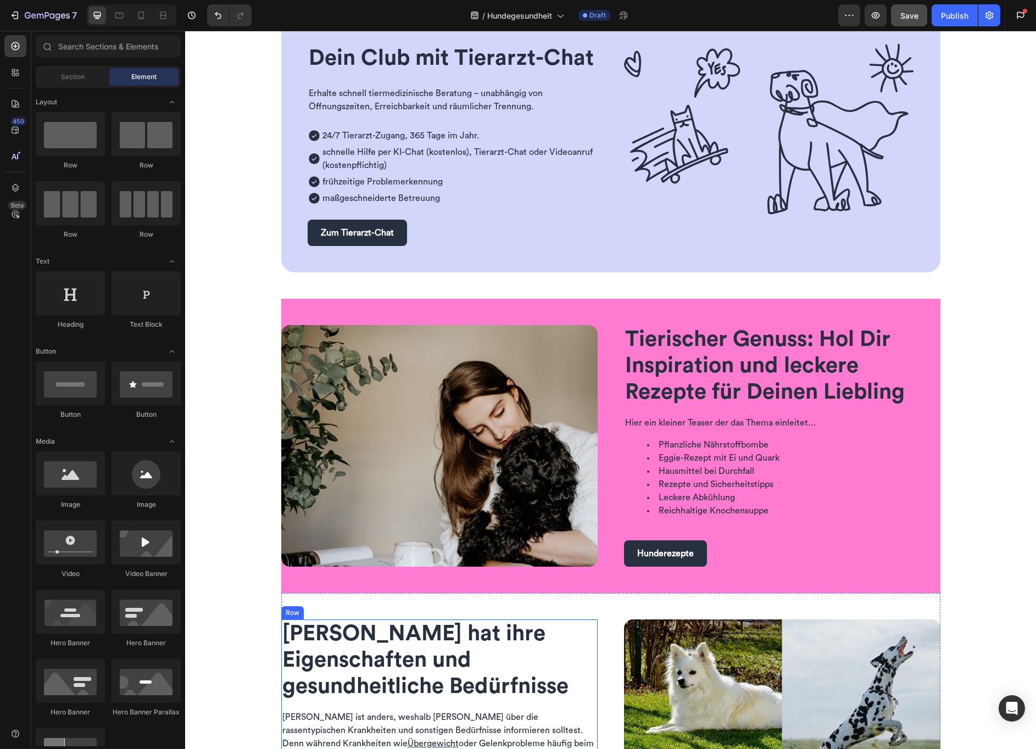
scroll to position [568, 0]
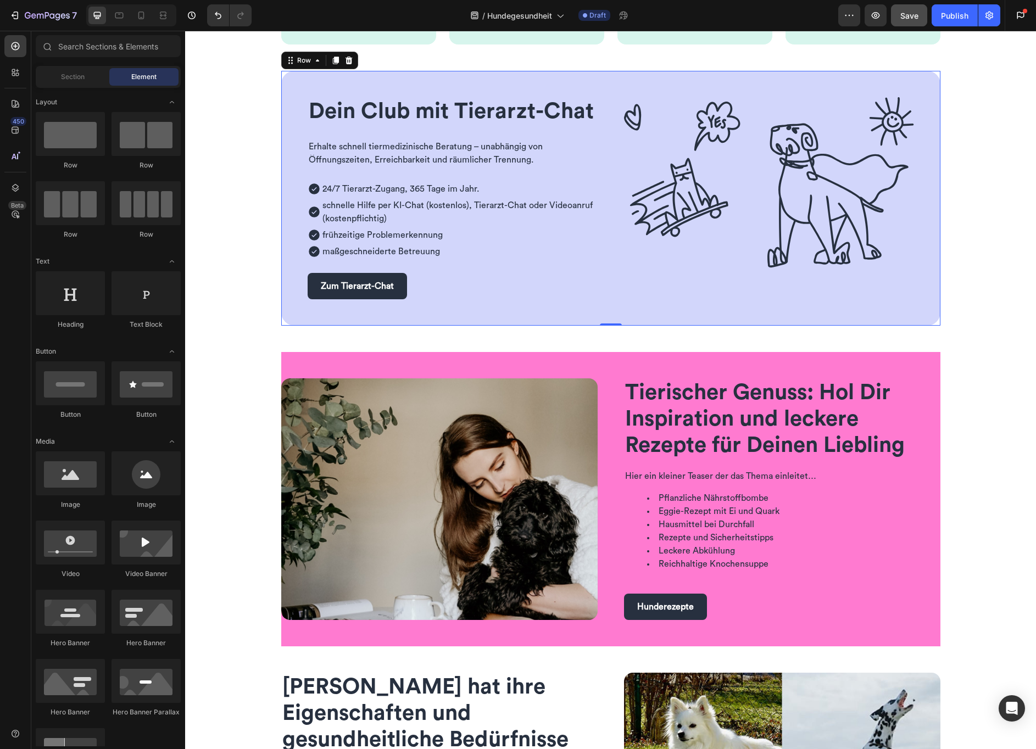
click at [596, 255] on div "Dein Club mit Tierarzt-Chat Heading Erhalte schnell tiermedizinische Beratung –…" at bounding box center [610, 198] width 659 height 255
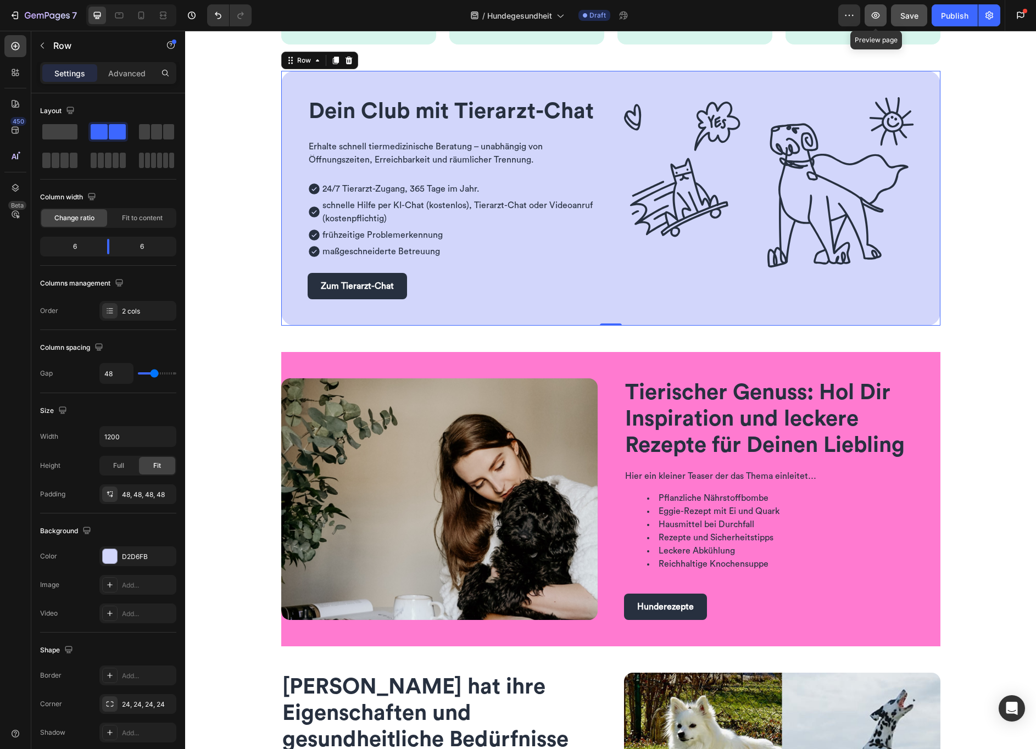
click at [878, 14] on icon "button" at bounding box center [875, 15] width 11 height 11
click at [21, 18] on div "7" at bounding box center [43, 15] width 68 height 13
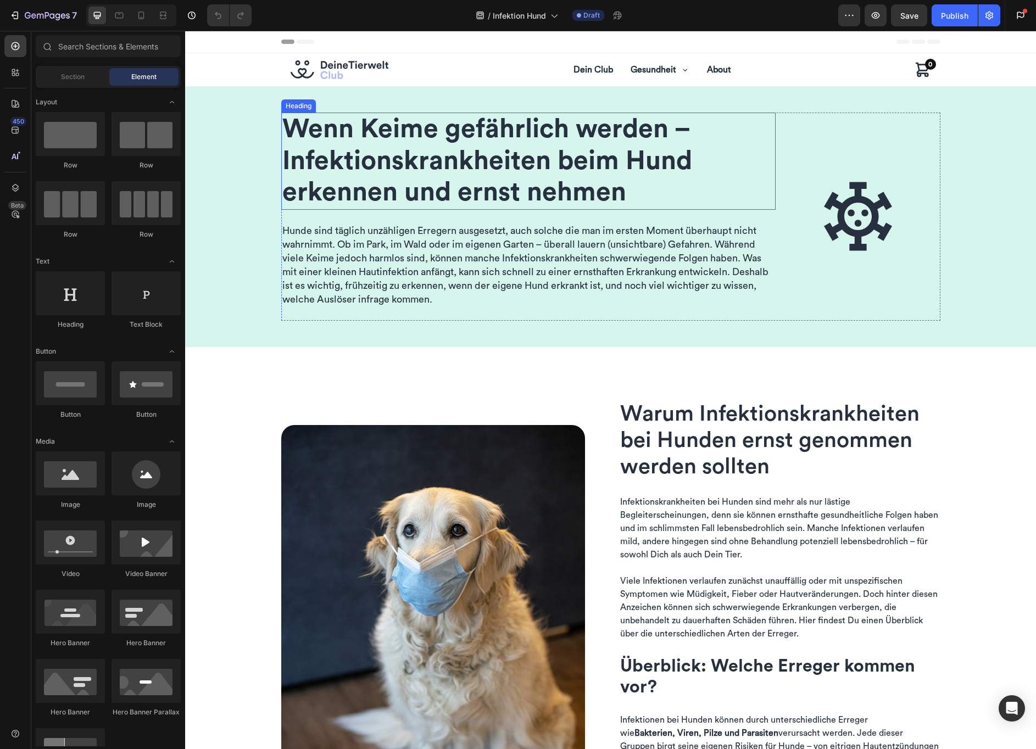
click at [408, 149] on span "Wenn Keime gefährlich werden – Infektions­krankheiten beim Hund erkennen und er…" at bounding box center [487, 161] width 410 height 90
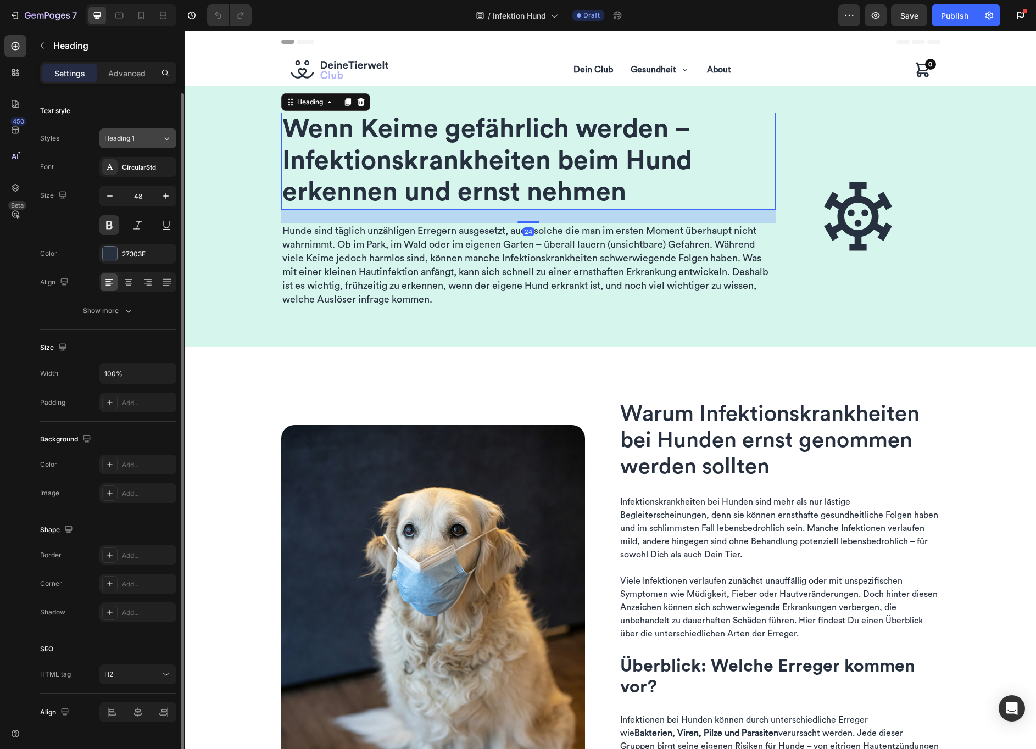
click at [149, 137] on div "Heading 1" at bounding box center [133, 138] width 58 height 10
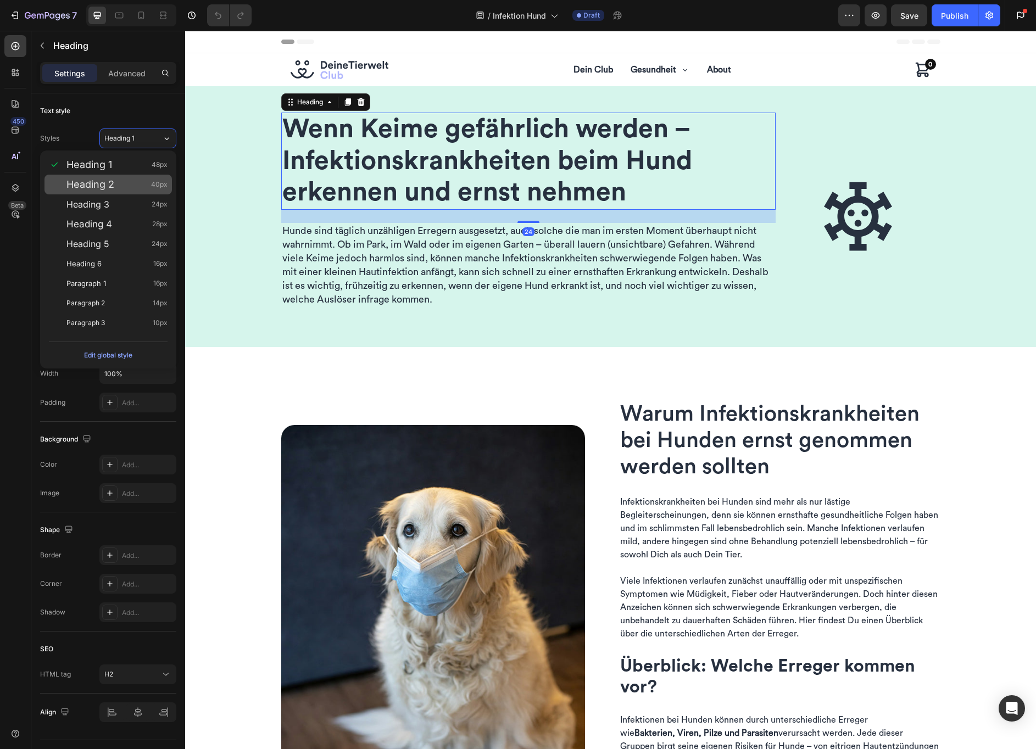
click at [131, 185] on div "Heading 2 40px" at bounding box center [116, 184] width 101 height 11
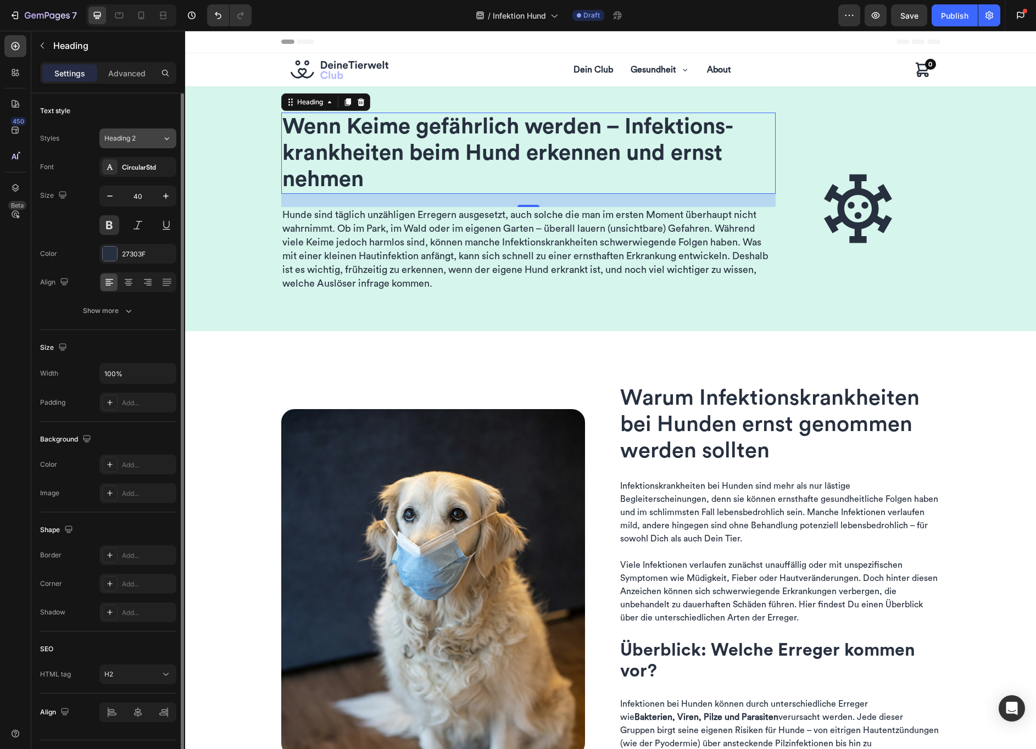
click at [141, 142] on div "Heading 2" at bounding box center [126, 138] width 44 height 10
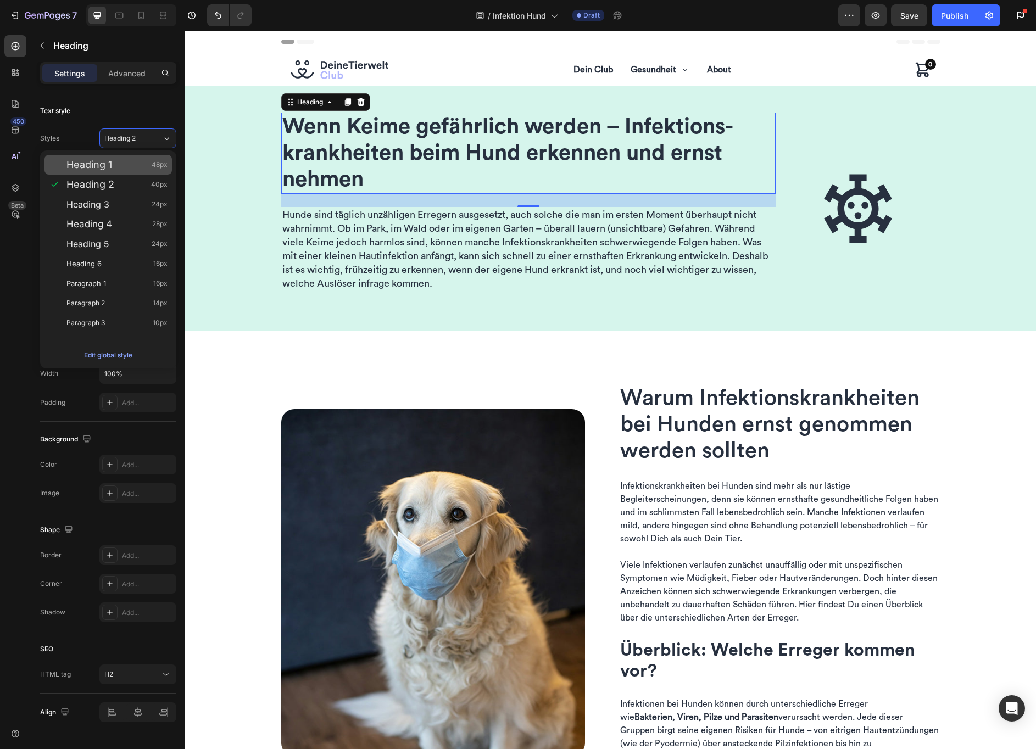
click at [122, 168] on div "Heading 1 48px" at bounding box center [116, 164] width 101 height 11
type input "48"
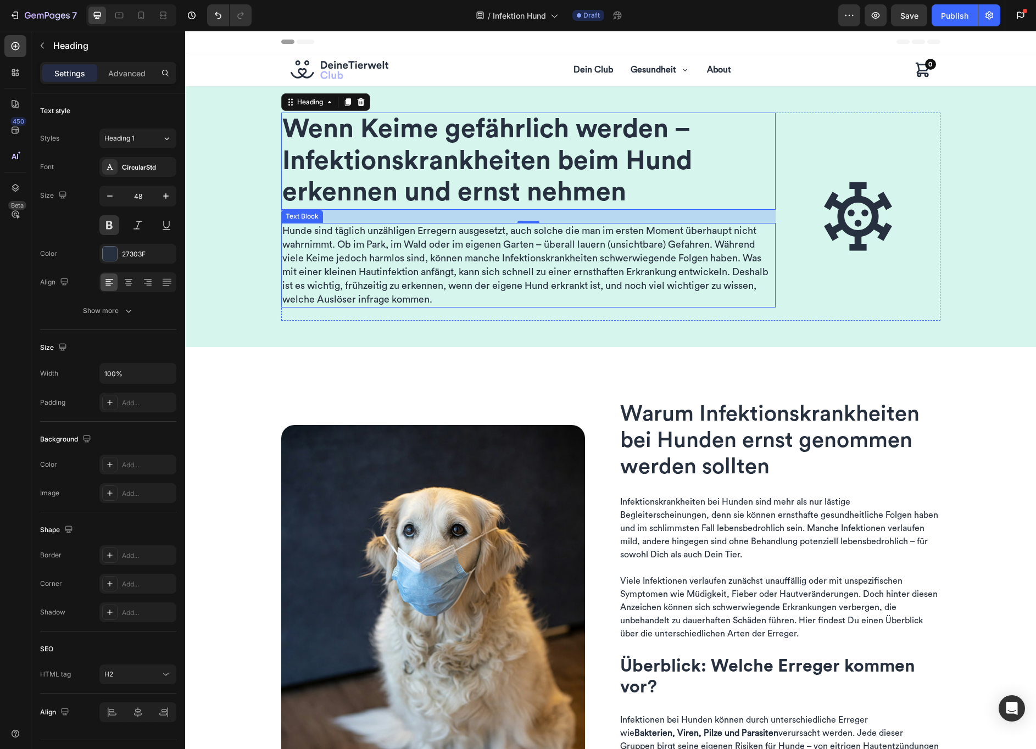
click at [333, 245] on span "Hunde sind täglich unzähligen Erregern ausgesetzt, auch solche die man im erste…" at bounding box center [525, 265] width 486 height 79
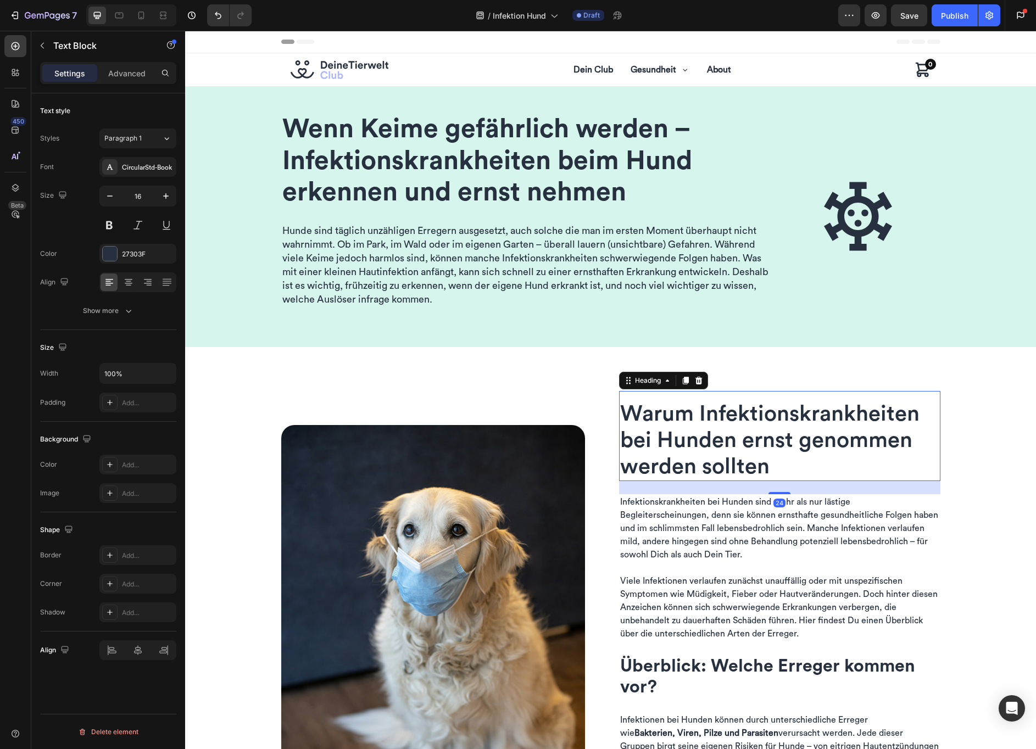
click at [682, 428] on span "Warum Infektions­krankheiten bei Hunden ernst genommen werden sollten" at bounding box center [769, 440] width 299 height 75
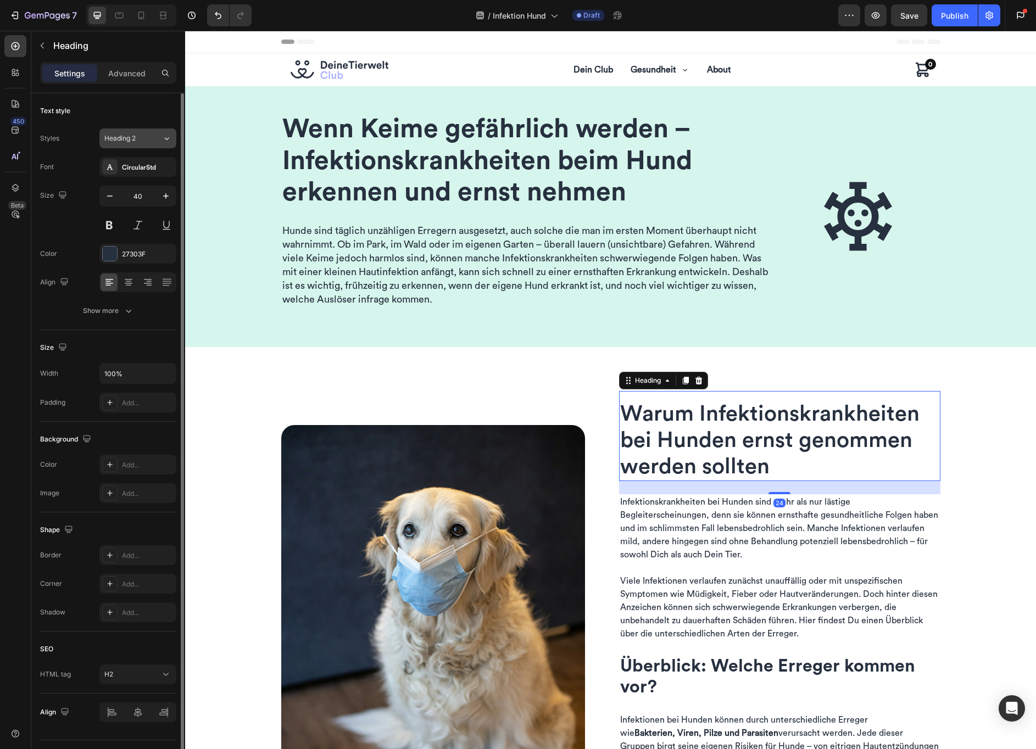
click at [160, 137] on div "Heading 2" at bounding box center [133, 138] width 58 height 10
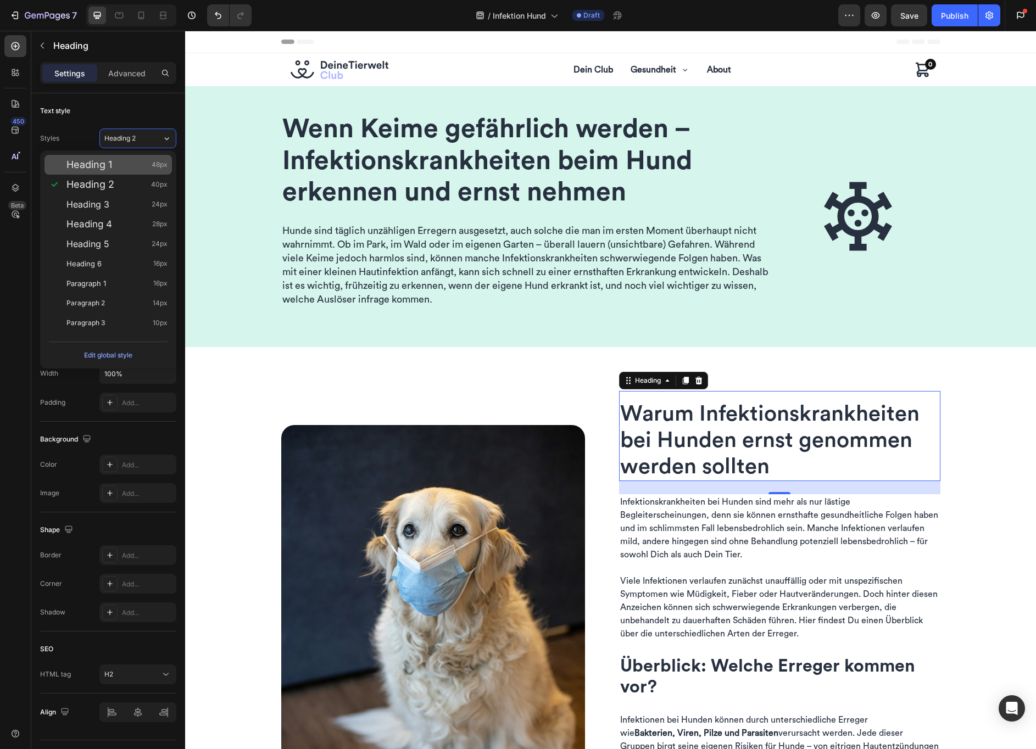
click at [120, 163] on div "Heading 1 48px" at bounding box center [116, 164] width 101 height 11
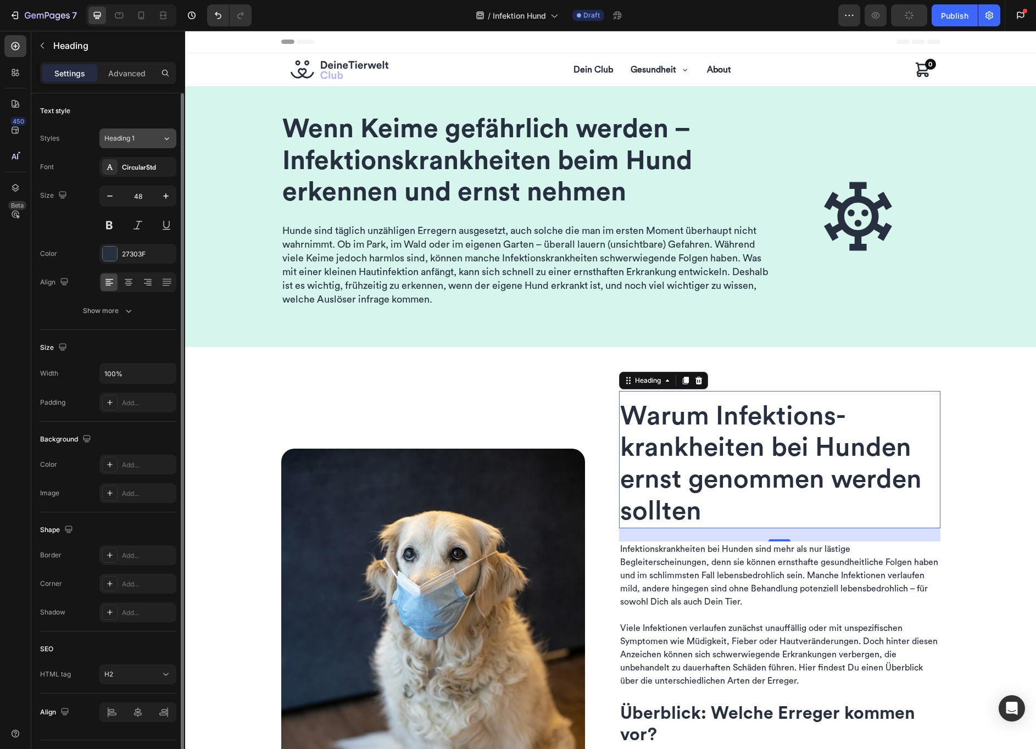
click at [164, 140] on icon at bounding box center [166, 138] width 9 height 11
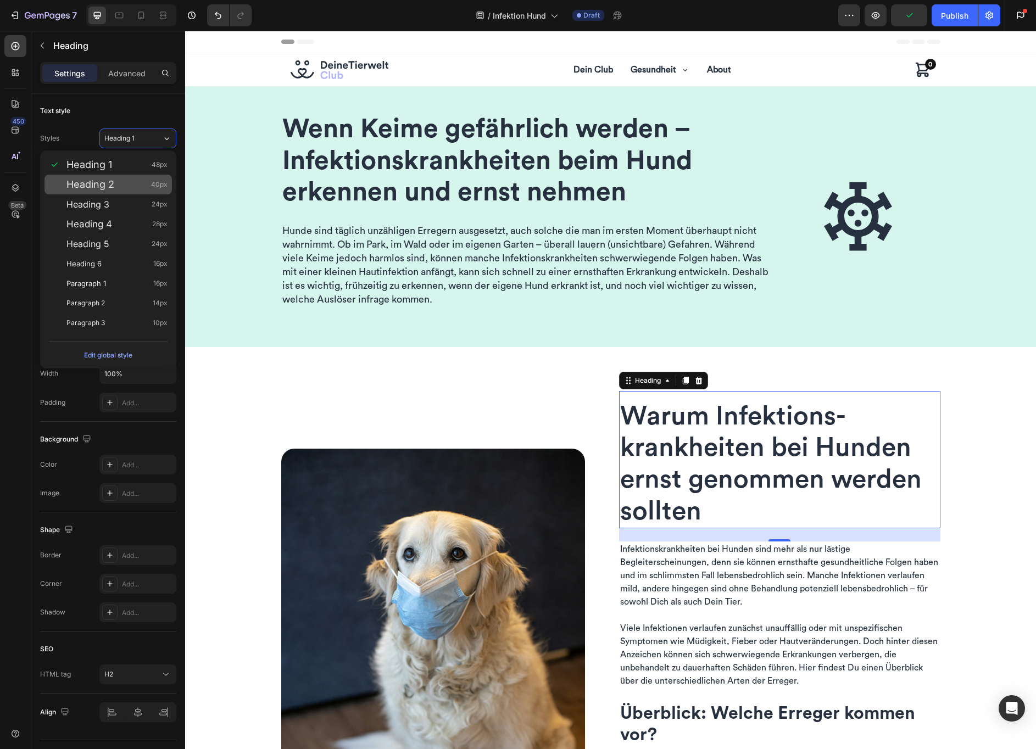
click at [126, 184] on div "Heading 2 40px" at bounding box center [116, 184] width 101 height 11
type input "40"
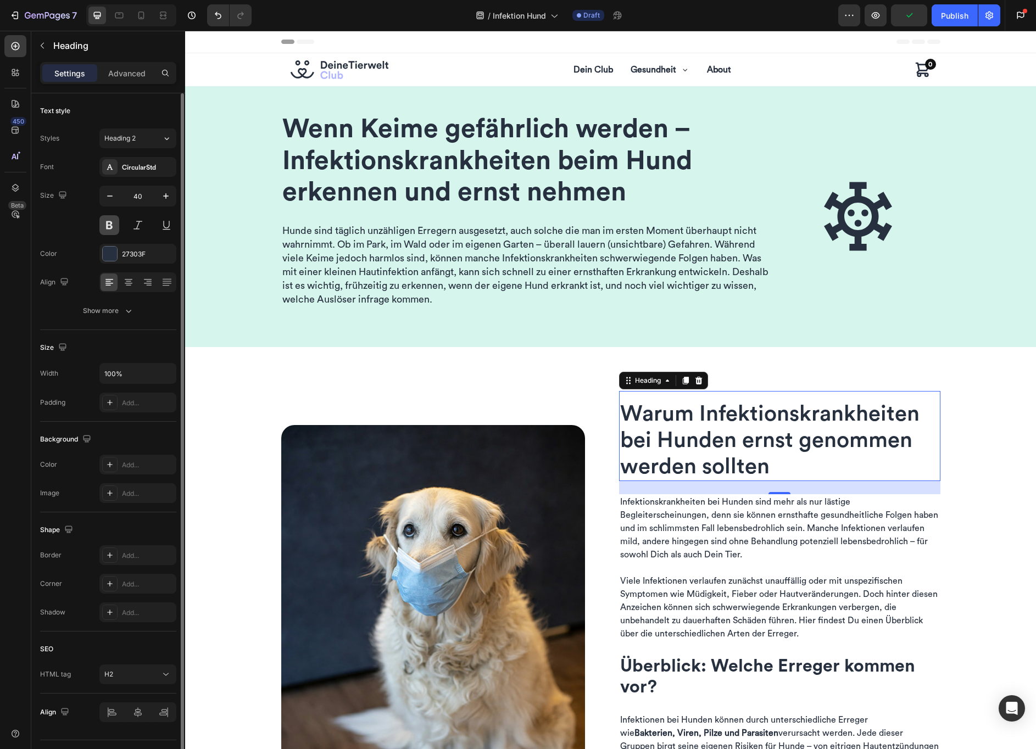
click at [109, 223] on button at bounding box center [109, 225] width 20 height 20
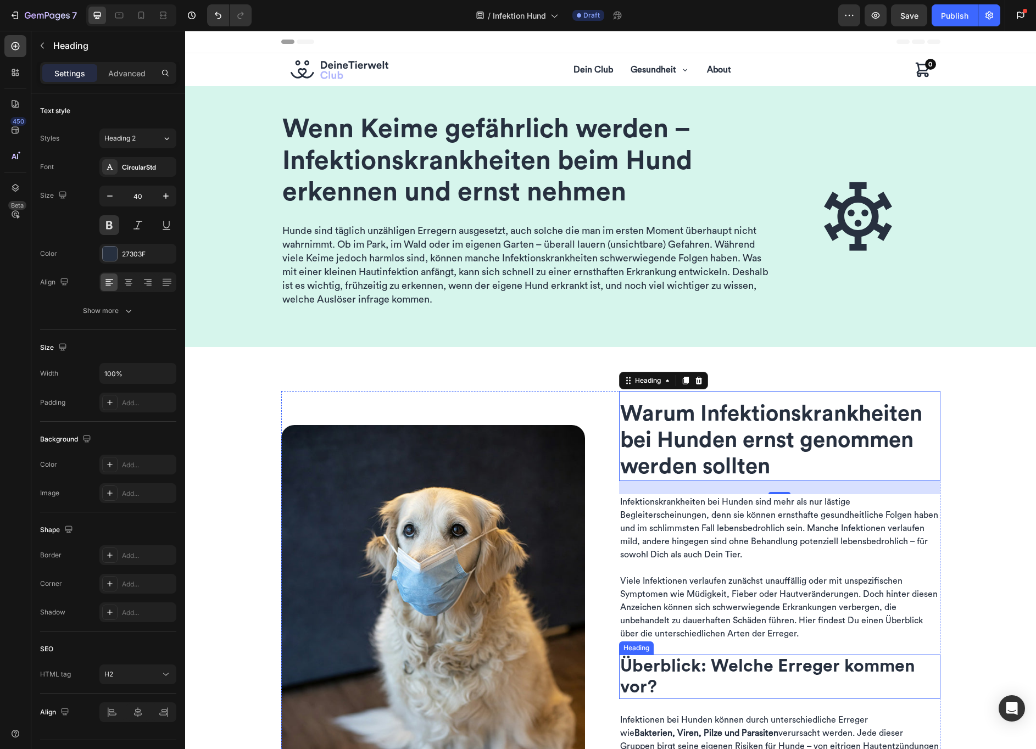
click at [735, 664] on span "Überblick: Welche Erreger kommen vor?" at bounding box center [767, 676] width 295 height 38
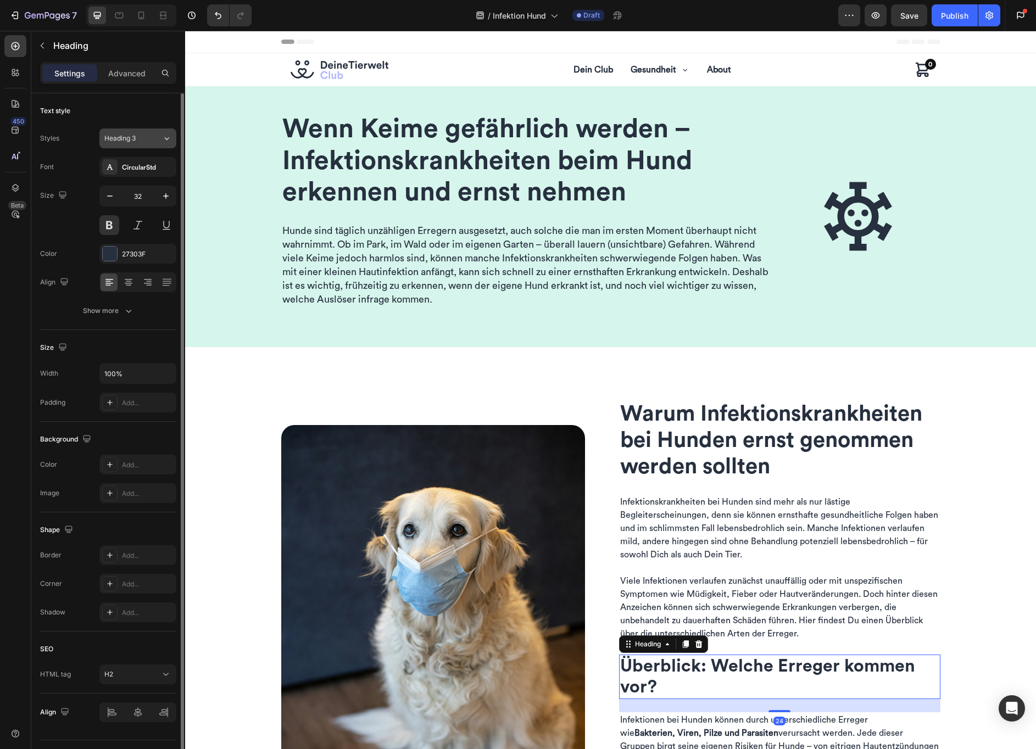
click at [136, 142] on span "Heading 3" at bounding box center [119, 138] width 31 height 10
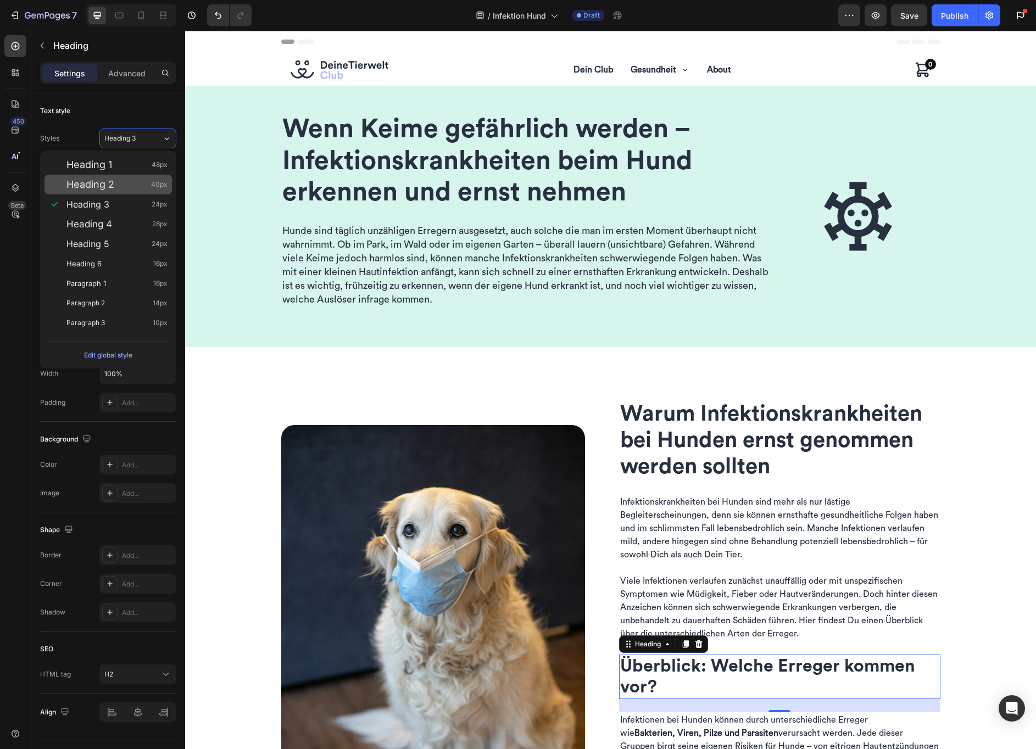
click at [115, 186] on div "Heading 2 40px" at bounding box center [116, 184] width 101 height 11
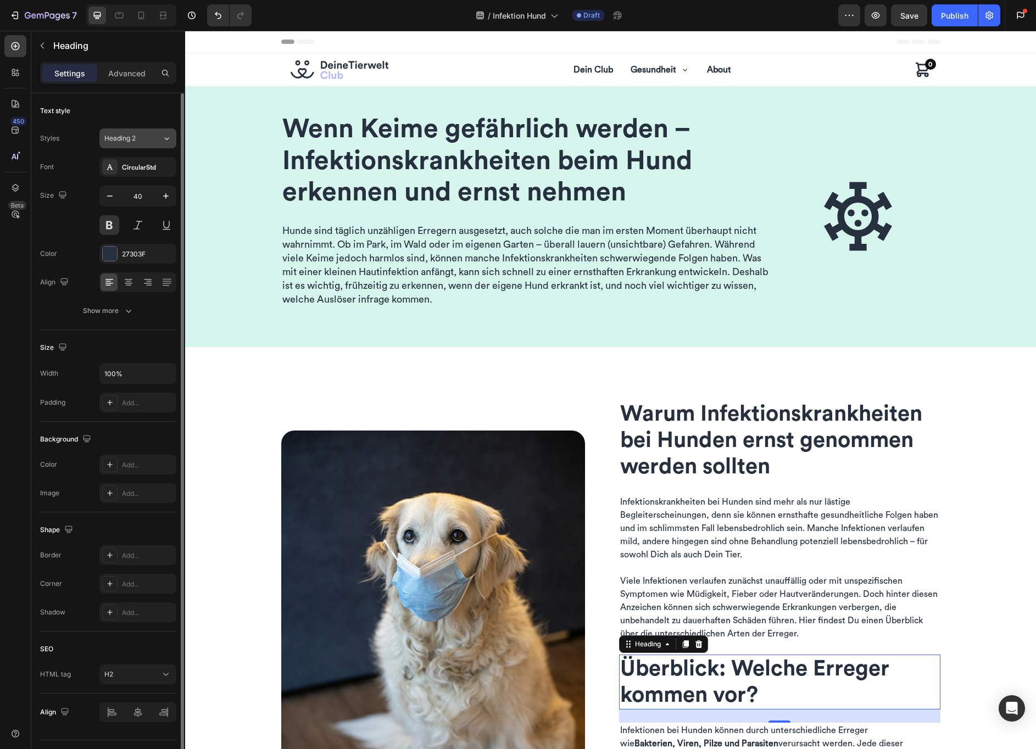
click at [129, 138] on span "Heading 2" at bounding box center [119, 138] width 31 height 10
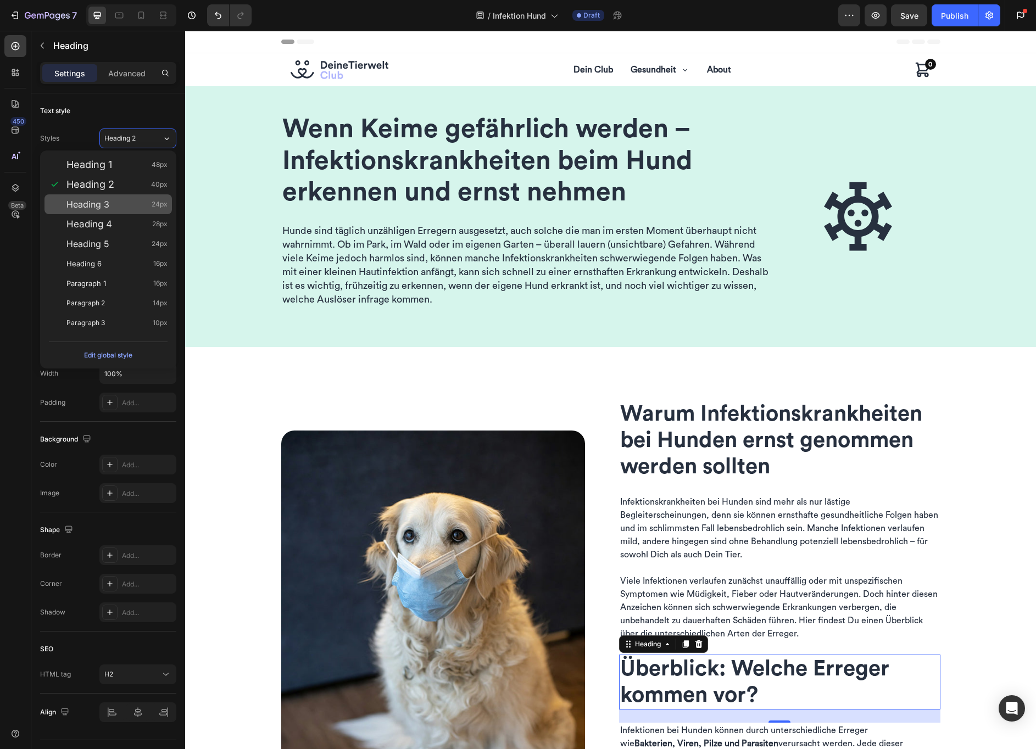
click at [109, 205] on div "Heading 3 24px" at bounding box center [116, 204] width 101 height 11
type input "24"
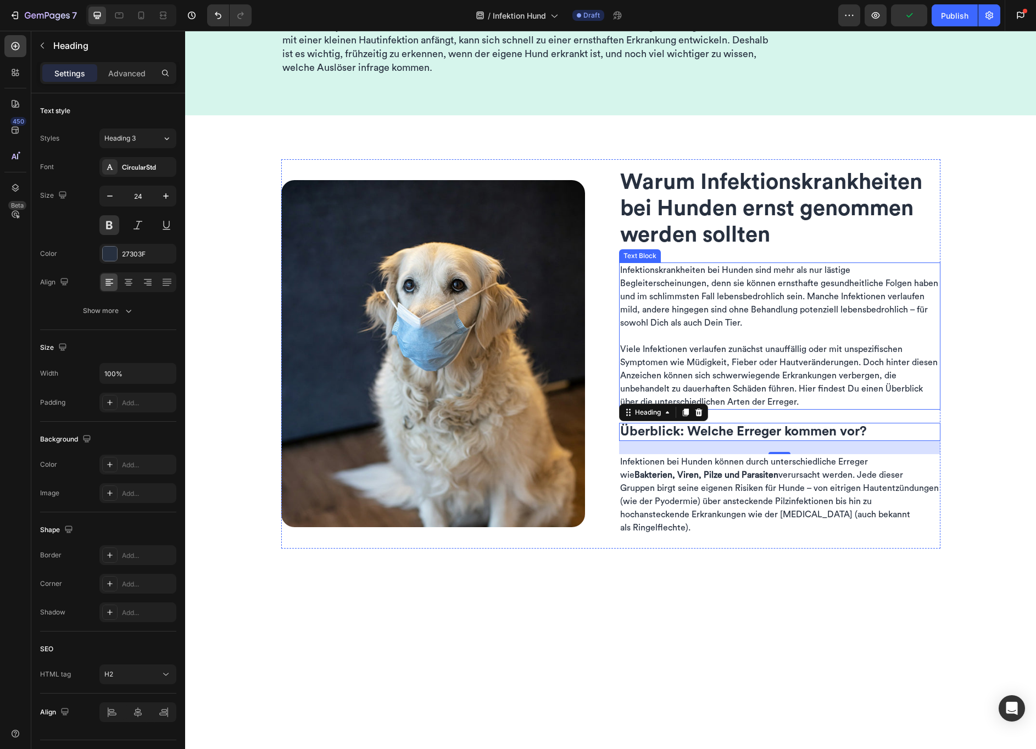
scroll to position [361, 0]
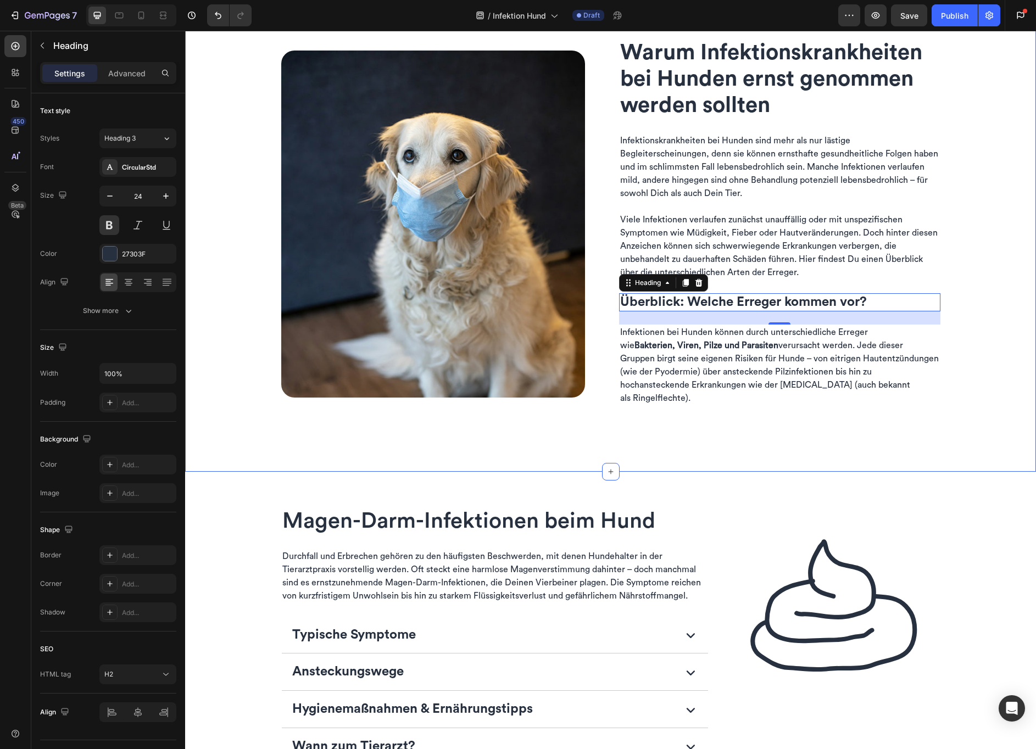
click at [956, 356] on div "Image Warum Infektions­krankheiten bei Hunden ernst genommen werden sollten Hea…" at bounding box center [610, 229] width 834 height 398
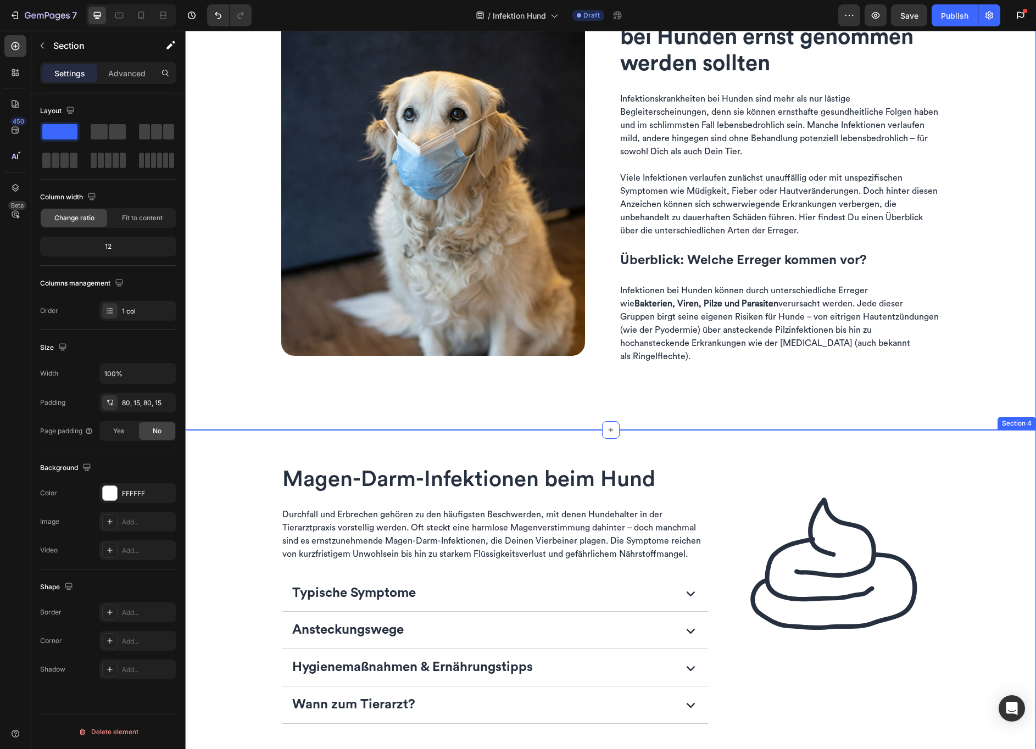
scroll to position [541, 0]
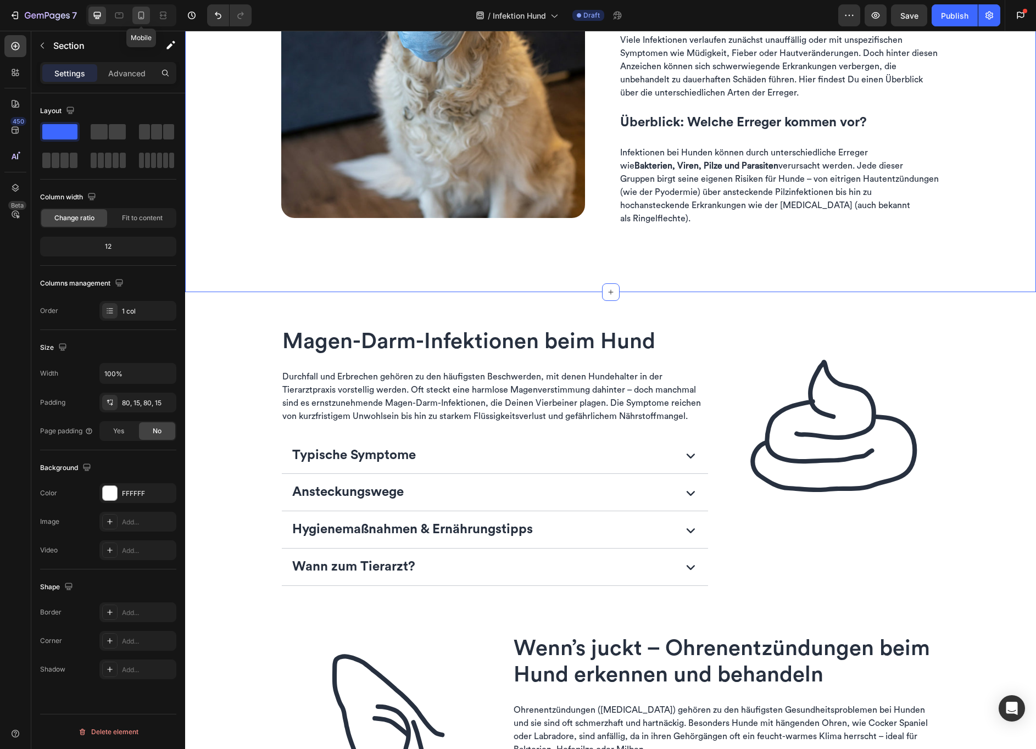
click at [144, 18] on icon at bounding box center [141, 15] width 11 height 11
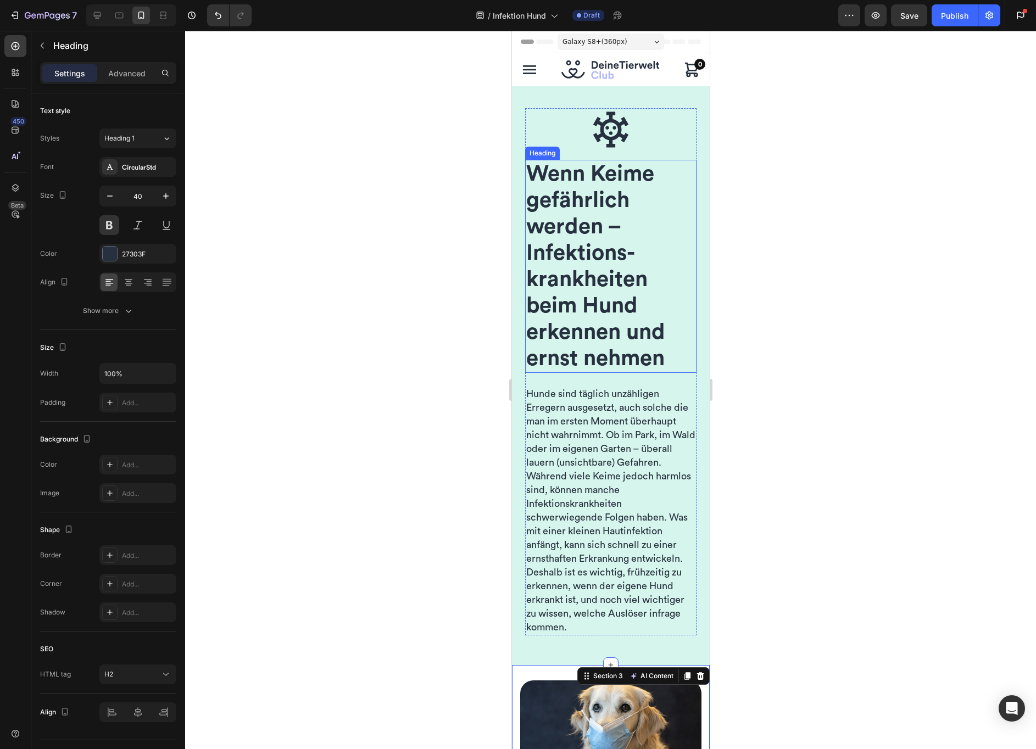
click at [600, 250] on span "Wenn Keime gefährlich werden – Infektions­krankheiten beim Hund erkennen und er…" at bounding box center [595, 266] width 139 height 207
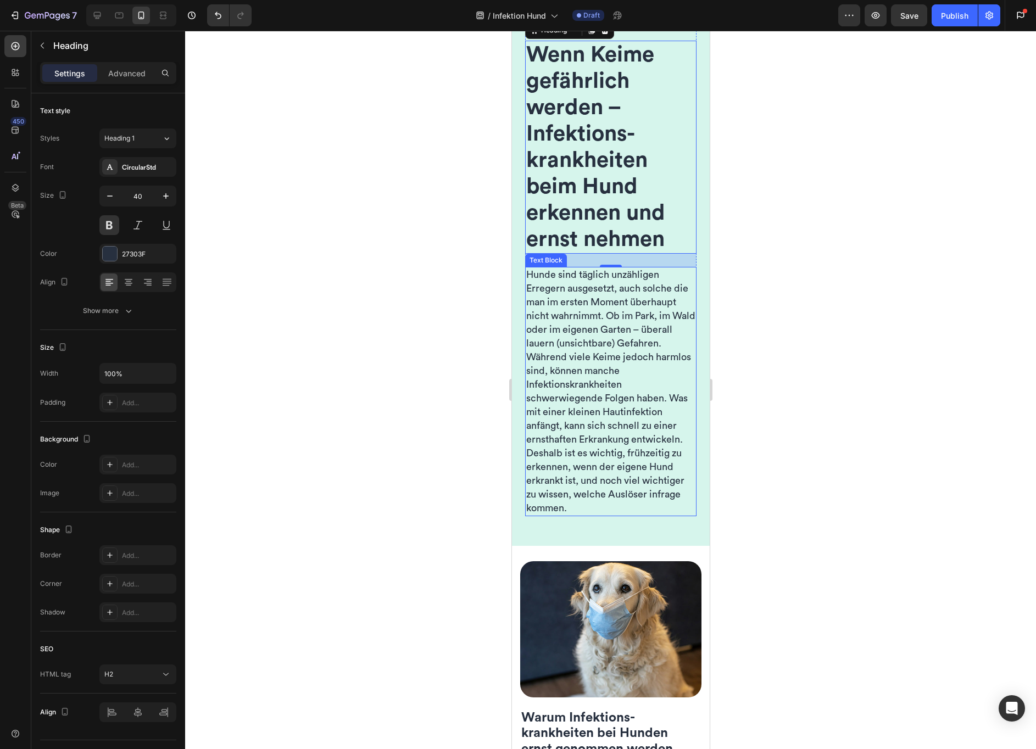
scroll to position [194, 0]
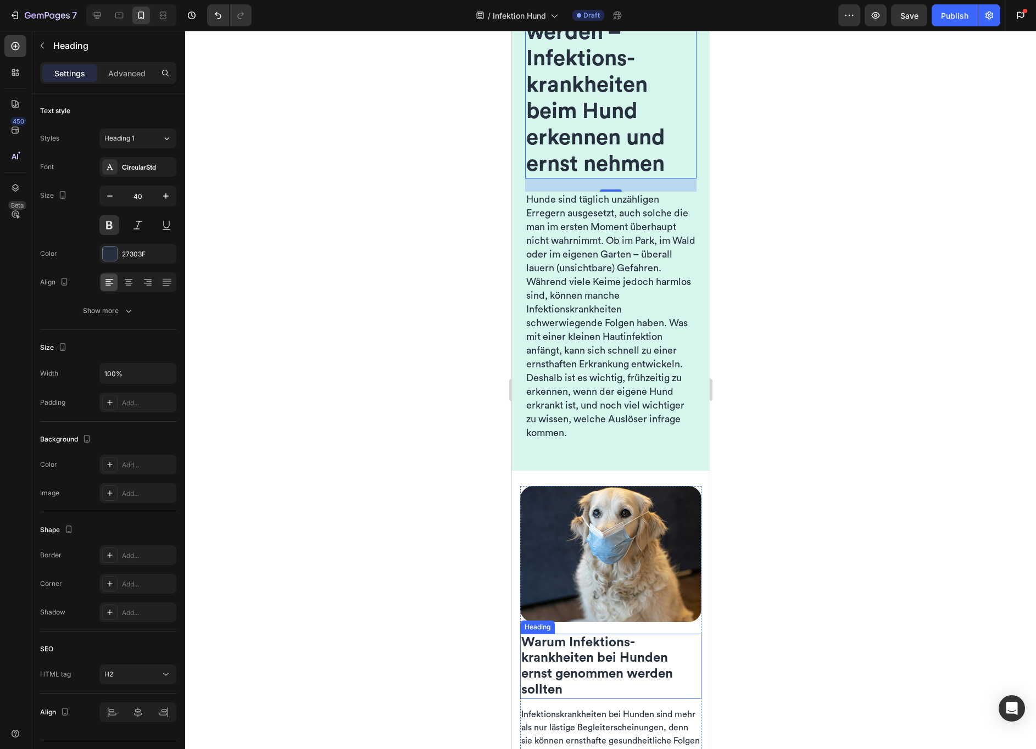
click at [576, 659] on span "Warum Infektions­krankheiten bei Hunden ernst genommen werden sollten" at bounding box center [597, 666] width 152 height 60
click at [584, 104] on span "Wenn Keime gefährlich werden – Infektions­krankheiten beim Hund erkennen und er…" at bounding box center [595, 72] width 139 height 207
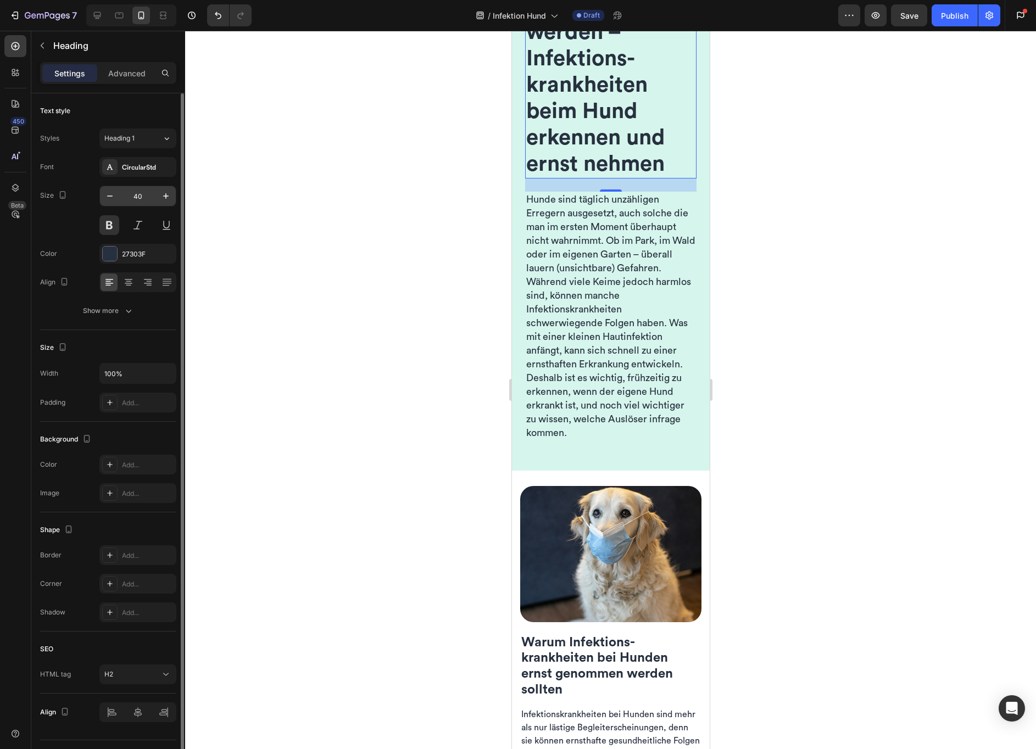
click at [130, 196] on input "40" at bounding box center [138, 196] width 36 height 20
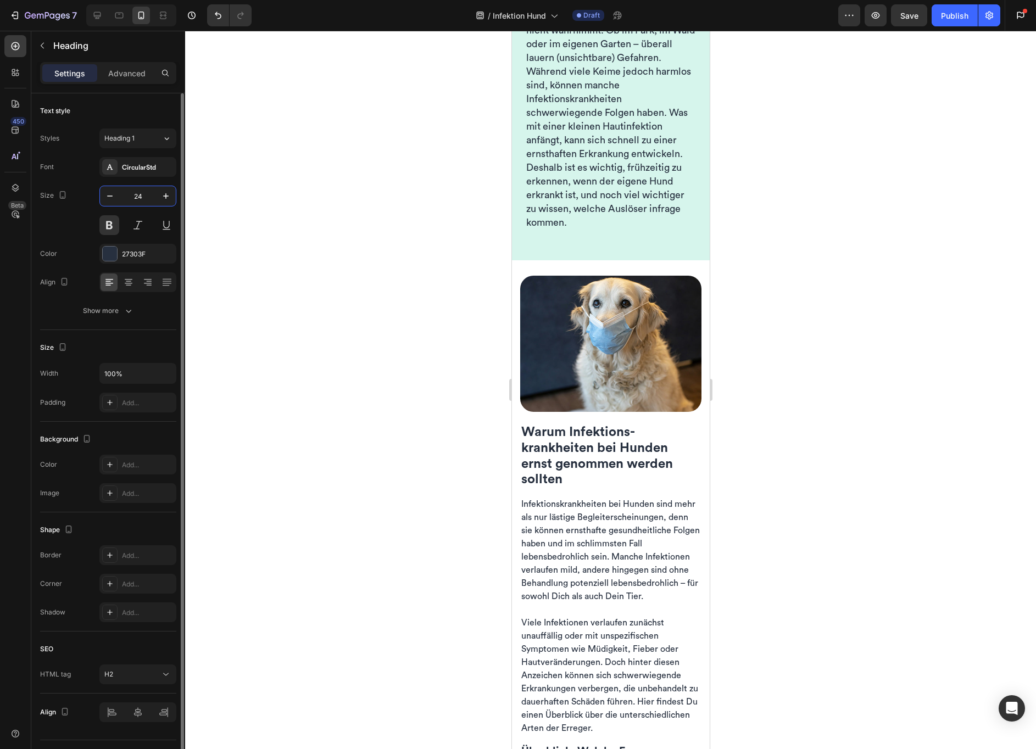
scroll to position [195, 0]
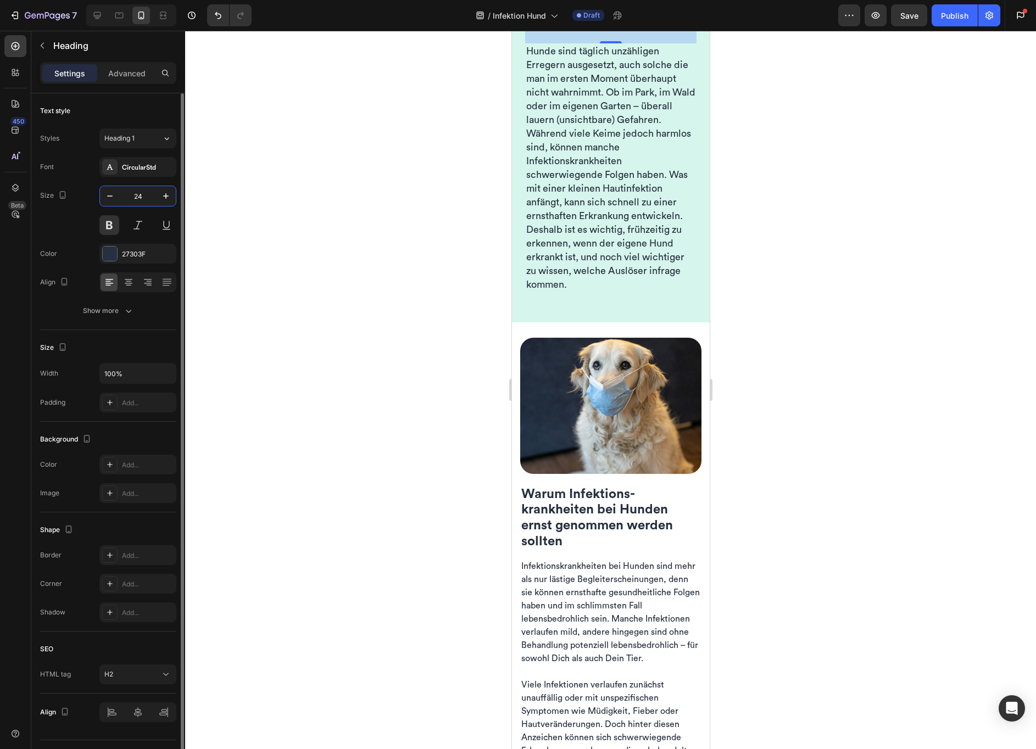
type input "24"
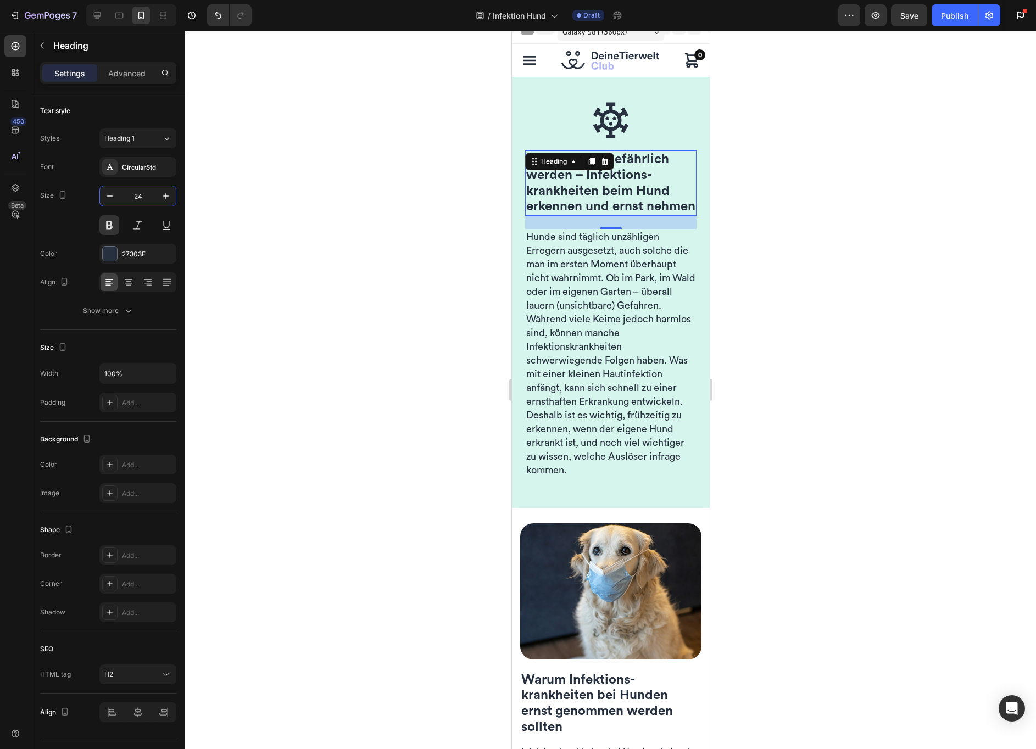
scroll to position [0, 0]
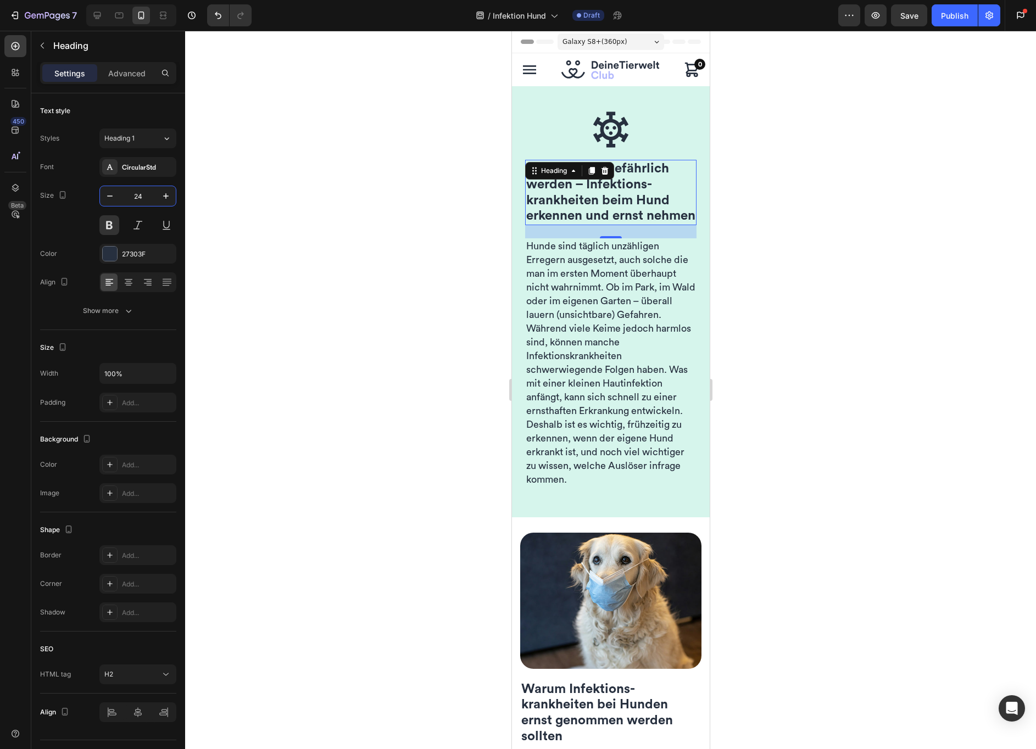
click at [449, 216] on div at bounding box center [610, 390] width 851 height 718
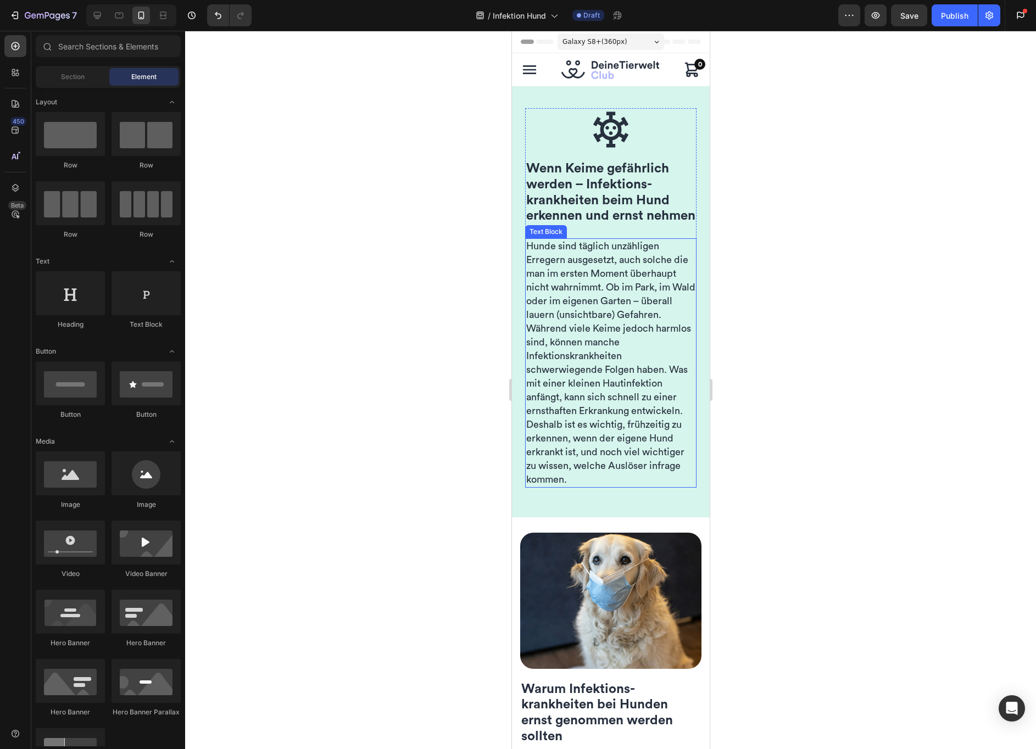
click at [545, 311] on span "Hunde sind täglich unzähligen Erregern ausgesetzt, auch solche die man im erste…" at bounding box center [610, 362] width 169 height 243
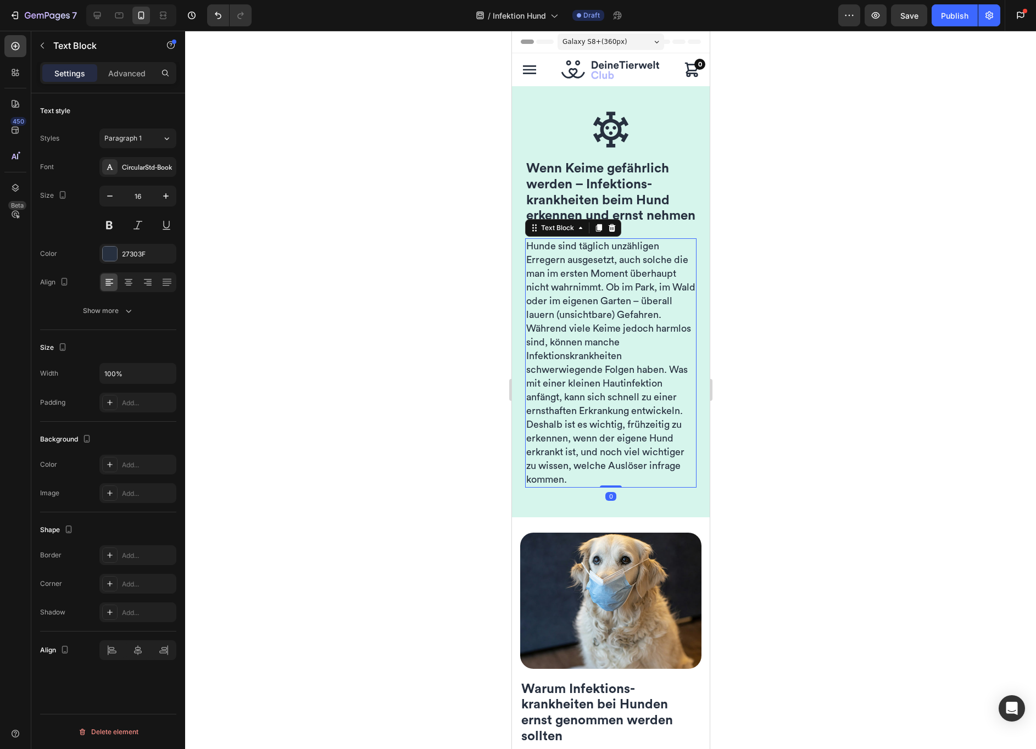
click at [582, 289] on span "Hunde sind täglich unzähligen Erregern ausgesetzt, auch solche die man im erste…" at bounding box center [610, 362] width 169 height 243
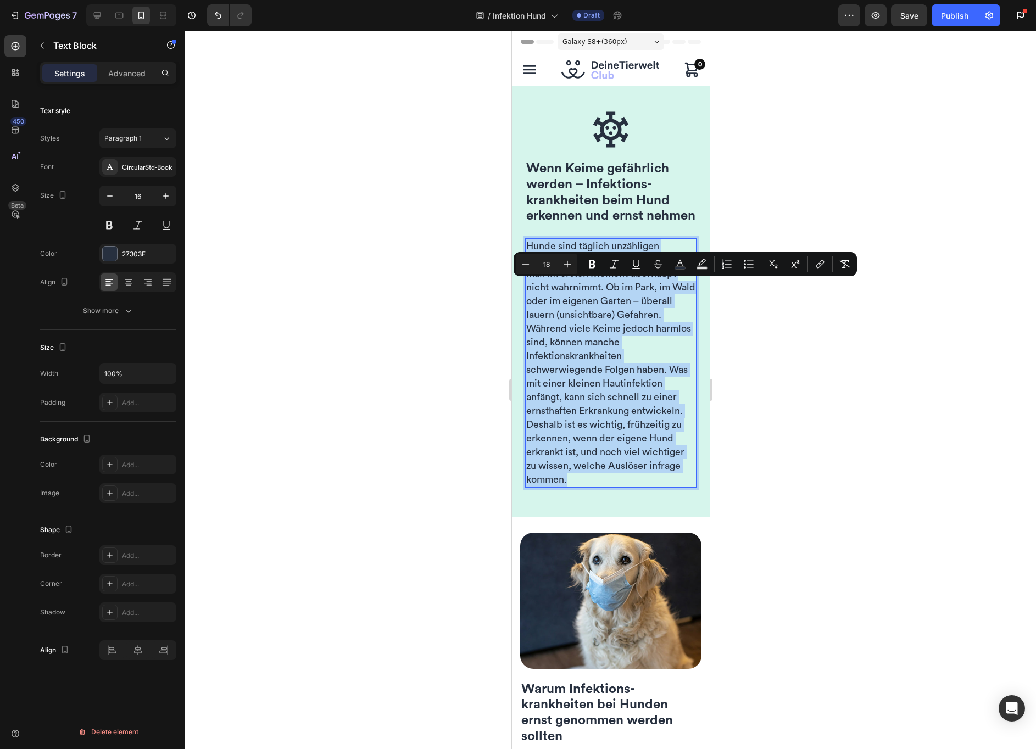
click at [582, 289] on span "Hunde sind täglich unzähligen Erregern ausgesetzt, auch solche die man im erste…" at bounding box center [610, 362] width 169 height 243
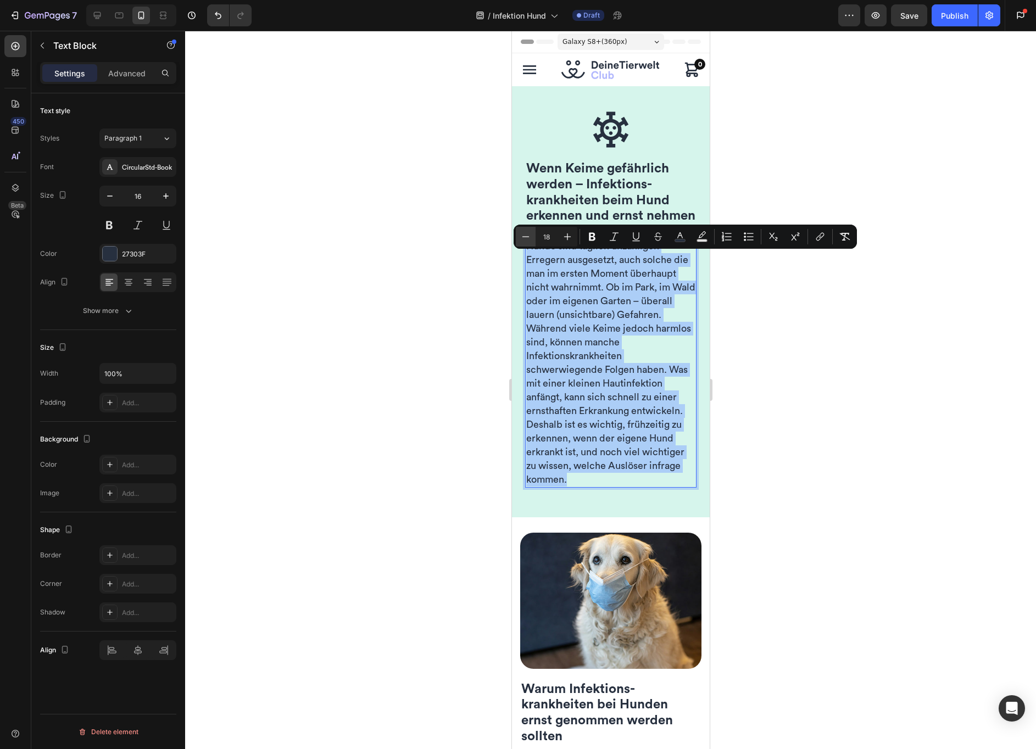
click at [527, 239] on icon "Editor contextual toolbar" at bounding box center [525, 236] width 11 height 11
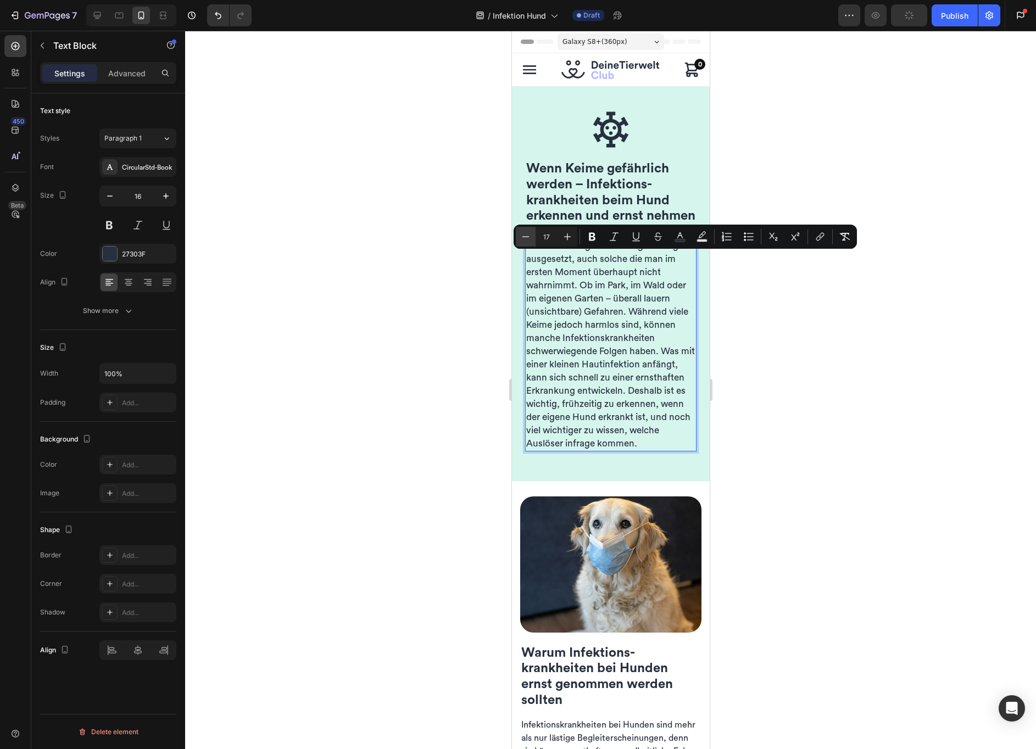
click at [527, 239] on icon "Editor contextual toolbar" at bounding box center [525, 236] width 11 height 11
type input "16"
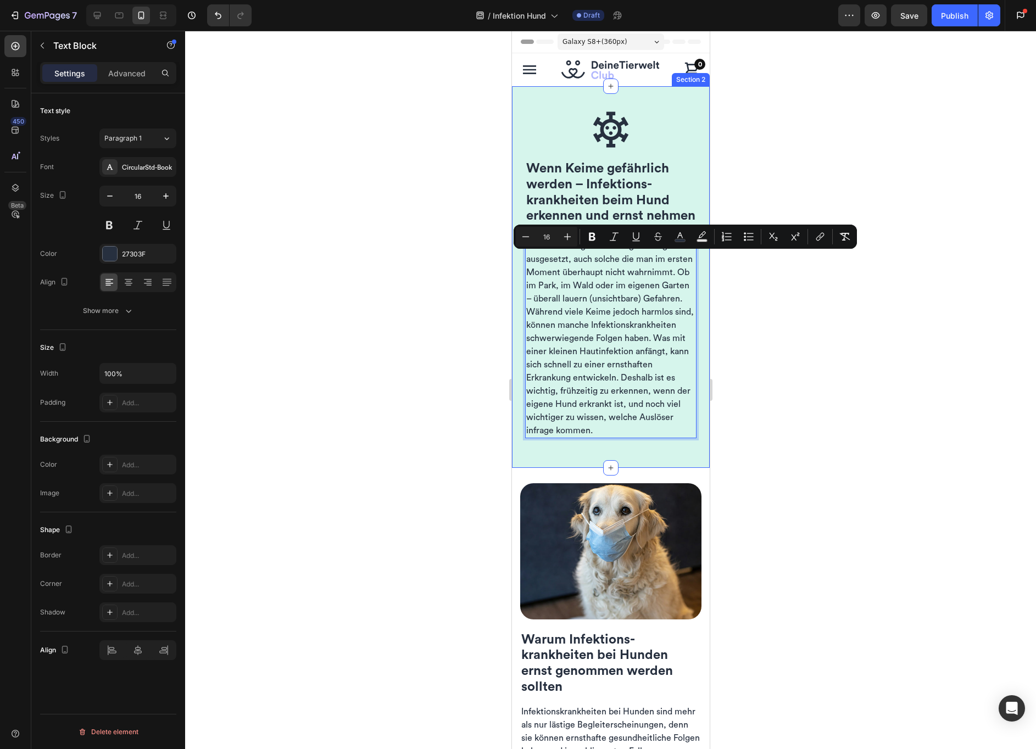
click at [462, 288] on div at bounding box center [610, 390] width 851 height 718
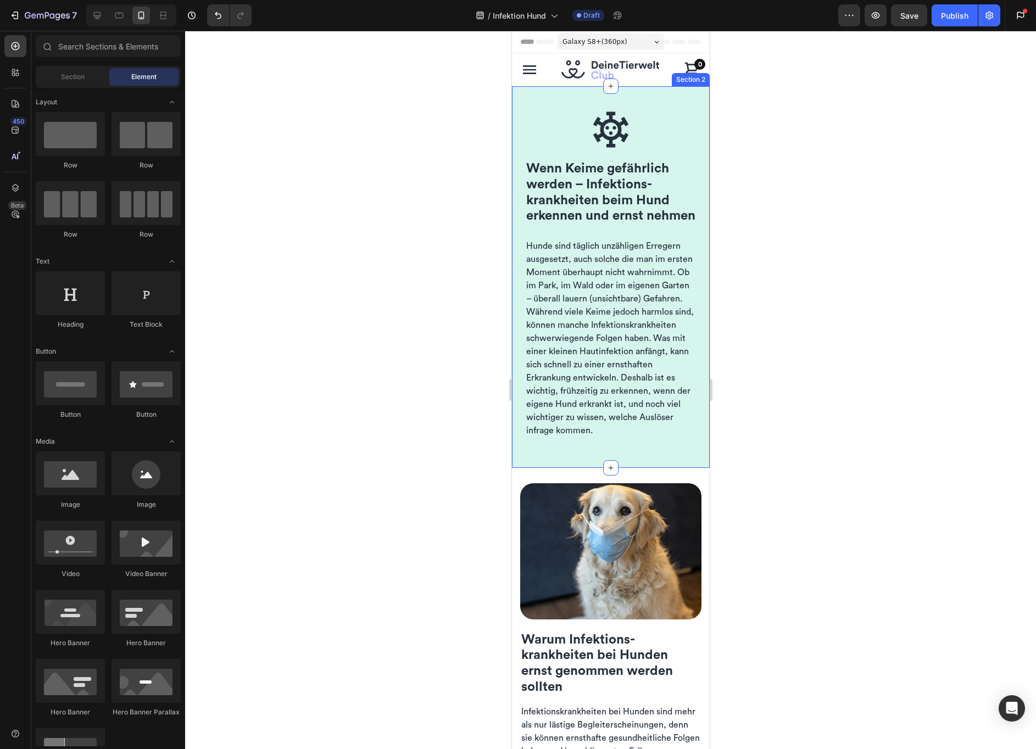
click at [442, 334] on div at bounding box center [610, 390] width 851 height 718
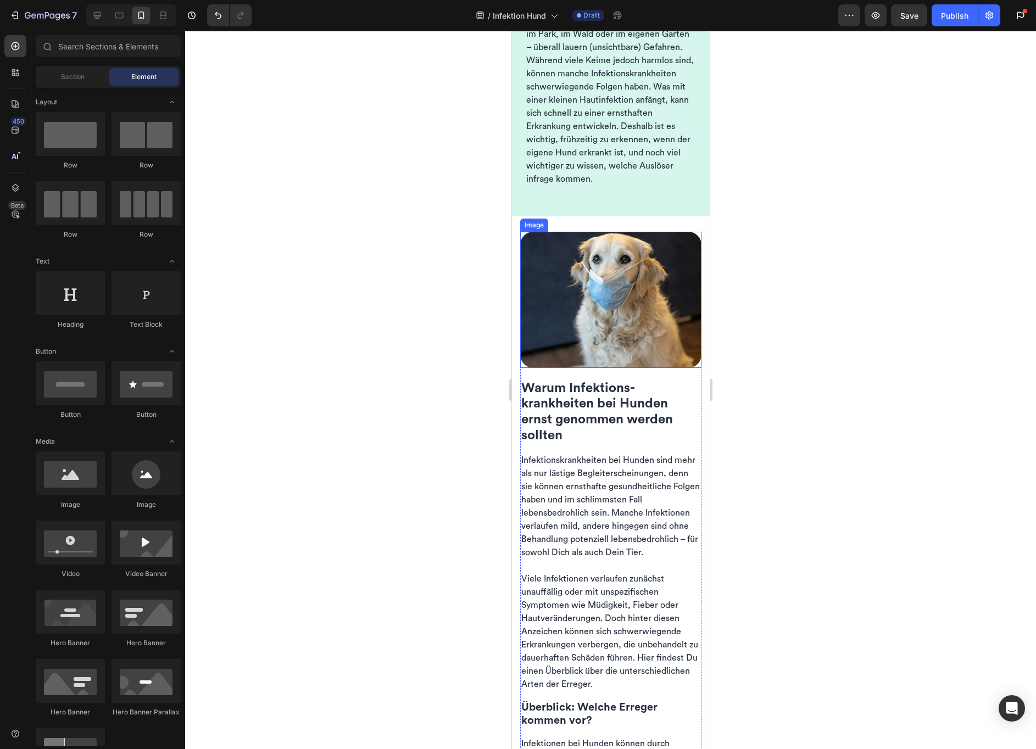
scroll to position [354, 0]
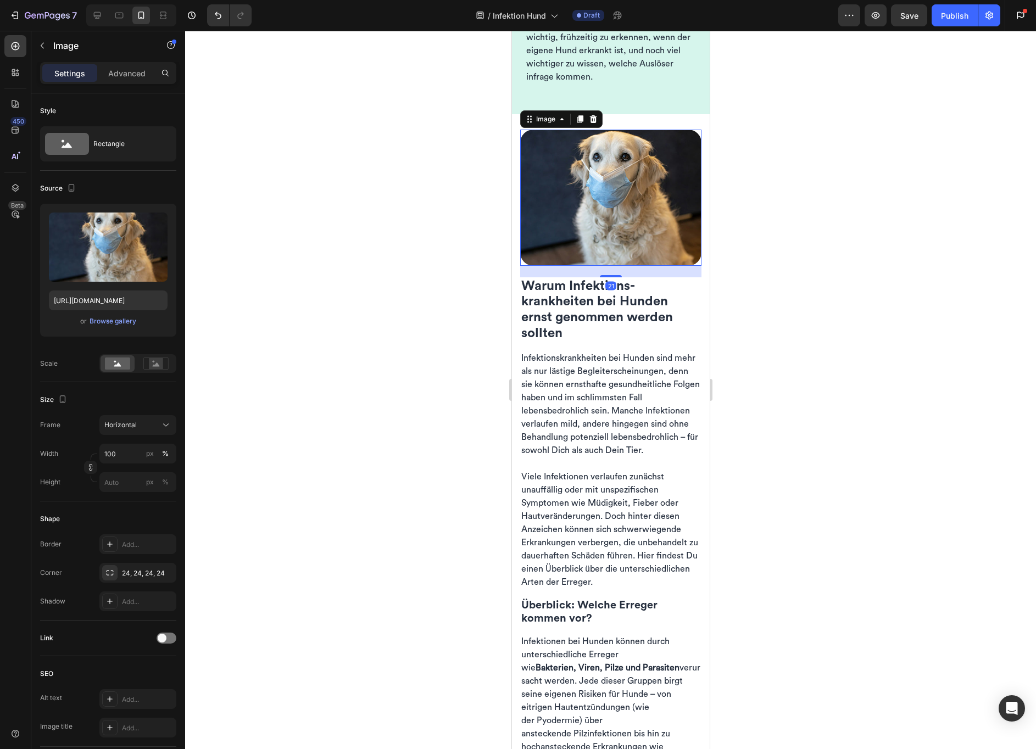
click at [614, 257] on img at bounding box center [610, 198] width 181 height 136
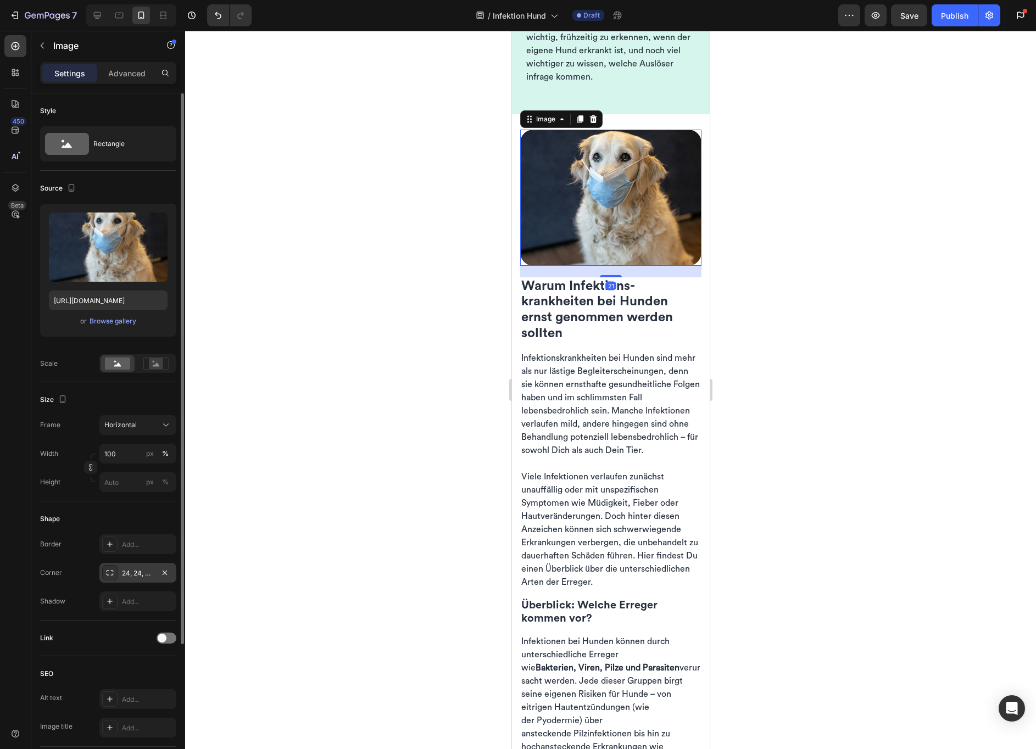
click at [122, 577] on div "24, 24, 24, 24" at bounding box center [138, 574] width 32 height 10
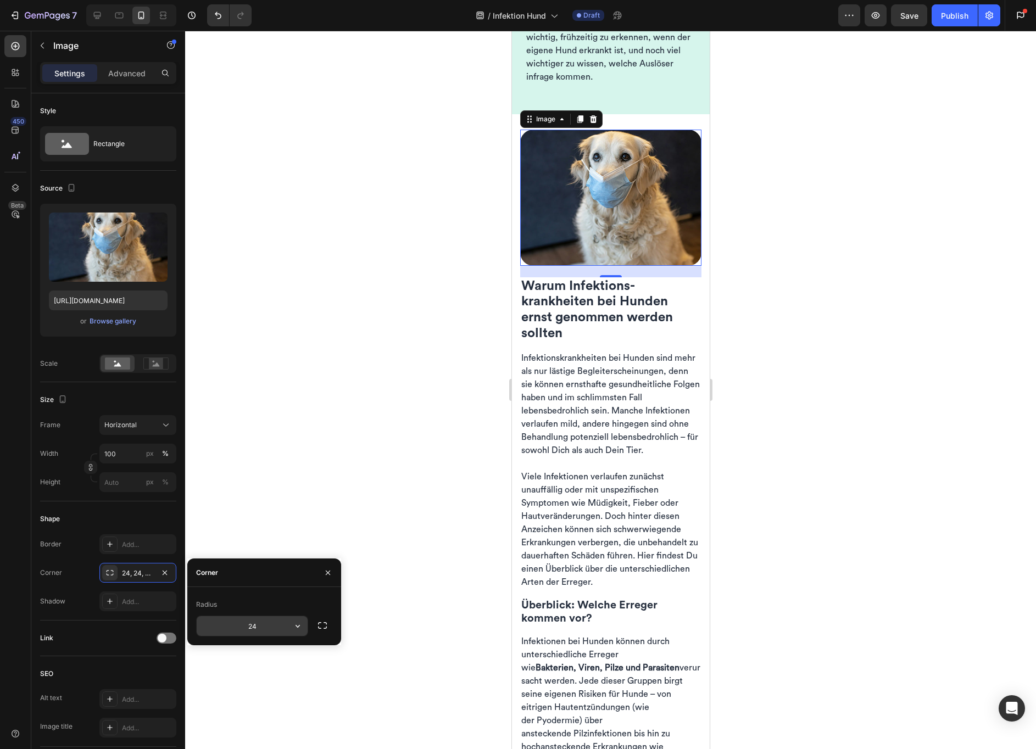
click at [260, 625] on input "24" at bounding box center [252, 626] width 111 height 20
type input "16"
click at [435, 396] on div at bounding box center [610, 390] width 851 height 718
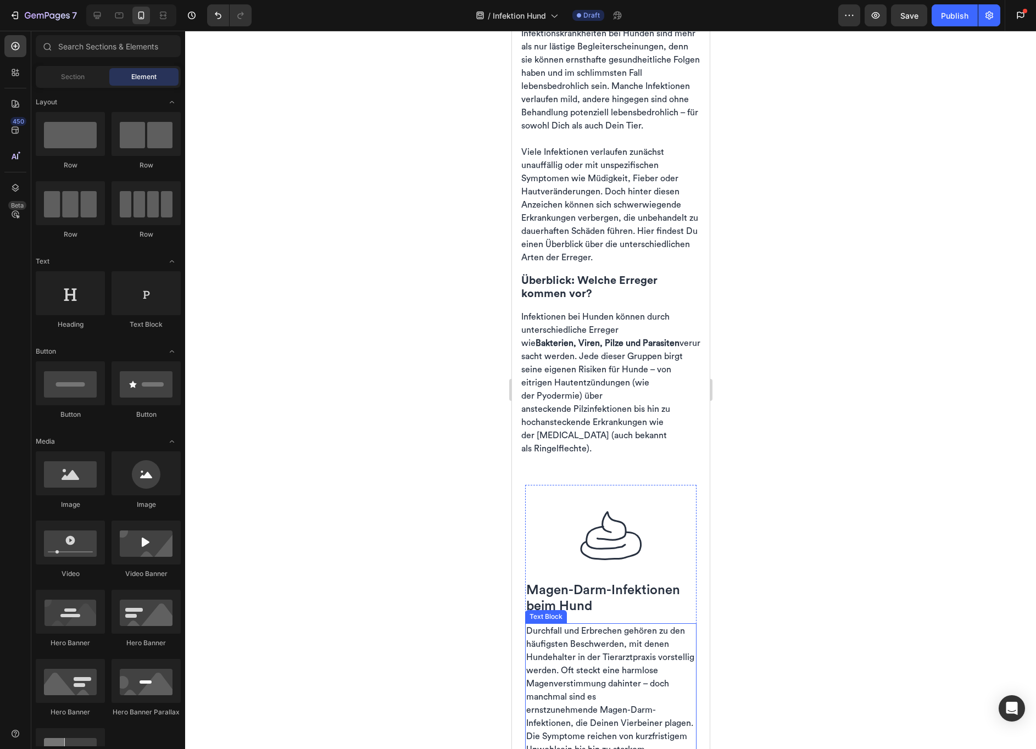
scroll to position [861, 0]
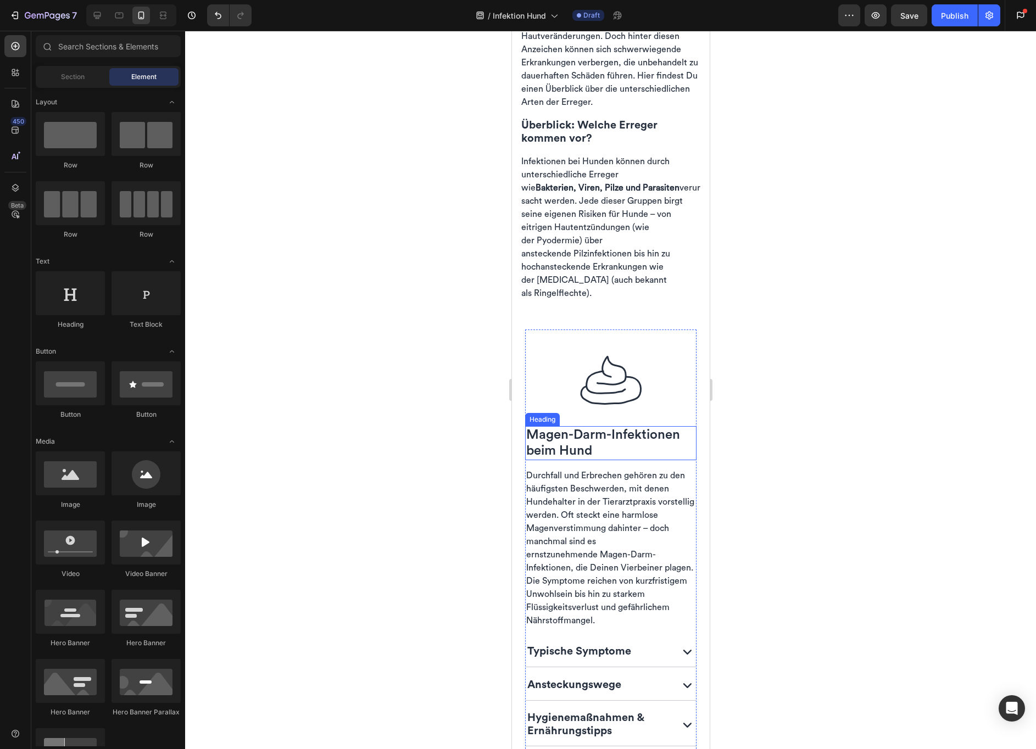
click at [579, 456] on span "Magen-Darm-Infektionen beim Hund" at bounding box center [603, 442] width 154 height 29
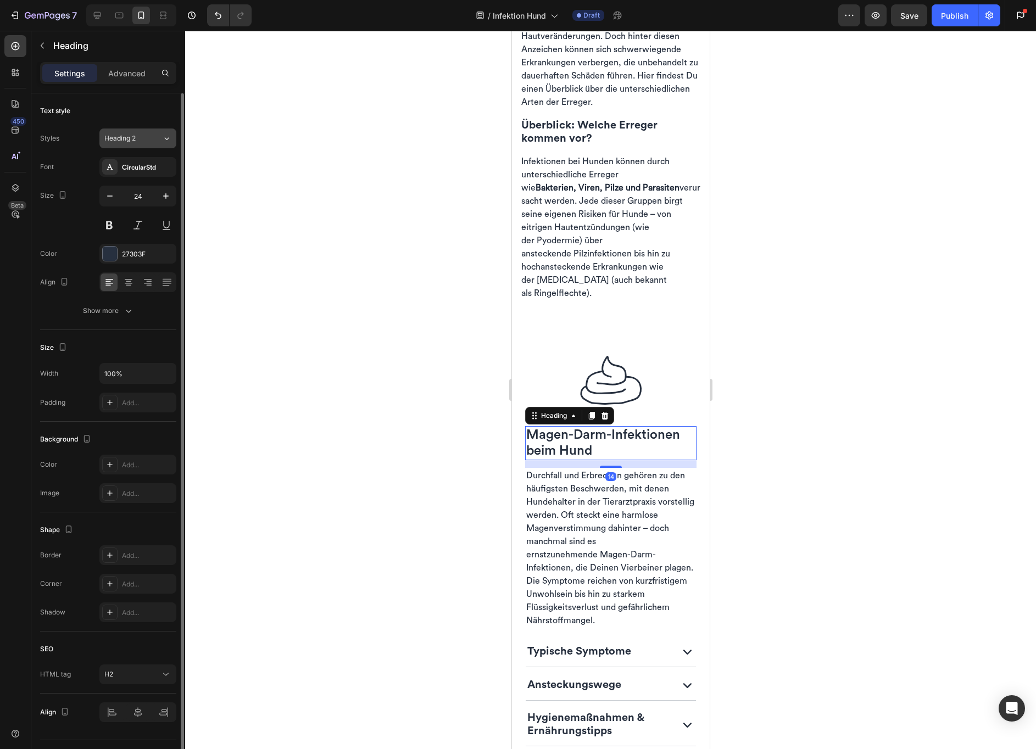
click at [143, 137] on div "Heading 2" at bounding box center [126, 138] width 44 height 10
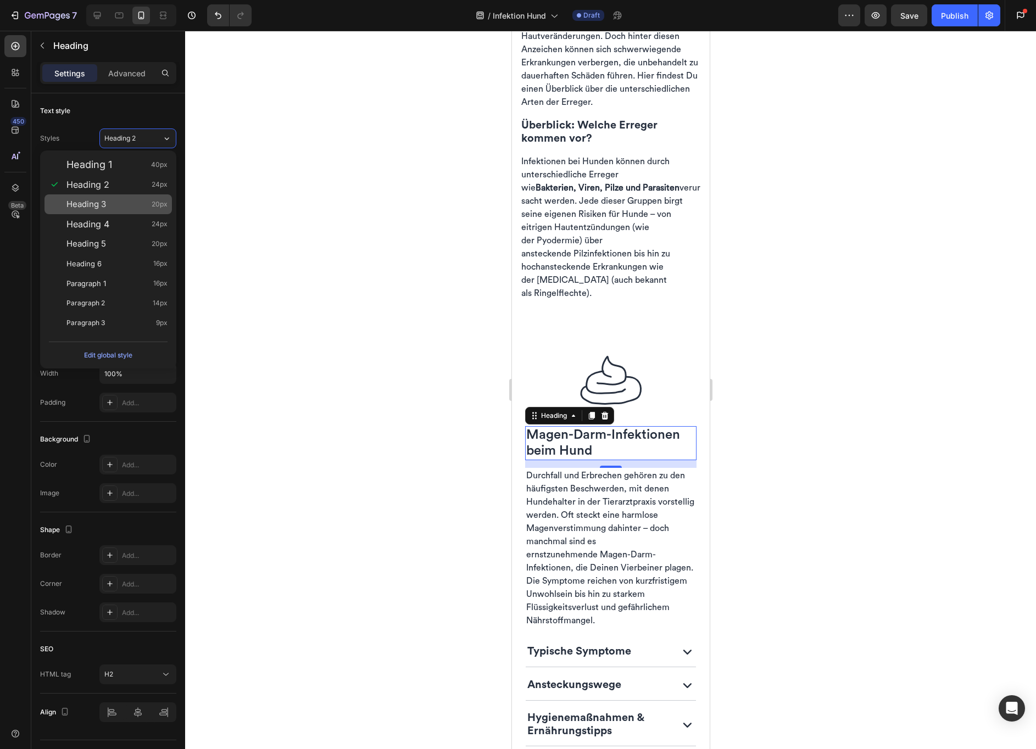
click at [114, 199] on div "Heading 3 20px" at bounding box center [116, 204] width 101 height 11
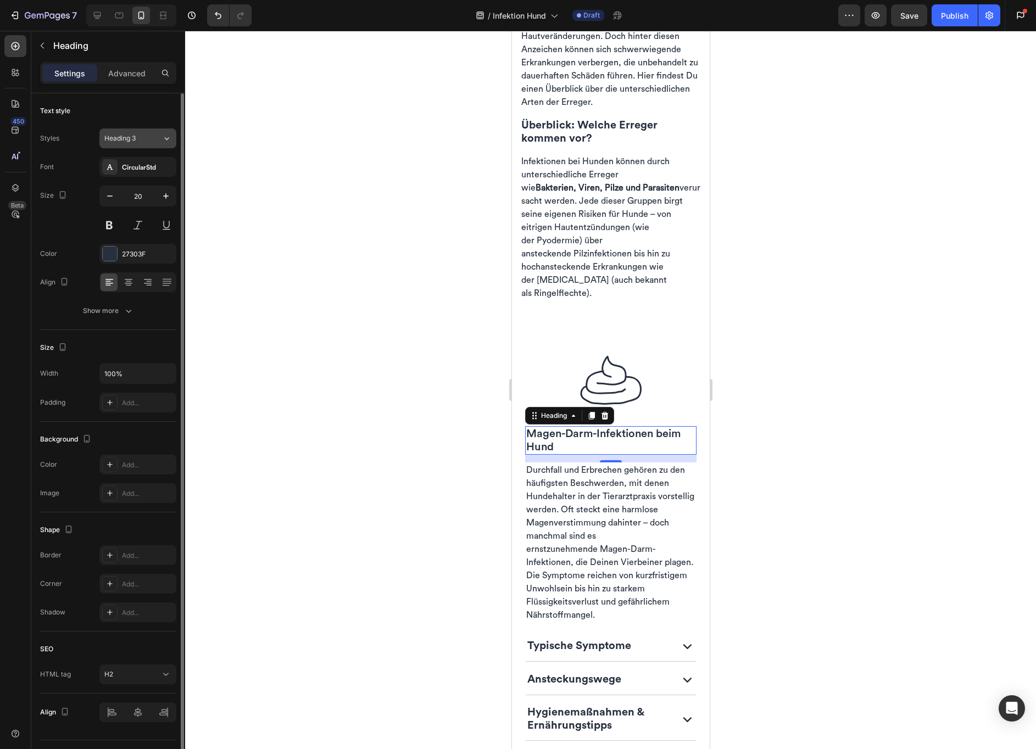
click at [137, 141] on div "Heading 3" at bounding box center [126, 138] width 44 height 10
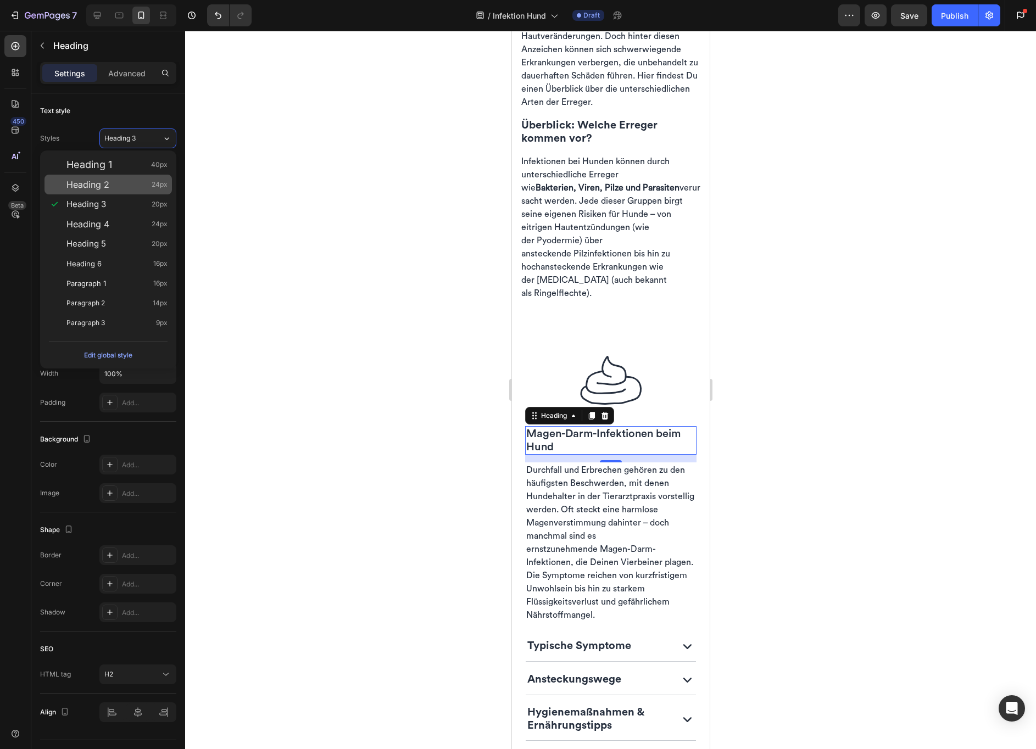
click at [114, 186] on div "Heading 2 24px" at bounding box center [116, 184] width 101 height 11
type input "24"
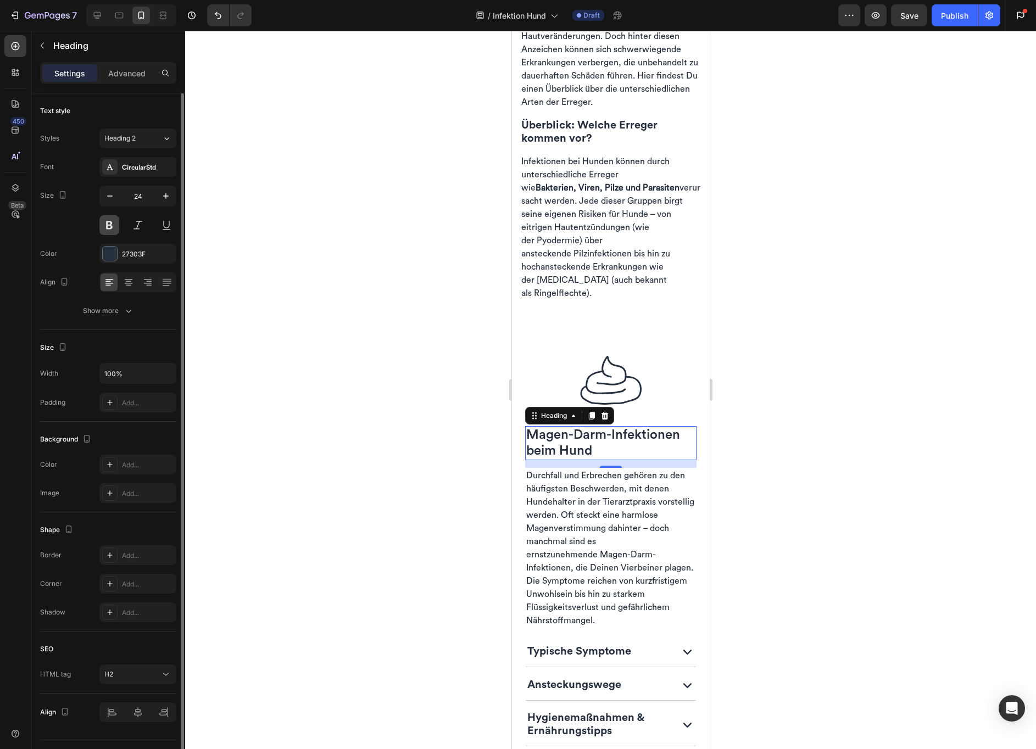
click at [113, 226] on button at bounding box center [109, 225] width 20 height 20
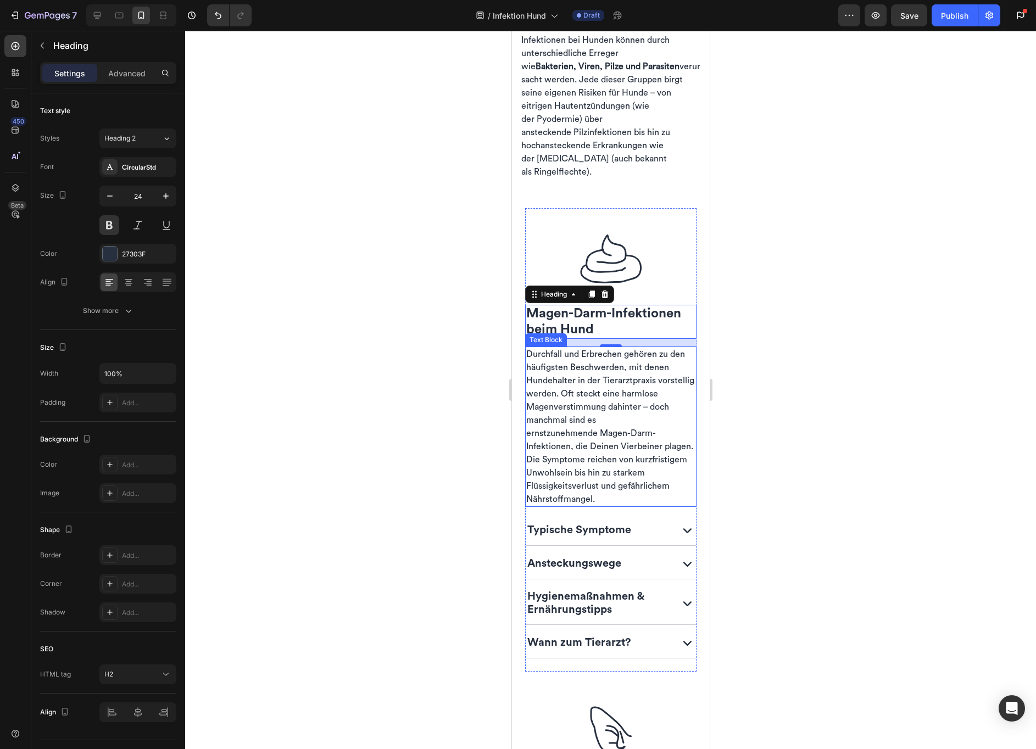
scroll to position [996, 0]
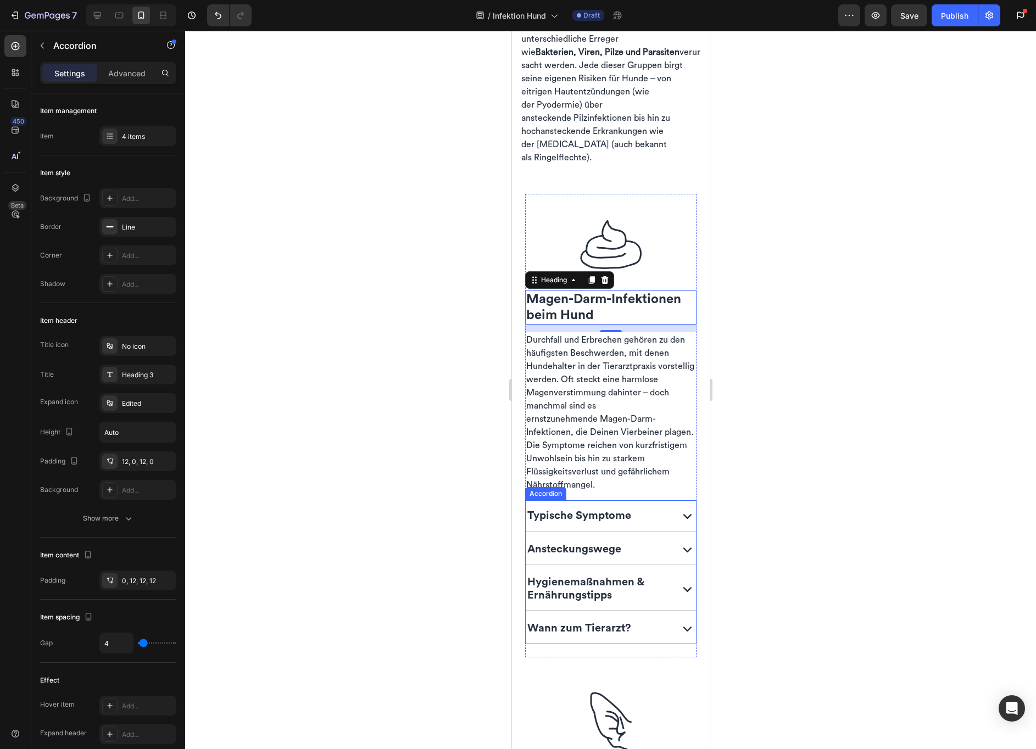
click at [661, 527] on div "Typische Symptome" at bounding box center [610, 515] width 170 height 31
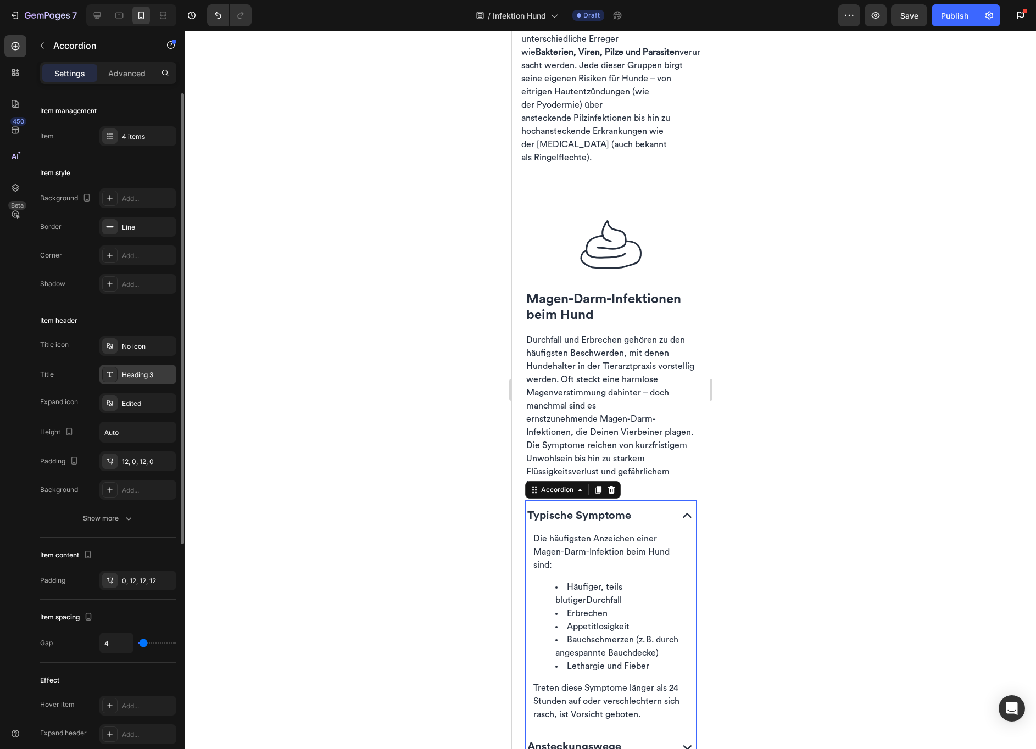
click at [156, 375] on div "Heading 3" at bounding box center [148, 375] width 52 height 10
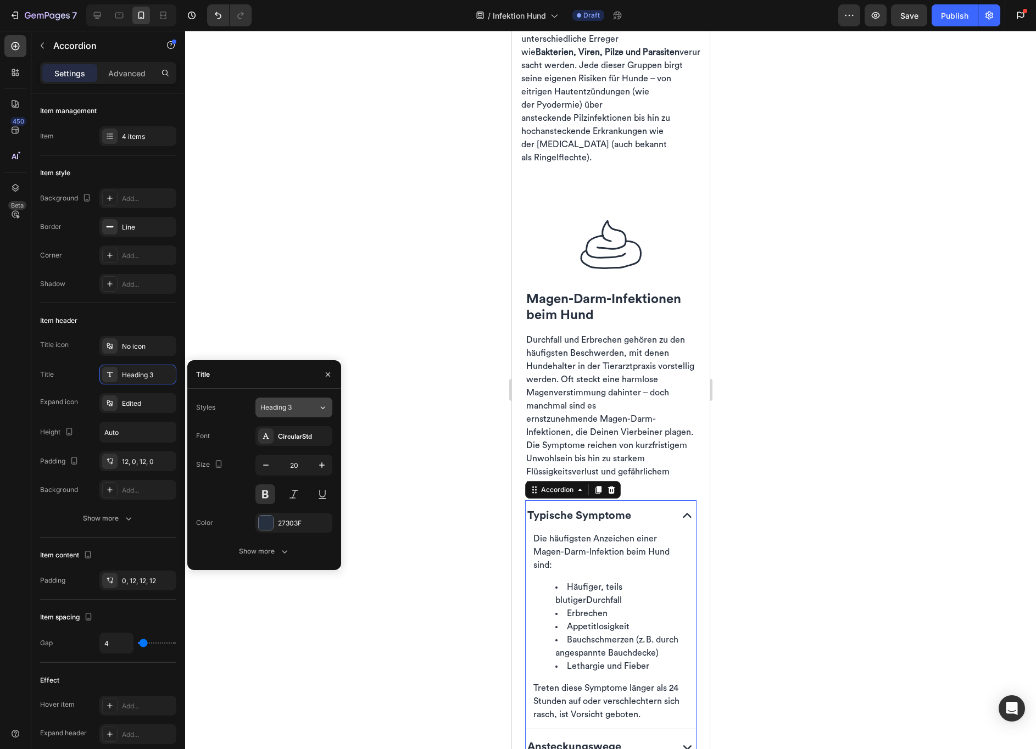
click at [311, 406] on div "Heading 3" at bounding box center [289, 408] width 58 height 10
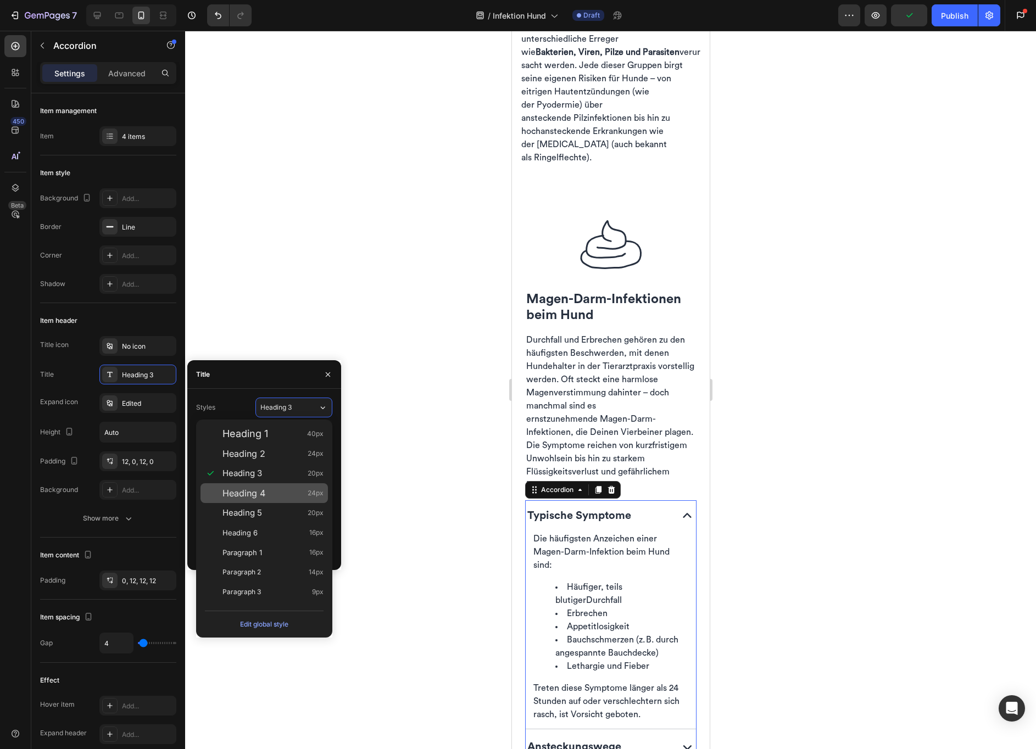
click at [285, 492] on div "Heading 4 24px" at bounding box center [272, 493] width 101 height 11
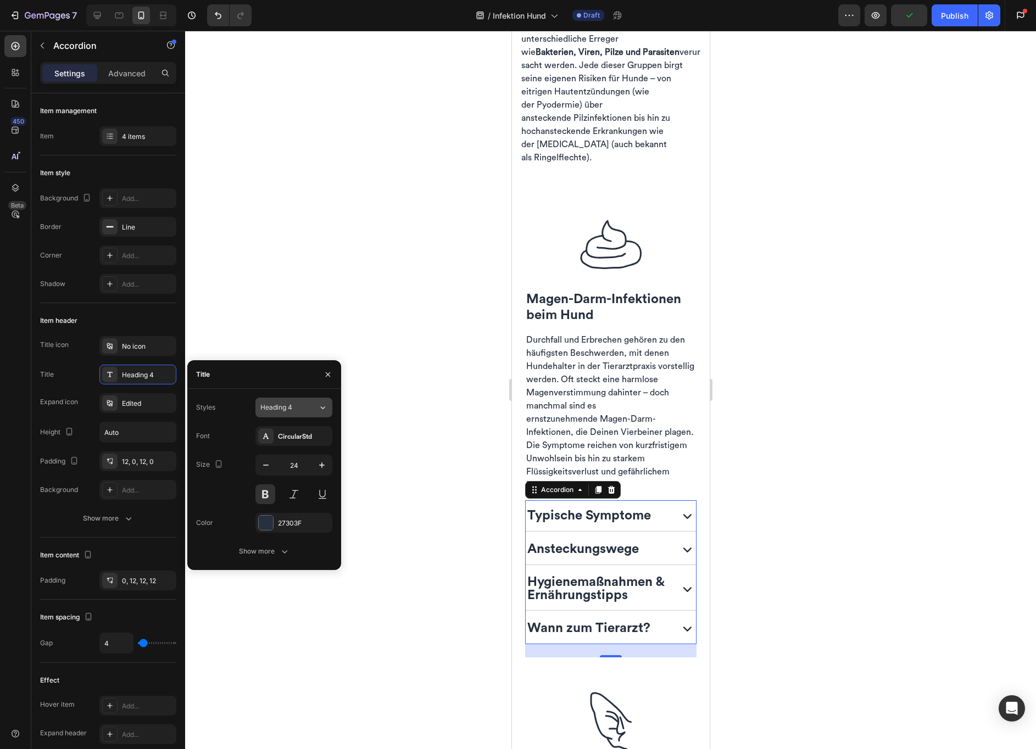
click at [305, 406] on div "Heading 4" at bounding box center [289, 408] width 58 height 10
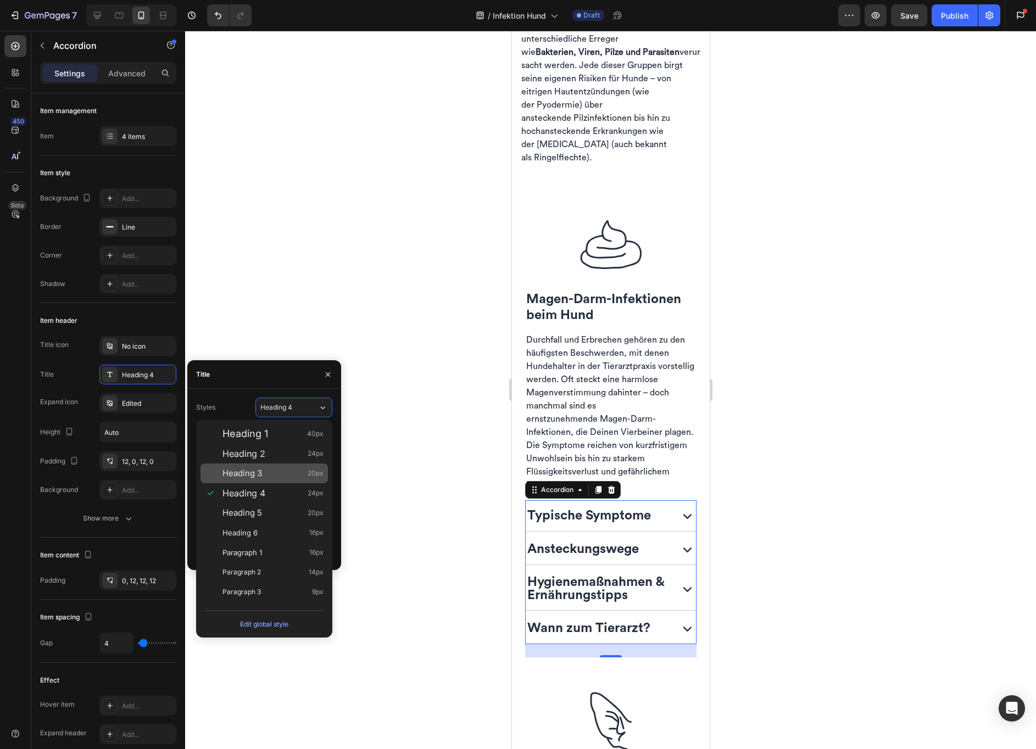
click at [276, 472] on div "Heading 3 20px" at bounding box center [272, 473] width 101 height 11
type input "20"
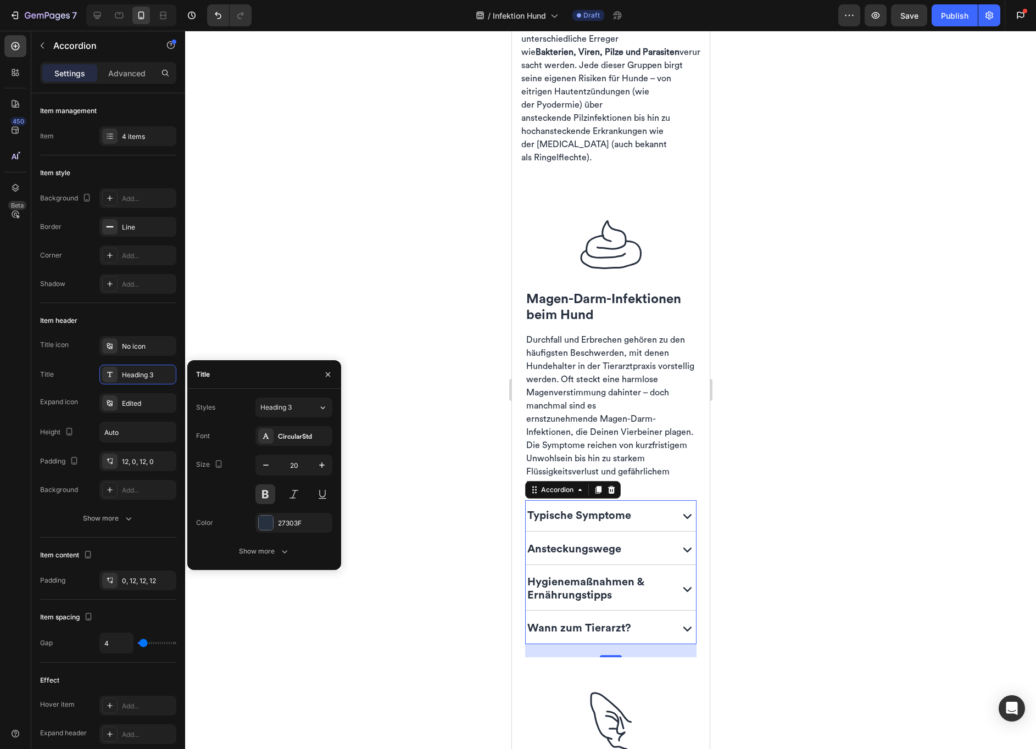
click at [469, 459] on div at bounding box center [610, 390] width 851 height 718
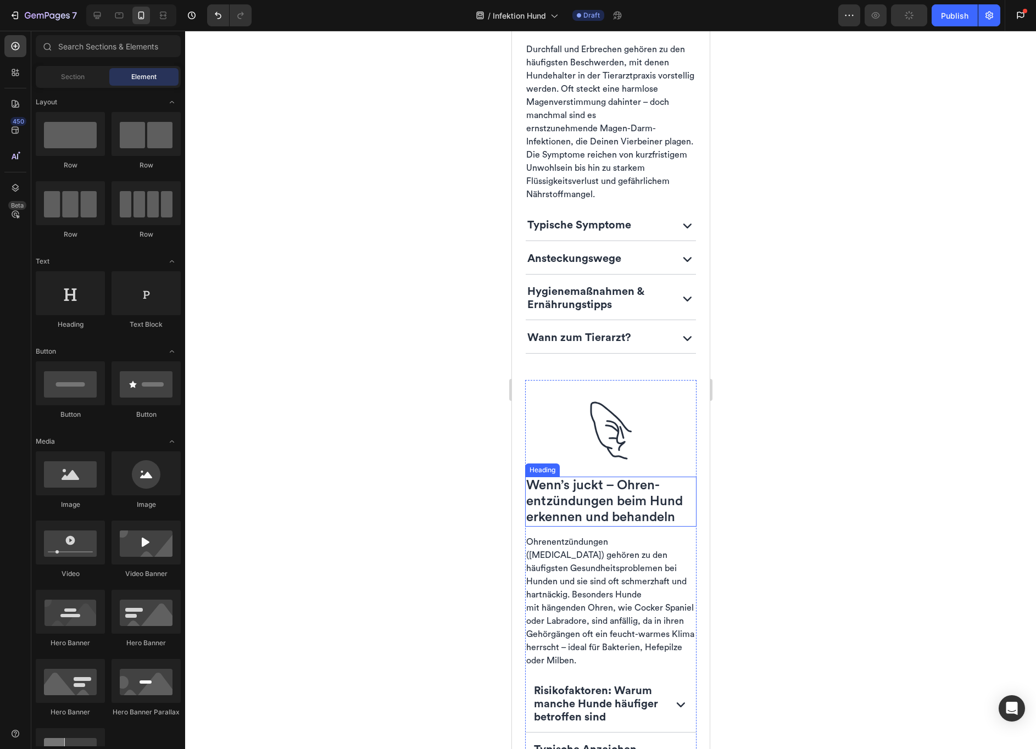
scroll to position [1278, 0]
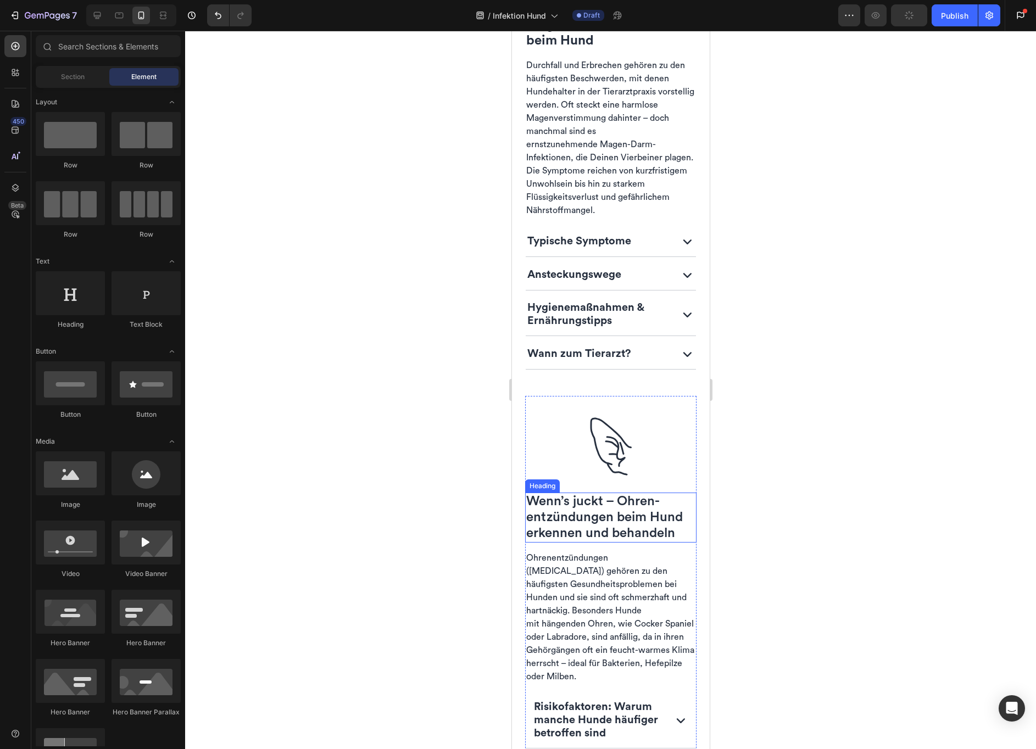
click at [598, 532] on span "Wenn’s juckt – Ohren­entzünd­ungen beim Hund erkennen und behandeln" at bounding box center [604, 517] width 157 height 45
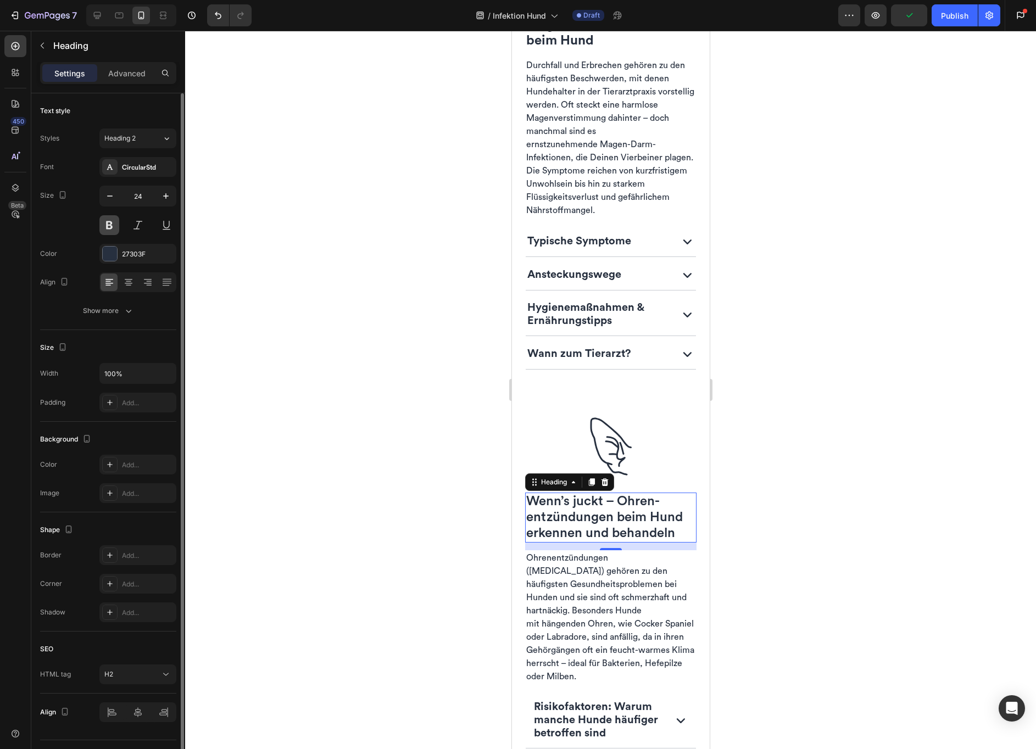
click at [108, 221] on button at bounding box center [109, 225] width 20 height 20
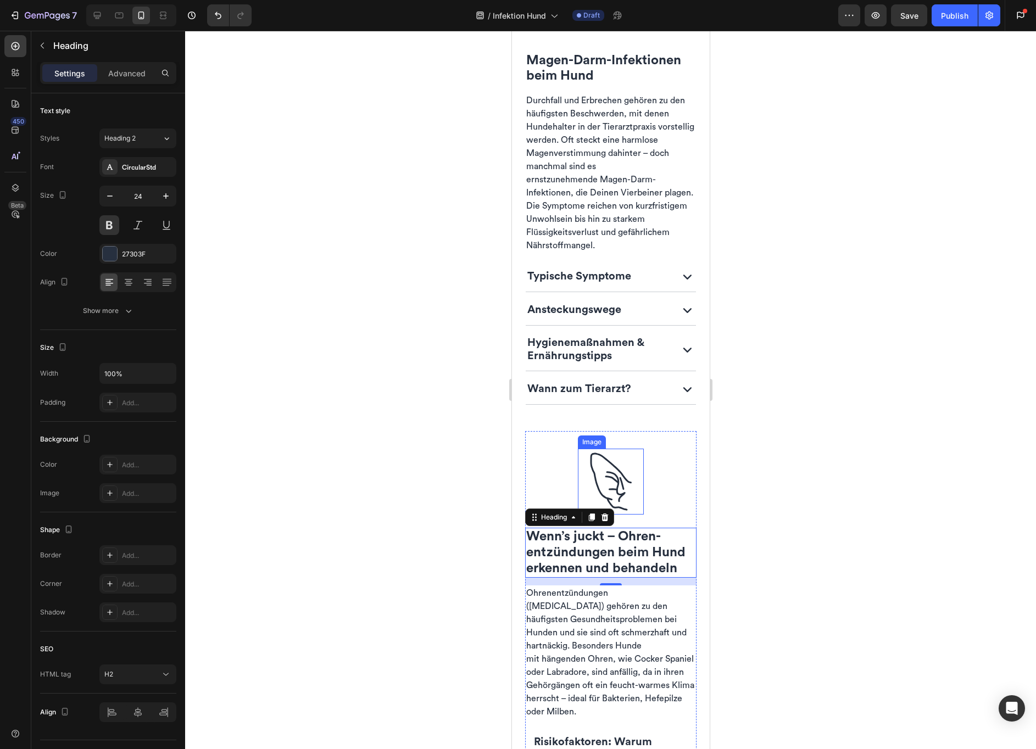
scroll to position [1229, 0]
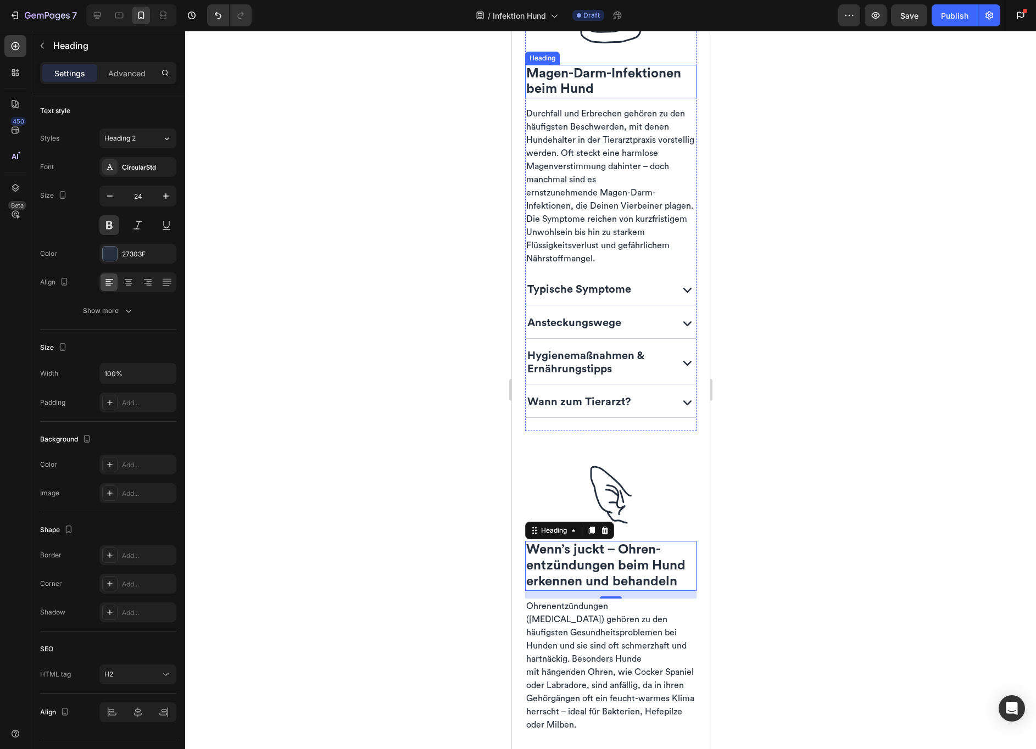
click at [564, 77] on div "Magen-Darm-Infektionen beim Hund Heading" at bounding box center [610, 82] width 171 height 34
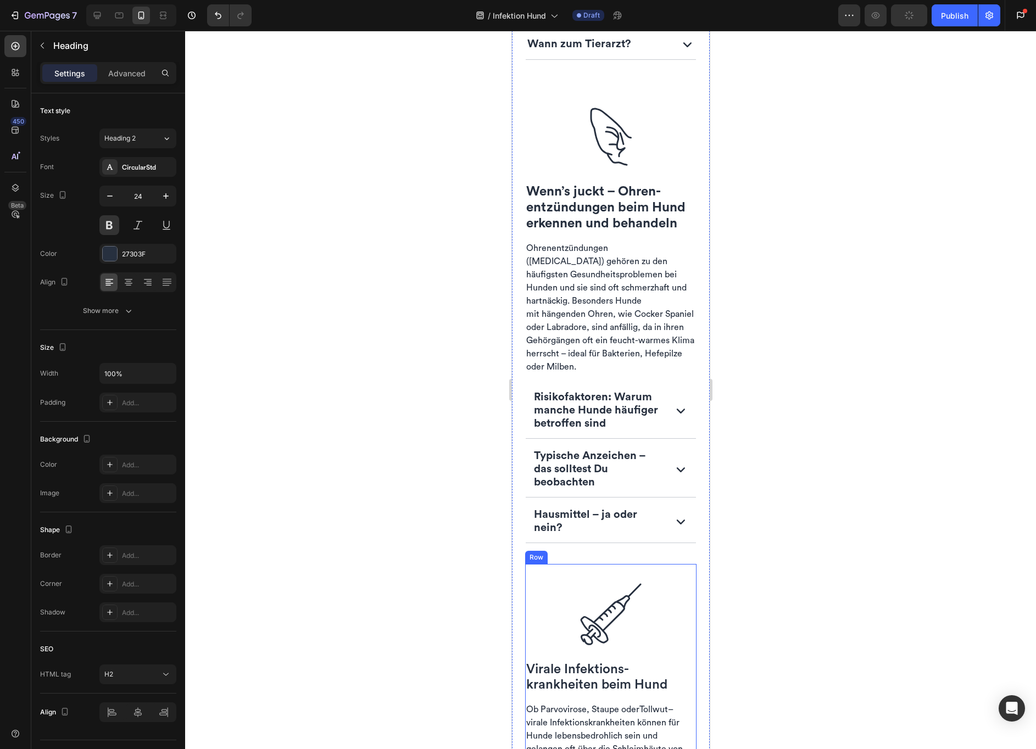
scroll to position [1648, 0]
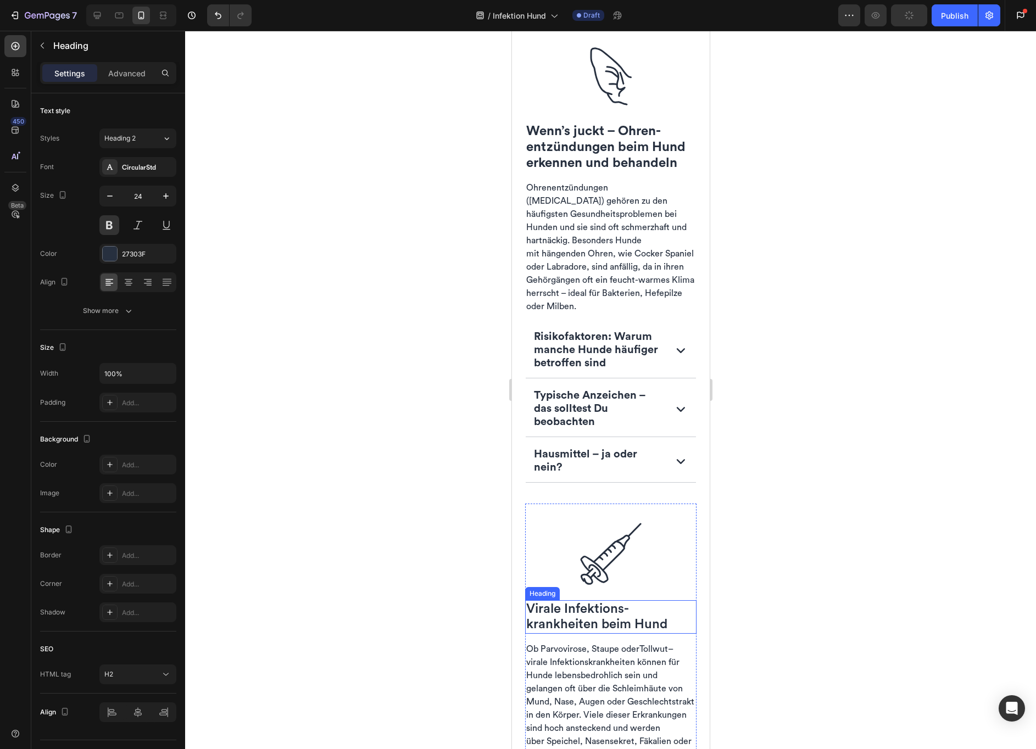
click at [549, 600] on h2 "Virale Infektions­krankheiten beim Hund" at bounding box center [610, 617] width 171 height 34
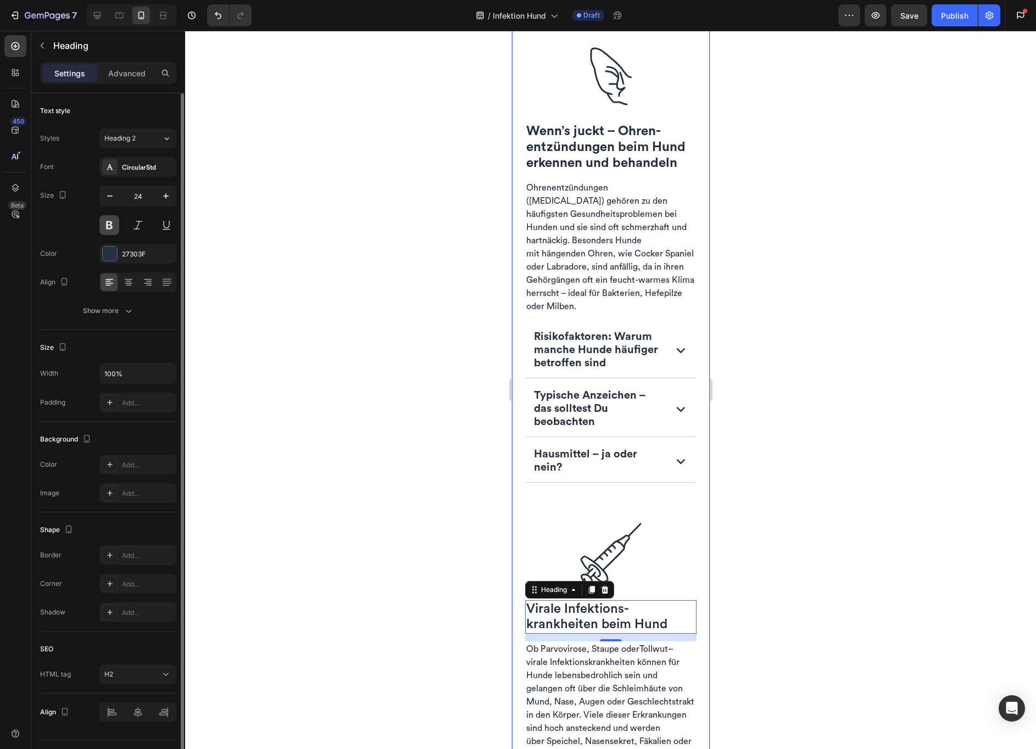
click at [110, 224] on button at bounding box center [109, 225] width 20 height 20
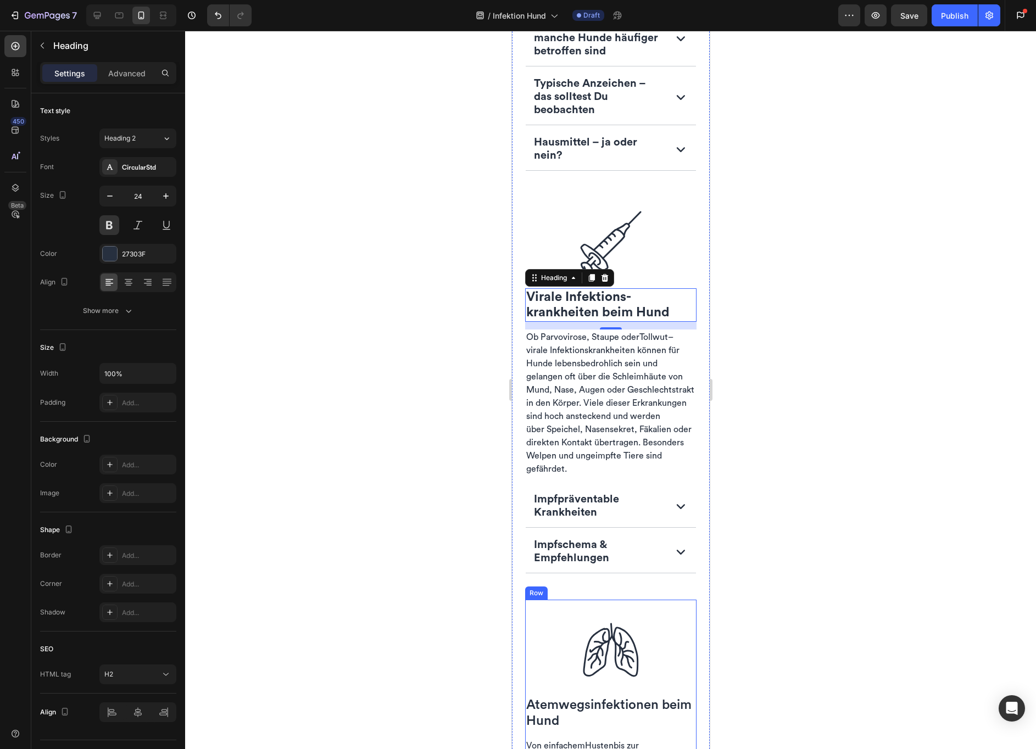
scroll to position [2145, 0]
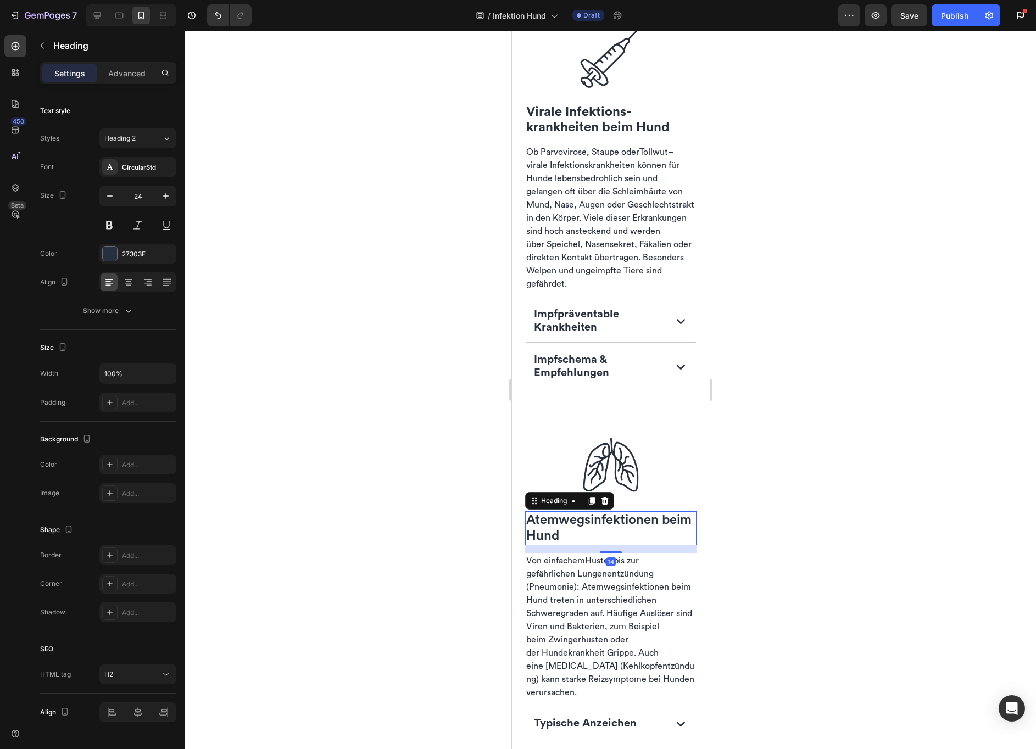
drag, startPoint x: 566, startPoint y: 518, endPoint x: 1019, endPoint y: 496, distance: 453.7
click at [566, 518] on h2 "Atemwegs­infektionen beim Hund" at bounding box center [610, 528] width 171 height 34
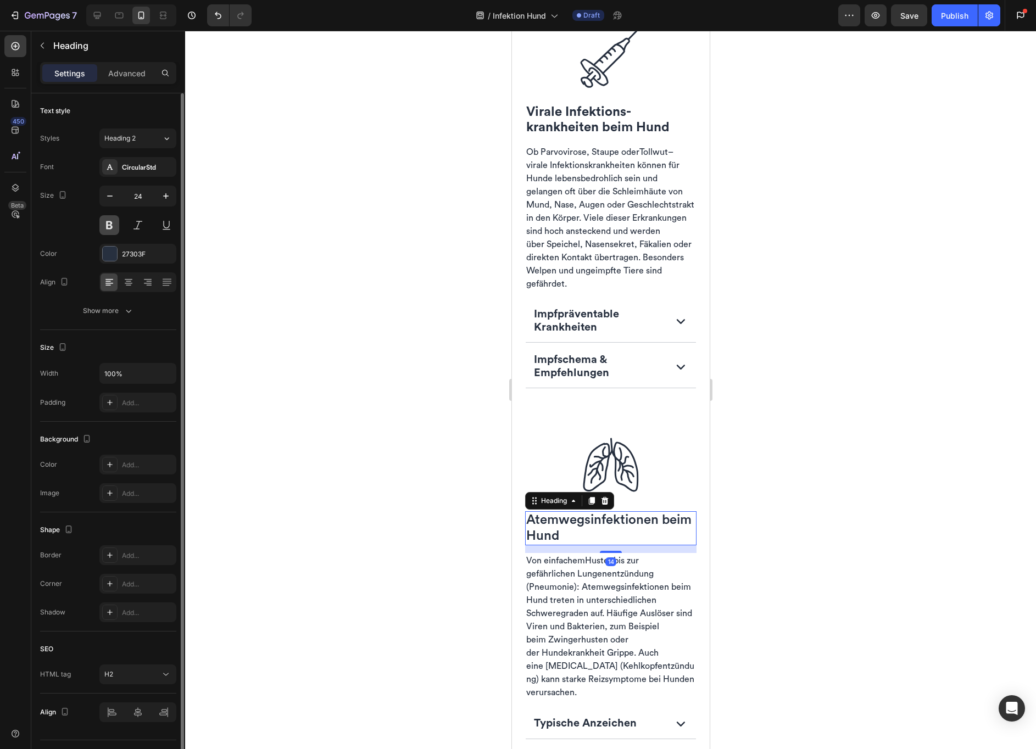
click at [108, 222] on button at bounding box center [109, 225] width 20 height 20
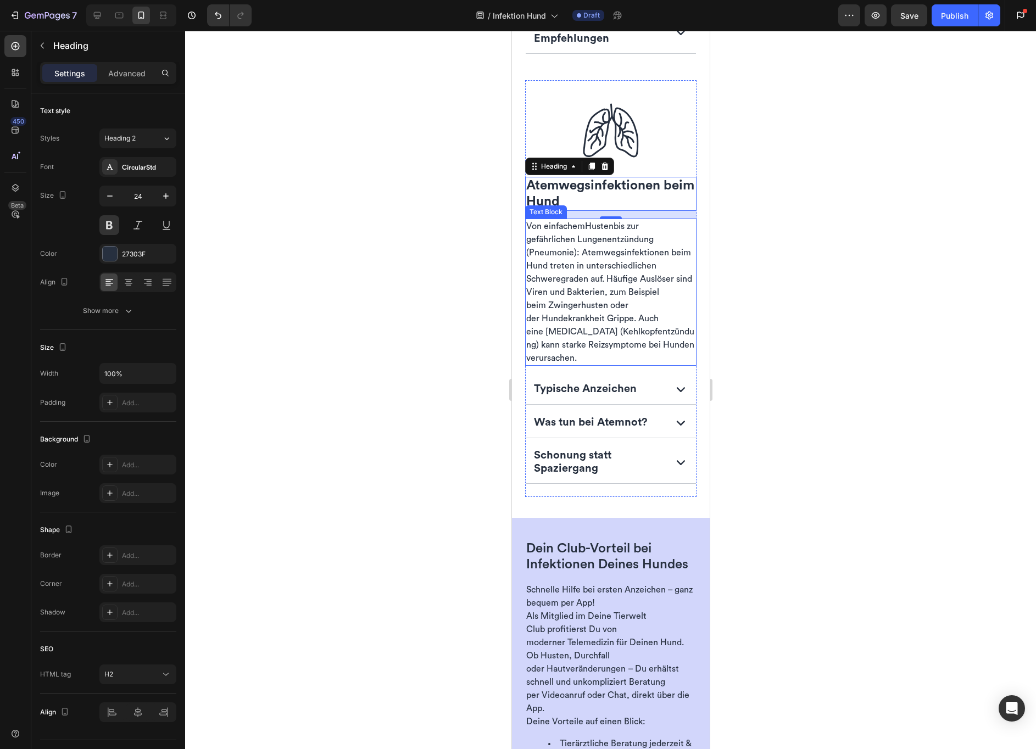
scroll to position [2527, 0]
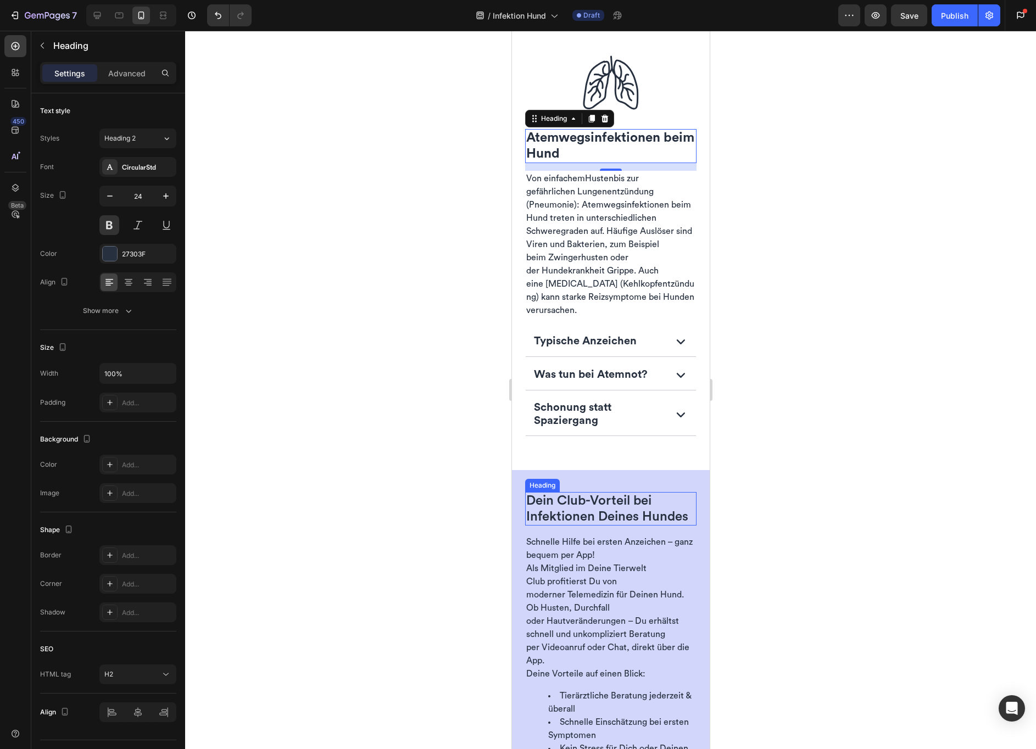
click at [601, 504] on span "Dein Club-Vorteil bei Infektionen Deines Hundes" at bounding box center [607, 508] width 162 height 29
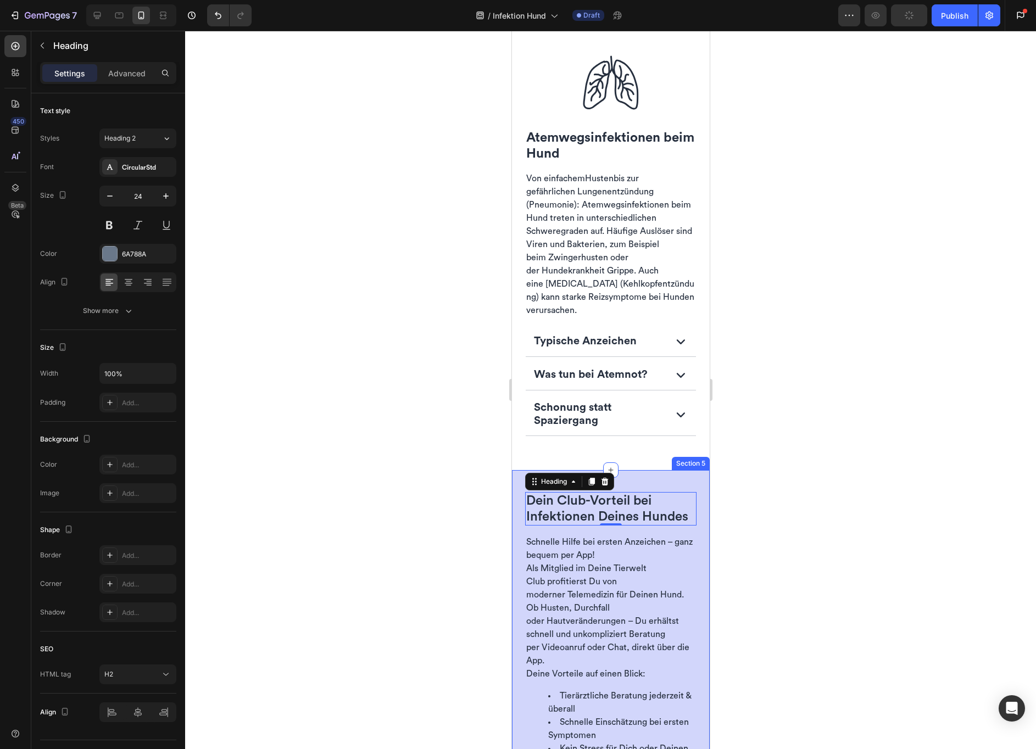
click at [515, 476] on div "Dein Club-Vorteil bei Infektionen Deines Hundes Heading 0 Row Schnelle Hilfe be…" at bounding box center [610, 668] width 198 height 397
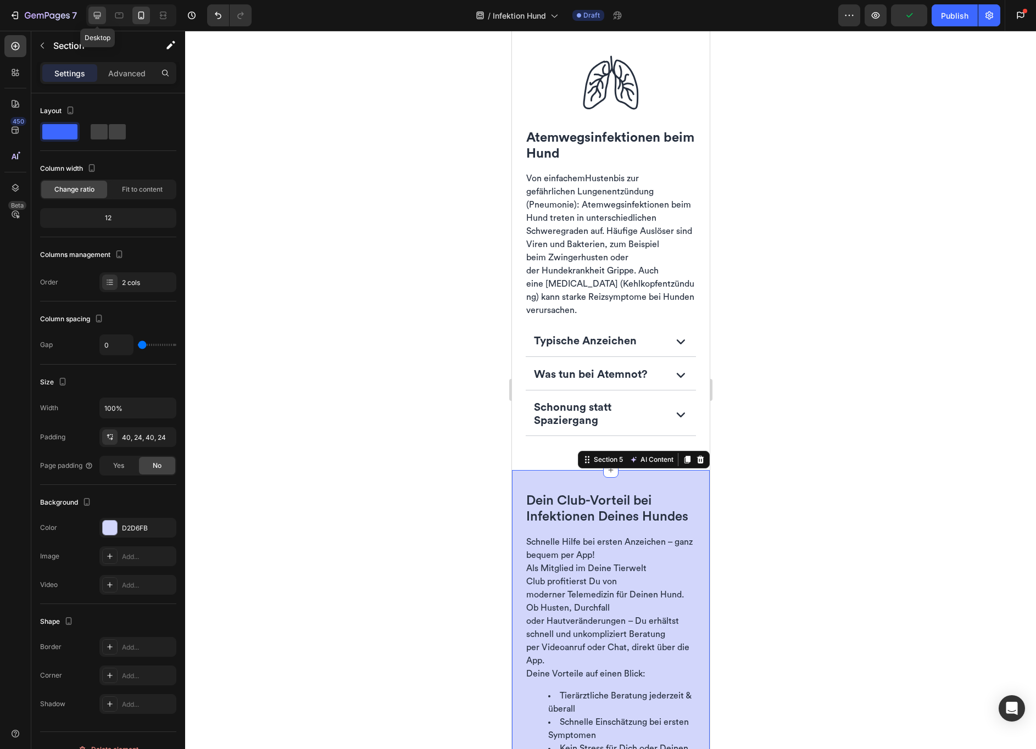
click at [100, 12] on icon at bounding box center [97, 15] width 11 height 11
type input "48"
type input "1200"
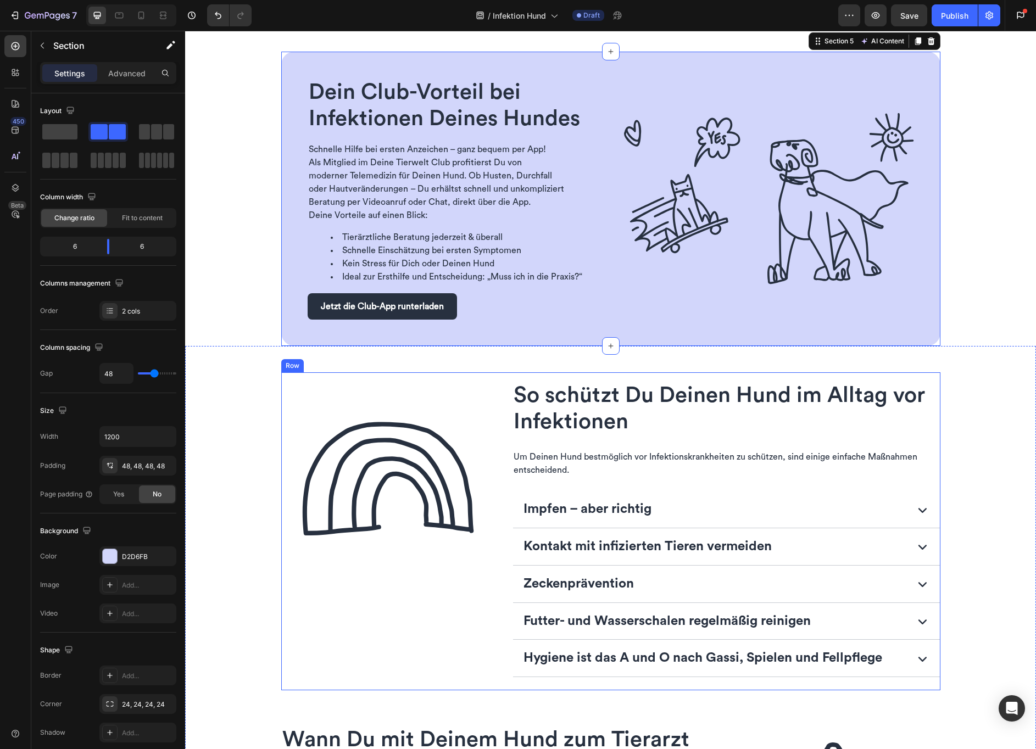
scroll to position [2371, 0]
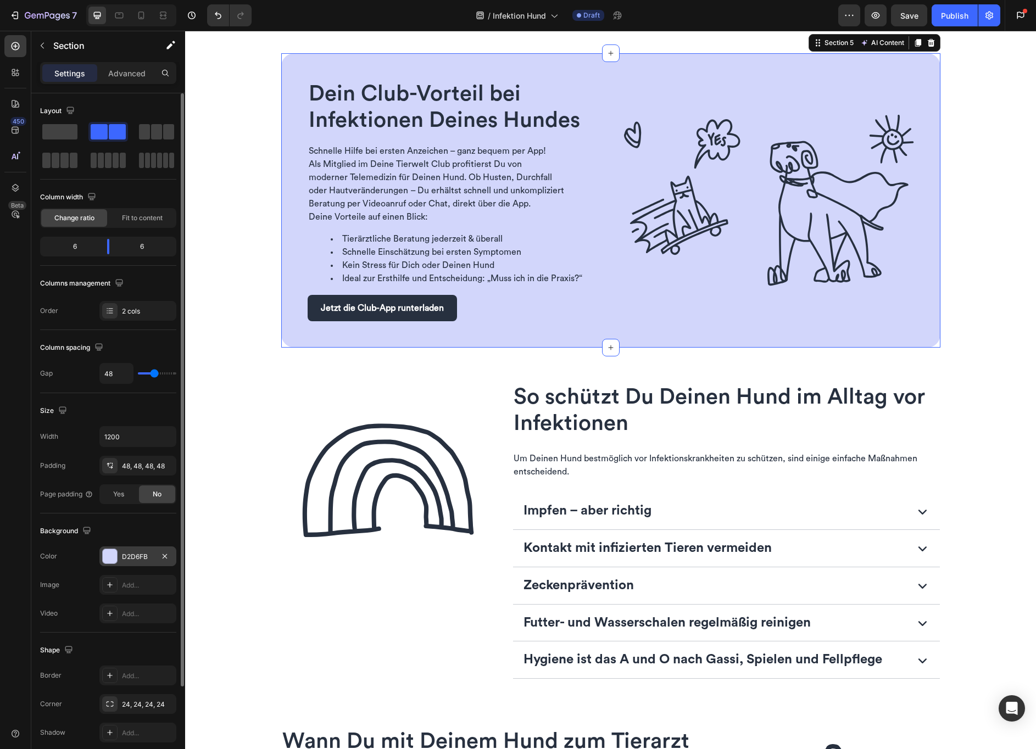
click at [135, 559] on div "D2D6FB" at bounding box center [138, 557] width 32 height 10
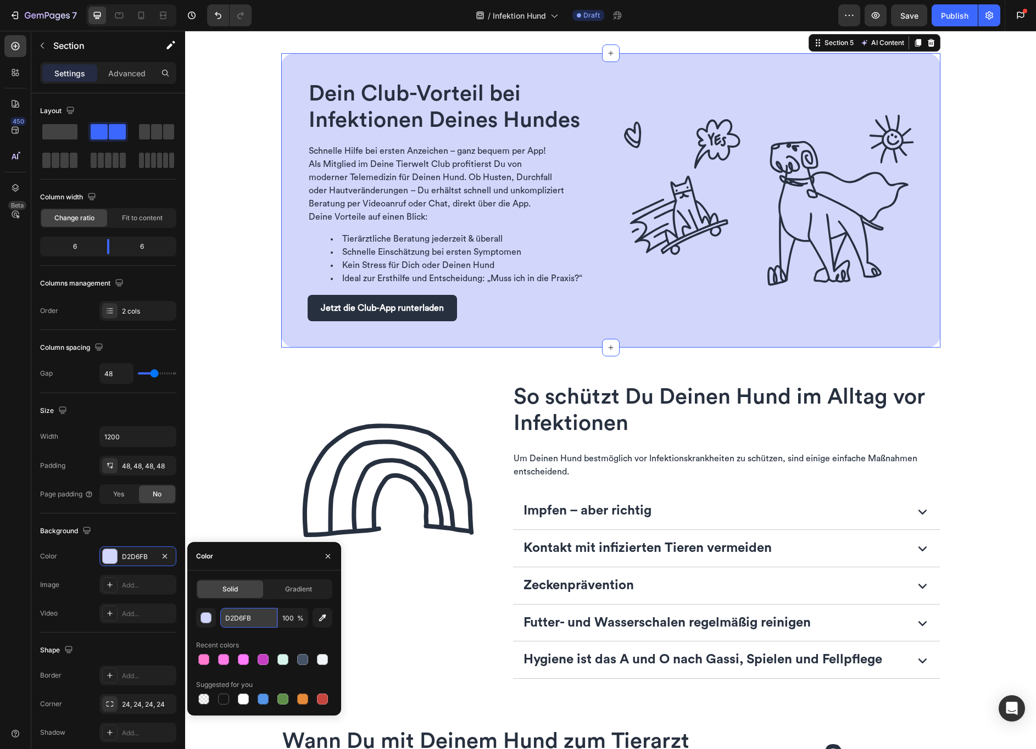
click at [241, 617] on input "D2D6FB" at bounding box center [248, 618] width 57 height 20
click at [329, 554] on icon "button" at bounding box center [328, 556] width 4 height 4
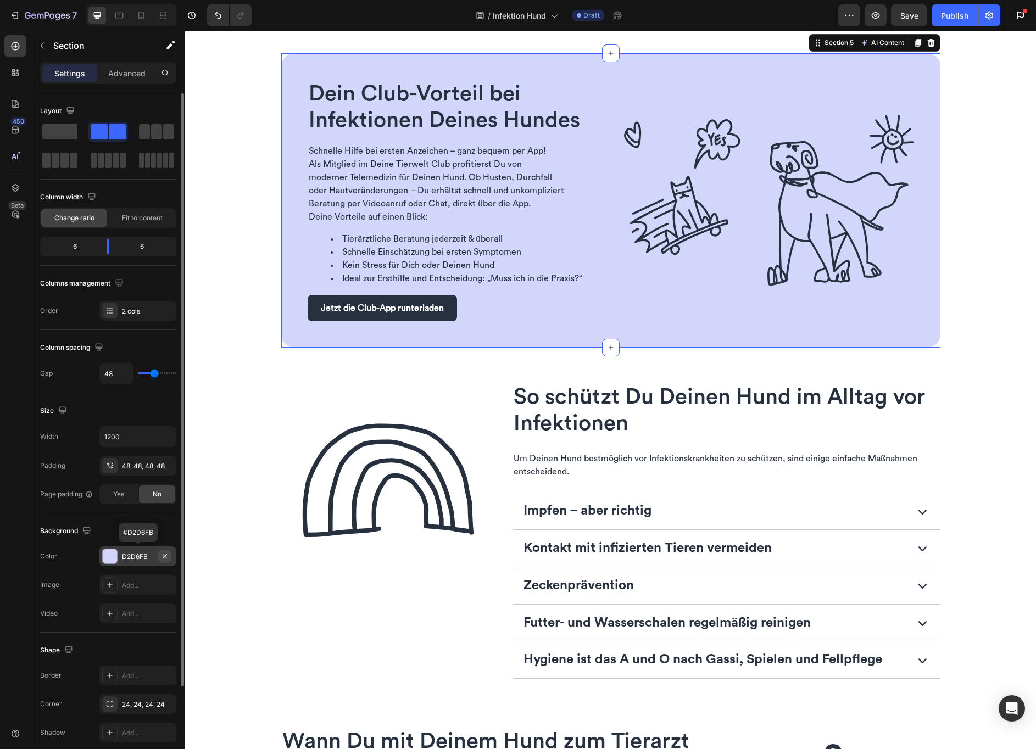
click at [166, 555] on icon "button" at bounding box center [165, 556] width 4 height 4
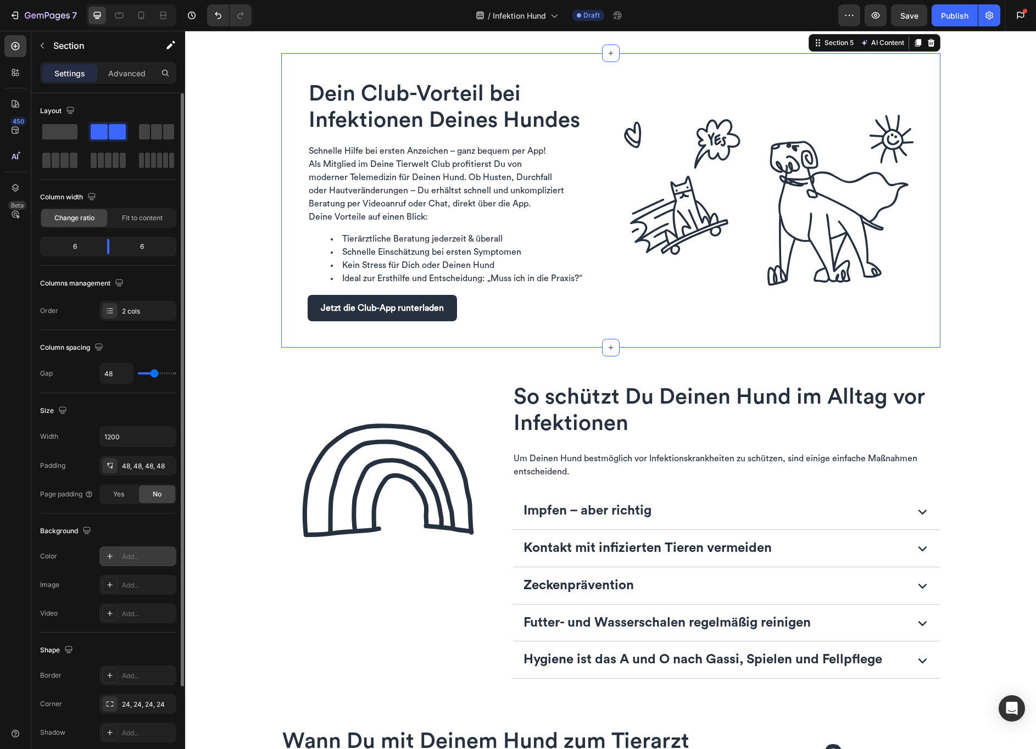
click at [570, 90] on div "Dein Club-Vorteil bei Infektionen Deines Hundes Heading Row Schnelle Hilfe bei …" at bounding box center [610, 200] width 659 height 294
click at [382, 129] on span "Dein Club-Vorteil bei Infektionen Deines Hundes" at bounding box center [444, 107] width 271 height 48
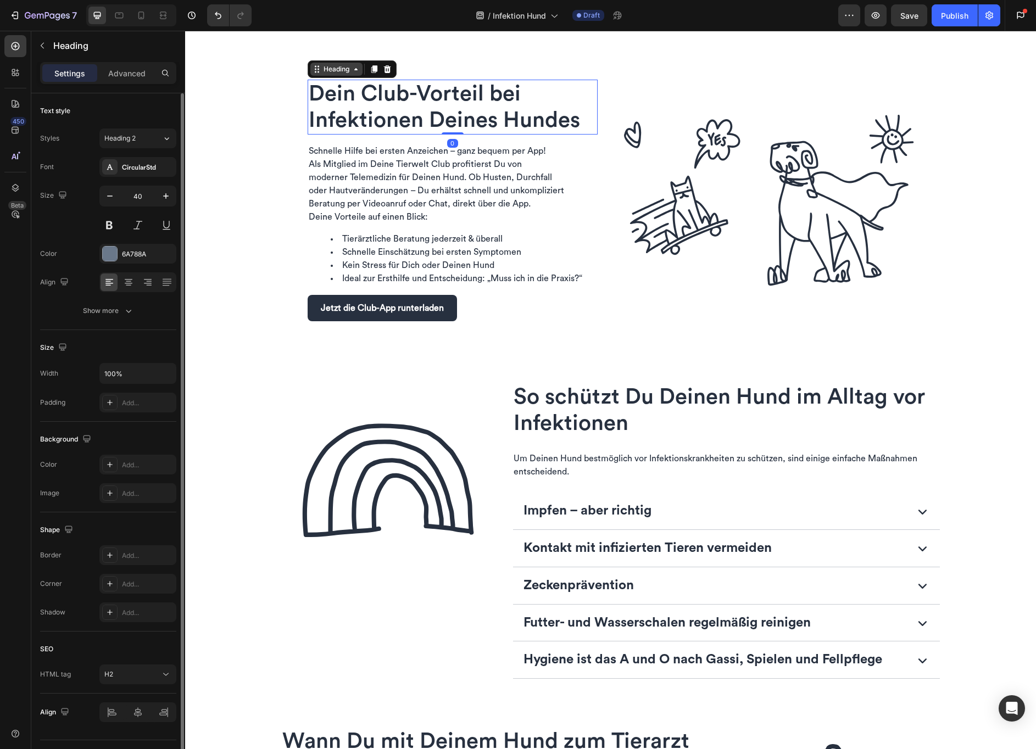
click at [344, 74] on div "Heading" at bounding box center [336, 69] width 30 height 10
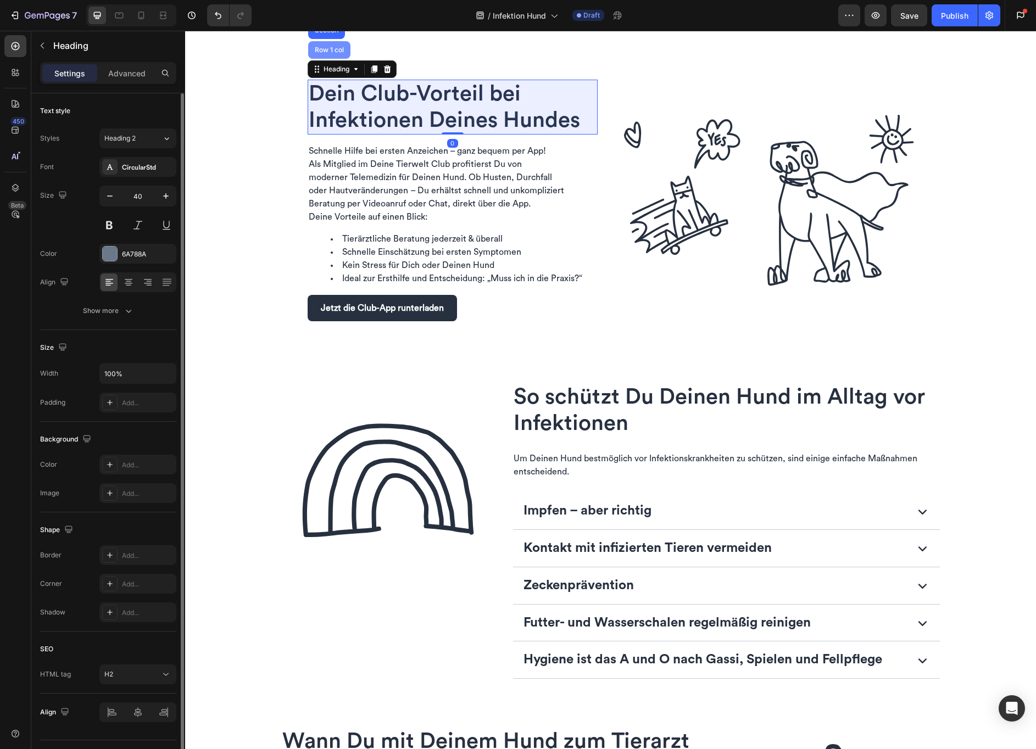
click at [330, 59] on div "Row 1 col" at bounding box center [329, 50] width 42 height 18
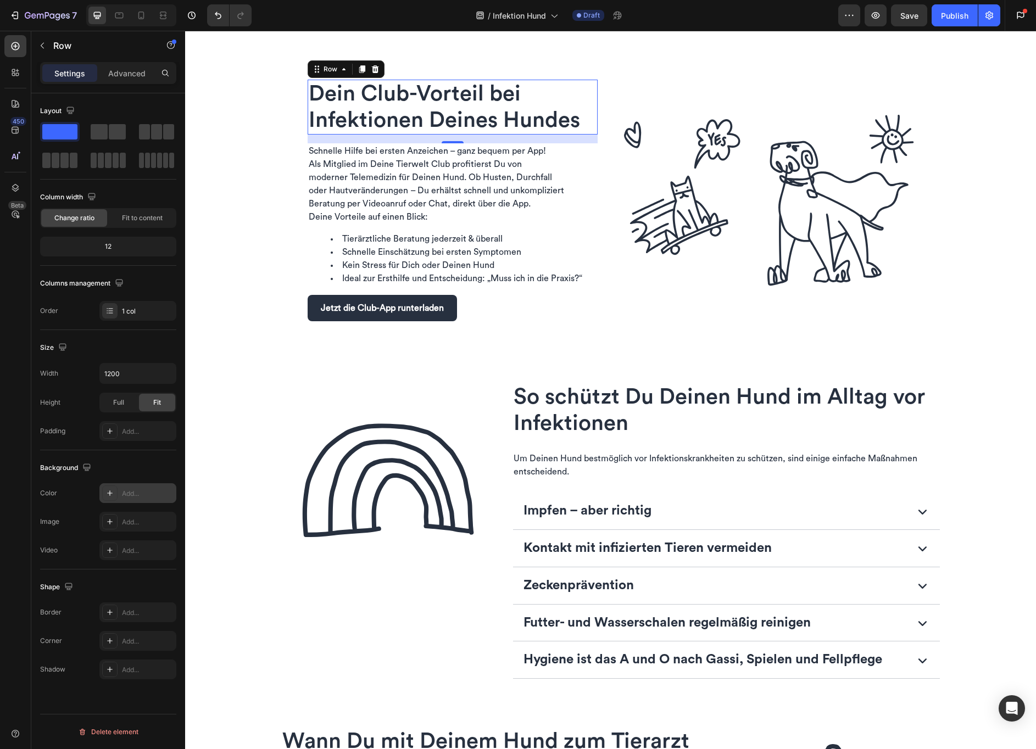
click at [138, 496] on div "Add..." at bounding box center [148, 494] width 52 height 10
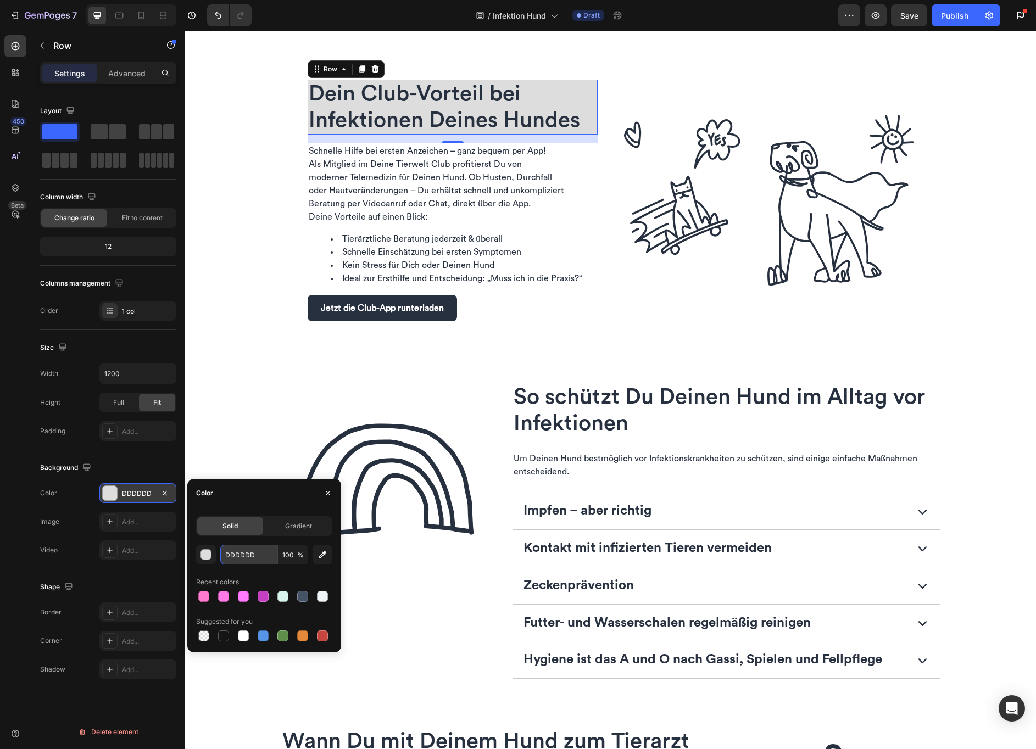
click at [239, 557] on input "DDDDDD" at bounding box center [248, 555] width 57 height 20
paste input "2D6FB"
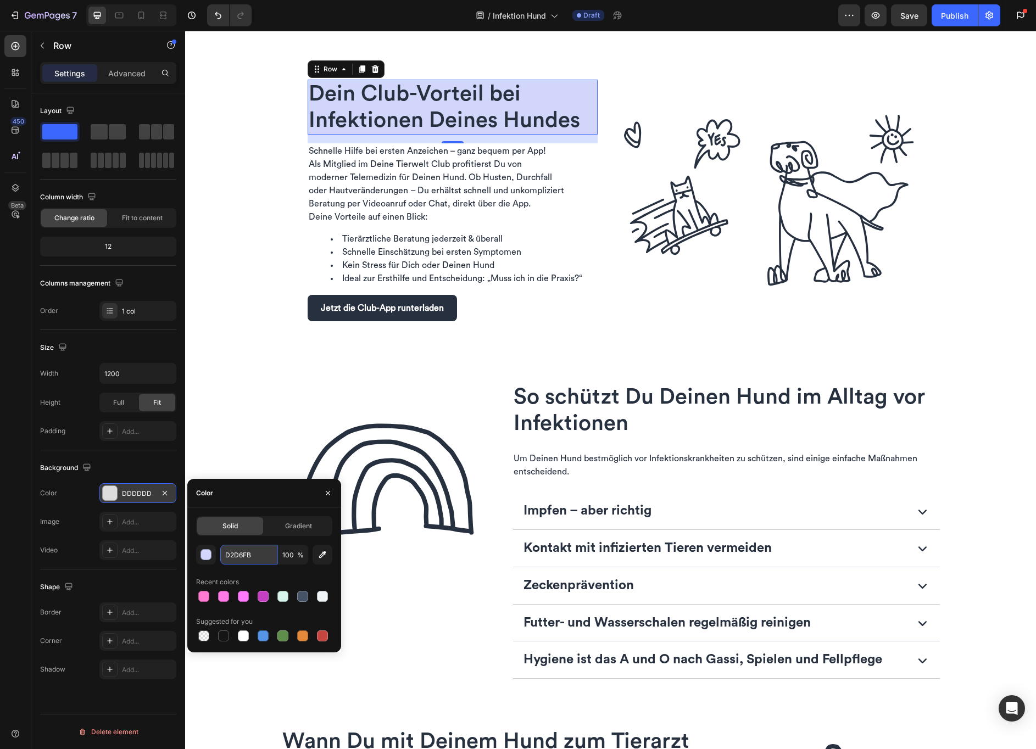
type input "D2D6FB"
click at [105, 132] on span at bounding box center [99, 131] width 17 height 15
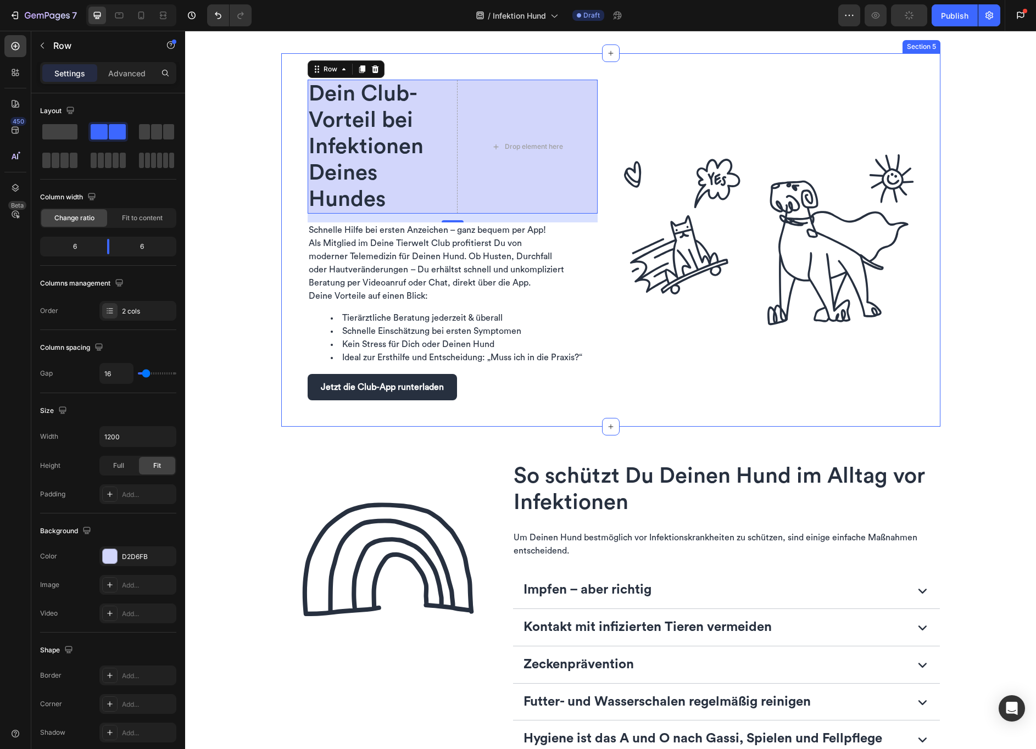
click at [283, 124] on div "Dein Club-Vorteil bei Infektionen Deines Hundes Heading Drop element here Row 1…" at bounding box center [610, 240] width 659 height 374
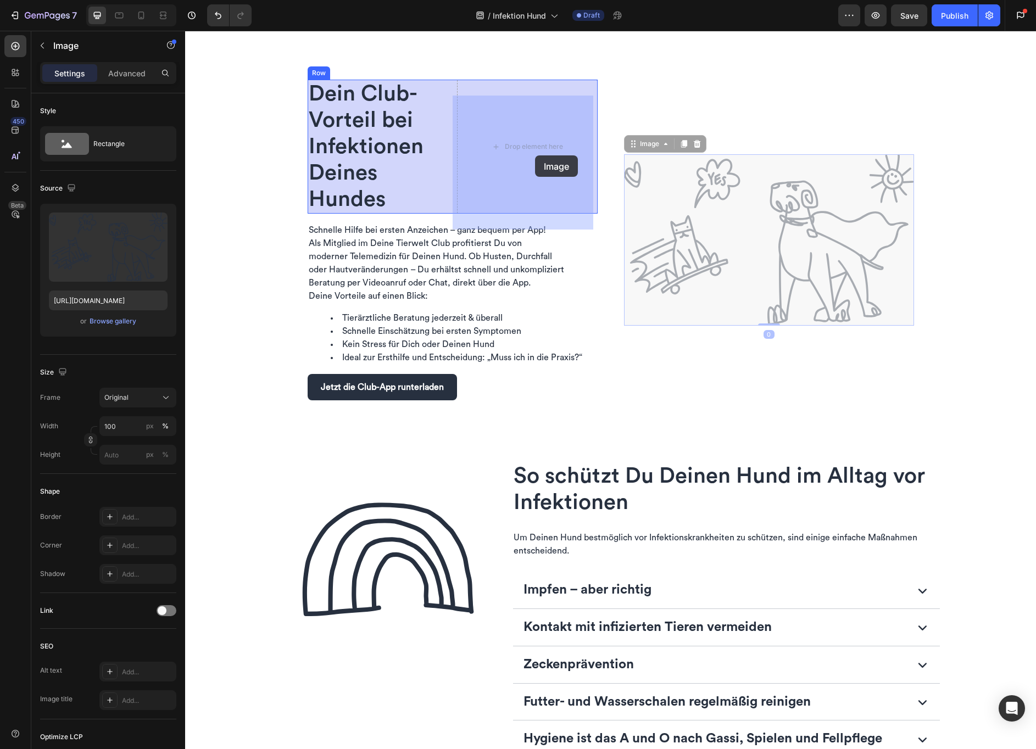
drag, startPoint x: 680, startPoint y: 213, endPoint x: 535, endPoint y: 155, distance: 155.9
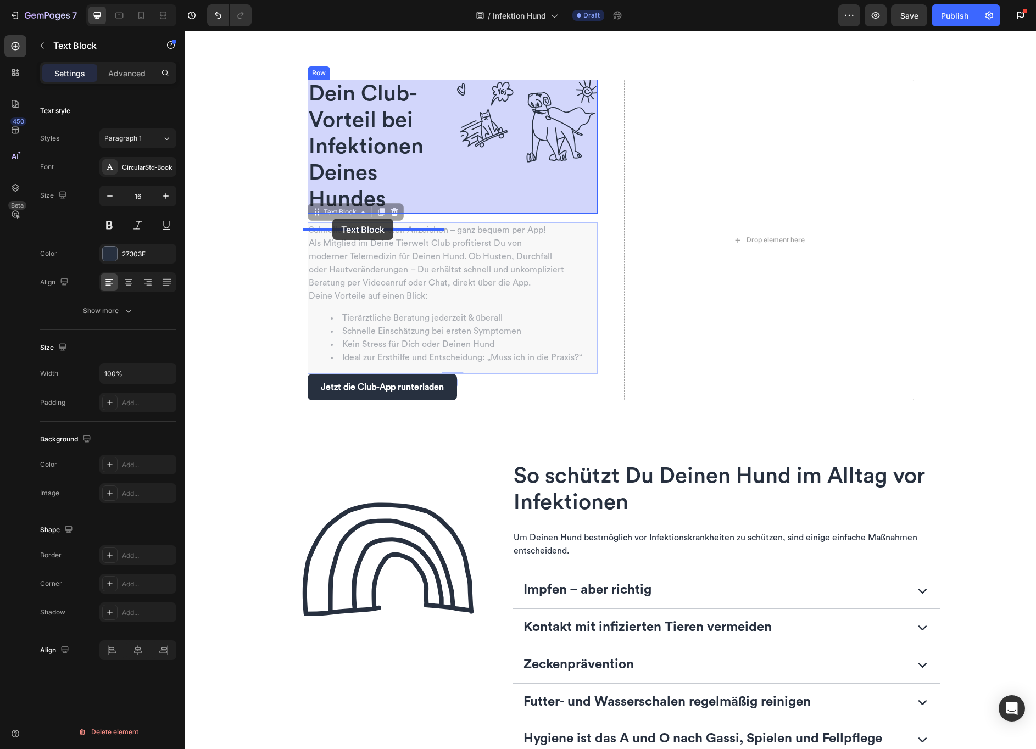
drag, startPoint x: 331, startPoint y: 235, endPoint x: 332, endPoint y: 219, distance: 16.0
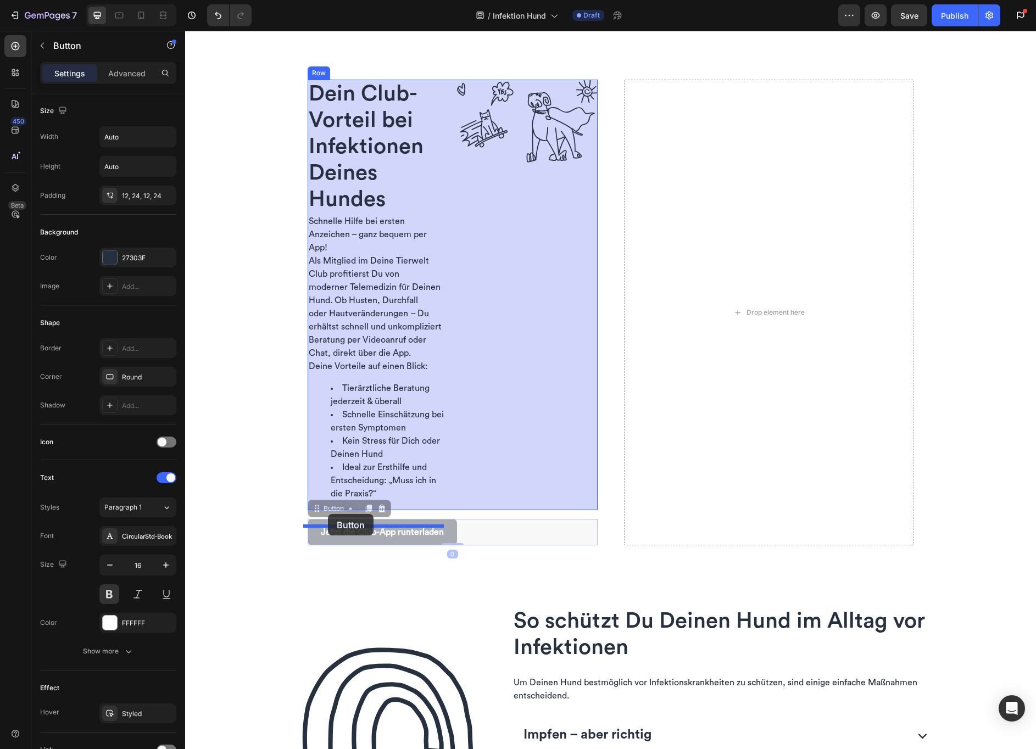
drag, startPoint x: 319, startPoint y: 532, endPoint x: 328, endPoint y: 514, distance: 19.7
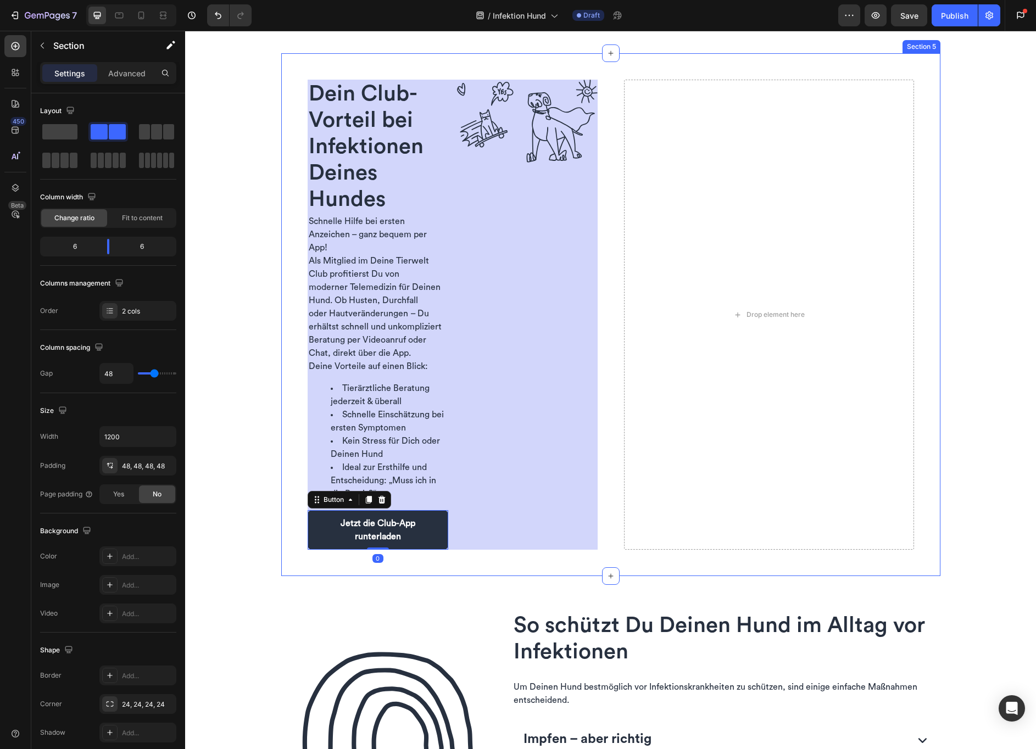
click at [564, 576] on div "Dein Club-Vorteil bei Infektionen Deines Hundes Heading Schnelle Hilfe bei erst…" at bounding box center [610, 314] width 659 height 523
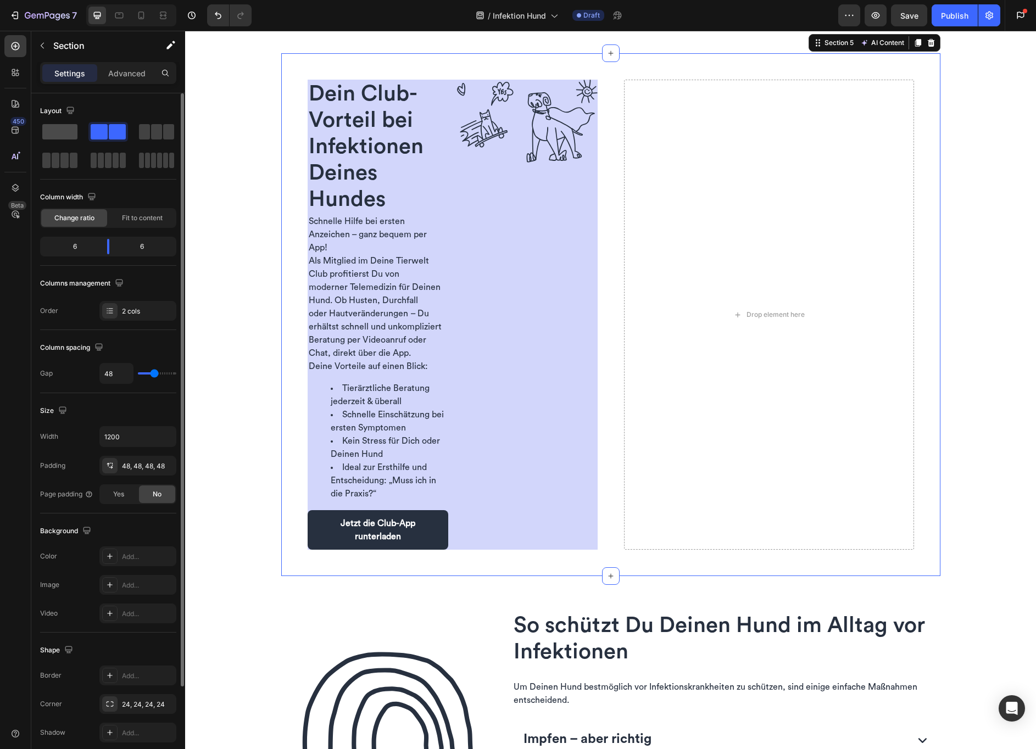
click at [65, 131] on span at bounding box center [59, 131] width 35 height 15
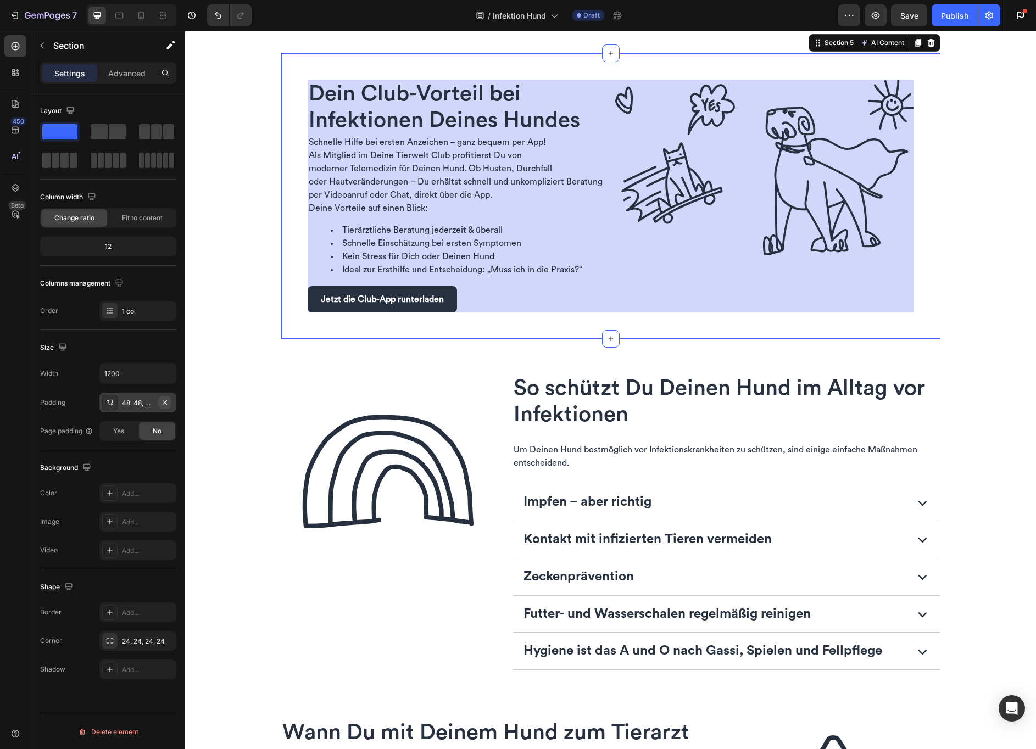
click at [165, 403] on icon "button" at bounding box center [165, 402] width 4 height 4
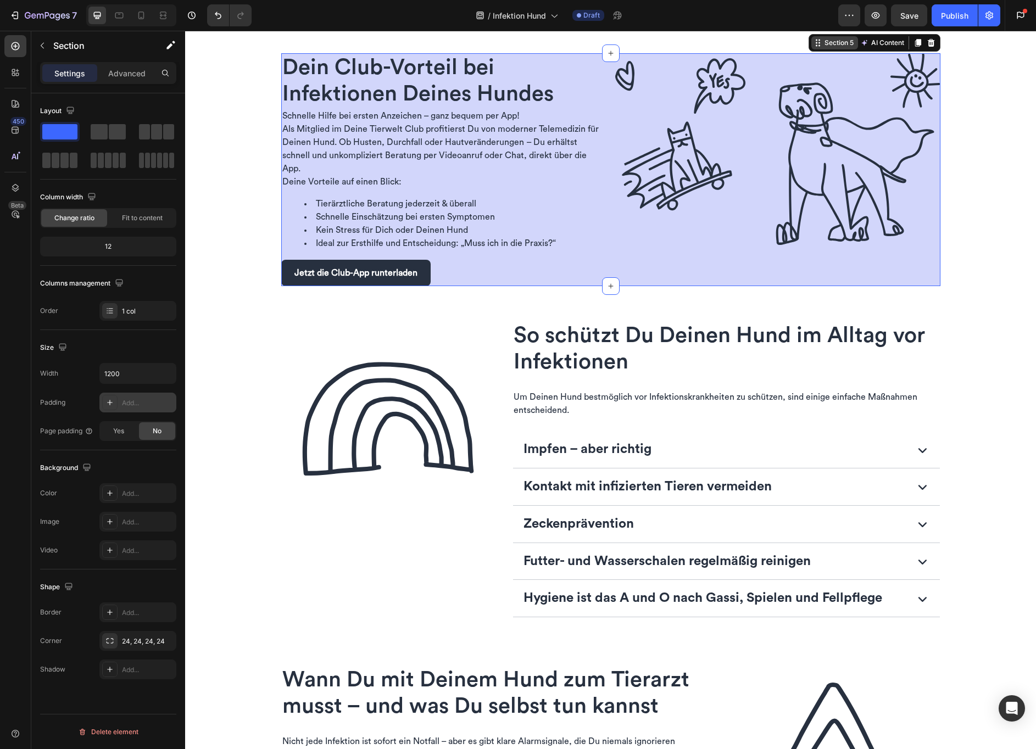
click at [829, 48] on div "Section 5" at bounding box center [839, 43] width 34 height 10
click at [166, 374] on icon "button" at bounding box center [166, 373] width 4 height 3
click at [153, 399] on span "100%" at bounding box center [157, 402] width 18 height 10
type input "100%"
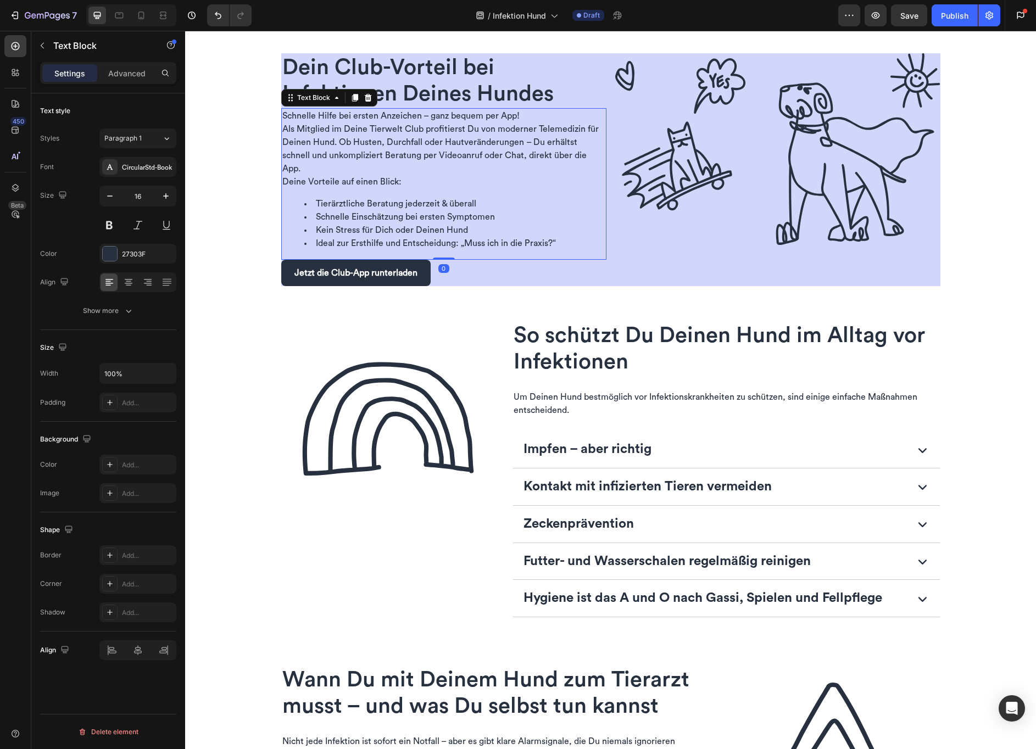
click at [579, 211] on div "Schnelle Hilfe bei ersten Anzeichen – ganz bequem per App! Als Mitglied im Dein…" at bounding box center [443, 184] width 325 height 152
click at [306, 103] on div "Text Block" at bounding box center [313, 98] width 37 height 10
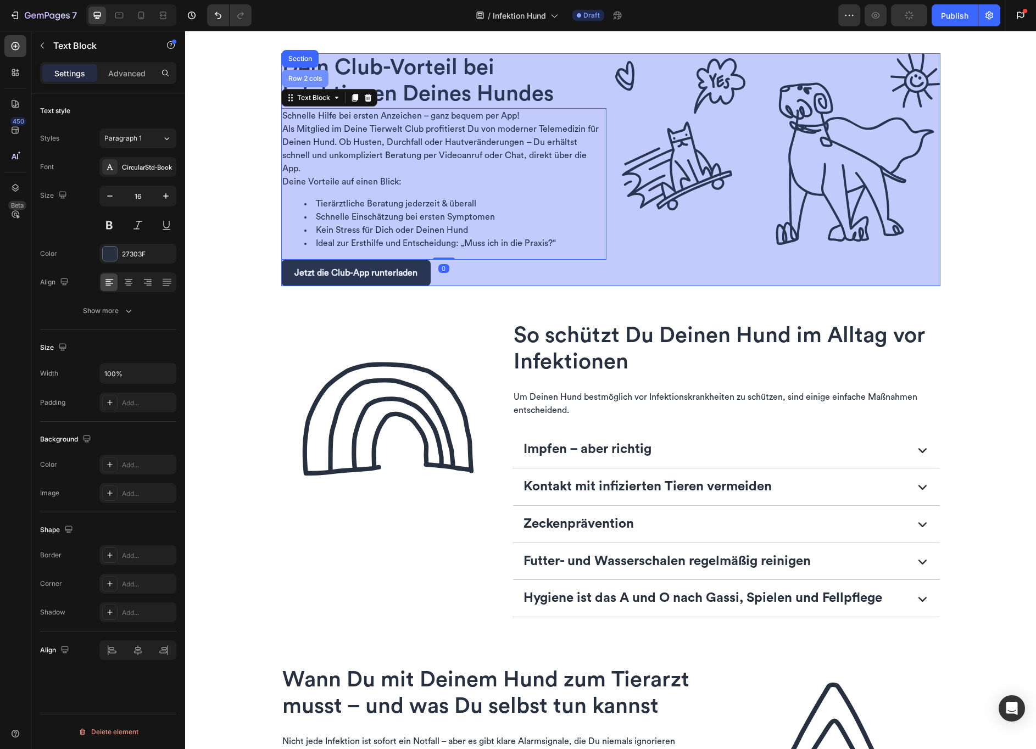
click at [305, 82] on div "Row 2 cols" at bounding box center [305, 78] width 38 height 7
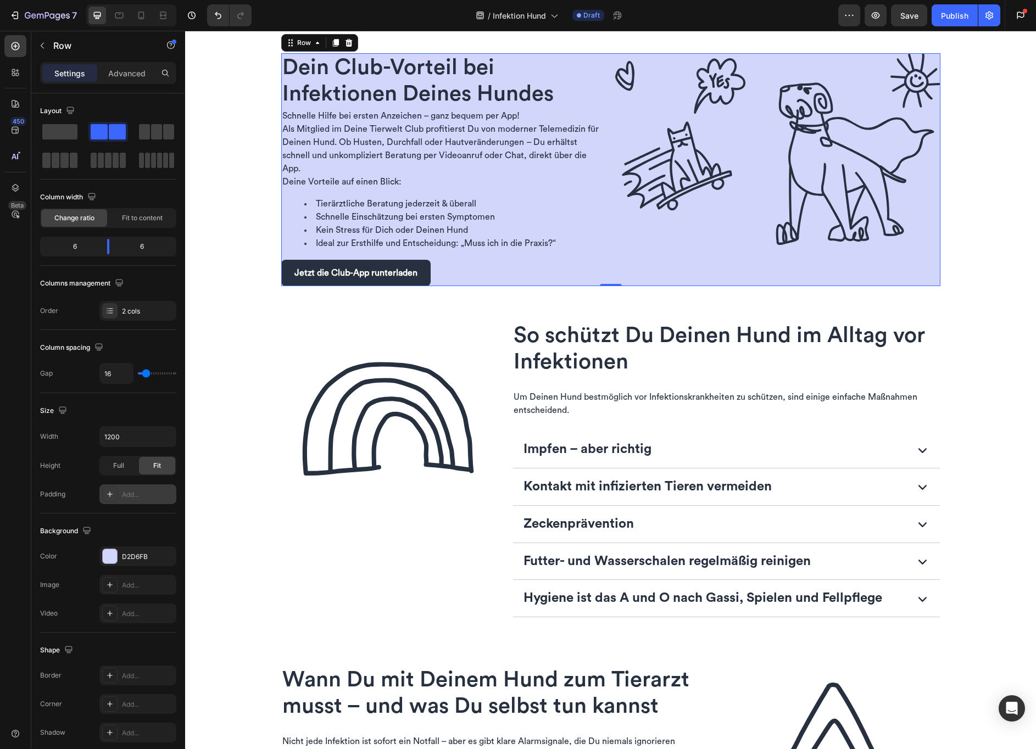
click at [154, 496] on div "Add..." at bounding box center [148, 495] width 52 height 10
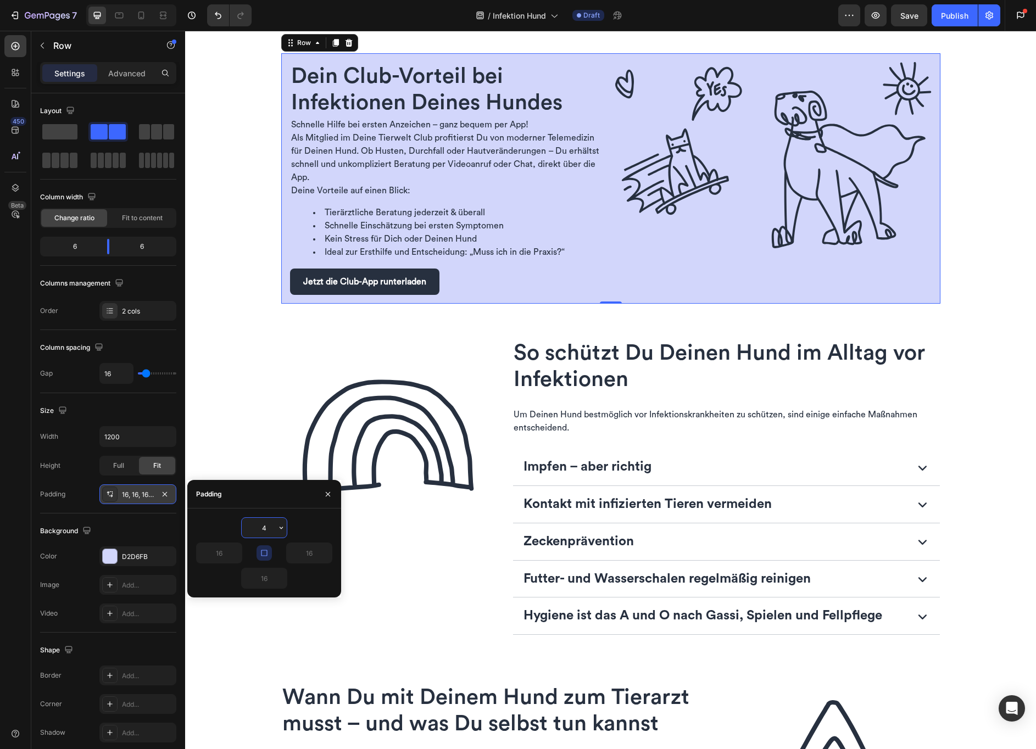
type input "48"
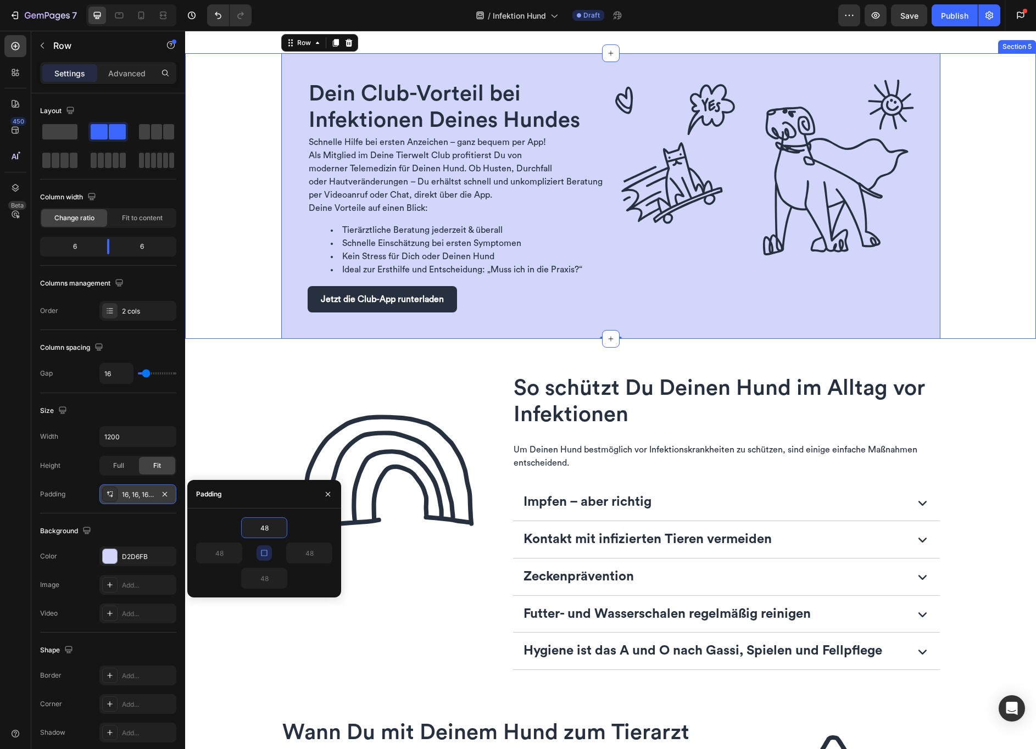
click at [263, 254] on div "Dein Club-Vorteil bei Infektionen Deines Hundes Heading Schnelle Hilfe bei erst…" at bounding box center [610, 196] width 851 height 286
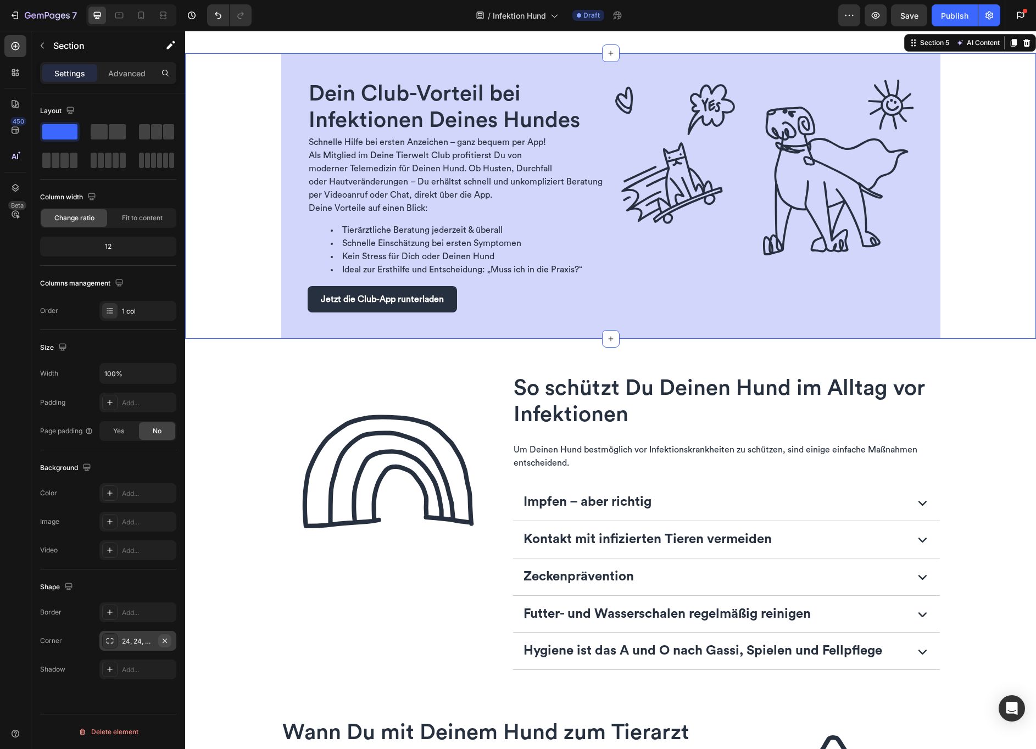
click at [165, 639] on icon "button" at bounding box center [165, 640] width 4 height 4
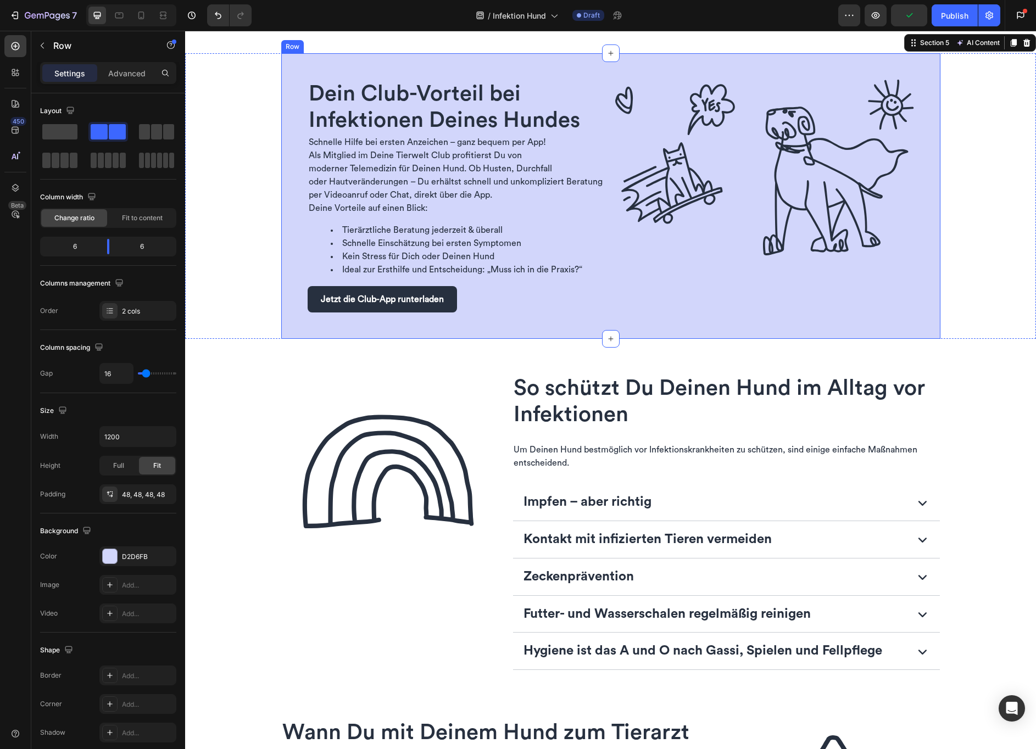
click at [288, 275] on div "Dein Club-Vorteil bei Infektionen Deines Hundes Heading Schnelle Hilfe bei erst…" at bounding box center [610, 196] width 659 height 286
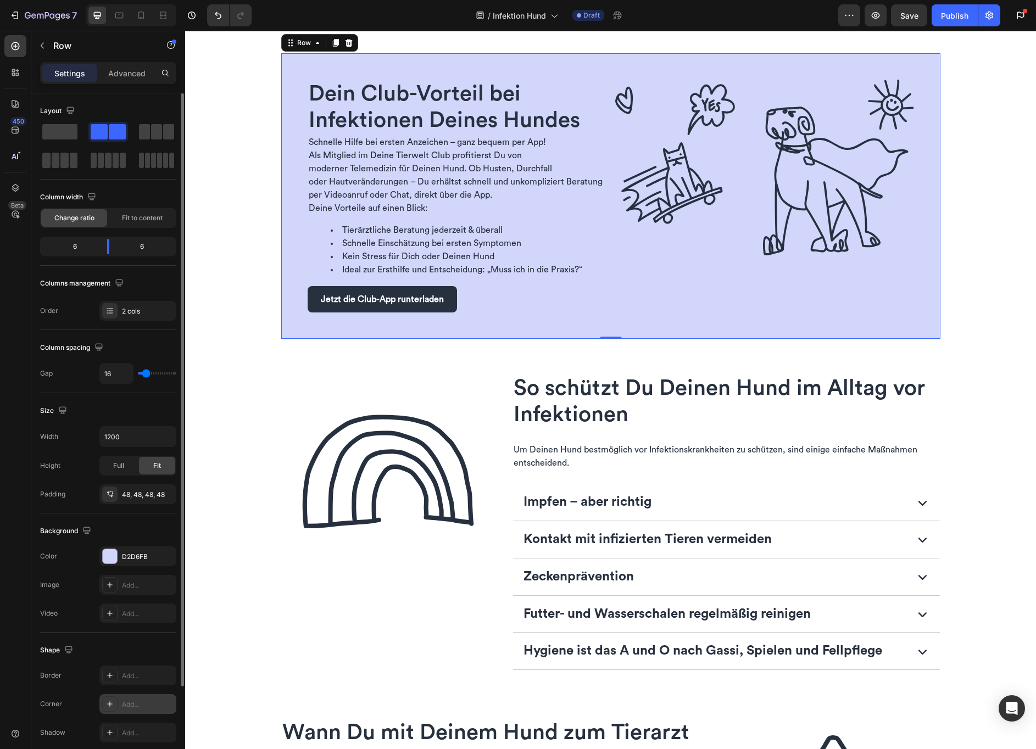
click at [143, 703] on div "Add..." at bounding box center [148, 705] width 52 height 10
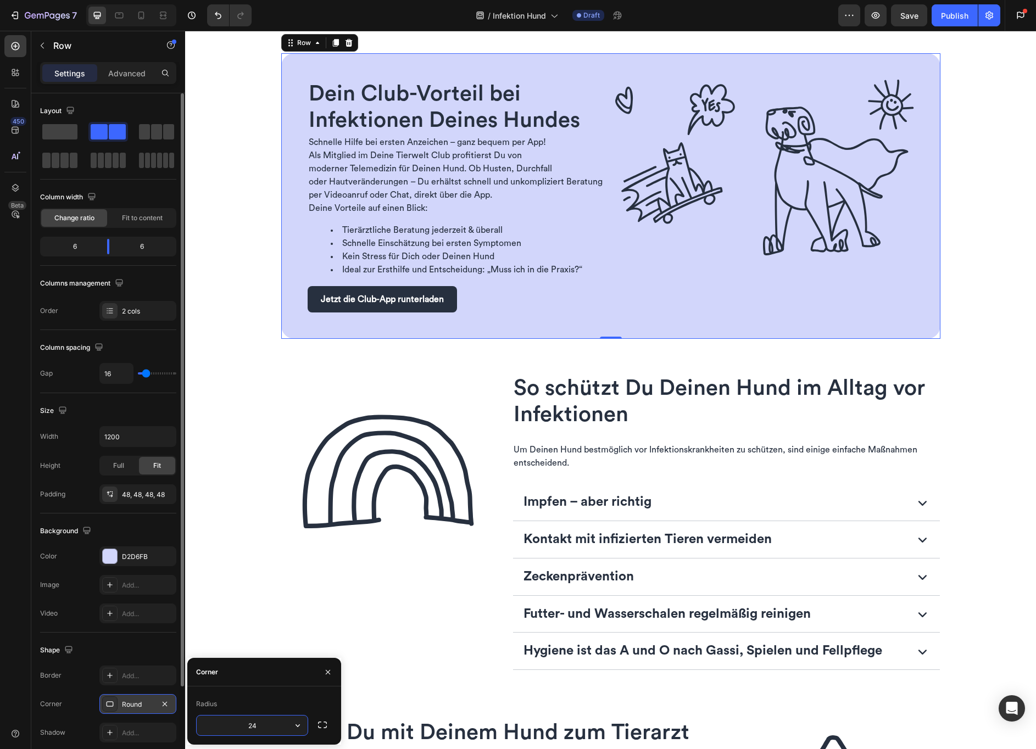
type input "24"
click at [615, 313] on div "Image" at bounding box center [764, 196] width 299 height 233
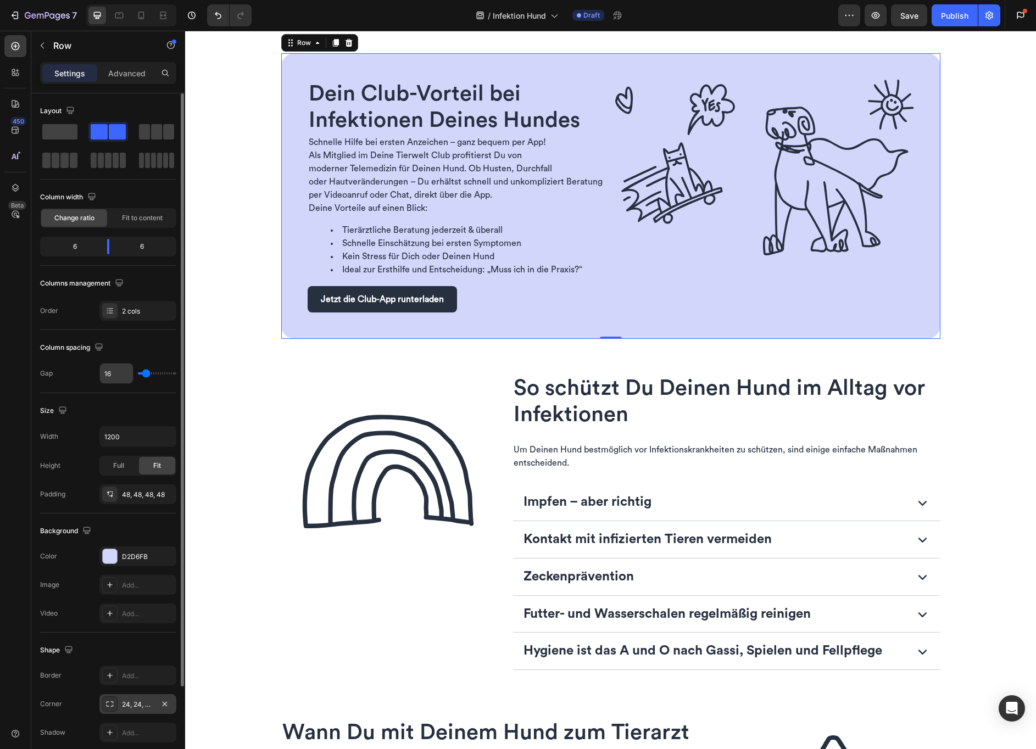
click at [119, 371] on input "16" at bounding box center [116, 374] width 33 height 20
type input "4"
type input "48"
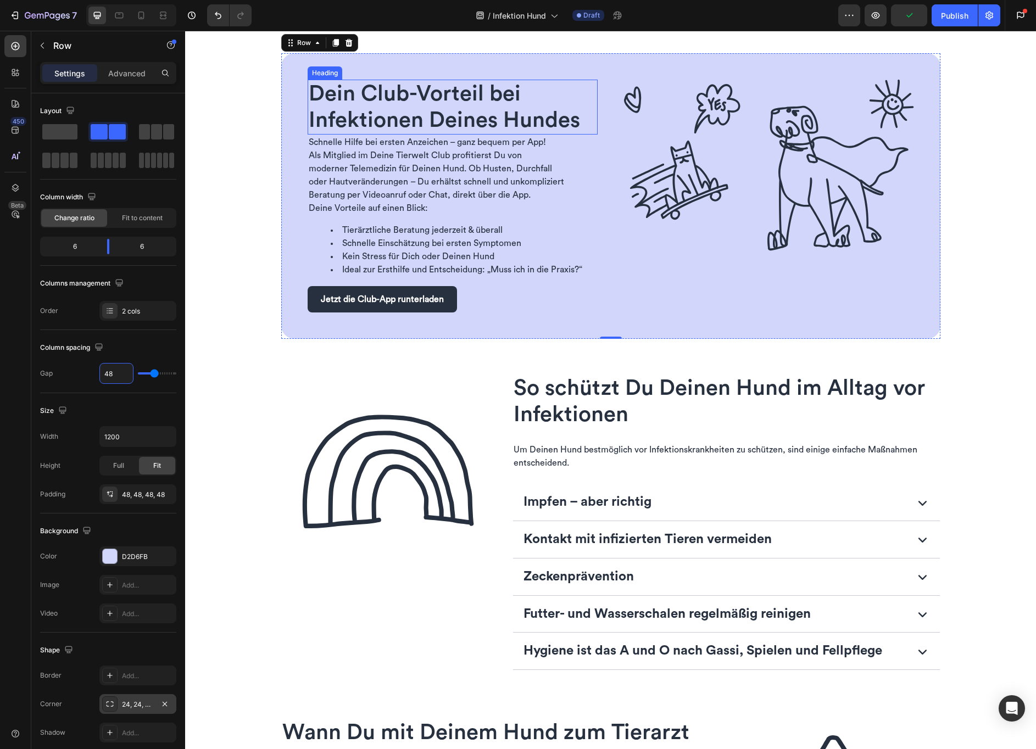
click at [430, 130] on span "Dein Club-Vorteil bei Infektionen Deines Hundes" at bounding box center [444, 107] width 271 height 48
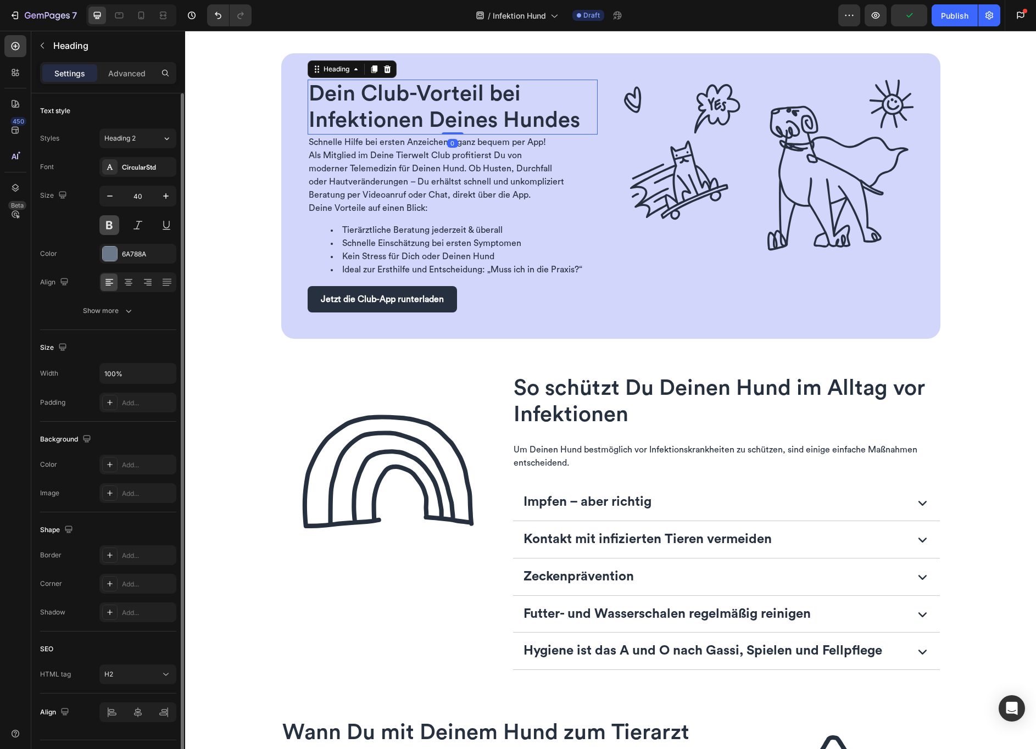
click at [109, 221] on button at bounding box center [109, 225] width 20 height 20
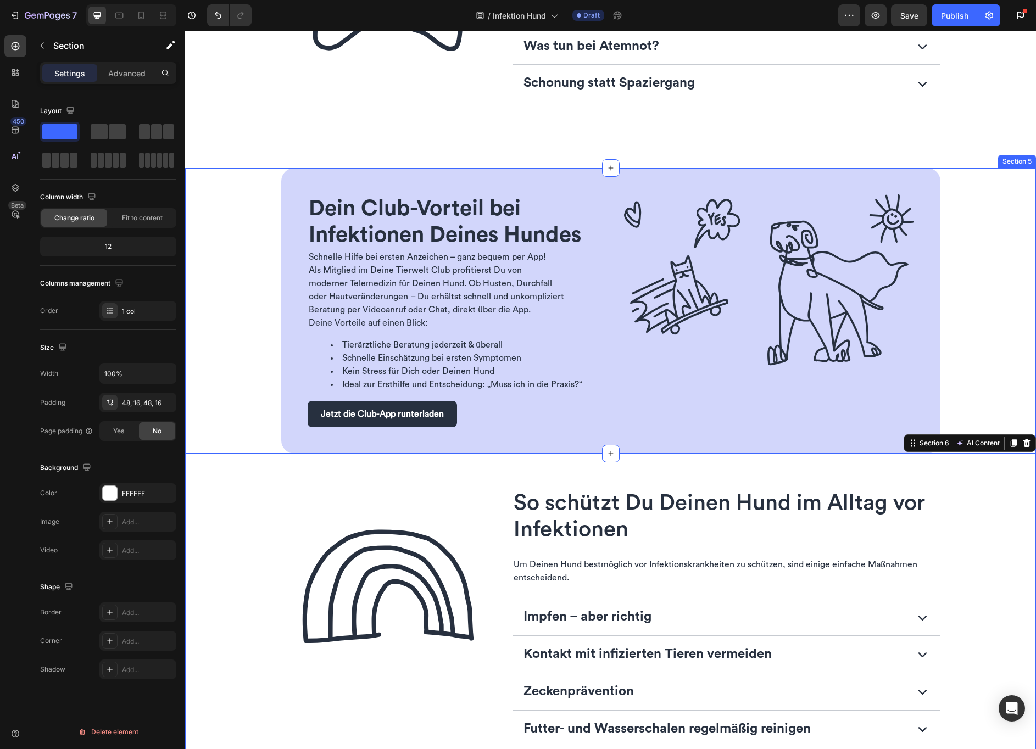
scroll to position [2256, 0]
click at [138, 15] on icon at bounding box center [141, 16] width 6 height 8
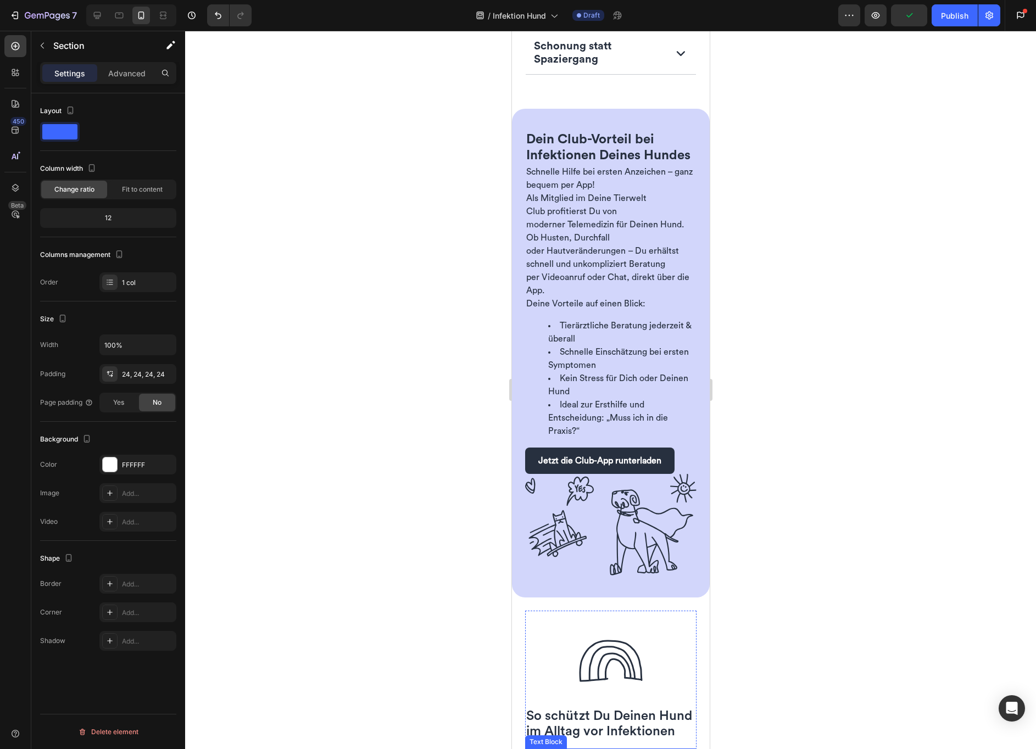
scroll to position [2801, 0]
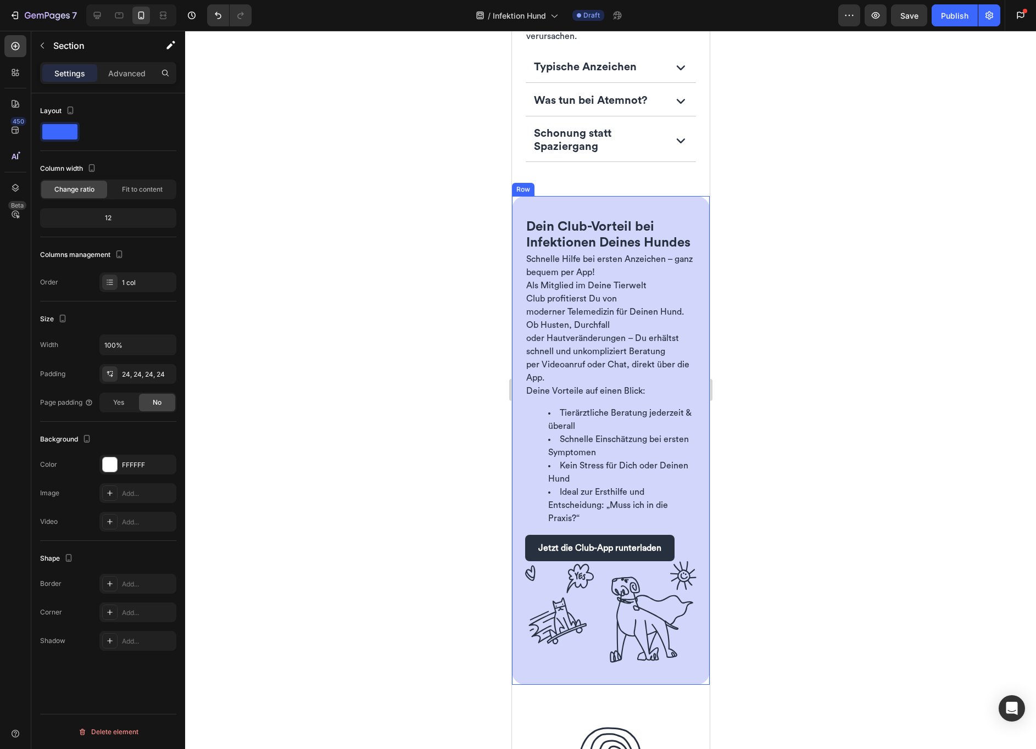
click at [519, 536] on div "Dein Club-Vorteil bei Infektionen Deines Hundes Heading Schnelle Hilfe bei erst…" at bounding box center [610, 440] width 198 height 489
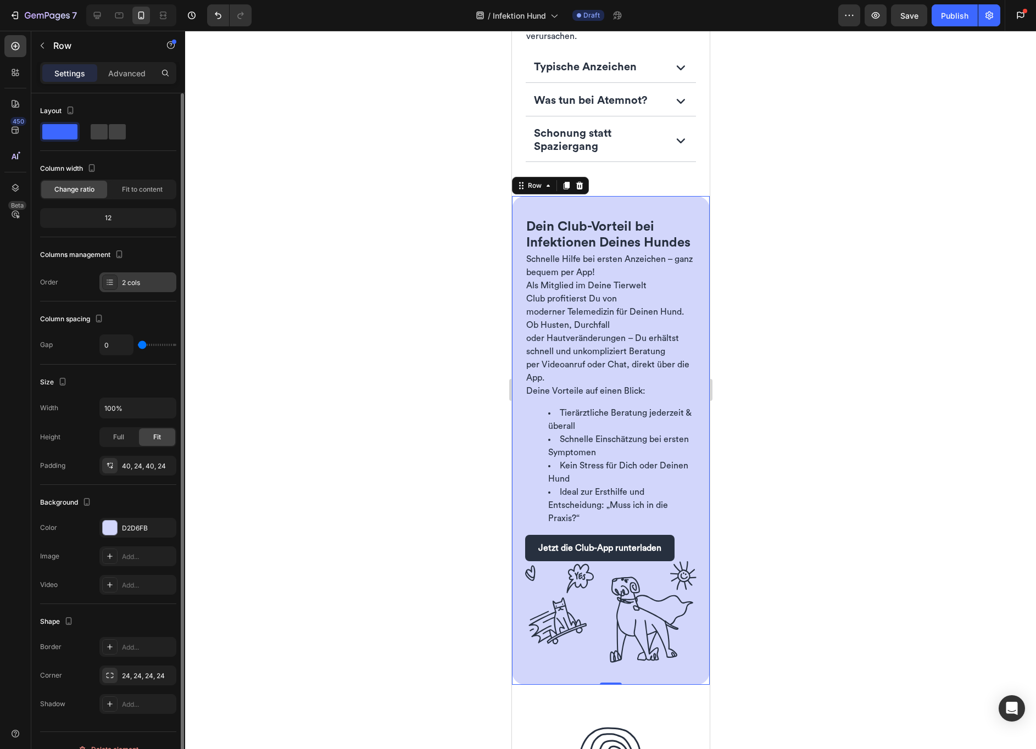
click at [144, 276] on div "2 cols" at bounding box center [137, 282] width 77 height 20
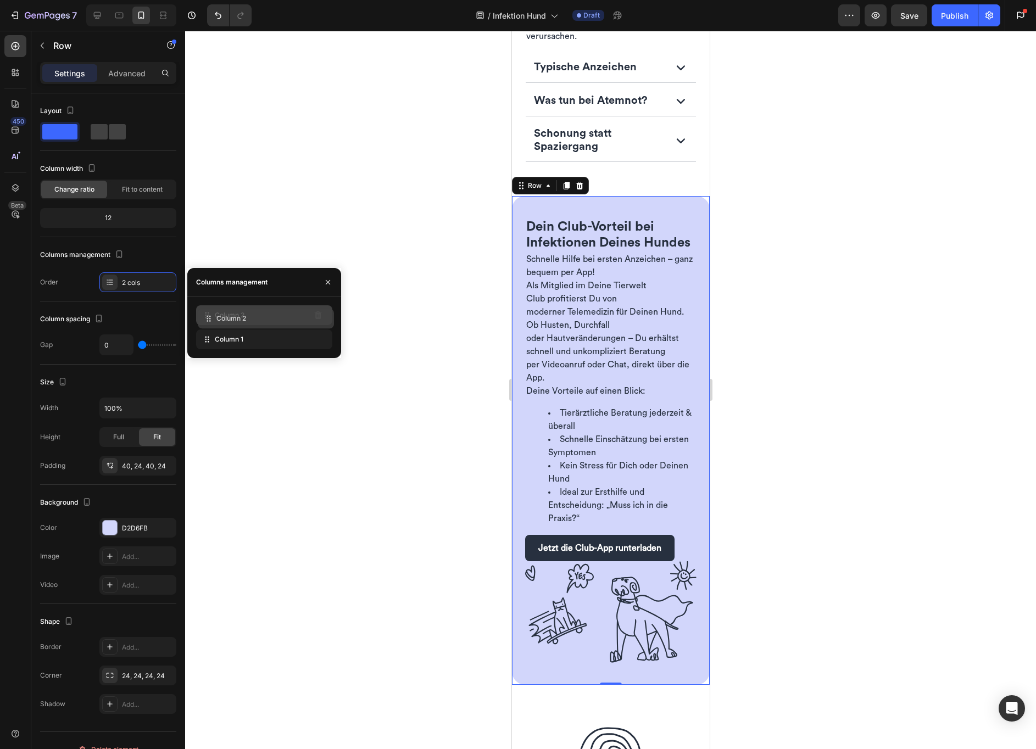
drag, startPoint x: 248, startPoint y: 342, endPoint x: 250, endPoint y: 322, distance: 20.4
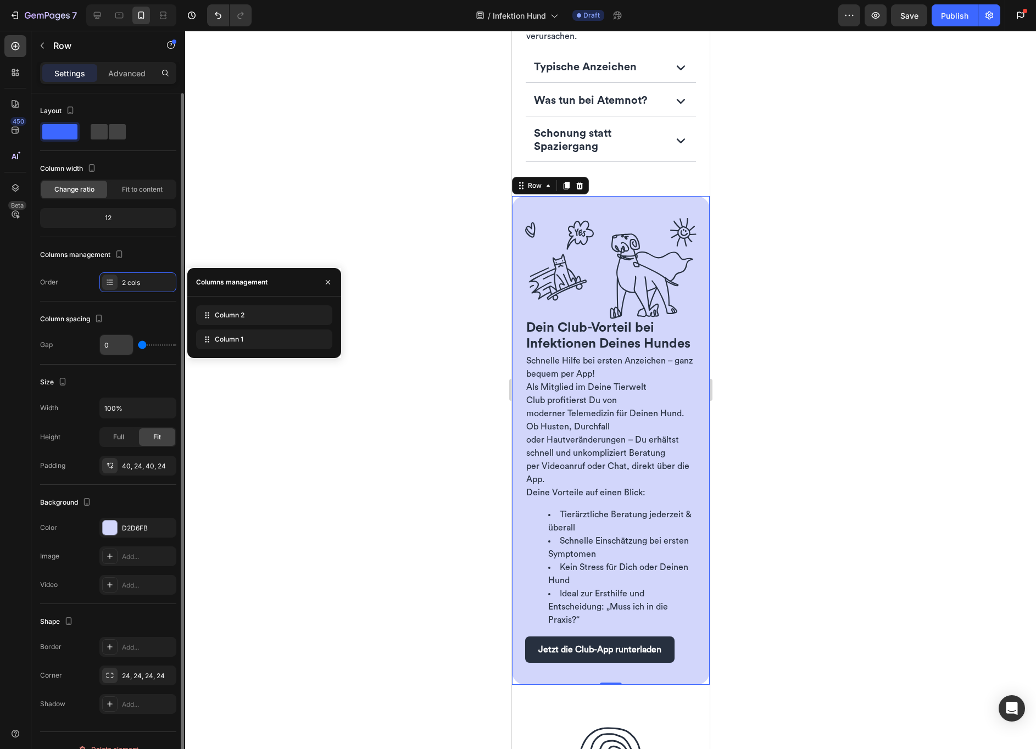
click at [119, 349] on input "0" at bounding box center [116, 345] width 33 height 20
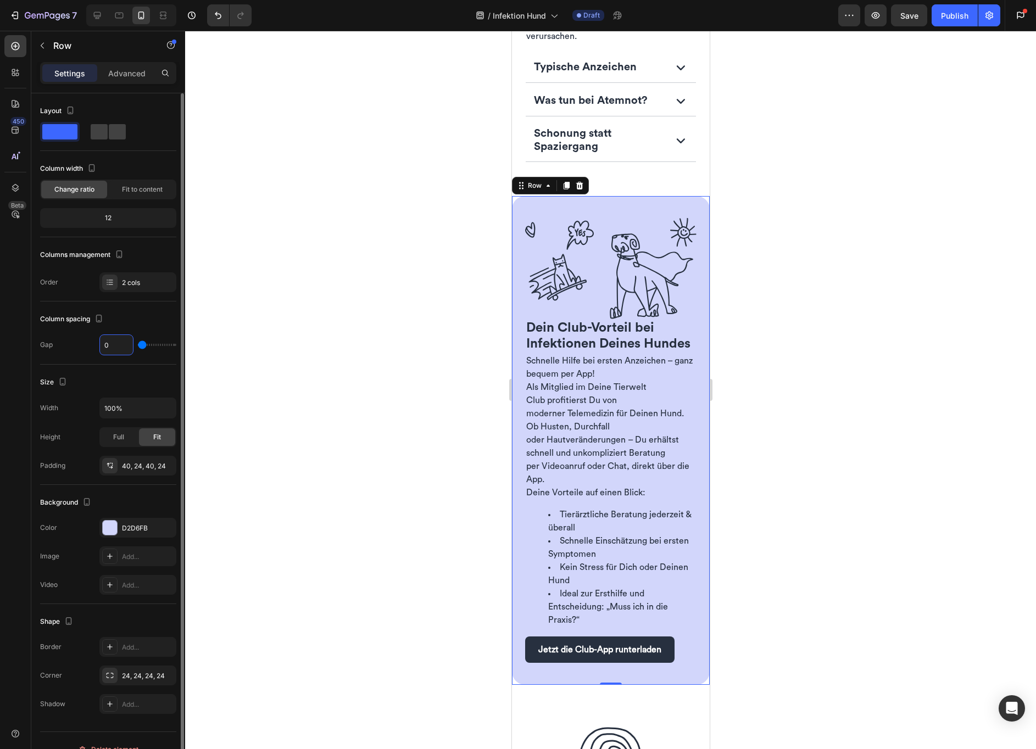
type input "1"
type input "16"
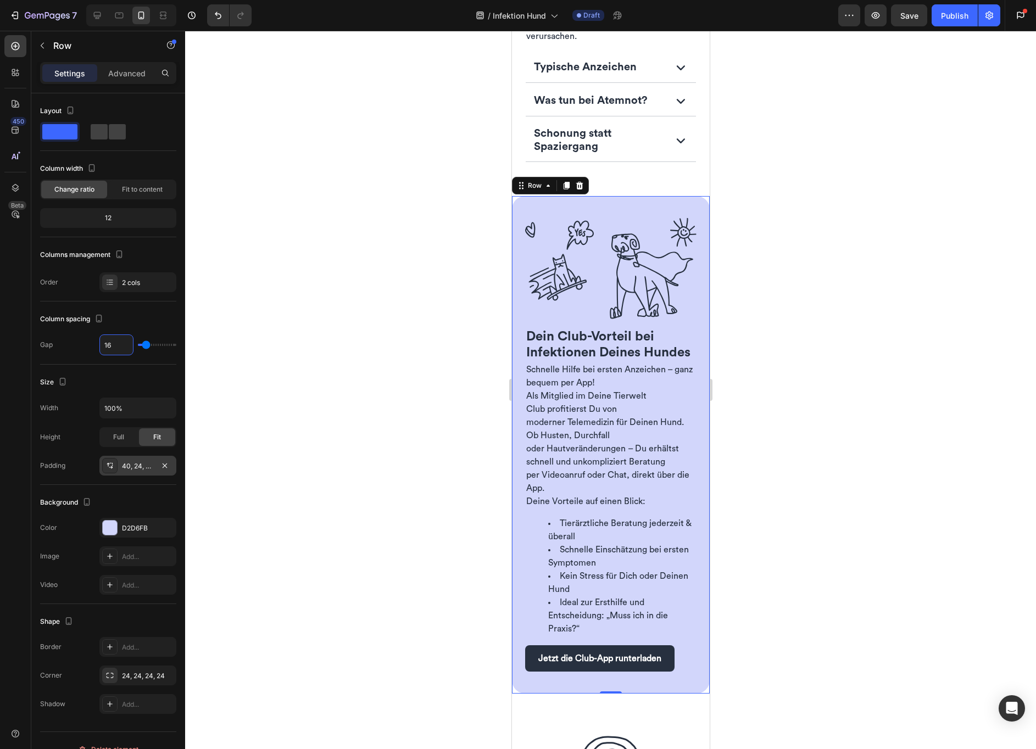
type input "16"
click at [147, 467] on div "40, 24, 40, 24" at bounding box center [138, 466] width 32 height 10
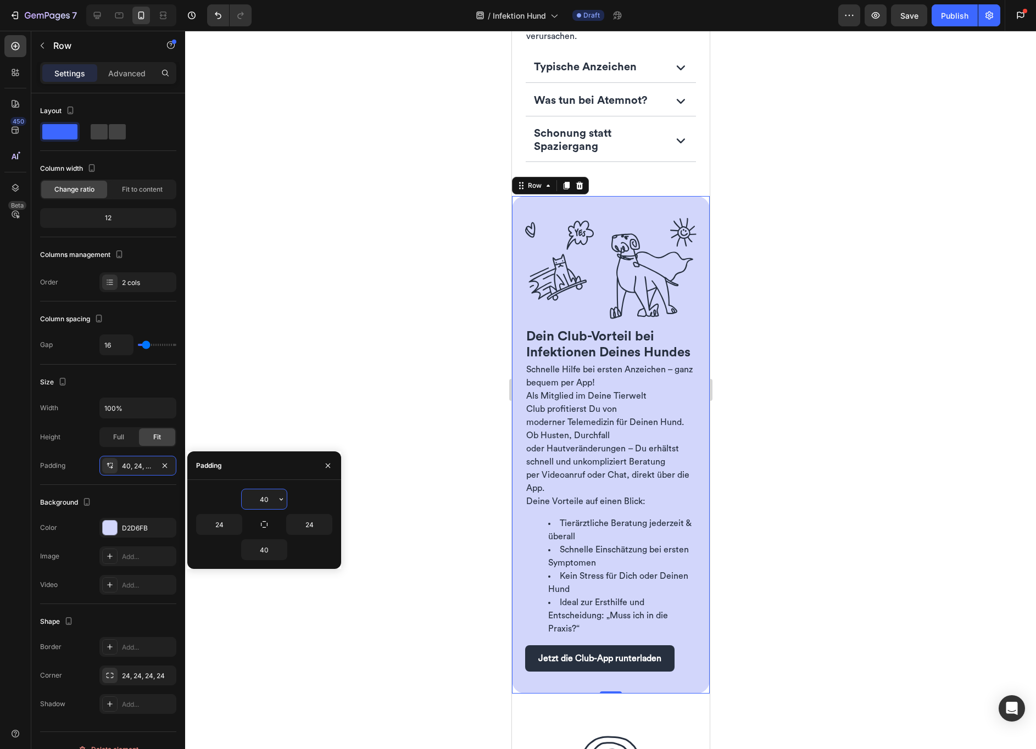
click at [275, 497] on input "40" at bounding box center [264, 499] width 45 height 20
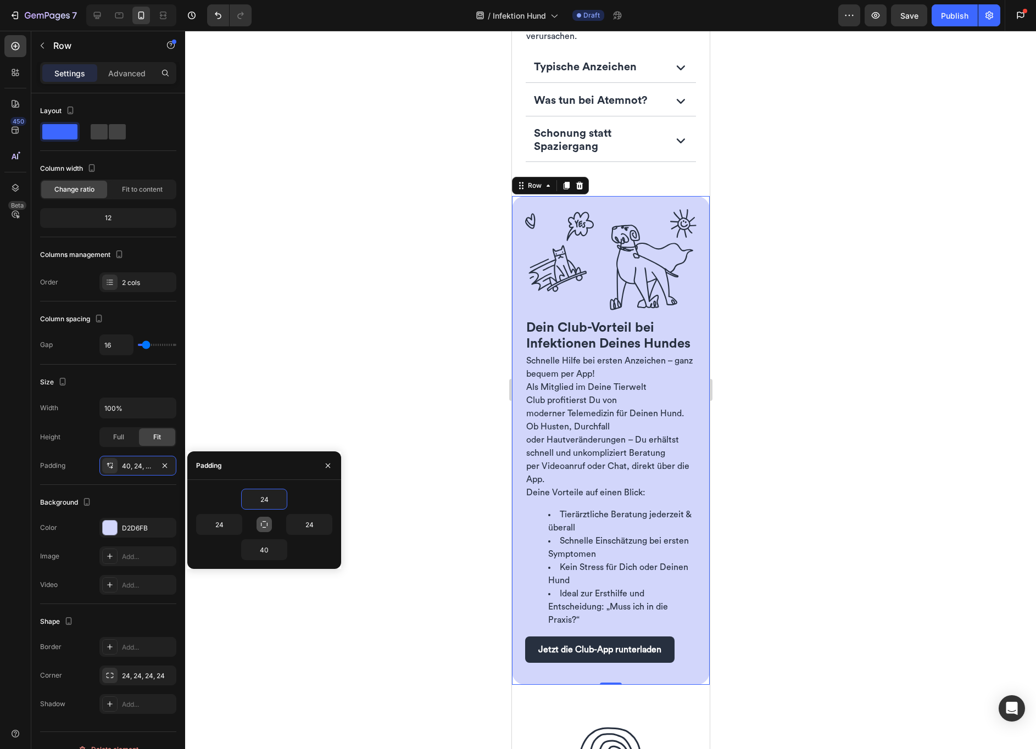
type input "24"
click at [270, 524] on button "button" at bounding box center [264, 524] width 15 height 15
type input "24"
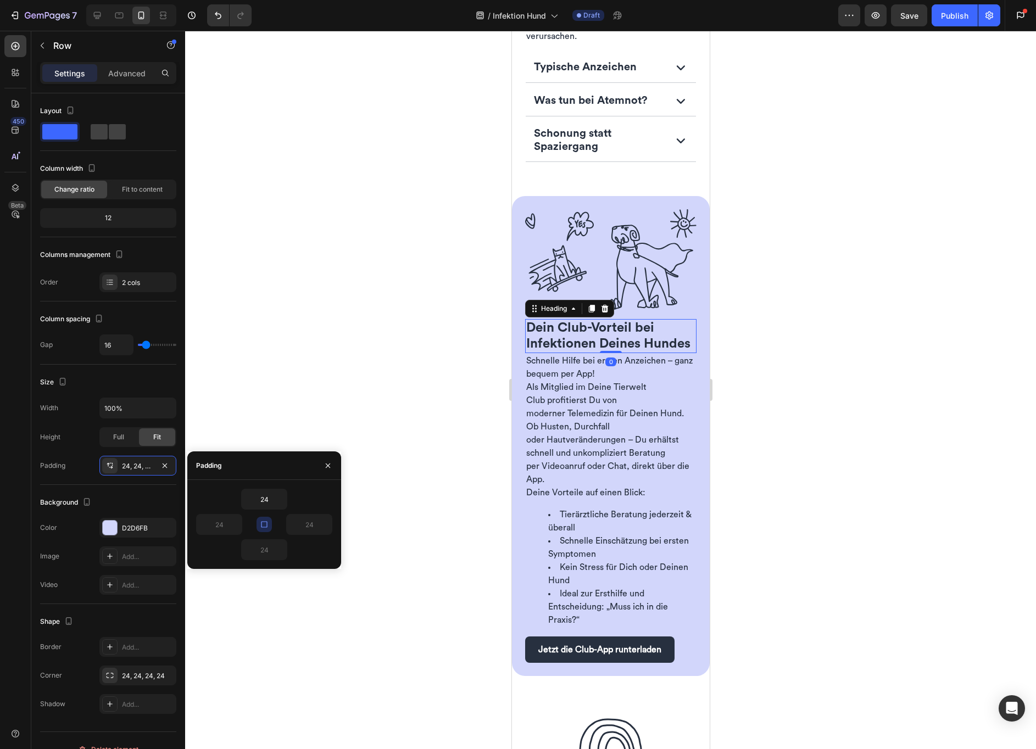
click at [618, 326] on span "Dein Club-Vorteil bei Infektionen Deines Hundes" at bounding box center [608, 335] width 164 height 29
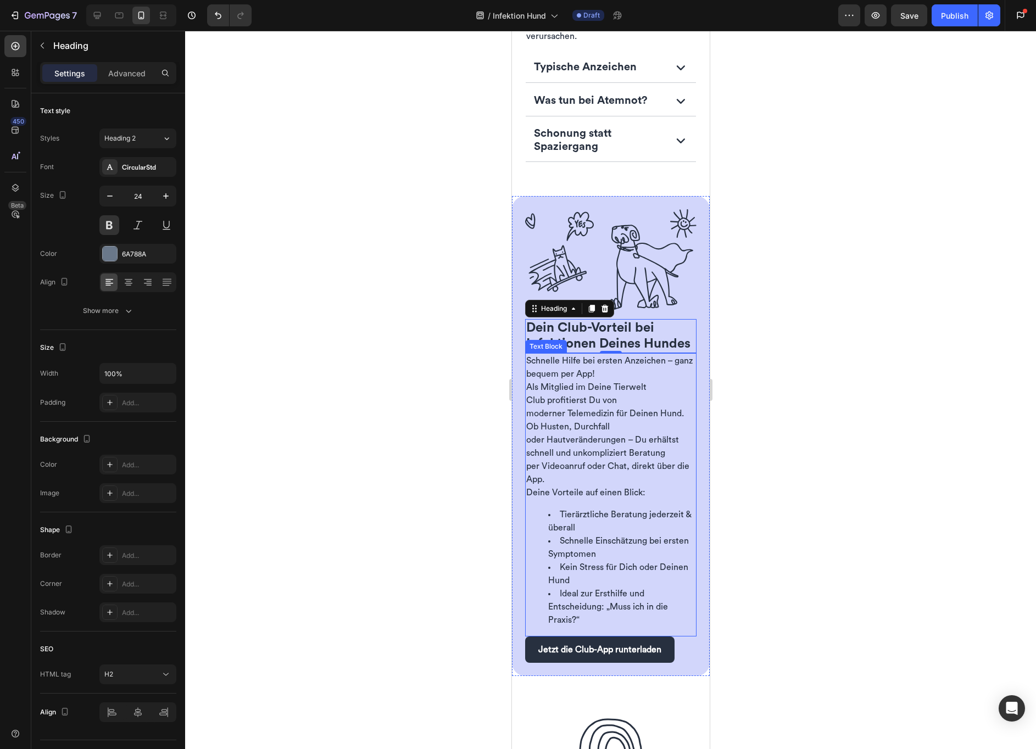
click at [555, 387] on span "Als Mitglied im Deine Tierwelt Club profitierst Du von moderner Telemedizin für…" at bounding box center [607, 433] width 163 height 101
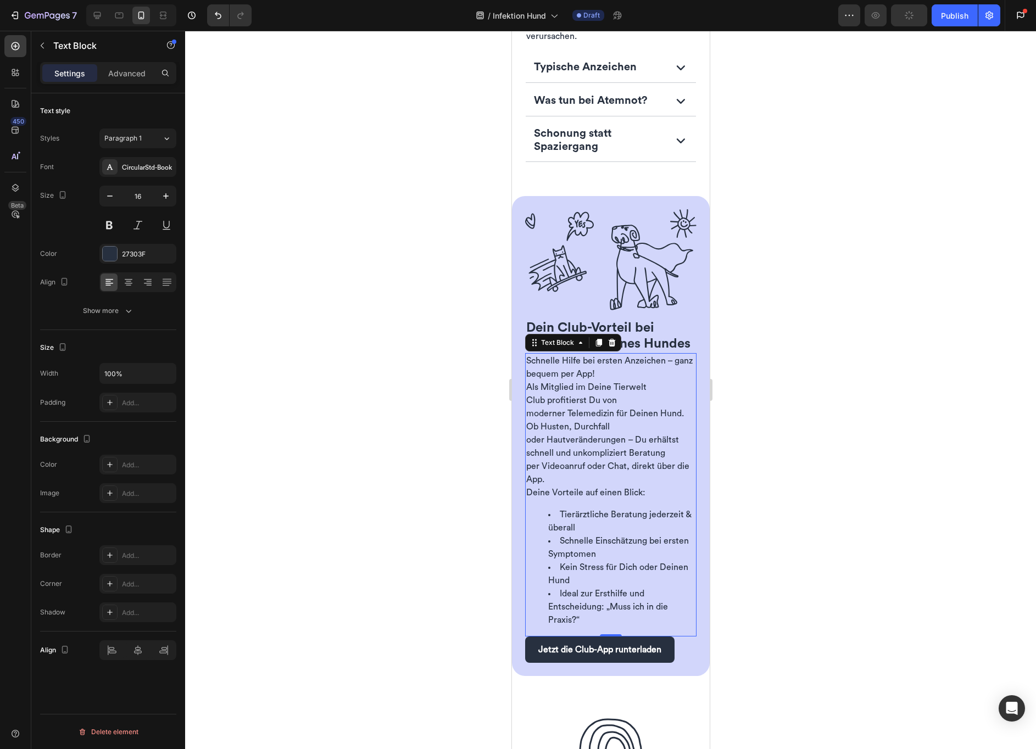
click at [465, 427] on div at bounding box center [610, 390] width 851 height 718
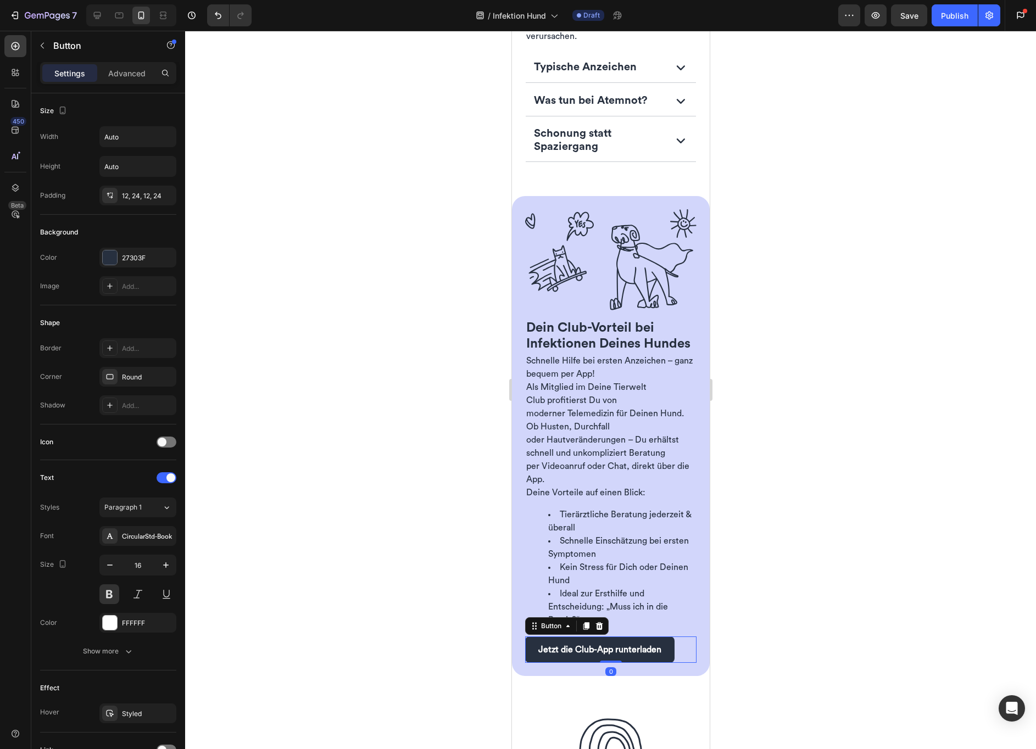
click at [679, 642] on div "Jetzt die Club-App runterladen Button 0" at bounding box center [610, 650] width 171 height 26
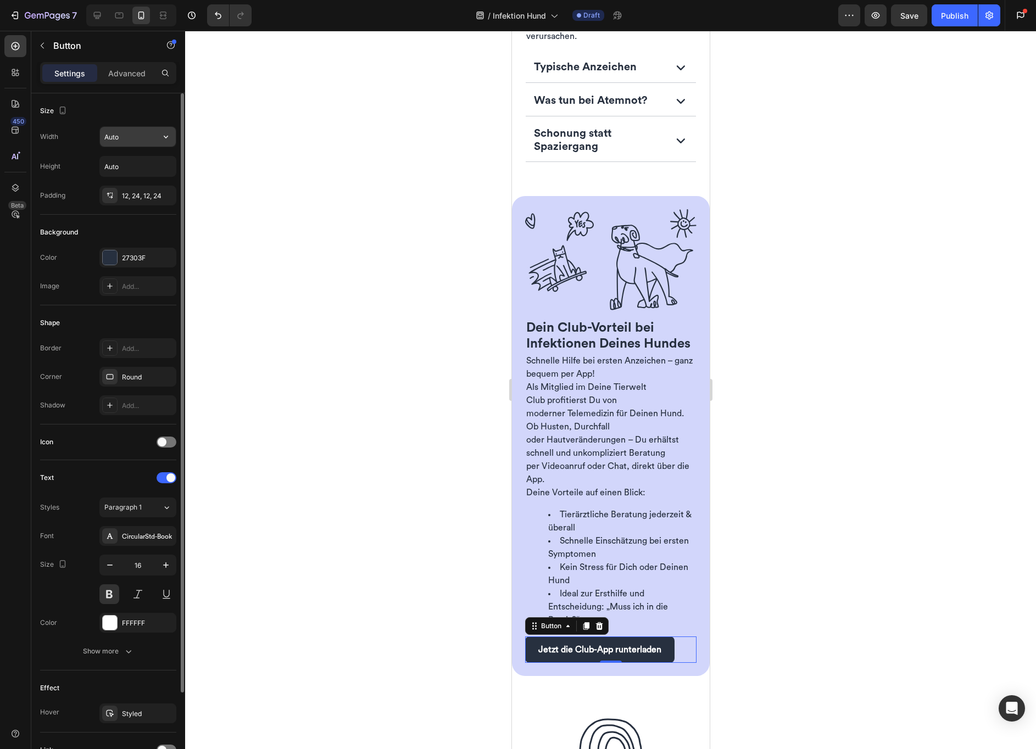
click at [143, 143] on input "Auto" at bounding box center [138, 137] width 76 height 20
click at [166, 138] on icon "button" at bounding box center [165, 136] width 11 height 11
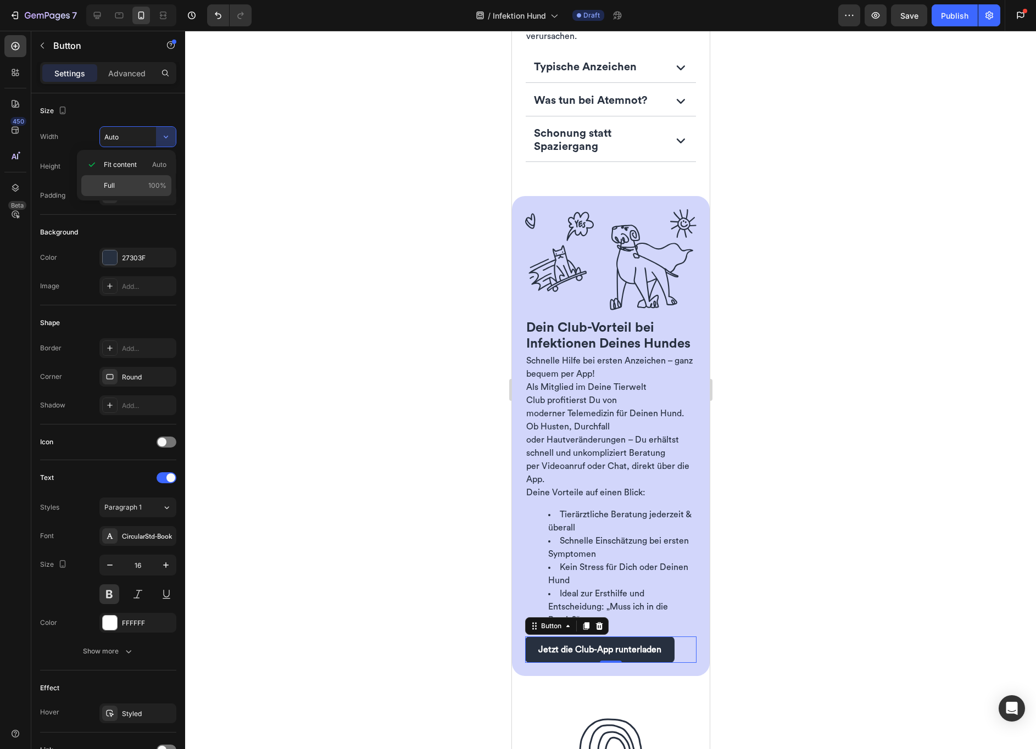
click at [141, 182] on p "Full 100%" at bounding box center [135, 186] width 63 height 10
type input "100%"
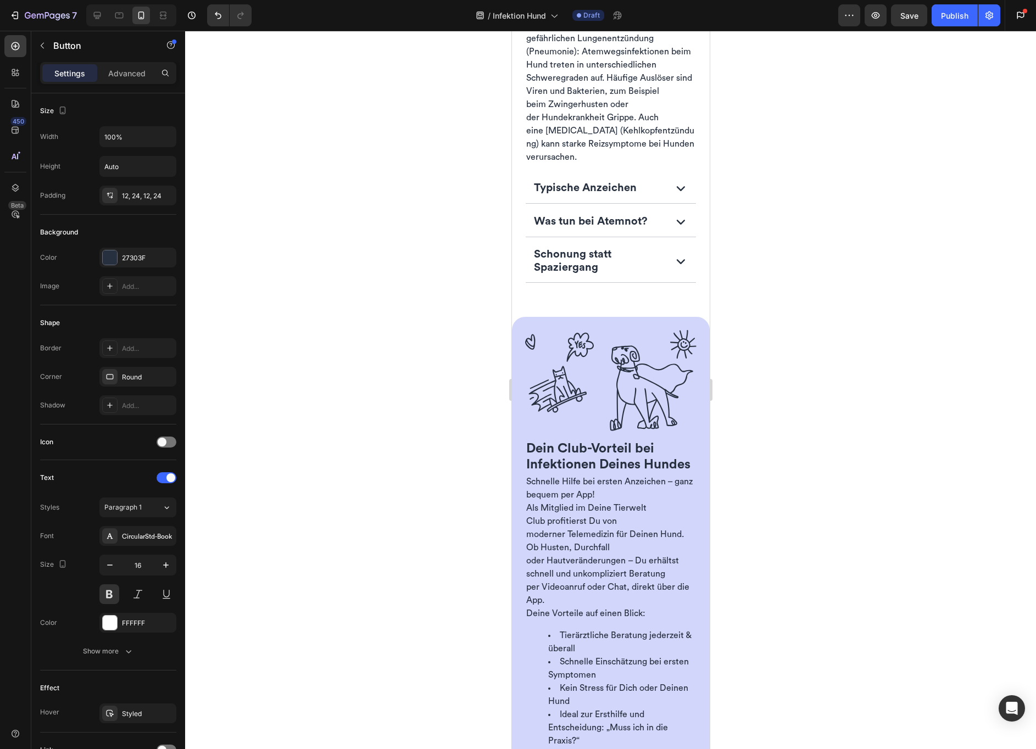
scroll to position [2815, 0]
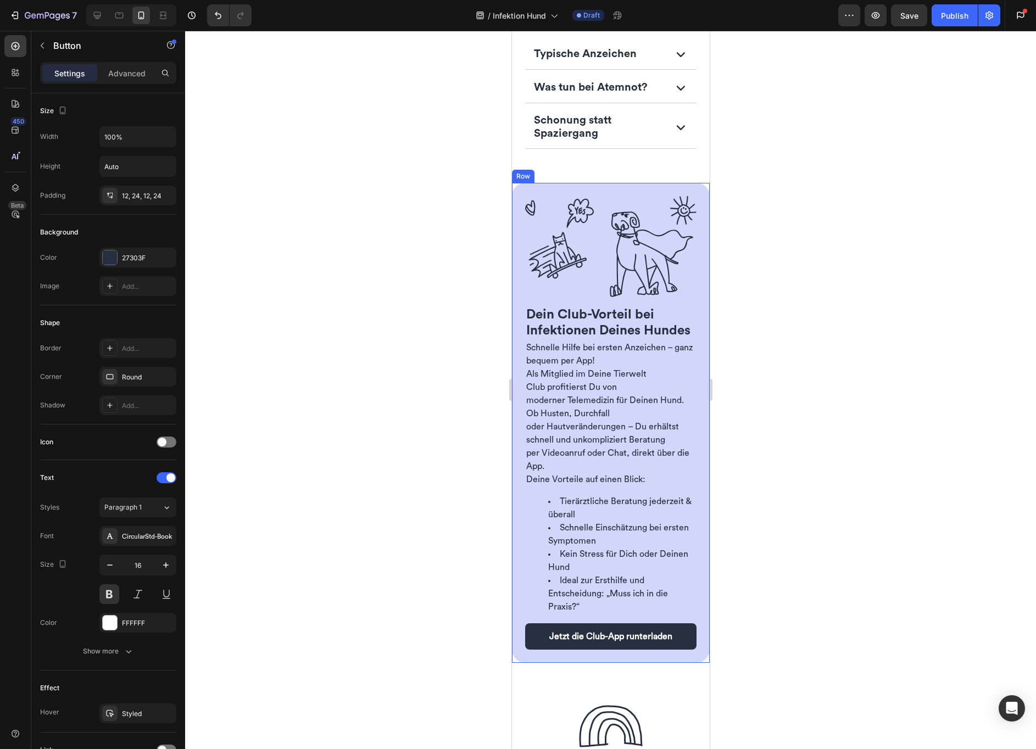
click at [515, 452] on div "Dein Club-Vorteil bei Infektionen Deines Hundes Heading Schnelle Hilfe bei erst…" at bounding box center [610, 423] width 198 height 480
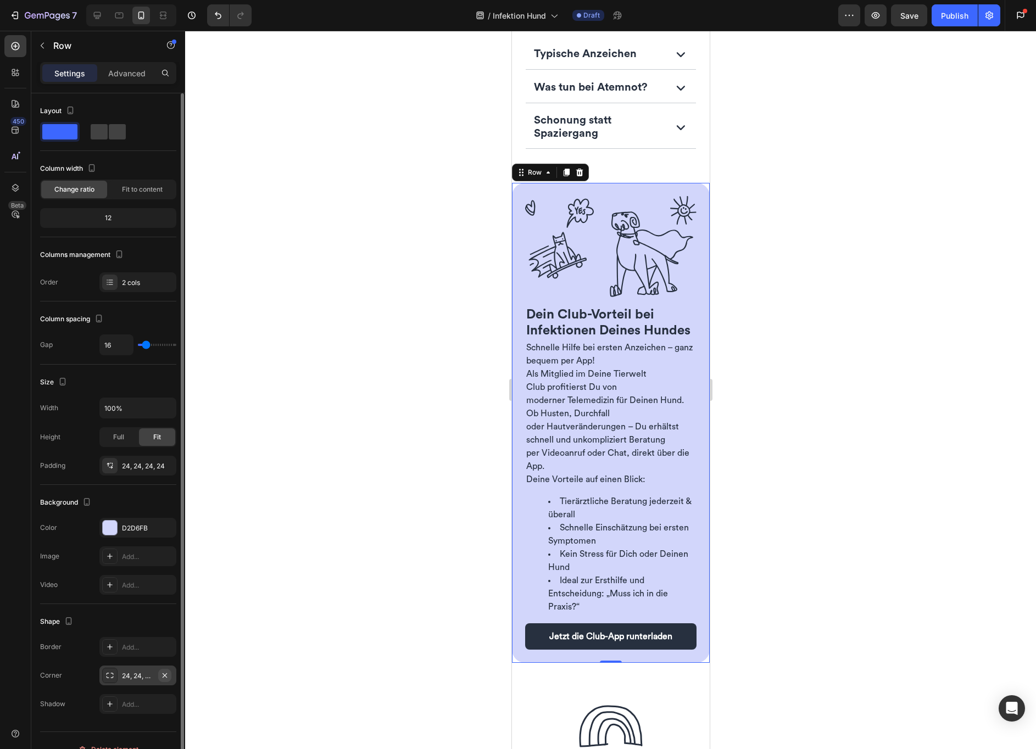
click at [165, 677] on icon "button" at bounding box center [164, 675] width 9 height 9
click at [462, 380] on div at bounding box center [610, 390] width 851 height 718
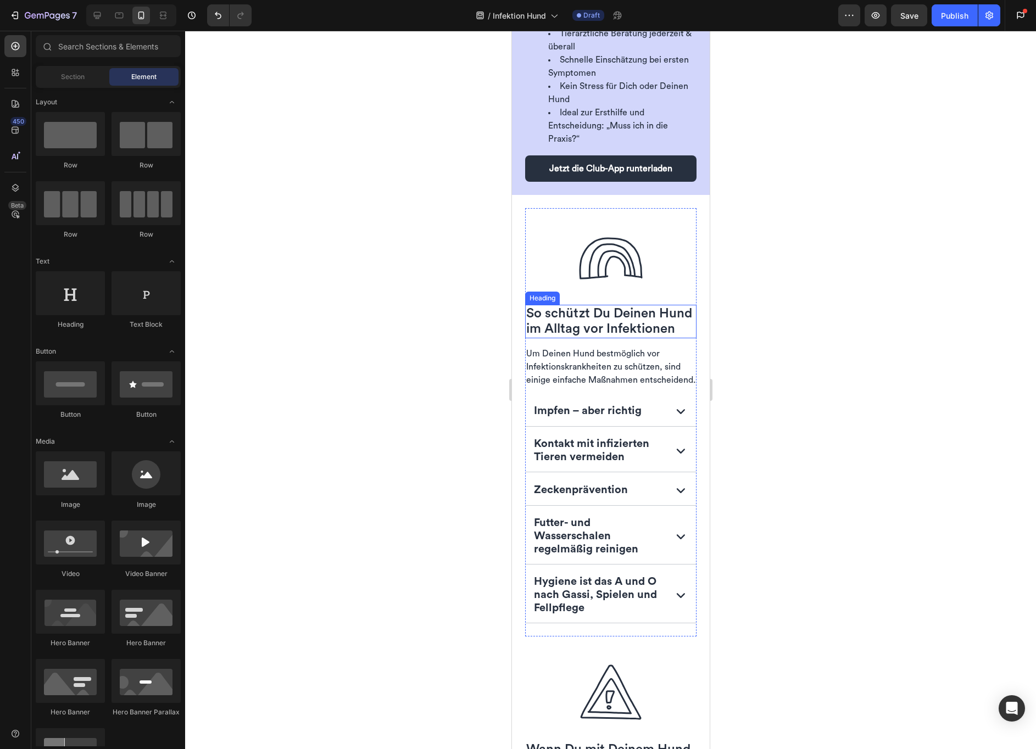
scroll to position [3162, 0]
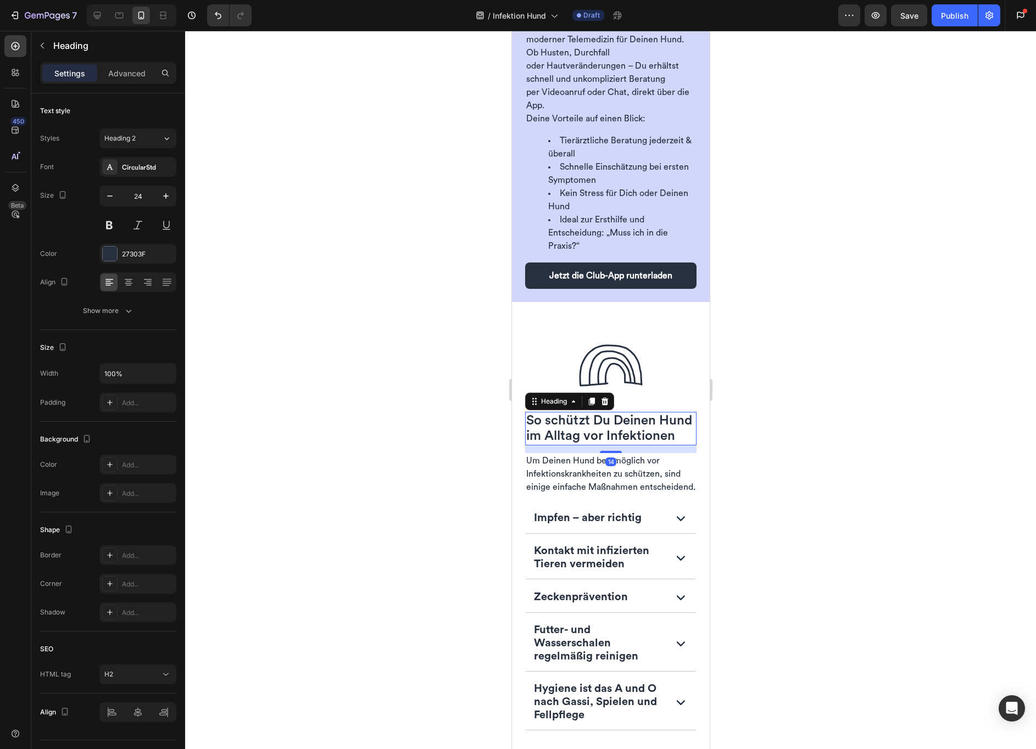
click at [577, 446] on h2 "So schützt Du Deinen Hund im Alltag vor Infektionen" at bounding box center [610, 429] width 171 height 34
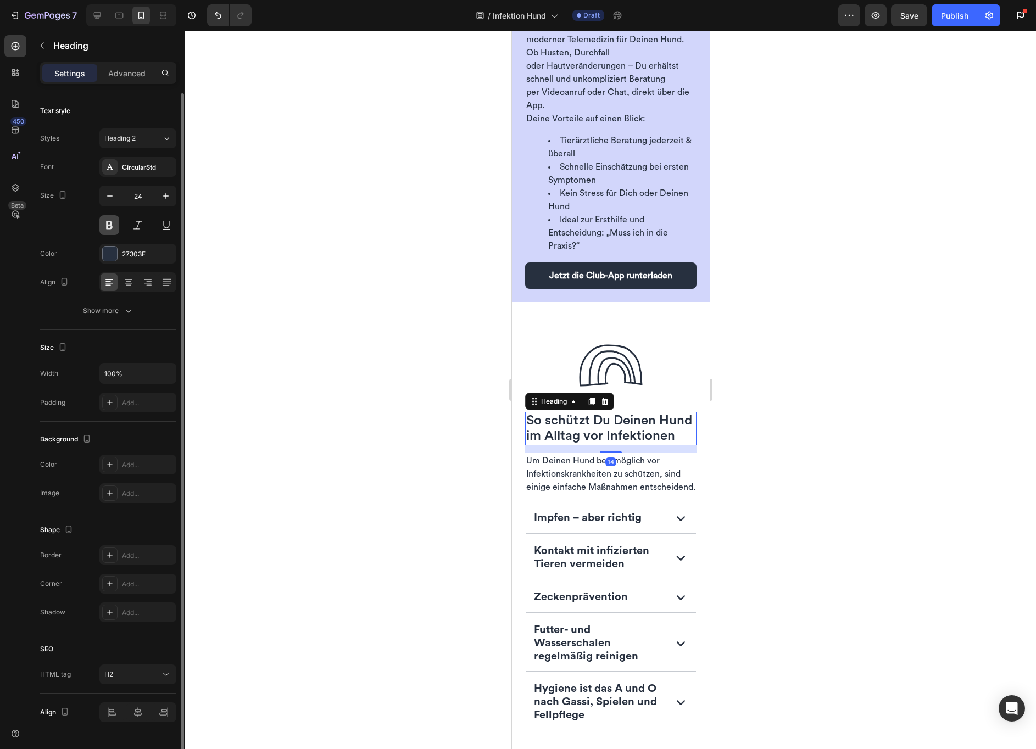
click at [108, 221] on button at bounding box center [109, 225] width 20 height 20
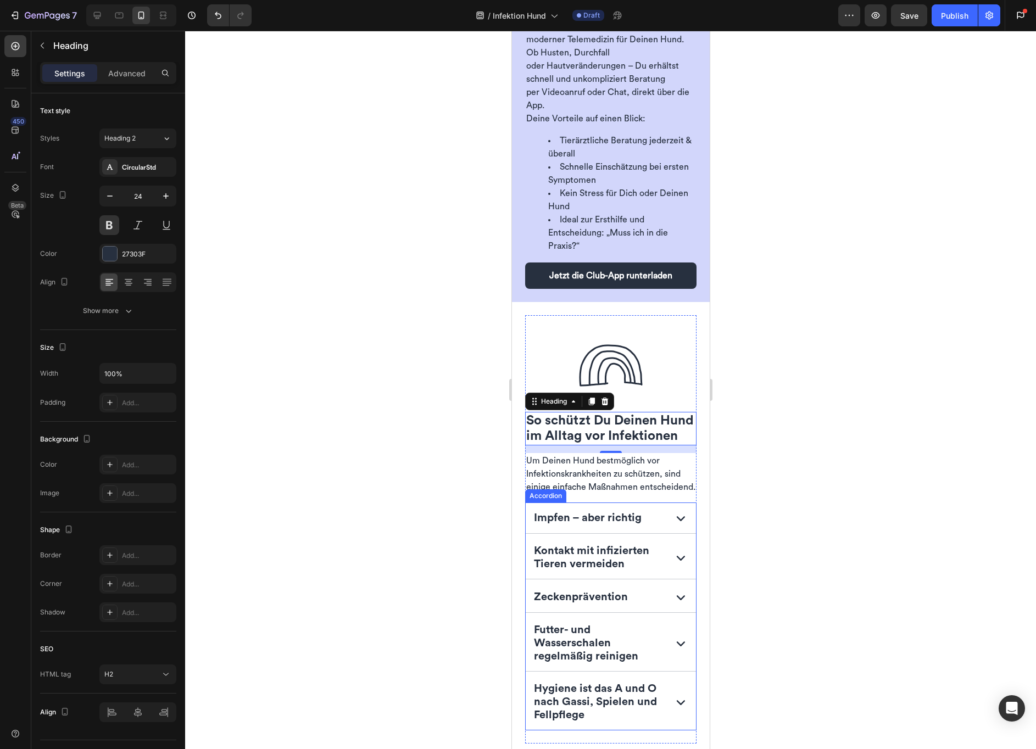
scroll to position [3364, 0]
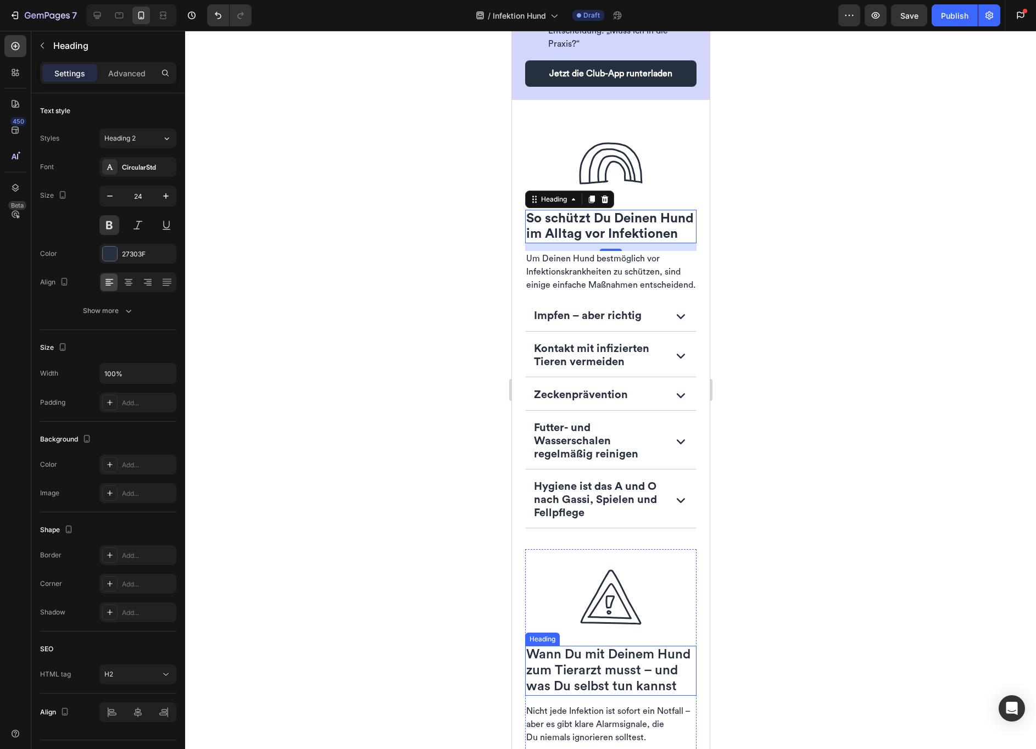
click at [562, 693] on span "Wann Du mit Deinem Hund zum Tierarzt musst – und was Du selbst tun kannst" at bounding box center [608, 670] width 164 height 45
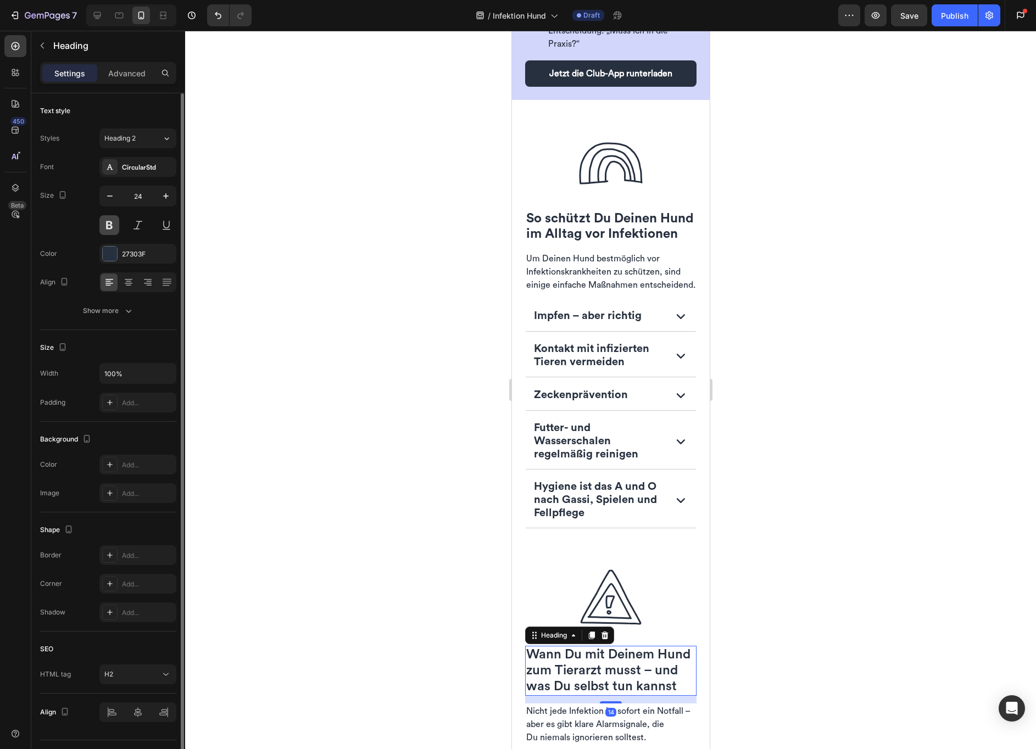
click at [110, 222] on button at bounding box center [109, 225] width 20 height 20
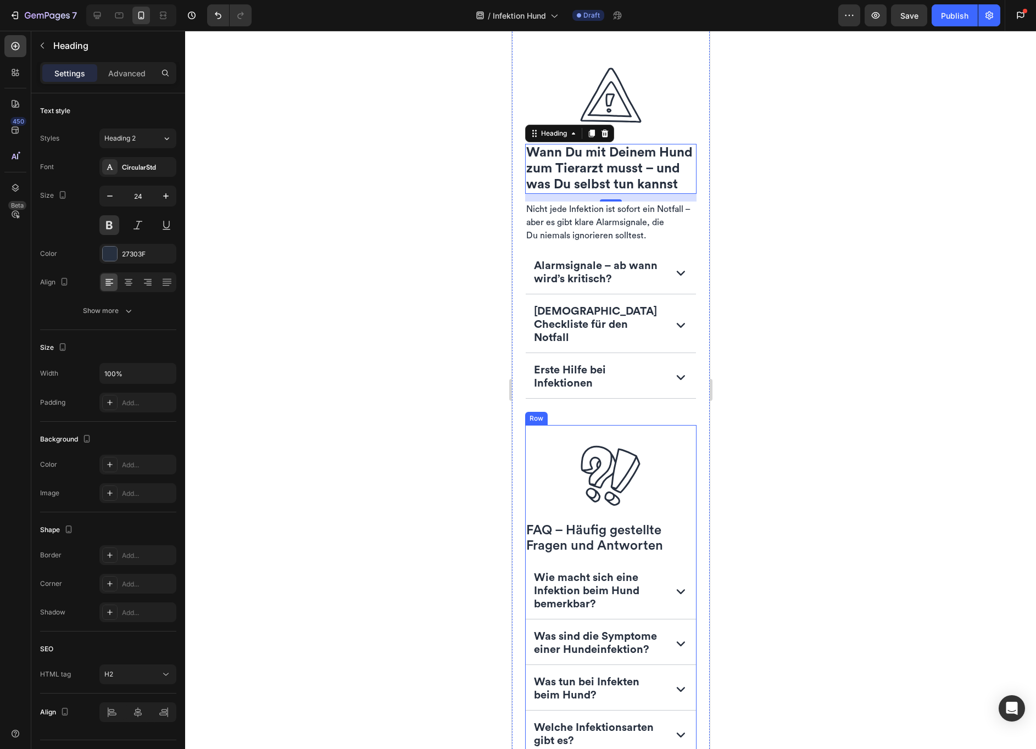
scroll to position [3894, 0]
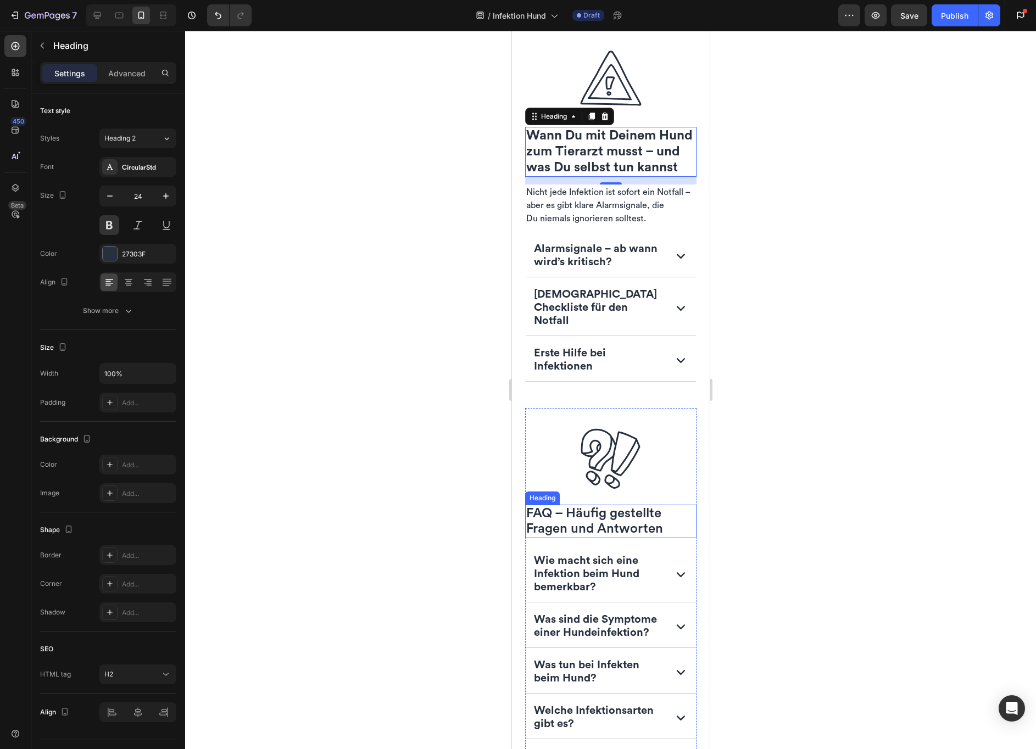
click at [581, 536] on span "FAQ – Häufig gestellte Fragen und Antworten" at bounding box center [594, 521] width 137 height 29
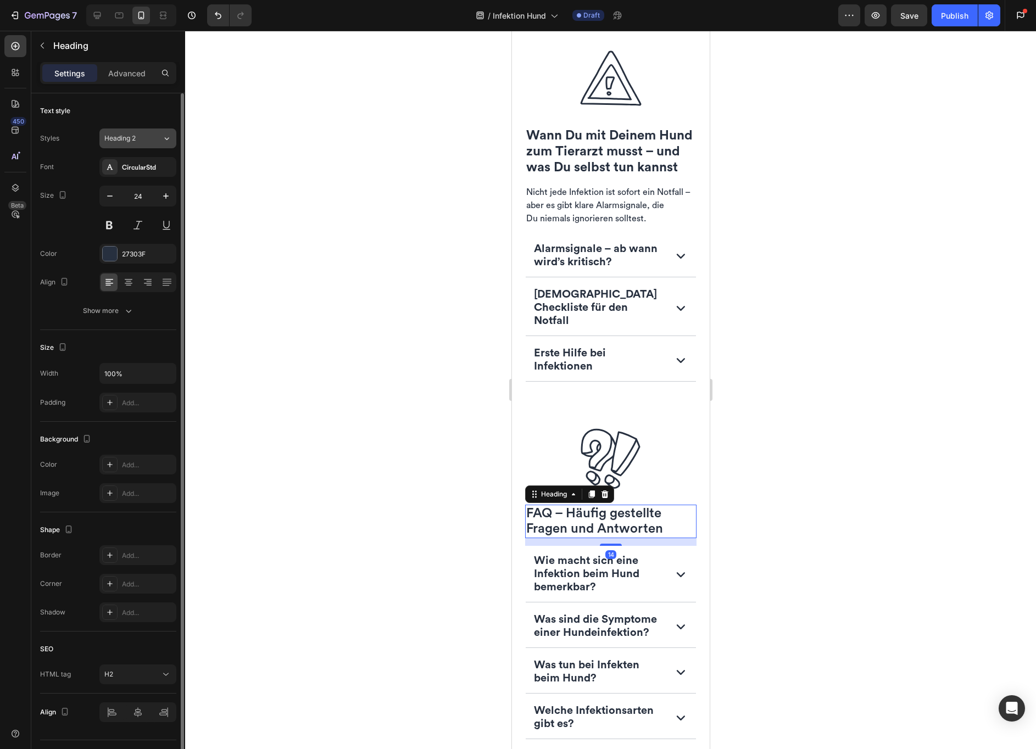
click at [120, 138] on span "Heading 2" at bounding box center [119, 138] width 31 height 10
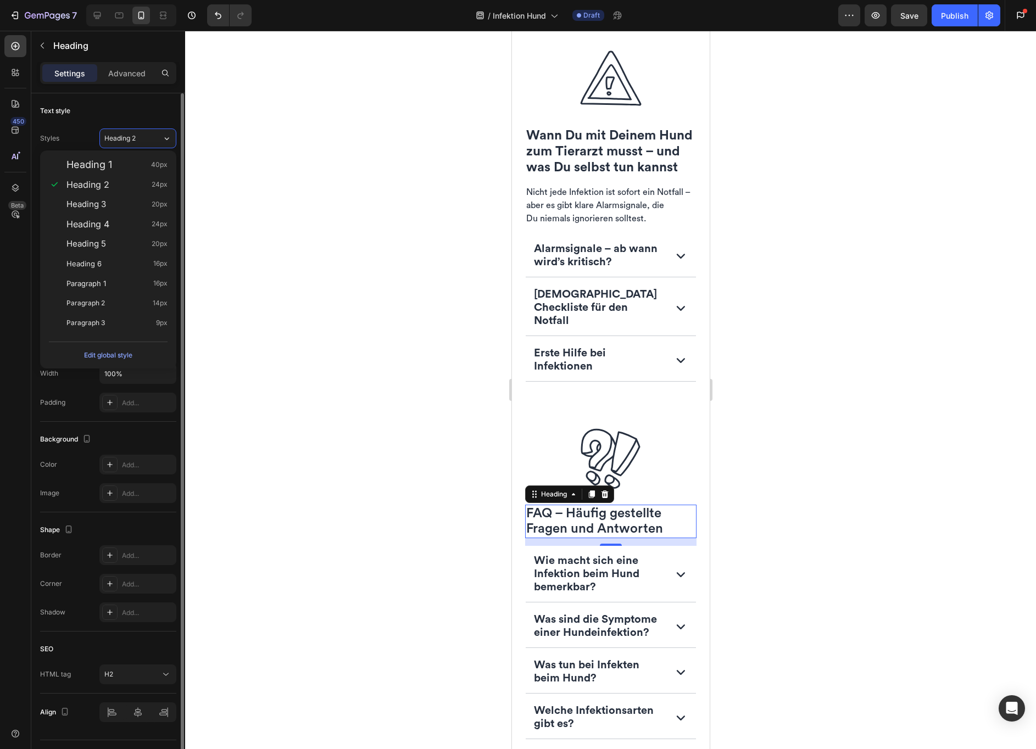
click at [82, 137] on div "Styles Heading 2" at bounding box center [108, 139] width 136 height 20
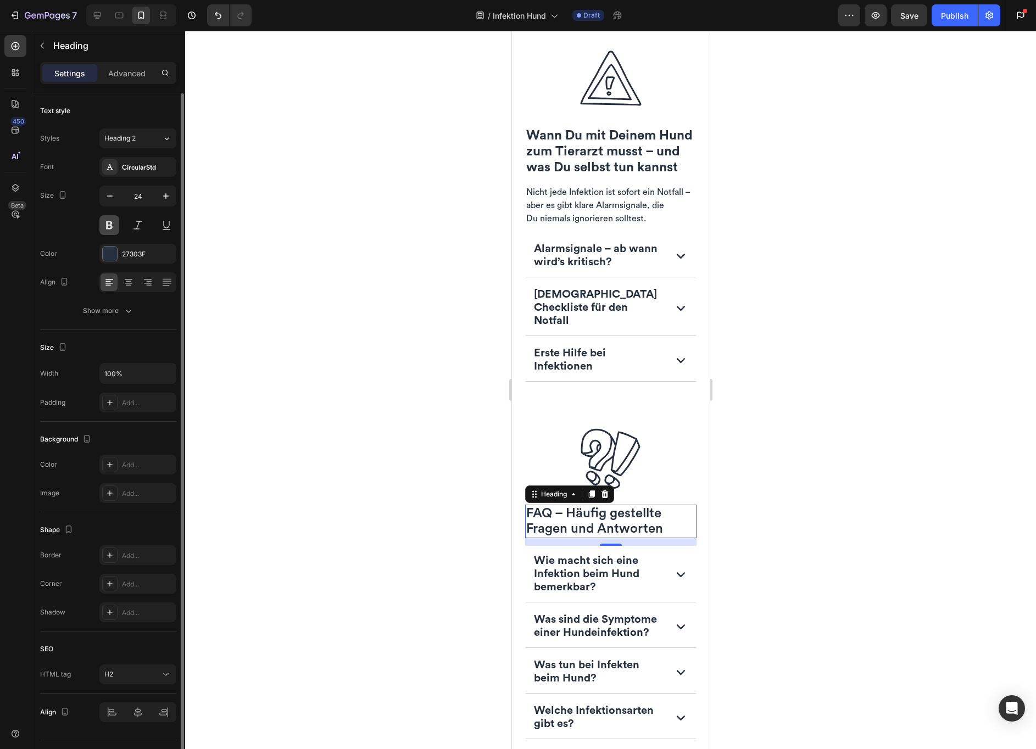
click at [114, 230] on button at bounding box center [109, 225] width 20 height 20
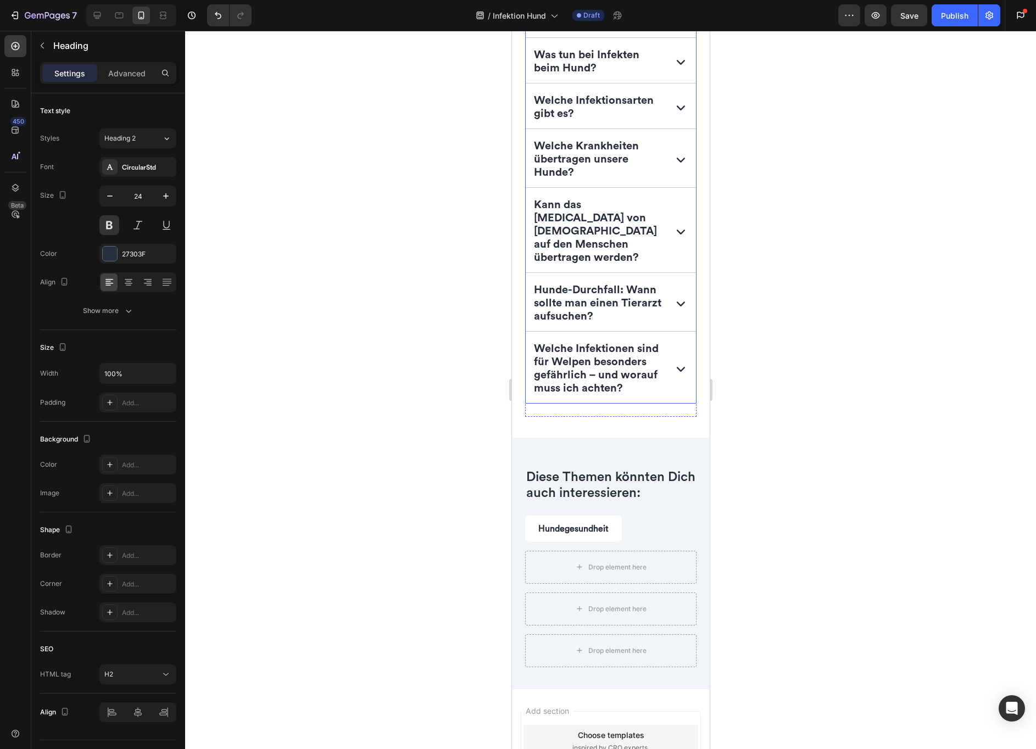
scroll to position [4509, 0]
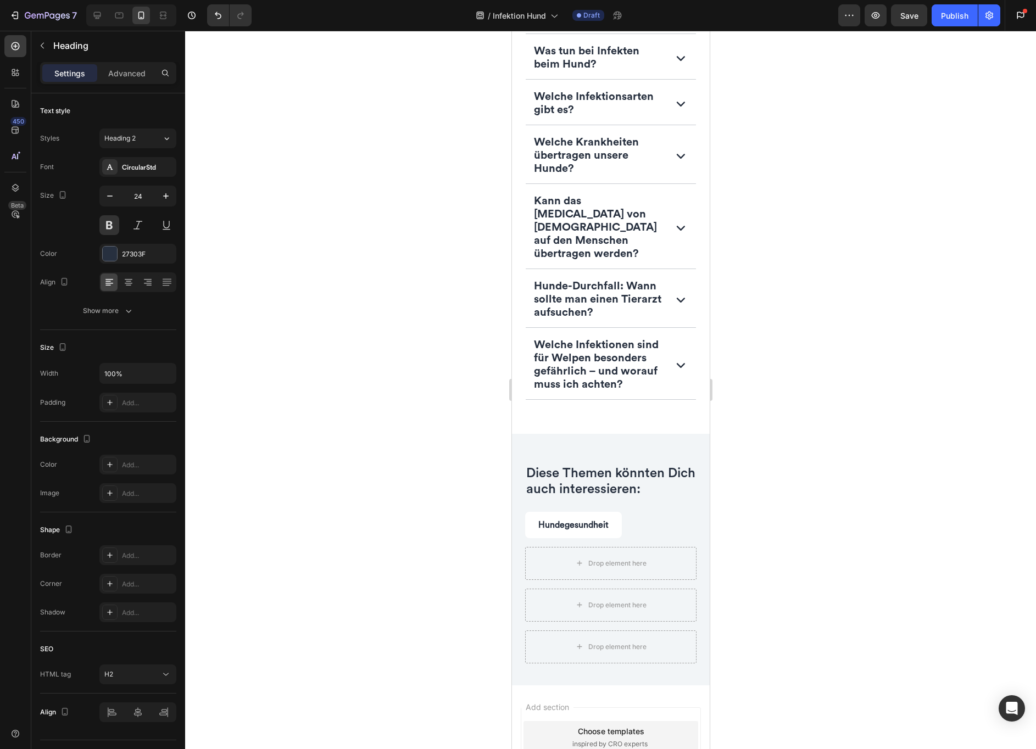
click at [480, 516] on div at bounding box center [610, 390] width 851 height 718
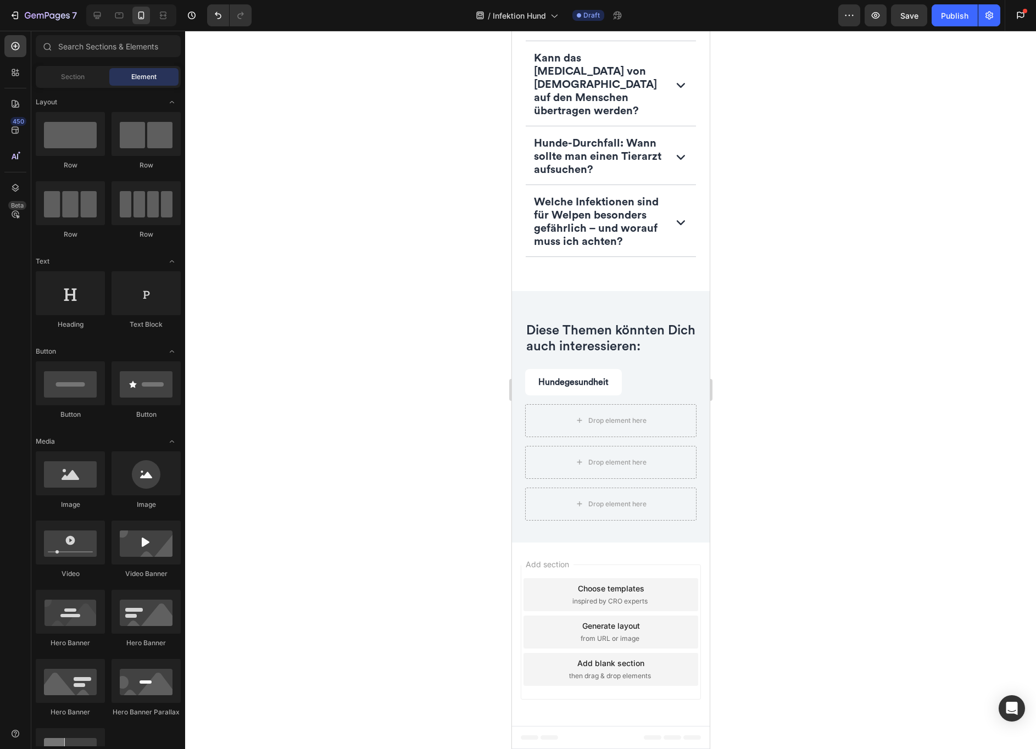
scroll to position [4696, 0]
click at [904, 15] on span "Save" at bounding box center [909, 15] width 18 height 9
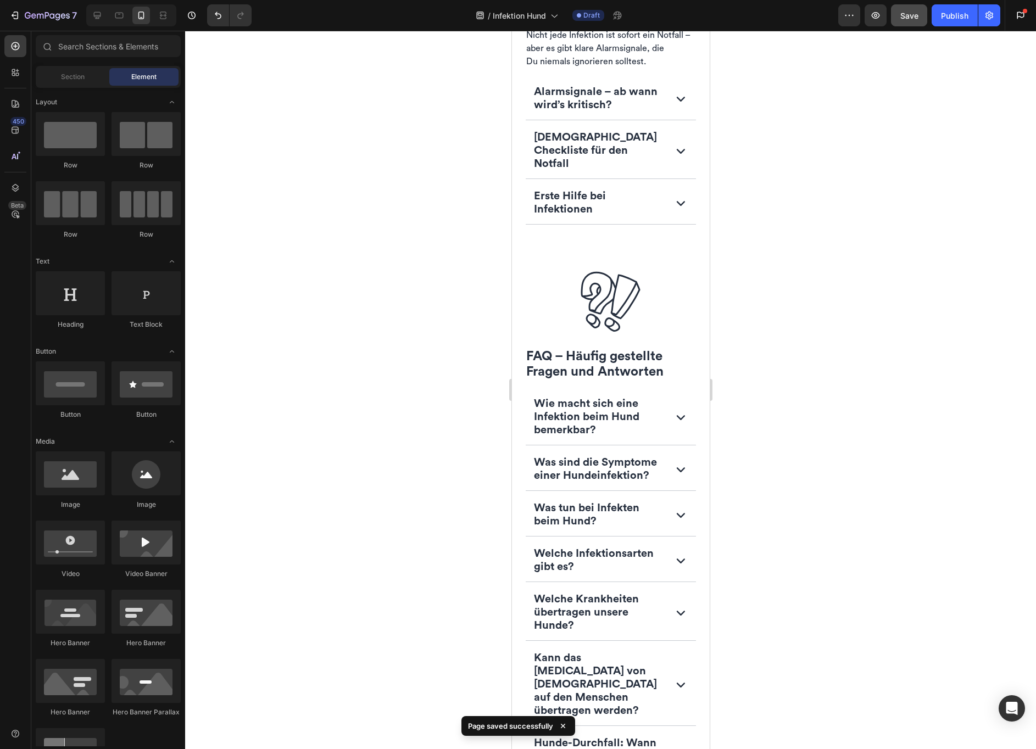
scroll to position [3825, 0]
